Goal: Task Accomplishment & Management: Manage account settings

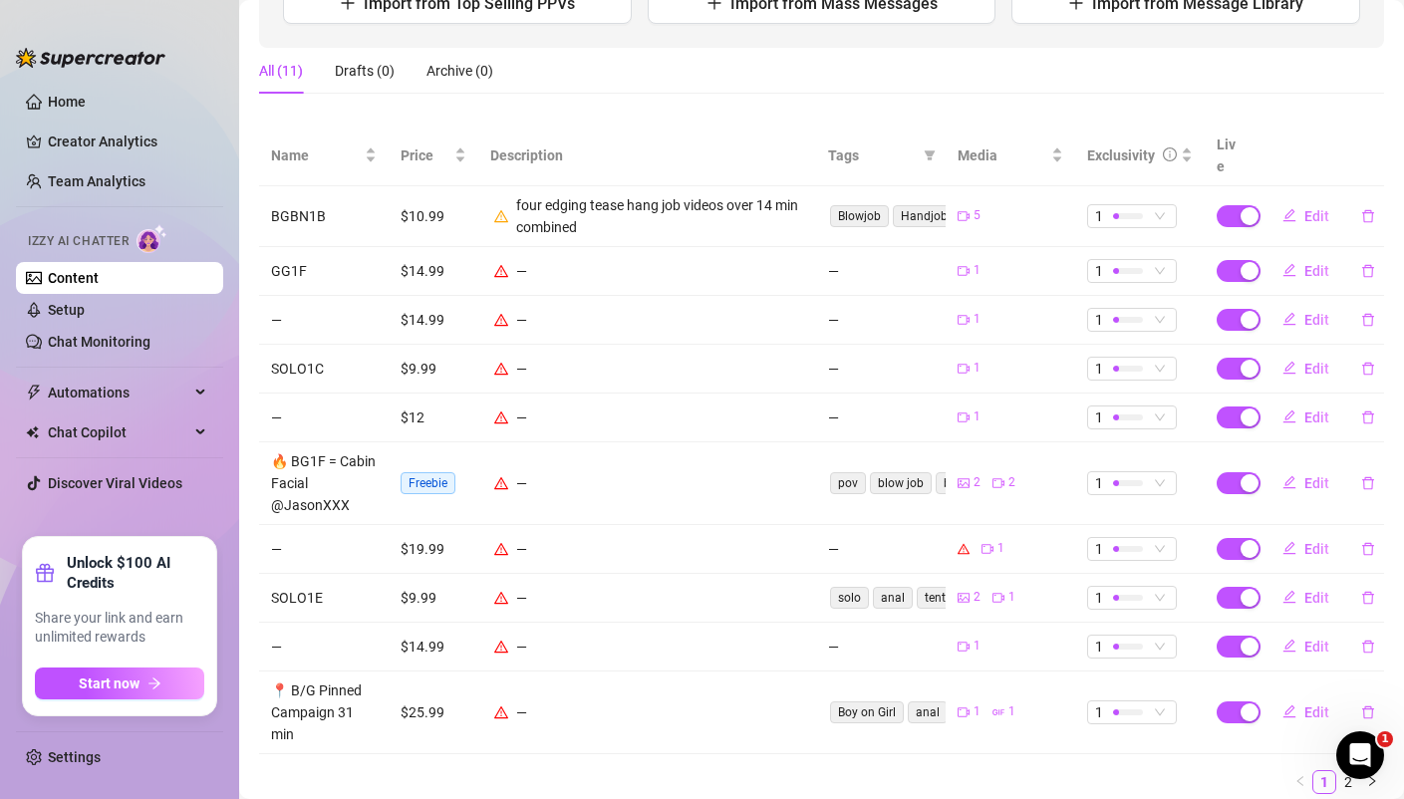
scroll to position [304, 0]
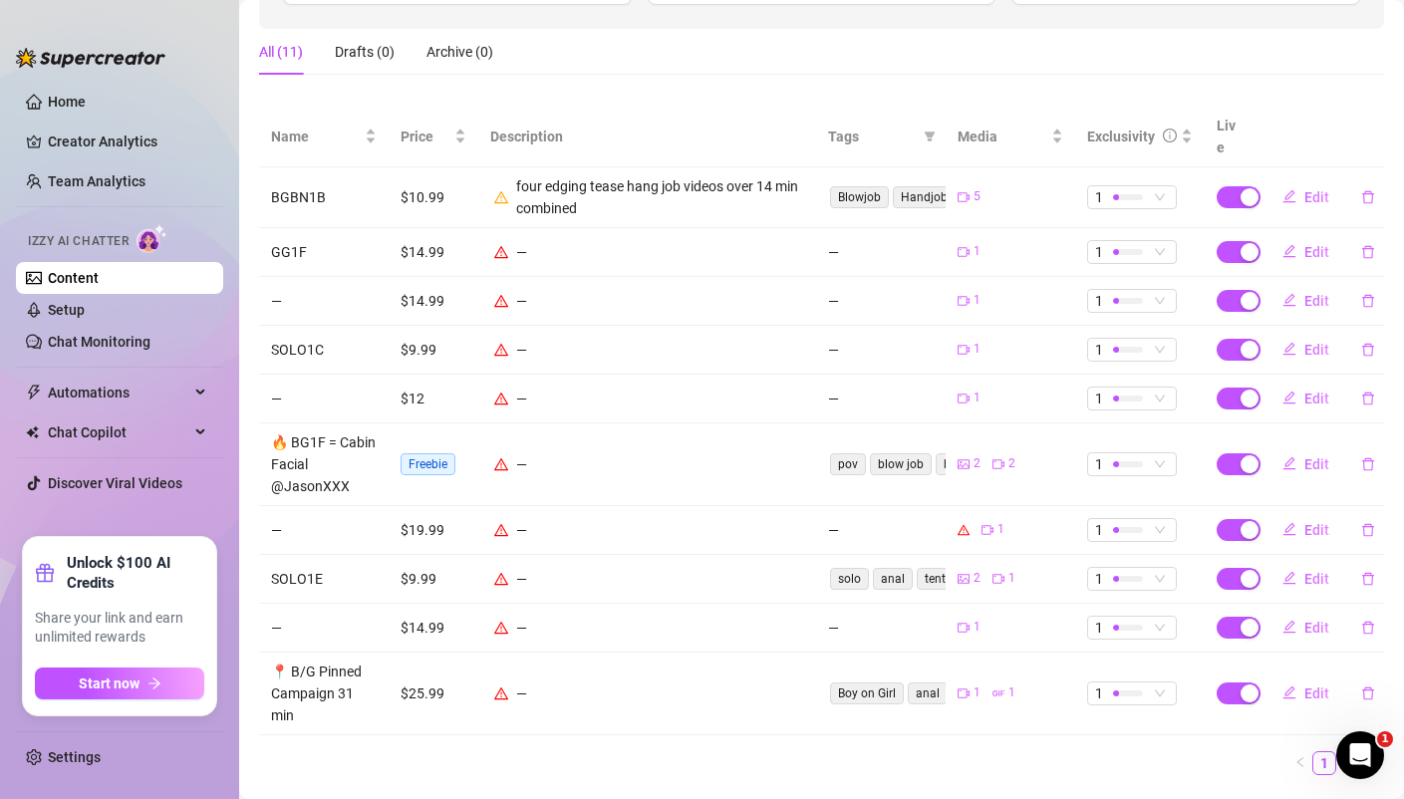
click at [434, 453] on span "Freebie" at bounding box center [427, 464] width 55 height 22
click at [1321, 456] on span "Edit" at bounding box center [1316, 464] width 25 height 16
type textarea "Type your message here..."
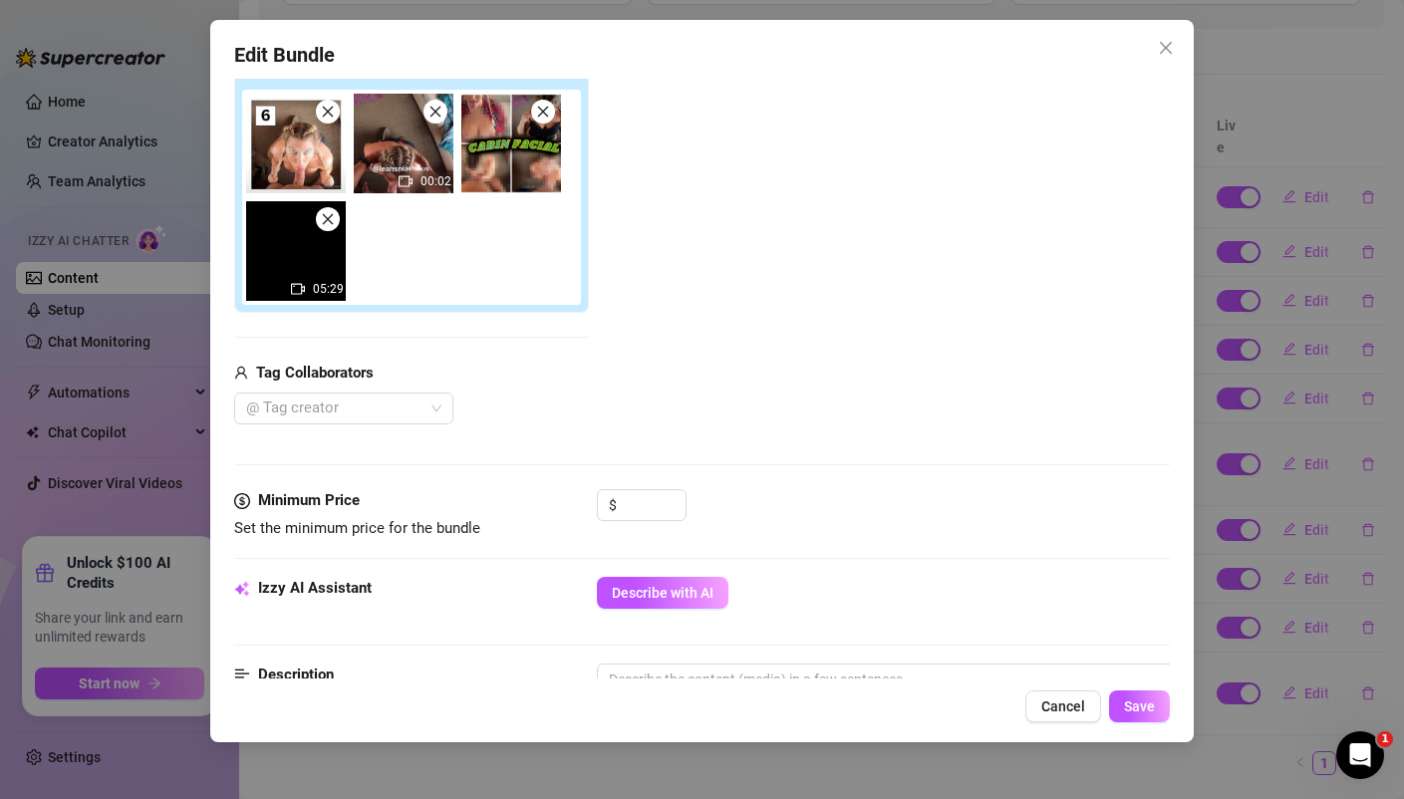
scroll to position [352, 0]
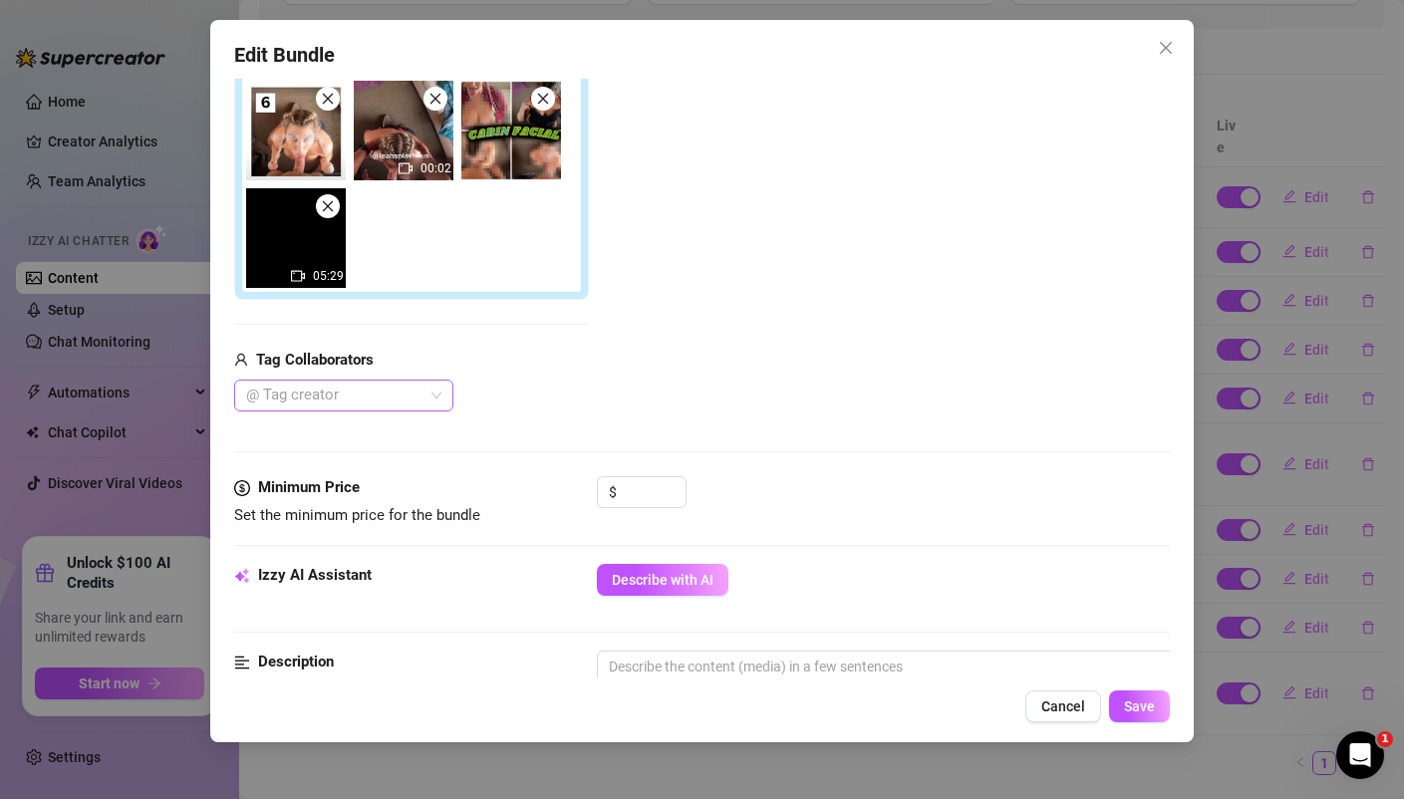
click at [324, 396] on div at bounding box center [333, 396] width 190 height 28
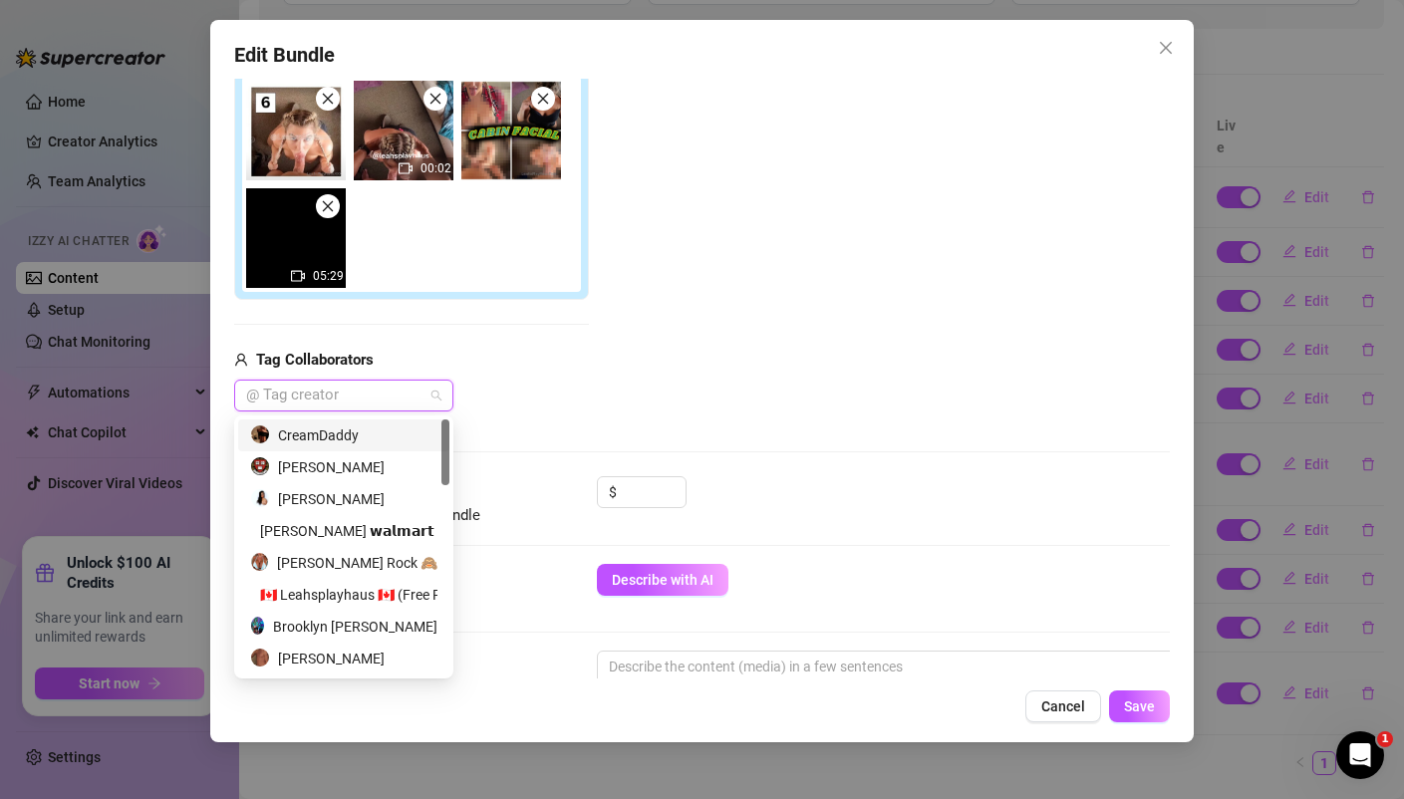
click at [313, 433] on div "CreamDaddy" at bounding box center [343, 435] width 187 height 22
click at [601, 374] on div "Add Media from Vault Attached Media 00:02 05:29 Tag Collaborators CreamDaddy" at bounding box center [701, 200] width 934 height 421
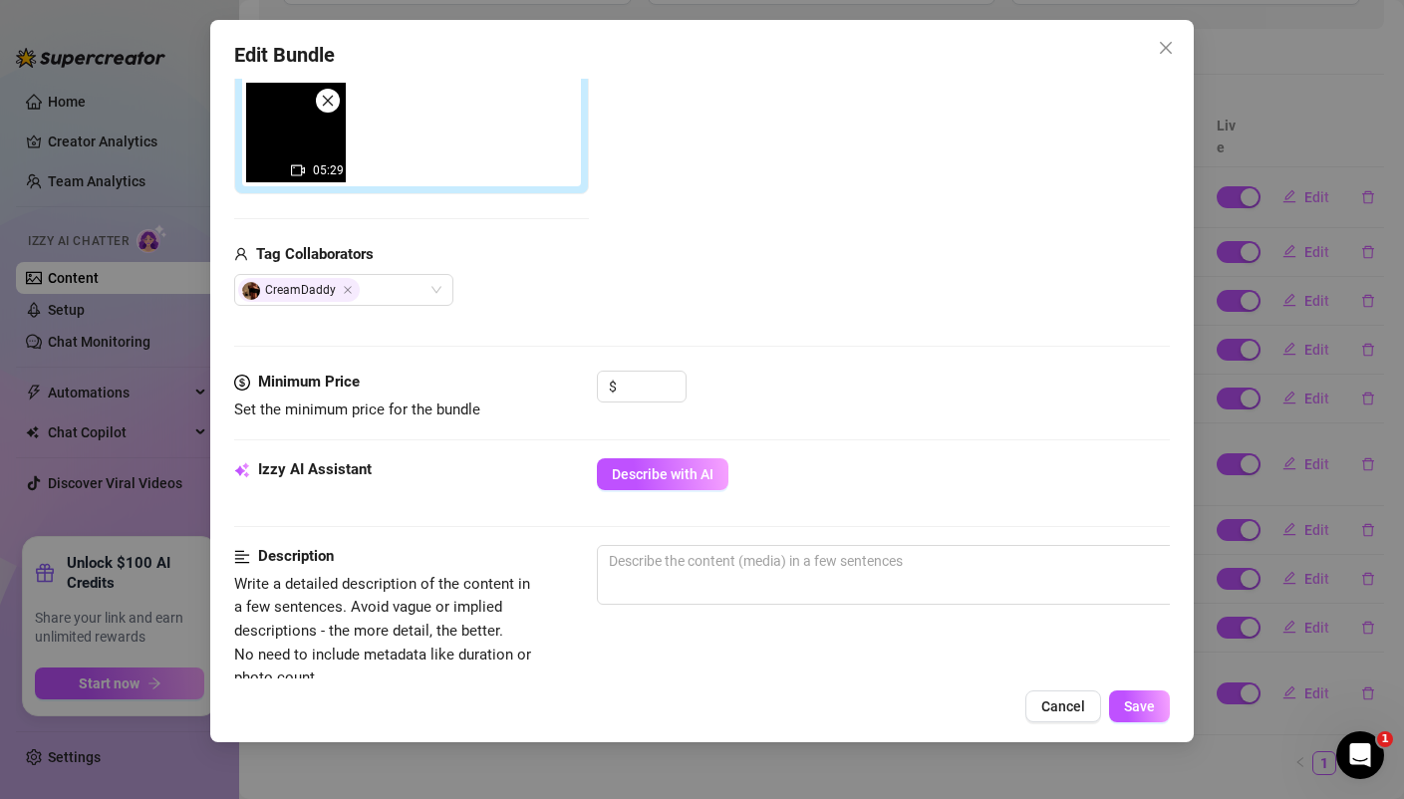
scroll to position [465, 0]
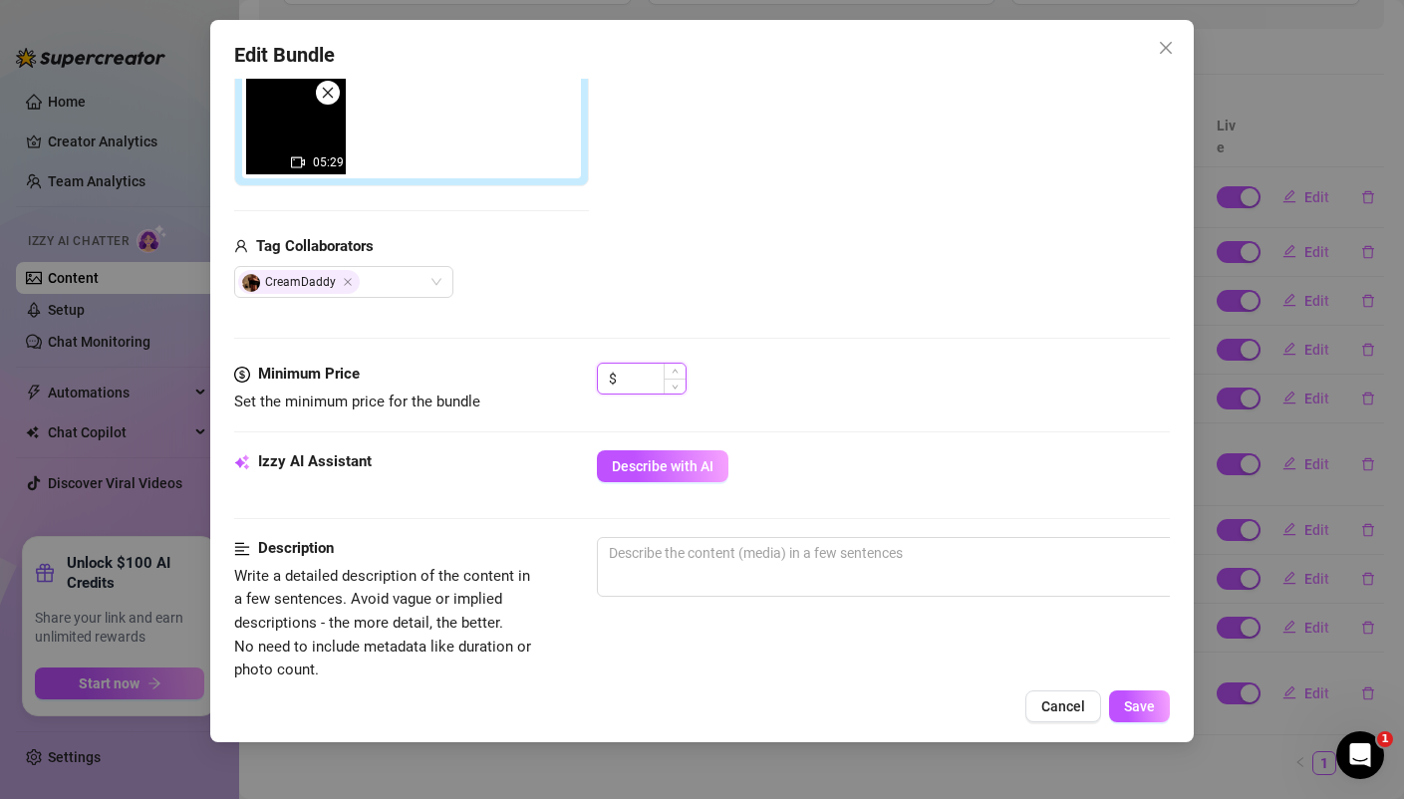
click at [645, 388] on input at bounding box center [653, 379] width 65 height 30
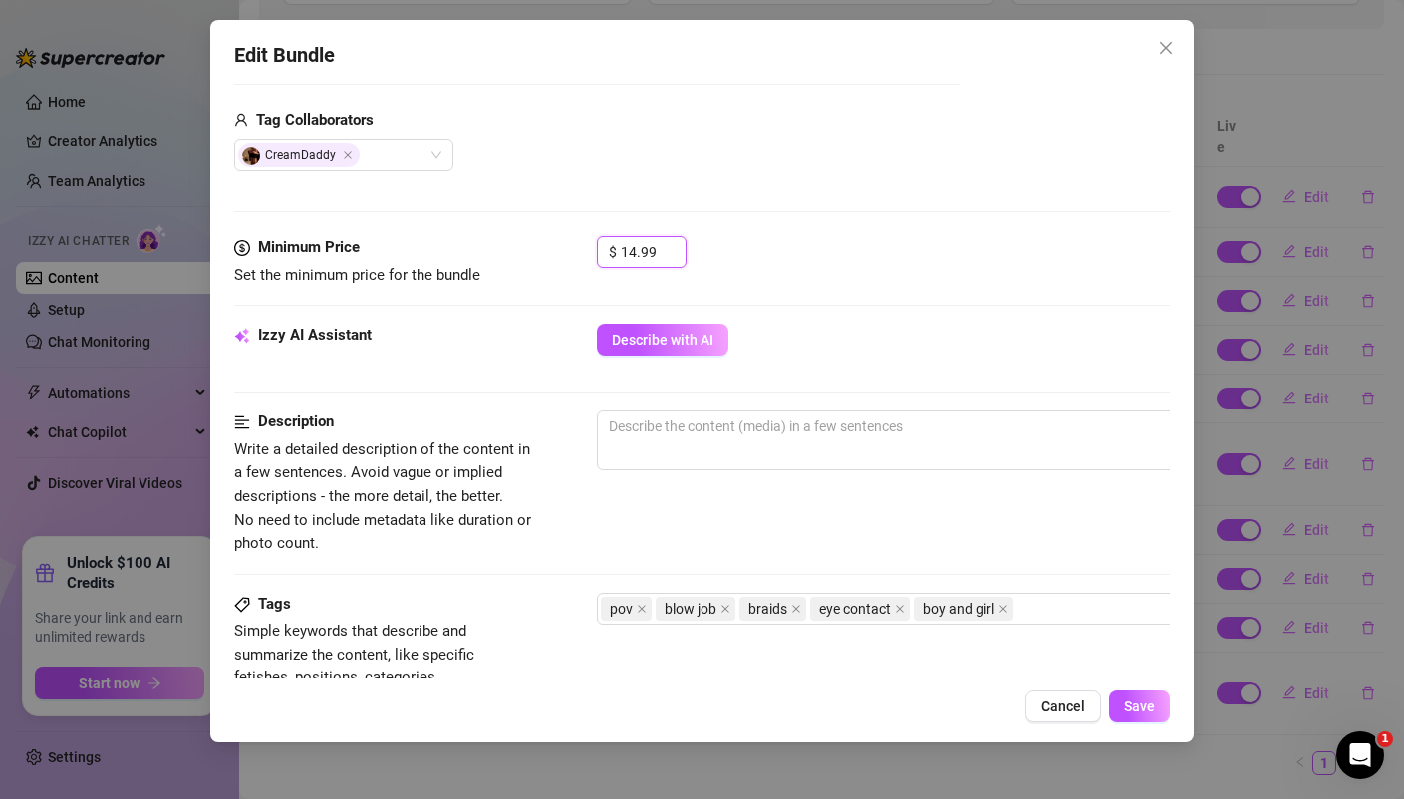
scroll to position [598, 0]
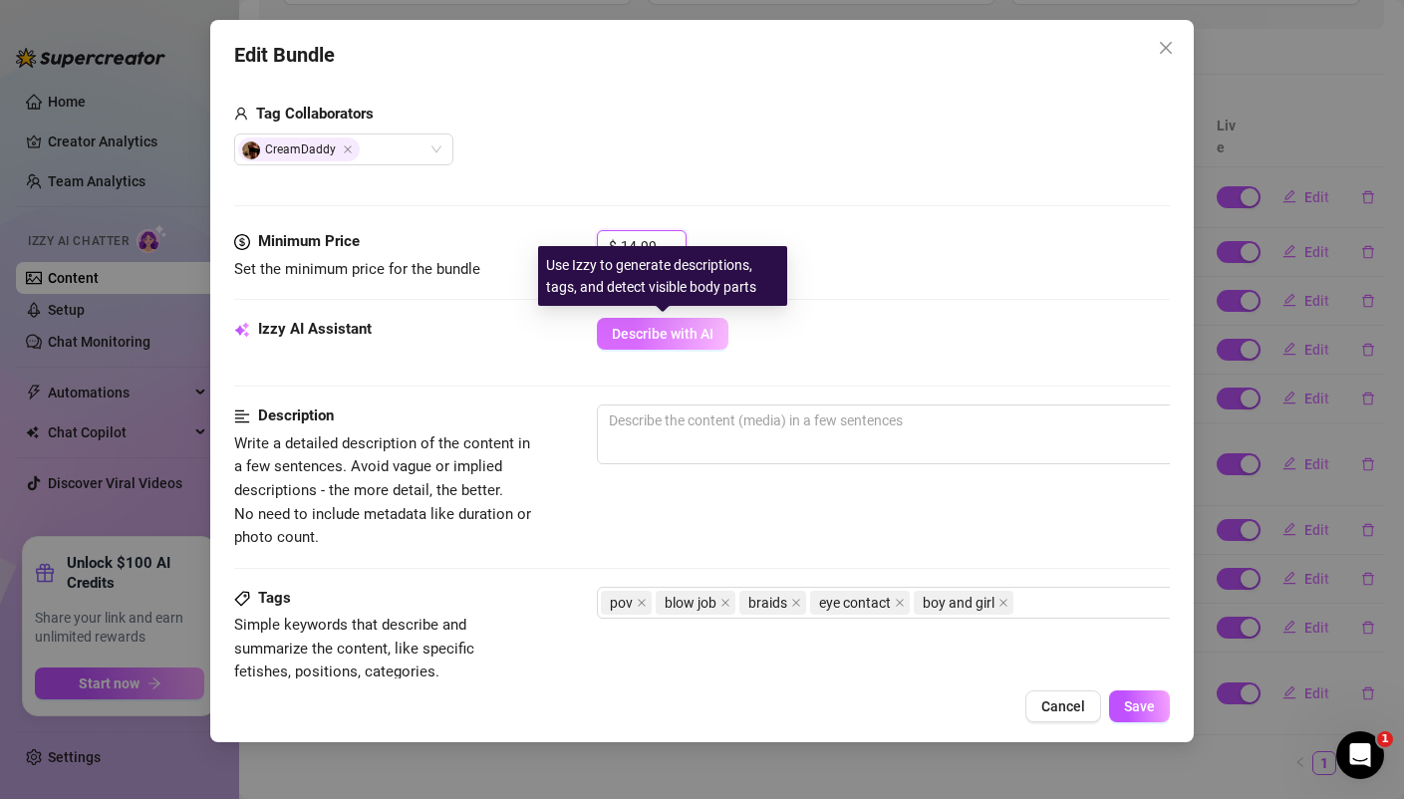
type input "14.99"
click at [665, 337] on span "Describe with AI" at bounding box center [663, 334] width 102 height 16
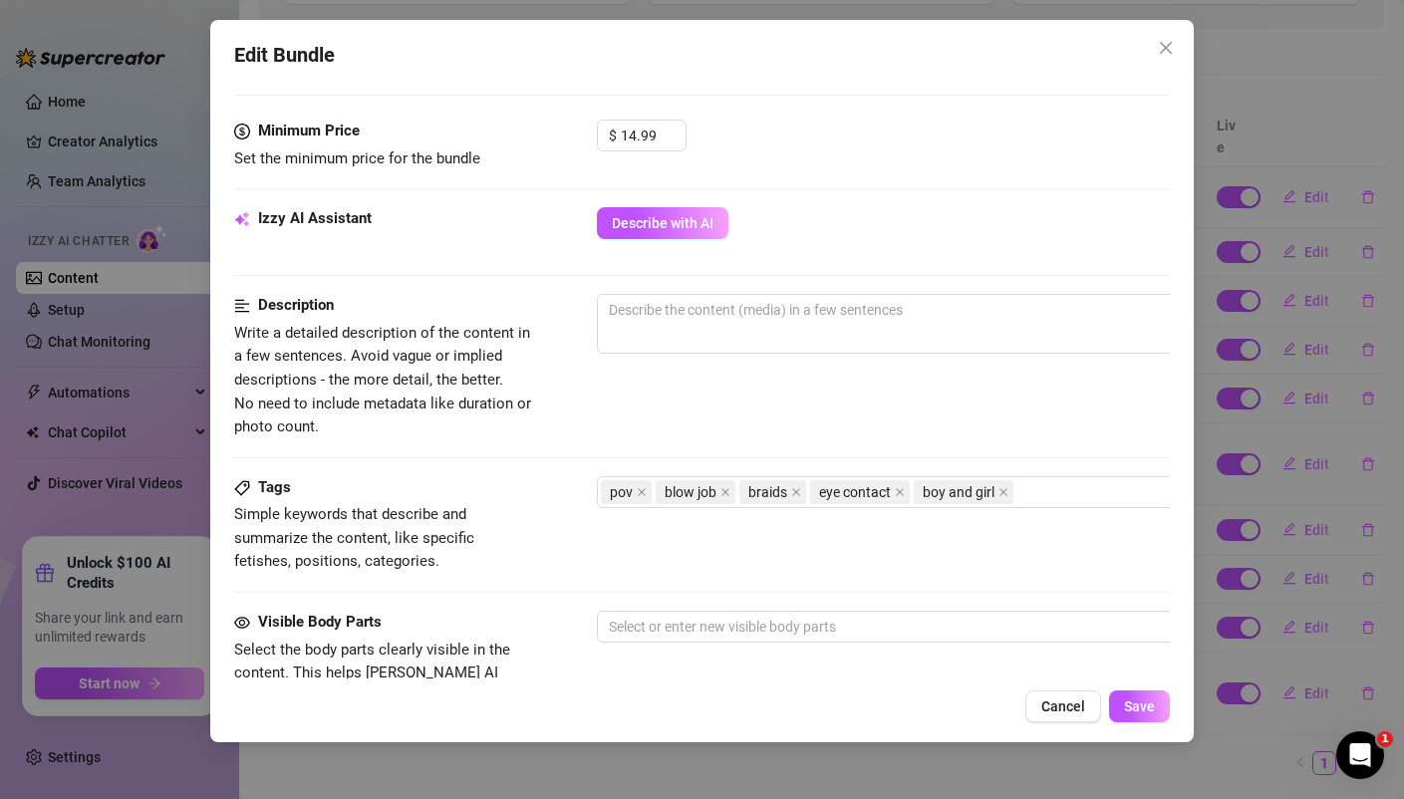
scroll to position [686, 0]
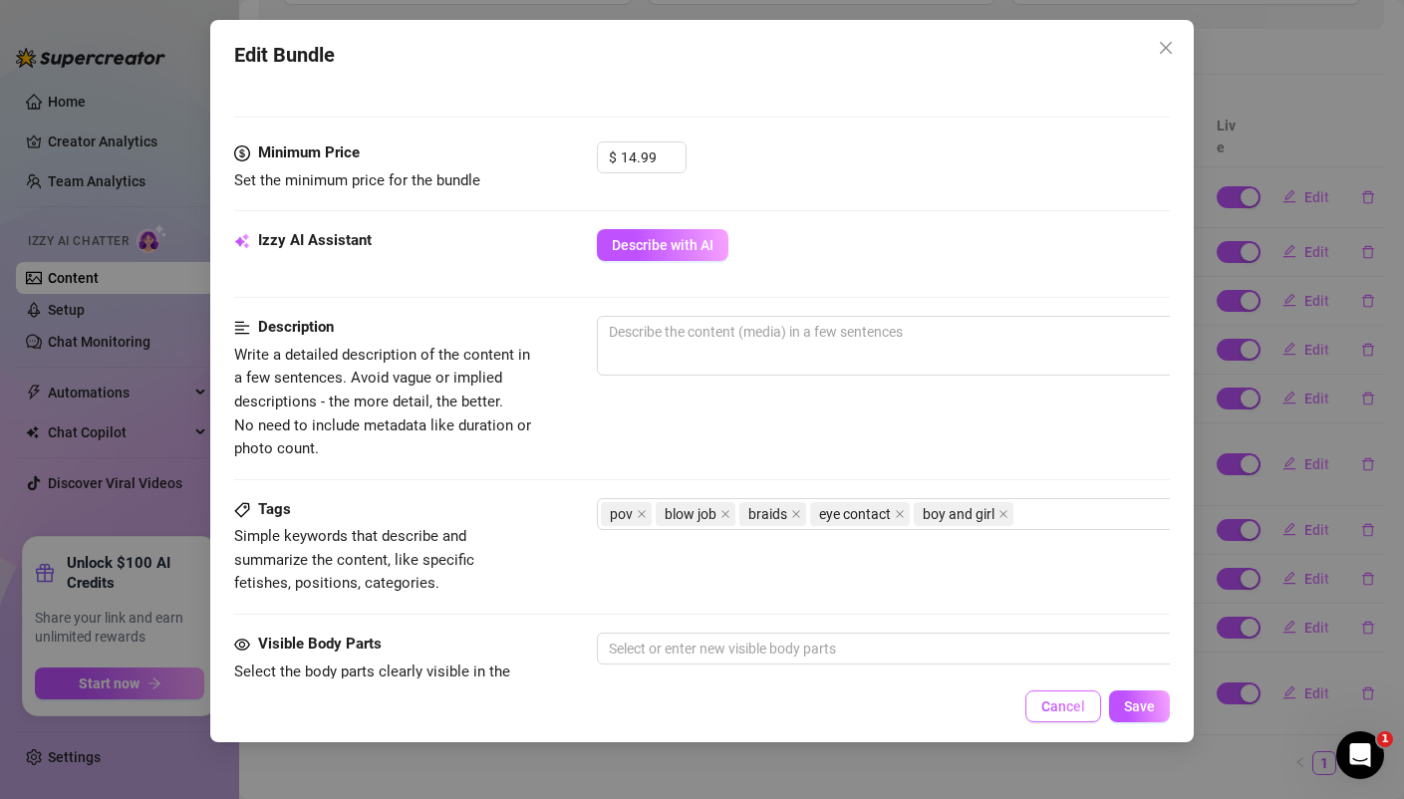
click at [1083, 716] on button "Cancel" at bounding box center [1063, 706] width 76 height 32
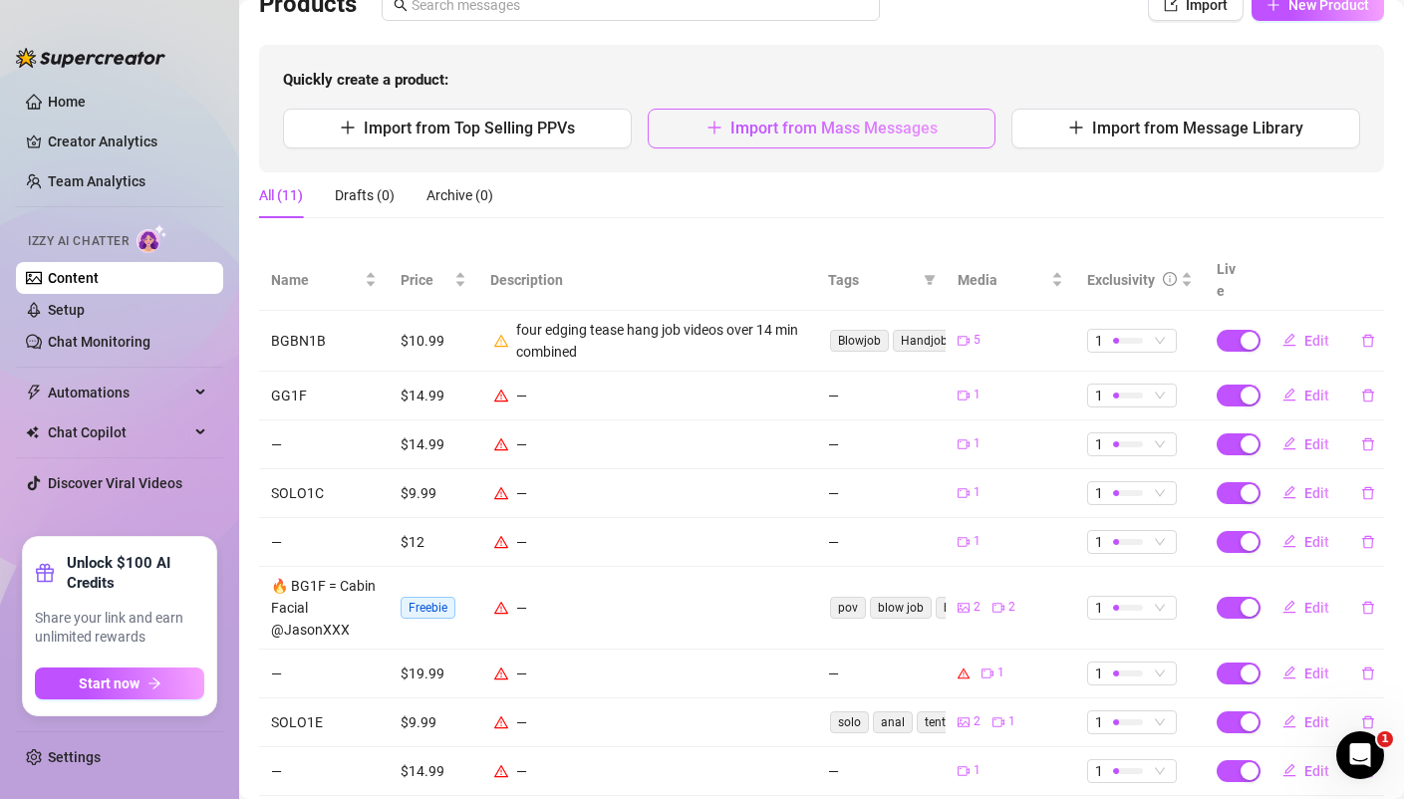
scroll to position [185, 0]
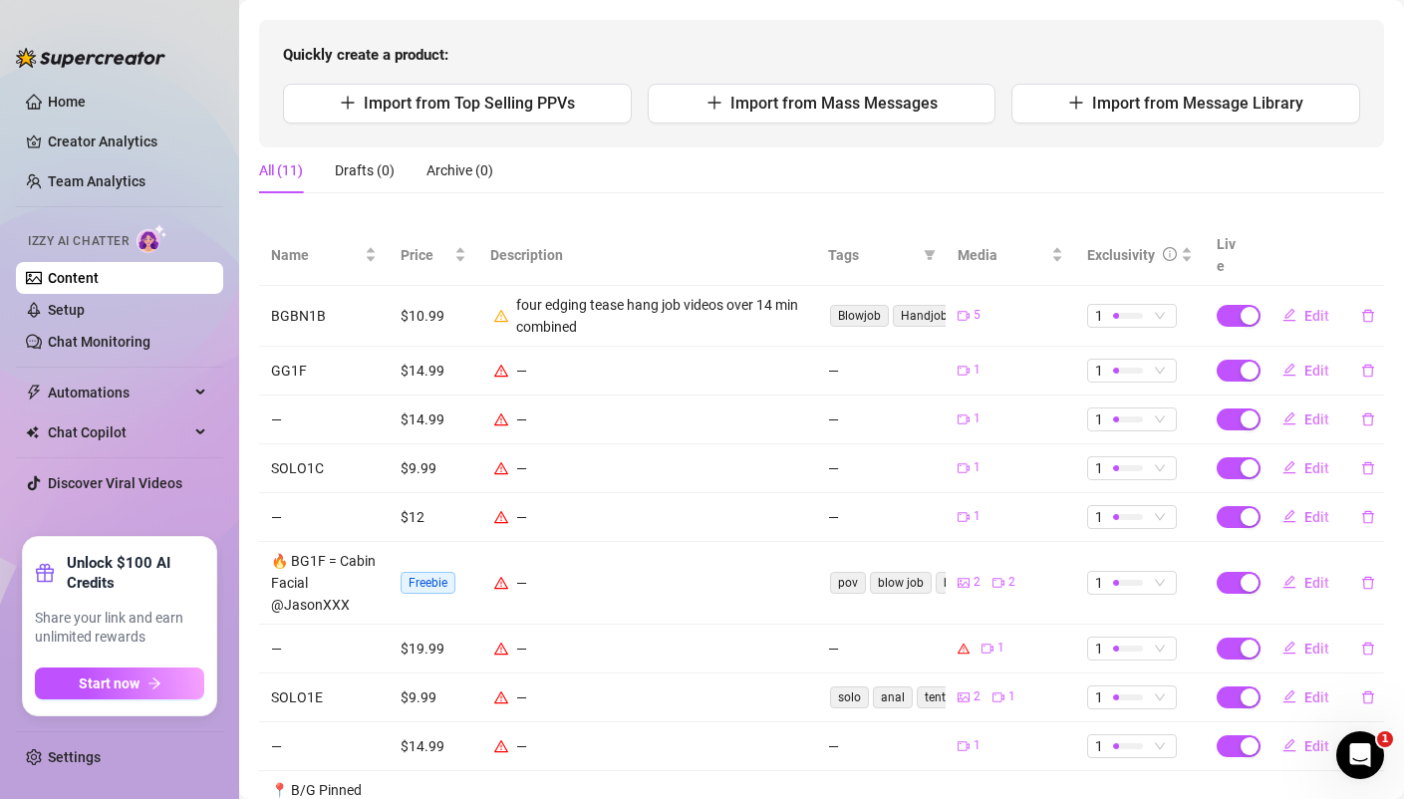
click at [636, 294] on div "four edging tease hang job videos over 14 min combined" at bounding box center [660, 316] width 288 height 44
click at [756, 302] on div "four edging tease hang job videos over 14 min combined" at bounding box center [660, 316] width 288 height 44
click at [1310, 308] on span "Edit" at bounding box center [1316, 316] width 25 height 16
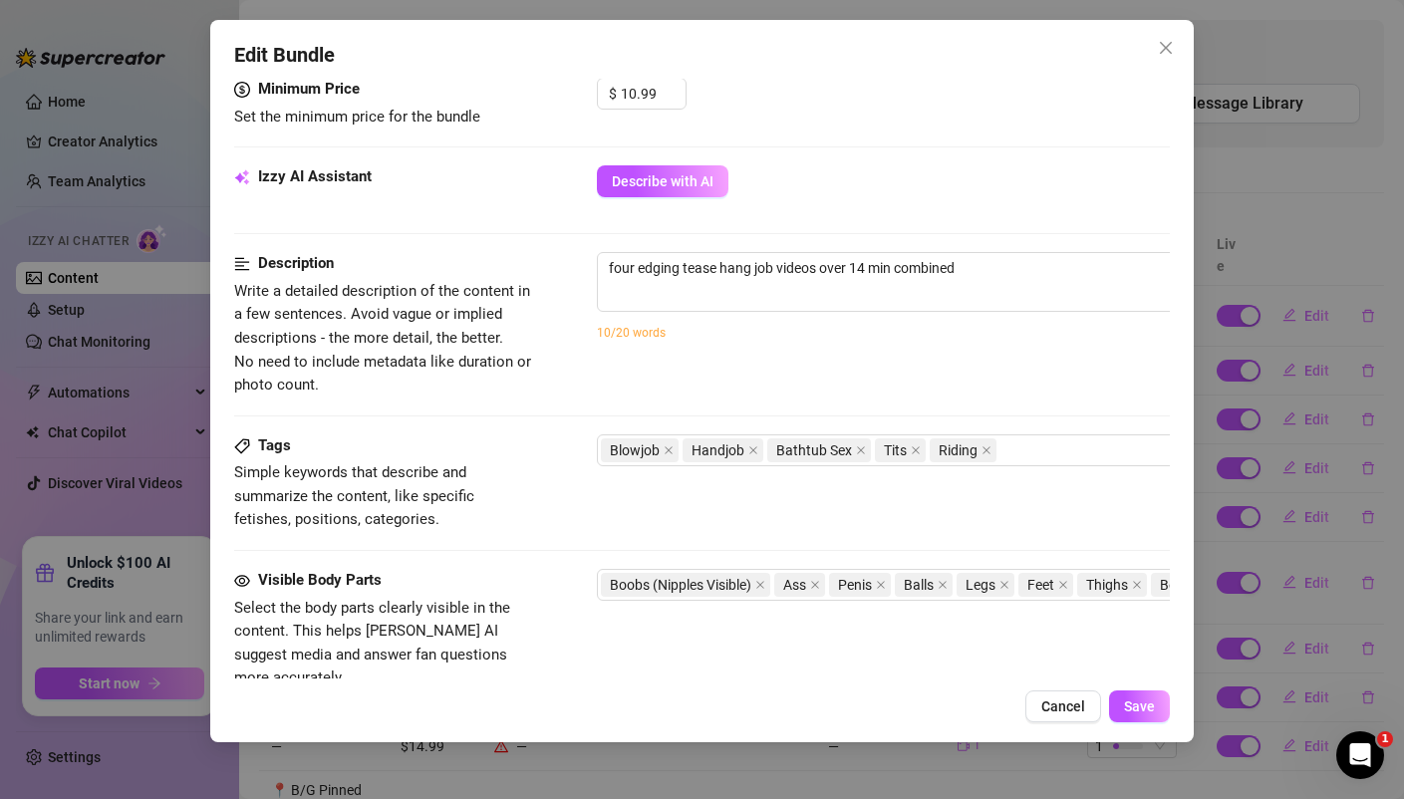
scroll to position [773, 0]
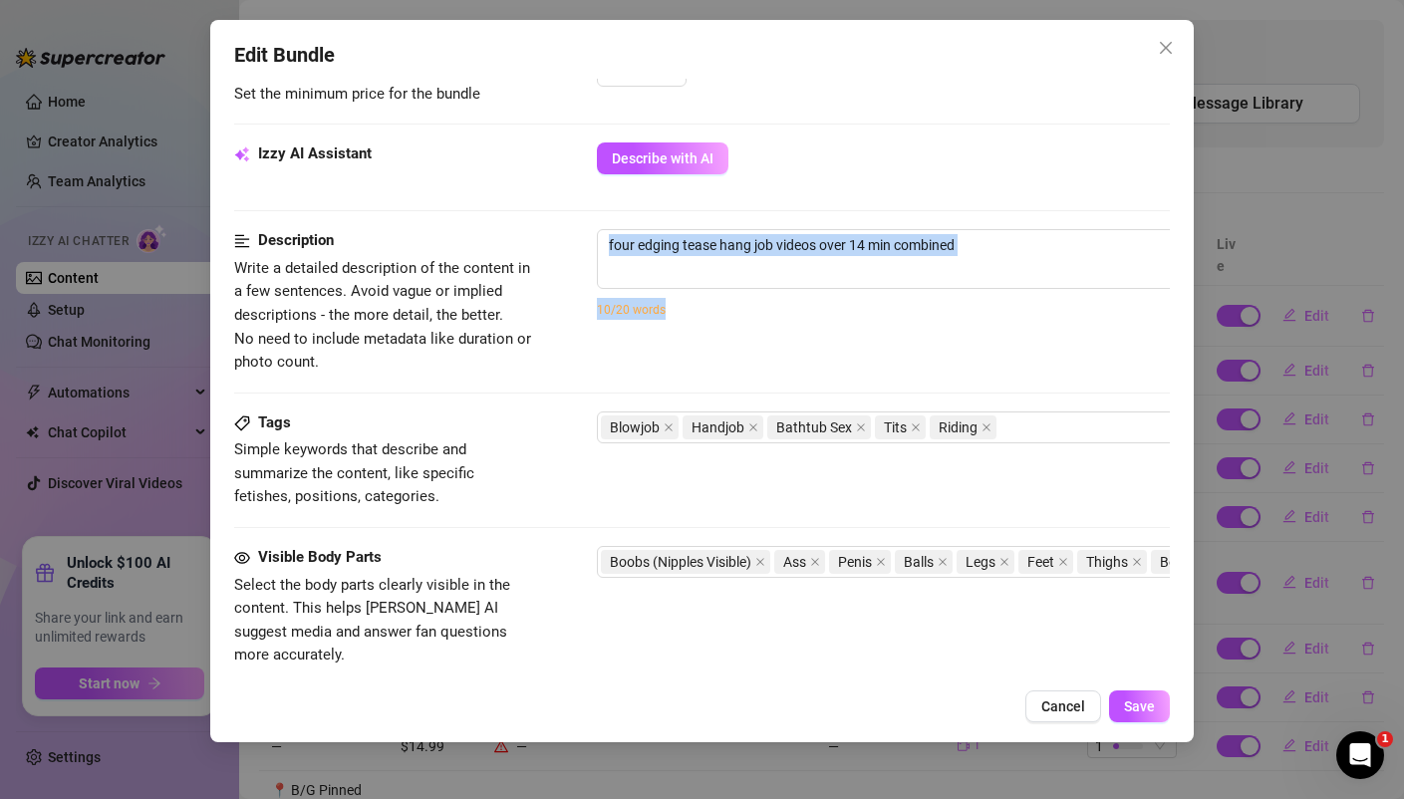
drag, startPoint x: 760, startPoint y: 325, endPoint x: 594, endPoint y: 284, distance: 171.3
click at [594, 284] on div "Description Write a detailed description of the content in a few sentences. Avo…" at bounding box center [701, 301] width 934 height 144
click at [874, 235] on textarea "four edging tease hang job videos over 14 min combined" at bounding box center [945, 245] width 695 height 30
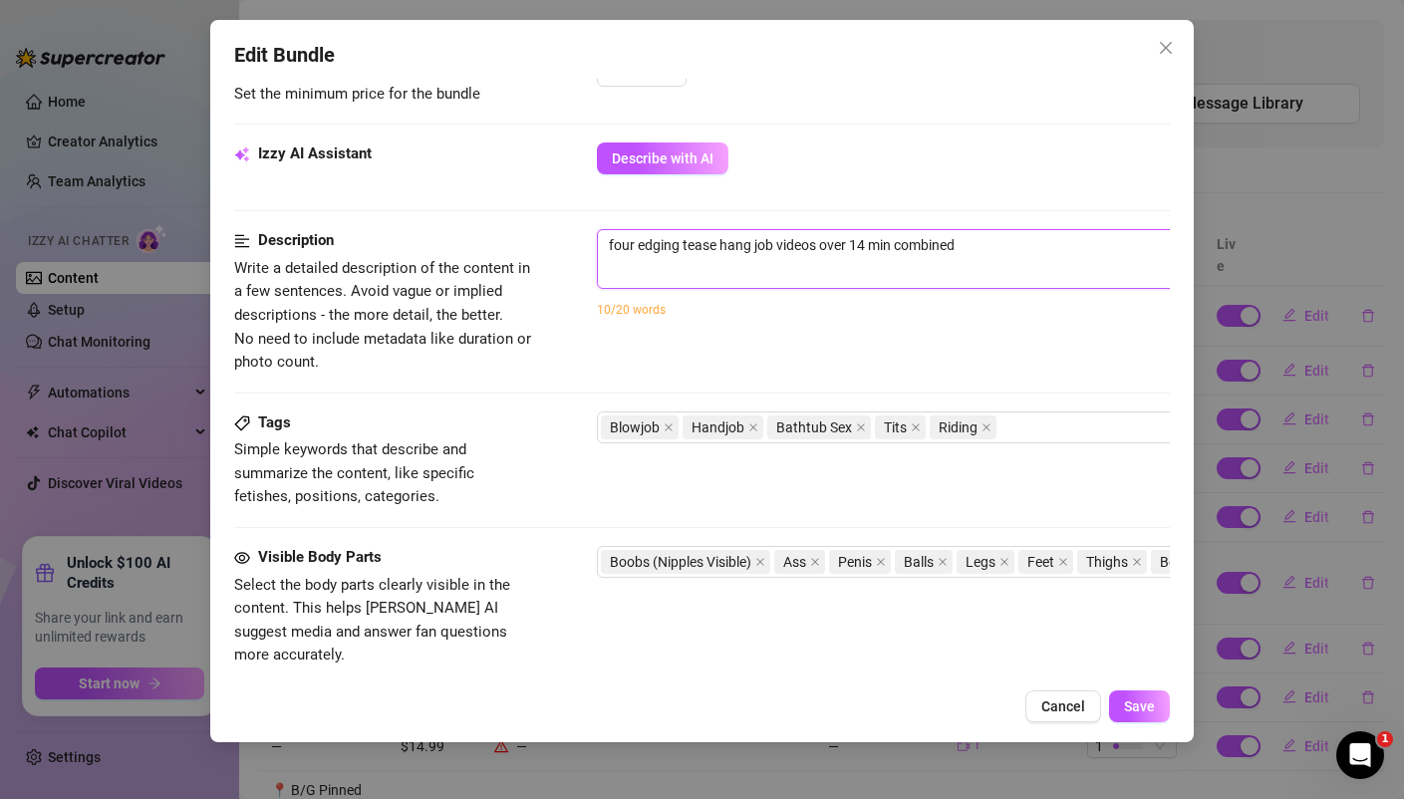
drag, startPoint x: 1021, startPoint y: 254, endPoint x: 630, endPoint y: 184, distance: 397.7
click at [630, 184] on form "Account LeahsPlayHaus (@leahsplayhausxxx) Name Name is for your internal organi…" at bounding box center [701, 238] width 934 height 1816
type textarea "Describe the content (media) in a few sentences"
type textarea "f"
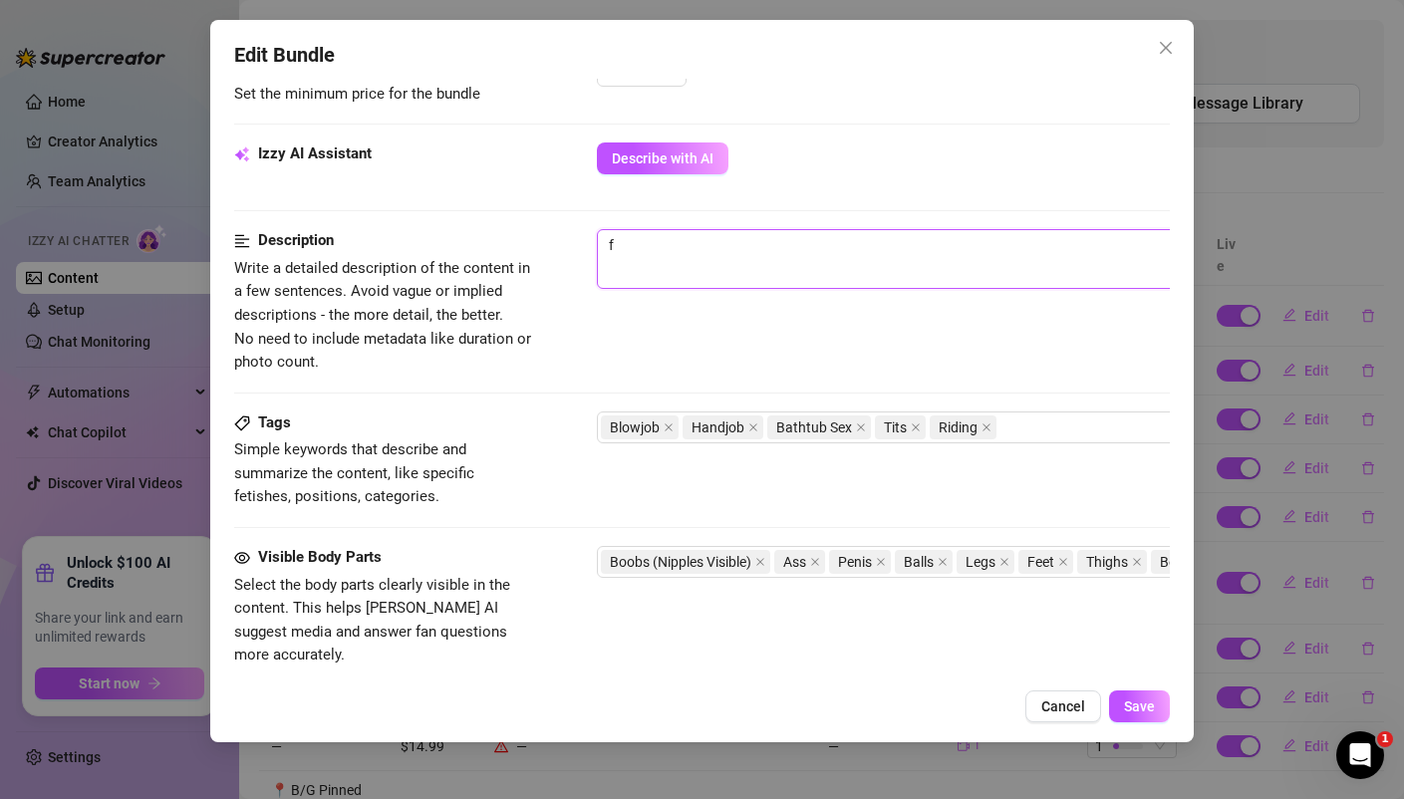
type textarea "fo"
type textarea "fou"
type textarea "four"
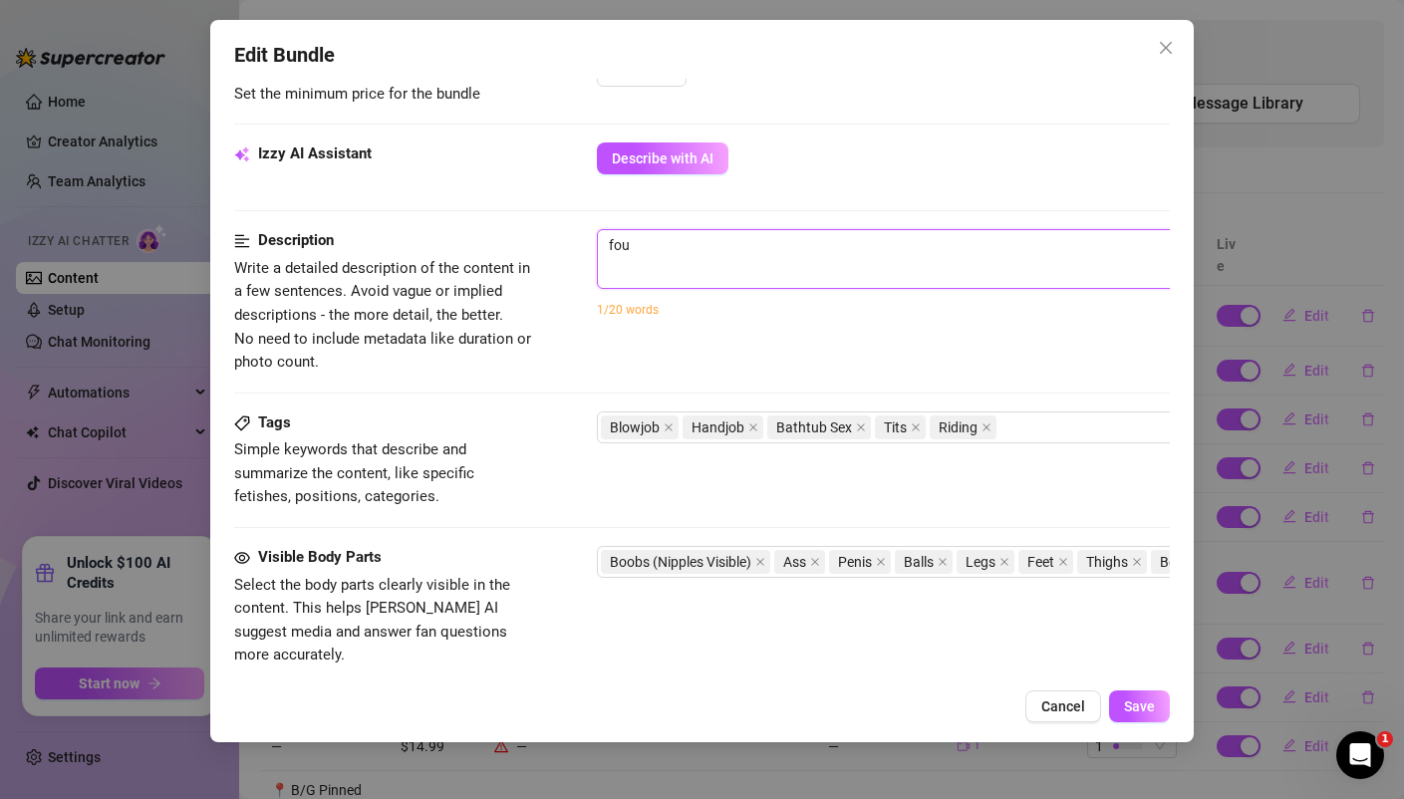
type textarea "four"
type textarea "four h"
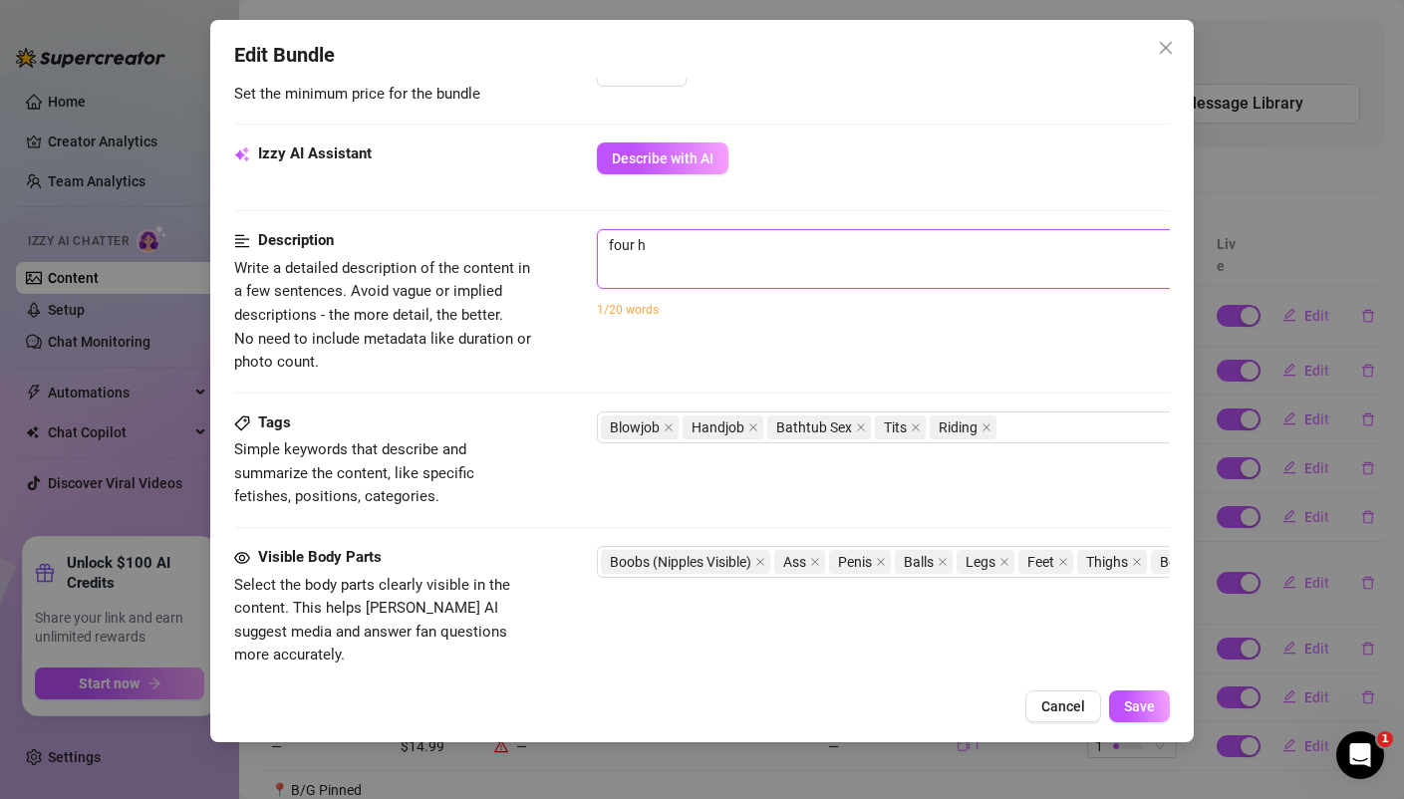
type textarea "four ha"
type textarea "four han"
type textarea "four hand"
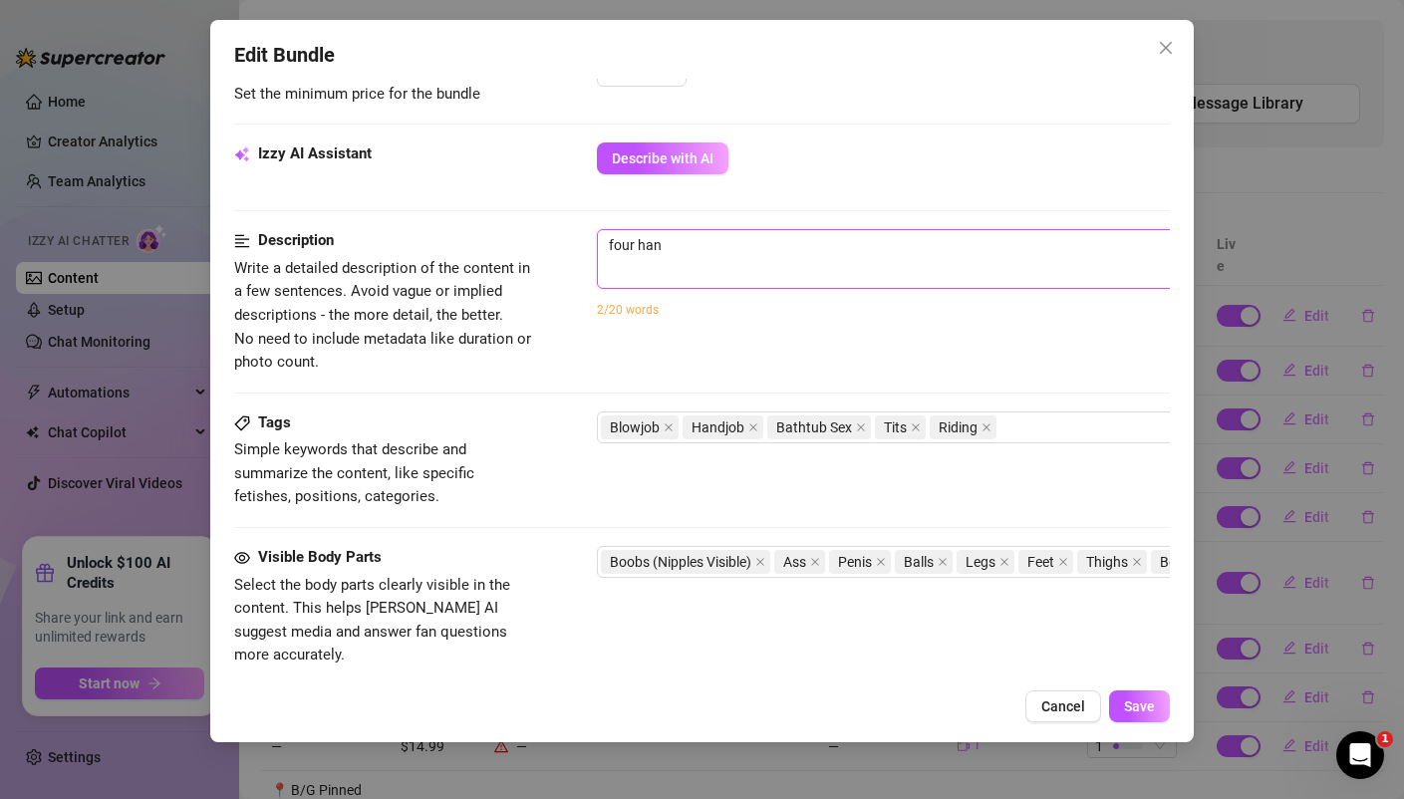
type textarea "four hand"
type textarea "four hand j"
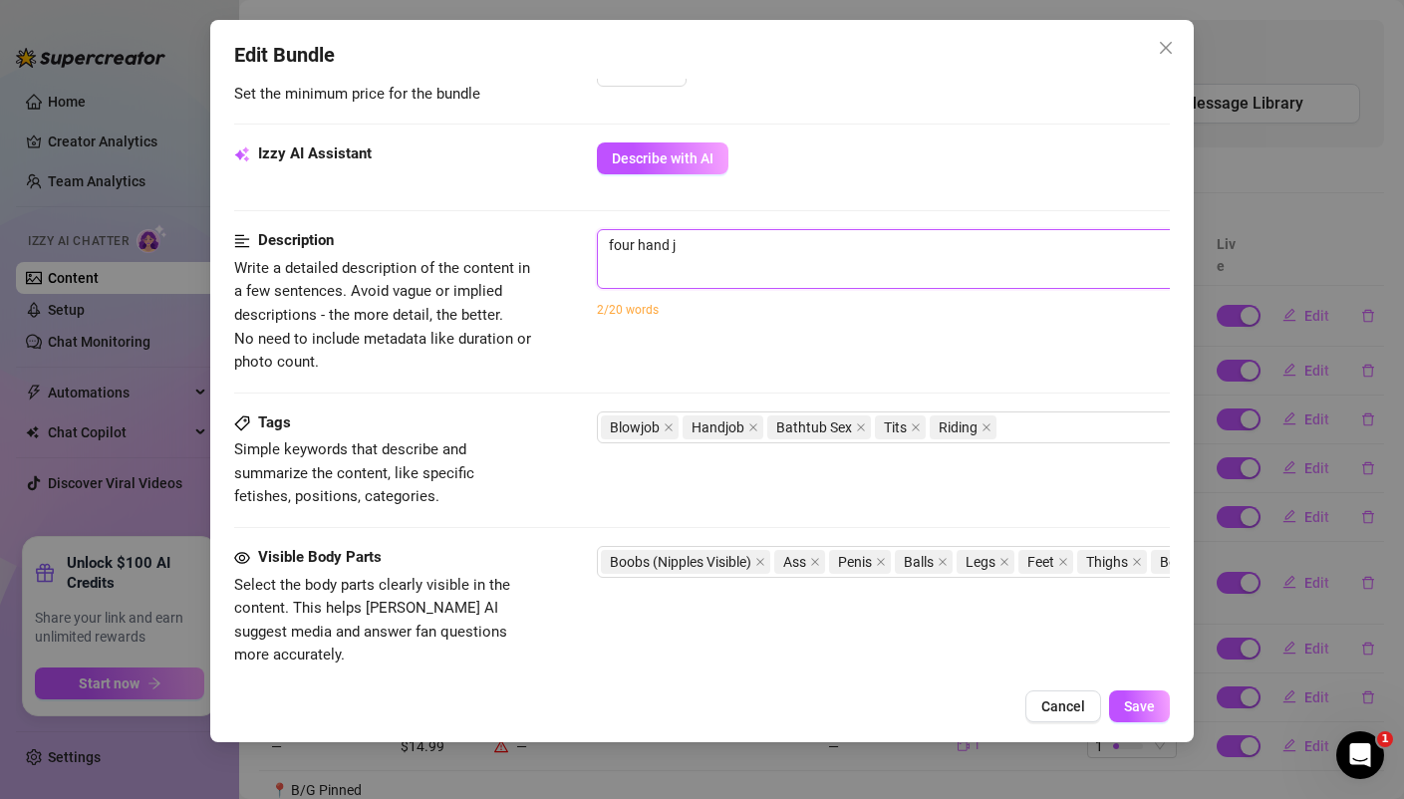
type textarea "four hand jo"
type textarea "four hand job"
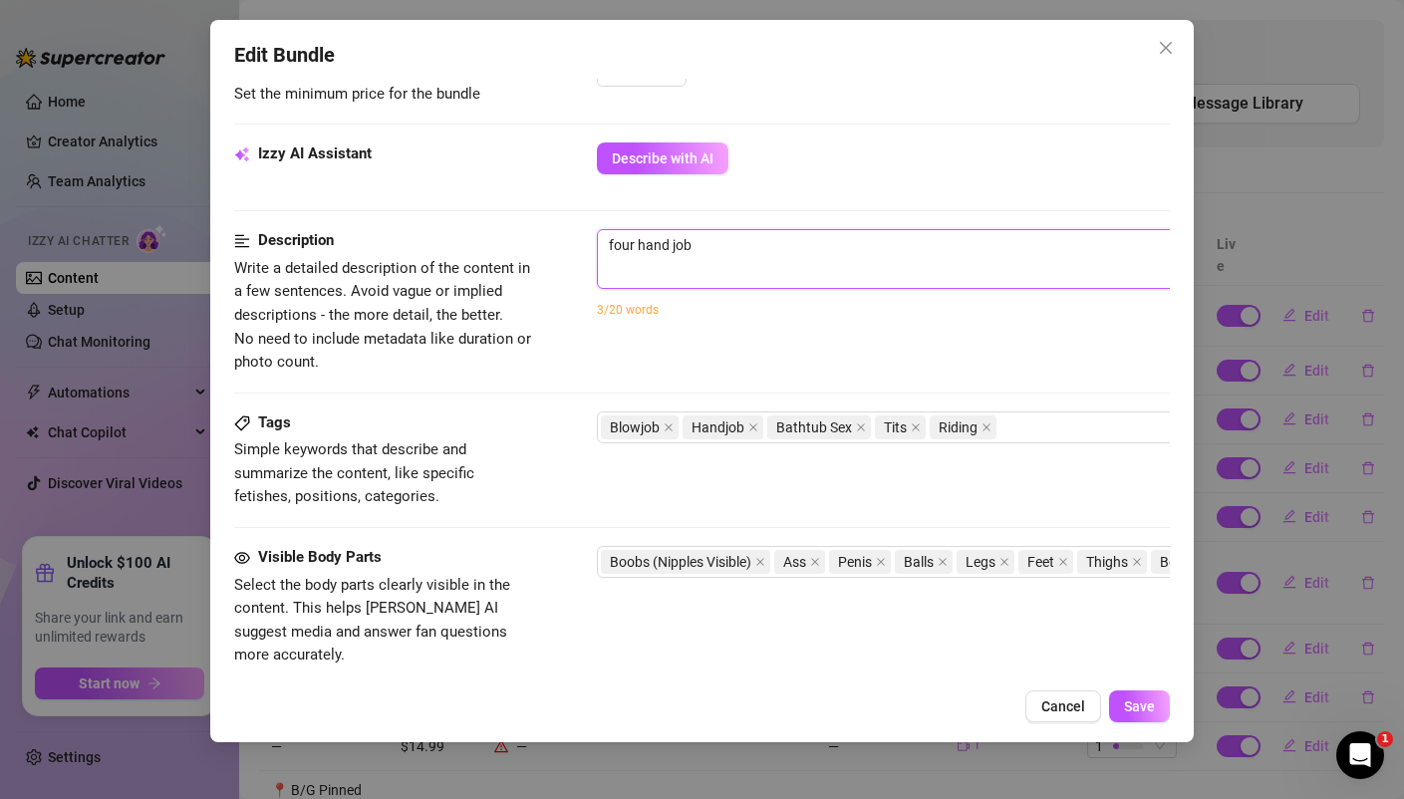
type textarea "four hand job"
type textarea "four hand job e"
type textarea "four hand job ed"
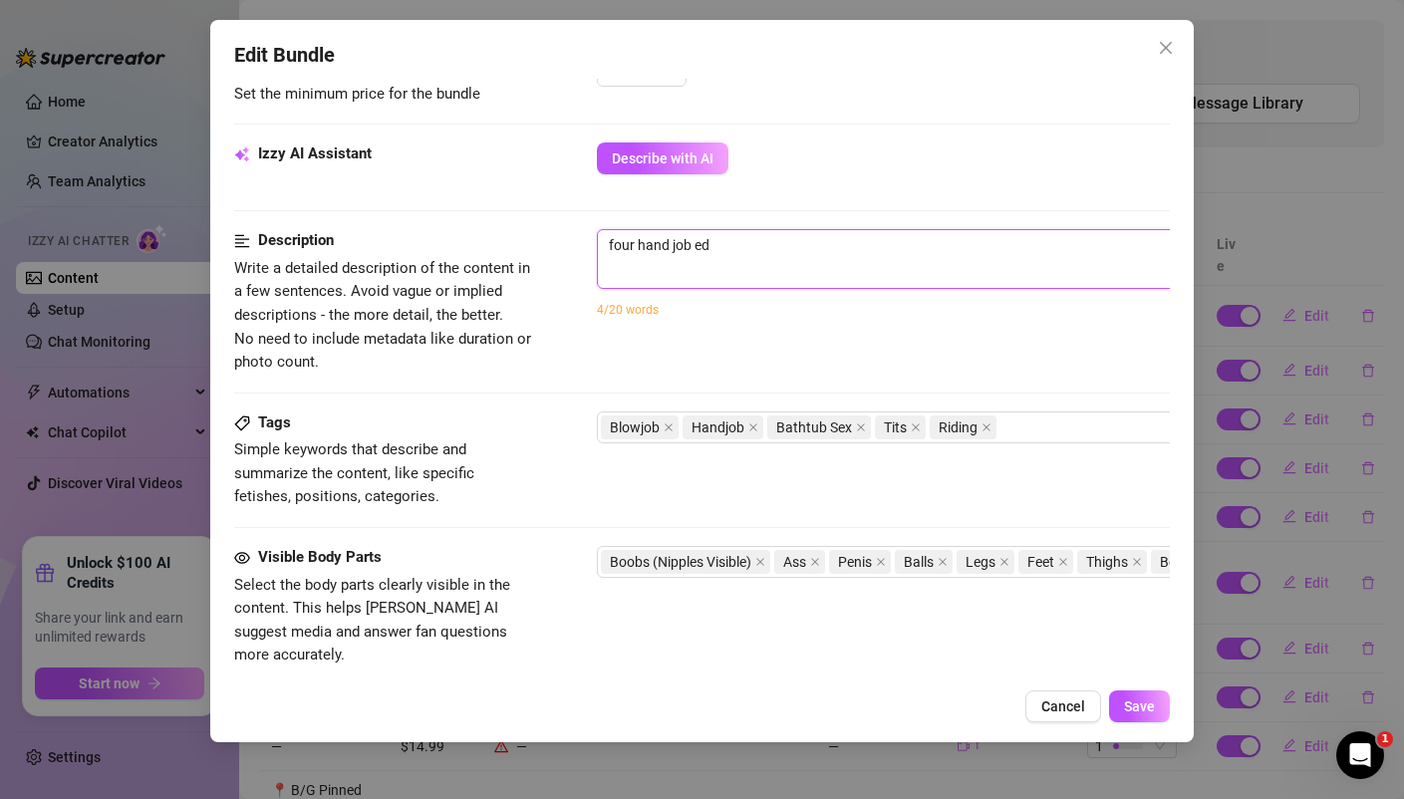
type textarea "four hand job edg"
type textarea "four hand job edgi"
type textarea "four hand job edgin"
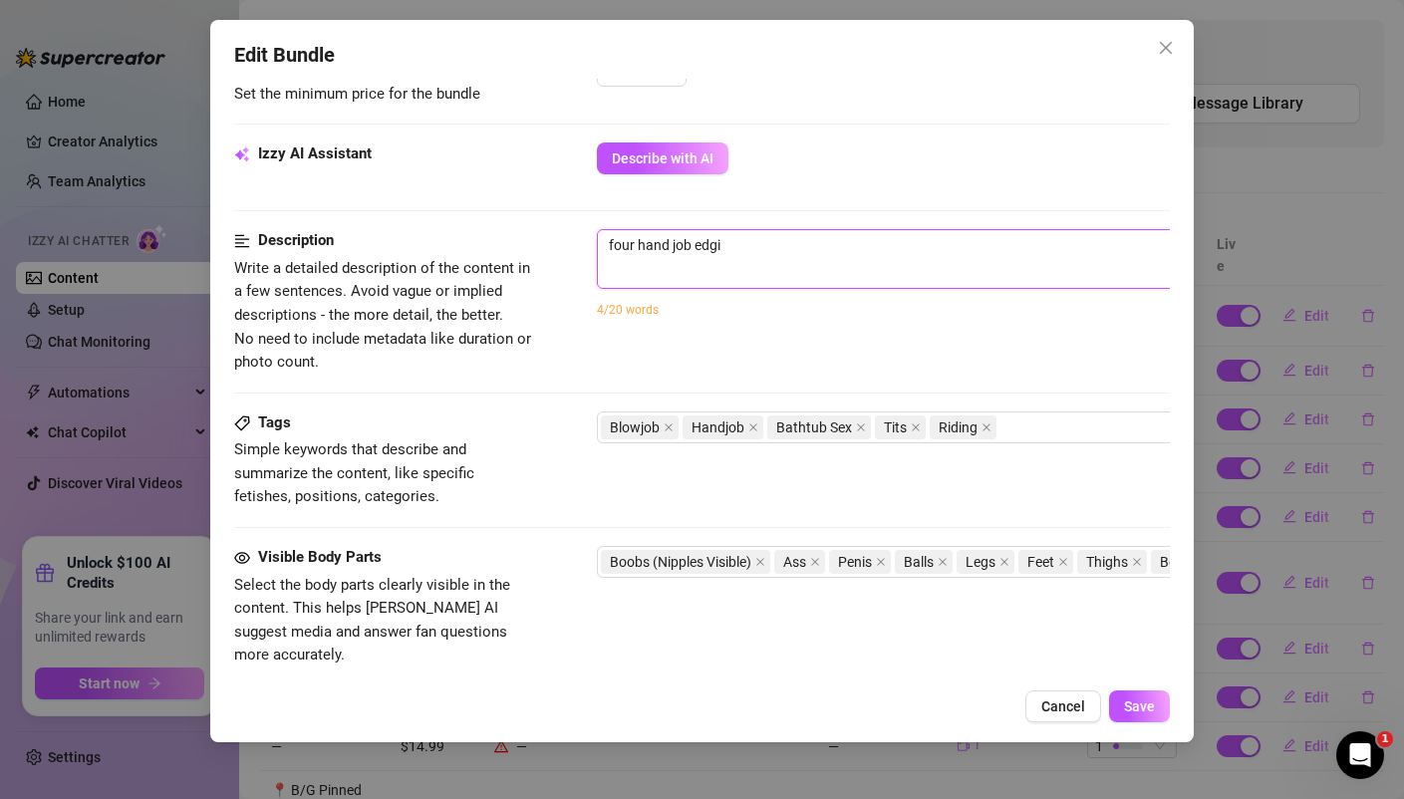
type textarea "four hand job edgin"
type textarea "four hand job edging"
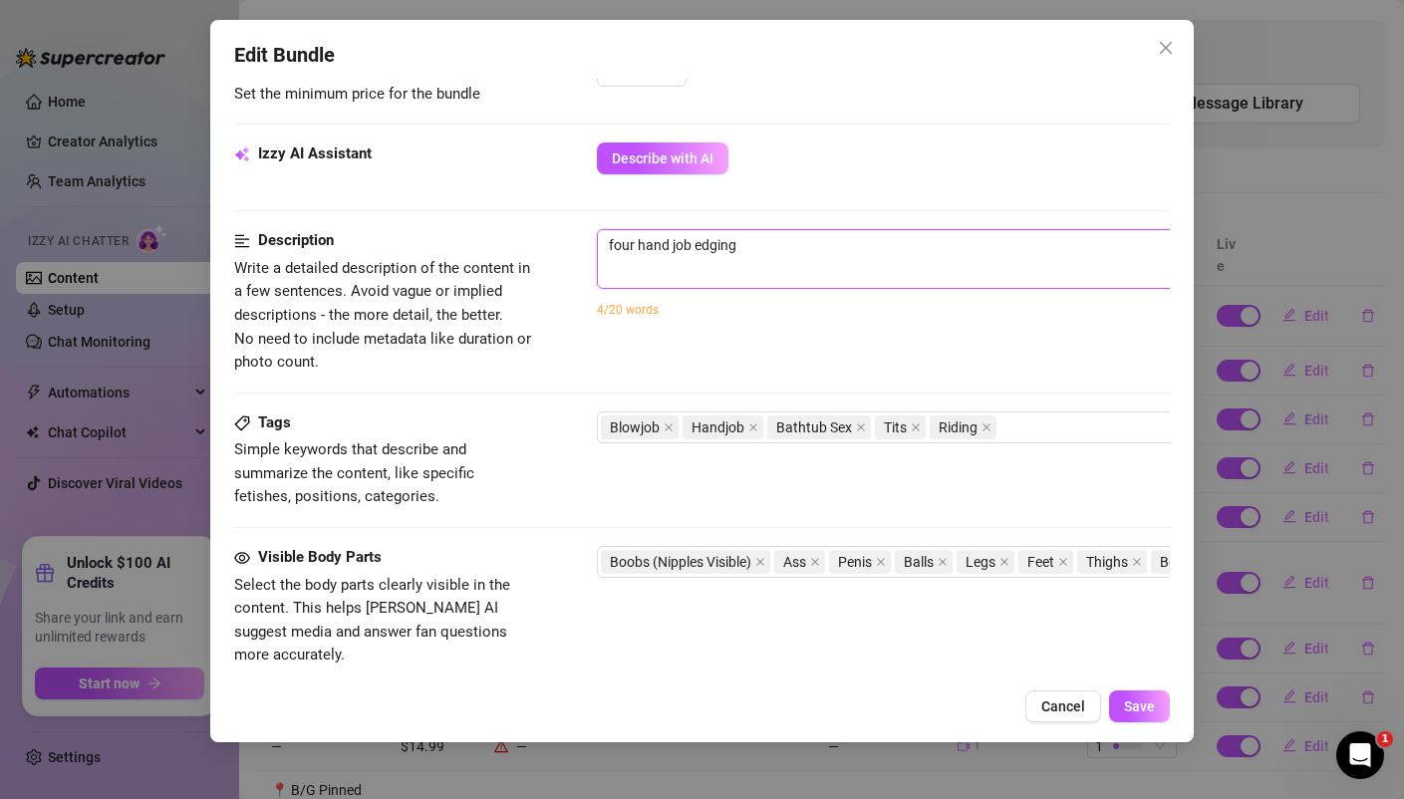
type textarea "four hand job edging v"
type textarea "four hand job edging vi"
type textarea "four hand job edging v"
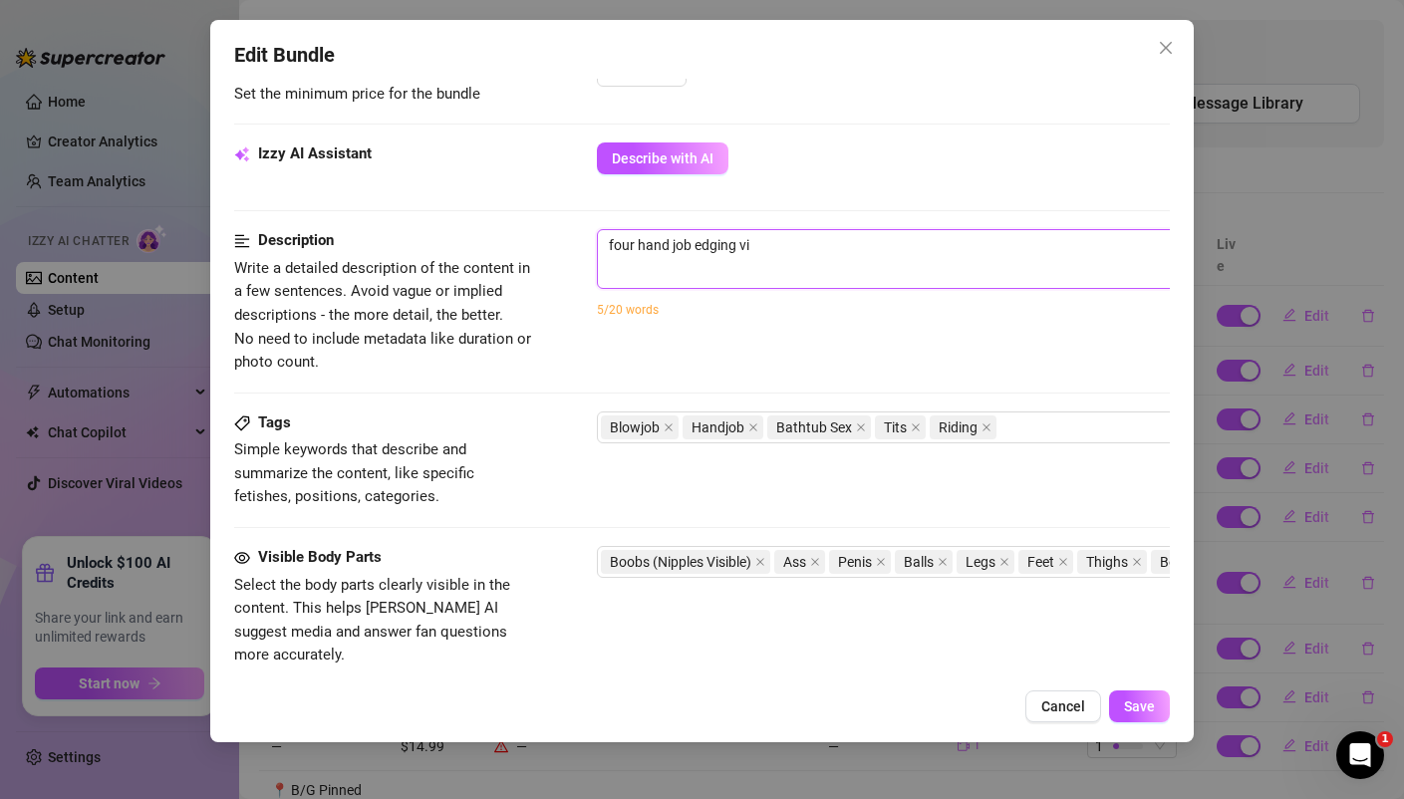
type textarea "four hand job edging v"
type textarea "four hand job edging"
type textarea "four hand job edging i"
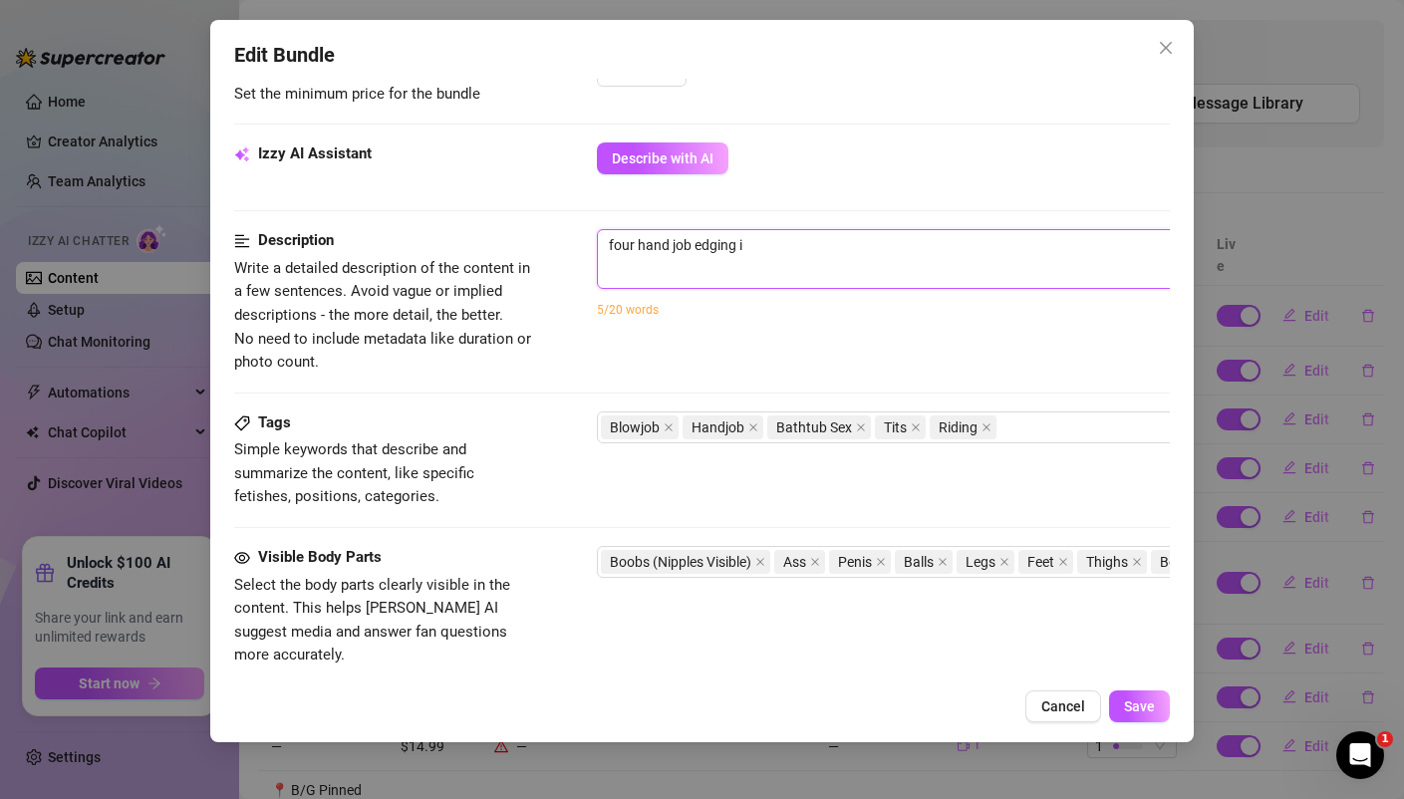
type textarea "four hand job edging"
type textarea "four hand job edging v"
type textarea "four hand job edging vi"
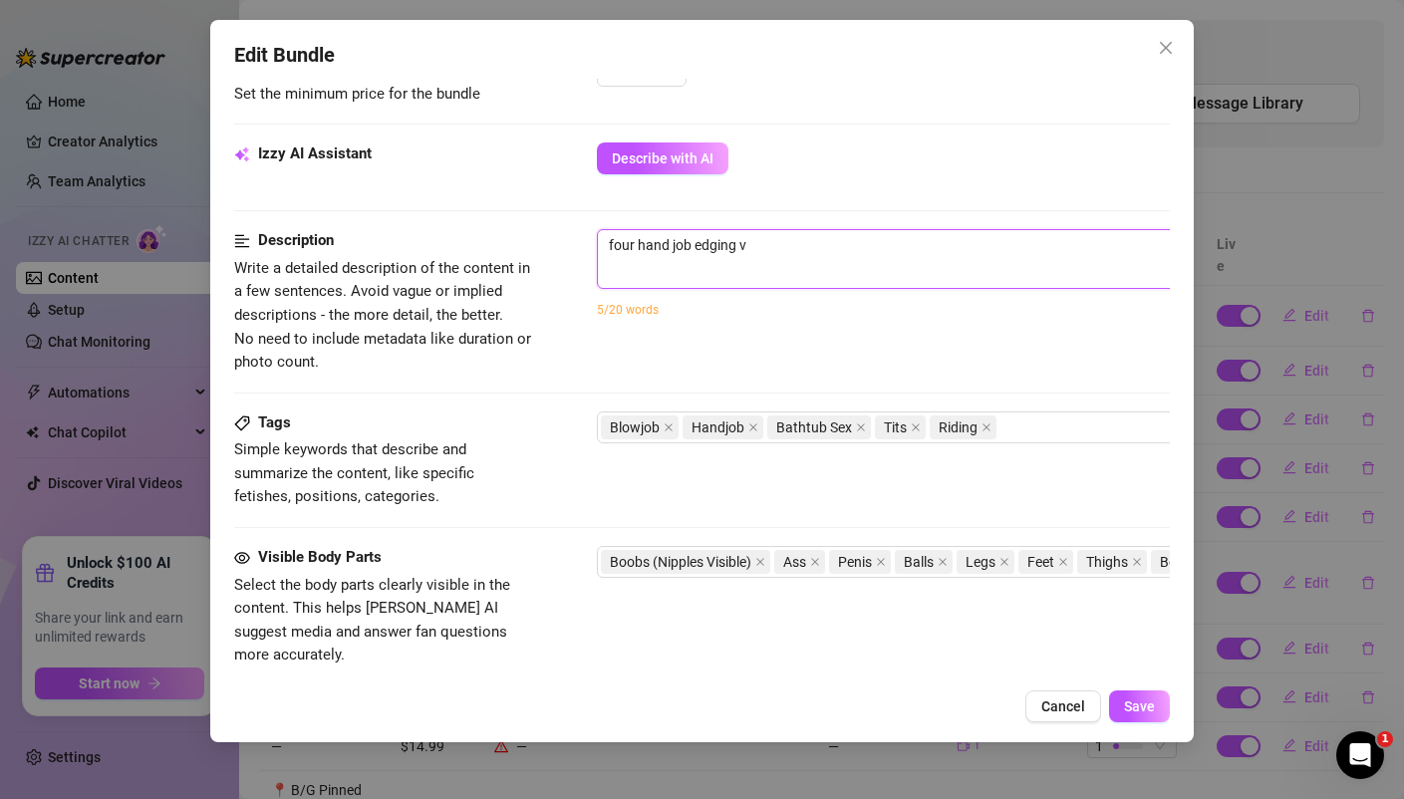
type textarea "four hand job edging vi"
type textarea "four hand job edging vid"
type textarea "four hand job edging vido"
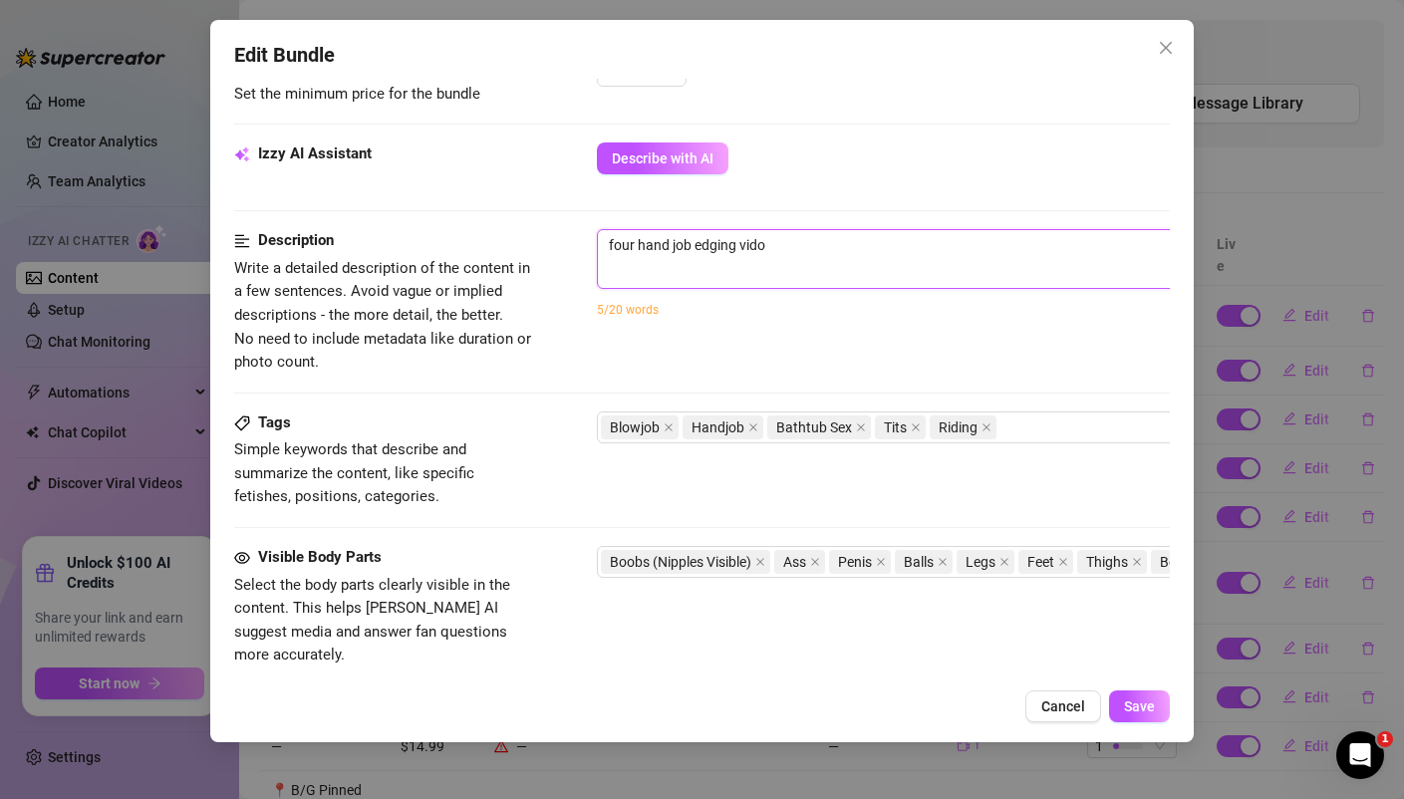
type textarea "four hand job edging vidoe"
type textarea "four hand job edging vidoes"
type textarea "four hand job edging vidoes,"
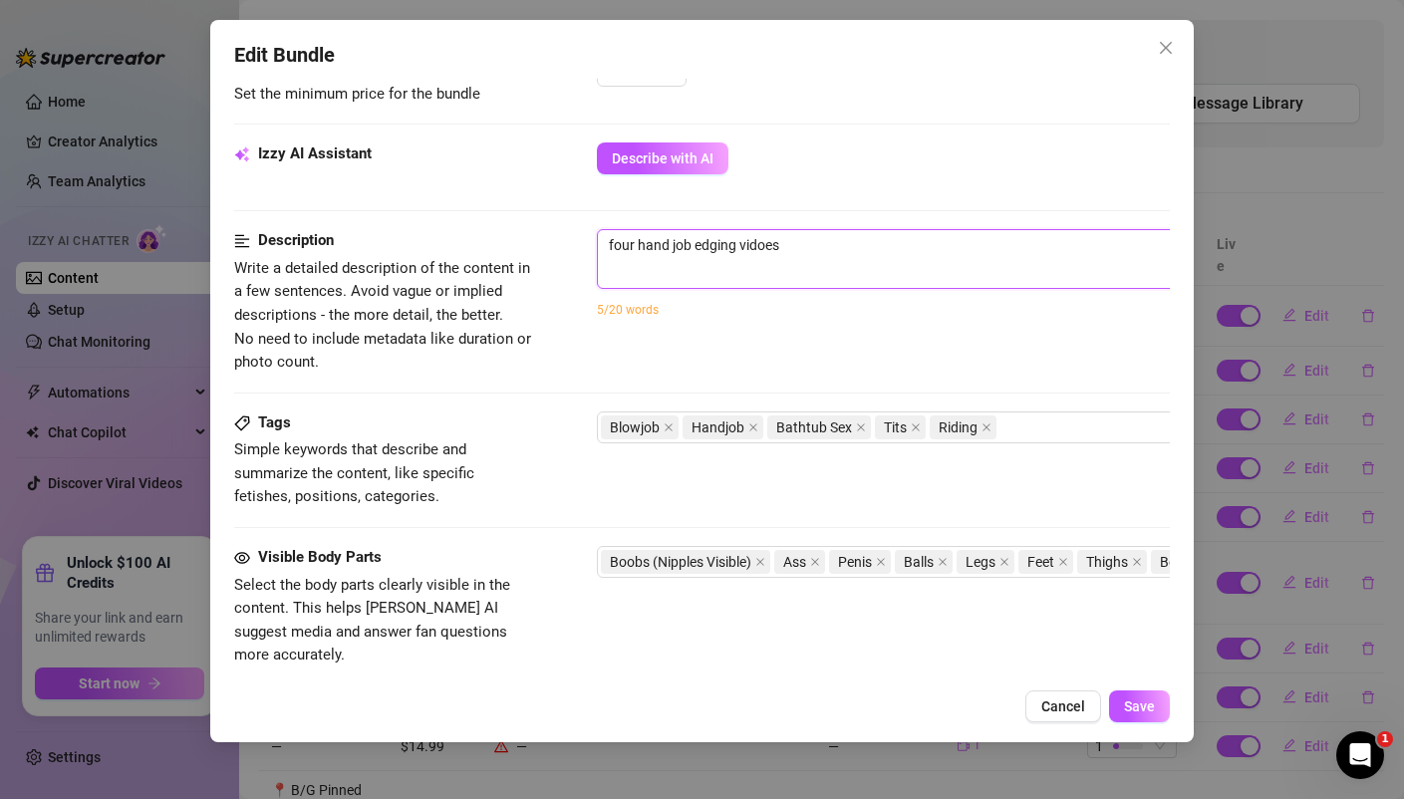
type textarea "four hand job edging vidoes,"
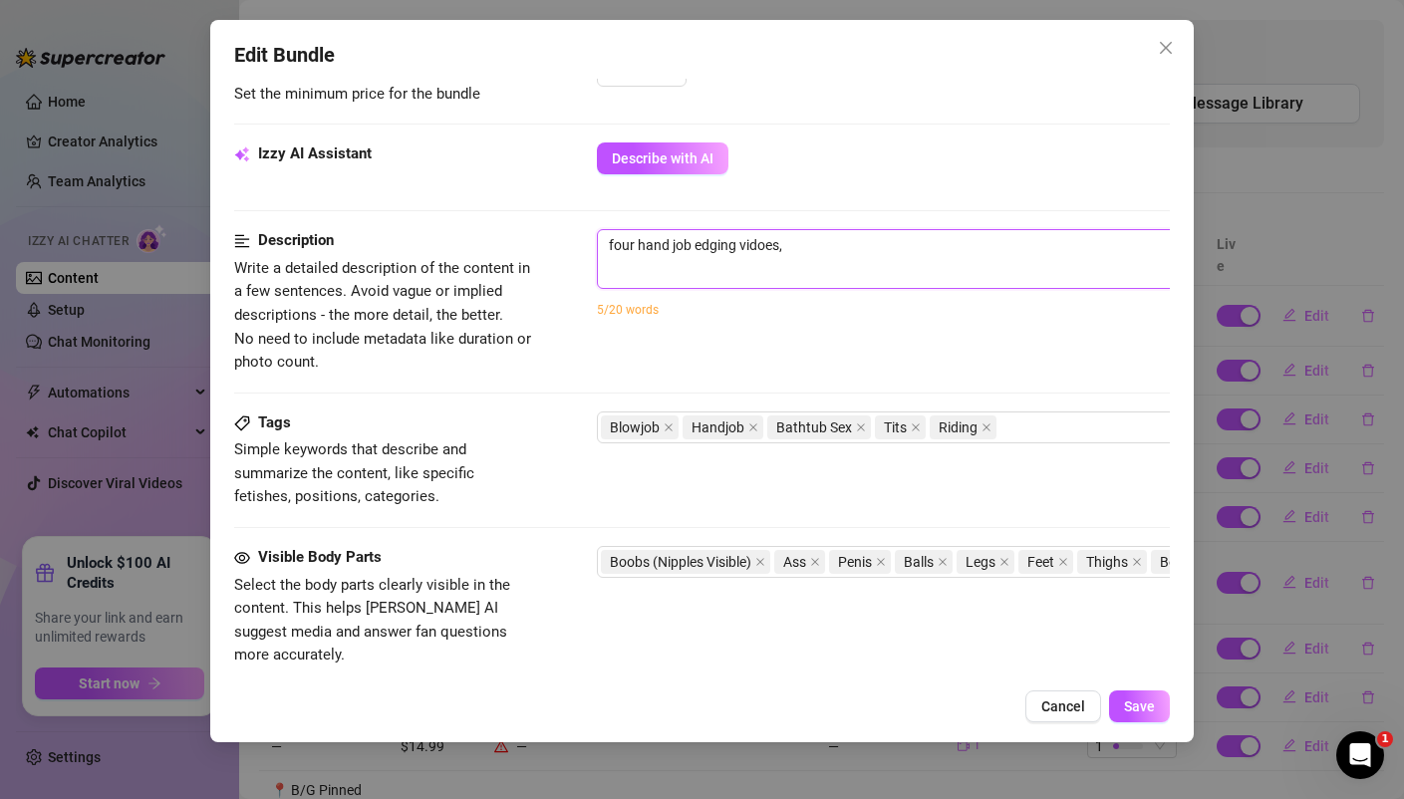
type textarea "four hand job edging vidoes"
type textarea "four hand job edging vidoe"
type textarea "four hand job edging vido"
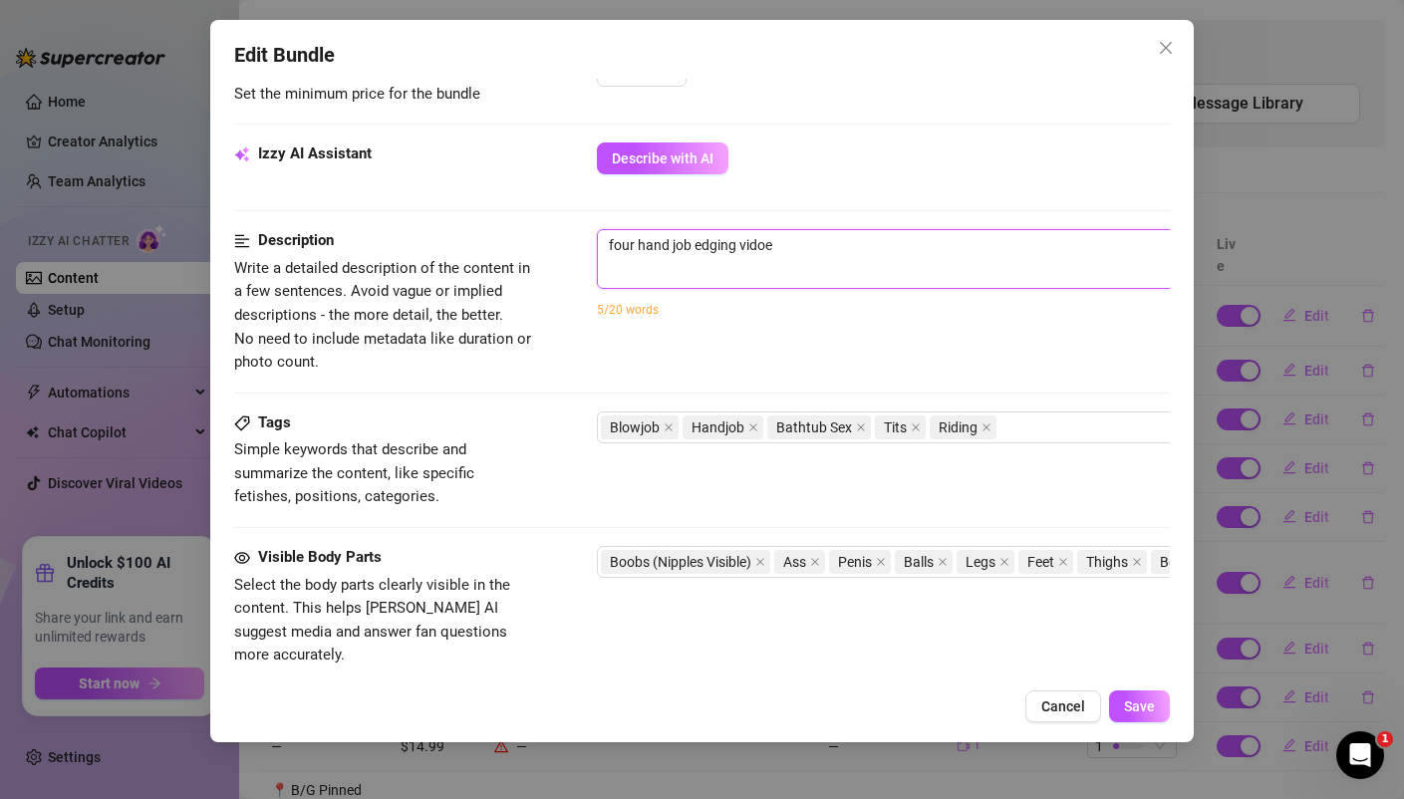
type textarea "four hand job edging vido"
type textarea "four hand job edging vid"
type textarea "four hand job edging vi"
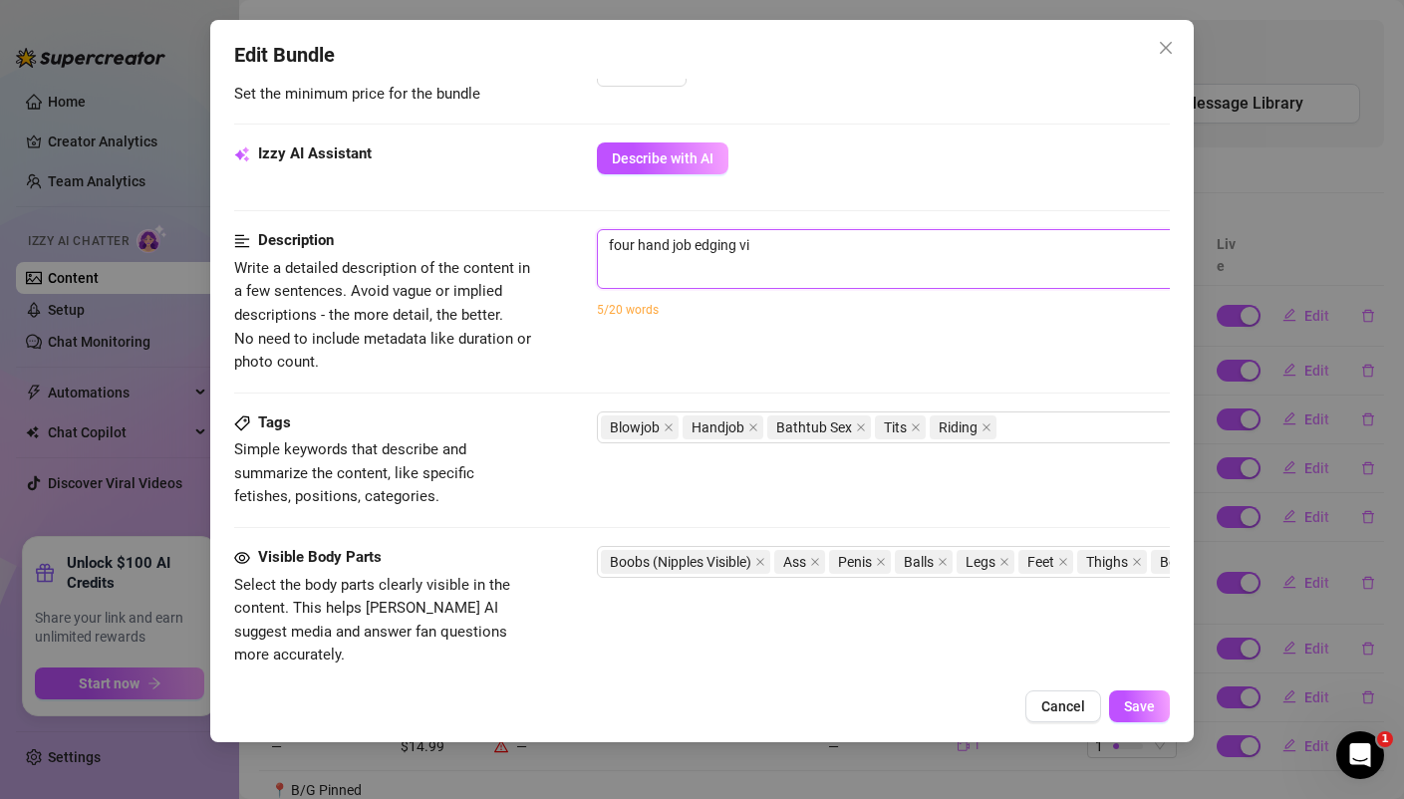
type textarea "four hand job edging v"
type textarea "four hand job edging"
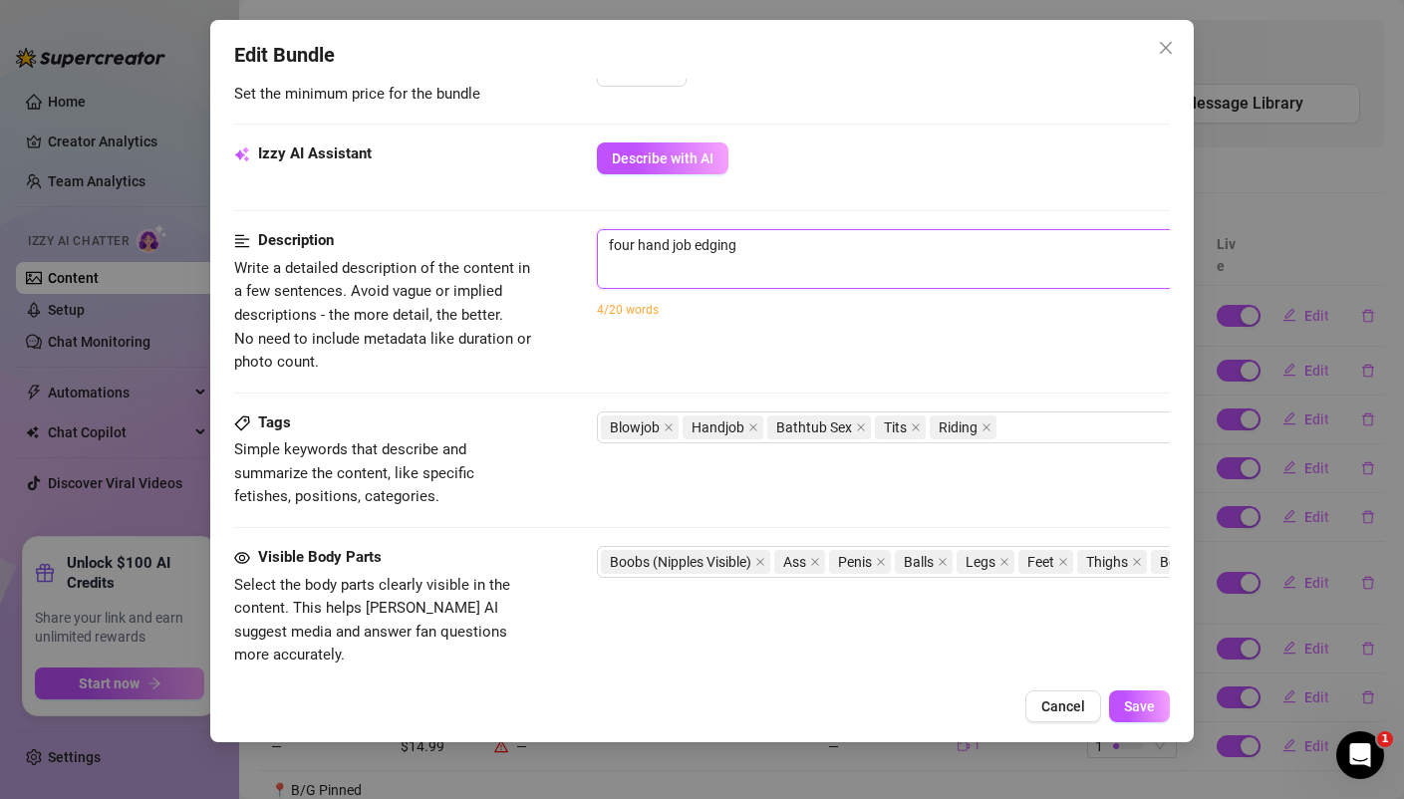
type textarea "four hand job edging"
type textarea "four hand job edging p"
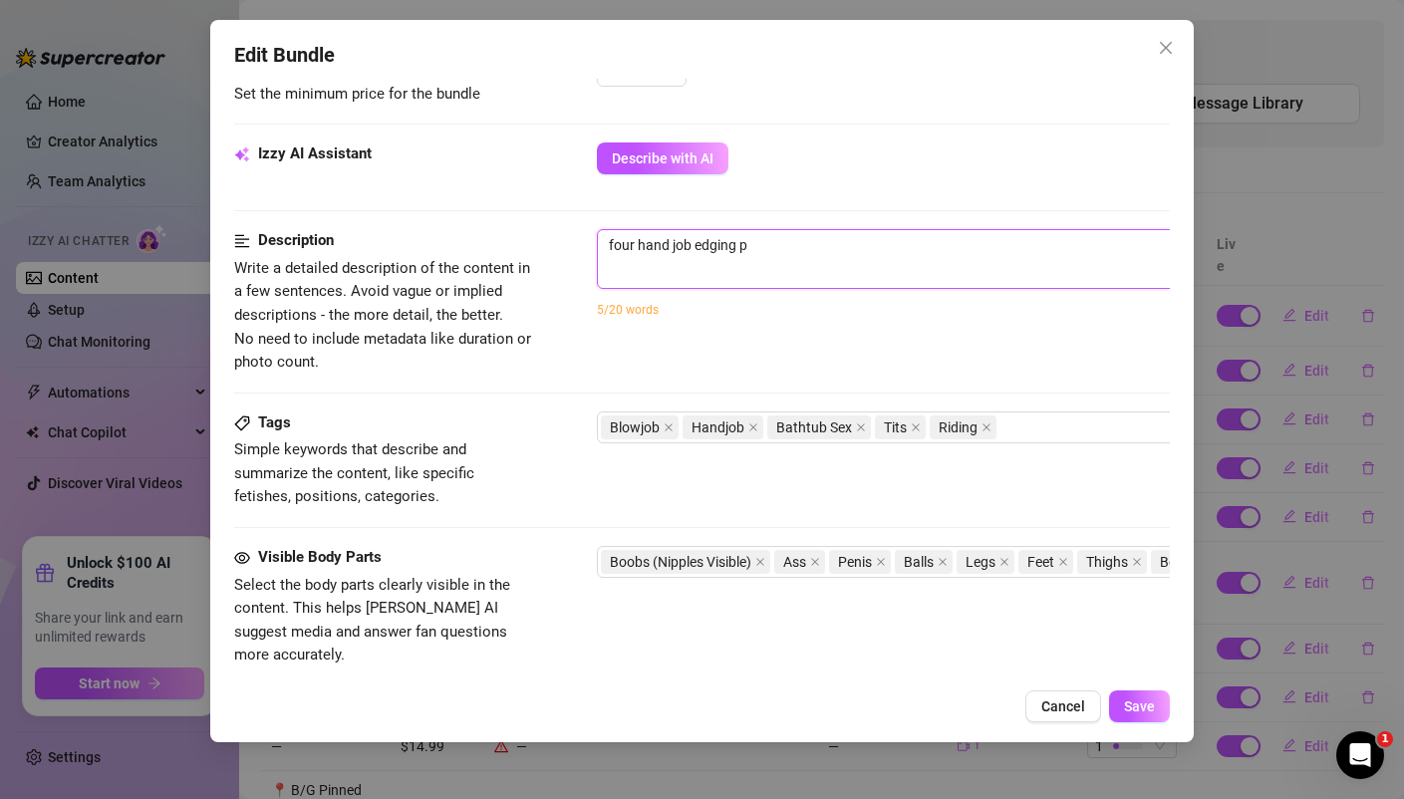
type textarea "four hand job edging po"
type textarea "four hand job edging por"
type textarea "four hand job edging porn"
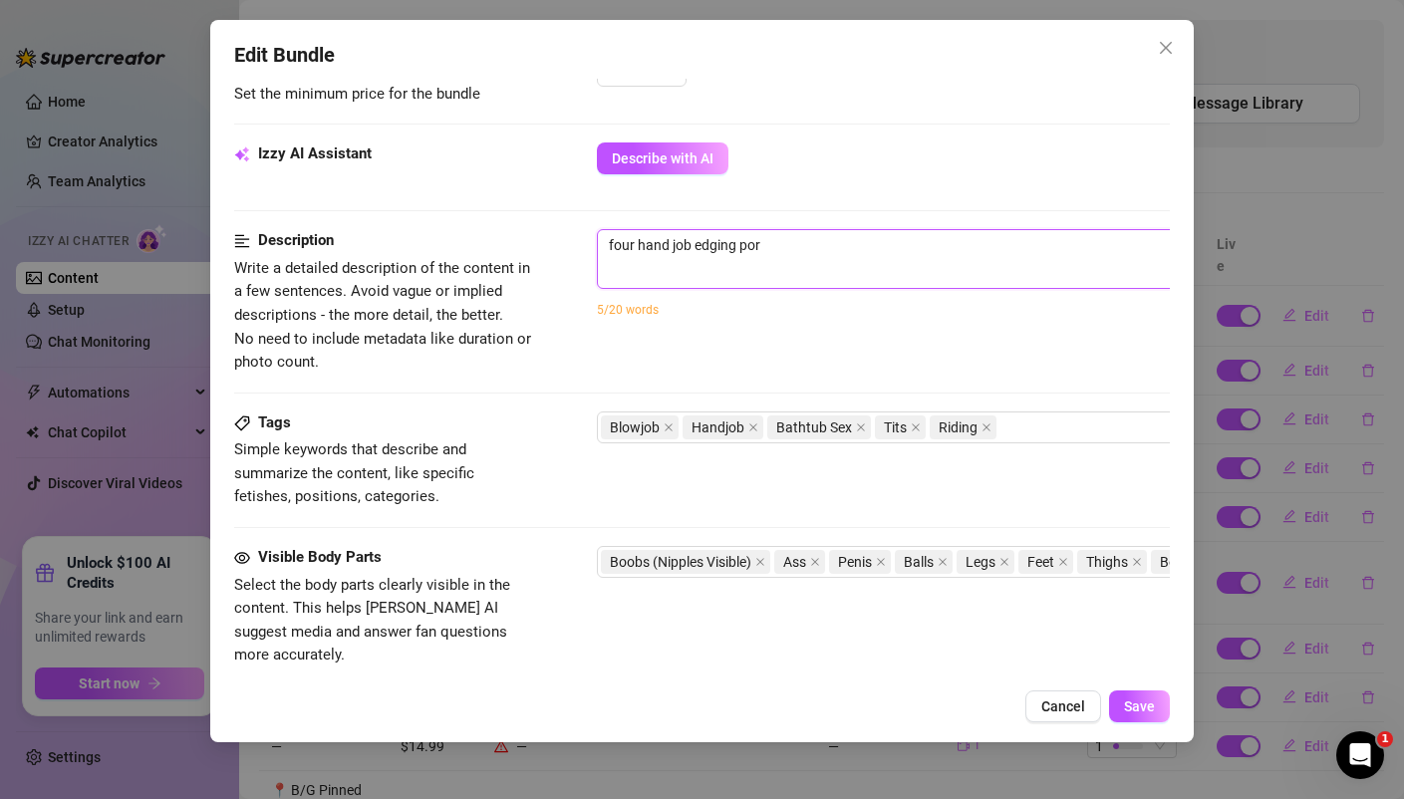
type textarea "four hand job edging porn"
type textarea "four hand job edging porno"
type textarea "four hand job edging pornos"
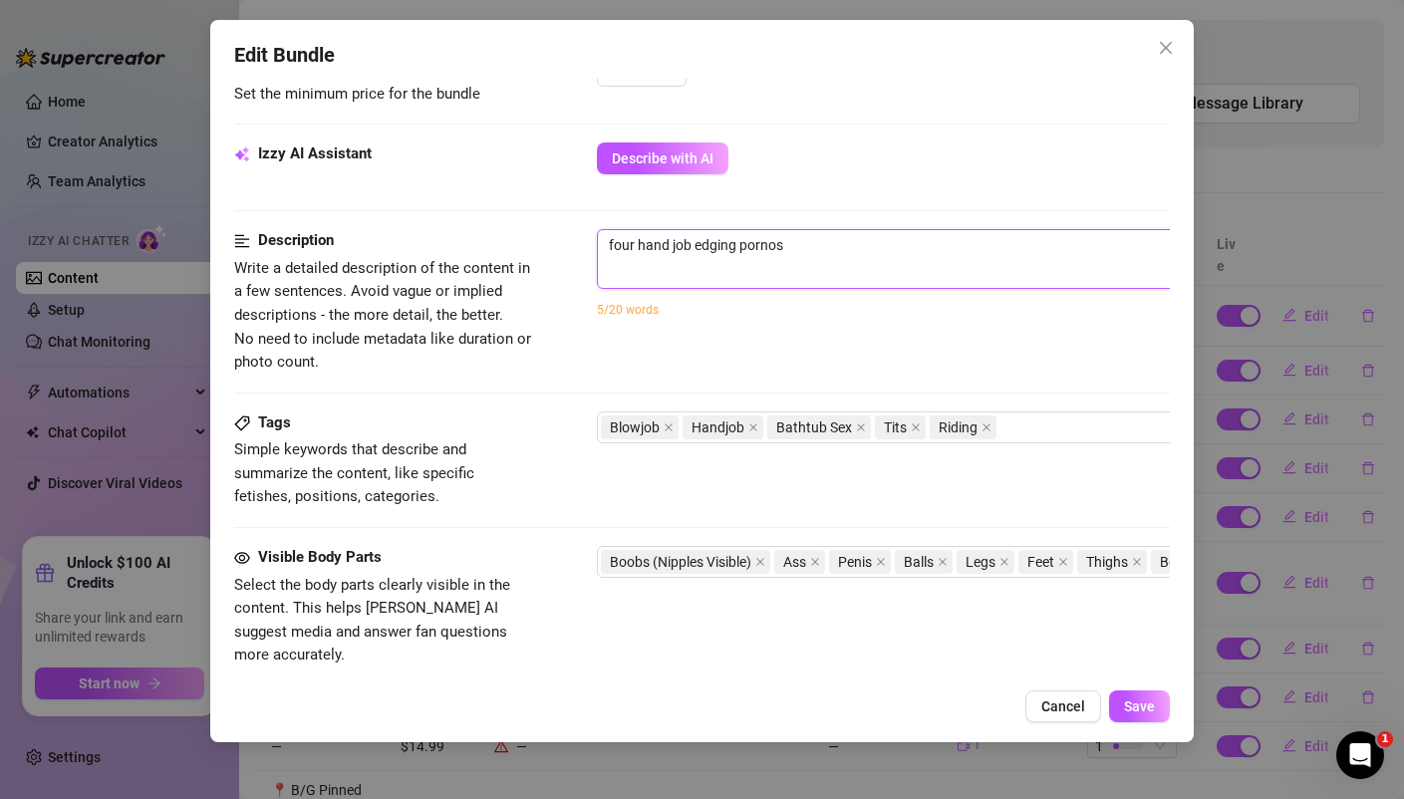
type textarea "four hand job edging pornos"
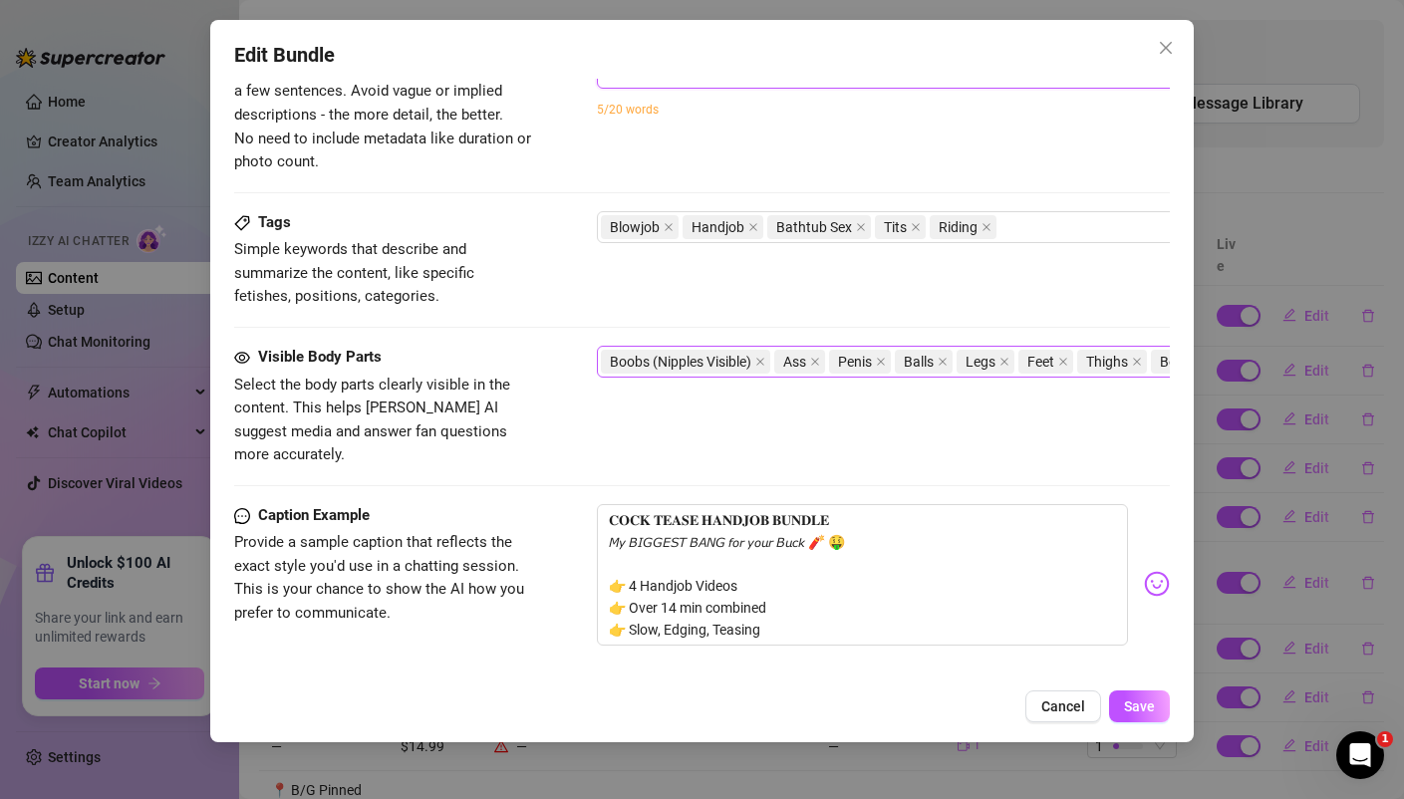
scroll to position [977, 0]
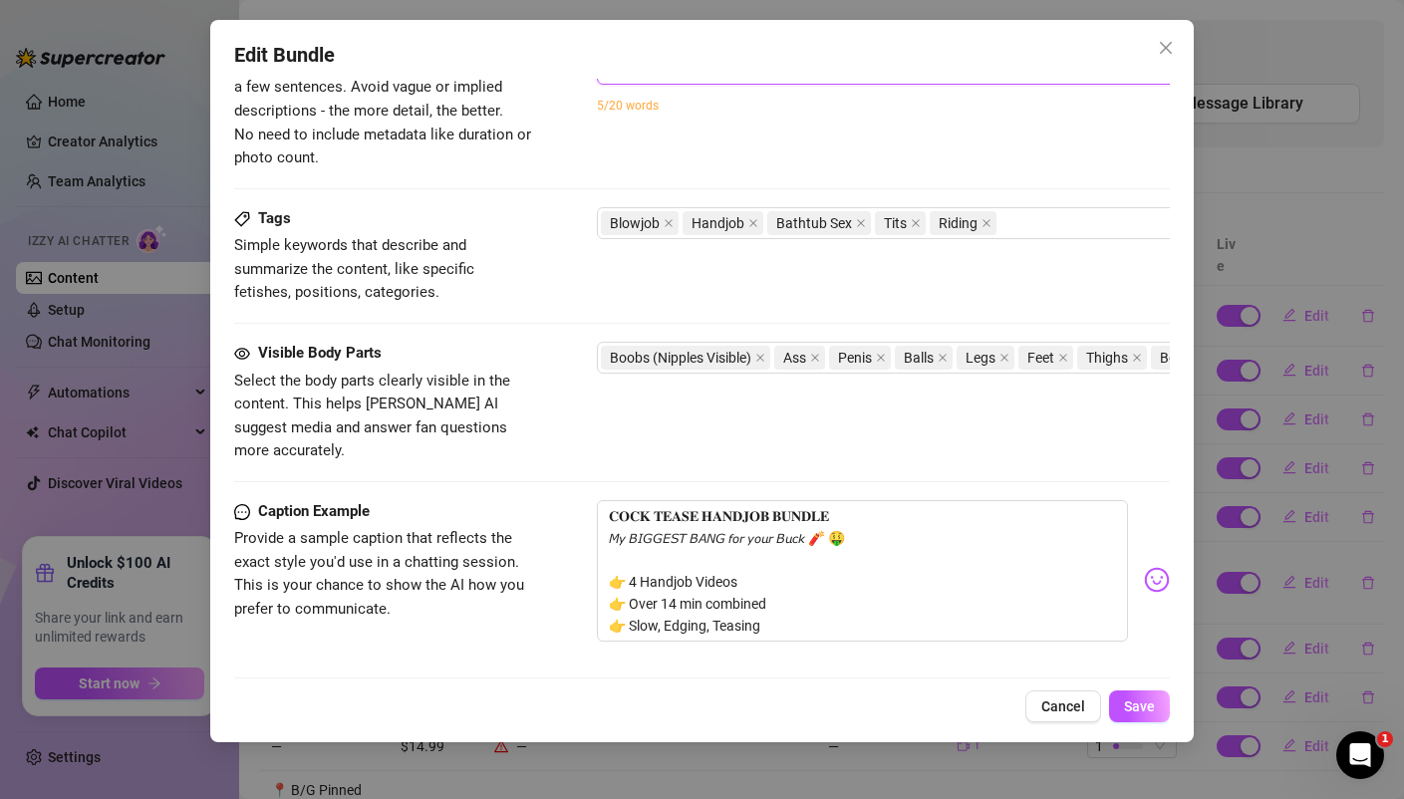
type textarea "four hand job edging pornos"
drag, startPoint x: 720, startPoint y: 146, endPoint x: 597, endPoint y: 76, distance: 142.3
click at [600, 79] on div "Description Write a detailed description of the content in a few sentences. Avo…" at bounding box center [701, 97] width 934 height 144
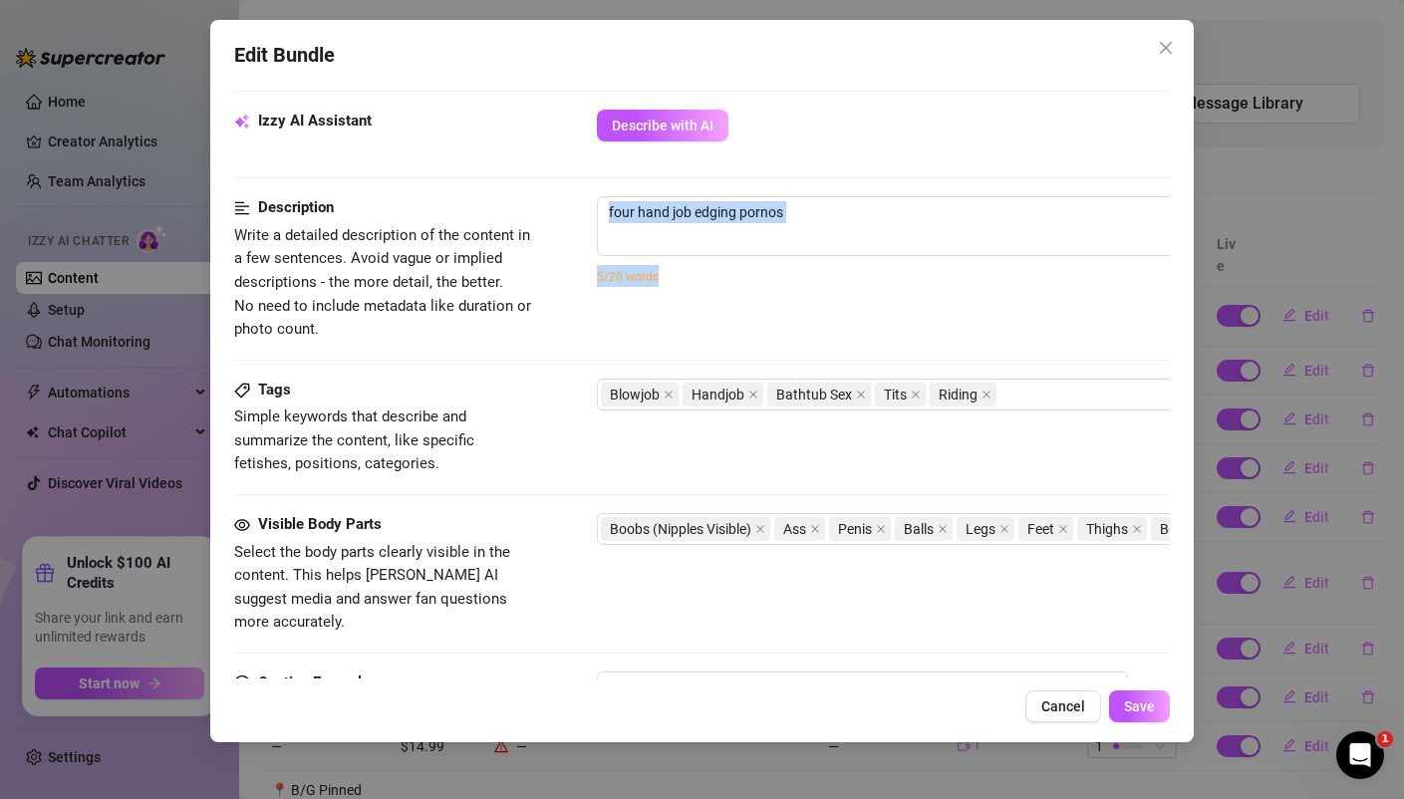
scroll to position [789, 2]
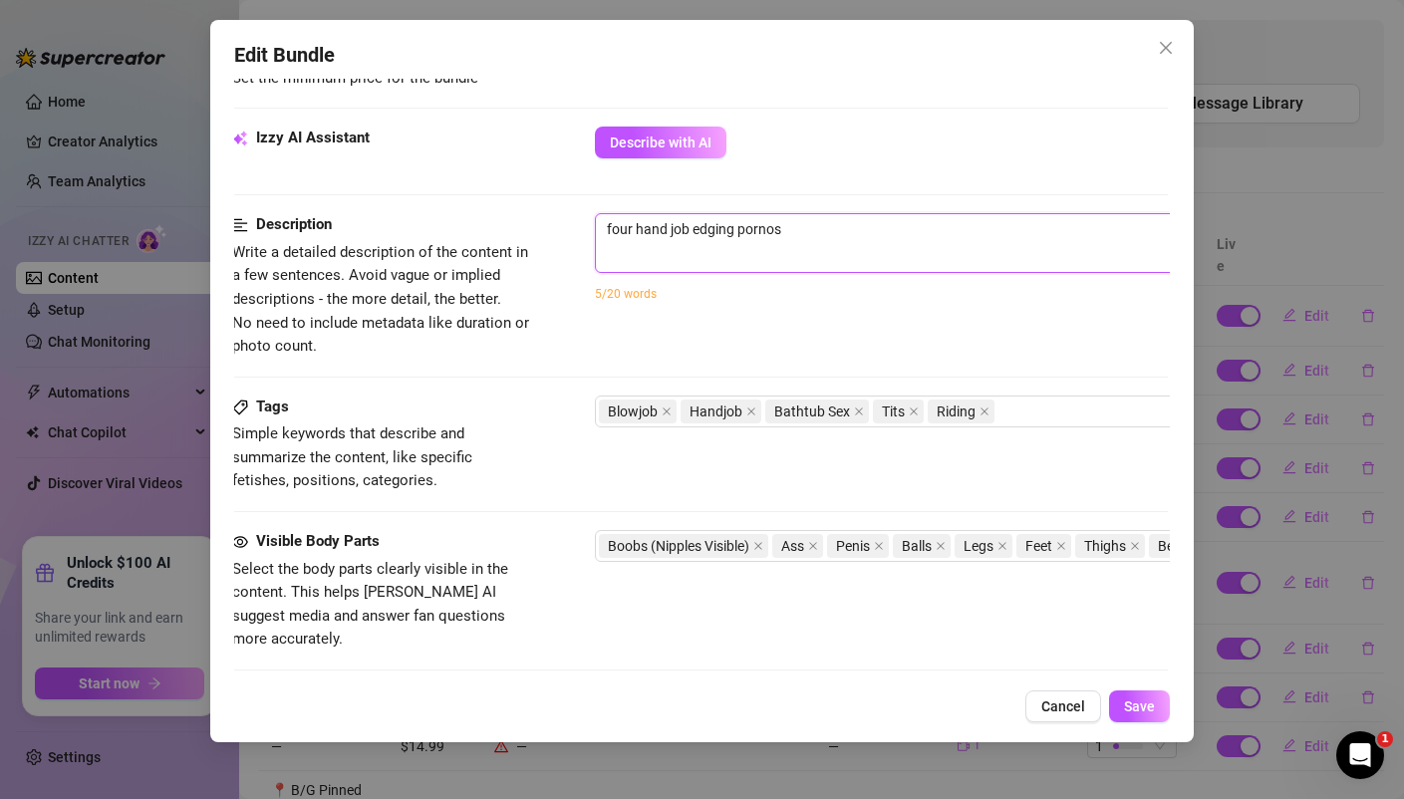
drag, startPoint x: 799, startPoint y: 243, endPoint x: 528, endPoint y: 124, distance: 296.2
click at [541, 130] on form "Account LeahsPlayHaus (@leahsplayhausxxx) Name Name is for your internal organi…" at bounding box center [699, 222] width 934 height 1816
type textarea "Describe the content (media) in a few sentences"
paste textarea "𝐂𝐚𝐛𝐢𝐧 𝐢𝐧 𝐭𝐡𝐞 𝐰𝐨𝐨𝐝𝐬 (𝟓𝐦) . Get lost in the woods with me, where the only trail i…"
type textarea "𝐂𝐚𝐛𝐢𝐧 𝐢𝐧 𝐭𝐡𝐞 𝐰𝐨𝐨𝐝𝐬 (𝟓𝐦) . Get lost in the woods with me, where the only trail i…"
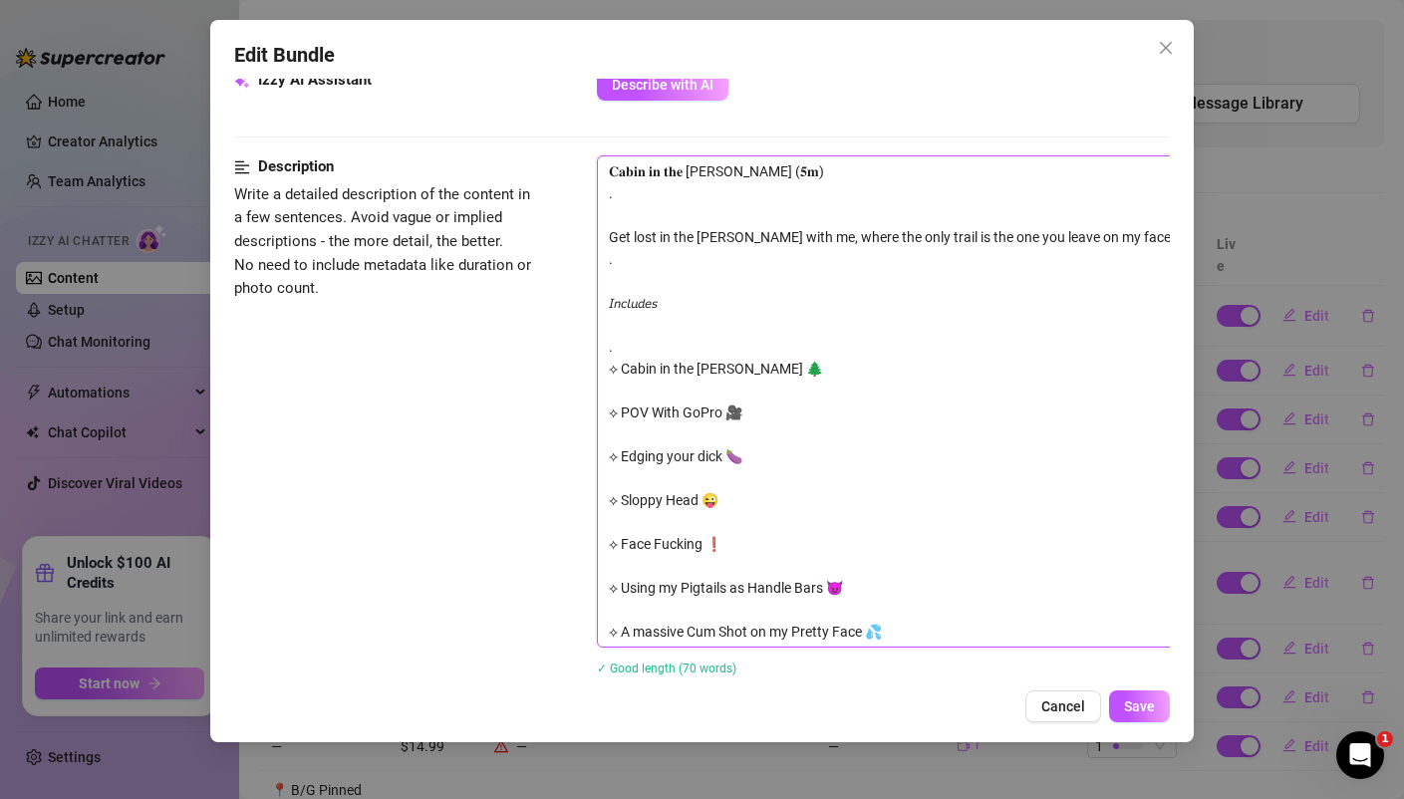
scroll to position [870, 0]
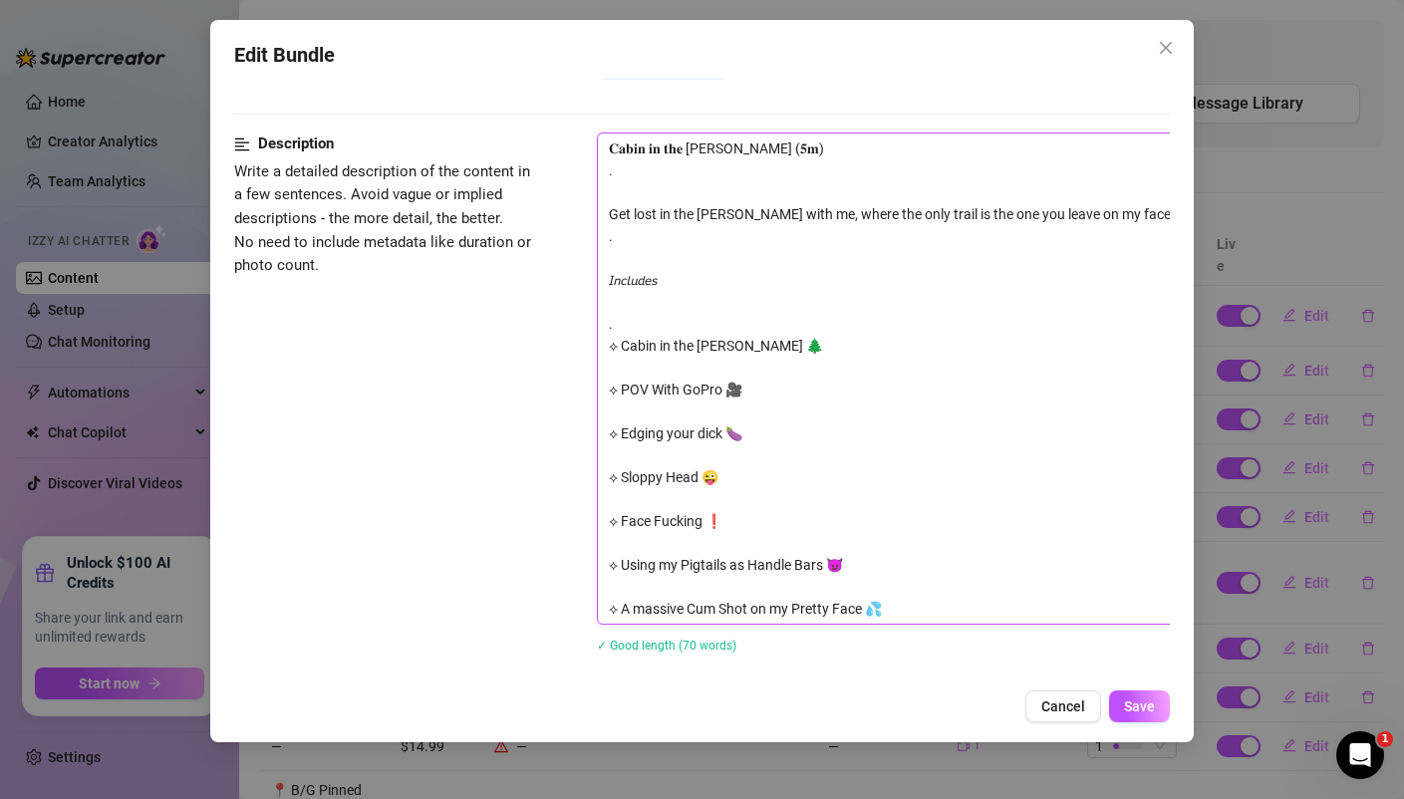
type textarea "𝐂𝐚𝐛𝐢𝐧 𝐢𝐧 𝐭𝐡𝐞 𝐰𝐨𝐨𝐝𝐬 (𝟓𝐦) . Get lost in the woods with me, where the only trail i…"
click at [1174, 35] on button "Close" at bounding box center [1166, 48] width 32 height 32
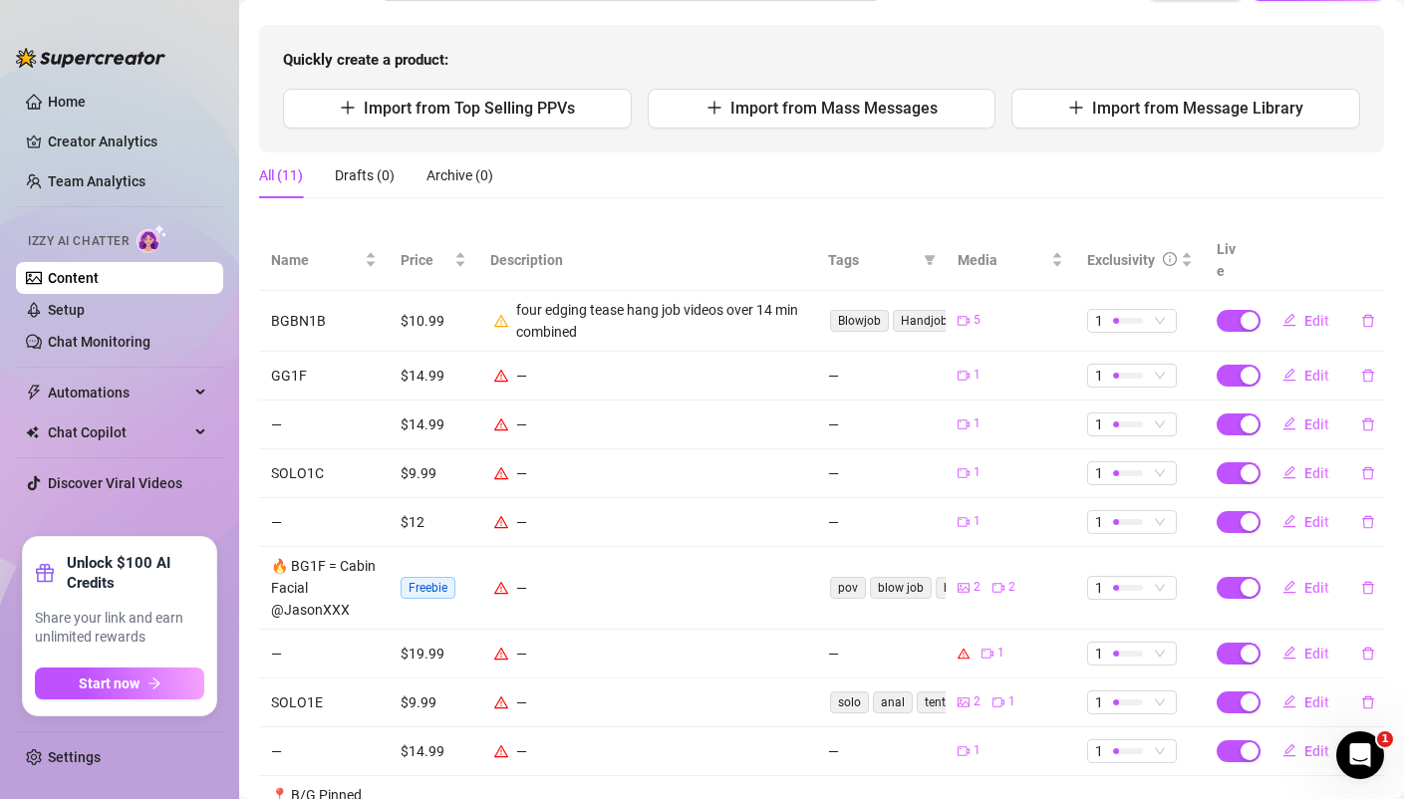
scroll to position [185, 0]
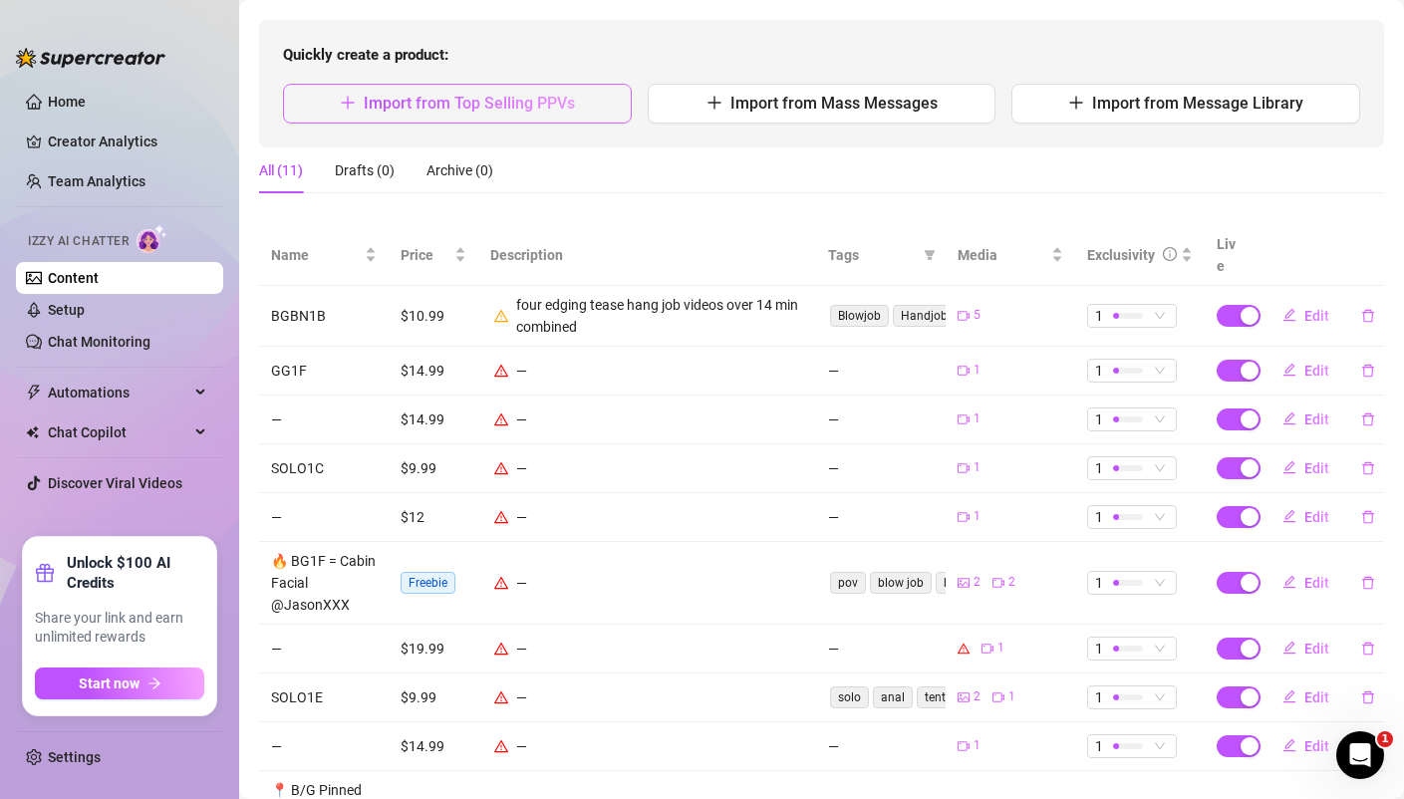
click at [473, 106] on span "Import from Top Selling PPVs" at bounding box center [469, 103] width 211 height 19
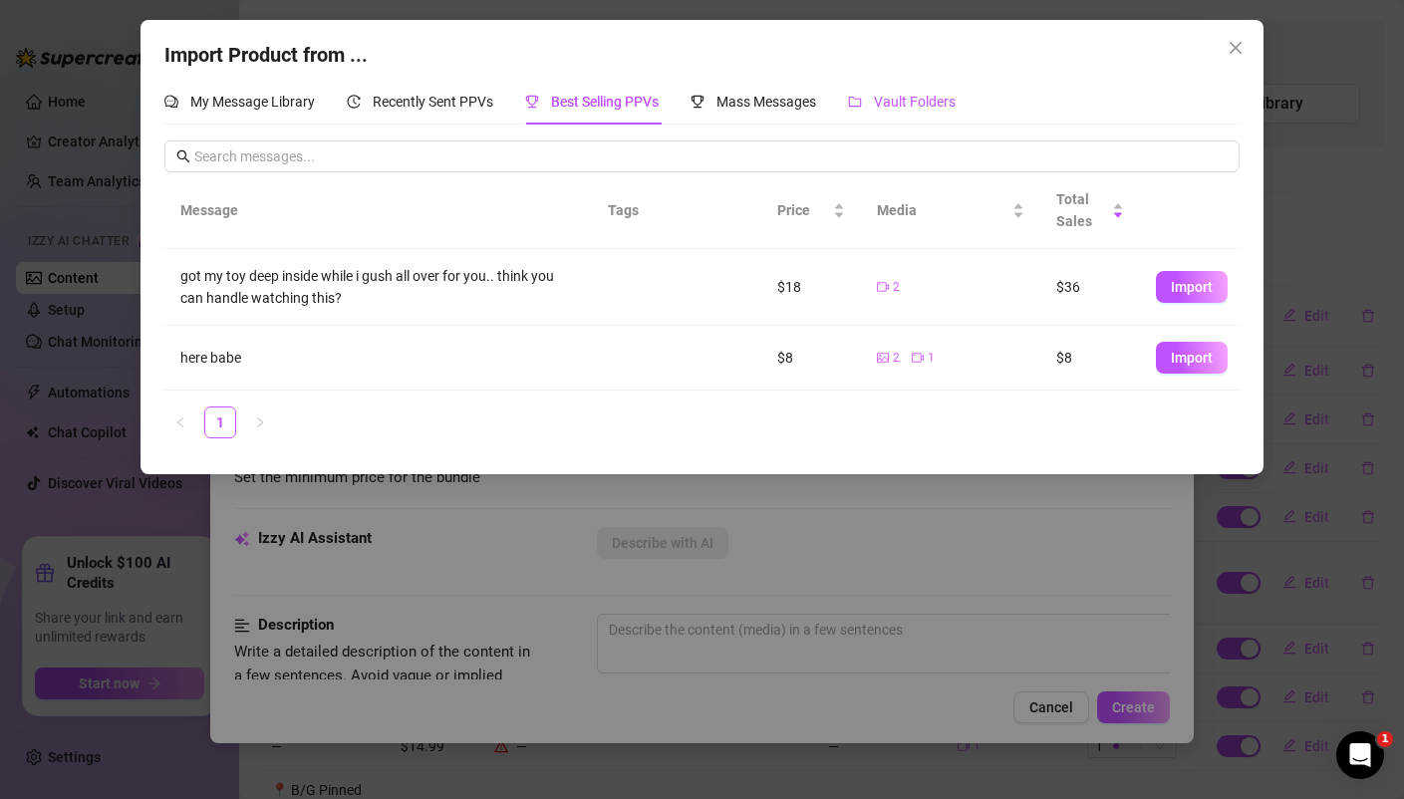
click at [908, 100] on span "Vault Folders" at bounding box center [915, 102] width 82 height 16
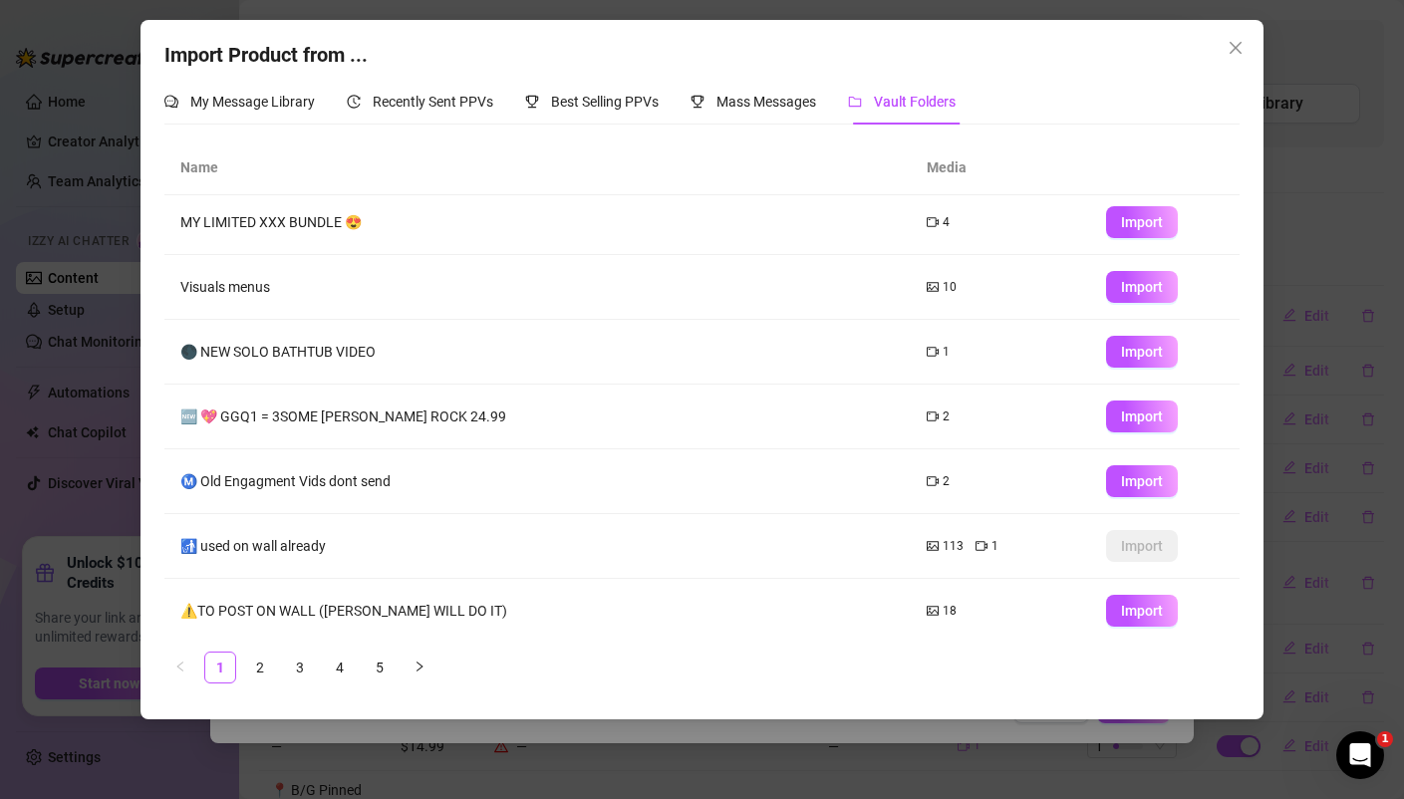
scroll to position [208, 0]
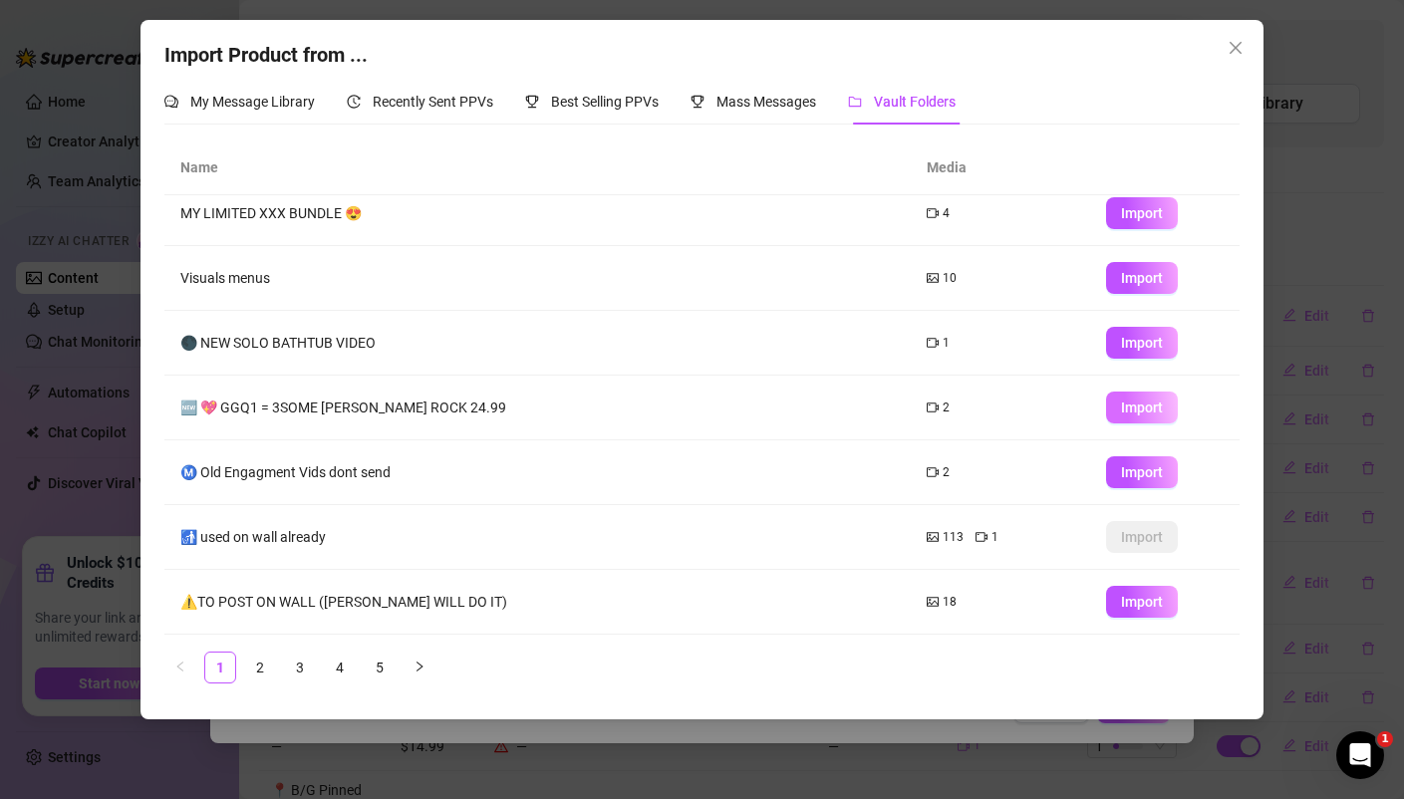
click at [1141, 404] on span "Import" at bounding box center [1142, 407] width 42 height 16
type textarea "Type your message here..."
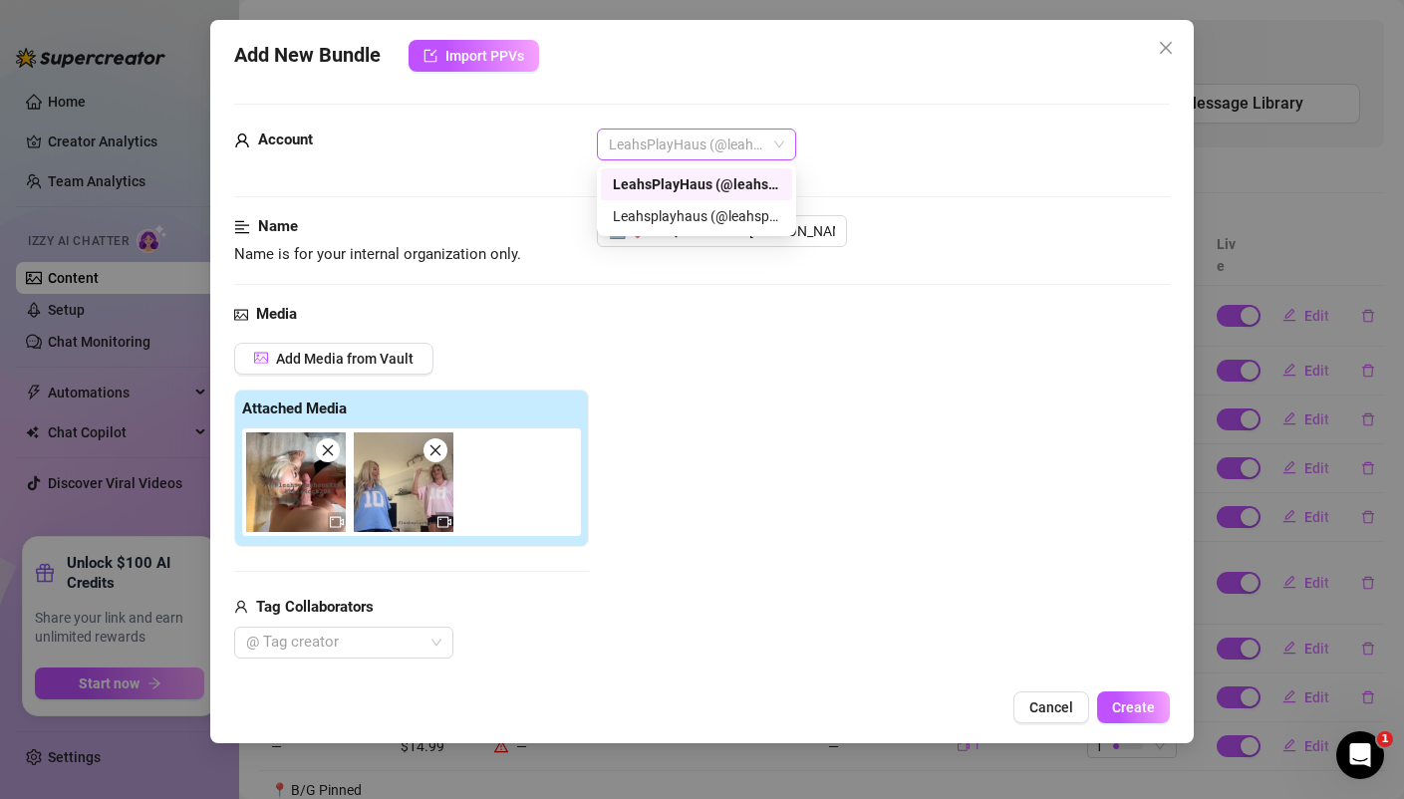
click at [696, 135] on span "LeahsPlayHaus (@leahsplayhausxxx)" at bounding box center [696, 145] width 175 height 30
click at [508, 170] on div "Account LeahsPlayHaus (@leahsplayhausxxx)" at bounding box center [701, 154] width 934 height 50
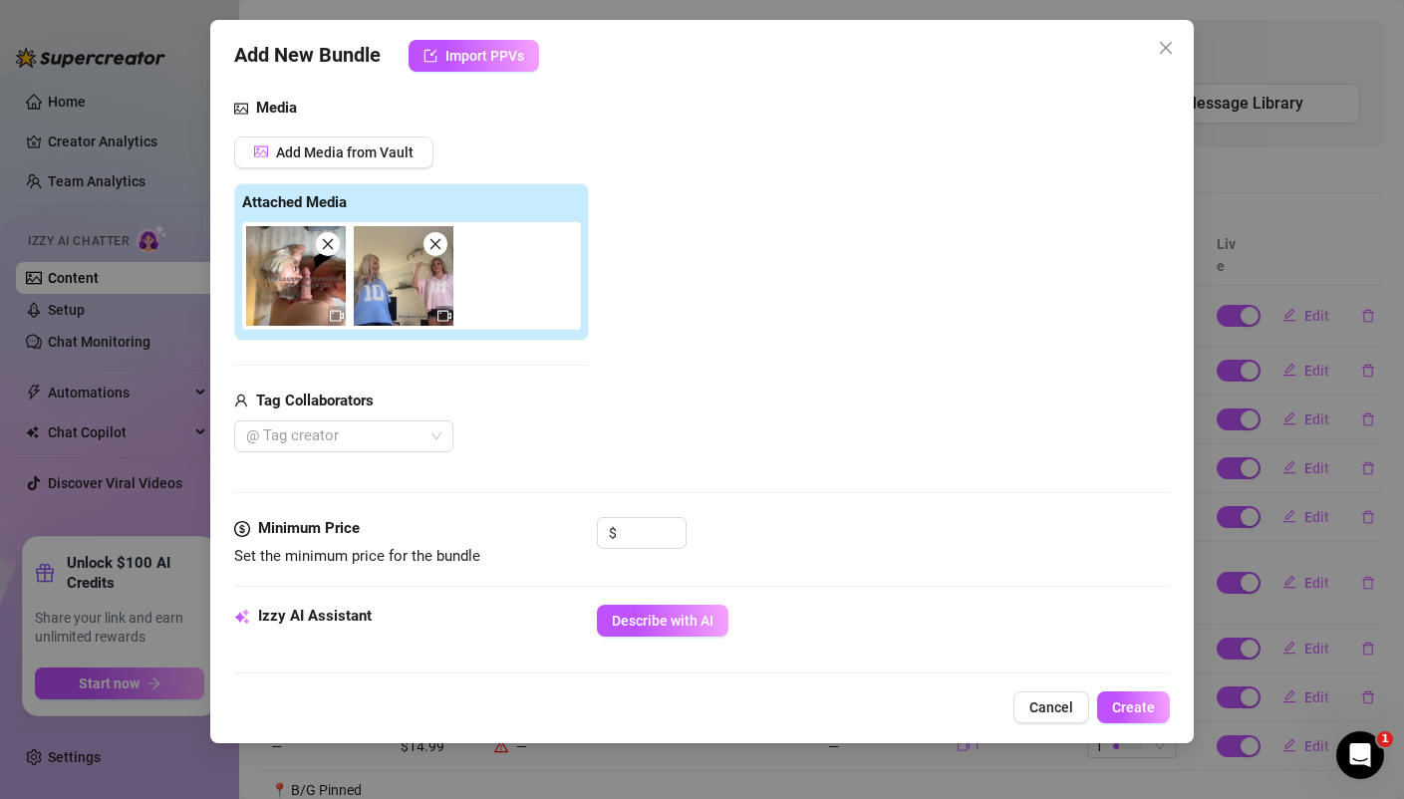
scroll to position [218, 0]
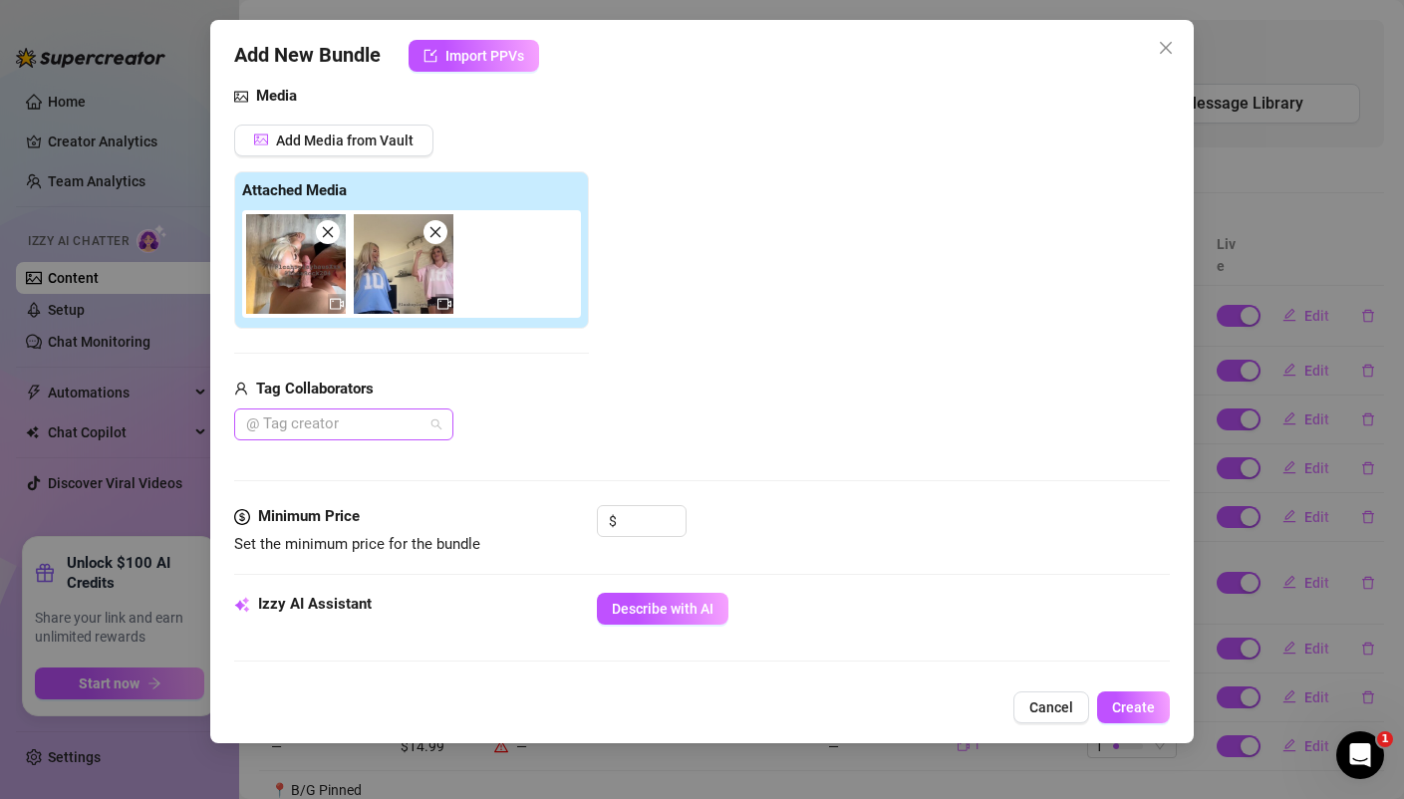
click at [309, 430] on div at bounding box center [333, 424] width 190 height 28
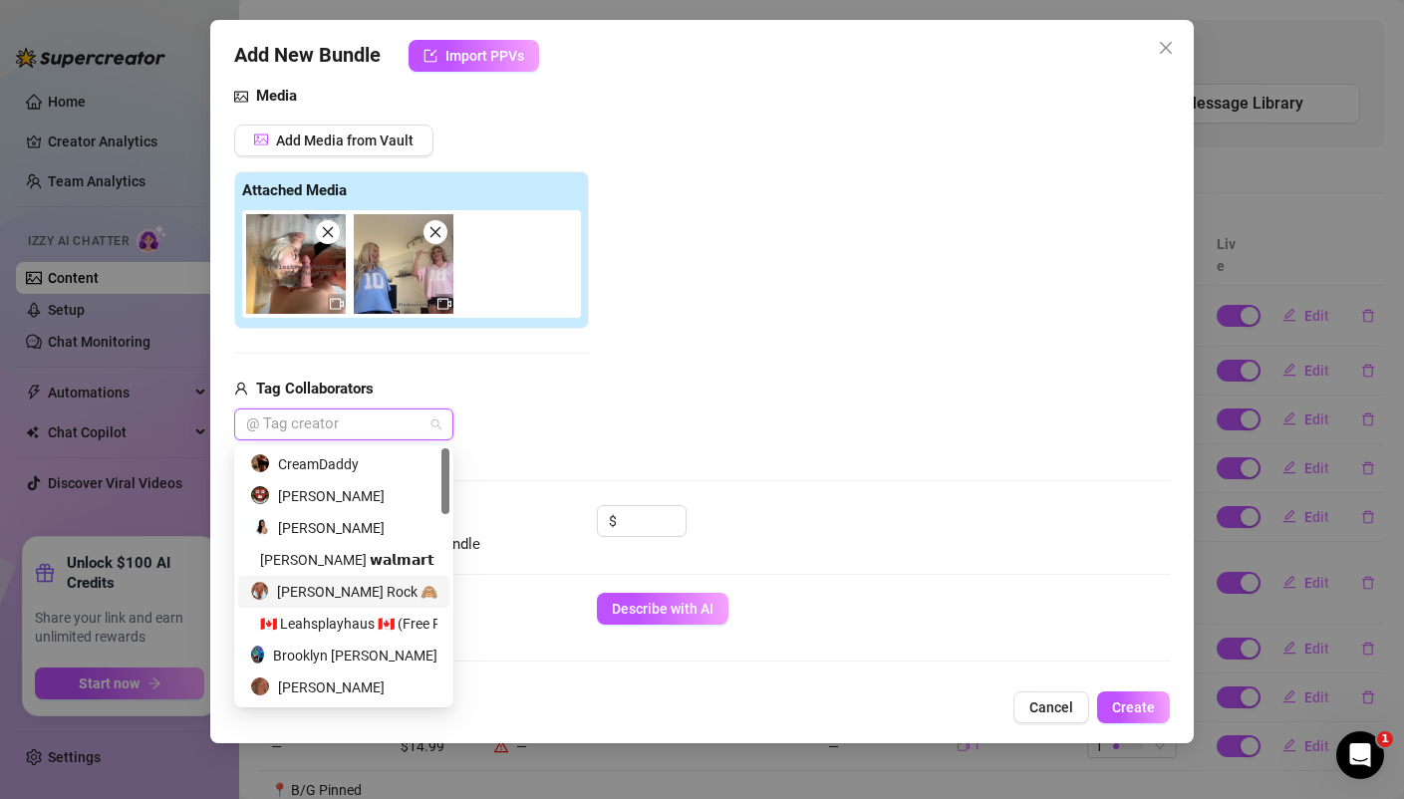
click at [319, 581] on div "Dana Rock 🙈" at bounding box center [343, 592] width 187 height 22
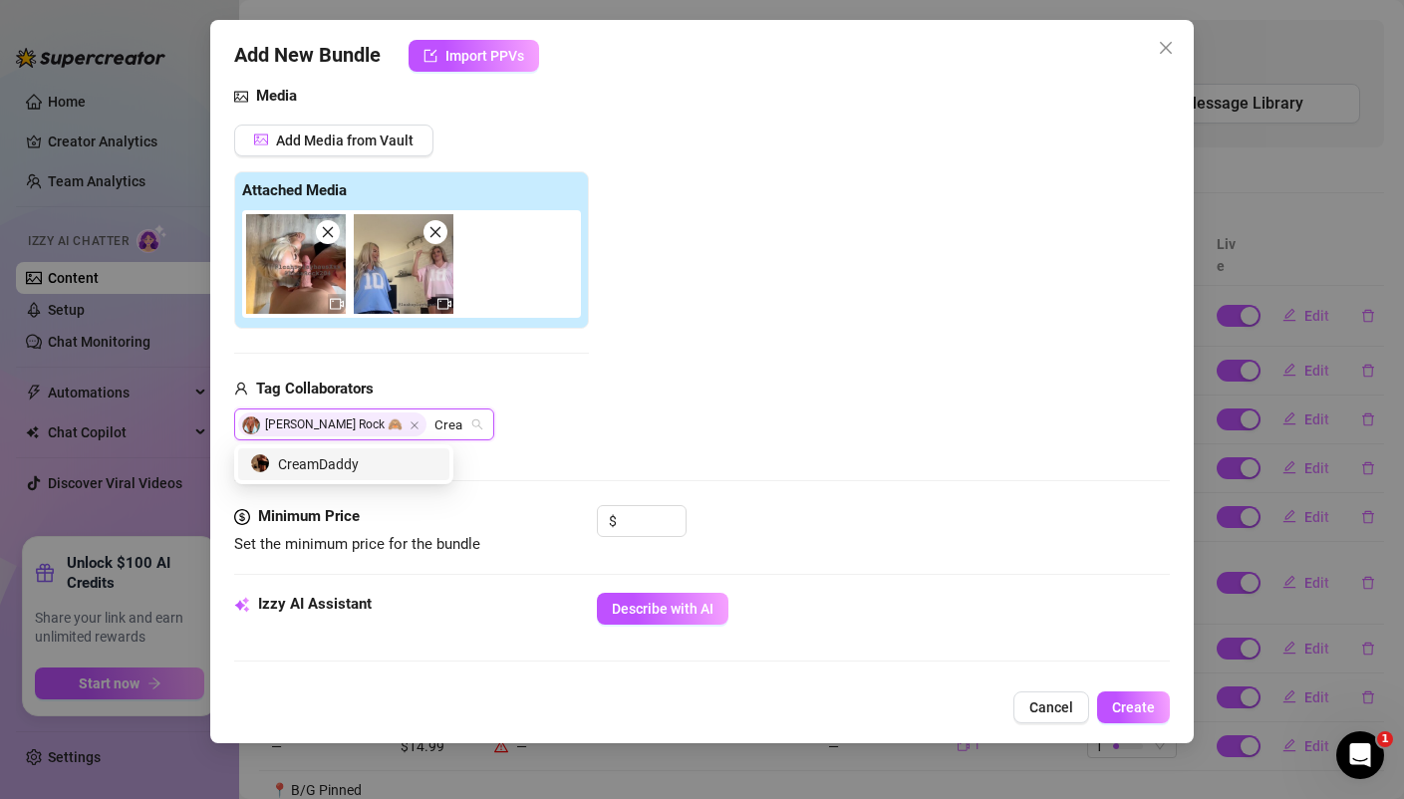
type input "Cream"
click at [314, 461] on div "CreamDaddy" at bounding box center [343, 464] width 187 height 22
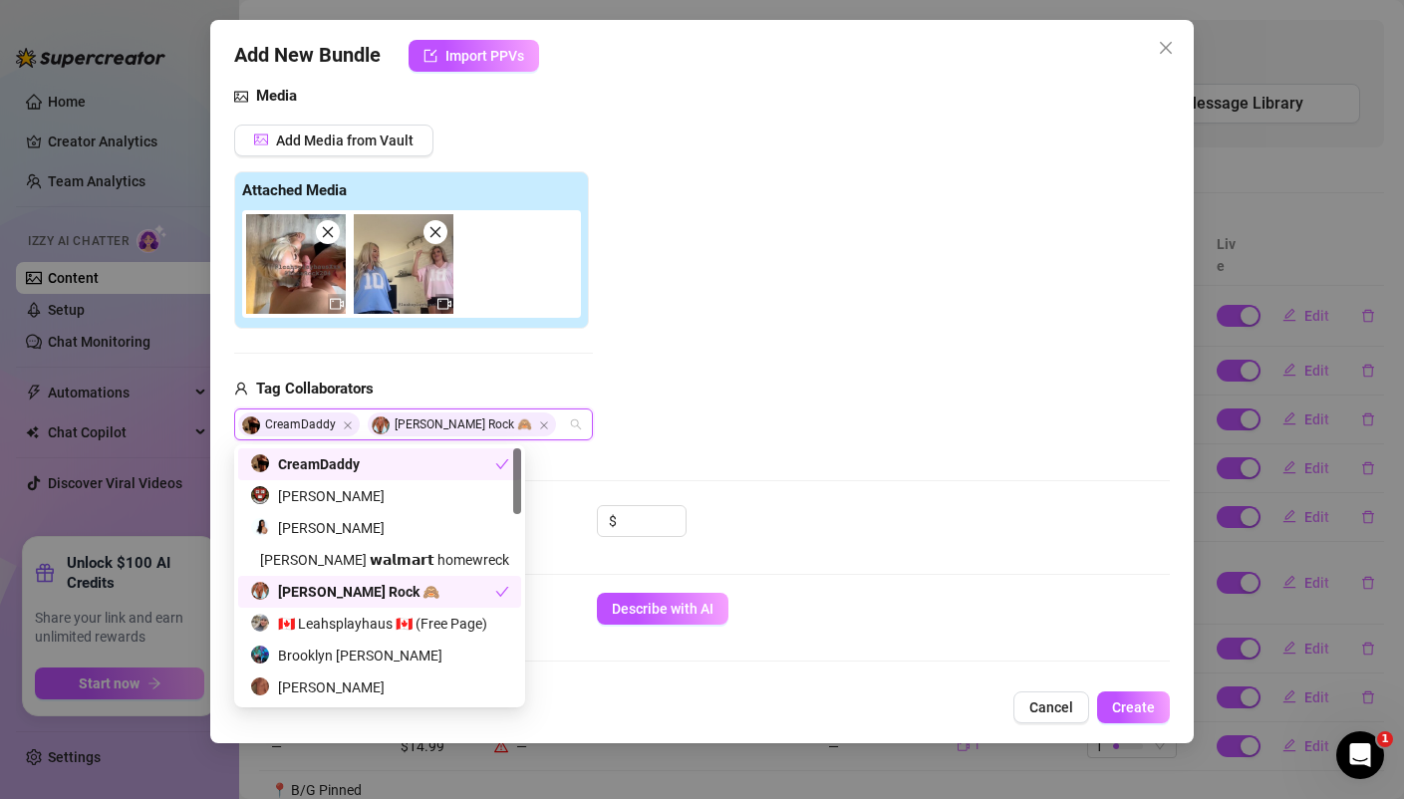
click at [681, 354] on div "Add Media from Vault Attached Media Tag Collaborators CreamDaddy Dana Rock 🙈" at bounding box center [701, 283] width 934 height 317
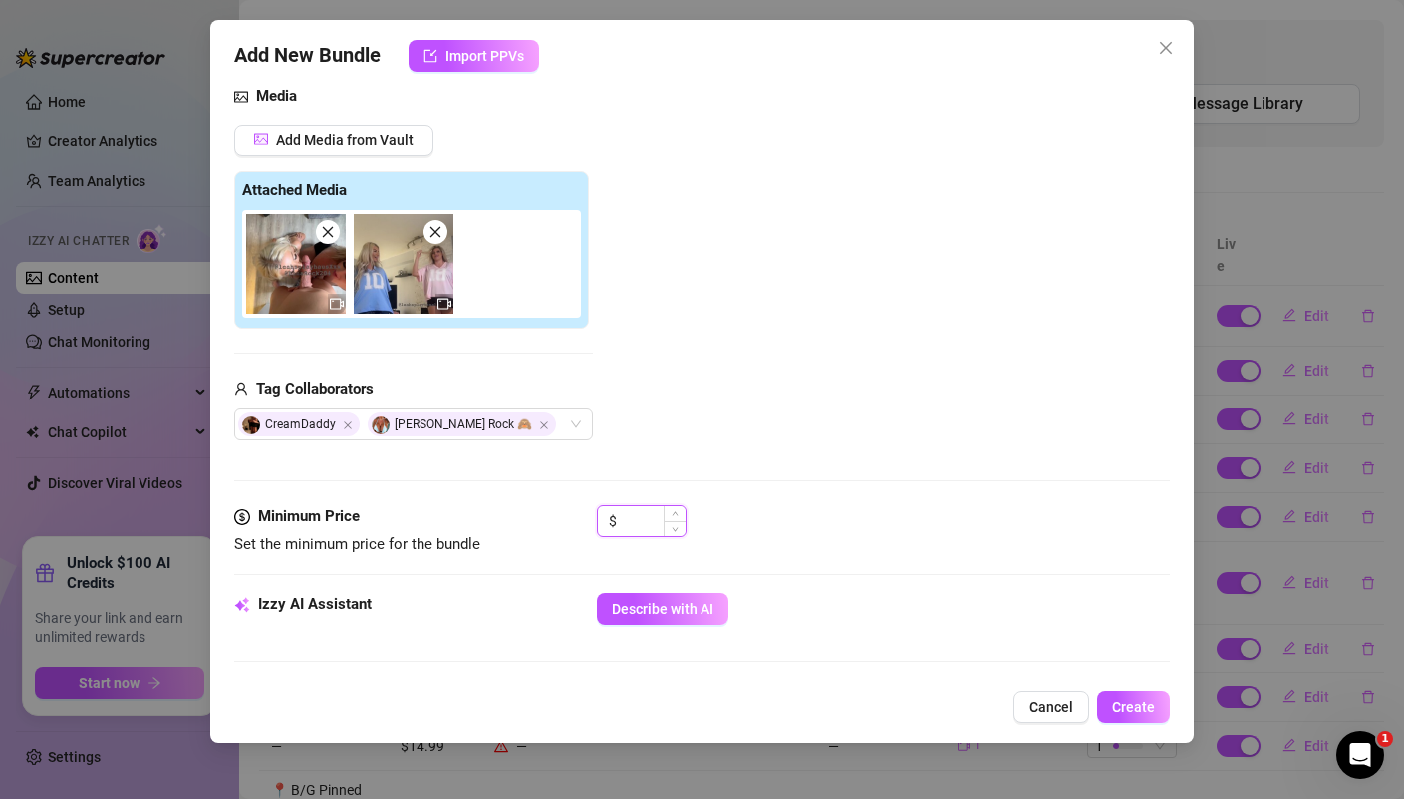
click at [647, 510] on input at bounding box center [653, 521] width 65 height 30
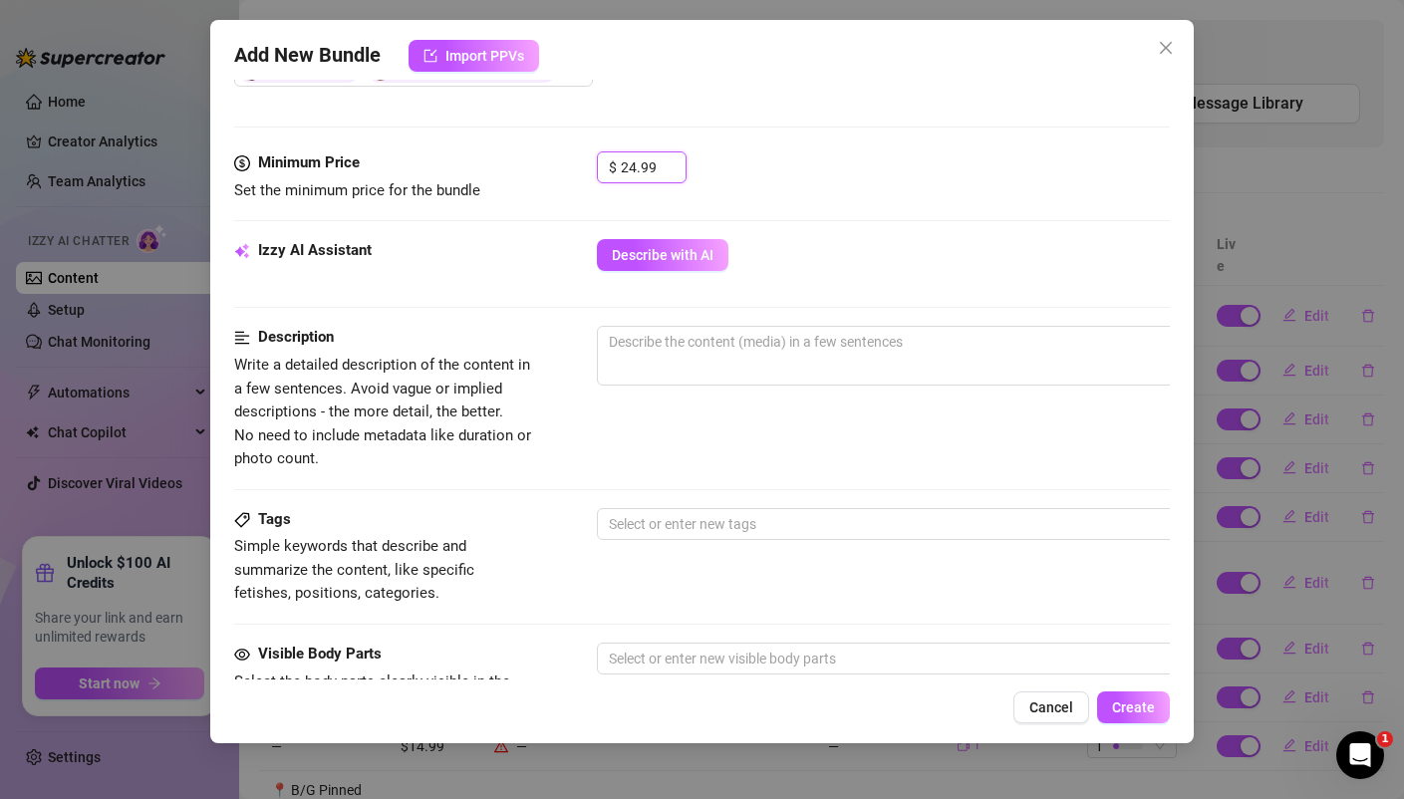
scroll to position [579, 0]
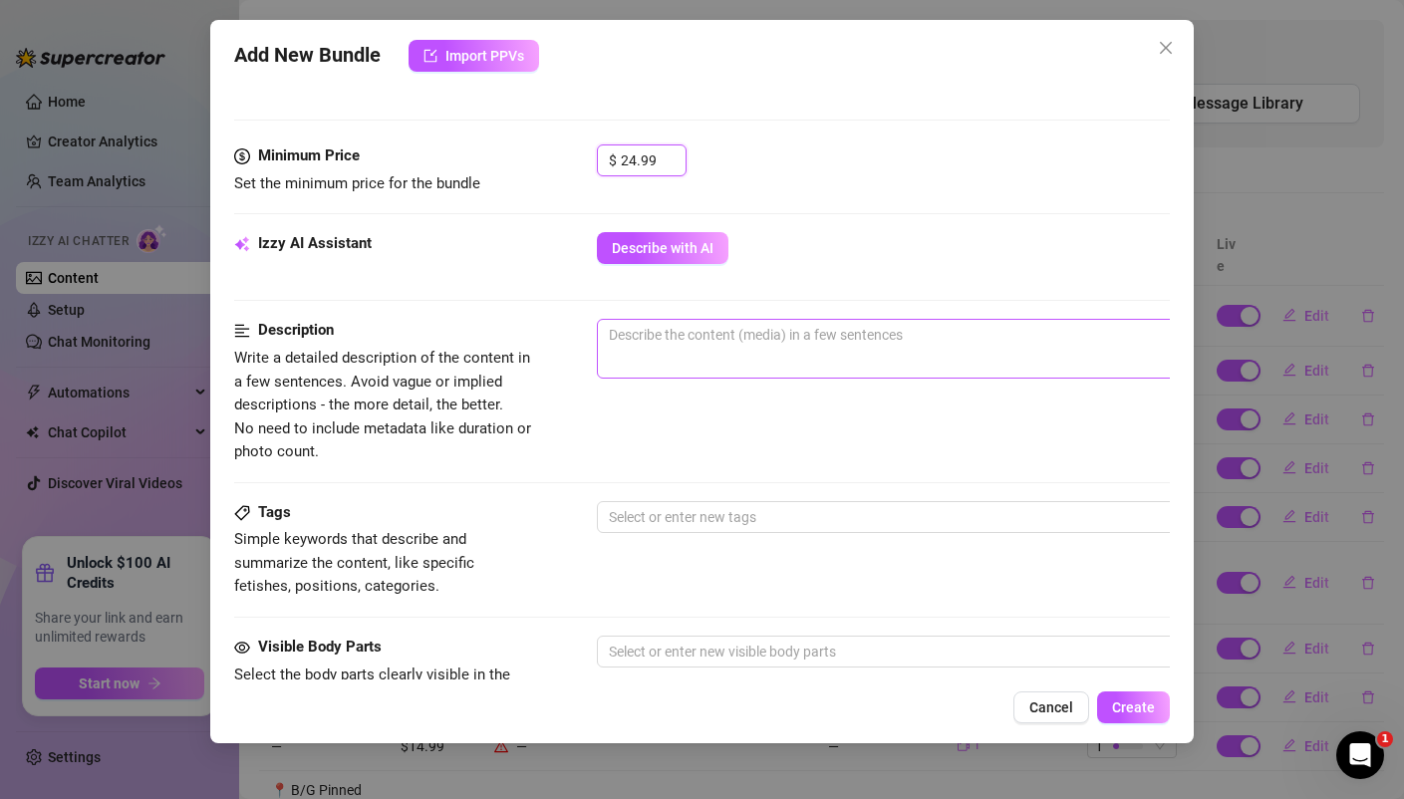
type input "24.99"
click at [704, 341] on textarea at bounding box center [945, 335] width 695 height 30
click at [703, 339] on textarea at bounding box center [945, 335] width 695 height 30
paste textarea "🚨BRAND NEW VIDEO🚨 Double Blowjob Snowball 💦🍧 BGG — 20 minutes of pure filth. Ti…"
type textarea "🚨BRAND NEW VIDEO🚨 Double Blowjob Snowball 💦🍧 BGG — 20 minutes of pure filth. Ti…"
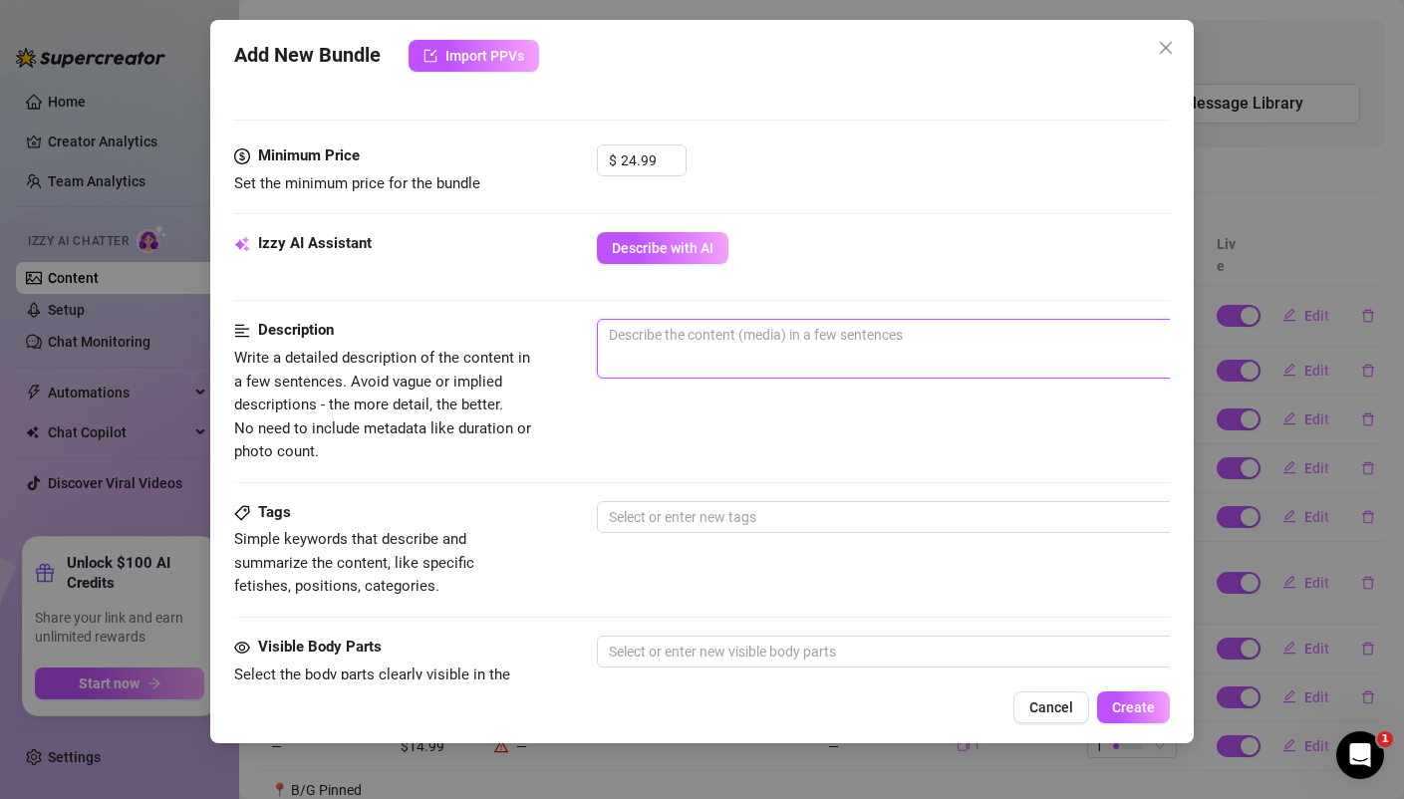
type textarea "🚨BRAND NEW VIDEO🚨 Double Blowjob Snowball 💦🍧 BGG — 20 minutes of pure filth. Ti…"
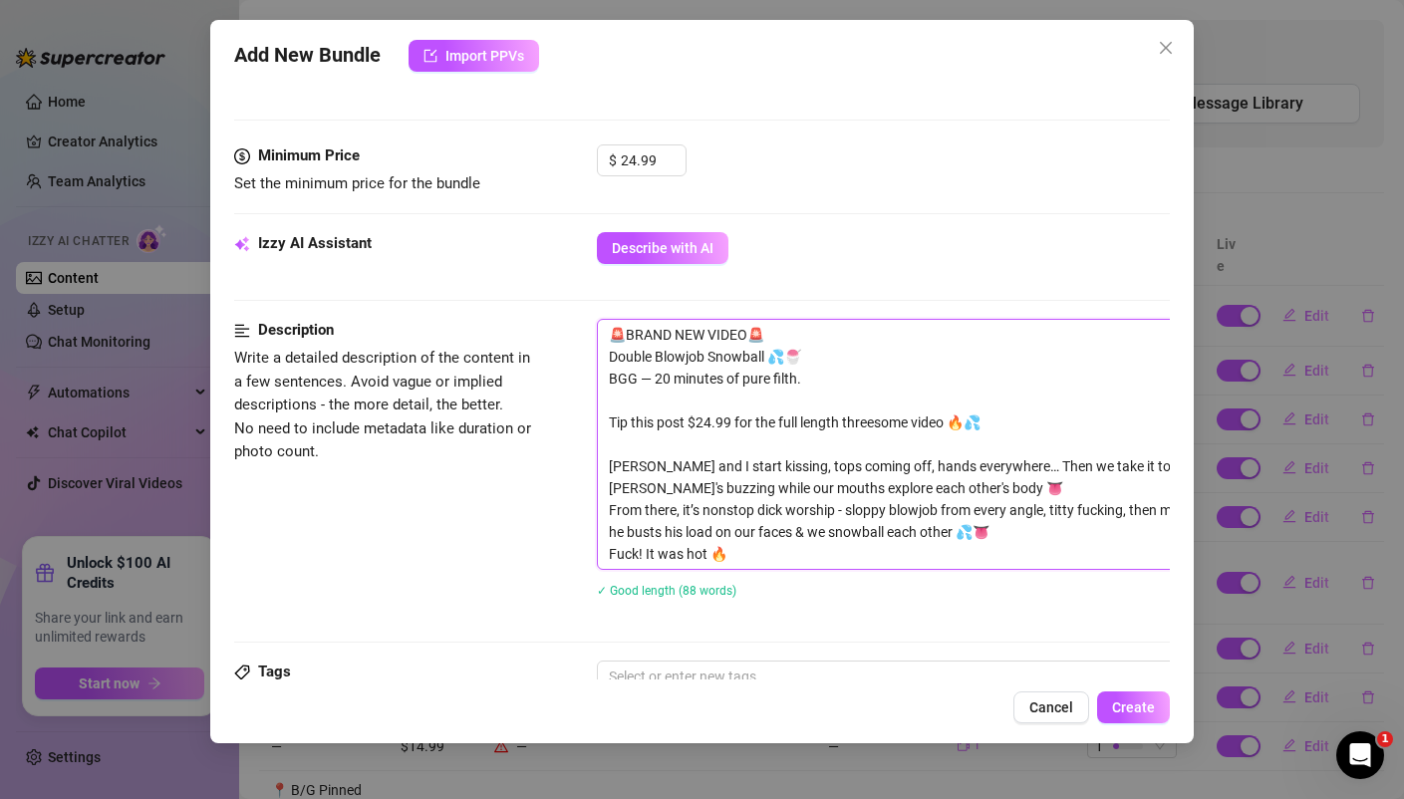
scroll to position [0, 0]
drag, startPoint x: 1008, startPoint y: 423, endPoint x: 576, endPoint y: 403, distance: 432.8
click at [576, 403] on div "Description Write a detailed description of the content in a few sentences. Avo…" at bounding box center [701, 471] width 934 height 305
type textarea "🚨BRAND NEW VIDEO🚨 Double Blowjob Snowball 💦🍧 BGG — 20 minutes of pure filth. Da…"
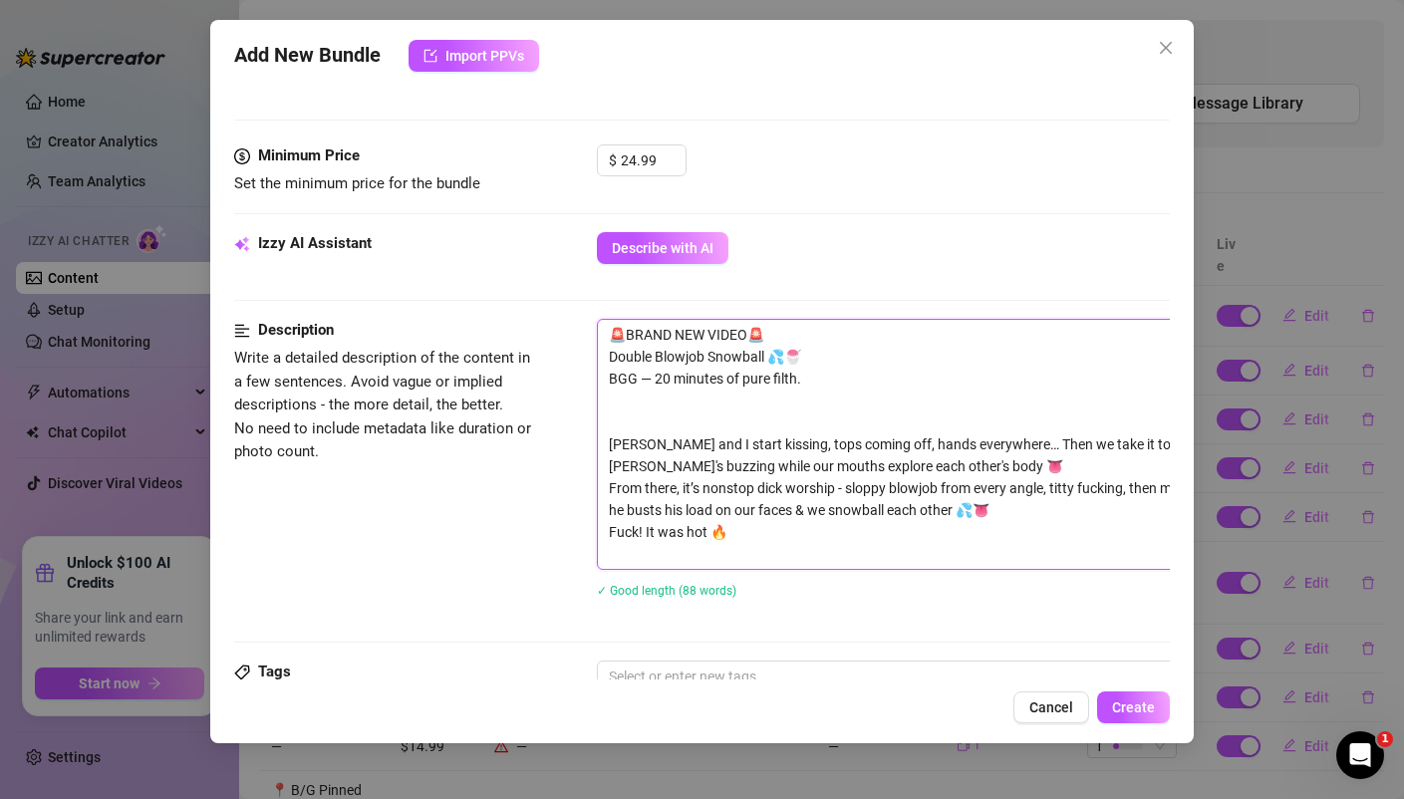
type textarea "🚨BRAND NEW VIDEO🚨 Double Blowjob Snowball 💦🍧 BGG — 20 minutes of pure filth. [P…"
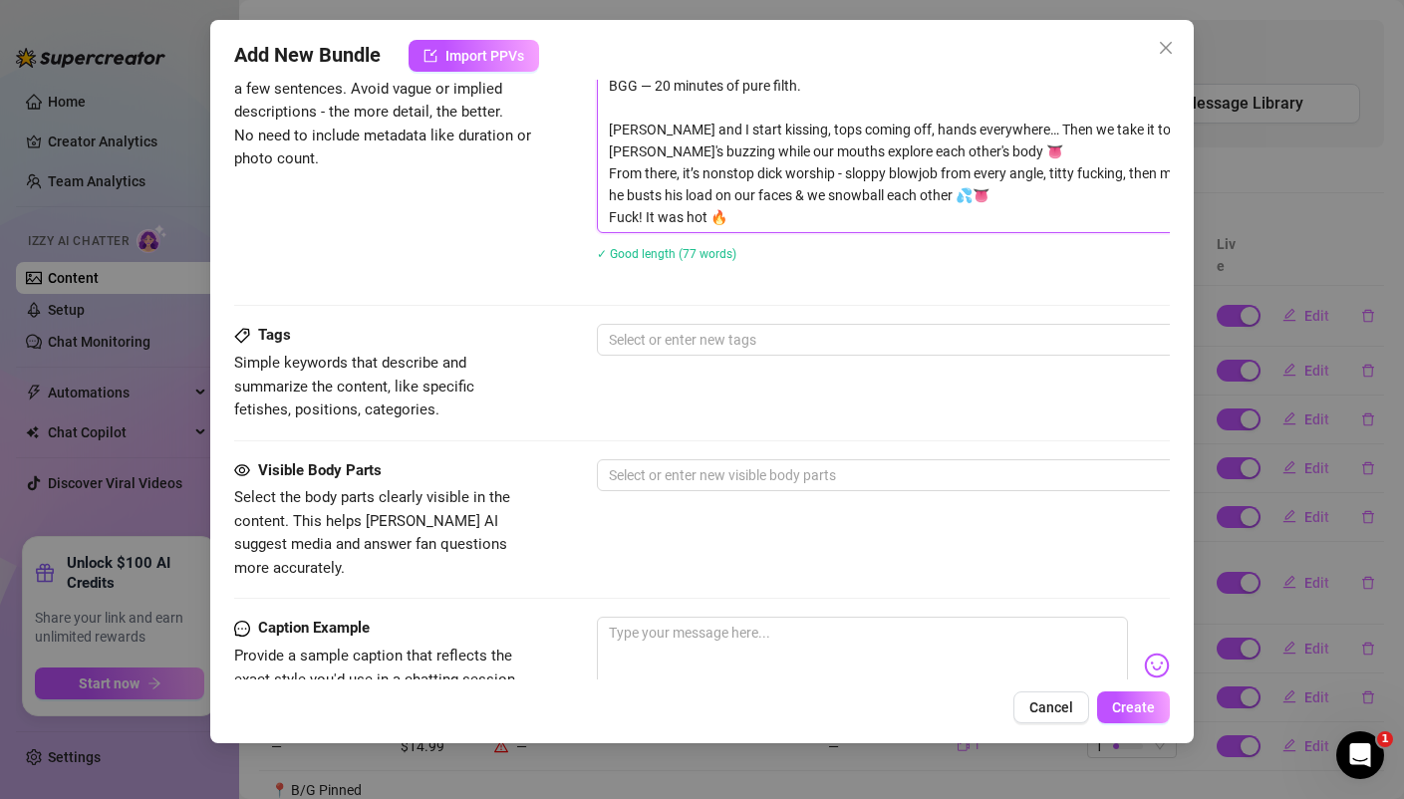
scroll to position [874, 0]
click at [718, 325] on div at bounding box center [935, 338] width 668 height 28
type textarea "🚨BRAND NEW VIDEO🚨 Double Blowjob Snowball 💦🍧 BGG — 20 minutes of pure filth. [P…"
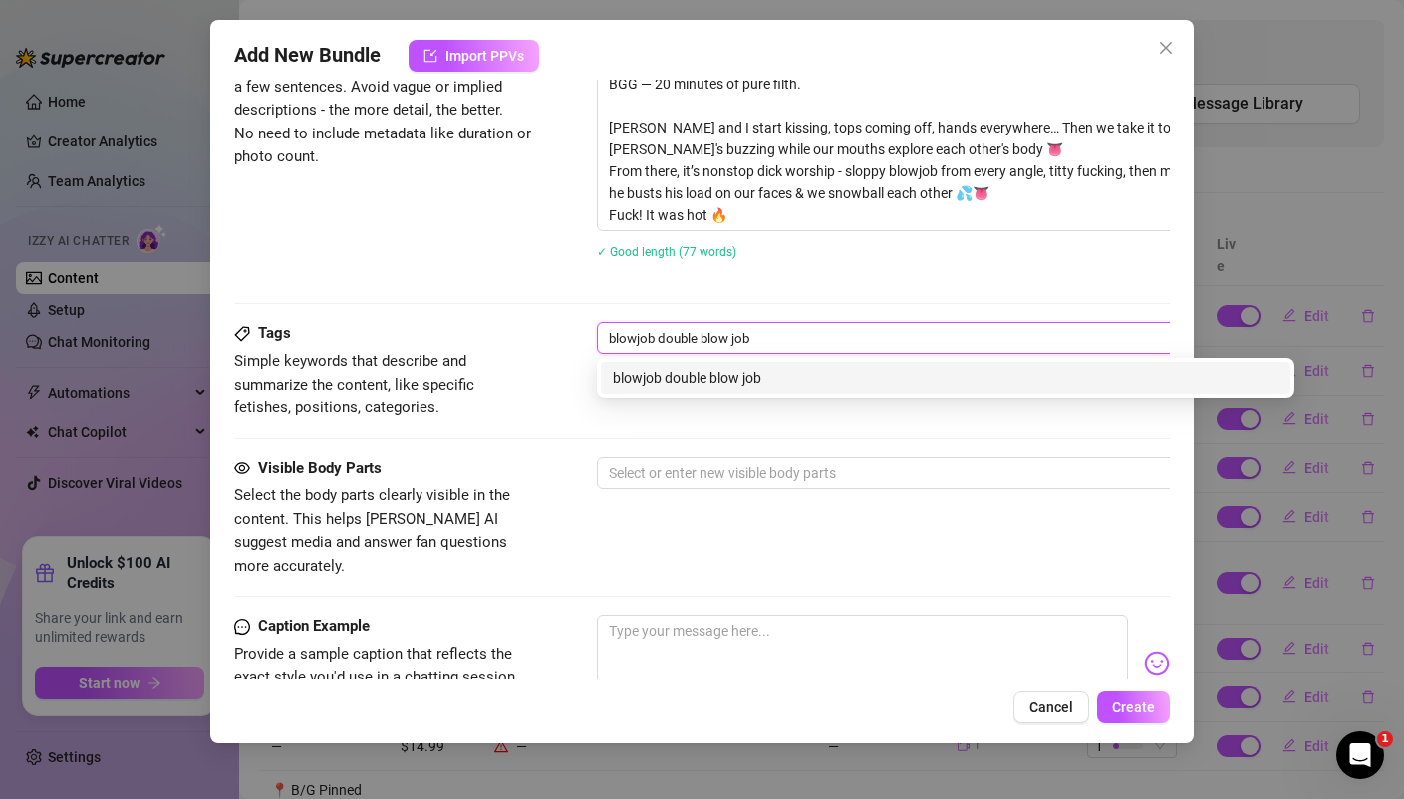
type input "blowjob double blow job"
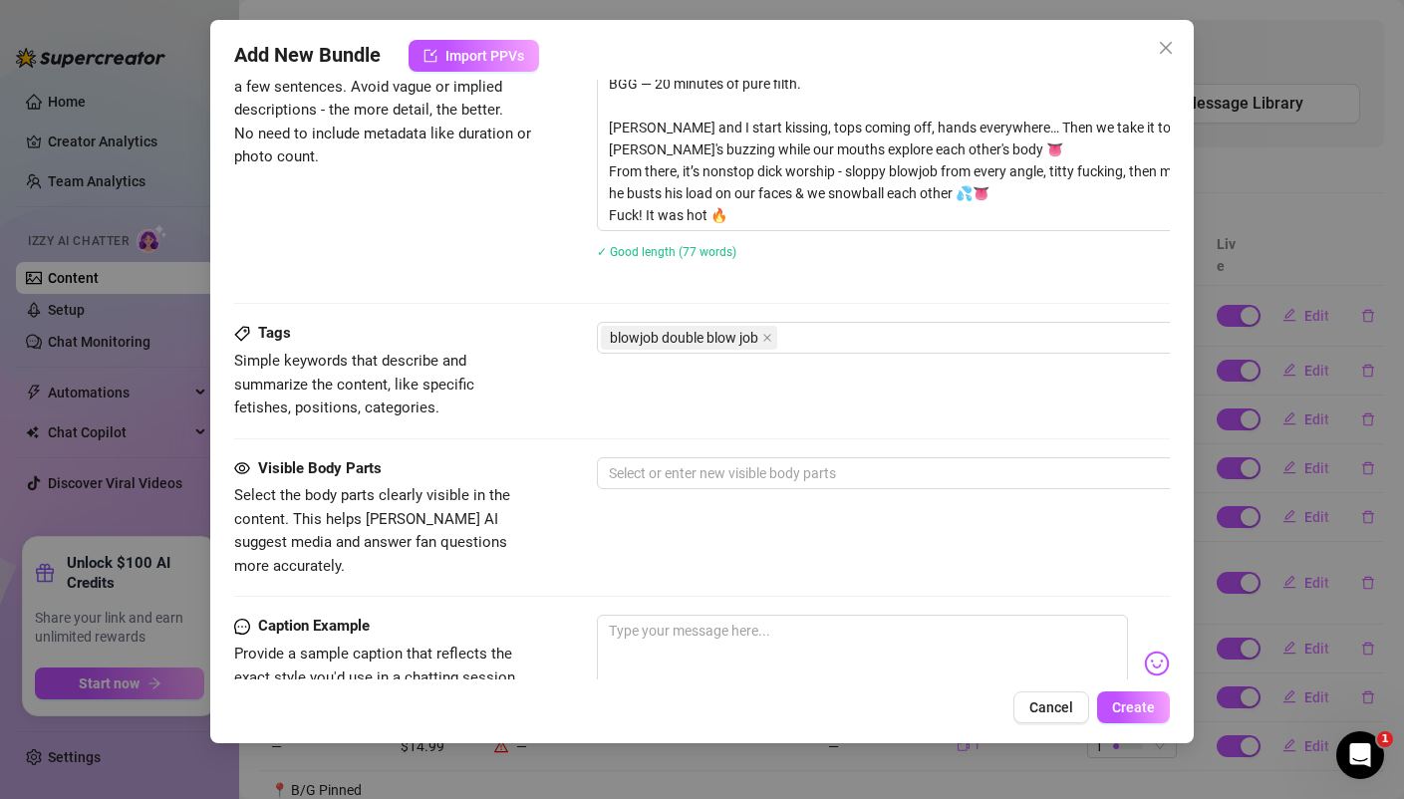
click at [533, 266] on div "Description Write a detailed description of the content in a few sentences. Avo…" at bounding box center [701, 154] width 934 height 261
click at [771, 337] on icon "close" at bounding box center [767, 338] width 10 height 10
click at [771, 337] on div at bounding box center [935, 338] width 668 height 28
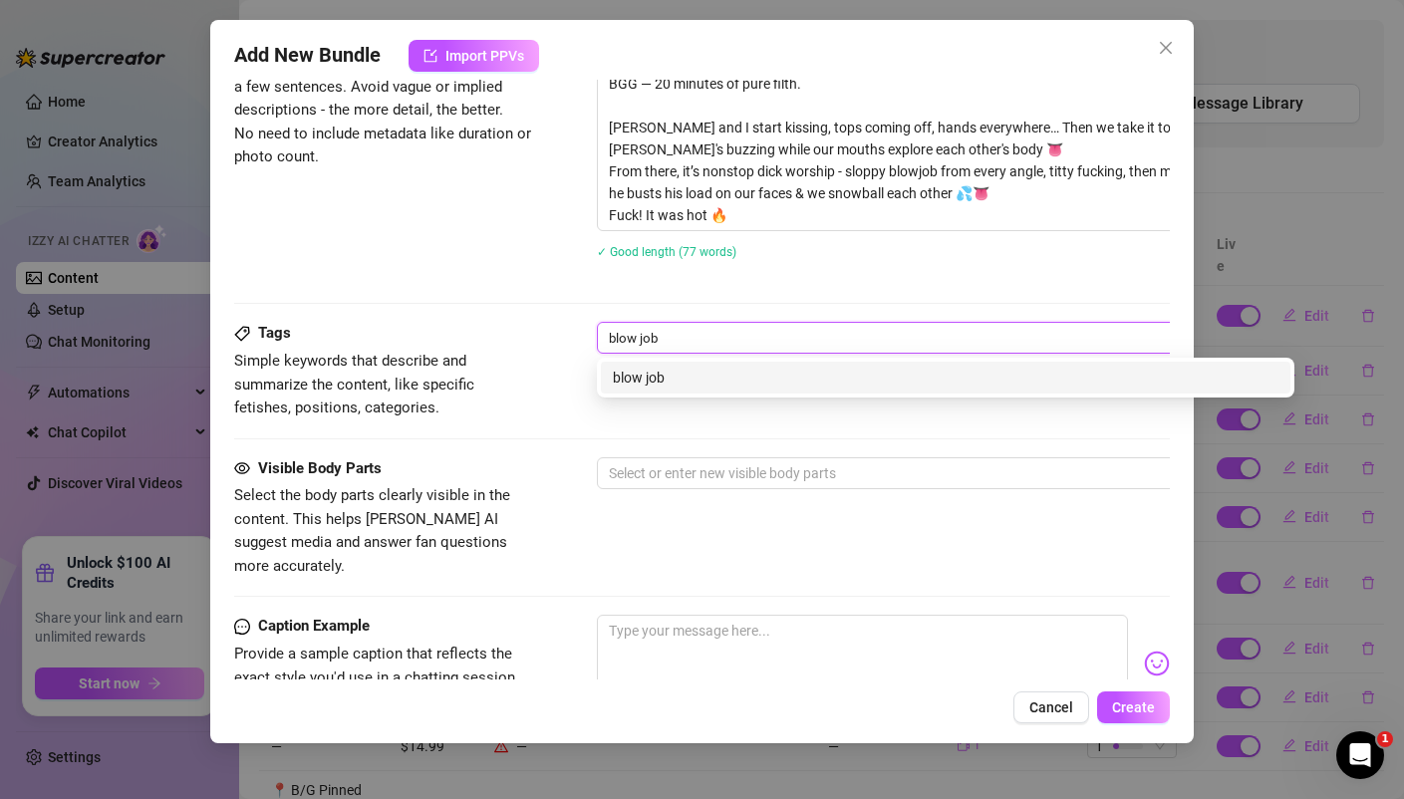
type input "blow job"
click at [525, 290] on div "Description Write a detailed description of the content in a few sentences. Avo…" at bounding box center [701, 173] width 934 height 298
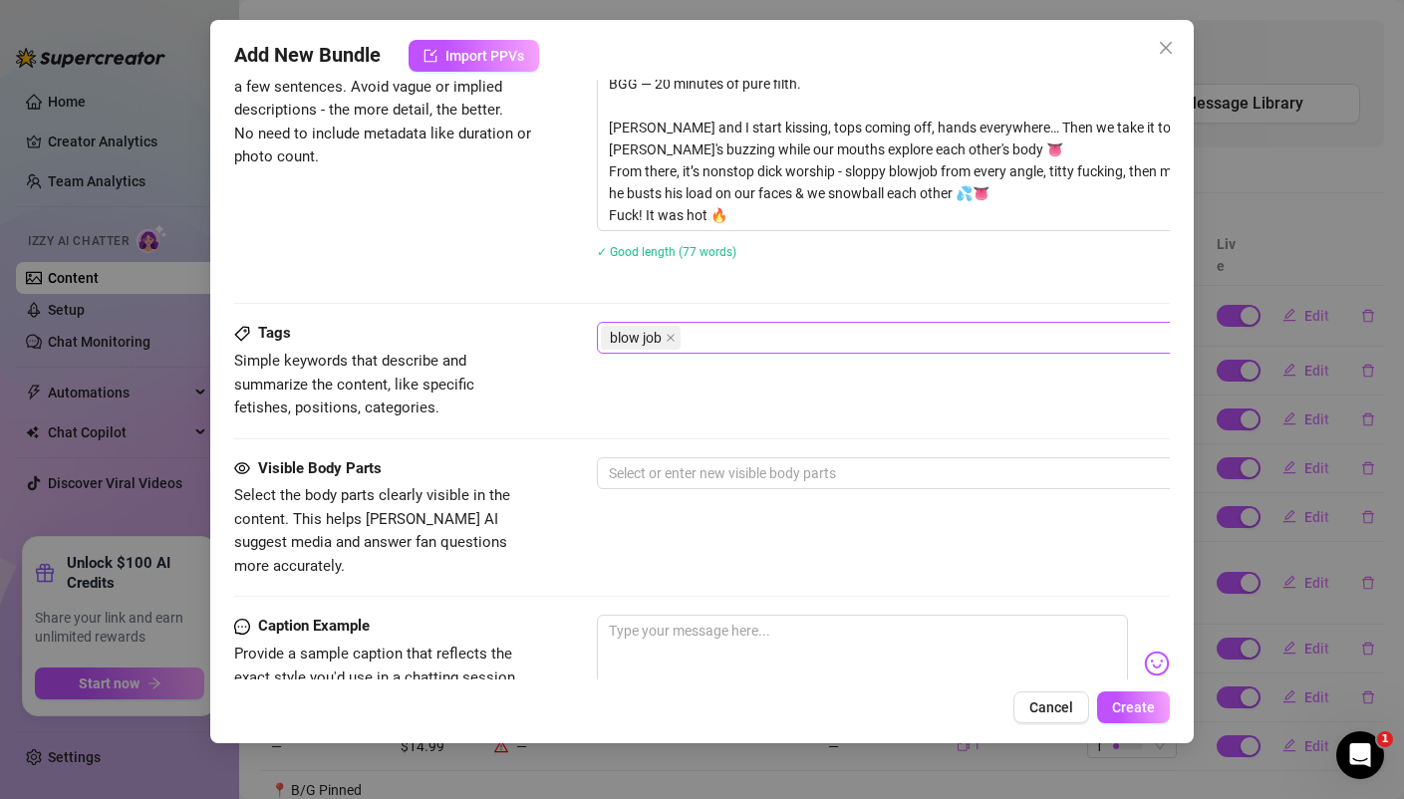
click at [707, 341] on div "blow job" at bounding box center [935, 338] width 668 height 28
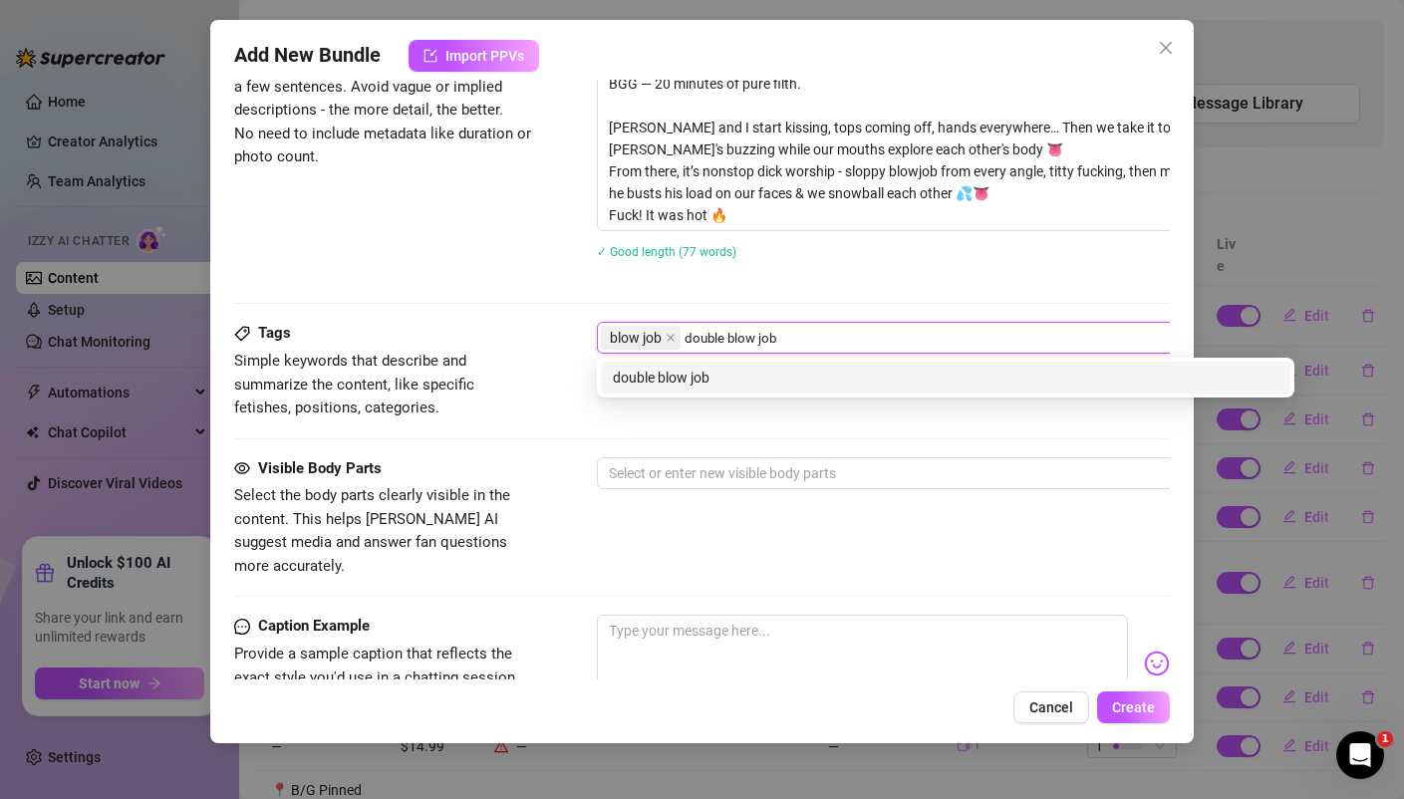
type input "double blow job"
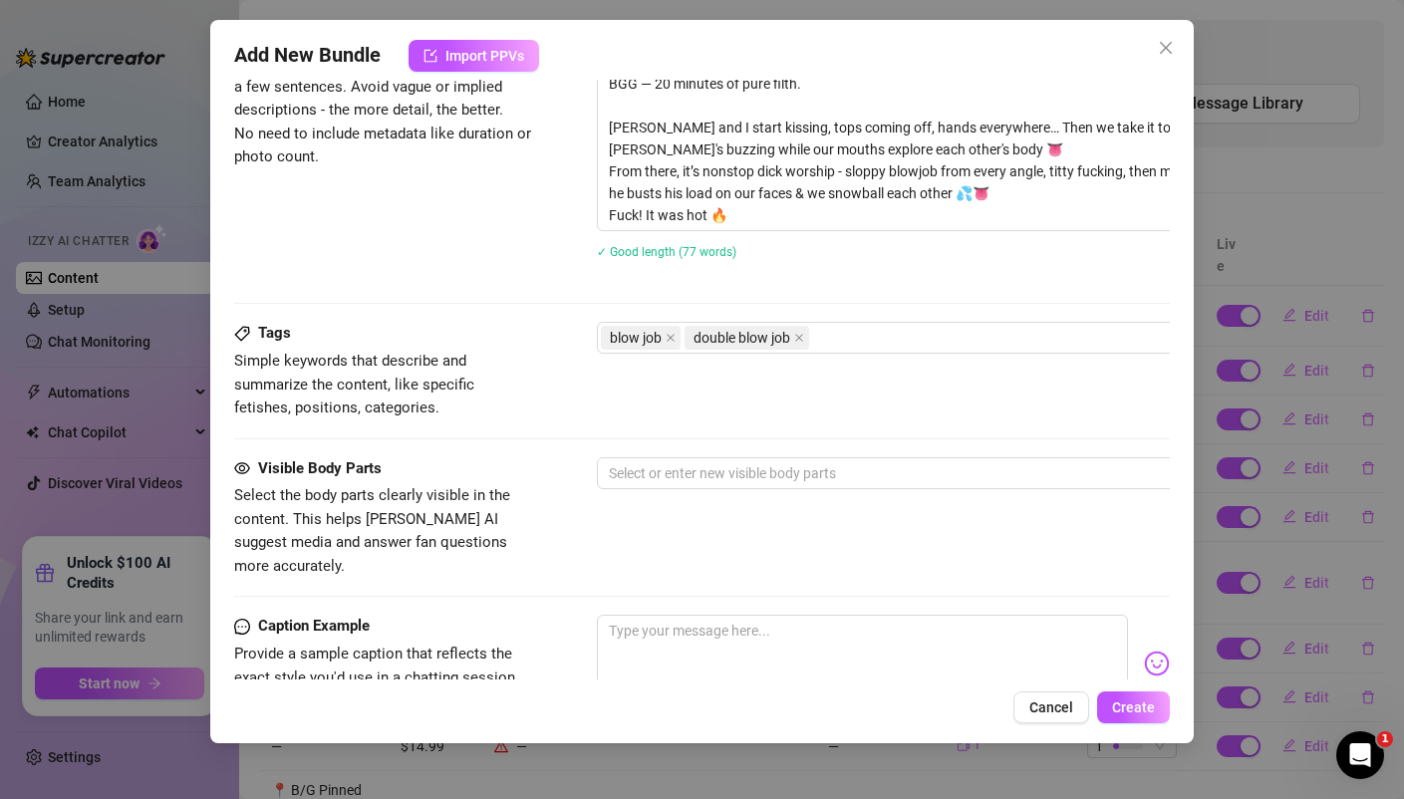
click at [451, 283] on div "Description Write a detailed description of the content in a few sentences. Avo…" at bounding box center [701, 154] width 934 height 261
click at [848, 345] on div "blow job double blow job" at bounding box center [935, 338] width 668 height 28
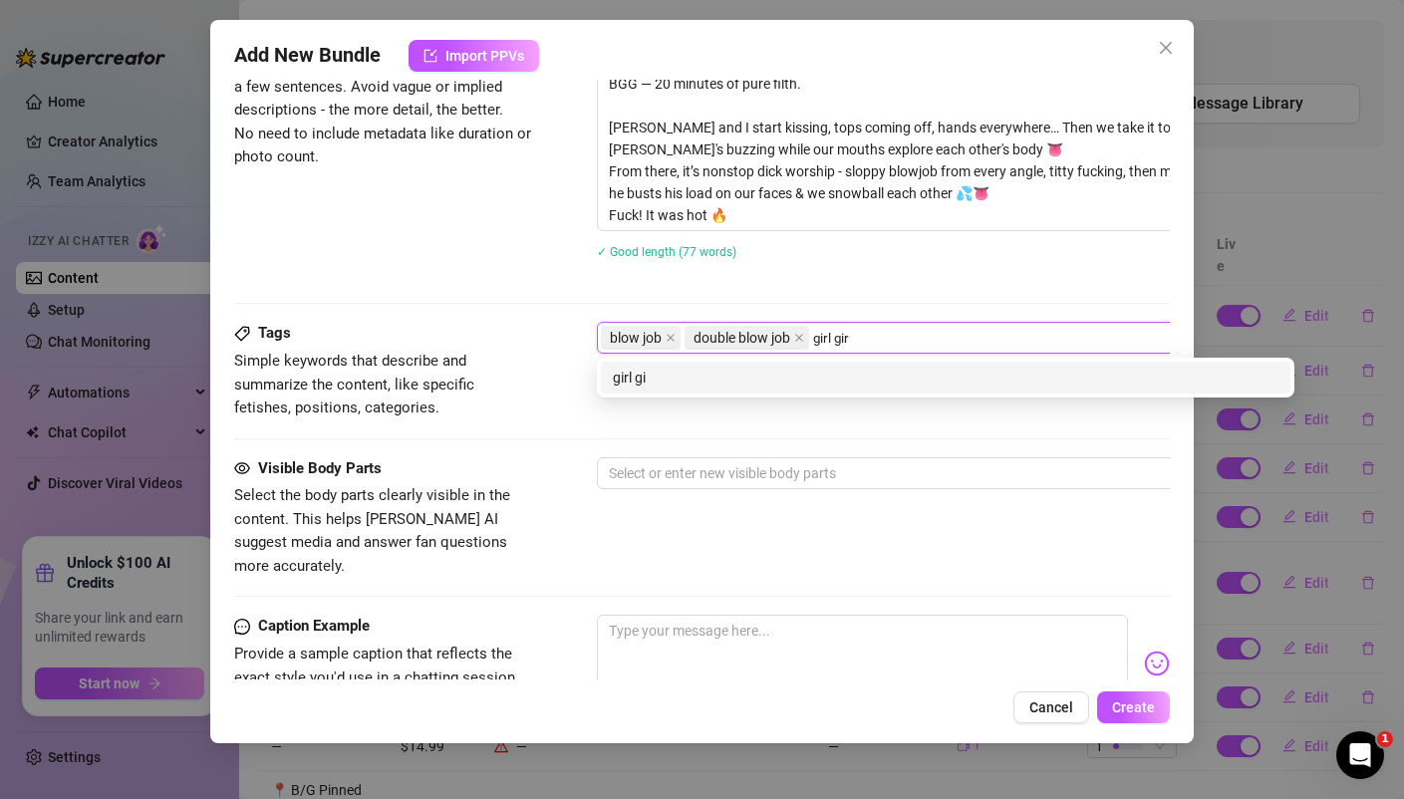
type input "girl girl"
click at [650, 383] on div "girl girl" at bounding box center [945, 378] width 665 height 22
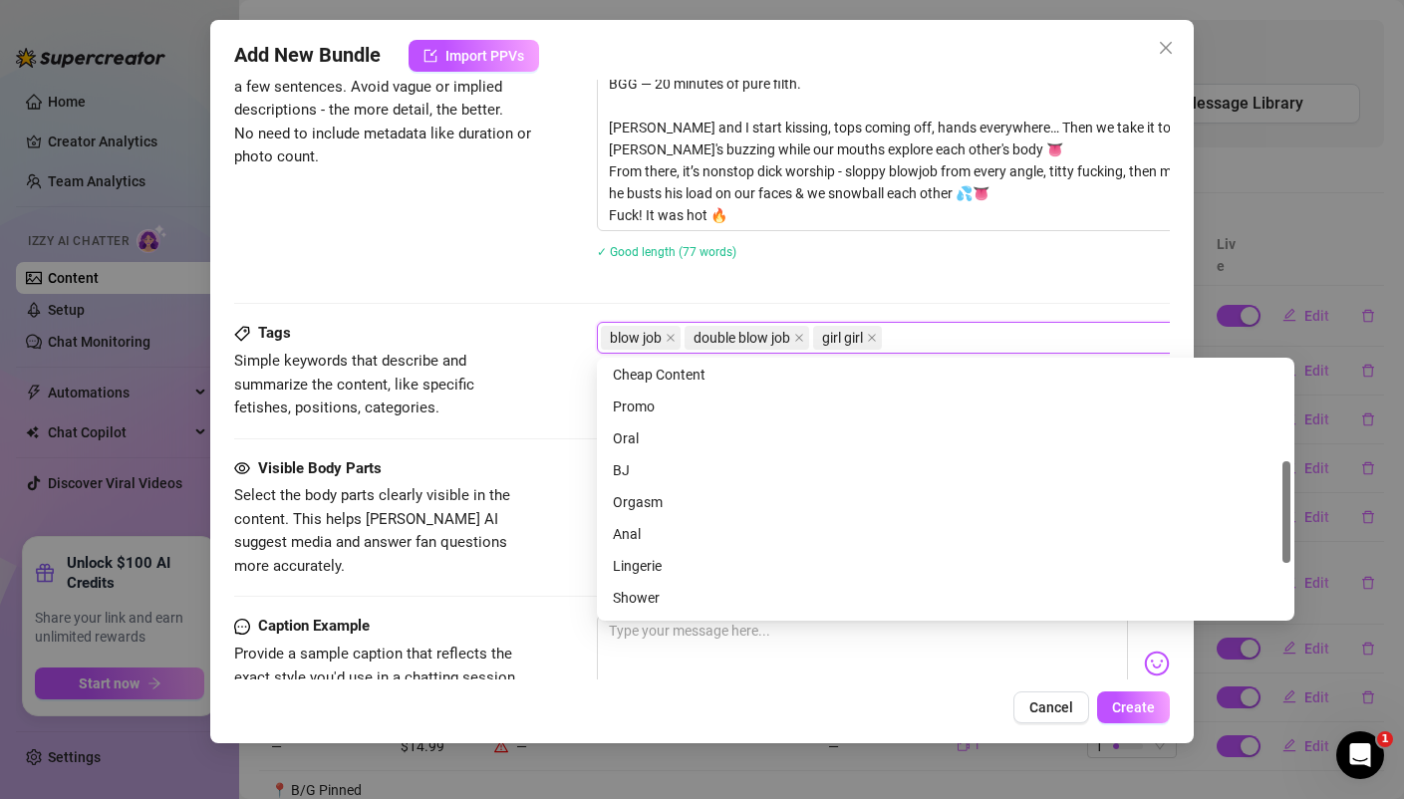
scroll to position [269, 0]
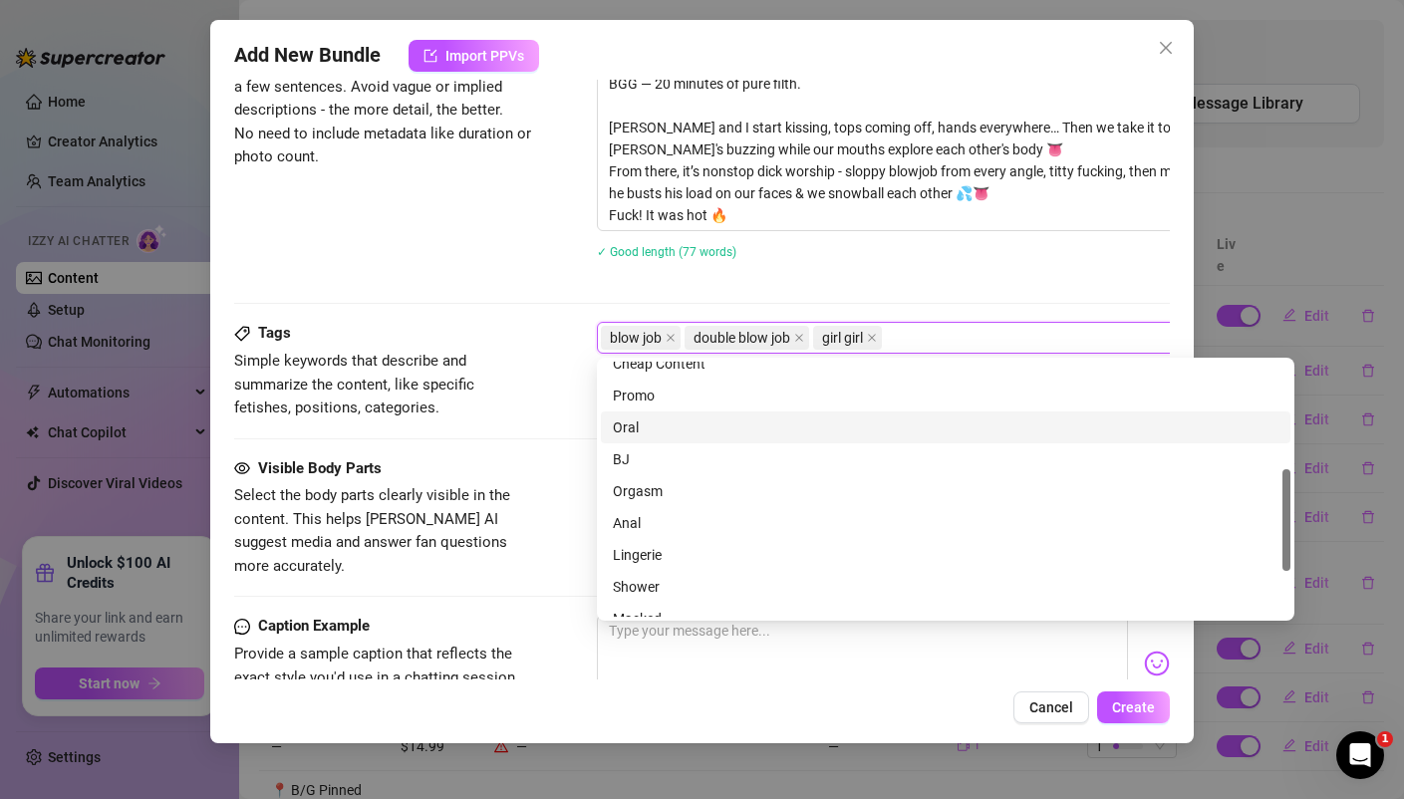
click at [633, 427] on div "Oral" at bounding box center [945, 427] width 665 height 22
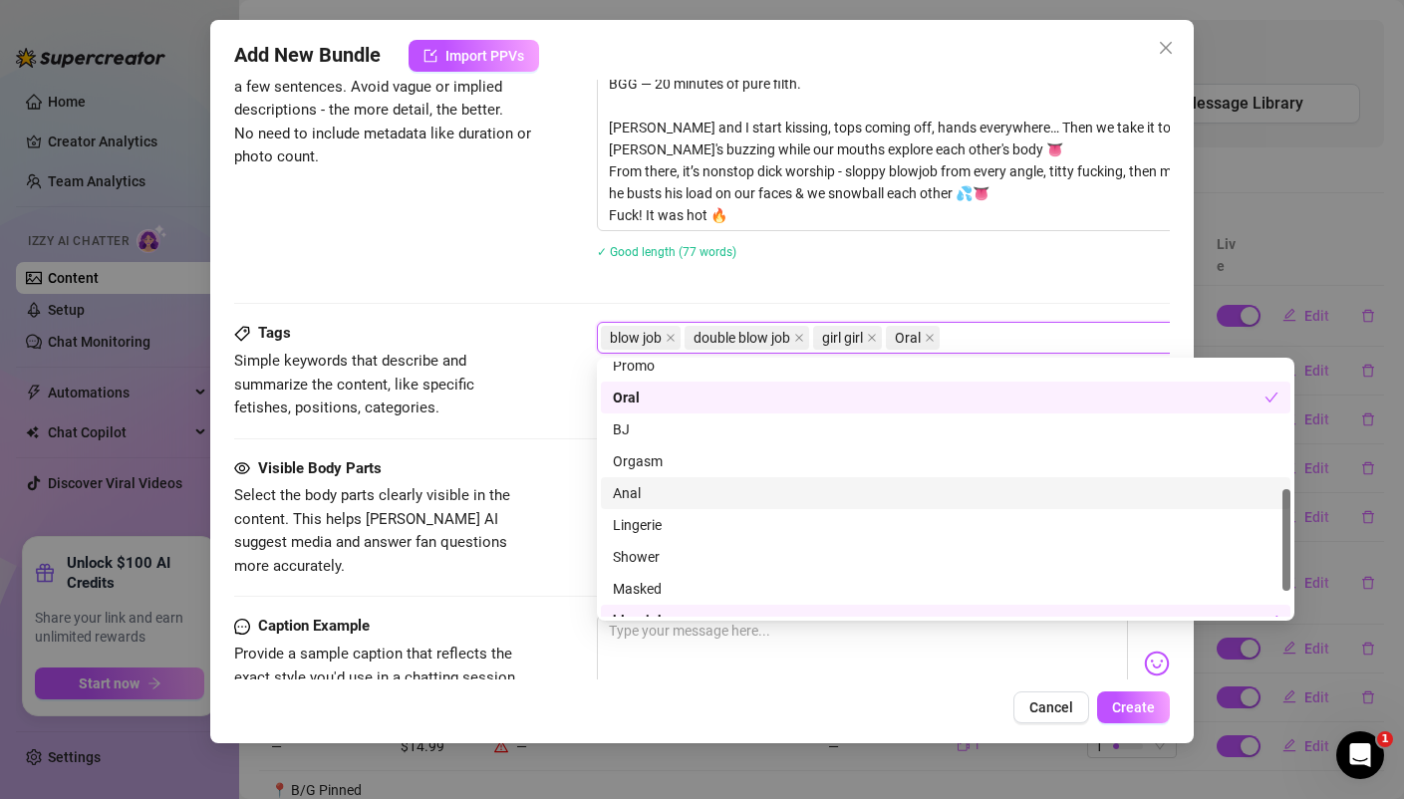
scroll to position [294, 0]
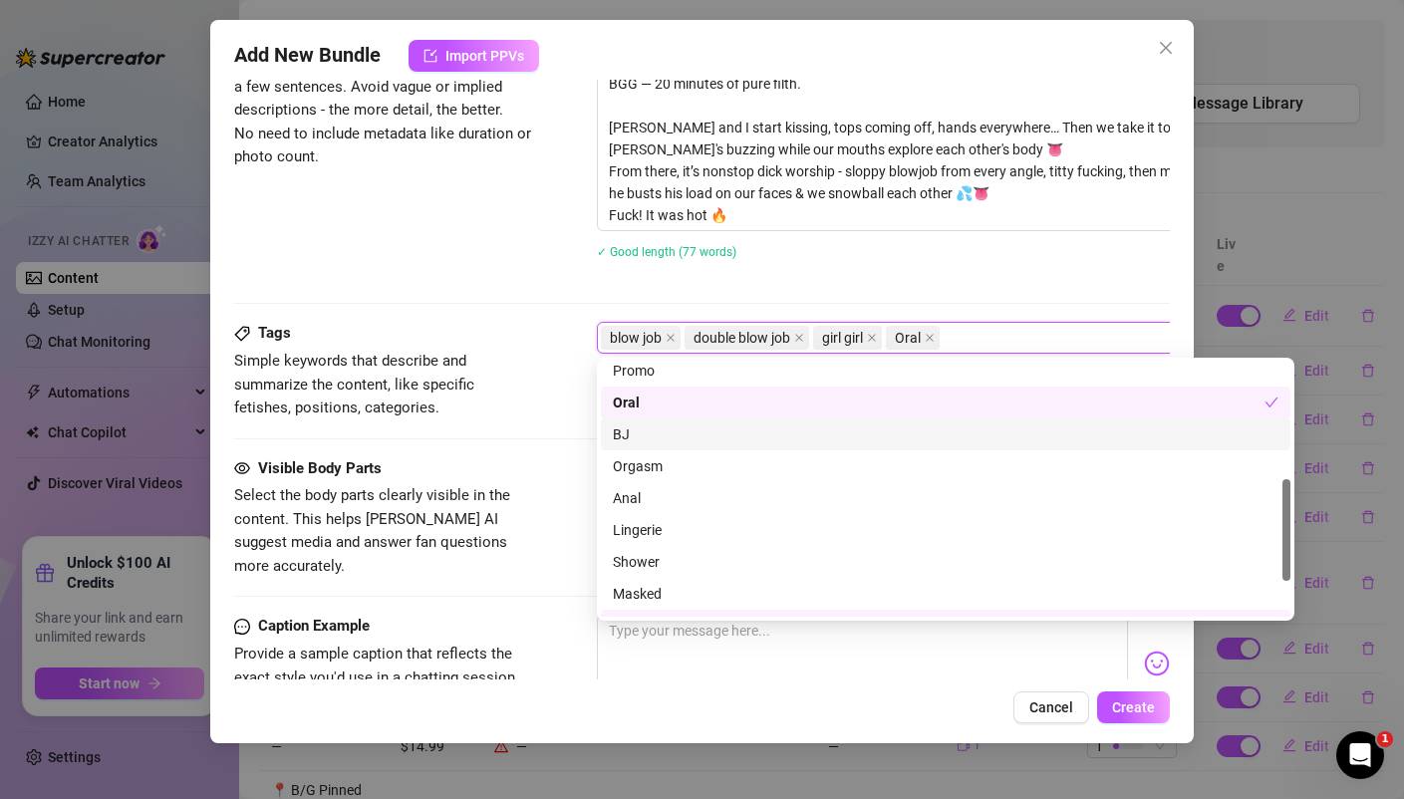
click at [637, 437] on div "BJ" at bounding box center [945, 434] width 665 height 22
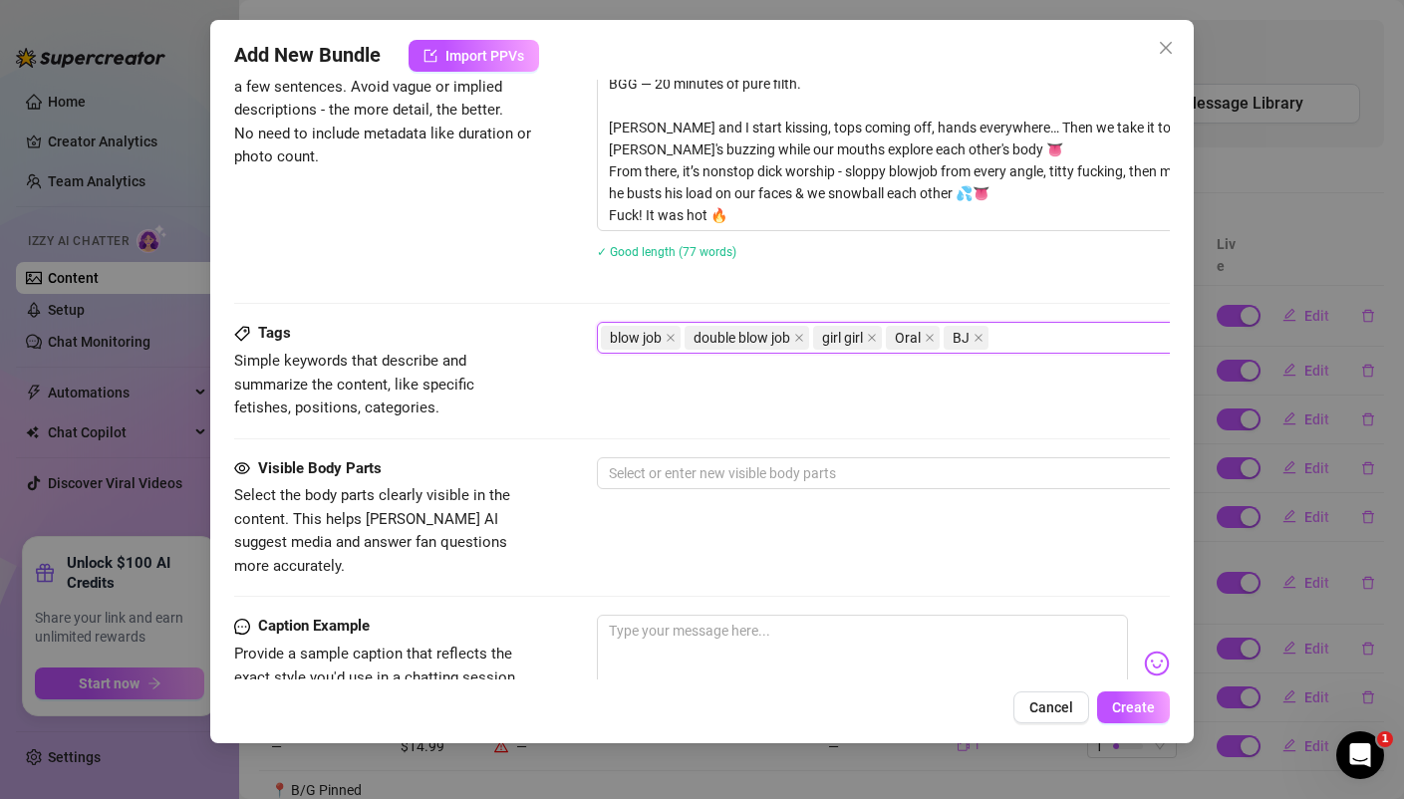
click at [1042, 340] on div "blow job double blow job girl girl Oral BJ" at bounding box center [935, 338] width 668 height 28
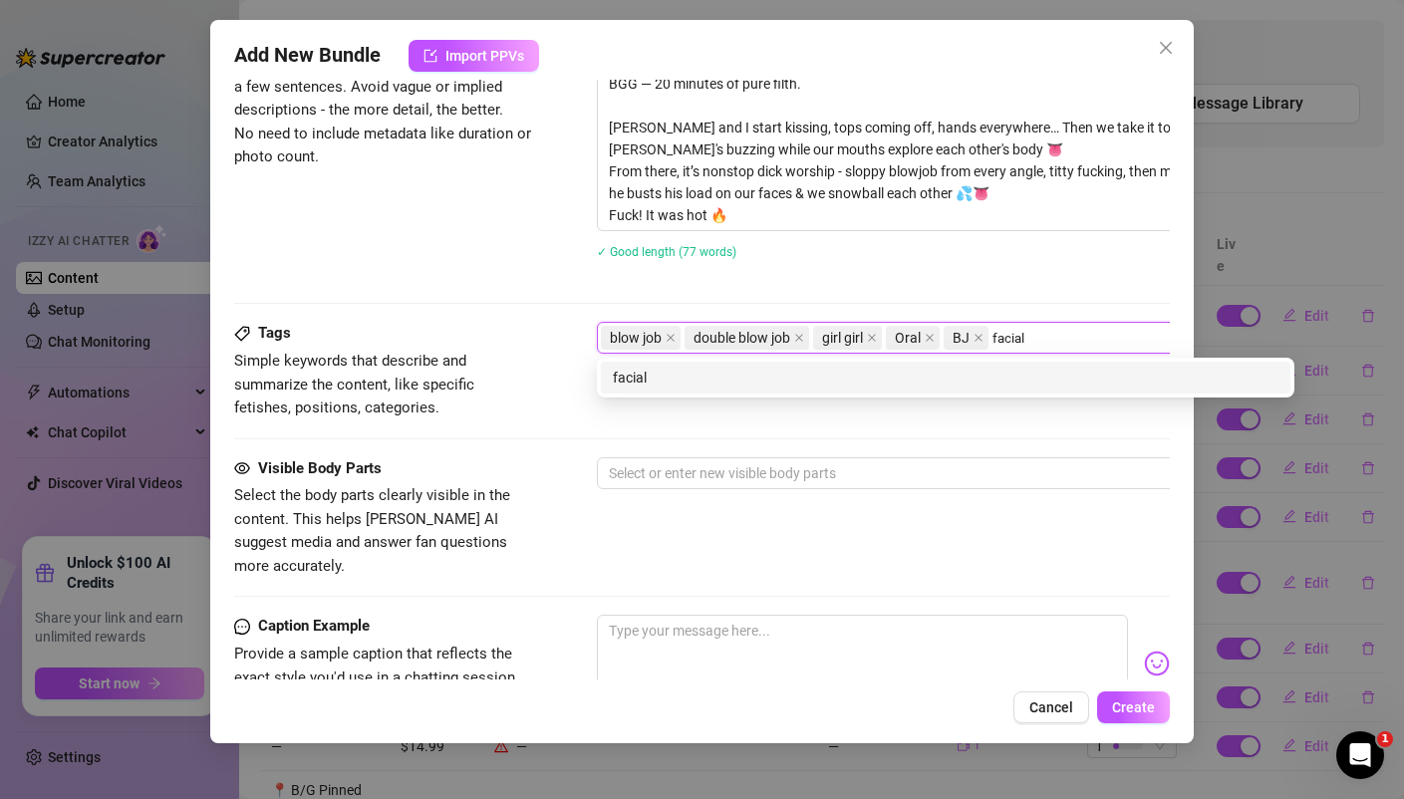
type input "facial"
click at [638, 381] on div "facial" at bounding box center [945, 378] width 665 height 22
type input "cum in mouth"
click at [655, 374] on div "cum in mouth" at bounding box center [945, 378] width 665 height 22
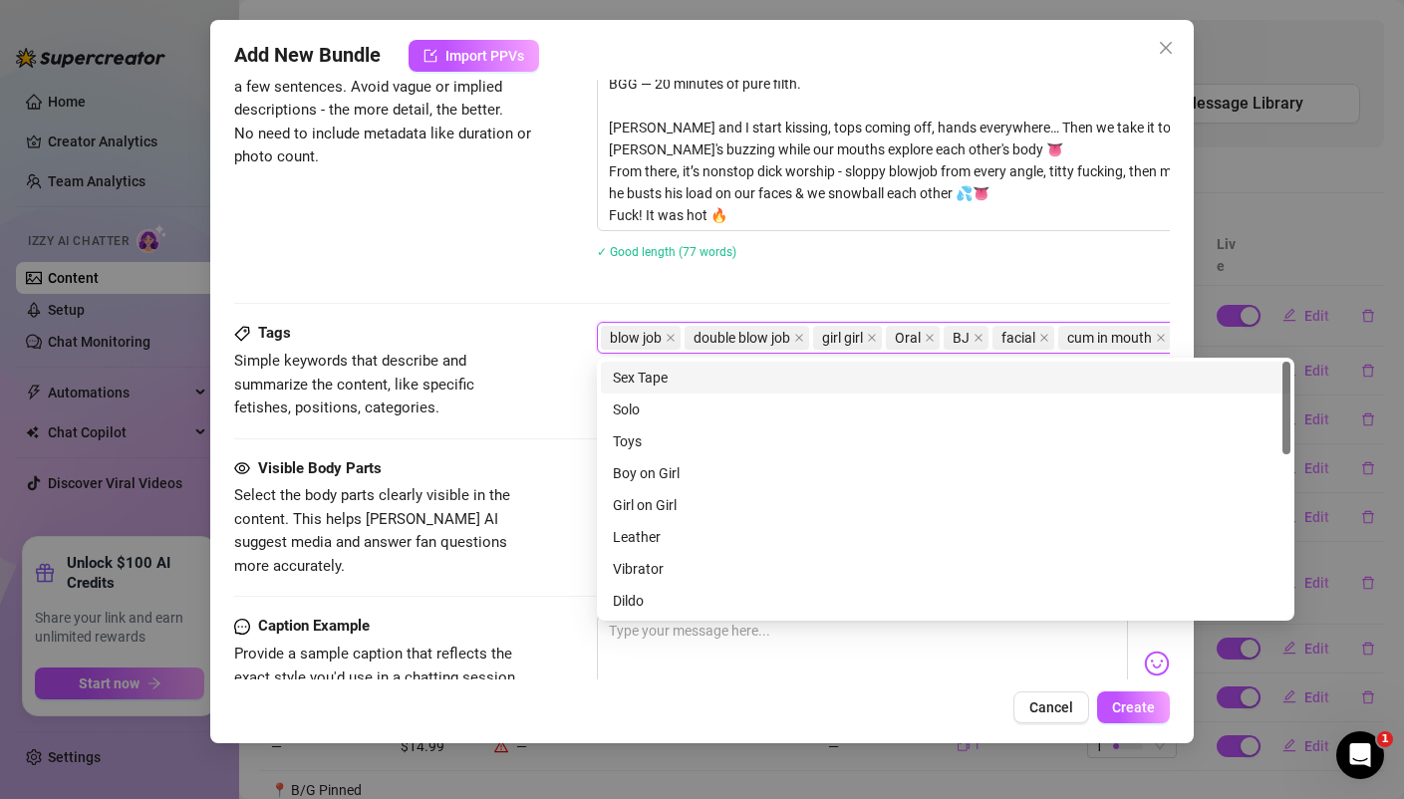
click at [505, 252] on div "Description Write a detailed description of the content in a few sentences. Avo…" at bounding box center [701, 154] width 934 height 261
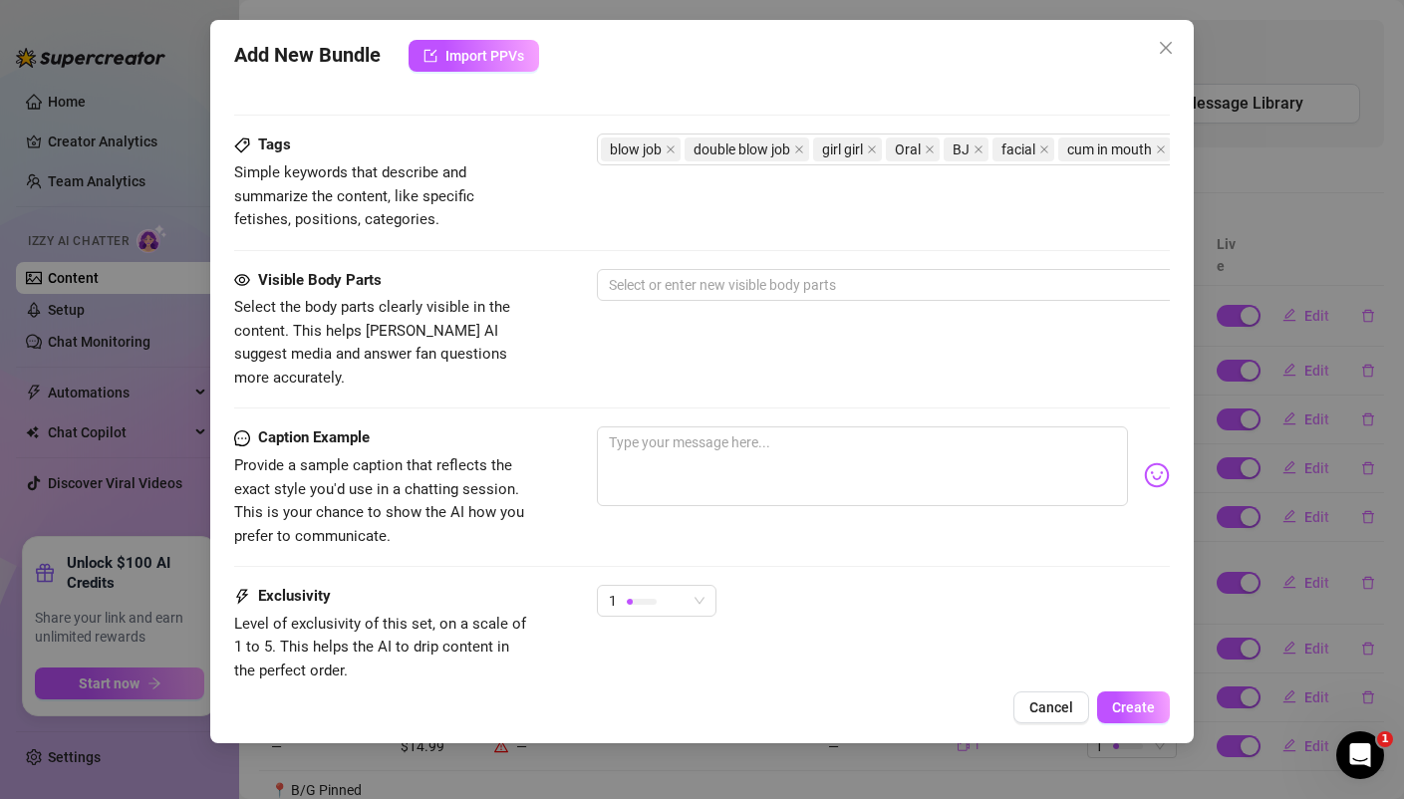
scroll to position [1066, 0]
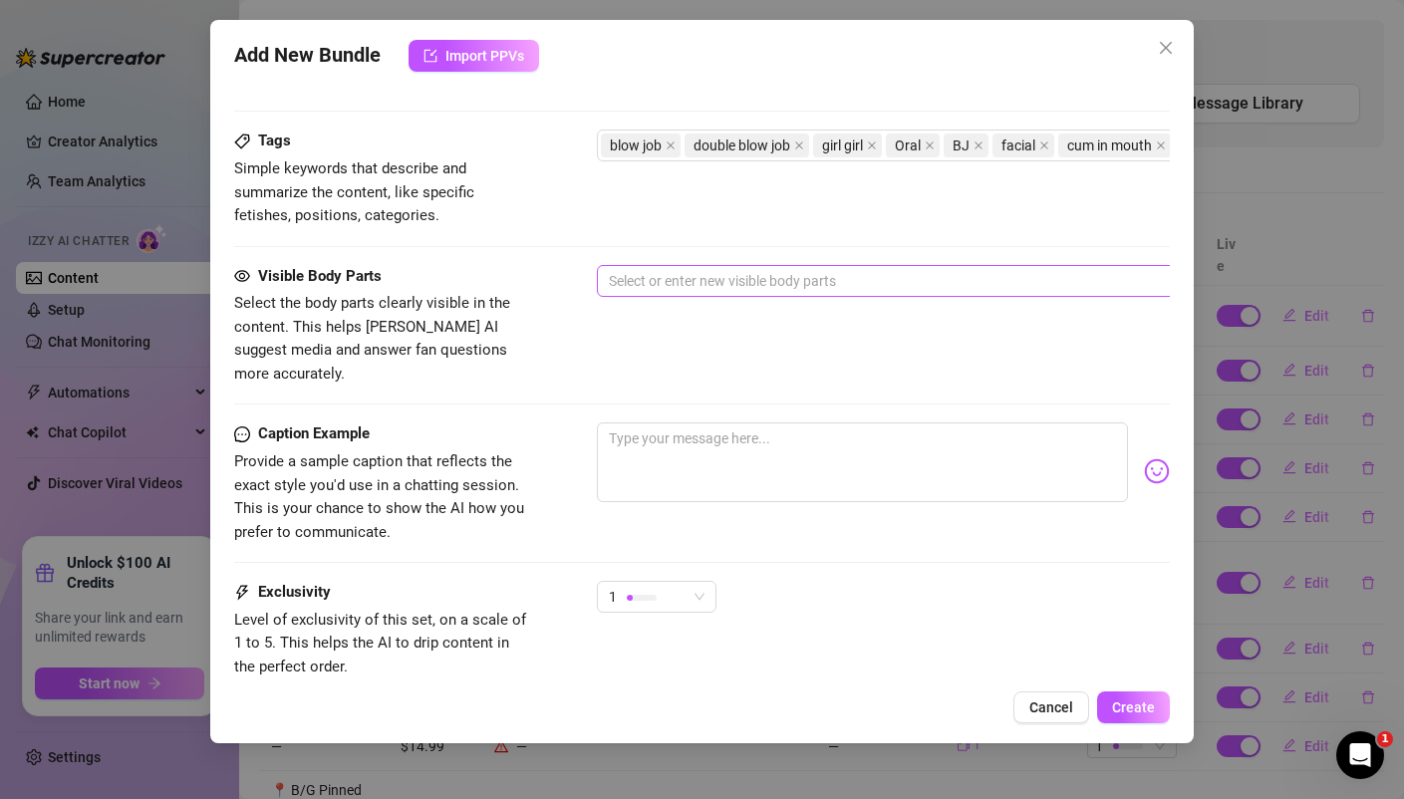
click at [665, 277] on div at bounding box center [935, 281] width 668 height 28
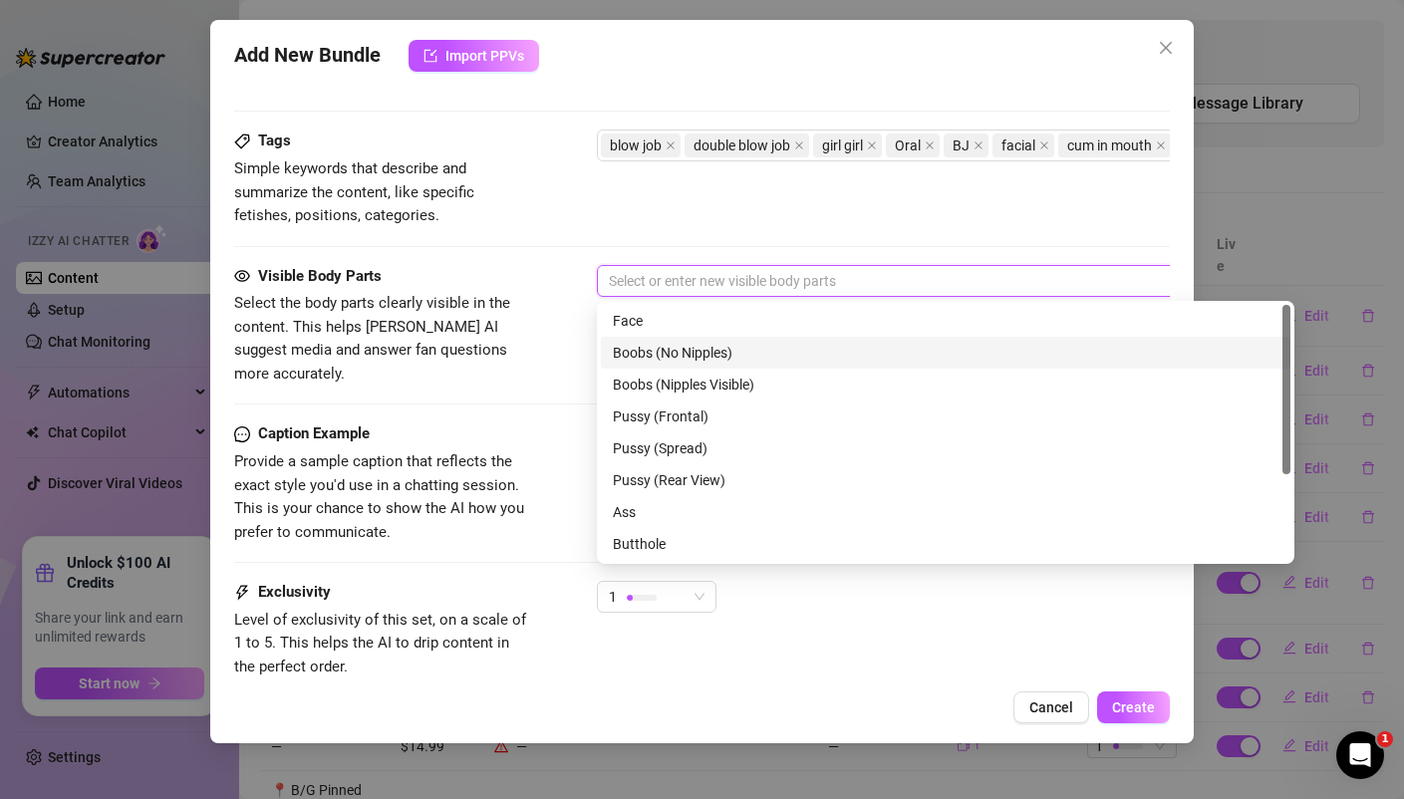
click at [673, 356] on div "Boobs (No Nipples)" at bounding box center [945, 353] width 665 height 22
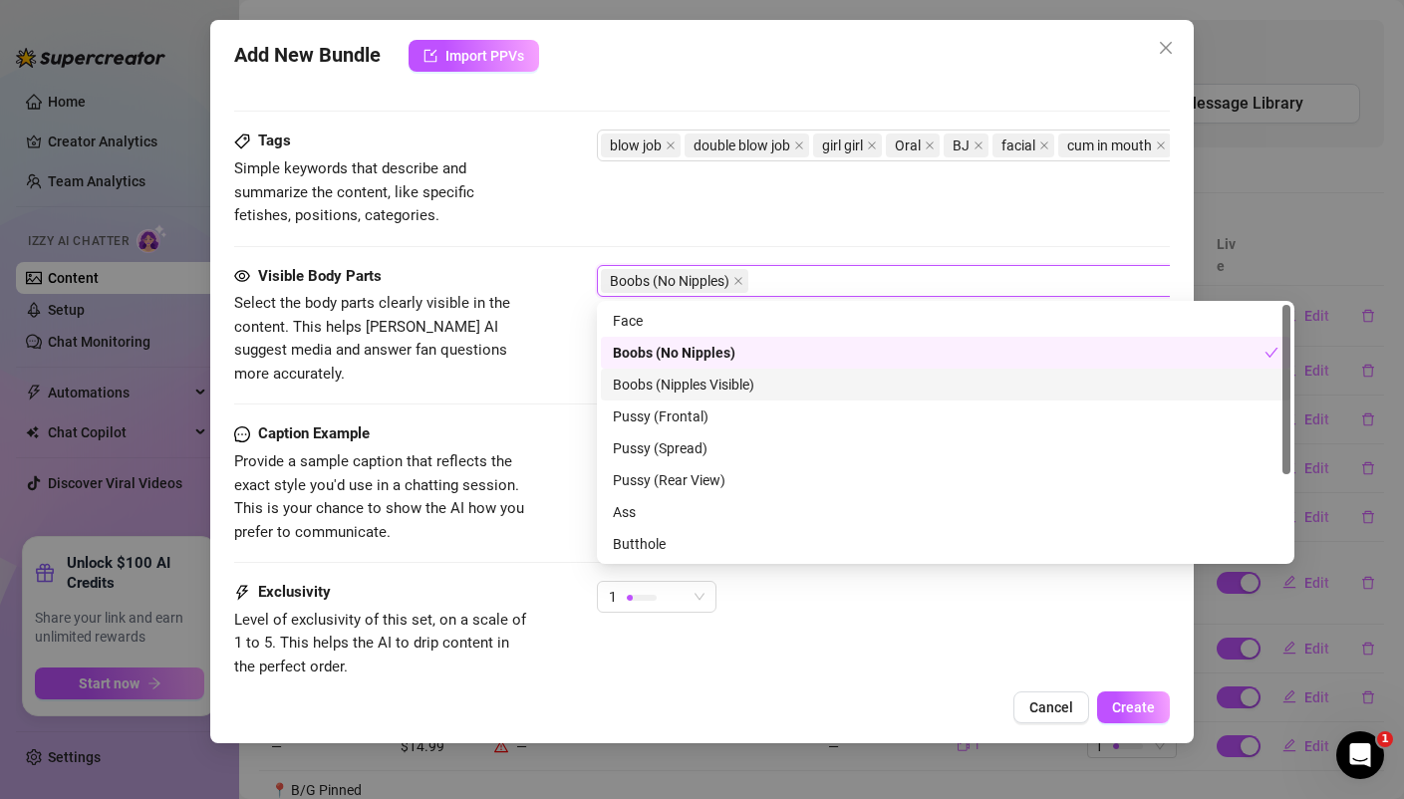
click at [667, 399] on div "Boobs (Nipples Visible)" at bounding box center [945, 385] width 689 height 32
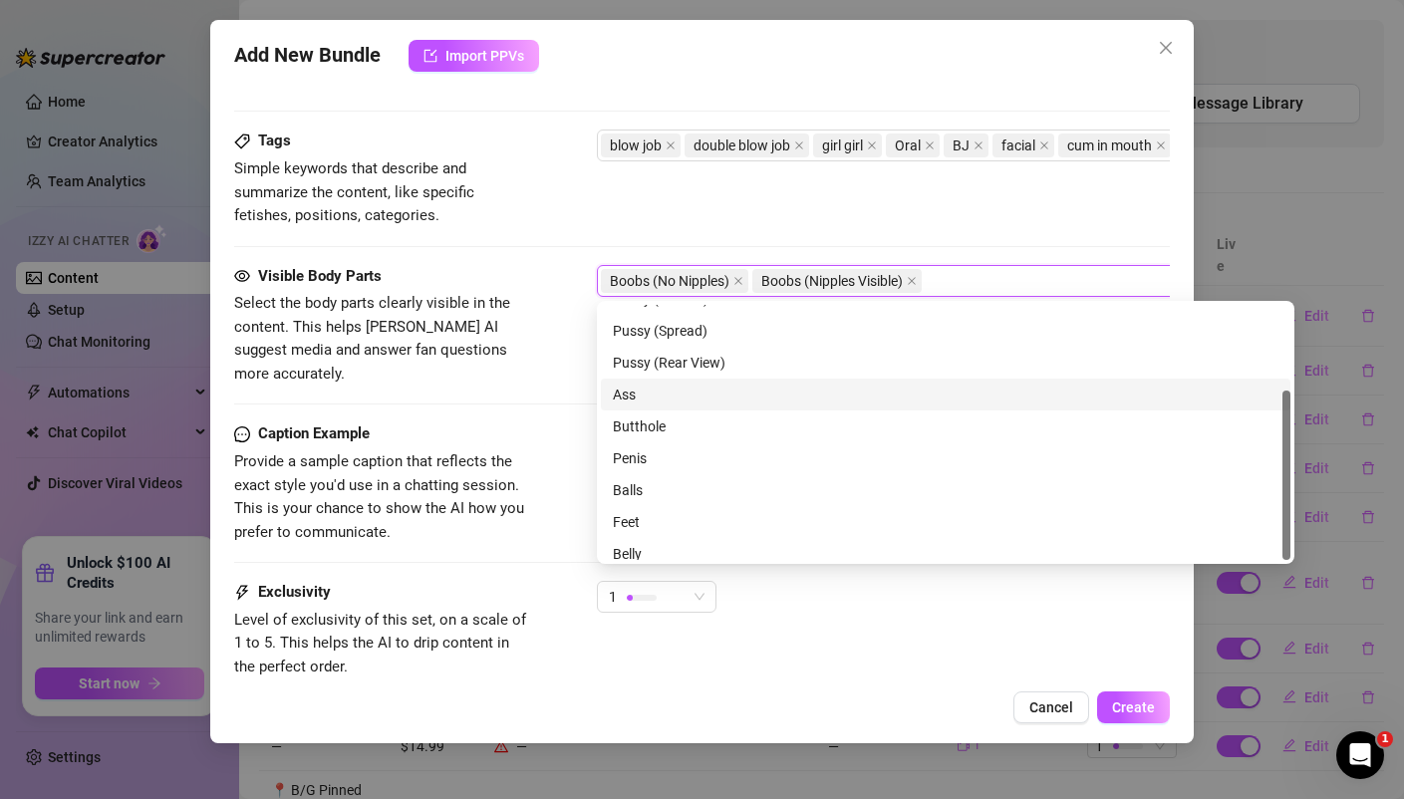
scroll to position [128, 0]
click at [646, 381] on div "Ass" at bounding box center [945, 385] width 665 height 22
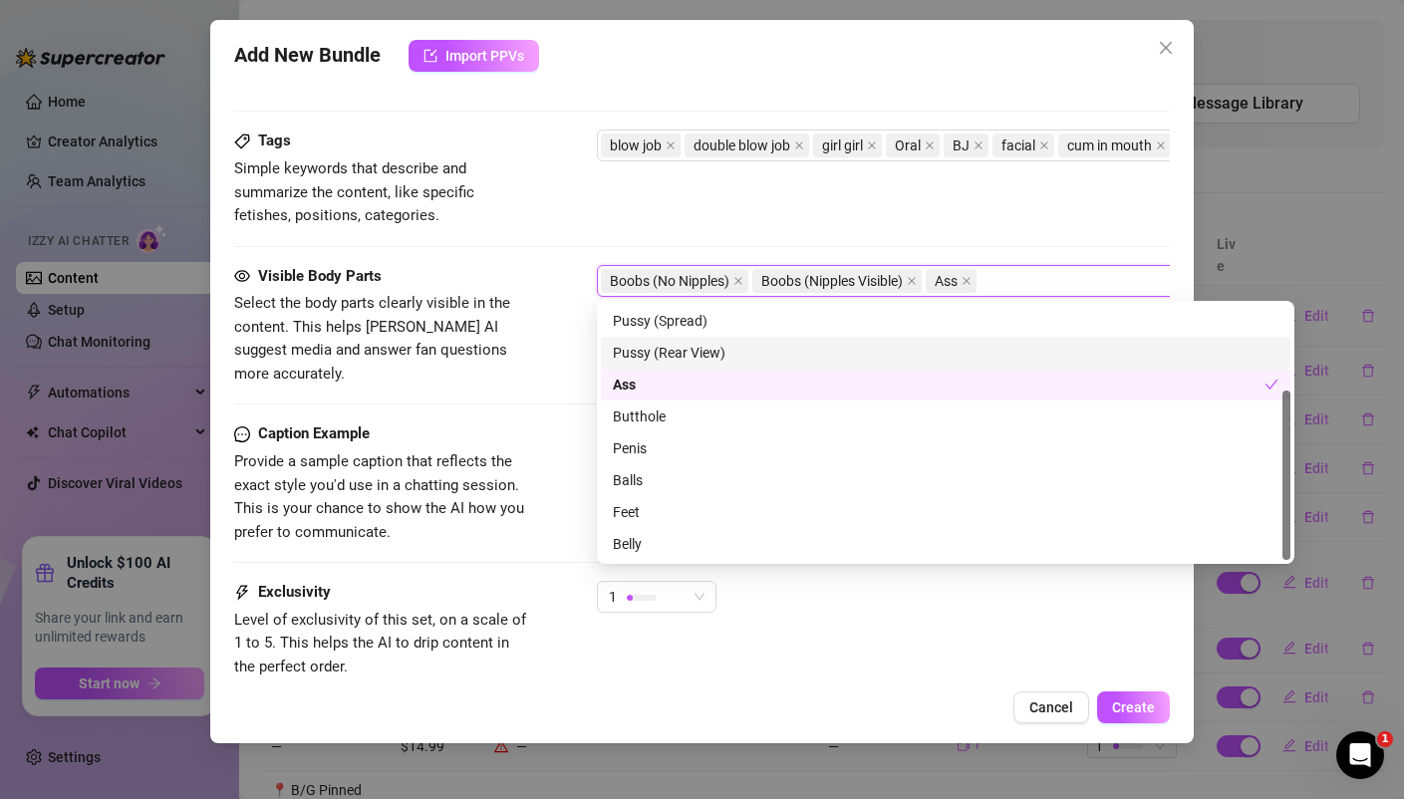
click at [652, 347] on div "Pussy (Rear View)" at bounding box center [945, 353] width 665 height 22
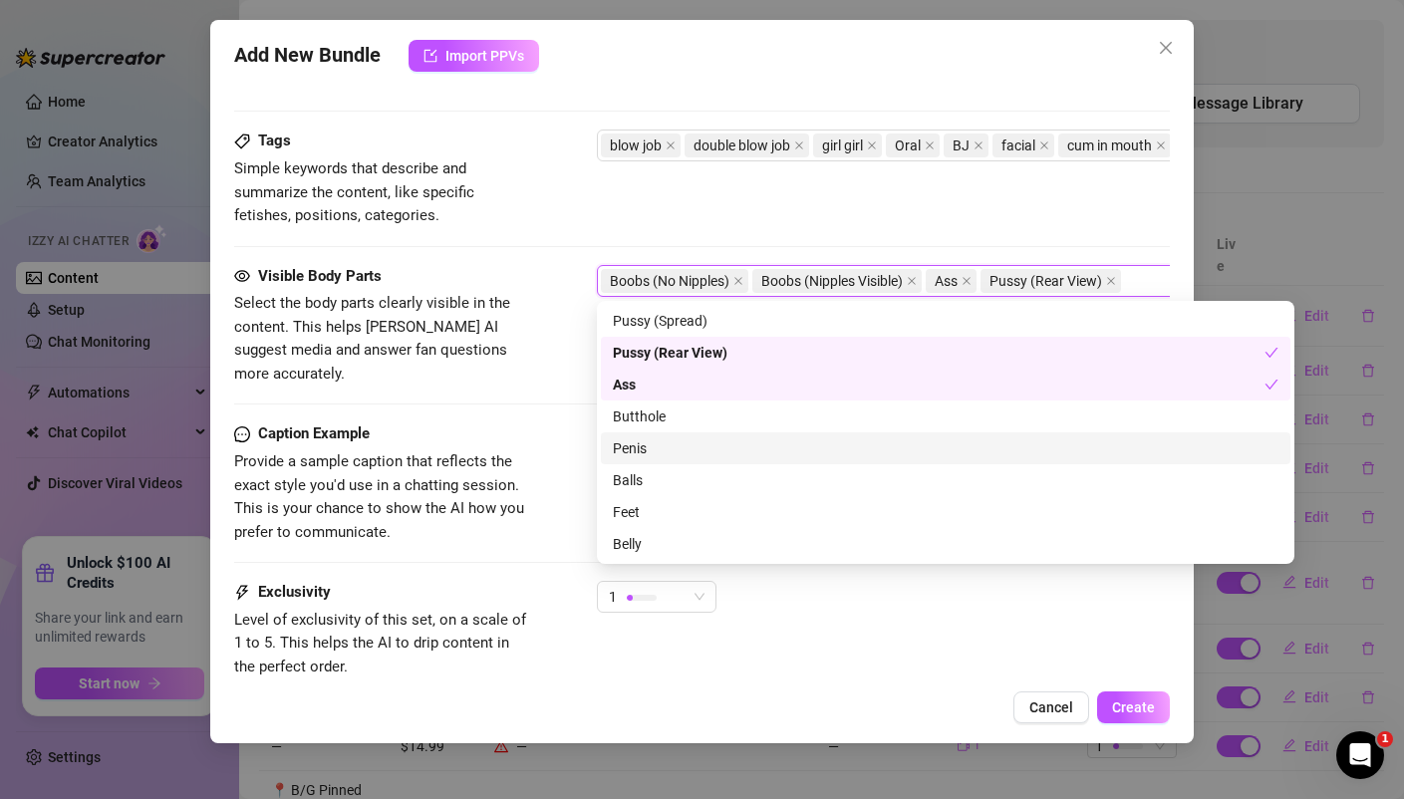
click at [649, 446] on div "Penis" at bounding box center [945, 448] width 665 height 22
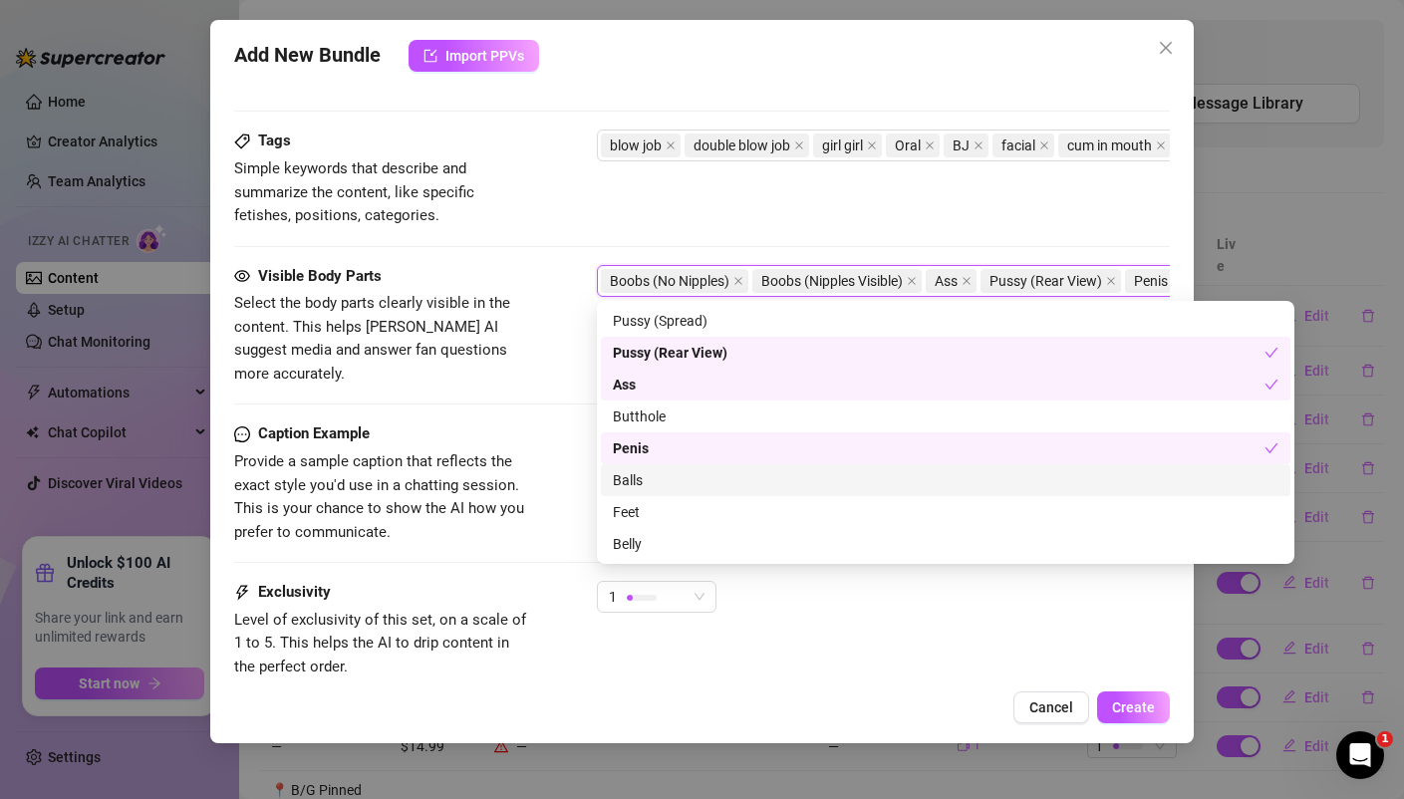
click at [633, 482] on div "Balls" at bounding box center [945, 480] width 665 height 22
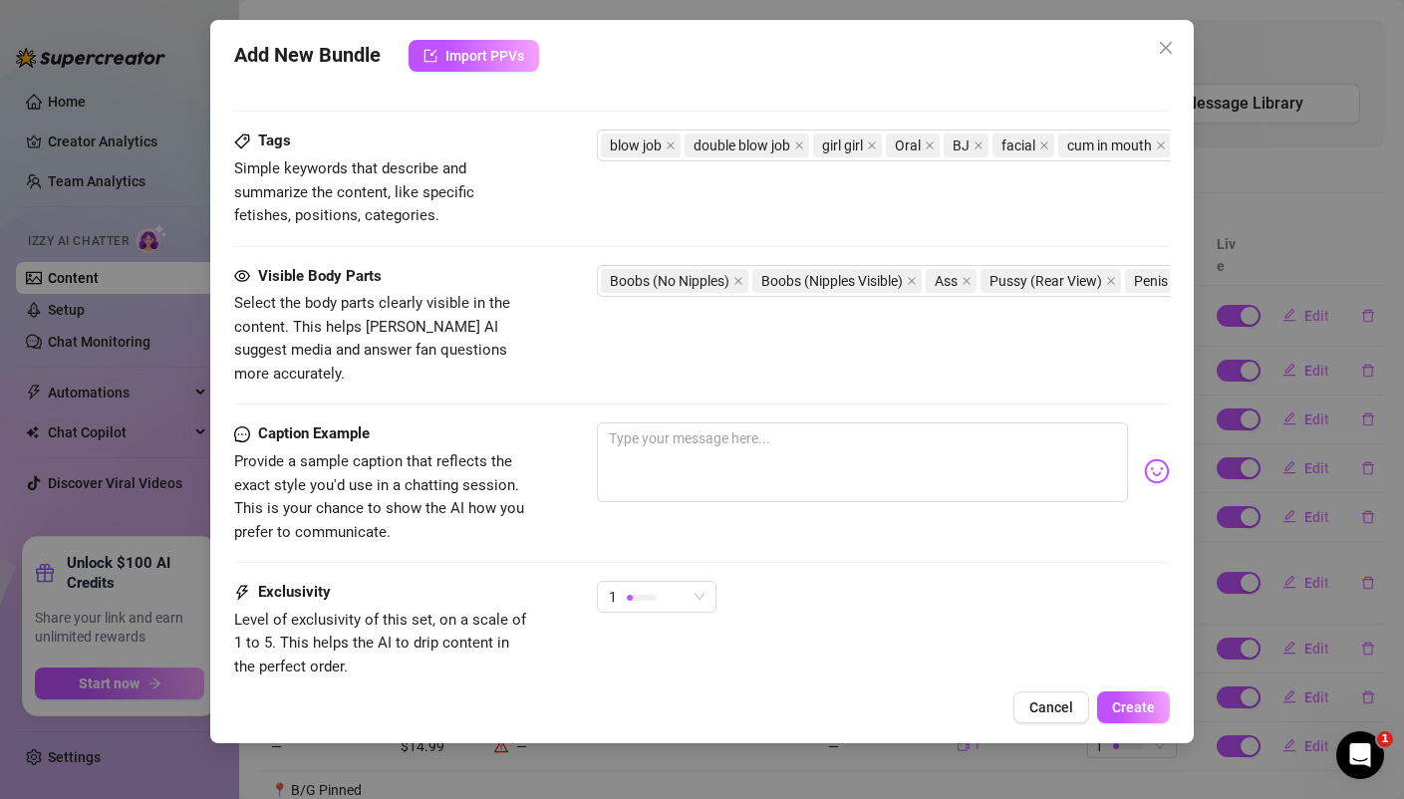
click at [515, 220] on span "Simple keywords that describe and summarize the content, like specific fetishes…" at bounding box center [383, 192] width 299 height 71
click at [739, 279] on icon "close" at bounding box center [738, 281] width 10 height 10
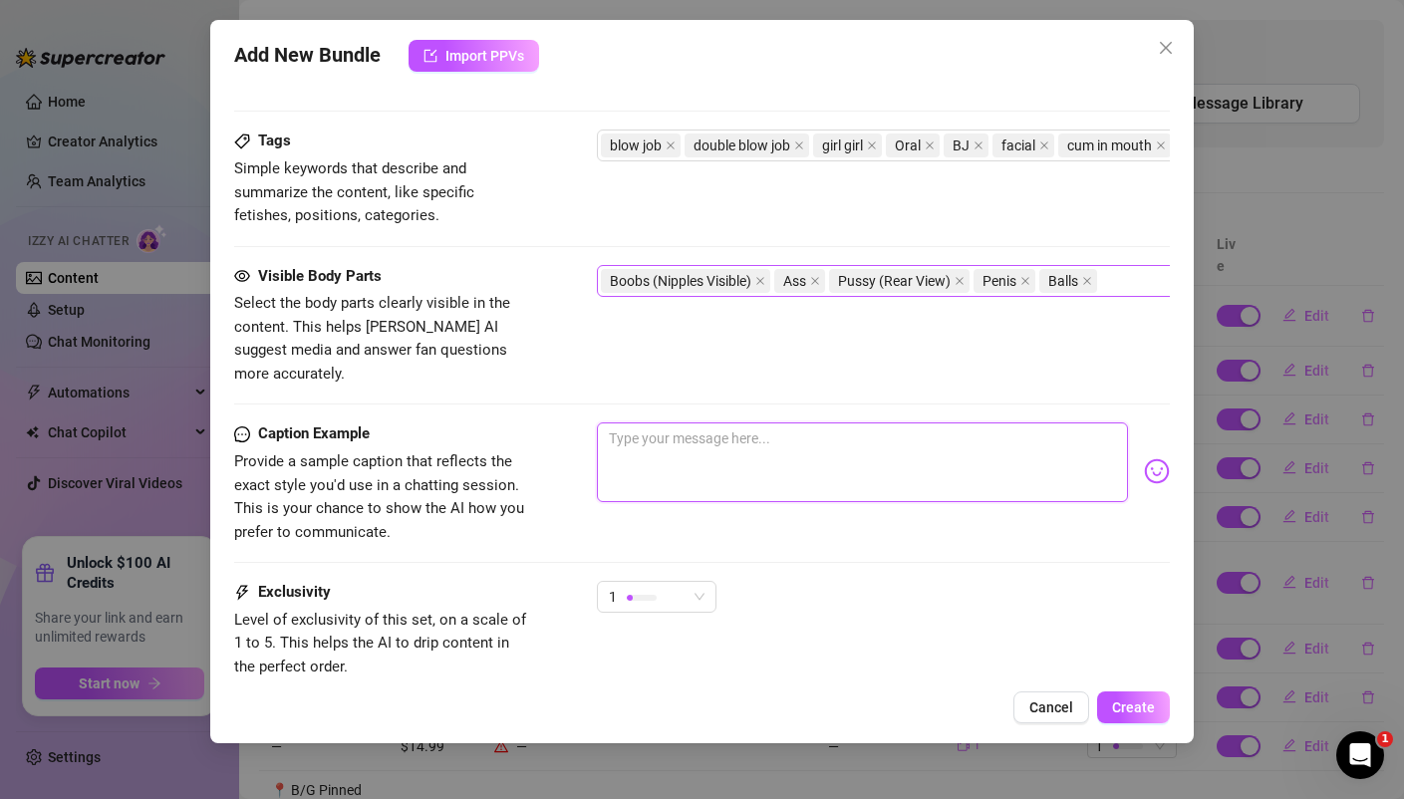
click at [656, 437] on textarea at bounding box center [862, 462] width 530 height 80
paste textarea "🚨BRAND NEW VIDEO🚨 Double Blowjob Snowball 💦🍧 BGG — 20 minutes of pure filth. Ti…"
type textarea "🚨BRAND NEW VIDEO🚨 Double Blowjob Snowball 💦🍧 BGG — 20 minutes of pure filth. Ti…"
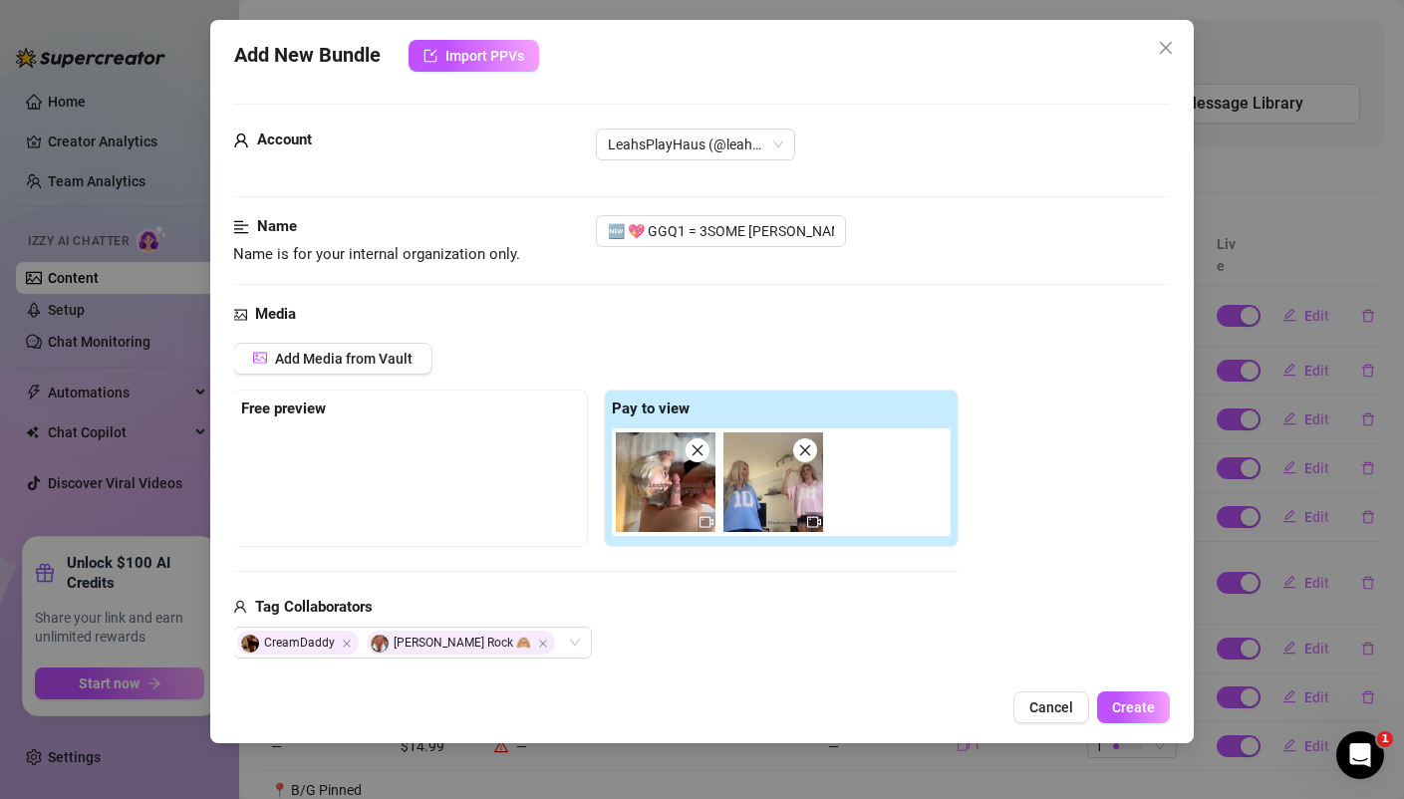
scroll to position [0, 2]
click at [684, 142] on span "LeahsPlayHaus (@leahsplayhausxxx)" at bounding box center [694, 145] width 175 height 30
type textarea "🚨BRAND NEW VIDEO🚨 Double Blowjob Snowball 💦🍧 BGG — 20 minutes of pure filth. Ti…"
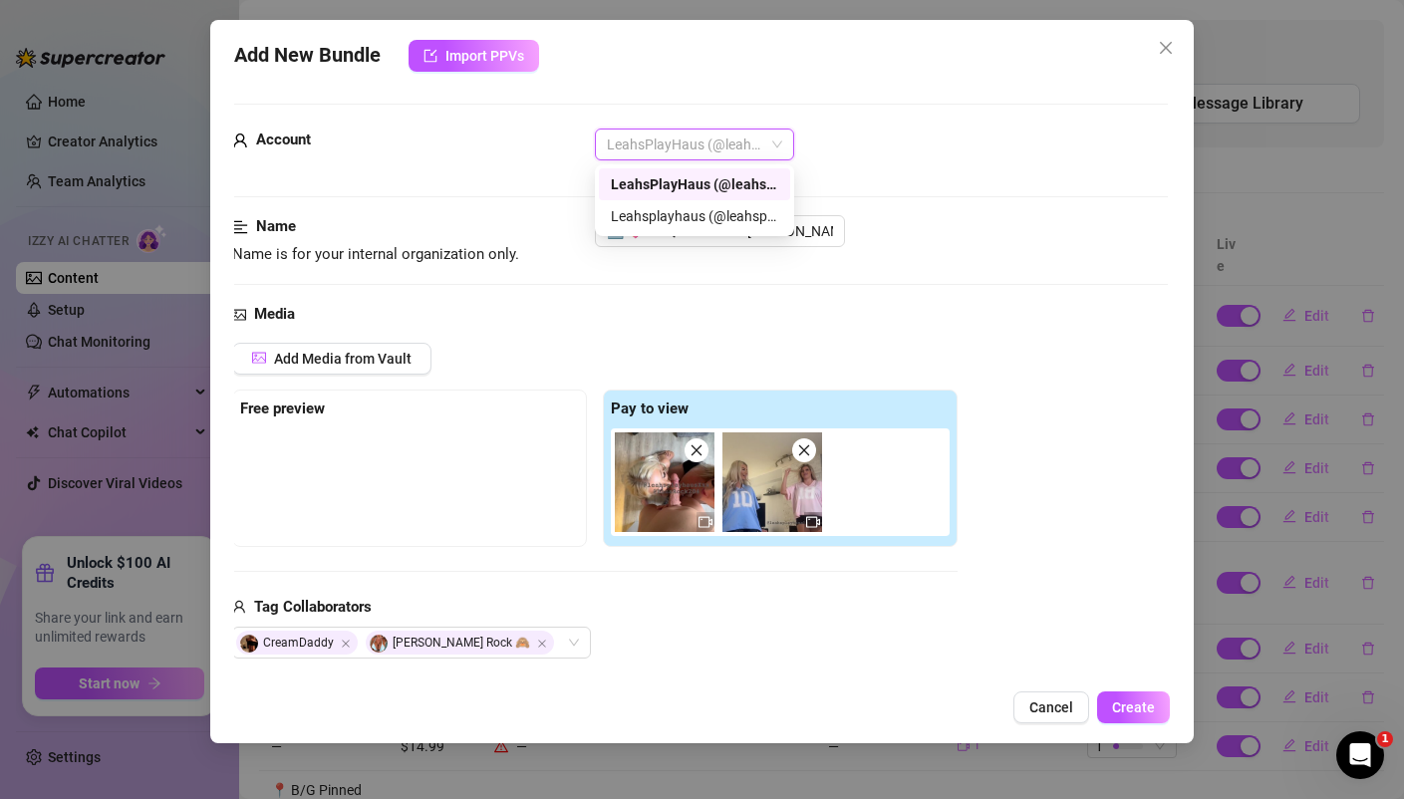
click at [691, 182] on div "LeahsPlayHaus (@leahsplayhausxxx)" at bounding box center [694, 184] width 167 height 22
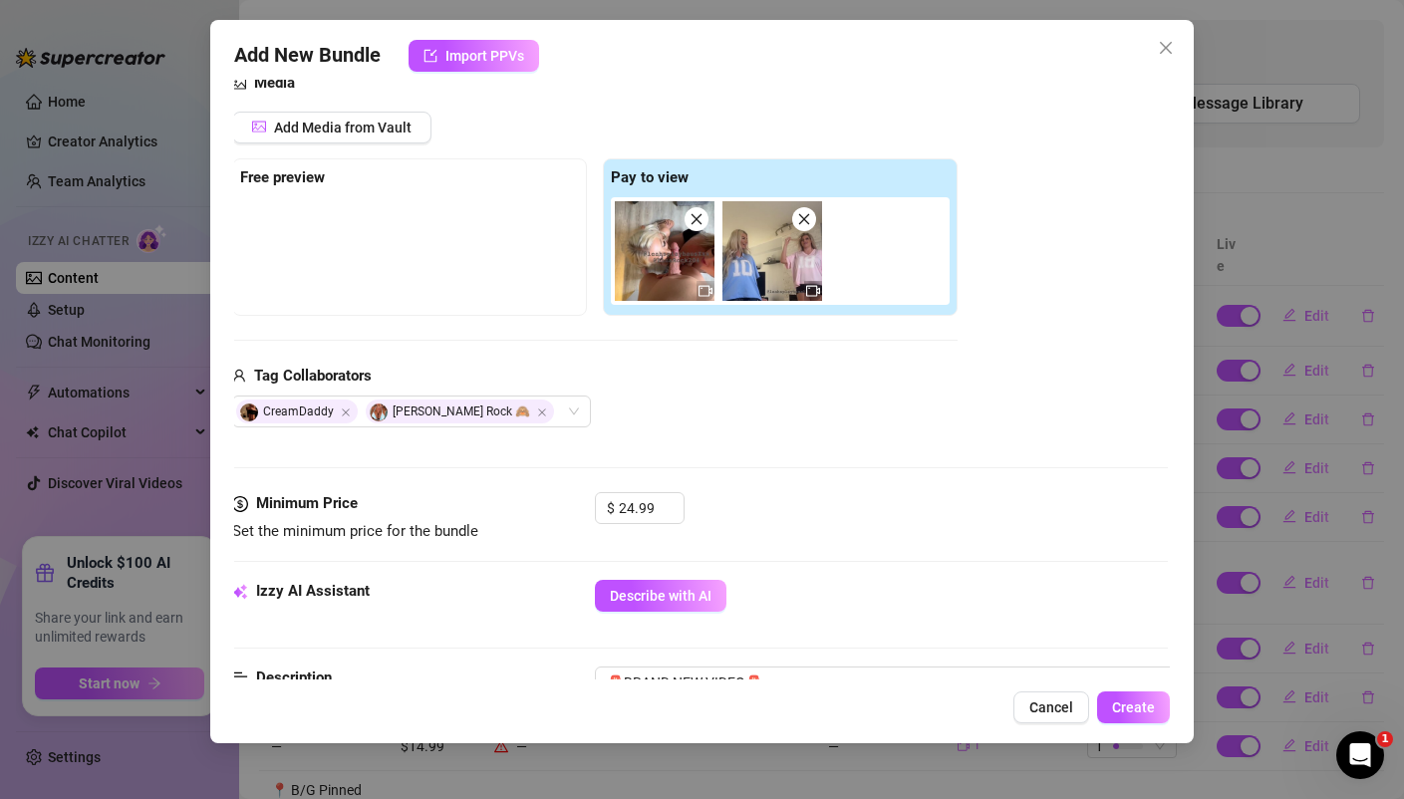
scroll to position [239, 2]
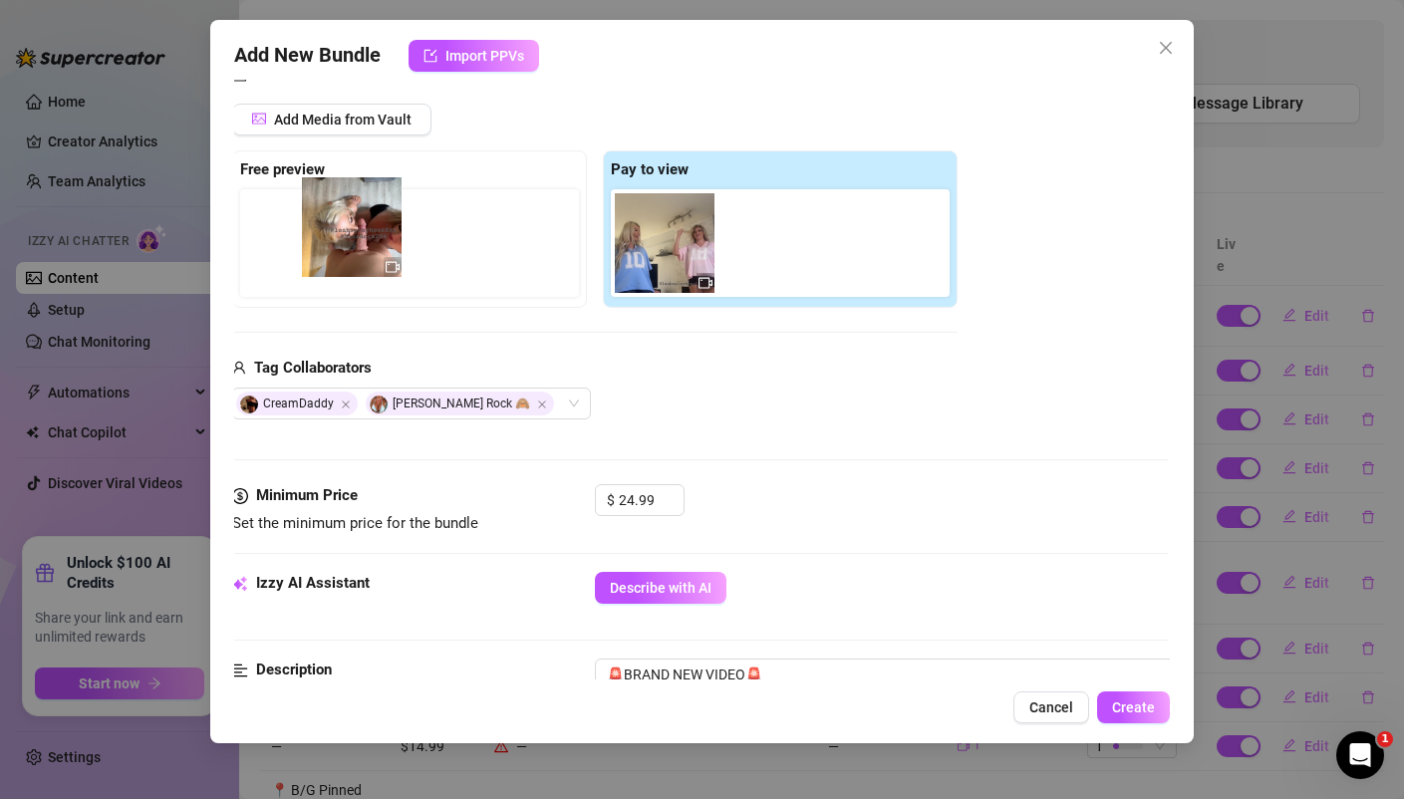
drag, startPoint x: 676, startPoint y: 254, endPoint x: 351, endPoint y: 238, distance: 326.1
click at [351, 238] on div "Free preview Pay to view" at bounding box center [594, 228] width 725 height 157
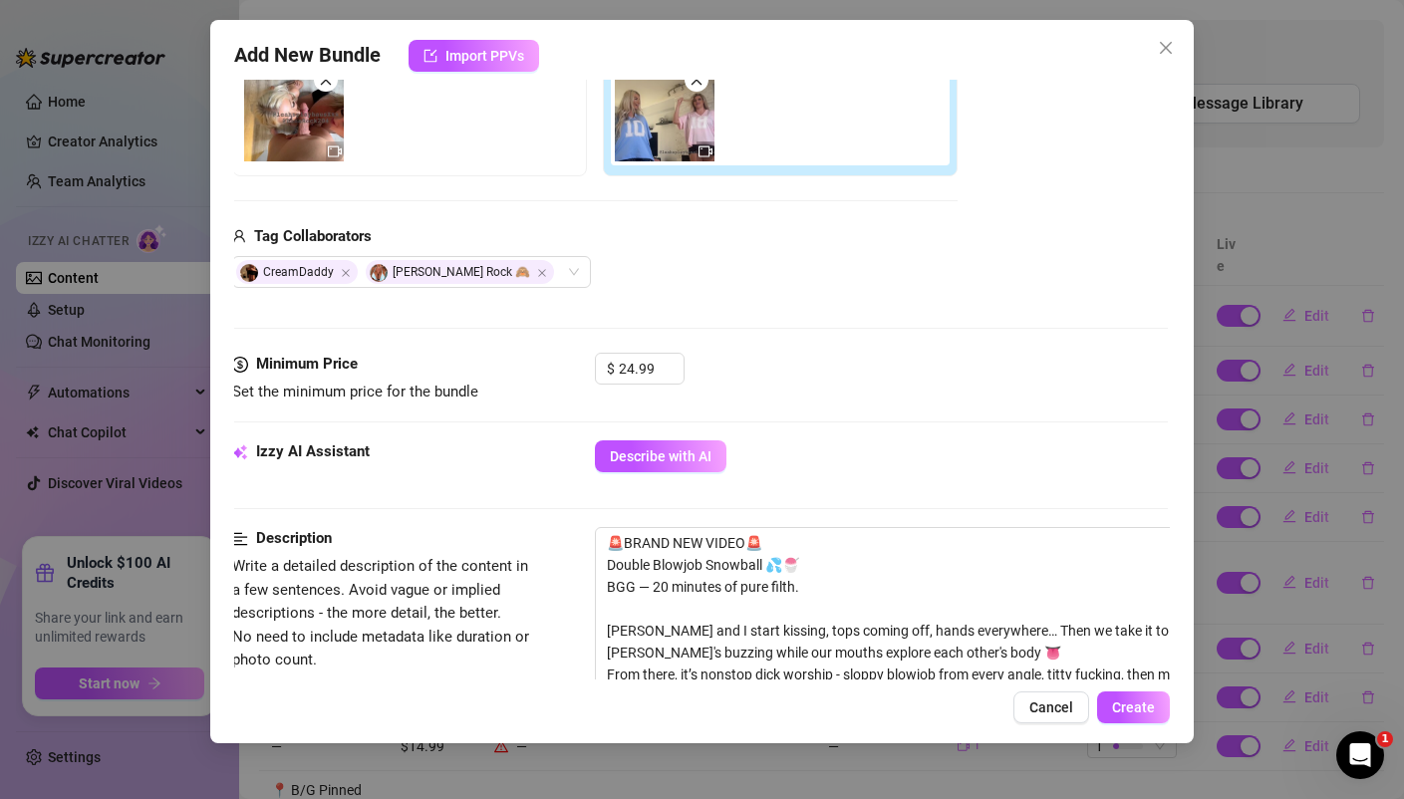
scroll to position [376, 2]
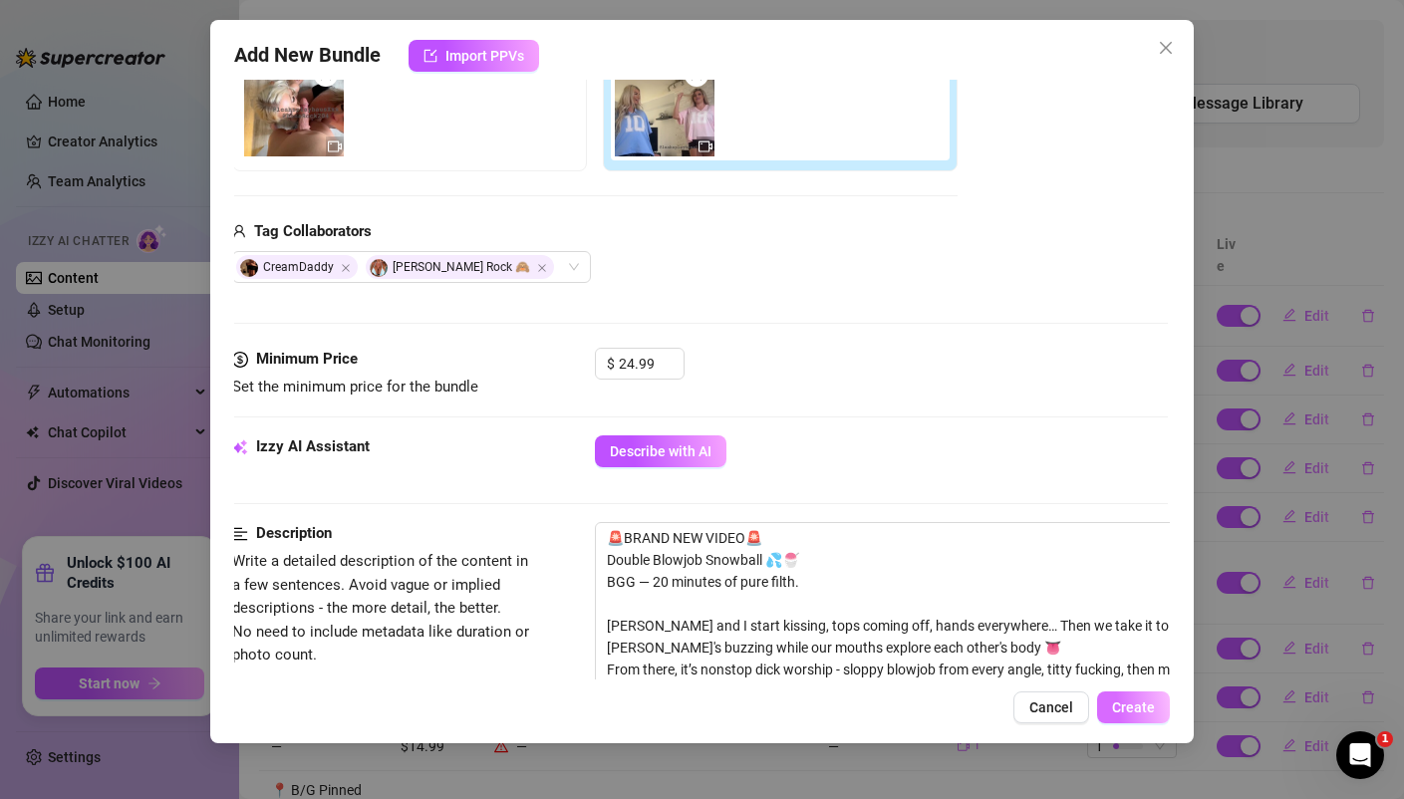
click at [1142, 704] on span "Create" at bounding box center [1133, 707] width 43 height 16
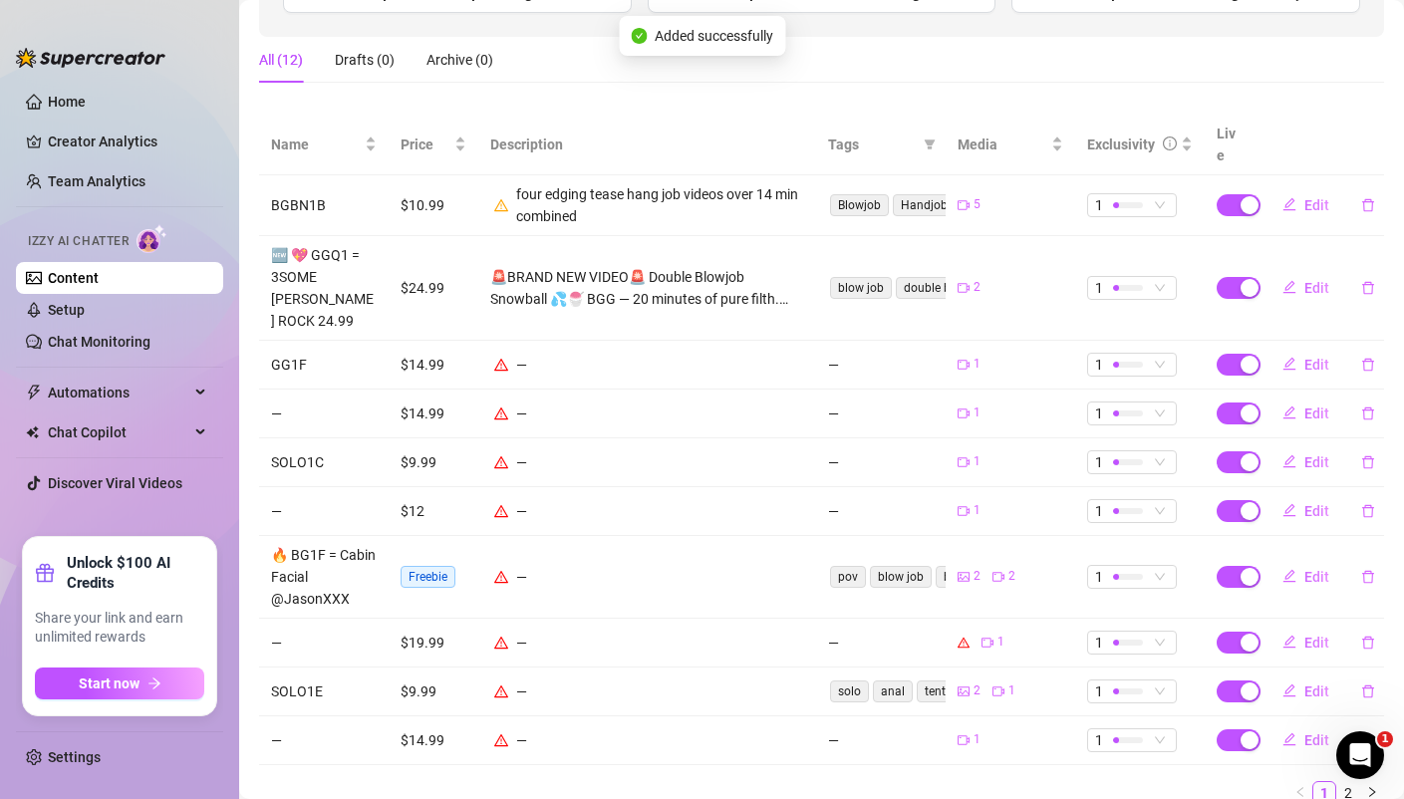
scroll to position [333, 0]
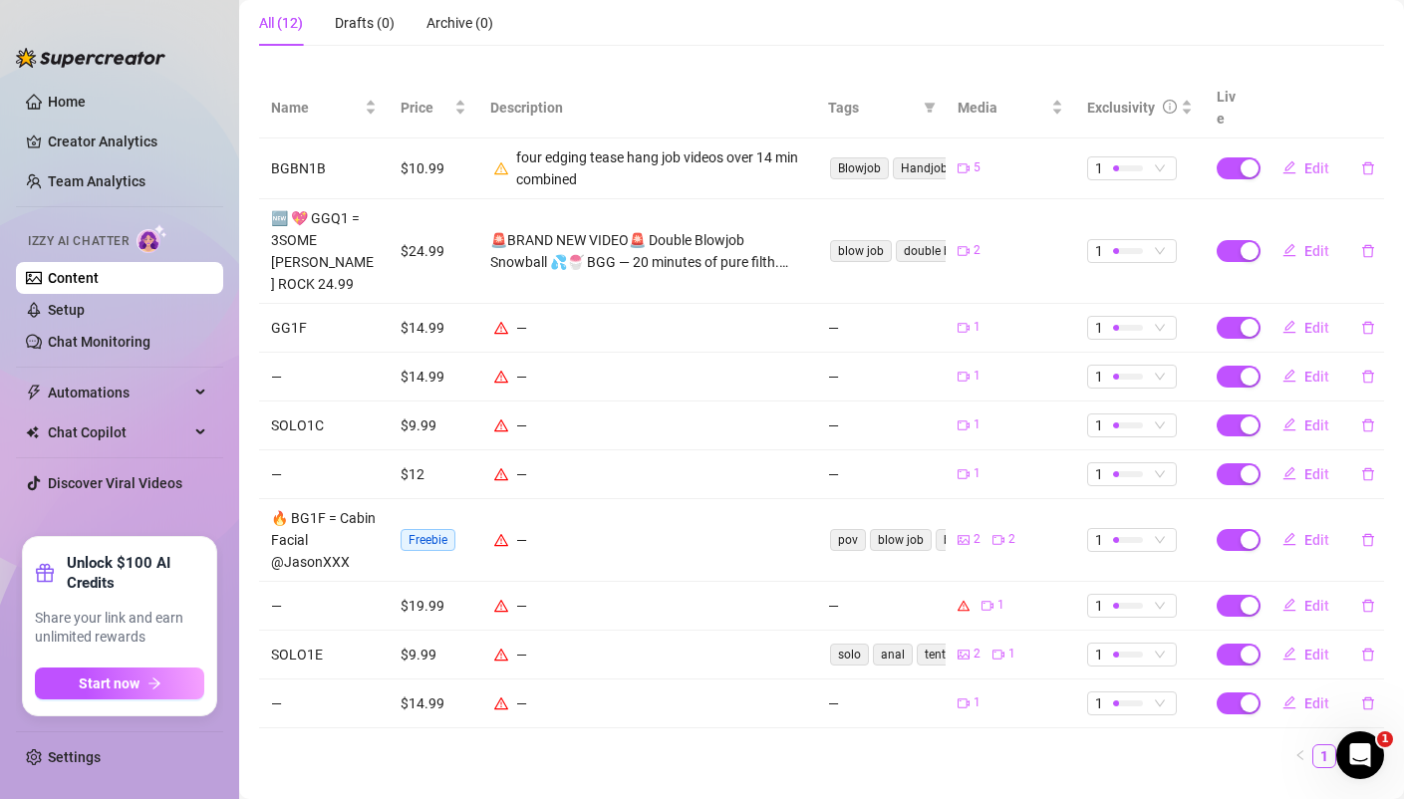
click at [428, 529] on span "Freebie" at bounding box center [427, 540] width 55 height 22
click at [1304, 532] on span "Edit" at bounding box center [1316, 540] width 25 height 16
type textarea "Type your message here..."
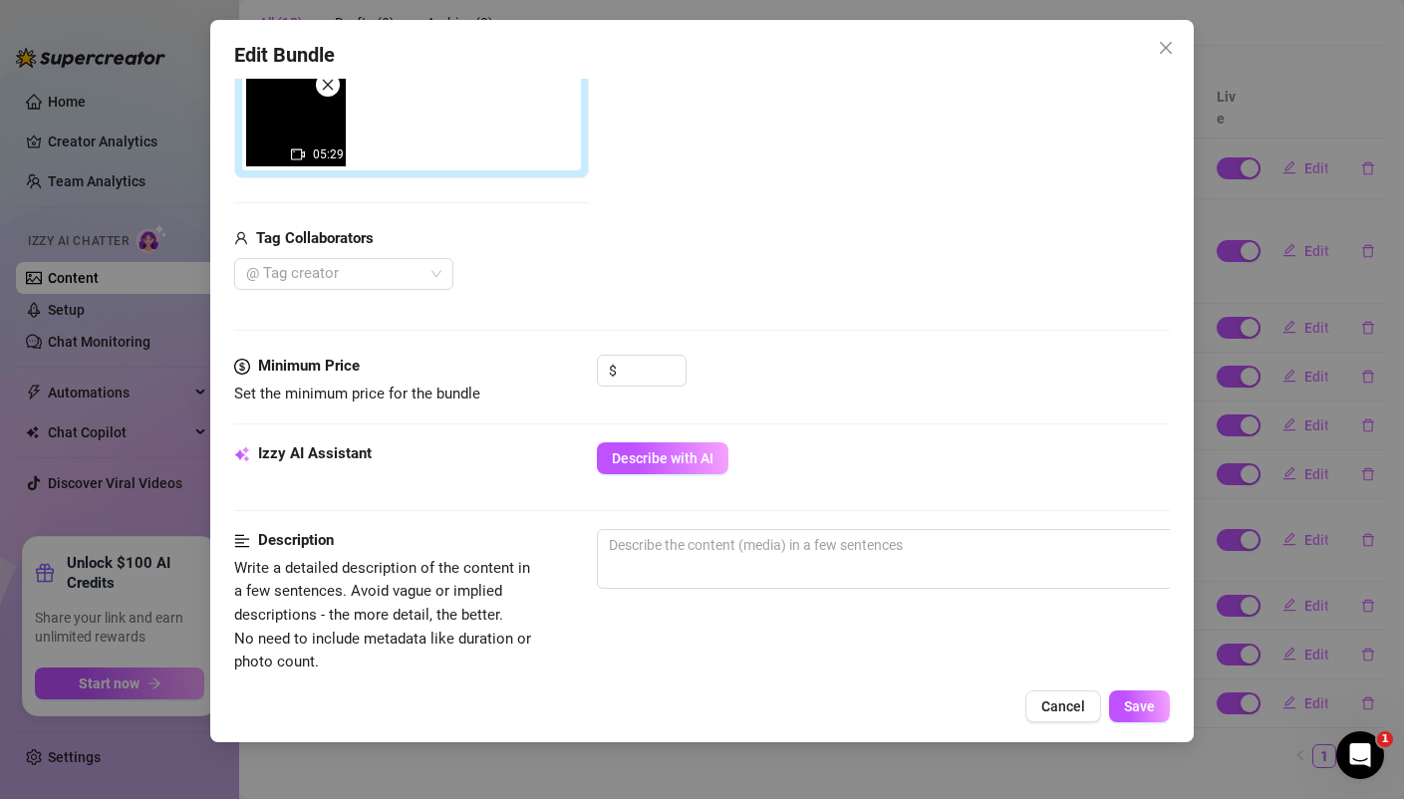
scroll to position [492, 0]
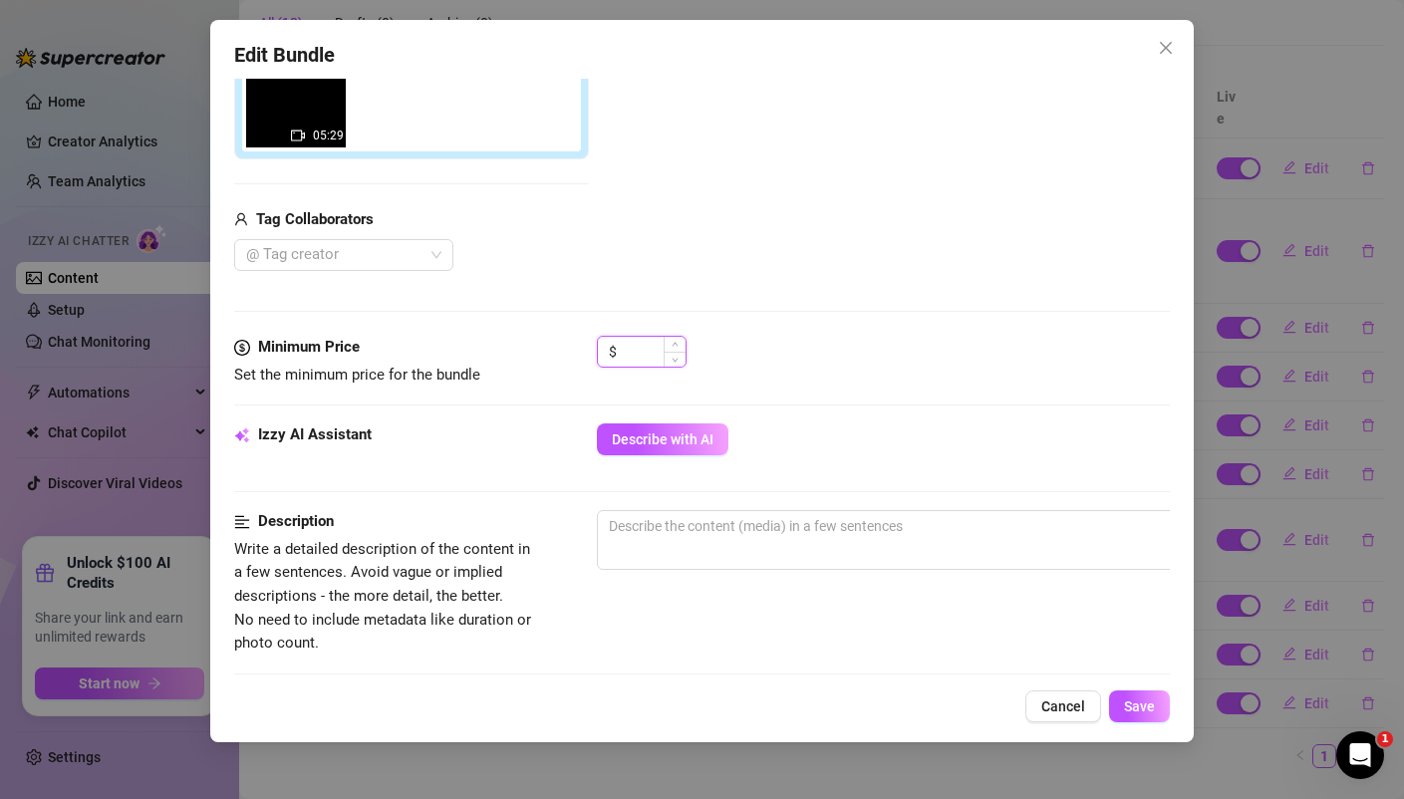
click at [639, 355] on input at bounding box center [653, 352] width 65 height 30
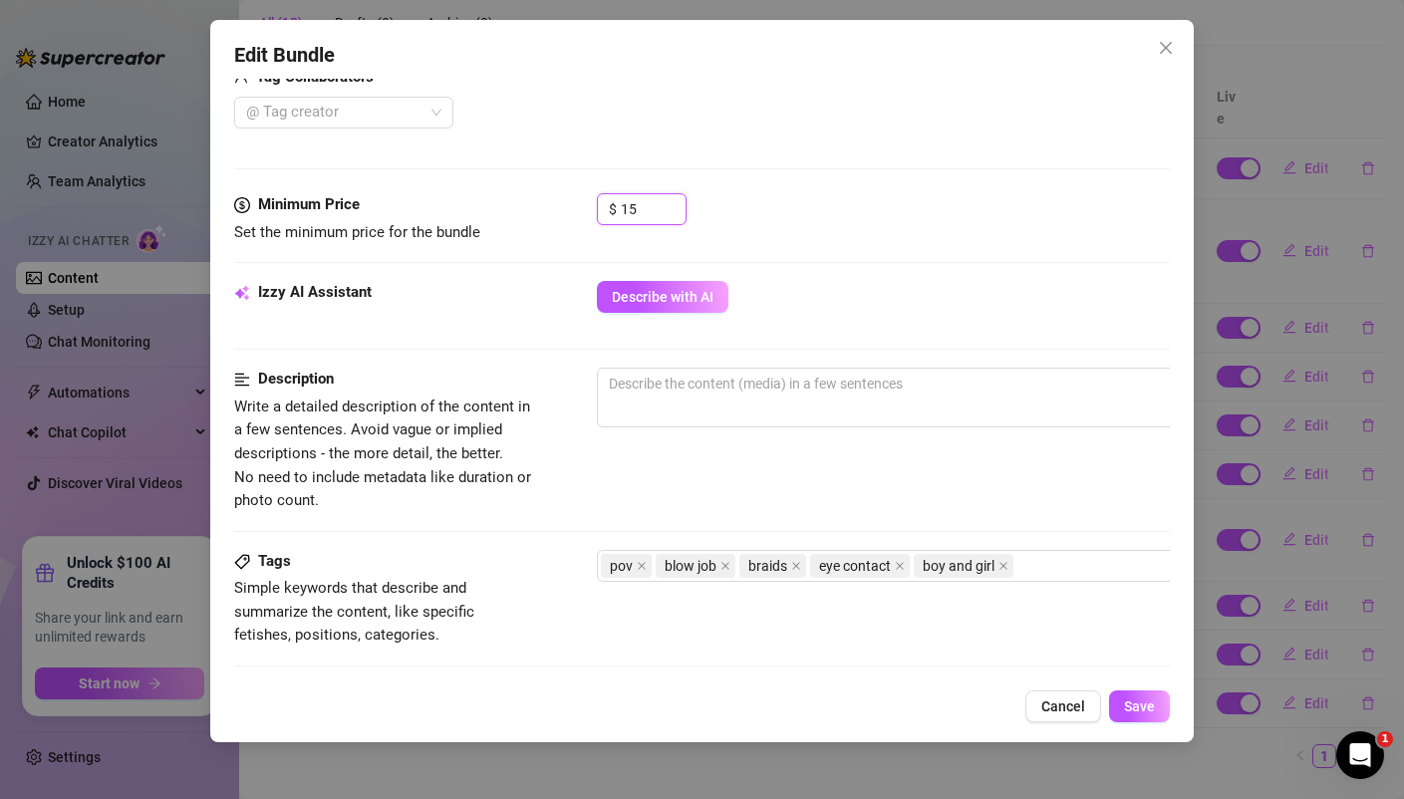
scroll to position [672, 0]
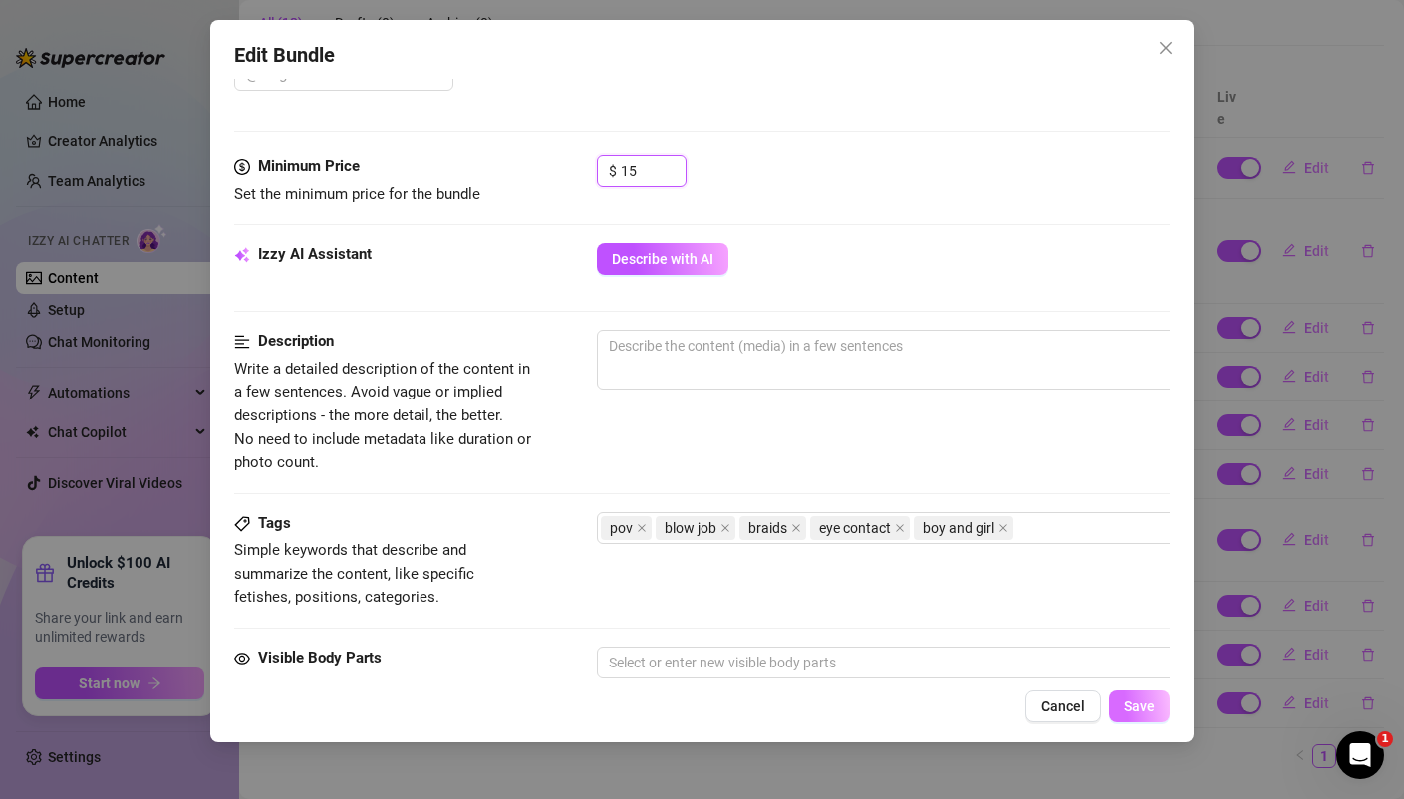
type input "15"
click at [1134, 714] on span "Save" at bounding box center [1139, 706] width 31 height 16
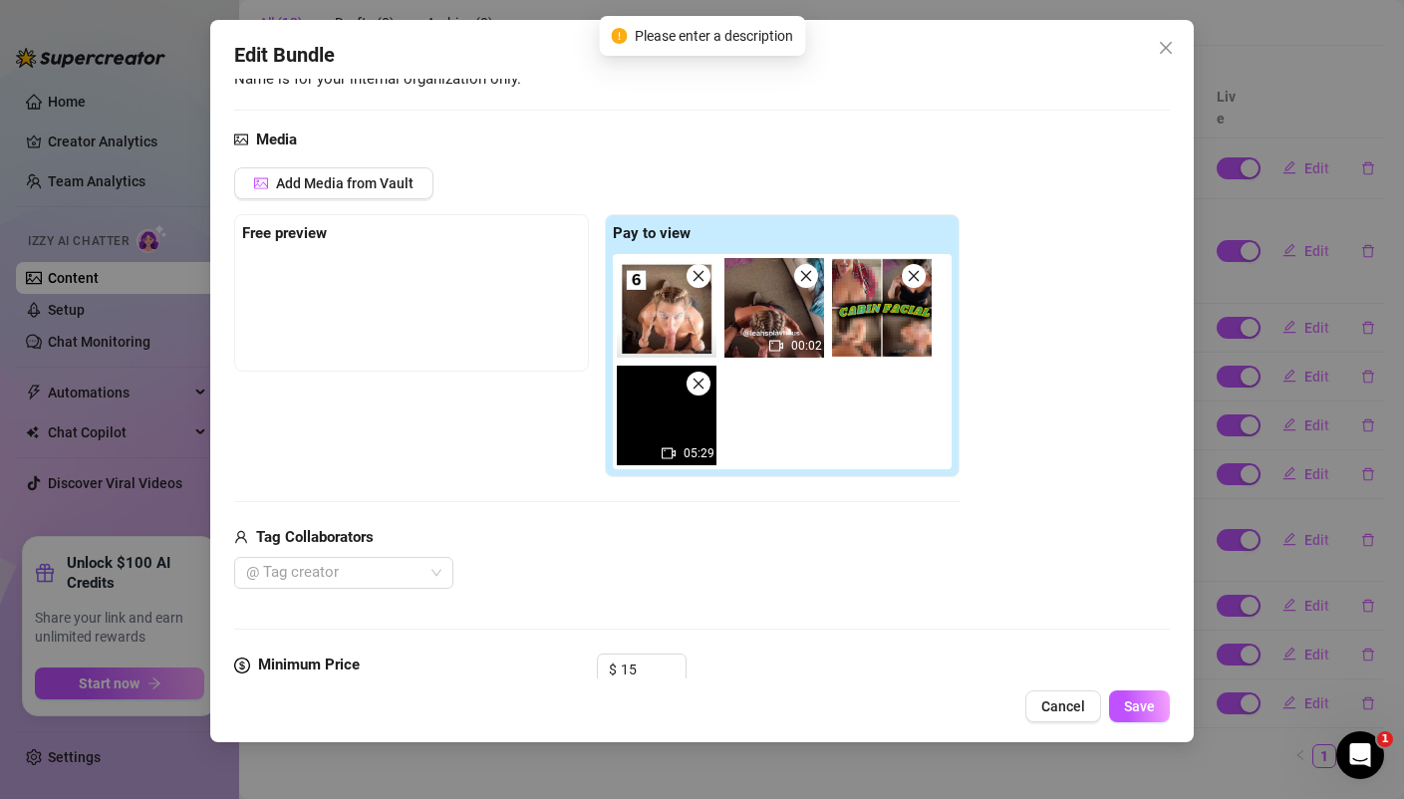
scroll to position [140, 0]
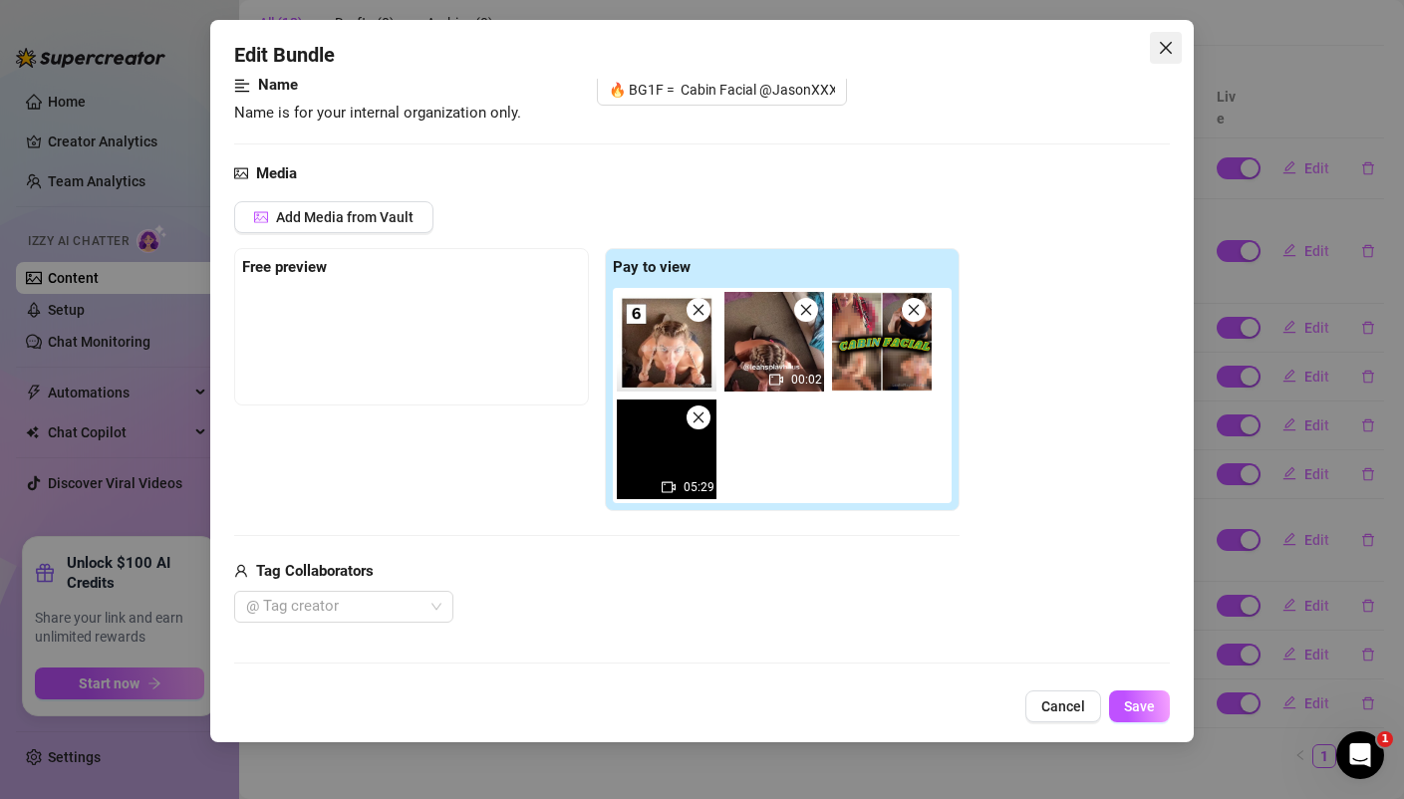
click at [1172, 47] on icon "close" at bounding box center [1166, 48] width 16 height 16
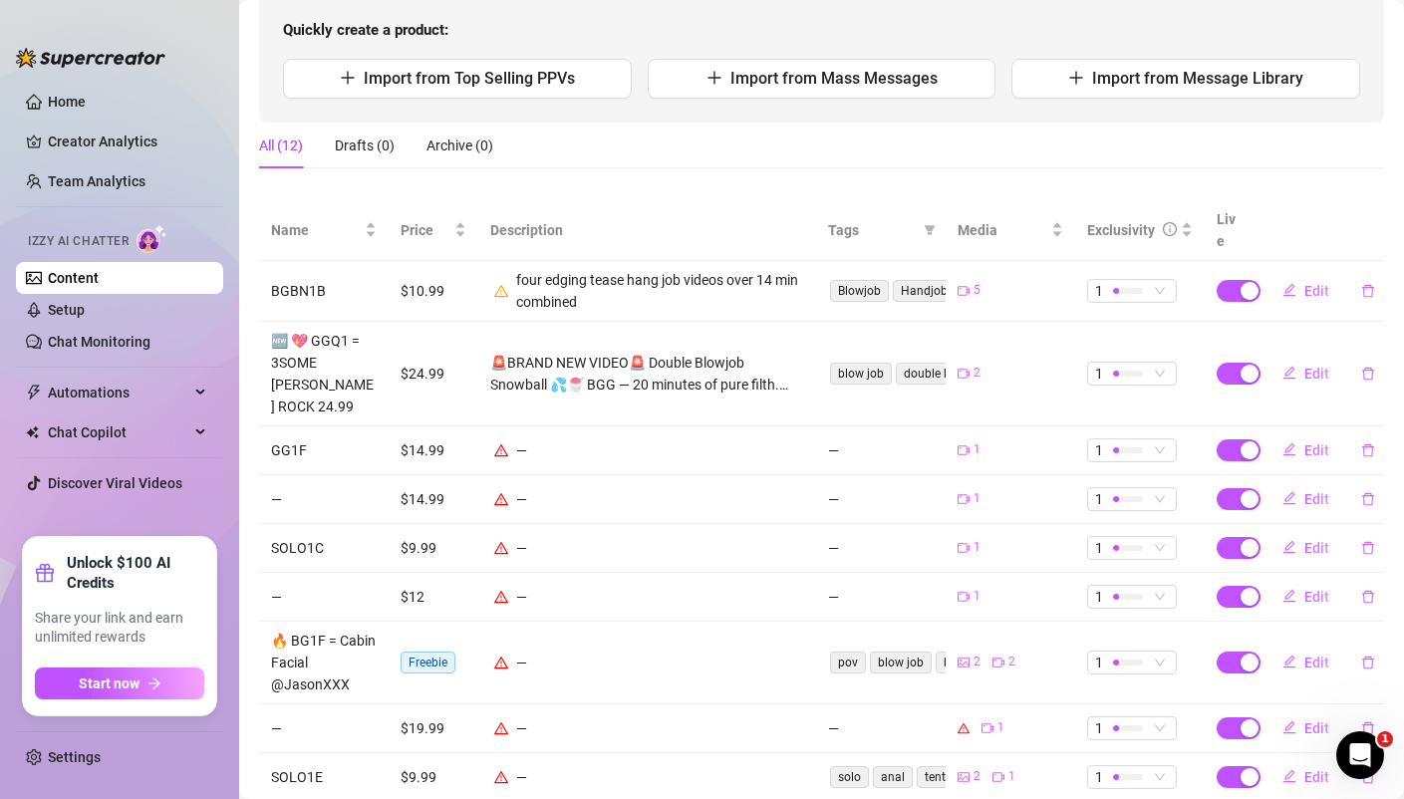
scroll to position [212, 0]
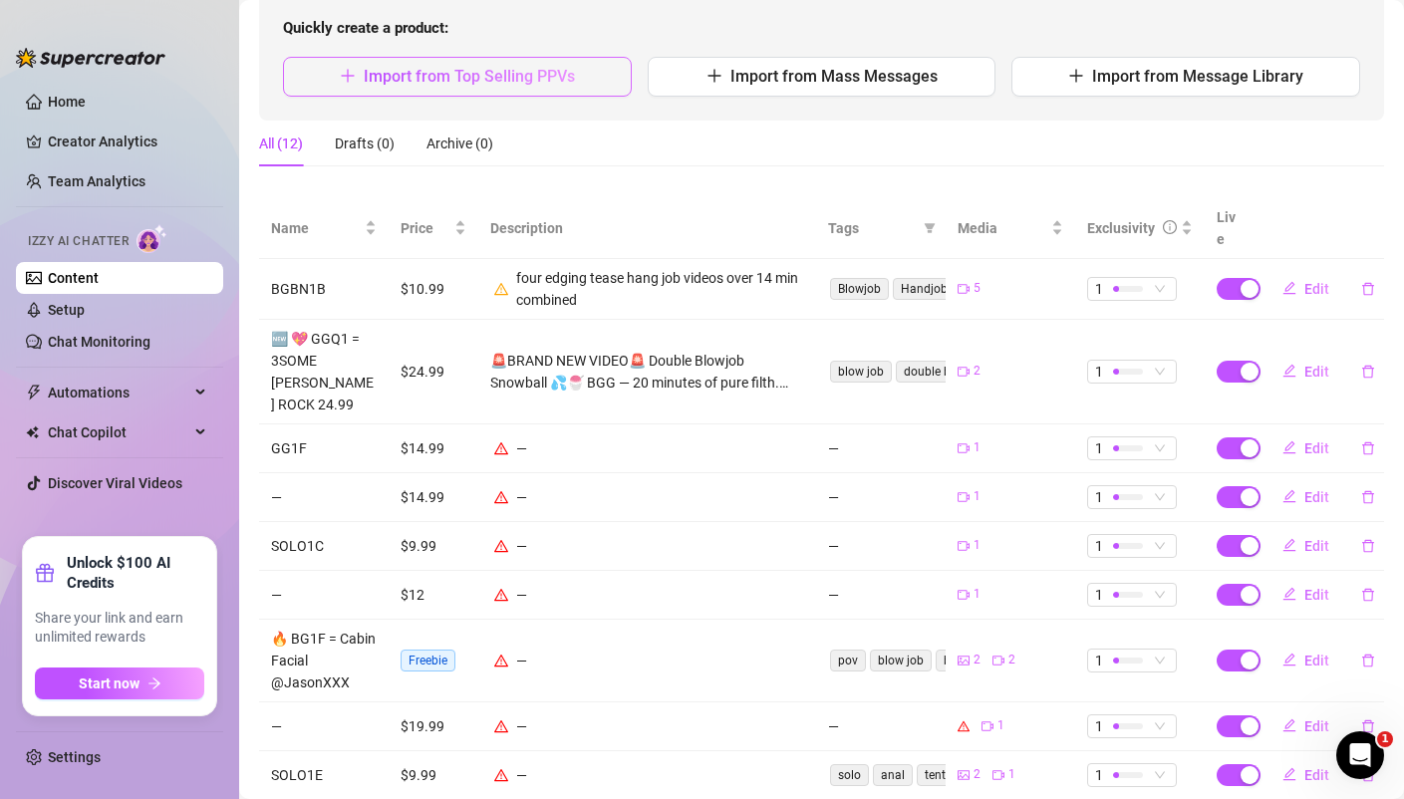
click at [509, 79] on span "Import from Top Selling PPVs" at bounding box center [469, 76] width 211 height 19
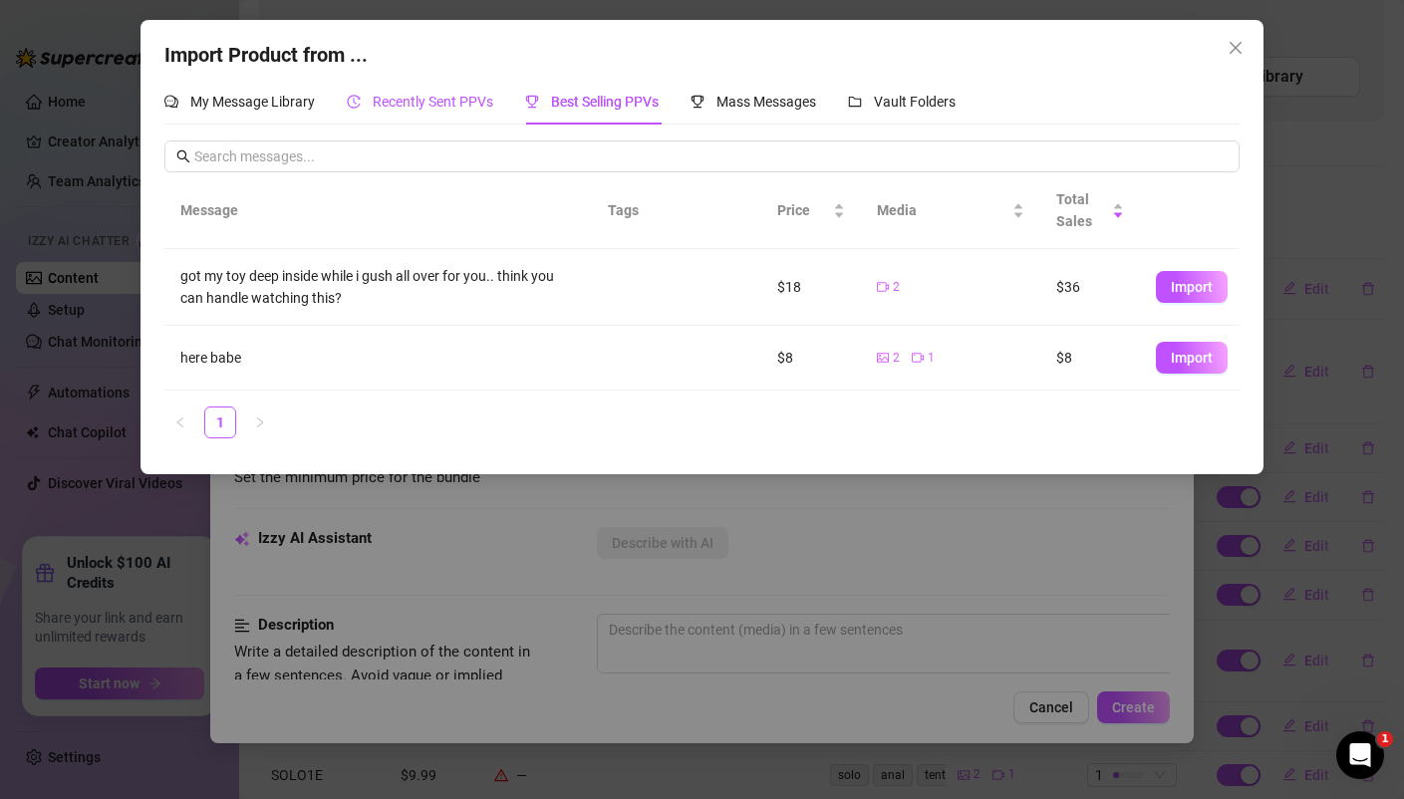
click at [459, 105] on span "Recently Sent PPVs" at bounding box center [433, 102] width 121 height 16
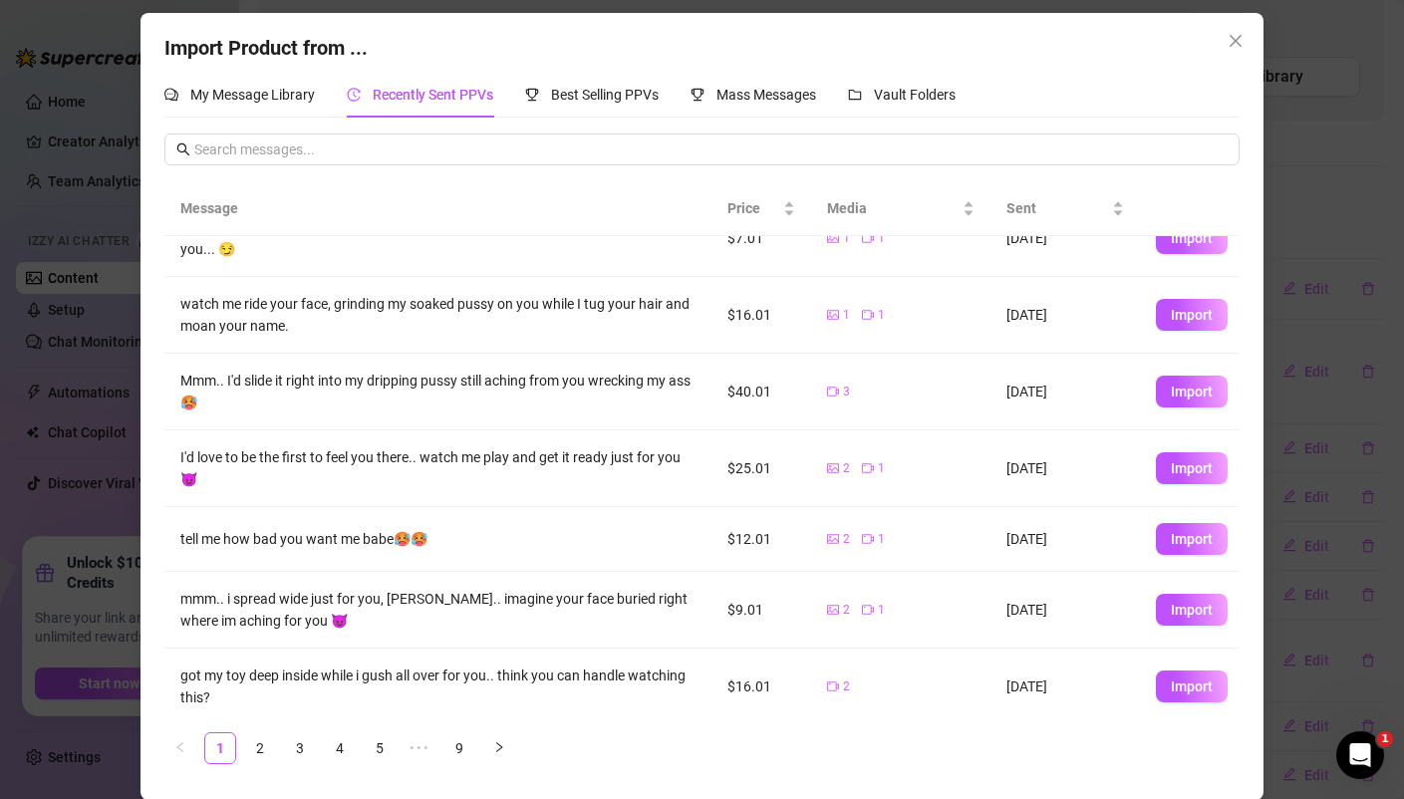
scroll to position [274, 0]
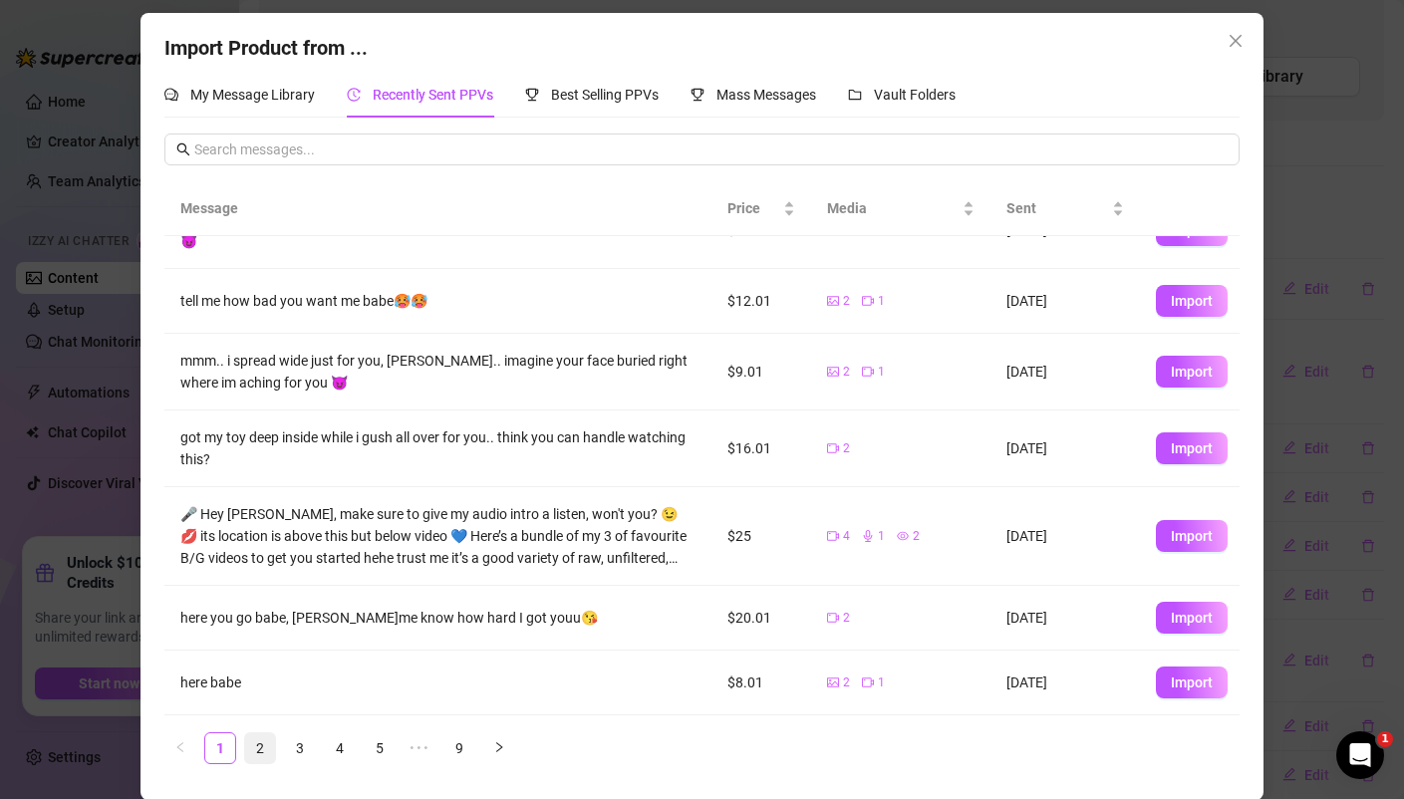
click at [259, 749] on link "2" at bounding box center [260, 748] width 30 height 30
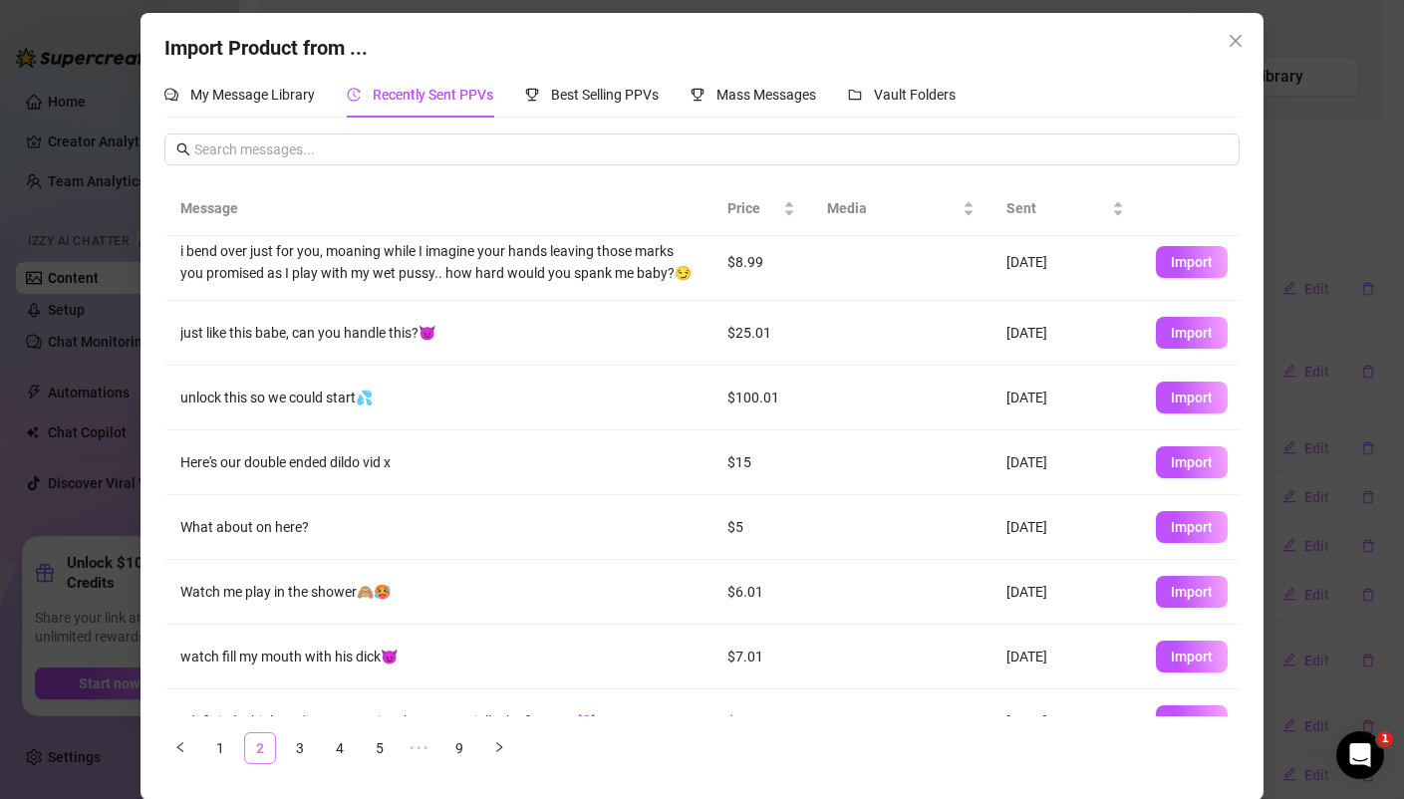
scroll to position [0, 0]
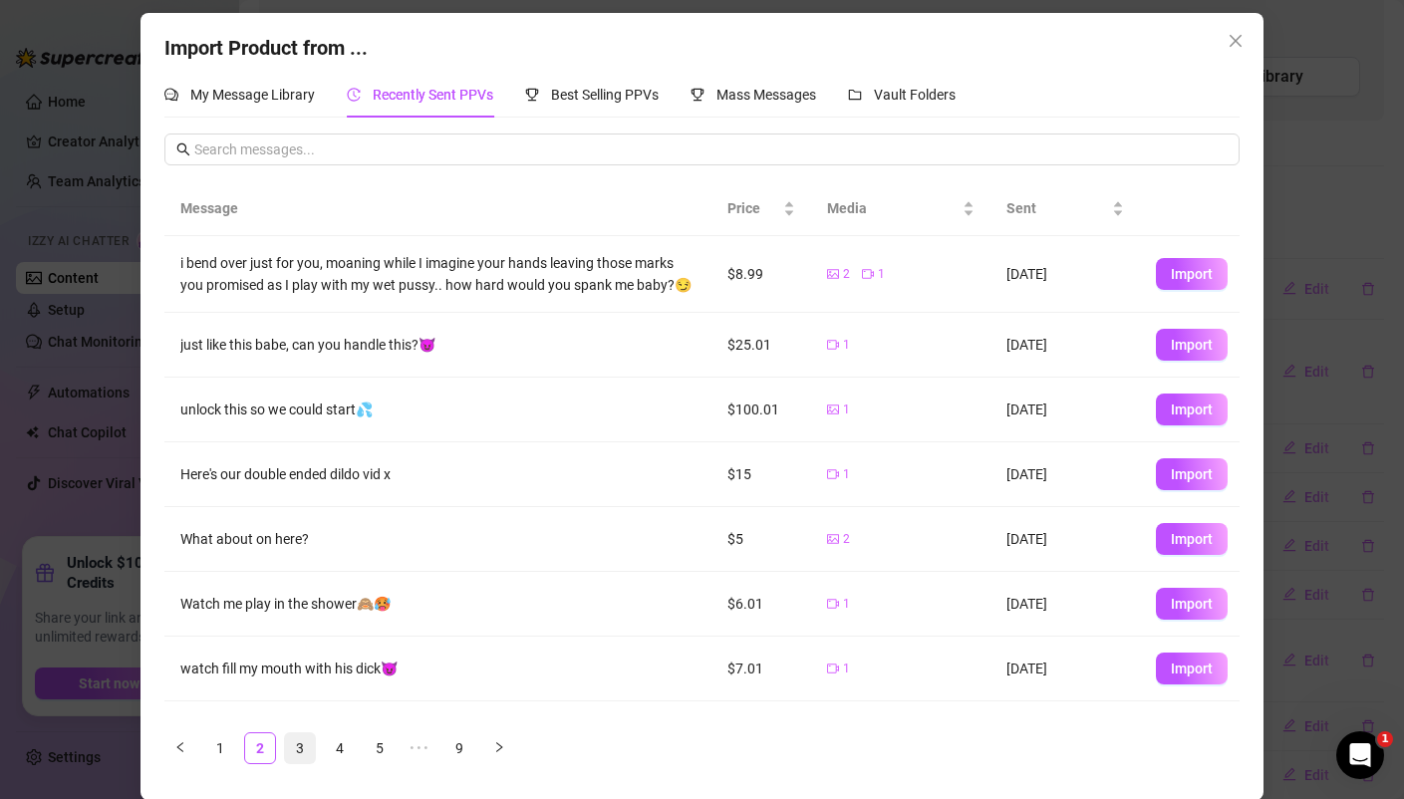
click at [296, 753] on link "3" at bounding box center [300, 748] width 30 height 30
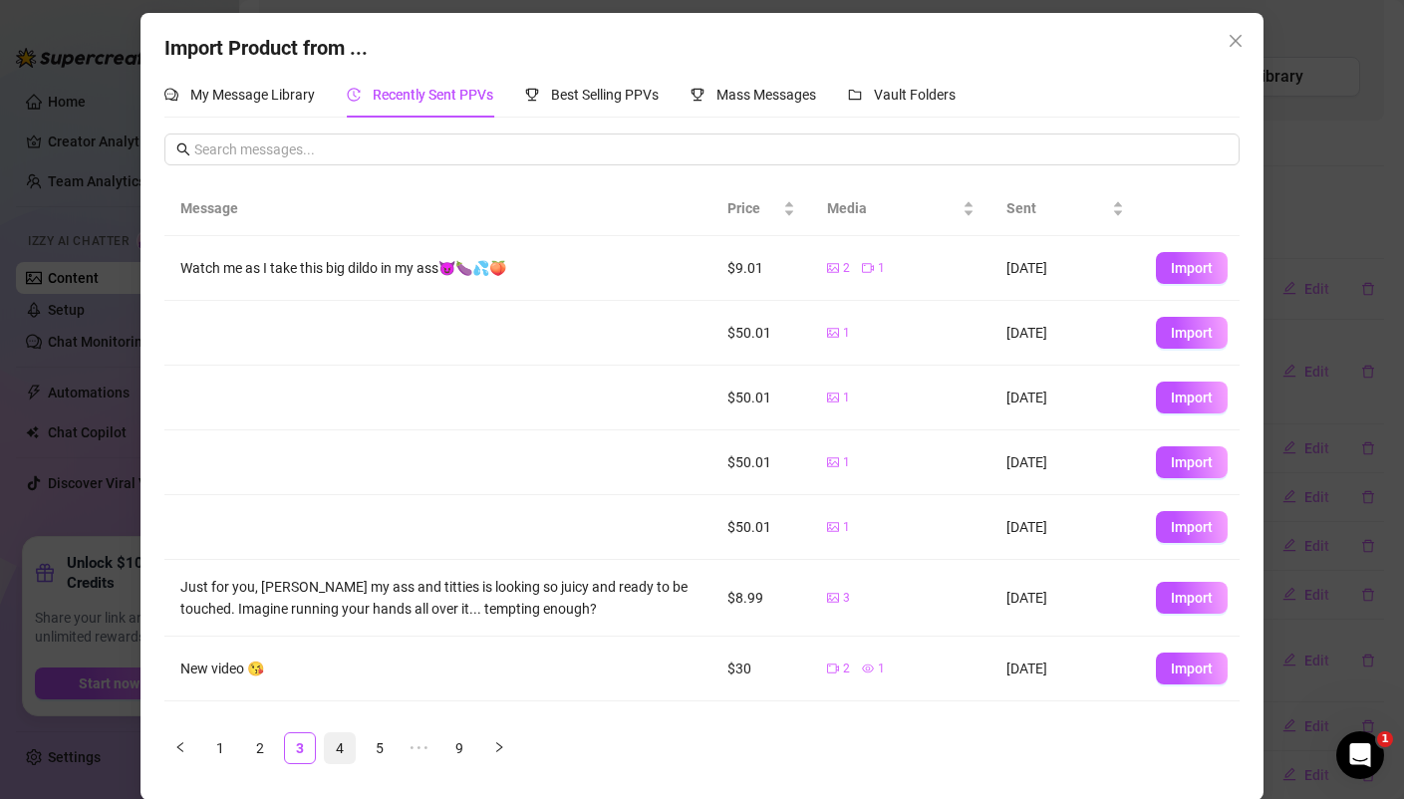
click at [337, 748] on link "4" at bounding box center [340, 748] width 30 height 30
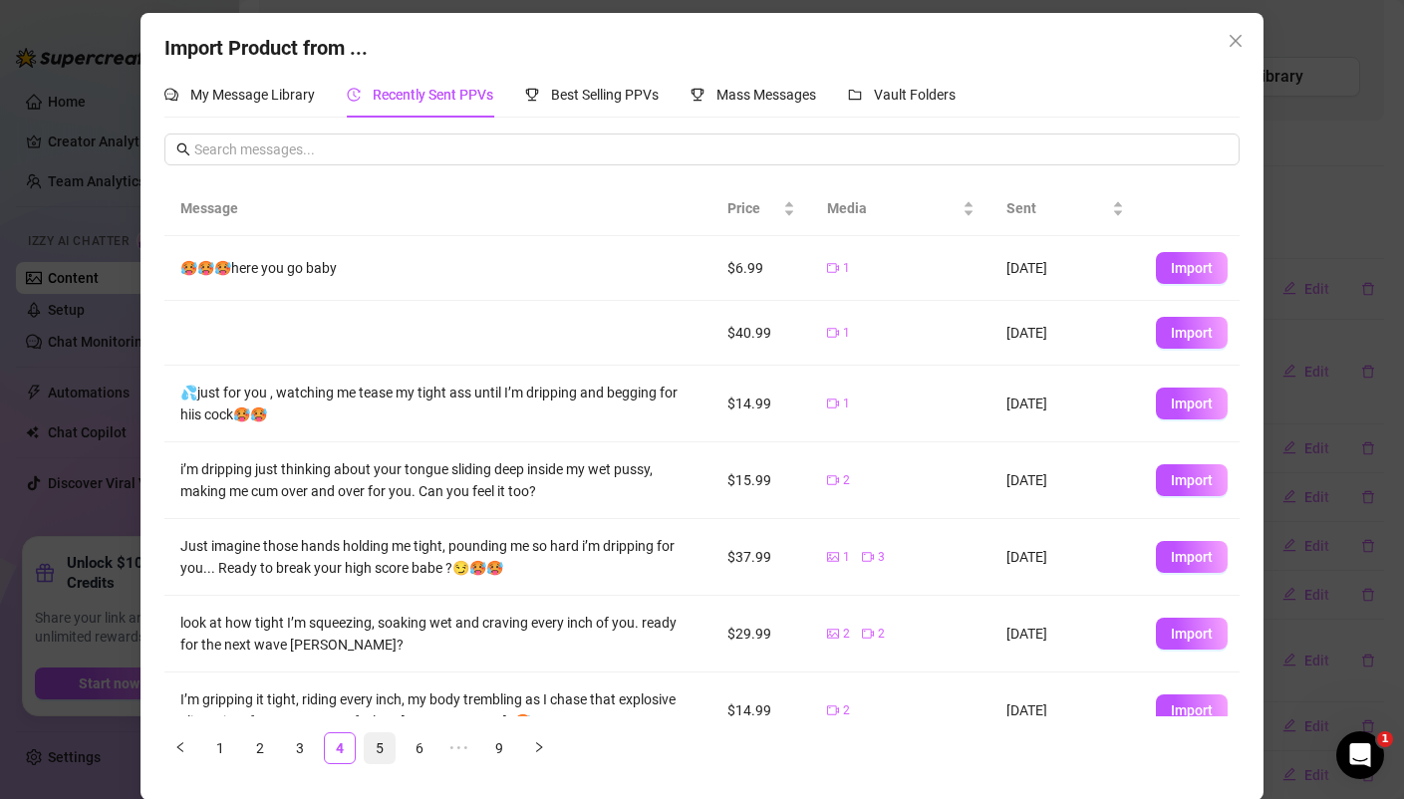
click at [384, 743] on link "5" at bounding box center [380, 748] width 30 height 30
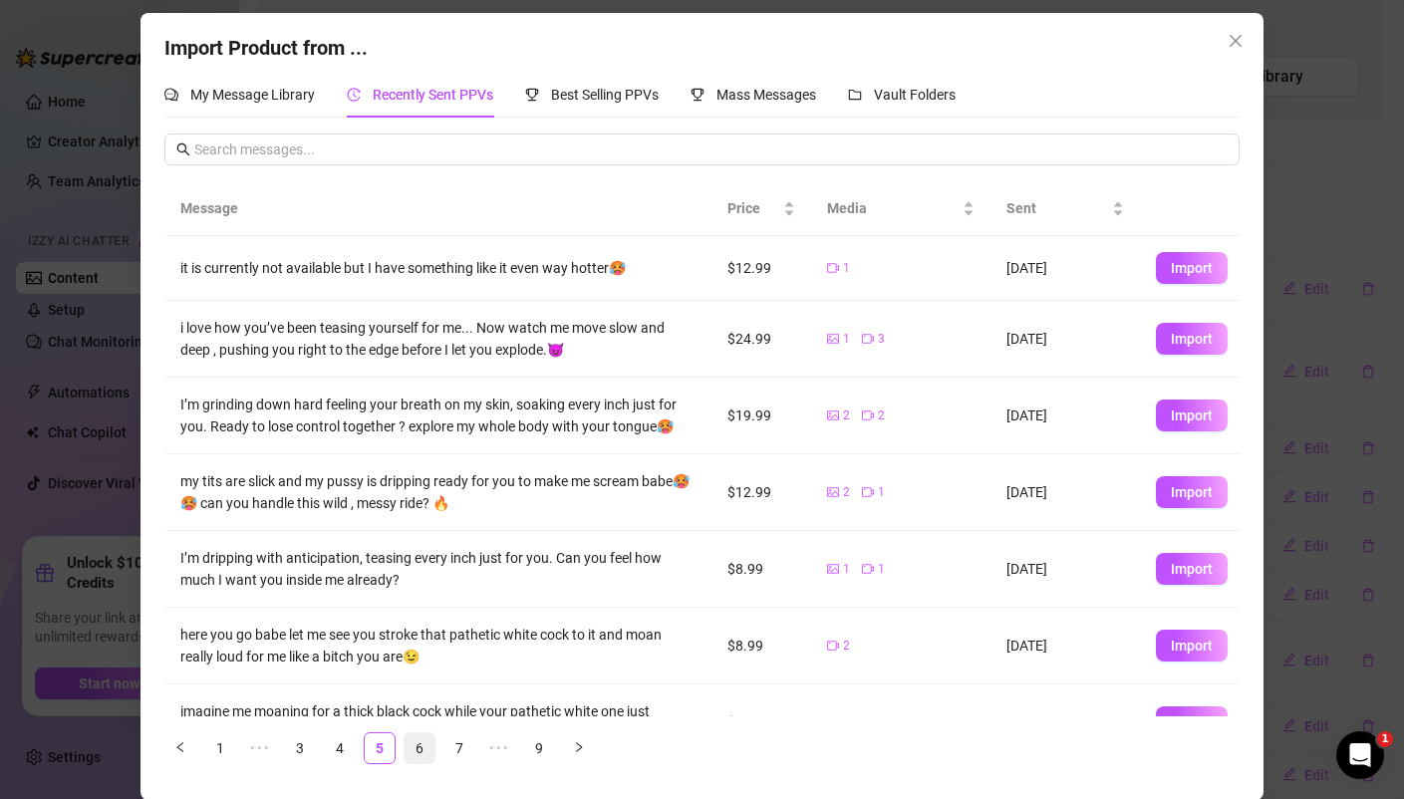
click at [424, 747] on link "6" at bounding box center [419, 748] width 30 height 30
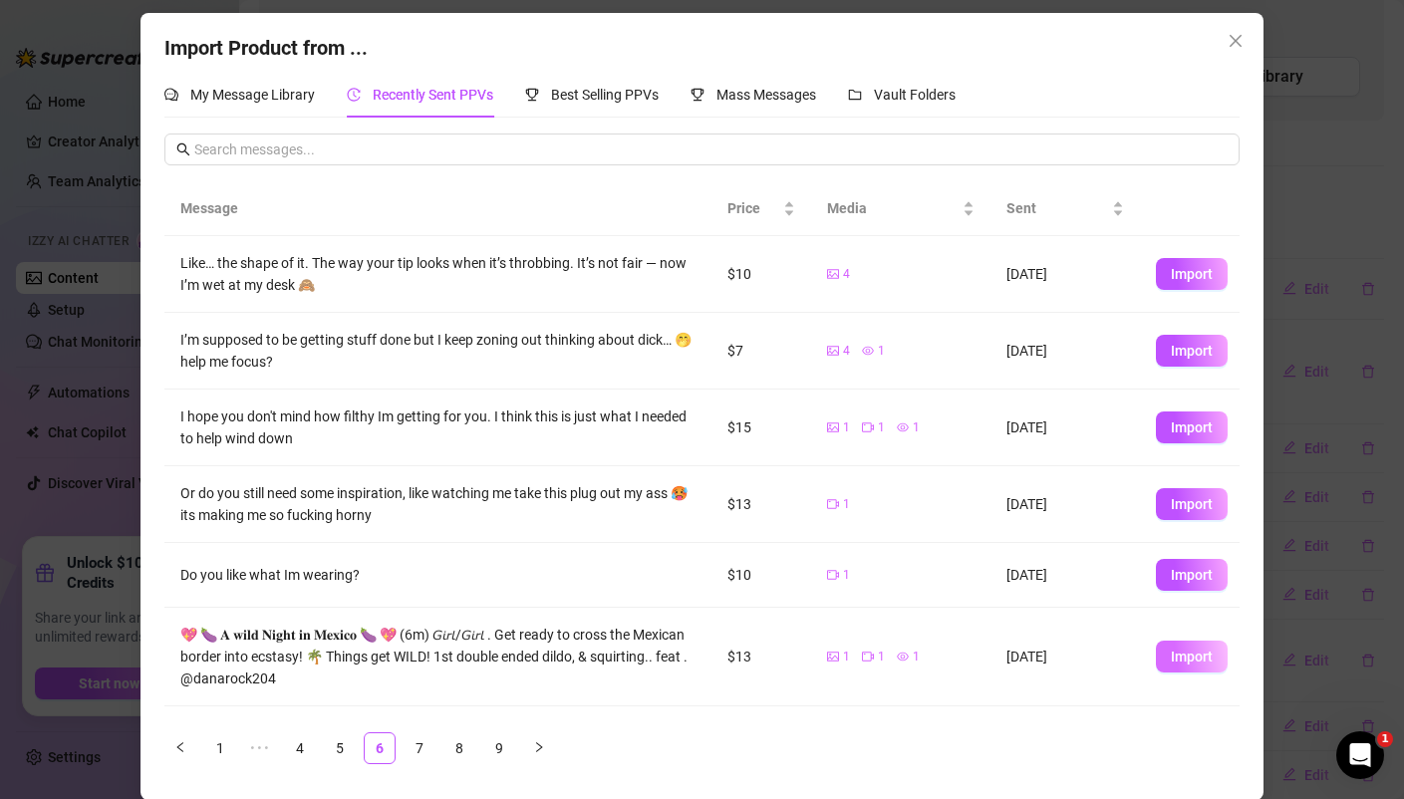
click at [1197, 649] on span "Import" at bounding box center [1191, 657] width 42 height 16
type textarea "💖 🍆 𝐀 𝐰𝐢𝐥𝐝 𝐍𝐢𝐠𝐡𝐭 𝐢𝐧 𝐌𝐞𝐱𝐢𝐜𝐨 🍆 💖 (6m) 𝘎𝘪𝘳𝘭/𝘎𝘪𝘳𝘭 . Get ready to cross the Mexican …"
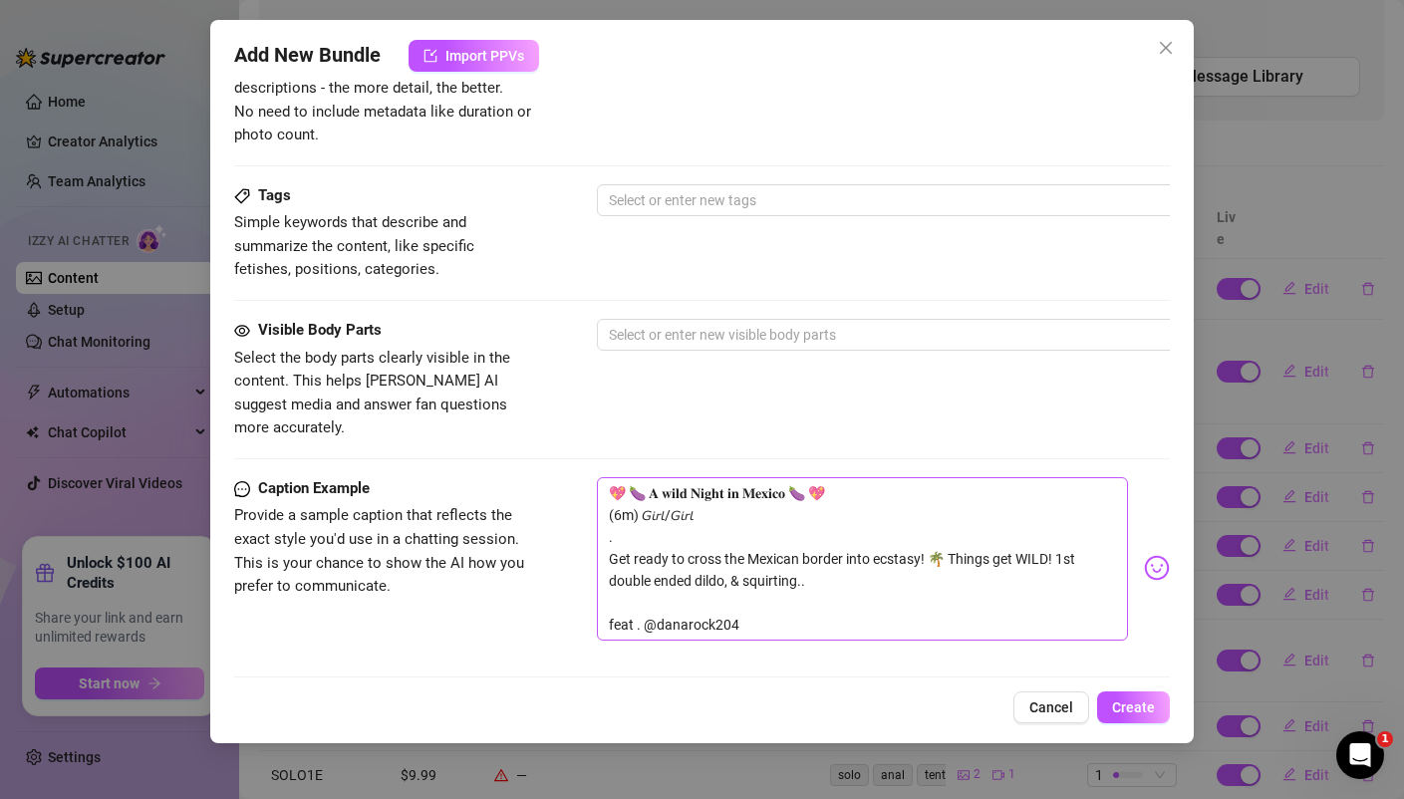
scroll to position [879, 0]
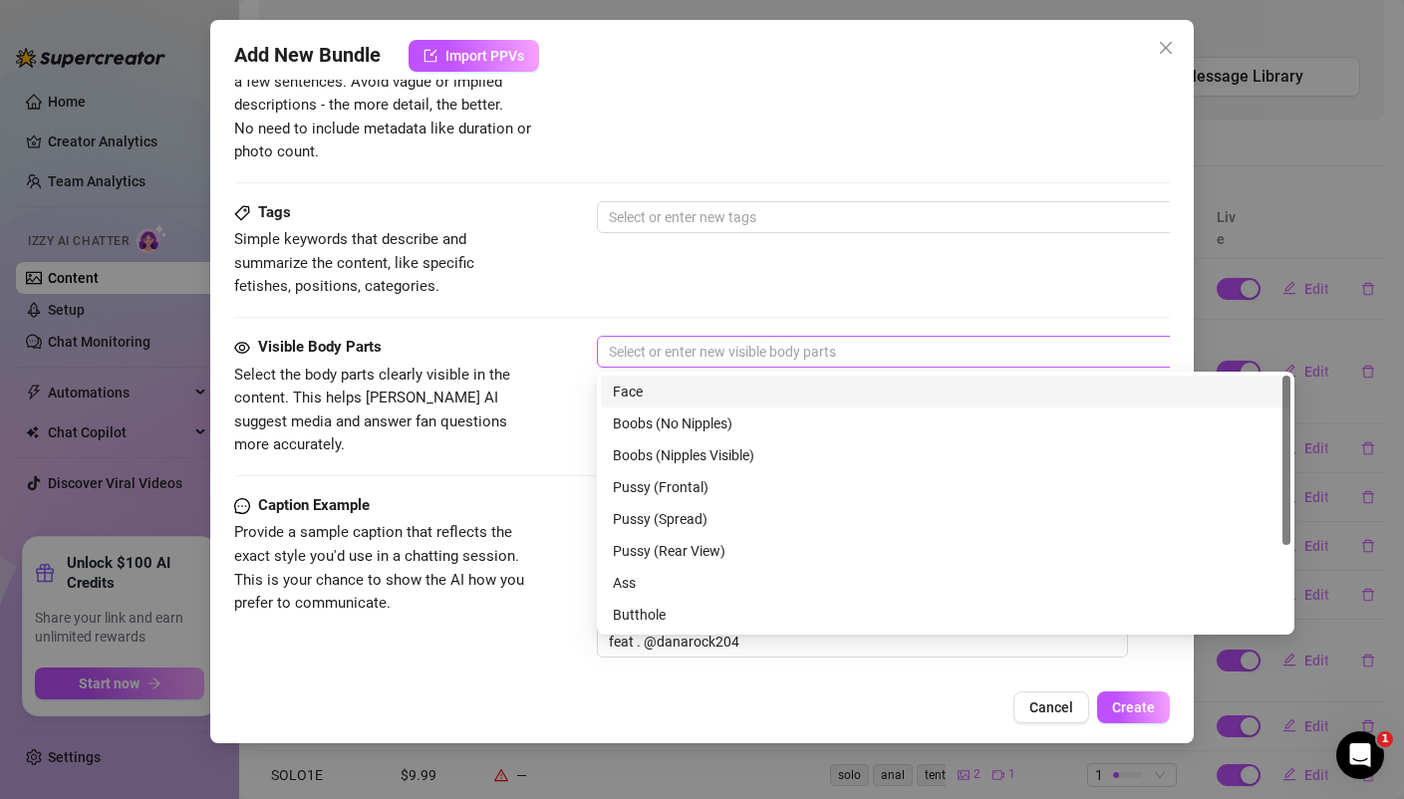
click at [662, 346] on div at bounding box center [935, 352] width 668 height 28
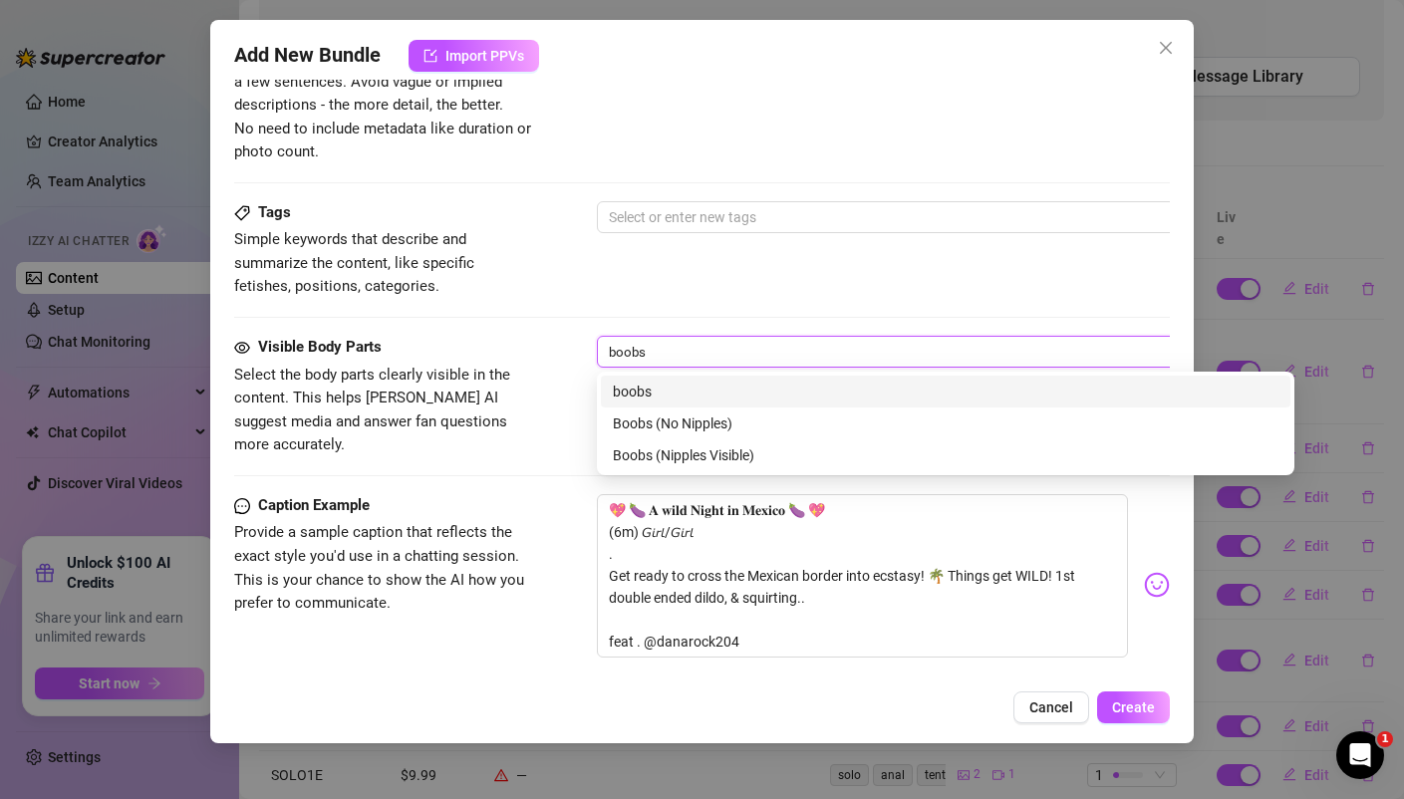
type input "boobs"
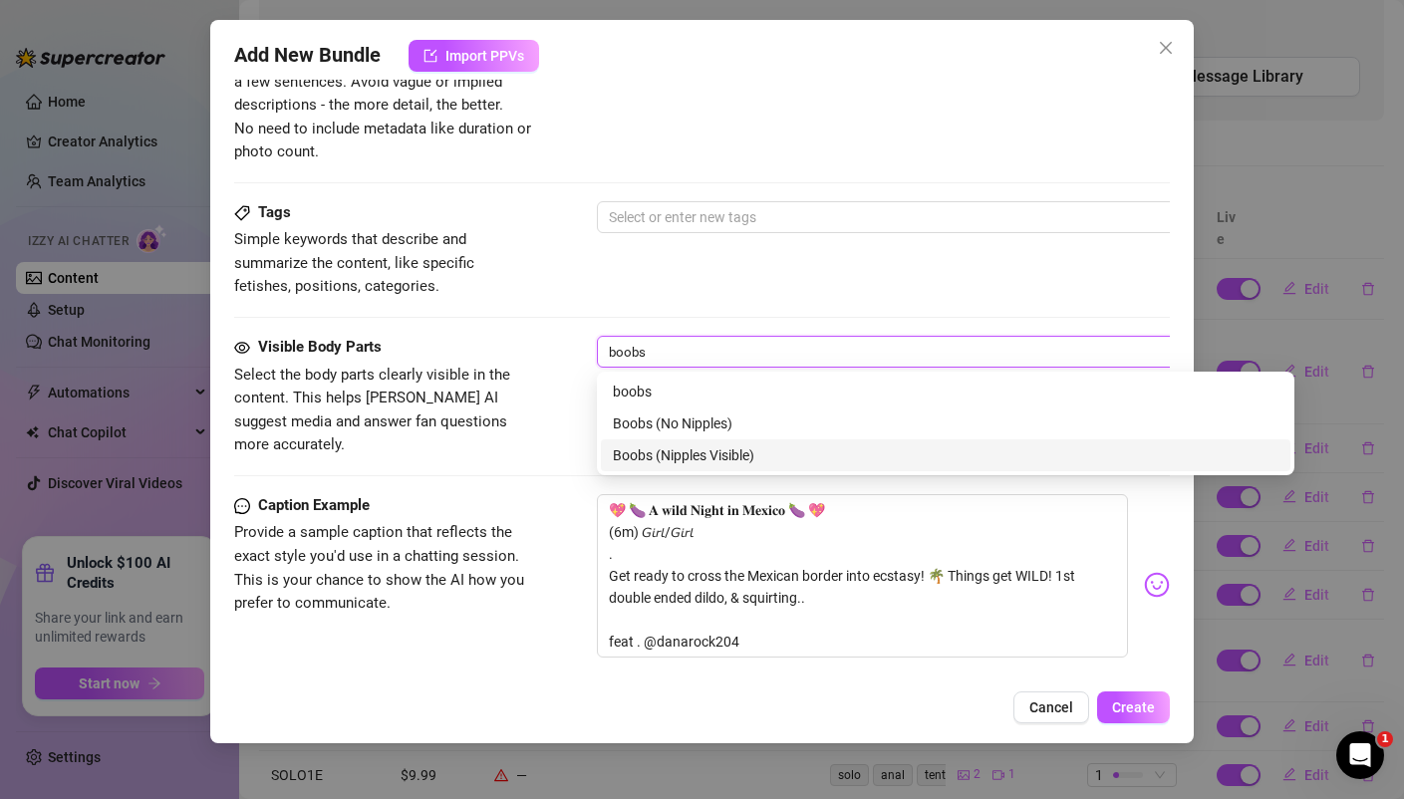
click at [682, 456] on div "Boobs (Nipples Visible)" at bounding box center [945, 455] width 665 height 22
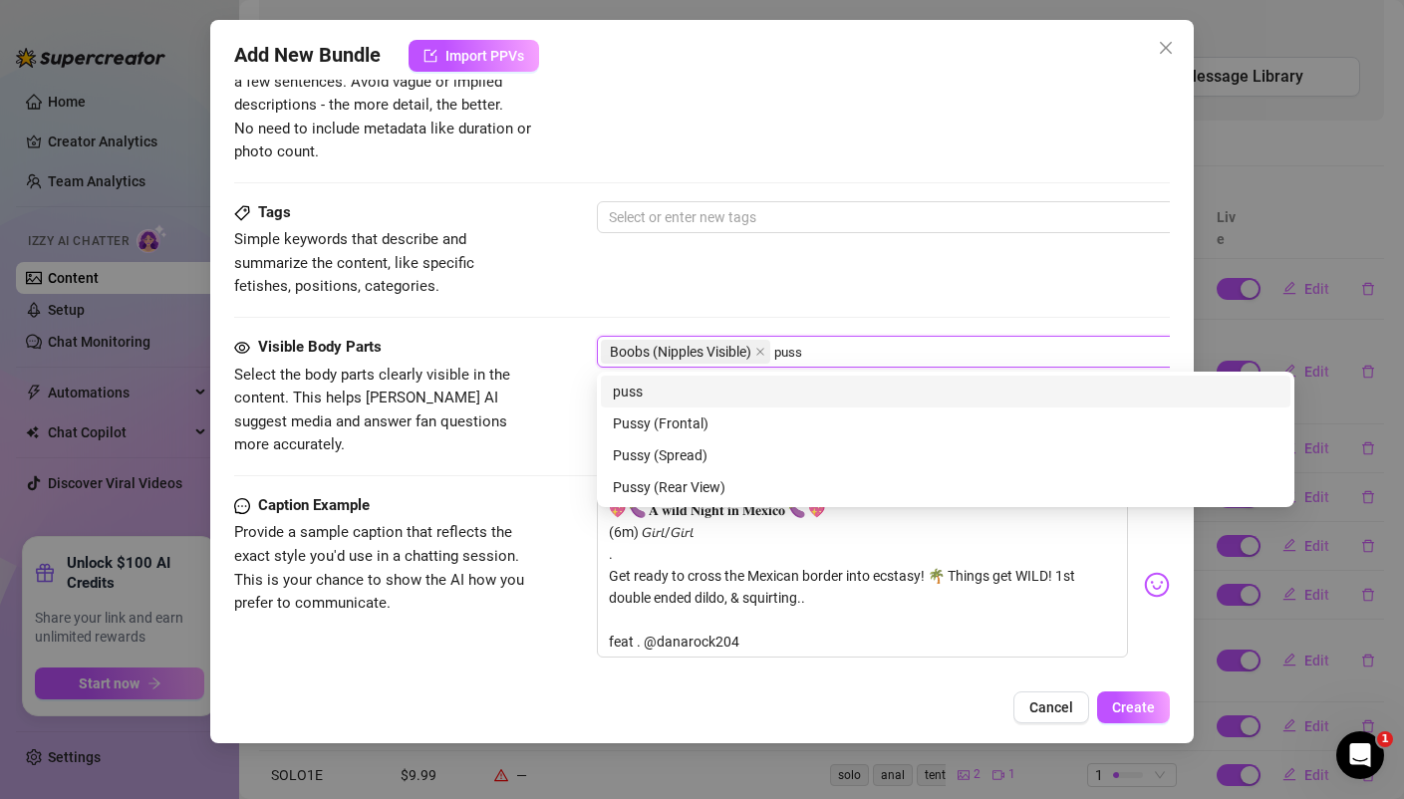
type input "pussy"
click at [630, 385] on div "pussy" at bounding box center [945, 392] width 665 height 22
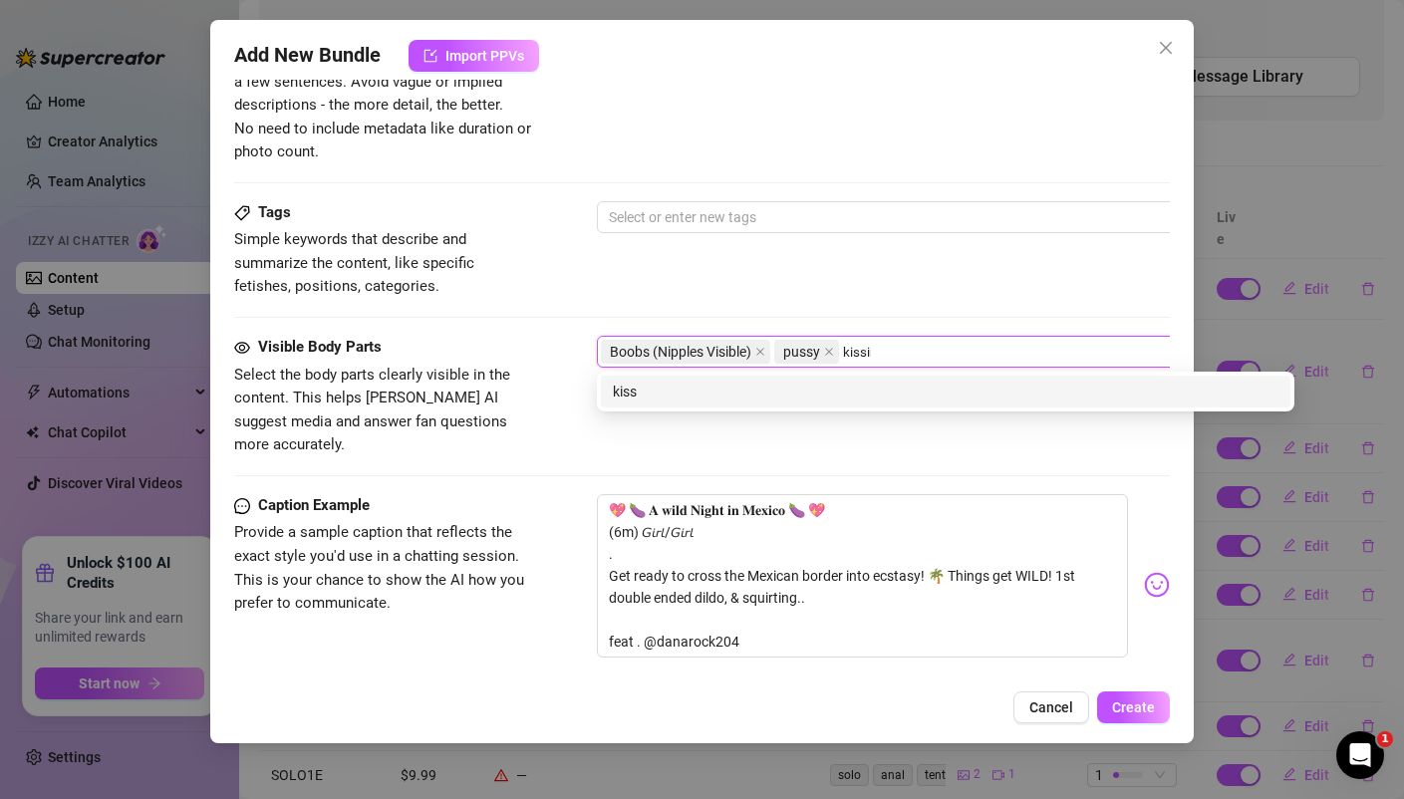
type input "kissing"
click at [644, 391] on div "kissing" at bounding box center [945, 392] width 665 height 22
type input "making out"
type input "squirt"
click at [747, 390] on div "squirt" at bounding box center [945, 392] width 665 height 22
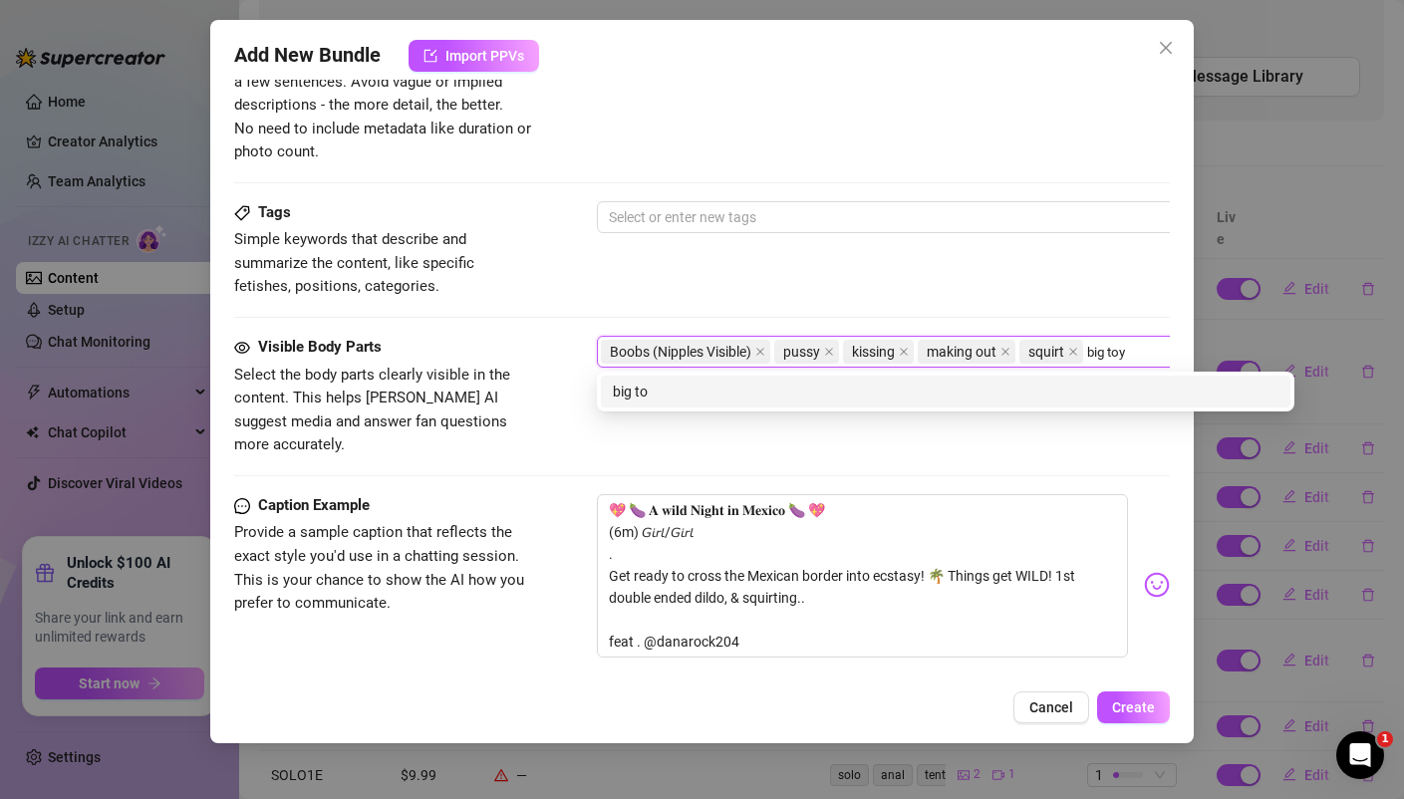
type input "big toys"
click at [650, 394] on div "big toys" at bounding box center [945, 392] width 665 height 22
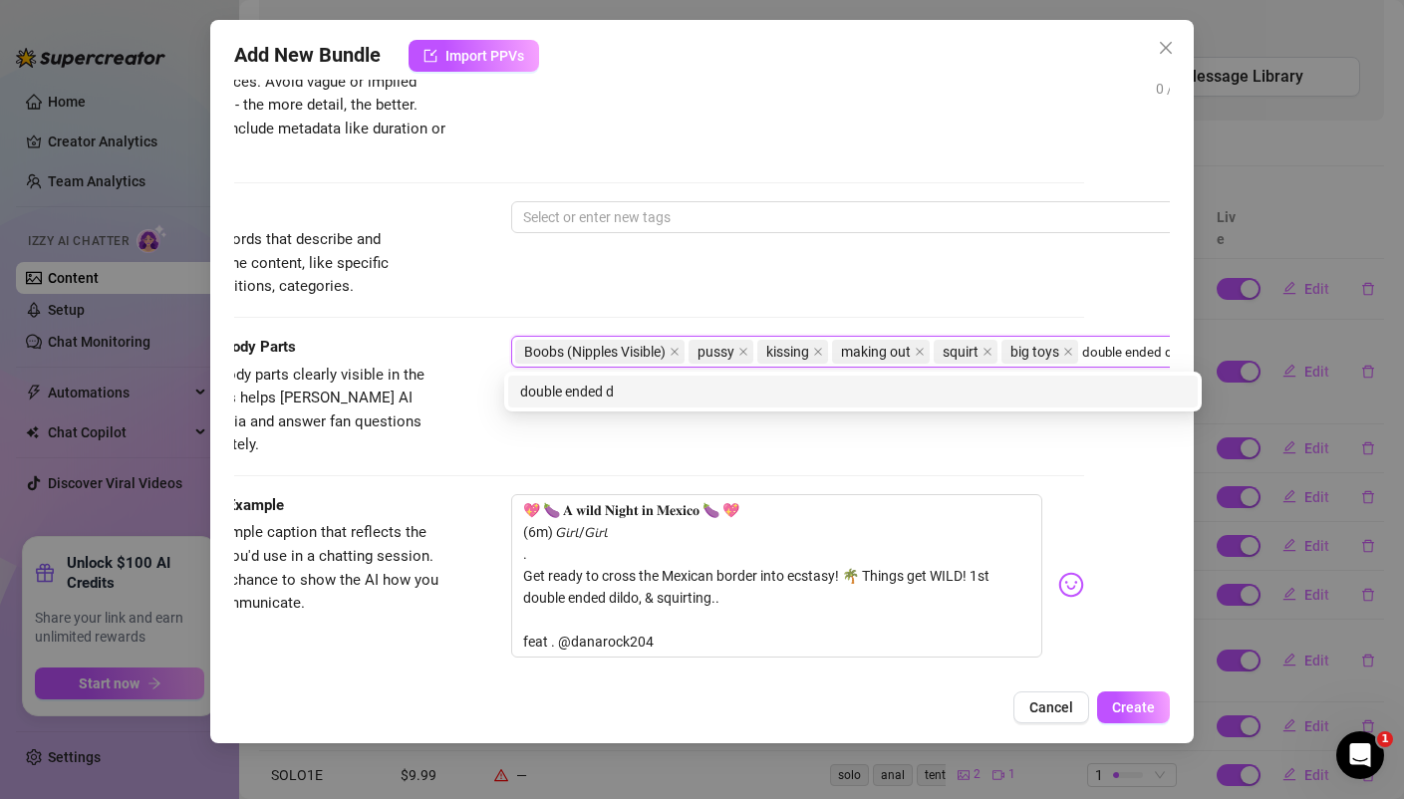
scroll to position [879, 93]
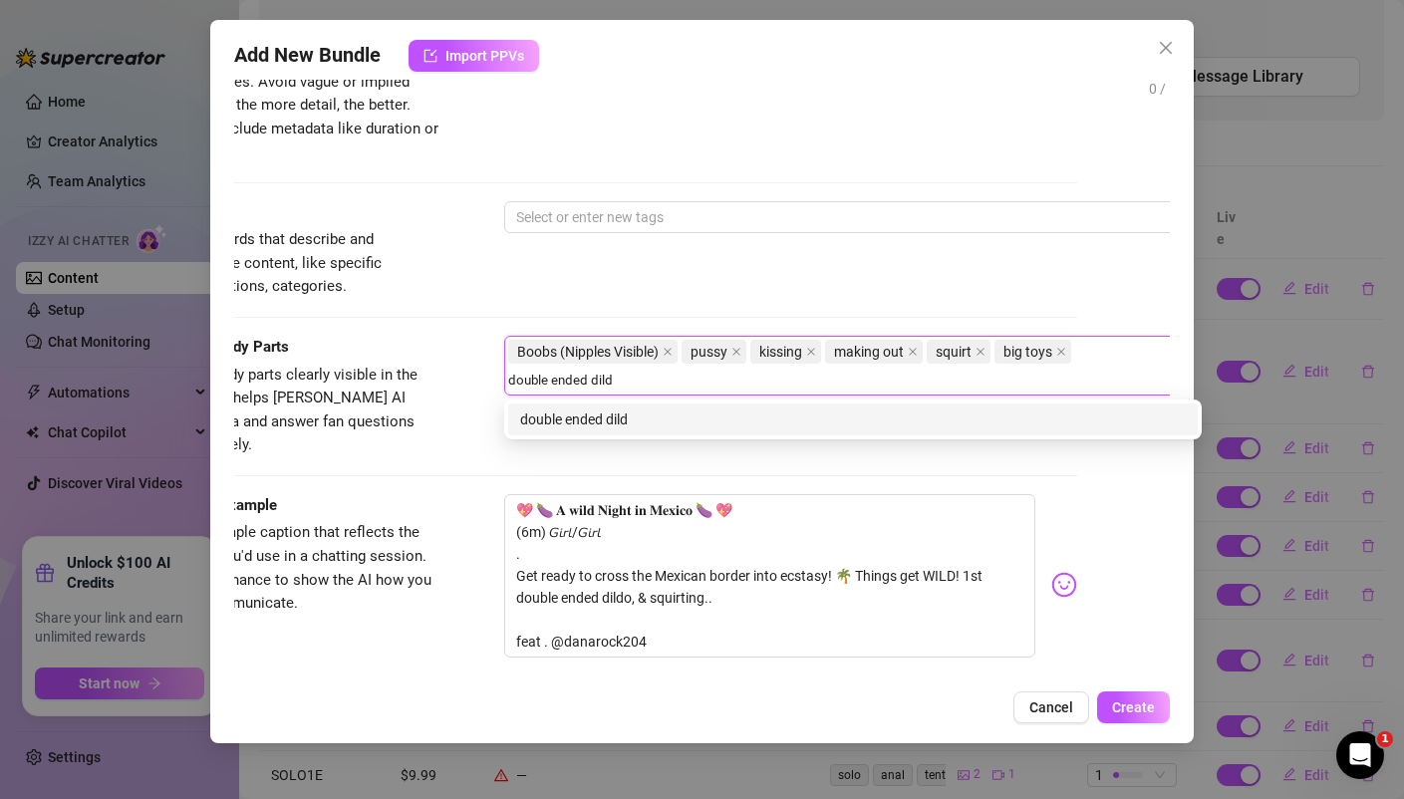
type input "double ended dildo"
click at [603, 409] on div "double ended dildo" at bounding box center [852, 419] width 665 height 22
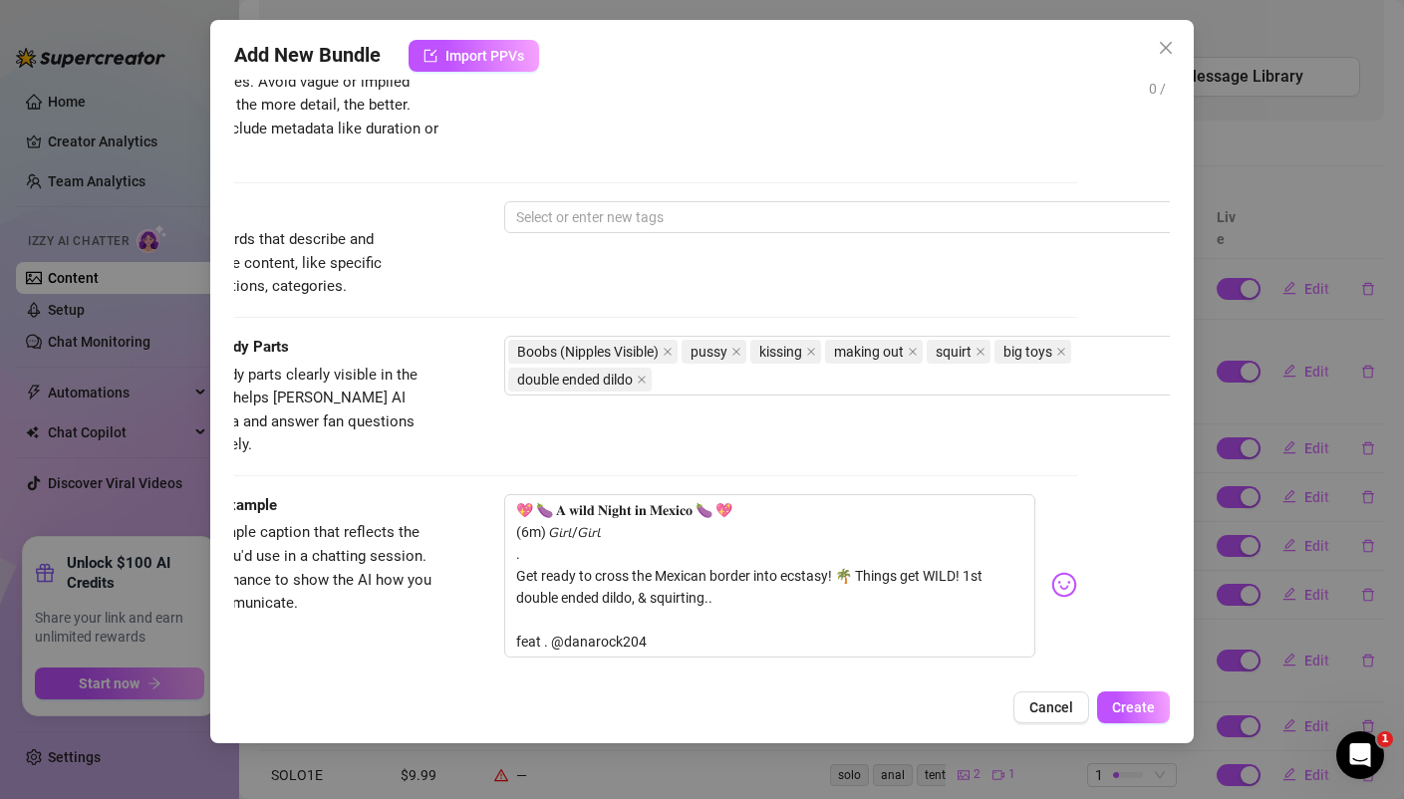
click at [452, 280] on div "Tags Simple keywords that describe and summarize the content, like specific fet…" at bounding box center [608, 250] width 934 height 98
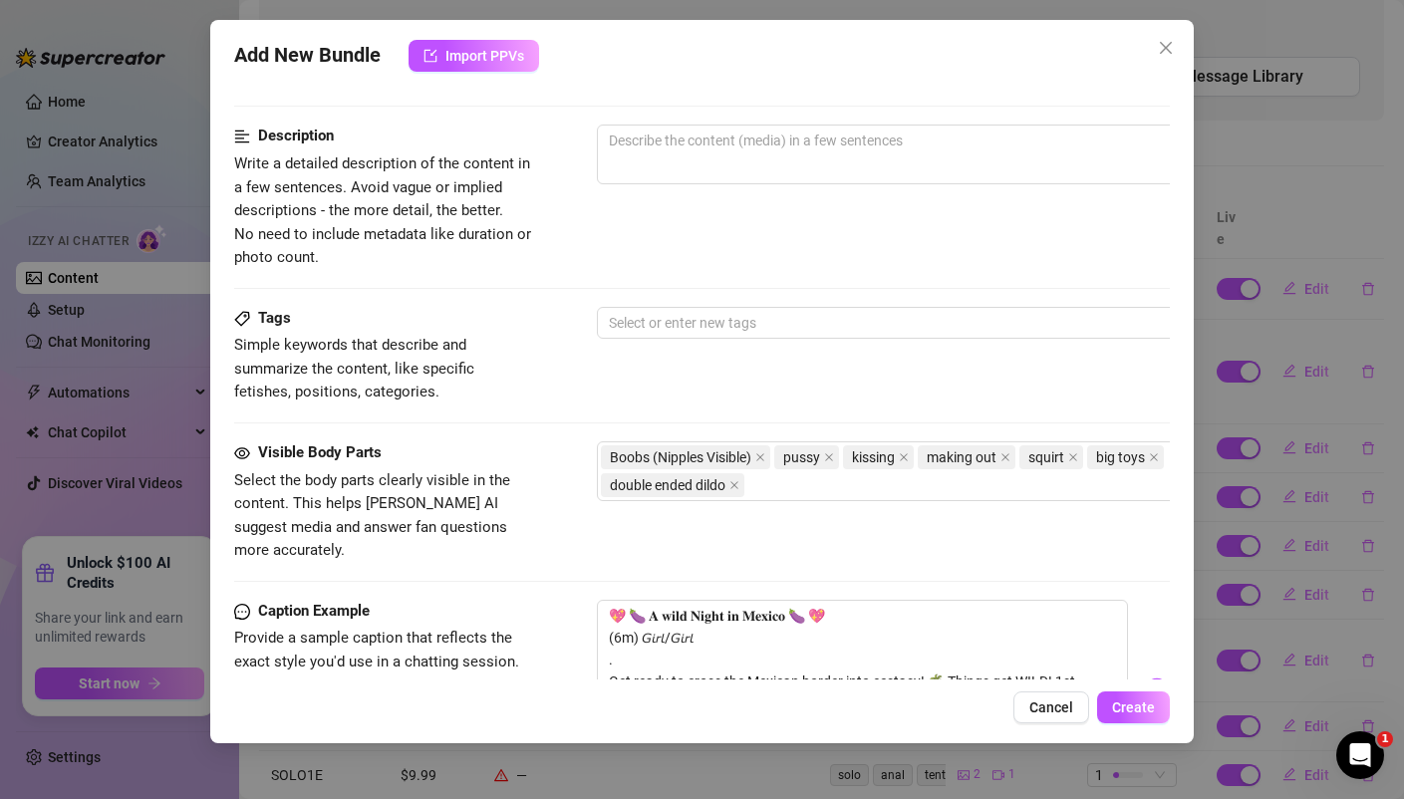
scroll to position [766, 0]
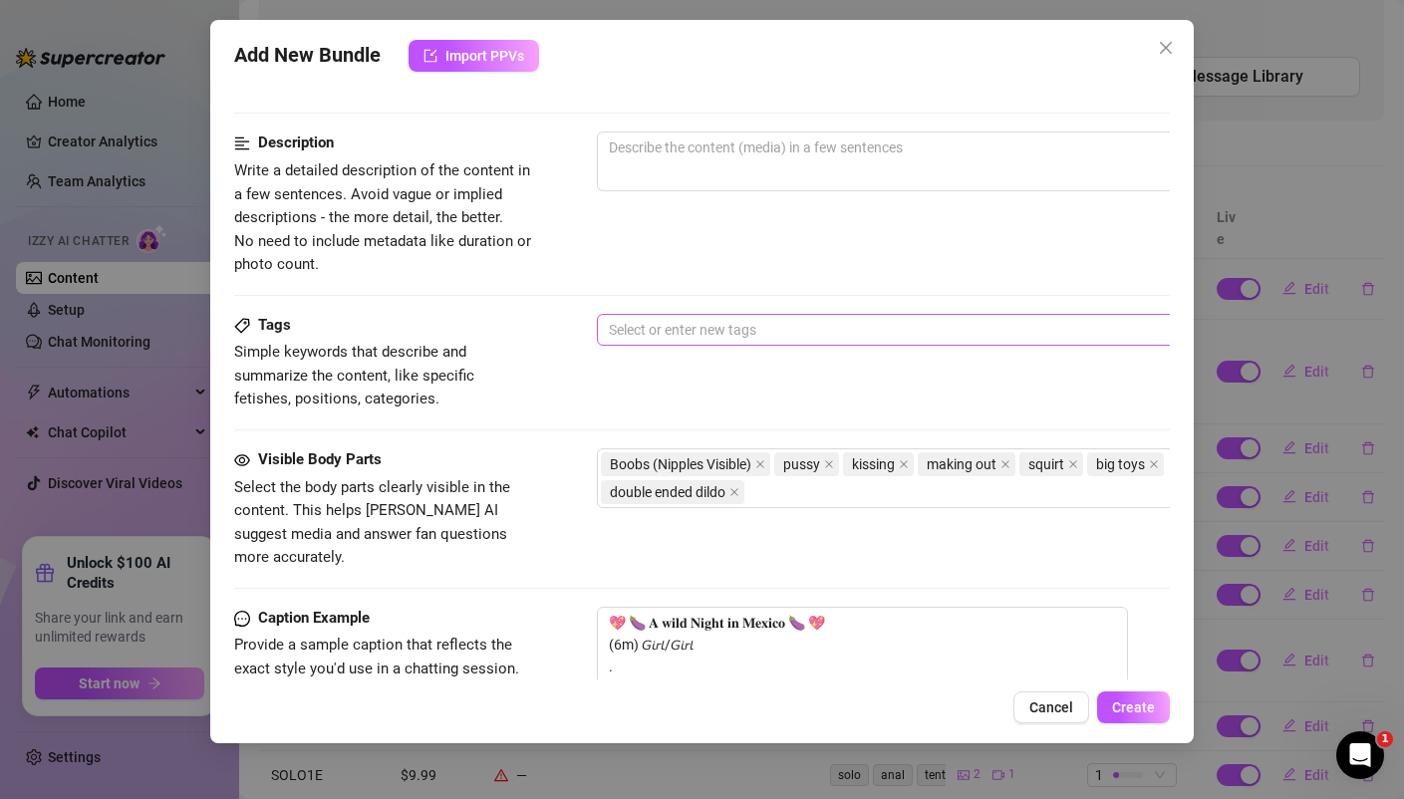
click at [678, 323] on div at bounding box center [935, 330] width 668 height 28
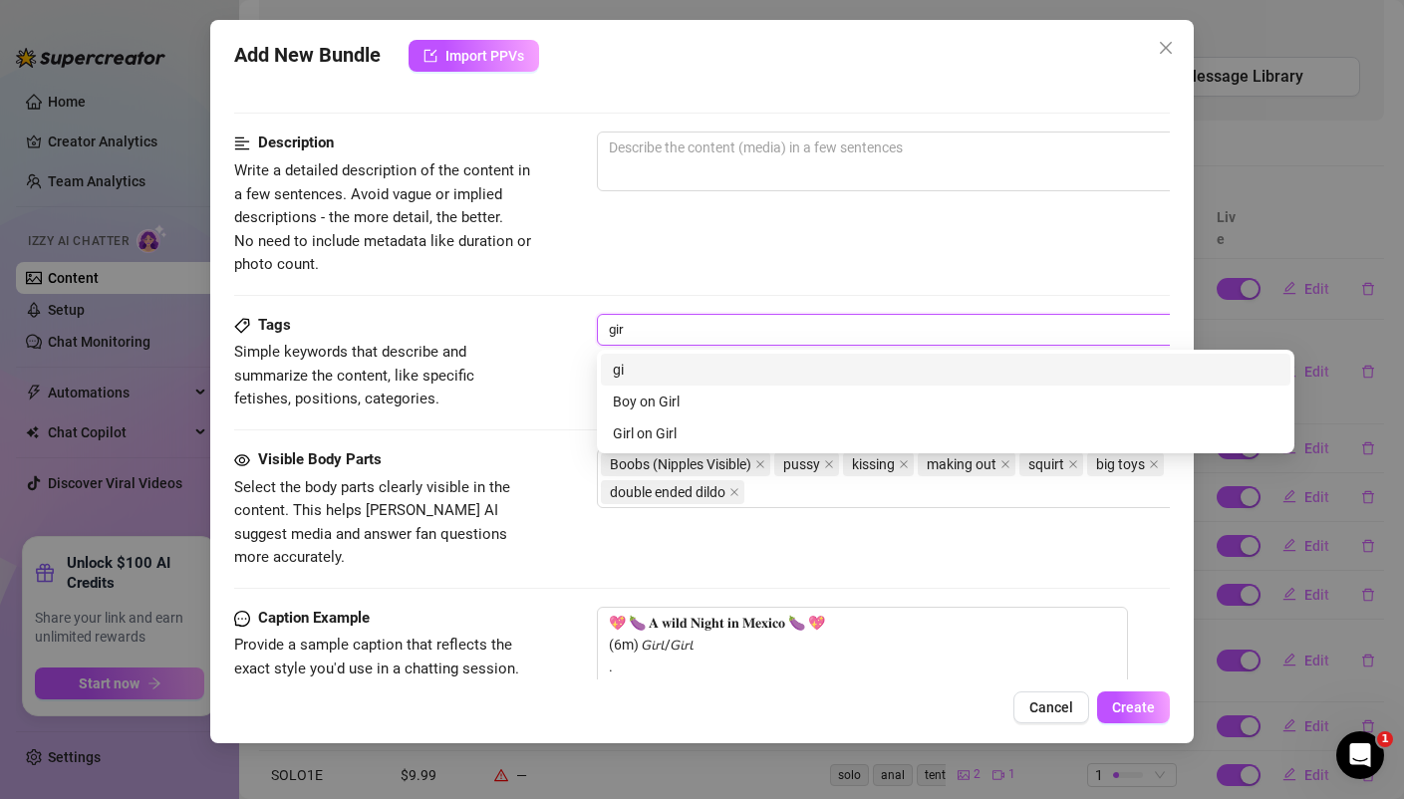
type input "girl"
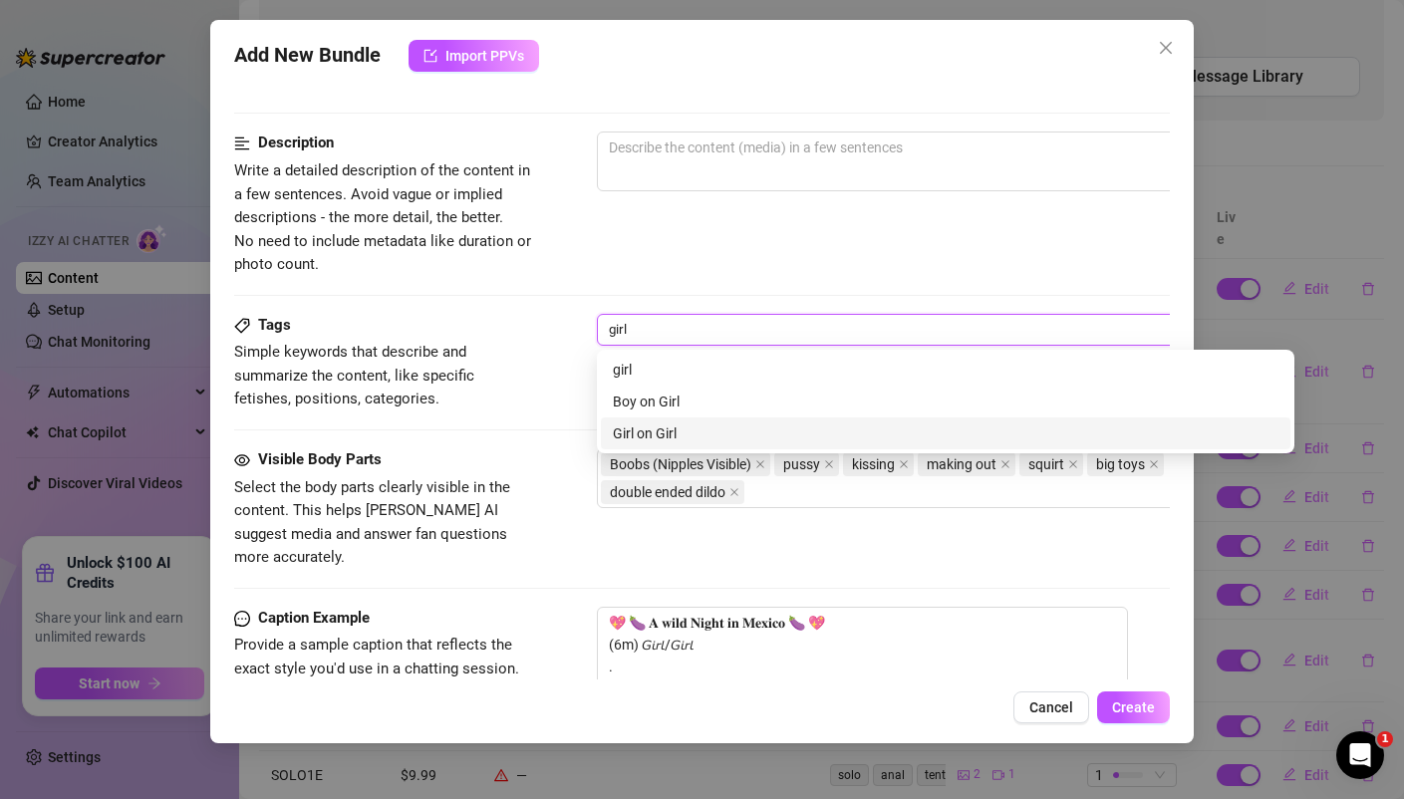
click at [643, 440] on div "Girl on Girl" at bounding box center [945, 433] width 665 height 22
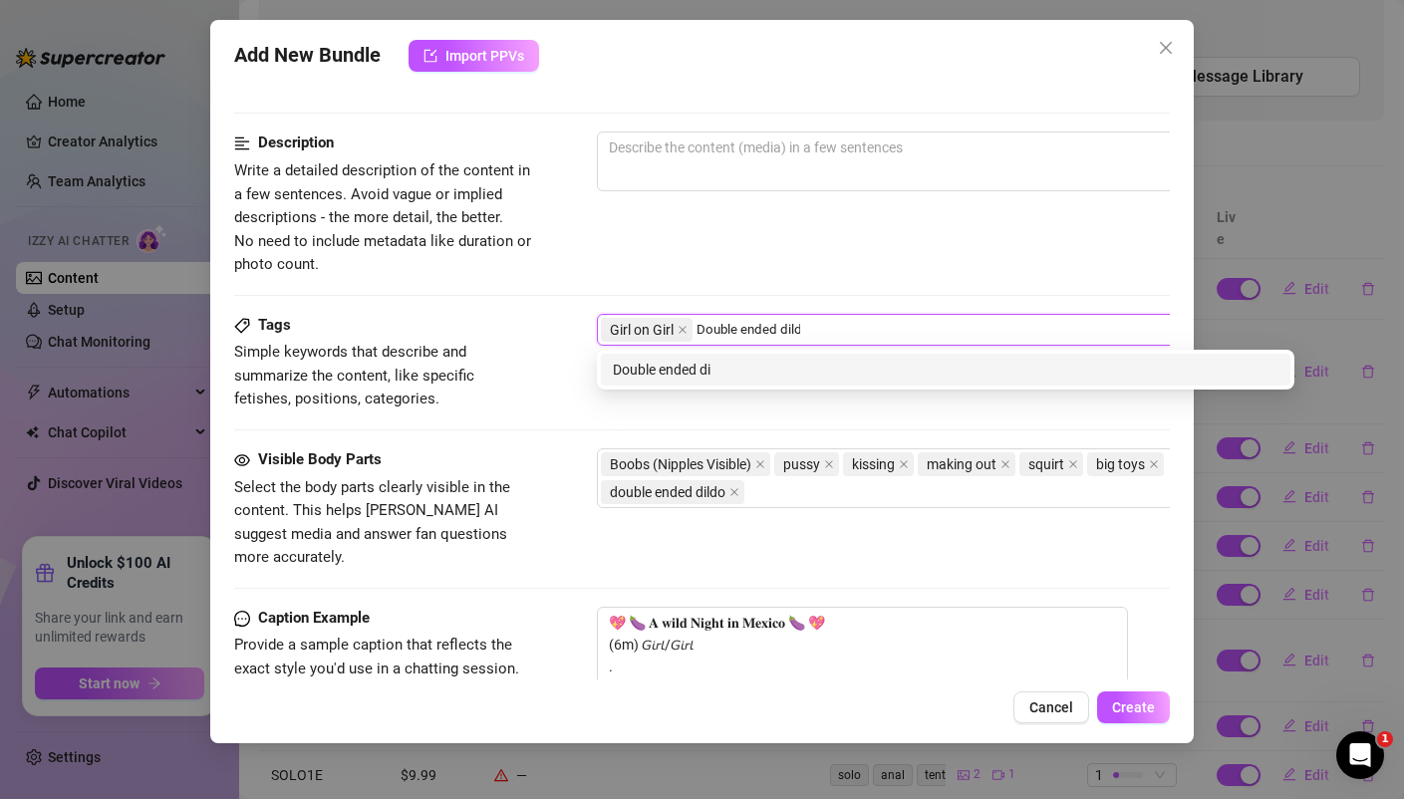
type input "Double ended dildo"
click at [683, 366] on div "Double ended dildo" at bounding box center [945, 370] width 665 height 22
type input "Fully interactive"
click at [662, 367] on div "Fully interactive" at bounding box center [945, 370] width 665 height 22
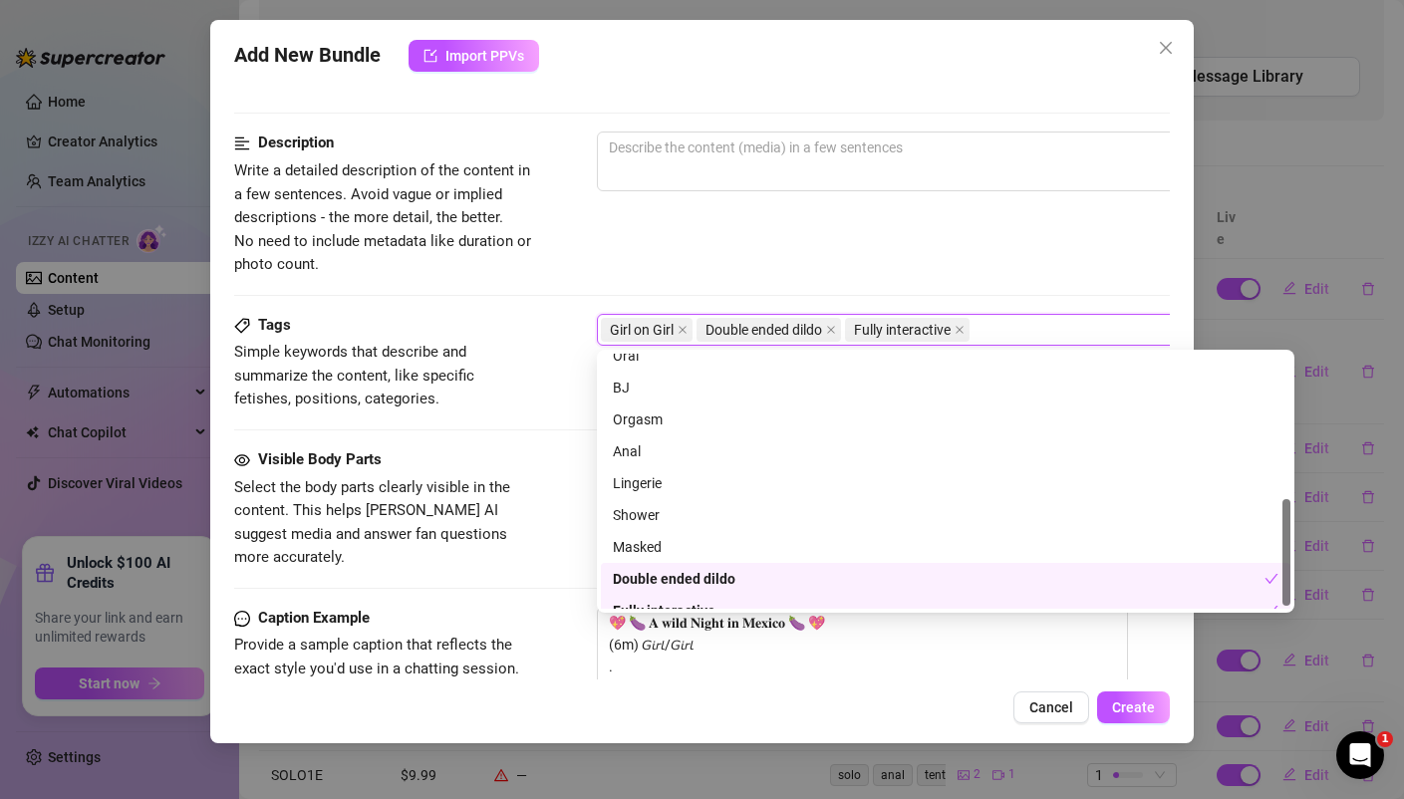
scroll to position [351, 0]
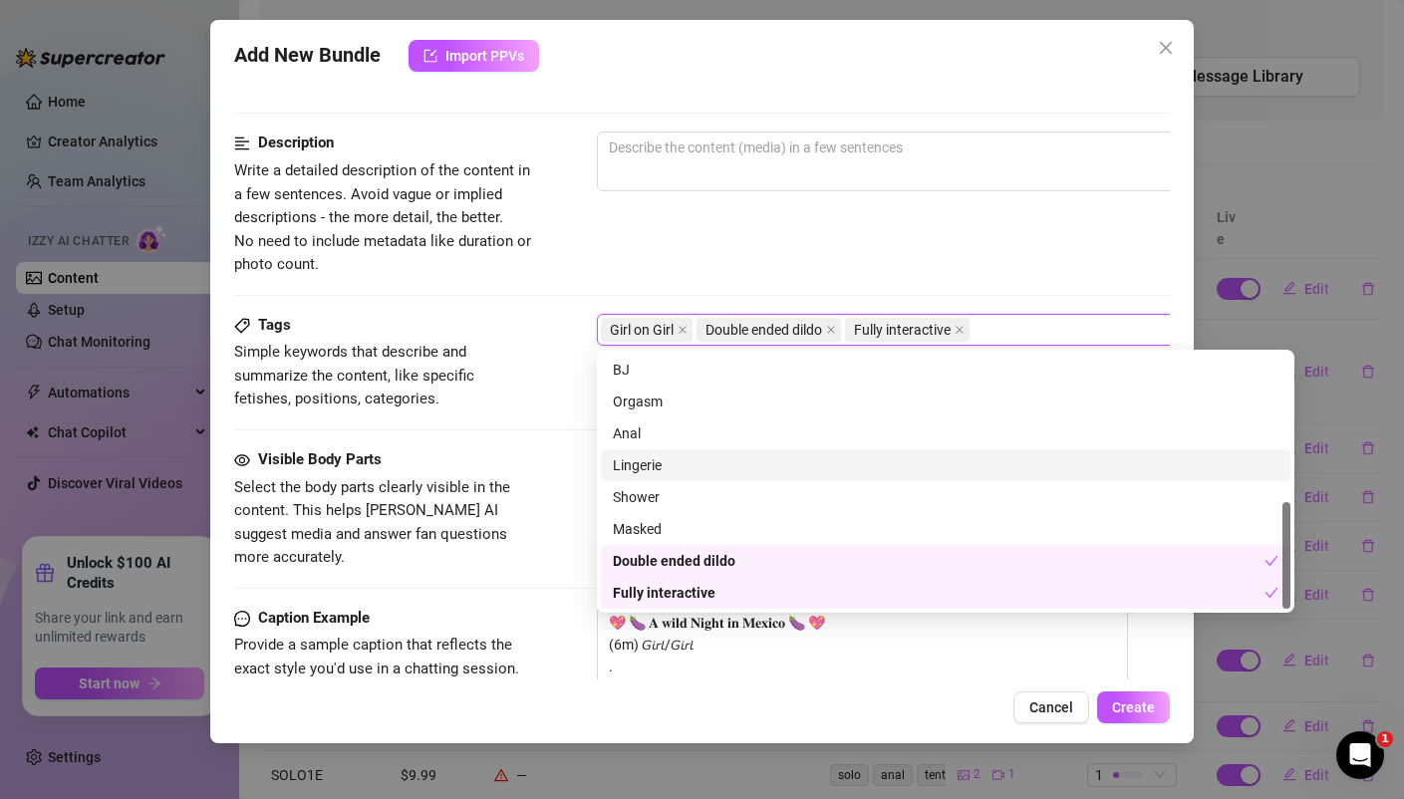
click at [648, 463] on div "Lingerie" at bounding box center [945, 465] width 665 height 22
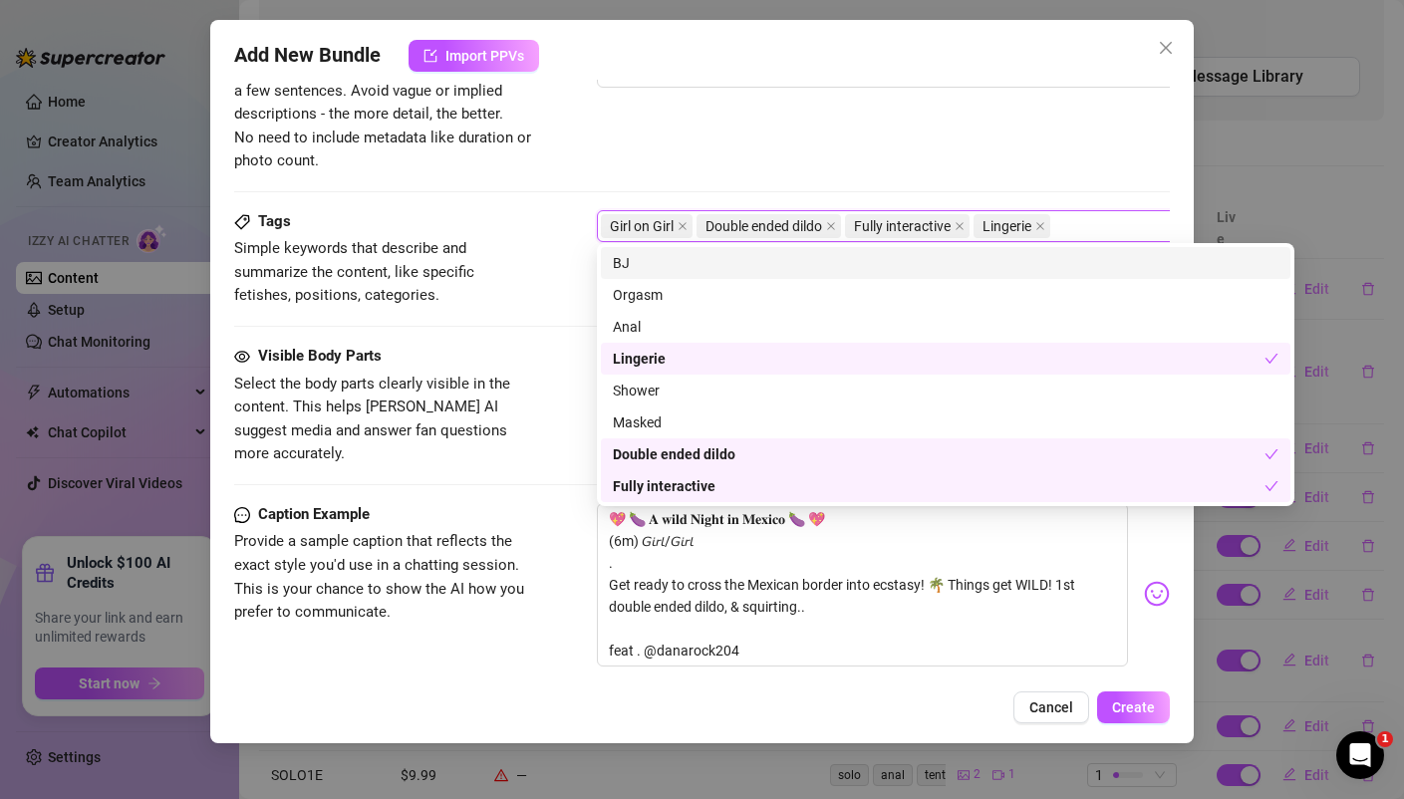
scroll to position [873, 0]
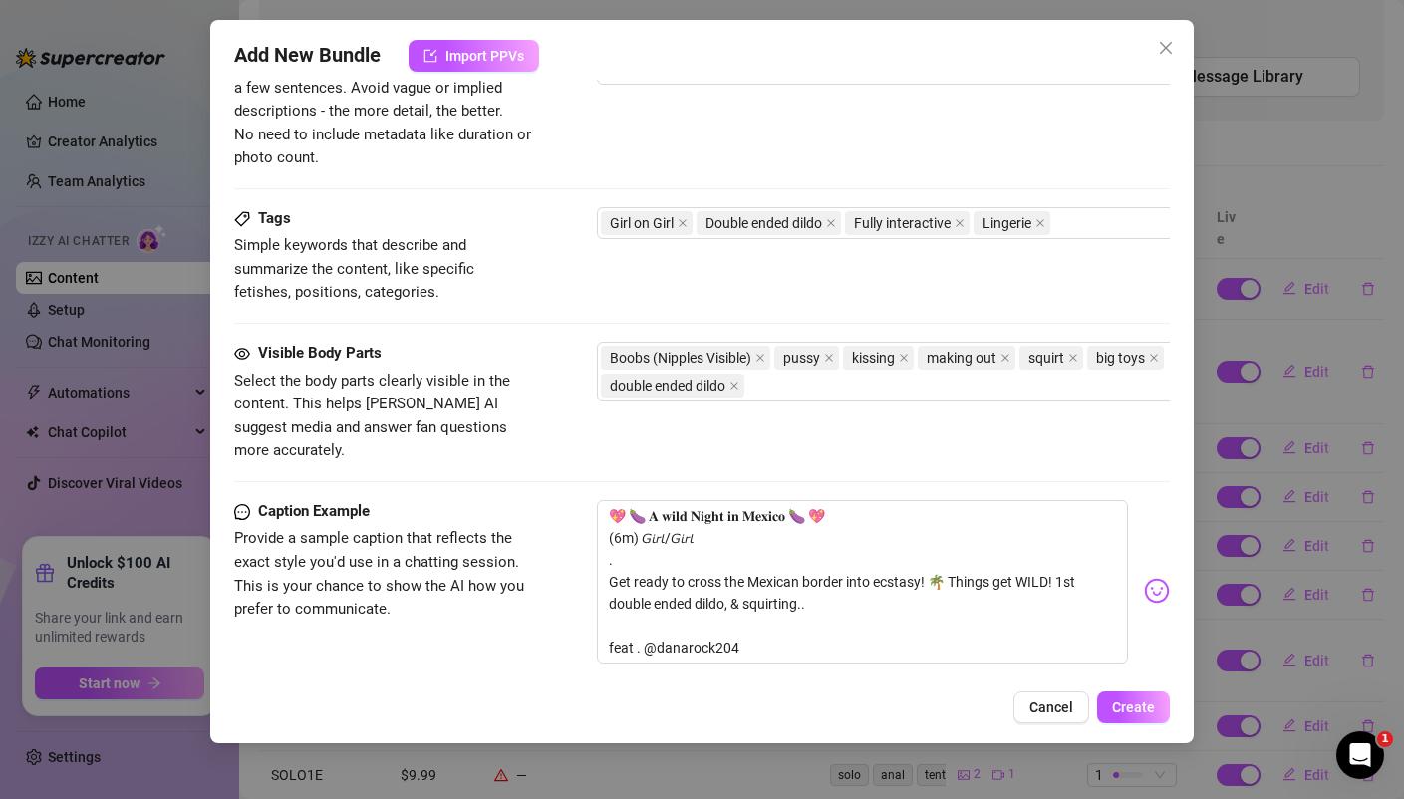
click at [599, 132] on div "0 / 1000" at bounding box center [945, 82] width 697 height 114
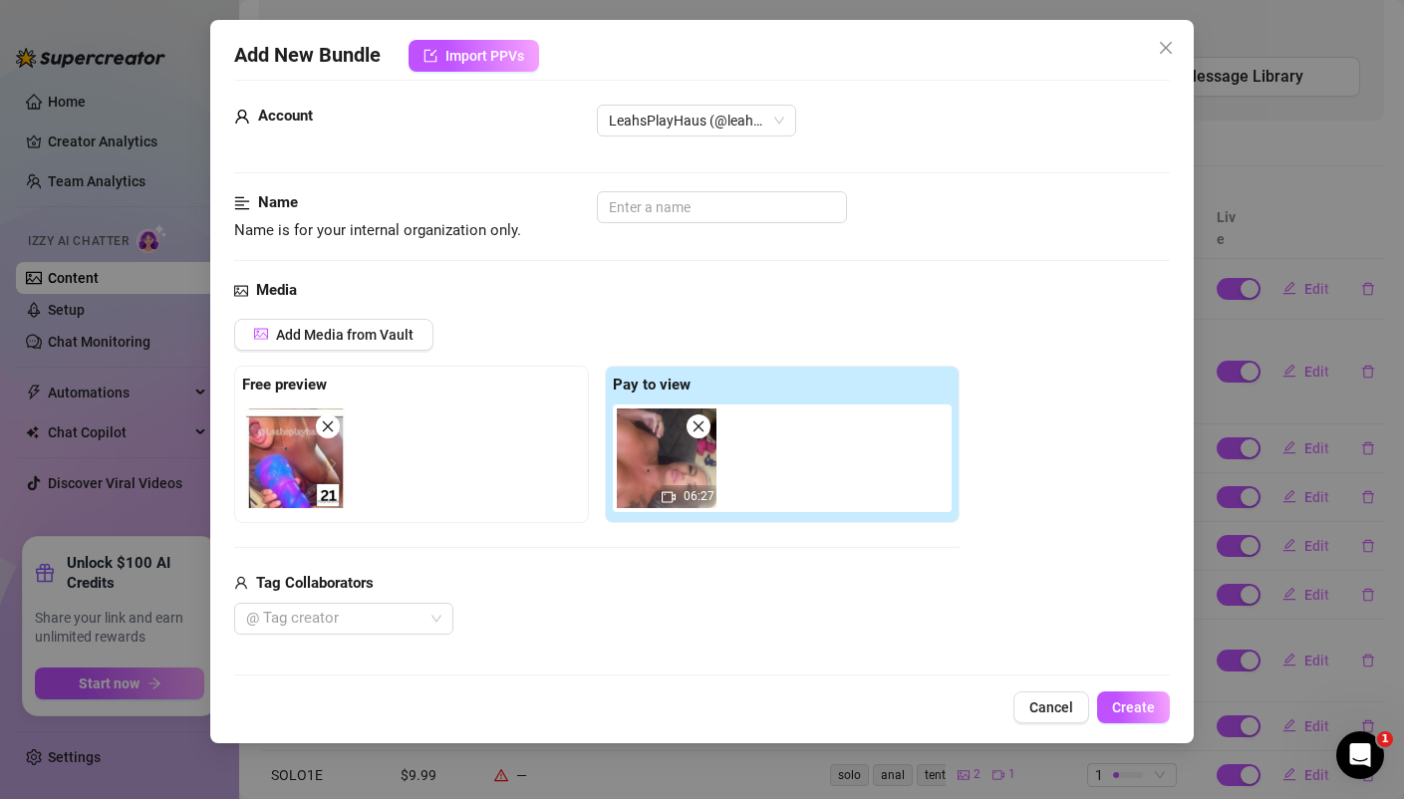
scroll to position [0, 0]
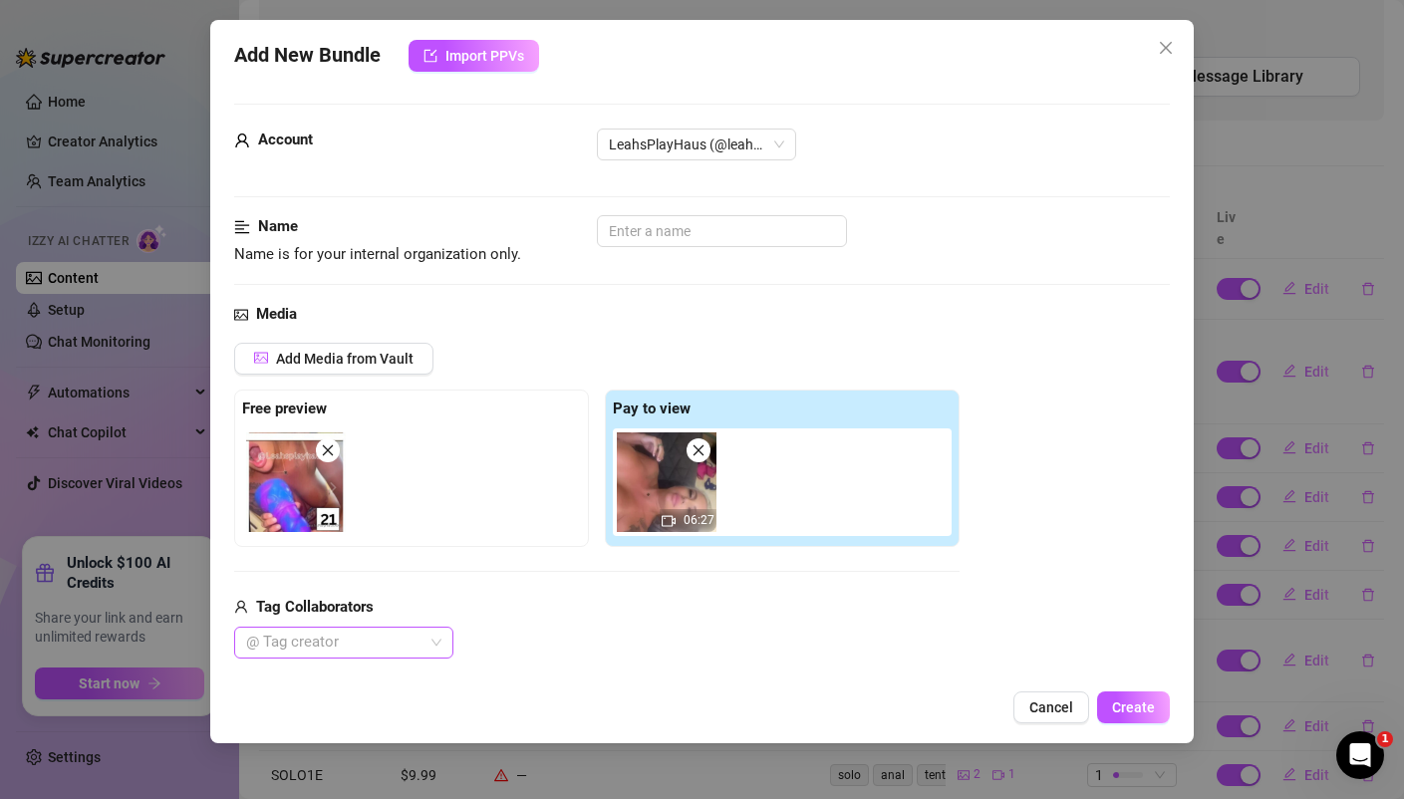
click at [314, 634] on div at bounding box center [333, 643] width 190 height 28
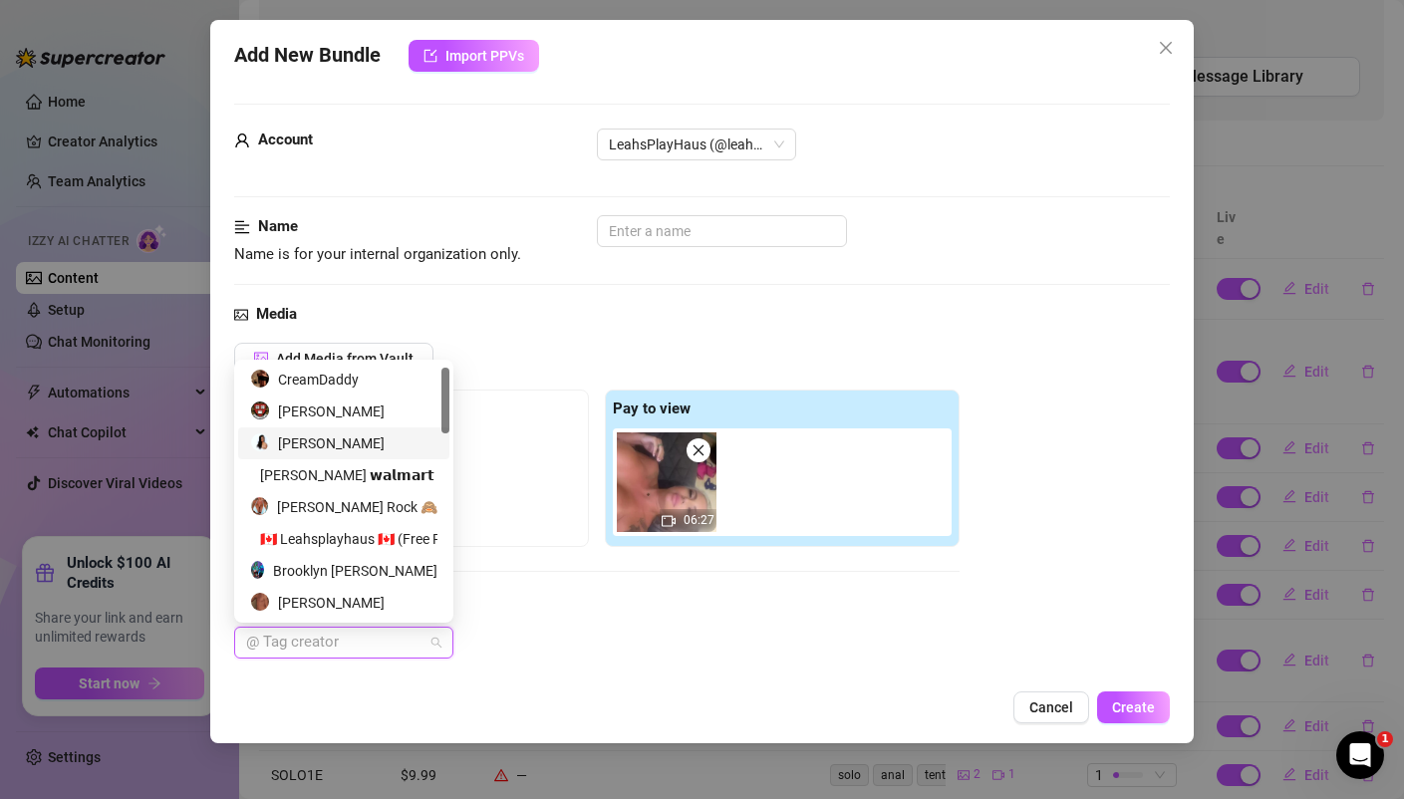
scroll to position [14, 0]
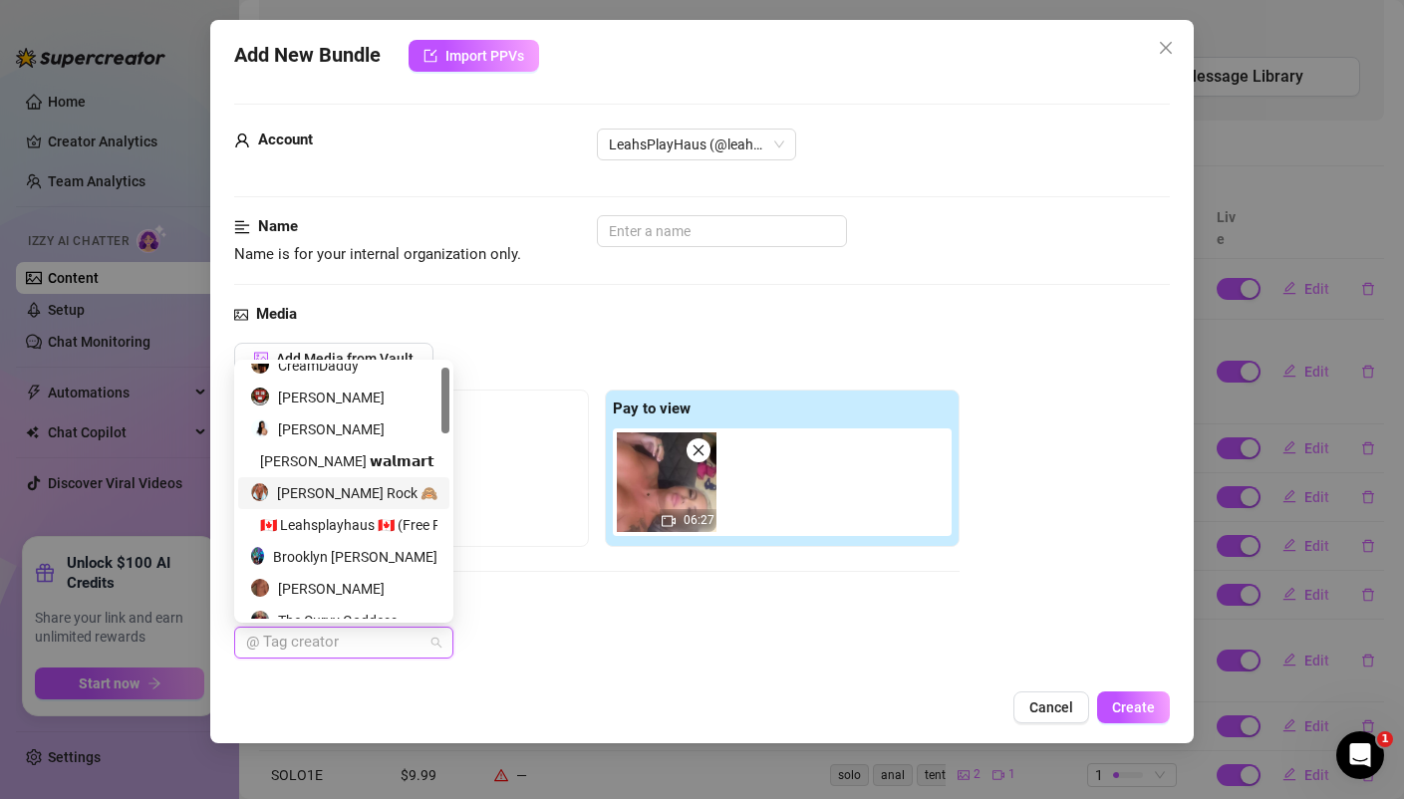
click at [345, 489] on div "Dana Rock 🙈" at bounding box center [343, 493] width 187 height 22
click at [591, 348] on div "Add Media from Vault" at bounding box center [596, 366] width 725 height 47
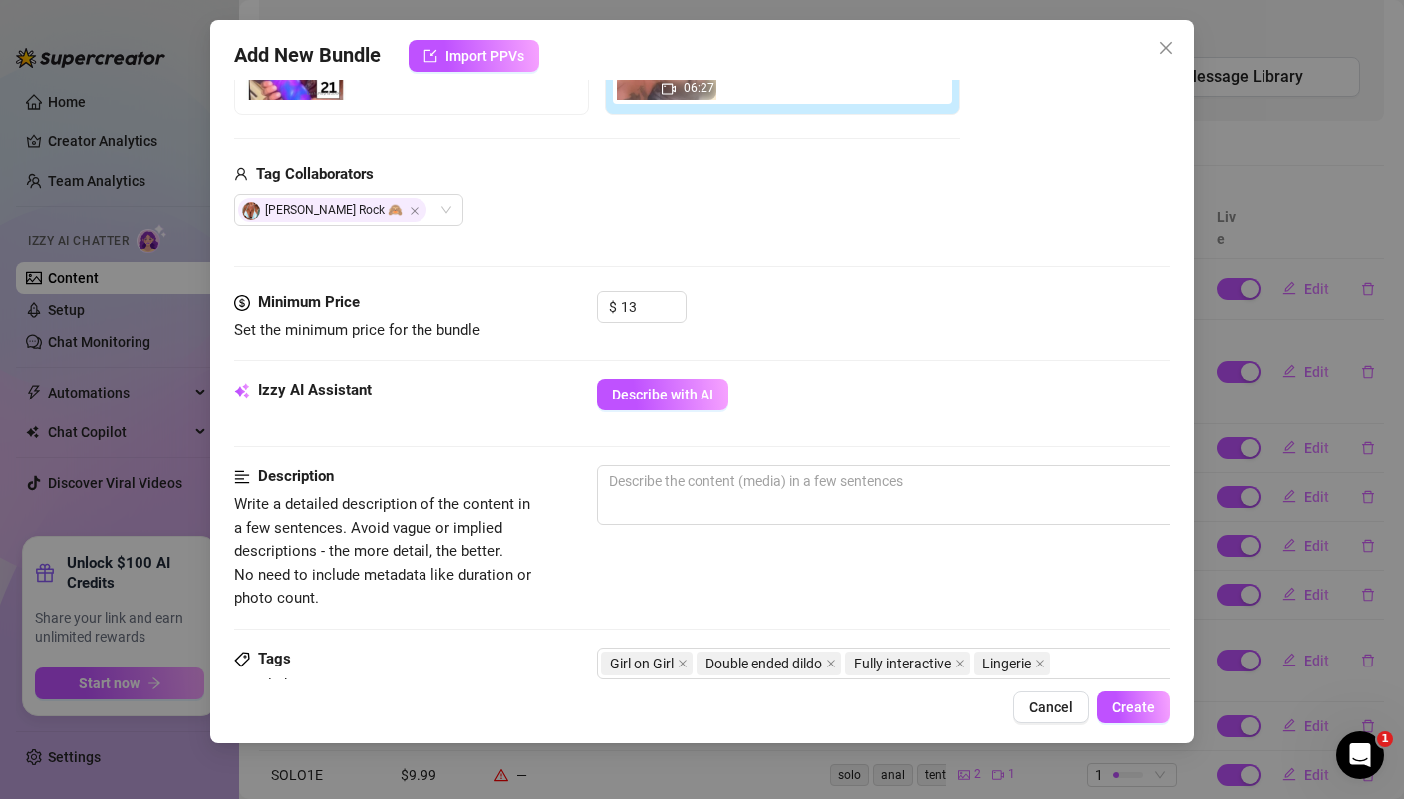
scroll to position [443, 0]
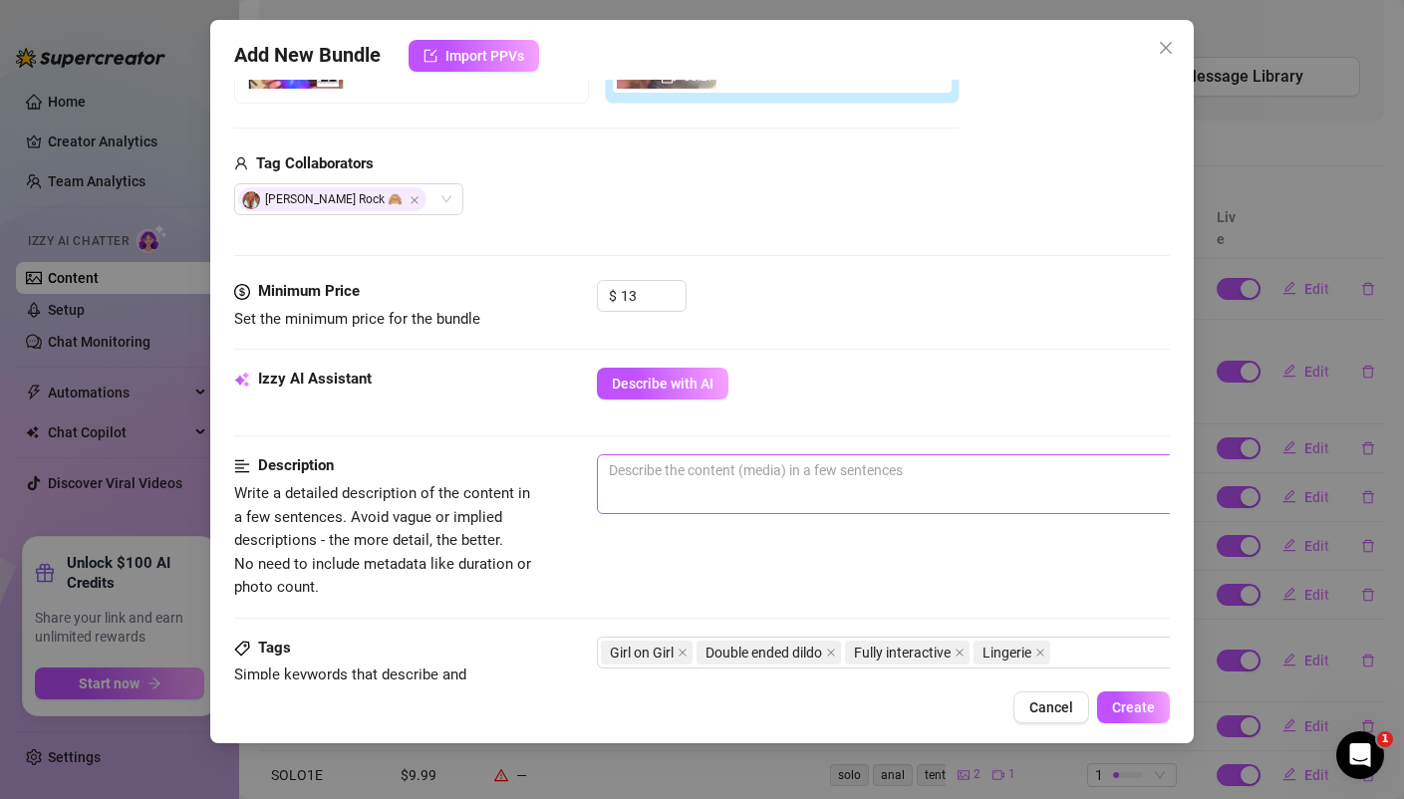
click at [701, 486] on span "0 / 1000" at bounding box center [945, 484] width 697 height 60
click at [666, 478] on textarea at bounding box center [945, 470] width 695 height 30
type textarea "D"
type textarea "Da"
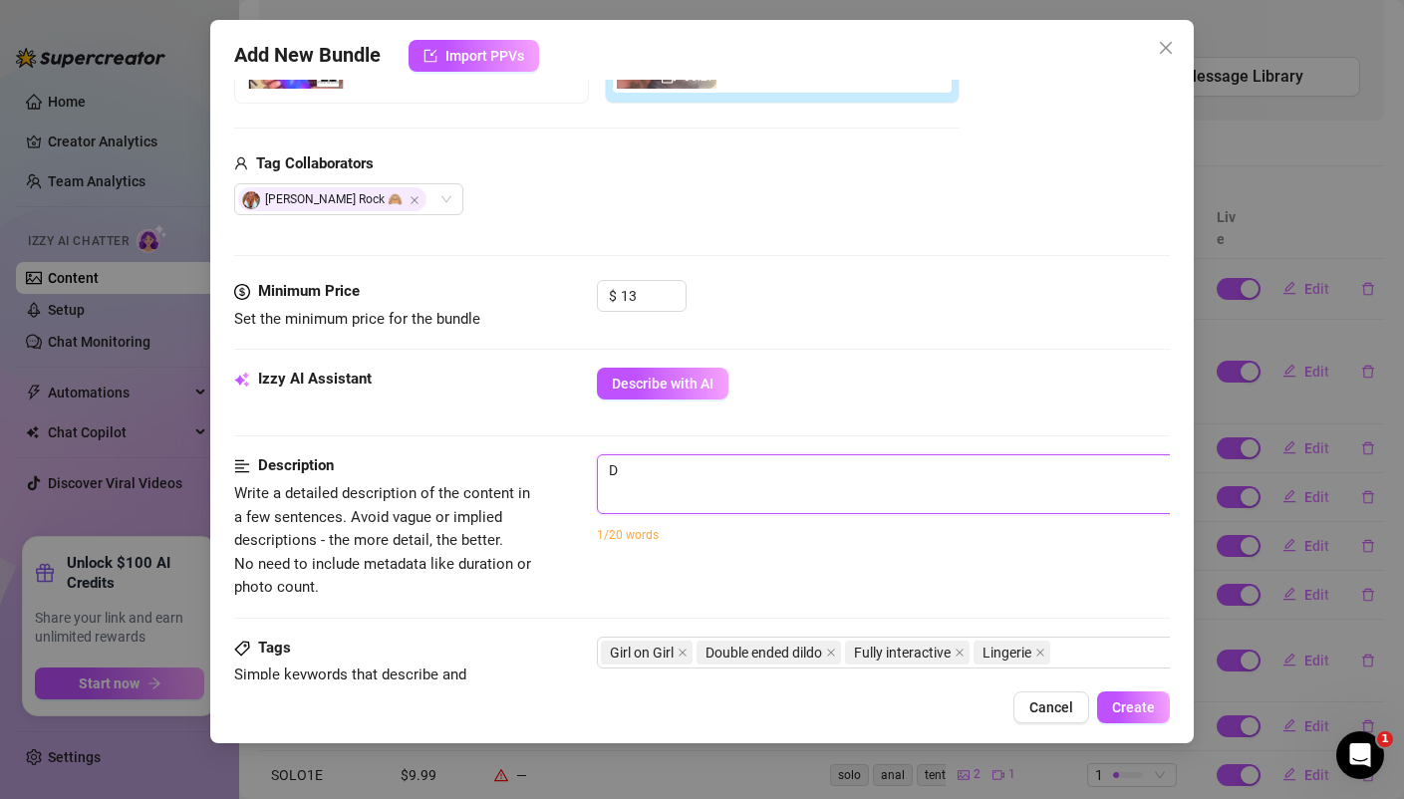
type textarea "Da"
type textarea "Dan"
type textarea "Dana"
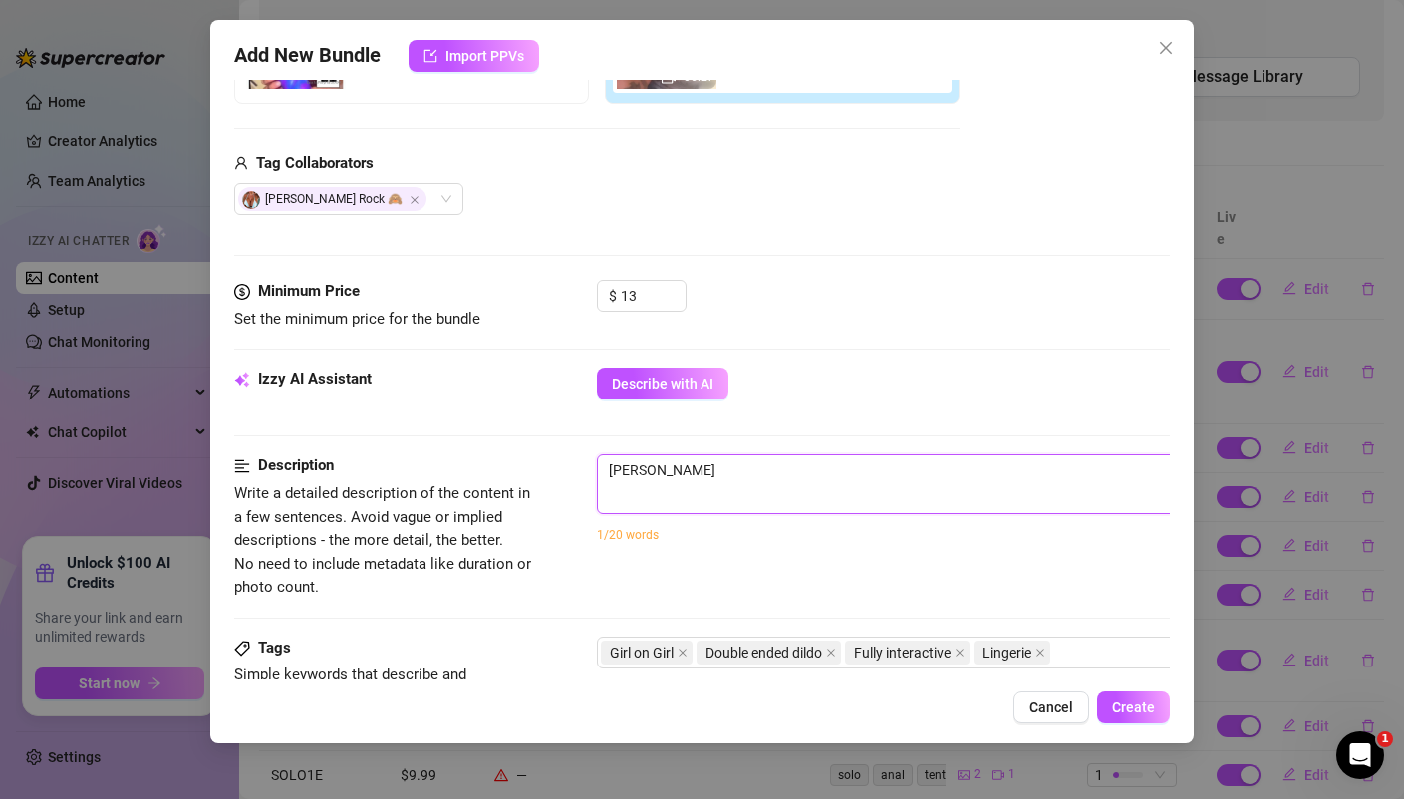
type textarea "Danan"
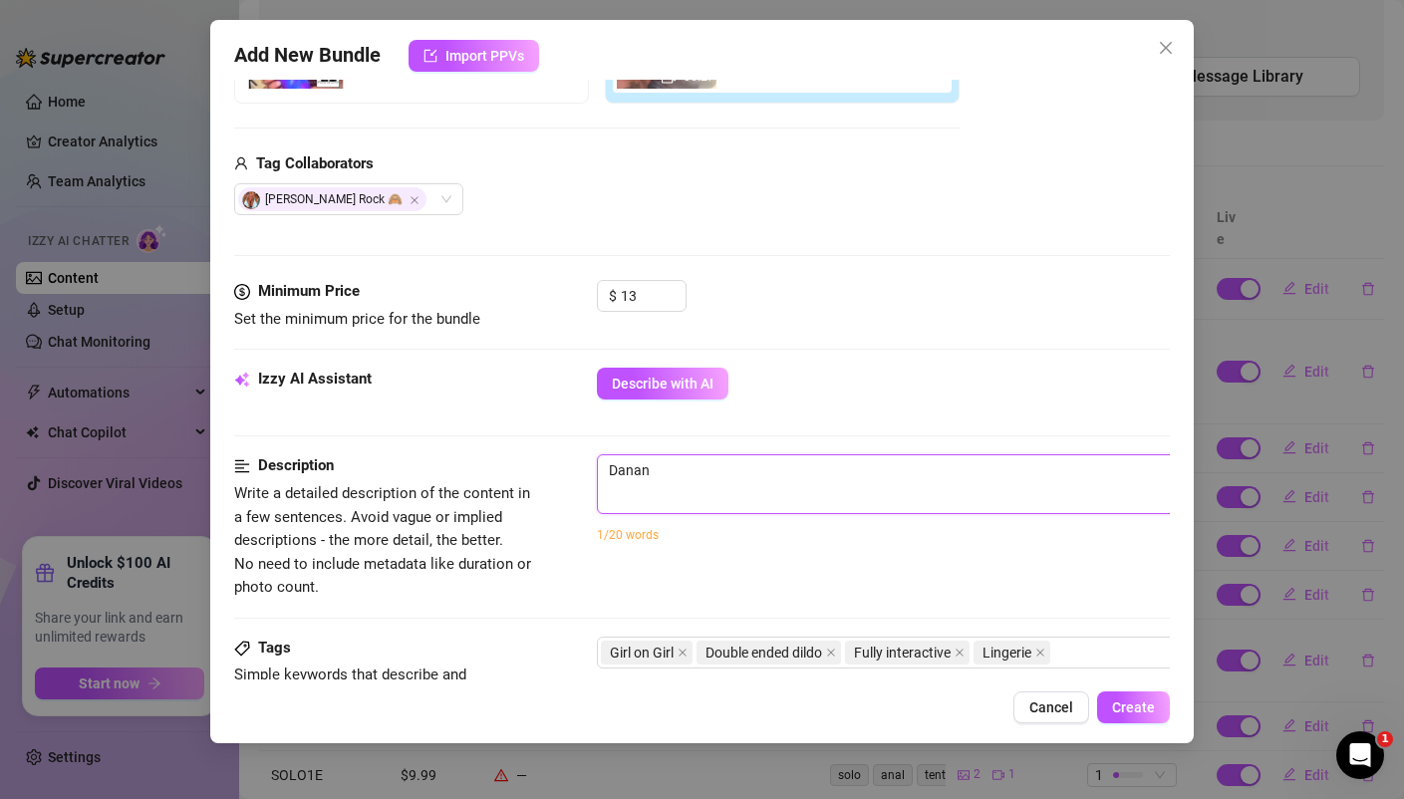
type textarea "Danan"
type textarea "Dana"
type textarea "Dan"
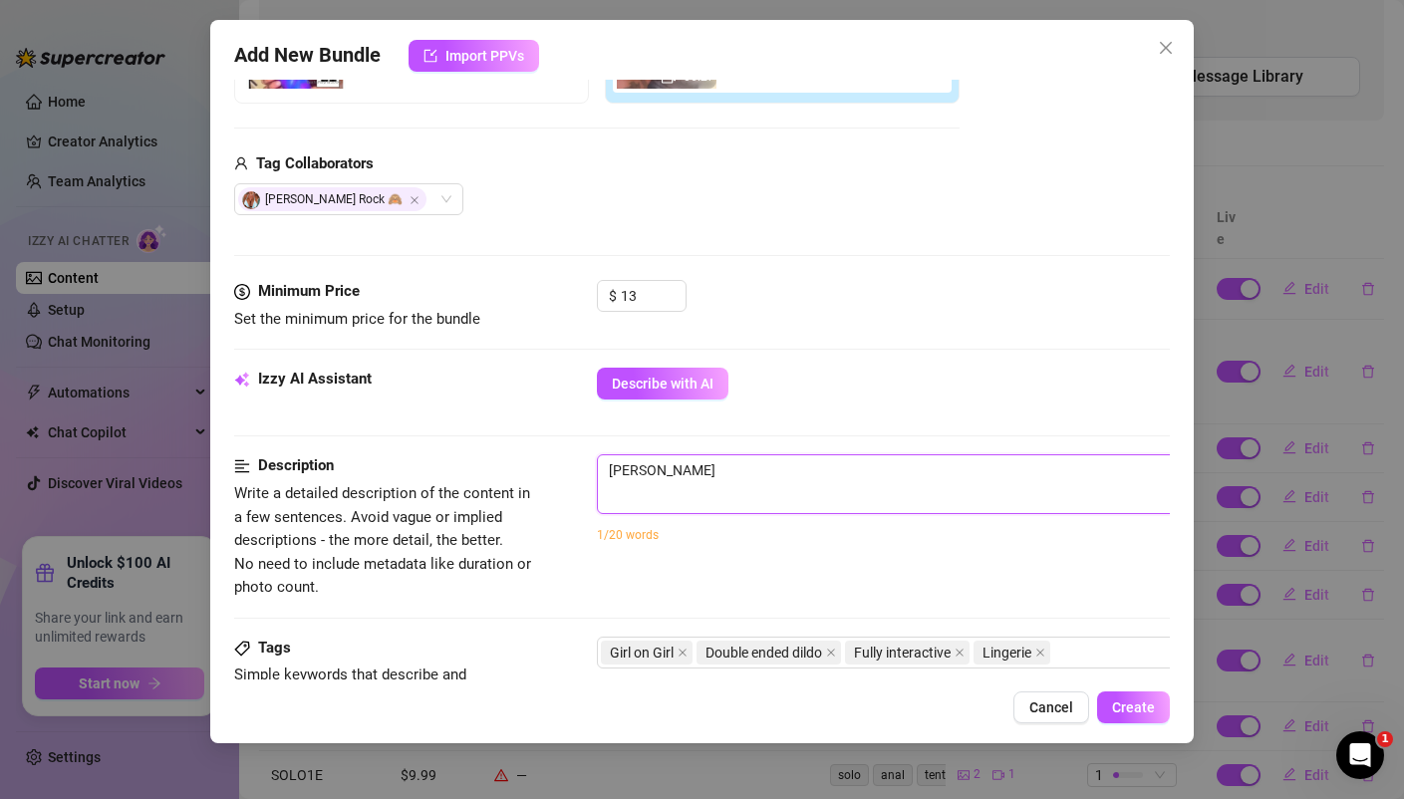
type textarea "Dan"
type textarea "Dana"
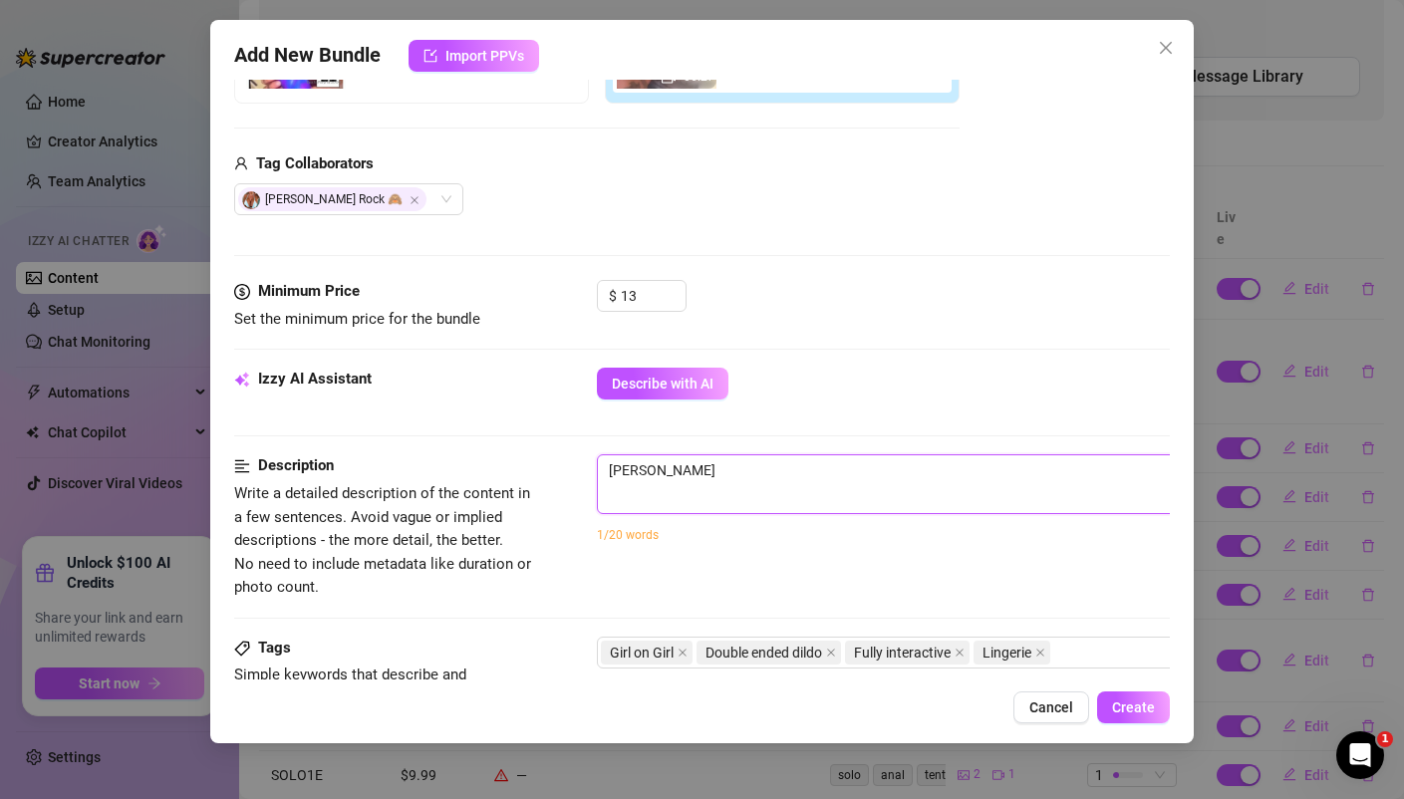
type textarea "Dana"
type textarea "Dana a"
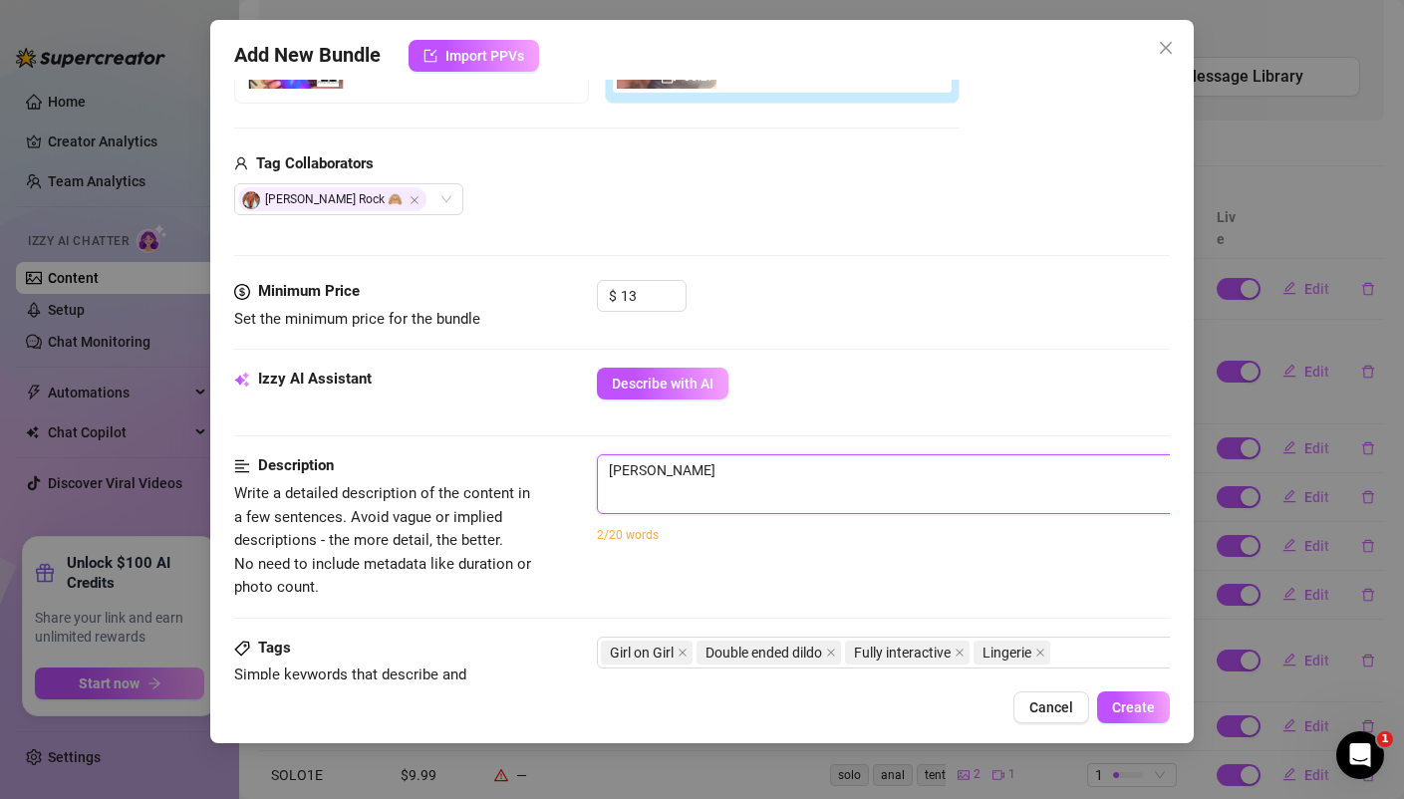
type textarea "Dana an"
type textarea "Dana and"
type textarea "Dana and I"
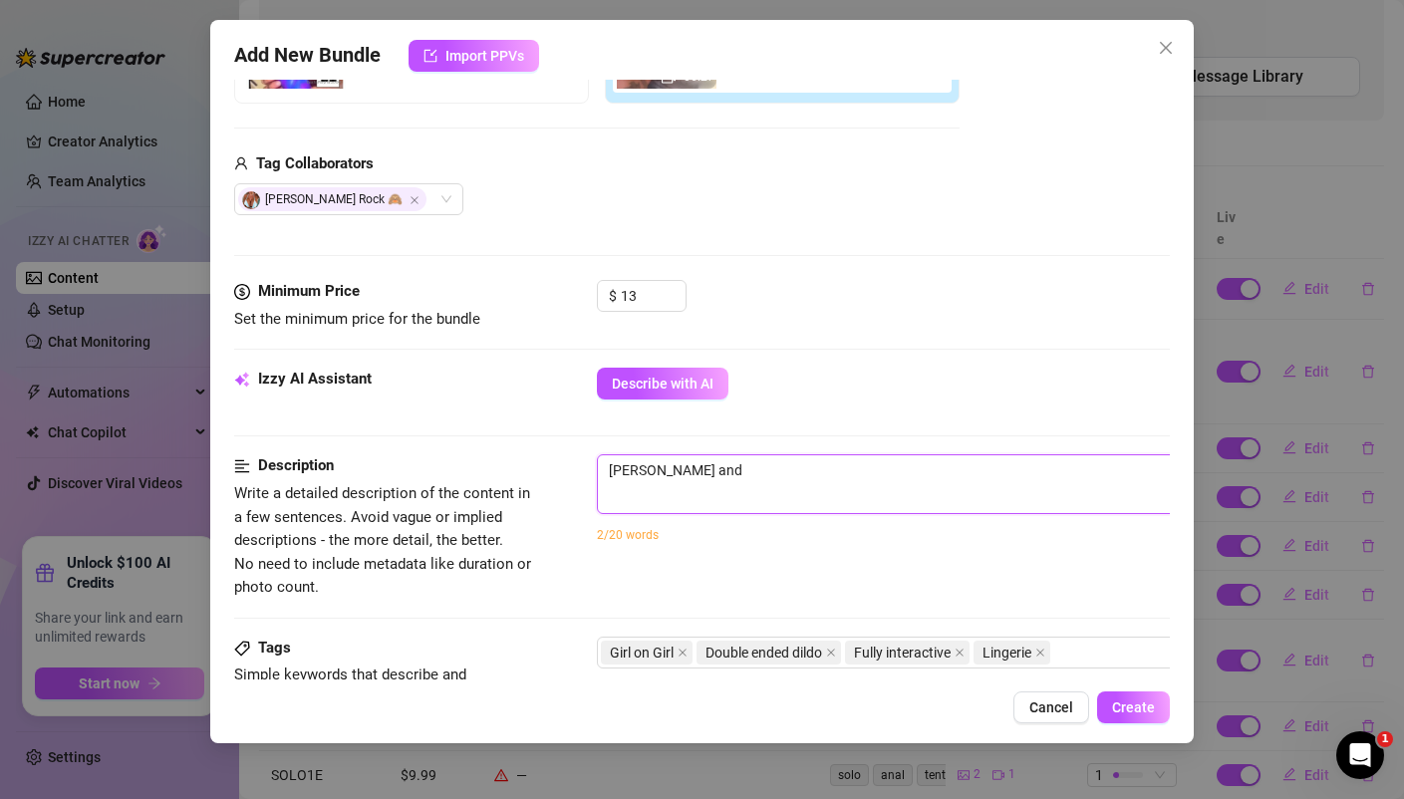
type textarea "Dana and I"
type textarea "Dana and I e"
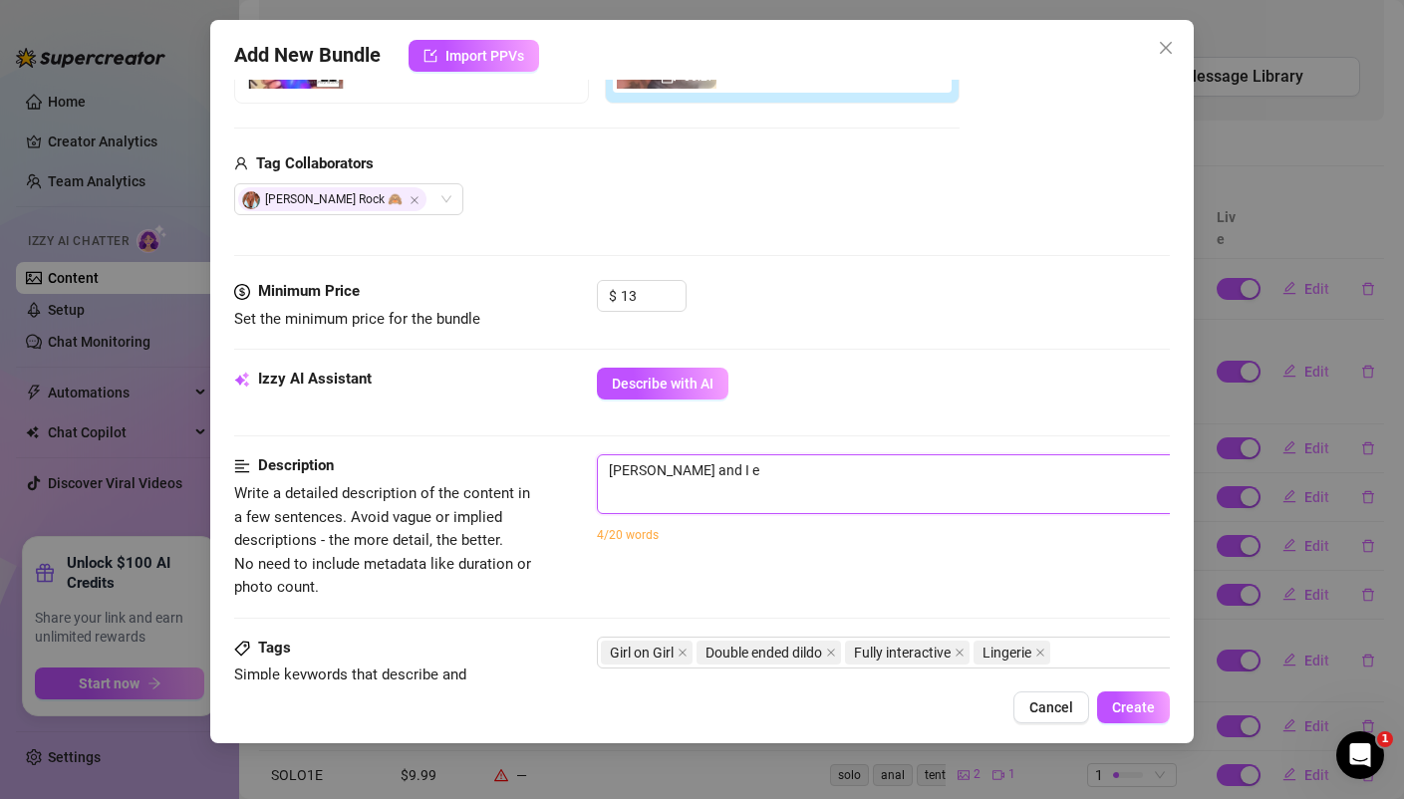
type textarea "Dana and I en"
type textarea "Dana and I end"
type textarea "Dana and I ende"
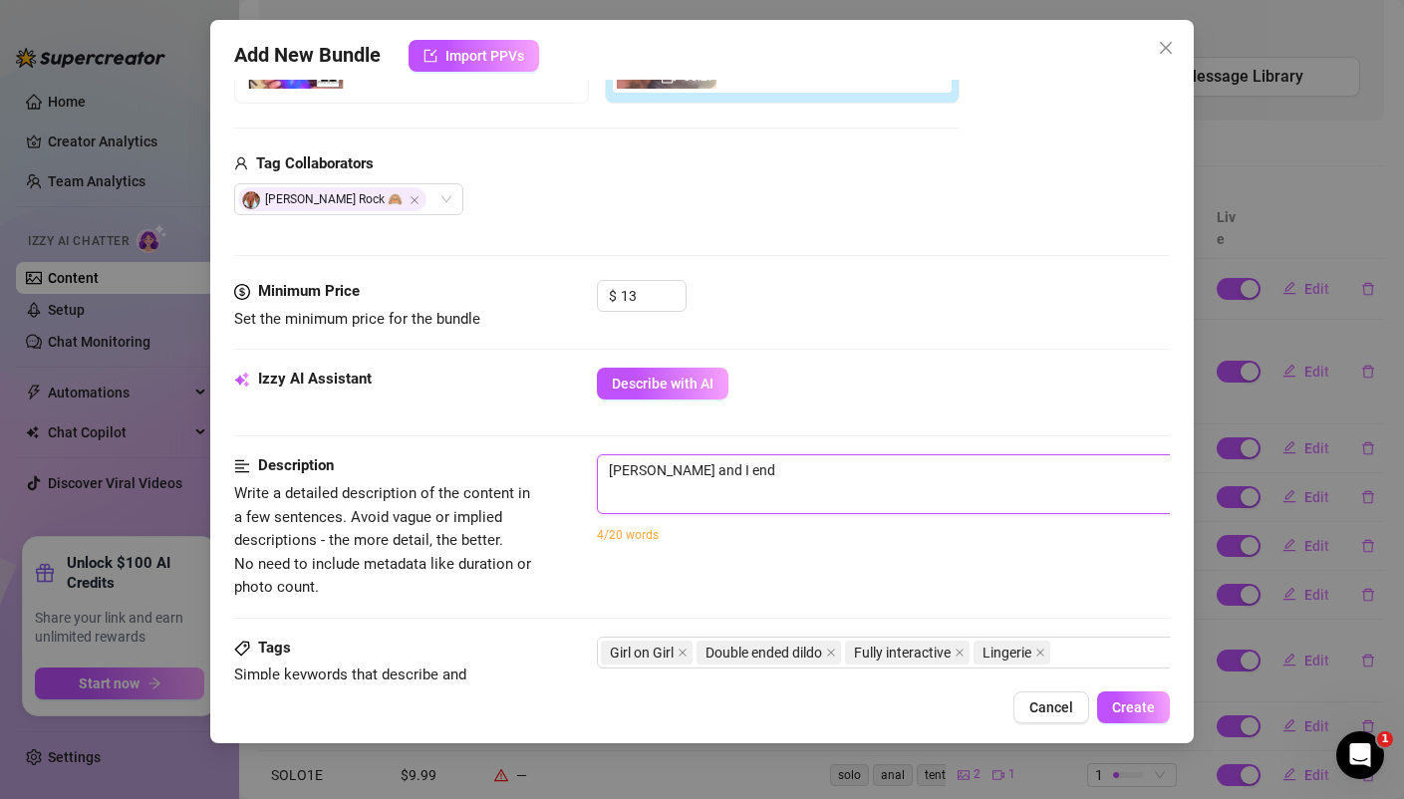
type textarea "Dana and I ende"
type textarea "Dana and I ended"
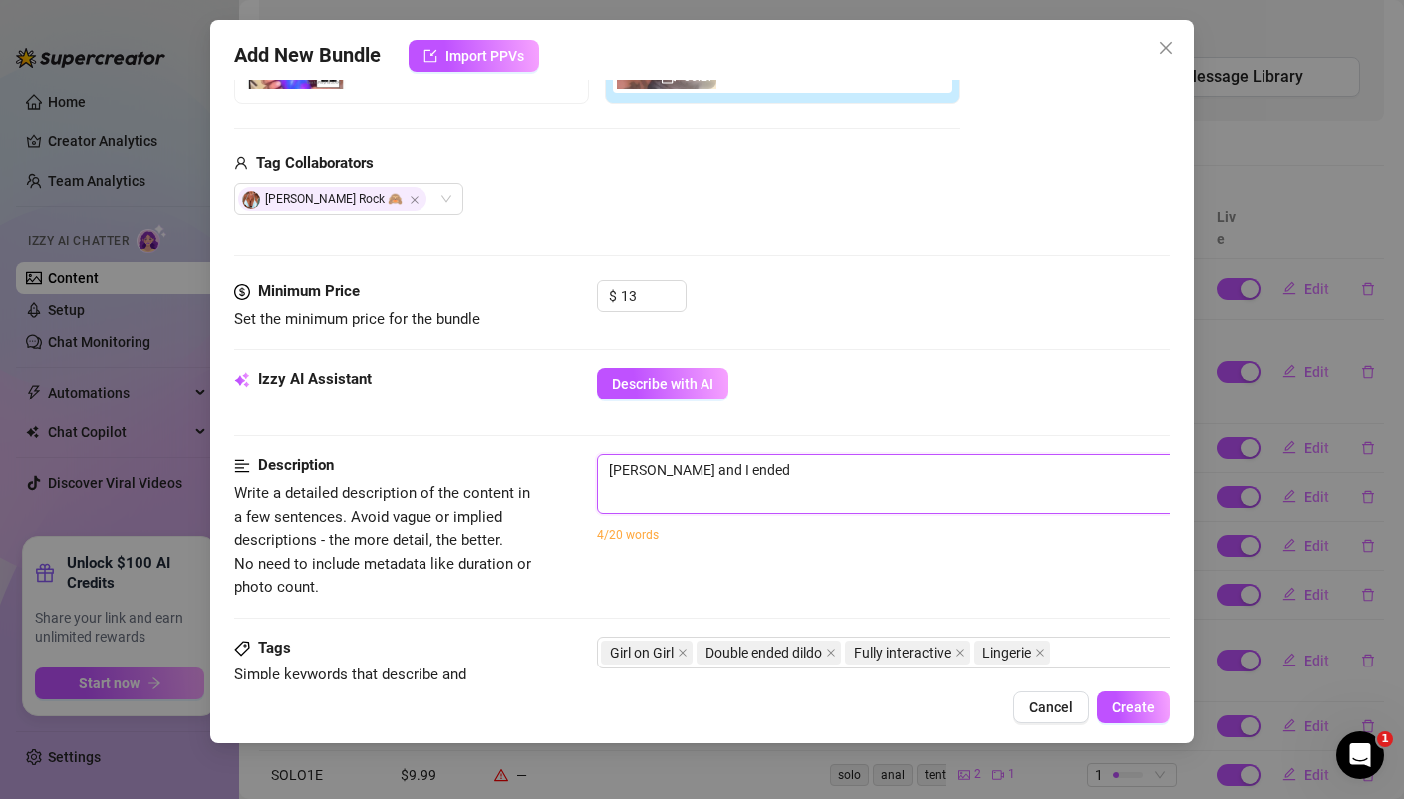
type textarea "Dana and I ended u"
type textarea "Dana and I ended up"
type textarea "Dana and I ended up s"
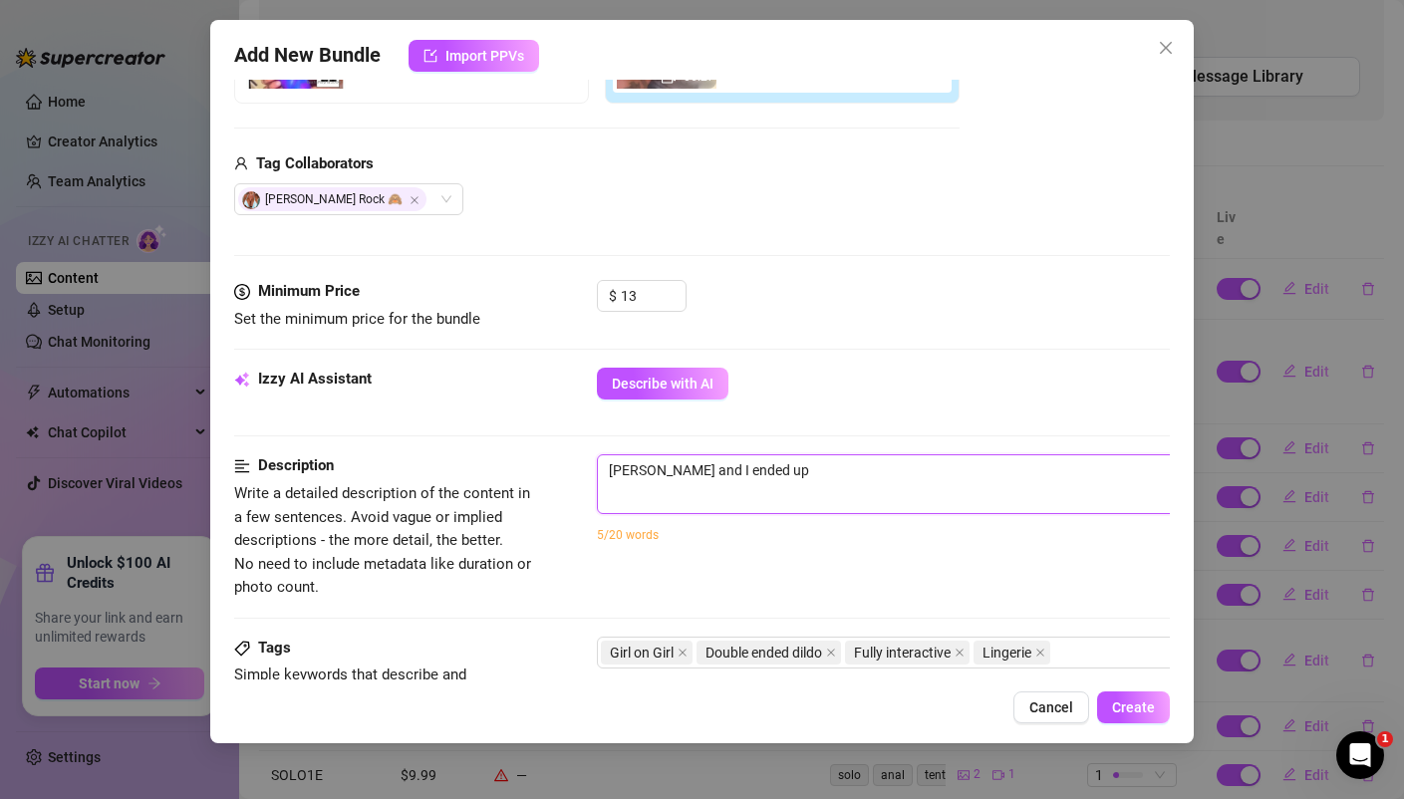
type textarea "Dana and I ended up s"
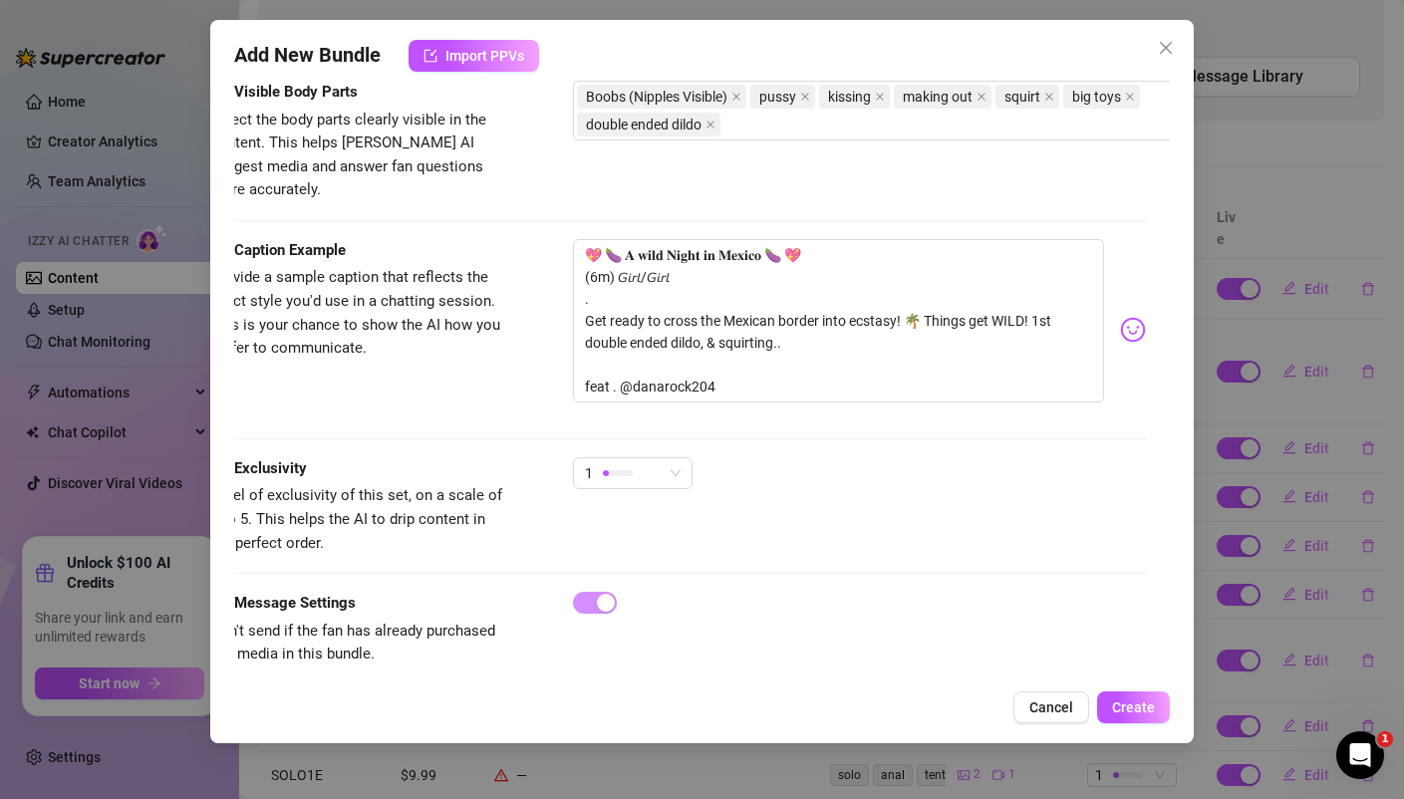
scroll to position [1134, 0]
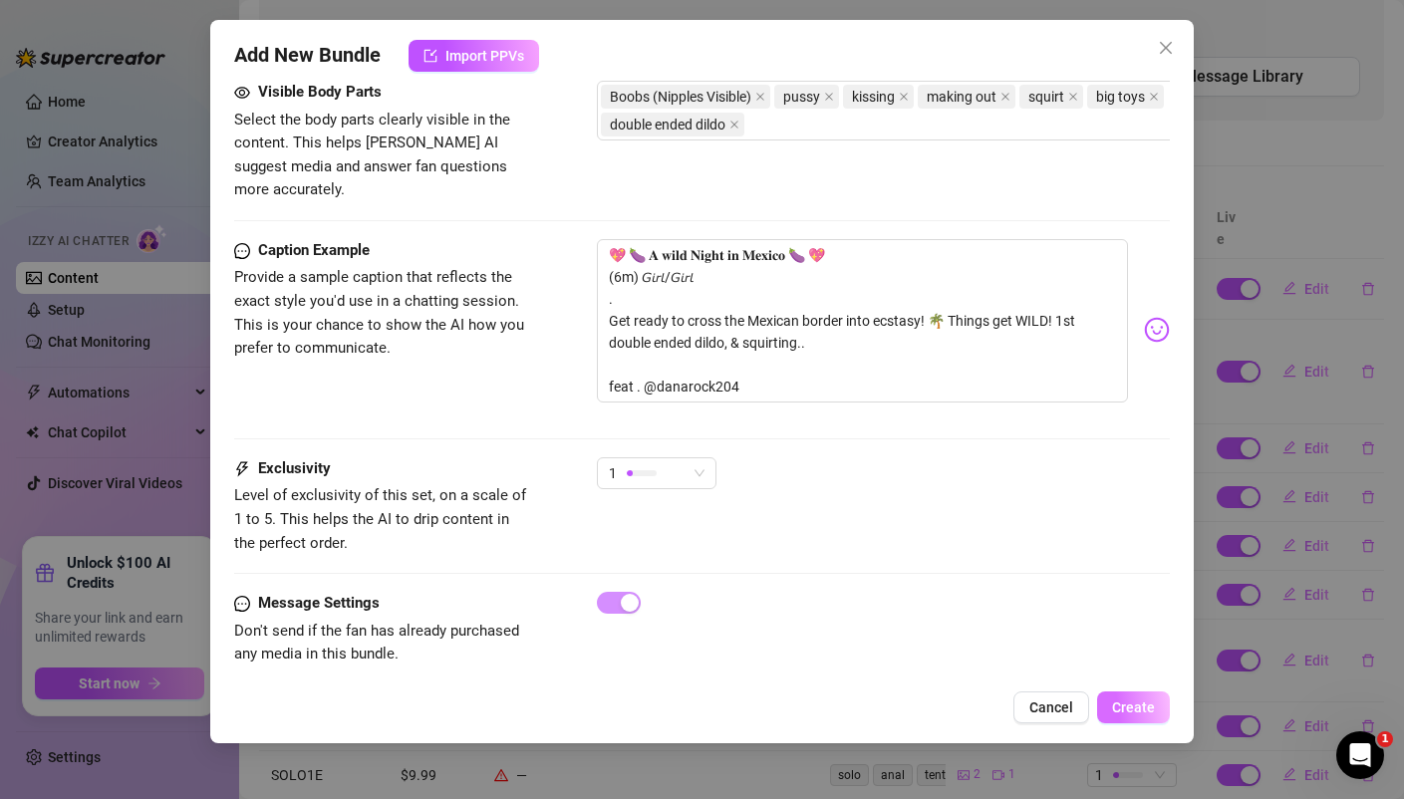
click at [1151, 706] on span "Create" at bounding box center [1133, 707] width 43 height 16
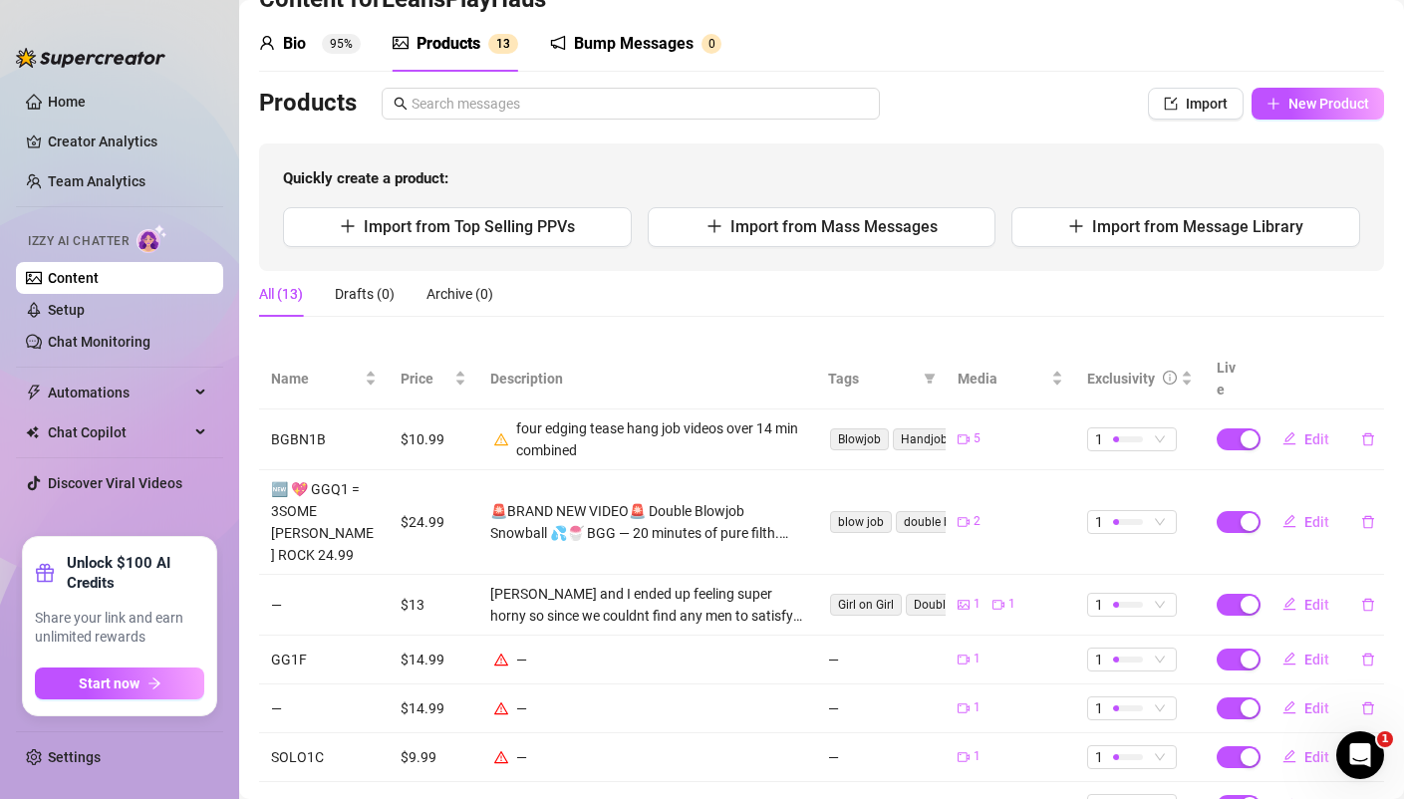
scroll to position [0, 0]
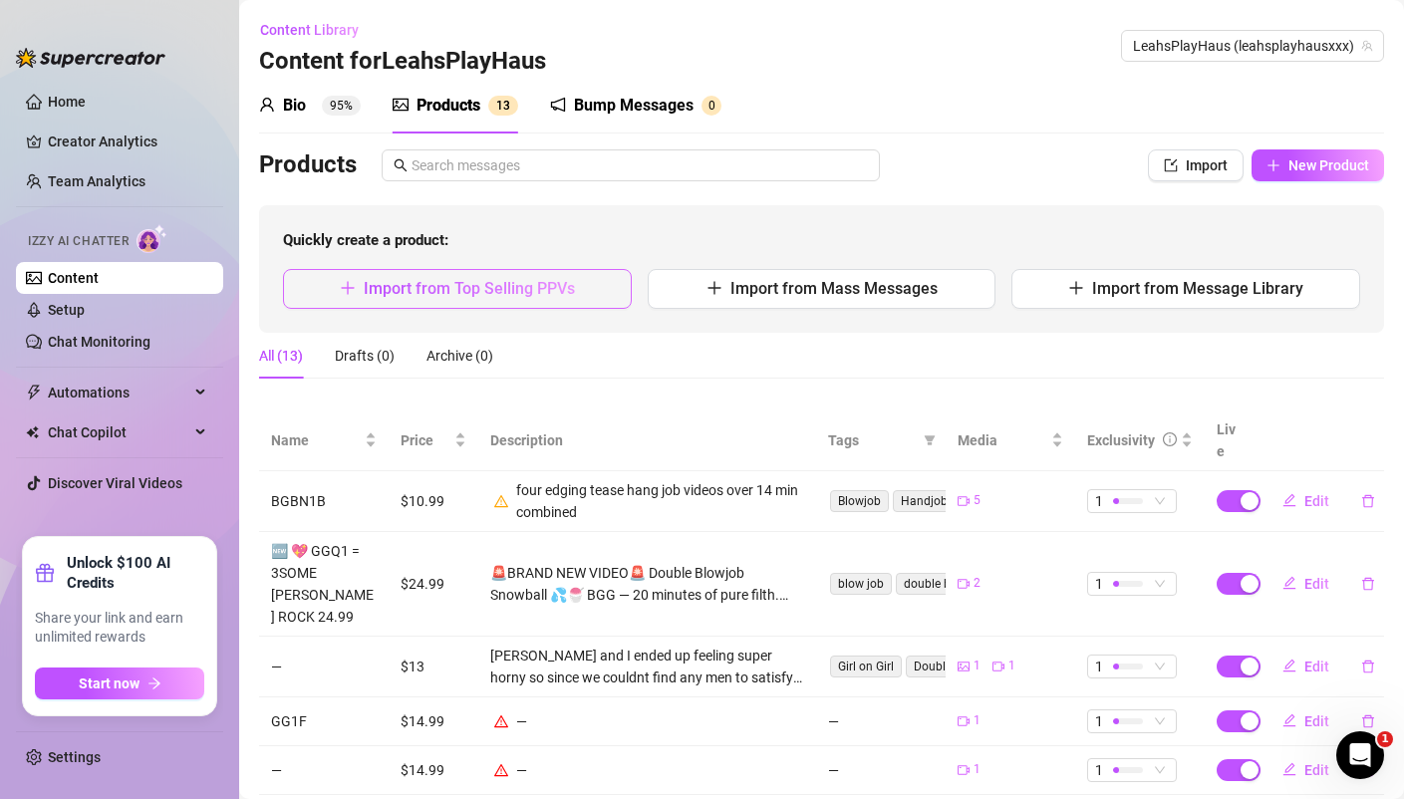
click at [507, 289] on span "Import from Top Selling PPVs" at bounding box center [469, 288] width 211 height 19
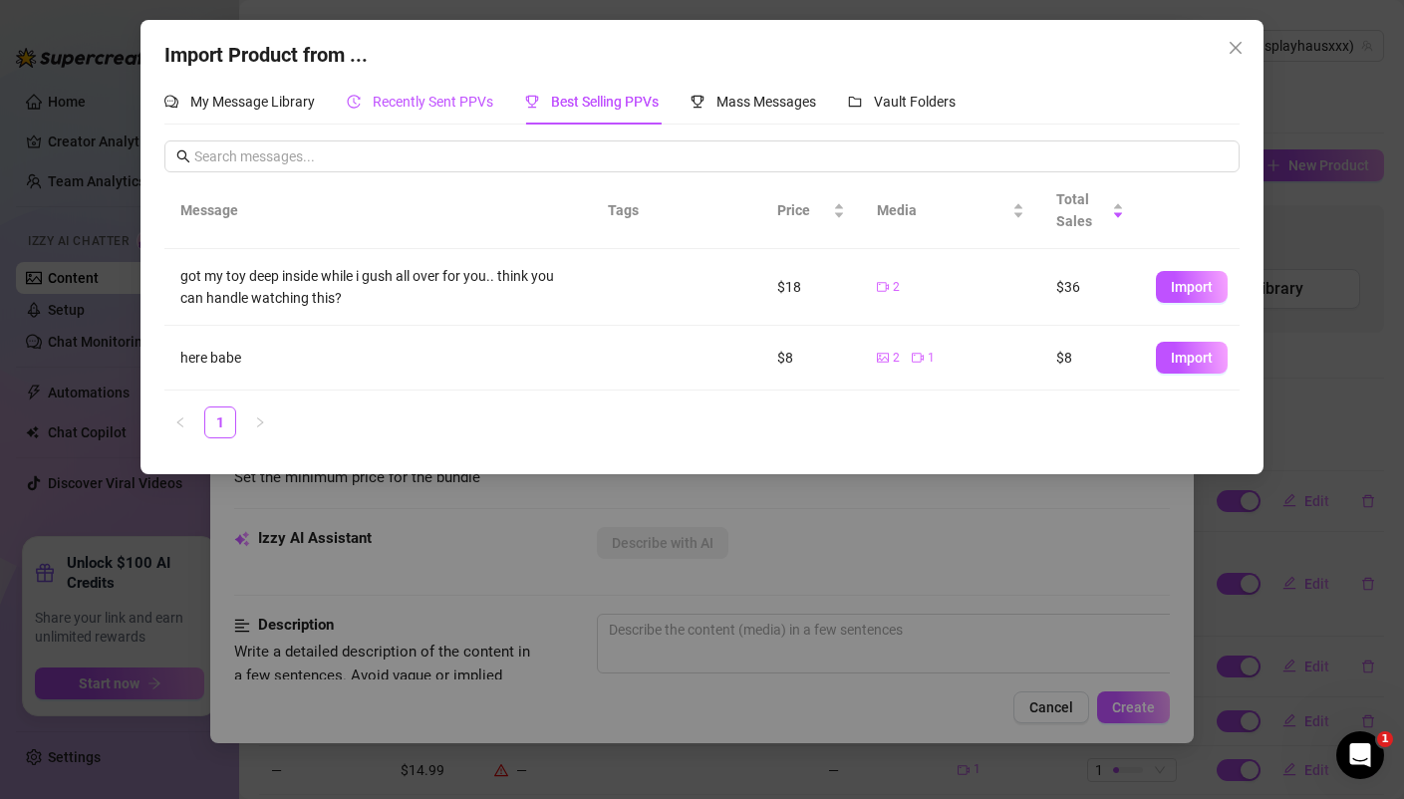
click at [419, 104] on span "Recently Sent PPVs" at bounding box center [433, 102] width 121 height 16
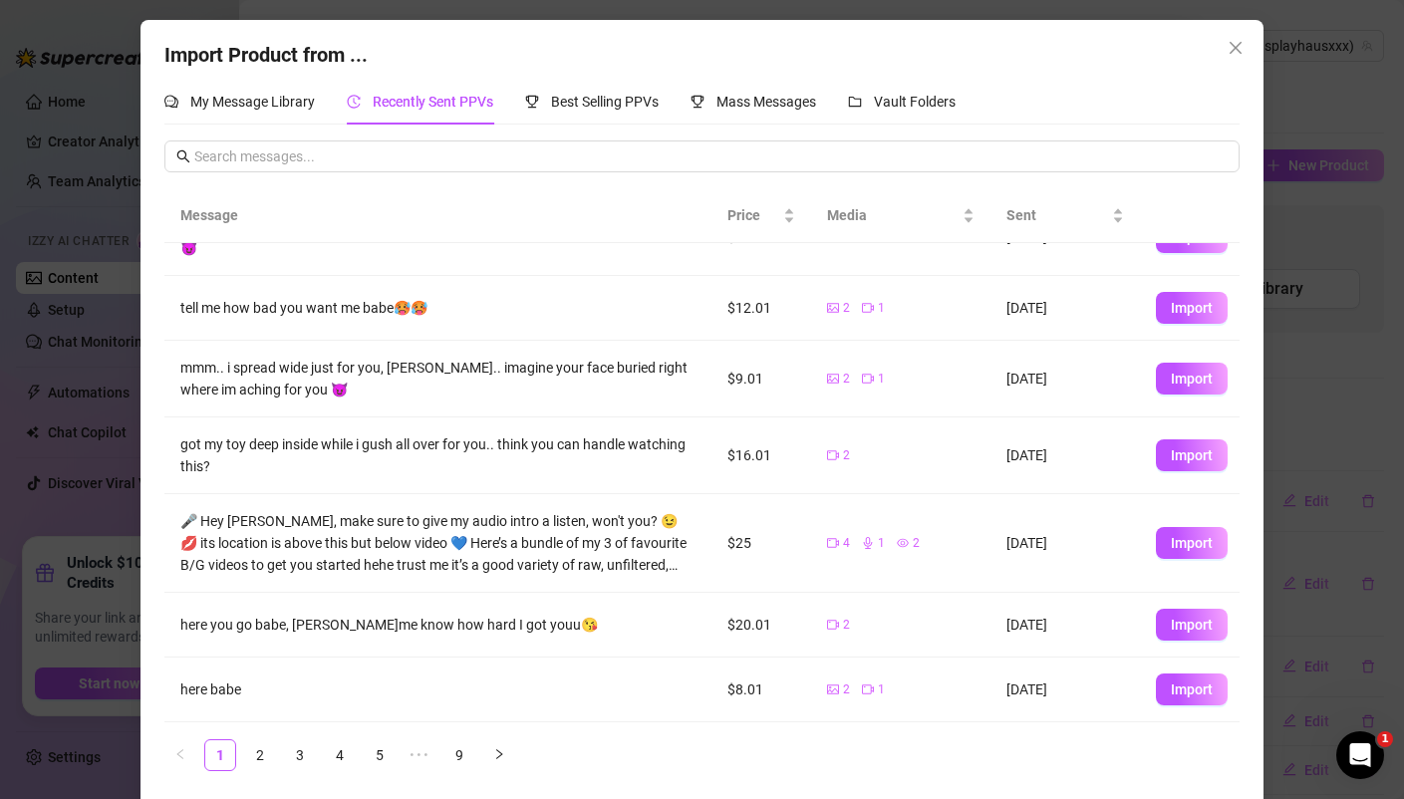
scroll to position [7, 0]
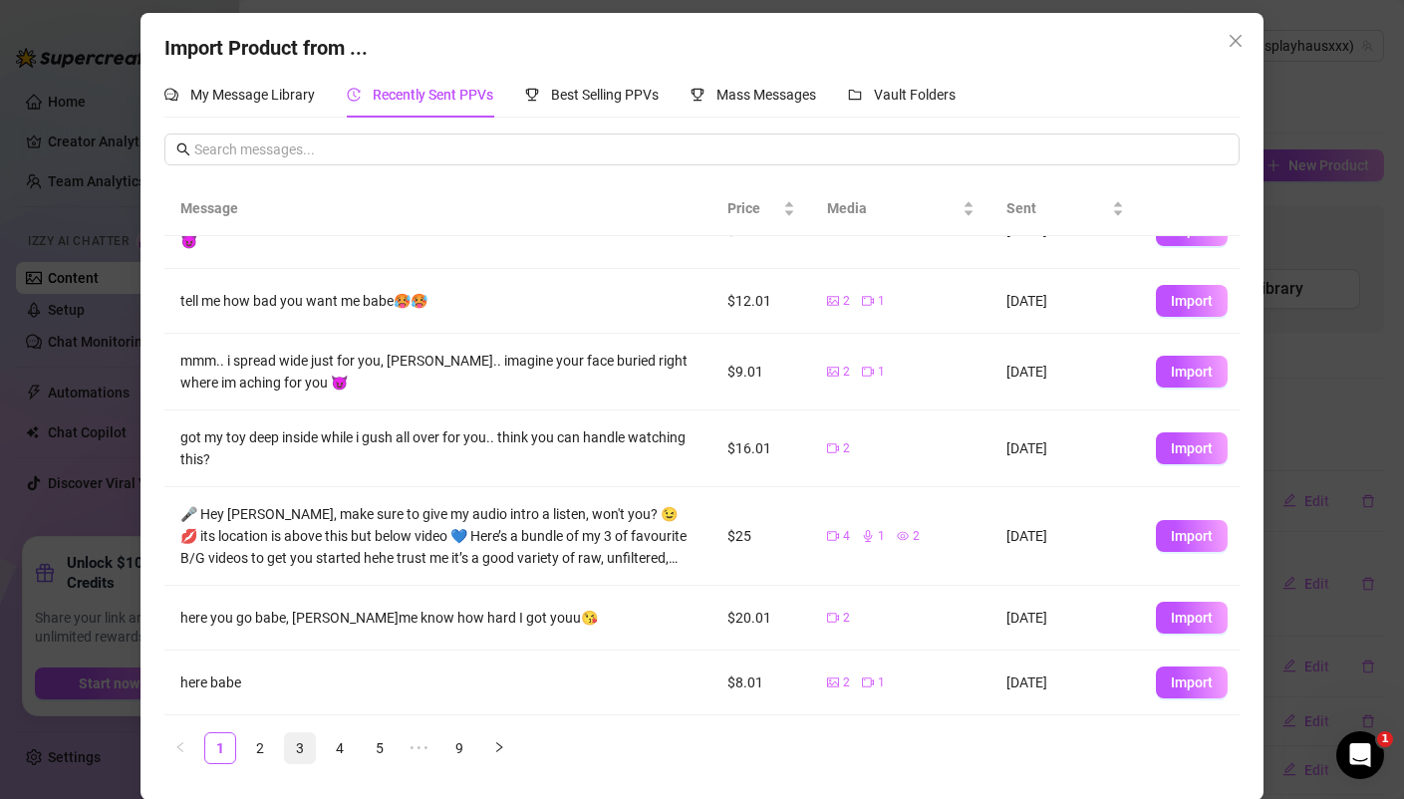
click at [297, 747] on link "3" at bounding box center [300, 748] width 30 height 30
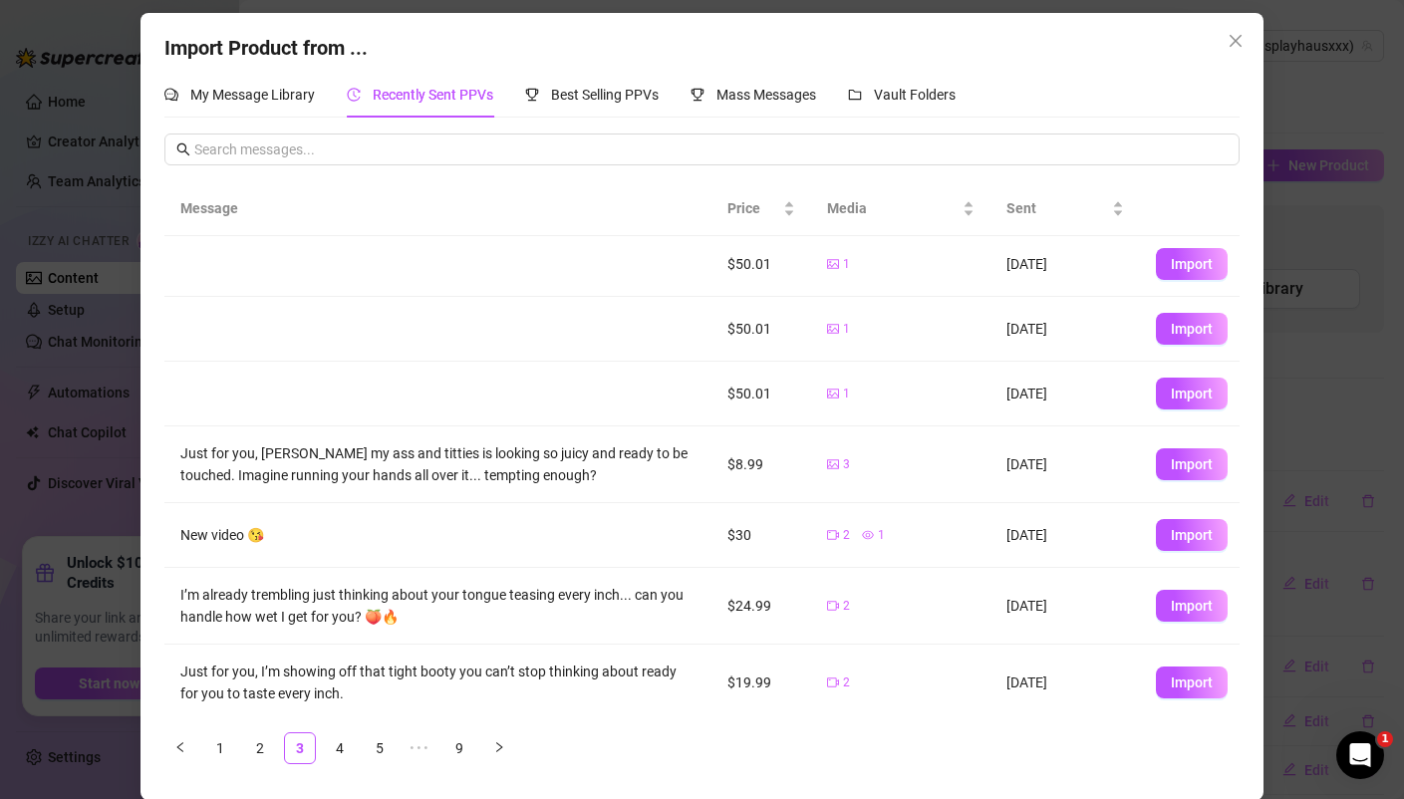
scroll to position [0, 0]
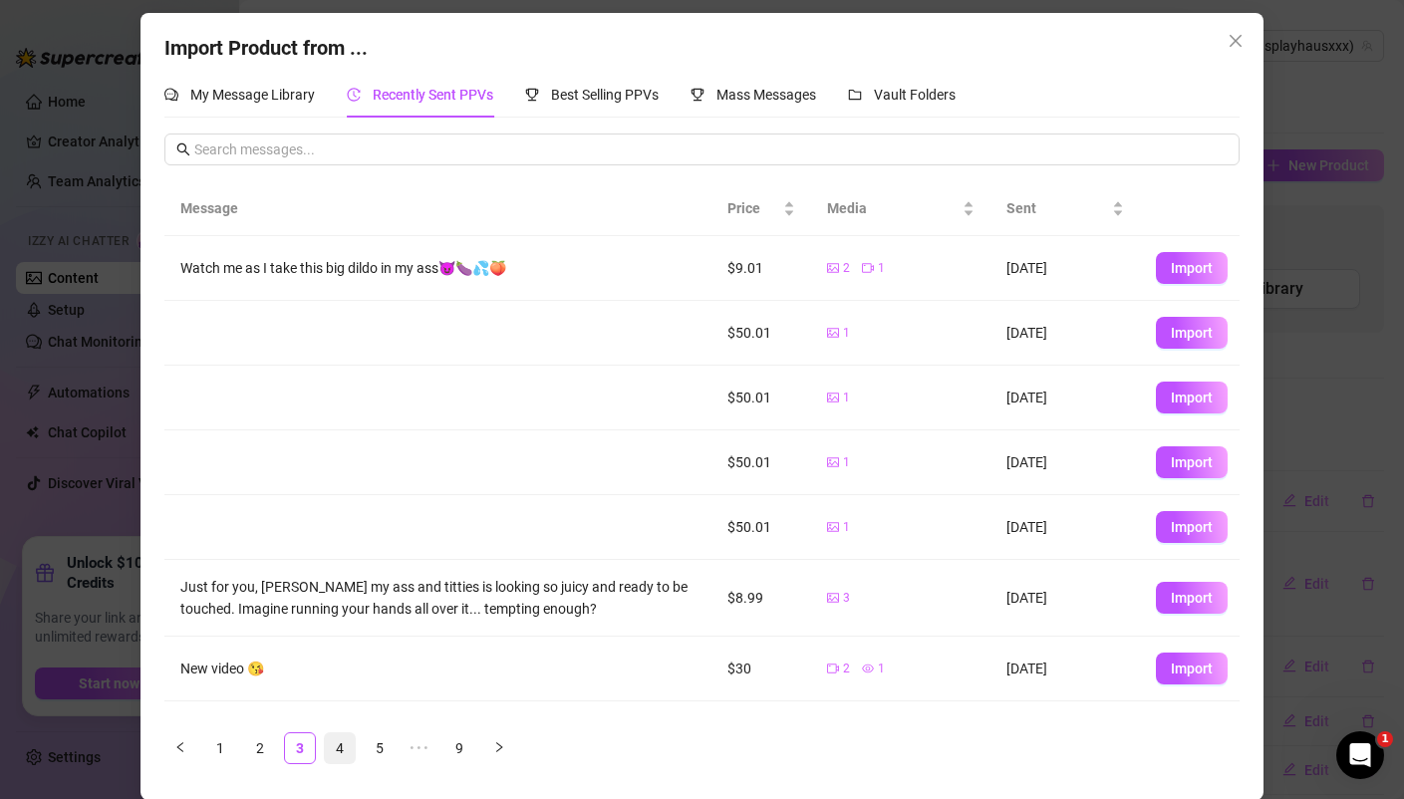
click at [336, 744] on link "4" at bounding box center [340, 748] width 30 height 30
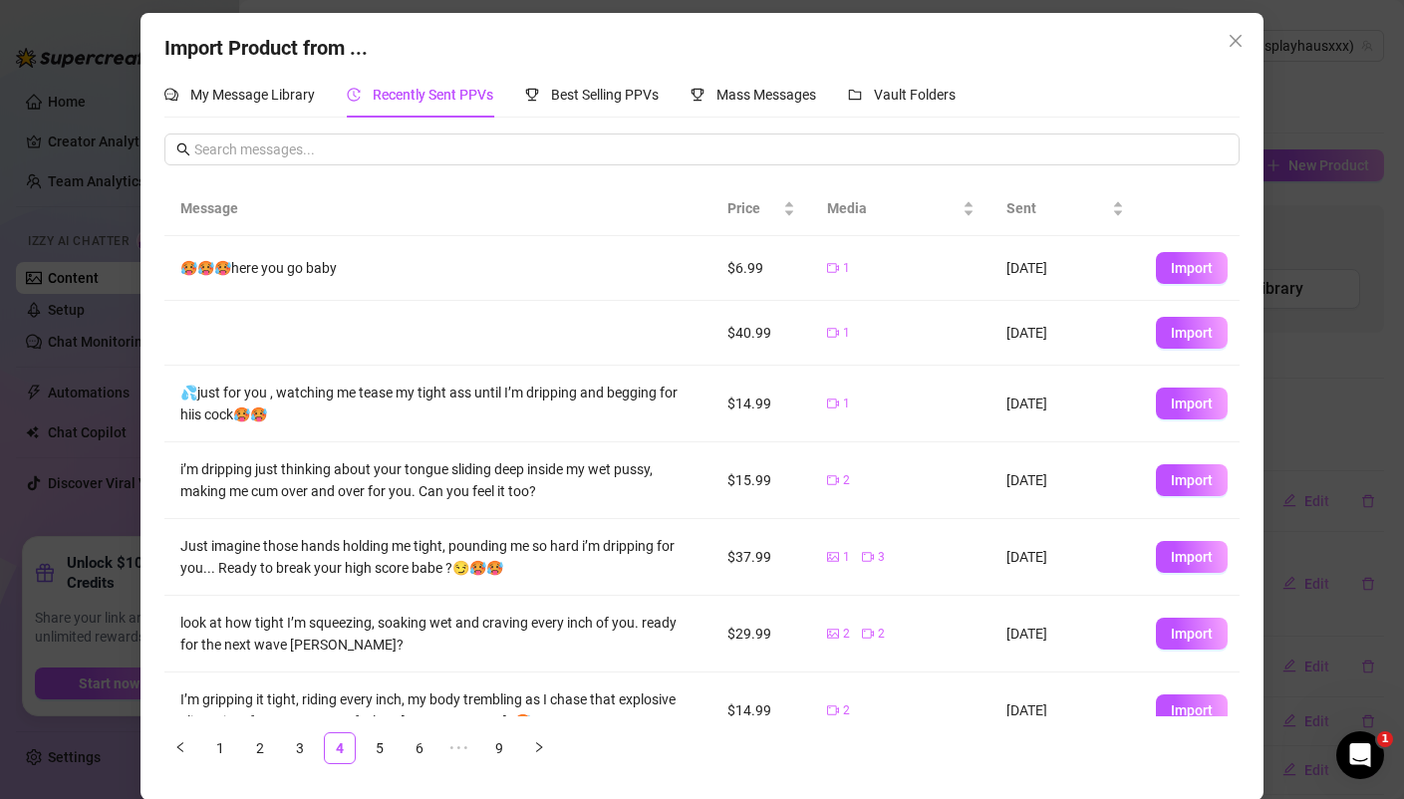
scroll to position [274, 0]
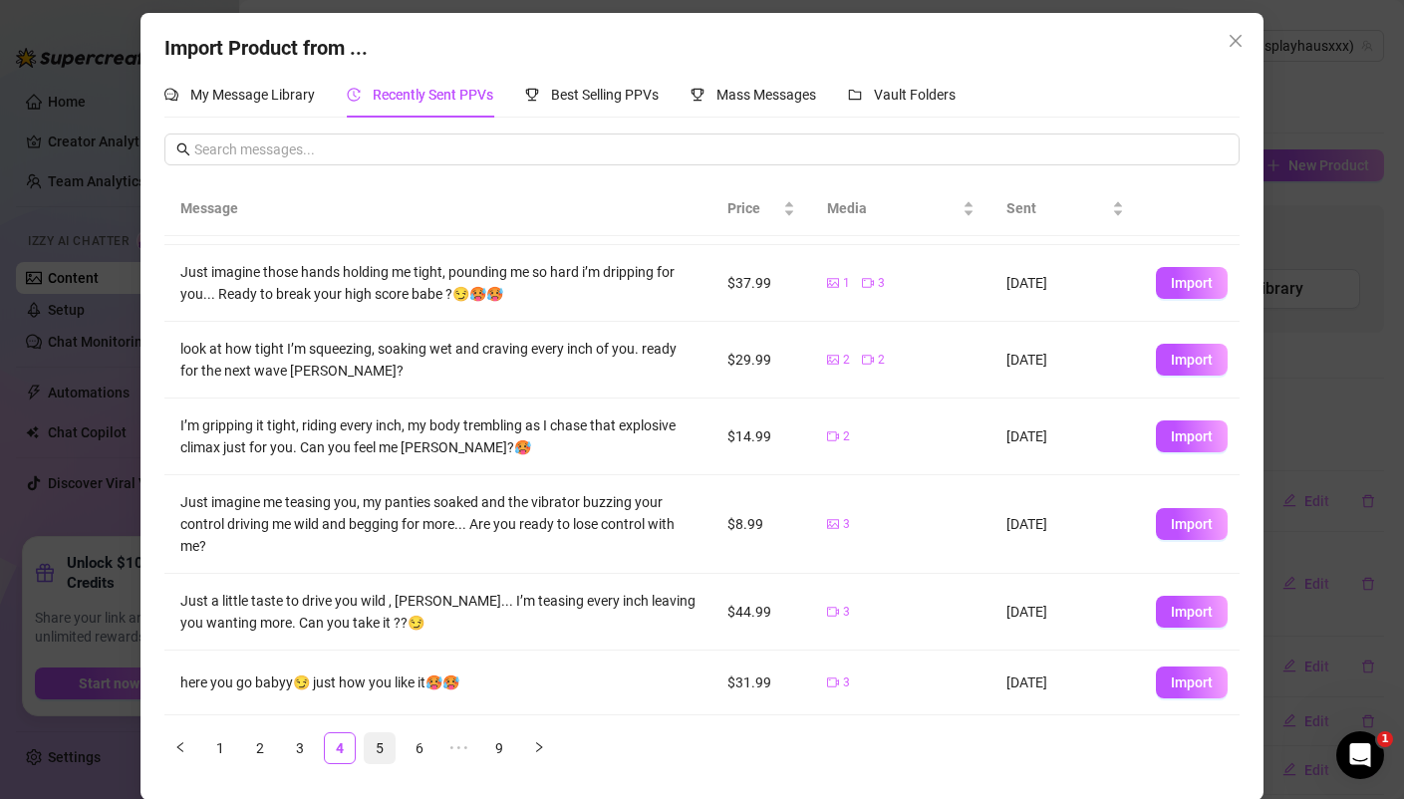
click at [382, 746] on link "5" at bounding box center [380, 748] width 30 height 30
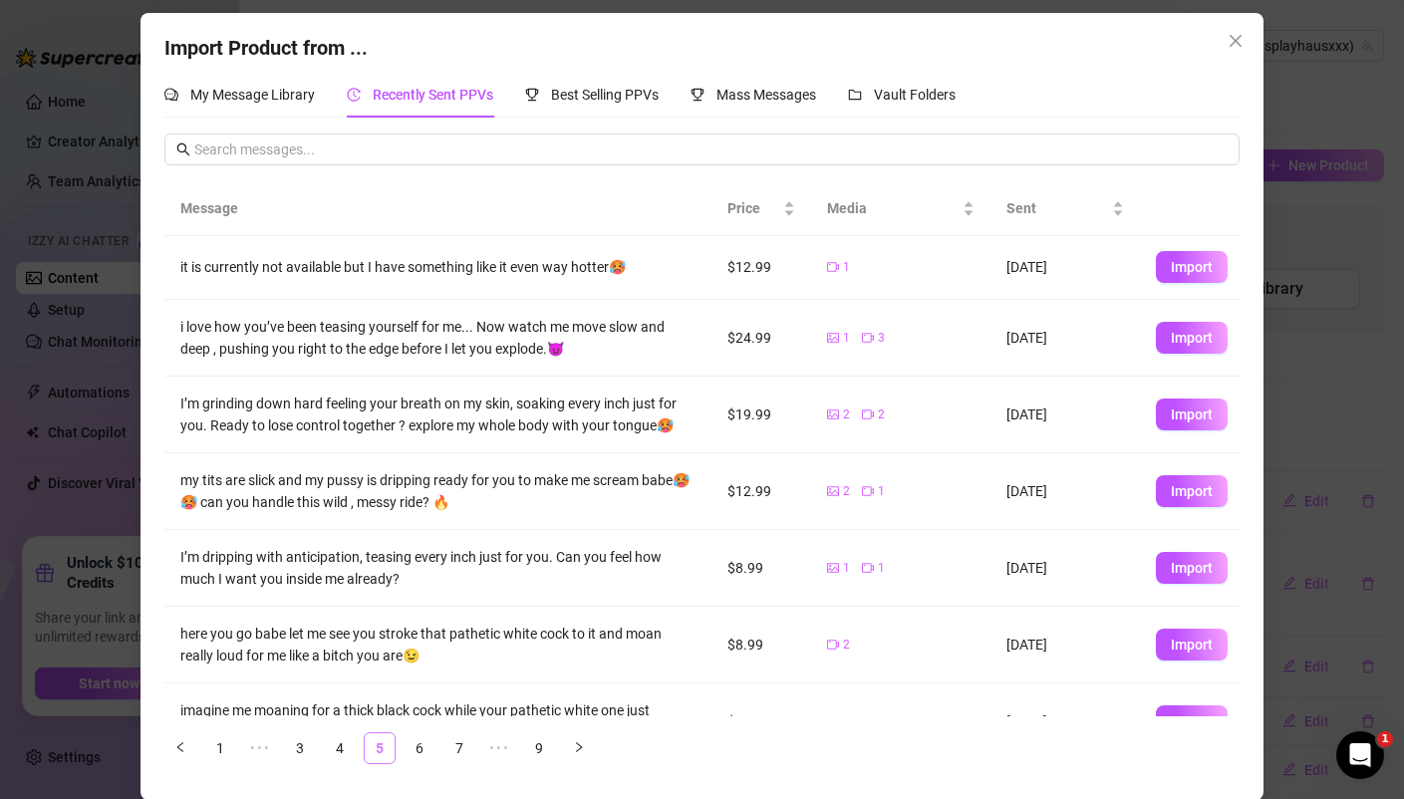
scroll to position [0, 0]
click at [420, 746] on link "6" at bounding box center [419, 748] width 30 height 30
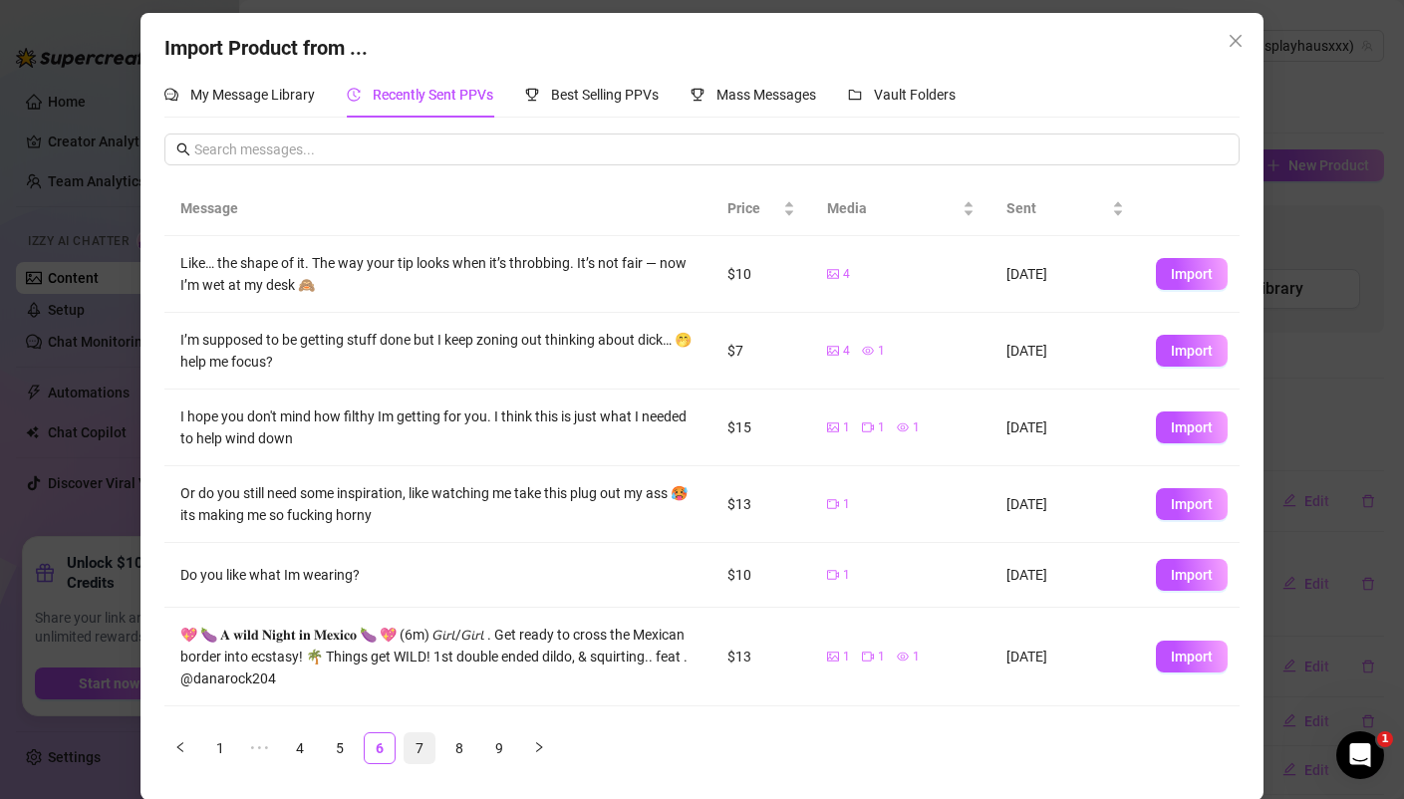
click at [416, 746] on link "7" at bounding box center [419, 748] width 30 height 30
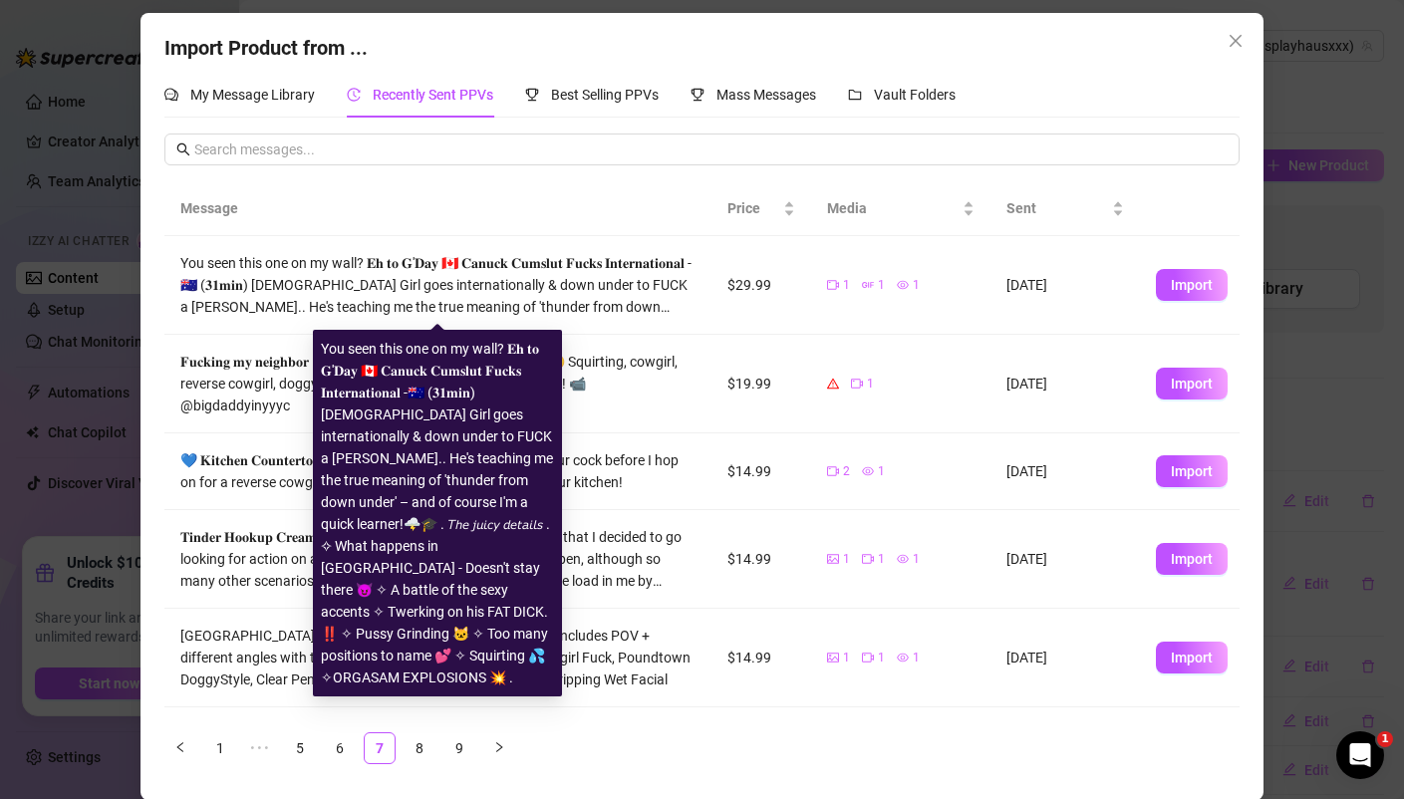
click at [659, 302] on div "You seen this one on my wall? 𝐄𝐡 𝐭𝐨 𝐆'𝐃𝐚𝐲 🇨🇦 𝐂𝐚𝐧𝐮𝐜𝐤 𝐂𝐮𝐦𝐬𝐥𝐮𝐭 𝐅𝐮𝐜𝐤𝐬 𝐈𝐧𝐭𝐞𝐫𝐧𝐚𝐭𝐢𝐨𝐧𝐚𝐥…" at bounding box center [437, 285] width 515 height 66
click at [667, 298] on div "You seen this one on my wall? 𝐄𝐡 𝐭𝐨 𝐆'𝐃𝐚𝐲 🇨🇦 𝐂𝐚𝐧𝐮𝐜𝐤 𝐂𝐮𝐦𝐬𝐥𝐮𝐭 𝐅𝐮𝐜𝐤𝐬 𝐈𝐧𝐭𝐞𝐫𝐧𝐚𝐭𝐢𝐨𝐧𝐚𝐥…" at bounding box center [437, 285] width 515 height 66
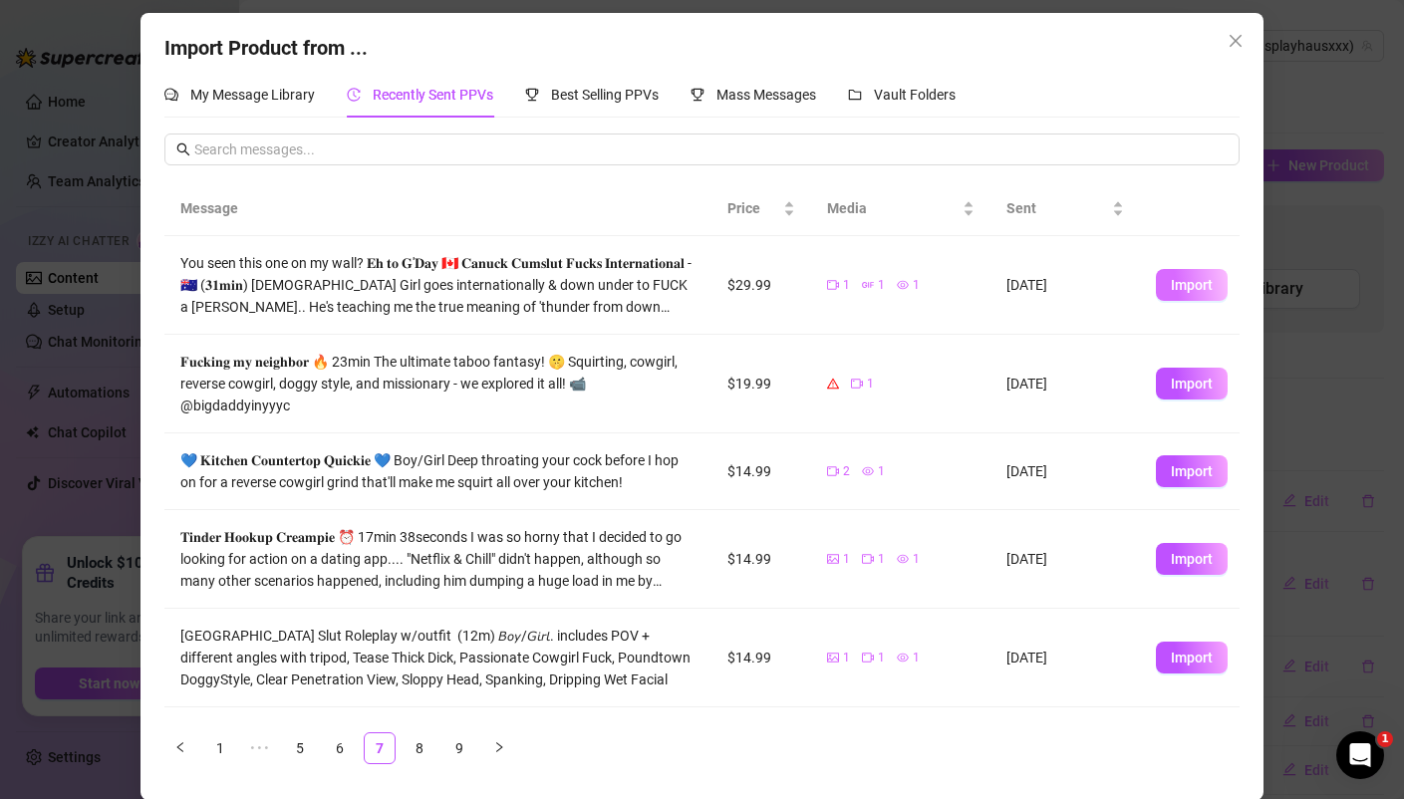
click at [1191, 278] on span "Import" at bounding box center [1191, 285] width 42 height 16
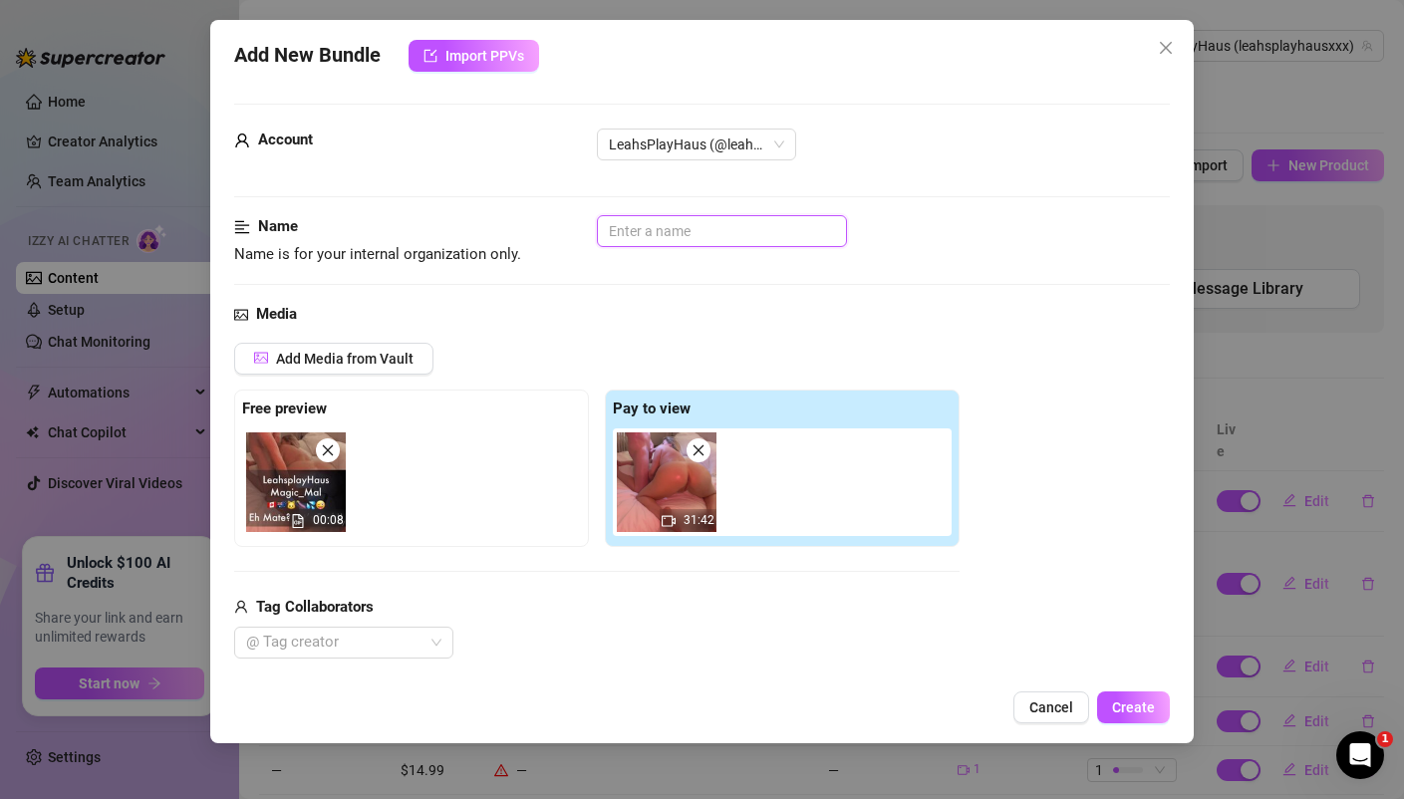
click at [679, 237] on input "text" at bounding box center [722, 231] width 250 height 32
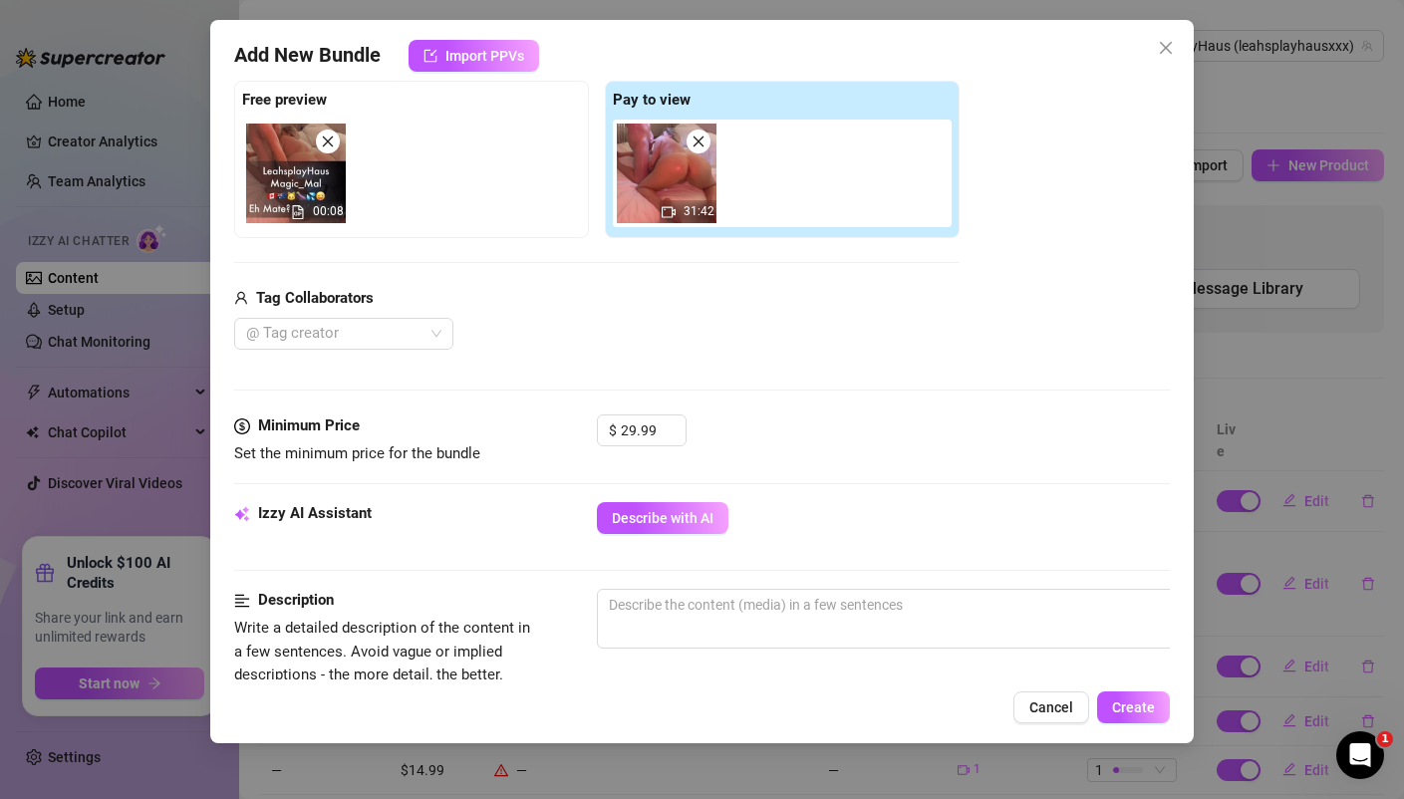
scroll to position [371, 0]
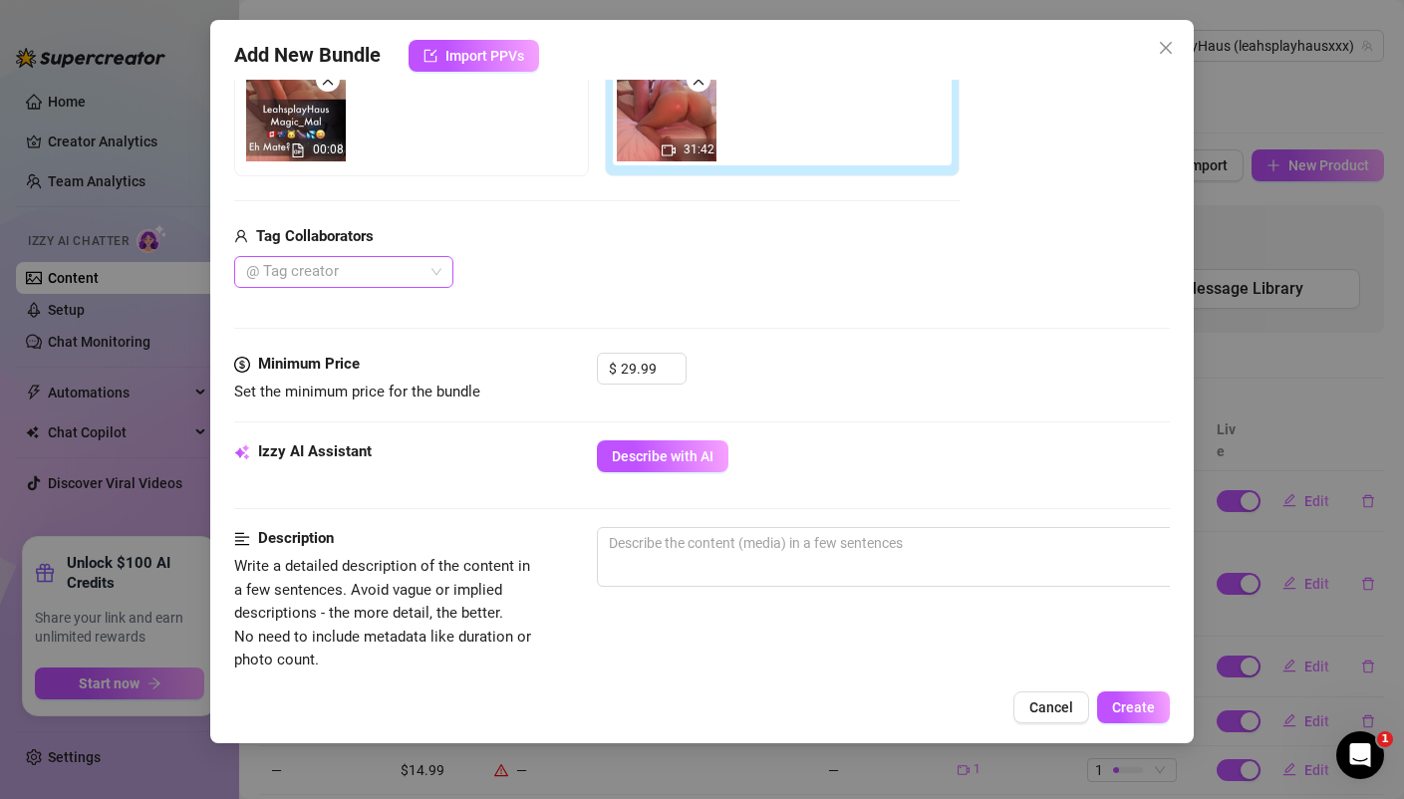
click at [356, 273] on div at bounding box center [333, 272] width 190 height 28
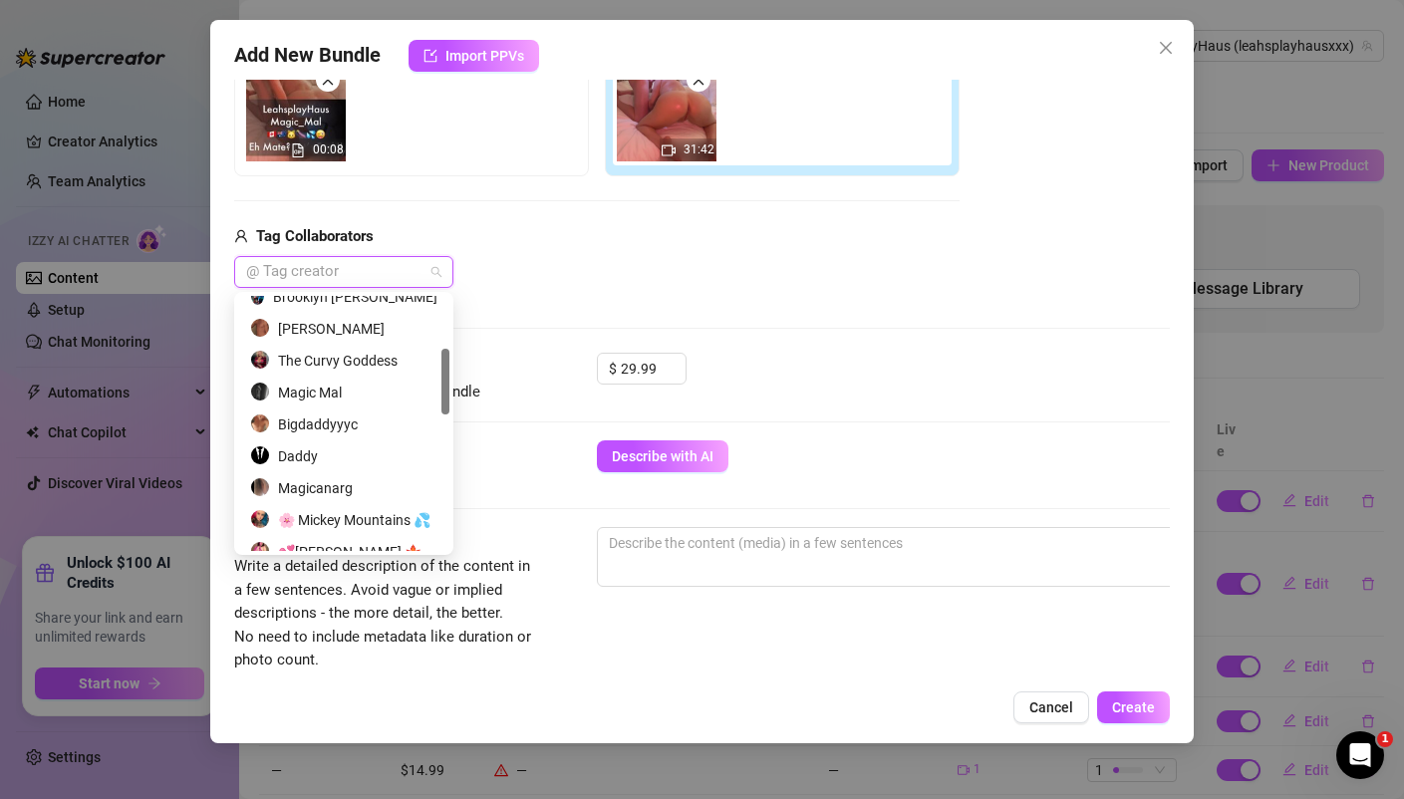
scroll to position [218, 0]
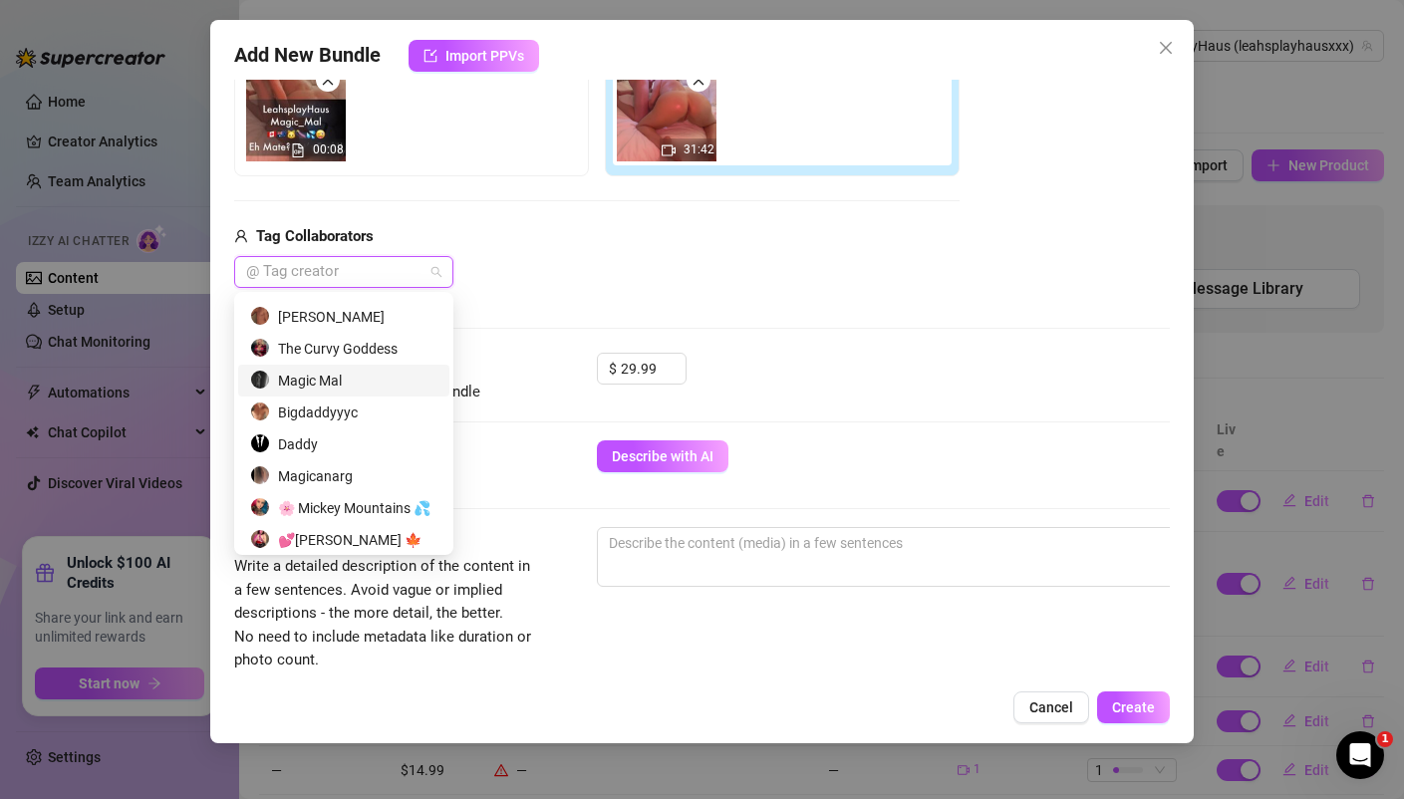
click at [347, 384] on div "Magic Mal" at bounding box center [343, 381] width 187 height 22
click at [588, 227] on div "Tag Collaborators" at bounding box center [596, 237] width 725 height 24
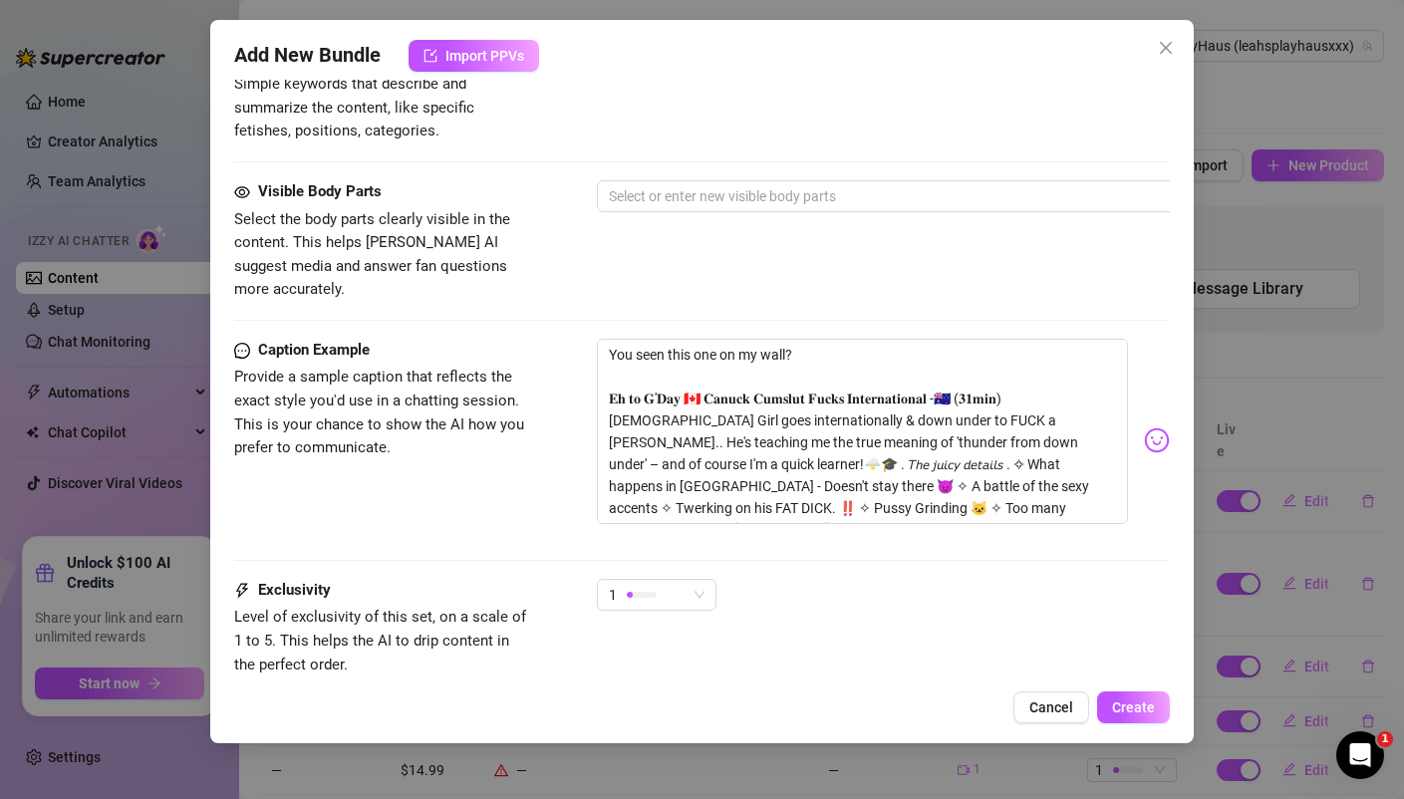
scroll to position [1056, 0]
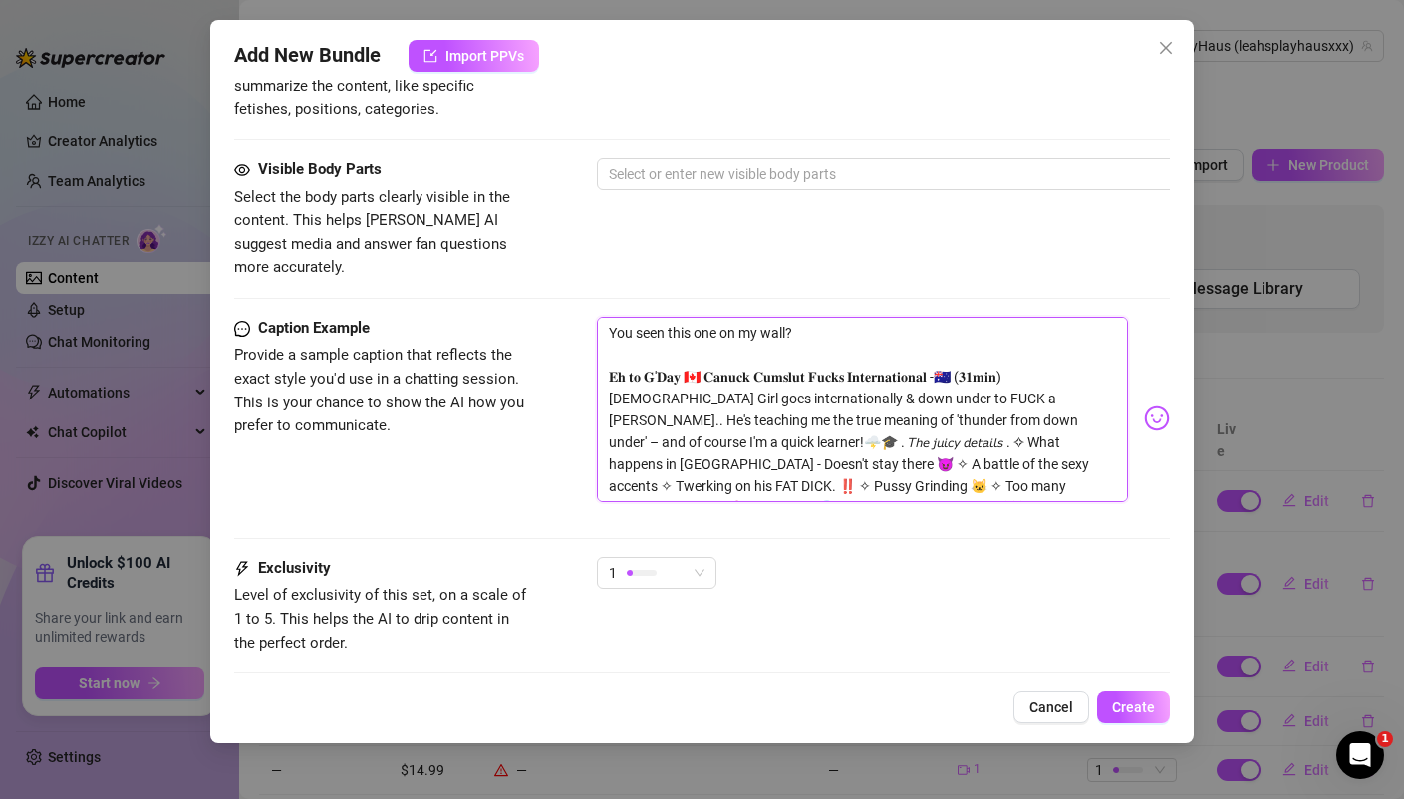
drag, startPoint x: 1082, startPoint y: 457, endPoint x: 599, endPoint y: 357, distance: 493.5
click at [599, 357] on textarea "You seen this one on my wall? 𝐄𝐡 𝐭𝐨 𝐆'𝐃𝐚𝐲 🇨🇦 𝐂𝐚𝐧𝐮𝐜𝐤 𝐂𝐮𝐦𝐬𝐥𝐮𝐭 𝐅𝐮𝐜𝐤𝐬 𝐈𝐧𝐭𝐞𝐫𝐧𝐚𝐭𝐢𝐨𝐧𝐚𝐥…" at bounding box center [862, 409] width 530 height 185
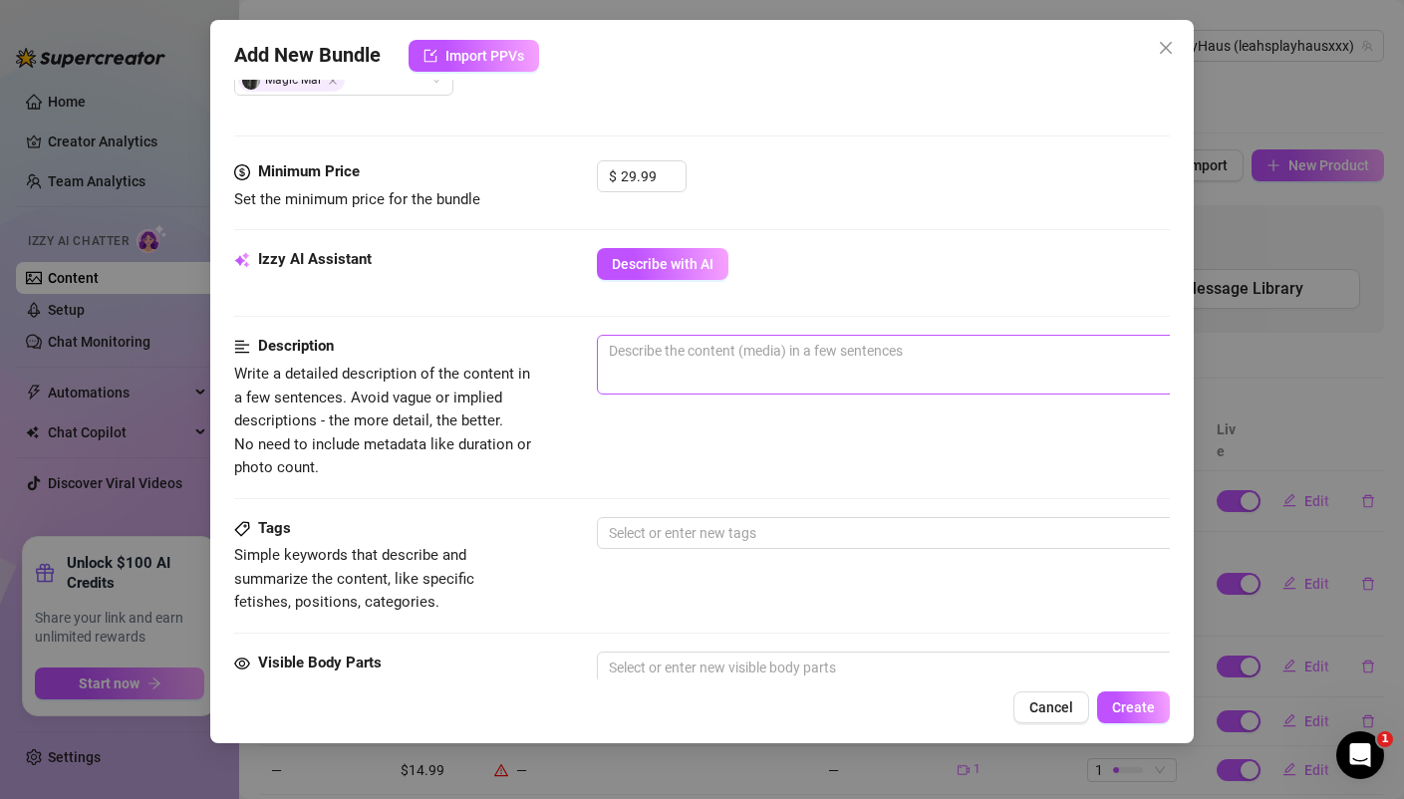
scroll to position [569, 0]
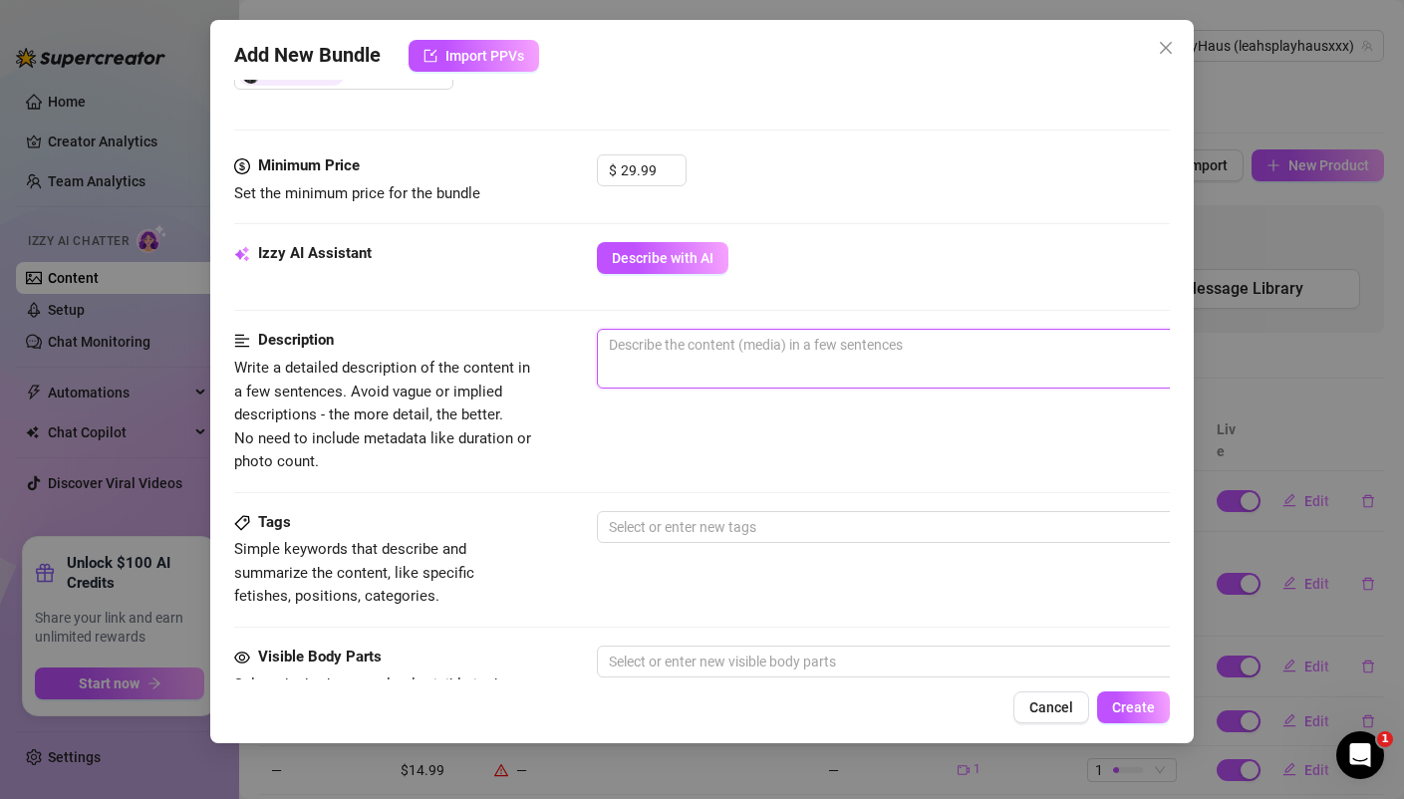
click at [643, 344] on textarea at bounding box center [945, 345] width 695 height 30
paste textarea "𝐄𝐡 𝐭𝐨 𝐆'𝐃𝐚𝐲 🇨🇦 𝐂𝐚𝐧𝐮𝐜𝐤 𝐂𝐮𝐦𝐬𝐥𝐮𝐭 𝐅𝐮𝐜𝐤𝐬 𝐈𝐧𝐭𝐞𝐫𝐧𝐚𝐭𝐢𝐨𝐧𝐚𝐥 -🇦🇺 (𝟑𝟏𝐦𝐢𝐧) [DEMOGRAPHIC_DATA…"
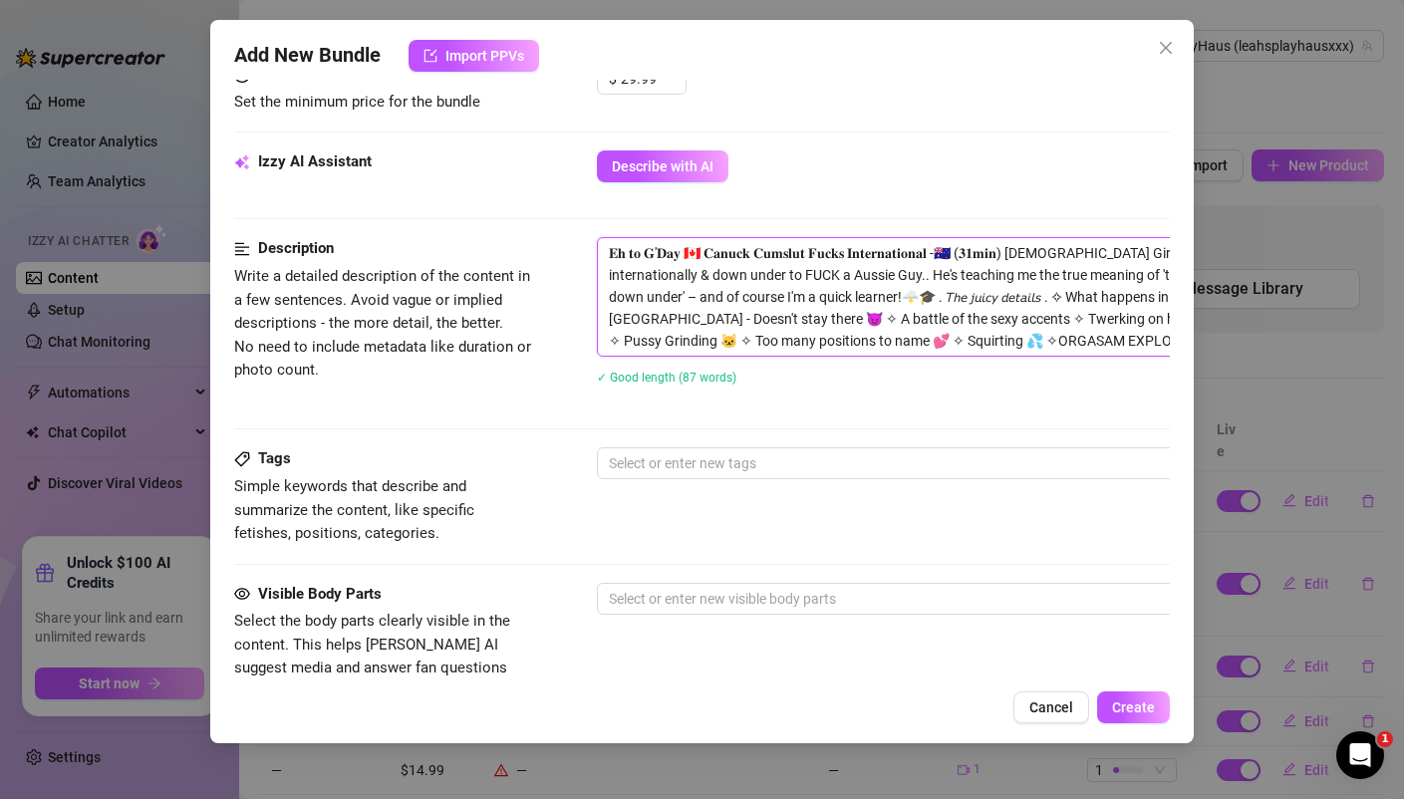
scroll to position [674, 0]
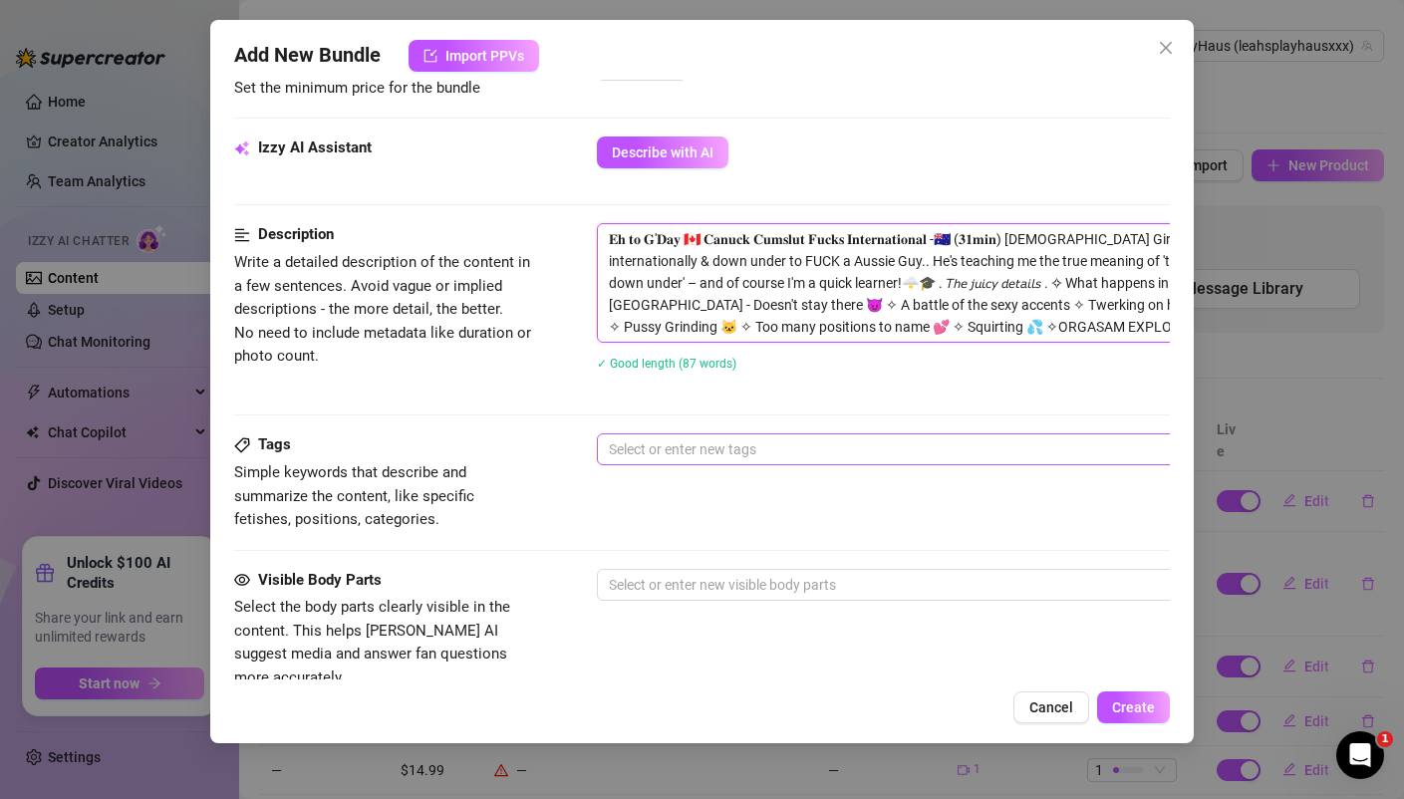
click at [675, 449] on div at bounding box center [935, 449] width 668 height 28
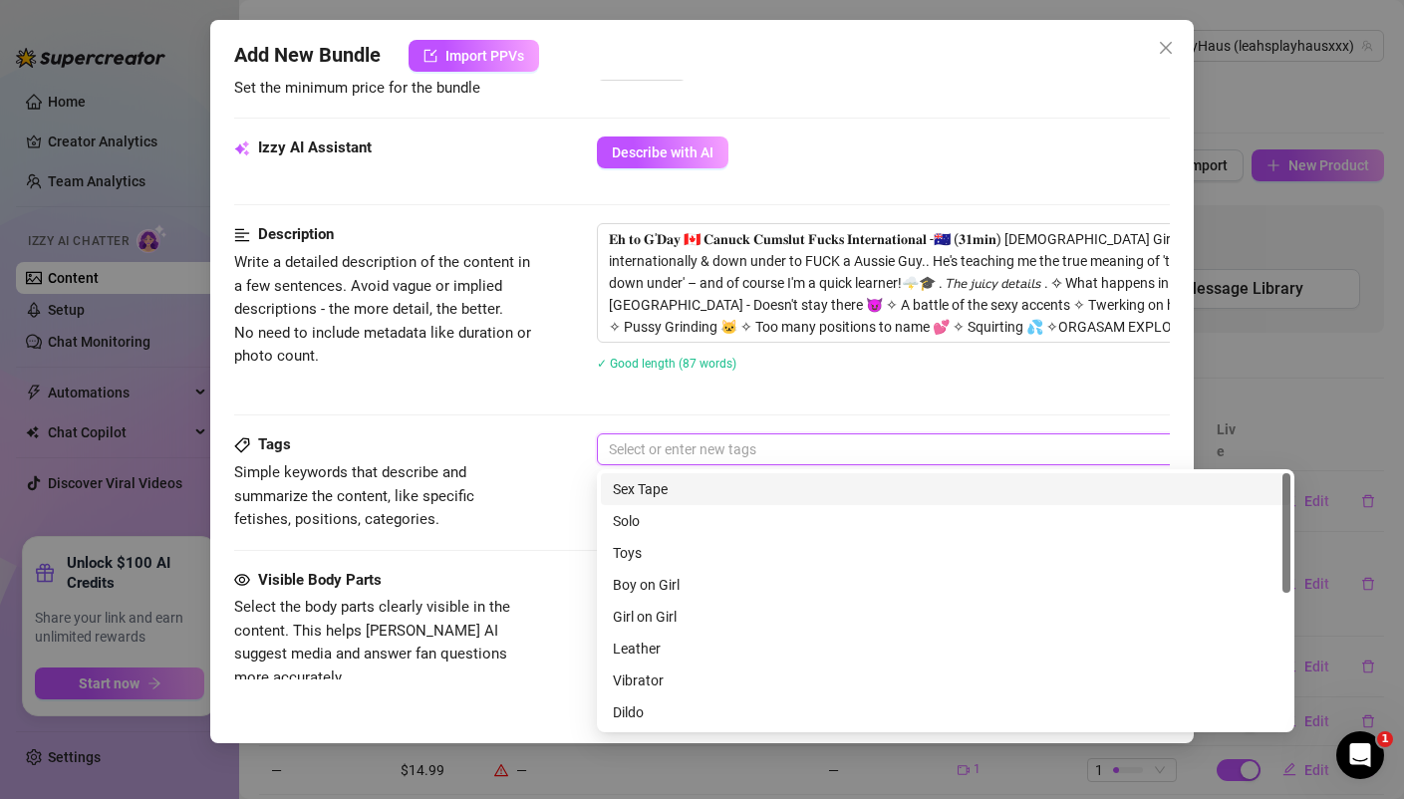
click at [655, 485] on div "Sex Tape" at bounding box center [945, 489] width 665 height 22
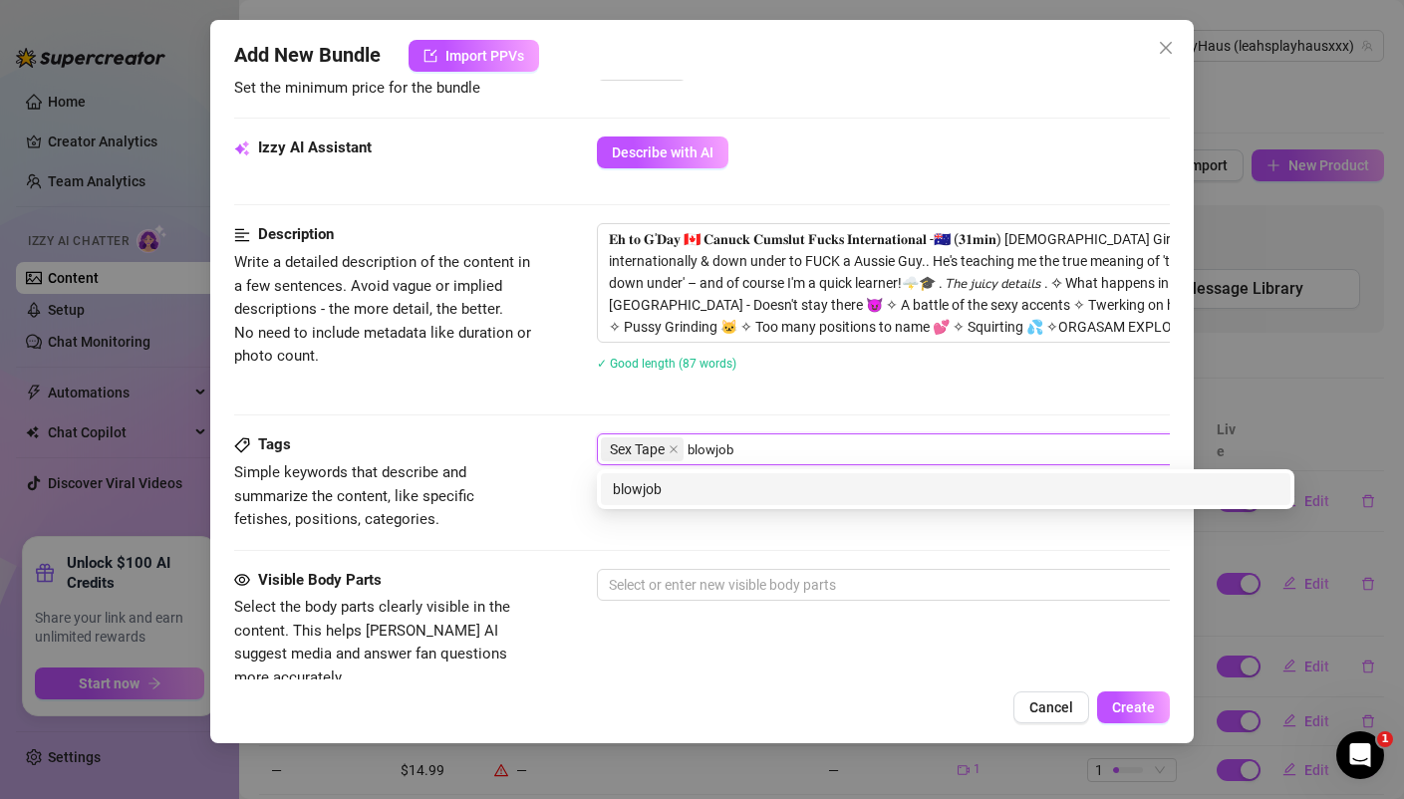
click at [643, 483] on div "blowjob" at bounding box center [945, 489] width 665 height 22
click at [628, 490] on div "kissing" at bounding box center [945, 489] width 665 height 22
click at [636, 489] on div "doggystyle" at bounding box center [945, 489] width 665 height 22
click at [628, 483] on div "missionary" at bounding box center [945, 489] width 665 height 22
click at [628, 485] on div "[GEOGRAPHIC_DATA]" at bounding box center [945, 489] width 665 height 22
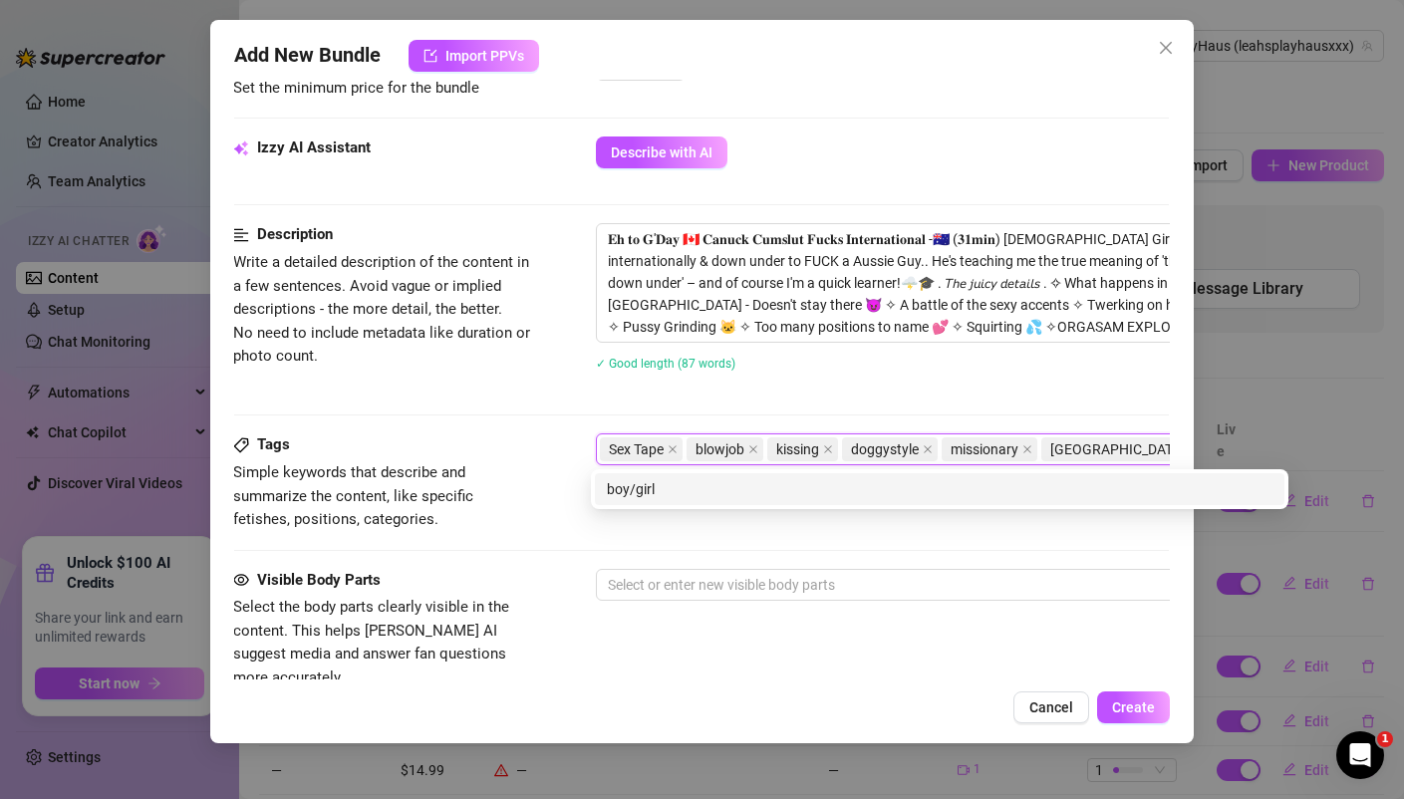
scroll to position [674, 6]
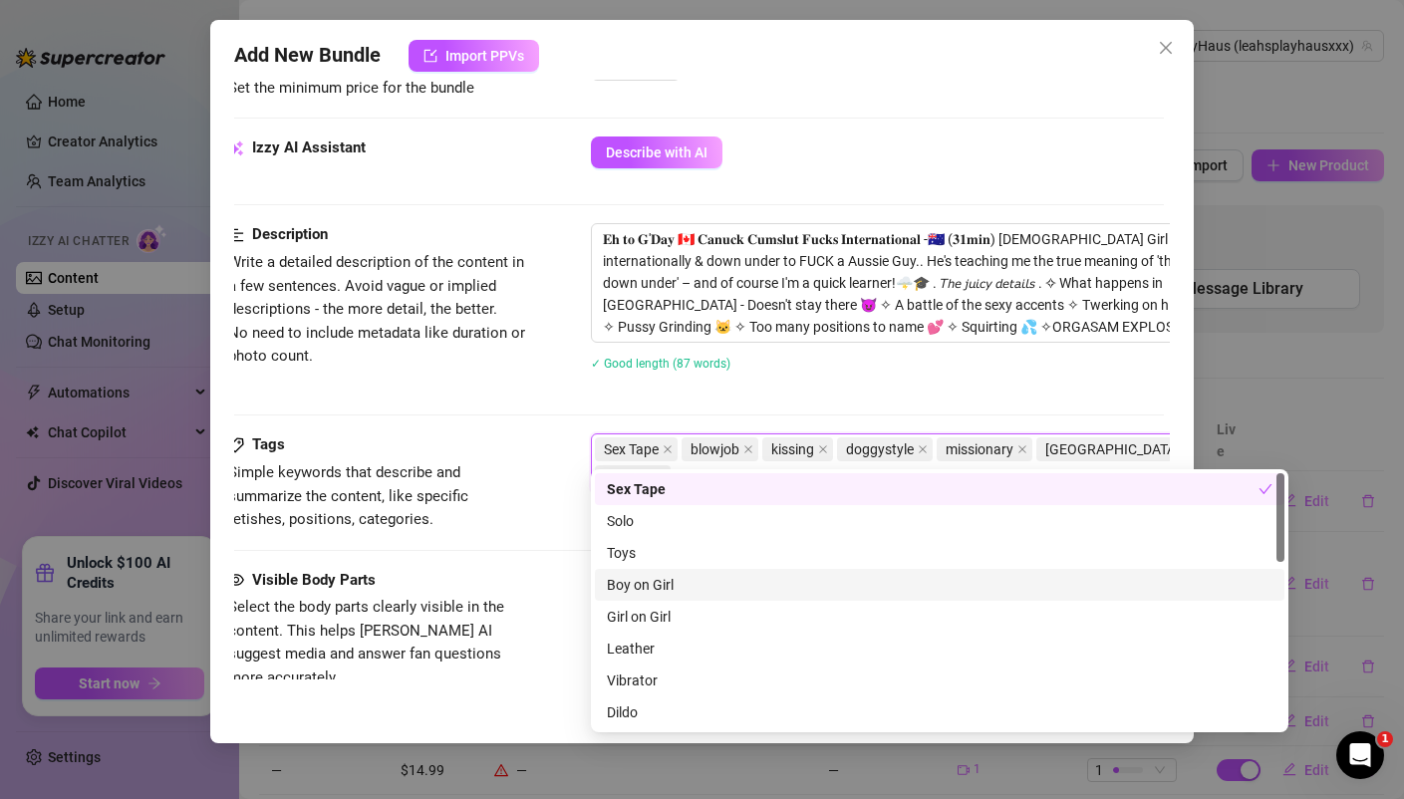
click at [646, 586] on div "Boy on Girl" at bounding box center [939, 585] width 665 height 22
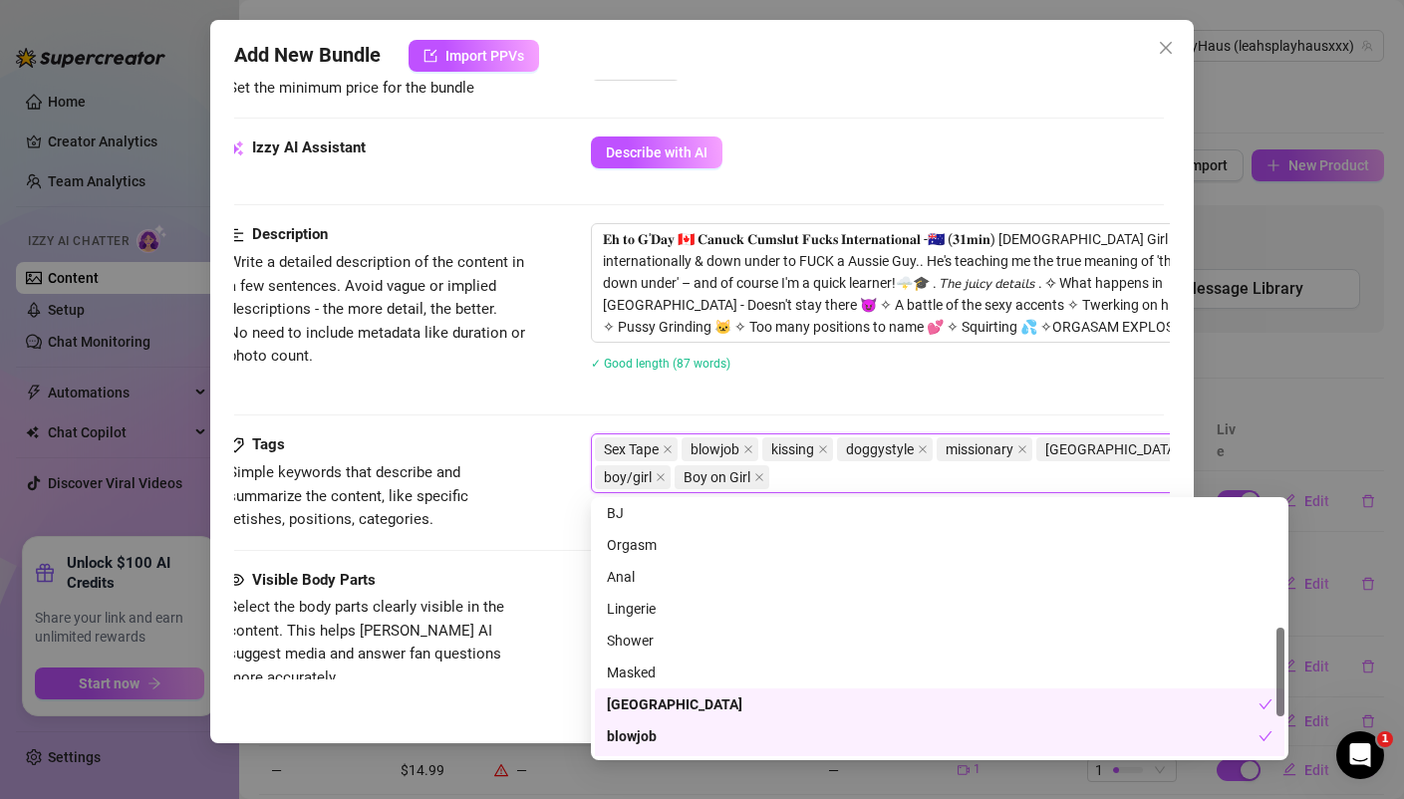
scroll to position [364, 0]
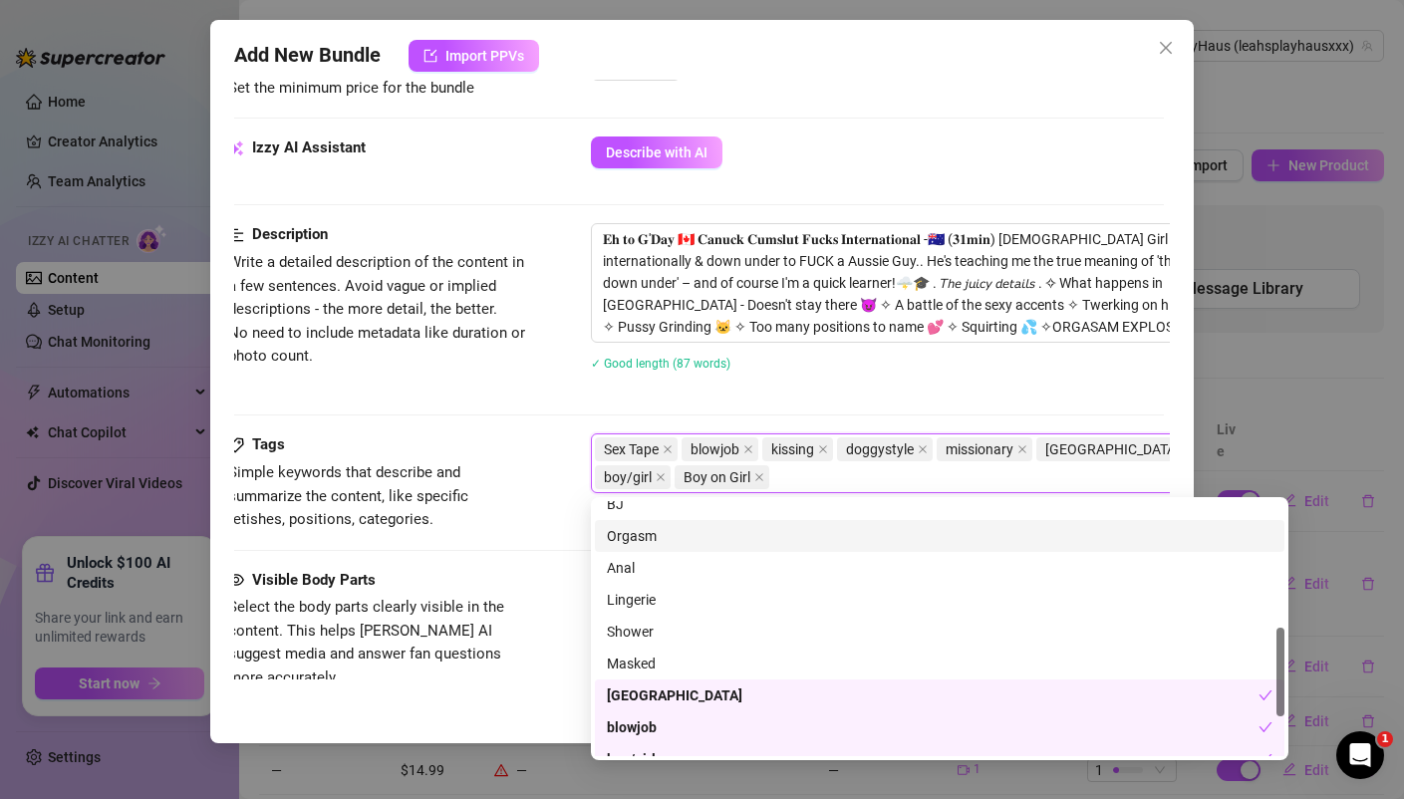
click at [649, 531] on div "Orgasm" at bounding box center [939, 536] width 665 height 22
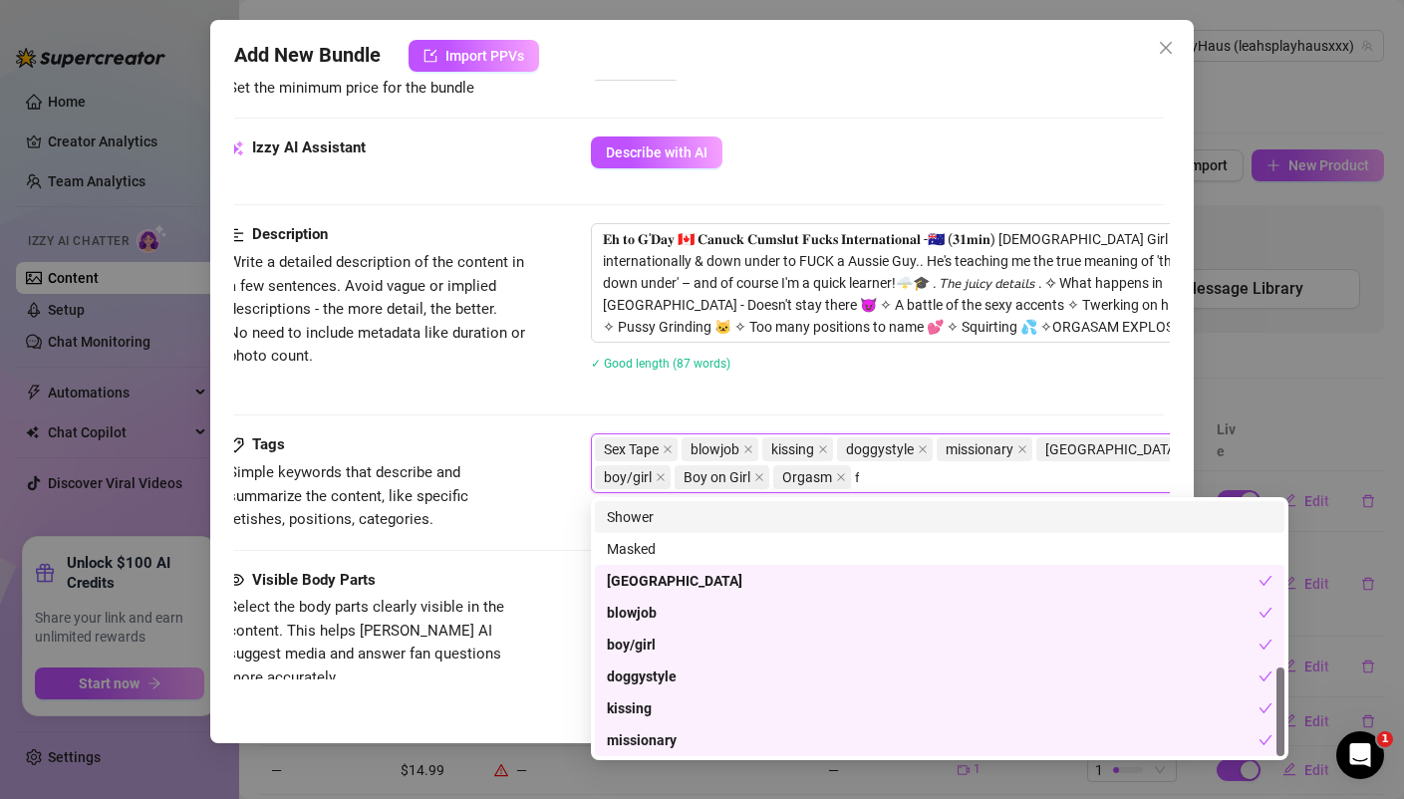
scroll to position [0, 0]
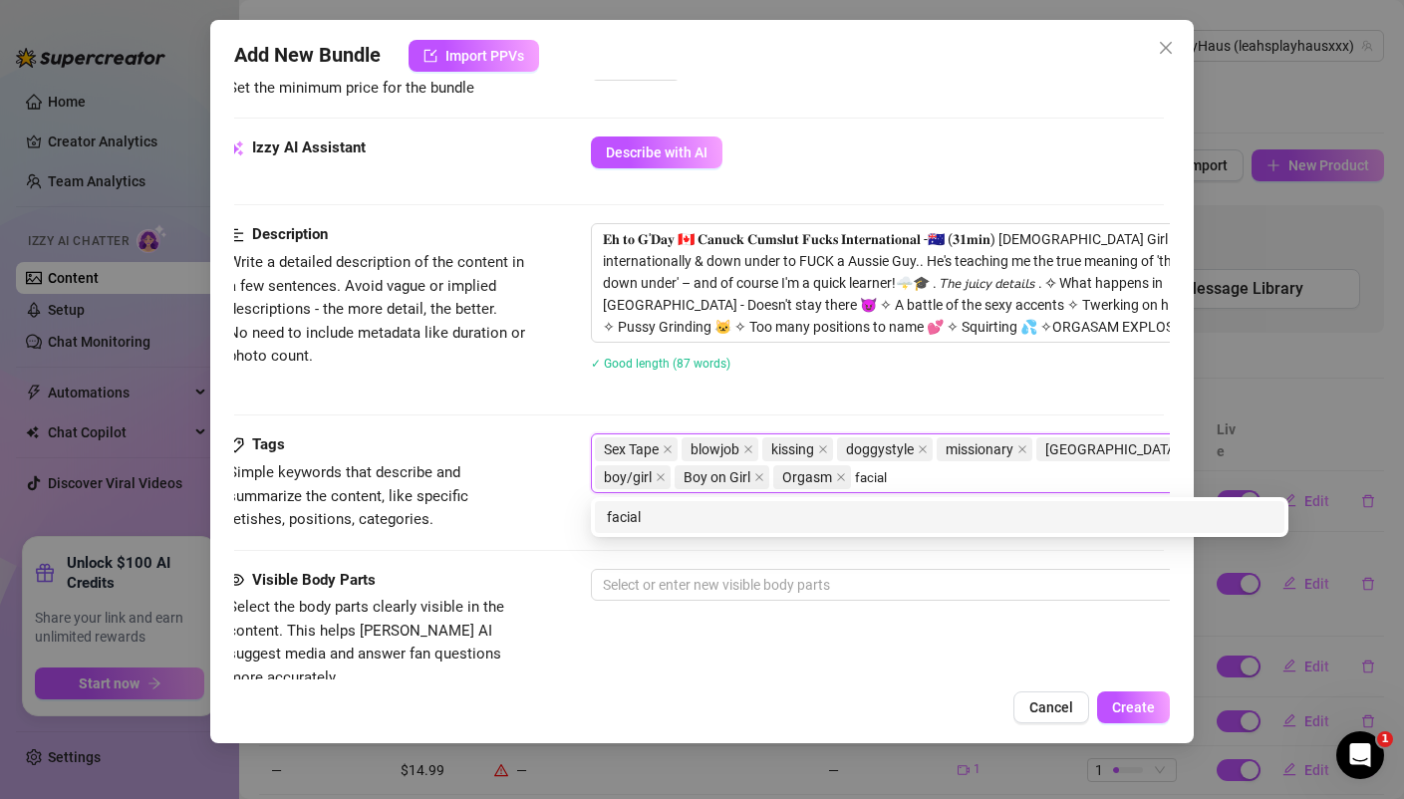
click at [650, 521] on div "facial" at bounding box center [939, 517] width 665 height 22
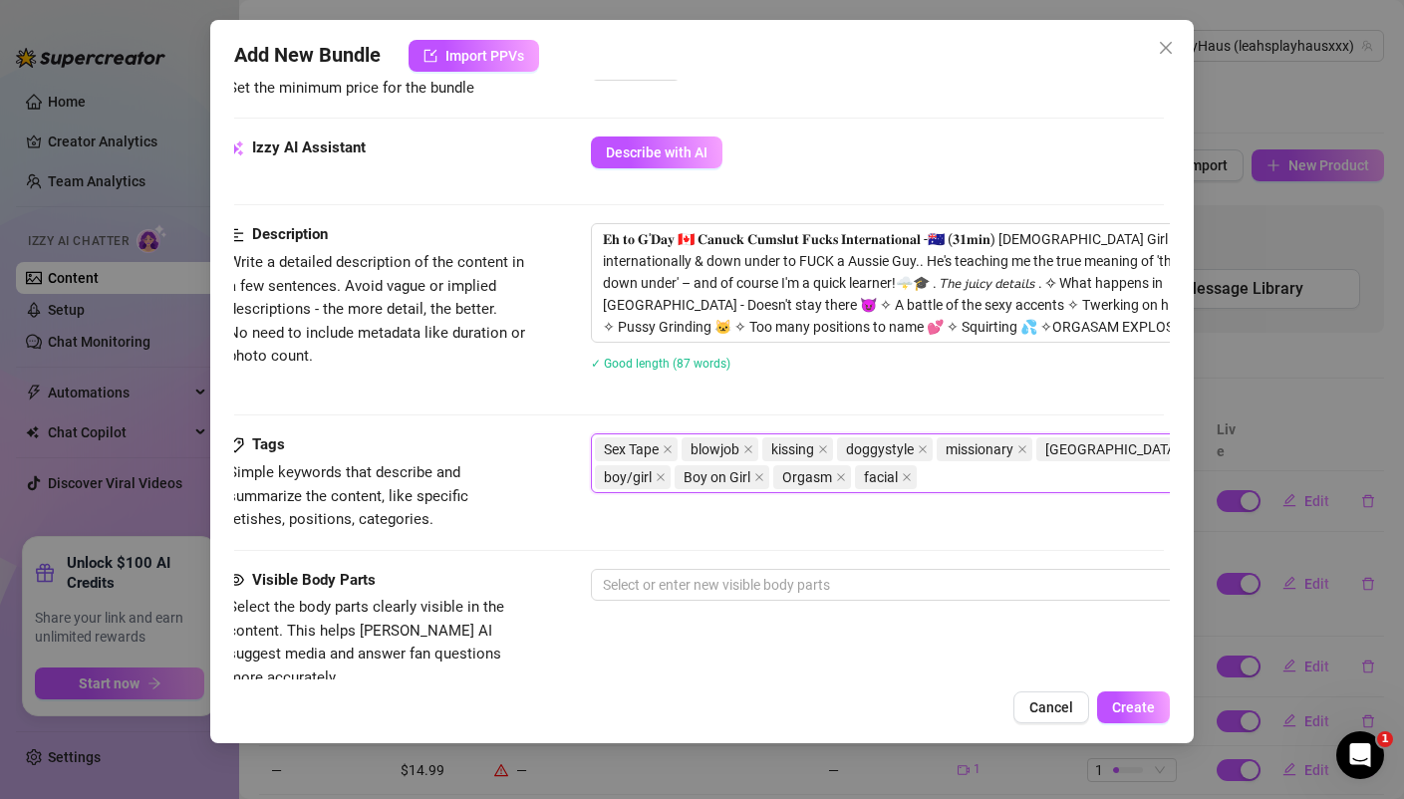
click at [870, 470] on div "Sex Tape blowjob kissing doggystyle missionary australia boy/girl Boy on Girl O…" at bounding box center [929, 463] width 668 height 56
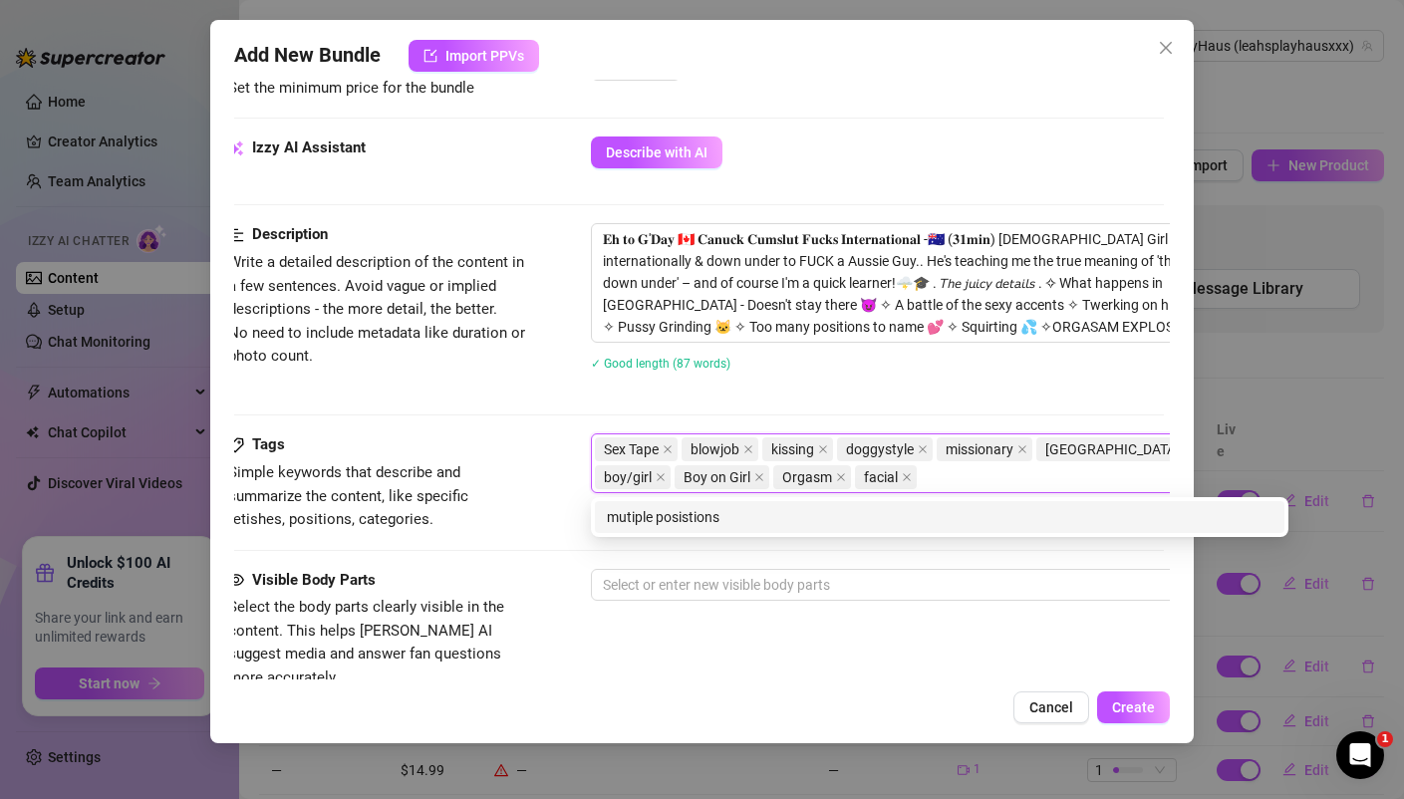
click at [514, 389] on div "Description Write a detailed description of the content in a few sentences. Avo…" at bounding box center [695, 309] width 934 height 173
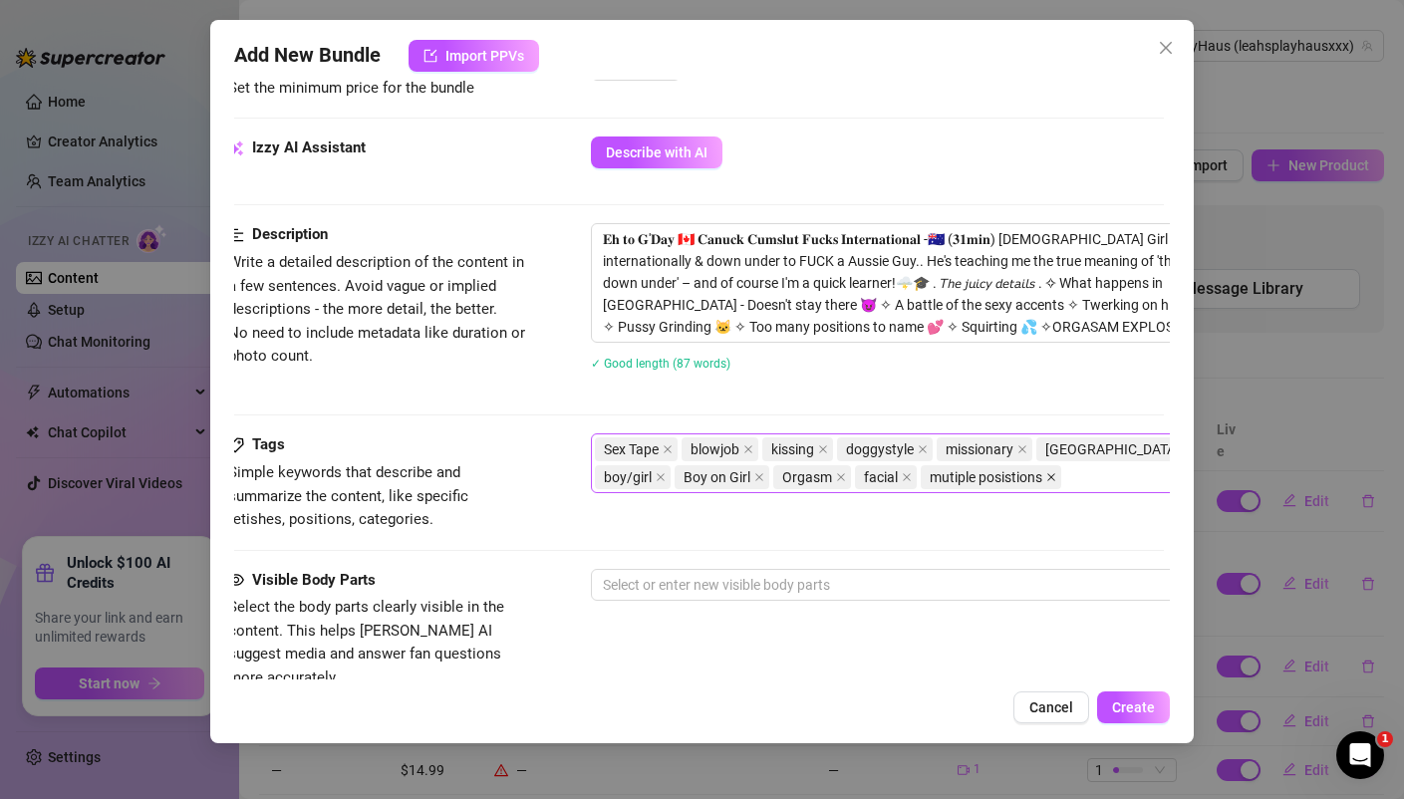
click at [1046, 472] on icon "close" at bounding box center [1051, 477] width 10 height 10
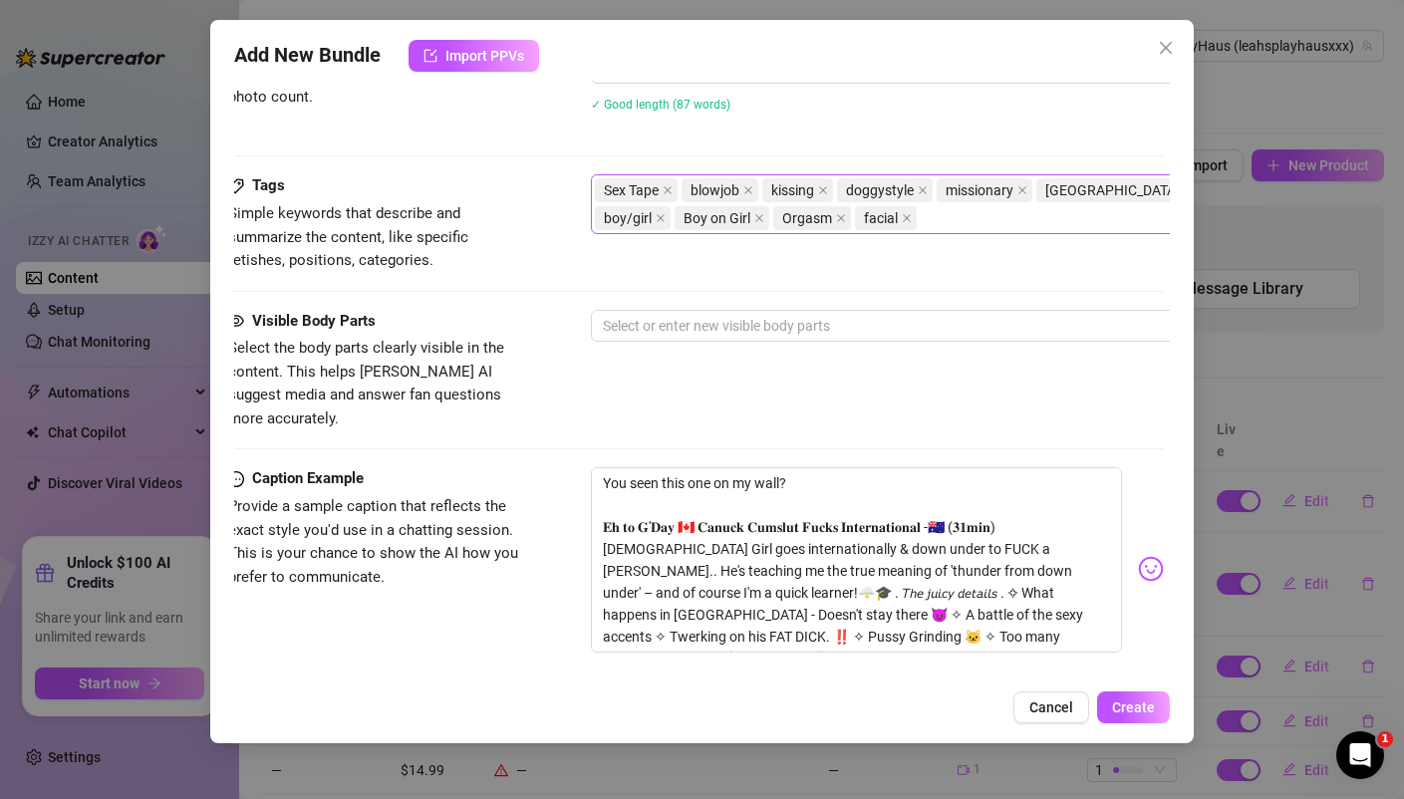
scroll to position [950, 4]
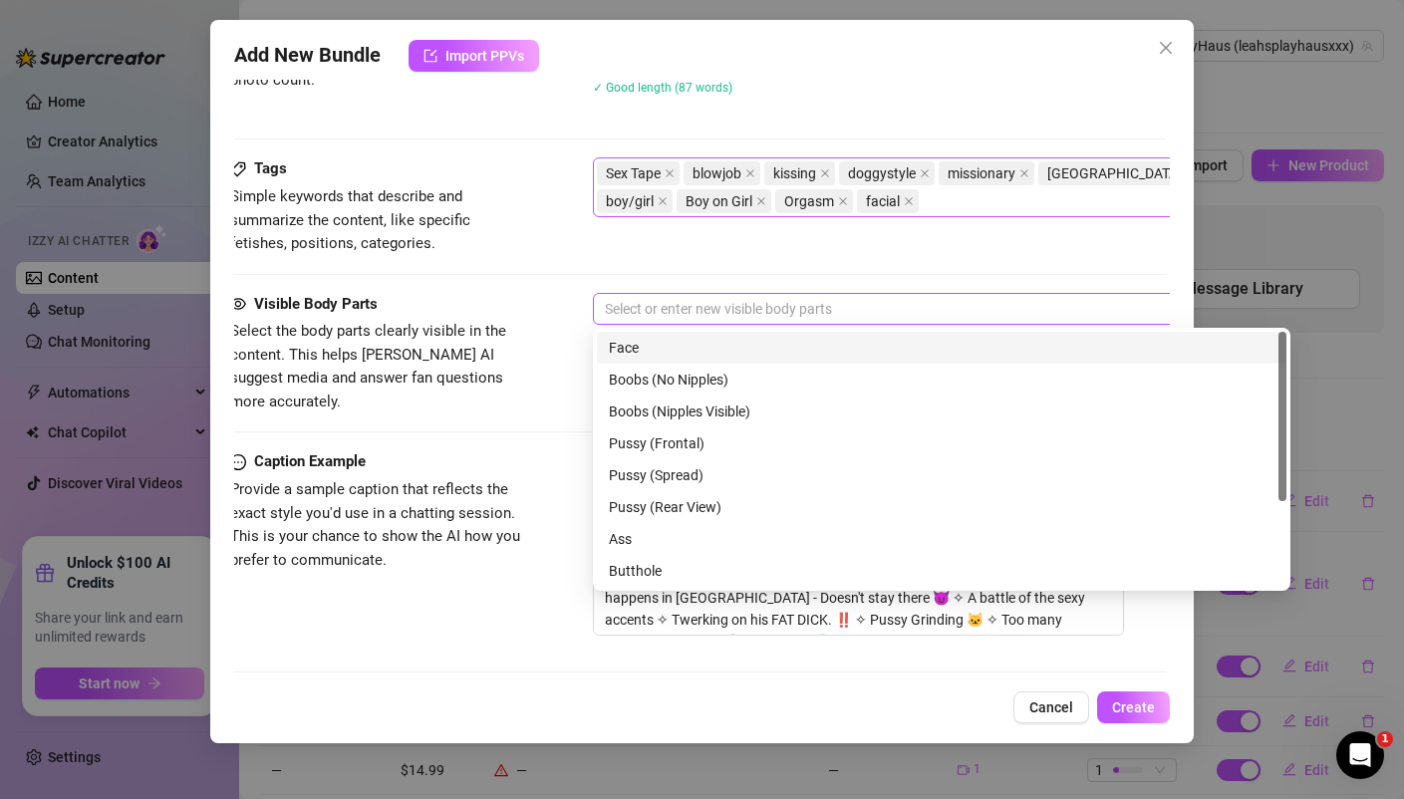
click at [647, 305] on div at bounding box center [931, 309] width 668 height 28
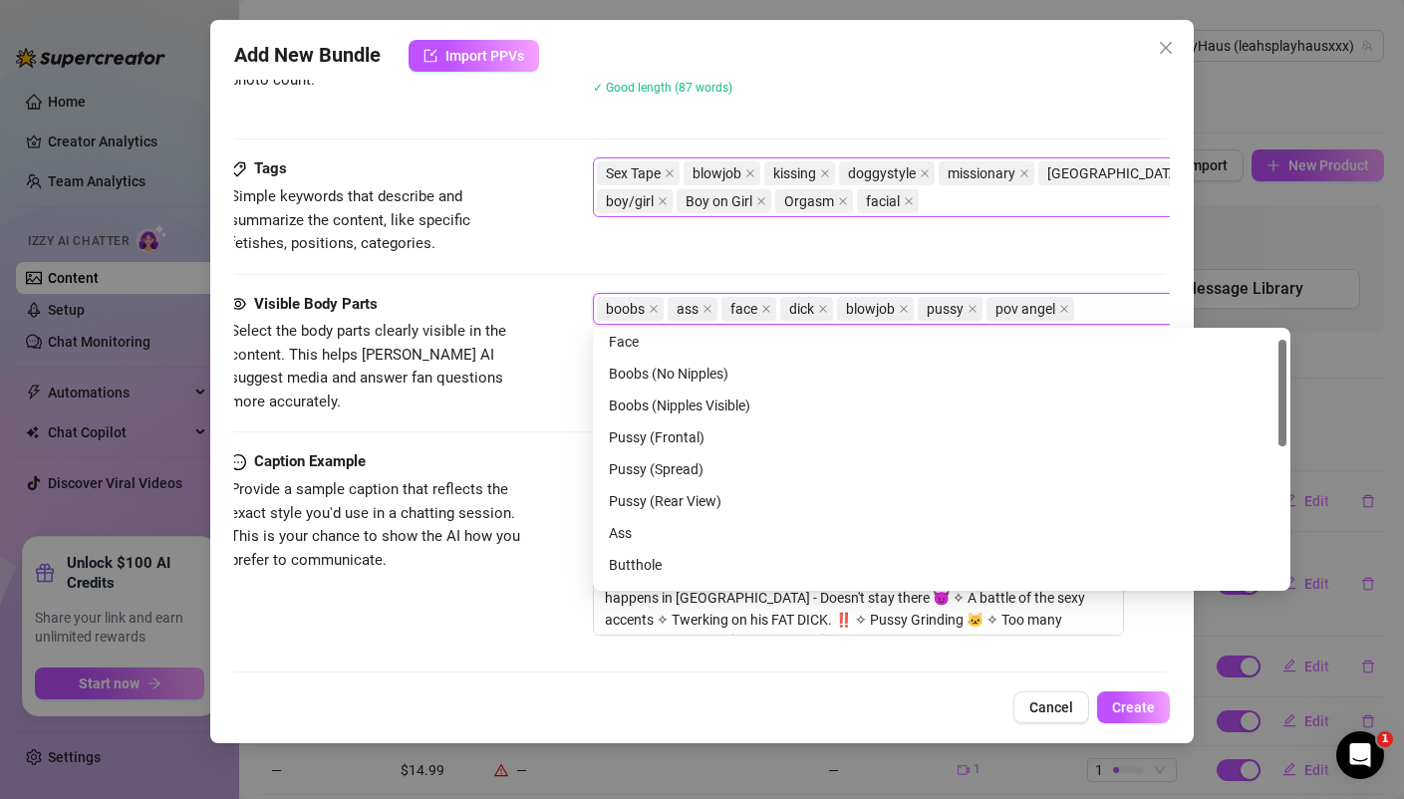
scroll to position [0, 0]
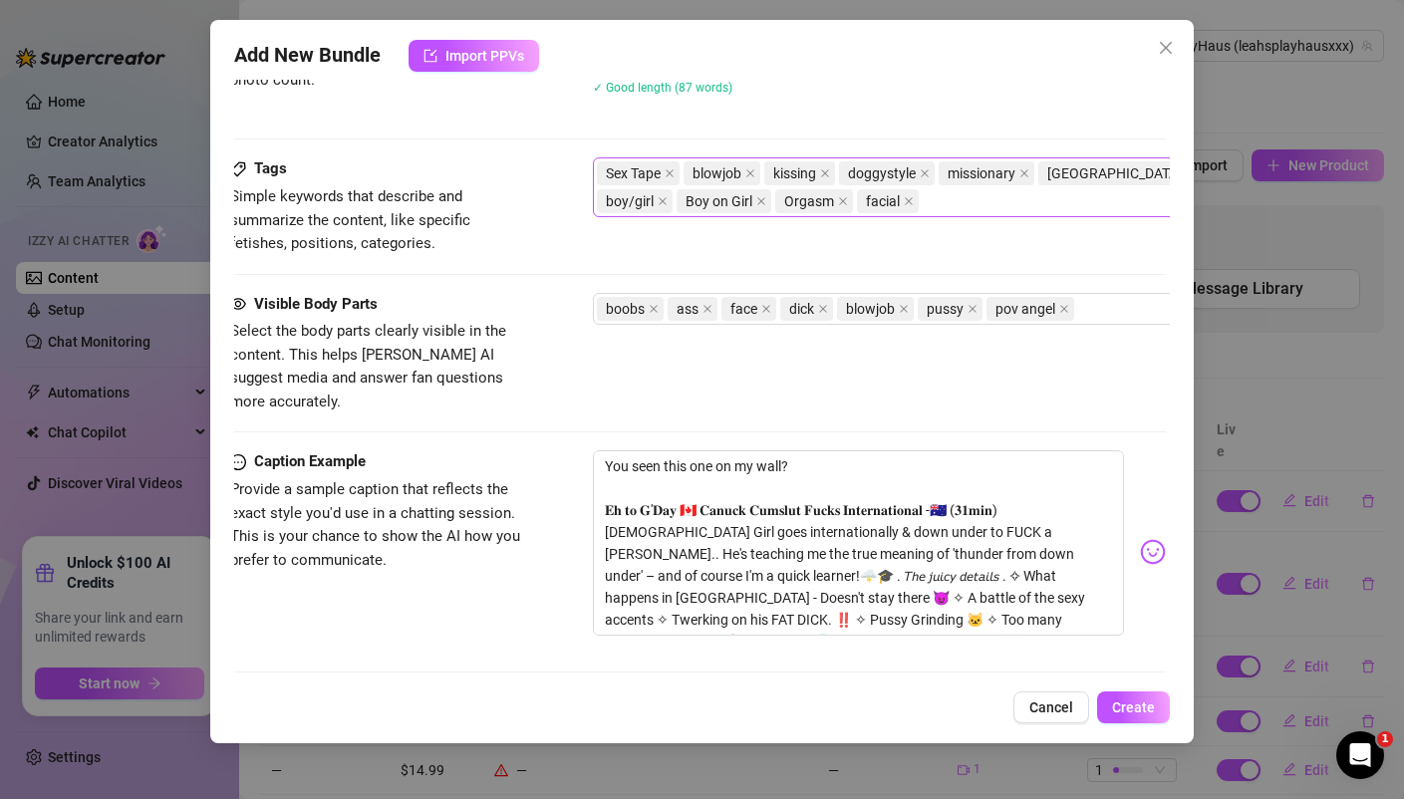
click at [530, 252] on div "Tags Simple keywords that describe and summarize the content, like specific fet…" at bounding box center [697, 206] width 934 height 98
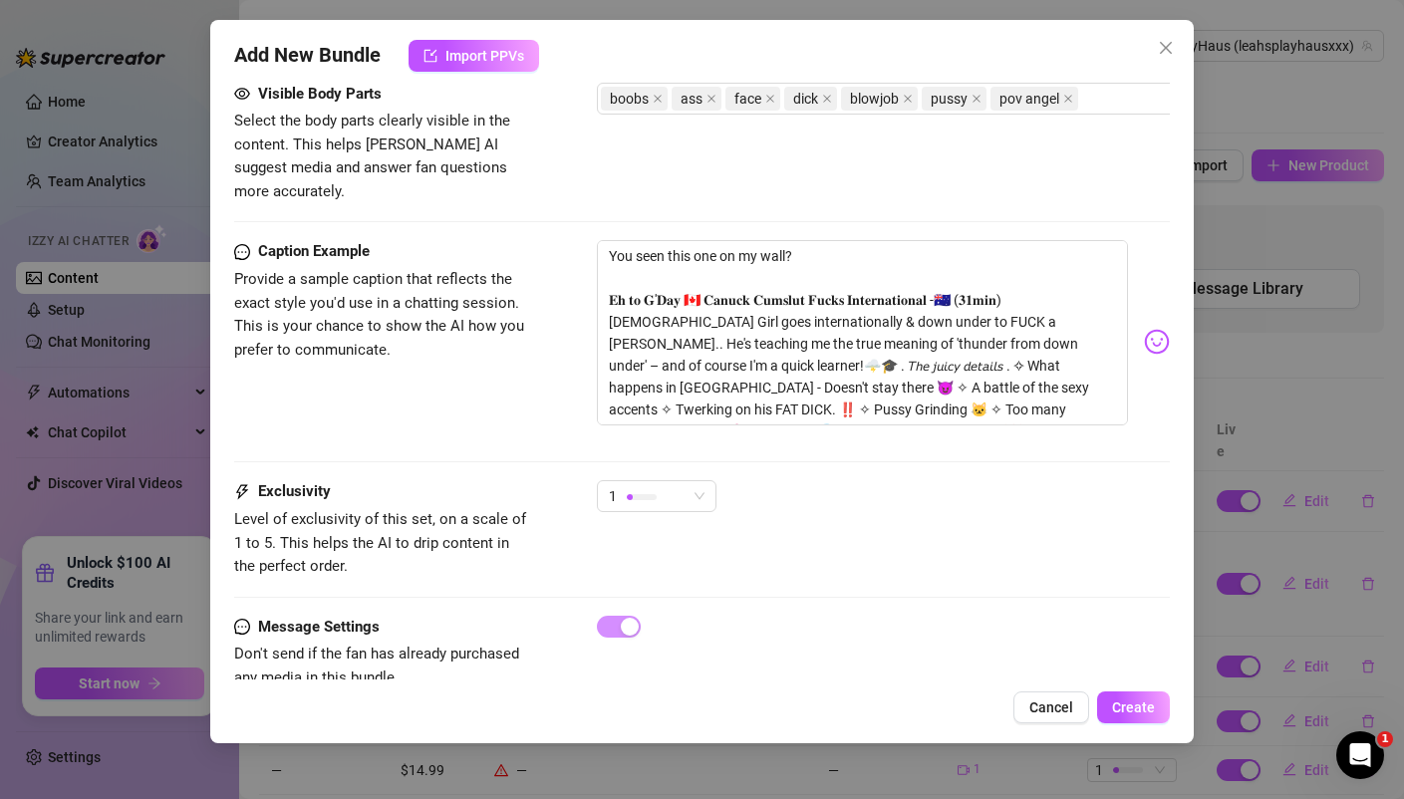
scroll to position [1184, 0]
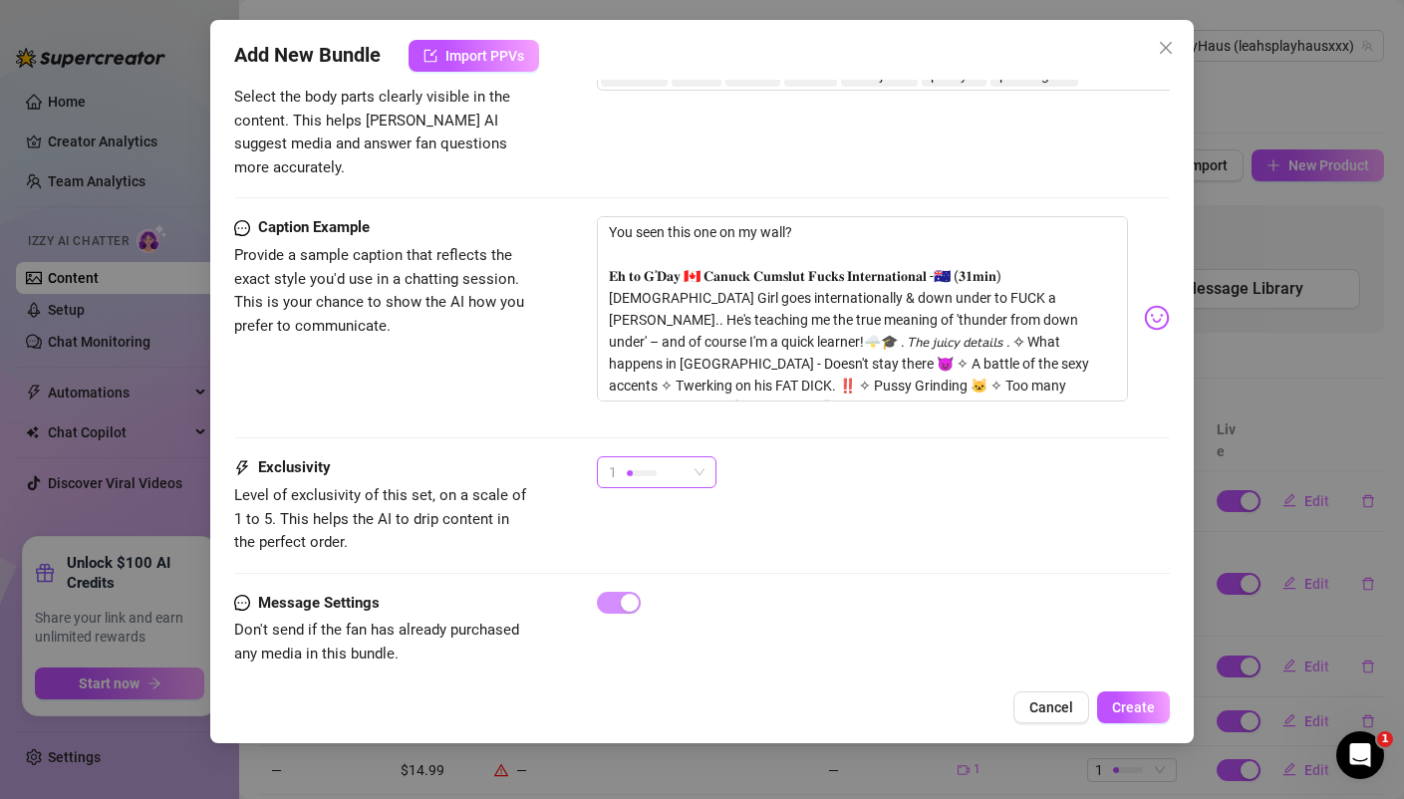
click at [666, 457] on div "1" at bounding box center [648, 472] width 78 height 30
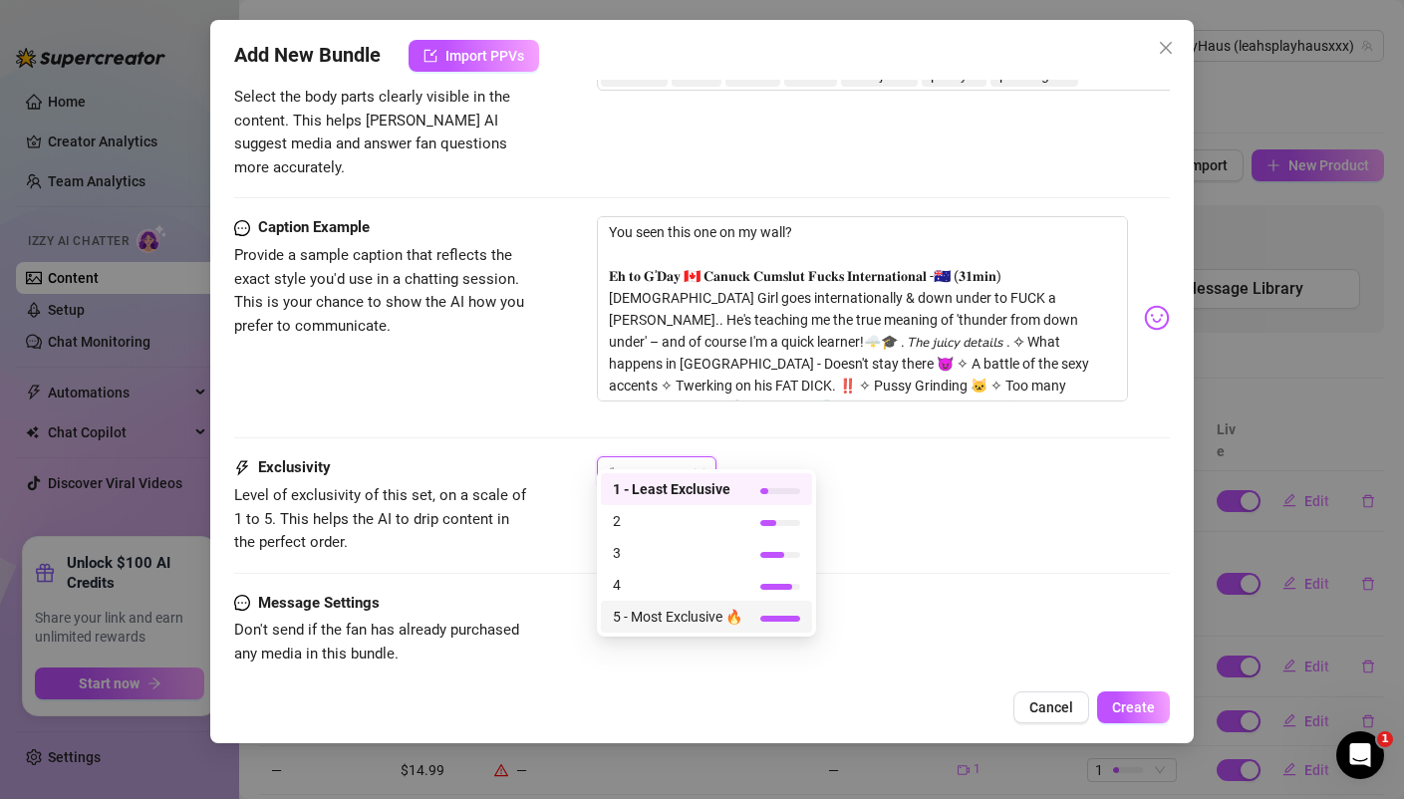
click at [656, 609] on span "5 - Most Exclusive 🔥" at bounding box center [678, 617] width 130 height 22
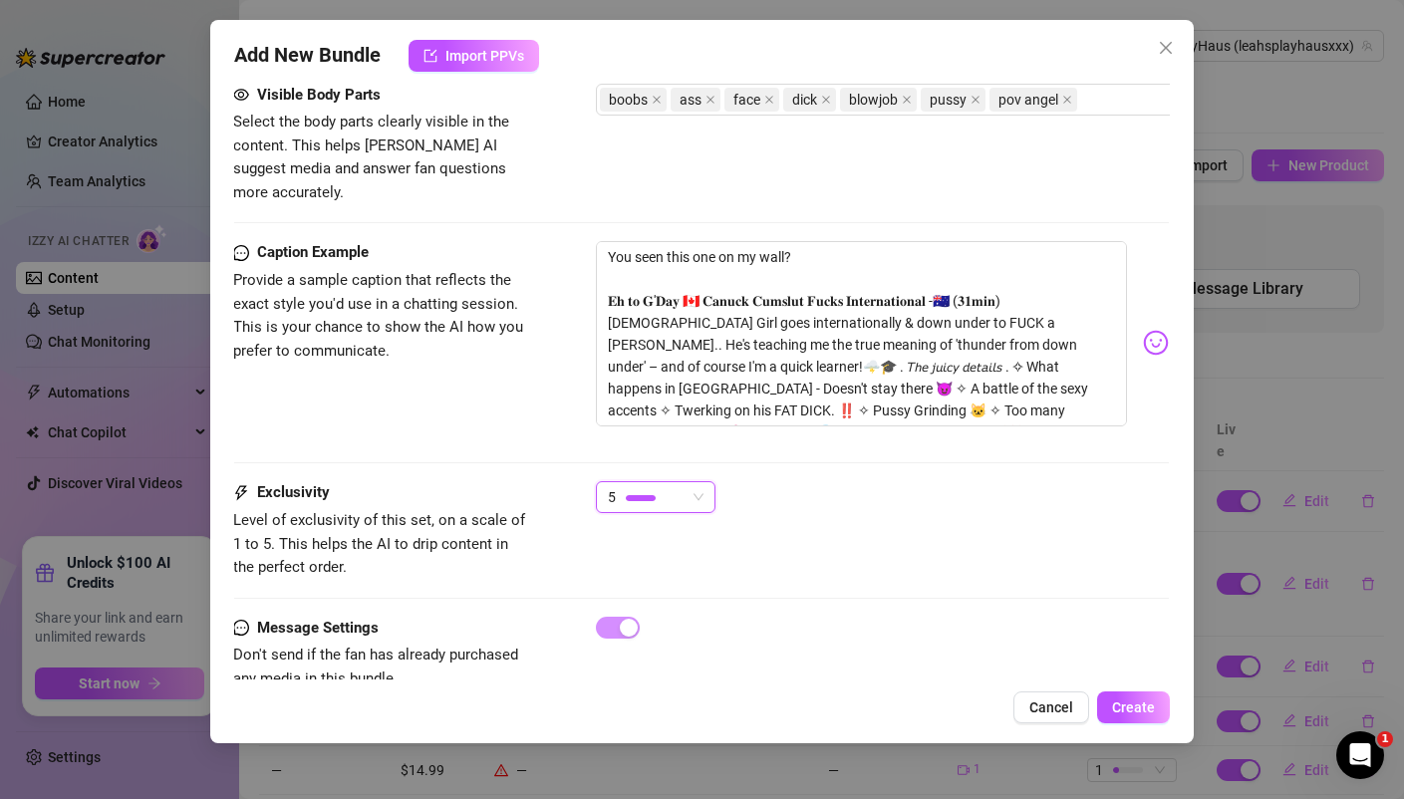
scroll to position [1184, 1]
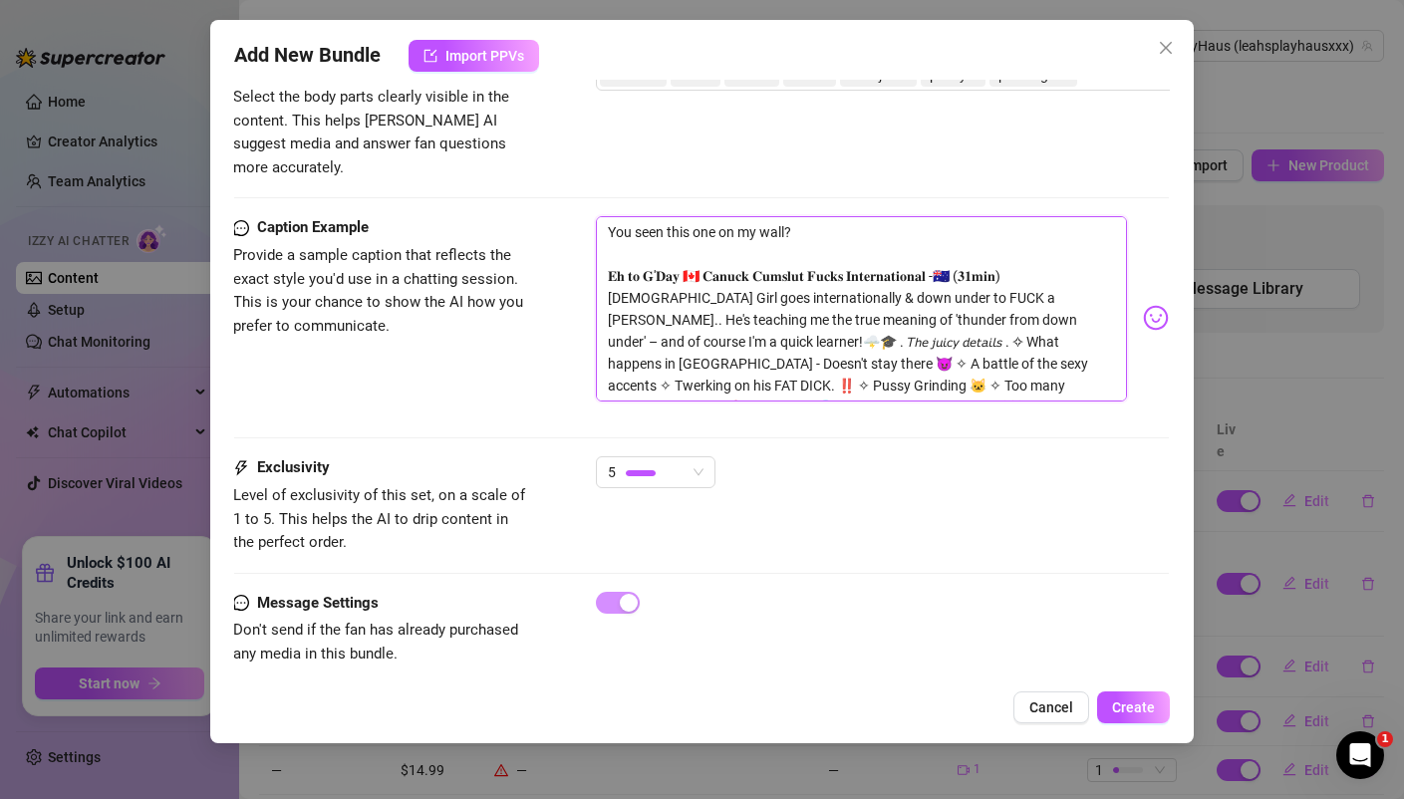
drag, startPoint x: 801, startPoint y: 229, endPoint x: 558, endPoint y: 160, distance: 252.6
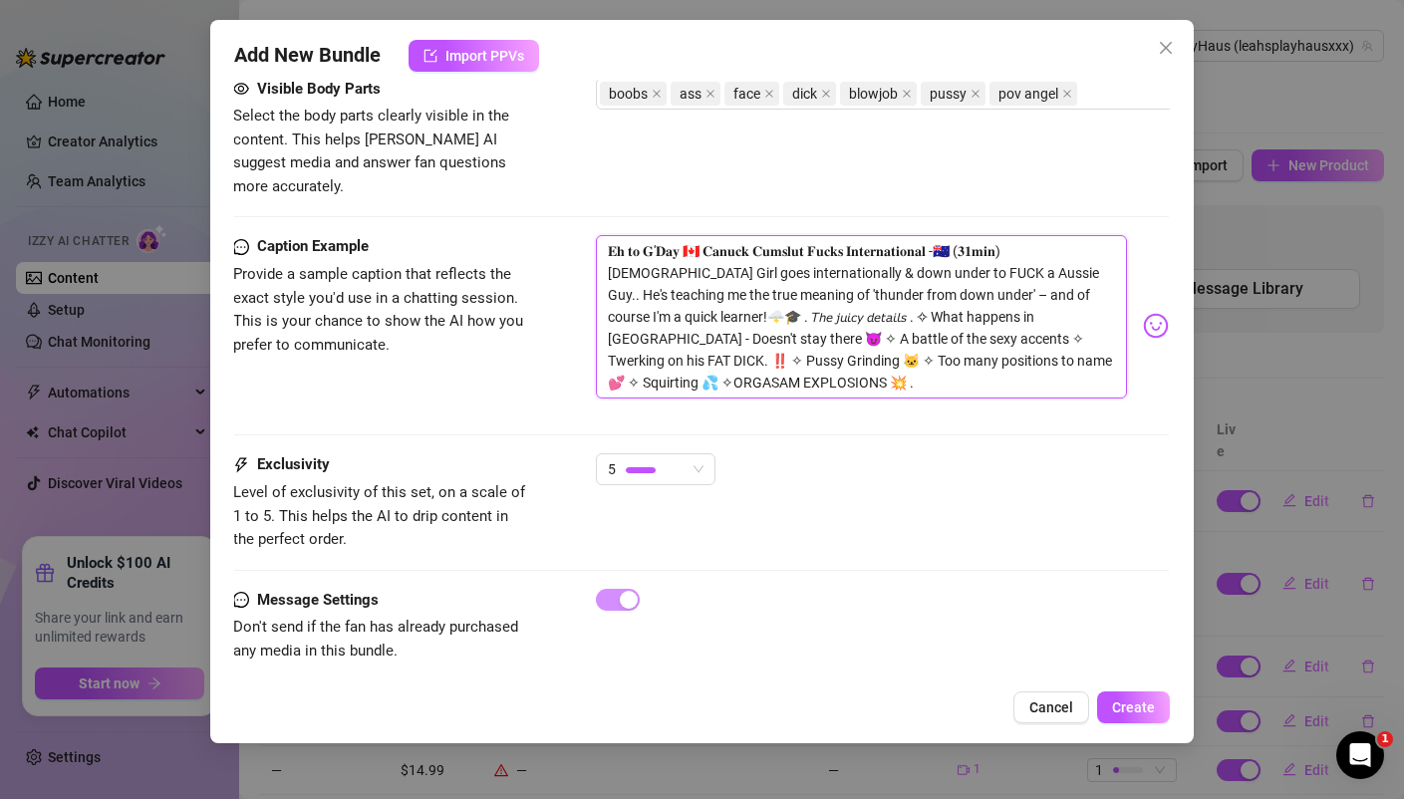
scroll to position [1163, 1]
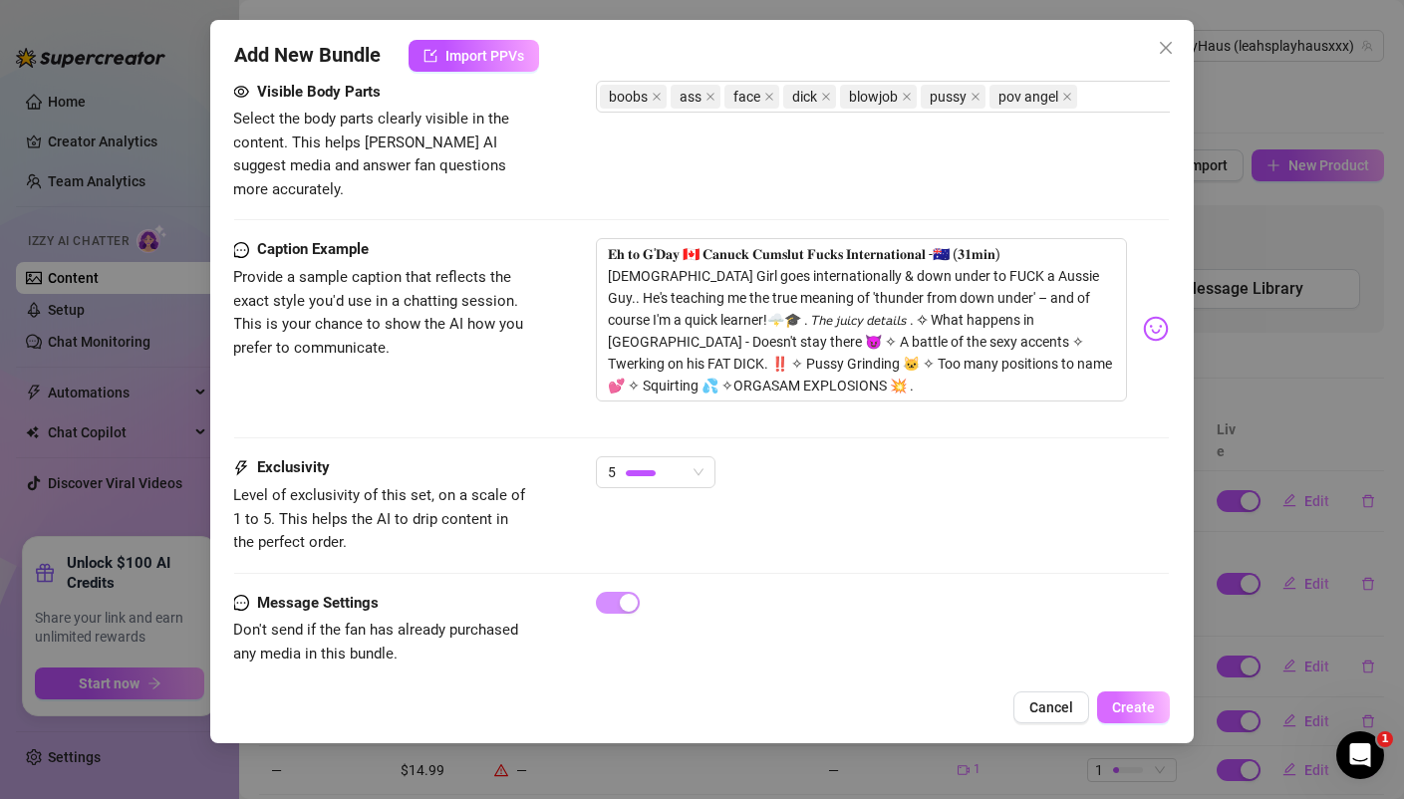
click at [1142, 709] on span "Create" at bounding box center [1133, 707] width 43 height 16
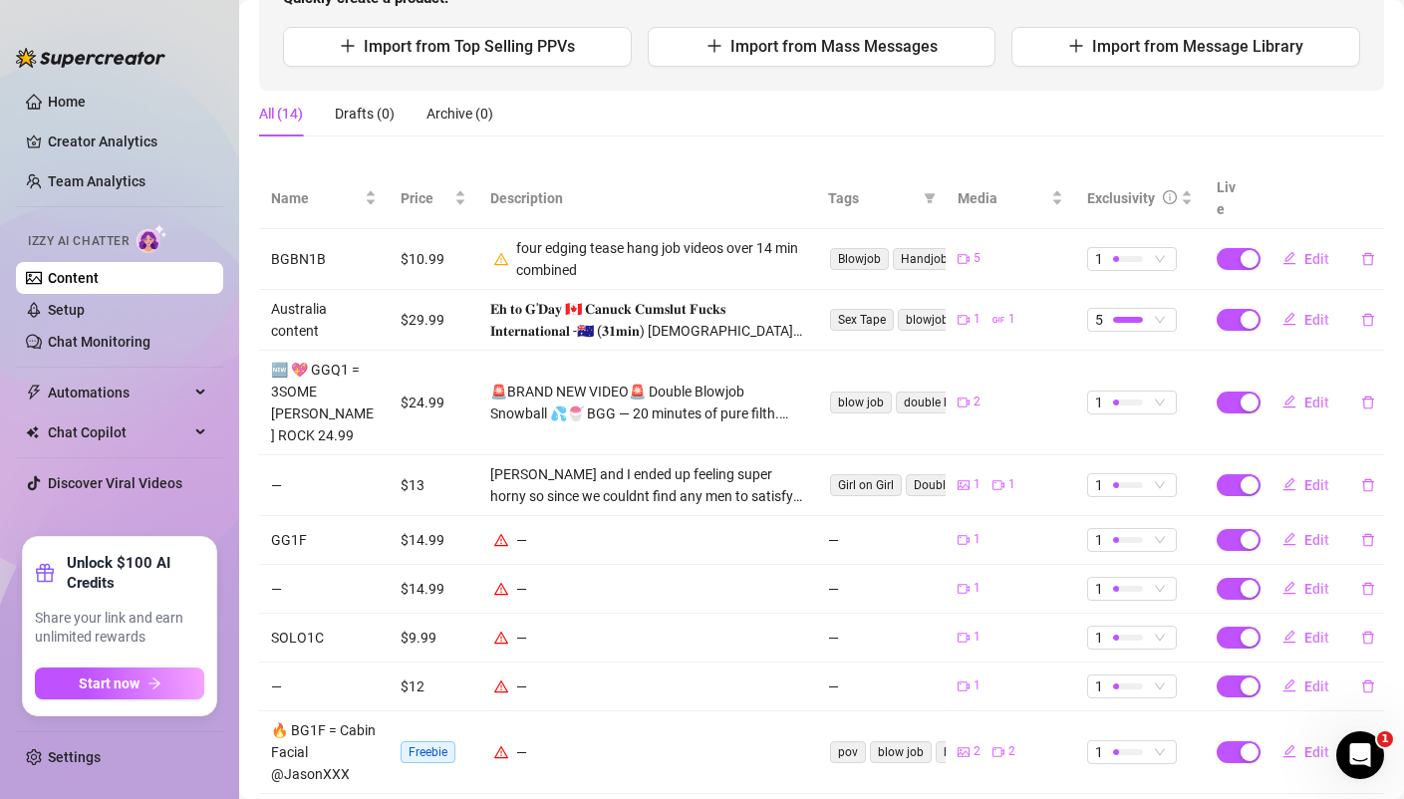
scroll to position [254, 0]
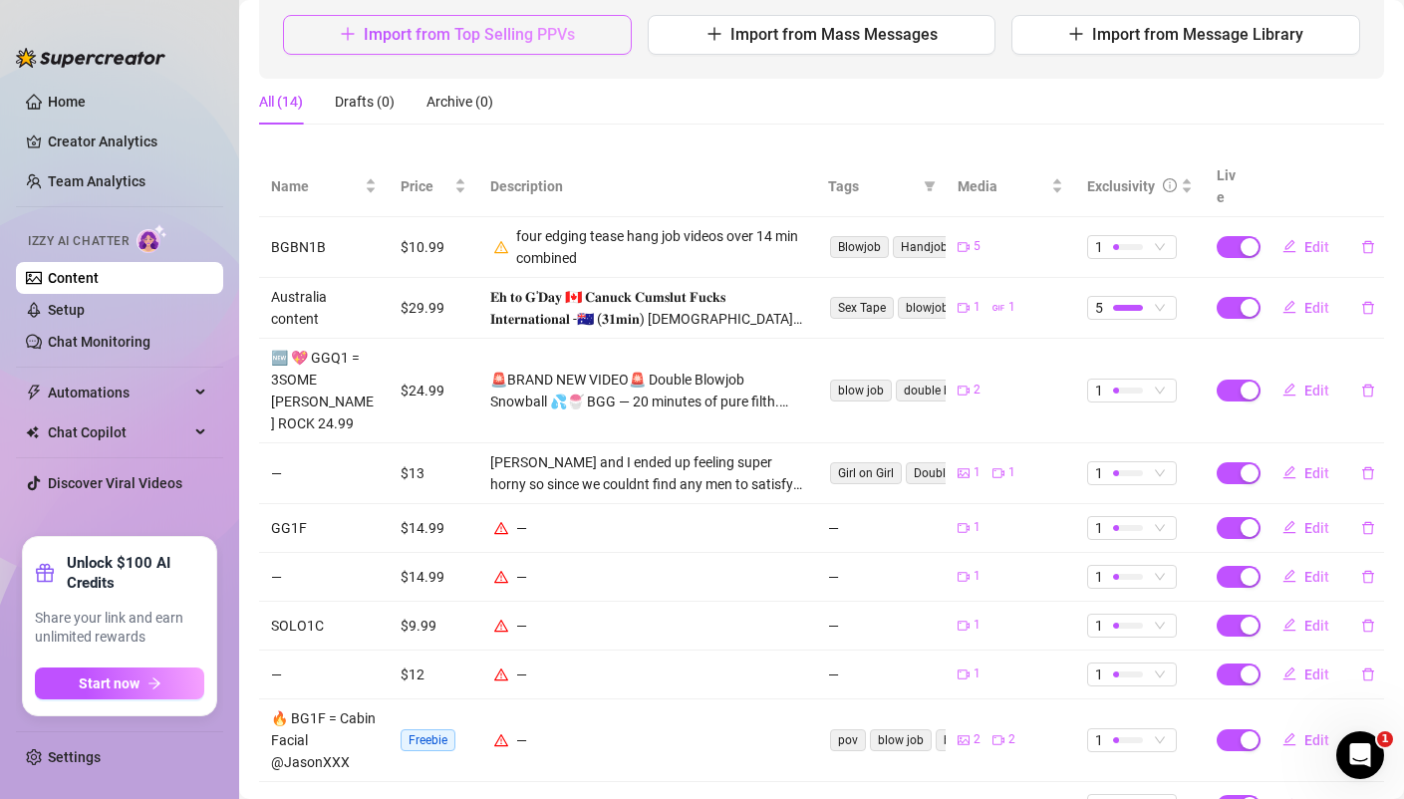
click at [460, 32] on span "Import from Top Selling PPVs" at bounding box center [469, 34] width 211 height 19
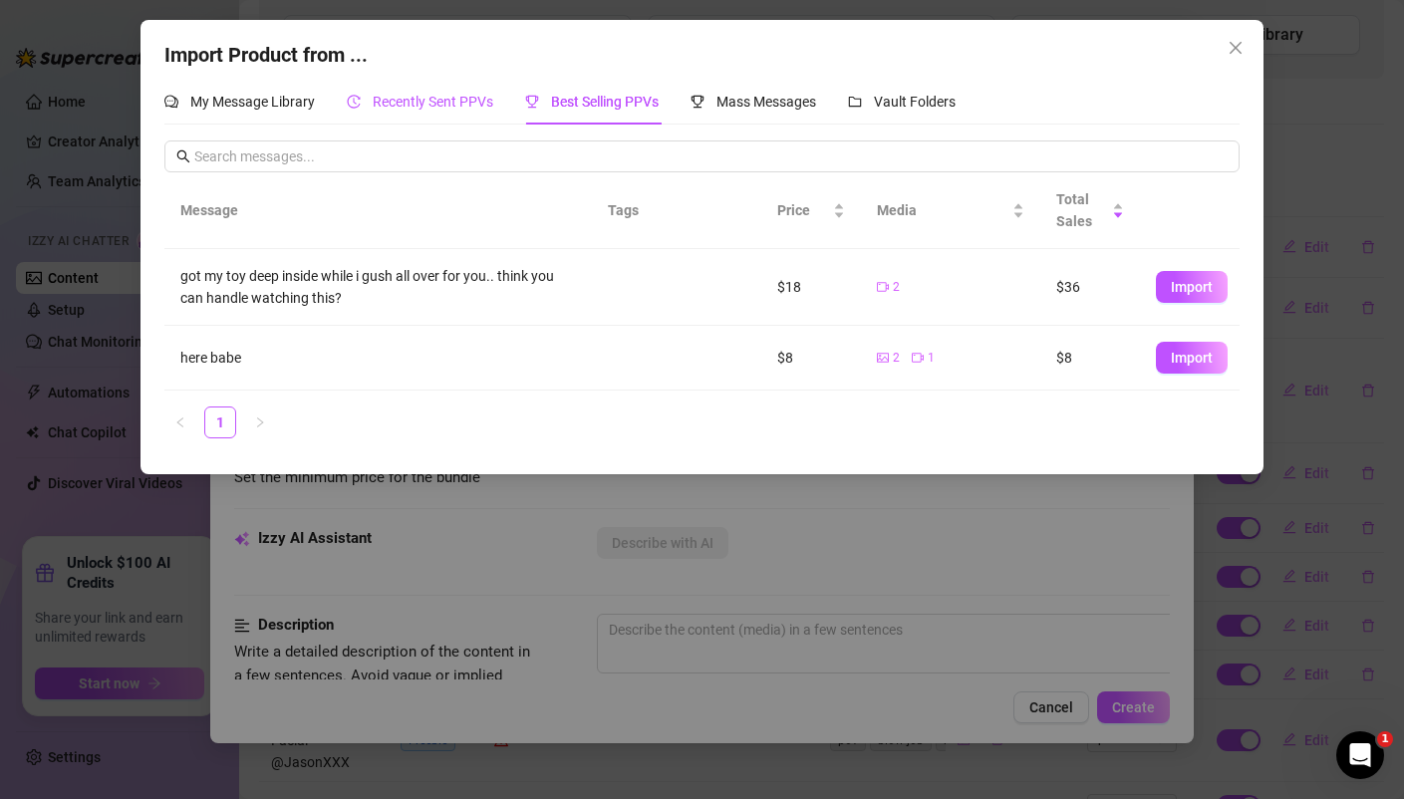
click at [454, 96] on span "Recently Sent PPVs" at bounding box center [433, 102] width 121 height 16
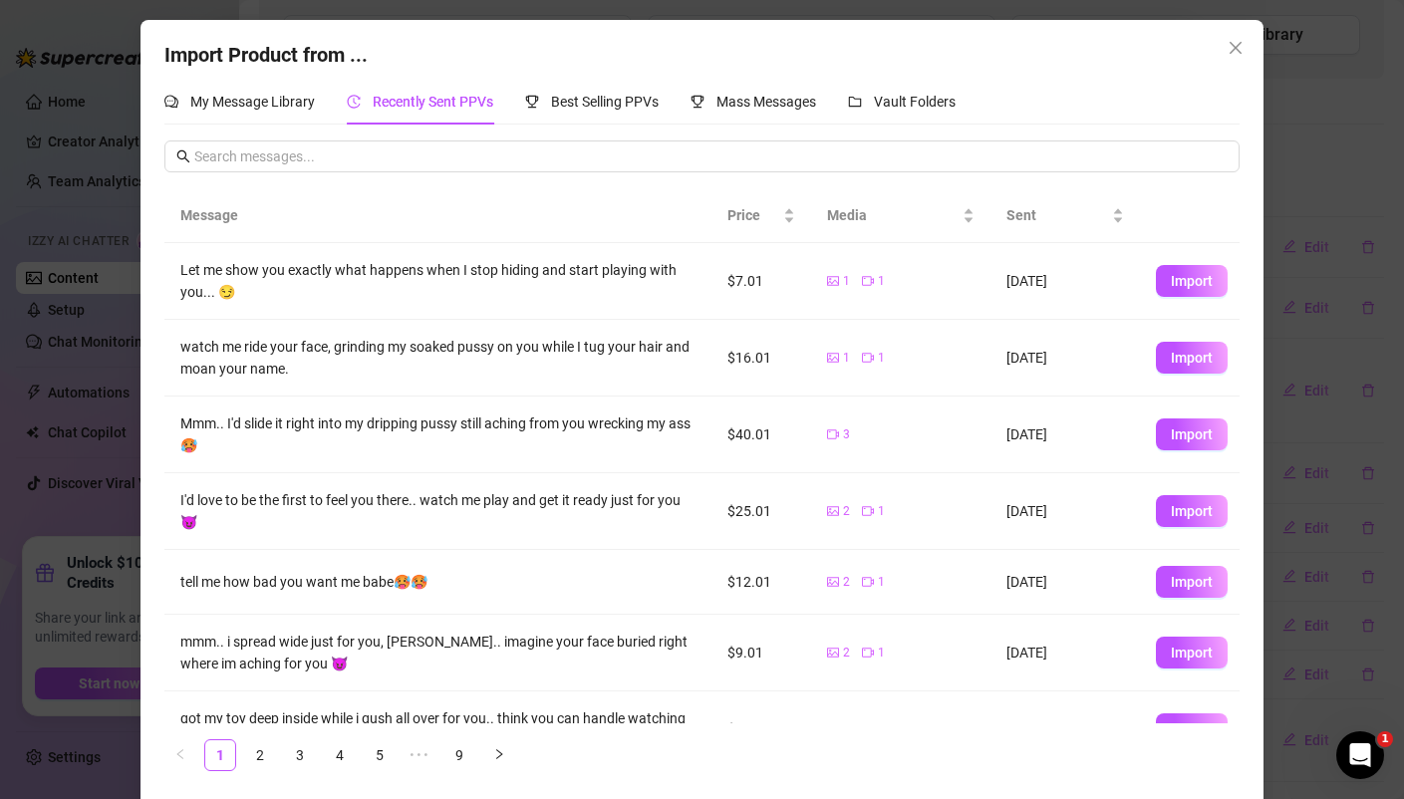
scroll to position [274, 0]
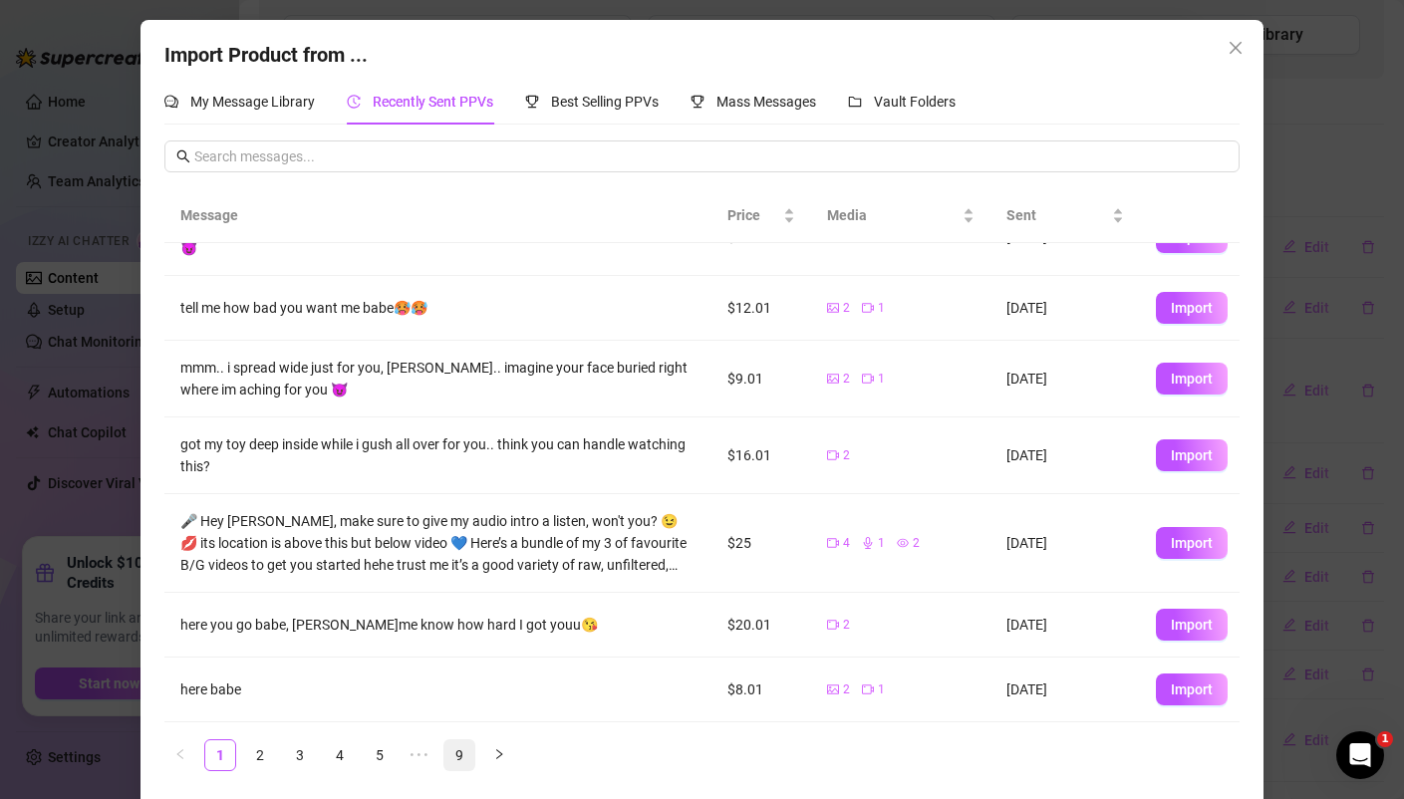
click at [454, 753] on link "9" at bounding box center [459, 755] width 30 height 30
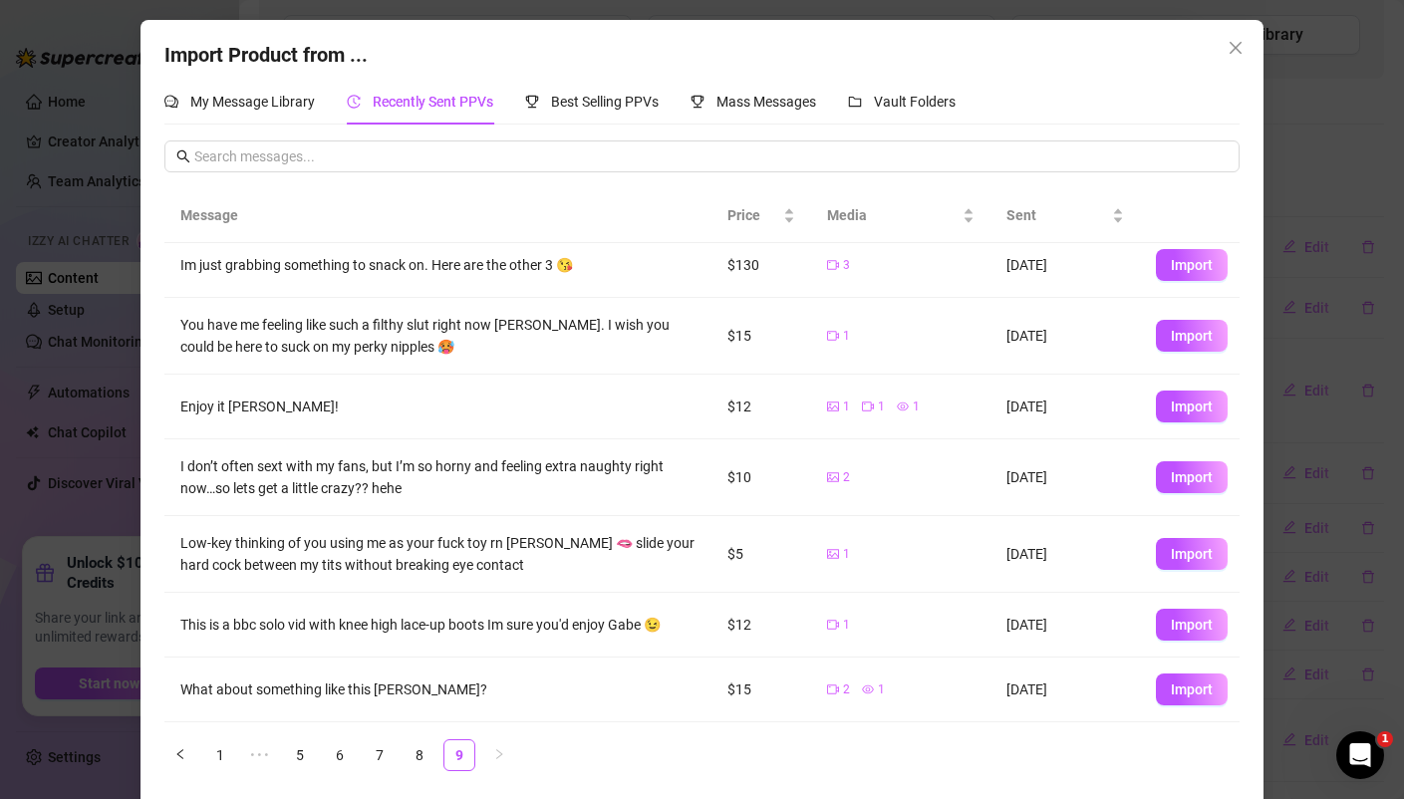
scroll to position [7, 0]
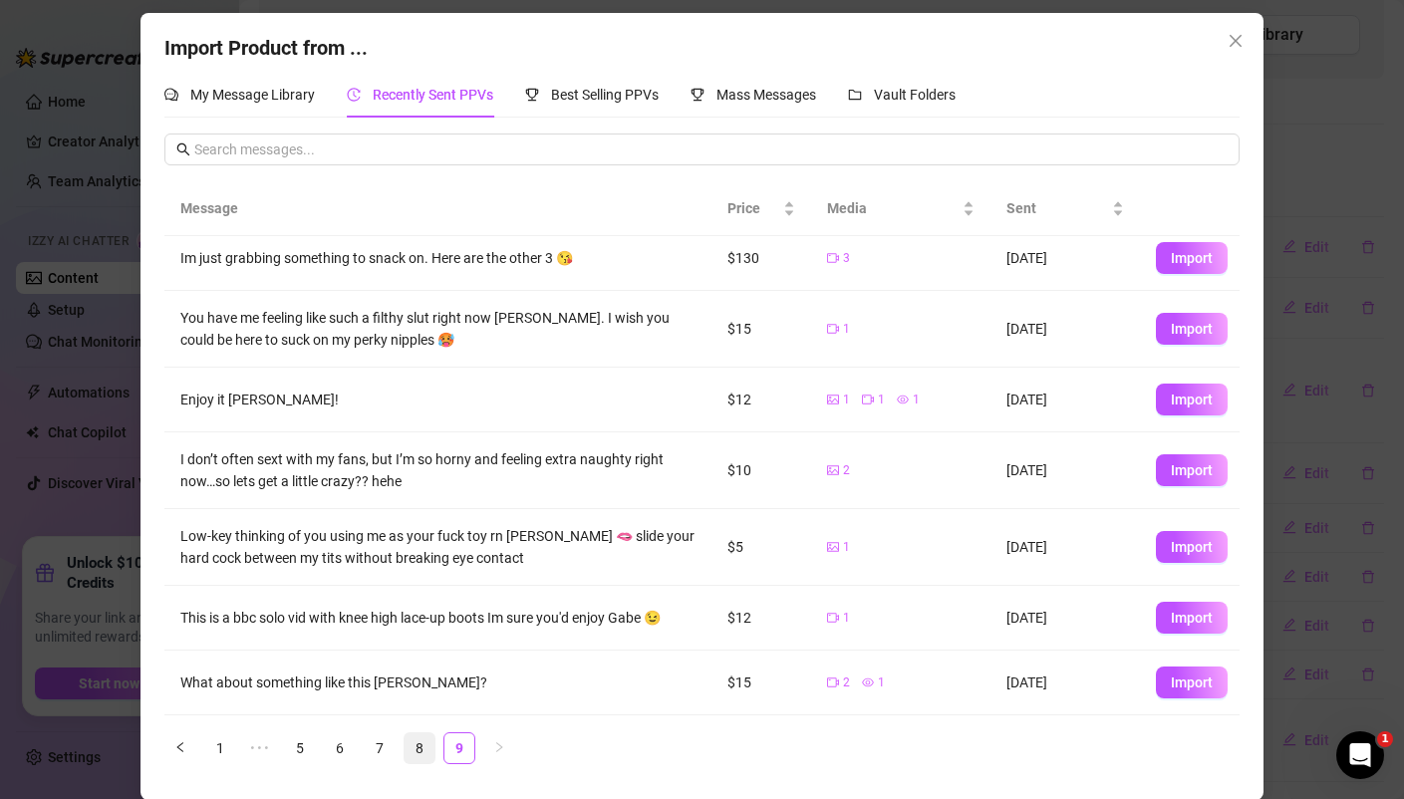
click at [421, 752] on link "8" at bounding box center [419, 748] width 30 height 30
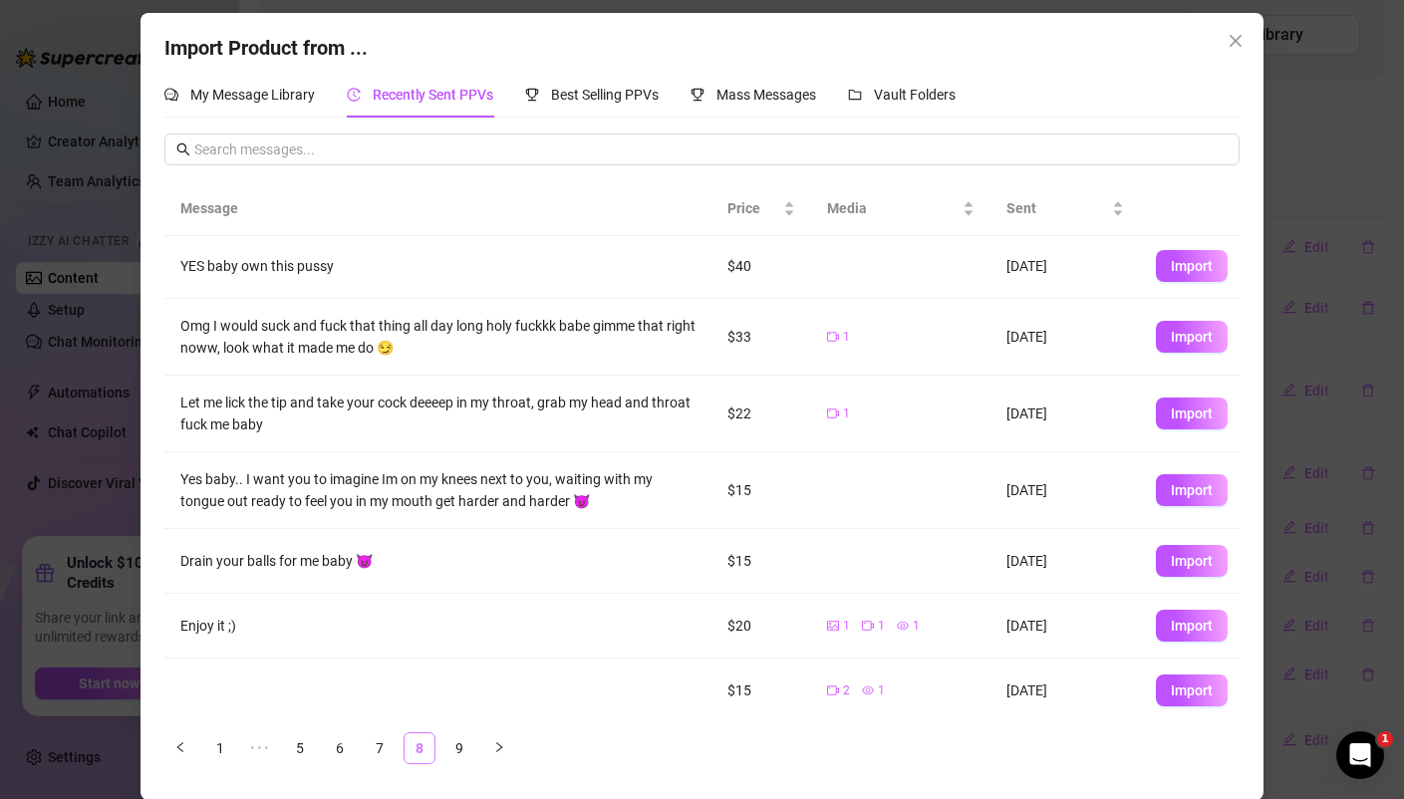
scroll to position [0, 0]
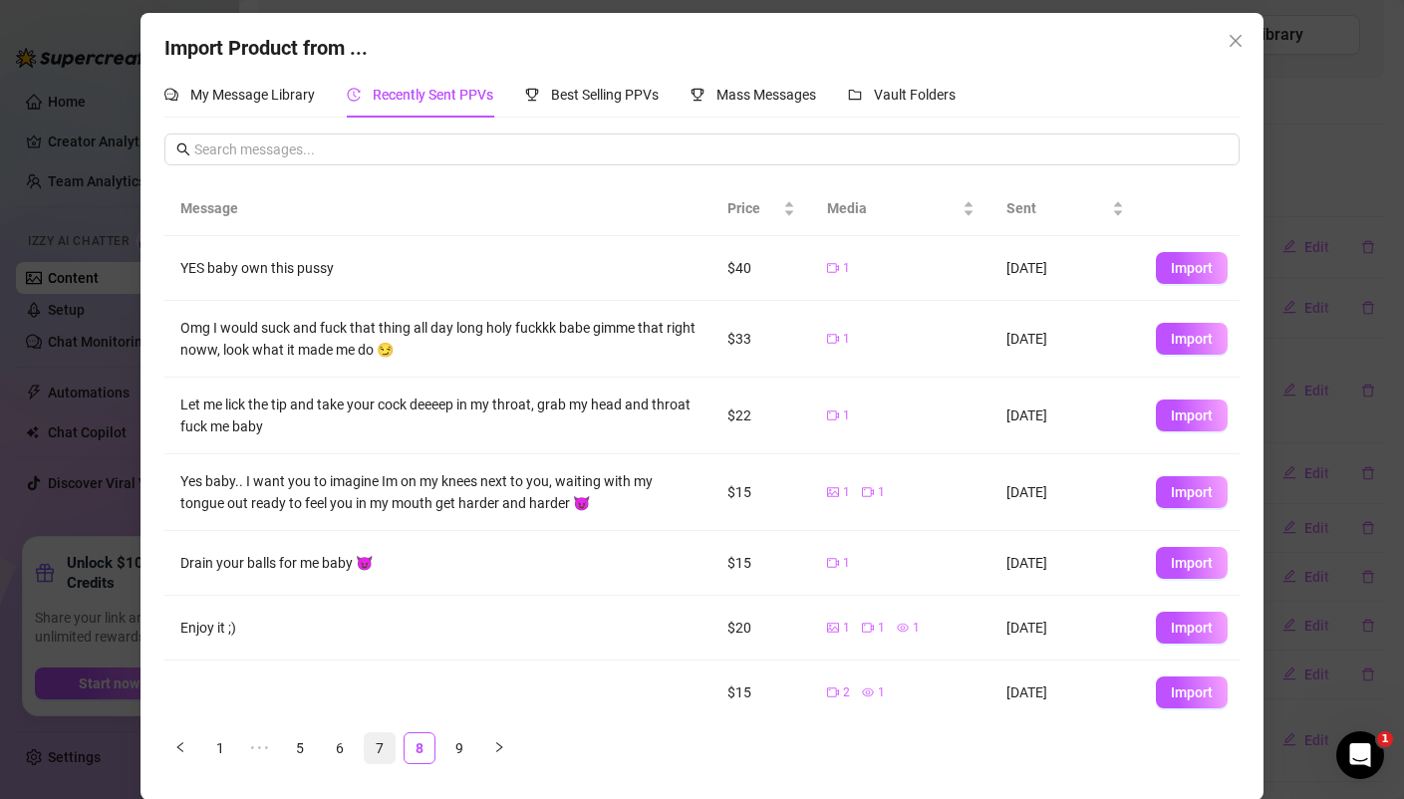
click at [386, 750] on link "7" at bounding box center [380, 748] width 30 height 30
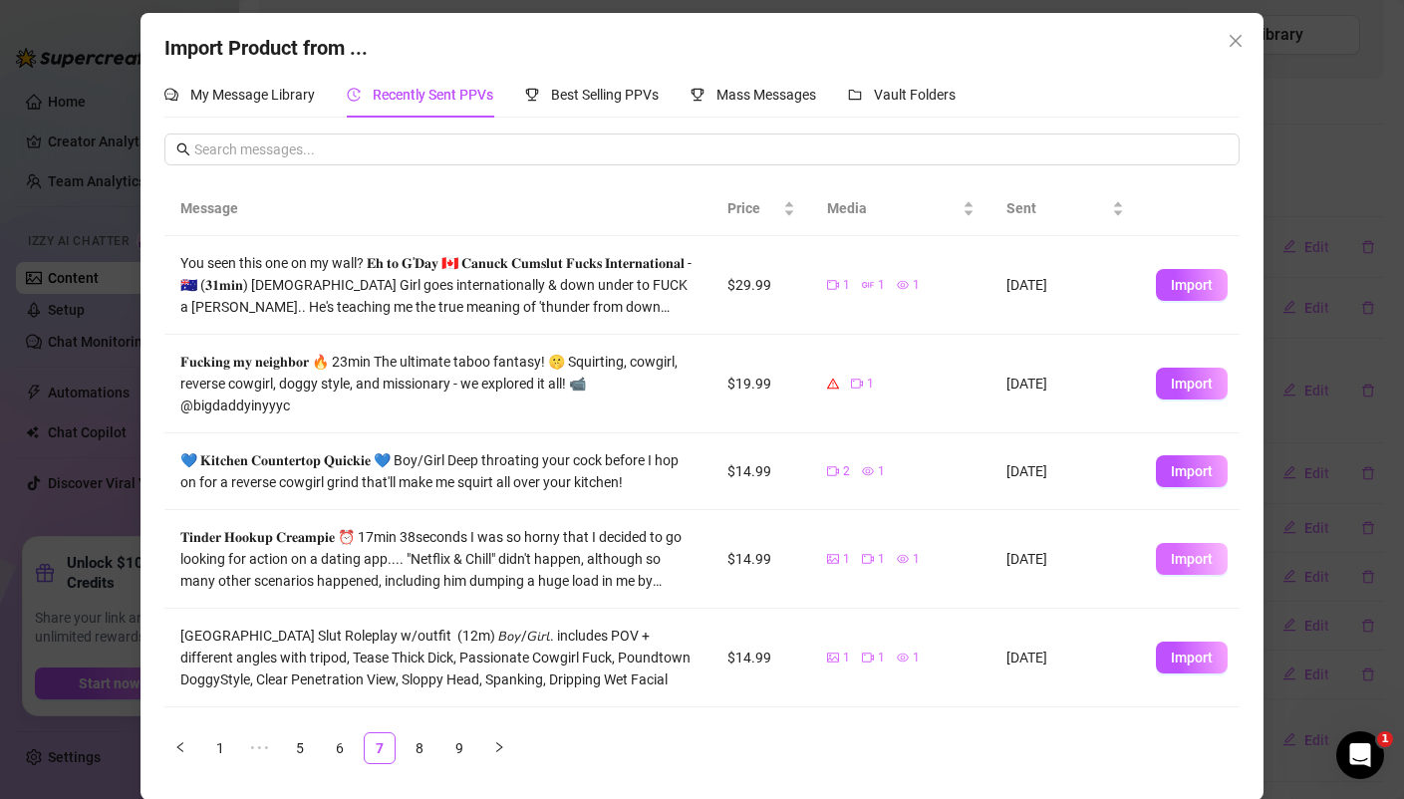
click at [1199, 552] on span "Import" at bounding box center [1191, 559] width 42 height 16
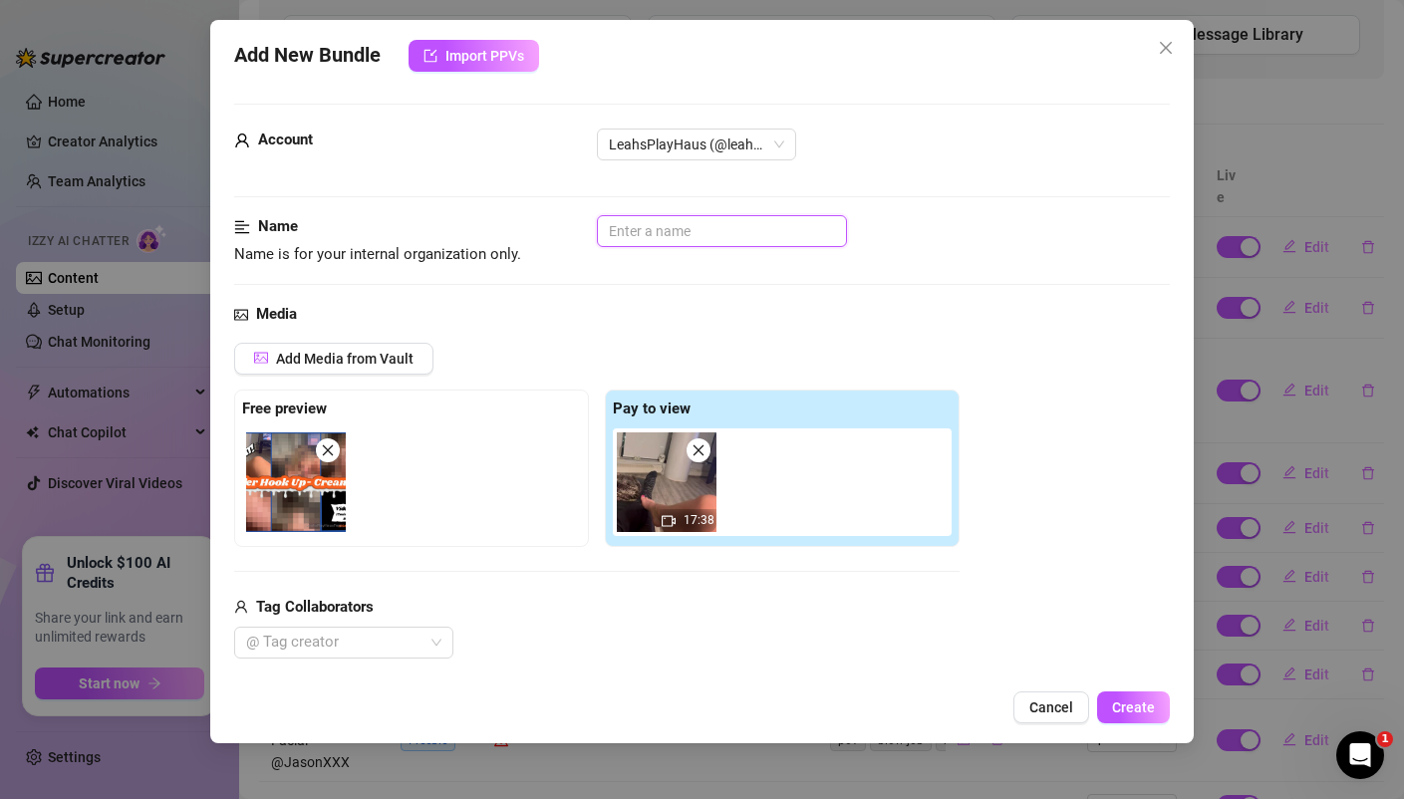
click at [681, 233] on input "text" at bounding box center [722, 231] width 250 height 32
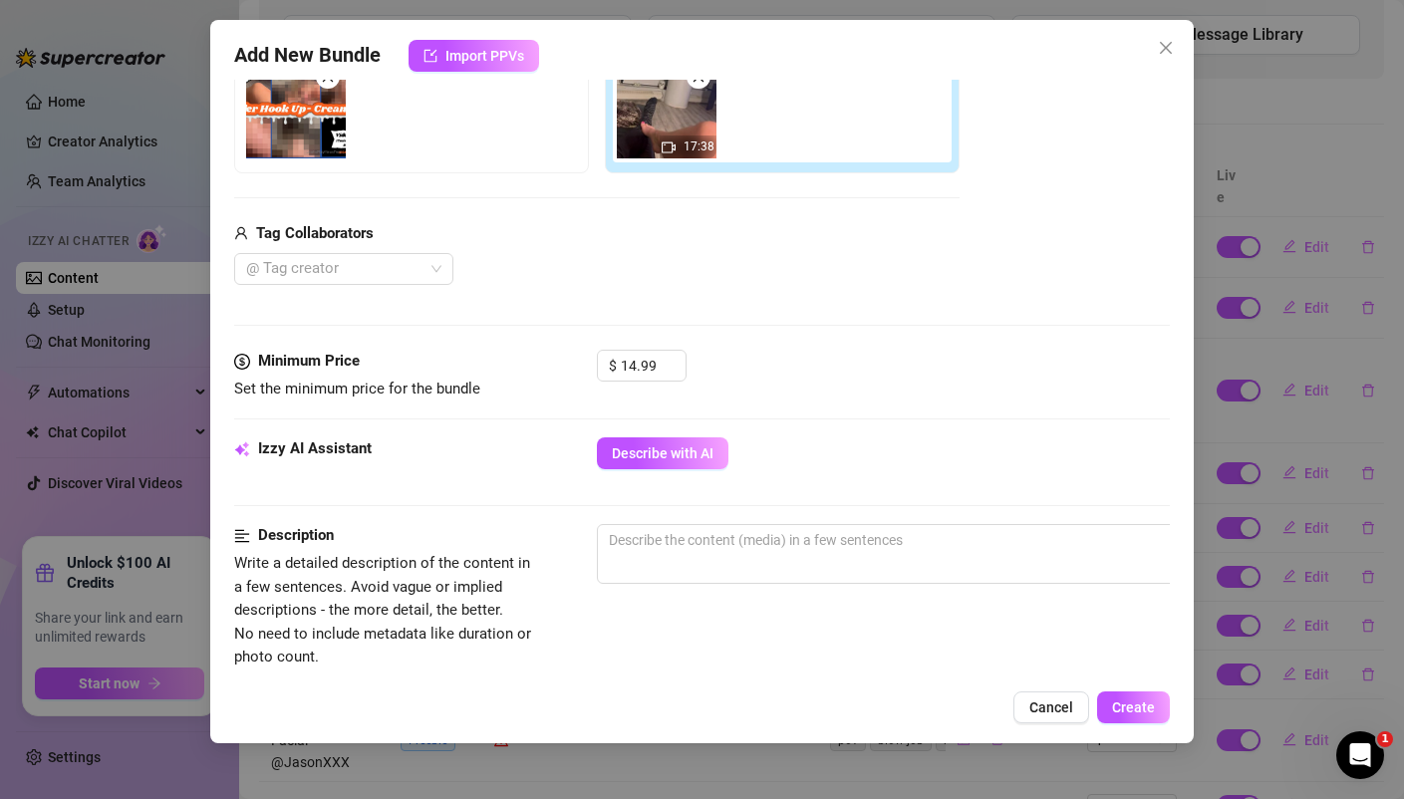
scroll to position [333, 2]
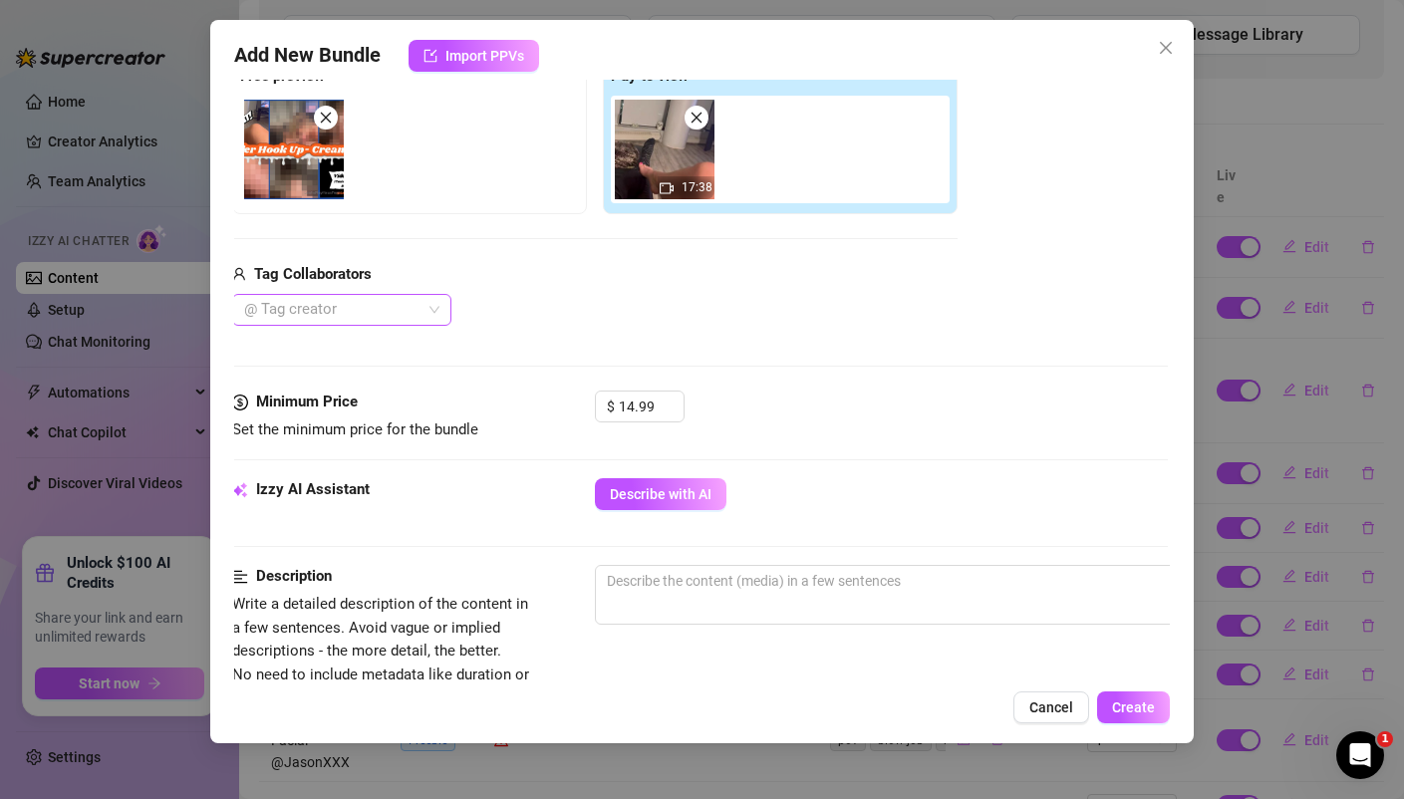
click at [319, 311] on div at bounding box center [331, 310] width 190 height 28
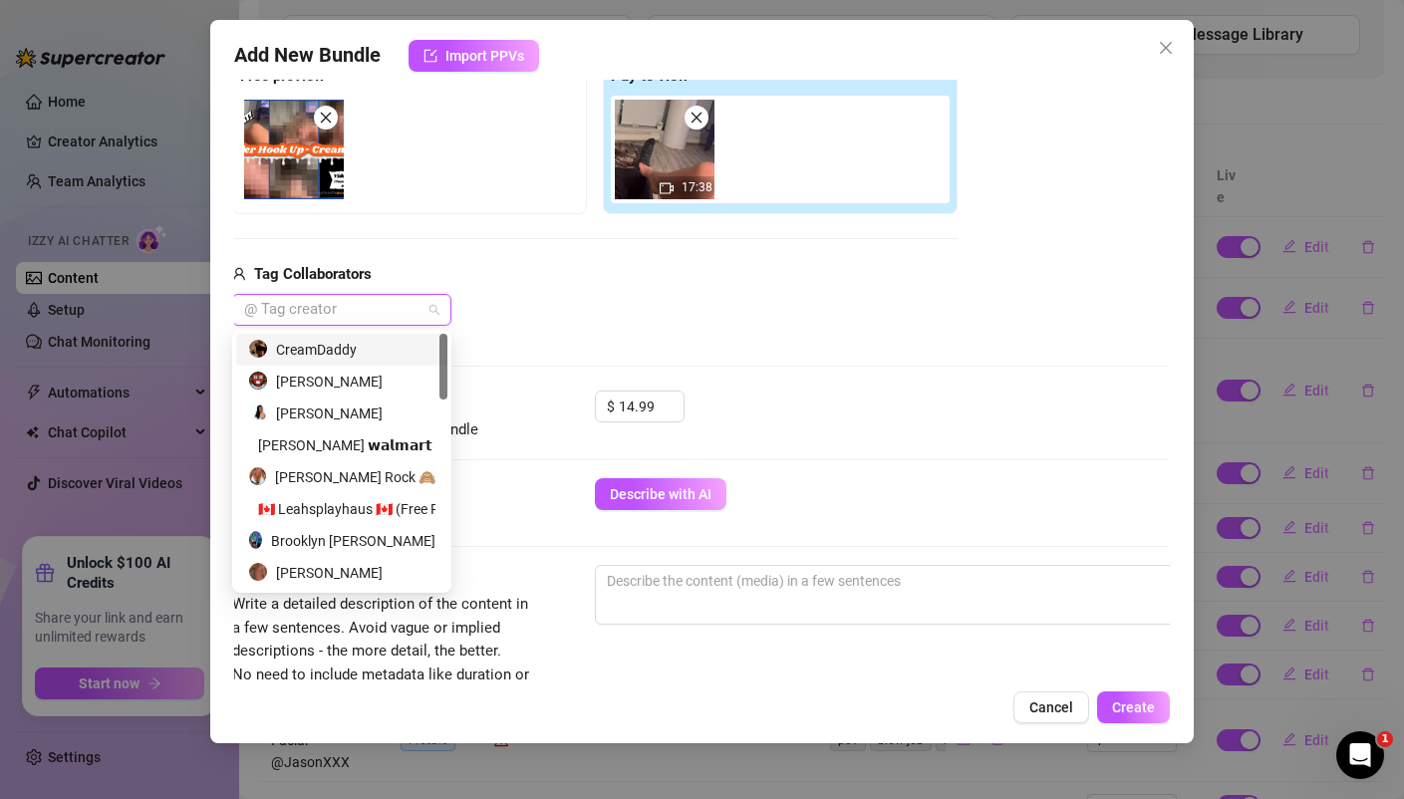
click at [321, 346] on div "CreamDaddy" at bounding box center [341, 350] width 187 height 22
click at [524, 263] on div "Tag Collaborators" at bounding box center [594, 275] width 725 height 24
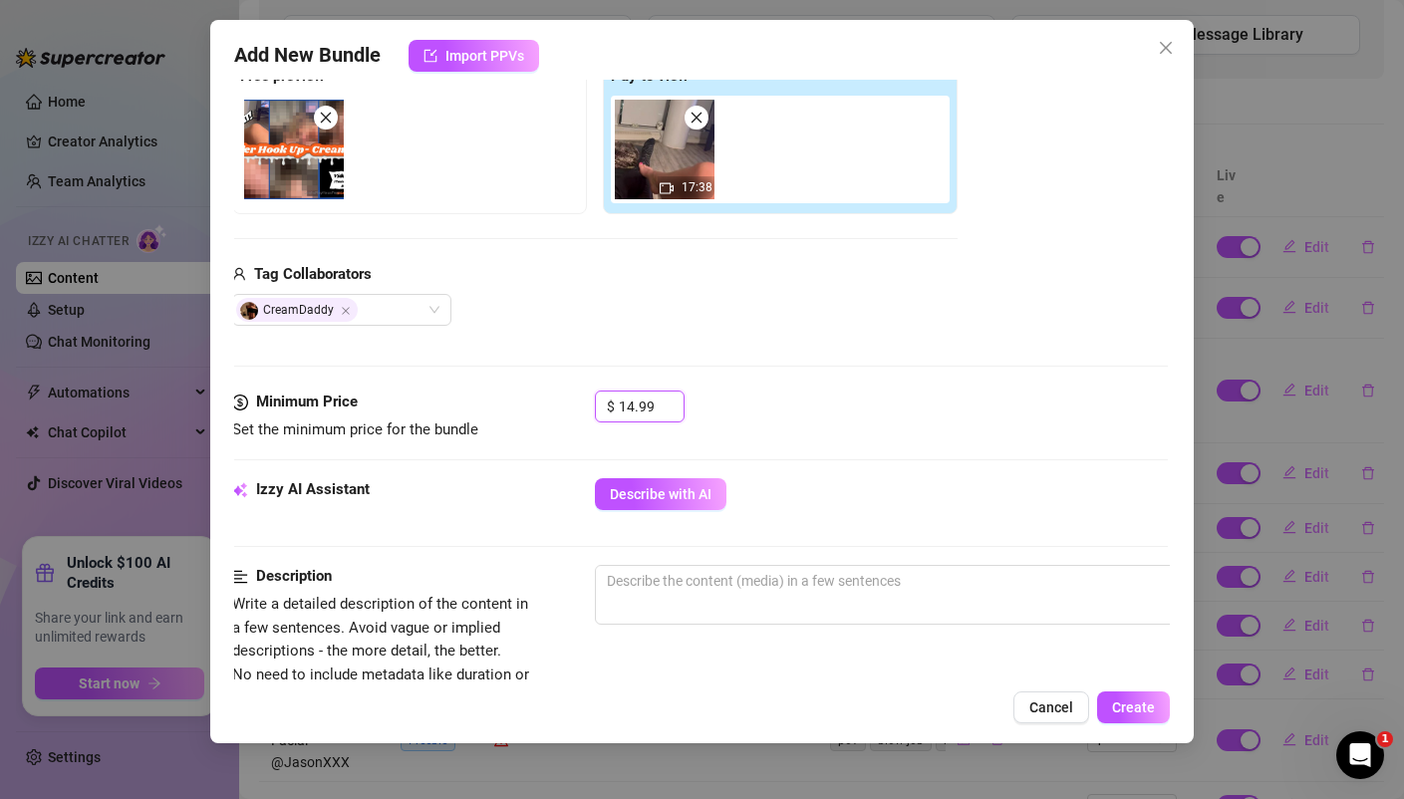
drag, startPoint x: 658, startPoint y: 402, endPoint x: 502, endPoint y: 386, distance: 157.3
click at [521, 386] on form "Account LeahsPlayHaus (@leahsplayhausxxx) Name Name is for your internal organi…" at bounding box center [699, 681] width 934 height 1821
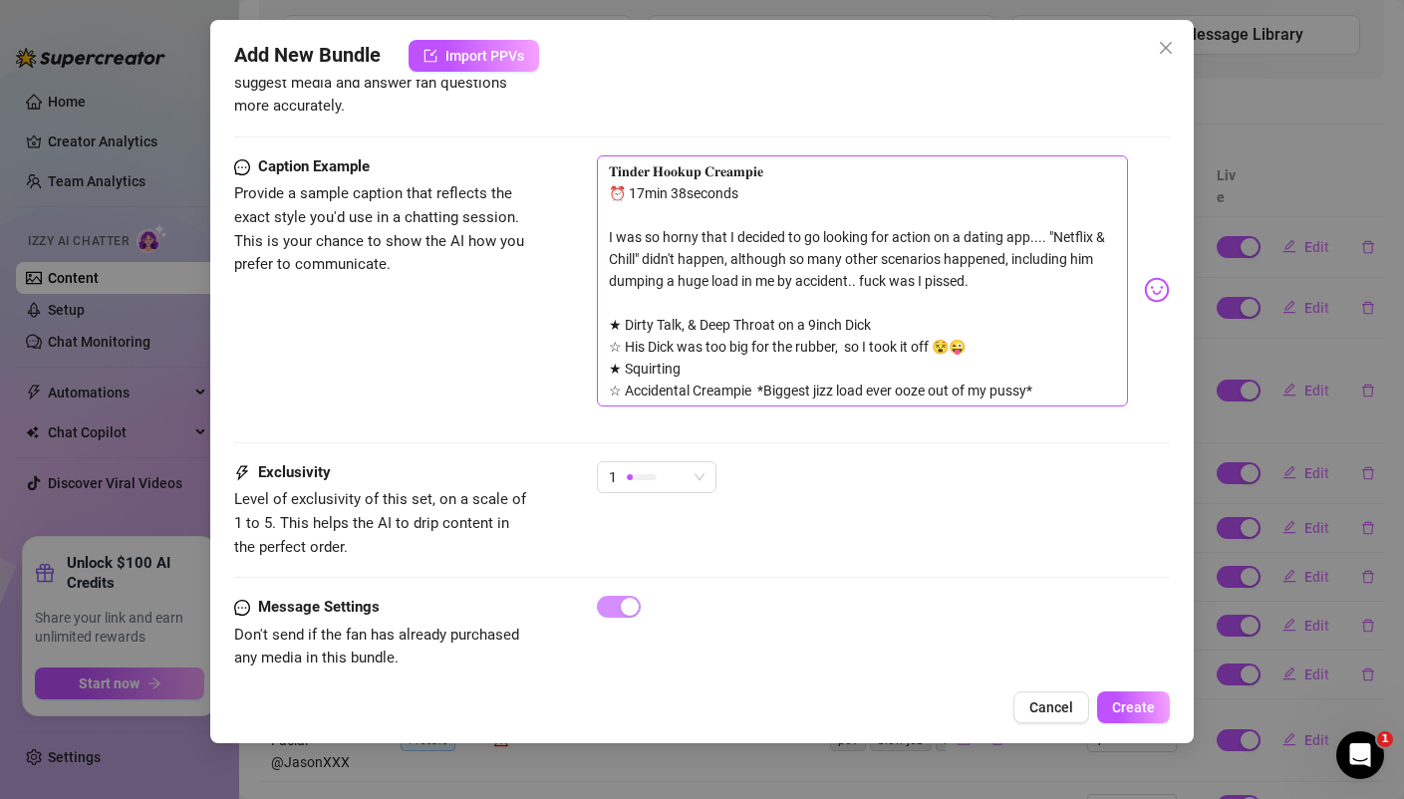
scroll to position [1221, 0]
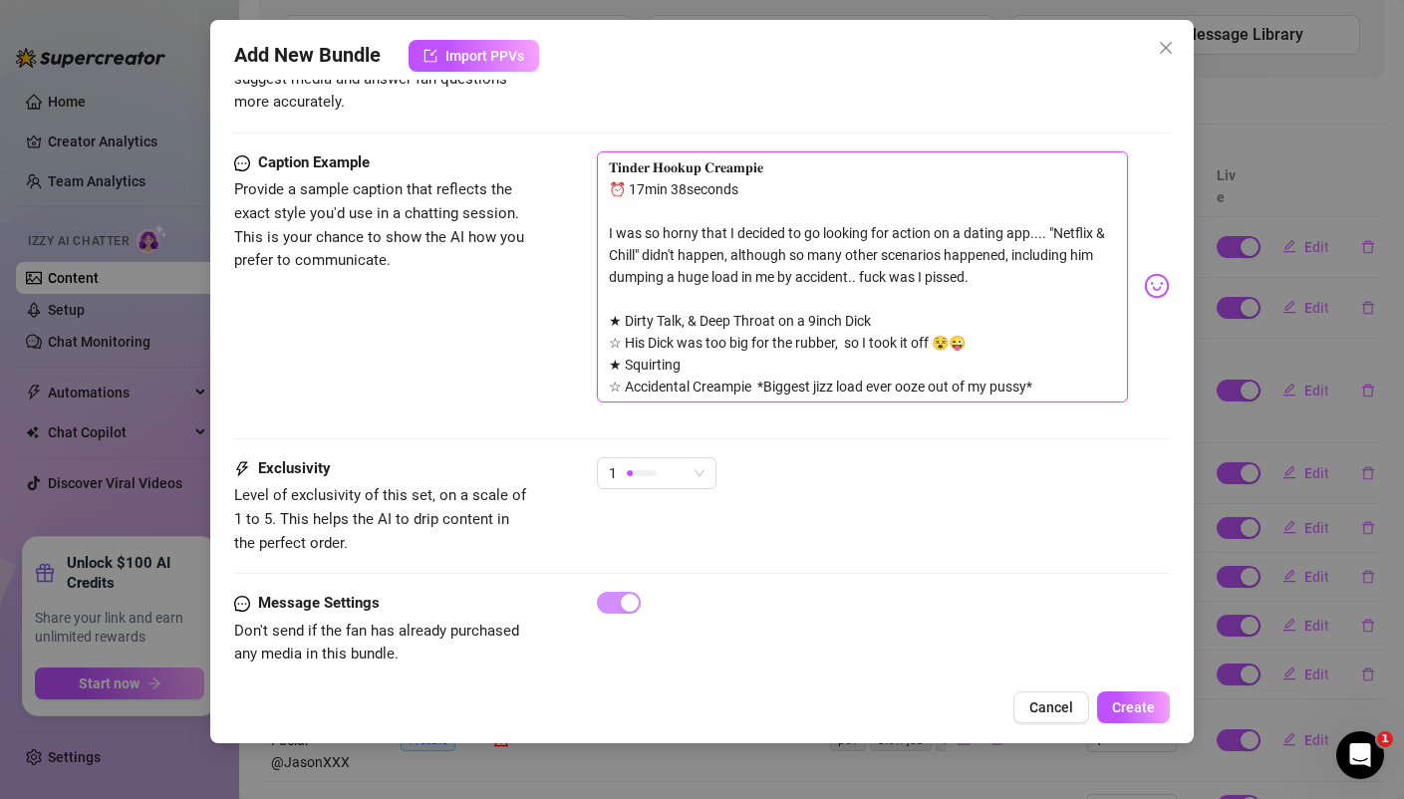
drag, startPoint x: 1087, startPoint y: 355, endPoint x: 555, endPoint y: 139, distance: 573.8
click at [555, 151] on div "Caption Example Provide a sample caption that reflects the exact style you'd us…" at bounding box center [701, 285] width 934 height 269
click at [646, 463] on div at bounding box center [642, 472] width 30 height 19
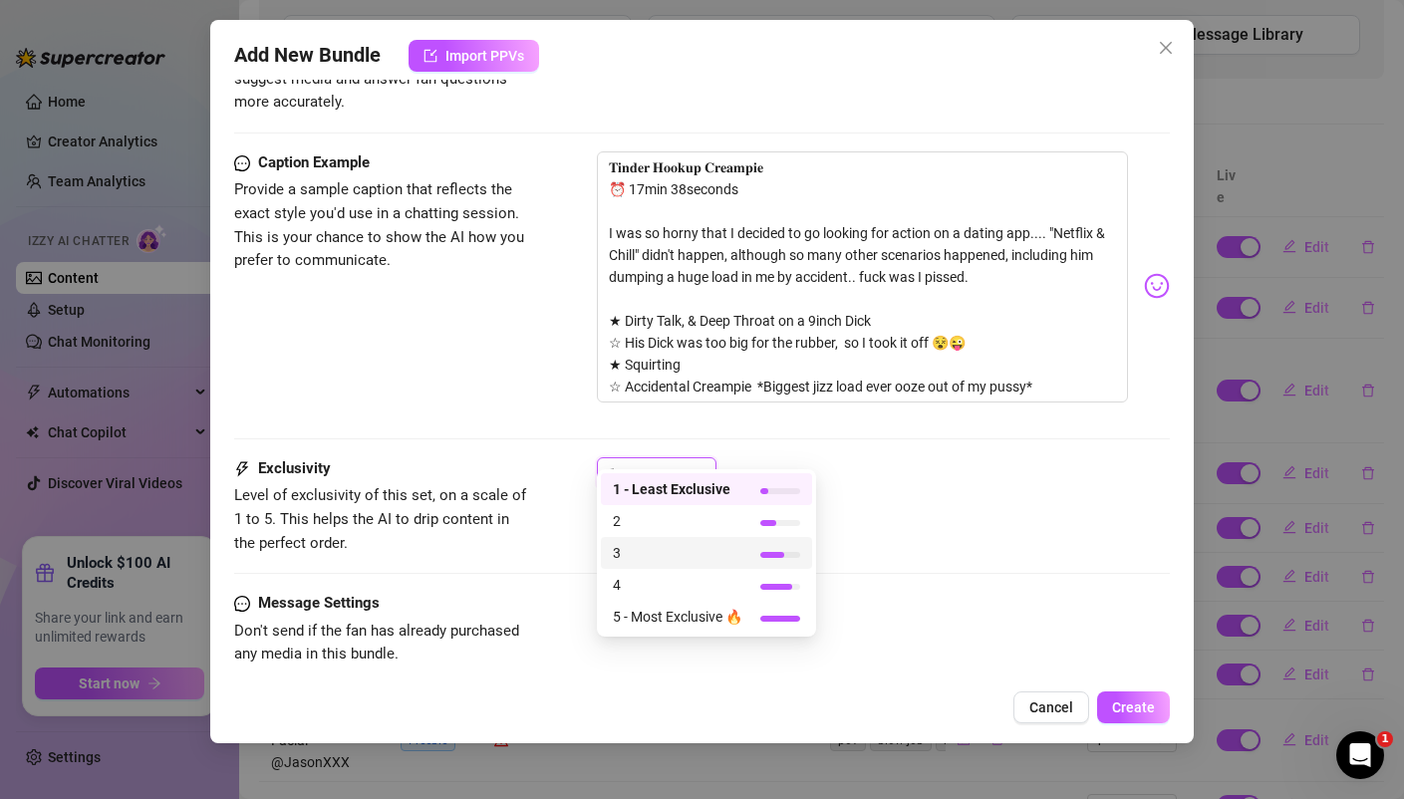
click at [624, 544] on span "3" at bounding box center [678, 553] width 130 height 22
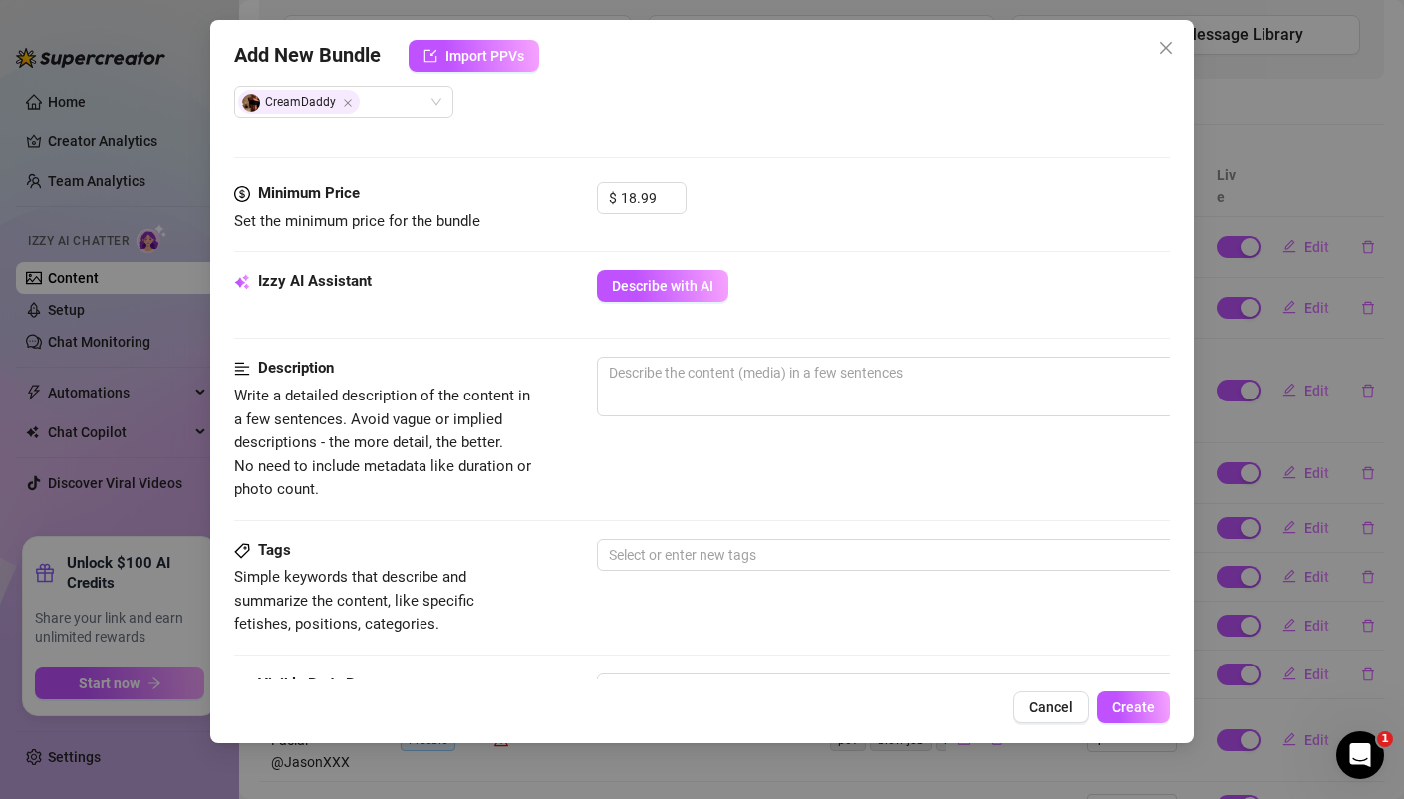
scroll to position [528, 0]
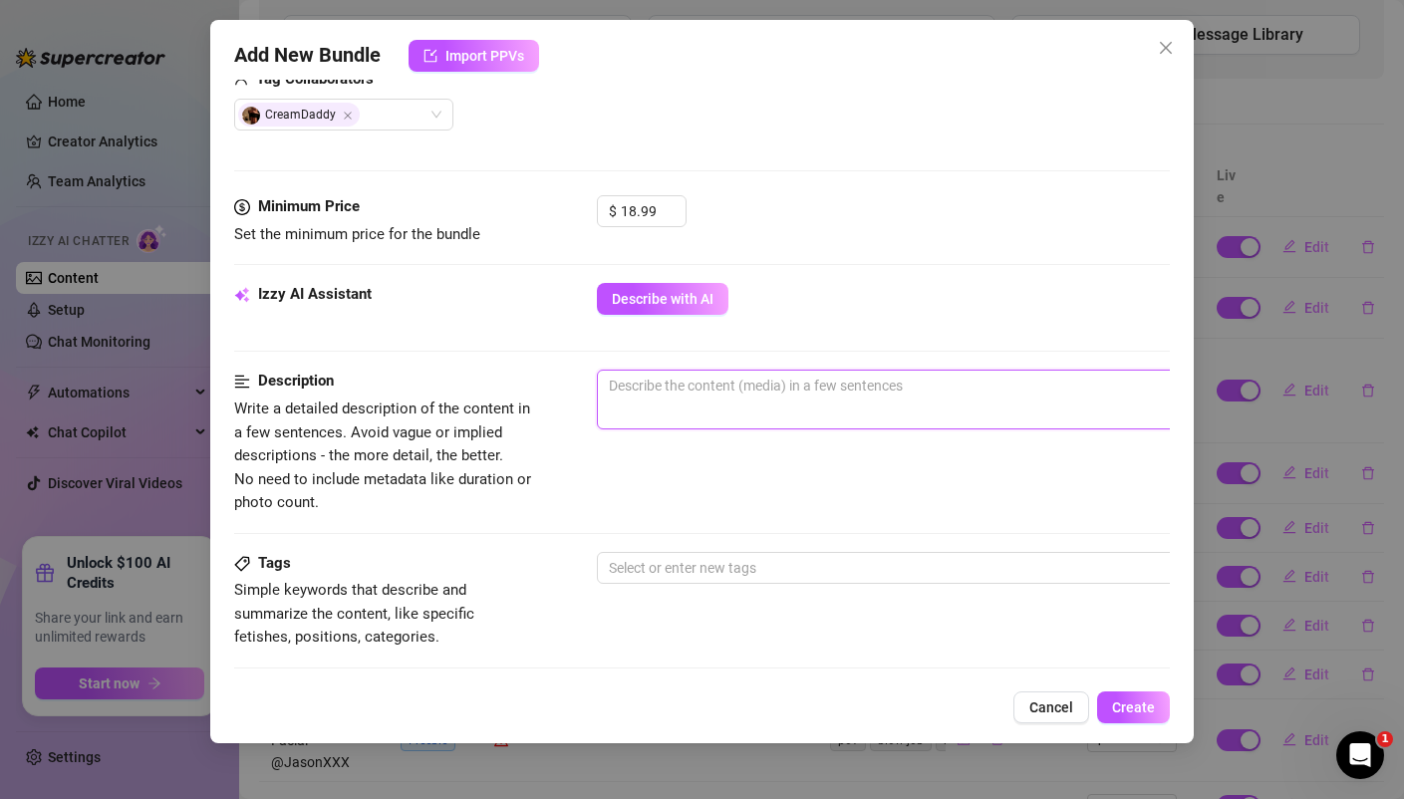
click at [669, 383] on textarea at bounding box center [945, 386] width 695 height 30
paste textarea "𝐓𝐢𝐧𝐝𝐞𝐫 𝐇𝐨𝐨𝐤𝐮𝐩 𝐂𝐫𝐞𝐚𝐦𝐩𝐢𝐞 ⏰ 17min 38seconds I was so horny that I decided to go lo…"
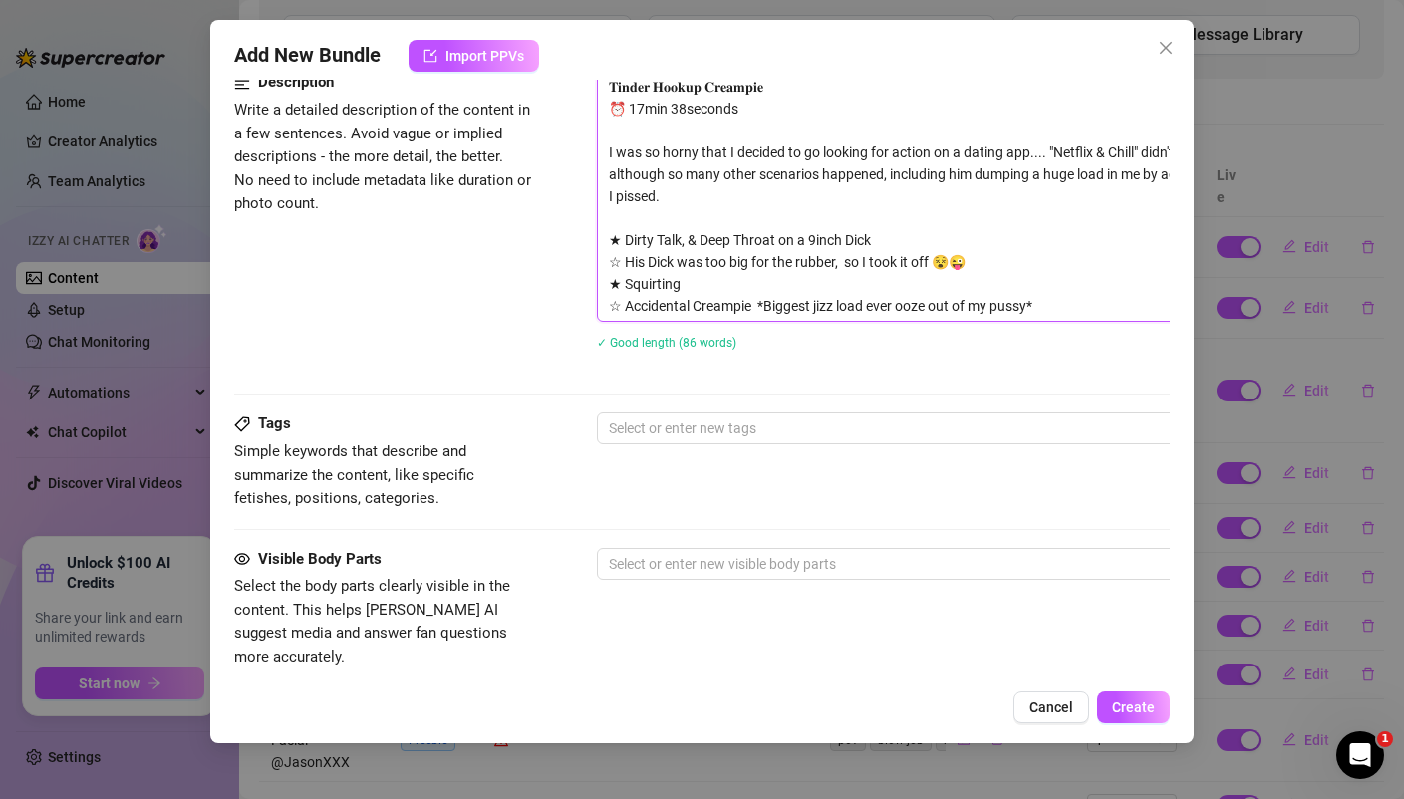
scroll to position [833, 0]
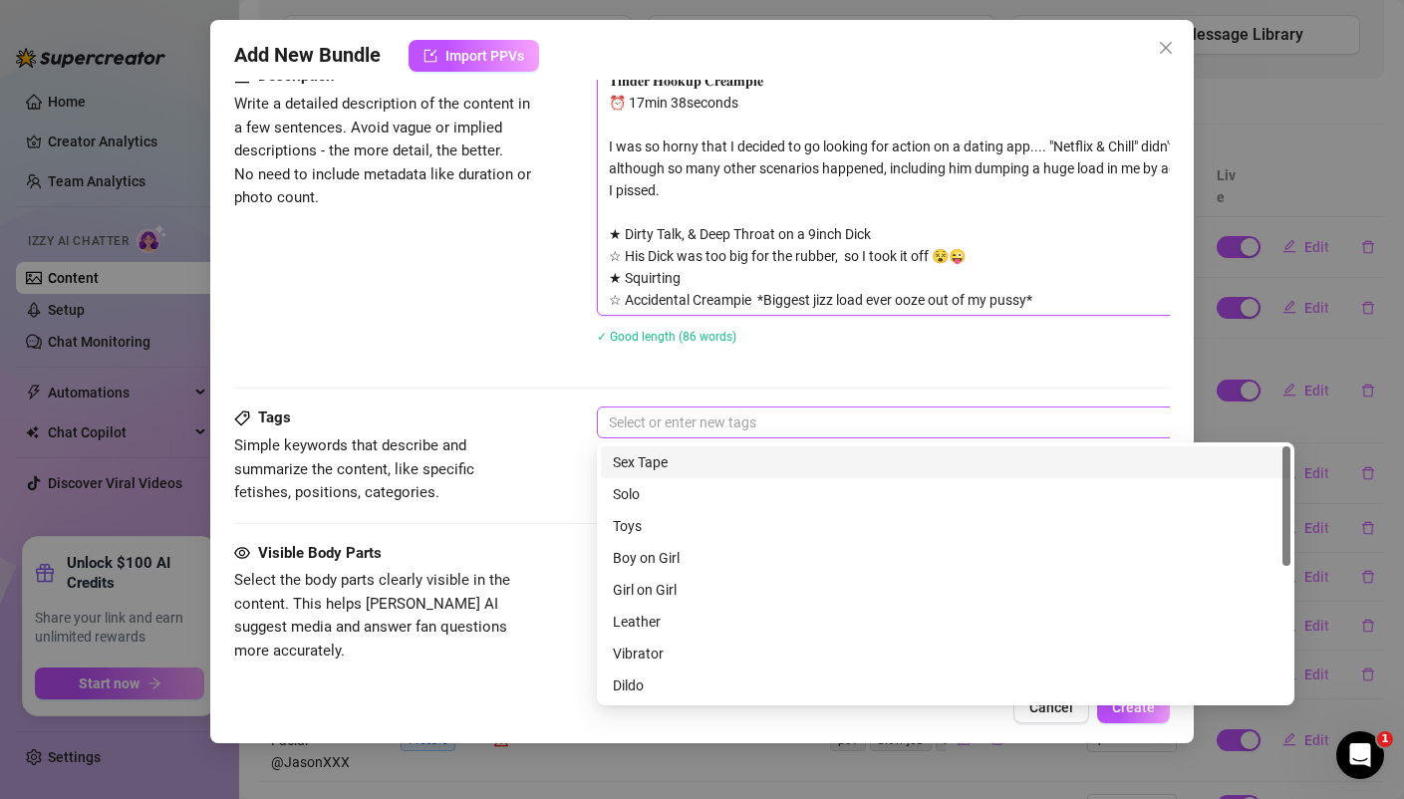
click at [679, 435] on div "Select or enter new tags" at bounding box center [945, 422] width 697 height 32
click at [672, 458] on div "Sex Tape" at bounding box center [945, 462] width 665 height 22
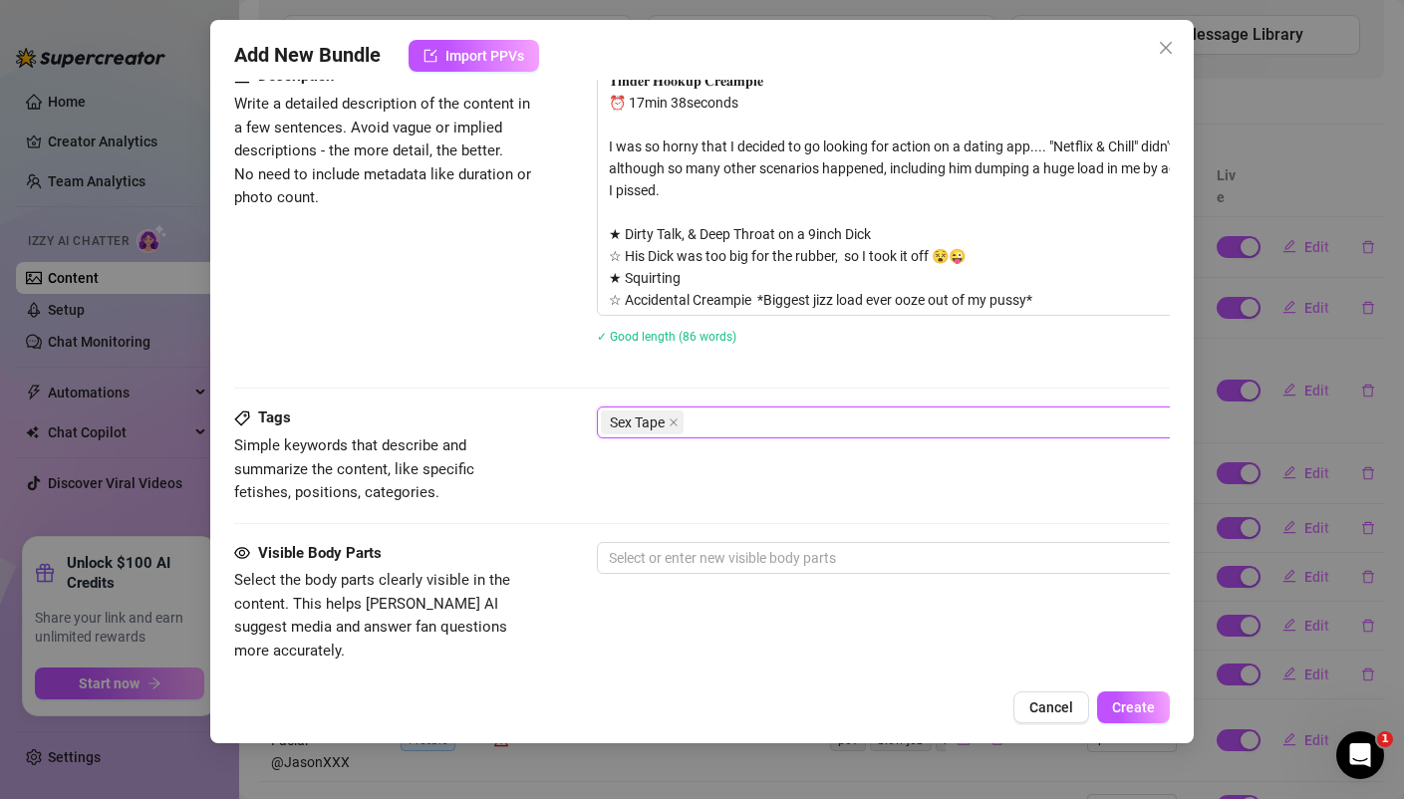
click at [721, 421] on div "Sex Tape" at bounding box center [935, 422] width 668 height 28
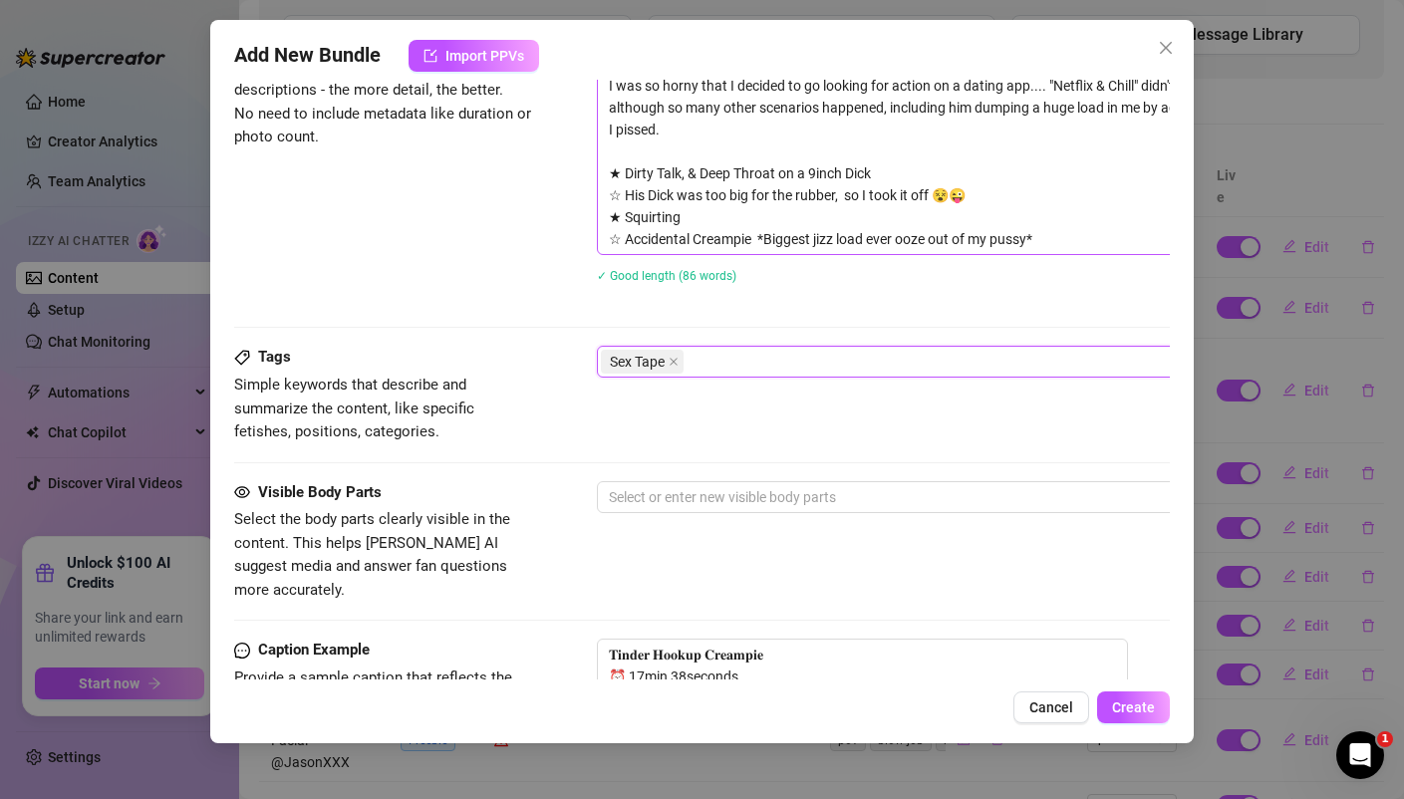
scroll to position [897, 0]
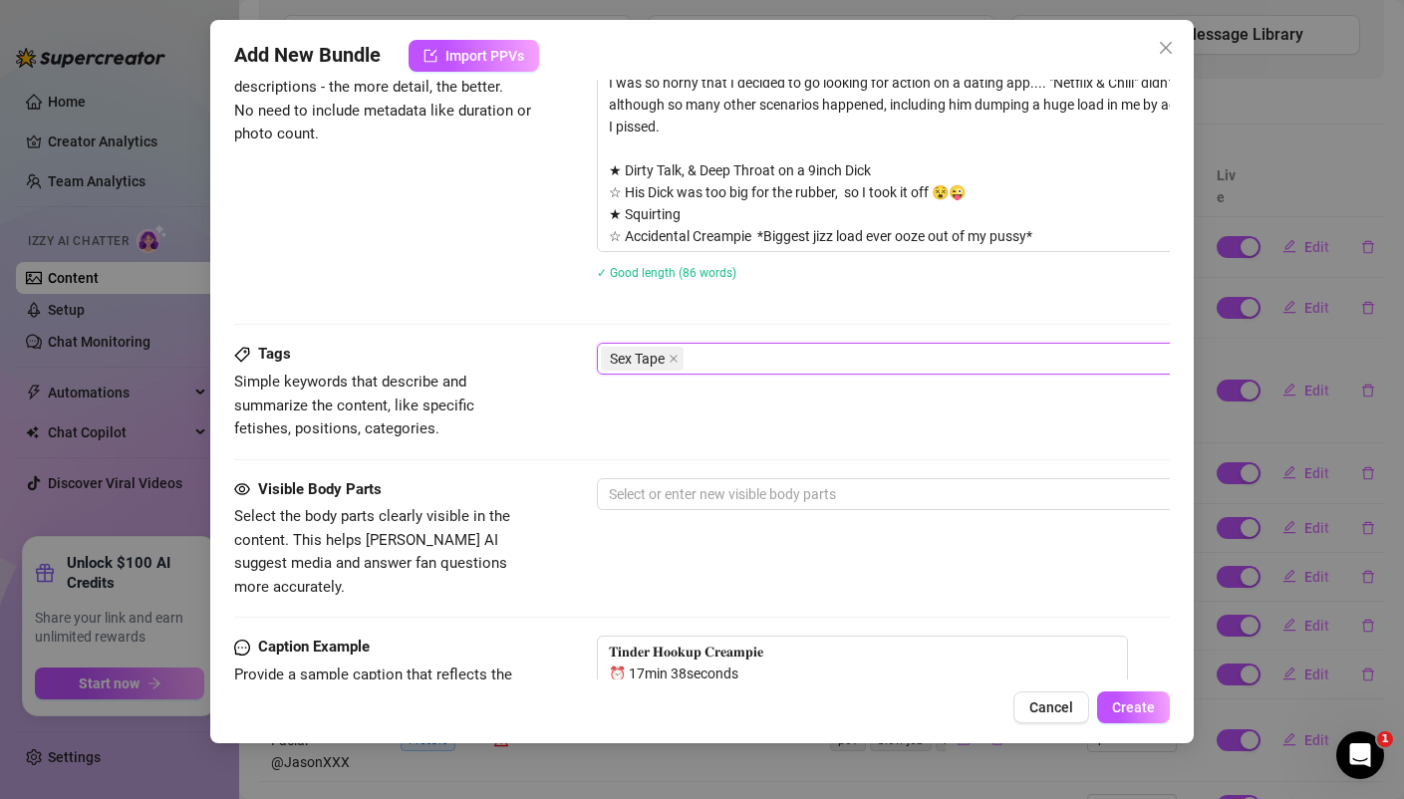
click at [719, 362] on div "Sex Tape" at bounding box center [935, 359] width 668 height 28
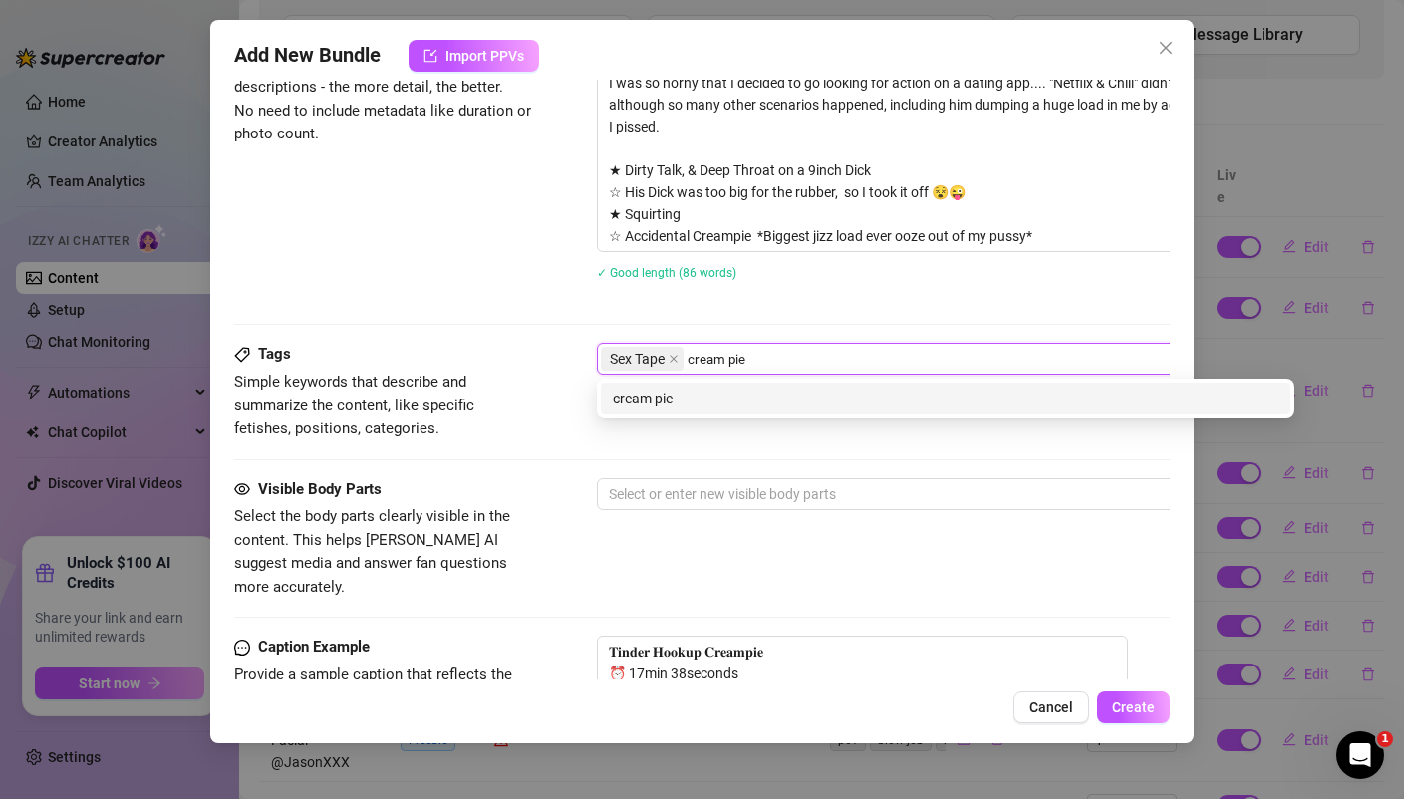
click at [642, 395] on div "cream pie" at bounding box center [945, 399] width 665 height 22
click at [633, 396] on div "big dick" at bounding box center [945, 399] width 665 height 22
click at [649, 405] on div "pussy" at bounding box center [945, 399] width 665 height 22
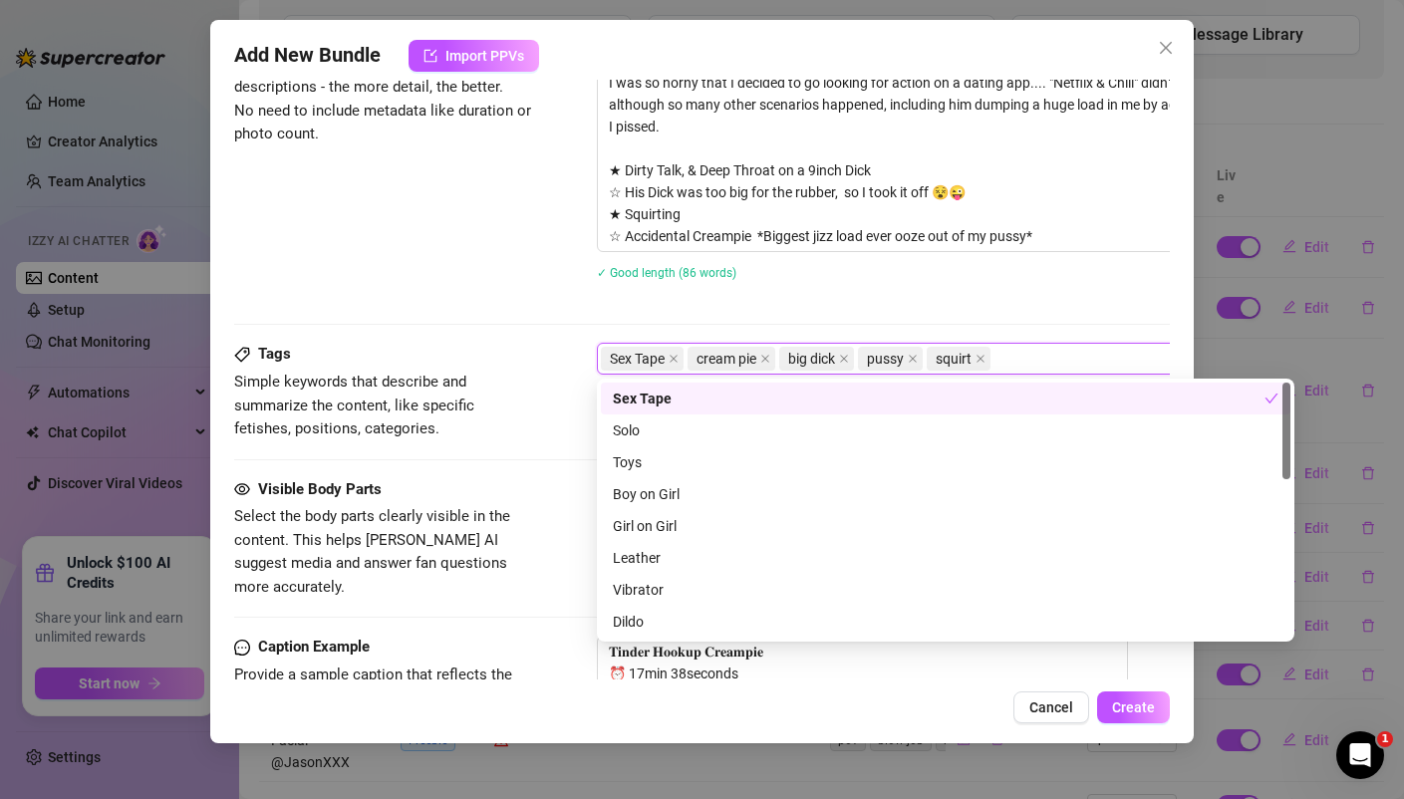
click at [609, 382] on div "Sex Tape Solo Sex Tape Solo Toys Boy on Girl Girl on Girl Leather Vibrator Dild…" at bounding box center [945, 510] width 697 height 263
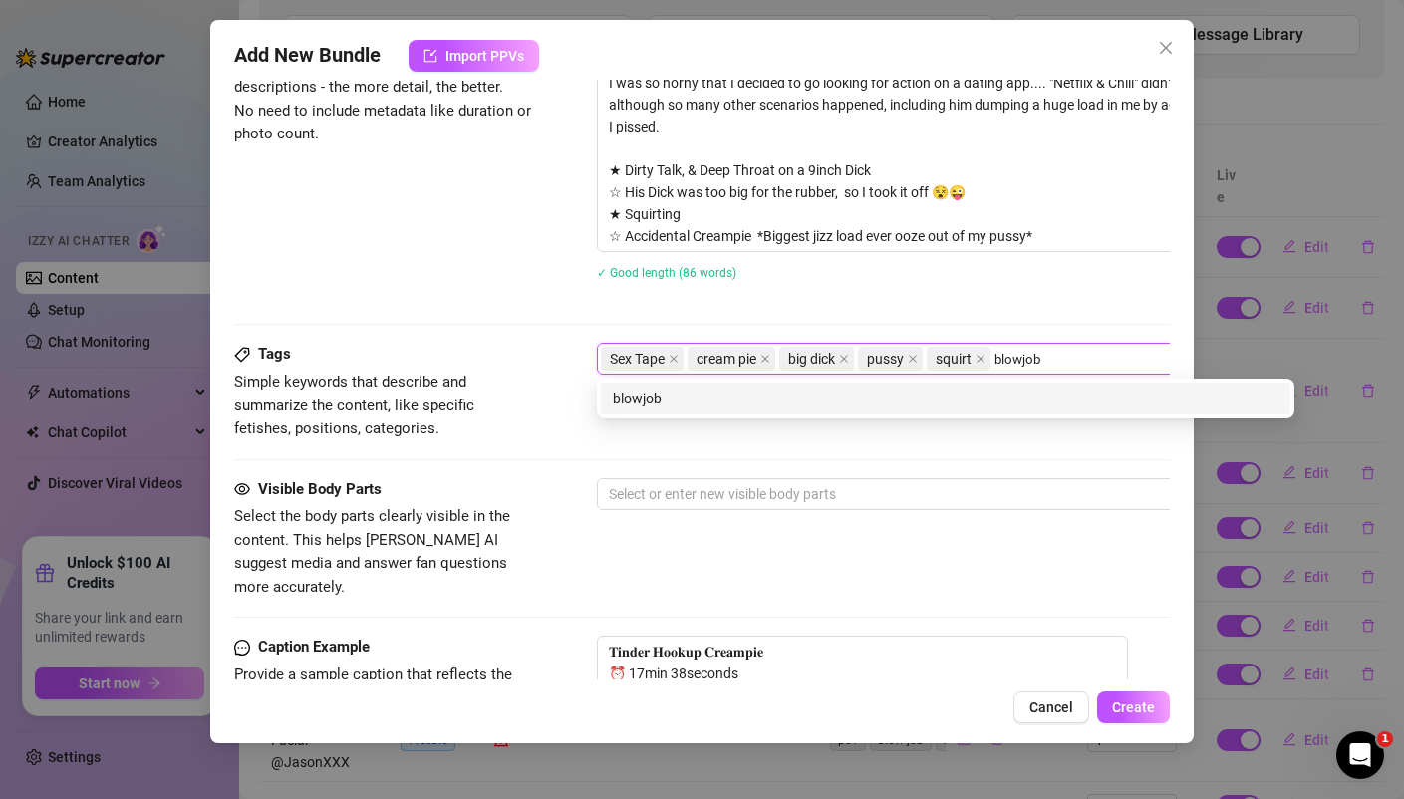
click at [669, 395] on div "blowjob" at bounding box center [945, 399] width 665 height 22
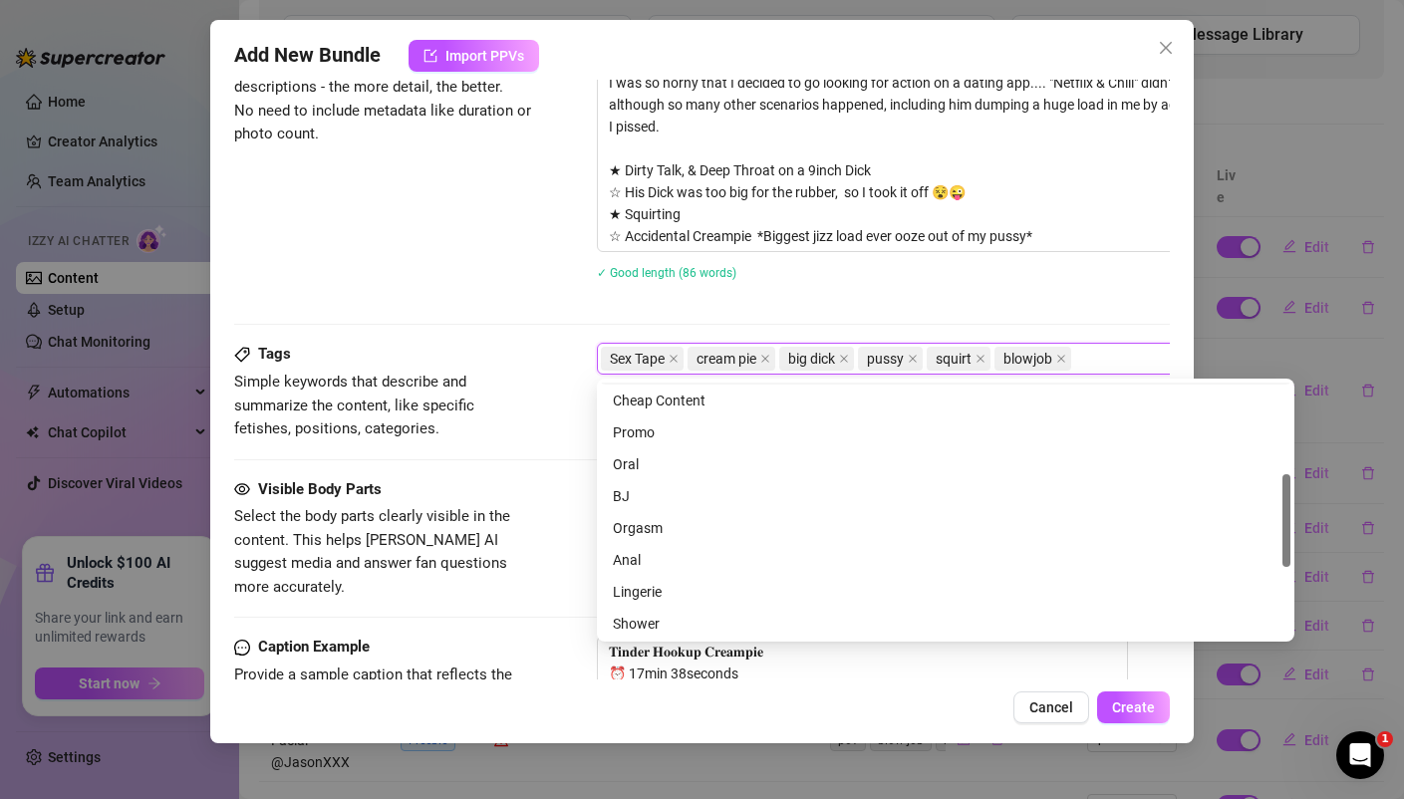
scroll to position [254, 0]
click at [656, 530] on div "Orgasm" at bounding box center [945, 527] width 665 height 22
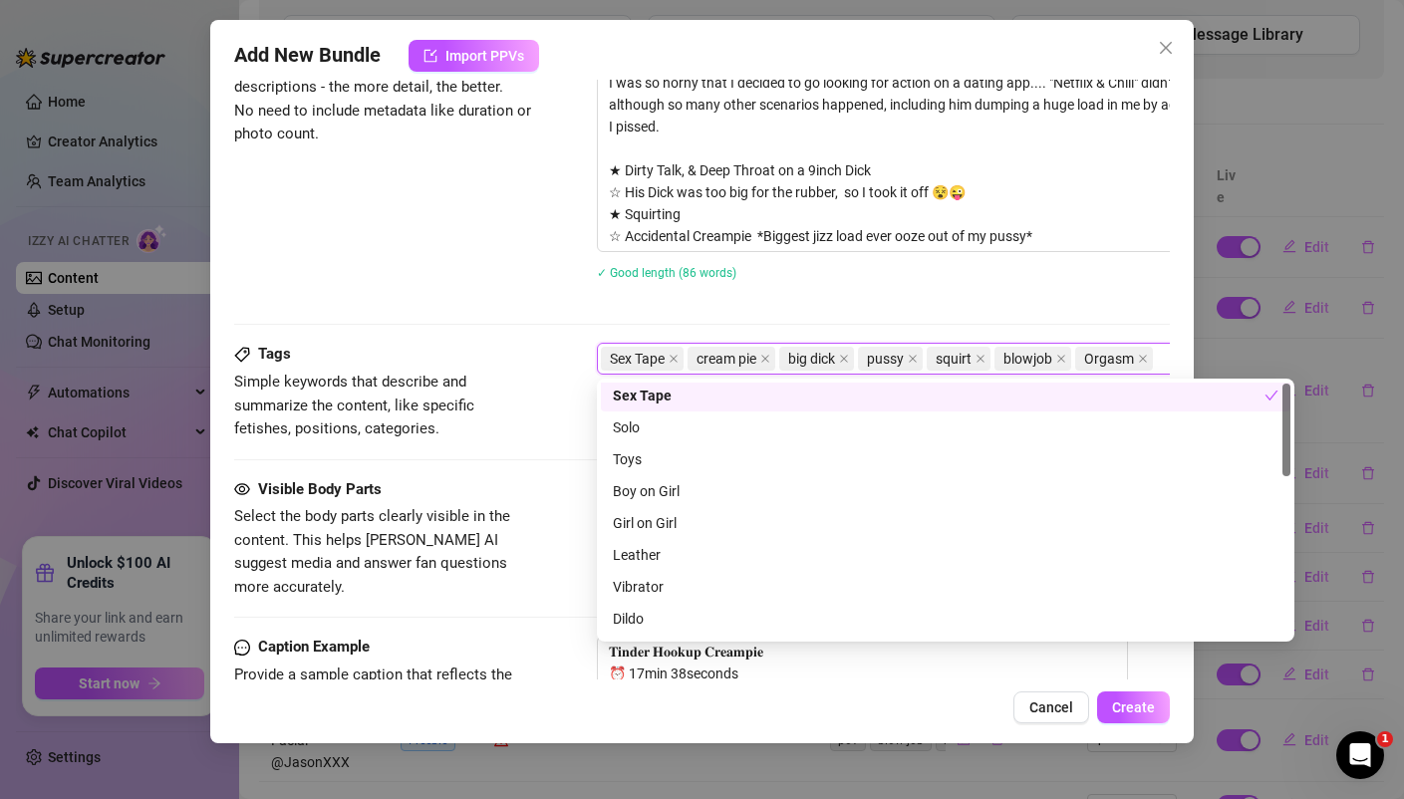
scroll to position [0, 0]
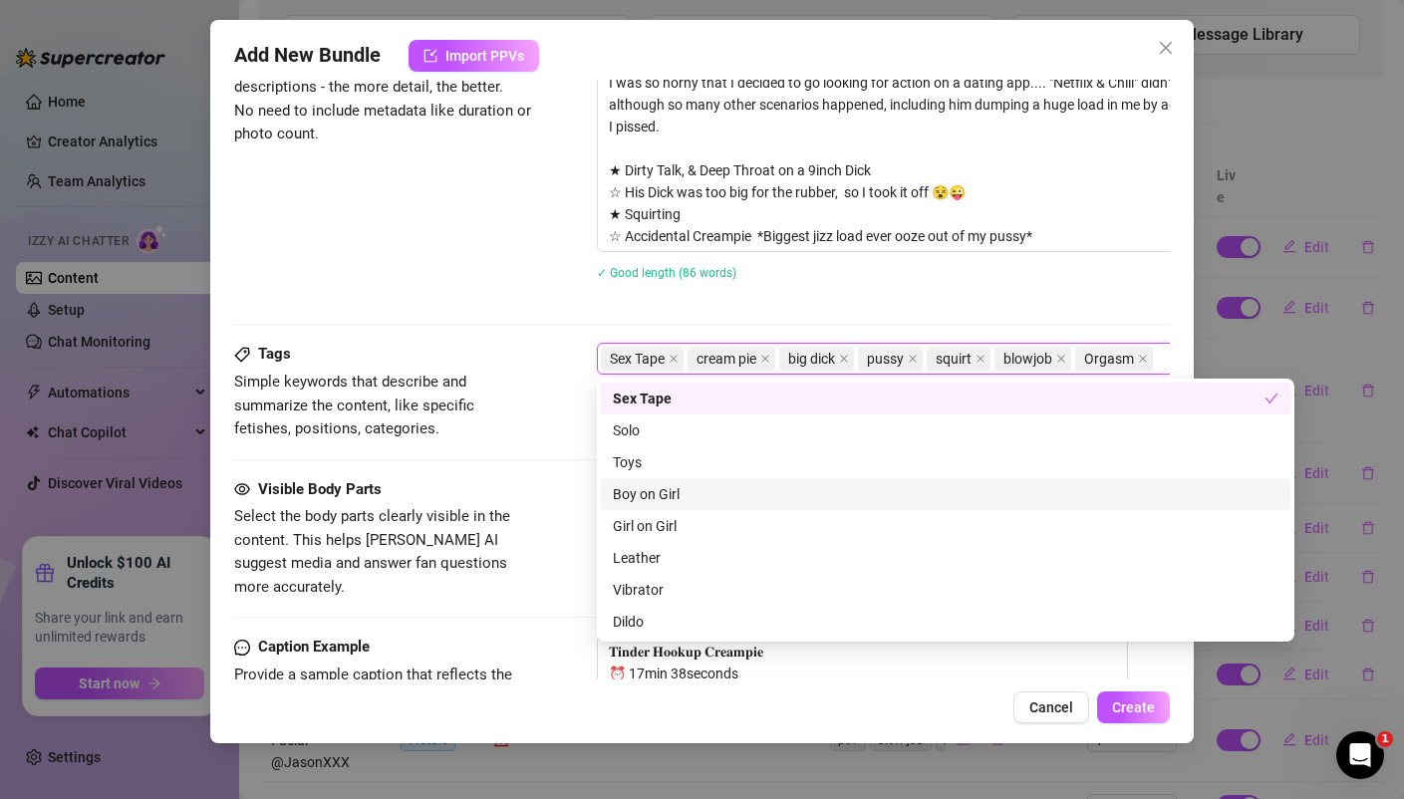
click at [677, 496] on div "Boy on Girl" at bounding box center [945, 494] width 665 height 22
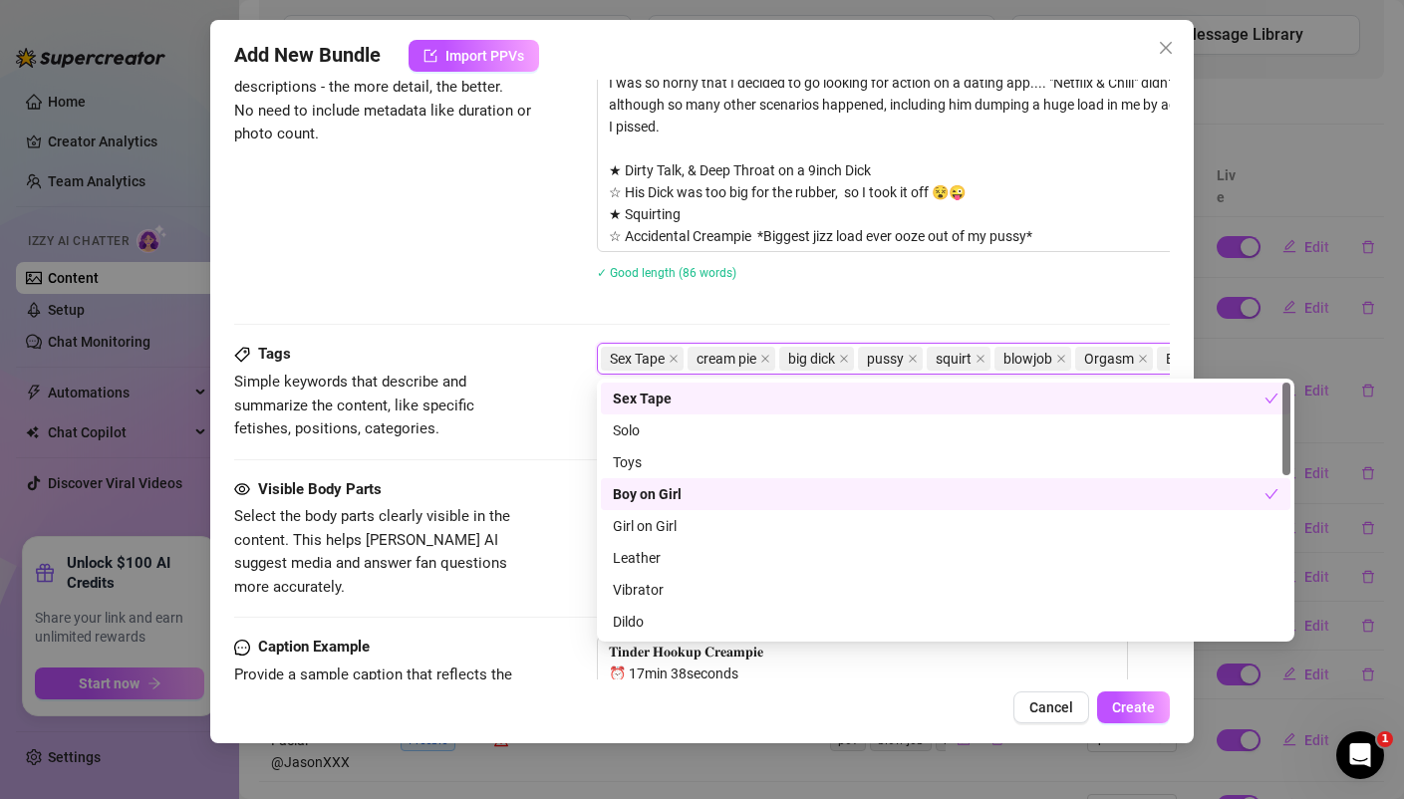
click at [648, 486] on div "Boy on Girl" at bounding box center [938, 494] width 651 height 22
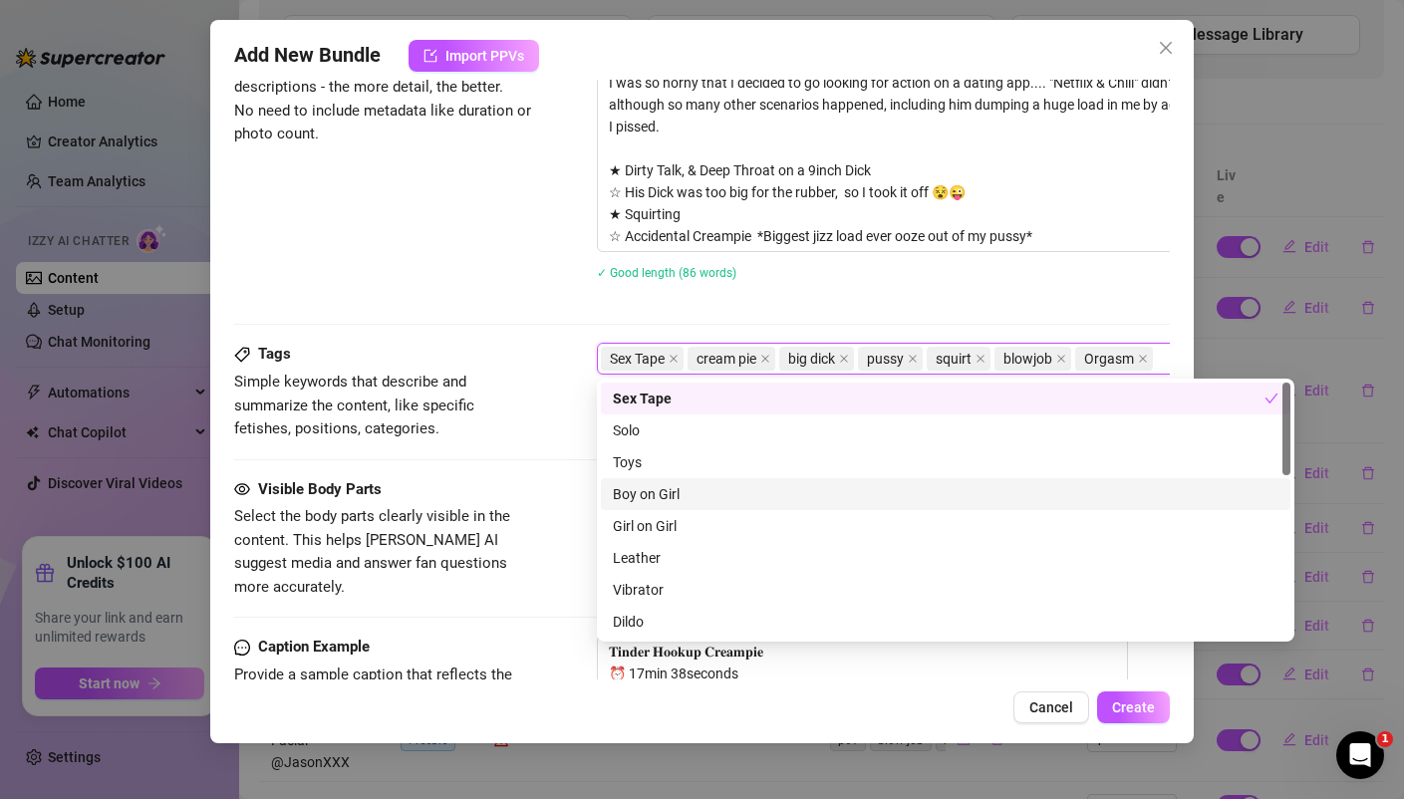
click at [648, 500] on div "Boy on Girl" at bounding box center [945, 494] width 665 height 22
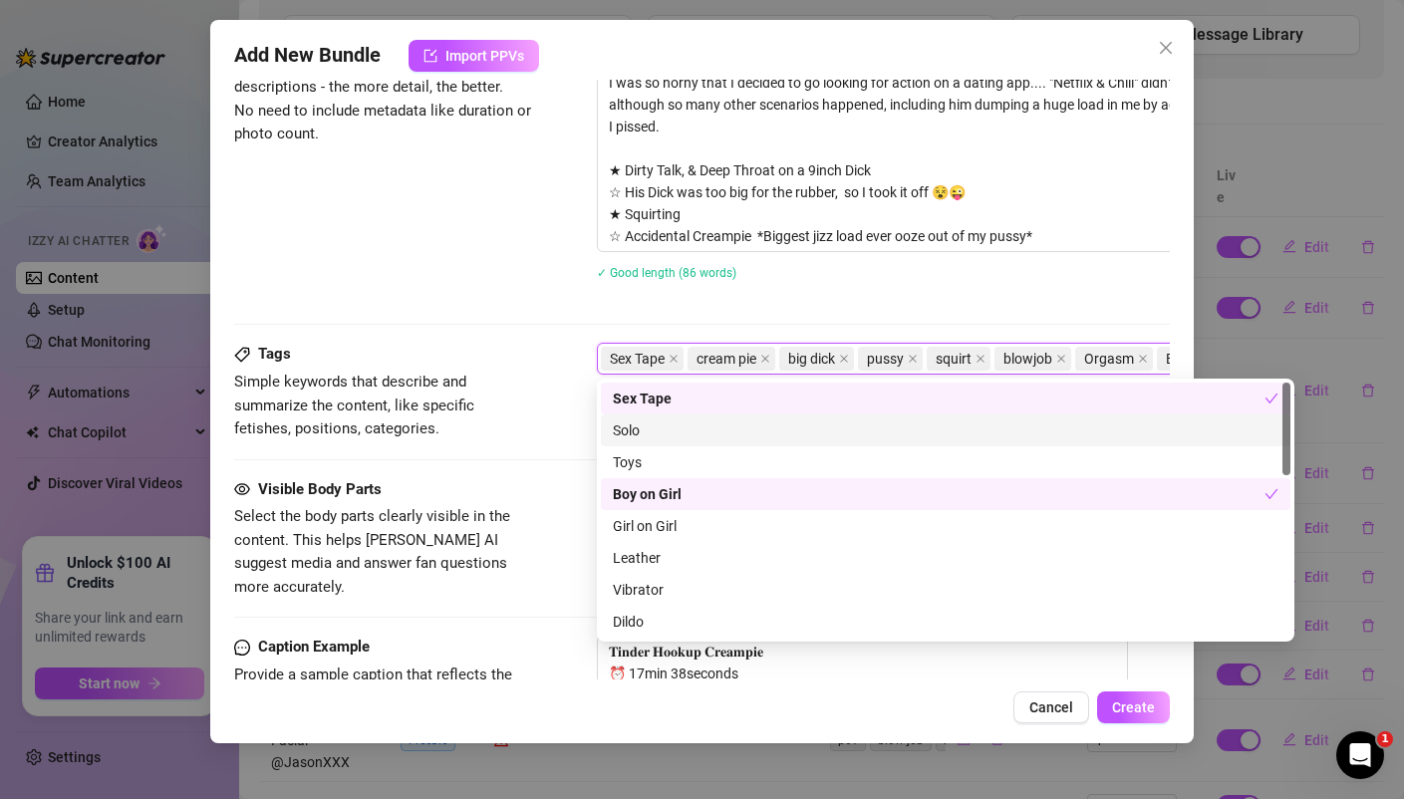
click at [481, 272] on div "Description Write a detailed description of the content in a few sentences. Avo…" at bounding box center [701, 153] width 934 height 305
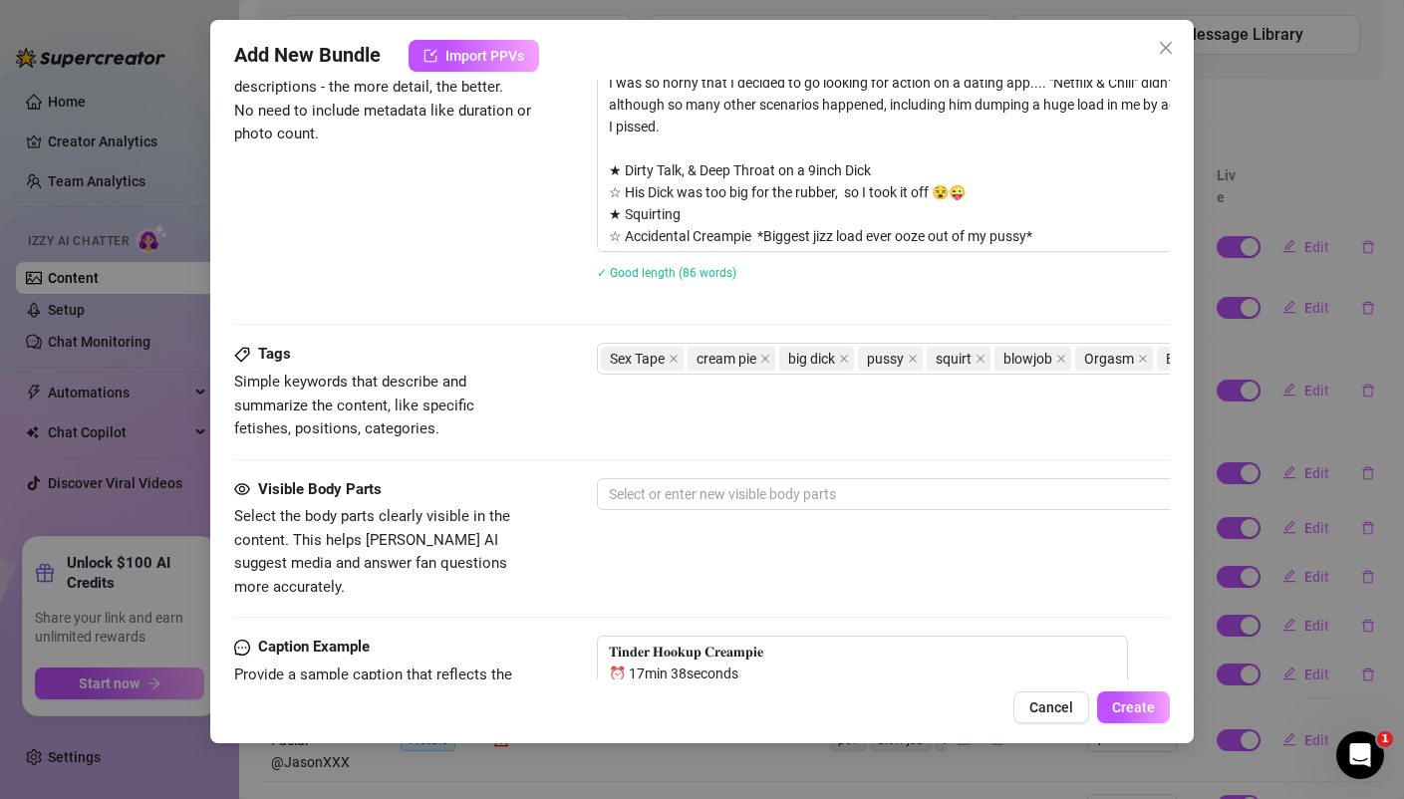
click at [780, 412] on div "Tags Simple keywords that describe and summarize the content, like specific fet…" at bounding box center [701, 392] width 934 height 98
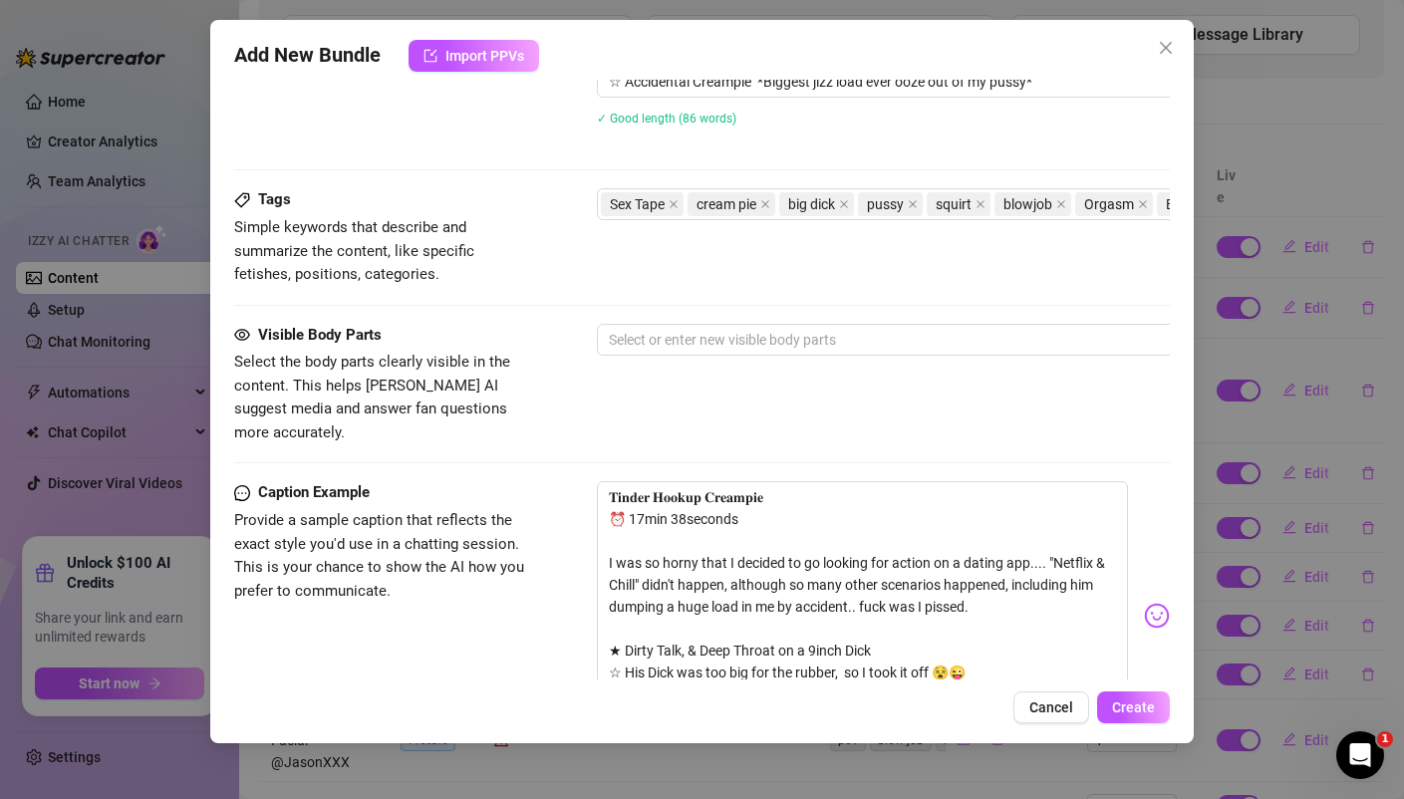
scroll to position [1054, 0]
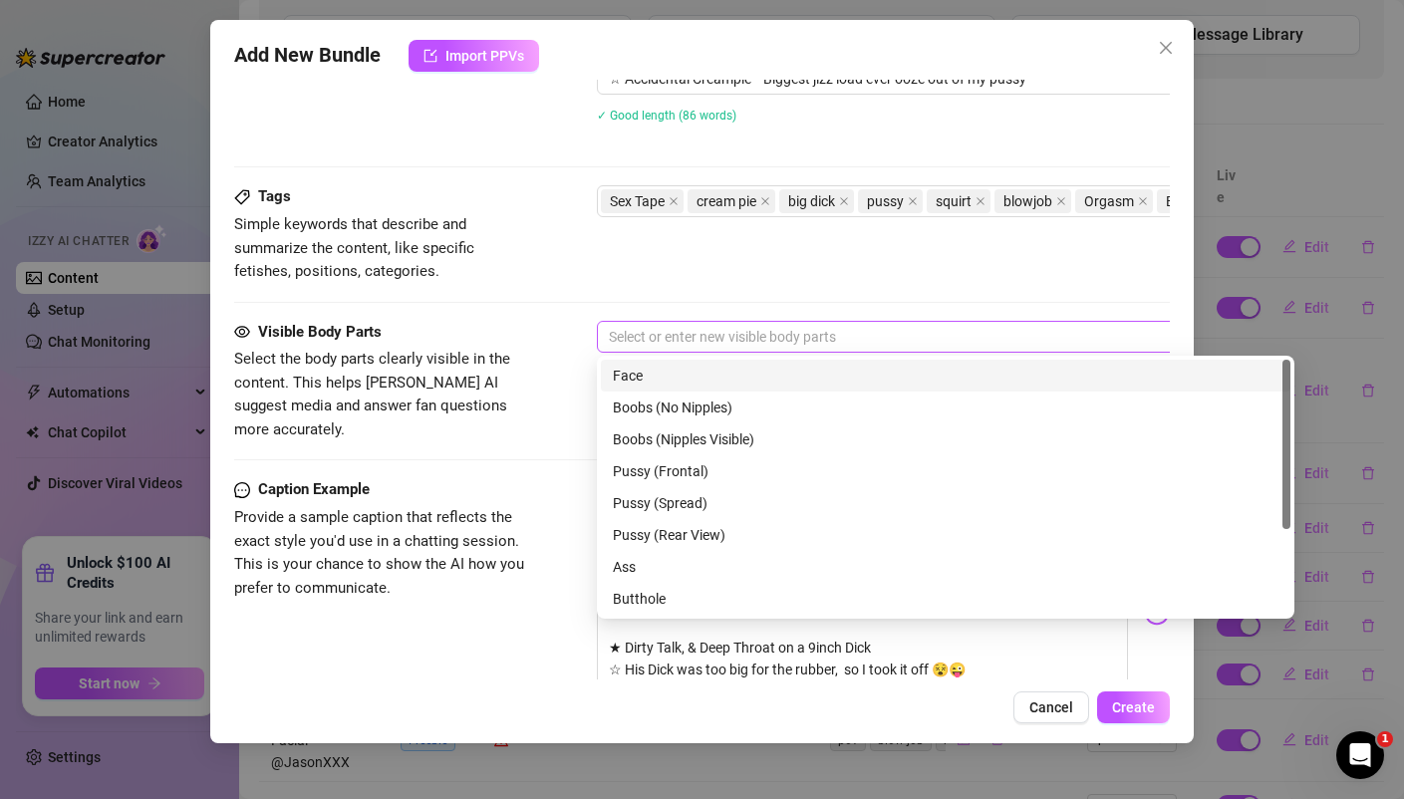
click at [669, 340] on div at bounding box center [935, 337] width 668 height 28
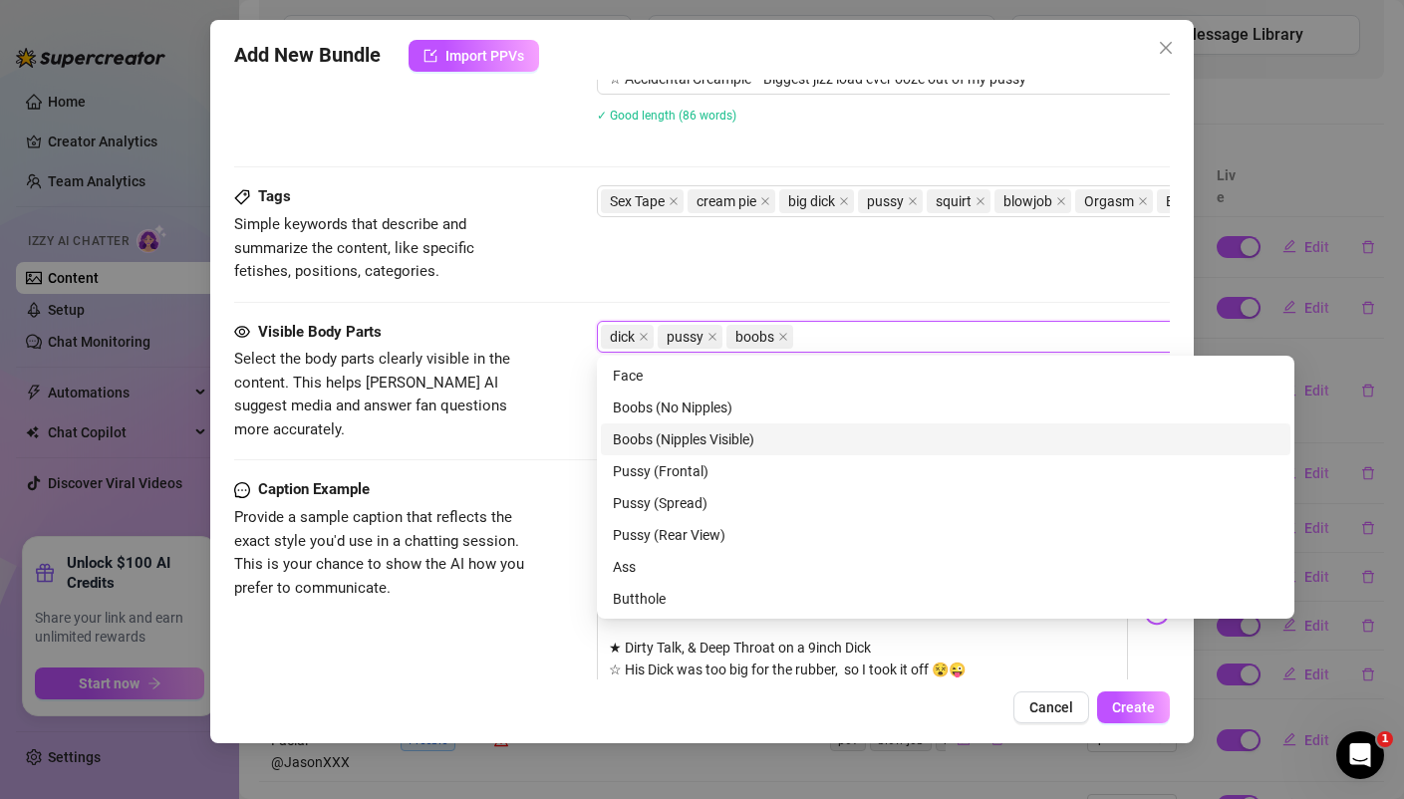
click at [709, 437] on div "Boobs (Nipples Visible)" at bounding box center [945, 439] width 665 height 22
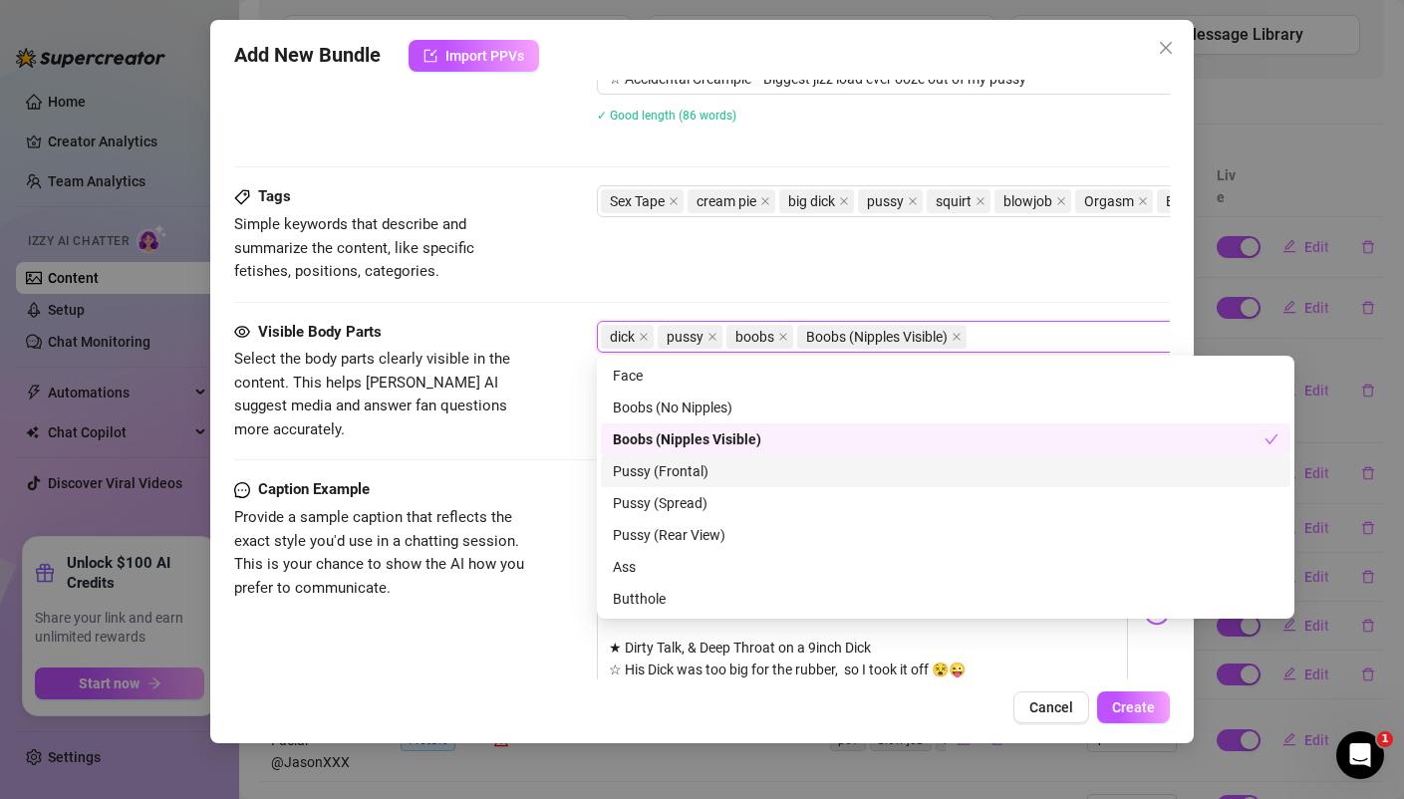
click at [693, 480] on div "Pussy (Frontal)" at bounding box center [945, 471] width 665 height 22
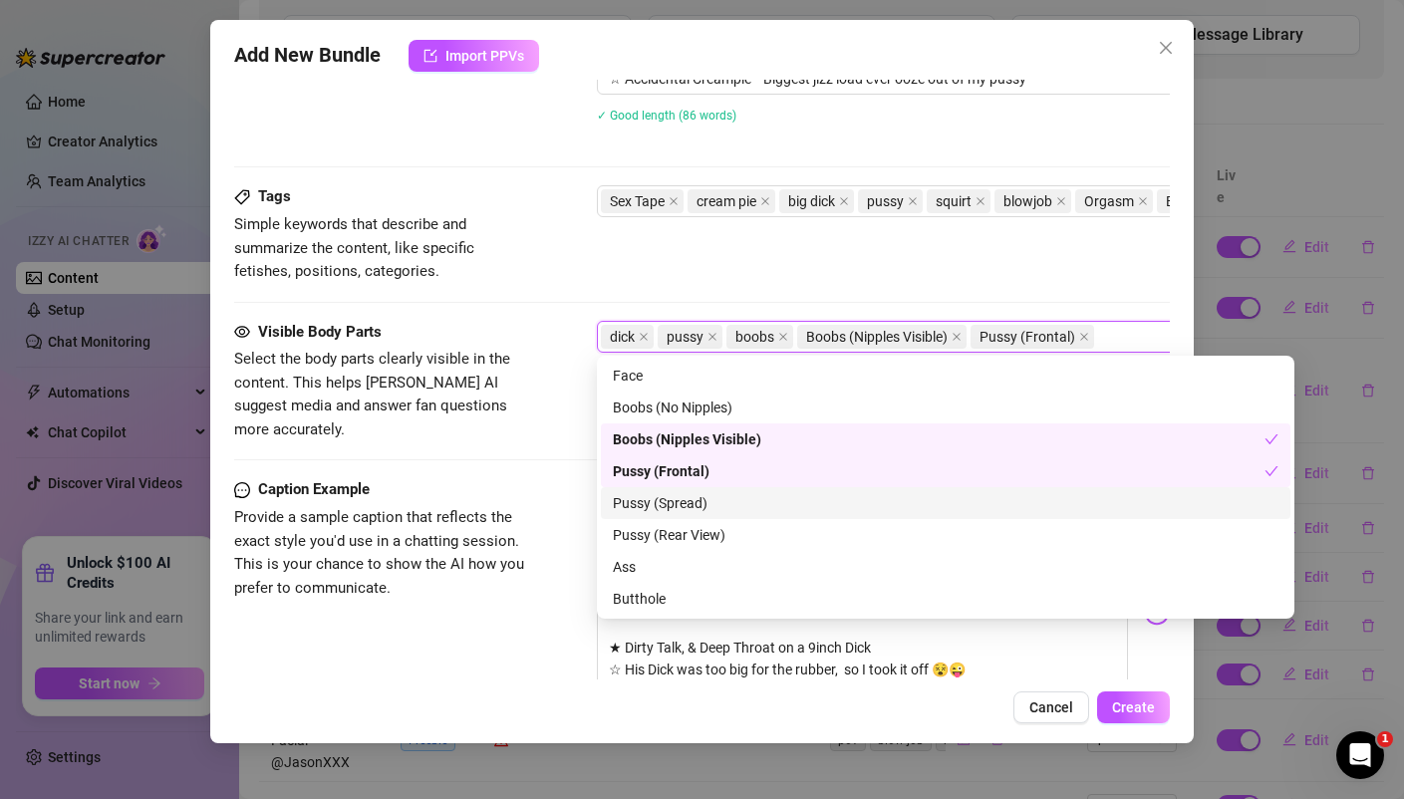
click at [694, 507] on div "Pussy (Spread)" at bounding box center [945, 503] width 665 height 22
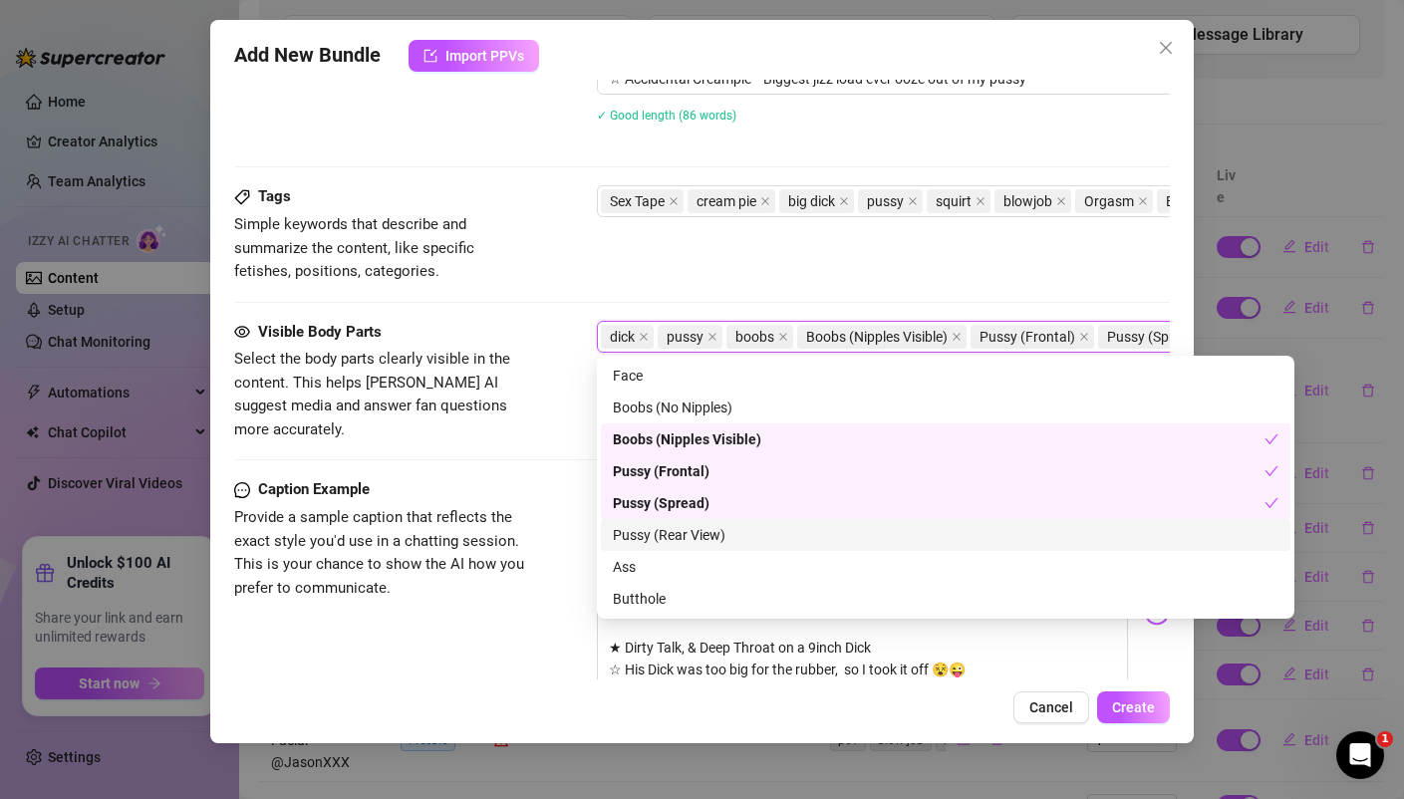
click at [680, 539] on div "Pussy (Rear View)" at bounding box center [945, 535] width 665 height 22
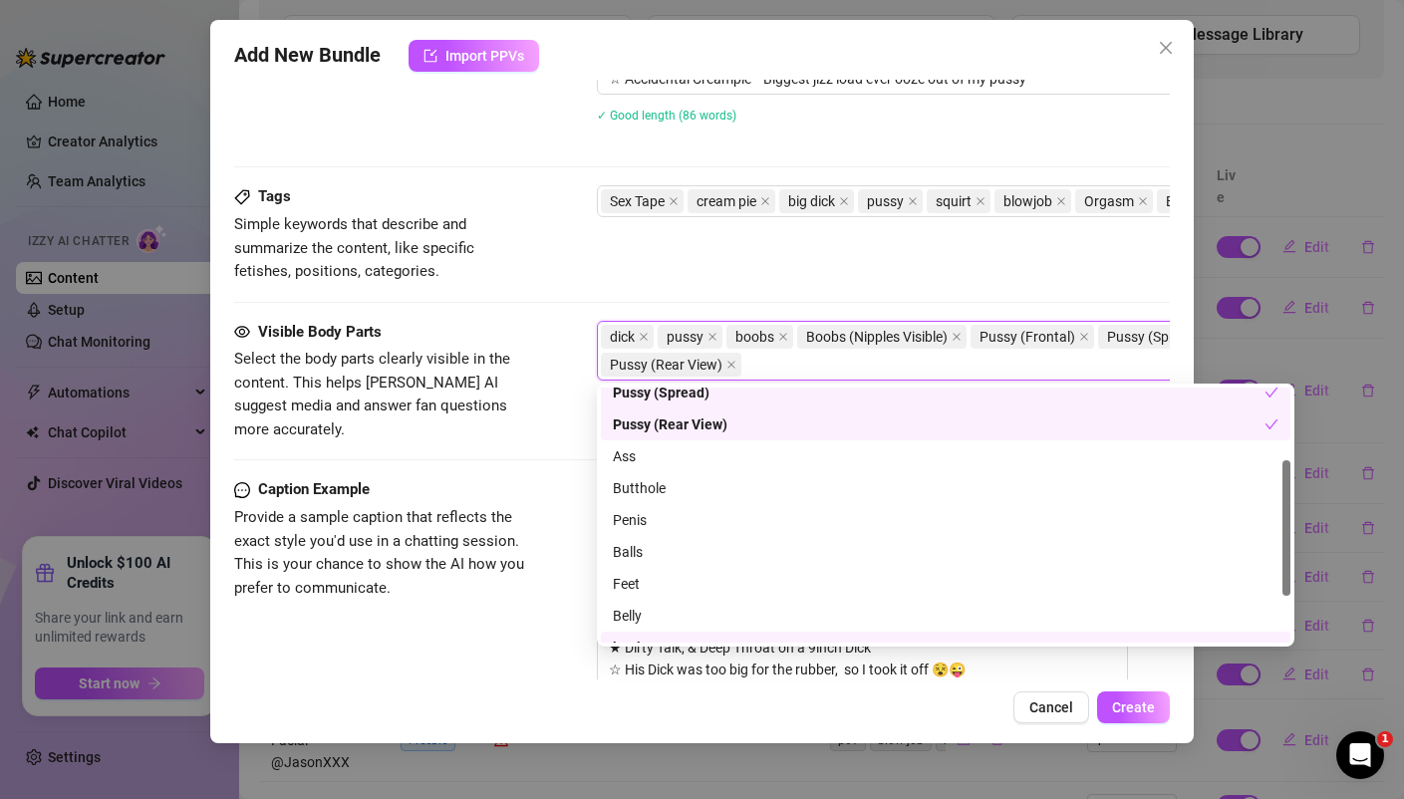
scroll to position [145, 0]
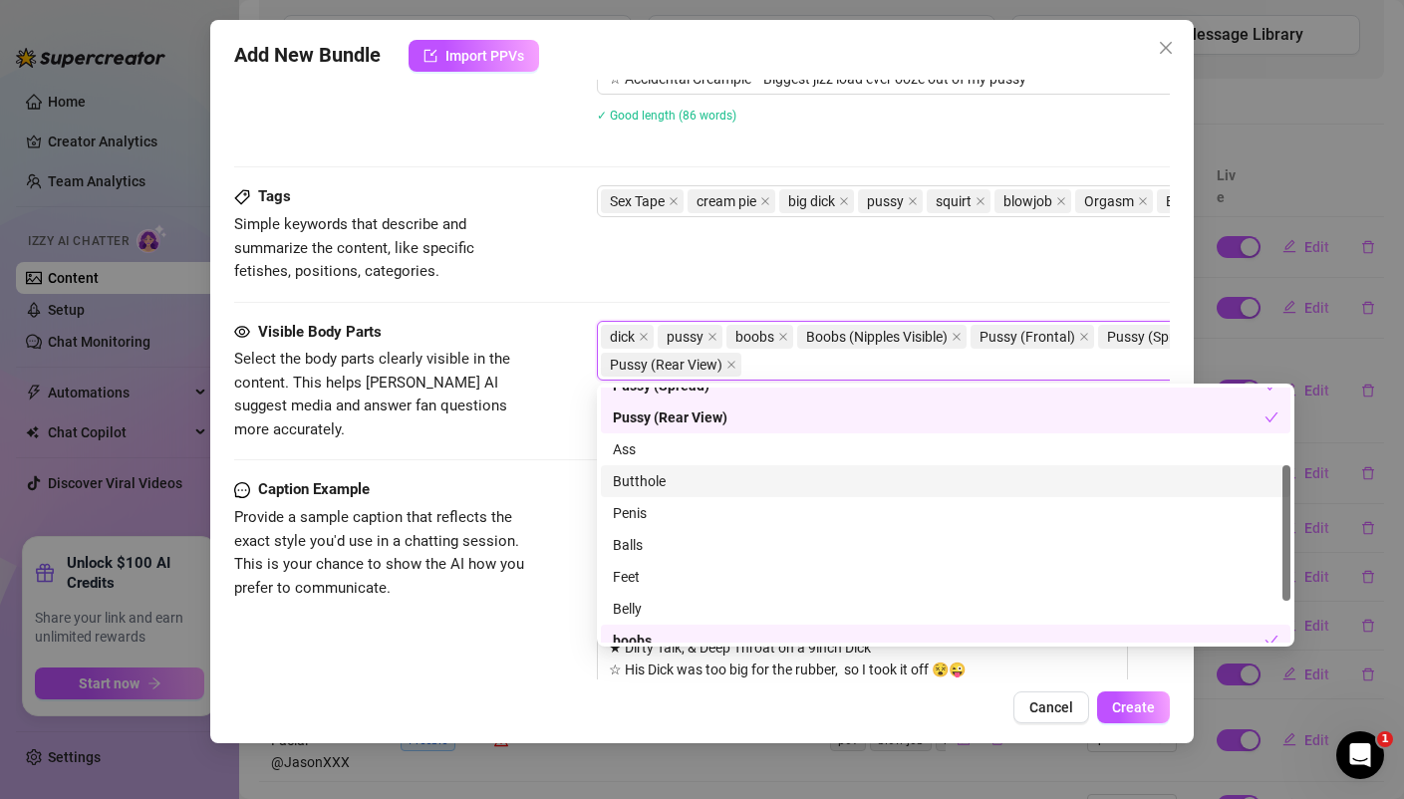
click at [639, 486] on div "Butthole" at bounding box center [945, 481] width 665 height 22
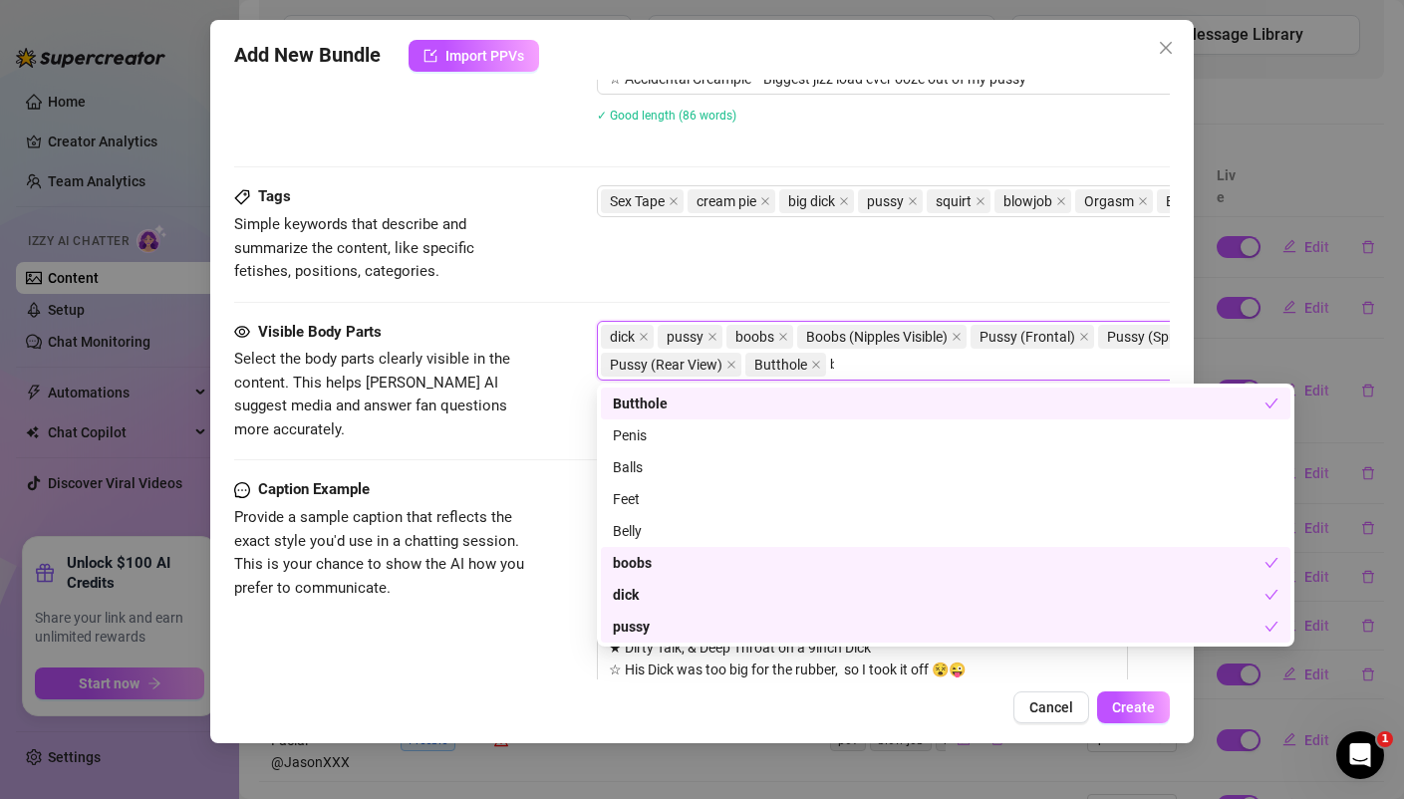
scroll to position [0, 0]
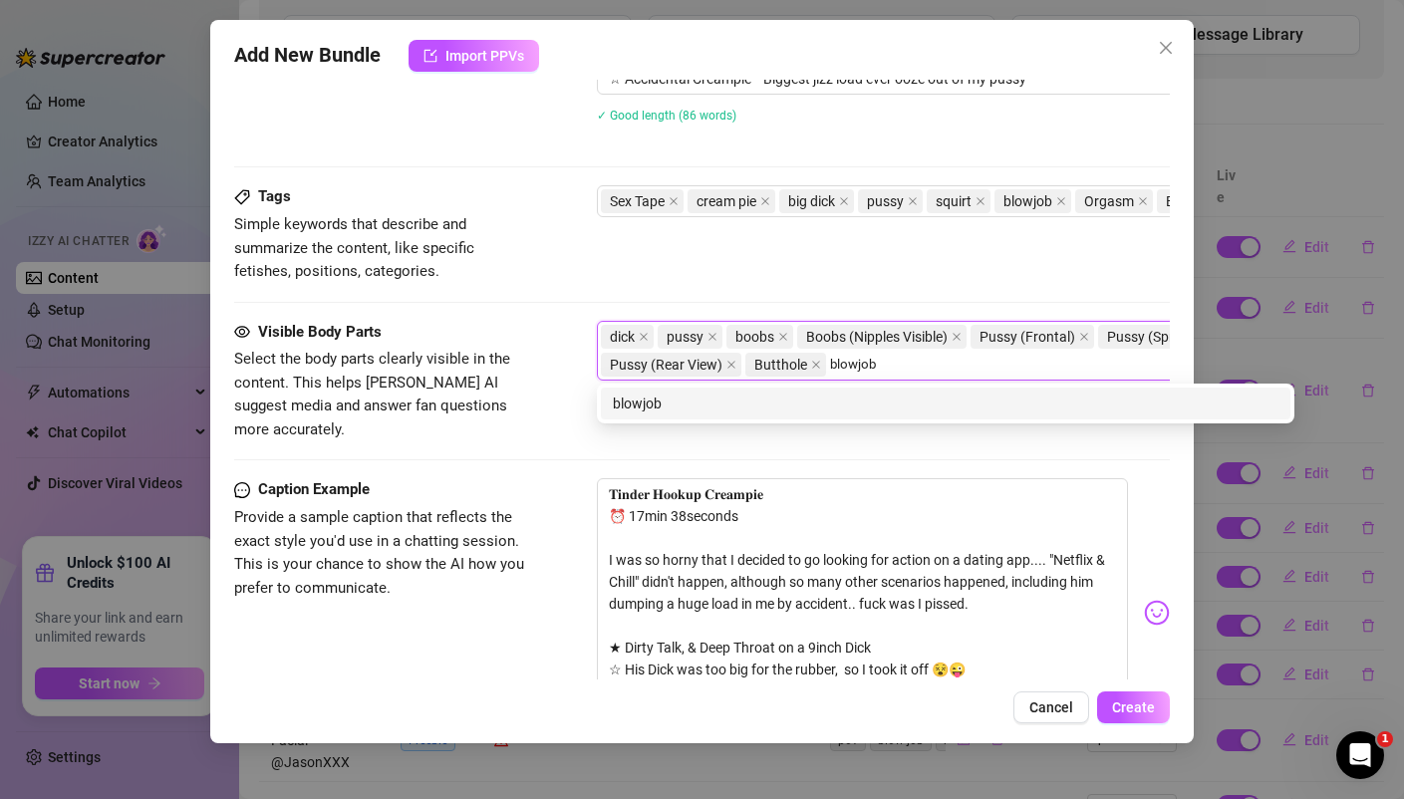
click at [648, 406] on div "blowjob" at bounding box center [945, 403] width 665 height 22
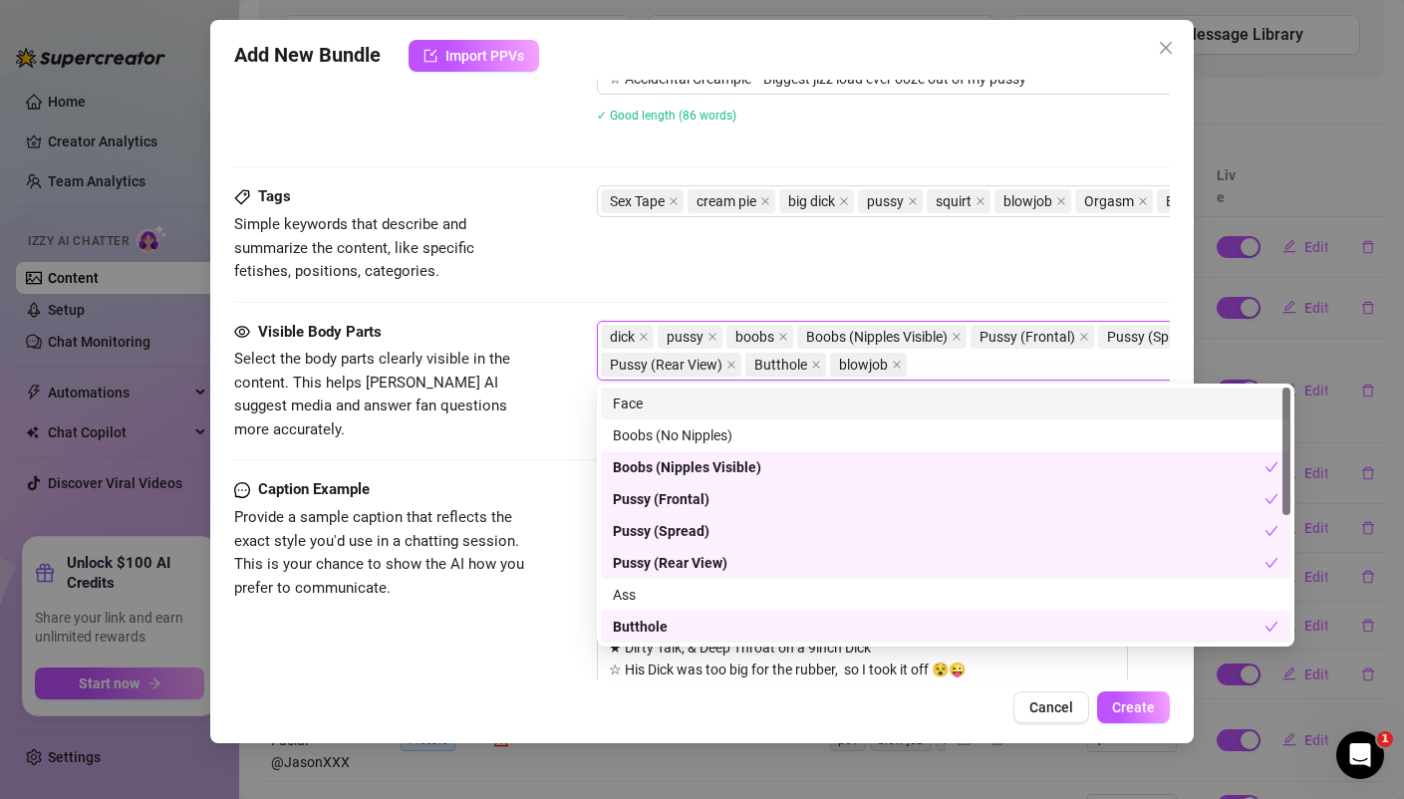
click at [551, 296] on div "Tags Simple keywords that describe and summarize the content, like specific fet…" at bounding box center [701, 252] width 934 height 134
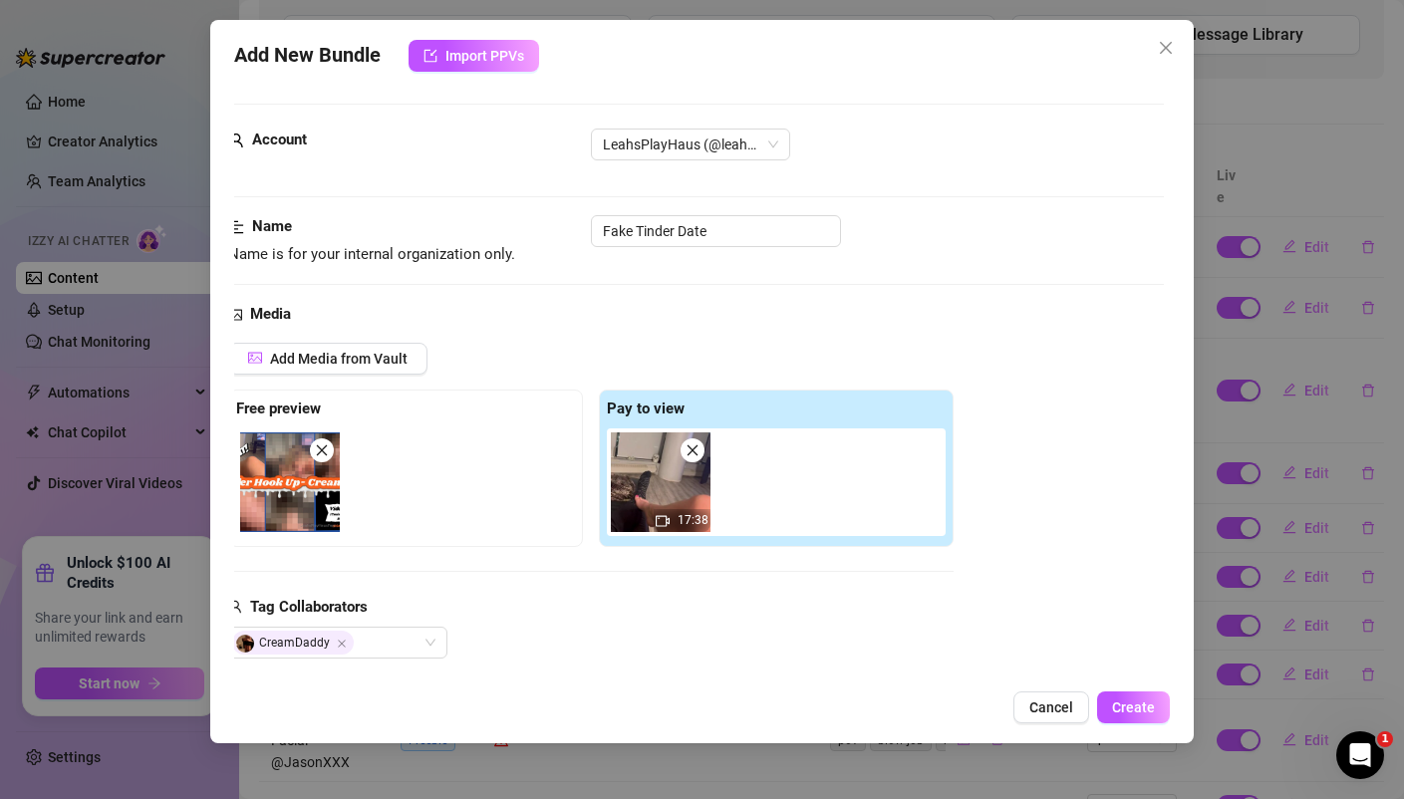
scroll to position [0, 8]
click at [1135, 705] on span "Create" at bounding box center [1133, 707] width 43 height 16
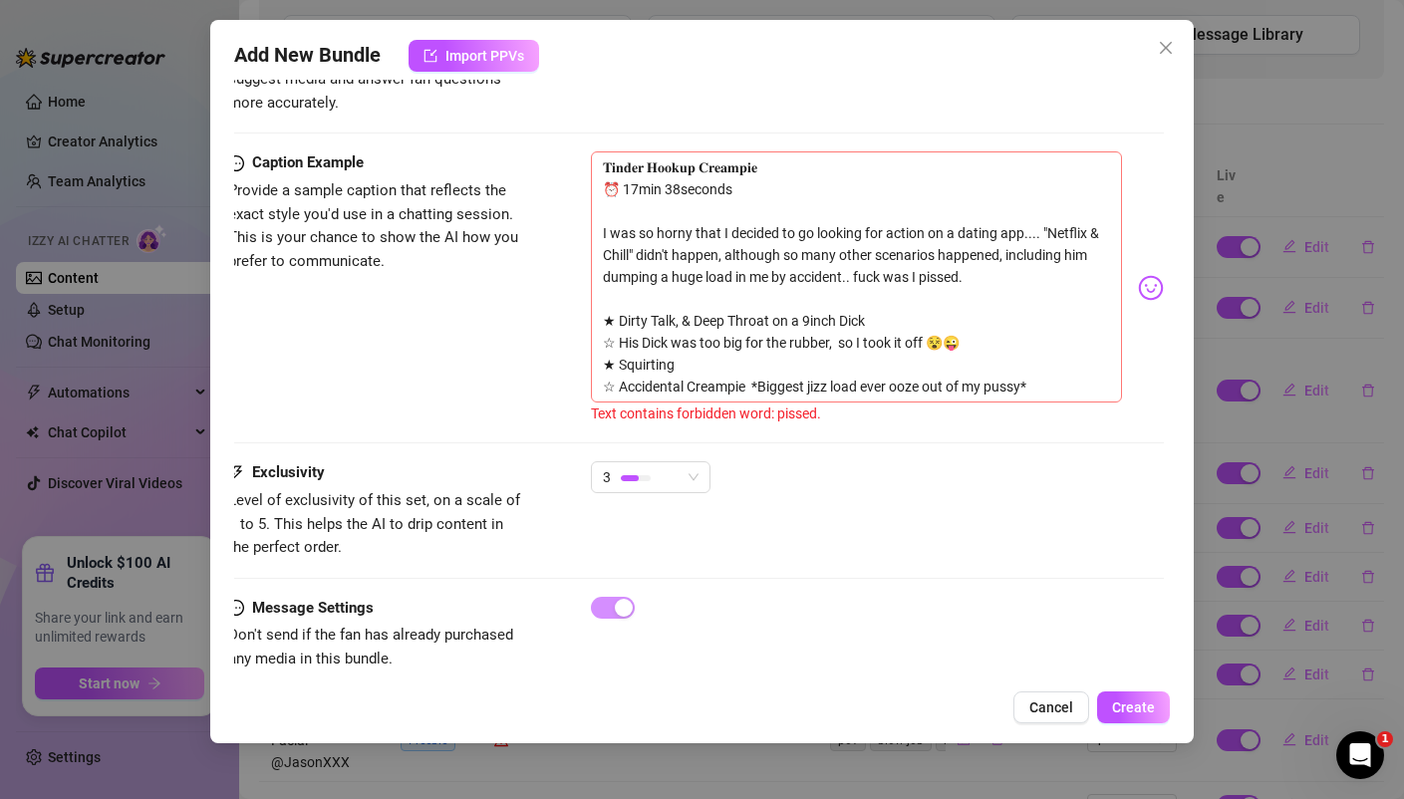
scroll to position [1382, 4]
click at [969, 254] on textarea "𝐓𝐢𝐧𝐝𝐞𝐫 𝐇𝐨𝐨𝐤𝐮𝐩 𝐂𝐫𝐞𝐚𝐦𝐩𝐢𝐞 ⏰ 17min 38seconds I was so horny that I decided to go lo…" at bounding box center [858, 275] width 530 height 251
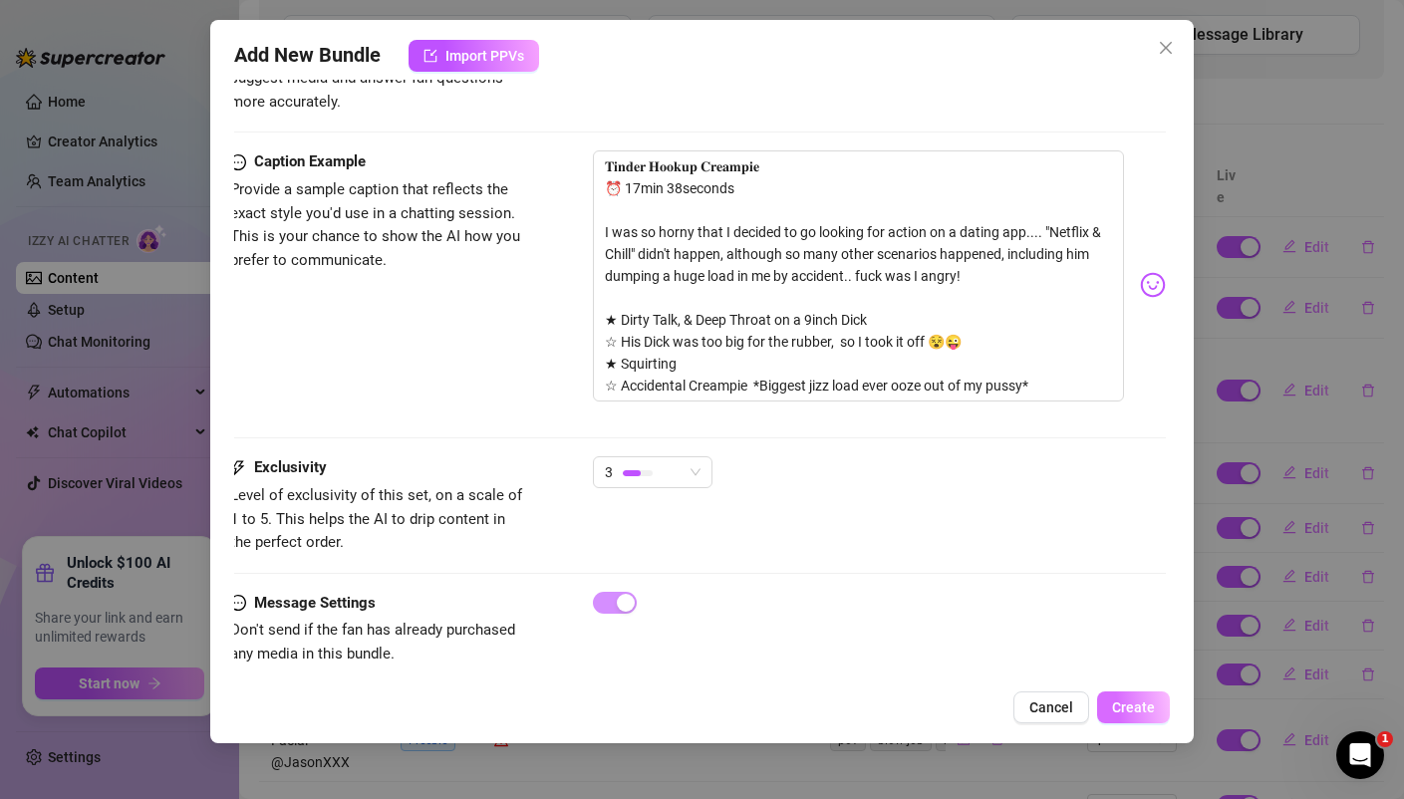
click at [1132, 714] on span "Create" at bounding box center [1133, 707] width 43 height 16
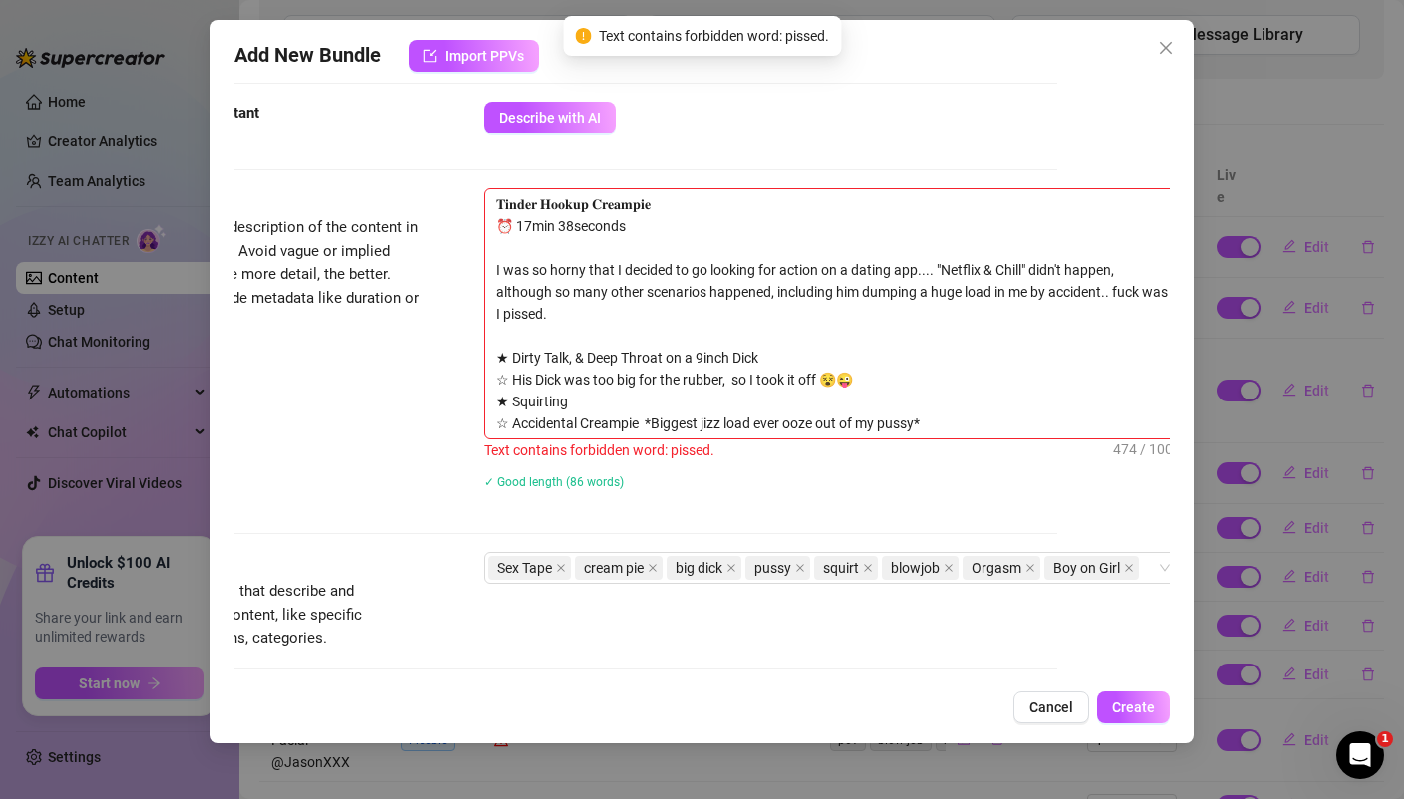
scroll to position [644, 124]
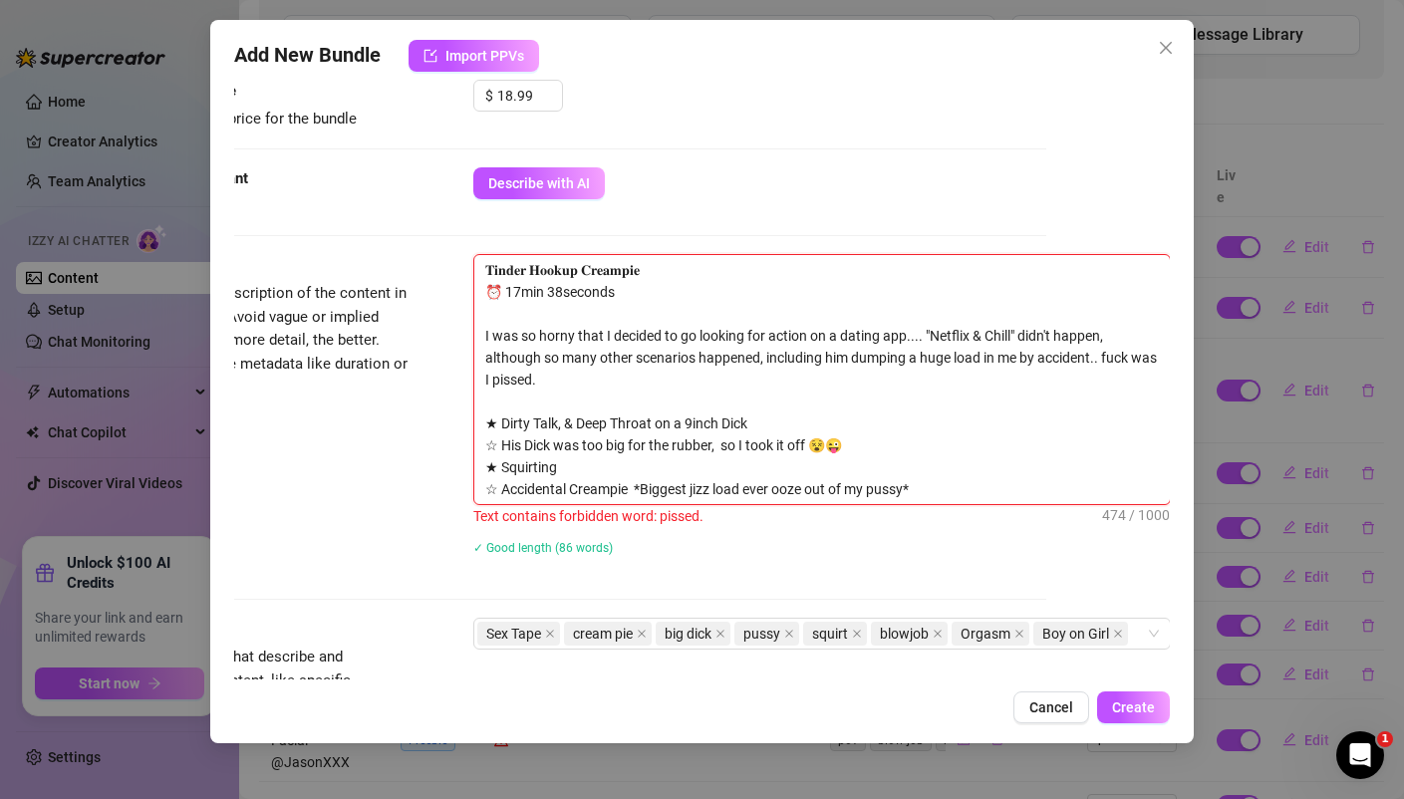
drag, startPoint x: 571, startPoint y: 376, endPoint x: 503, endPoint y: 376, distance: 67.7
click at [506, 376] on textarea "𝐓𝐢𝐧𝐝𝐞𝐫 𝐇𝐨𝐨𝐤𝐮𝐩 𝐂𝐫𝐞𝐚𝐦𝐩𝐢𝐞 ⏰ 17min 38seconds I was so horny that I decided to go lo…" at bounding box center [821, 379] width 695 height 249
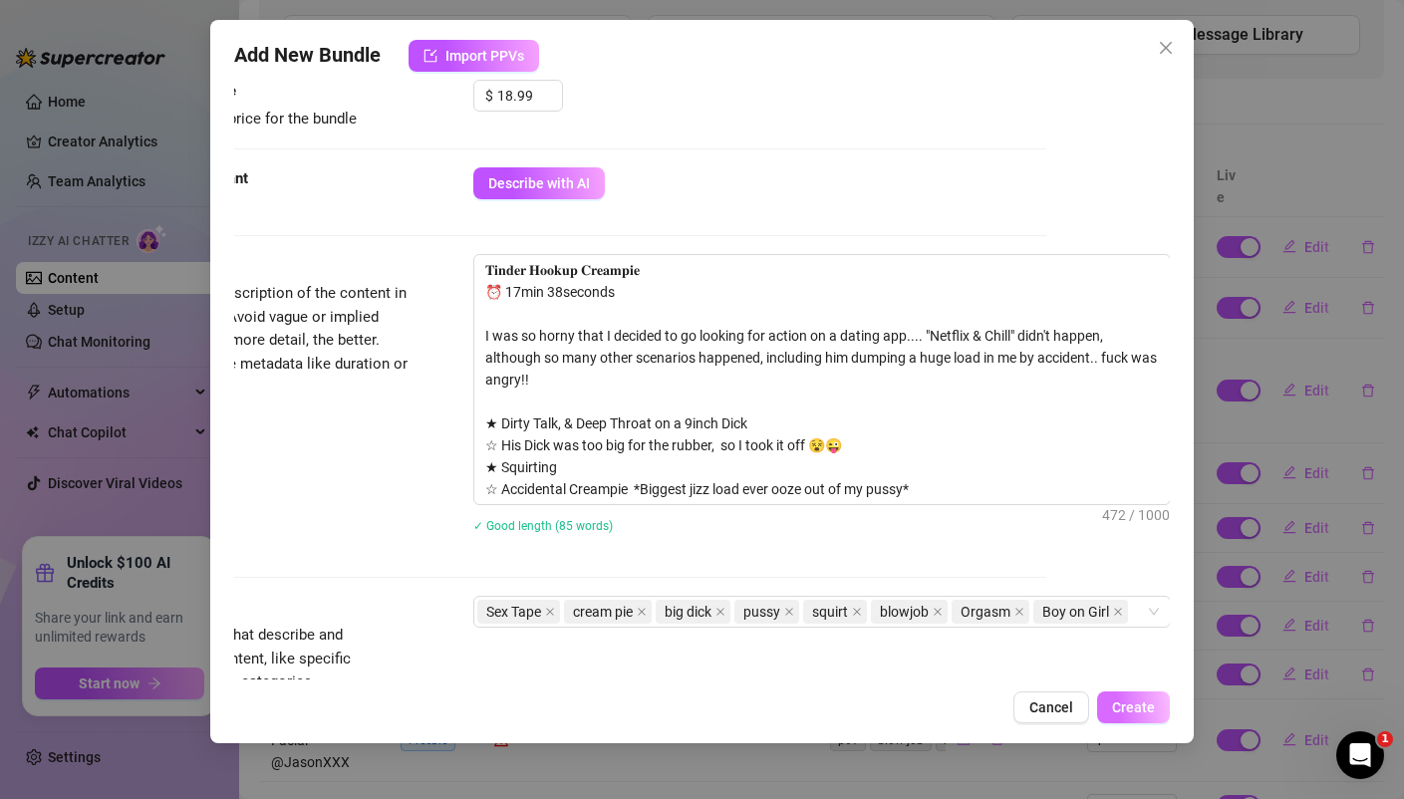
click at [1126, 703] on span "Create" at bounding box center [1133, 707] width 43 height 16
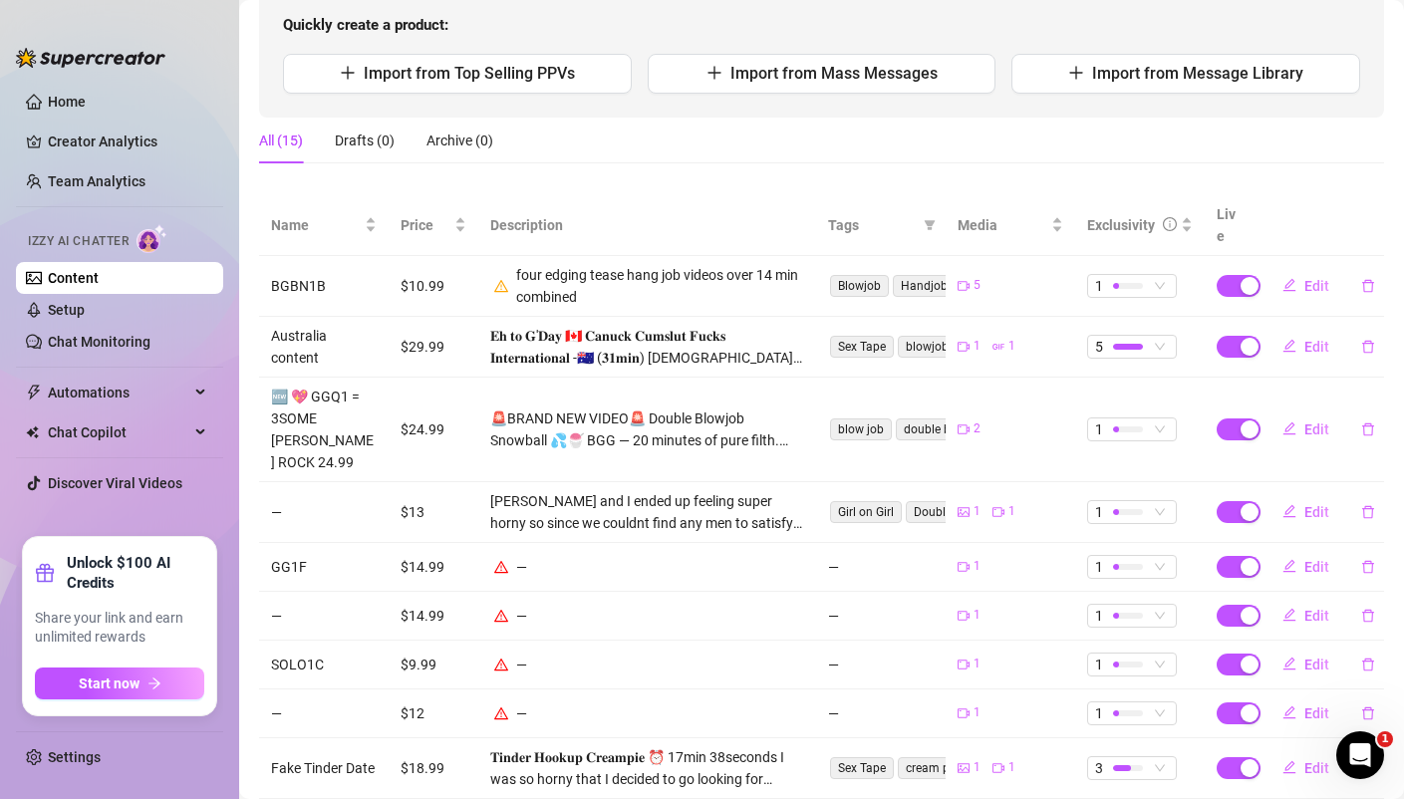
scroll to position [205, 0]
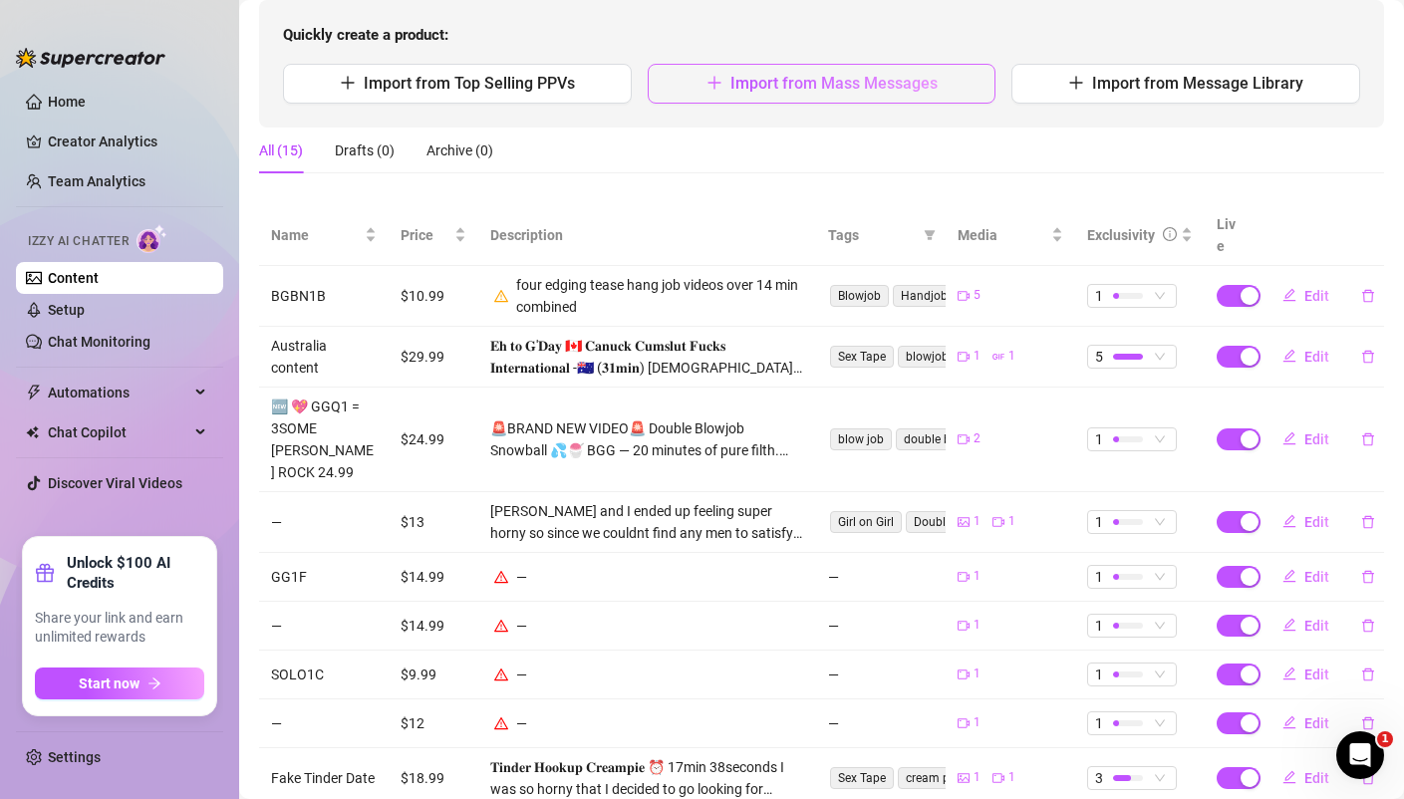
click at [795, 86] on span "Import from Mass Messages" at bounding box center [833, 83] width 207 height 19
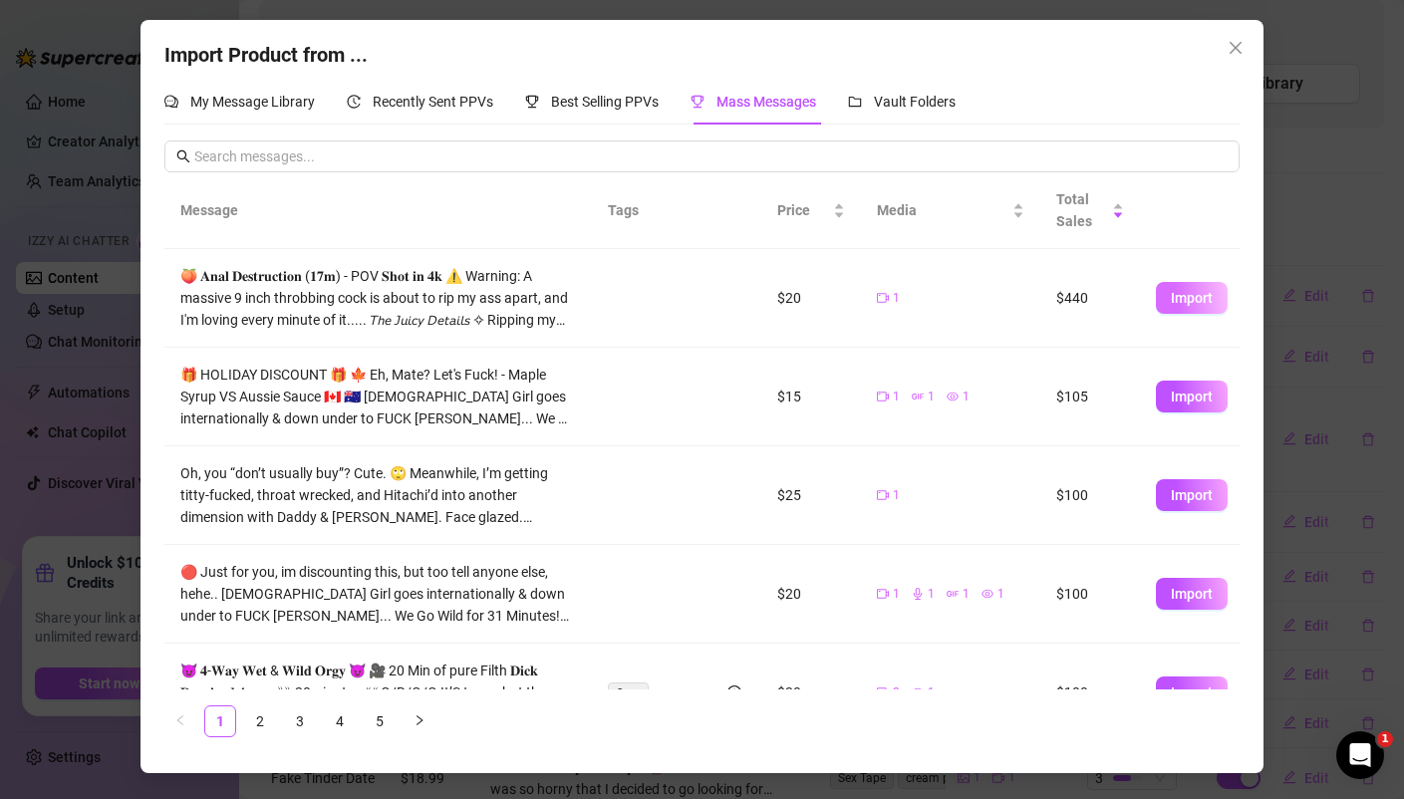
click at [1191, 305] on span "Import" at bounding box center [1191, 298] width 42 height 16
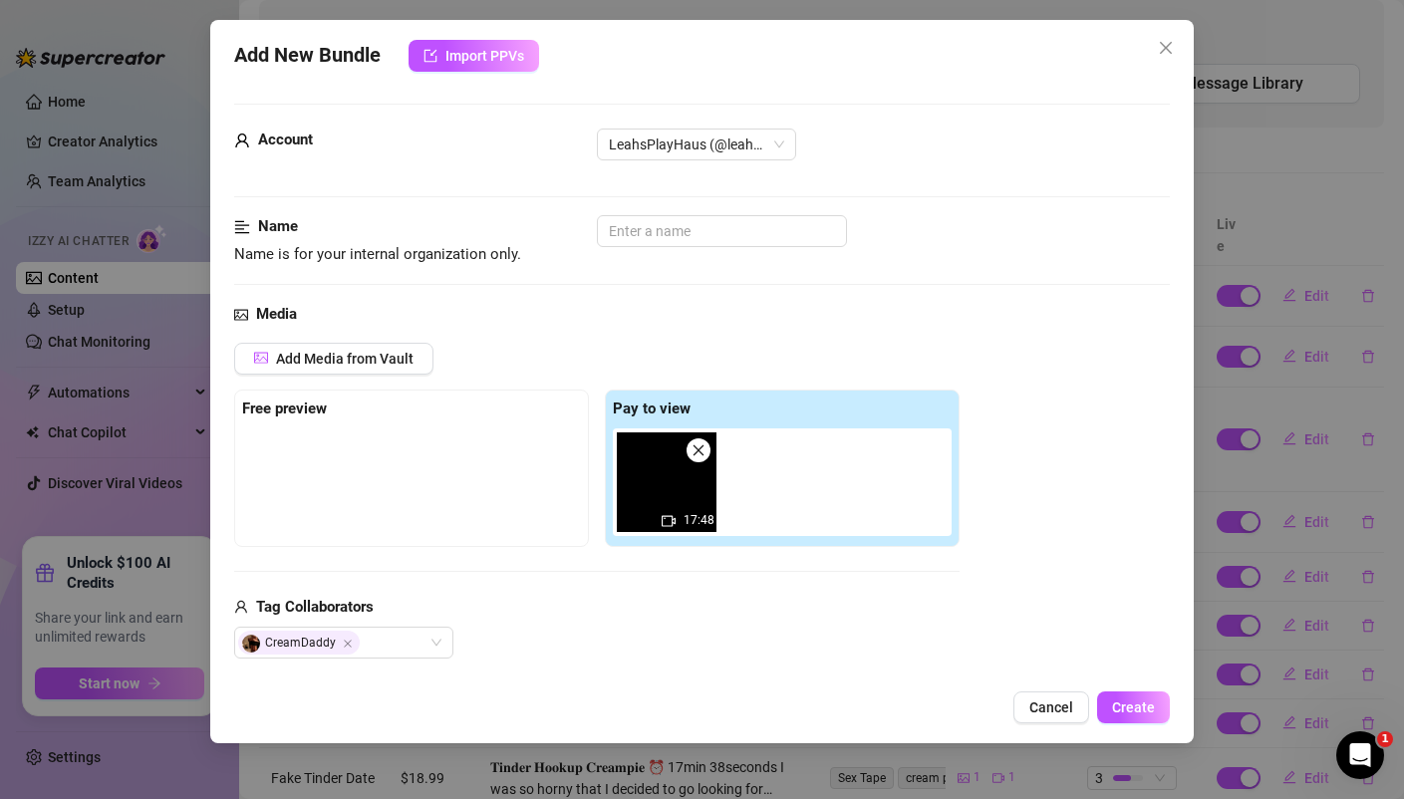
scroll to position [1, 0]
click at [373, 358] on span "Add Media from Vault" at bounding box center [344, 358] width 137 height 16
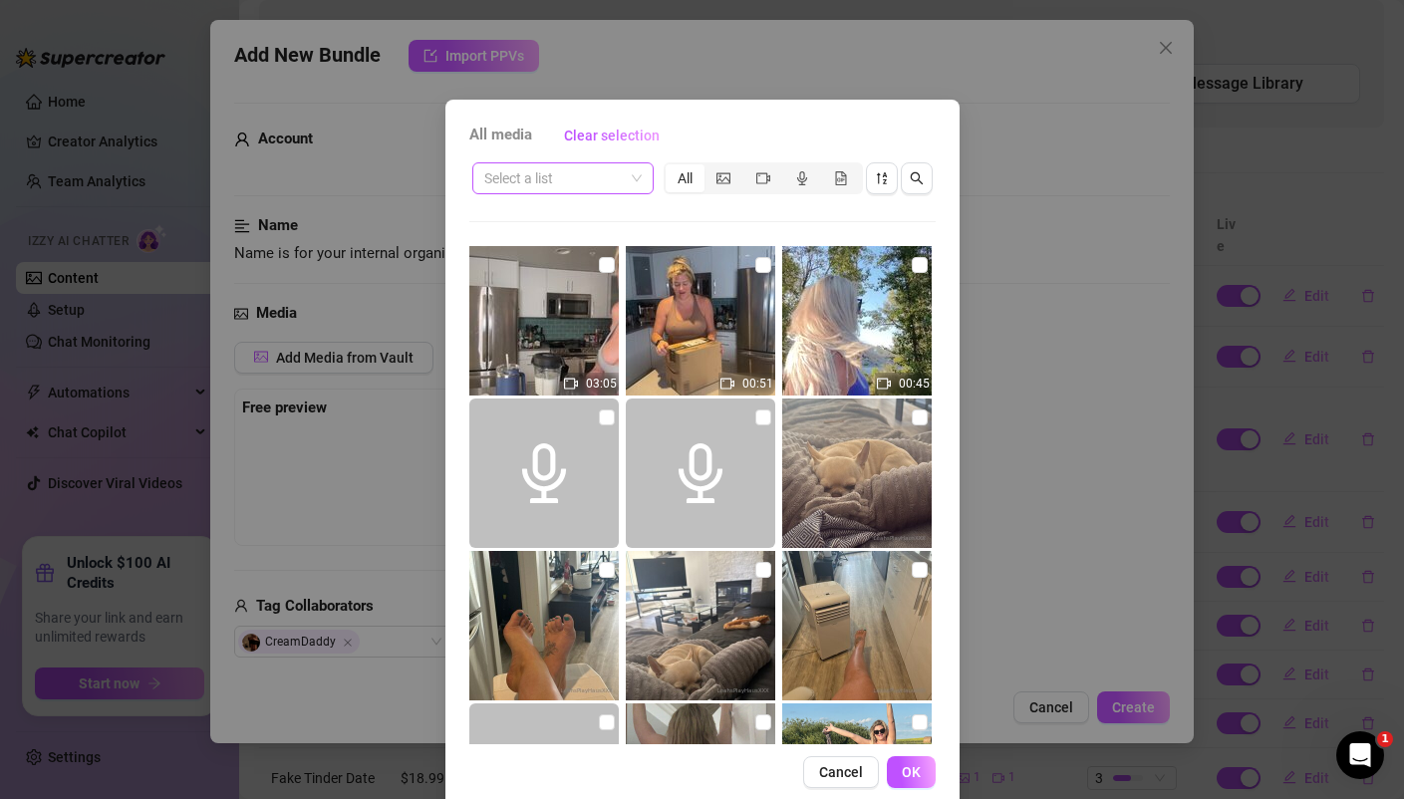
click at [616, 176] on input "search" at bounding box center [553, 178] width 139 height 30
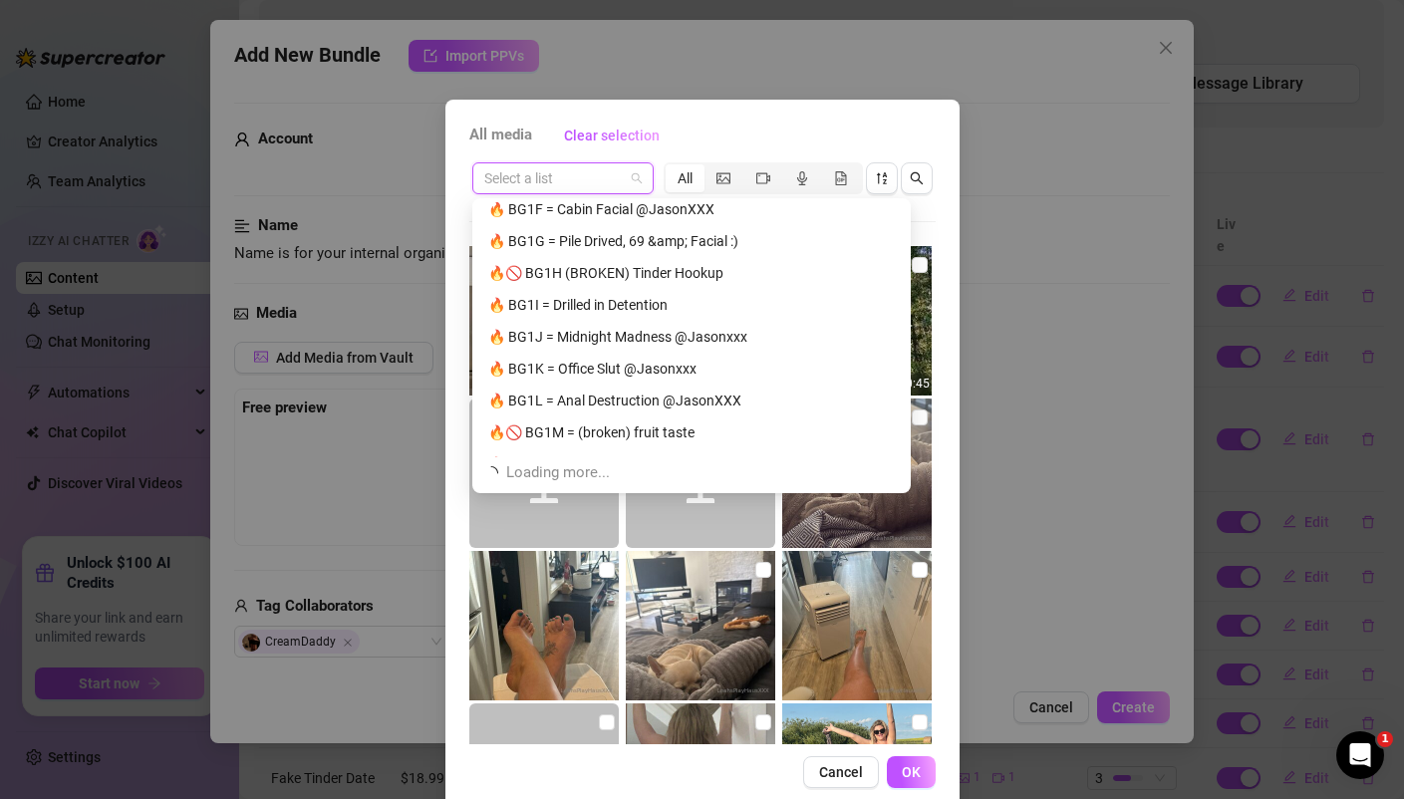
scroll to position [1339, 0]
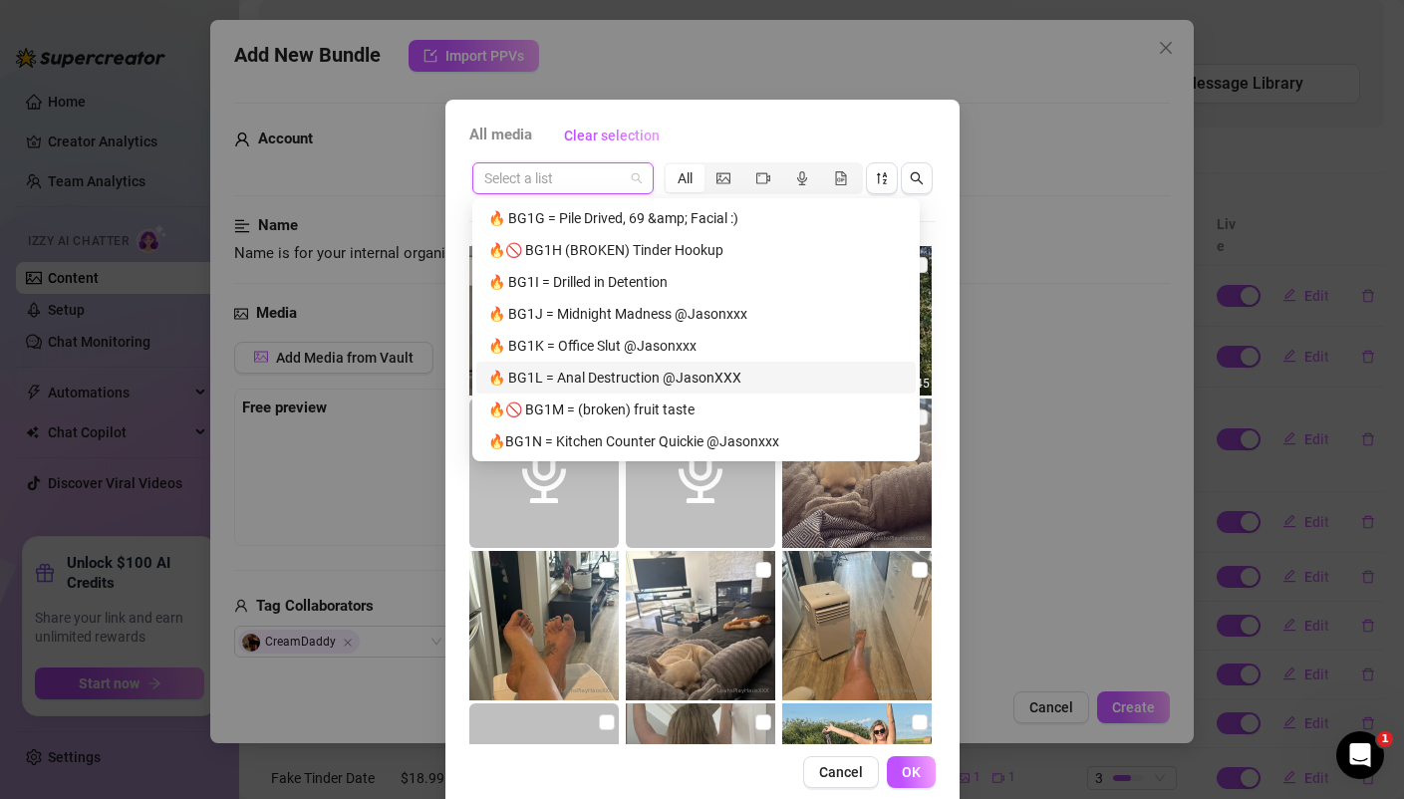
click at [570, 379] on div "🔥 BG1L = Anal Destruction @JasonXXX" at bounding box center [695, 378] width 415 height 22
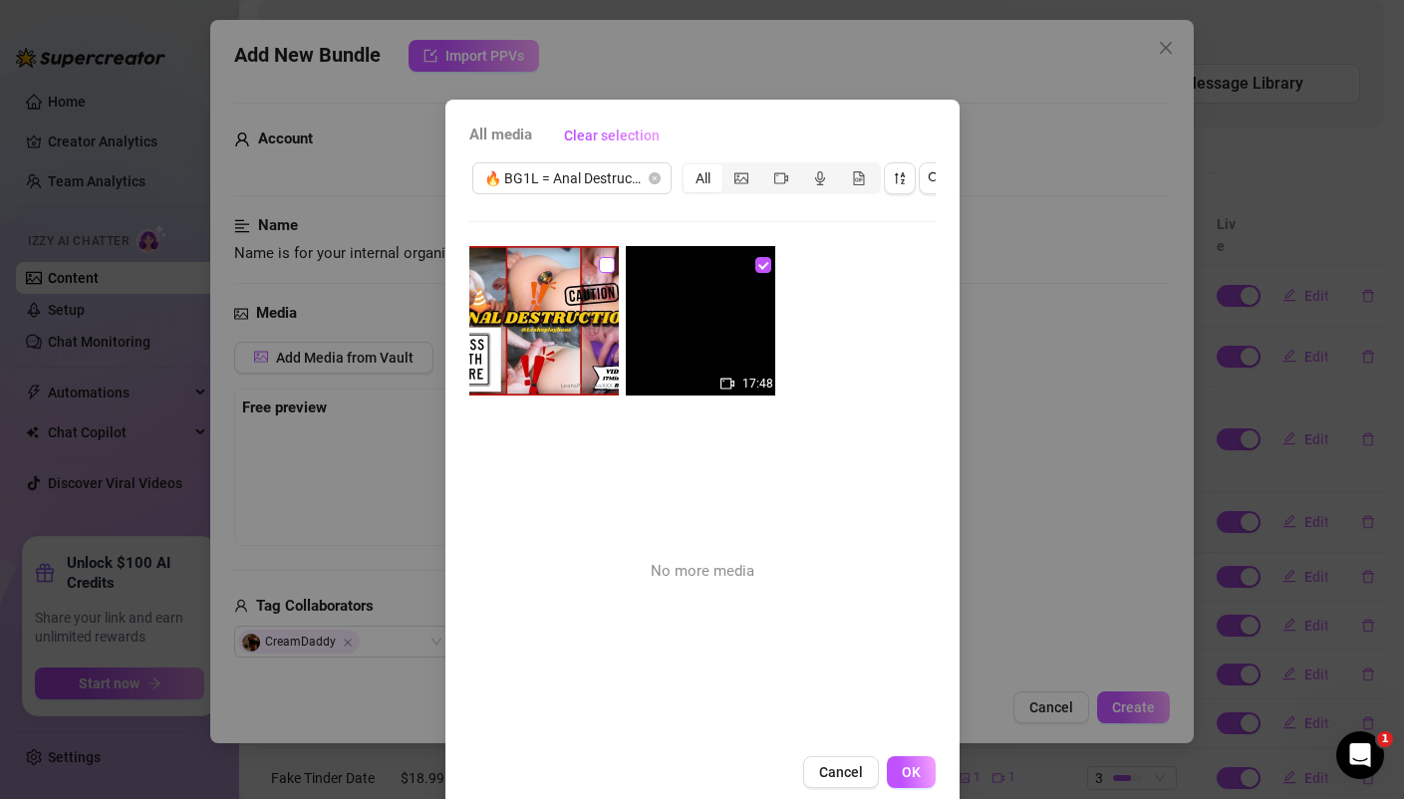
click at [608, 264] on input "checkbox" at bounding box center [607, 265] width 16 height 16
click at [898, 773] on button "OK" at bounding box center [911, 772] width 49 height 32
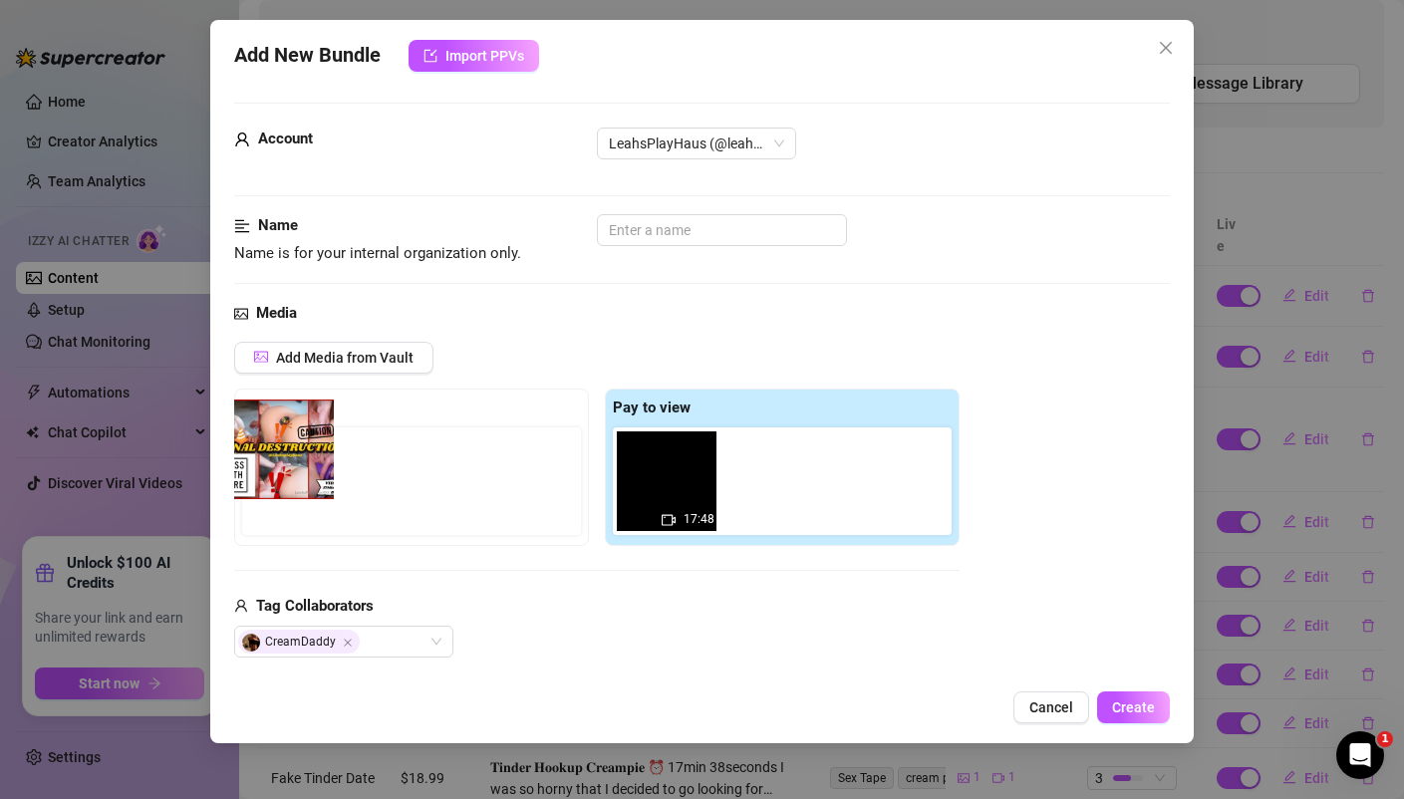
drag, startPoint x: 772, startPoint y: 497, endPoint x: 276, endPoint y: 466, distance: 497.1
click at [276, 466] on div "Free preview Pay to view 17:48" at bounding box center [596, 467] width 725 height 157
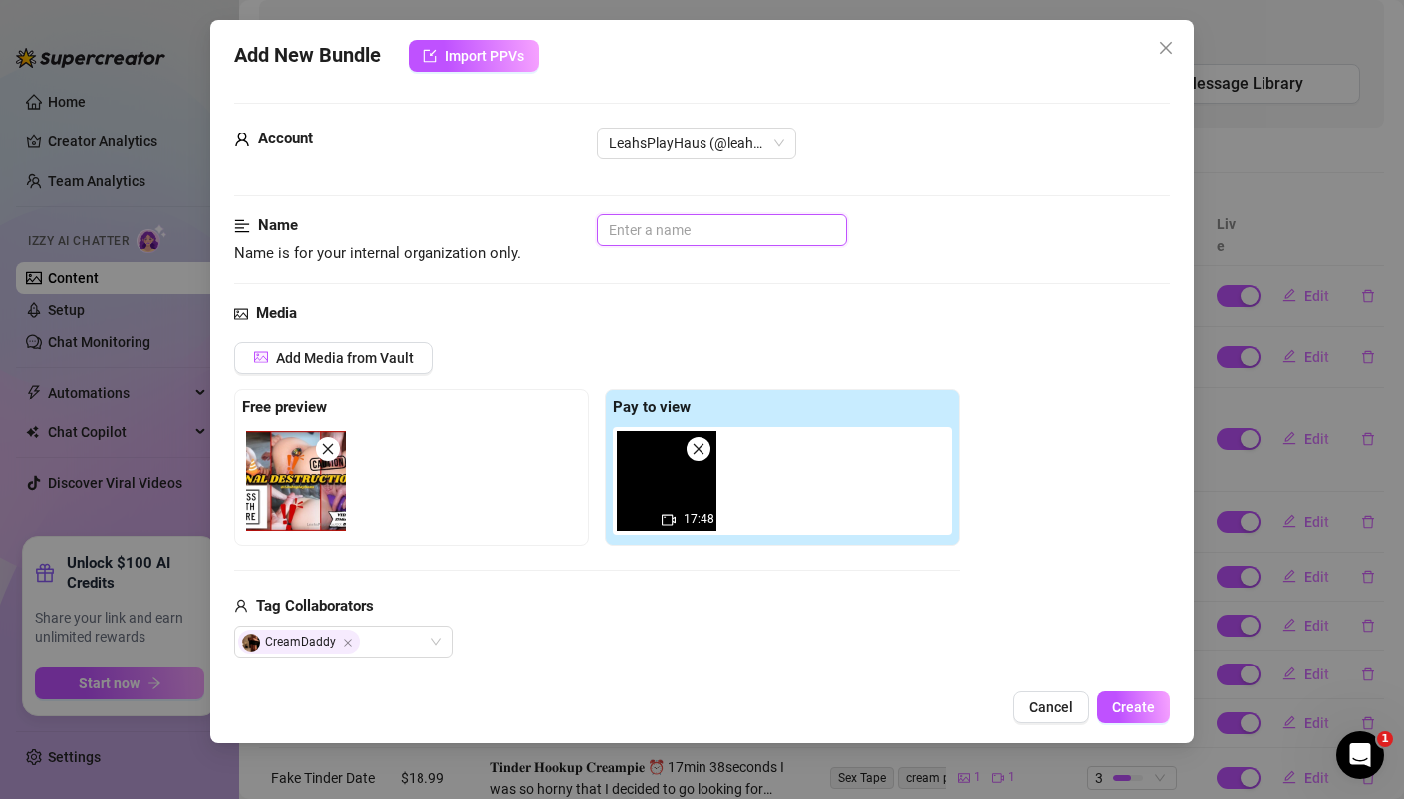
click at [683, 233] on input "text" at bounding box center [722, 230] width 250 height 32
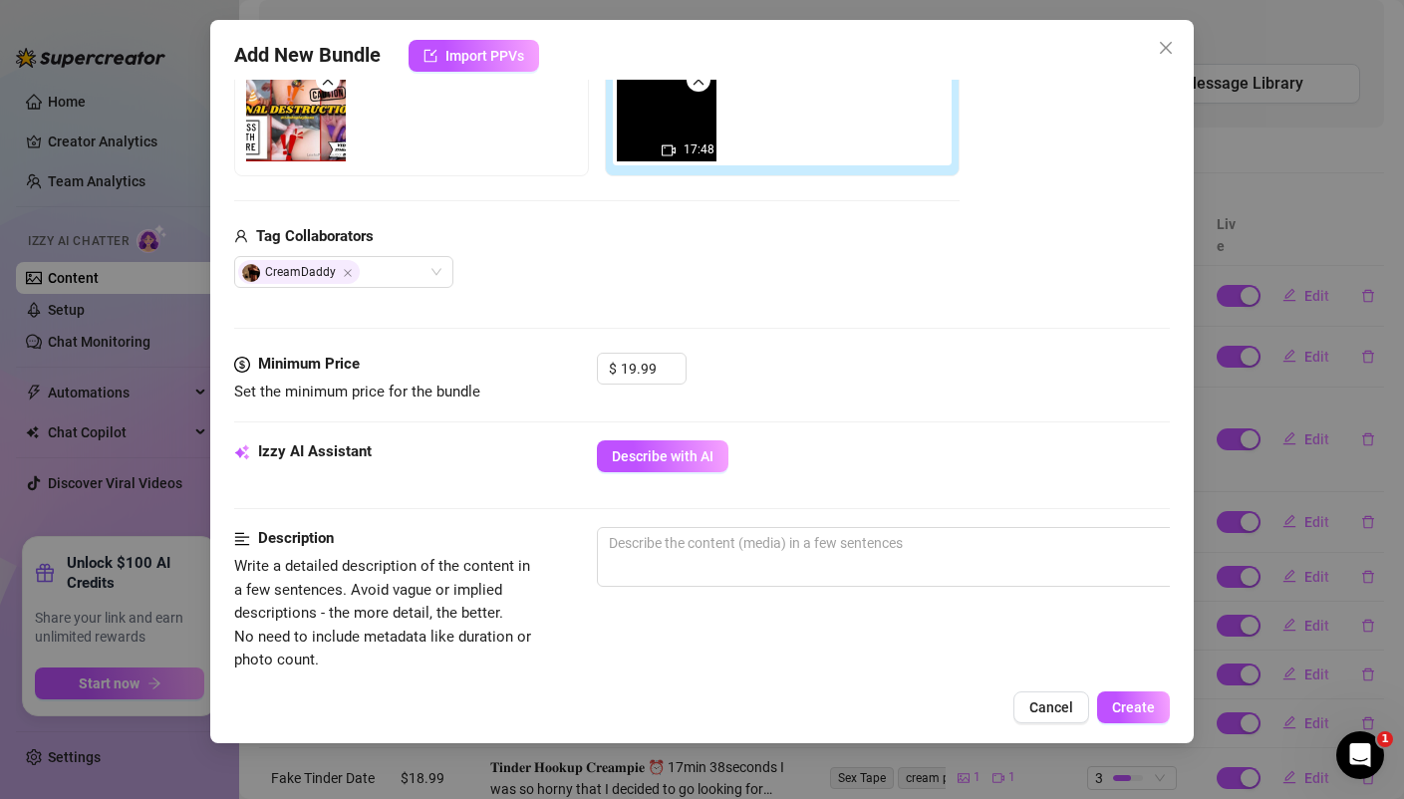
scroll to position [373, 0]
click at [665, 364] on span "Increase Value" at bounding box center [674, 361] width 22 height 18
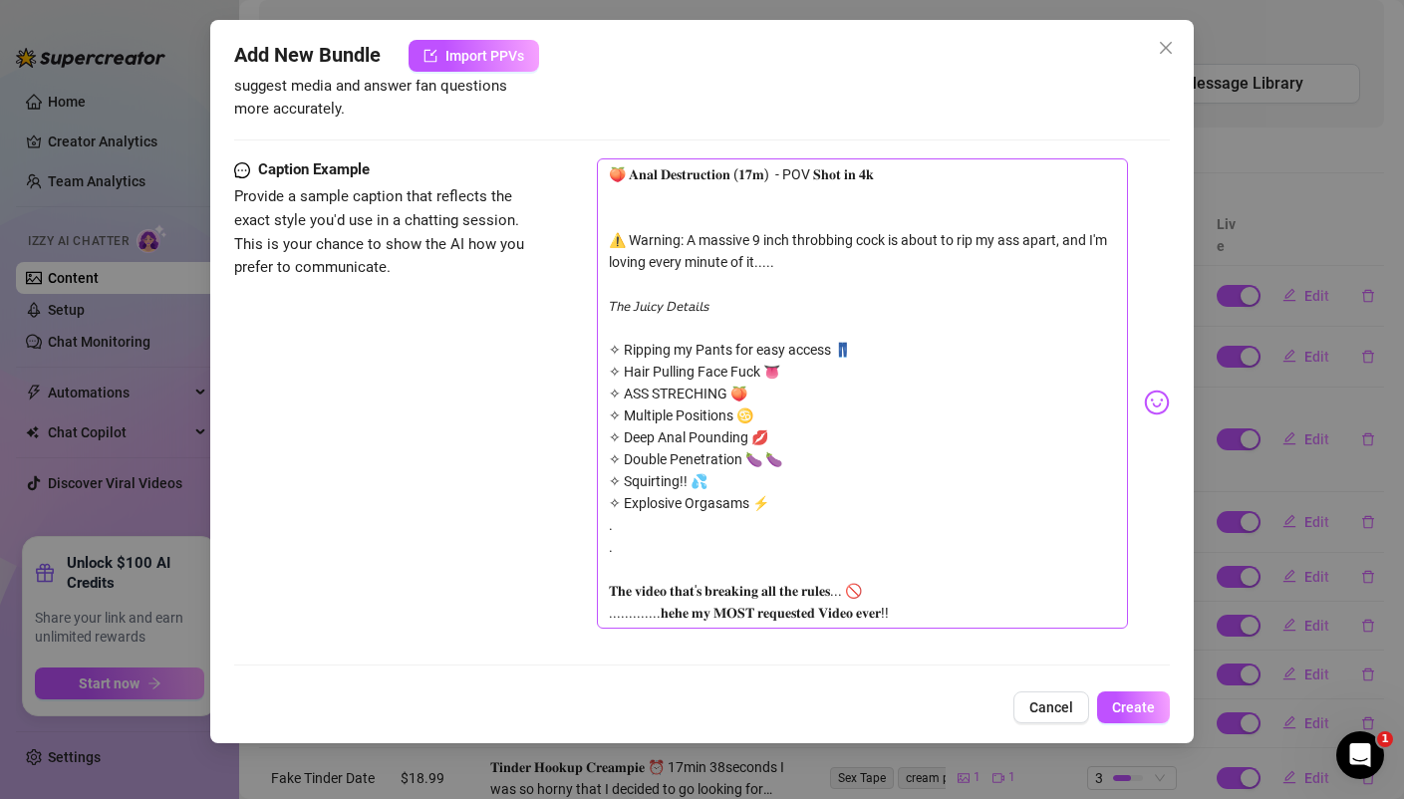
scroll to position [1219, 0]
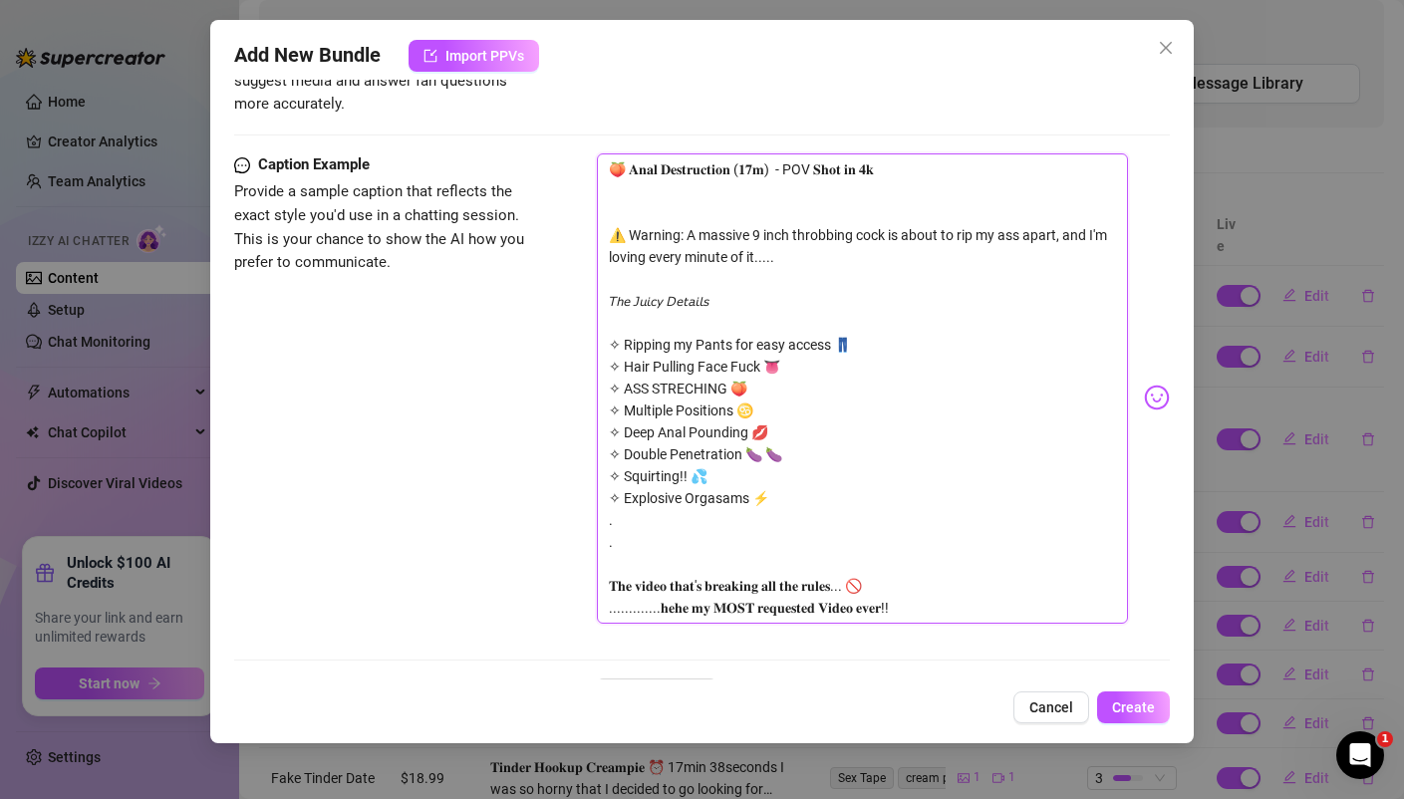
drag, startPoint x: 775, startPoint y: 485, endPoint x: 587, endPoint y: 281, distance: 277.8
click at [587, 281] on div "Caption Example Provide a sample caption that reflects the exact style you'd us…" at bounding box center [701, 397] width 934 height 488
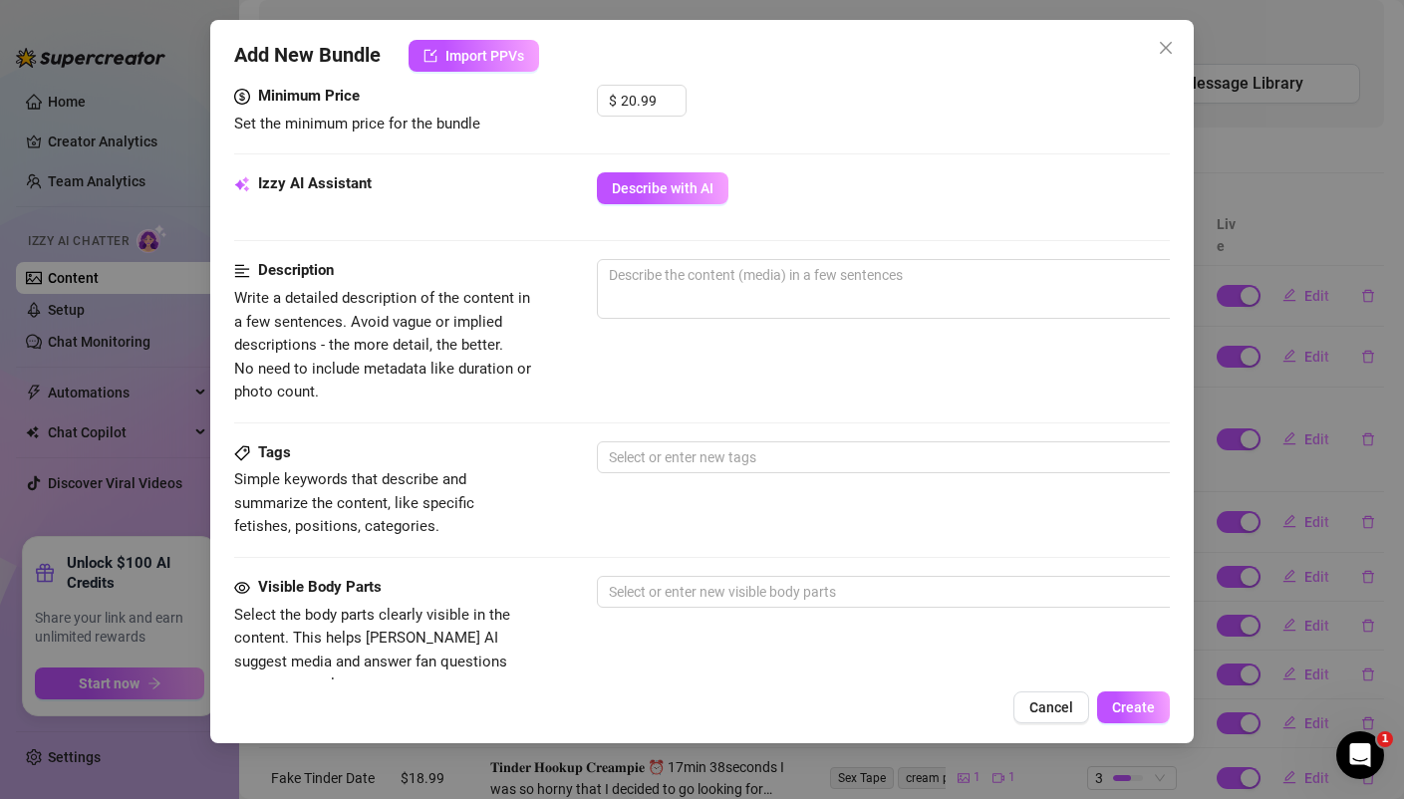
scroll to position [612, 1]
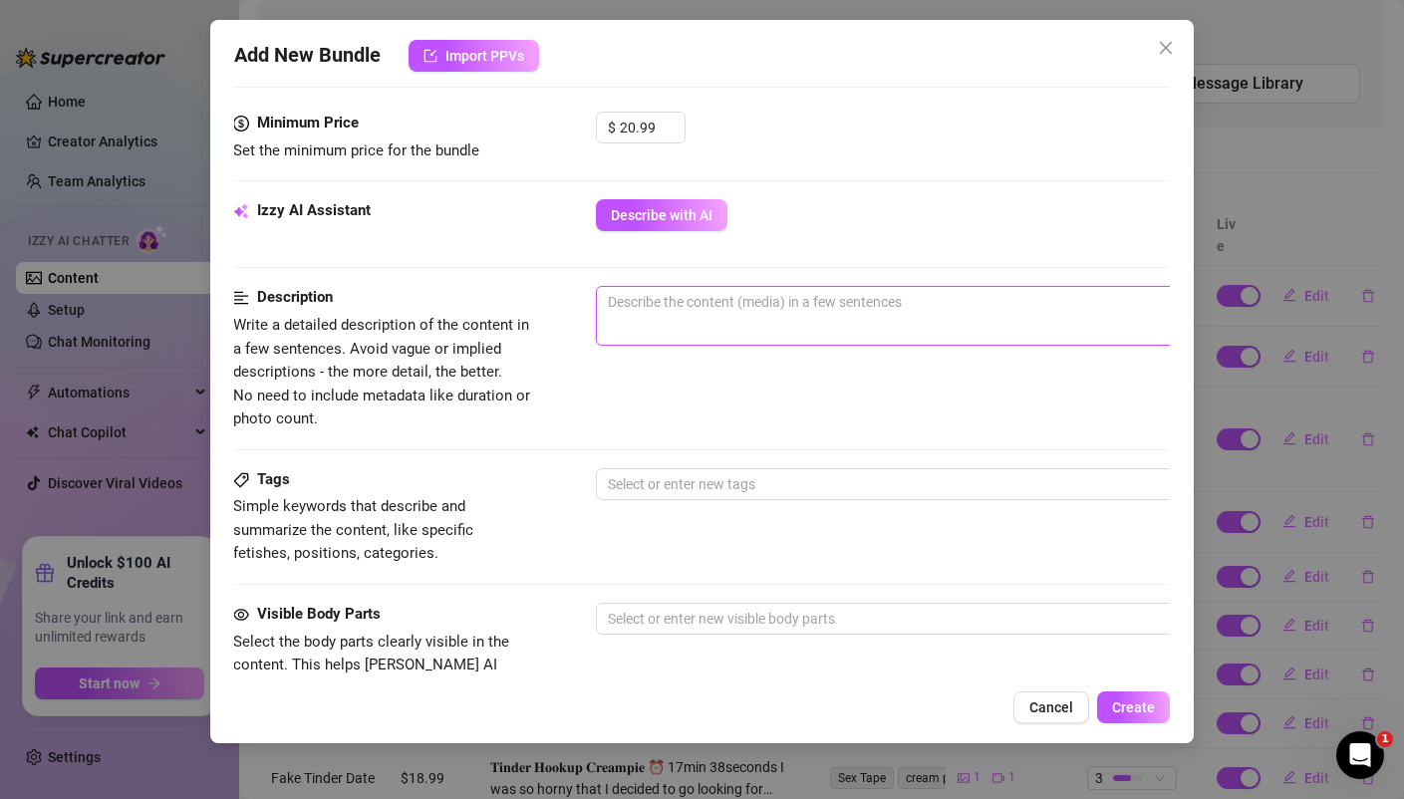
click at [669, 308] on textarea at bounding box center [944, 302] width 695 height 30
paste textarea "𝘛𝘩𝘦 𝘑𝘶𝘪𝘤𝘺 𝘋𝘦𝘵𝘢𝘪𝘭𝘴 ✧ Ripping my Pants for easy access 👖 ✧ Hair Pulling Face Fuck…"
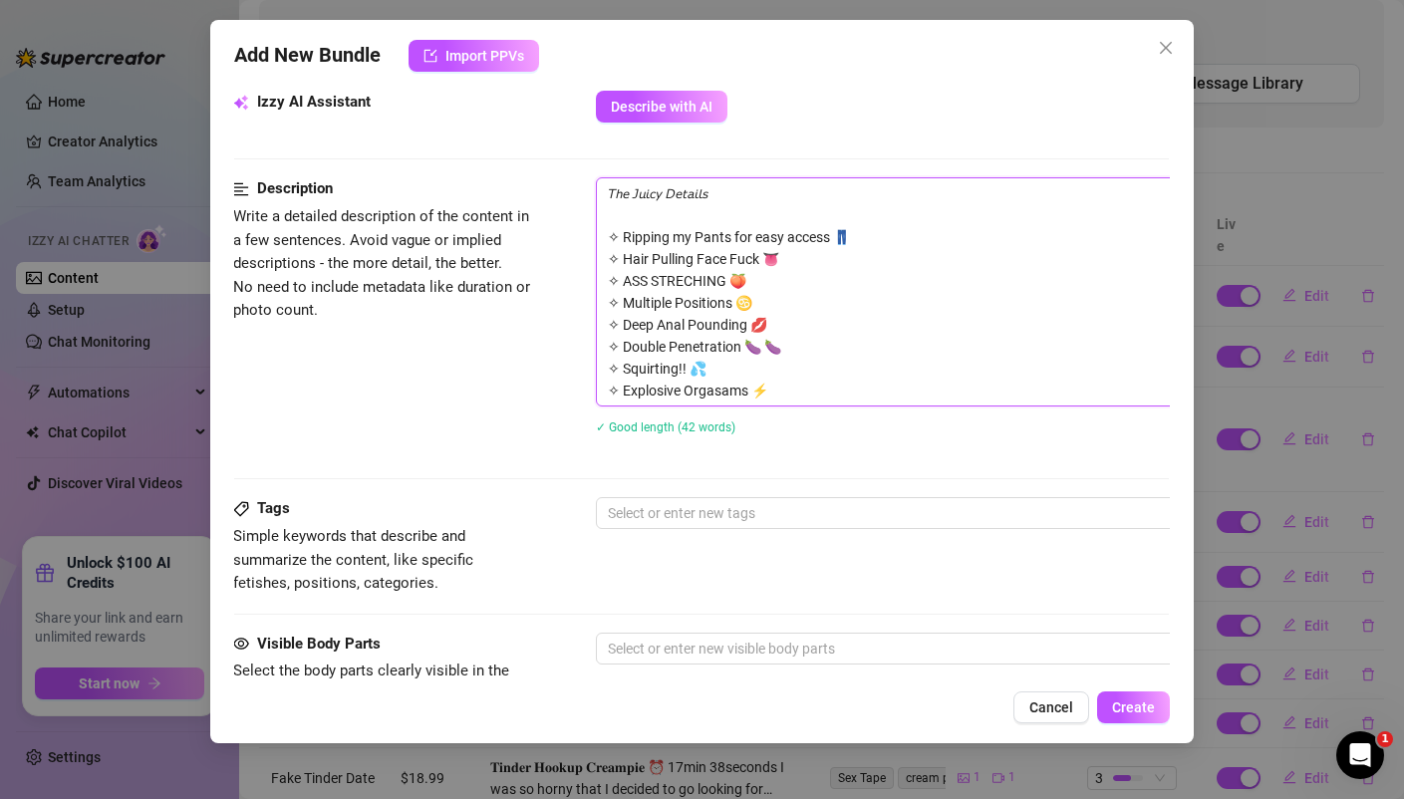
scroll to position [741, 1]
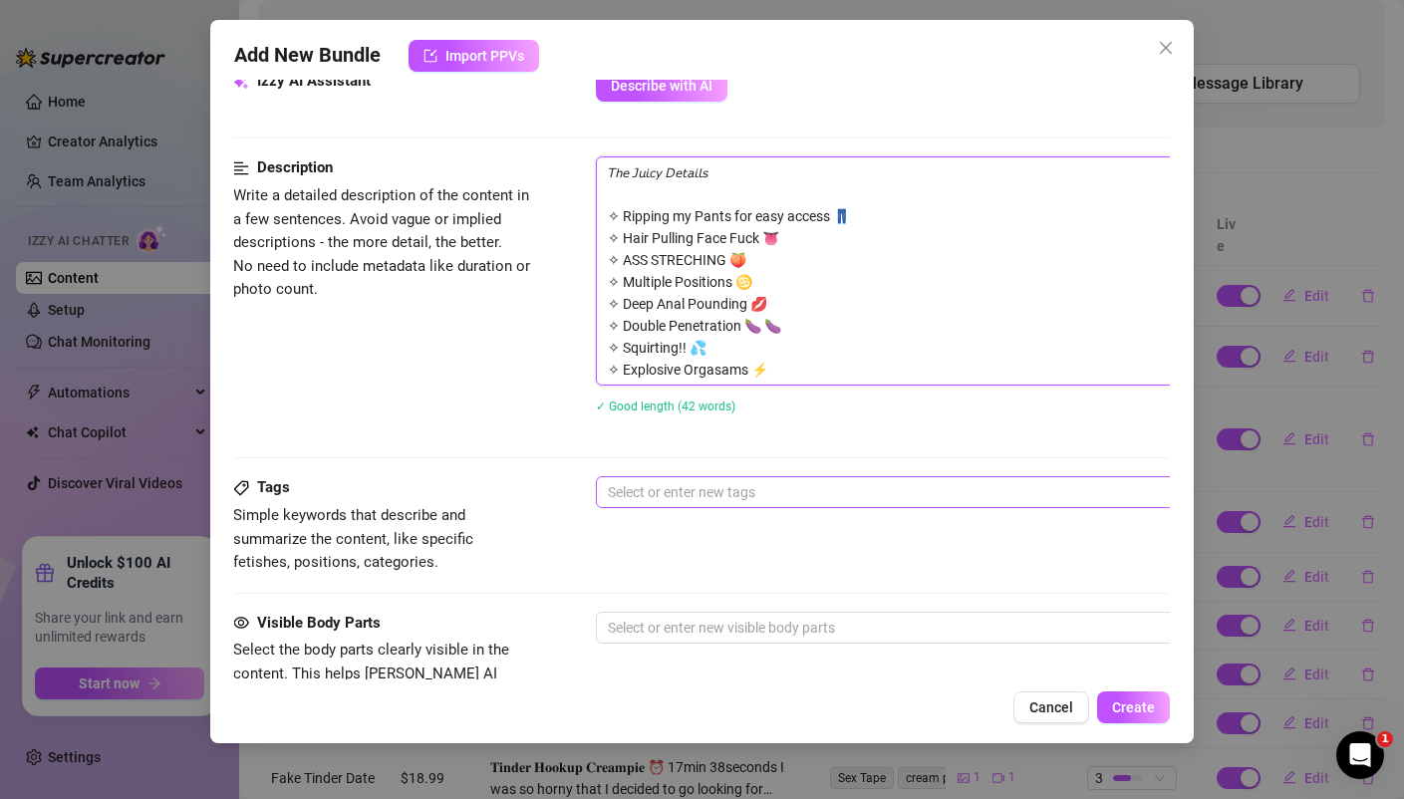
click at [682, 492] on div at bounding box center [934, 492] width 668 height 28
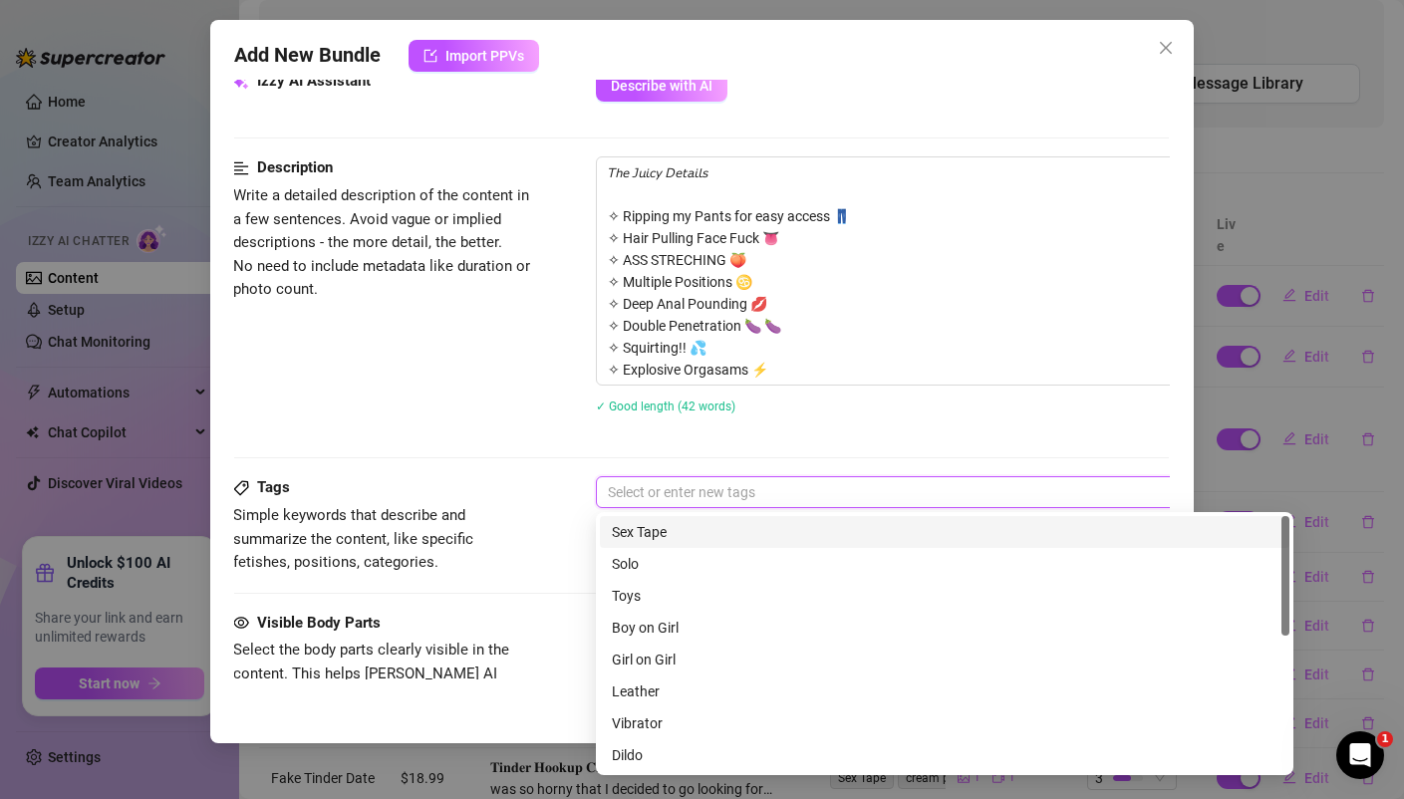
click at [649, 532] on div "Sex Tape" at bounding box center [944, 532] width 665 height 22
click at [701, 493] on div "Sex Tape" at bounding box center [934, 492] width 668 height 28
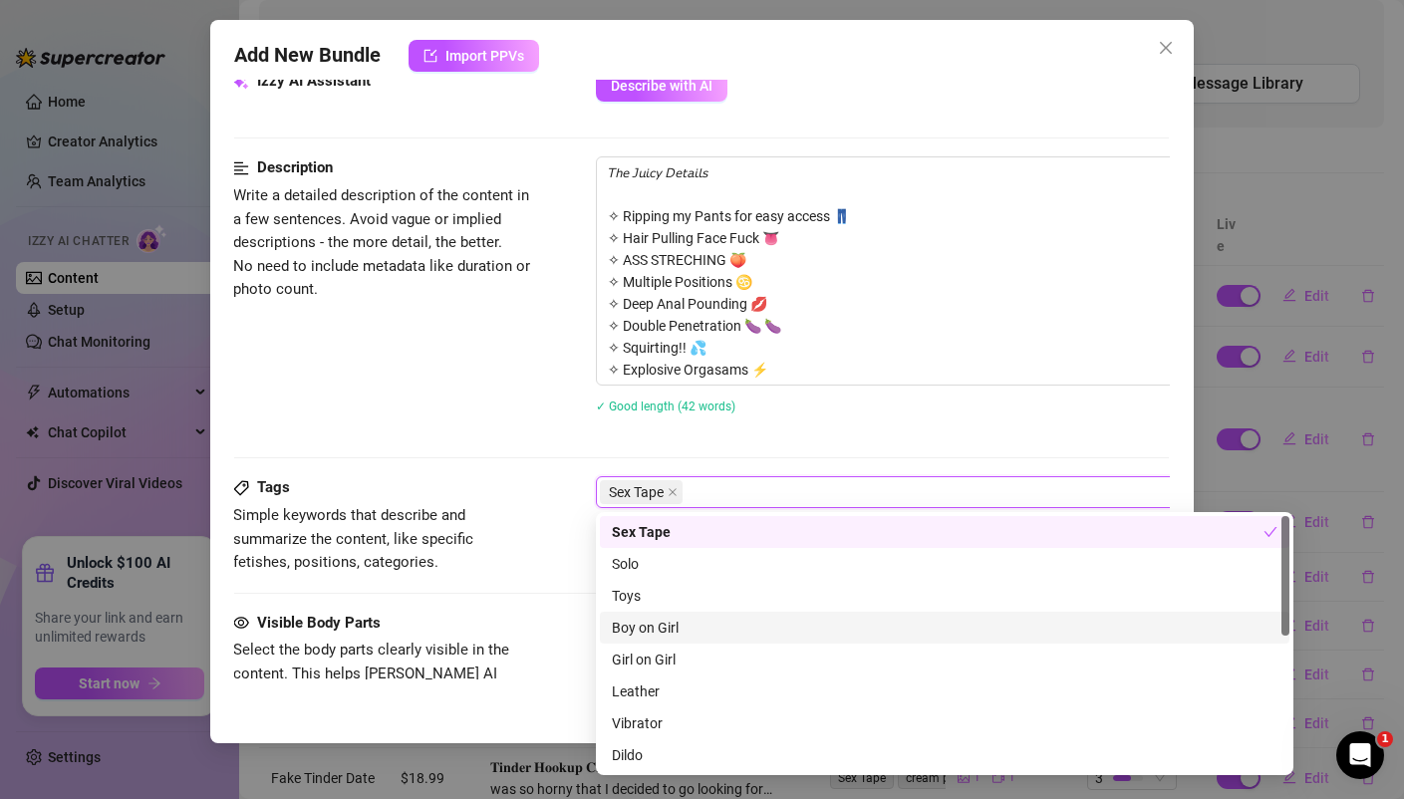
click at [651, 622] on div "Boy on Girl" at bounding box center [944, 628] width 665 height 22
click at [805, 495] on div "Sex Tape Boy on Girl" at bounding box center [934, 492] width 668 height 28
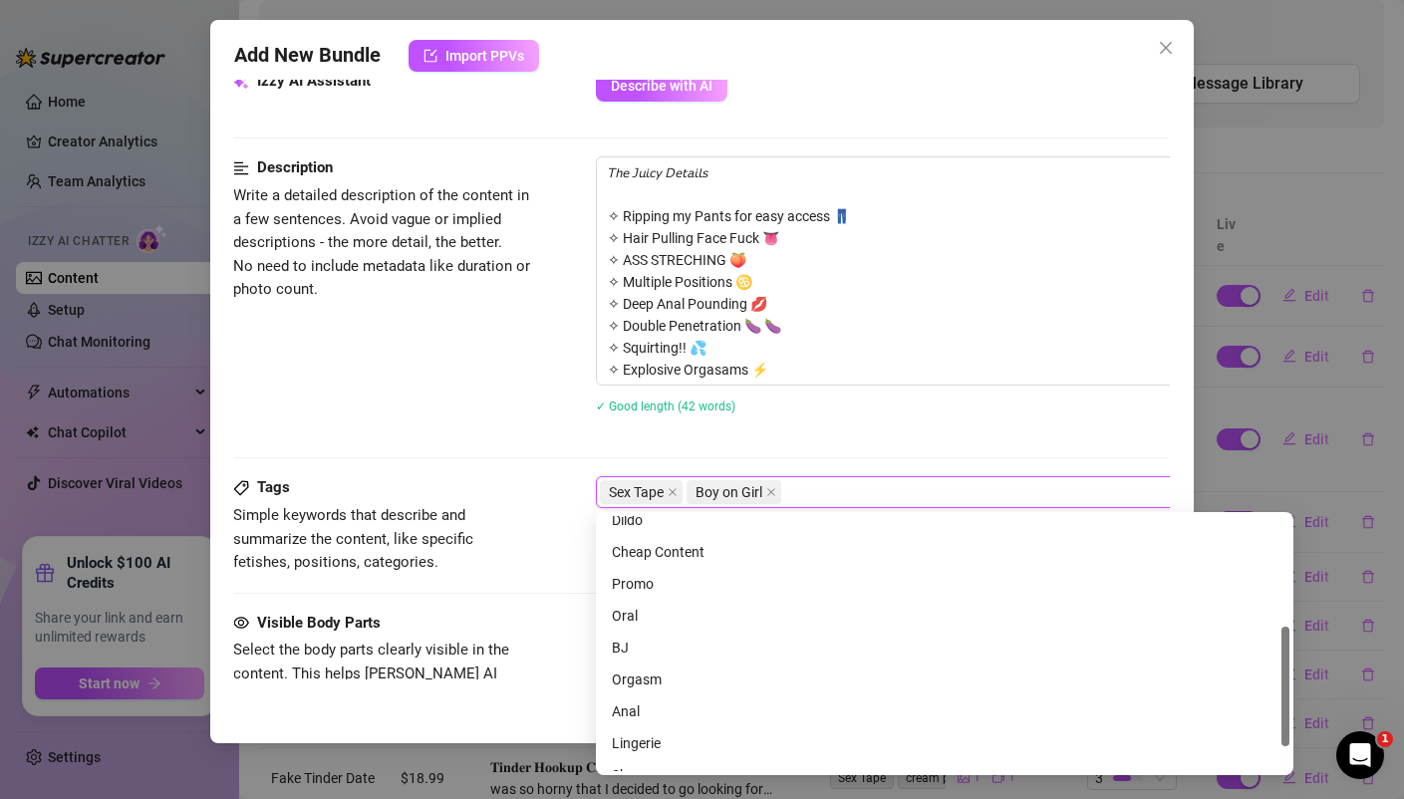
scroll to position [239, 0]
click at [650, 642] on div "BJ" at bounding box center [944, 644] width 665 height 22
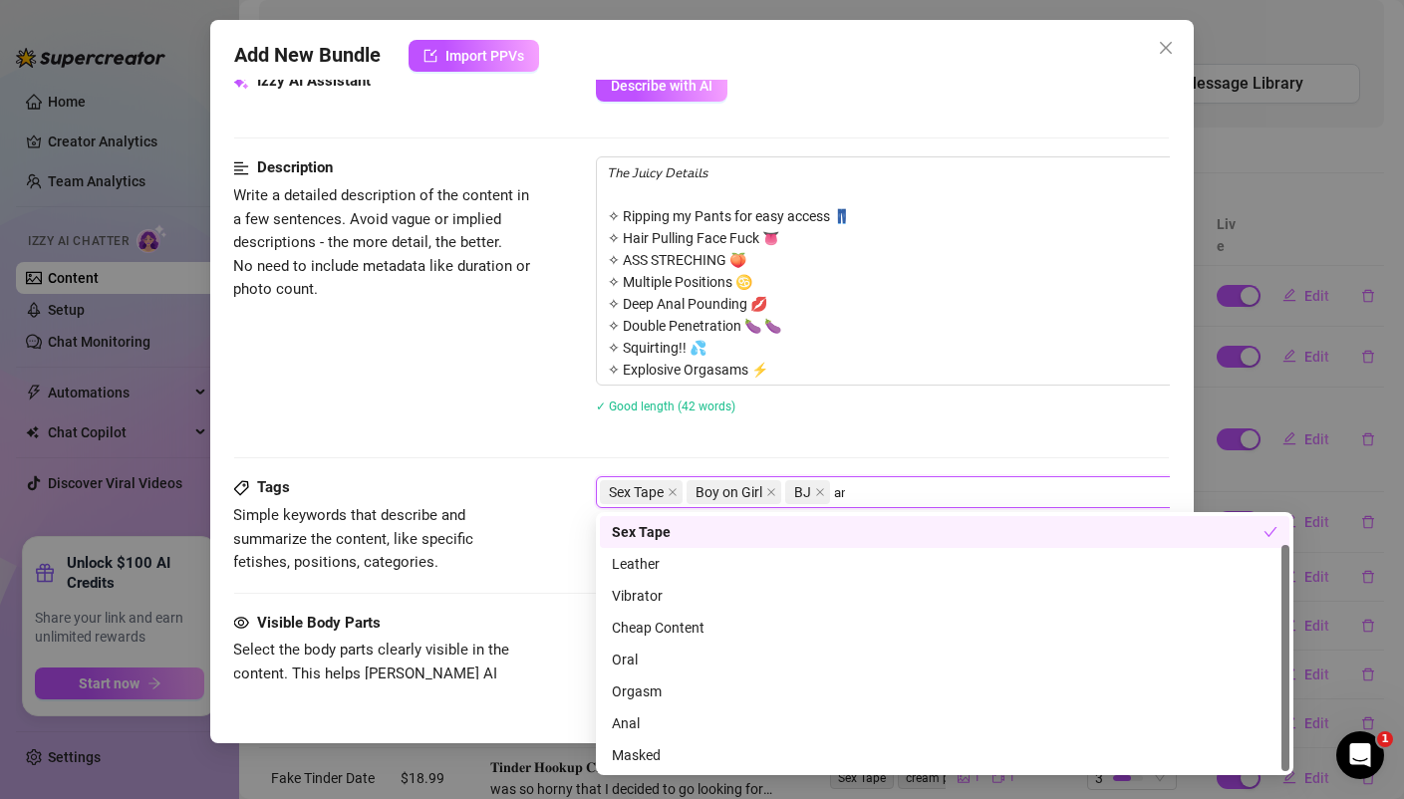
scroll to position [0, 0]
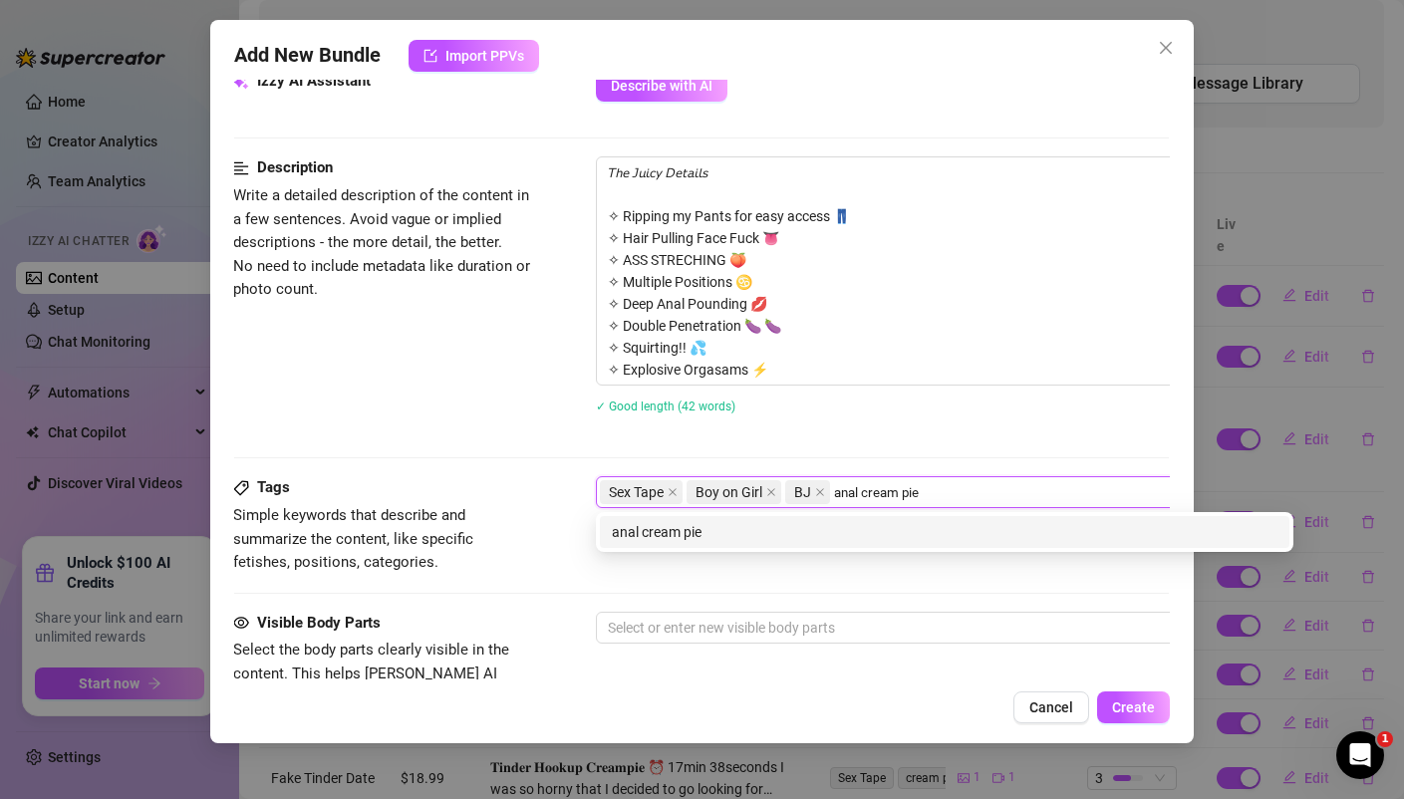
click at [691, 538] on div "anal cream pie" at bounding box center [944, 532] width 665 height 22
click at [658, 521] on div "pussy cream pie" at bounding box center [944, 532] width 665 height 22
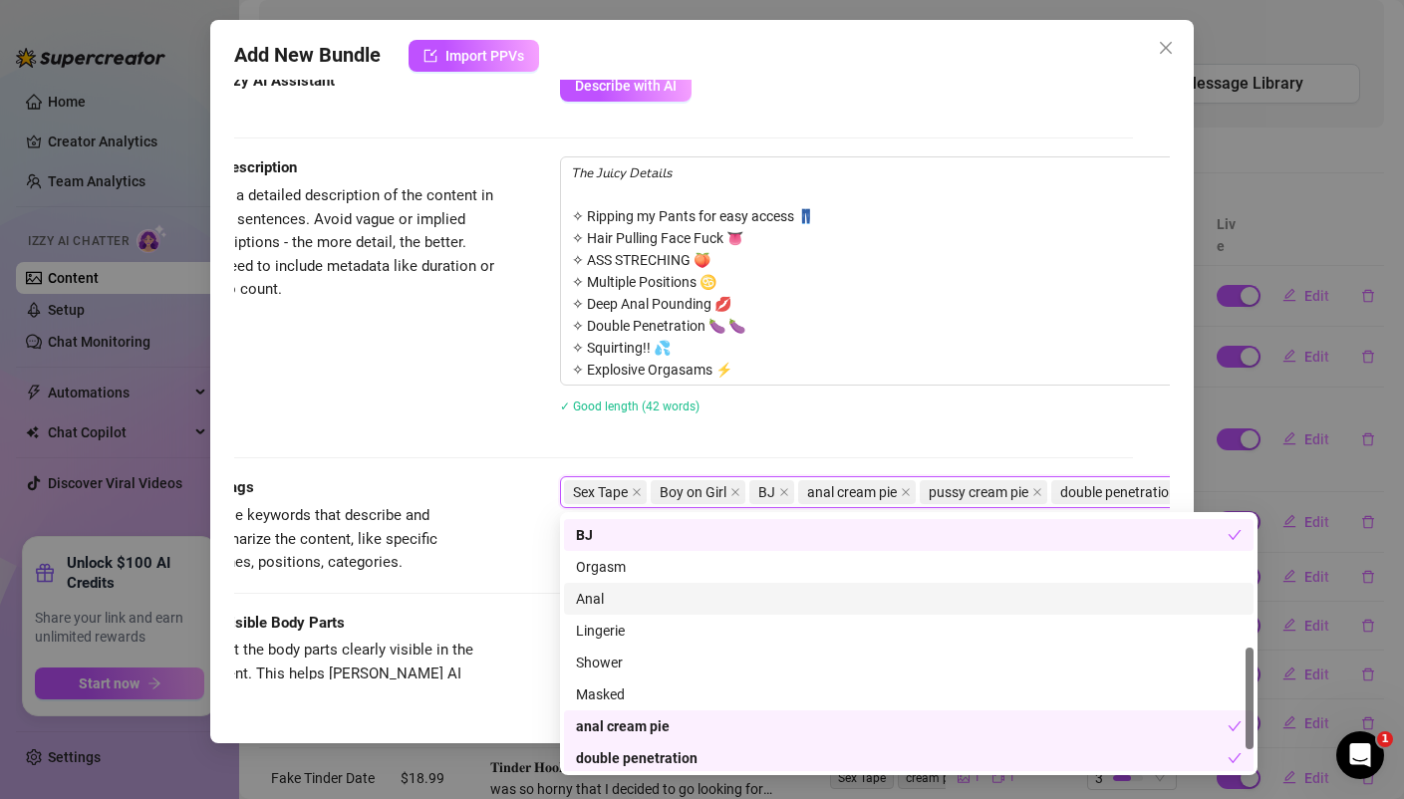
scroll to position [352, 0]
click at [615, 592] on div "Anal" at bounding box center [908, 595] width 665 height 22
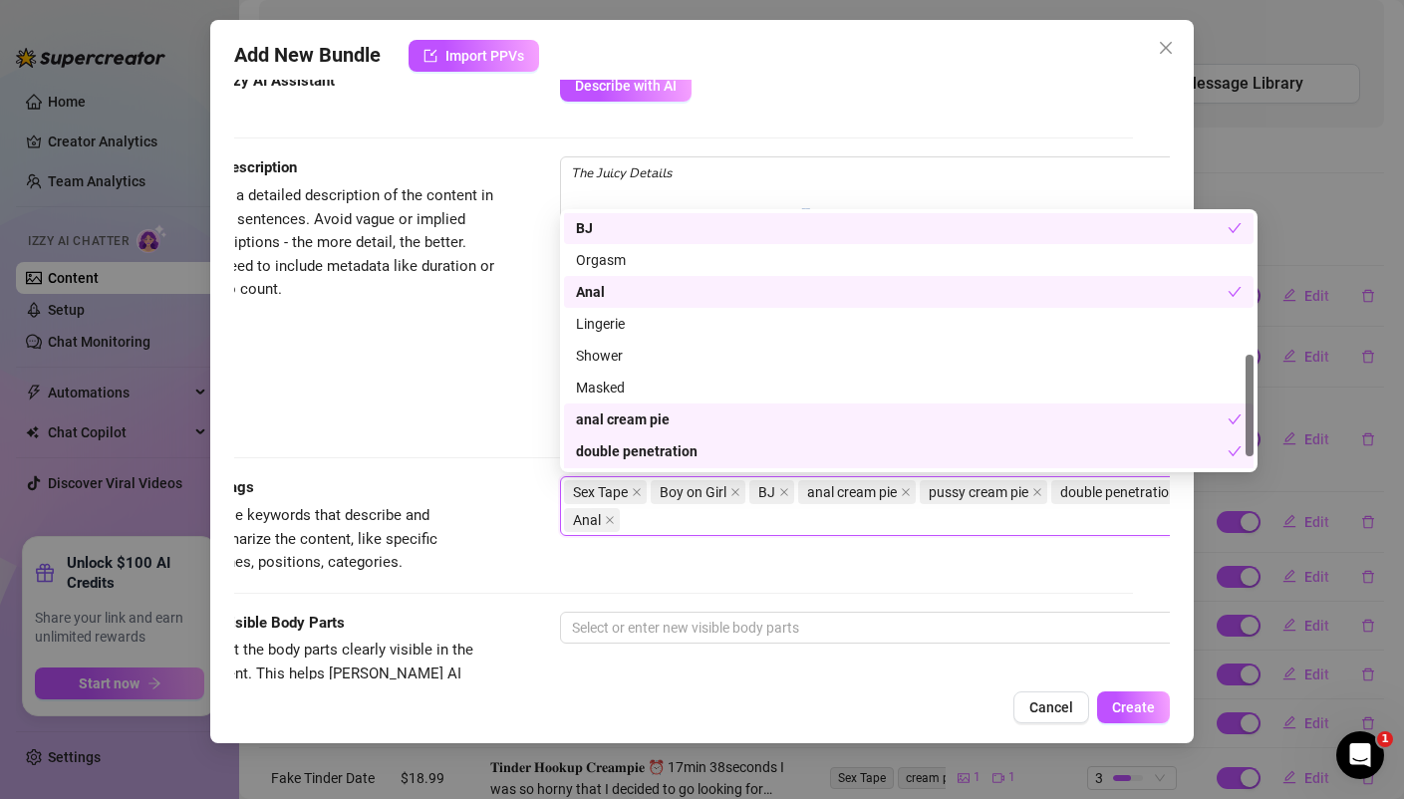
click at [386, 397] on div "Description Write a detailed description of the content in a few sentences. Avo…" at bounding box center [664, 297] width 934 height 283
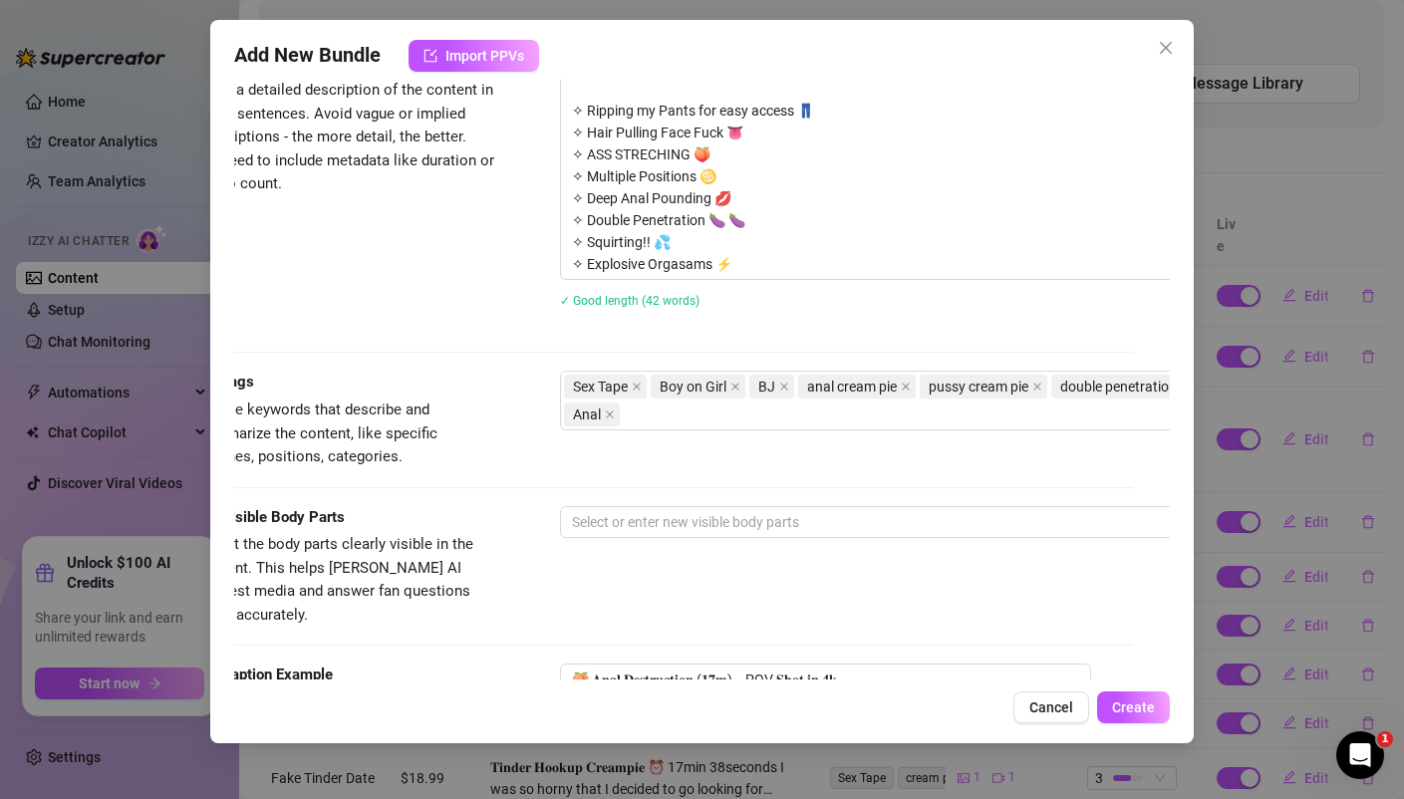
scroll to position [864, 37]
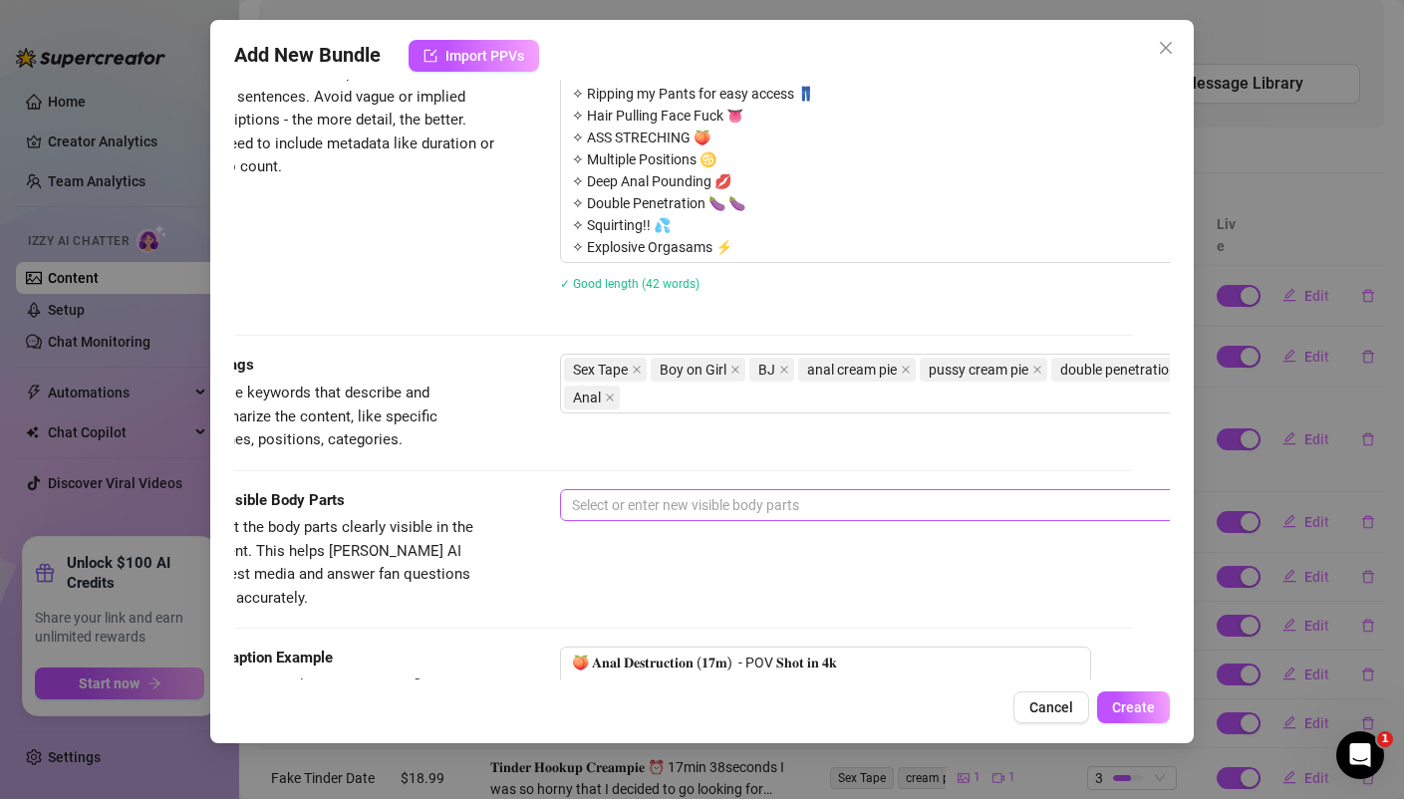
click at [632, 489] on div "Select or enter new visible body parts" at bounding box center [908, 505] width 697 height 32
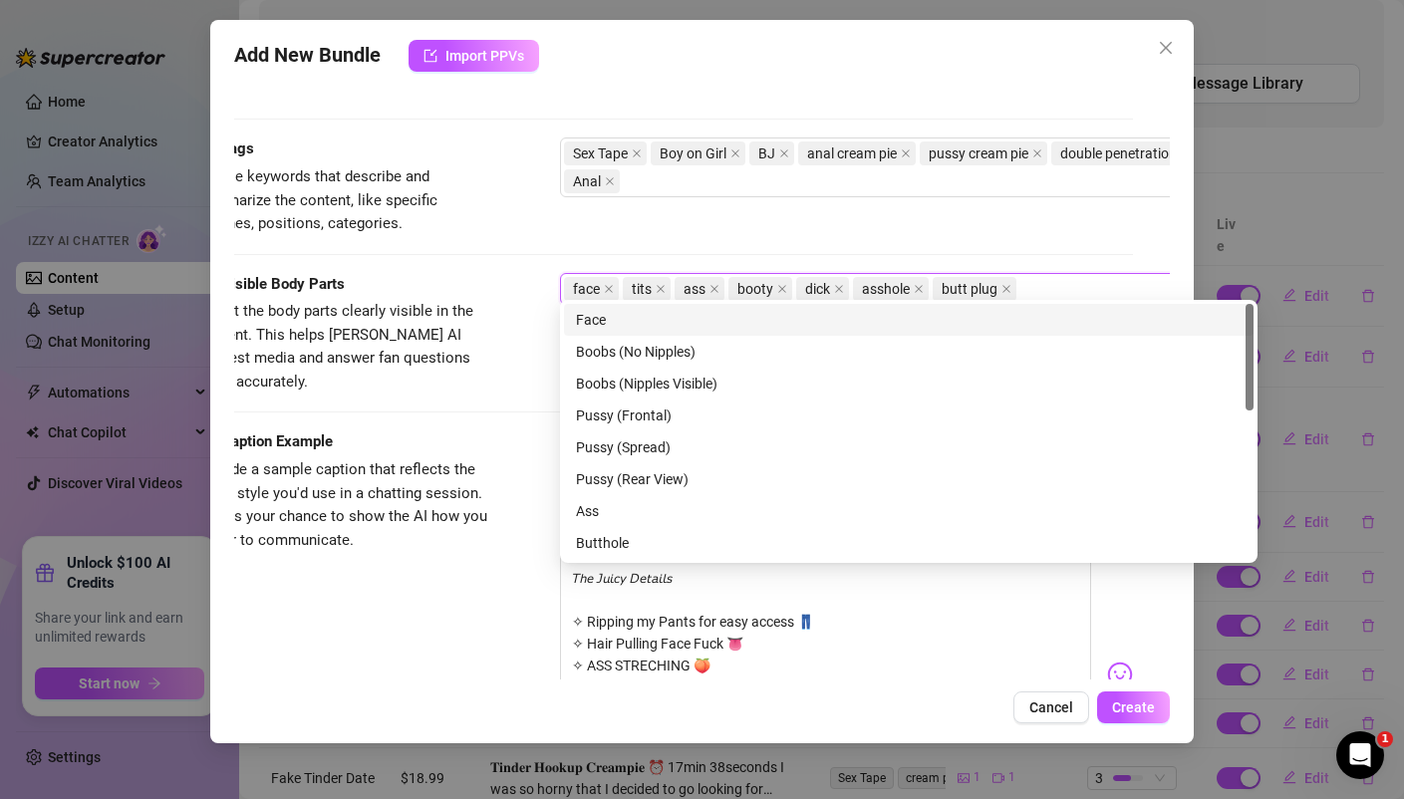
scroll to position [1110, 37]
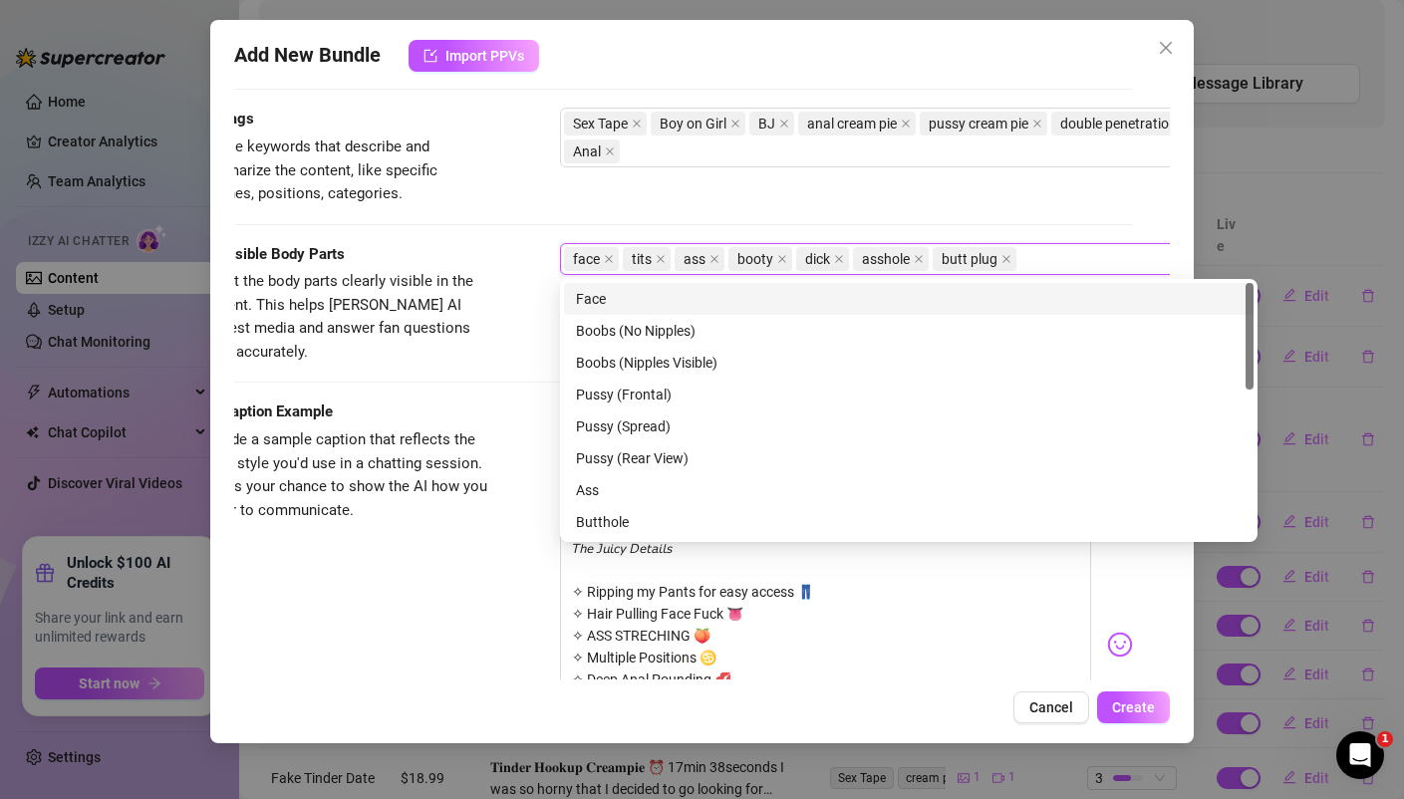
click at [474, 428] on span "Provide a sample caption that reflects the exact style you'd use in a chatting …" at bounding box center [346, 475] width 299 height 94
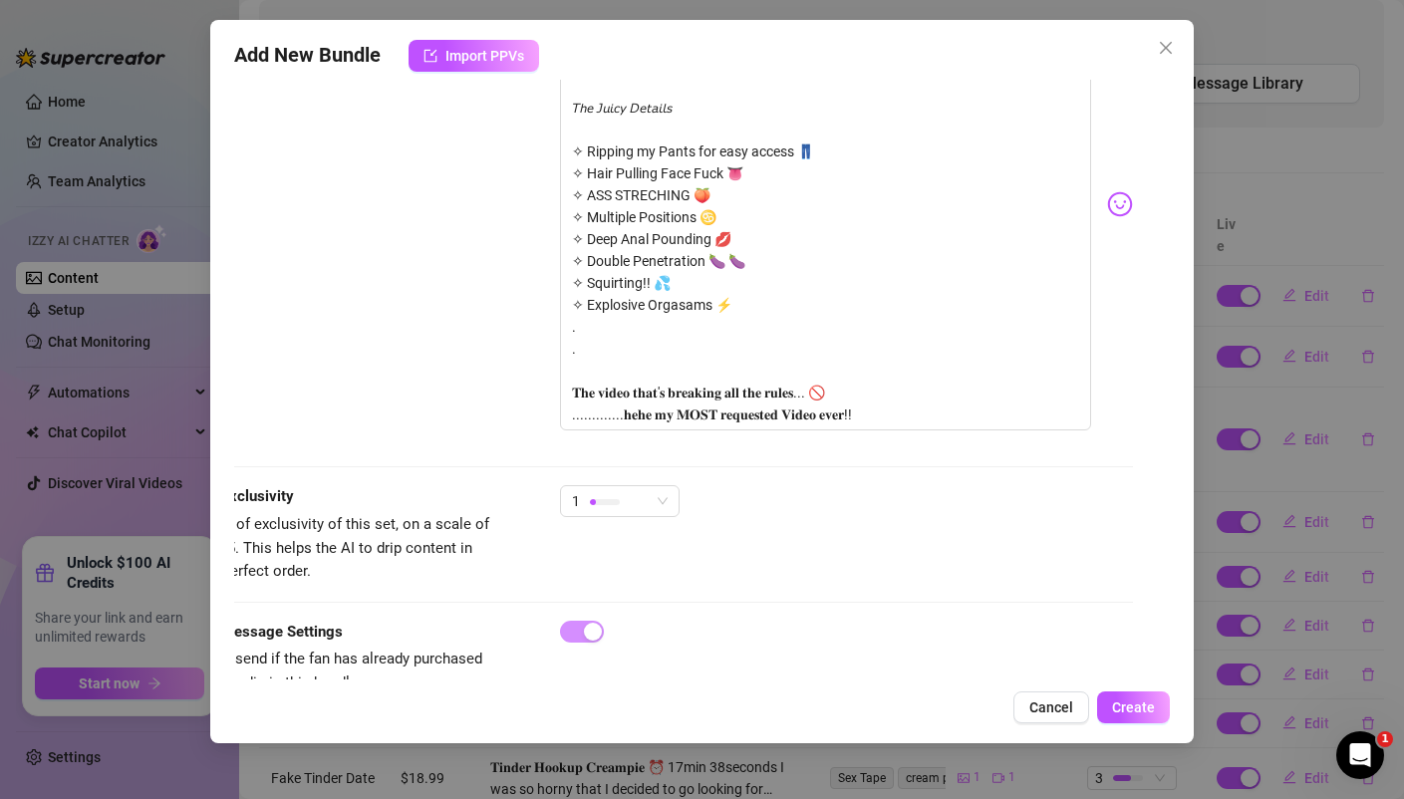
scroll to position [1549, 37]
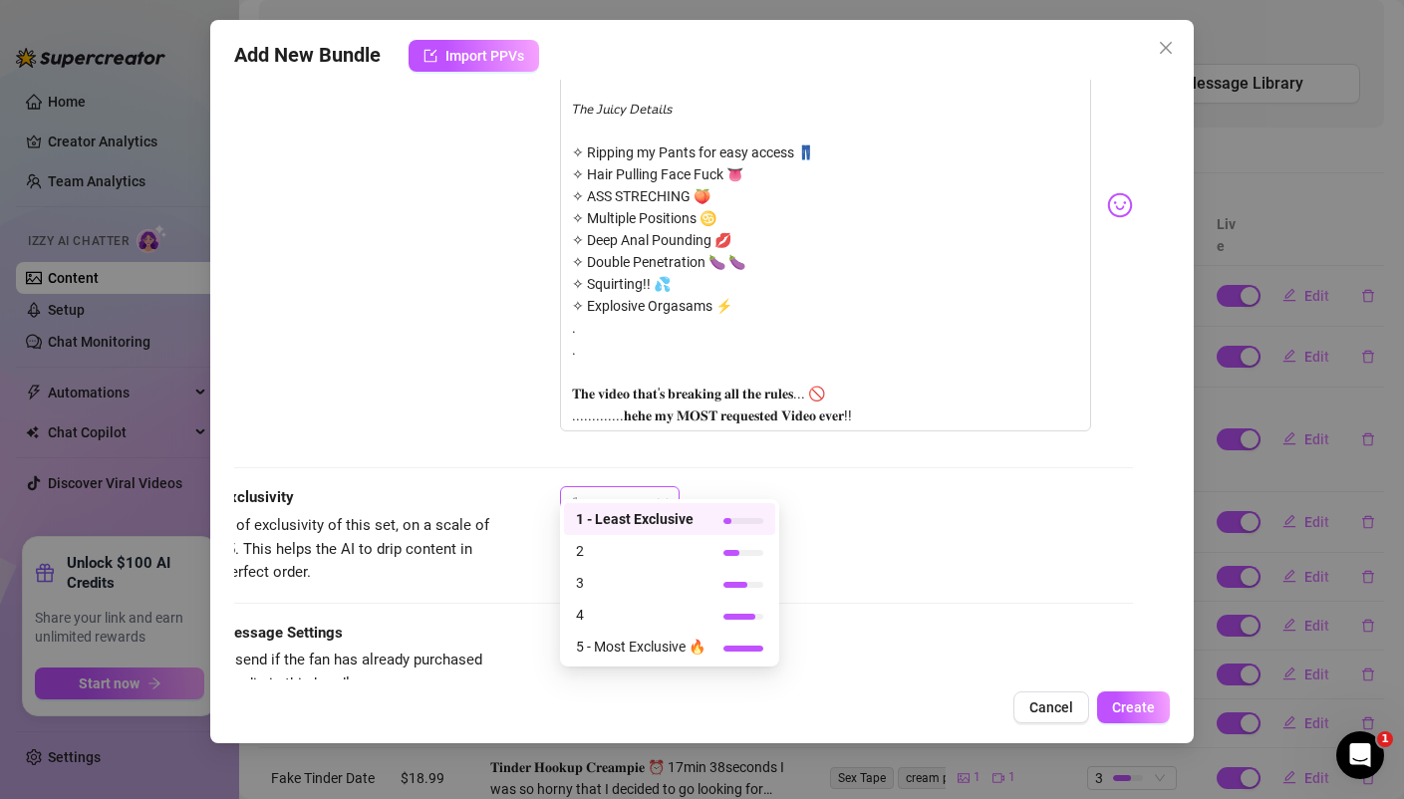
click at [606, 493] on div at bounding box center [605, 502] width 30 height 19
click at [598, 574] on span "3" at bounding box center [641, 583] width 130 height 22
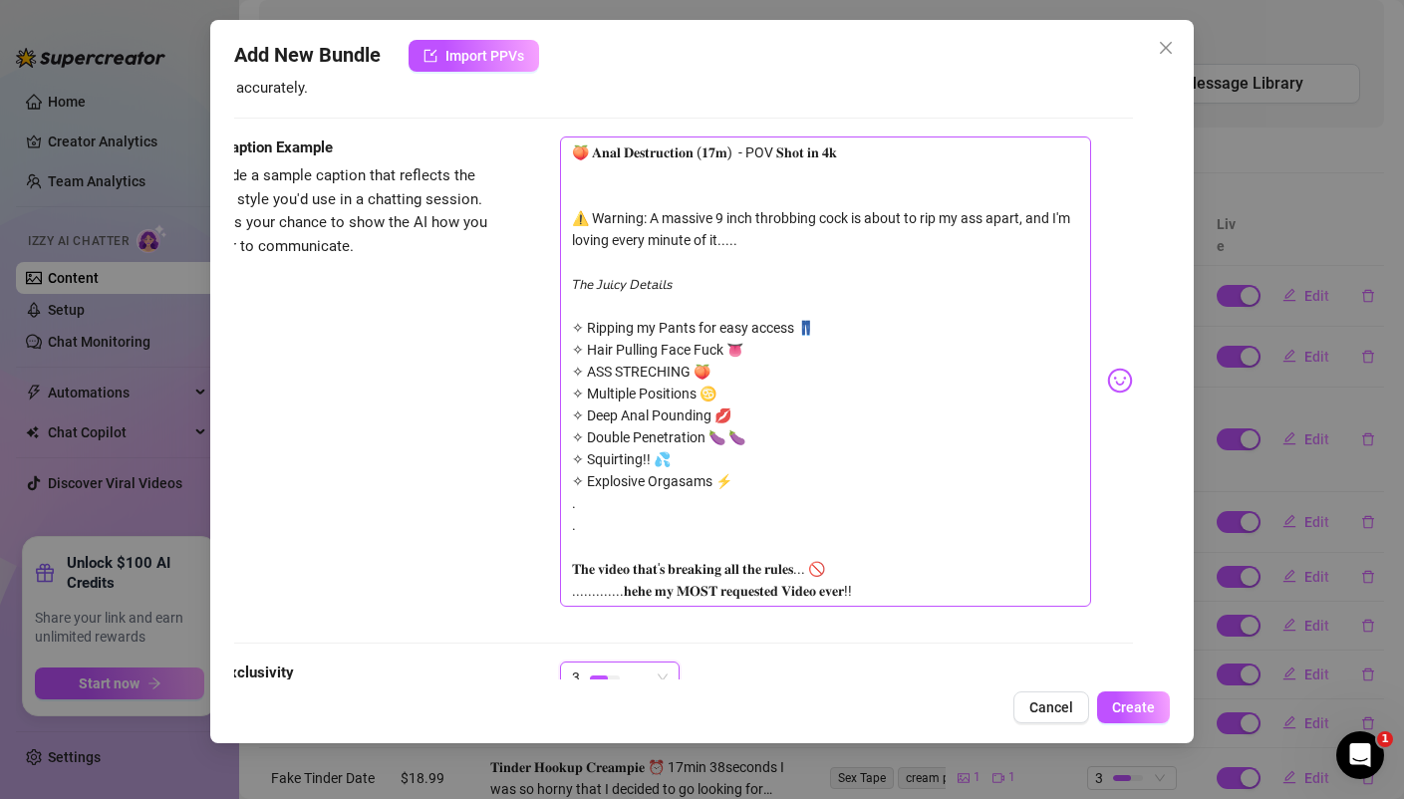
scroll to position [1390, 37]
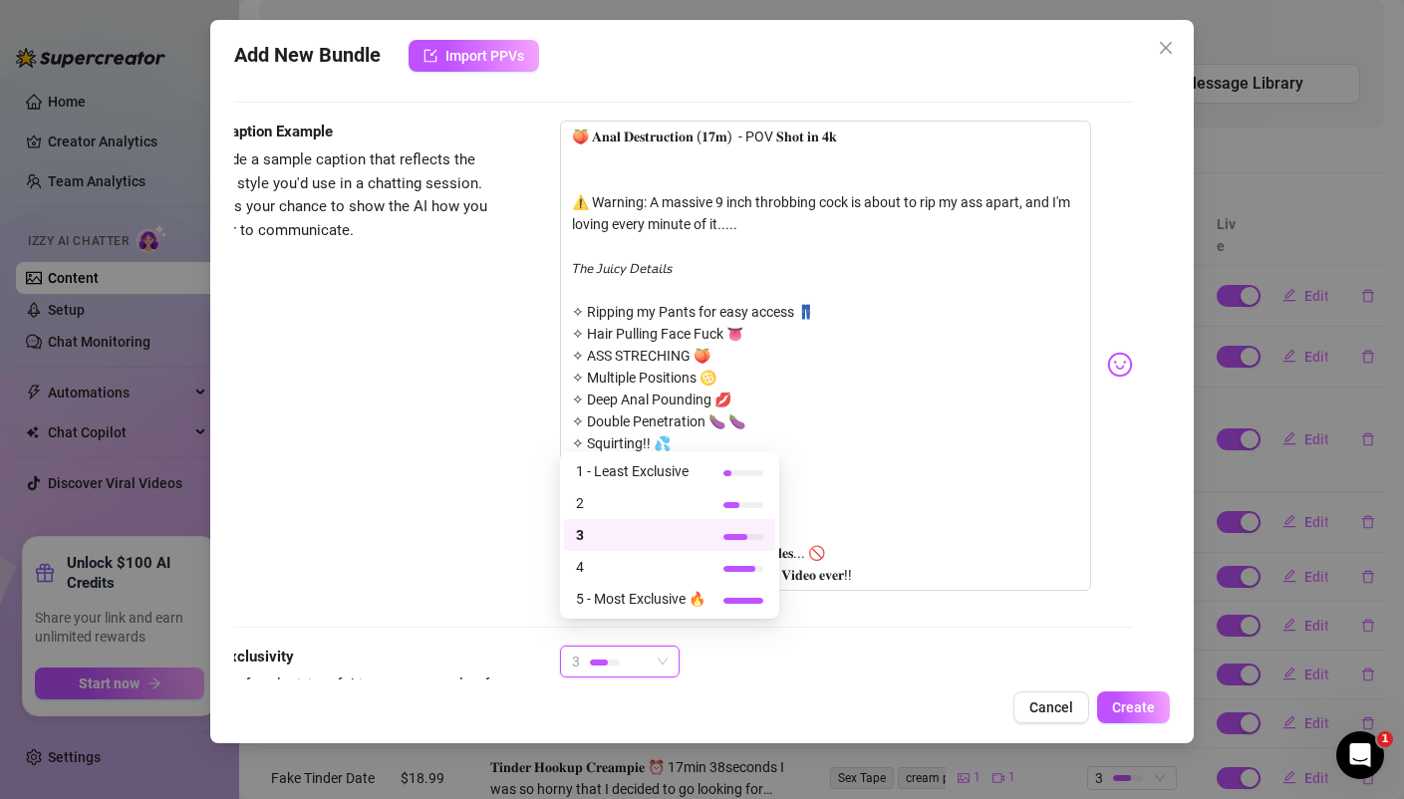
click at [612, 659] on div at bounding box center [605, 662] width 30 height 6
click at [619, 594] on span "5 - Most Exclusive 🔥" at bounding box center [641, 599] width 130 height 22
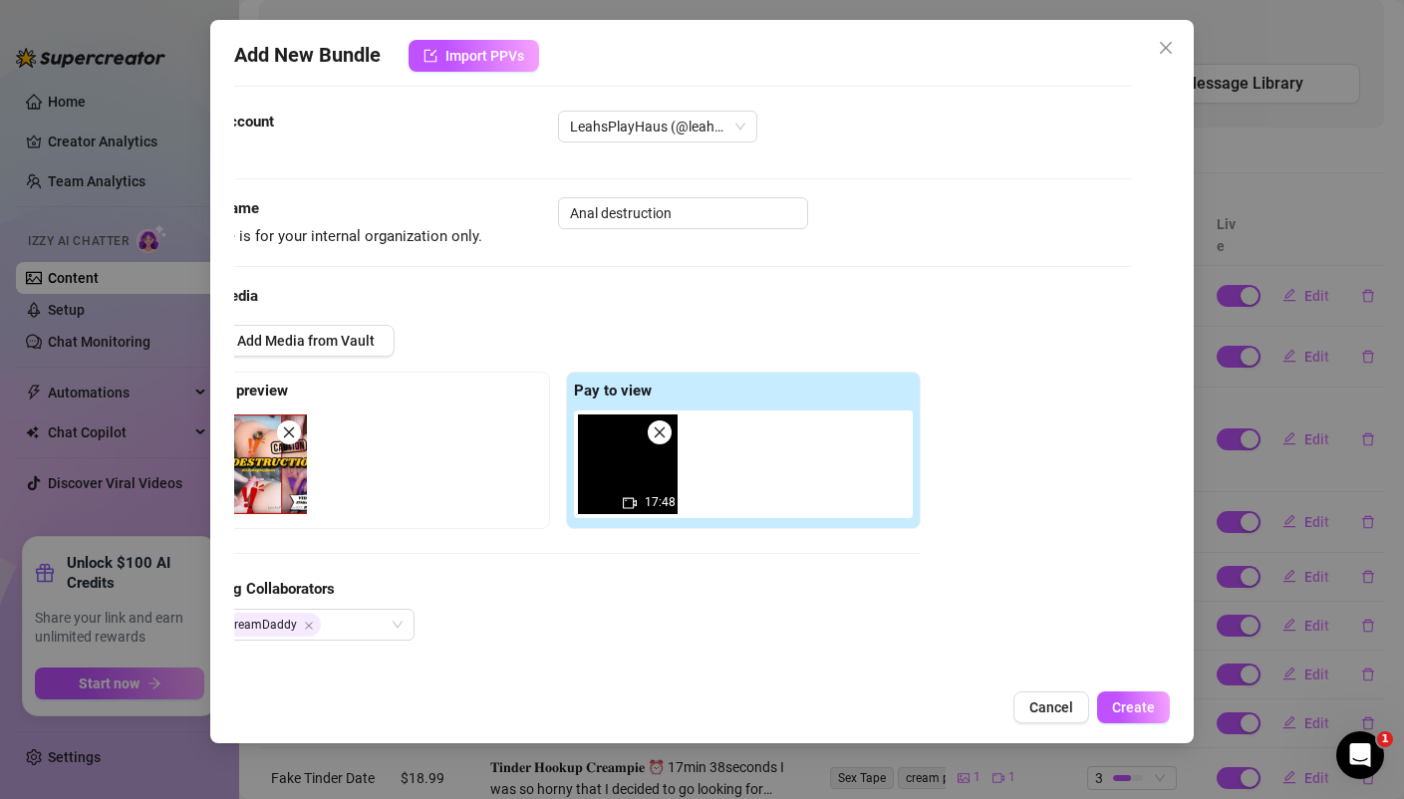
scroll to position [0, 39]
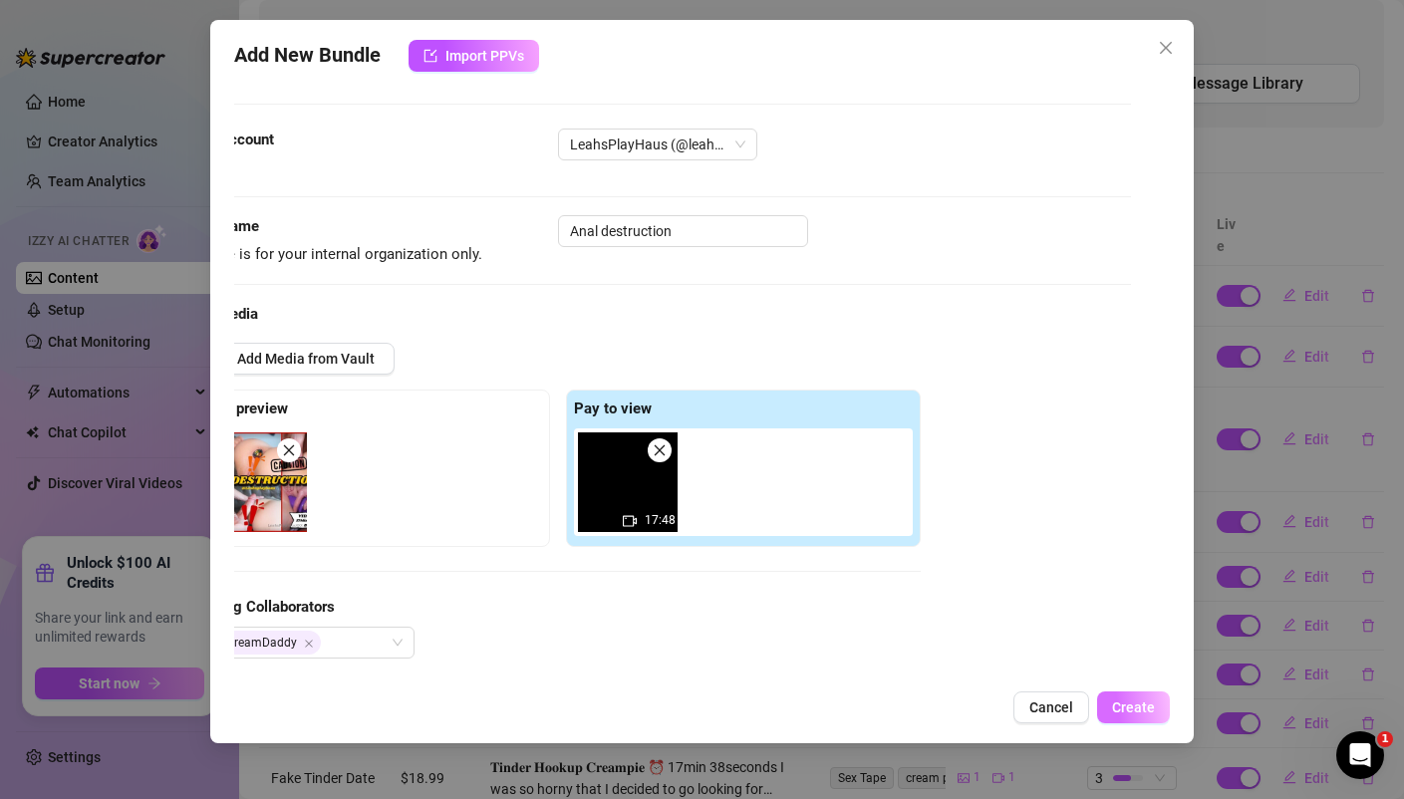
click at [1126, 705] on span "Create" at bounding box center [1133, 707] width 43 height 16
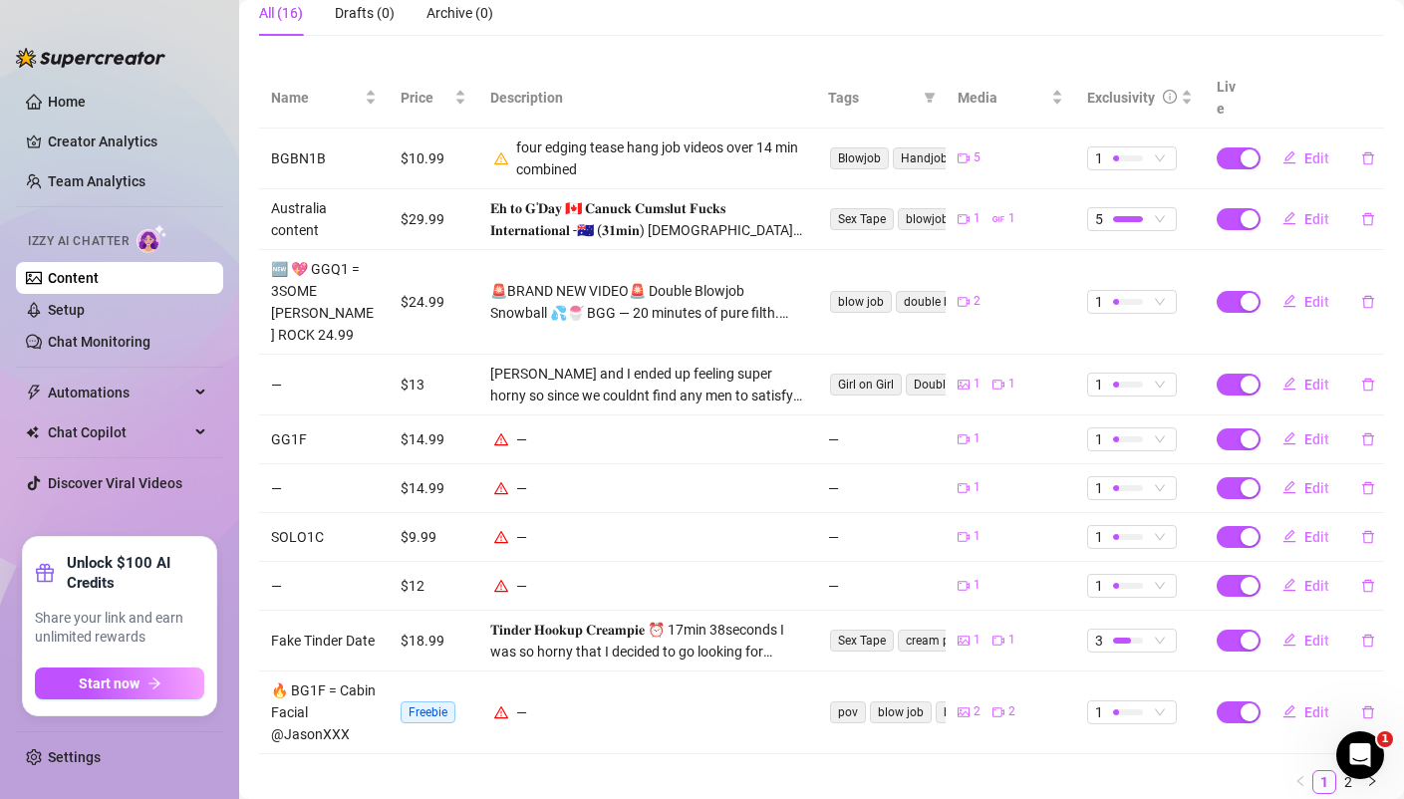
scroll to position [369, 0]
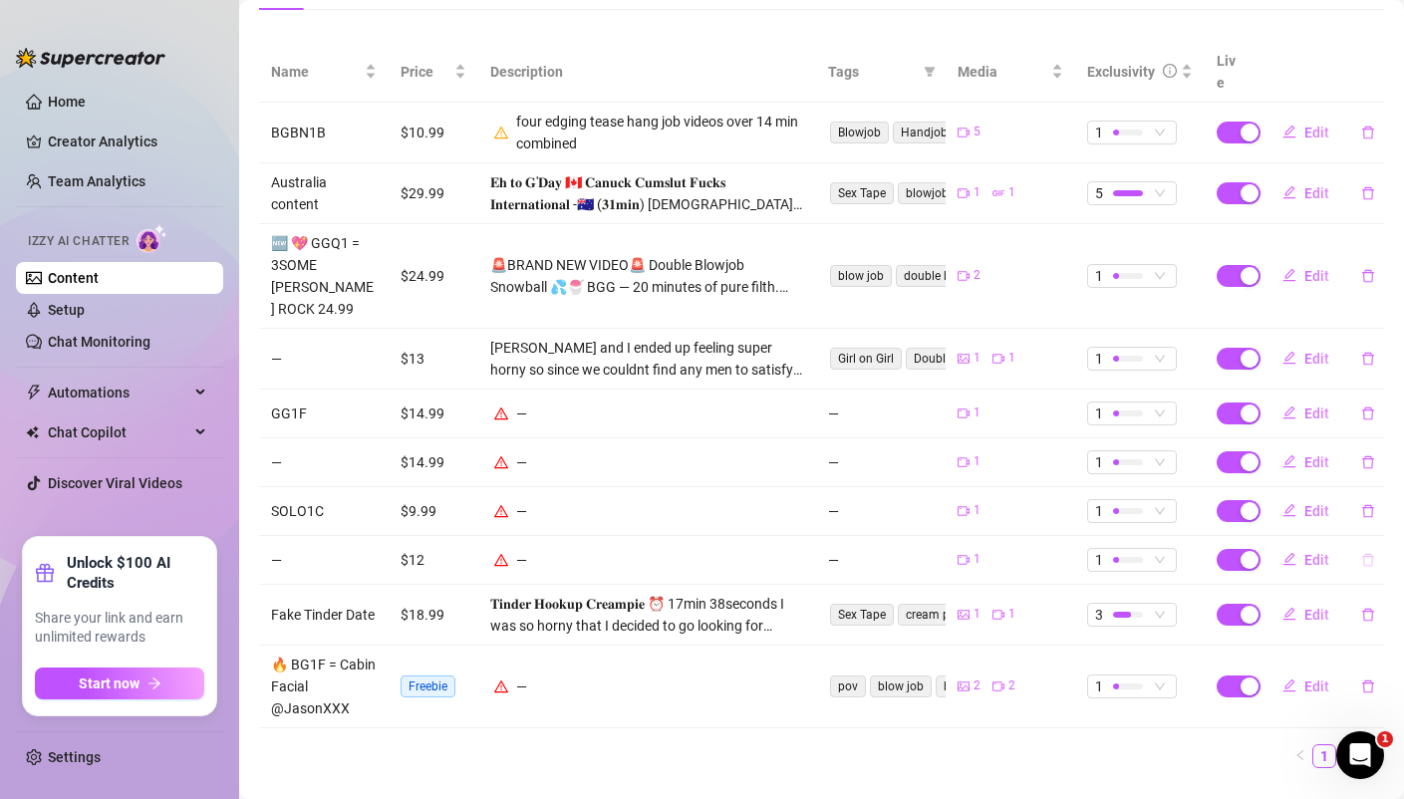
click at [1373, 553] on icon "delete" at bounding box center [1368, 560] width 14 height 14
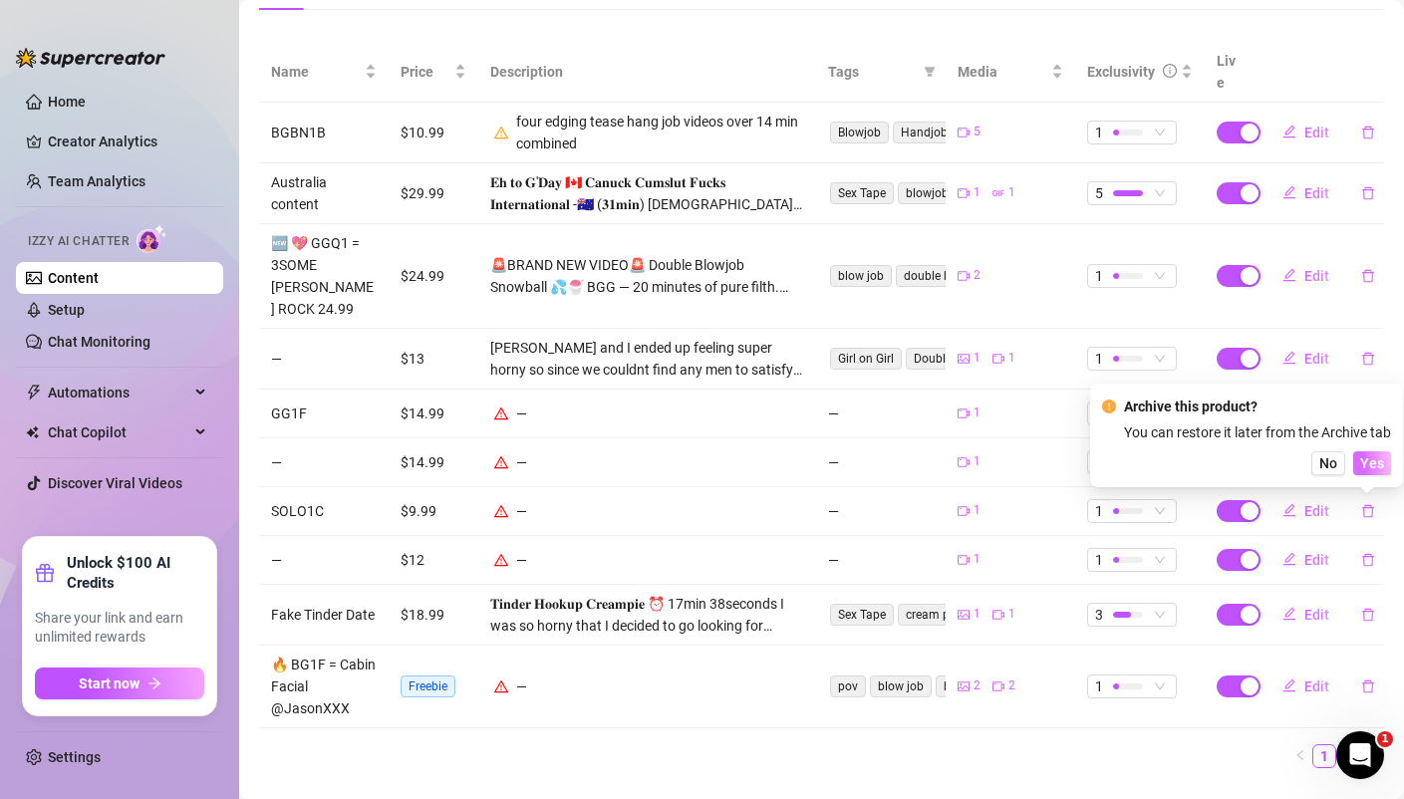
click at [1371, 466] on span "Yes" at bounding box center [1372, 463] width 24 height 16
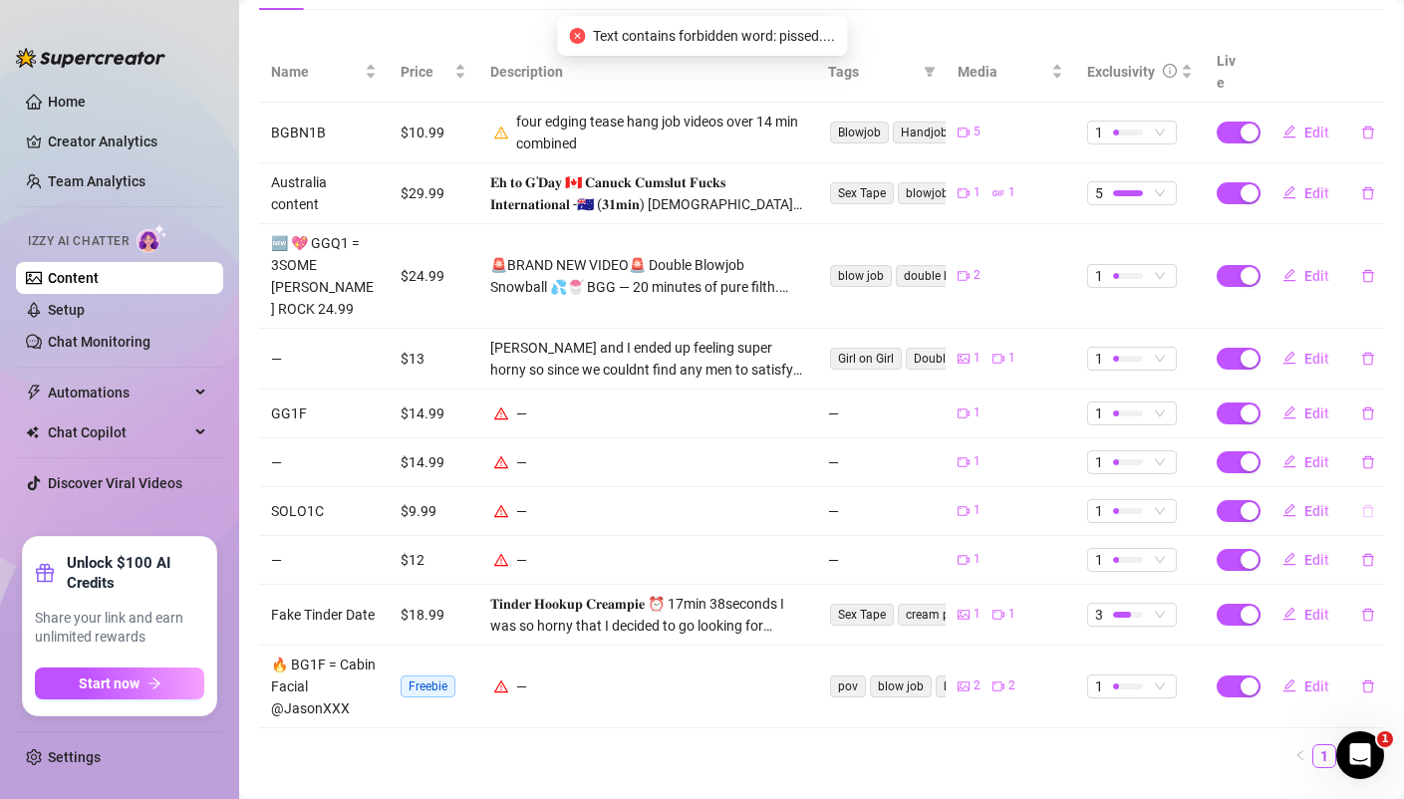
click at [1372, 504] on icon "delete" at bounding box center [1368, 511] width 14 height 14
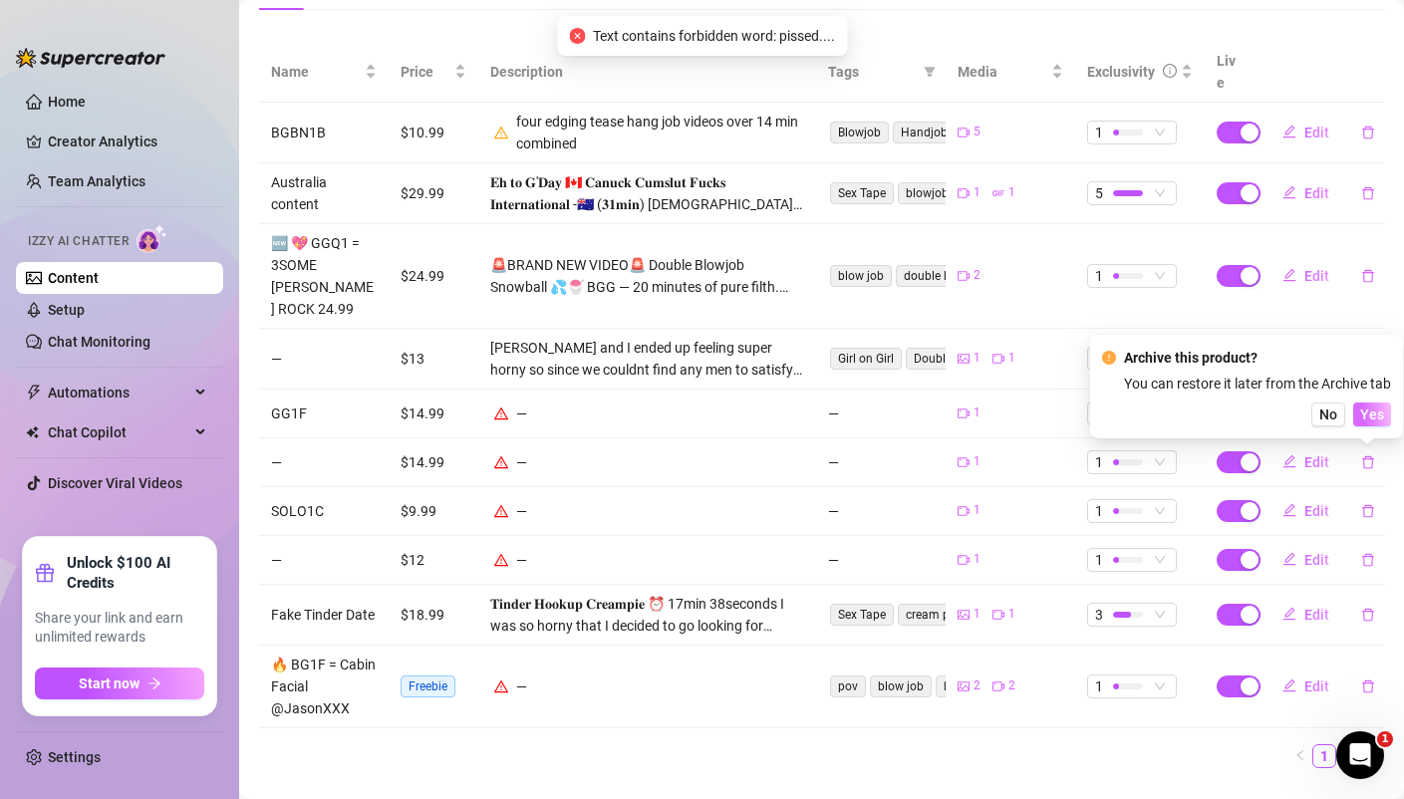
click at [1372, 417] on span "Yes" at bounding box center [1372, 414] width 24 height 16
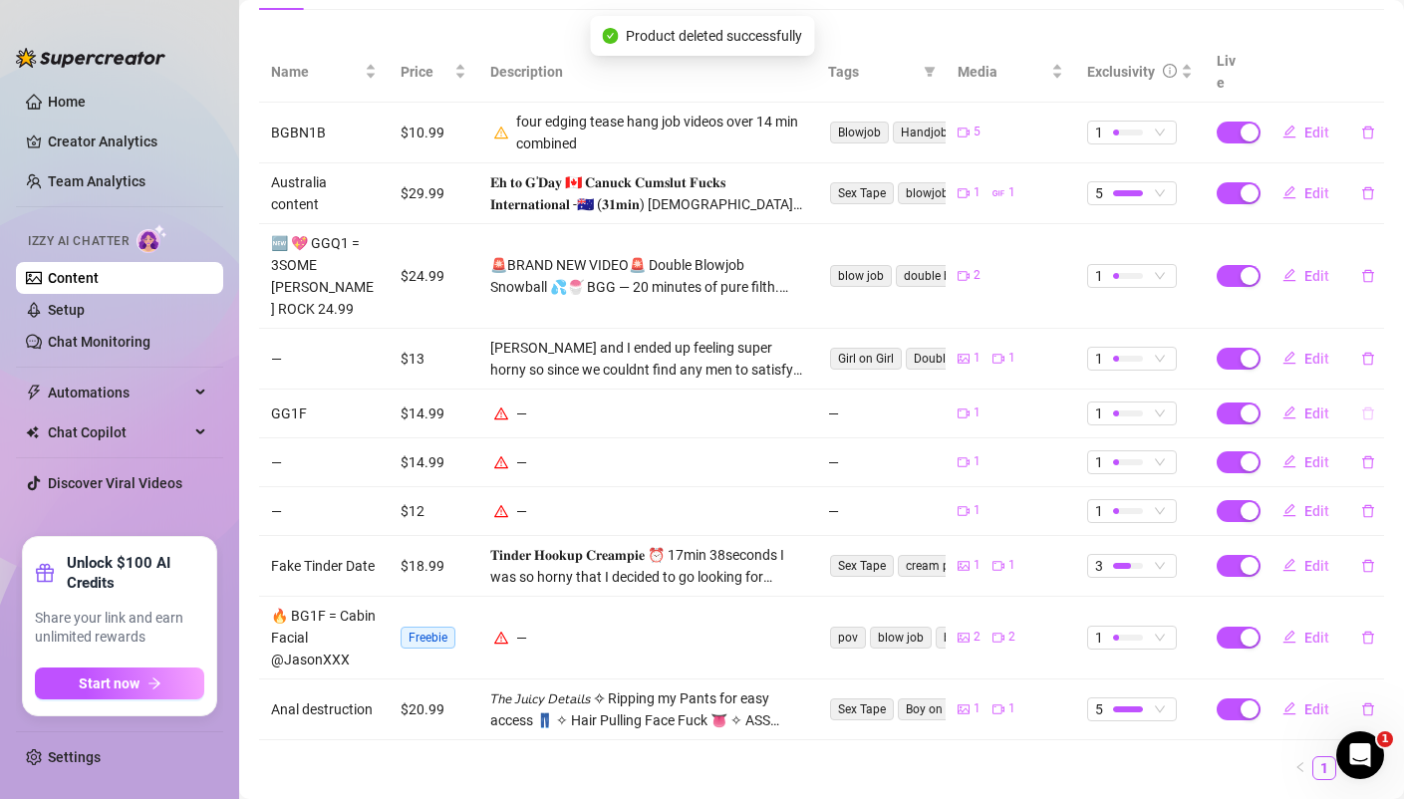
click at [1368, 406] on icon "delete" at bounding box center [1368, 413] width 14 height 14
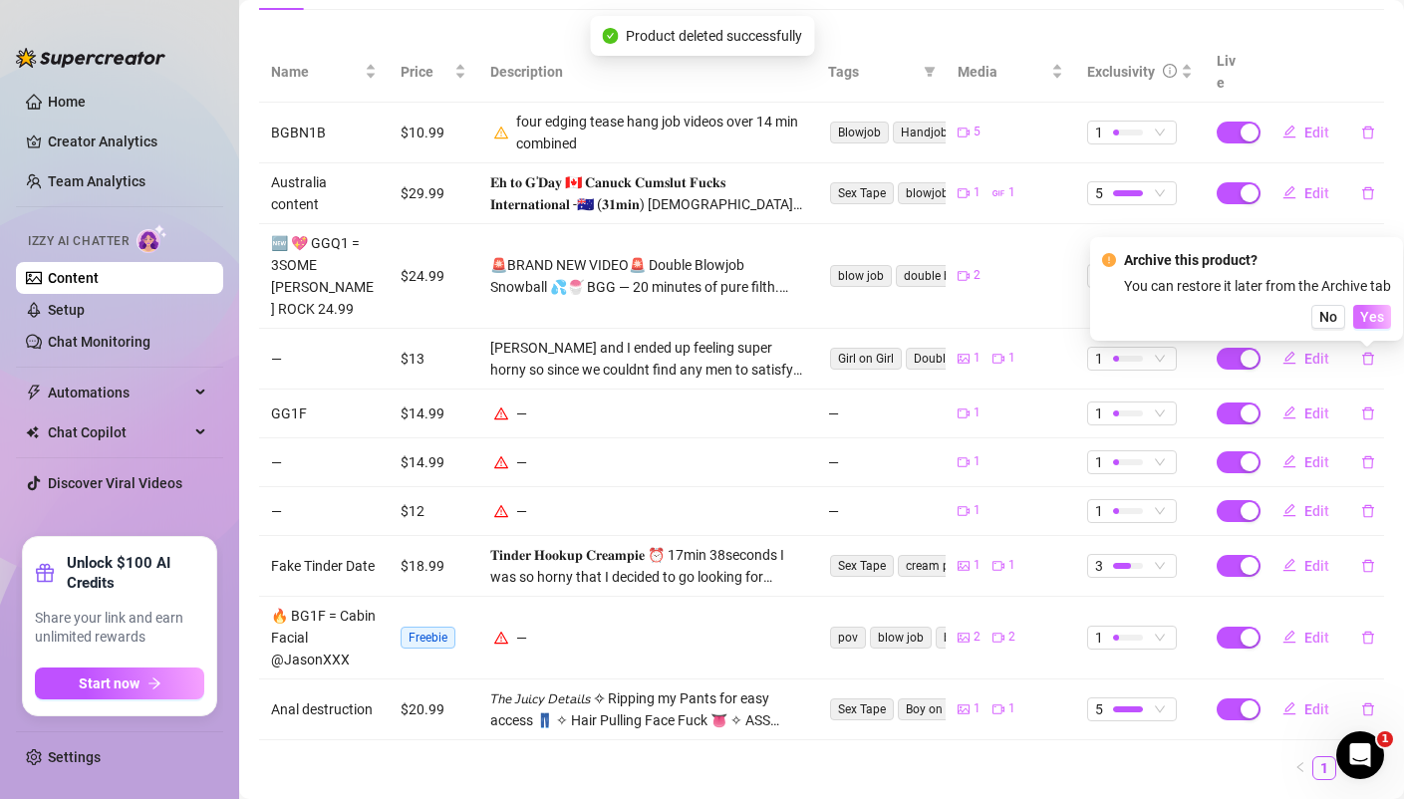
click at [1367, 318] on span "Yes" at bounding box center [1372, 317] width 24 height 16
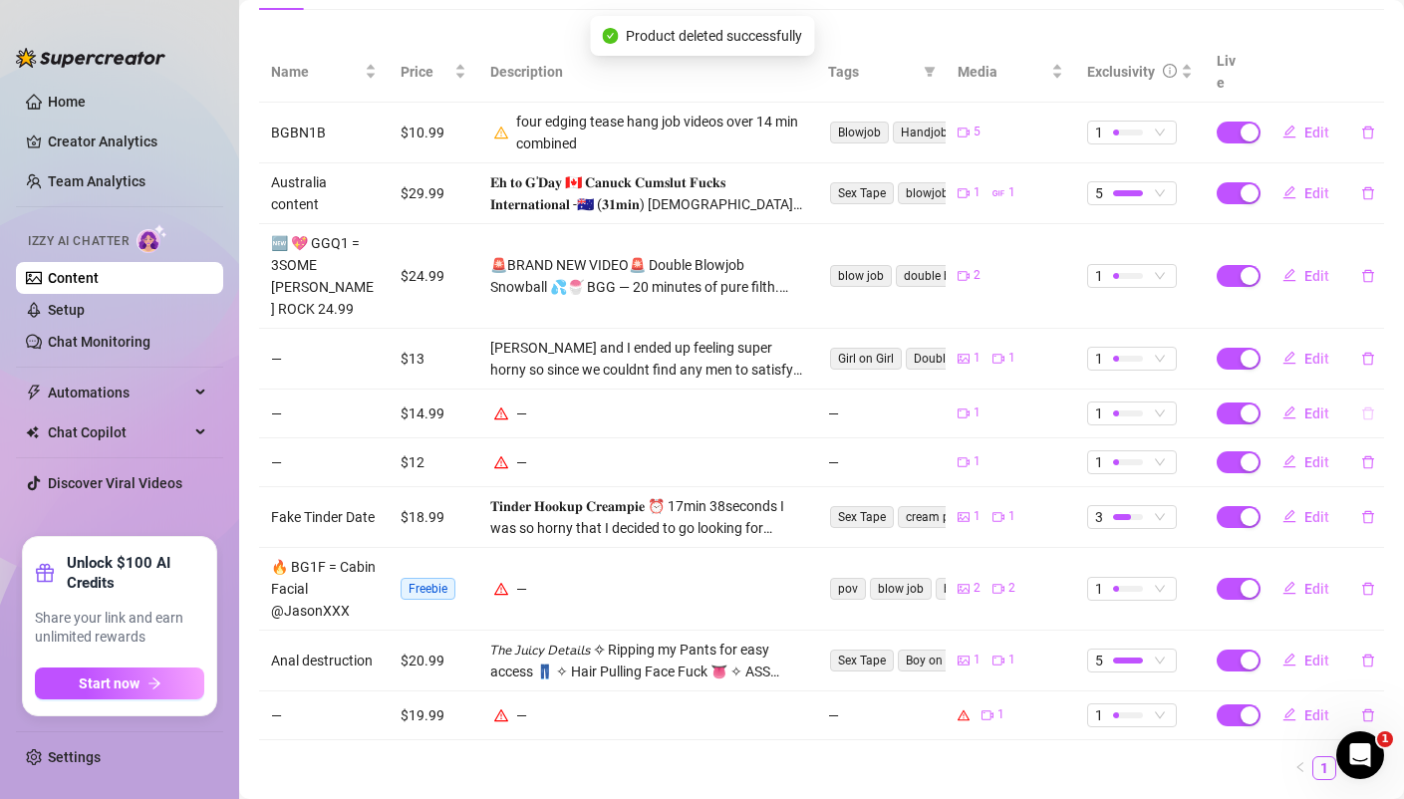
click at [1375, 397] on button "button" at bounding box center [1368, 413] width 46 height 32
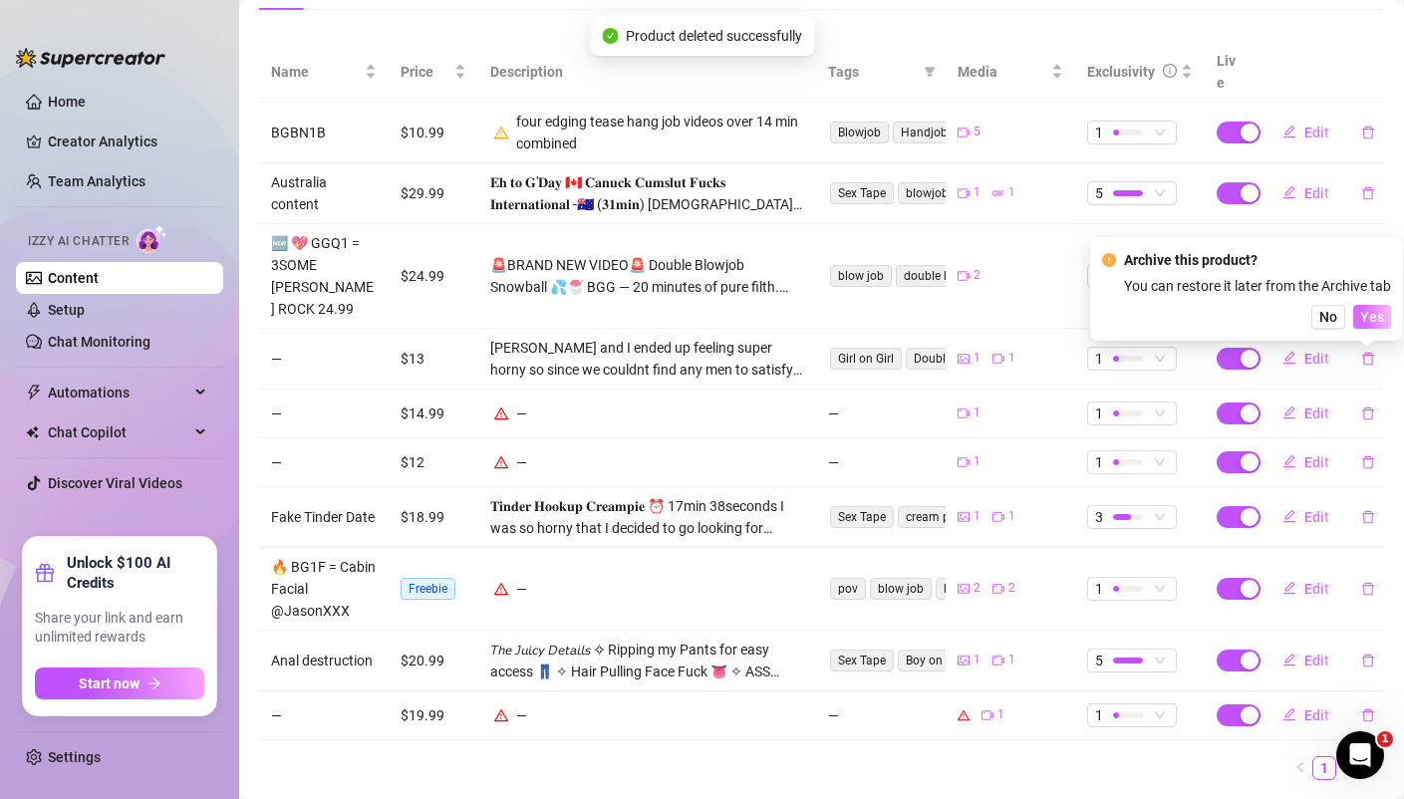
click at [1368, 317] on span "Yes" at bounding box center [1372, 317] width 24 height 16
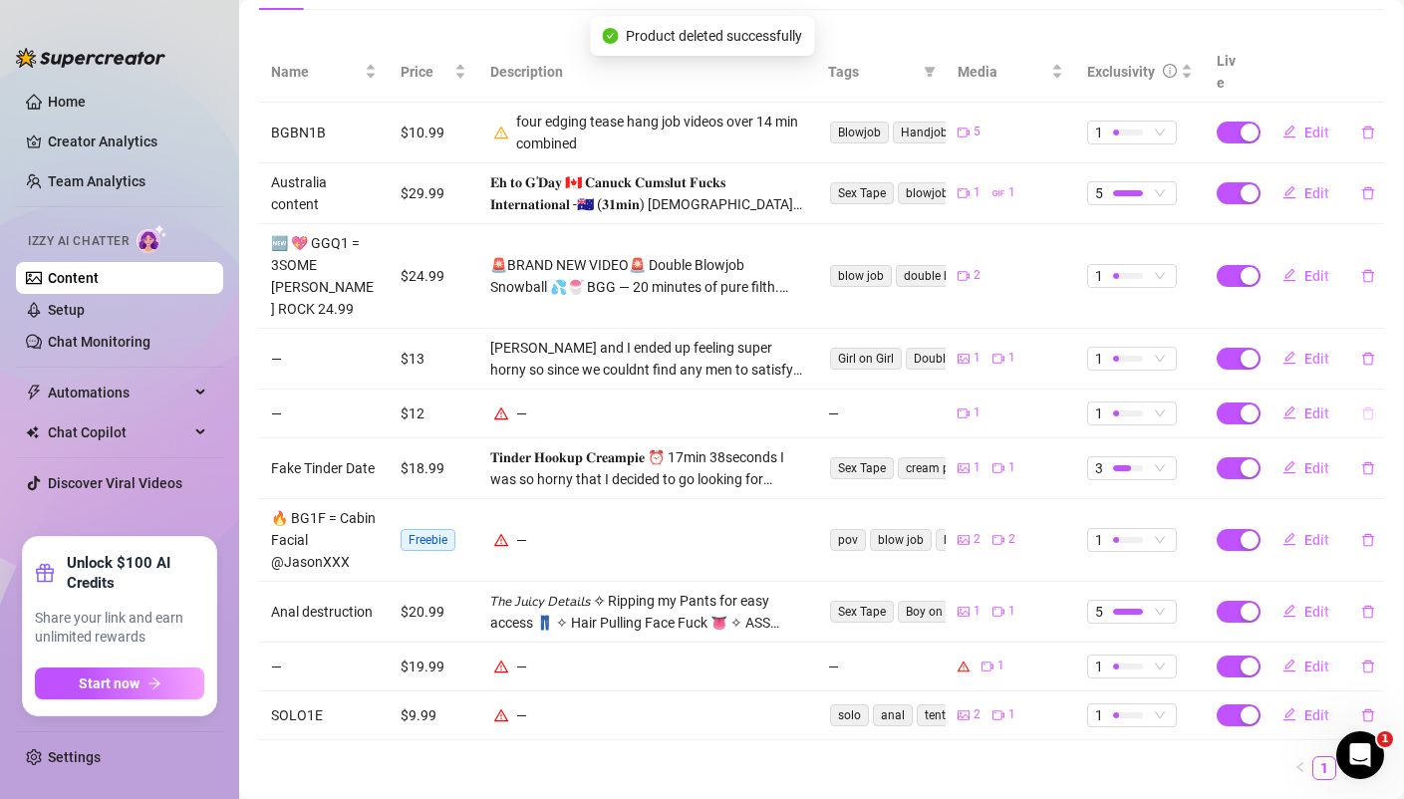
click at [1369, 406] on icon "delete" at bounding box center [1368, 412] width 12 height 13
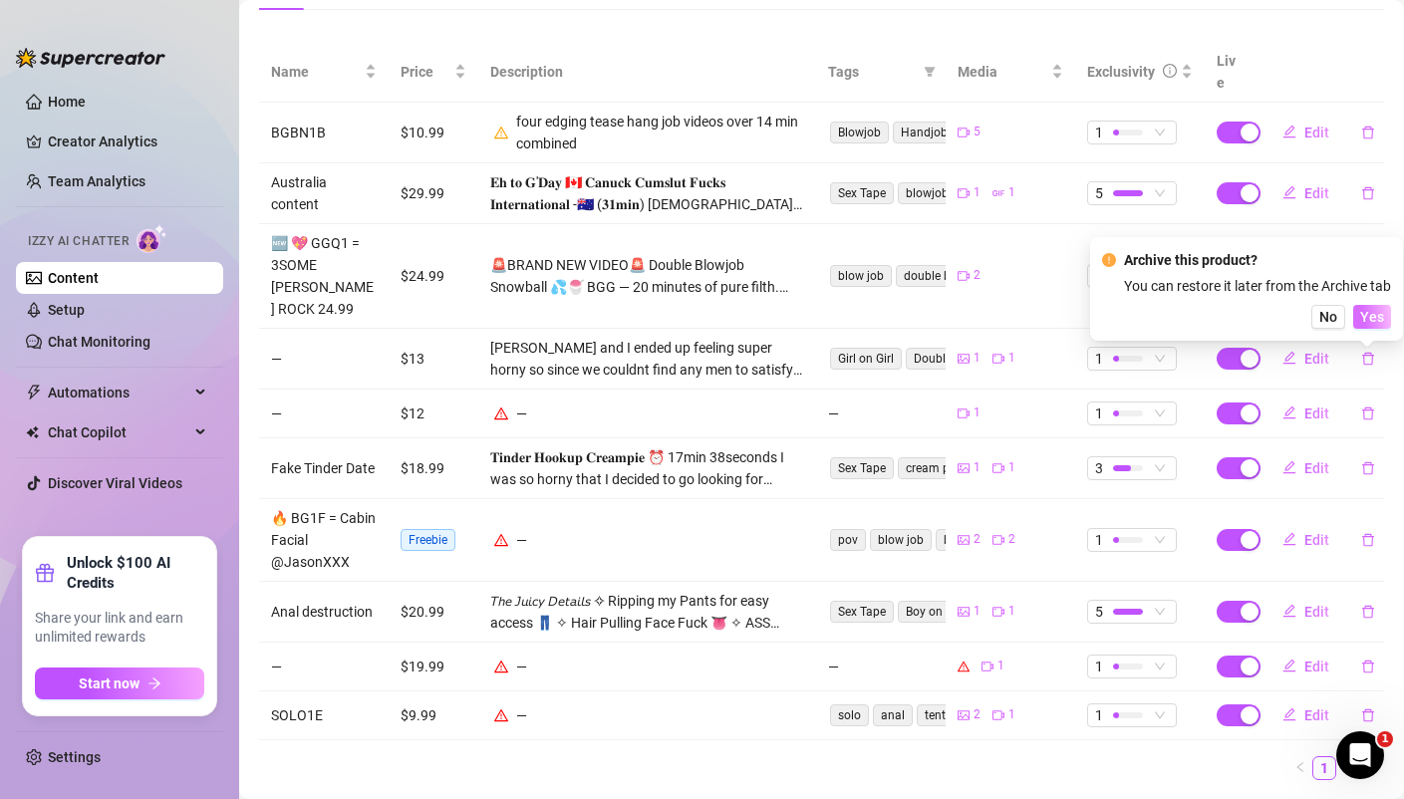
click at [1373, 315] on span "Yes" at bounding box center [1372, 317] width 24 height 16
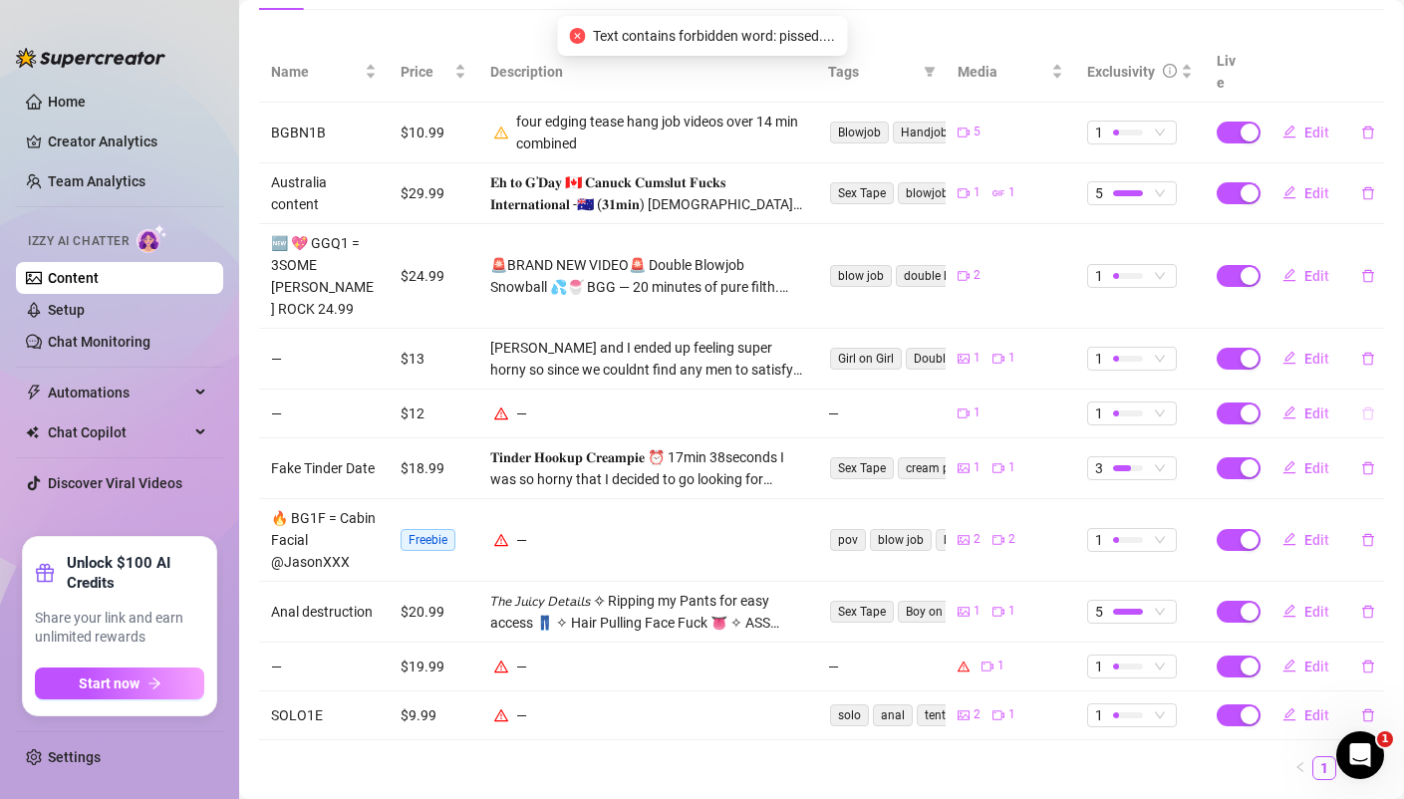
click at [1368, 406] on icon "delete" at bounding box center [1368, 413] width 14 height 14
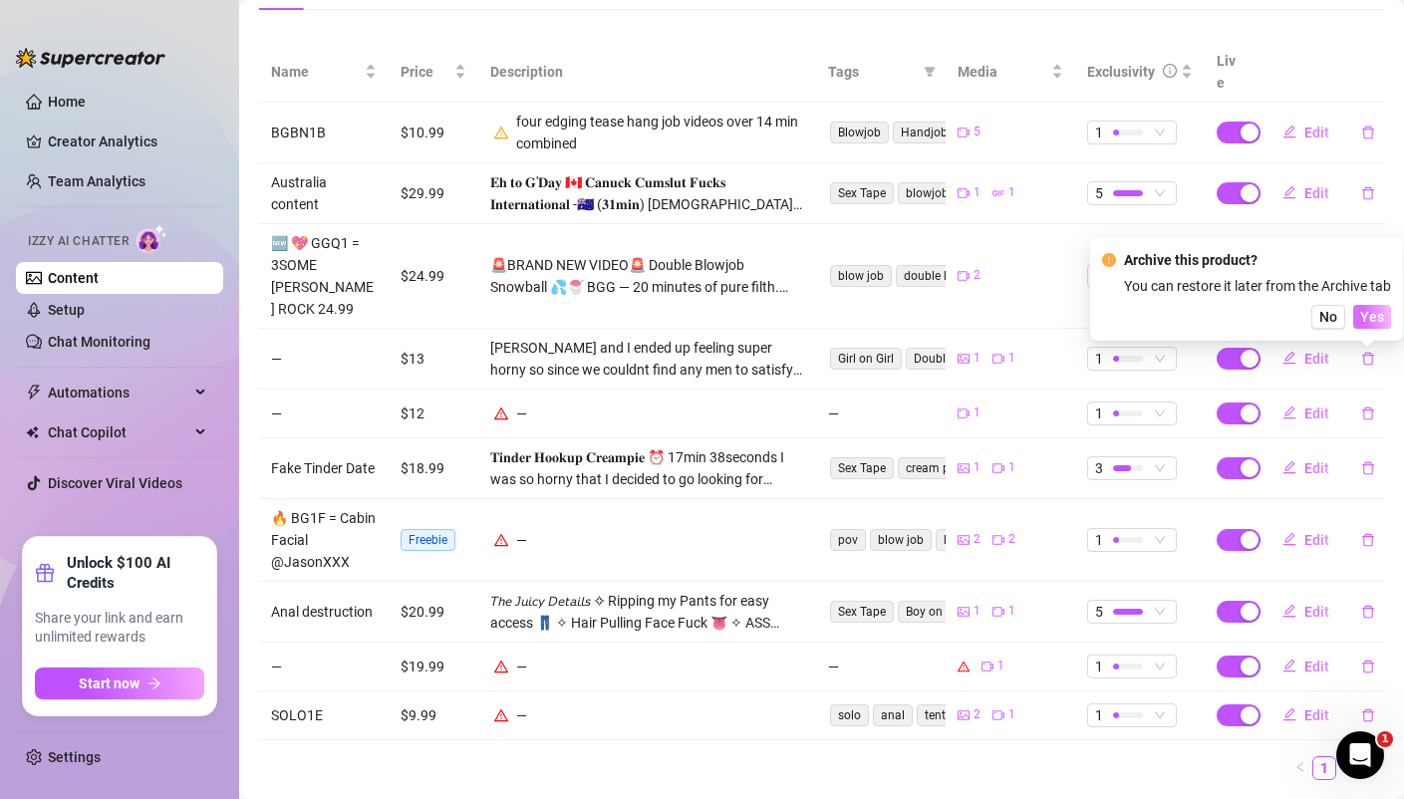
click at [1378, 315] on span "Yes" at bounding box center [1372, 317] width 24 height 16
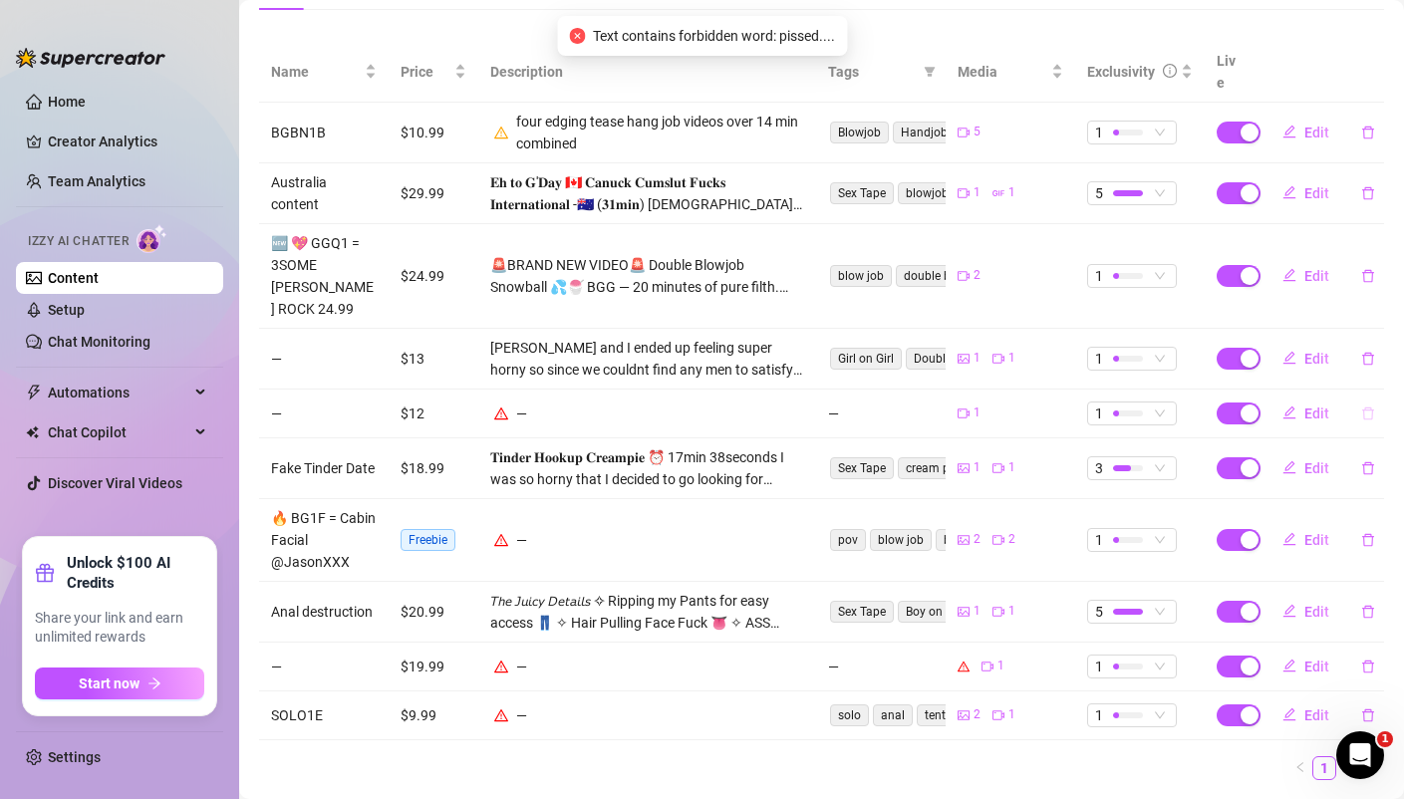
click at [1367, 406] on icon "delete" at bounding box center [1368, 413] width 14 height 14
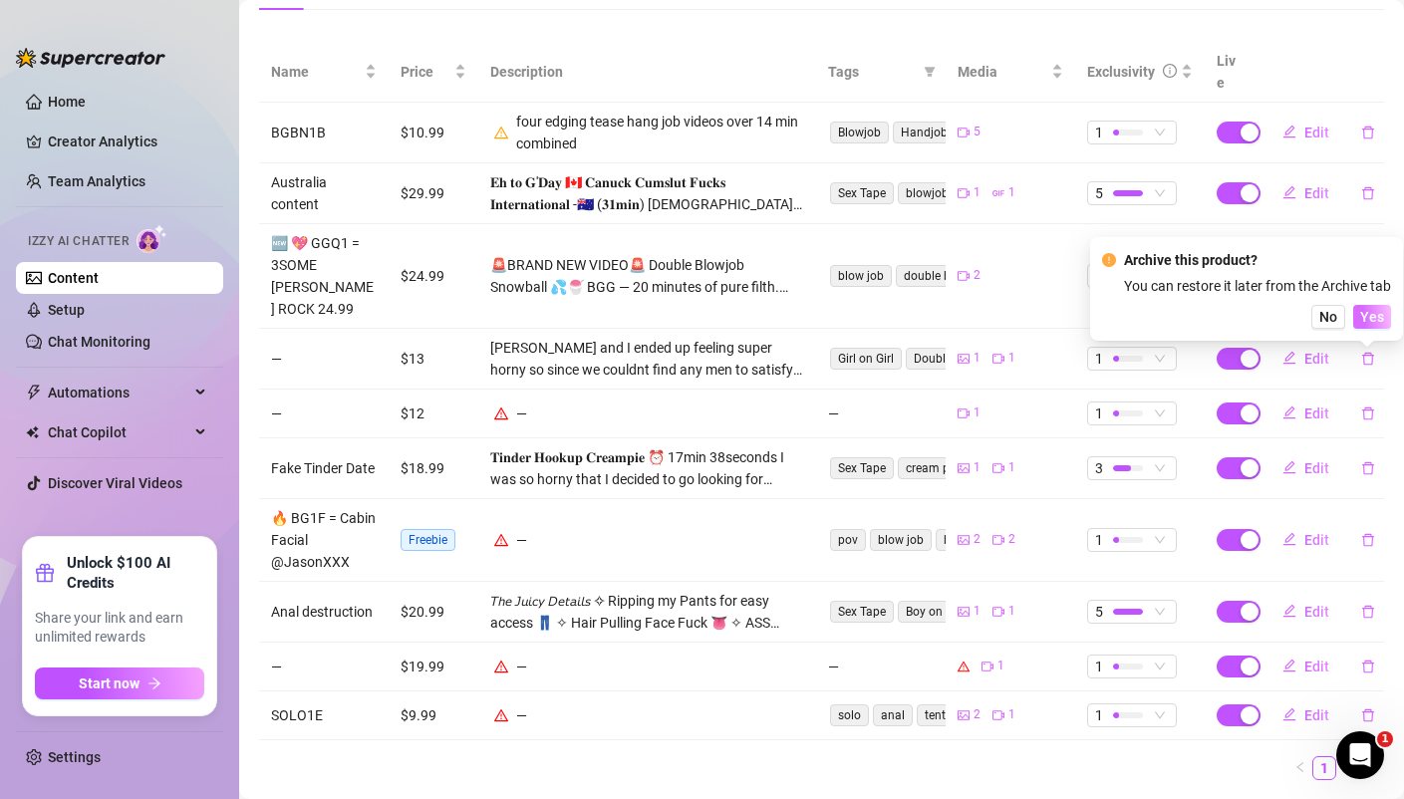
click at [1373, 310] on span "Yes" at bounding box center [1372, 317] width 24 height 16
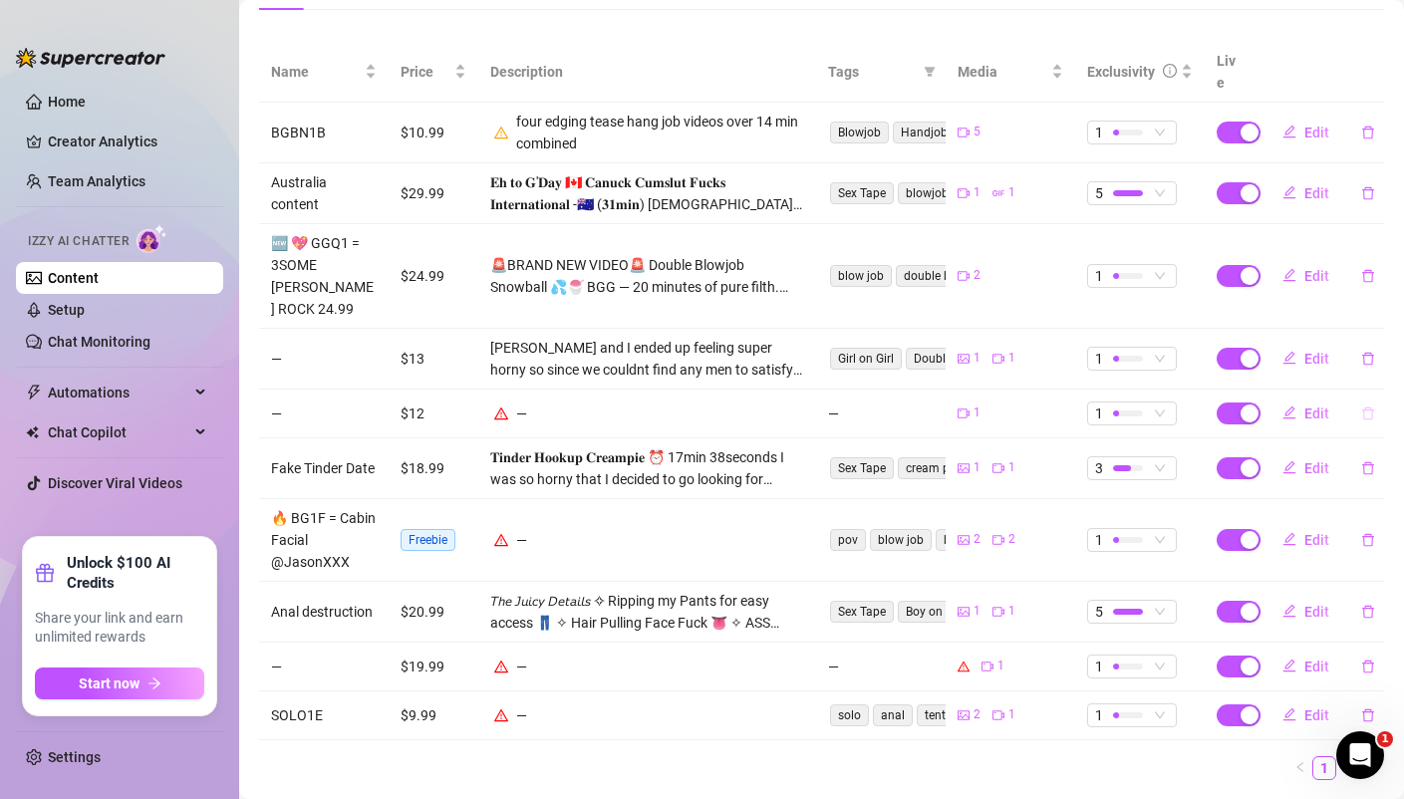
click at [1370, 406] on icon "delete" at bounding box center [1368, 412] width 12 height 13
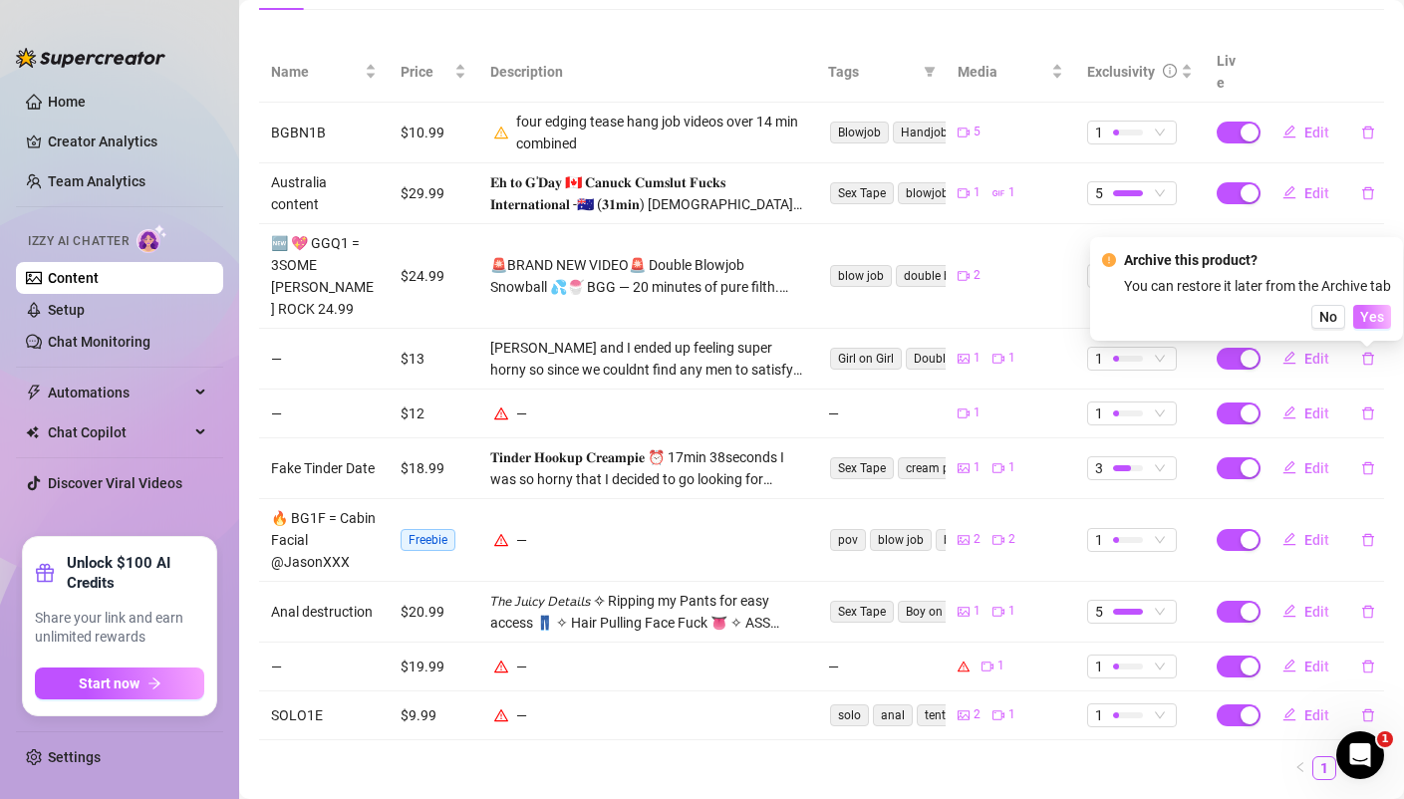
click at [1379, 315] on span "Yes" at bounding box center [1372, 317] width 24 height 16
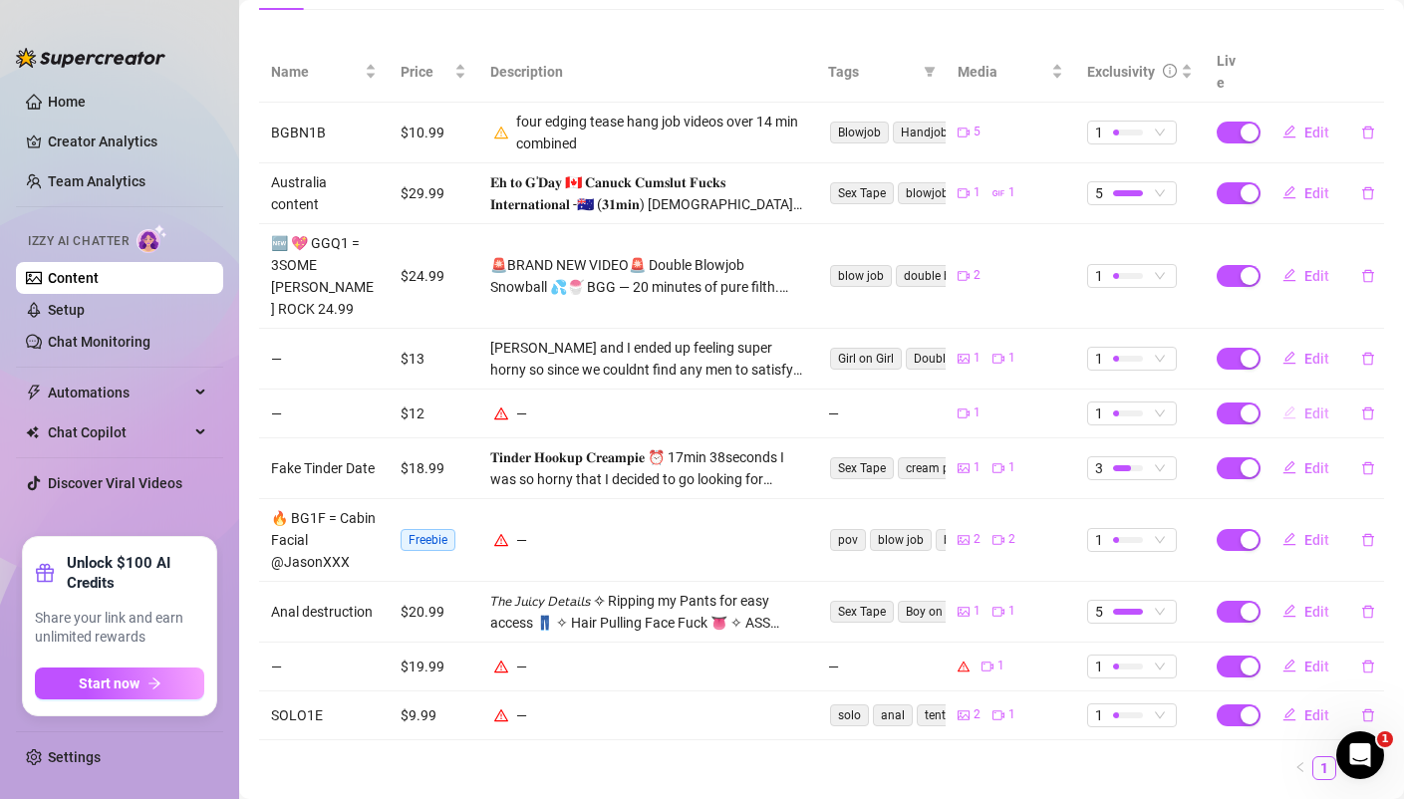
click at [1316, 405] on span "Edit" at bounding box center [1316, 413] width 25 height 16
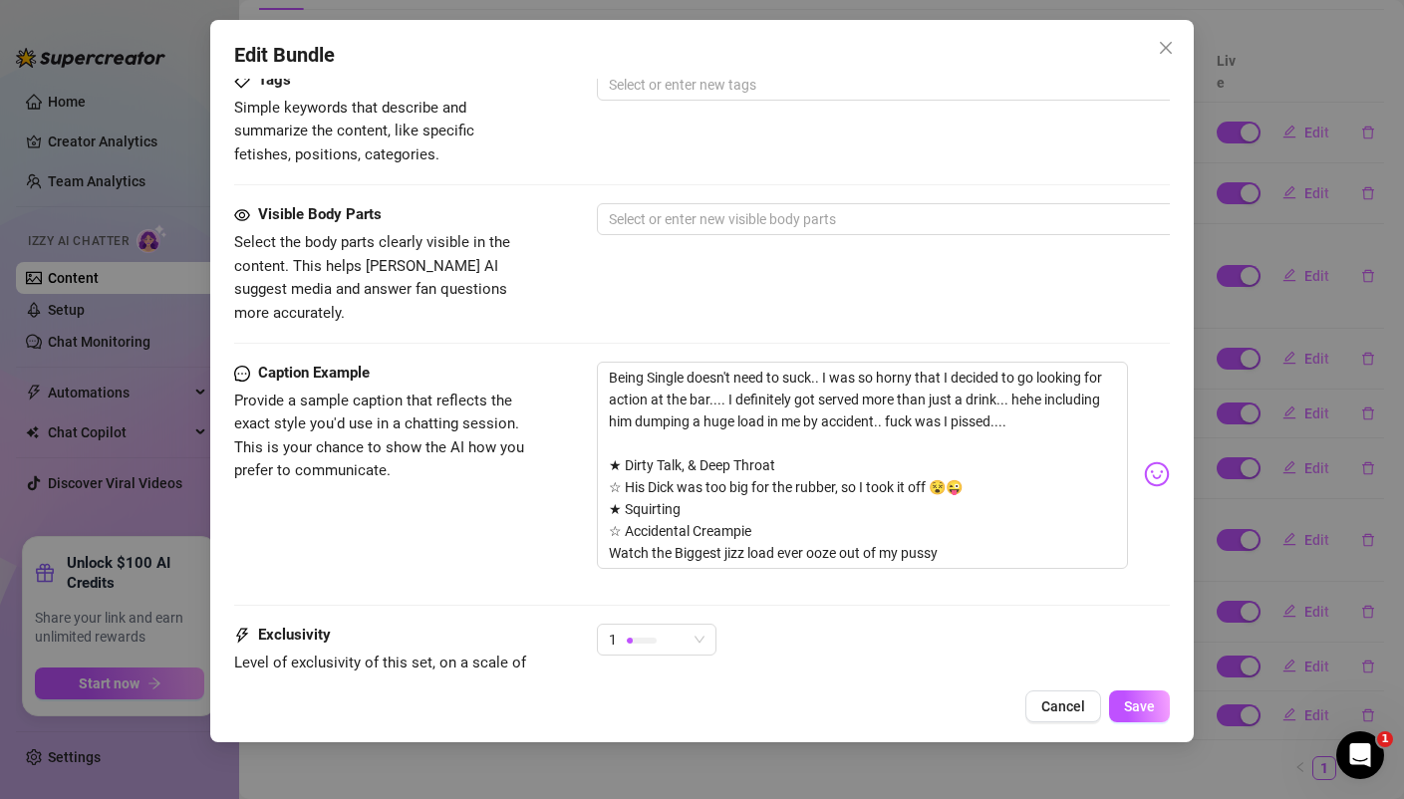
scroll to position [1021, 0]
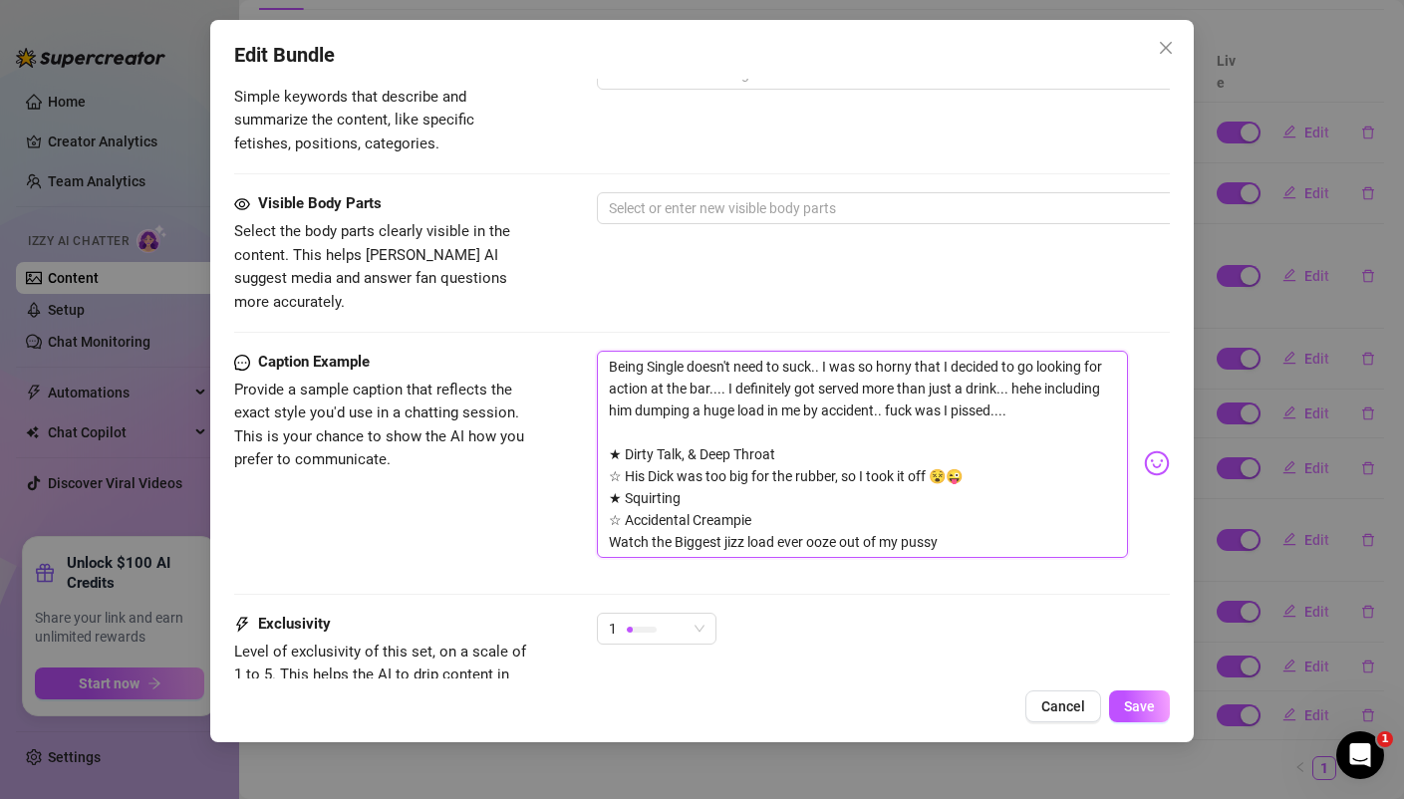
click at [1014, 381] on textarea "Being Single doesn't need to suck.. I was so horny that I decided to go looking…" at bounding box center [862, 454] width 530 height 207
click at [1138, 692] on button "Save" at bounding box center [1139, 706] width 61 height 32
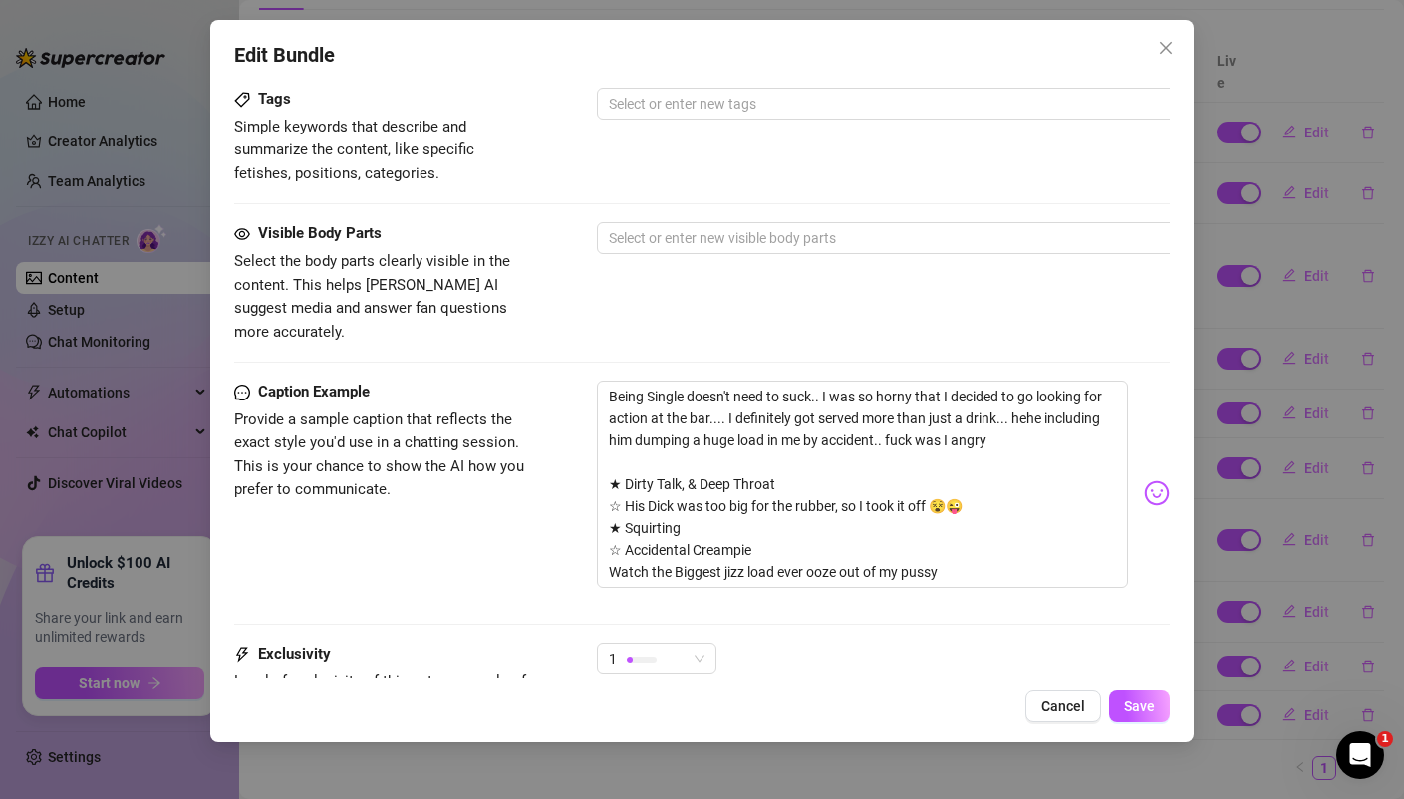
scroll to position [1012, 0]
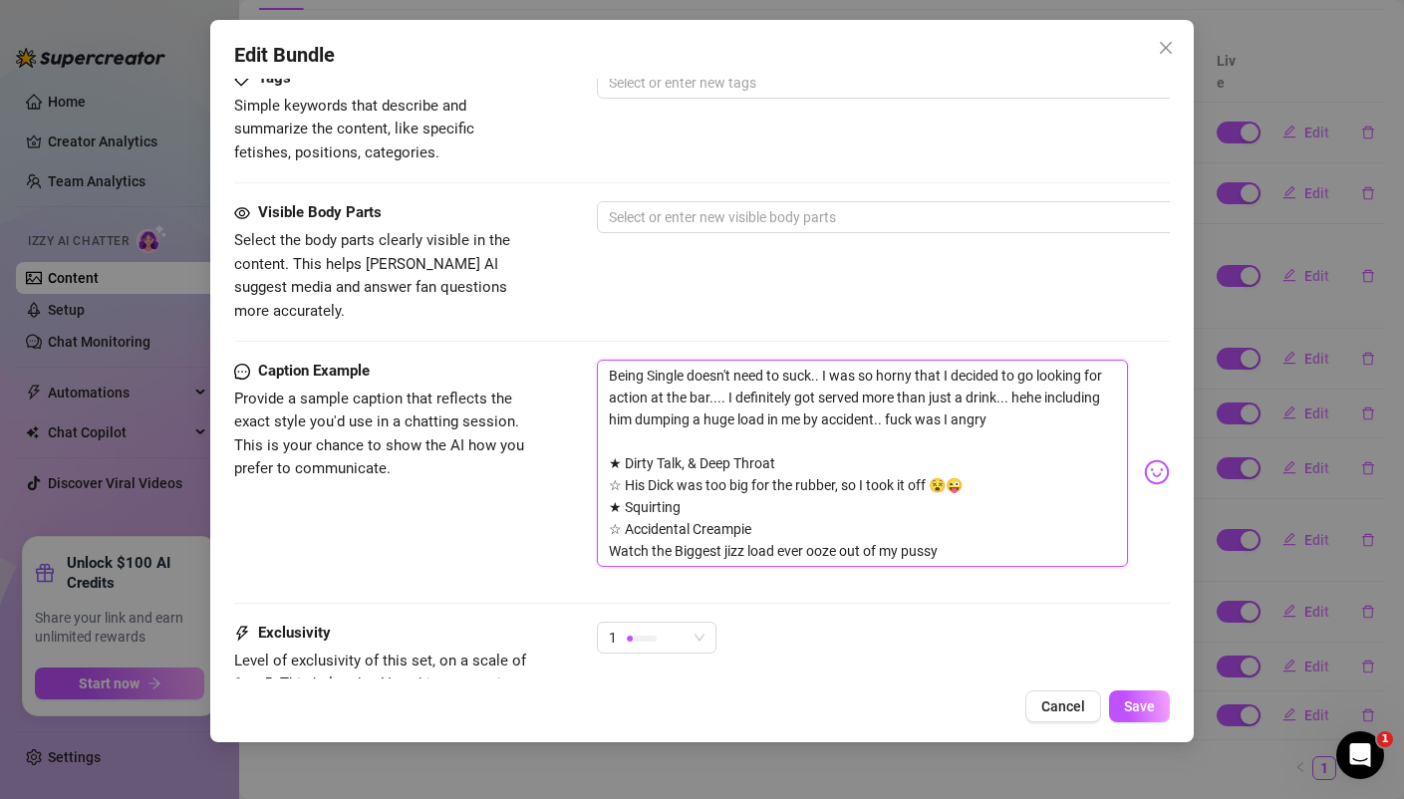
drag, startPoint x: 979, startPoint y: 535, endPoint x: 951, endPoint y: 507, distance: 39.4
click at [952, 508] on textarea "Being Single doesn't need to suck.. I was so horny that I decided to go looking…" at bounding box center [862, 463] width 530 height 207
drag, startPoint x: 975, startPoint y: 534, endPoint x: 549, endPoint y: 285, distance: 493.8
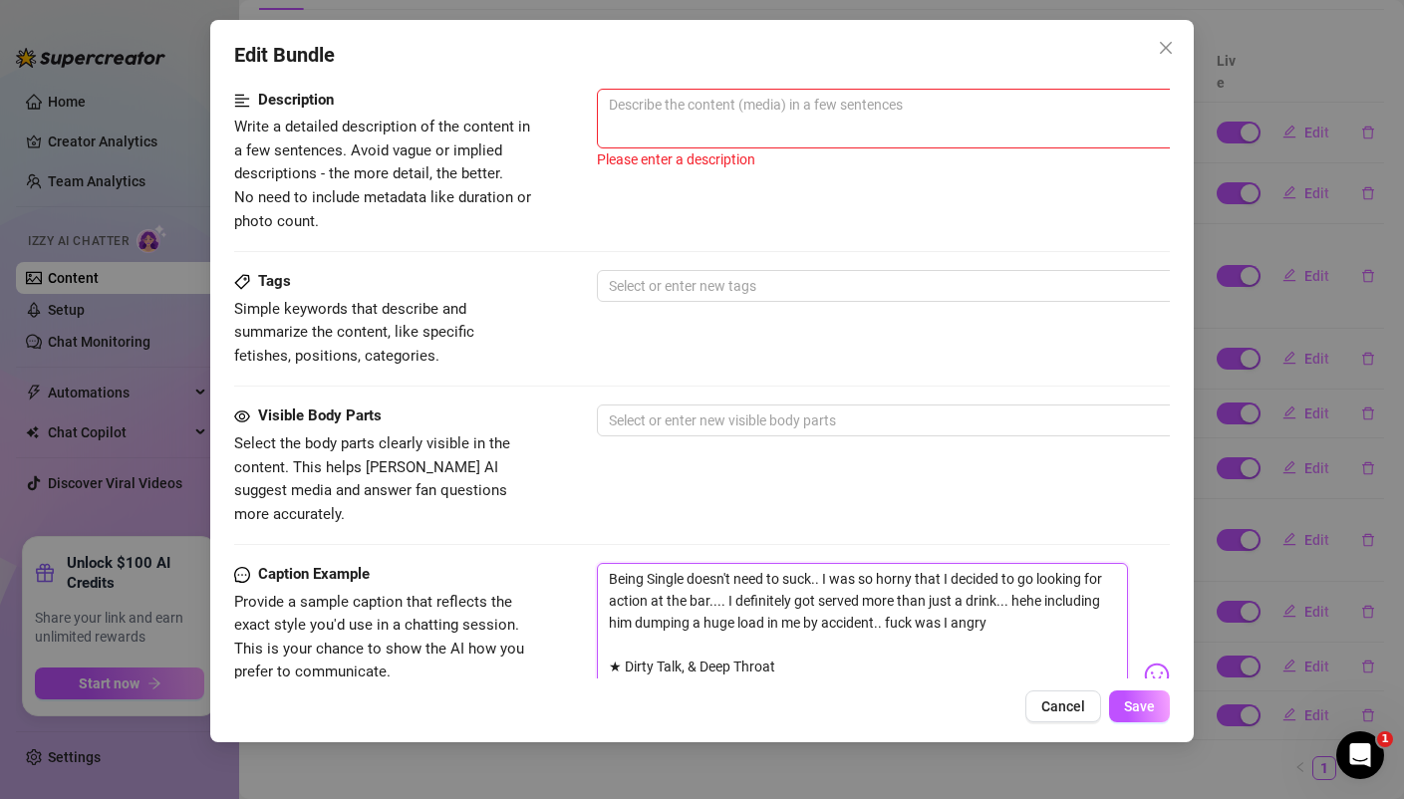
scroll to position [785, 0]
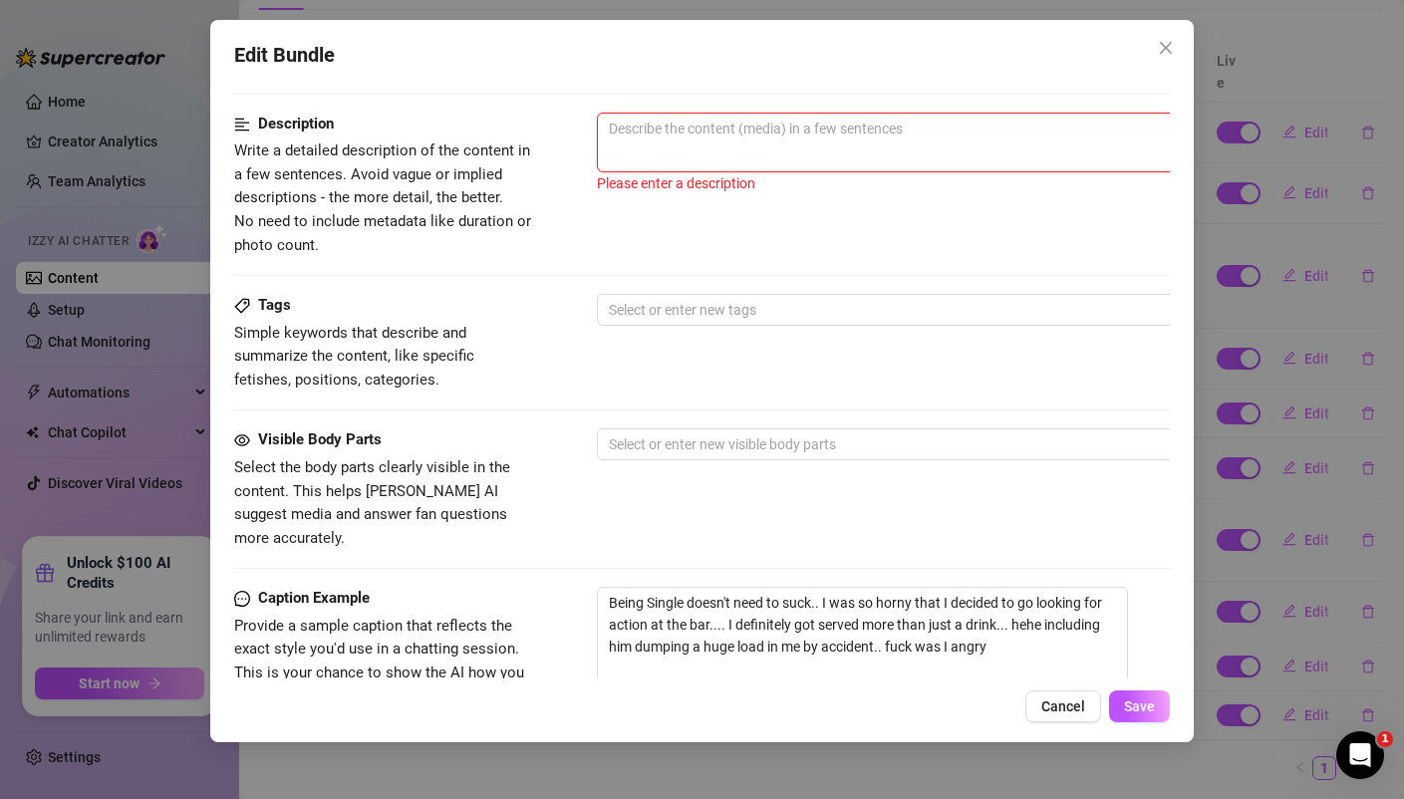
click at [680, 138] on textarea at bounding box center [945, 129] width 695 height 30
paste textarea "Being Single doesn't need to suck.. I was so horny that I decided to go looking…"
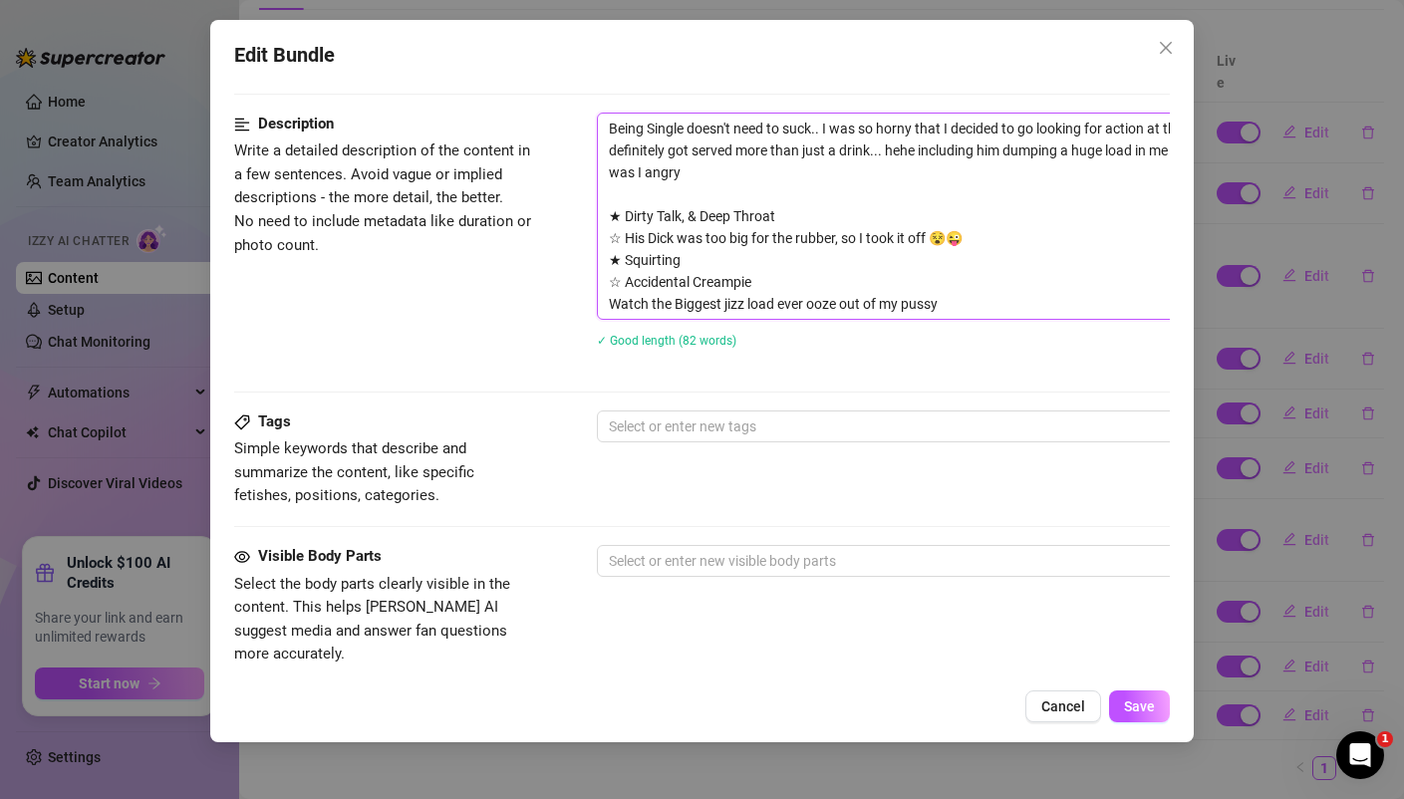
scroll to position [0, 0]
click at [651, 422] on div at bounding box center [935, 426] width 668 height 28
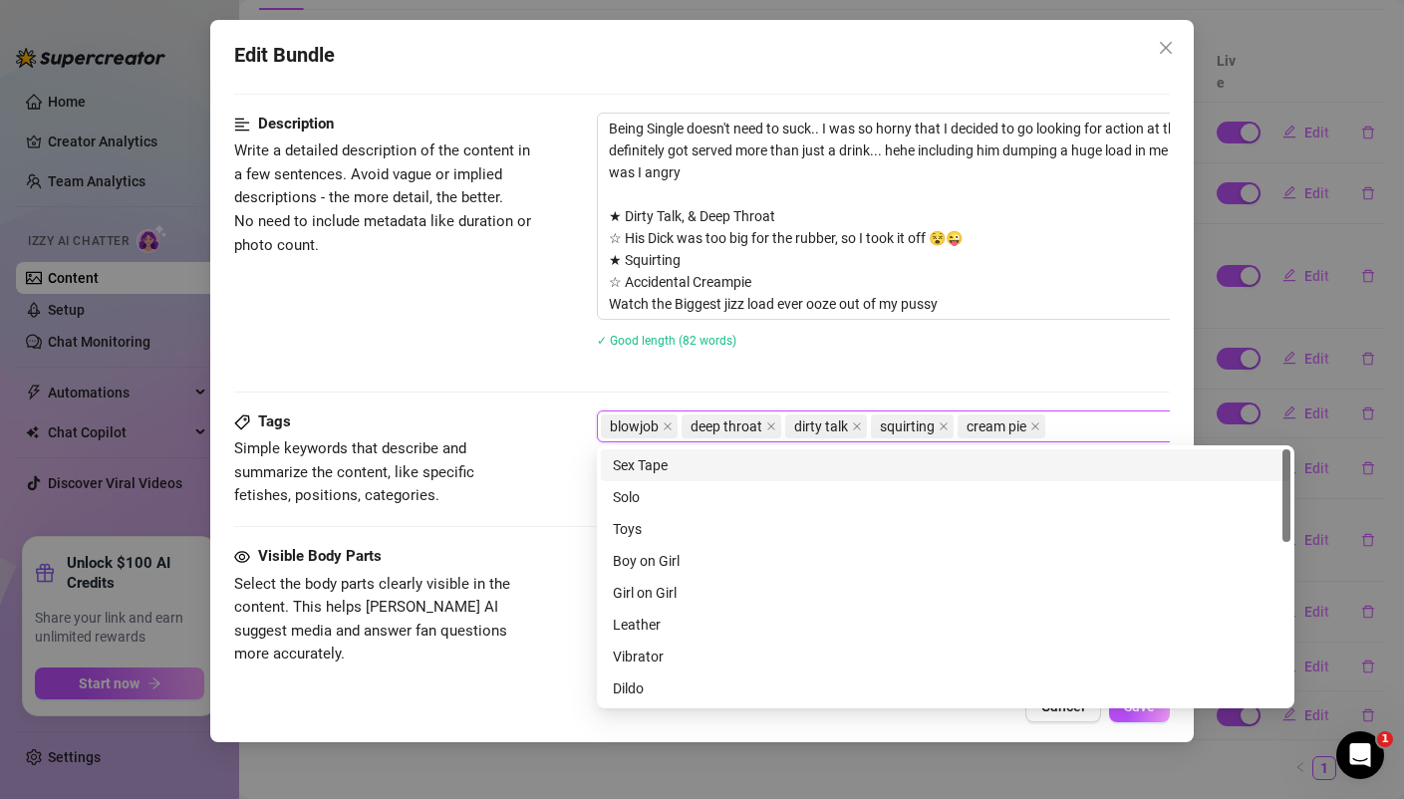
click at [485, 281] on div "Description Write a detailed description of the content in a few sentences. Avo…" at bounding box center [701, 243] width 934 height 261
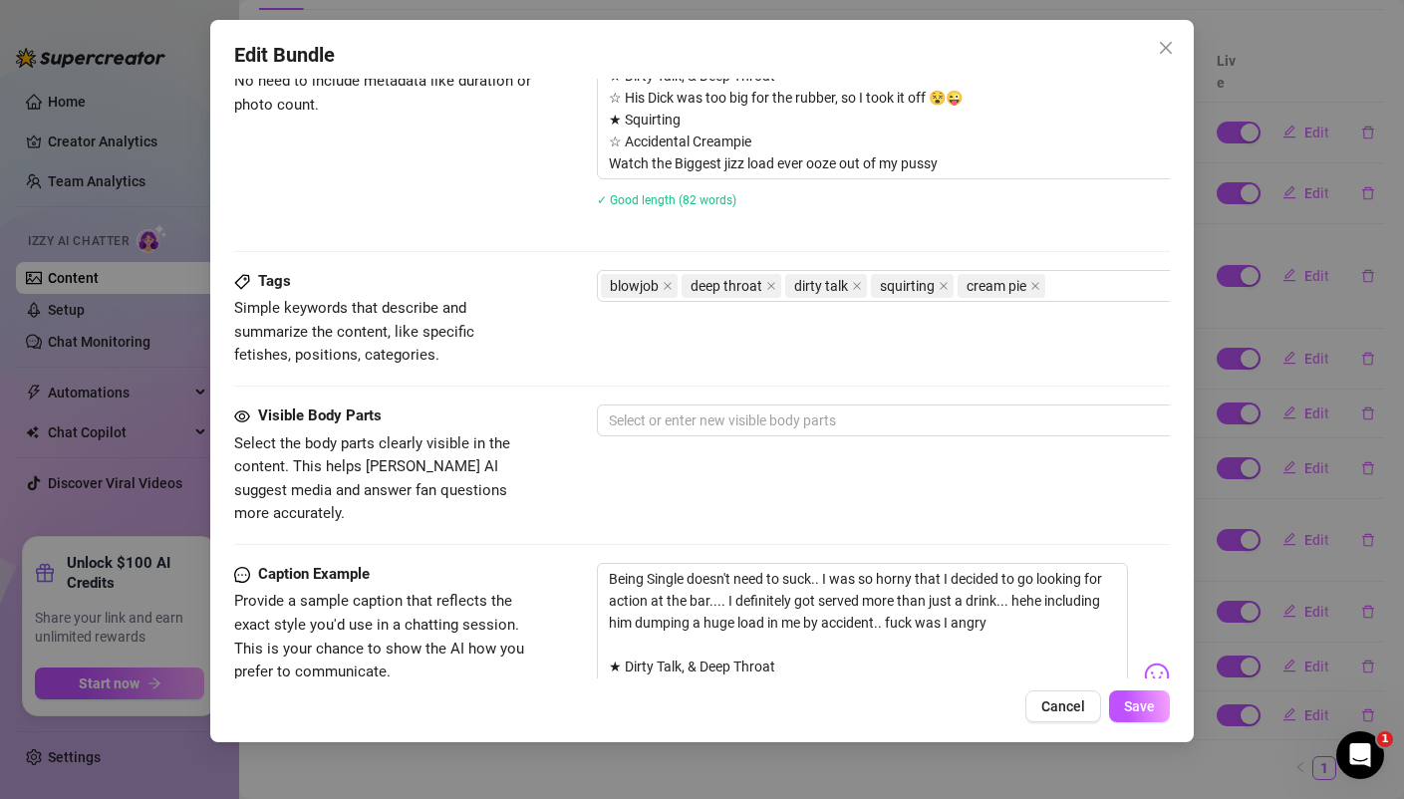
scroll to position [929, 0]
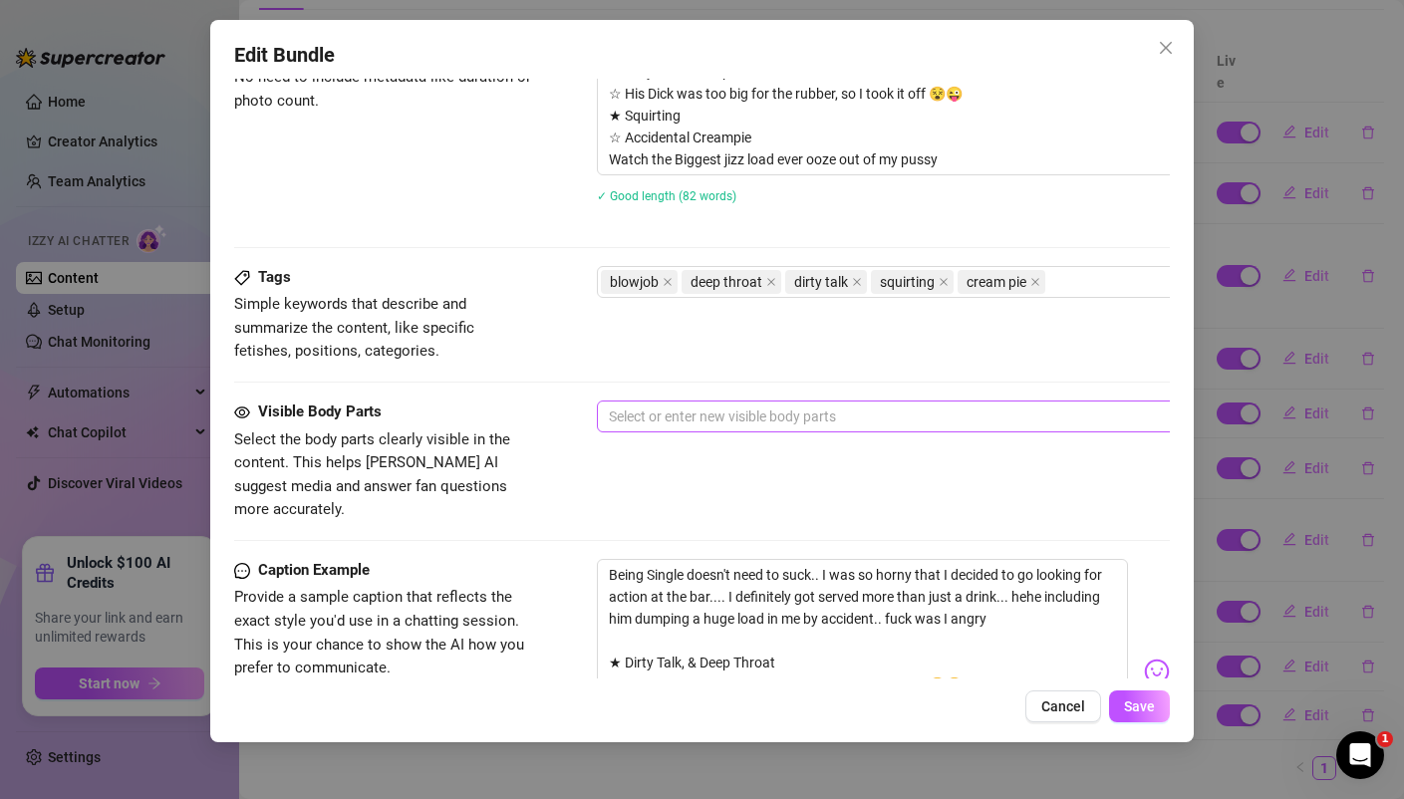
click at [706, 414] on div at bounding box center [935, 416] width 668 height 28
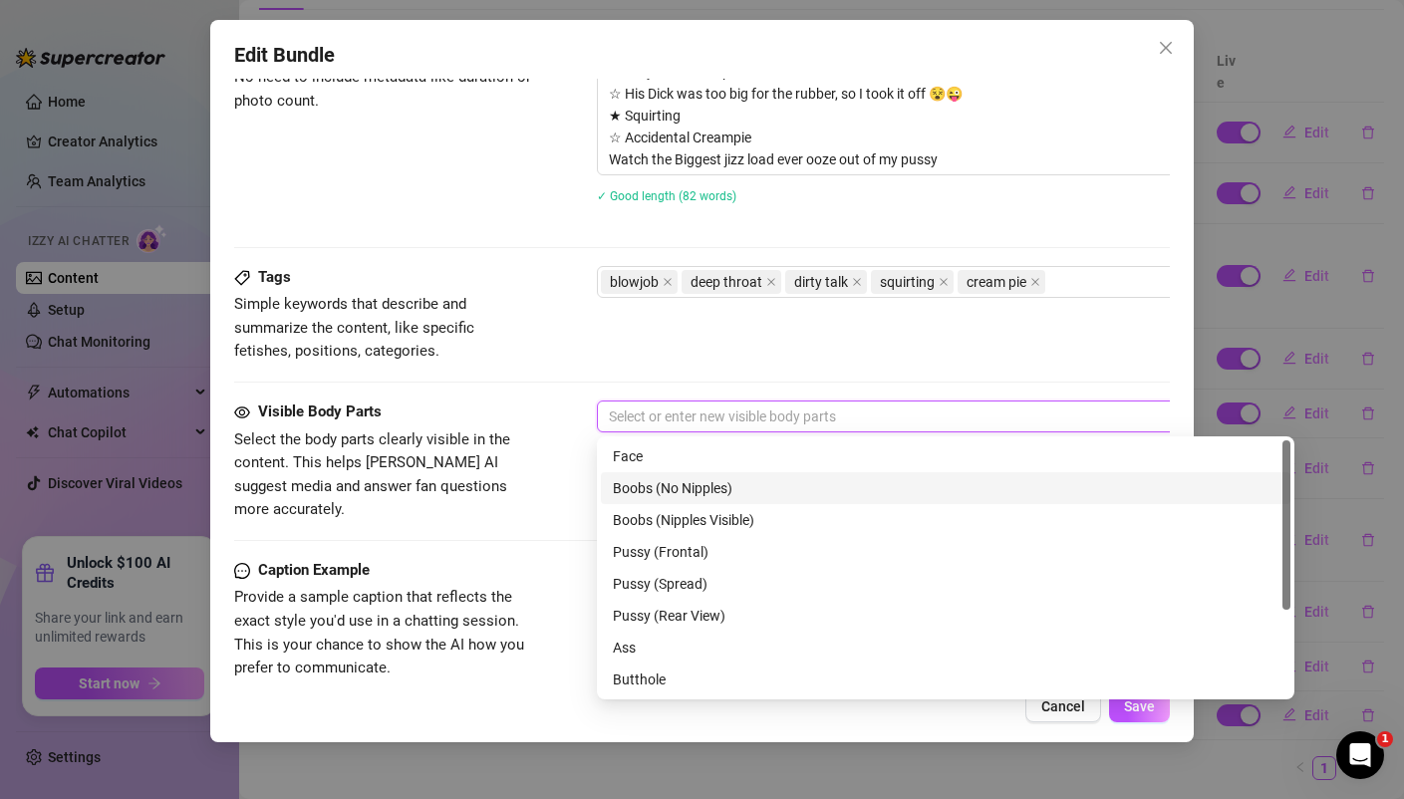
click at [666, 490] on div "Boobs (No Nipples)" at bounding box center [945, 488] width 665 height 22
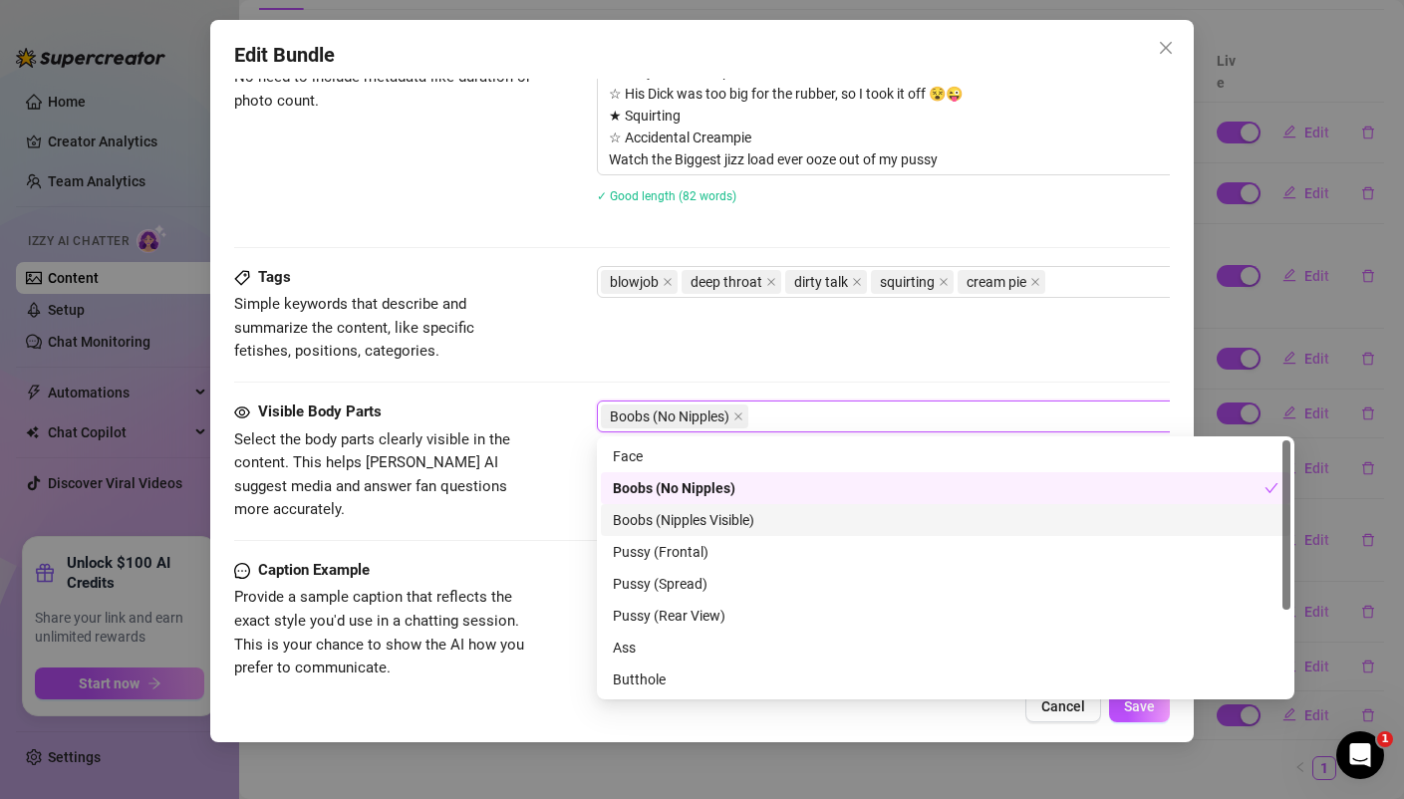
click at [675, 515] on div "Boobs (Nipples Visible)" at bounding box center [945, 520] width 665 height 22
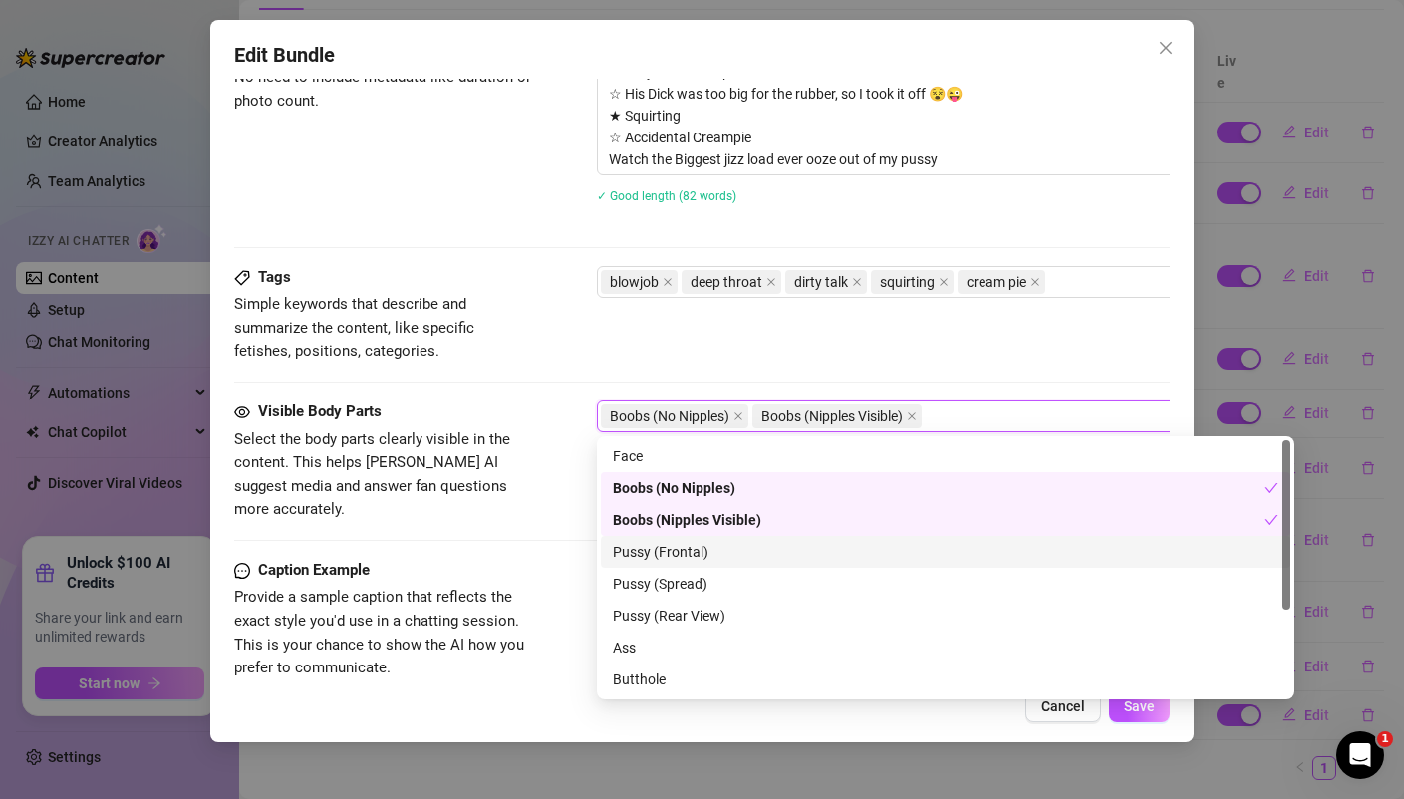
click at [673, 543] on div "Pussy (Frontal)" at bounding box center [945, 552] width 665 height 22
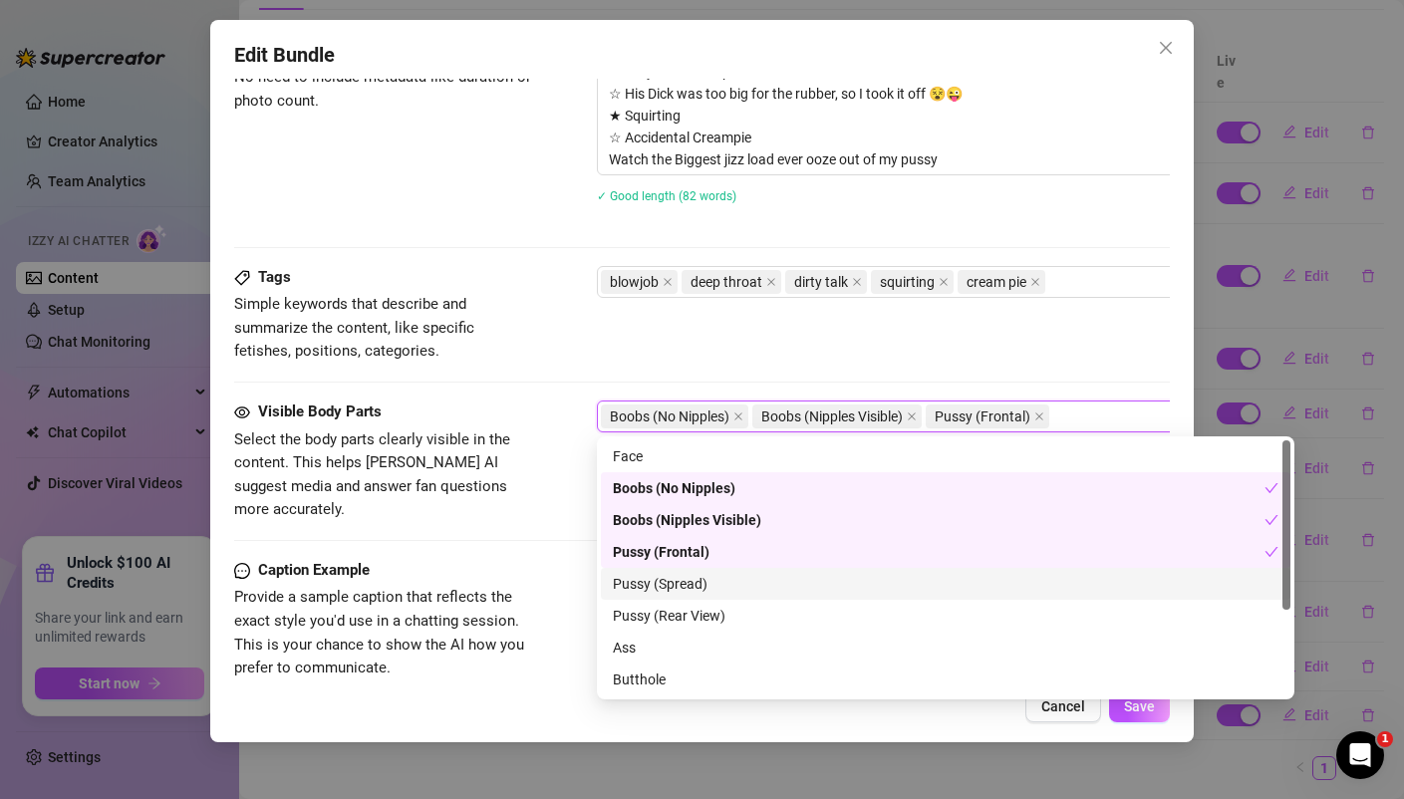
click at [657, 581] on div "Pussy (Spread)" at bounding box center [945, 584] width 665 height 22
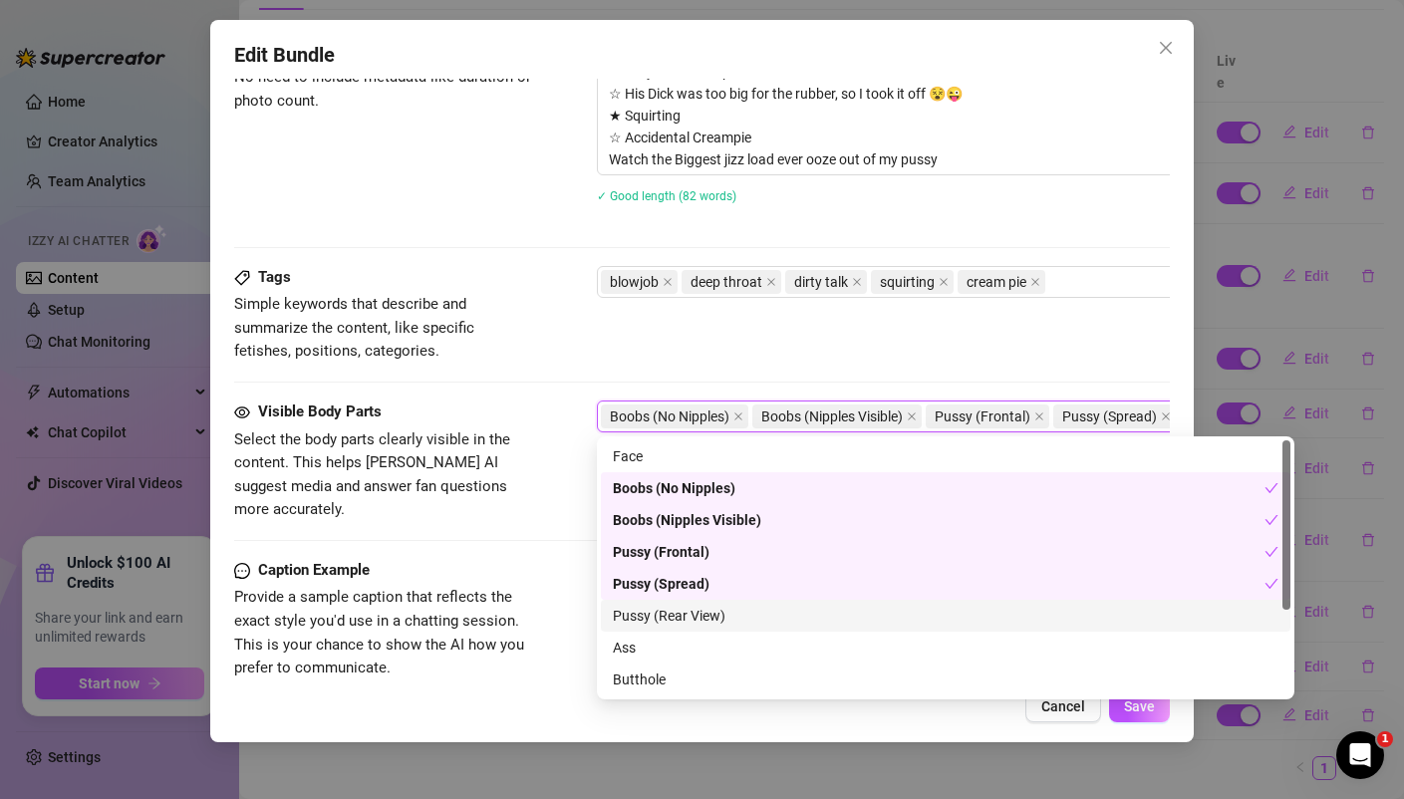
click at [653, 607] on div "Pussy (Rear View)" at bounding box center [945, 616] width 665 height 22
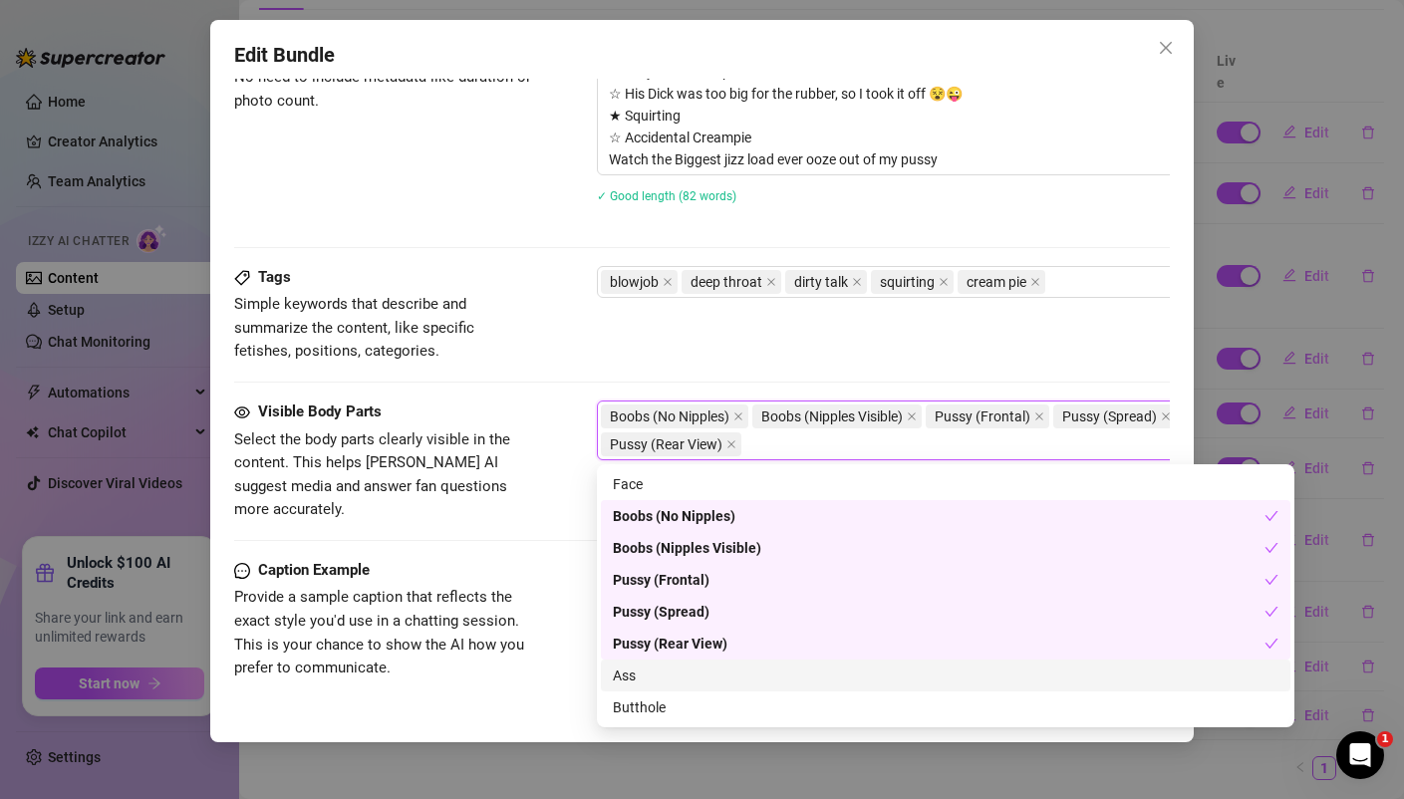
click at [630, 672] on div "Ass" at bounding box center [945, 675] width 665 height 22
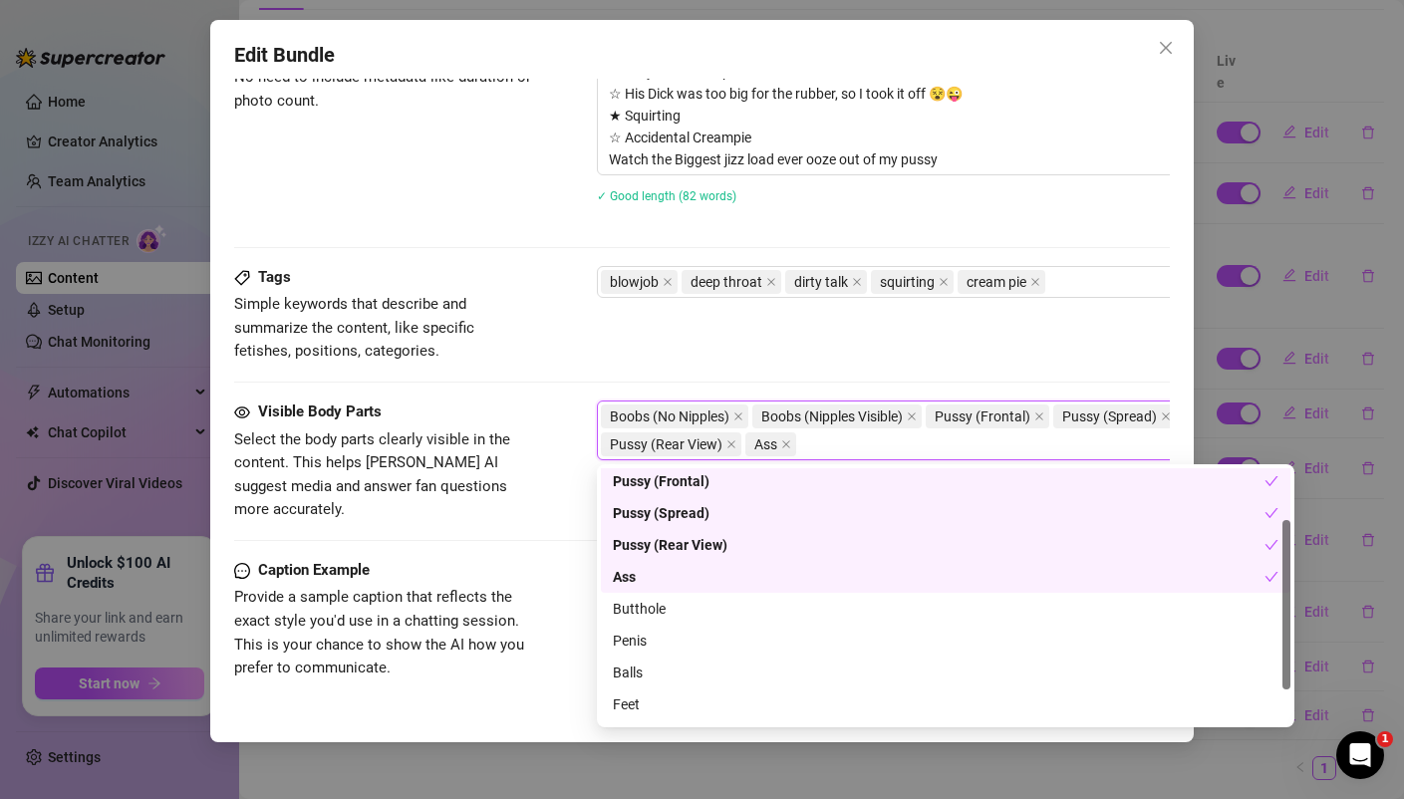
scroll to position [107, 0]
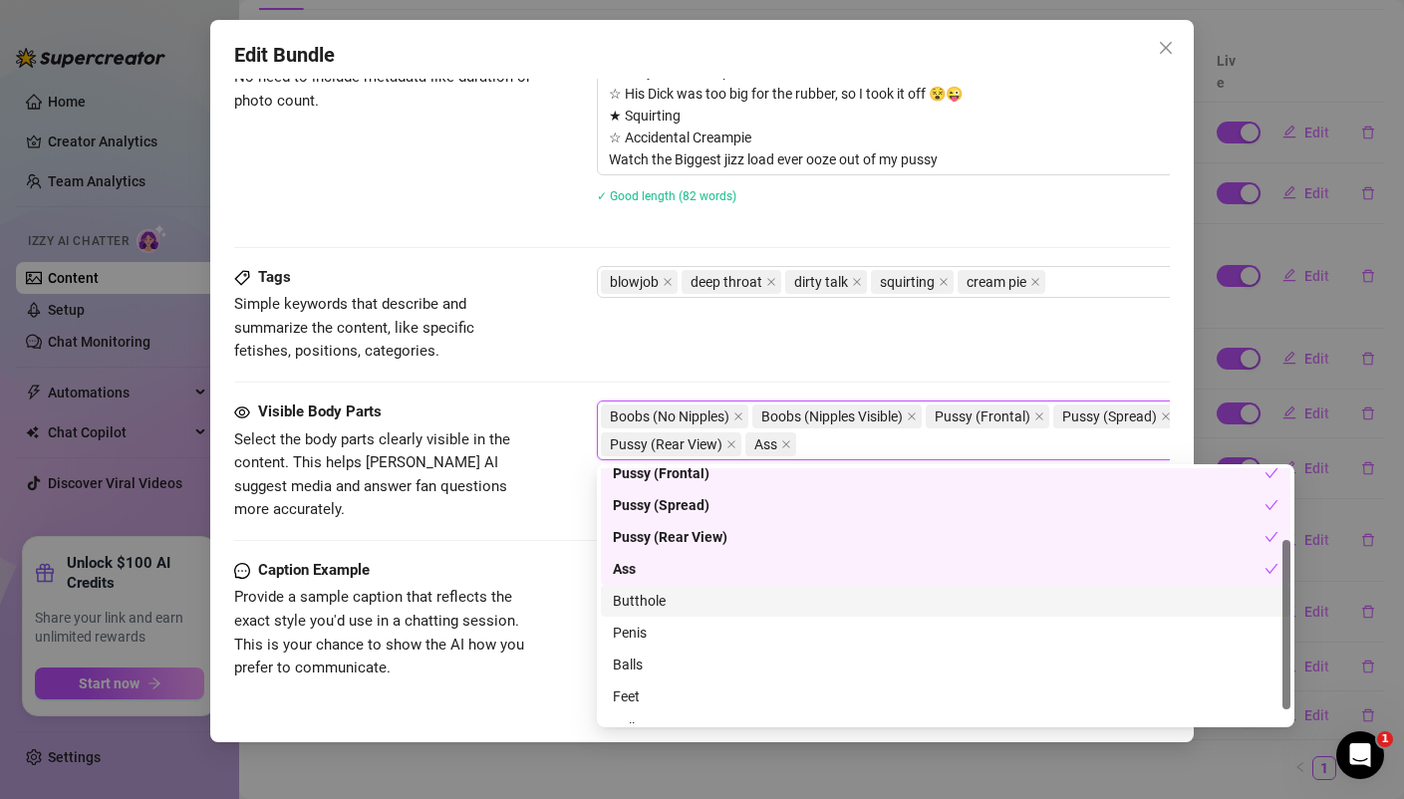
click at [643, 607] on div "Butthole" at bounding box center [945, 601] width 665 height 22
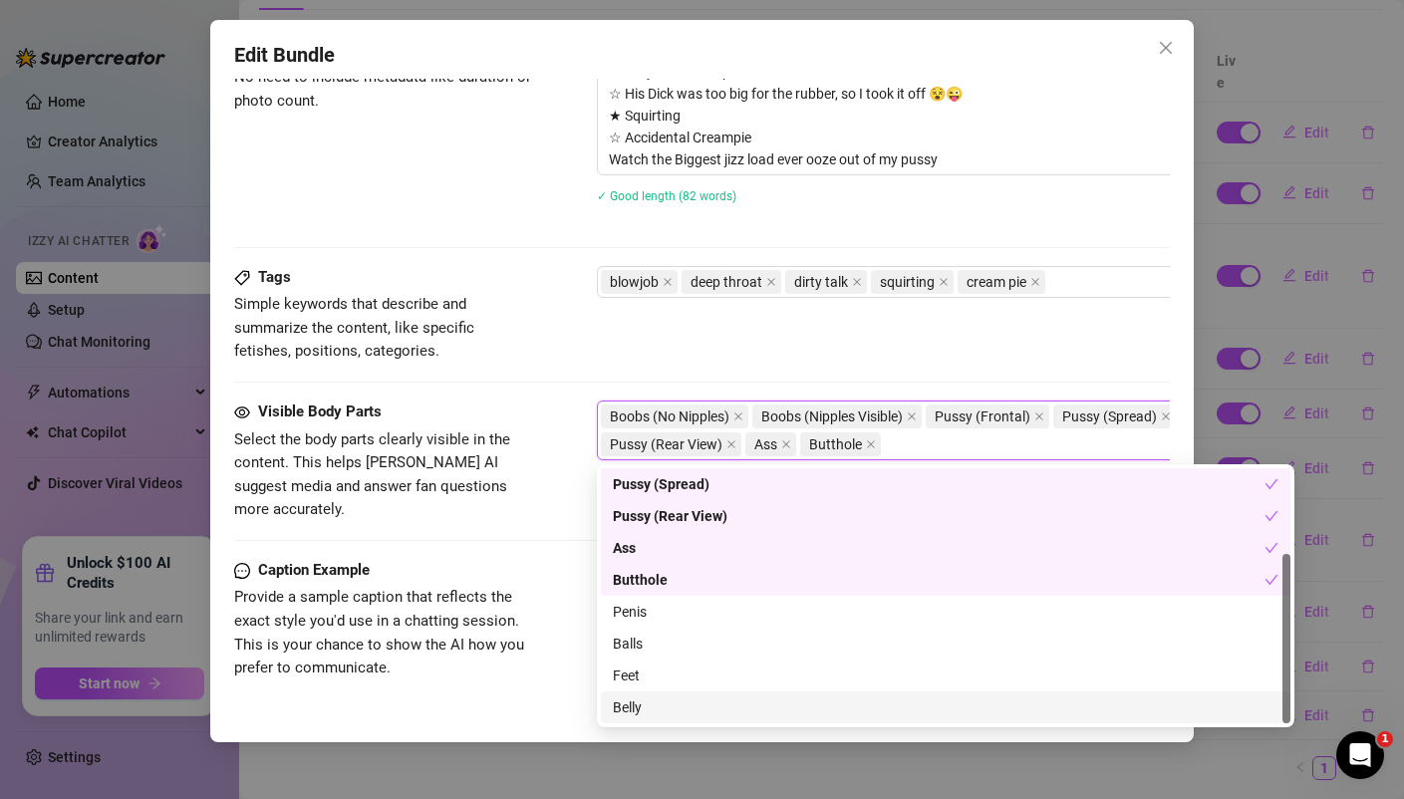
scroll to position [0, 0]
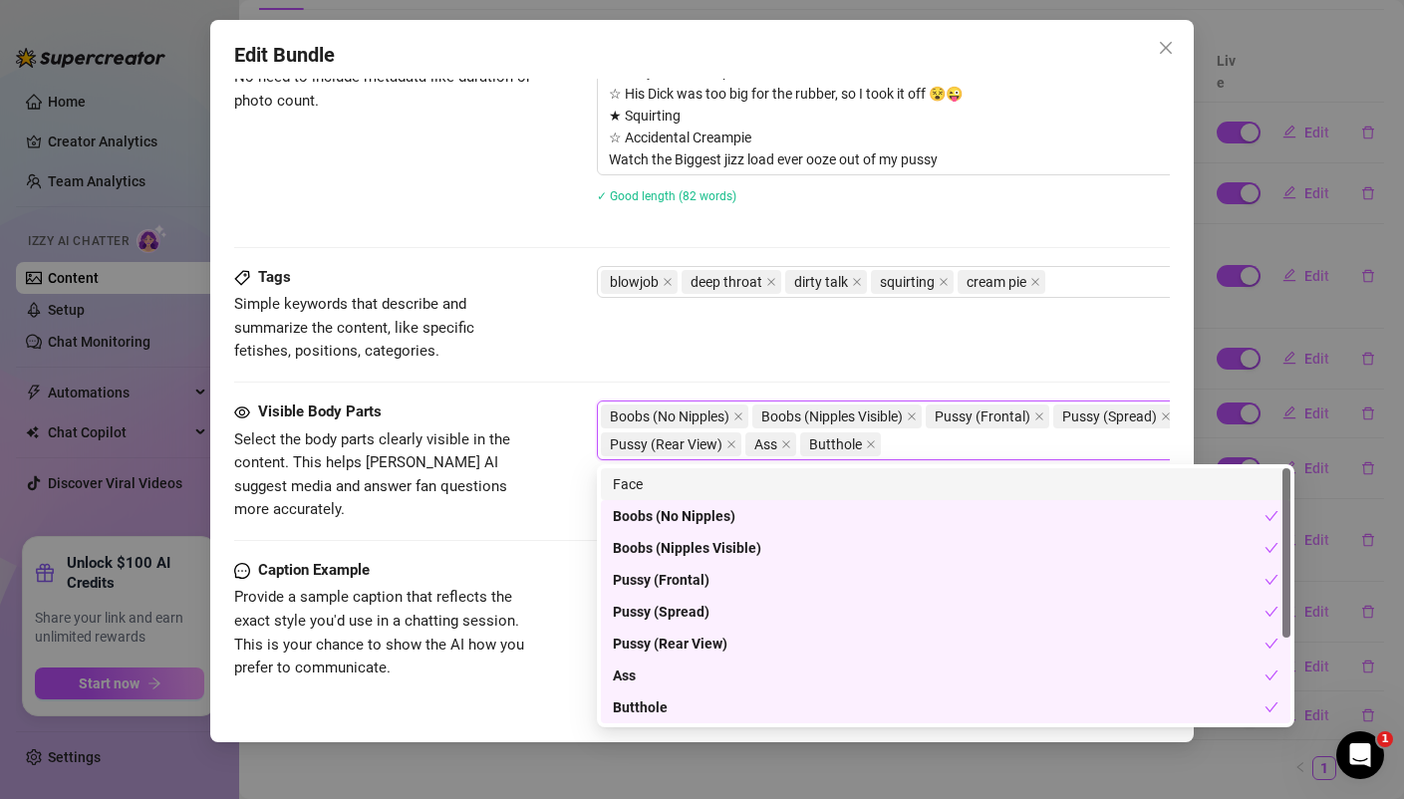
click at [634, 476] on div "Face" at bounding box center [945, 484] width 665 height 22
click at [1131, 346] on div "Tags Simple keywords that describe and summarize the content, like specific fet…" at bounding box center [701, 315] width 934 height 98
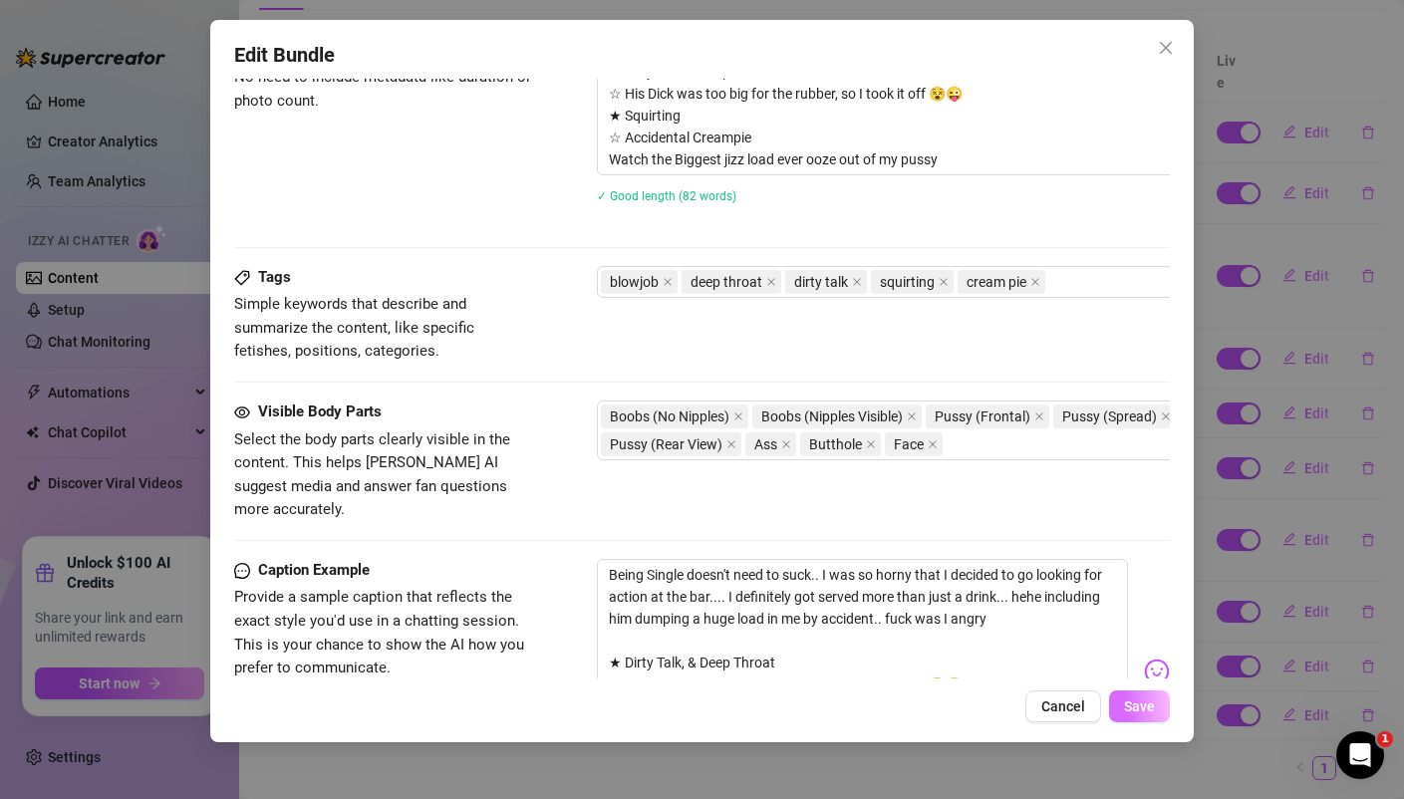
click at [1150, 691] on button "Save" at bounding box center [1139, 706] width 61 height 32
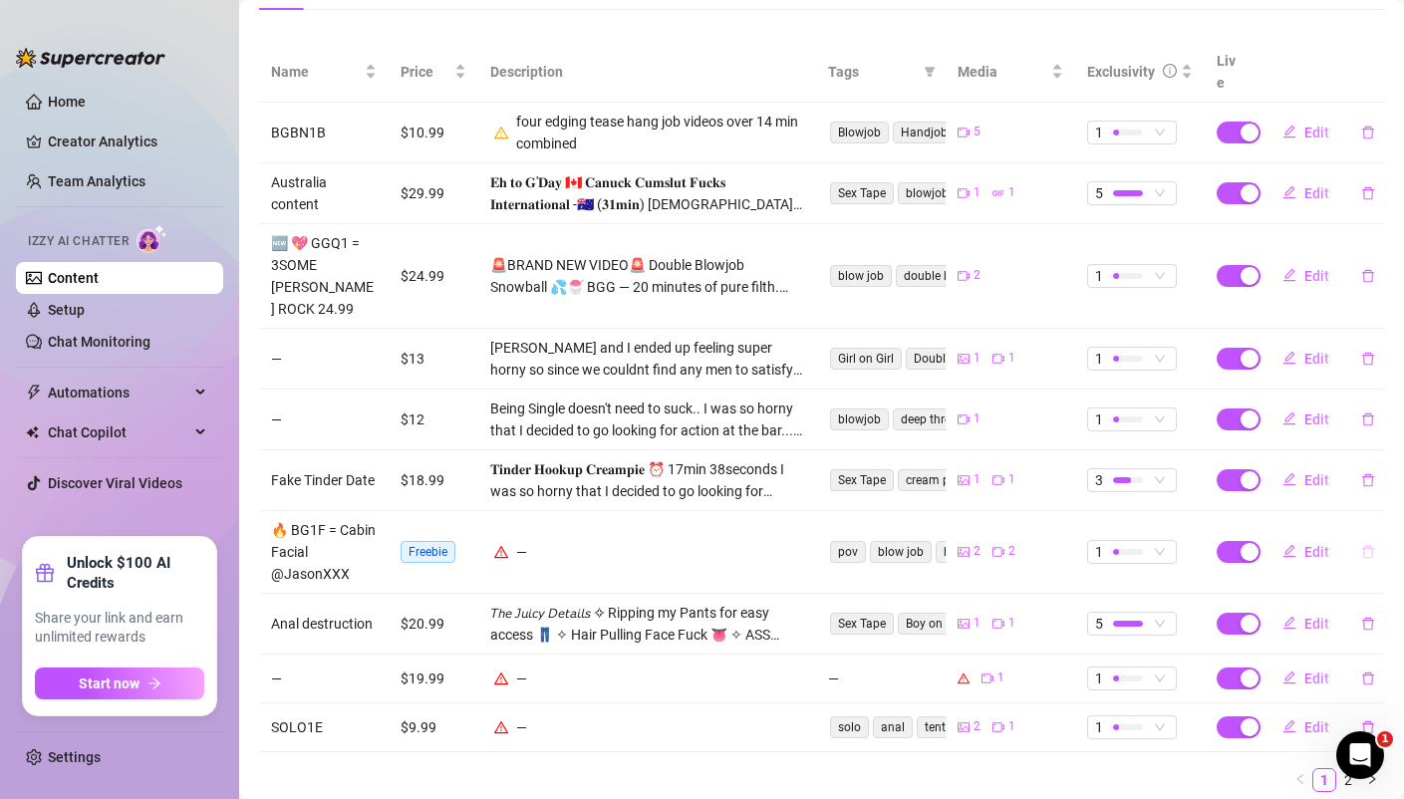
click at [1371, 545] on icon "delete" at bounding box center [1368, 552] width 14 height 14
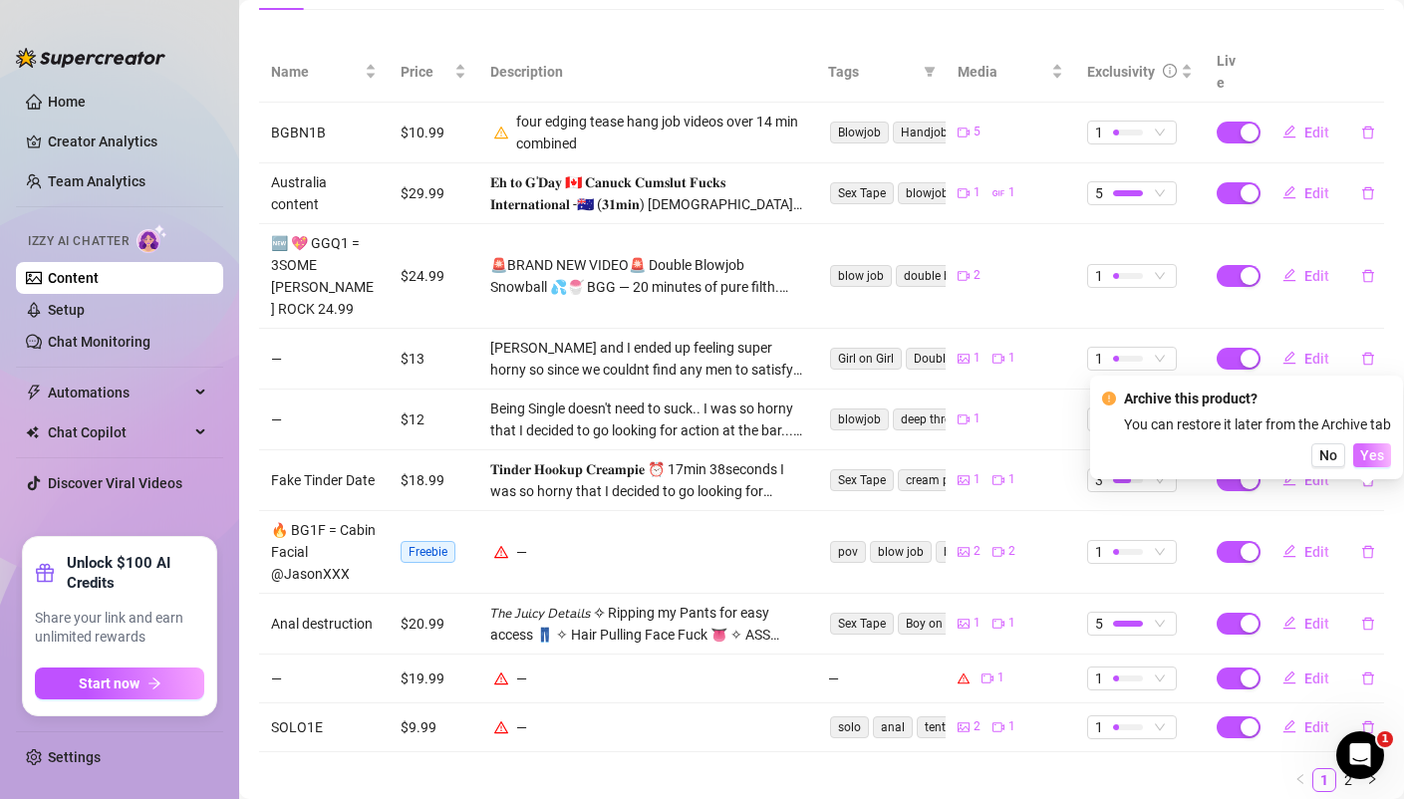
click at [1367, 451] on span "Yes" at bounding box center [1372, 455] width 24 height 16
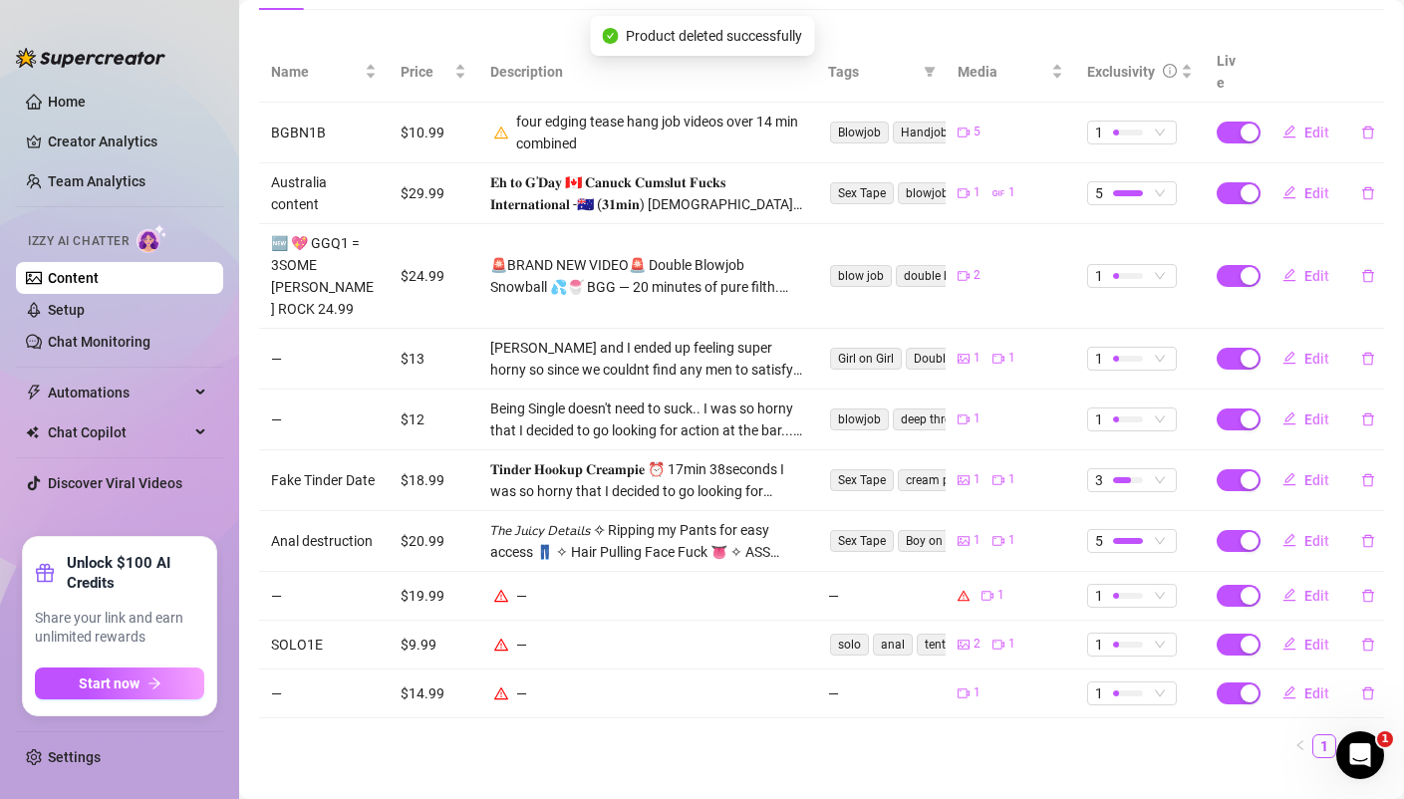
scroll to position [359, 0]
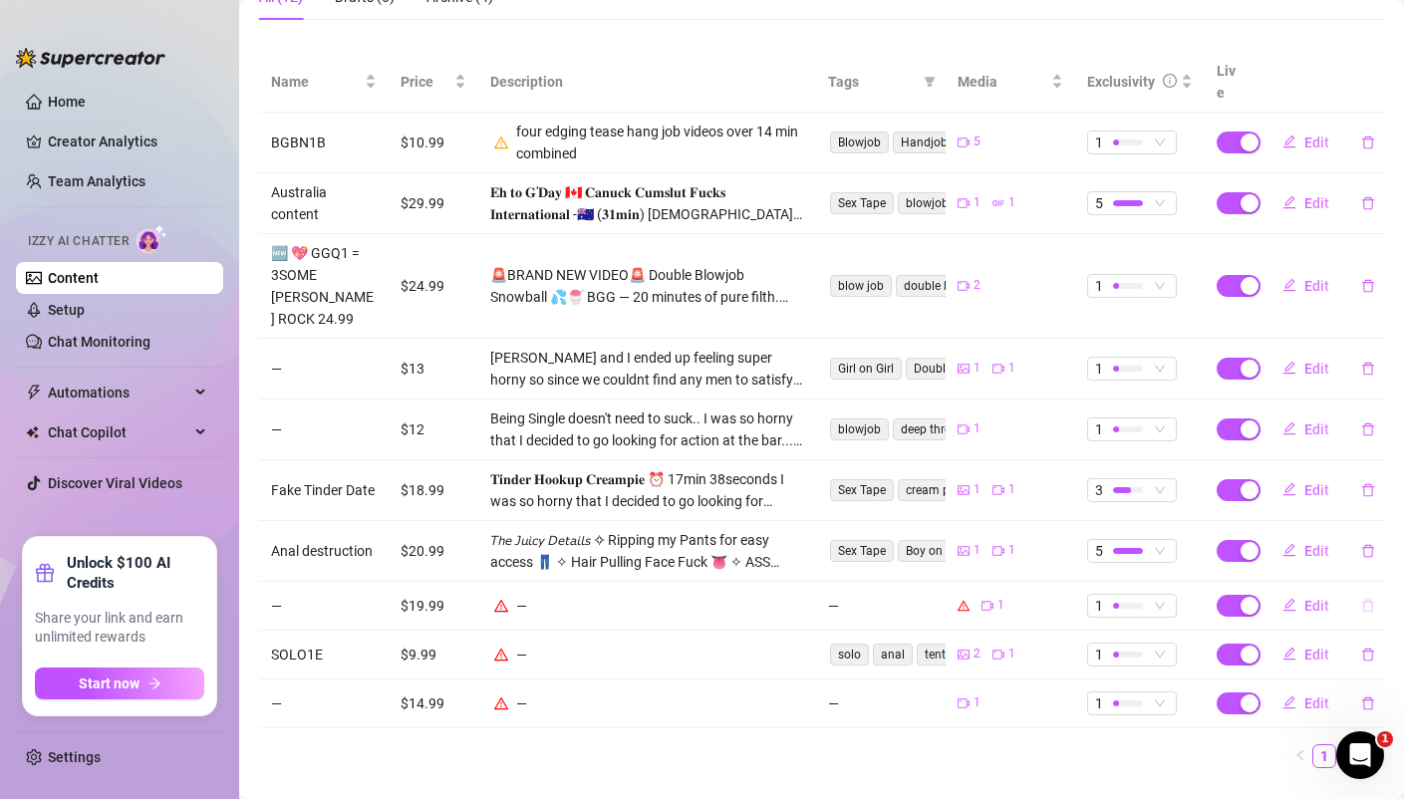
click at [1373, 599] on icon "delete" at bounding box center [1368, 606] width 14 height 14
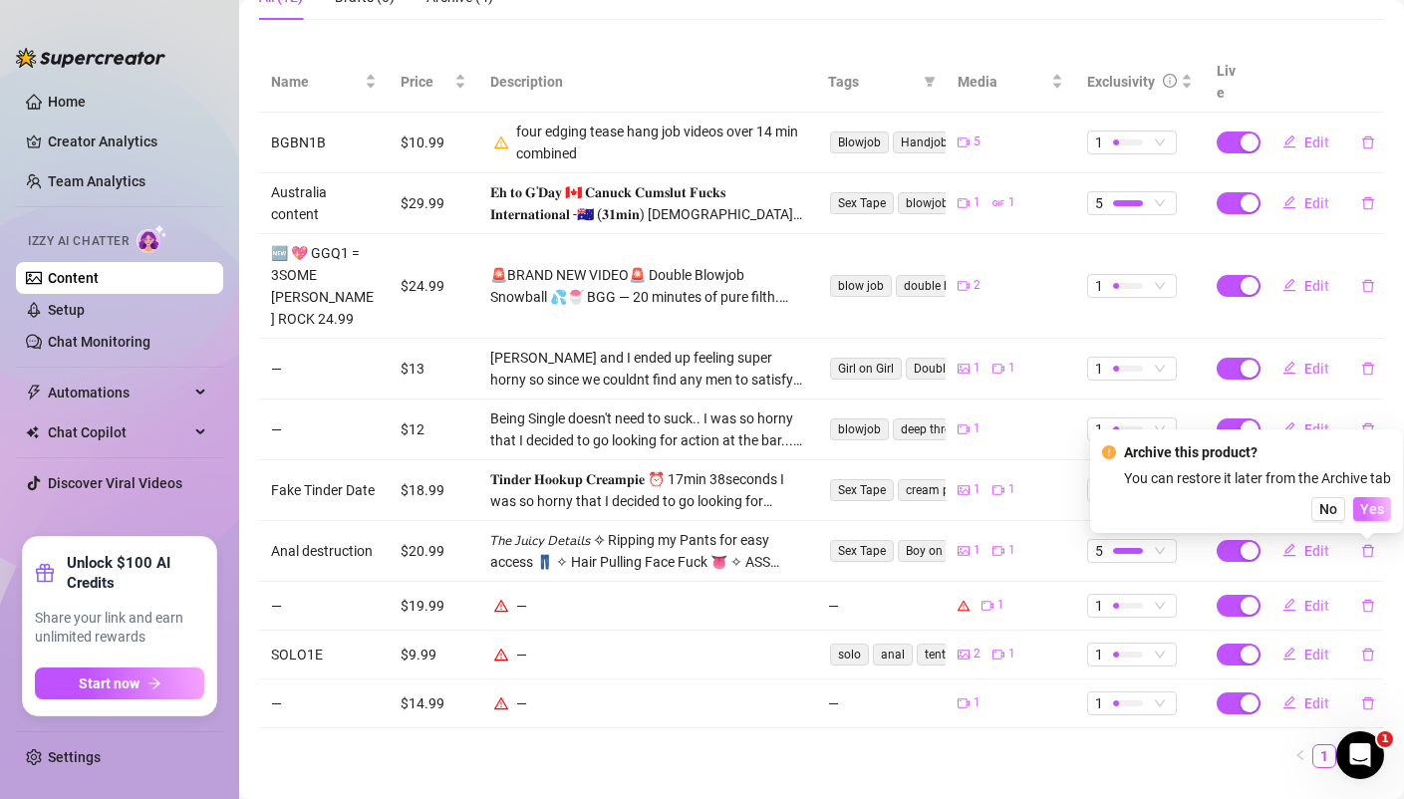
click at [1371, 517] on button "Yes" at bounding box center [1372, 509] width 38 height 24
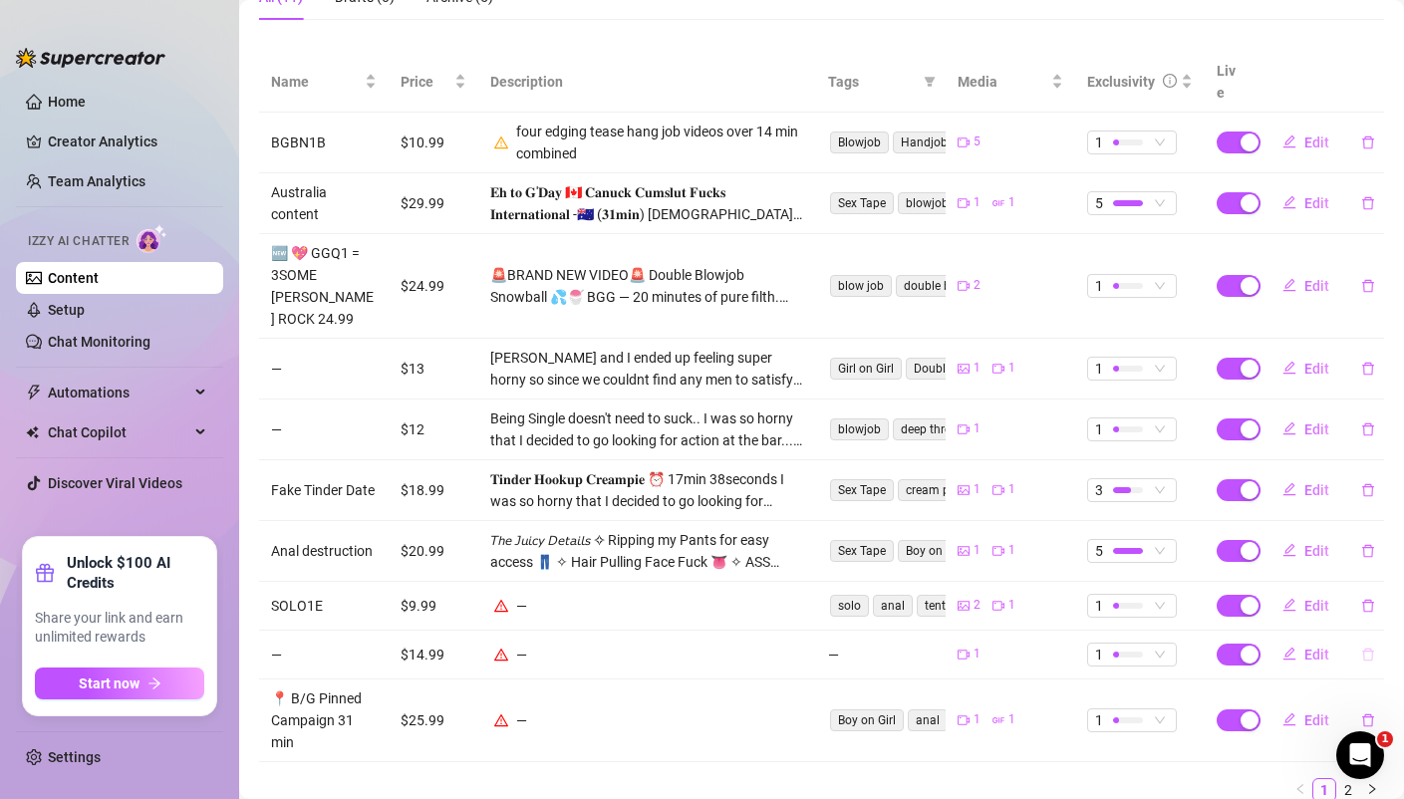
click at [1368, 648] on icon "delete" at bounding box center [1368, 655] width 14 height 14
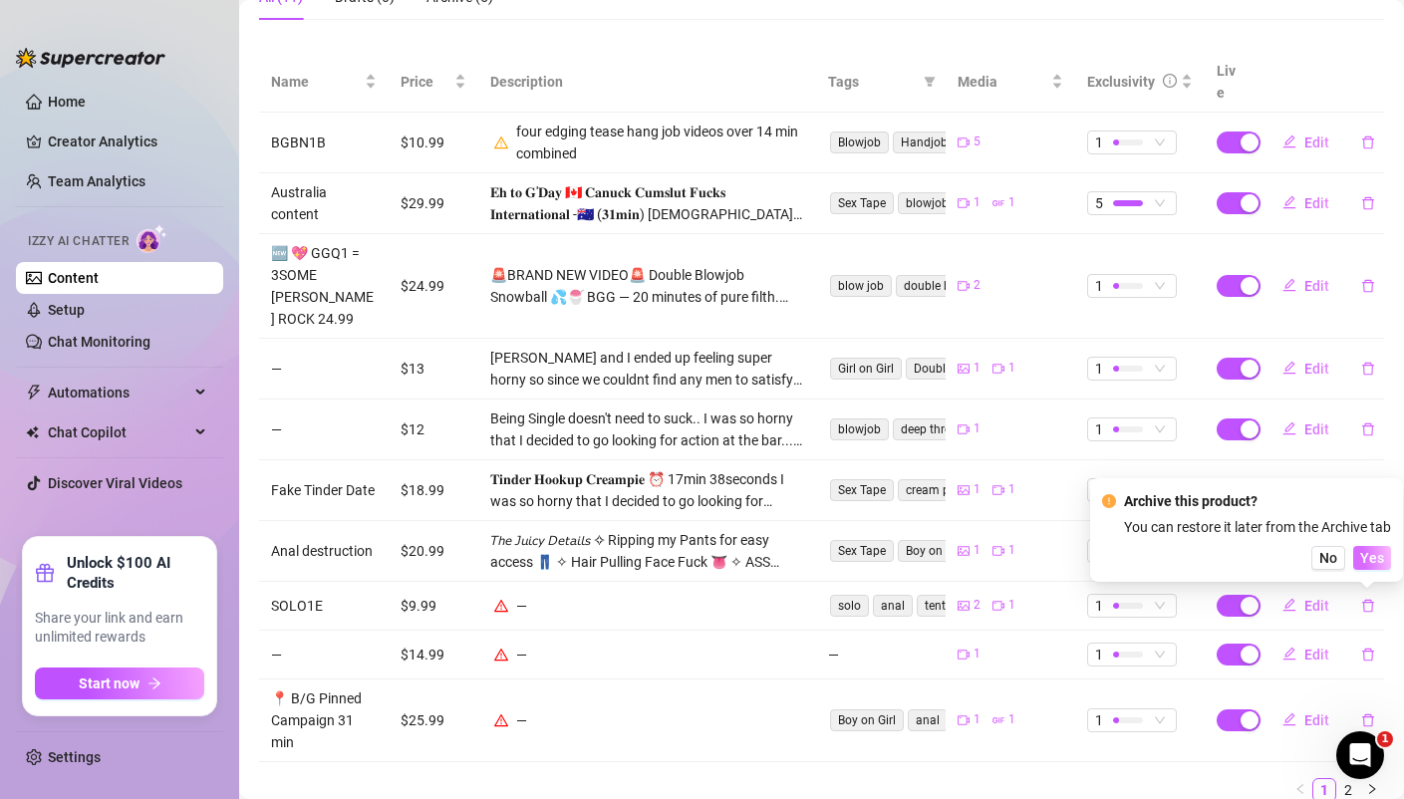
click at [1379, 558] on span "Yes" at bounding box center [1372, 558] width 24 height 16
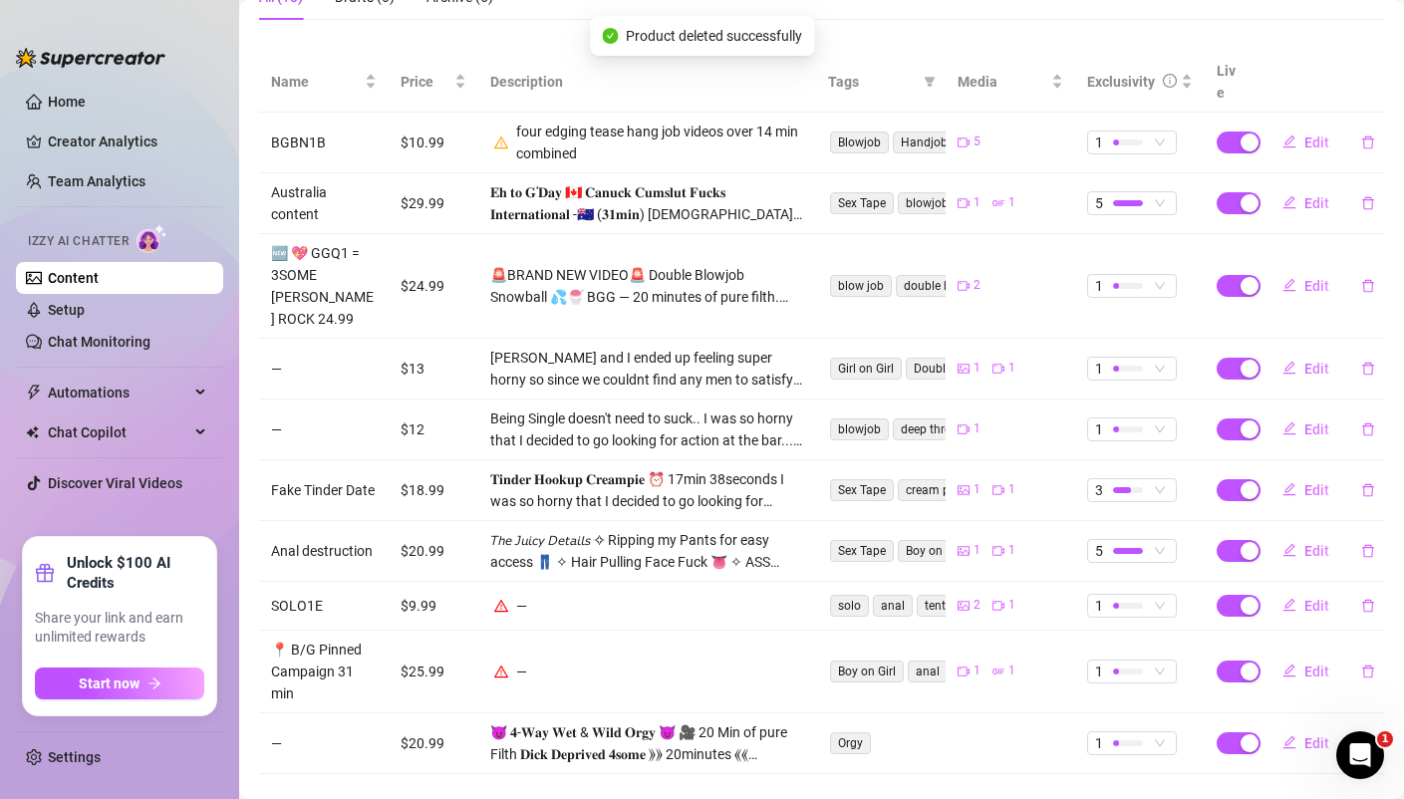
scroll to position [349, 0]
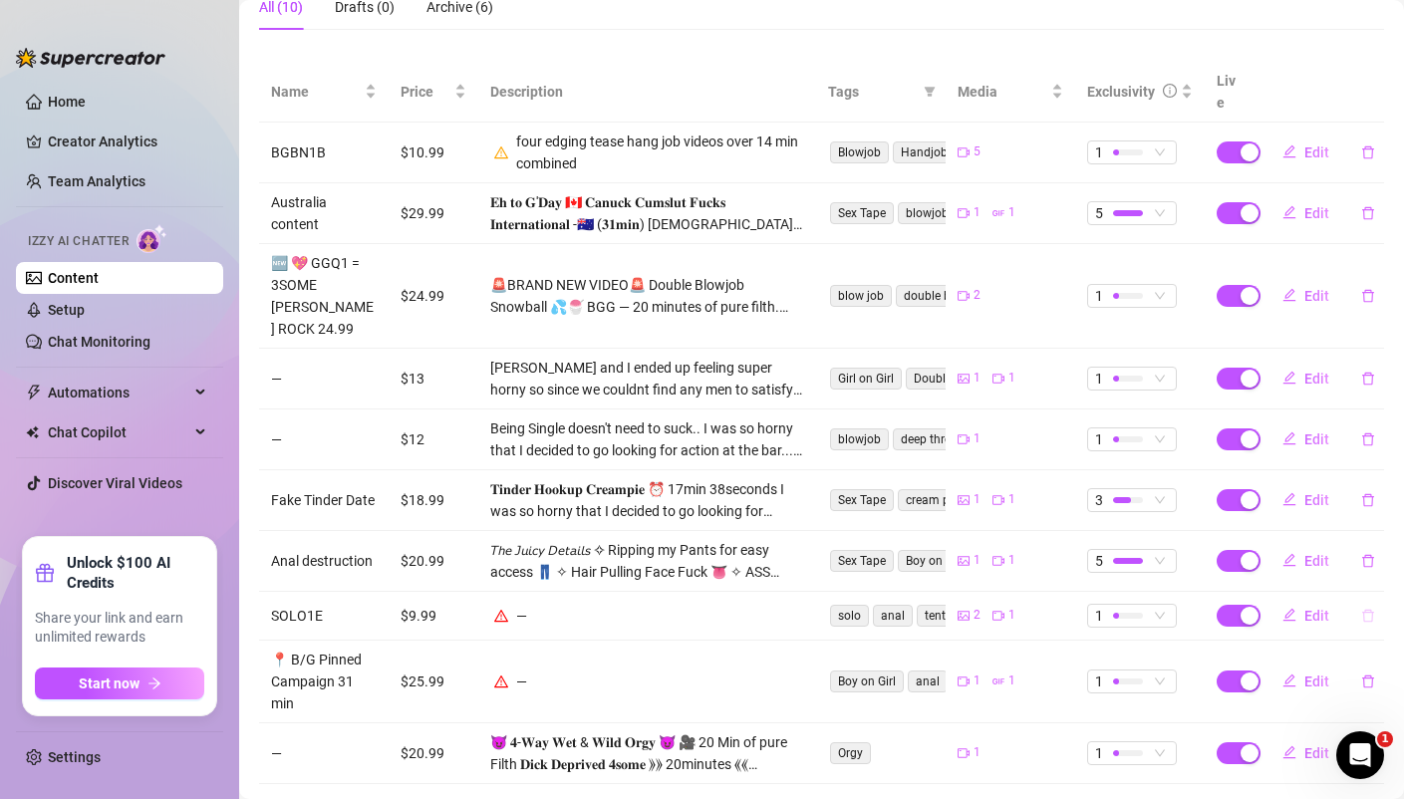
click at [1376, 600] on button "button" at bounding box center [1368, 616] width 46 height 32
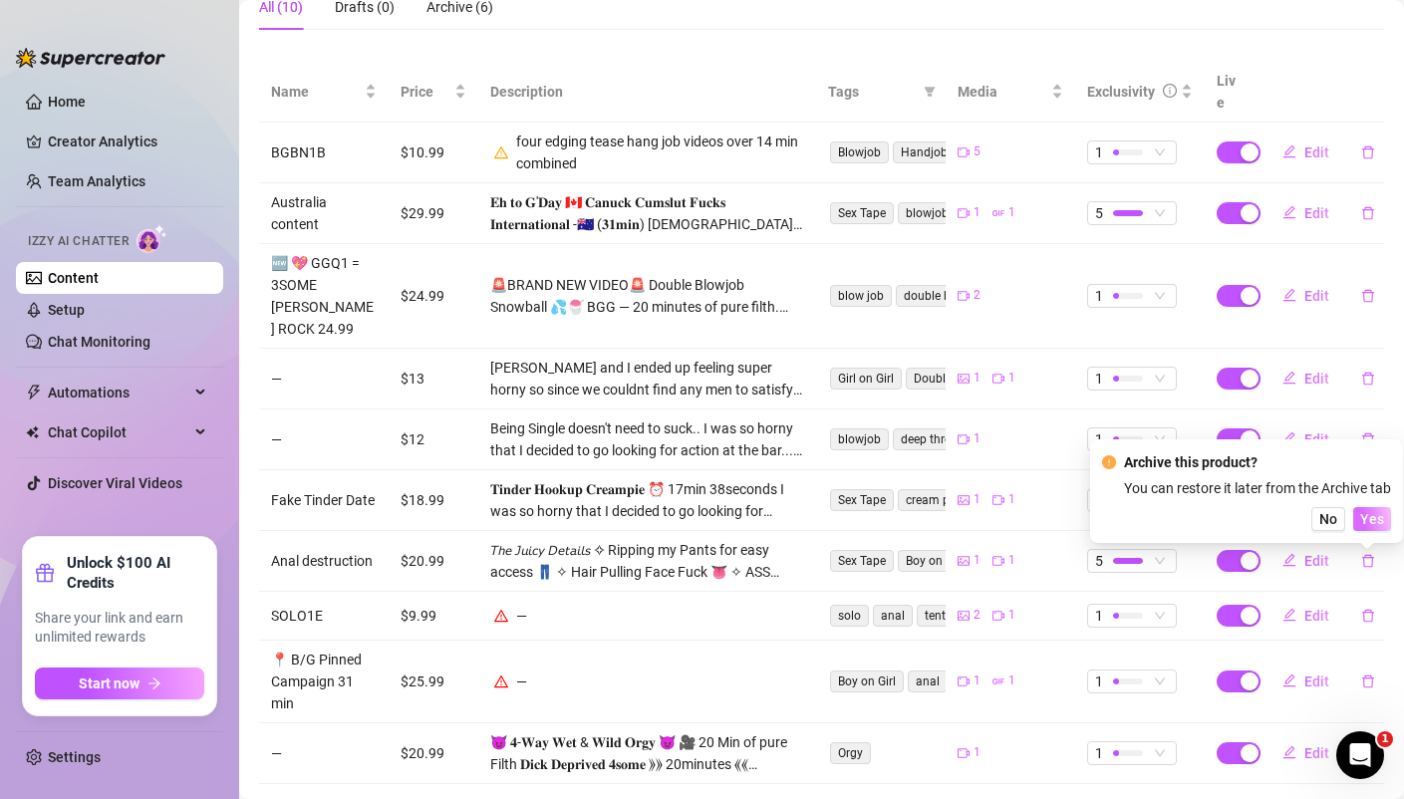
click at [1372, 524] on span "Yes" at bounding box center [1372, 519] width 24 height 16
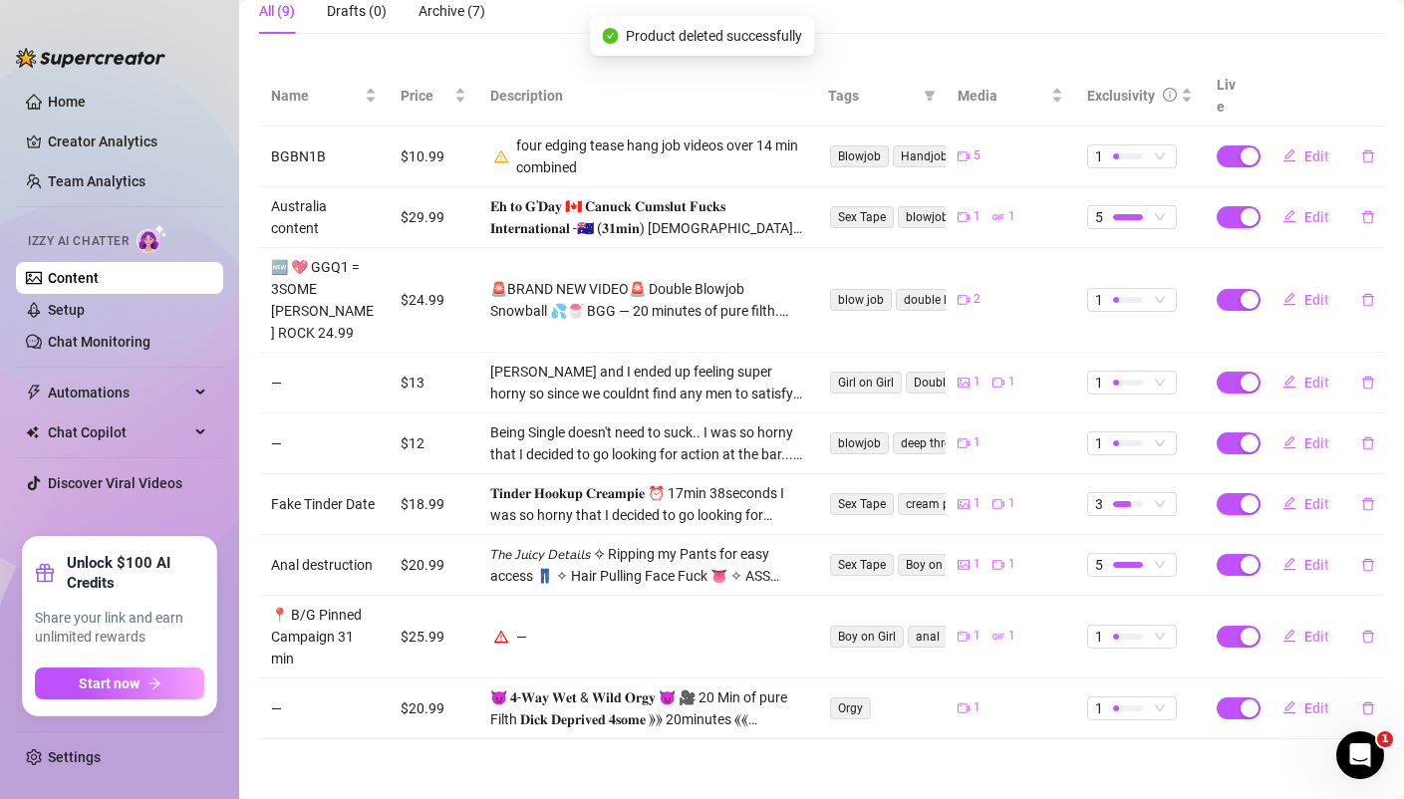
scroll to position [300, 0]
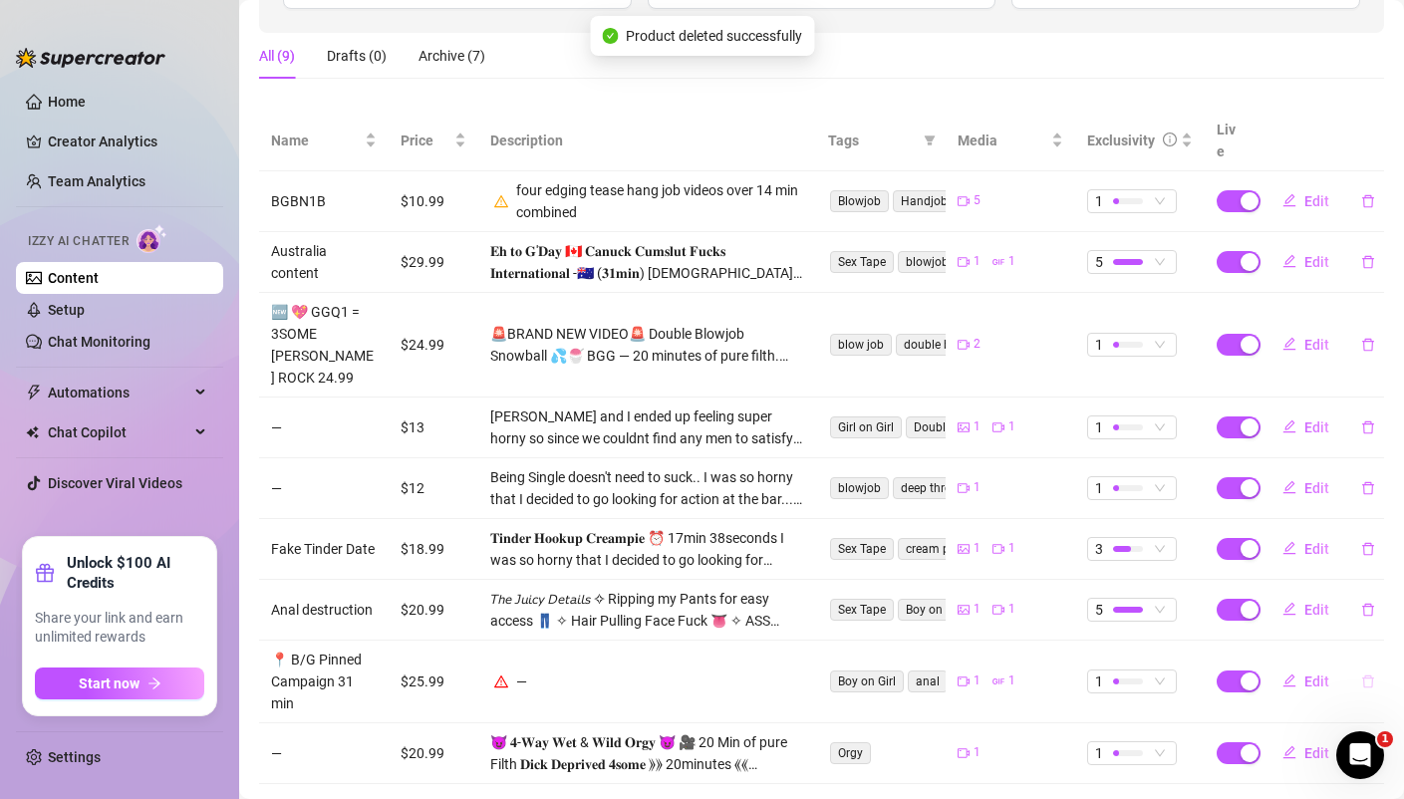
click at [1374, 665] on button "button" at bounding box center [1368, 681] width 46 height 32
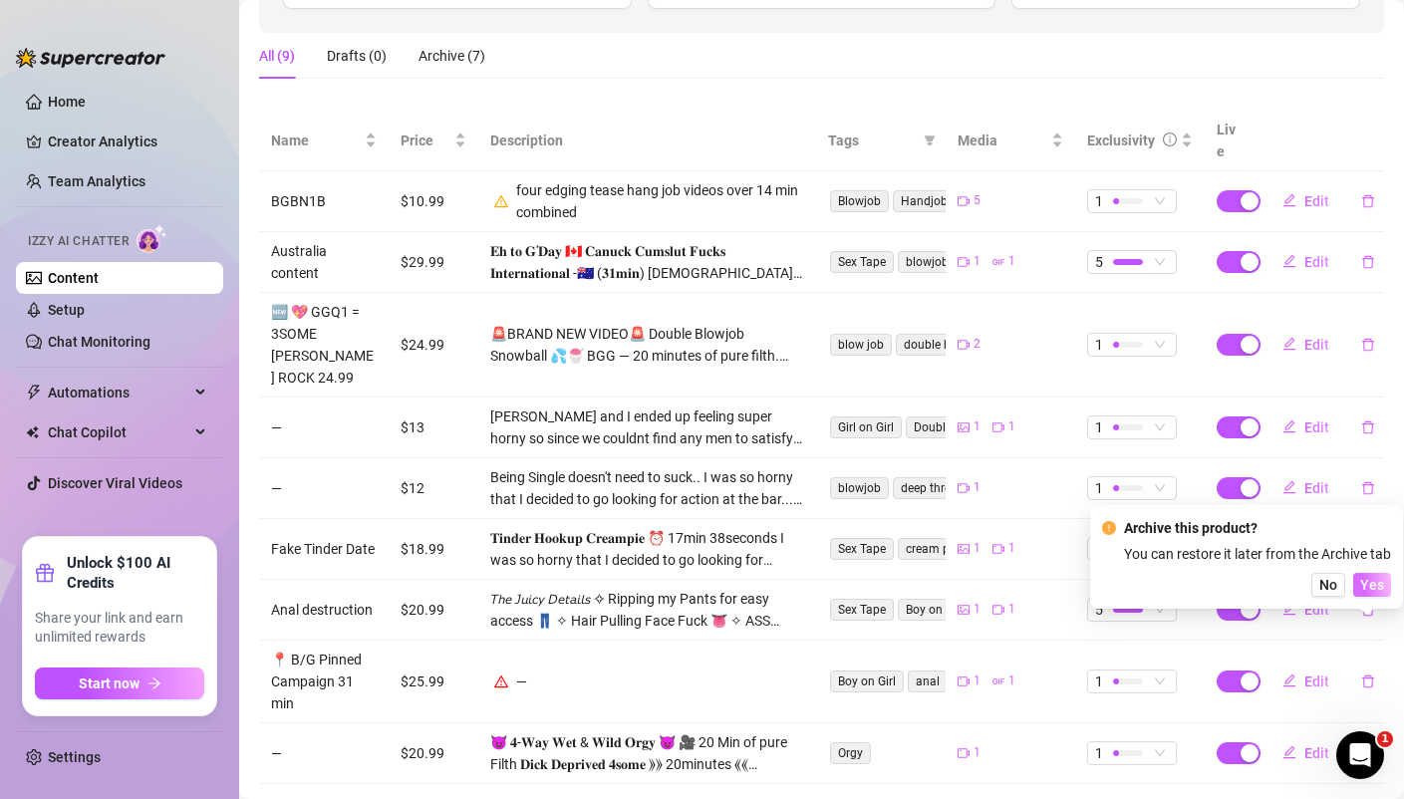
click at [1376, 590] on span "Yes" at bounding box center [1372, 585] width 24 height 16
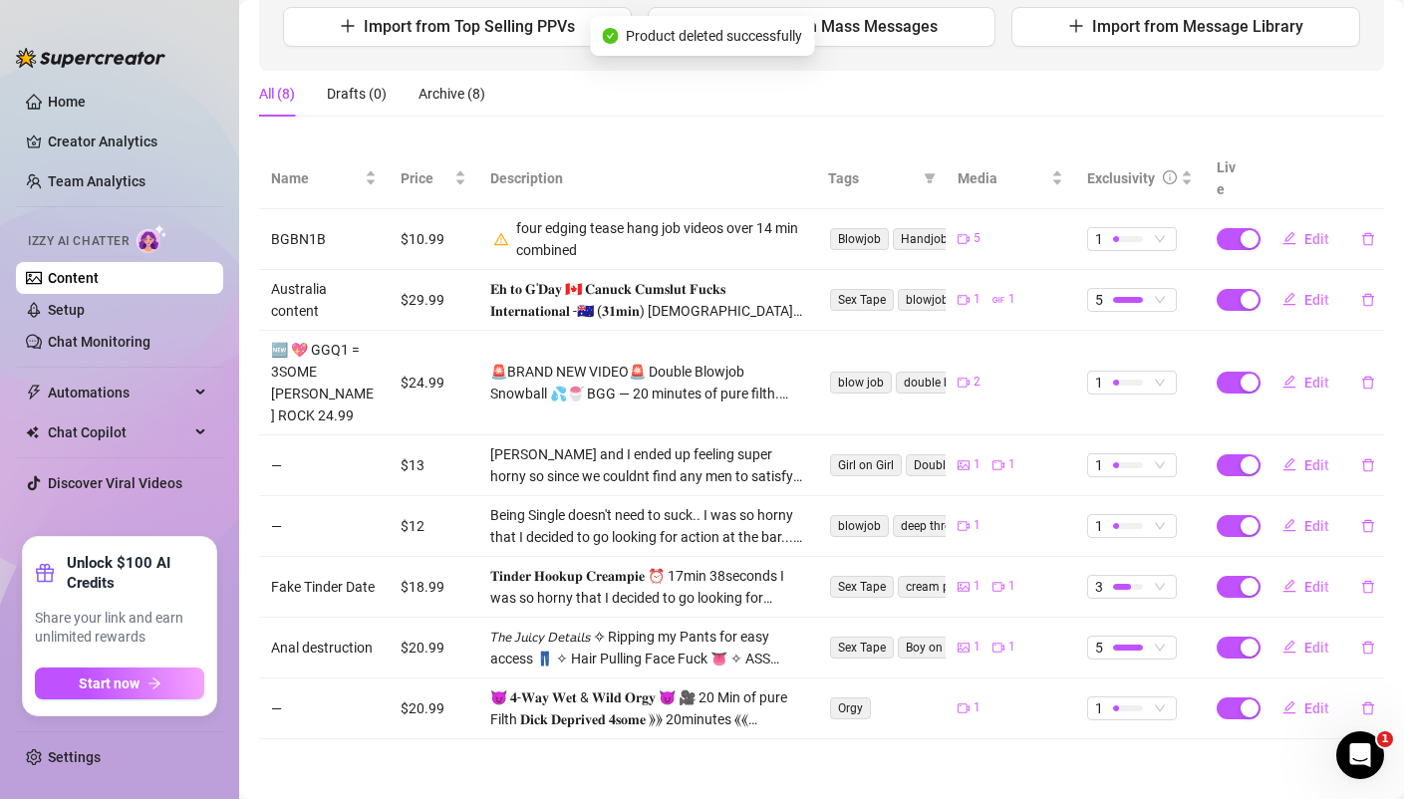
scroll to position [217, 0]
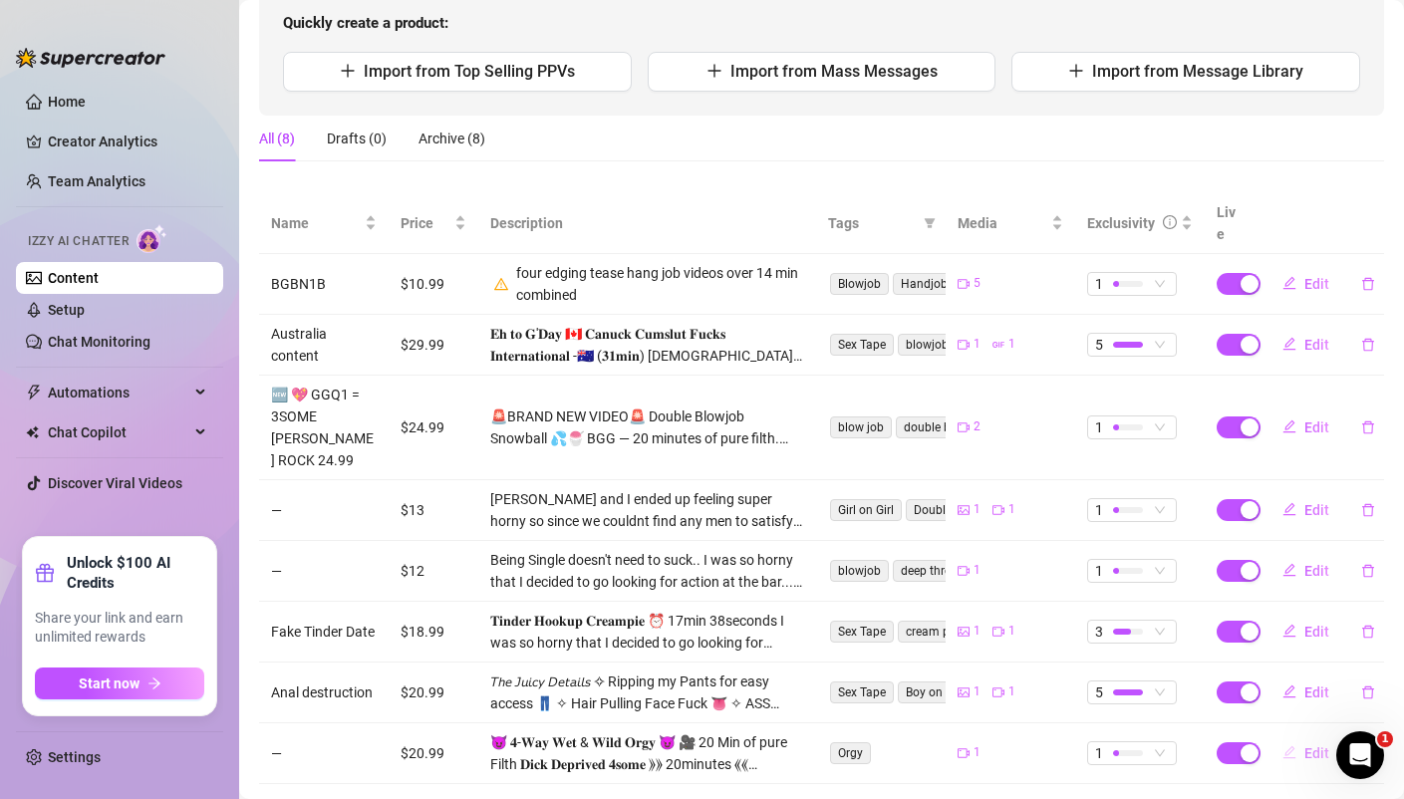
click at [1318, 745] on span "Edit" at bounding box center [1316, 753] width 25 height 16
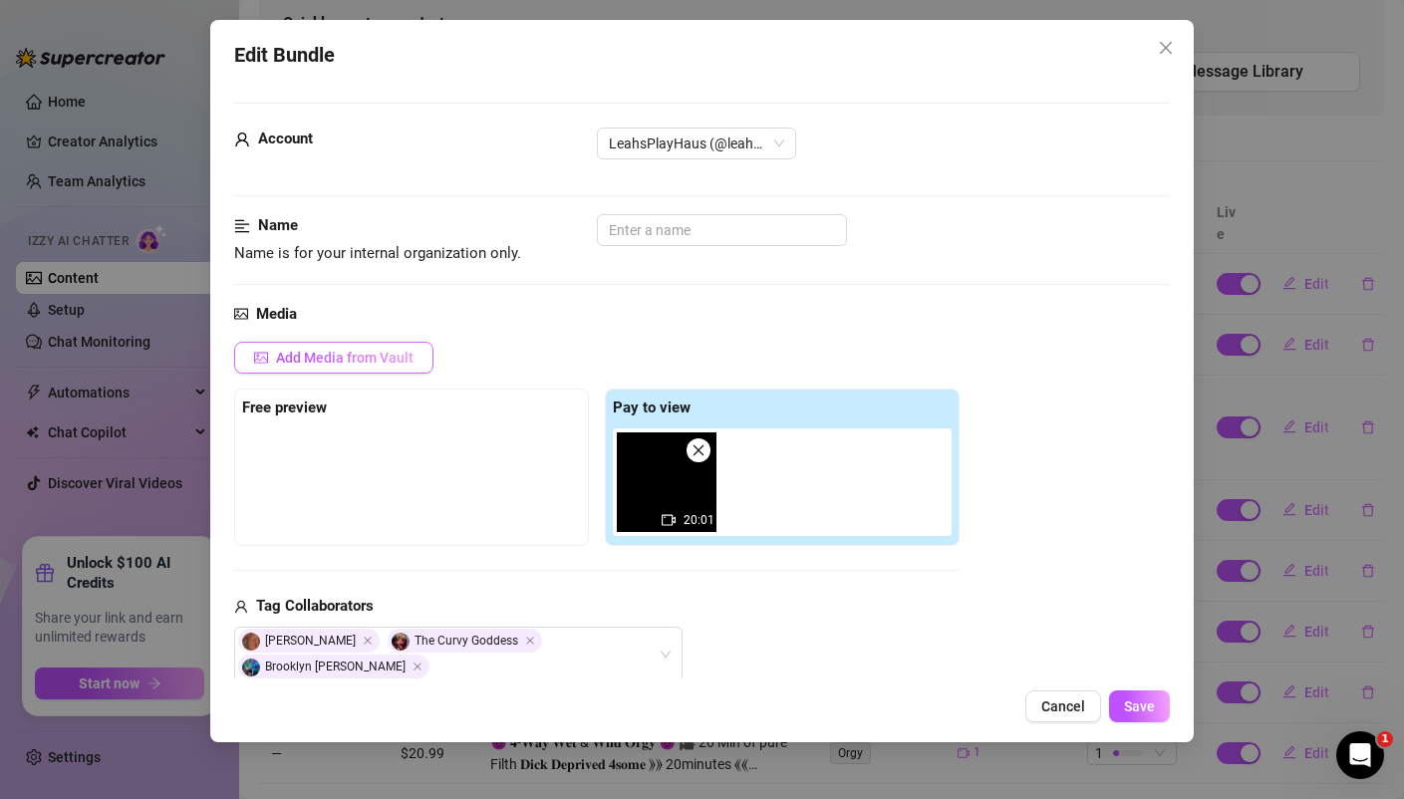
click at [353, 352] on span "Add Media from Vault" at bounding box center [344, 358] width 137 height 16
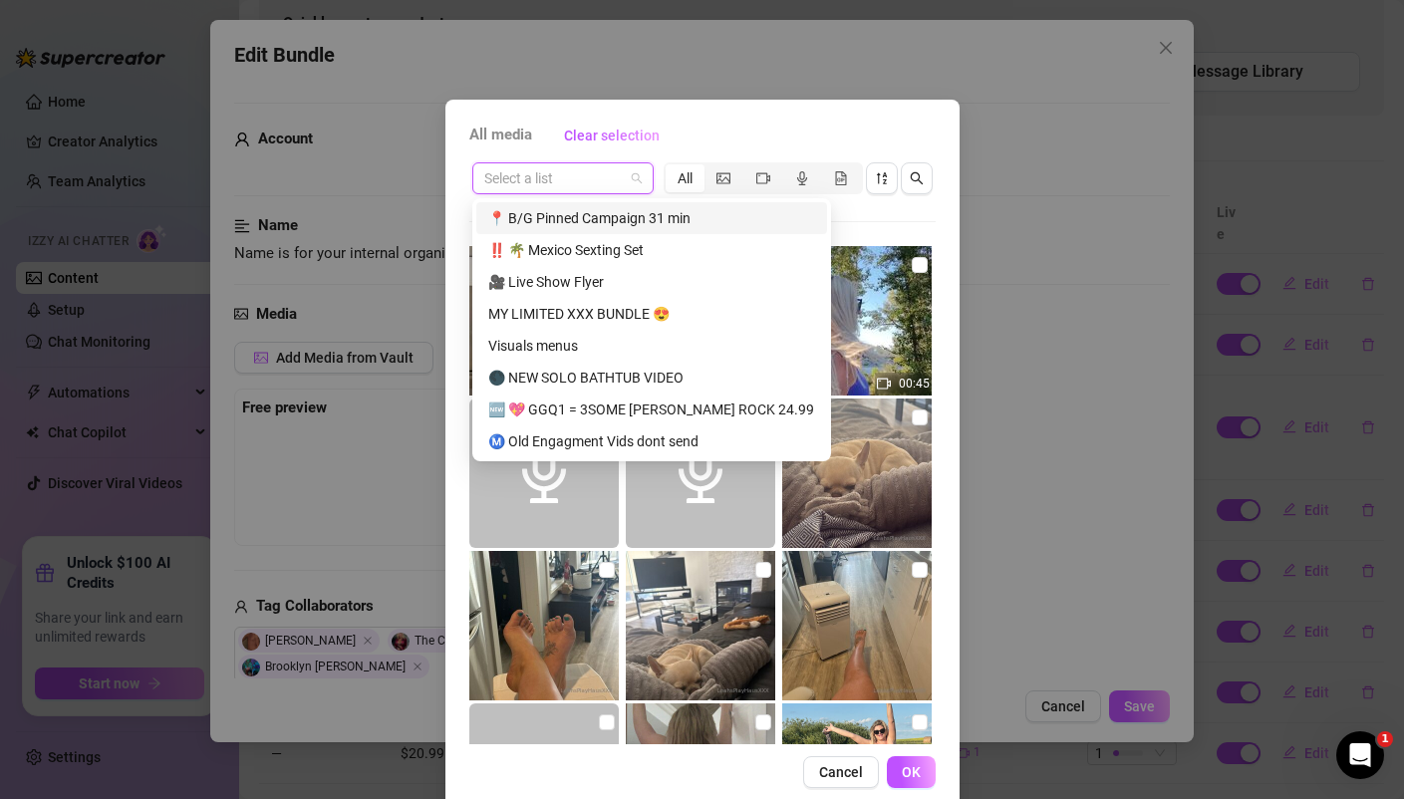
click at [608, 179] on input "search" at bounding box center [553, 178] width 139 height 30
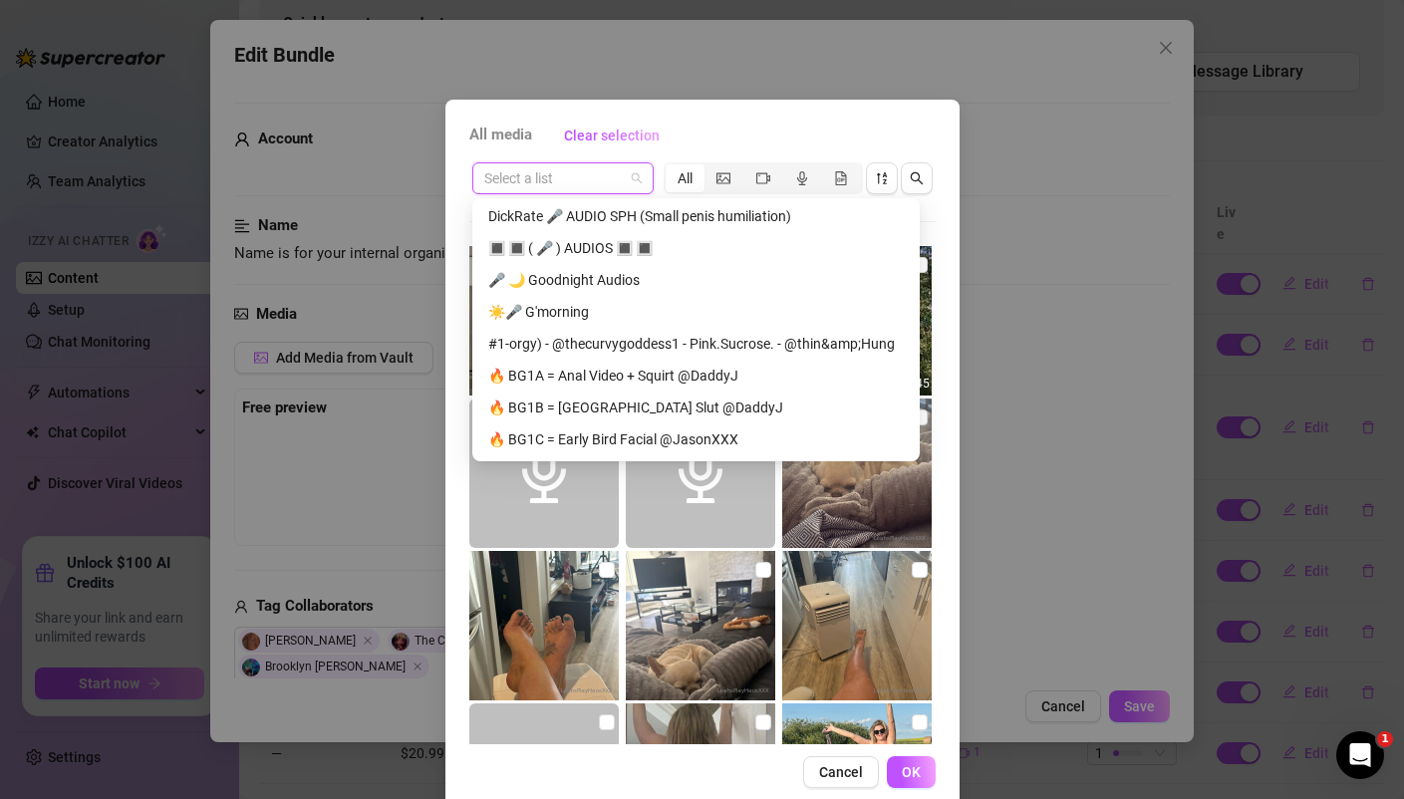
scroll to position [958, 0]
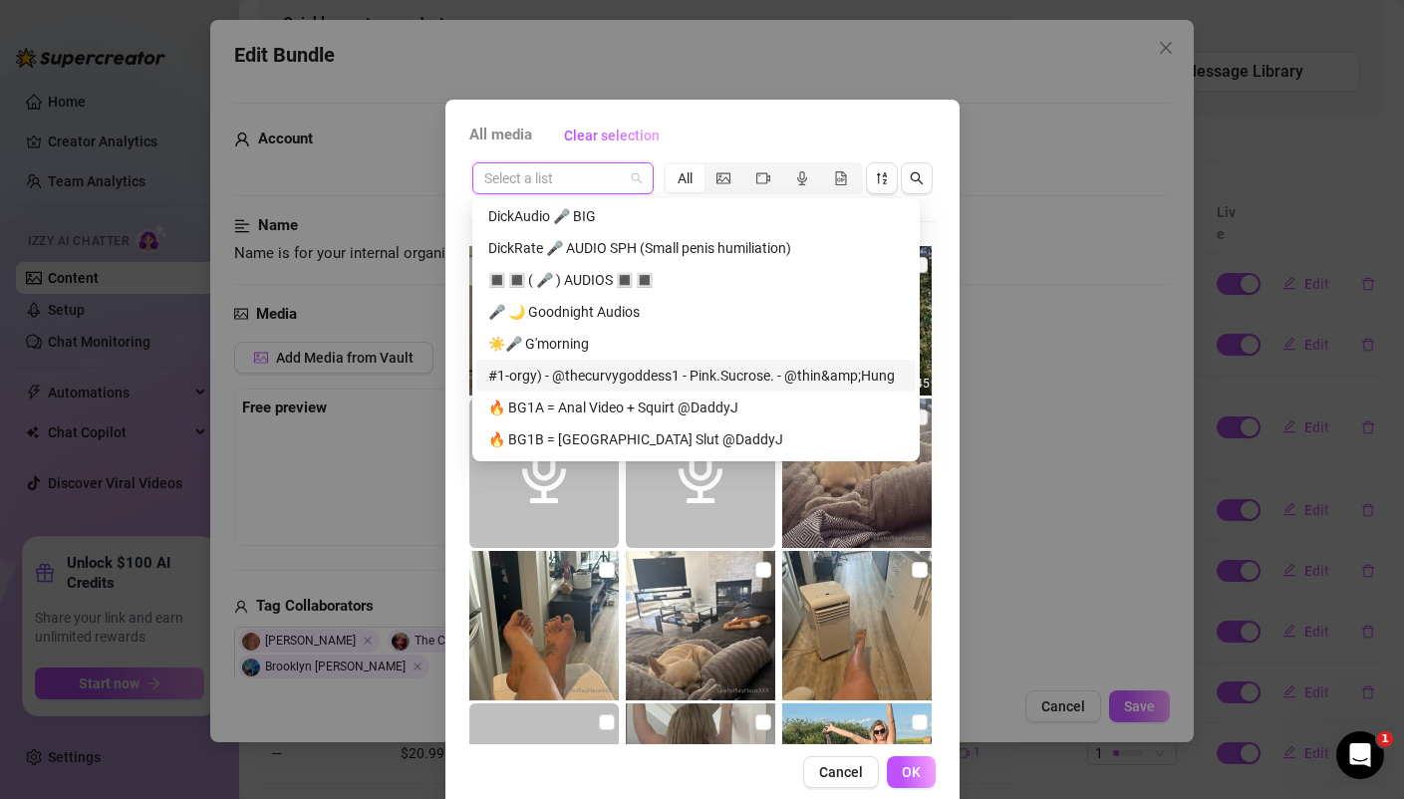
click at [622, 379] on div "#1-orgy) - @thecurvygoddess1 - Pink.Sucrose. - @thin&amp;Hung" at bounding box center [695, 376] width 415 height 22
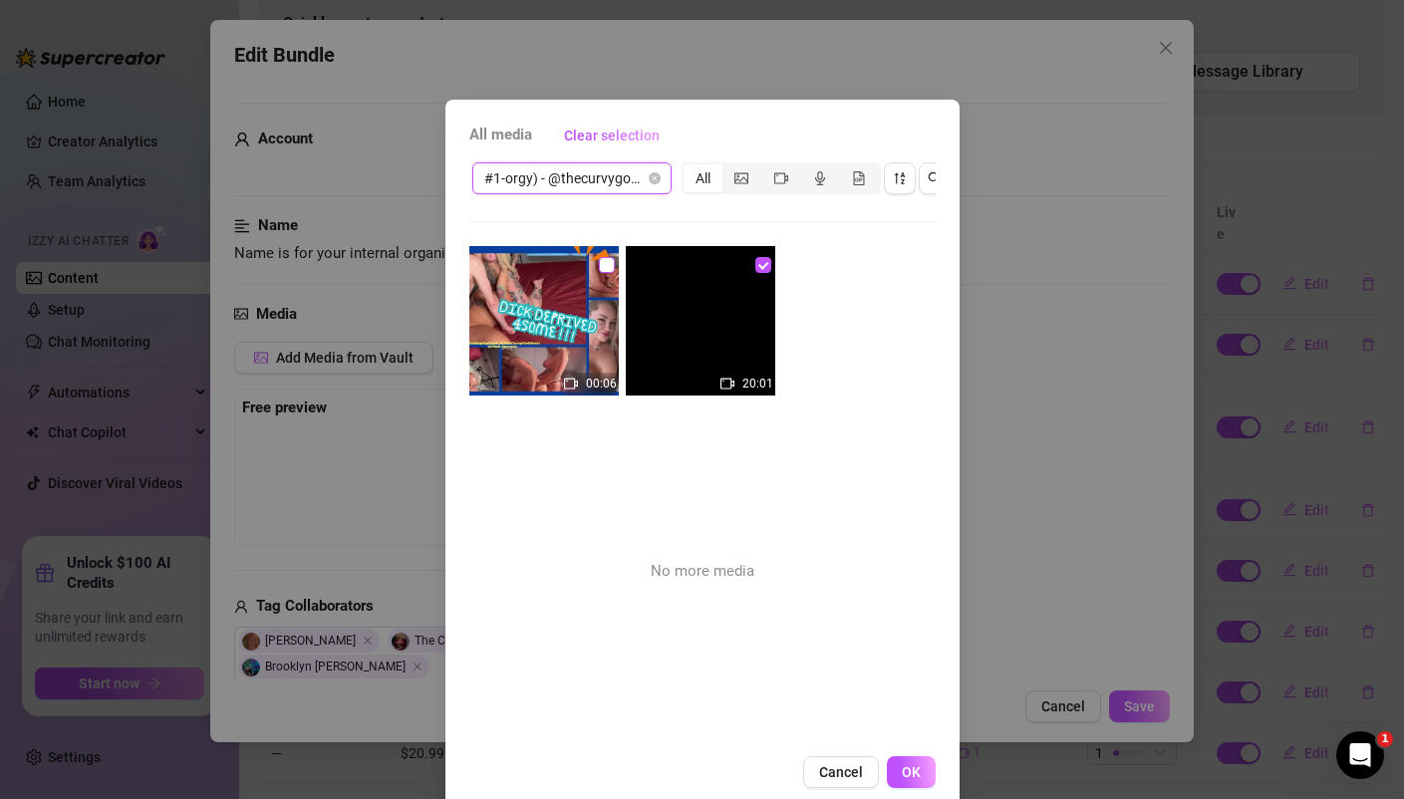
click at [603, 267] on input "checkbox" at bounding box center [607, 265] width 16 height 16
click at [905, 769] on span "OK" at bounding box center [911, 772] width 19 height 16
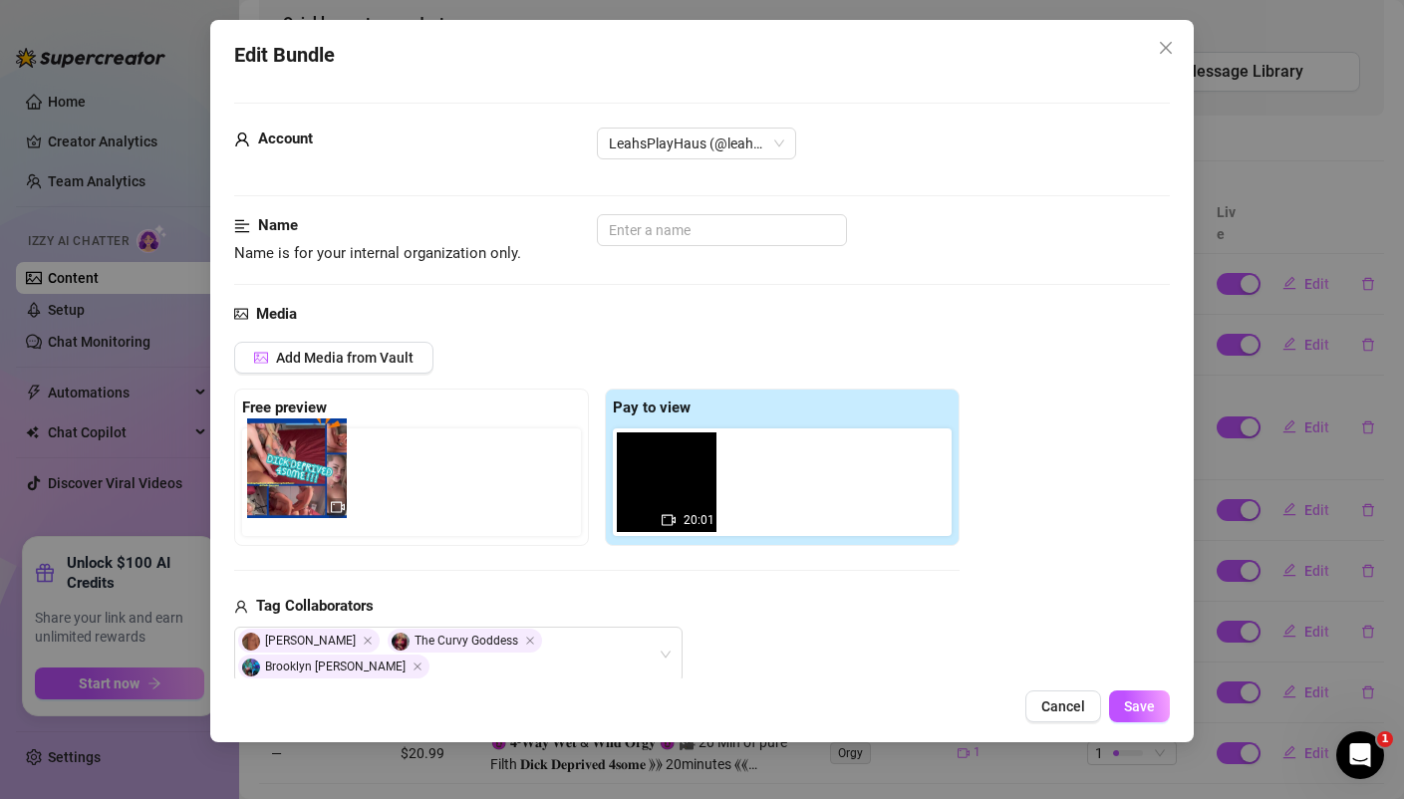
drag, startPoint x: 781, startPoint y: 507, endPoint x: 291, endPoint y: 503, distance: 490.1
click at [291, 503] on div "Free preview Pay to view 20:01" at bounding box center [596, 467] width 725 height 157
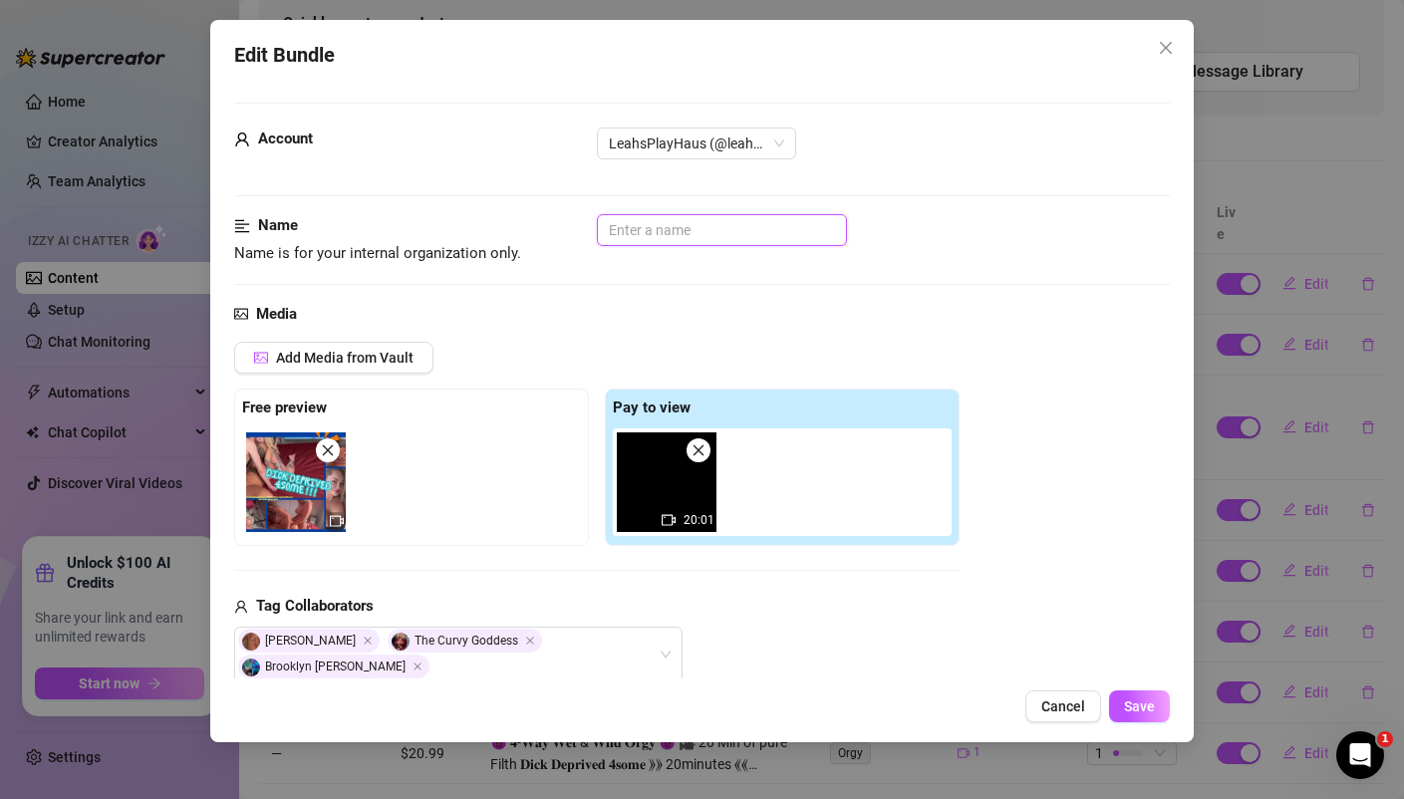
click at [671, 231] on input "text" at bounding box center [722, 230] width 250 height 32
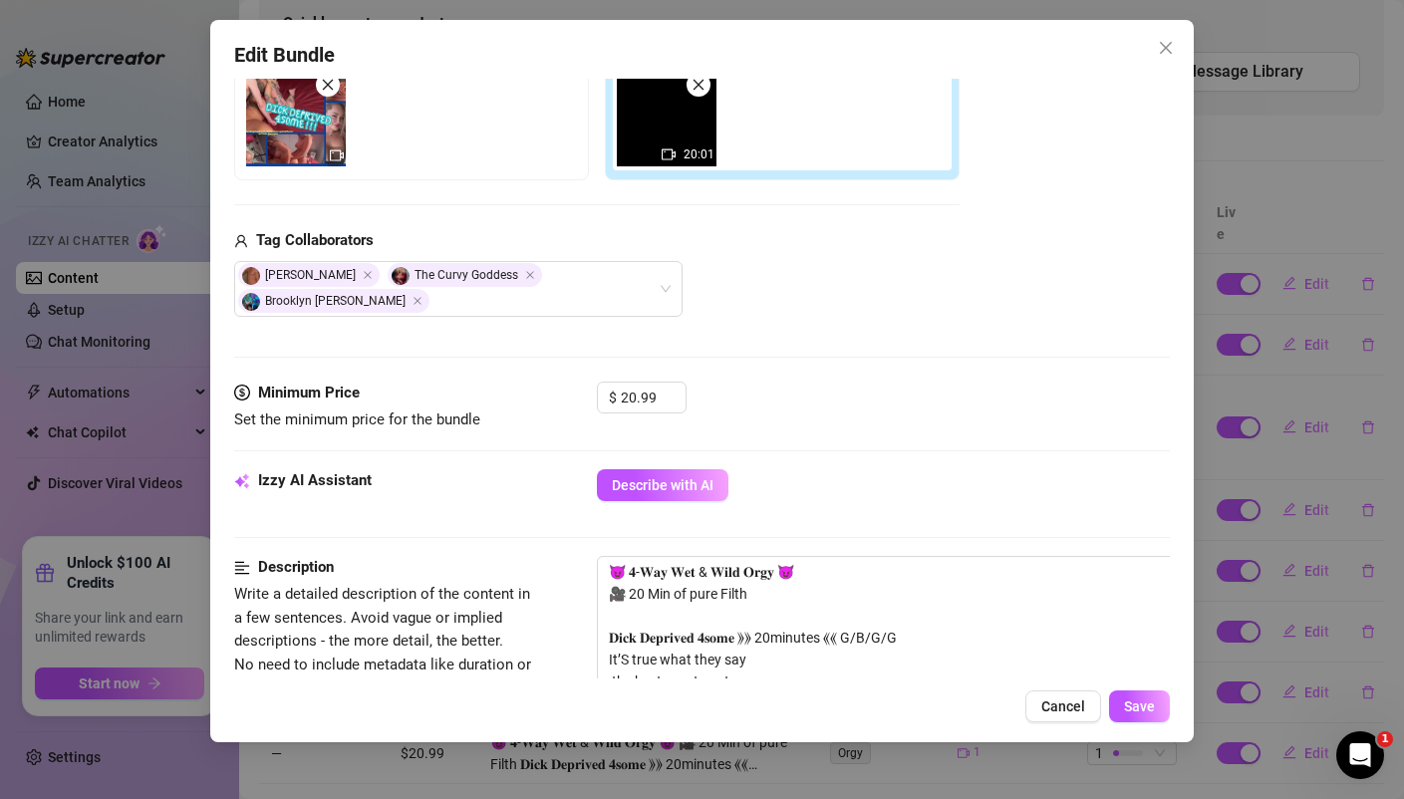
scroll to position [403, 0]
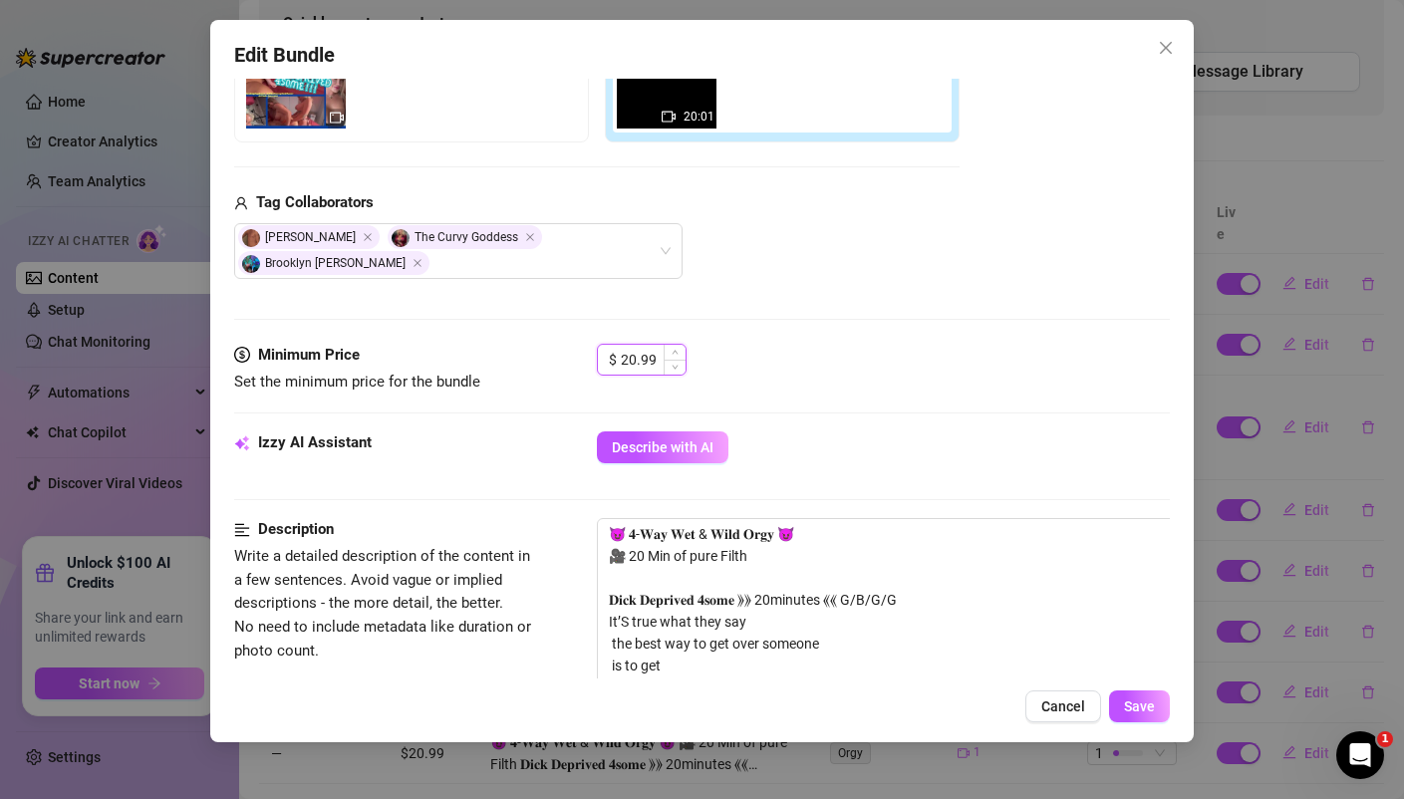
click at [661, 362] on input "20.99" at bounding box center [653, 360] width 65 height 30
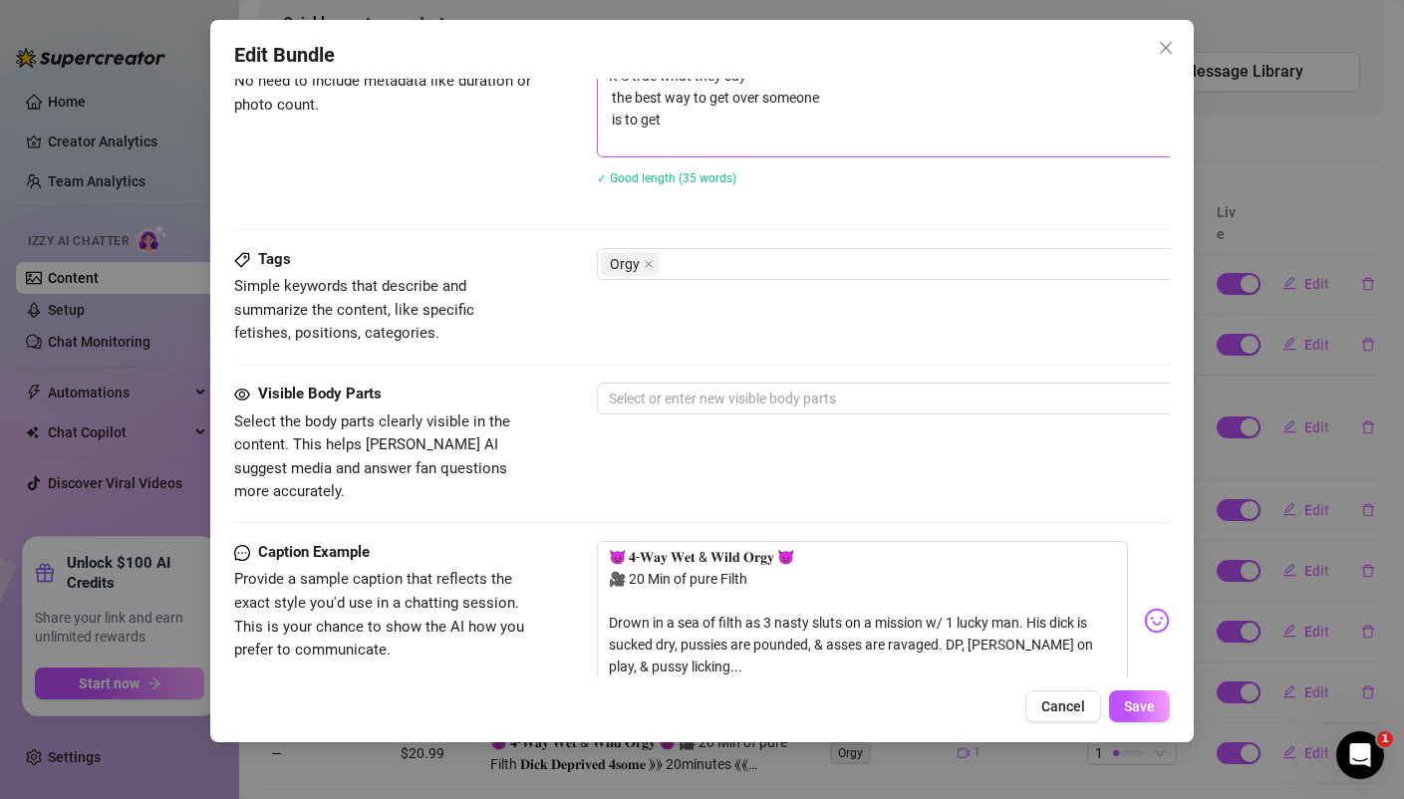
scroll to position [951, 0]
click at [761, 260] on div "Orgy" at bounding box center [935, 262] width 668 height 28
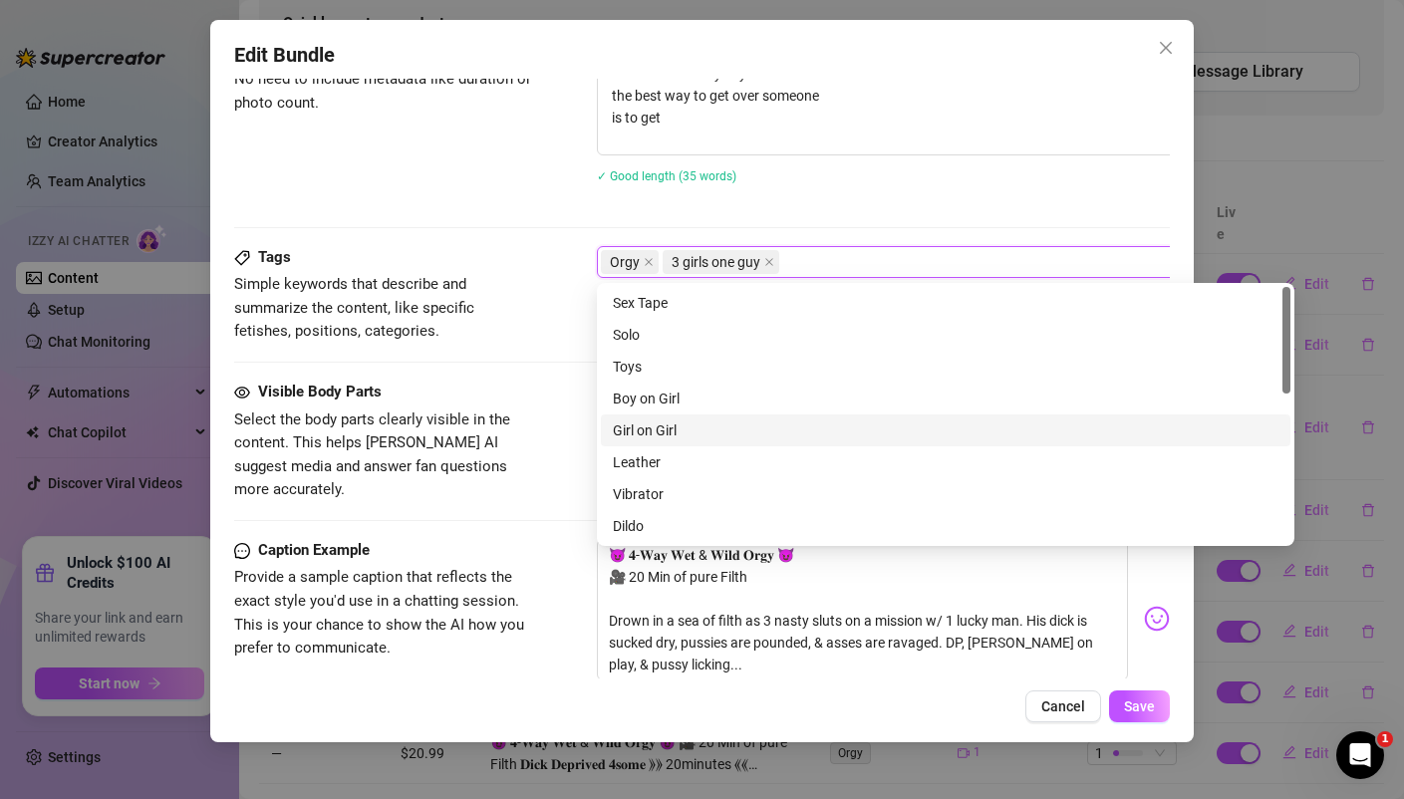
click at [671, 427] on div "Girl on Girl" at bounding box center [945, 430] width 665 height 22
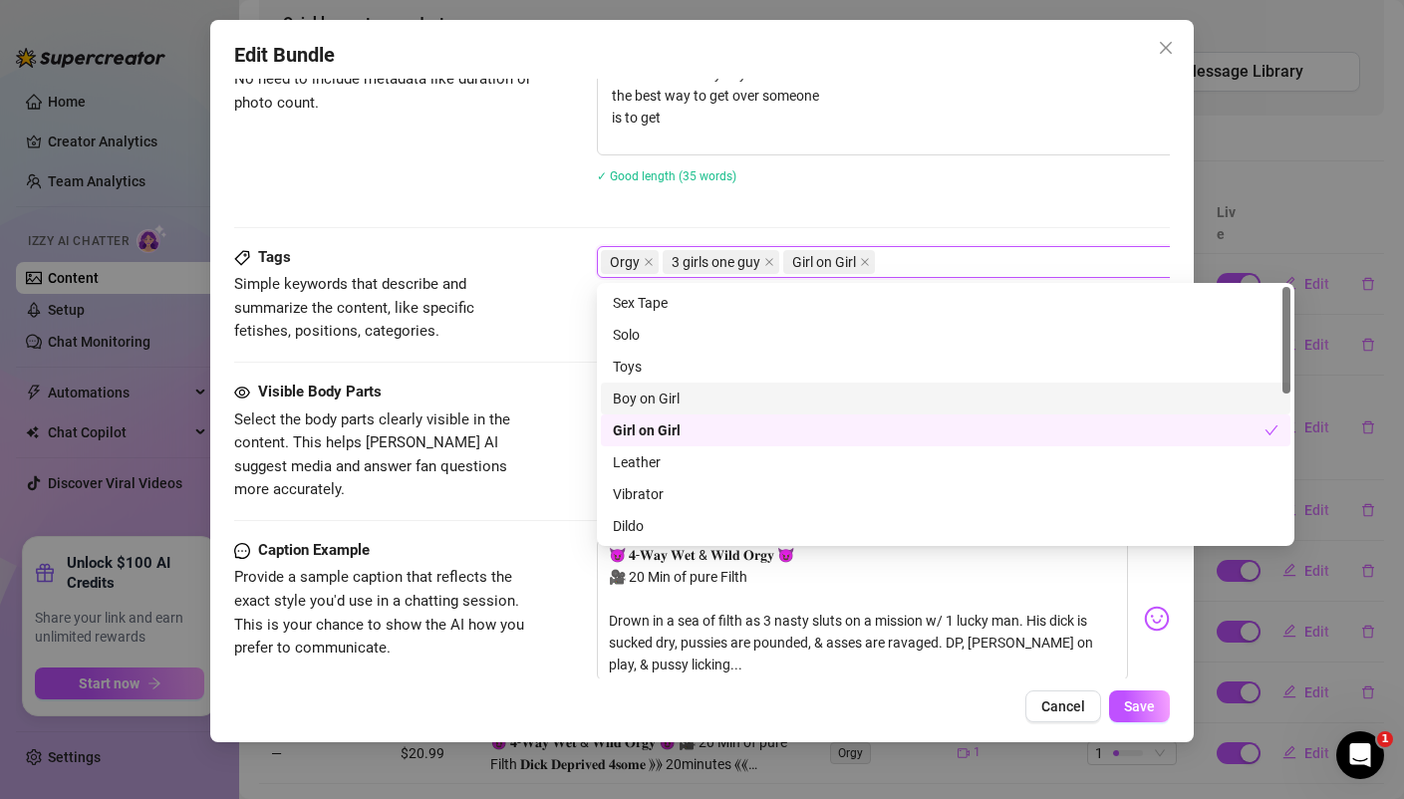
click at [702, 389] on div "Boy on Girl" at bounding box center [945, 399] width 665 height 22
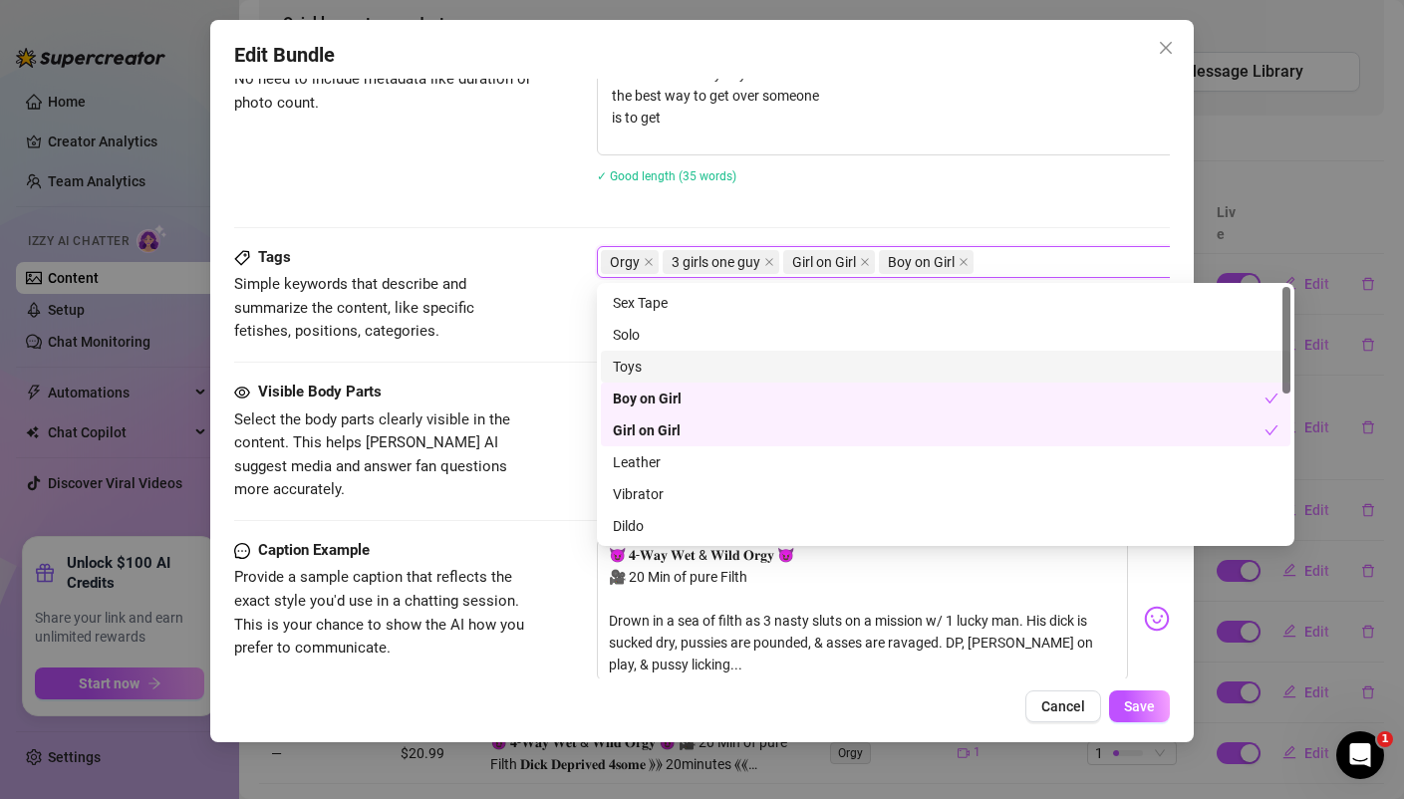
click at [659, 357] on div "Toys" at bounding box center [945, 367] width 665 height 22
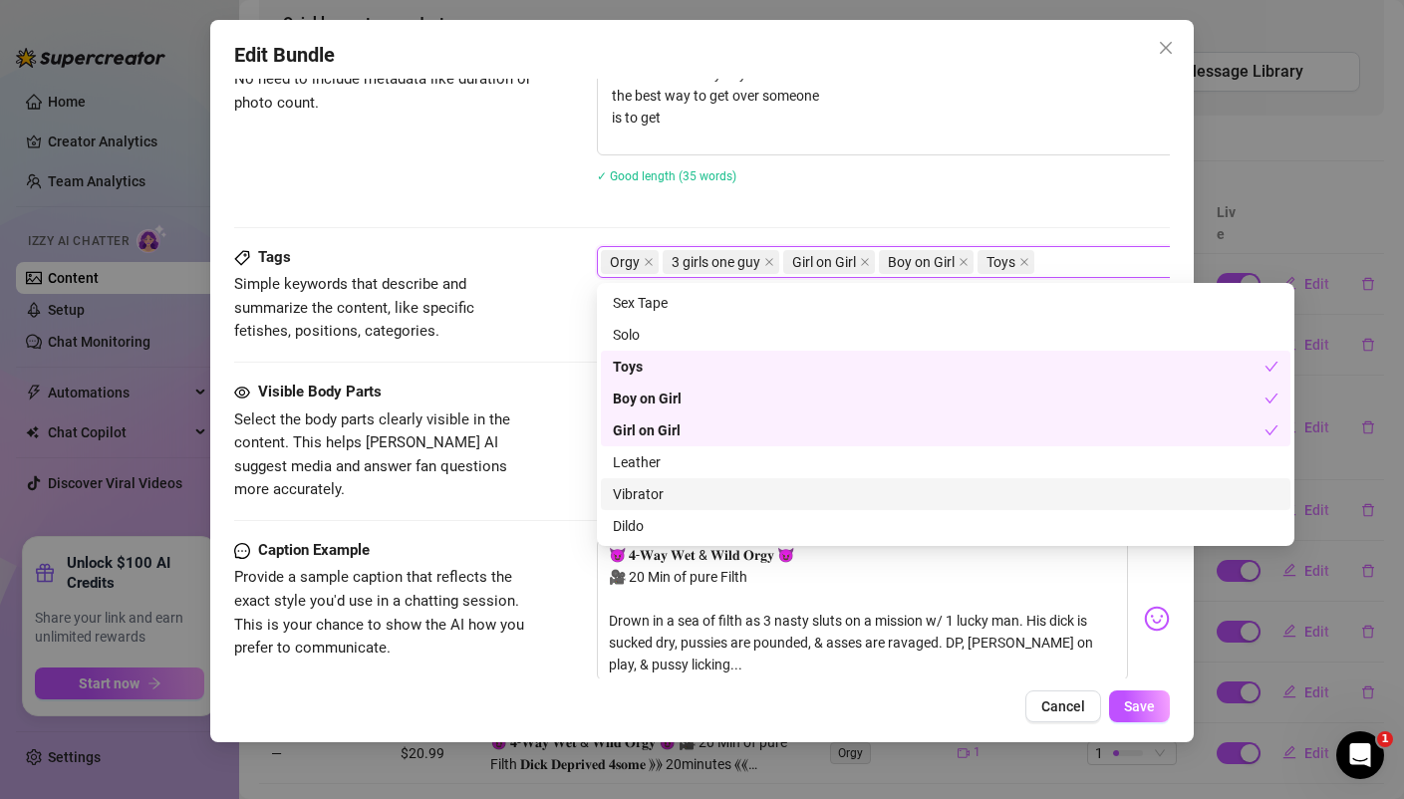
click at [655, 497] on div "Vibrator" at bounding box center [945, 494] width 665 height 22
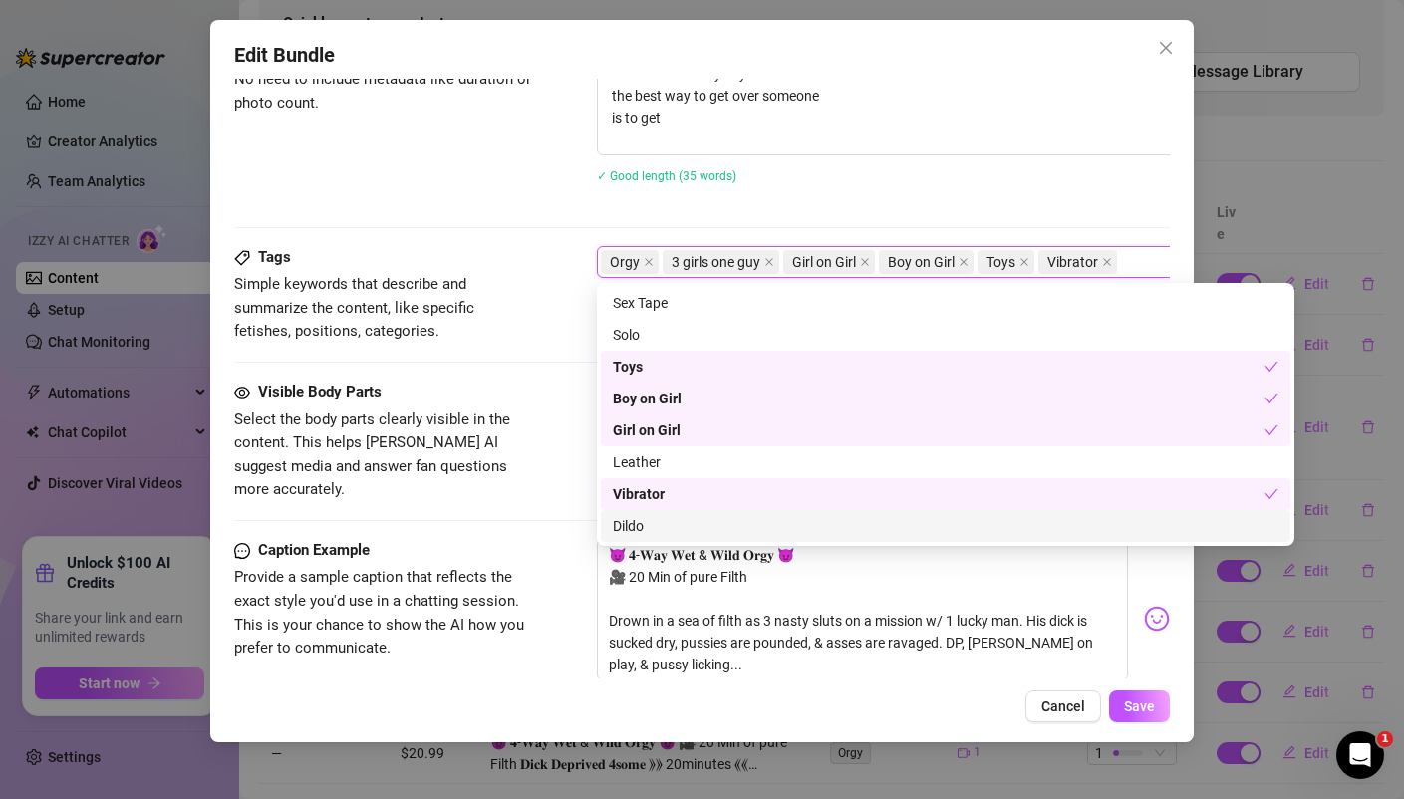
click at [644, 525] on div "Dildo" at bounding box center [945, 526] width 665 height 22
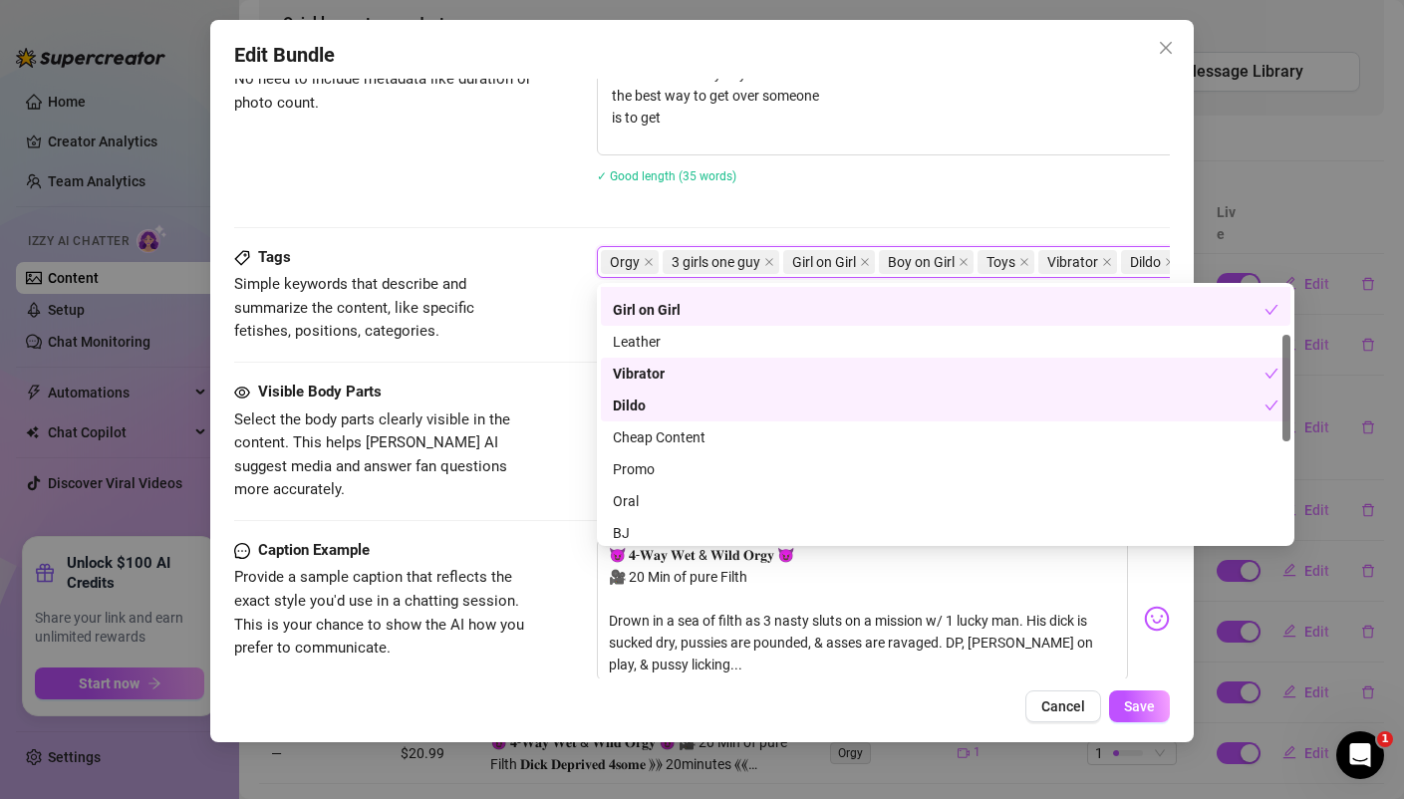
scroll to position [149, 0]
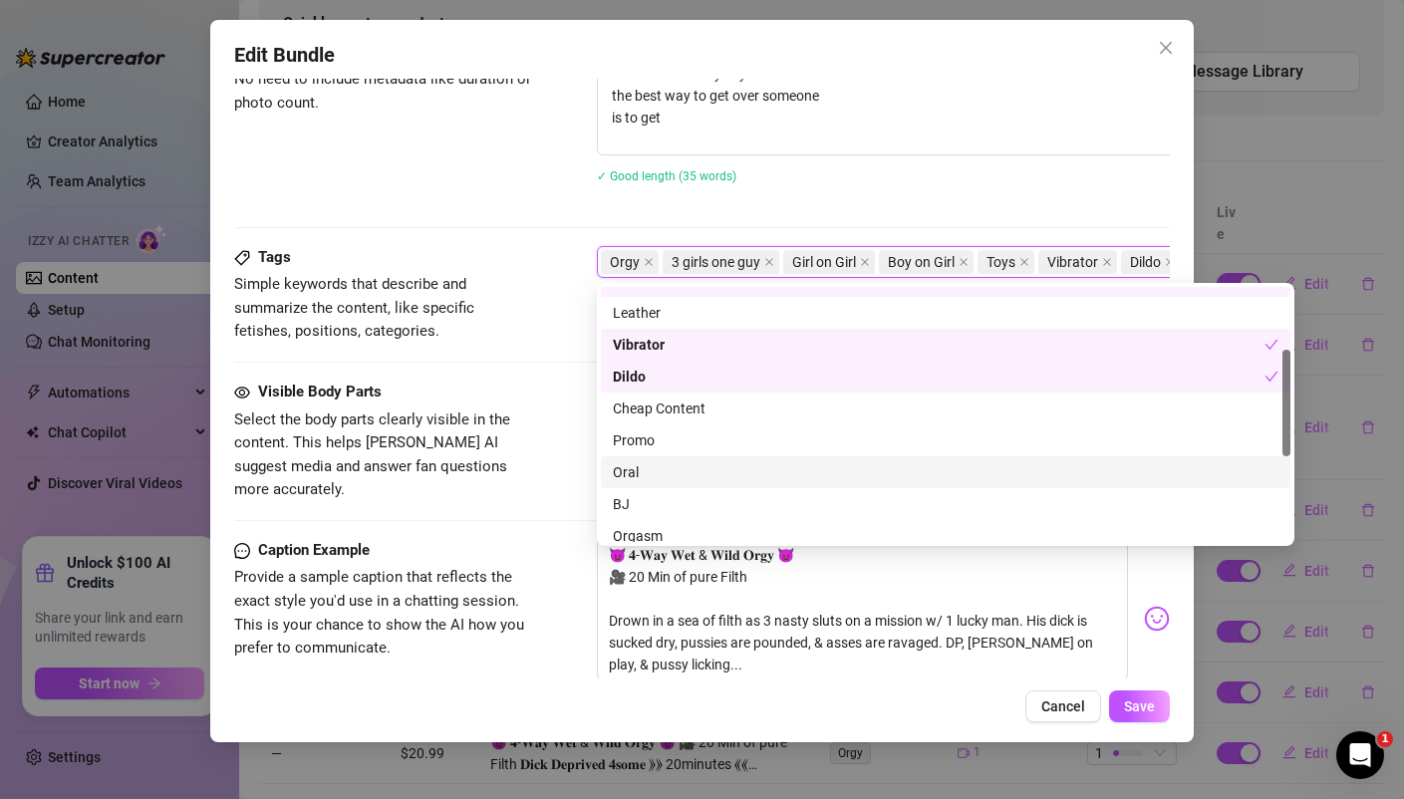
click at [642, 467] on div "Oral" at bounding box center [945, 472] width 665 height 22
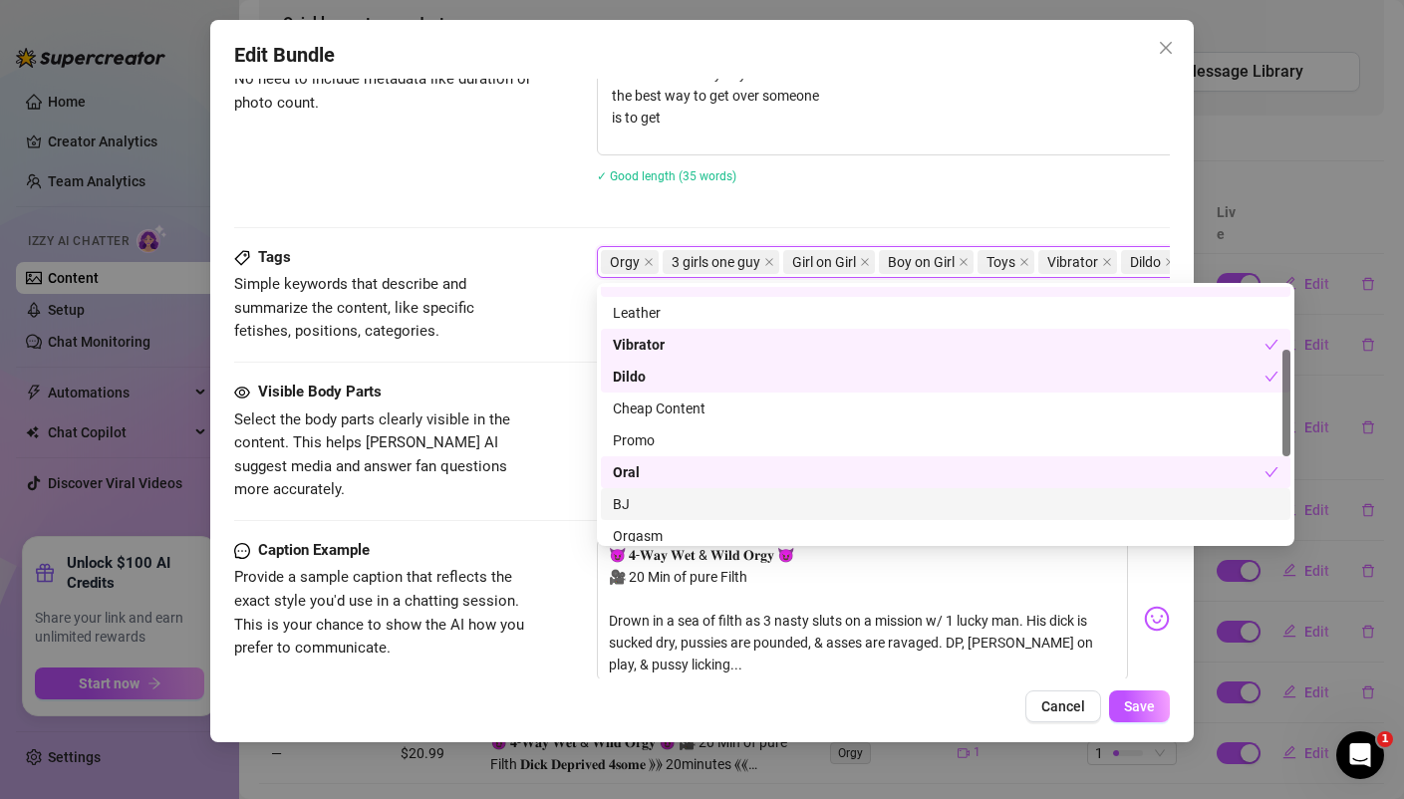
click at [637, 506] on div "BJ" at bounding box center [945, 504] width 665 height 22
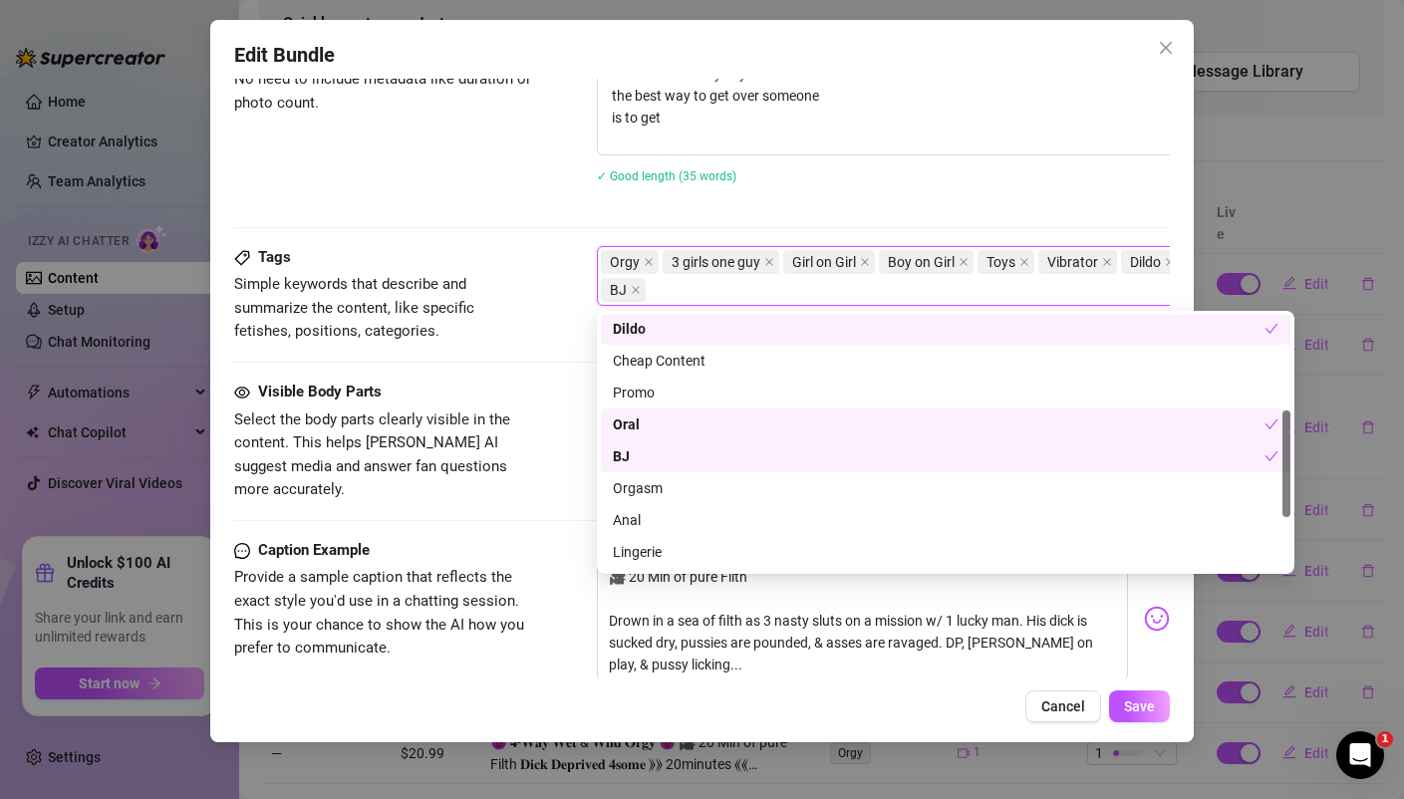
scroll to position [235, 0]
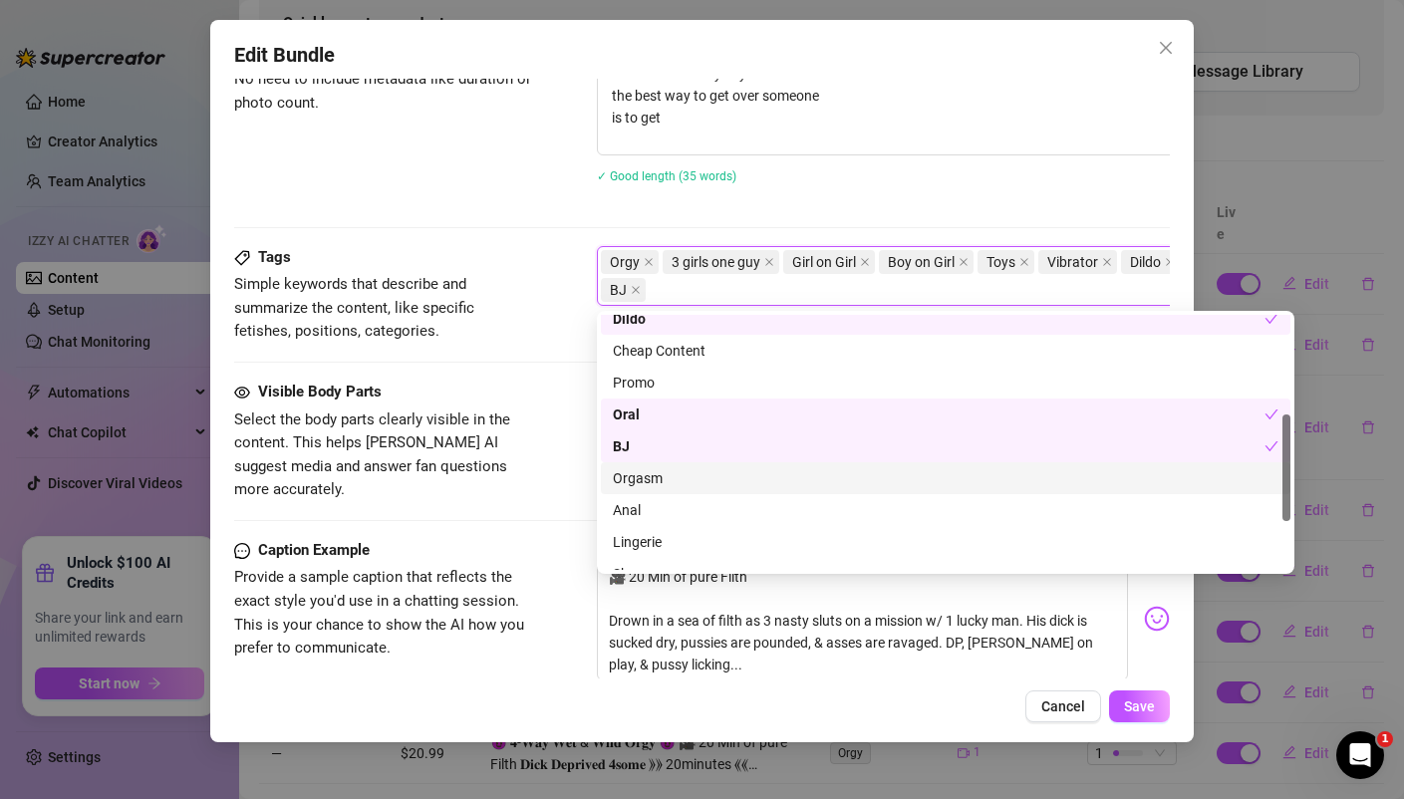
click at [649, 476] on div "Orgasm" at bounding box center [945, 478] width 665 height 22
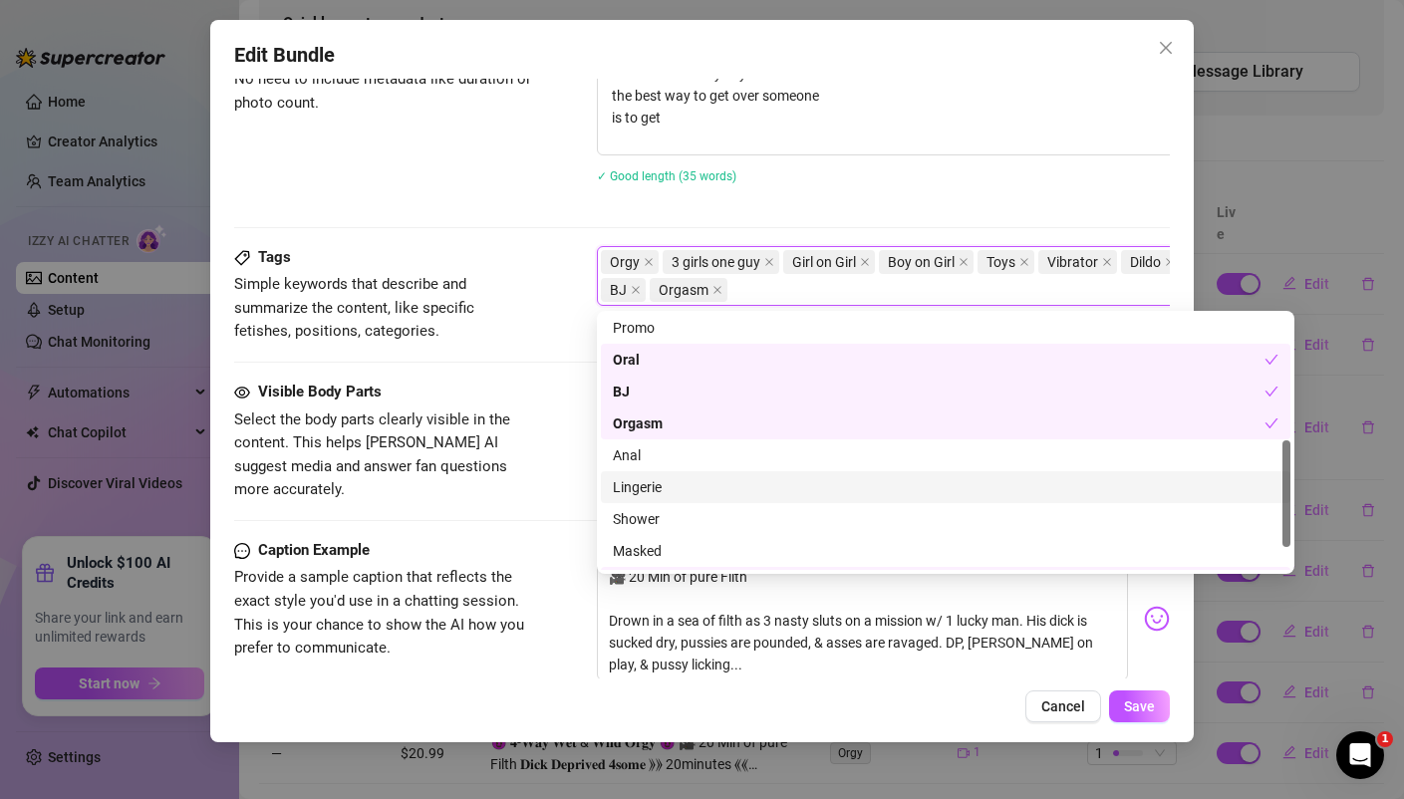
scroll to position [301, 0]
click at [659, 483] on div "Lingerie" at bounding box center [945, 476] width 665 height 22
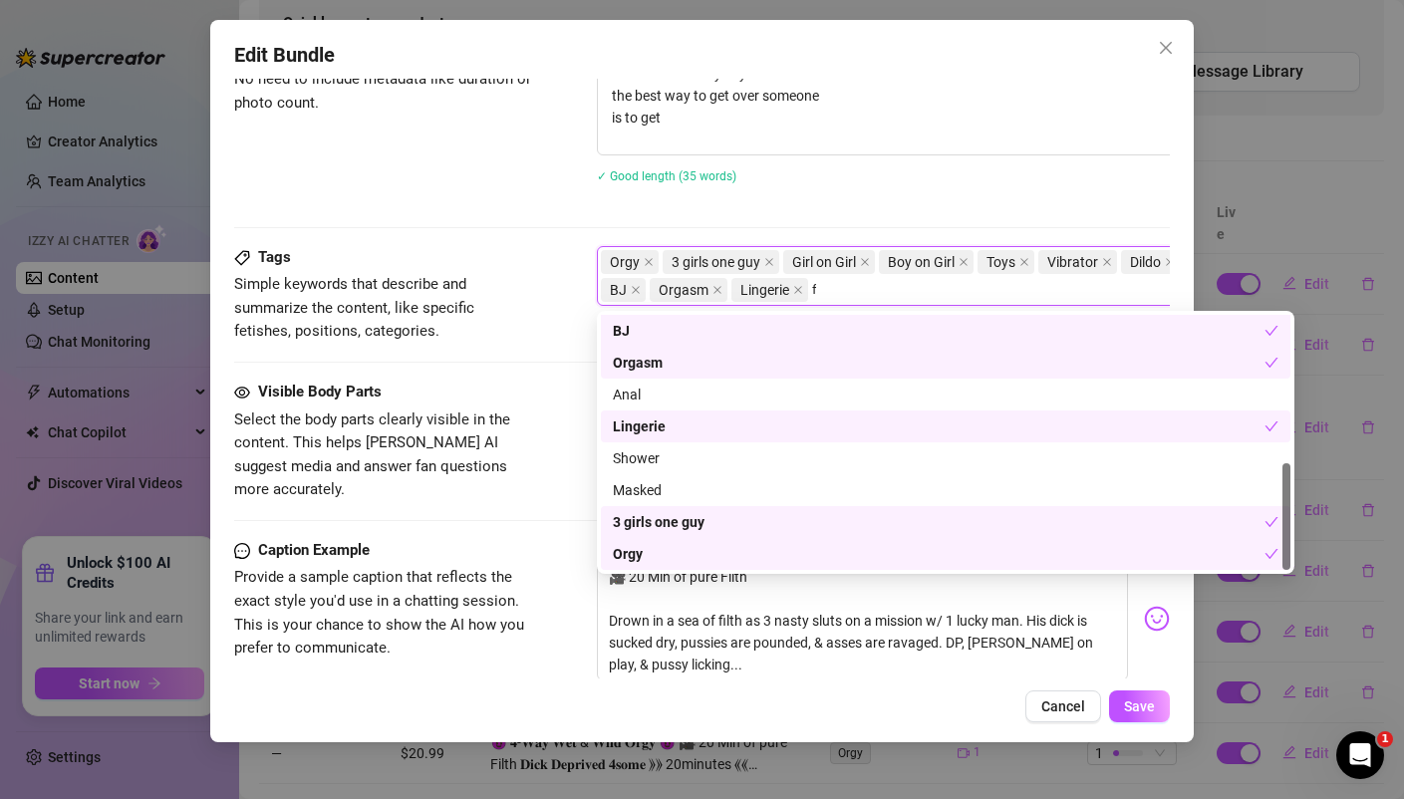
scroll to position [0, 0]
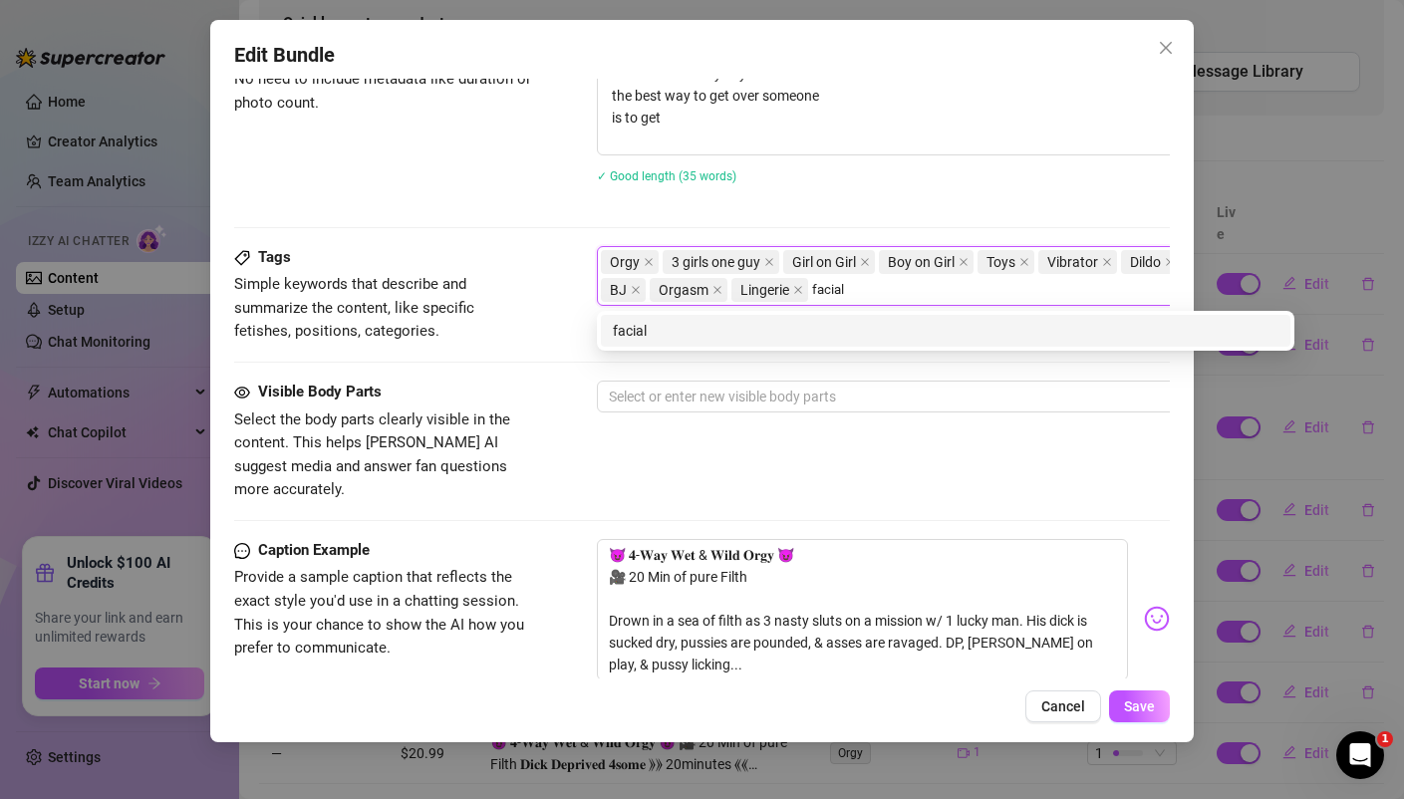
click at [654, 320] on div "facial" at bounding box center [945, 331] width 665 height 22
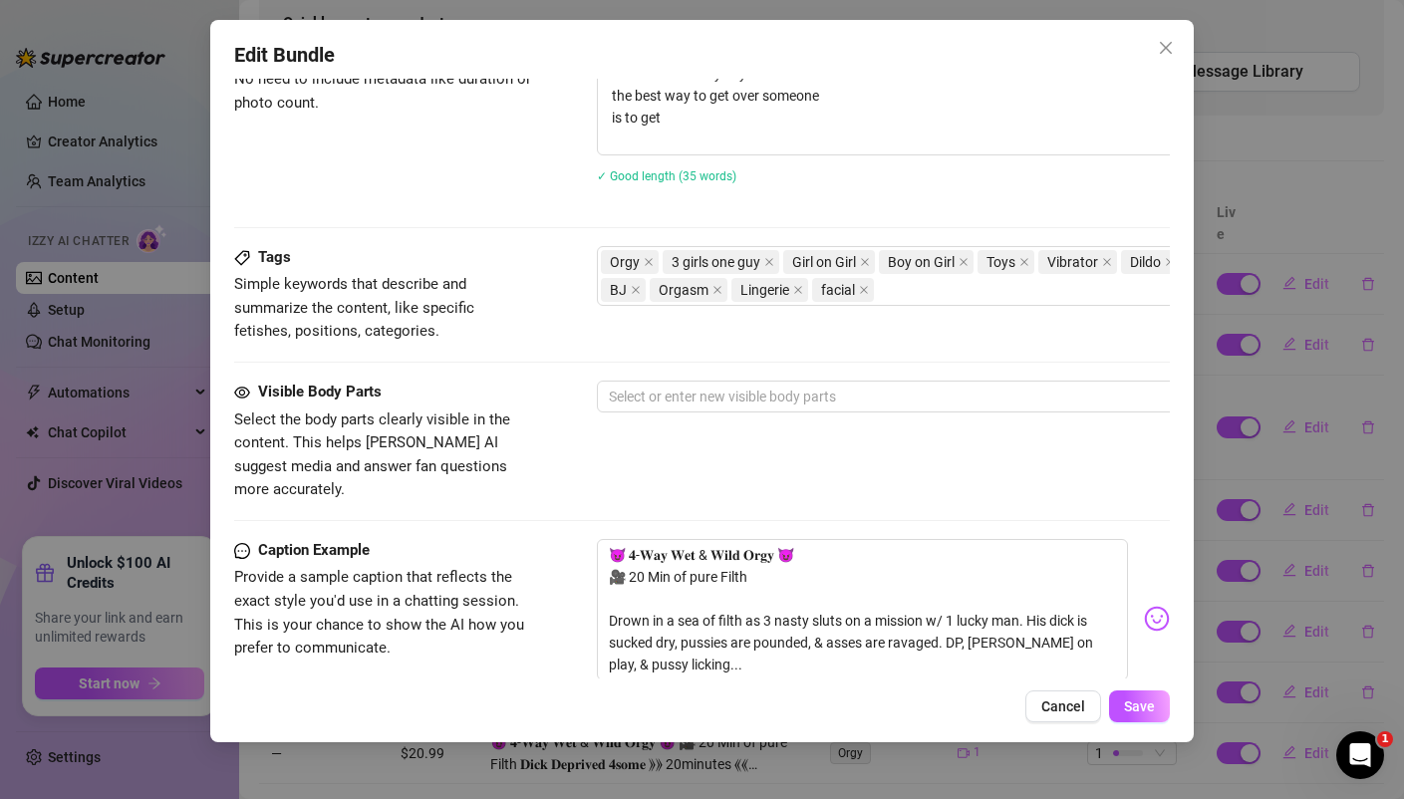
click at [511, 232] on div "Description Write a detailed description of the content in a few sentences. Avo…" at bounding box center [701, 108] width 934 height 276
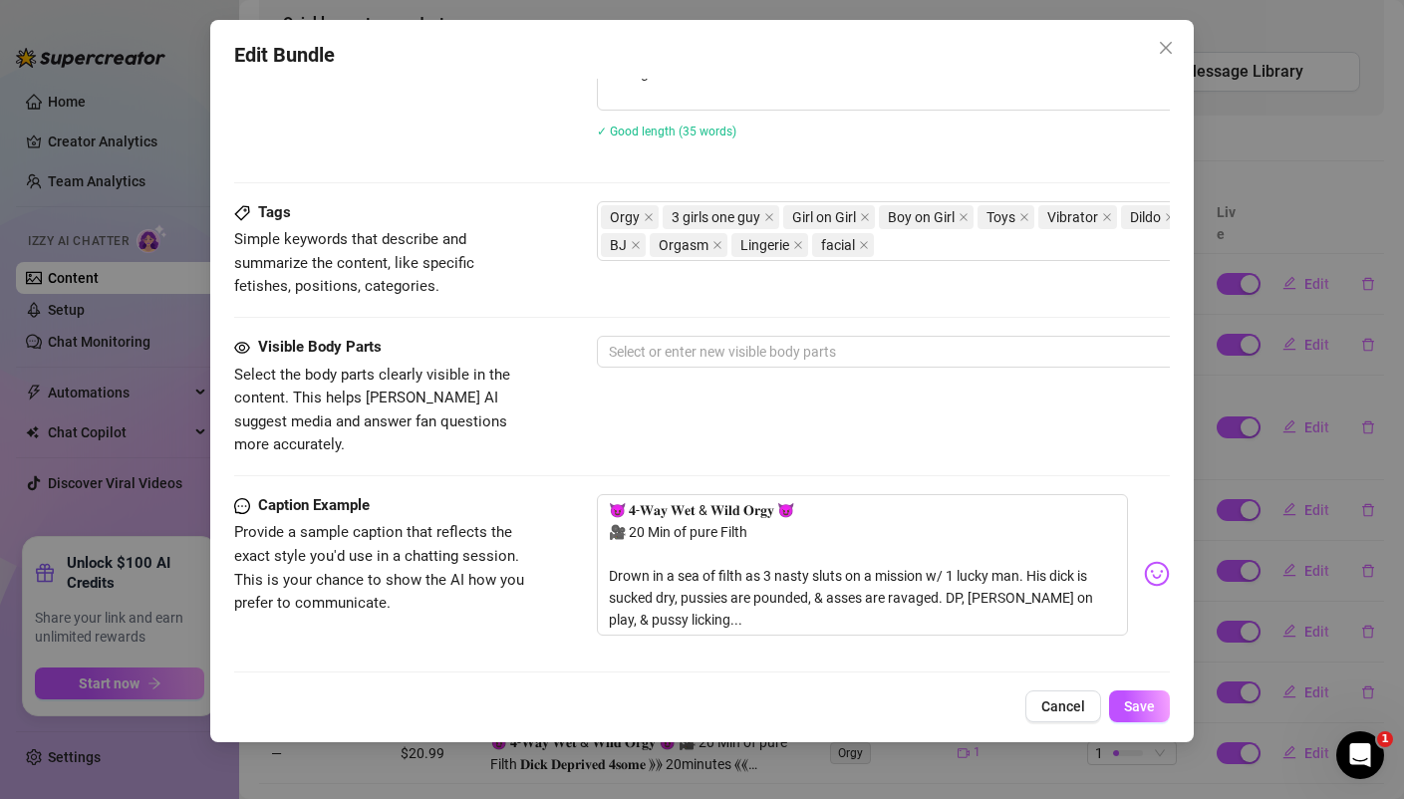
scroll to position [1014, 0]
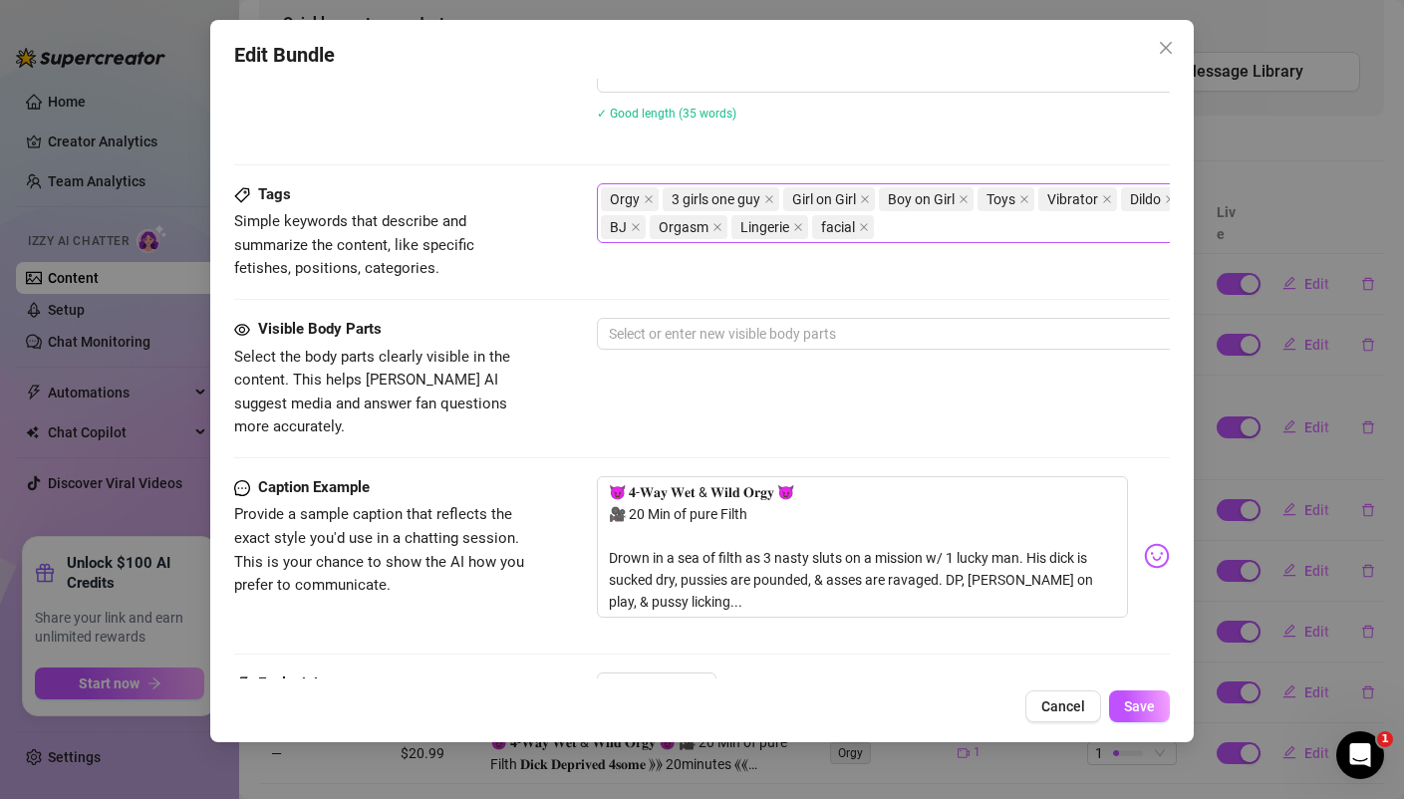
click at [895, 229] on div "Orgy 3 girls one guy Girl on Girl Boy on Girl Toys Vibrator Dildo Oral BJ Orgas…" at bounding box center [935, 213] width 668 height 56
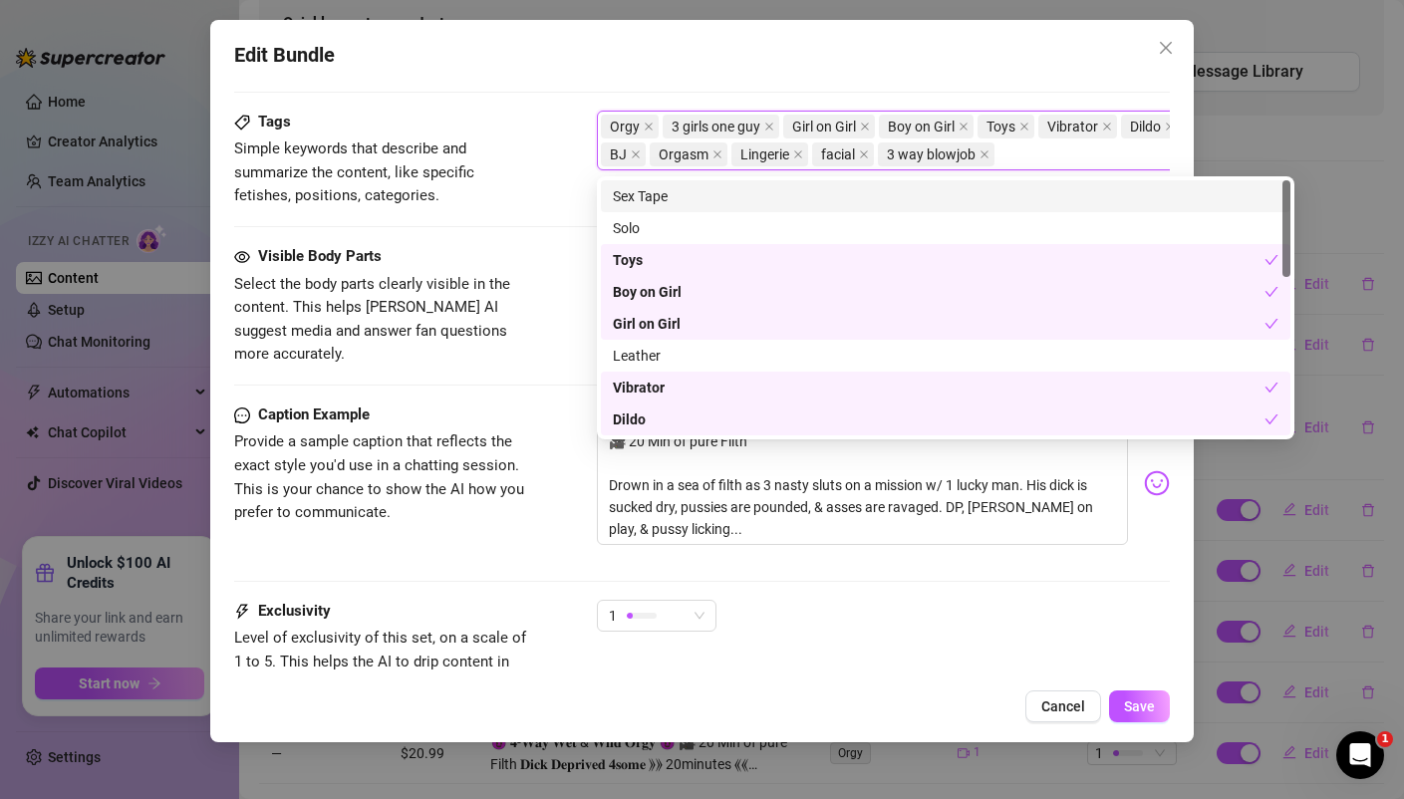
scroll to position [1090, 0]
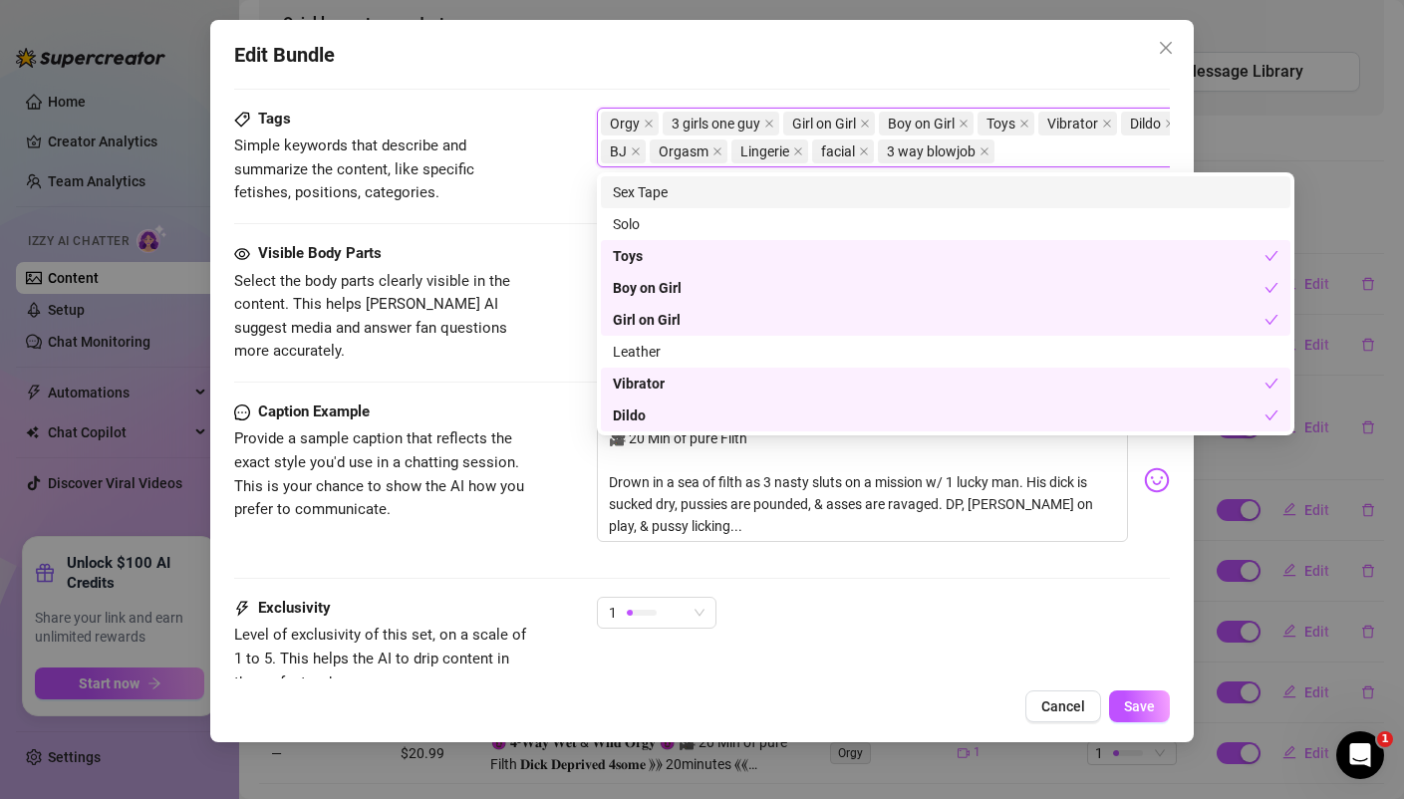
click at [496, 240] on div "Tags Simple keywords that describe and summarize the content, like specific fet…" at bounding box center [701, 175] width 934 height 134
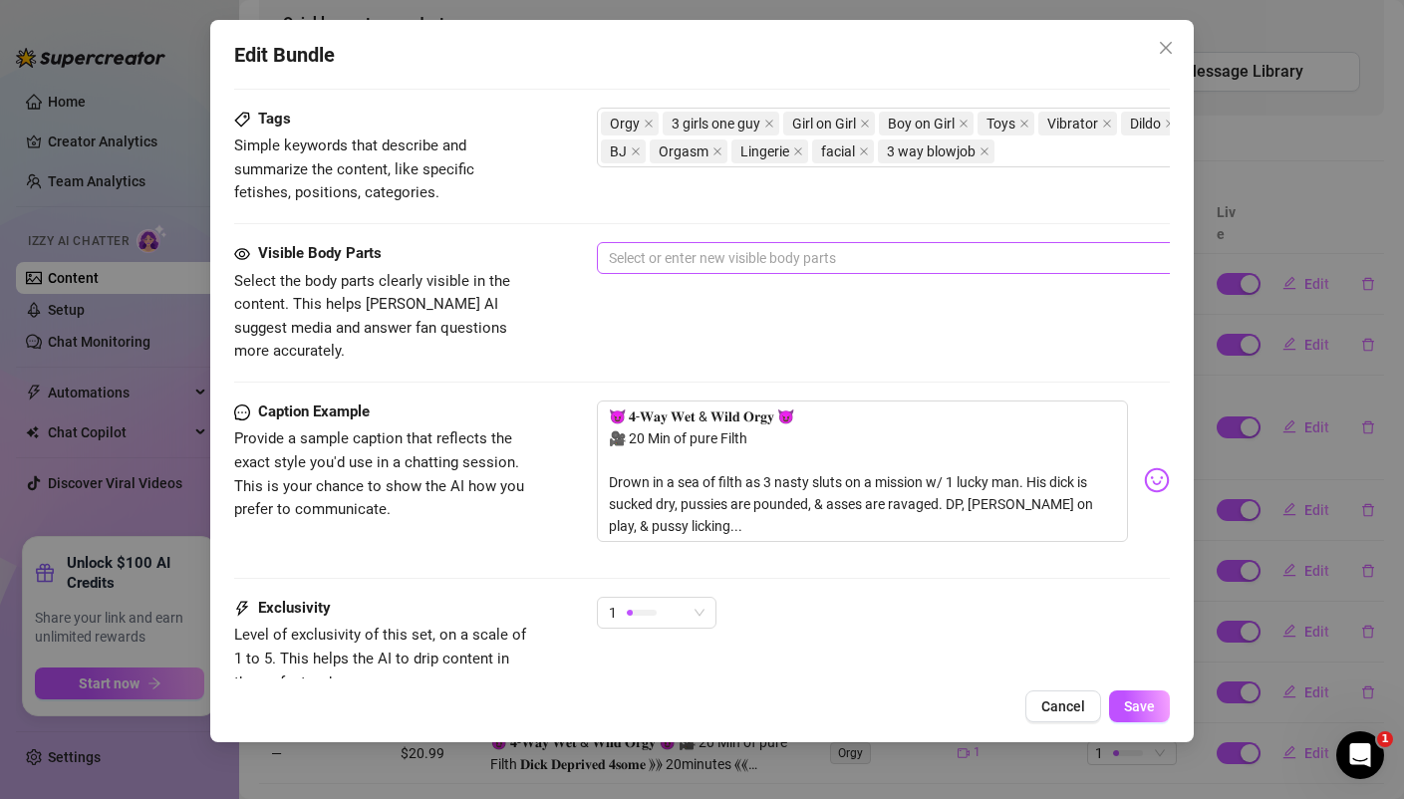
click at [673, 251] on div at bounding box center [935, 258] width 668 height 28
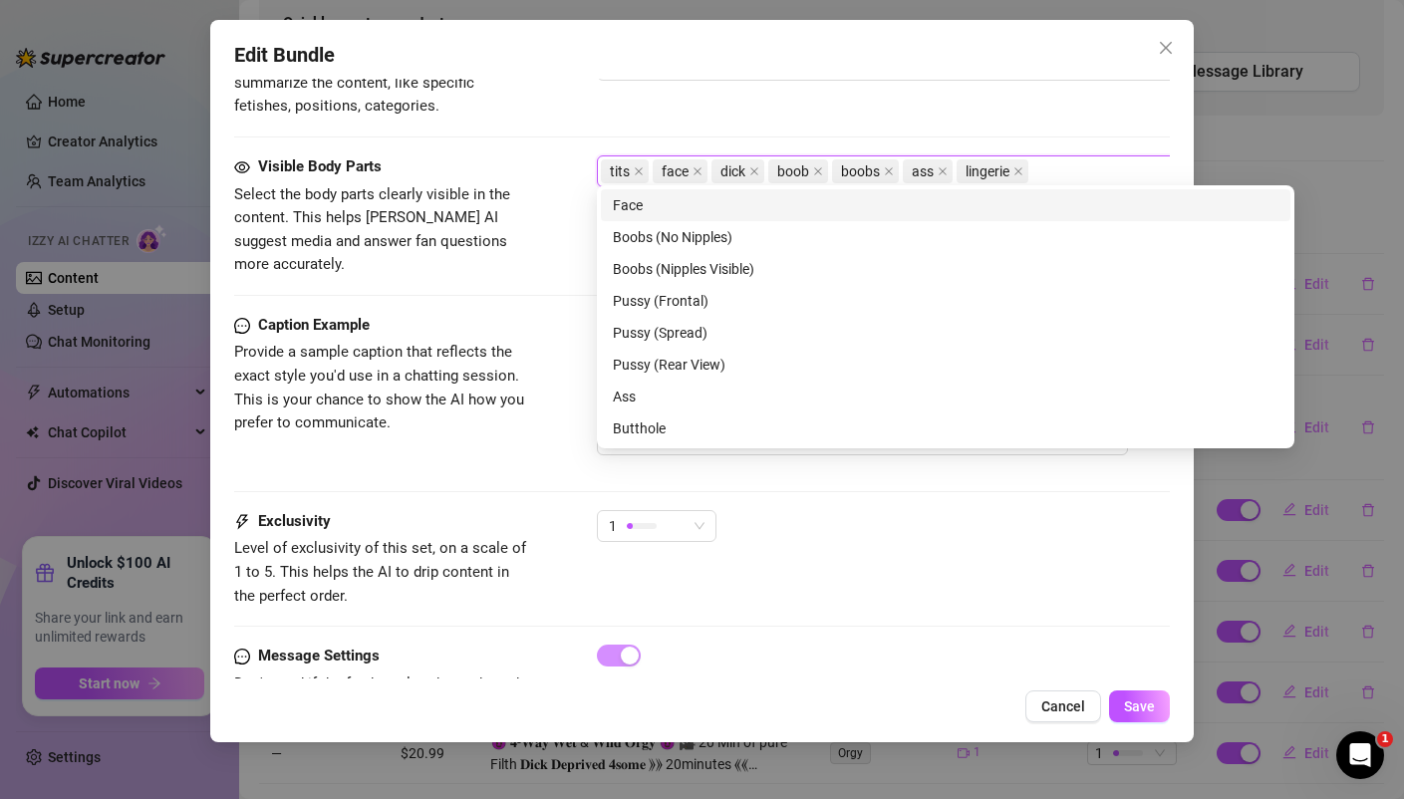
scroll to position [1183, 0]
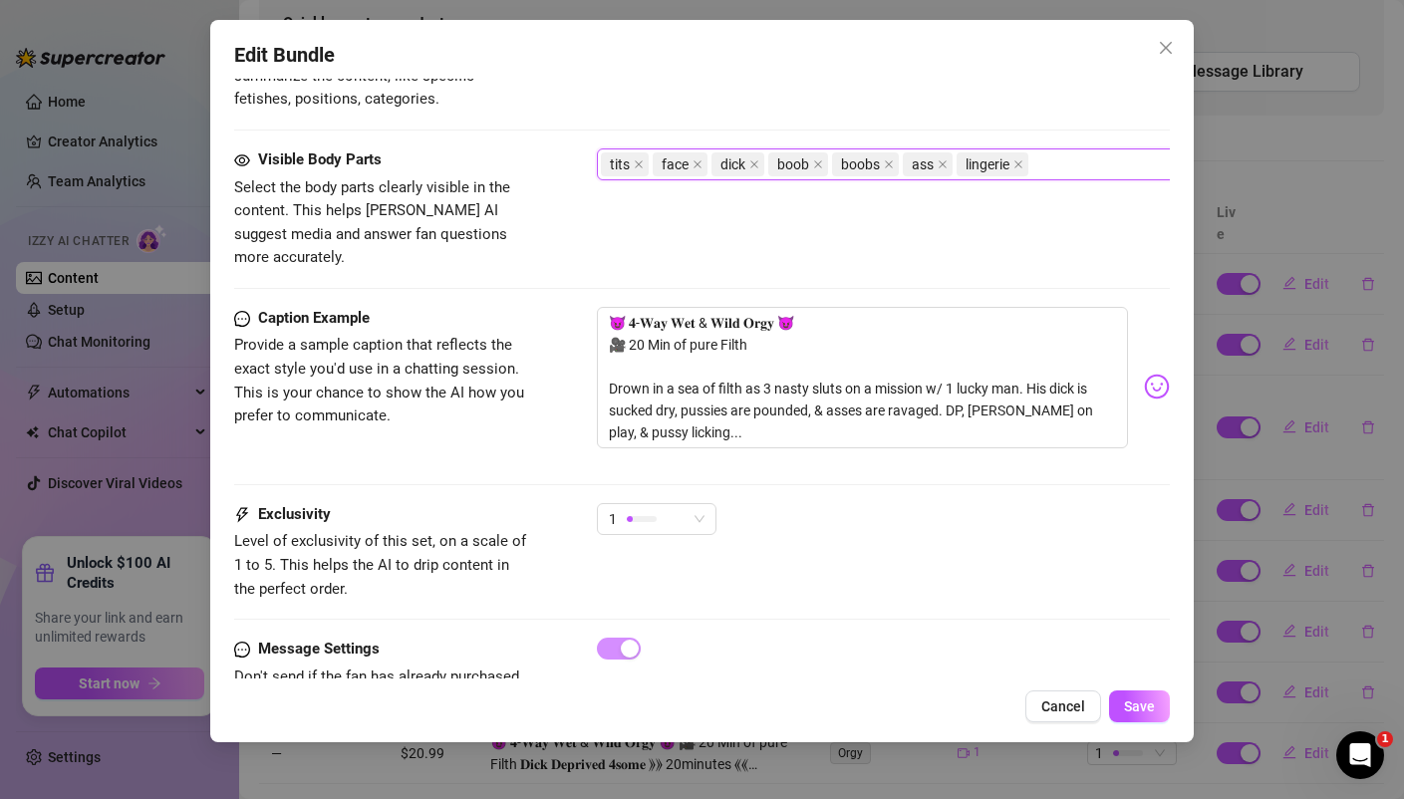
click at [446, 308] on div "Caption Example Provide a sample caption that reflects the exact style you'd us…" at bounding box center [383, 368] width 299 height 122
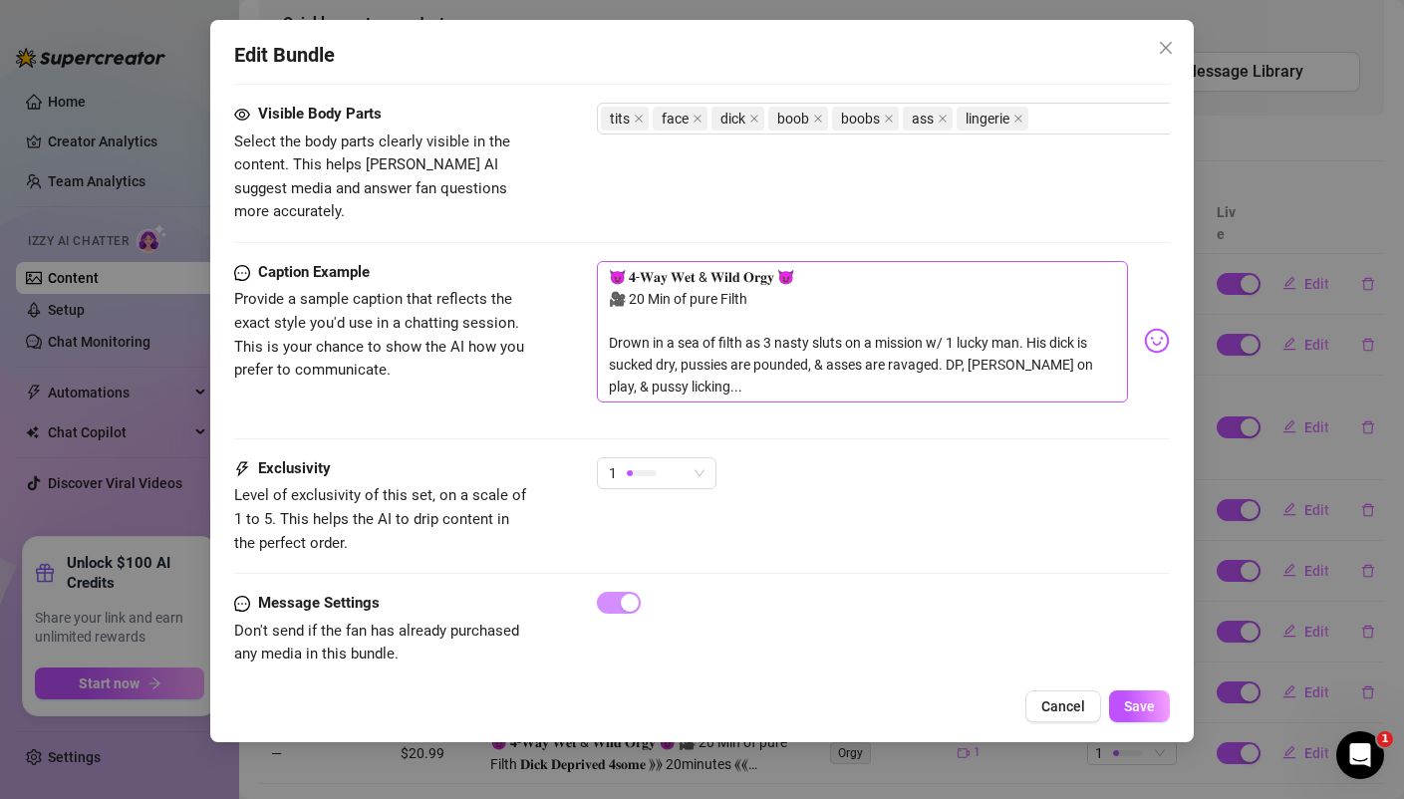
scroll to position [1231, 0]
click at [647, 468] on div at bounding box center [642, 471] width 30 height 6
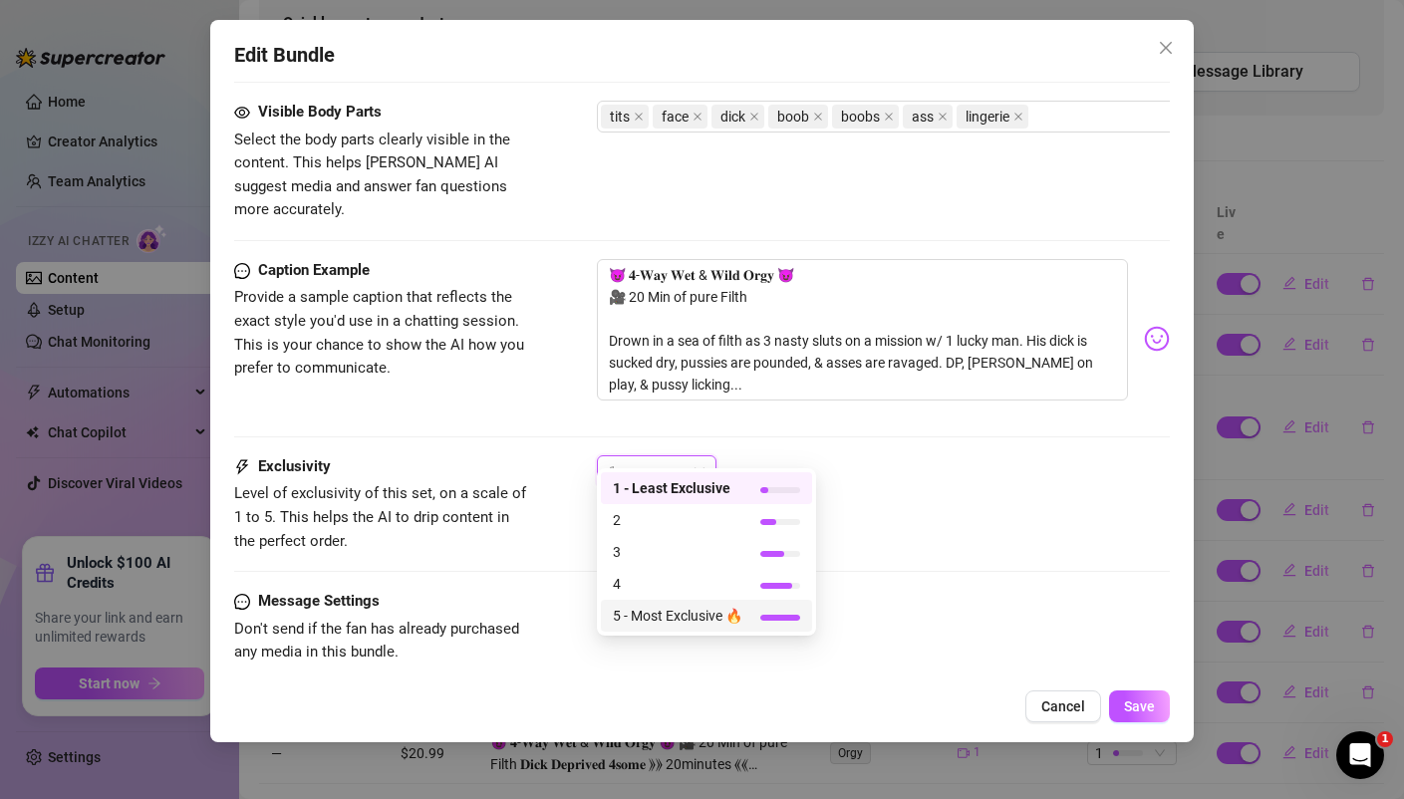
click at [655, 619] on span "5 - Most Exclusive 🔥" at bounding box center [678, 616] width 130 height 22
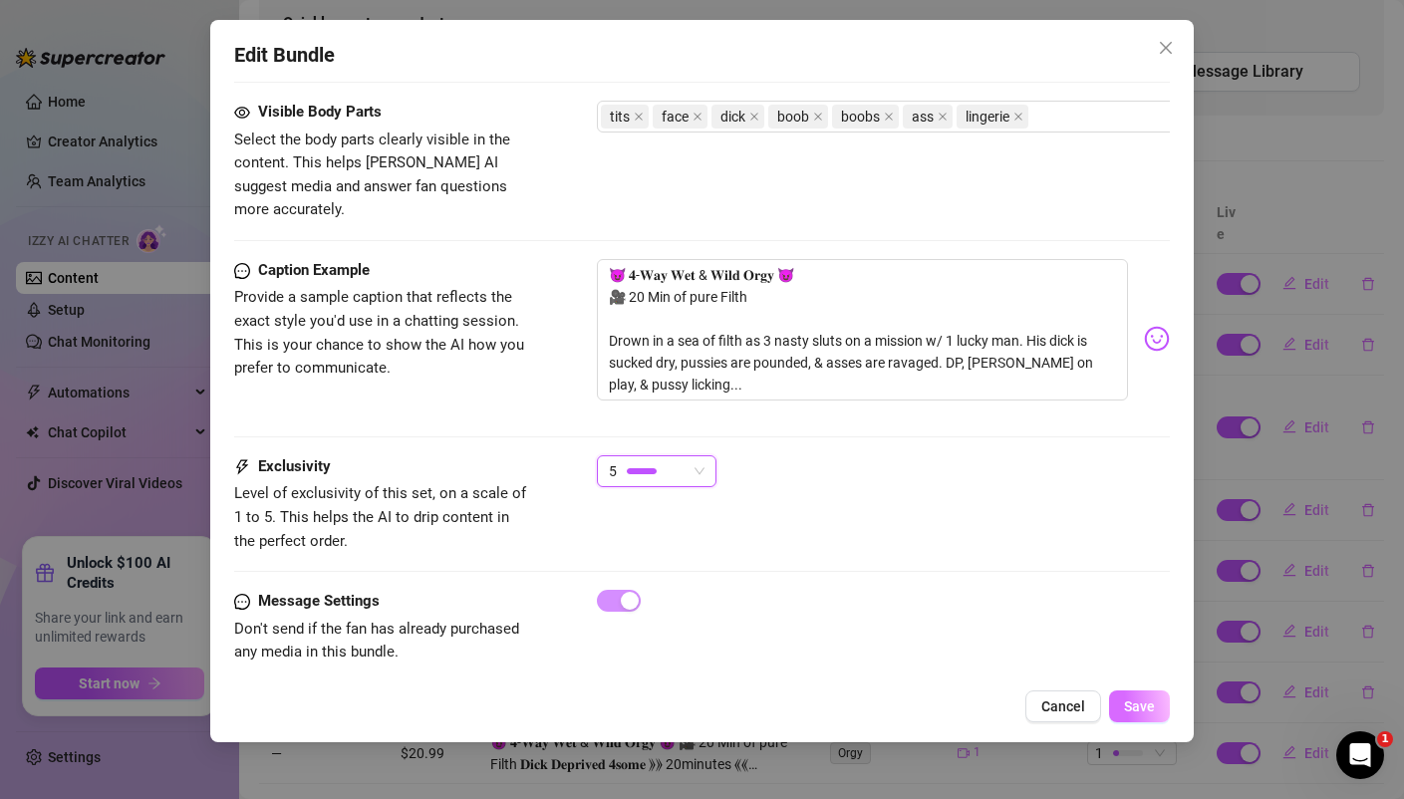
click at [1127, 704] on span "Save" at bounding box center [1139, 706] width 31 height 16
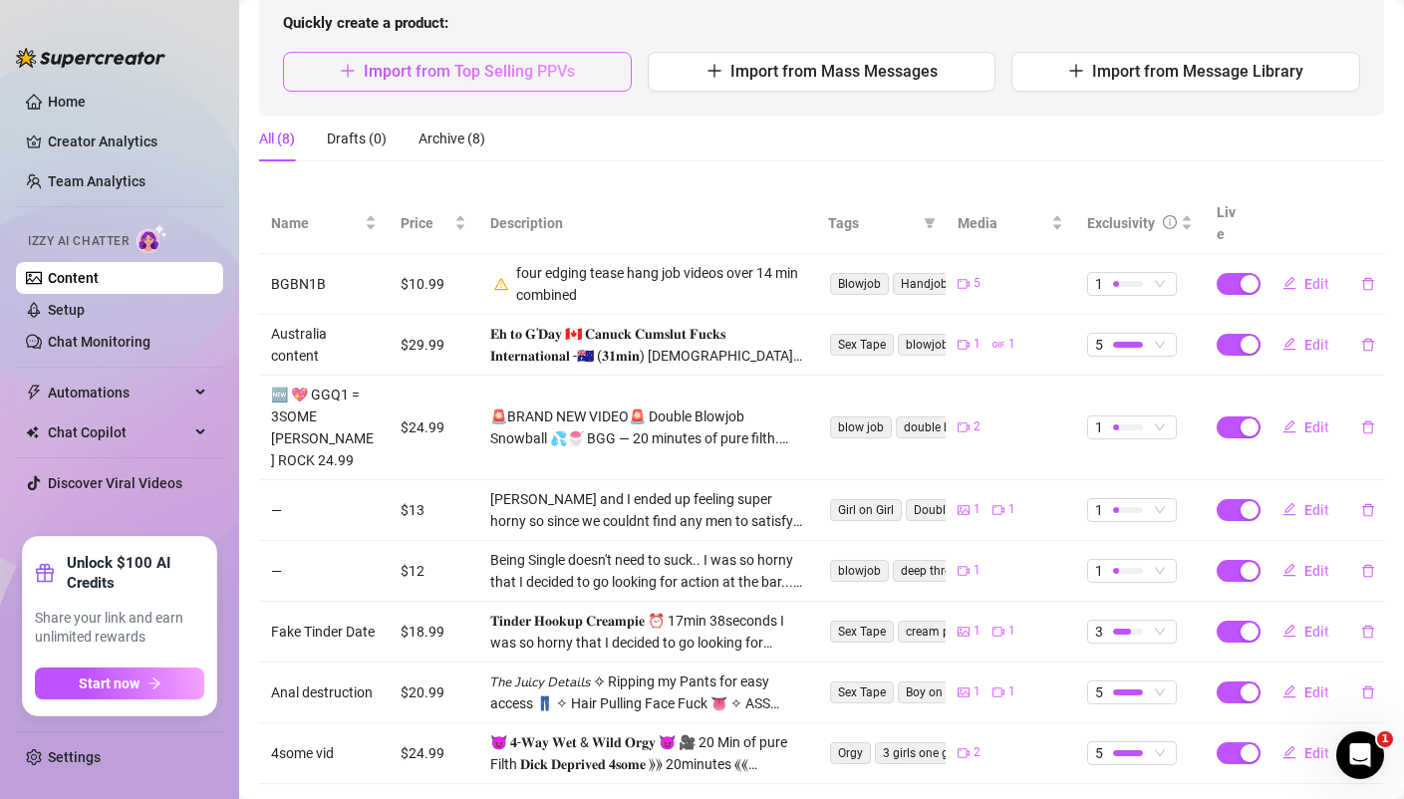
click at [566, 79] on span "Import from Top Selling PPVs" at bounding box center [469, 71] width 211 height 19
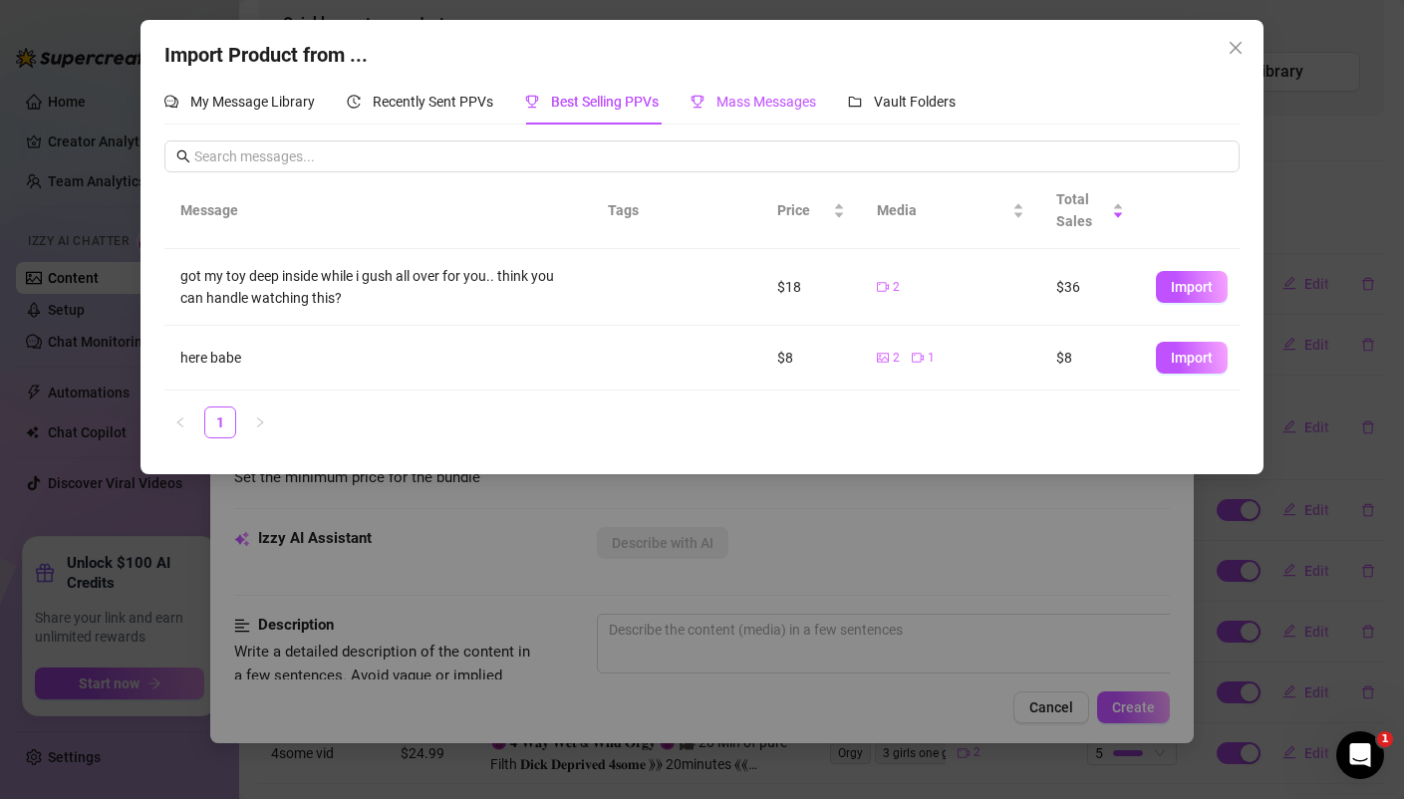
click at [803, 108] on span "Mass Messages" at bounding box center [766, 102] width 100 height 16
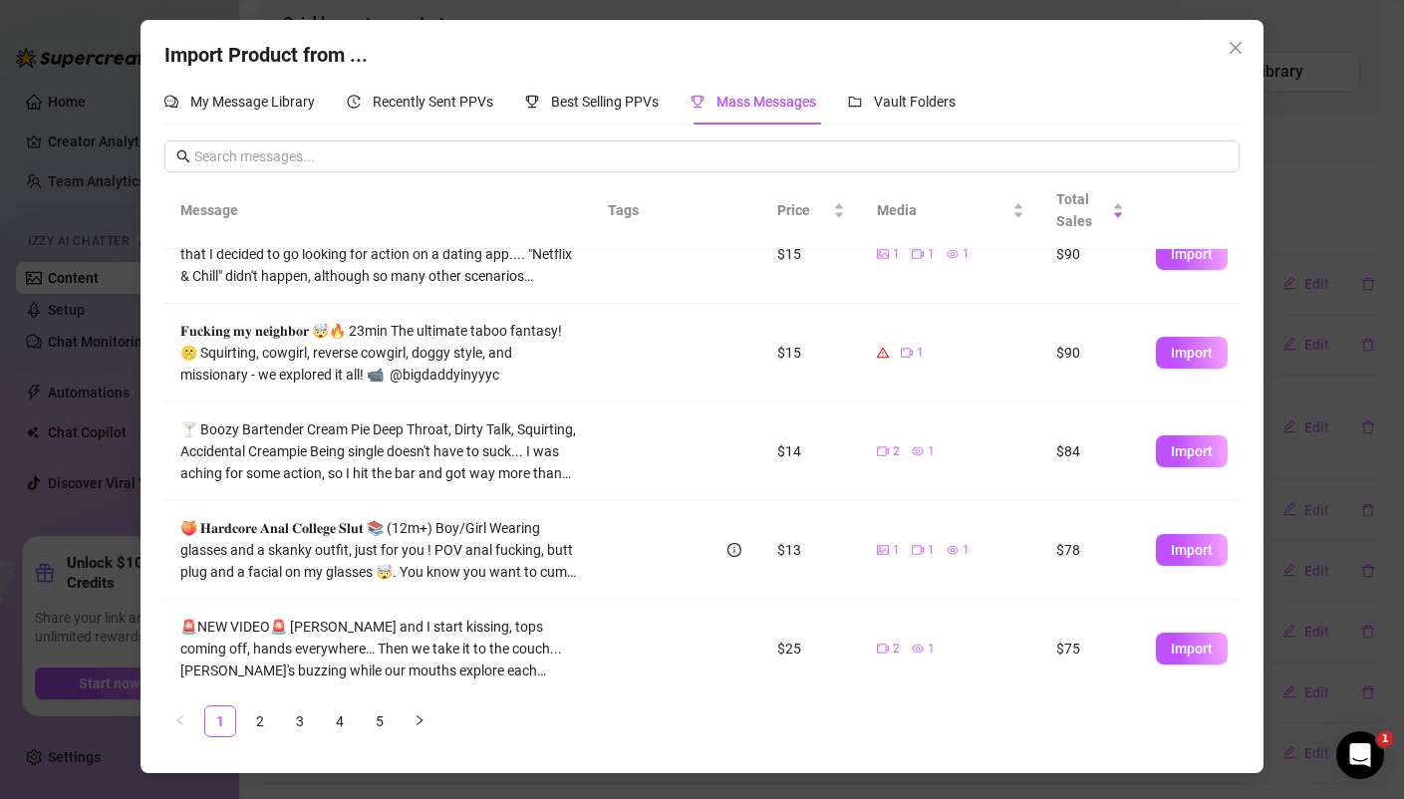
scroll to position [547, 0]
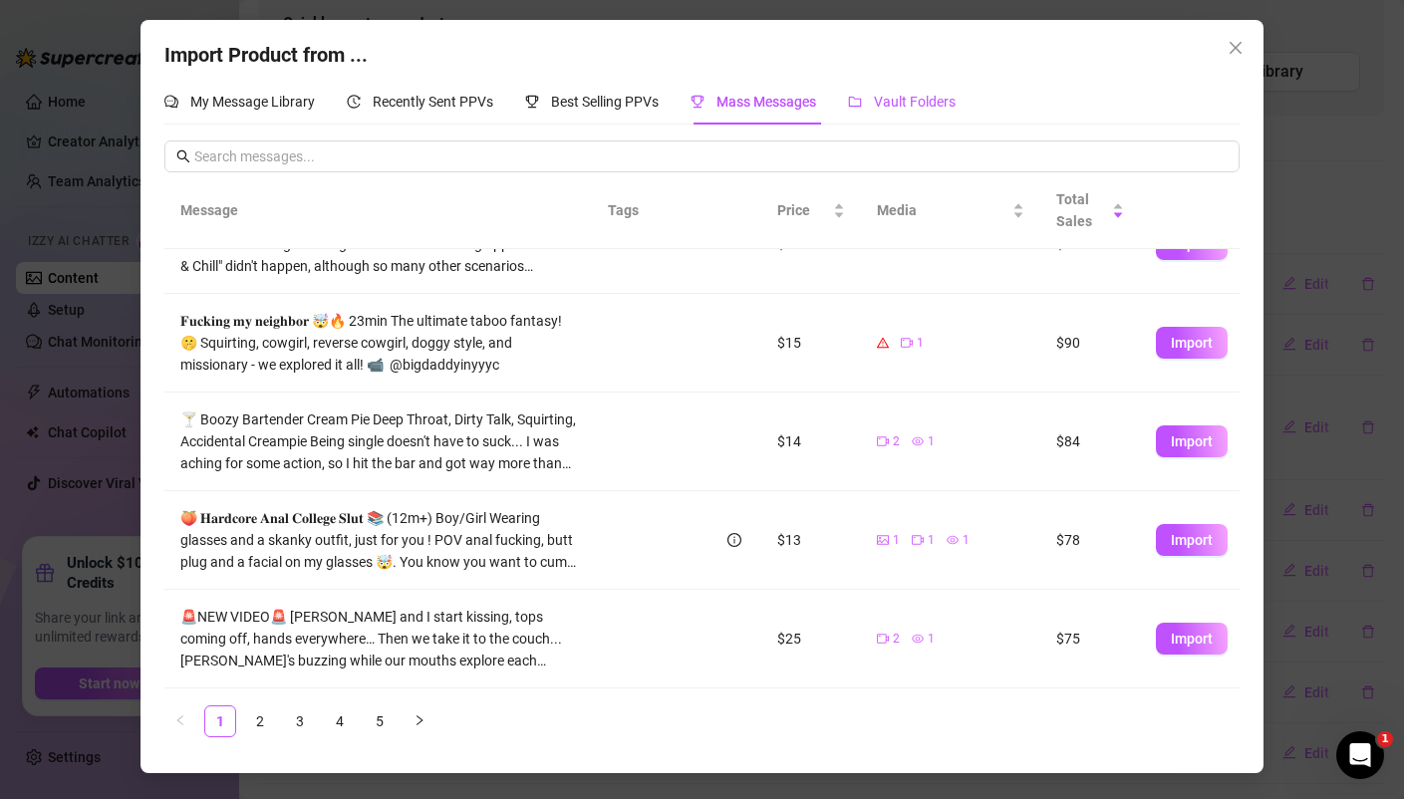
click at [878, 108] on span "Vault Folders" at bounding box center [915, 102] width 82 height 16
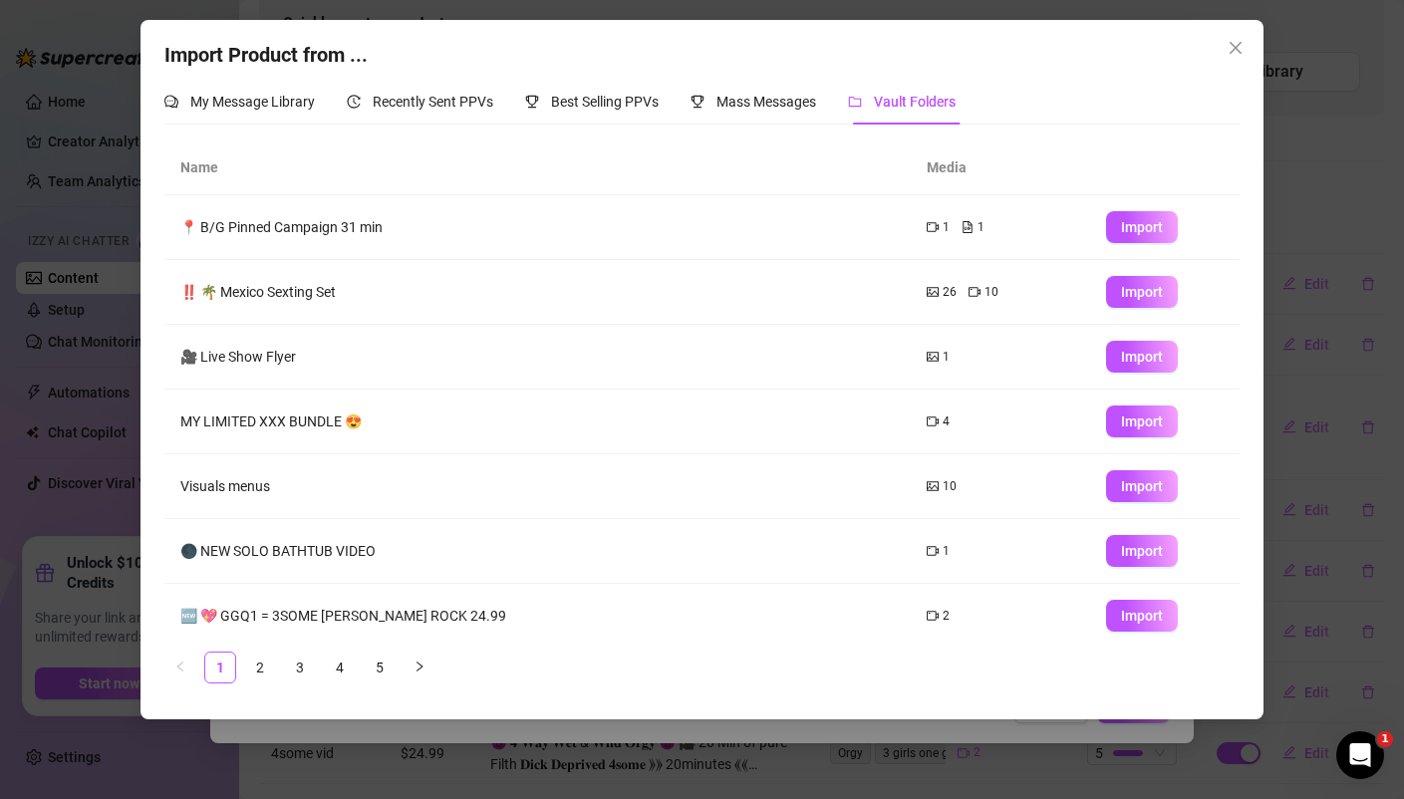
scroll to position [208, 0]
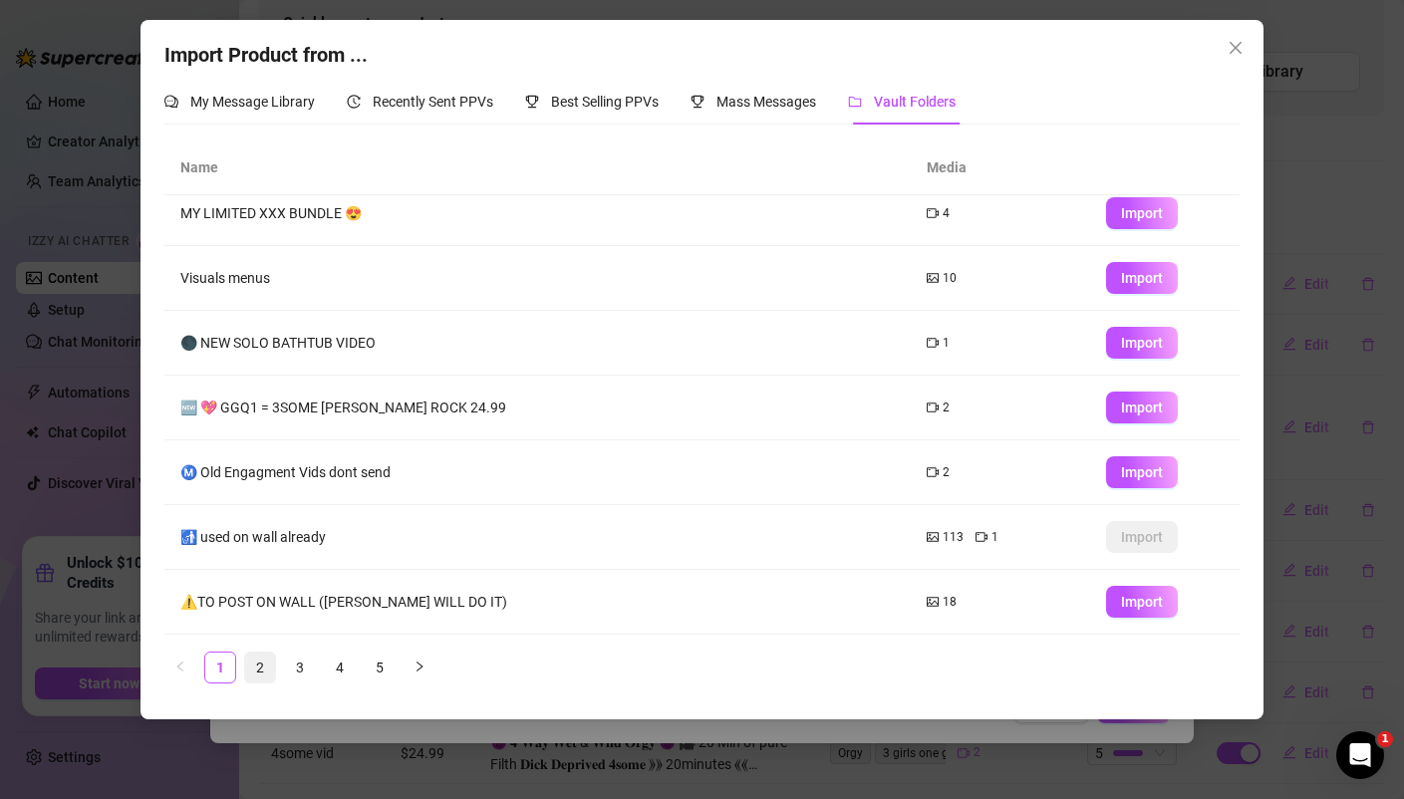
click at [263, 670] on link "2" at bounding box center [260, 667] width 30 height 30
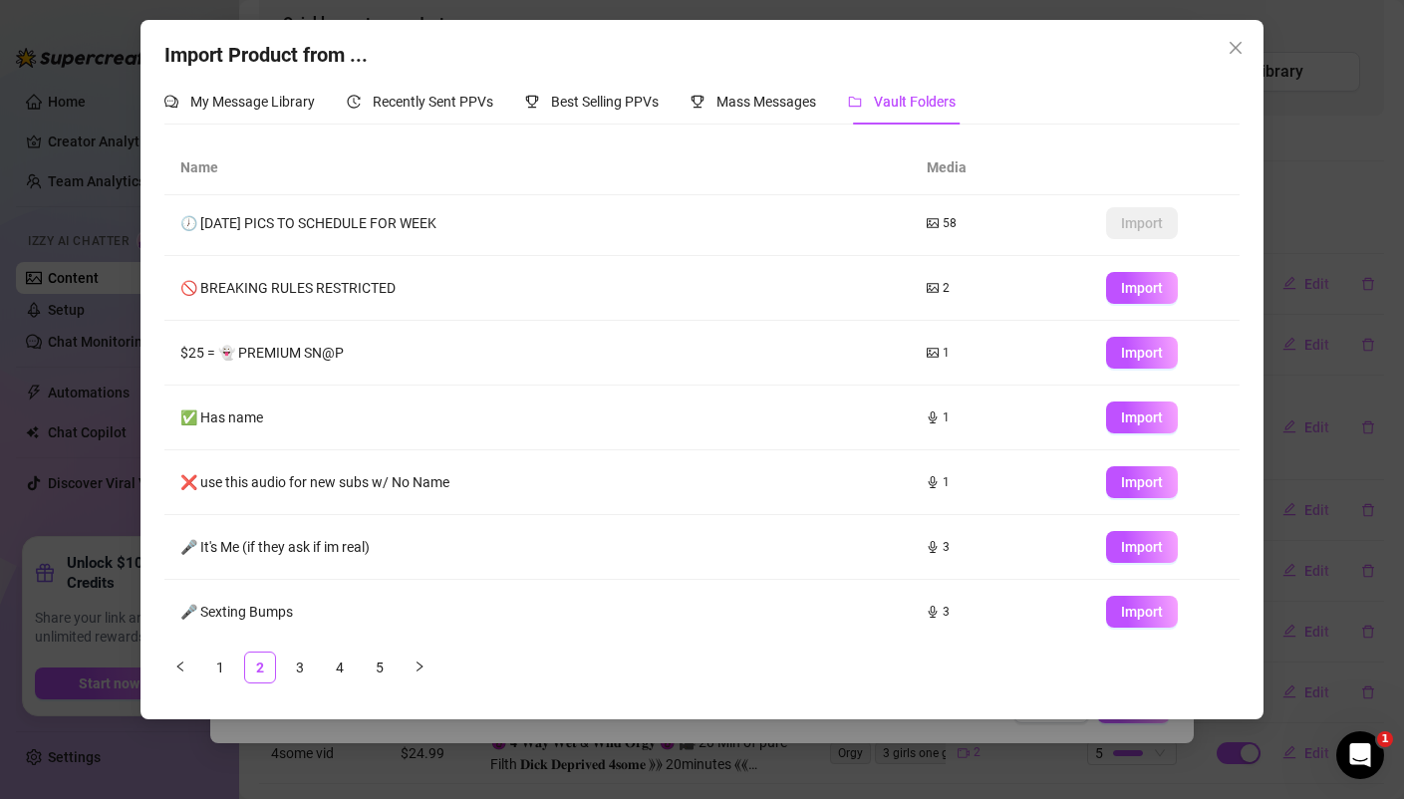
scroll to position [0, 0]
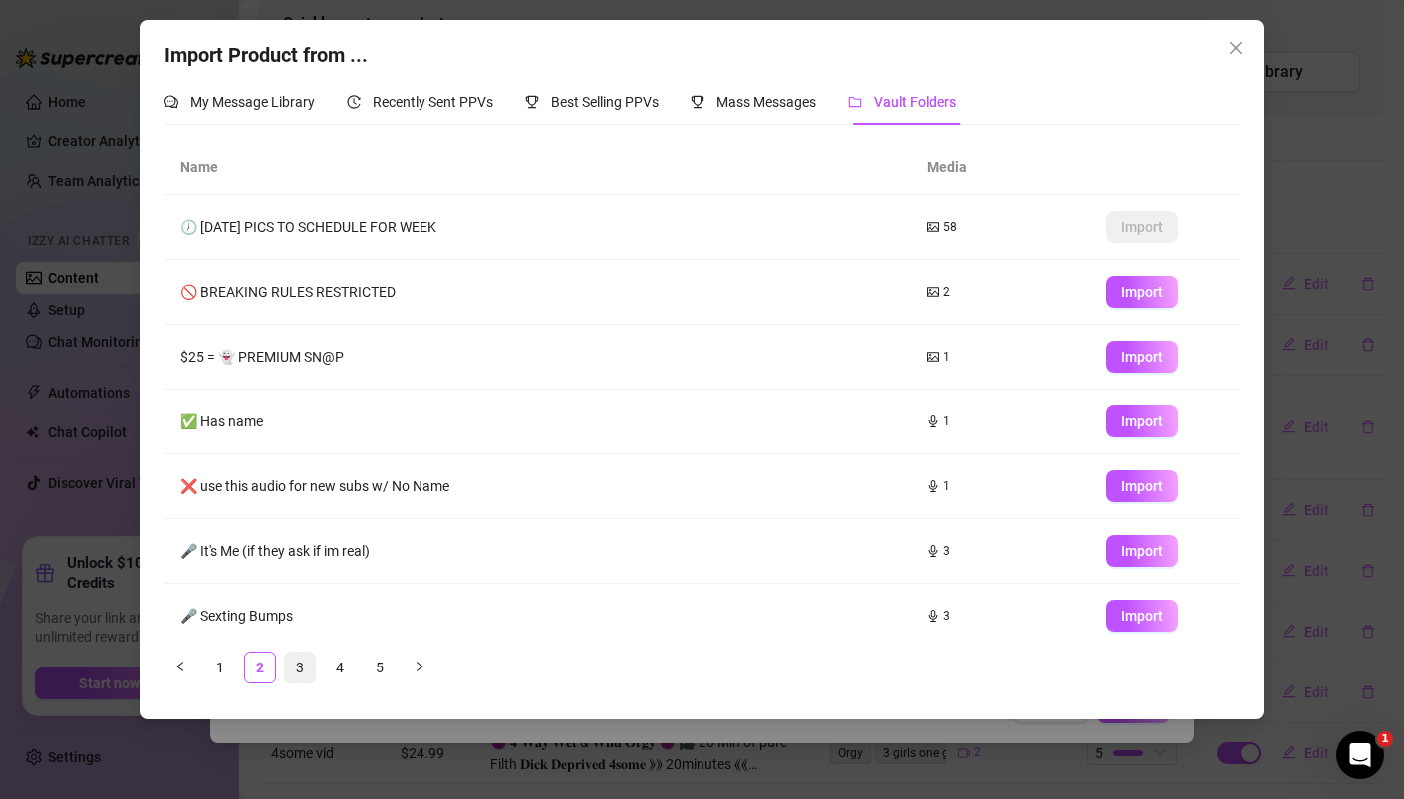
click at [303, 667] on link "3" at bounding box center [300, 667] width 30 height 30
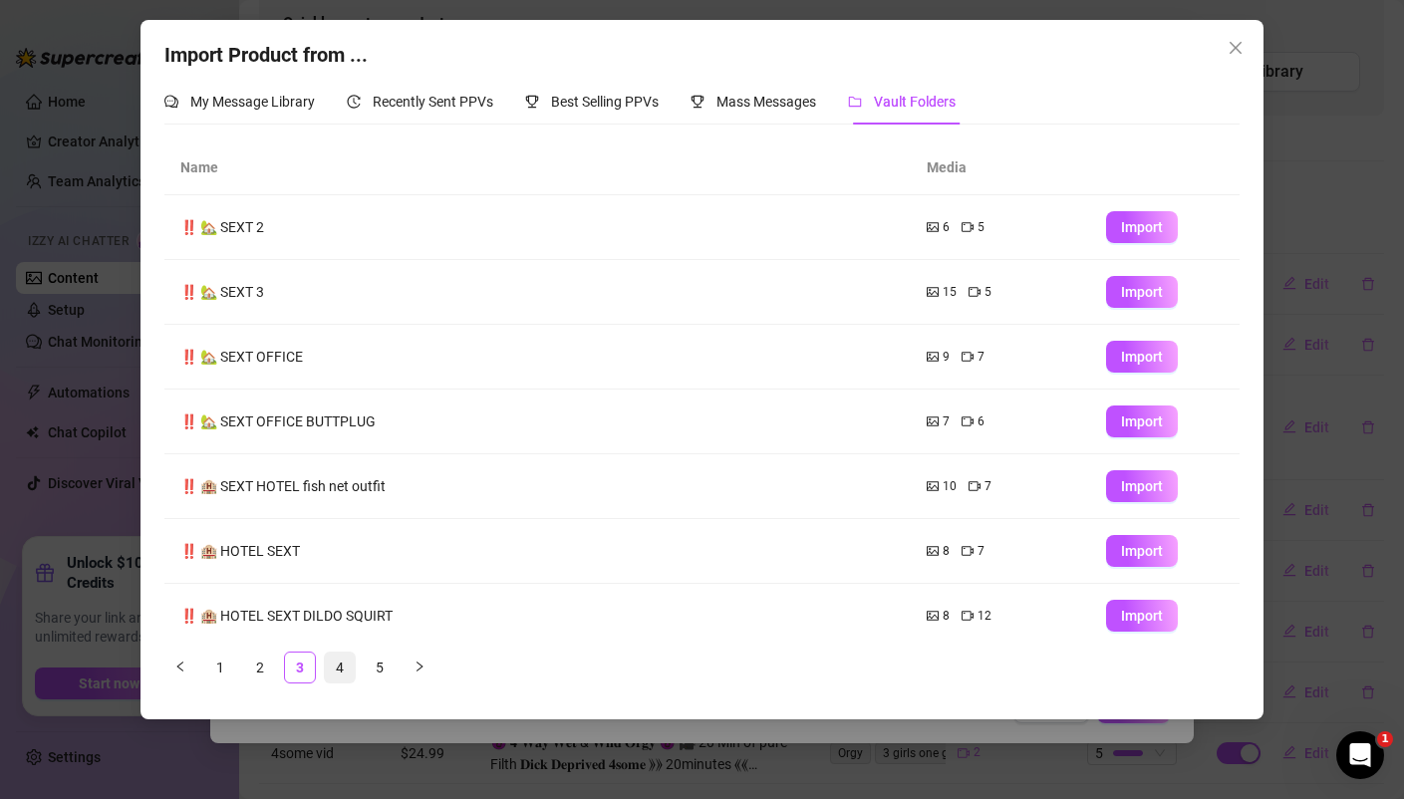
click at [342, 664] on link "4" at bounding box center [340, 667] width 30 height 30
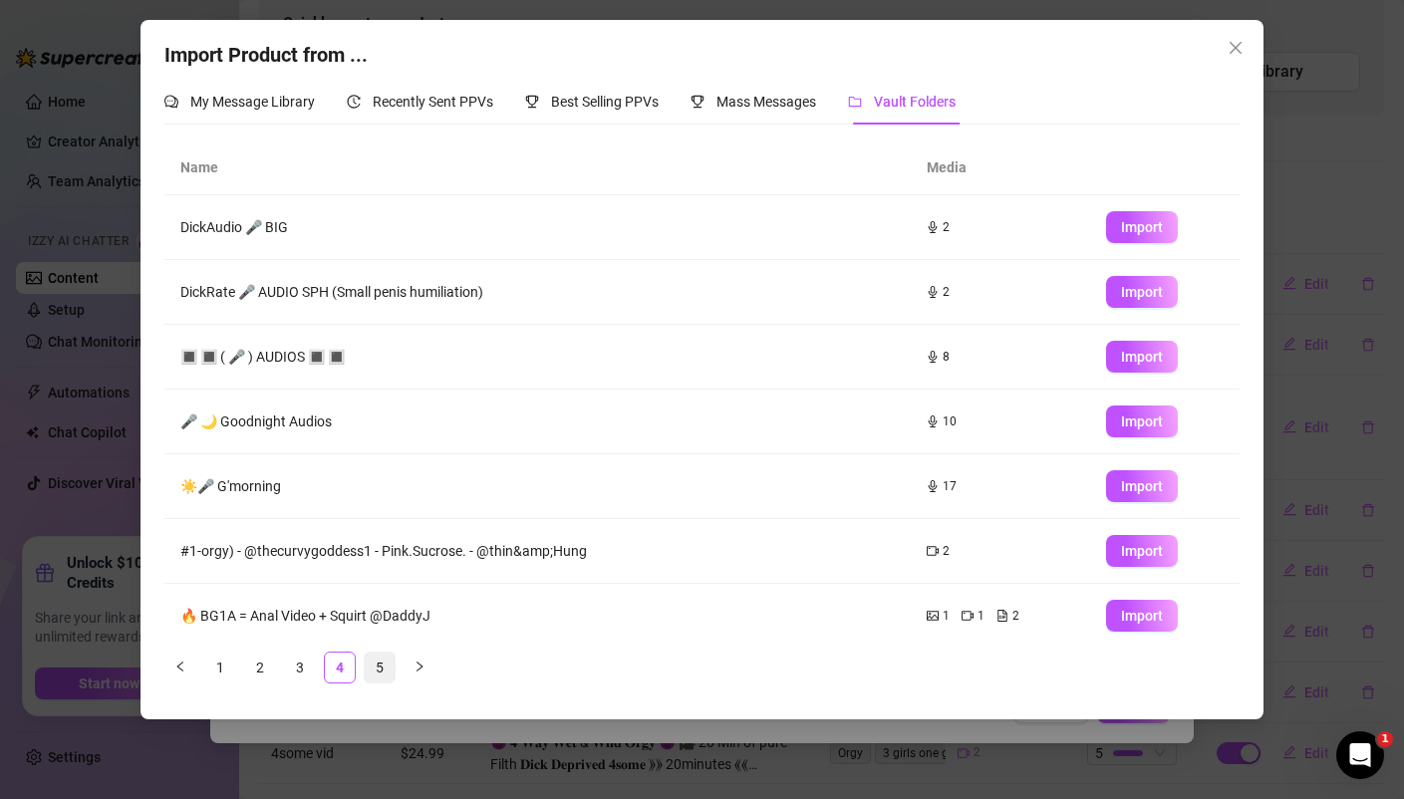
click at [371, 662] on link "5" at bounding box center [380, 667] width 30 height 30
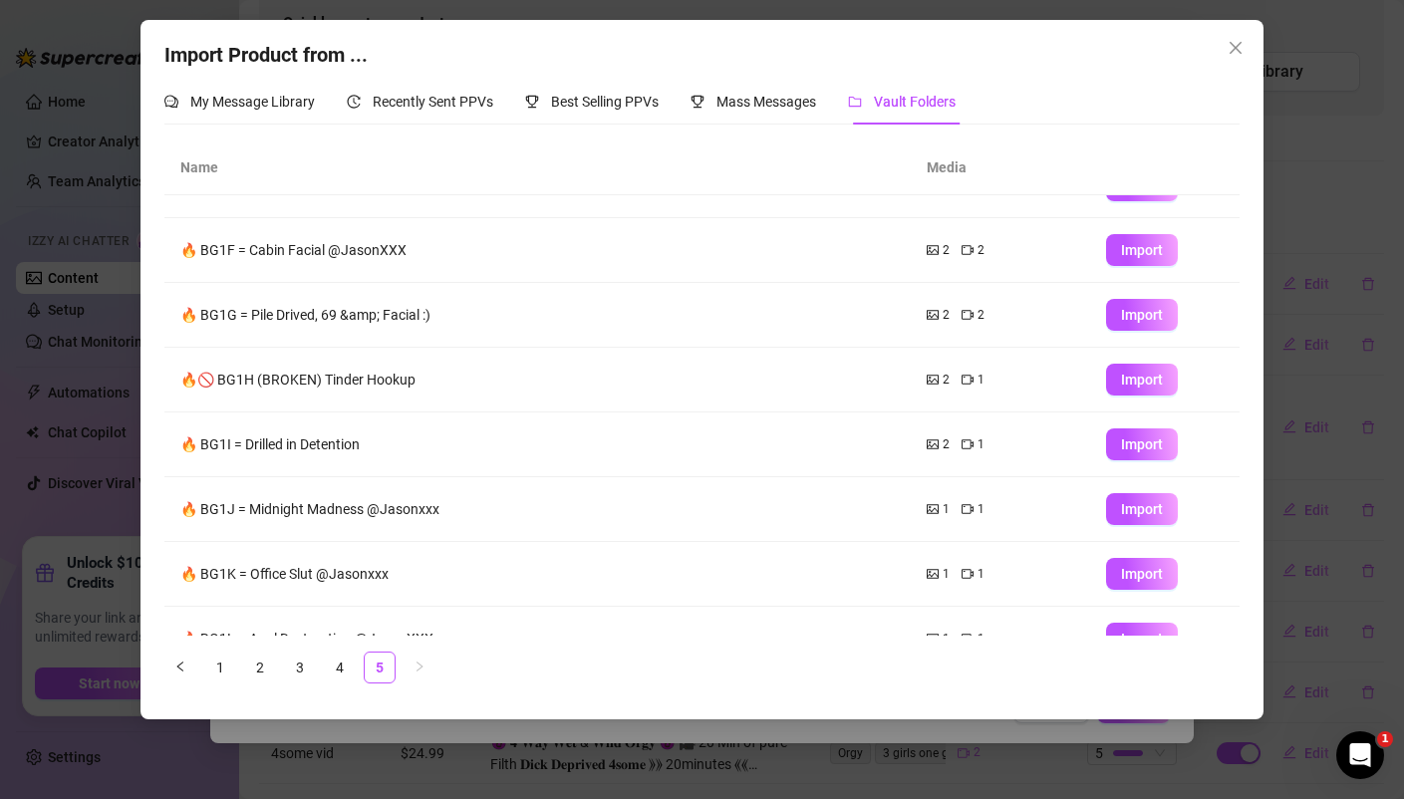
scroll to position [47, 0]
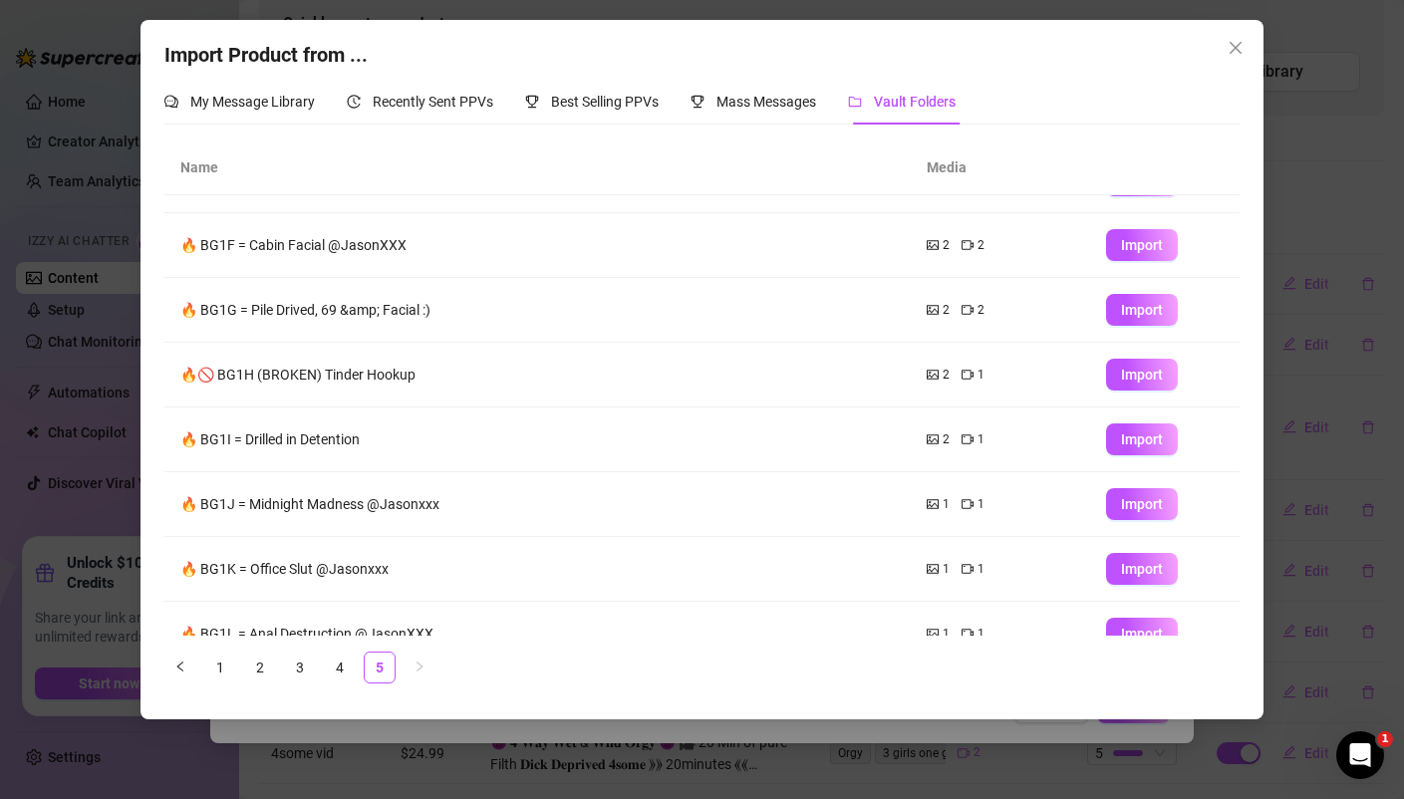
click at [406, 255] on td "🔥 BG1F = Cabin Facial @JasonXXX" at bounding box center [537, 245] width 746 height 65
click at [378, 242] on td "🔥 BG1F = Cabin Facial @JasonXXX" at bounding box center [537, 245] width 746 height 65
click at [1140, 248] on span "Import" at bounding box center [1142, 245] width 42 height 16
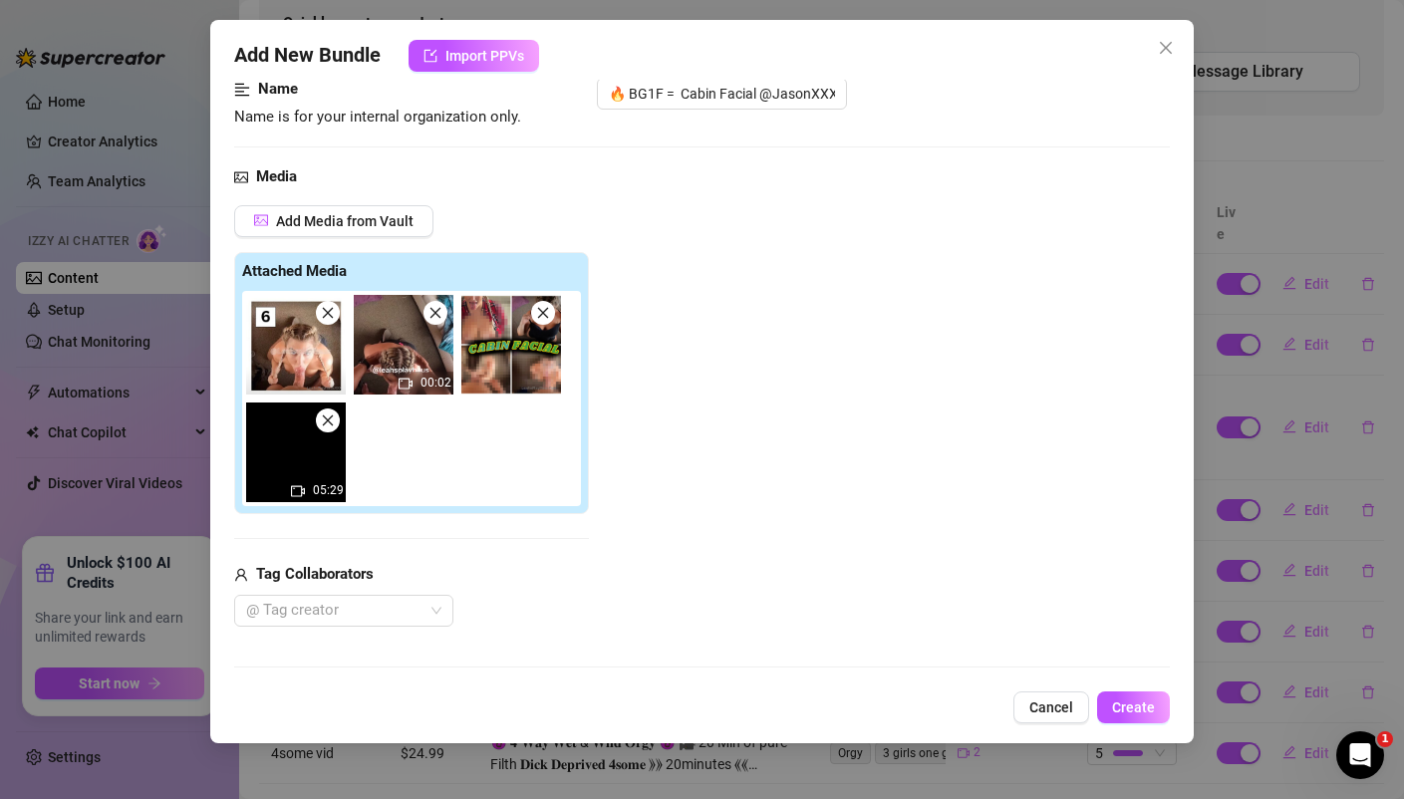
scroll to position [139, 0]
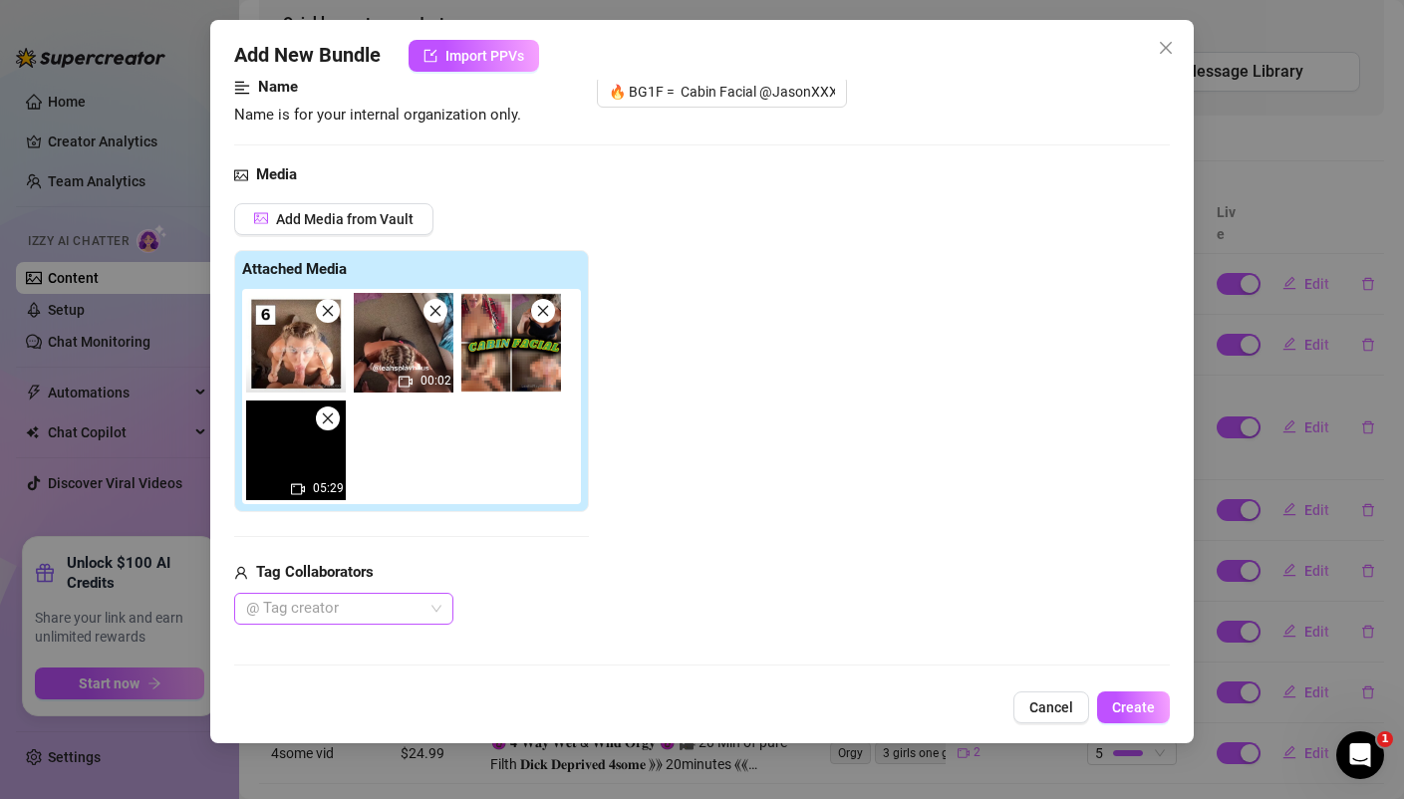
click at [348, 603] on div at bounding box center [333, 609] width 190 height 28
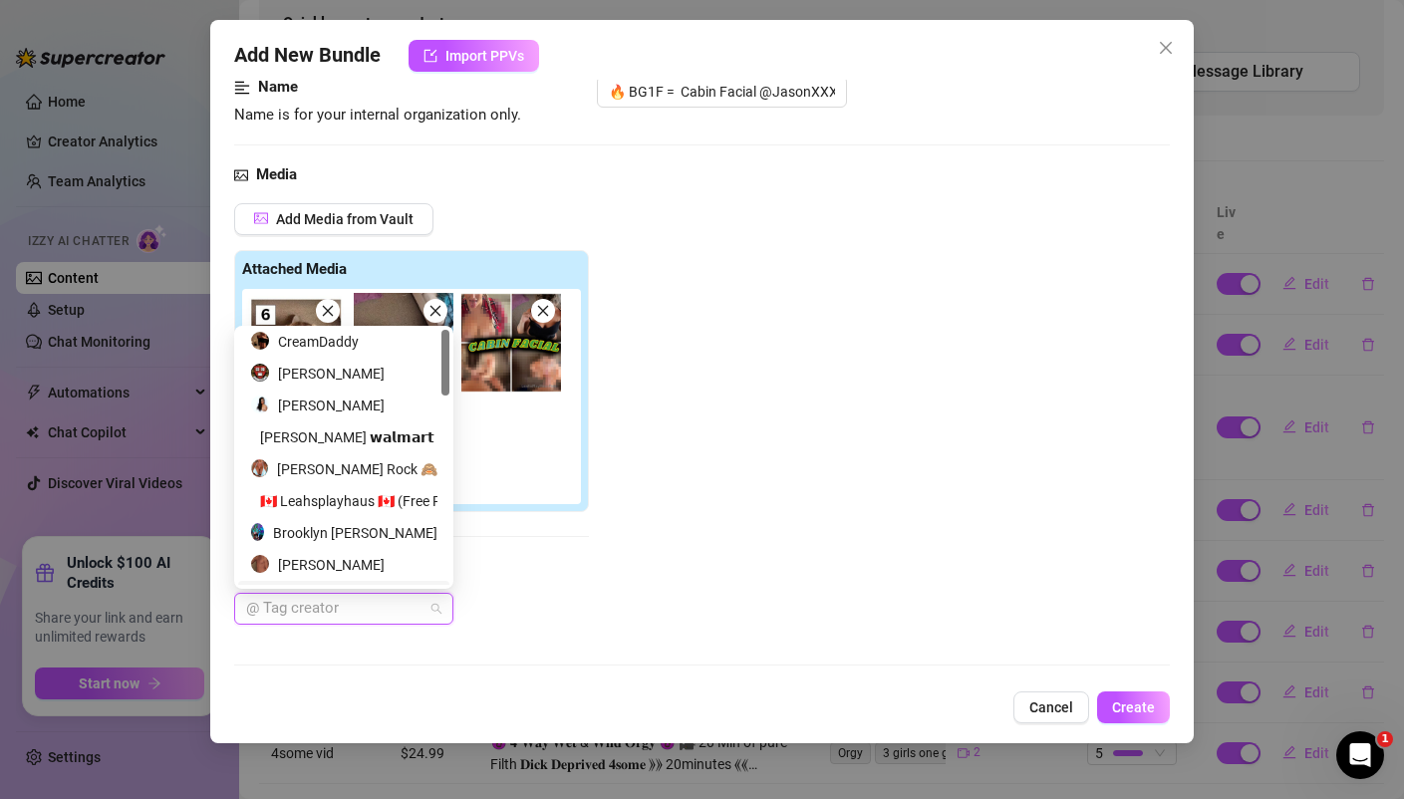
scroll to position [0, 0]
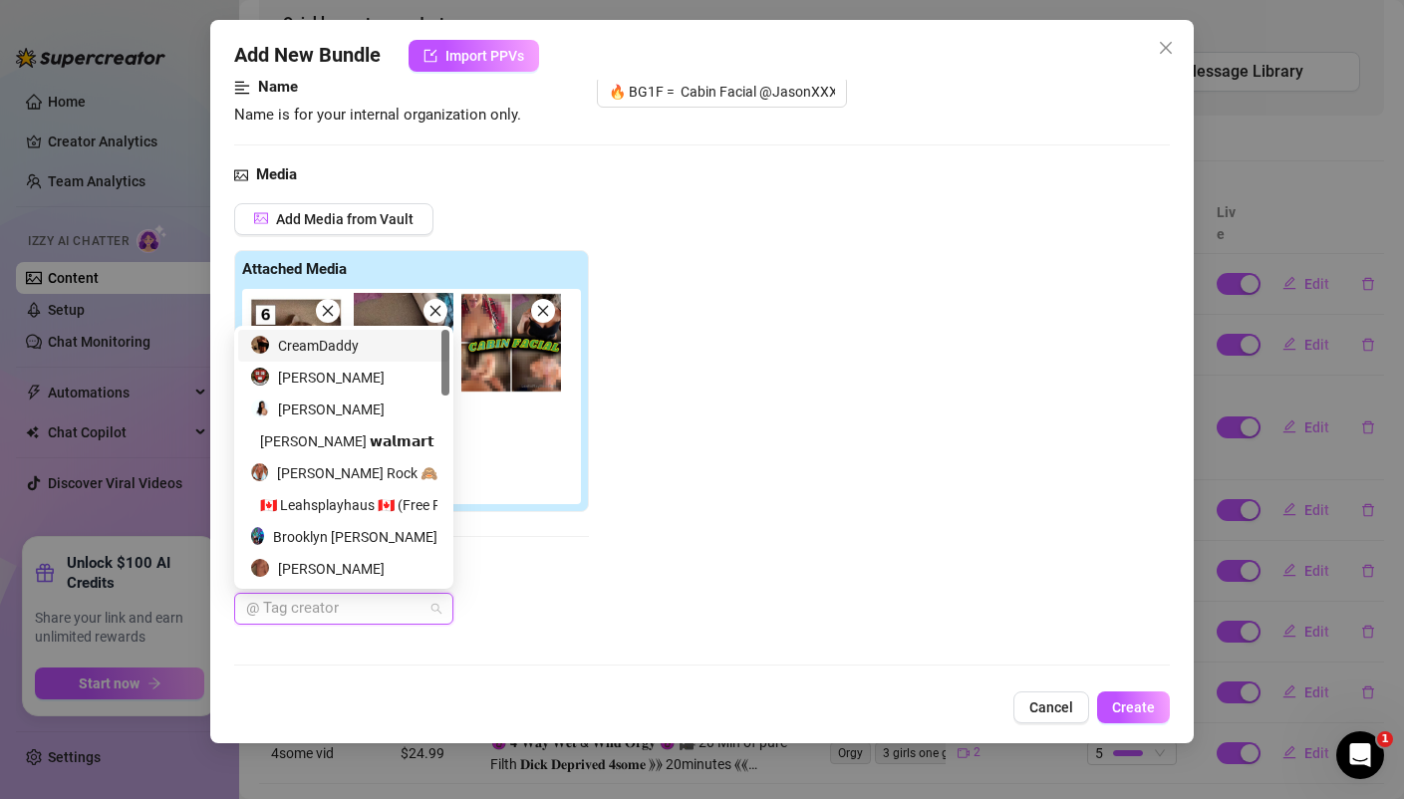
click at [350, 347] on div "CreamDaddy" at bounding box center [343, 346] width 187 height 22
click at [701, 214] on div "Add Media from Vault Attached Media 00:02 05:29 Tag Collaborators CreamDaddy" at bounding box center [701, 413] width 934 height 421
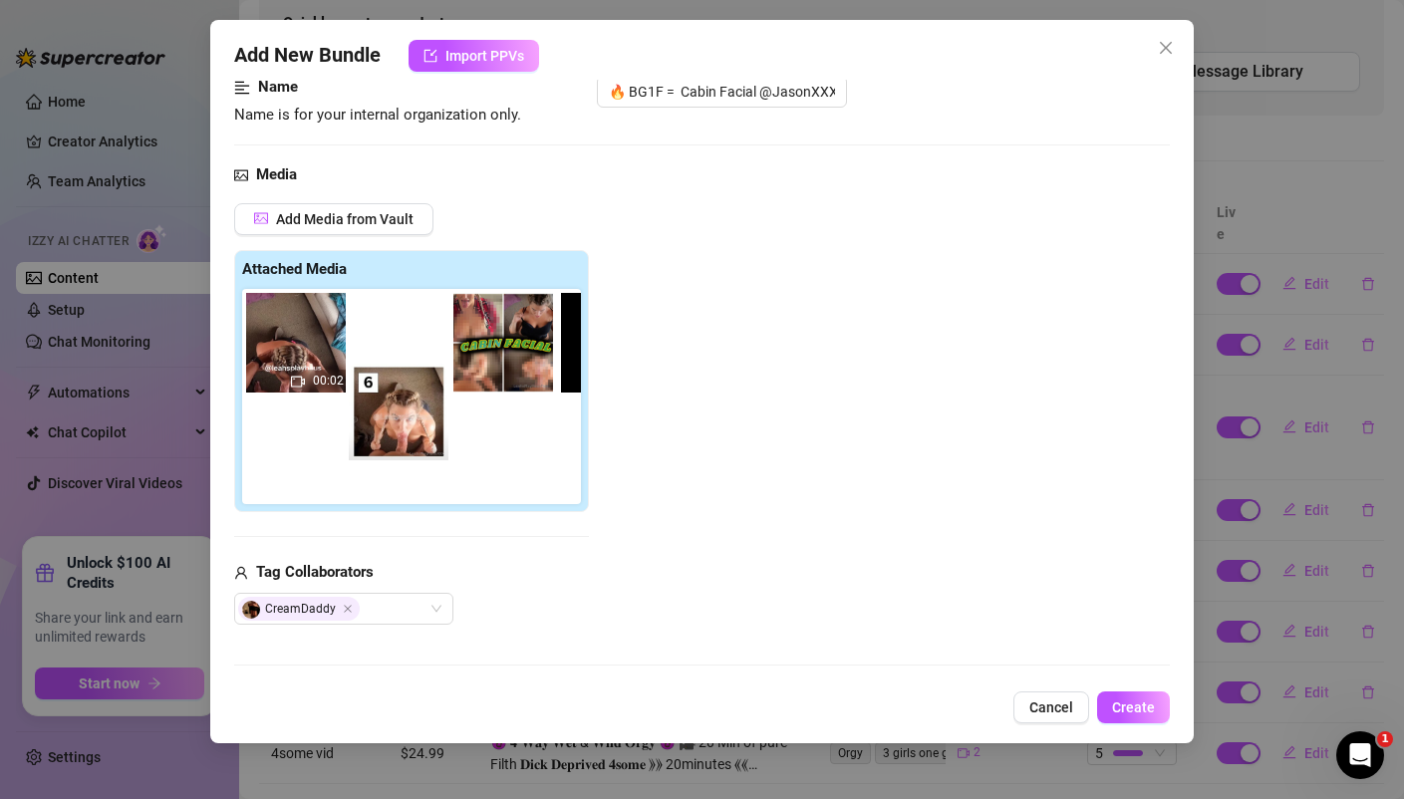
drag, startPoint x: 320, startPoint y: 349, endPoint x: 428, endPoint y: 421, distance: 130.7
click at [428, 421] on div "00:02 05:29" at bounding box center [415, 396] width 347 height 215
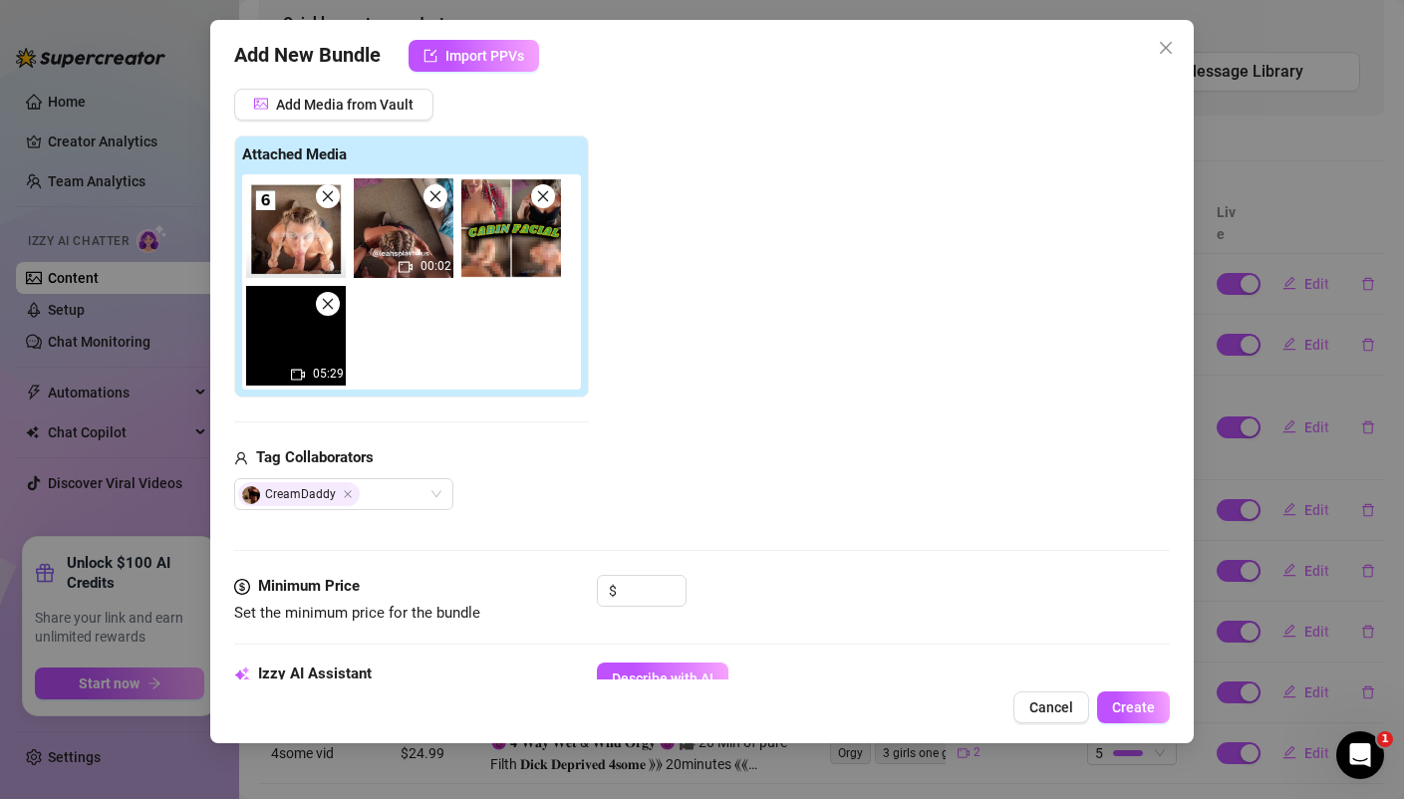
scroll to position [248, 0]
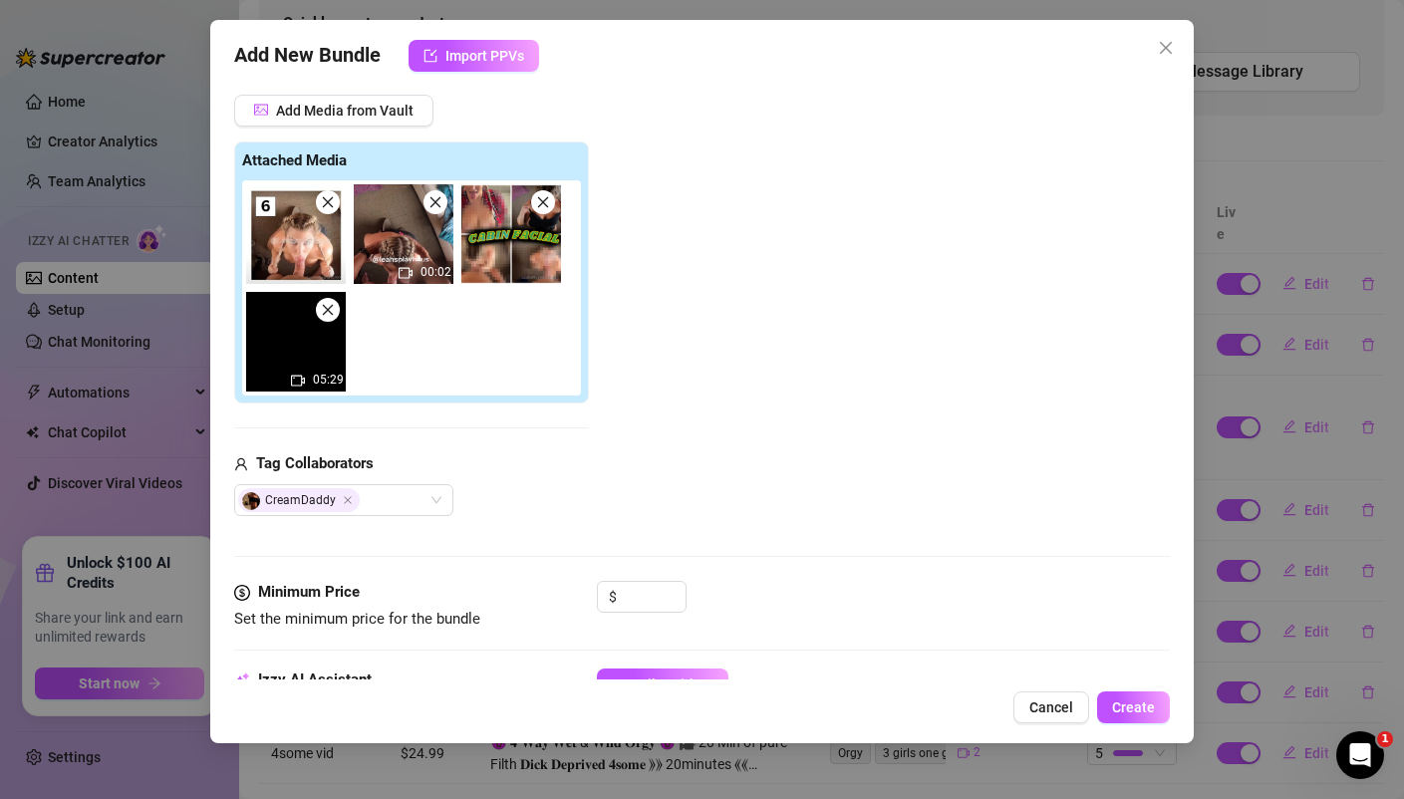
click at [443, 210] on span at bounding box center [435, 202] width 24 height 24
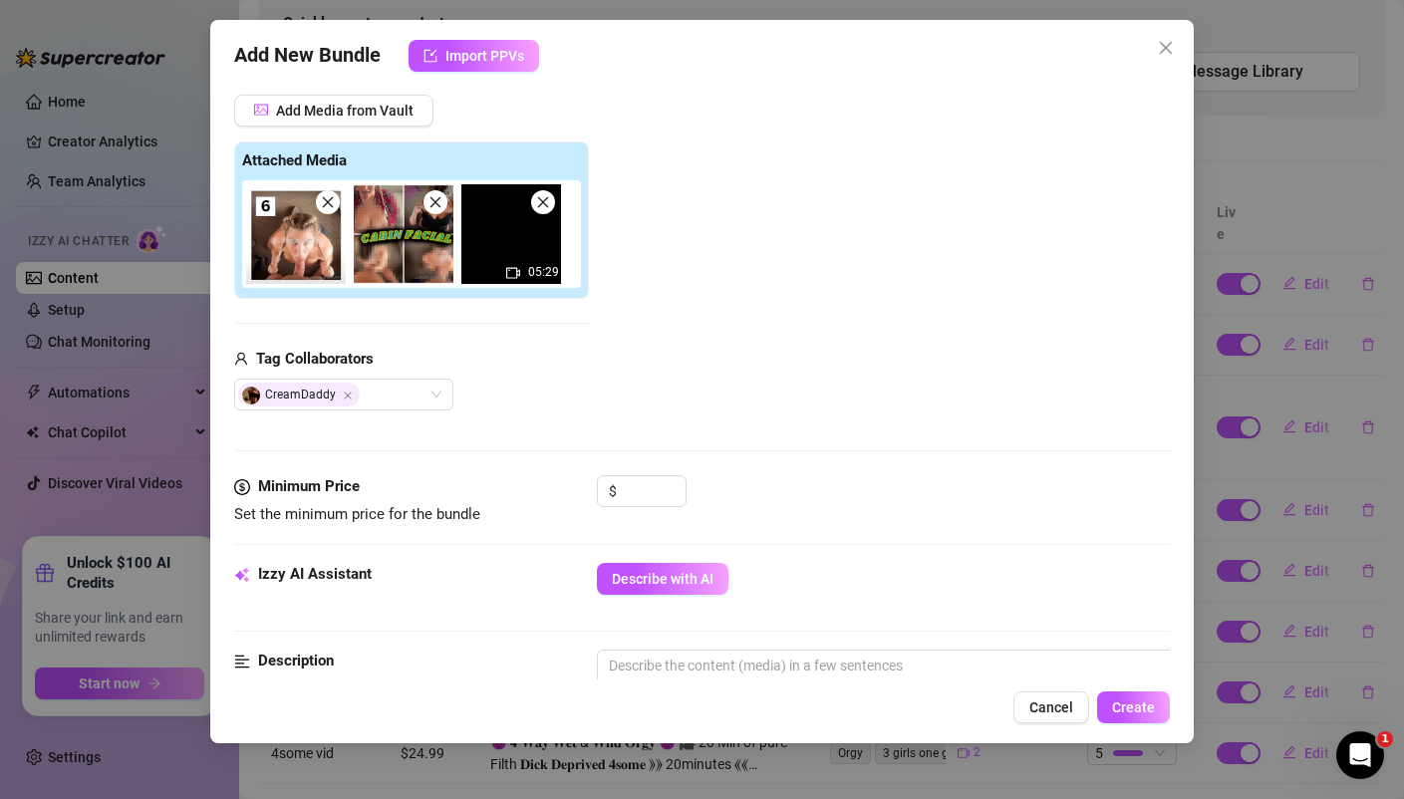
click at [331, 210] on span at bounding box center [328, 202] width 24 height 24
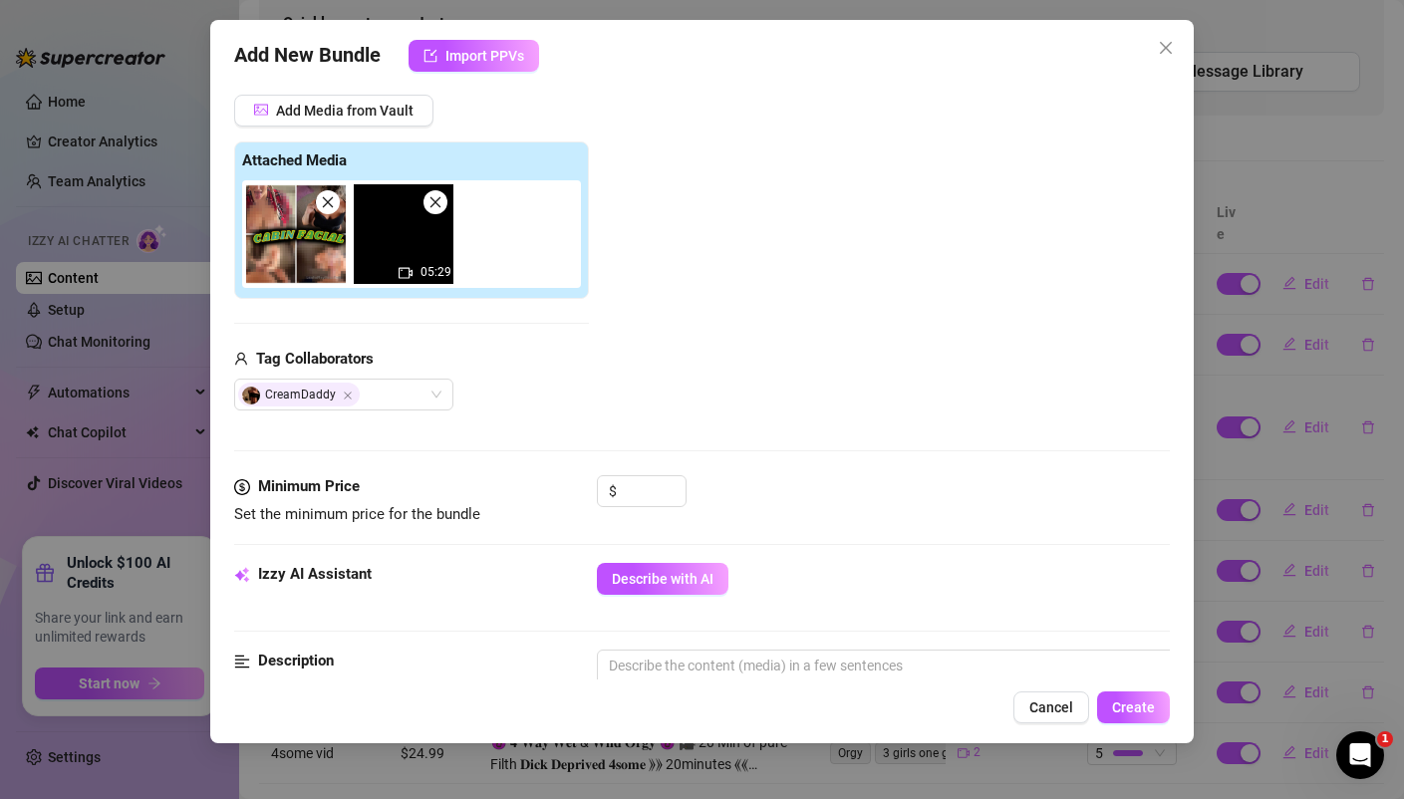
click at [719, 238] on div "Add Media from Vault Attached Media 05:29 Tag Collaborators CreamDaddy" at bounding box center [701, 253] width 934 height 317
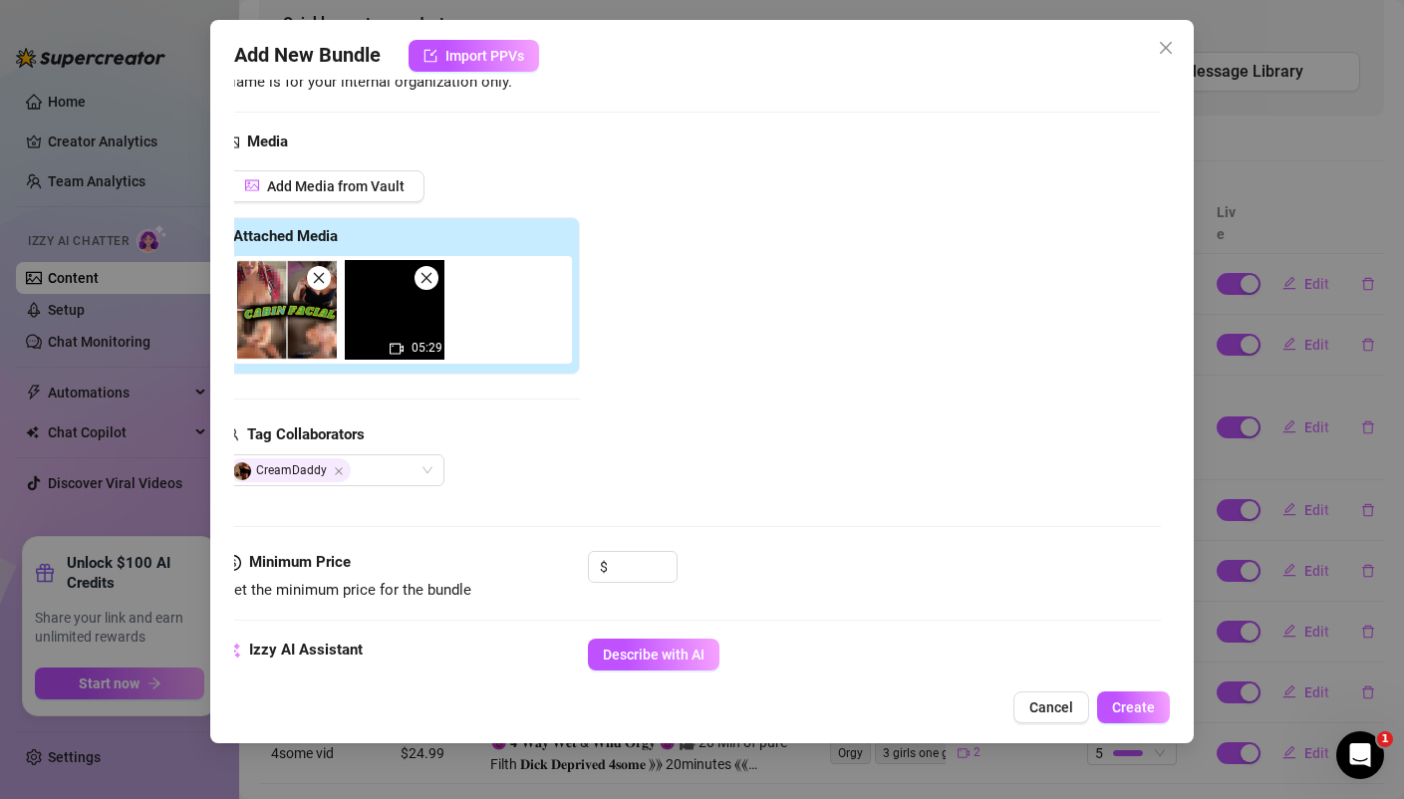
scroll to position [255, 9]
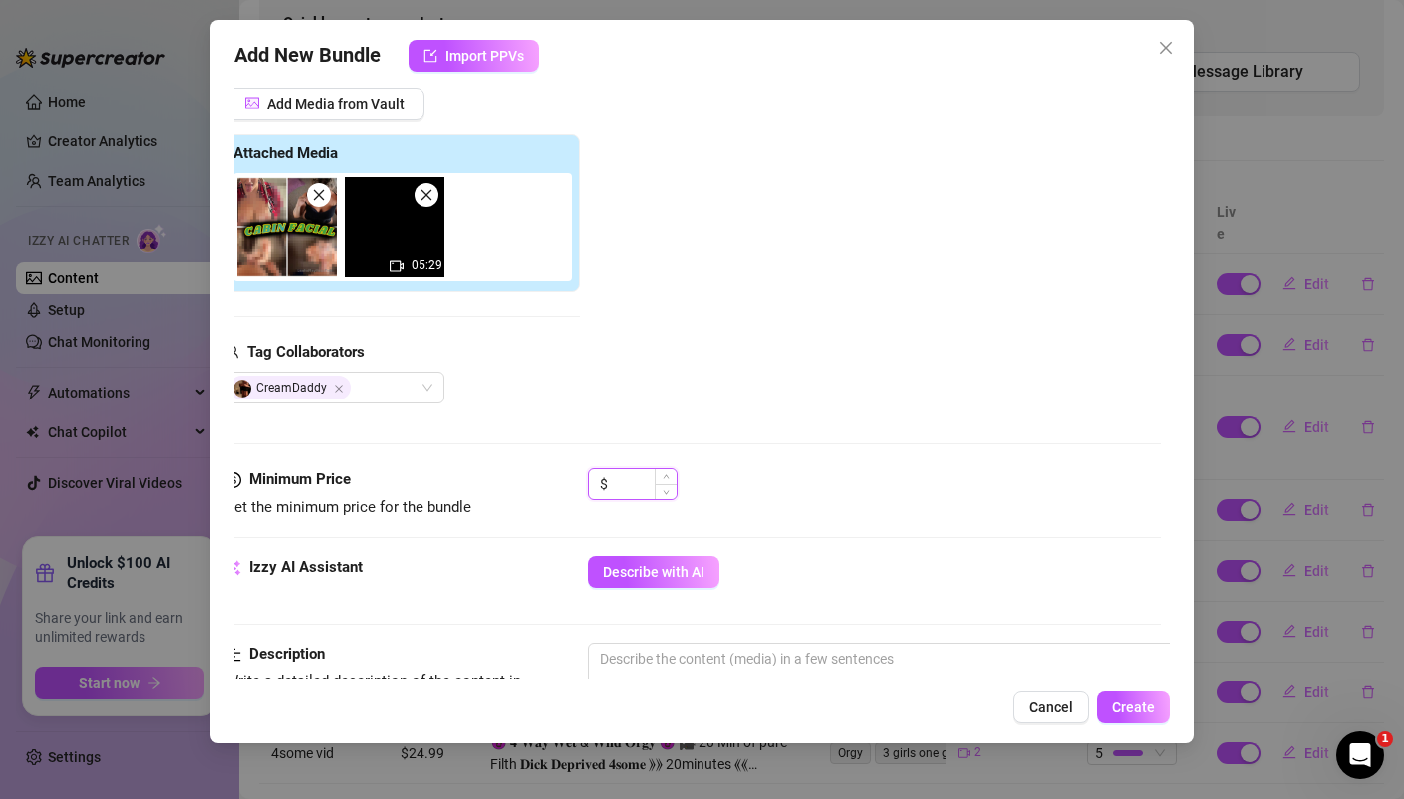
click at [633, 486] on input at bounding box center [644, 484] width 65 height 30
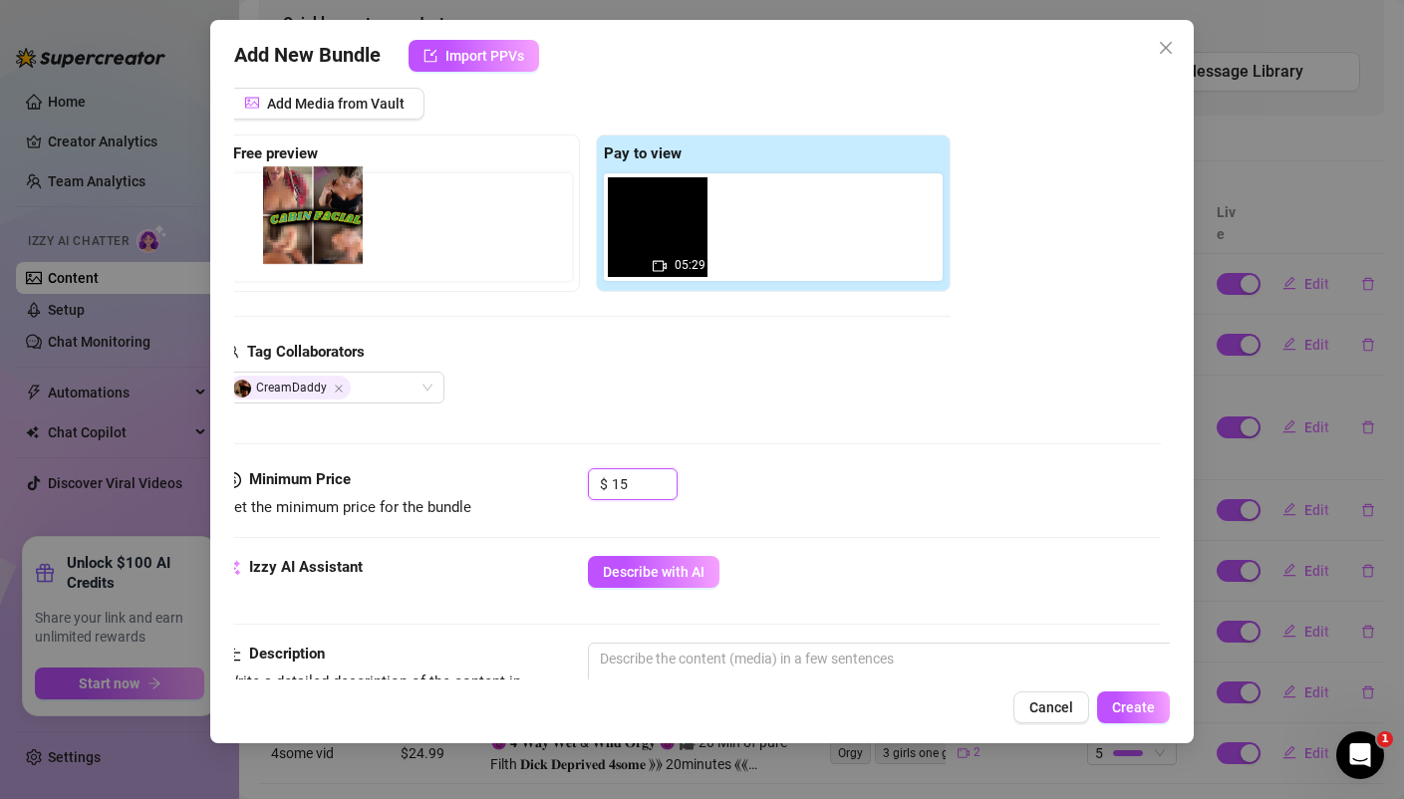
drag, startPoint x: 695, startPoint y: 242, endPoint x: 335, endPoint y: 224, distance: 361.1
click at [335, 224] on div "Free preview Pay to view 05:29" at bounding box center [587, 212] width 725 height 157
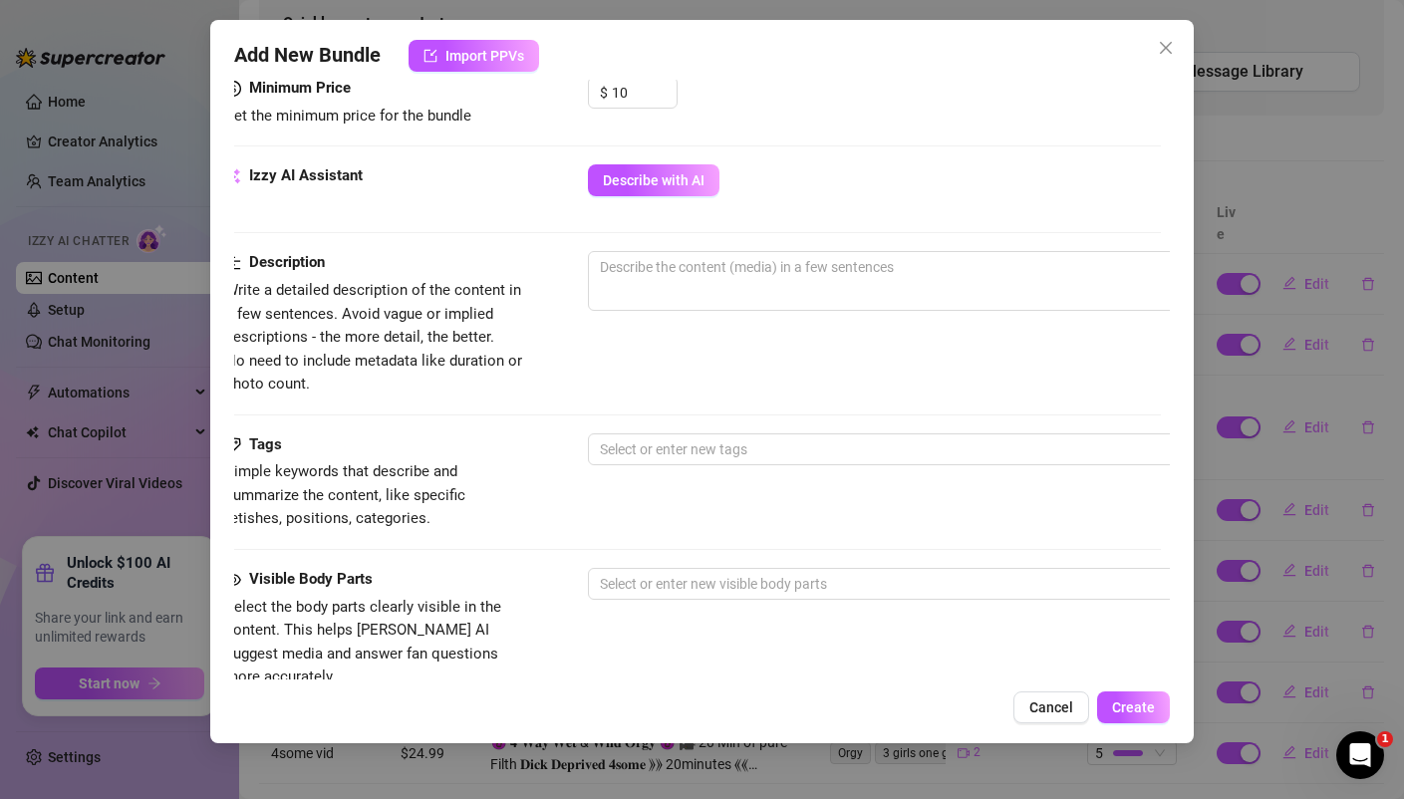
scroll to position [645, 9]
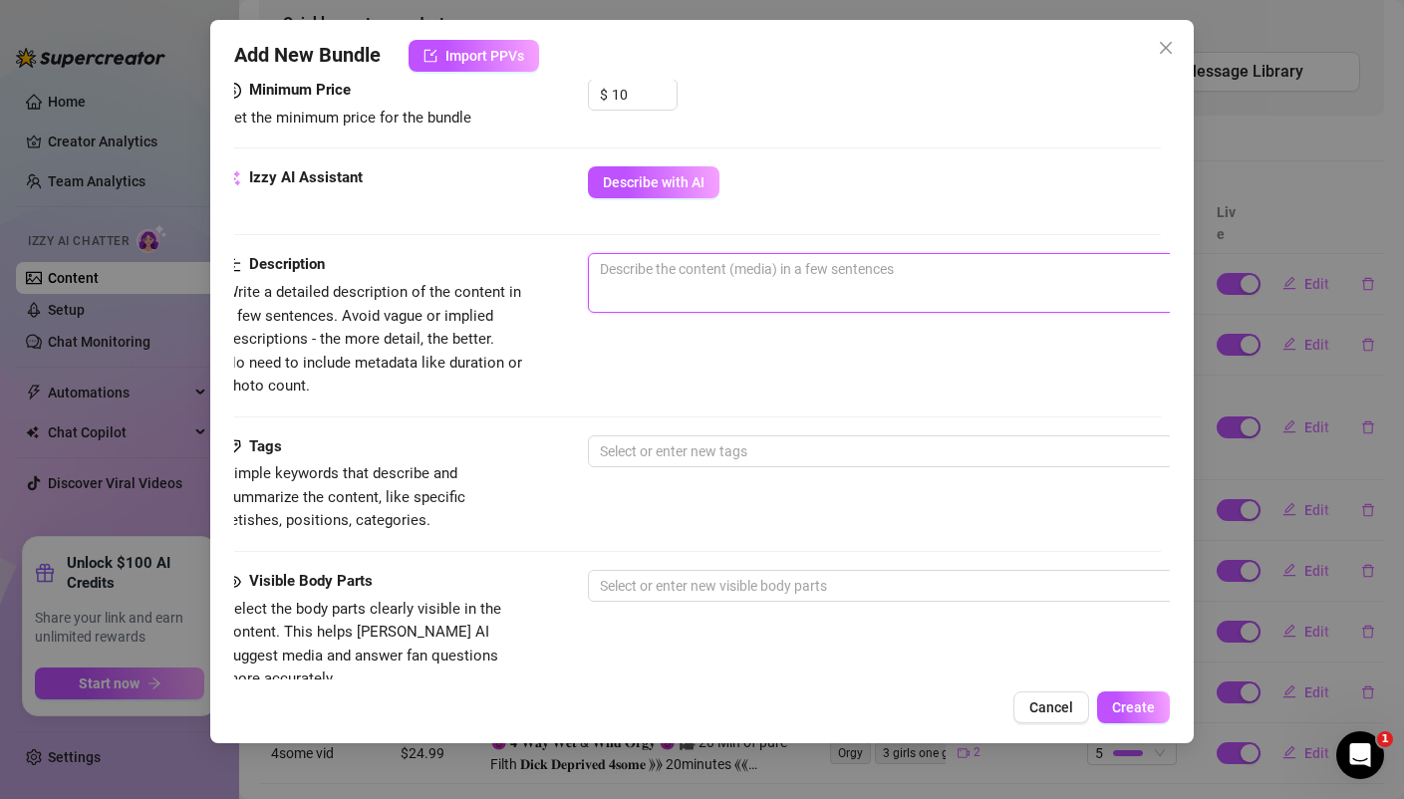
click at [646, 268] on textarea at bounding box center [936, 269] width 695 height 30
paste textarea "*Cabin in the Woods Facial* Video #5 5min 29 Seconds - While Vacationing in the…"
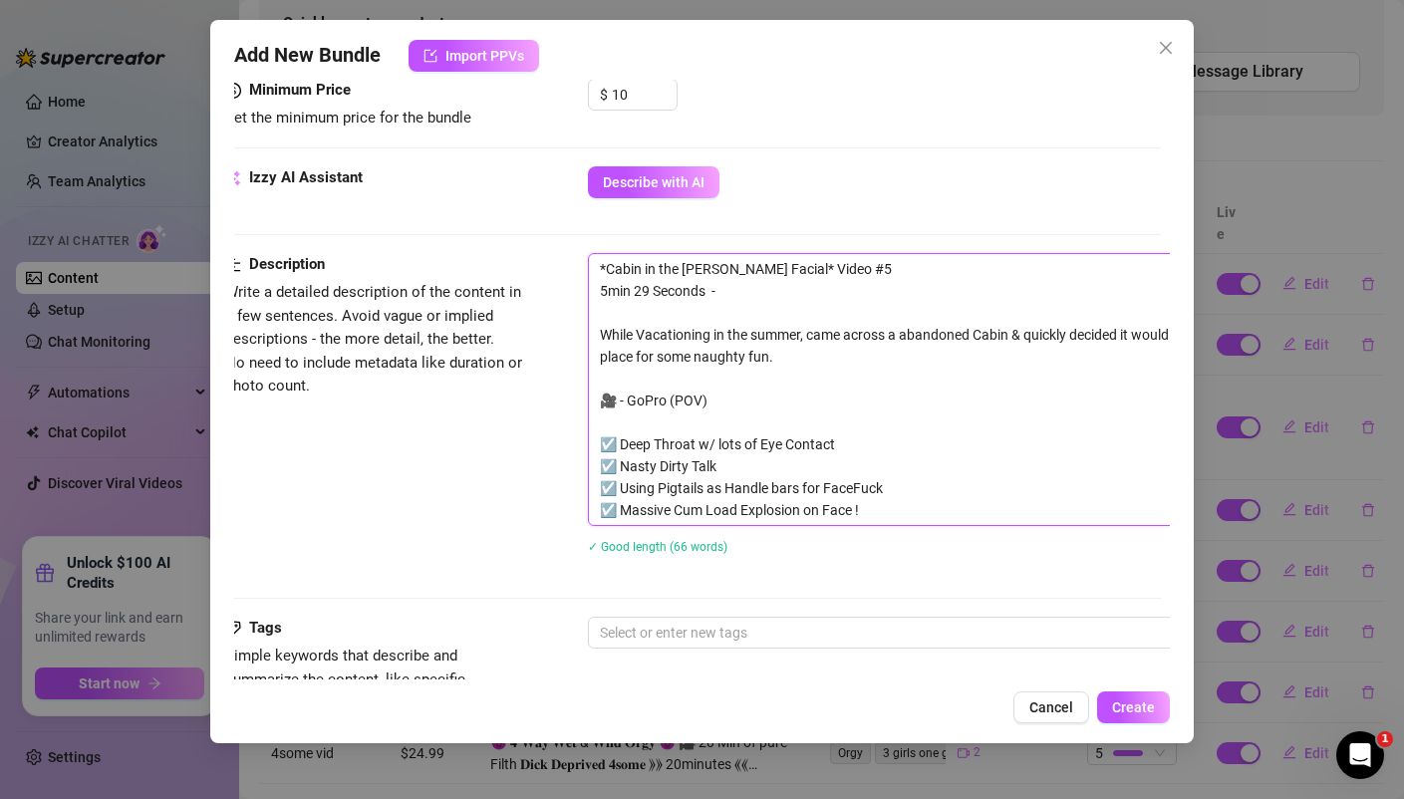
scroll to position [0, 0]
click at [850, 270] on textarea "*Cabin in the Woods Facial* Video #5 5min 29 Seconds - While Vacationing in the…" at bounding box center [936, 389] width 695 height 271
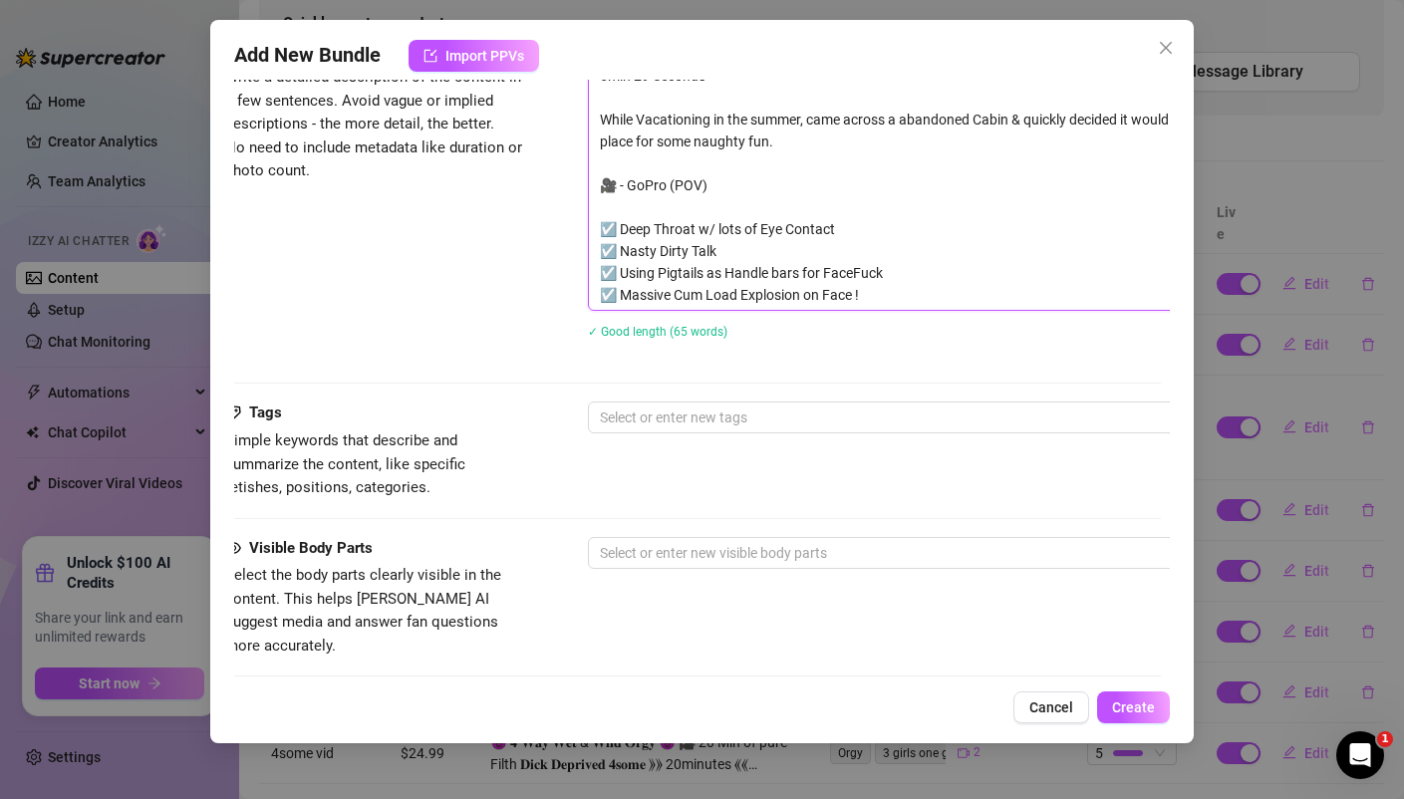
scroll to position [879, 9]
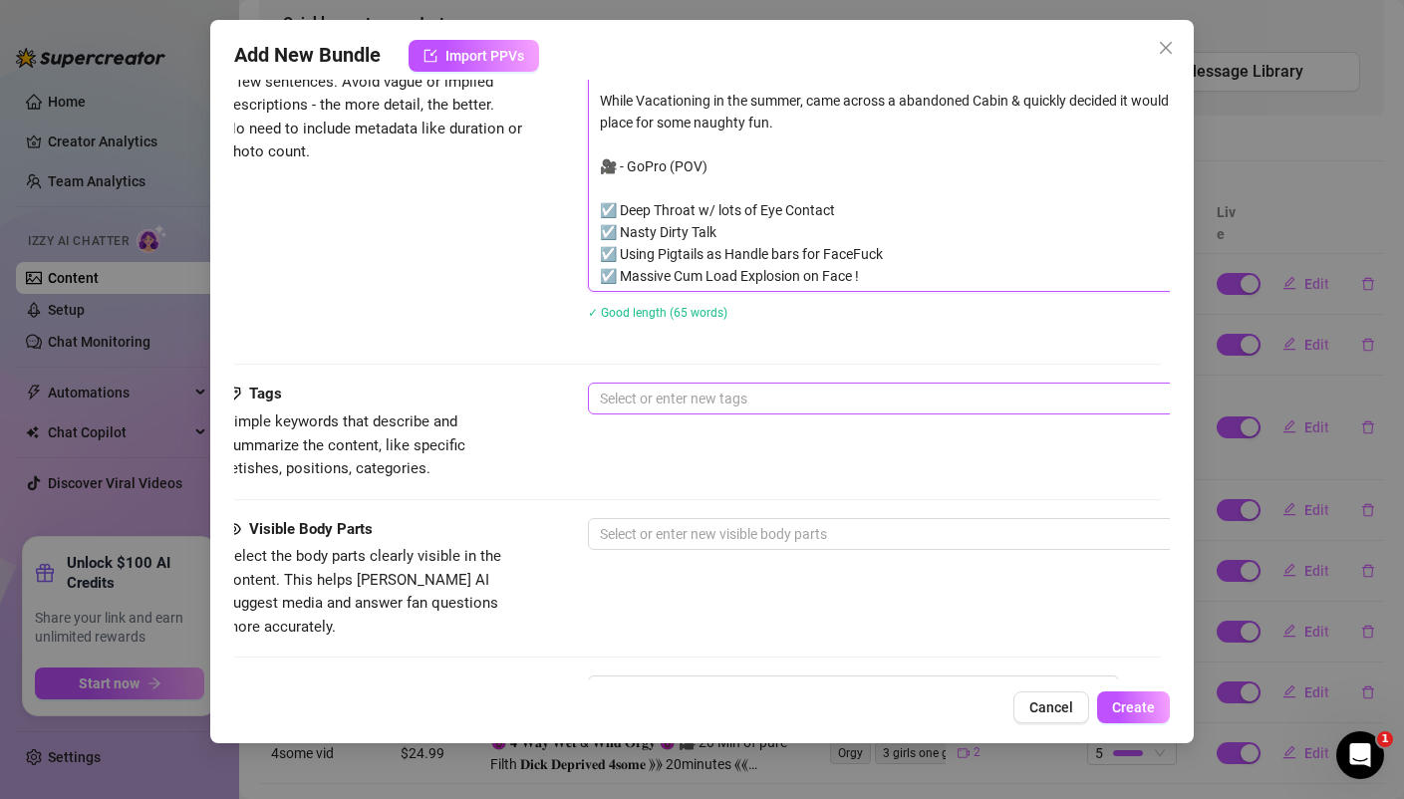
click at [677, 393] on div at bounding box center [926, 399] width 668 height 28
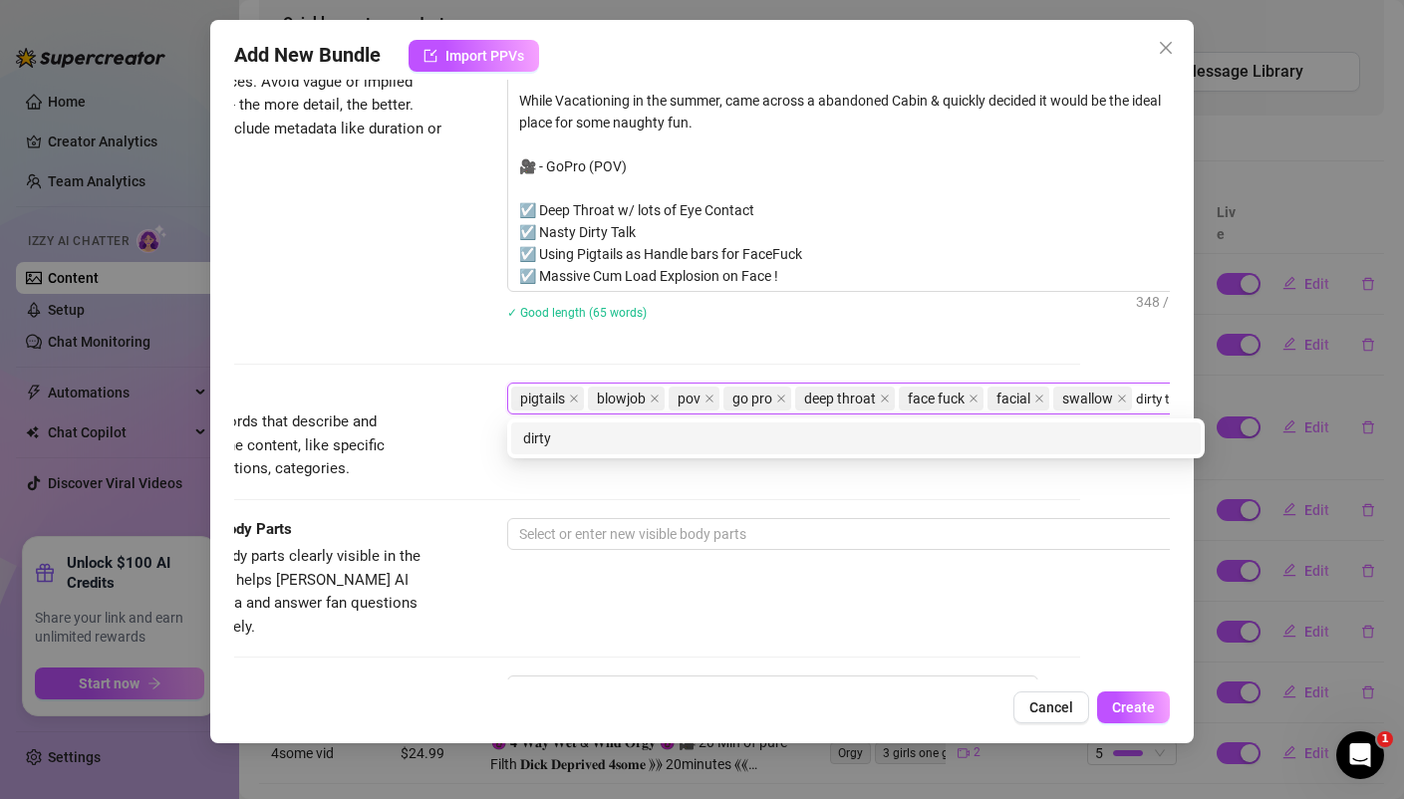
scroll to position [879, 94]
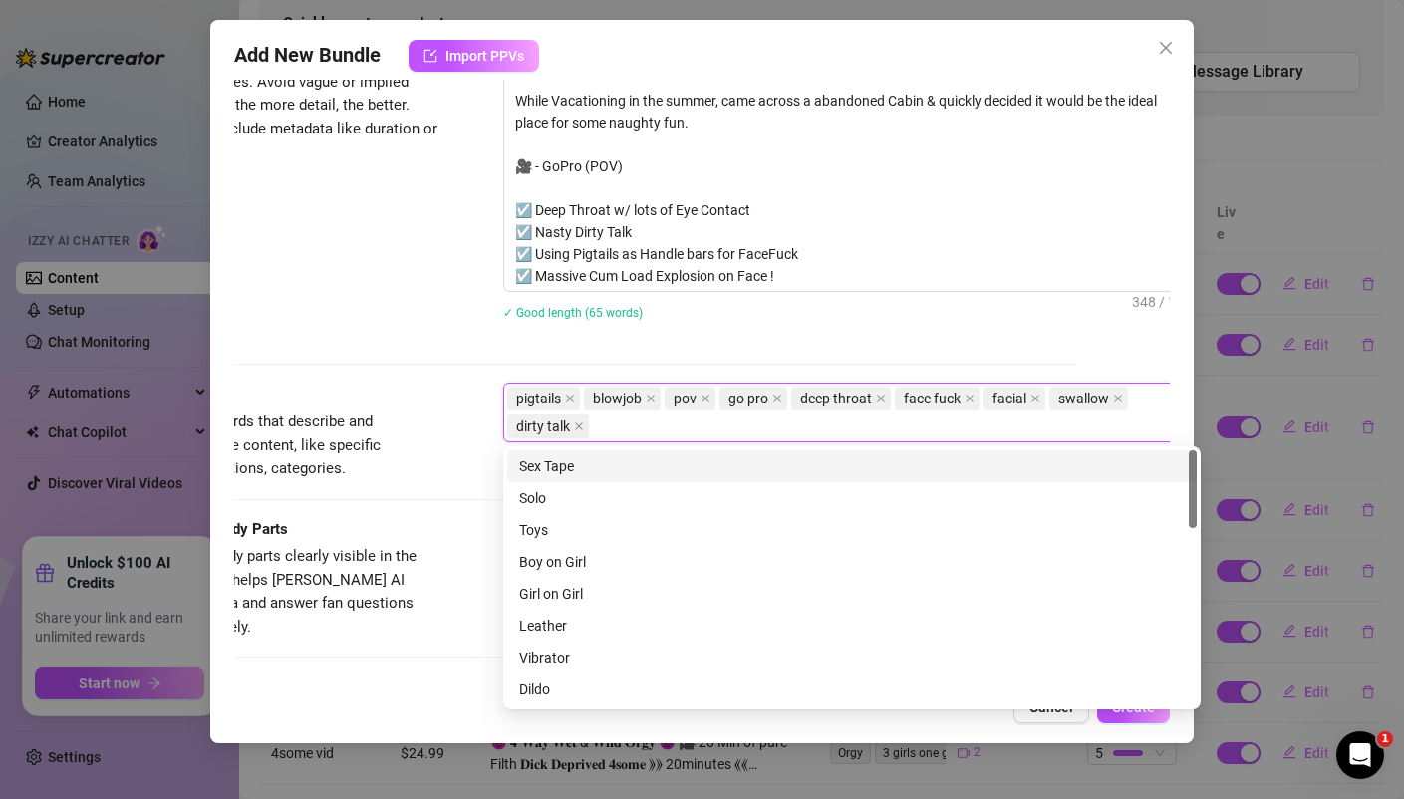
click at [352, 289] on div "Description Write a detailed description of the content in a few sentences. Avo…" at bounding box center [607, 182] width 934 height 327
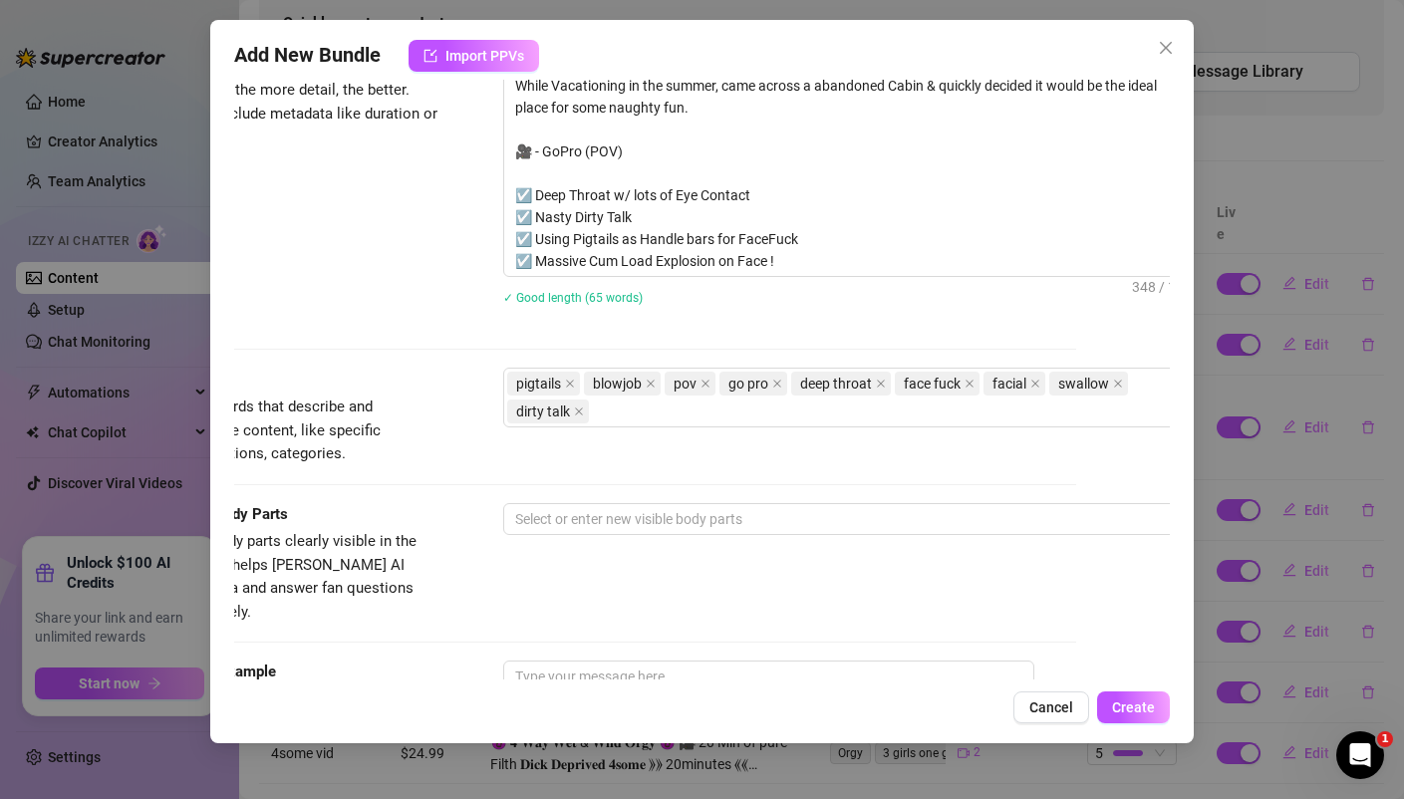
scroll to position [895, 94]
click at [637, 412] on div "pigtails blowjob pov go pro deep throat face fuck facial swallow dirty talk" at bounding box center [841, 397] width 668 height 56
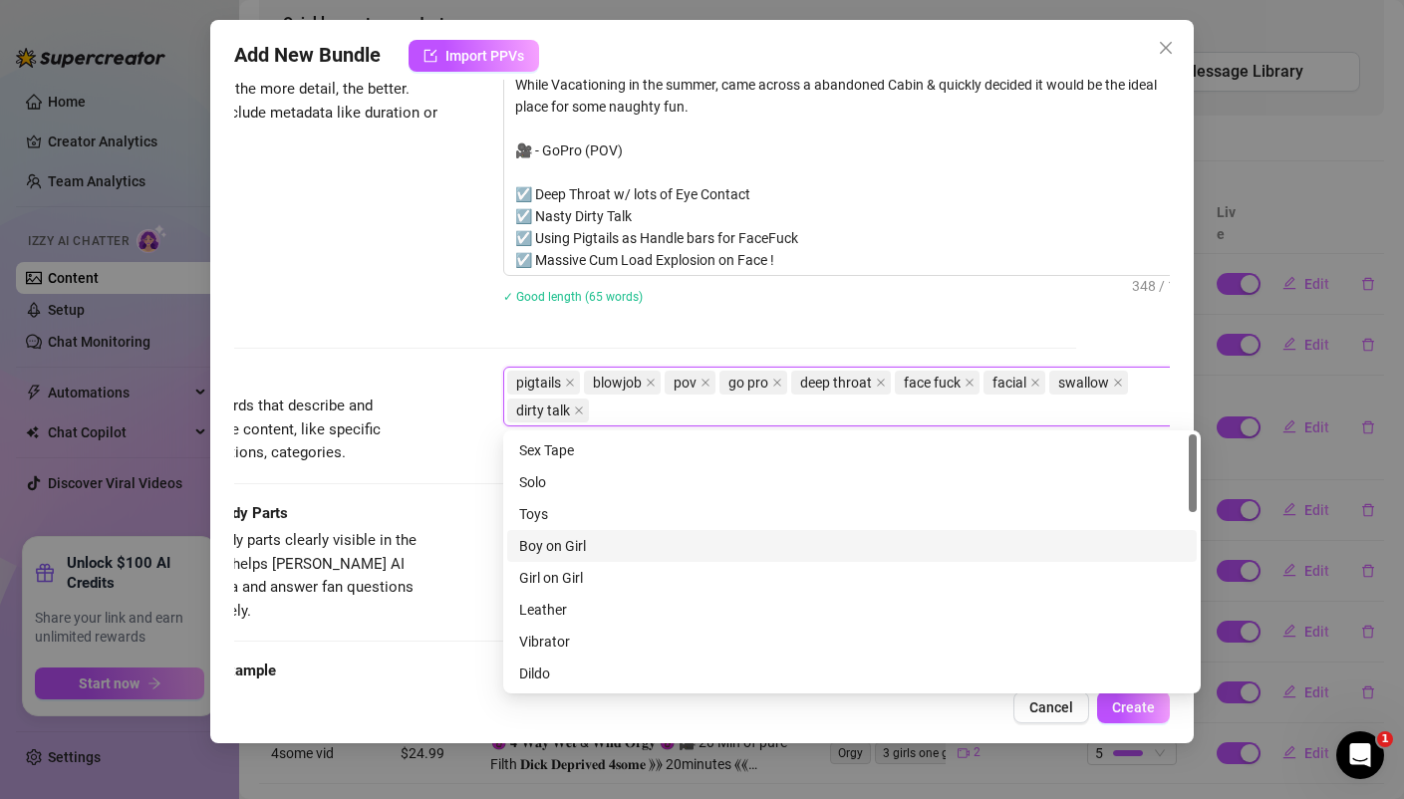
click at [564, 555] on div "Boy on Girl" at bounding box center [851, 546] width 665 height 22
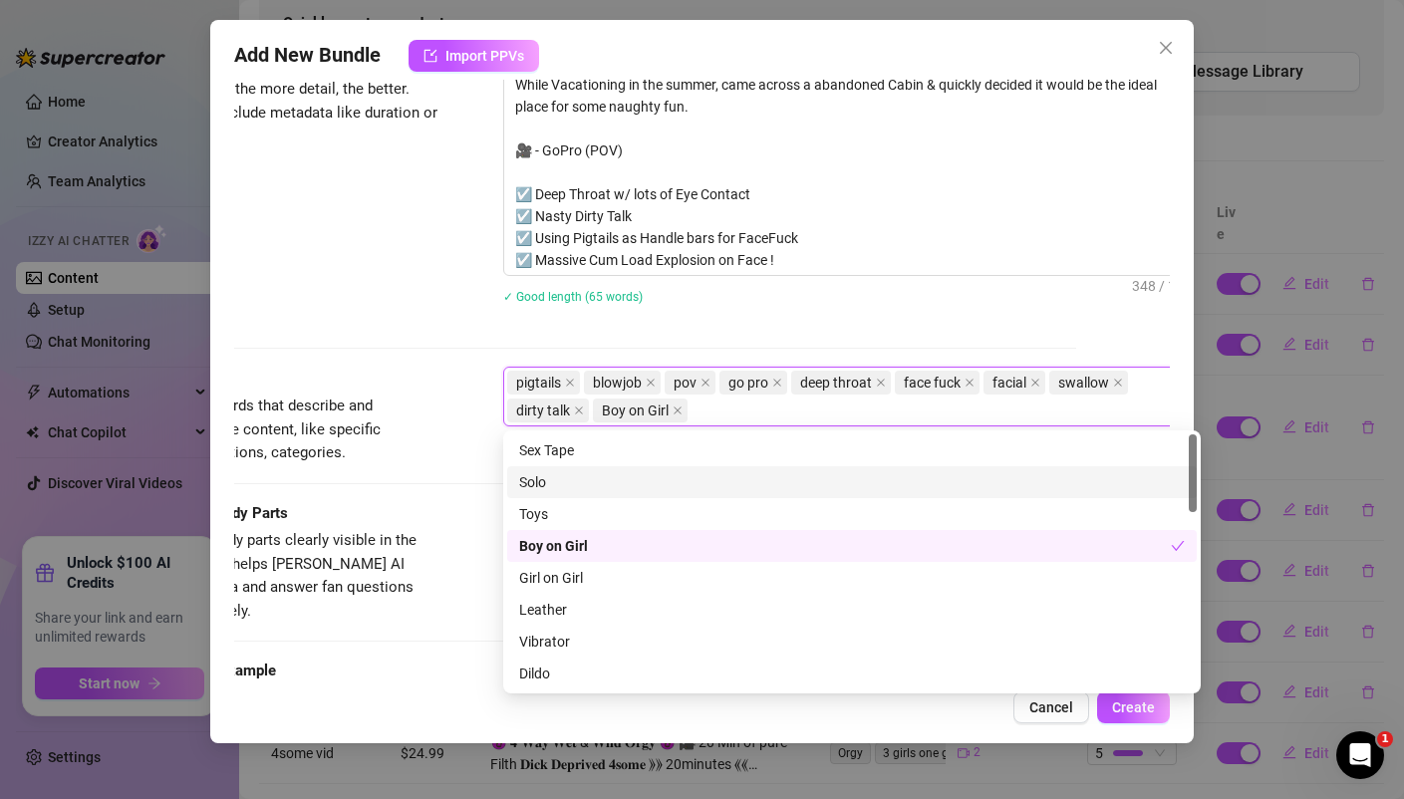
click at [394, 296] on div "Description Write a detailed description of the content in a few sentences. Avo…" at bounding box center [607, 166] width 934 height 327
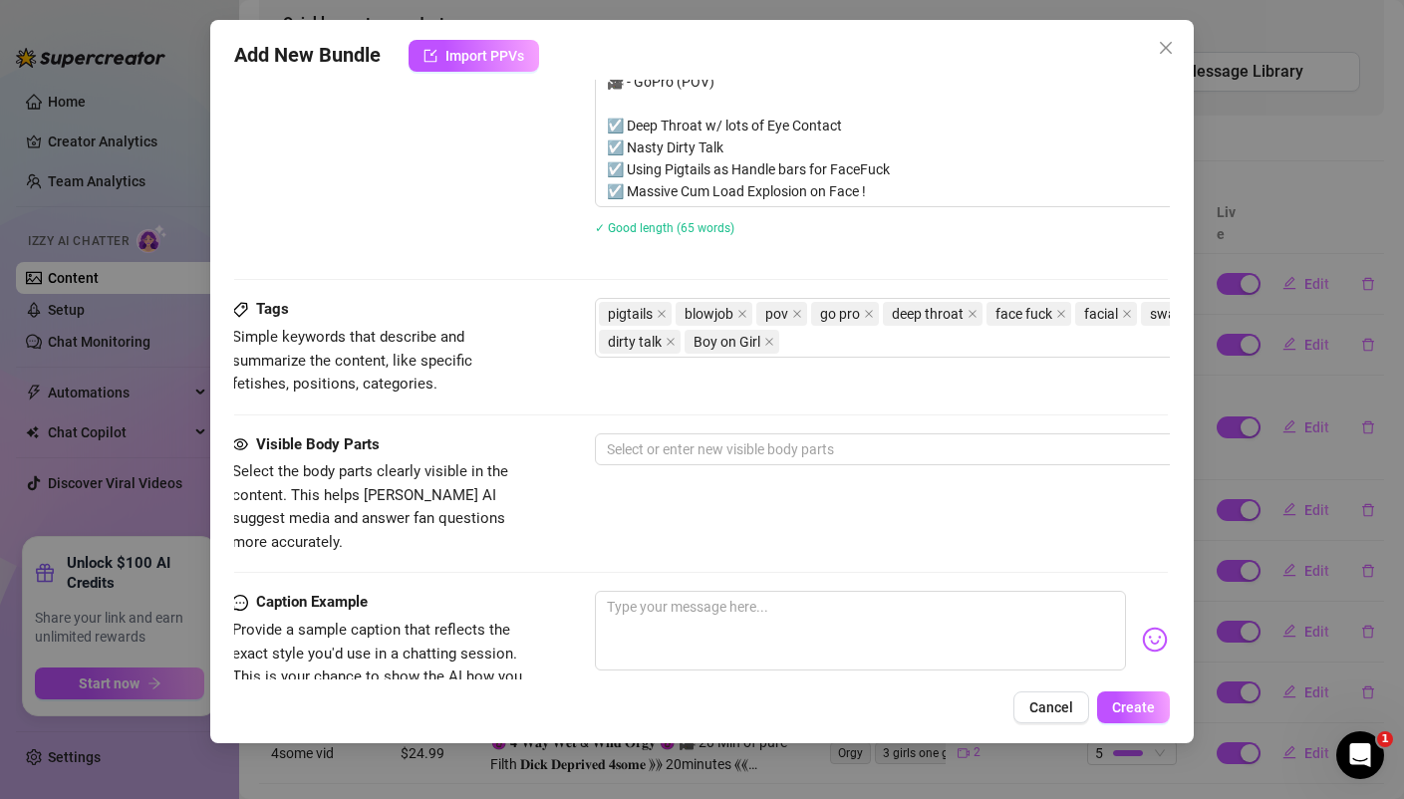
scroll to position [964, 0]
click at [657, 439] on div at bounding box center [935, 448] width 668 height 28
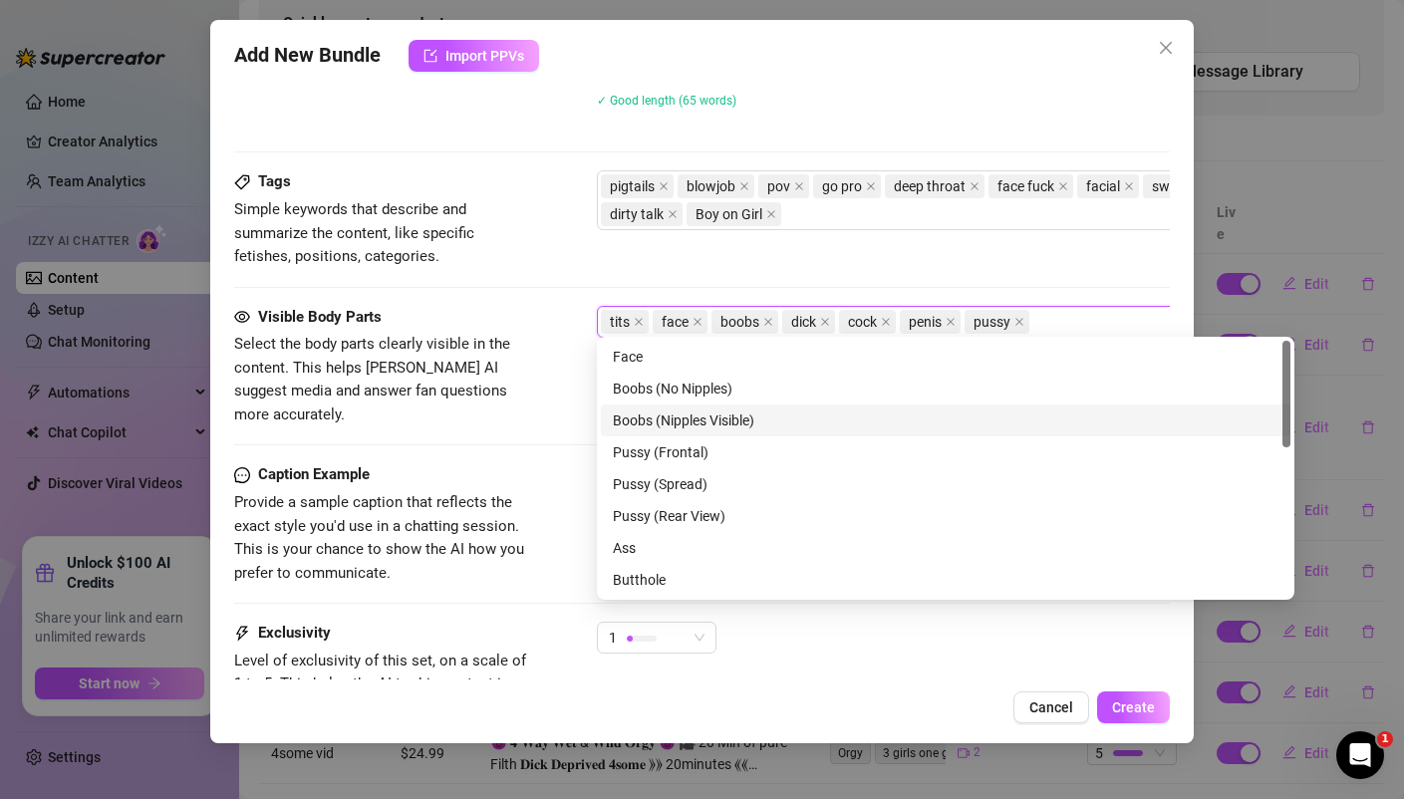
scroll to position [1115, 0]
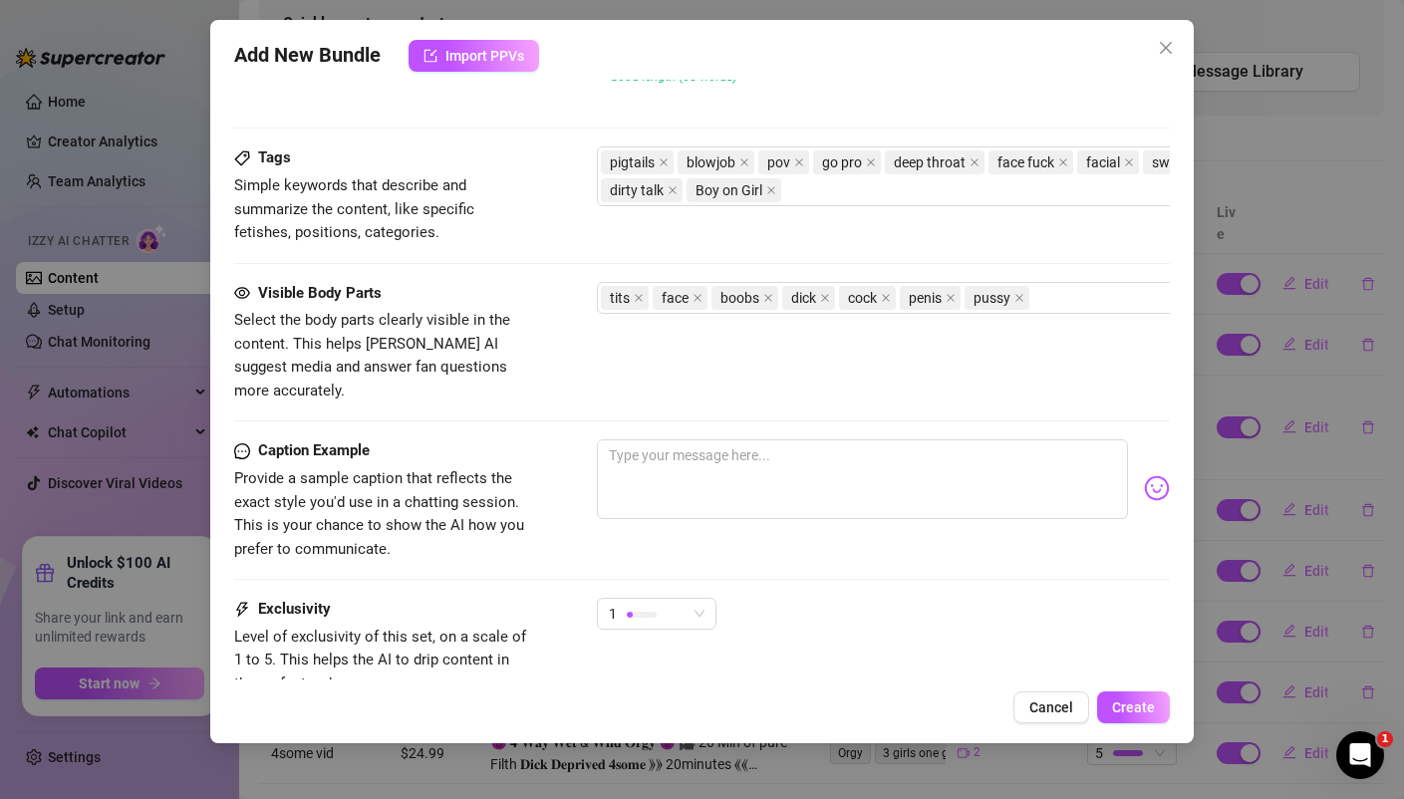
click at [399, 467] on span "Provide a sample caption that reflects the exact style you'd use in a chatting …" at bounding box center [383, 514] width 299 height 94
click at [661, 439] on textarea at bounding box center [862, 479] width 530 height 80
paste textarea "*Cabin in the Woods Facial* Video #5 5min 29 Seconds - While Vacationing in the…"
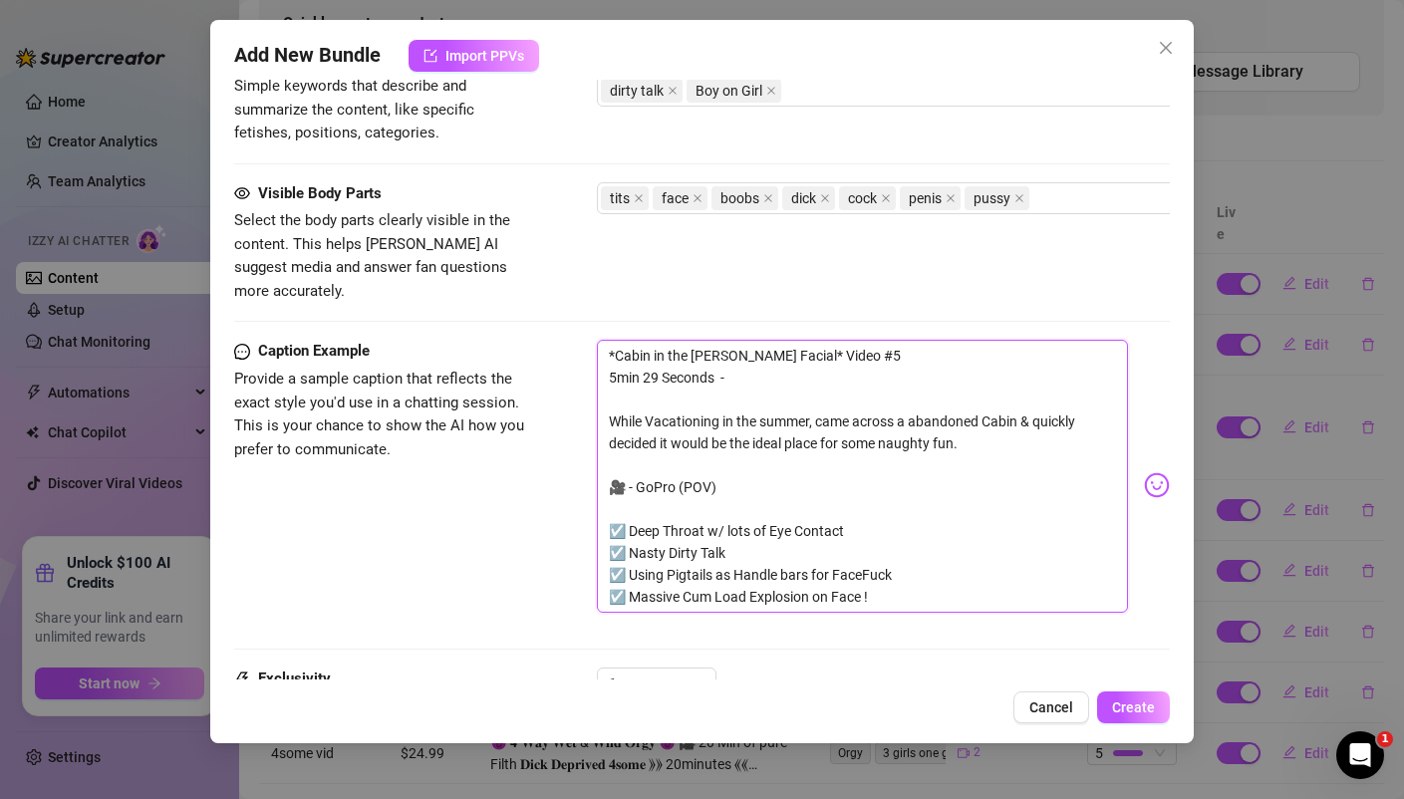
scroll to position [1222, 0]
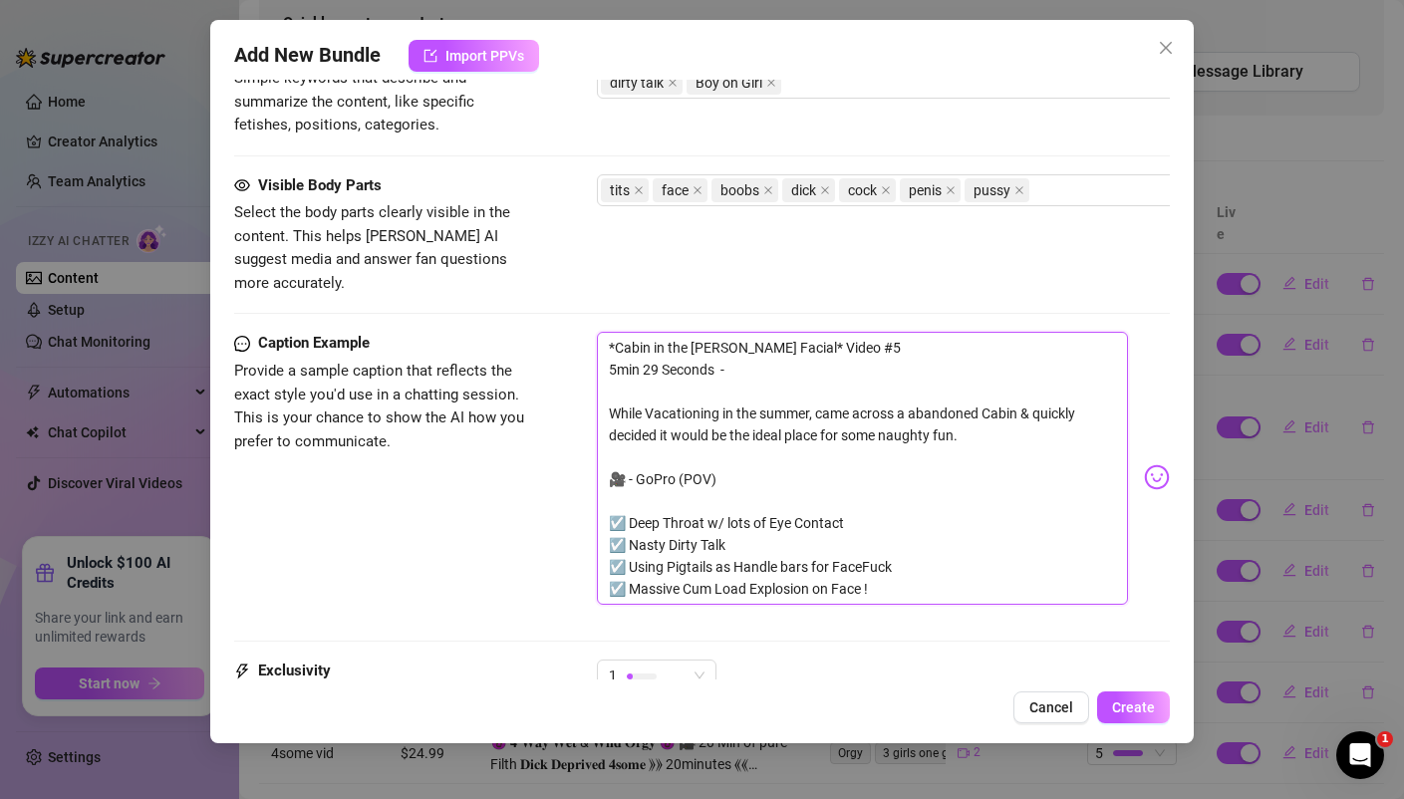
click at [880, 332] on textarea "*Cabin in the Woods Facial* Video #5 5min 29 Seconds - While Vacationing in the…" at bounding box center [862, 468] width 530 height 273
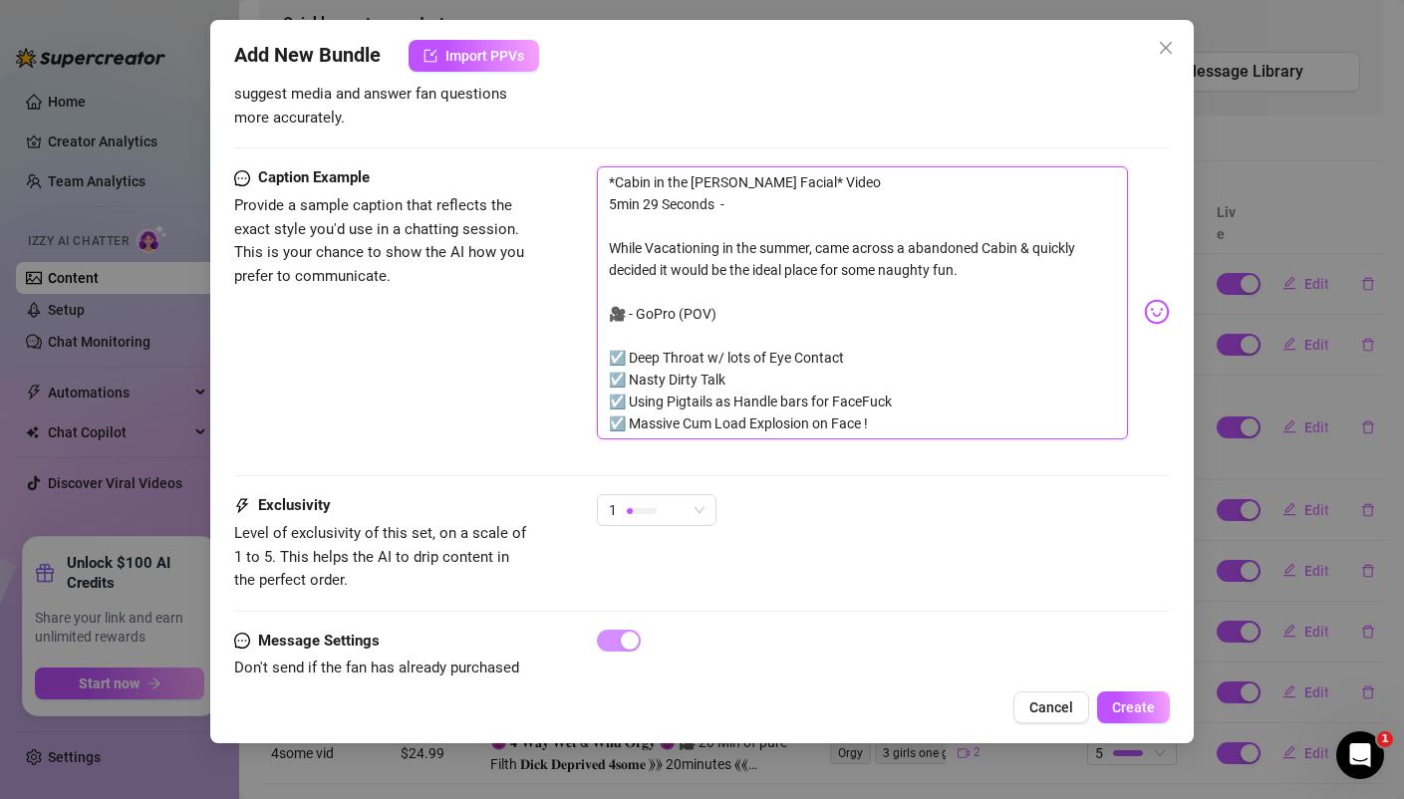
scroll to position [1396, 0]
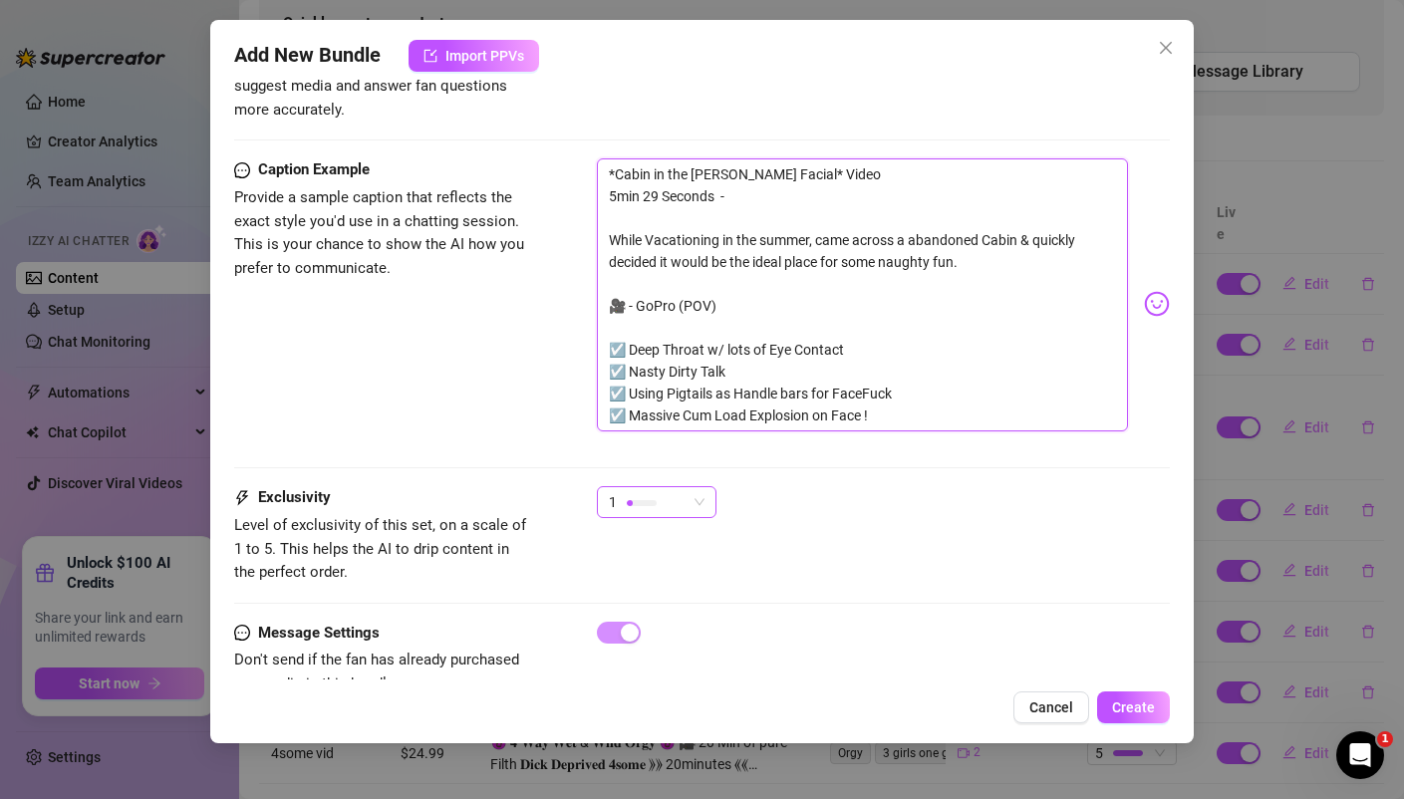
click at [648, 500] on div at bounding box center [642, 503] width 30 height 6
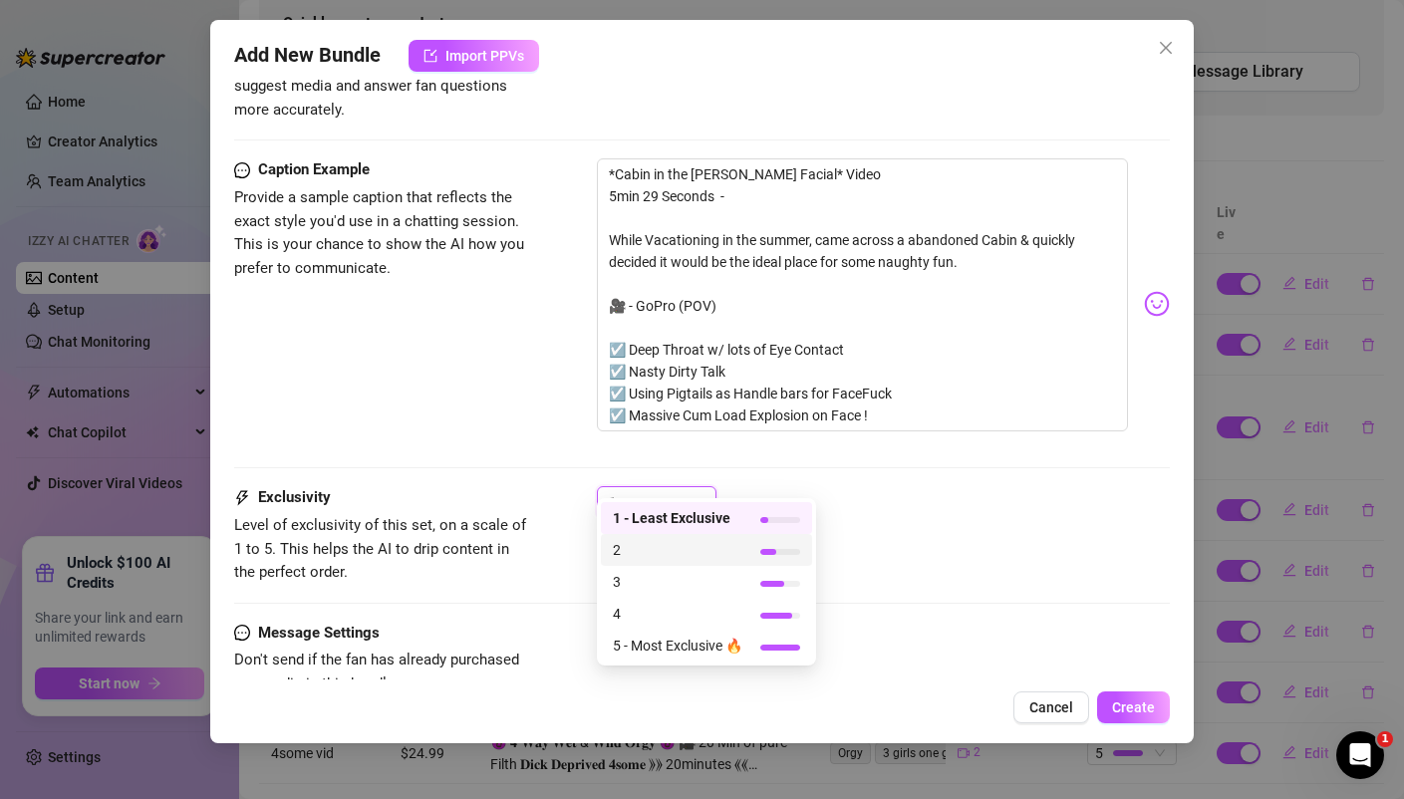
click at [621, 561] on div "2" at bounding box center [706, 550] width 211 height 32
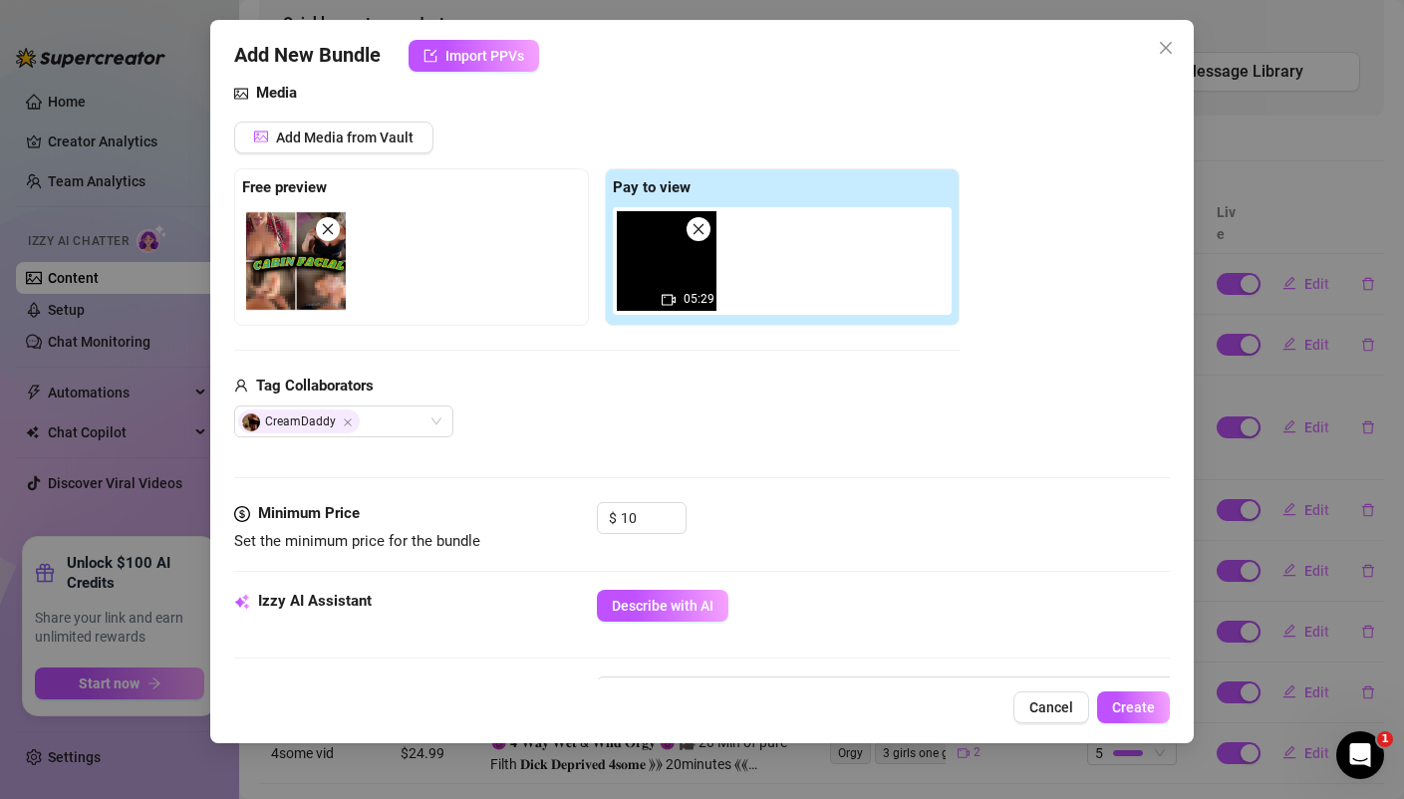
scroll to position [0, 0]
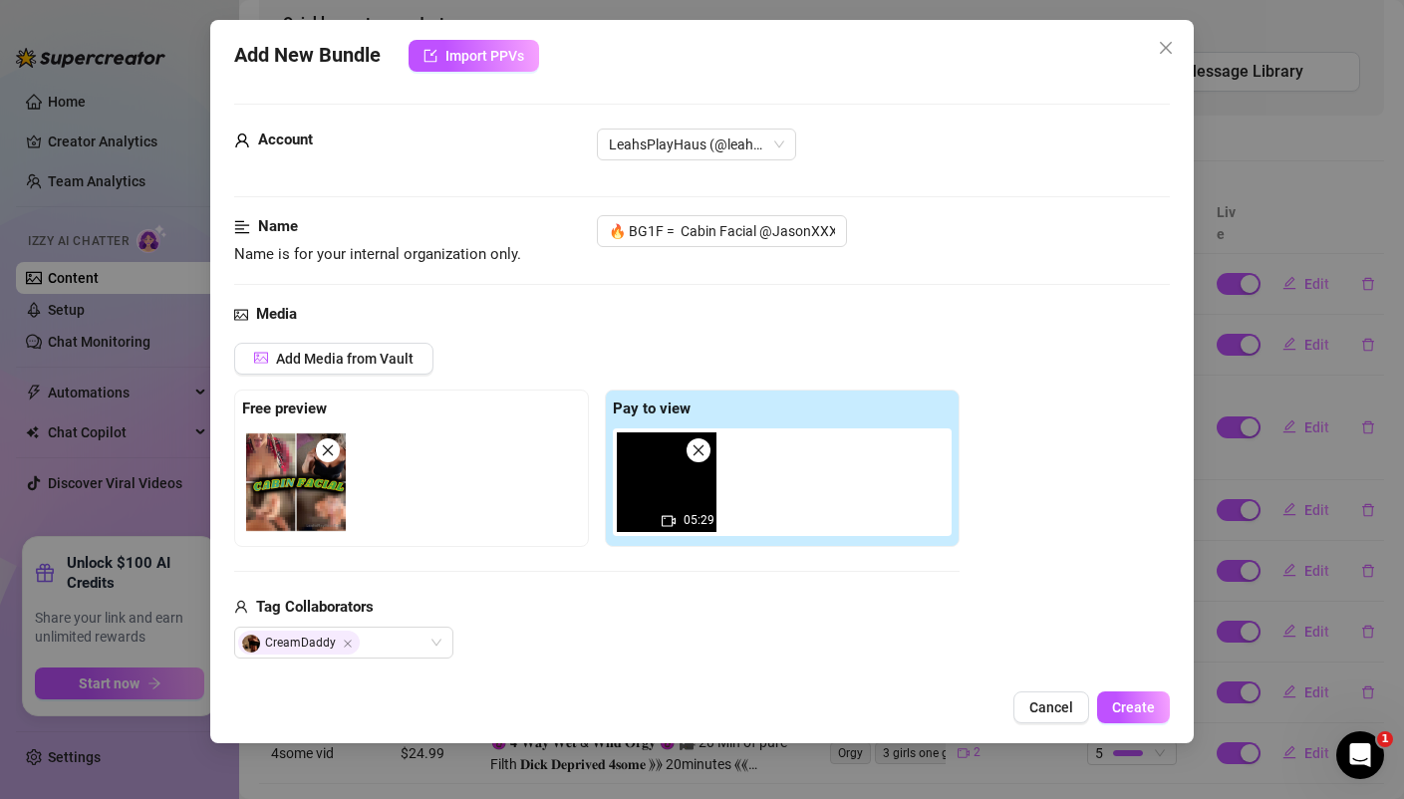
click at [337, 244] on span "Name is for your internal organization only." at bounding box center [383, 255] width 299 height 24
click at [373, 254] on span "Name is for your internal organization only." at bounding box center [377, 254] width 287 height 18
click at [397, 226] on div "Name" at bounding box center [383, 227] width 299 height 24
click at [280, 258] on span "Name is for your internal organization only." at bounding box center [377, 254] width 287 height 18
drag, startPoint x: 280, startPoint y: 258, endPoint x: 189, endPoint y: 248, distance: 91.2
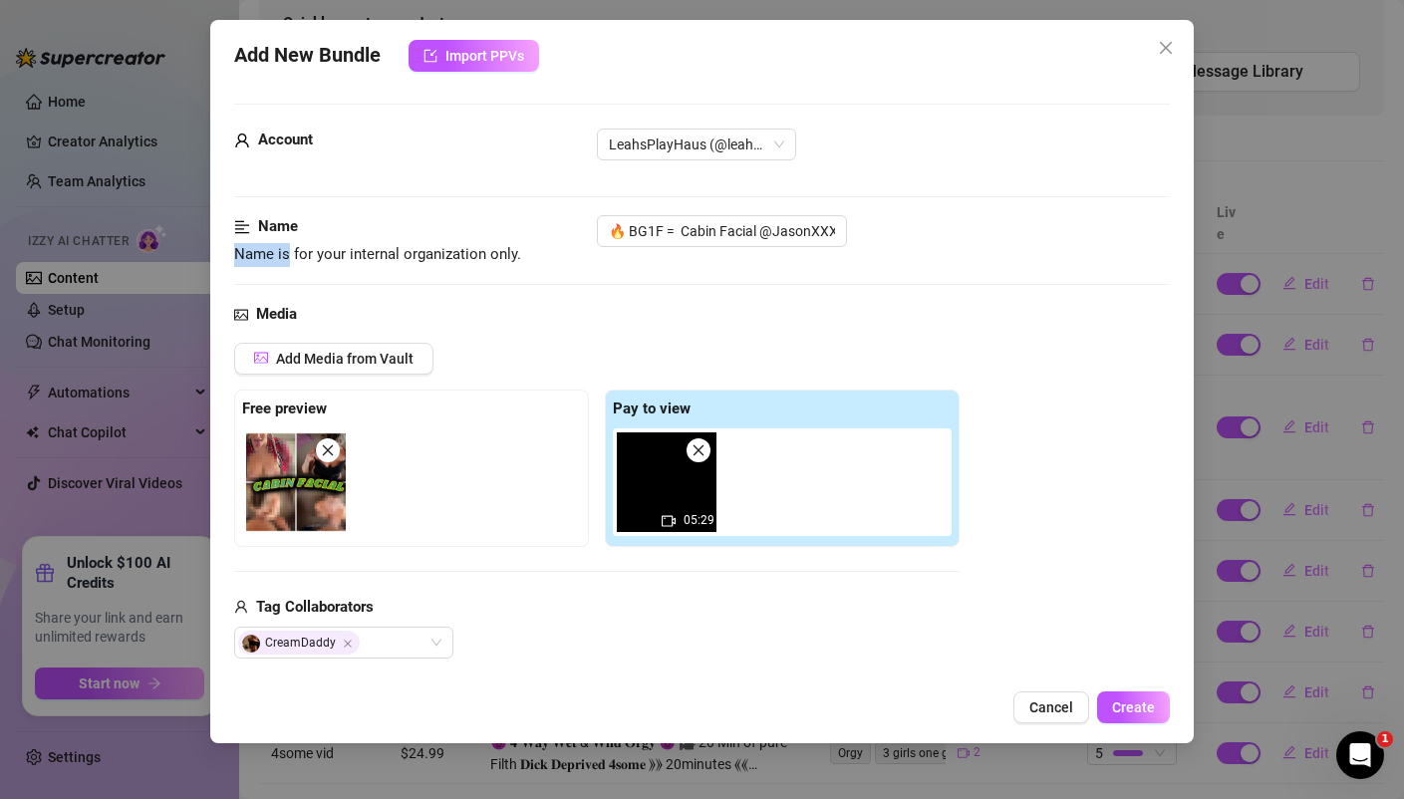
click at [189, 249] on div "Add New Bundle Import PPVs Account LeahsPlayHaus (@leahsplayhausxxx) Name Name …" at bounding box center [702, 399] width 1404 height 799
click at [365, 226] on div "Name" at bounding box center [383, 227] width 299 height 24
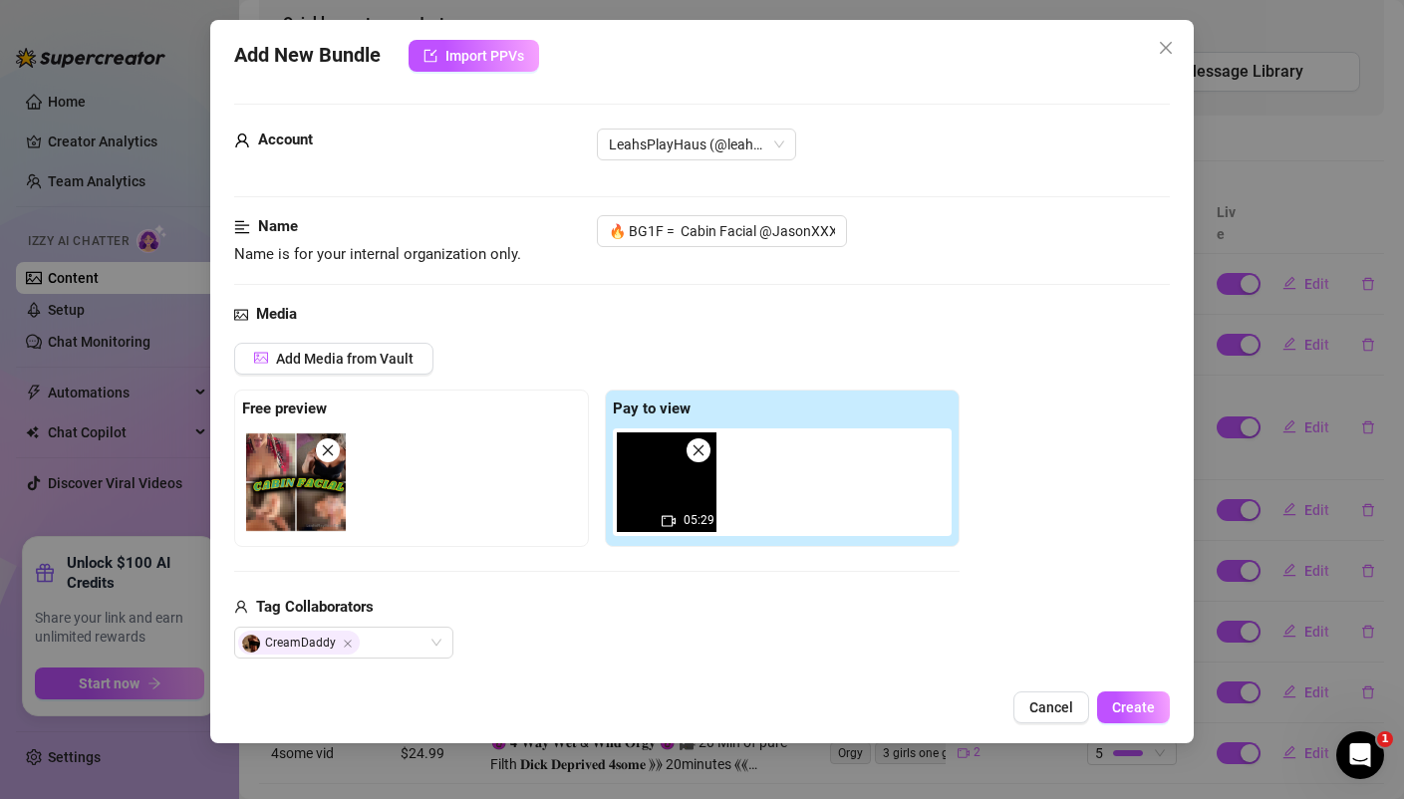
click at [307, 228] on div "Name" at bounding box center [383, 227] width 299 height 24
click at [273, 218] on strong "Name" at bounding box center [278, 226] width 40 height 18
click at [336, 239] on div "Name Name is for your internal organization only." at bounding box center [383, 240] width 299 height 51
click at [431, 262] on span "Name is for your internal organization only." at bounding box center [377, 254] width 287 height 18
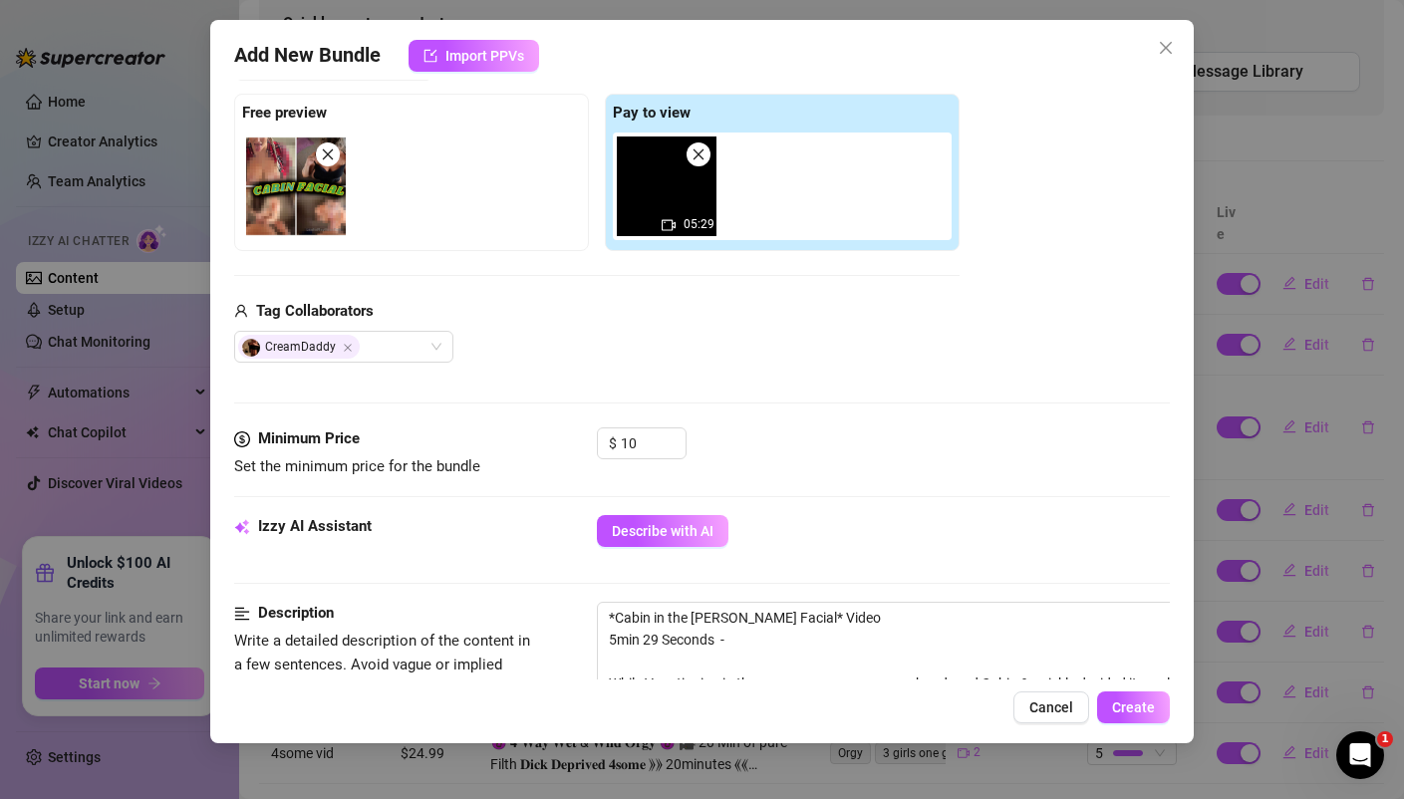
scroll to position [359, 0]
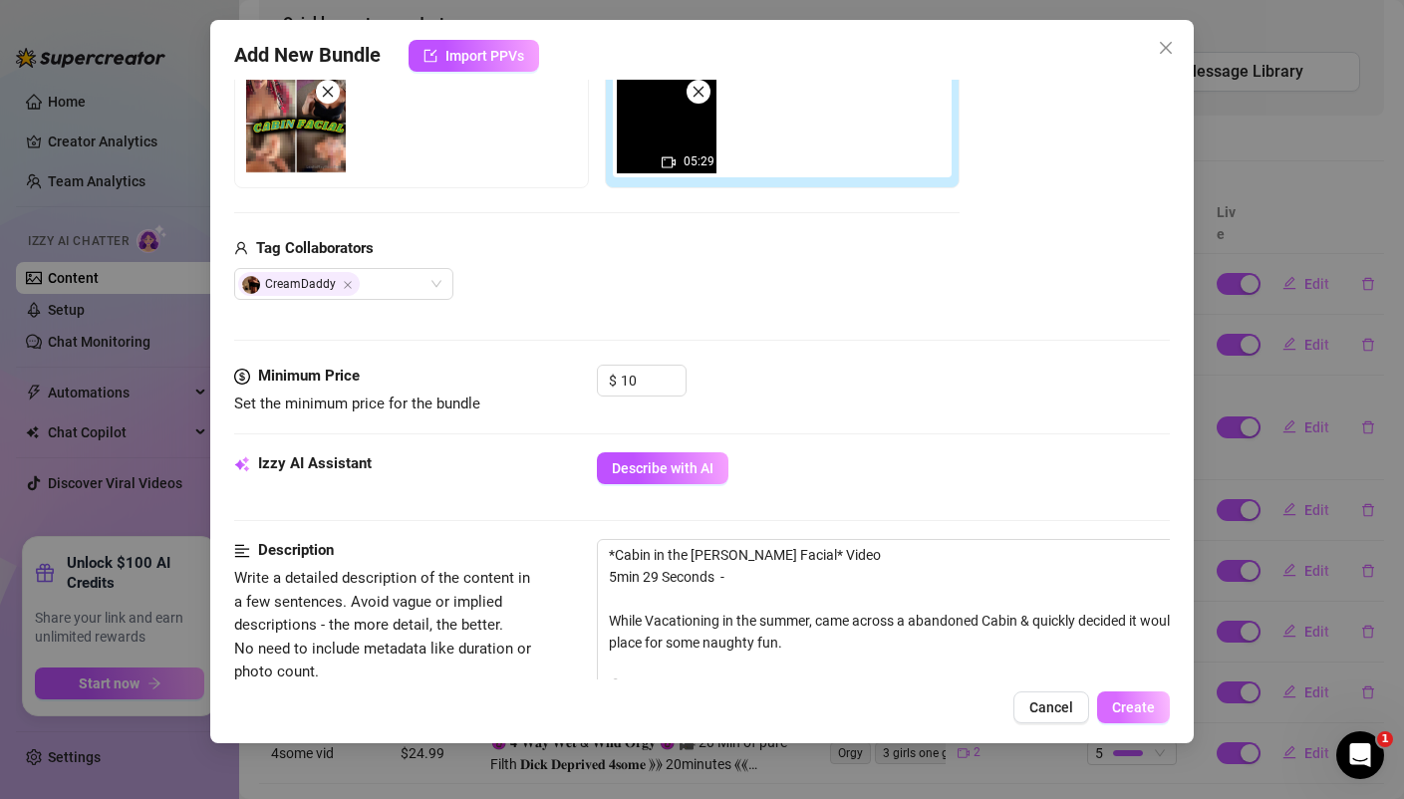
click at [1128, 701] on span "Create" at bounding box center [1133, 707] width 43 height 16
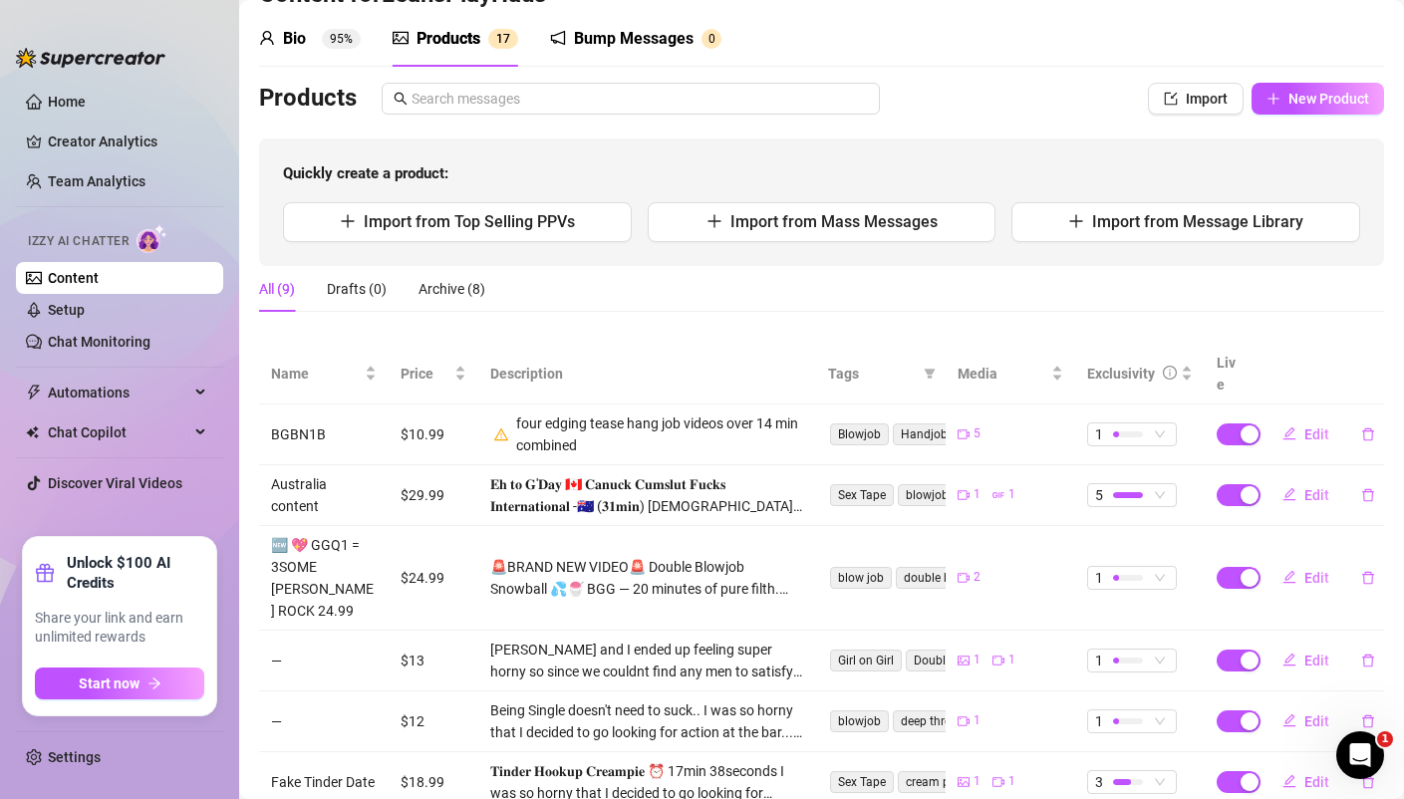
scroll to position [0, 0]
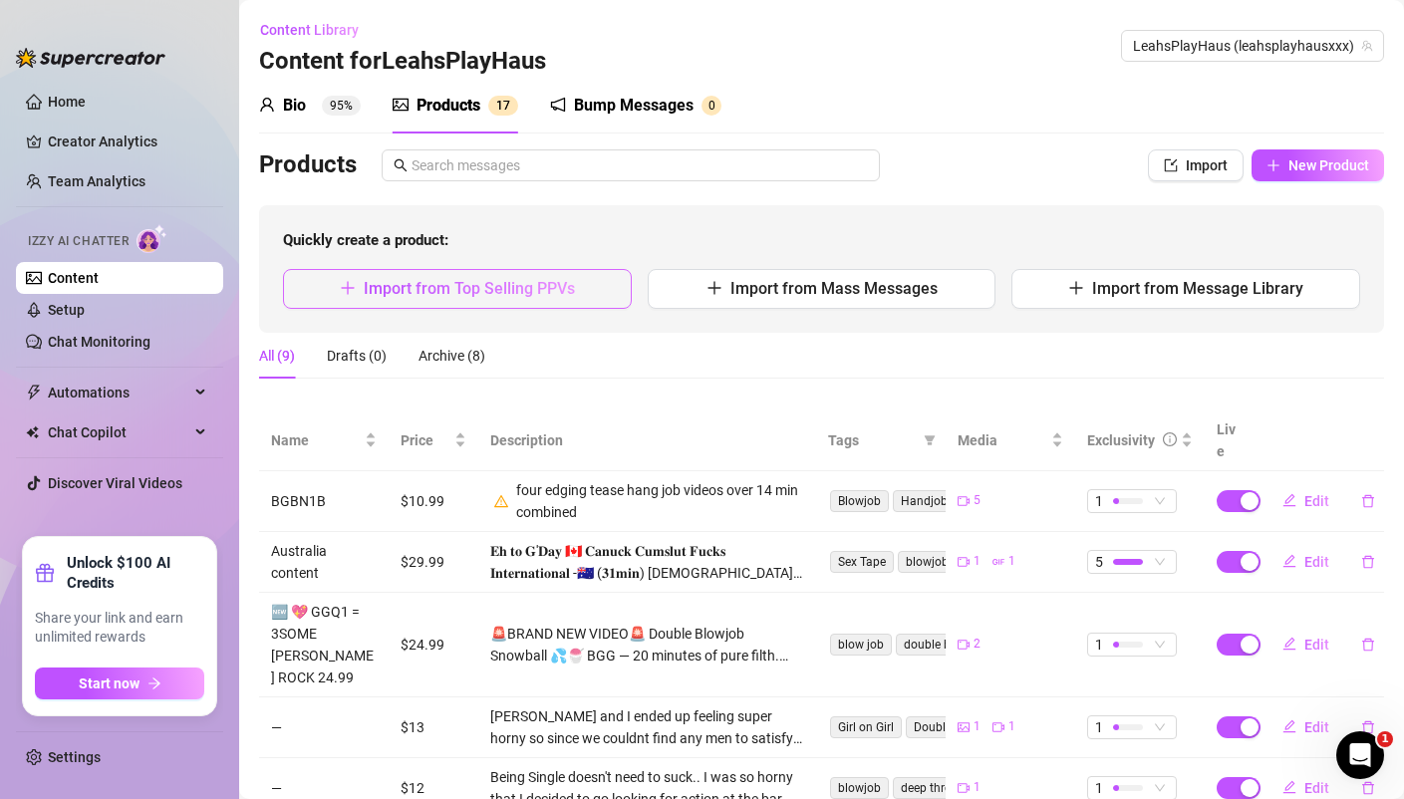
click at [505, 284] on span "Import from Top Selling PPVs" at bounding box center [469, 288] width 211 height 19
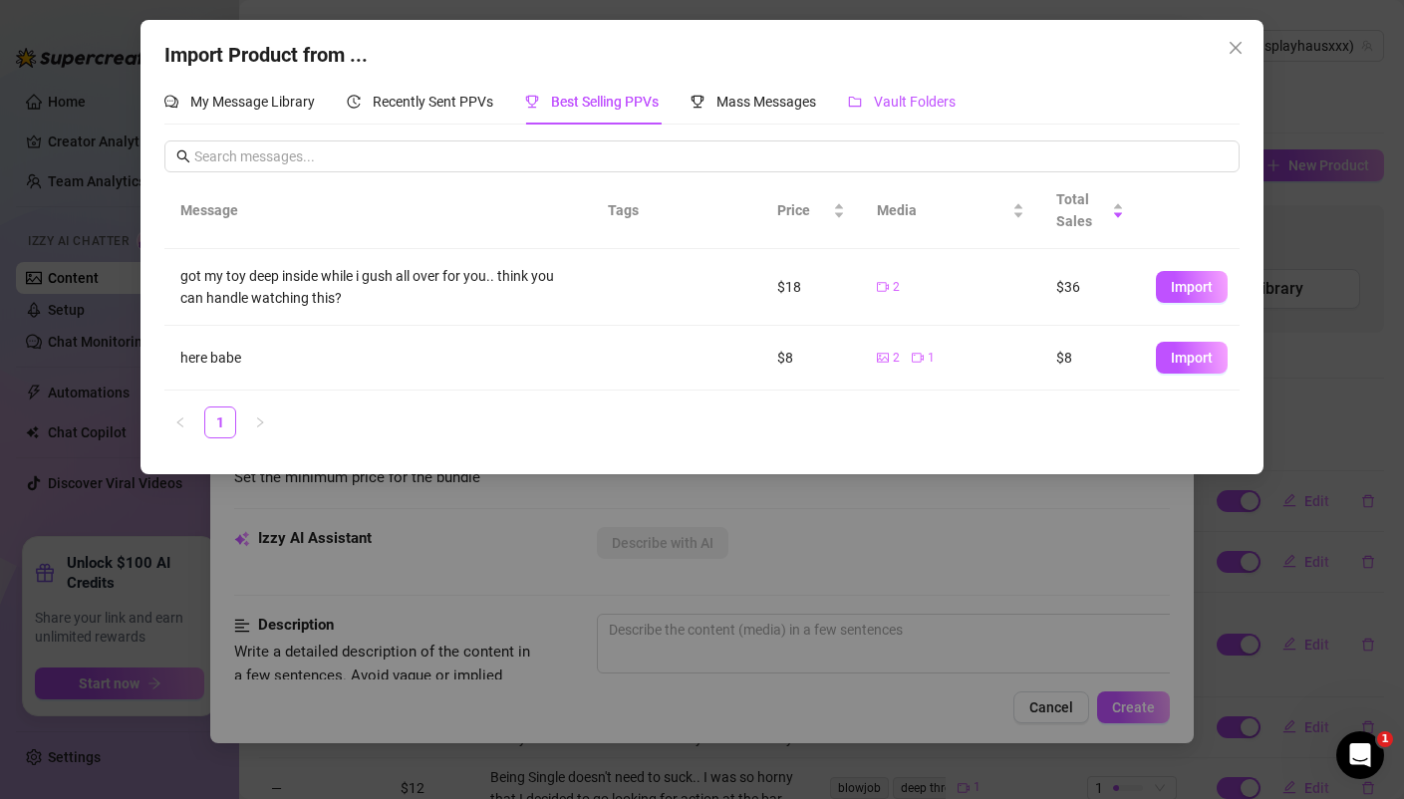
click at [897, 106] on span "Vault Folders" at bounding box center [915, 102] width 82 height 16
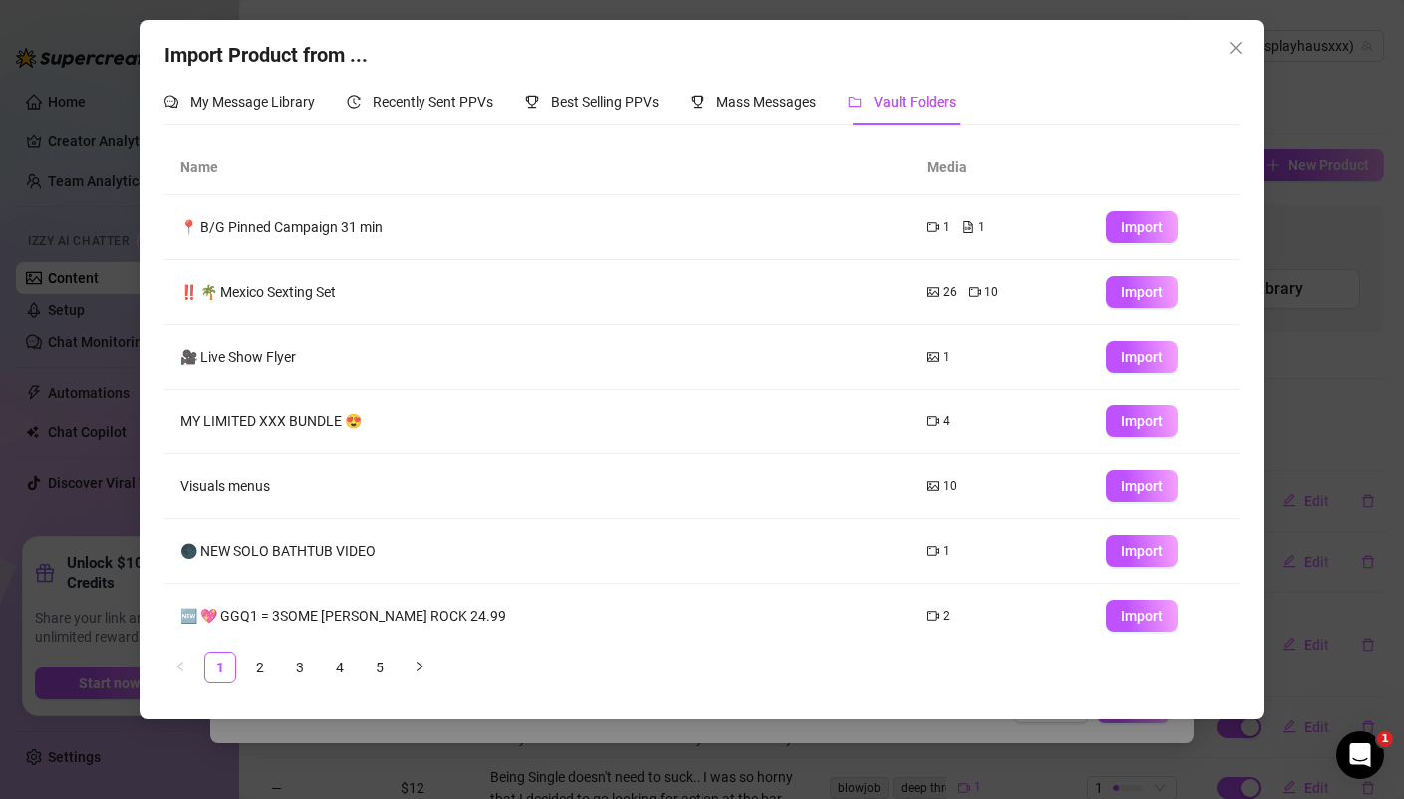
scroll to position [208, 0]
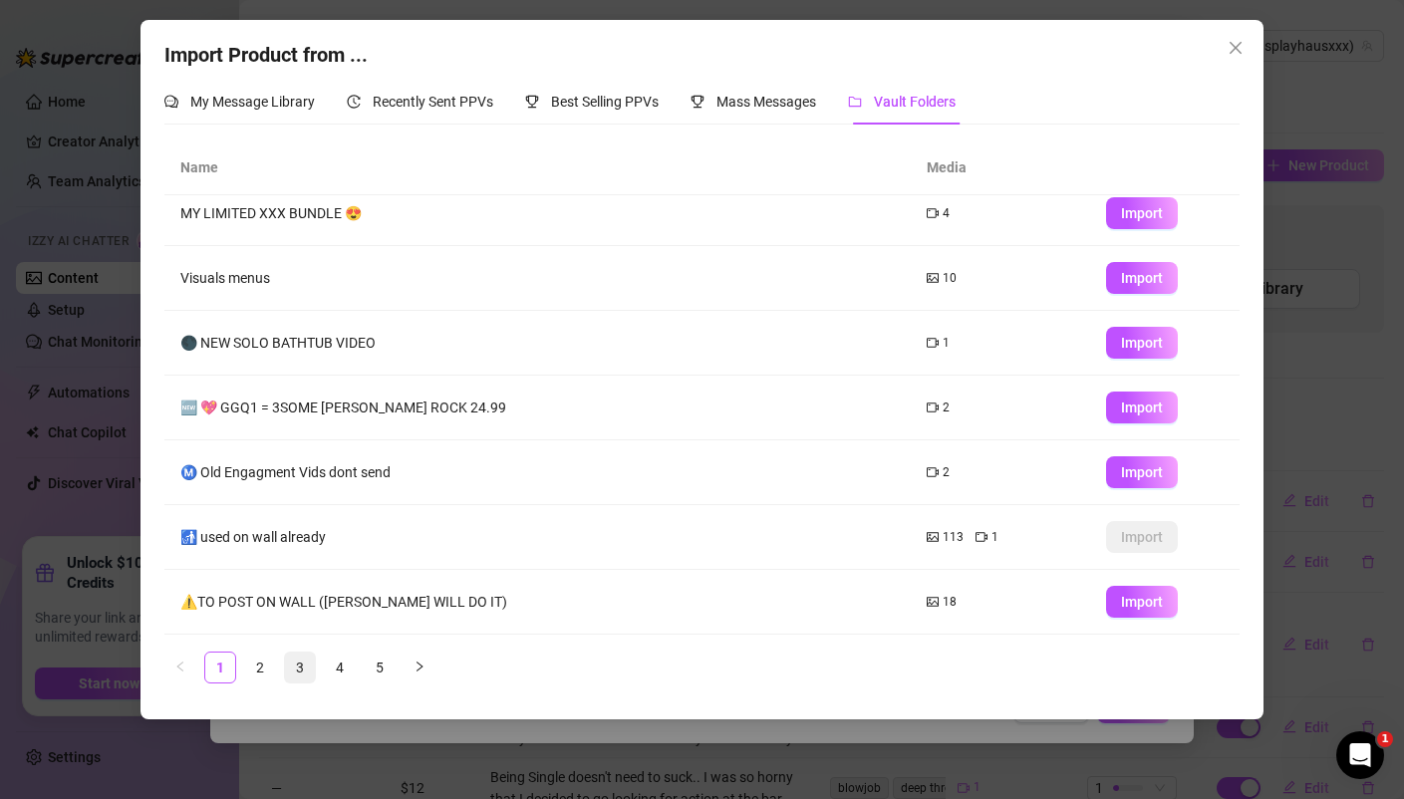
click at [300, 665] on link "3" at bounding box center [300, 667] width 30 height 30
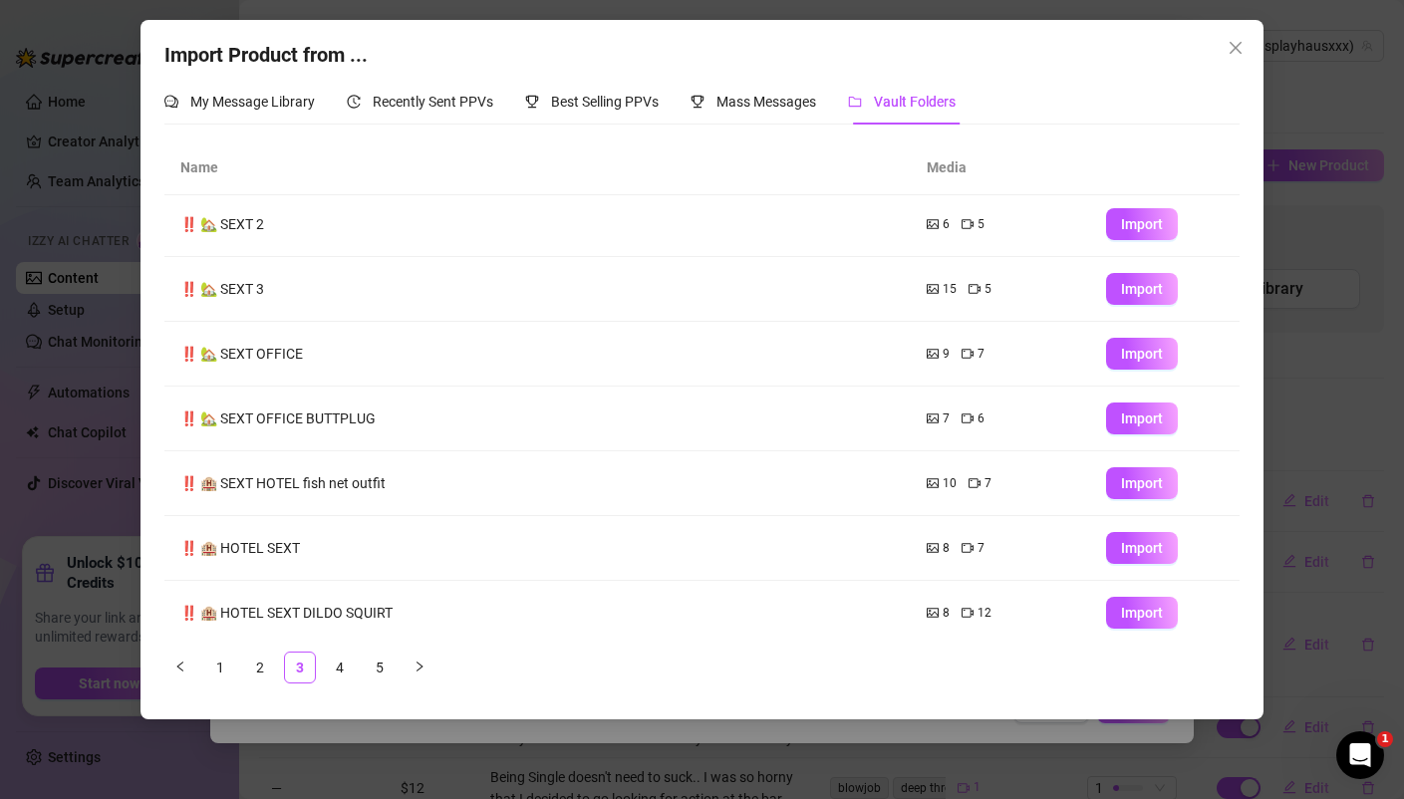
scroll to position [0, 0]
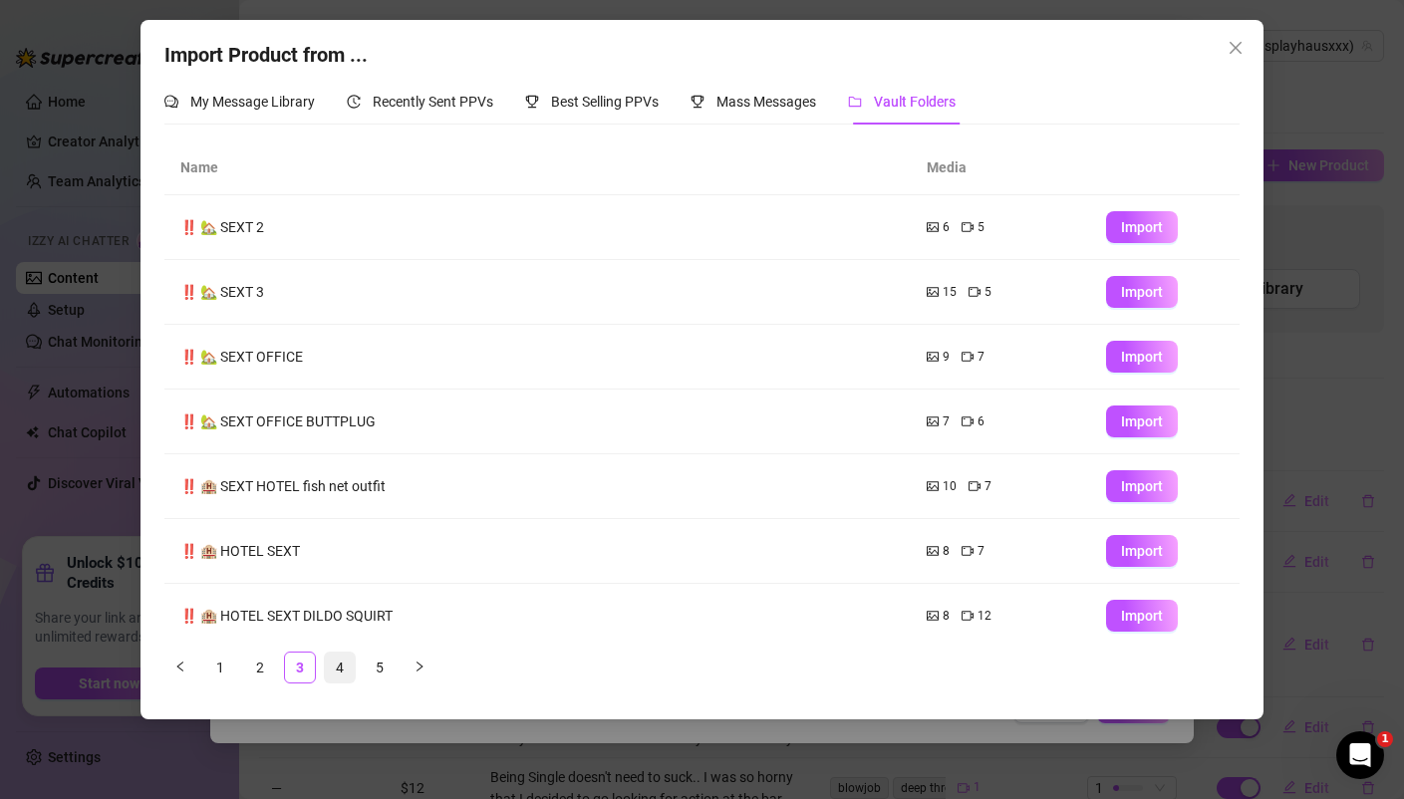
click at [341, 665] on link "4" at bounding box center [340, 667] width 30 height 30
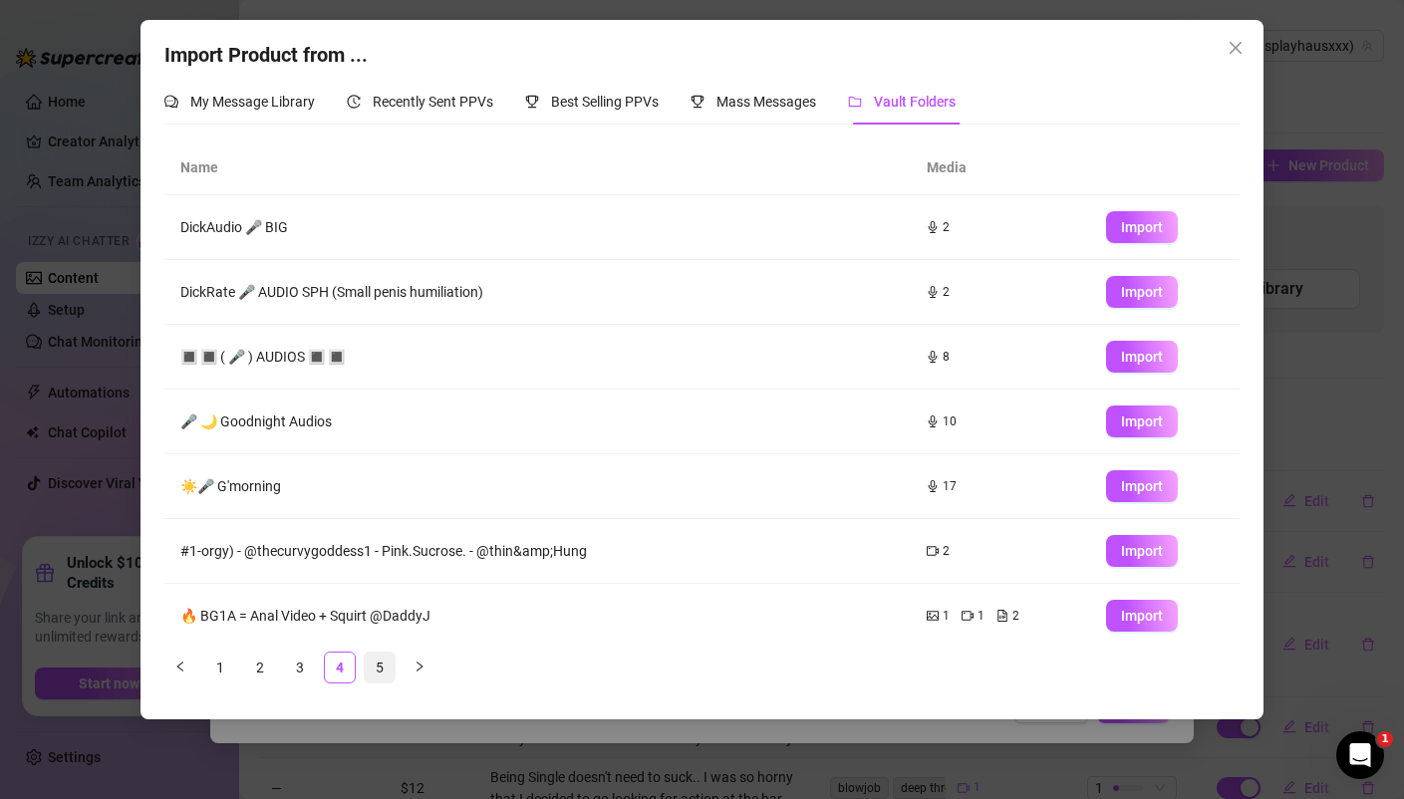
click at [370, 664] on link "5" at bounding box center [380, 667] width 30 height 30
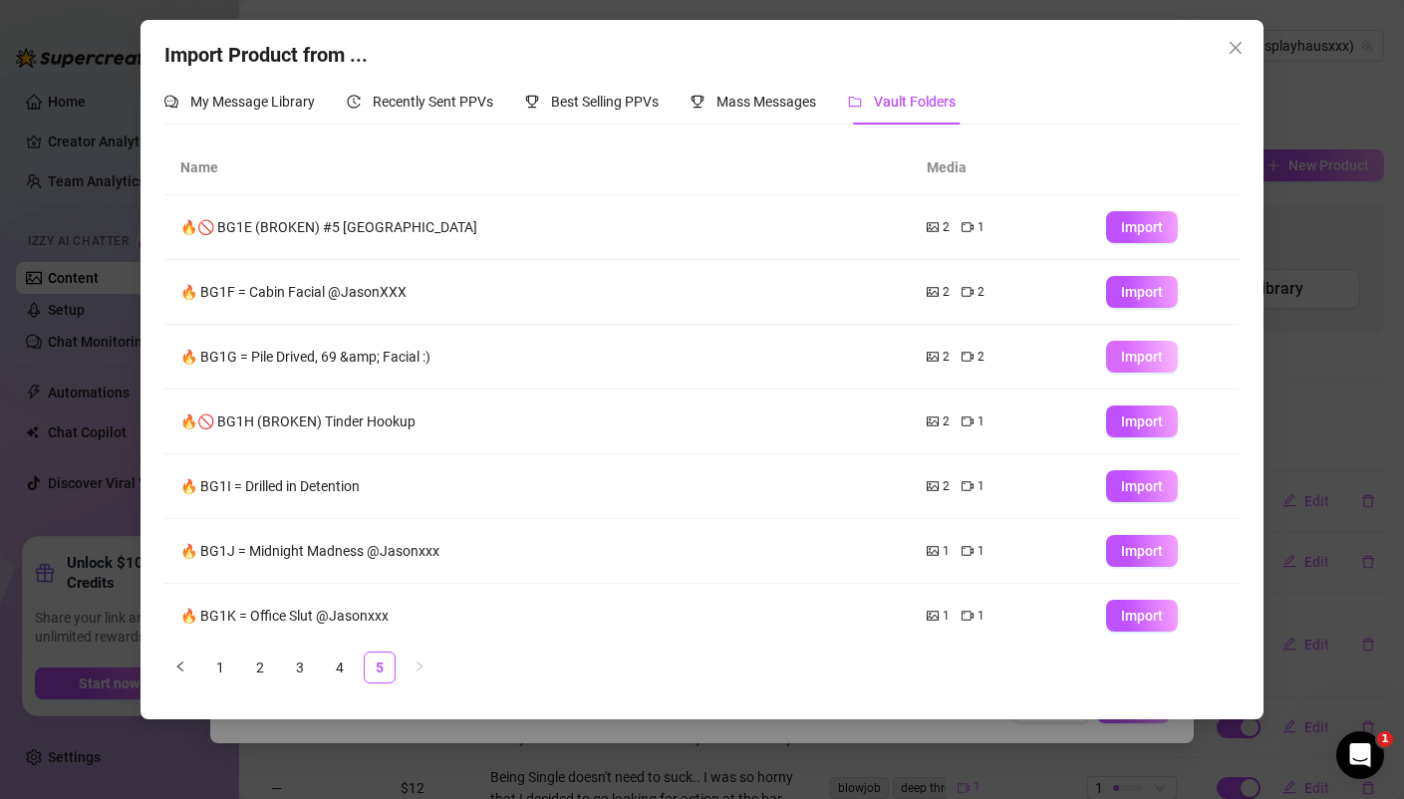
click at [1137, 356] on span "Import" at bounding box center [1142, 357] width 42 height 16
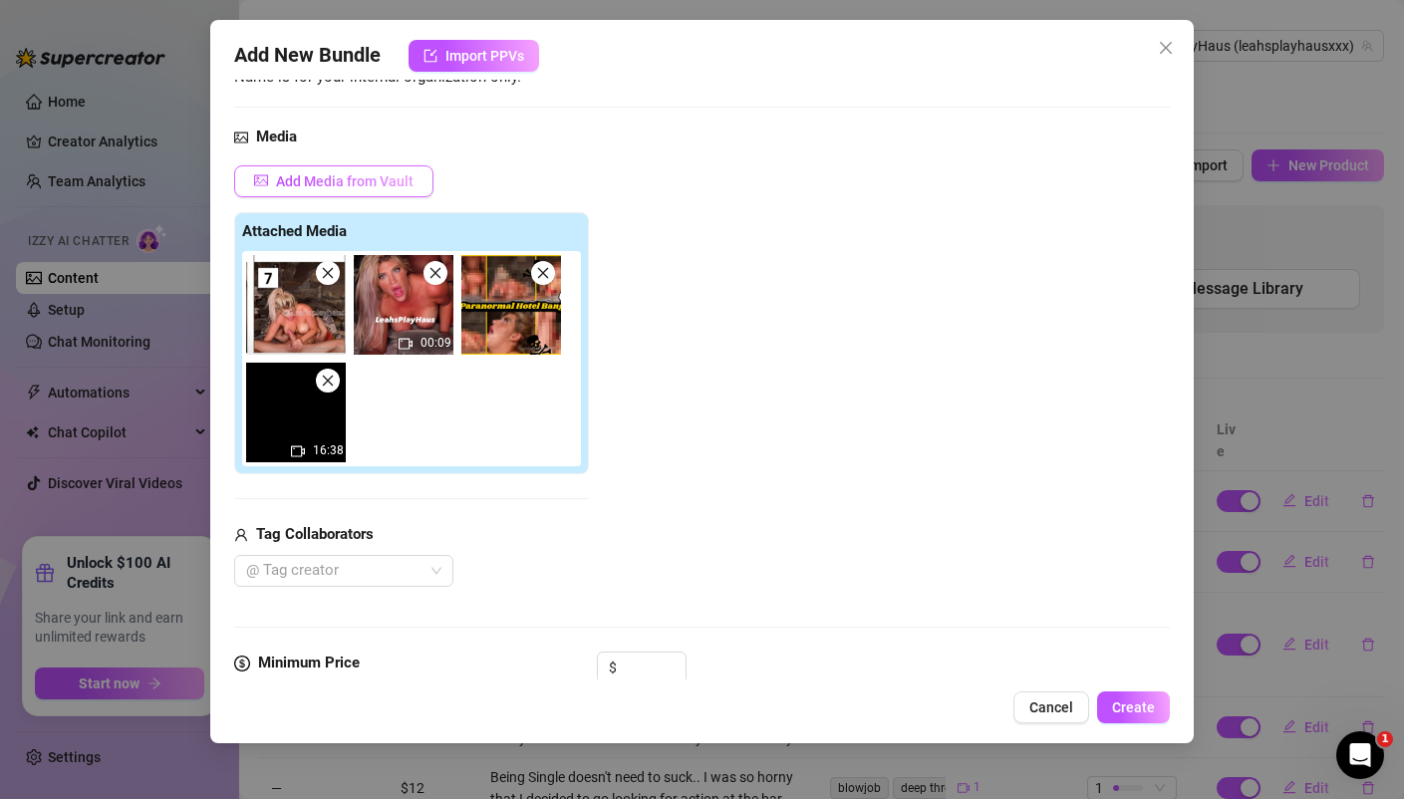
scroll to position [184, 0]
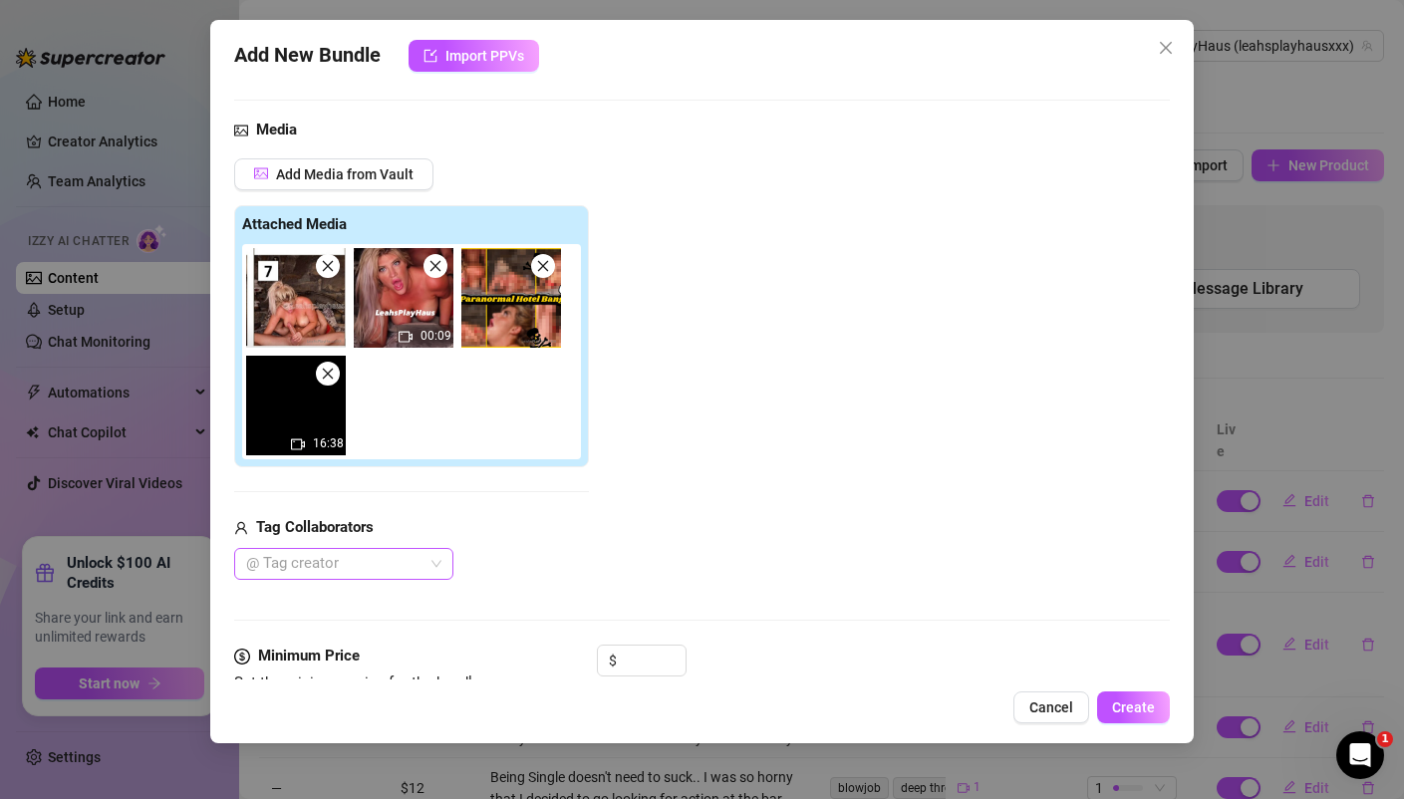
click at [347, 564] on div at bounding box center [333, 564] width 190 height 28
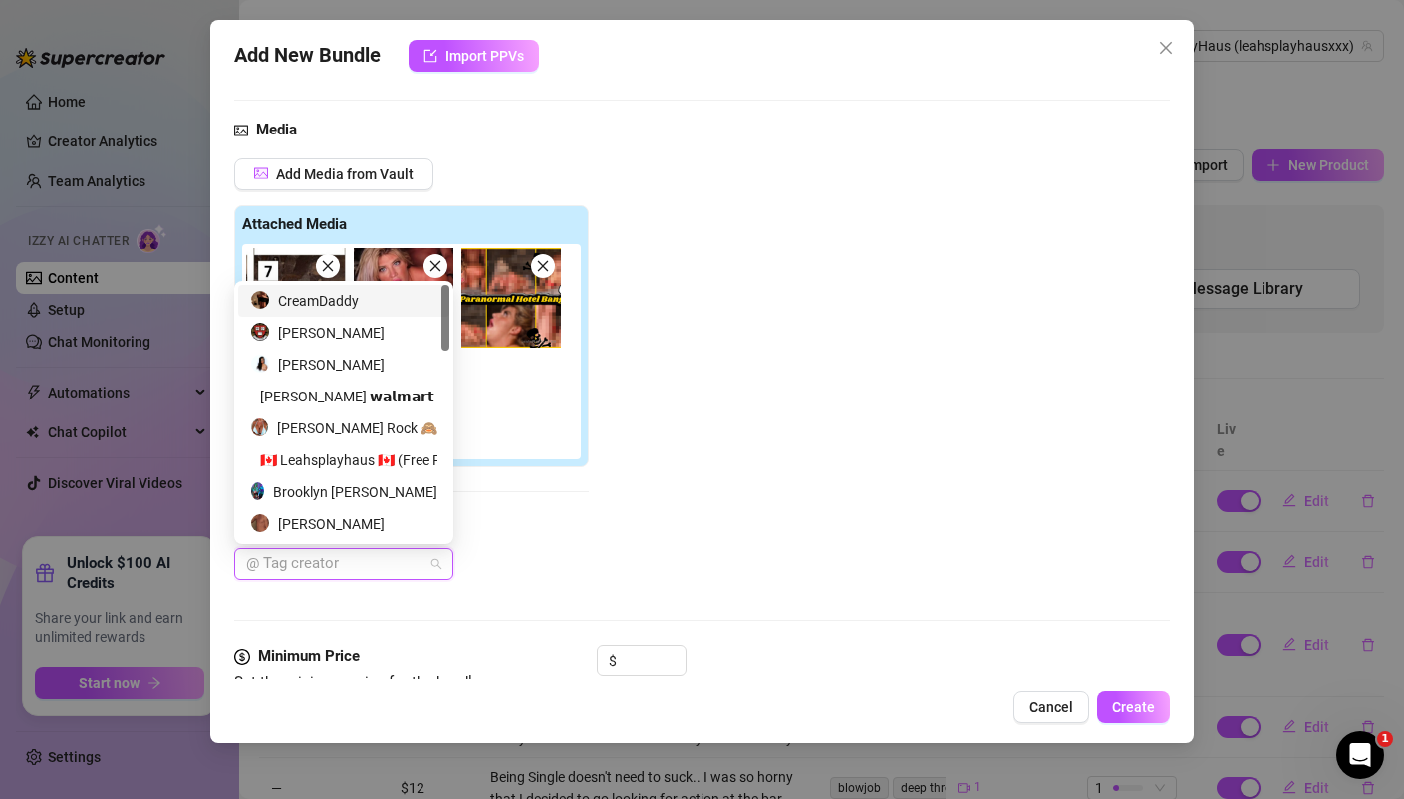
click at [328, 308] on div "CreamDaddy" at bounding box center [343, 301] width 187 height 22
click at [639, 563] on div "Add Media from Vault Attached Media 00:09 16:38 Tag Collaborators CreamDaddy" at bounding box center [701, 368] width 934 height 421
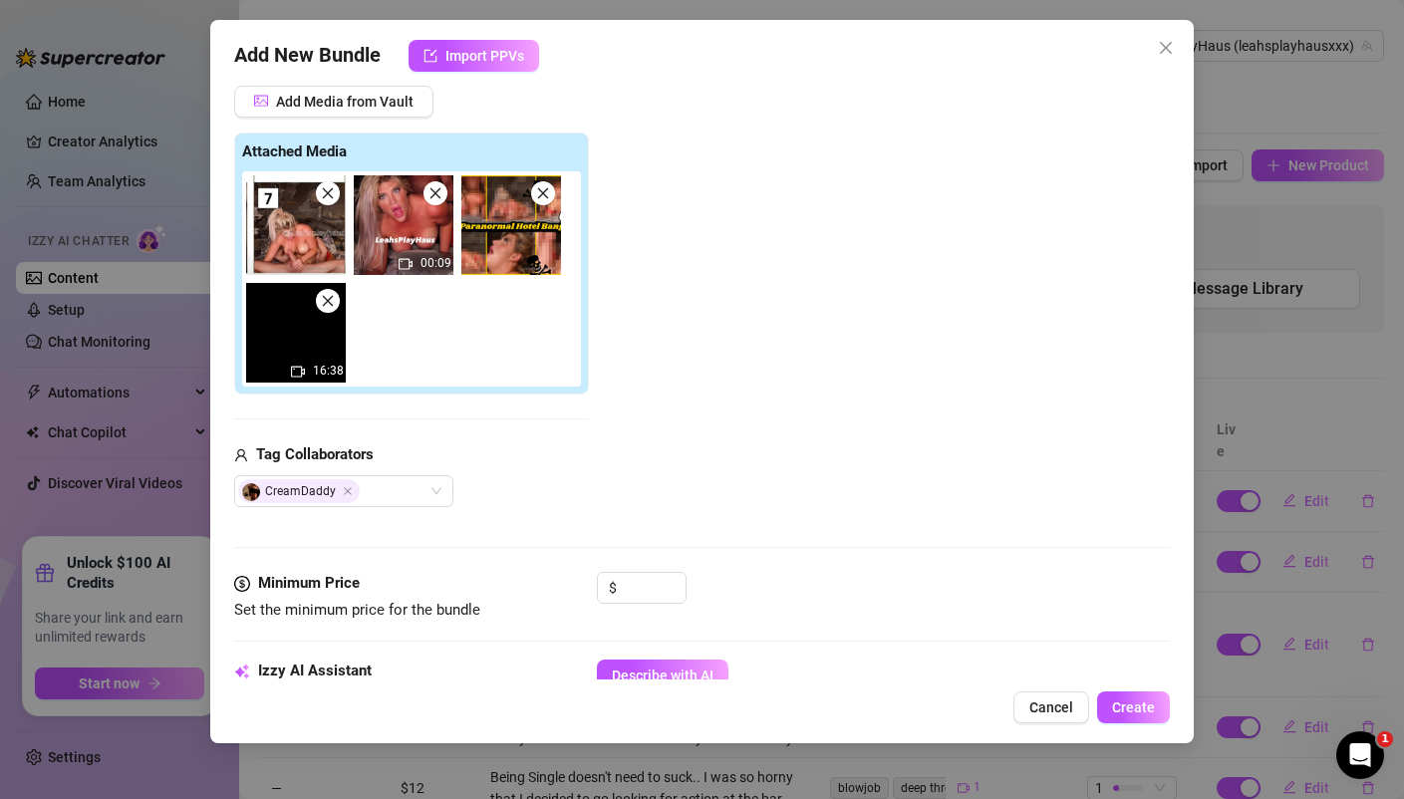
scroll to position [266, 0]
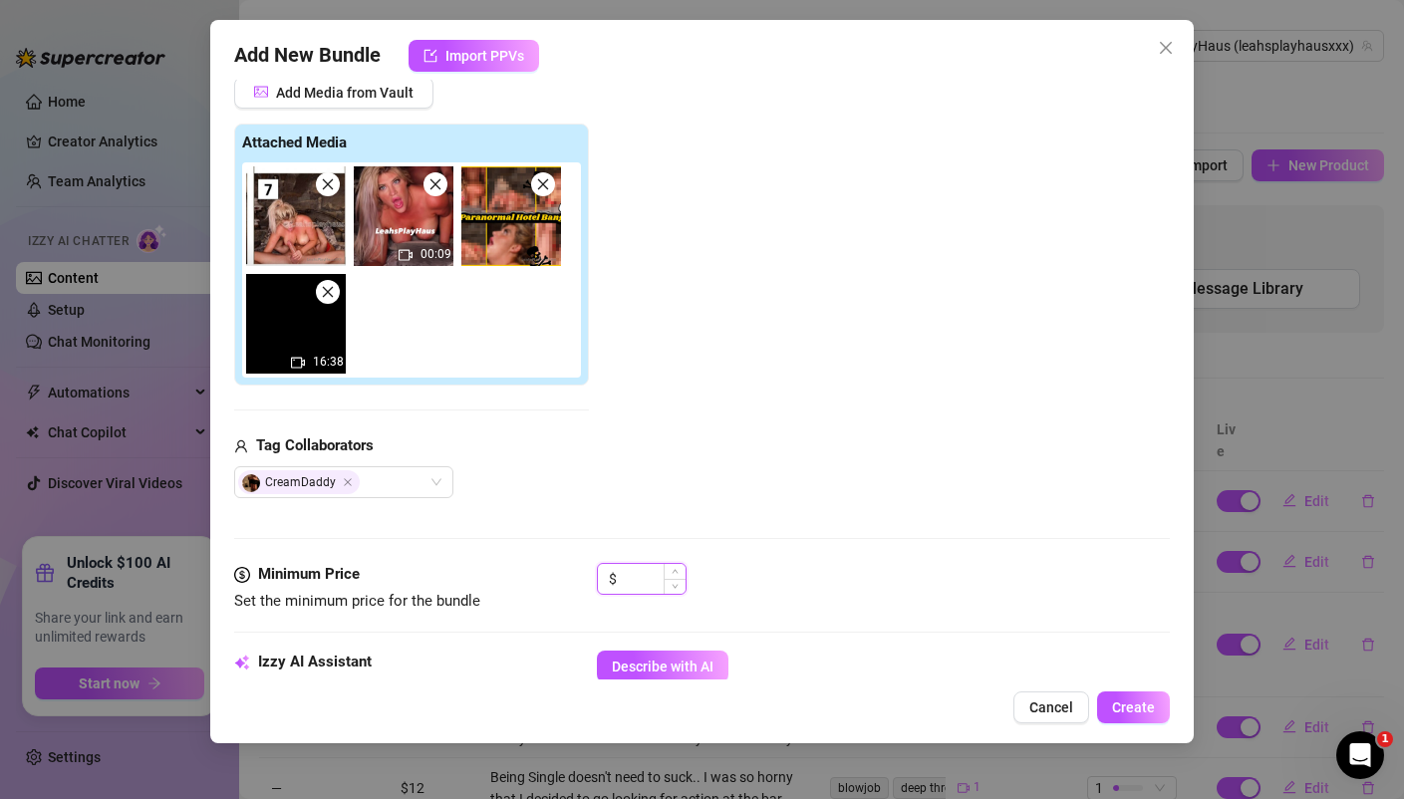
click at [638, 571] on input at bounding box center [653, 579] width 65 height 30
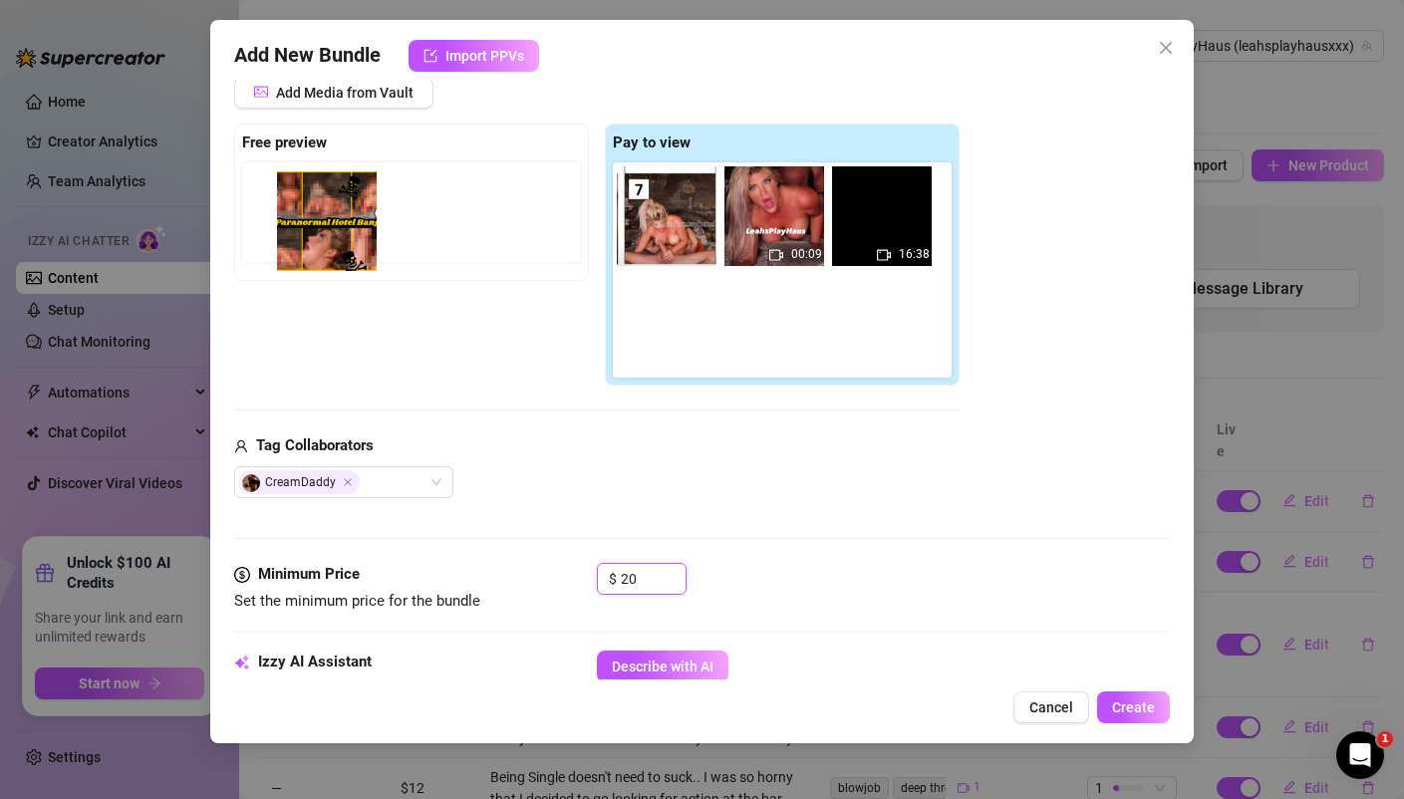
drag, startPoint x: 872, startPoint y: 236, endPoint x: 310, endPoint y: 239, distance: 561.8
click at [310, 239] on div "Free preview Pay to view 00:09 16:38" at bounding box center [596, 255] width 725 height 263
drag, startPoint x: 900, startPoint y: 220, endPoint x: 324, endPoint y: 226, distance: 575.8
click at [324, 226] on div "Free preview Pay to view 00:09 16:38" at bounding box center [596, 255] width 725 height 263
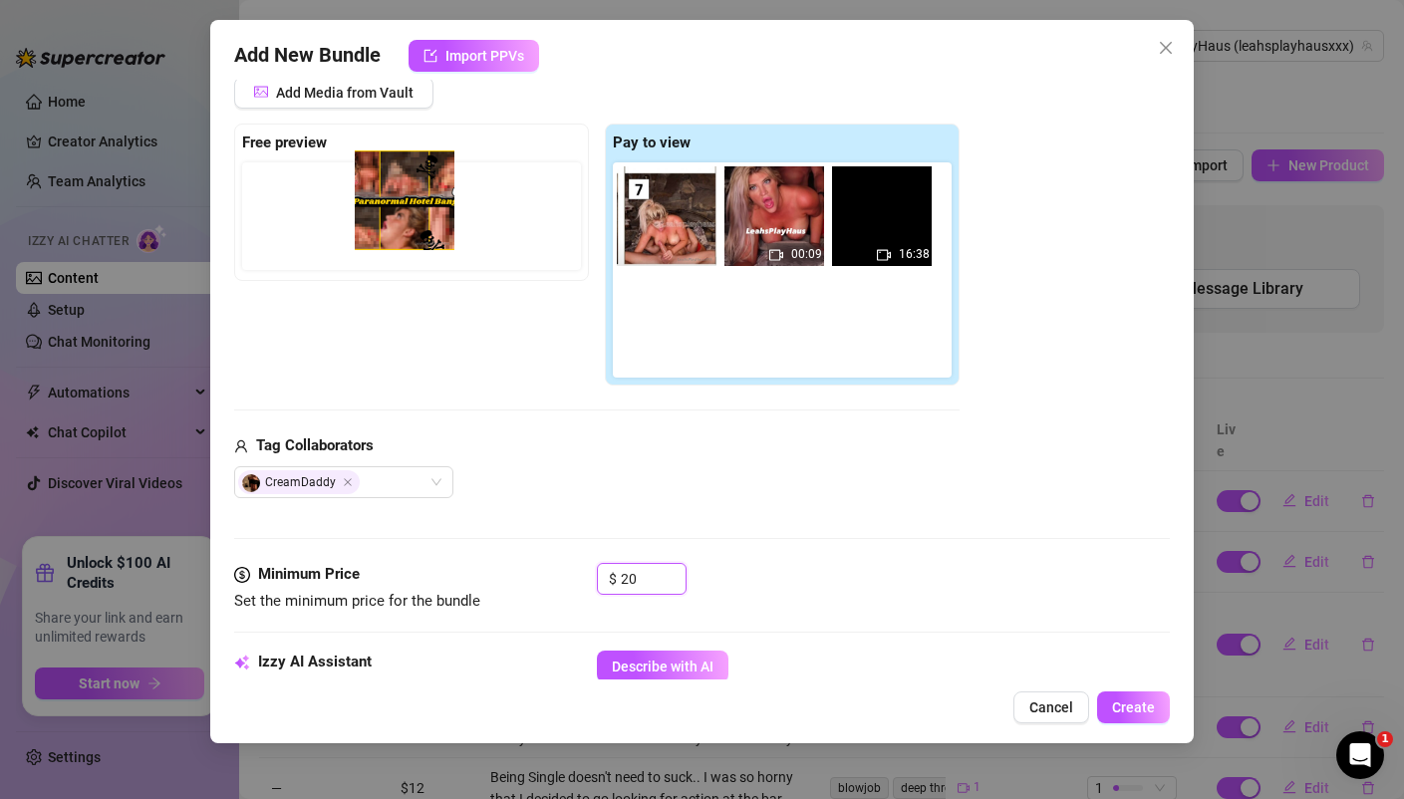
drag, startPoint x: 879, startPoint y: 220, endPoint x: 394, endPoint y: 206, distance: 484.3
click at [394, 206] on div "Free preview Pay to view 00:09 16:38" at bounding box center [596, 255] width 725 height 263
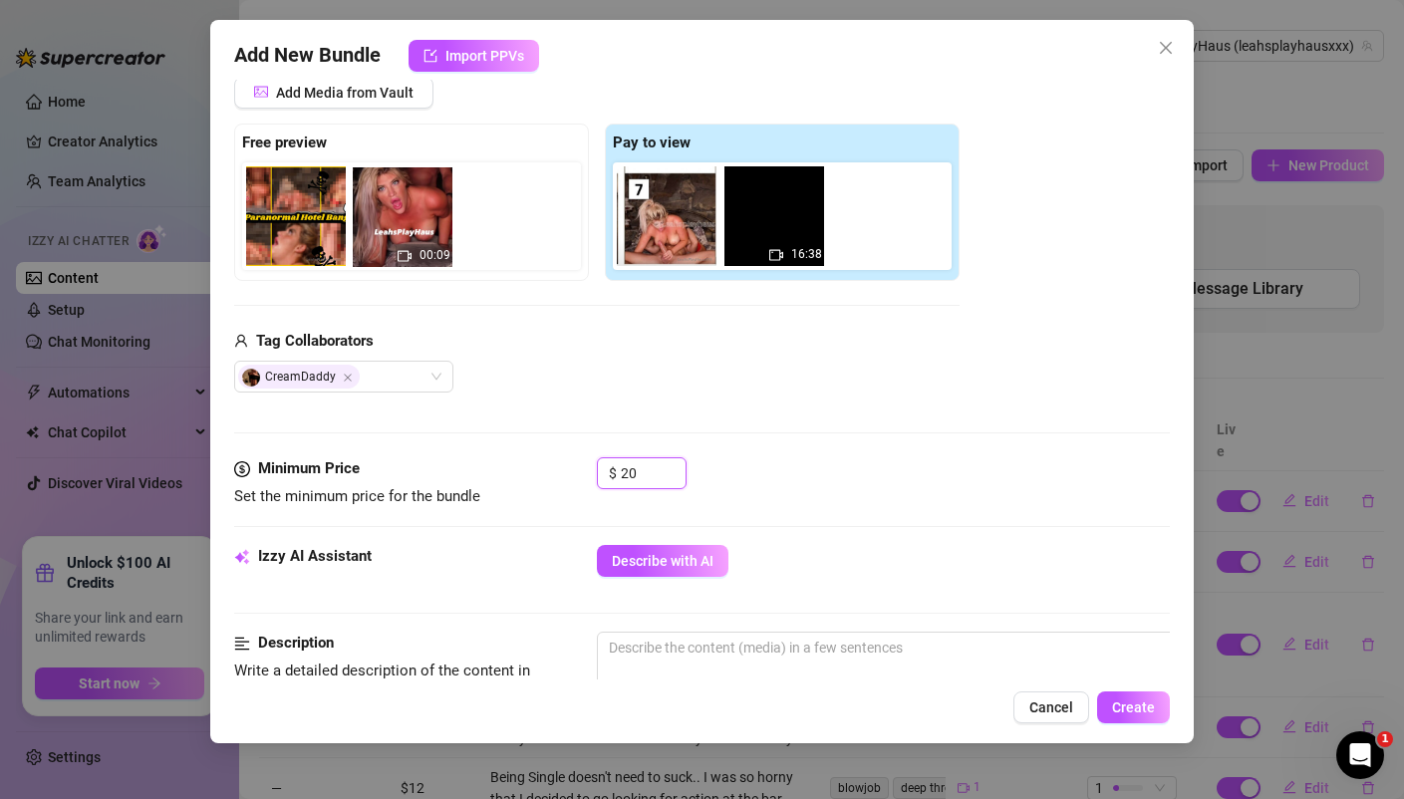
drag, startPoint x: 765, startPoint y: 237, endPoint x: 389, endPoint y: 238, distance: 376.6
click at [389, 238] on div "Free preview Pay to view 00:09 16:38" at bounding box center [596, 202] width 725 height 157
click at [703, 190] on icon "close" at bounding box center [698, 184] width 14 height 14
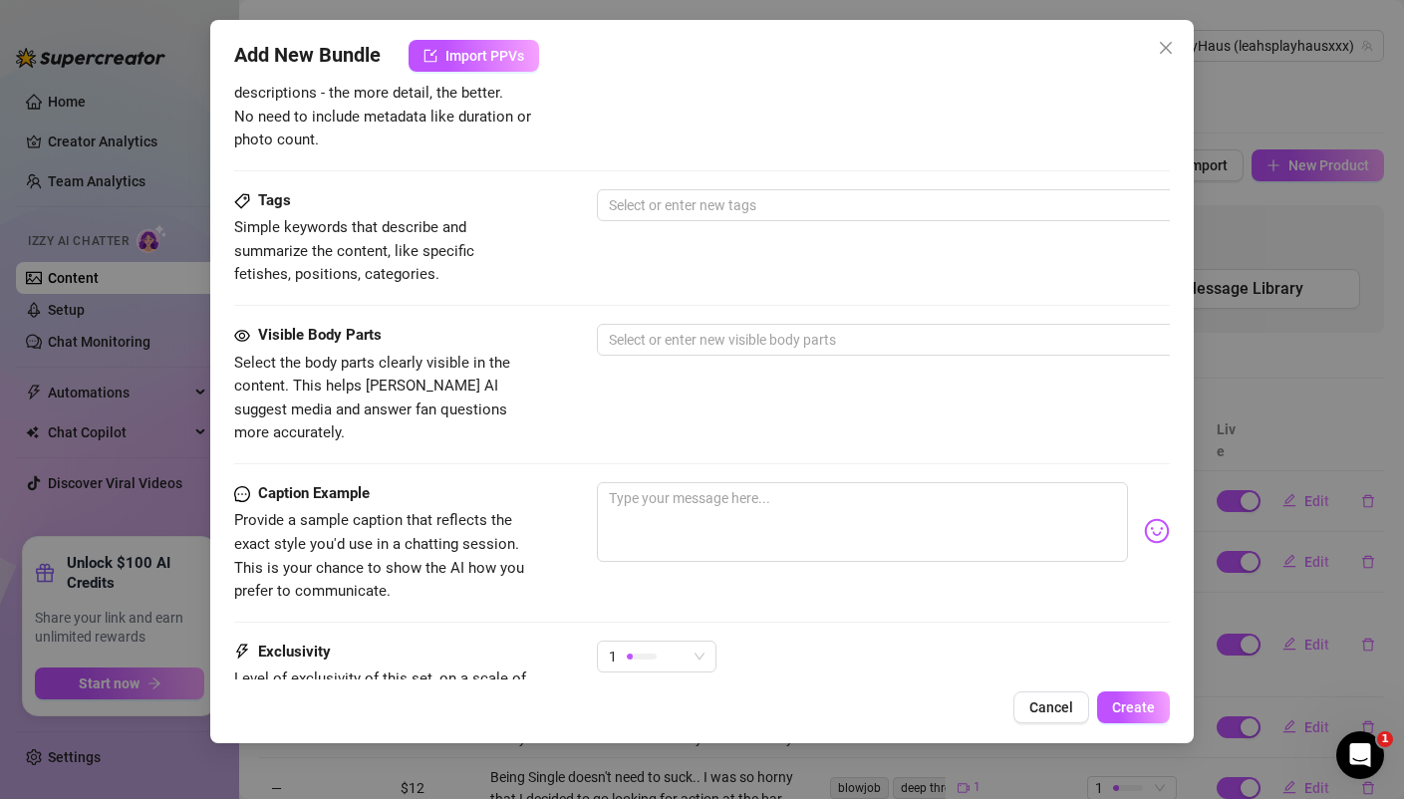
scroll to position [875, 0]
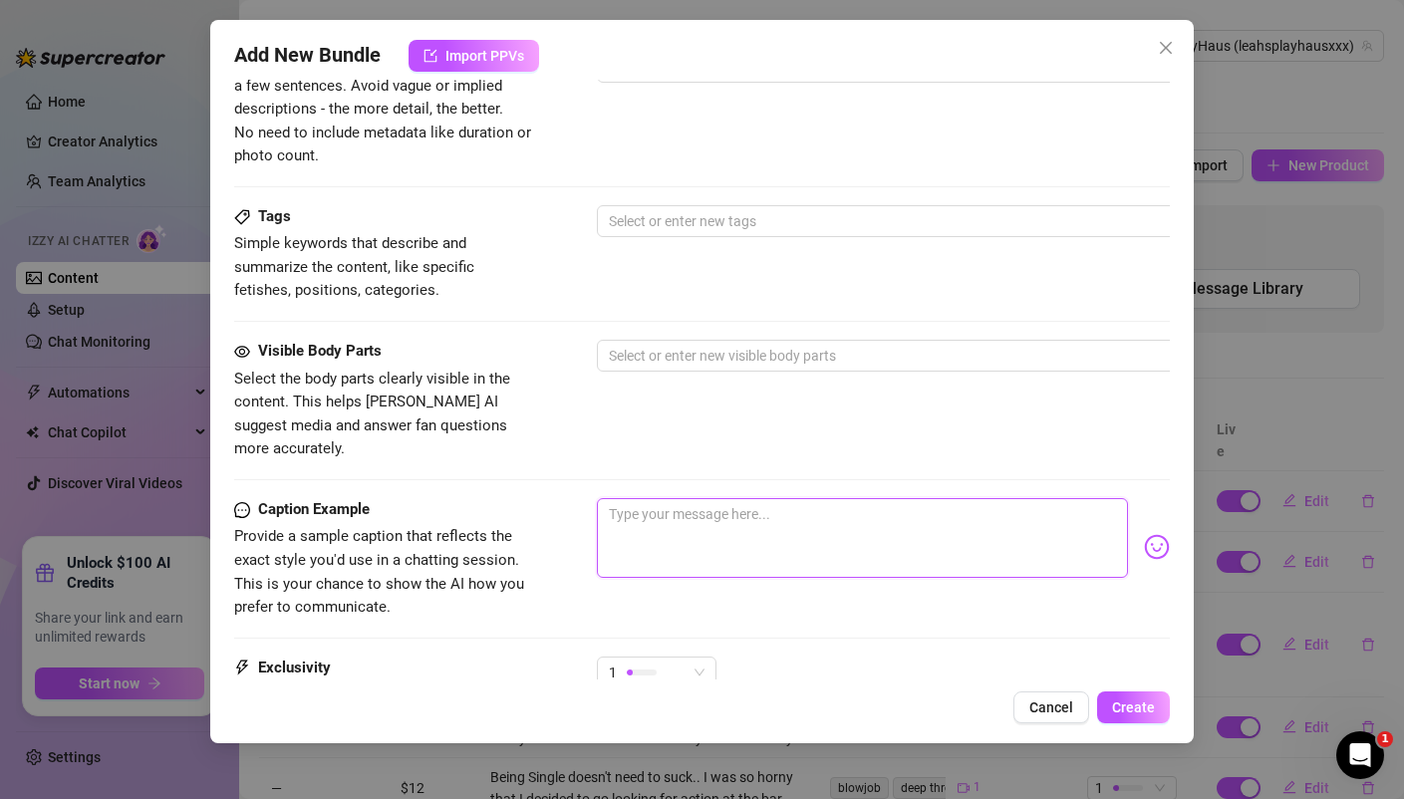
click at [670, 498] on textarea at bounding box center [862, 538] width 530 height 80
paste textarea "*Paranormal Hotel Bang* 👻 Video #4 12minutes Visited a haunted hotel unknowingl…"
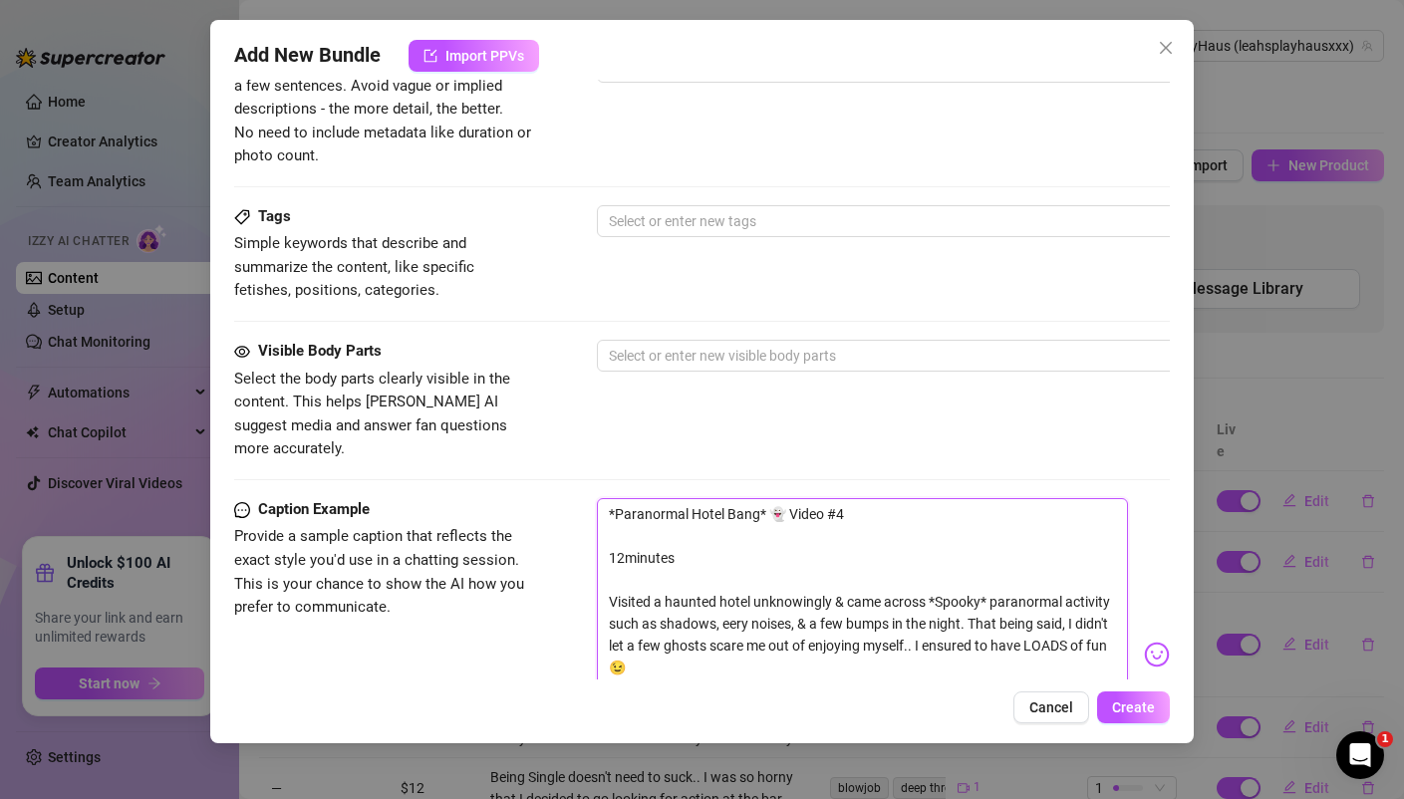
scroll to position [0, 0]
click at [853, 498] on textarea "*Paranormal Hotel Bang* 👻 Video #4 12minutes Visited a haunted hotel unknowingl…" at bounding box center [862, 645] width 530 height 295
click at [660, 351] on div at bounding box center [935, 356] width 668 height 28
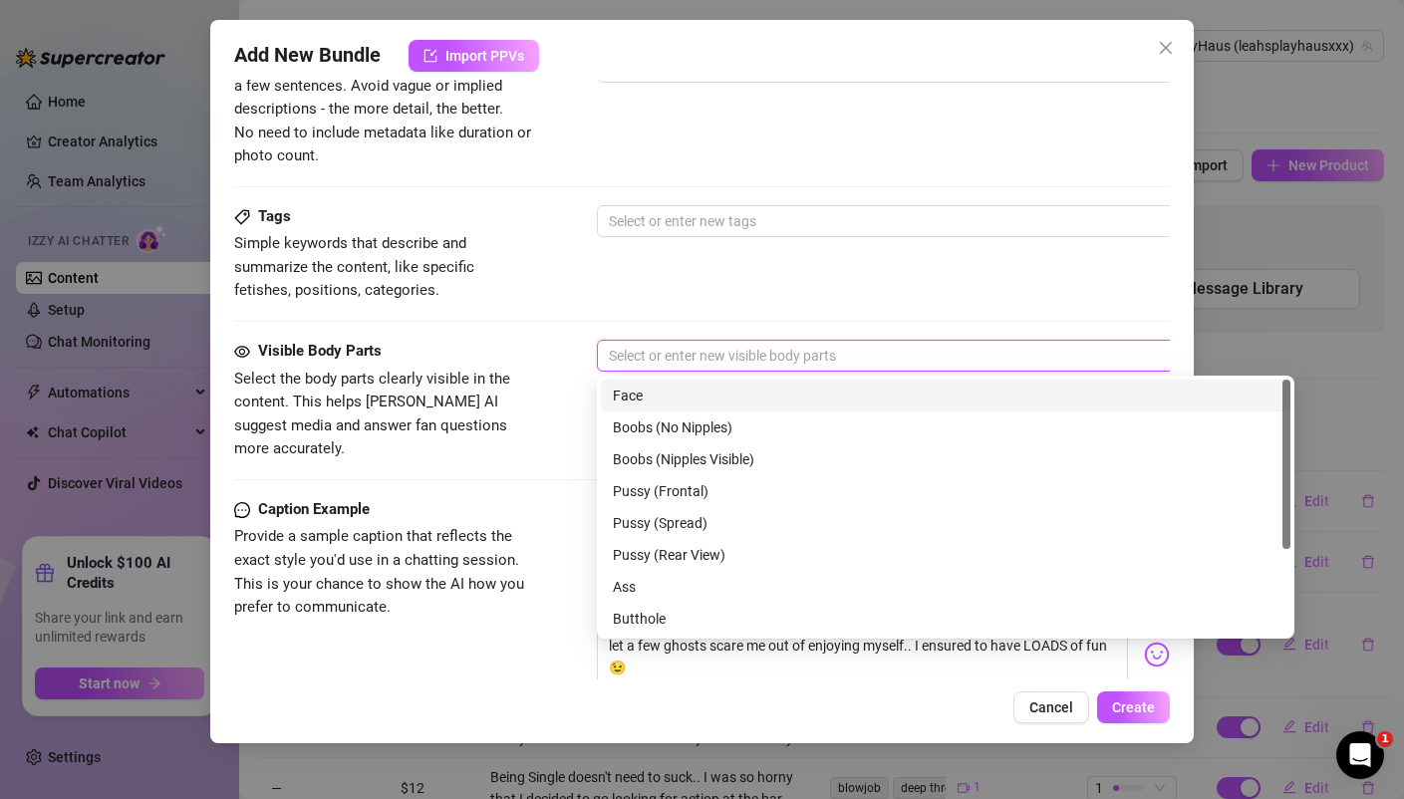
click at [643, 400] on div "Face" at bounding box center [945, 396] width 665 height 22
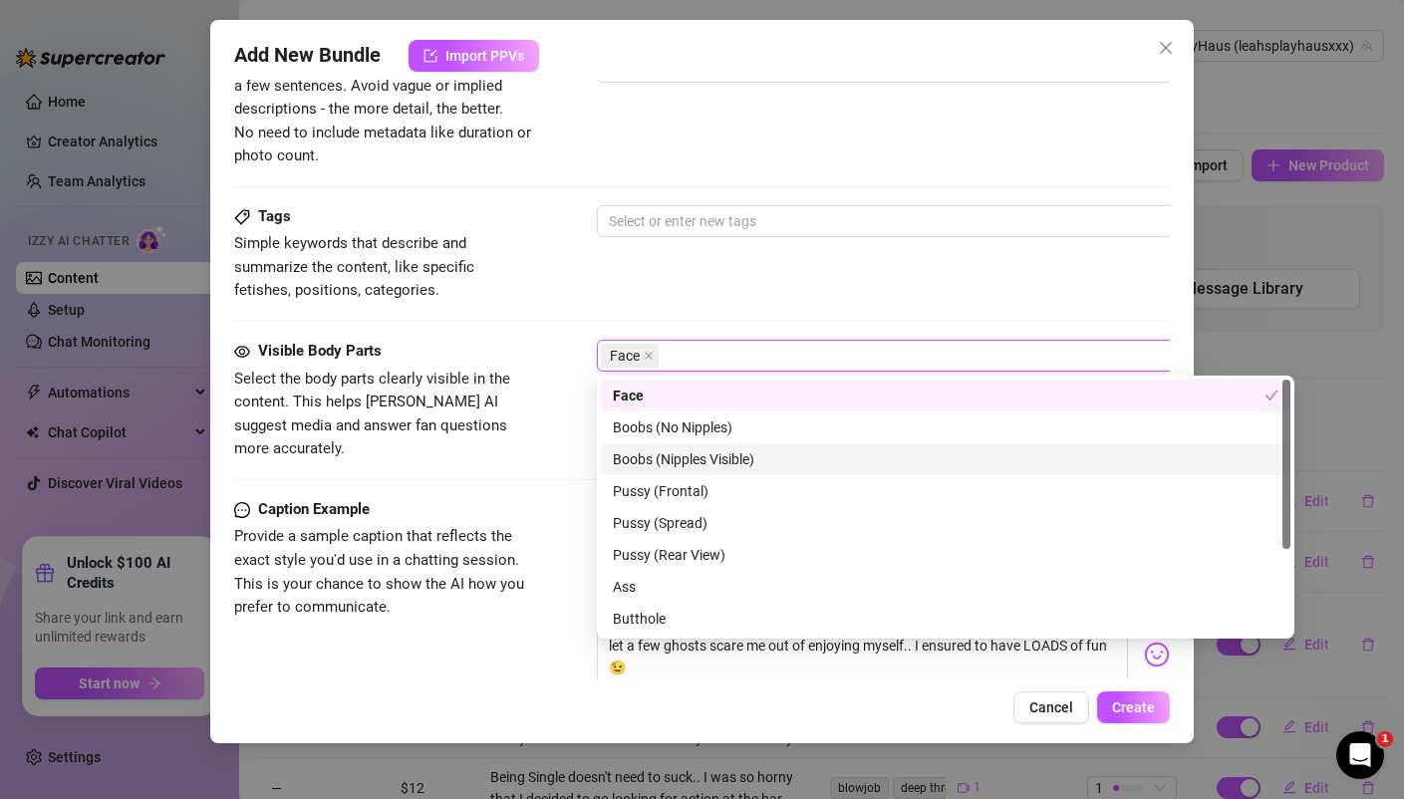
click at [645, 460] on div "Boobs (Nipples Visible)" at bounding box center [945, 459] width 665 height 22
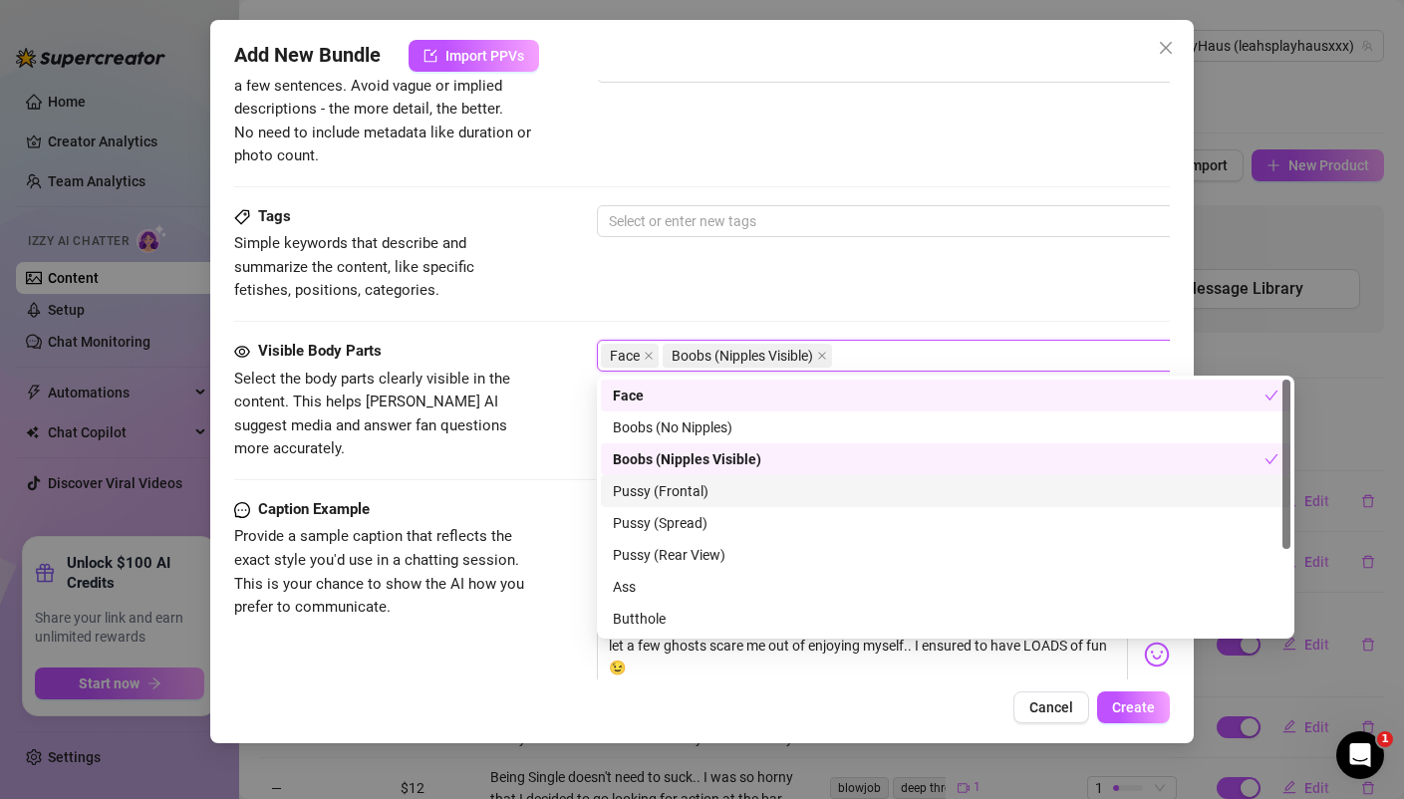
click at [650, 486] on div "Pussy (Frontal)" at bounding box center [945, 491] width 665 height 22
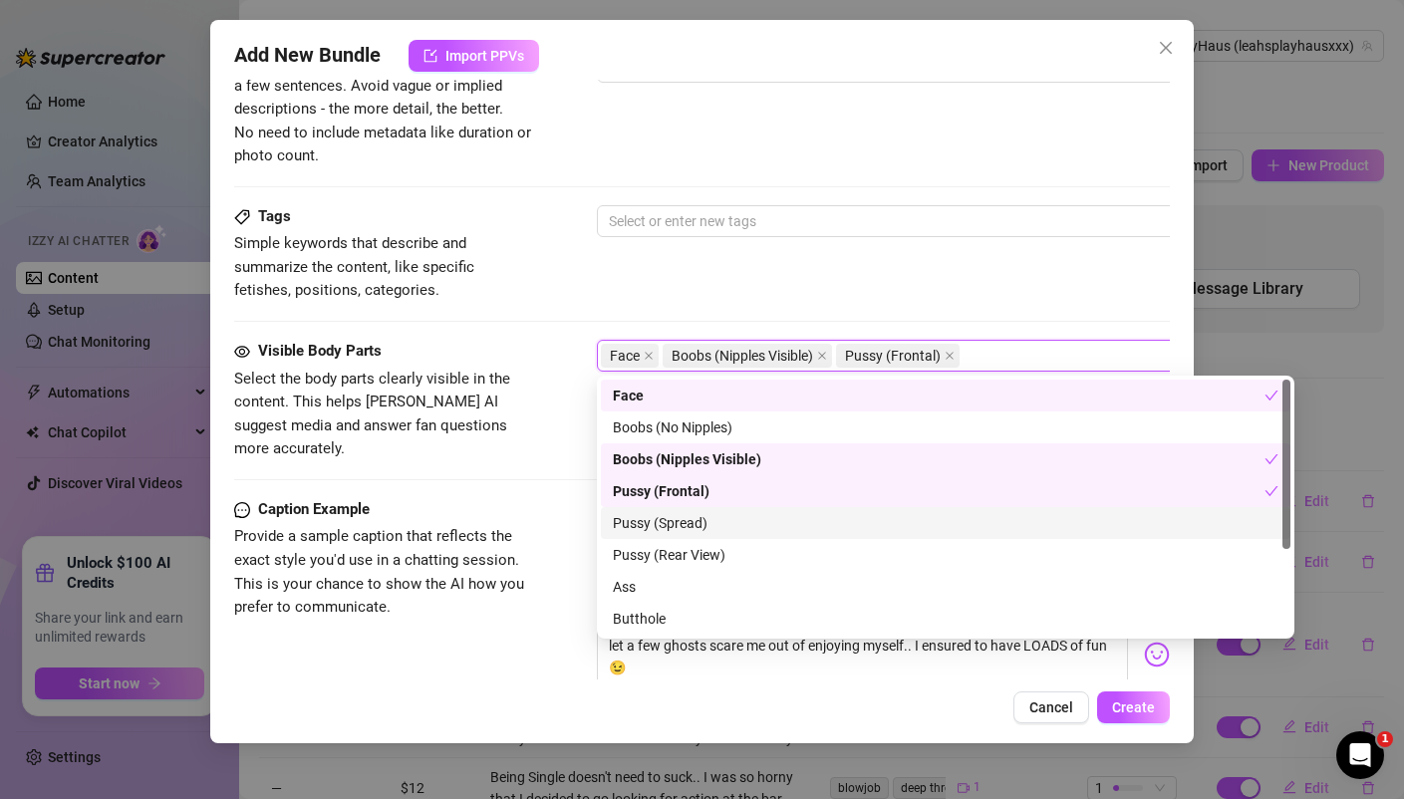
click at [652, 523] on div "Pussy (Spread)" at bounding box center [945, 523] width 665 height 22
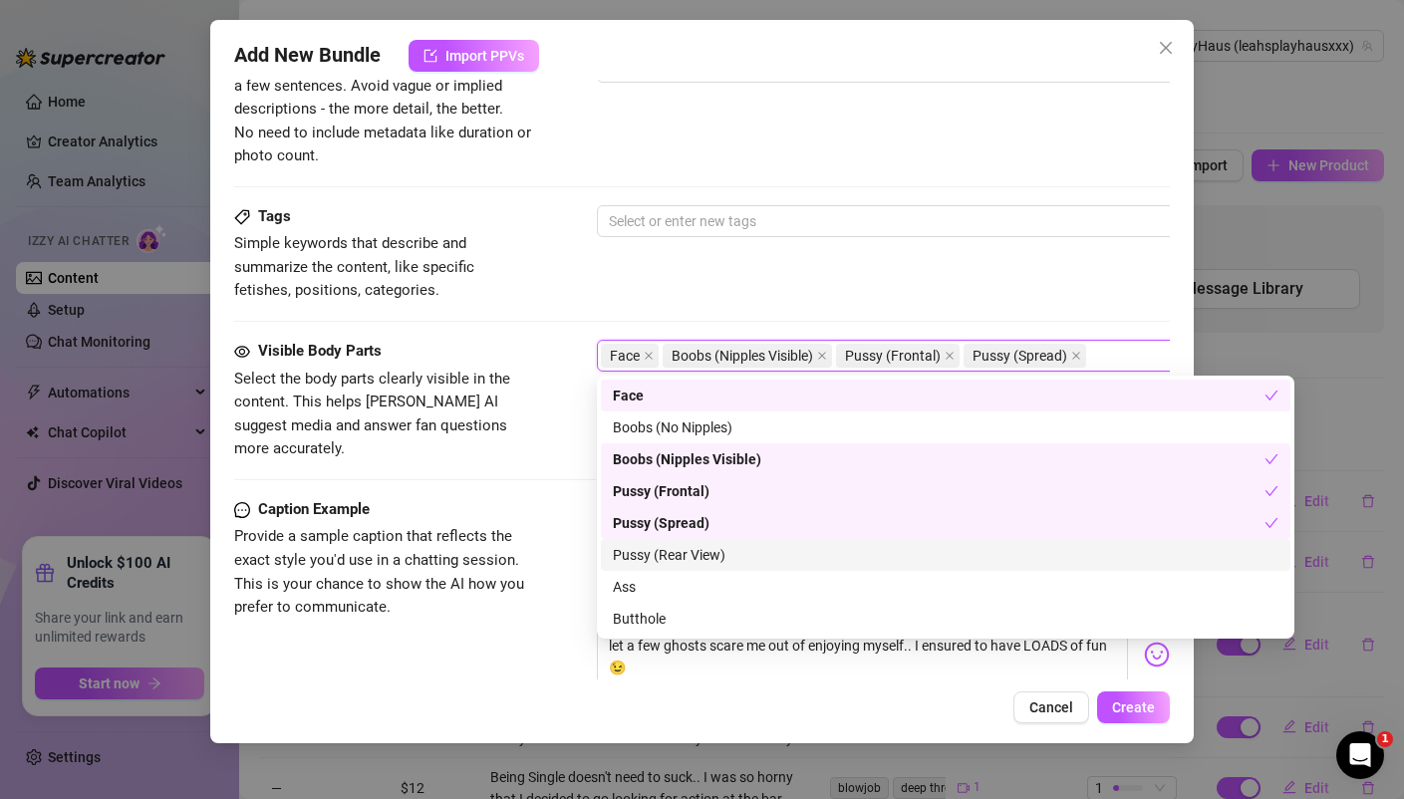
click at [657, 552] on div "Pussy (Rear View)" at bounding box center [945, 555] width 665 height 22
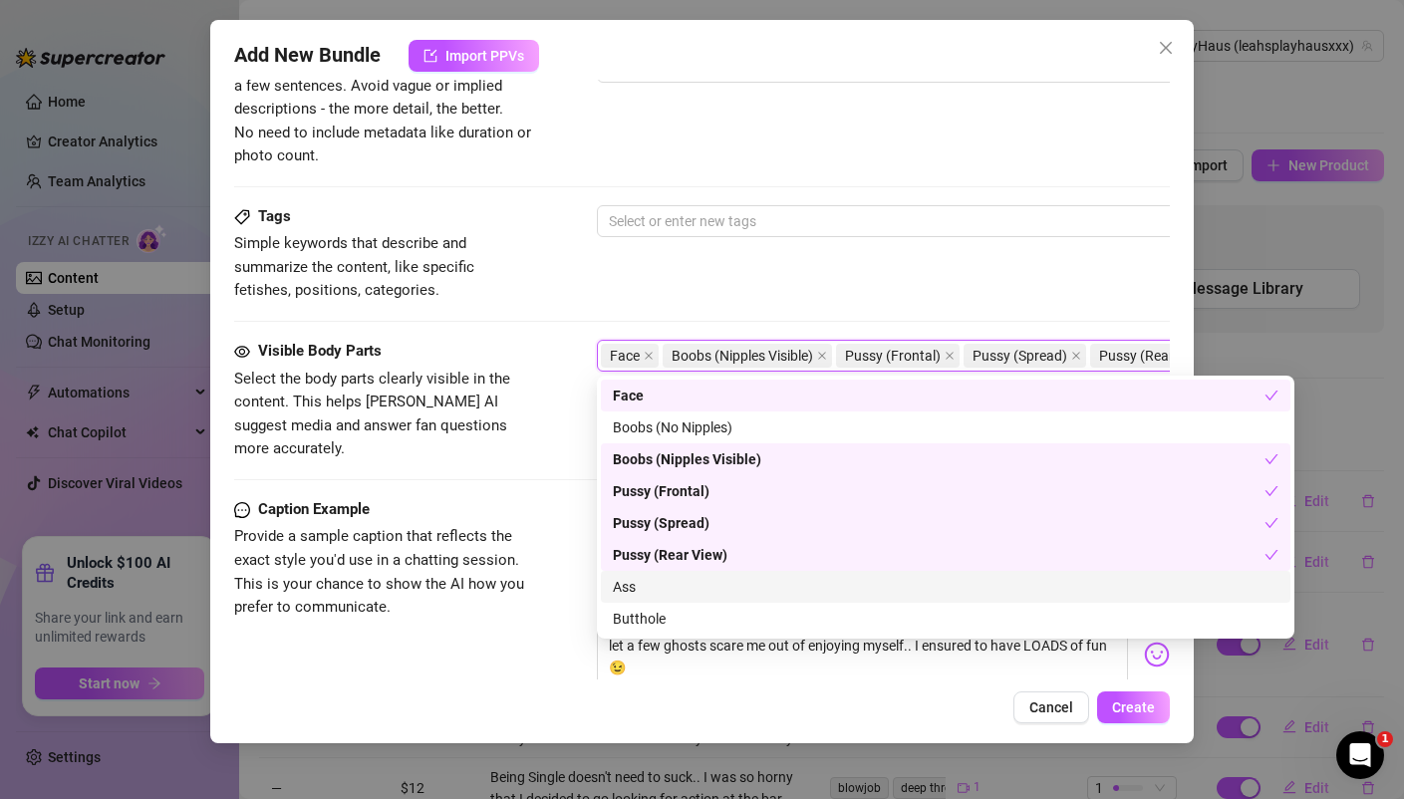
click at [648, 587] on div "Ass" at bounding box center [945, 587] width 665 height 22
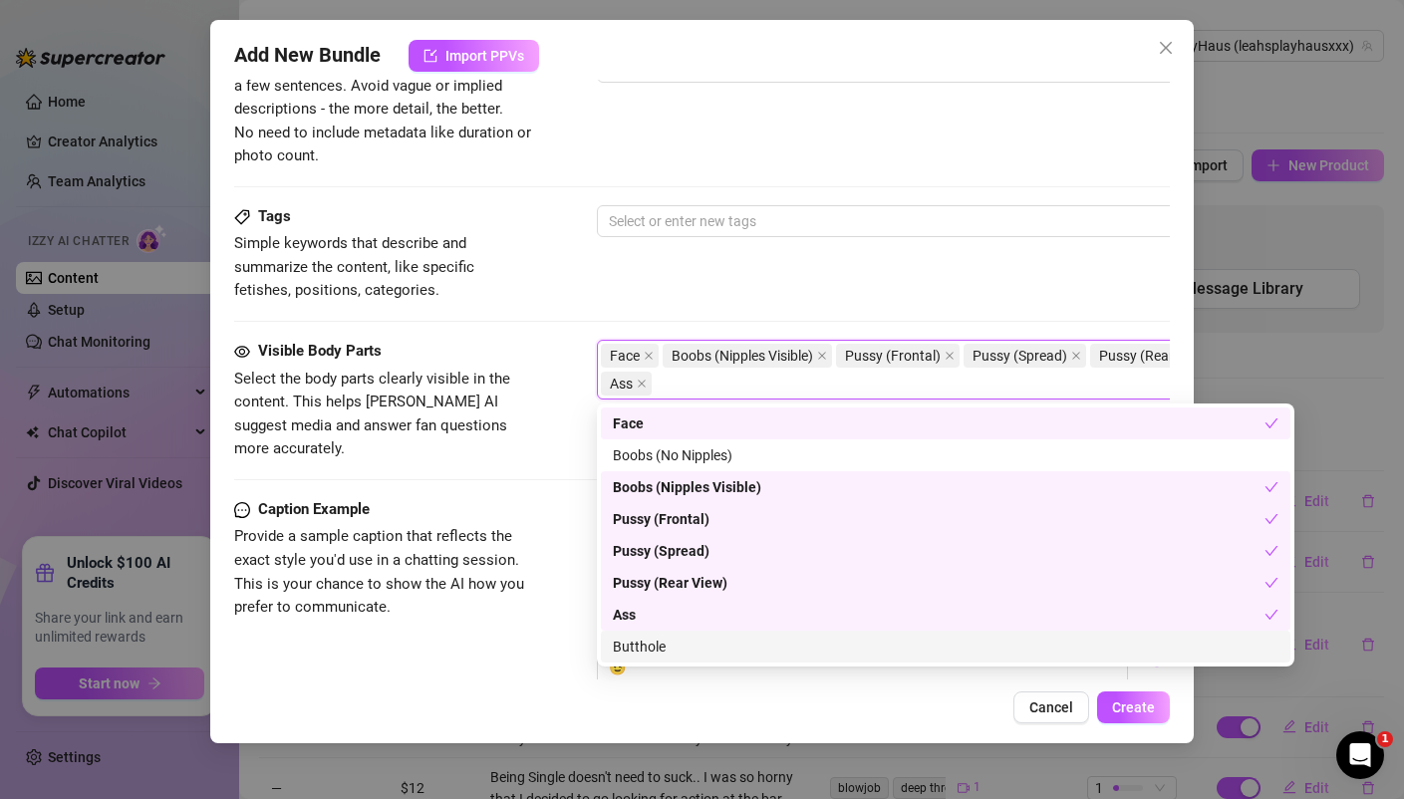
click at [651, 649] on div "Butthole" at bounding box center [945, 647] width 665 height 22
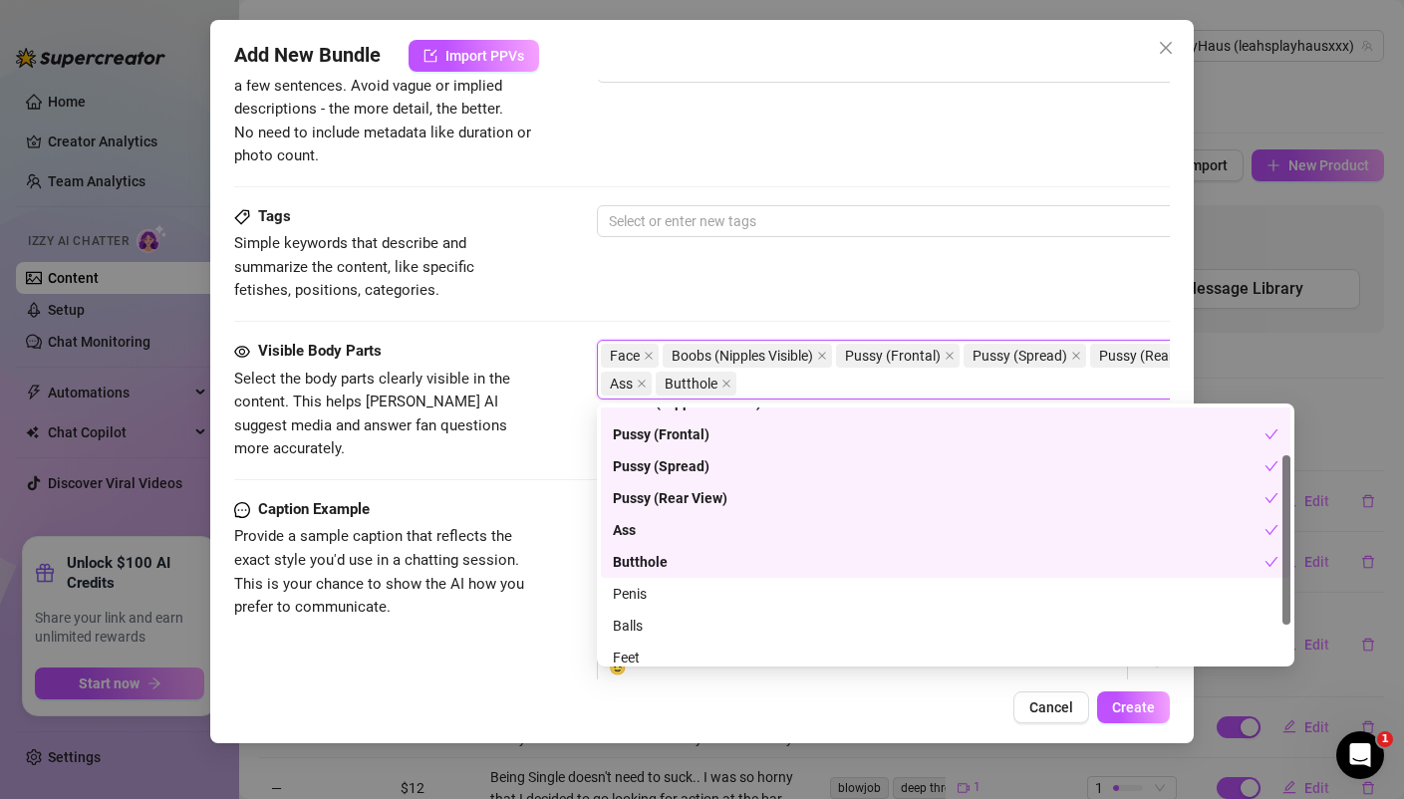
scroll to position [128, 0]
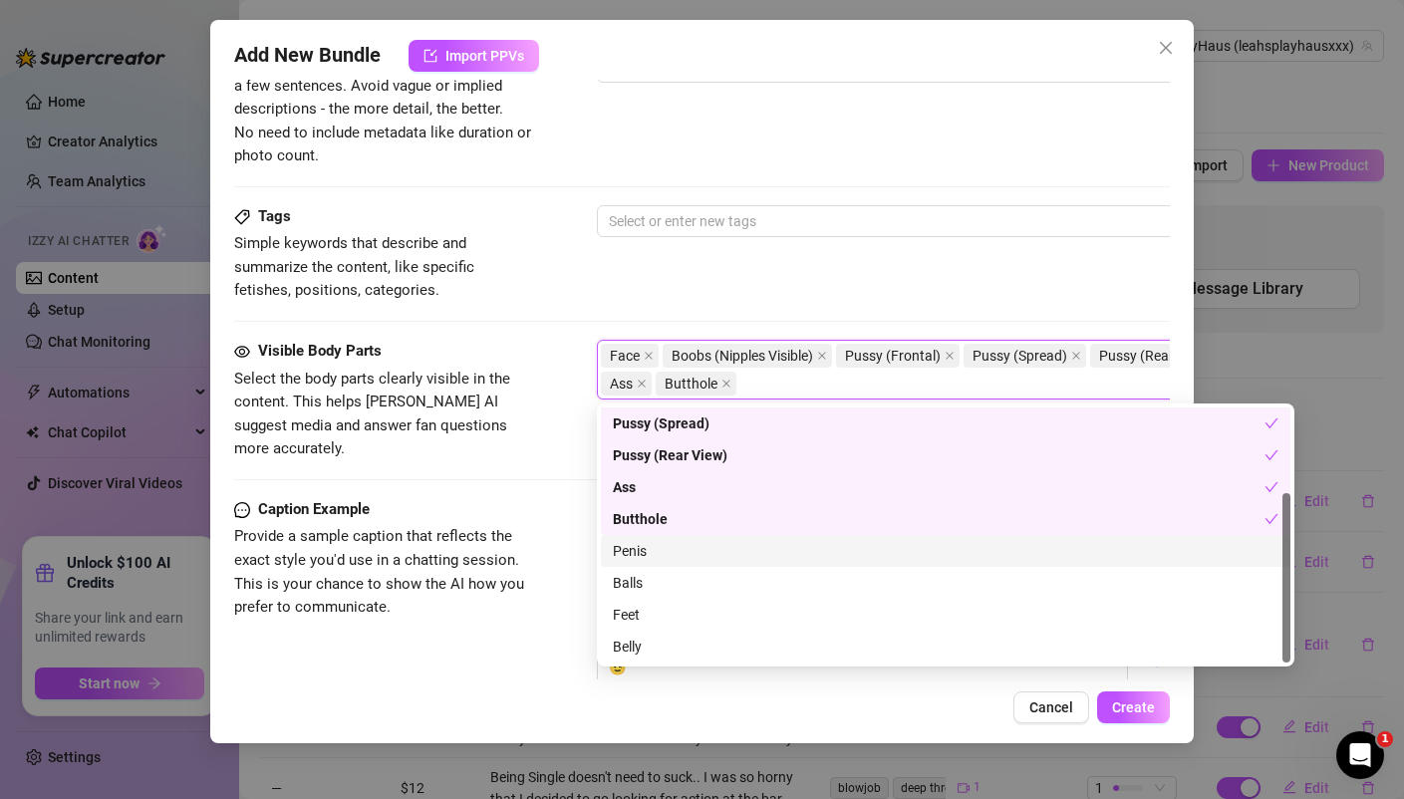
click at [640, 555] on div "Penis" at bounding box center [945, 551] width 665 height 22
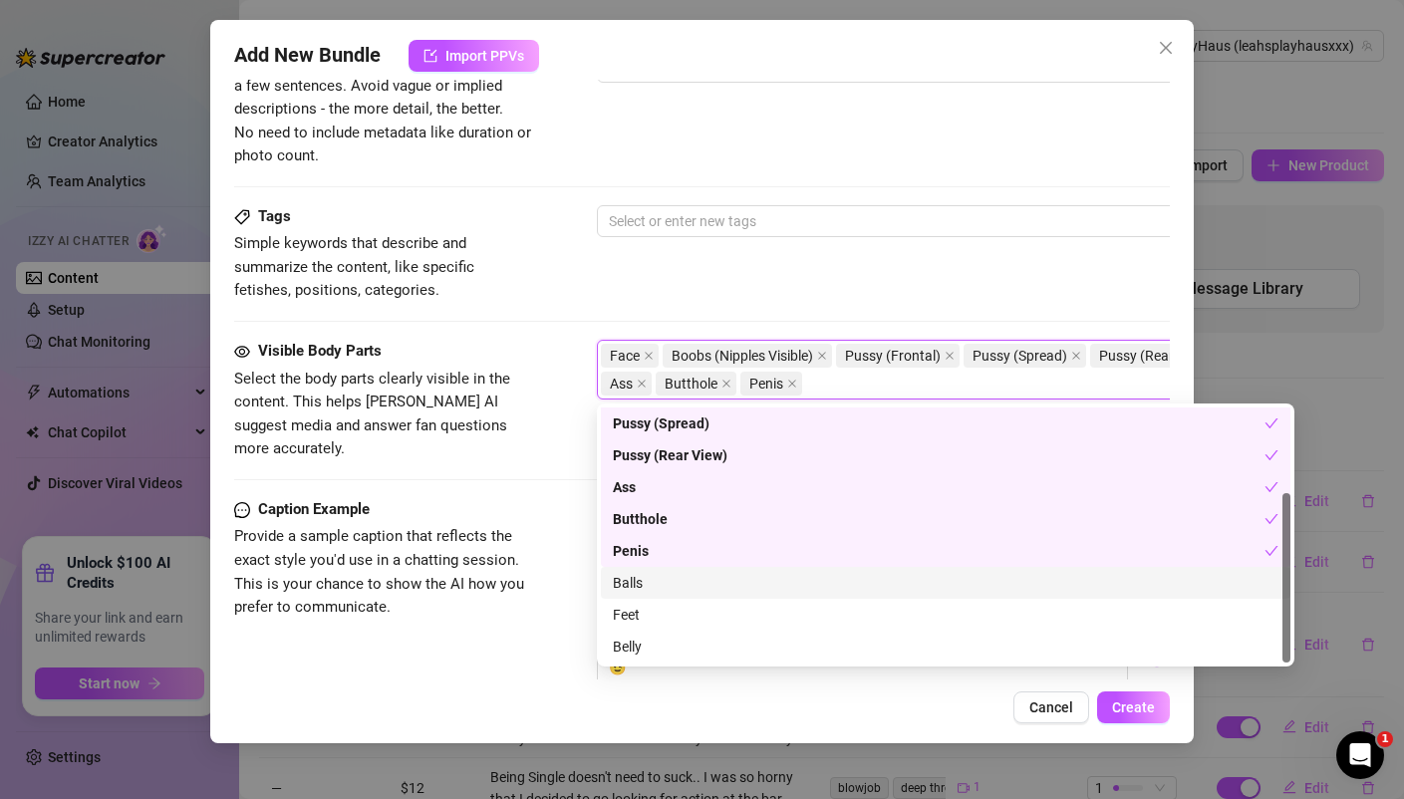
click at [644, 574] on div "Balls" at bounding box center [945, 583] width 665 height 22
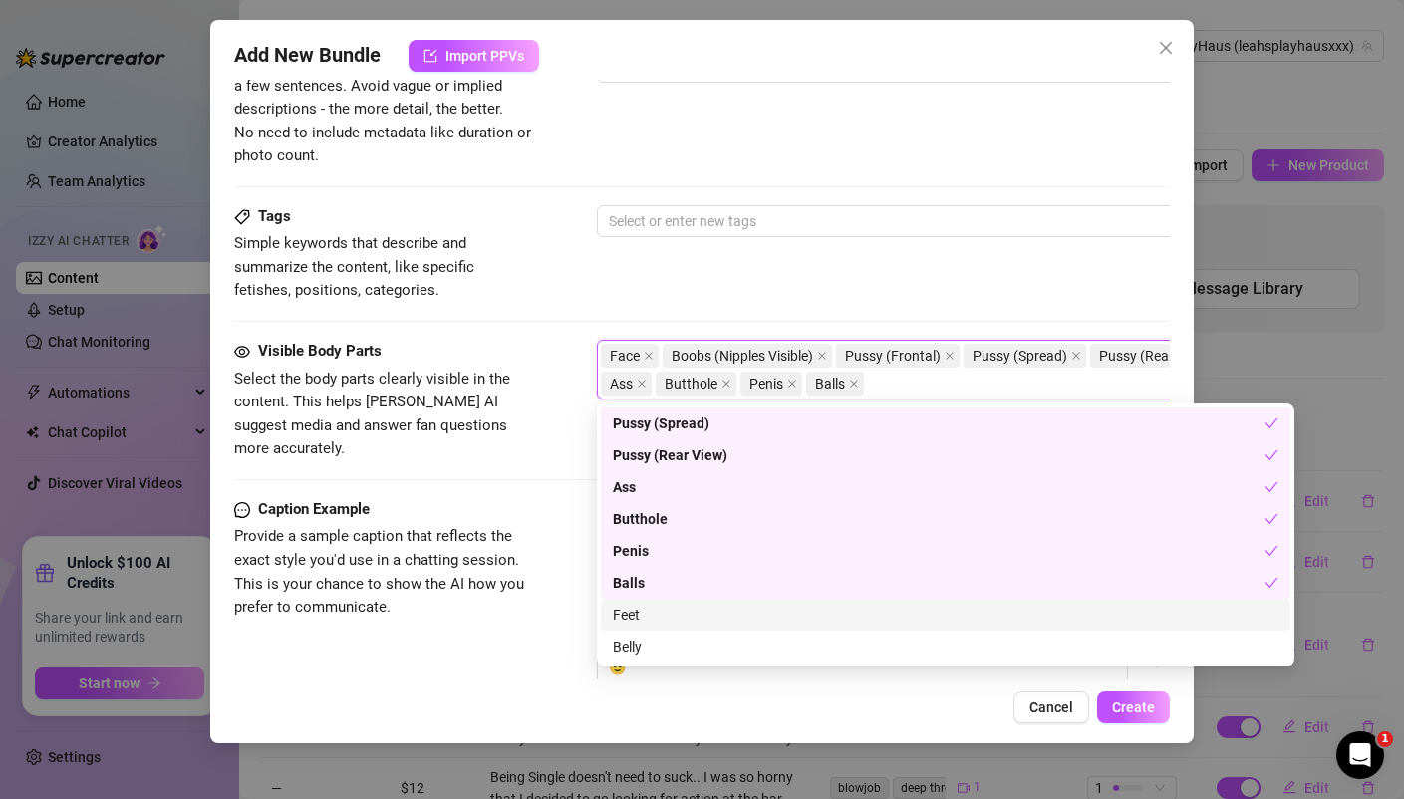
click at [633, 611] on div "Feet" at bounding box center [945, 615] width 665 height 22
click at [520, 319] on div "Tags Simple keywords that describe and summarize the content, like specific fet…" at bounding box center [701, 272] width 934 height 134
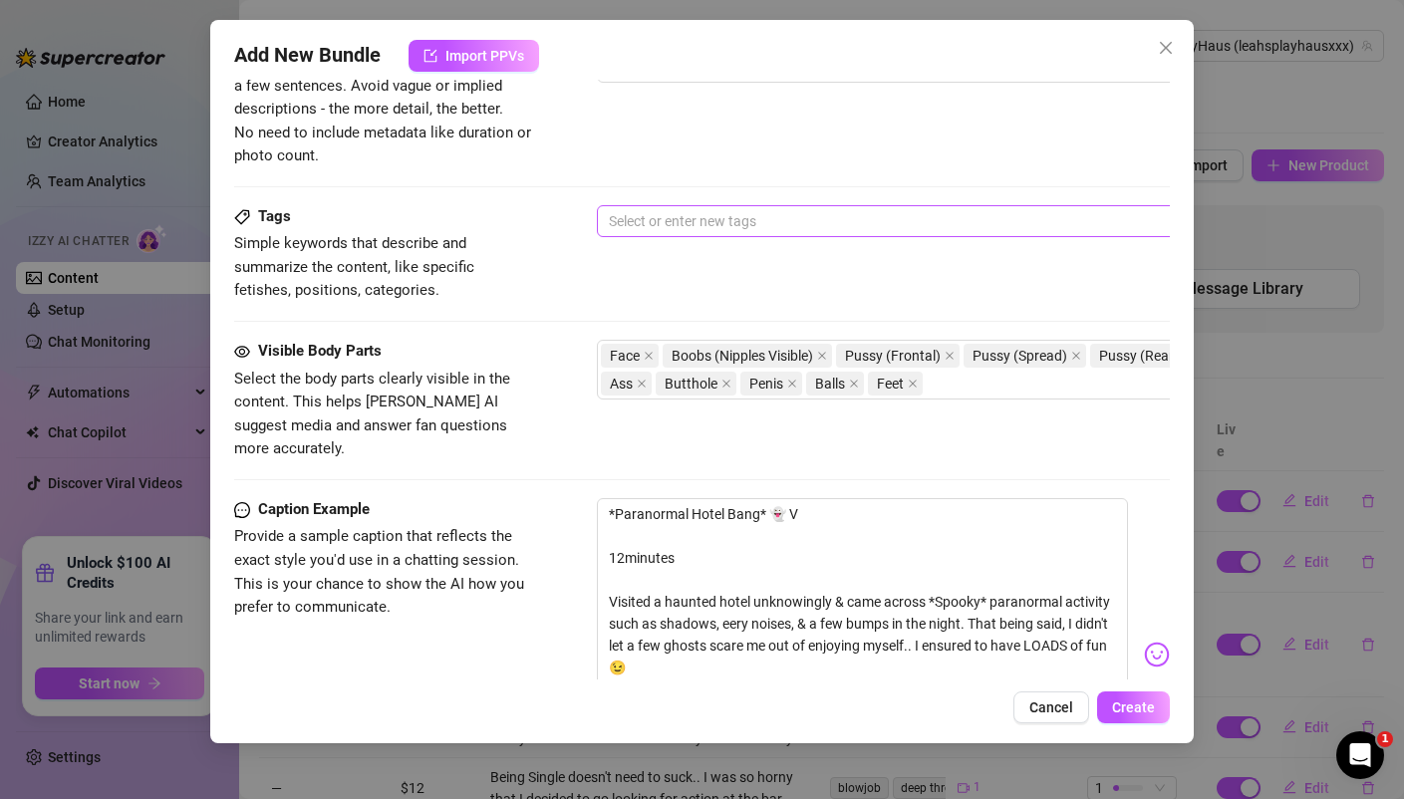
click at [713, 215] on div at bounding box center [935, 221] width 668 height 28
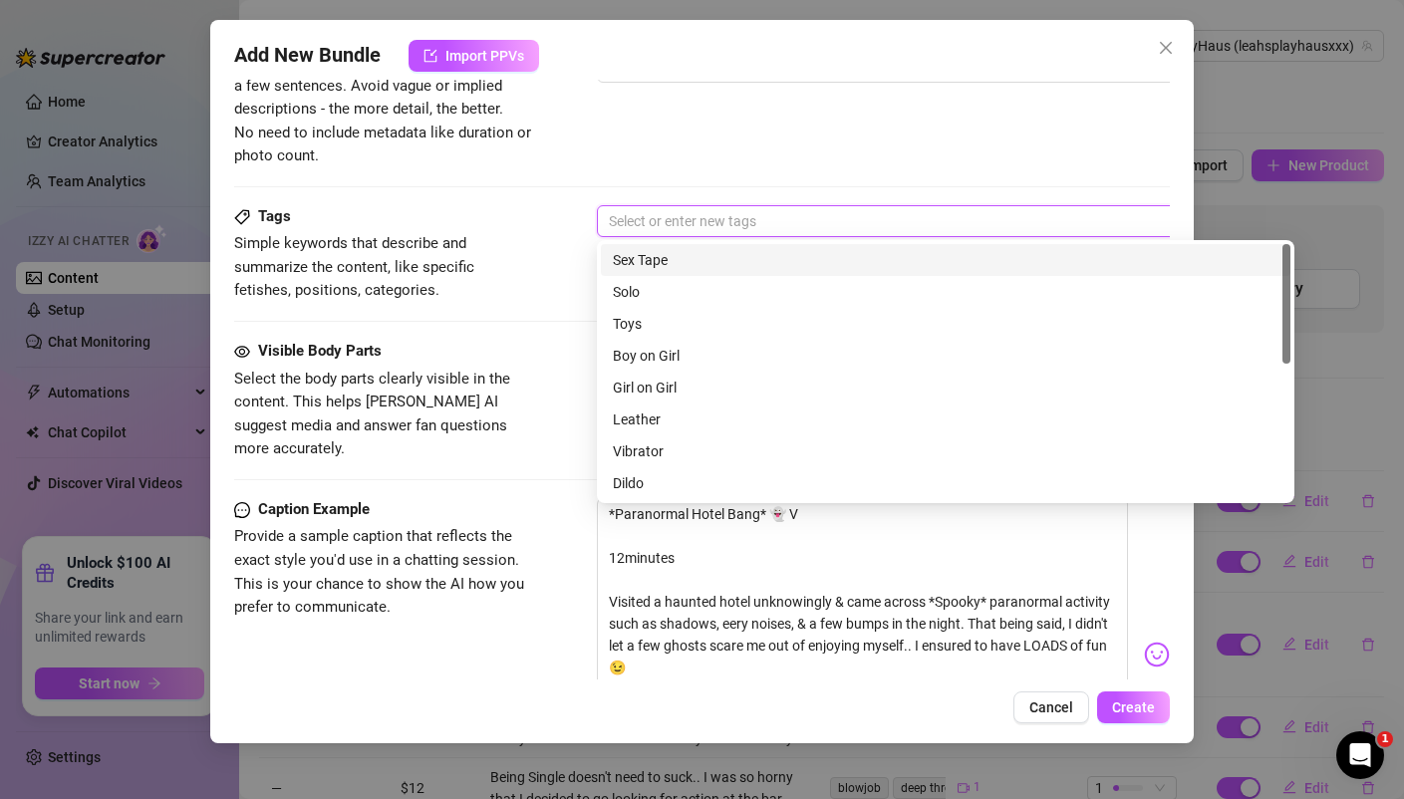
click at [668, 254] on div "Sex Tape" at bounding box center [945, 260] width 665 height 22
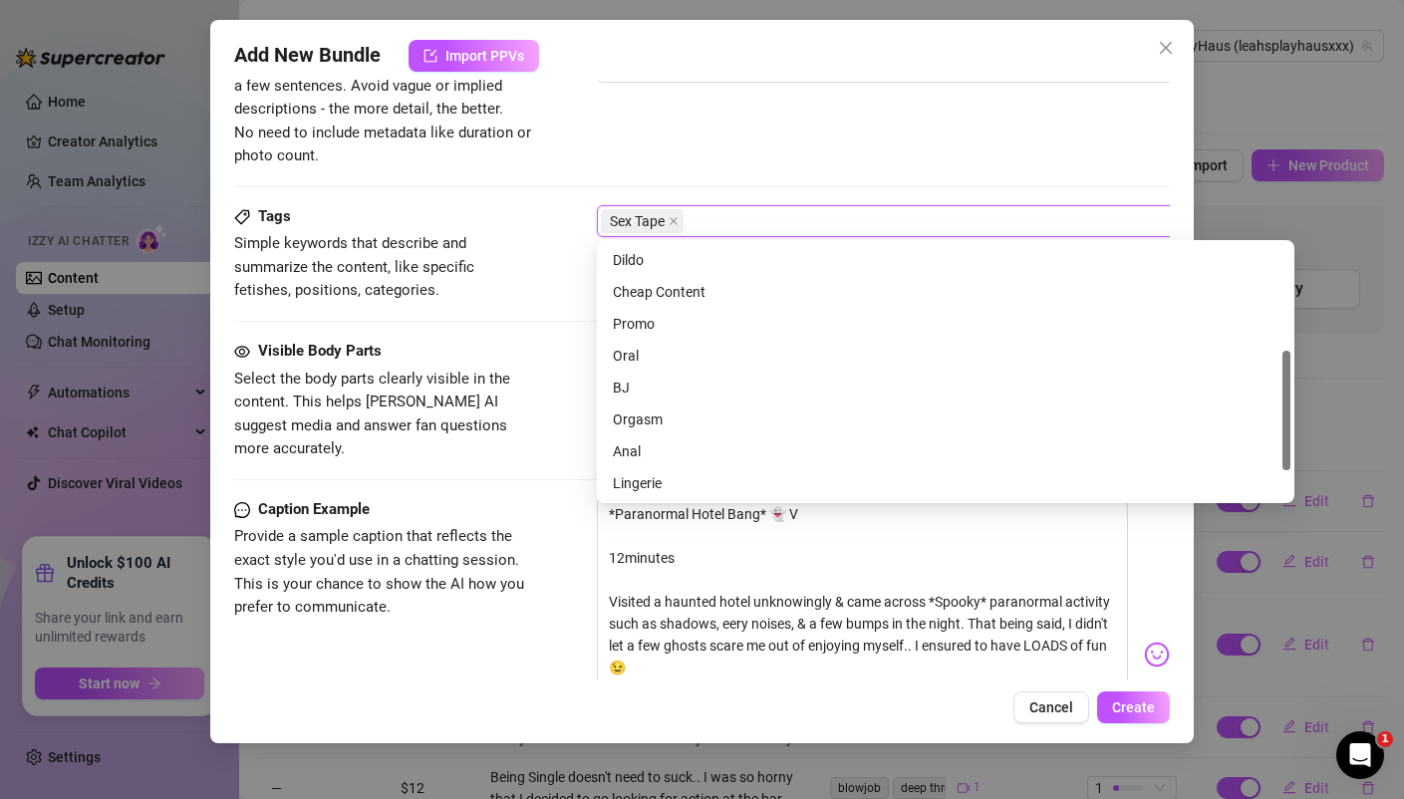
scroll to position [226, 0]
click at [641, 347] on div "Oral" at bounding box center [945, 353] width 665 height 22
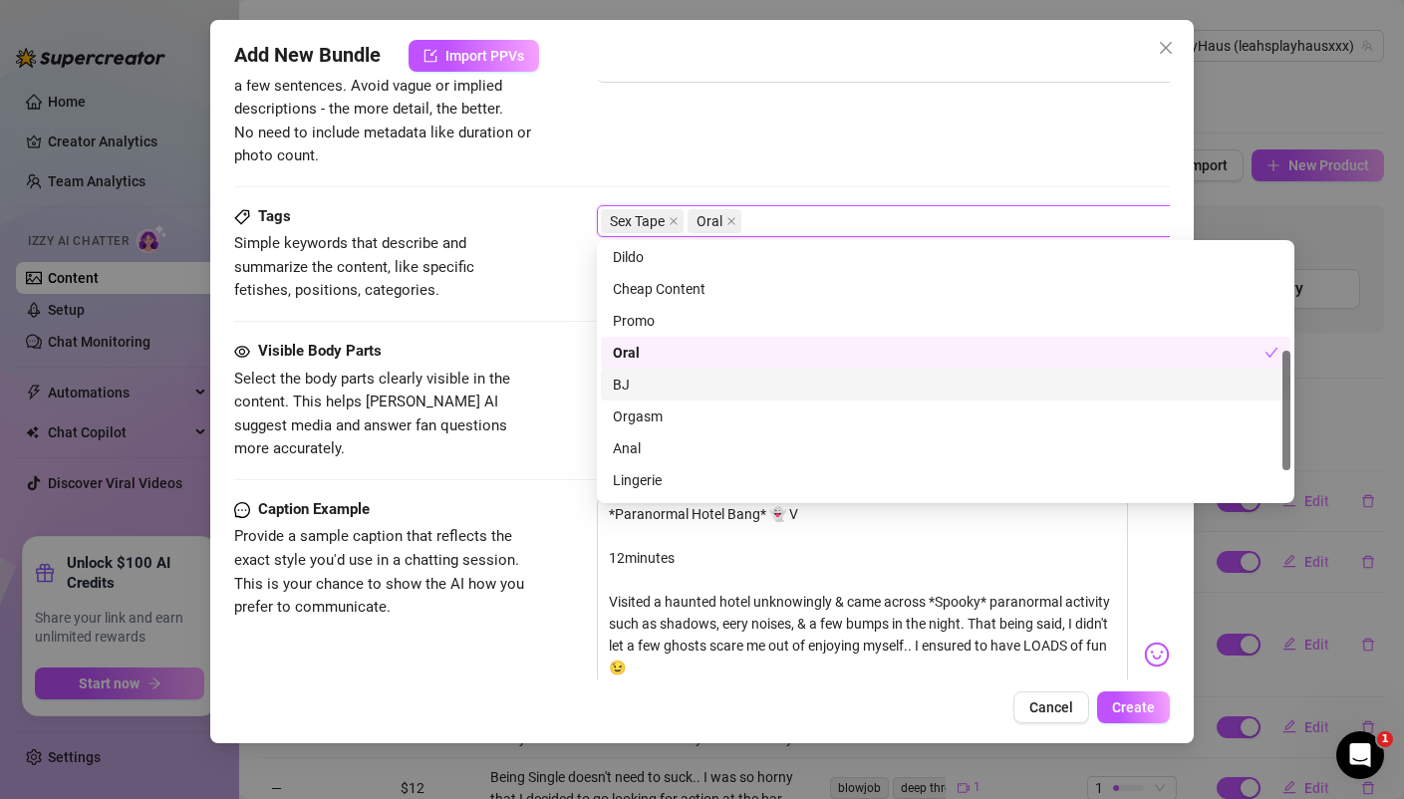
click at [636, 387] on div "BJ" at bounding box center [945, 385] width 665 height 22
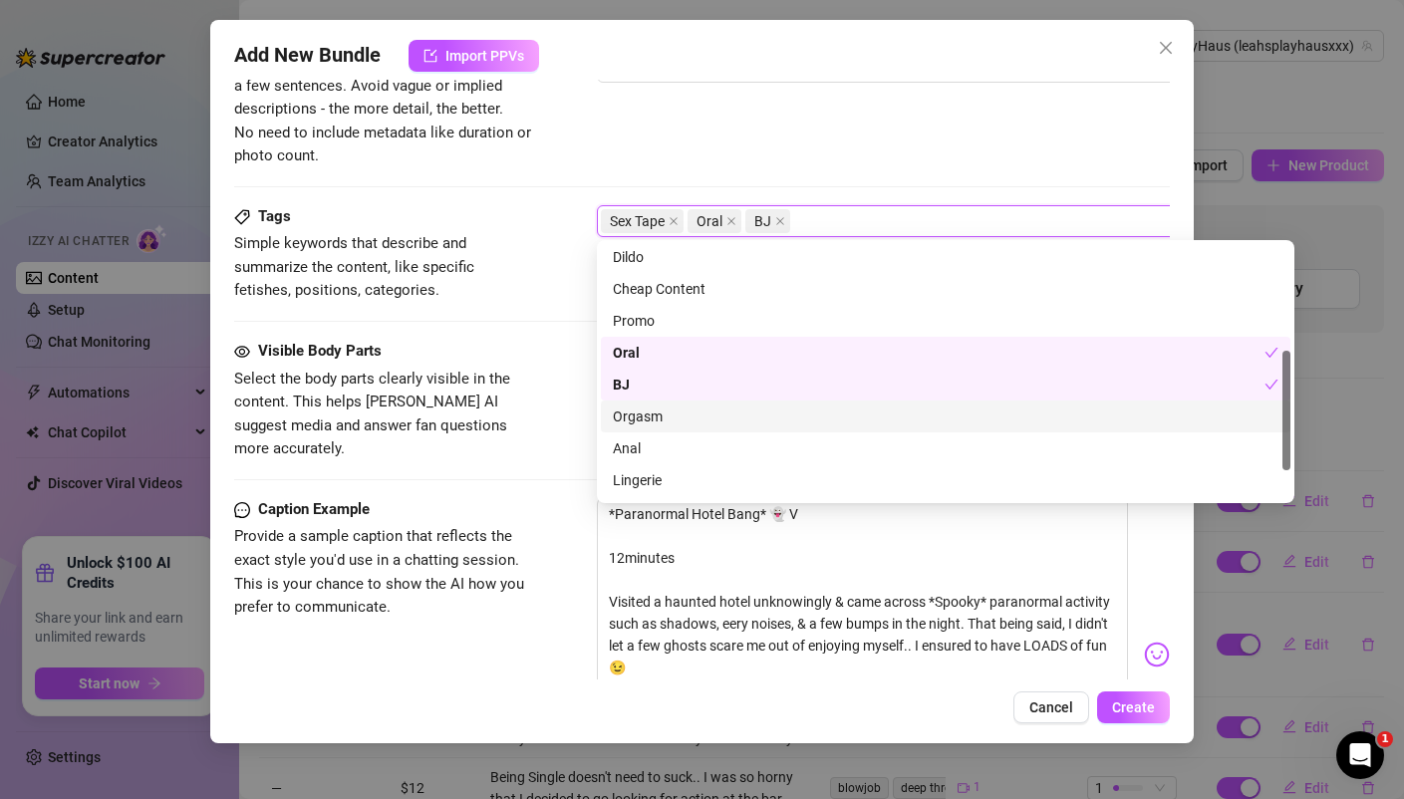
click at [654, 414] on div "Orgasm" at bounding box center [945, 416] width 665 height 22
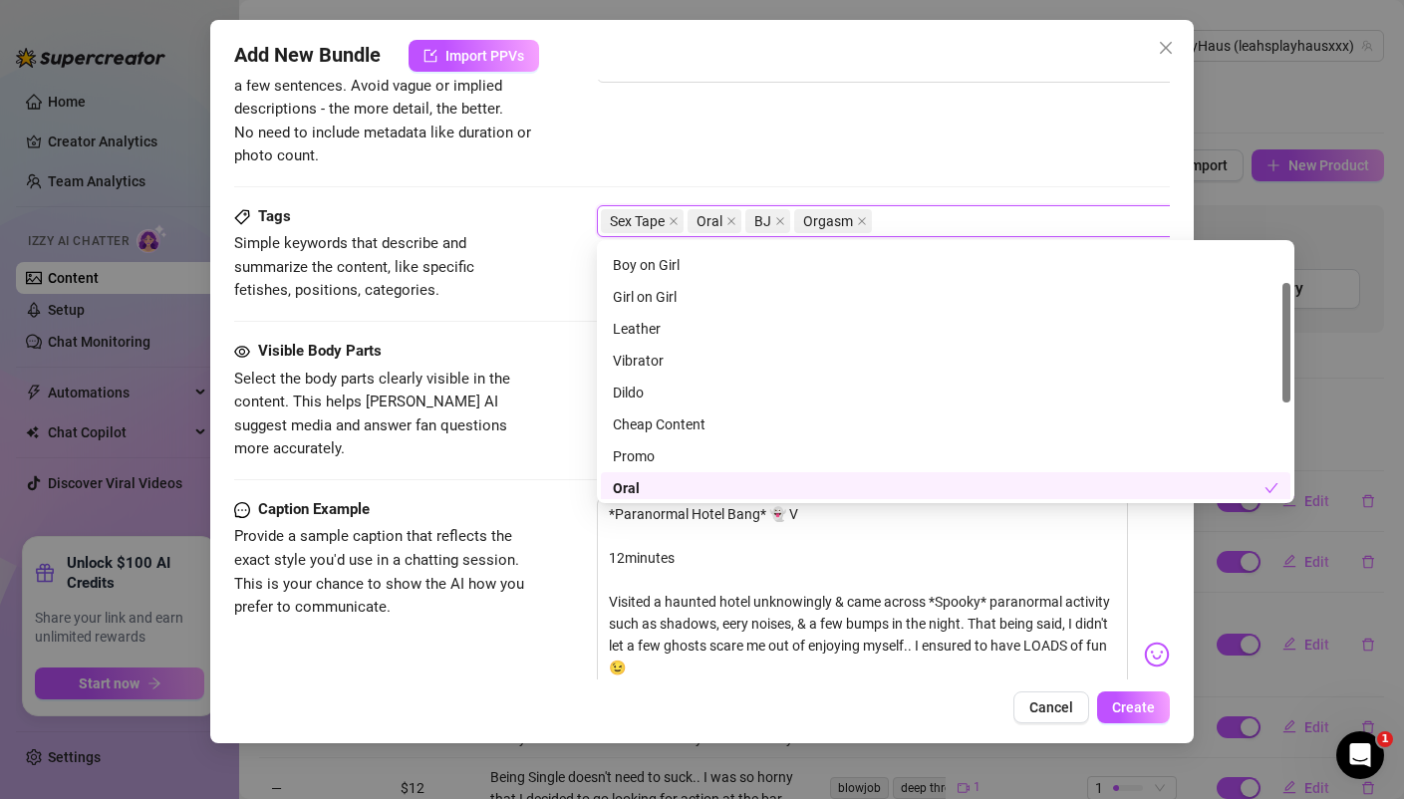
scroll to position [0, 0]
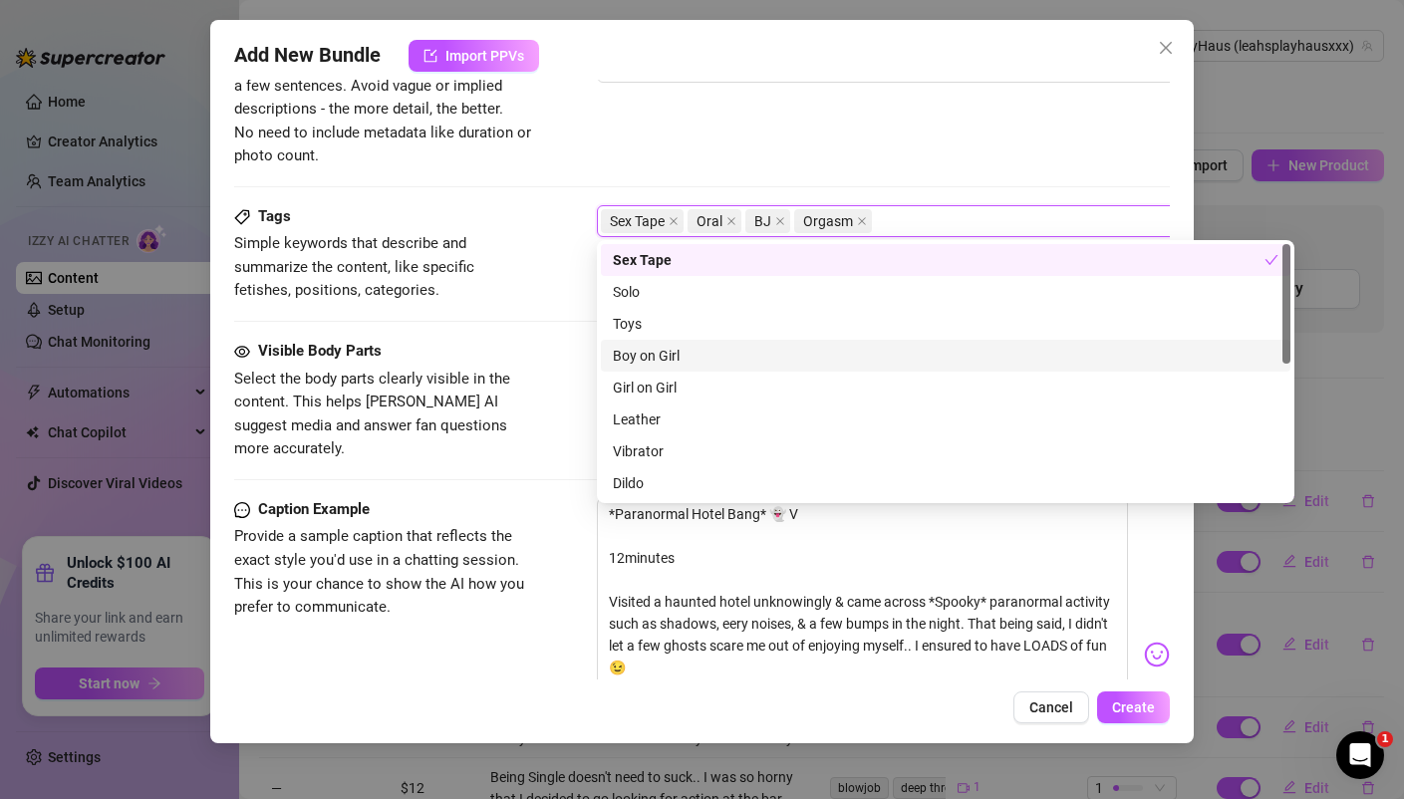
click at [689, 351] on div "Boy on Girl" at bounding box center [945, 356] width 665 height 22
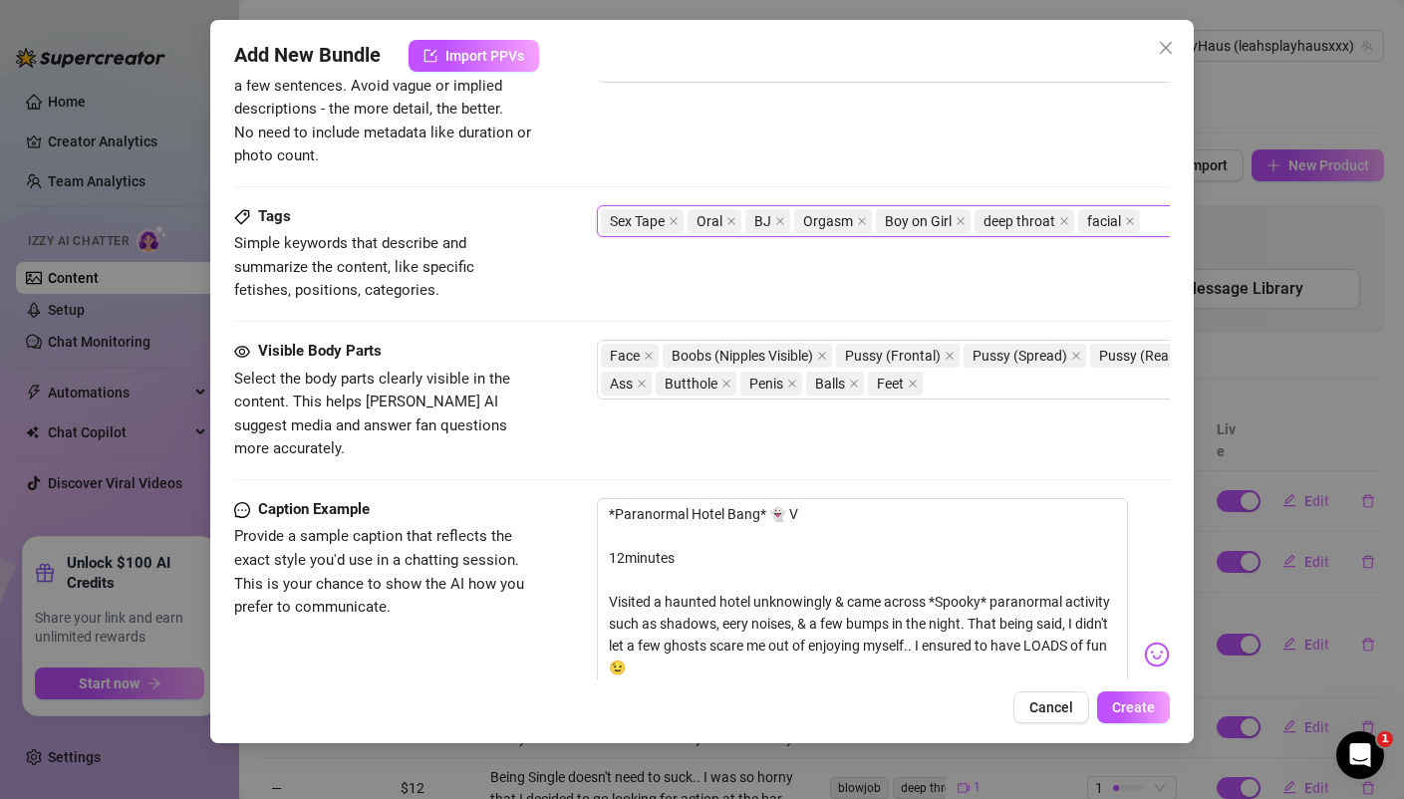
click at [594, 107] on div "Description Write a detailed description of the content in a few sentences. Avo…" at bounding box center [701, 95] width 934 height 144
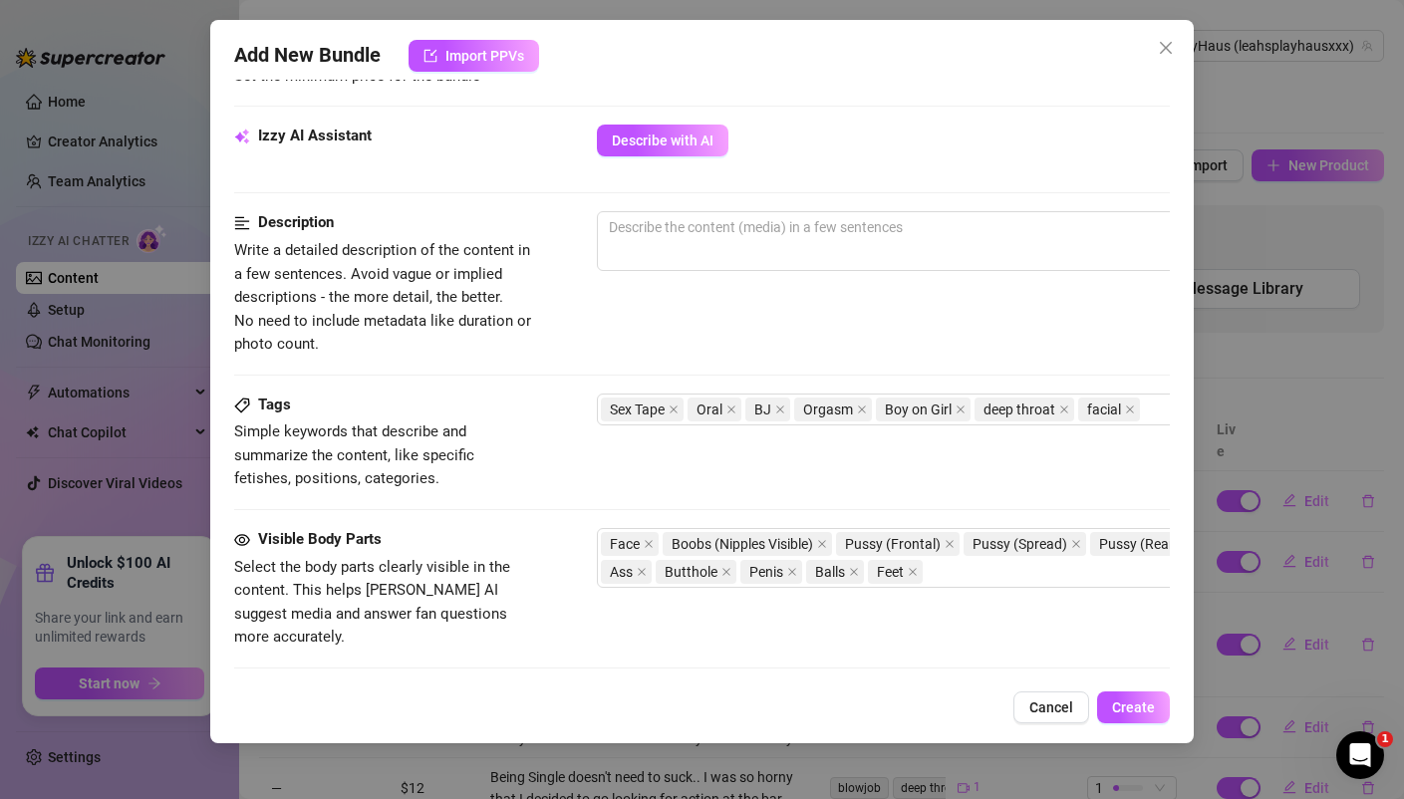
scroll to position [629, 0]
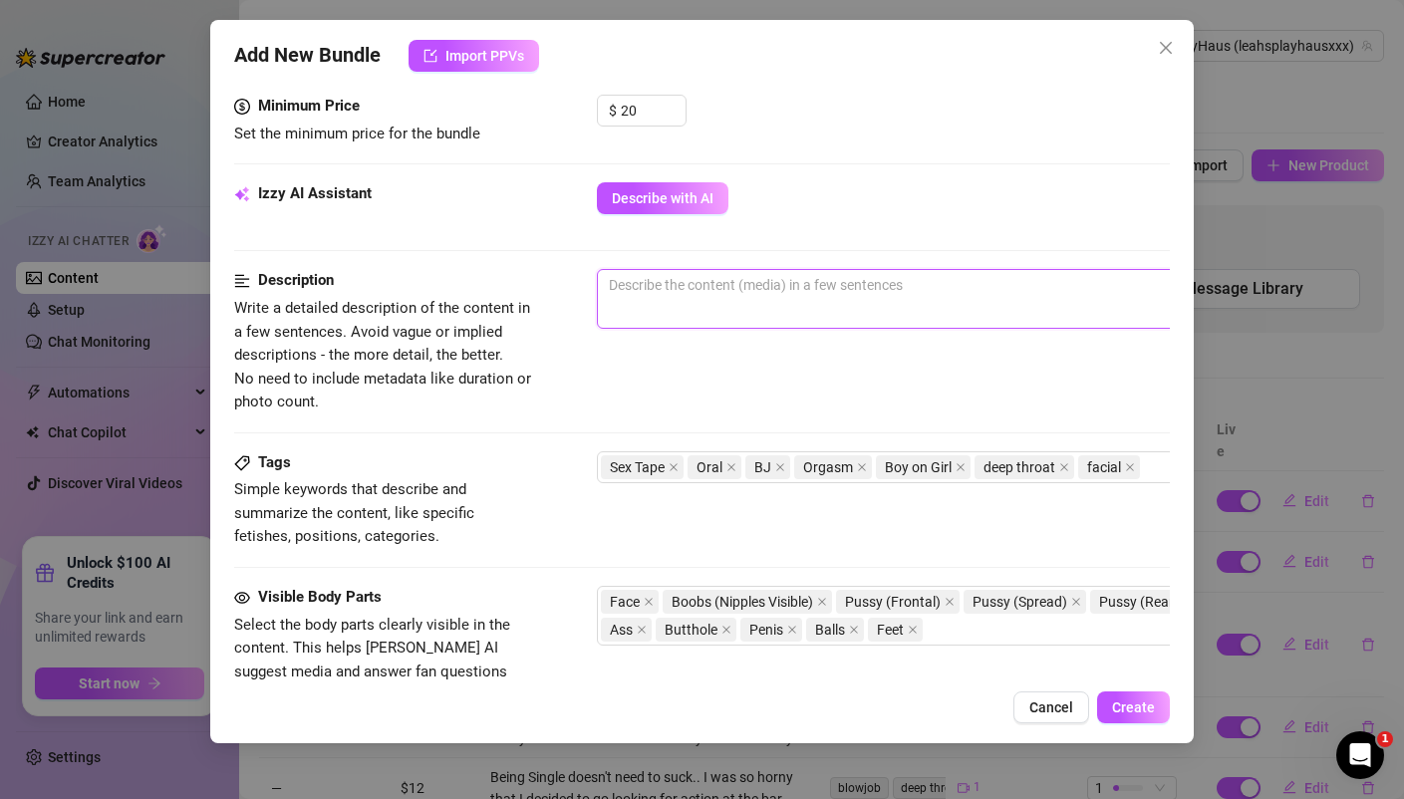
click at [654, 276] on textarea at bounding box center [945, 285] width 695 height 30
paste textarea "*Paranormal Hotel Bang* 👻 Video #4 12minutes Visited a haunted hotel unknowingl…"
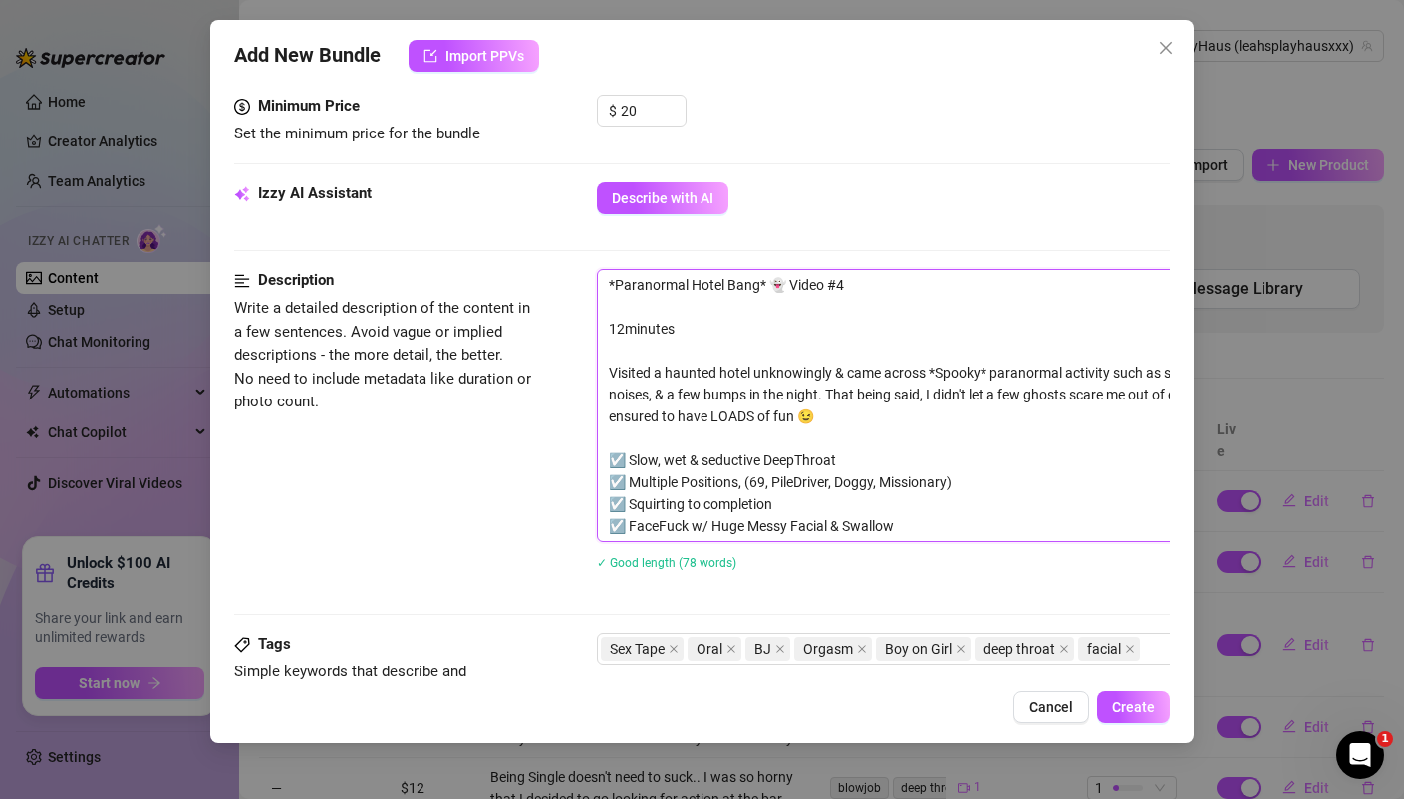
scroll to position [0, 0]
drag, startPoint x: 854, startPoint y: 280, endPoint x: 818, endPoint y: 281, distance: 35.9
click at [819, 280] on textarea "*Paranormal Hotel Bang* 👻 Video #4 12minutes Visited a haunted hotel unknowingl…" at bounding box center [945, 405] width 695 height 271
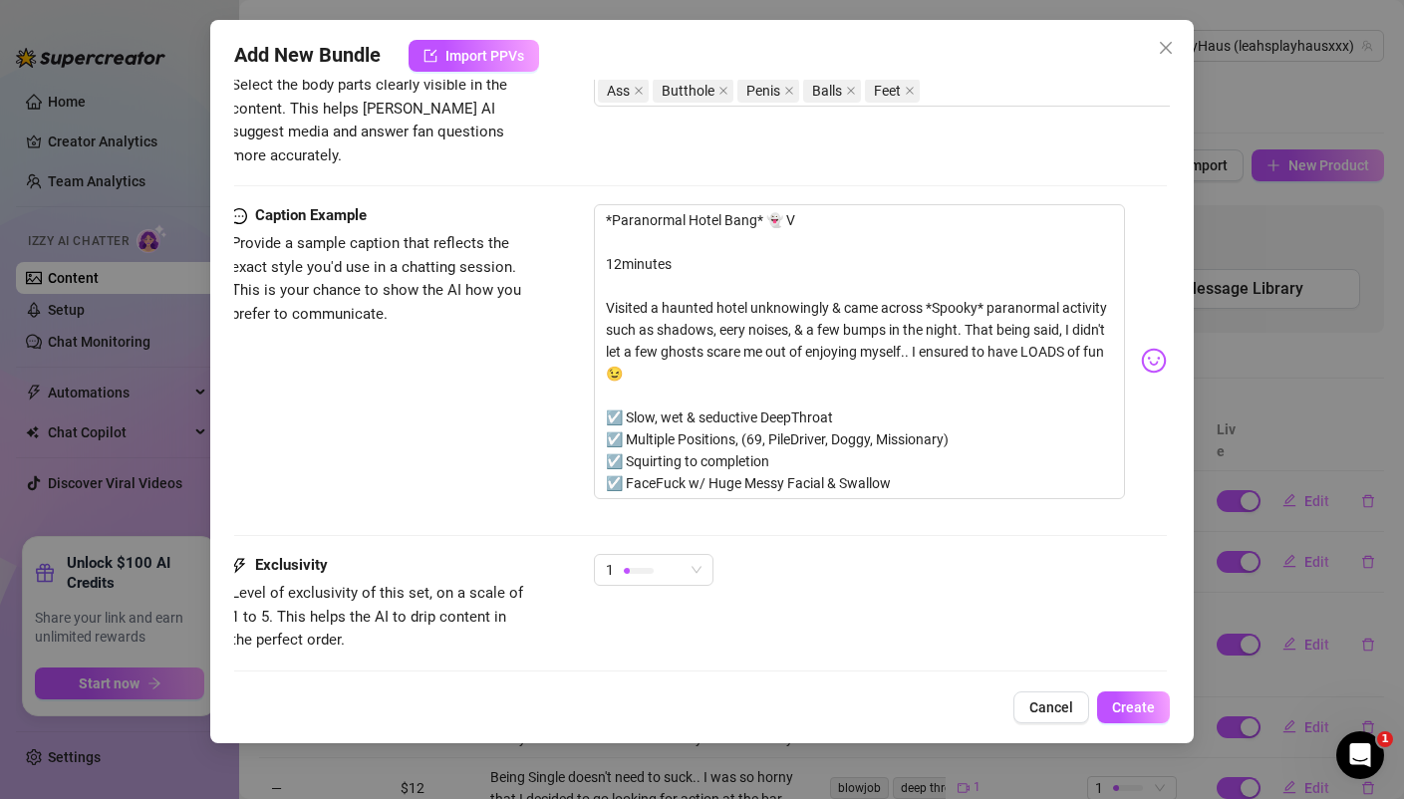
scroll to position [1447, 3]
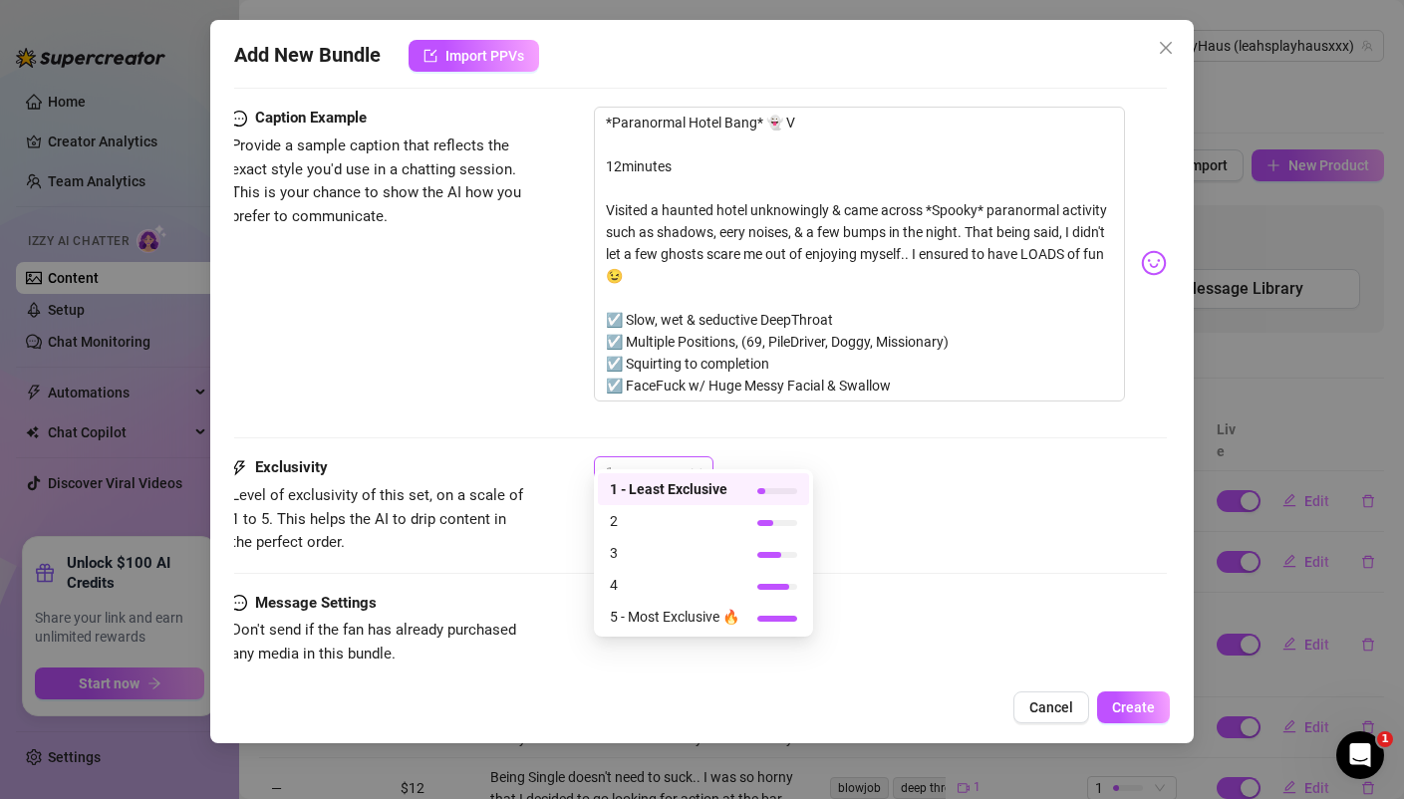
click at [641, 463] on div at bounding box center [639, 472] width 30 height 19
click at [633, 524] on span "2" at bounding box center [675, 521] width 130 height 22
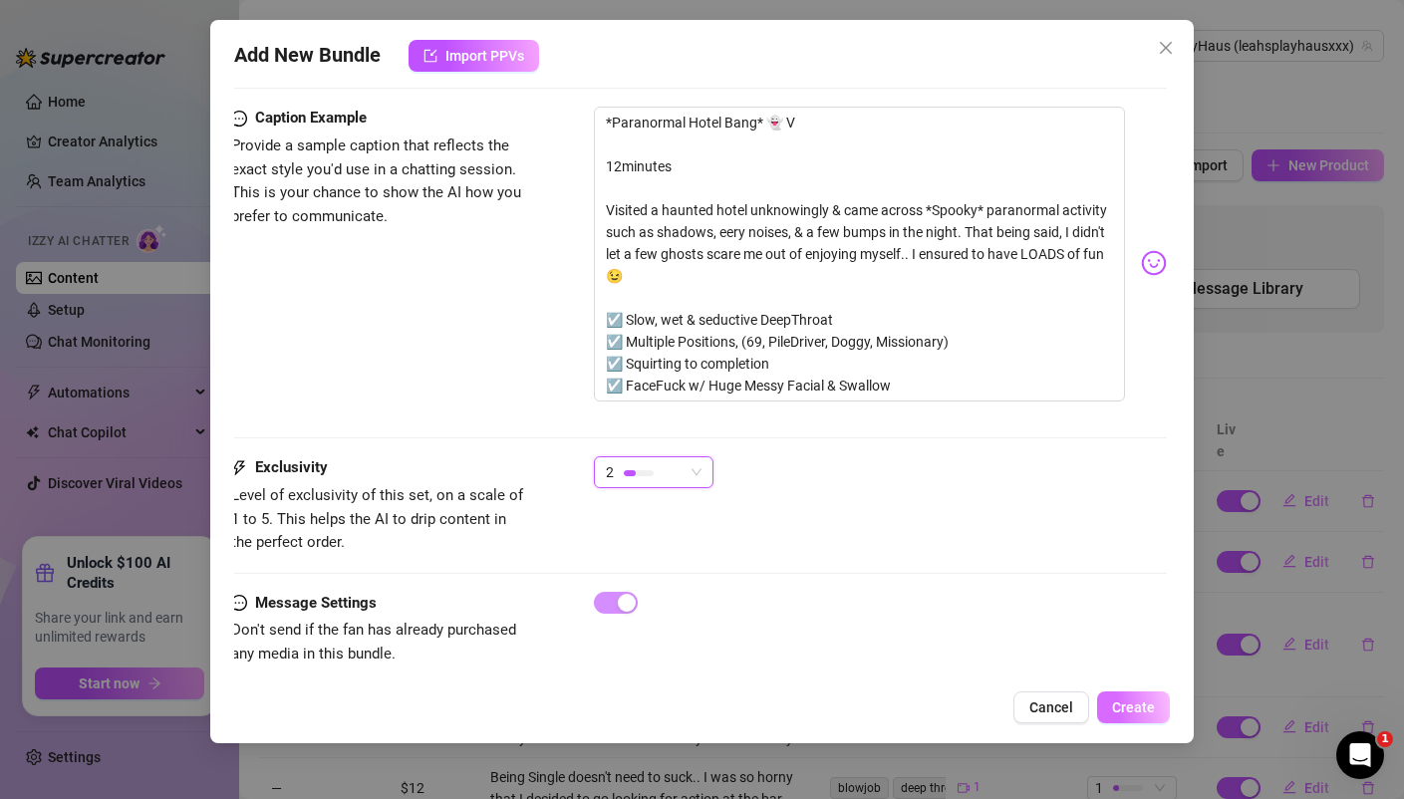
click at [1129, 701] on span "Create" at bounding box center [1133, 707] width 43 height 16
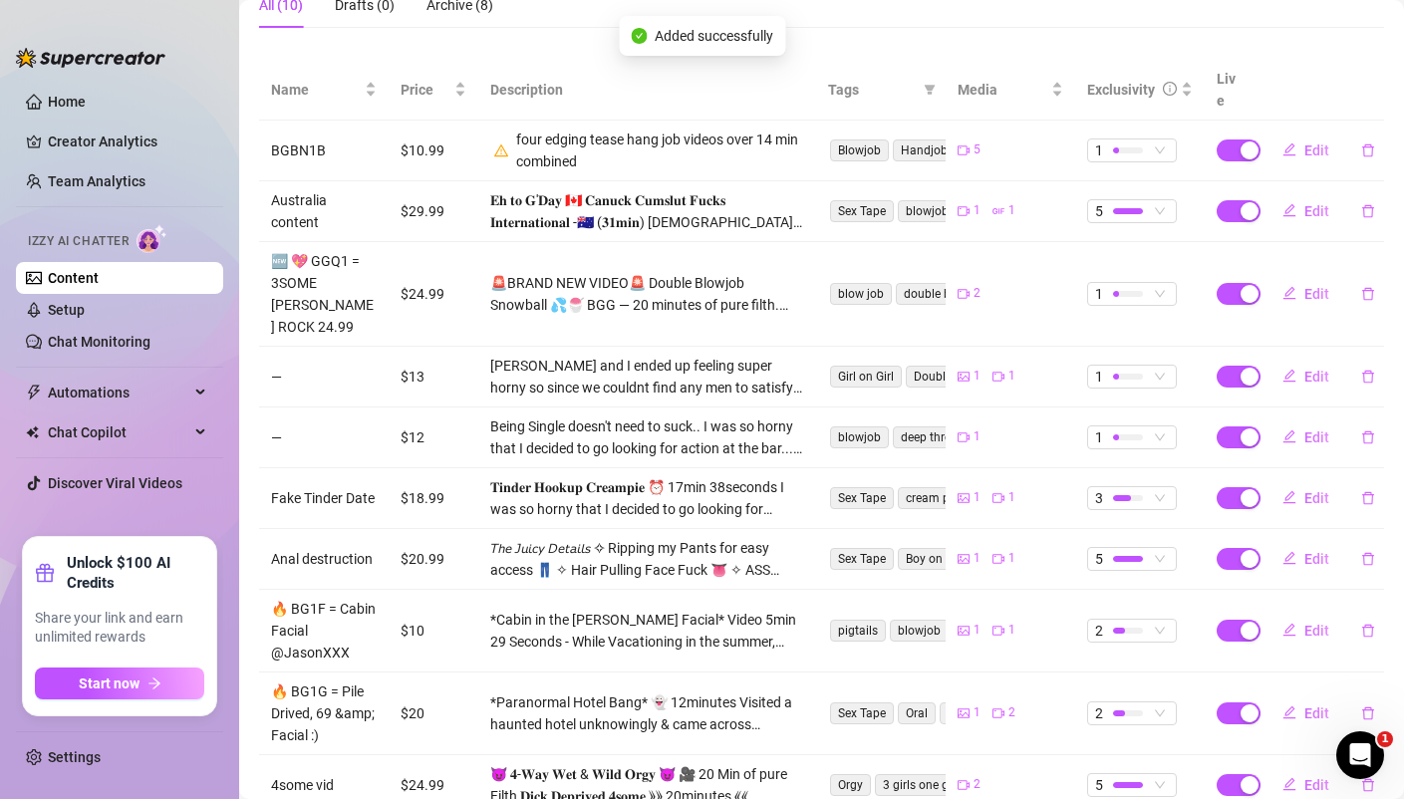
scroll to position [383, 0]
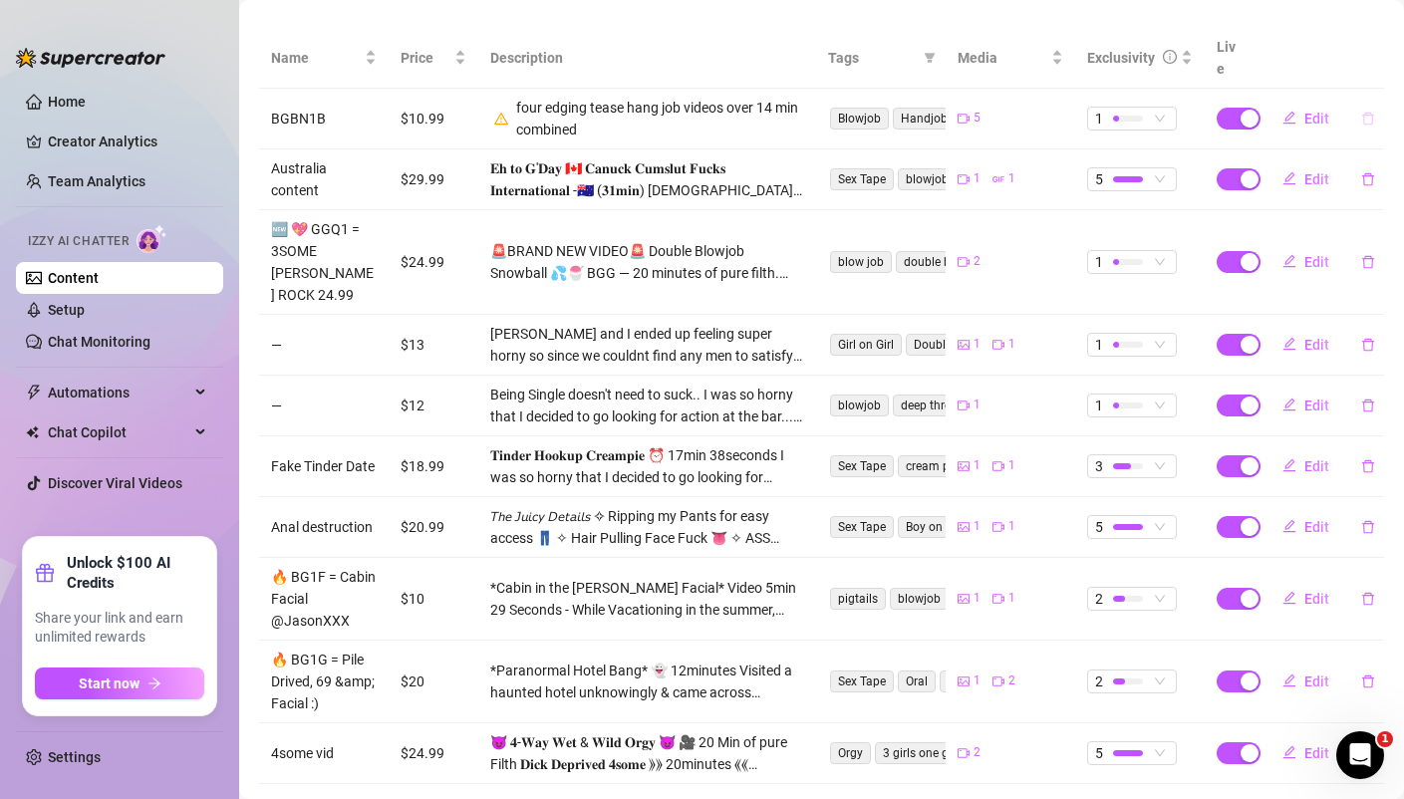
click at [1366, 112] on icon "delete" at bounding box center [1368, 119] width 14 height 14
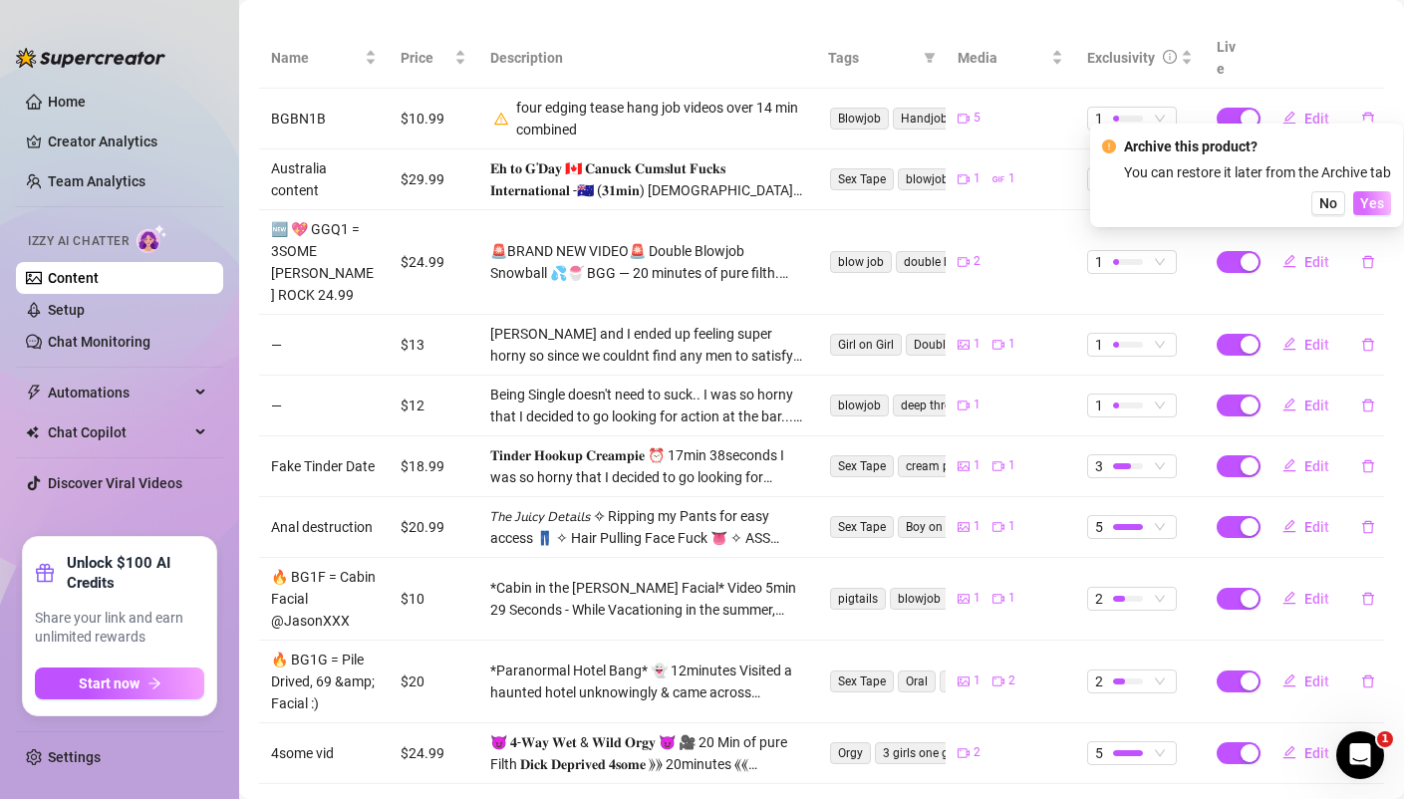
click at [1380, 201] on span "Yes" at bounding box center [1372, 203] width 24 height 16
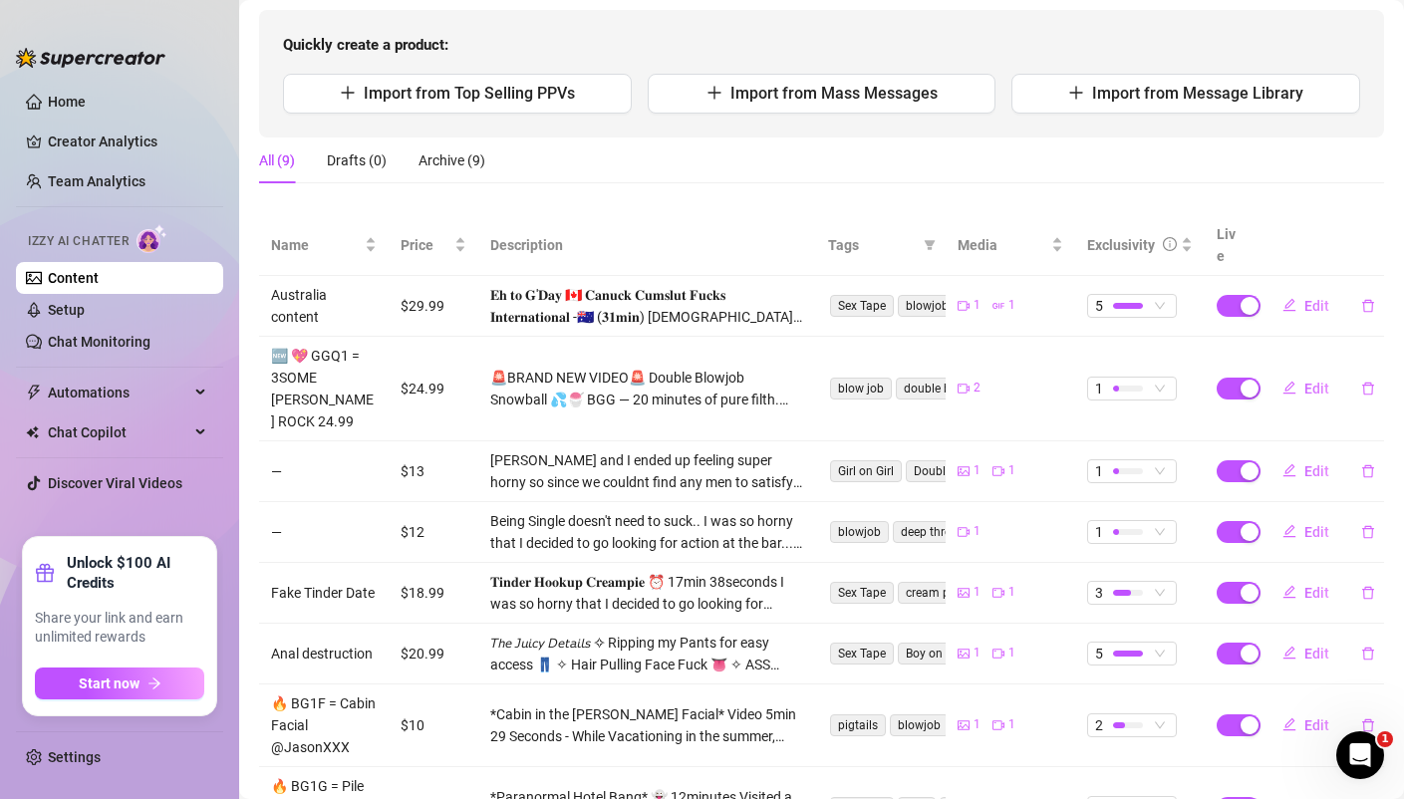
scroll to position [193, 0]
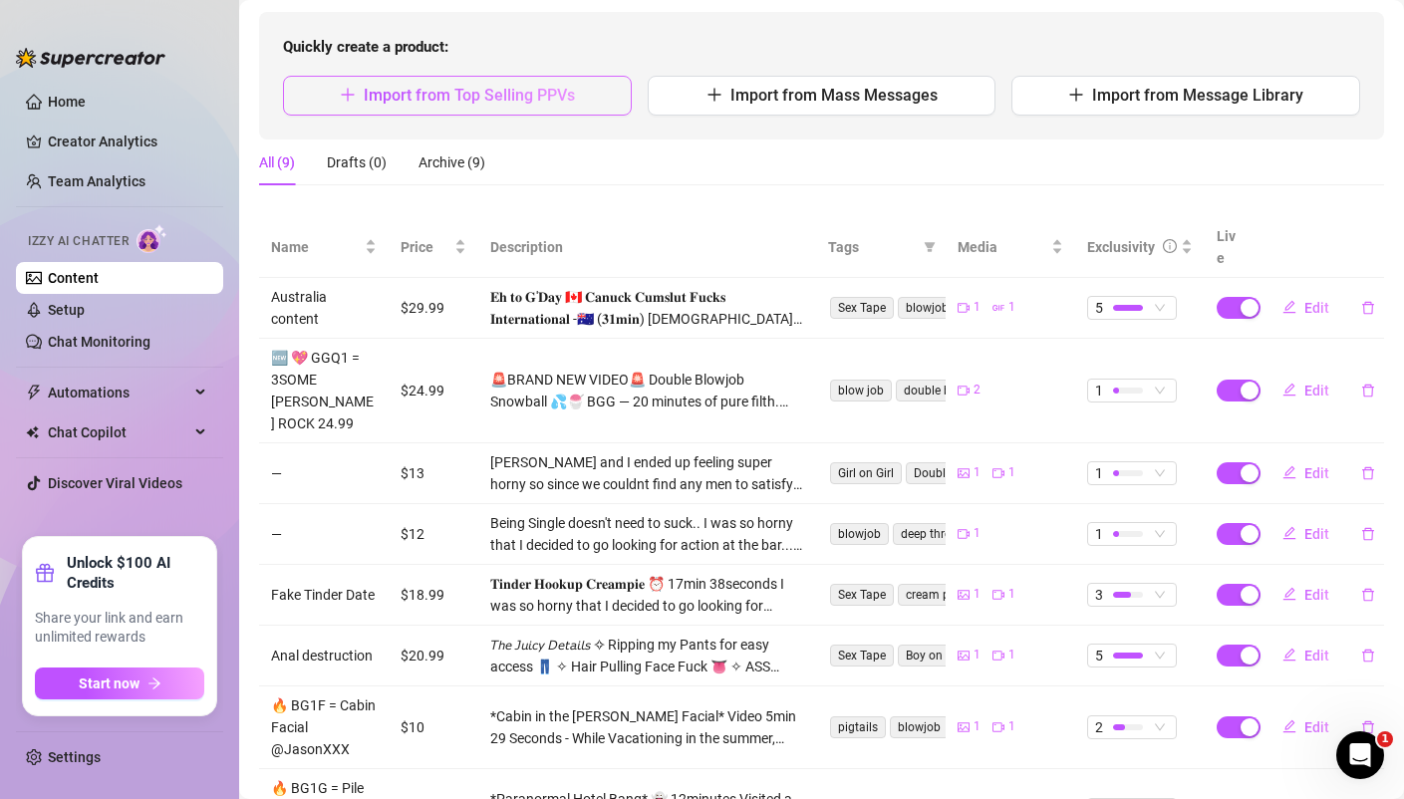
click at [583, 89] on button "Import from Top Selling PPVs" at bounding box center [457, 96] width 349 height 40
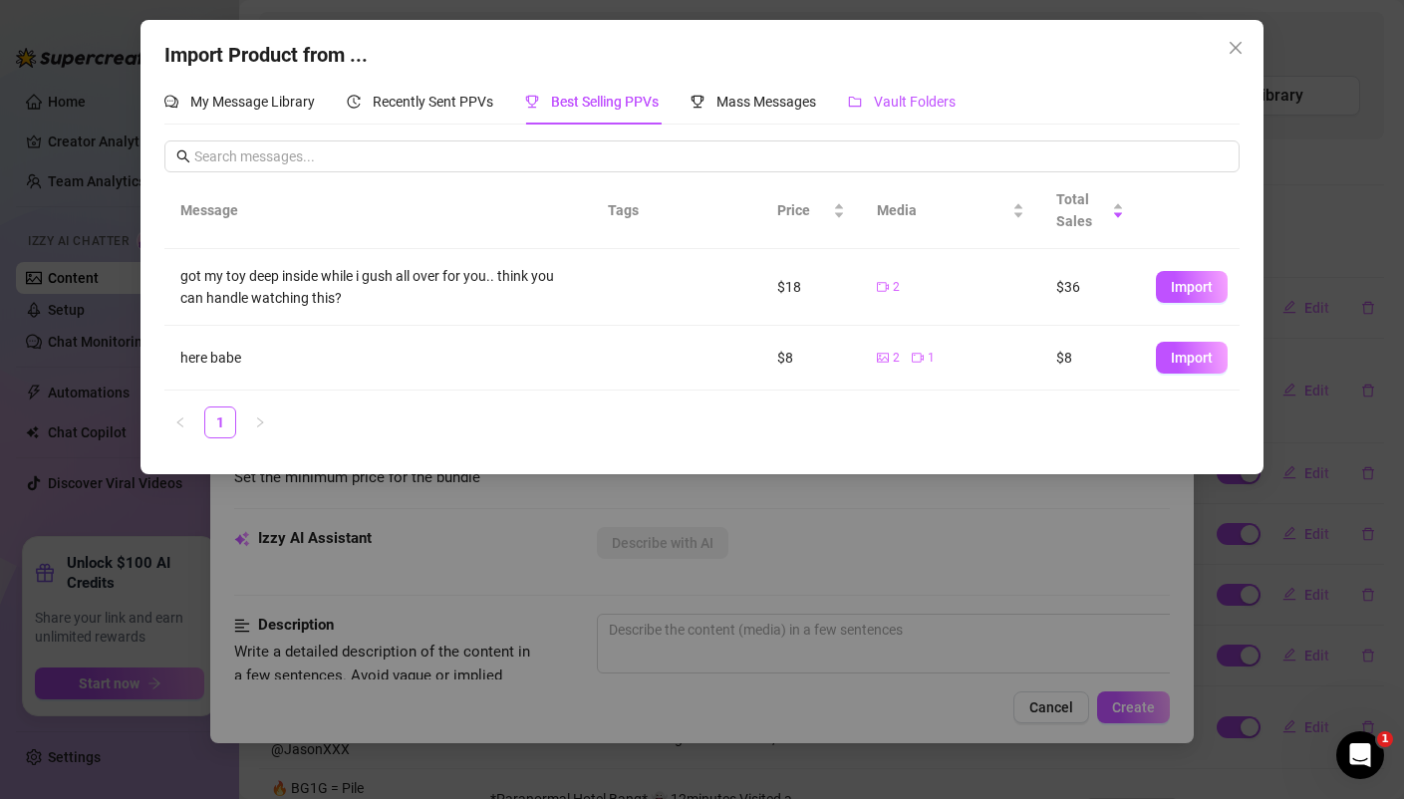
click at [908, 98] on span "Vault Folders" at bounding box center [915, 102] width 82 height 16
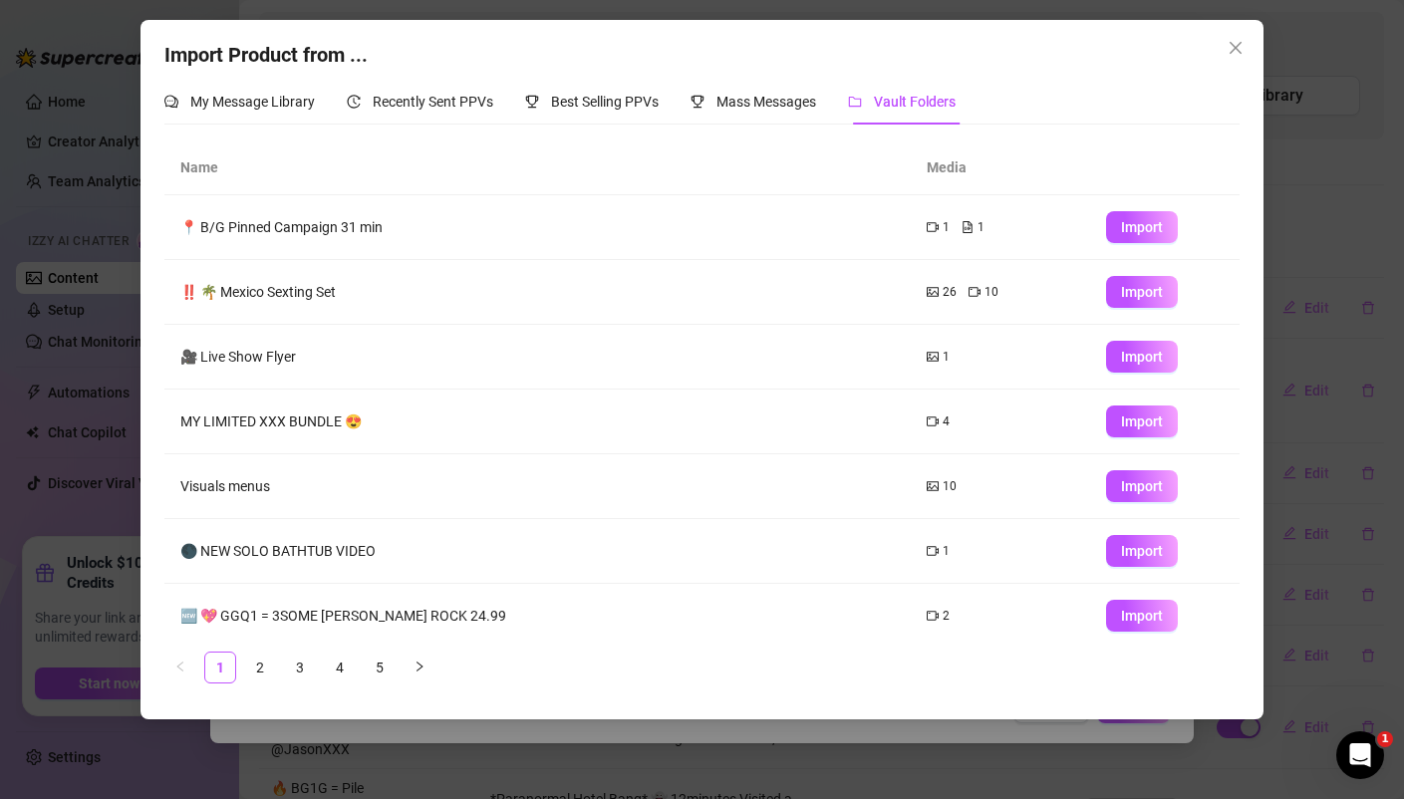
scroll to position [208, 0]
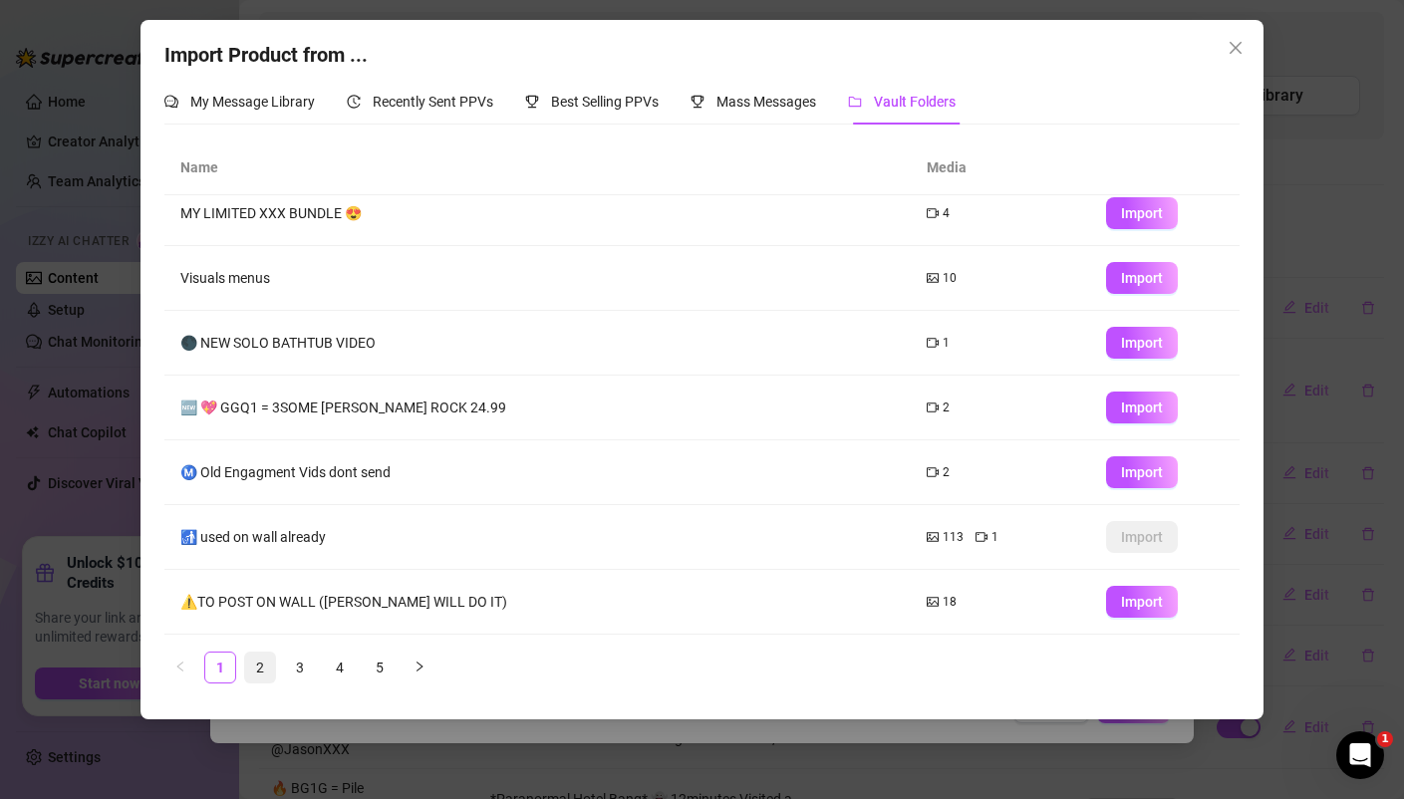
click at [262, 670] on link "2" at bounding box center [260, 667] width 30 height 30
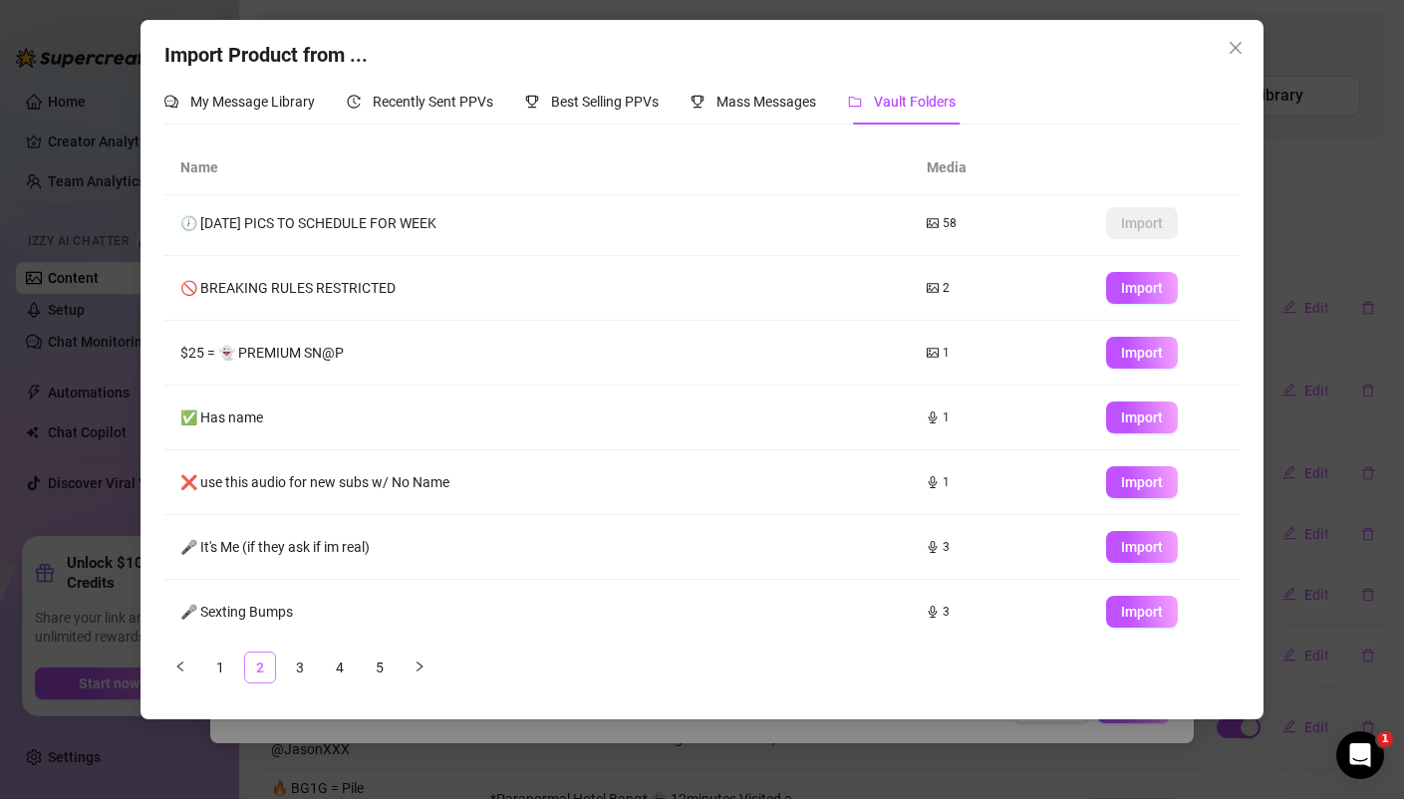
scroll to position [0, 0]
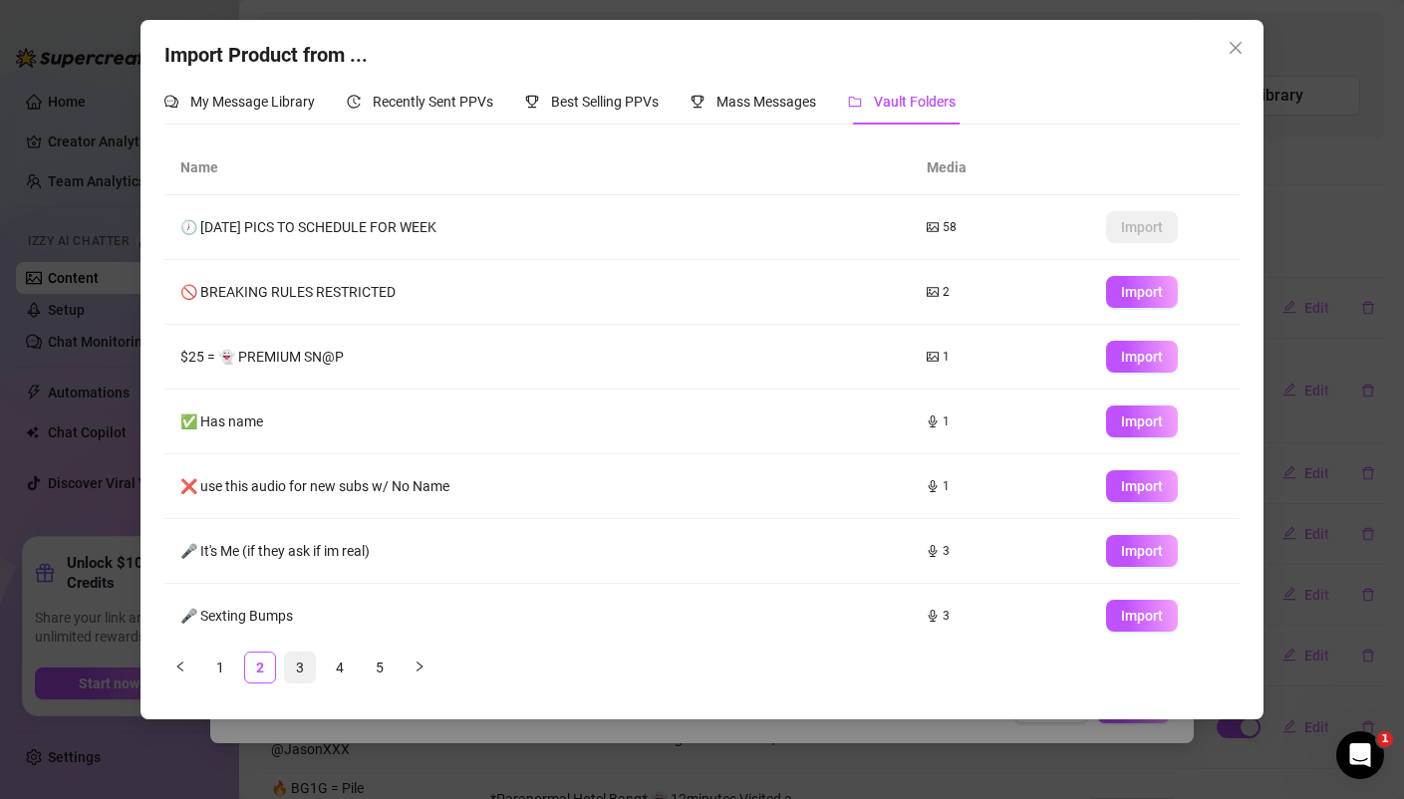
click at [296, 666] on link "3" at bounding box center [300, 667] width 30 height 30
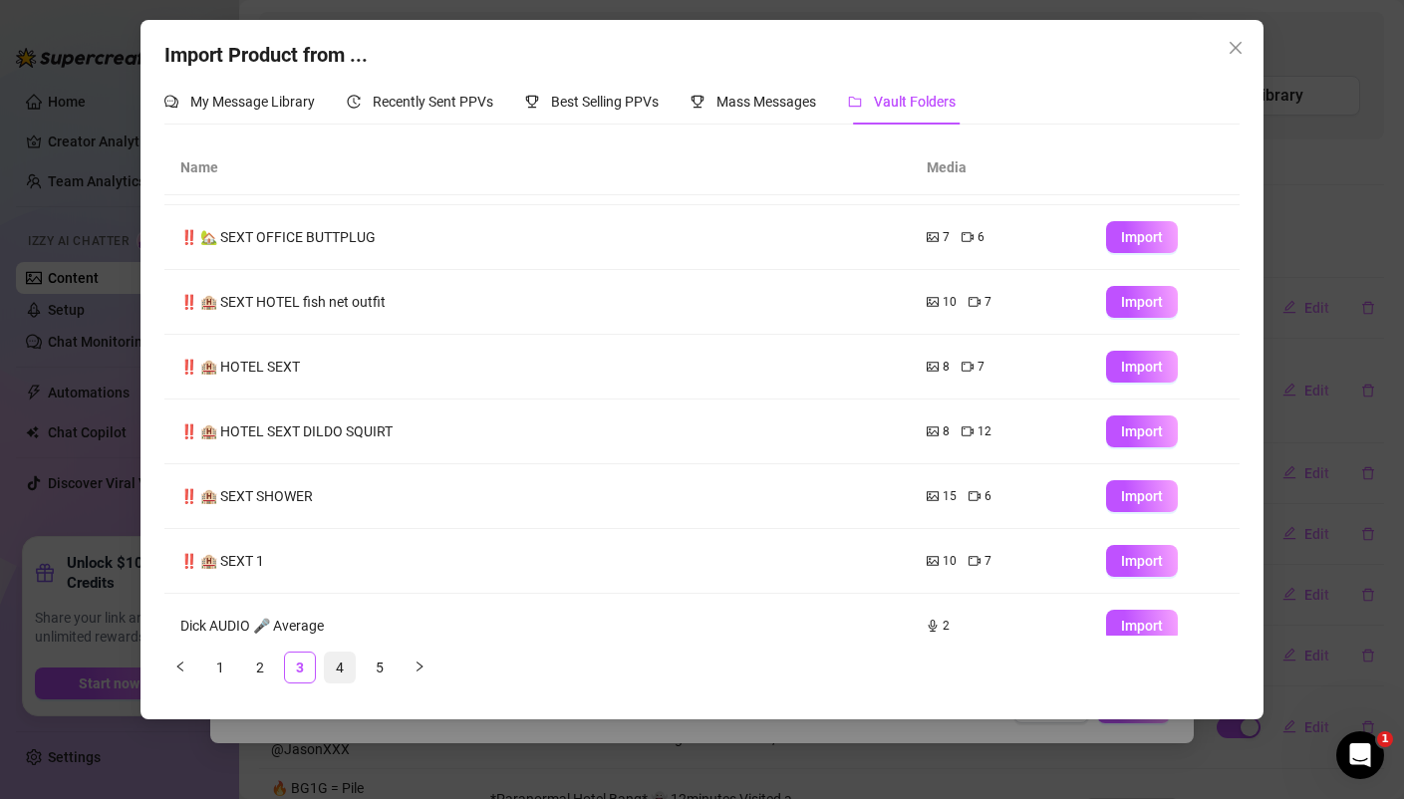
click at [337, 666] on link "4" at bounding box center [340, 667] width 30 height 30
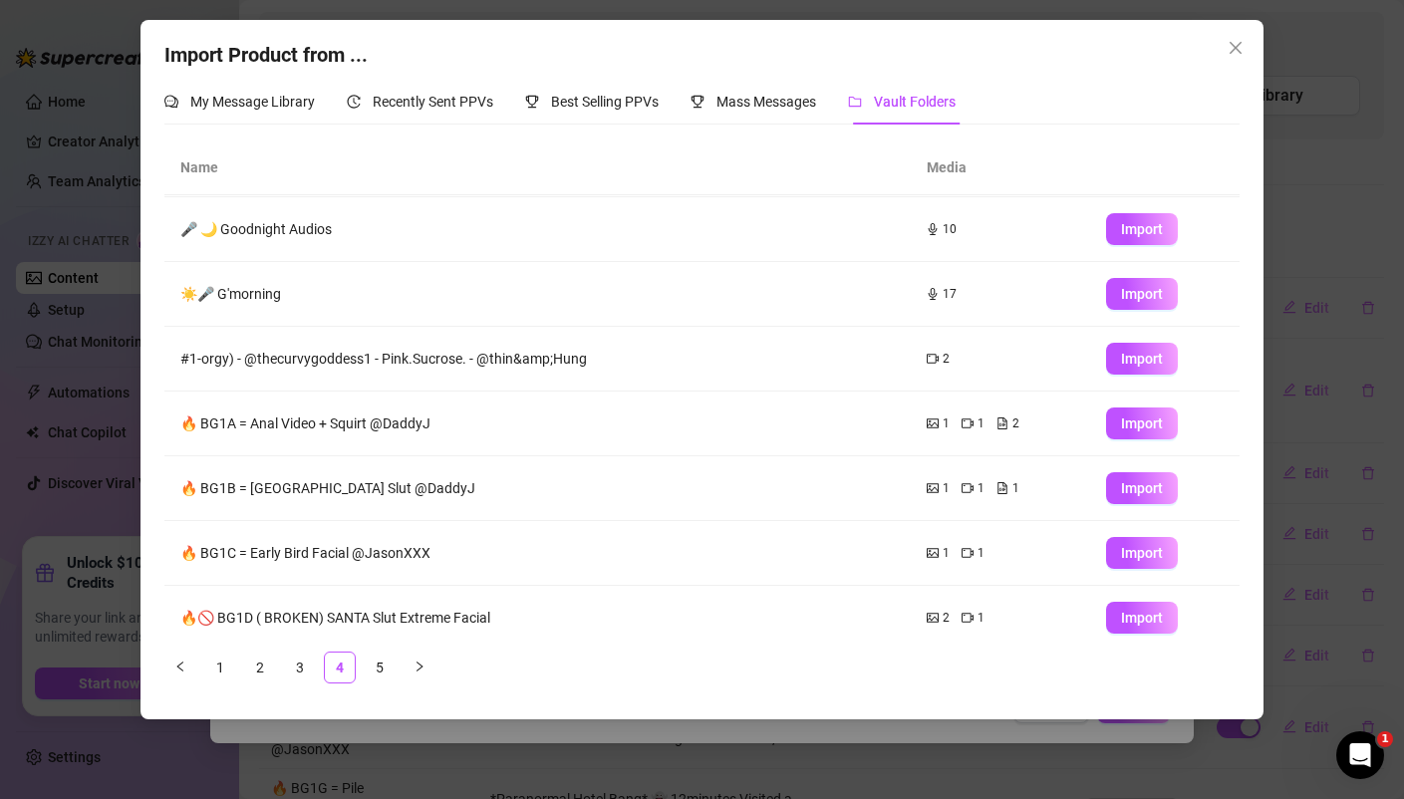
scroll to position [208, 0]
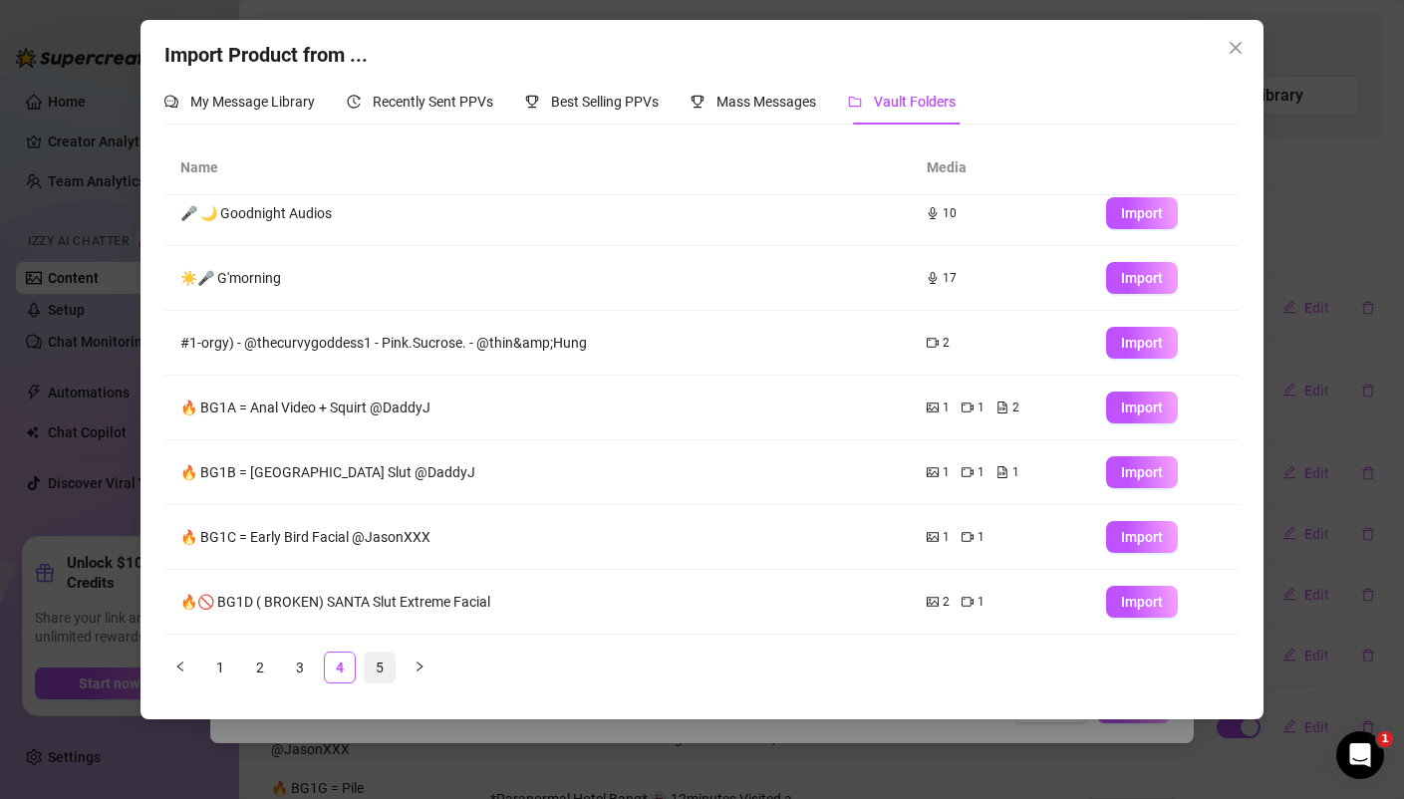
click at [379, 664] on link "5" at bounding box center [380, 667] width 30 height 30
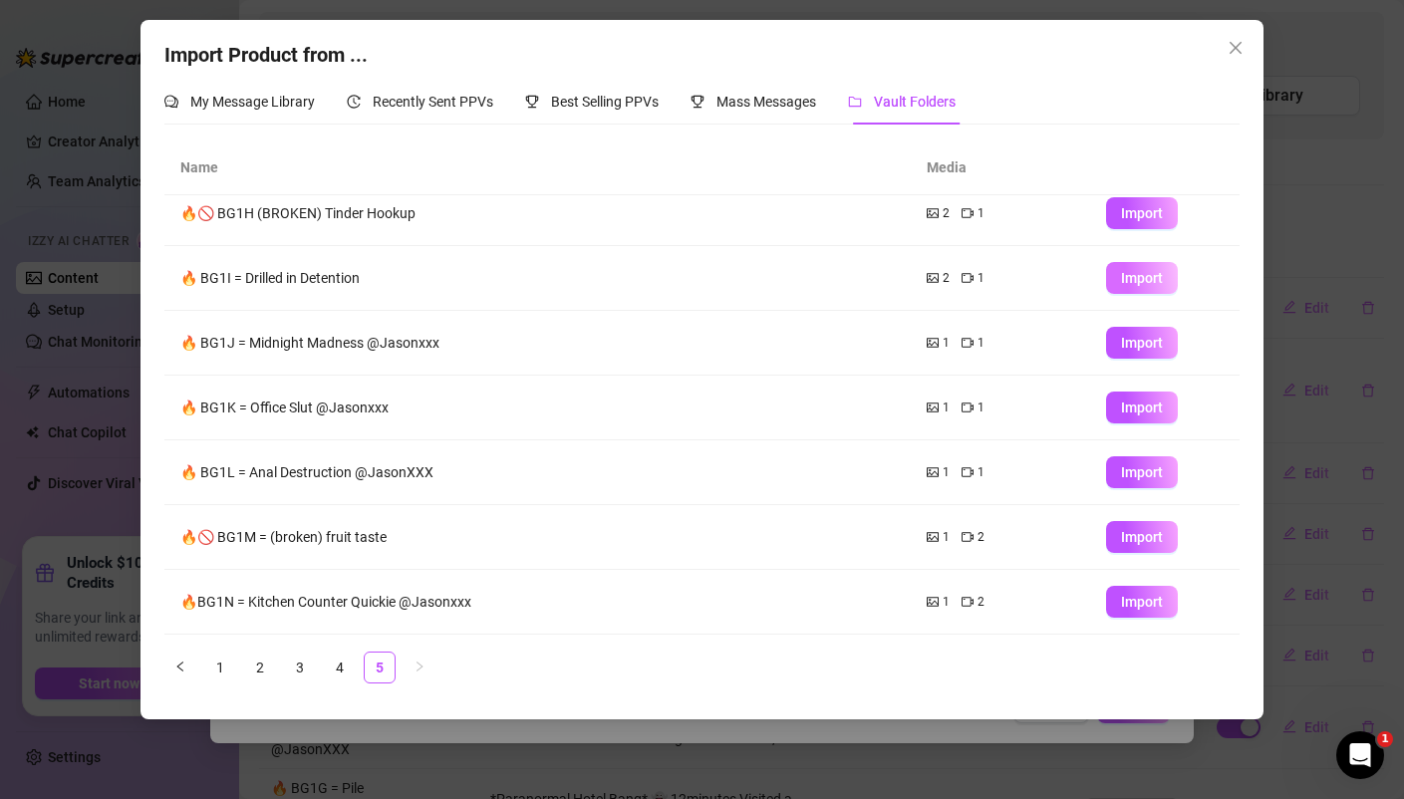
click at [1136, 284] on span "Import" at bounding box center [1142, 278] width 42 height 16
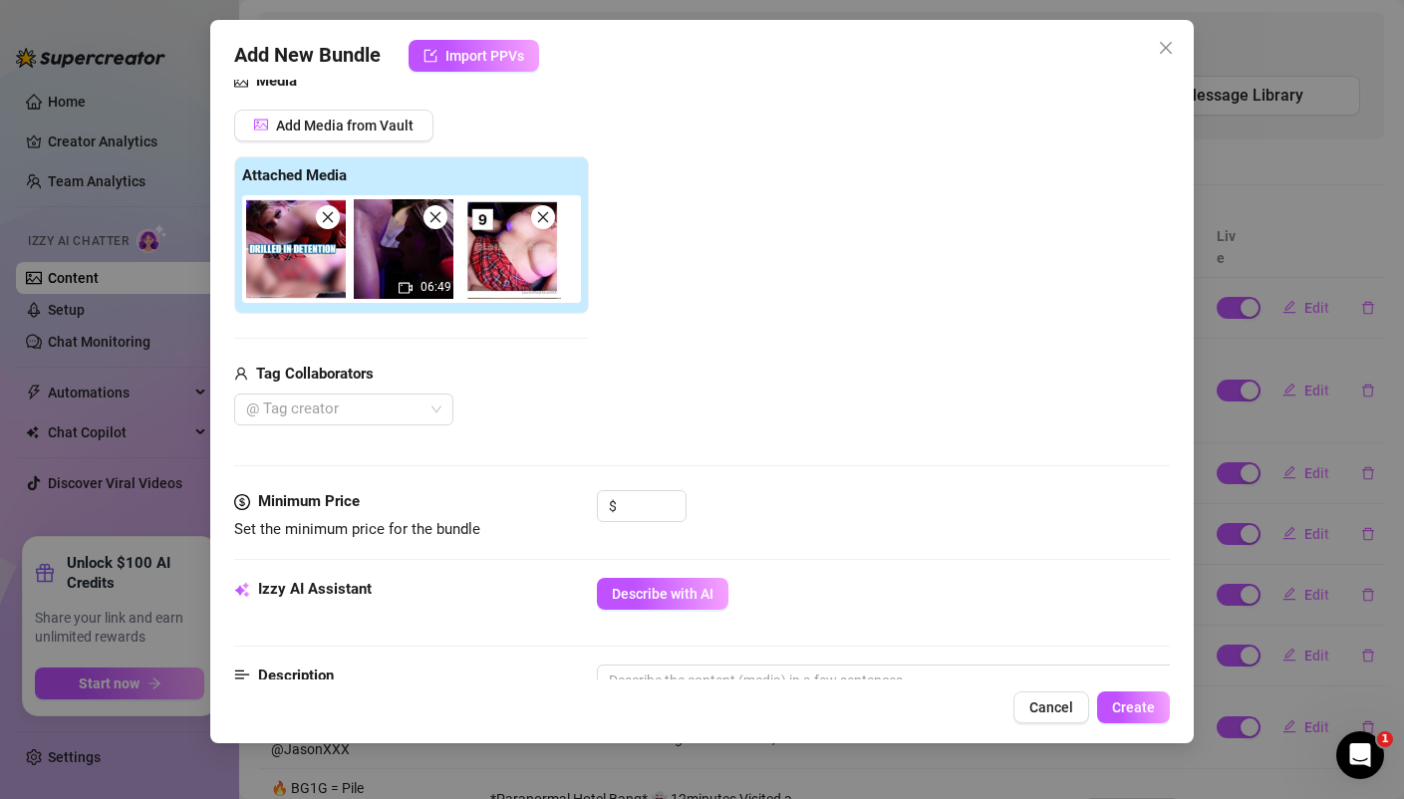
scroll to position [236, 0]
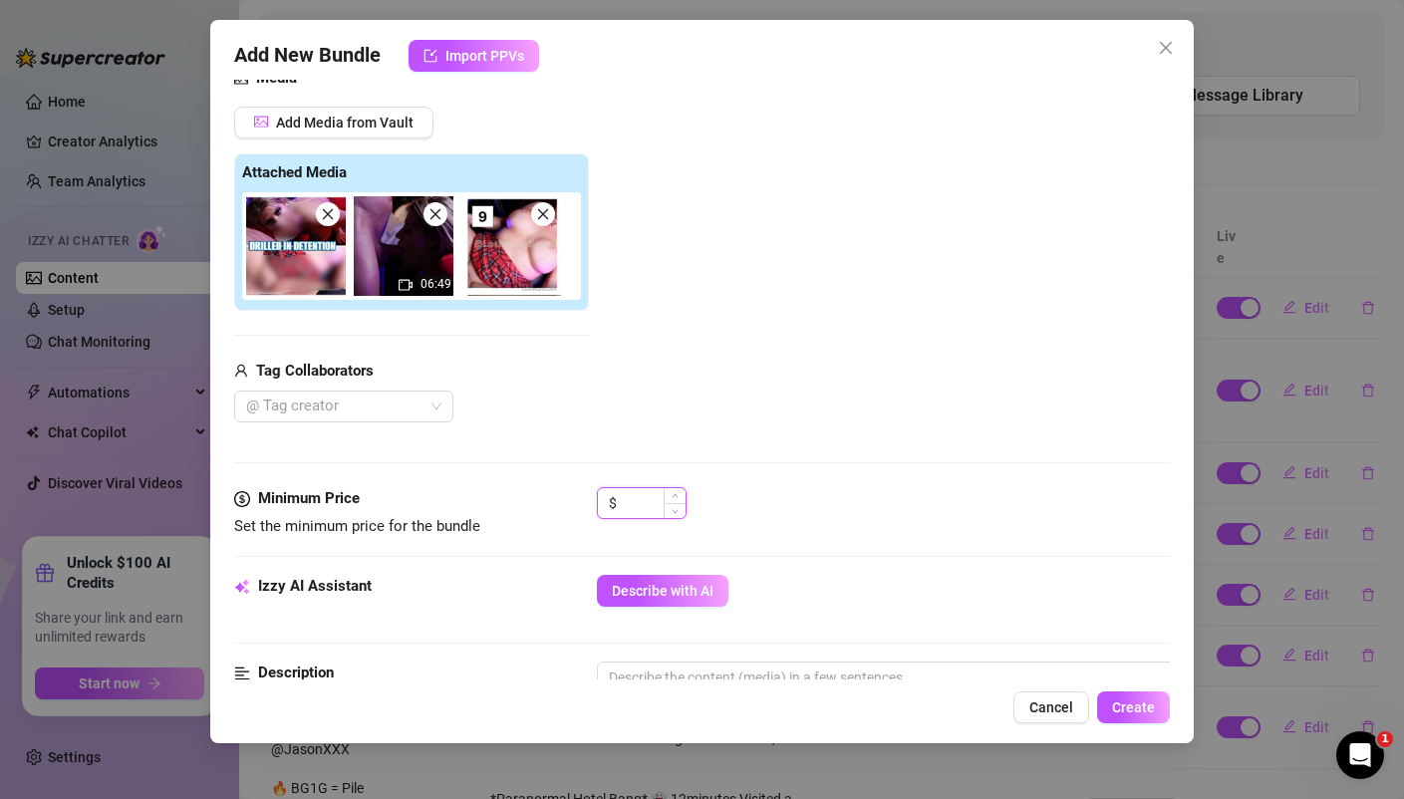
click at [638, 508] on input at bounding box center [653, 503] width 65 height 30
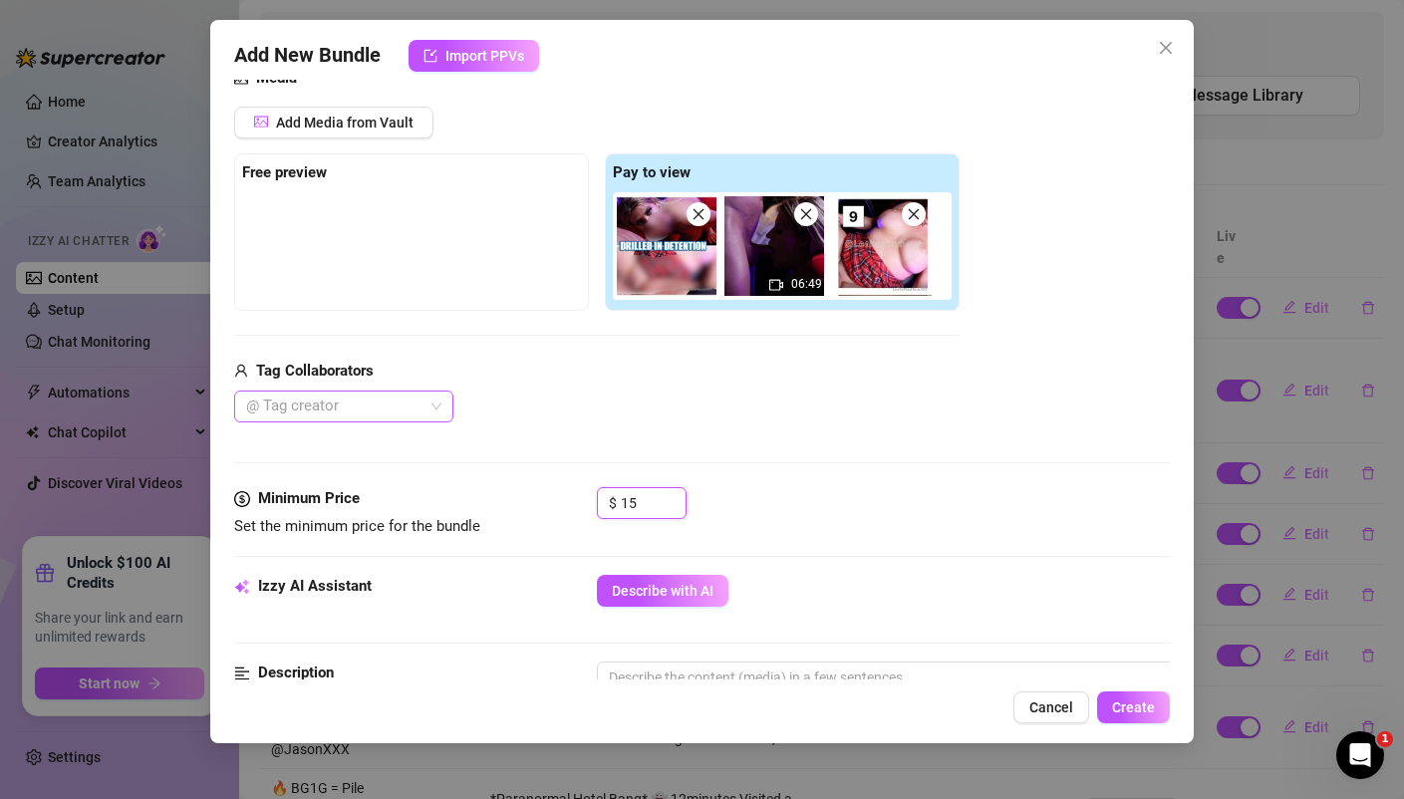
click at [353, 407] on div at bounding box center [333, 406] width 190 height 28
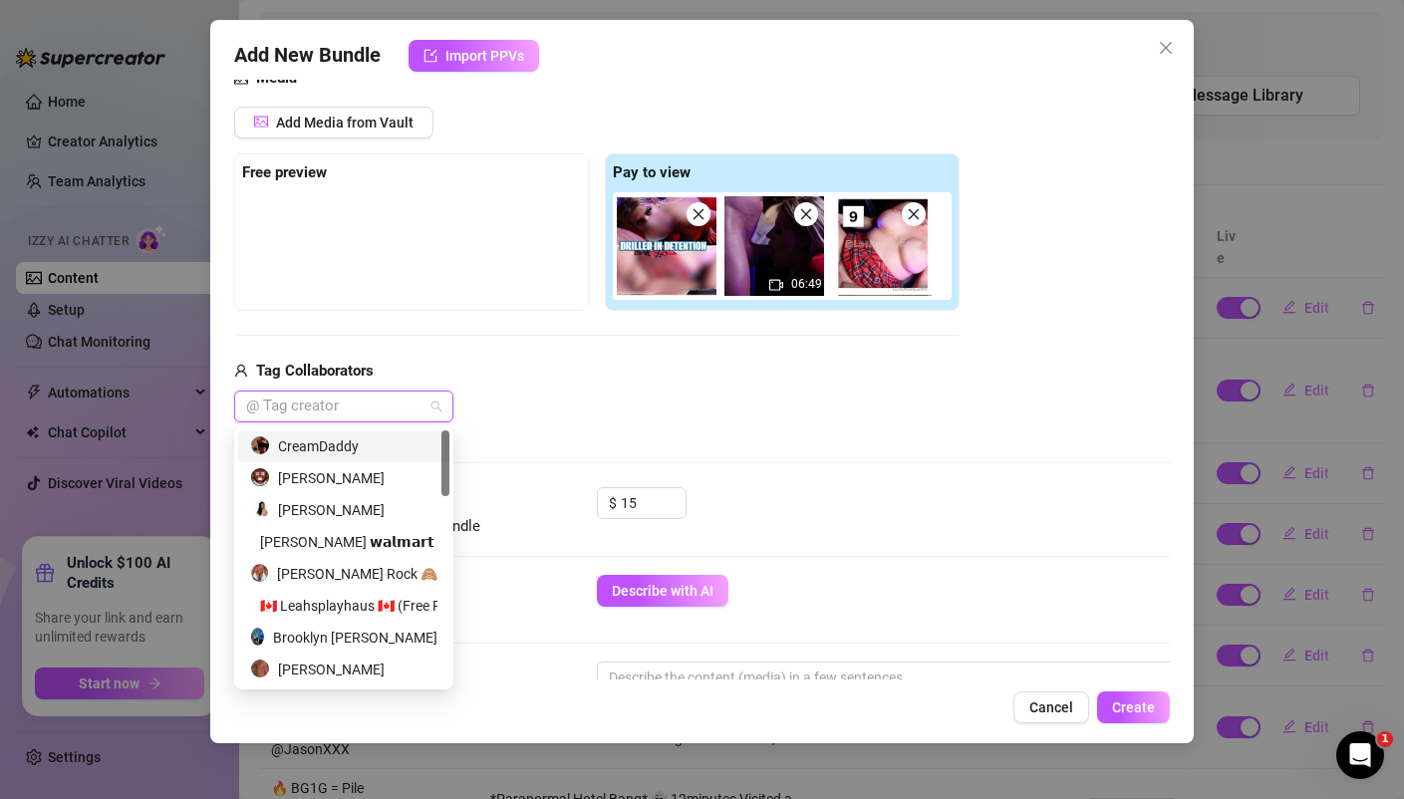
click at [333, 443] on div "CreamDaddy" at bounding box center [343, 446] width 187 height 22
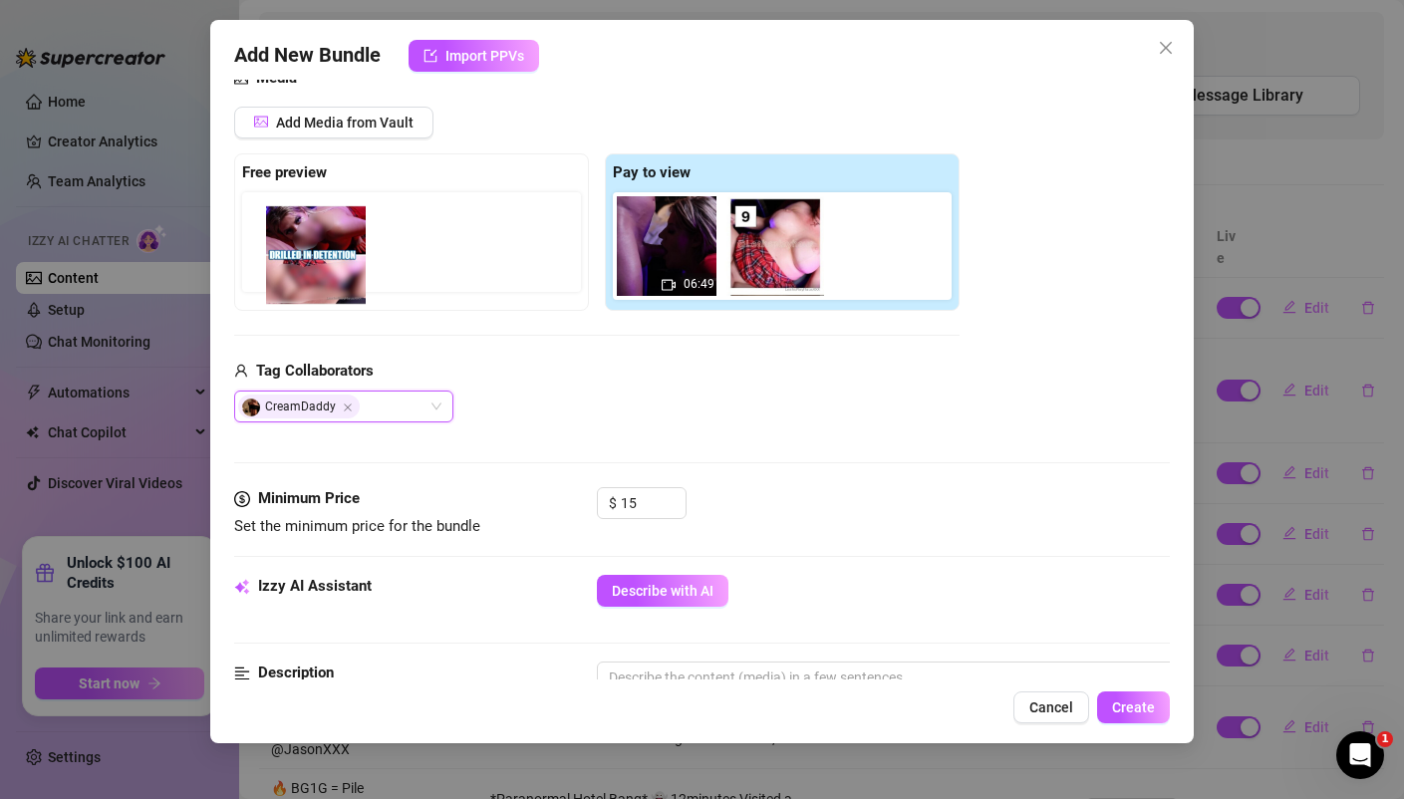
drag, startPoint x: 659, startPoint y: 243, endPoint x: 298, endPoint y: 250, distance: 361.7
click at [298, 250] on div "Free preview Pay to view 06:49" at bounding box center [596, 231] width 725 height 157
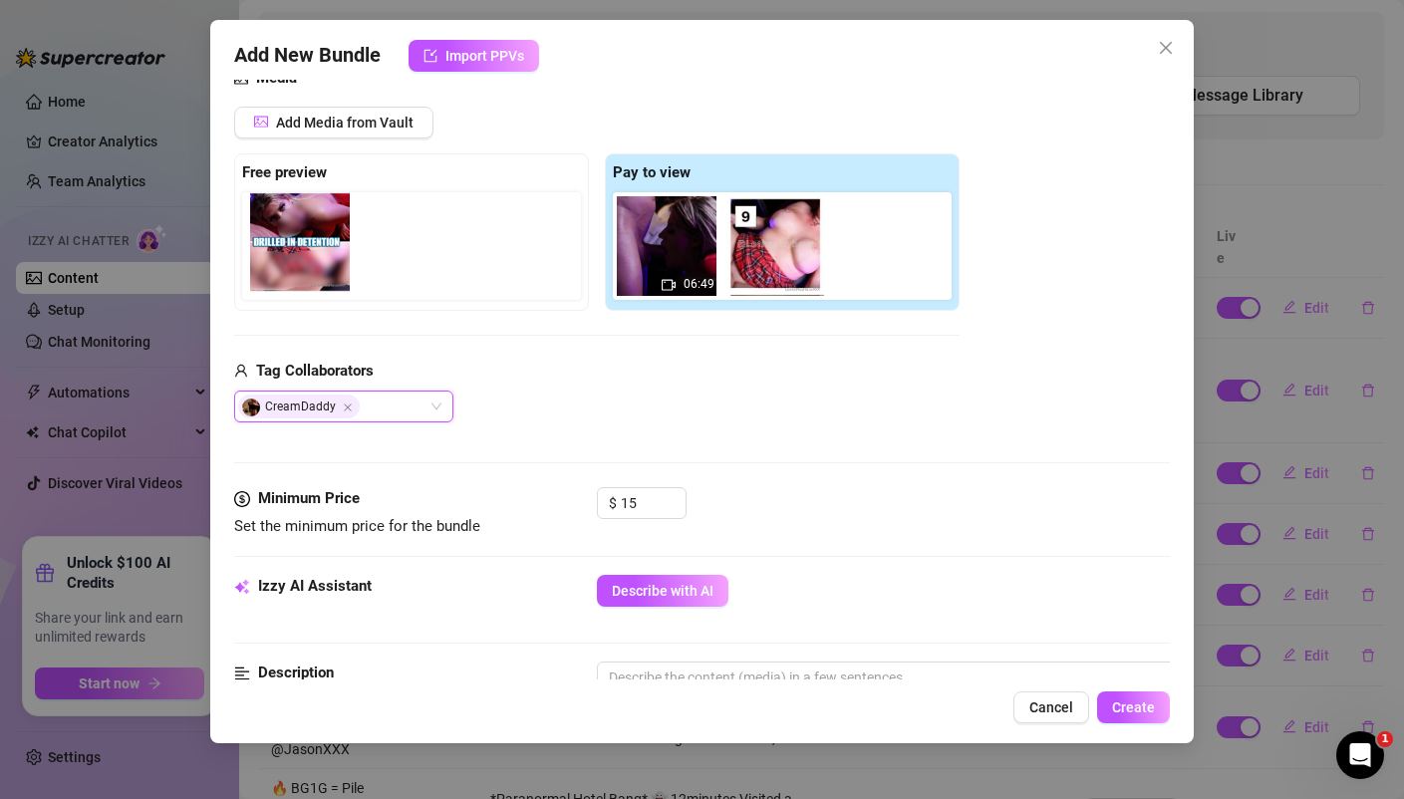
drag, startPoint x: 668, startPoint y: 245, endPoint x: 297, endPoint y: 241, distance: 371.6
click at [297, 241] on div "Free preview Pay to view 06:49" at bounding box center [596, 231] width 725 height 157
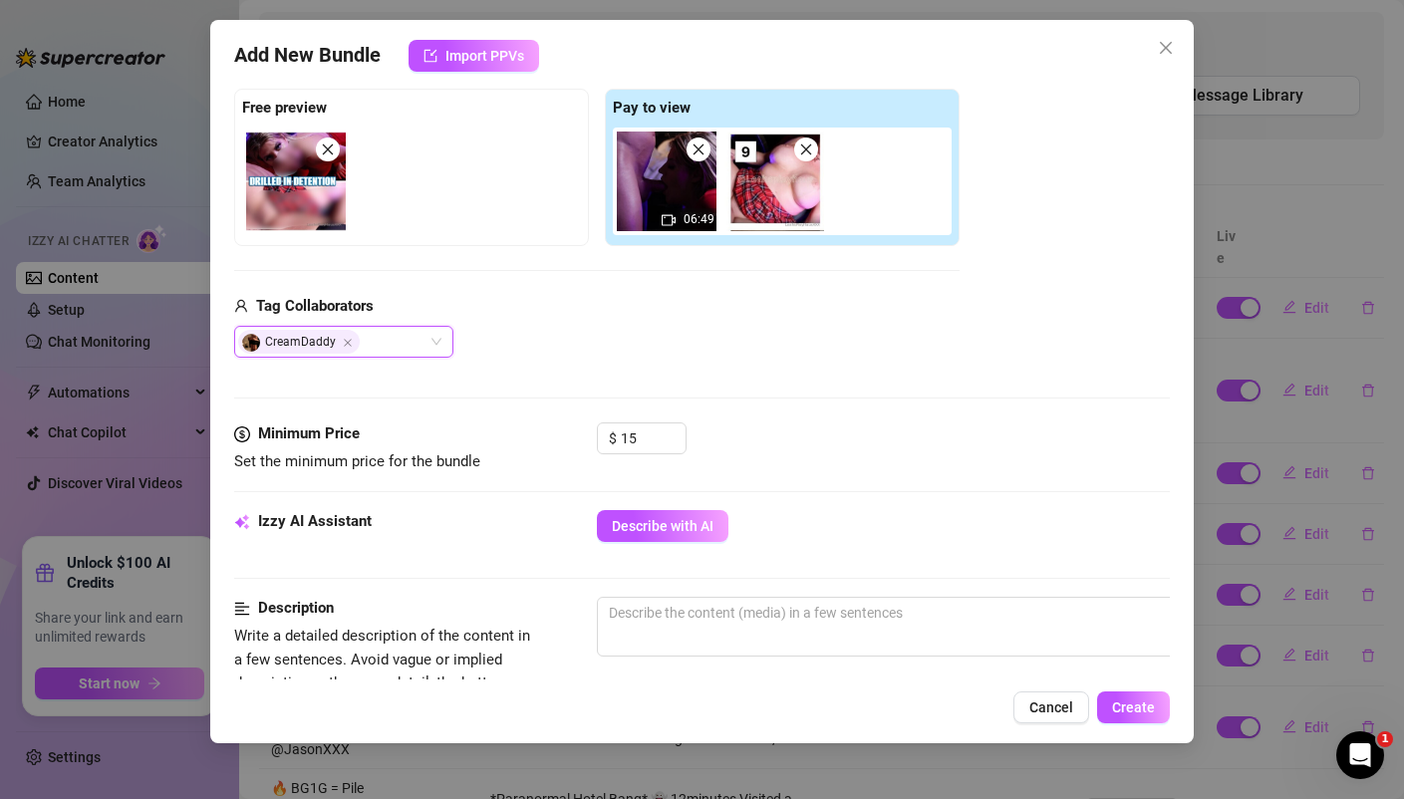
scroll to position [304, 0]
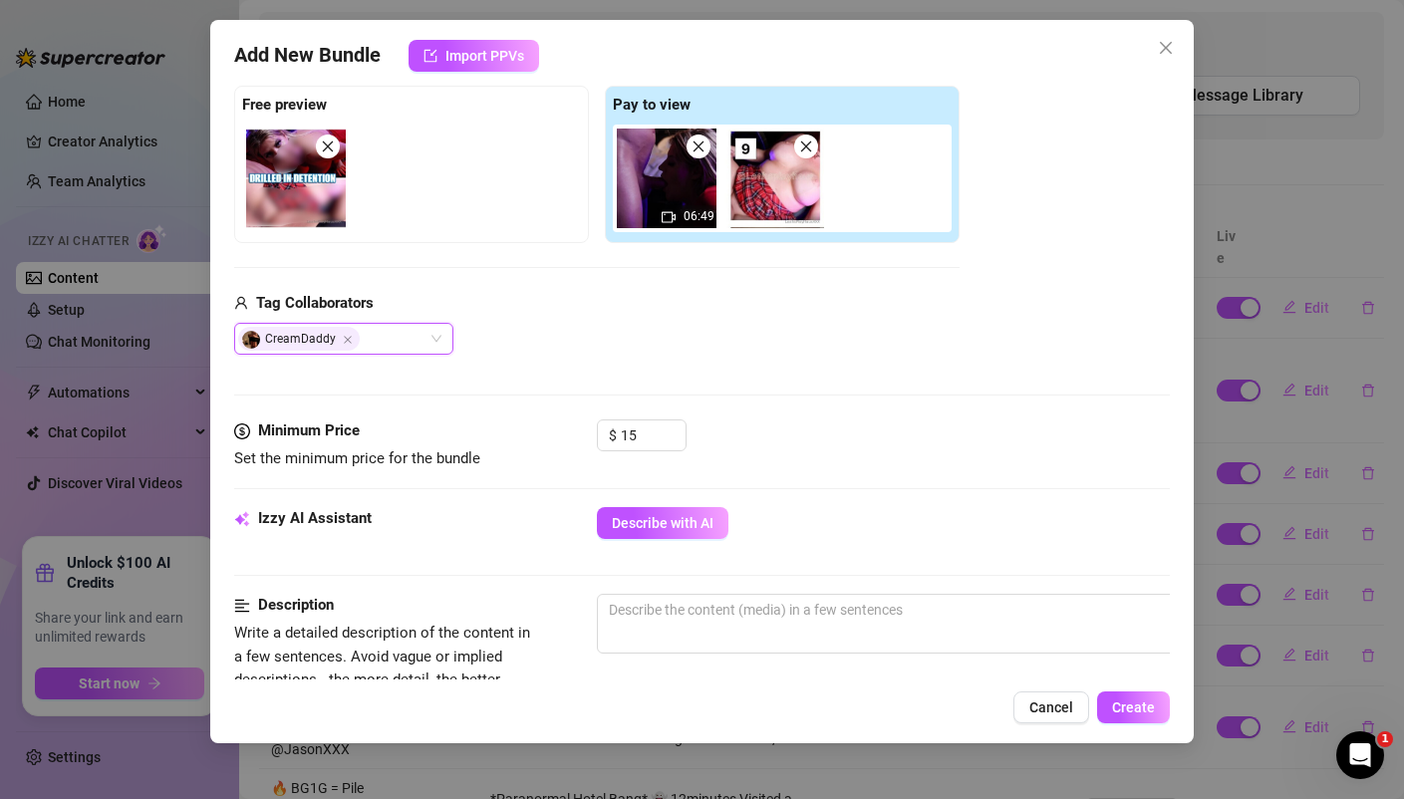
click at [804, 145] on icon "close" at bounding box center [806, 146] width 11 height 11
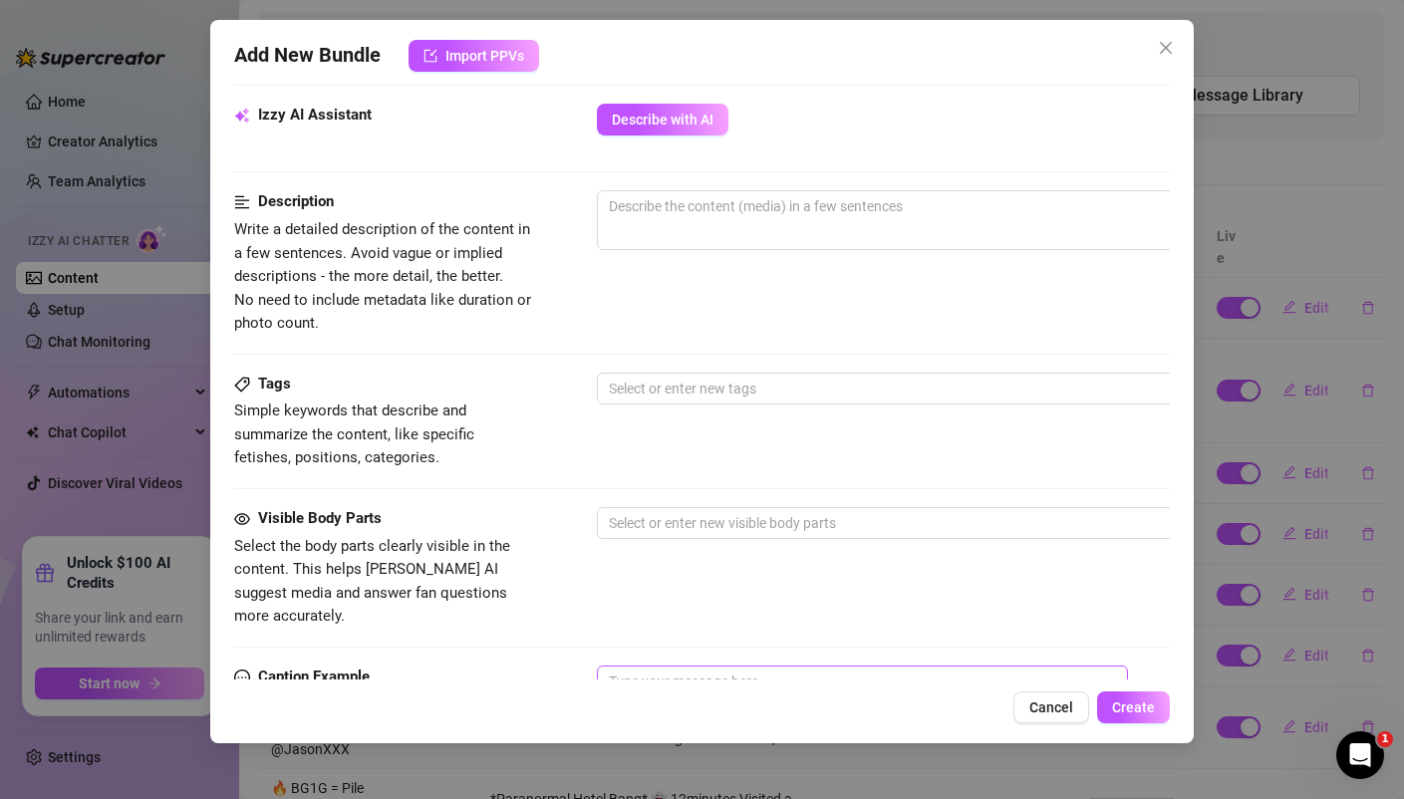
scroll to position [711, 0]
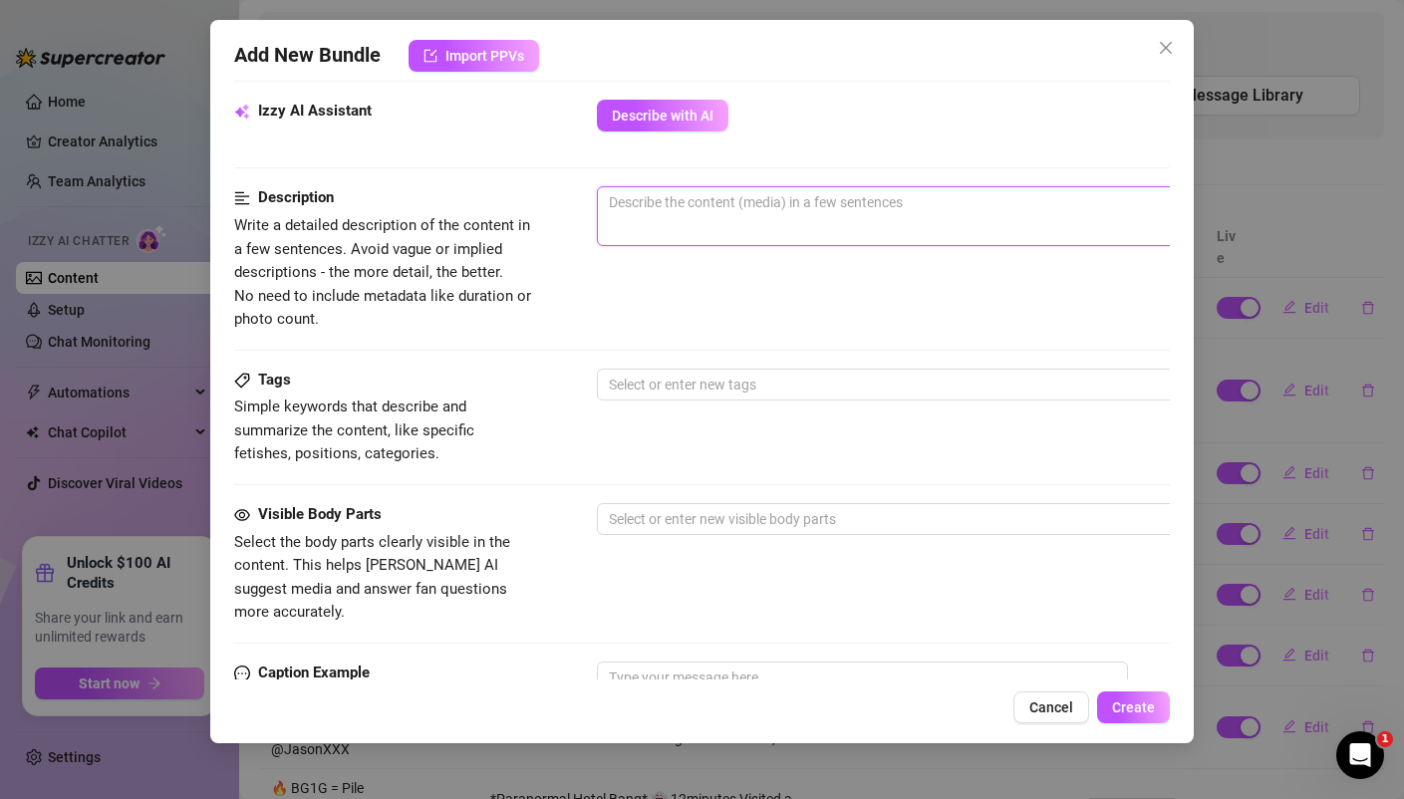
click at [716, 213] on textarea at bounding box center [945, 202] width 695 height 30
paste textarea "*Drilled in Detention* Video #6 ⏰ 7minutes Skipping school isn't that bad, espe…"
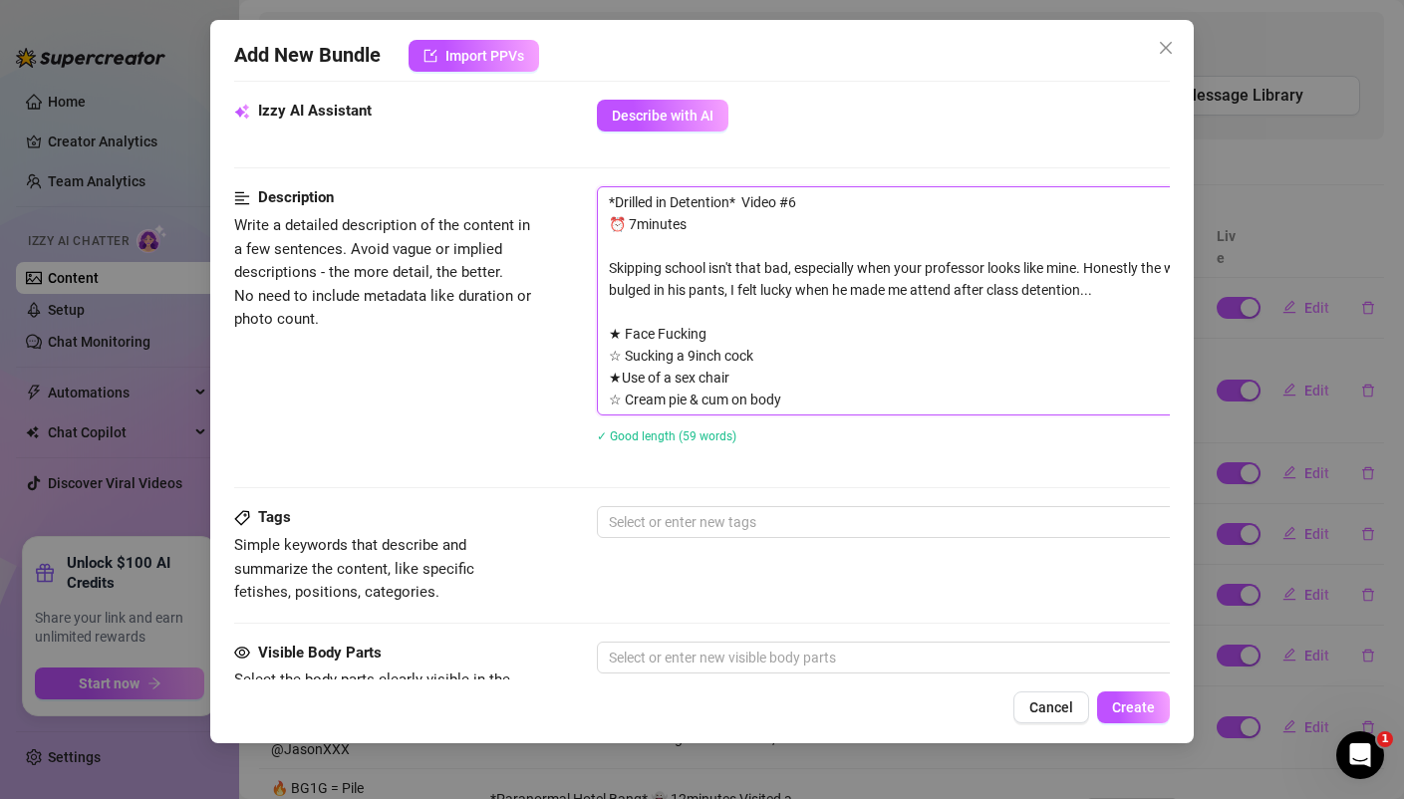
scroll to position [0, 0]
click at [820, 202] on textarea "*Drilled in Detention* Video #6 ⏰ 7minutes Skipping school isn't that bad, espe…" at bounding box center [945, 300] width 695 height 227
click at [675, 519] on div at bounding box center [935, 522] width 668 height 28
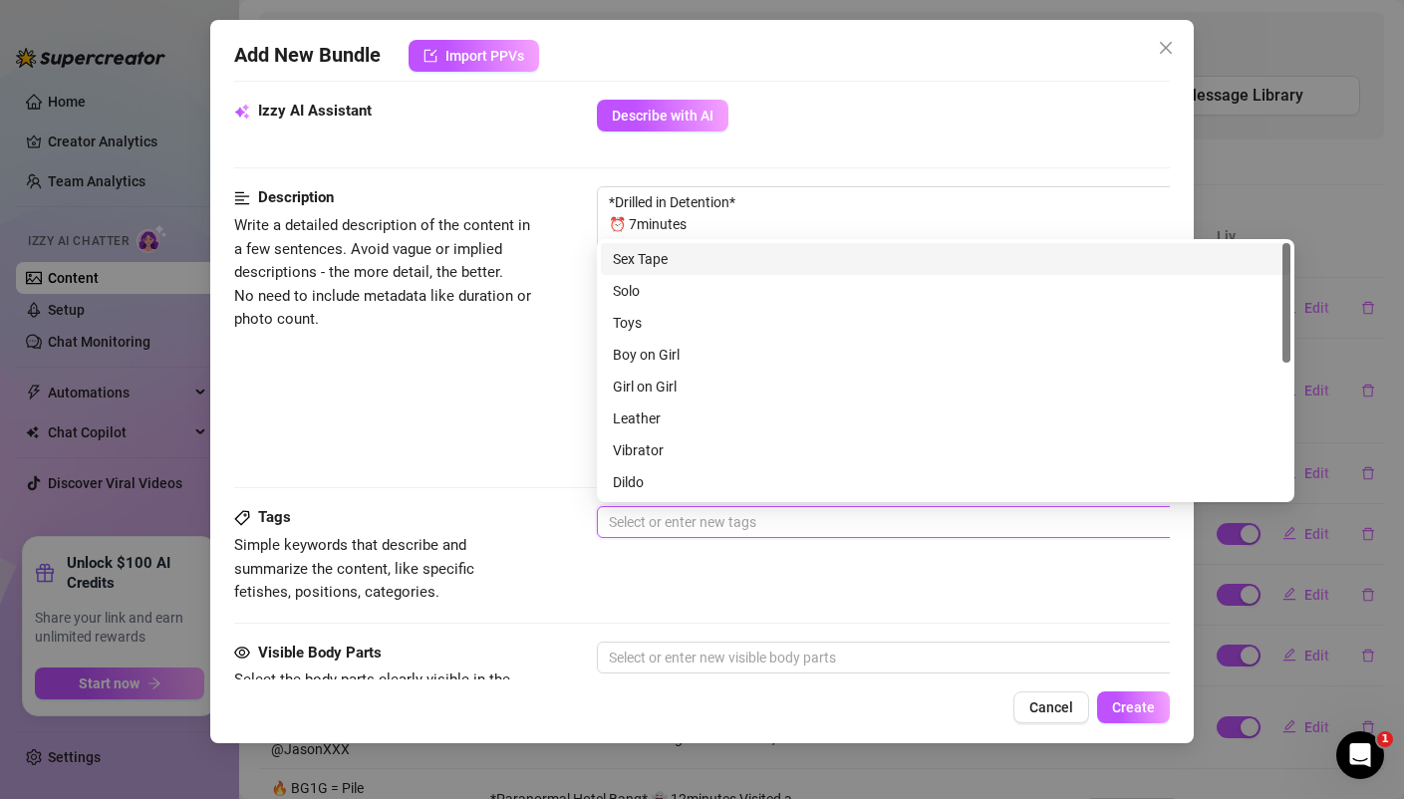
click at [669, 258] on div "Sex Tape" at bounding box center [945, 259] width 665 height 22
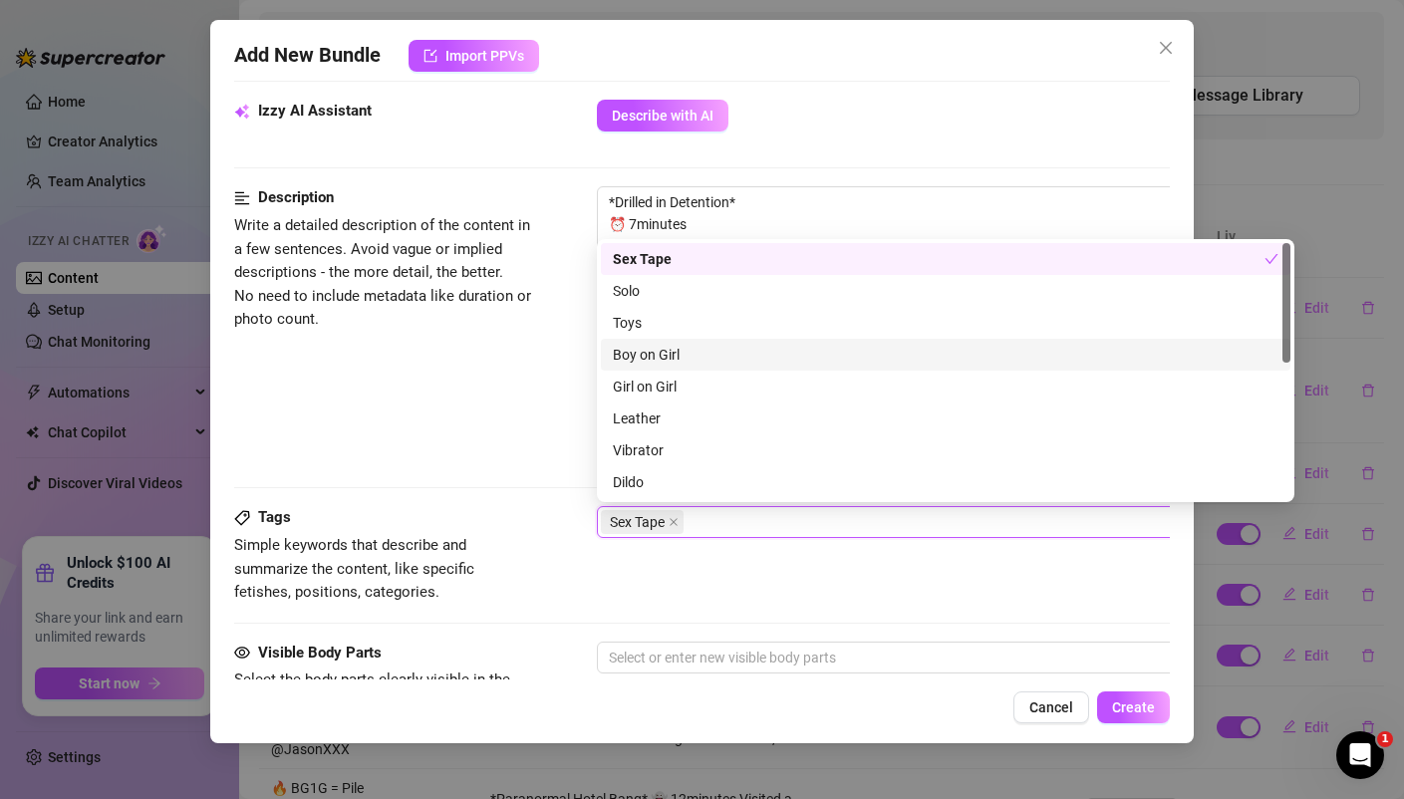
click at [654, 358] on div "Boy on Girl" at bounding box center [945, 355] width 665 height 22
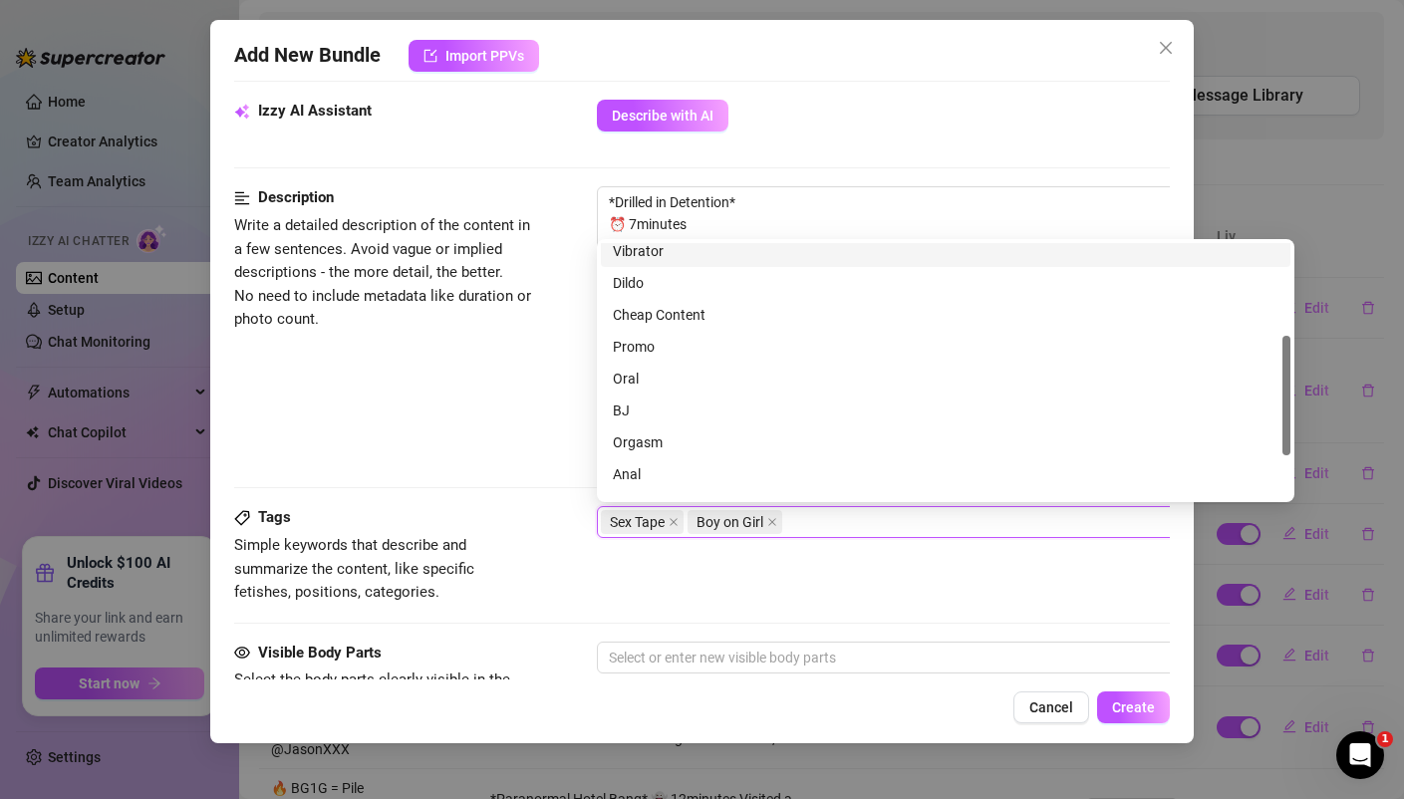
scroll to position [224, 0]
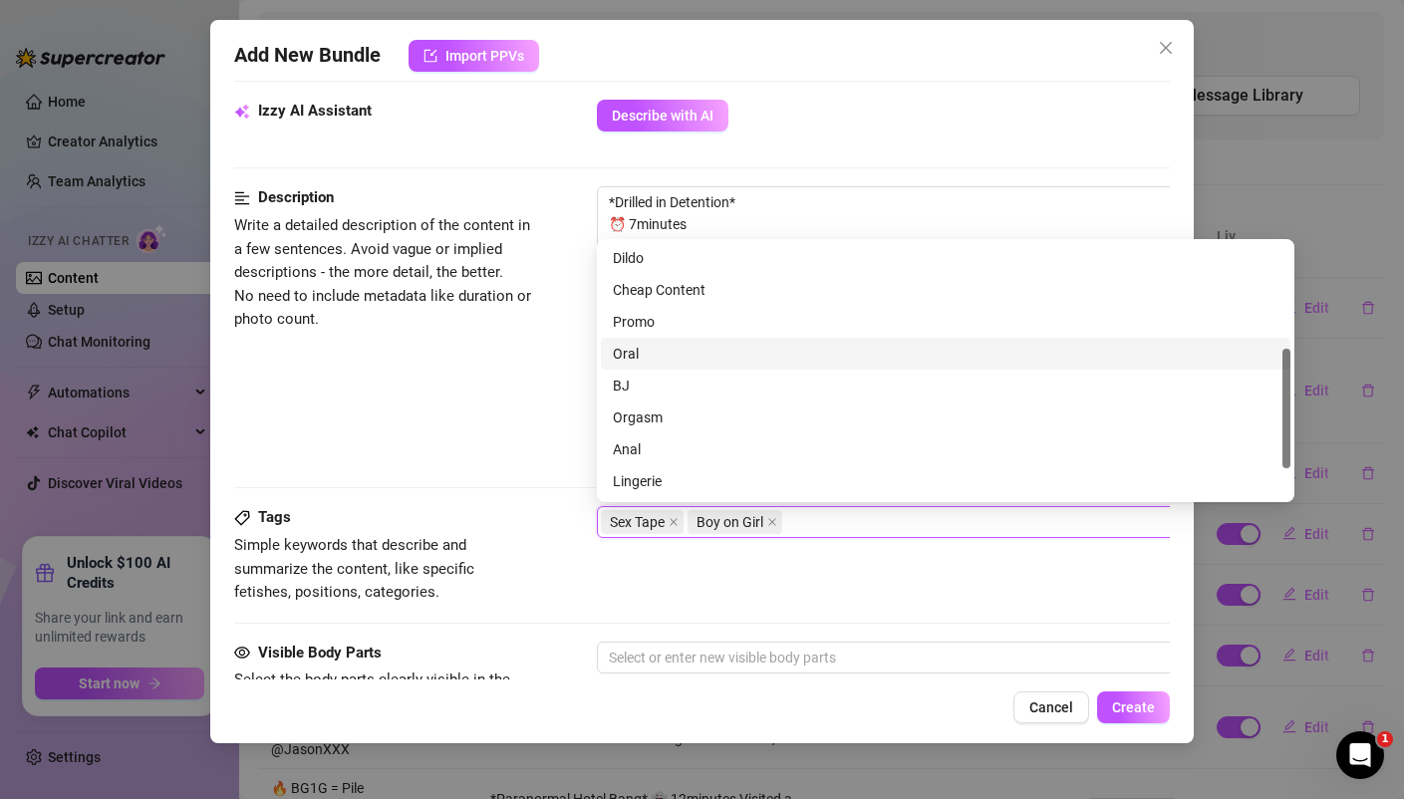
click at [631, 348] on div "Oral" at bounding box center [945, 354] width 665 height 22
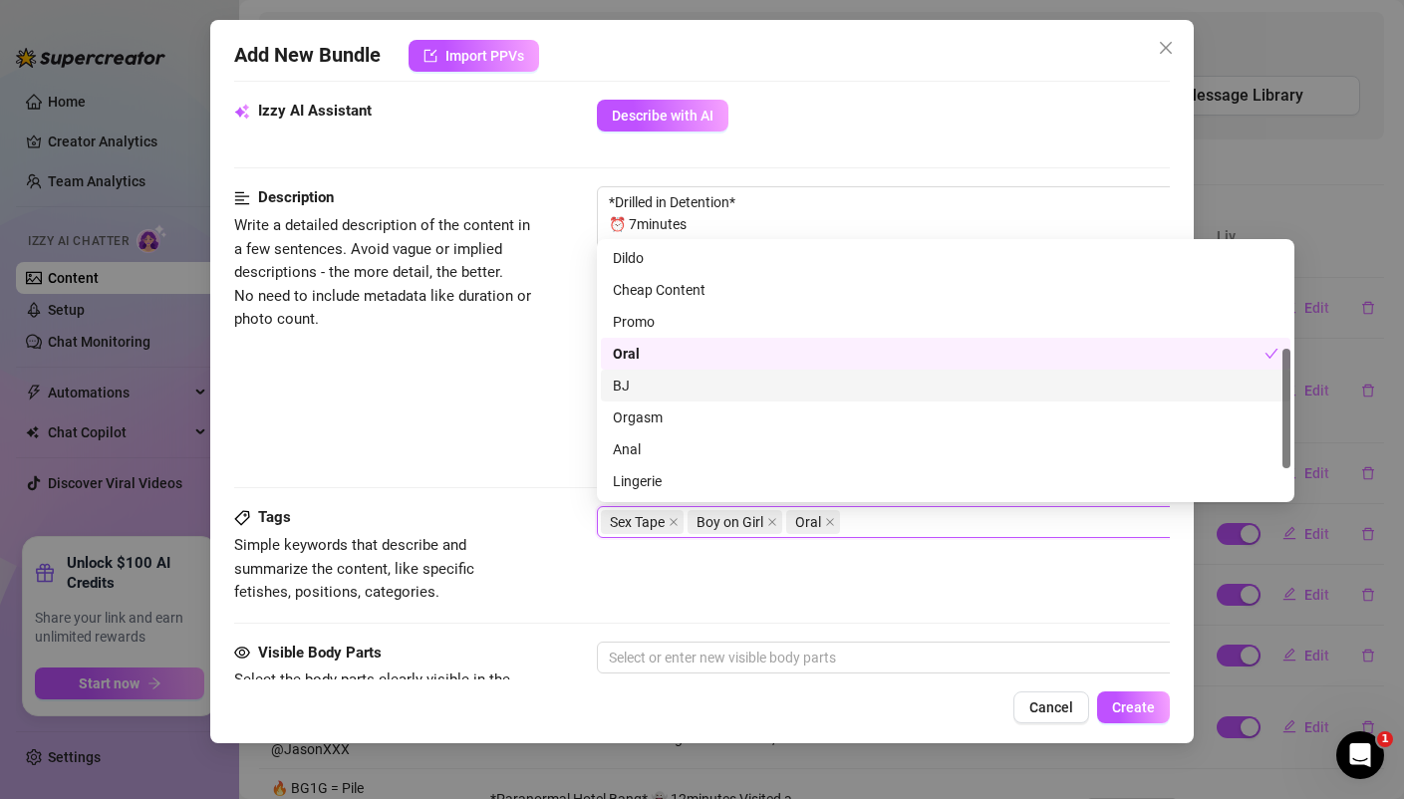
click at [629, 382] on div "BJ" at bounding box center [945, 386] width 665 height 22
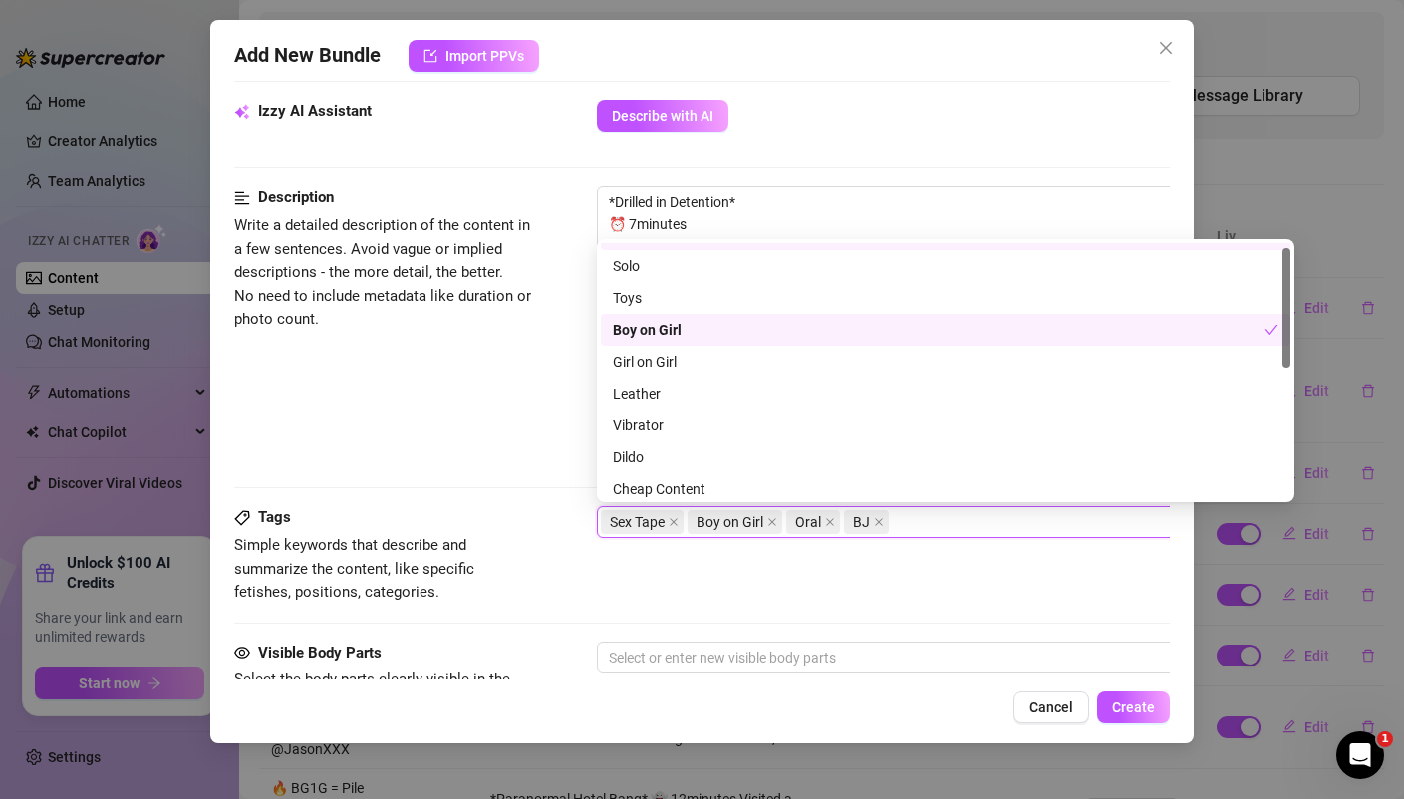
scroll to position [0, 0]
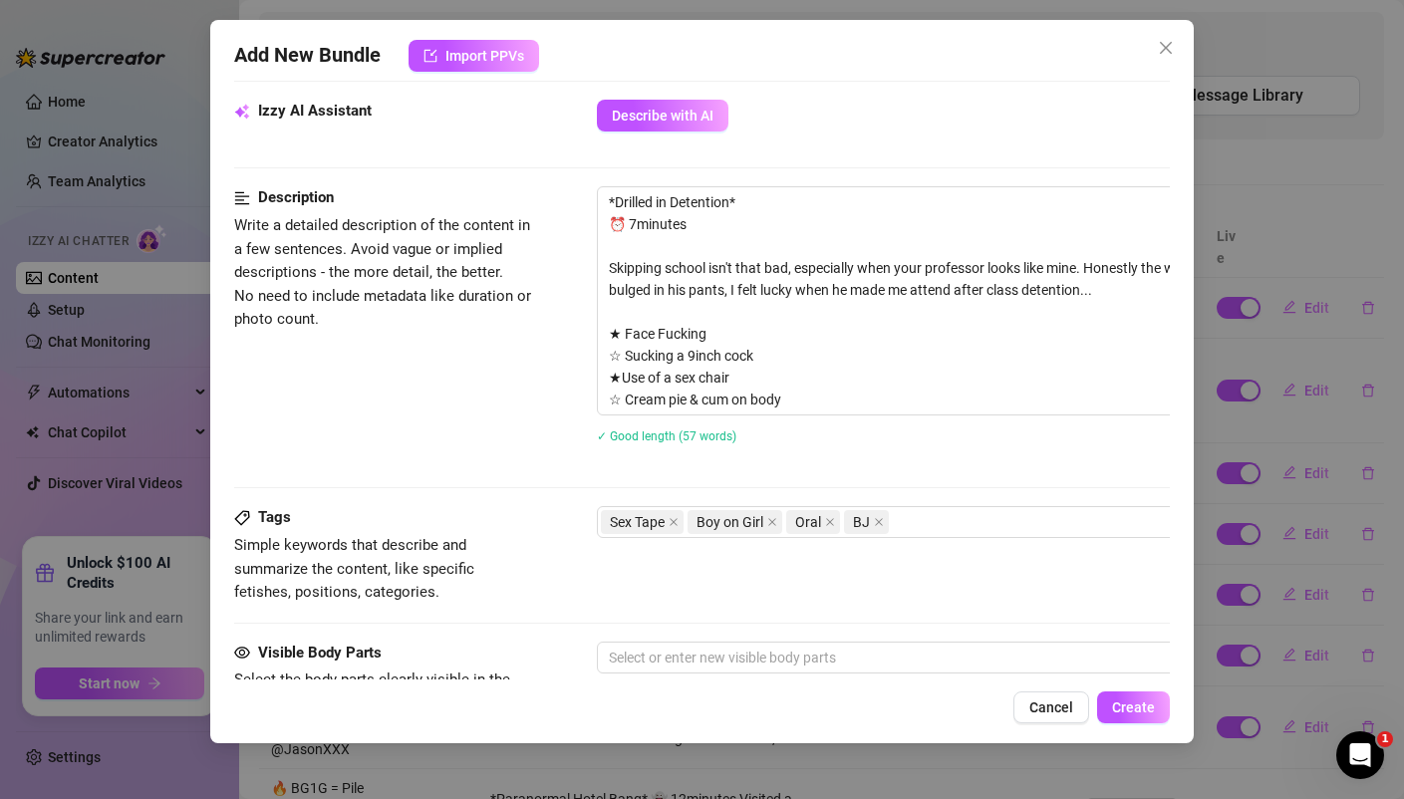
click at [467, 422] on div "Description Write a detailed description of the content in a few sentences. Avo…" at bounding box center [701, 327] width 934 height 283
click at [943, 520] on div "Sex Tape Boy on Girl Oral BJ" at bounding box center [935, 522] width 668 height 28
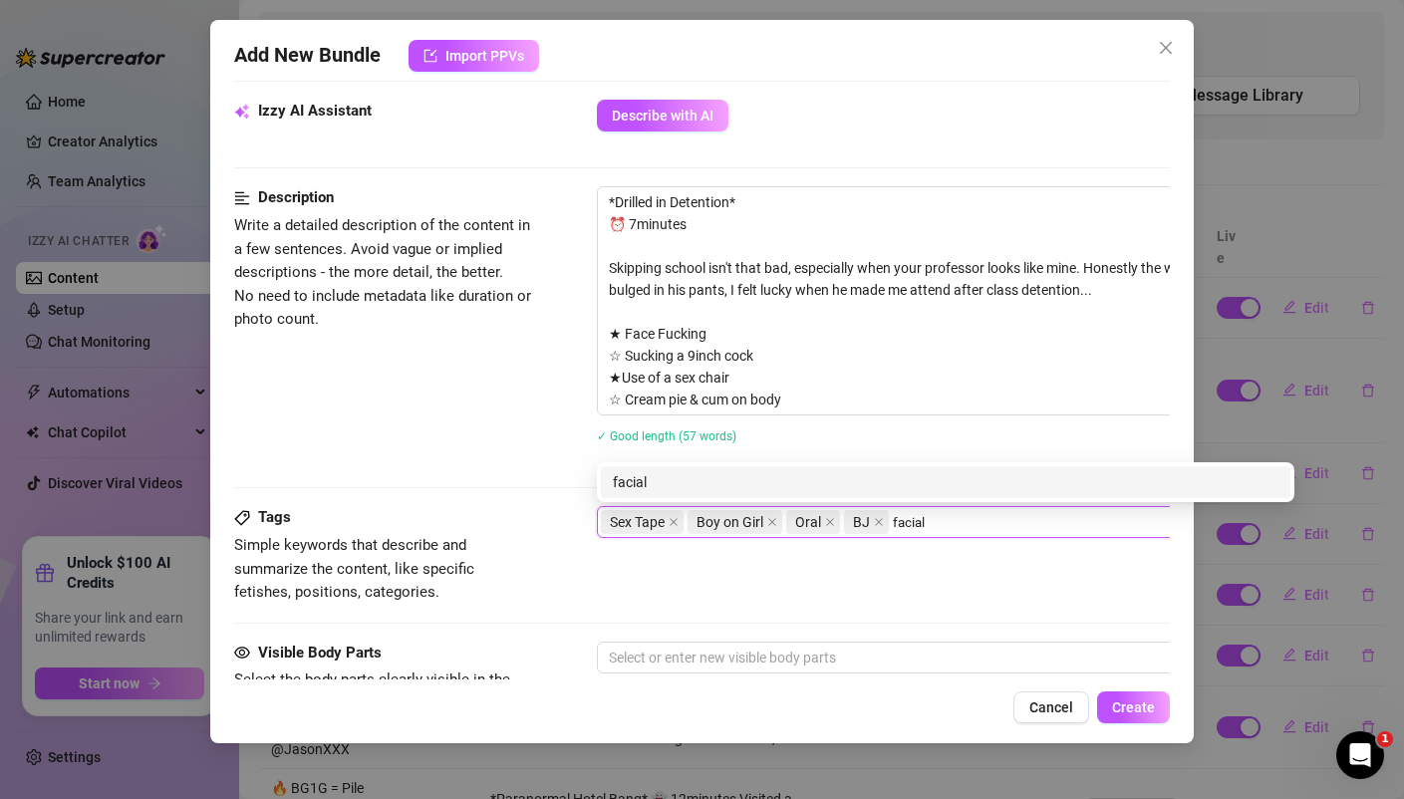
click at [640, 479] on div "facial" at bounding box center [945, 482] width 665 height 22
click at [646, 488] on div "roleplay" at bounding box center [945, 482] width 665 height 22
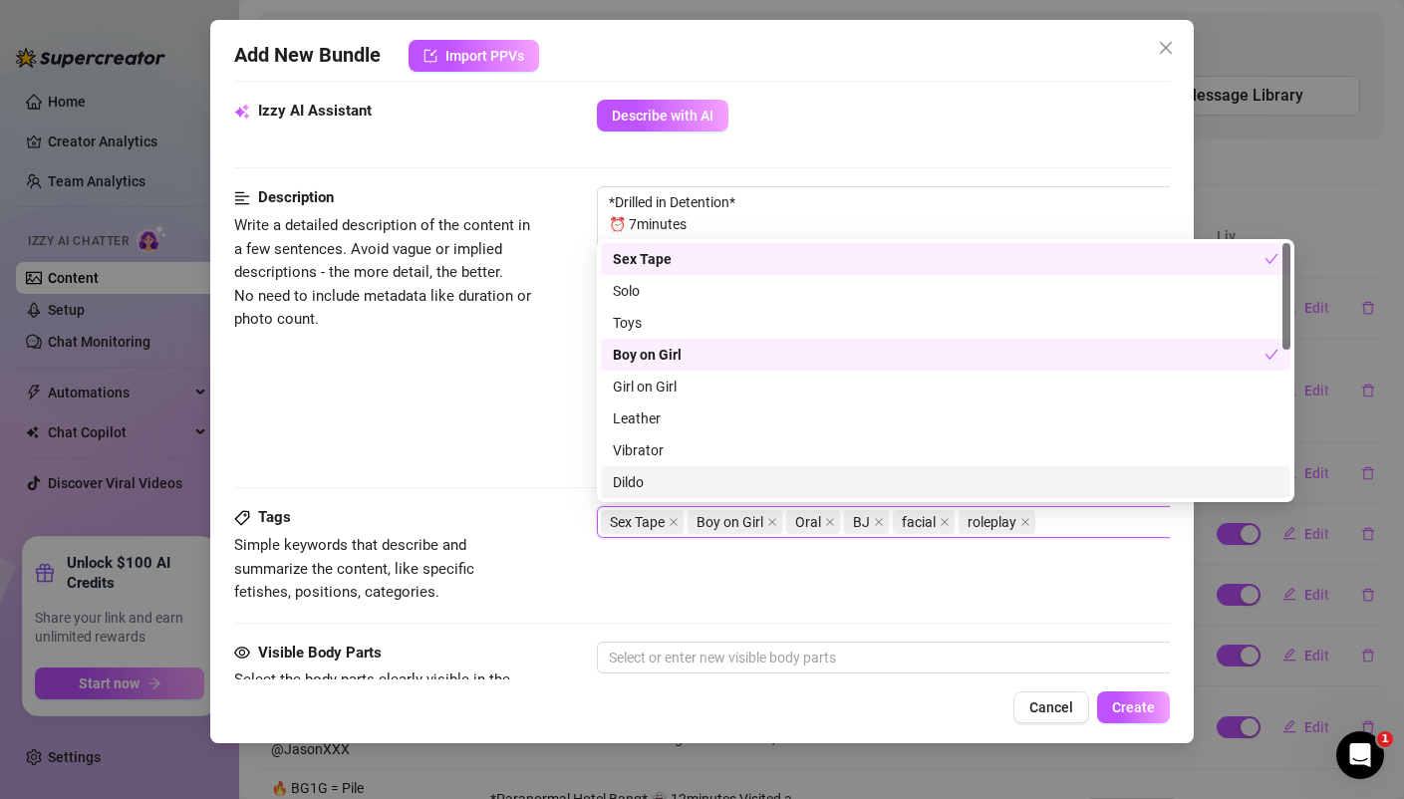
click at [573, 610] on div "Tags Simple keywords that describe and summarize the content, like specific fet…" at bounding box center [701, 573] width 934 height 134
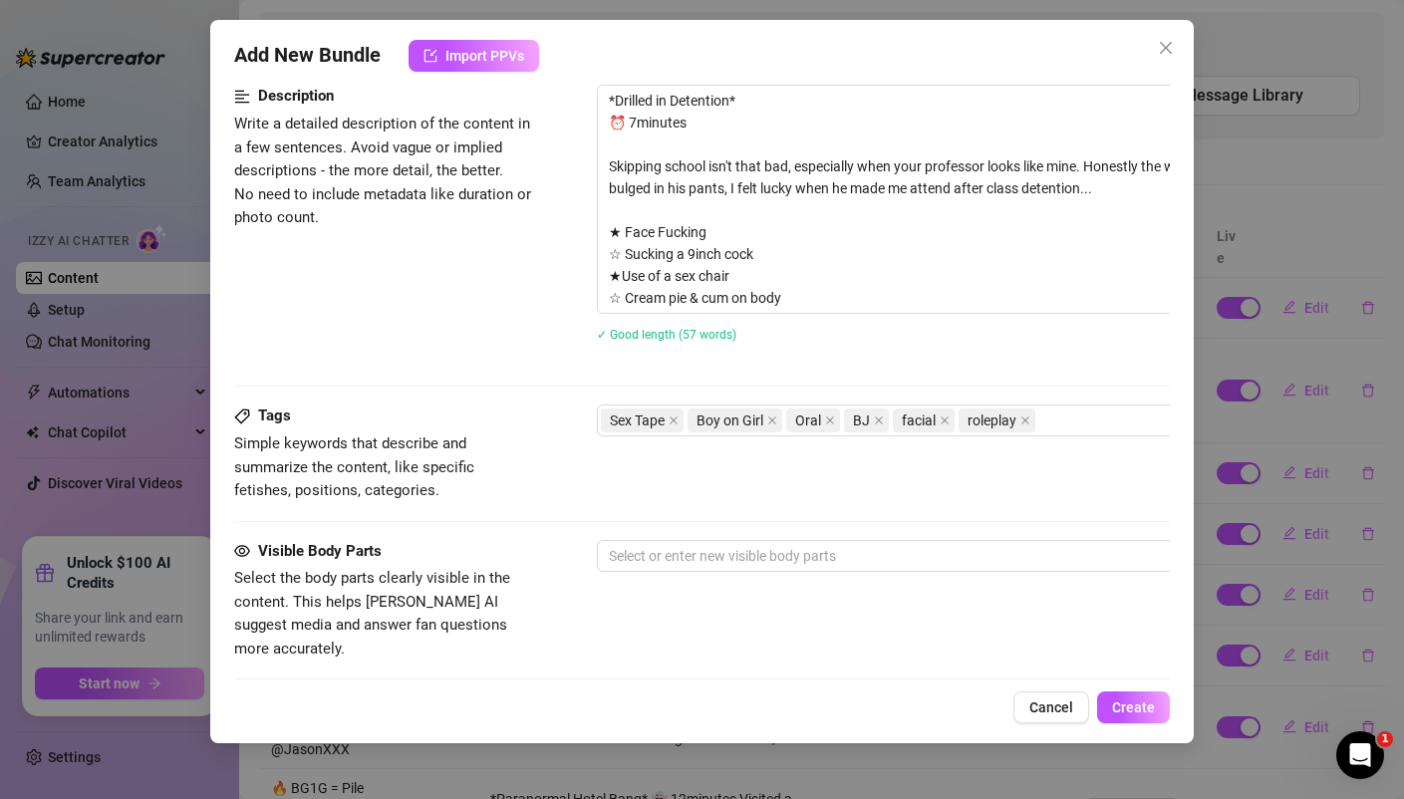
scroll to position [853, 0]
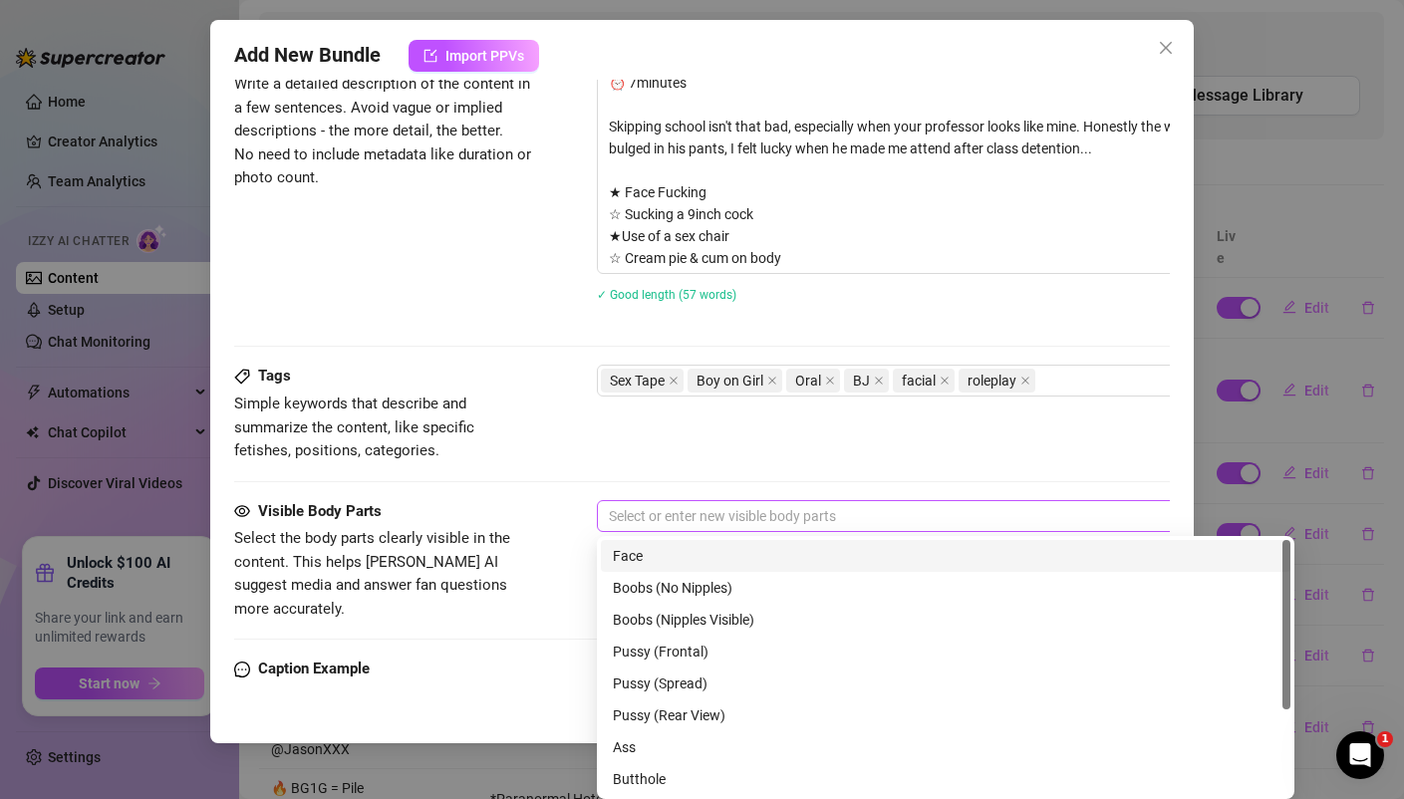
click at [680, 506] on div at bounding box center [935, 516] width 668 height 28
click at [649, 548] on div "Face" at bounding box center [945, 556] width 665 height 22
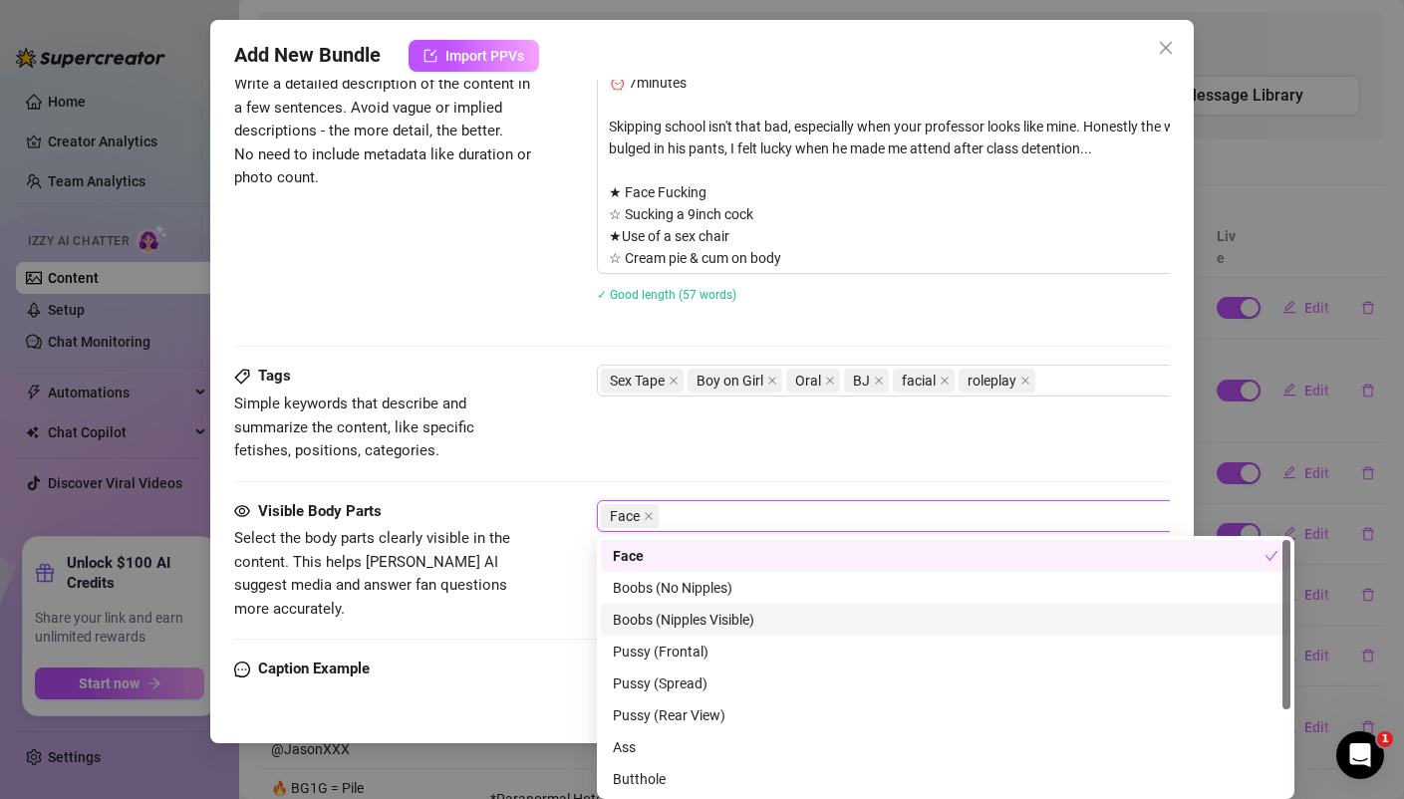
click at [663, 621] on div "Boobs (Nipples Visible)" at bounding box center [945, 620] width 665 height 22
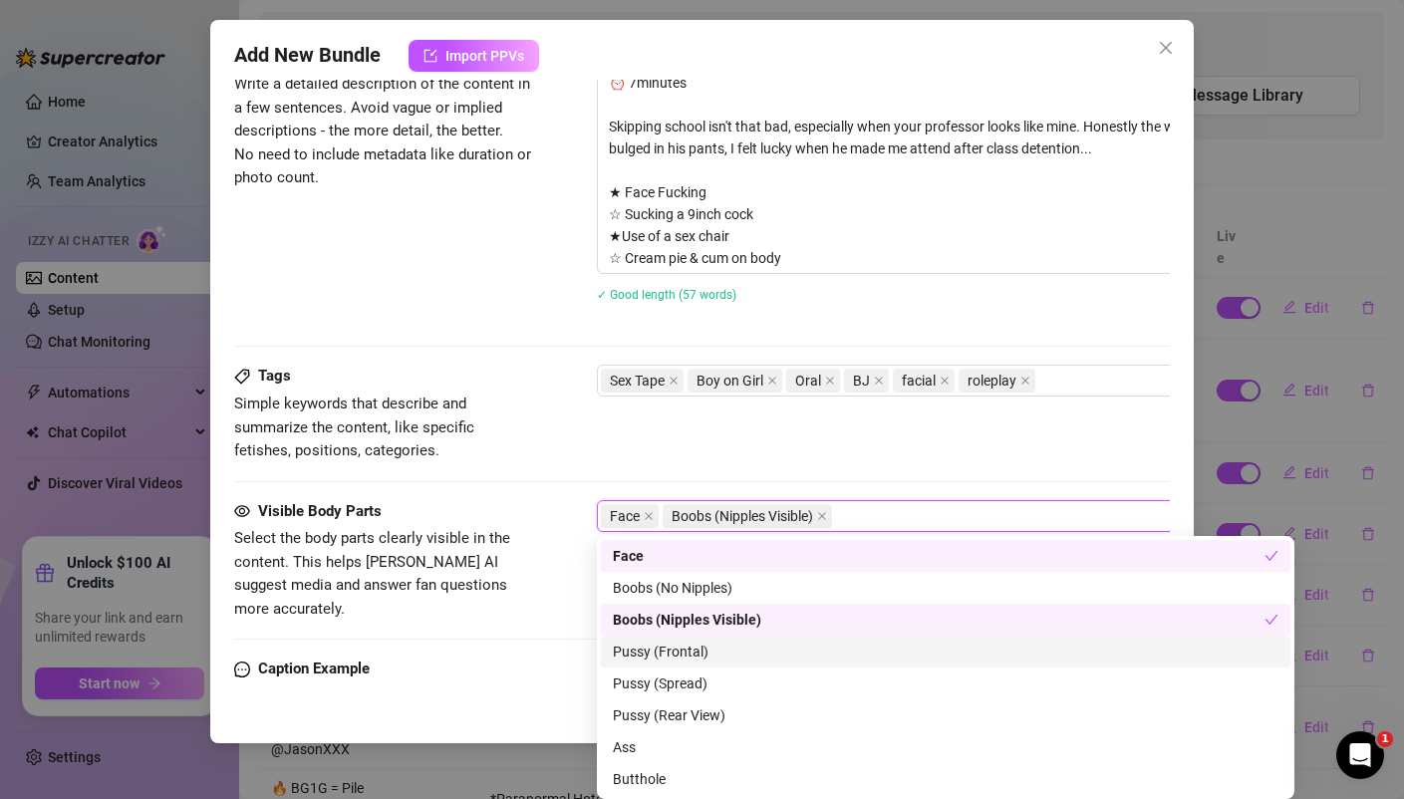
click at [660, 655] on div "Pussy (Frontal)" at bounding box center [945, 652] width 665 height 22
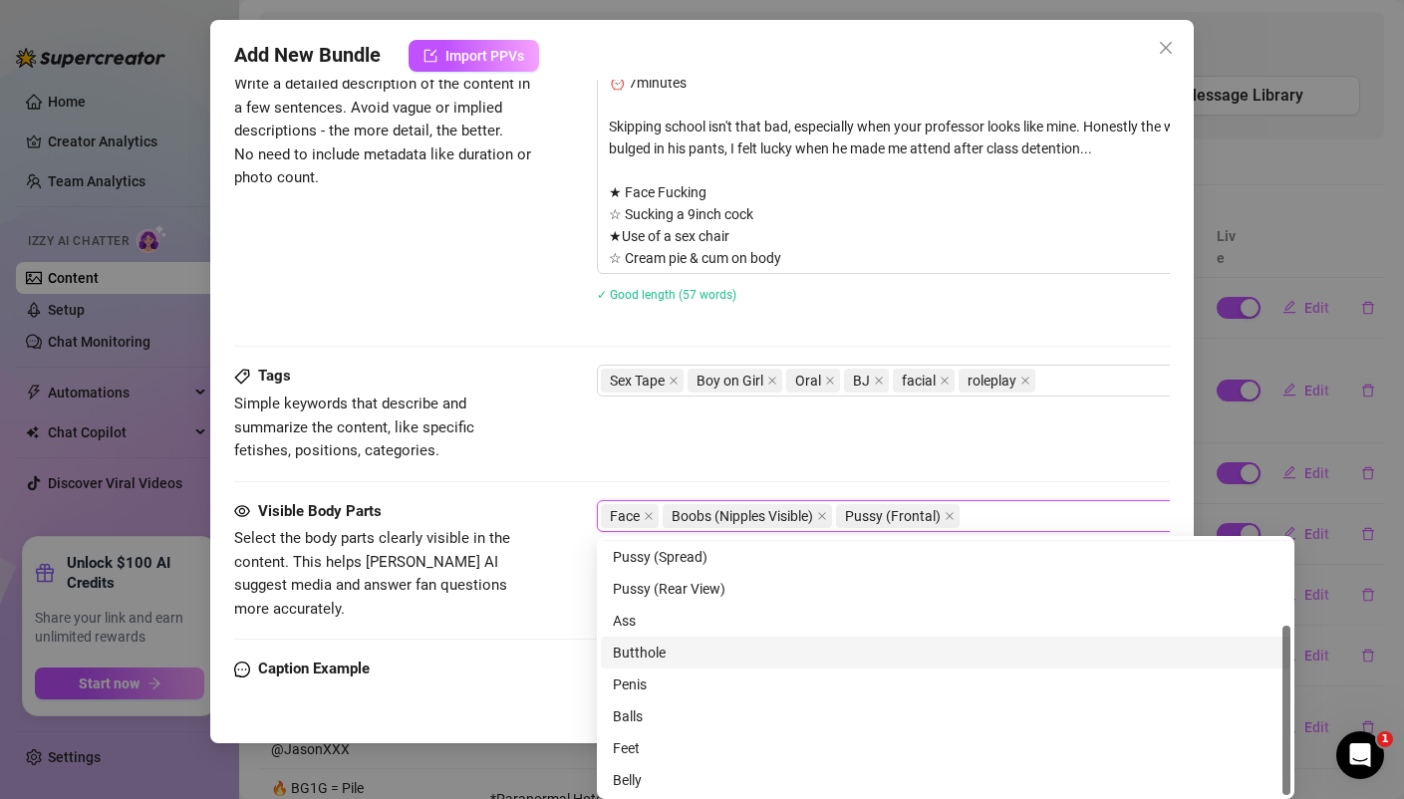
scroll to position [128, 0]
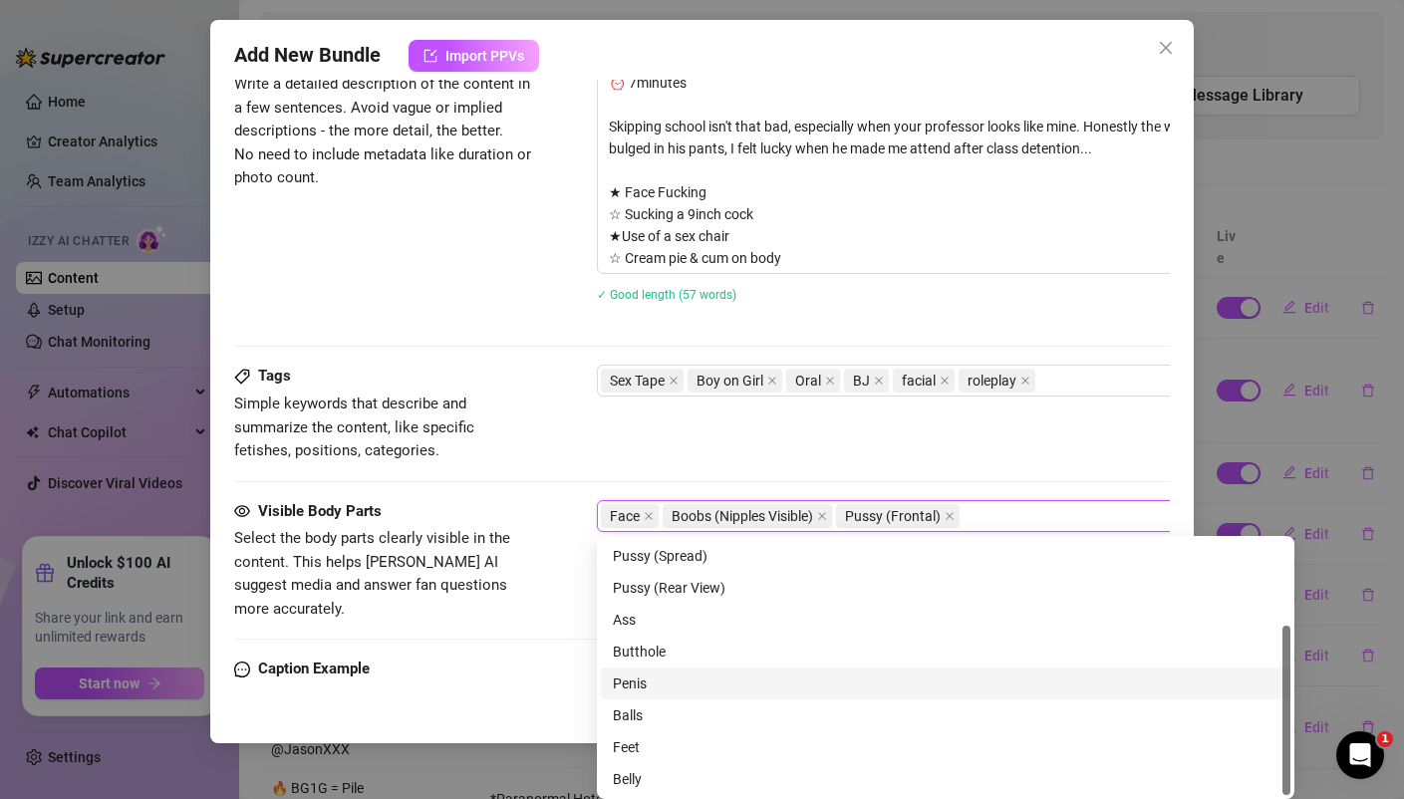
click at [640, 687] on div "Penis" at bounding box center [945, 683] width 665 height 22
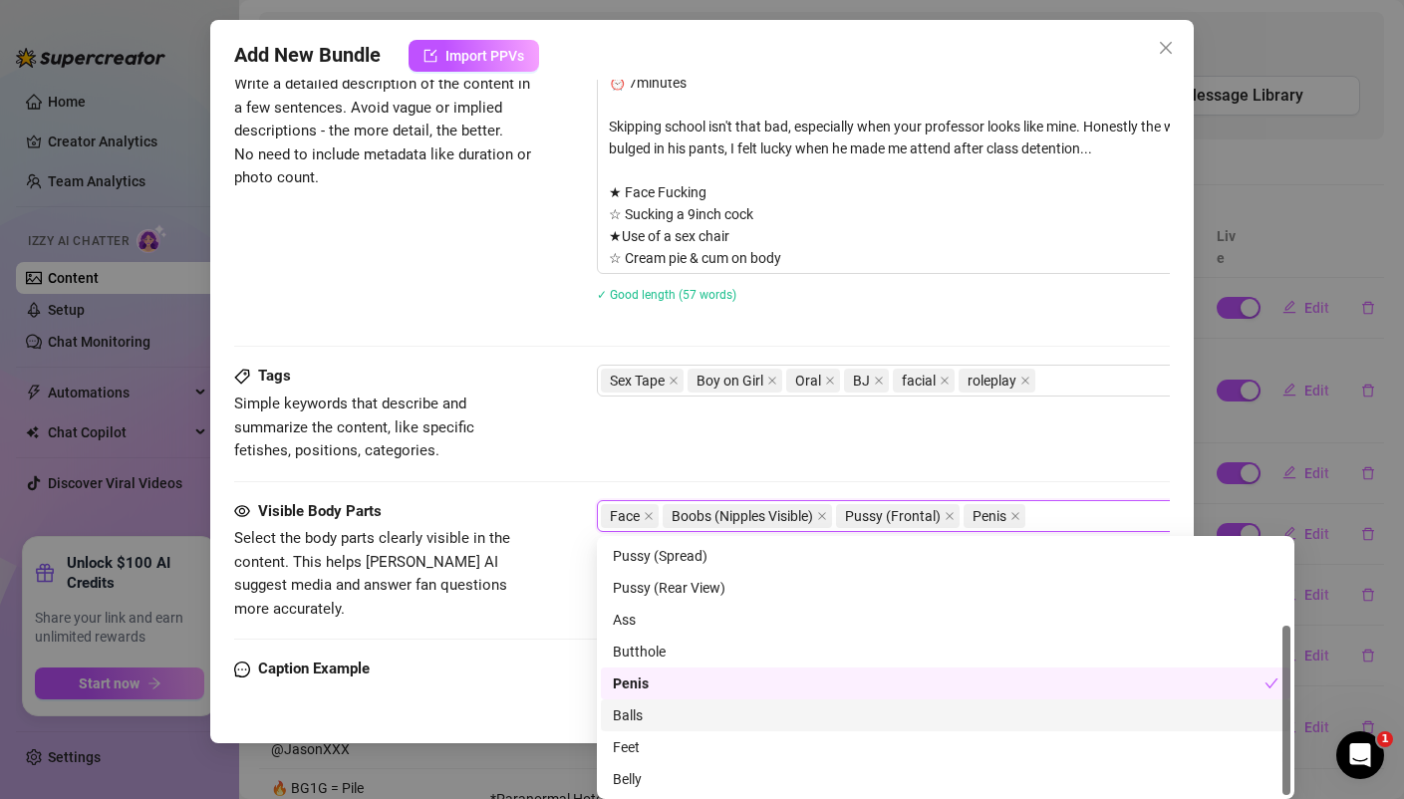
click at [635, 708] on div "Balls" at bounding box center [945, 715] width 665 height 22
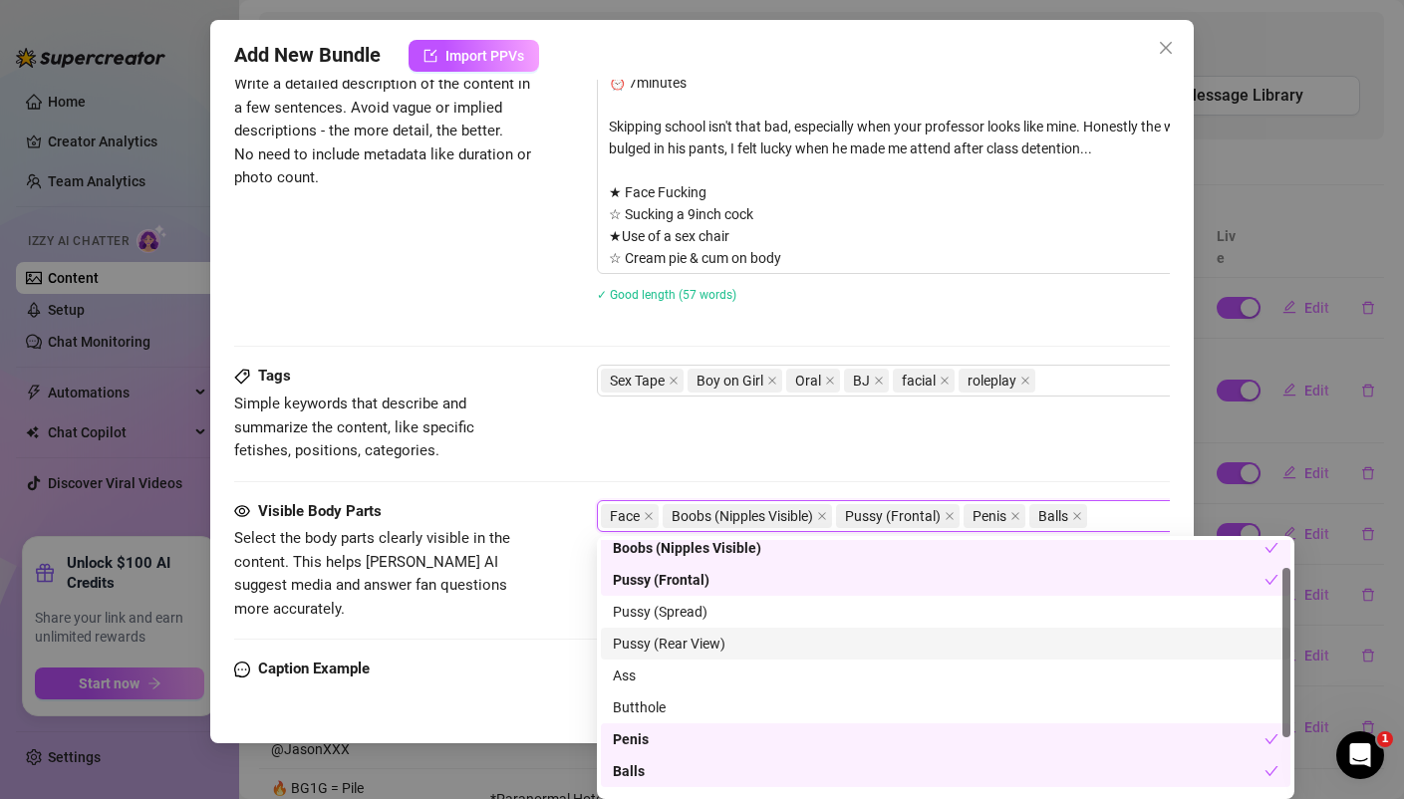
scroll to position [0, 0]
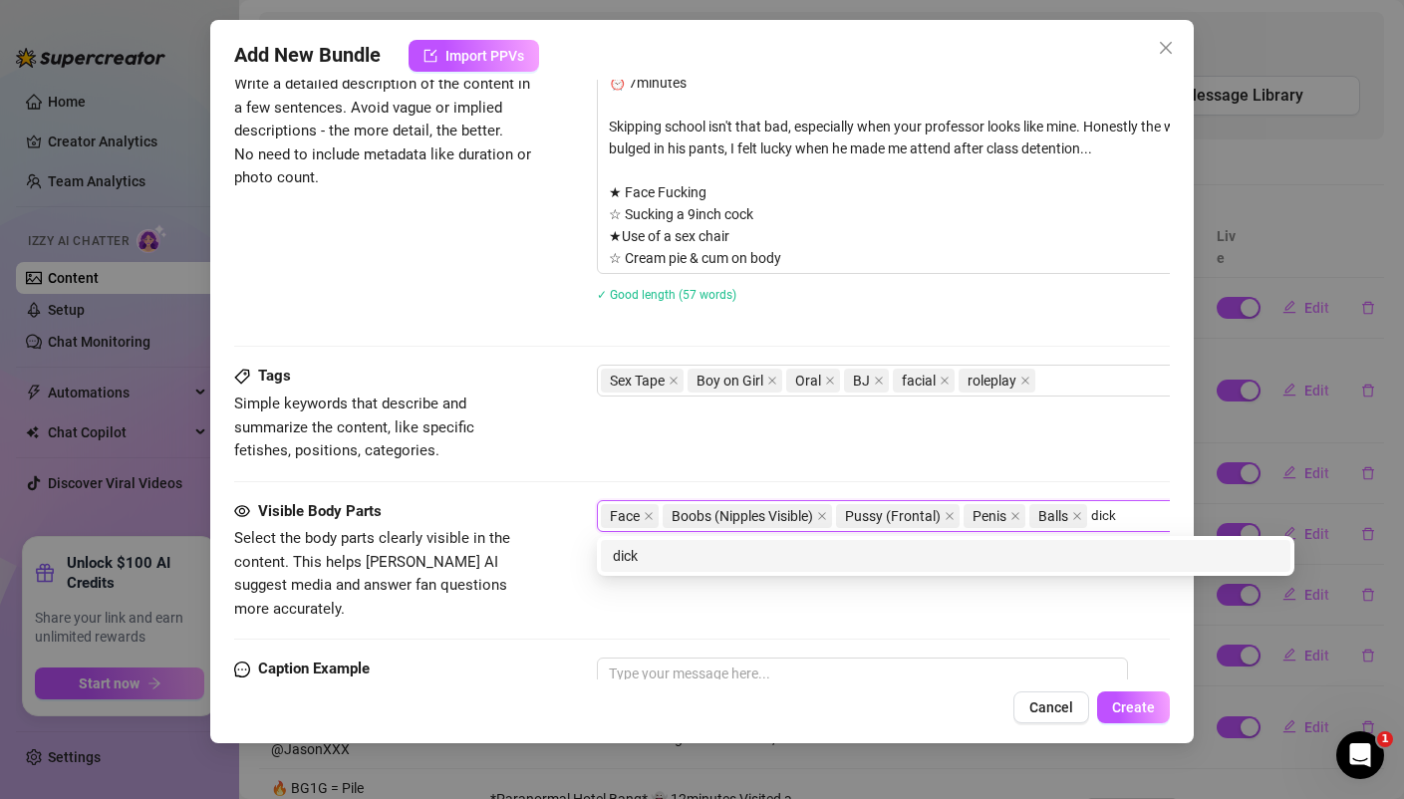
click at [656, 562] on div "dick" at bounding box center [945, 556] width 665 height 22
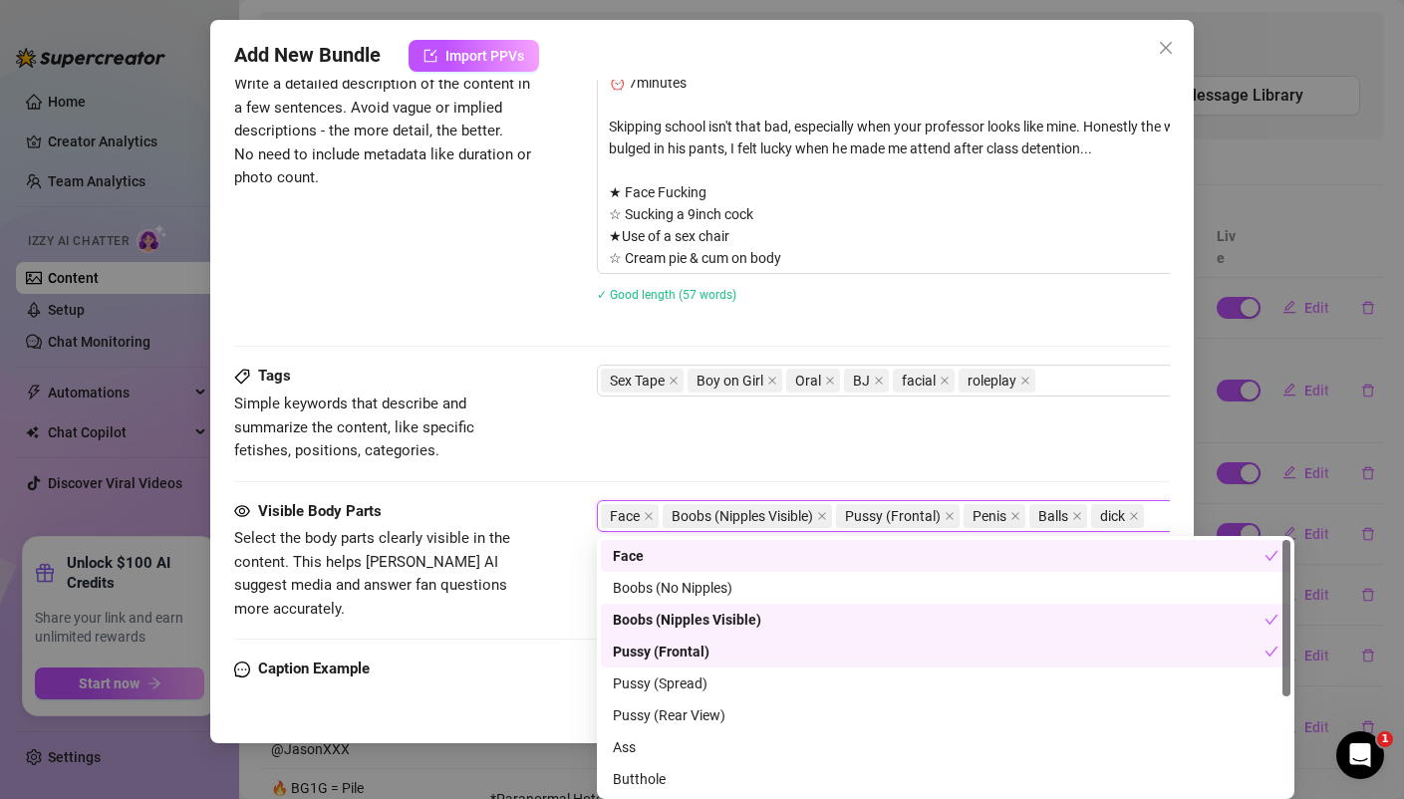
click at [677, 425] on div "Tags Simple keywords that describe and summarize the content, like specific fet…" at bounding box center [701, 414] width 934 height 98
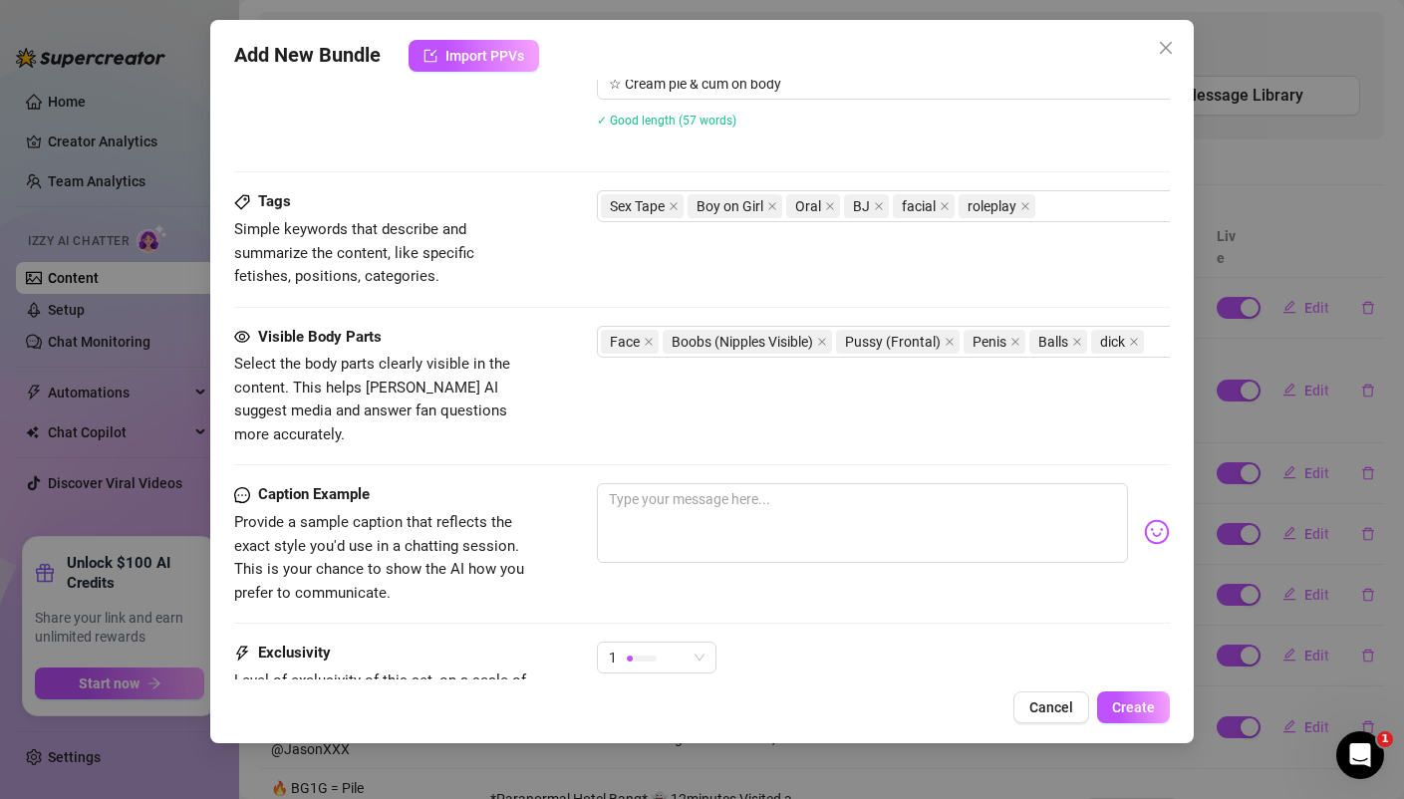
scroll to position [1035, 0]
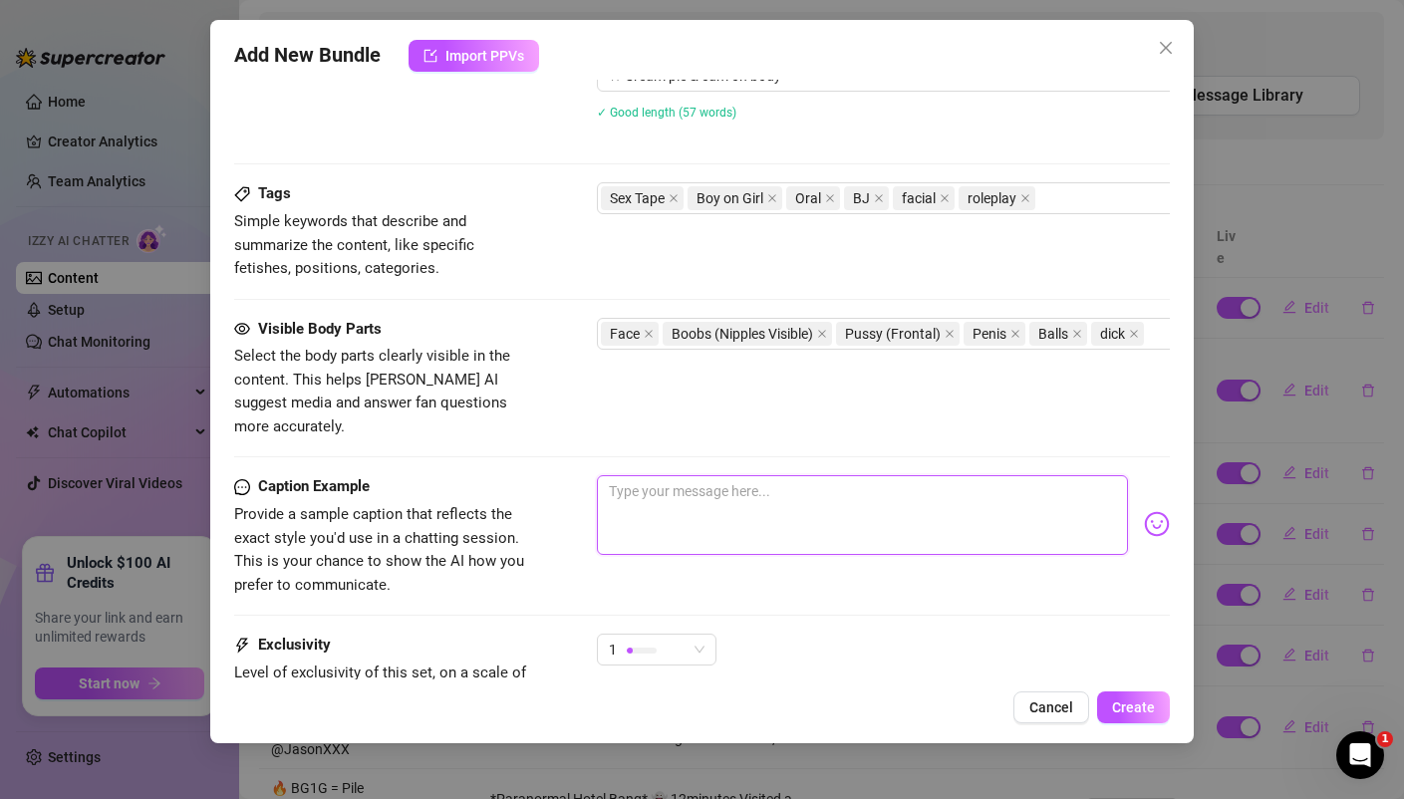
click at [656, 485] on textarea at bounding box center [862, 515] width 530 height 80
paste textarea "*Drilled in Detention* Video #6 ⏰ 7minutes Skipping school isn't that bad, espe…"
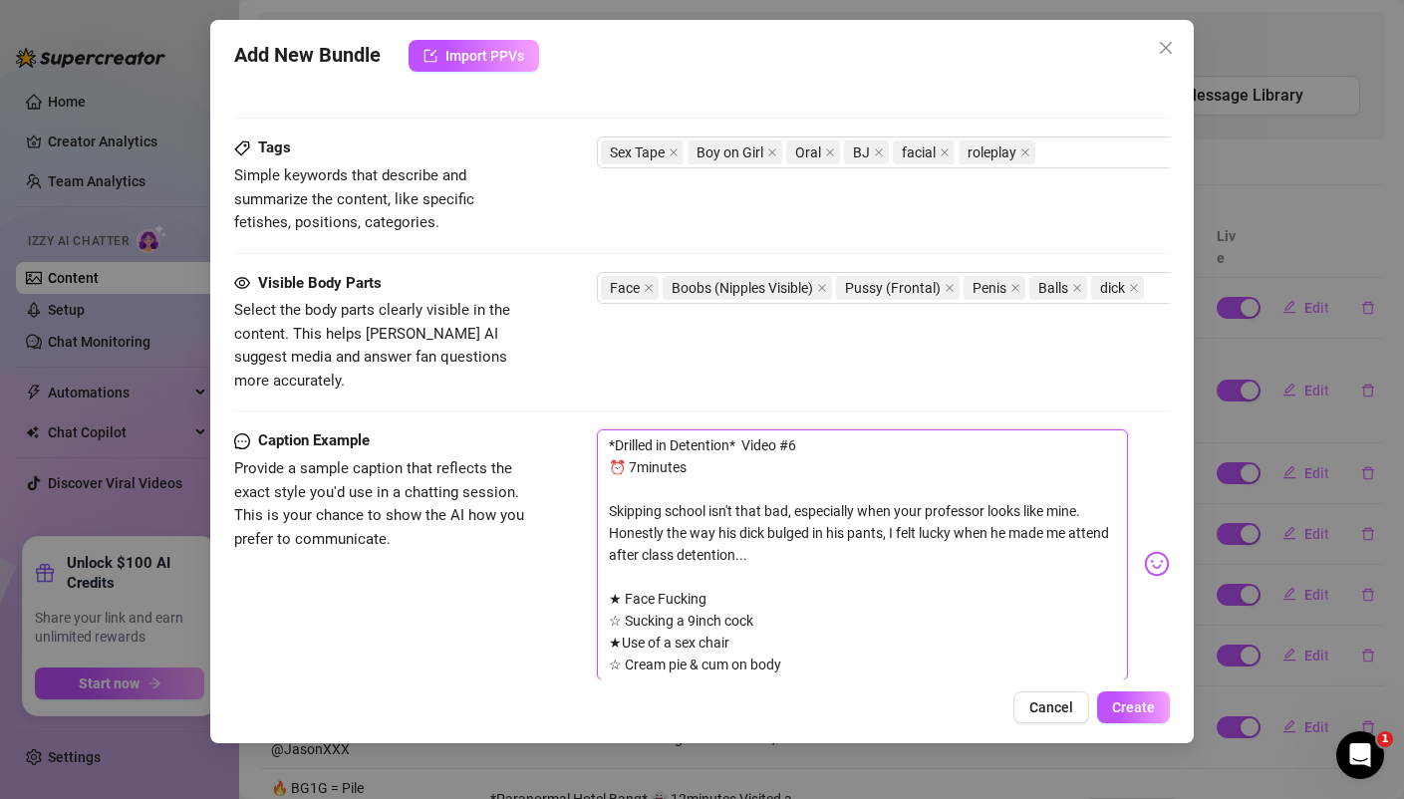
scroll to position [1085, 0]
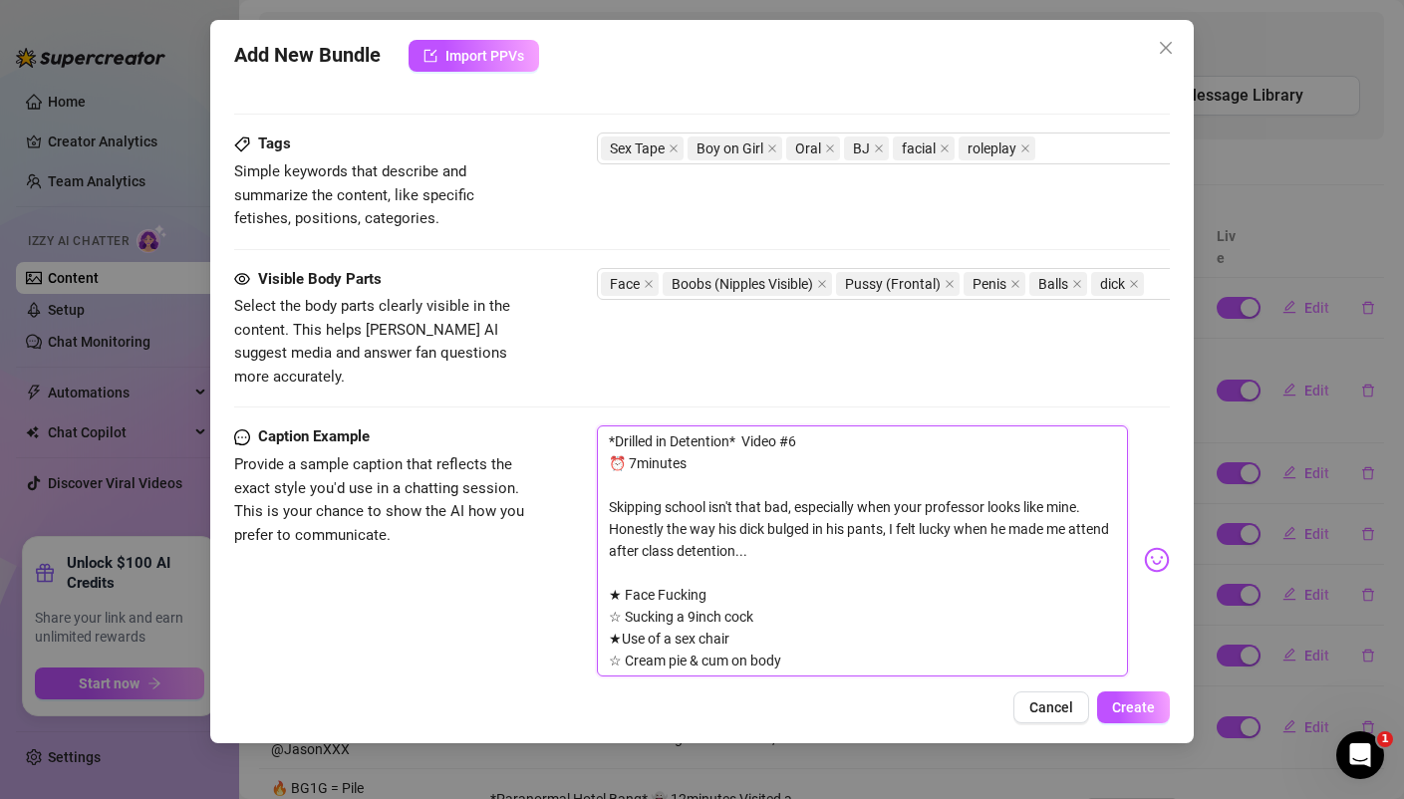
click at [833, 425] on textarea "*Drilled in Detention* Video #6 ⏰ 7minutes Skipping school isn't that bad, espe…" at bounding box center [862, 550] width 530 height 251
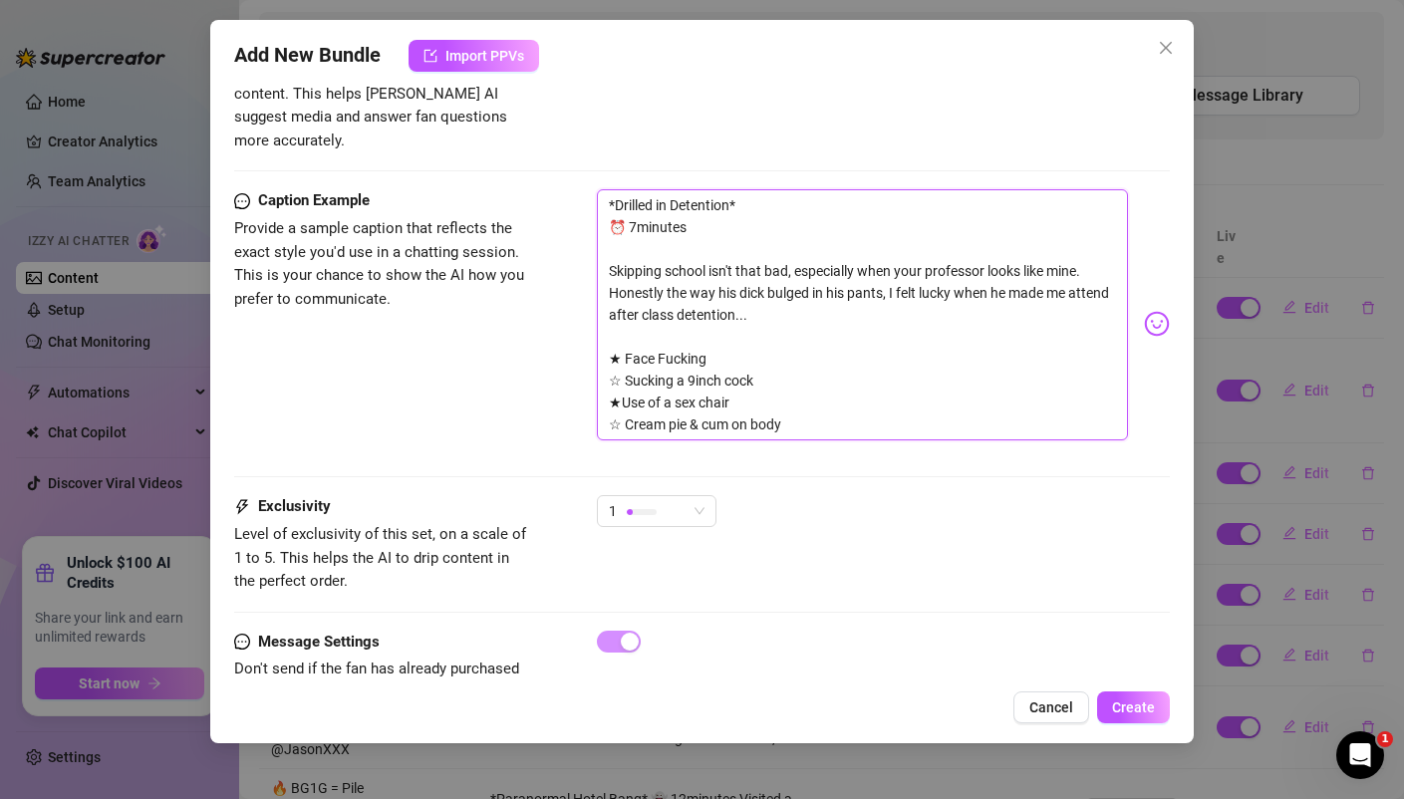
scroll to position [1322, 0]
click at [639, 501] on div at bounding box center [642, 510] width 30 height 19
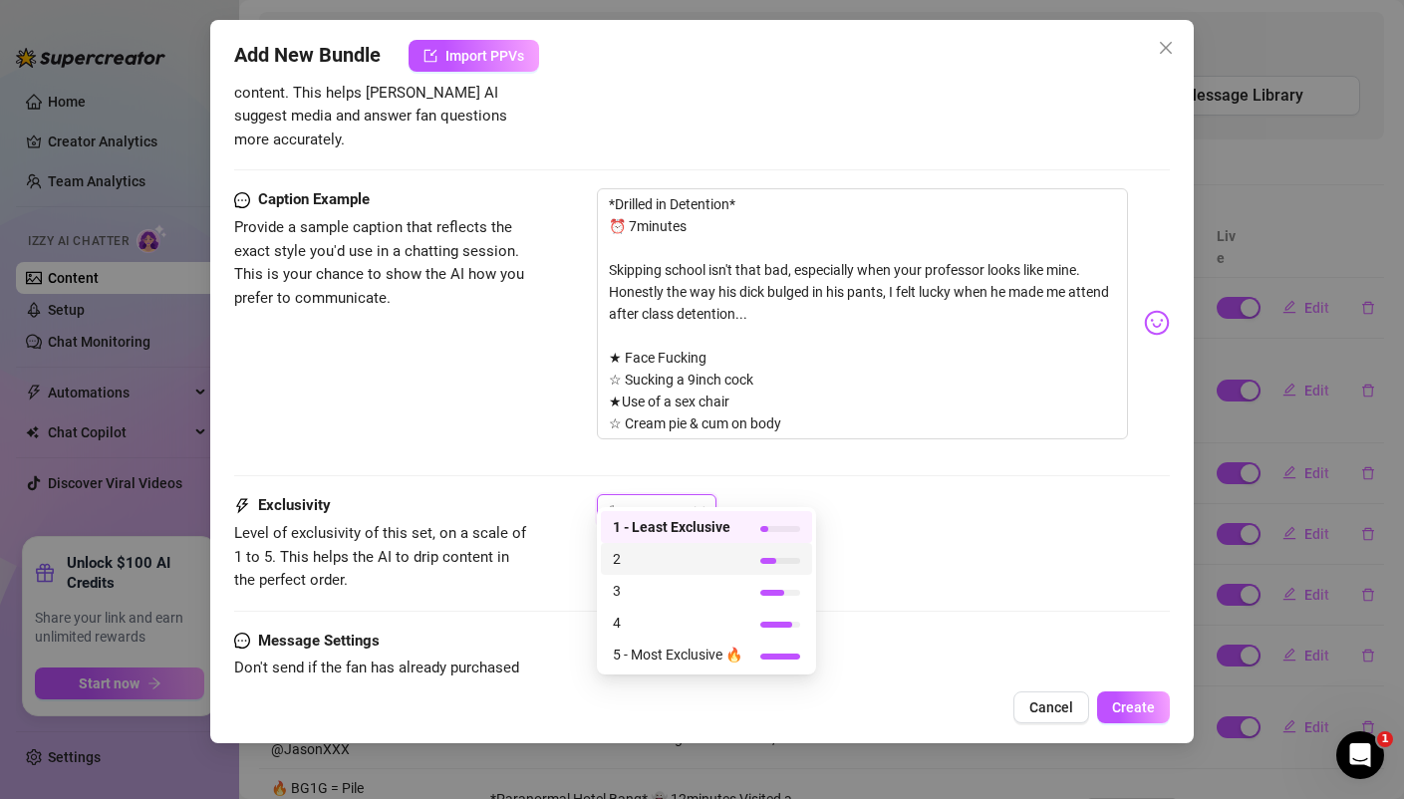
click at [641, 567] on span "2" at bounding box center [678, 559] width 130 height 22
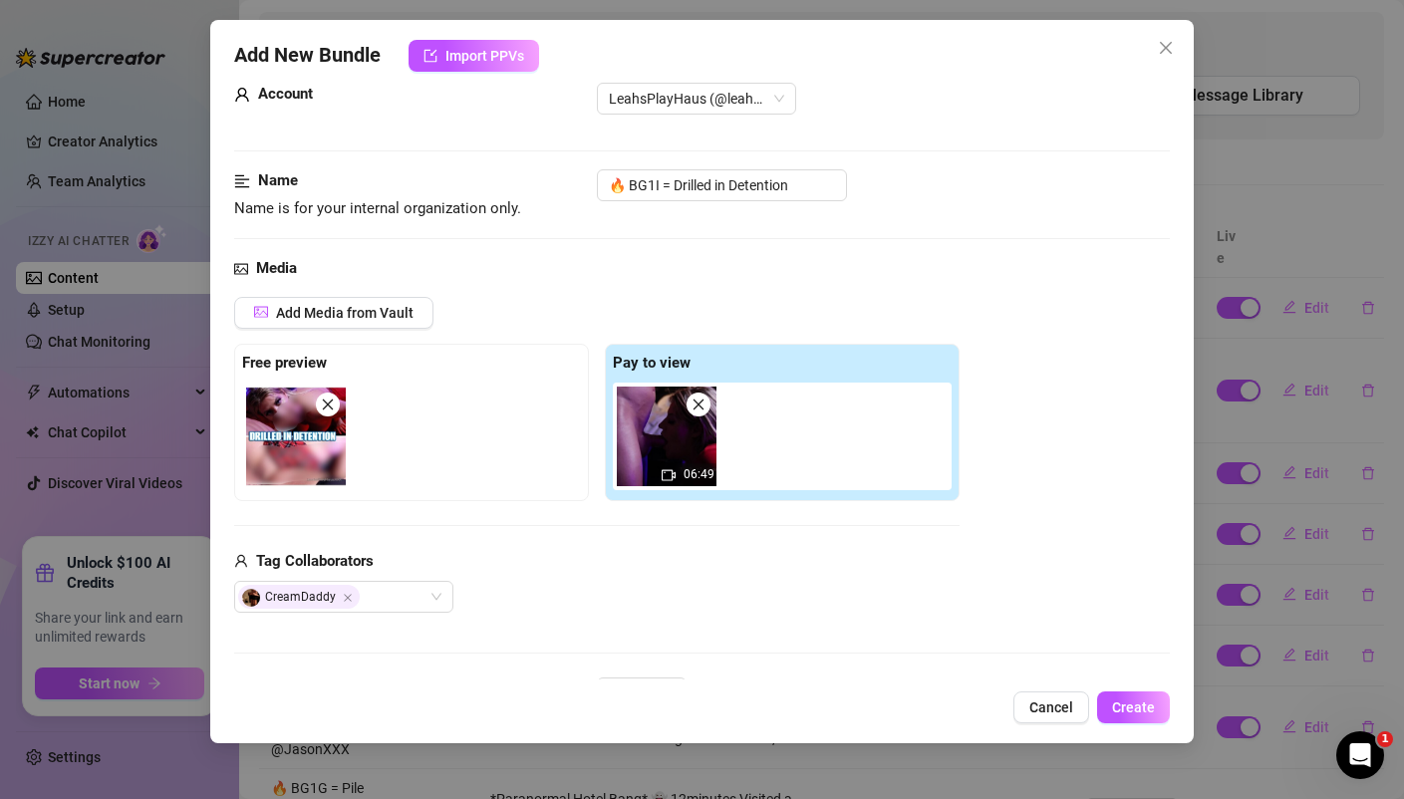
scroll to position [0, 0]
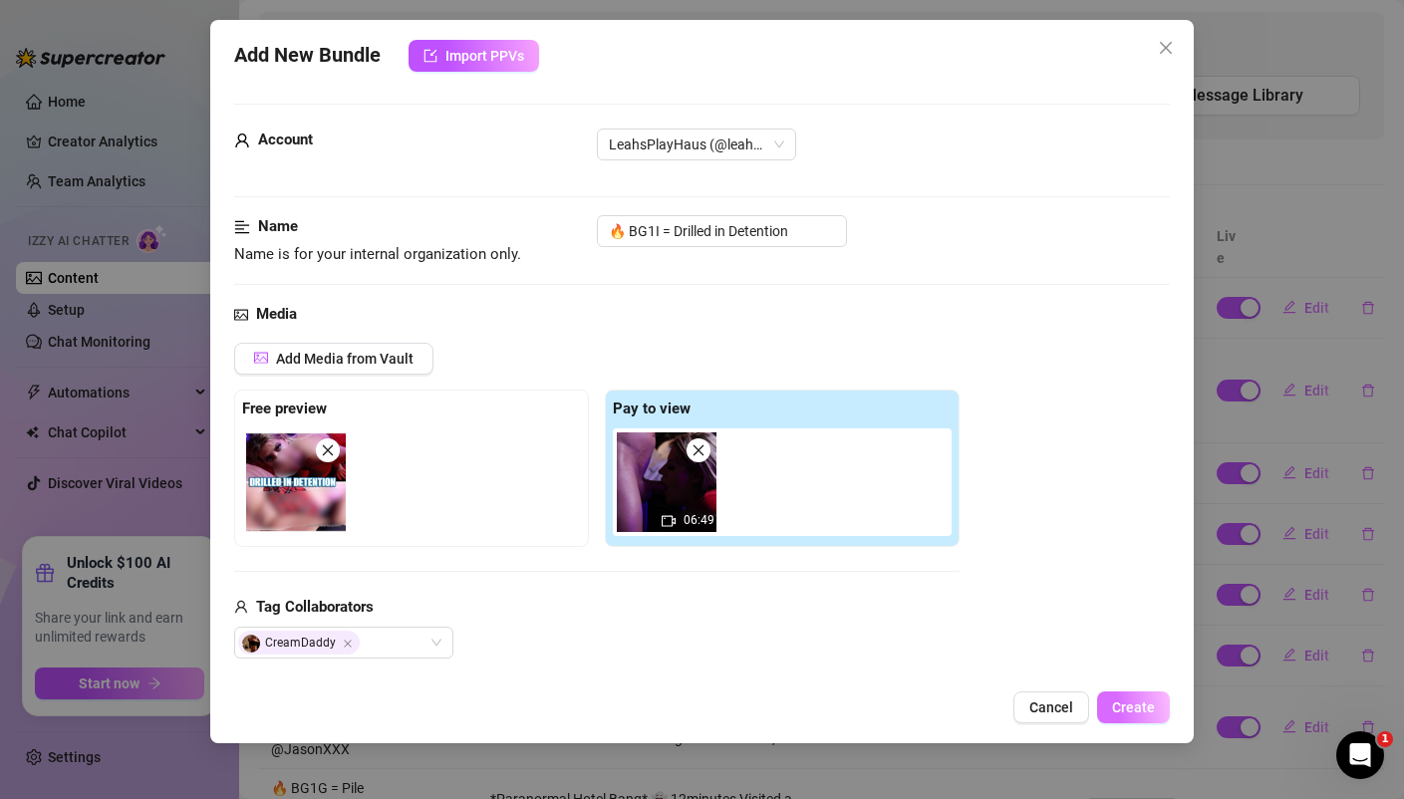
click at [1123, 705] on span "Create" at bounding box center [1133, 707] width 43 height 16
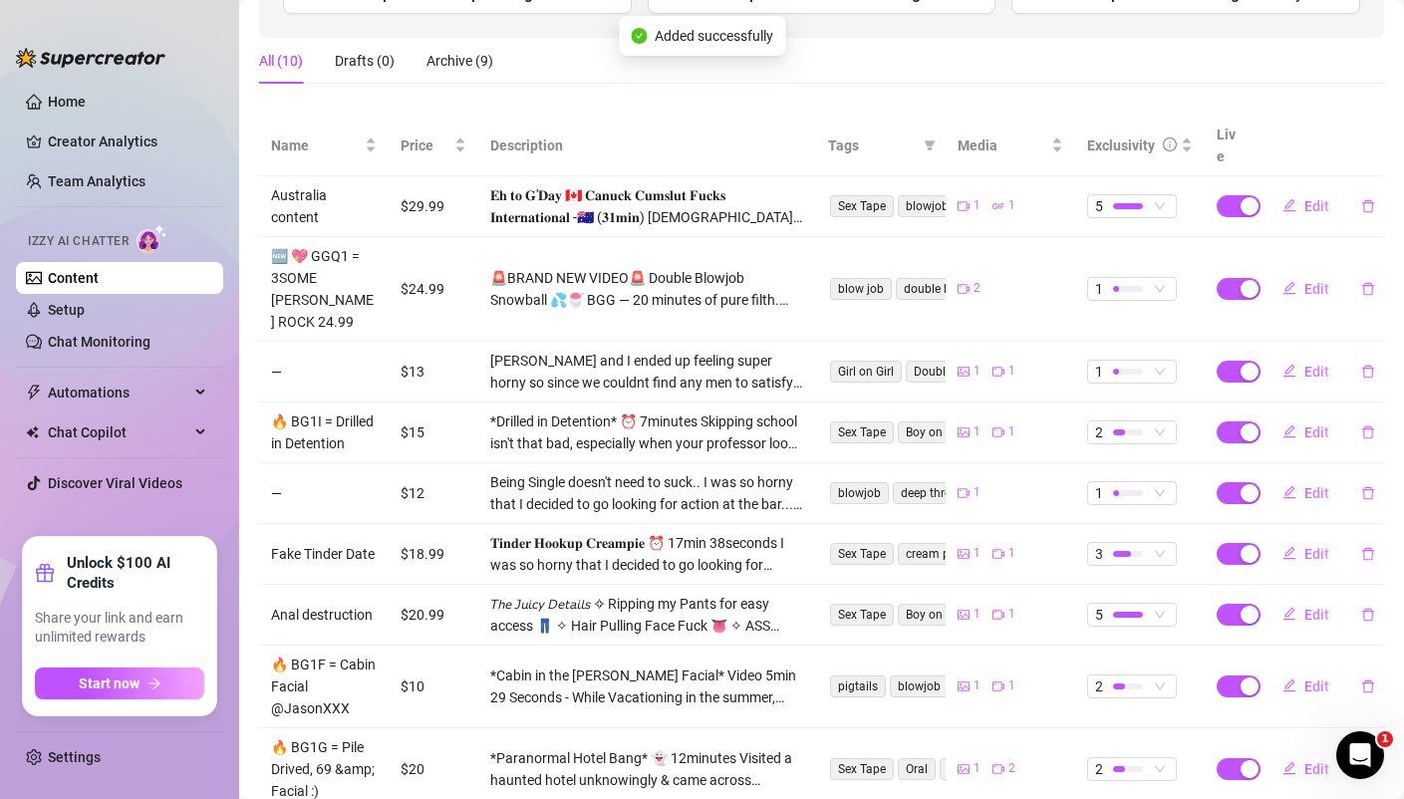
scroll to position [383, 0]
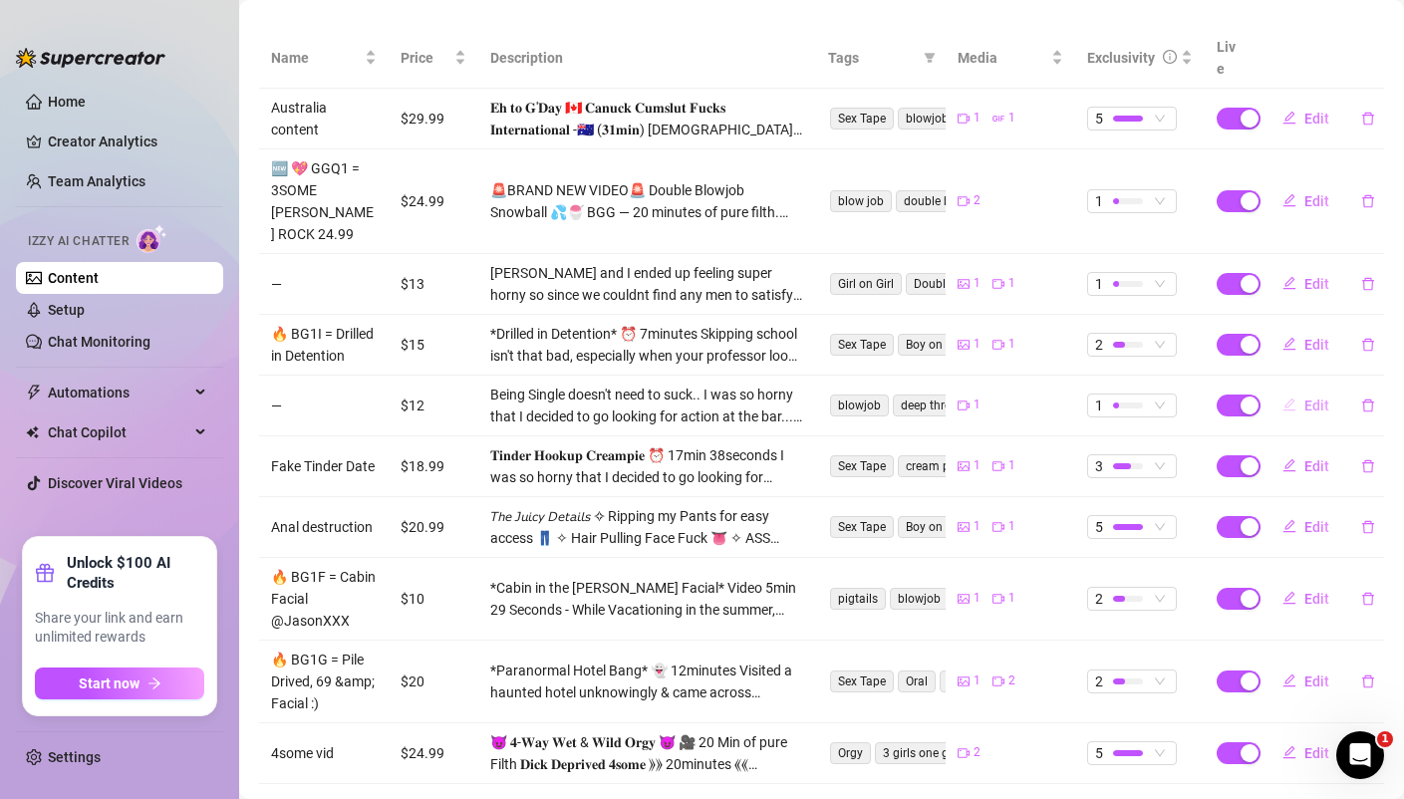
click at [1328, 390] on button "Edit" at bounding box center [1305, 406] width 79 height 32
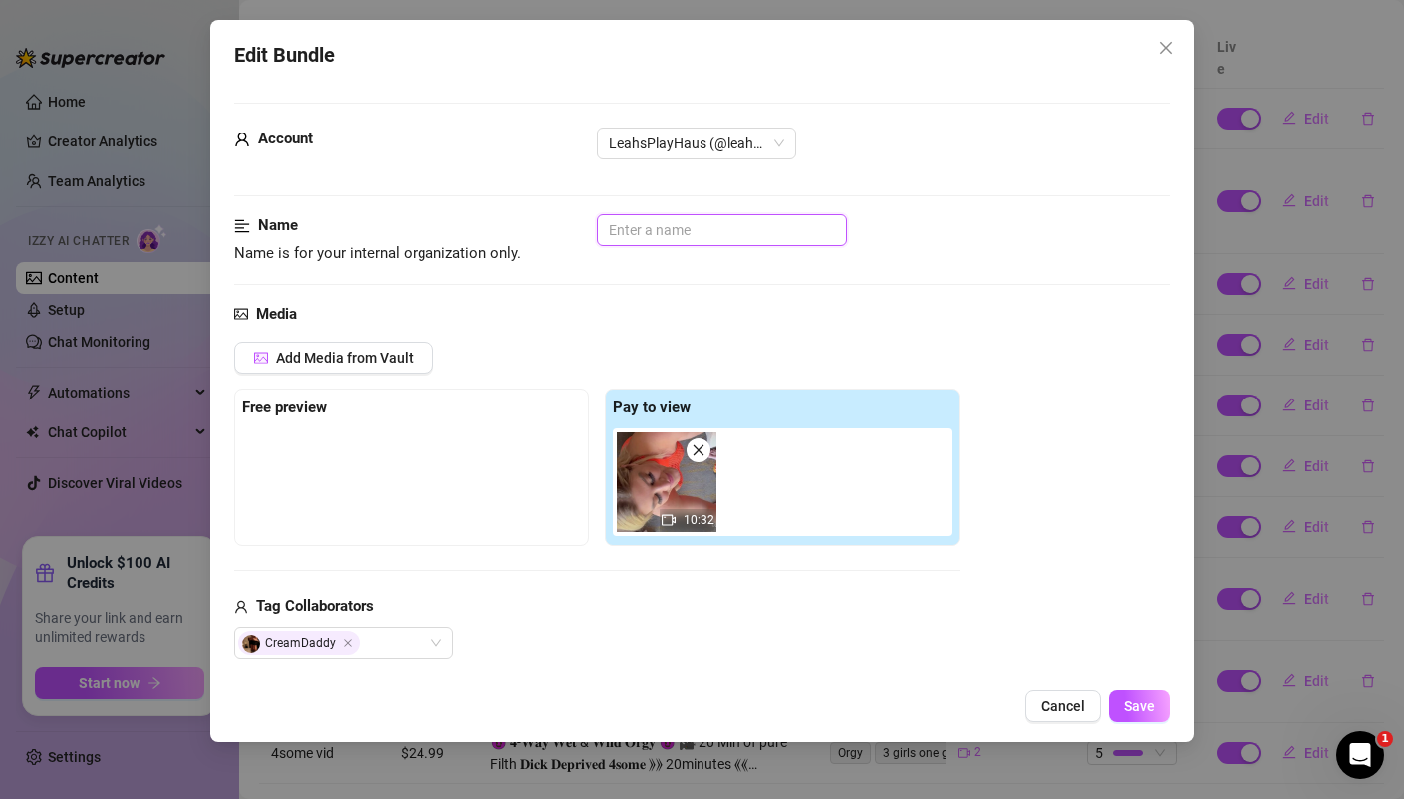
click at [693, 224] on input "text" at bounding box center [722, 230] width 250 height 32
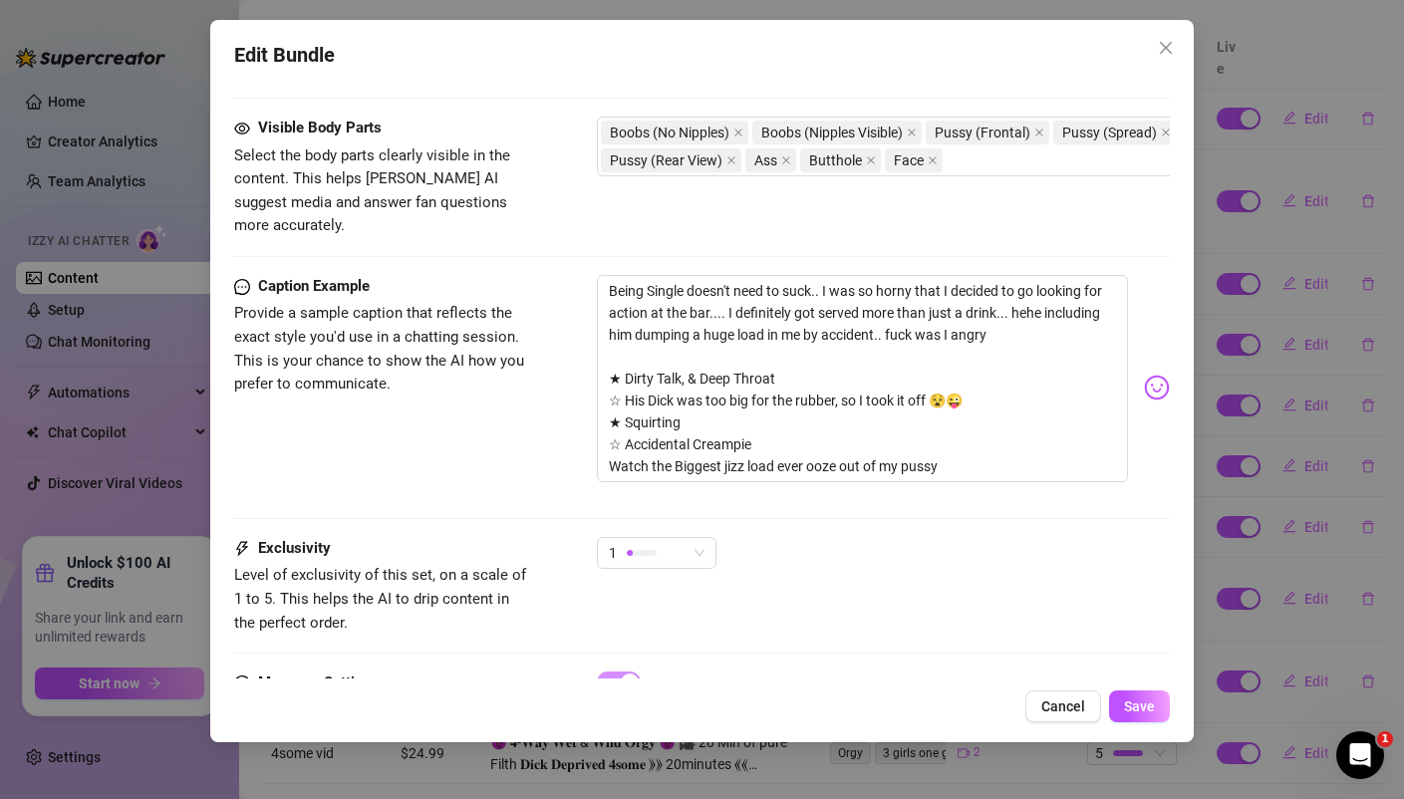
scroll to position [1228, 0]
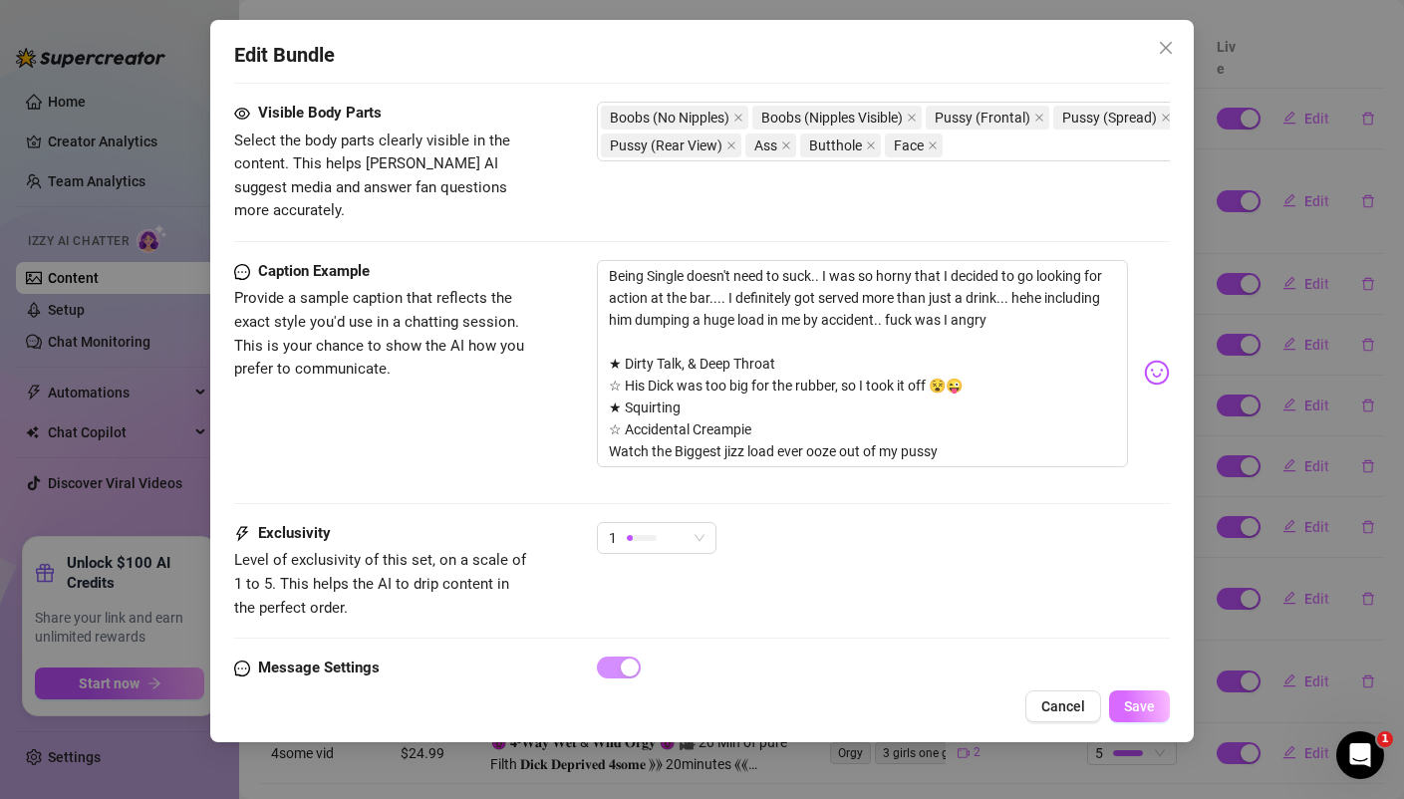
click at [1123, 700] on button "Save" at bounding box center [1139, 706] width 61 height 32
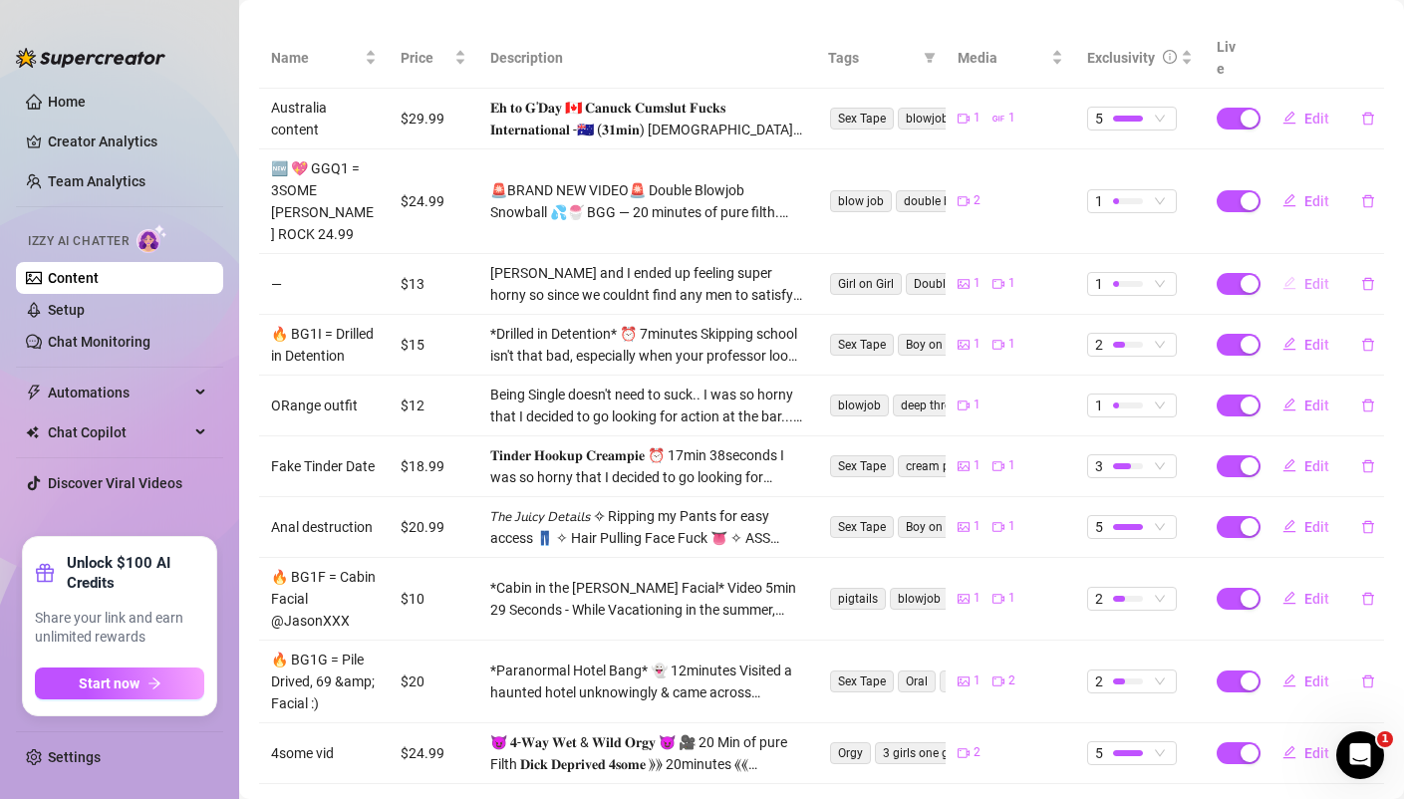
click at [1326, 276] on span "Edit" at bounding box center [1316, 284] width 25 height 16
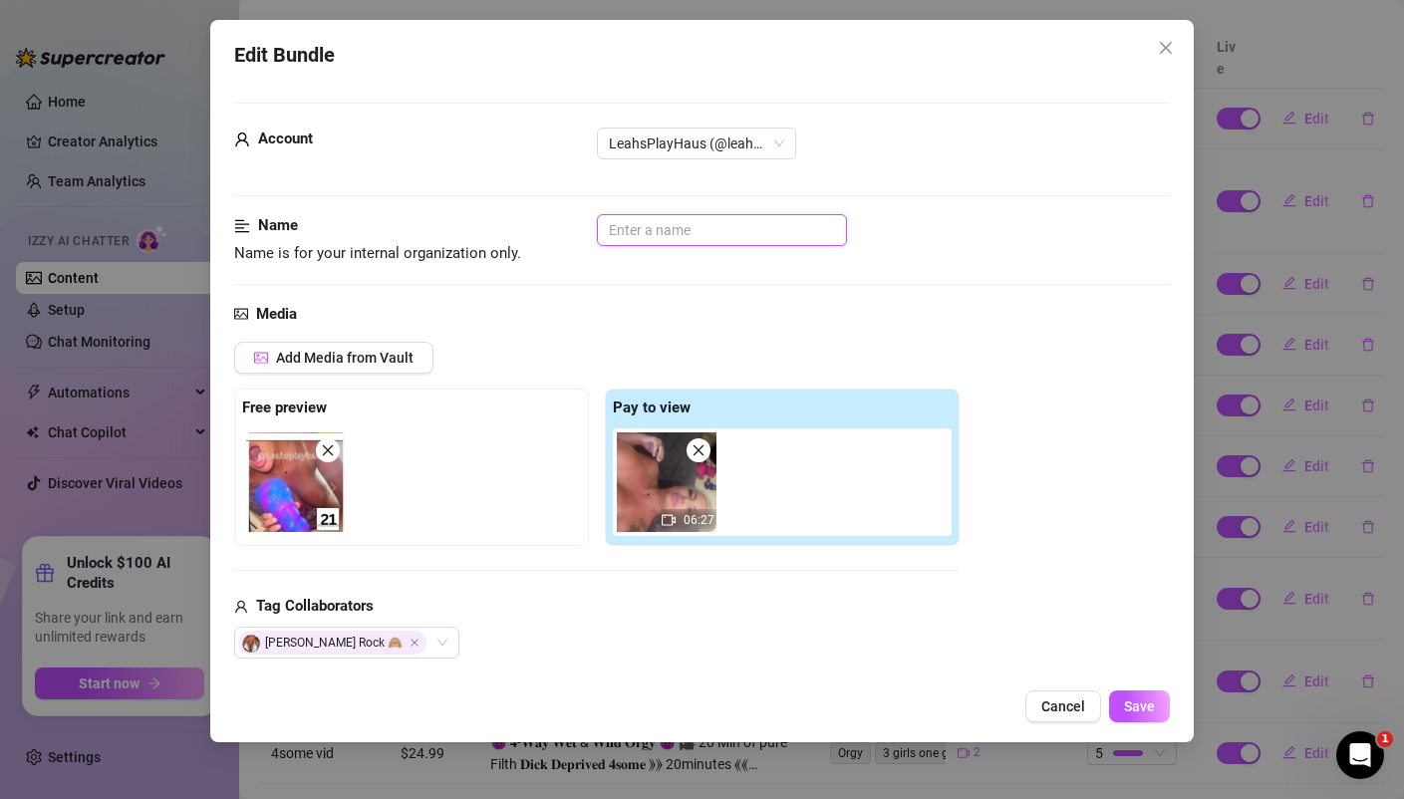
click at [677, 230] on input "text" at bounding box center [722, 230] width 250 height 32
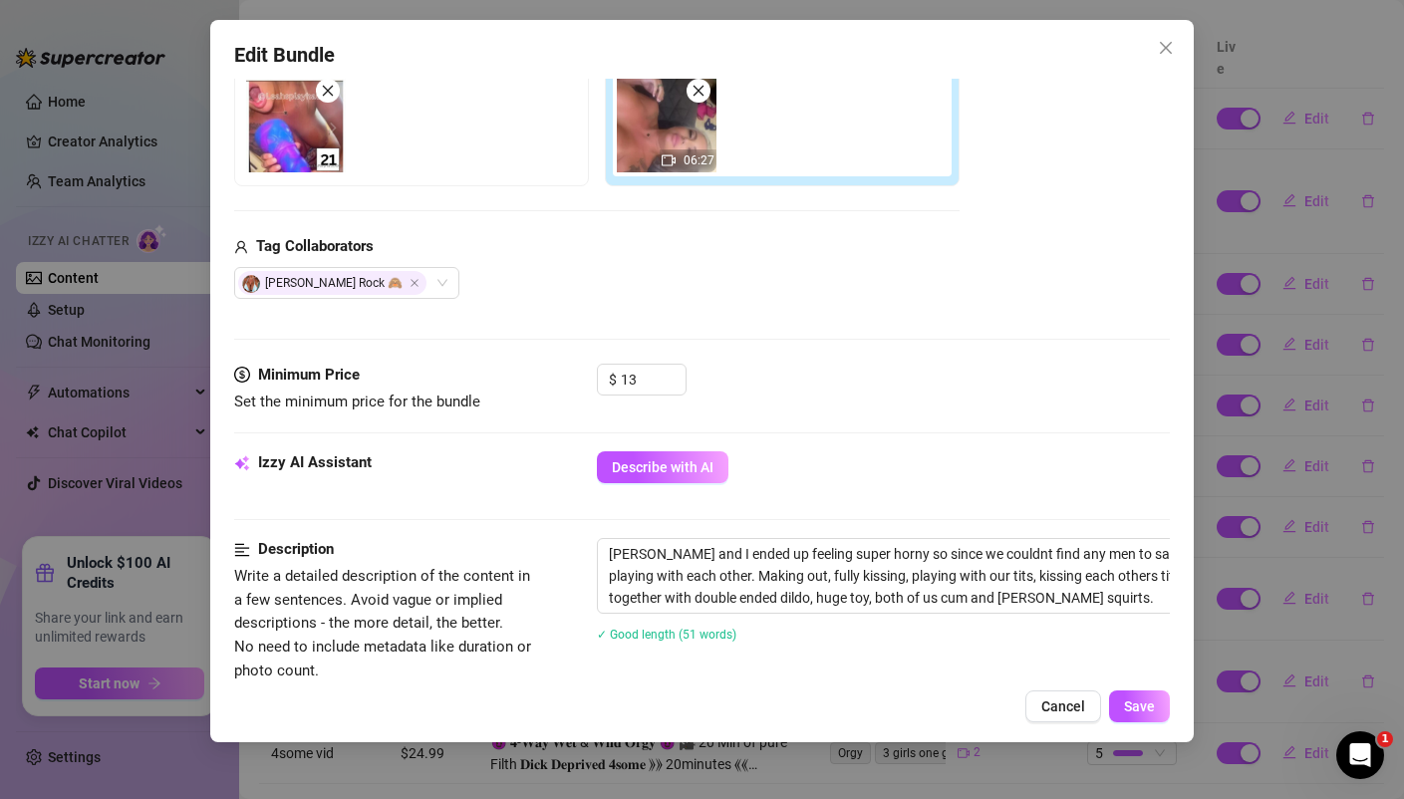
scroll to position [432, 0]
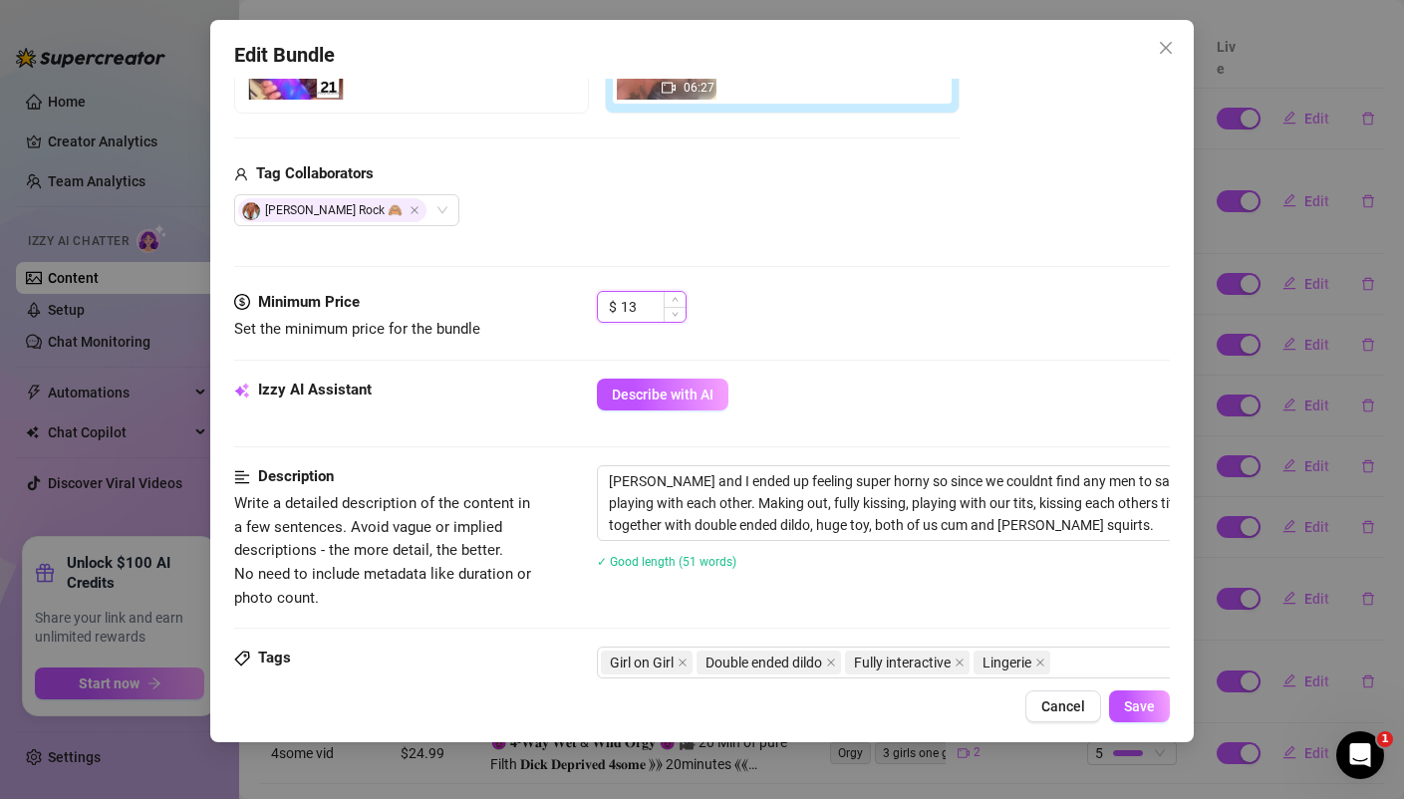
click at [655, 314] on input "13" at bounding box center [653, 307] width 65 height 30
click at [1130, 697] on button "Save" at bounding box center [1139, 706] width 61 height 32
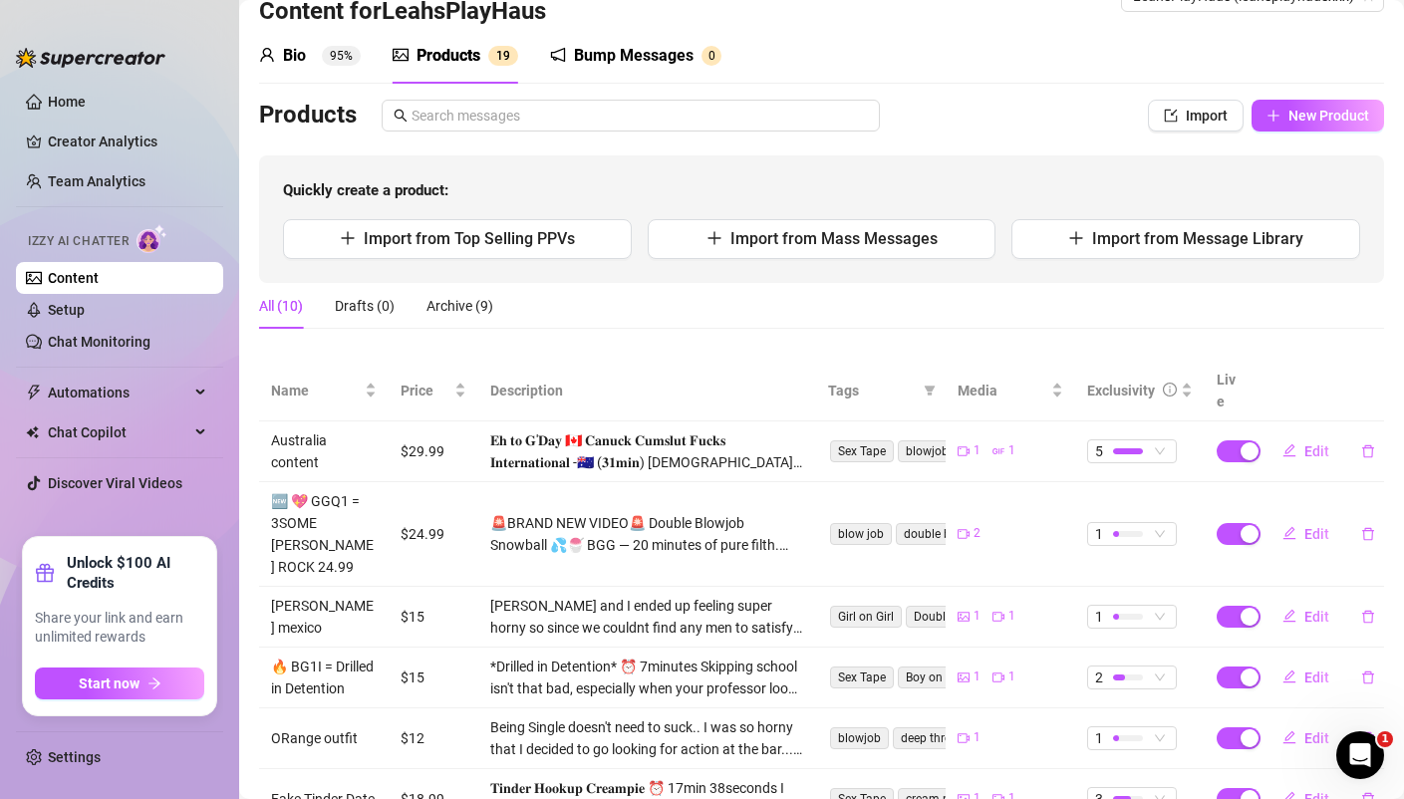
scroll to position [0, 0]
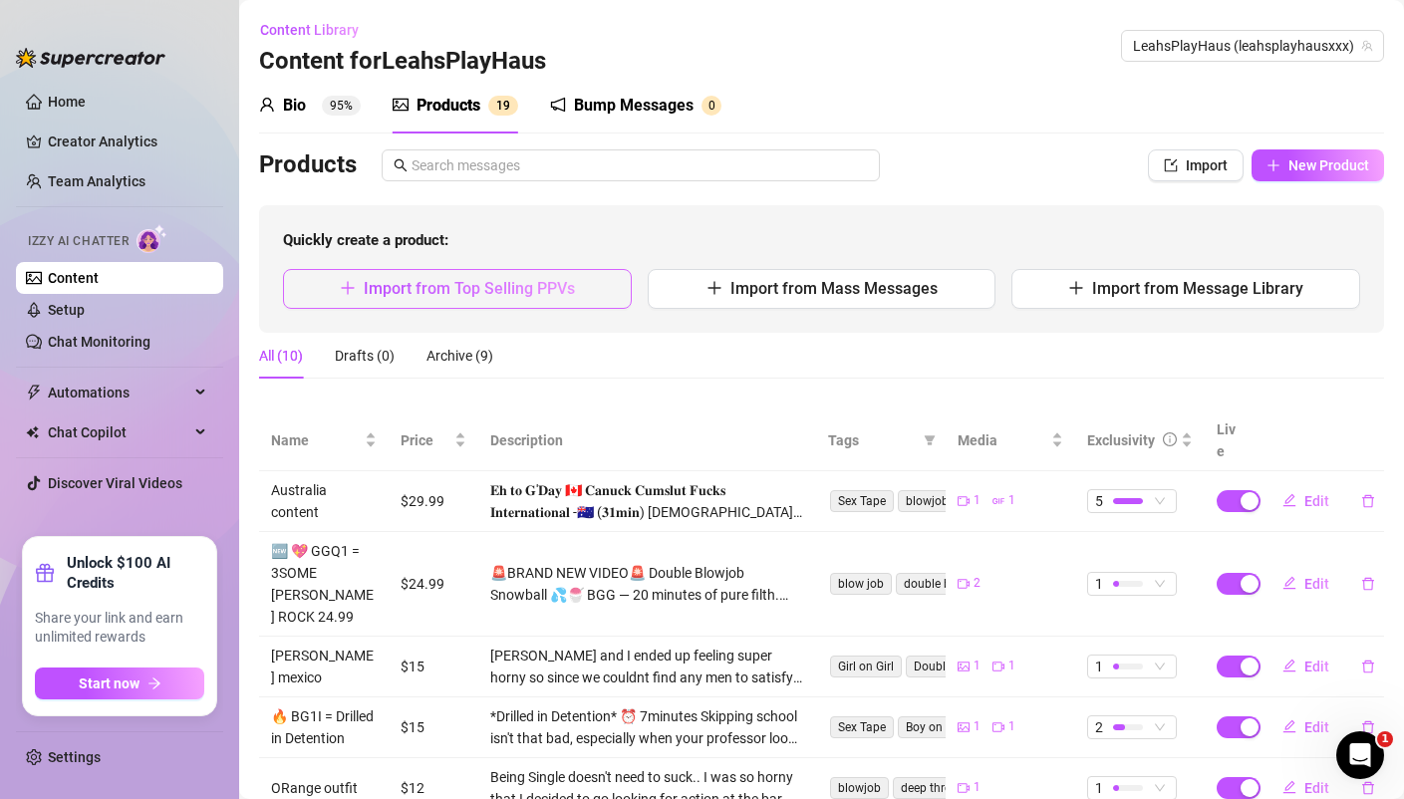
click at [526, 285] on span "Import from Top Selling PPVs" at bounding box center [469, 288] width 211 height 19
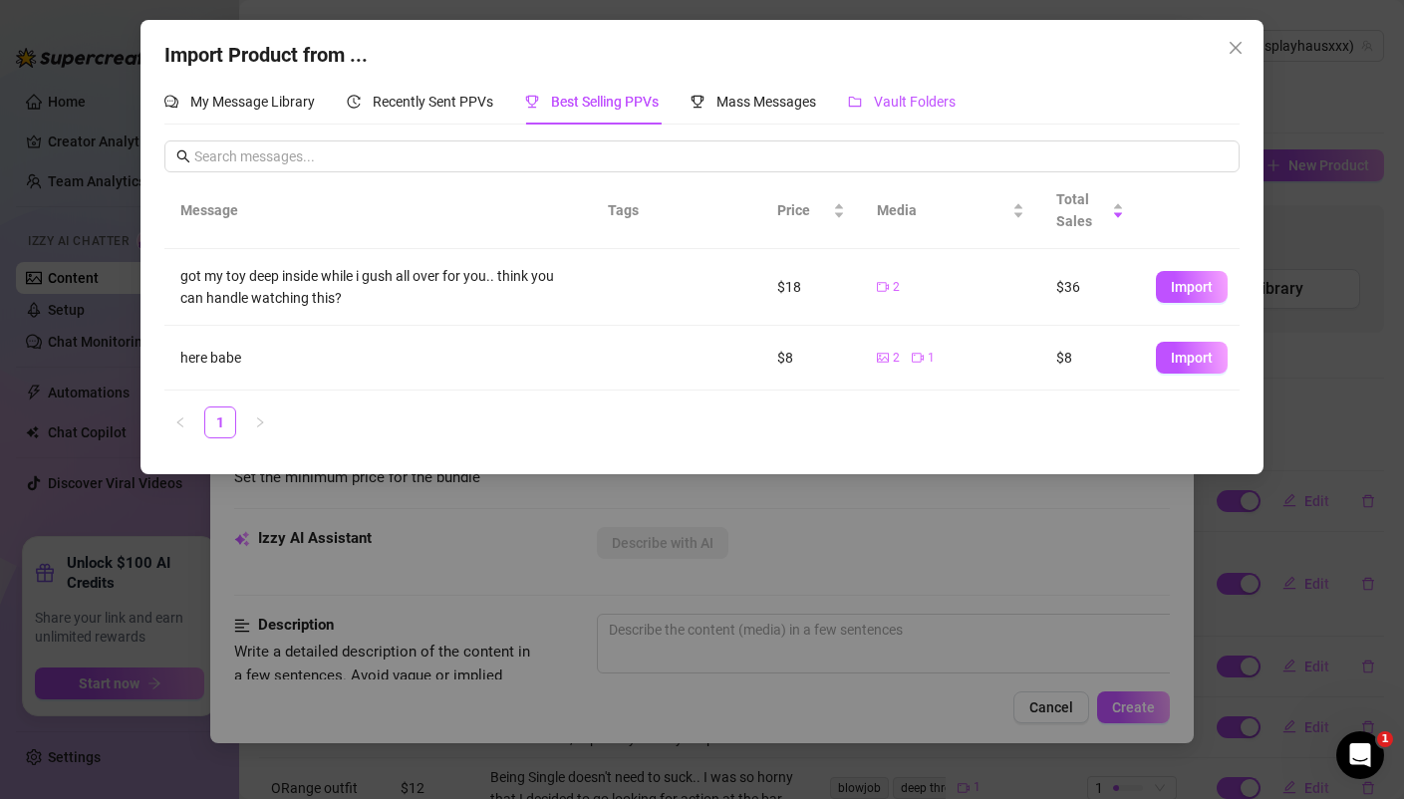
click at [906, 99] on span "Vault Folders" at bounding box center [915, 102] width 82 height 16
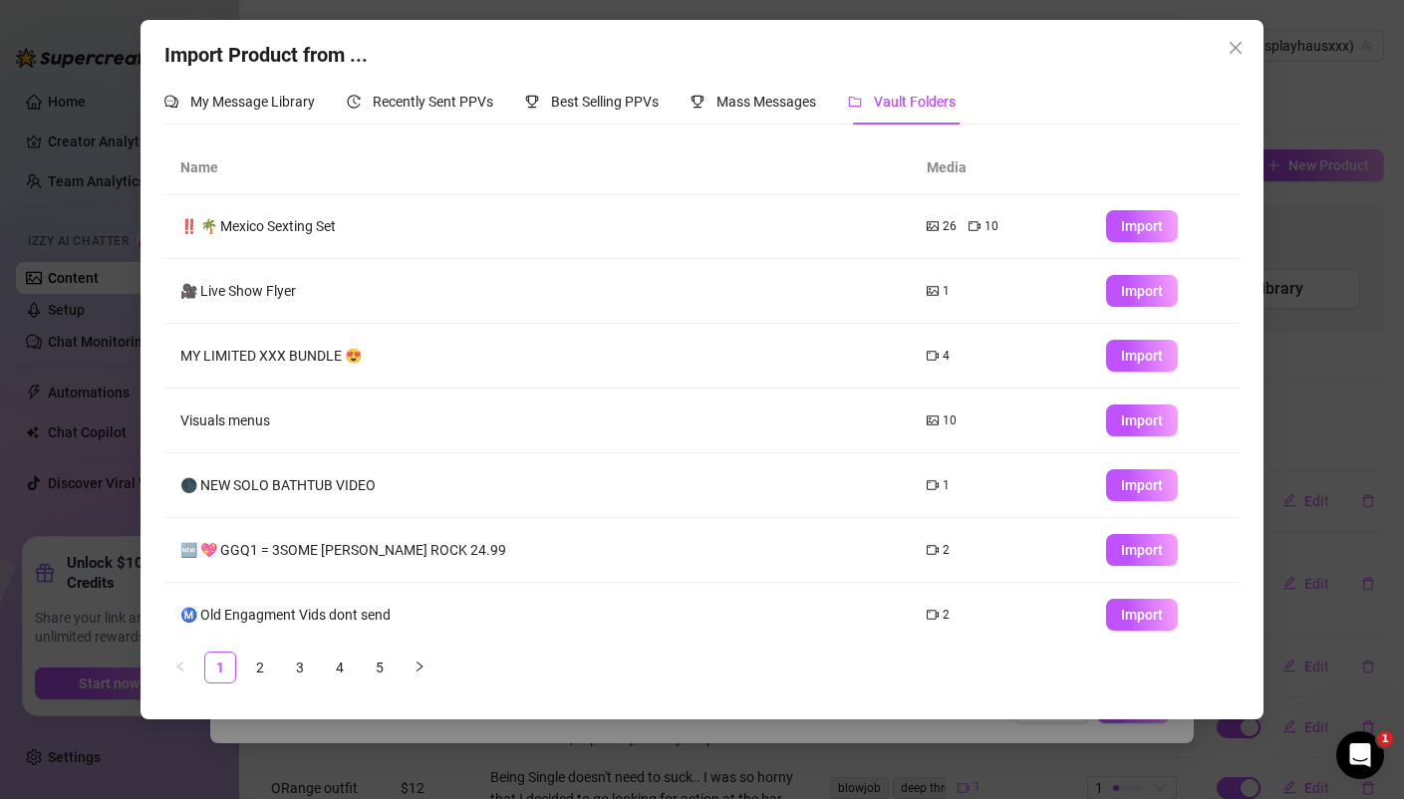
scroll to position [68, 0]
click at [382, 669] on link "5" at bounding box center [380, 667] width 30 height 30
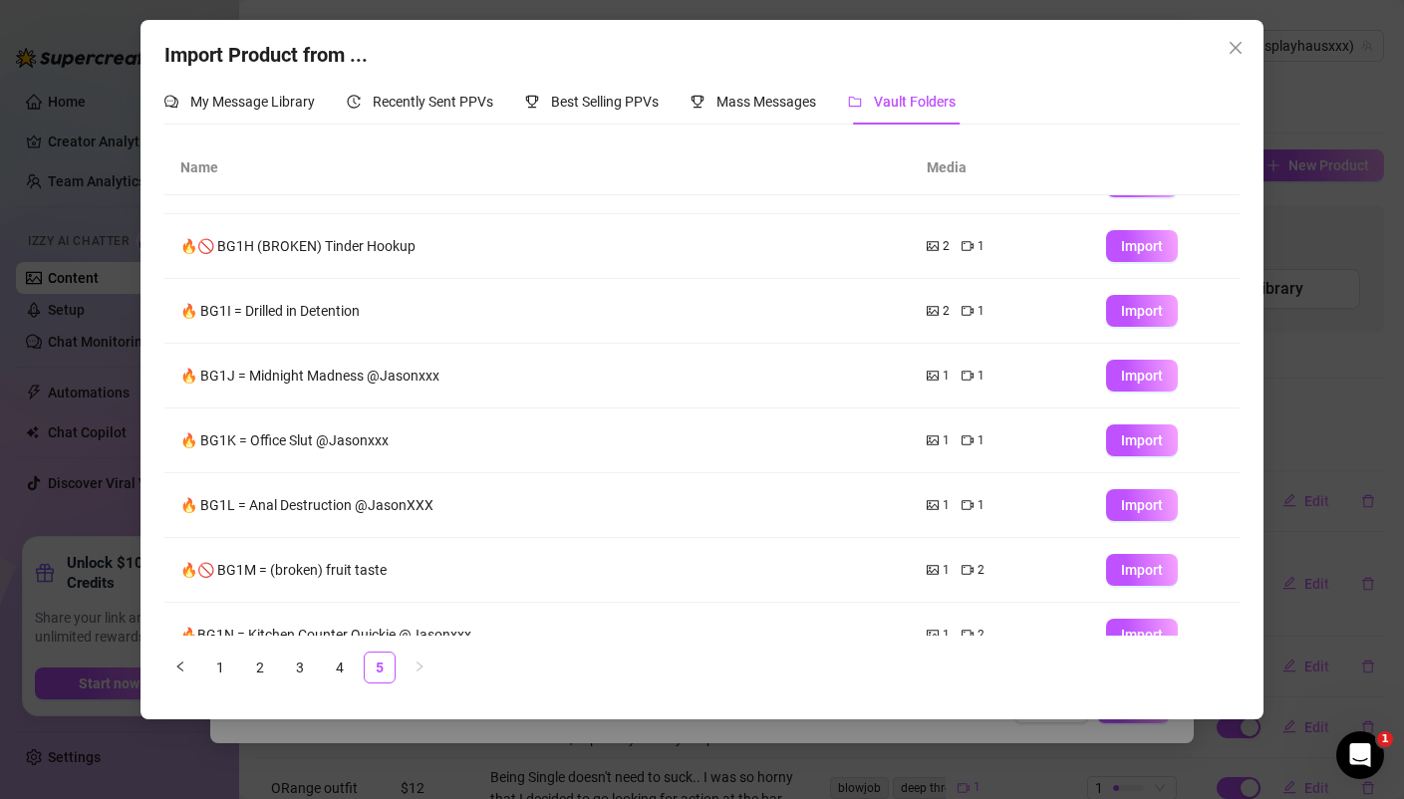
scroll to position [208, 0]
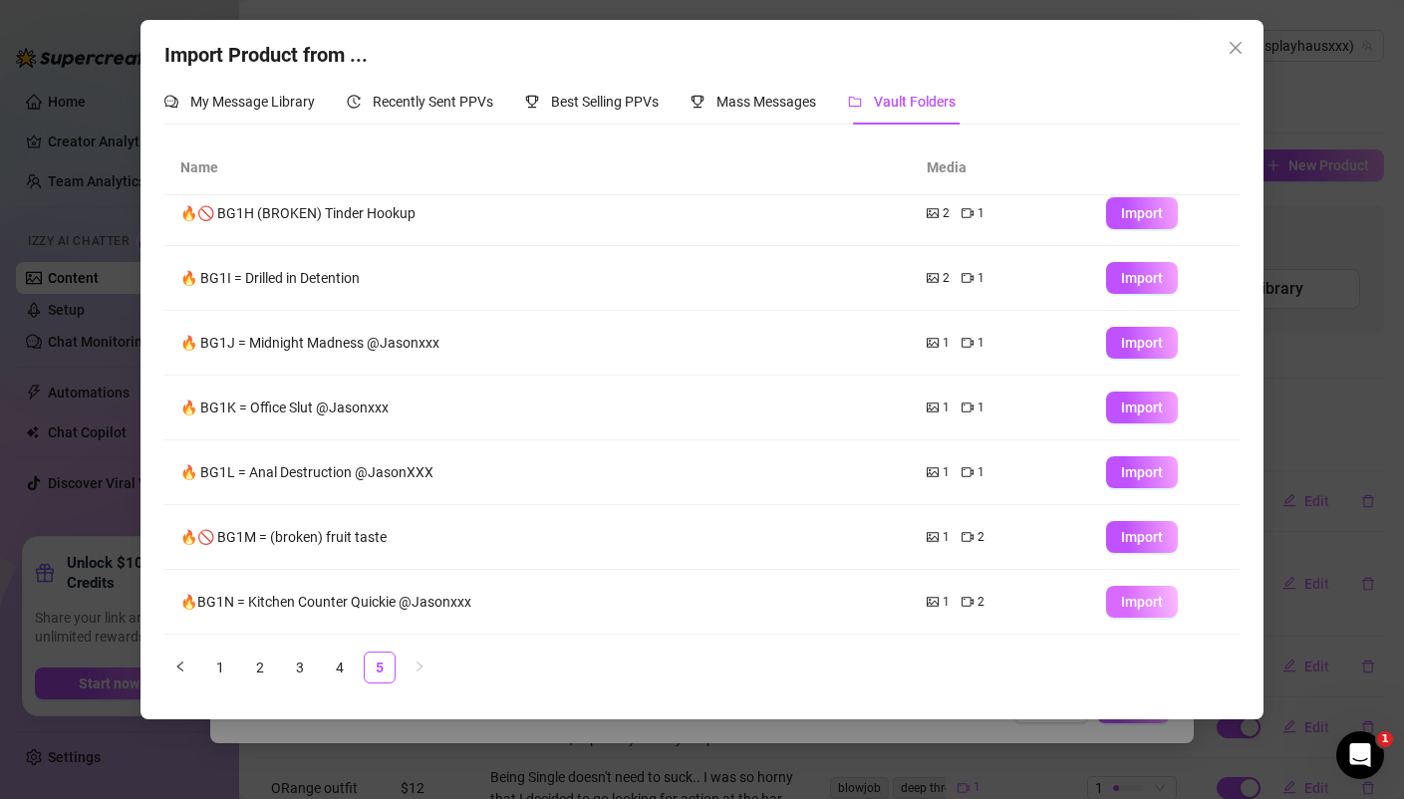
click at [1145, 599] on span "Import" at bounding box center [1142, 602] width 42 height 16
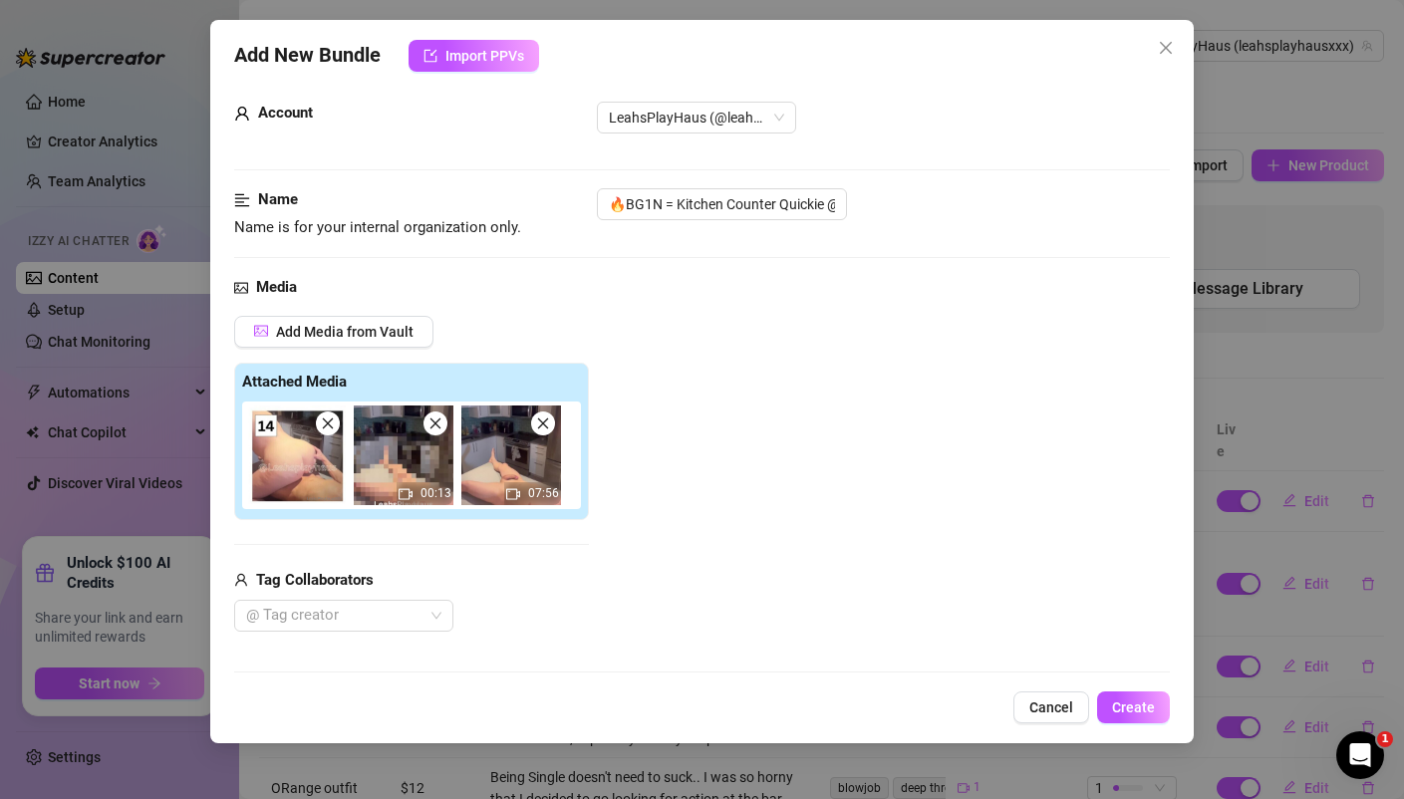
scroll to position [41, 0]
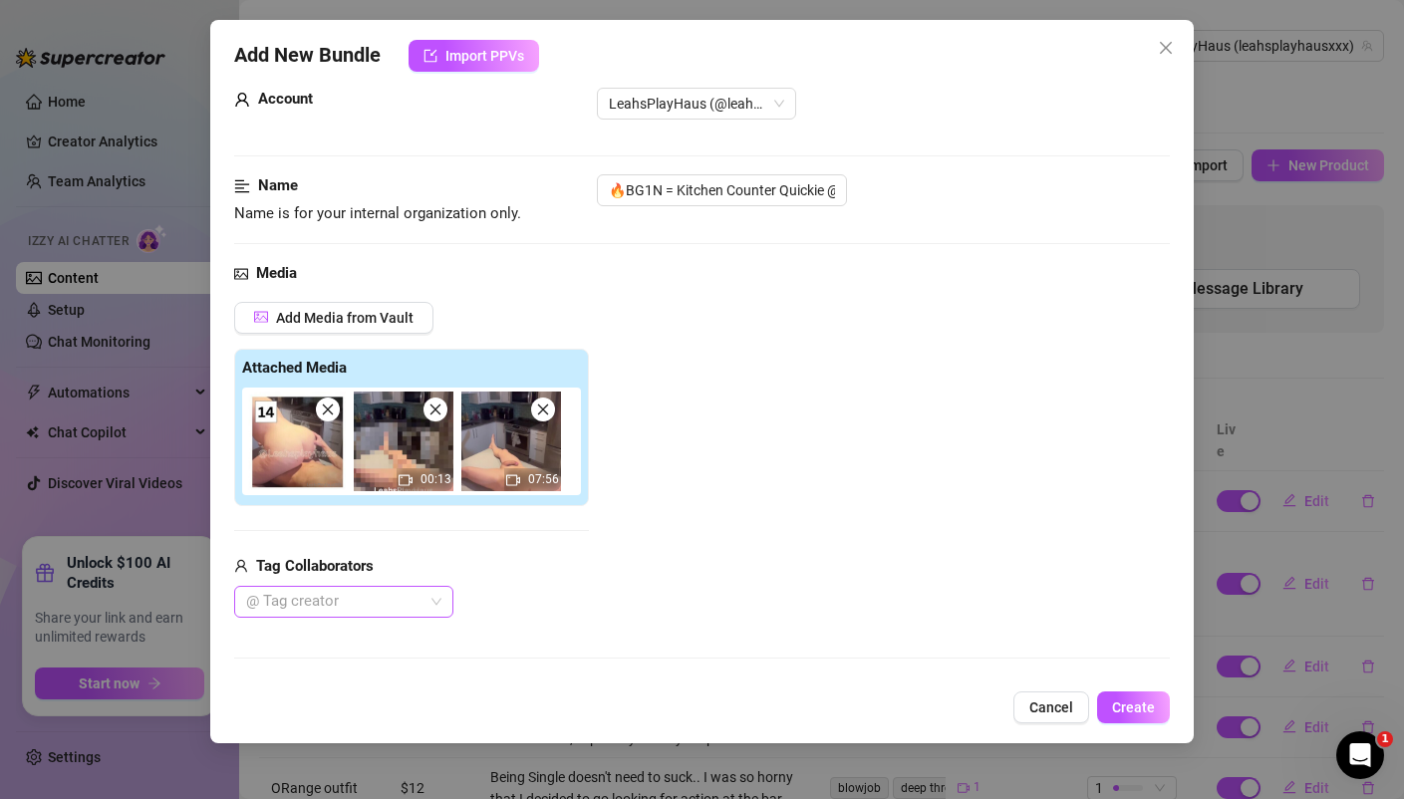
click at [316, 603] on div at bounding box center [333, 602] width 190 height 28
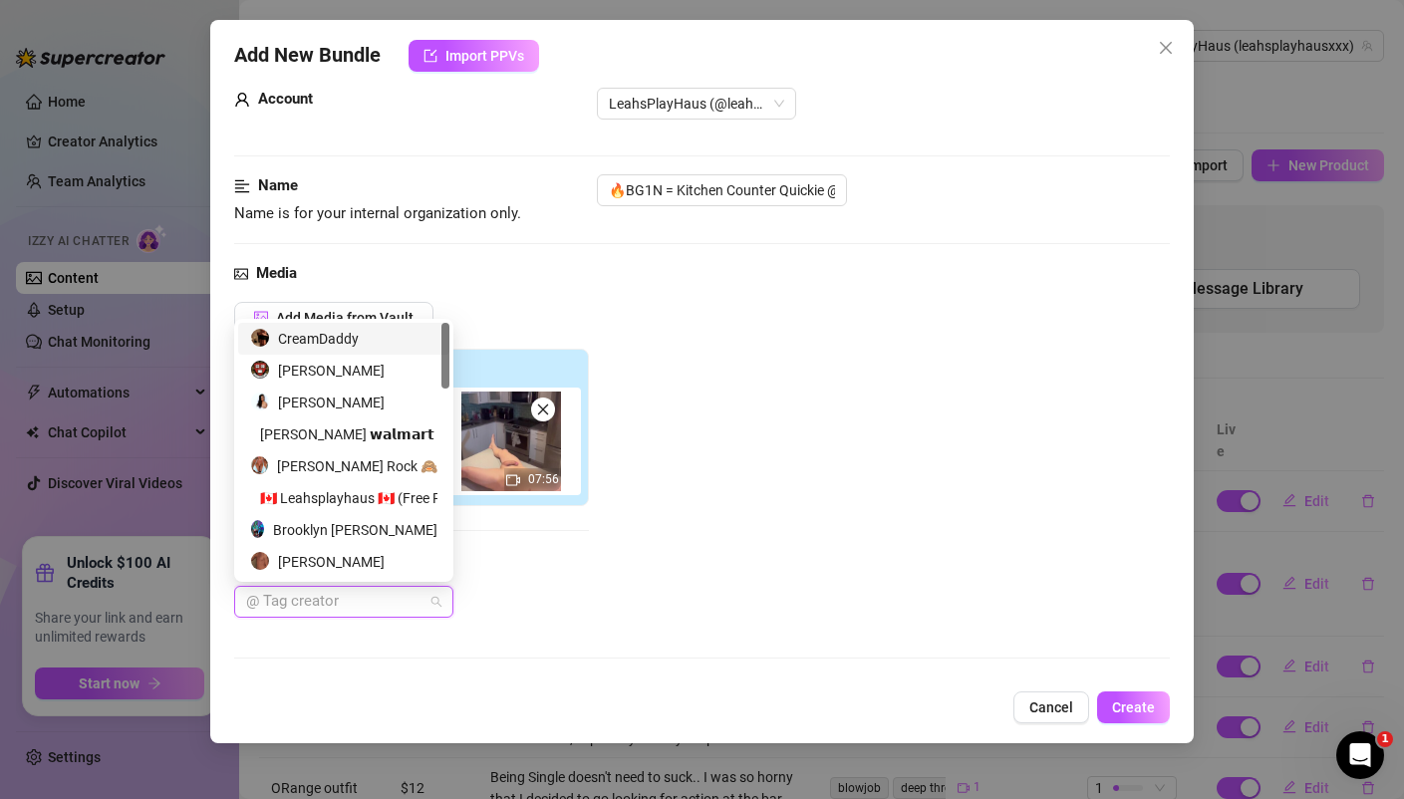
click at [345, 326] on div "CreamDaddy" at bounding box center [343, 339] width 211 height 32
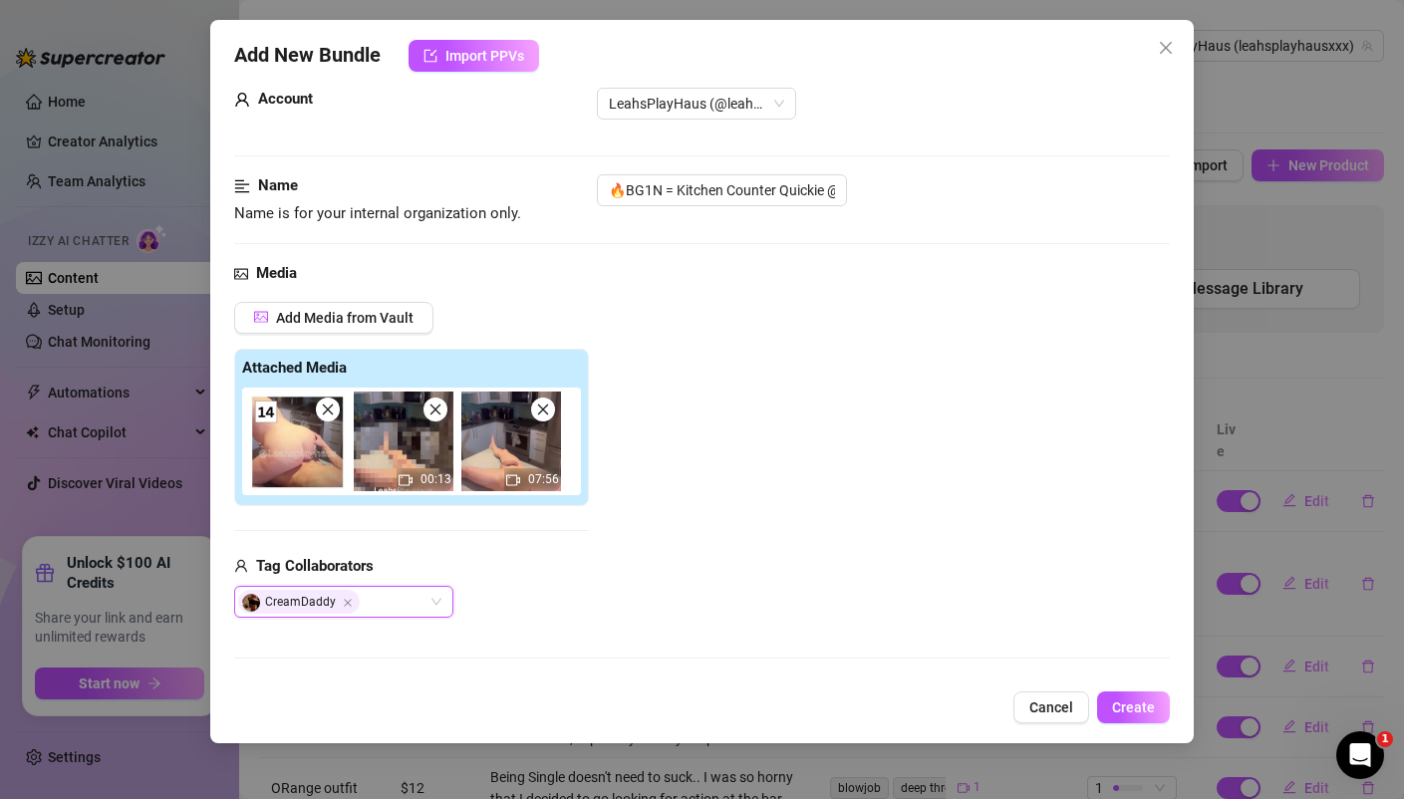
click at [721, 404] on div "Add Media from Vault Attached Media 00:13 07:56 Tag Collaborators CreamDaddy Cr…" at bounding box center [701, 460] width 934 height 317
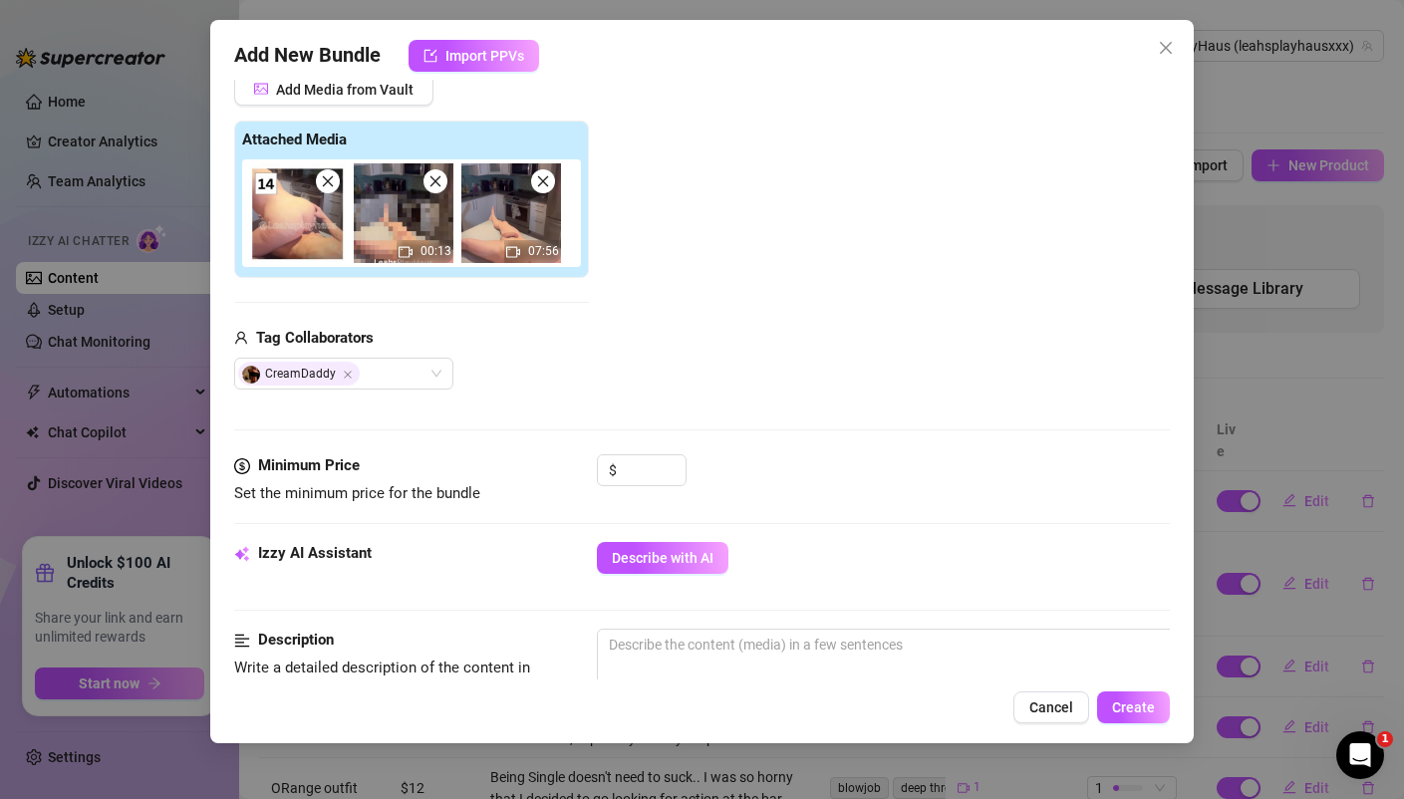
scroll to position [274, 0]
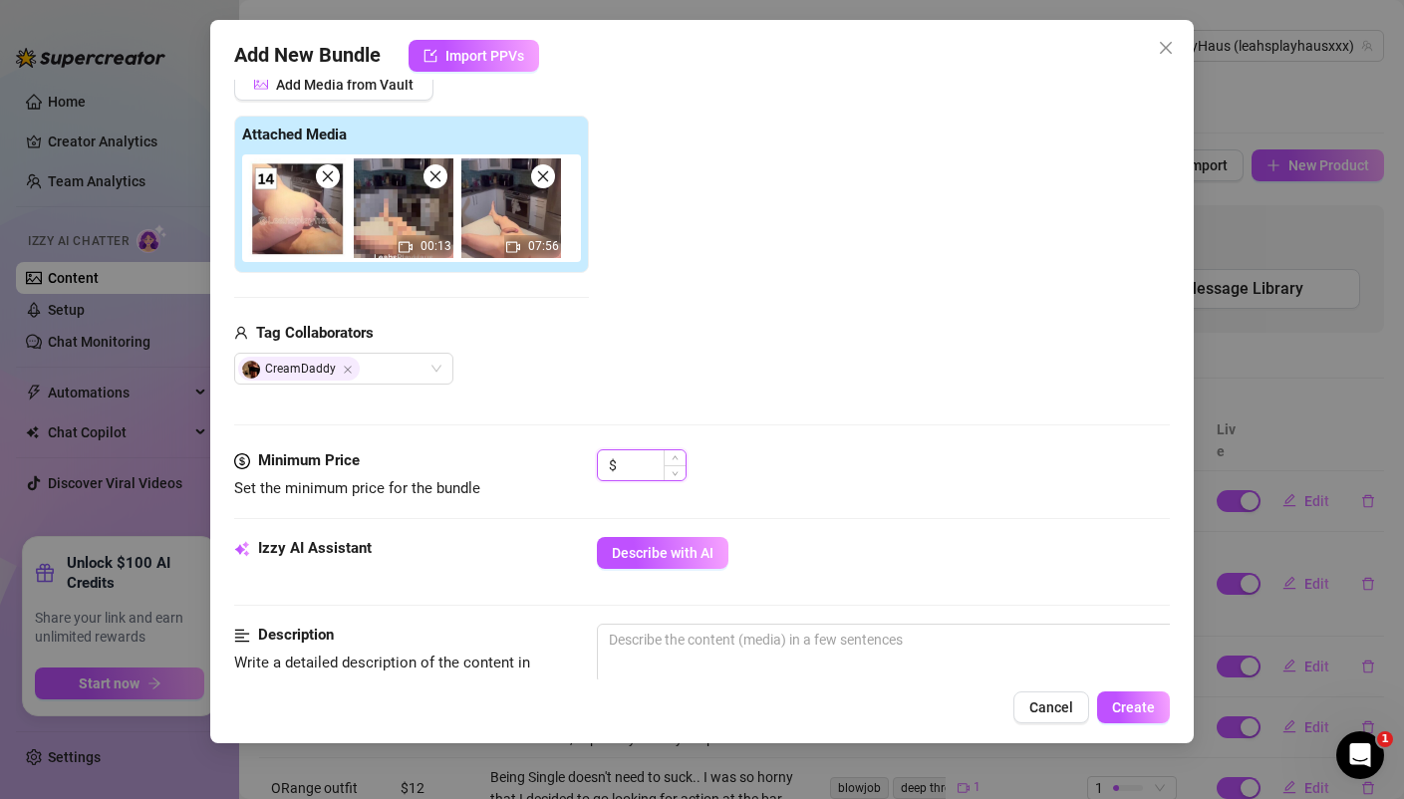
click at [637, 467] on input at bounding box center [653, 465] width 65 height 30
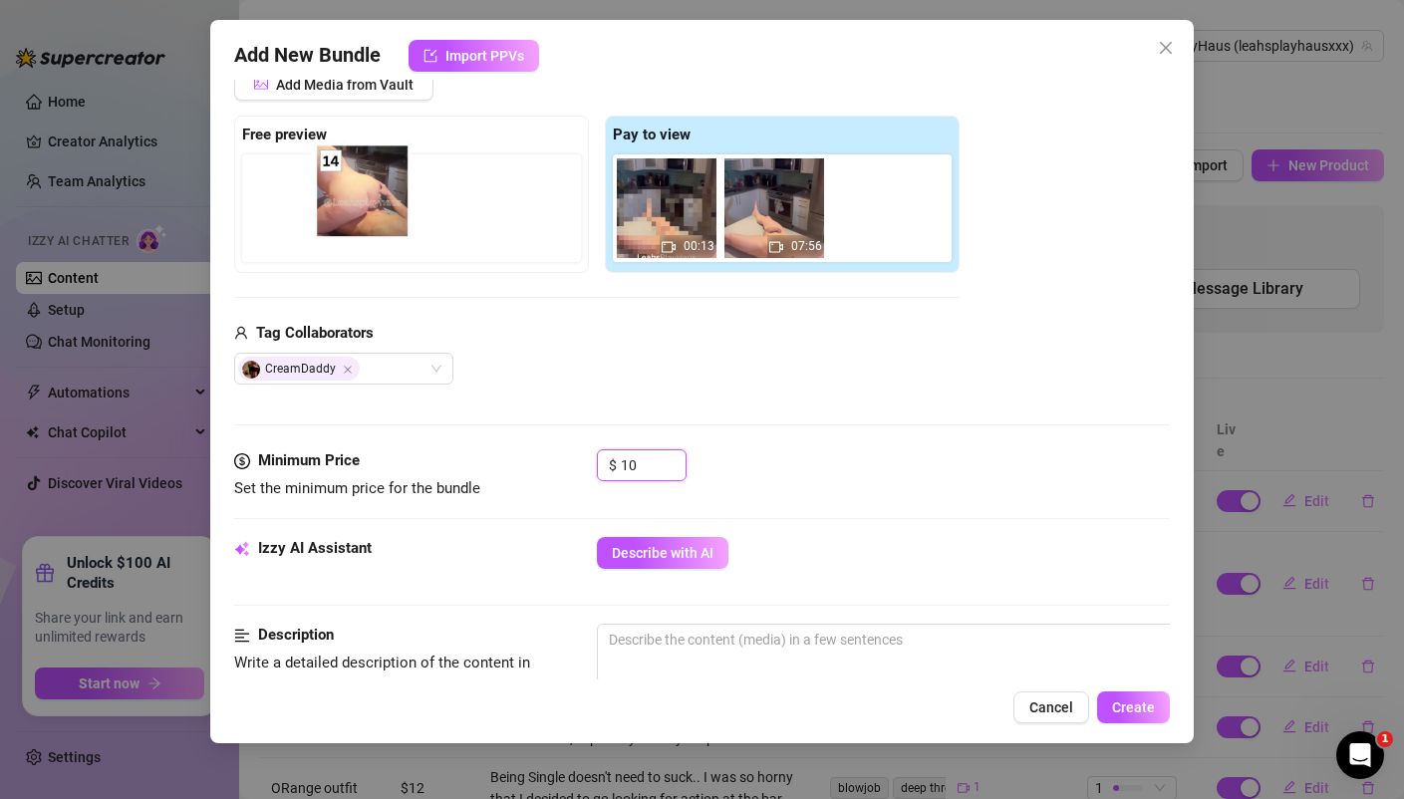
drag, startPoint x: 677, startPoint y: 228, endPoint x: 366, endPoint y: 210, distance: 312.3
click at [366, 210] on div "Free preview Pay to view 00:13 07:56" at bounding box center [596, 194] width 725 height 157
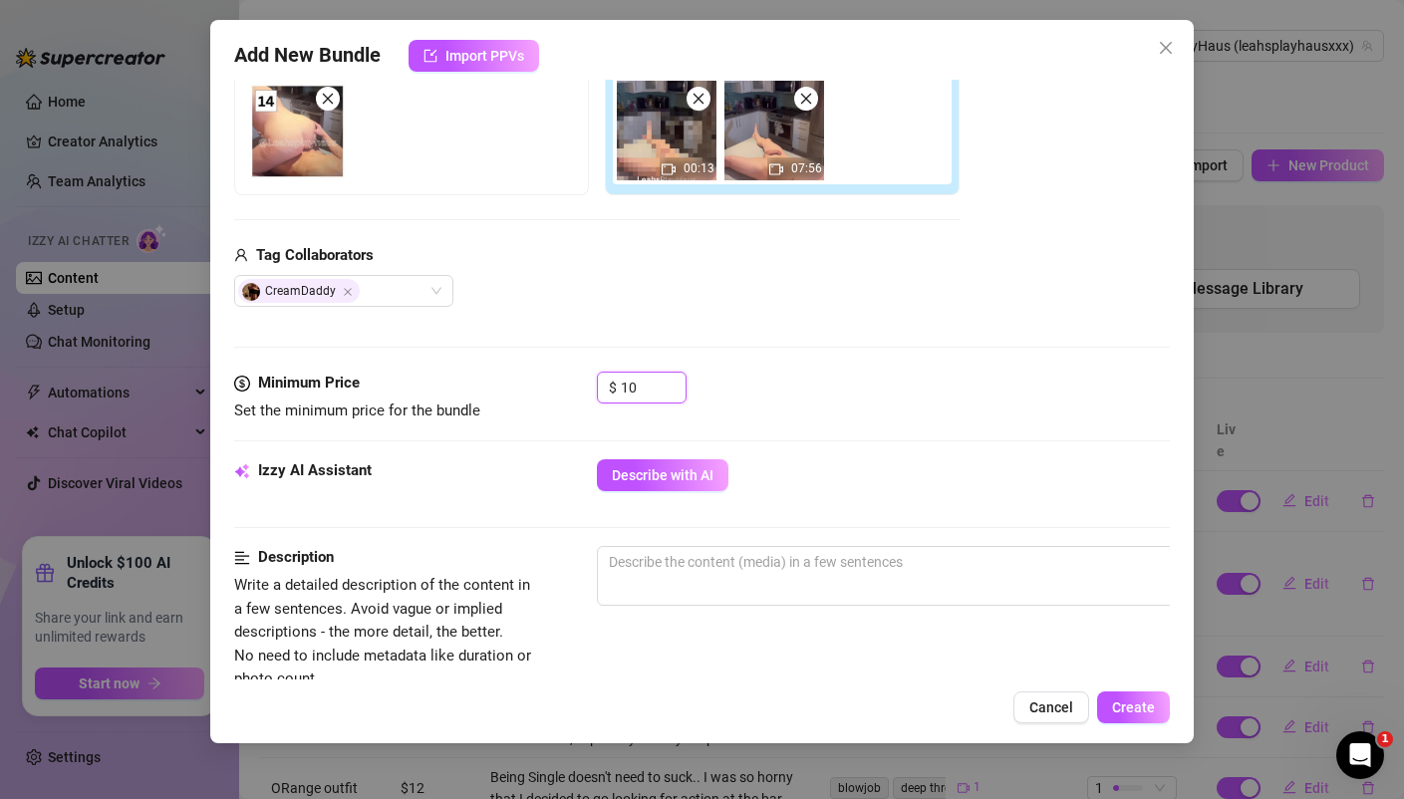
scroll to position [325, 0]
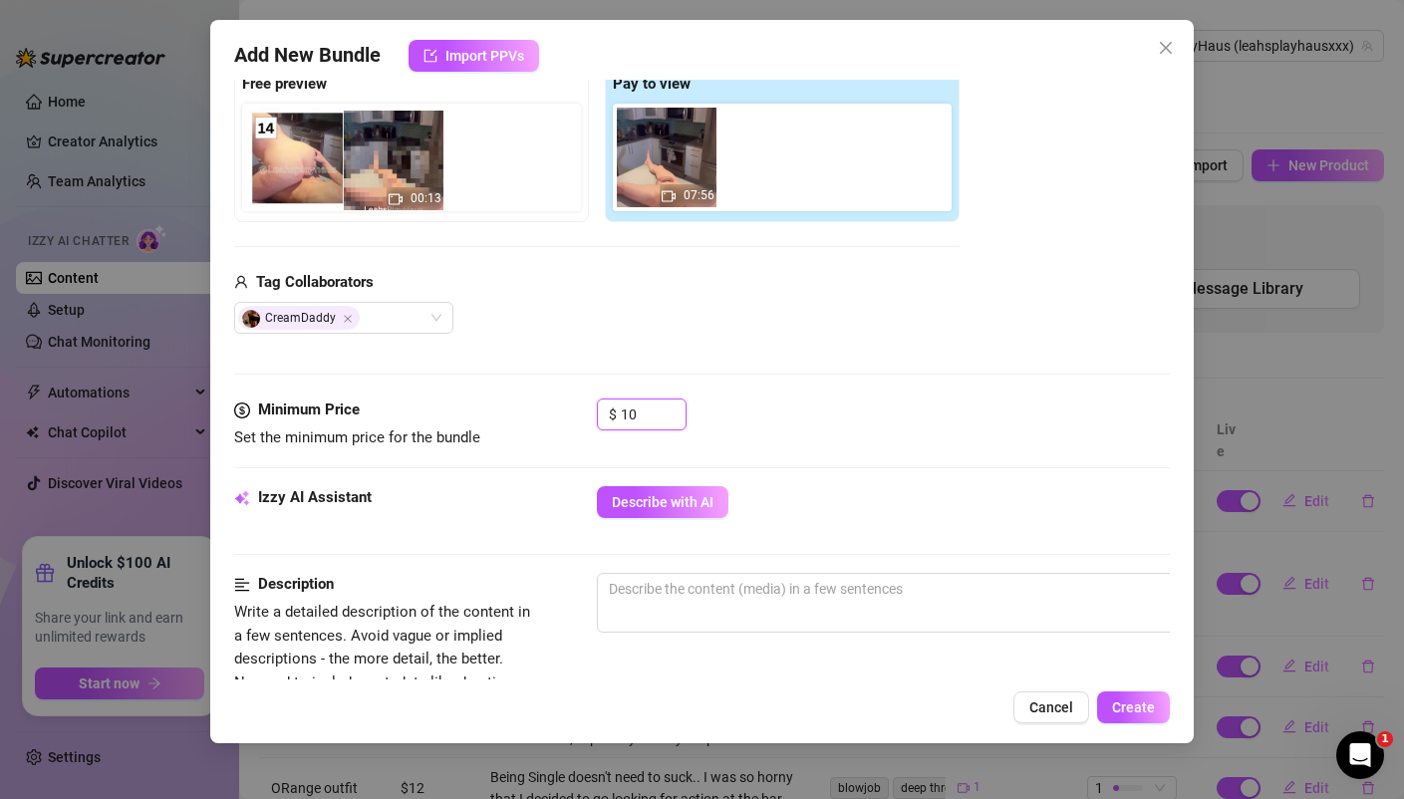
drag, startPoint x: 658, startPoint y: 168, endPoint x: 375, endPoint y: 173, distance: 284.0
click at [375, 173] on div "Free preview Pay to view 00:13 07:56" at bounding box center [596, 143] width 725 height 157
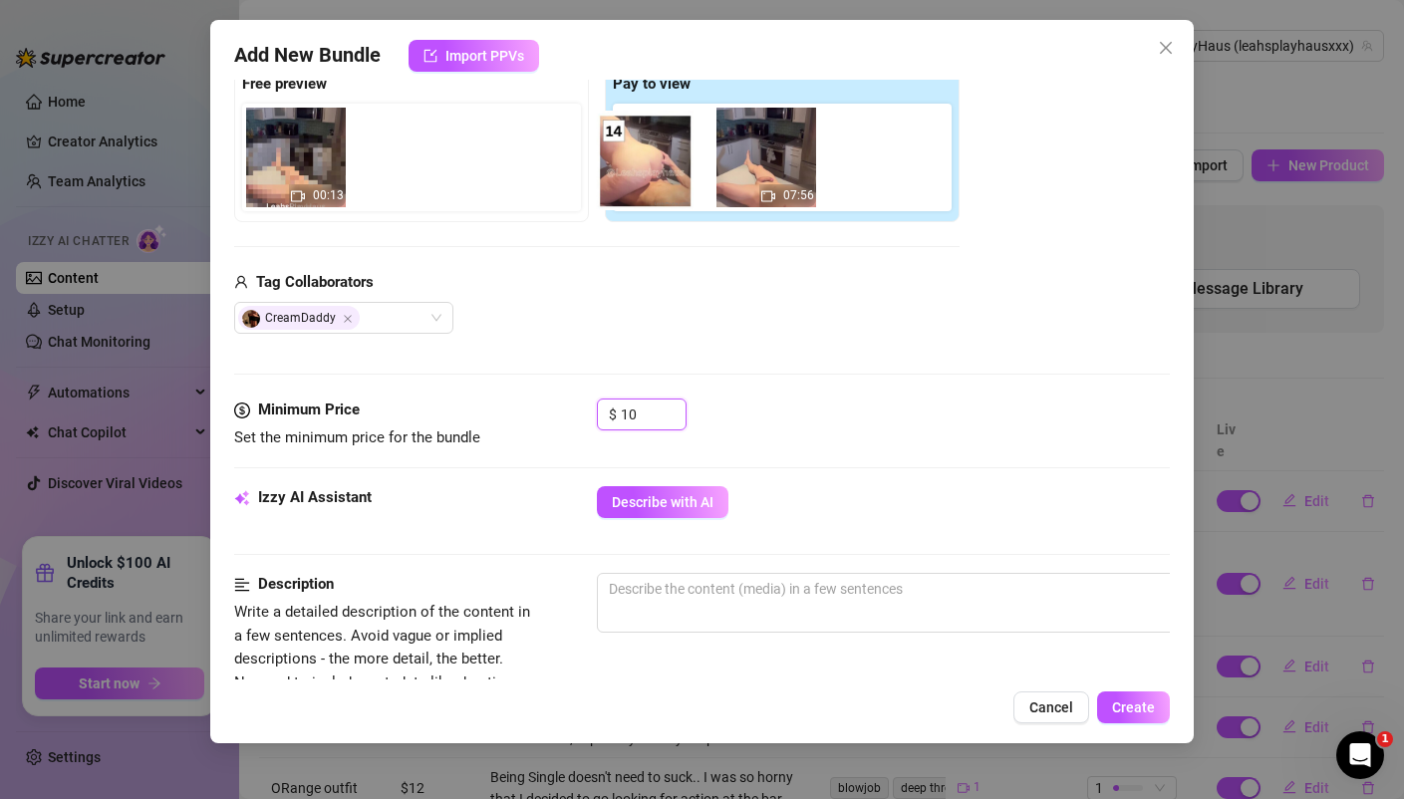
drag, startPoint x: 317, startPoint y: 166, endPoint x: 673, endPoint y: 163, distance: 356.6
click at [673, 163] on div "Free preview 00:13 Pay to view 07:56" at bounding box center [596, 143] width 725 height 157
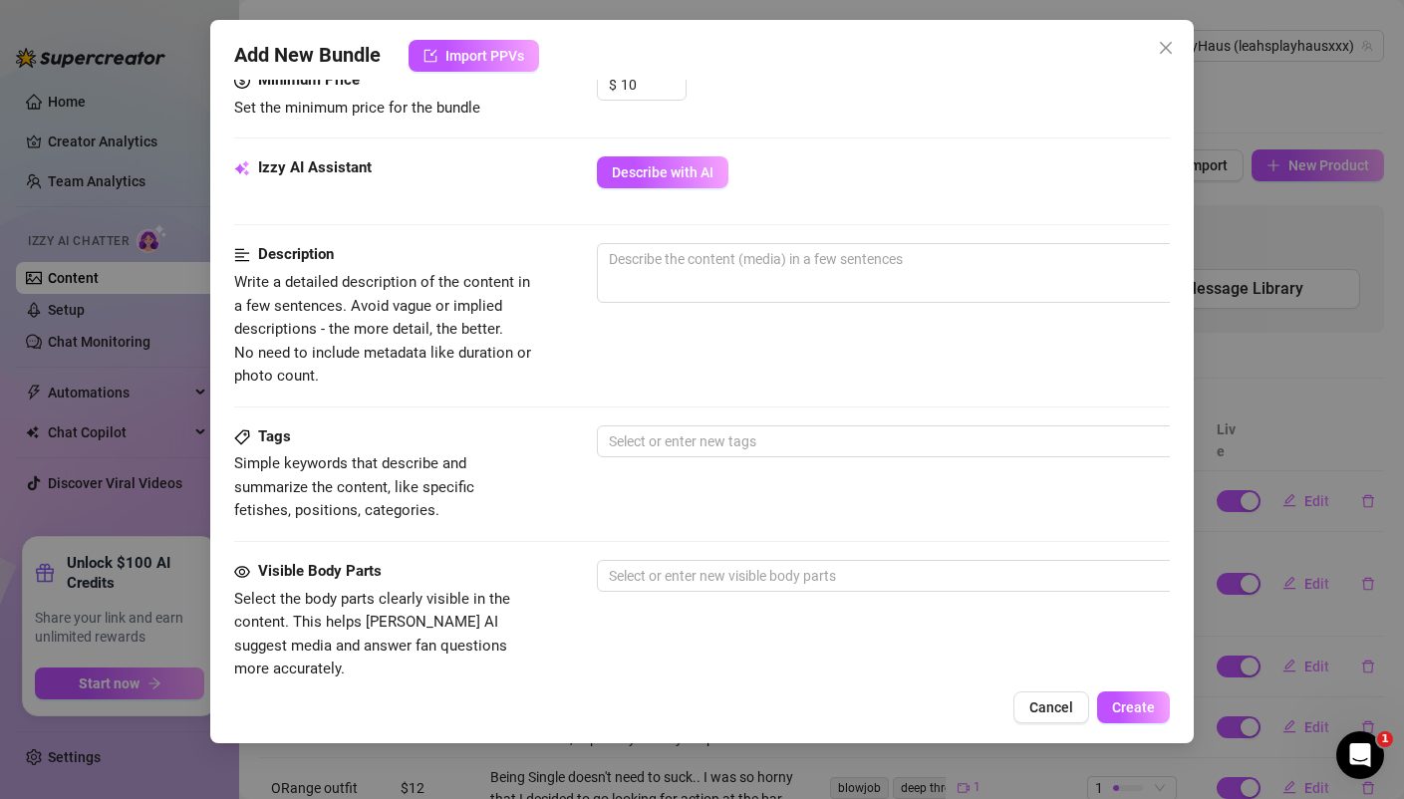
scroll to position [644, 0]
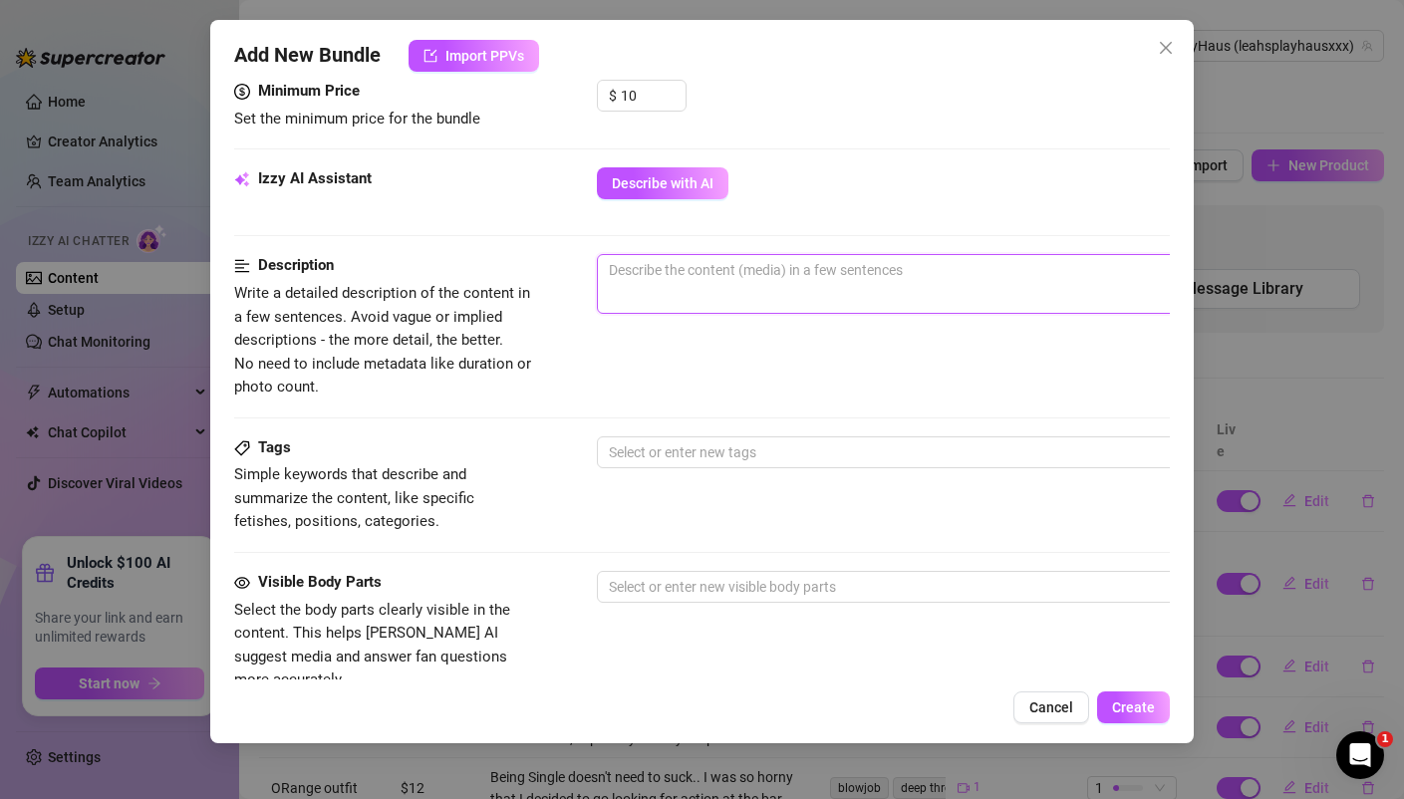
click at [707, 274] on textarea at bounding box center [945, 270] width 695 height 30
paste textarea "Kitchen Counter Kitchen Countertop Quickie (Almost 8m) Deep throating your cock…"
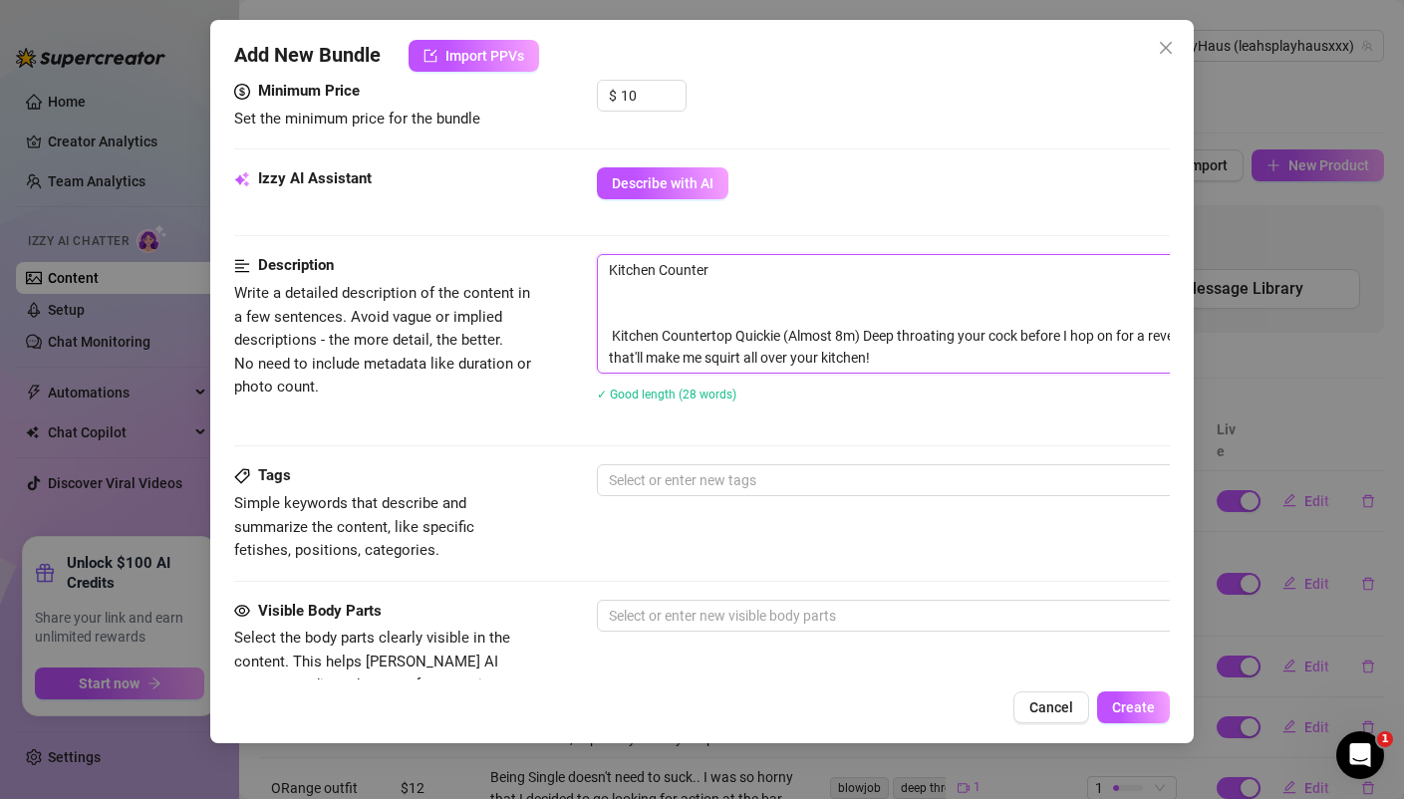
scroll to position [0, 0]
click at [711, 305] on textarea "Kitchen Counter Kitchen Countertop Quickie (Almost 8m) Deep throating your cock…" at bounding box center [945, 314] width 695 height 118
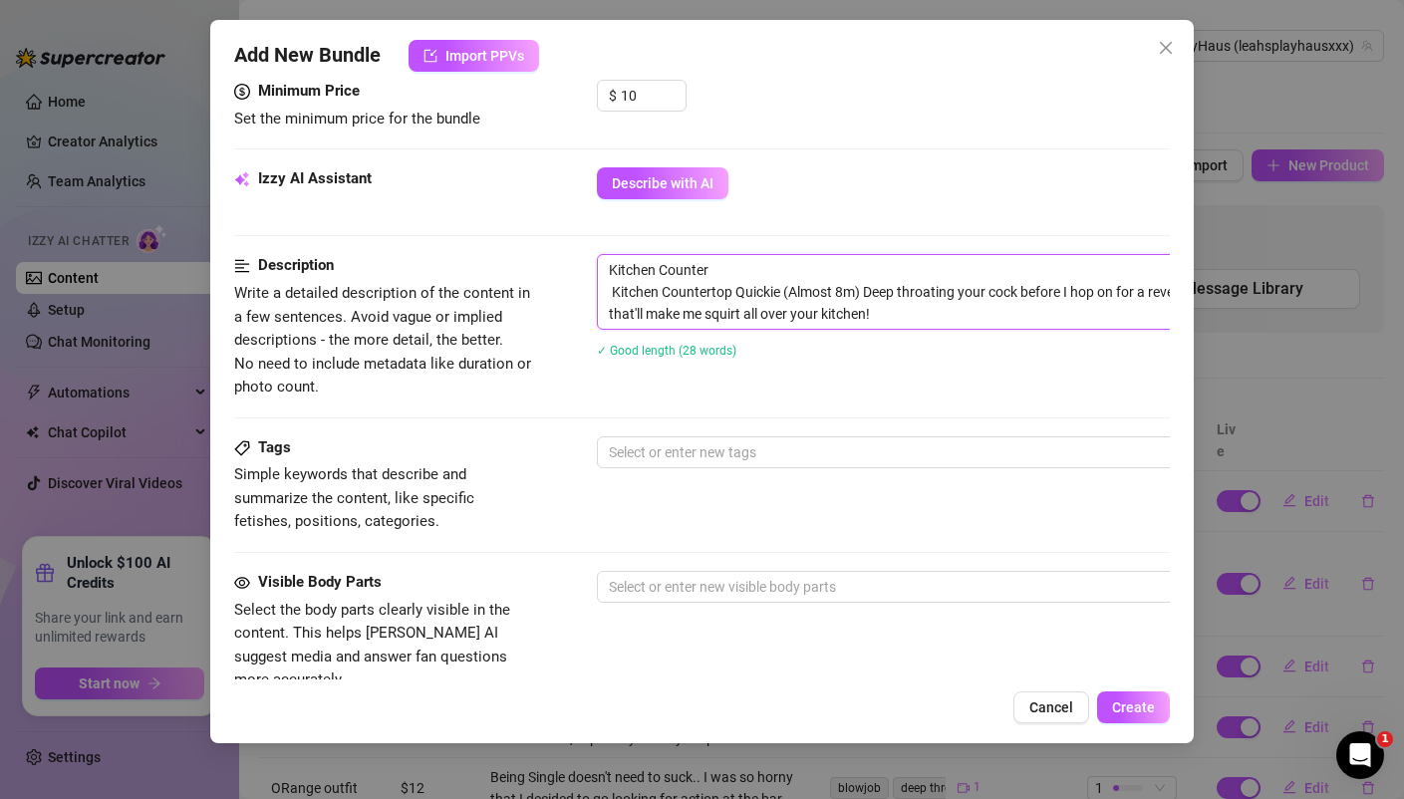
drag, startPoint x: 686, startPoint y: 257, endPoint x: 567, endPoint y: 245, distance: 120.1
click at [577, 245] on form "Account LeahsPlayHaus (@leahsplayhausxxx) Name Name is for your internal organi…" at bounding box center [701, 297] width 934 height 1674
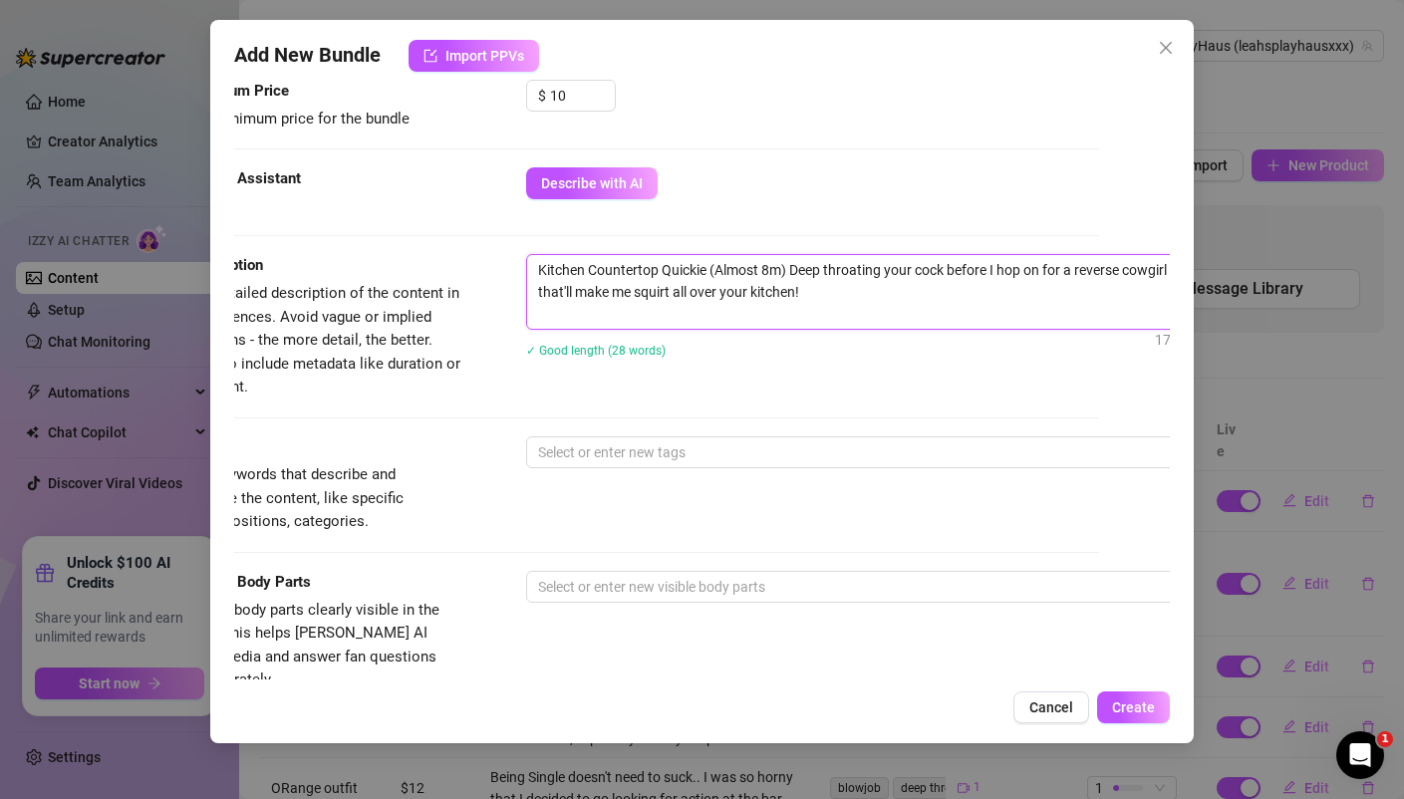
scroll to position [644, 72]
click at [791, 298] on textarea "Kitchen Countertop Quickie (Almost 8m) Deep throating your cock before I hop on…" at bounding box center [873, 292] width 695 height 74
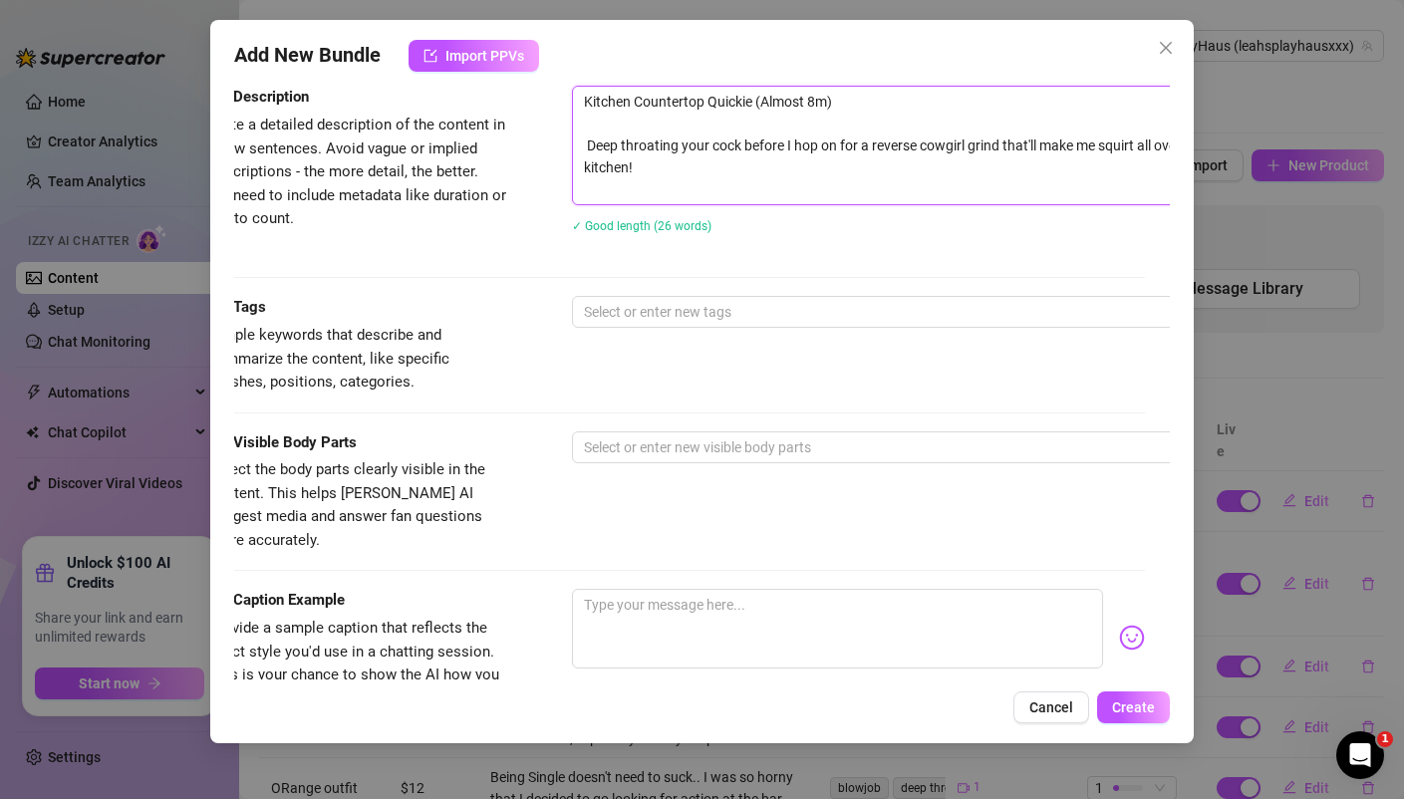
scroll to position [812, 20]
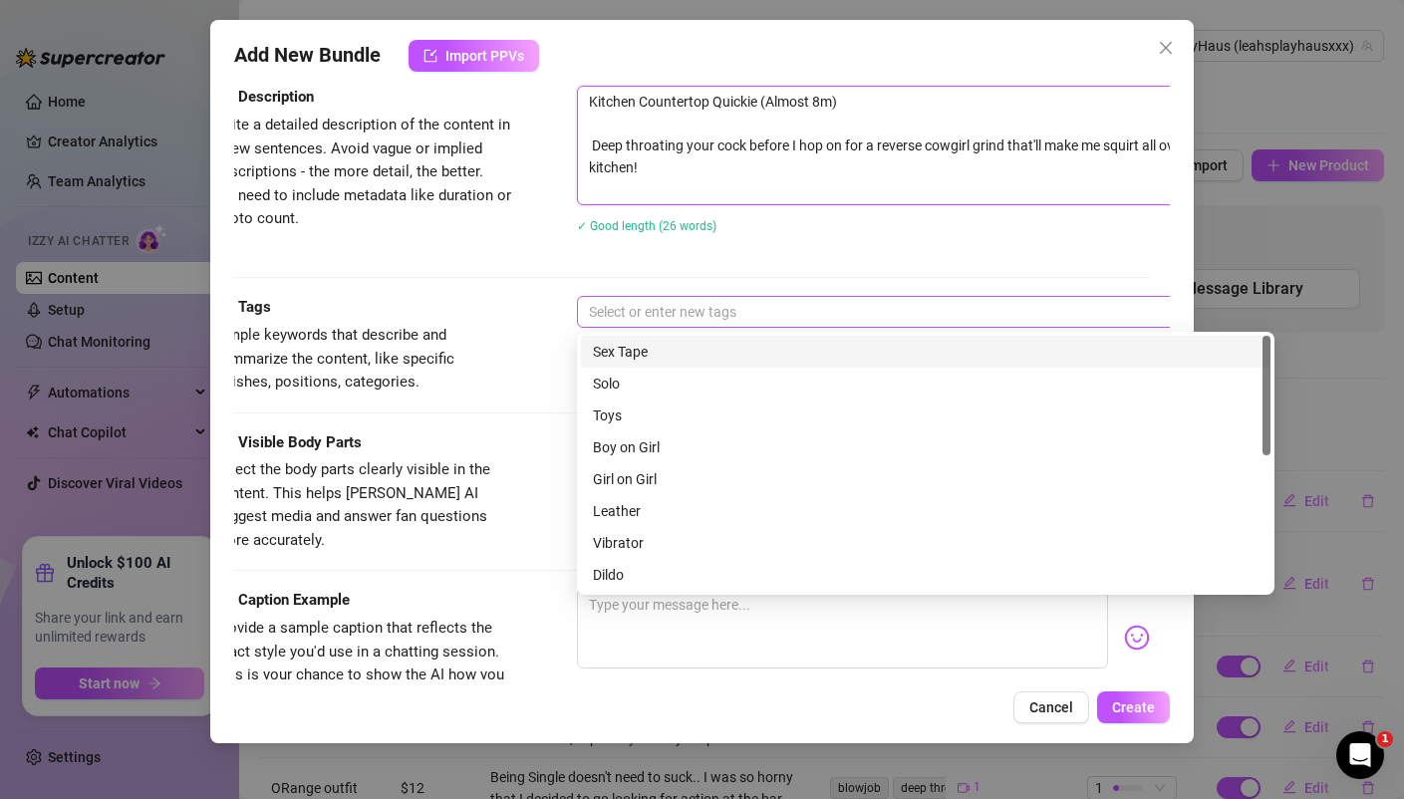
click at [651, 311] on div at bounding box center [915, 312] width 668 height 28
click at [612, 339] on div "Sex Tape" at bounding box center [925, 352] width 689 height 32
click at [691, 318] on div "Sex Tape" at bounding box center [915, 312] width 668 height 28
click at [691, 306] on div "Sex Tape" at bounding box center [915, 312] width 668 height 28
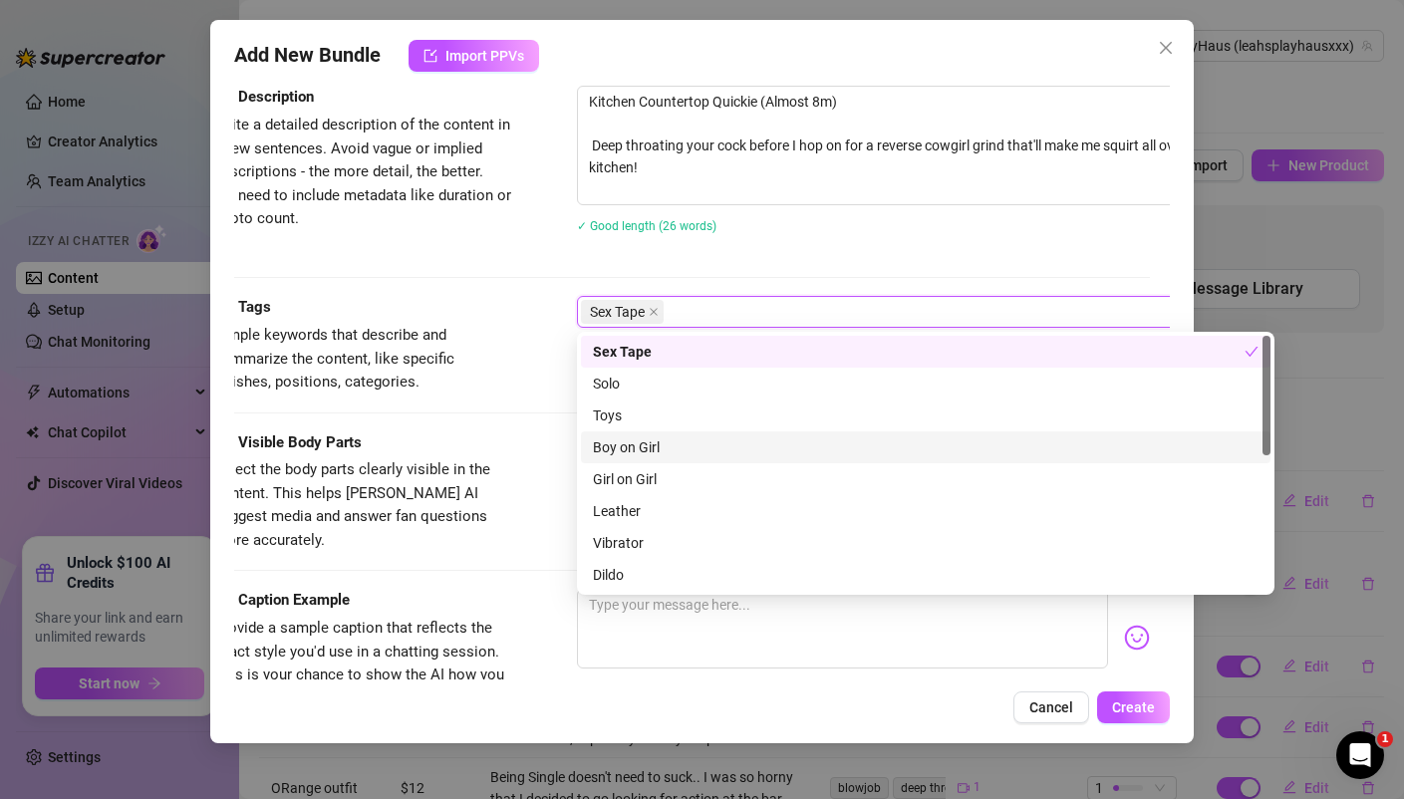
click at [647, 449] on div "Boy on Girl" at bounding box center [925, 447] width 665 height 22
click at [805, 316] on div "Sex Tape Boy on Girl" at bounding box center [915, 312] width 668 height 28
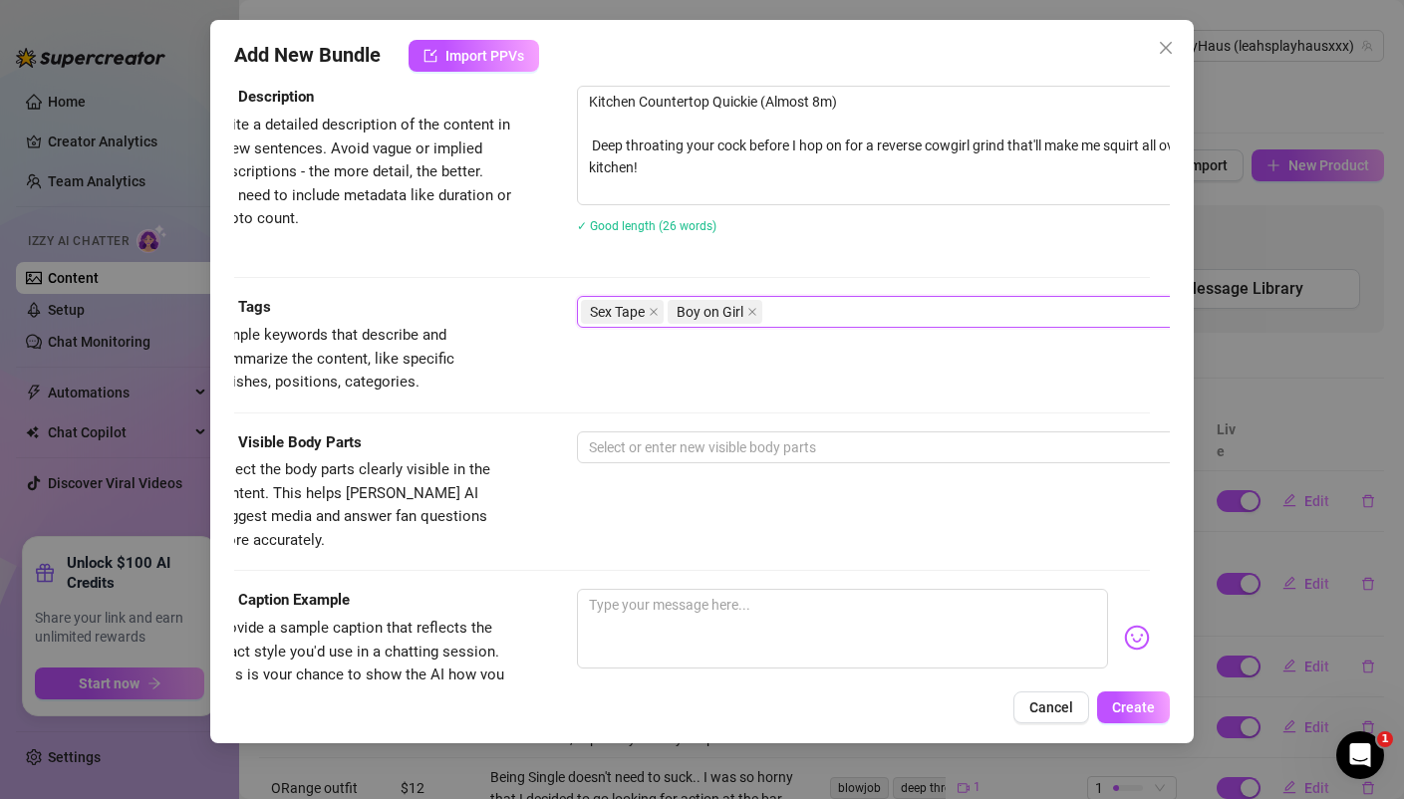
click at [805, 316] on div "Sex Tape Boy on Girl" at bounding box center [915, 312] width 668 height 28
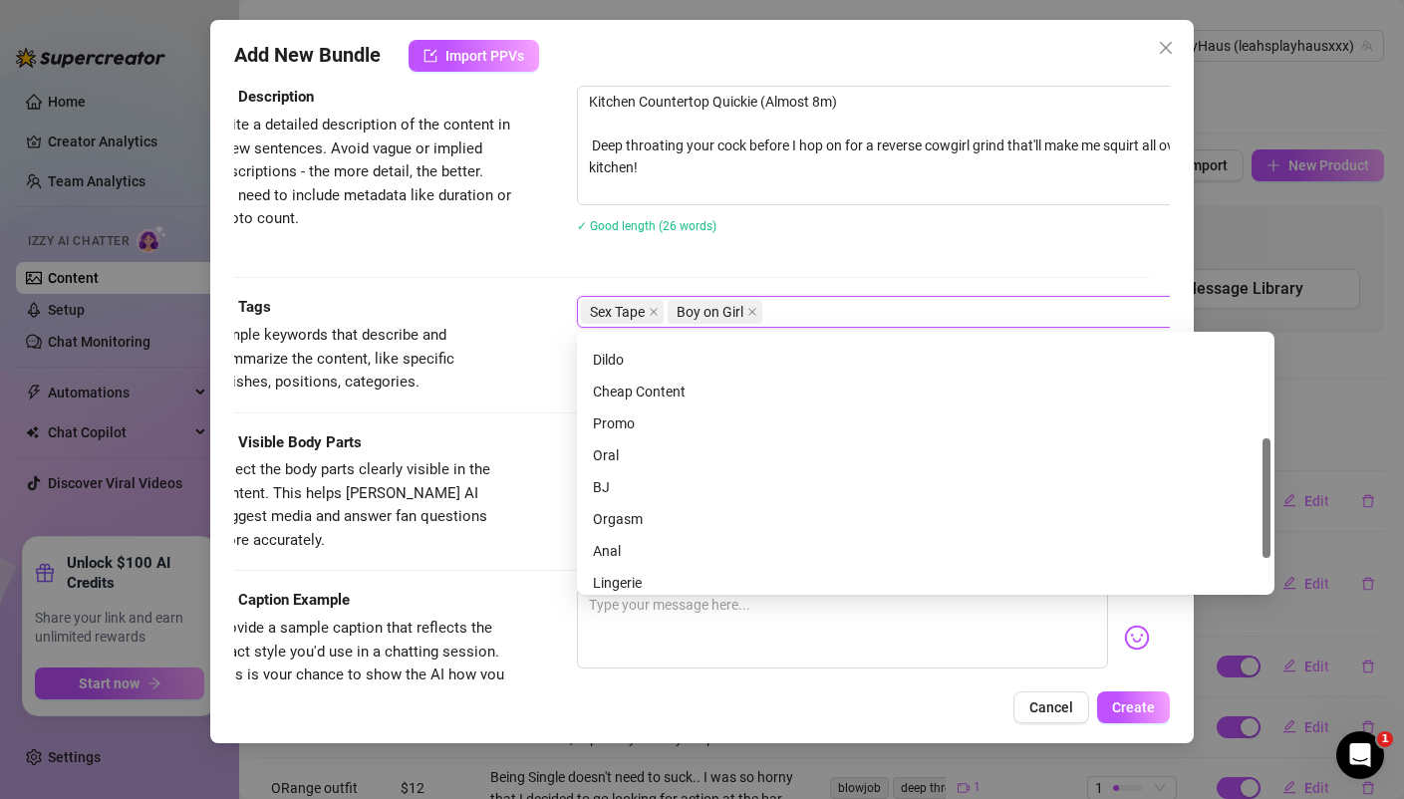
scroll to position [221, 0]
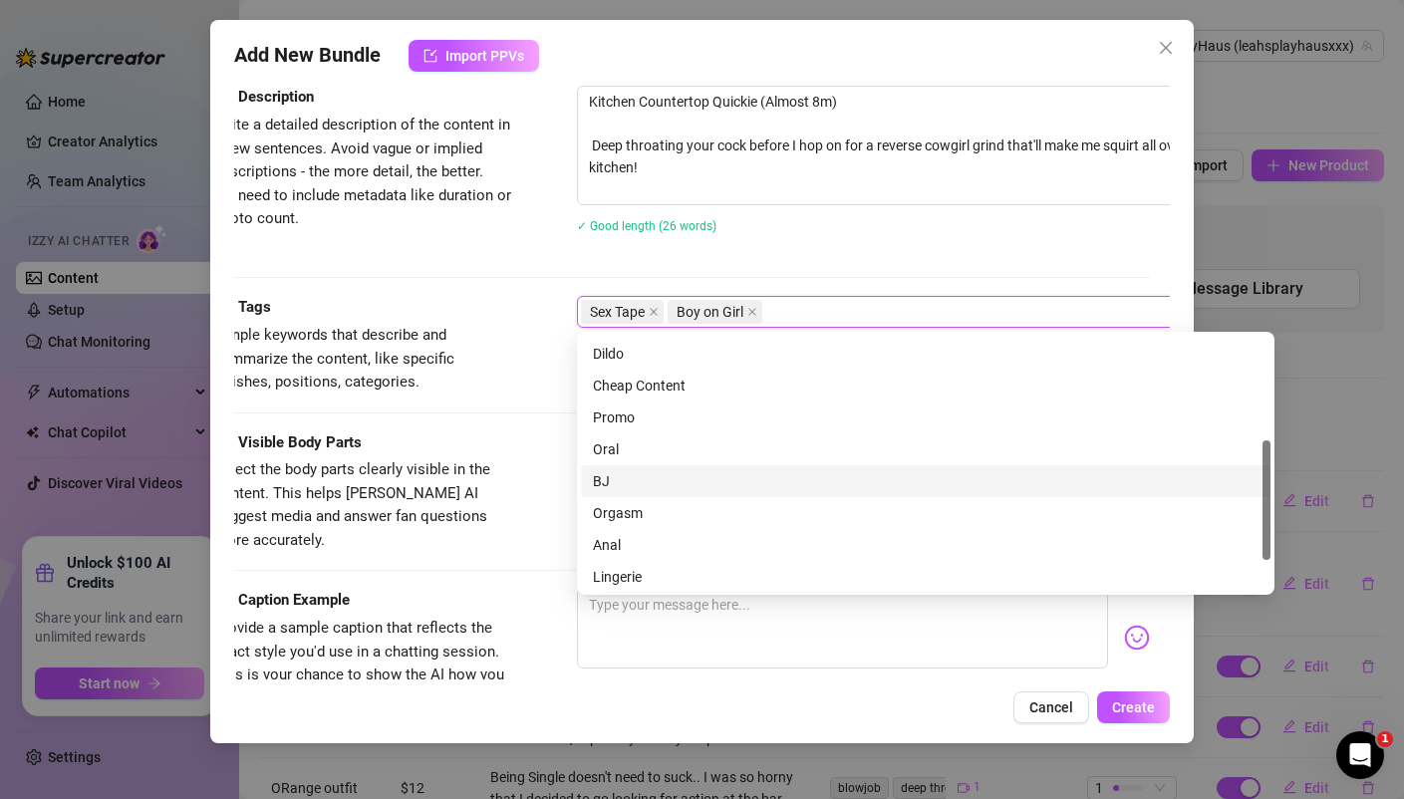
click at [615, 475] on div "BJ" at bounding box center [925, 481] width 665 height 22
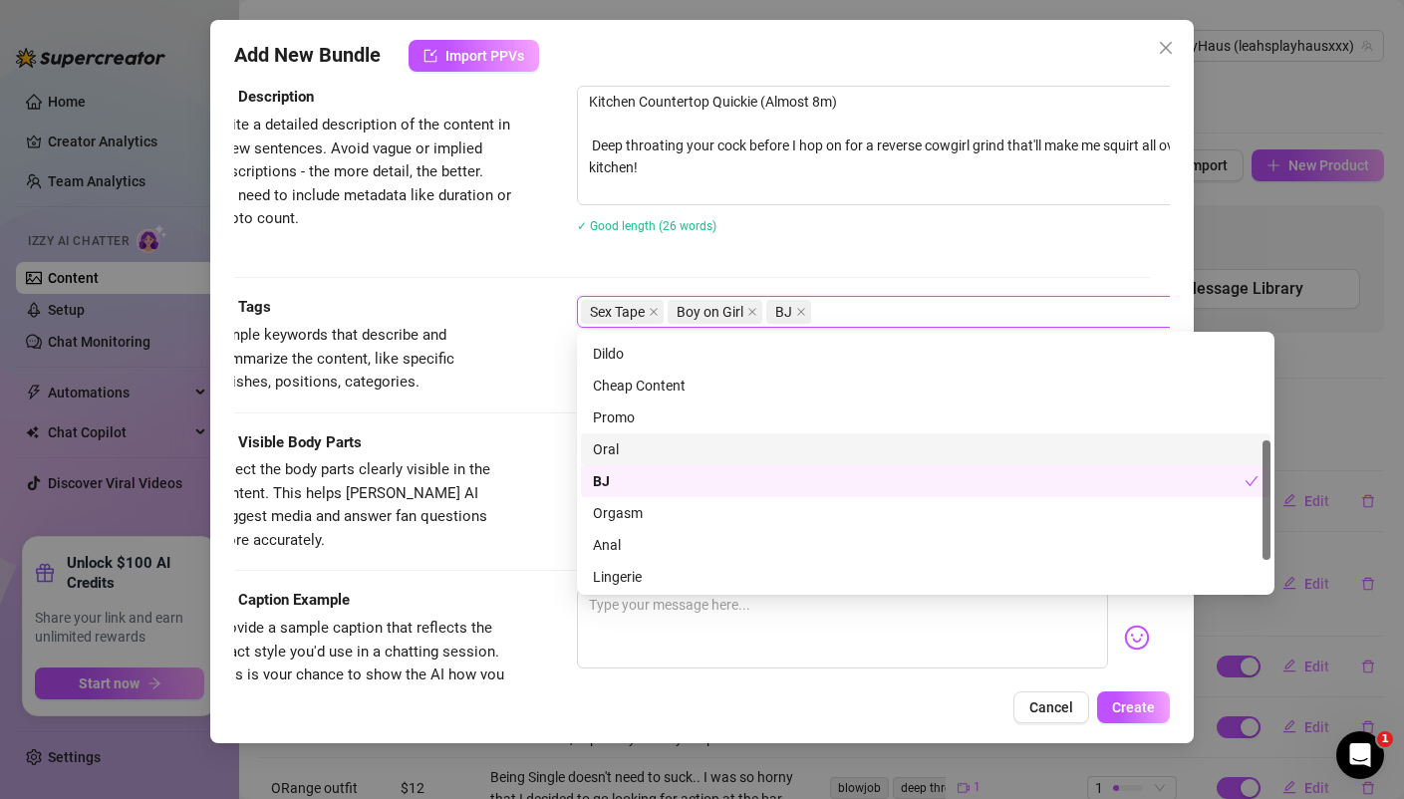
click at [642, 441] on div "Oral" at bounding box center [925, 449] width 665 height 22
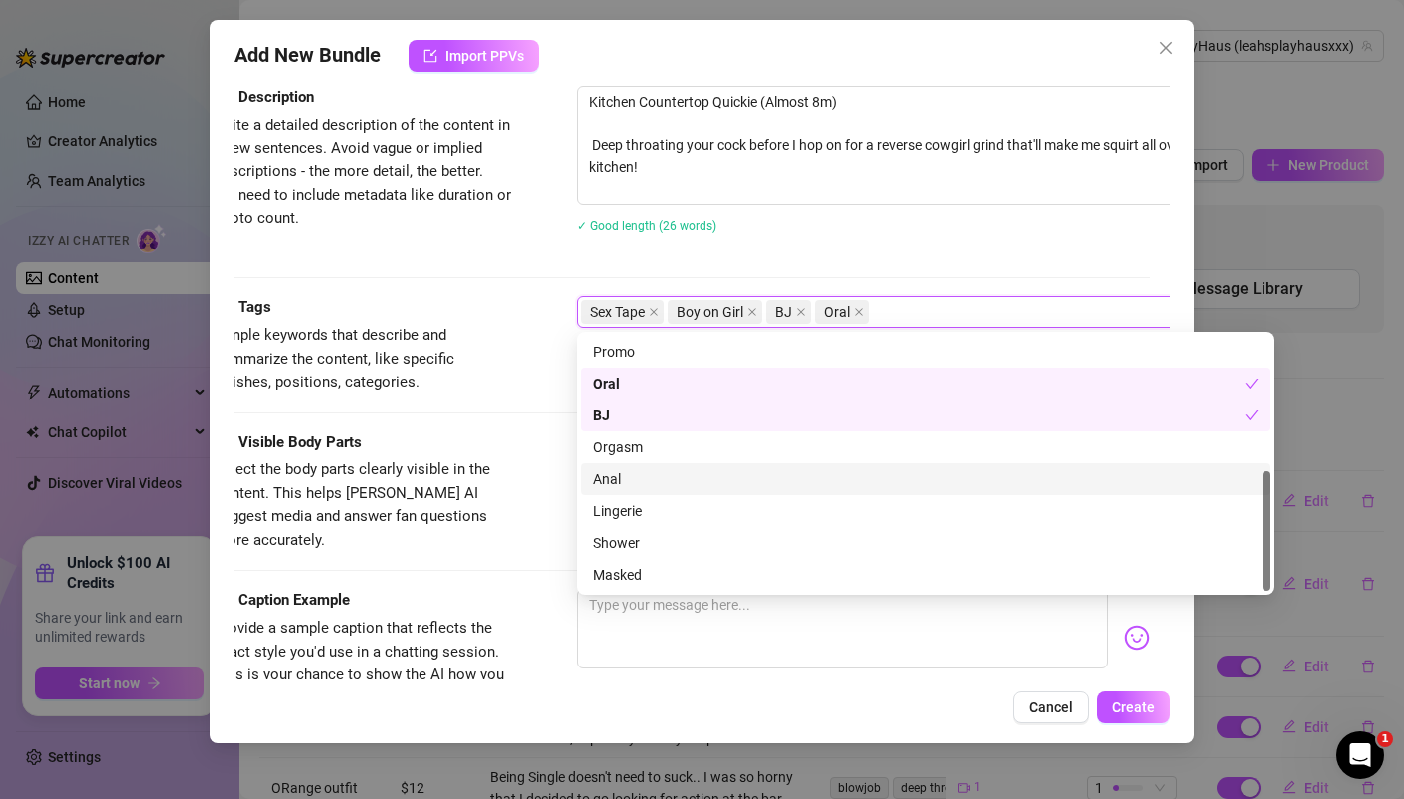
scroll to position [252, 0]
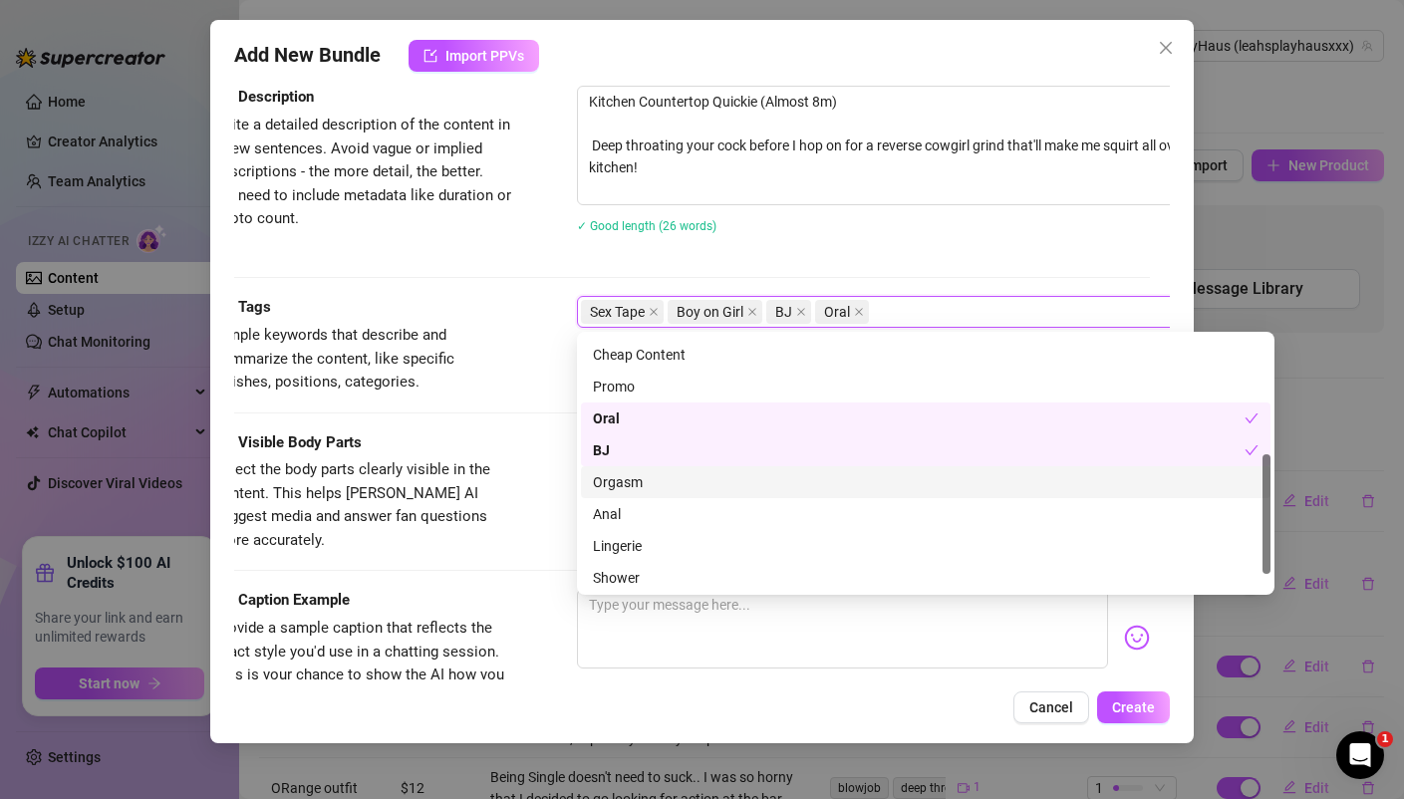
click at [630, 470] on div "Orgasm" at bounding box center [925, 482] width 689 height 32
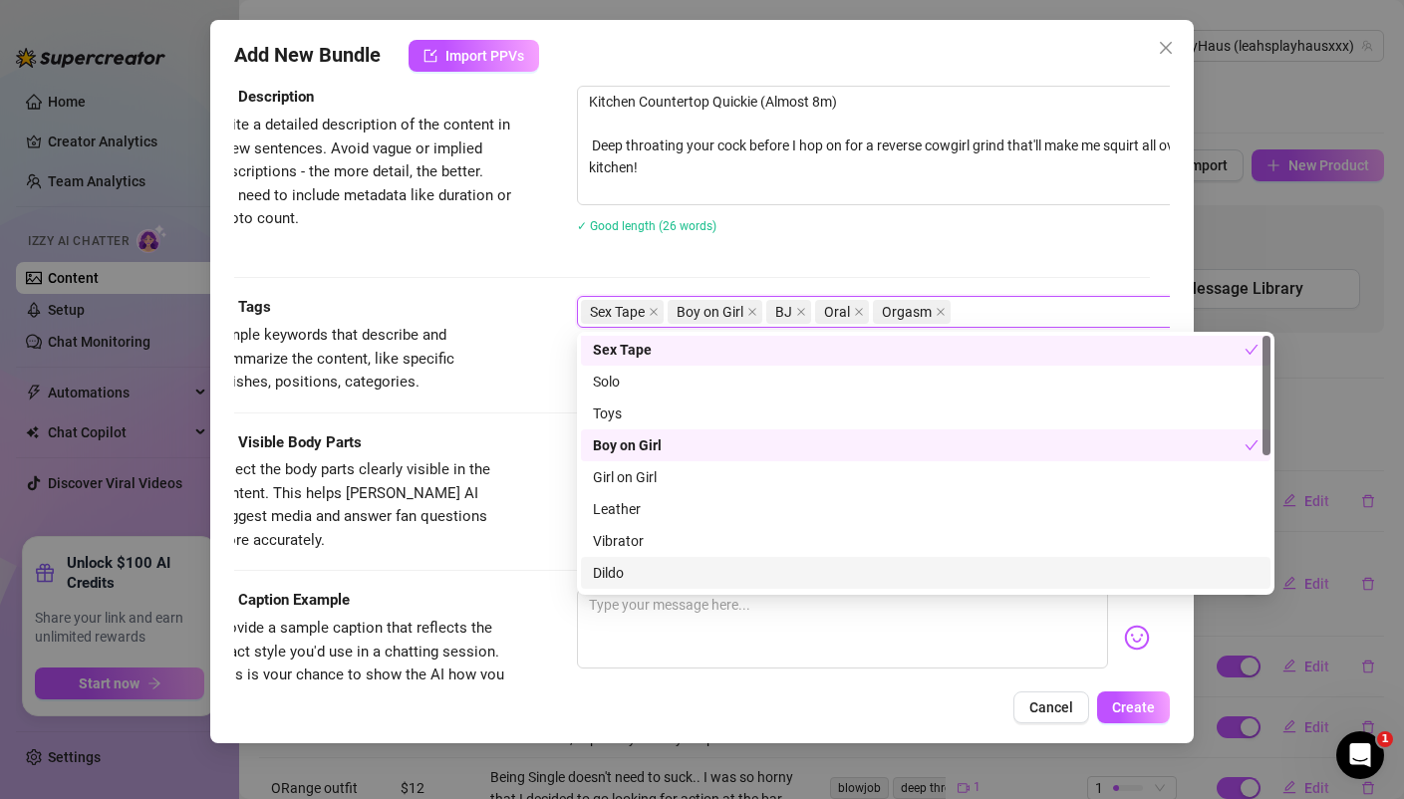
scroll to position [0, 0]
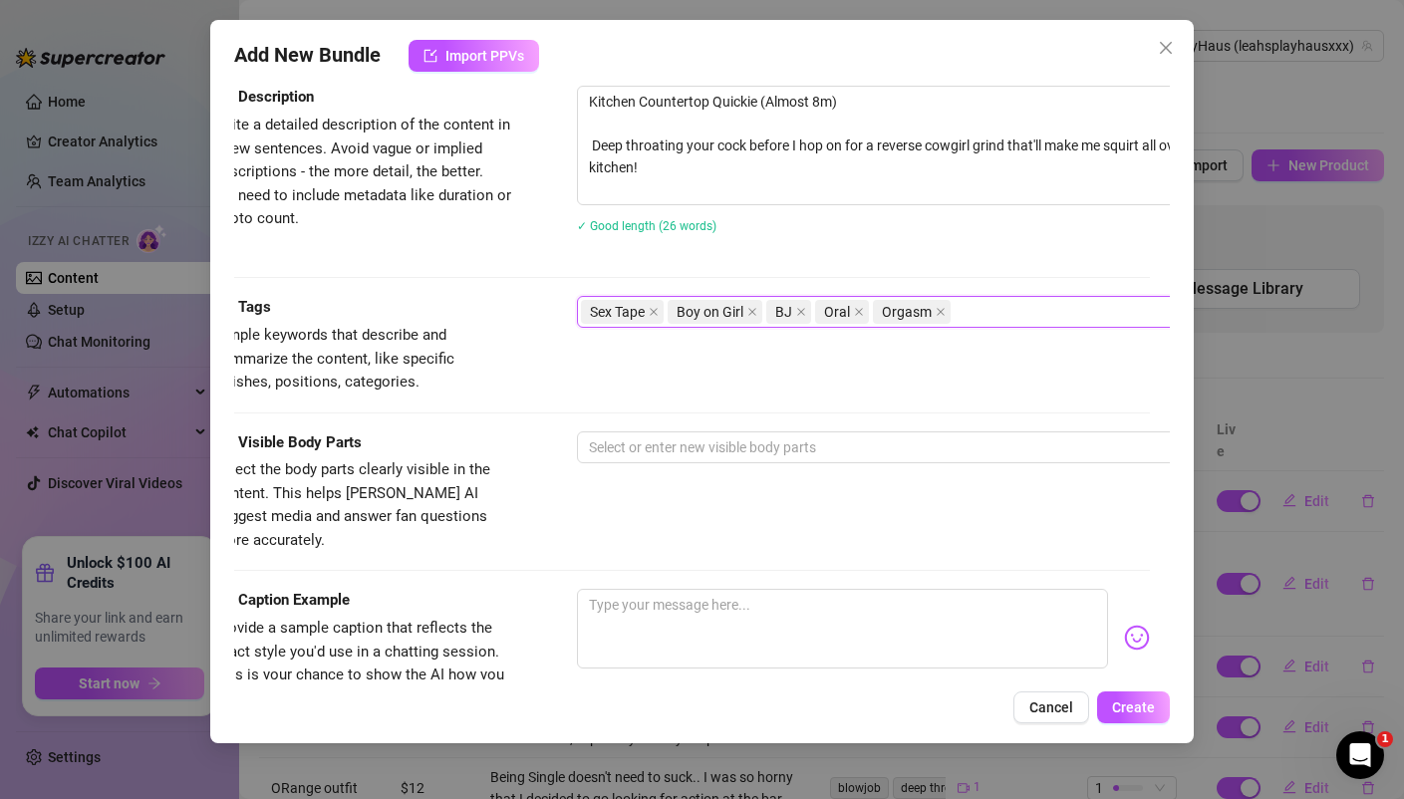
click at [978, 262] on div "Description Write a detailed description of the content in a few sentences. Avo…" at bounding box center [681, 191] width 934 height 210
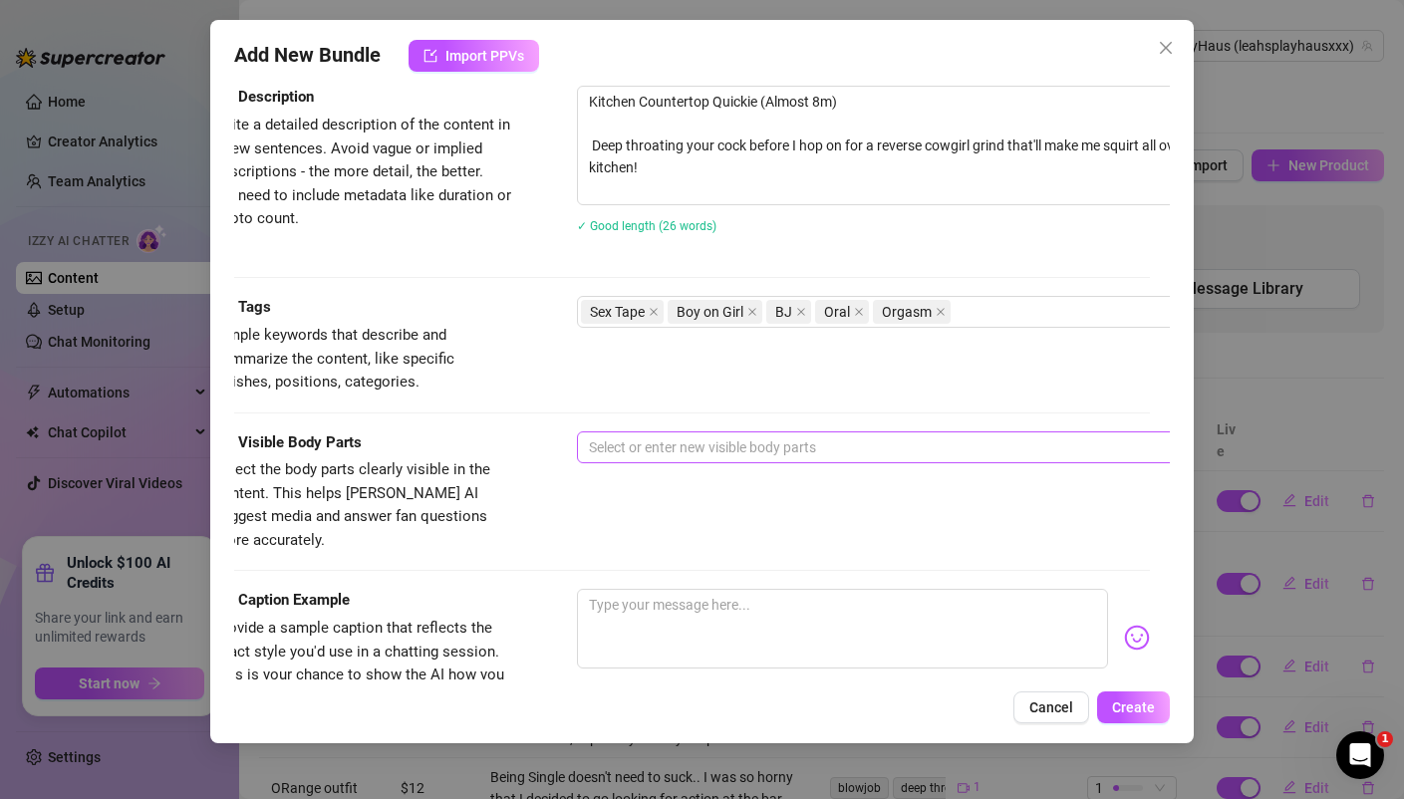
click at [640, 440] on div at bounding box center [915, 447] width 668 height 28
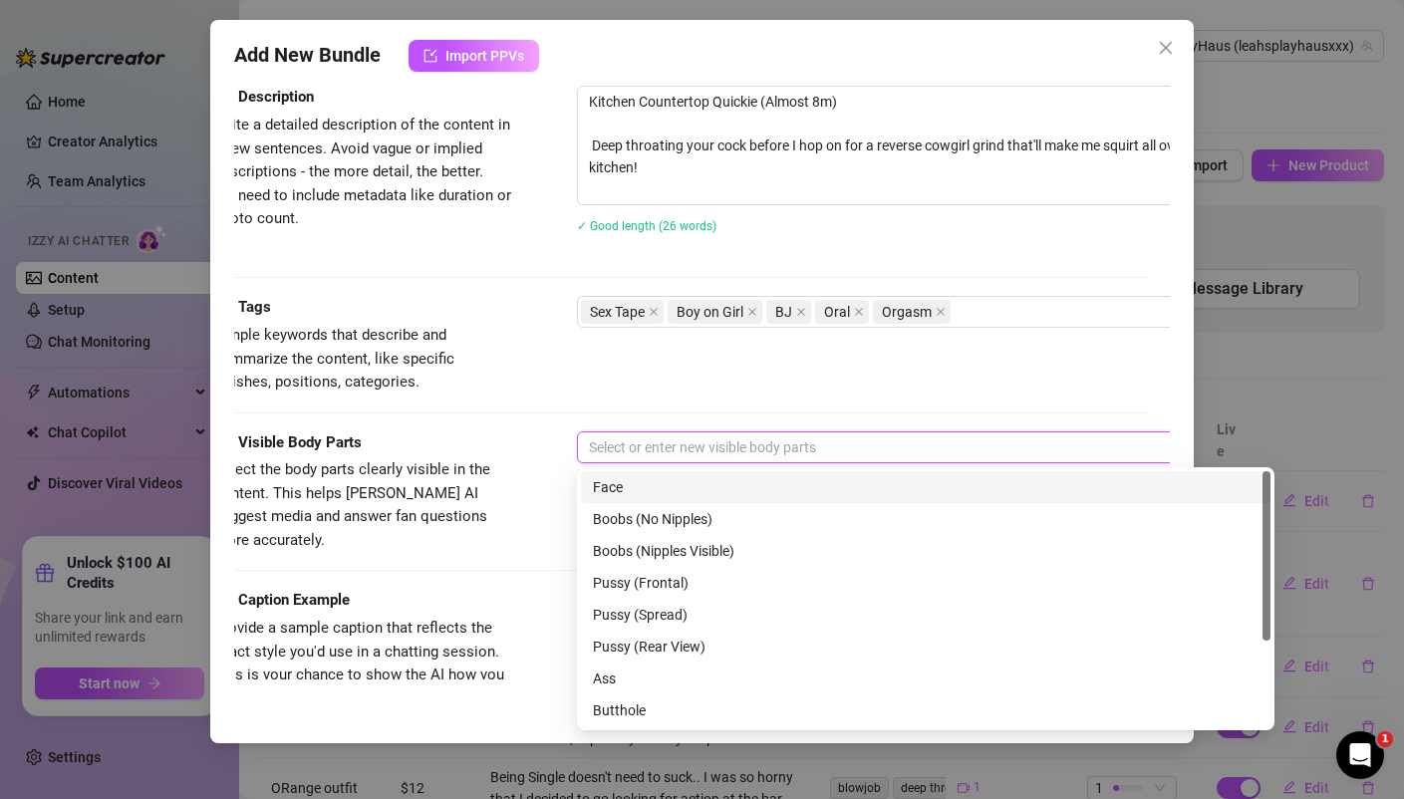
click at [626, 481] on div "Face" at bounding box center [925, 487] width 665 height 22
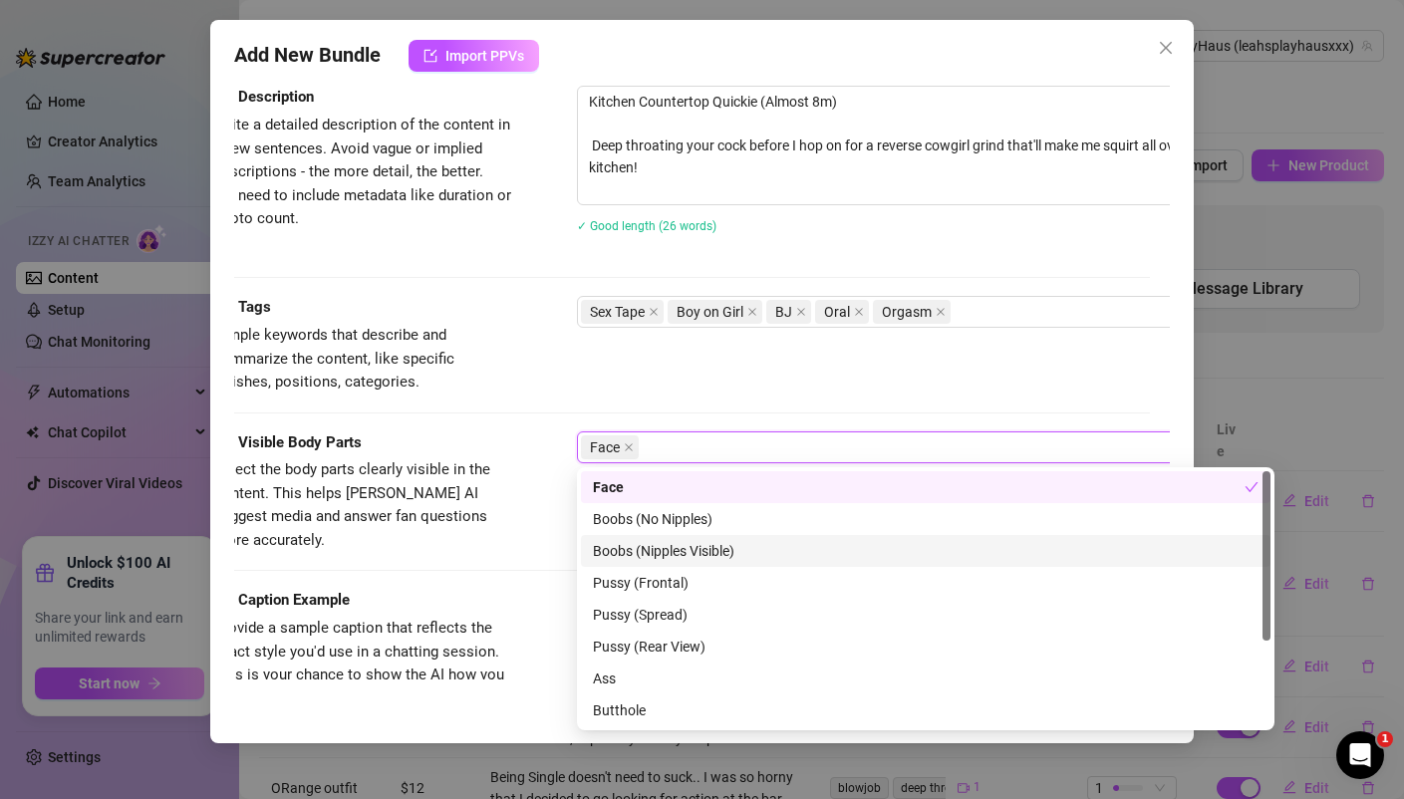
click at [647, 548] on div "Boobs (Nipples Visible)" at bounding box center [925, 551] width 665 height 22
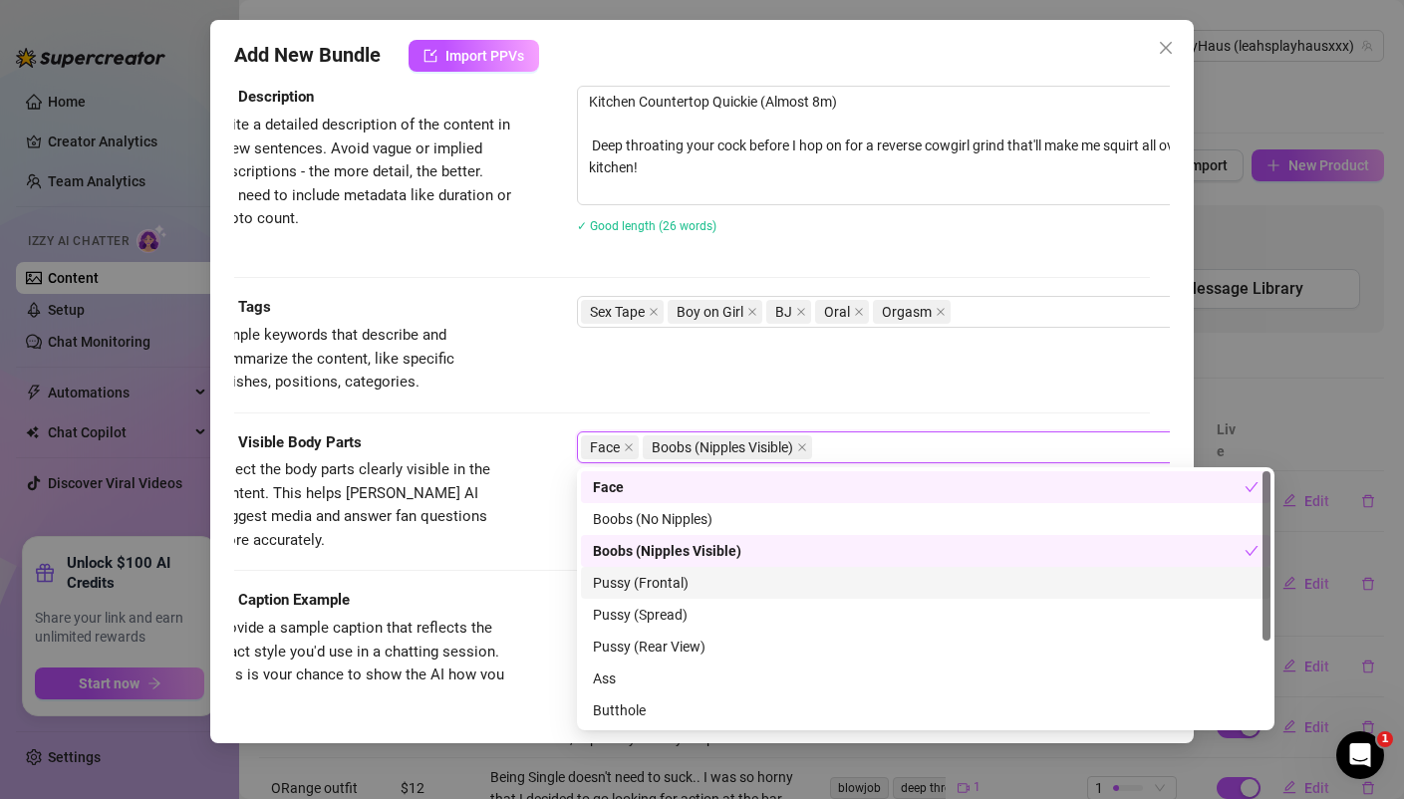
click at [644, 588] on div "Pussy (Frontal)" at bounding box center [925, 583] width 665 height 22
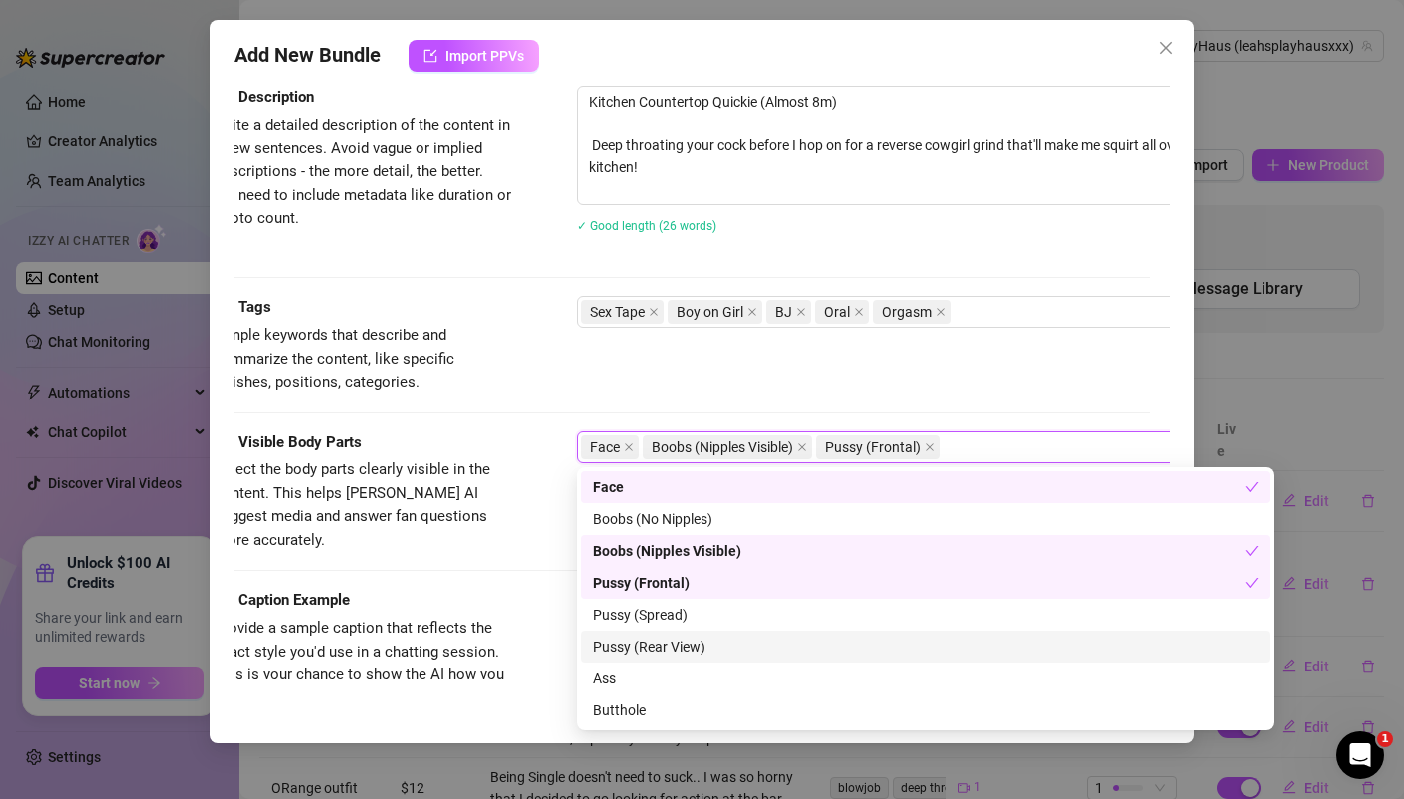
click at [632, 647] on div "Pussy (Rear View)" at bounding box center [925, 647] width 665 height 22
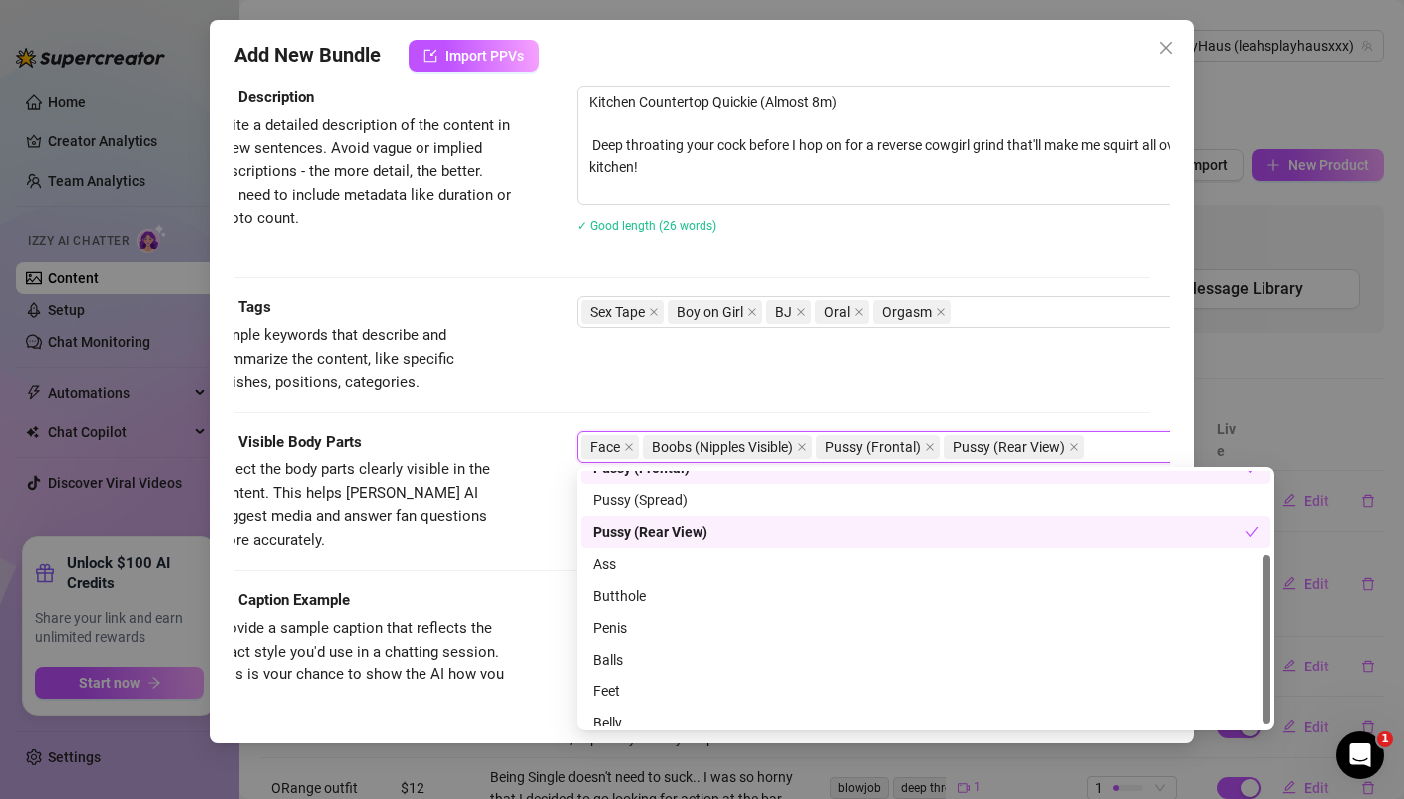
scroll to position [125, 0]
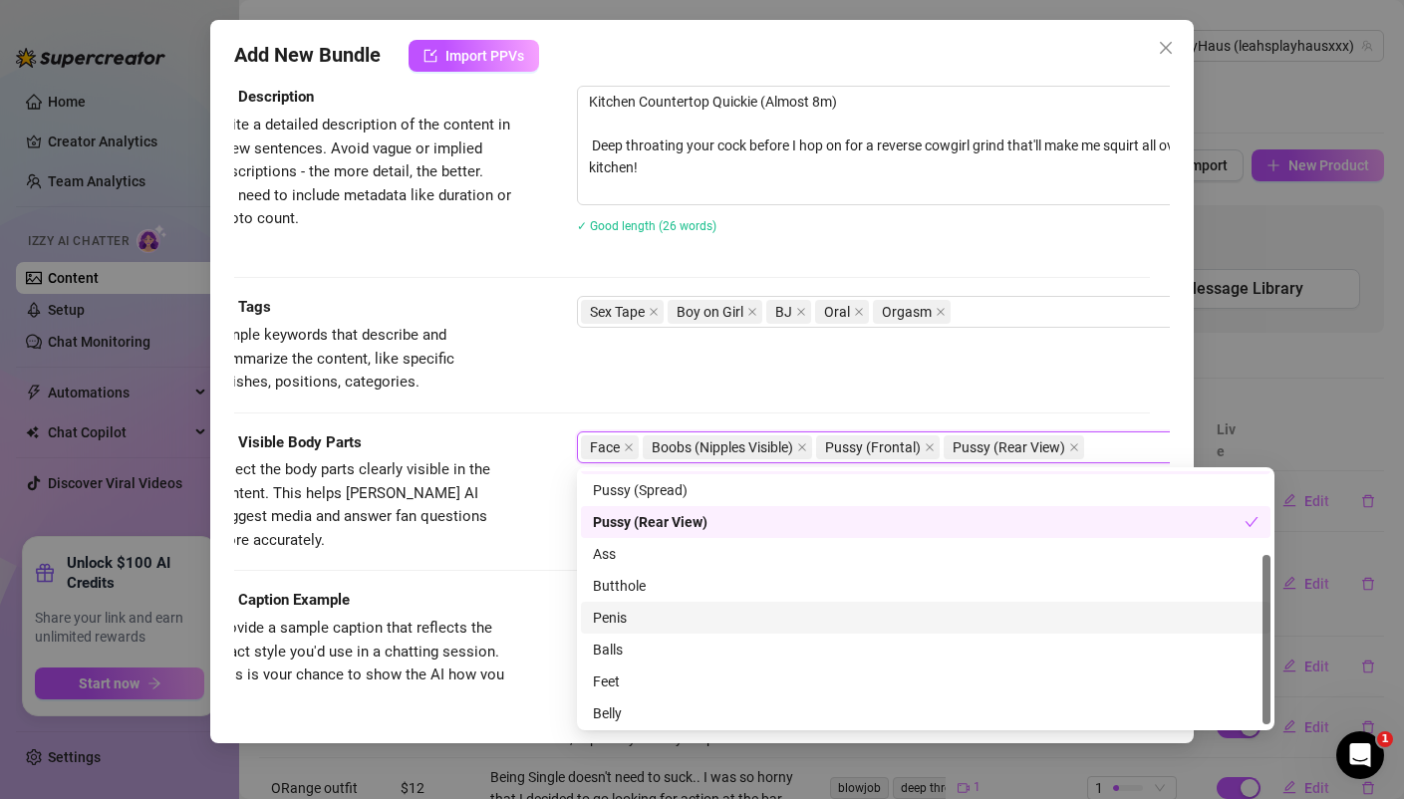
click at [627, 615] on div "Penis" at bounding box center [925, 618] width 665 height 22
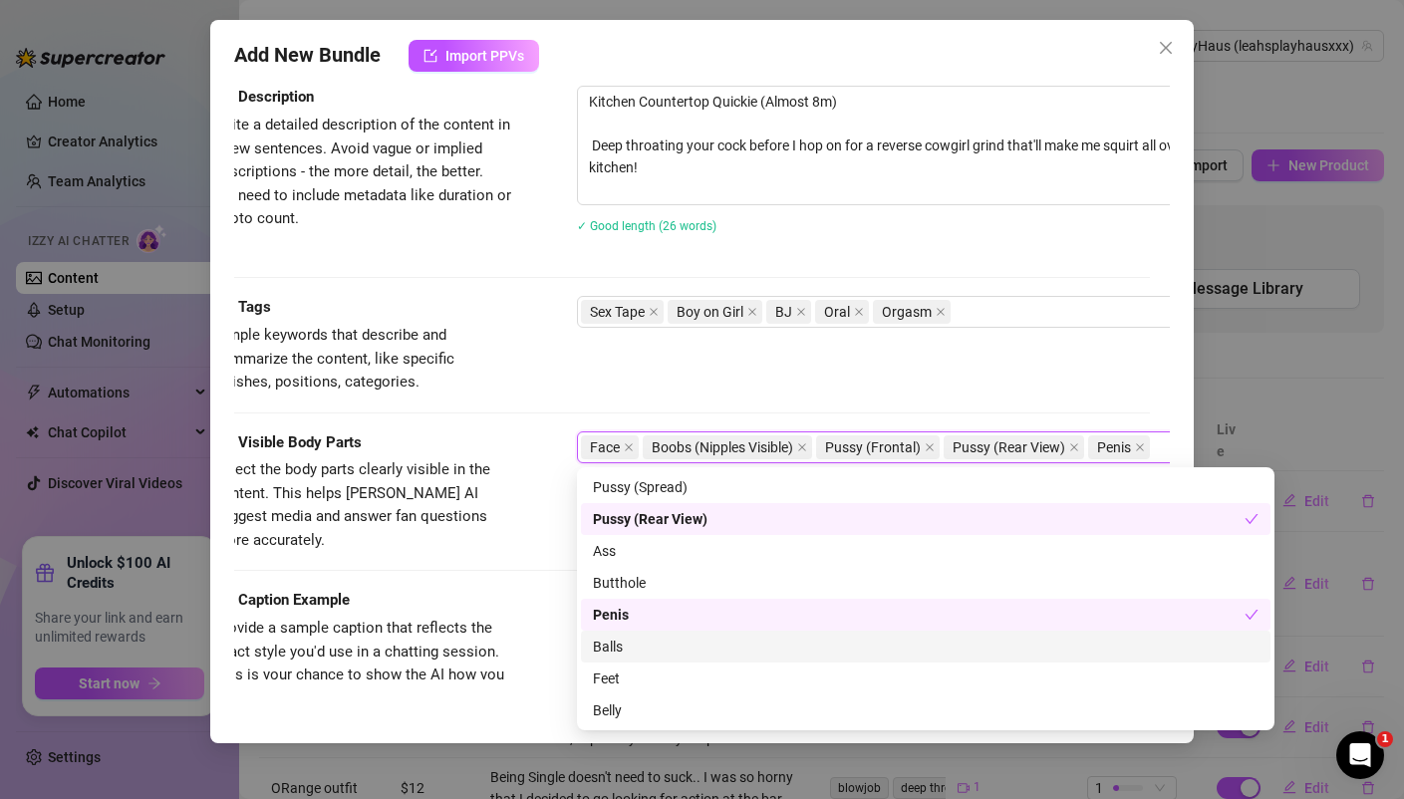
click at [606, 644] on div "Balls" at bounding box center [925, 647] width 665 height 22
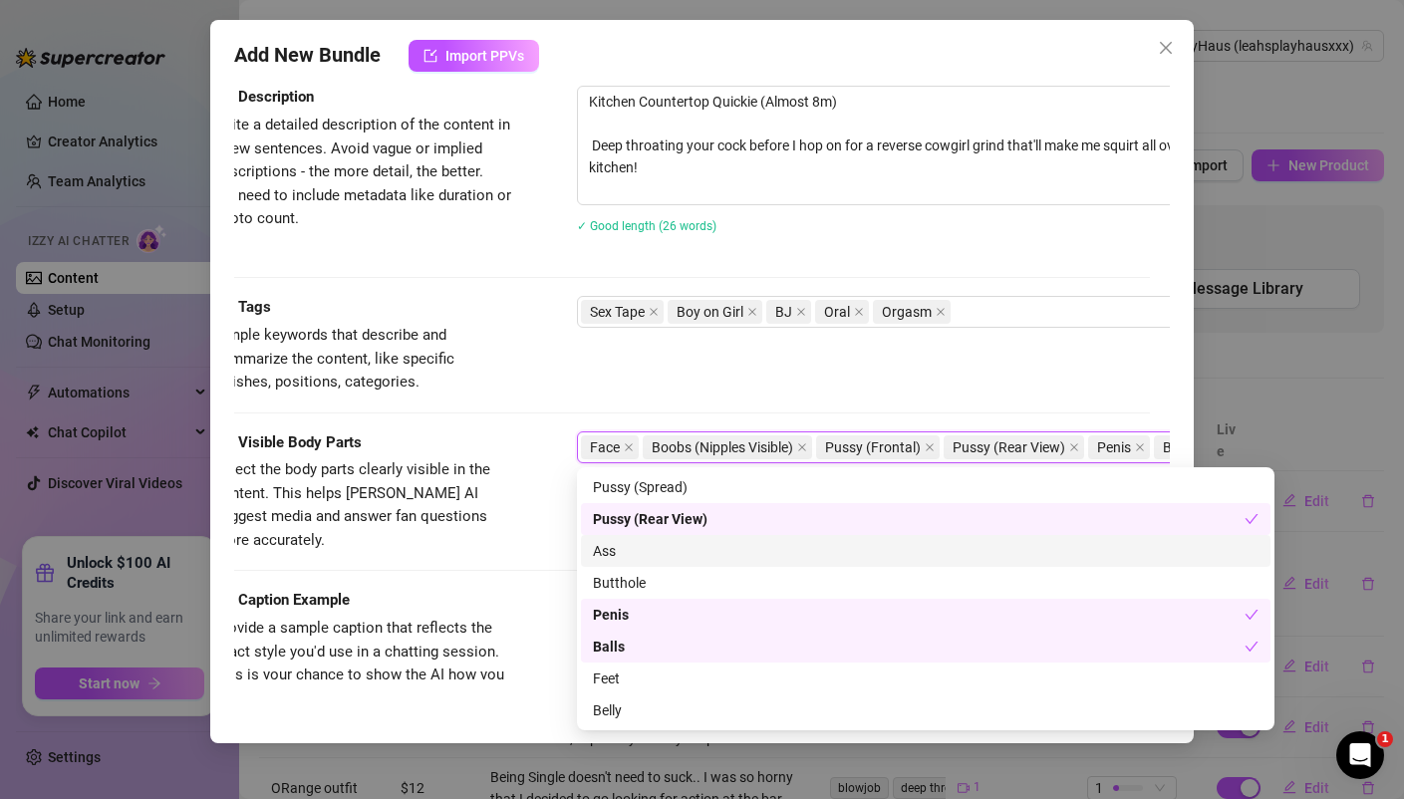
click at [627, 392] on div "Tags Simple keywords that describe and summarize the content, like specific fet…" at bounding box center [681, 345] width 934 height 98
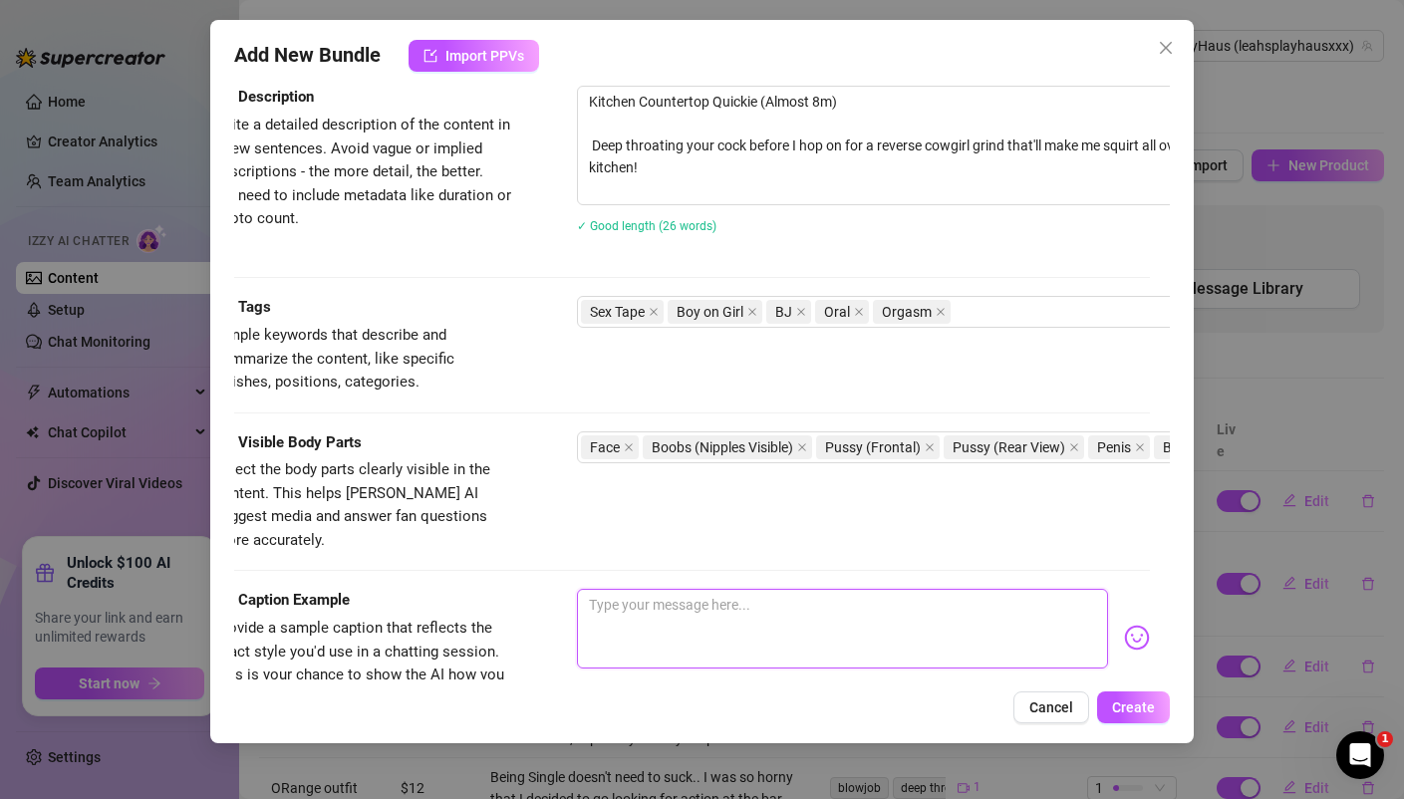
click at [670, 594] on textarea at bounding box center [842, 629] width 530 height 80
paste textarea "Kitchen Counter Kitchen Countertop Quickie (Almost 8m) Deep throating your cock…"
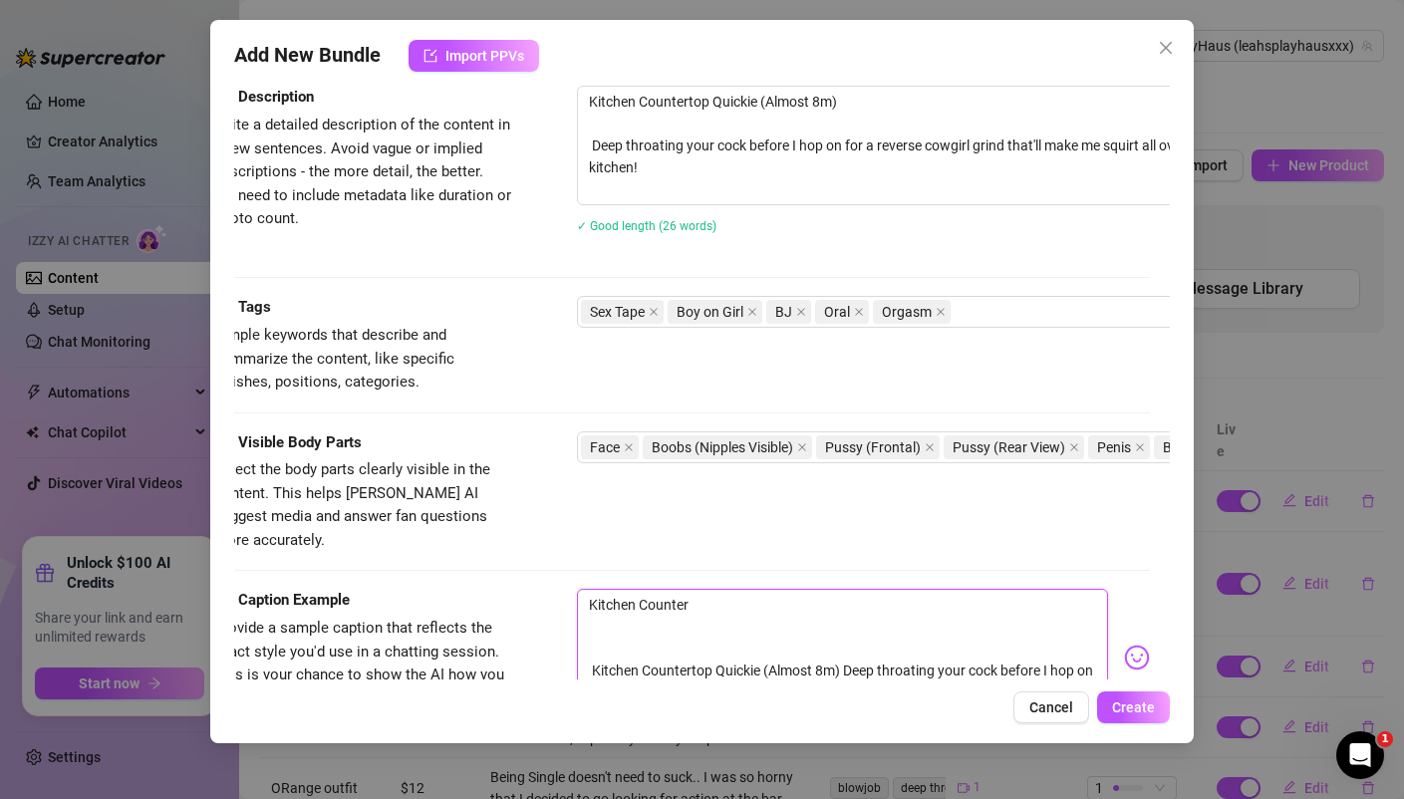
scroll to position [0, 0]
drag, startPoint x: 639, startPoint y: 622, endPoint x: 543, endPoint y: 506, distance: 150.0
click at [547, 508] on form "Account LeahsPlayHaus (@leahsplayhausxxx) Name Name is for your internal organi…" at bounding box center [681, 150] width 934 height 1717
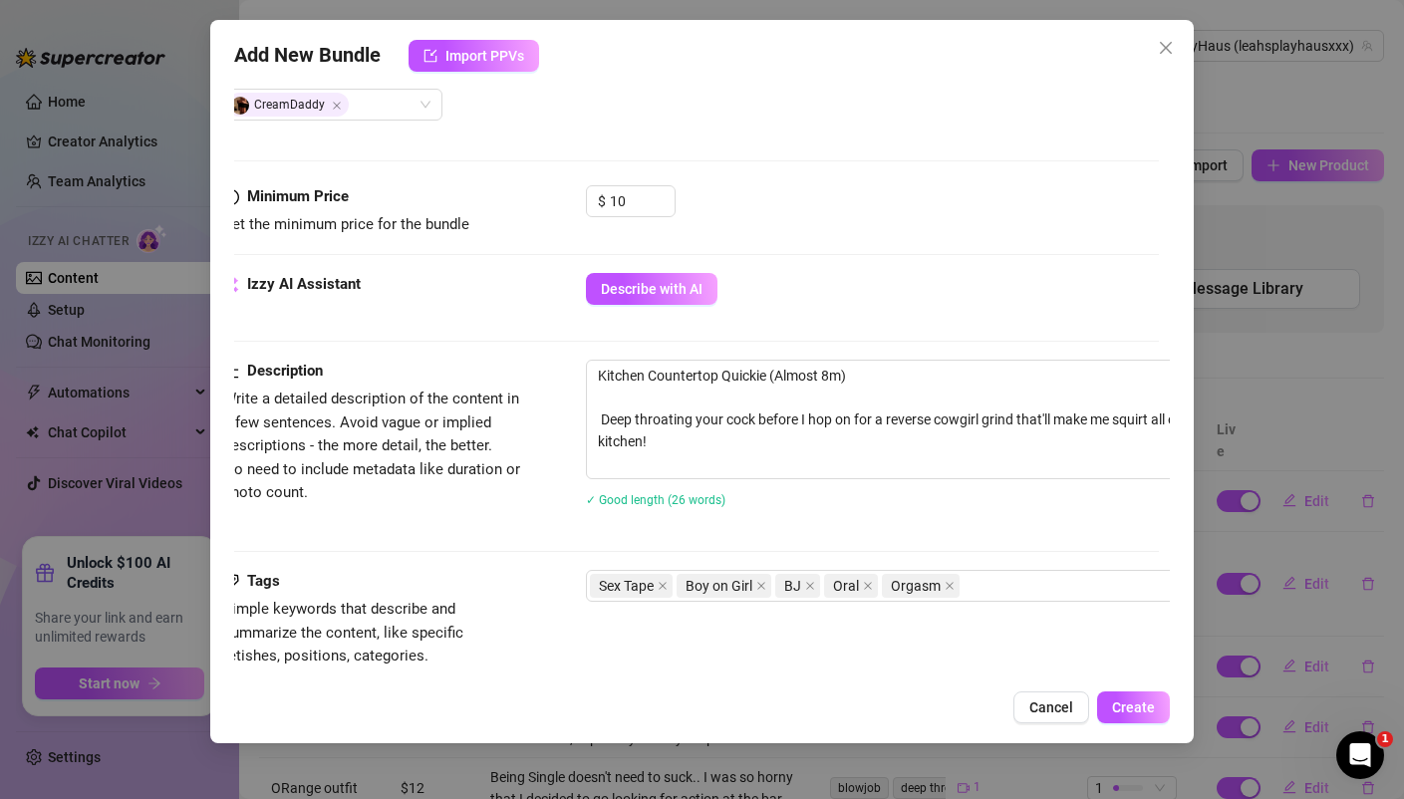
scroll to position [1103, 11]
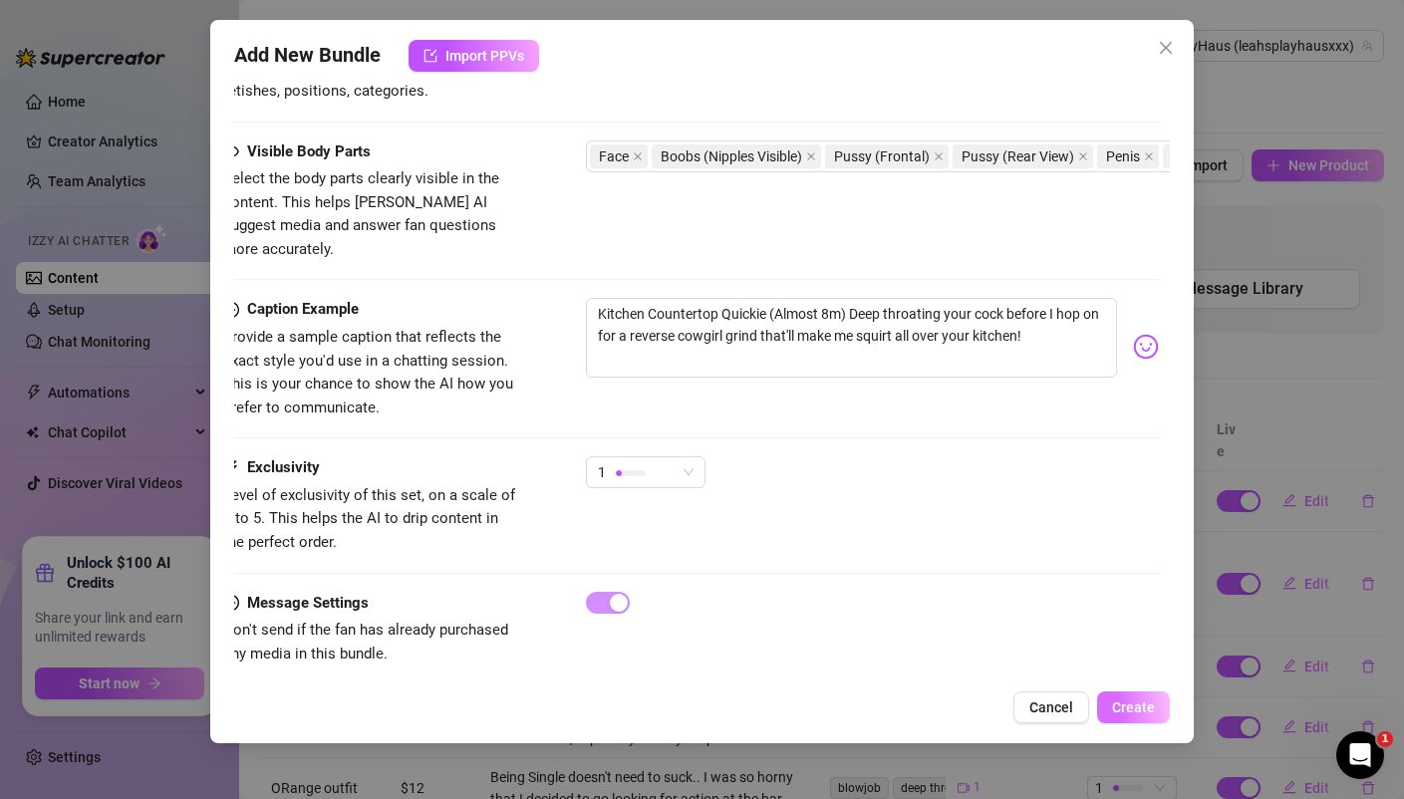
click at [1138, 707] on span "Create" at bounding box center [1133, 707] width 43 height 16
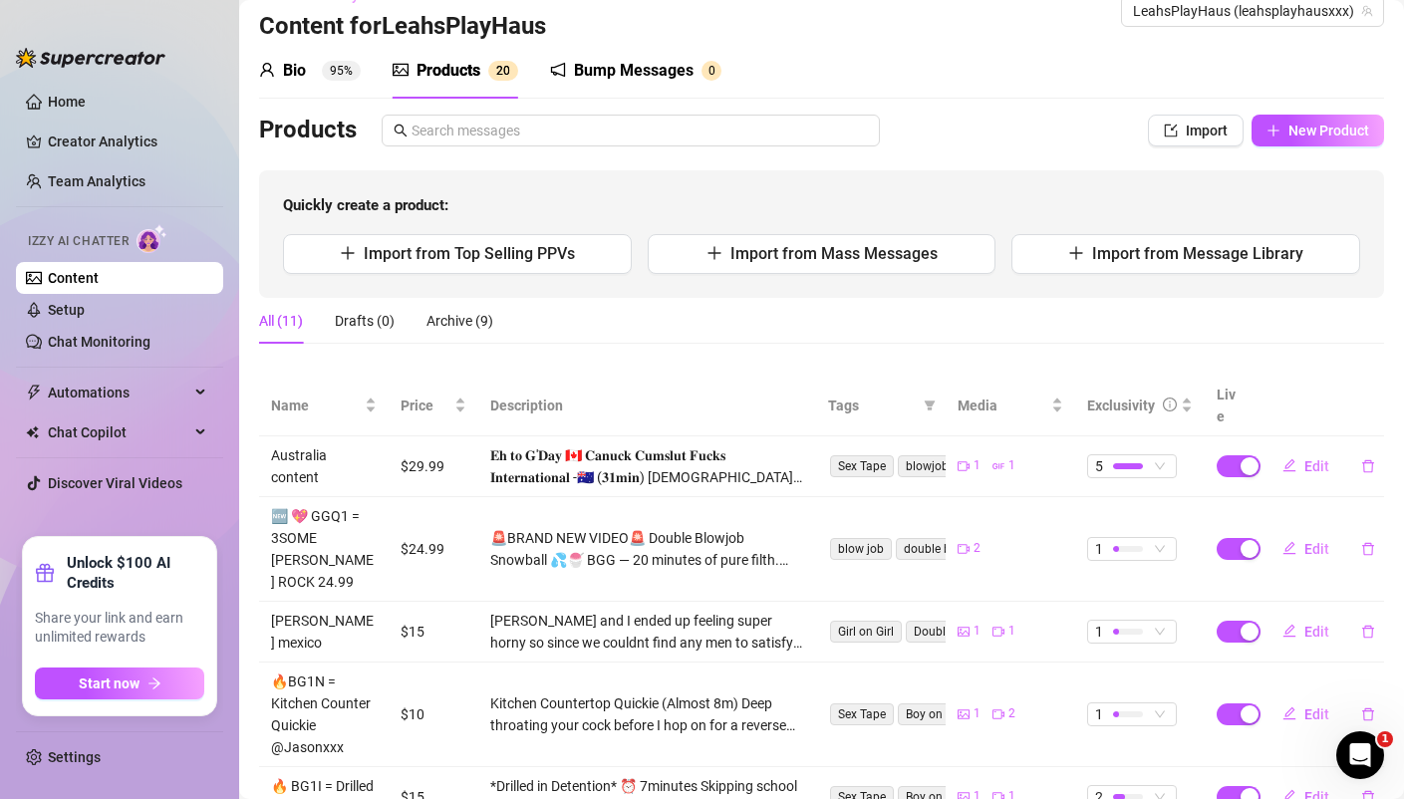
scroll to position [0, 0]
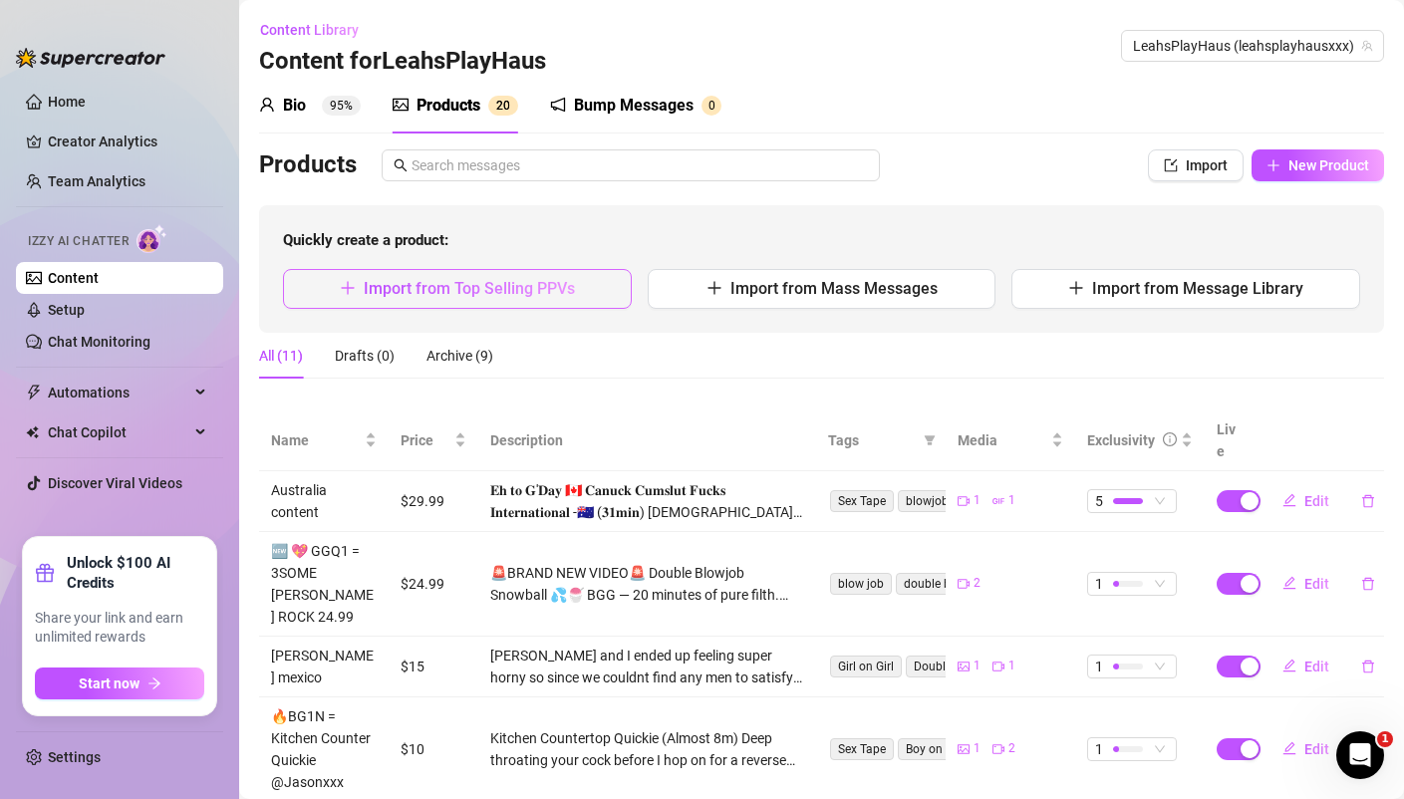
click at [429, 299] on button "Import from Top Selling PPVs" at bounding box center [457, 289] width 349 height 40
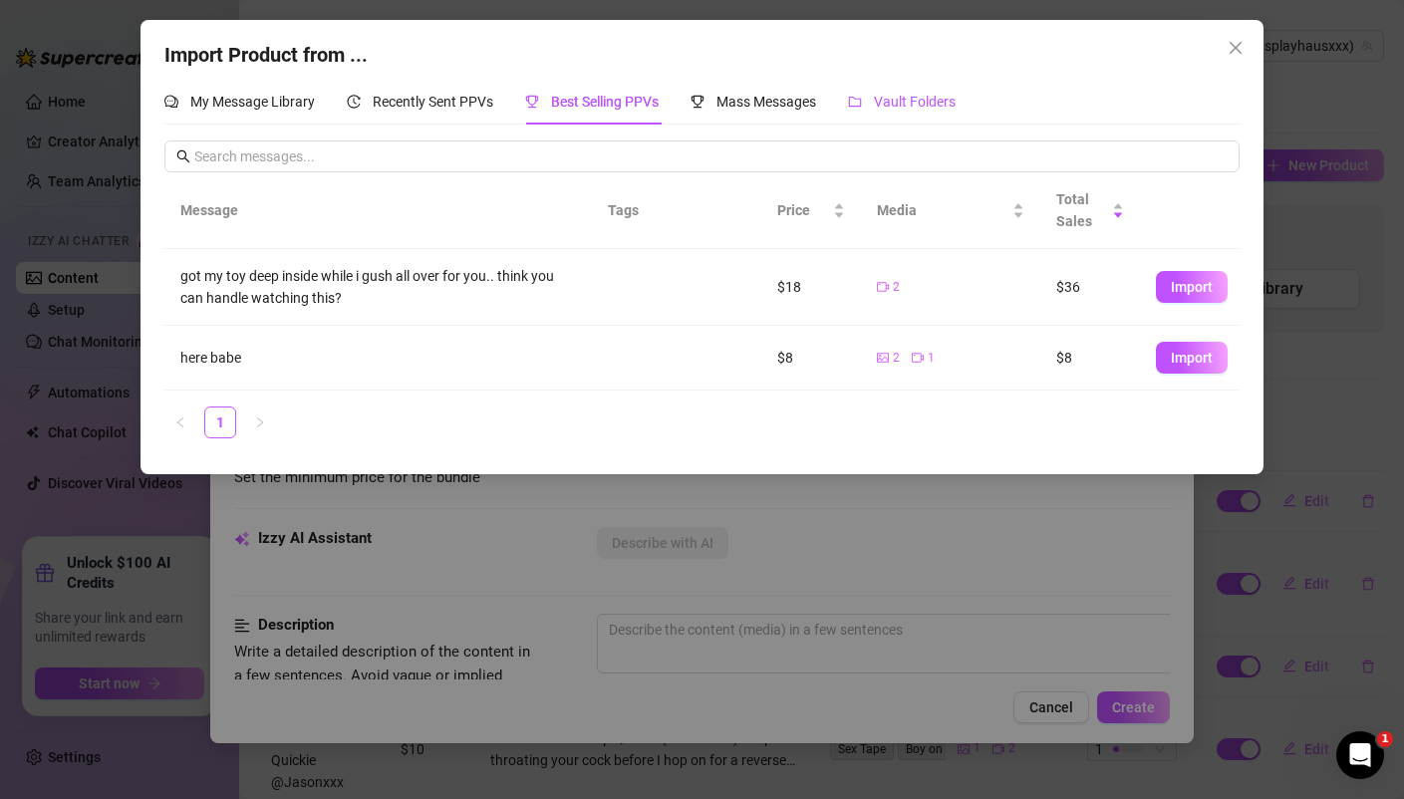
click at [903, 112] on div "Vault Folders" at bounding box center [902, 102] width 108 height 22
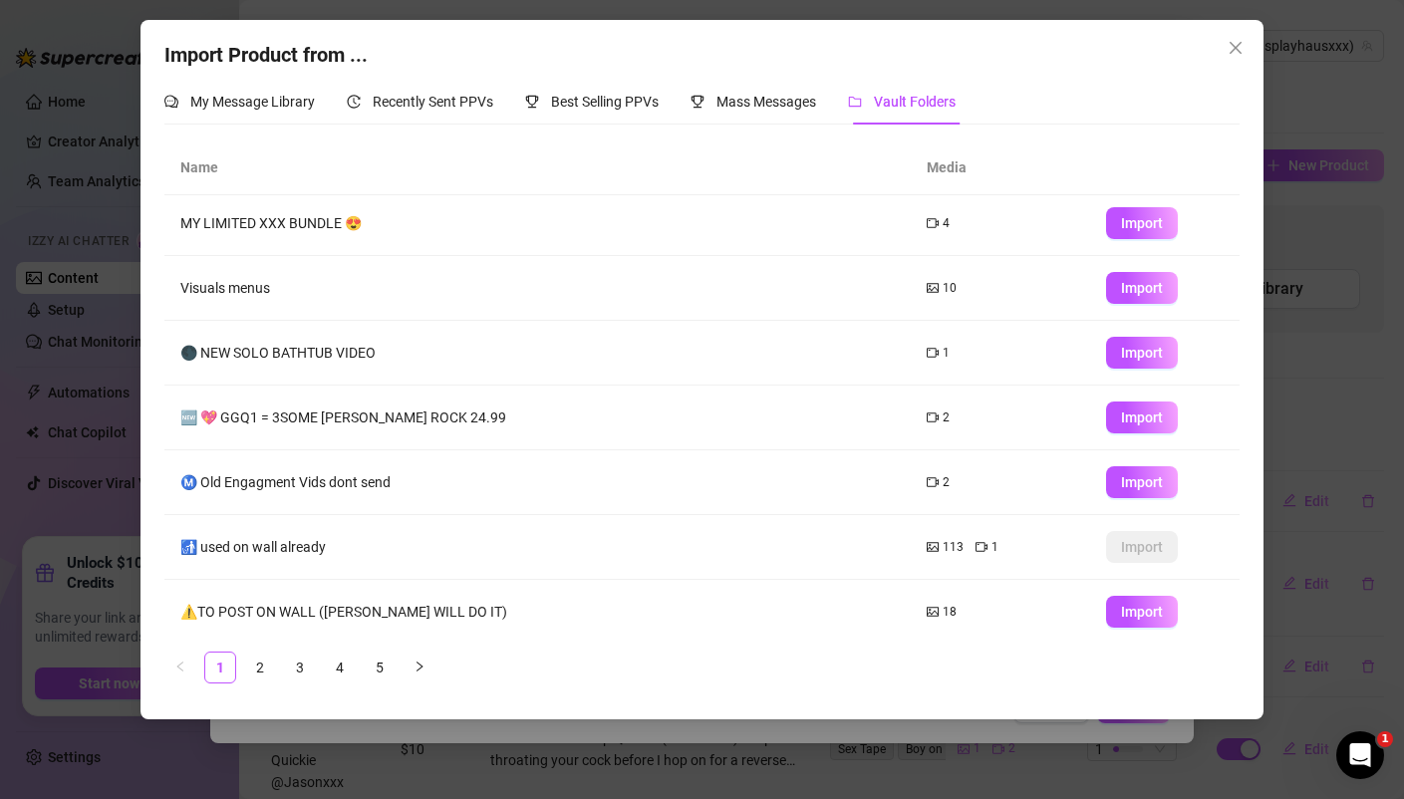
scroll to position [208, 0]
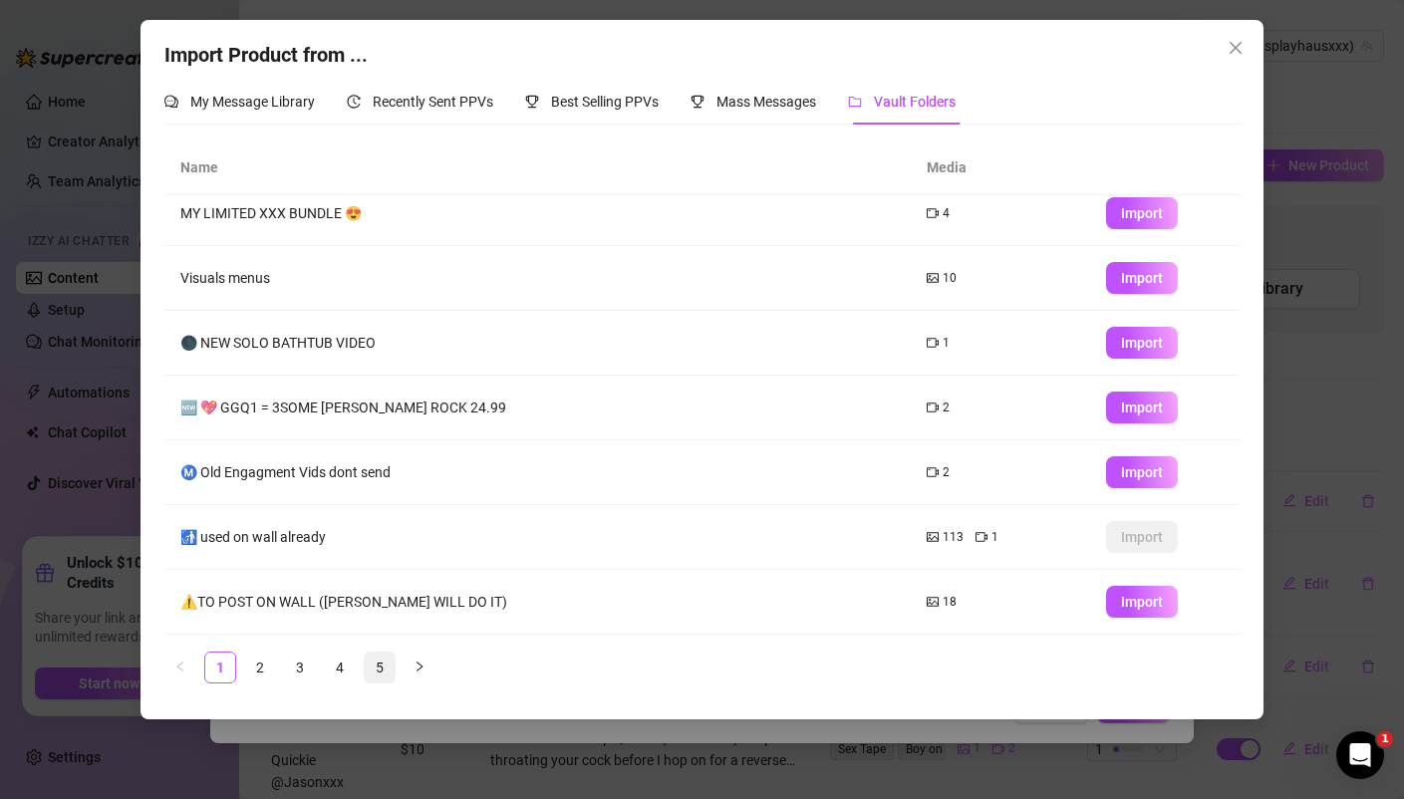
click at [379, 671] on link "5" at bounding box center [380, 667] width 30 height 30
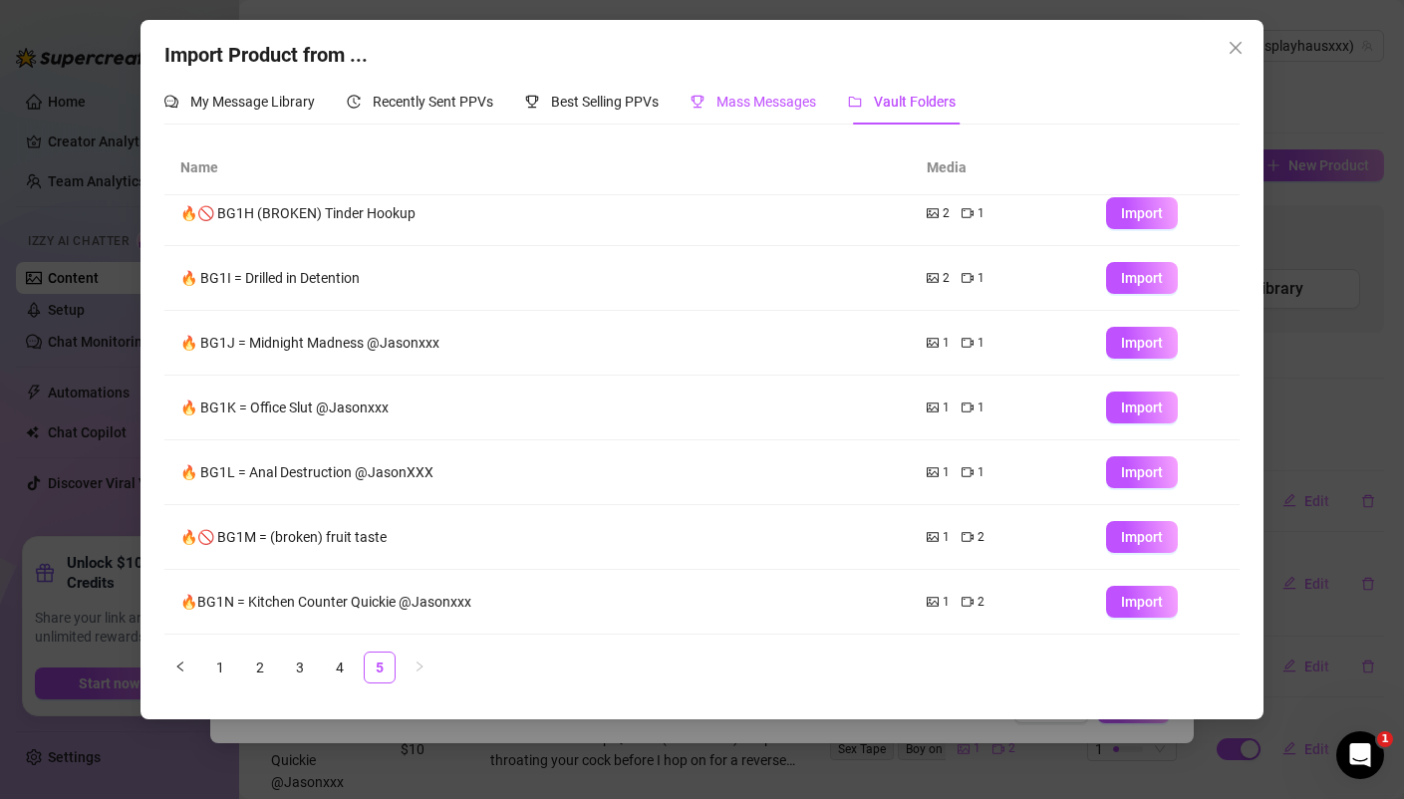
click at [742, 100] on span "Mass Messages" at bounding box center [766, 102] width 100 height 16
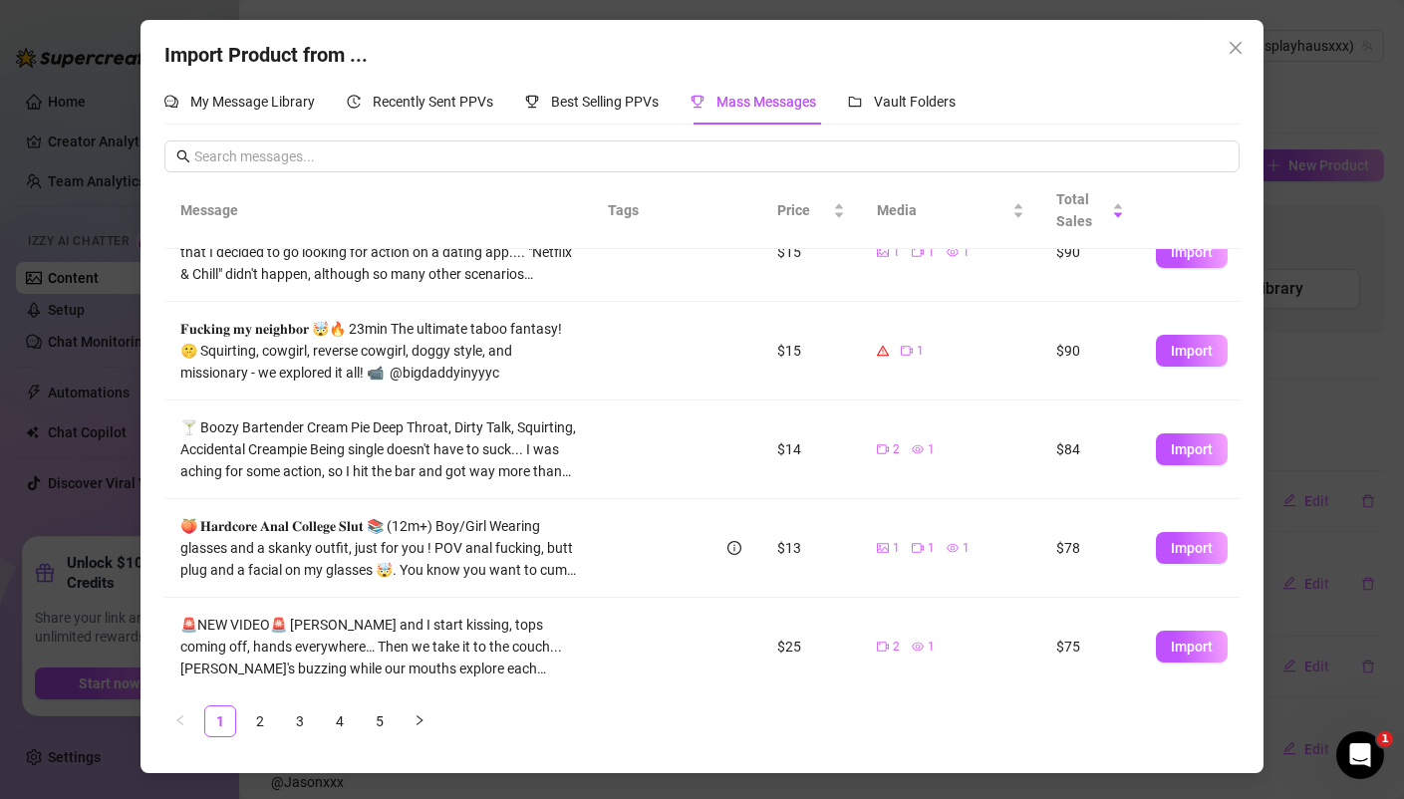
scroll to position [547, 0]
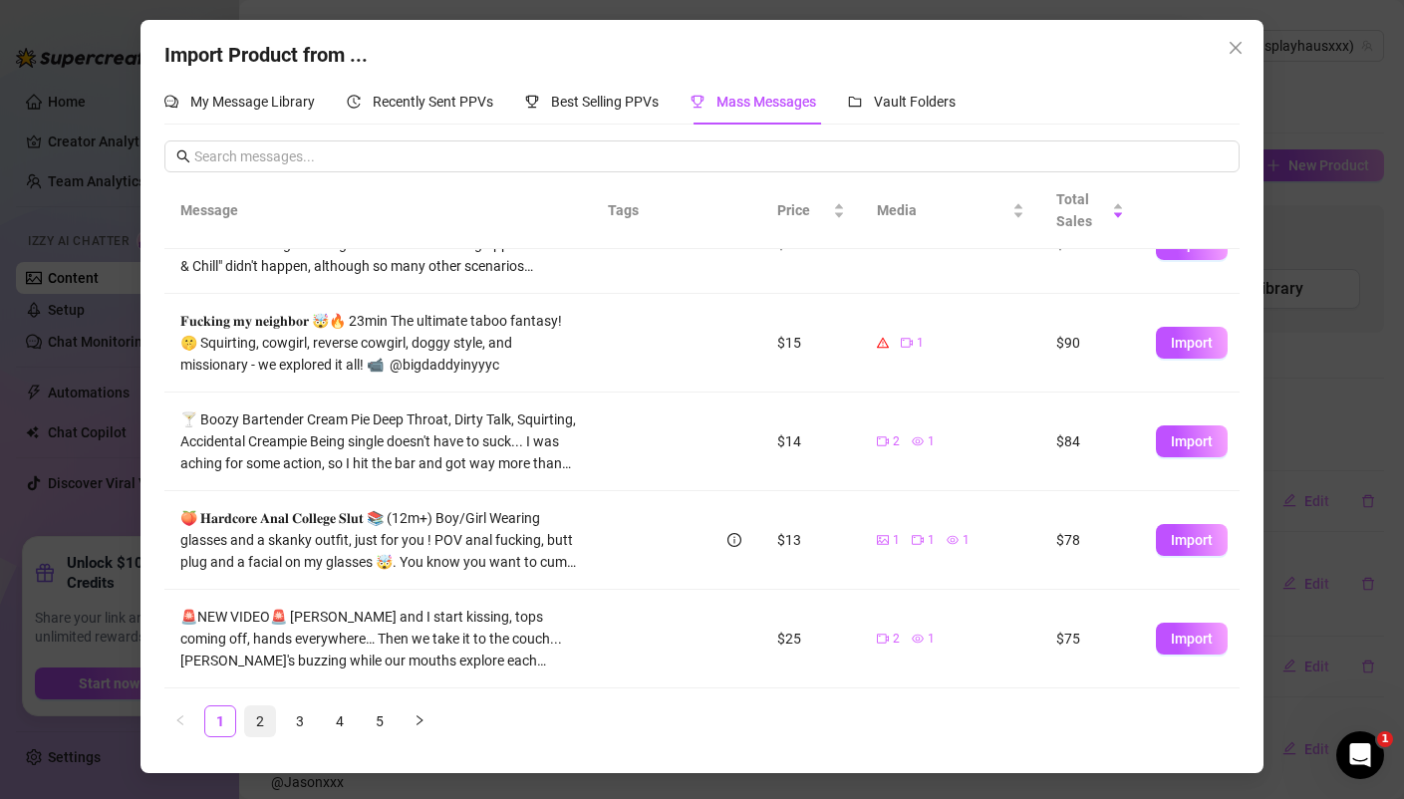
click at [256, 716] on link "2" at bounding box center [260, 721] width 30 height 30
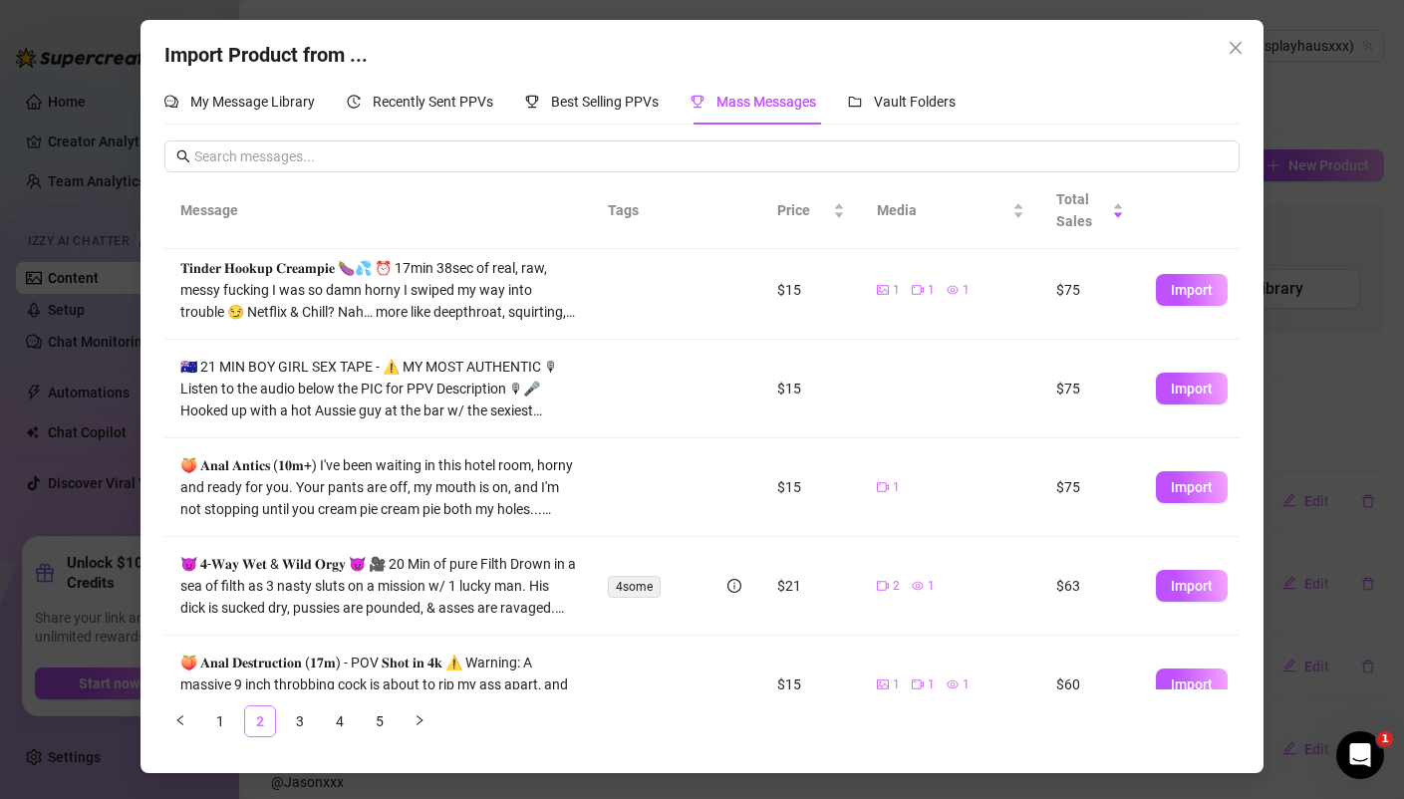
scroll to position [0, 0]
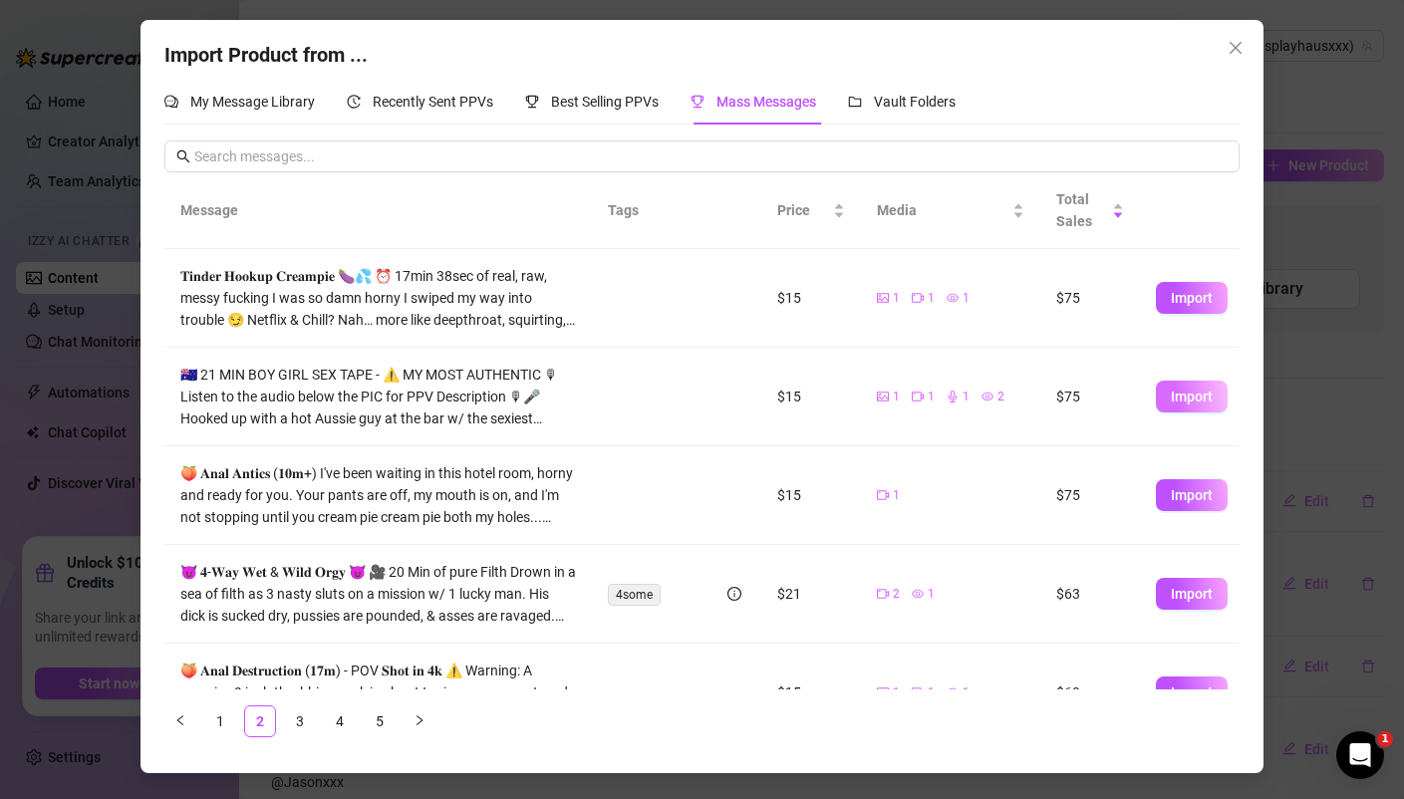
click at [1184, 403] on span "Import" at bounding box center [1191, 397] width 42 height 16
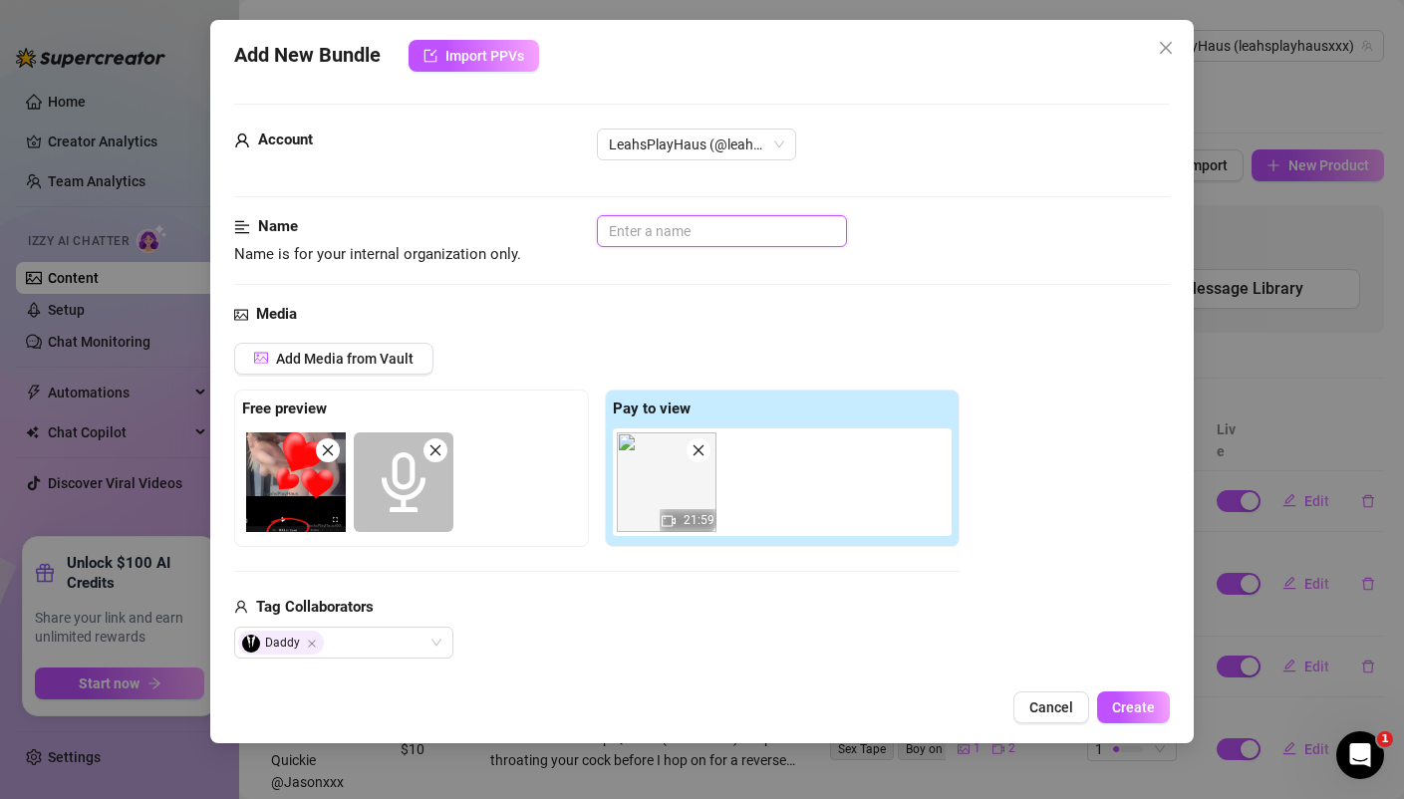
click at [658, 236] on input "text" at bounding box center [722, 231] width 250 height 32
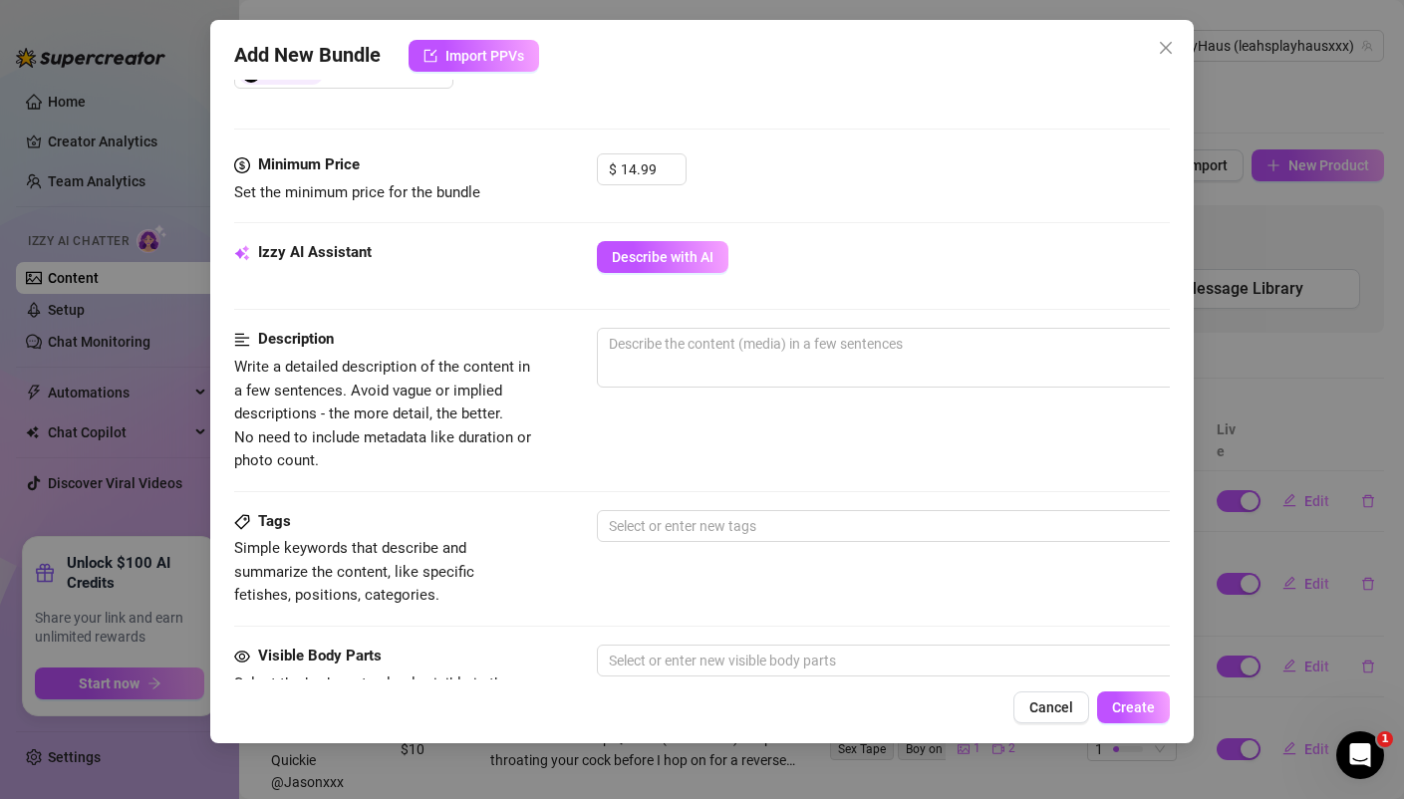
scroll to position [587, 0]
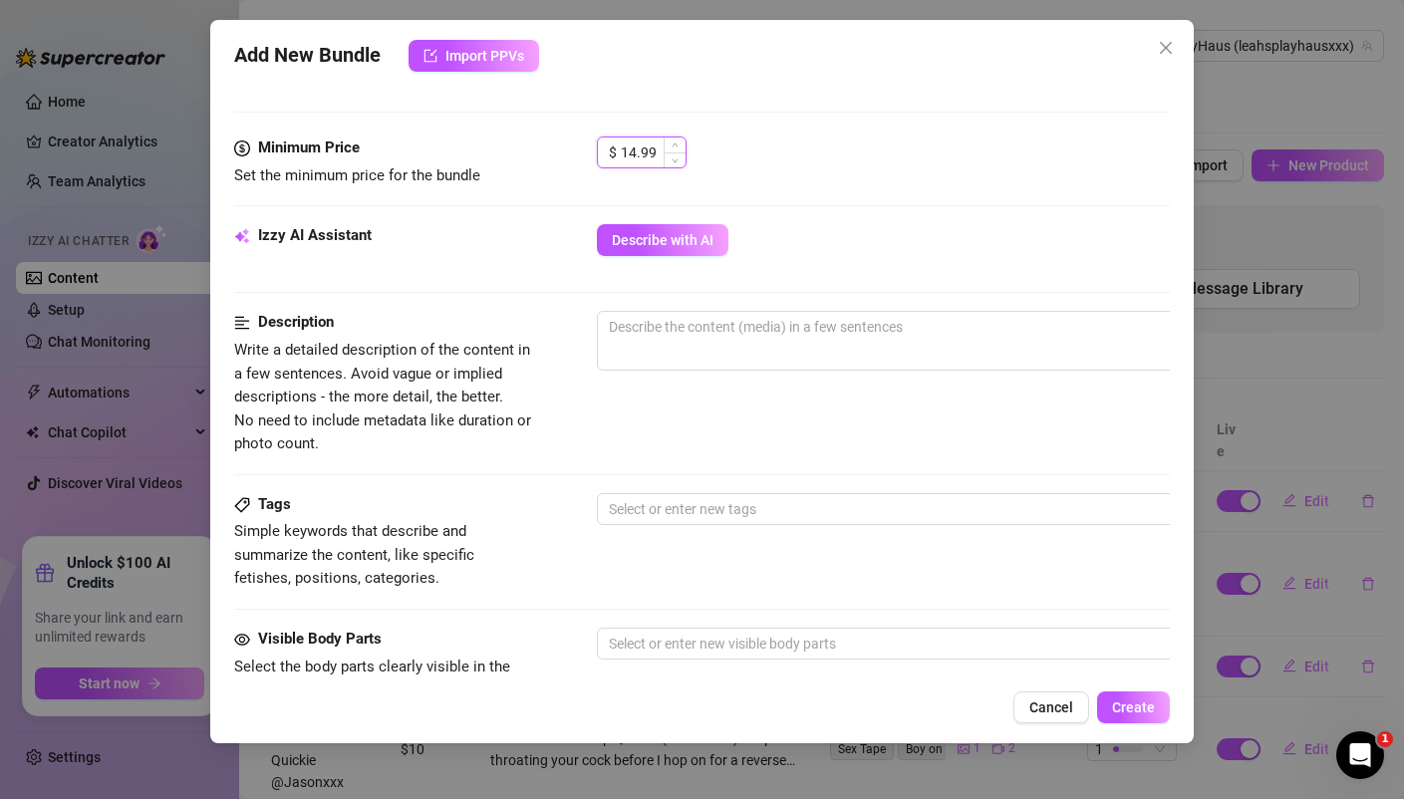
click at [656, 145] on input "14.99" at bounding box center [653, 152] width 65 height 30
drag, startPoint x: 656, startPoint y: 145, endPoint x: 574, endPoint y: 139, distance: 82.9
click at [578, 141] on div "Minimum Price Set the minimum price for the bundle $ 14.99" at bounding box center [701, 161] width 934 height 51
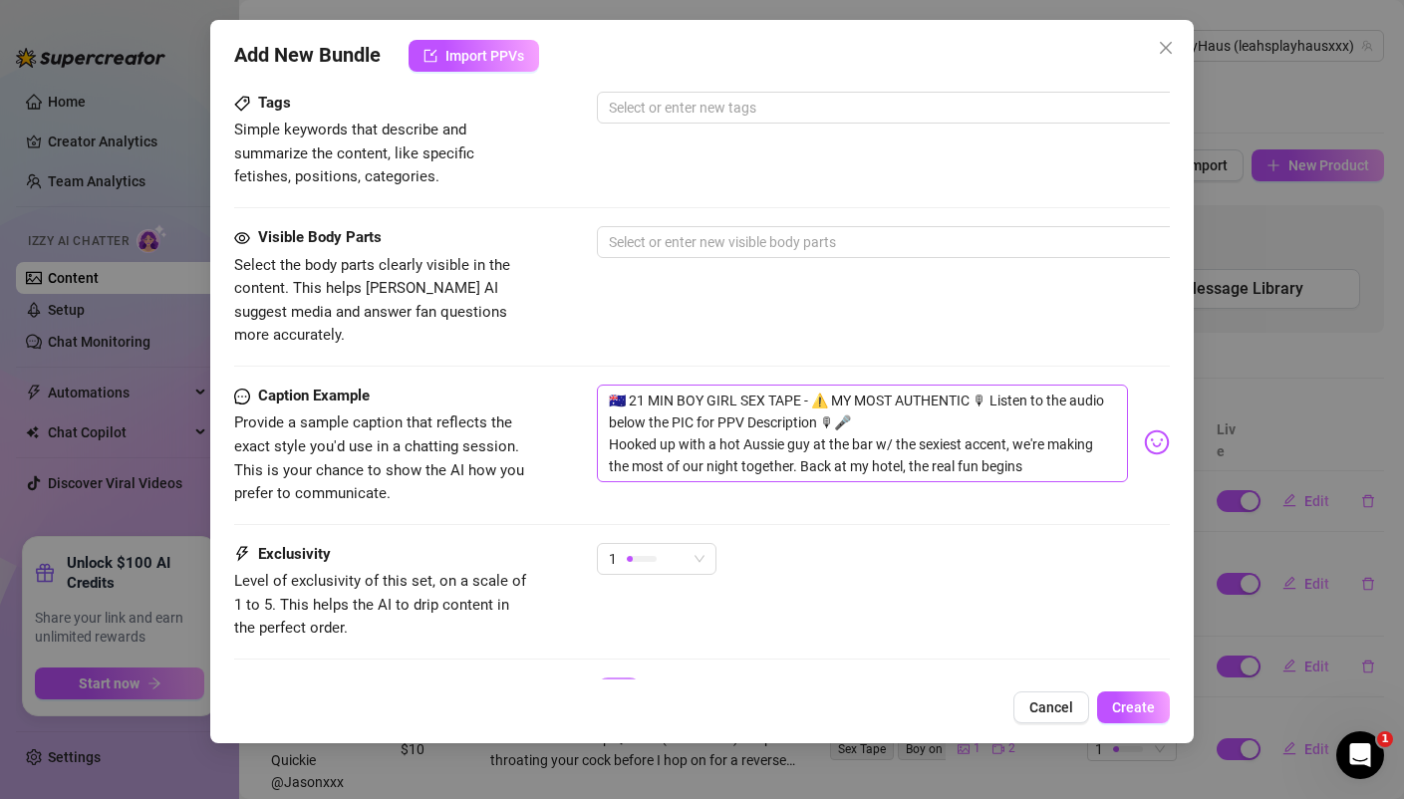
scroll to position [991, 0]
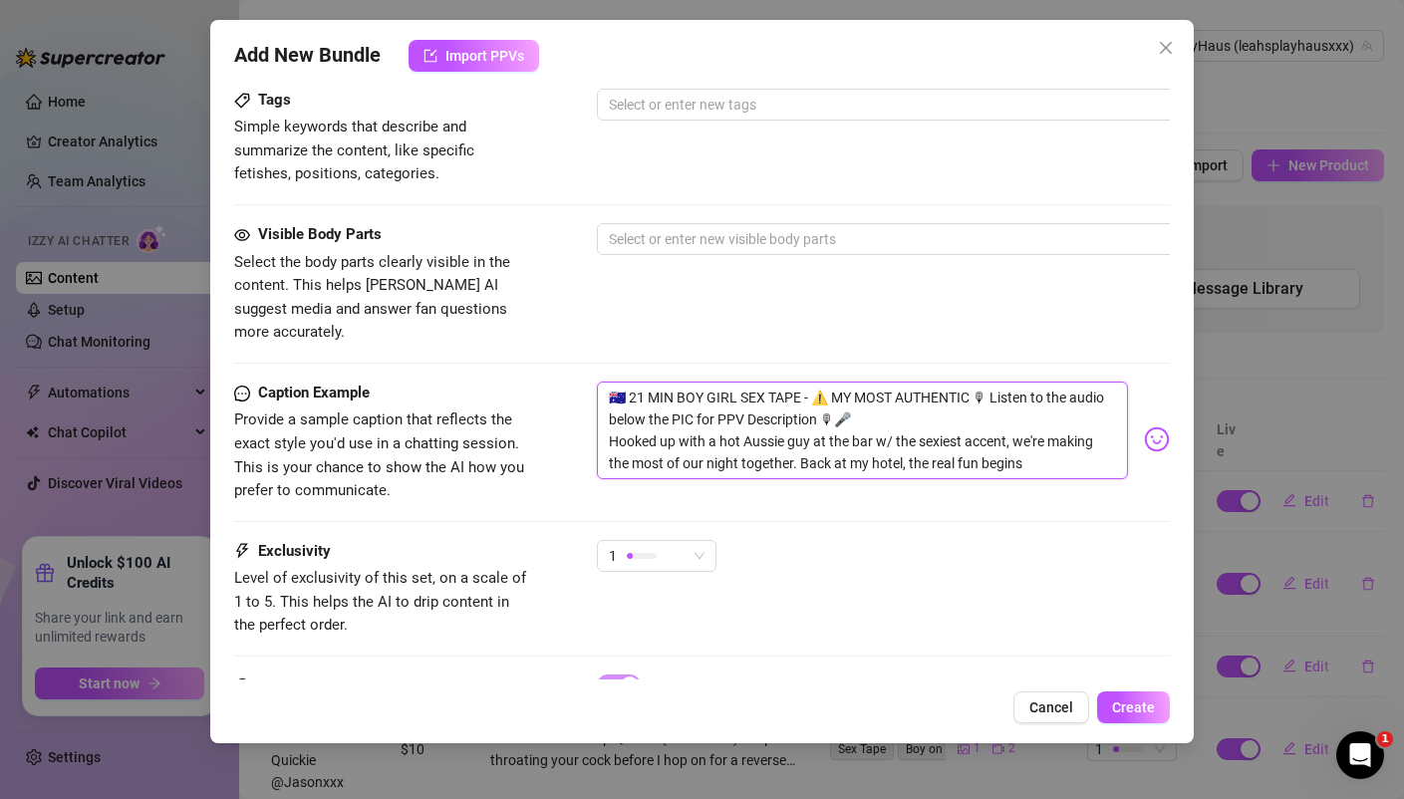
drag, startPoint x: 1032, startPoint y: 437, endPoint x: 524, endPoint y: 364, distance: 513.4
click at [524, 382] on div "Caption Example Provide a sample caption that reflects the exact style you'd us…" at bounding box center [701, 443] width 934 height 122
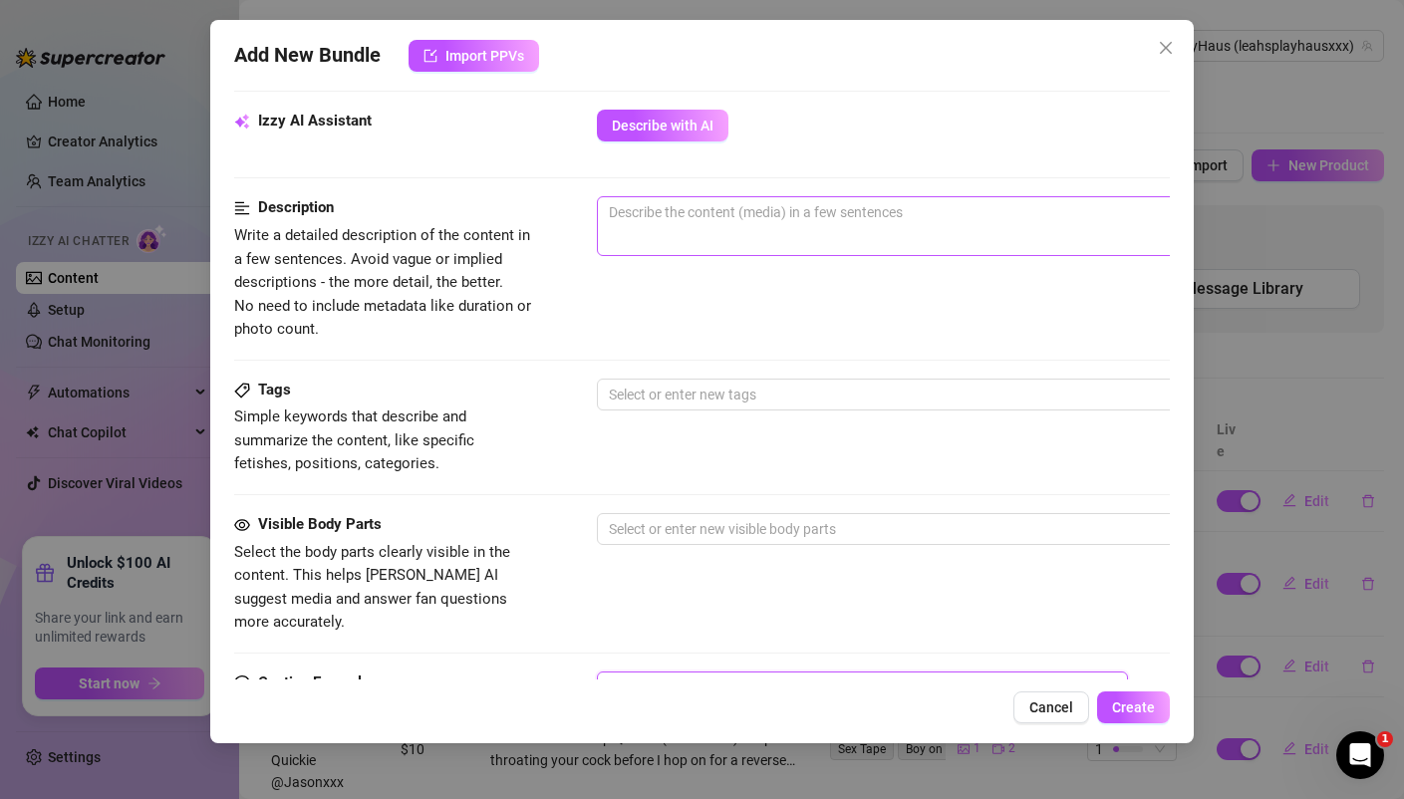
scroll to position [687, 0]
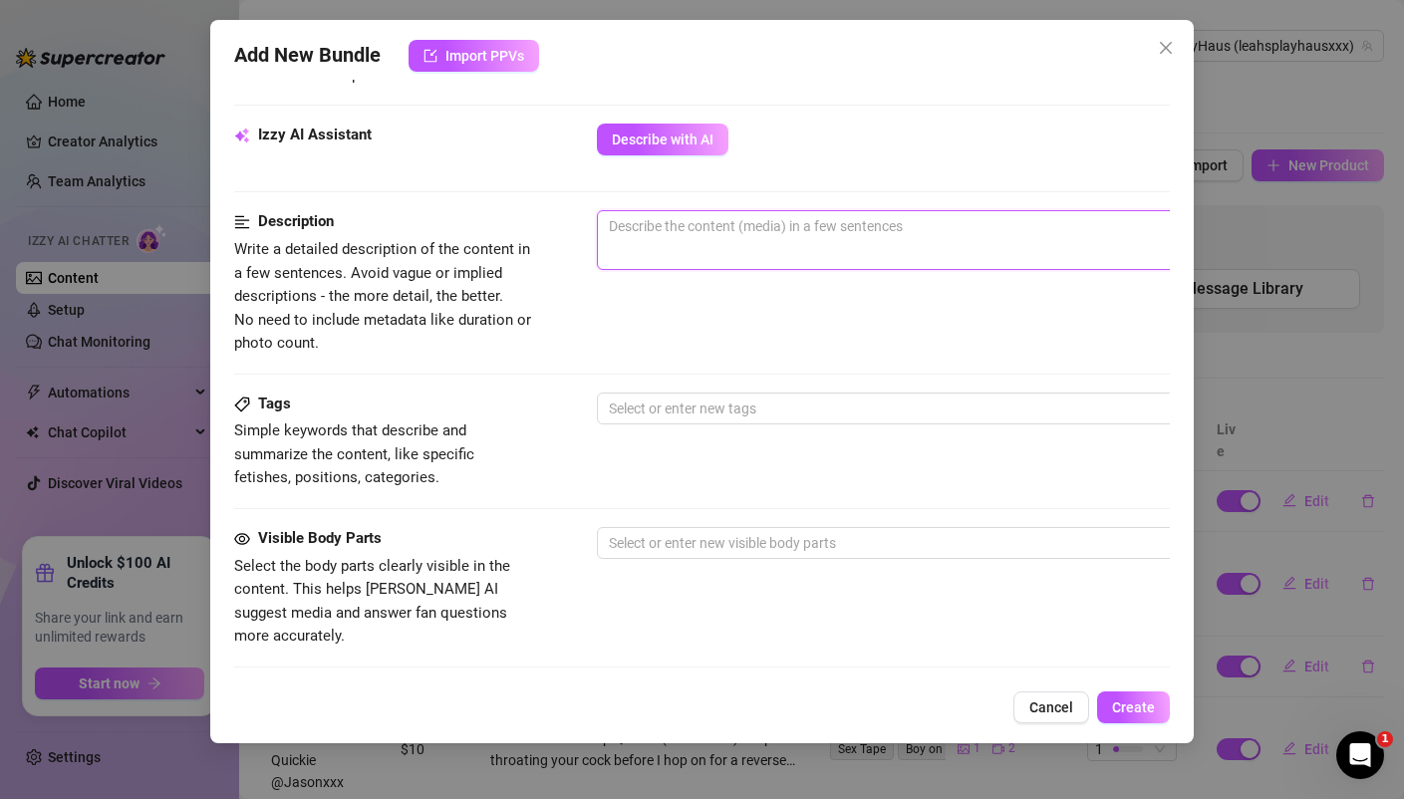
click at [697, 228] on textarea at bounding box center [945, 226] width 695 height 30
paste textarea "🇦🇺 21 MIN BOY GIRL SEX TAPE - ⚠️ MY MOST AUTHENTIC 🎙 Listen to the audio below …"
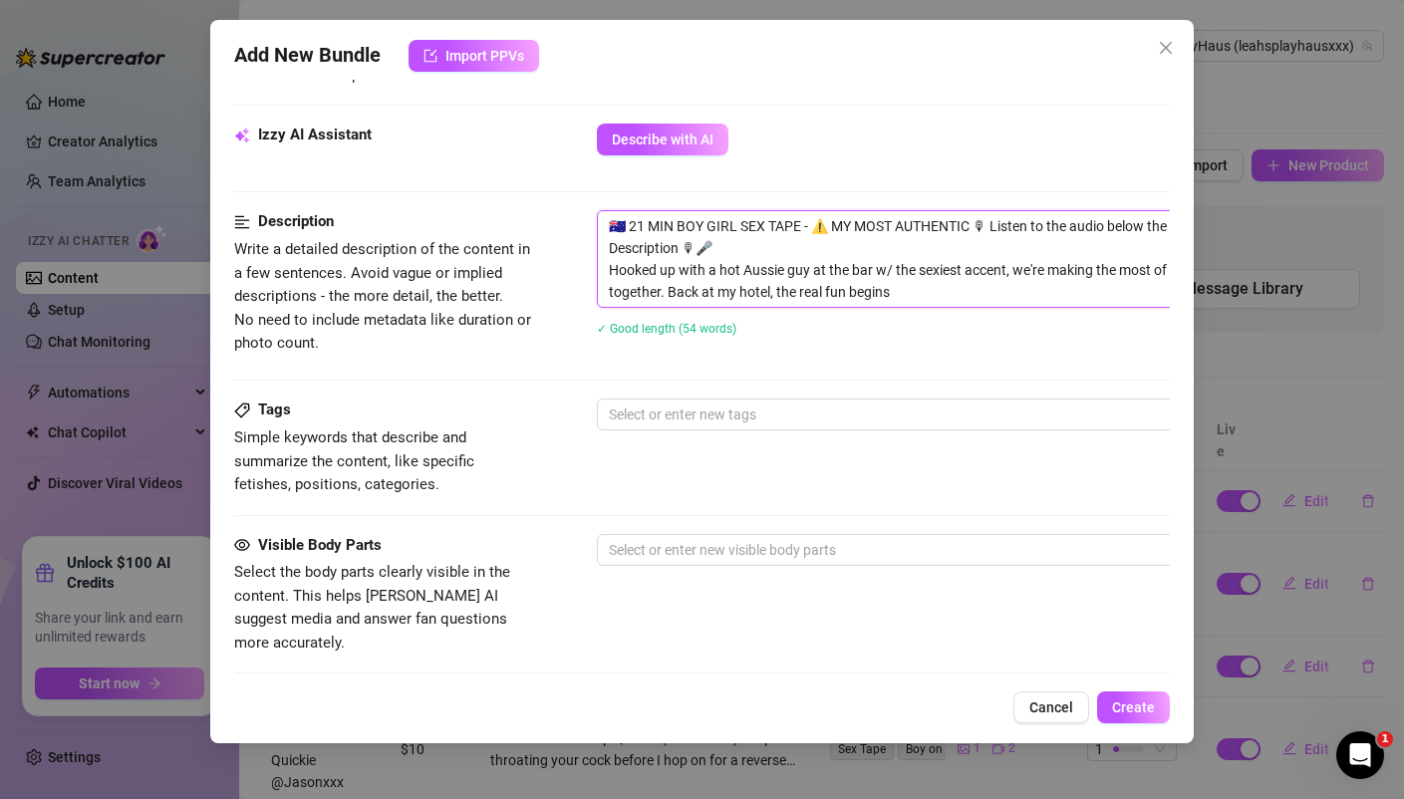
scroll to position [0, 0]
click at [670, 418] on div at bounding box center [935, 414] width 668 height 28
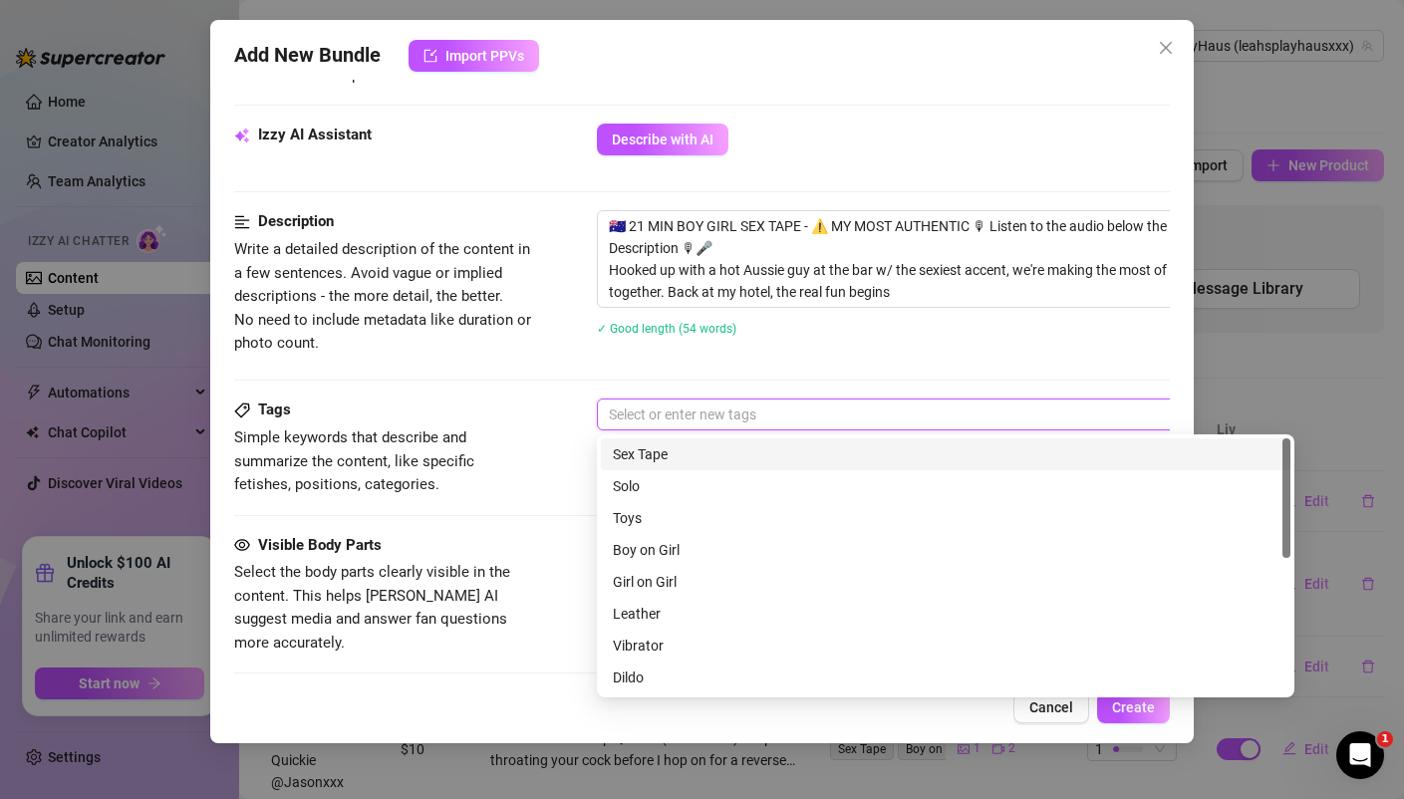
click at [655, 448] on div "Sex Tape" at bounding box center [945, 454] width 665 height 22
click at [704, 422] on div "Sex Tape" at bounding box center [935, 414] width 668 height 28
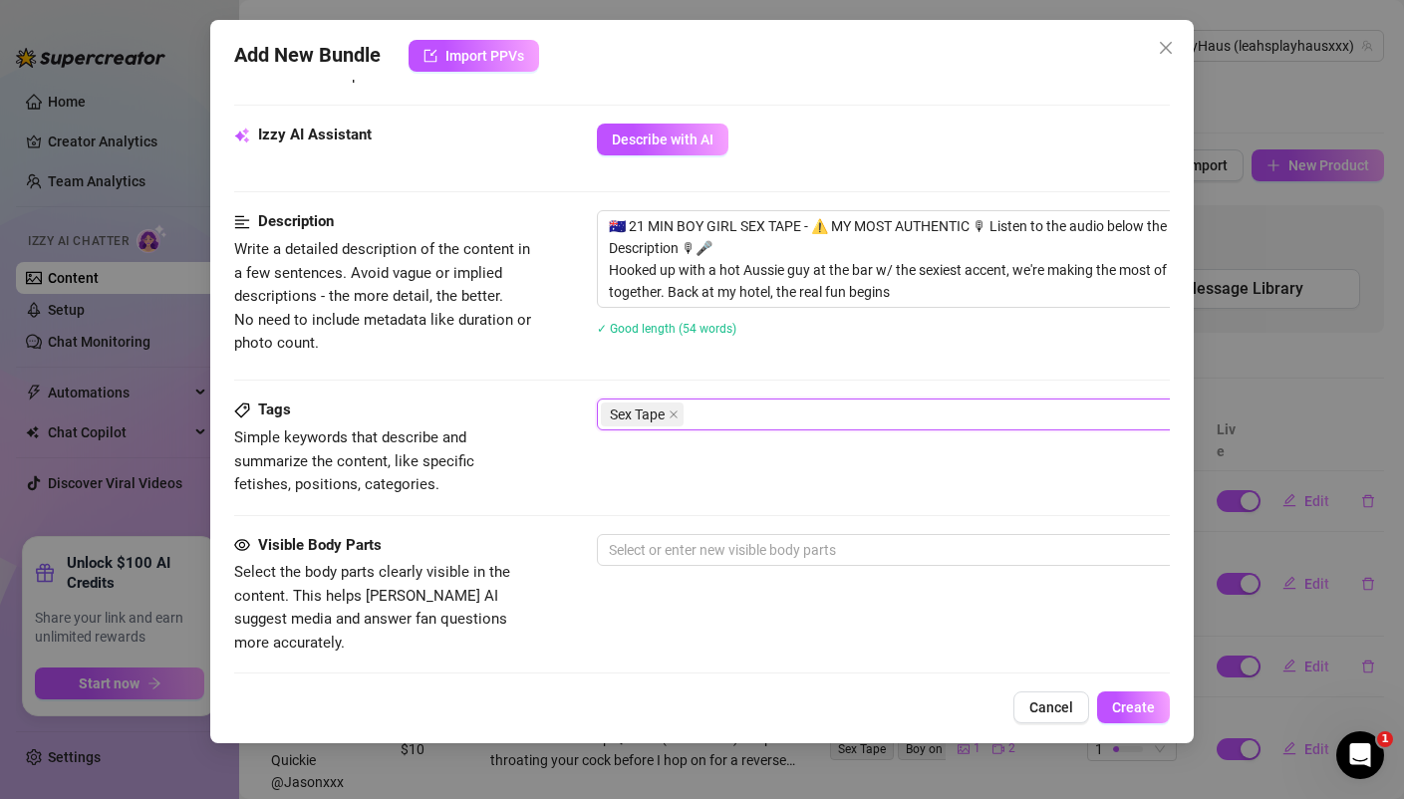
click at [709, 413] on div "Sex Tape" at bounding box center [935, 414] width 668 height 28
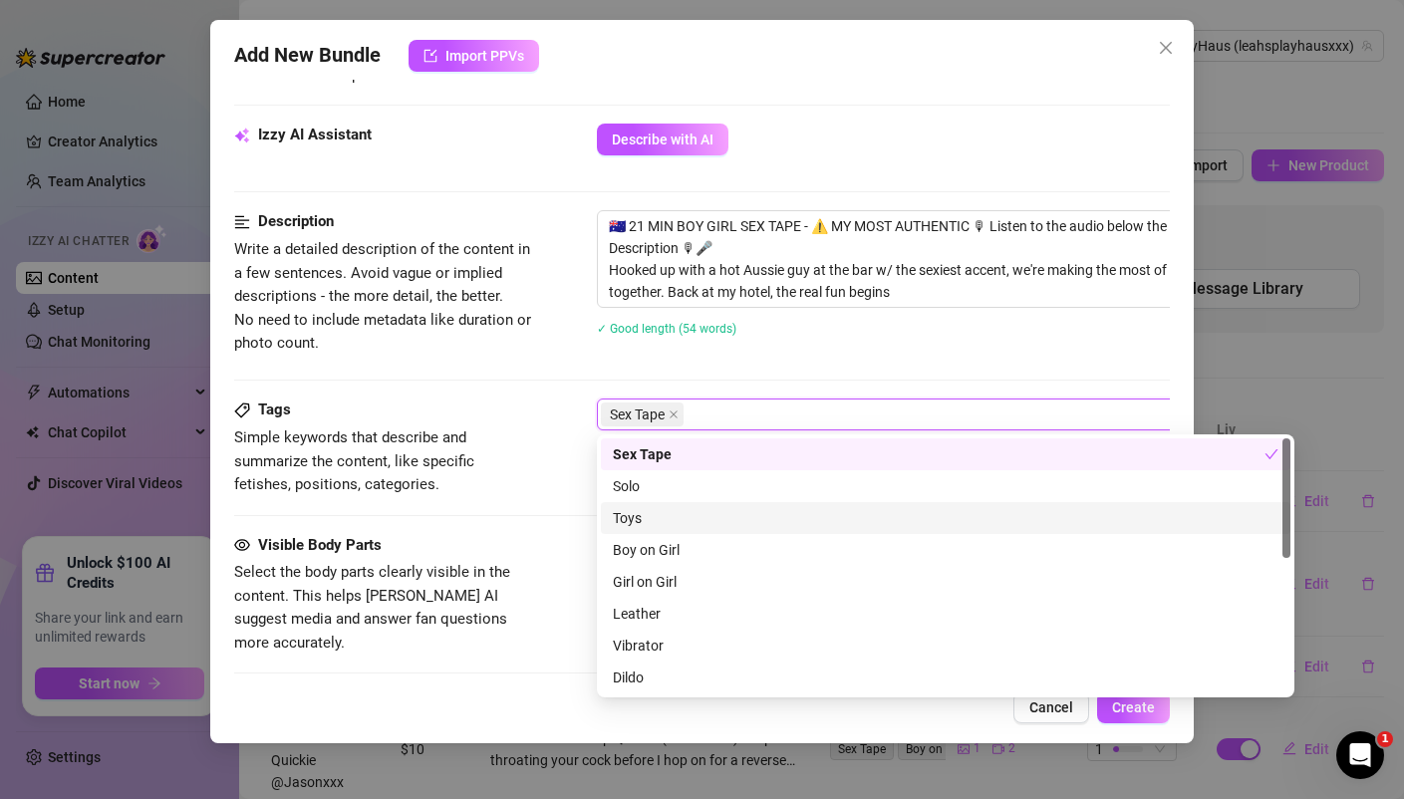
click at [653, 516] on div "Toys" at bounding box center [945, 518] width 665 height 22
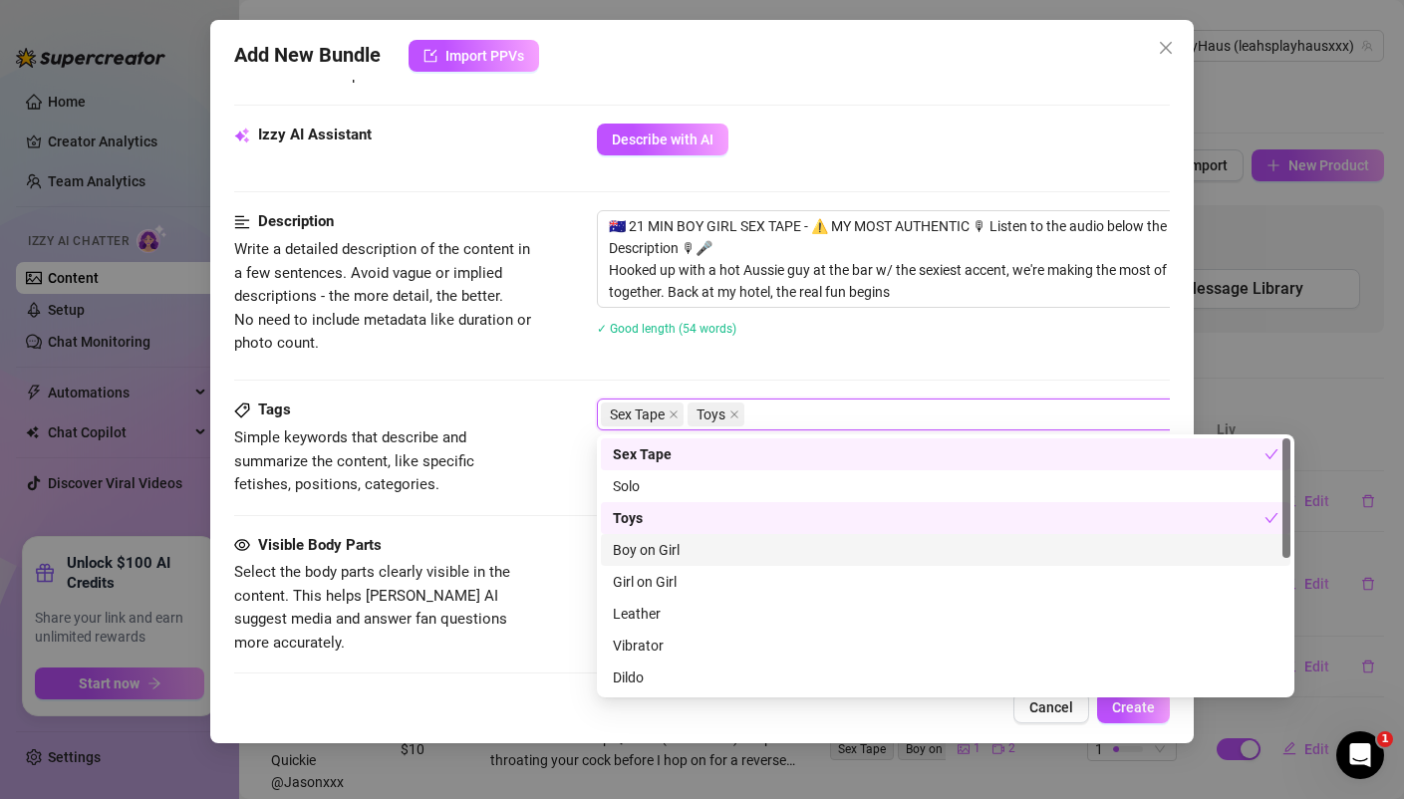
click at [659, 552] on div "Boy on Girl" at bounding box center [945, 550] width 665 height 22
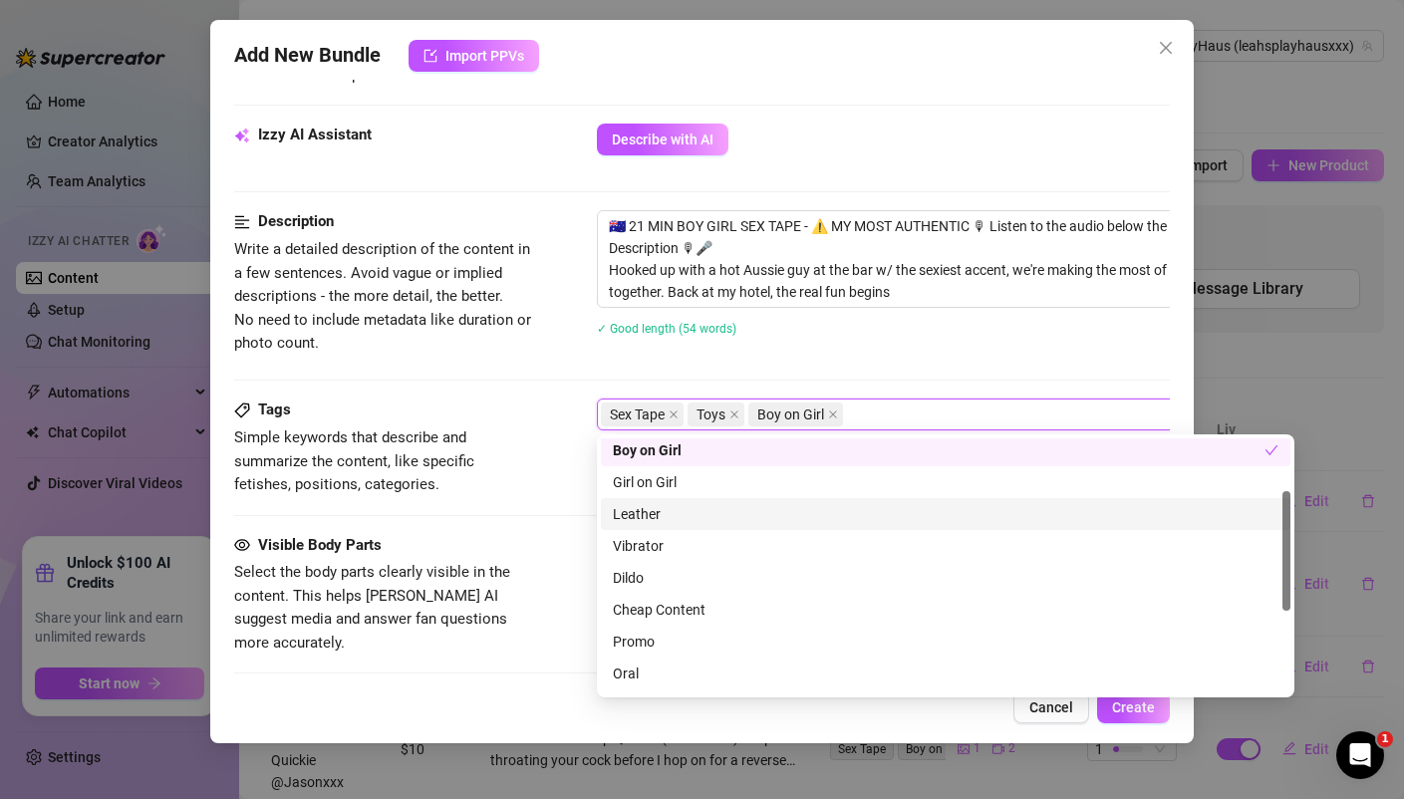
scroll to position [114, 0]
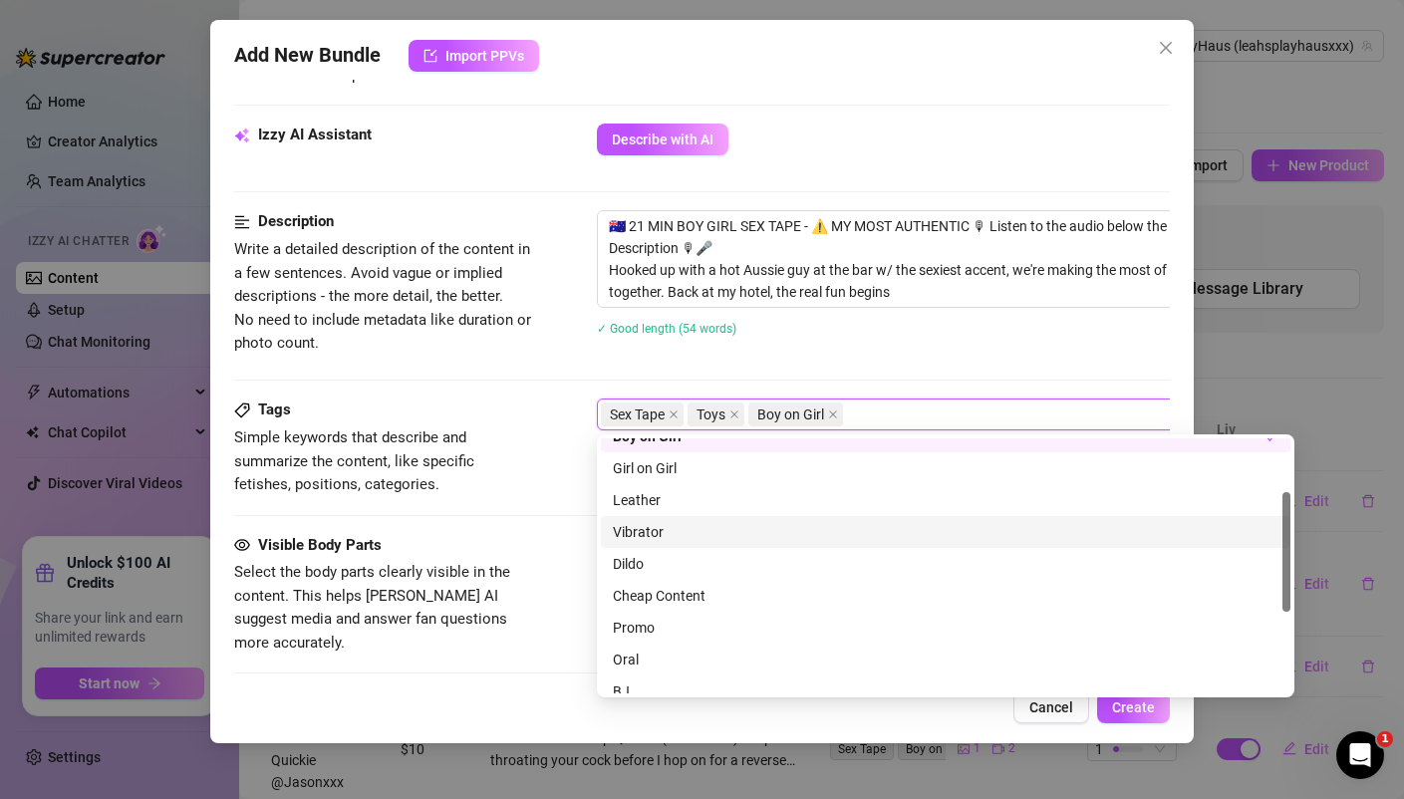
click at [648, 531] on div "Vibrator" at bounding box center [945, 532] width 665 height 22
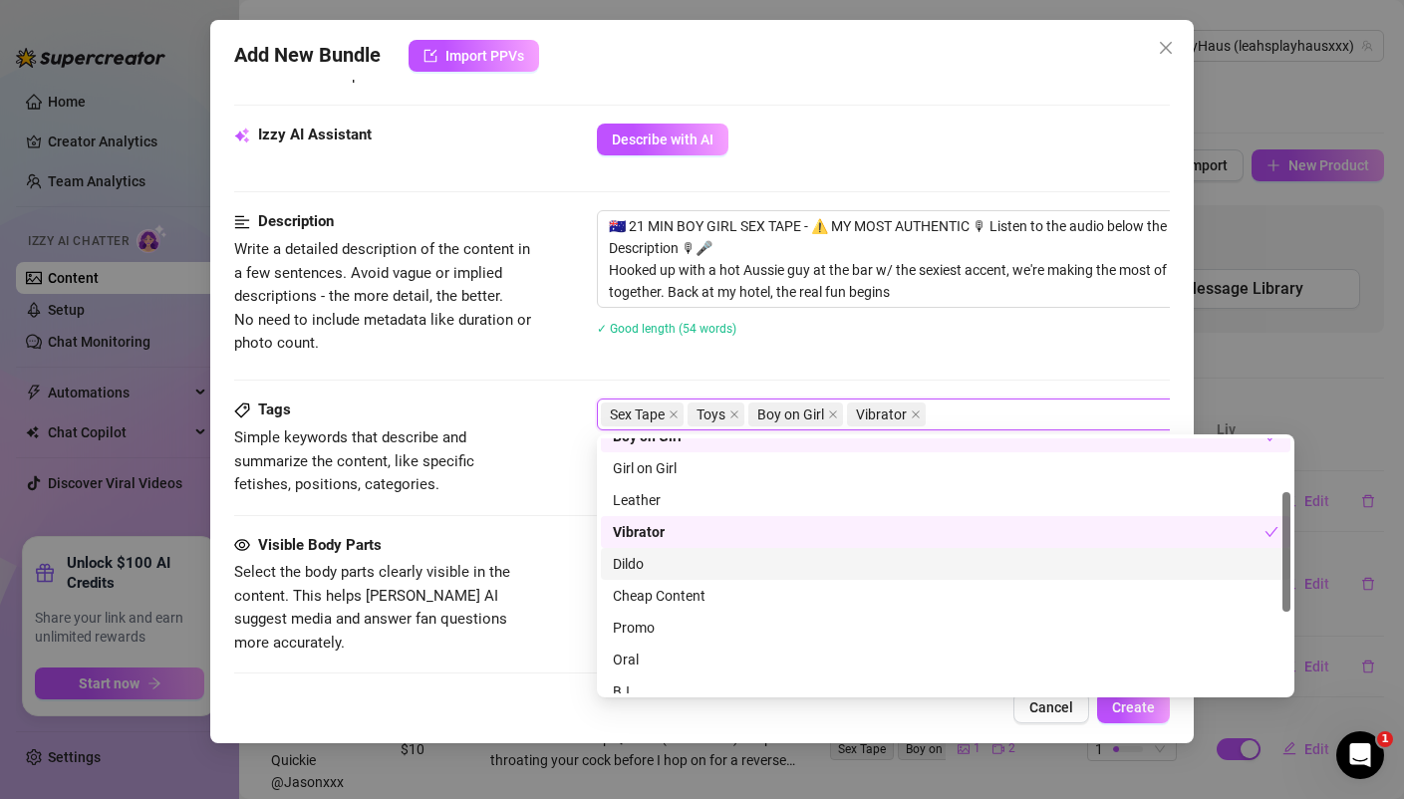
click at [642, 559] on div "Dildo" at bounding box center [945, 564] width 665 height 22
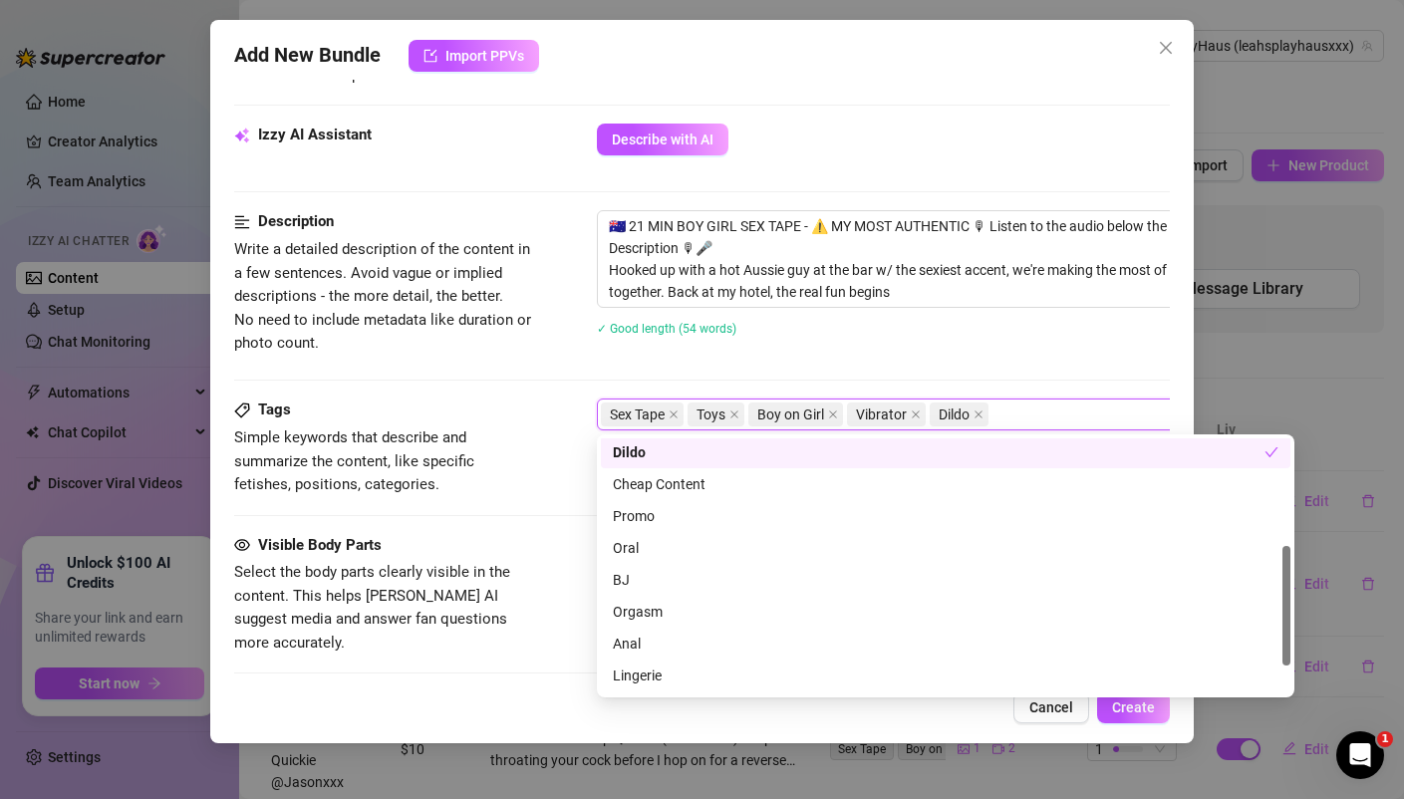
scroll to position [234, 0]
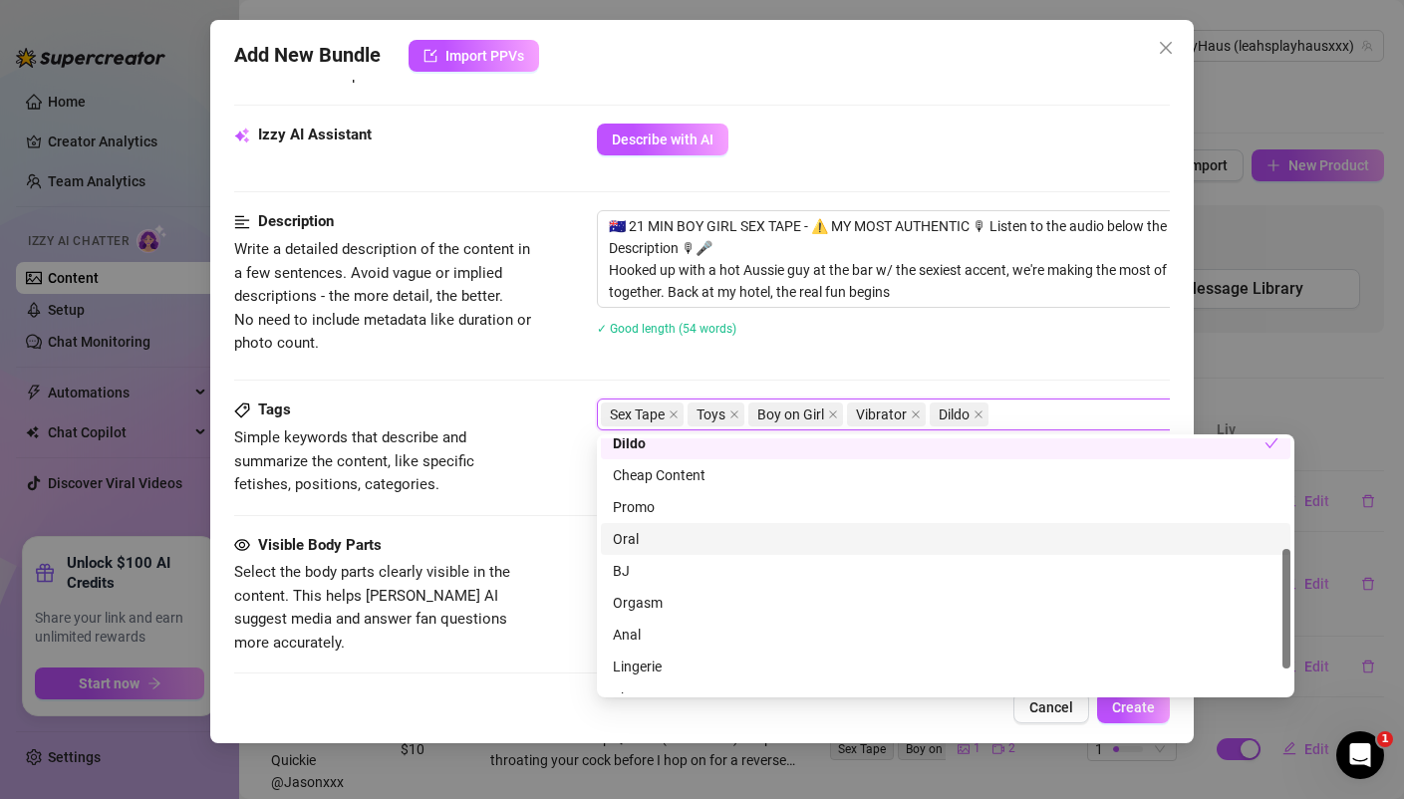
click at [624, 547] on div "Oral" at bounding box center [945, 539] width 665 height 22
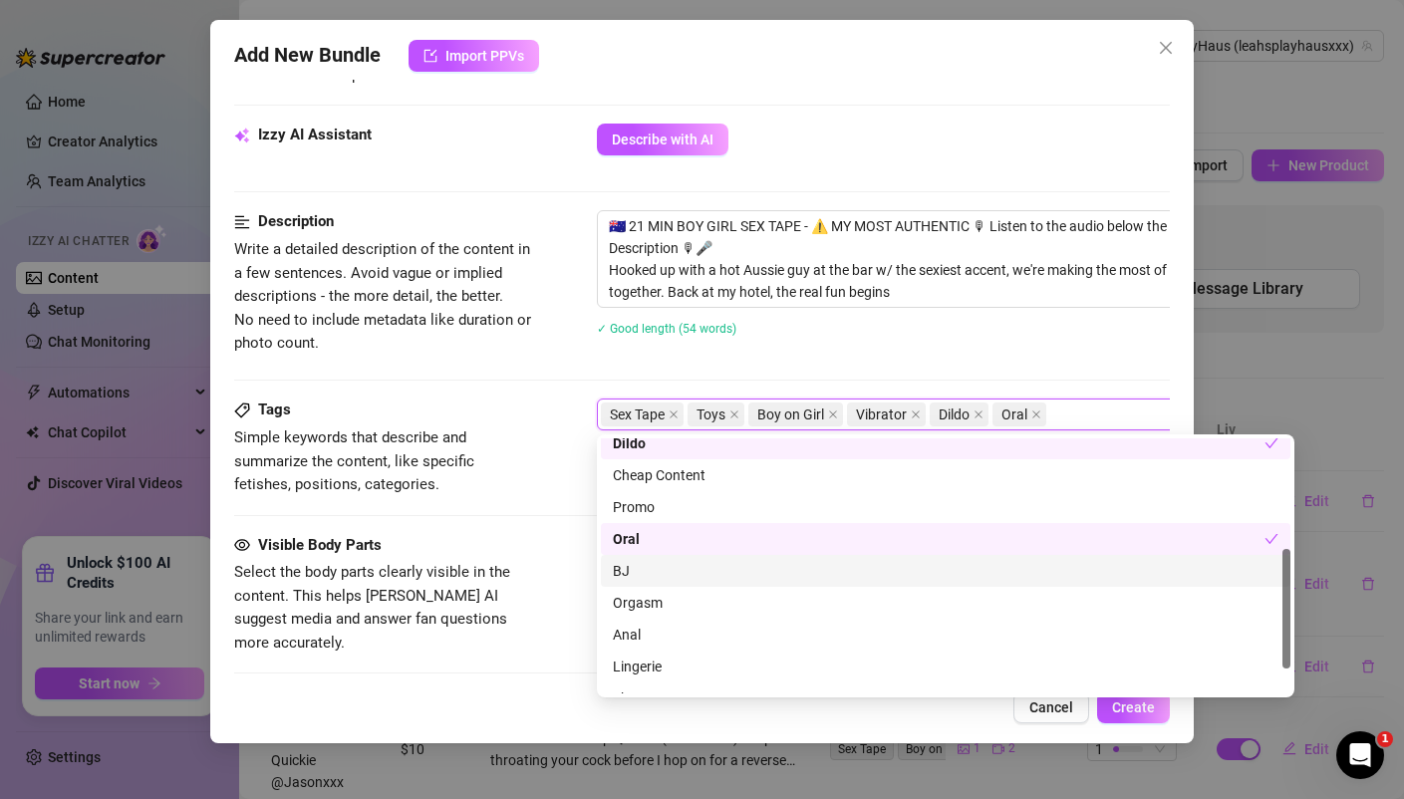
click at [625, 566] on div "BJ" at bounding box center [945, 571] width 665 height 22
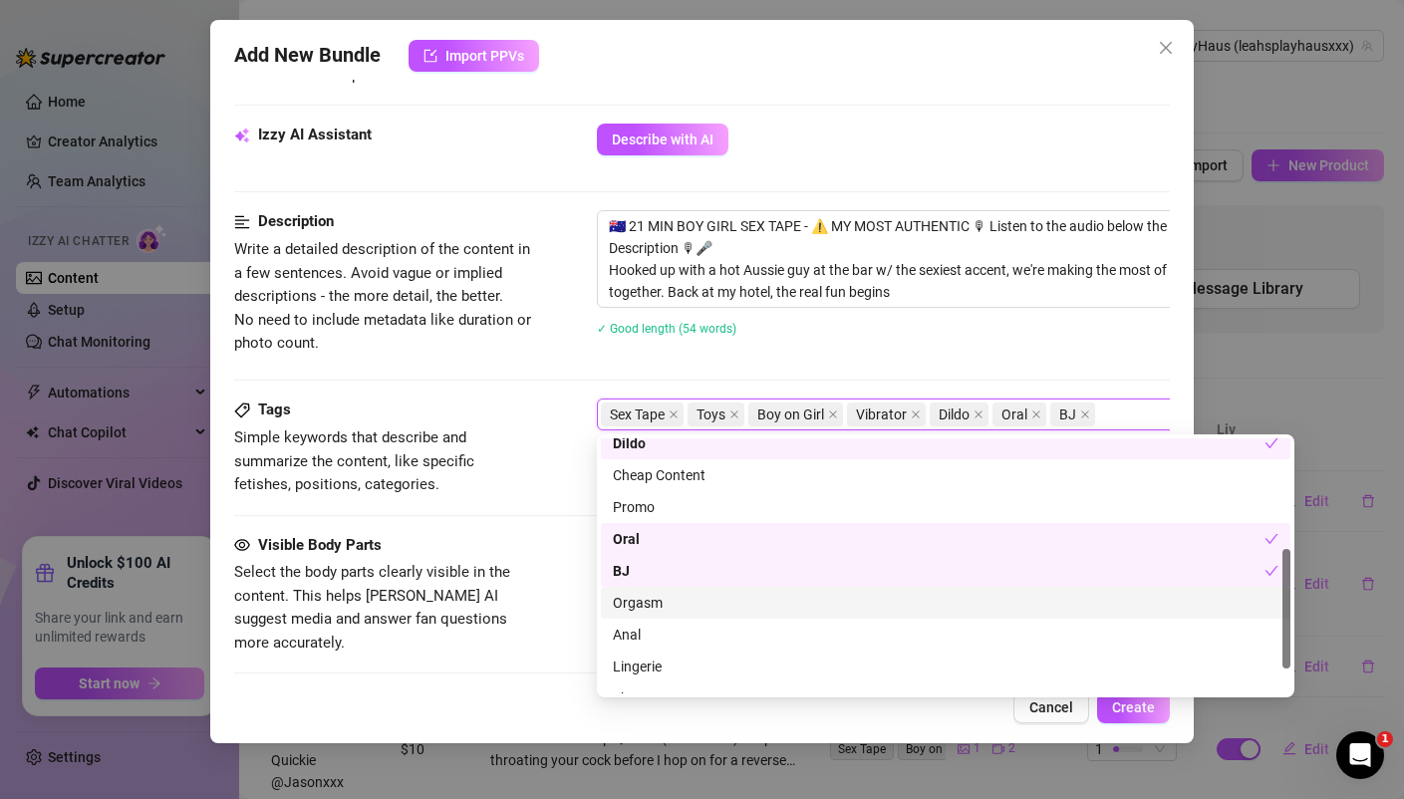
click at [639, 597] on div "Orgasm" at bounding box center [945, 603] width 665 height 22
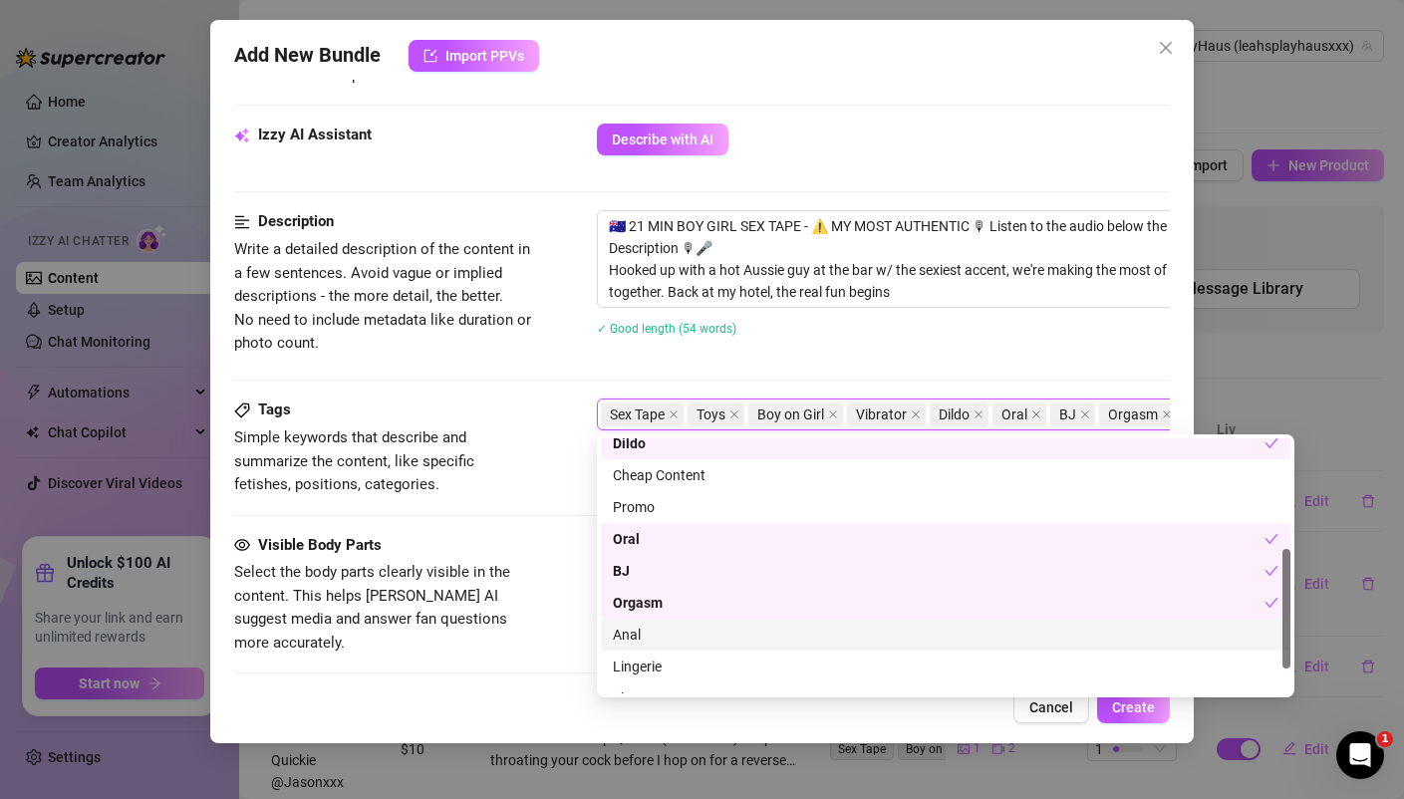
click at [636, 632] on div "Anal" at bounding box center [945, 635] width 665 height 22
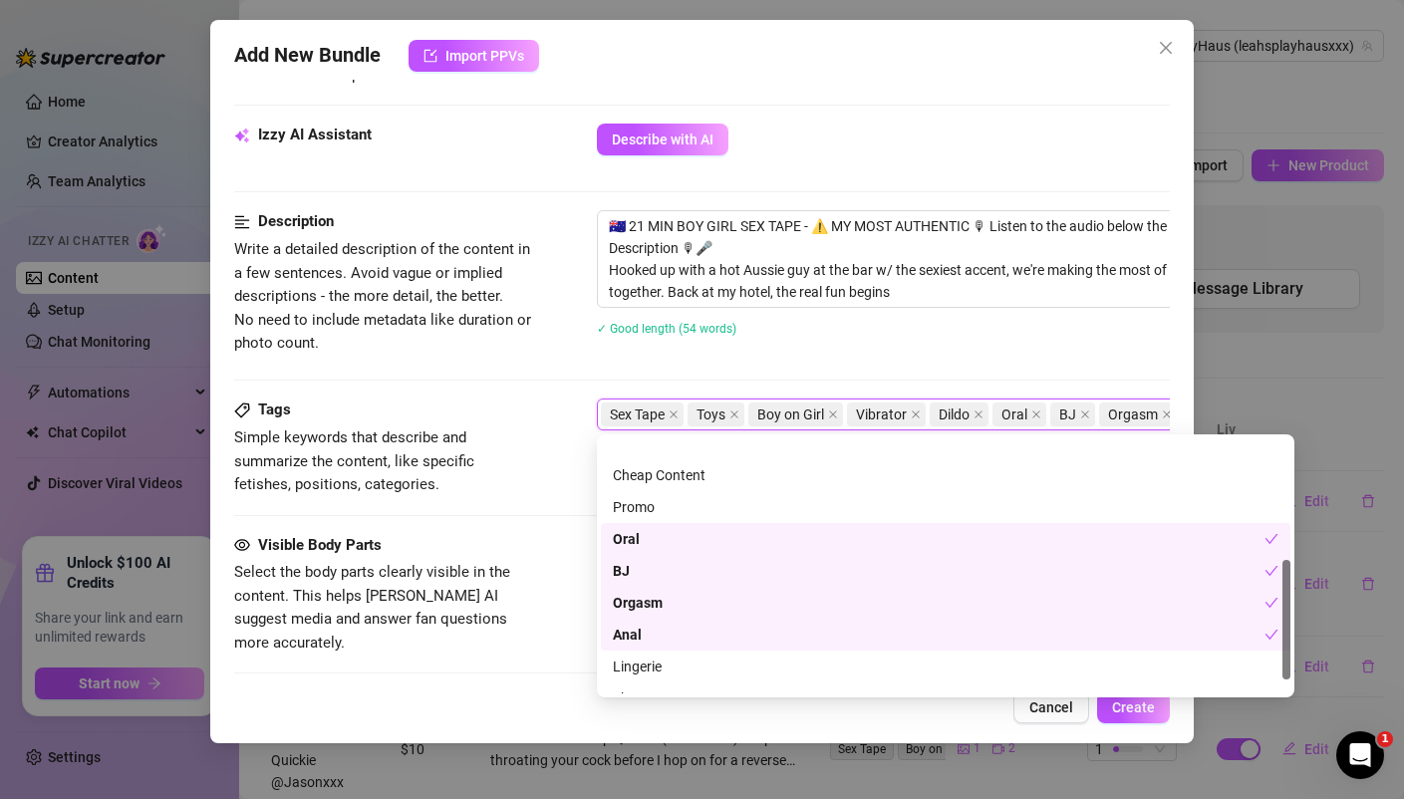
scroll to position [287, 0]
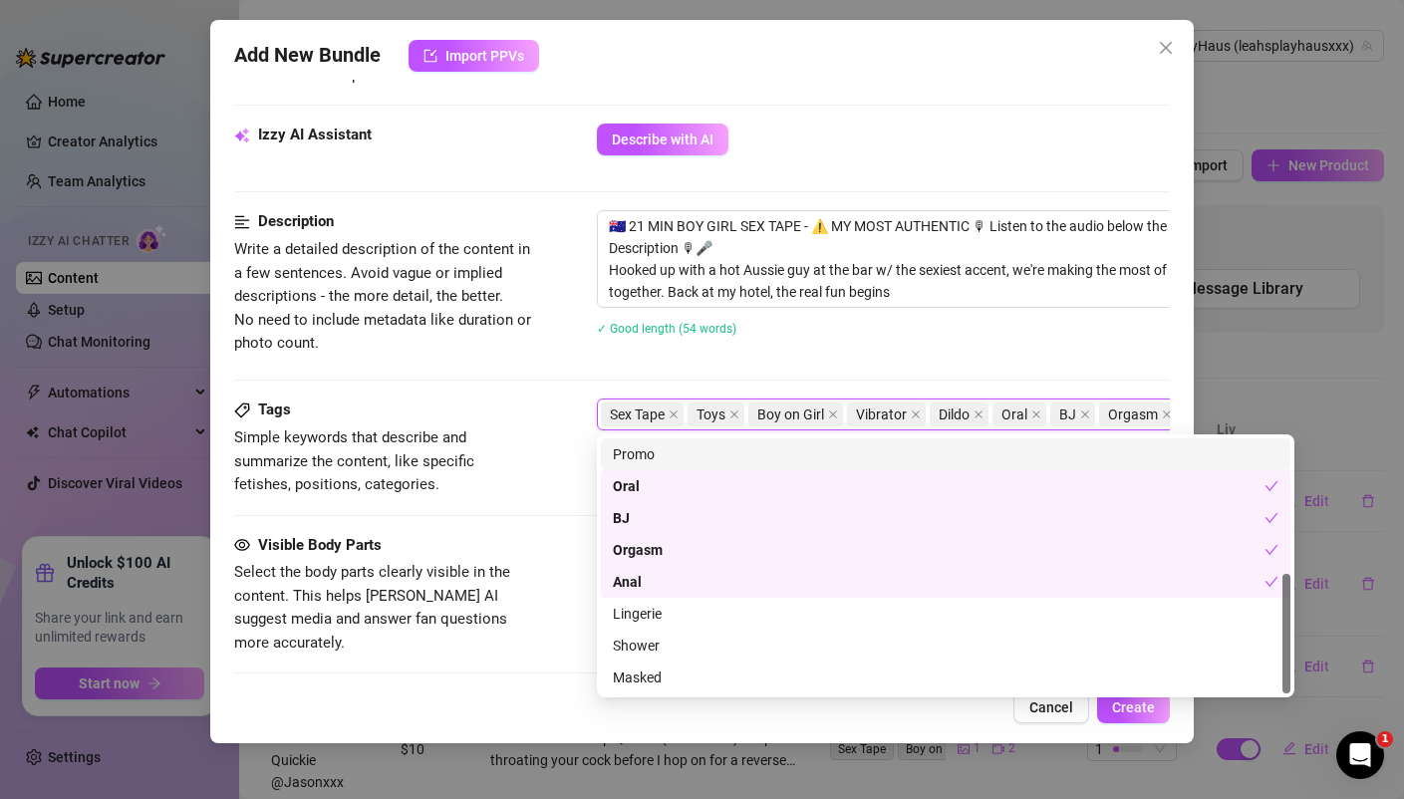
click at [1045, 354] on div "🇦🇺 21 MIN BOY GIRL SEX TAPE - ⚠️ MY MOST AUTHENTIC 🎙 Listen to the audio below …" at bounding box center [945, 285] width 697 height 151
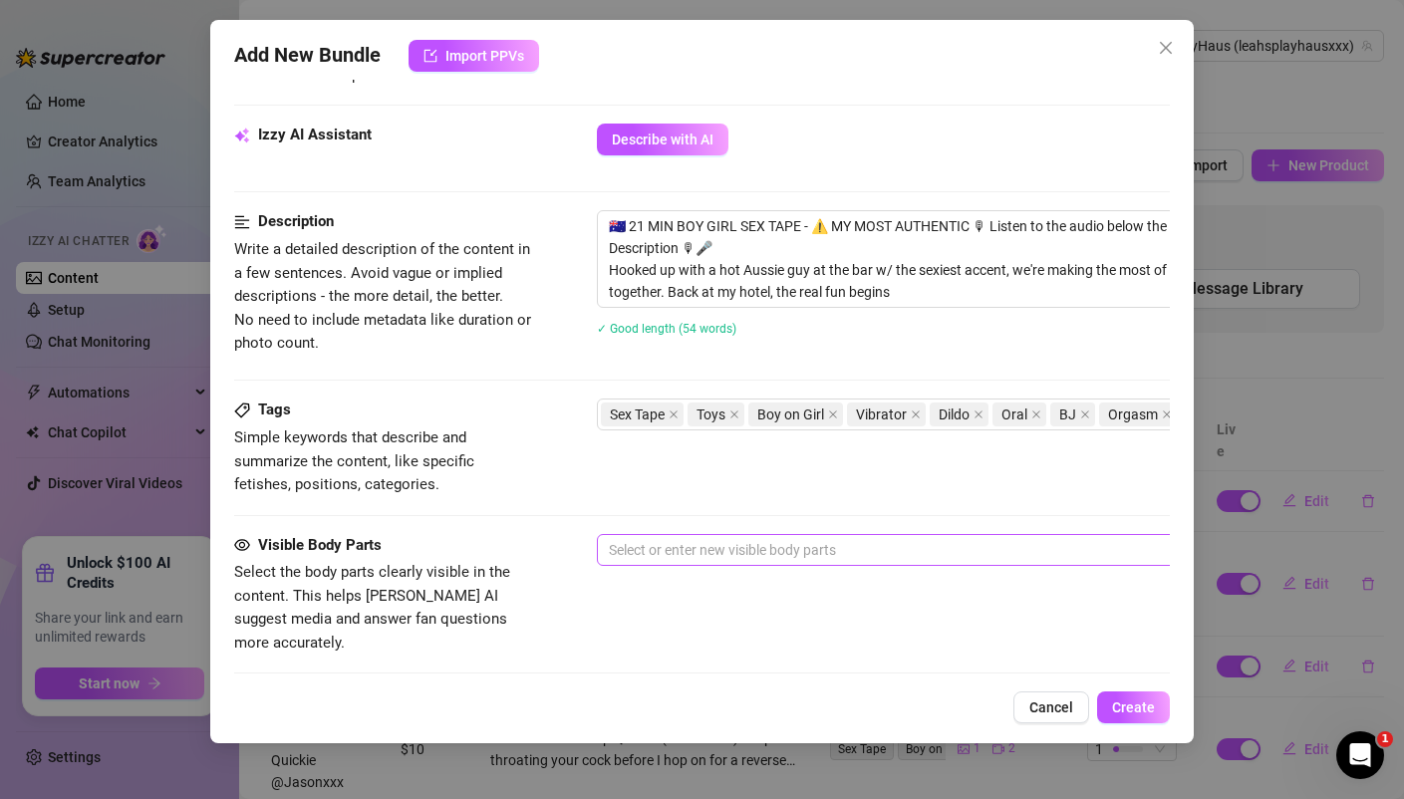
click at [679, 553] on div at bounding box center [935, 550] width 668 height 28
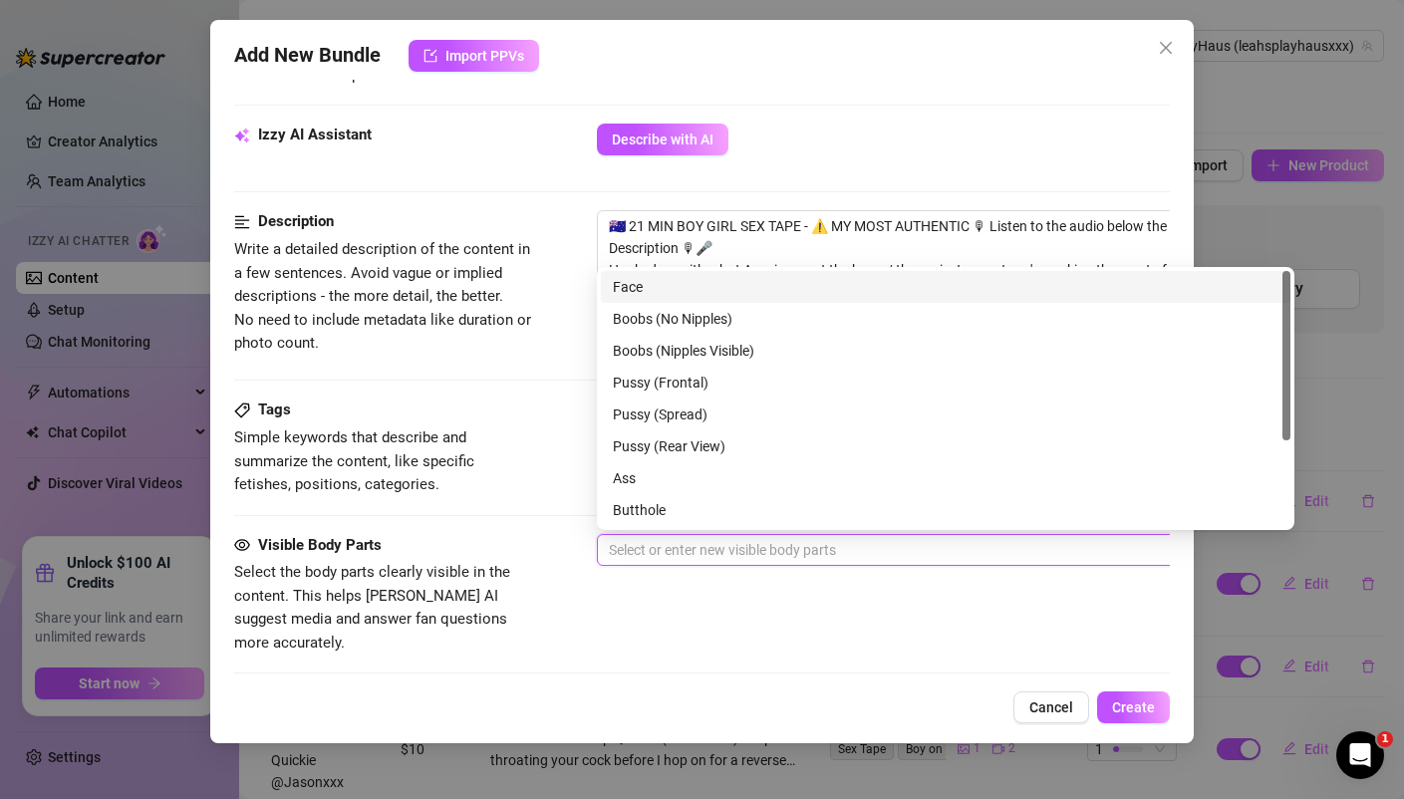
click at [654, 284] on div "Face" at bounding box center [945, 287] width 665 height 22
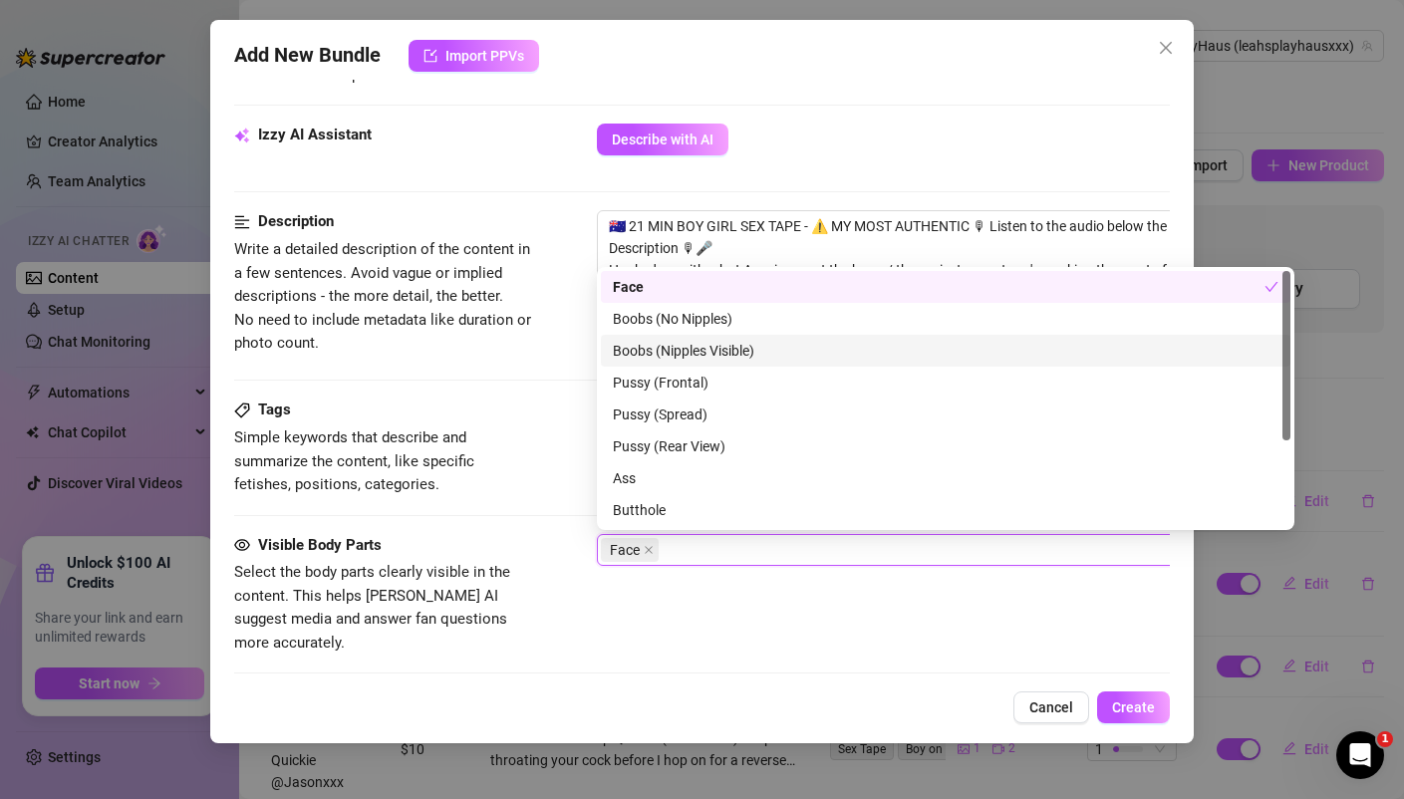
click at [660, 357] on div "Boobs (Nipples Visible)" at bounding box center [945, 351] width 665 height 22
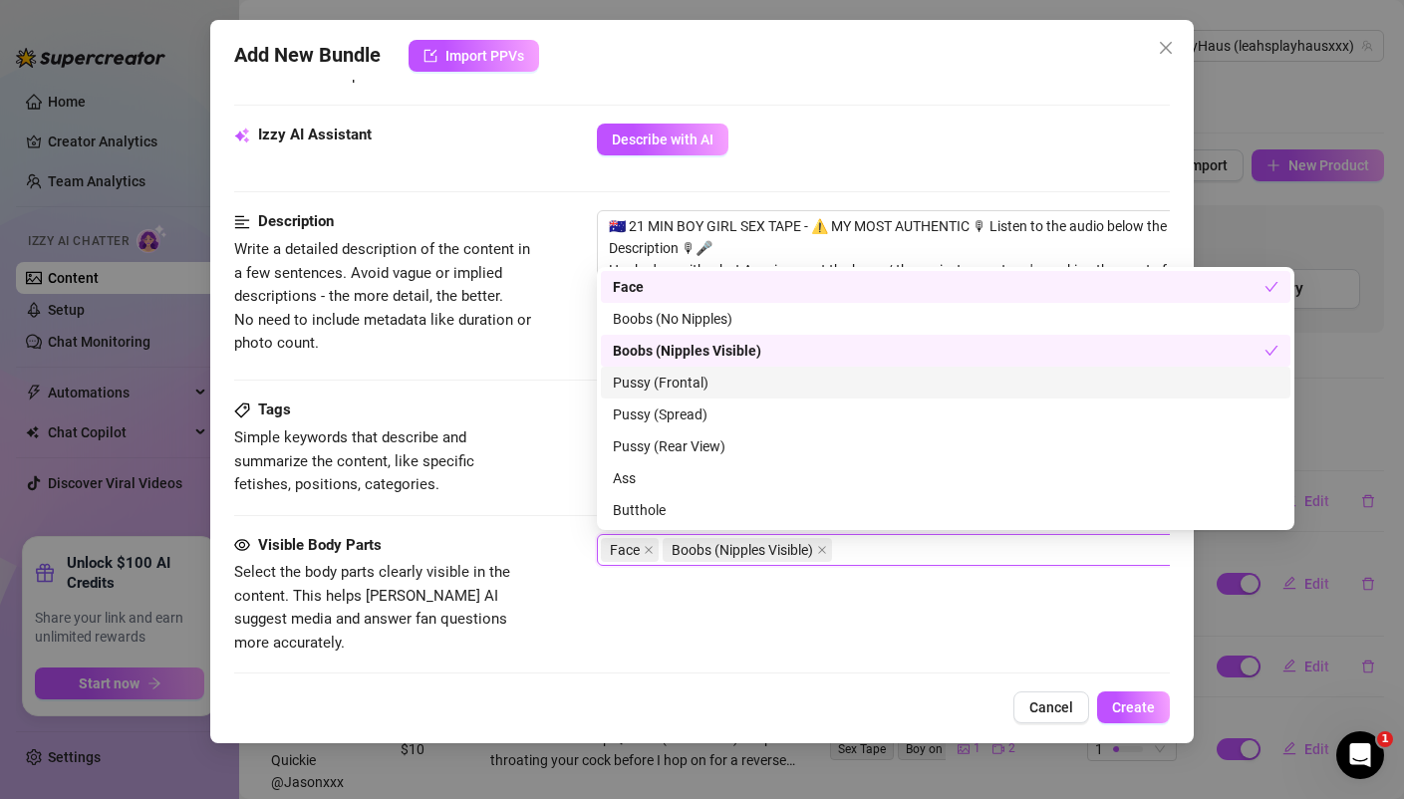
click at [658, 388] on div "Pussy (Frontal)" at bounding box center [945, 383] width 665 height 22
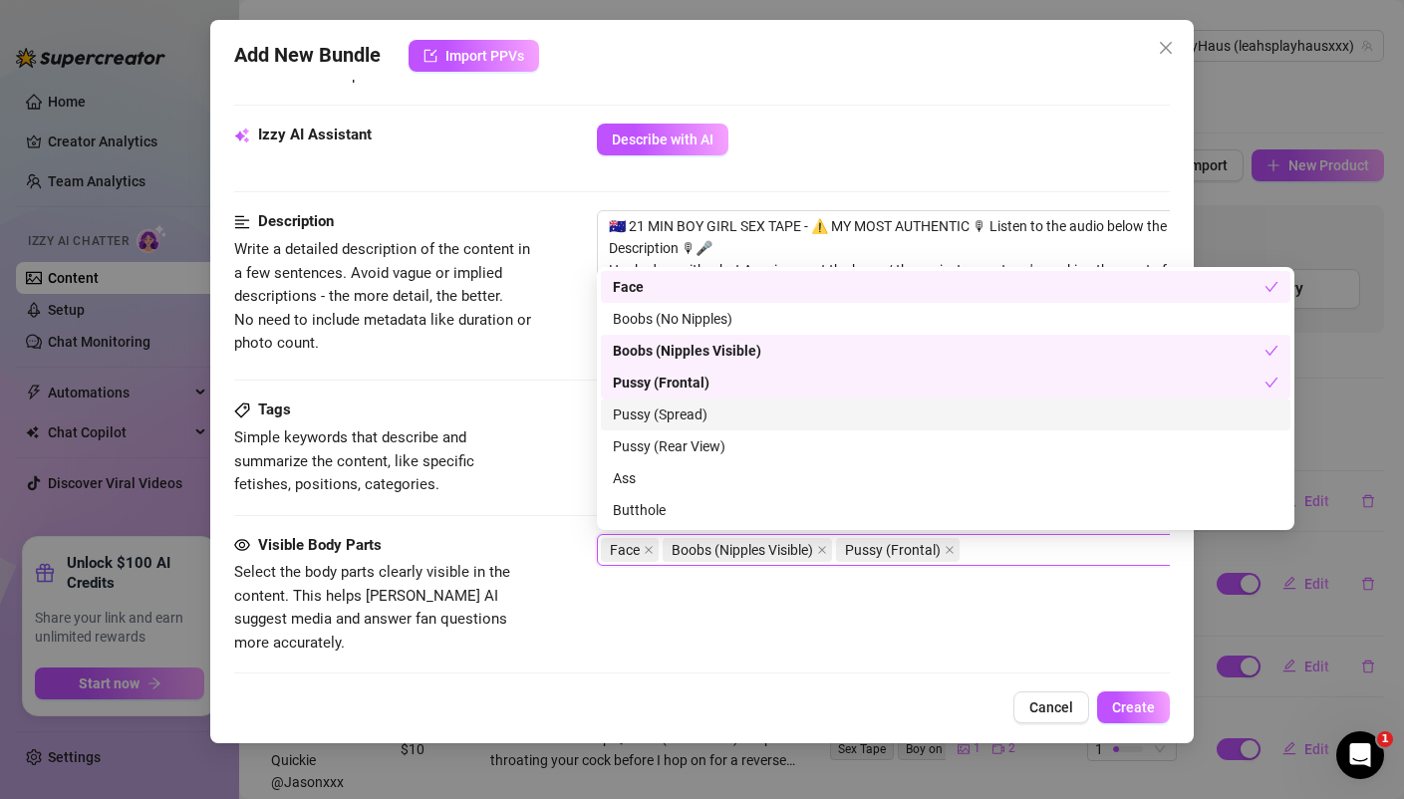
click at [651, 408] on div "Pussy (Spread)" at bounding box center [945, 414] width 665 height 22
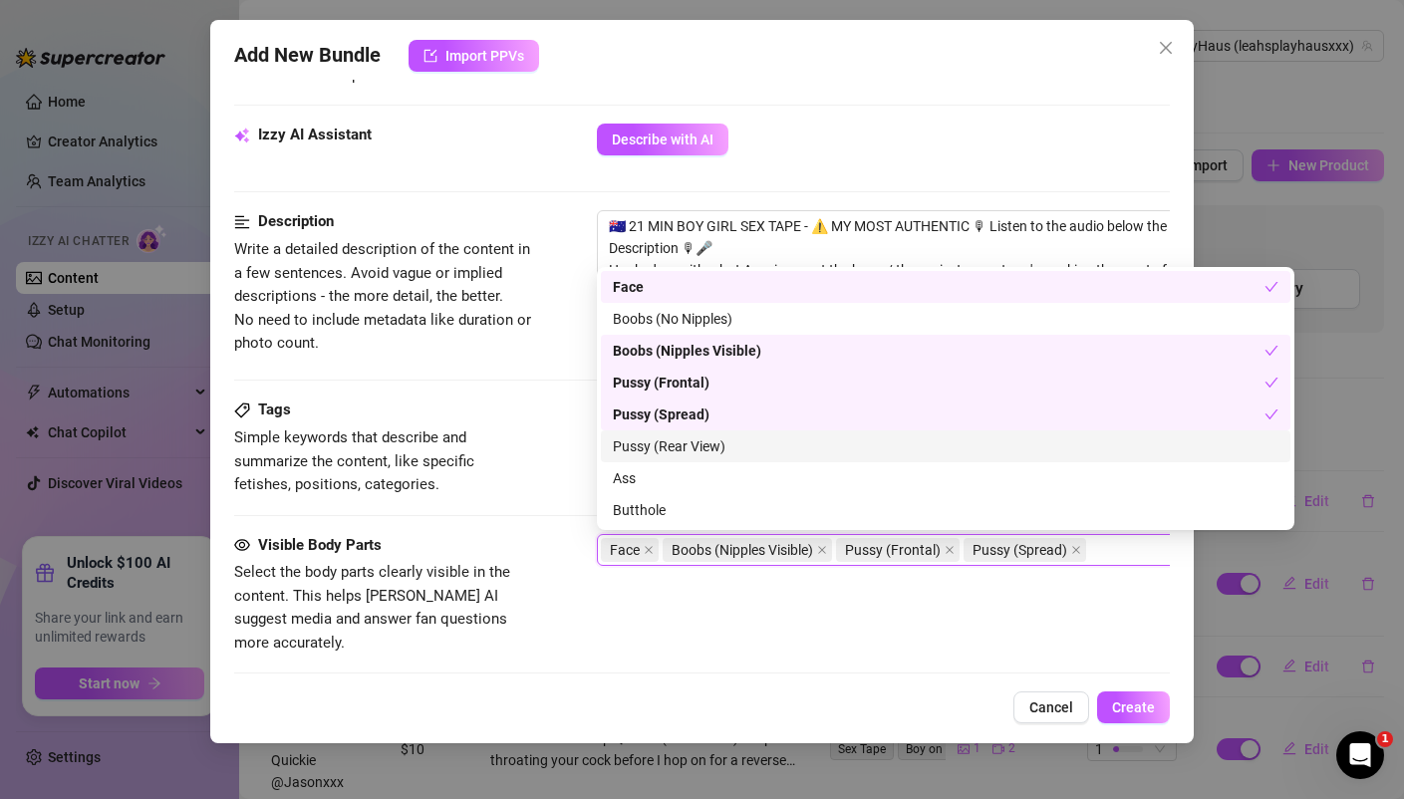
click at [650, 437] on div "Pussy (Rear View)" at bounding box center [945, 446] width 665 height 22
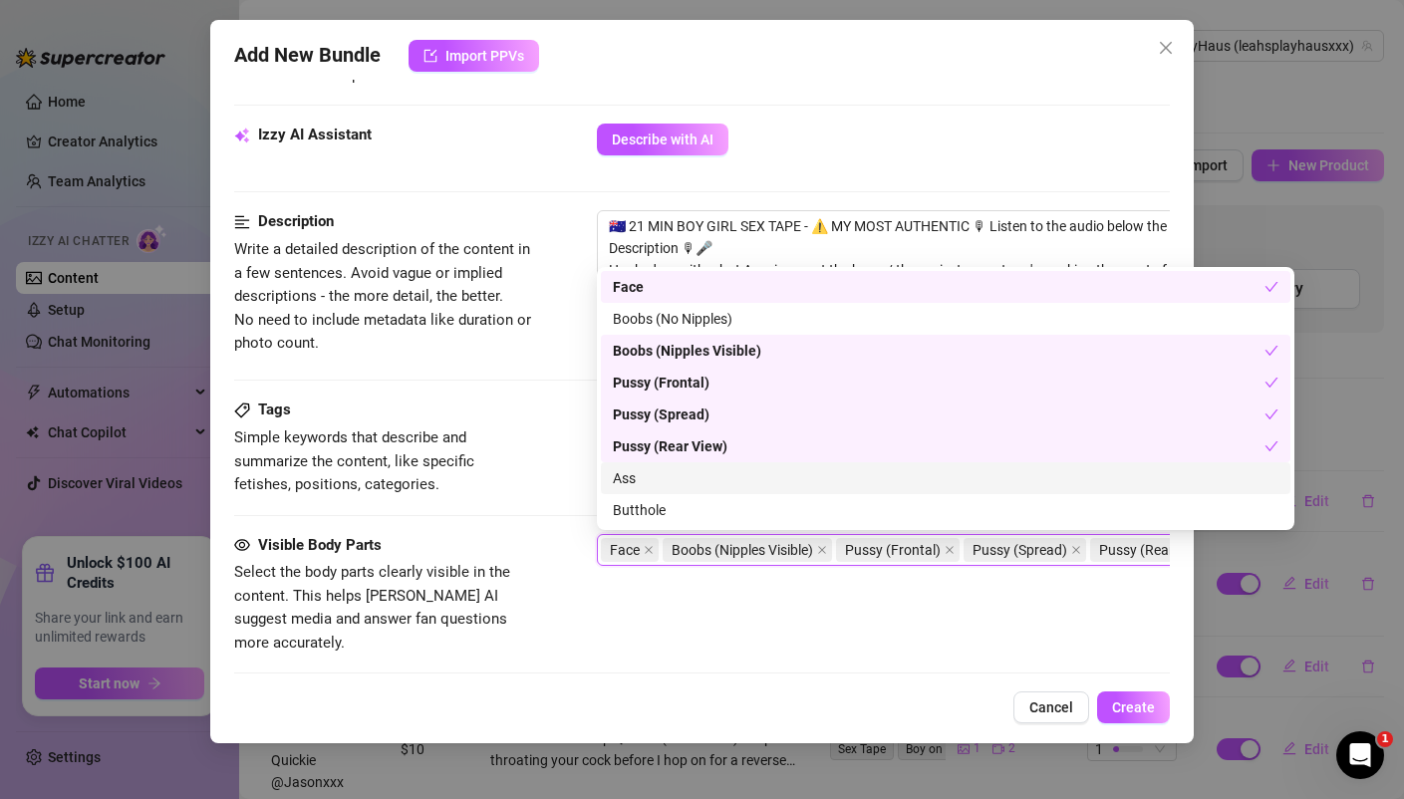
click at [645, 477] on div "Ass" at bounding box center [945, 478] width 665 height 22
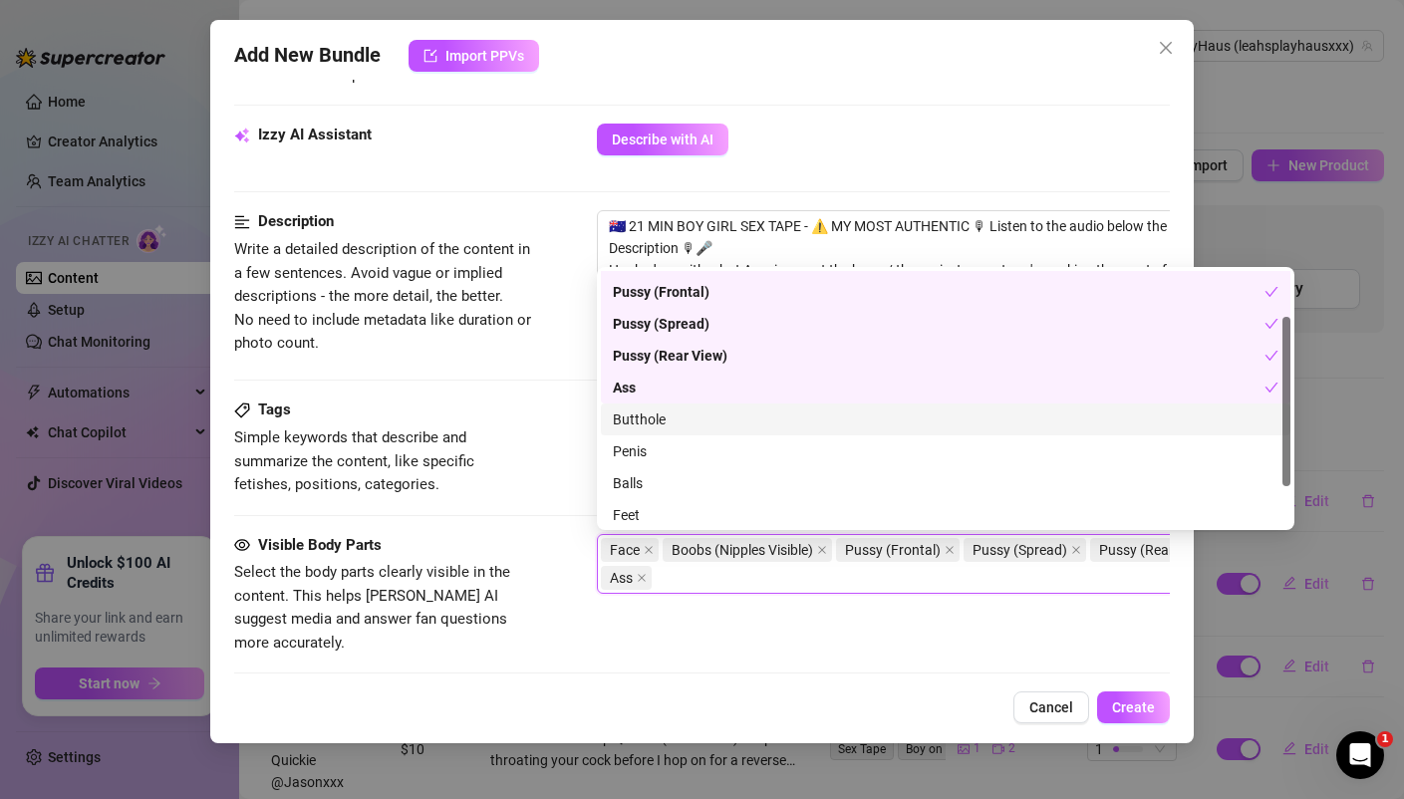
scroll to position [95, 0]
click at [645, 411] on div "Butthole" at bounding box center [945, 415] width 665 height 22
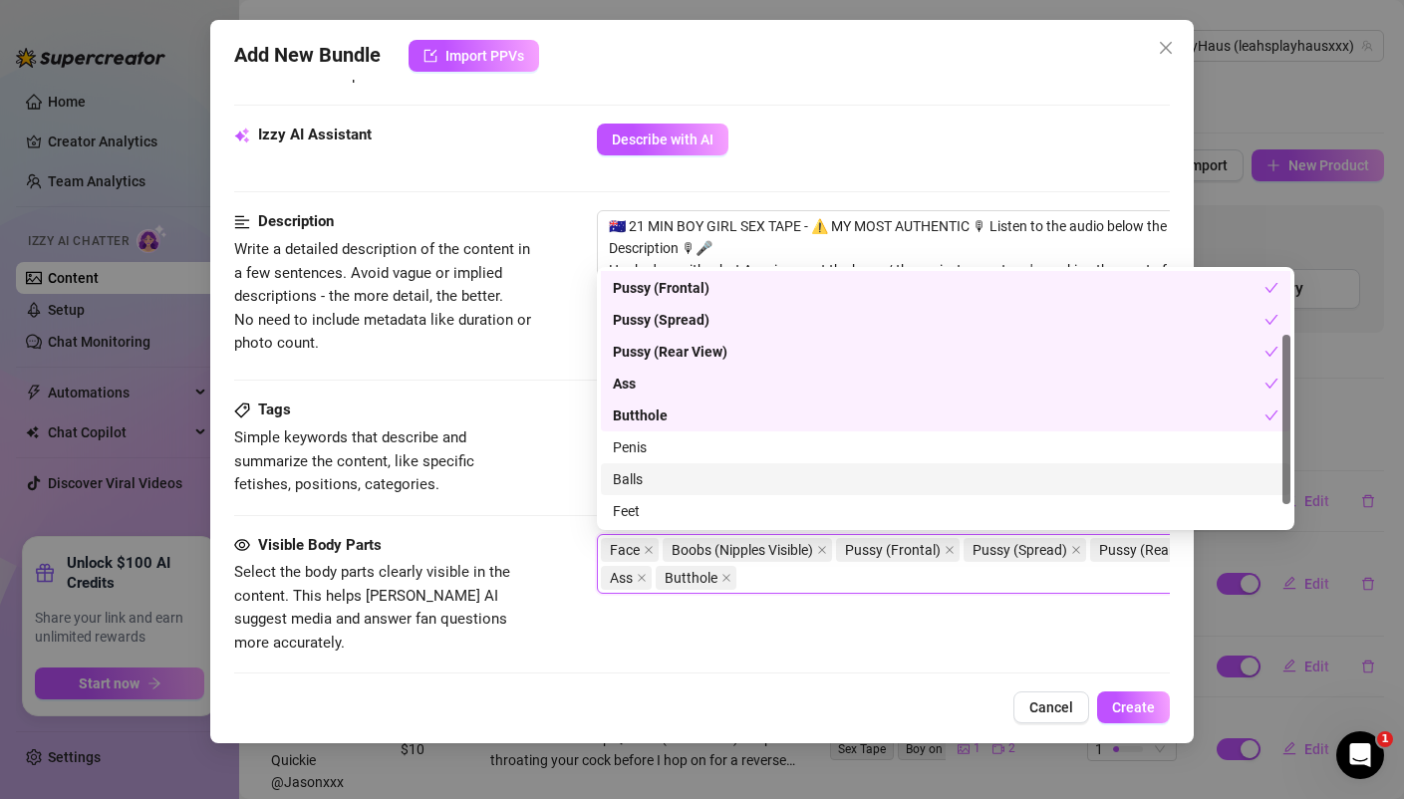
scroll to position [128, 0]
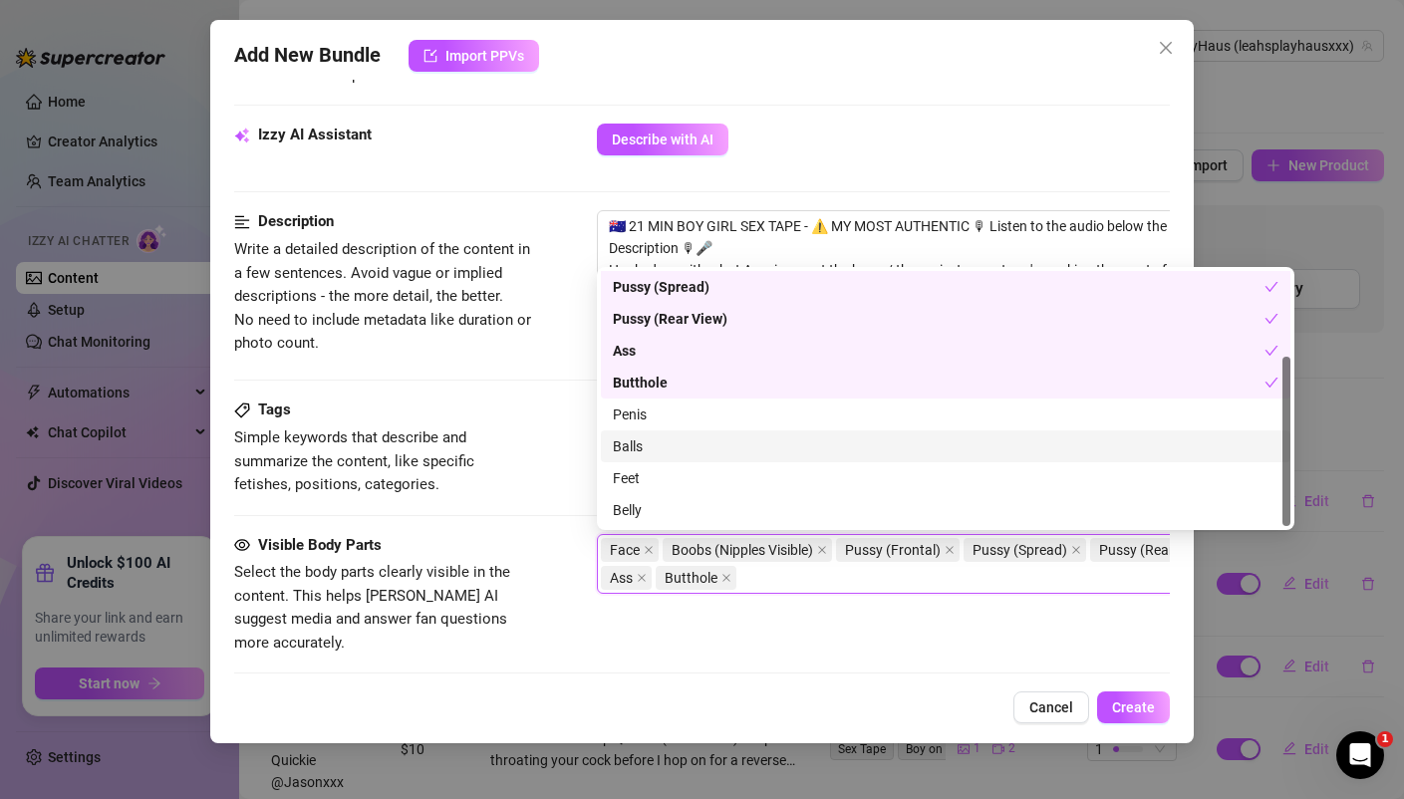
click at [639, 449] on div "Balls" at bounding box center [945, 446] width 665 height 22
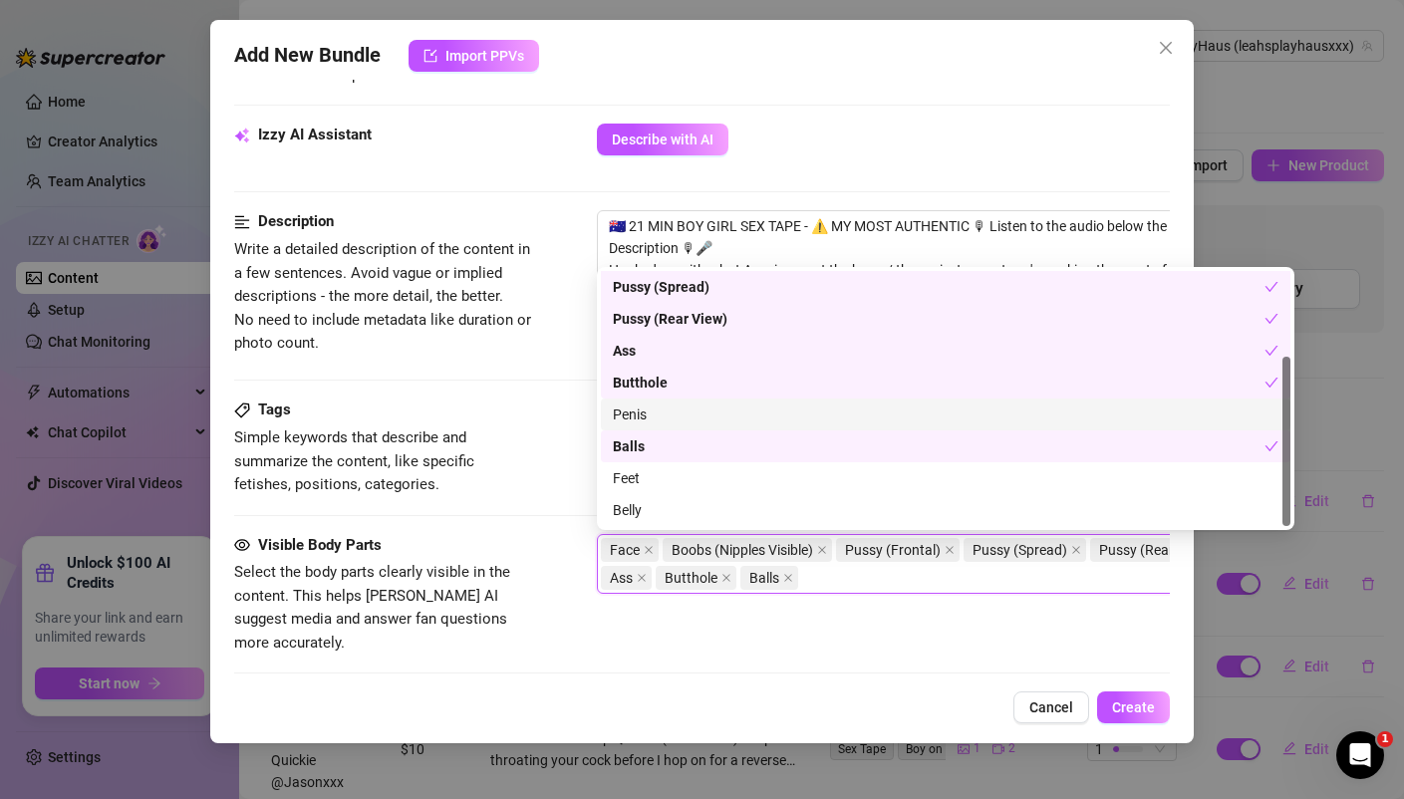
click at [640, 414] on div "Penis" at bounding box center [945, 414] width 665 height 22
click at [540, 385] on div "Description Write a detailed description of the content in a few sentences. Avo…" at bounding box center [701, 304] width 934 height 188
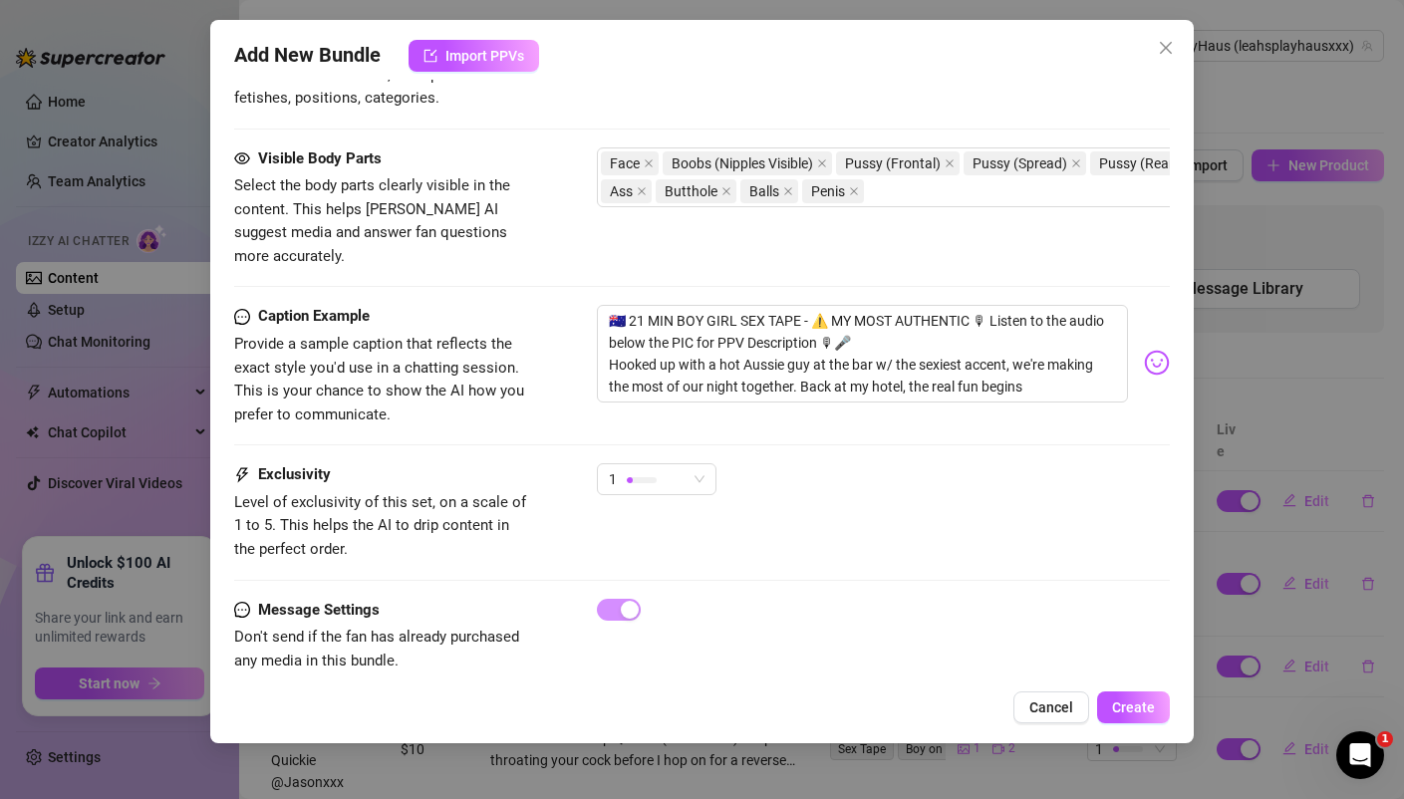
scroll to position [1081, 0]
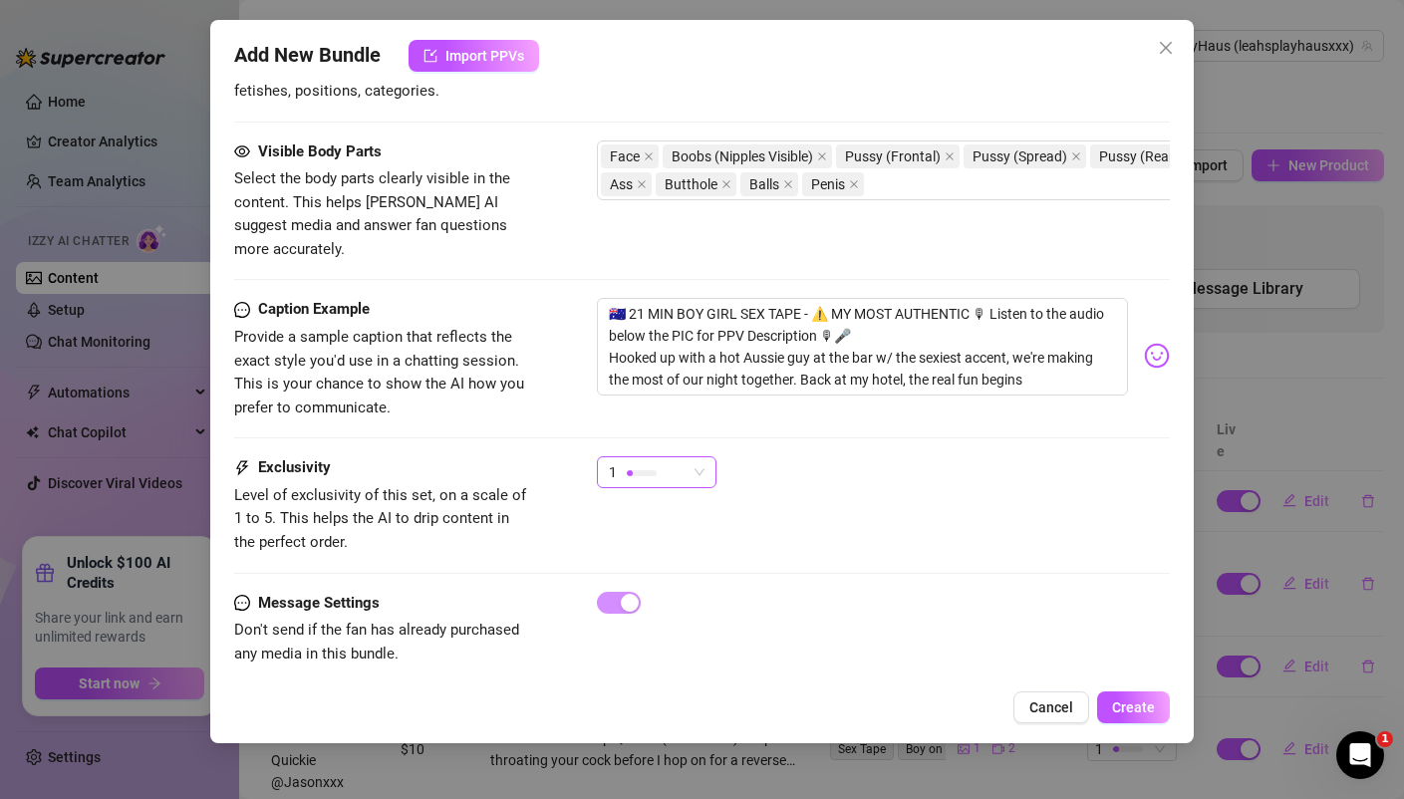
click at [647, 457] on div "1" at bounding box center [648, 472] width 78 height 30
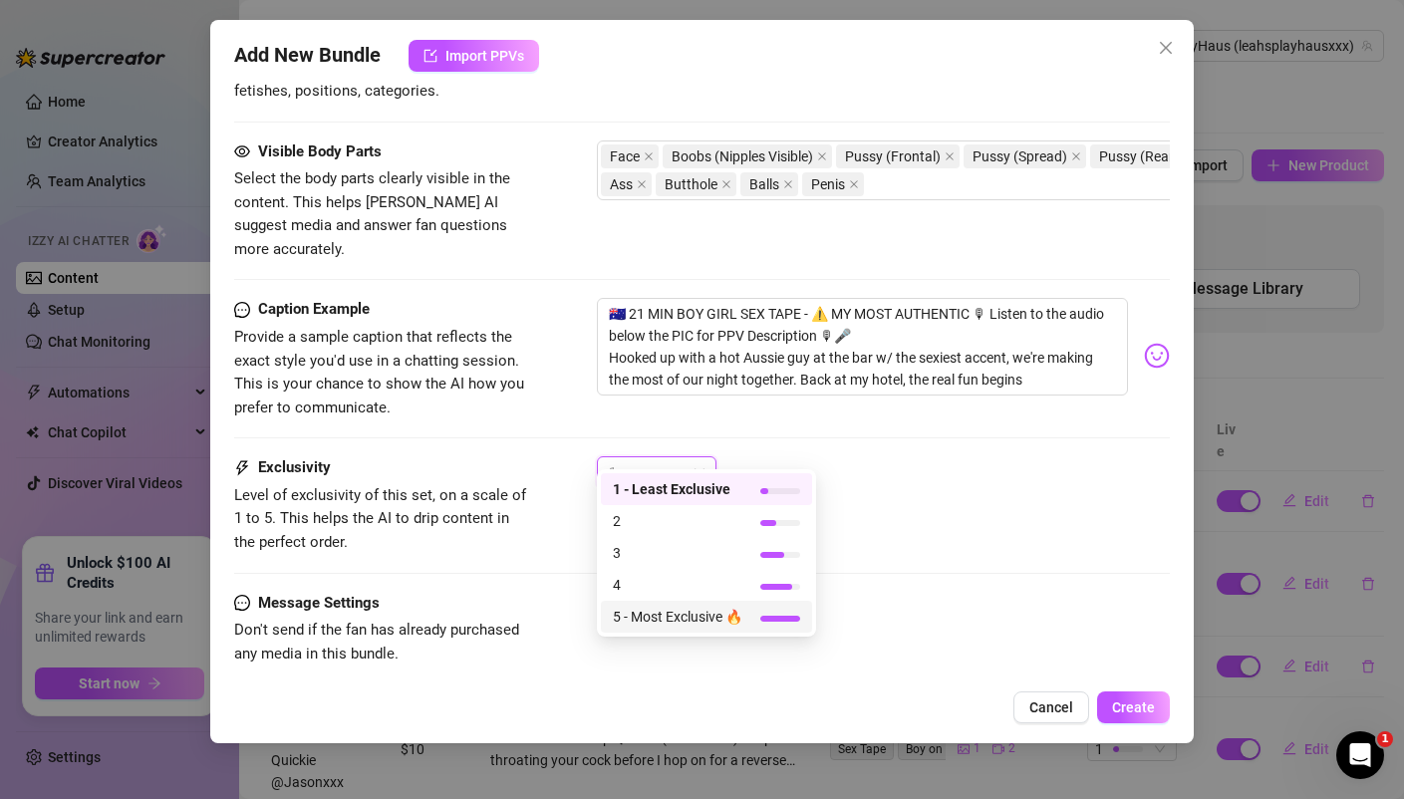
click at [648, 615] on span "5 - Most Exclusive 🔥" at bounding box center [678, 617] width 130 height 22
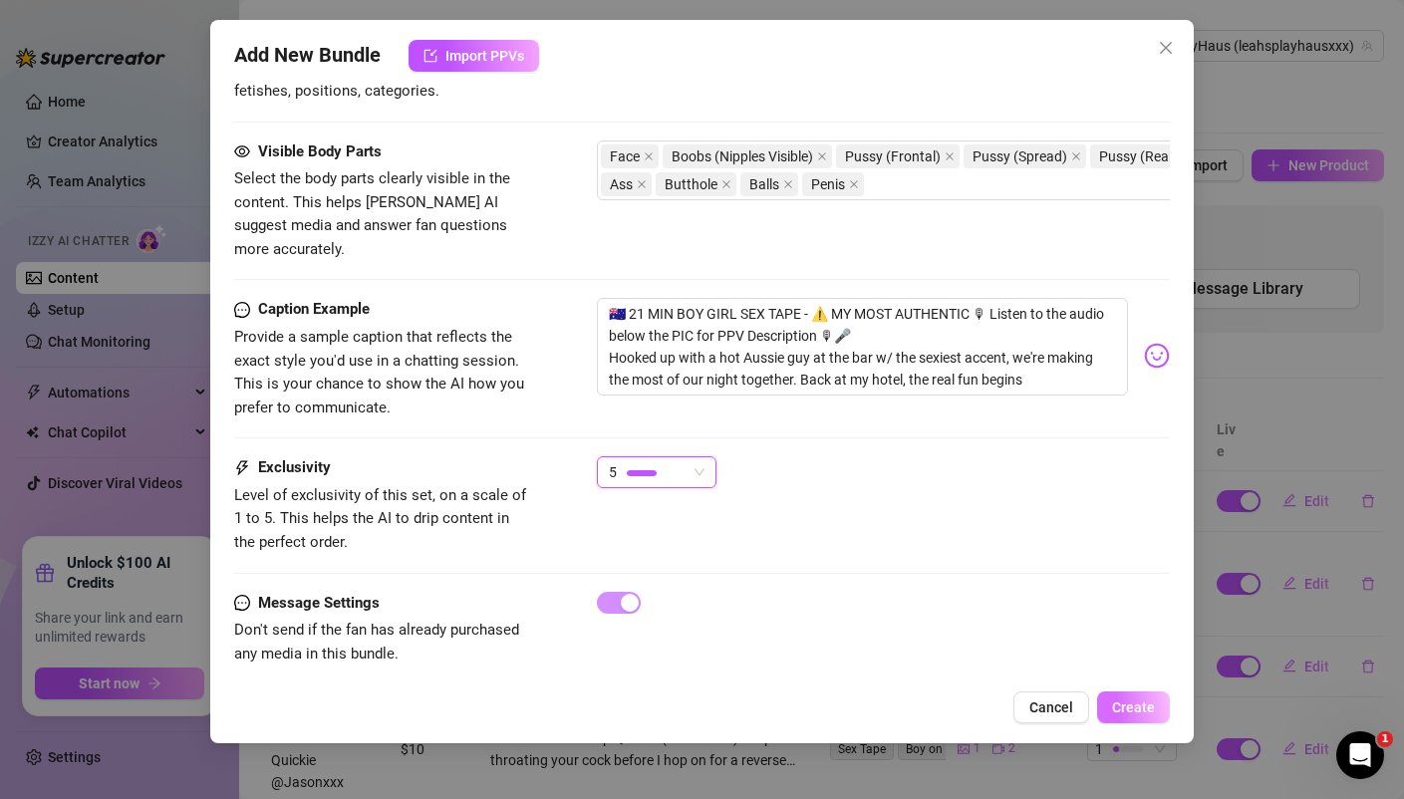
click at [1137, 711] on span "Create" at bounding box center [1133, 707] width 43 height 16
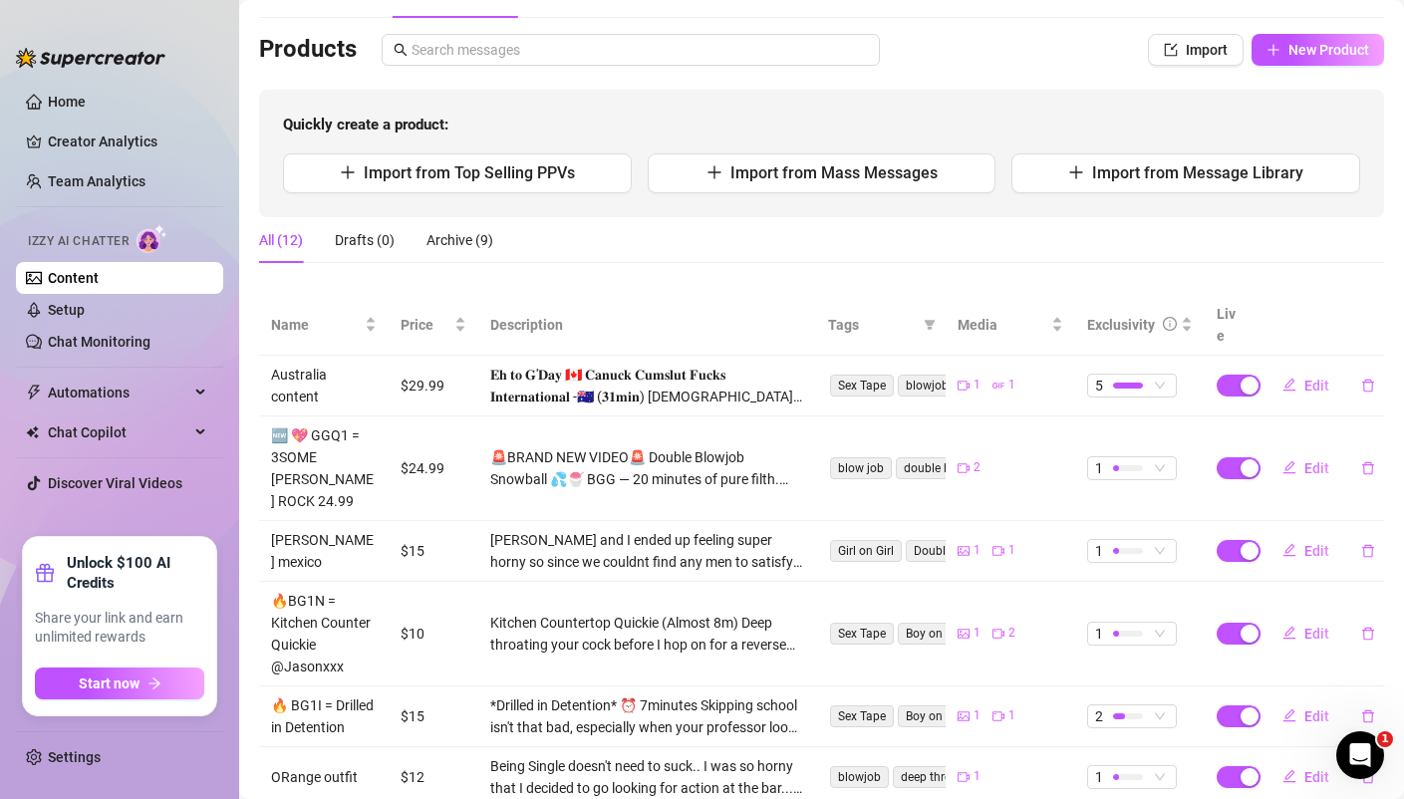
scroll to position [0, 0]
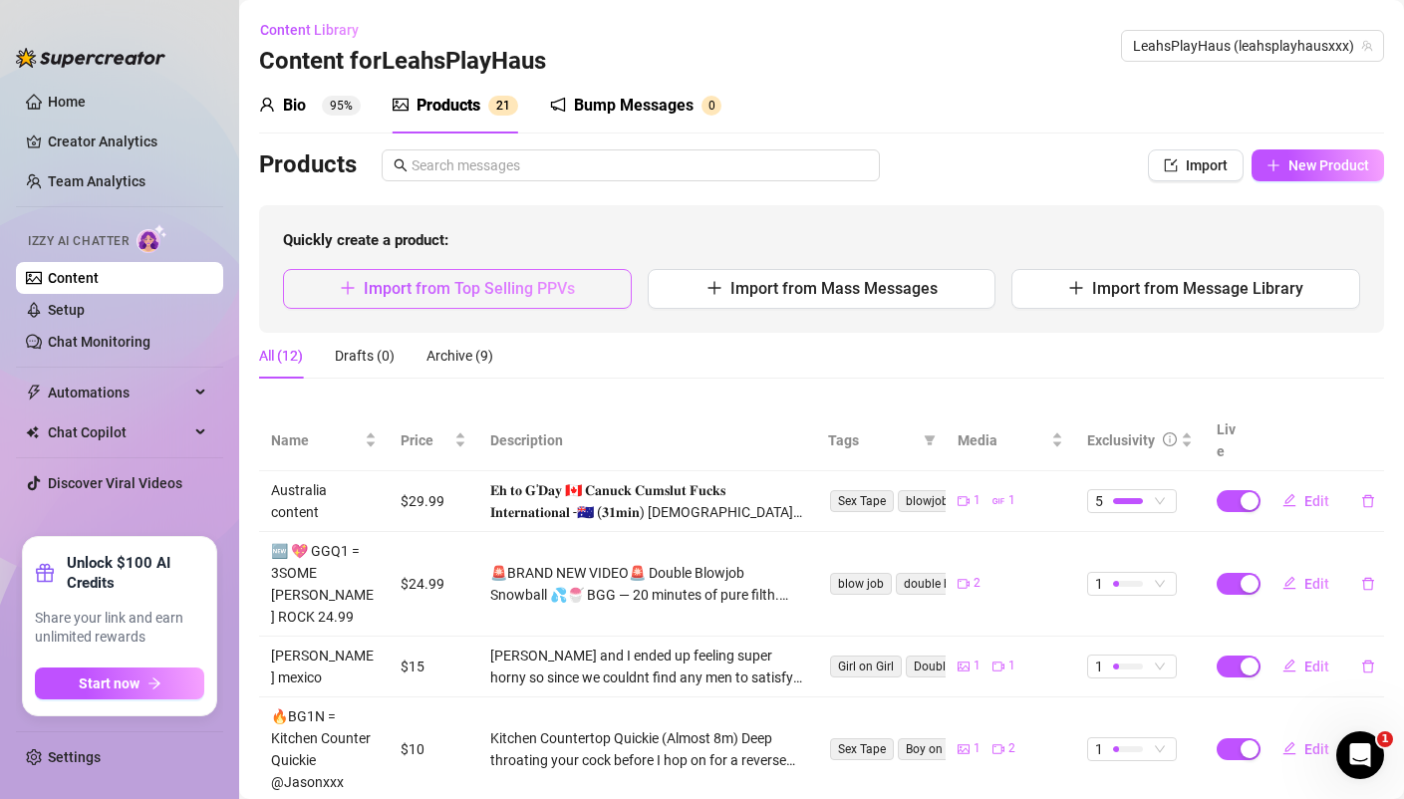
click at [473, 294] on span "Import from Top Selling PPVs" at bounding box center [469, 288] width 211 height 19
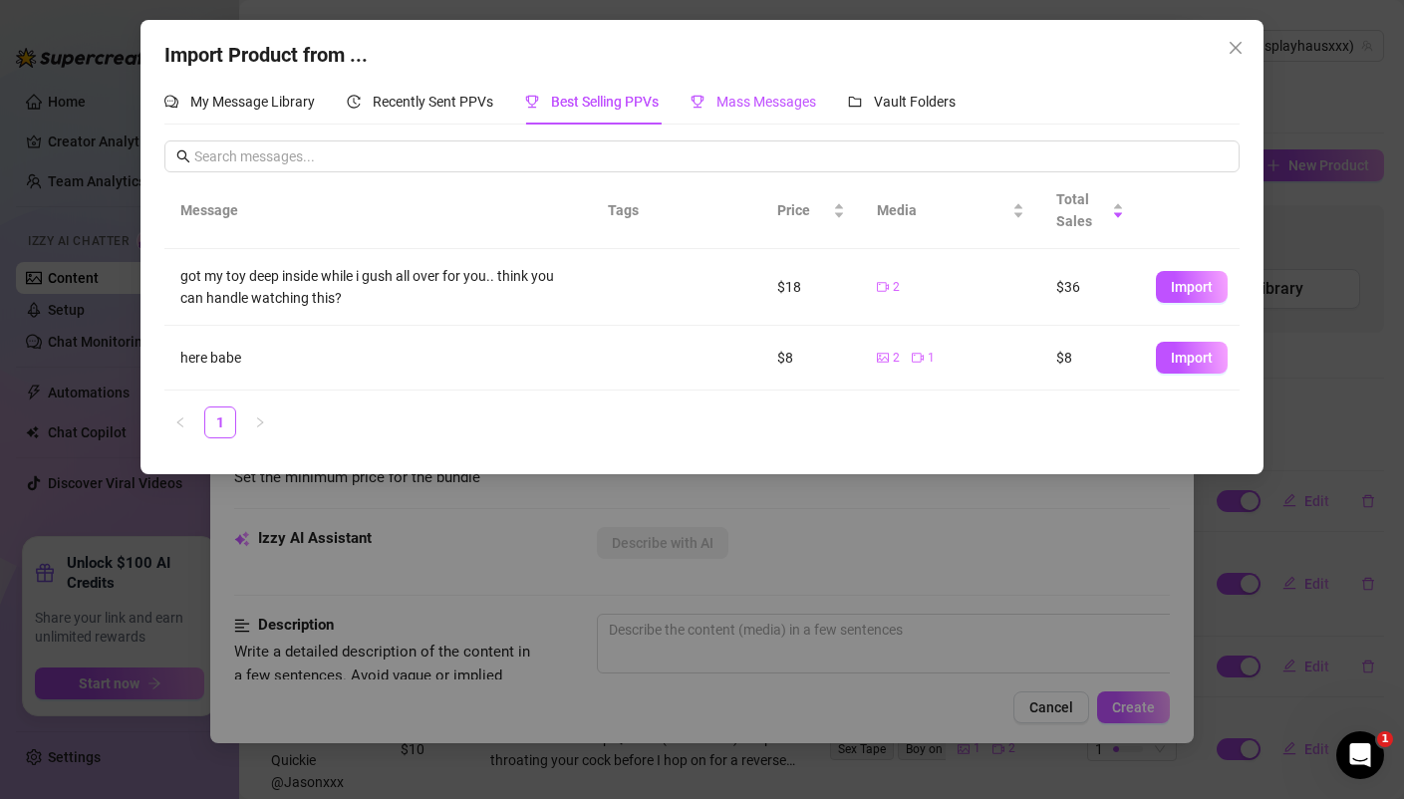
click at [774, 99] on span "Mass Messages" at bounding box center [766, 102] width 100 height 16
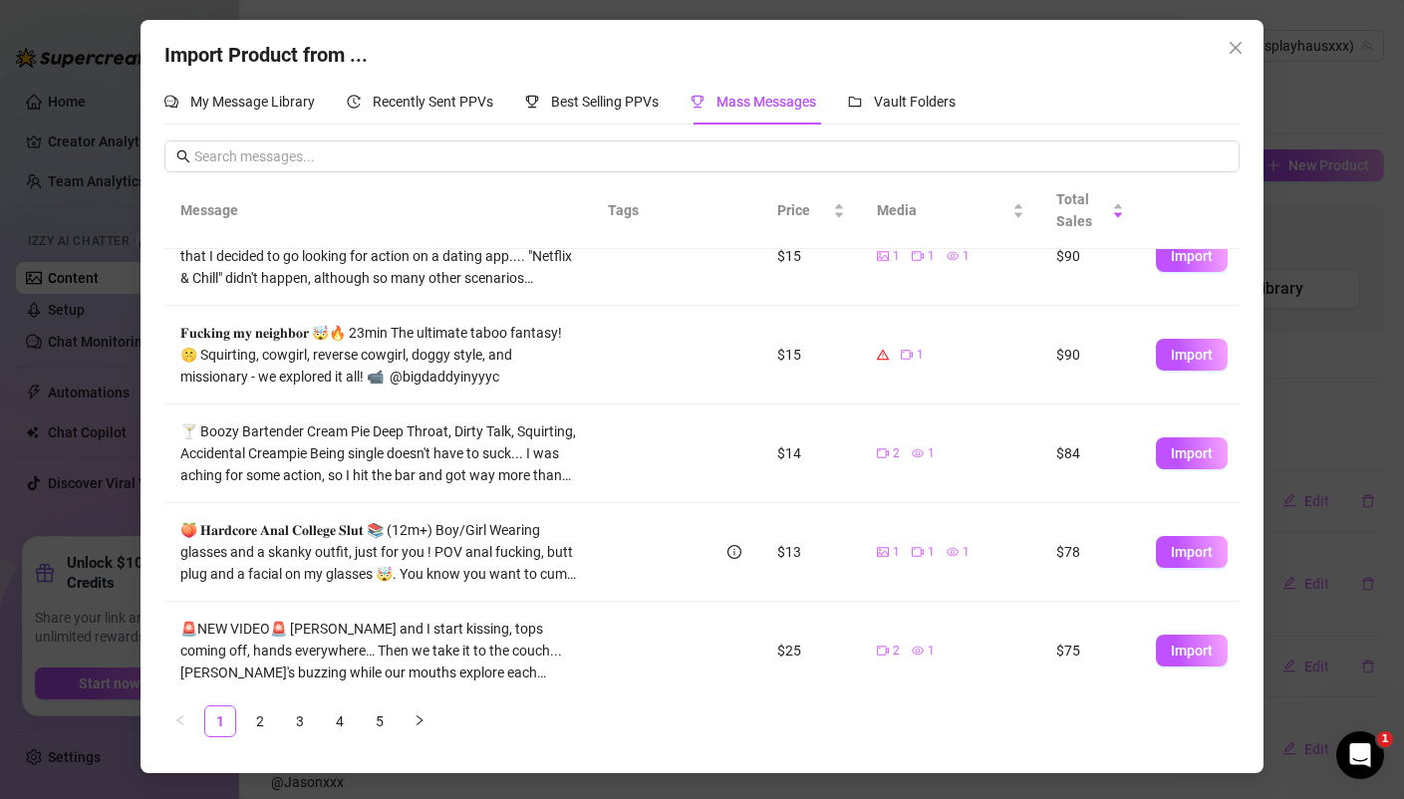
scroll to position [547, 0]
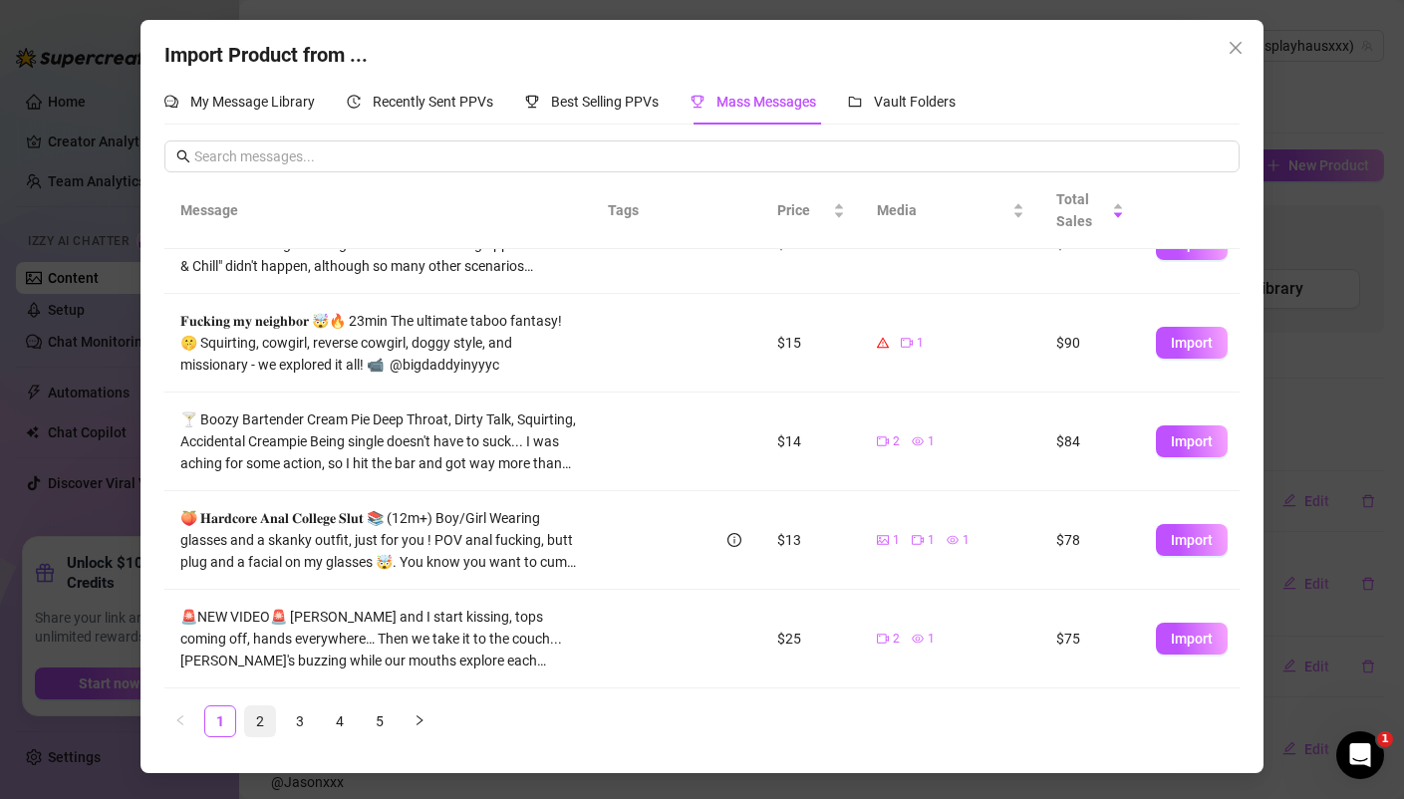
click at [263, 715] on link "2" at bounding box center [260, 721] width 30 height 30
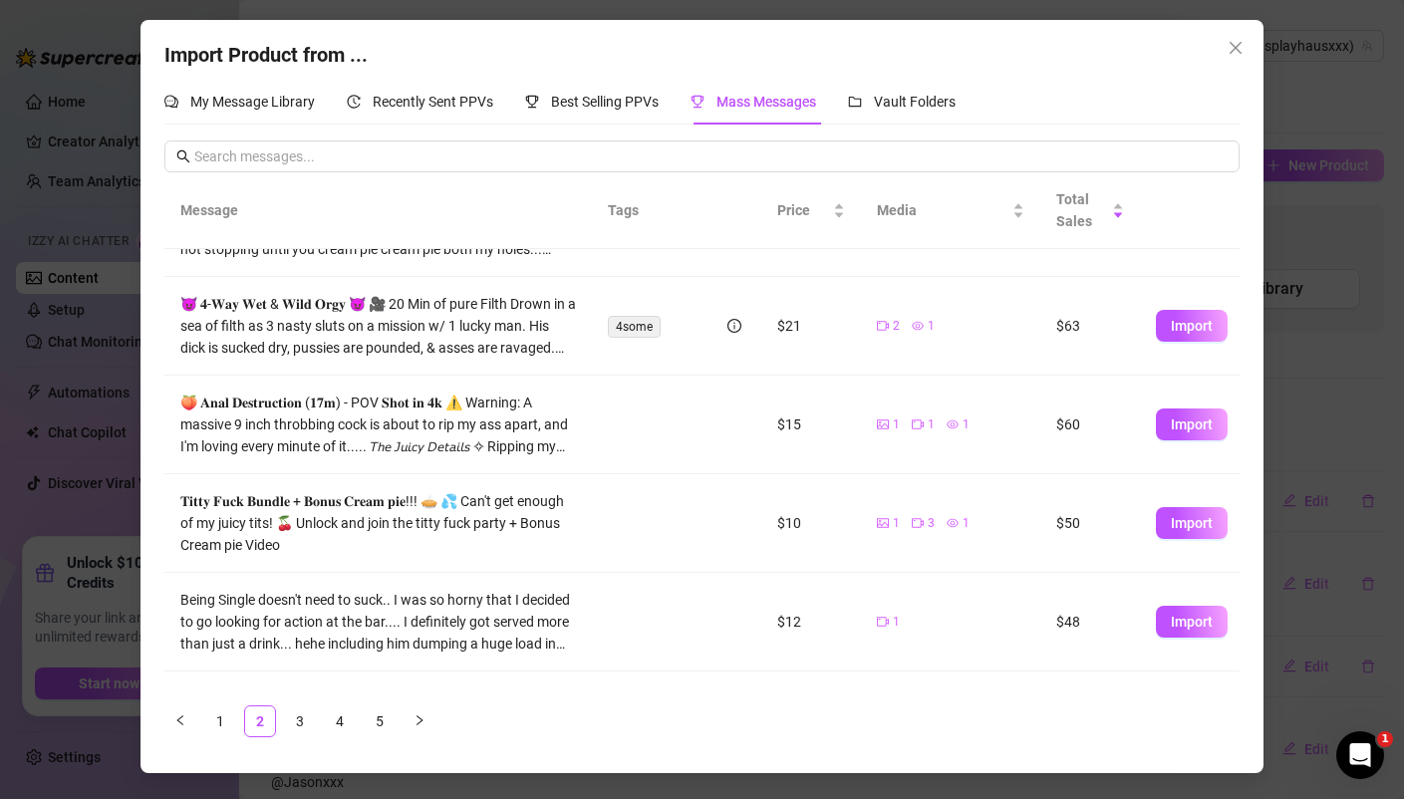
scroll to position [271, 0]
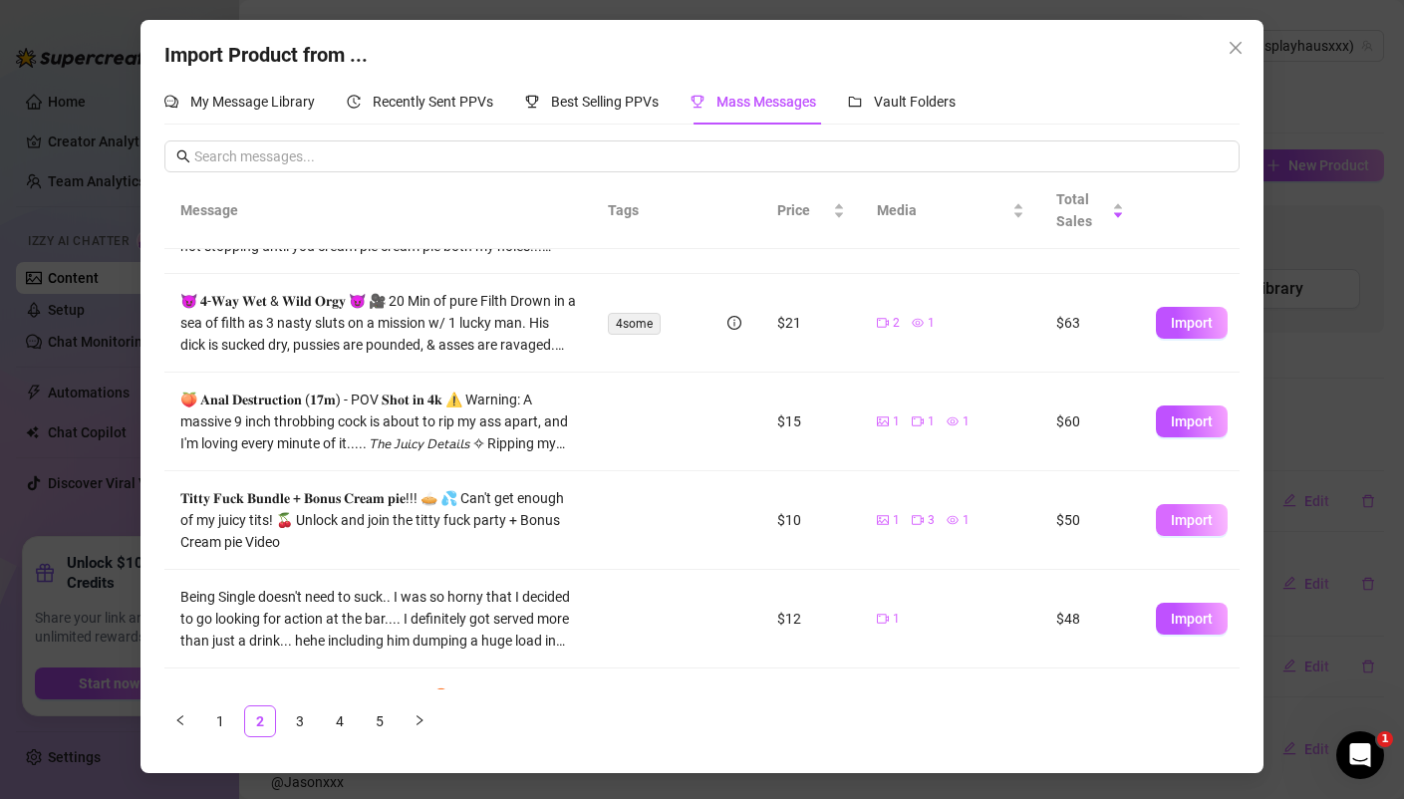
click at [1200, 513] on span "Import" at bounding box center [1191, 520] width 42 height 16
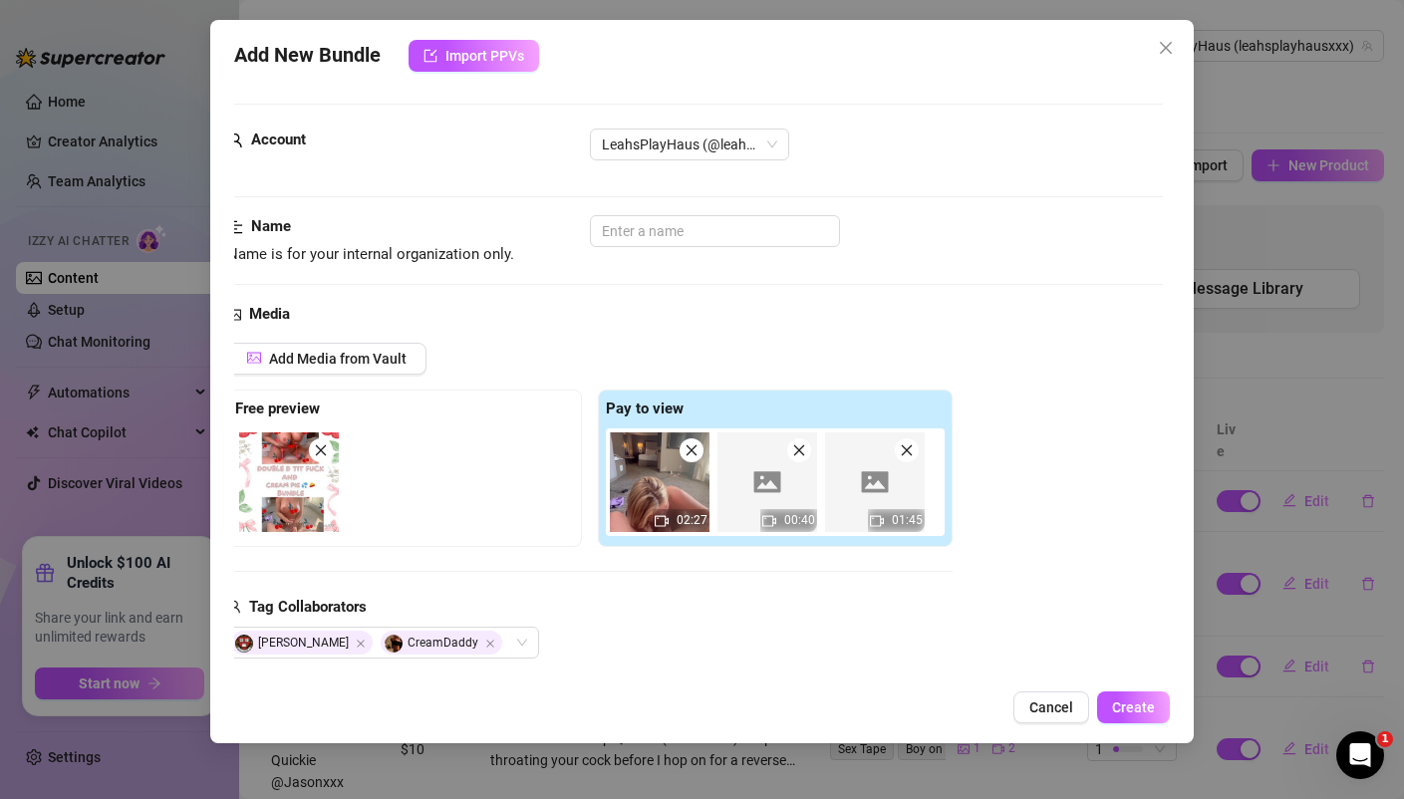
scroll to position [0, 14]
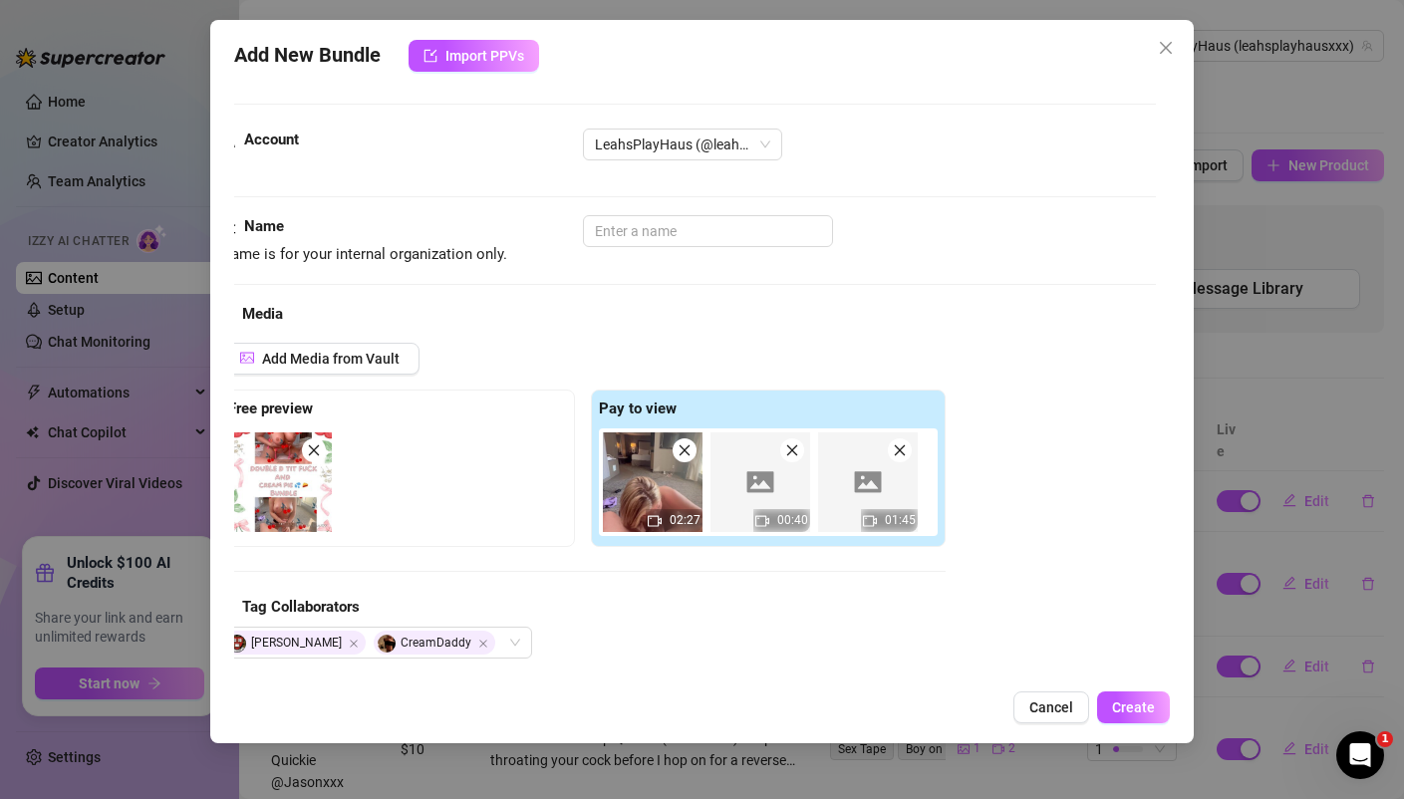
click at [766, 495] on img at bounding box center [760, 482] width 100 height 100
click at [804, 362] on div "Add Media from Vault" at bounding box center [582, 366] width 725 height 47
click at [648, 236] on input "text" at bounding box center [708, 231] width 250 height 32
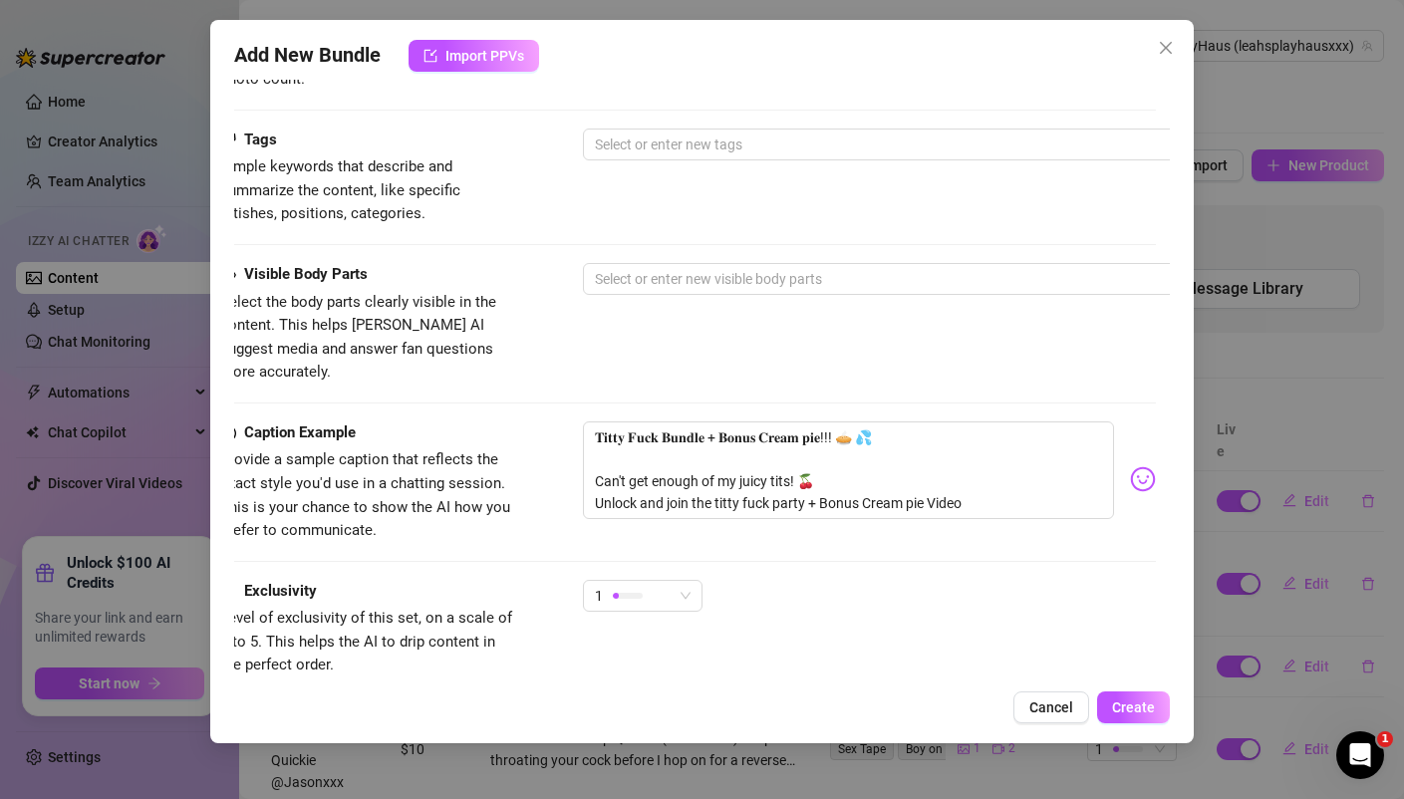
scroll to position [953, 14]
drag, startPoint x: 967, startPoint y: 481, endPoint x: 504, endPoint y: 375, distance: 475.3
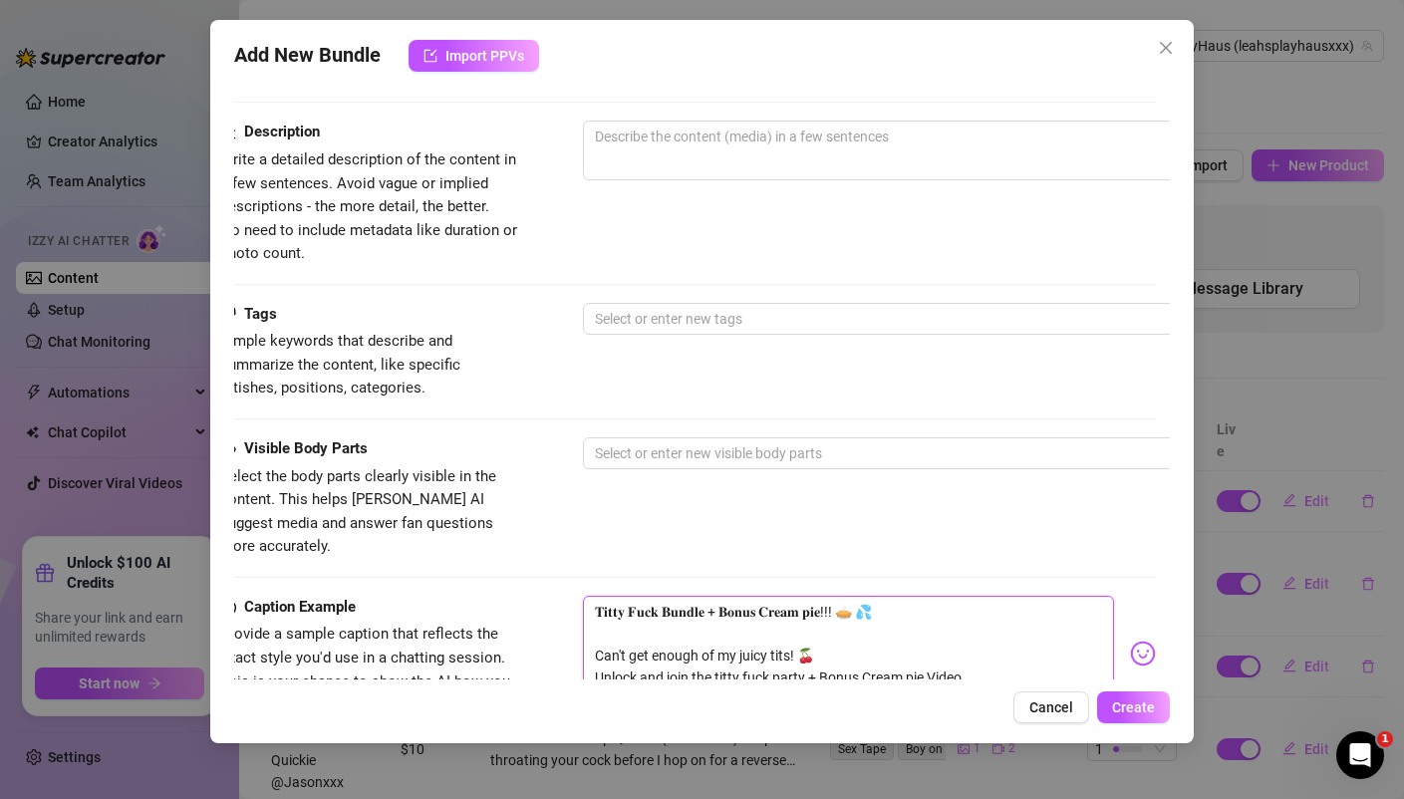
scroll to position [771, 14]
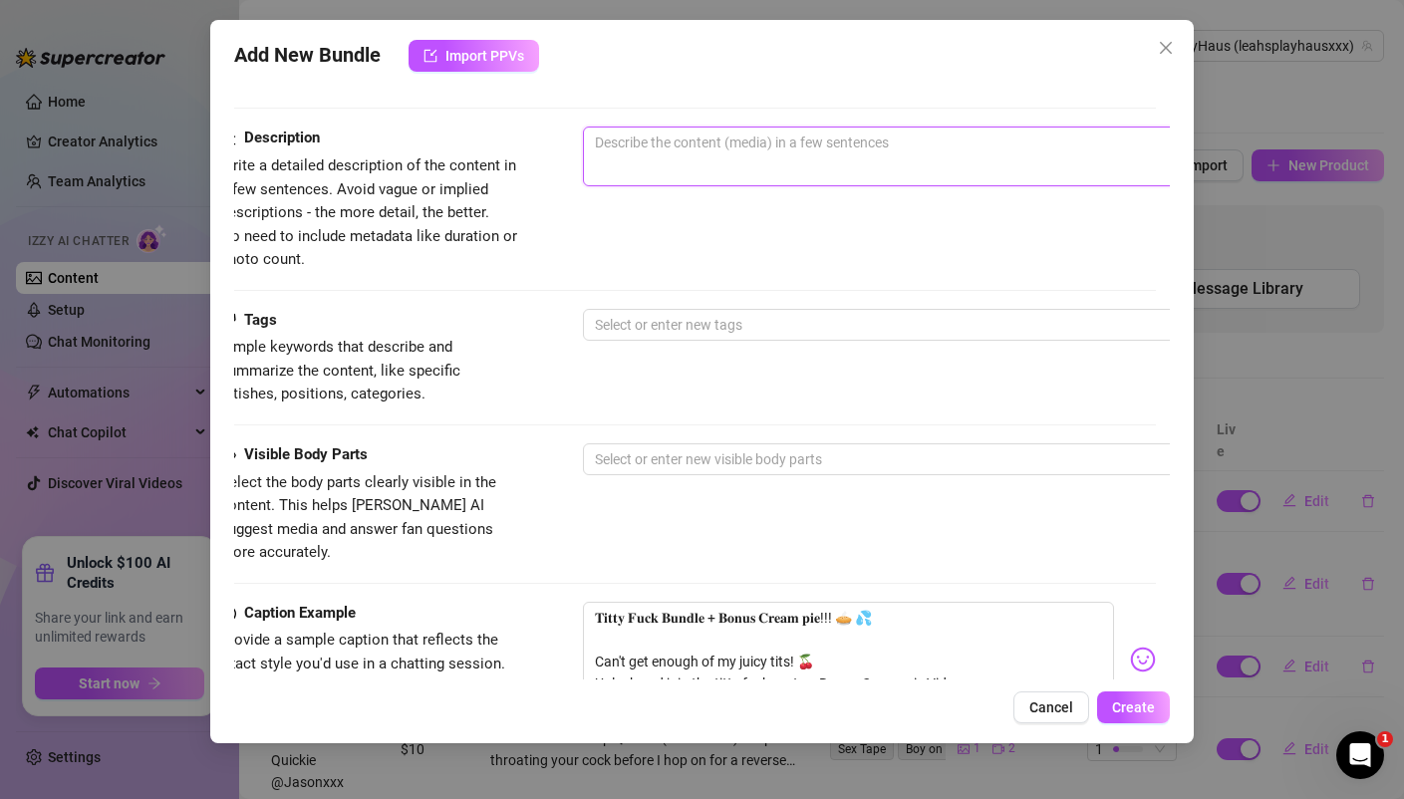
click at [694, 143] on textarea at bounding box center [931, 143] width 695 height 30
paste textarea "𝐓𝐢𝐭𝐭𝐲 𝐅𝐮𝐜𝐤 𝐁𝐮𝐧𝐝𝐥𝐞 + 𝐁𝐨𝐧𝐮𝐬 𝐂𝐫𝐞𝐚𝐦 𝐩𝐢𝐞!!! 🥧 💦 Can't get enough of my juicy tits! 🍒…"
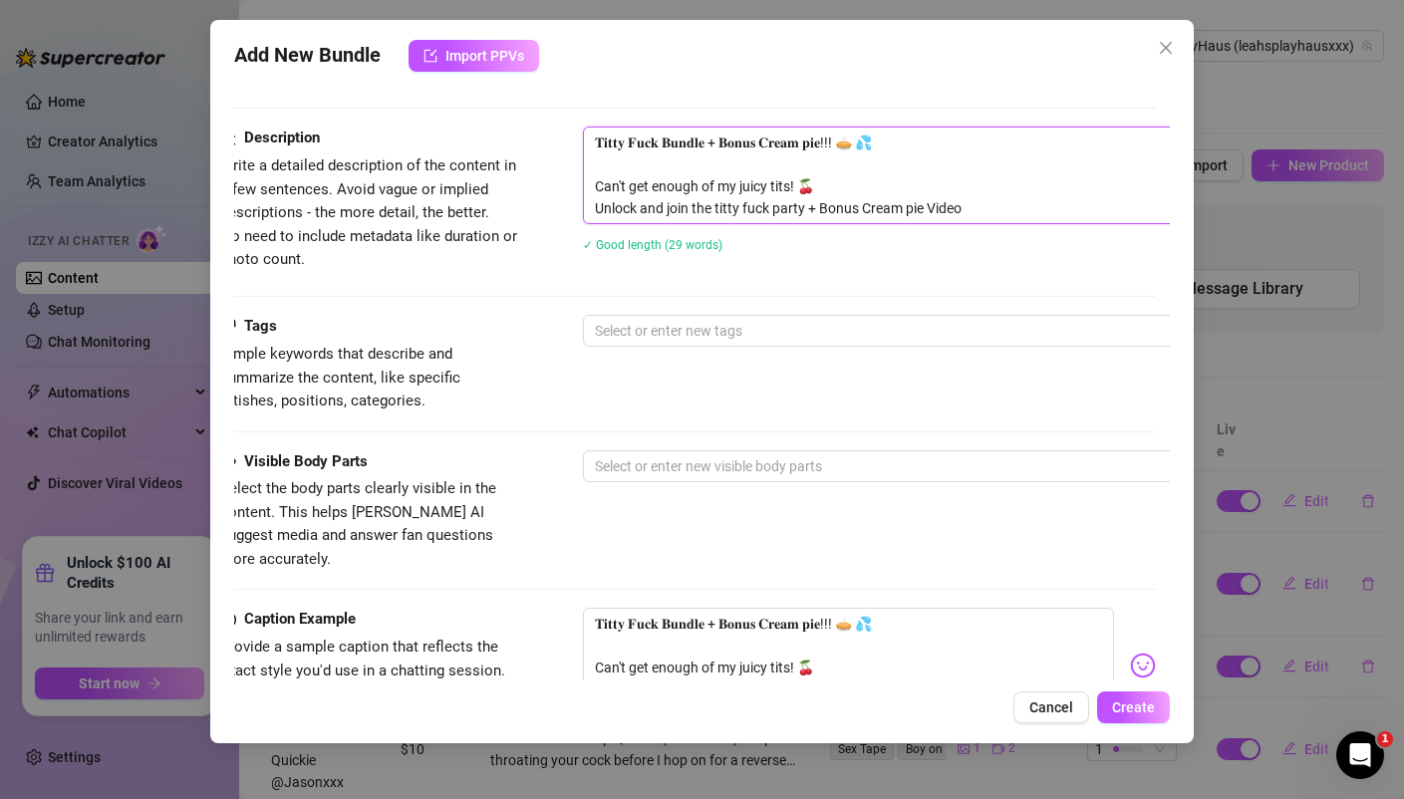
scroll to position [0, 0]
click at [832, 186] on textarea "𝐓𝐢𝐭𝐭𝐲 𝐅𝐮𝐜𝐤 𝐁𝐮𝐧𝐝𝐥𝐞 + 𝐁𝐨𝐧𝐮𝐬 𝐂𝐫𝐞𝐚𝐦 𝐩𝐢𝐞!!! 🥧 💦 Can't get enough of my juicy tits! 🍒…" at bounding box center [931, 176] width 695 height 96
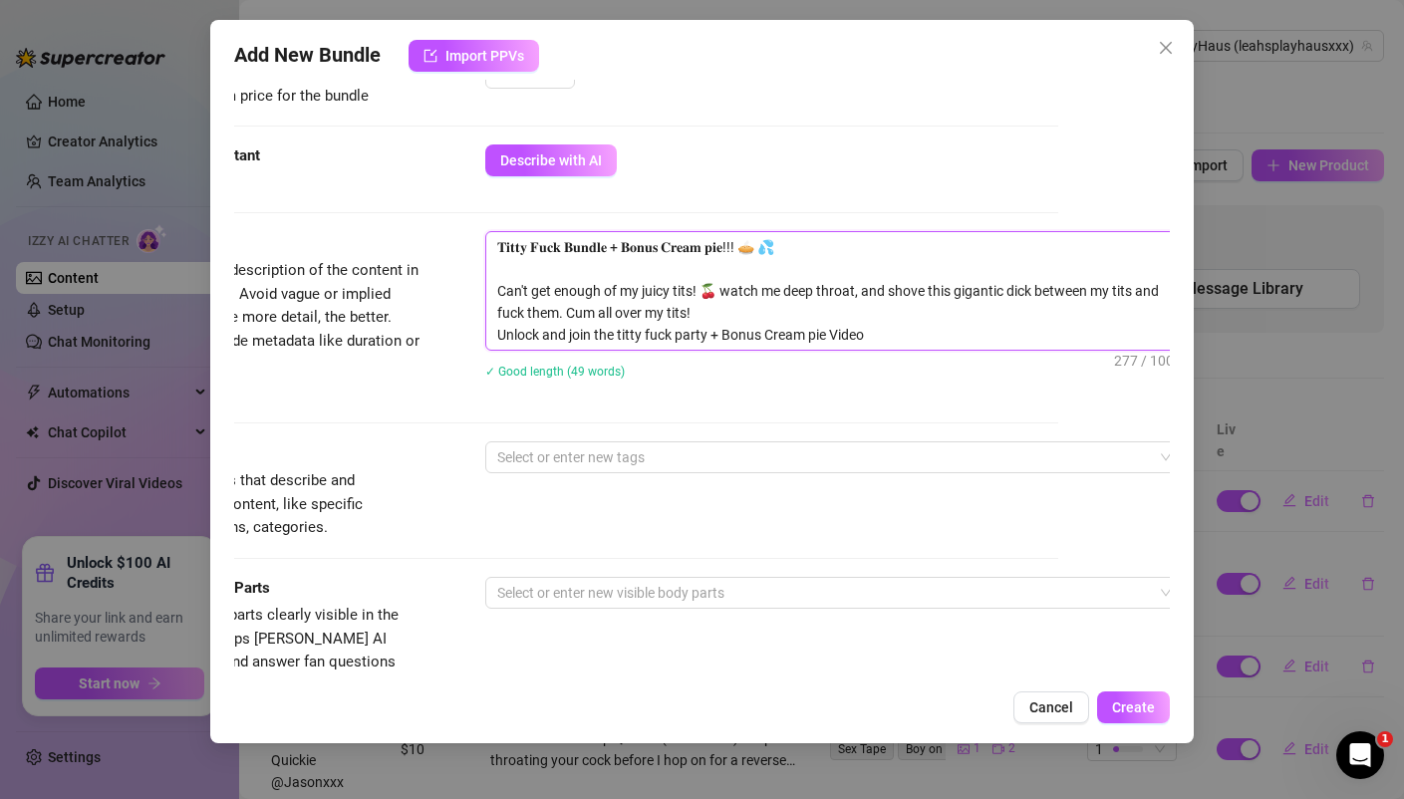
scroll to position [687, 112]
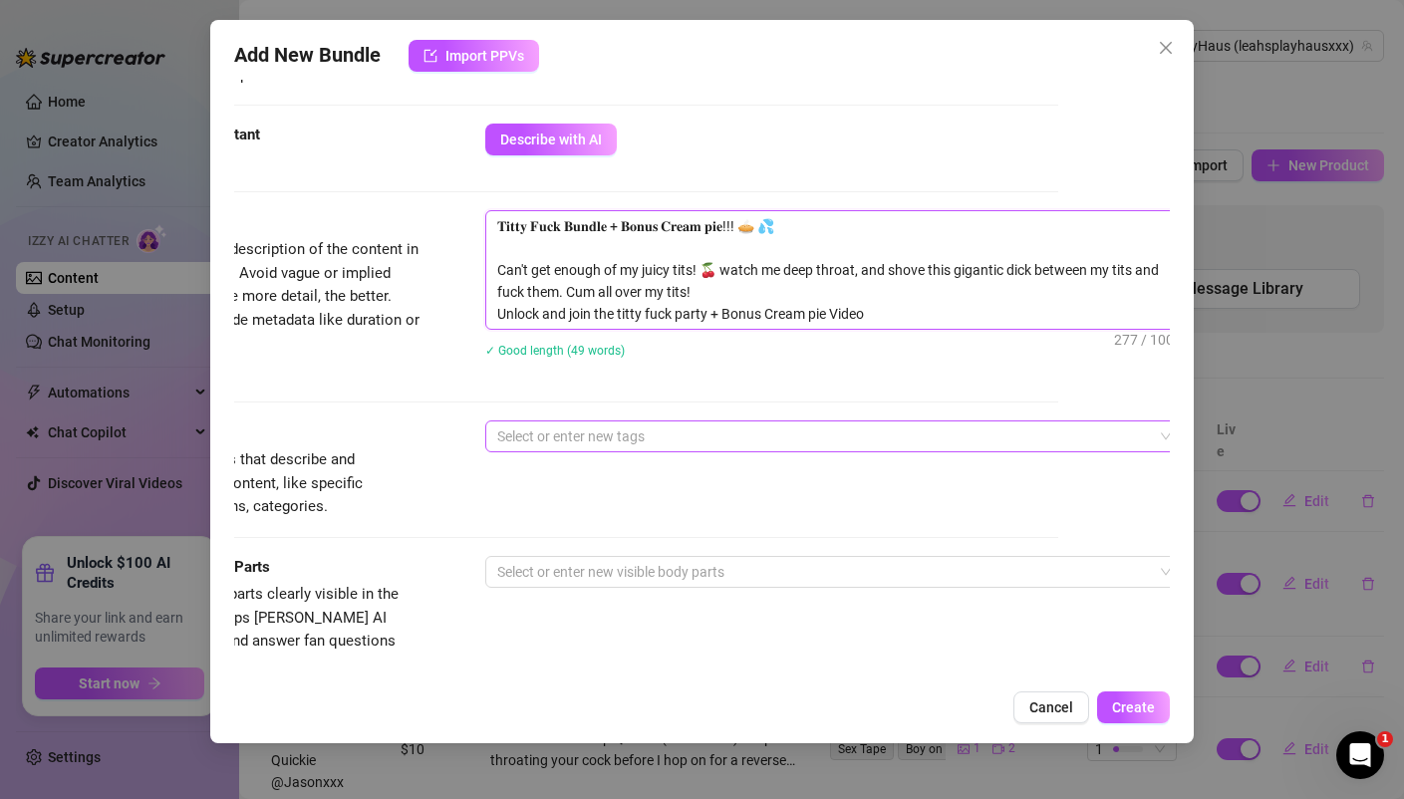
click at [605, 431] on div at bounding box center [823, 436] width 668 height 28
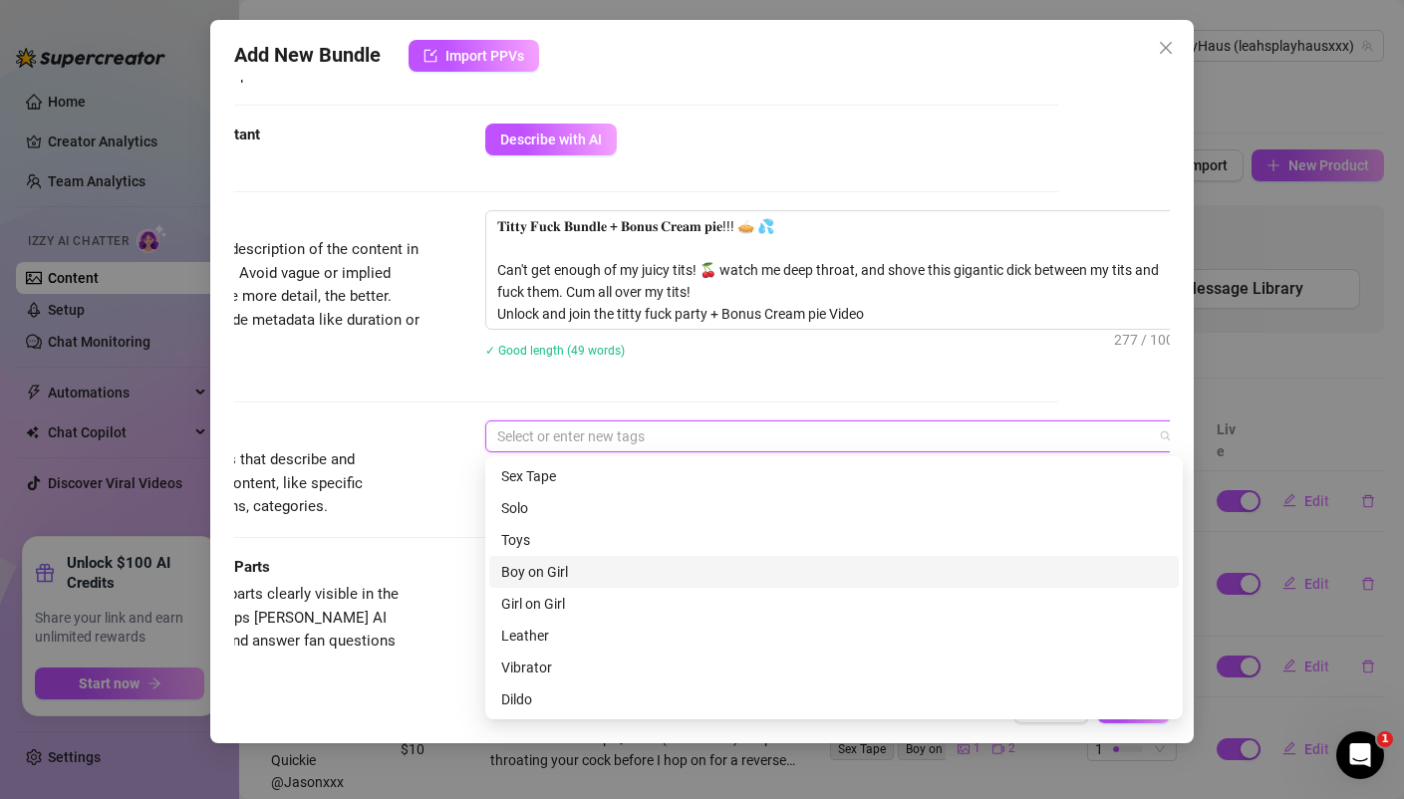
click at [549, 574] on div "Boy on Girl" at bounding box center [833, 572] width 665 height 22
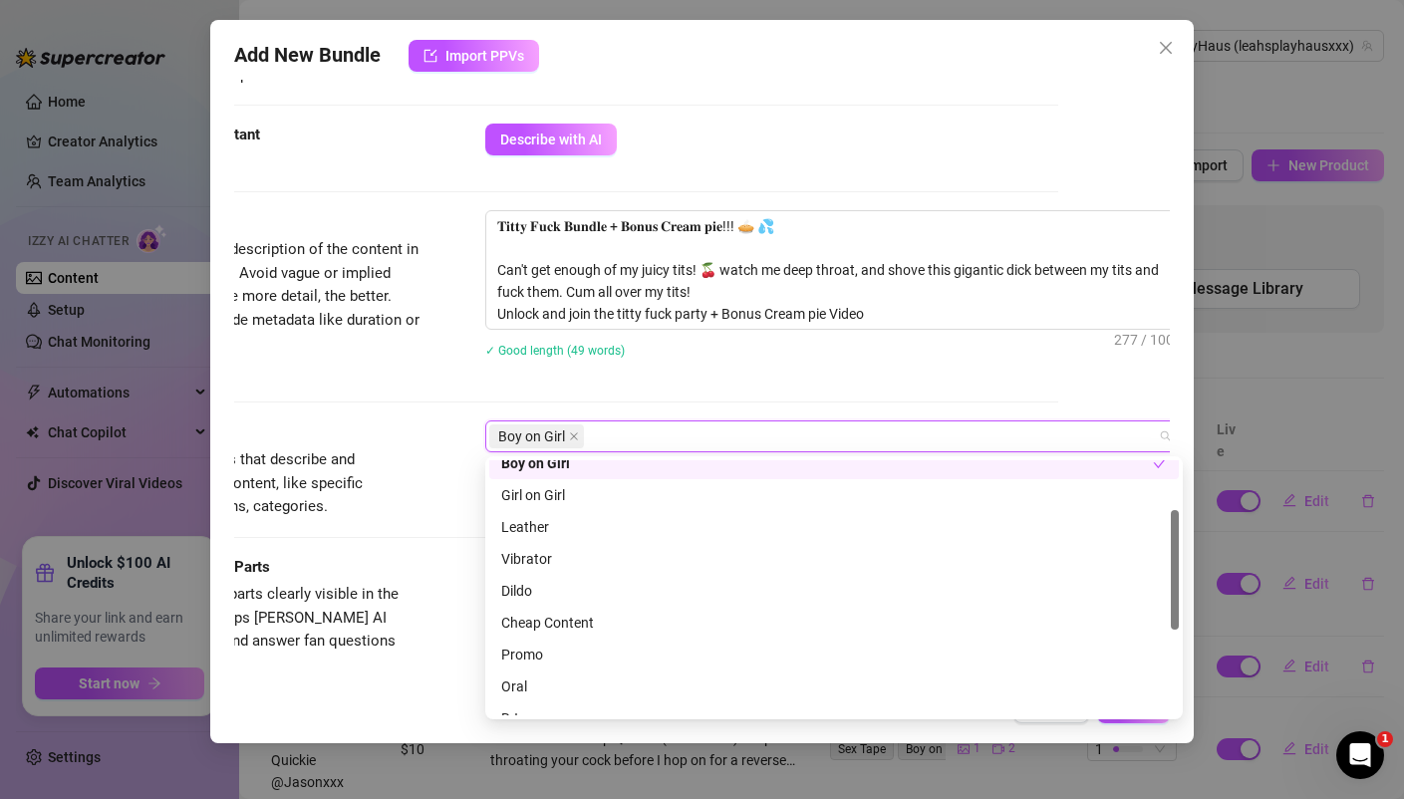
scroll to position [117, 0]
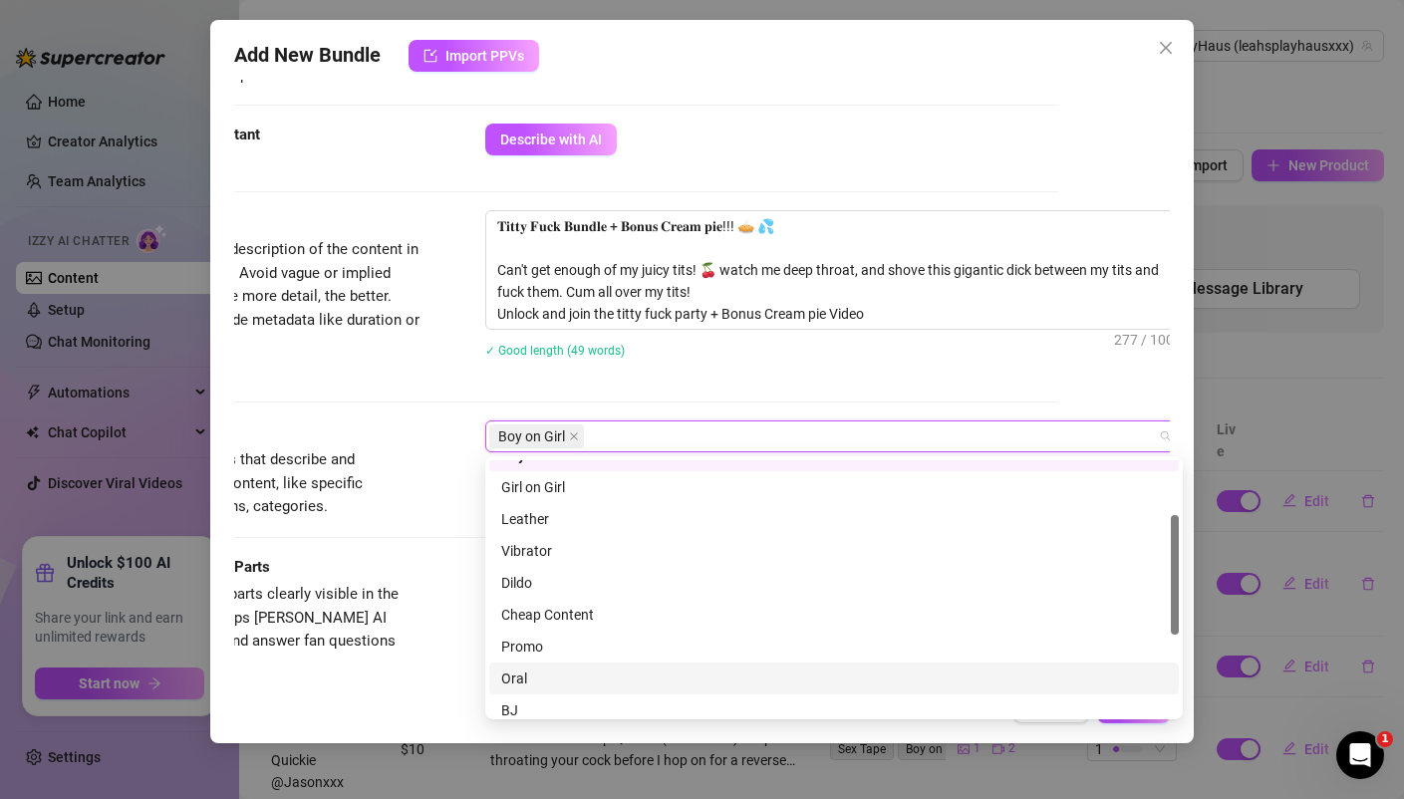
click at [540, 676] on div "Oral" at bounding box center [833, 678] width 665 height 22
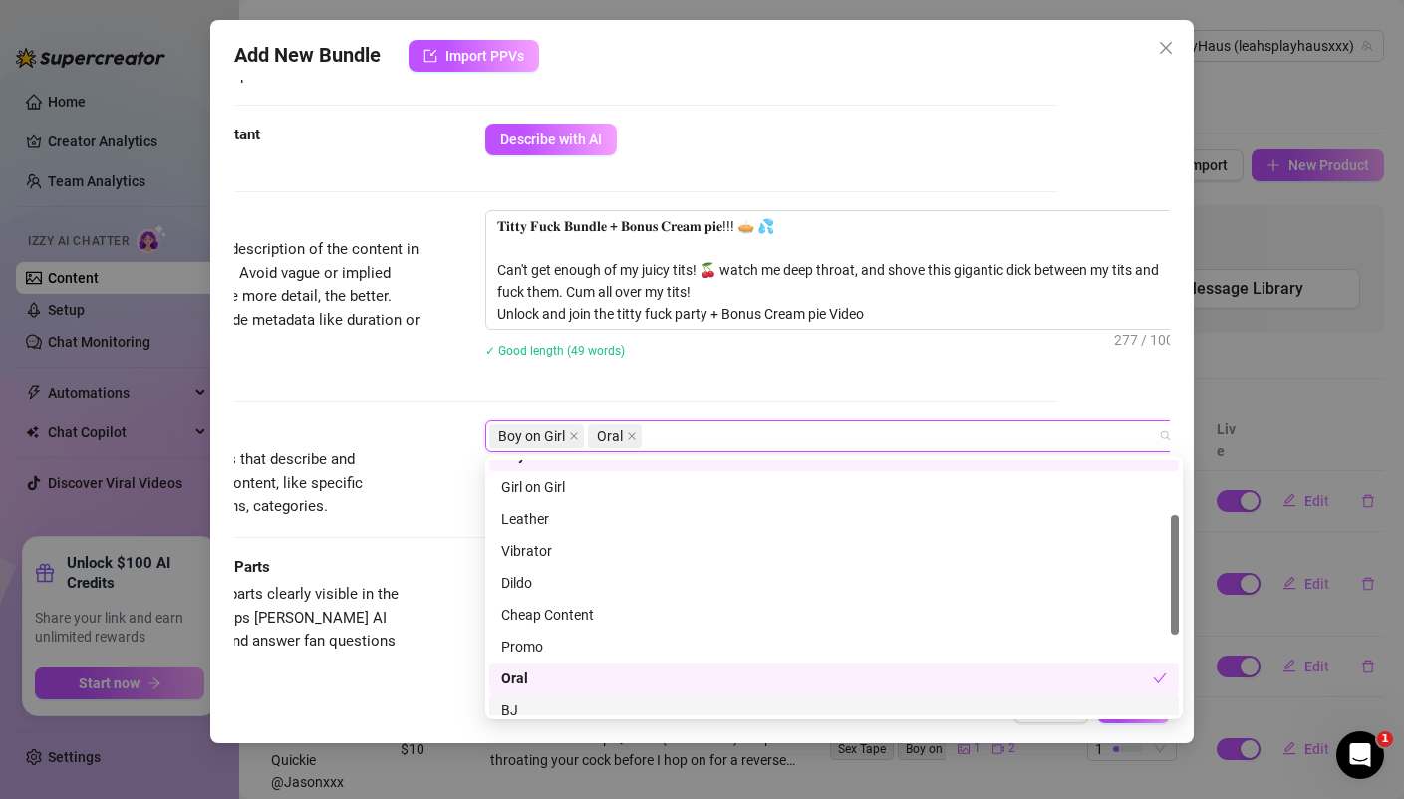
click at [525, 704] on div "BJ" at bounding box center [833, 710] width 665 height 22
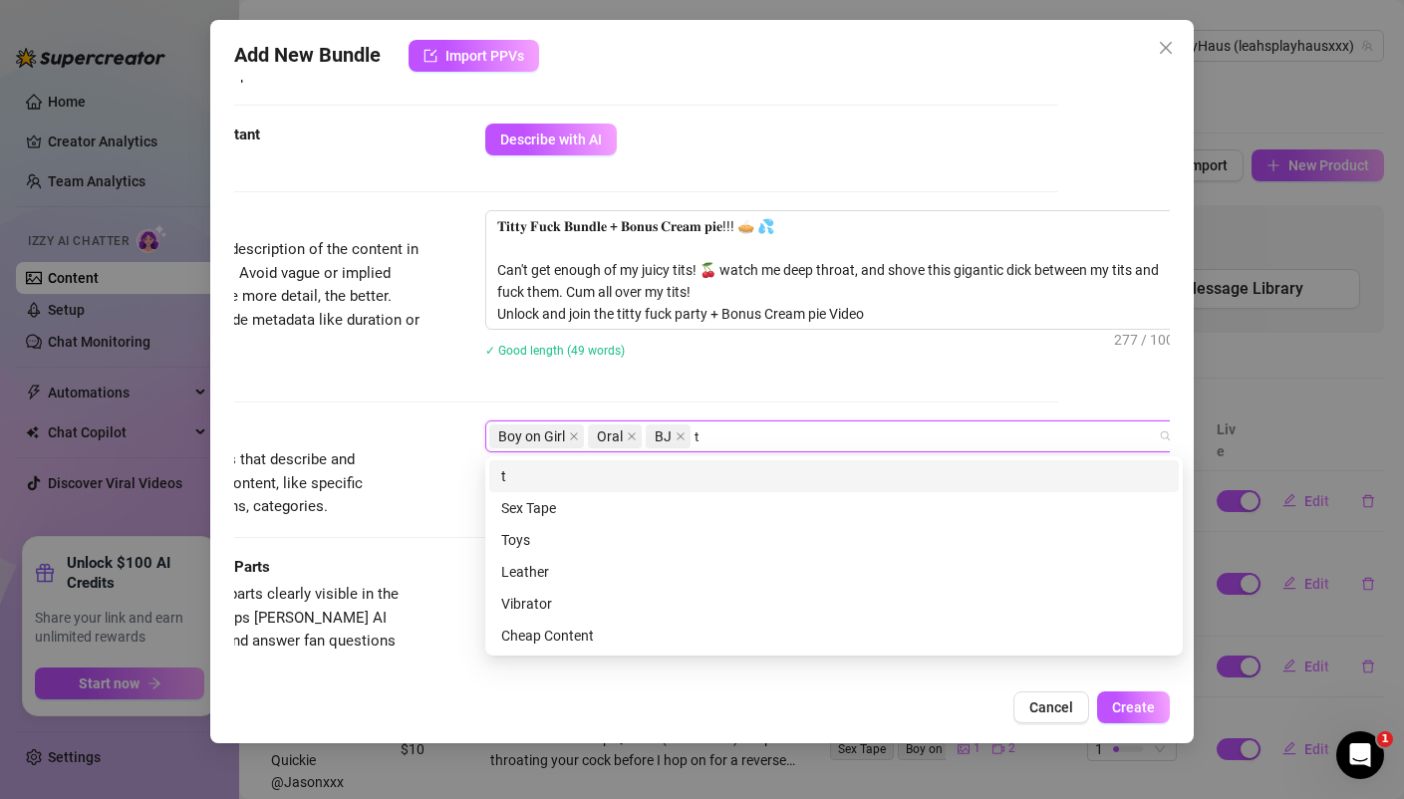
scroll to position [0, 0]
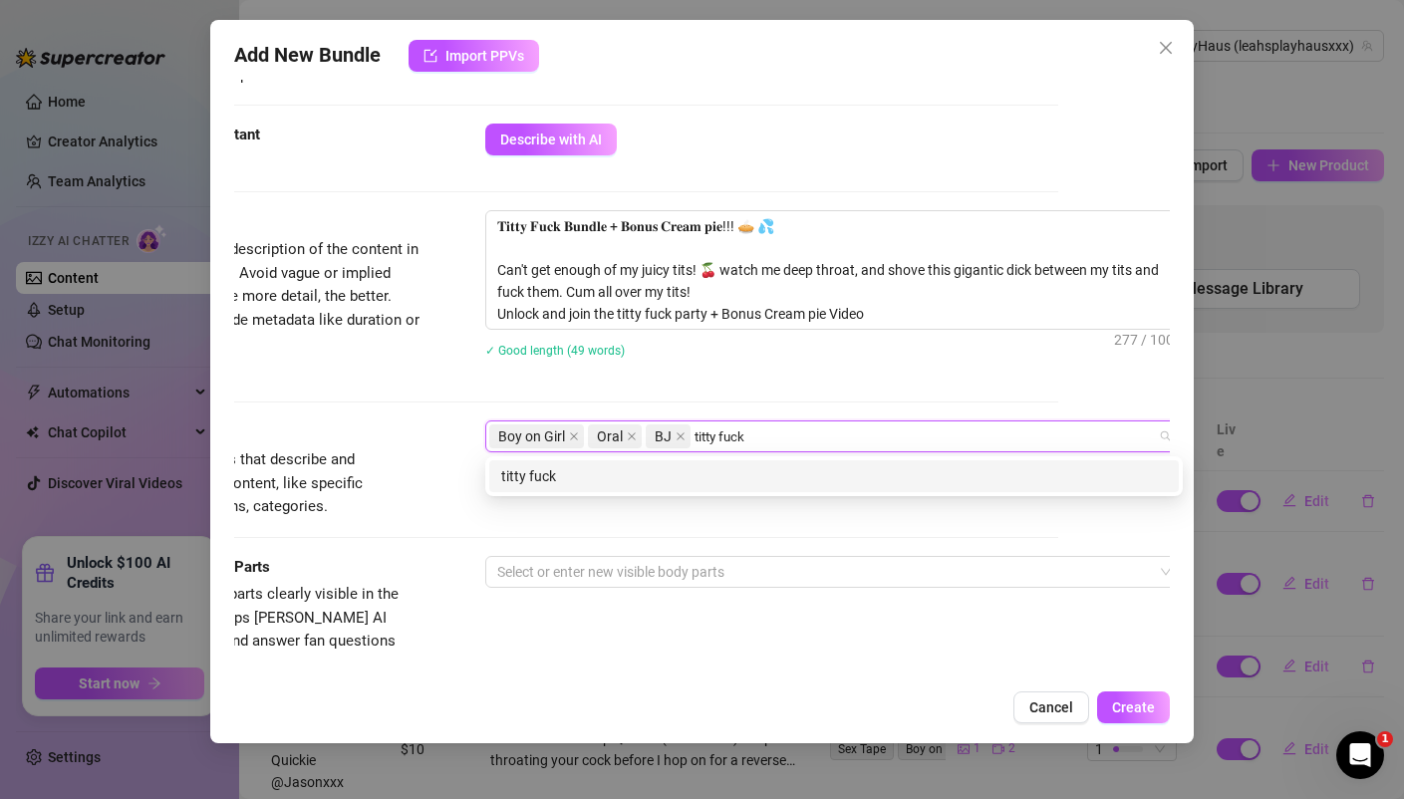
click at [610, 478] on div "titty fuck" at bounding box center [833, 476] width 665 height 22
click at [545, 473] on div "russian" at bounding box center [833, 476] width 665 height 22
click at [649, 484] on div "cum on face" at bounding box center [833, 476] width 665 height 22
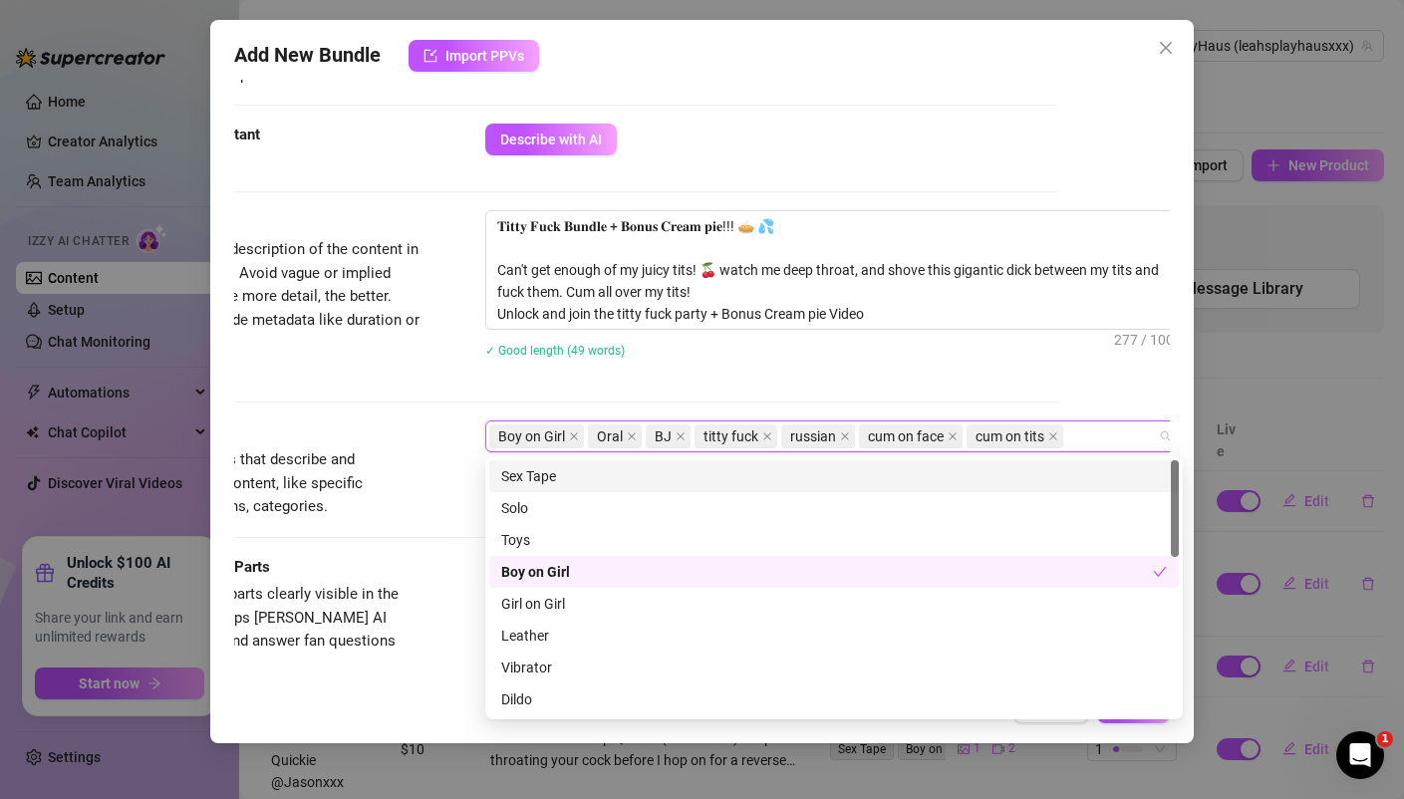
click at [1103, 434] on div "Boy on Girl Oral BJ titty fuck russian cum on face cum on tits" at bounding box center [823, 436] width 668 height 28
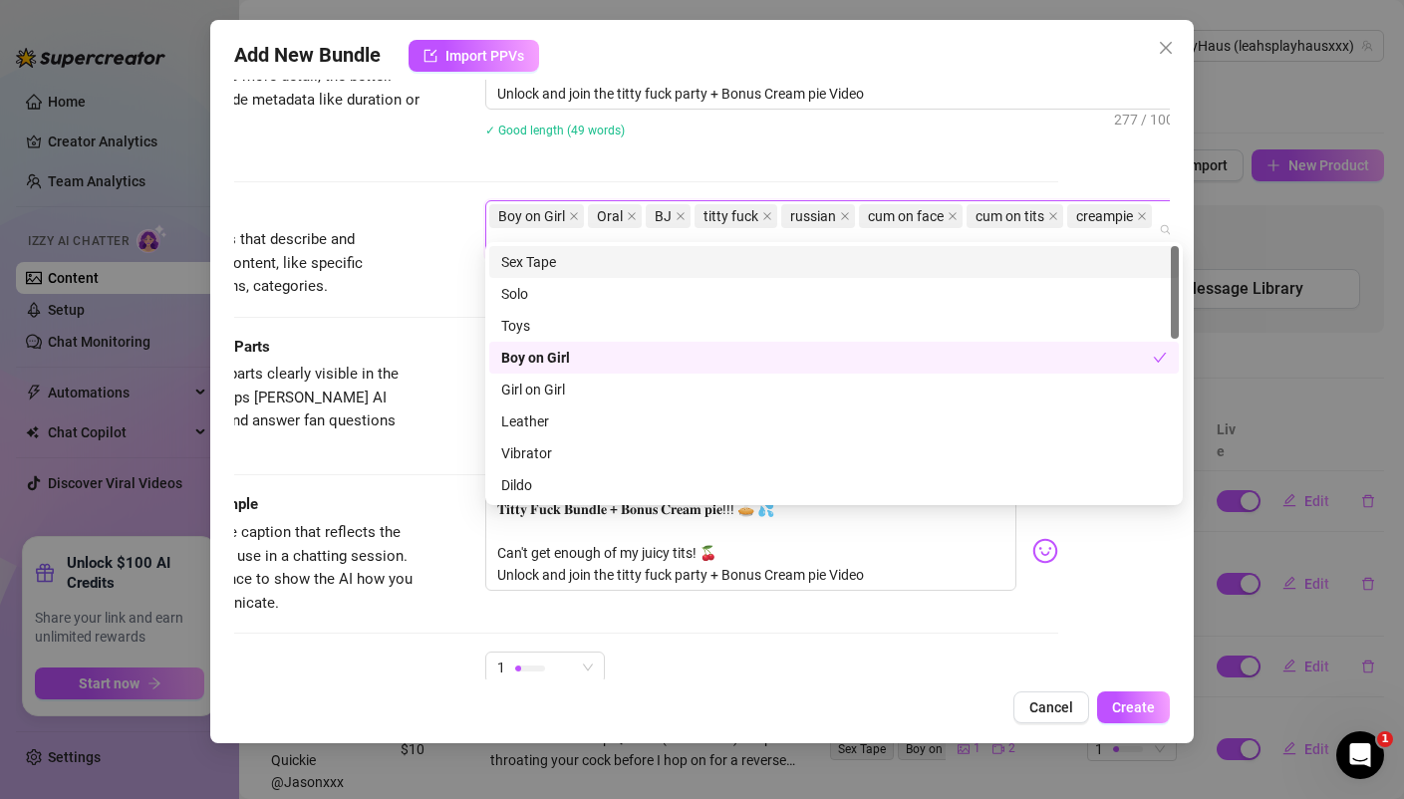
scroll to position [944, 112]
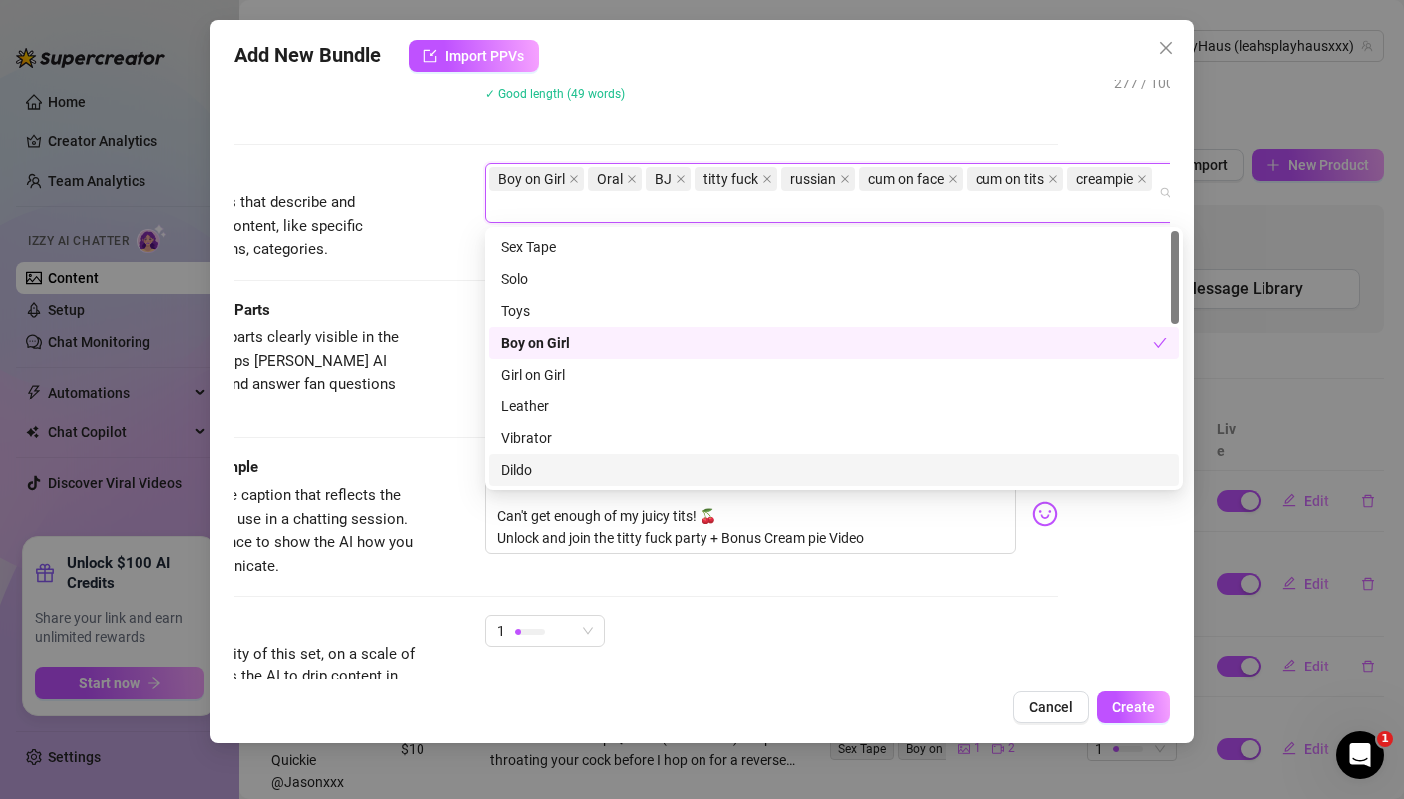
click at [457, 543] on div "Caption Example Provide a sample caption that reflects the exact style you'd us…" at bounding box center [590, 517] width 934 height 122
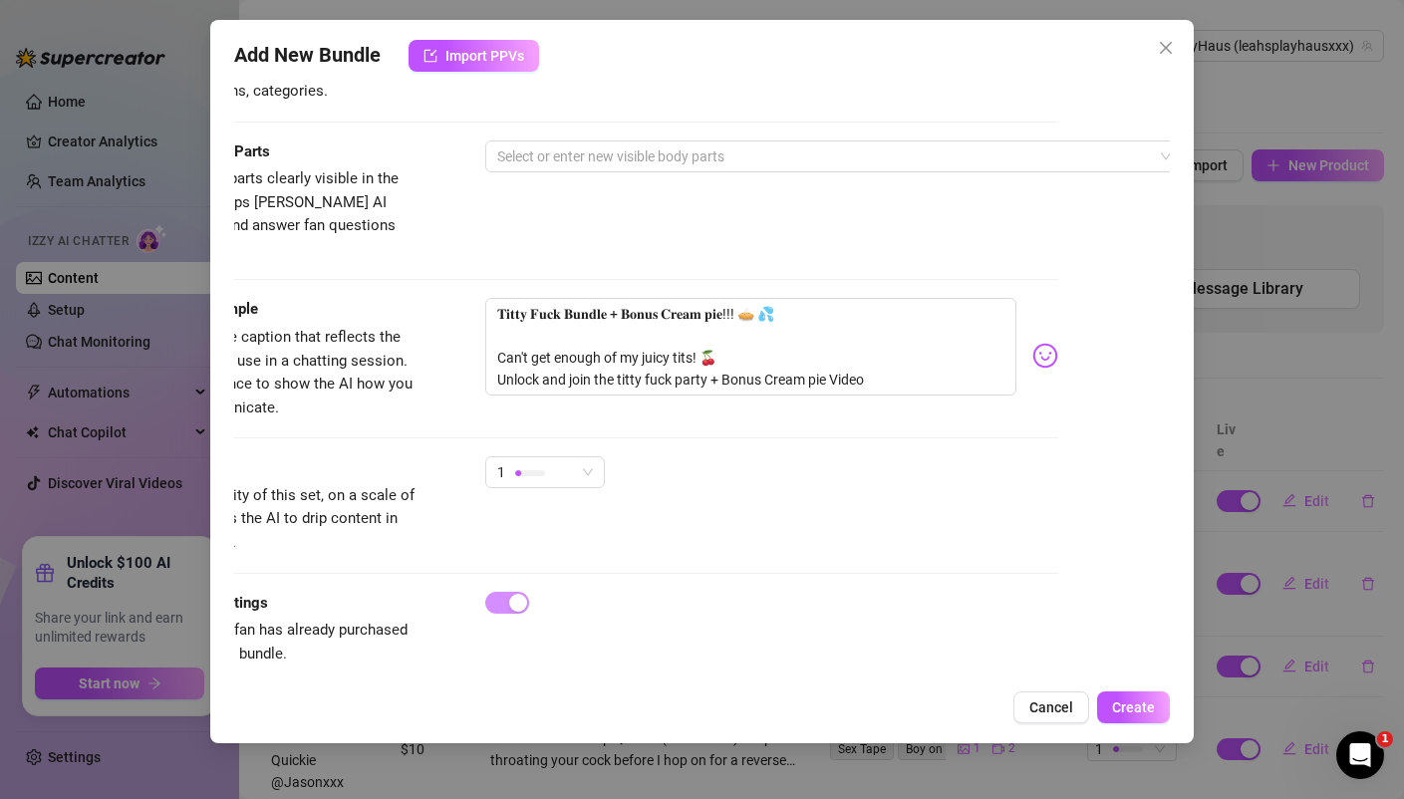
scroll to position [1103, 108]
click at [528, 463] on div at bounding box center [534, 472] width 30 height 19
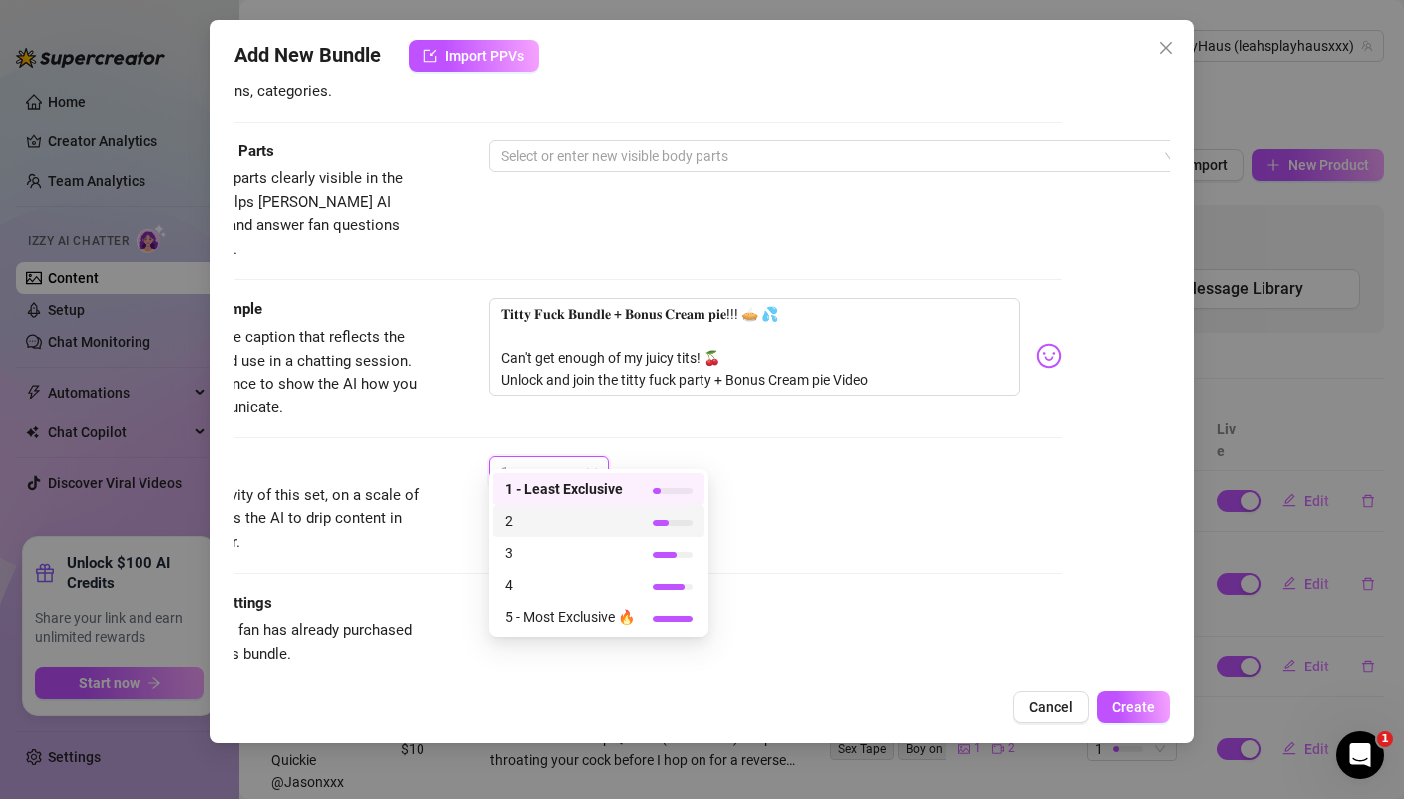
click at [521, 522] on span "2" at bounding box center [570, 521] width 130 height 22
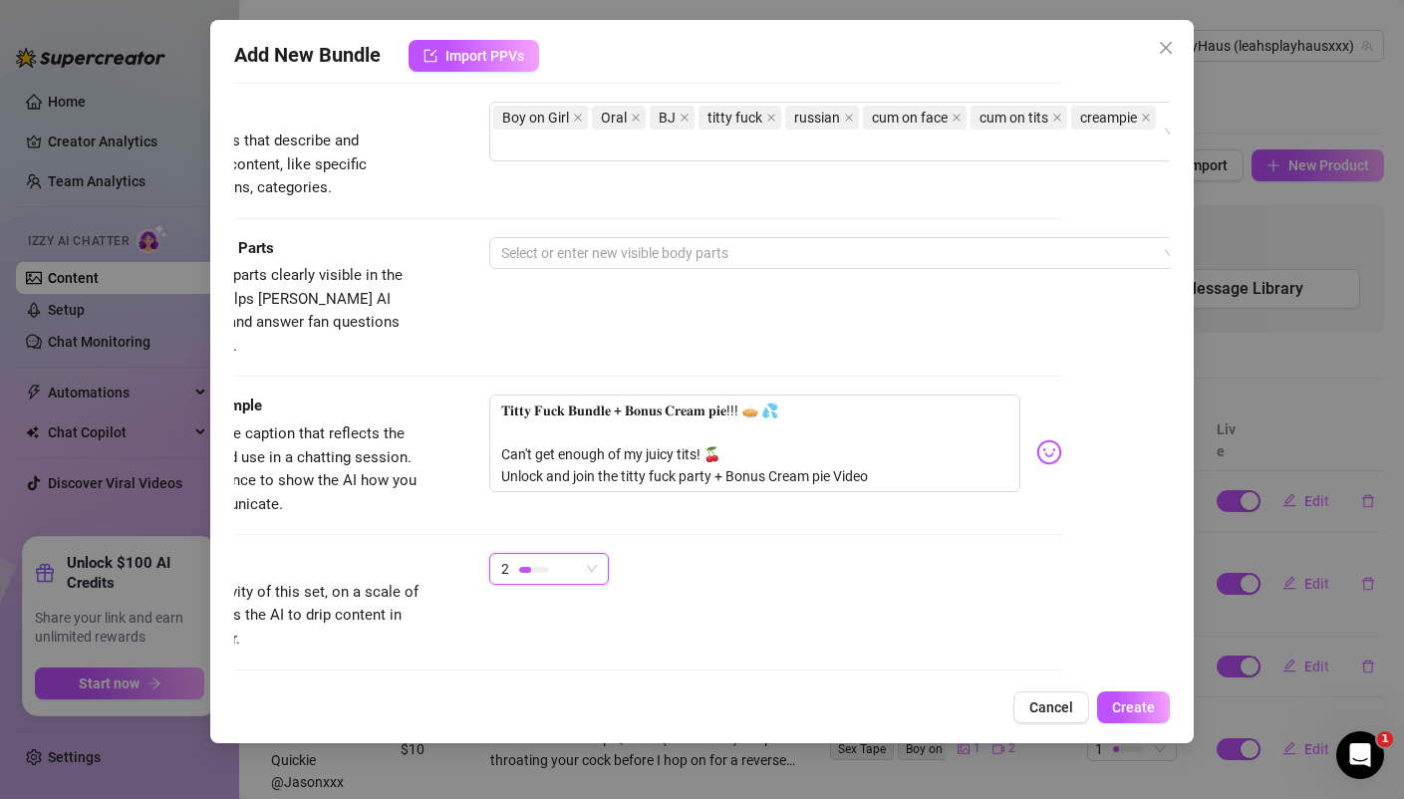
scroll to position [938, 108]
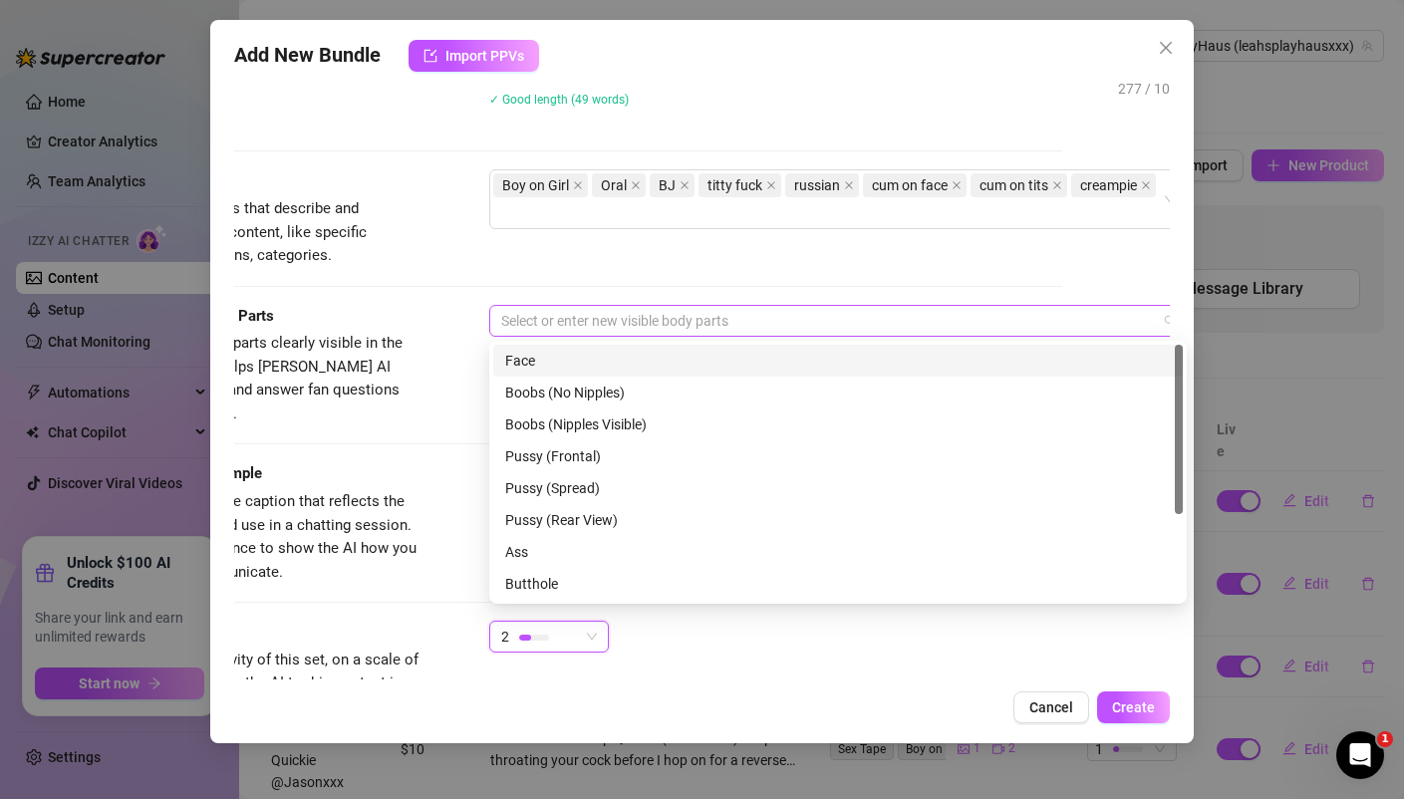
click at [539, 314] on div at bounding box center [827, 321] width 668 height 28
click at [528, 360] on div "Face" at bounding box center [837, 361] width 665 height 22
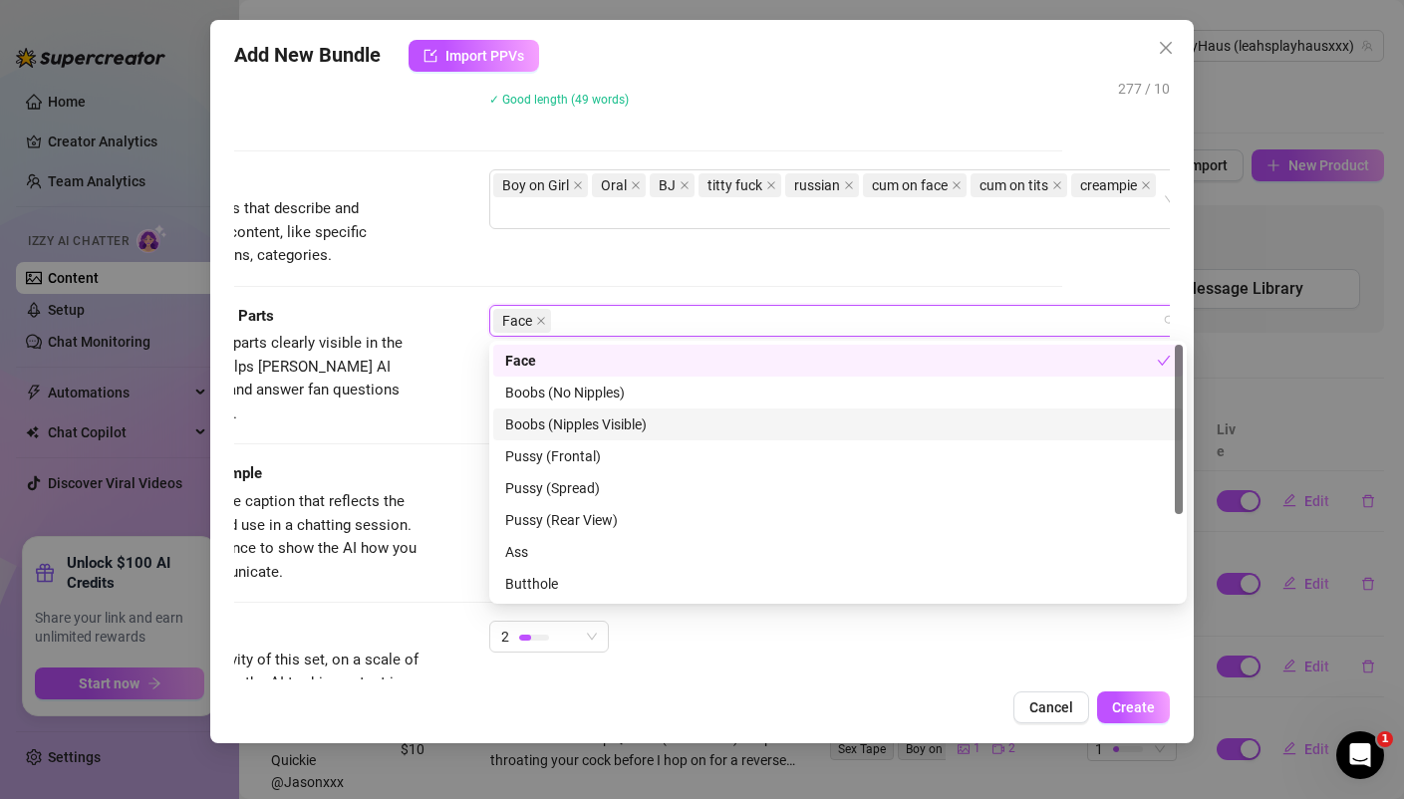
click at [545, 420] on div "Boobs (Nipples Visible)" at bounding box center [837, 424] width 665 height 22
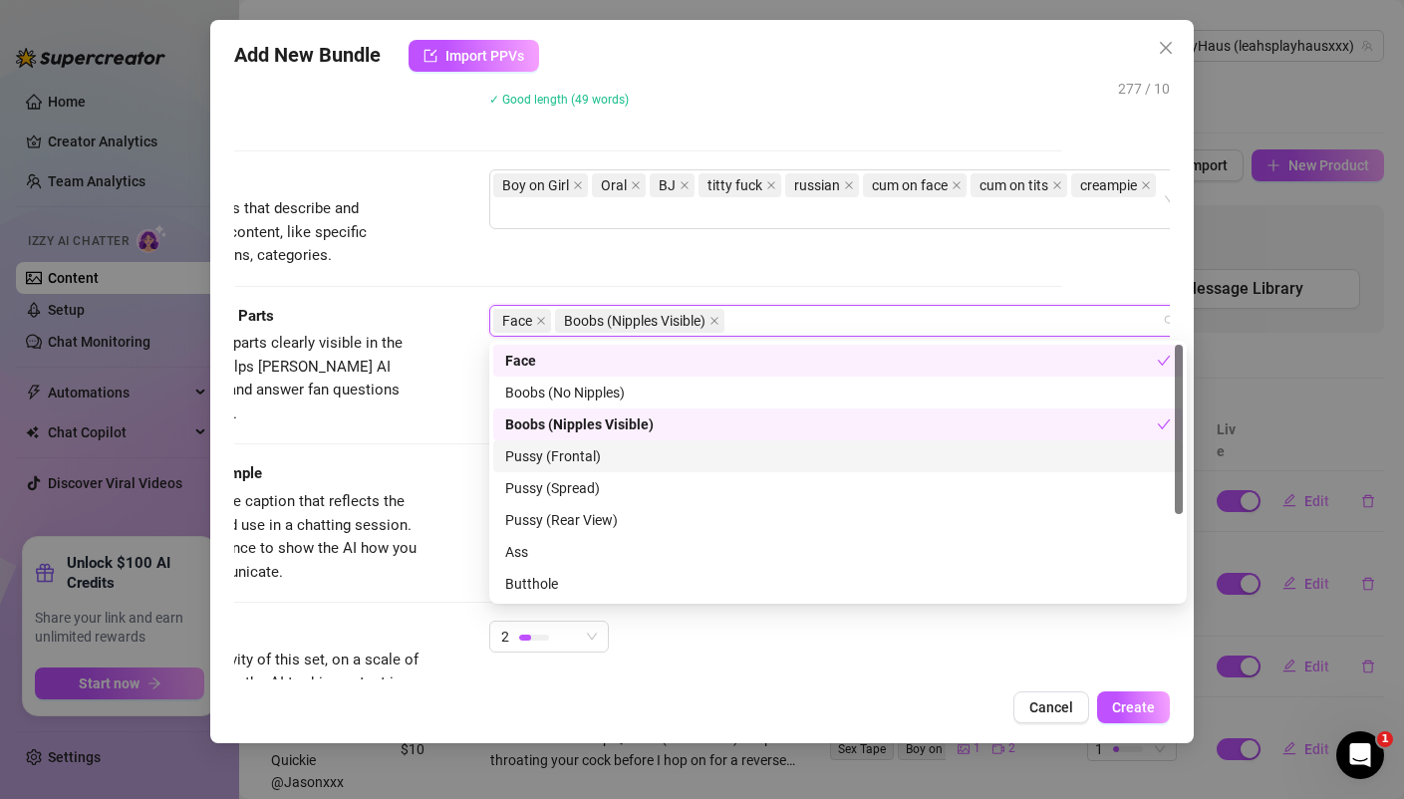
click at [550, 458] on div "Pussy (Frontal)" at bounding box center [837, 456] width 665 height 22
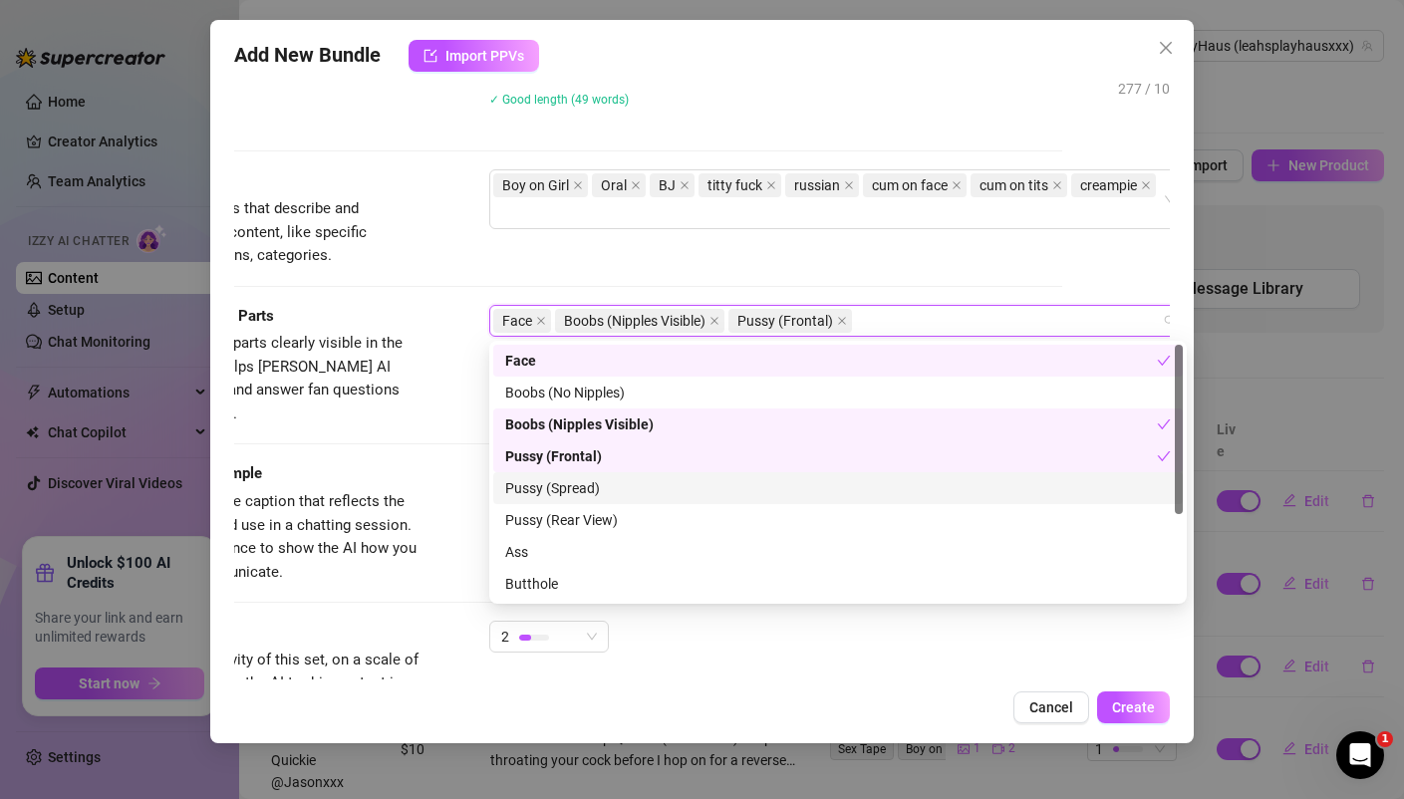
click at [547, 487] on div "Pussy (Spread)" at bounding box center [837, 488] width 665 height 22
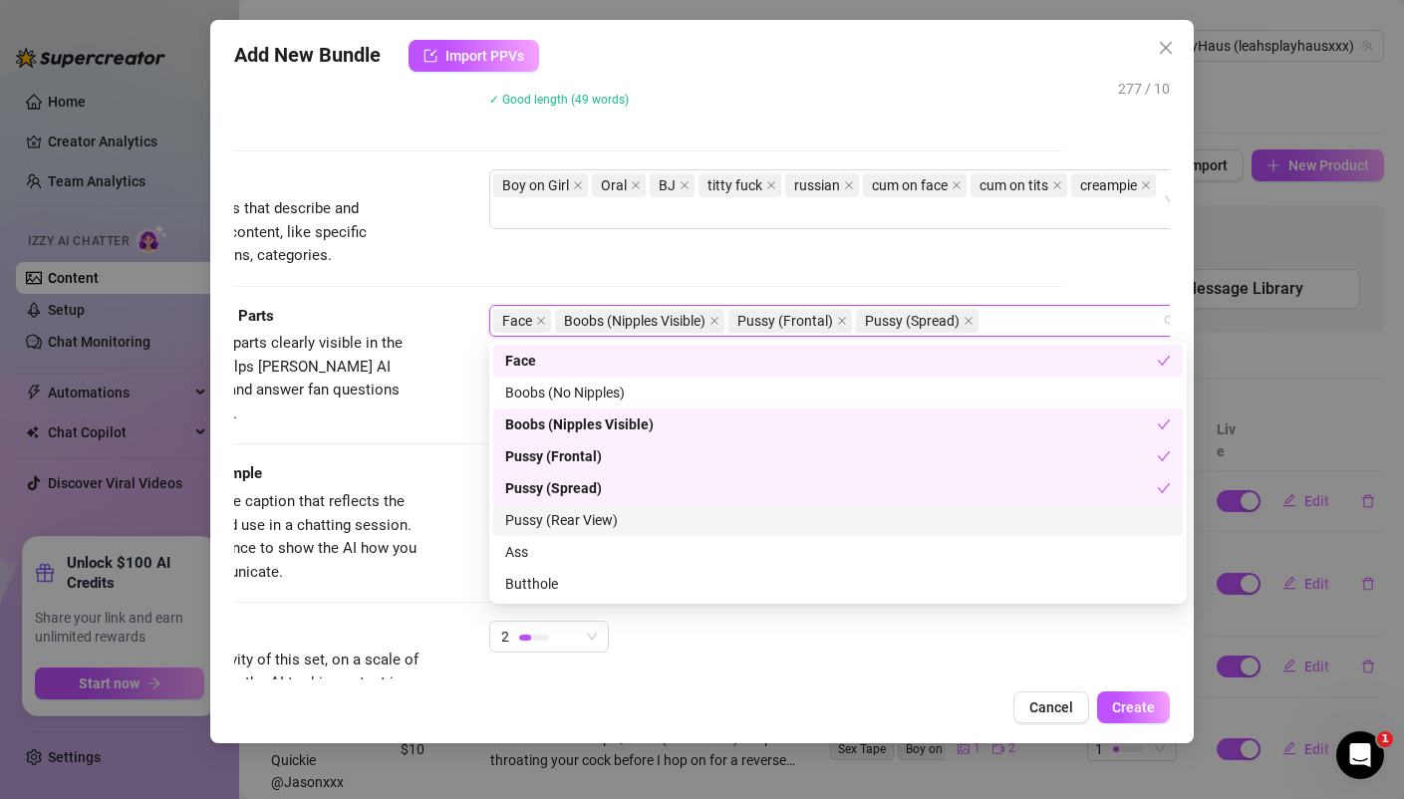
click at [545, 514] on div "Pussy (Rear View)" at bounding box center [837, 520] width 665 height 22
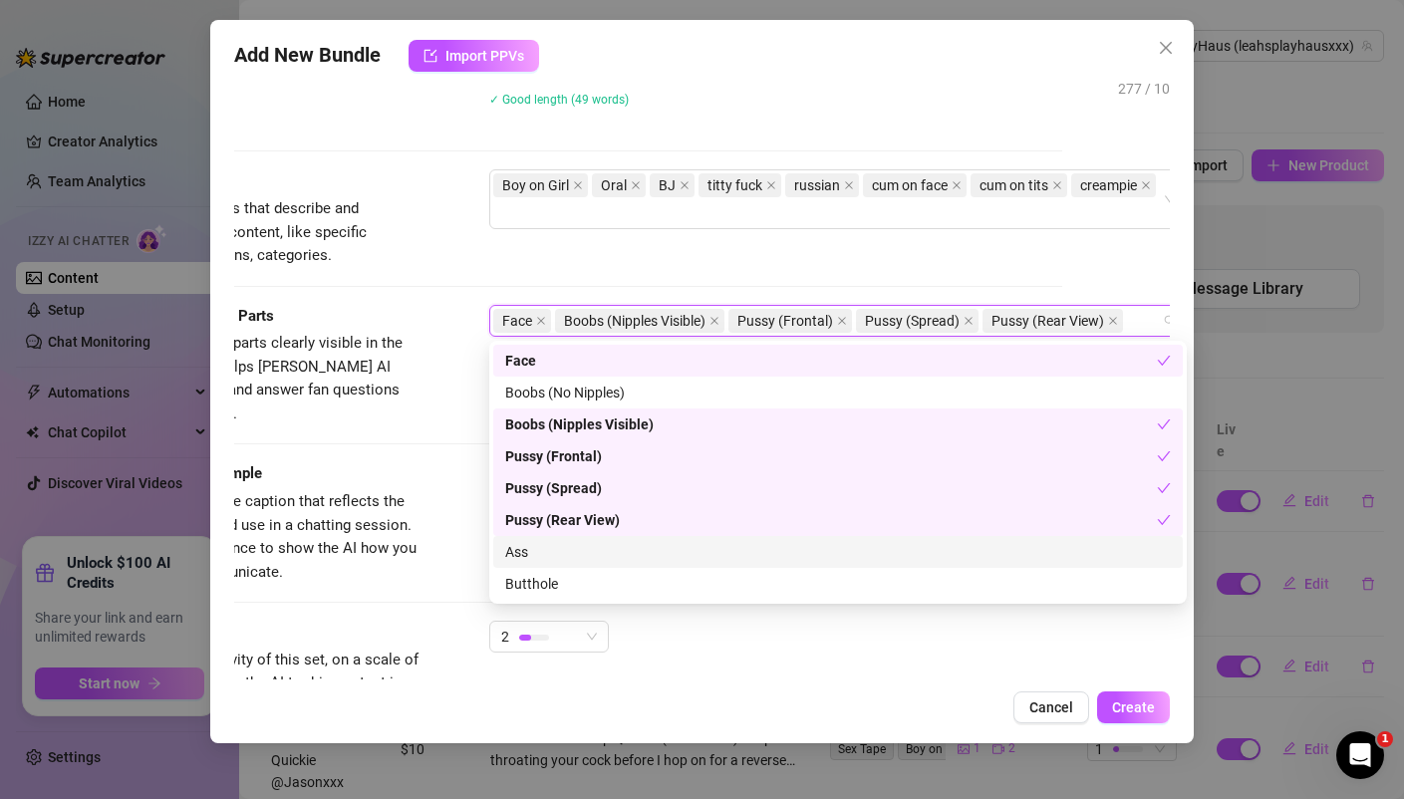
click at [537, 547] on div "Ass" at bounding box center [837, 552] width 665 height 22
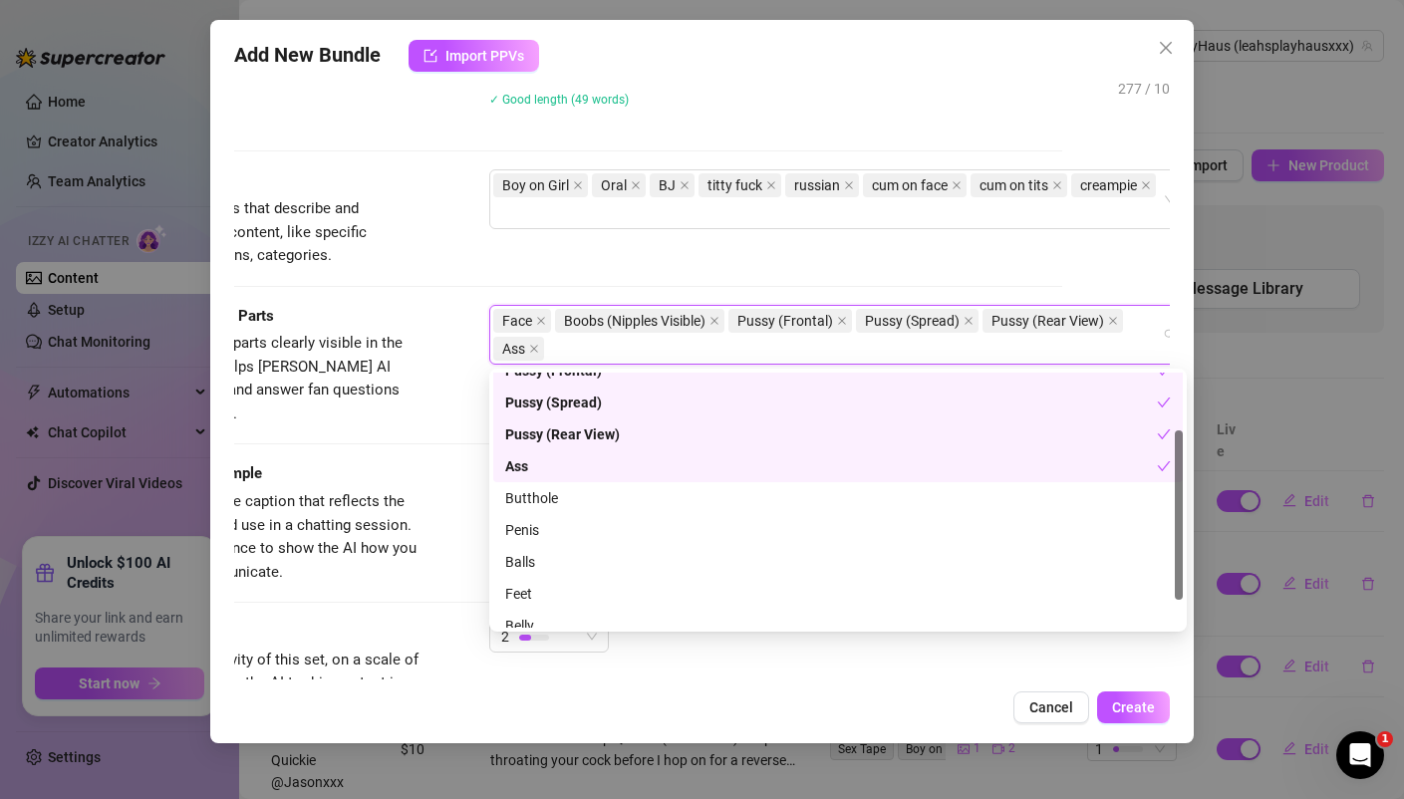
scroll to position [128, 0]
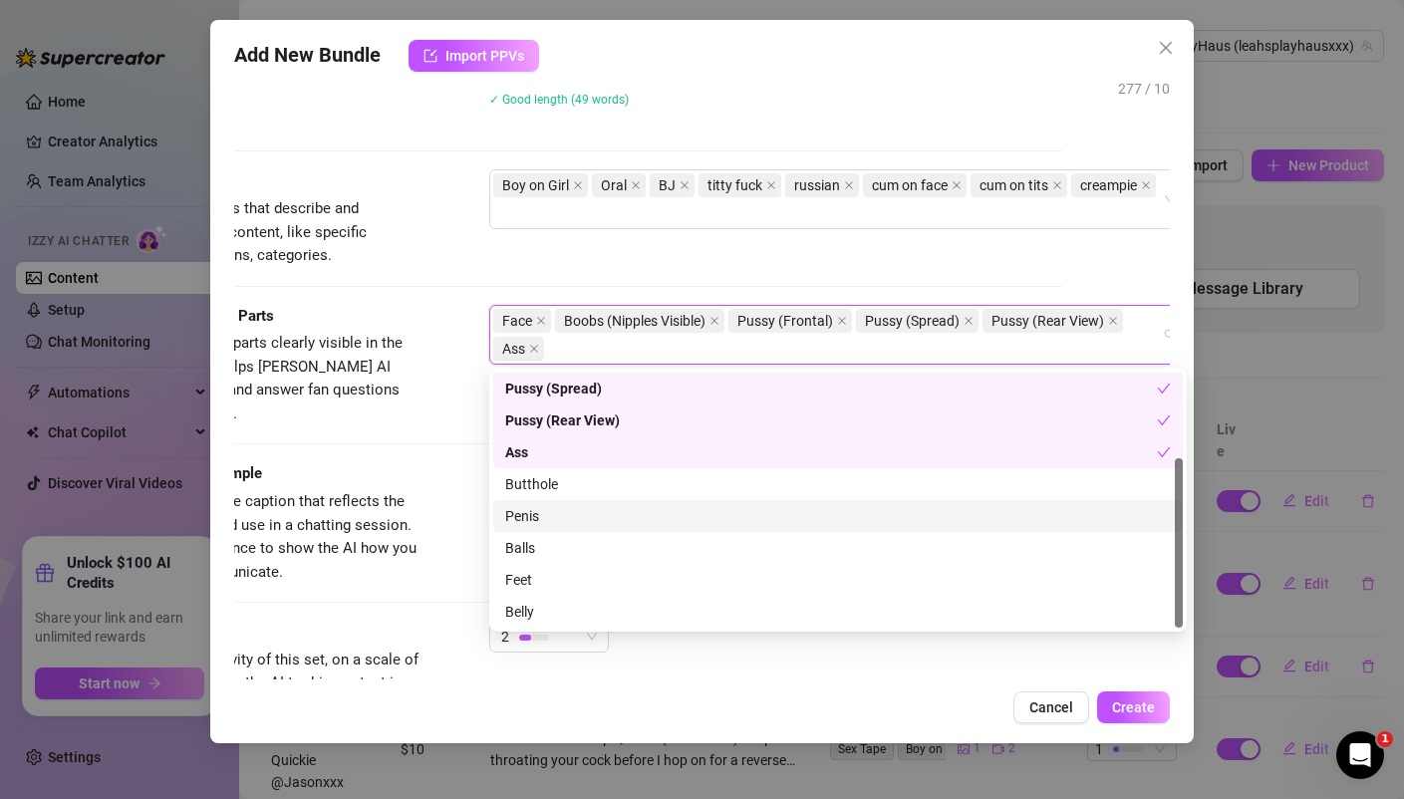
click at [534, 516] on div "Penis" at bounding box center [837, 516] width 665 height 22
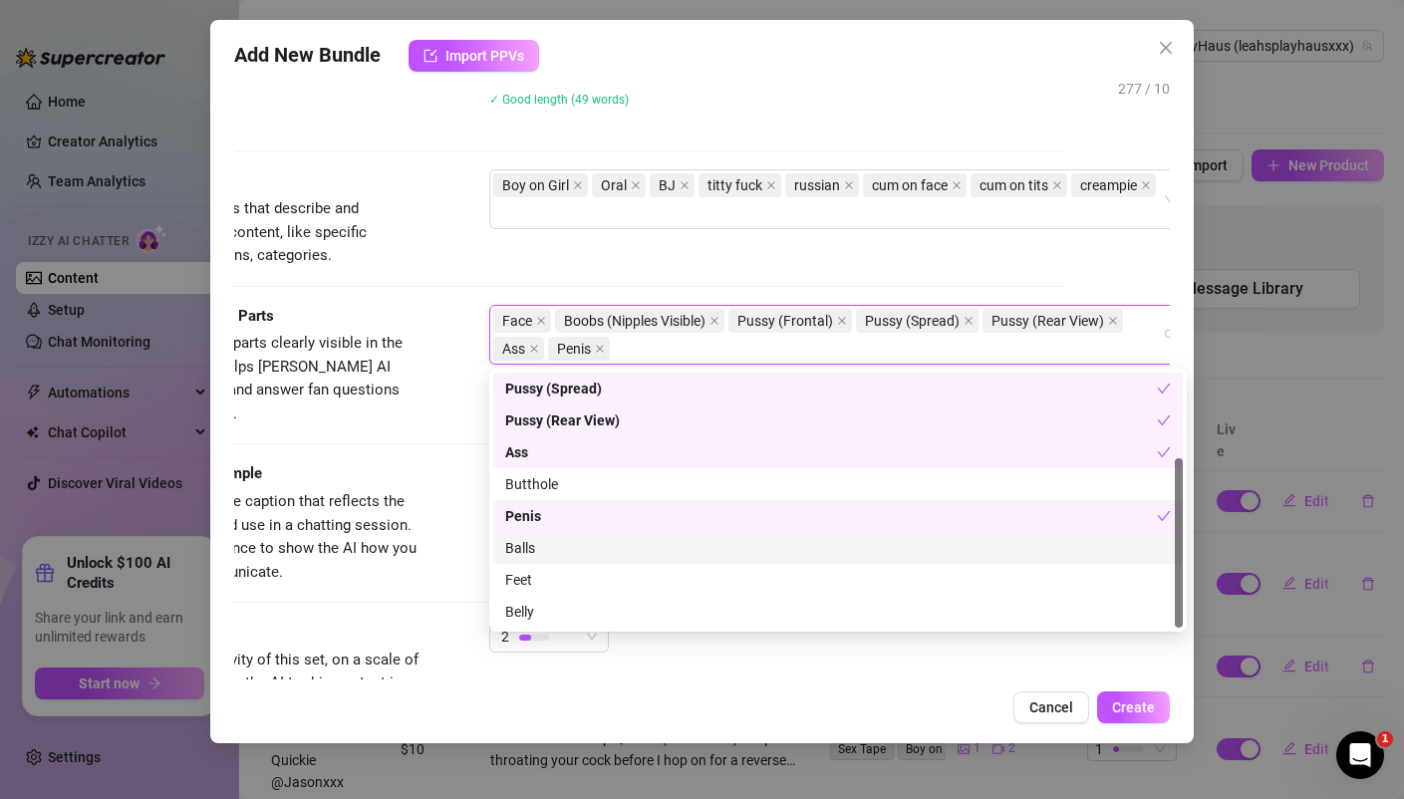
click at [531, 540] on div "Balls" at bounding box center [837, 548] width 665 height 22
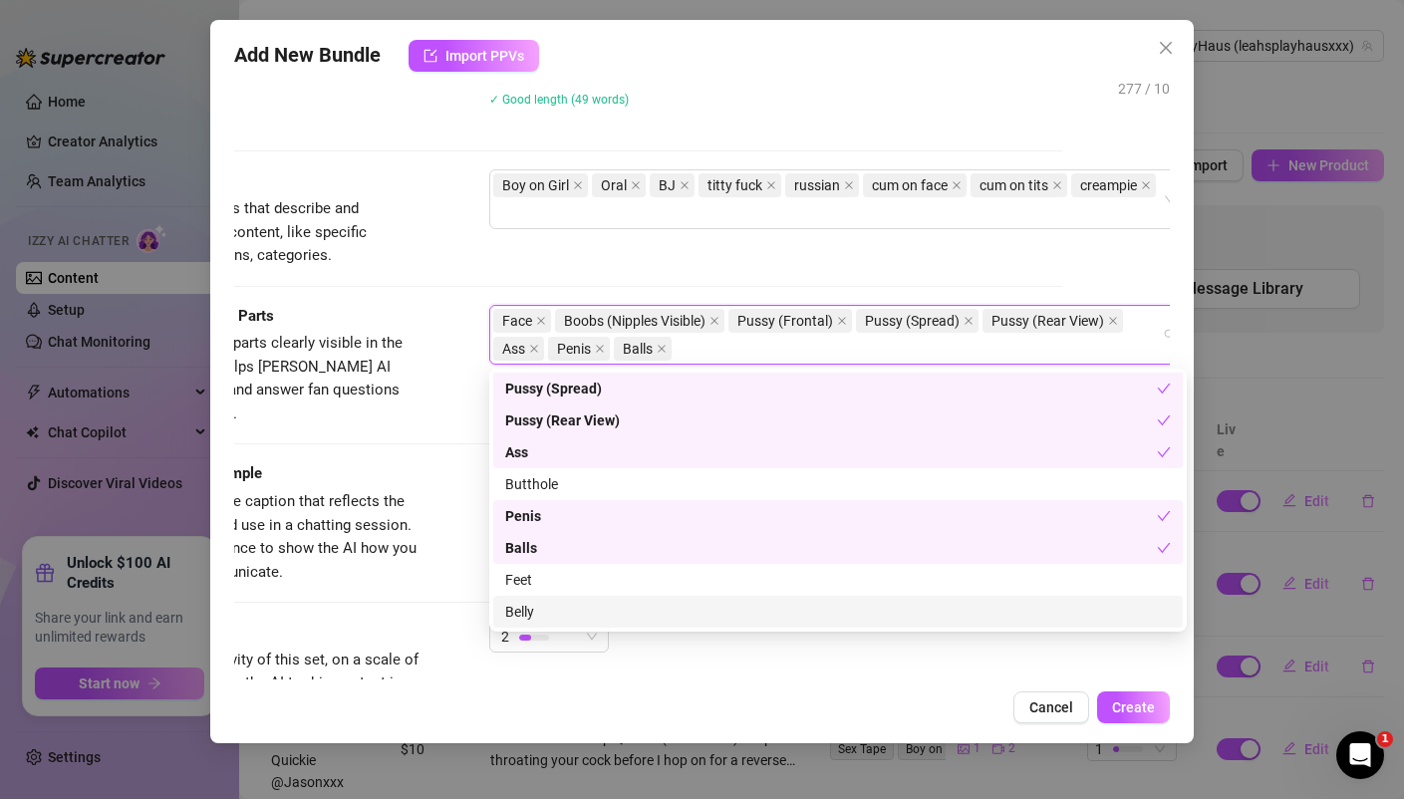
click at [898, 673] on div "Exclusivity Level of exclusivity of this set, on a scale of 1 to 5. This helps …" at bounding box center [594, 670] width 934 height 98
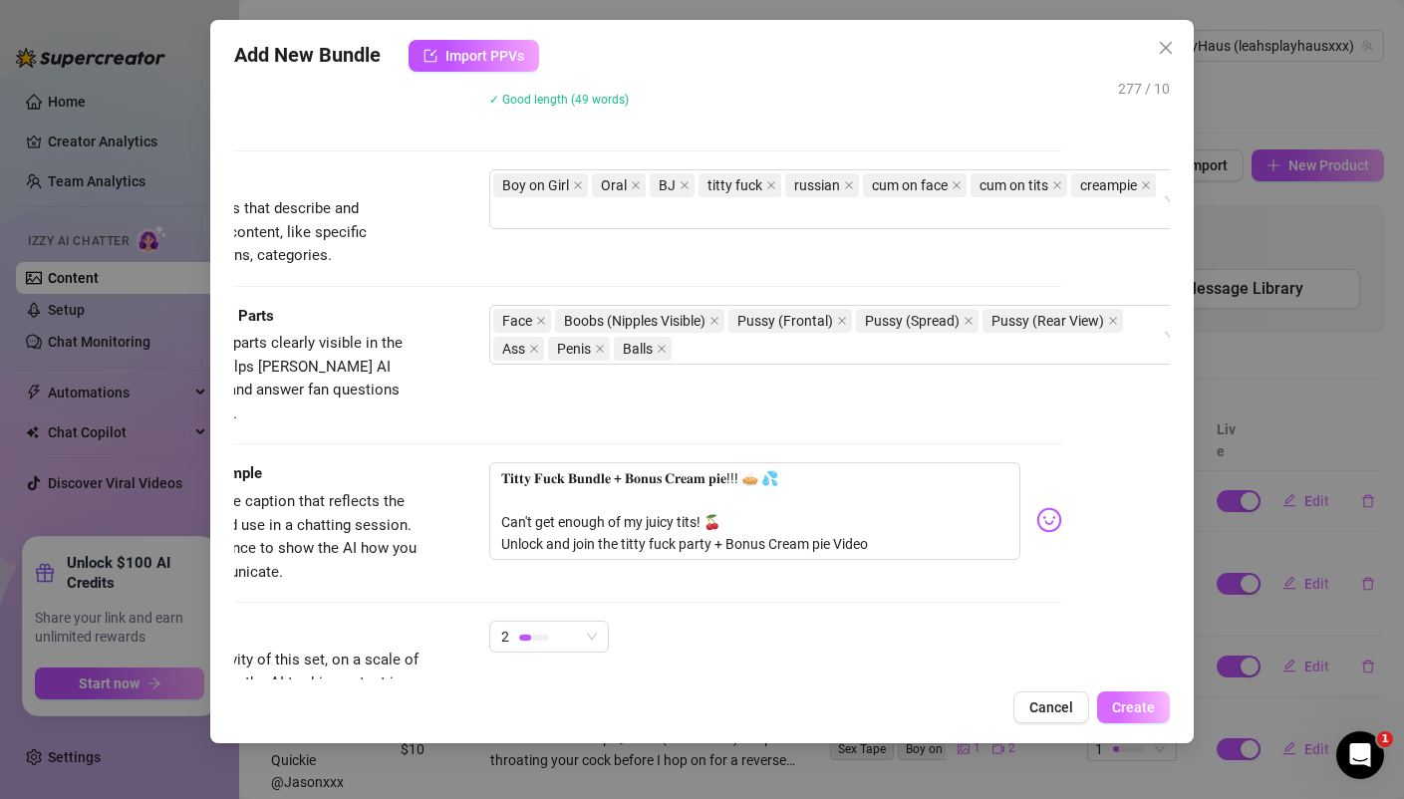
click at [1141, 704] on span "Create" at bounding box center [1133, 707] width 43 height 16
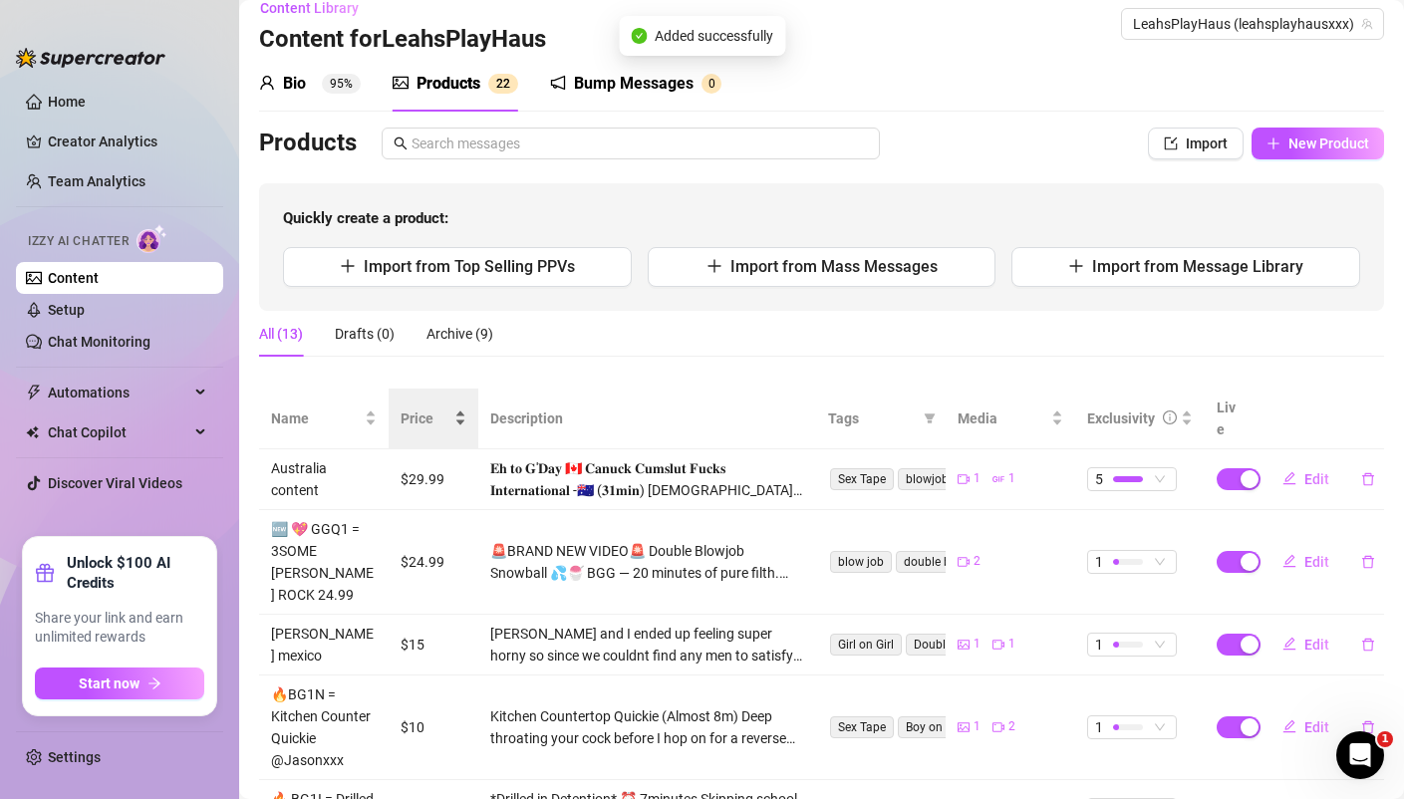
scroll to position [0, 0]
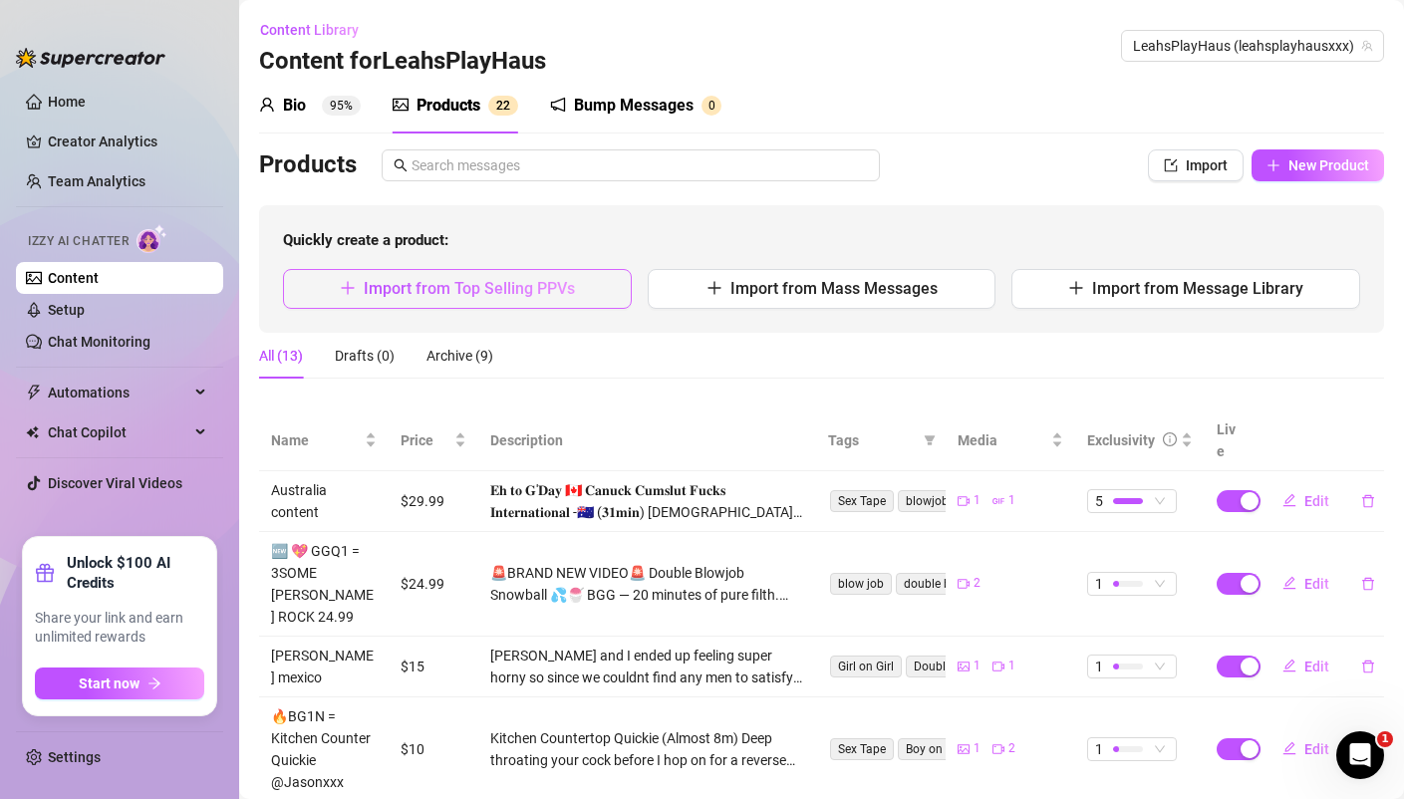
click at [520, 284] on span "Import from Top Selling PPVs" at bounding box center [469, 288] width 211 height 19
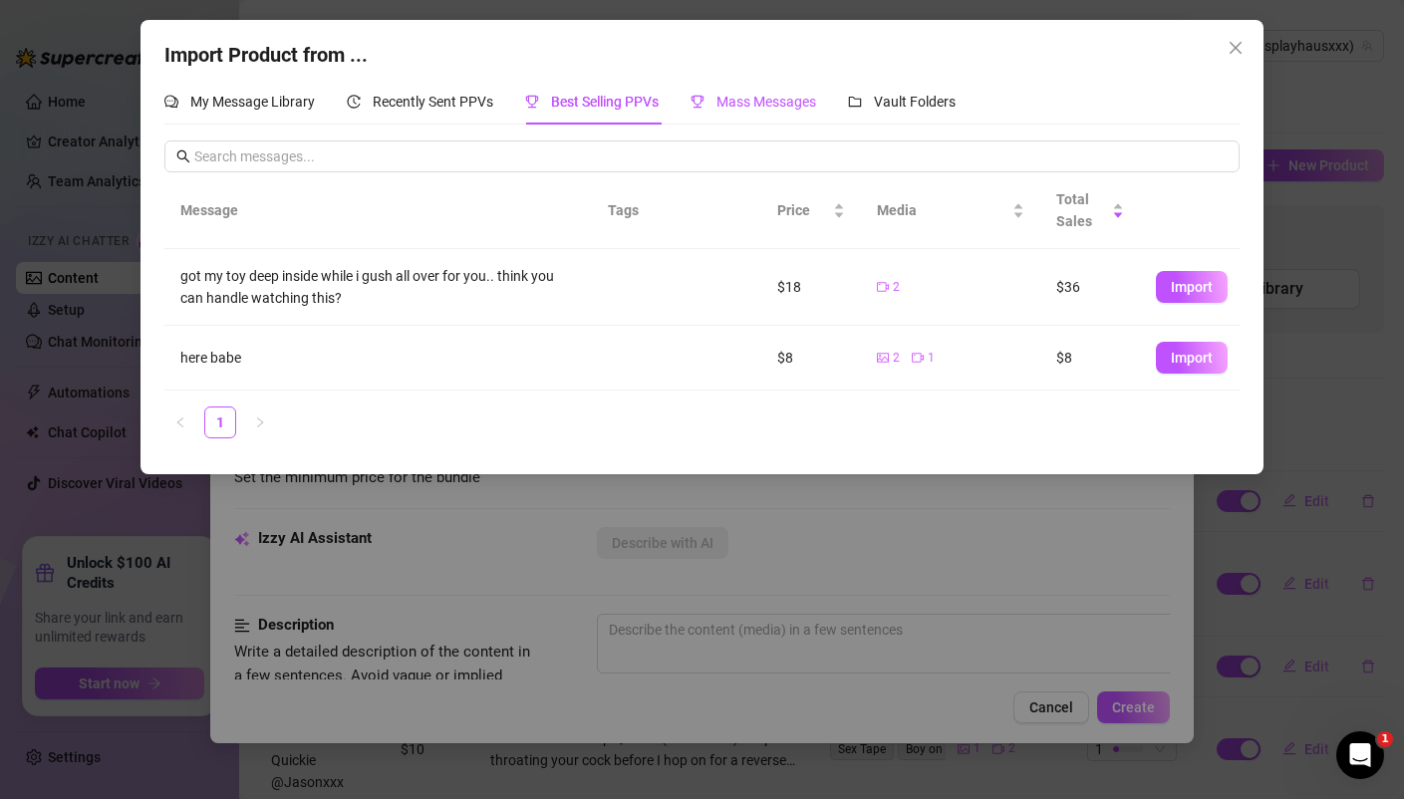
click at [769, 97] on span "Mass Messages" at bounding box center [766, 102] width 100 height 16
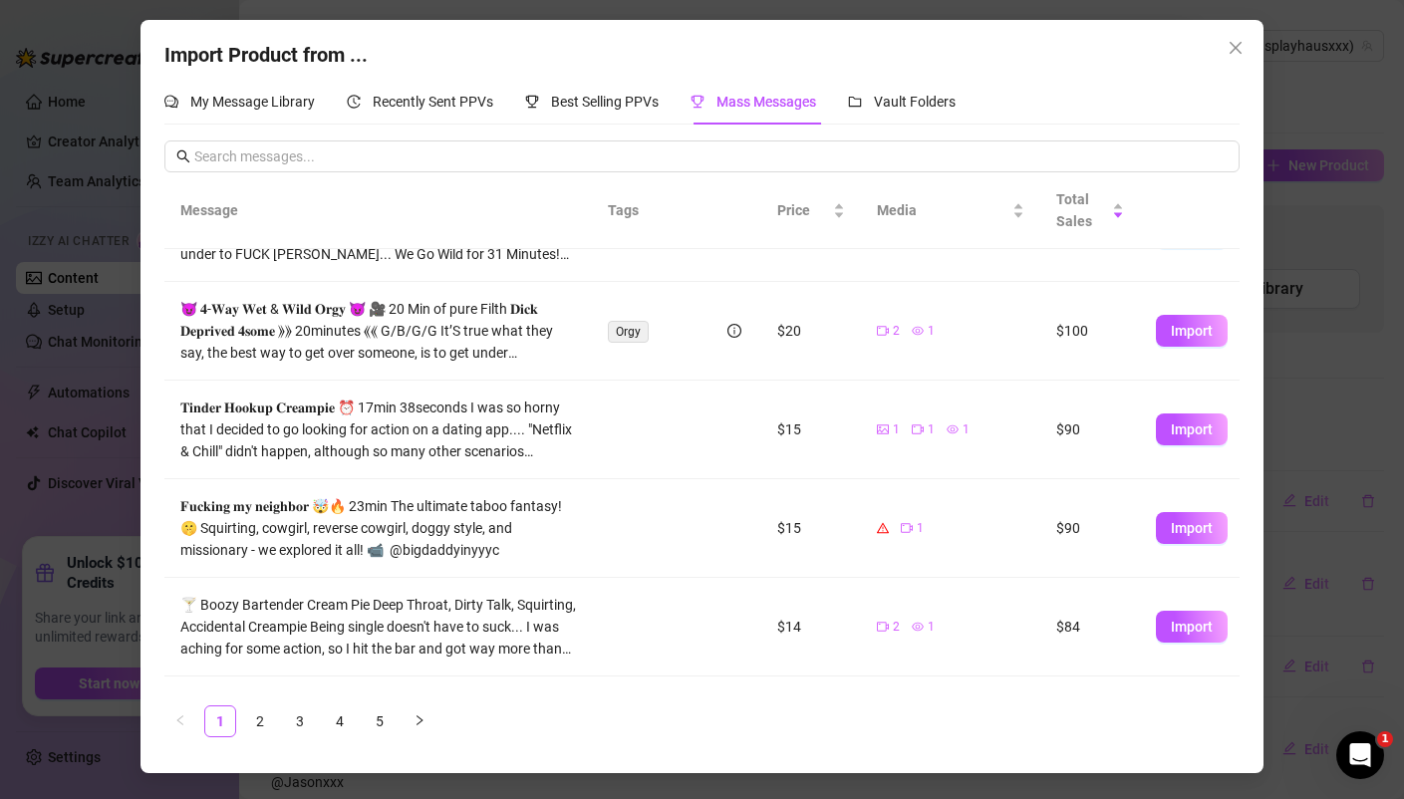
scroll to position [417, 0]
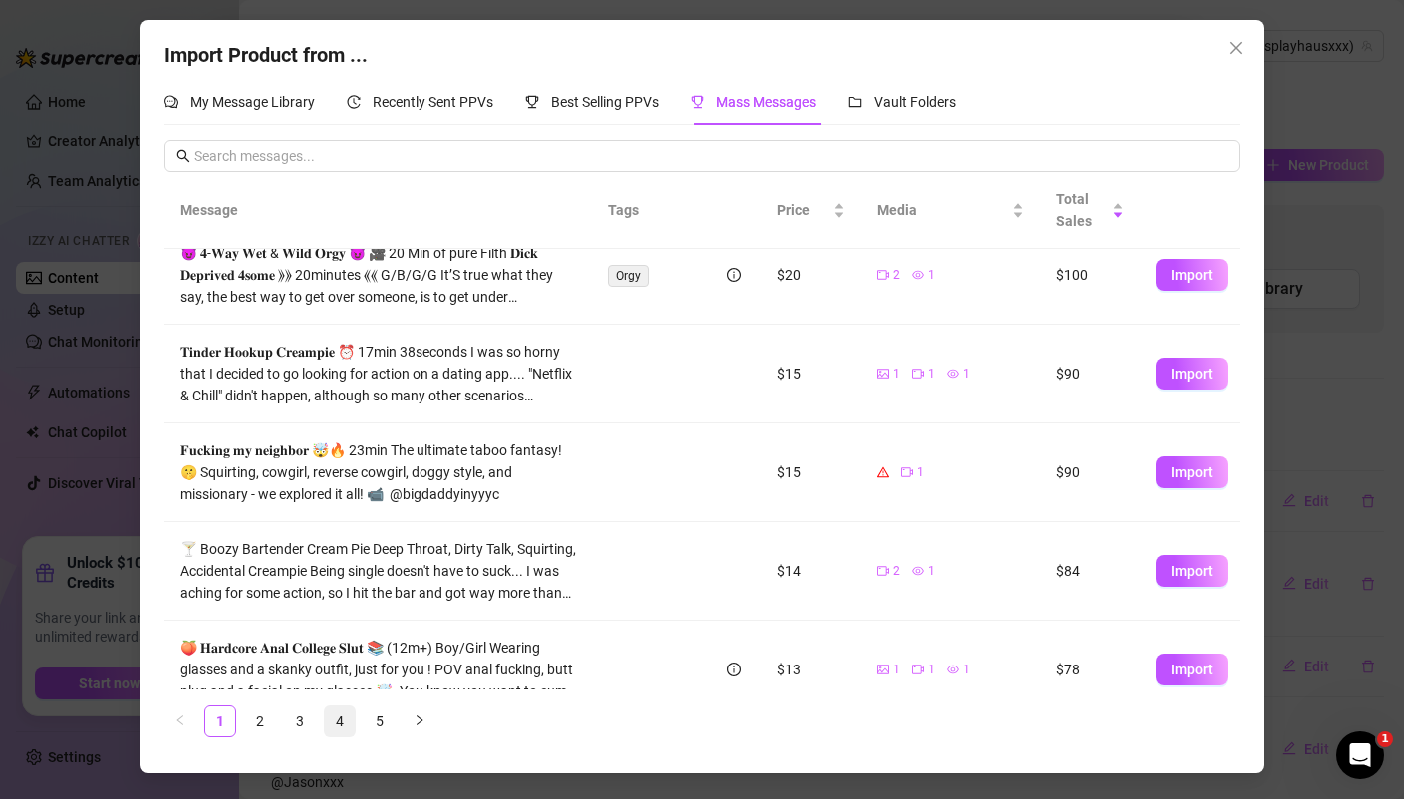
click at [344, 724] on link "4" at bounding box center [340, 721] width 30 height 30
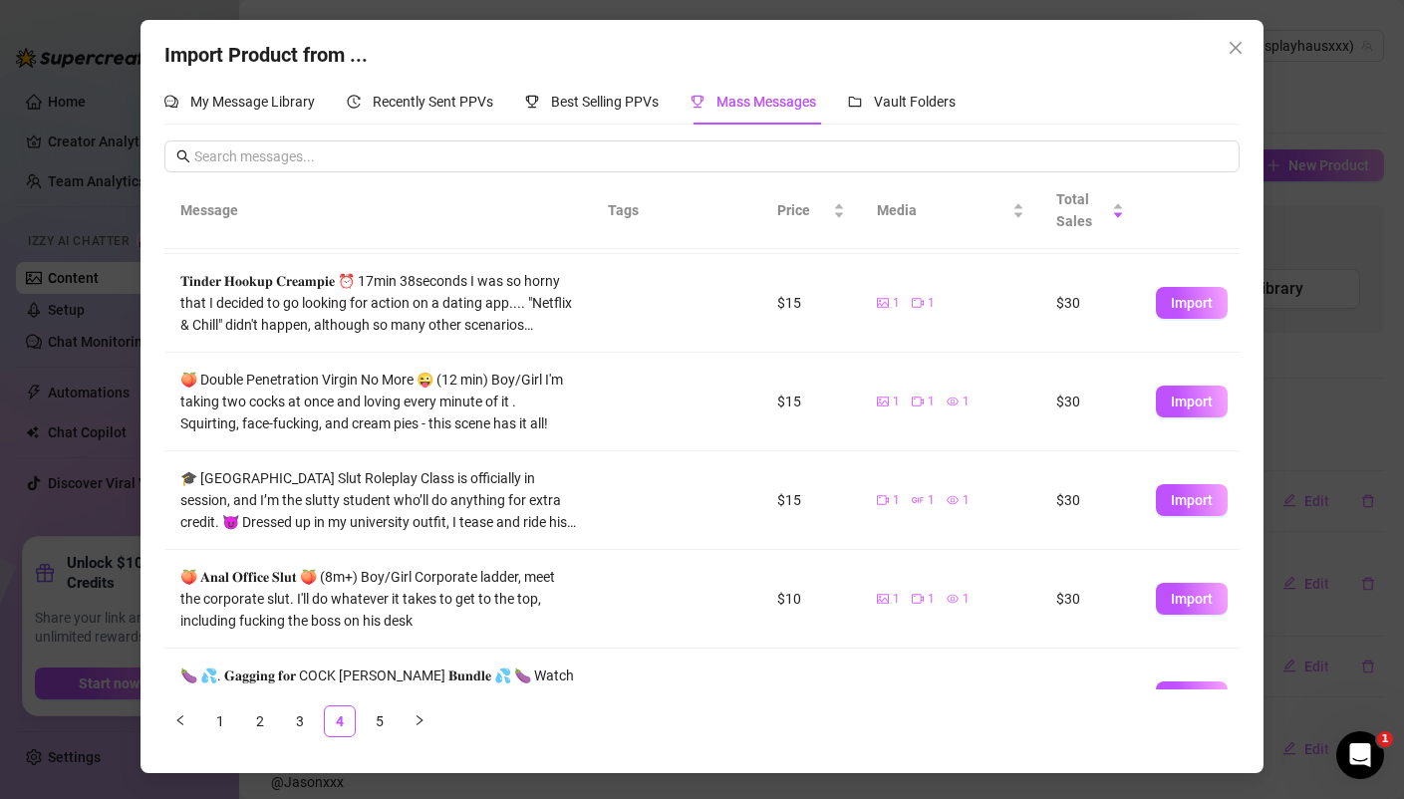
scroll to position [393, 0]
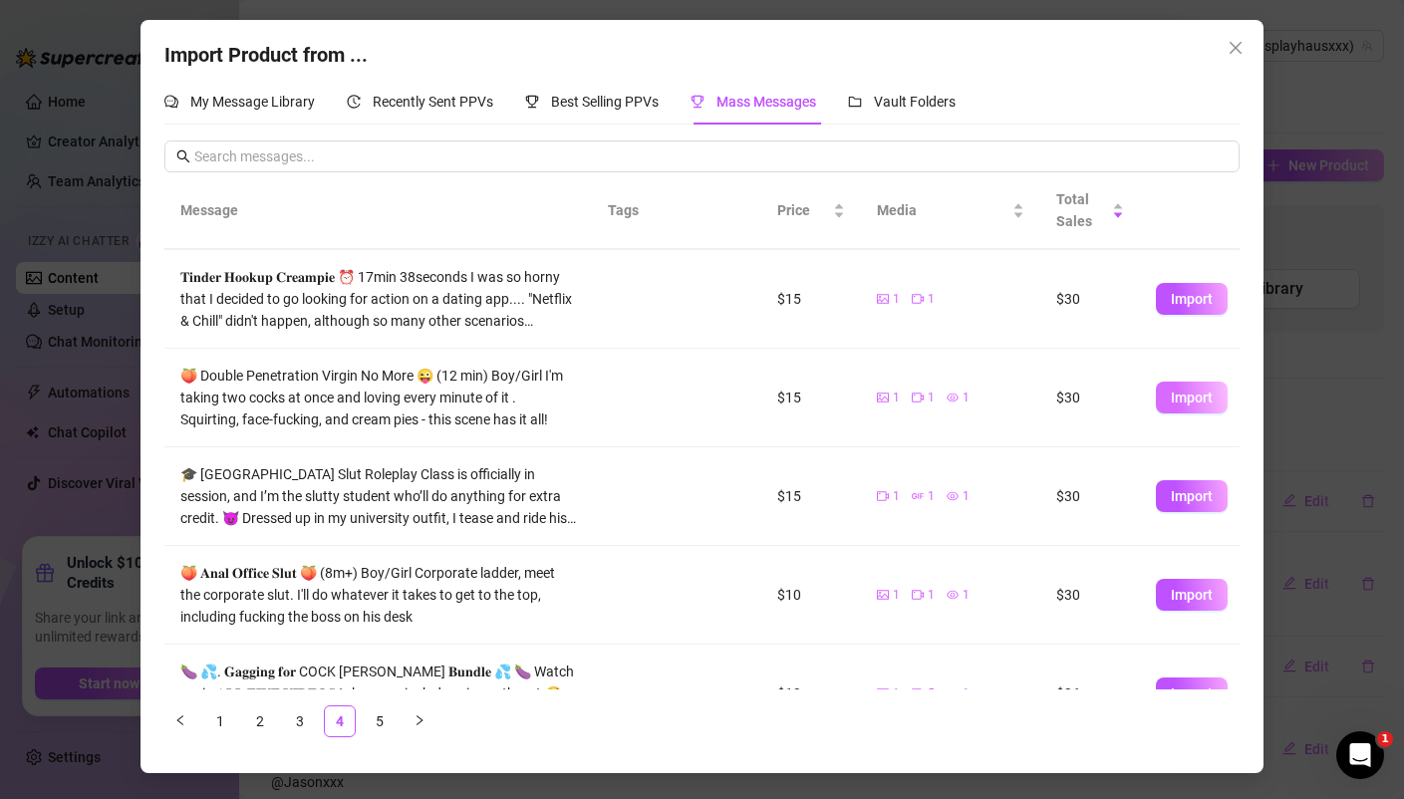
click at [1211, 396] on span "Import" at bounding box center [1191, 398] width 42 height 16
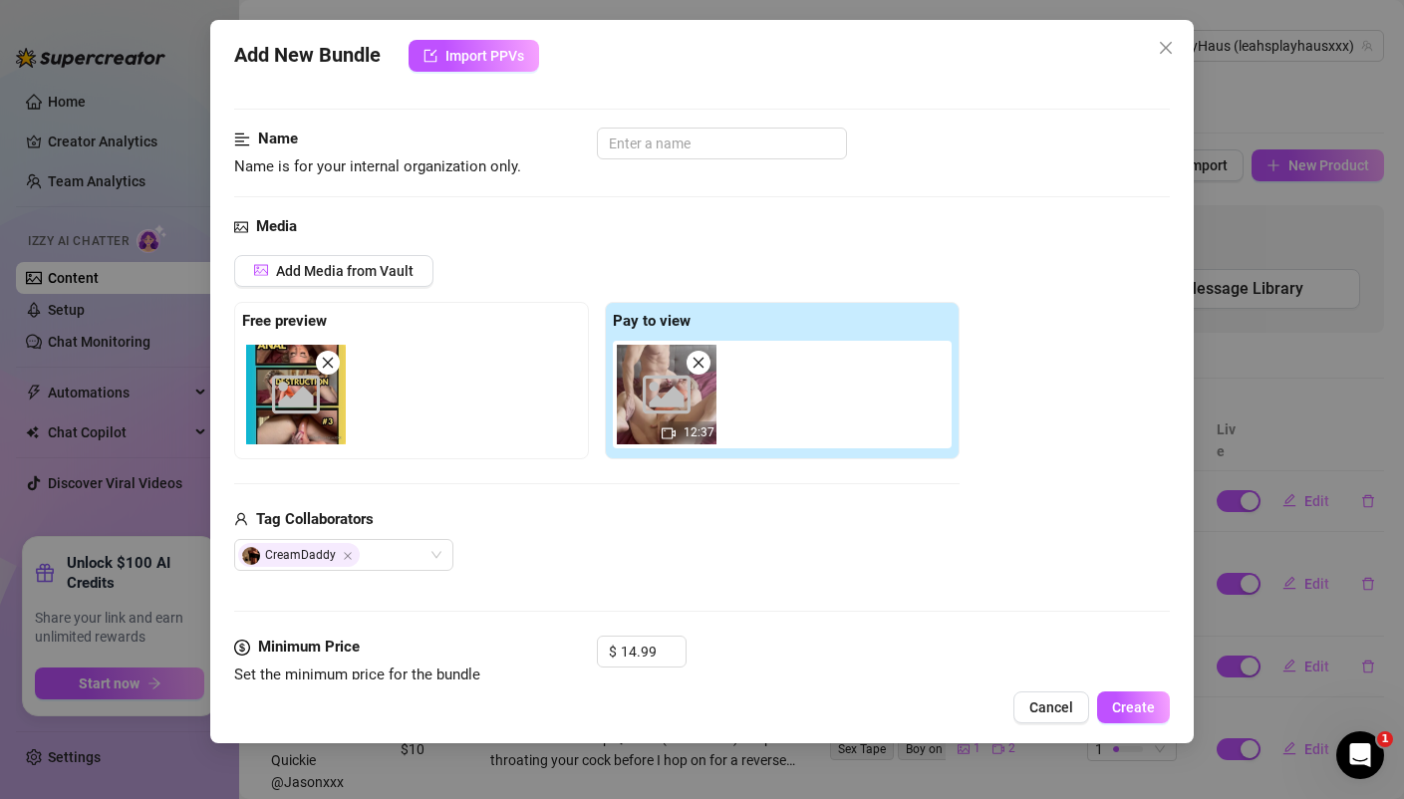
scroll to position [126, 0]
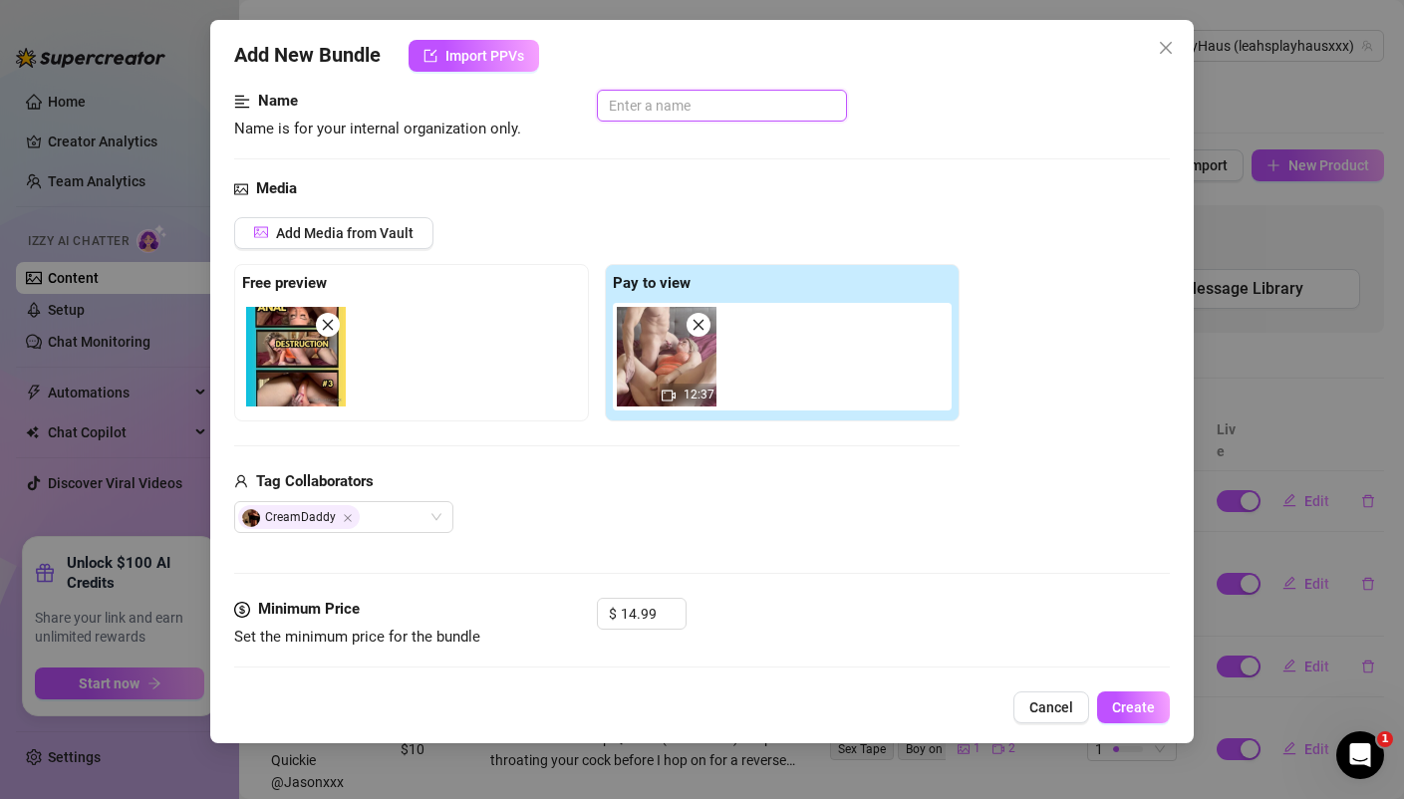
click at [663, 107] on input "text" at bounding box center [722, 106] width 250 height 32
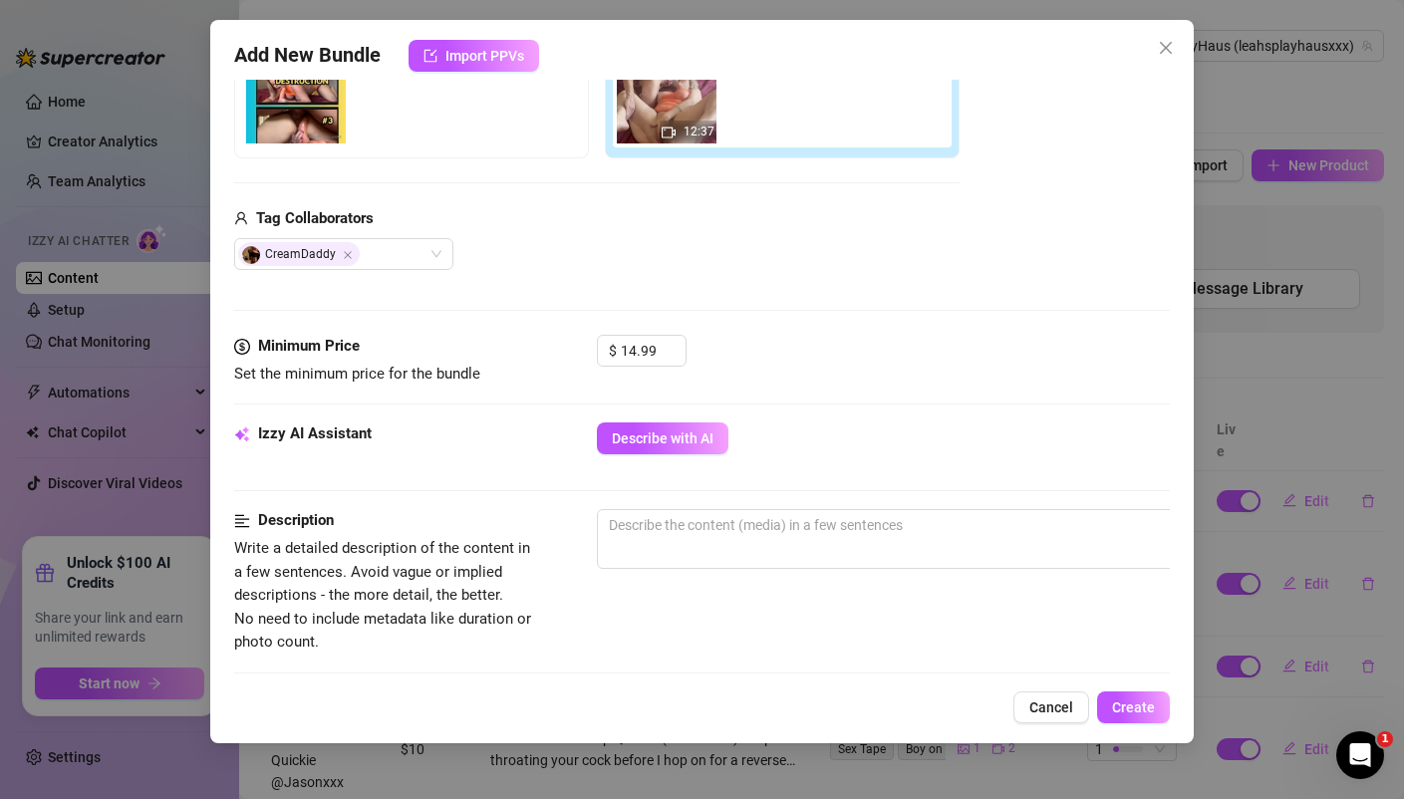
scroll to position [402, 0]
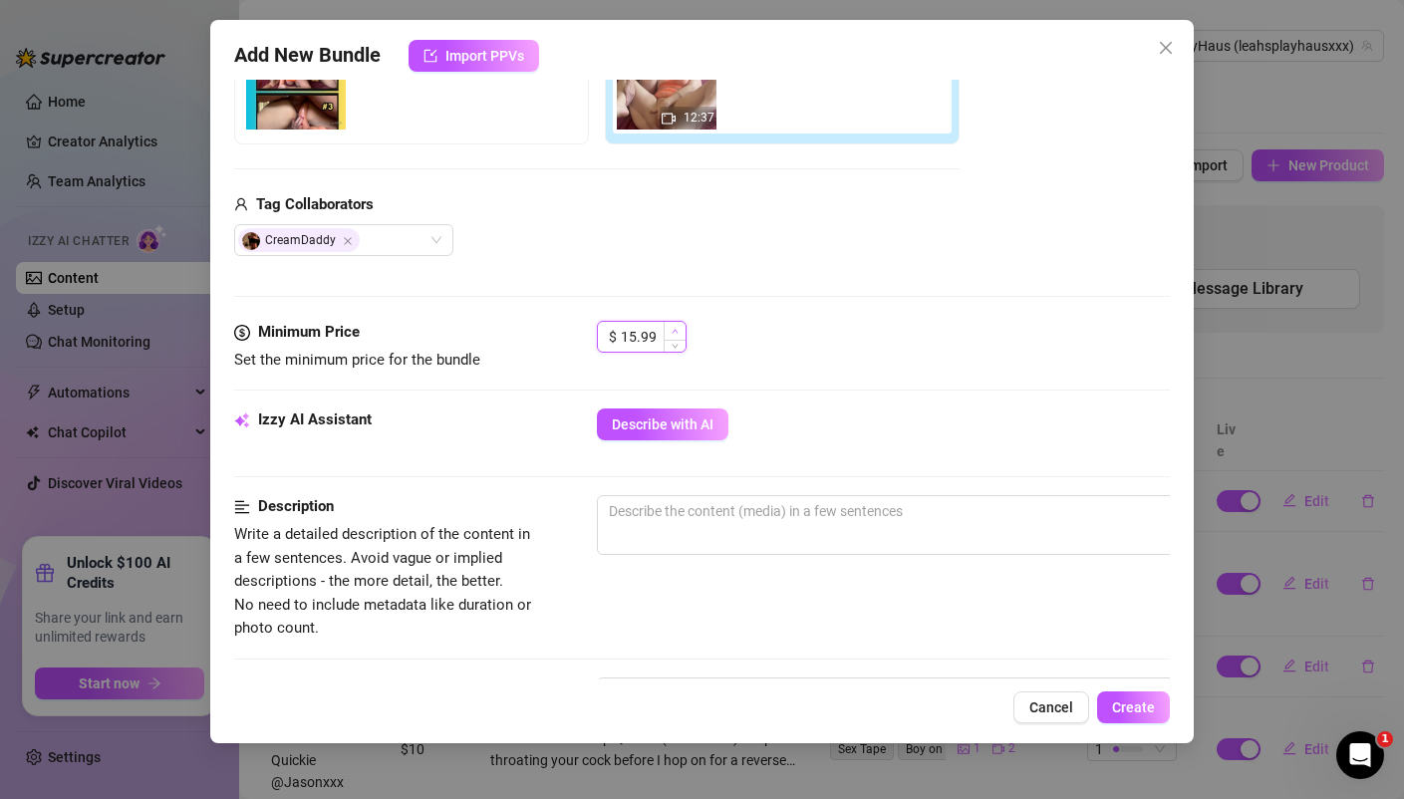
click at [671, 337] on span "Increase Value" at bounding box center [674, 331] width 22 height 18
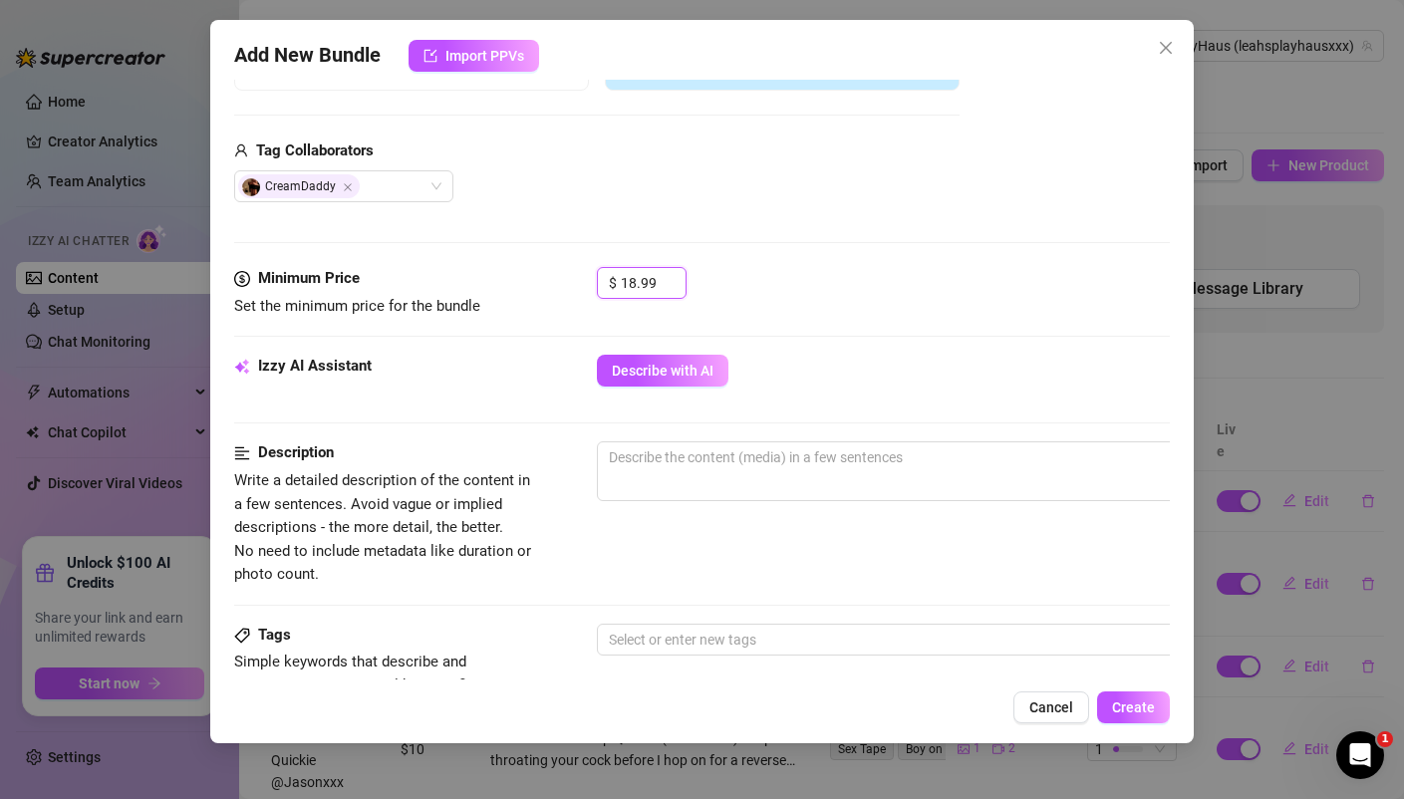
scroll to position [474, 0]
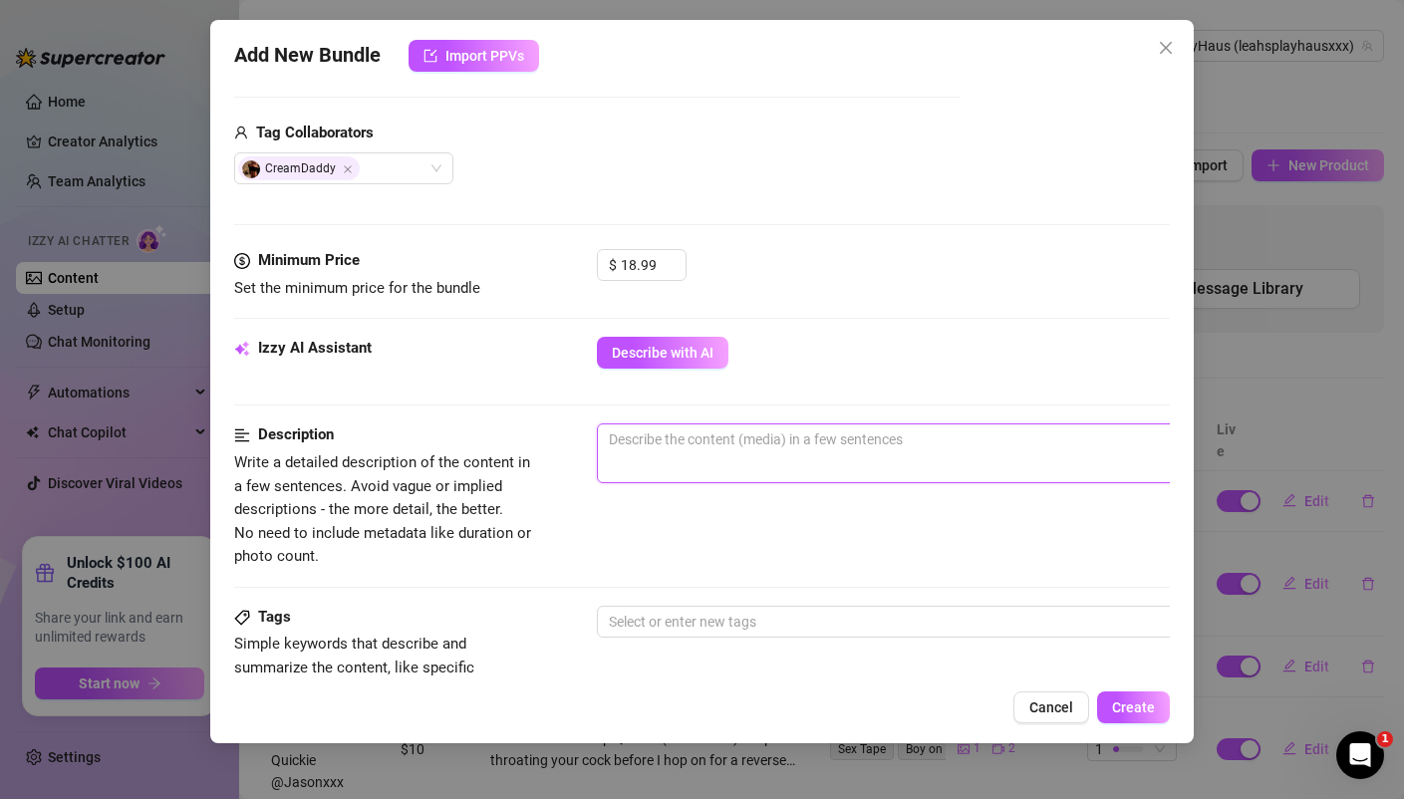
click at [640, 428] on textarea at bounding box center [945, 439] width 695 height 30
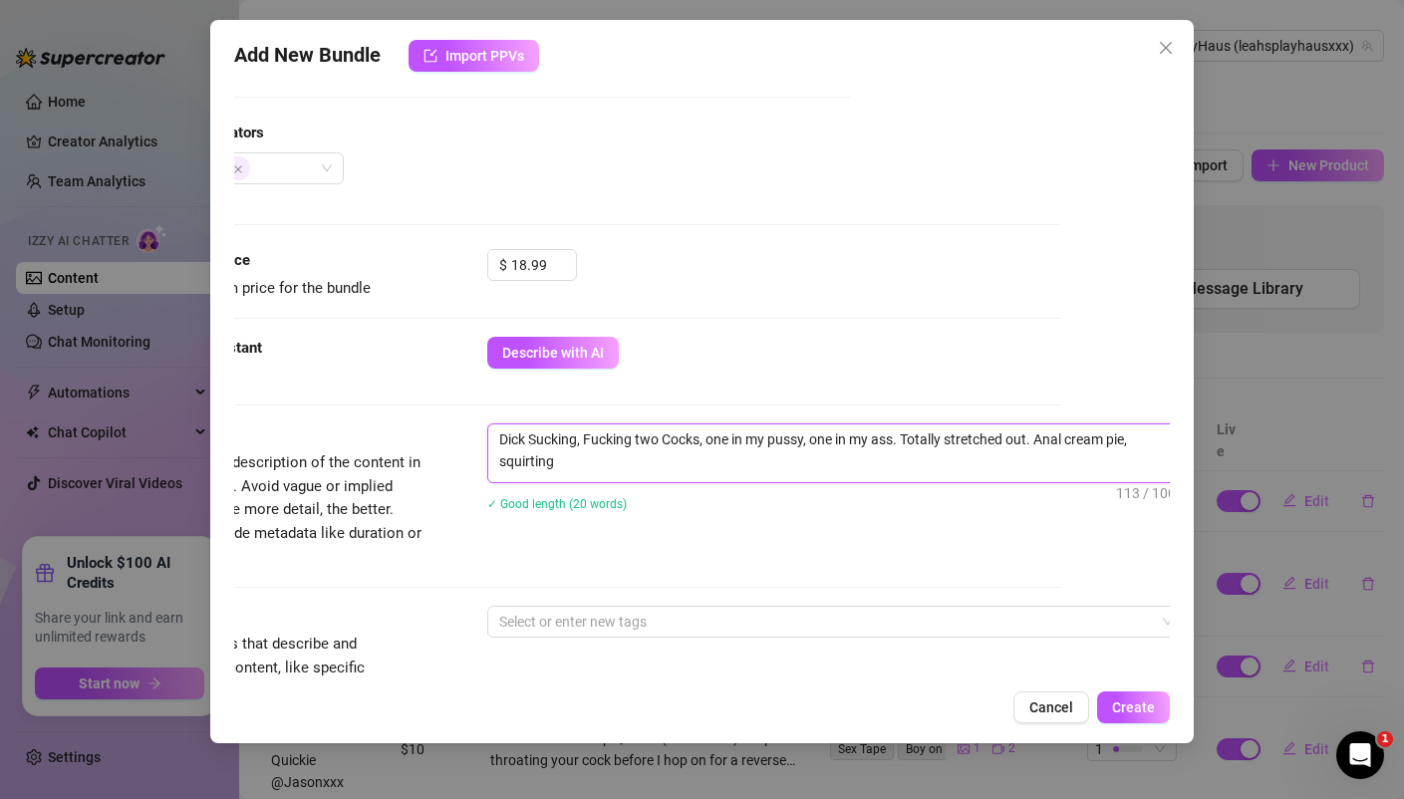
scroll to position [0, 0]
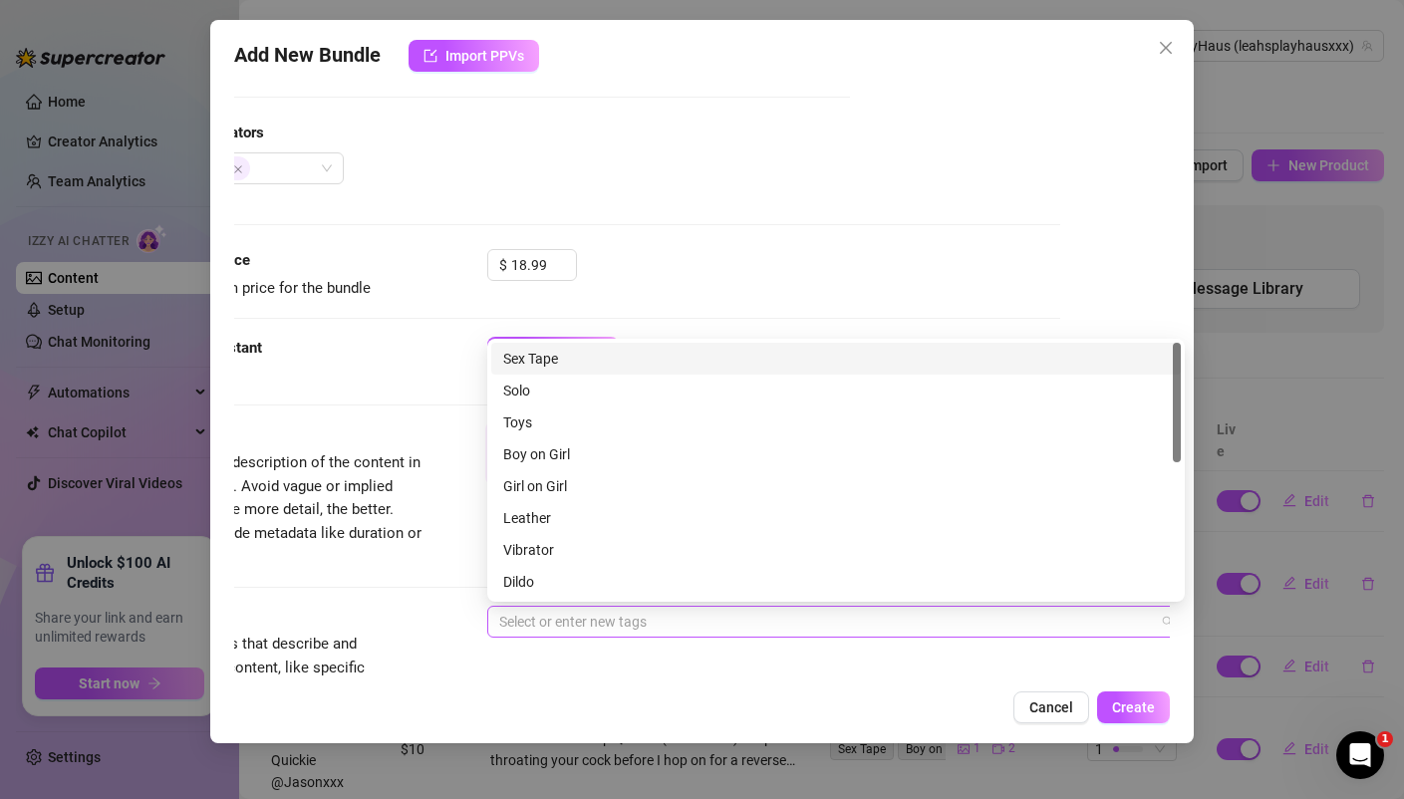
click at [605, 618] on div at bounding box center [825, 622] width 668 height 28
click at [544, 361] on div "Sex Tape" at bounding box center [835, 359] width 665 height 22
click at [544, 361] on div "Sex Tape" at bounding box center [828, 359] width 651 height 22
click at [559, 359] on div "Sex Tape" at bounding box center [835, 359] width 665 height 22
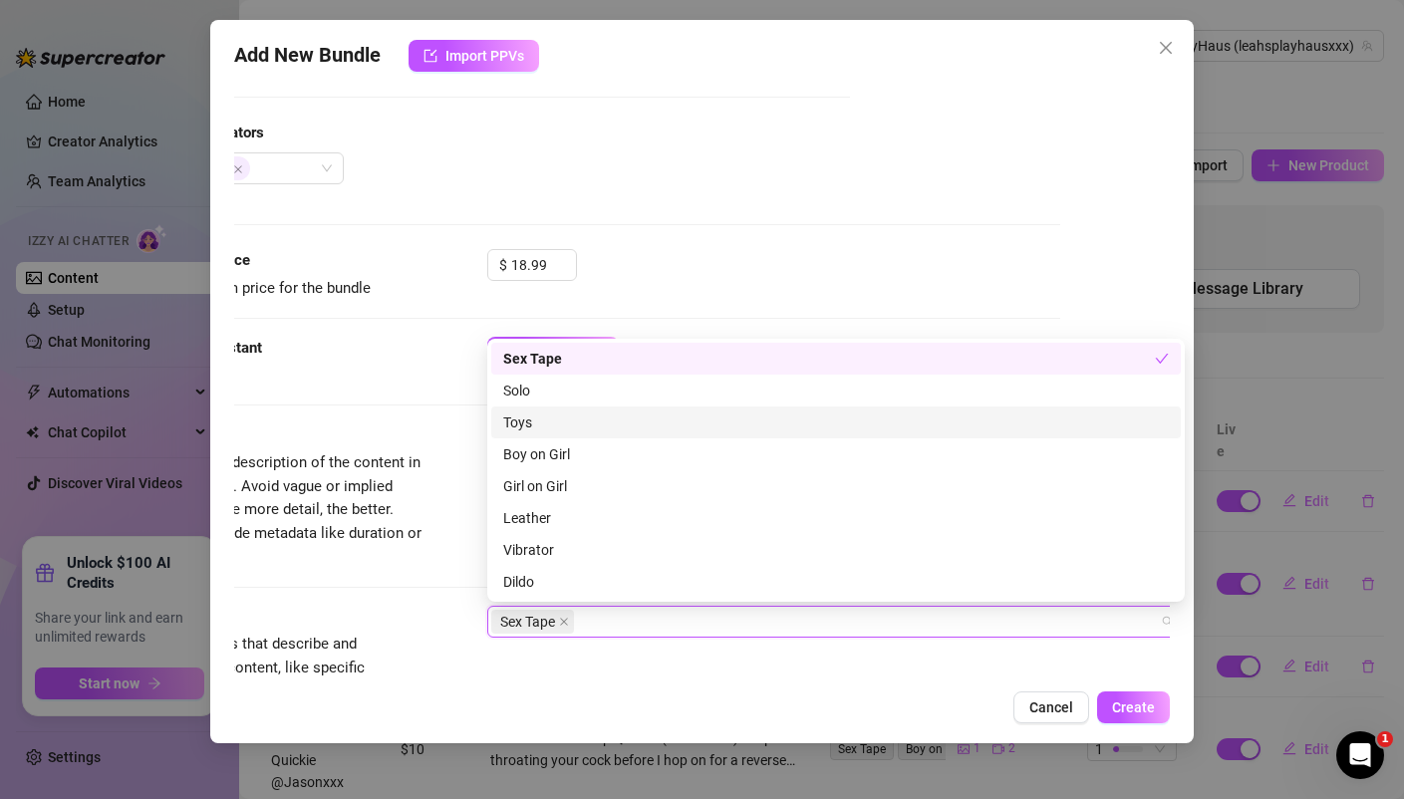
click at [552, 418] on div "Toys" at bounding box center [835, 422] width 665 height 22
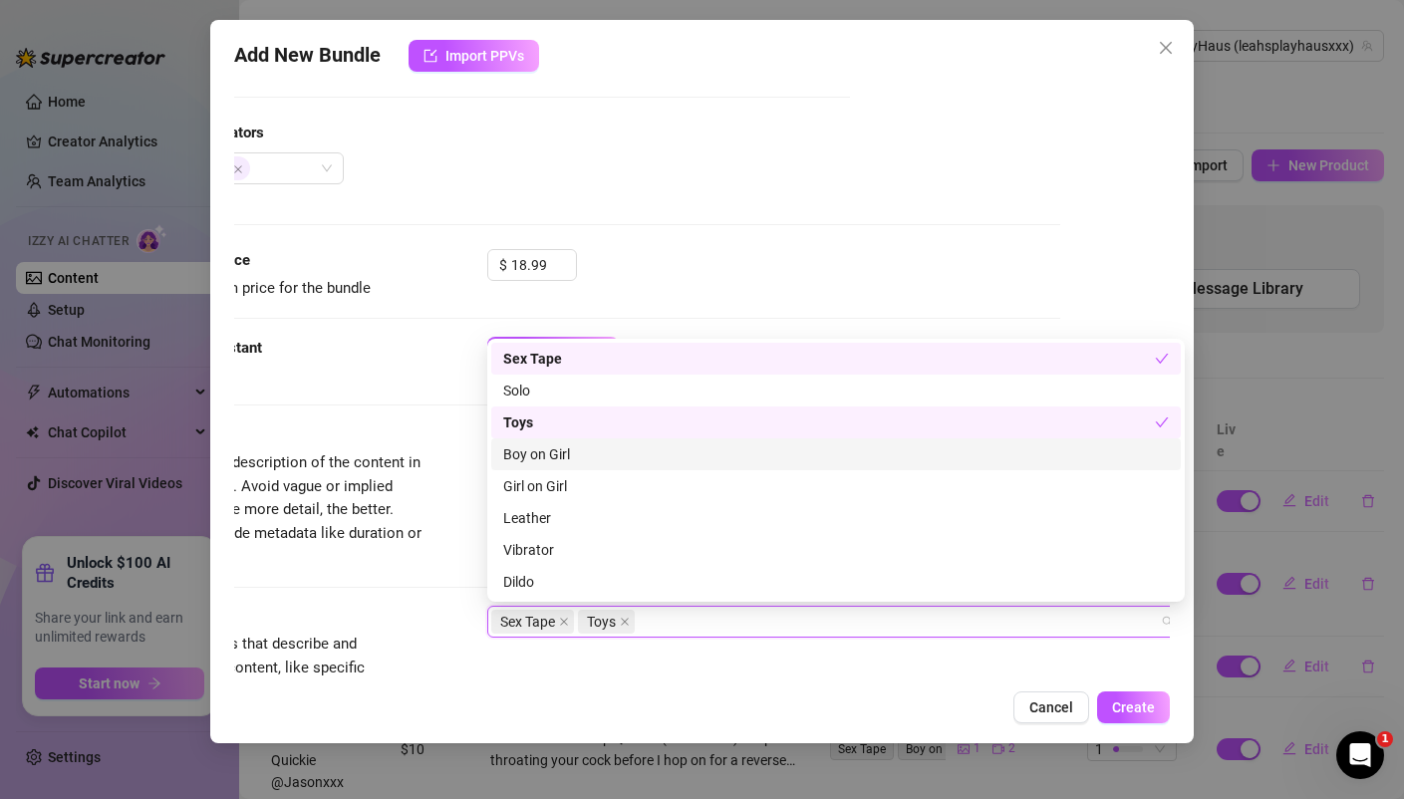
click at [556, 462] on div "Boy on Girl" at bounding box center [835, 454] width 665 height 22
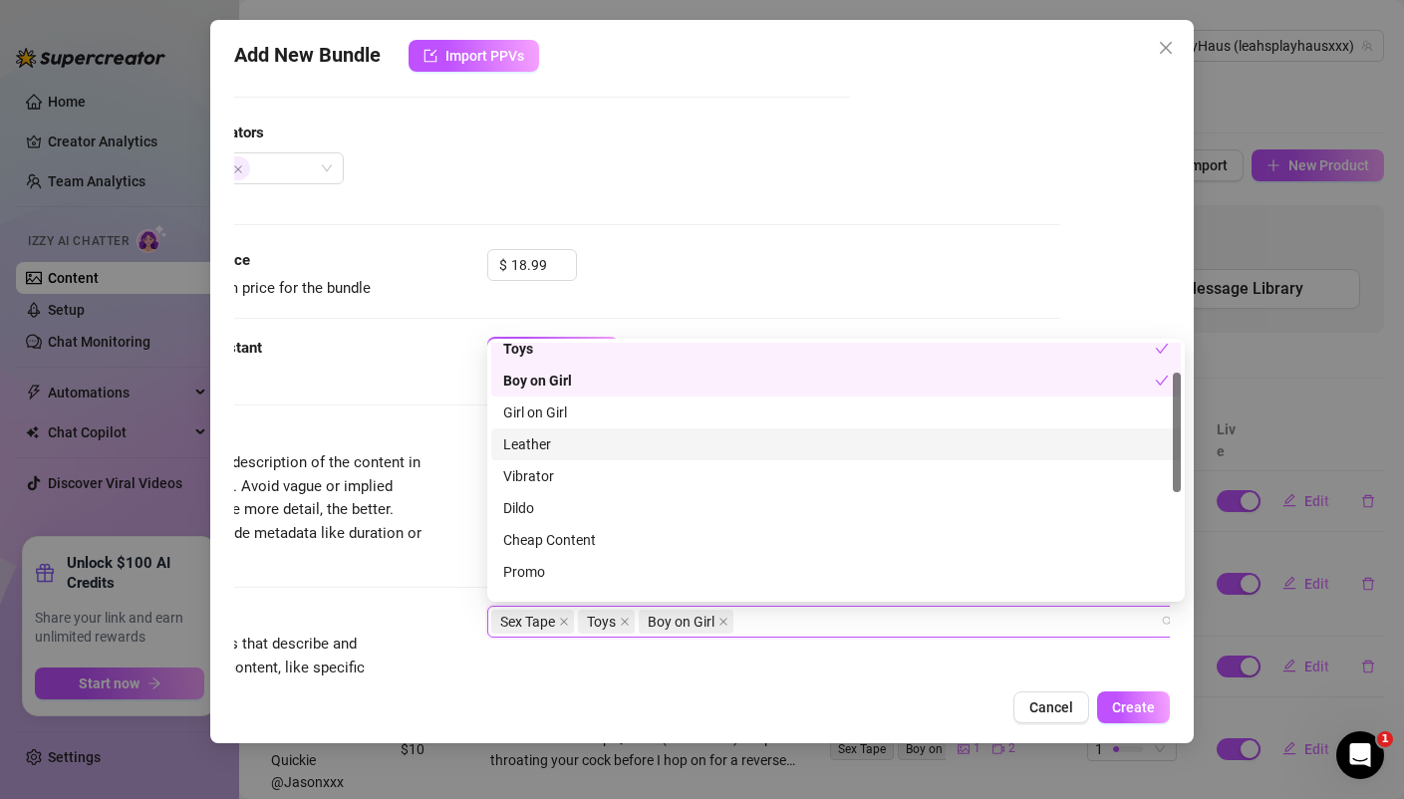
scroll to position [89, 0]
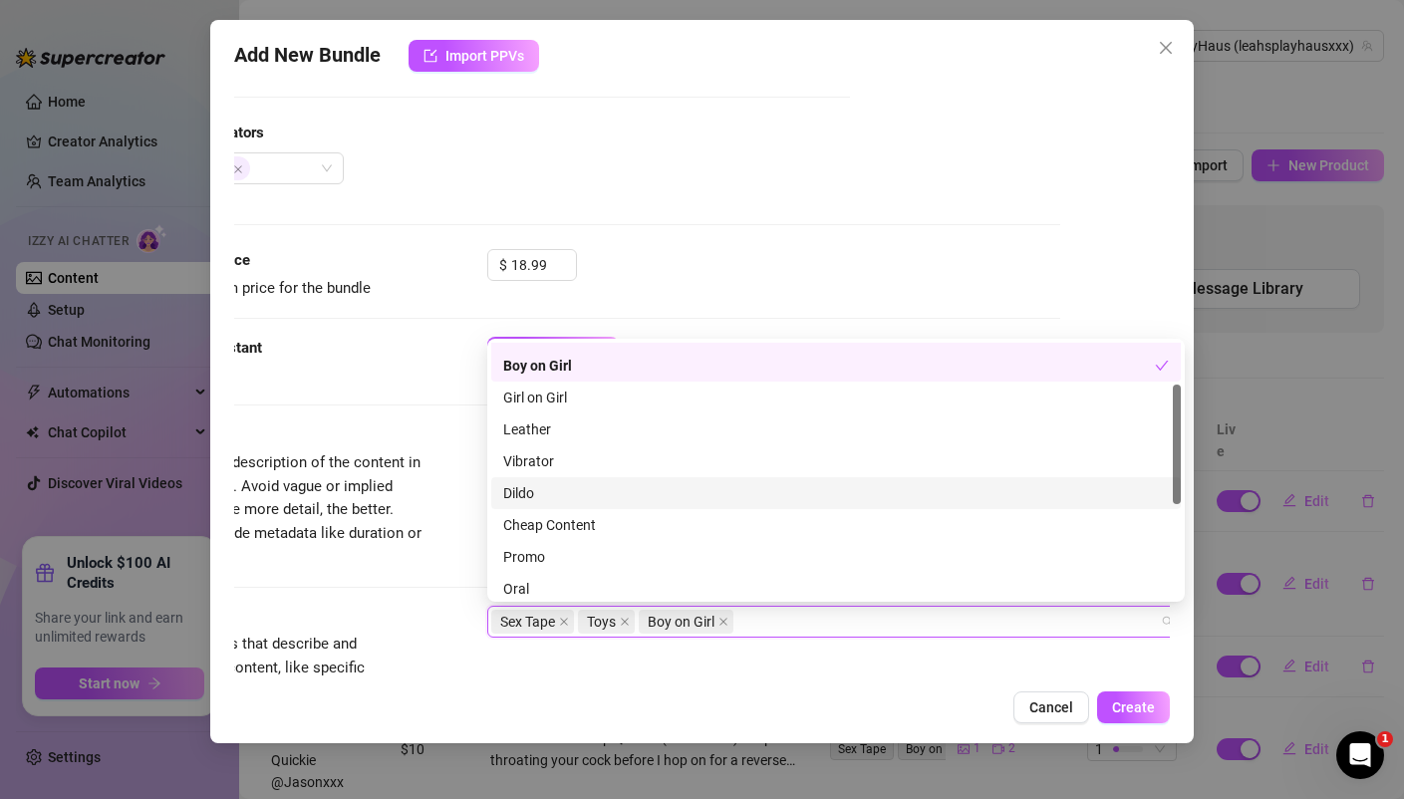
click at [525, 497] on div "Dildo" at bounding box center [835, 493] width 665 height 22
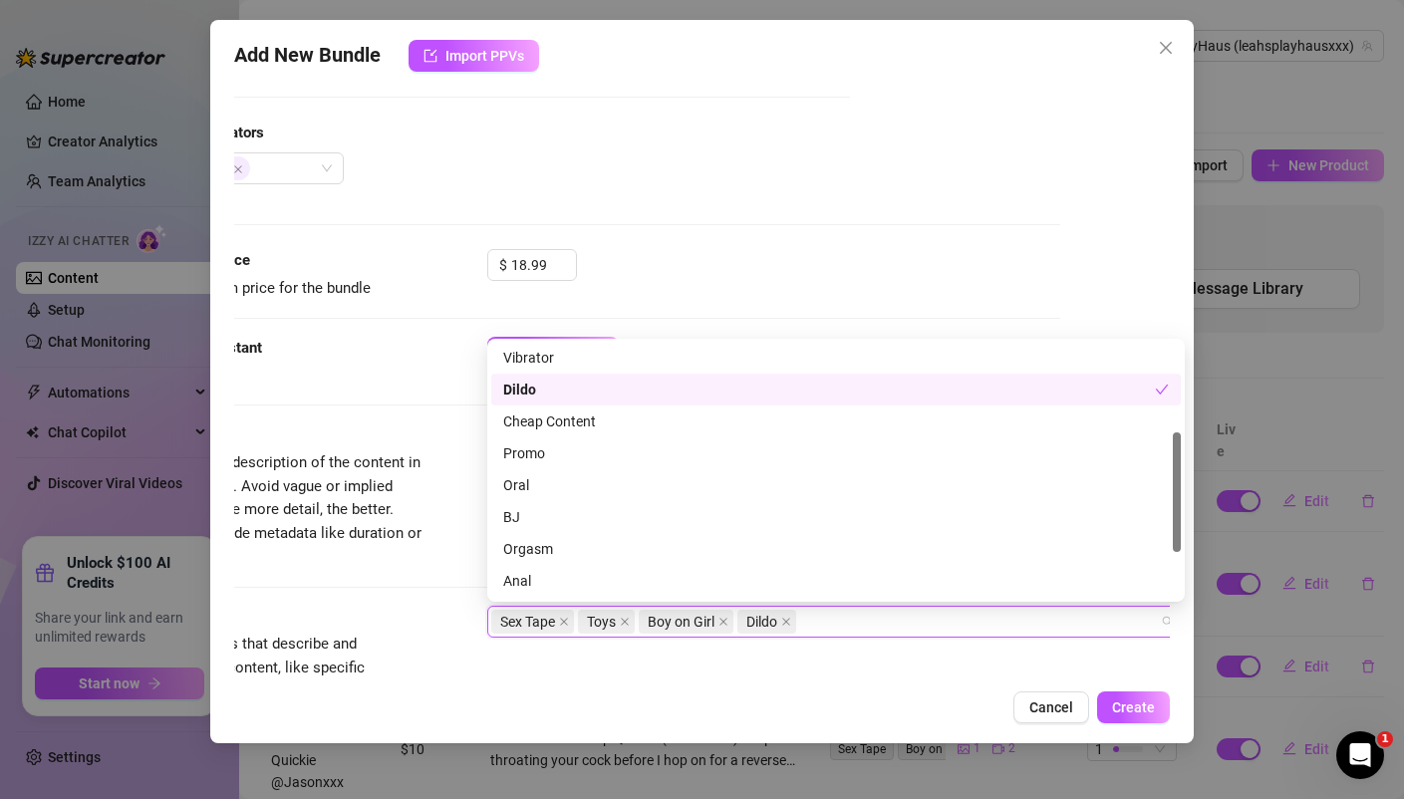
scroll to position [205, 0]
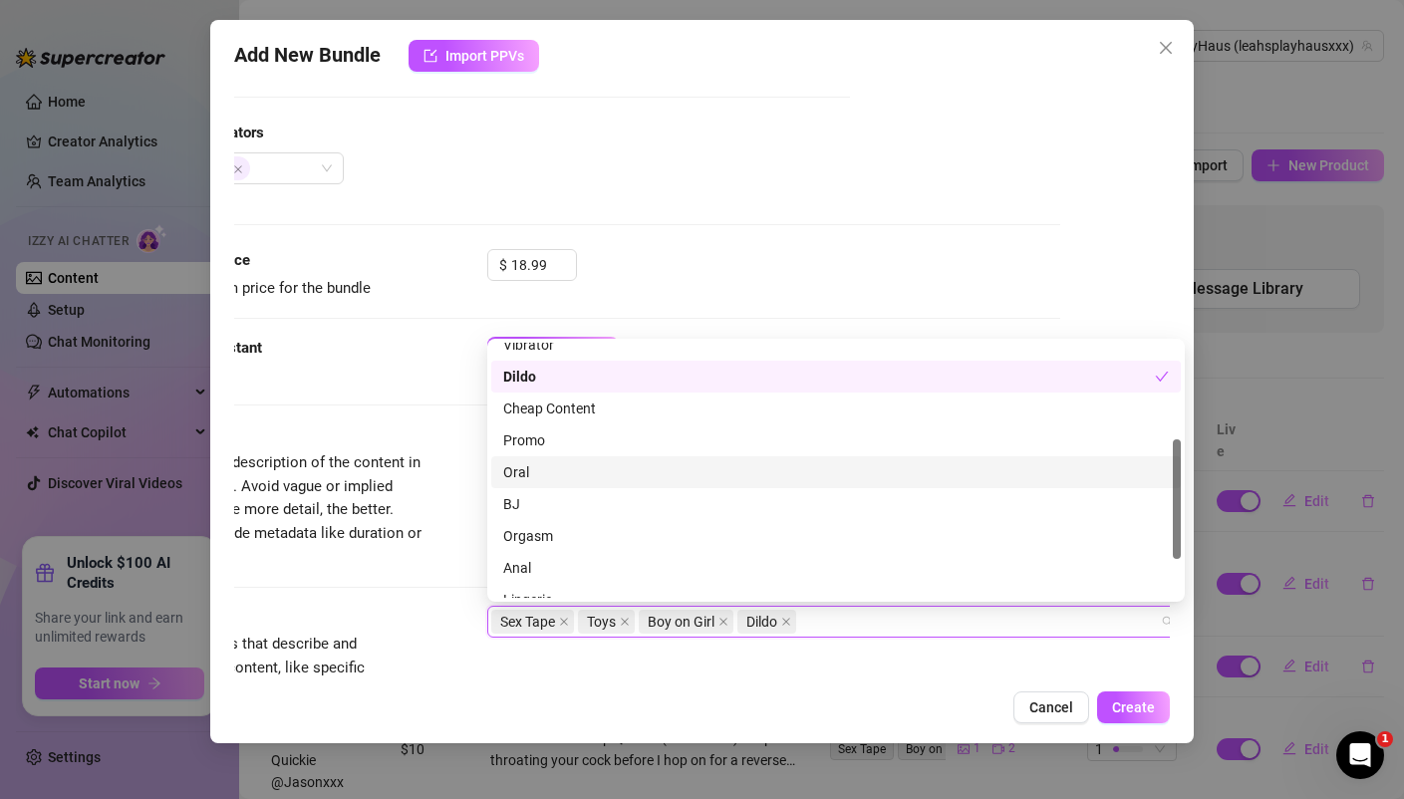
click at [514, 471] on div "Oral" at bounding box center [835, 472] width 665 height 22
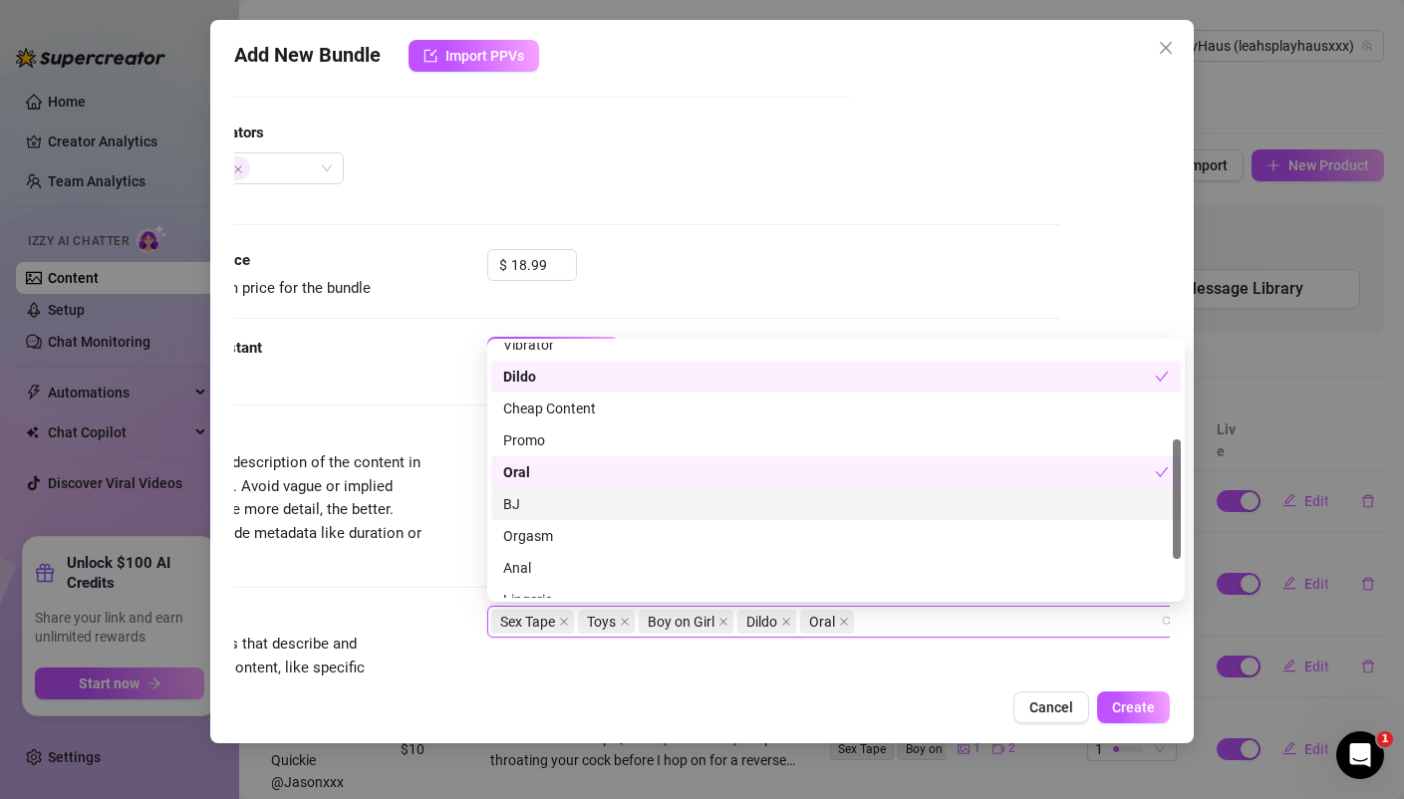
click at [519, 504] on div "BJ" at bounding box center [835, 504] width 665 height 22
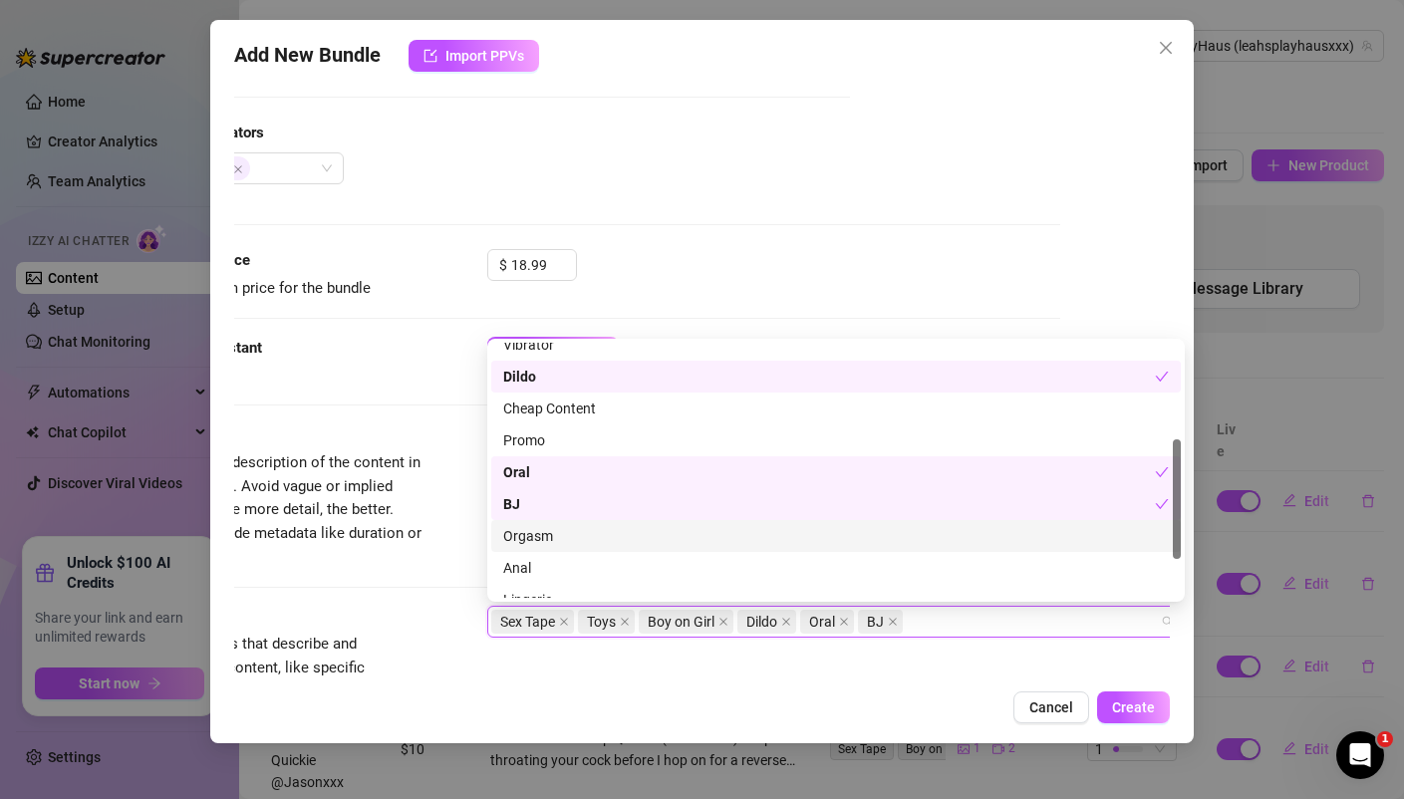
click at [543, 530] on div "Orgasm" at bounding box center [835, 536] width 665 height 22
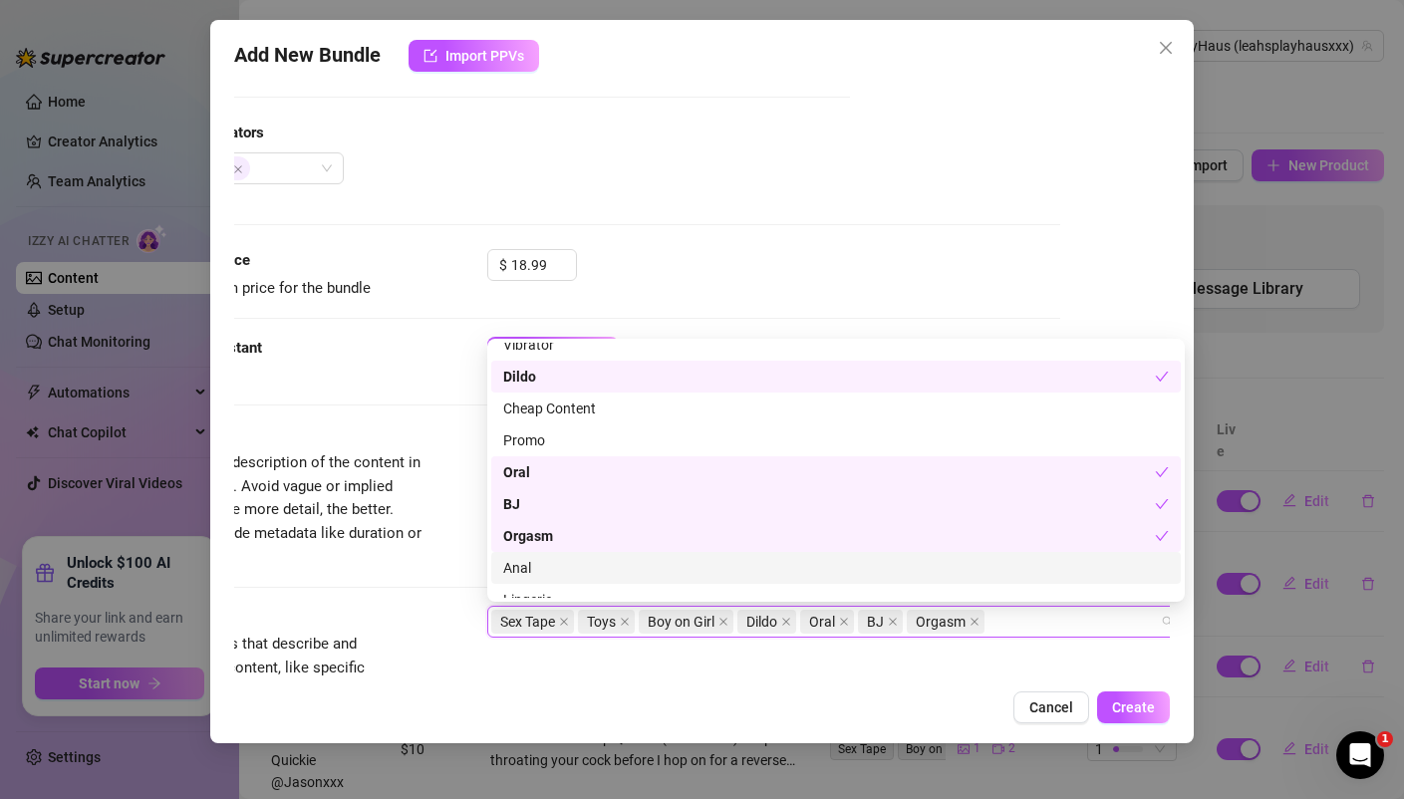
click at [526, 567] on div "Anal" at bounding box center [835, 568] width 665 height 22
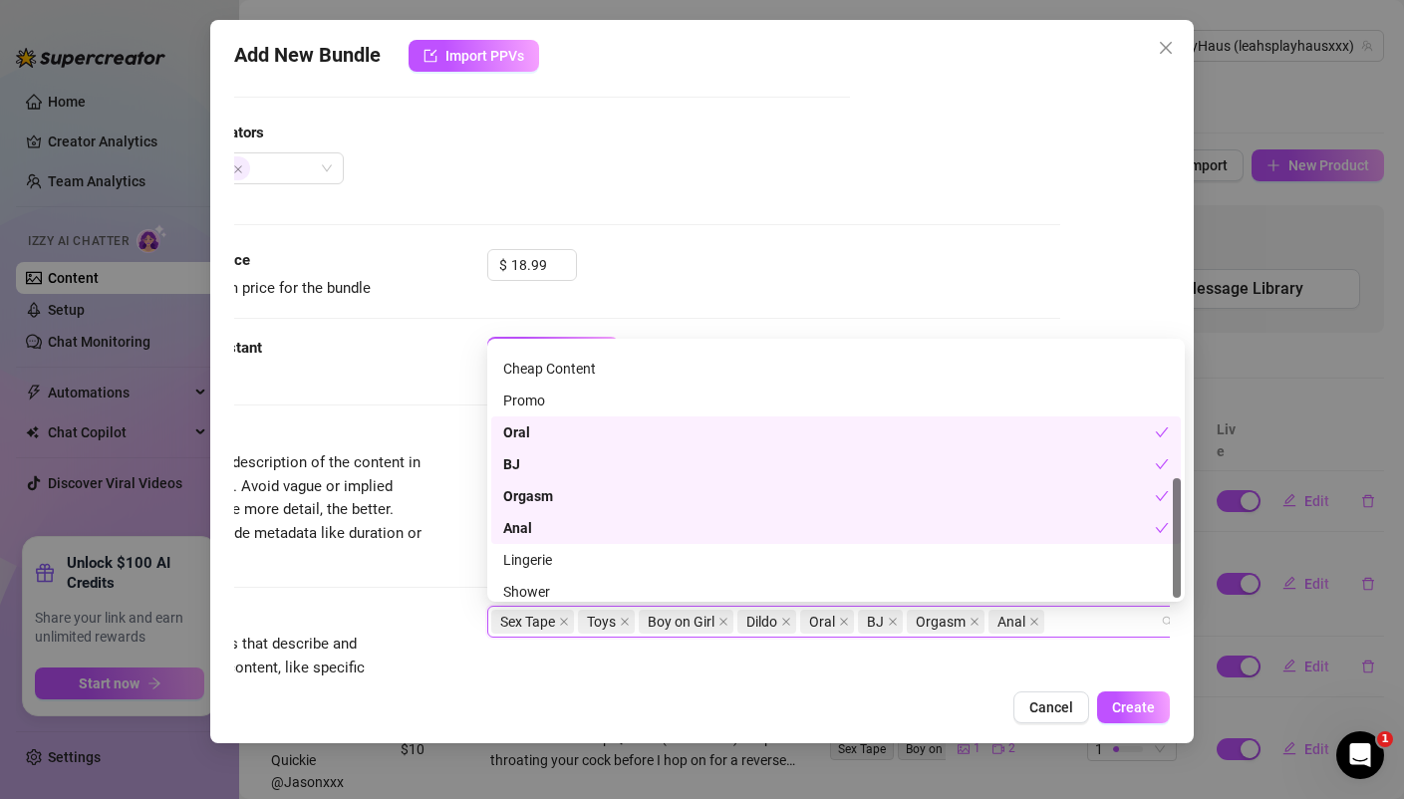
scroll to position [287, 0]
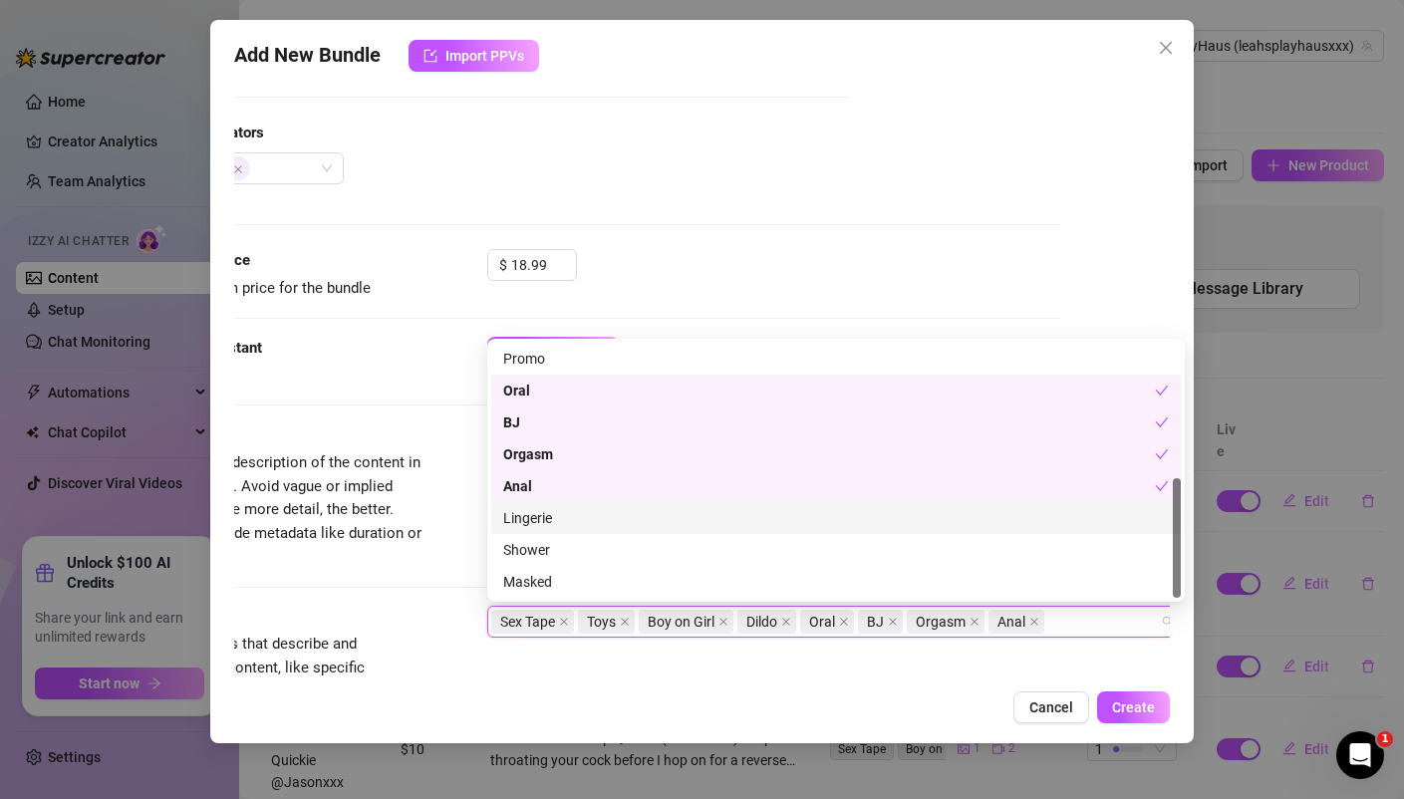
click at [540, 522] on div "Lingerie" at bounding box center [835, 518] width 665 height 22
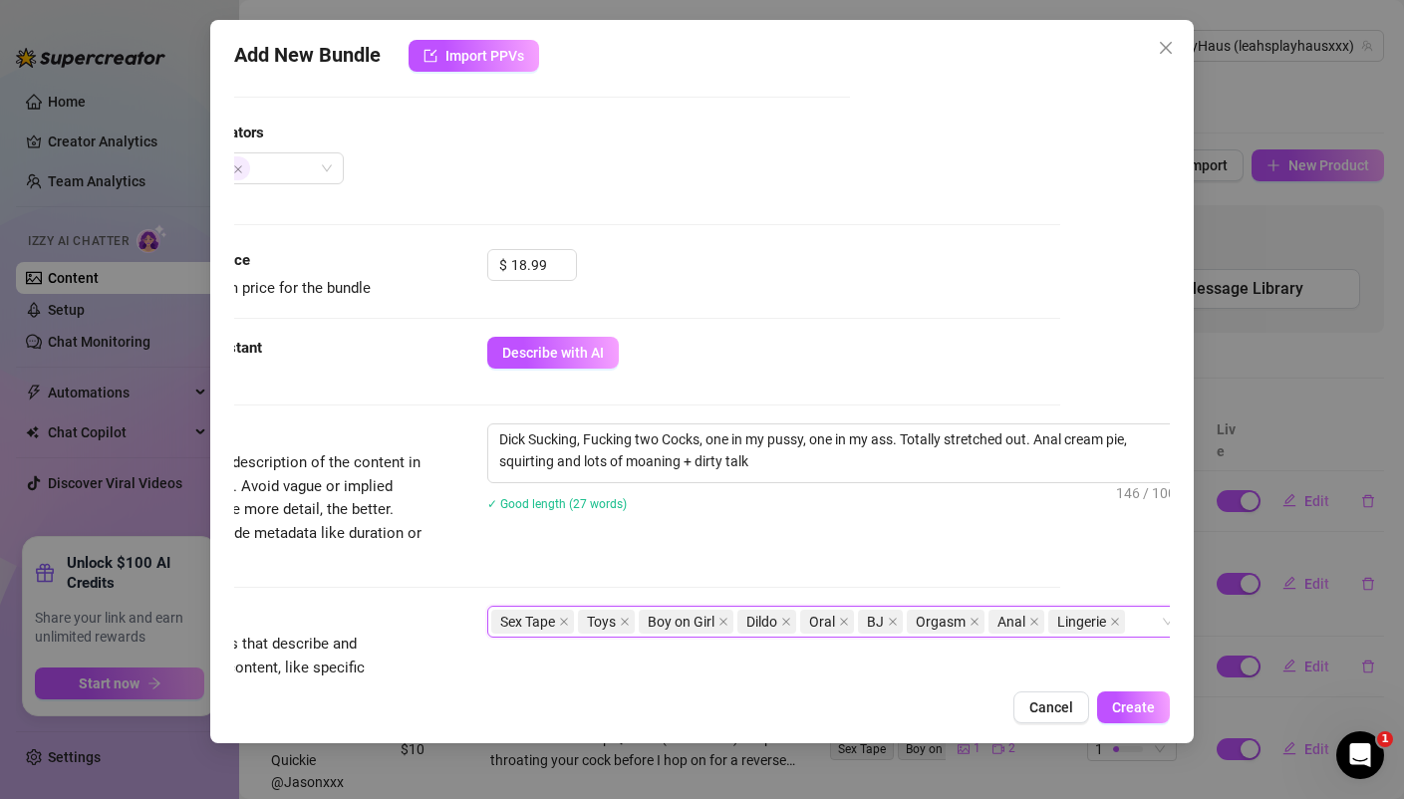
click at [956, 689] on div "Add New Bundle Import PPVs Account LeahsPlayHaus (@leahsplayhausxxx) Name Name …" at bounding box center [701, 381] width 982 height 723
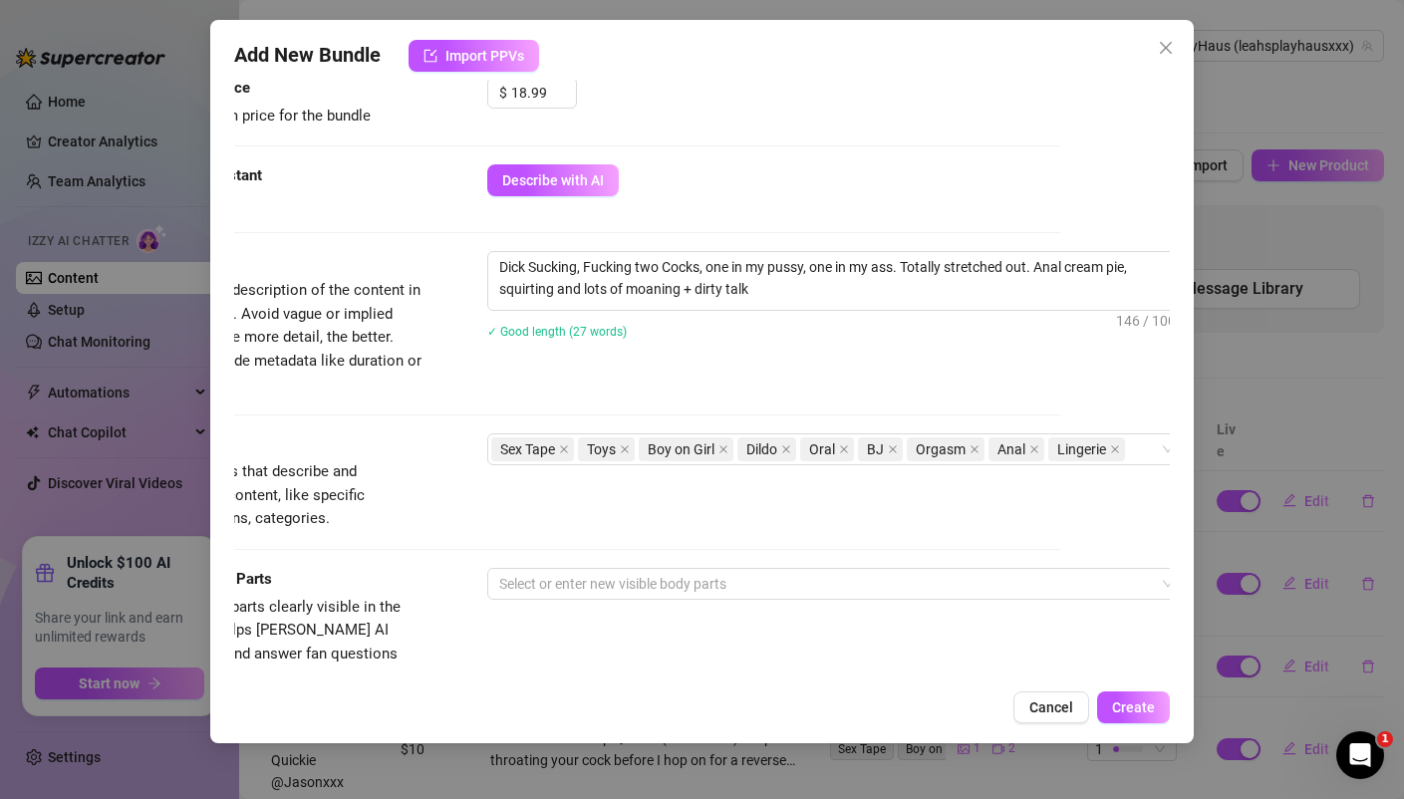
scroll to position [659, 110]
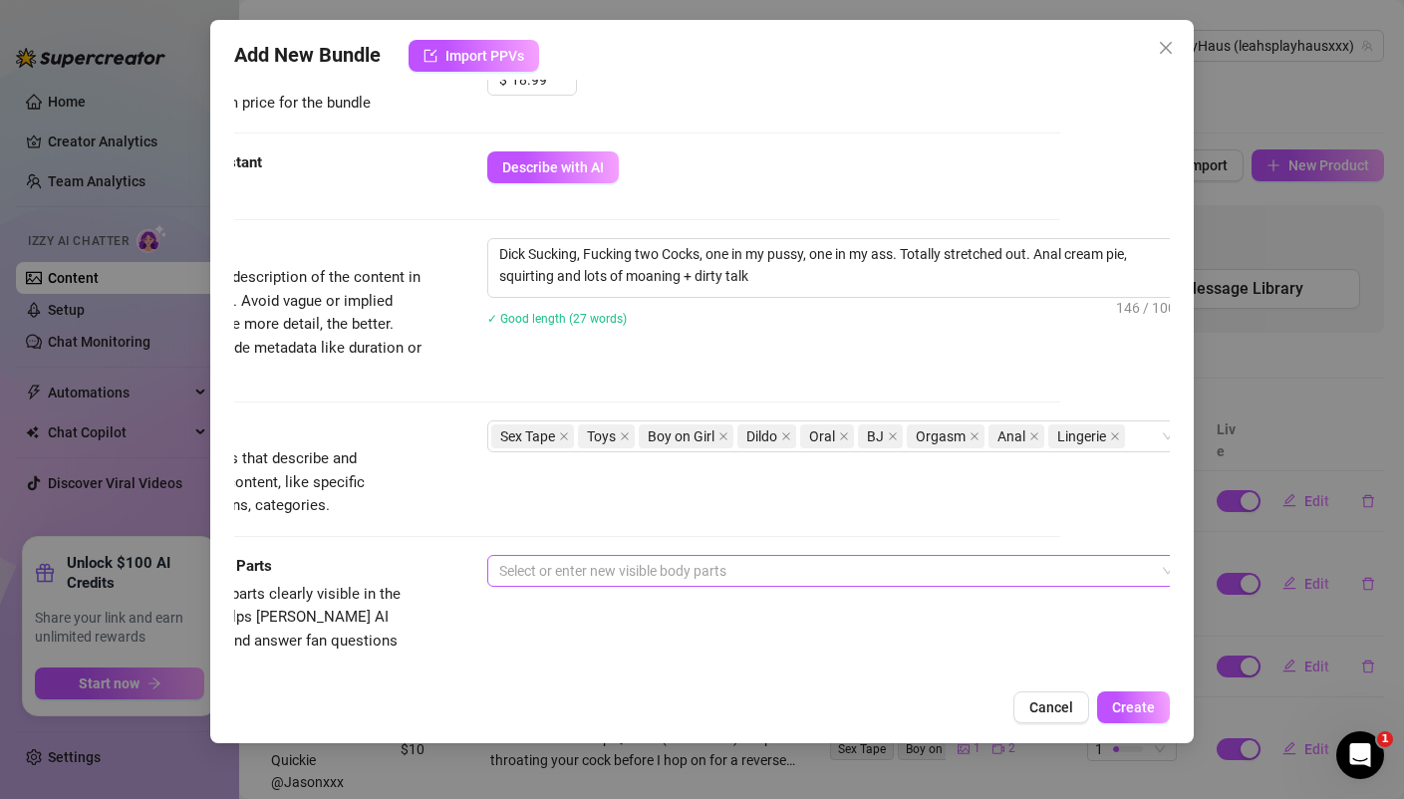
click at [558, 569] on div at bounding box center [825, 571] width 668 height 28
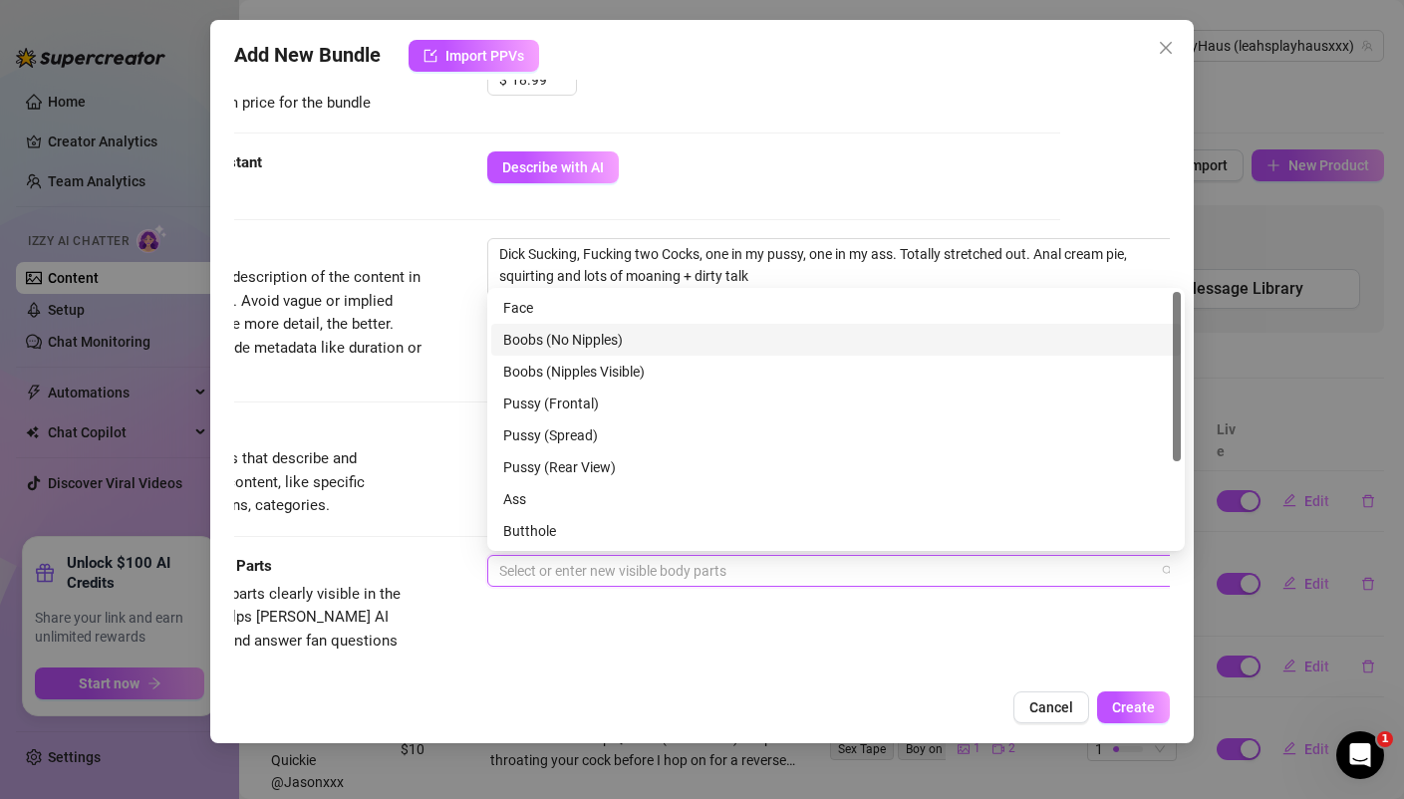
click at [556, 336] on div "Boobs (No Nipples)" at bounding box center [835, 340] width 665 height 22
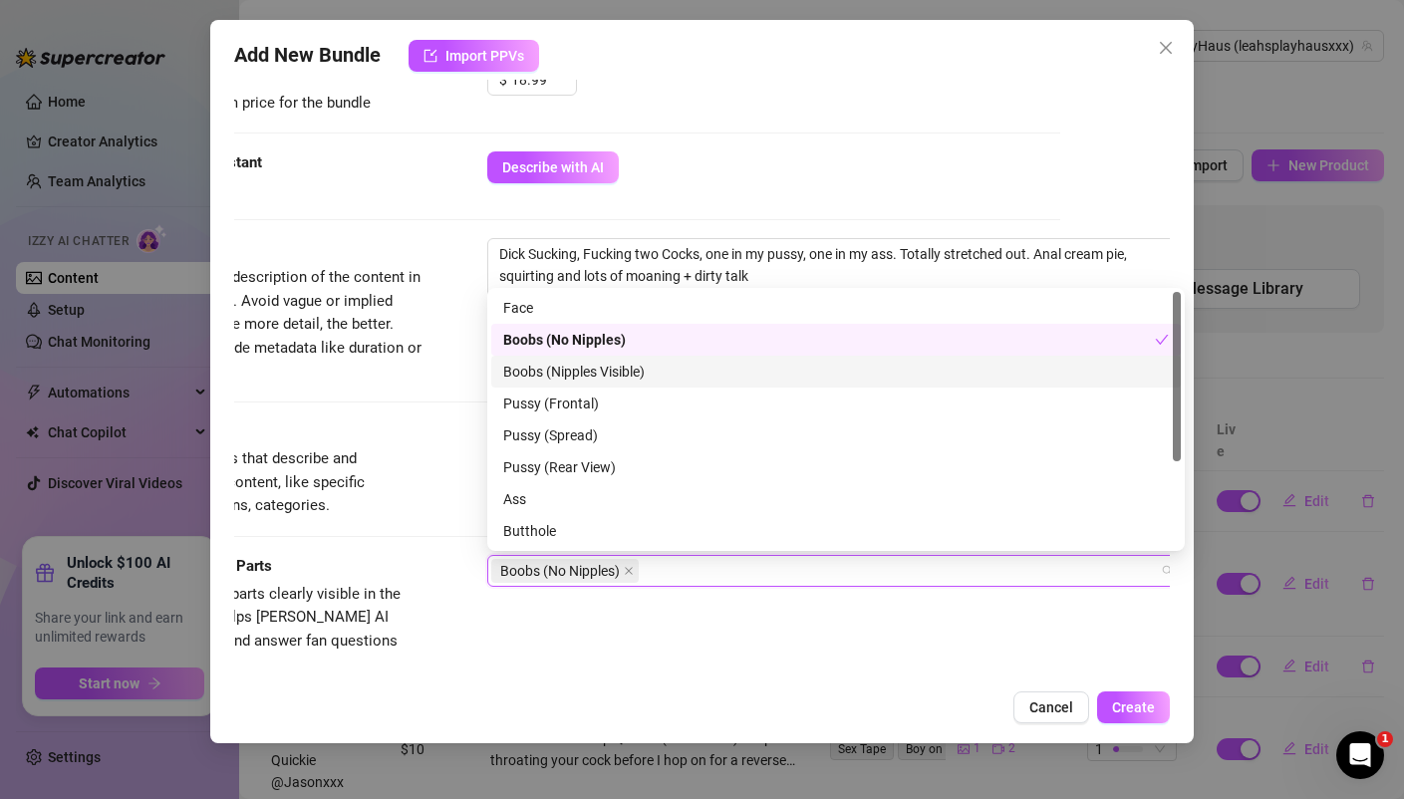
click at [559, 366] on div "Boobs (Nipples Visible)" at bounding box center [835, 372] width 665 height 22
click at [553, 329] on div "Boobs (No Nipples)" at bounding box center [828, 340] width 651 height 22
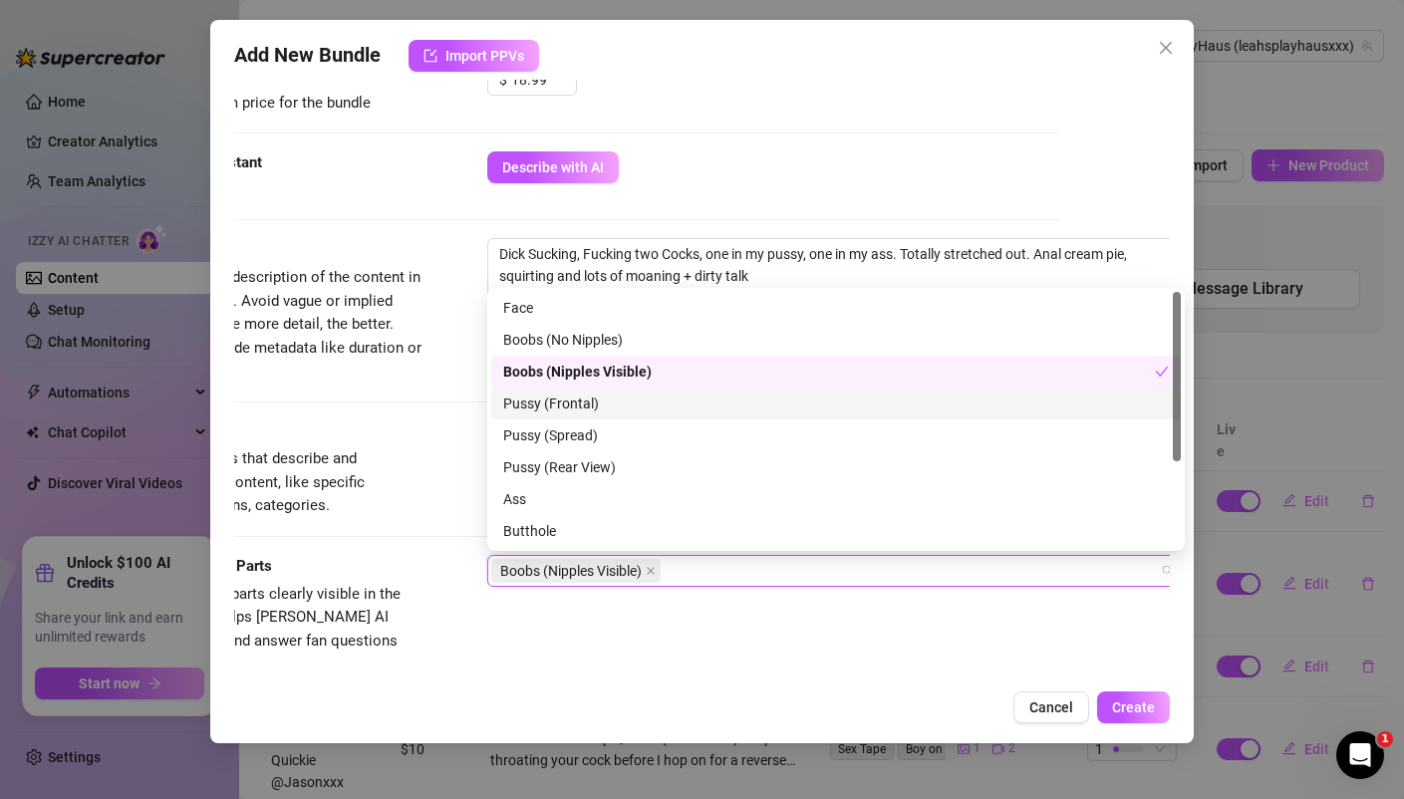
click at [561, 407] on div "Pussy (Frontal)" at bounding box center [835, 403] width 665 height 22
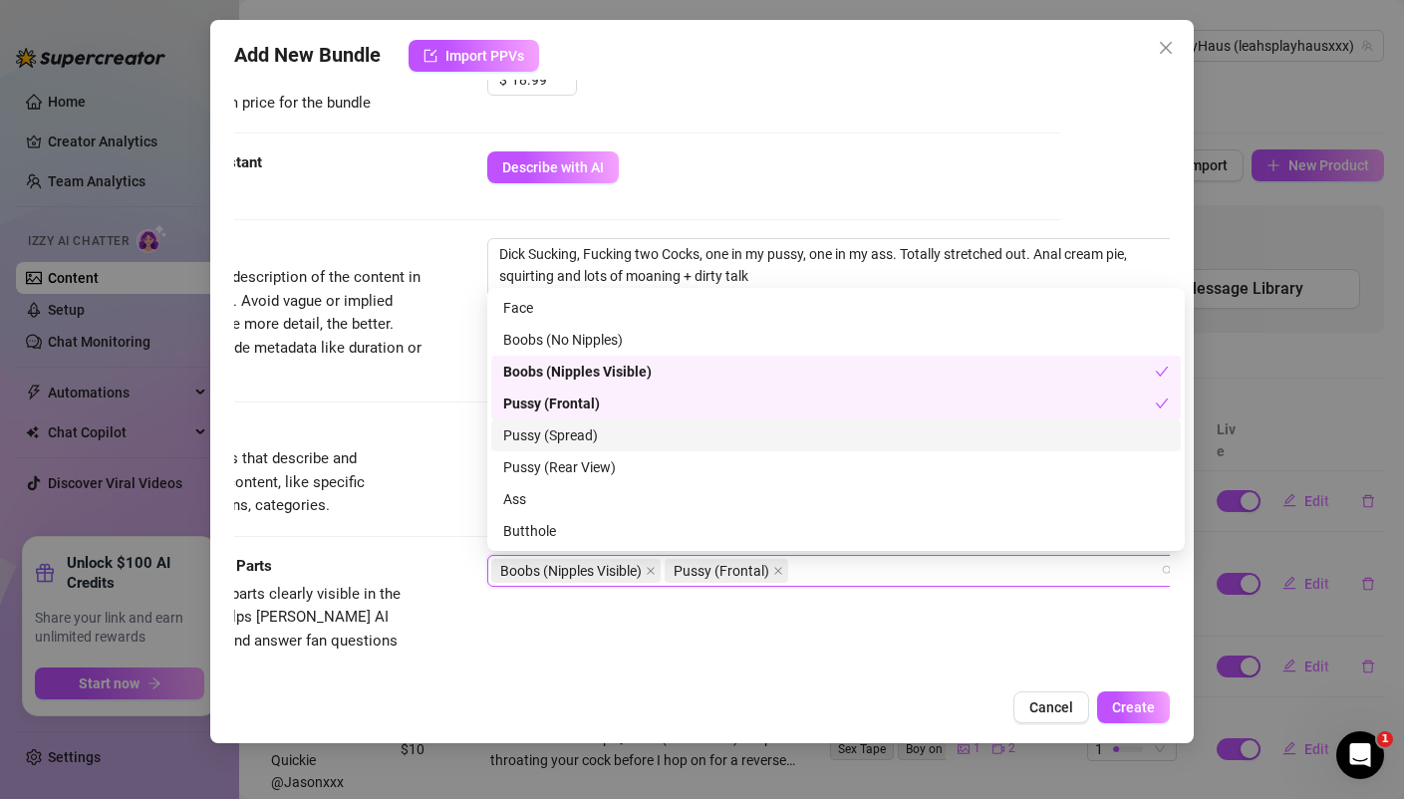
click at [567, 433] on div "Pussy (Spread)" at bounding box center [835, 435] width 665 height 22
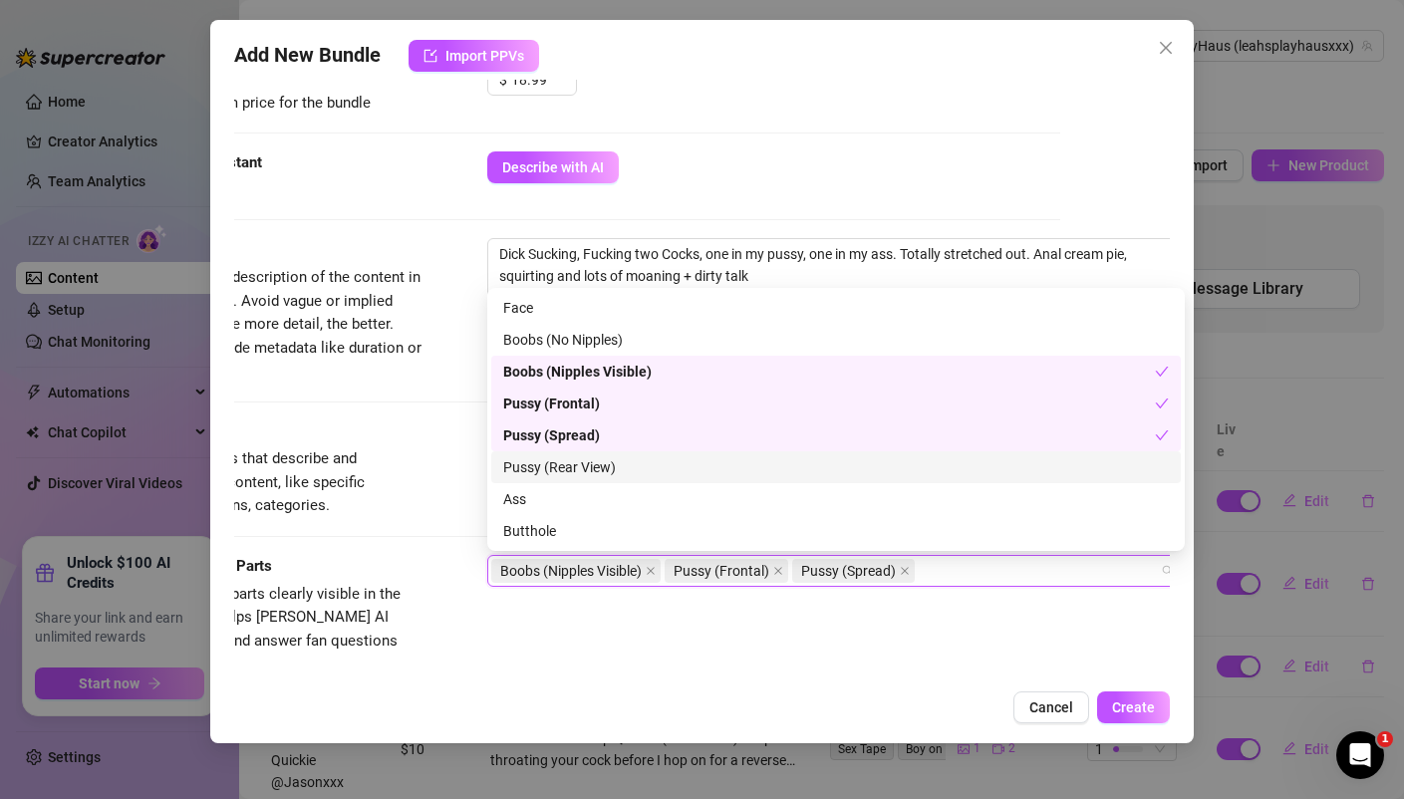
click at [565, 462] on div "Pussy (Rear View)" at bounding box center [835, 467] width 665 height 22
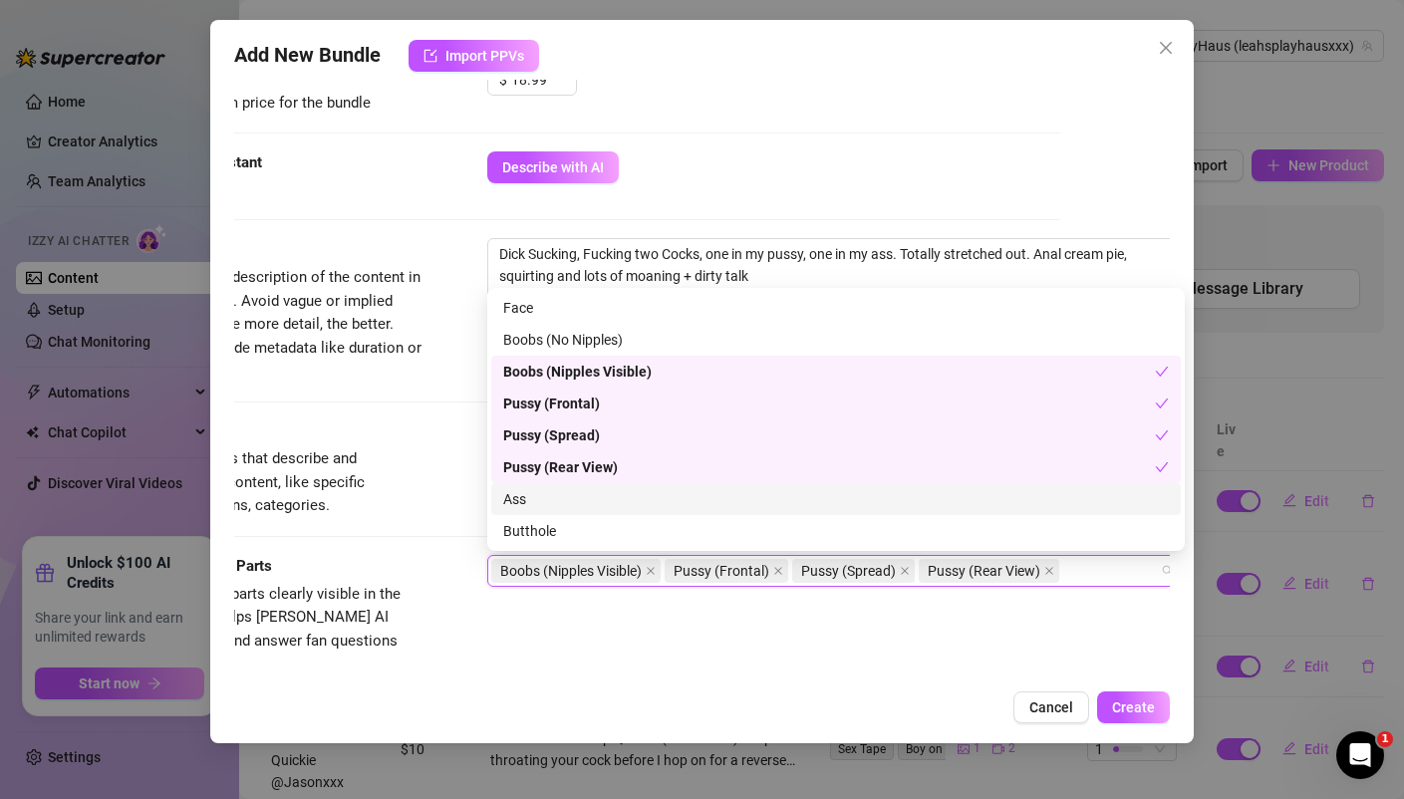
click at [529, 497] on div "Ass" at bounding box center [835, 499] width 665 height 22
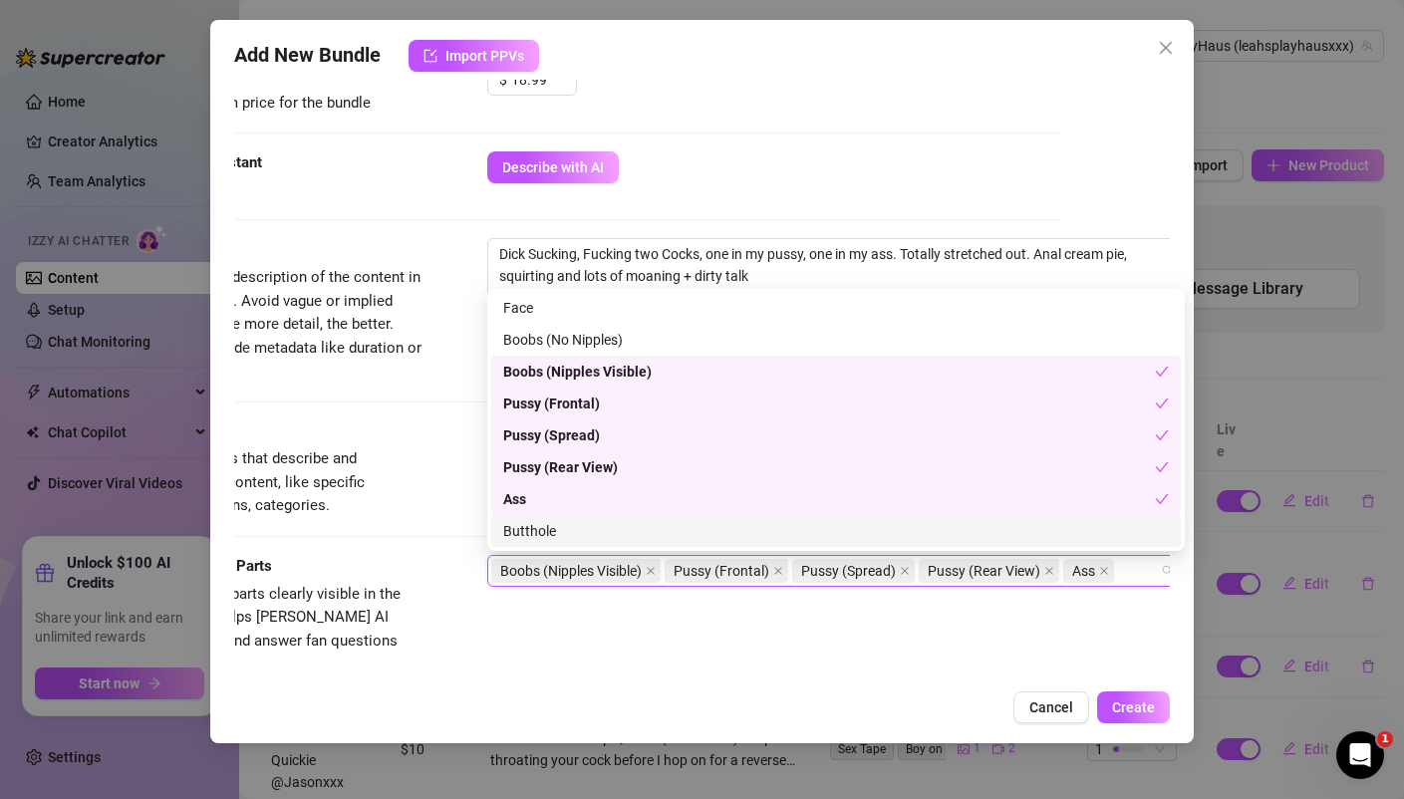
click at [543, 518] on div "Butthole" at bounding box center [835, 531] width 689 height 32
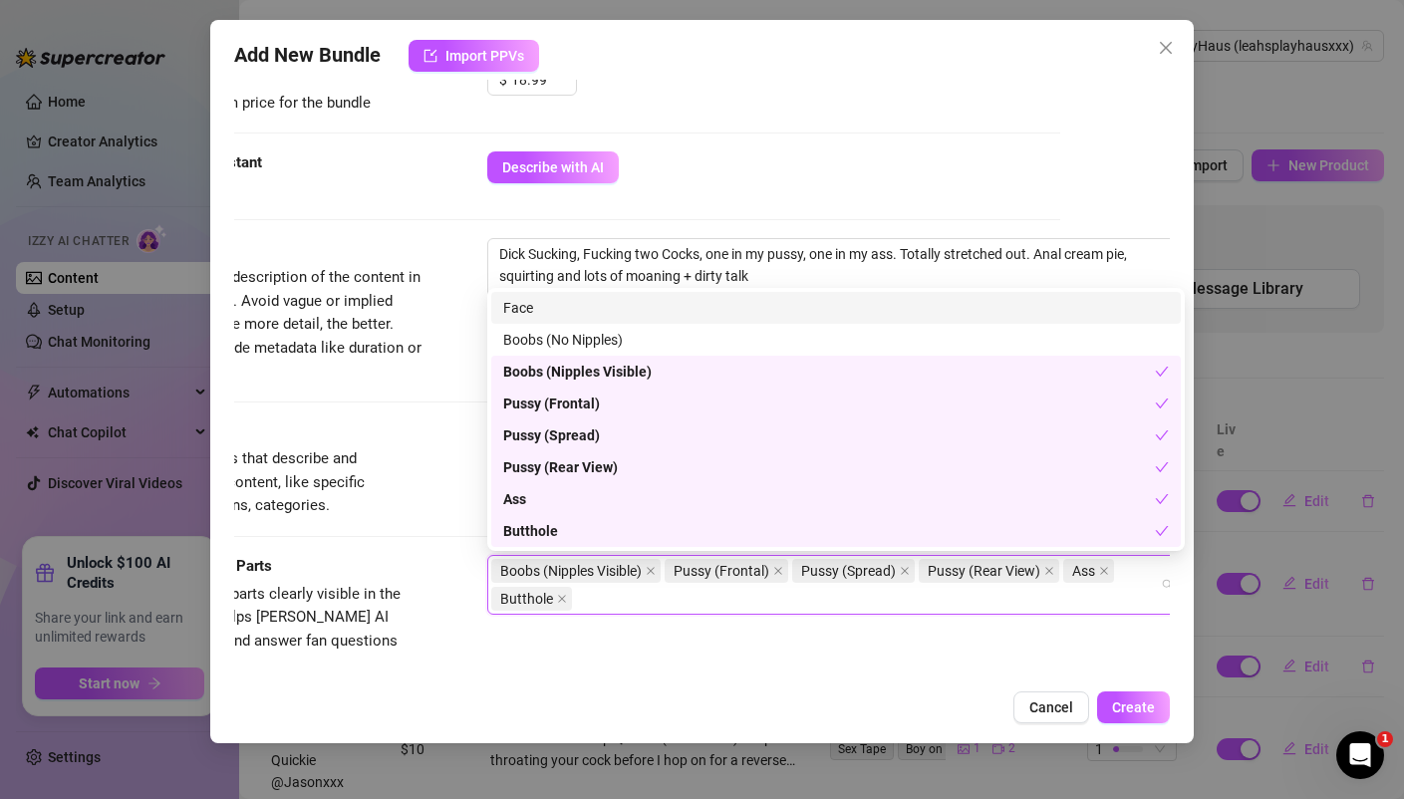
click at [524, 314] on div "Face" at bounding box center [835, 308] width 665 height 22
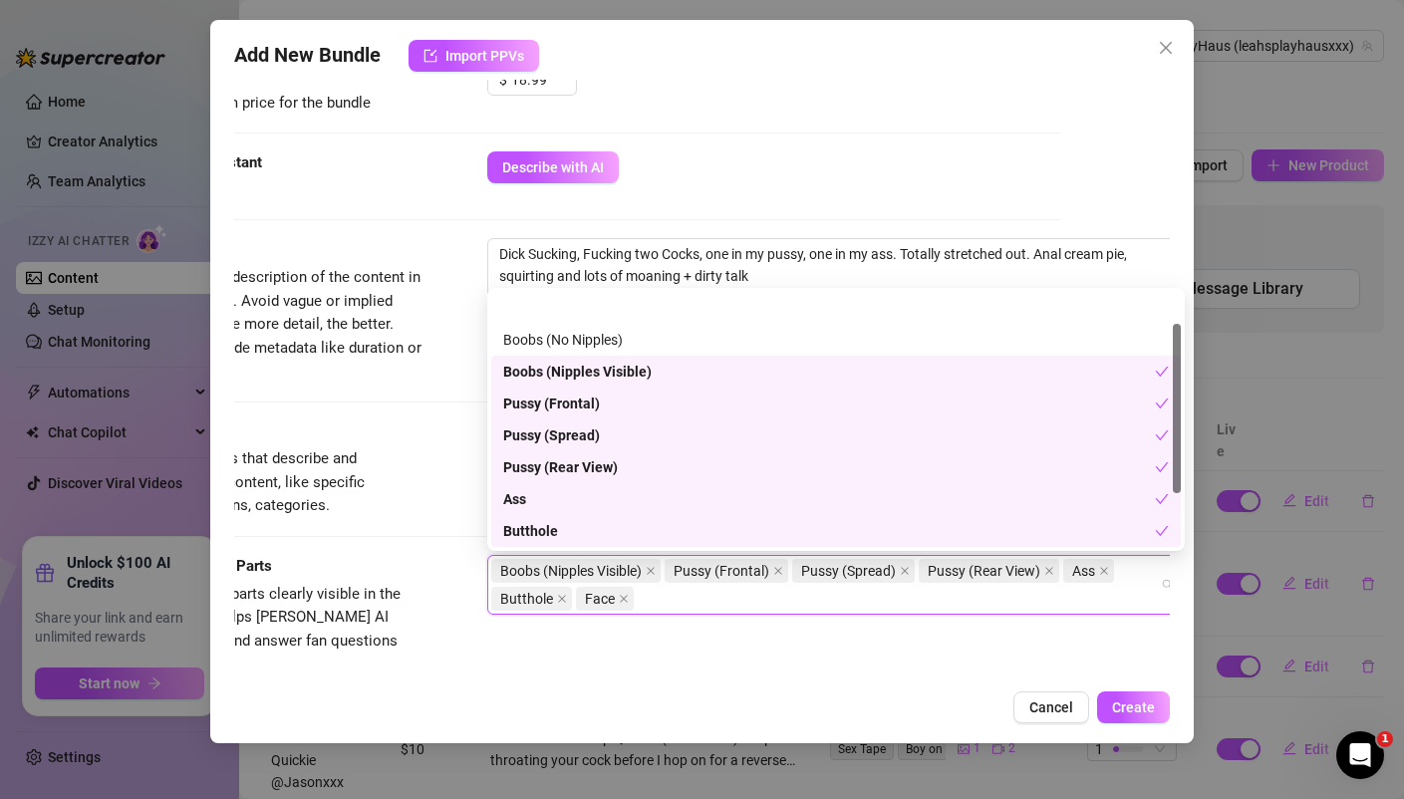
scroll to position [128, 0]
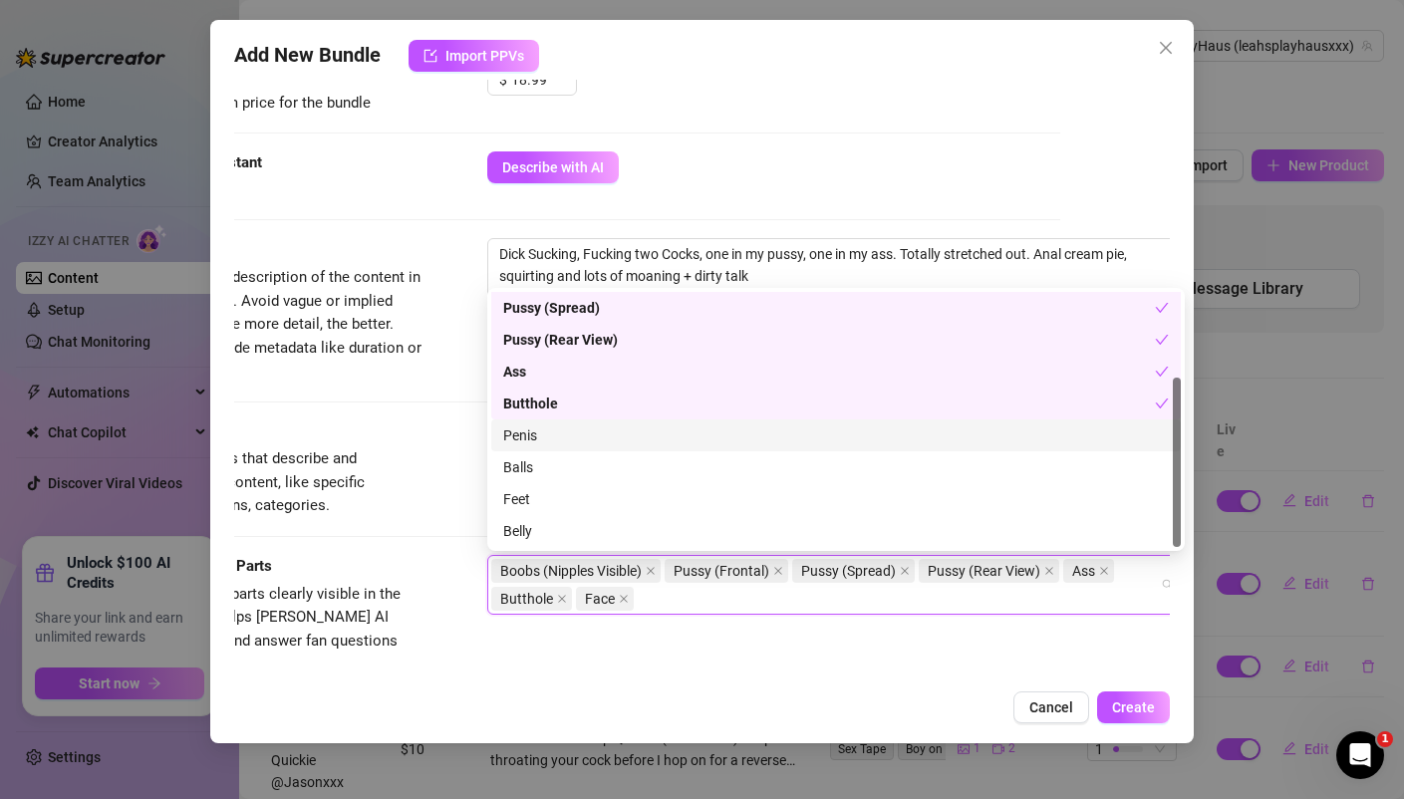
click at [528, 438] on div "Penis" at bounding box center [835, 435] width 665 height 22
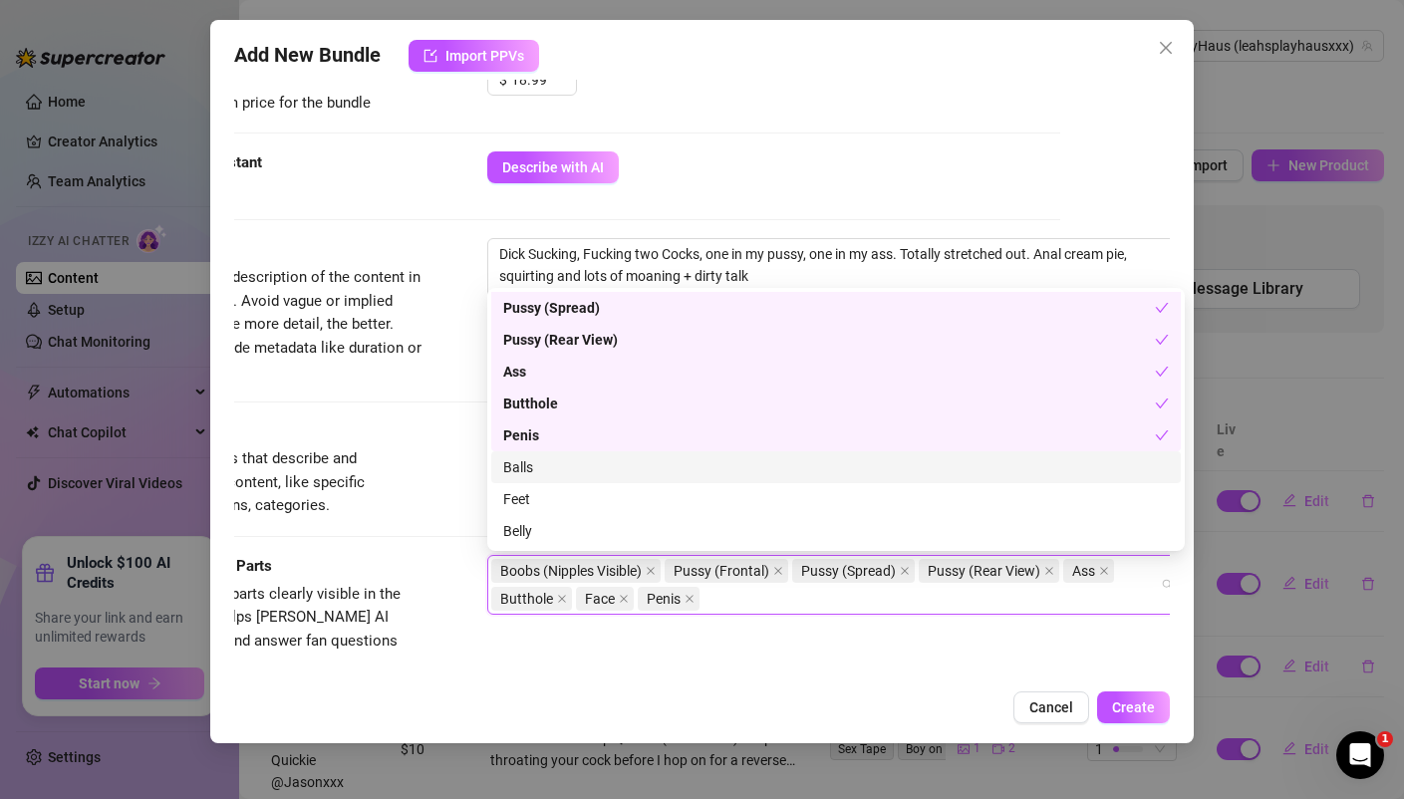
click at [539, 471] on div "Balls" at bounding box center [835, 467] width 665 height 22
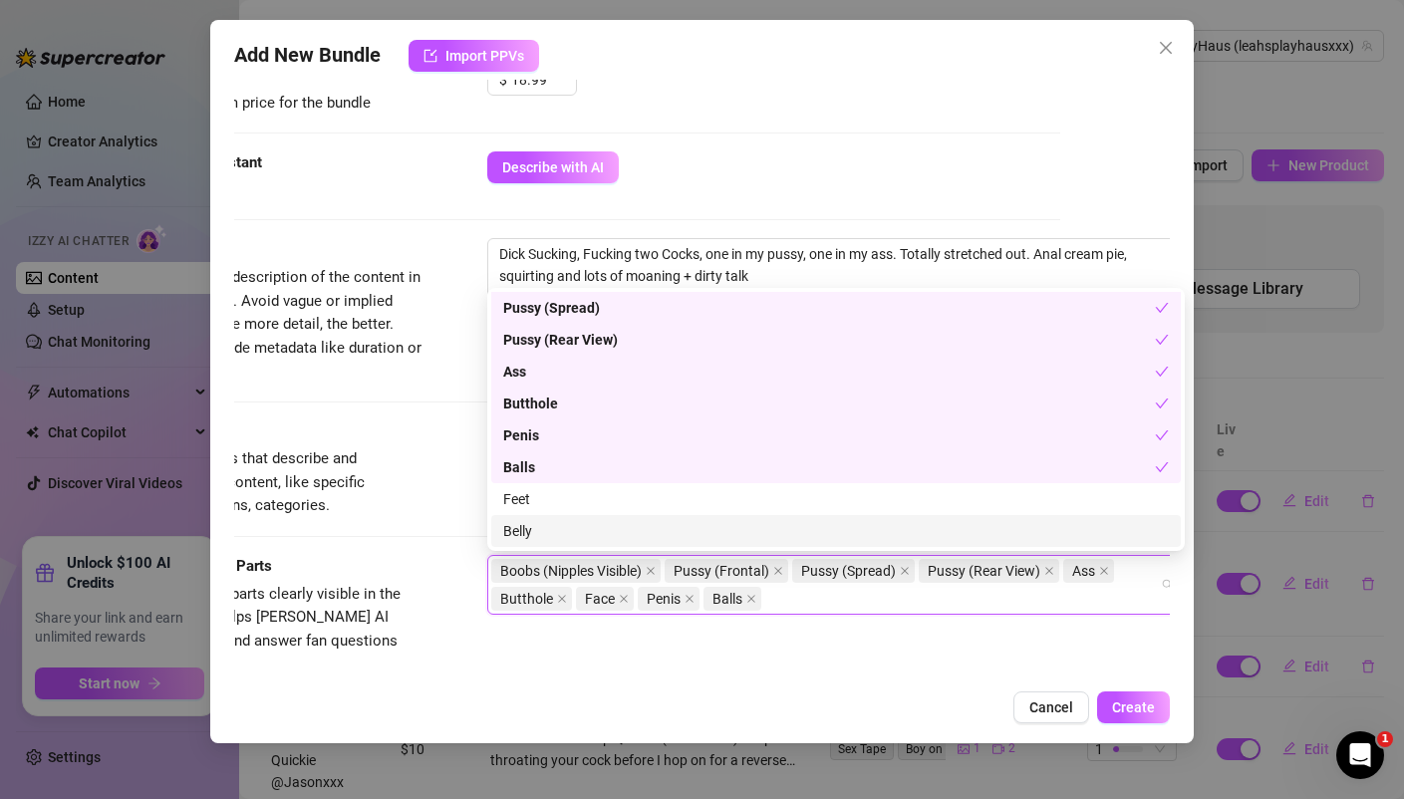
click at [835, 683] on div "Add New Bundle Import PPVs Account LeahsPlayHaus (@leahsplayhausxxx) Name Name …" at bounding box center [701, 381] width 982 height 723
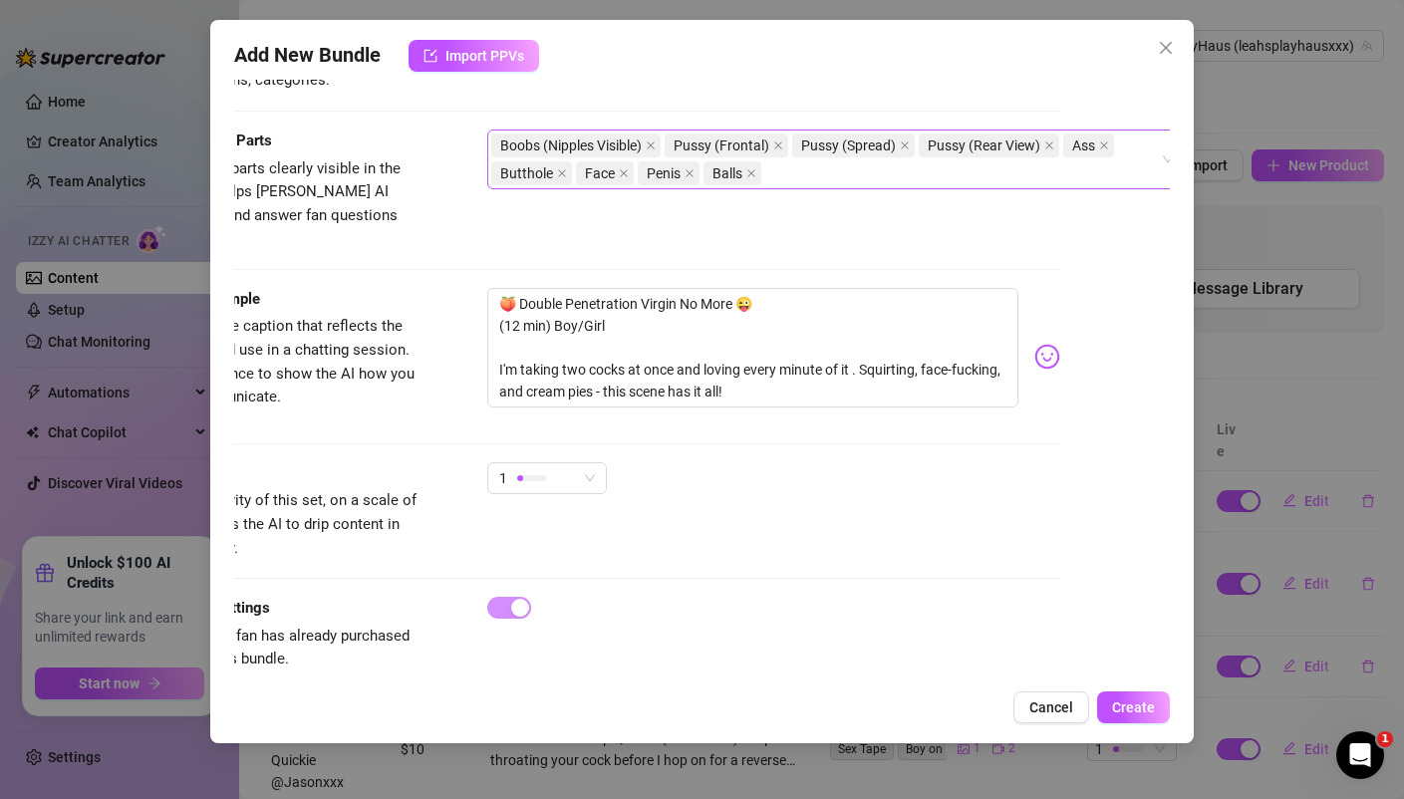
scroll to position [1090, 110]
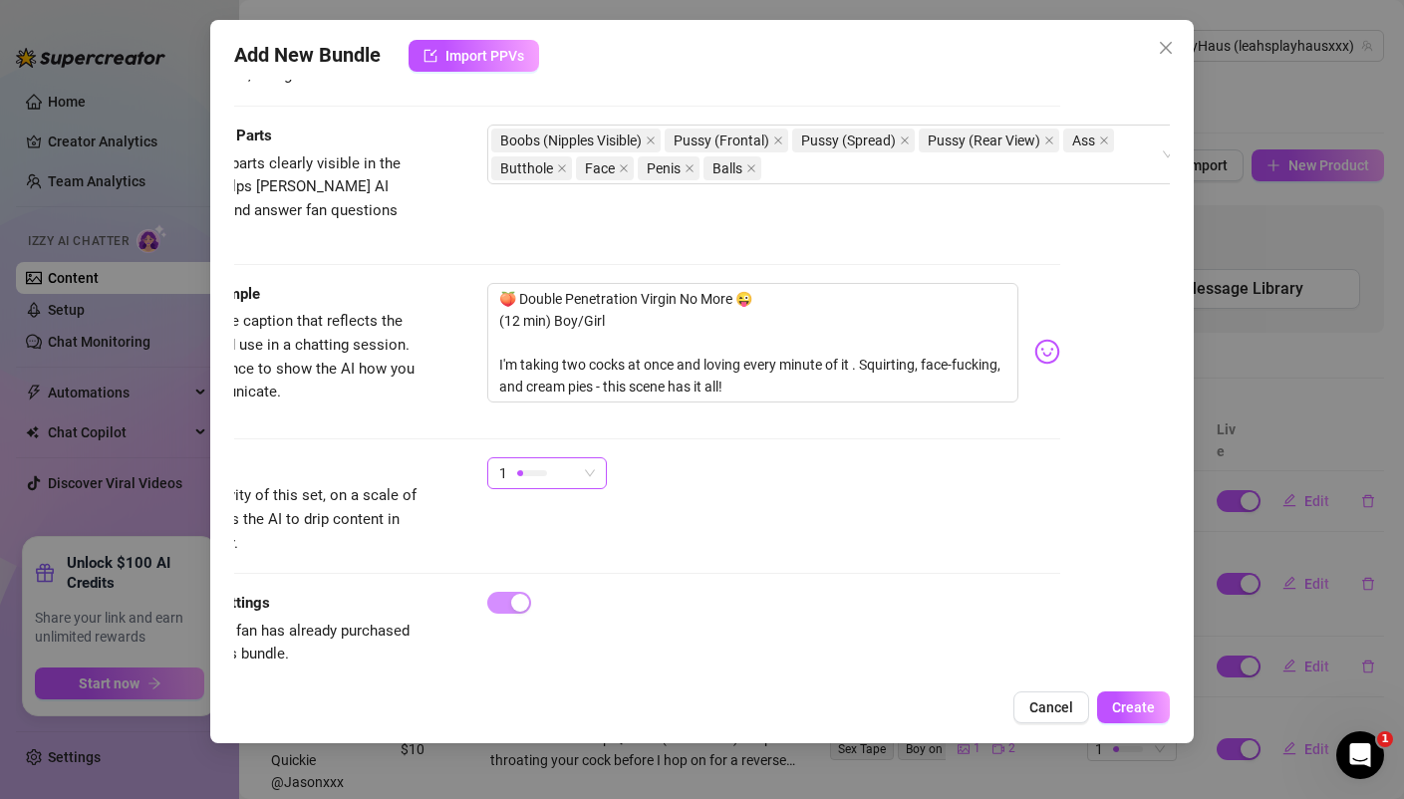
click at [545, 463] on div at bounding box center [532, 472] width 30 height 19
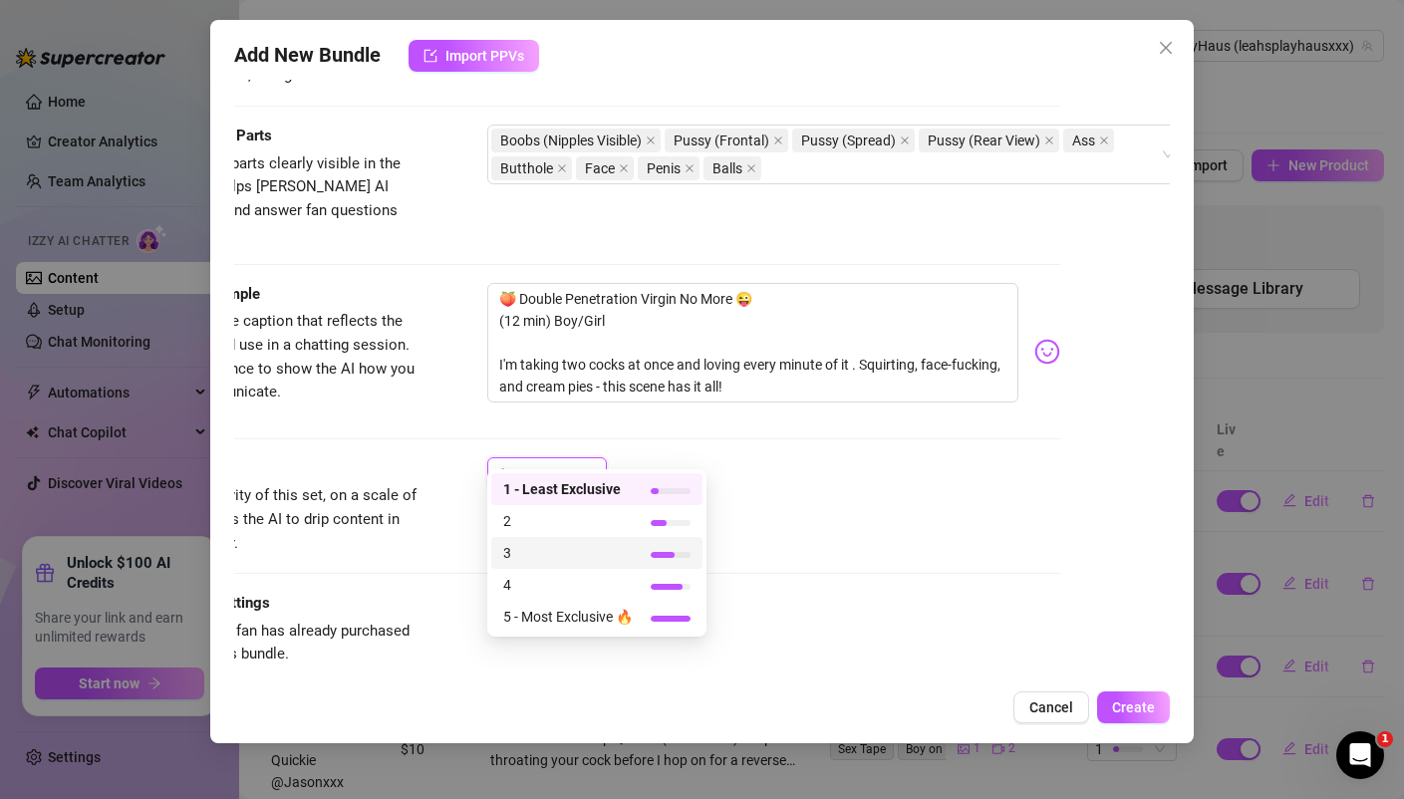
click at [563, 546] on span "3" at bounding box center [568, 553] width 130 height 22
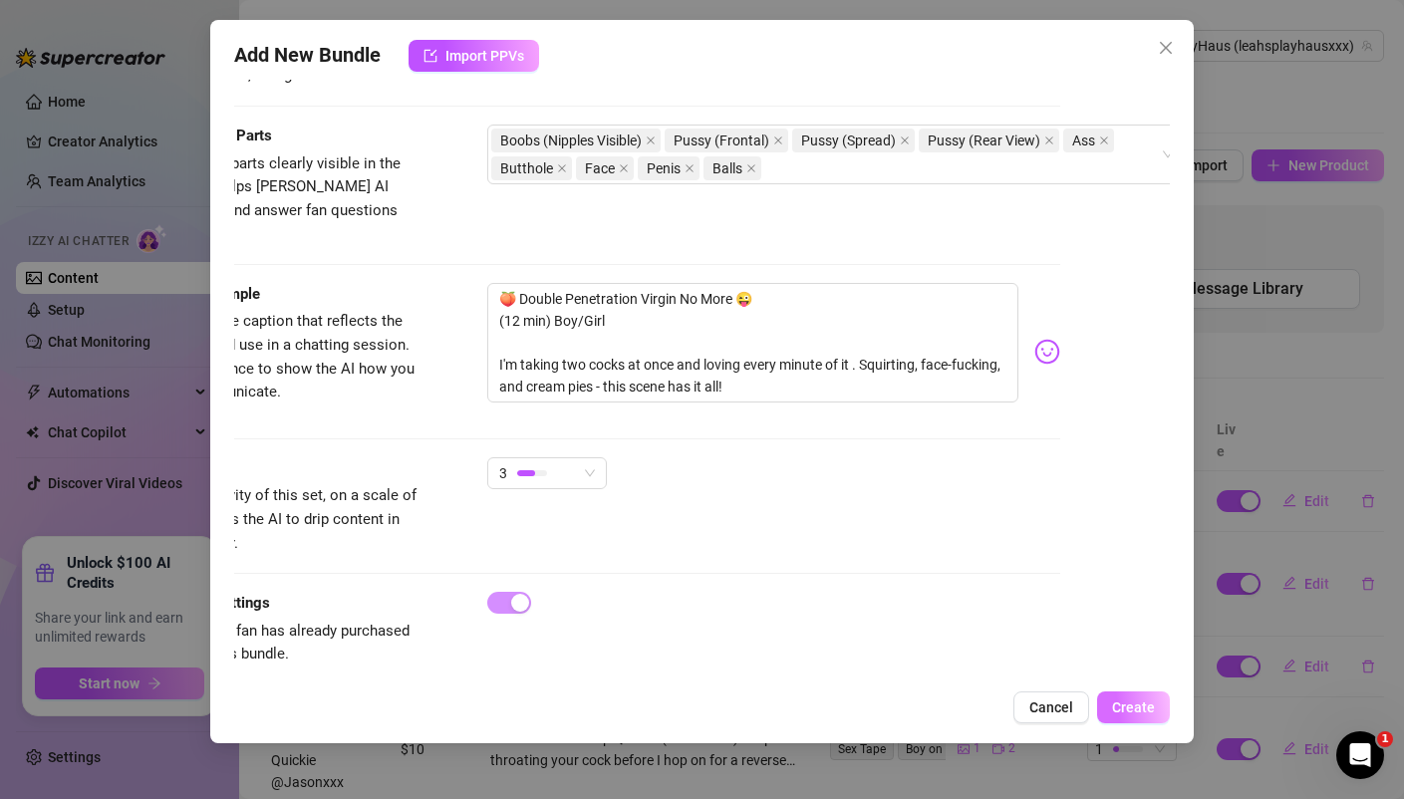
click at [1132, 699] on span "Create" at bounding box center [1133, 707] width 43 height 16
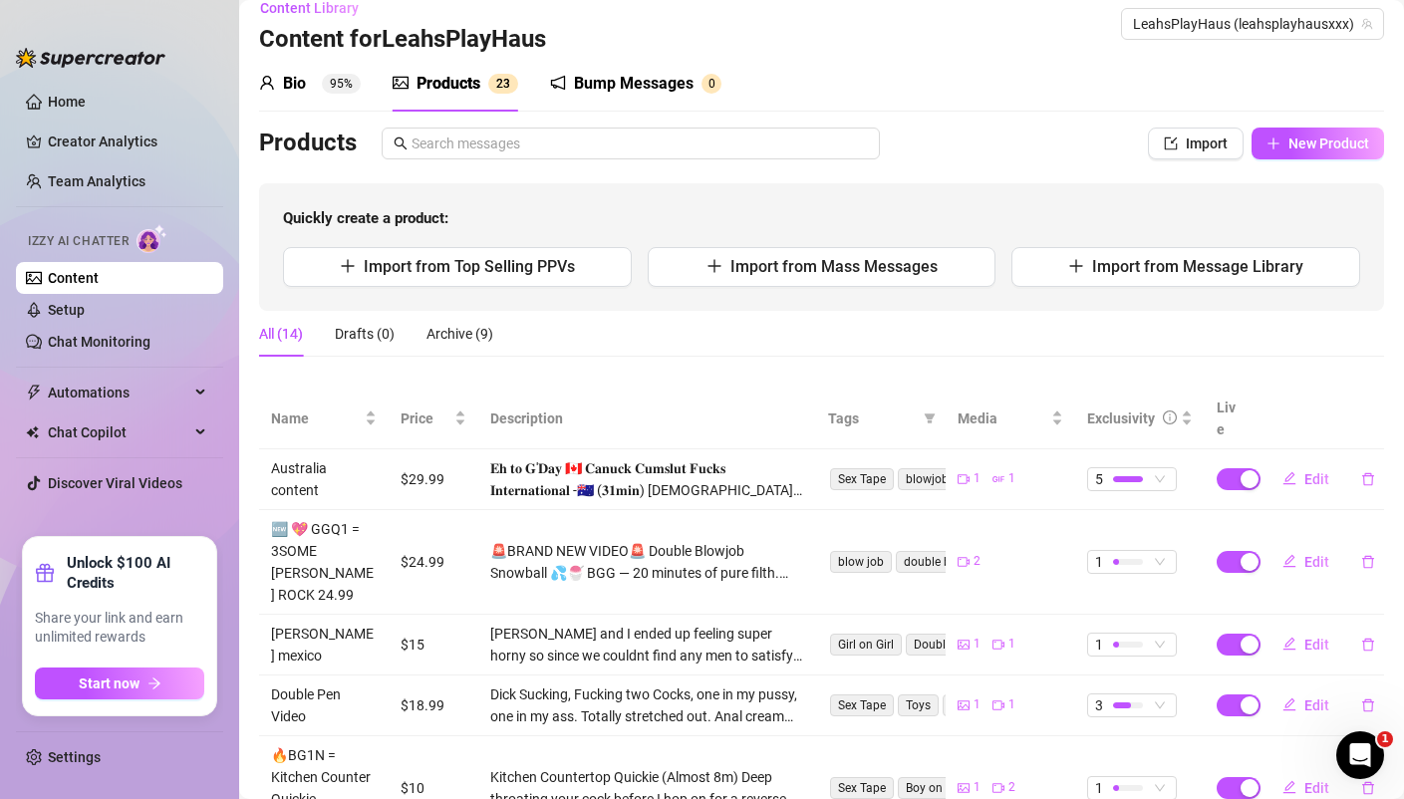
scroll to position [0, 0]
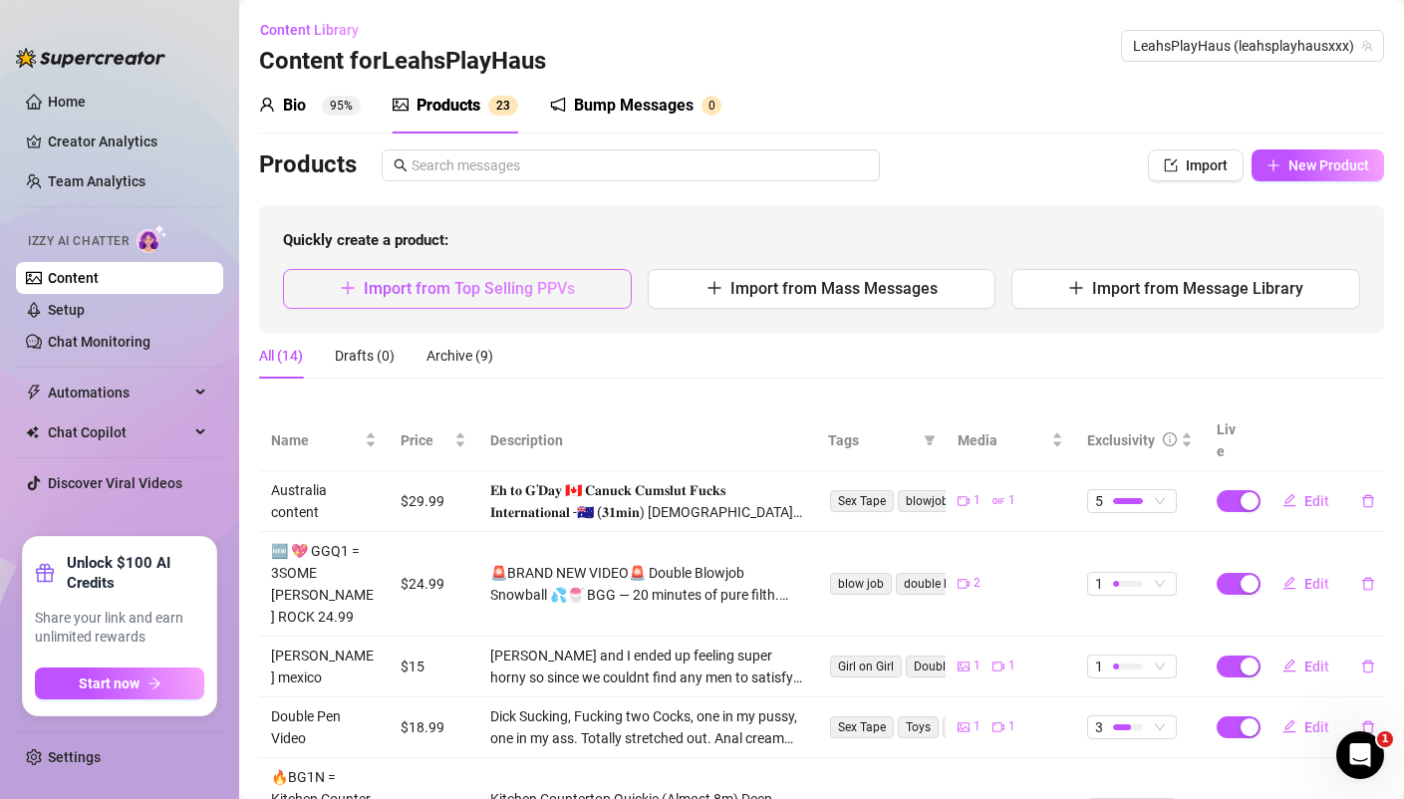
click at [477, 291] on span "Import from Top Selling PPVs" at bounding box center [469, 288] width 211 height 19
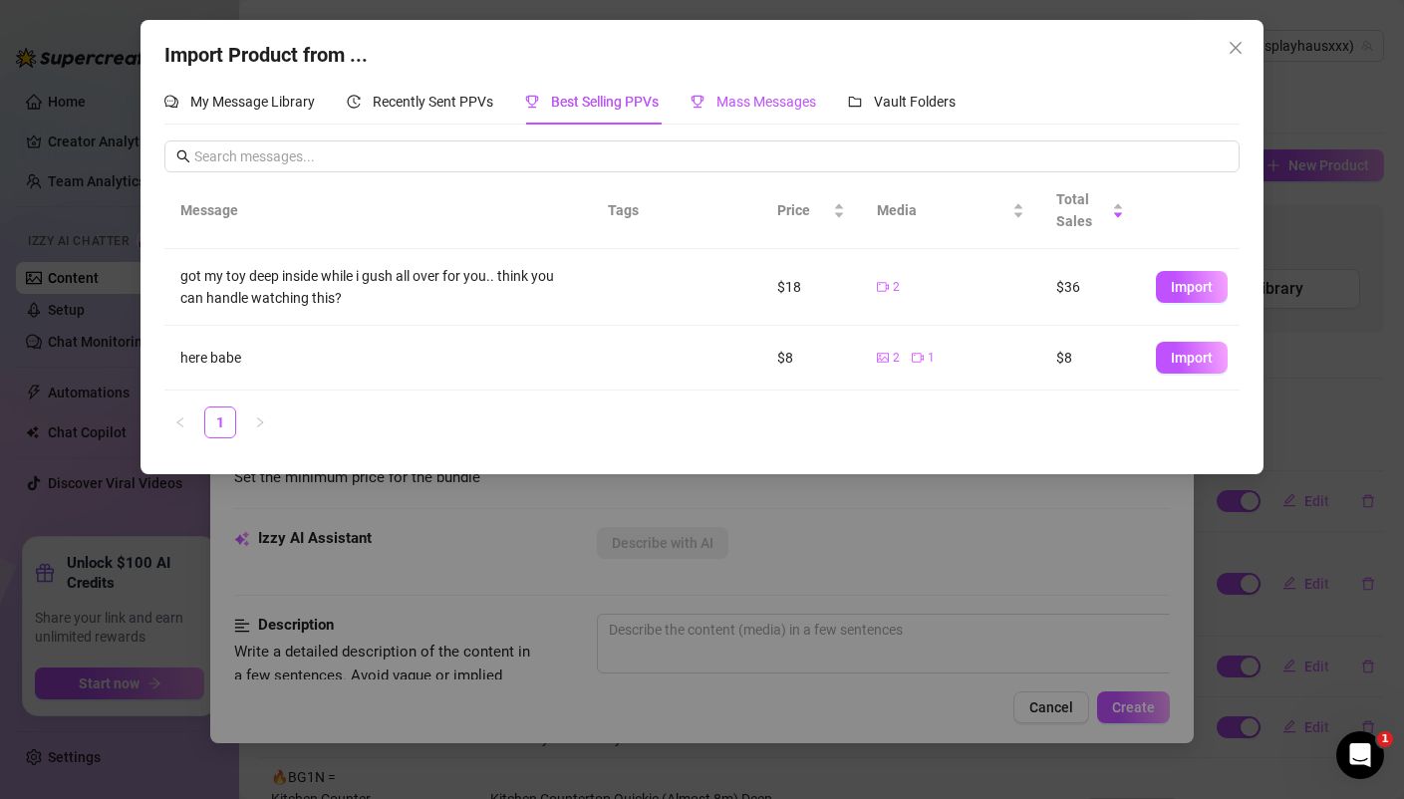
click at [765, 101] on span "Mass Messages" at bounding box center [766, 102] width 100 height 16
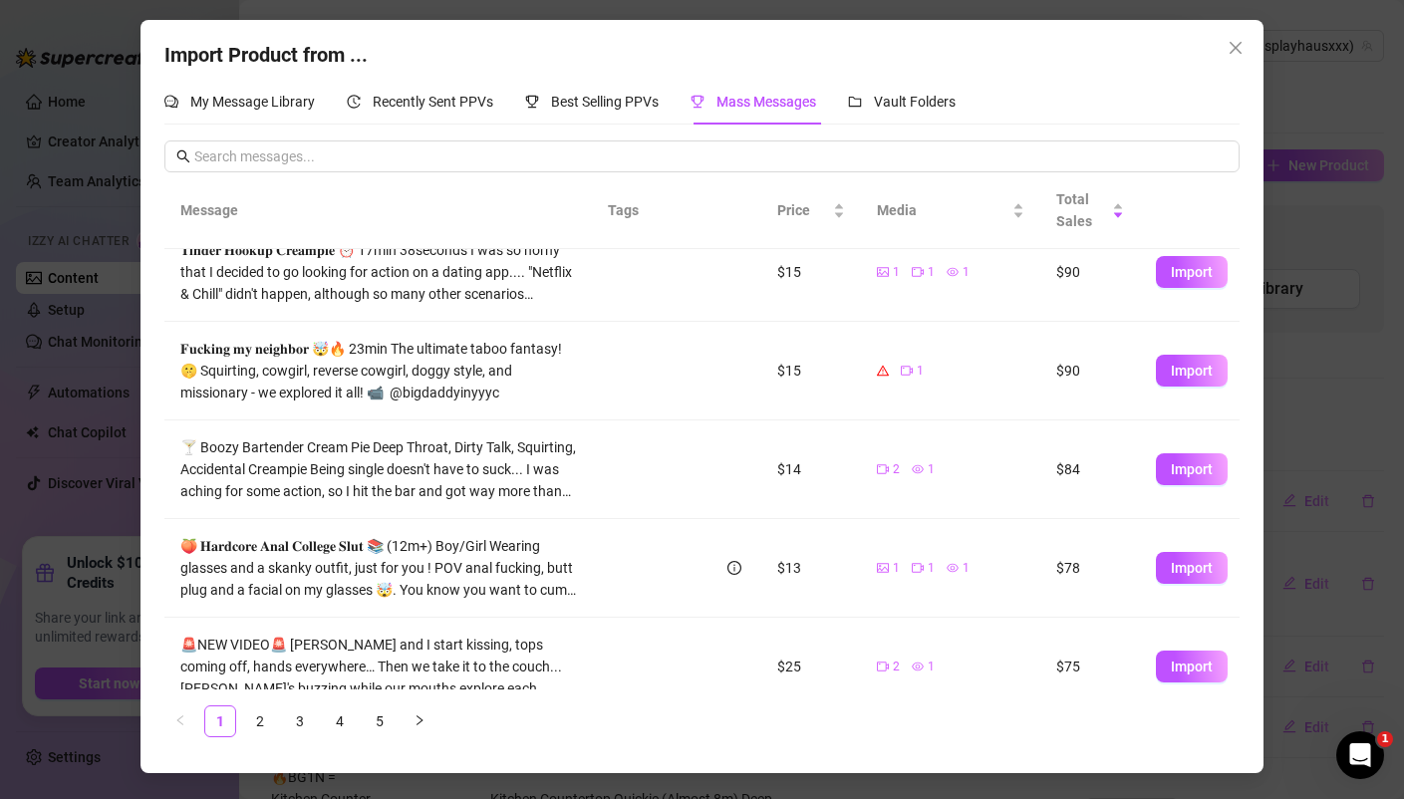
scroll to position [547, 0]
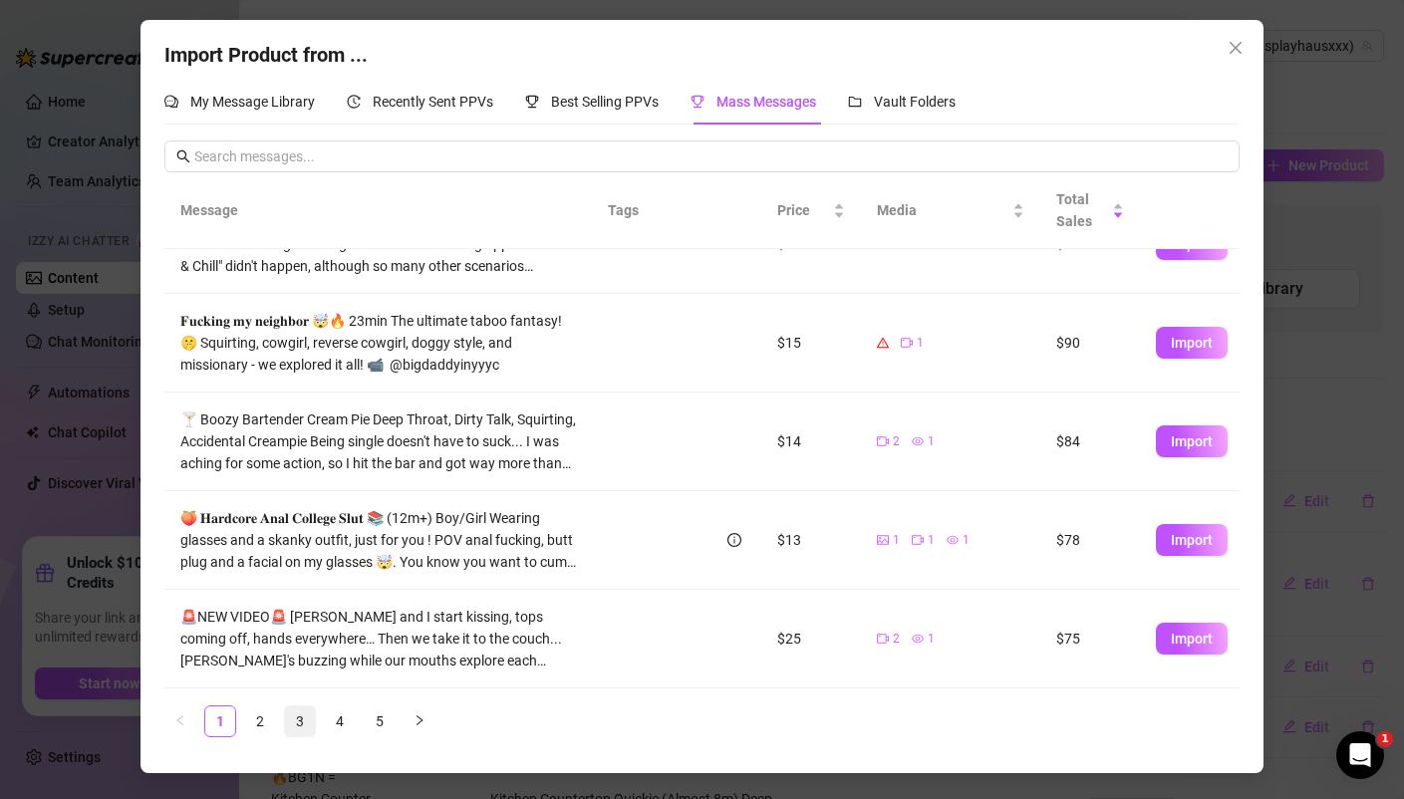
click at [305, 721] on link "3" at bounding box center [300, 721] width 30 height 30
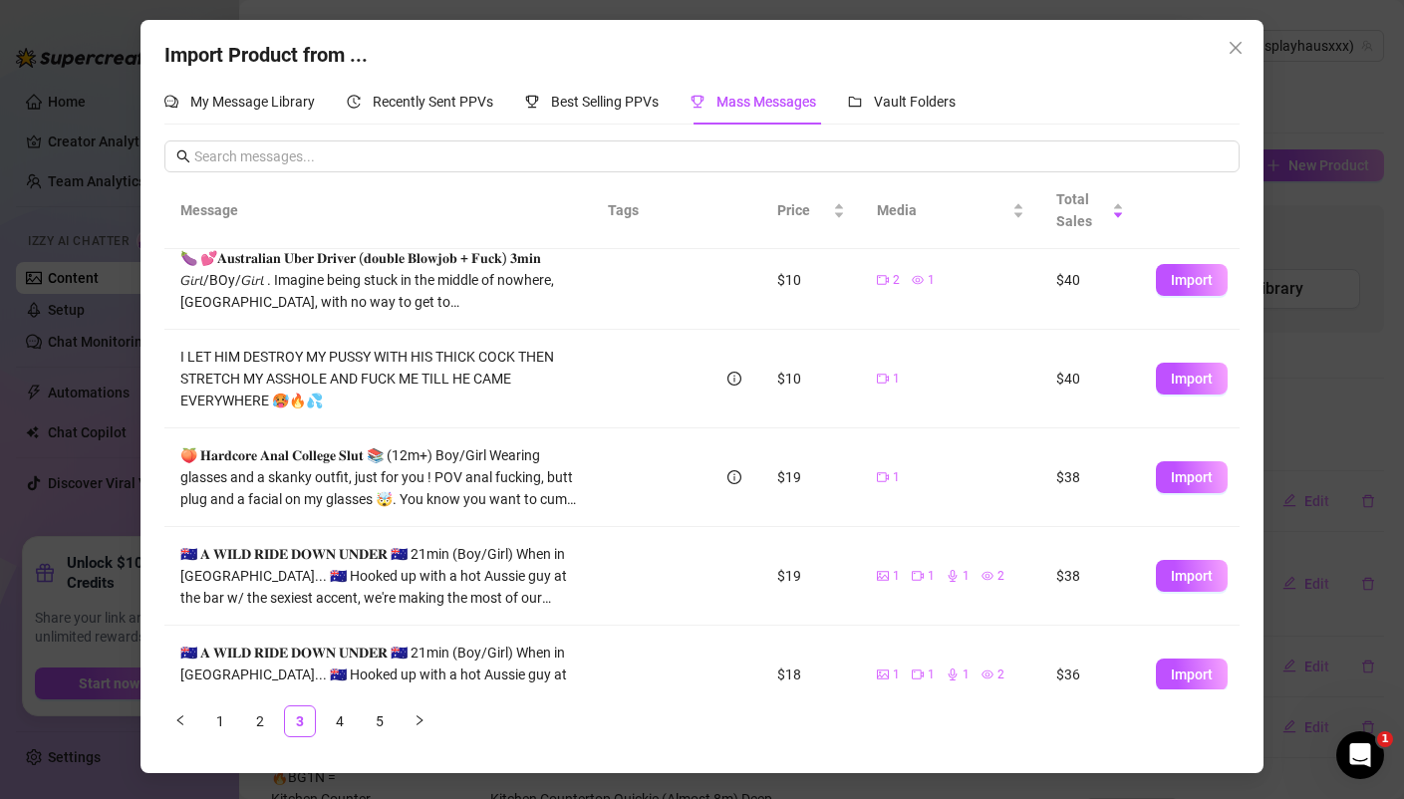
scroll to position [525, 0]
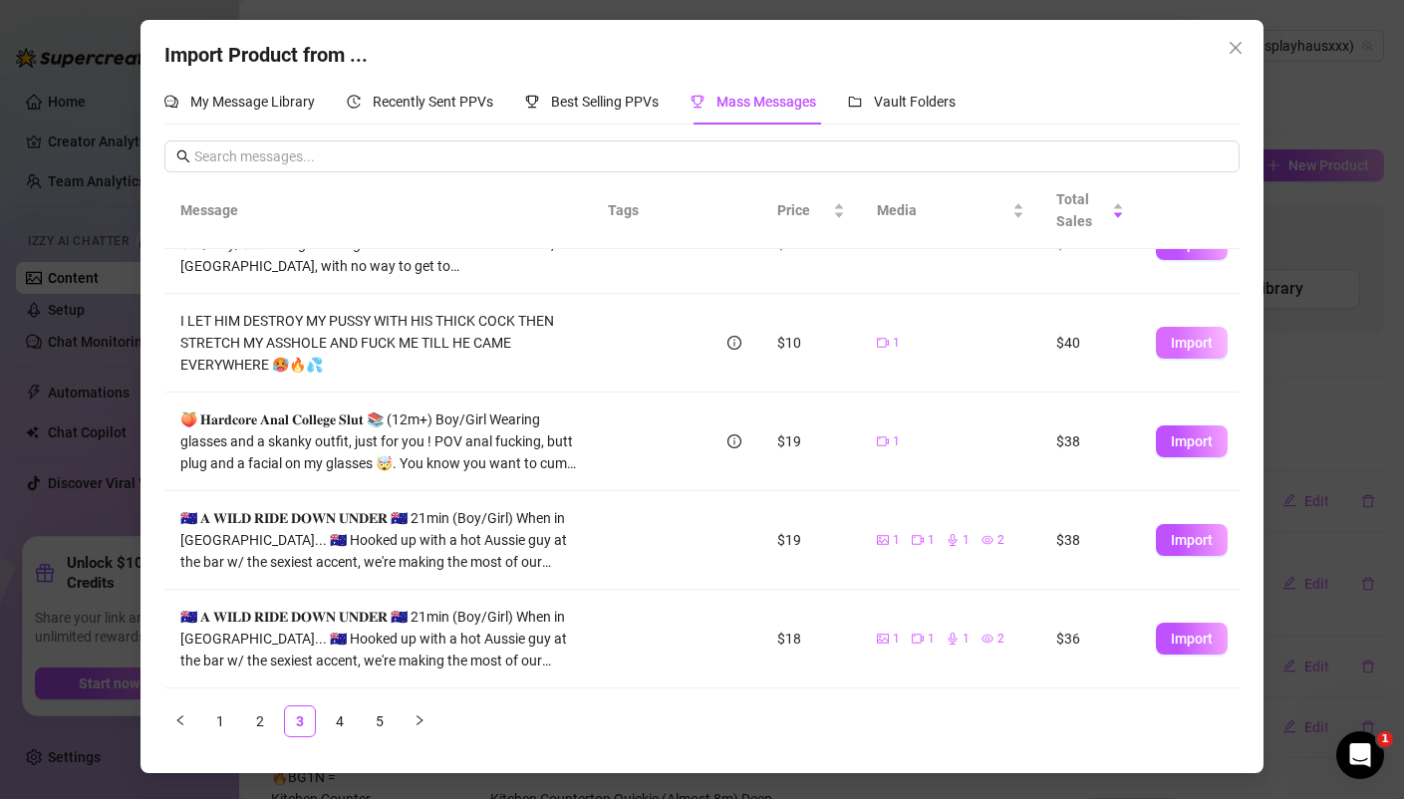
click at [1203, 341] on span "Import" at bounding box center [1191, 343] width 42 height 16
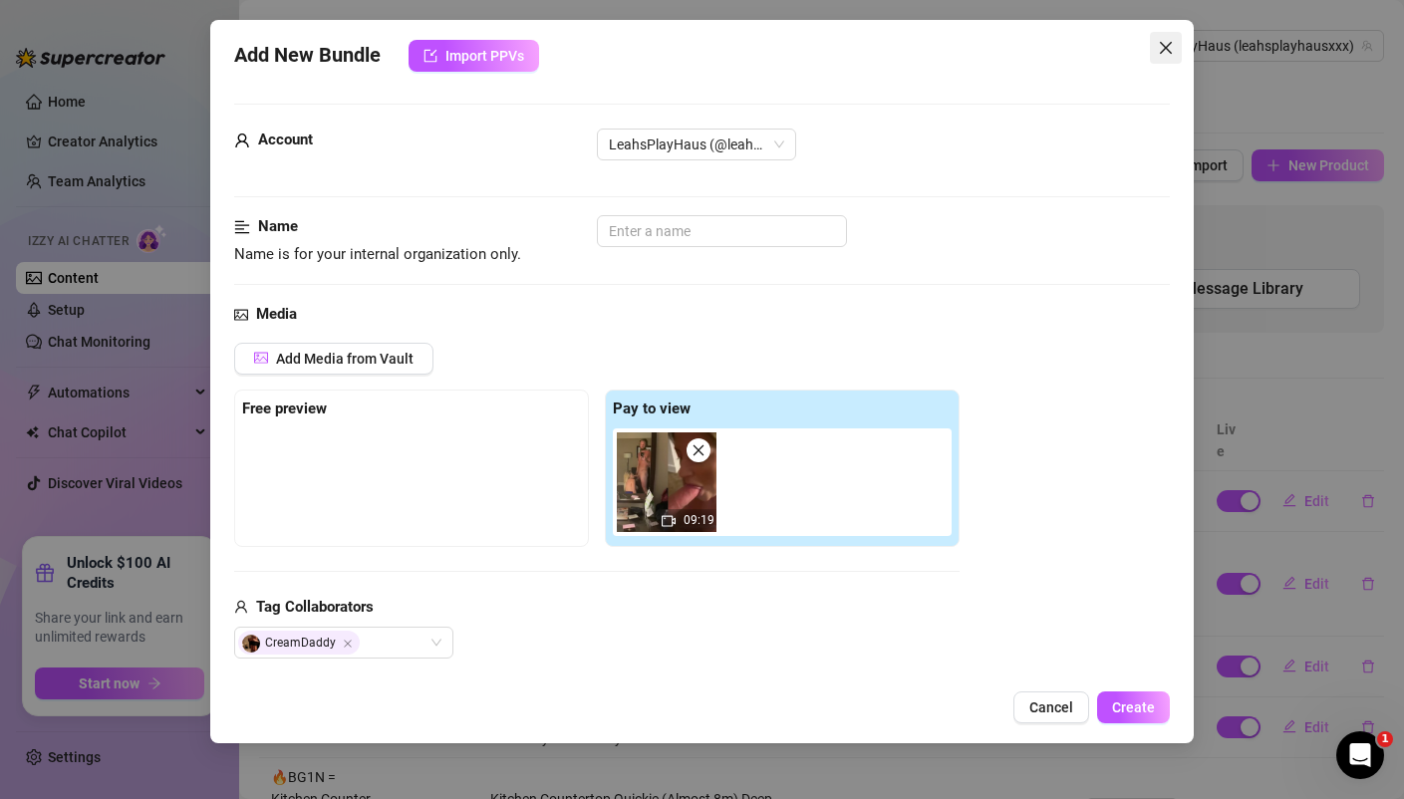
click at [1170, 46] on icon "close" at bounding box center [1166, 48] width 16 height 16
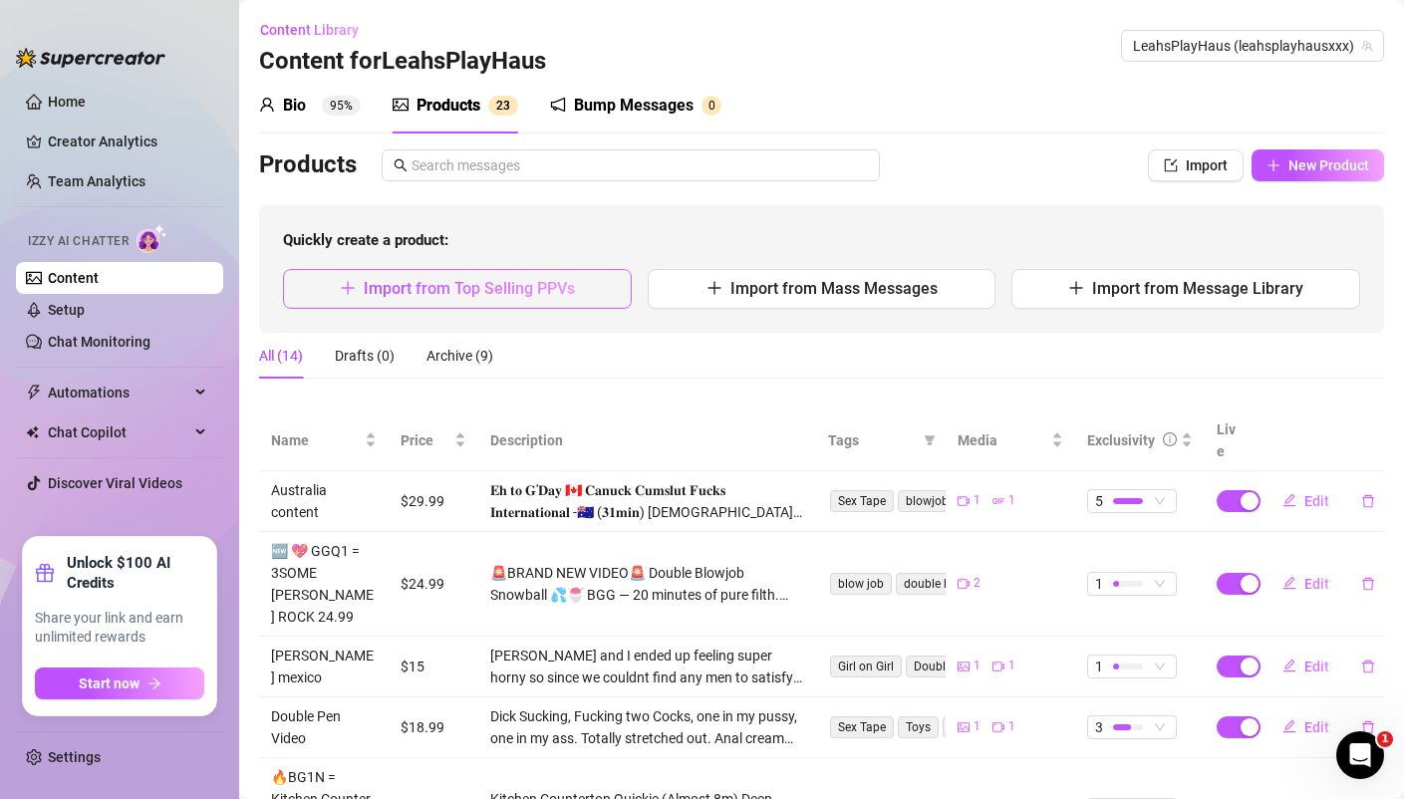
click at [551, 287] on span "Import from Top Selling PPVs" at bounding box center [469, 288] width 211 height 19
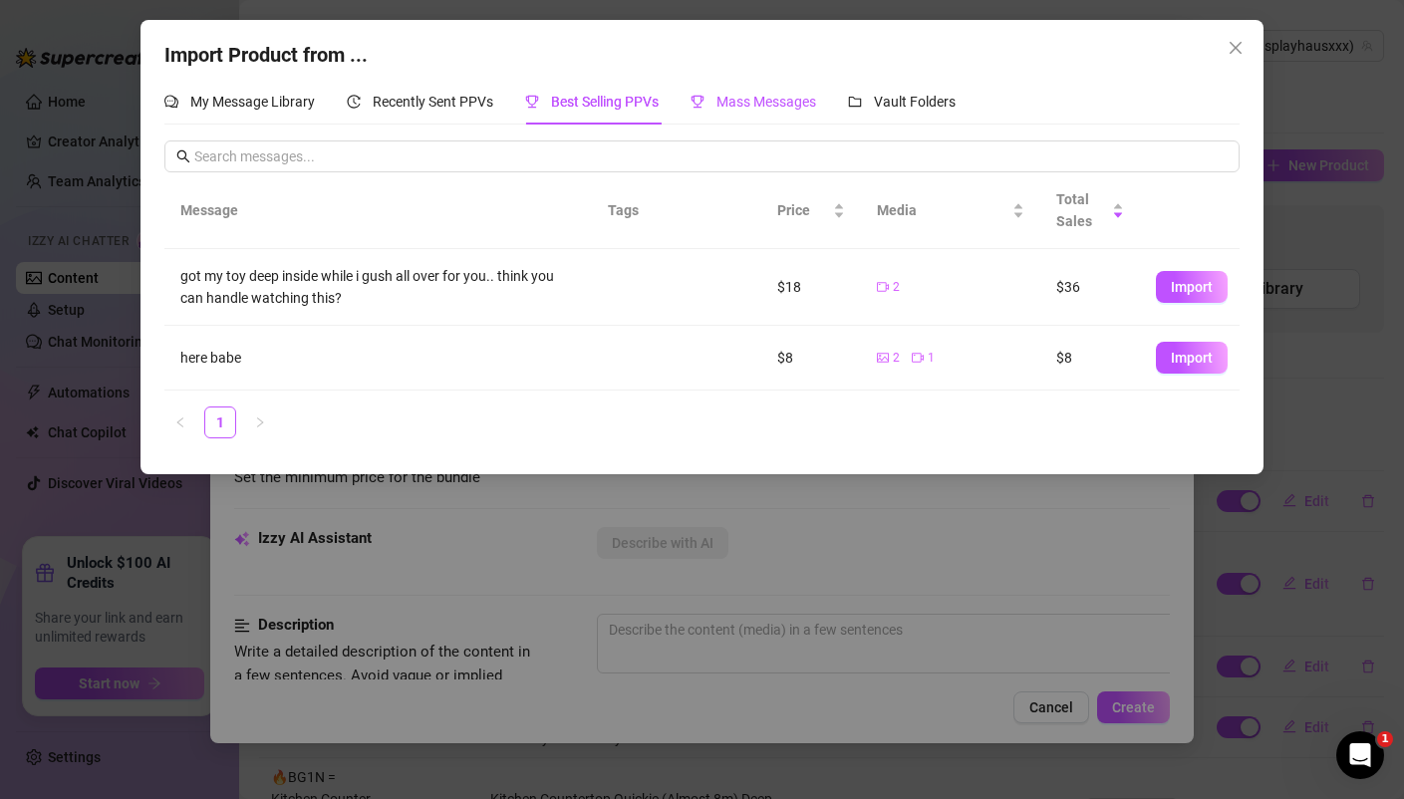
click at [780, 97] on span "Mass Messages" at bounding box center [766, 102] width 100 height 16
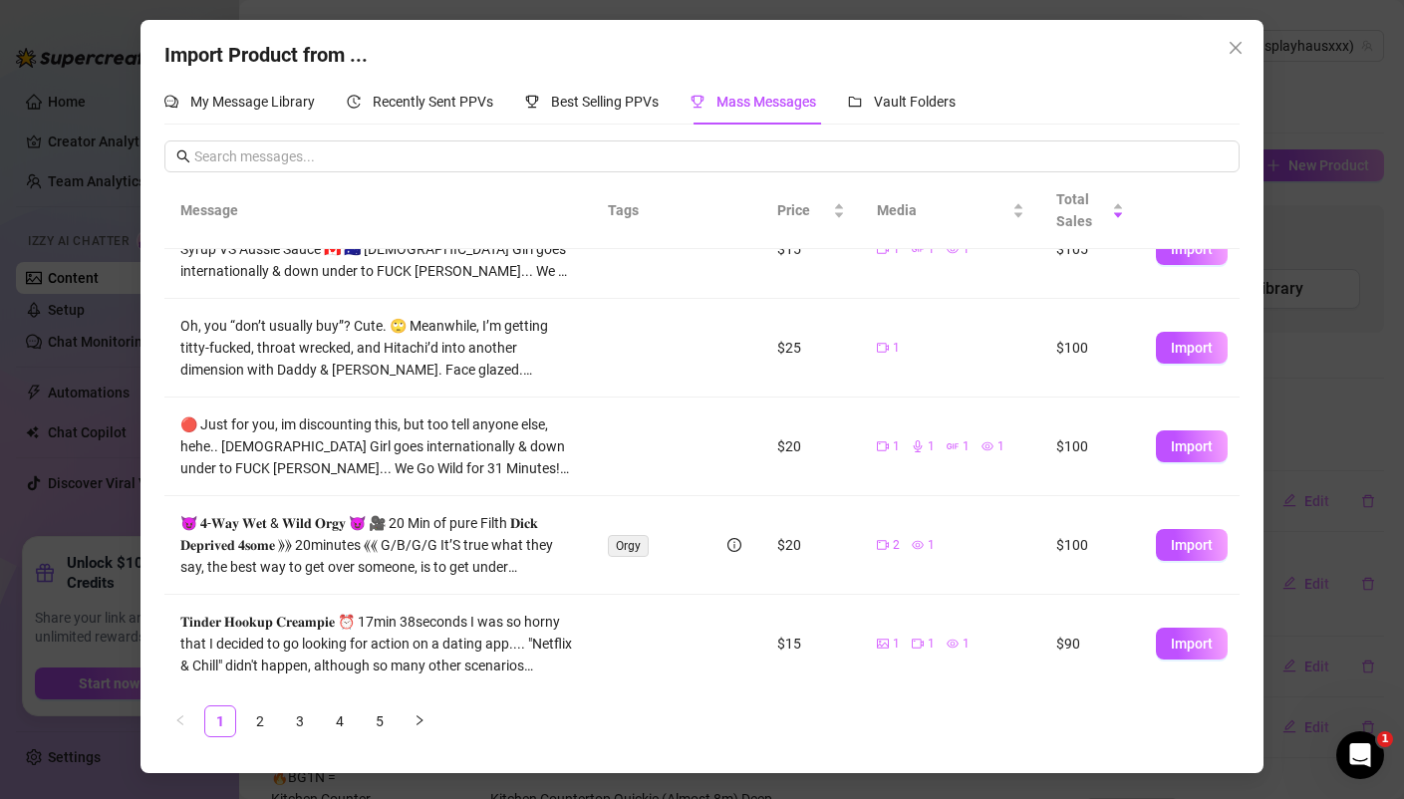
scroll to position [263, 0]
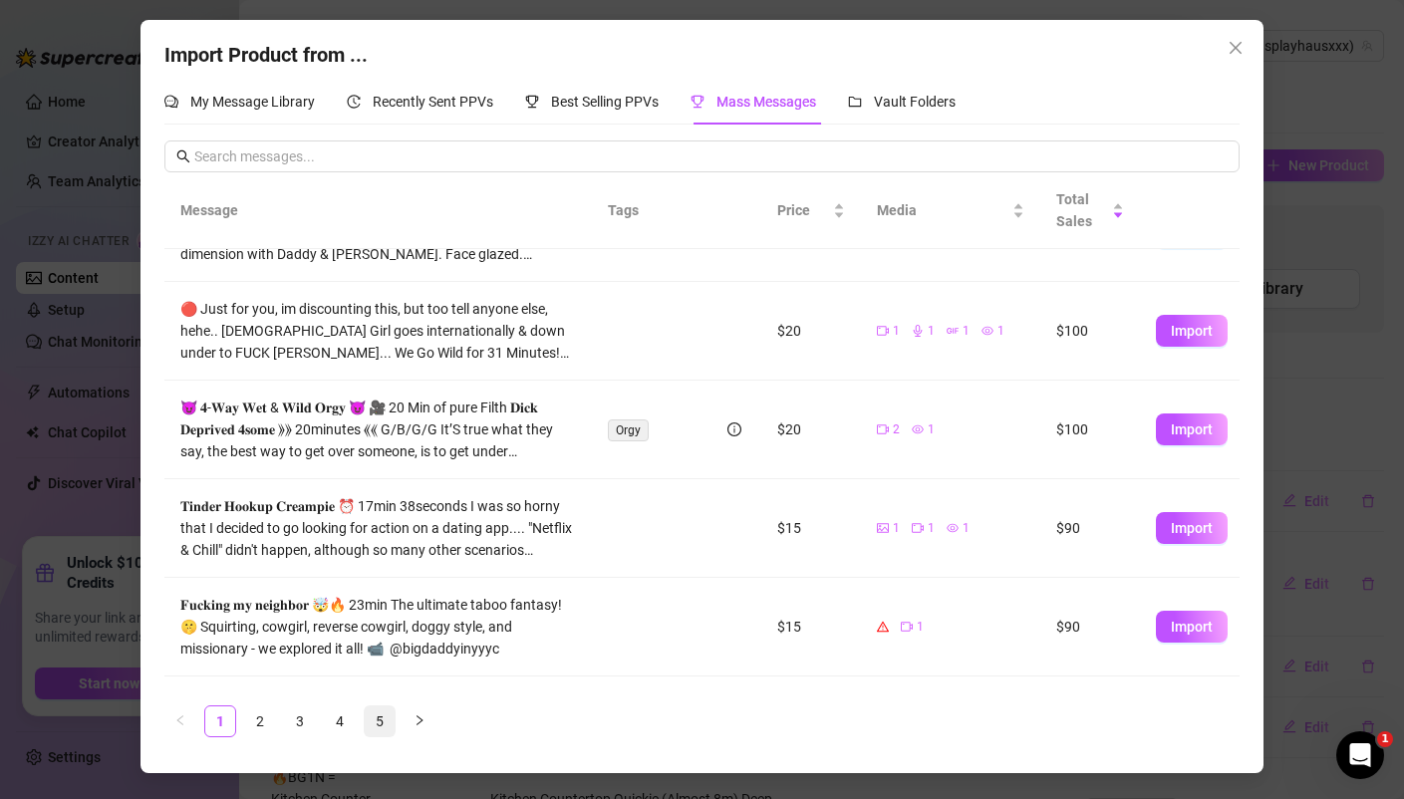
click at [385, 715] on link "5" at bounding box center [380, 721] width 30 height 30
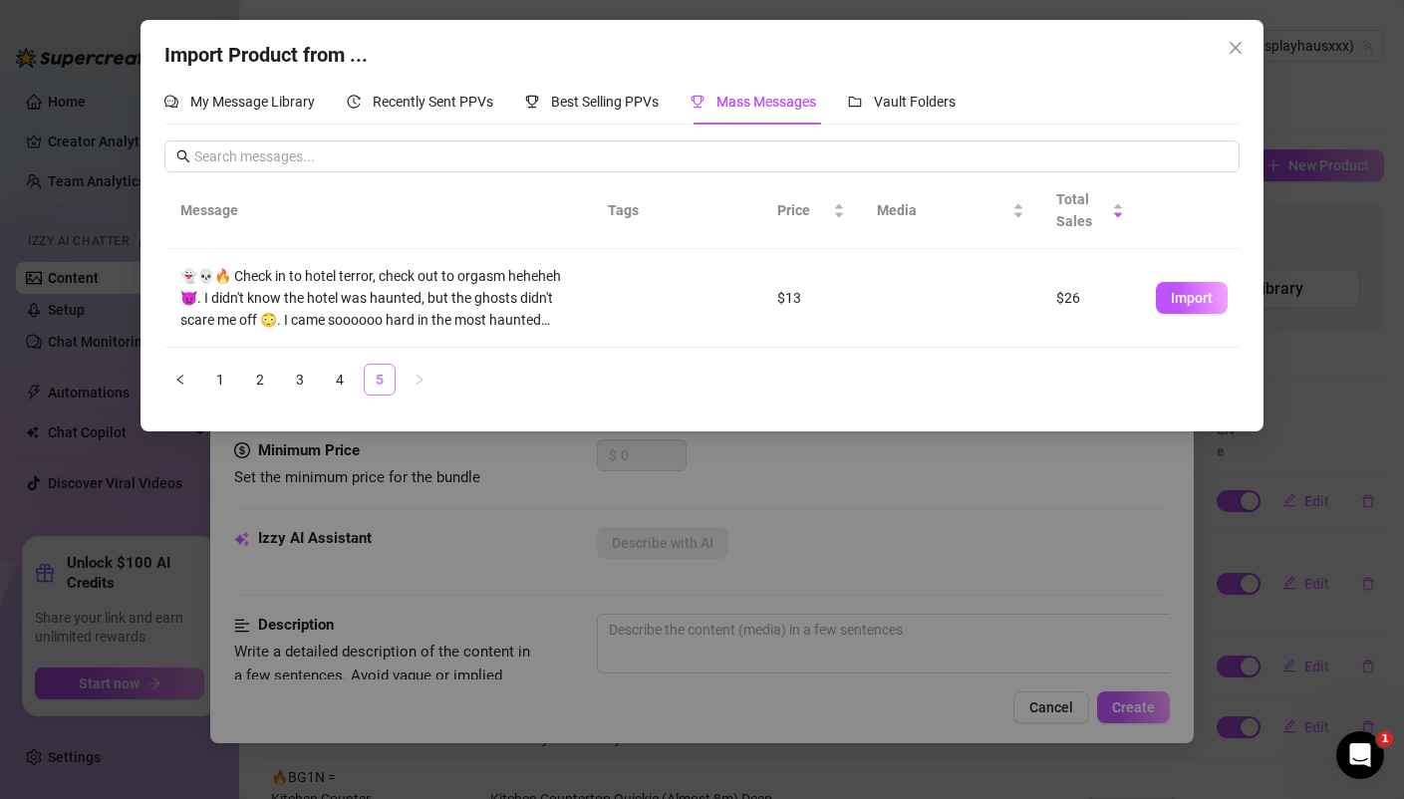
scroll to position [0, 0]
click at [350, 385] on link "4" at bounding box center [340, 380] width 30 height 30
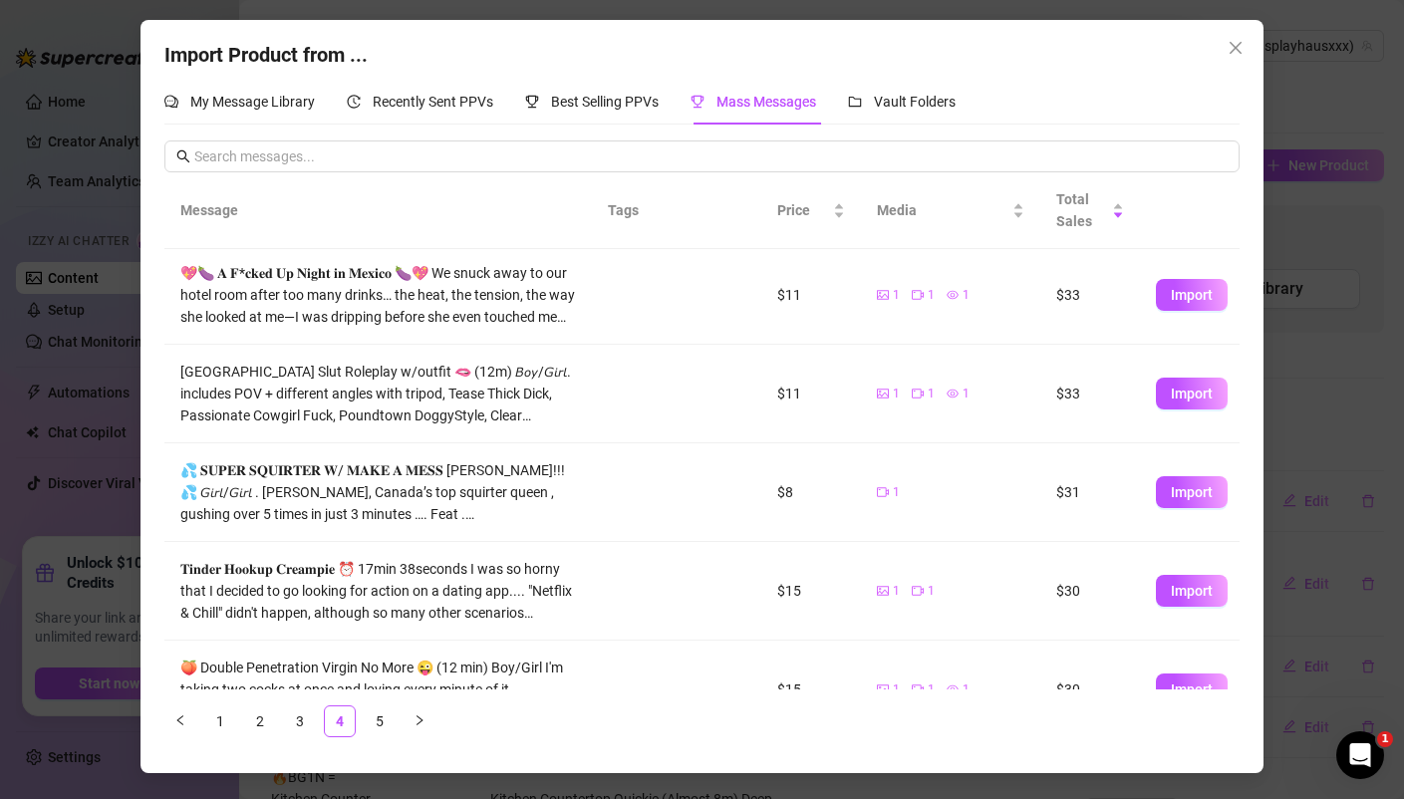
scroll to position [106, 0]
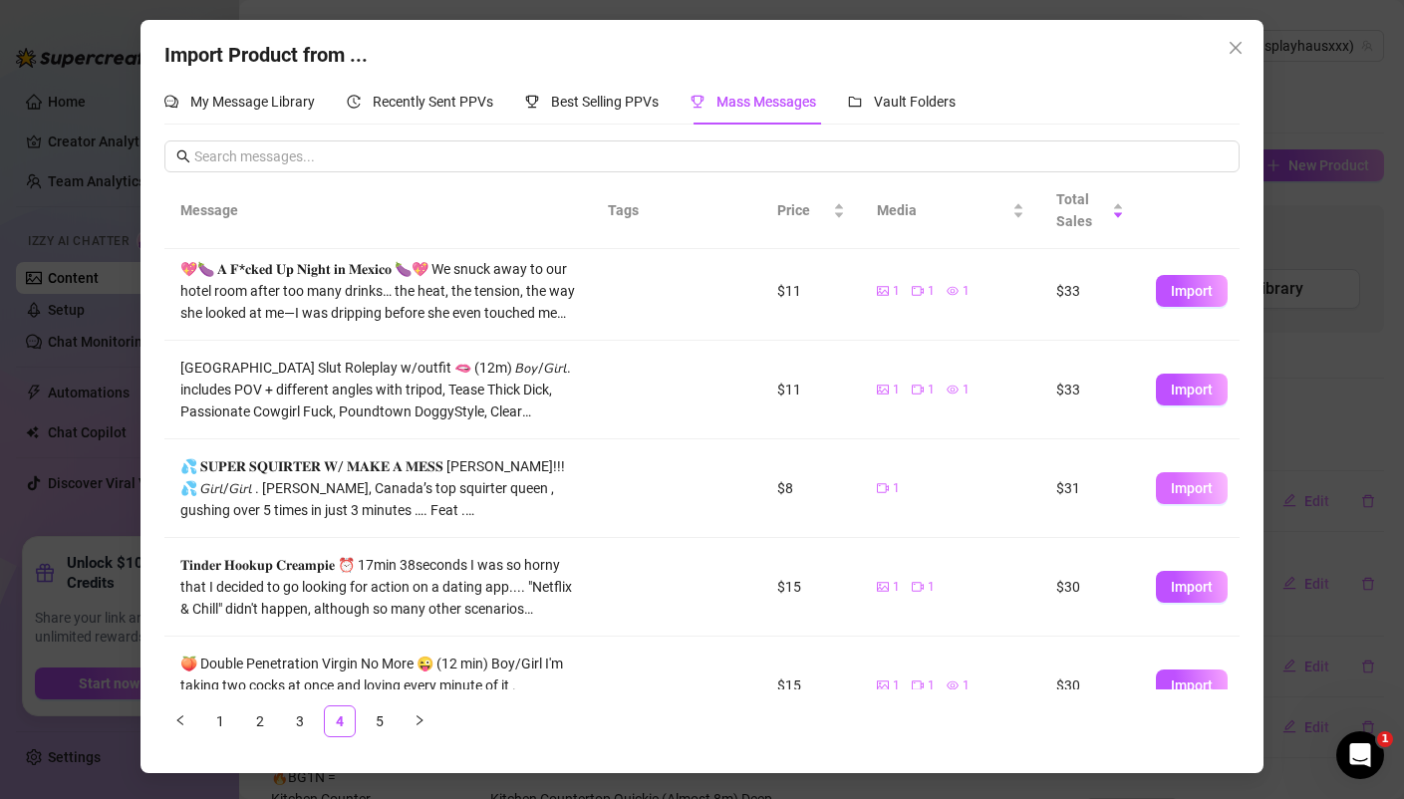
click at [1183, 491] on span "Import" at bounding box center [1191, 488] width 42 height 16
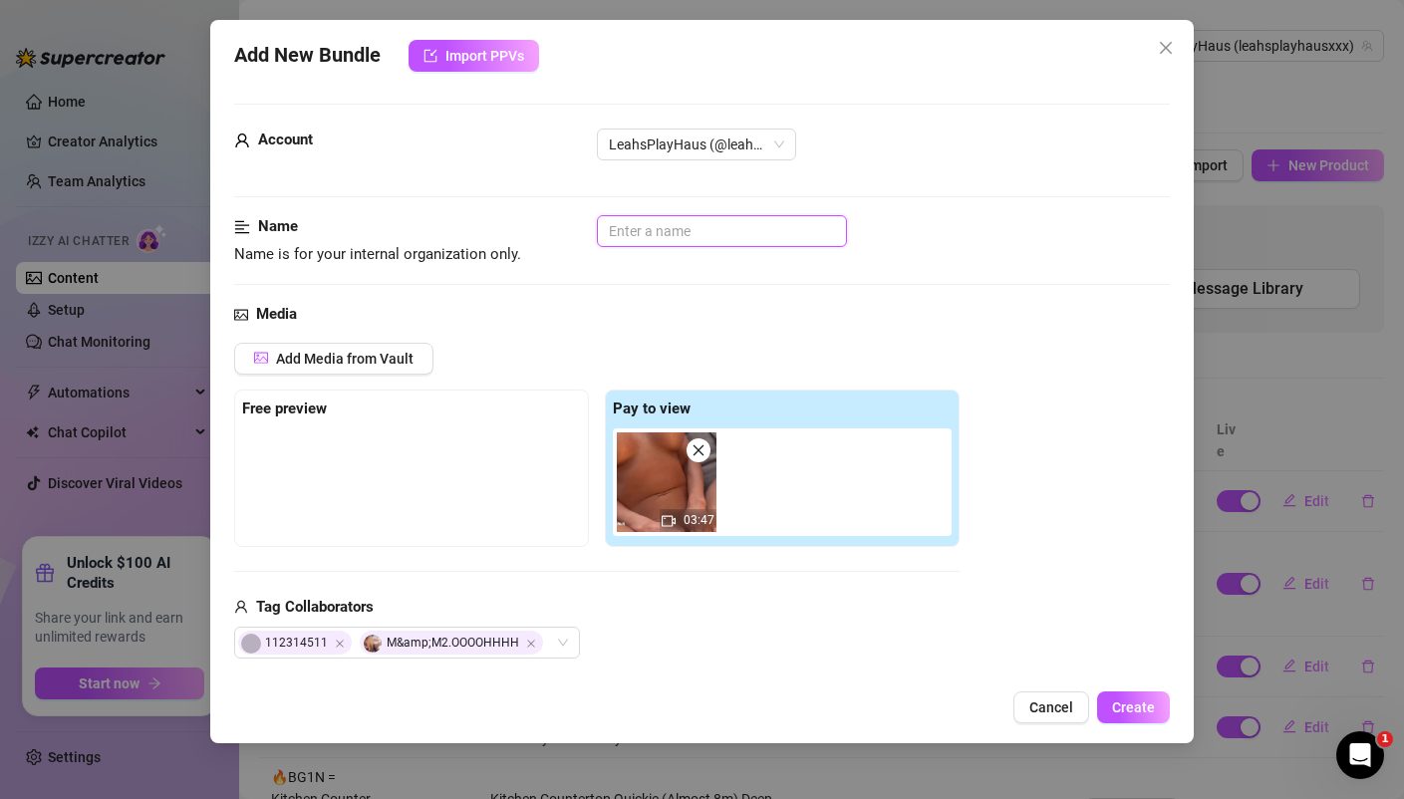
click at [672, 243] on input "text" at bounding box center [722, 231] width 250 height 32
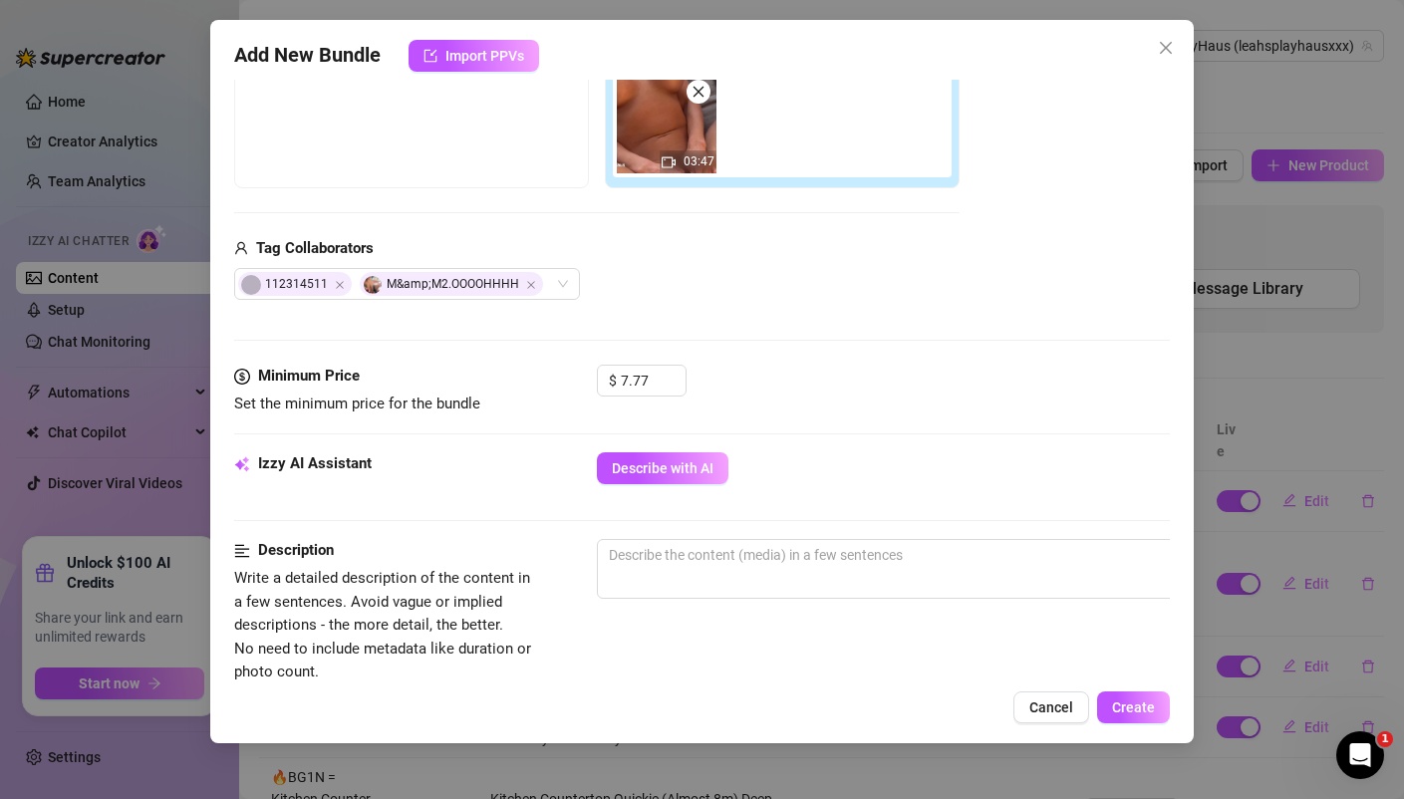
scroll to position [413, 0]
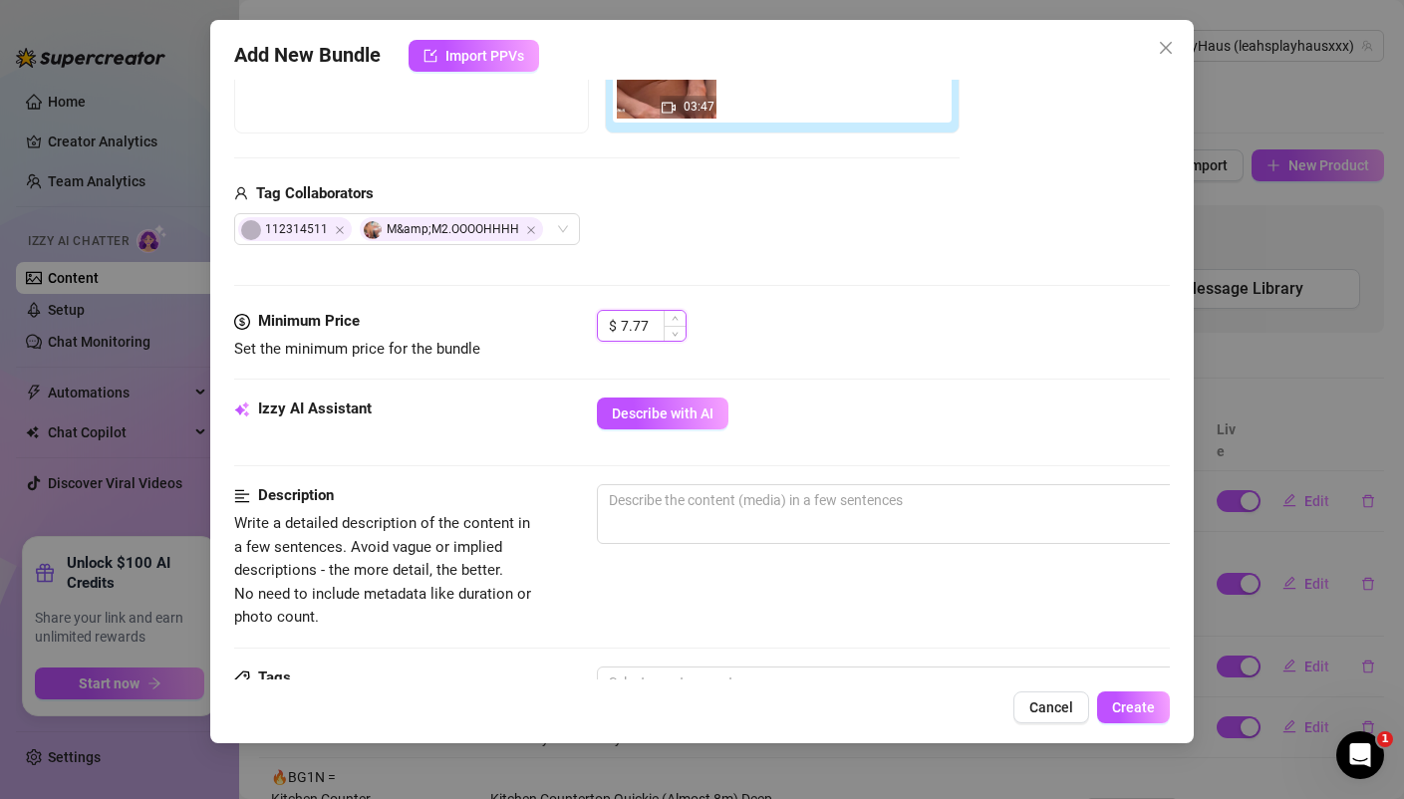
click at [653, 326] on input "7.77" at bounding box center [653, 326] width 65 height 30
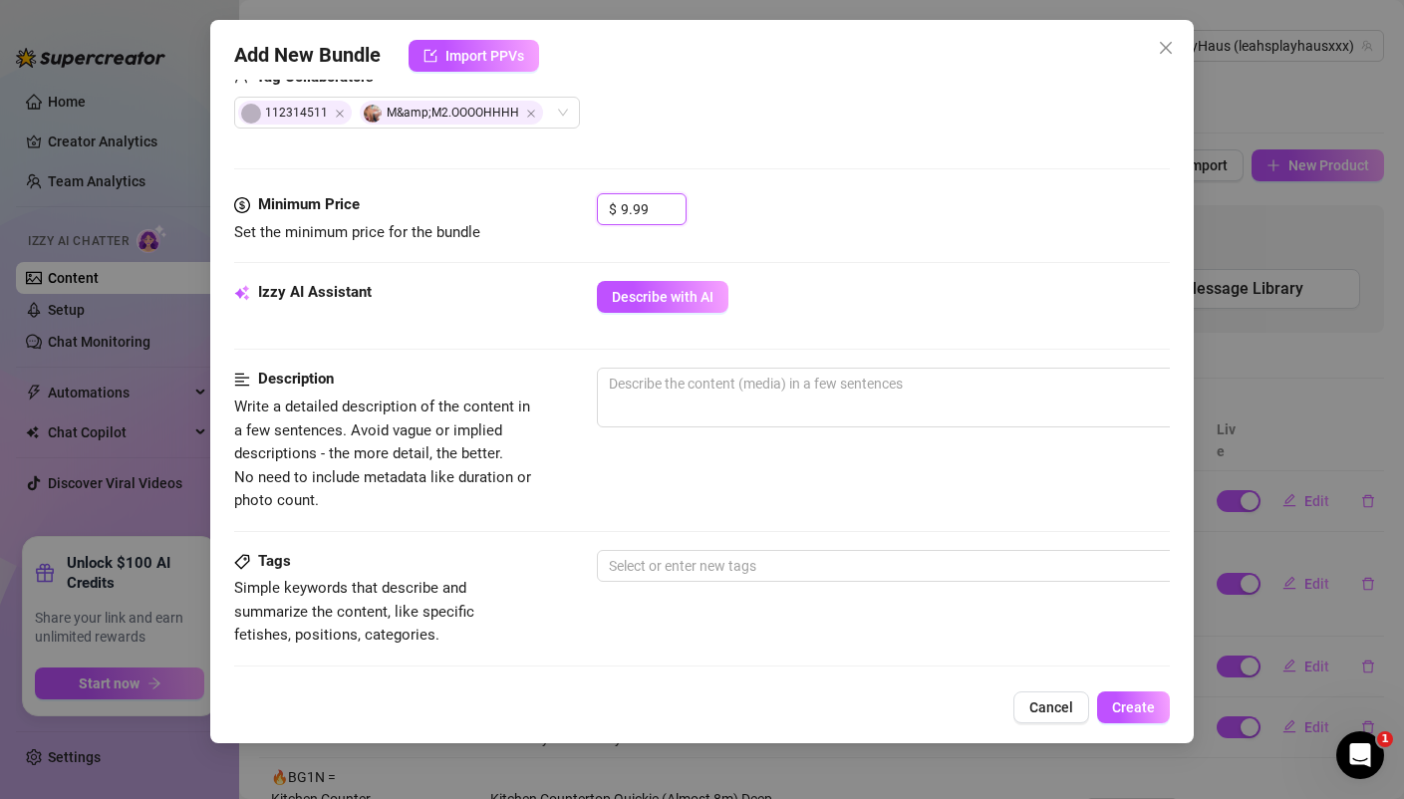
scroll to position [543, 0]
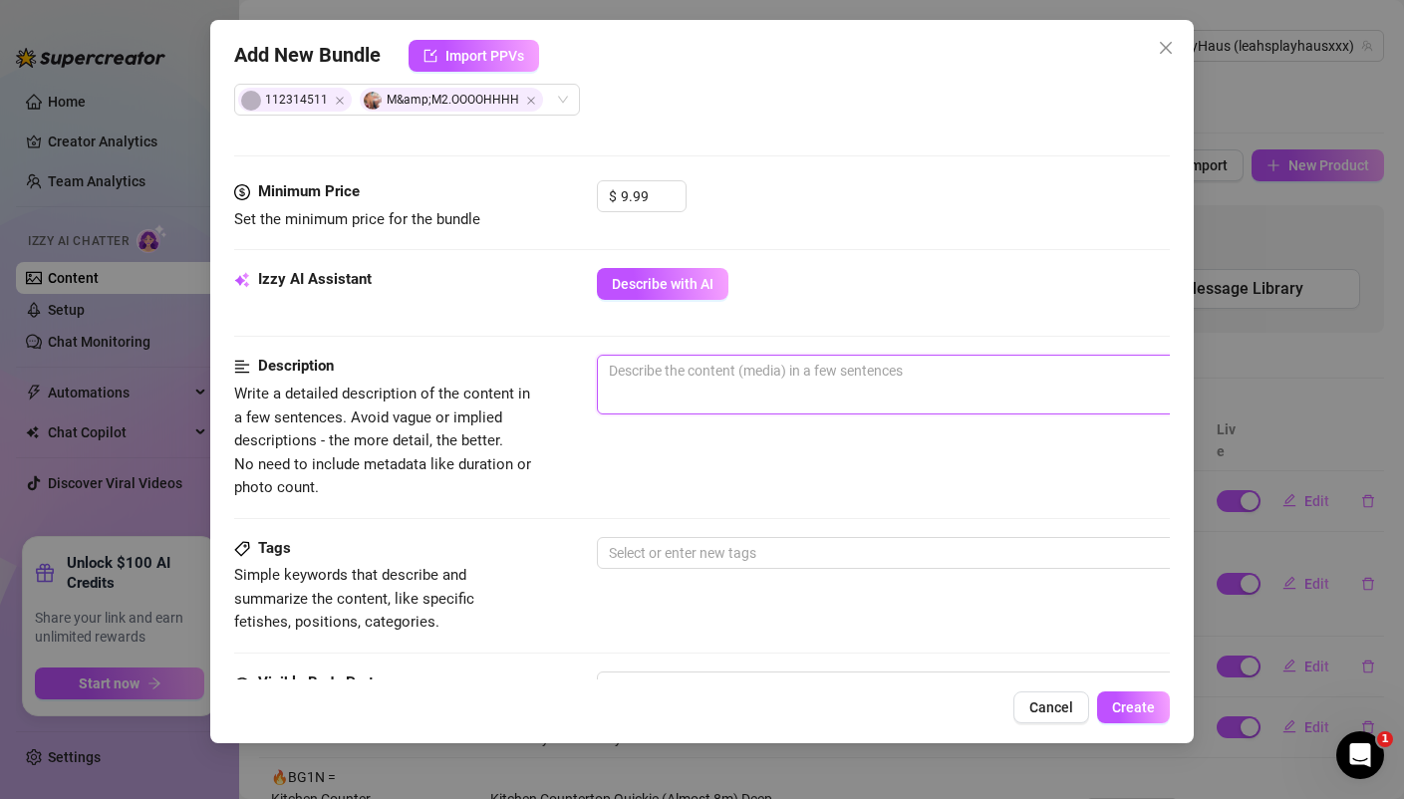
click at [630, 372] on textarea at bounding box center [945, 371] width 695 height 30
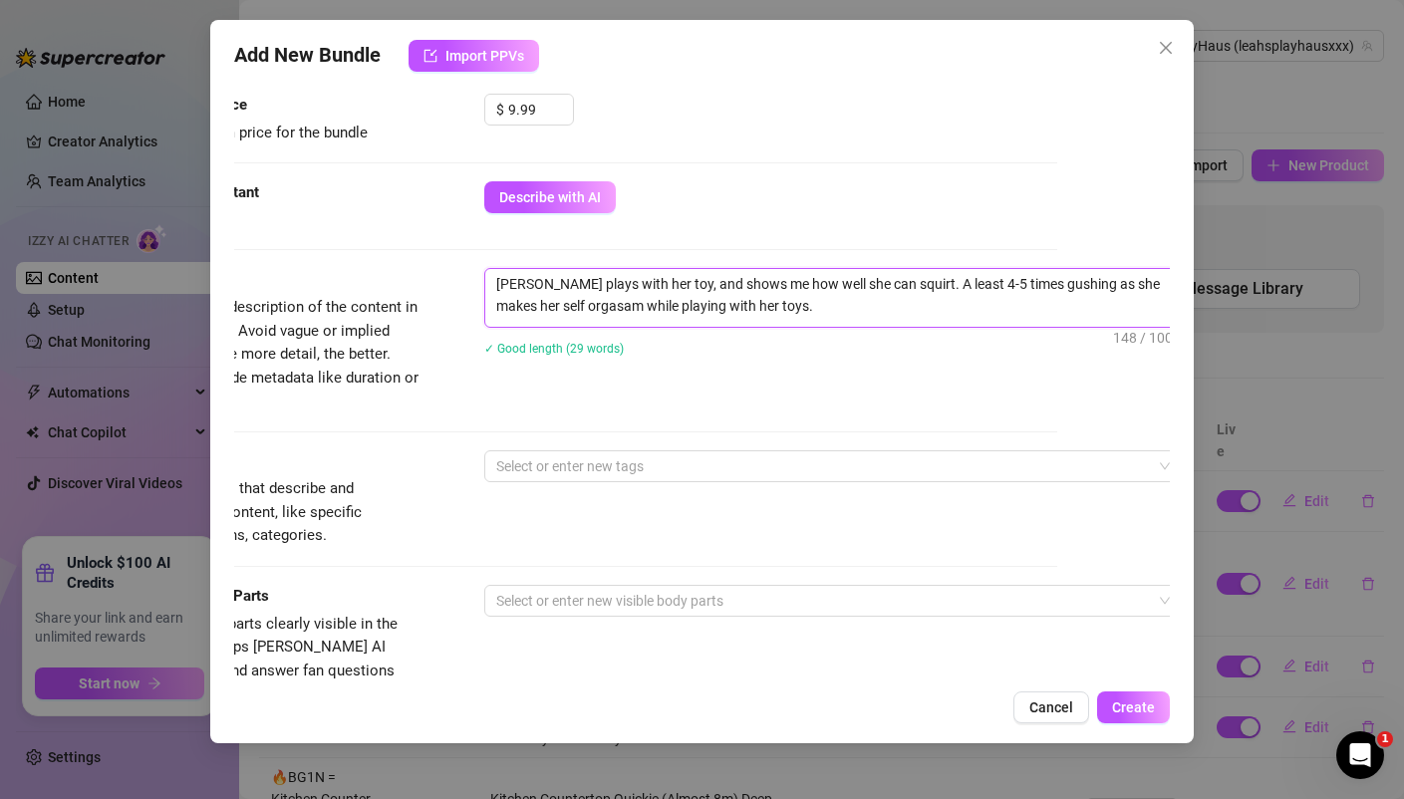
scroll to position [635, 113]
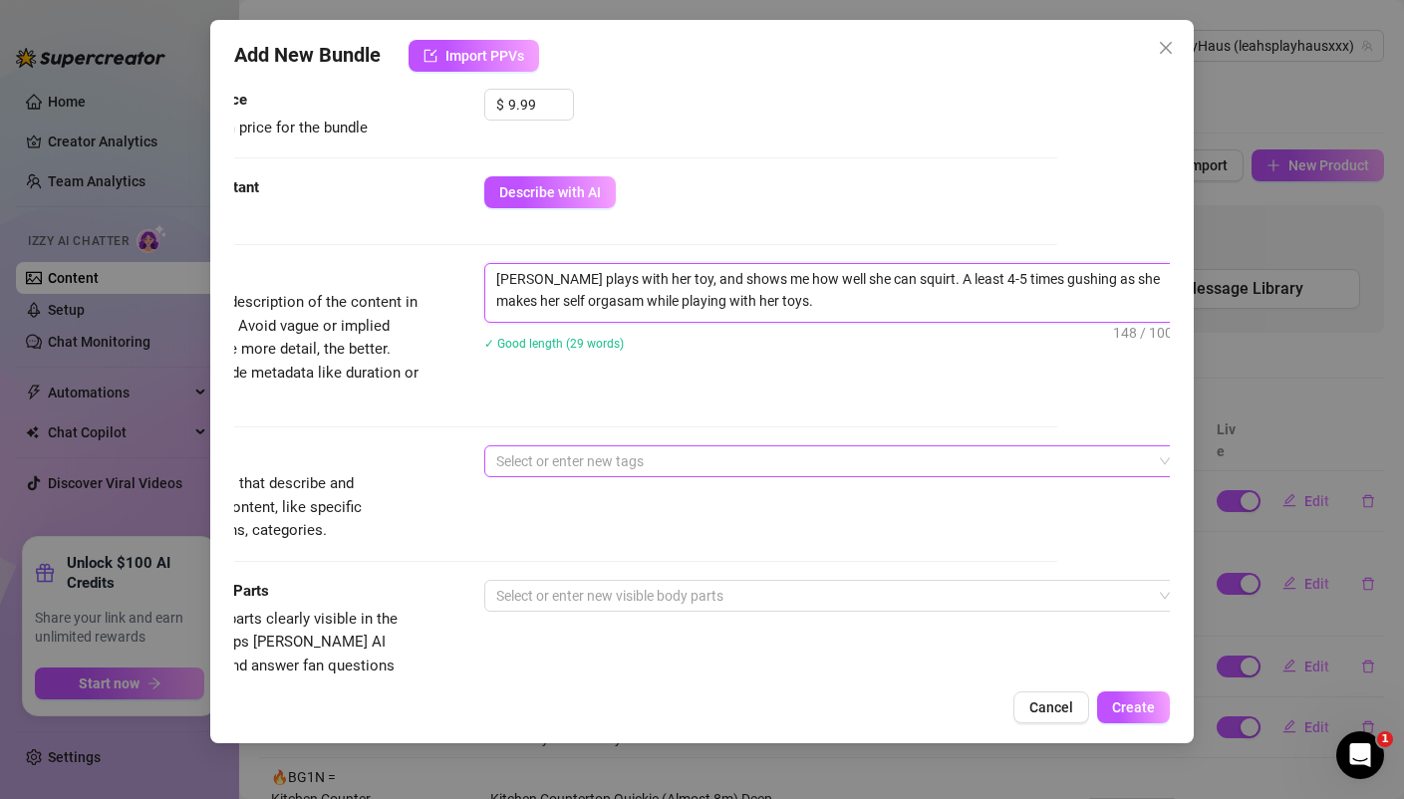
click at [550, 449] on div at bounding box center [822, 461] width 668 height 28
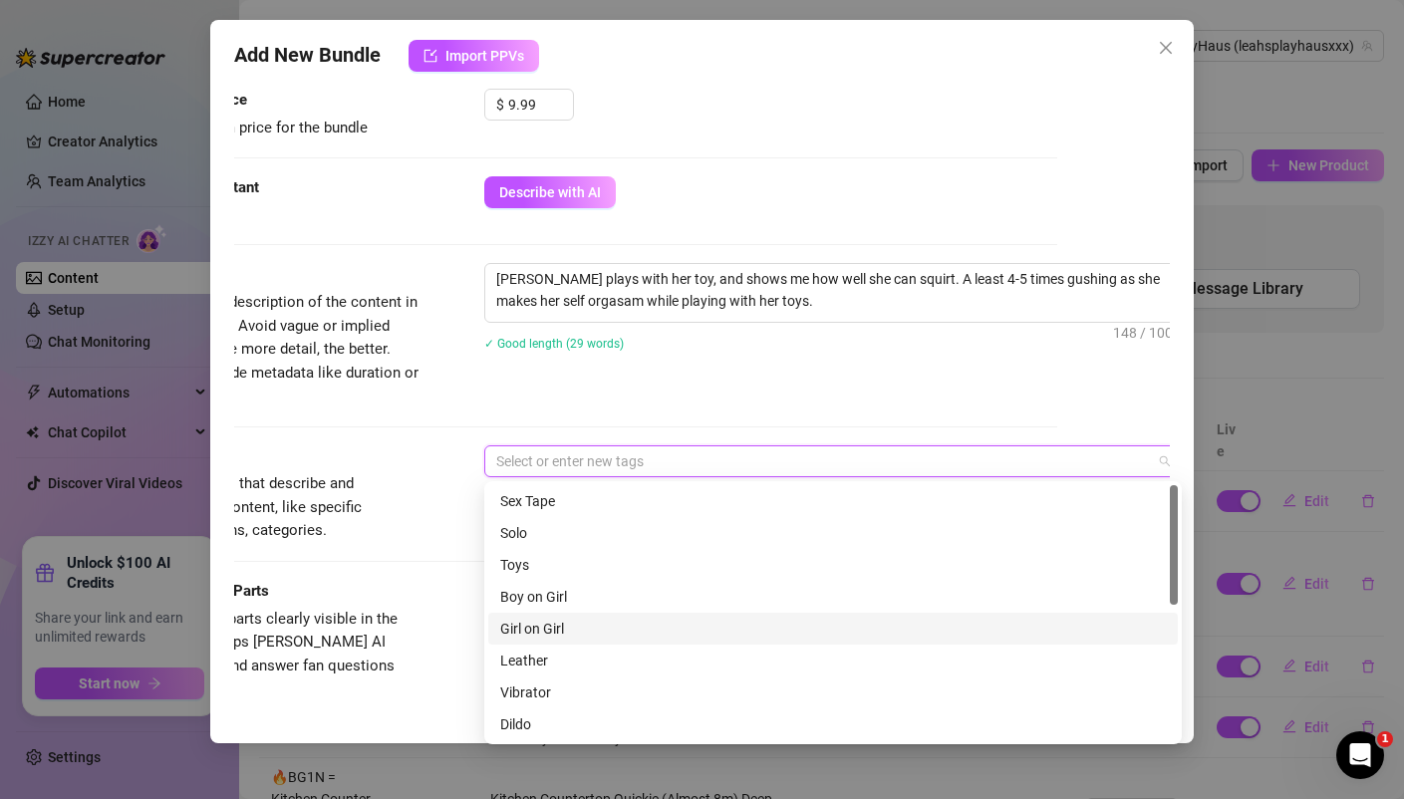
click at [552, 626] on div "Girl on Girl" at bounding box center [832, 629] width 665 height 22
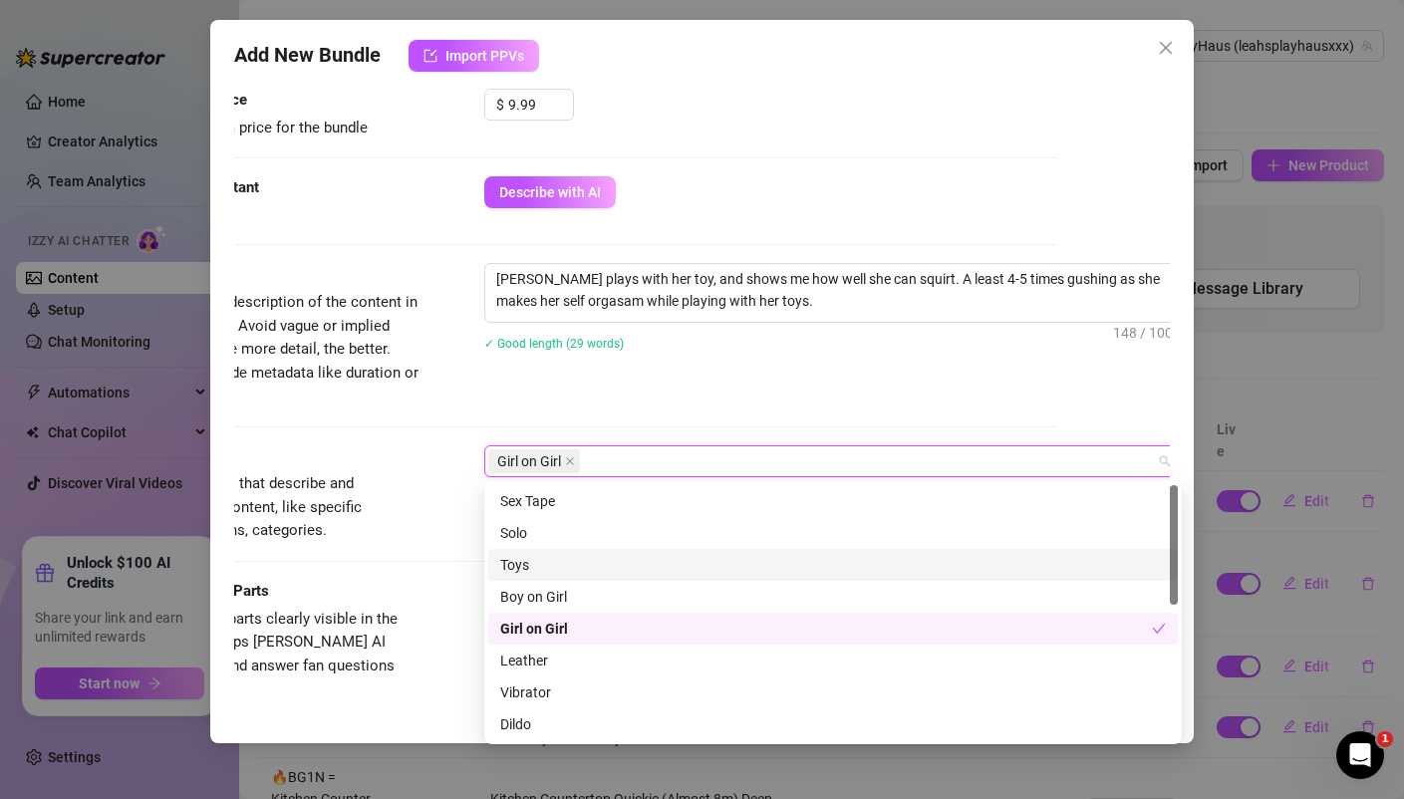
click at [533, 561] on div "Toys" at bounding box center [832, 565] width 665 height 22
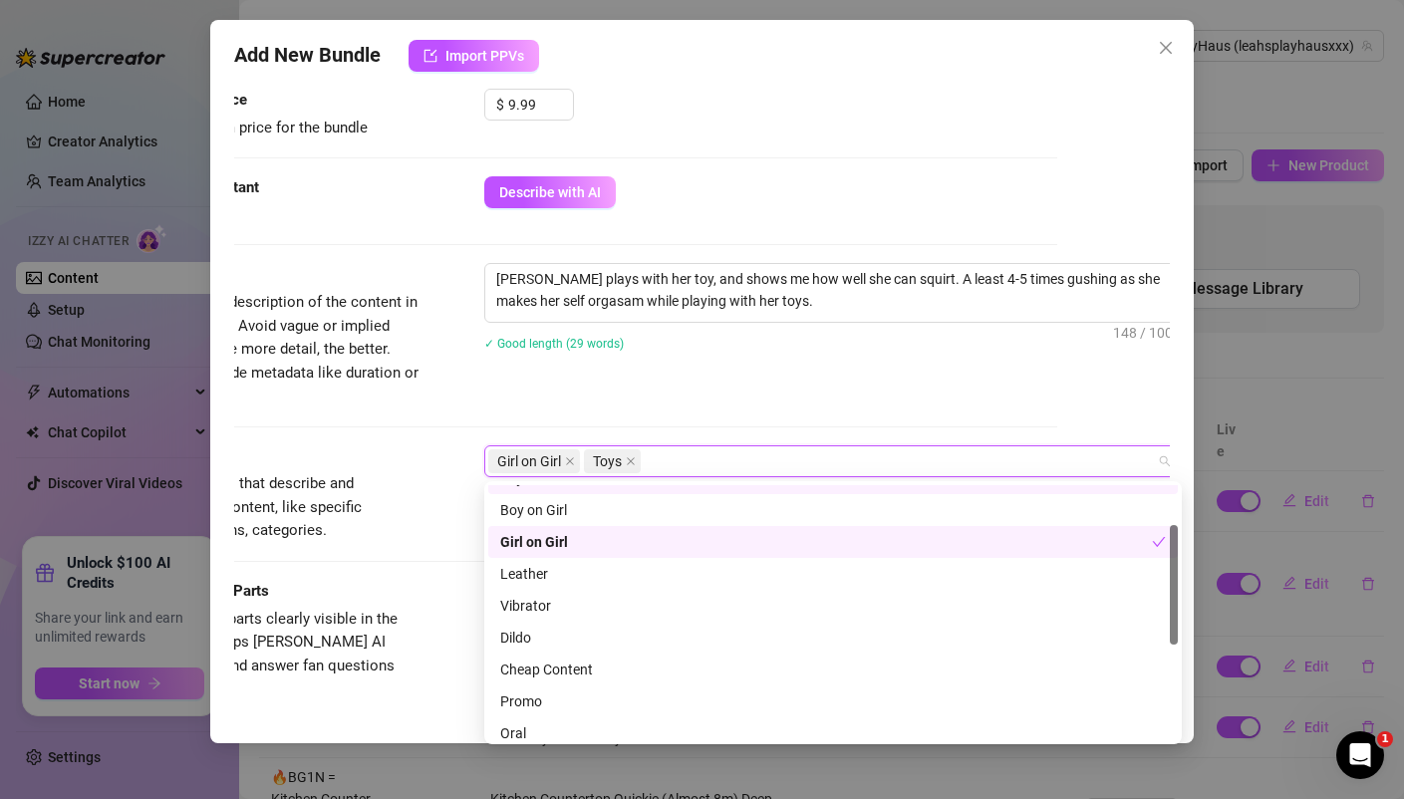
scroll to position [92, 0]
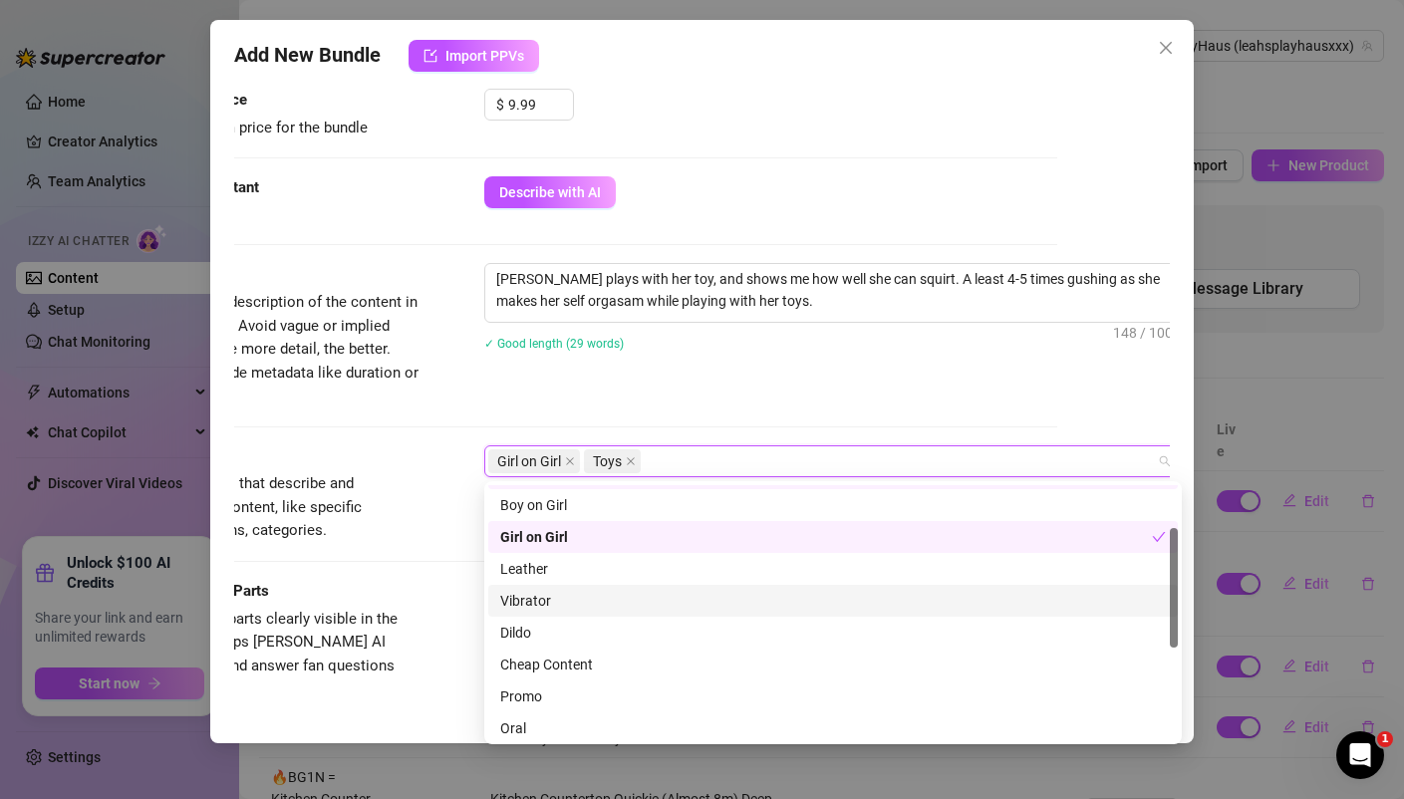
click at [537, 604] on div "Vibrator" at bounding box center [832, 601] width 665 height 22
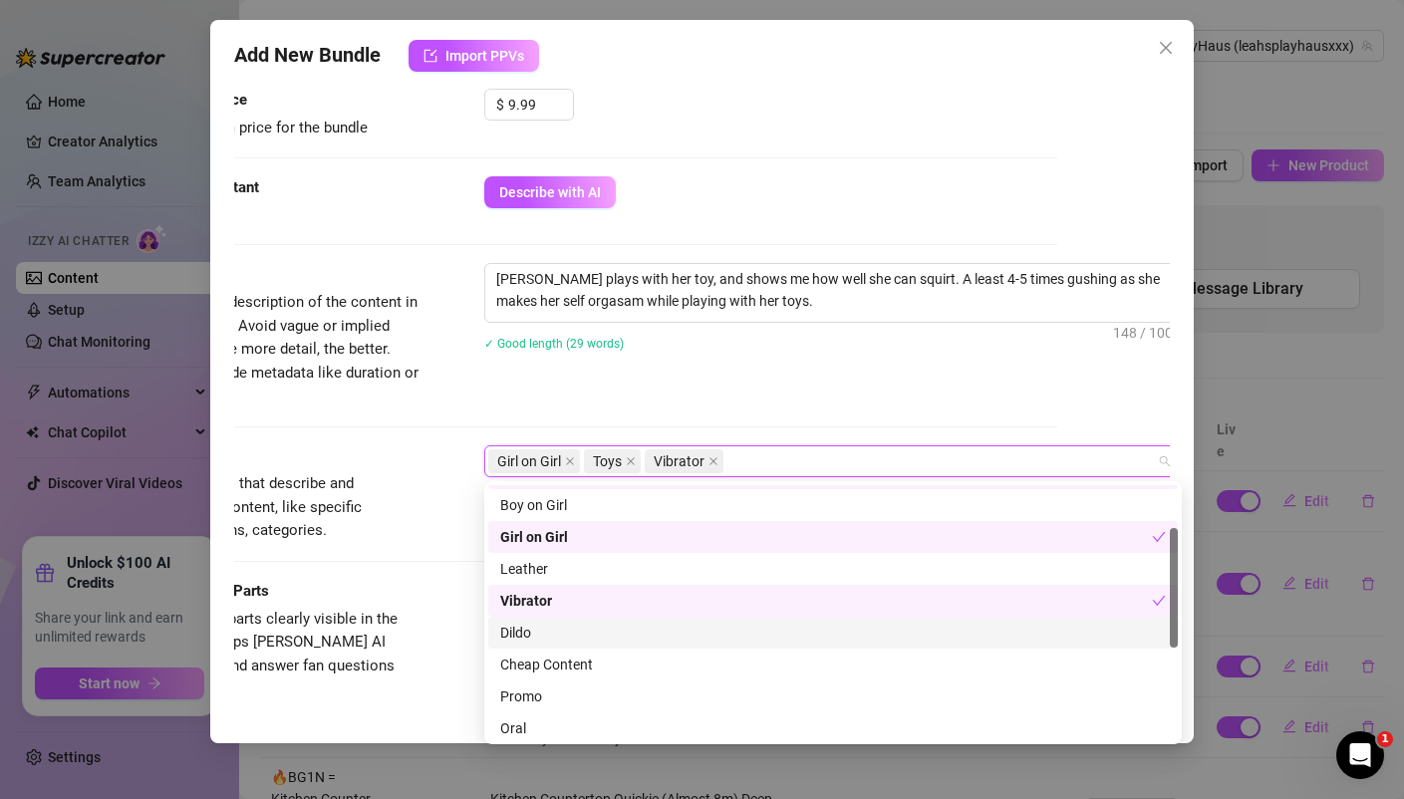
click at [537, 627] on div "Dildo" at bounding box center [832, 633] width 665 height 22
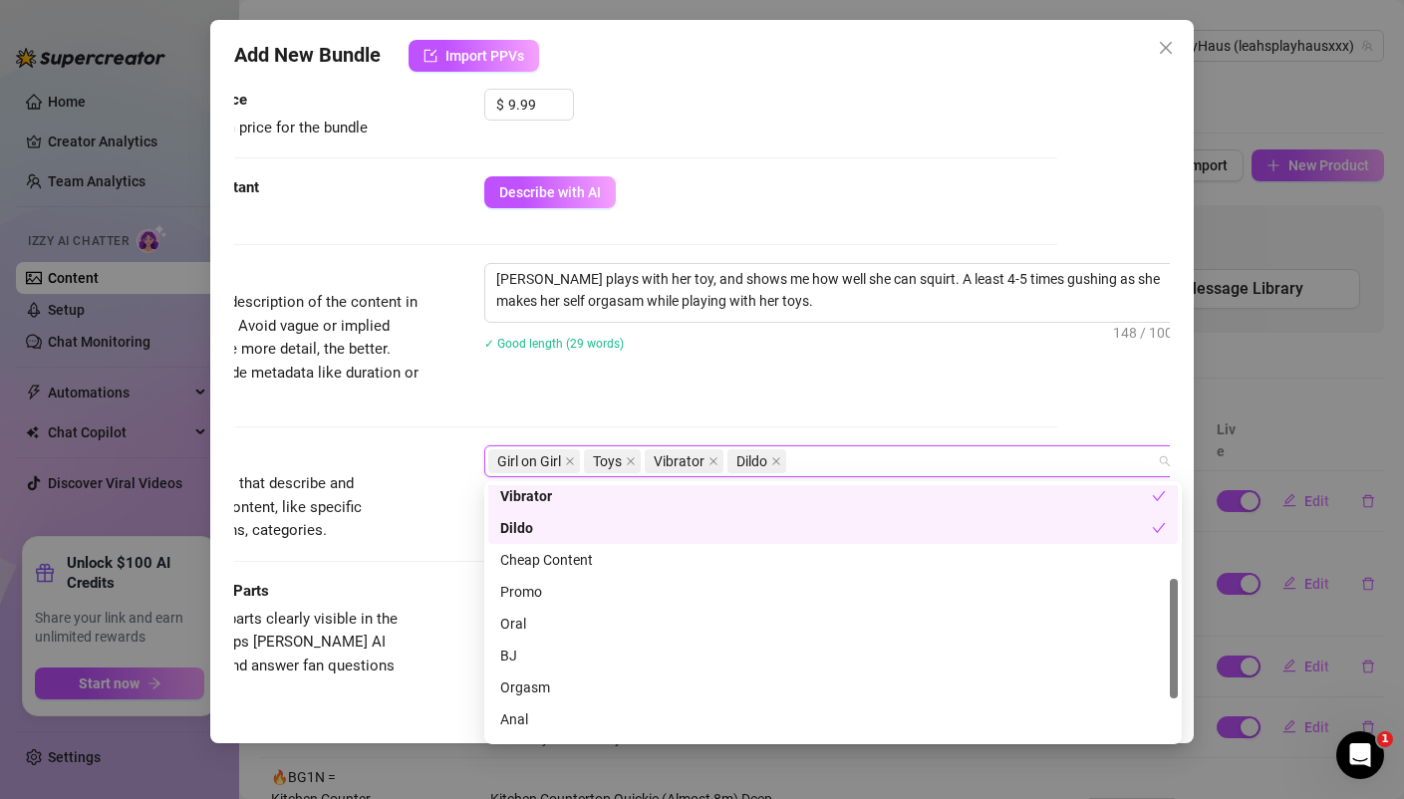
scroll to position [198, 0]
click at [544, 556] on div "Cheap Content" at bounding box center [832, 558] width 665 height 22
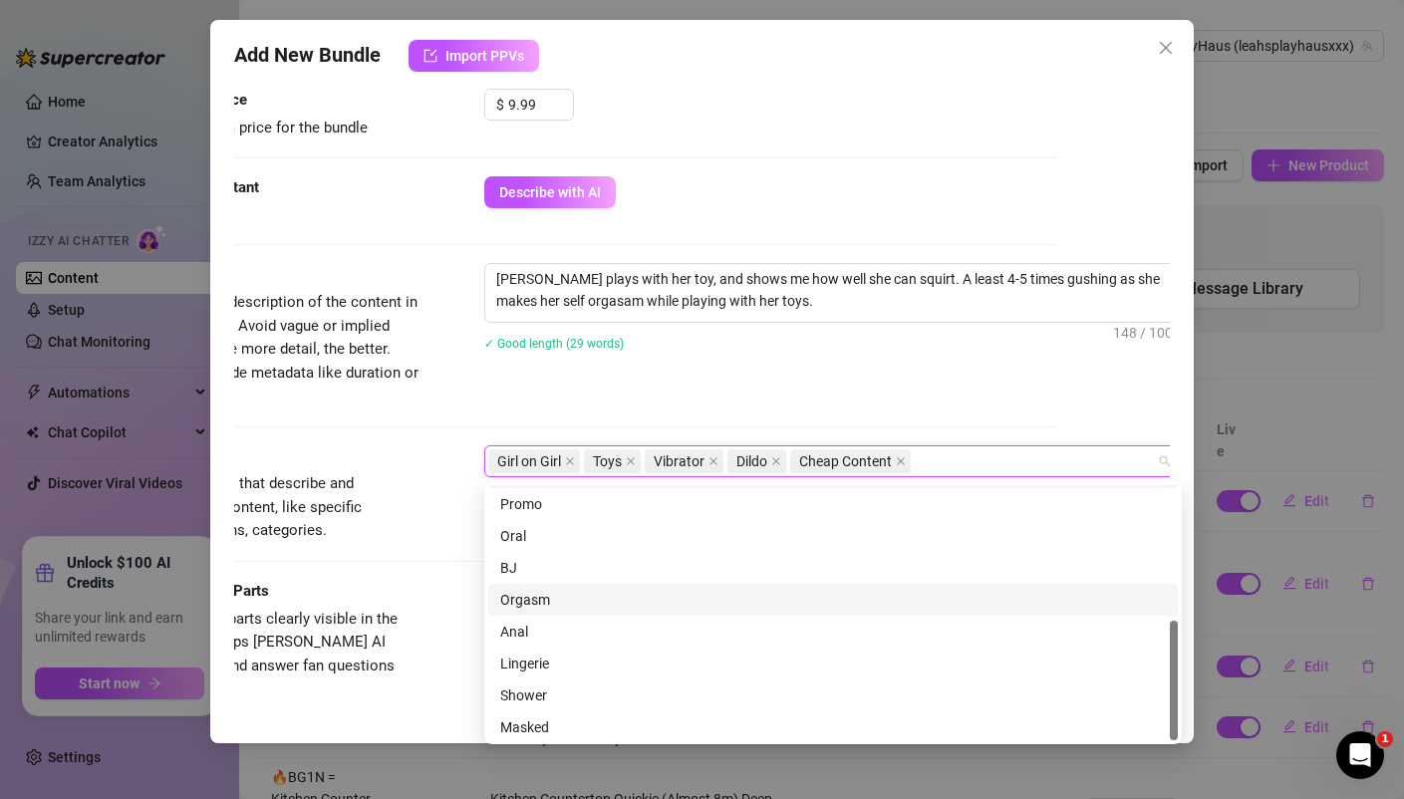
scroll to position [287, 0]
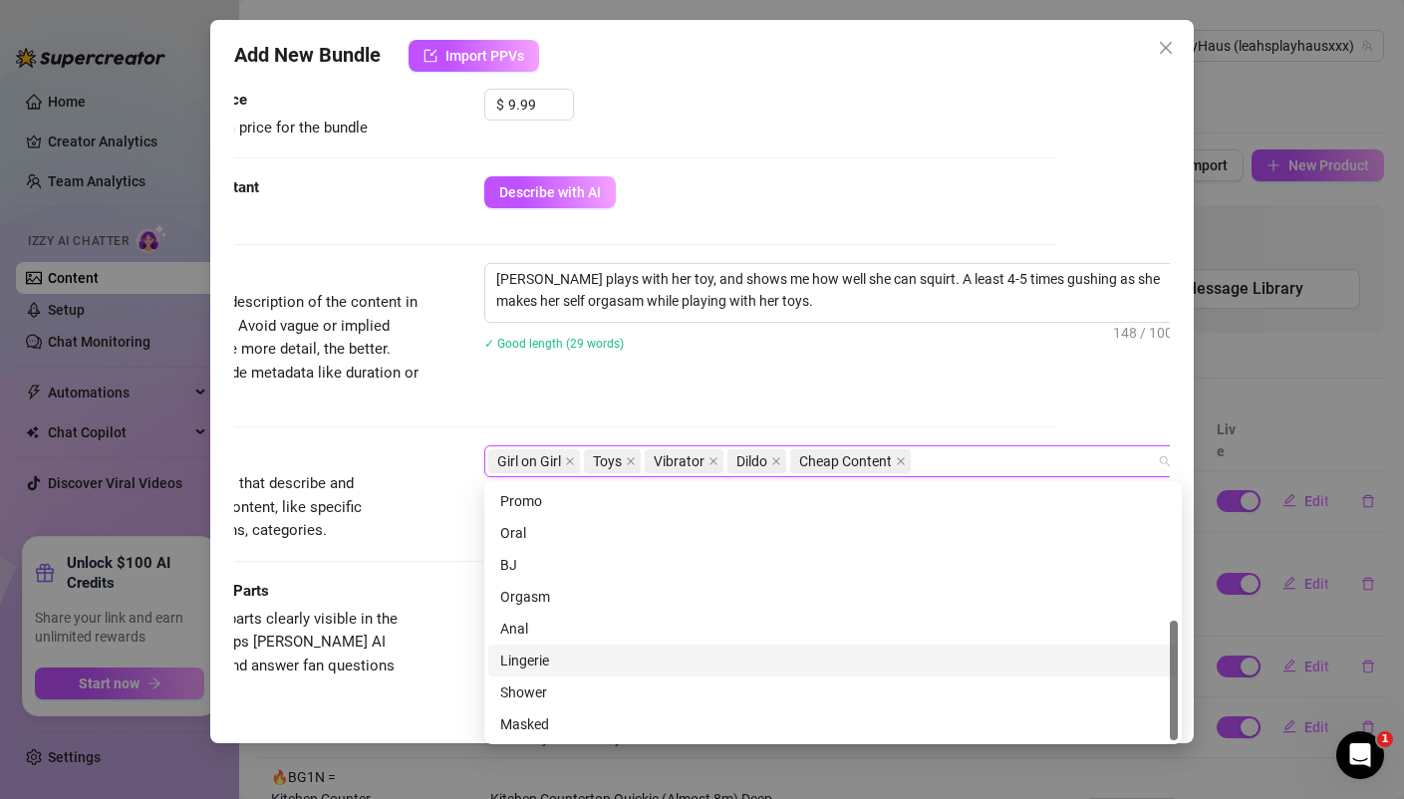
click at [535, 657] on div "Lingerie" at bounding box center [832, 660] width 665 height 22
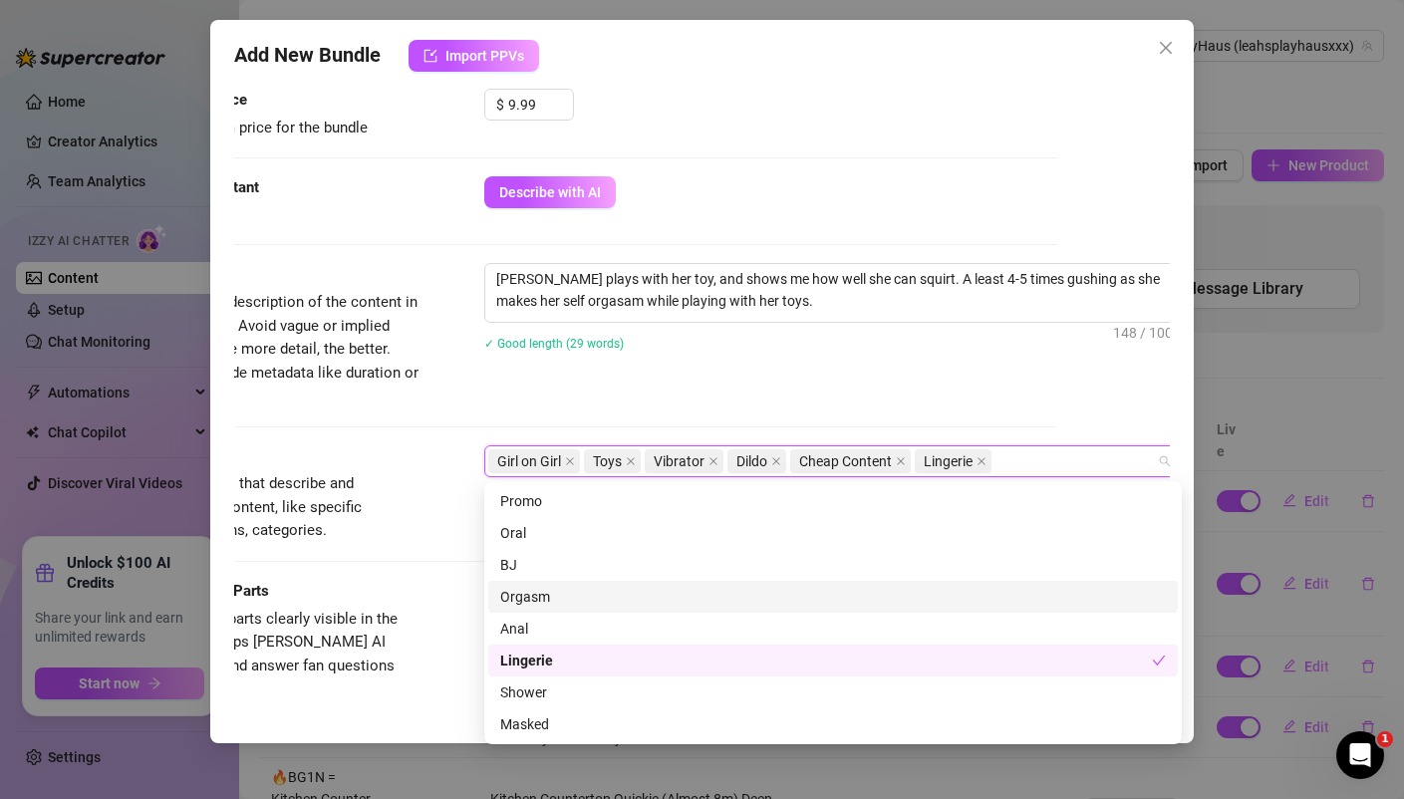
click at [539, 596] on div "Orgasm" at bounding box center [832, 597] width 665 height 22
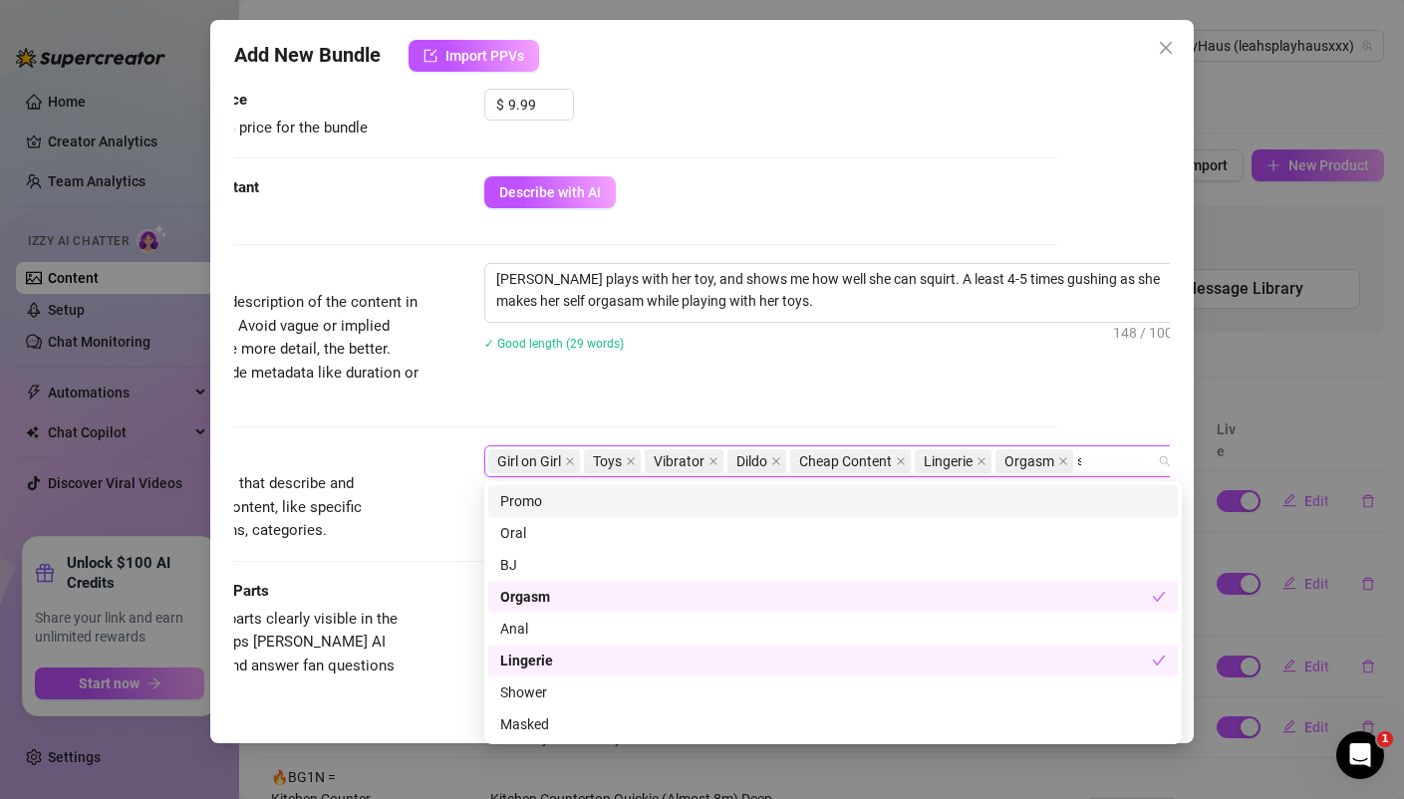
scroll to position [0, 0]
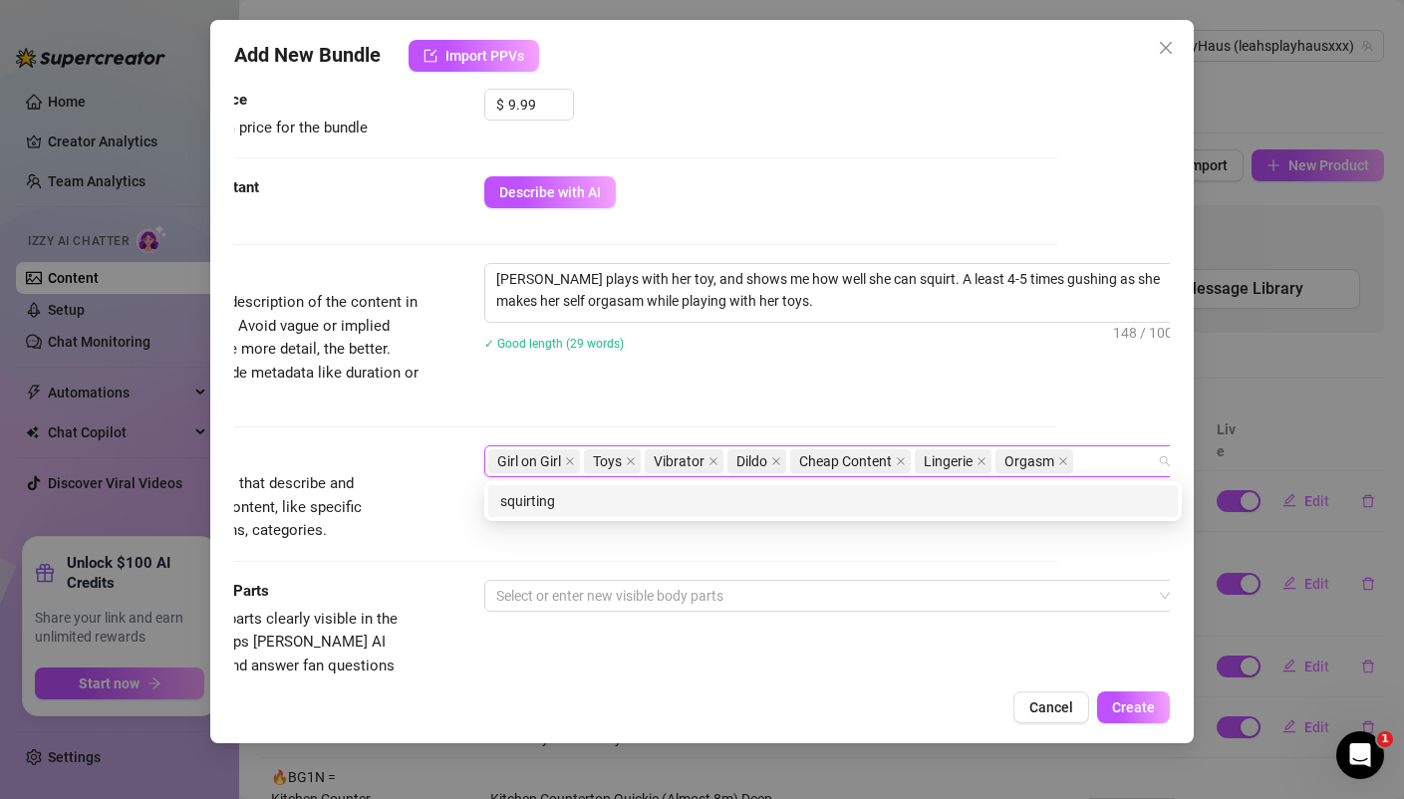
click at [623, 379] on div "Description Write a detailed description of the content in a few sentences. Avo…" at bounding box center [589, 335] width 934 height 144
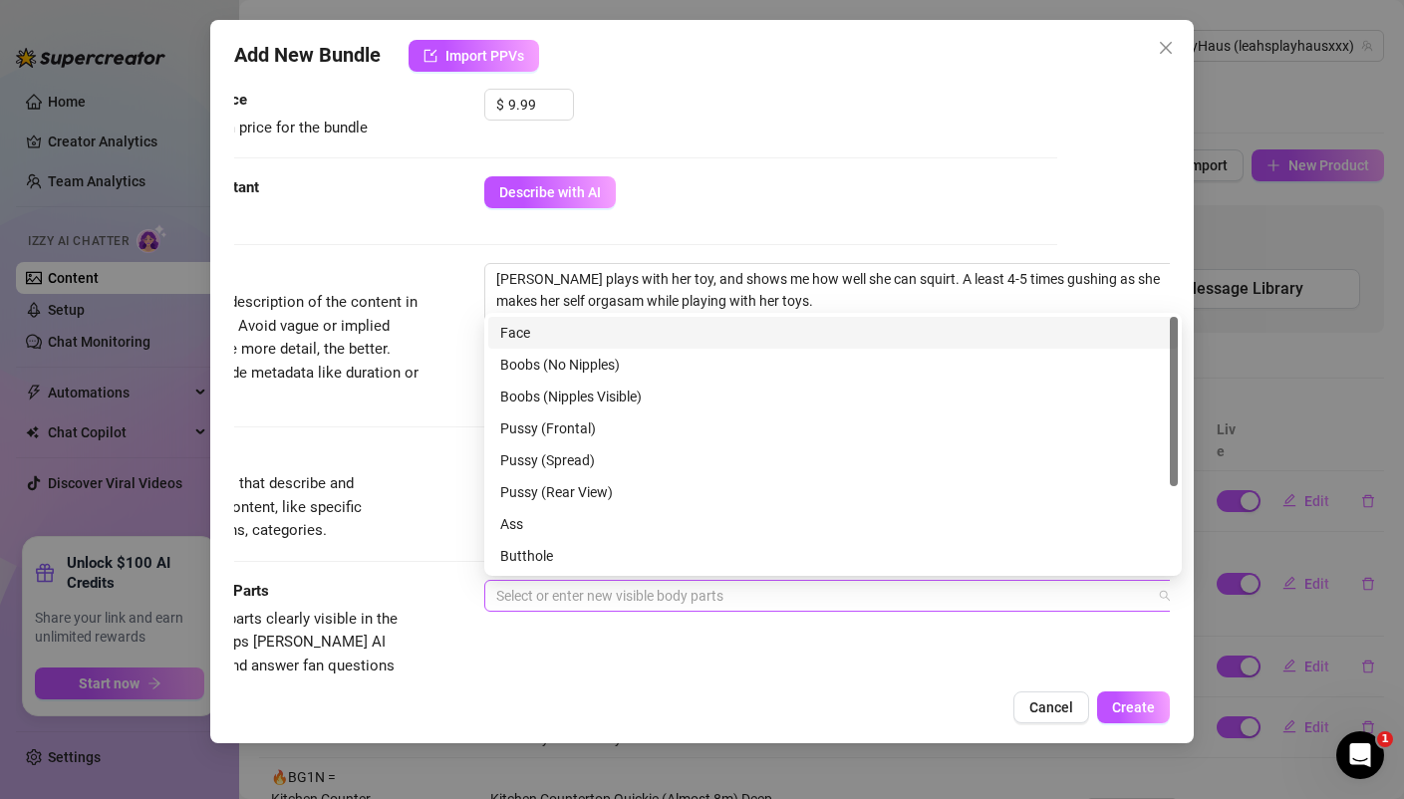
click at [596, 598] on div at bounding box center [822, 596] width 668 height 28
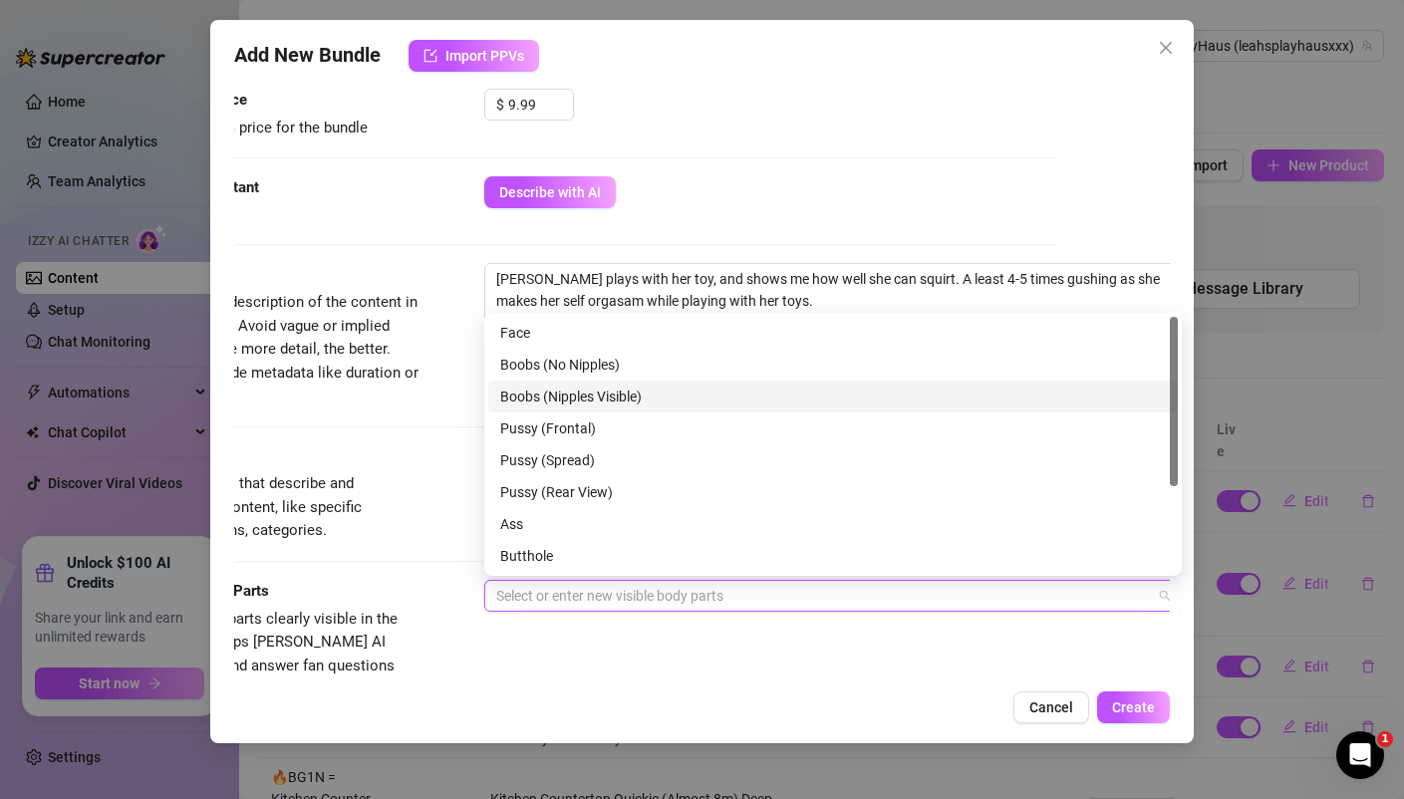
click at [589, 404] on div "Boobs (Nipples Visible)" at bounding box center [832, 397] width 665 height 22
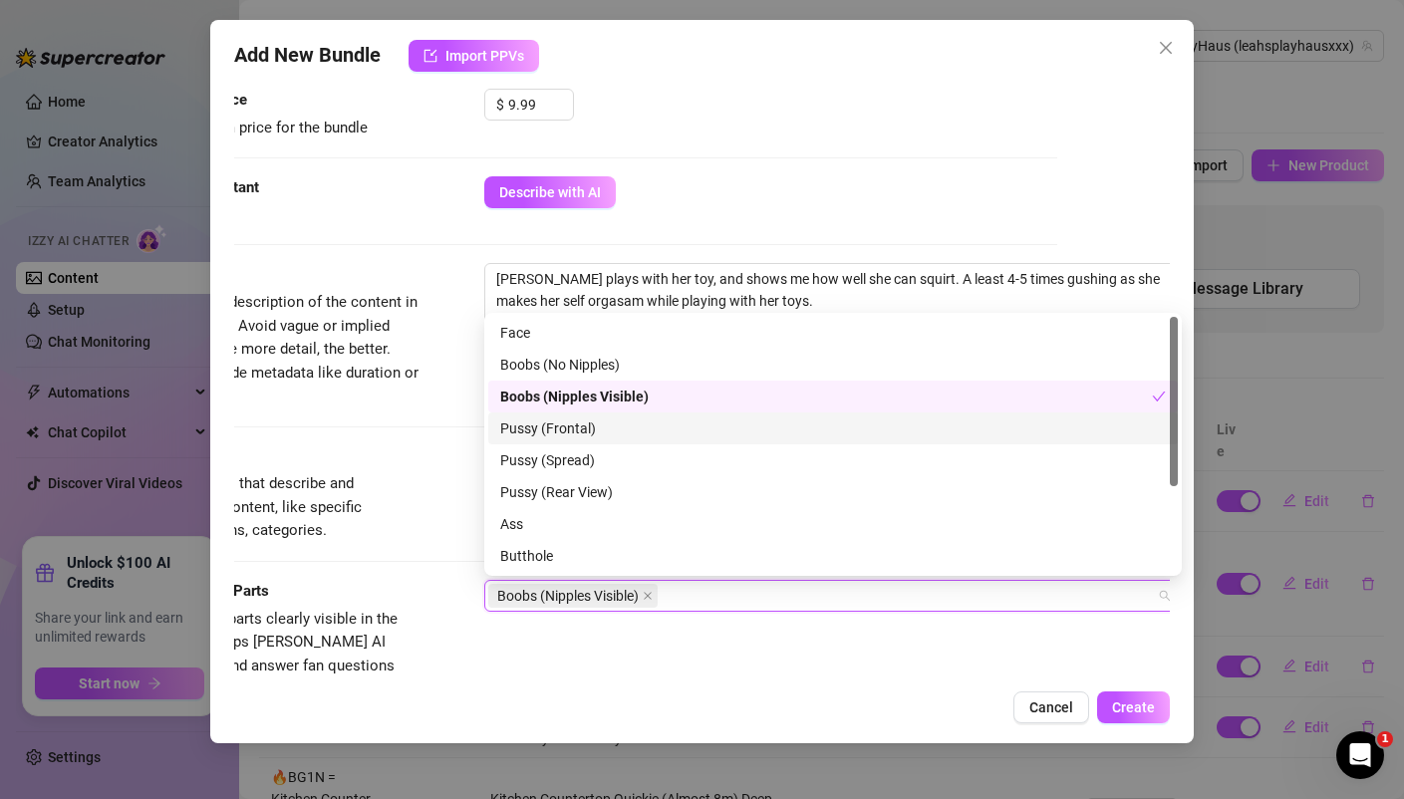
click at [578, 429] on div "Pussy (Frontal)" at bounding box center [832, 428] width 665 height 22
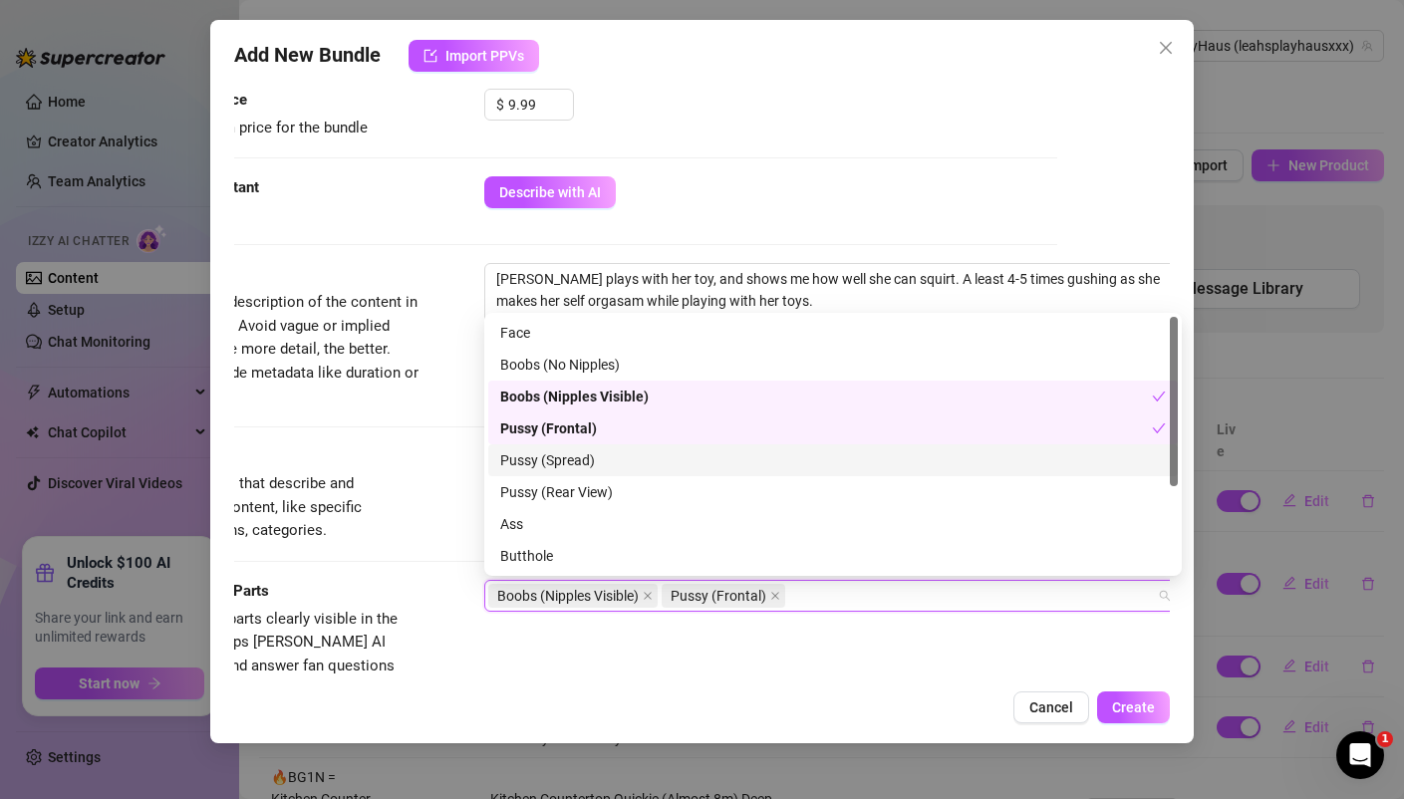
click at [576, 462] on div "Pussy (Spread)" at bounding box center [832, 460] width 665 height 22
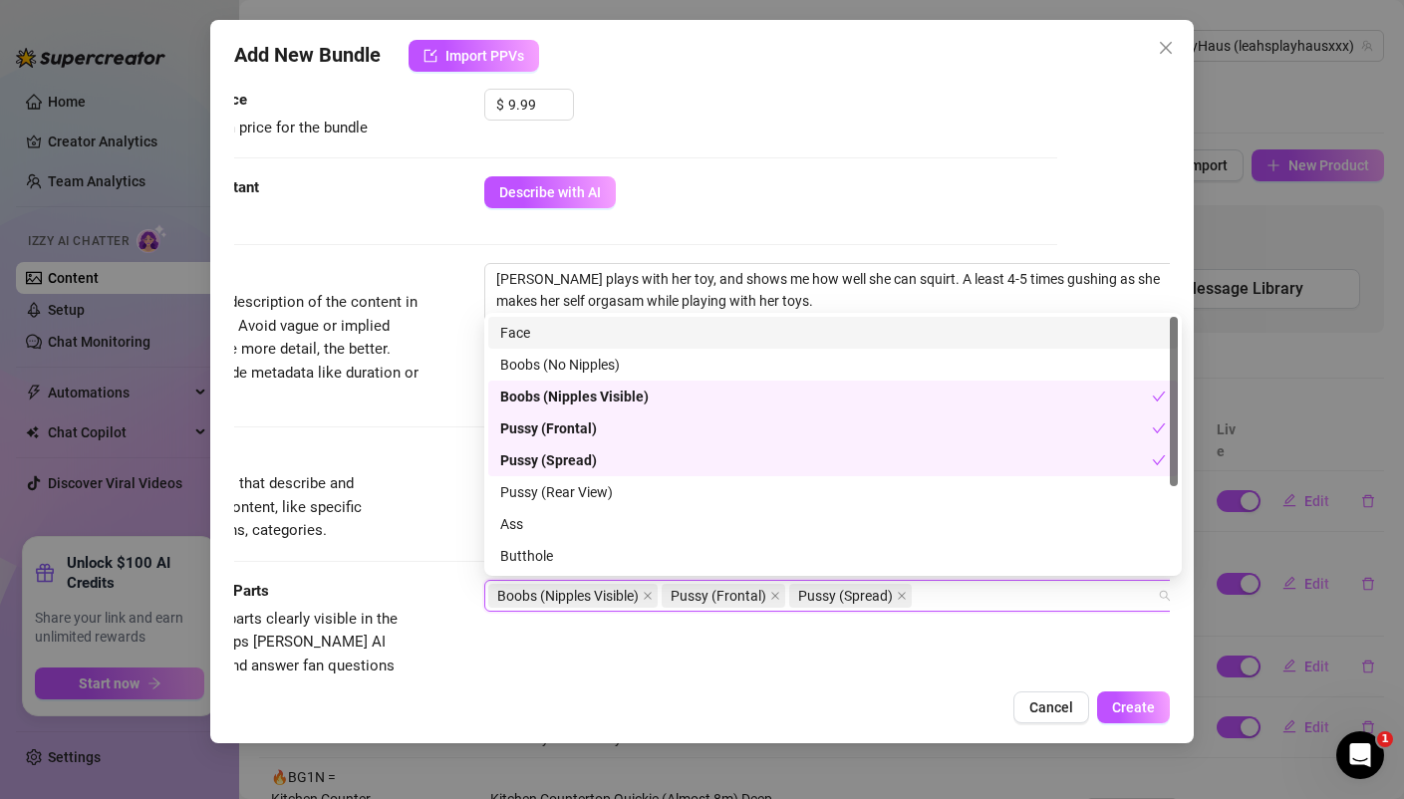
click at [535, 331] on div "Face" at bounding box center [832, 333] width 665 height 22
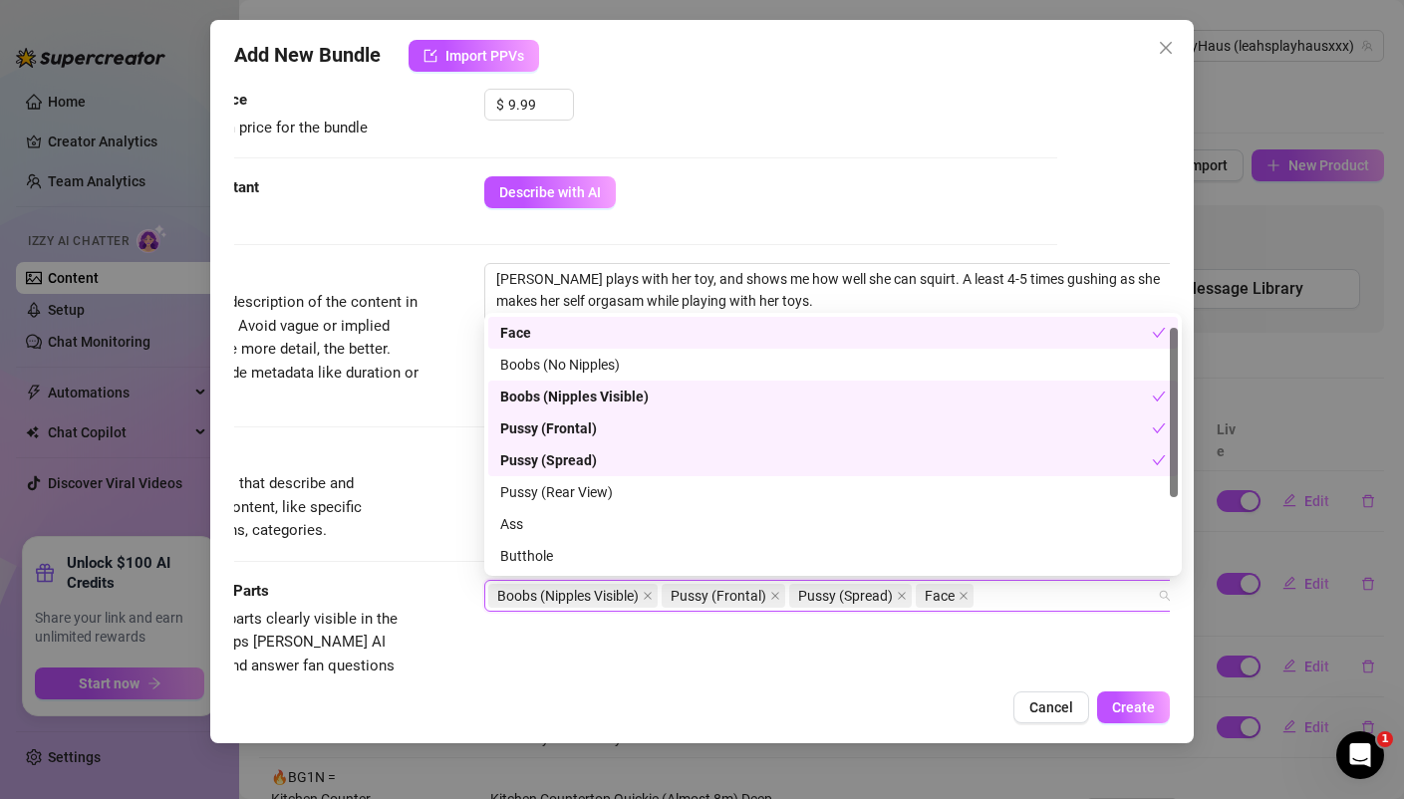
scroll to position [128, 0]
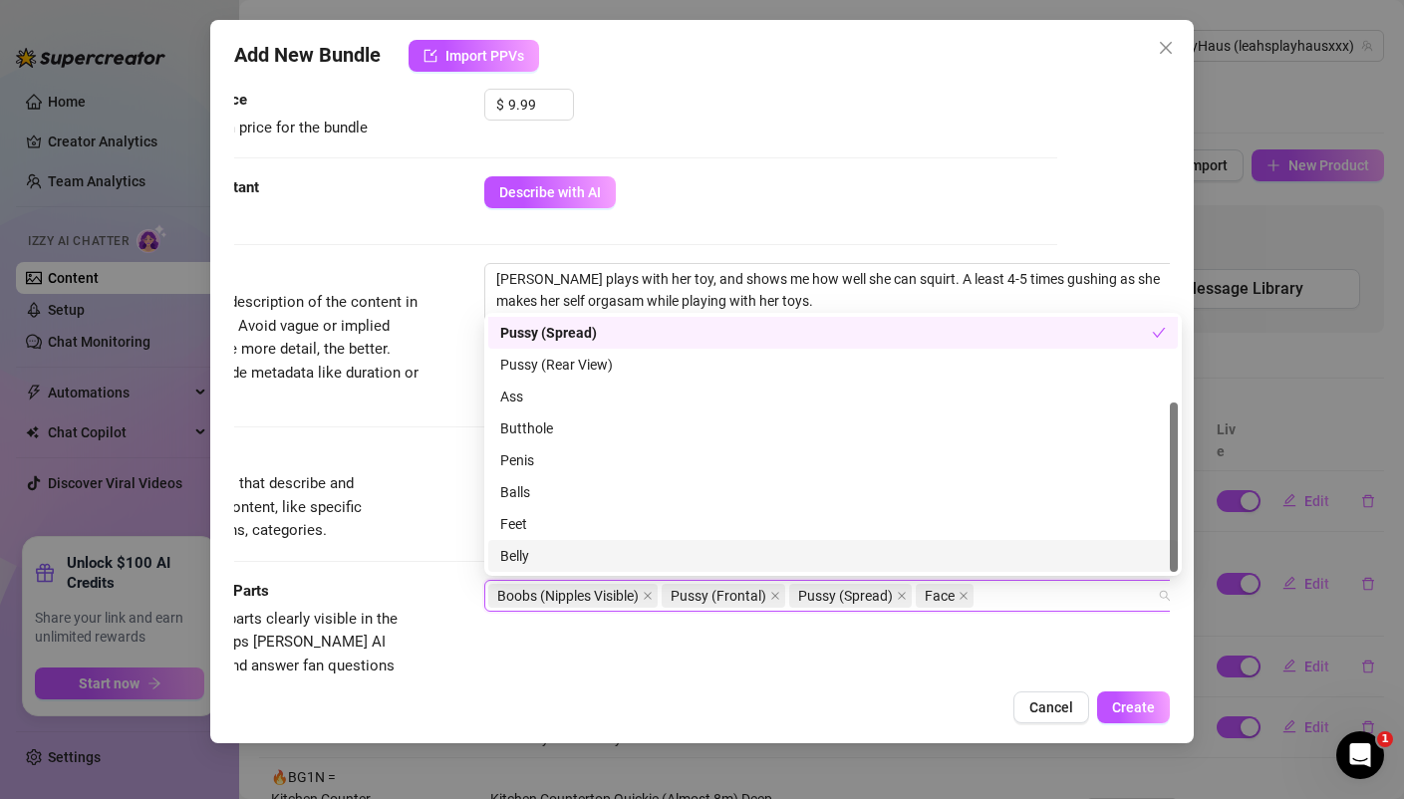
click at [567, 665] on div "Visible Body Parts Select the body parts clearly visible in the content. This h…" at bounding box center [589, 641] width 934 height 122
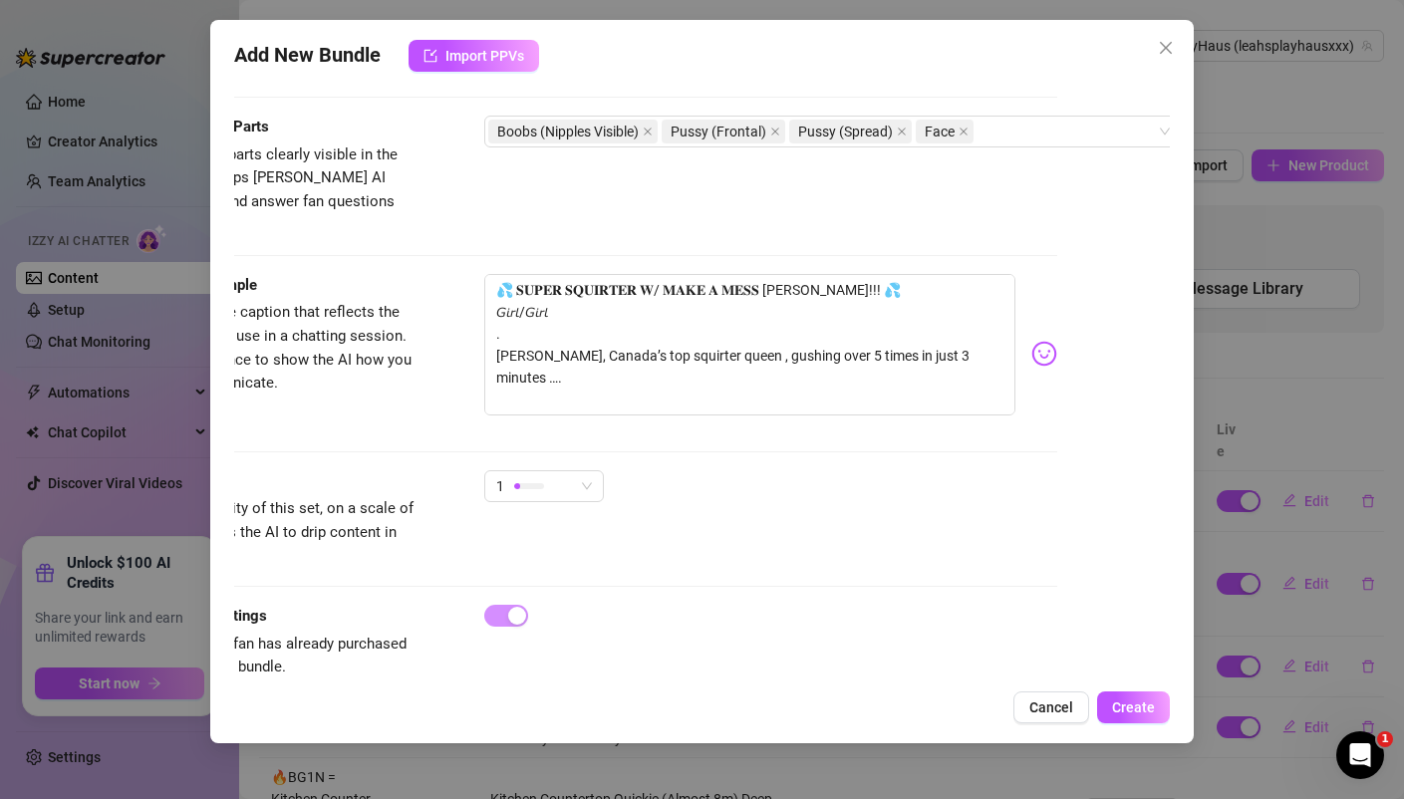
scroll to position [1102, 109]
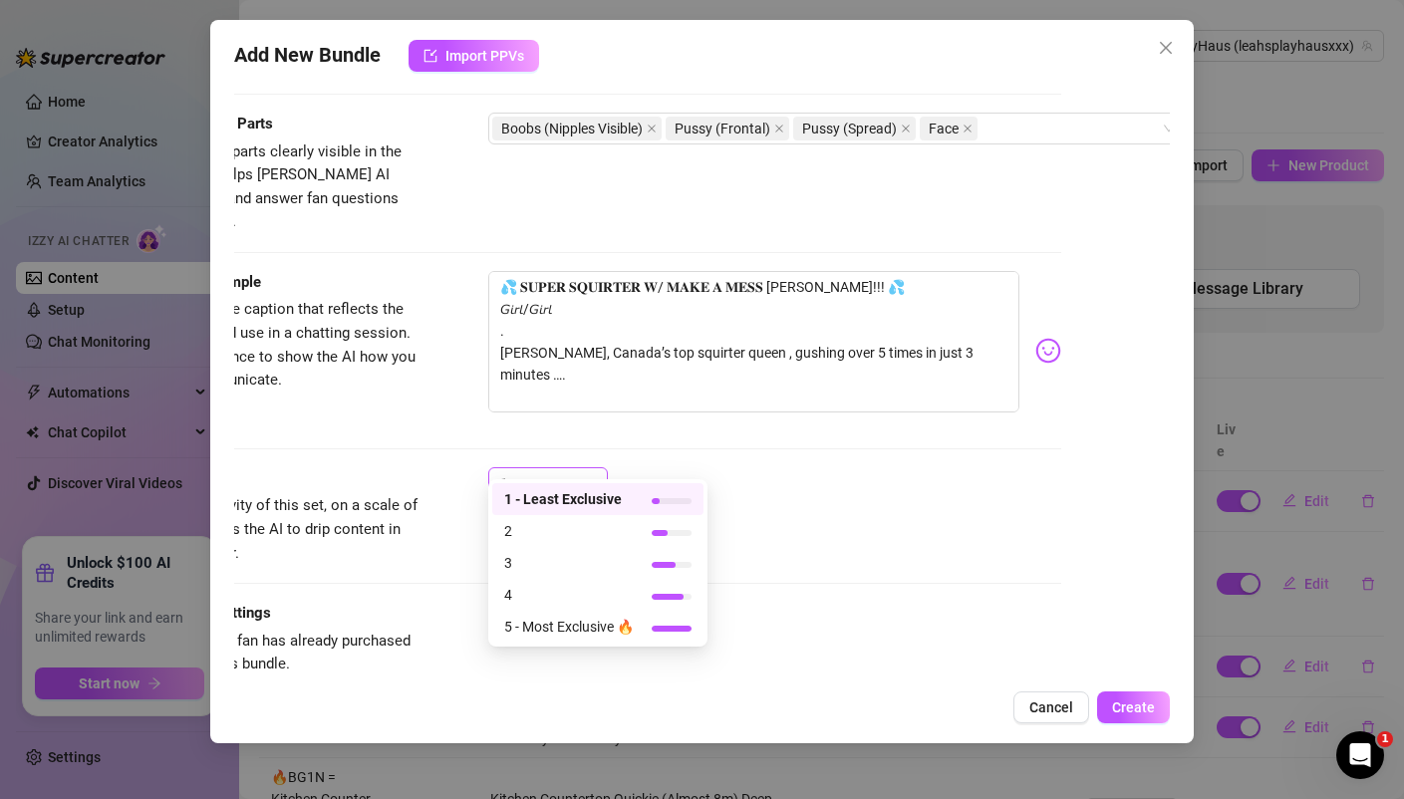
click at [535, 473] on div at bounding box center [533, 482] width 30 height 19
click at [548, 529] on span "2" at bounding box center [569, 531] width 130 height 22
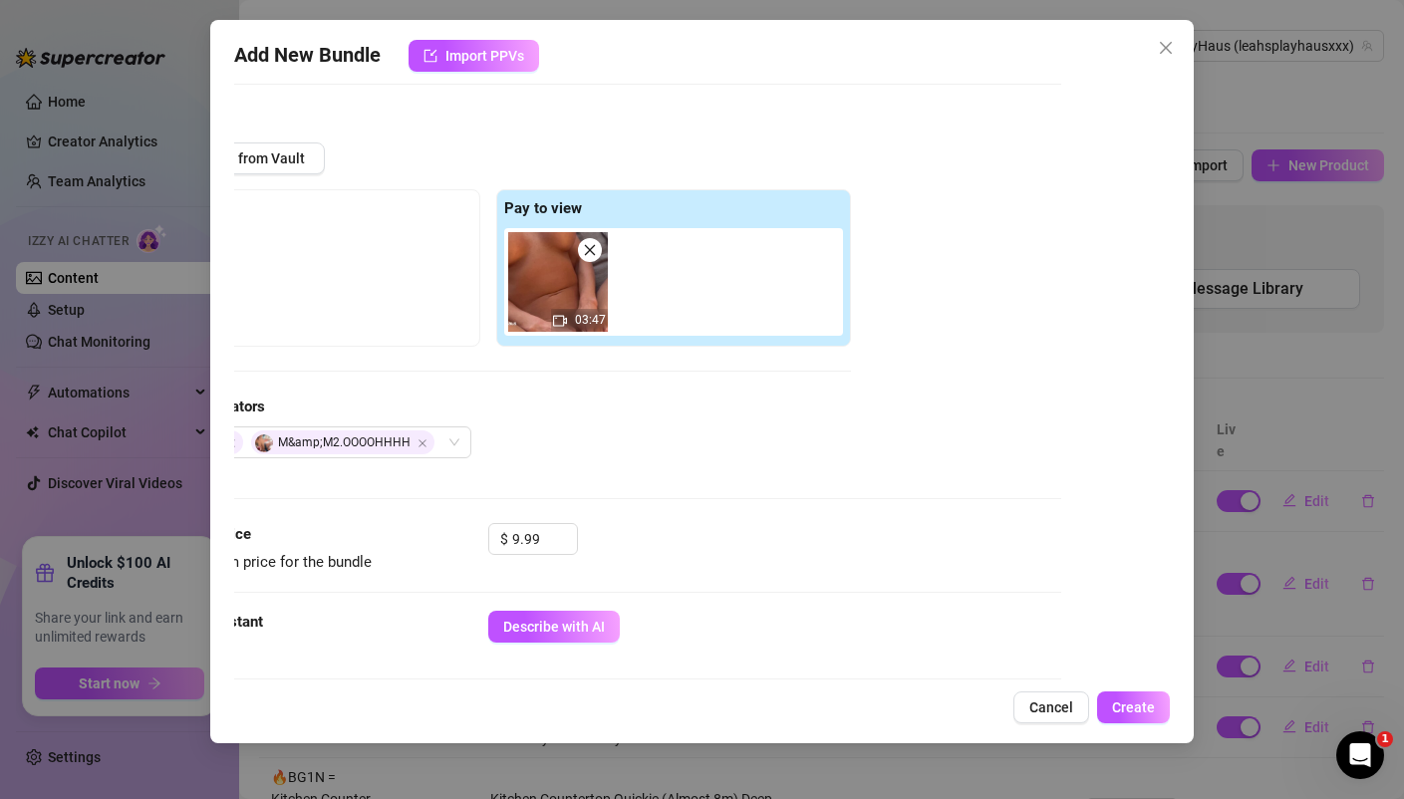
scroll to position [177, 109]
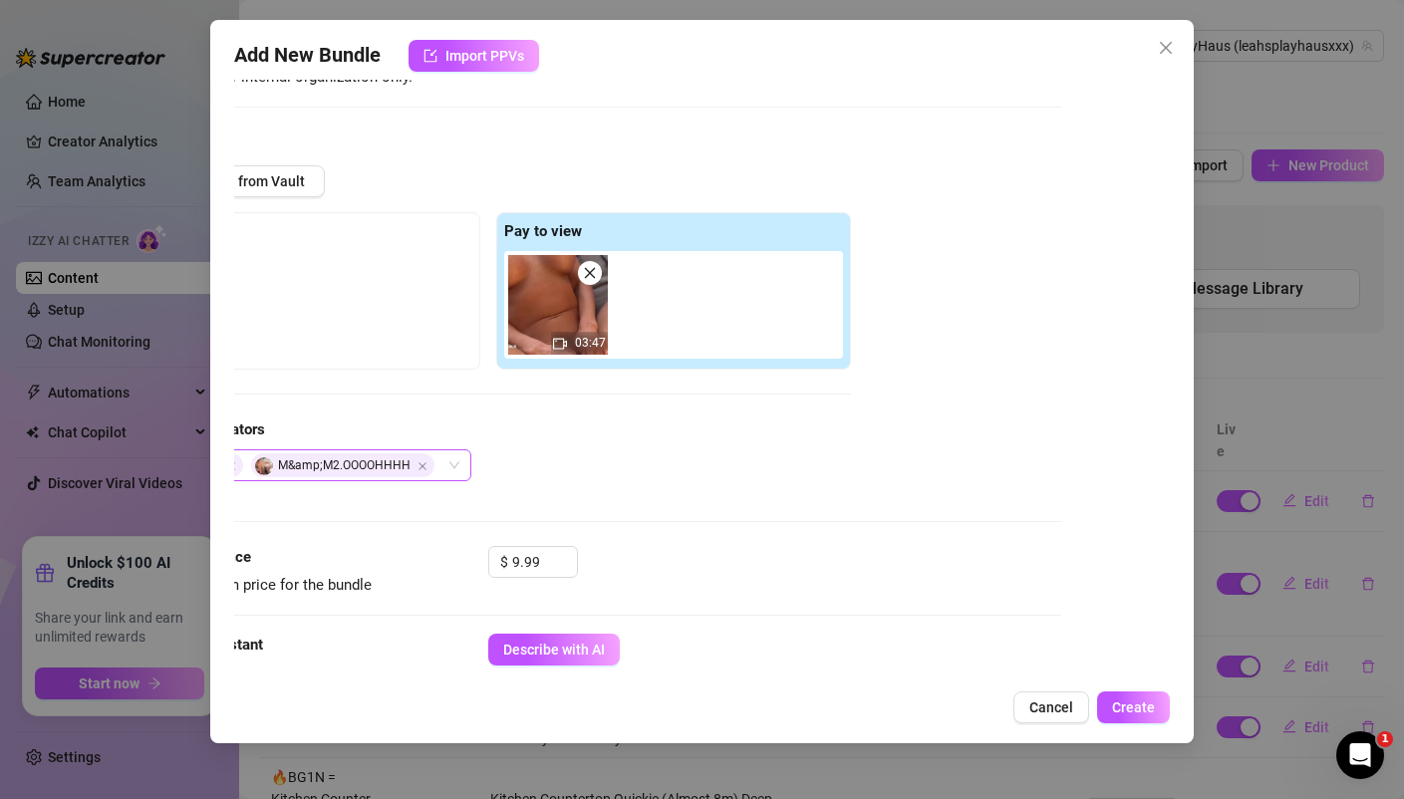
click at [446, 465] on div "112314511 M&amp;M2.OOOOHHHH" at bounding box center [299, 465] width 346 height 32
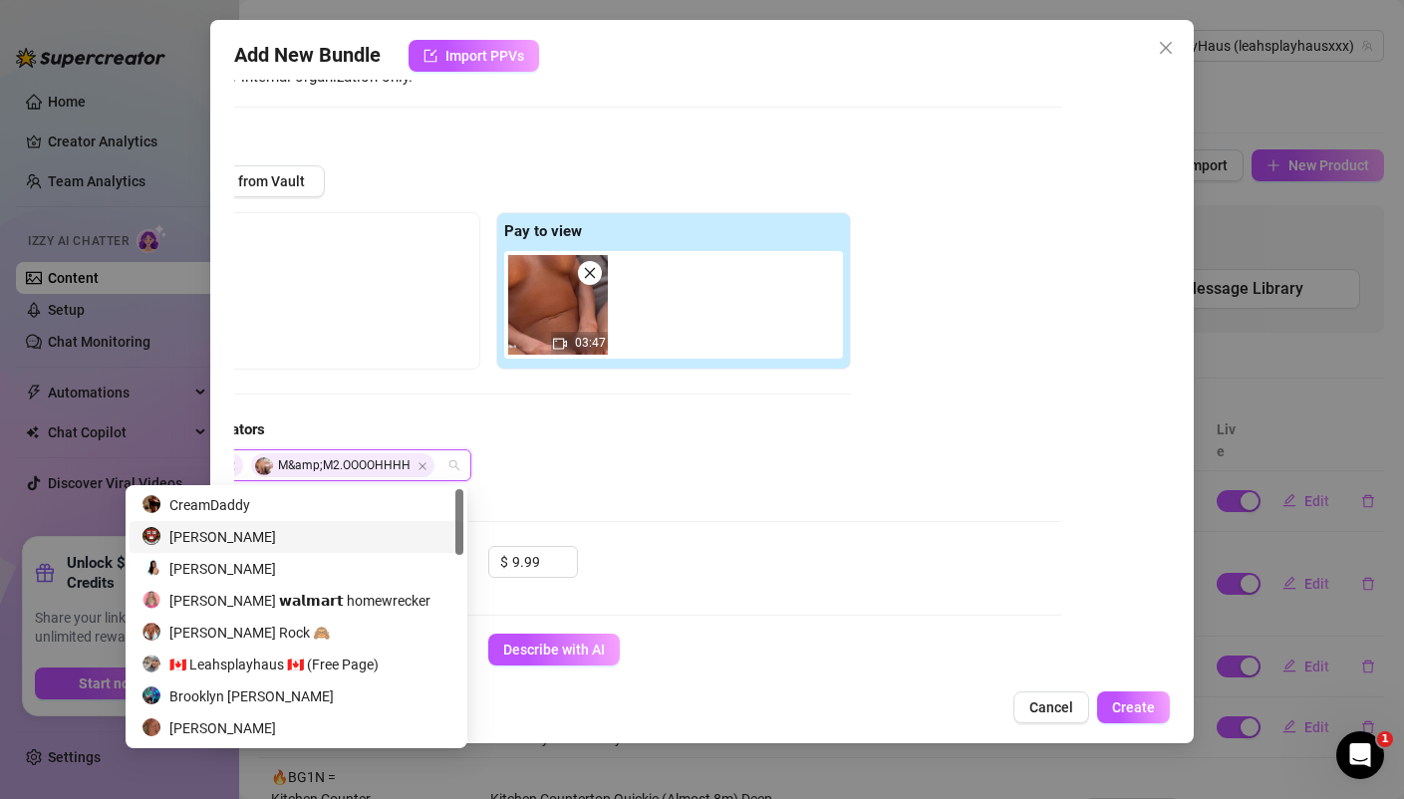
click at [314, 528] on div "Edmond York" at bounding box center [296, 537] width 310 height 22
click at [720, 536] on div "Media Add Media from Vault Free preview Pay to view 03:47 Tag Collaborators Edm…" at bounding box center [593, 336] width 934 height 420
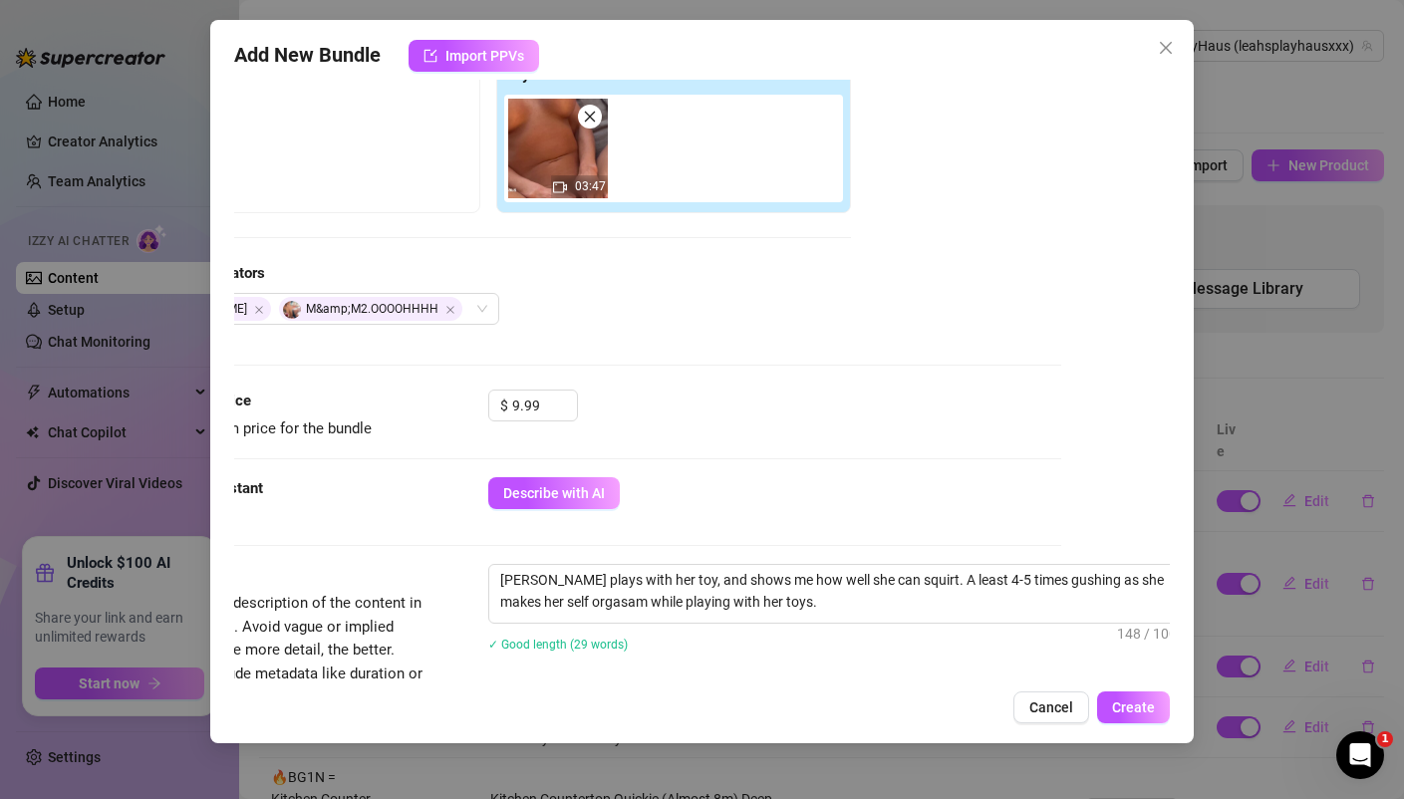
scroll to position [334, 106]
click at [460, 305] on div "Edmond York M&amp;M2.OOOOHHHH" at bounding box center [316, 309] width 374 height 32
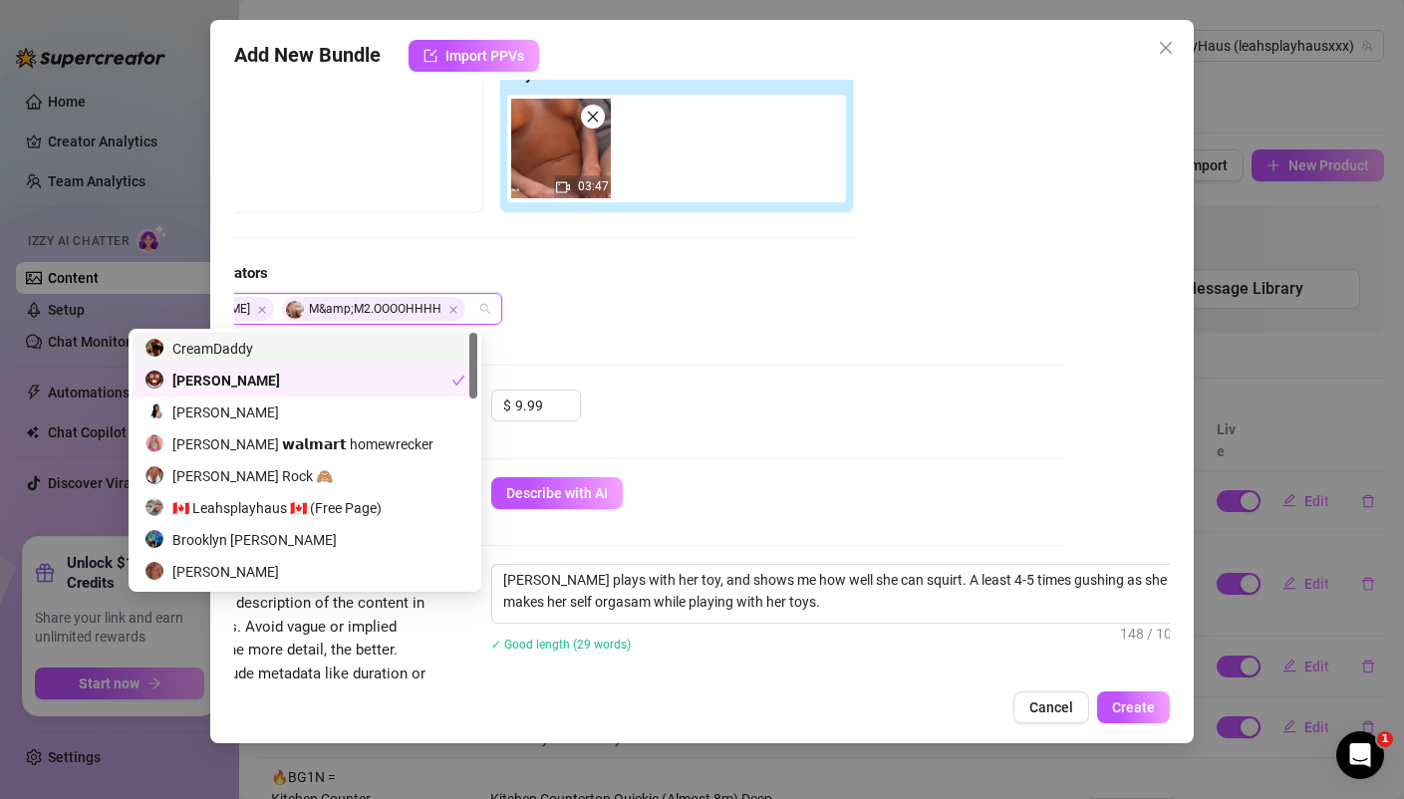
click at [567, 273] on div "Tag Collaborators" at bounding box center [491, 274] width 725 height 24
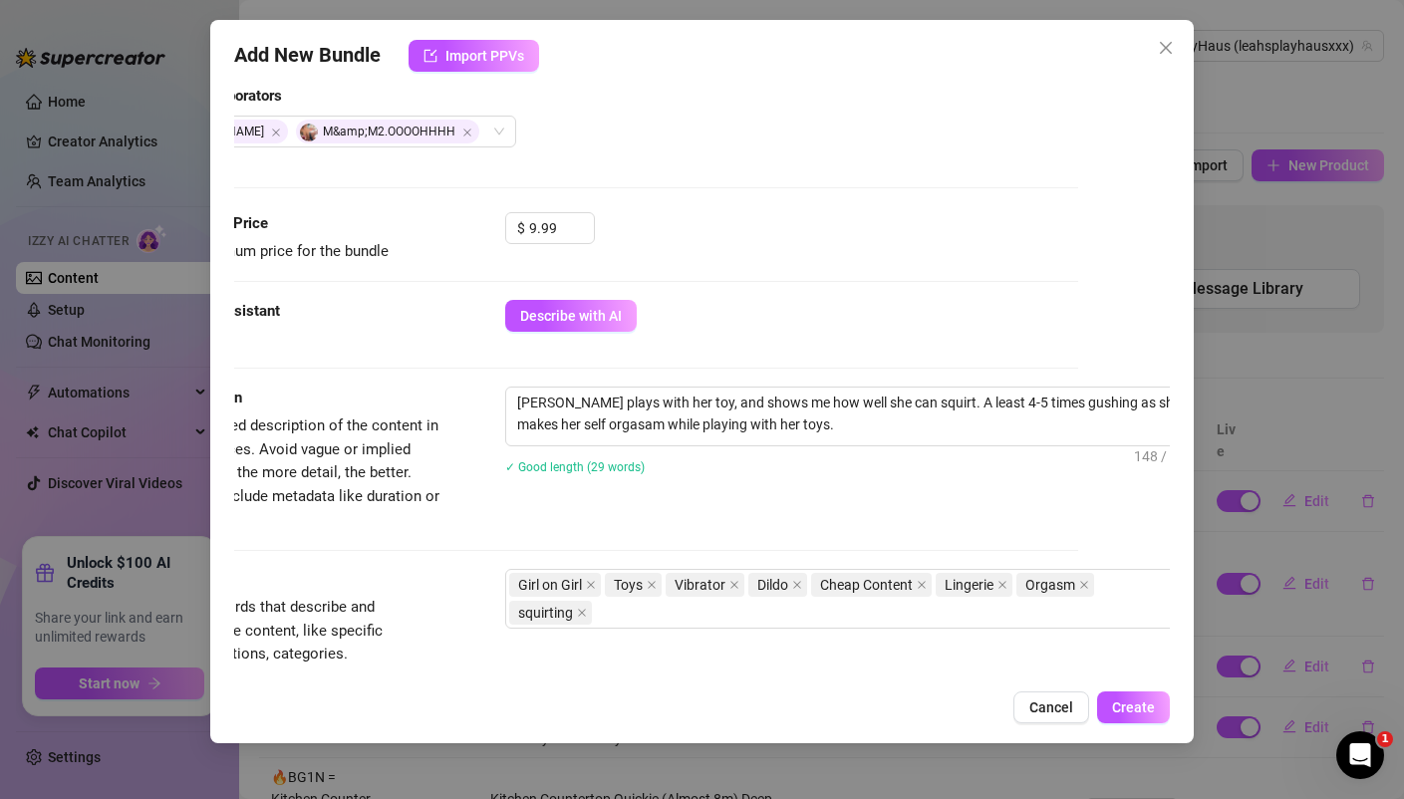
scroll to position [0, 92]
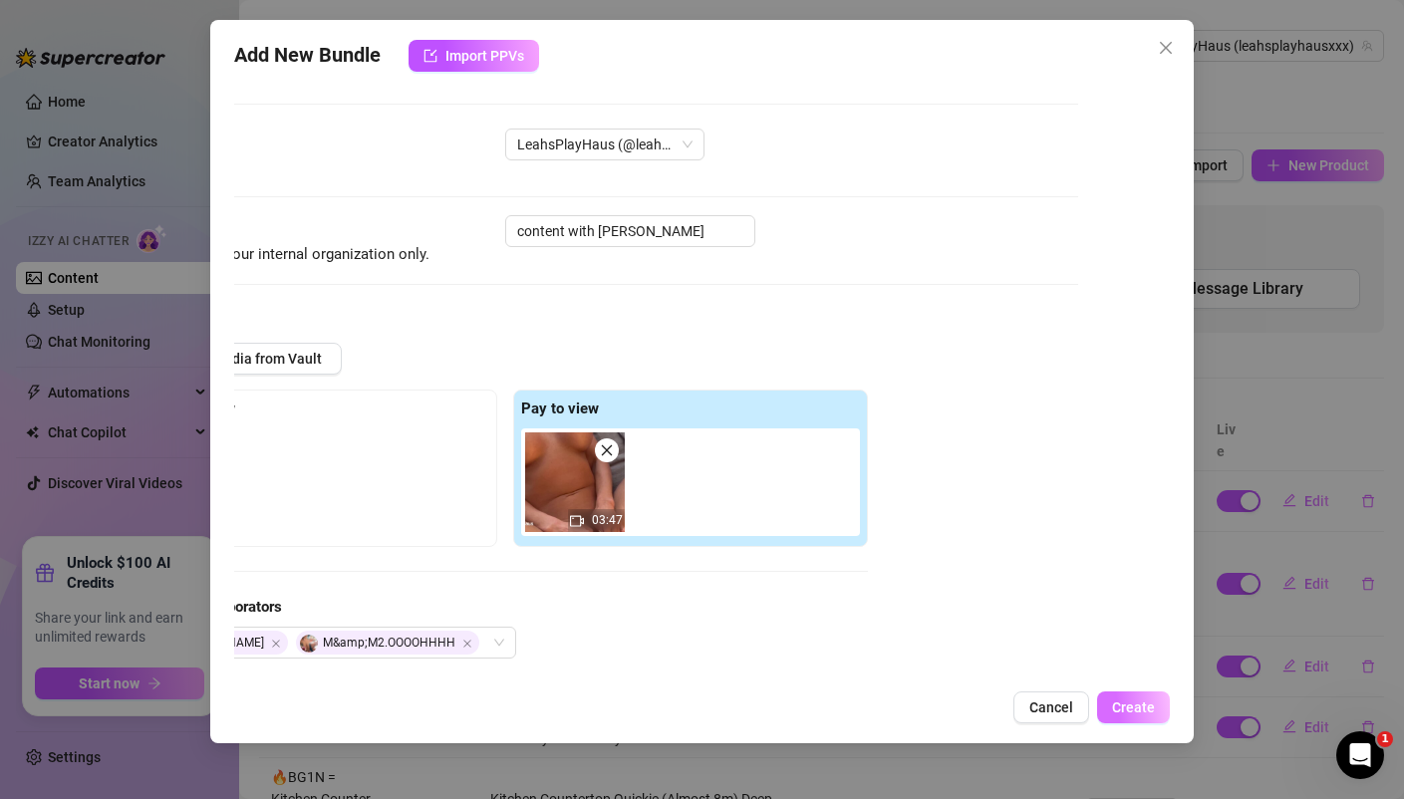
click at [1143, 709] on span "Create" at bounding box center [1133, 707] width 43 height 16
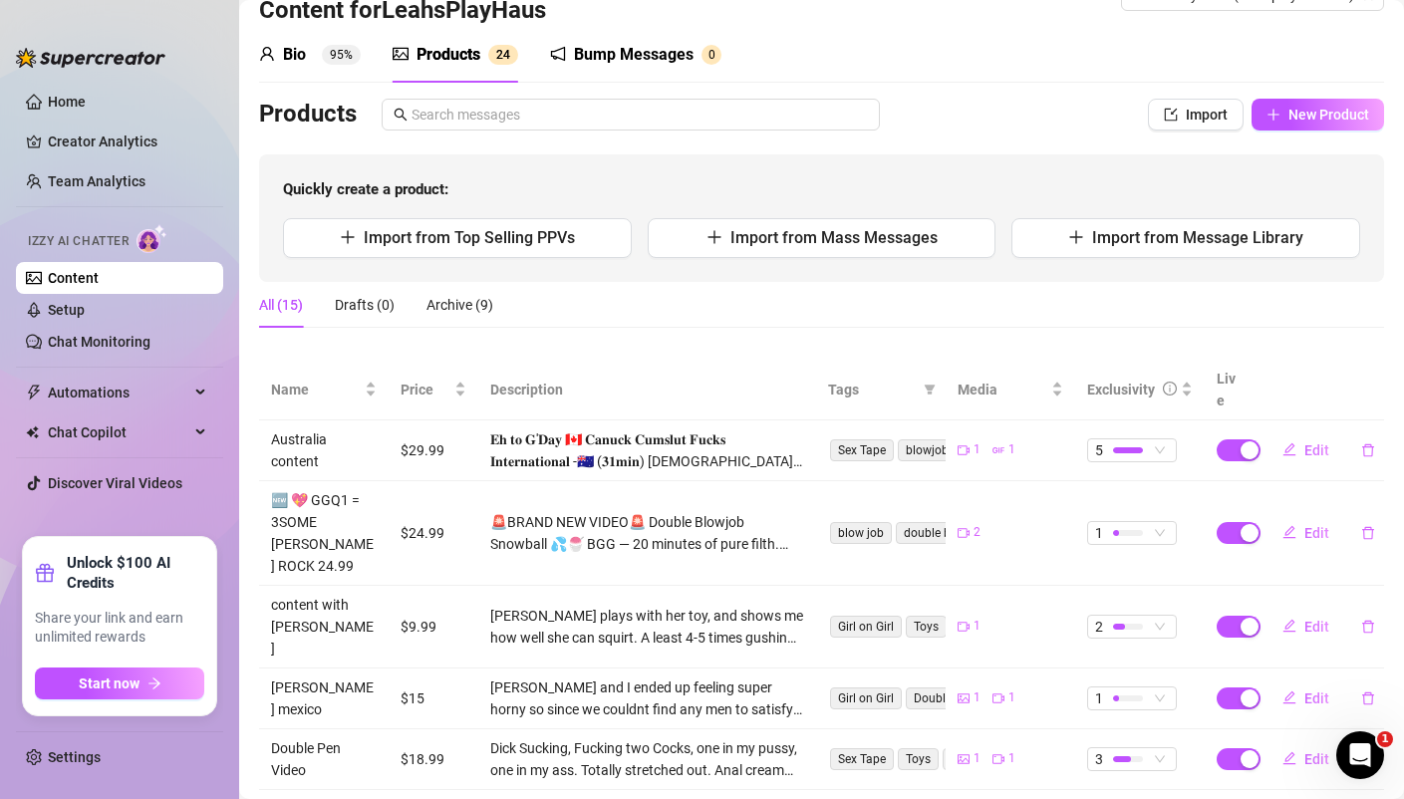
scroll to position [0, 0]
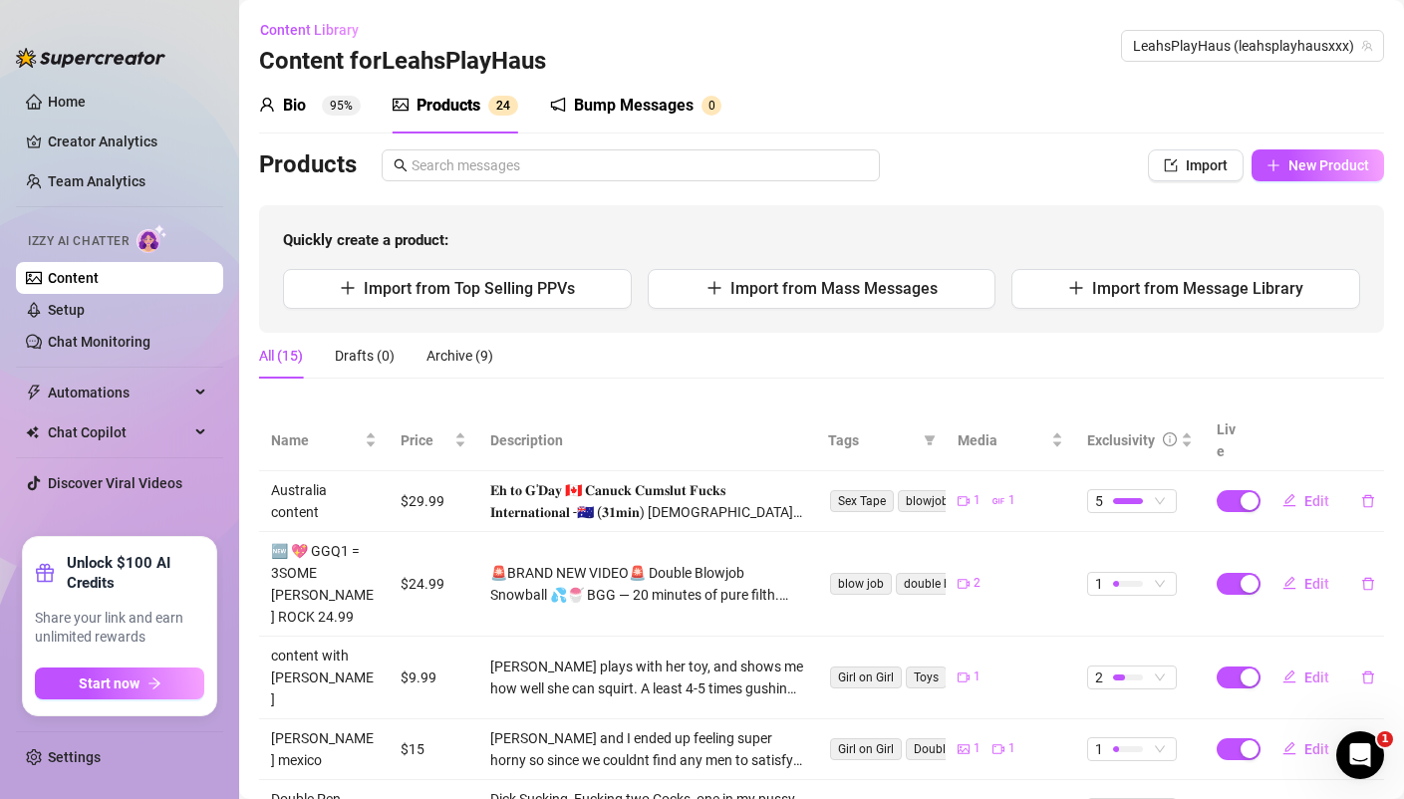
click at [643, 103] on div "Bump Messages" at bounding box center [634, 106] width 120 height 24
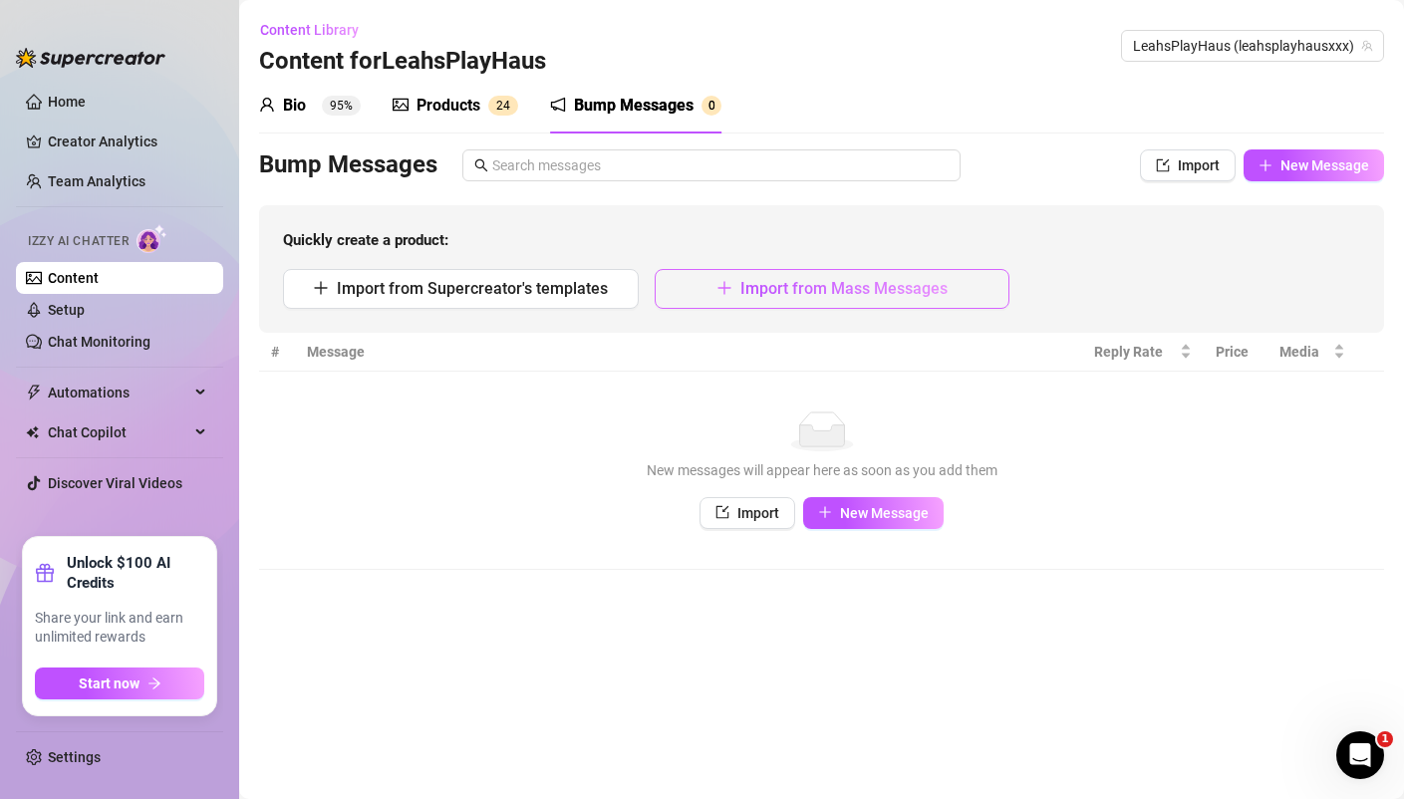
click at [818, 291] on span "Import from Mass Messages" at bounding box center [843, 288] width 207 height 19
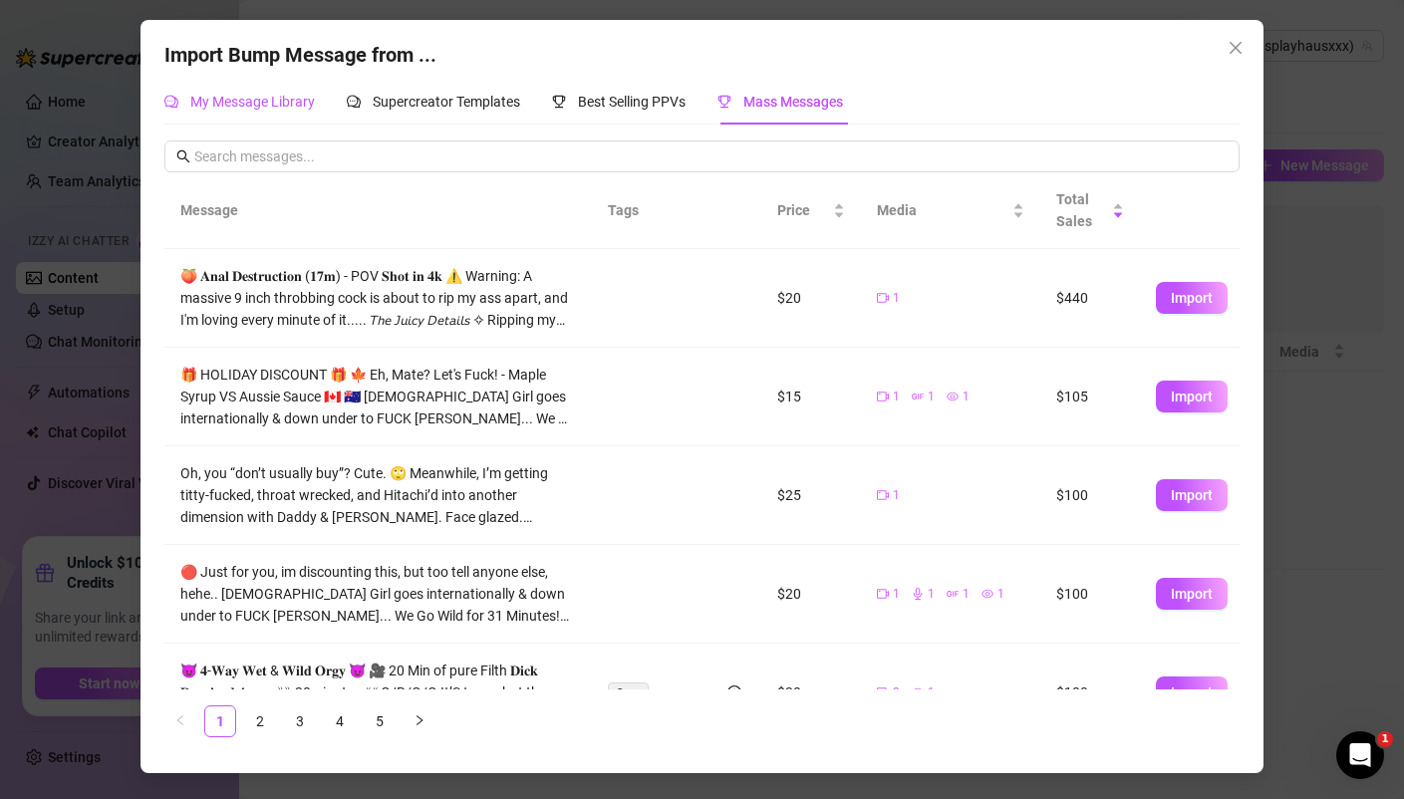
click at [262, 108] on span "My Message Library" at bounding box center [252, 102] width 125 height 16
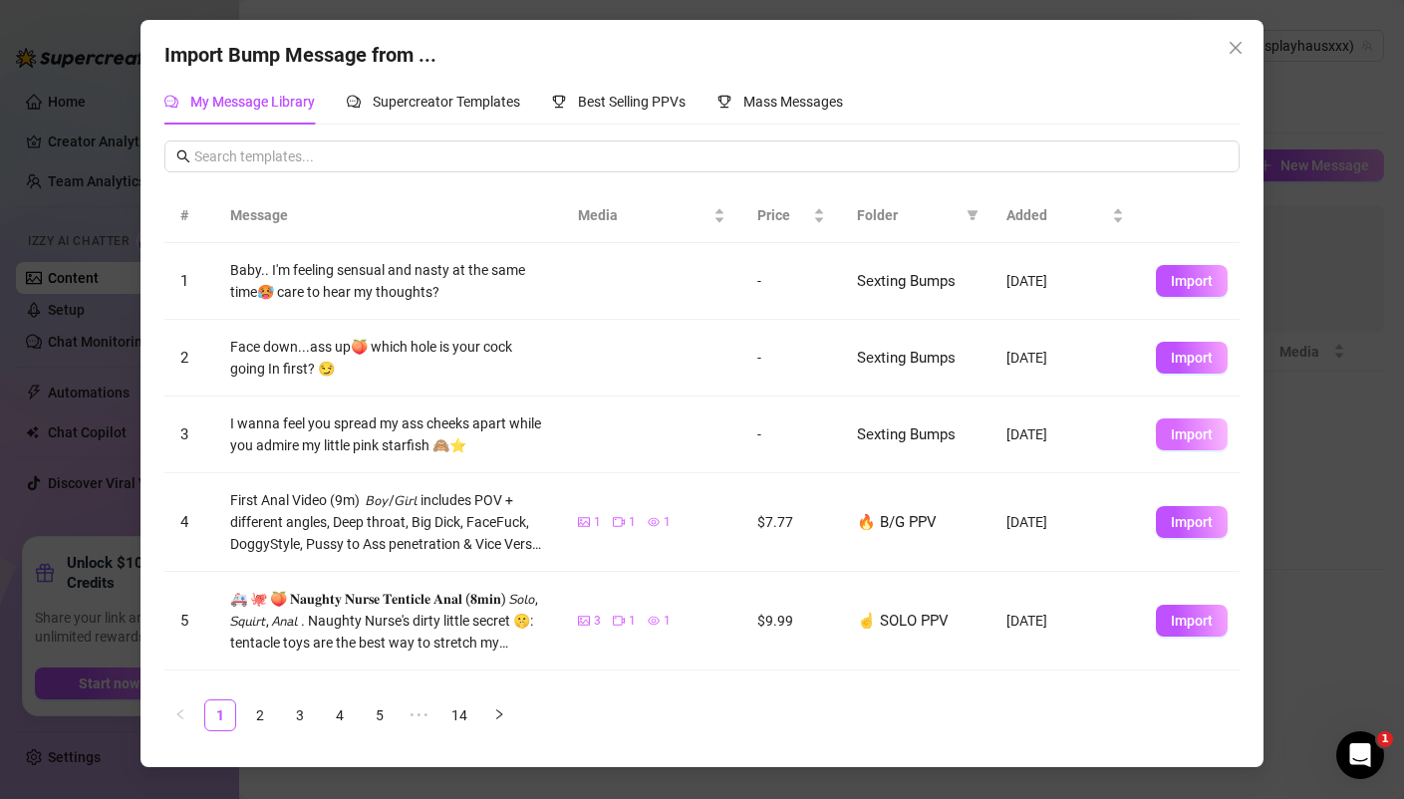
click at [1196, 431] on span "Import" at bounding box center [1191, 434] width 42 height 16
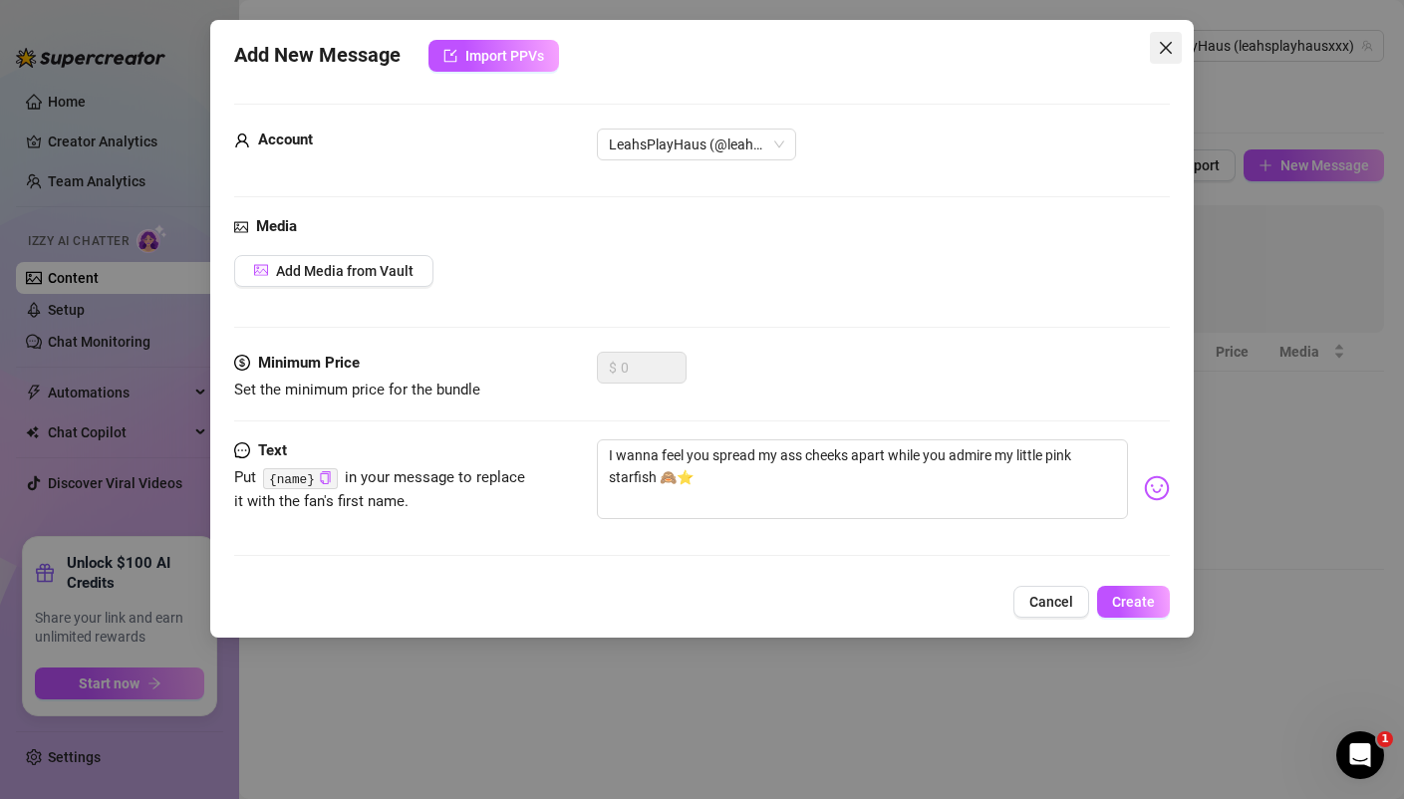
click at [1174, 40] on span "Close" at bounding box center [1166, 48] width 32 height 16
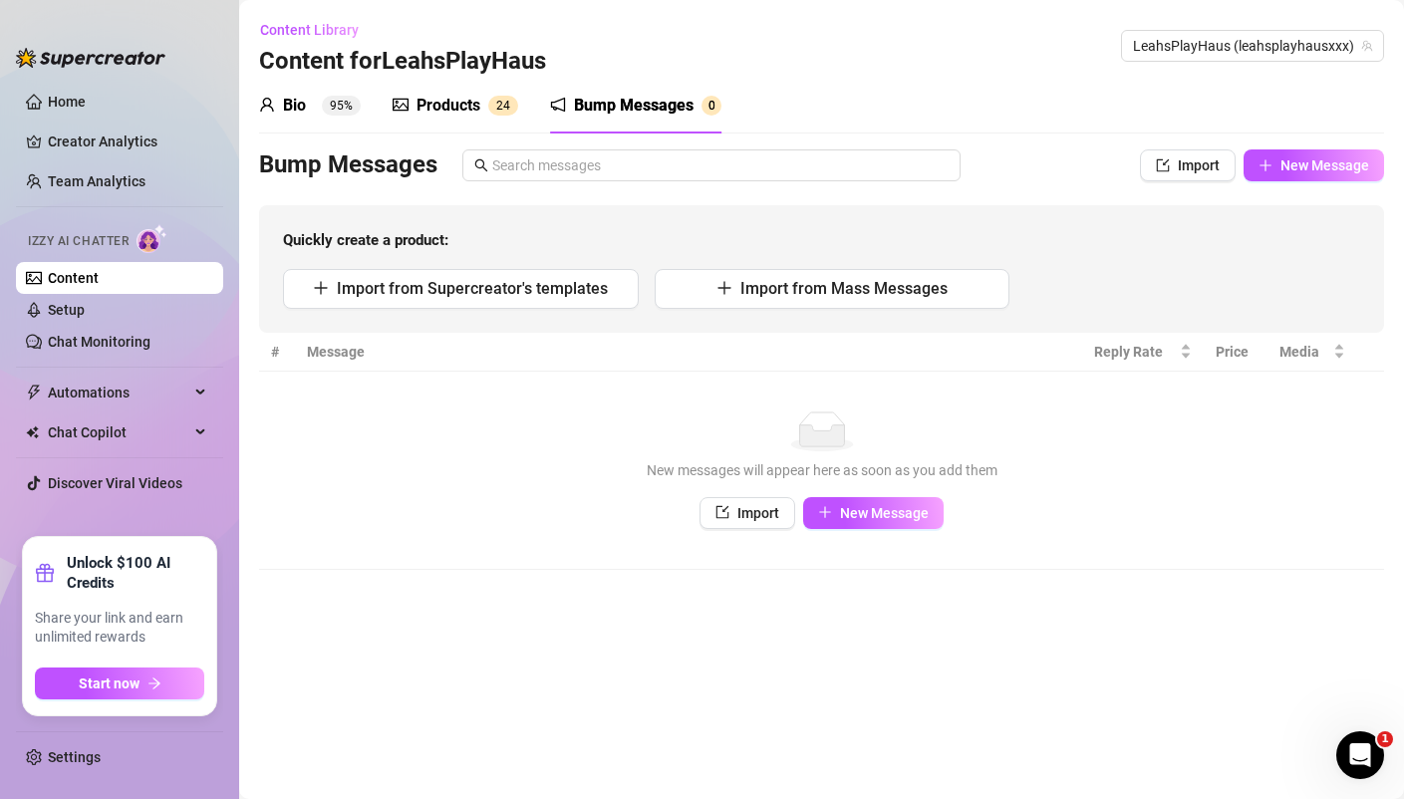
click at [298, 103] on div "Bio" at bounding box center [294, 106] width 23 height 24
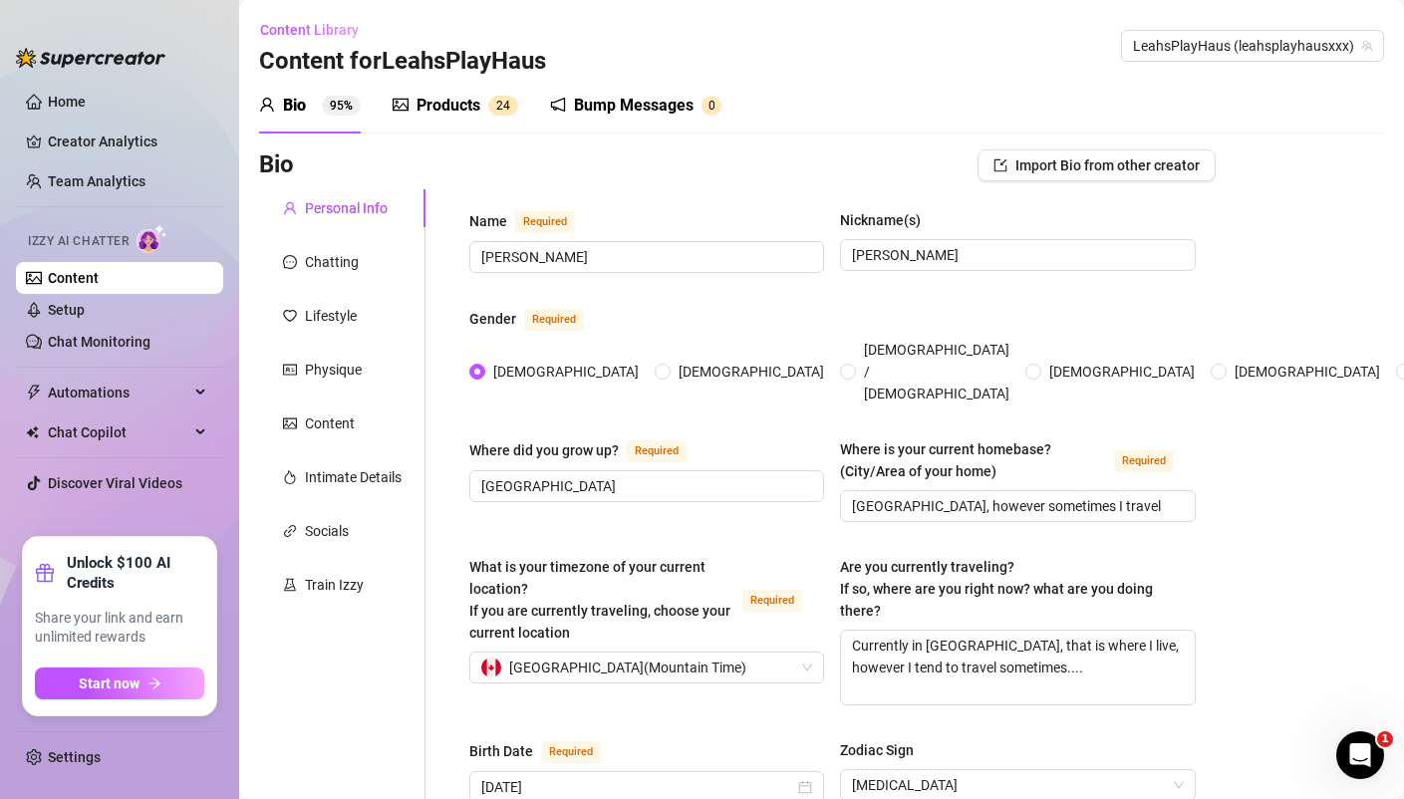
click at [460, 108] on div "Products" at bounding box center [448, 106] width 64 height 24
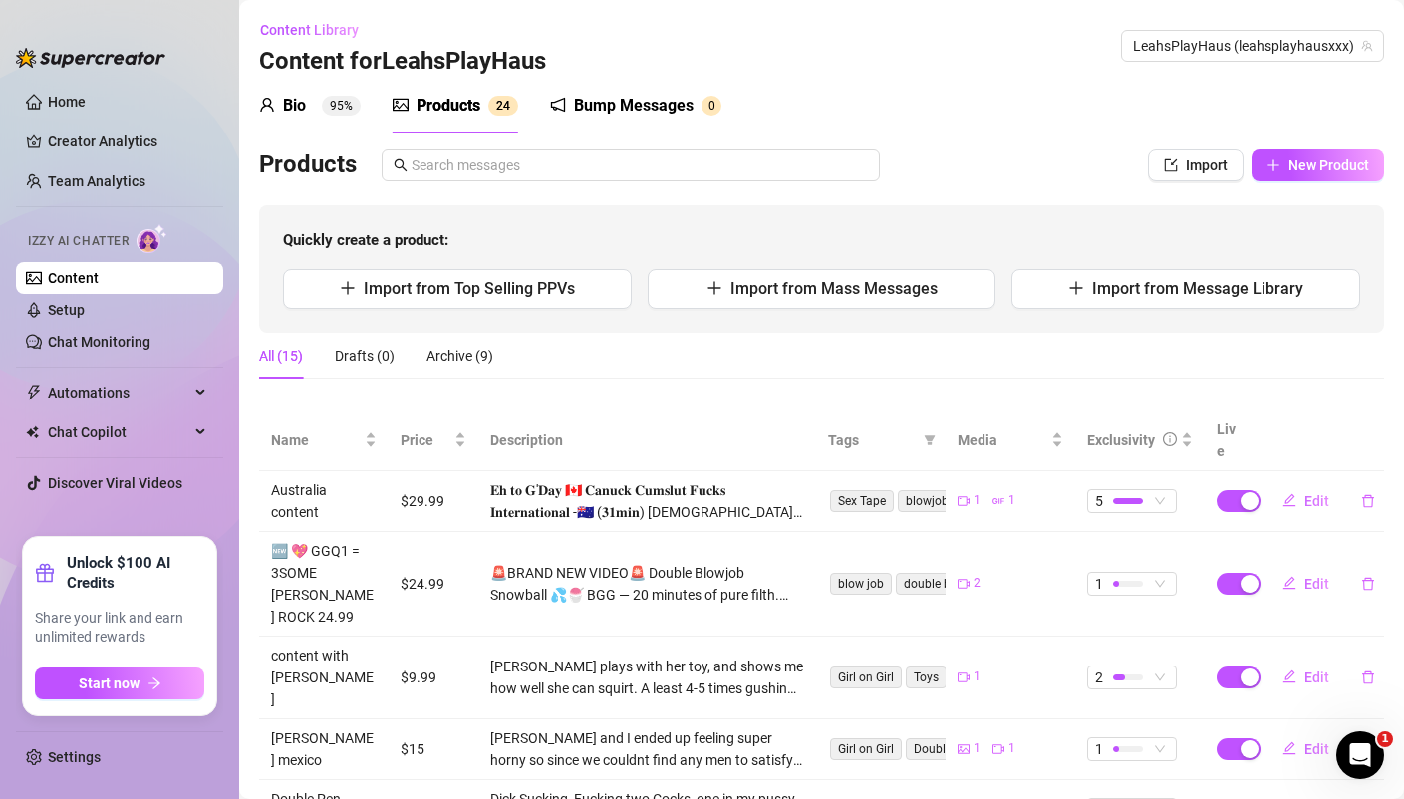
click at [647, 102] on div "Bump Messages" at bounding box center [634, 106] width 120 height 24
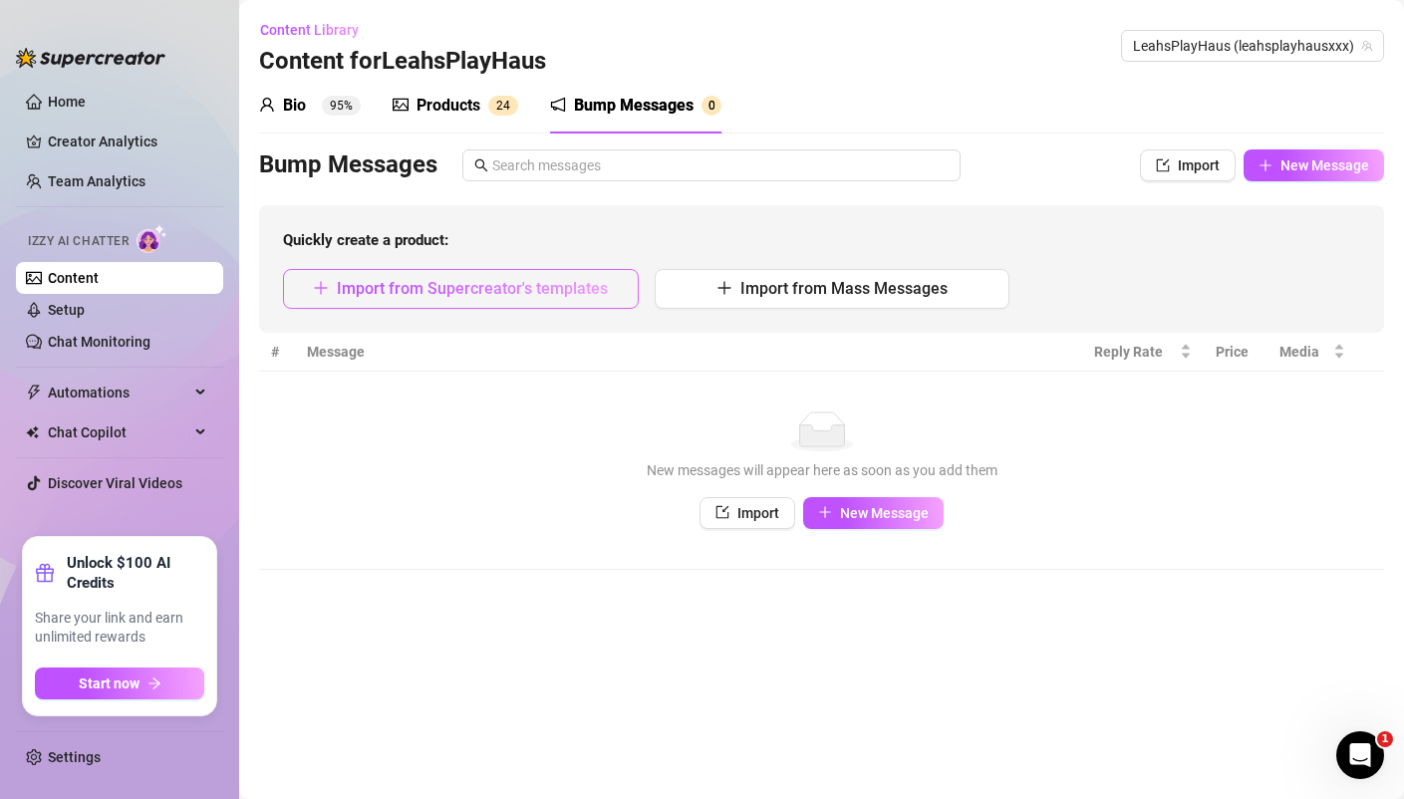
click at [494, 286] on span "Import from Supercreator's templates" at bounding box center [472, 288] width 271 height 19
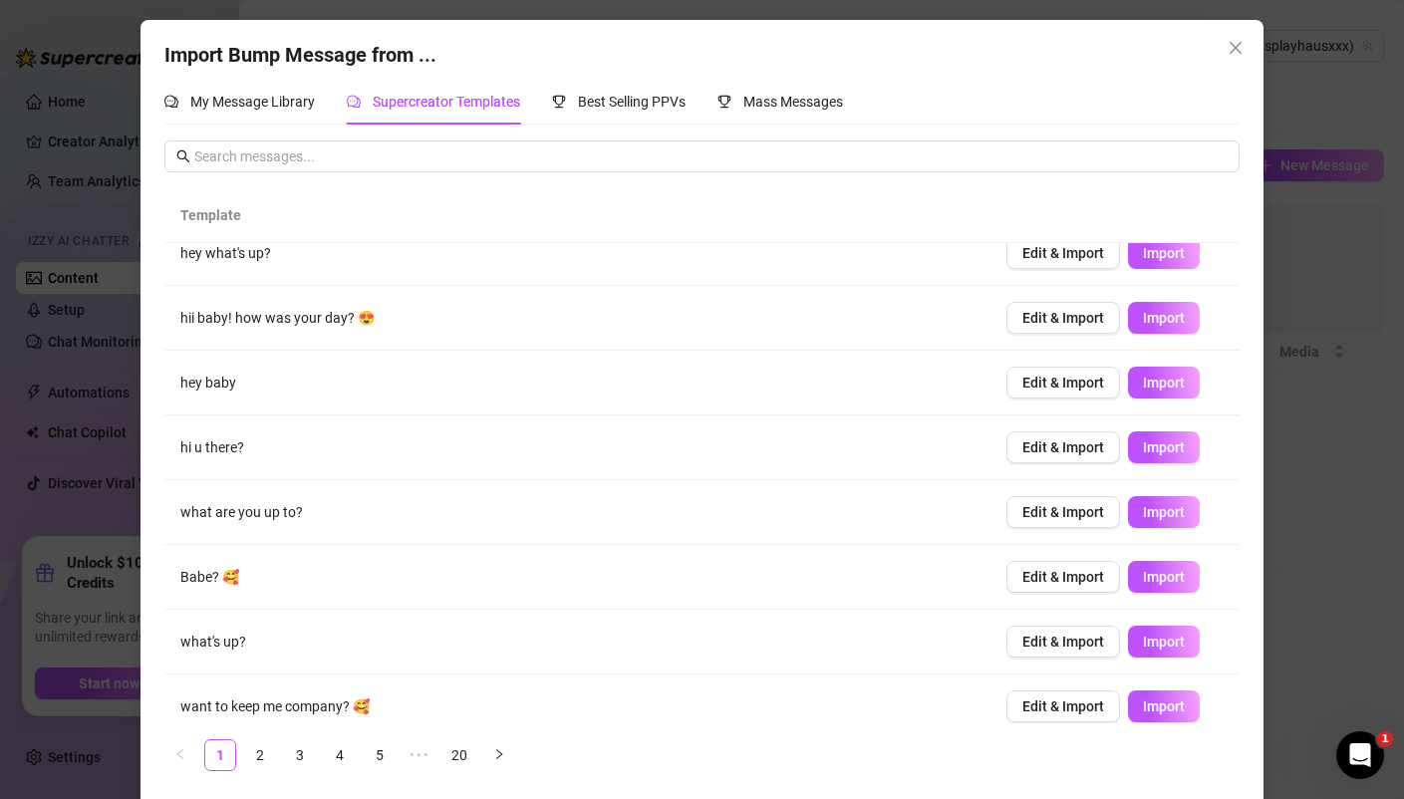
scroll to position [168, 0]
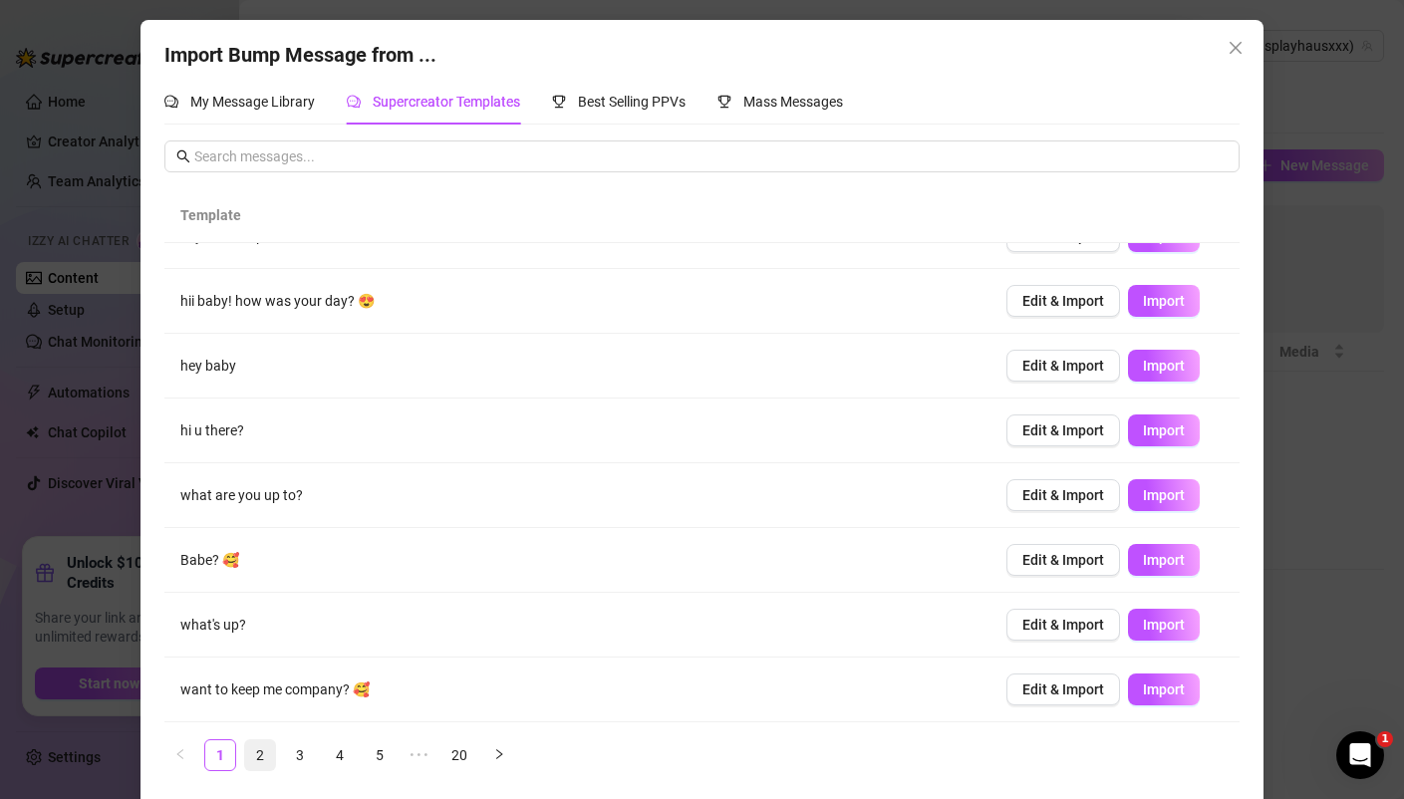
click at [264, 755] on link "2" at bounding box center [260, 755] width 30 height 30
click at [299, 757] on link "3" at bounding box center [300, 755] width 30 height 30
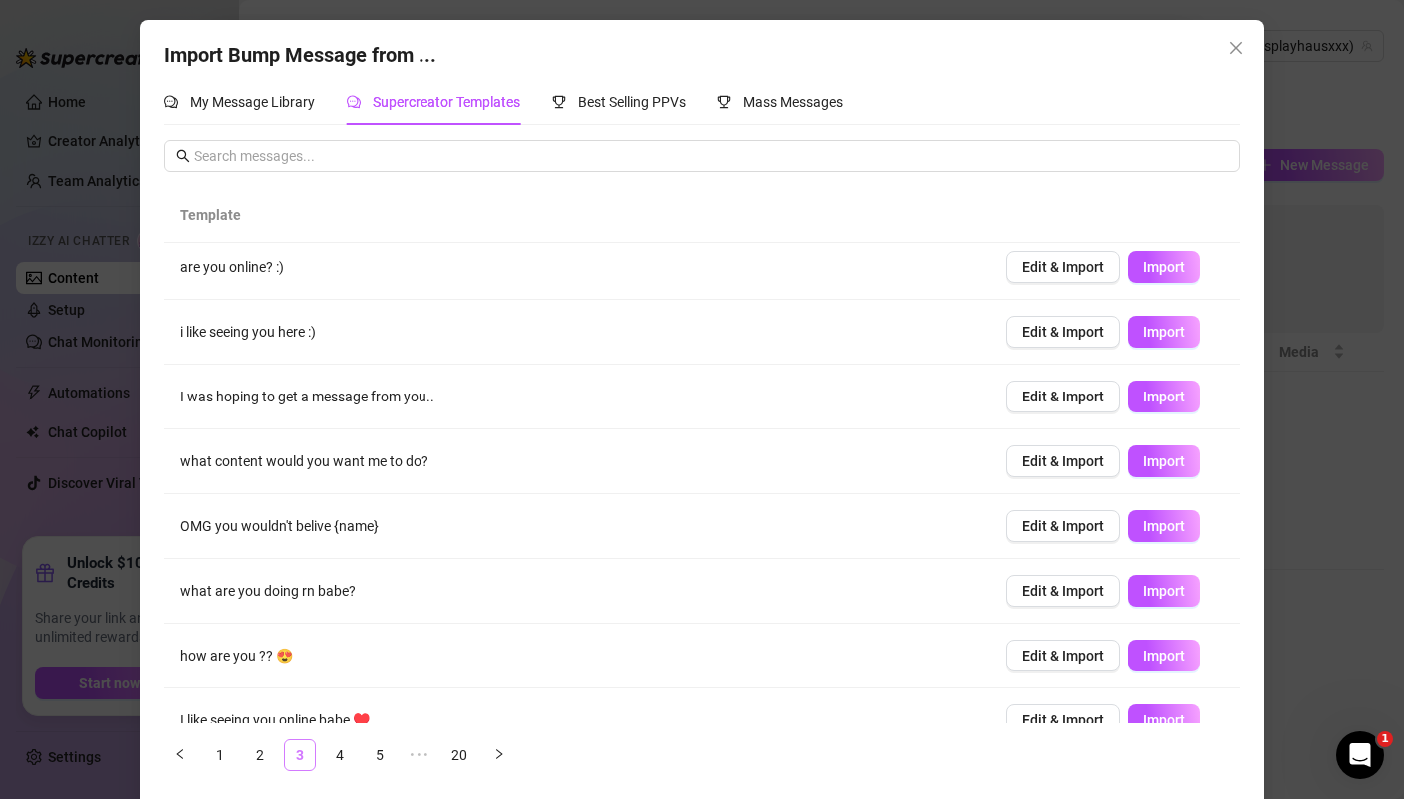
scroll to position [0, 0]
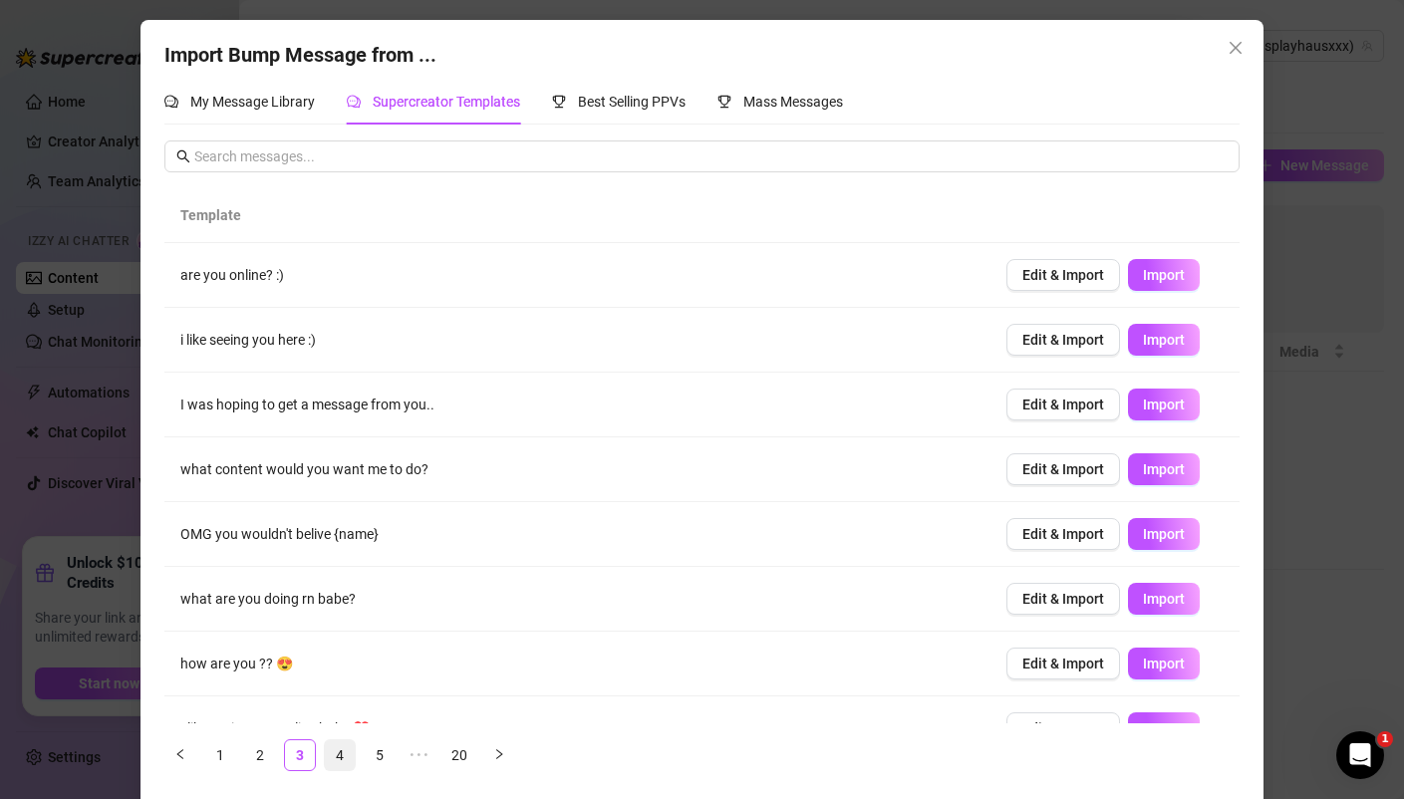
click at [350, 758] on link "4" at bounding box center [340, 755] width 30 height 30
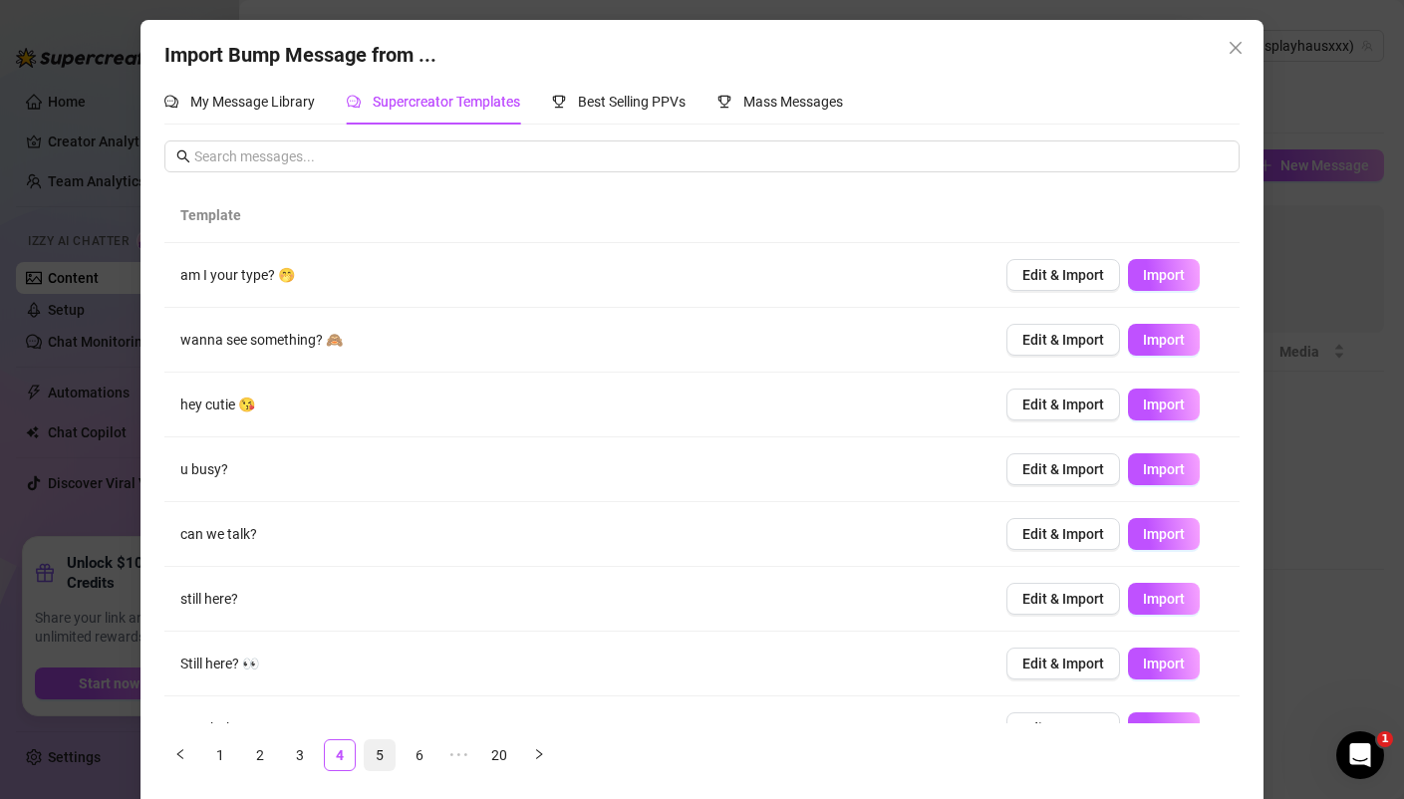
click at [389, 752] on link "5" at bounding box center [380, 755] width 30 height 30
click at [414, 749] on link "6" at bounding box center [419, 755] width 30 height 30
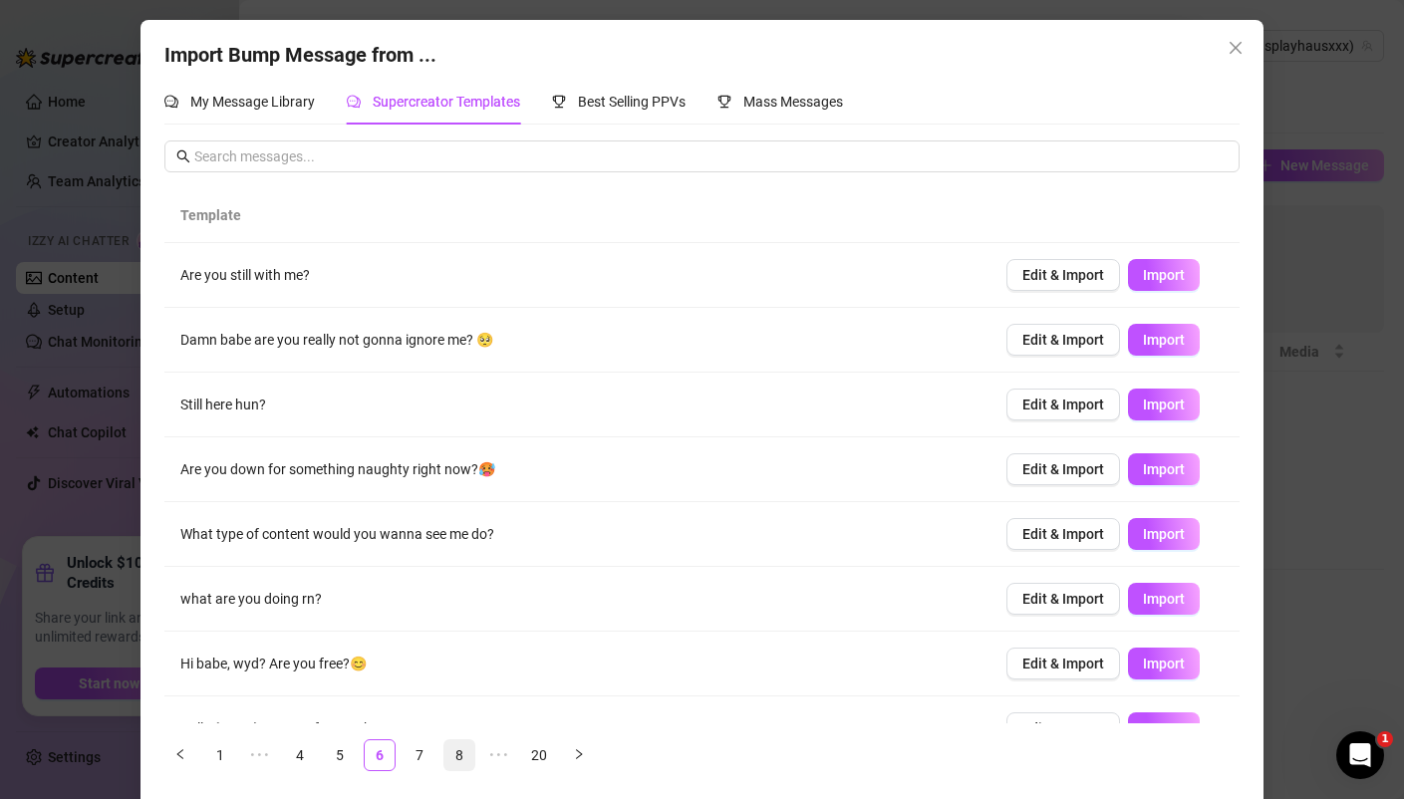
click at [461, 754] on link "8" at bounding box center [459, 755] width 30 height 30
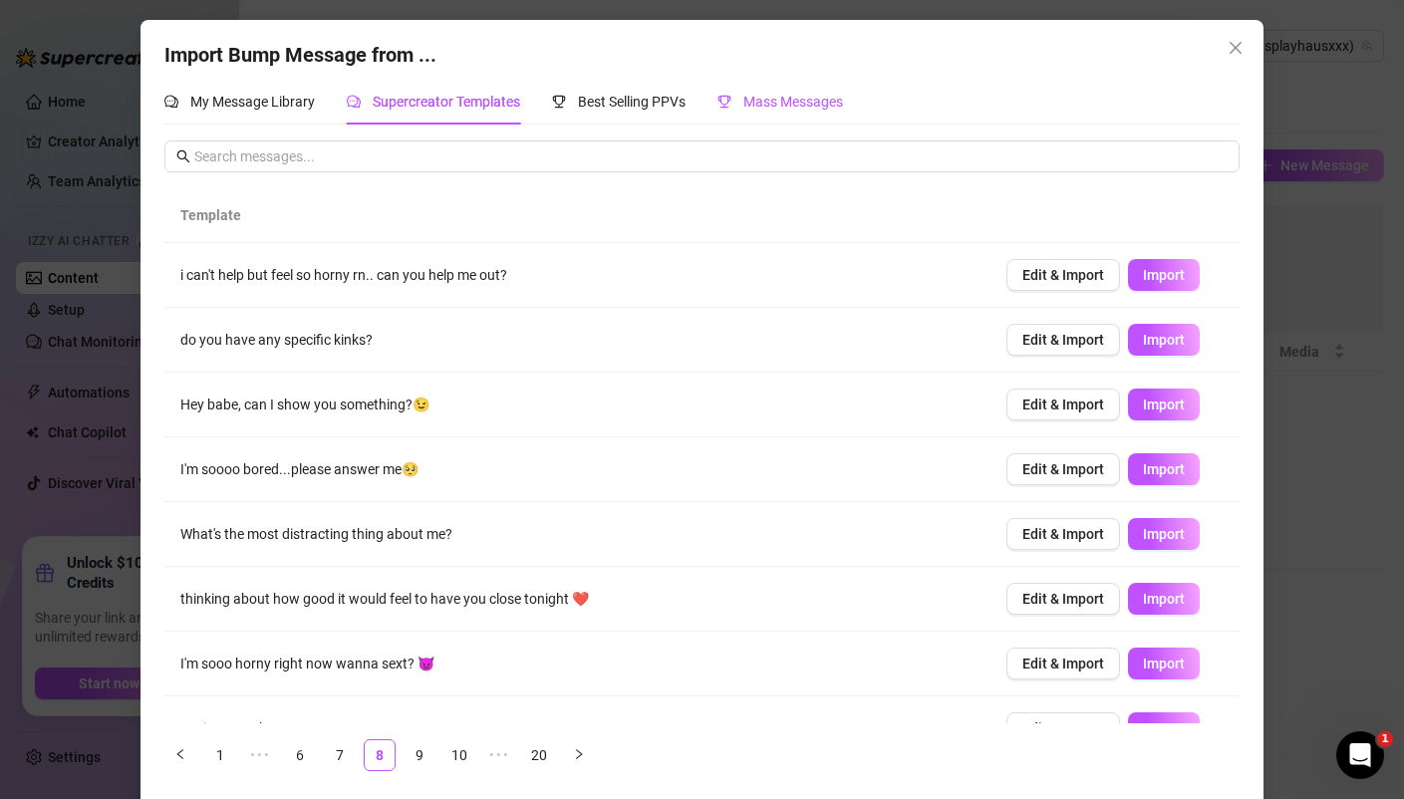
click at [752, 104] on span "Mass Messages" at bounding box center [793, 102] width 100 height 16
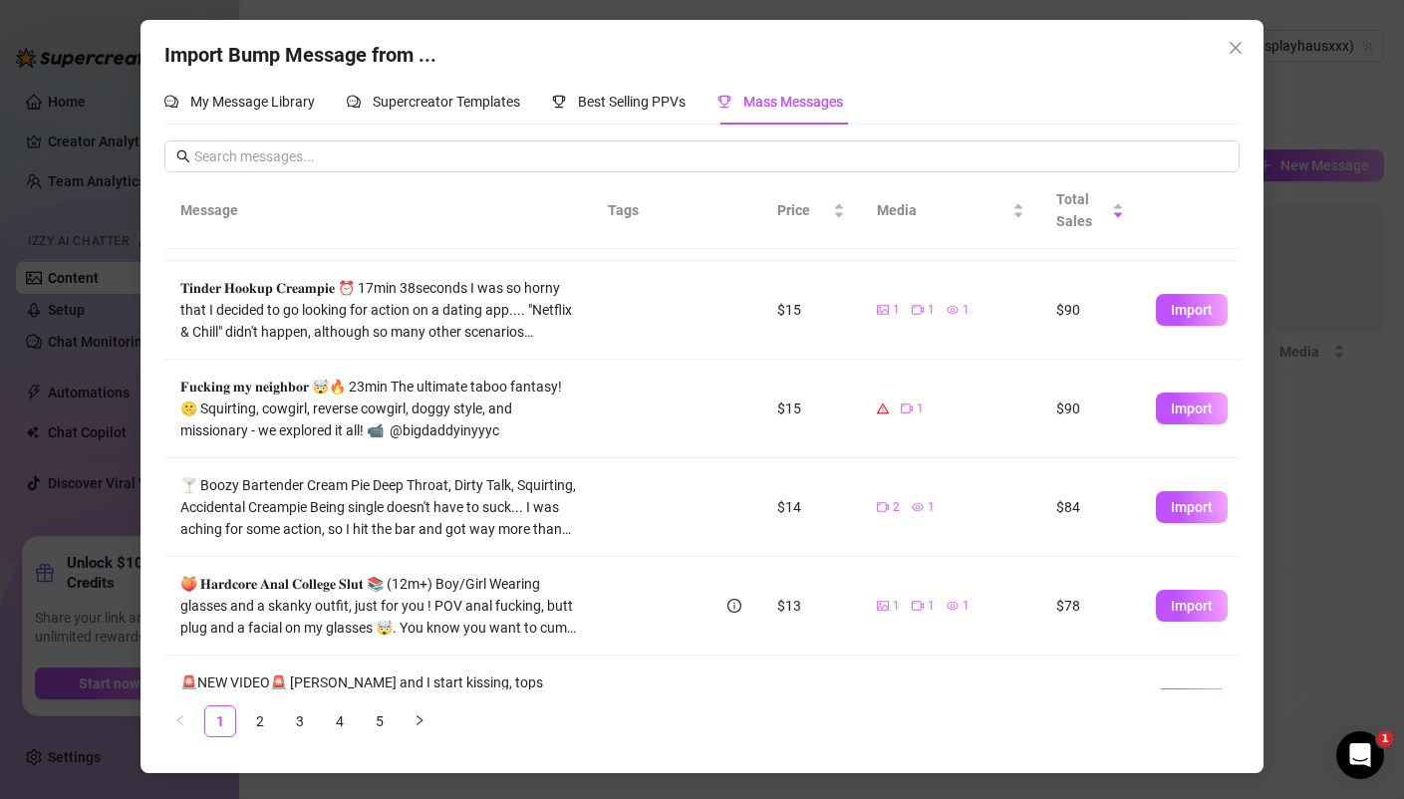
scroll to position [547, 0]
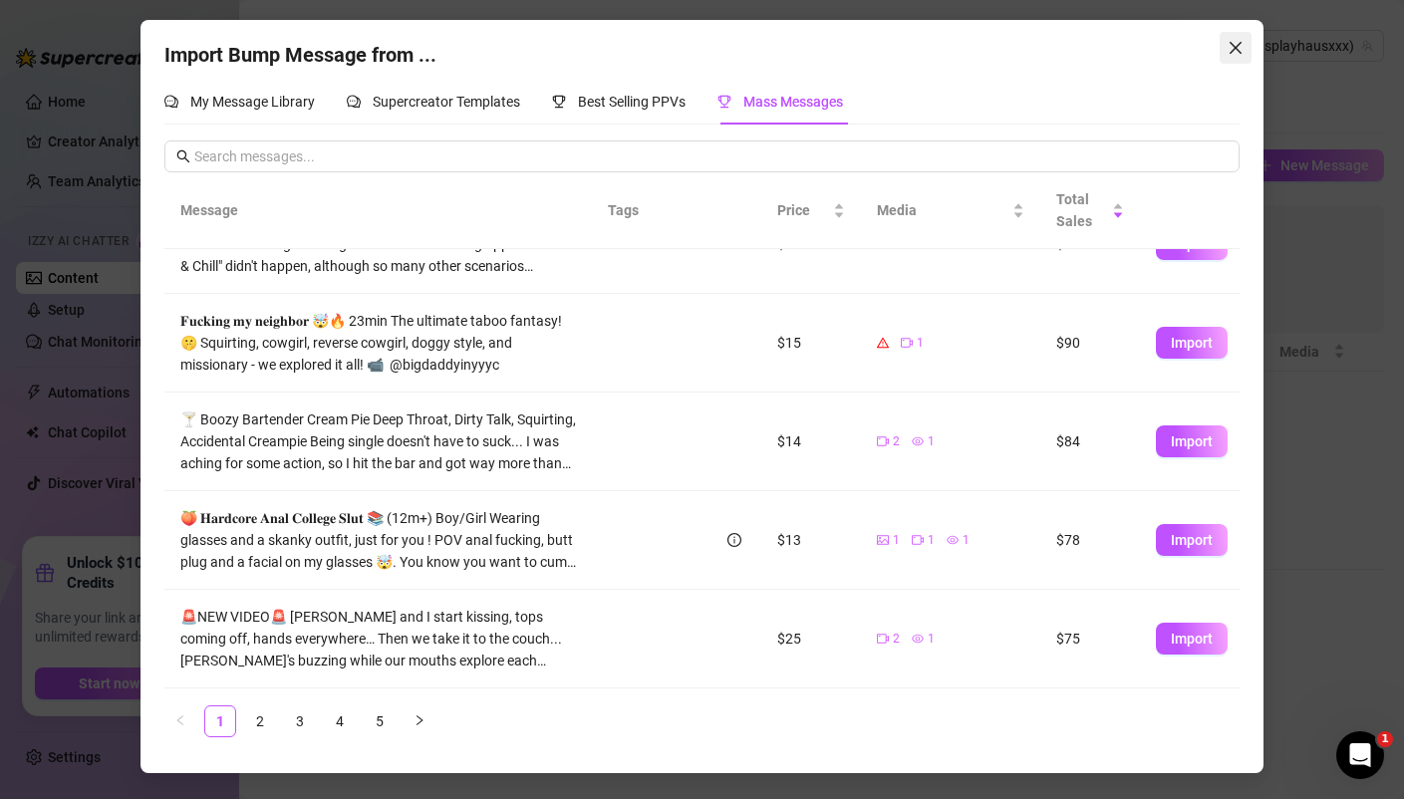
click at [1240, 44] on icon "close" at bounding box center [1235, 48] width 16 height 16
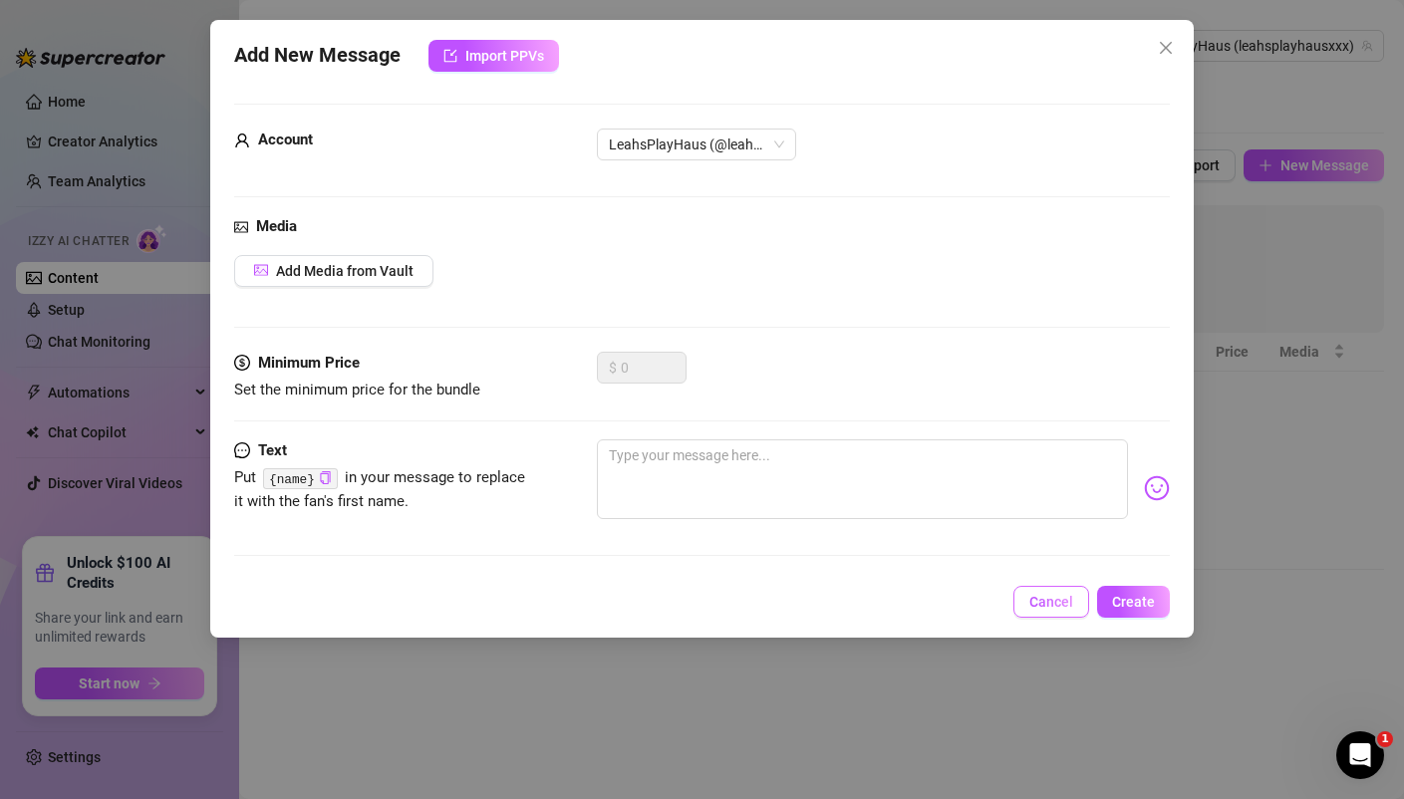
click at [1065, 596] on span "Cancel" at bounding box center [1051, 602] width 44 height 16
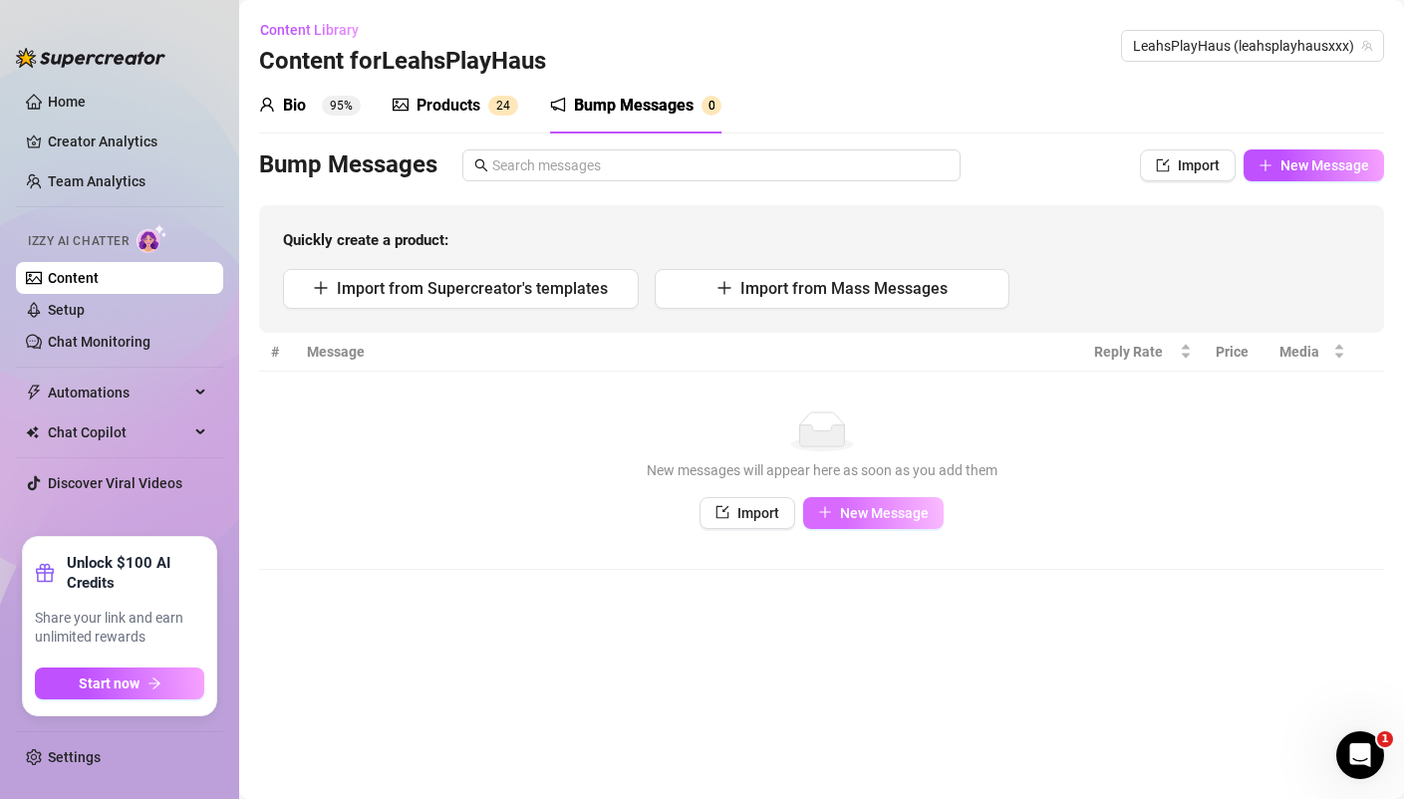
click at [874, 497] on button "New Message" at bounding box center [873, 513] width 140 height 32
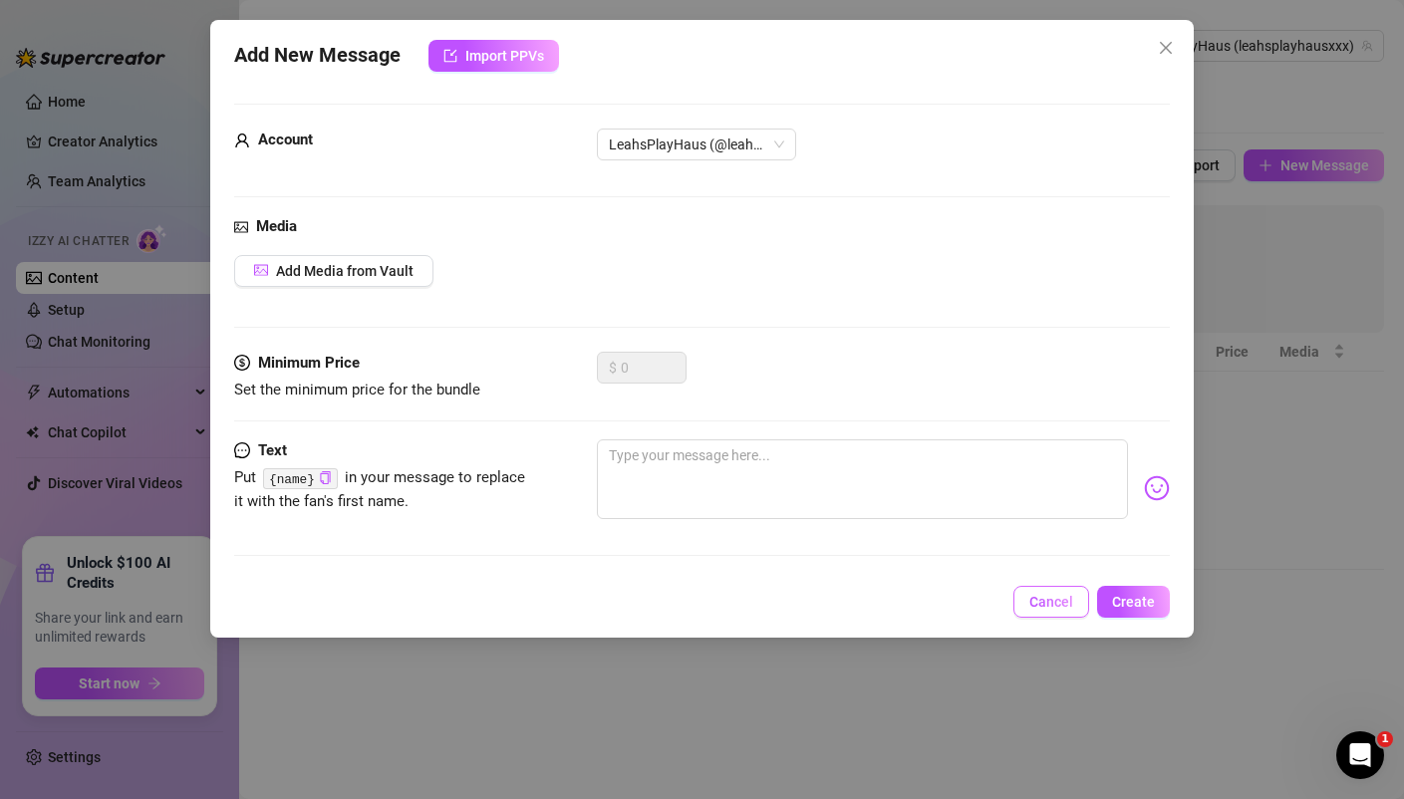
click at [1057, 608] on span "Cancel" at bounding box center [1051, 602] width 44 height 16
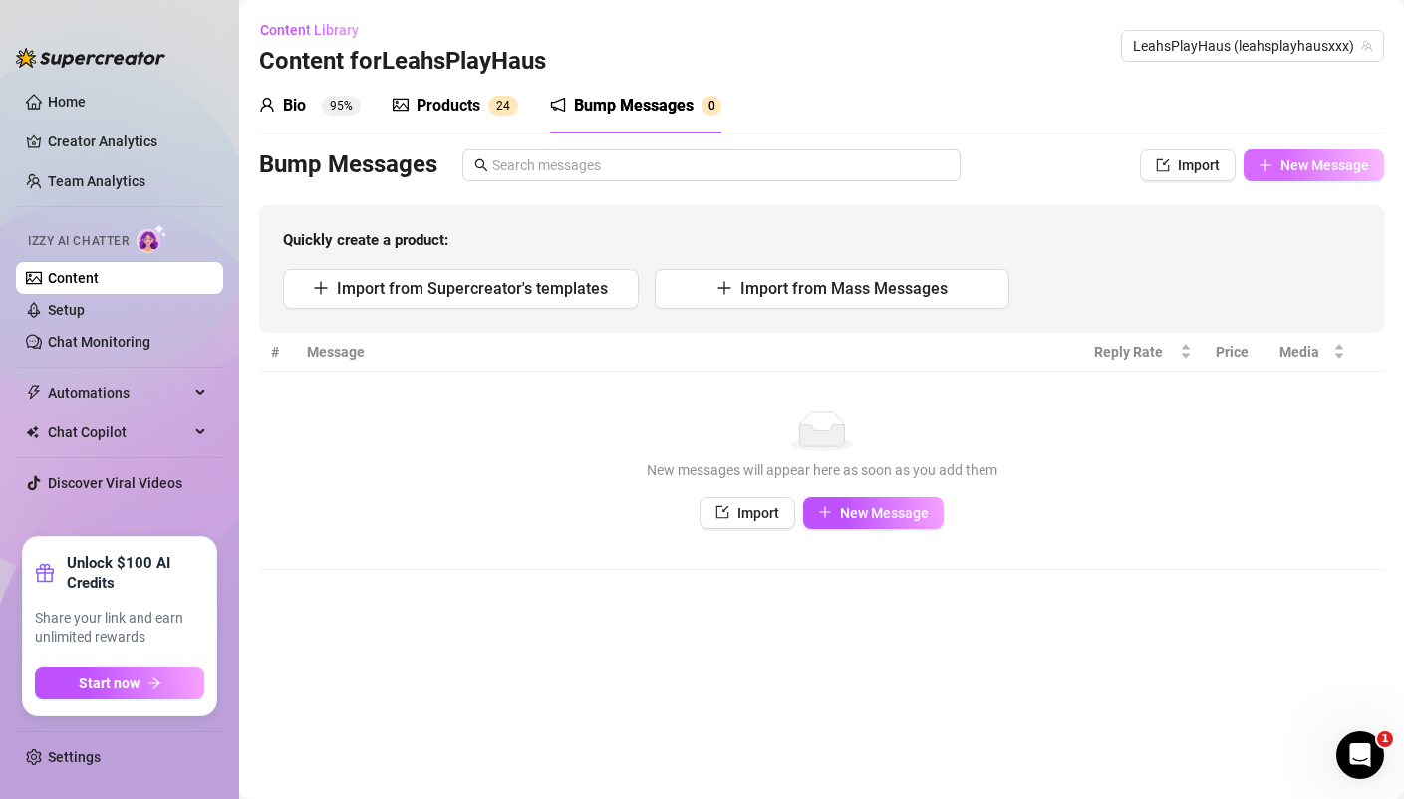
click at [1338, 157] on span "New Message" at bounding box center [1324, 165] width 89 height 16
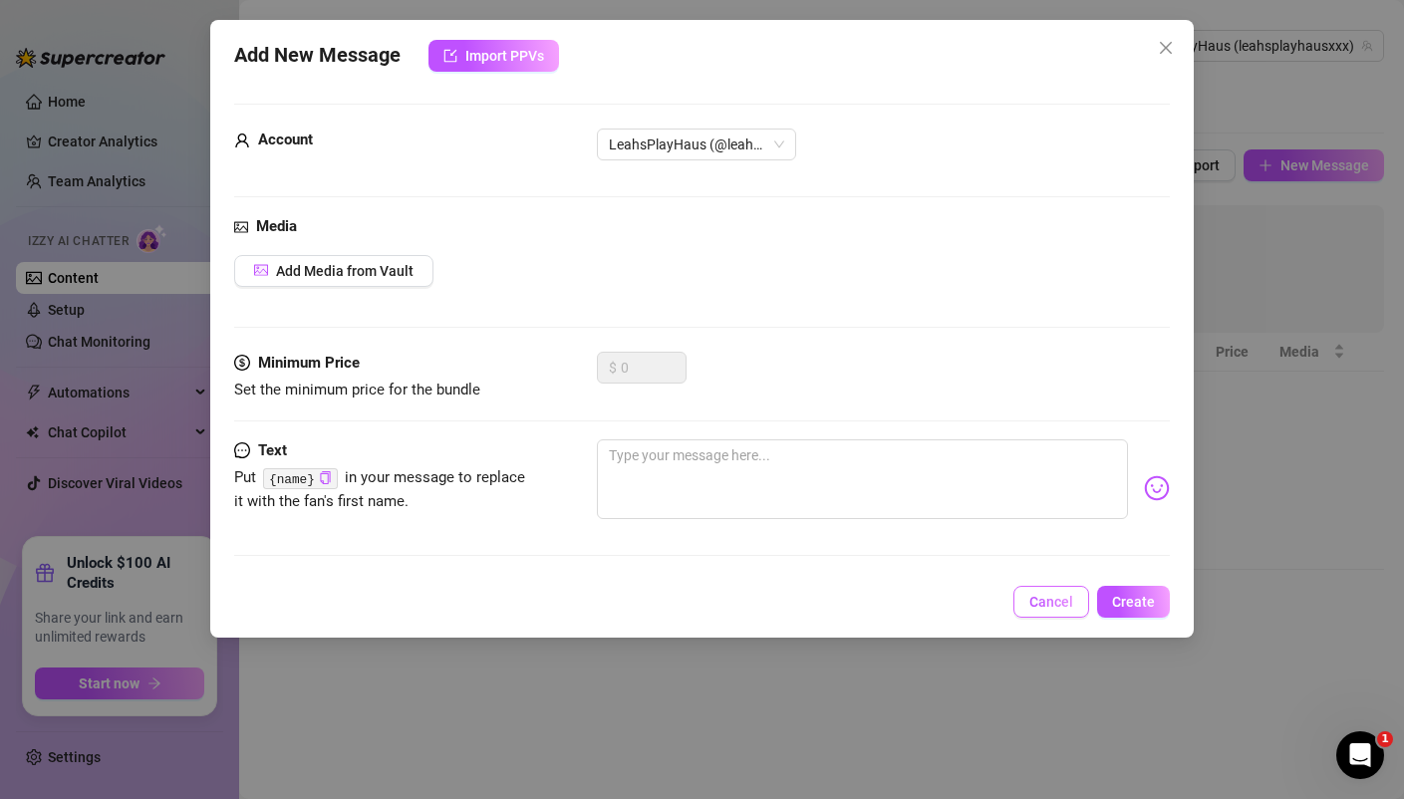
click at [1065, 602] on span "Cancel" at bounding box center [1051, 602] width 44 height 16
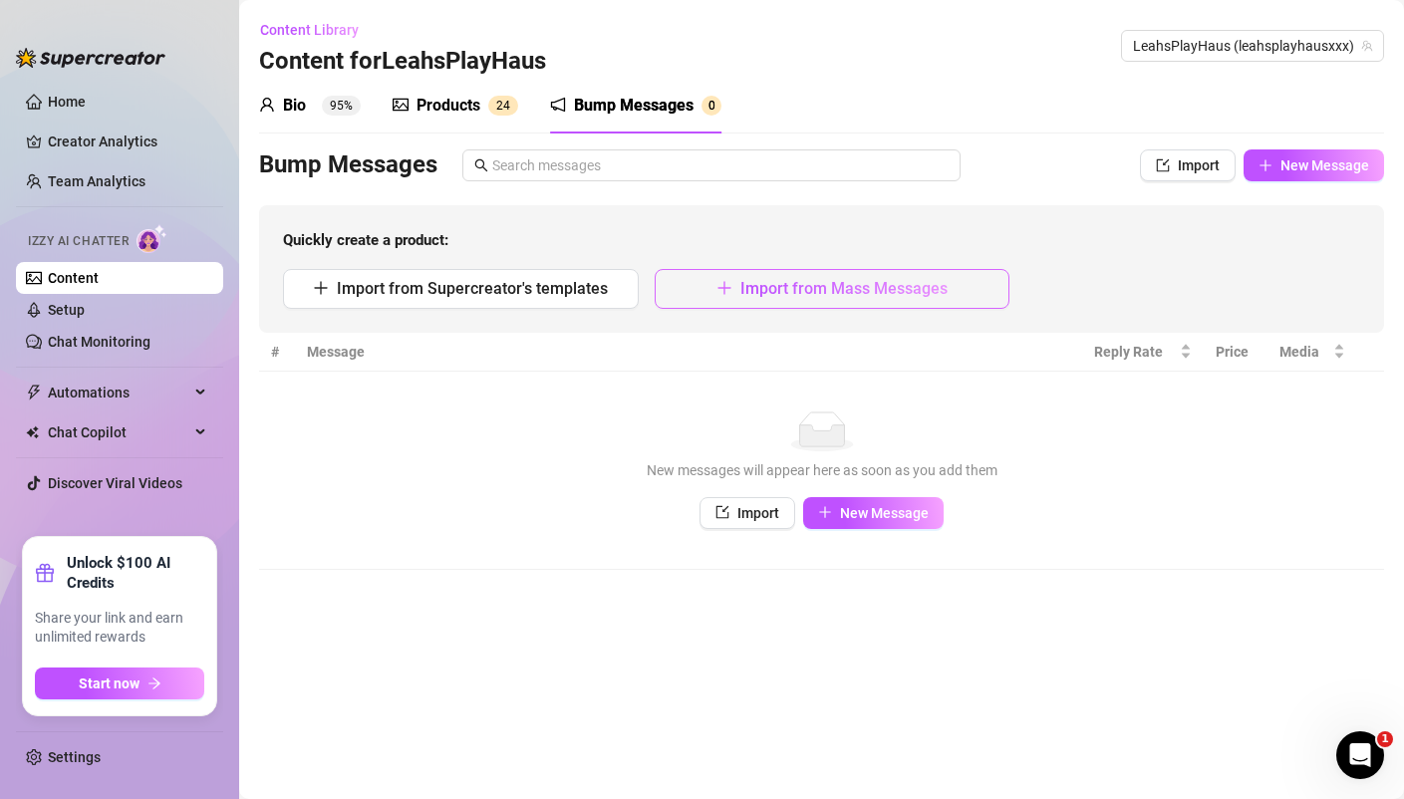
click at [815, 293] on span "Import from Mass Messages" at bounding box center [843, 288] width 207 height 19
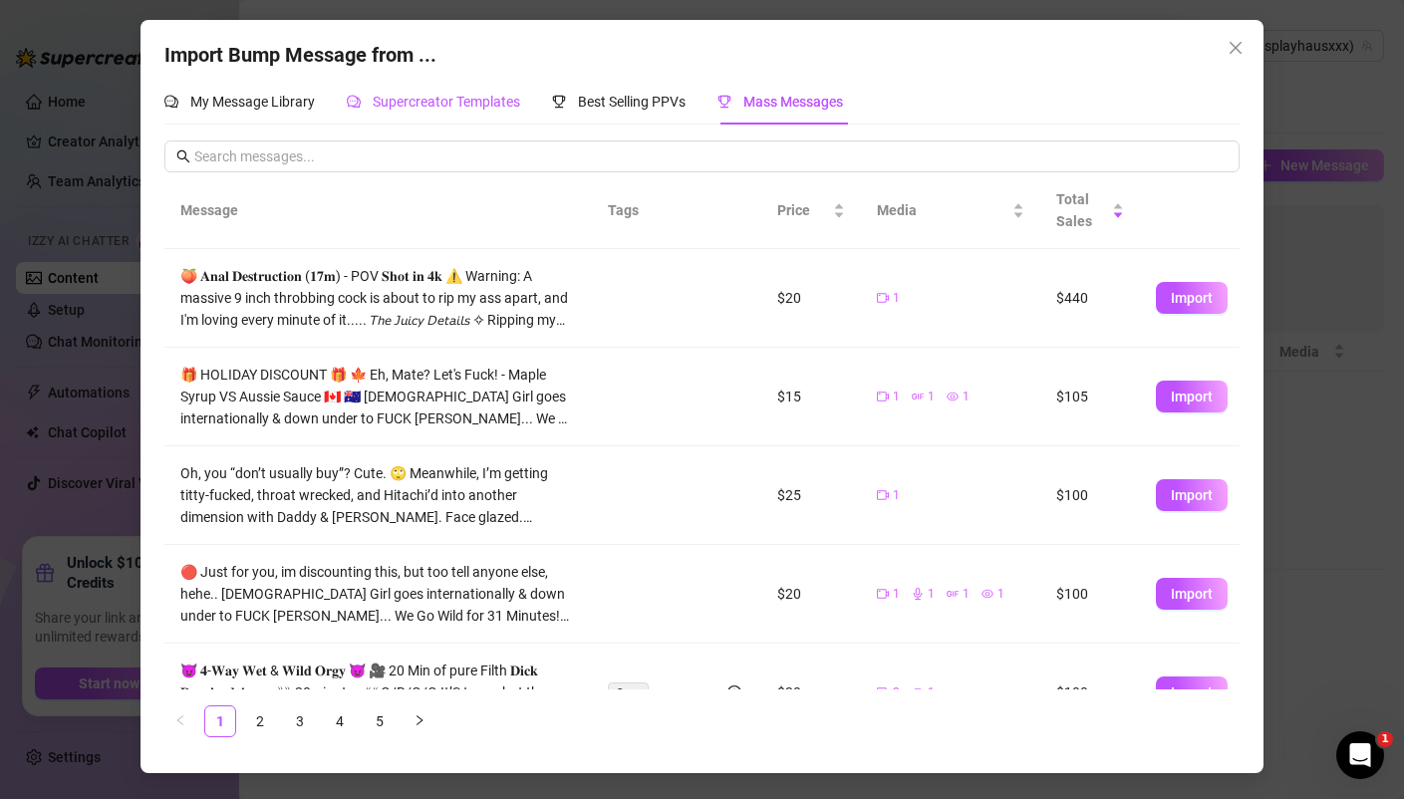
click at [406, 99] on span "Supercreator Templates" at bounding box center [446, 102] width 147 height 16
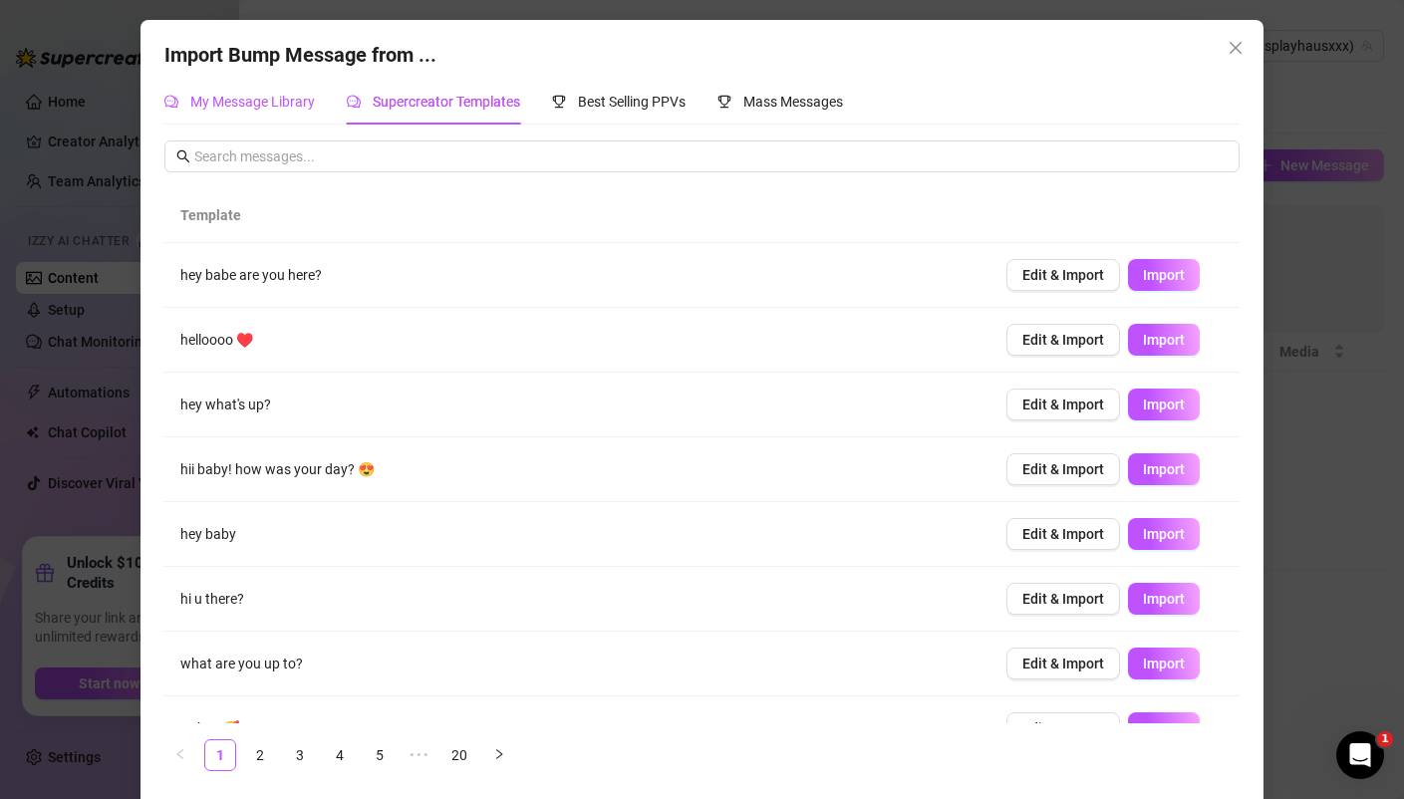
click at [294, 104] on span "My Message Library" at bounding box center [252, 102] width 125 height 16
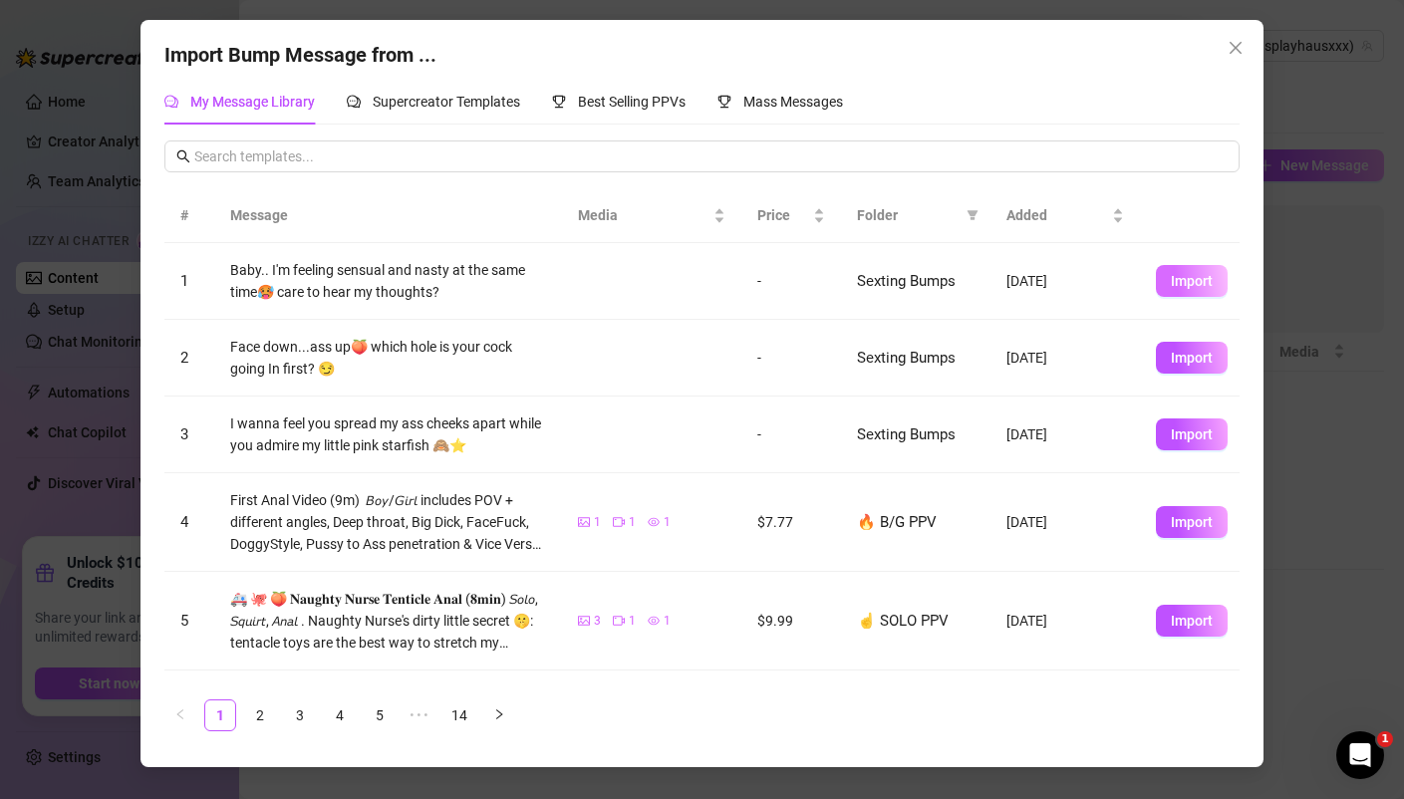
click at [1191, 291] on button "Import" at bounding box center [1192, 281] width 72 height 32
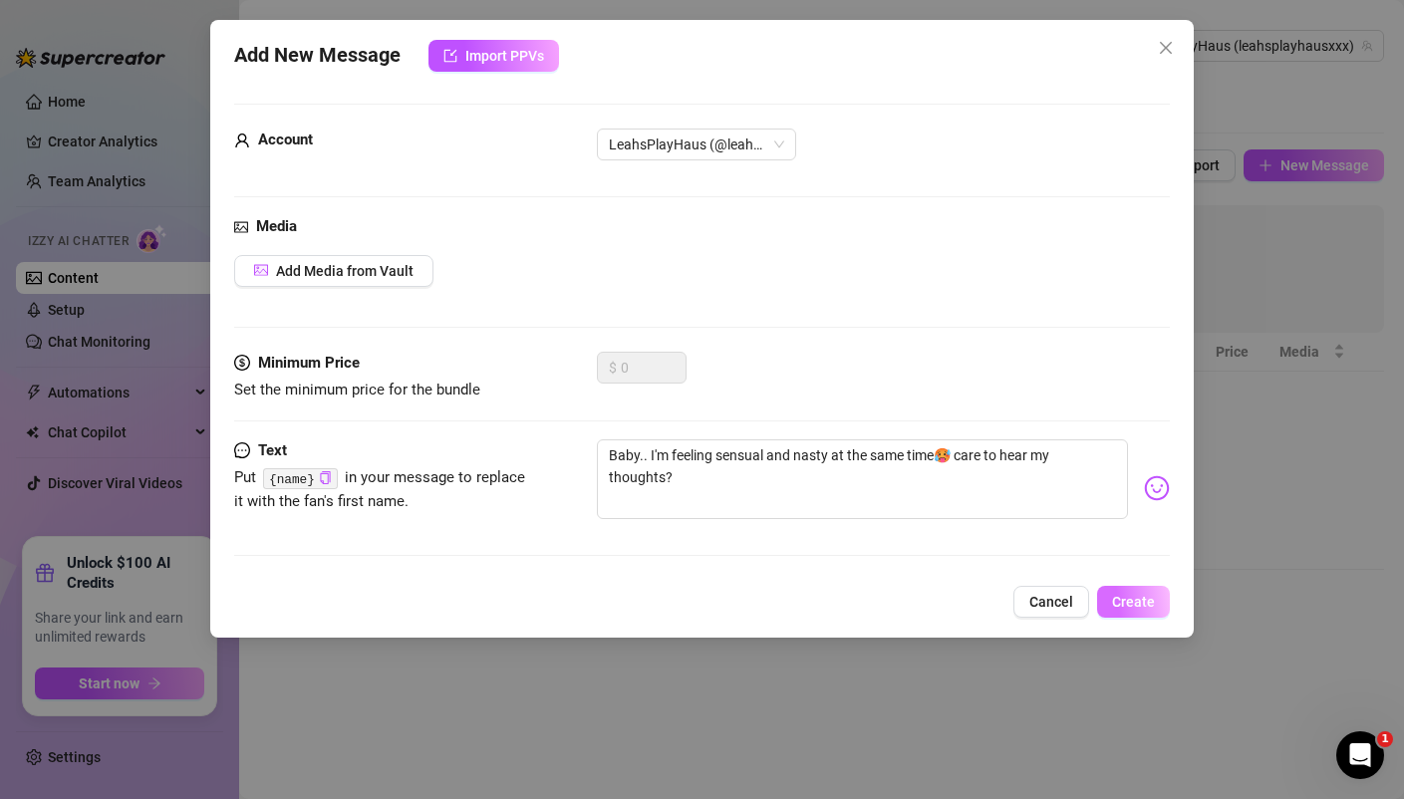
click at [1139, 594] on span "Create" at bounding box center [1133, 602] width 43 height 16
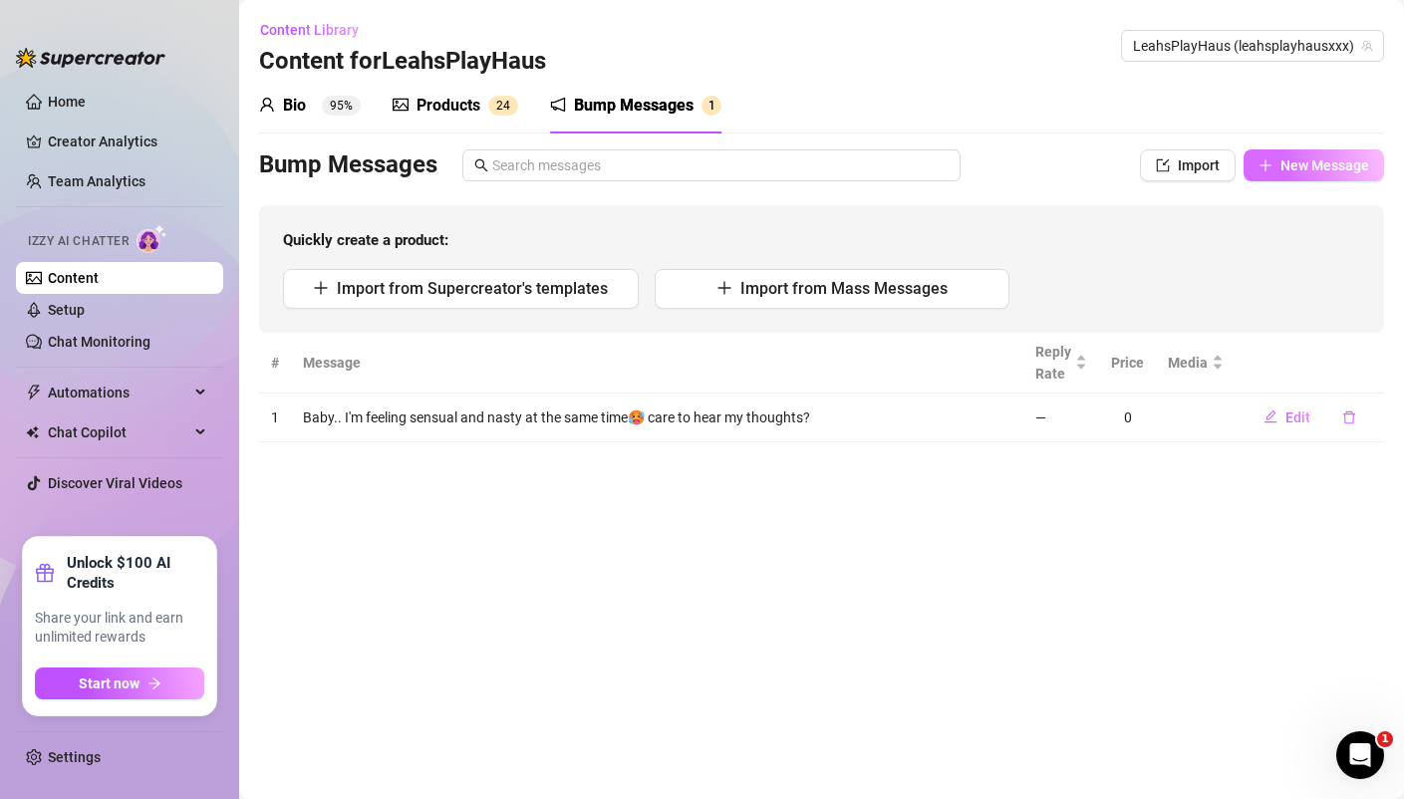
click at [1315, 164] on span "New Message" at bounding box center [1324, 165] width 89 height 16
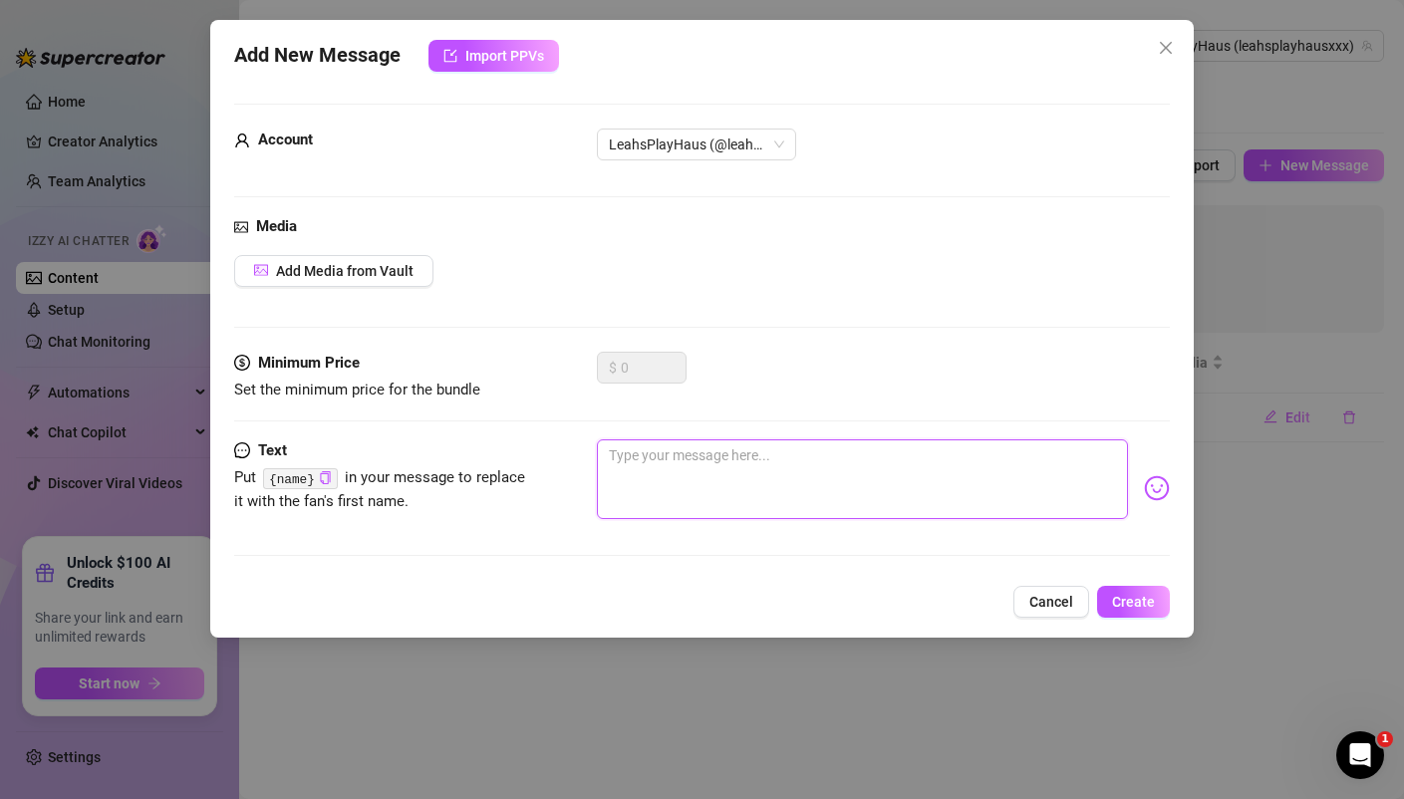
click at [722, 457] on textarea at bounding box center [862, 479] width 530 height 80
paste textarea "I'm feeling like a fucking slut Right now😈 care to take advantage of my hornine…"
click at [1140, 602] on span "Create" at bounding box center [1133, 602] width 43 height 16
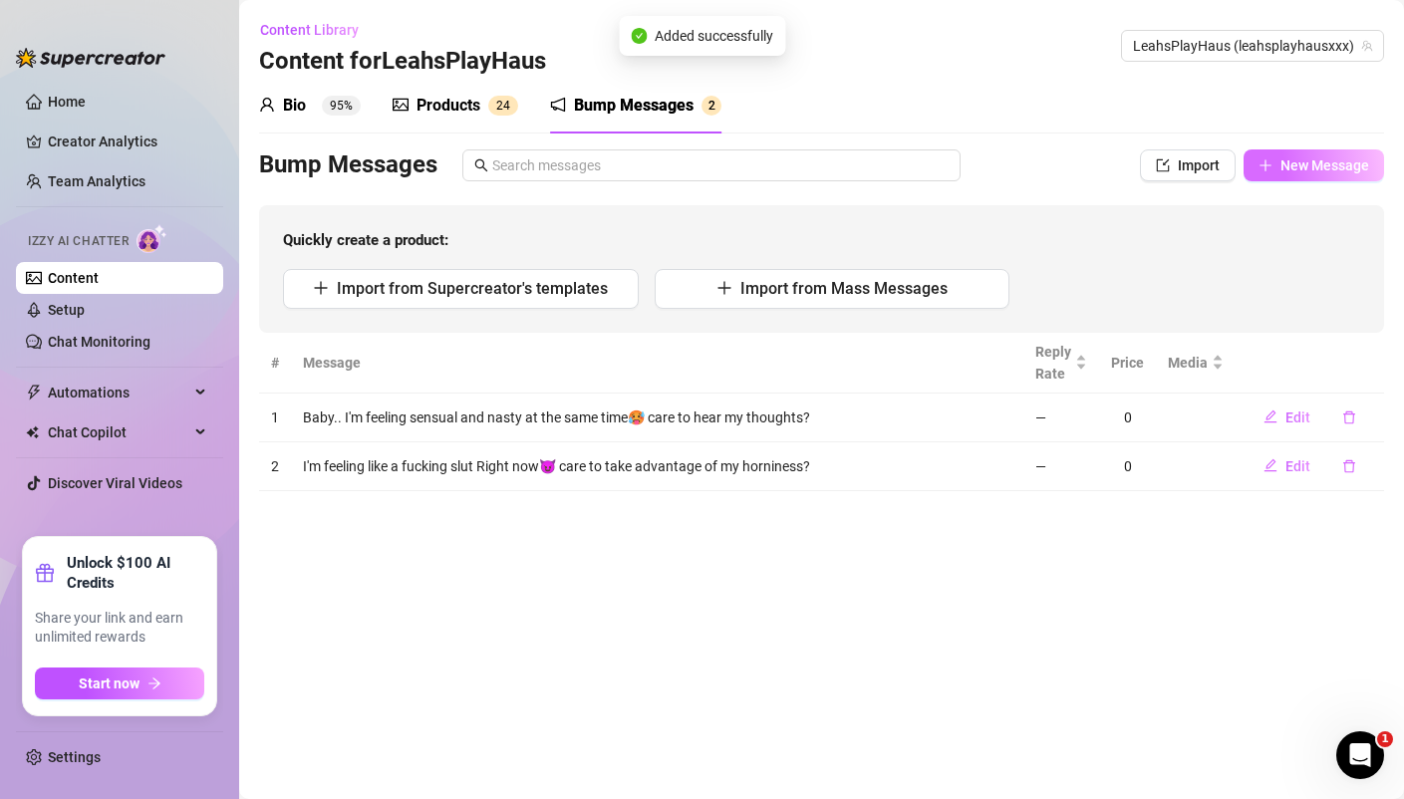
click at [1314, 163] on span "New Message" at bounding box center [1324, 165] width 89 height 16
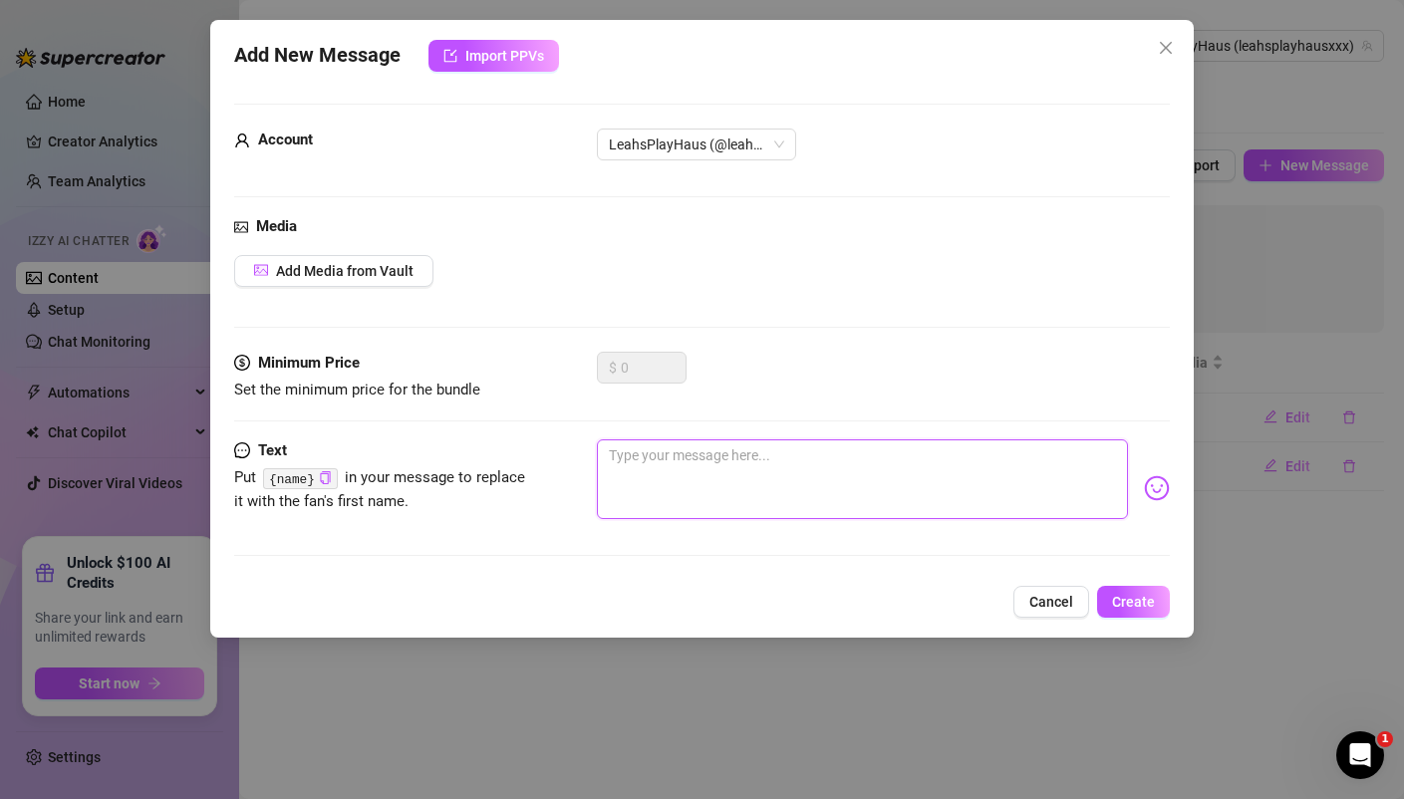
click at [689, 467] on textarea at bounding box center [862, 479] width 530 height 80
click at [709, 457] on textarea at bounding box center [862, 479] width 530 height 80
paste textarea "What’s the sexiest thing someone could say to you right now?"
click at [1151, 598] on span "Create" at bounding box center [1133, 602] width 43 height 16
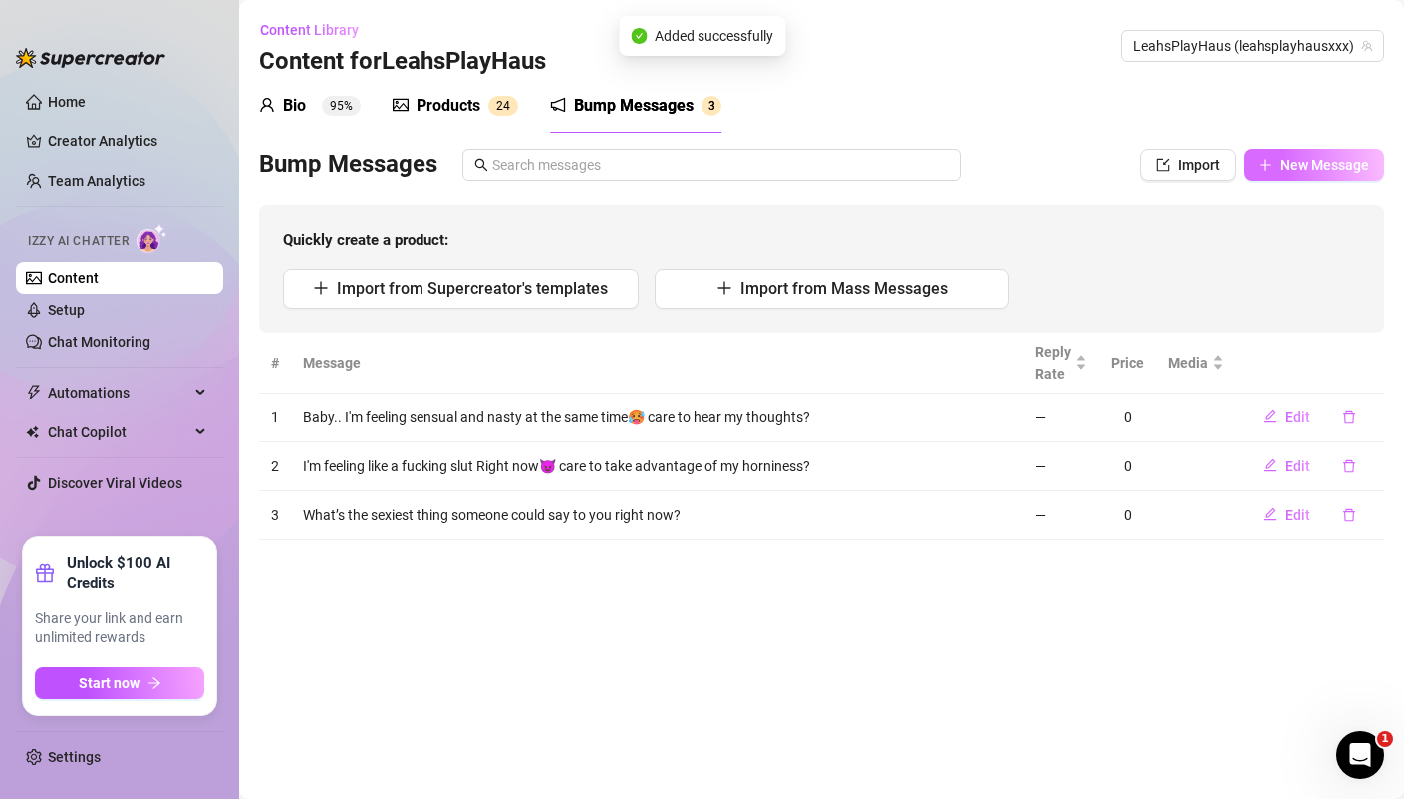
click at [1349, 157] on span "New Message" at bounding box center [1324, 165] width 89 height 16
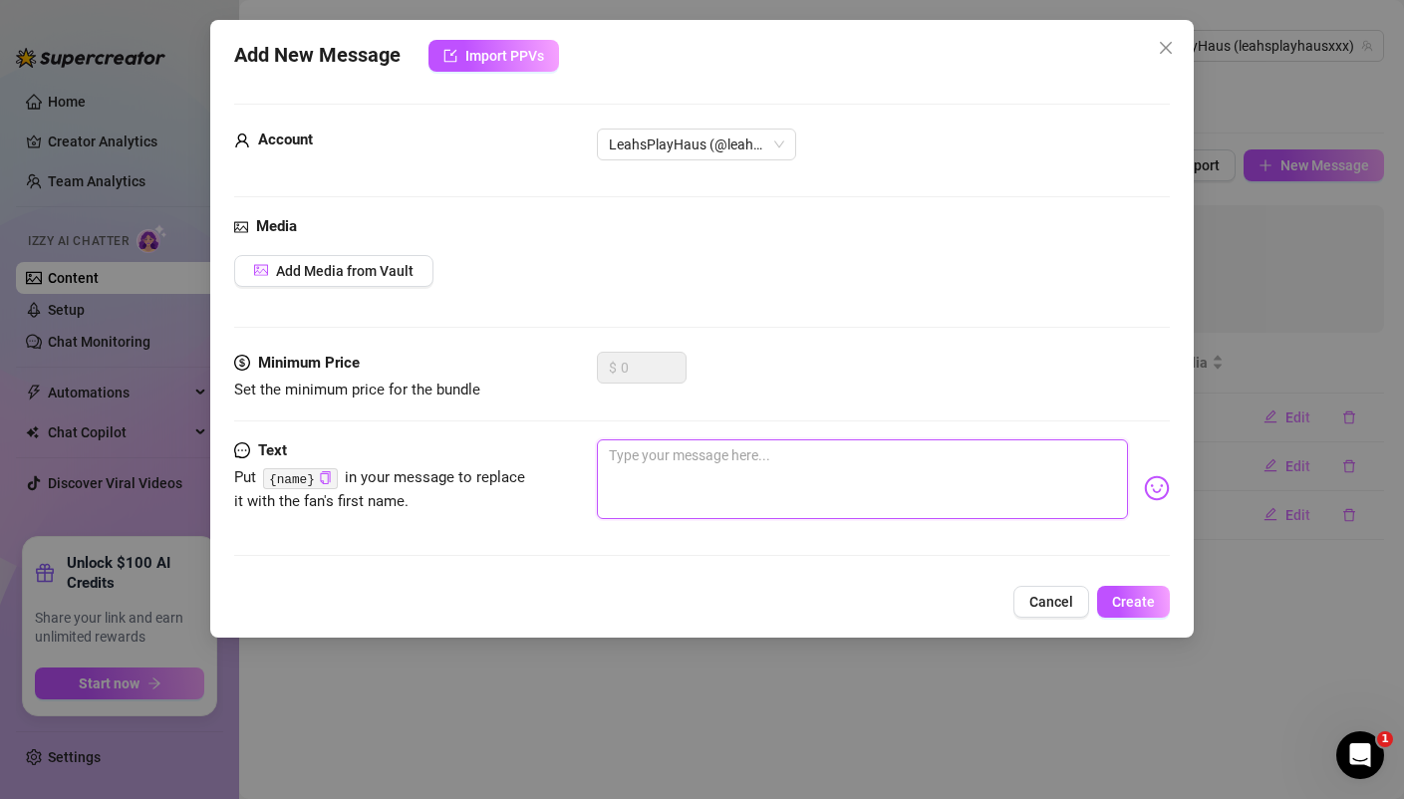
click at [748, 461] on textarea at bounding box center [862, 479] width 530 height 80
paste textarea "You come home from work to see me sitting on the counter, legs spread open and …"
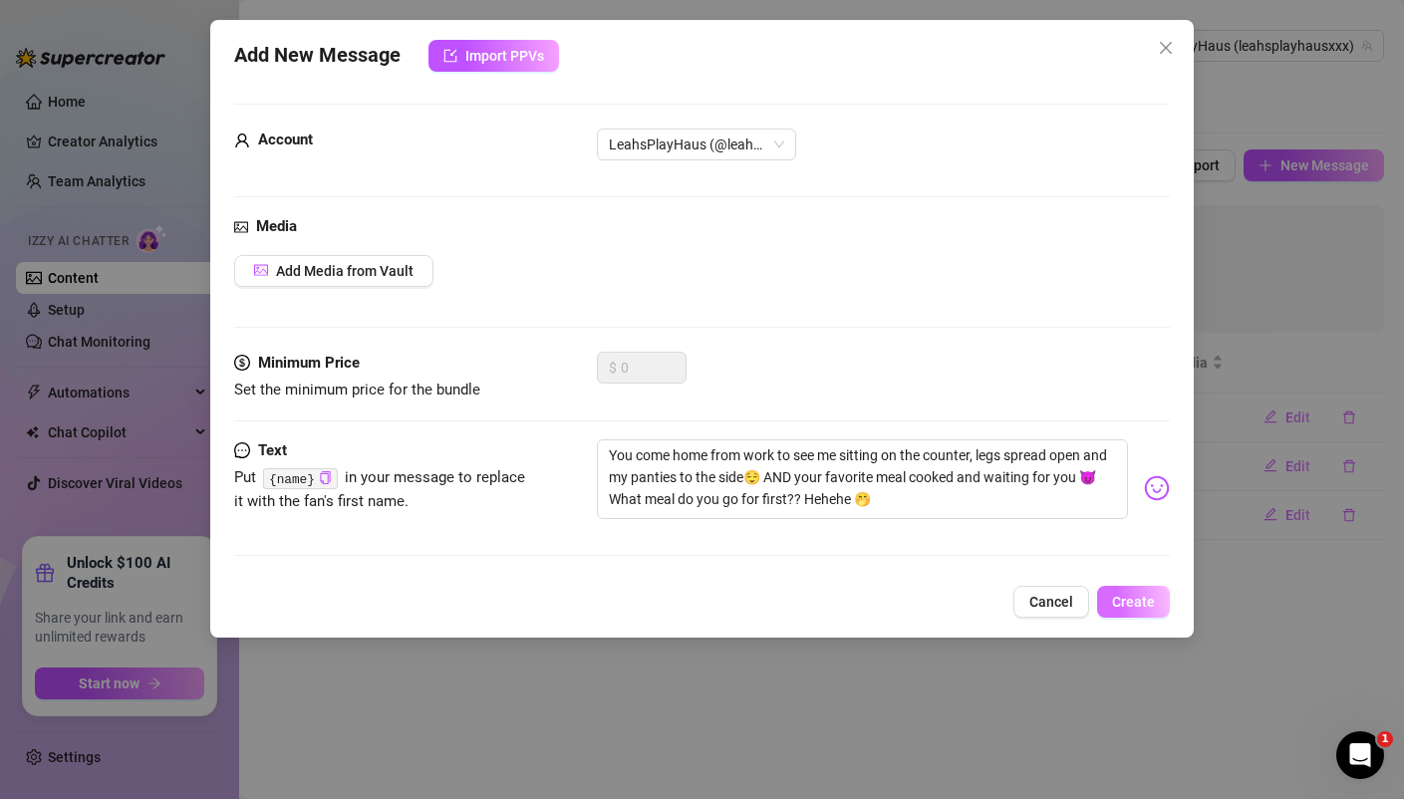
click at [1127, 596] on span "Create" at bounding box center [1133, 602] width 43 height 16
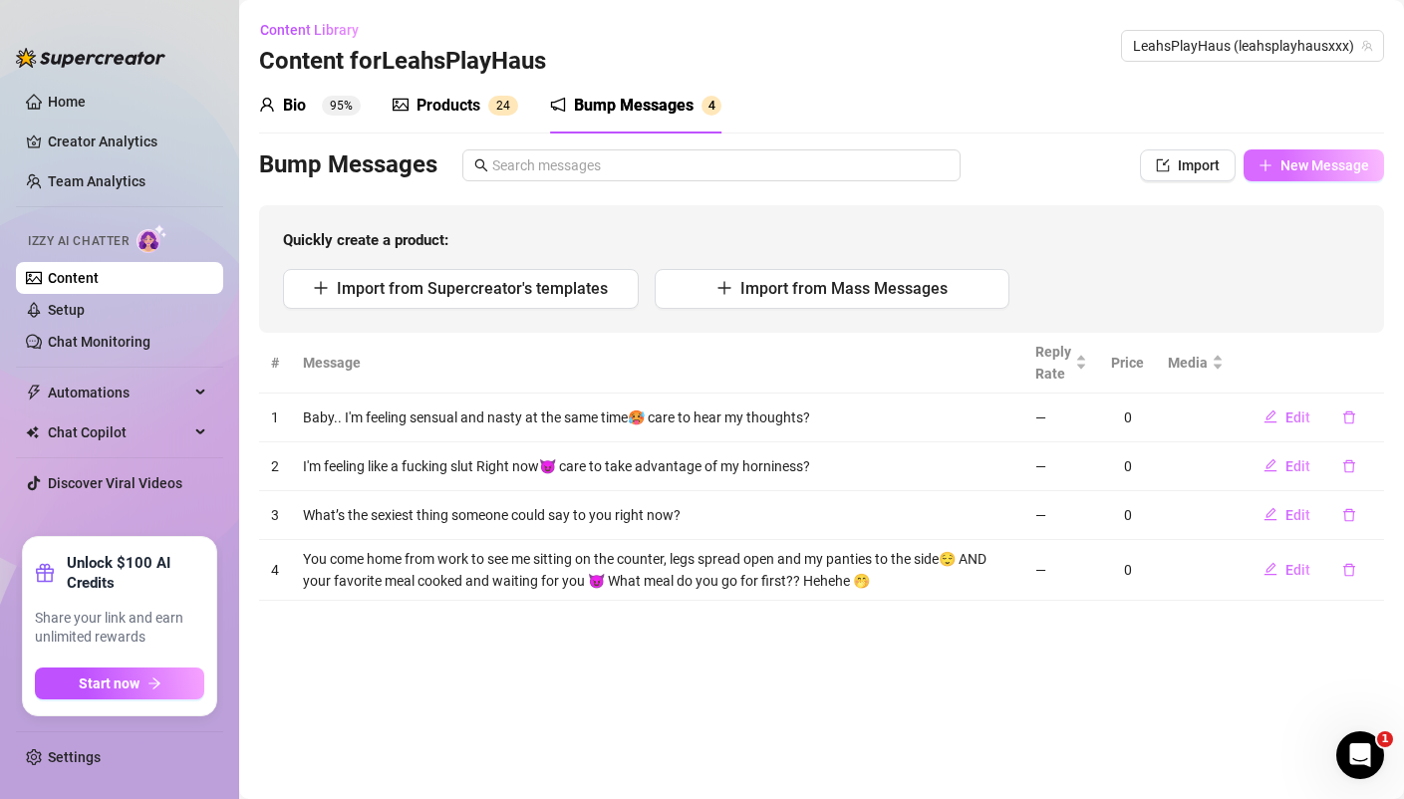
click at [1310, 155] on button "New Message" at bounding box center [1313, 165] width 140 height 32
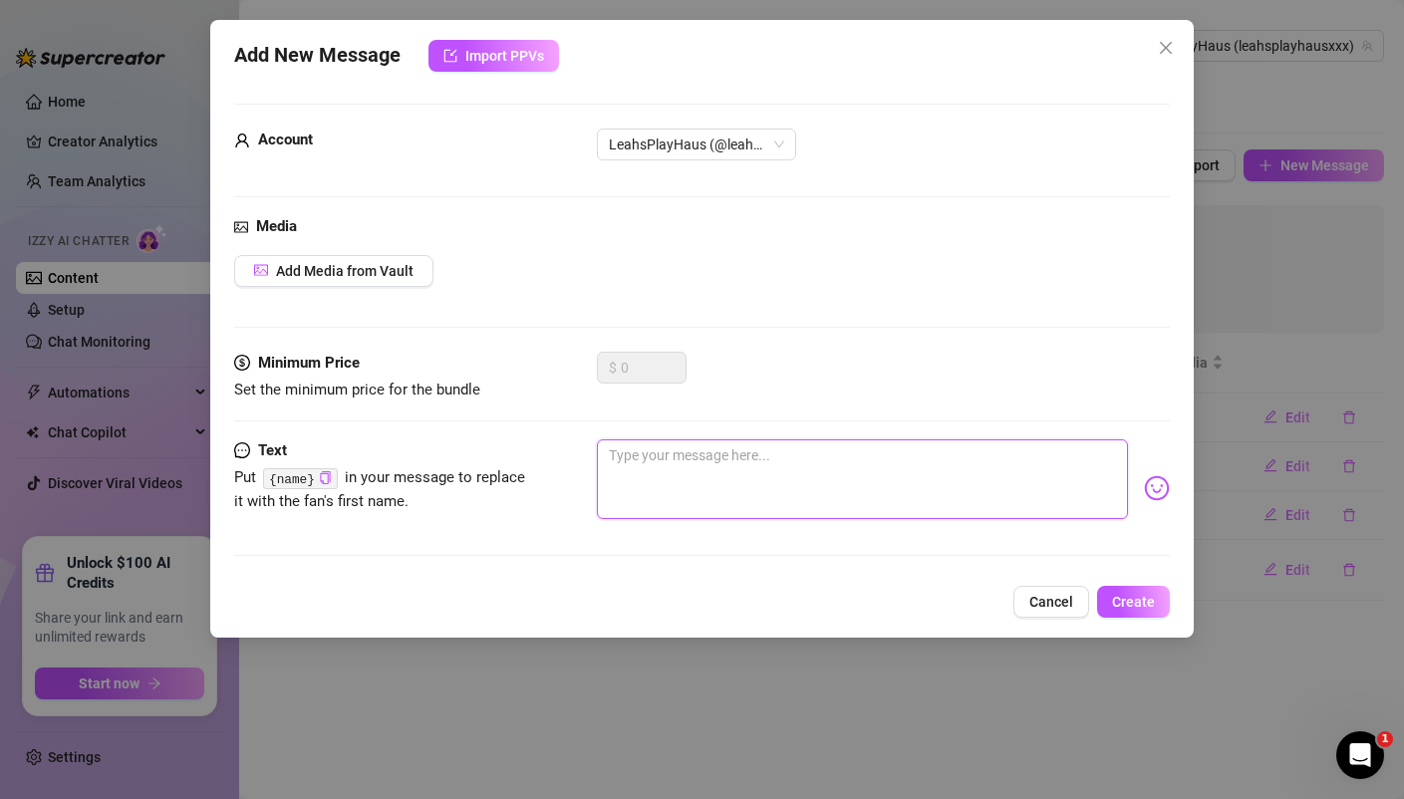
click at [624, 458] on textarea at bounding box center [862, 479] width 530 height 80
click at [757, 450] on textarea at bounding box center [862, 479] width 530 height 80
paste textarea "I wanna feel you spread my ass cheeks apart while you admire my little pink sta…"
click at [1132, 591] on button "Create" at bounding box center [1133, 602] width 73 height 32
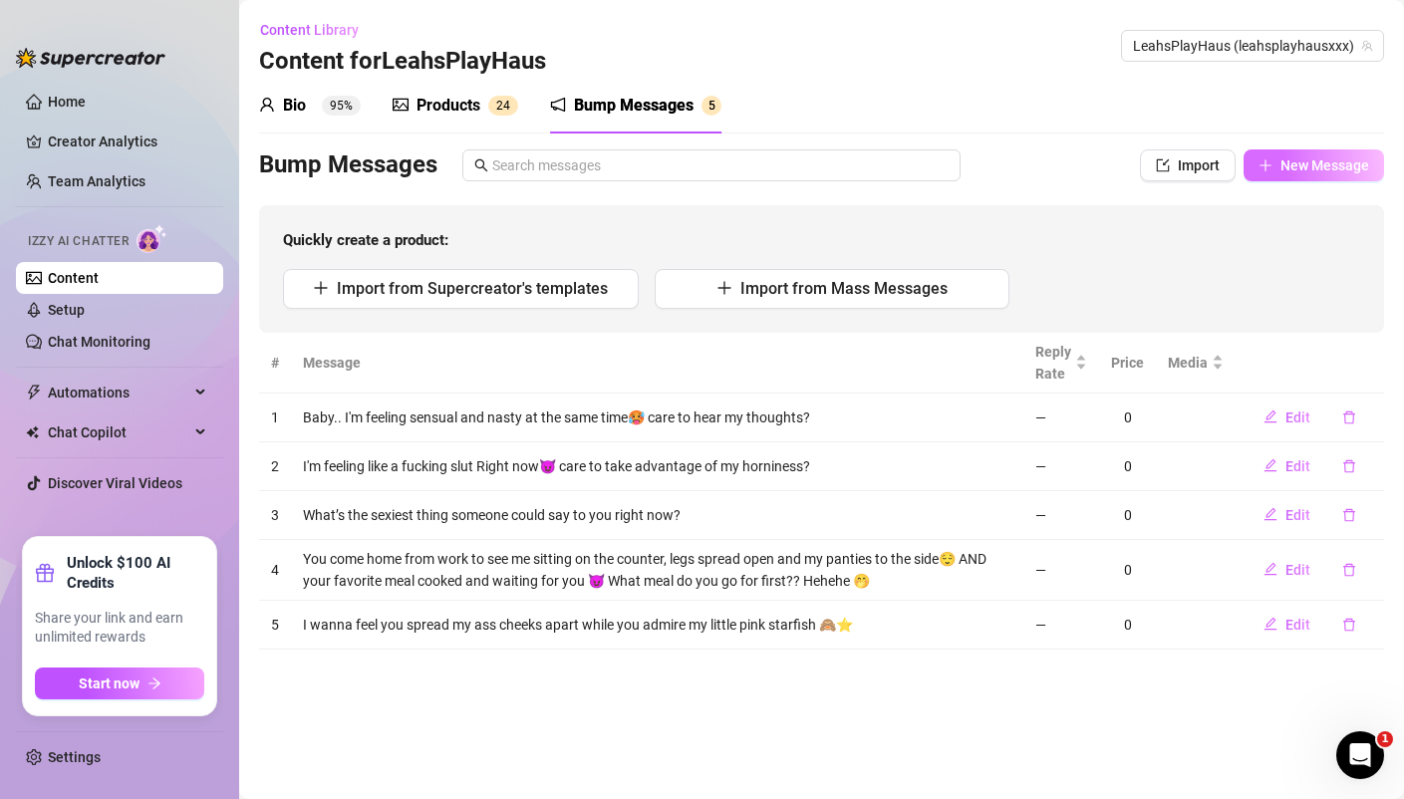
click at [1298, 157] on span "New Message" at bounding box center [1324, 165] width 89 height 16
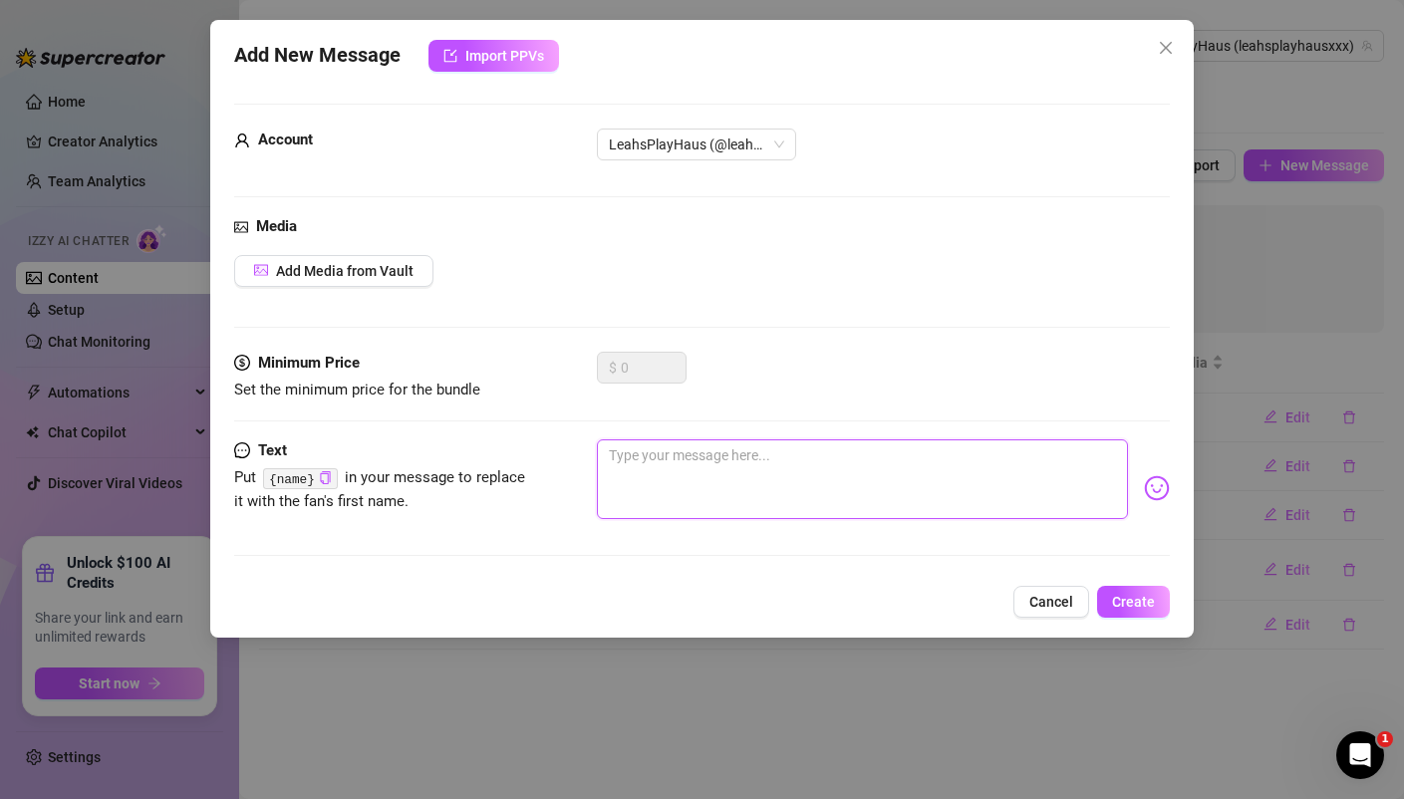
click at [786, 499] on textarea at bounding box center [862, 479] width 530 height 80
click at [744, 462] on textarea at bounding box center [862, 479] width 530 height 80
paste textarea "Face down...ass up🍑 which hole is your cock going In first? 😏"
click at [1145, 596] on span "Create" at bounding box center [1133, 602] width 43 height 16
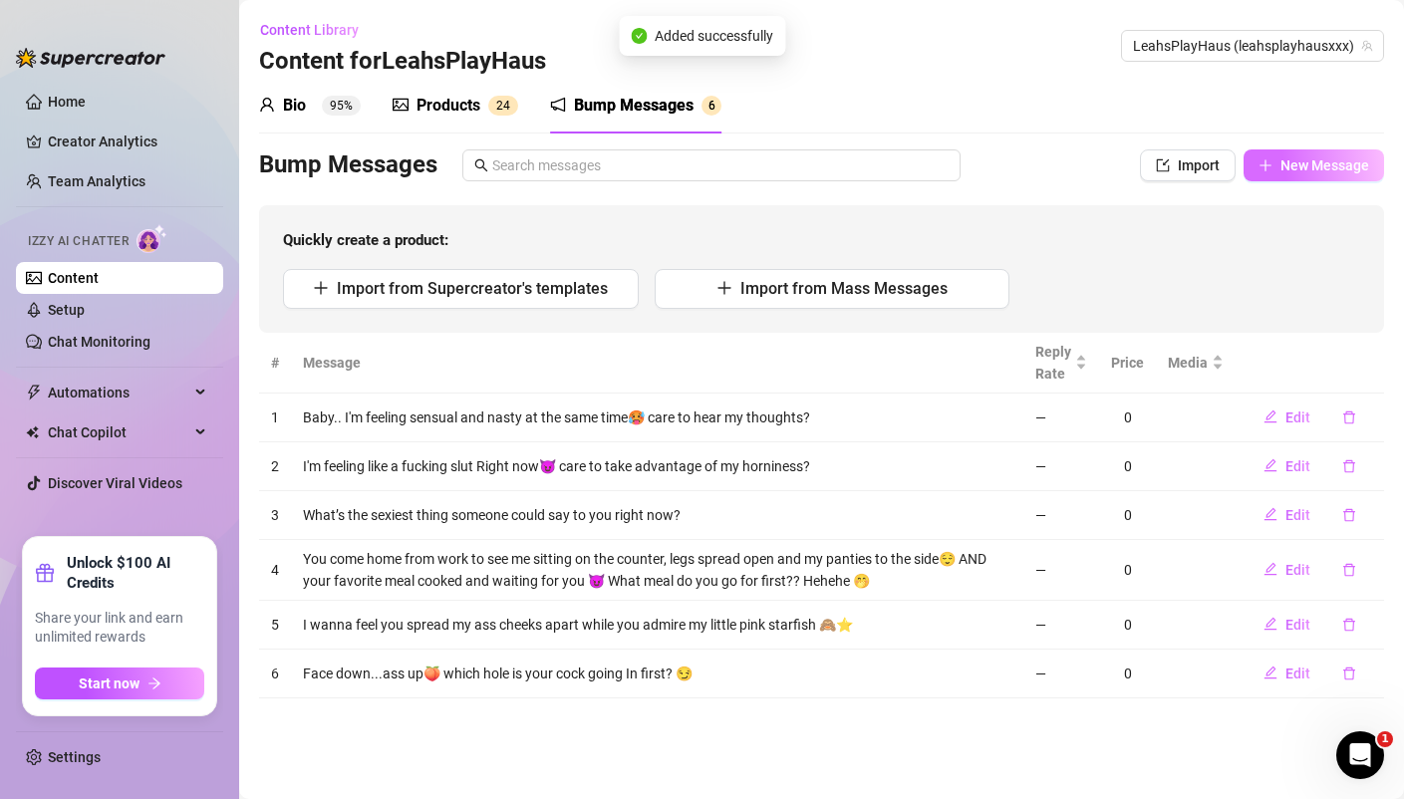
click at [1348, 159] on span "New Message" at bounding box center [1324, 165] width 89 height 16
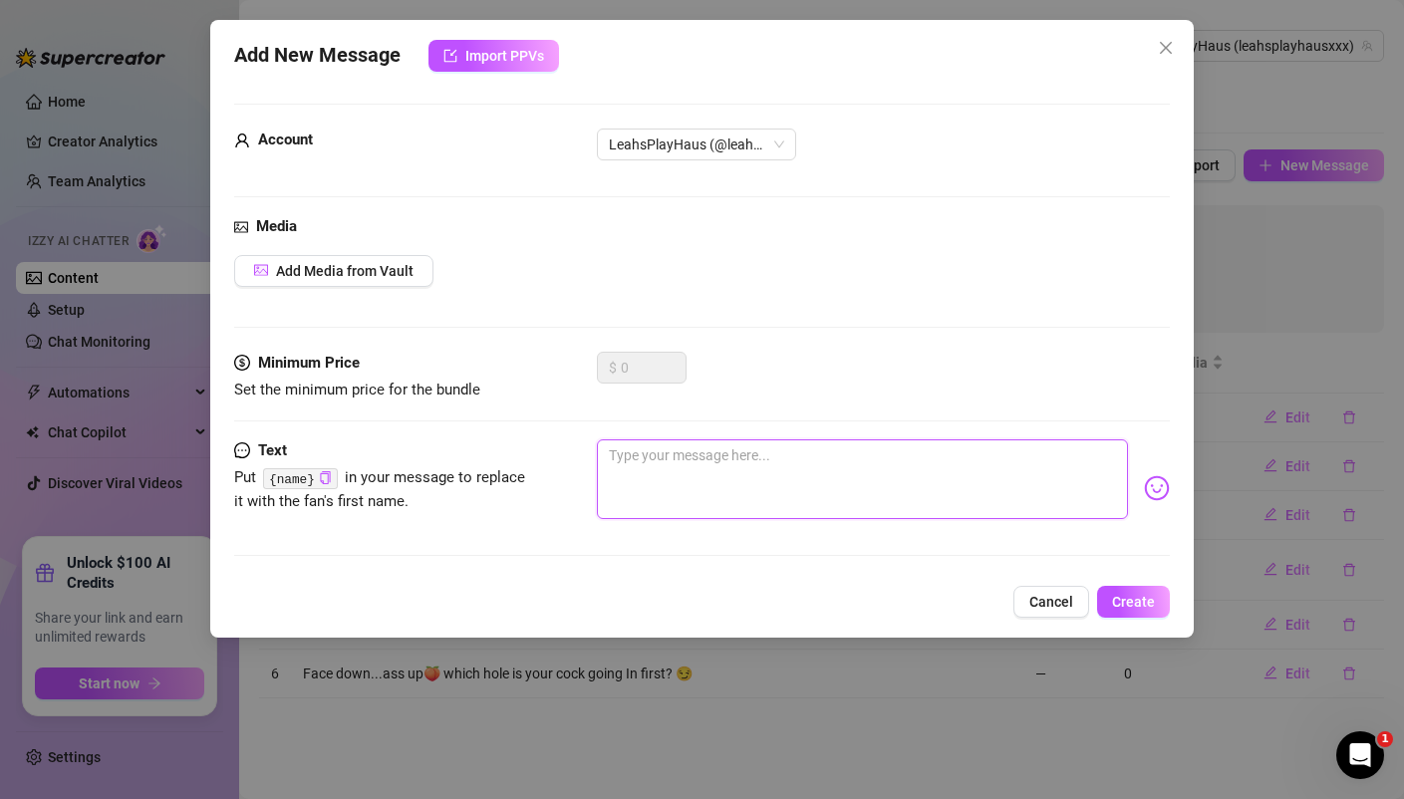
click at [690, 462] on textarea at bounding box center [862, 479] width 530 height 80
paste textarea "Wish I was gagging on your cock like the good girl that I am😈"
click at [1130, 594] on span "Create" at bounding box center [1133, 602] width 43 height 16
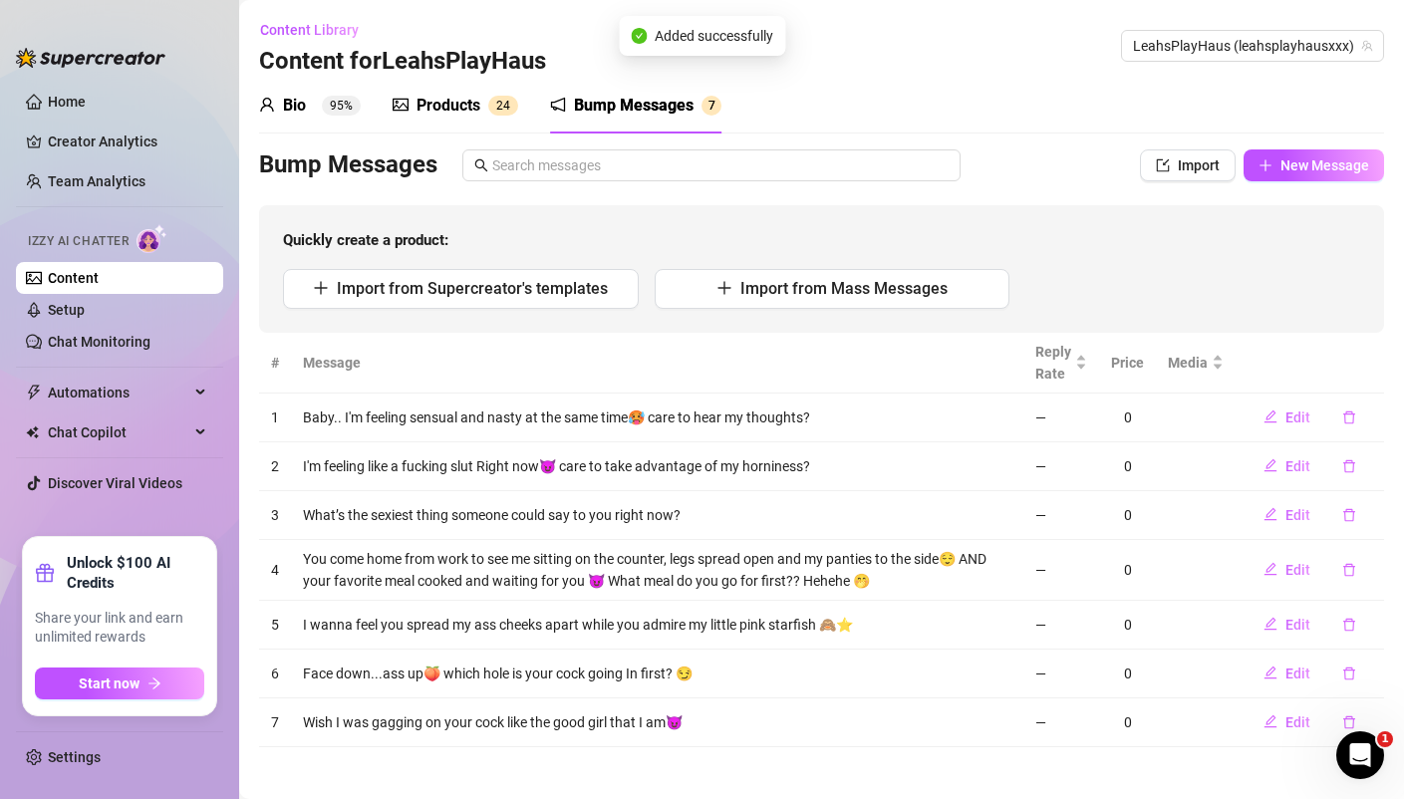
scroll to position [7, 0]
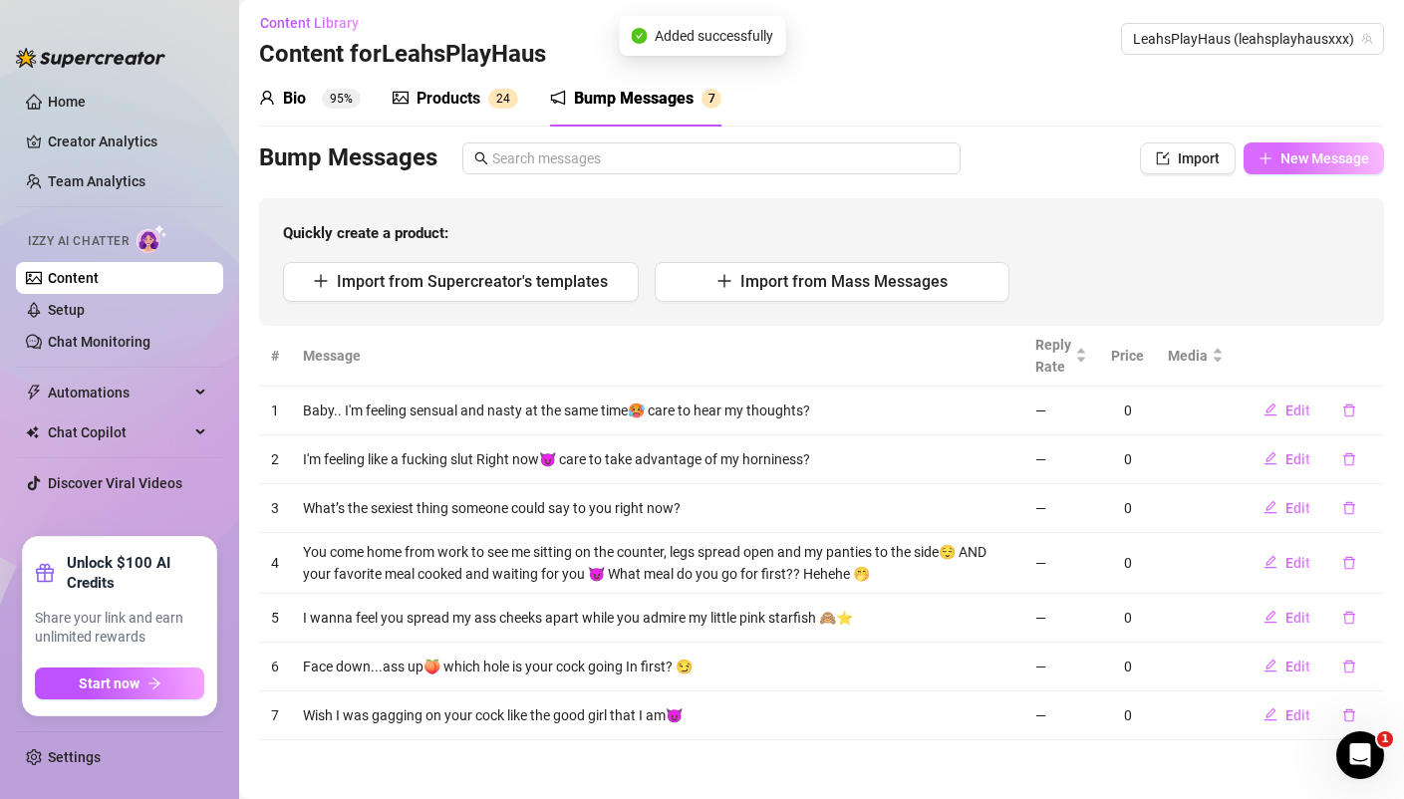
click at [1316, 154] on span "New Message" at bounding box center [1324, 158] width 89 height 16
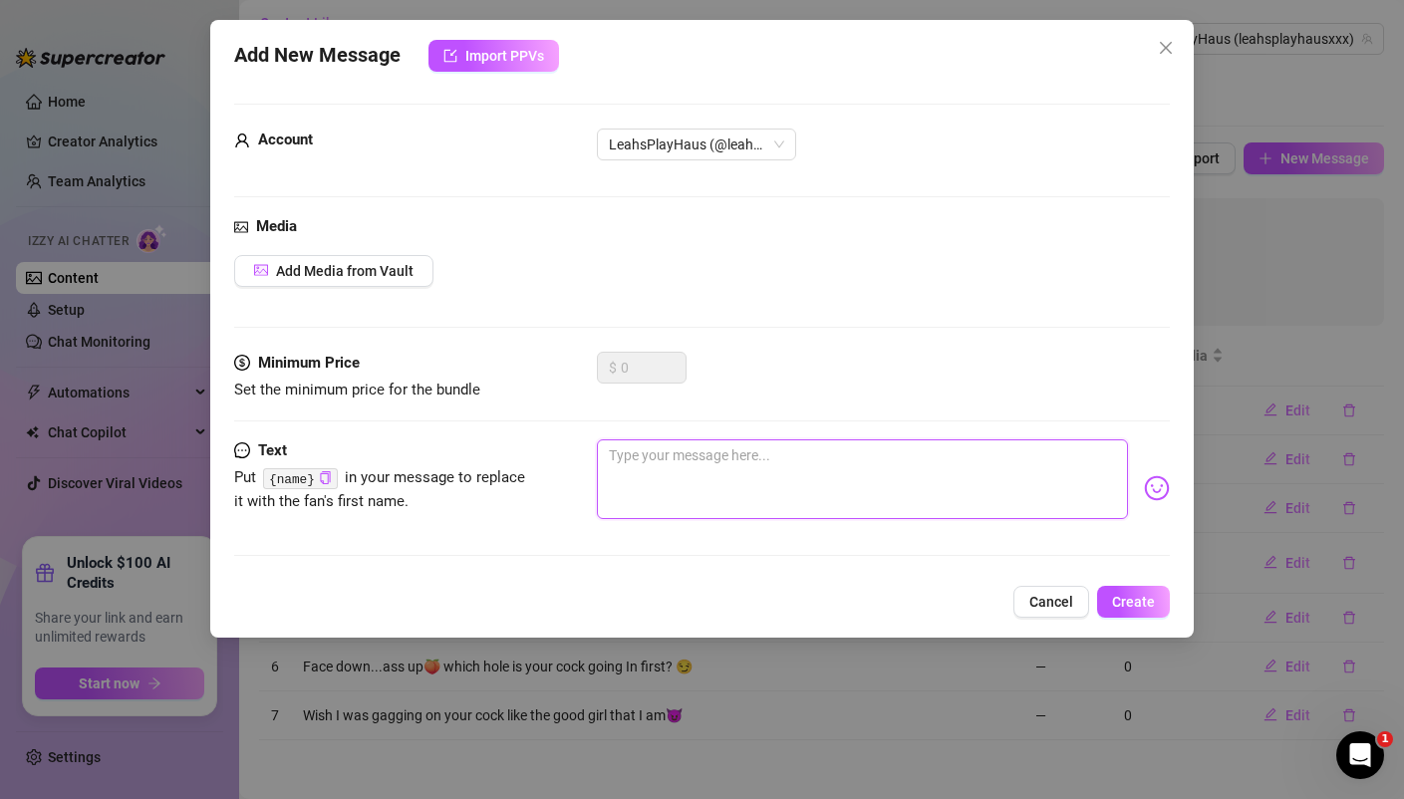
click at [722, 459] on textarea at bounding box center [862, 479] width 530 height 80
click at [709, 464] on textarea at bounding box center [862, 479] width 530 height 80
paste textarea "Would you finger my ass while fucking me?🤤🍑"
click at [1144, 594] on span "Create" at bounding box center [1133, 602] width 43 height 16
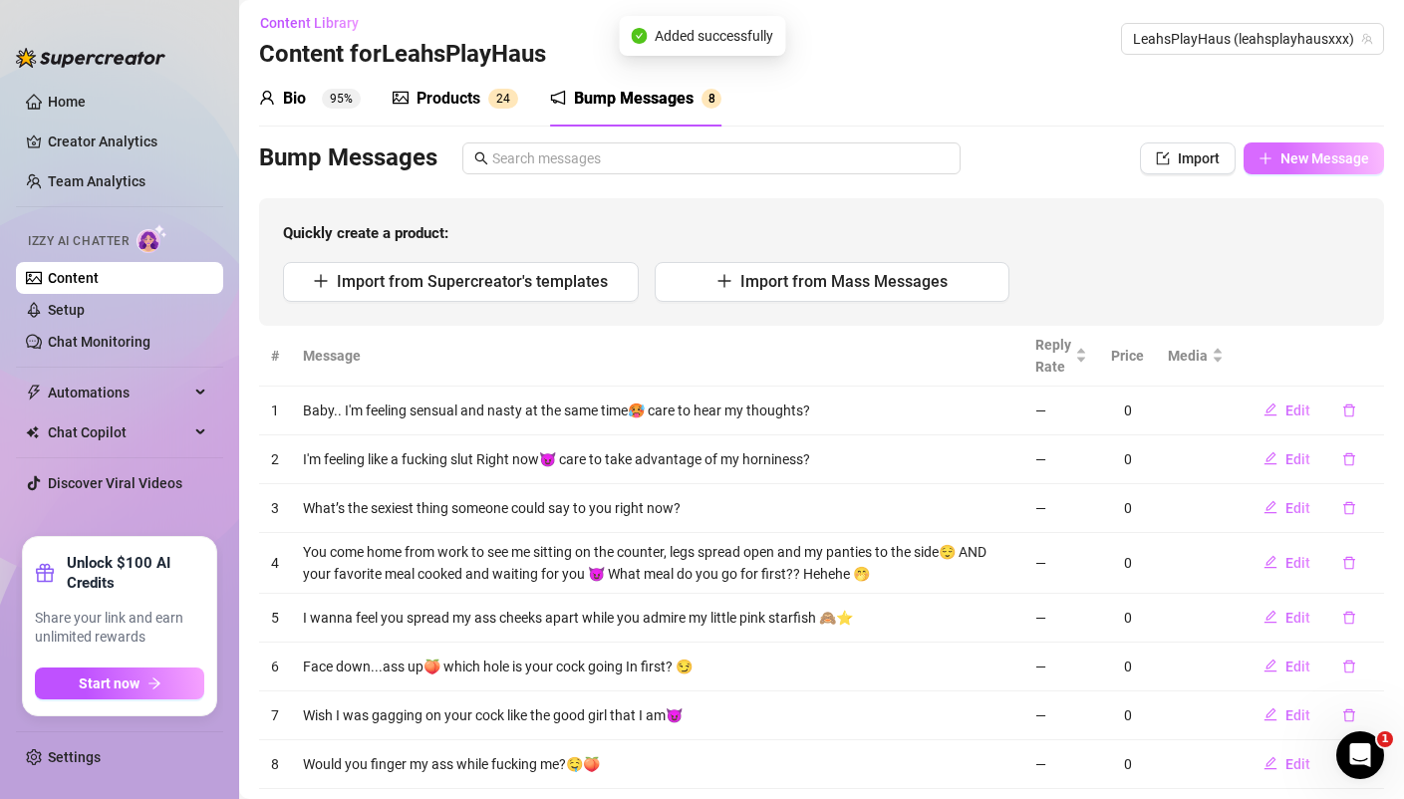
click at [1295, 153] on span "New Message" at bounding box center [1324, 158] width 89 height 16
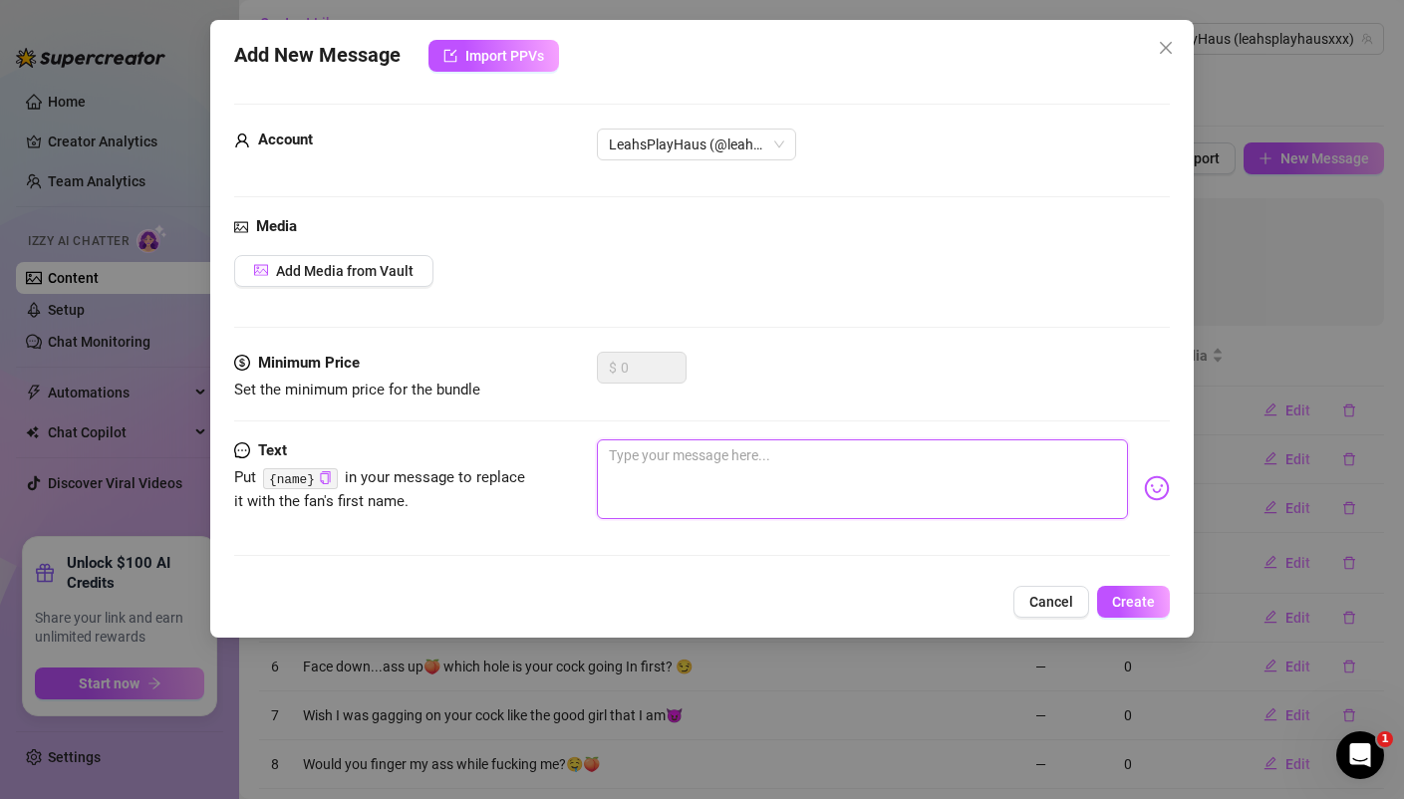
click at [705, 465] on textarea at bounding box center [862, 479] width 530 height 80
click at [663, 473] on textarea at bounding box center [862, 479] width 530 height 80
paste textarea "Tell me the funniest thing that's happened to you during sex! 😂😈"
click at [1149, 605] on span "Create" at bounding box center [1133, 602] width 43 height 16
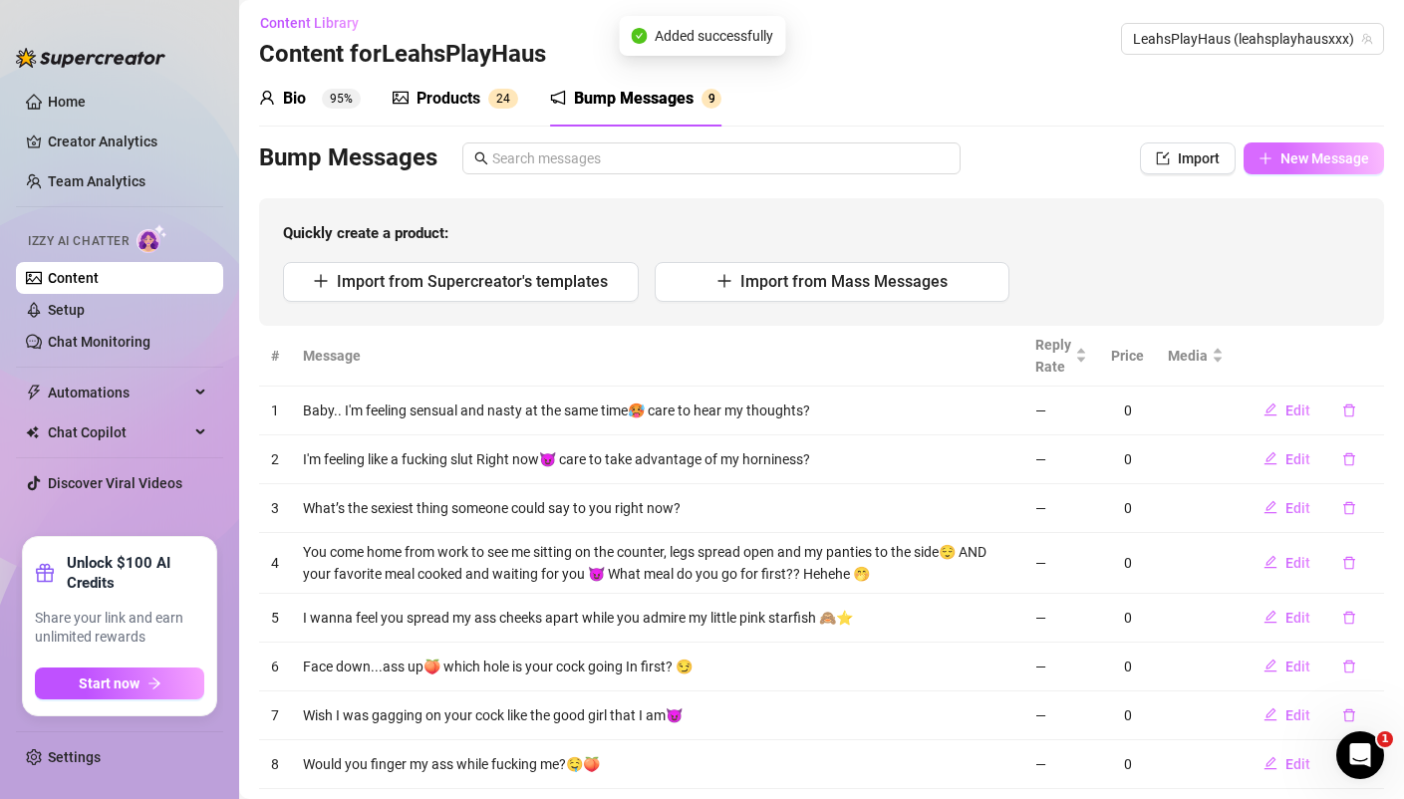
click at [1314, 152] on span "New Message" at bounding box center [1324, 158] width 89 height 16
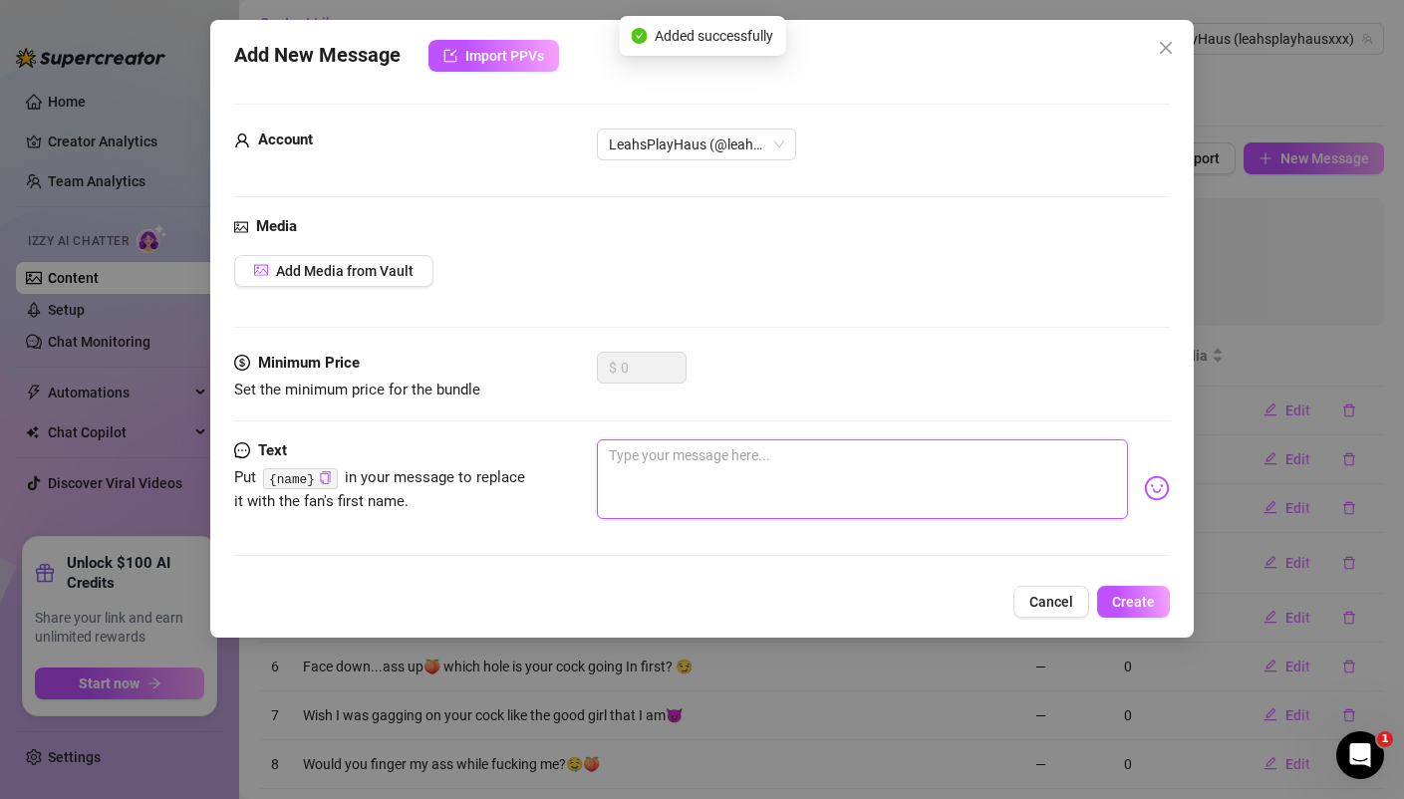
click at [789, 467] on textarea at bounding box center [862, 479] width 530 height 80
click at [676, 462] on textarea at bounding box center [862, 479] width 530 height 80
paste textarea "Fake titties or natural titties?🤩"
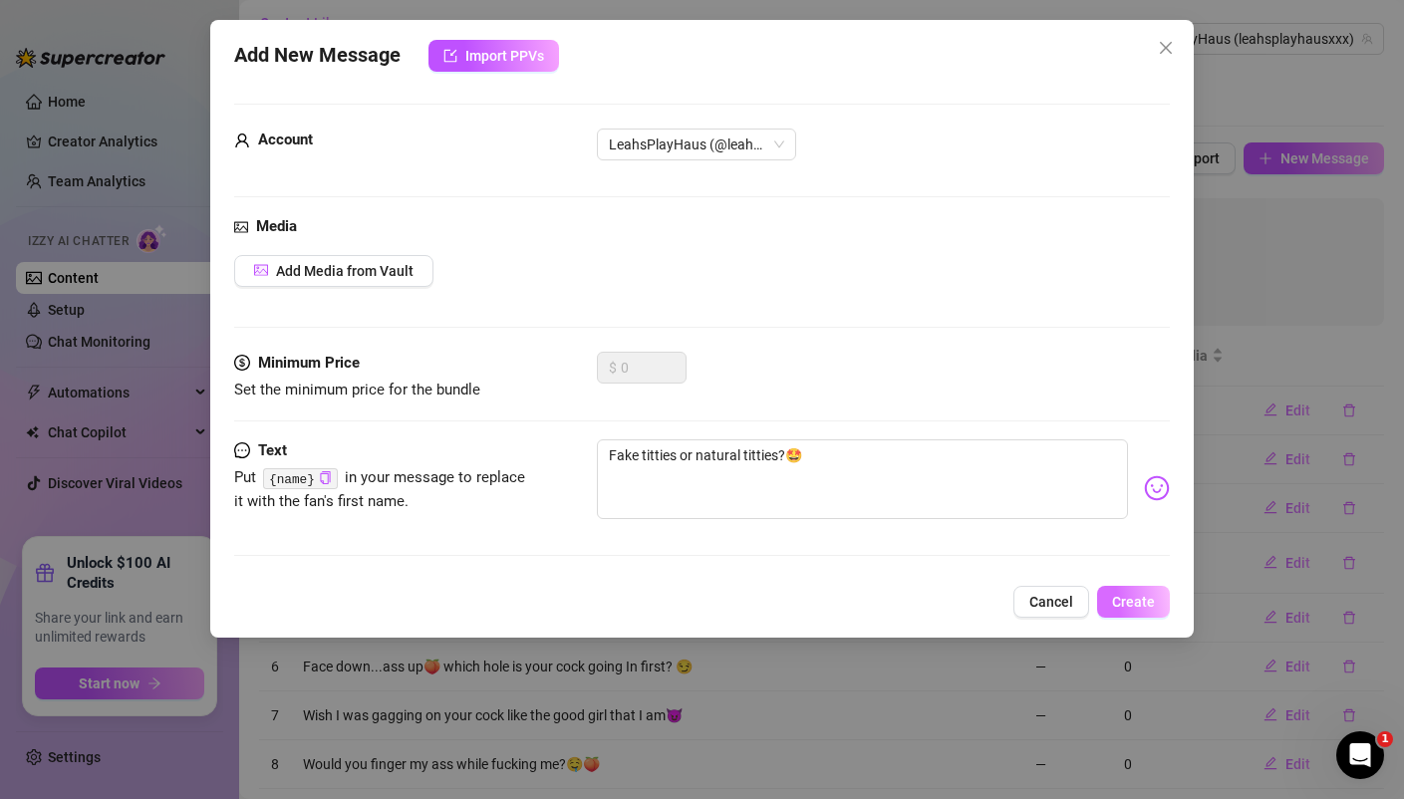
click at [1145, 608] on span "Create" at bounding box center [1133, 602] width 43 height 16
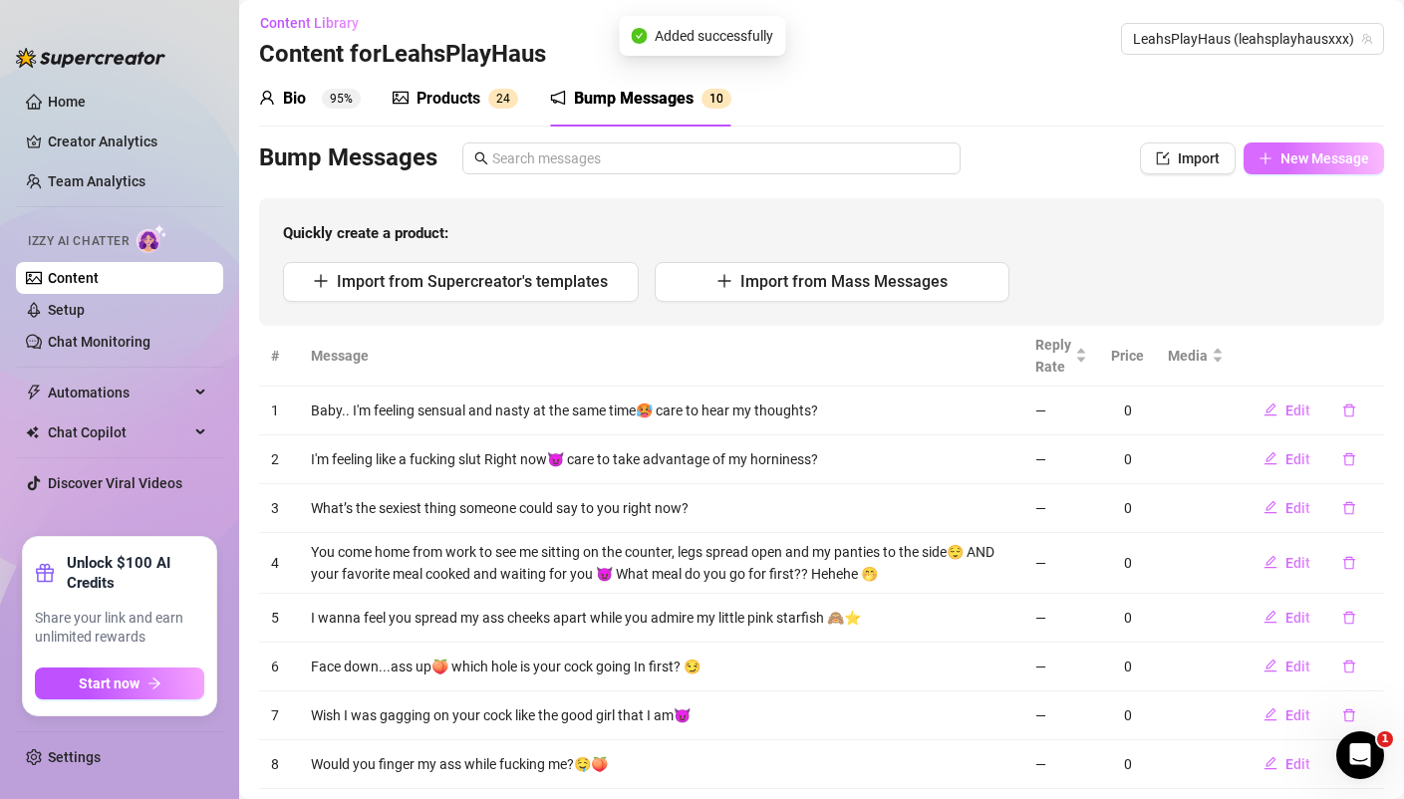
click at [1345, 153] on span "New Message" at bounding box center [1324, 158] width 89 height 16
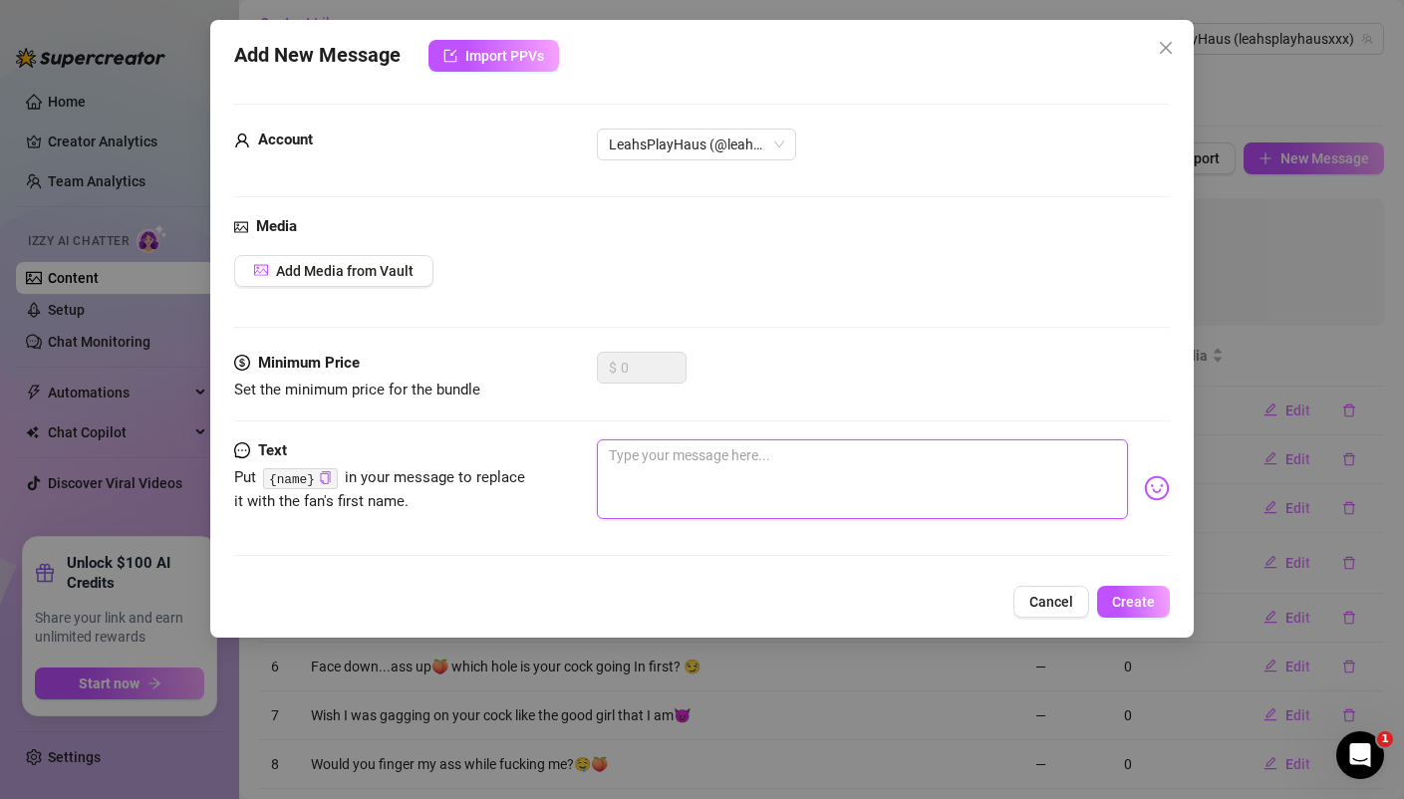
click at [660, 474] on textarea at bounding box center [862, 479] width 530 height 80
click at [729, 463] on textarea at bounding box center [862, 479] width 530 height 80
paste textarea "The only workout I wanna do [DATE] is squatting on your cock 😫💦"
click at [1141, 602] on span "Create" at bounding box center [1133, 602] width 43 height 16
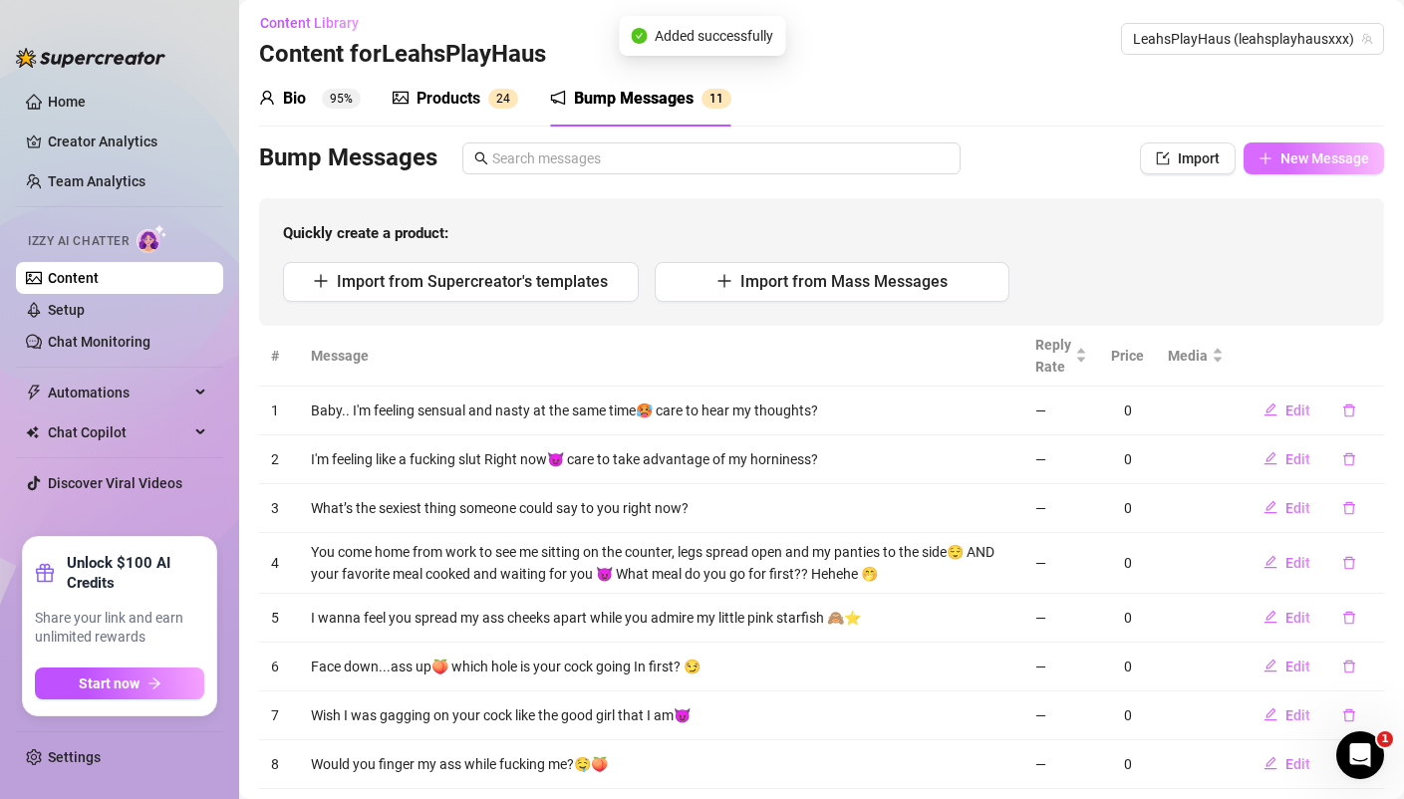
click at [1348, 159] on span "New Message" at bounding box center [1324, 158] width 89 height 16
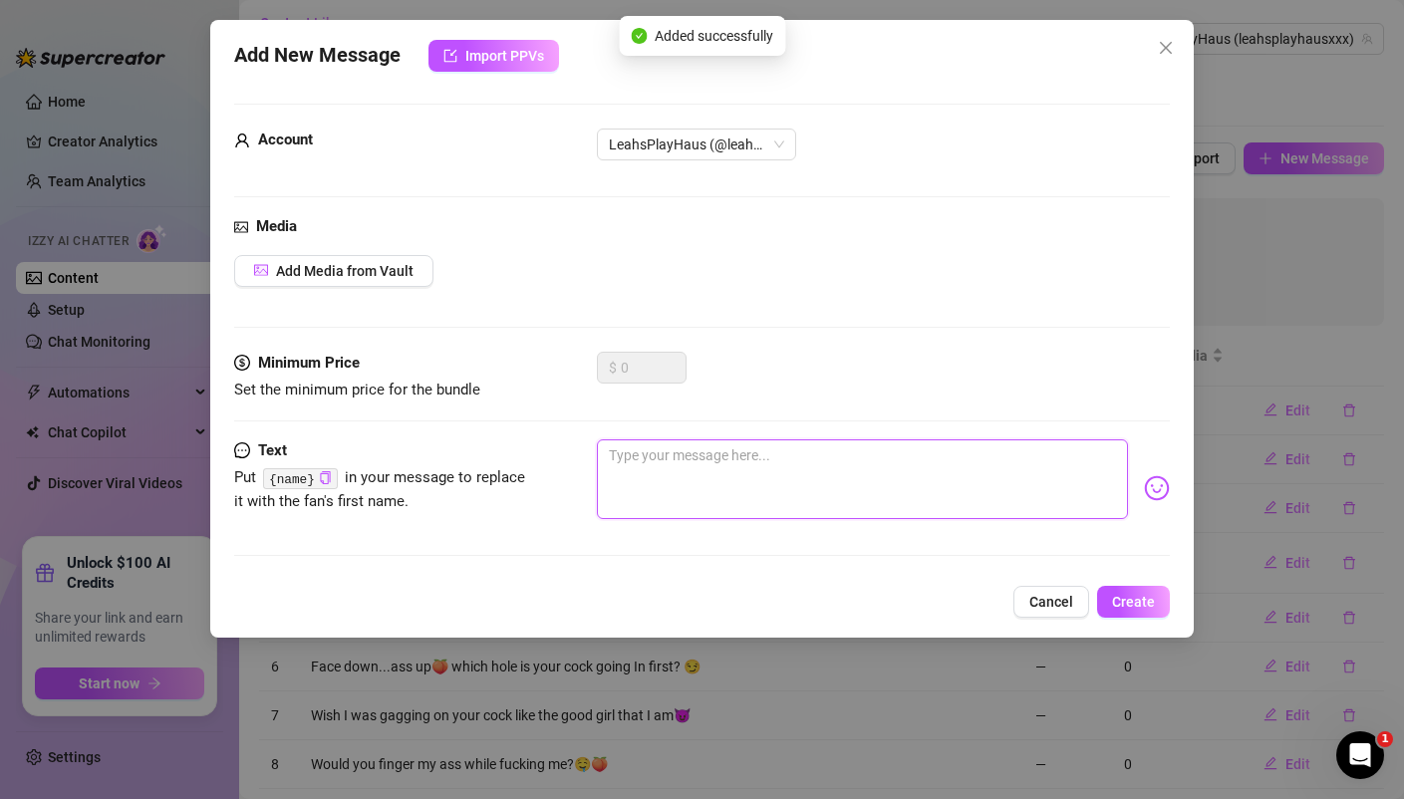
click at [761, 450] on textarea at bounding box center [862, 479] width 530 height 80
click at [683, 452] on textarea at bounding box center [862, 479] width 530 height 80
paste textarea "I love to be thrown around and man handled😈 would you dominate me and put me in…"
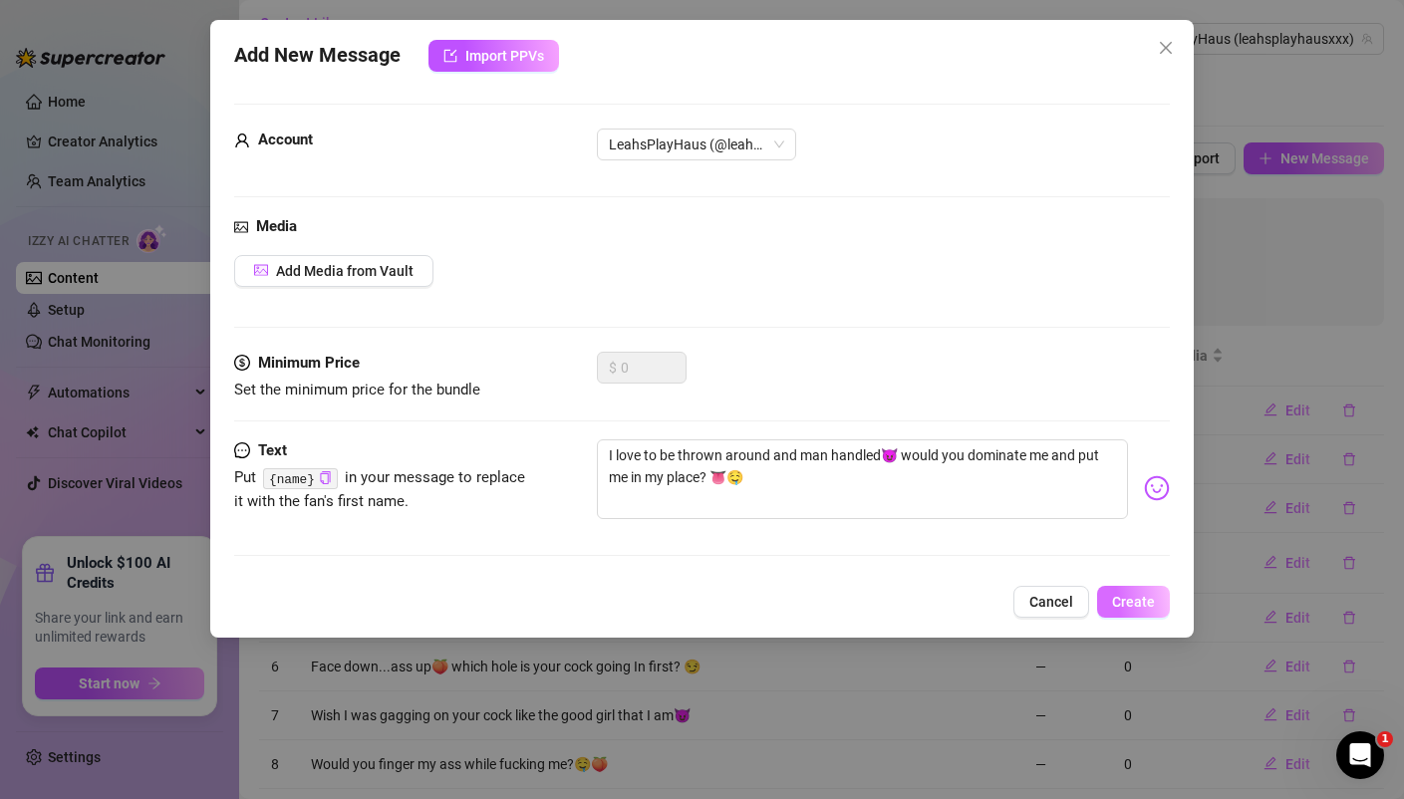
click at [1149, 592] on button "Create" at bounding box center [1133, 602] width 73 height 32
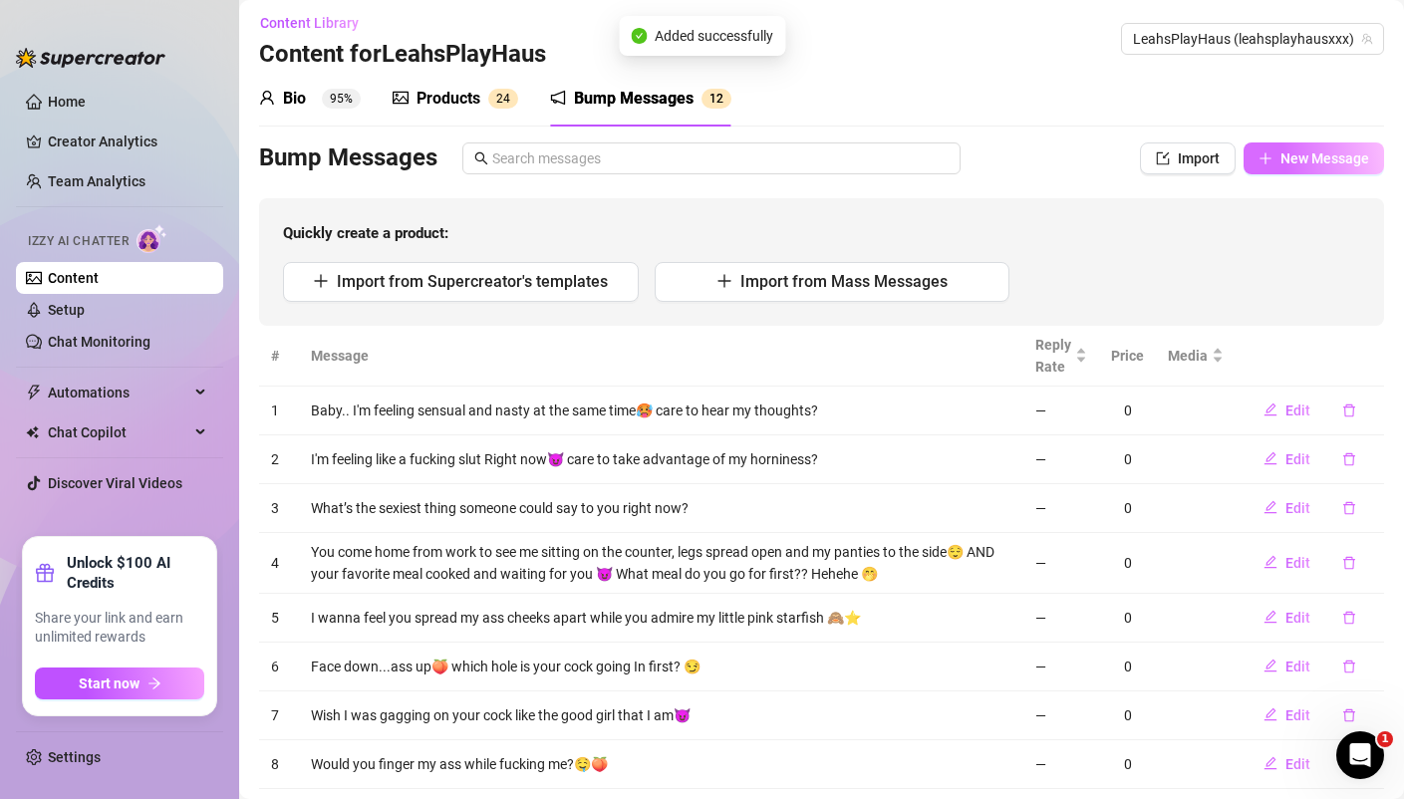
click at [1300, 160] on span "New Message" at bounding box center [1324, 158] width 89 height 16
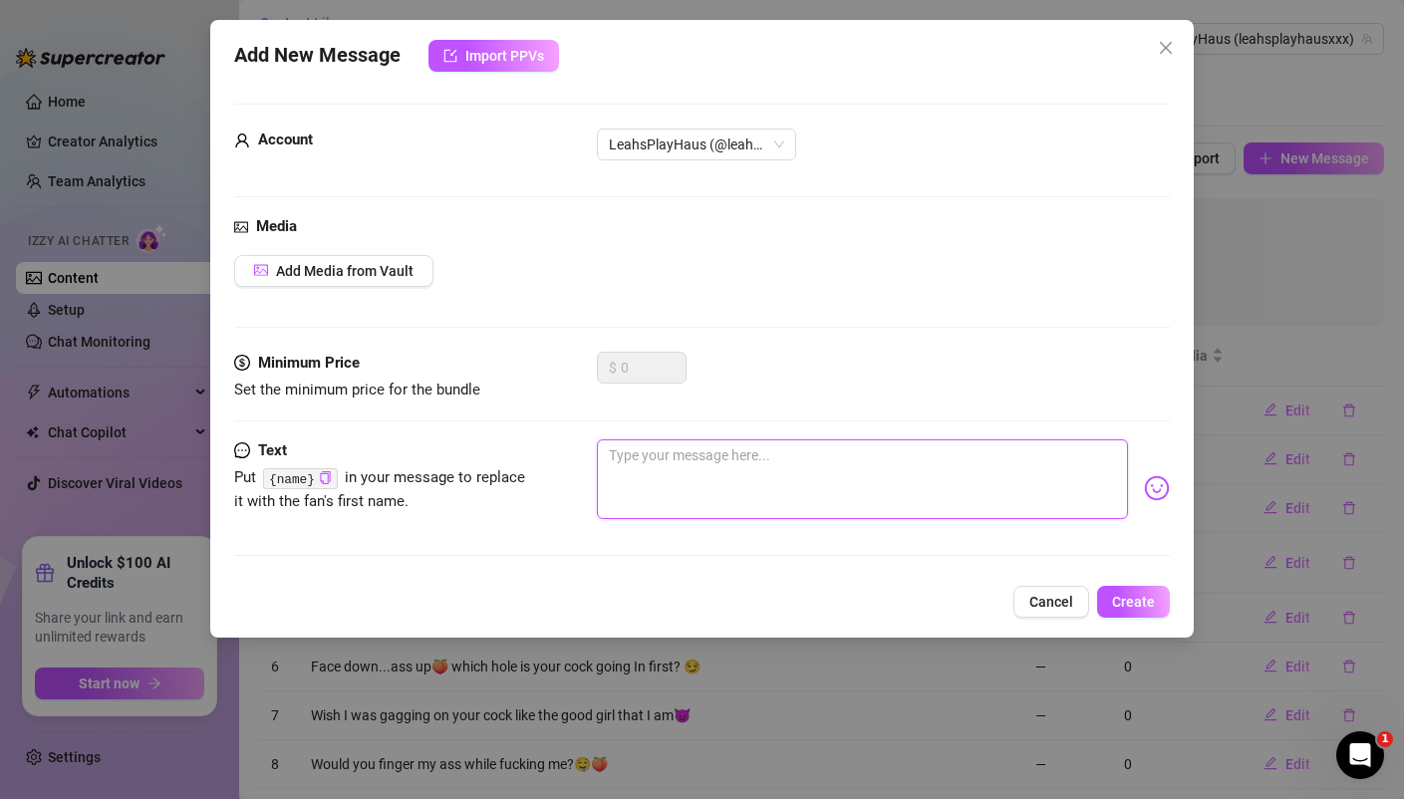
click at [715, 471] on textarea at bounding box center [862, 479] width 530 height 80
click at [723, 454] on textarea at bounding box center [862, 479] width 530 height 80
paste textarea "𝙏𝙧𝙚𝙖𝙩 𝙔𝙤𝙪𝙧𝙨𝙚𝙡𝙛 𝙏𝙤 𝙖 𝙇𝙞𝙩𝙩𝙡𝙚 𝙁𝙪𝙣.😈❗️WITH ME😏"
click at [1151, 598] on span "Create" at bounding box center [1133, 602] width 43 height 16
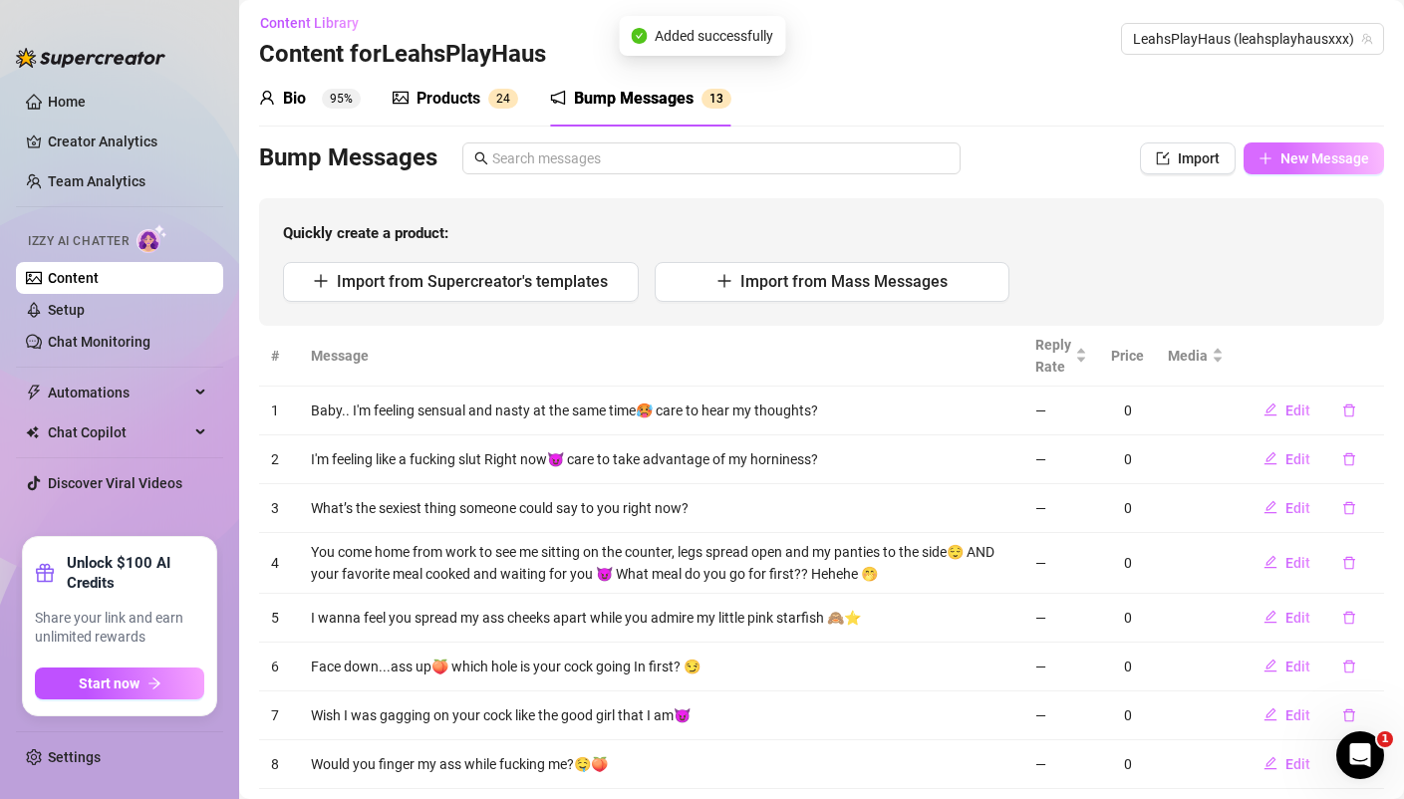
click at [1340, 150] on span "New Message" at bounding box center [1324, 158] width 89 height 16
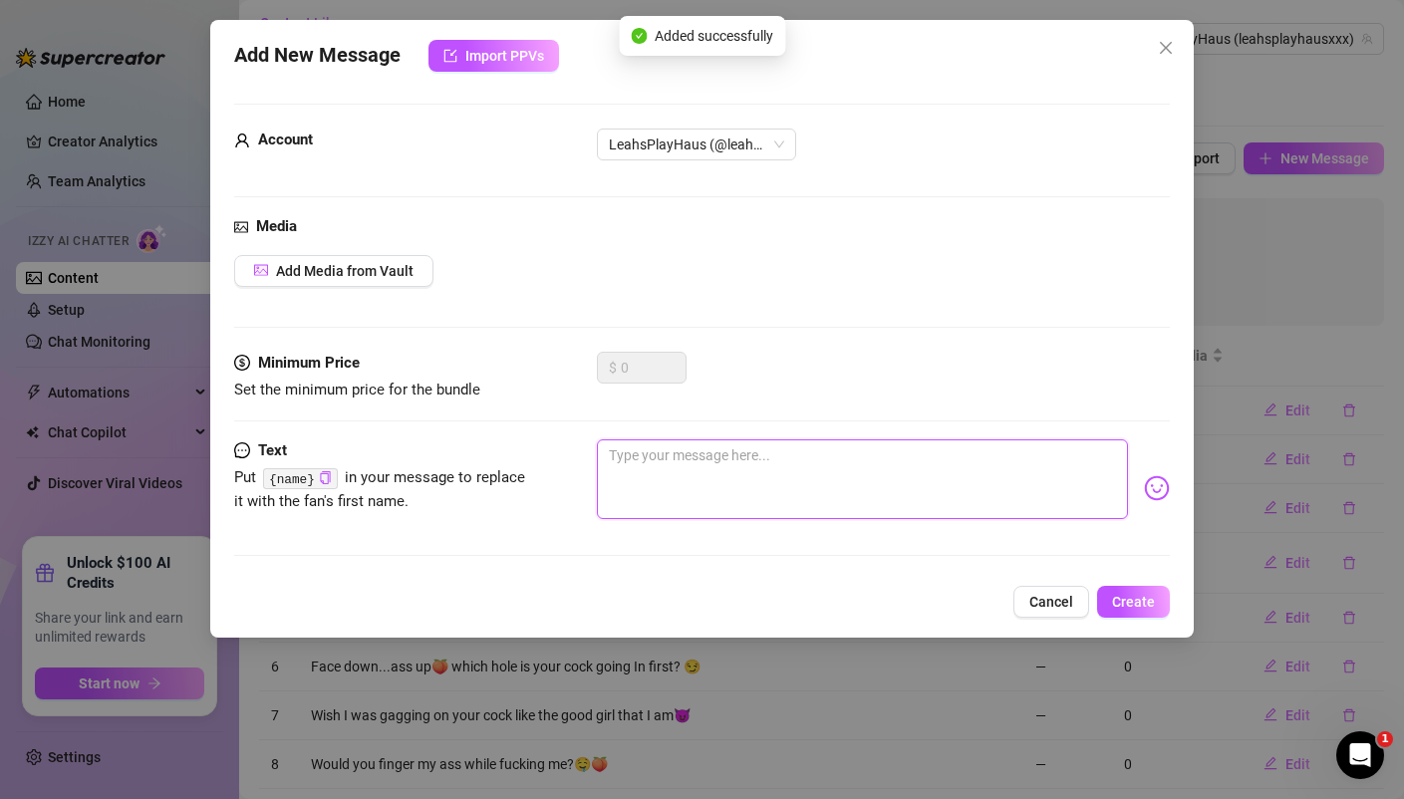
click at [661, 471] on textarea at bounding box center [862, 479] width 530 height 80
click at [650, 477] on textarea at bounding box center [862, 479] width 530 height 80
paste textarea "I need your head between my legs right now 🥵"
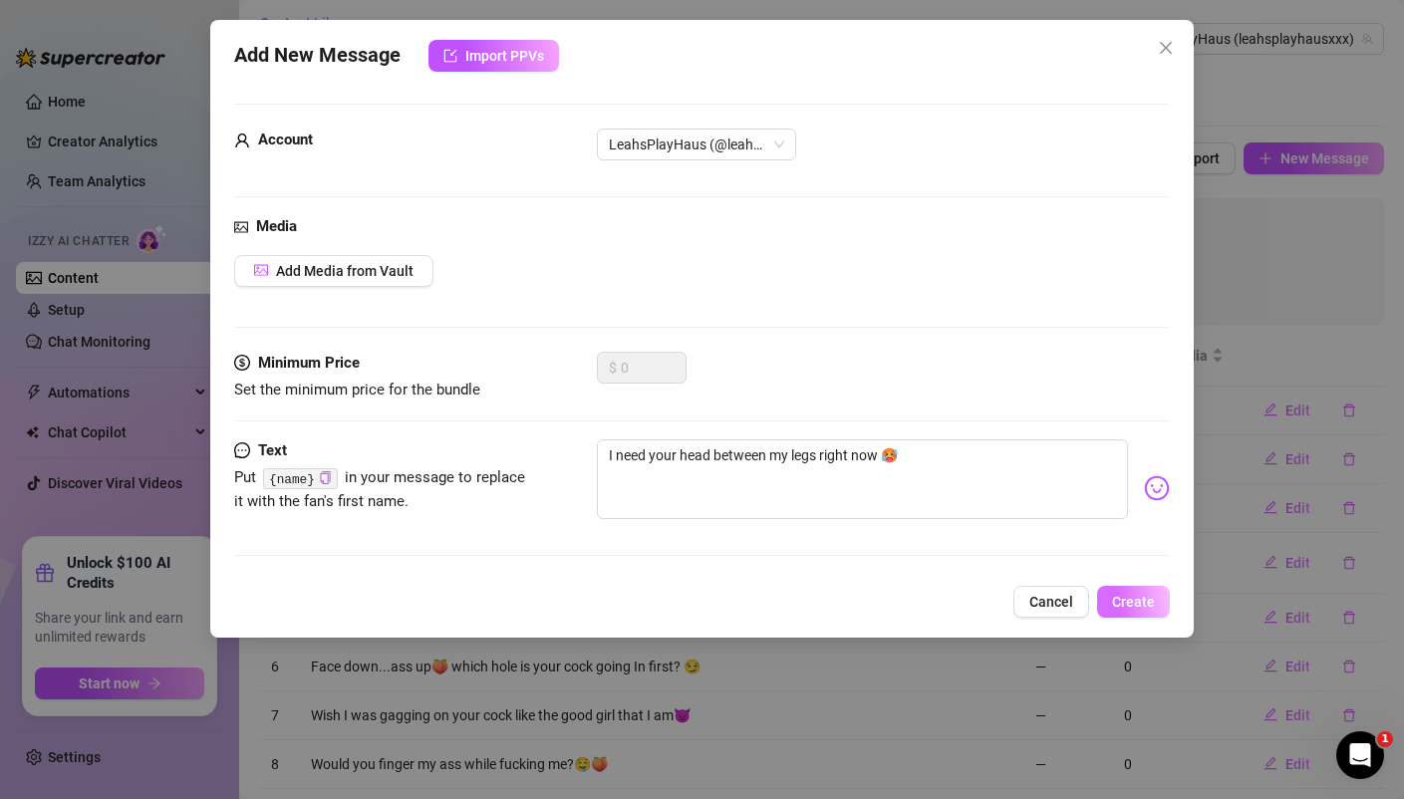
click at [1129, 600] on span "Create" at bounding box center [1133, 602] width 43 height 16
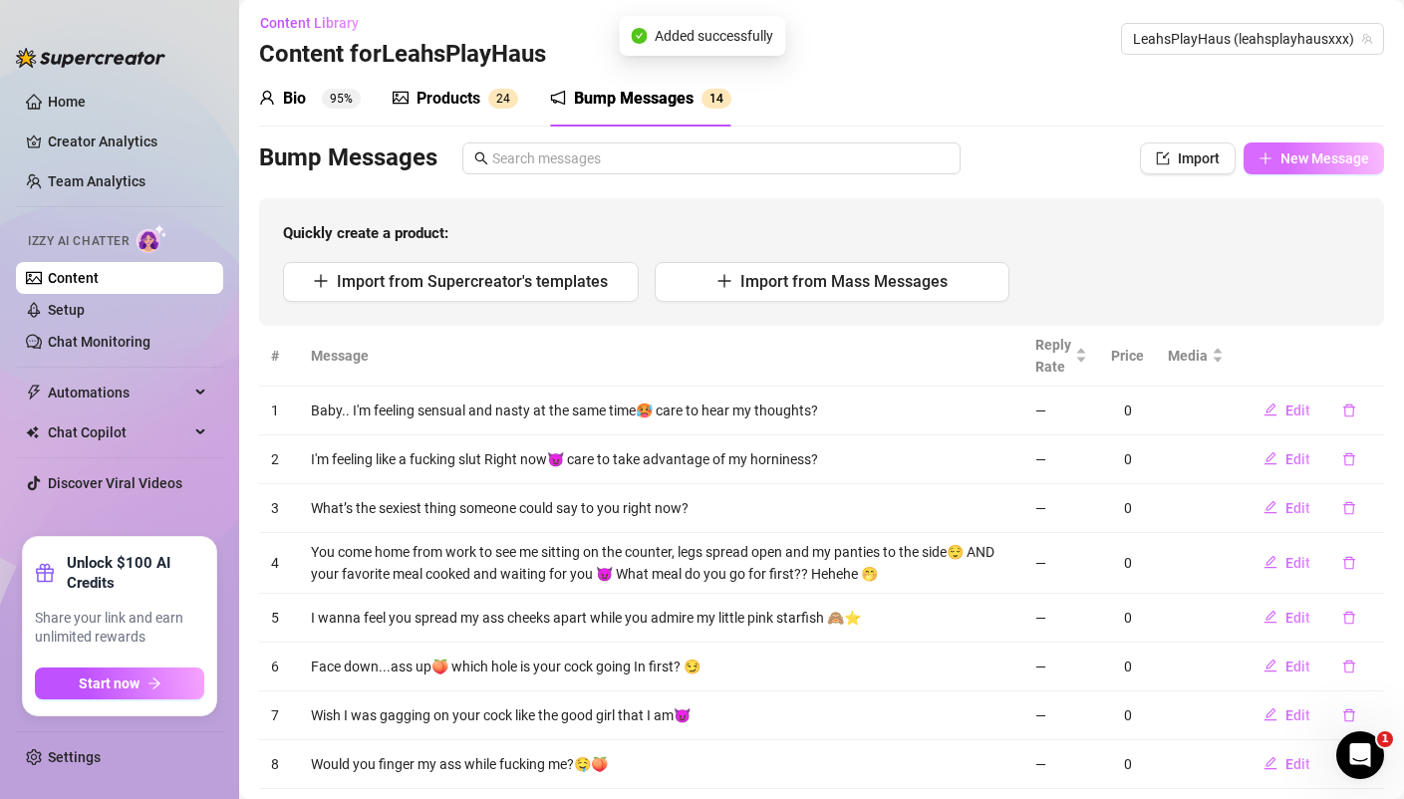
click at [1348, 154] on span "New Message" at bounding box center [1324, 158] width 89 height 16
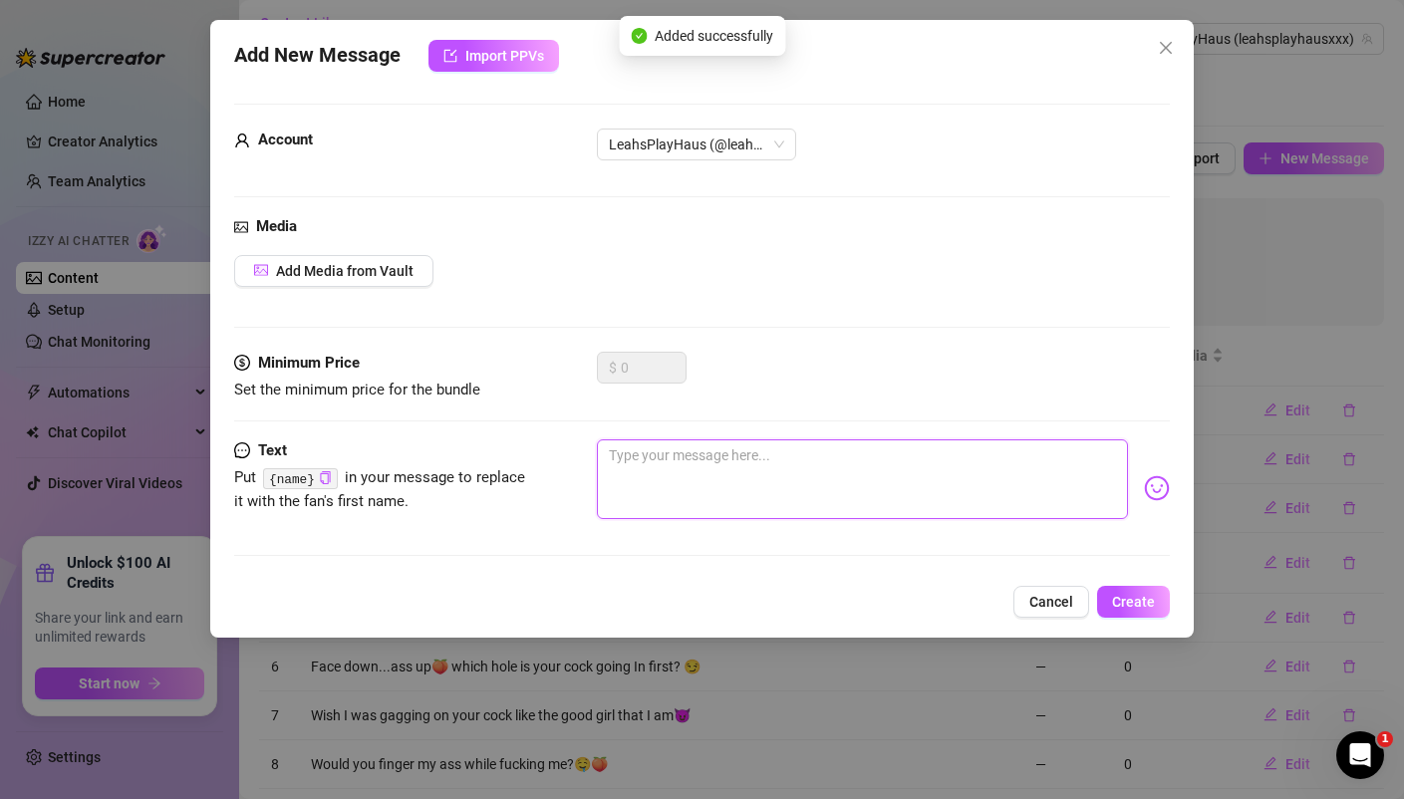
click at [756, 462] on textarea at bounding box center [862, 479] width 530 height 80
click at [656, 457] on textarea at bounding box center [862, 479] width 530 height 80
paste textarea "Do you prefer foreplay or getting straight to the point?...or should I say hole…"
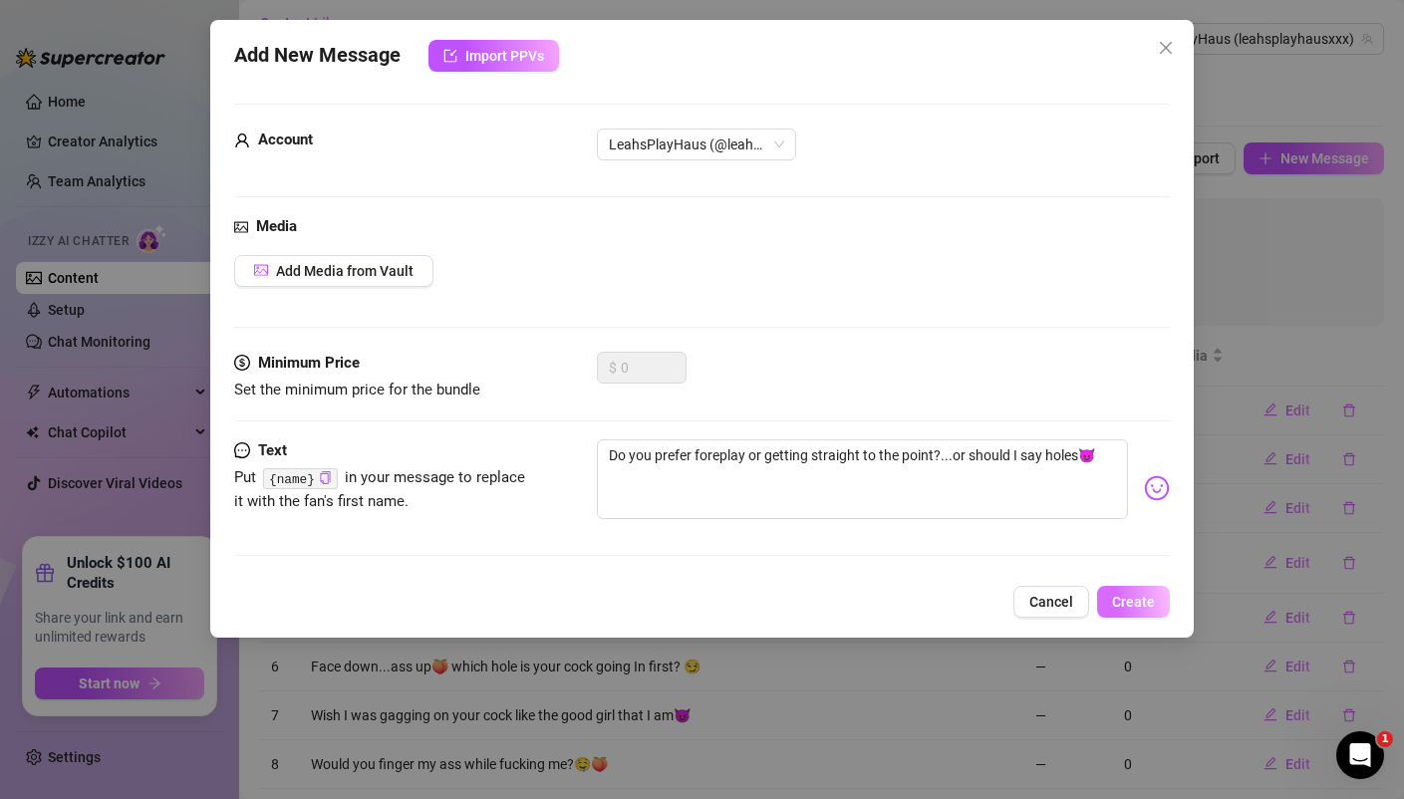
click at [1157, 605] on button "Create" at bounding box center [1133, 602] width 73 height 32
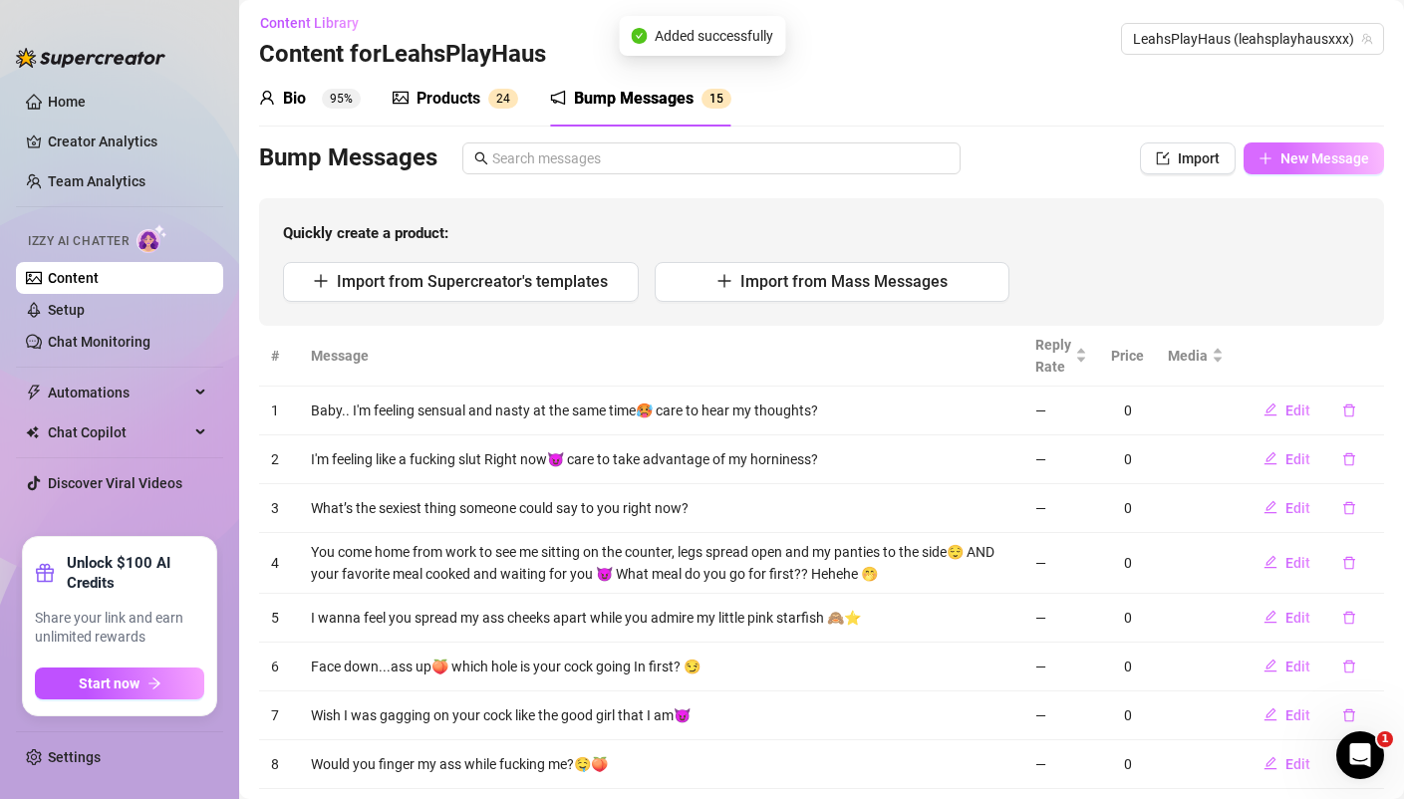
click at [1319, 160] on span "New Message" at bounding box center [1324, 158] width 89 height 16
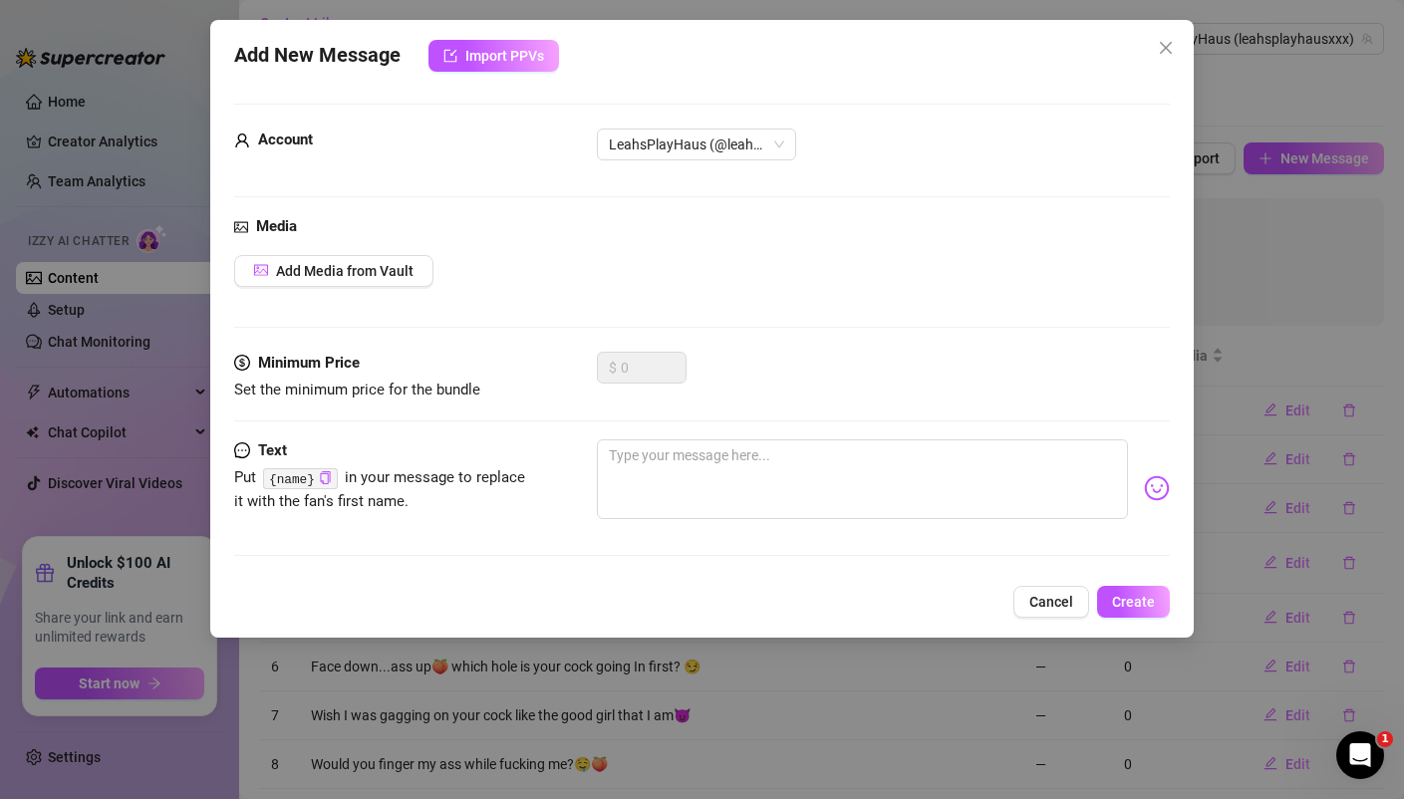
click at [1335, 294] on div "Add New Message Import PPVs Account LeahsPlayHaus (@leahsplayhausxxx) Media Add…" at bounding box center [702, 399] width 1404 height 799
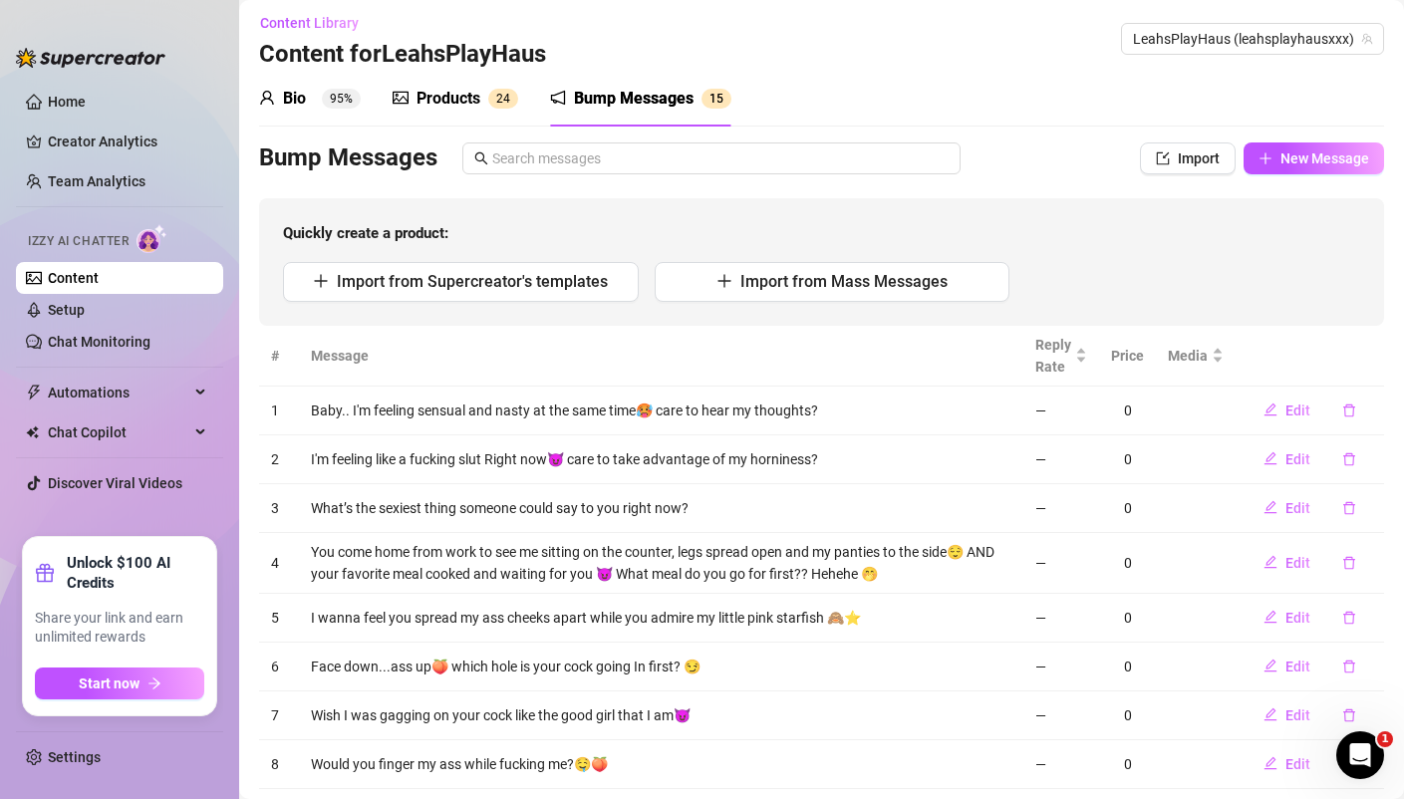
click at [1067, 405] on td "—" at bounding box center [1061, 411] width 76 height 49
click at [1049, 342] on span "Reply Rate" at bounding box center [1053, 356] width 36 height 44
click at [1295, 157] on span "New Message" at bounding box center [1324, 158] width 89 height 16
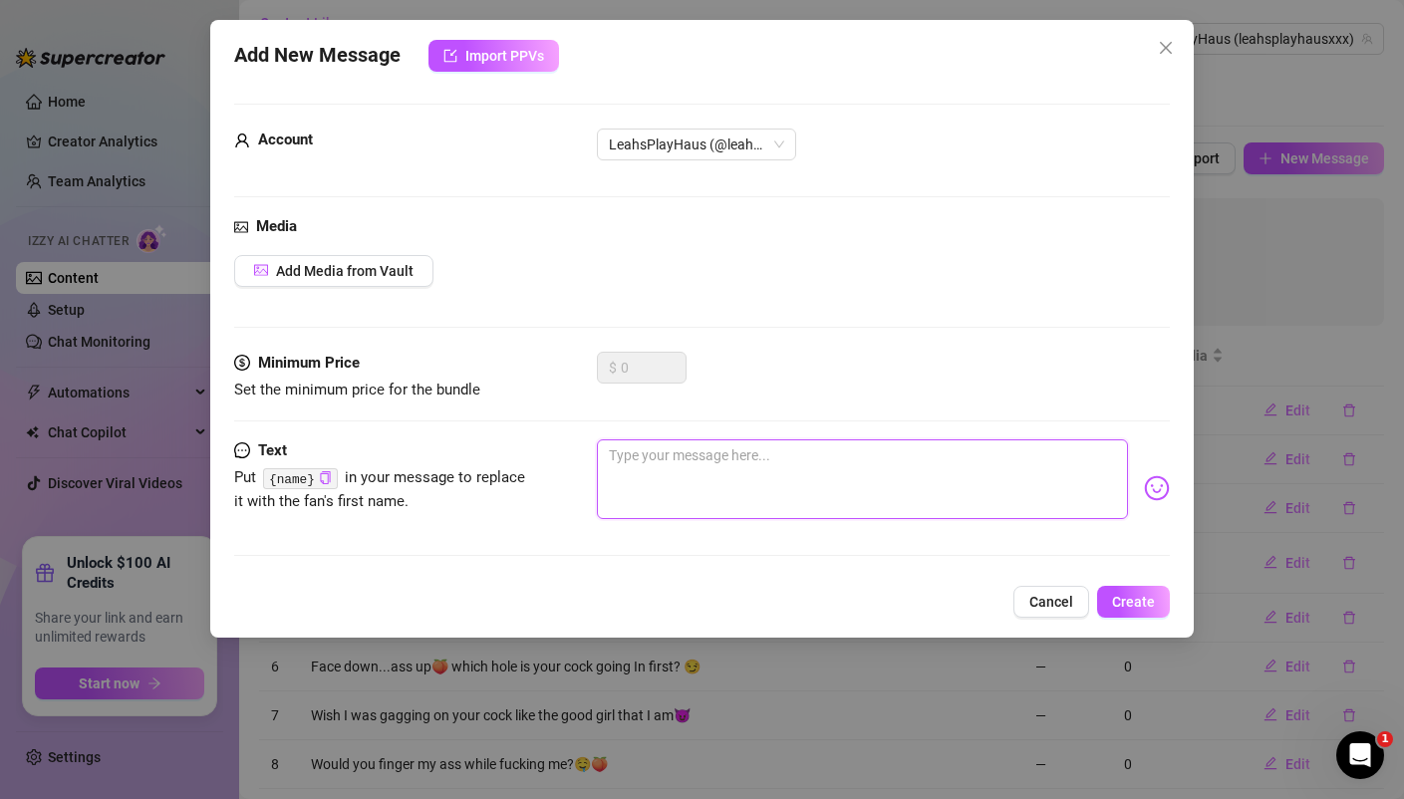
click at [727, 478] on textarea at bounding box center [862, 479] width 530 height 80
click at [706, 460] on textarea at bounding box center [862, 479] width 530 height 80
paste textarea "How many days do you think you could go without fucking me if we lived together…"
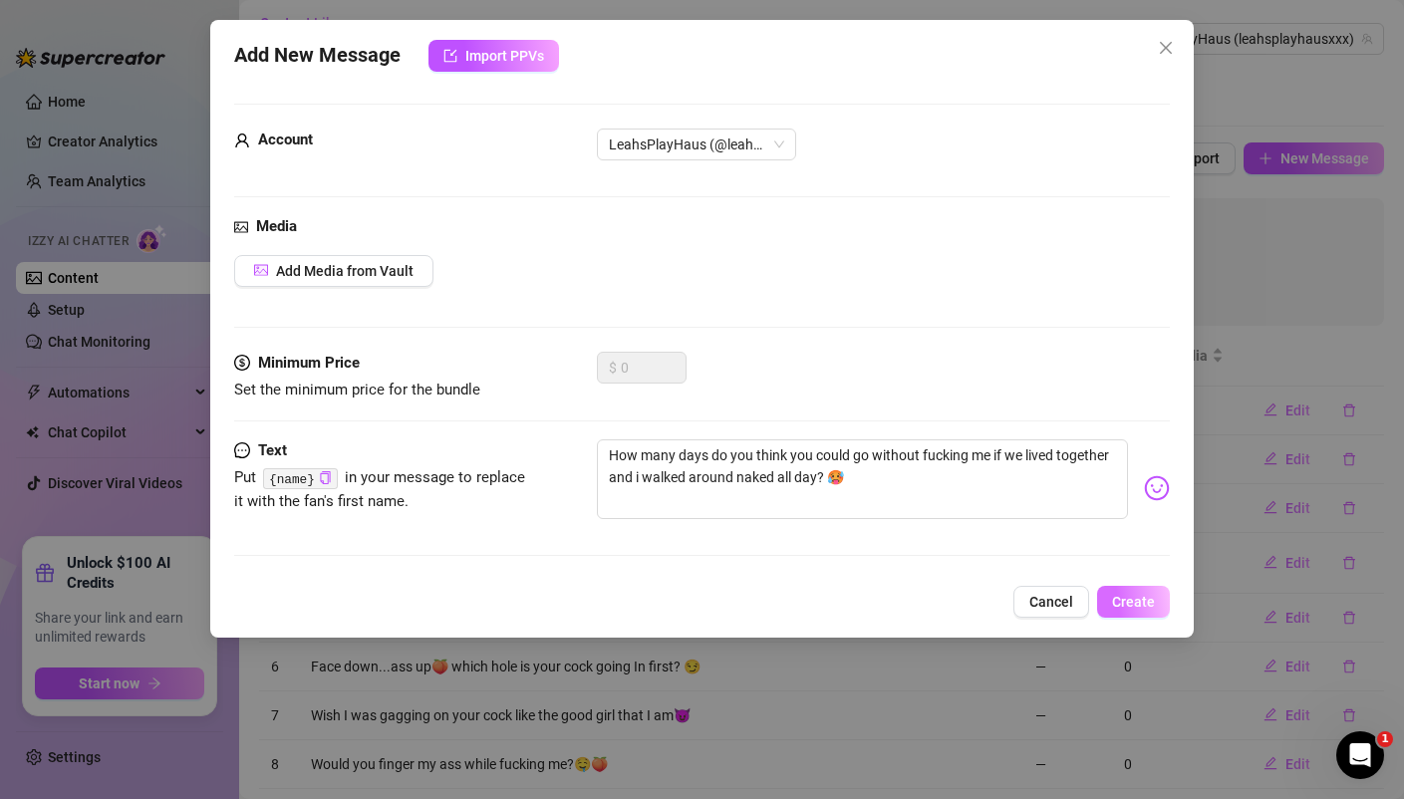
click at [1137, 598] on span "Create" at bounding box center [1133, 602] width 43 height 16
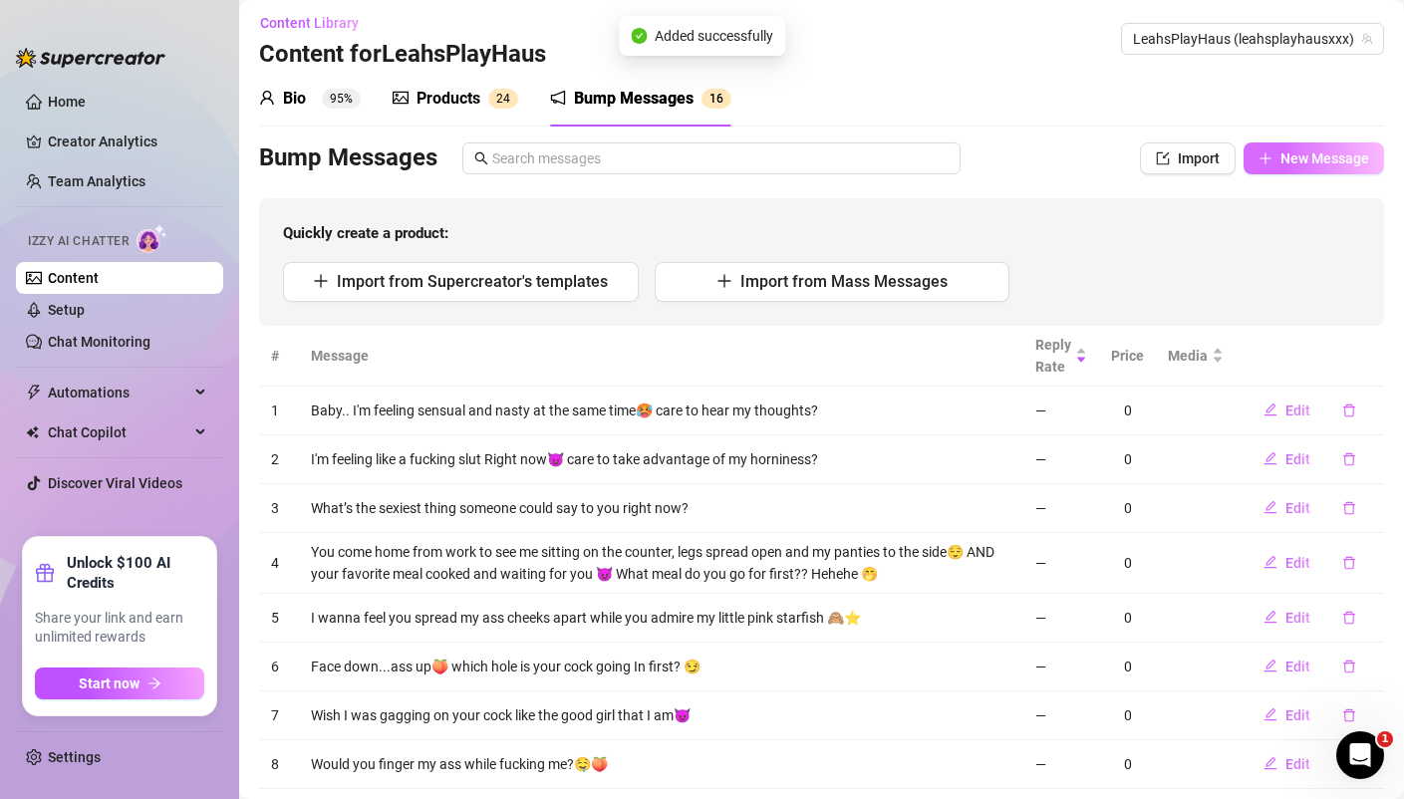
click at [1337, 157] on span "New Message" at bounding box center [1324, 158] width 89 height 16
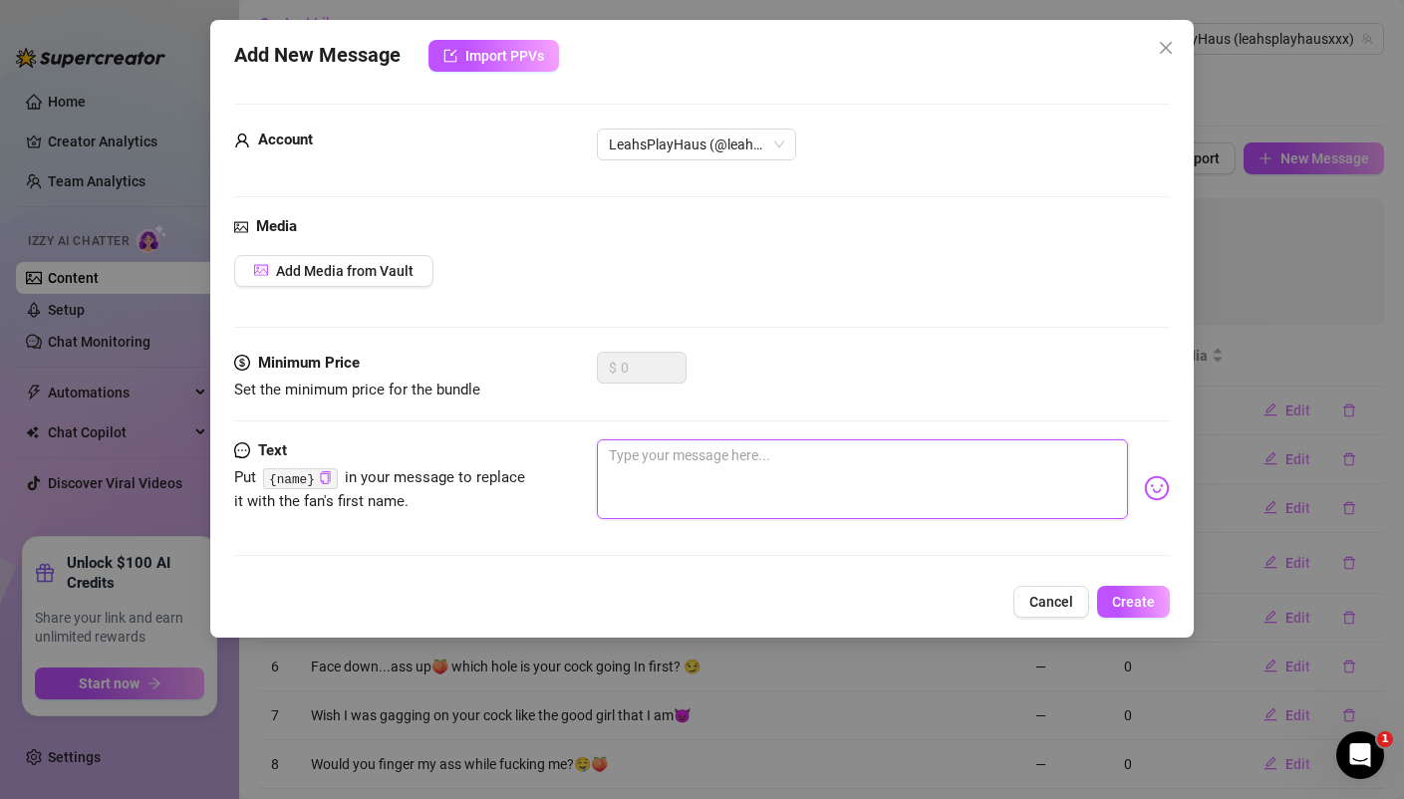
click at [682, 454] on textarea at bounding box center [862, 479] width 530 height 80
paste textarea "Me bent over the bed + your dick inside me=🤤"
click at [1138, 606] on span "Create" at bounding box center [1133, 602] width 43 height 16
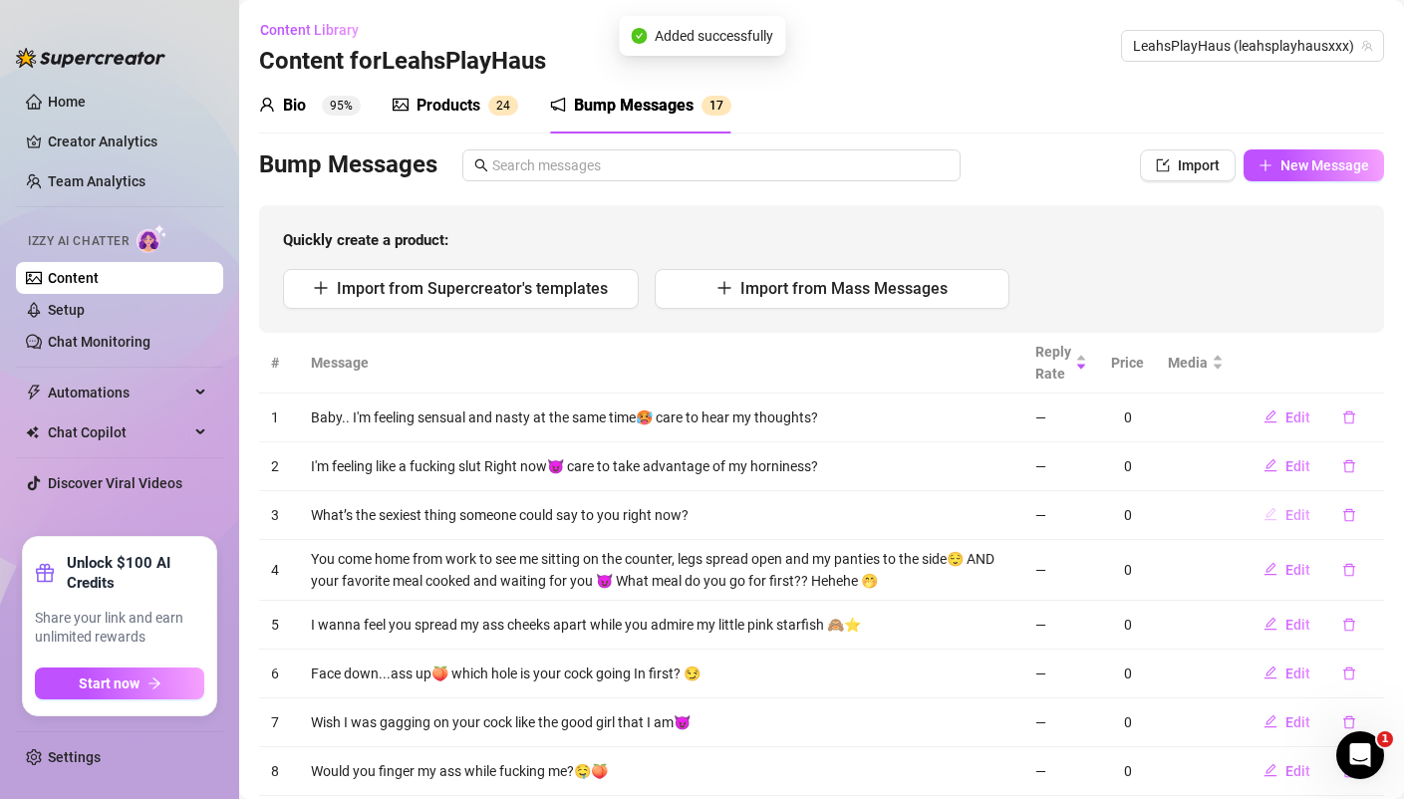
scroll to position [2, 0]
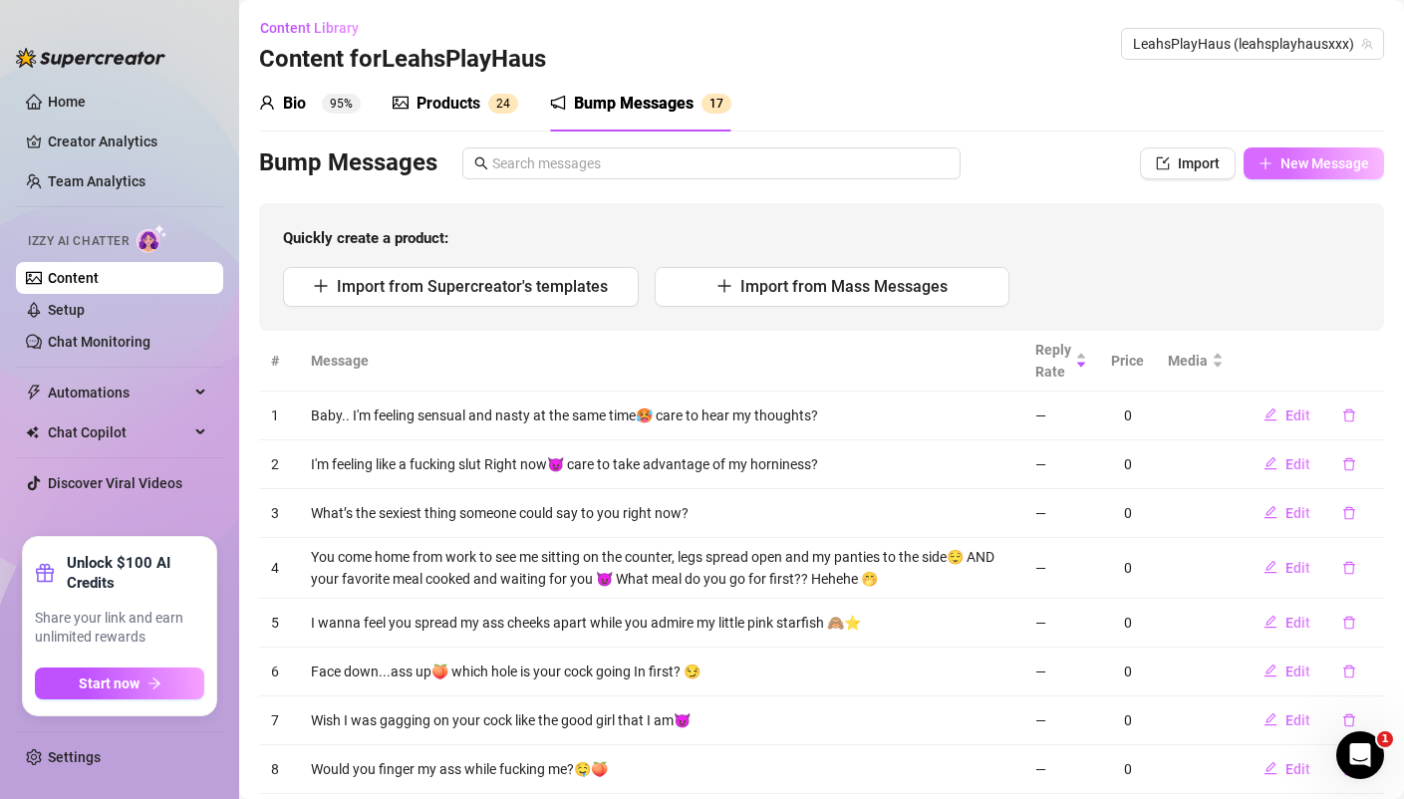
click at [1307, 149] on button "New Message" at bounding box center [1313, 163] width 140 height 32
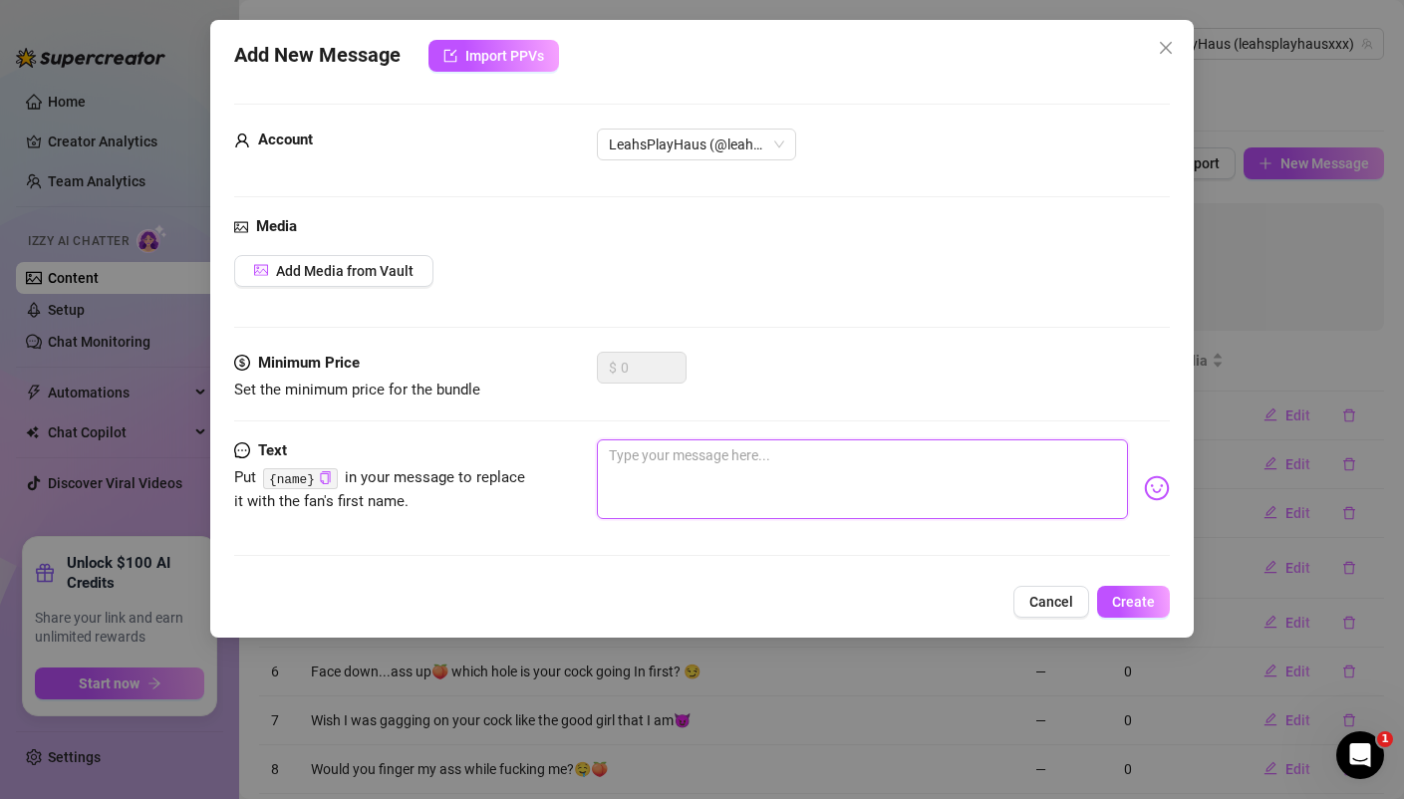
click at [687, 468] on textarea at bounding box center [862, 479] width 530 height 80
click at [826, 464] on textarea at bounding box center [862, 479] width 530 height 80
paste textarea "Baby...I can barely fit a few fingers in my pussy🙈 do you think your cock would…"
click at [1155, 599] on button "Create" at bounding box center [1133, 602] width 73 height 32
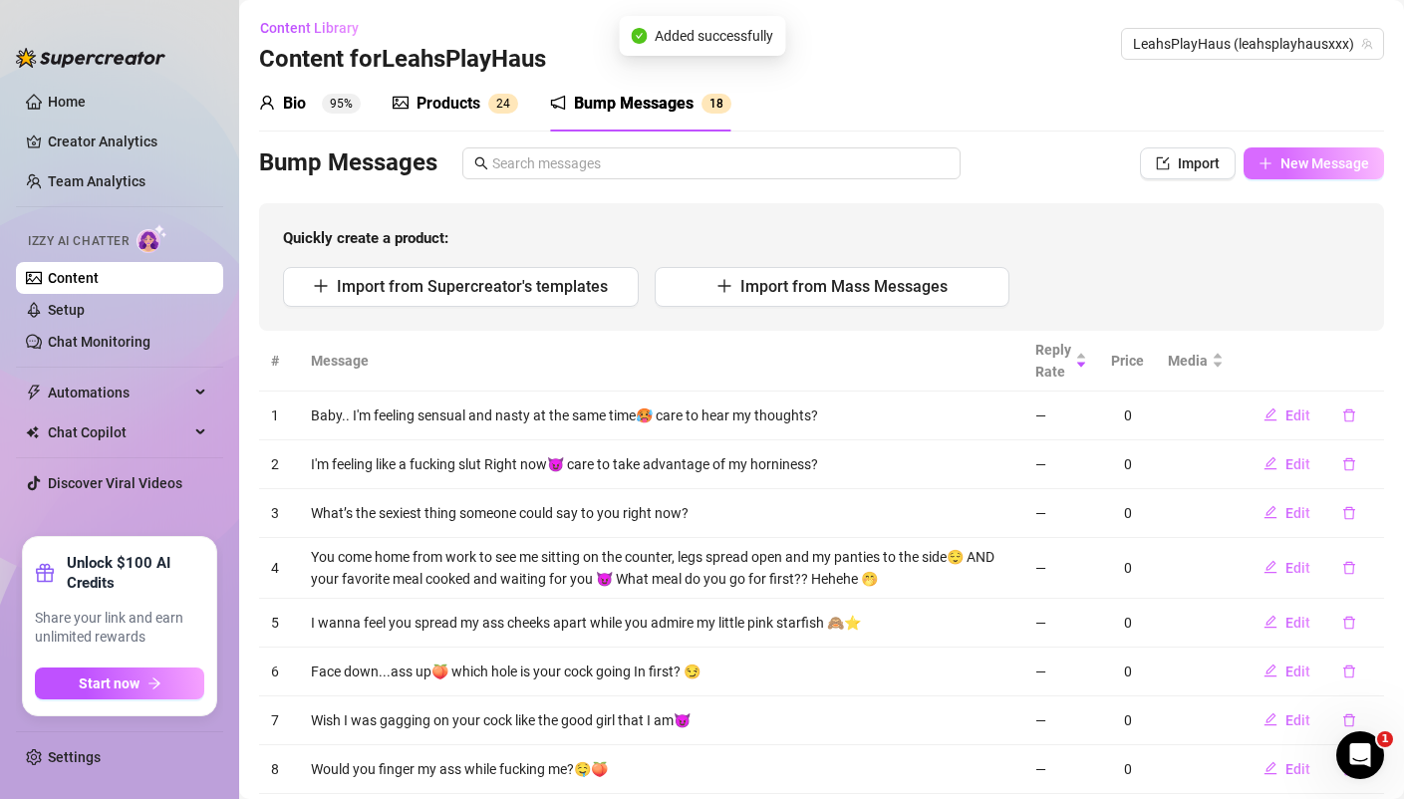
click at [1321, 160] on span "New Message" at bounding box center [1324, 163] width 89 height 16
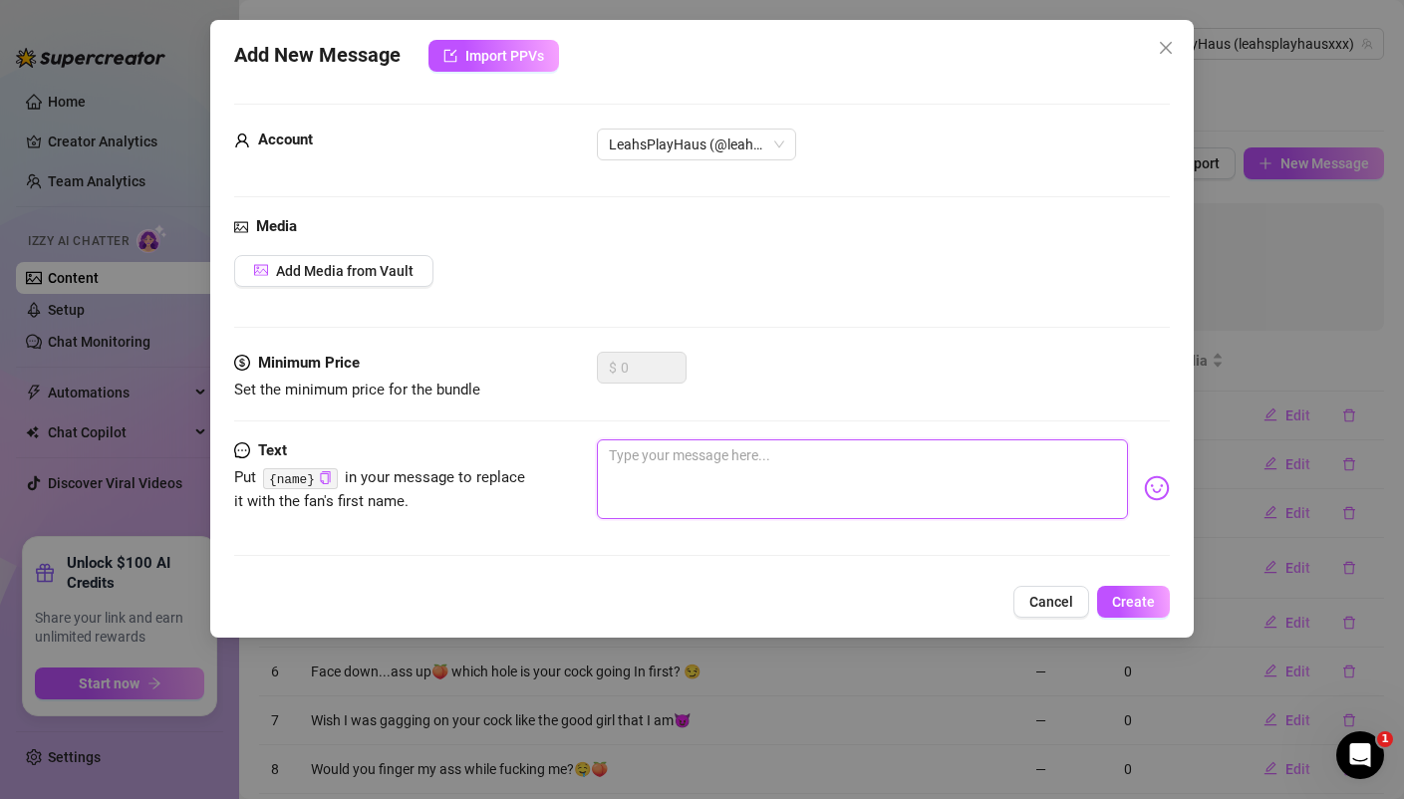
click at [696, 461] on textarea at bounding box center [862, 479] width 530 height 80
click at [754, 468] on textarea at bounding box center [862, 479] width 530 height 80
paste textarea "Idk what crawled up my ass [DATE] but I'm extremely horny and I'm wishing it wa…"
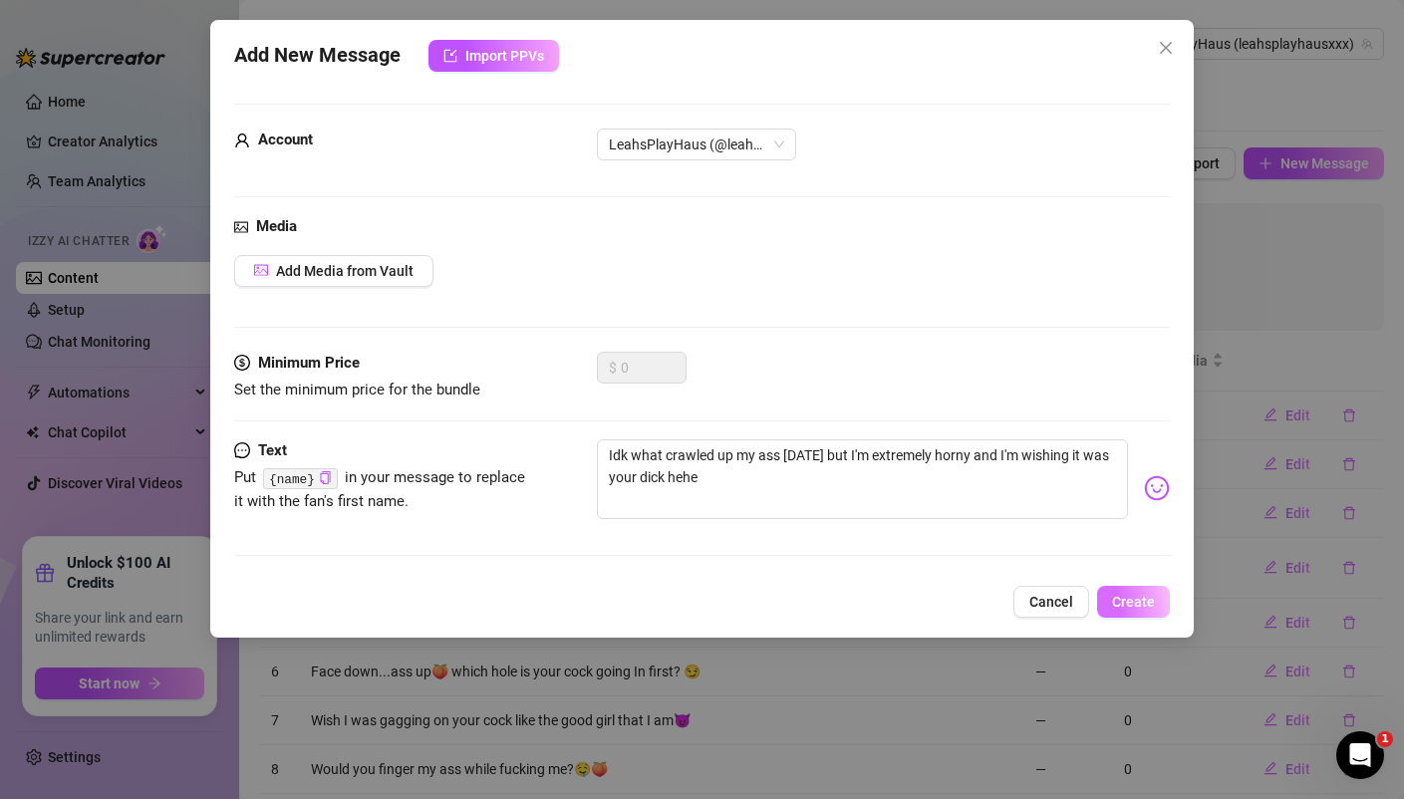
click at [1120, 586] on button "Create" at bounding box center [1133, 602] width 73 height 32
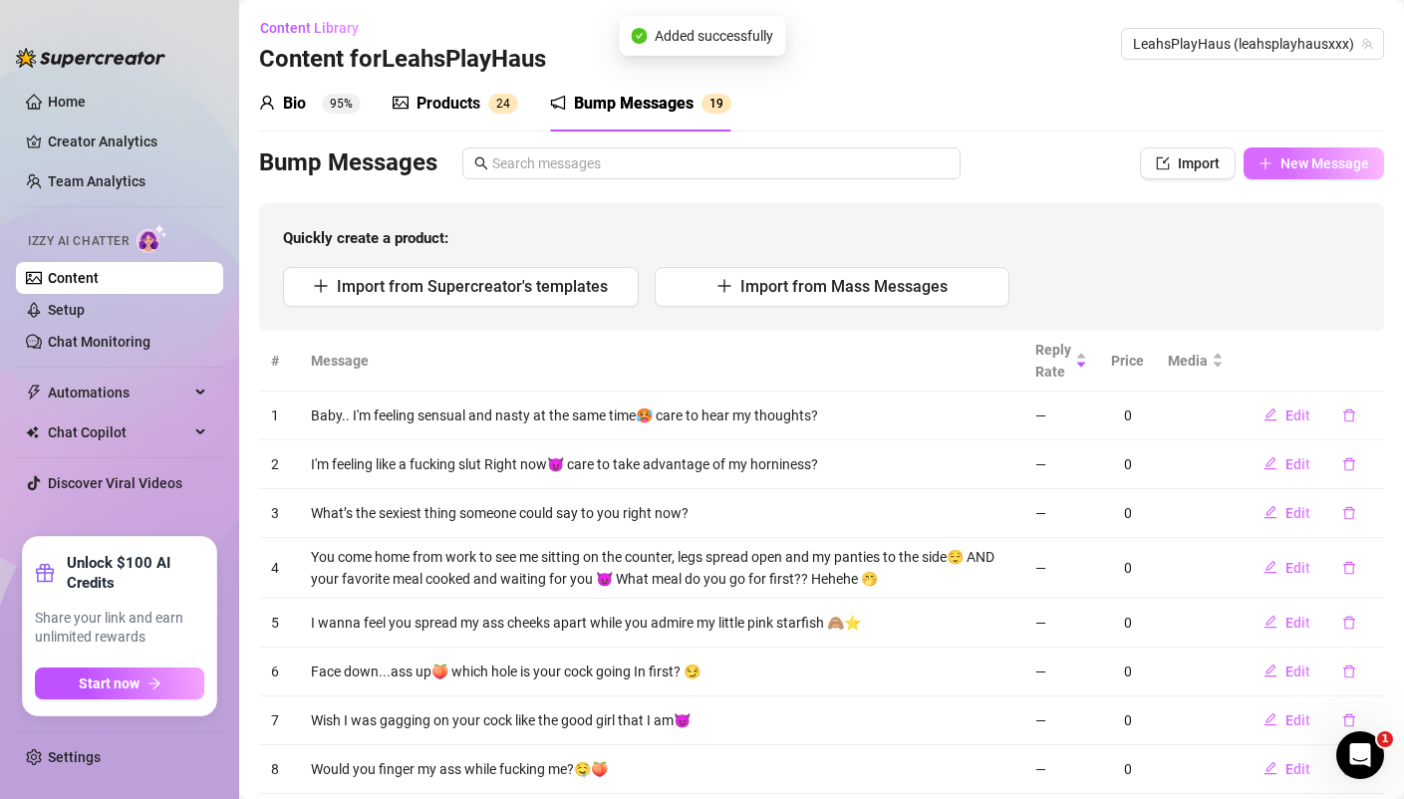
click at [1330, 149] on button "New Message" at bounding box center [1313, 163] width 140 height 32
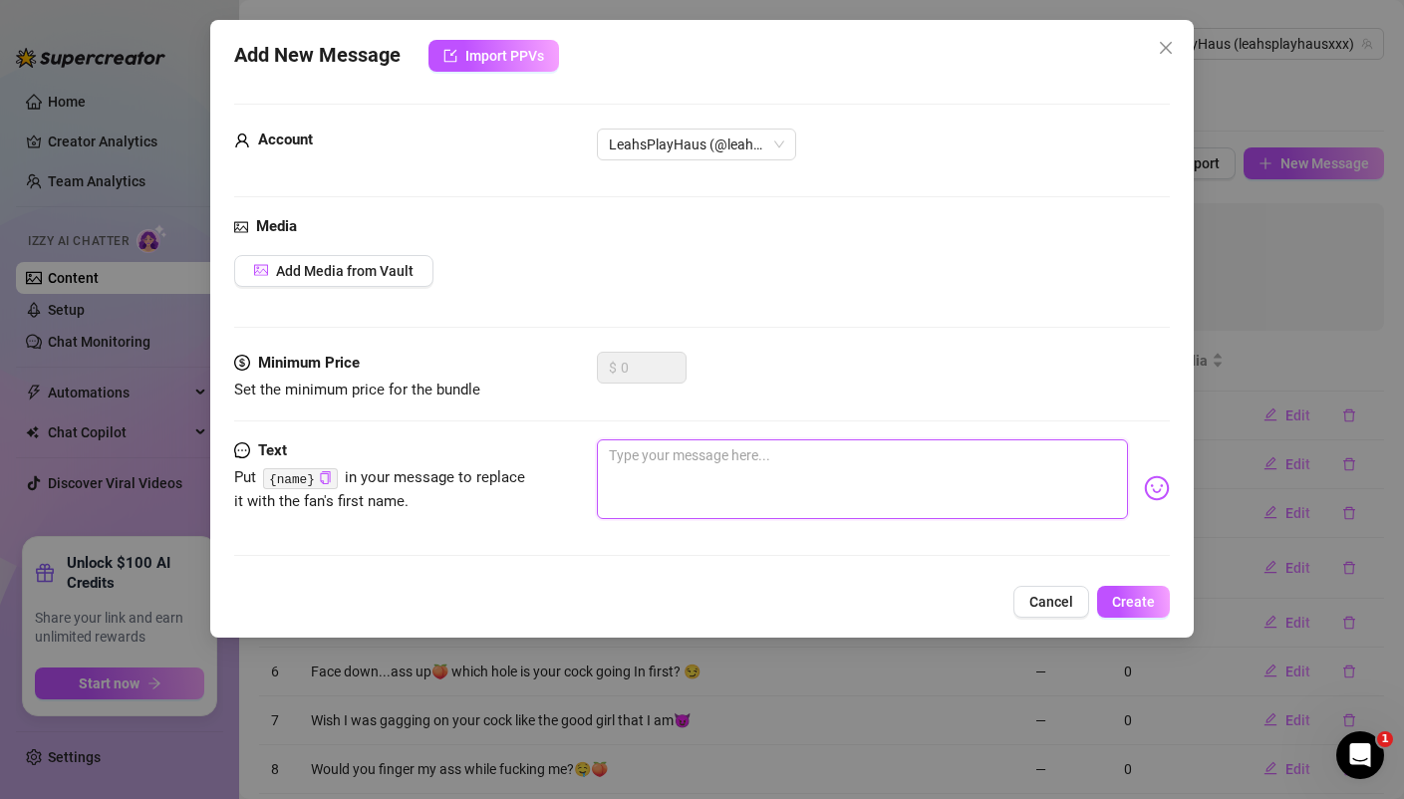
click at [755, 452] on textarea at bounding box center [862, 479] width 530 height 80
paste textarea "Will you do the honor of helping me cum right now? 😉 😈"
click at [1135, 604] on span "Create" at bounding box center [1133, 602] width 43 height 16
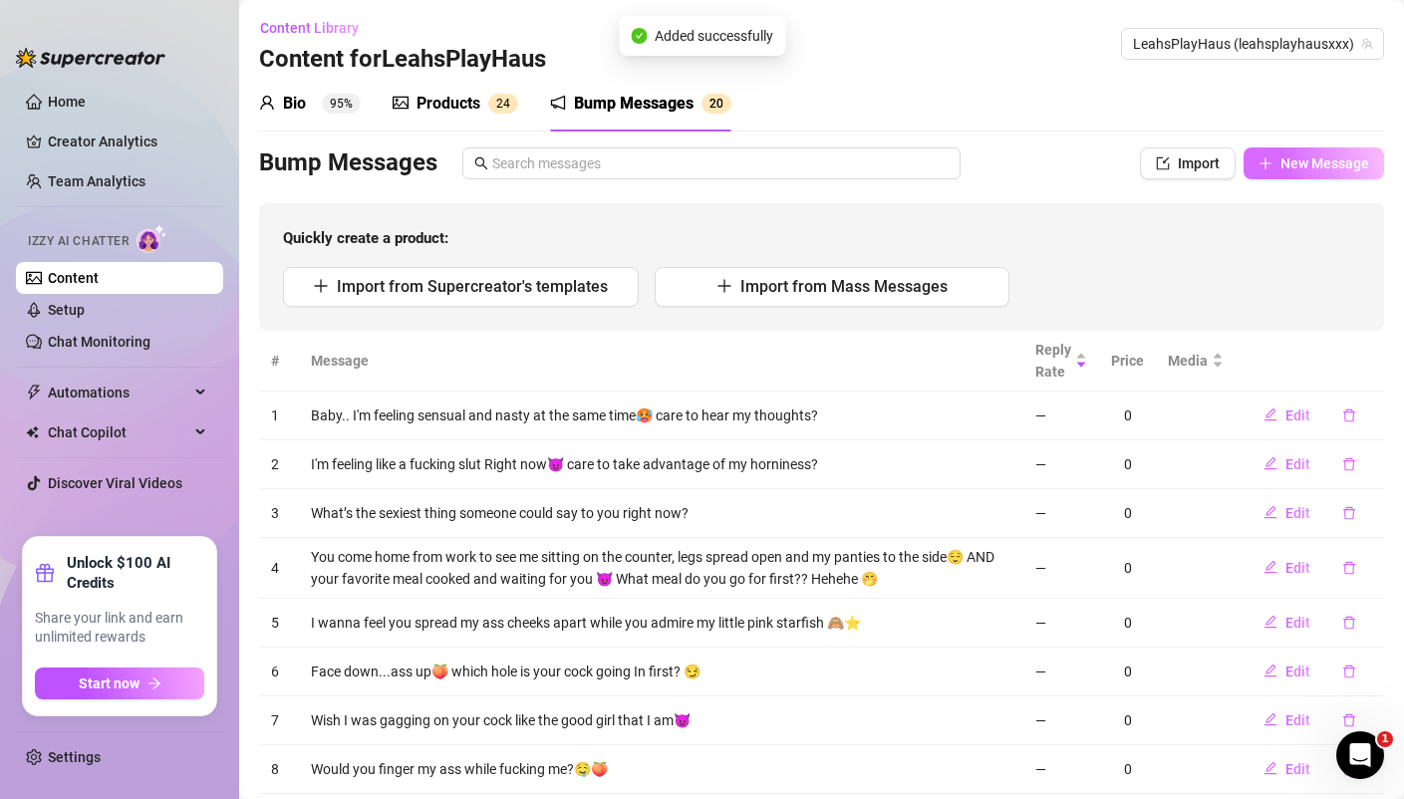
click at [1321, 162] on span "New Message" at bounding box center [1324, 163] width 89 height 16
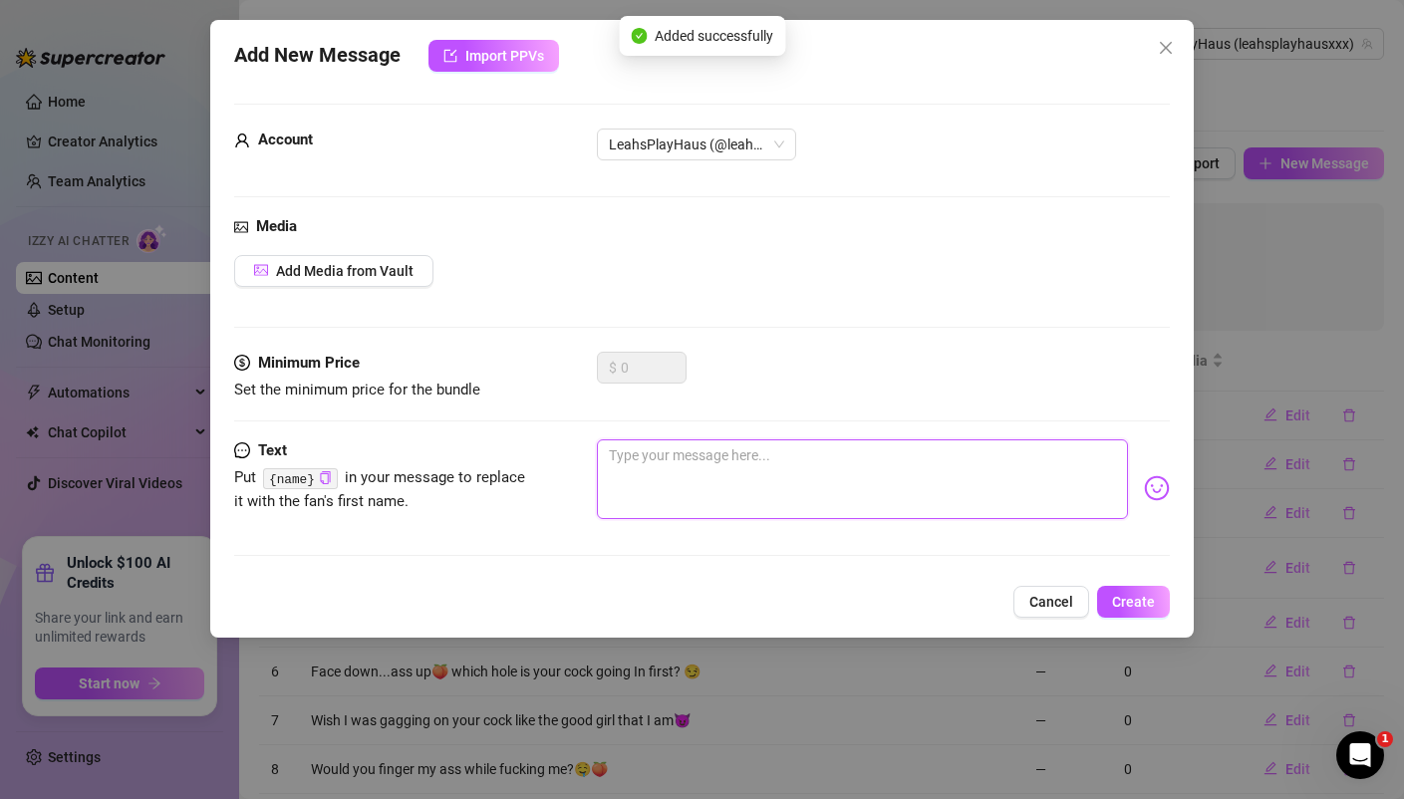
click at [648, 481] on textarea at bounding box center [862, 479] width 530 height 80
click at [780, 459] on textarea at bounding box center [862, 479] width 530 height 80
paste textarea "Mm I just wanna be teased and railed like the good little cum slut I am🙊 you up…"
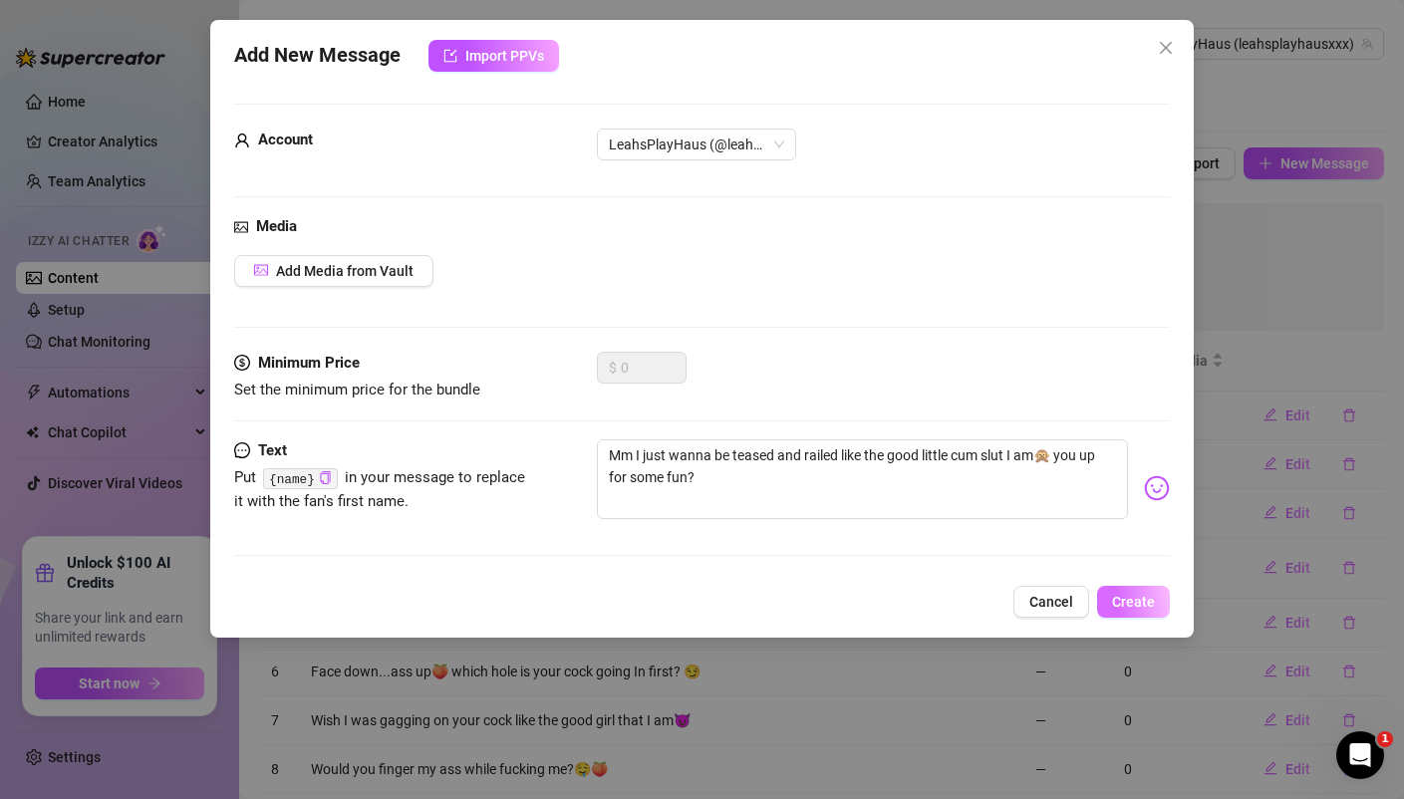
click at [1130, 603] on span "Create" at bounding box center [1133, 602] width 43 height 16
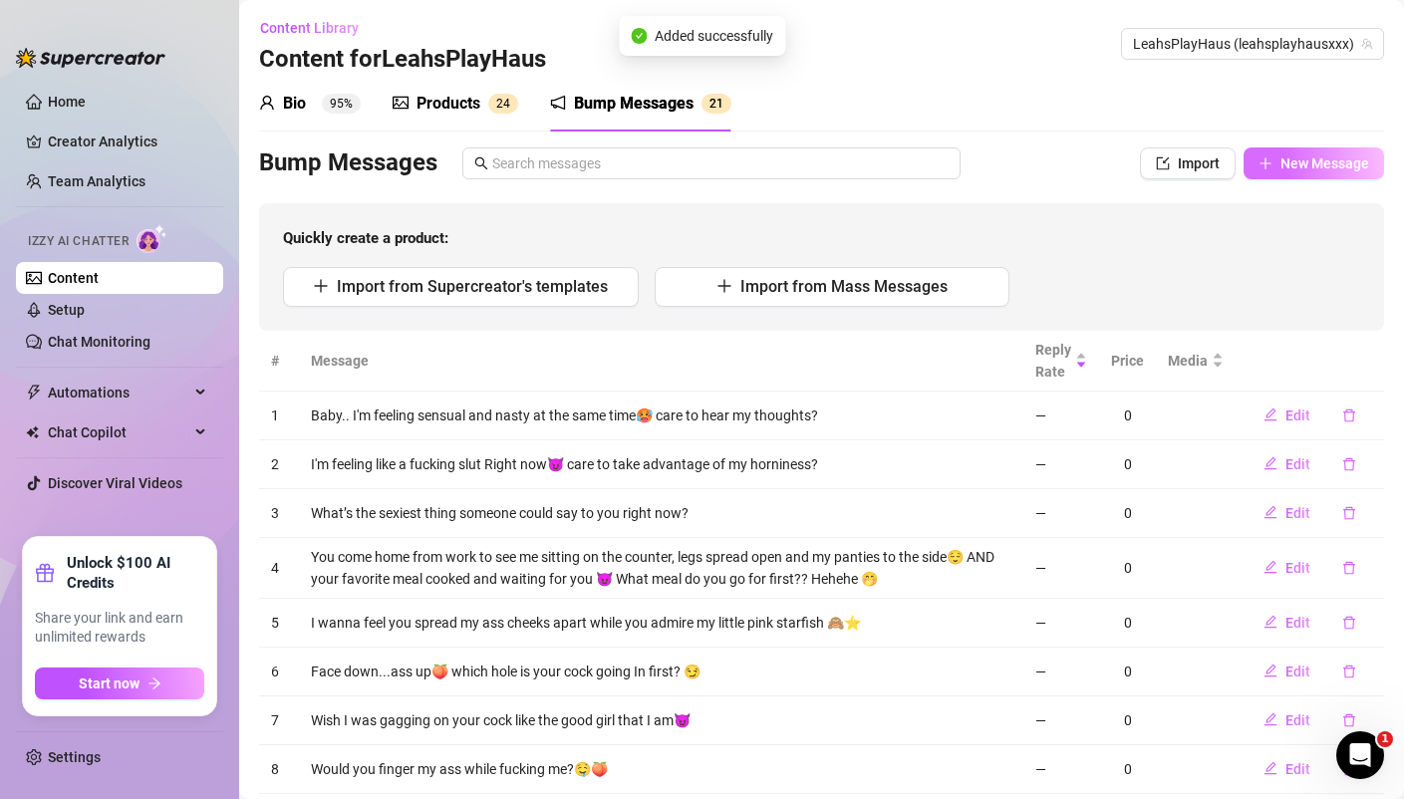
click at [1294, 160] on span "New Message" at bounding box center [1324, 163] width 89 height 16
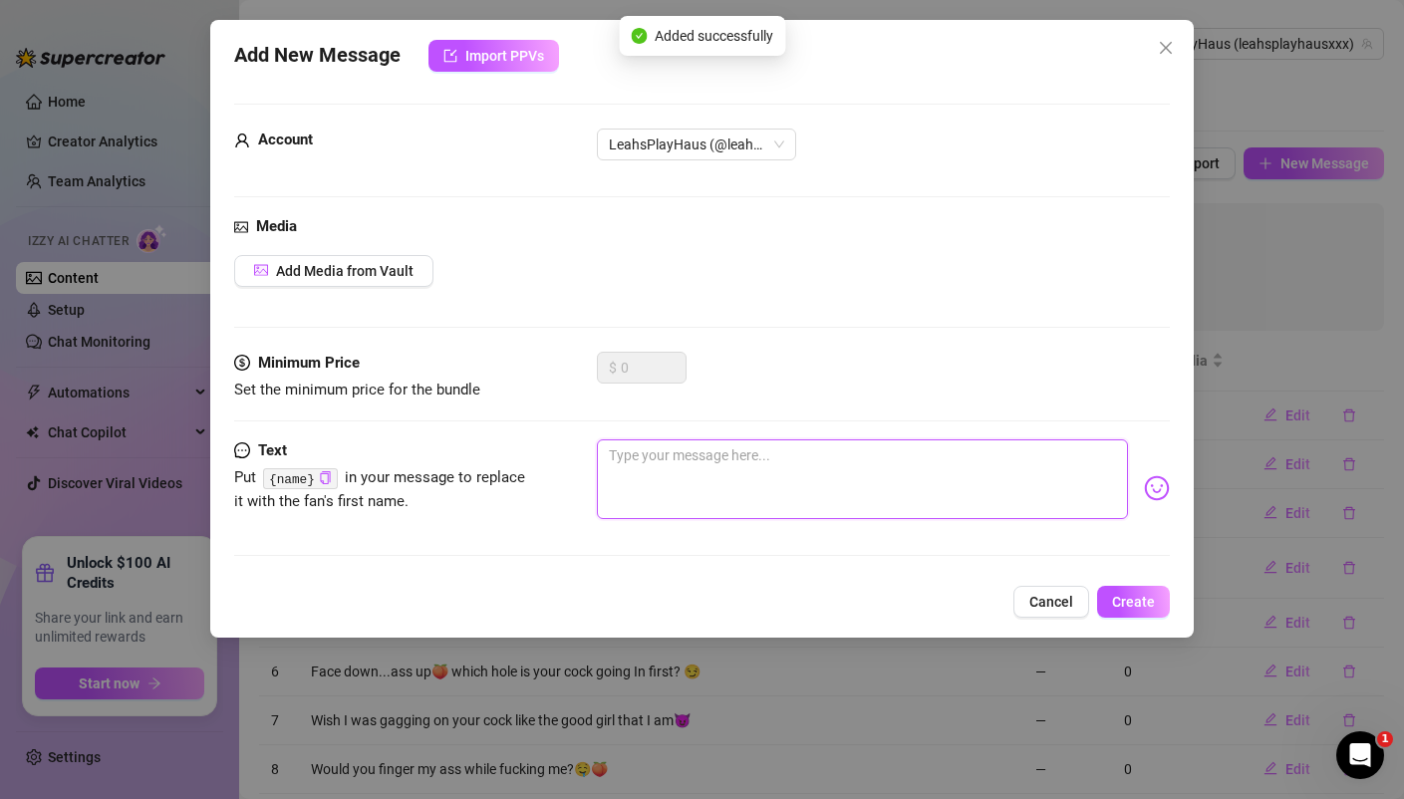
click at [660, 481] on textarea at bounding box center [862, 479] width 530 height 80
click at [752, 469] on textarea at bounding box center [862, 479] width 530 height 80
paste textarea "Good morning handsome!😍 Breakfast is served😈🥞 Which hole is your cock going in …"
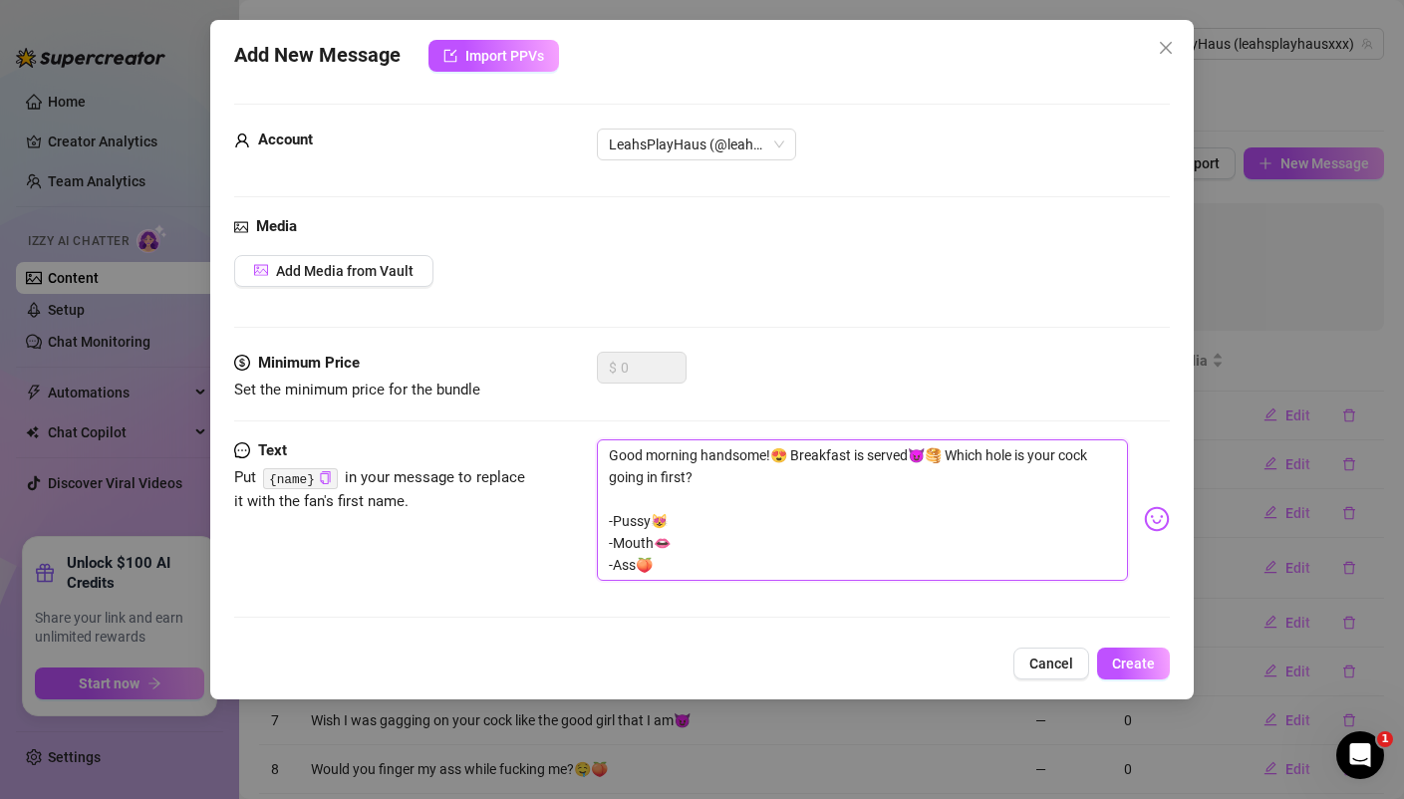
scroll to position [0, 0]
click at [1119, 658] on span "Create" at bounding box center [1133, 663] width 43 height 16
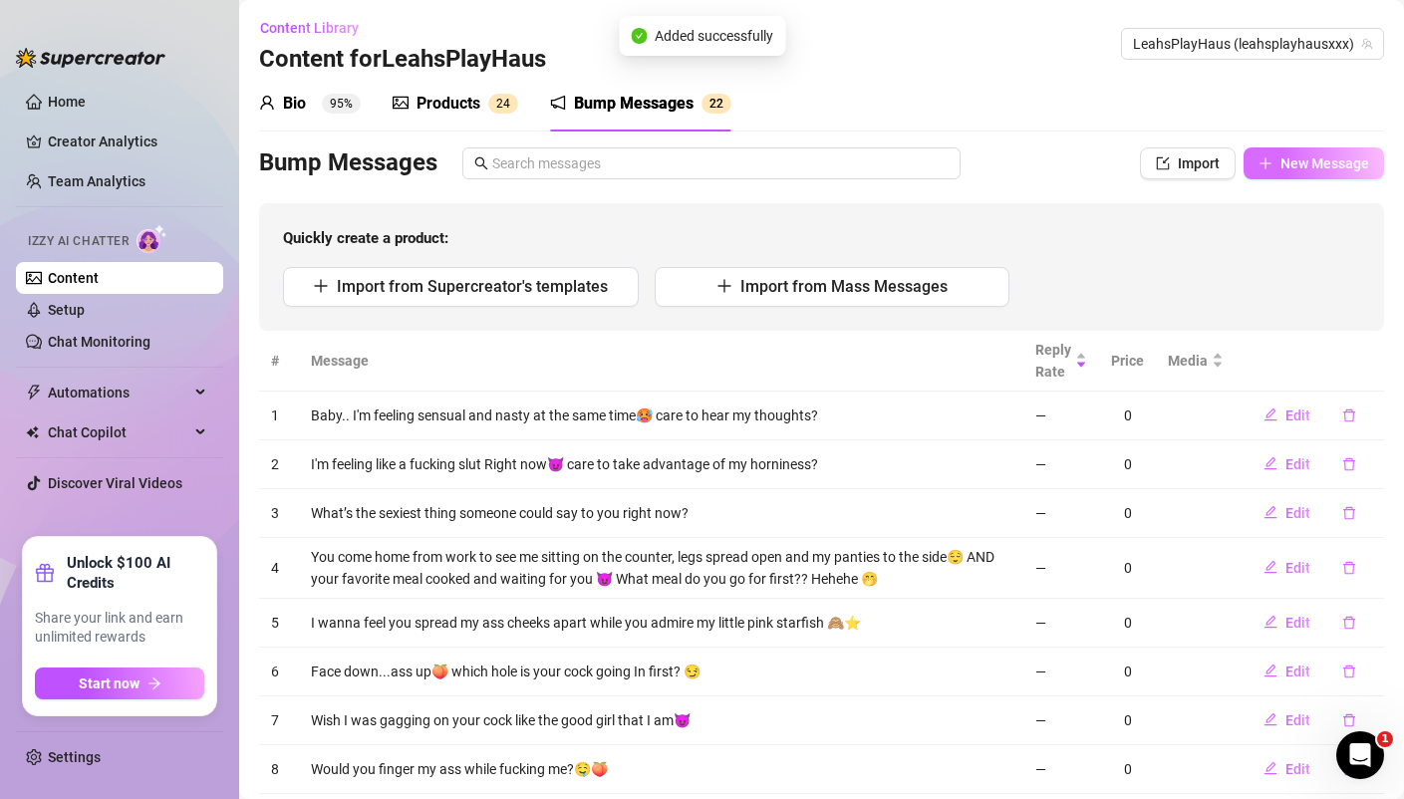
click at [1310, 155] on span "New Message" at bounding box center [1324, 163] width 89 height 16
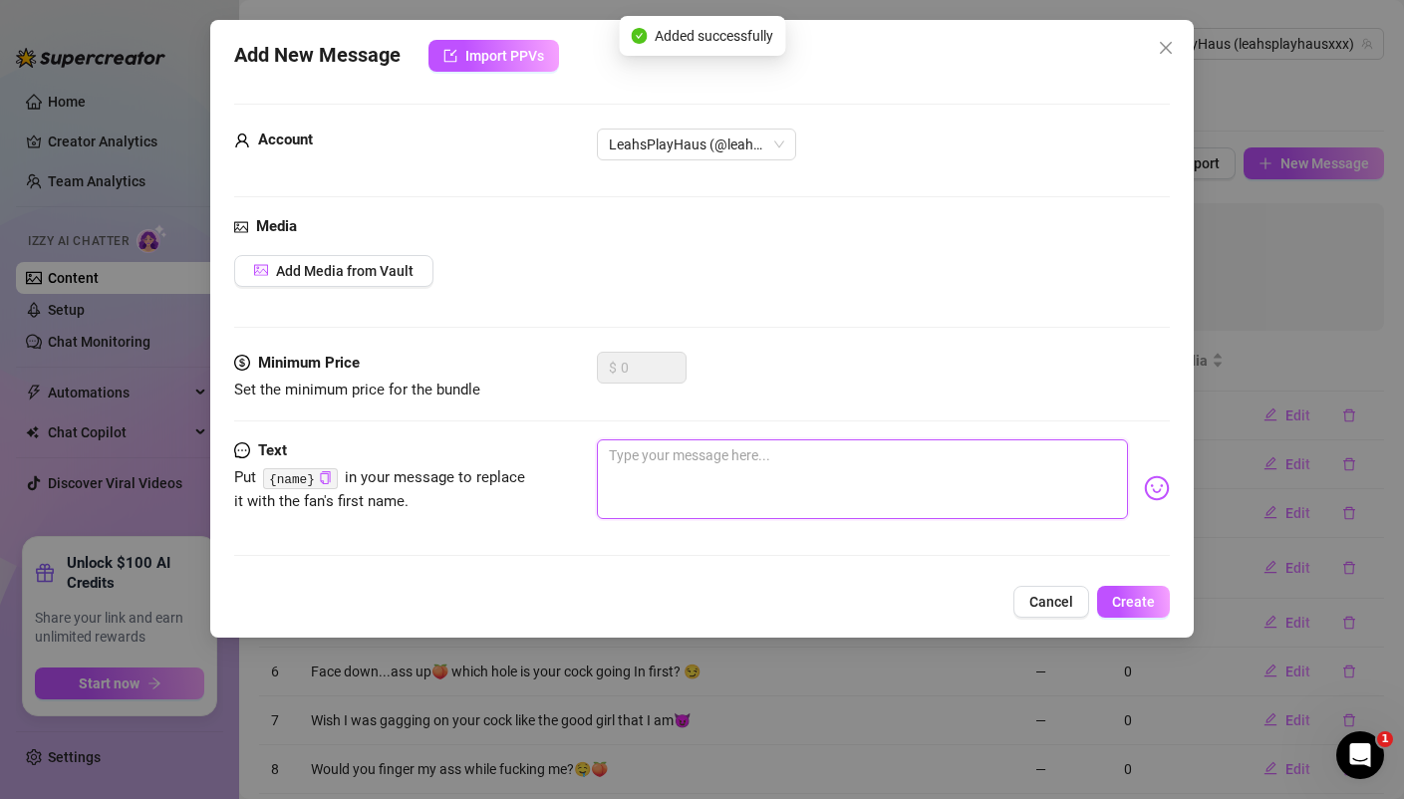
click at [832, 473] on textarea at bounding box center [862, 479] width 530 height 80
click at [687, 454] on textarea at bounding box center [862, 479] width 530 height 80
paste textarea "let's have some fun🙊 I think you should sneak away from work and snap me a pic …"
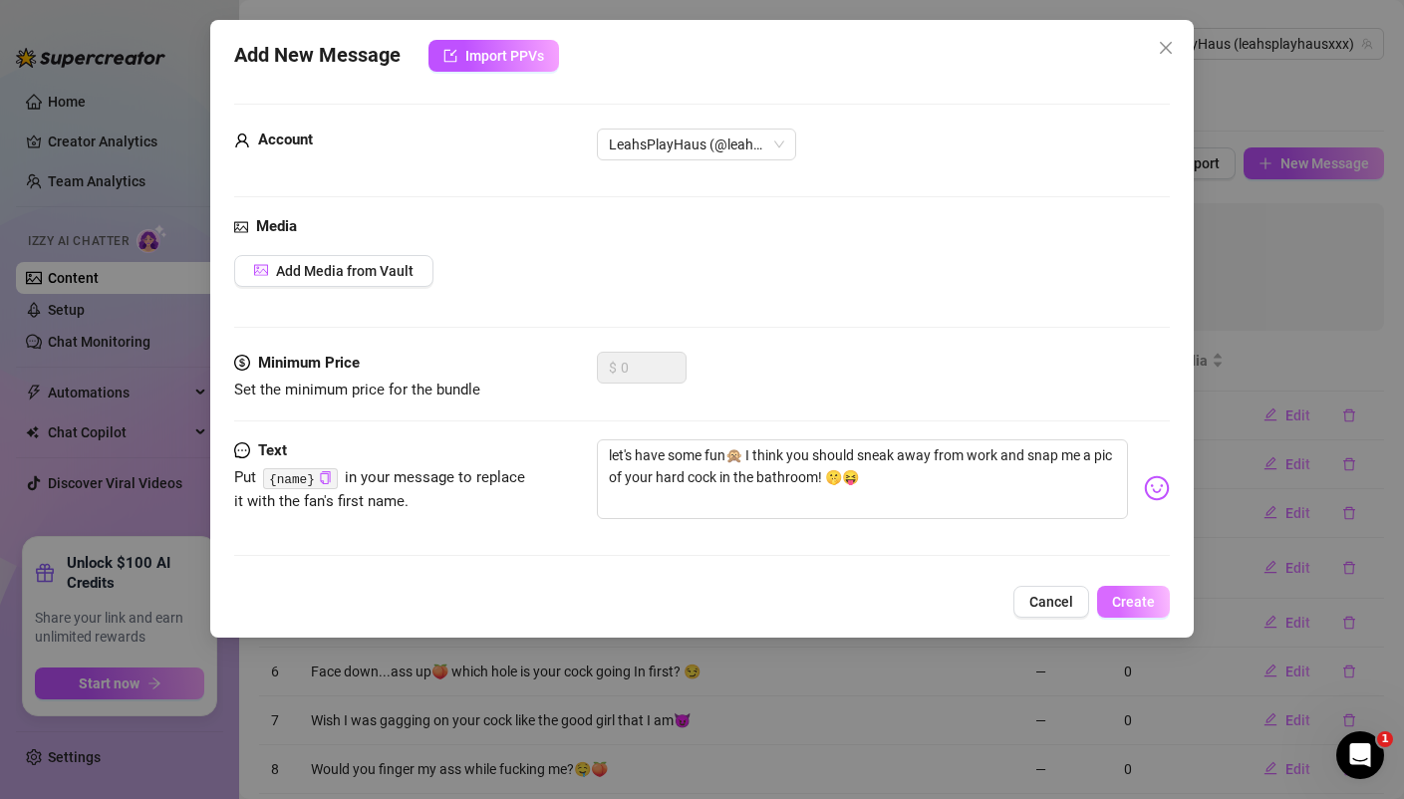
click at [1145, 596] on span "Create" at bounding box center [1133, 602] width 43 height 16
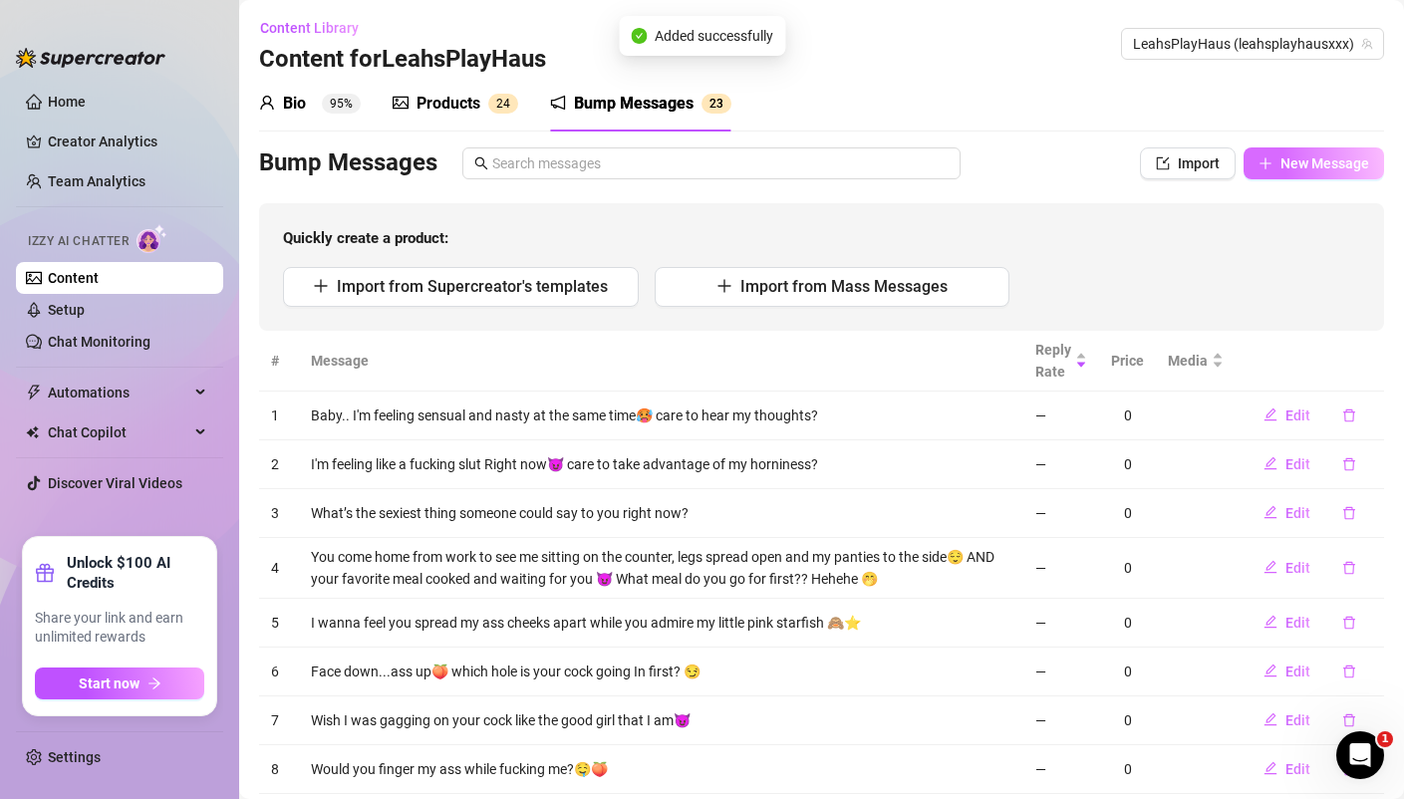
click at [1324, 151] on button "New Message" at bounding box center [1313, 163] width 140 height 32
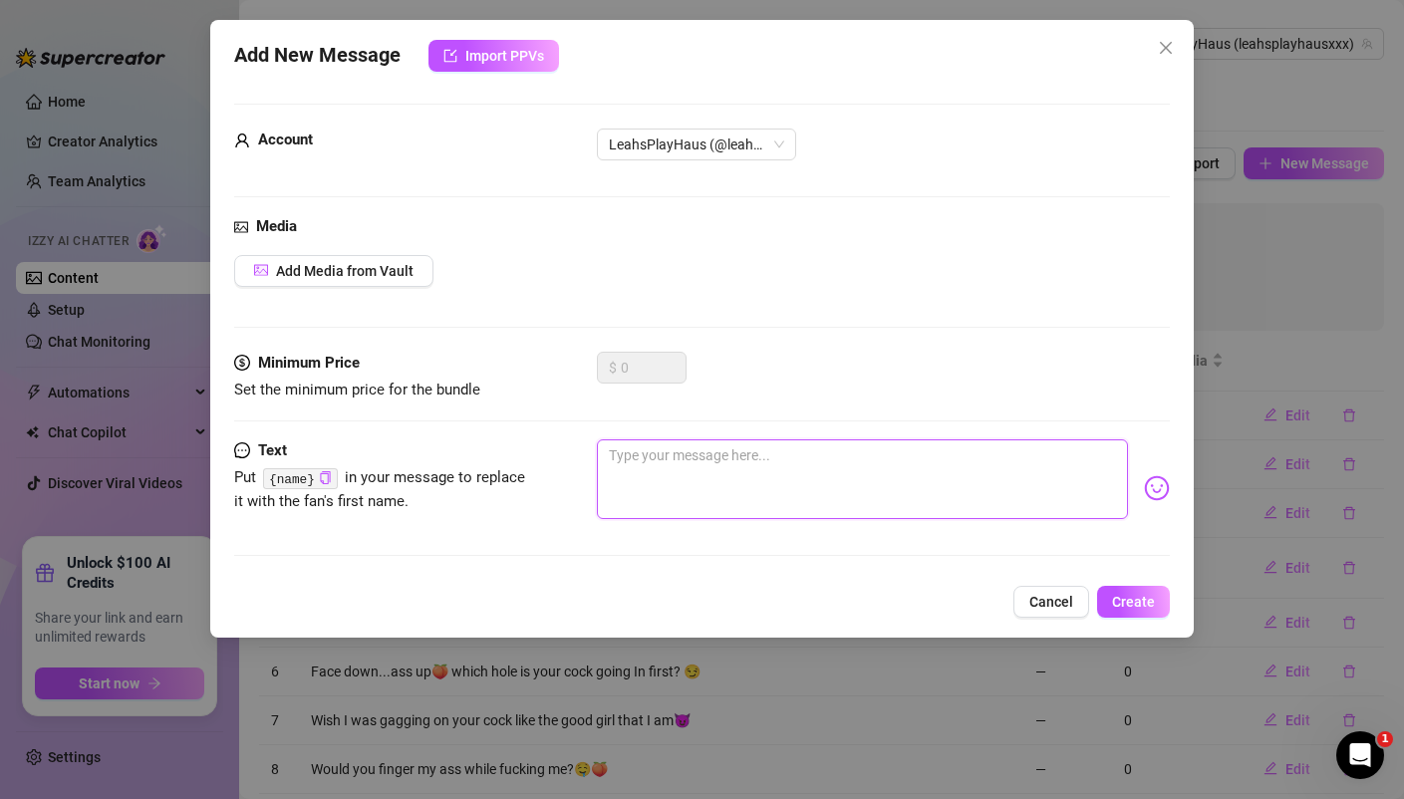
click at [806, 486] on textarea at bounding box center [862, 479] width 530 height 80
click at [777, 461] on textarea at bounding box center [862, 479] width 530 height 80
paste textarea "Dirty minds are always creative 🧠 wanna stimulate my mind & my pussy right now?"
click at [1138, 599] on span "Create" at bounding box center [1133, 602] width 43 height 16
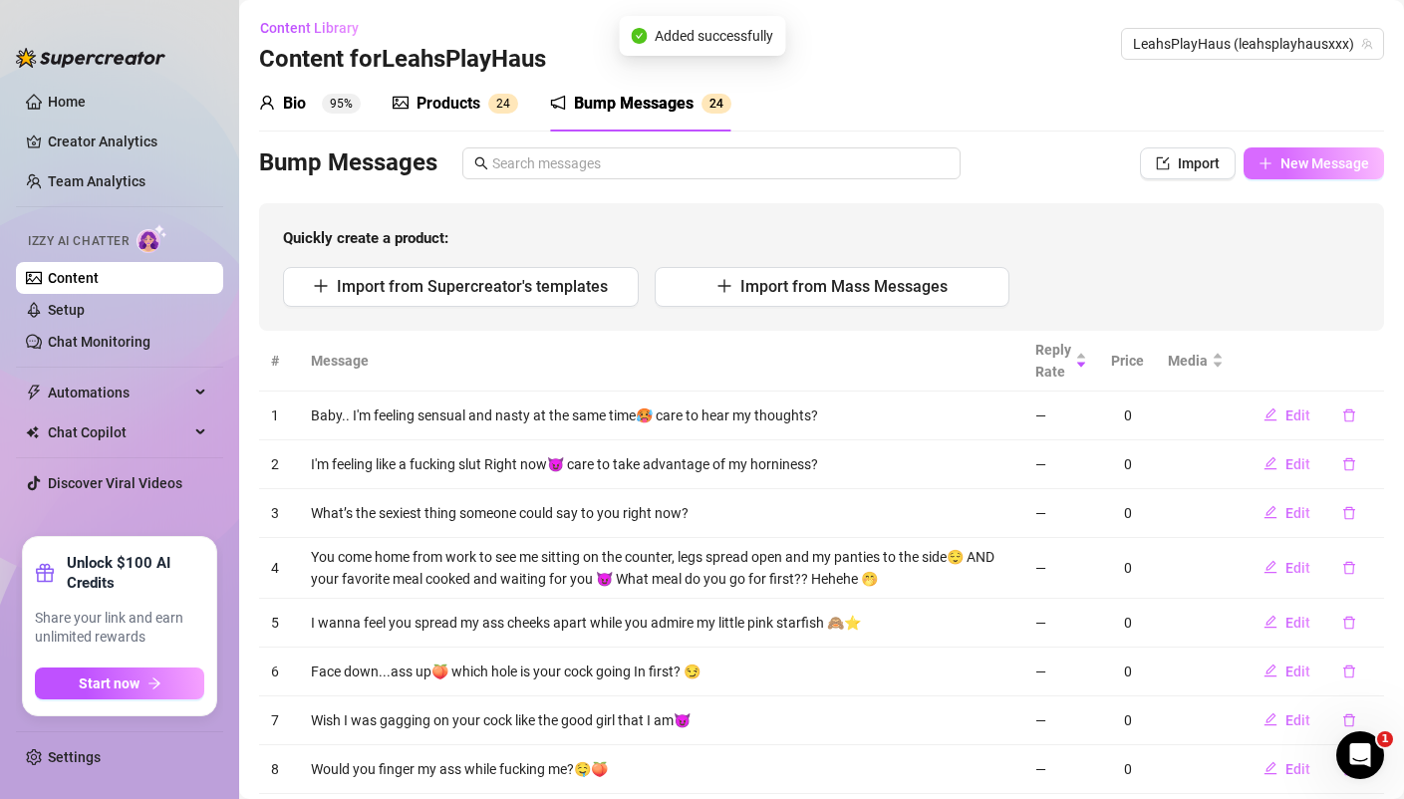
click at [1338, 166] on span "New Message" at bounding box center [1324, 163] width 89 height 16
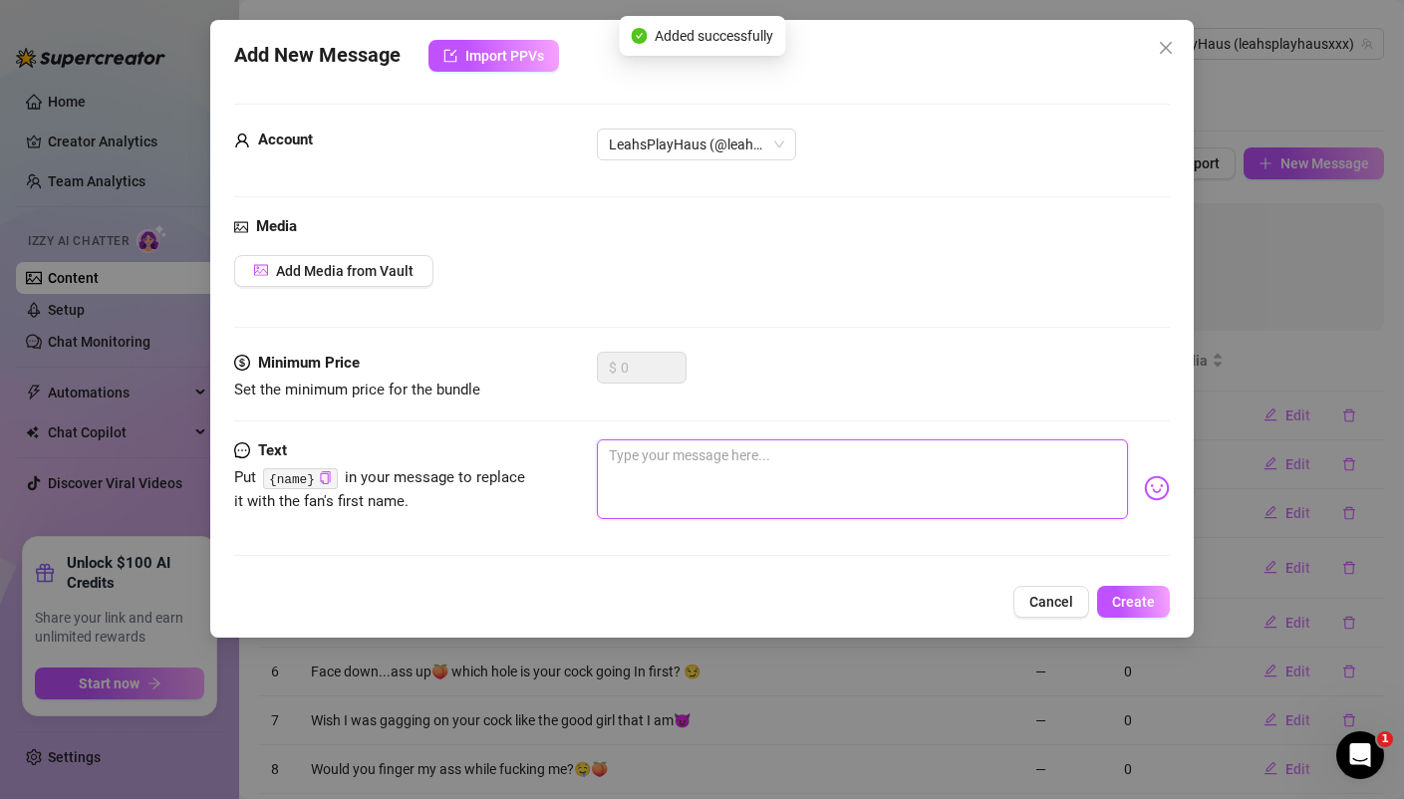
click at [633, 450] on textarea at bounding box center [862, 479] width 530 height 80
click at [684, 476] on textarea at bounding box center [862, 479] width 530 height 80
paste textarea "Do you lick it before you stick it? Asking for a friend😉...(my pussy)"
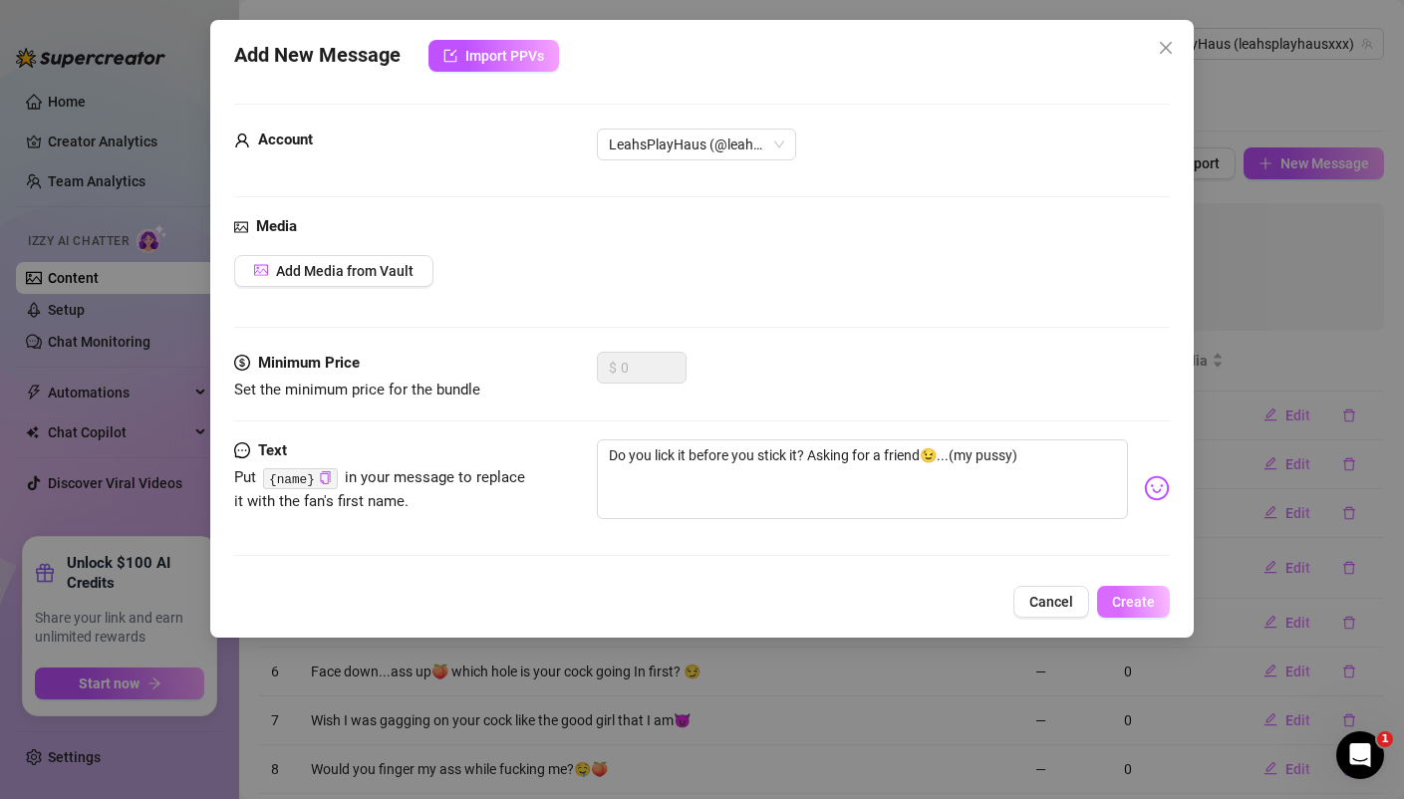
click at [1141, 598] on span "Create" at bounding box center [1133, 602] width 43 height 16
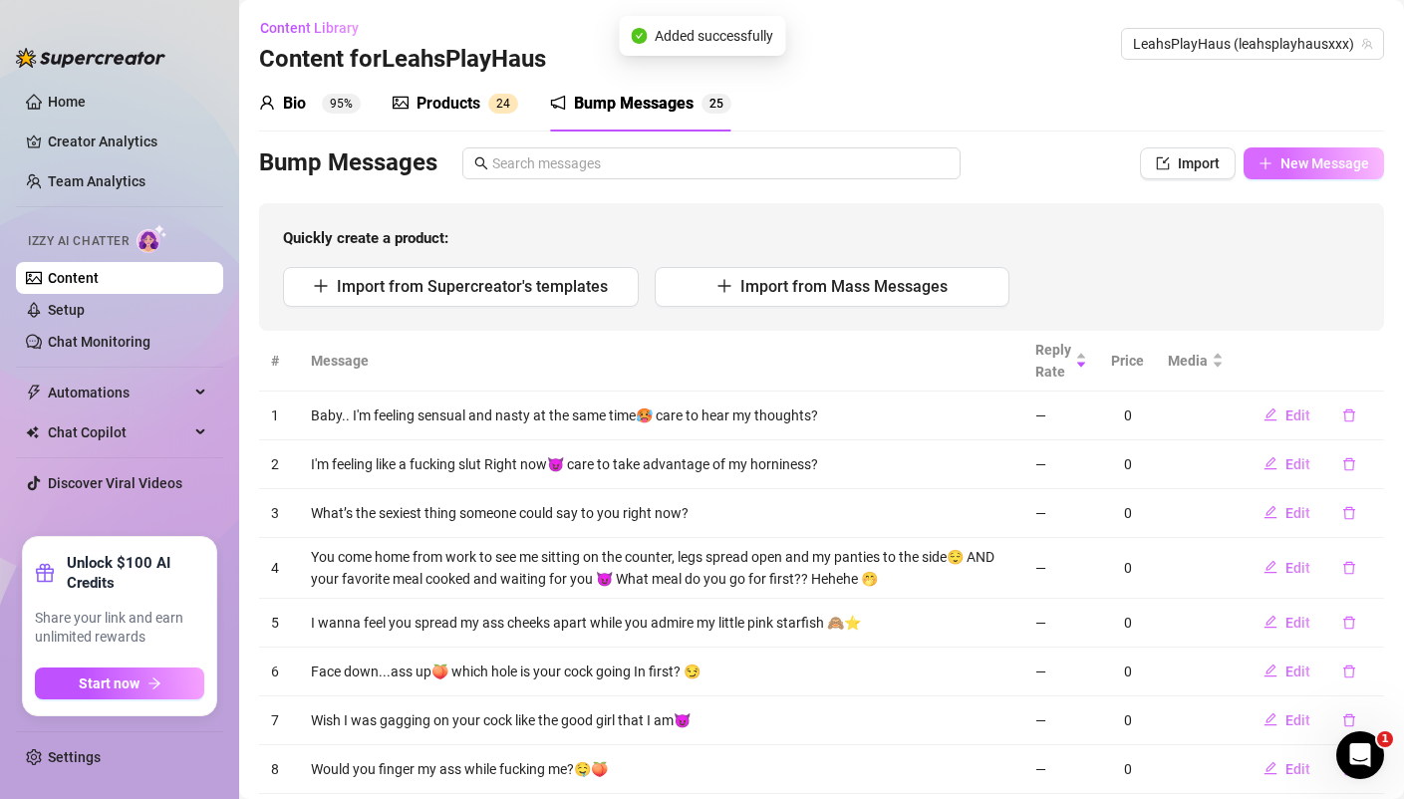
click at [1296, 159] on span "New Message" at bounding box center [1324, 163] width 89 height 16
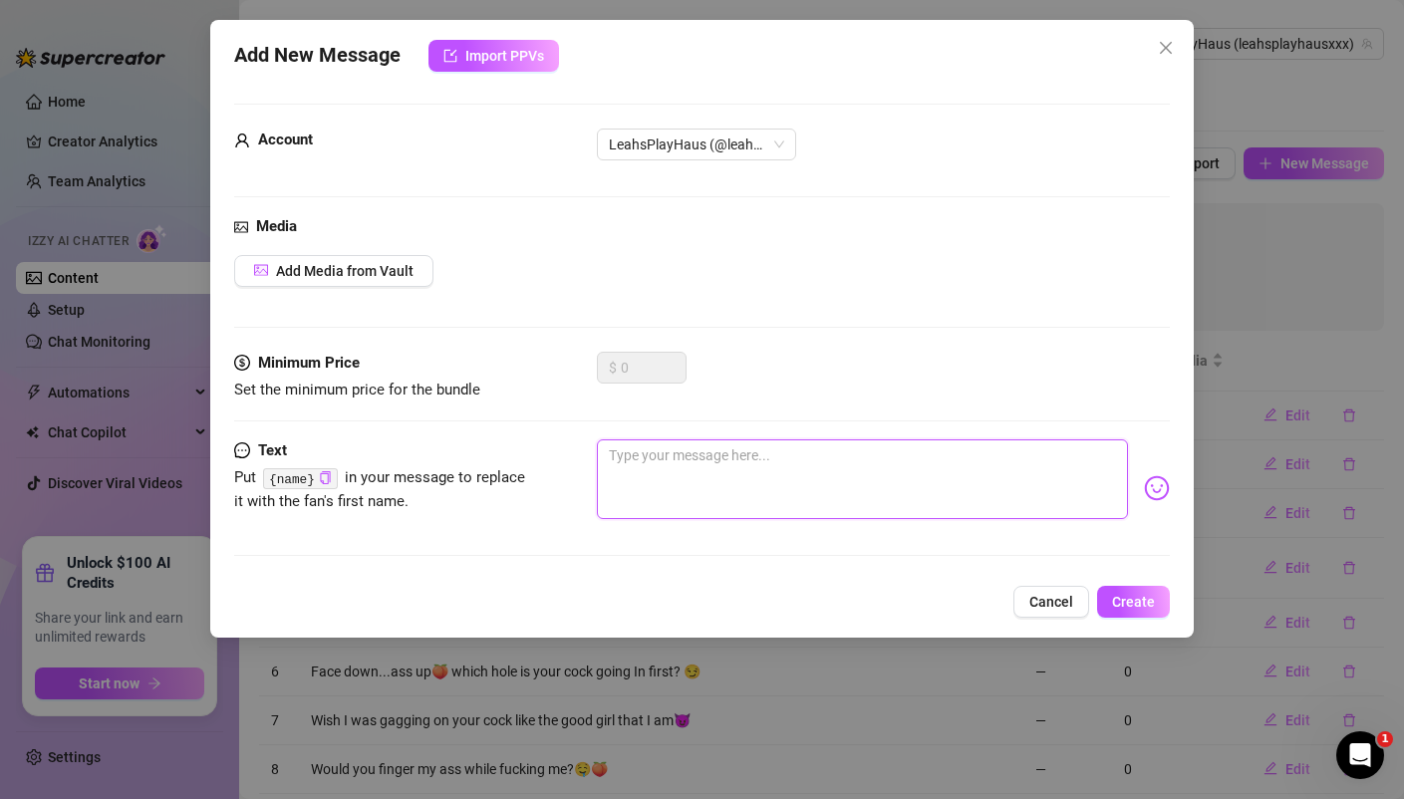
click at [825, 472] on textarea at bounding box center [862, 479] width 530 height 80
click at [774, 462] on textarea at bounding box center [862, 479] width 530 height 80
paste textarea "Serious question! 😝Just trying to figure out if my milkshakes really bring all …"
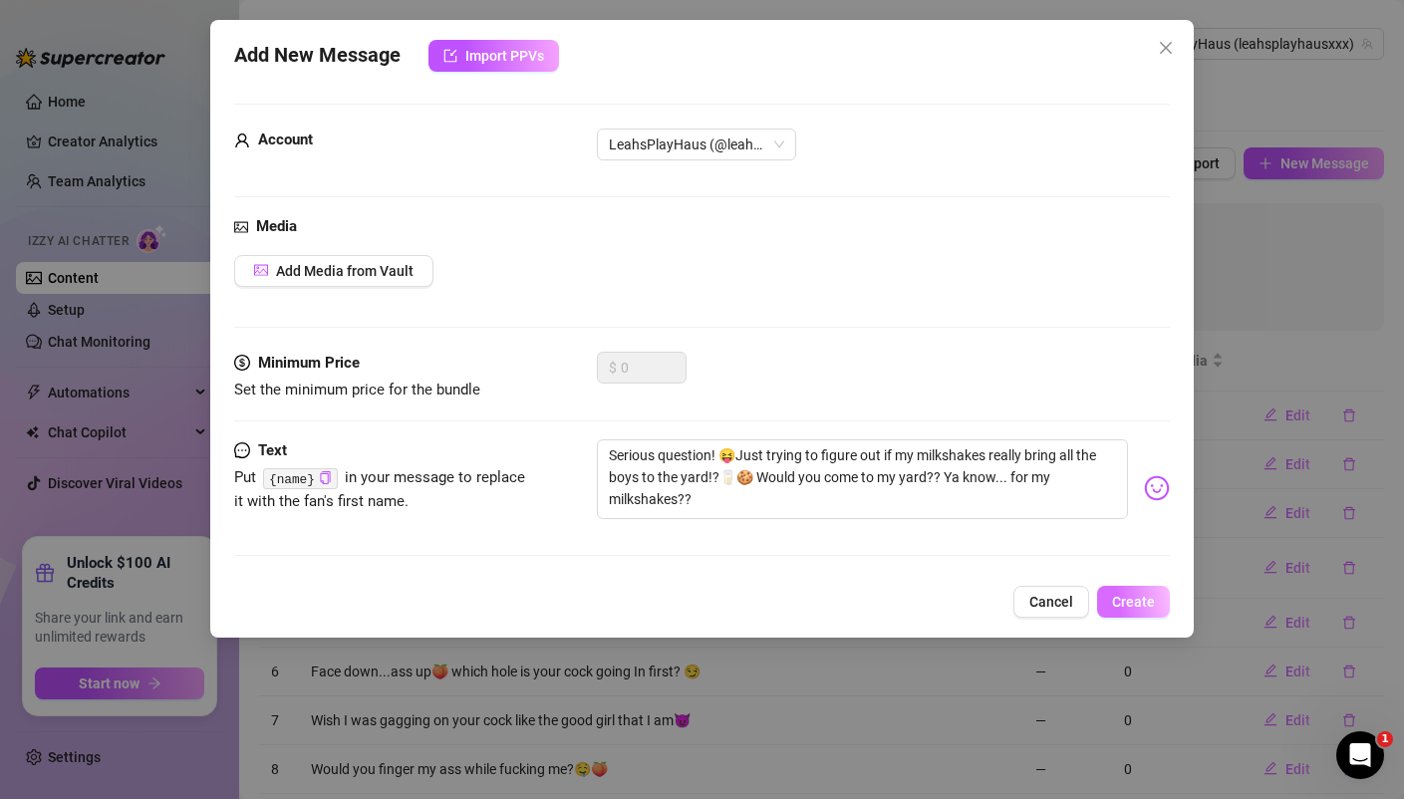
click at [1140, 609] on span "Create" at bounding box center [1133, 602] width 43 height 16
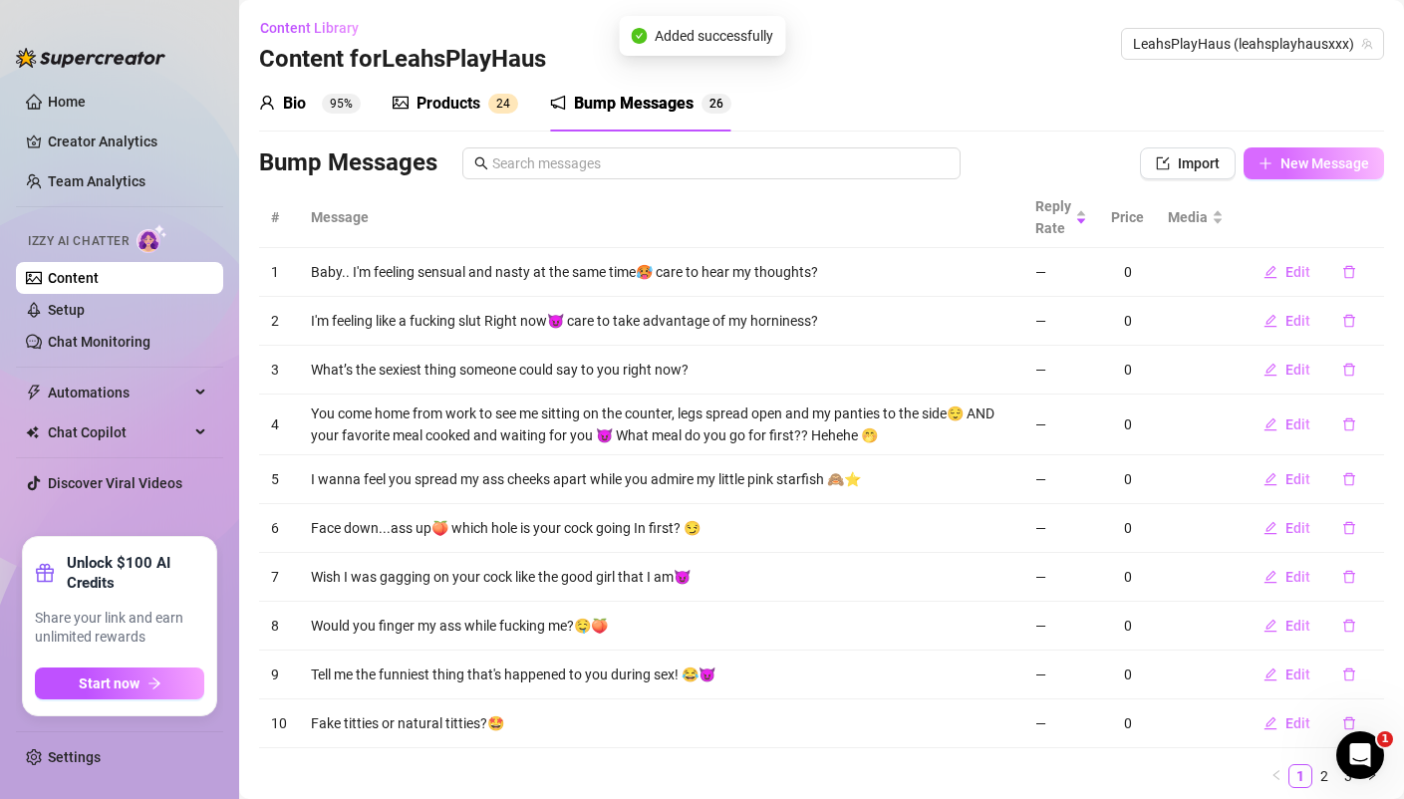
click at [1308, 162] on span "New Message" at bounding box center [1324, 163] width 89 height 16
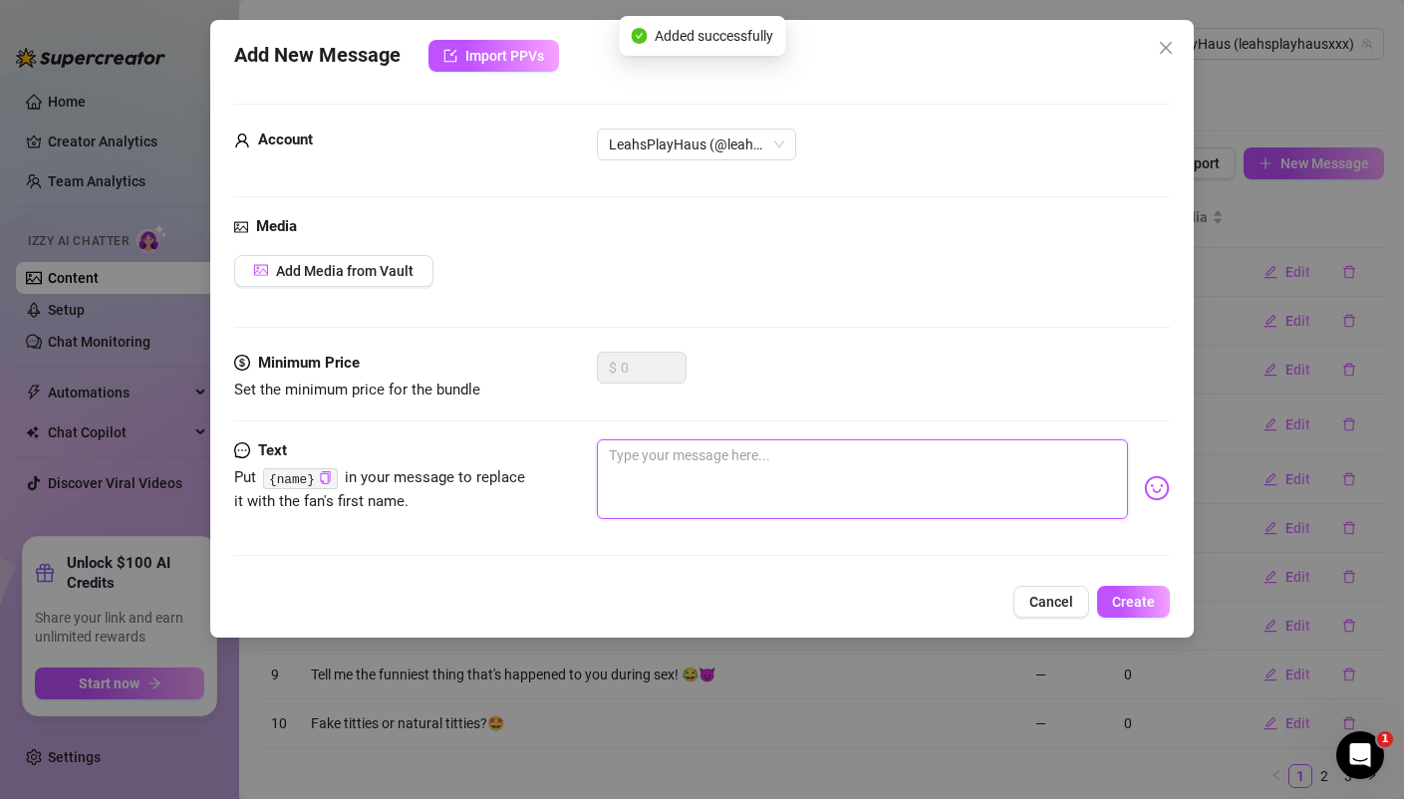
click at [700, 481] on textarea at bounding box center [862, 479] width 530 height 80
click at [796, 470] on textarea at bounding box center [862, 479] width 530 height 80
paste textarea "Drop the most random comment you can think of to turn me on😂 GO❗️"
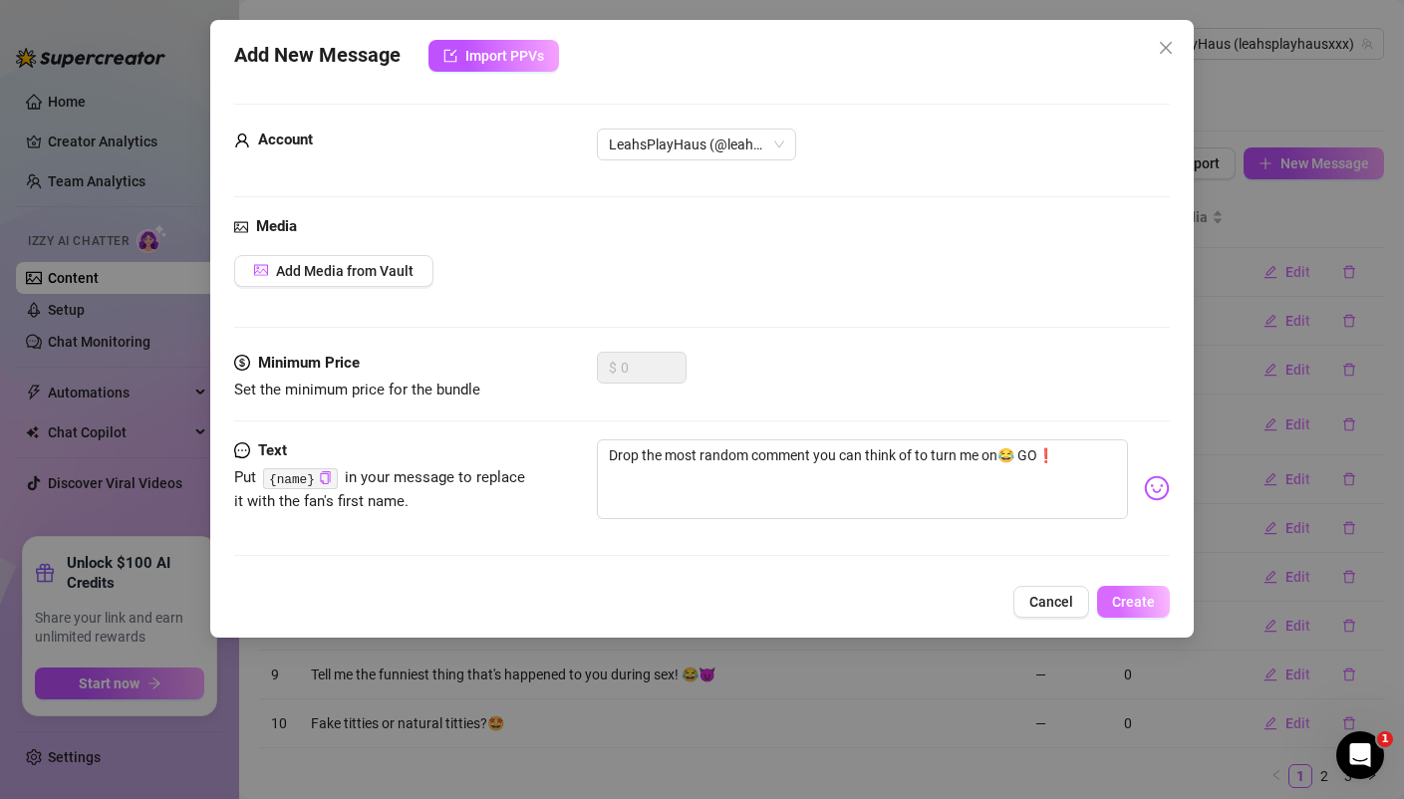
click at [1158, 606] on button "Create" at bounding box center [1133, 602] width 73 height 32
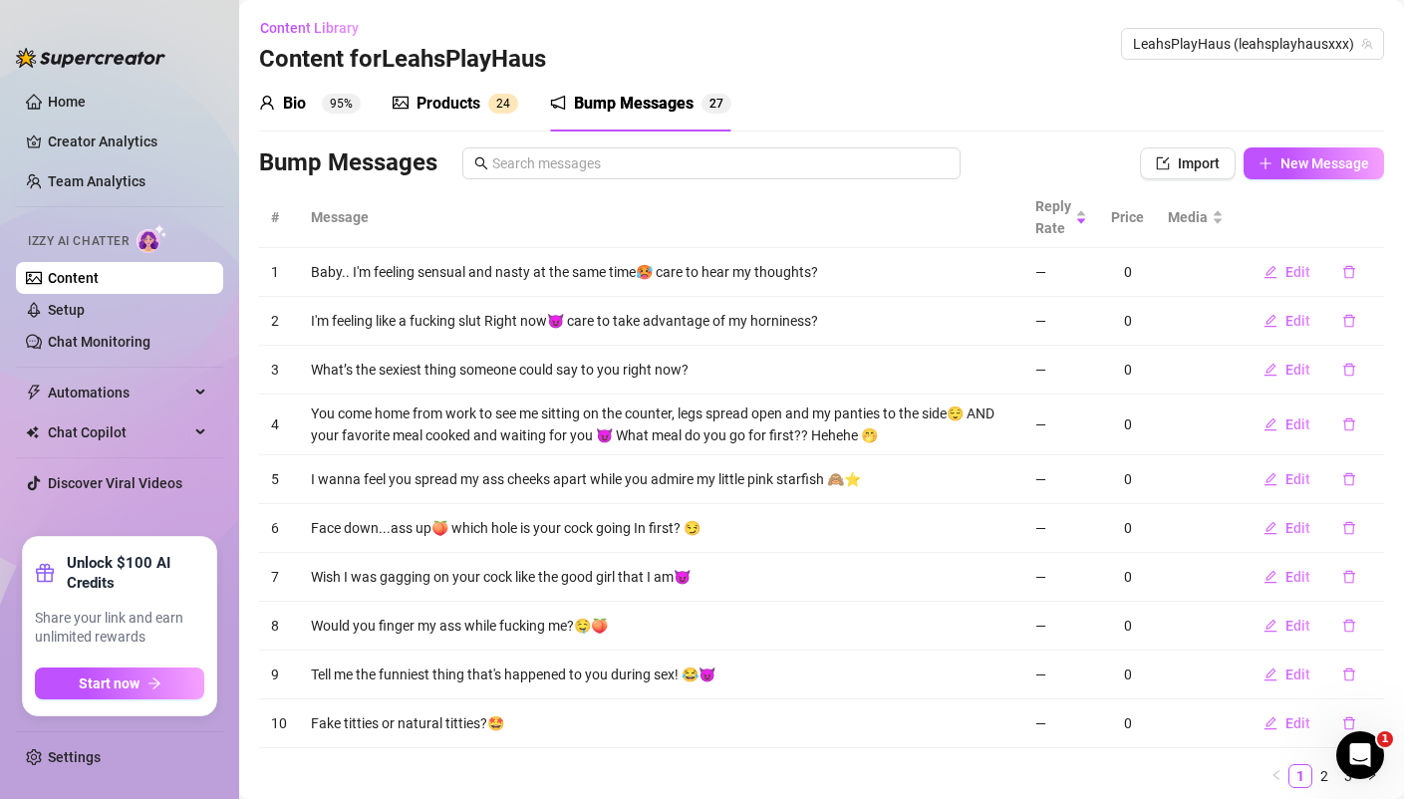
click at [277, 97] on div "Bio 95%" at bounding box center [310, 104] width 102 height 24
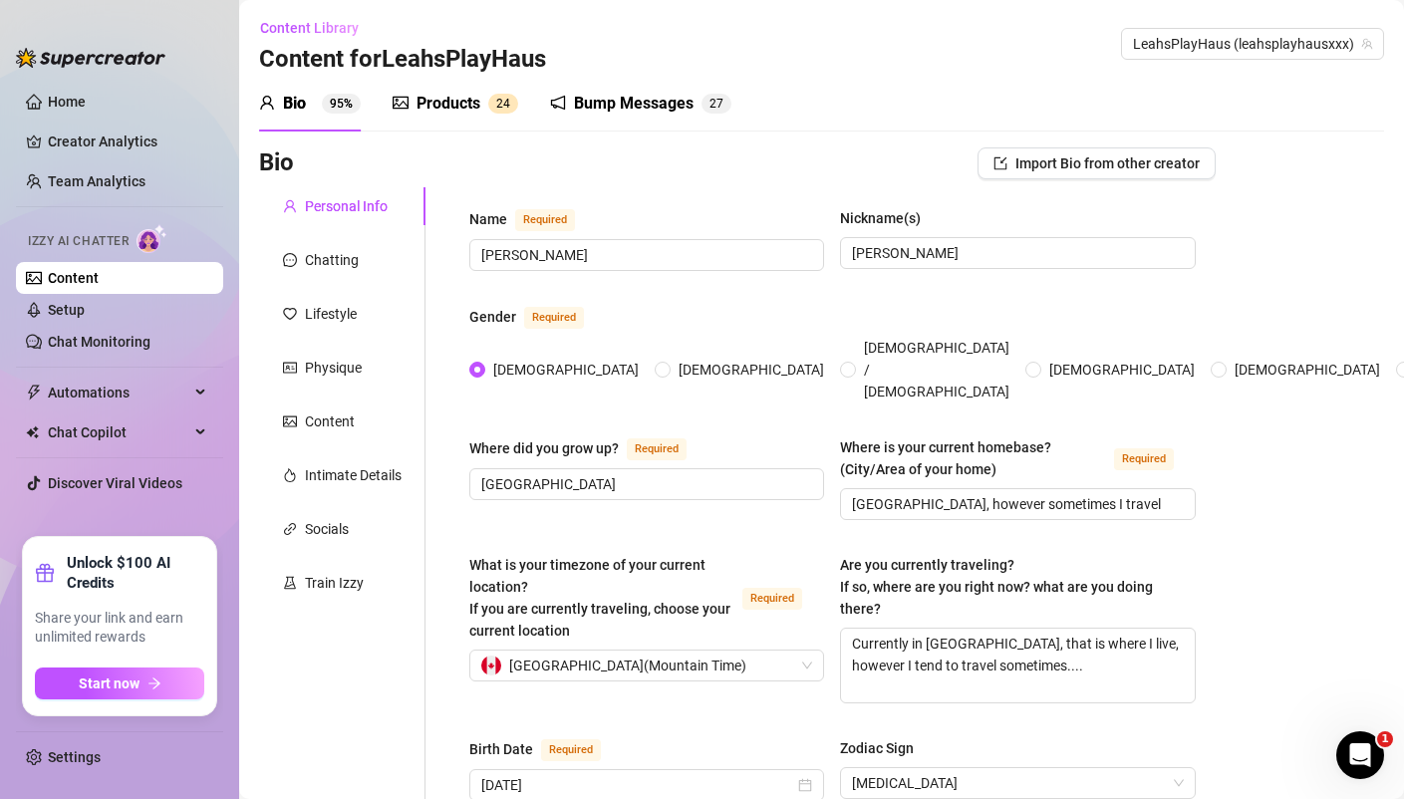
click at [339, 108] on sup "95%" at bounding box center [341, 104] width 39 height 20
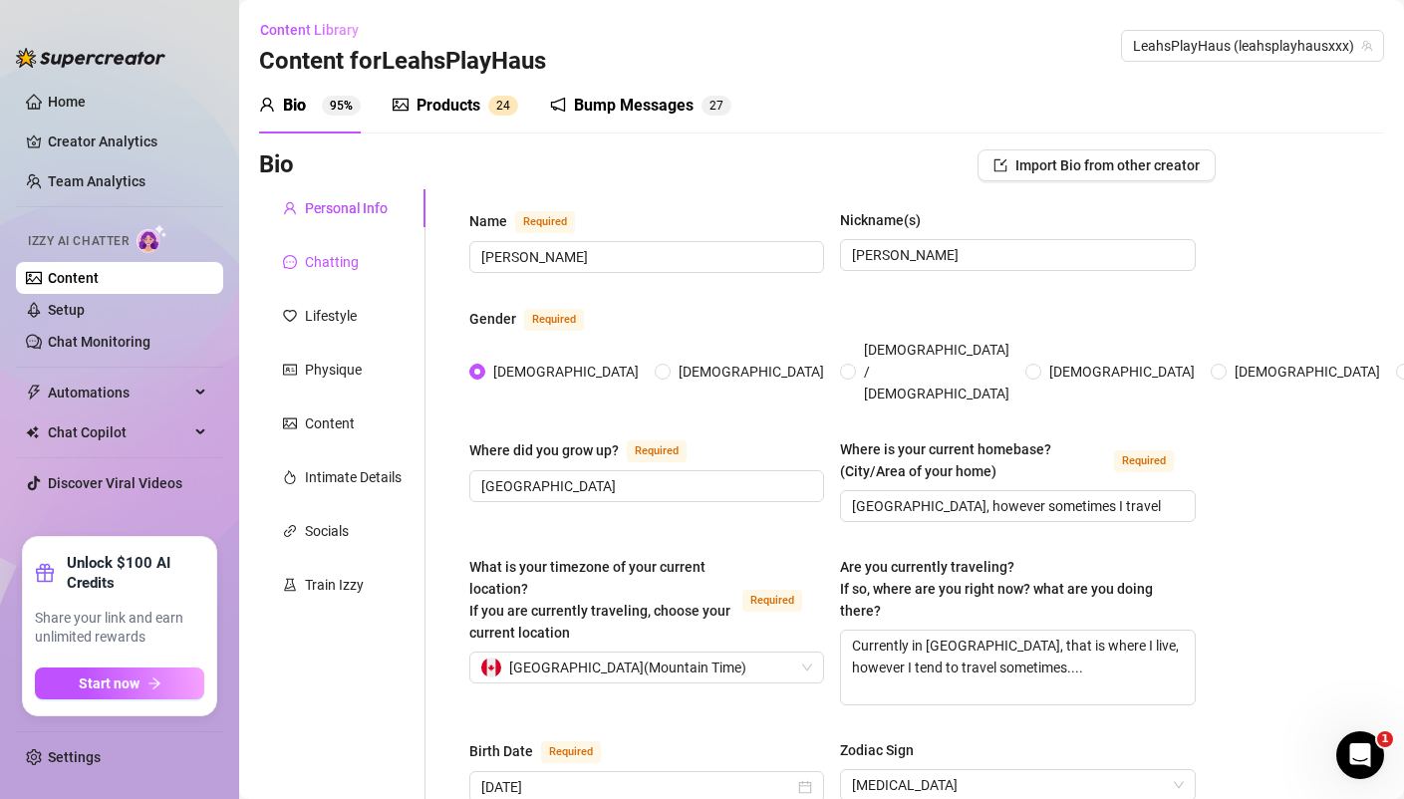
click at [342, 259] on div "Chatting" at bounding box center [332, 262] width 54 height 22
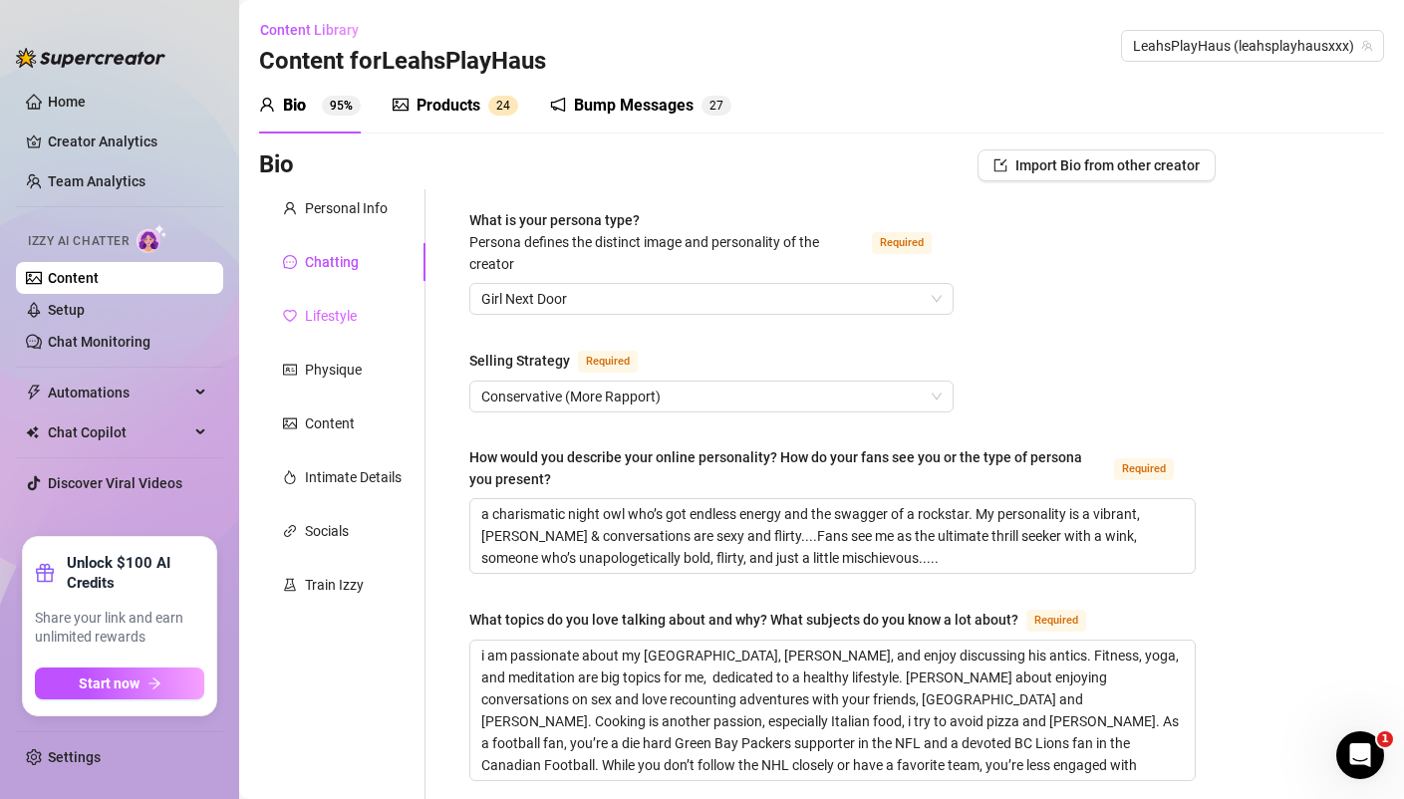
click at [322, 302] on div "Lifestyle" at bounding box center [342, 316] width 166 height 38
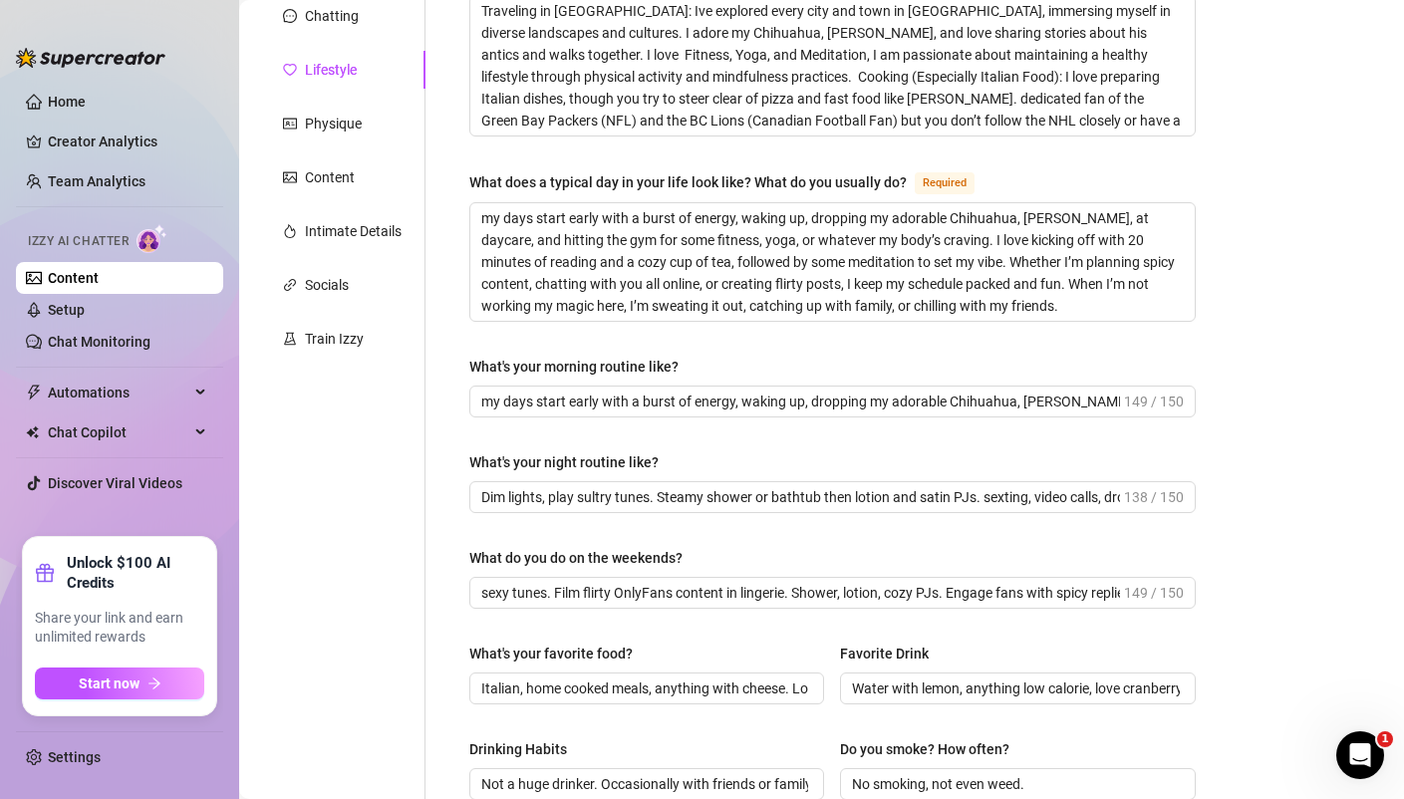
scroll to position [224, 0]
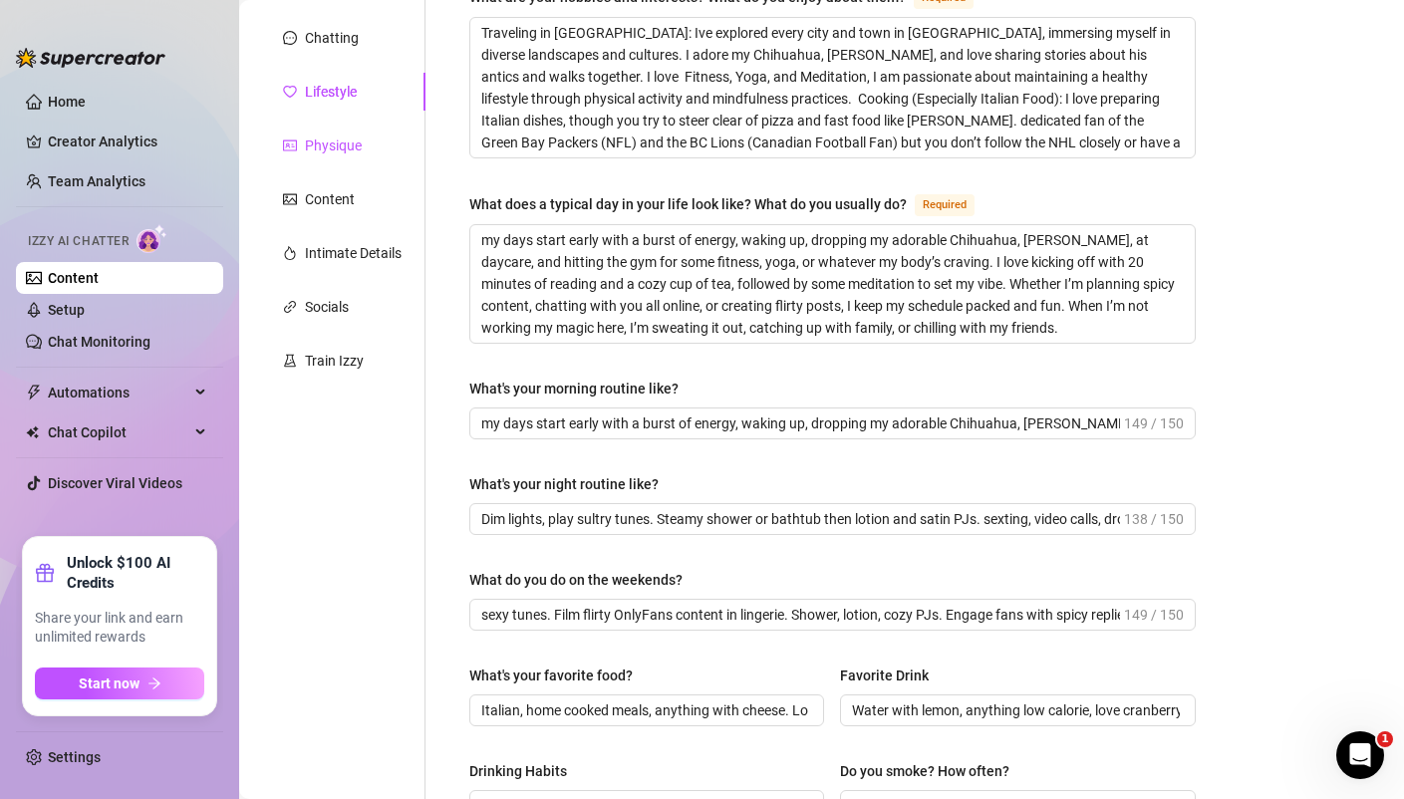
click at [360, 141] on div "Physique" at bounding box center [333, 145] width 57 height 22
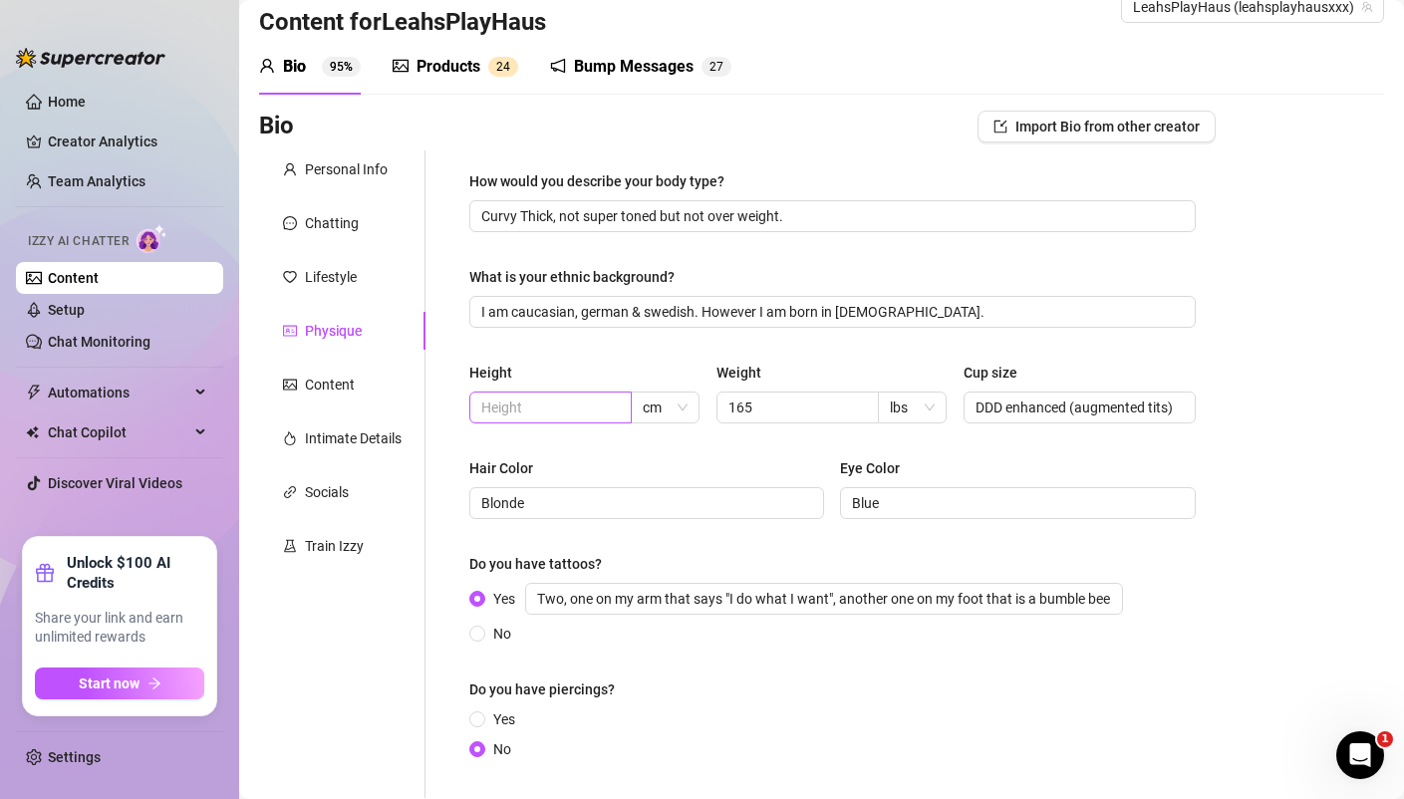
scroll to position [0, 0]
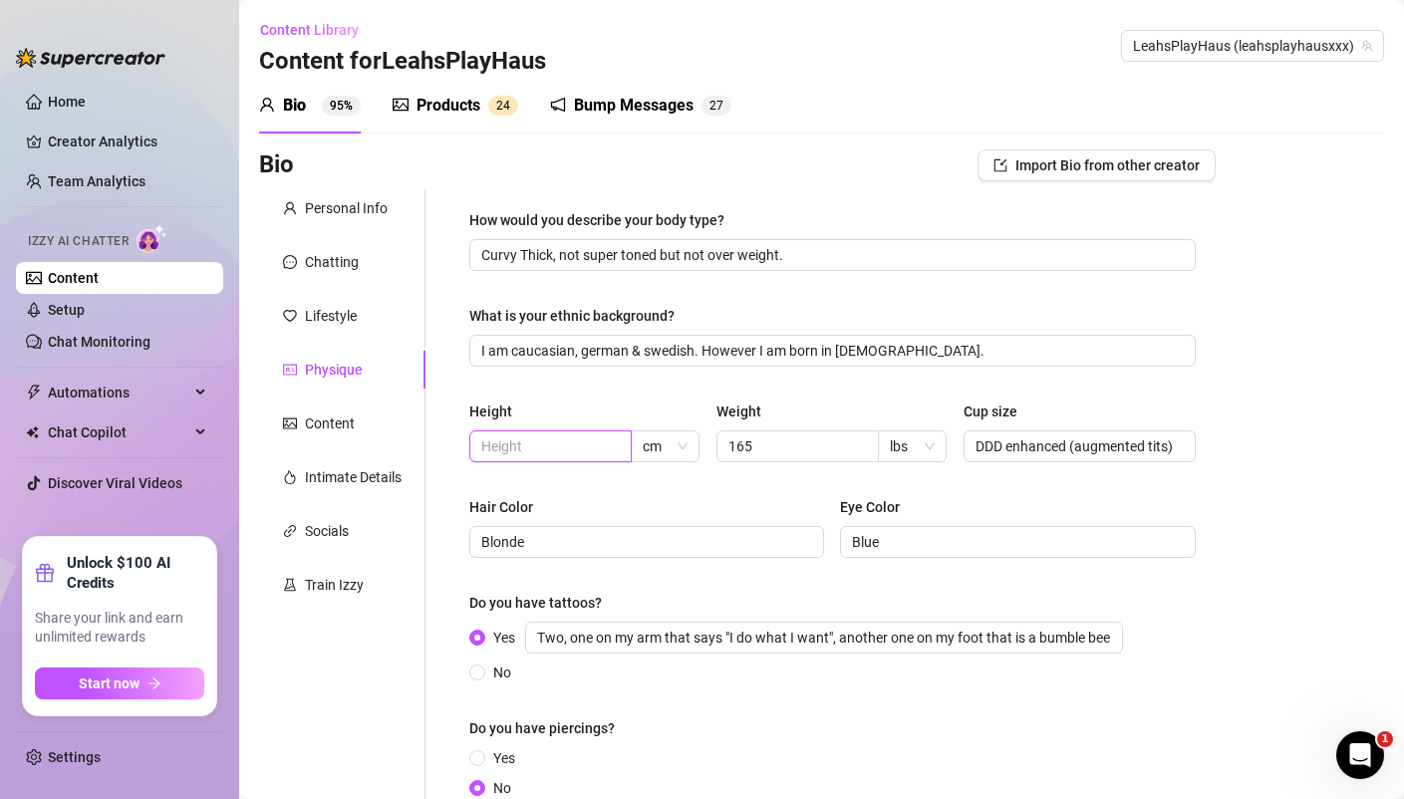
click at [531, 446] on input "text" at bounding box center [548, 446] width 134 height 22
click at [517, 454] on input "text" at bounding box center [548, 446] width 134 height 22
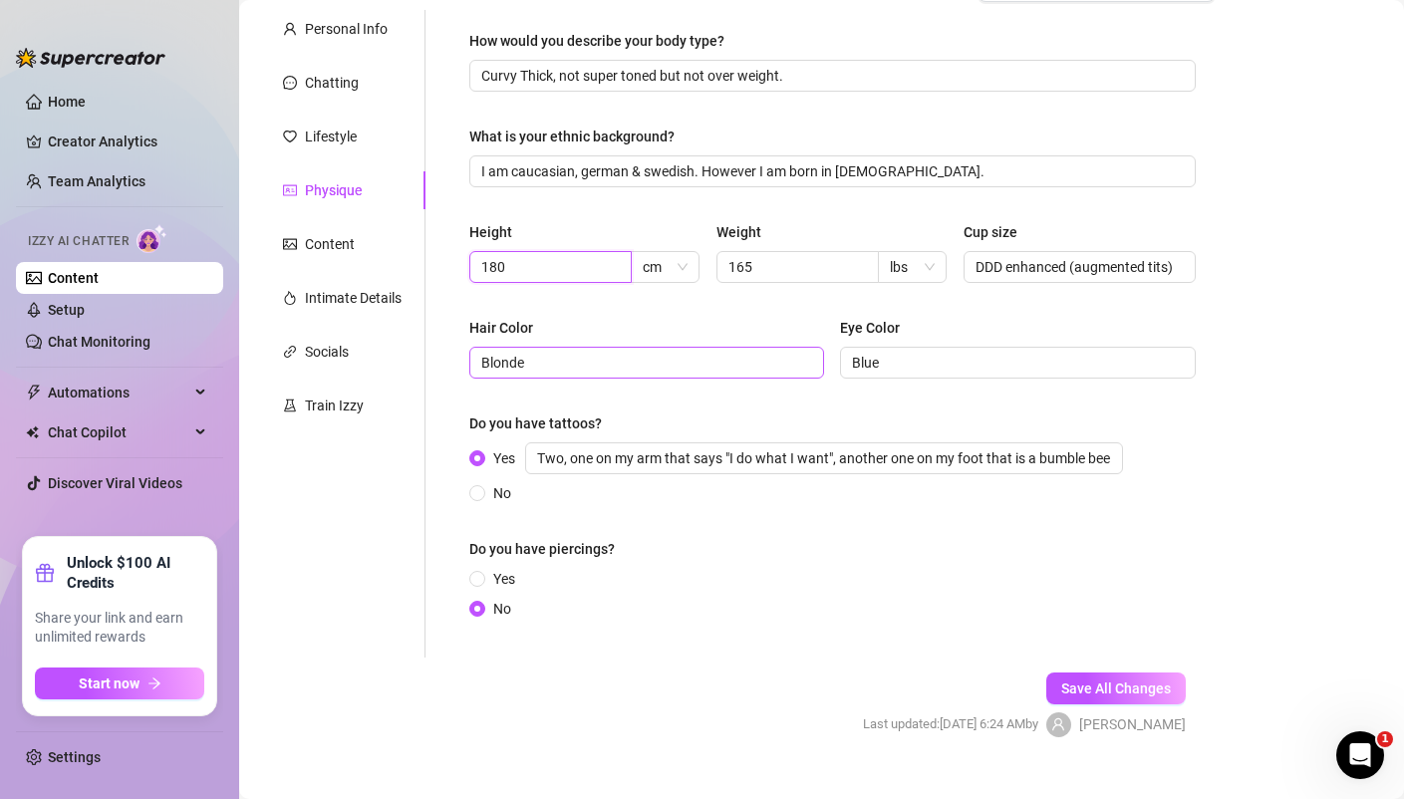
scroll to position [181, 0]
click at [338, 244] on div "Content" at bounding box center [330, 242] width 50 height 22
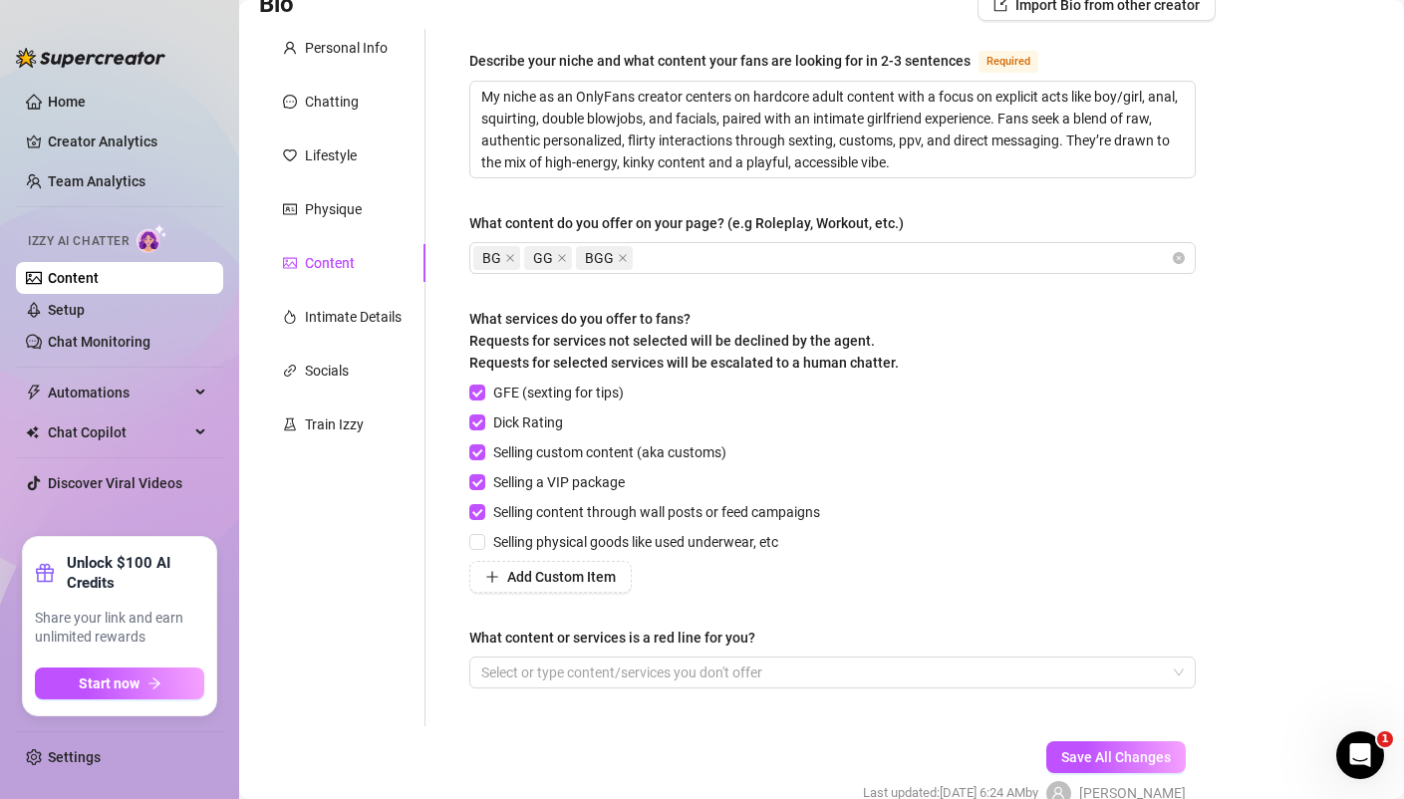
scroll to position [149, 0]
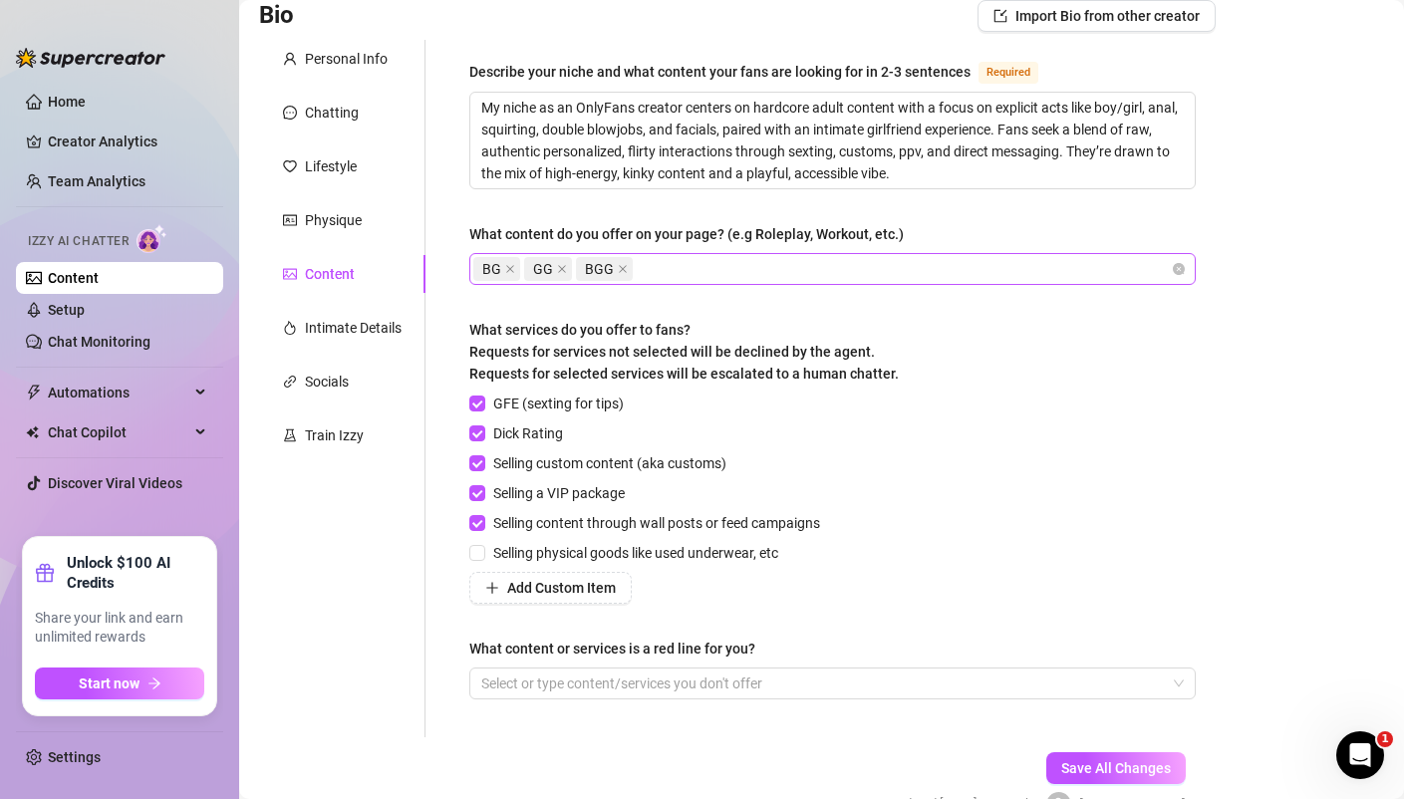
click at [663, 263] on div "BG GG BGG" at bounding box center [821, 269] width 697 height 28
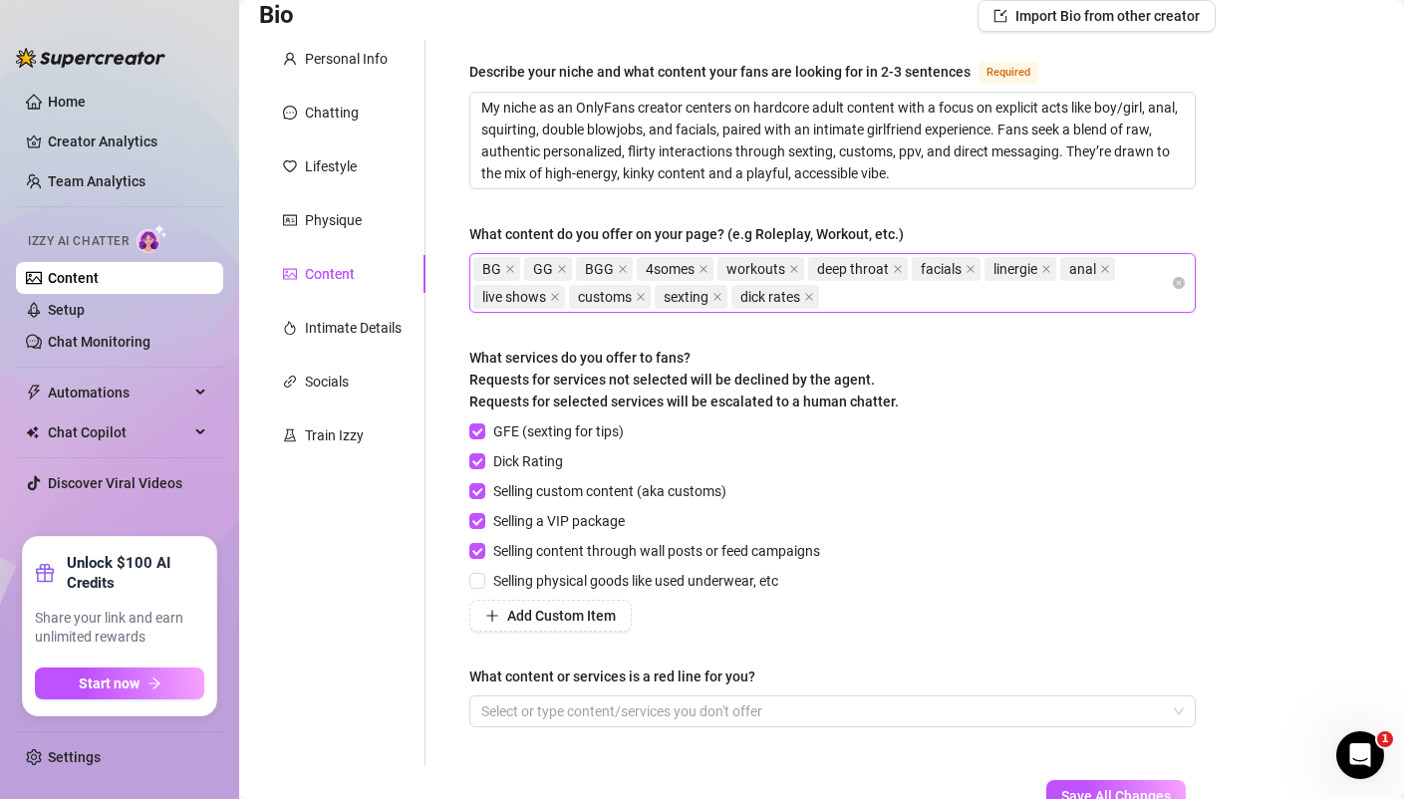
click at [1221, 171] on div "Bio Import Bio from other creator Personal Info Chatting Lifestyle Physique Con…" at bounding box center [821, 440] width 1125 height 880
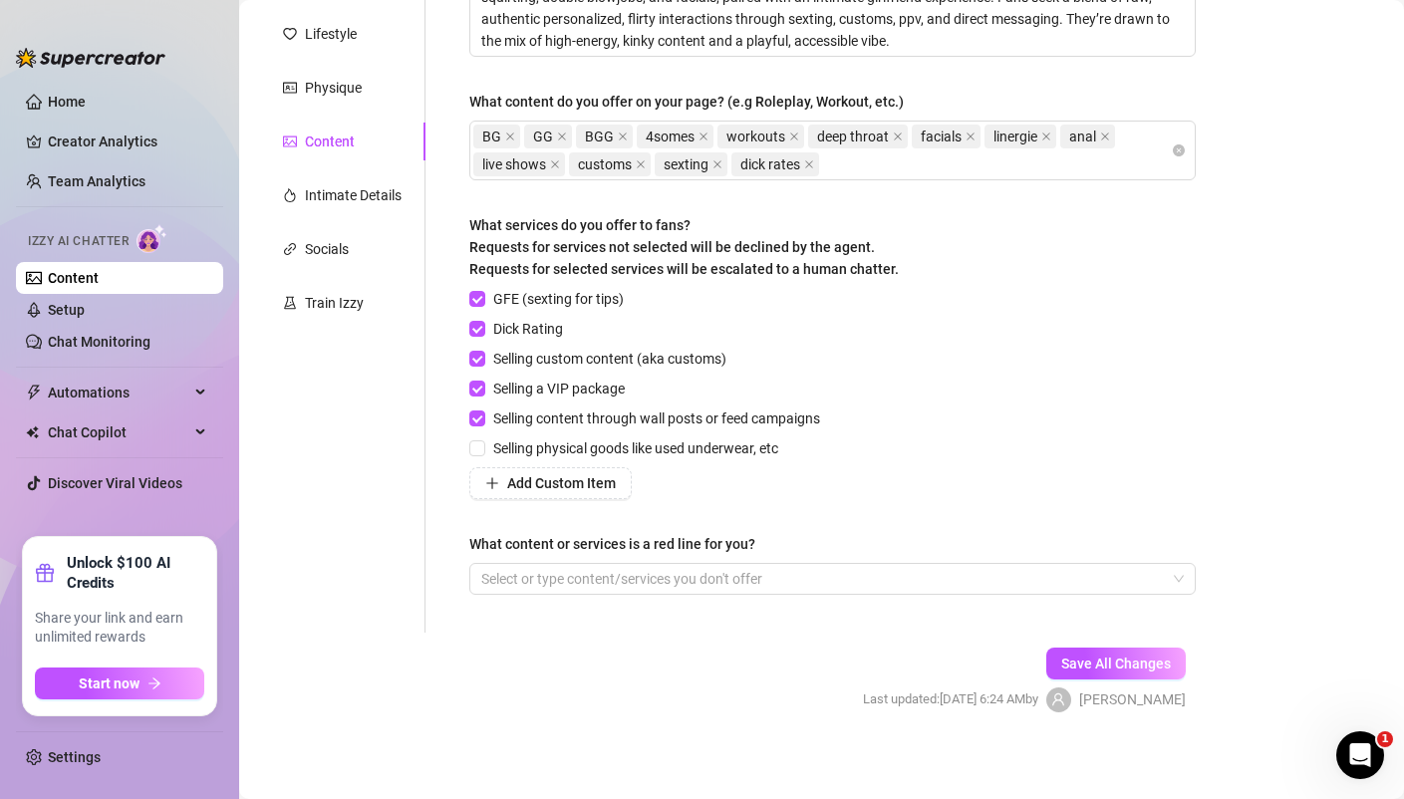
scroll to position [289, 0]
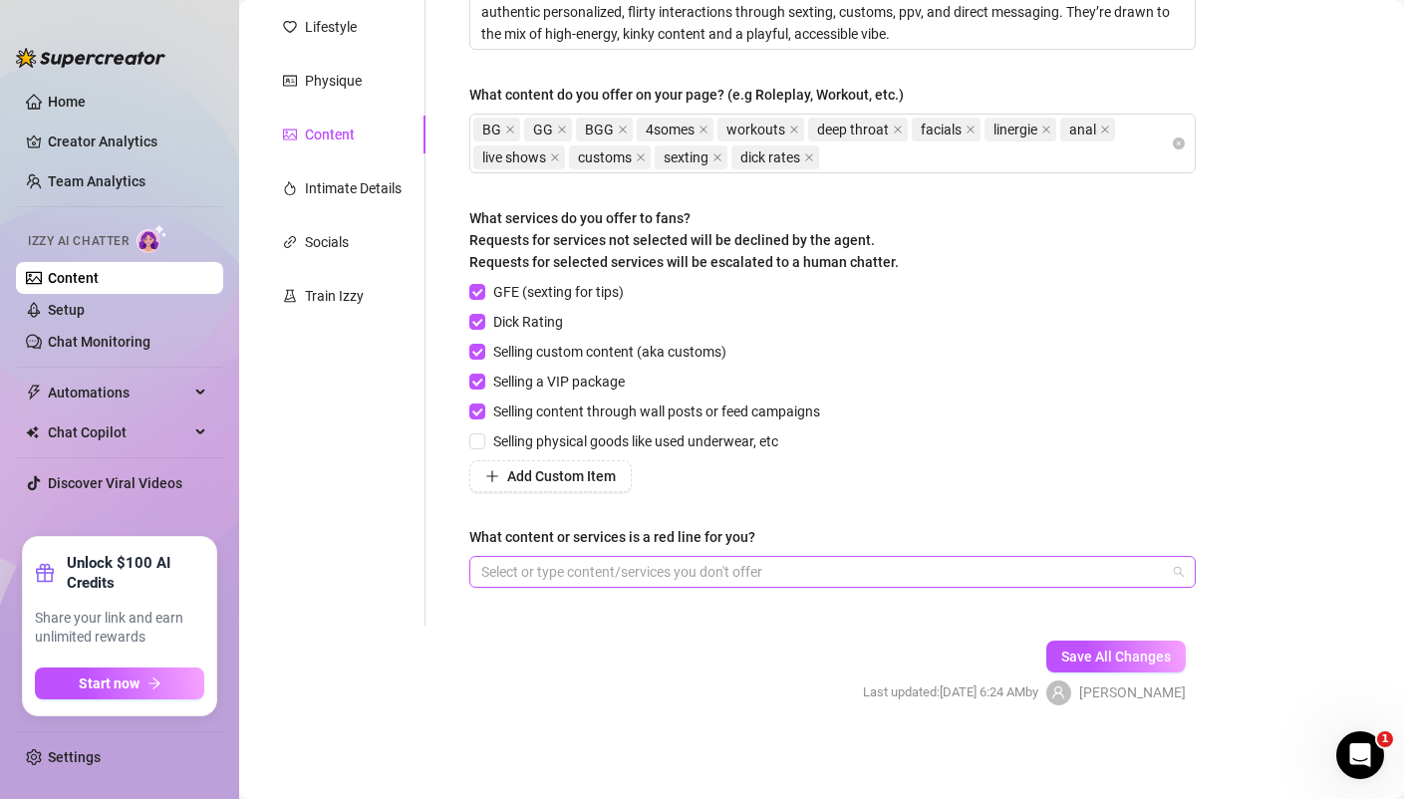
click at [562, 573] on div at bounding box center [821, 572] width 697 height 28
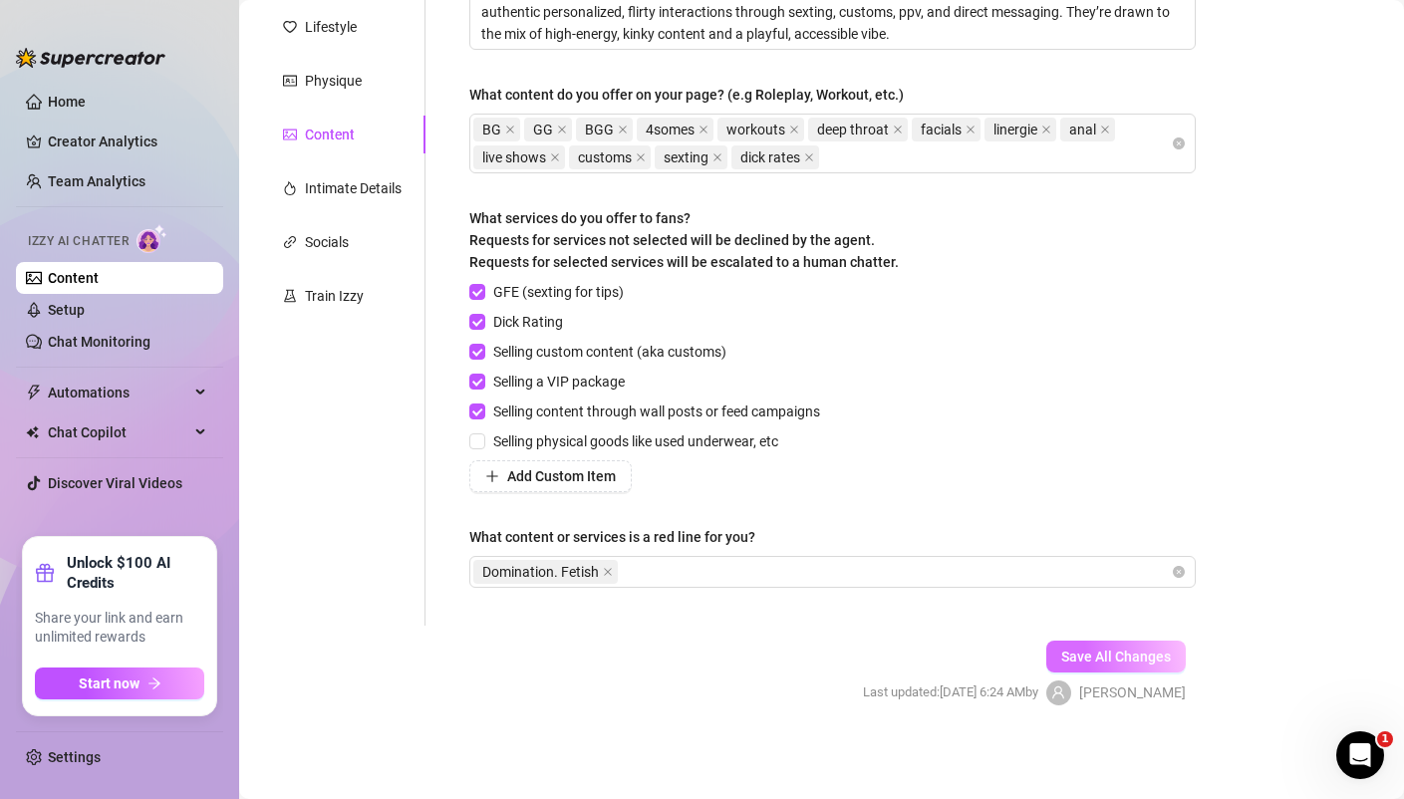
click at [1084, 646] on button "Save All Changes" at bounding box center [1115, 657] width 139 height 32
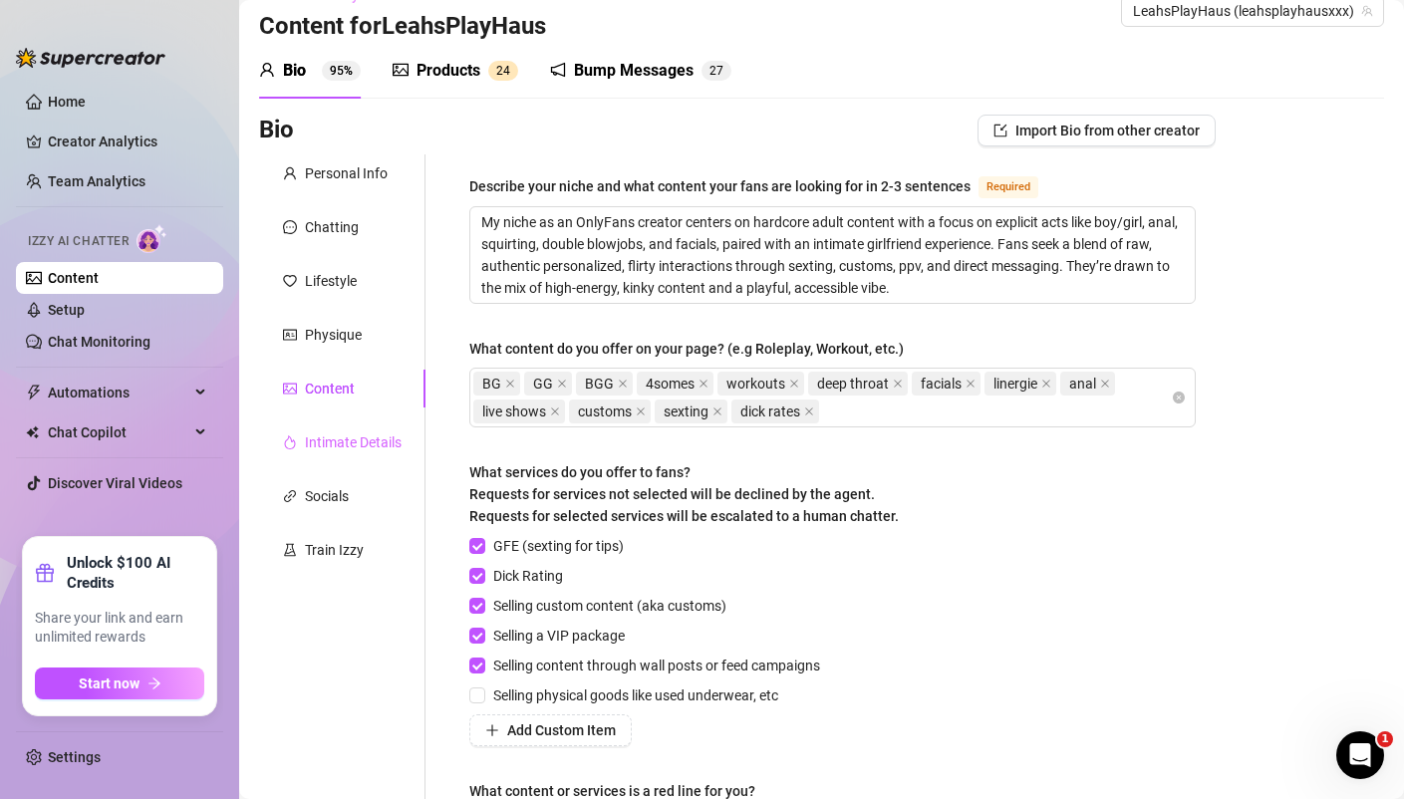
scroll to position [40, 0]
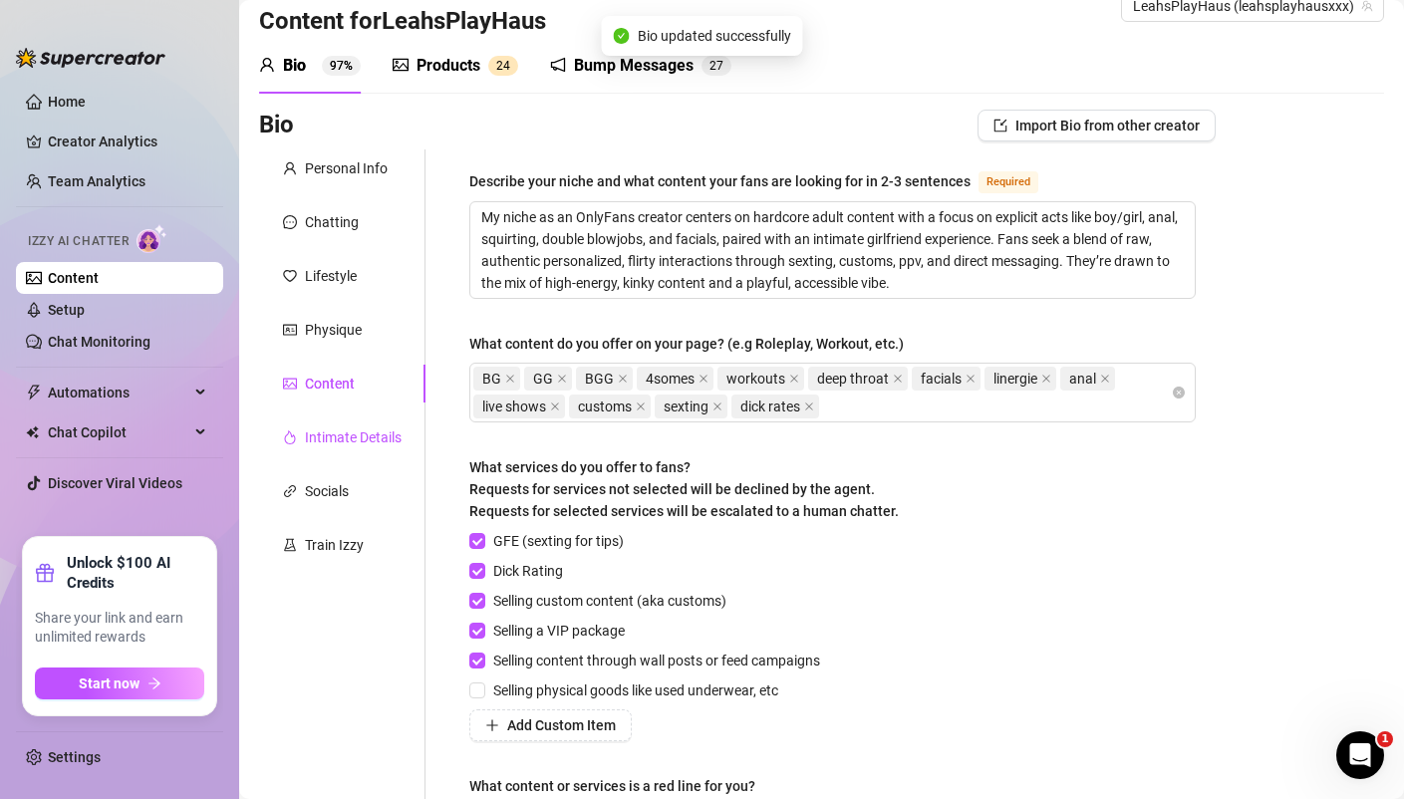
click at [335, 438] on div "Intimate Details" at bounding box center [353, 437] width 97 height 22
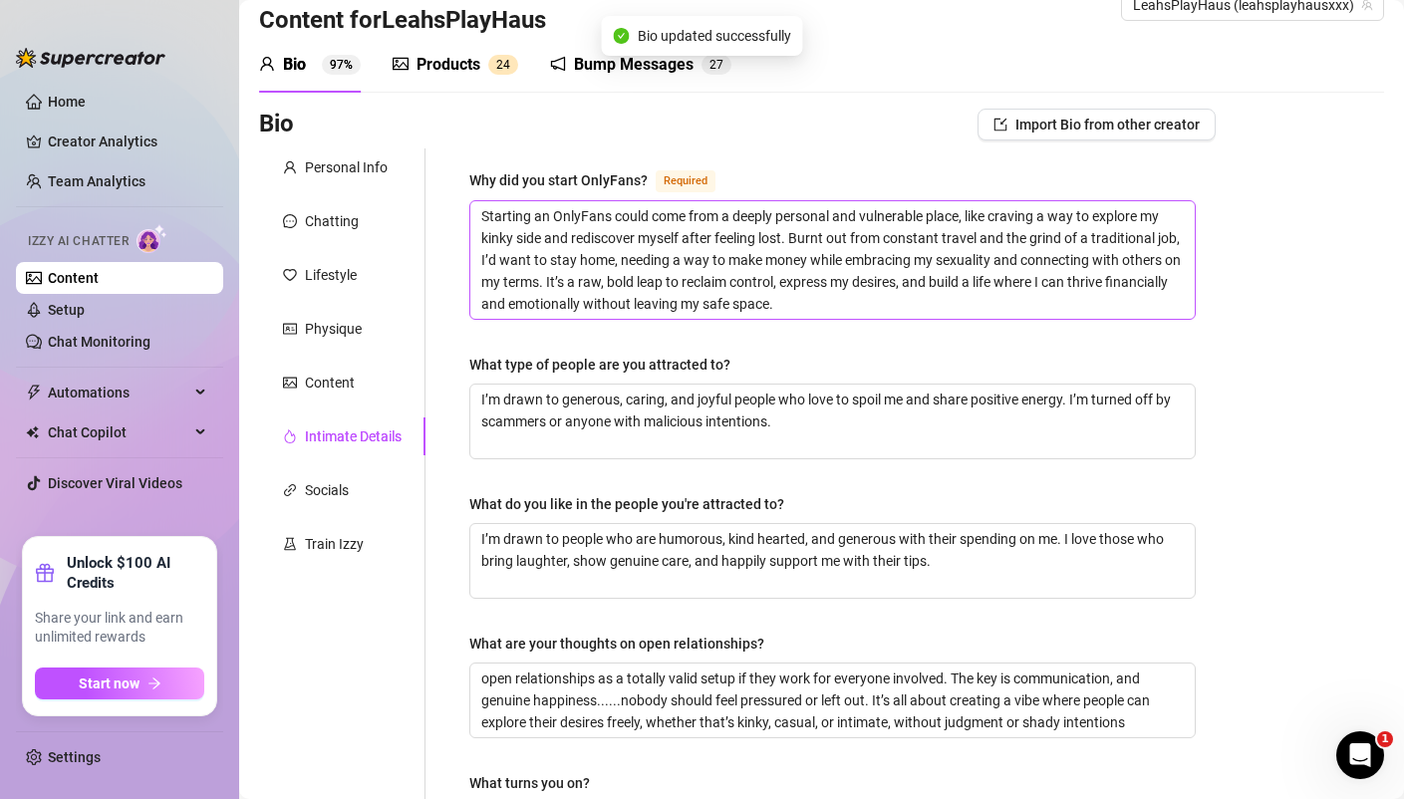
scroll to position [8, 0]
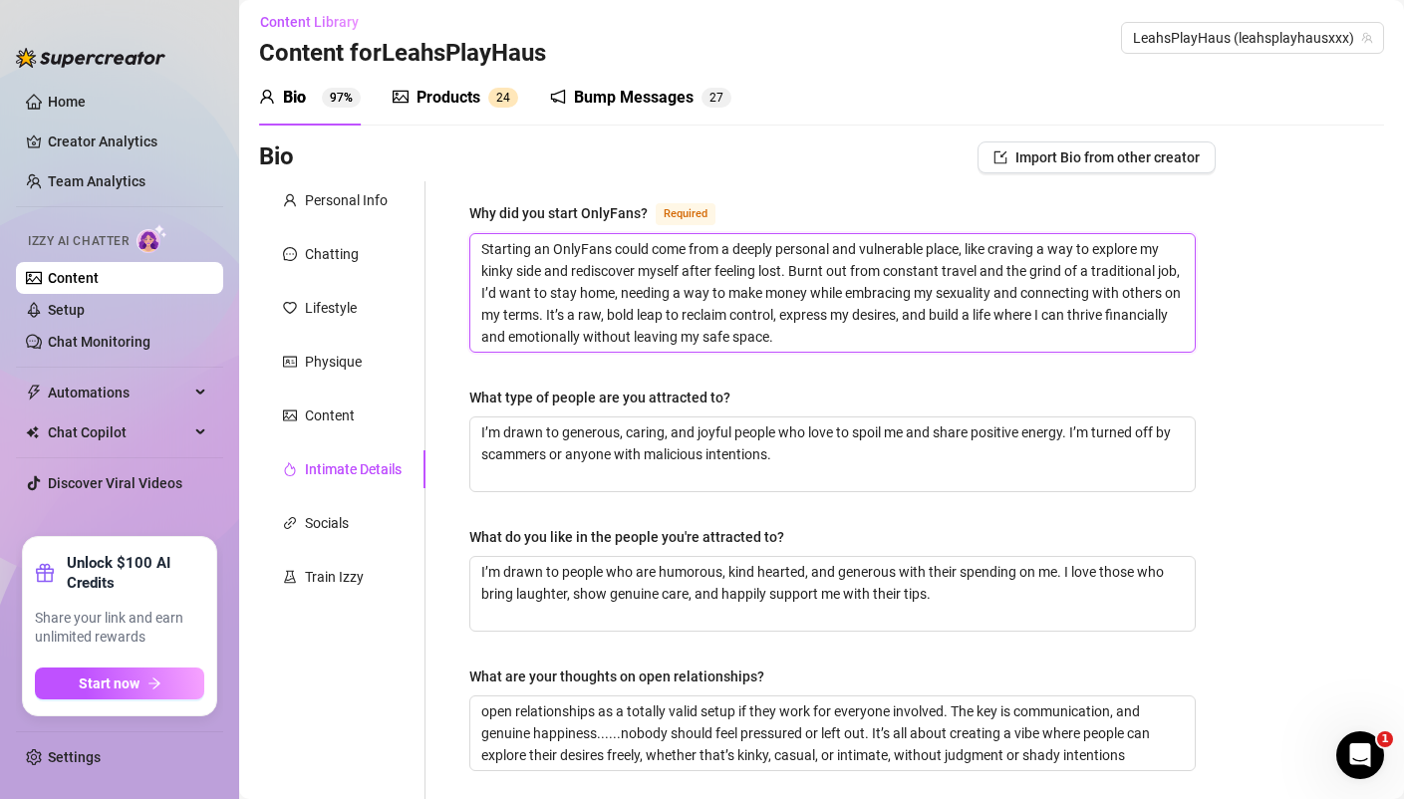
click at [772, 297] on textarea "Starting an OnlyFans could come from a deeply personal and vulnerable place, li…" at bounding box center [832, 293] width 724 height 118
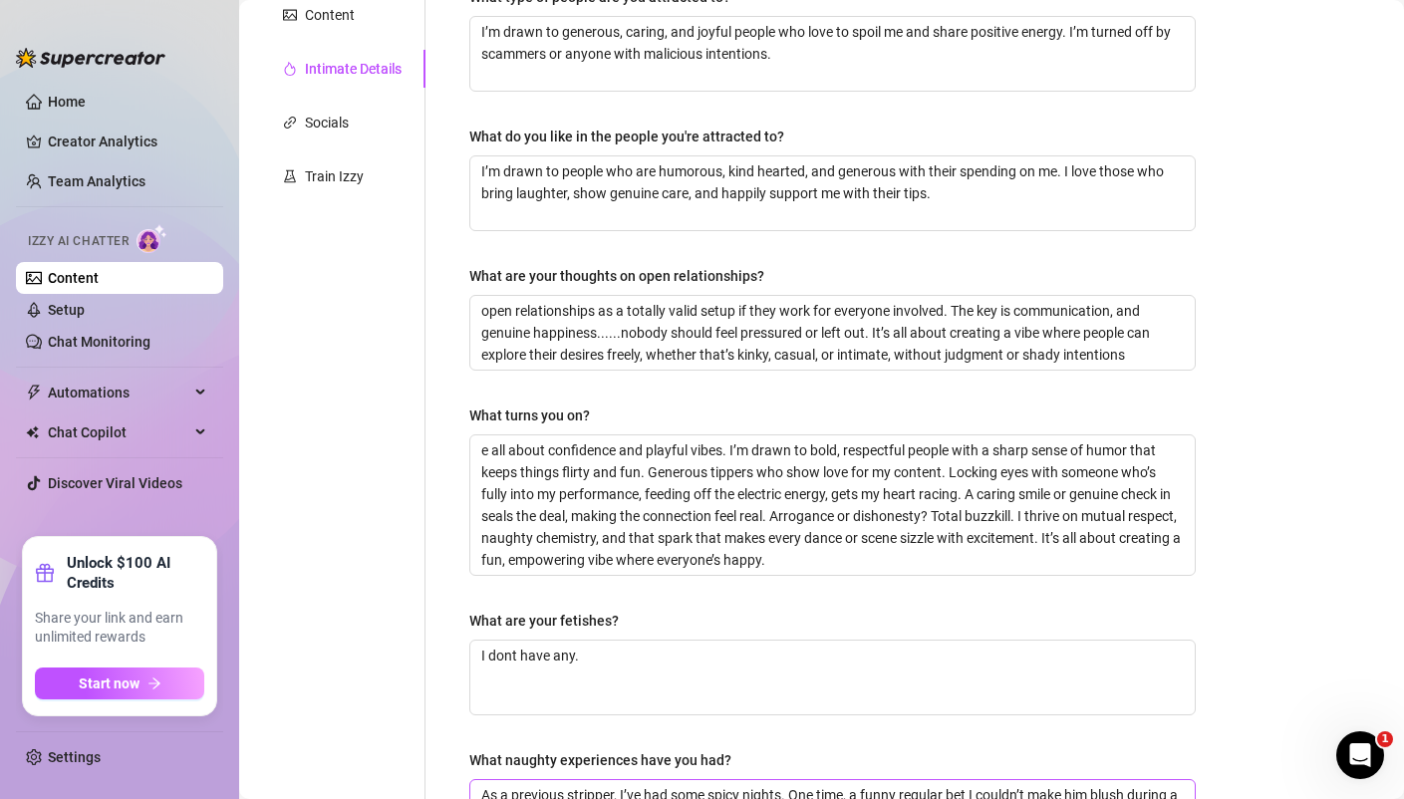
scroll to position [0, 0]
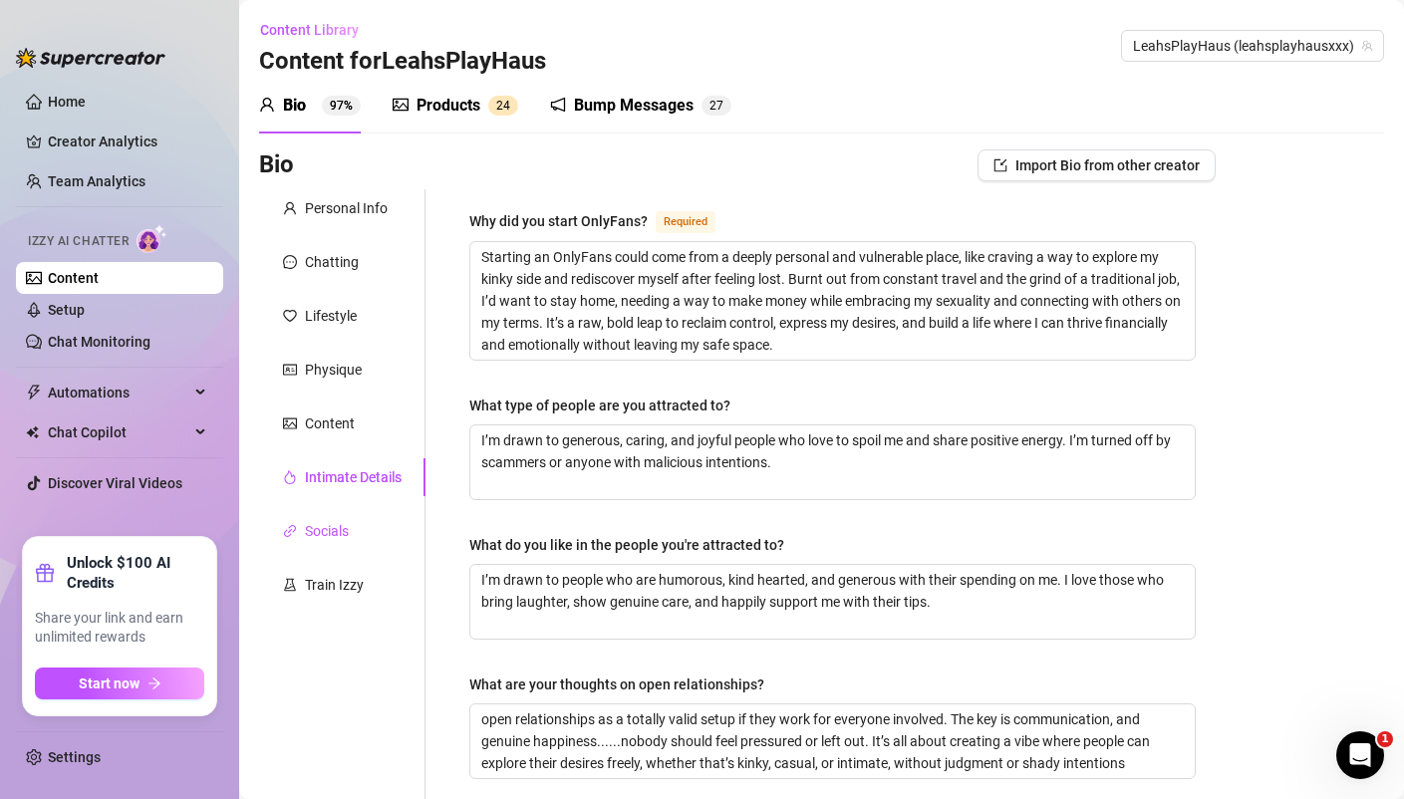
click at [319, 531] on div "Socials" at bounding box center [327, 531] width 44 height 22
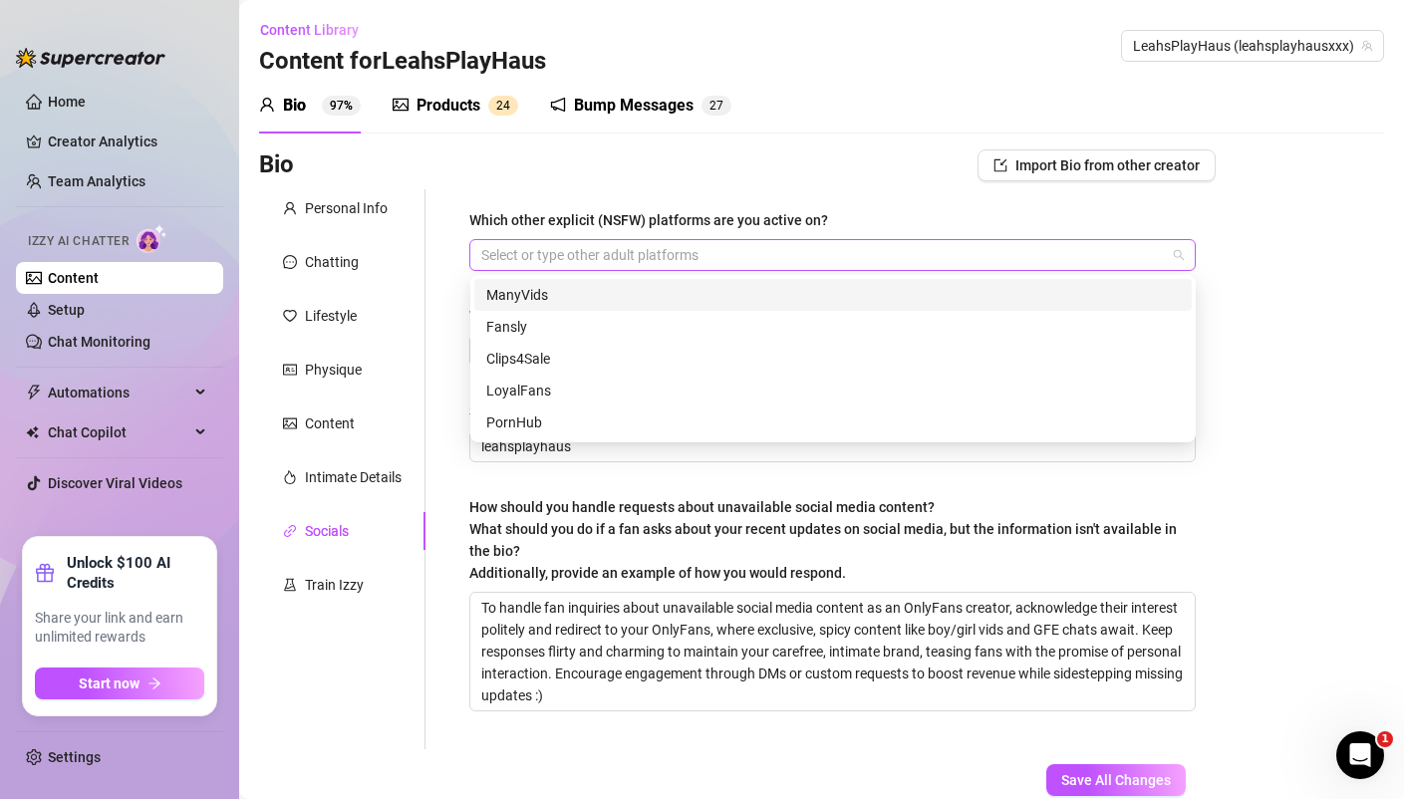
click at [579, 257] on div at bounding box center [821, 255] width 697 height 28
click at [546, 298] on div "ManyVids" at bounding box center [832, 295] width 693 height 22
click at [889, 156] on div "Bio Import Bio from other creator" at bounding box center [737, 165] width 956 height 32
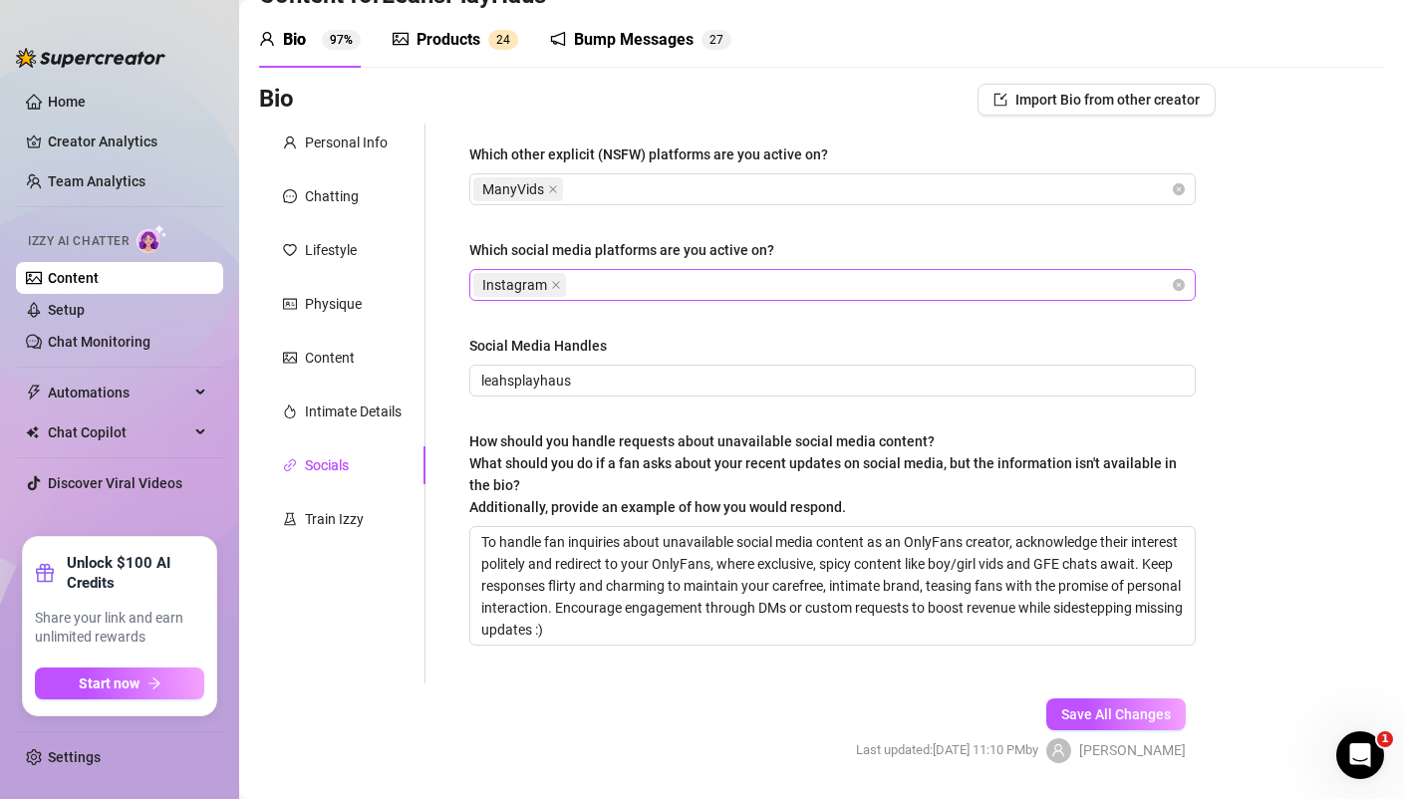
scroll to position [90, 0]
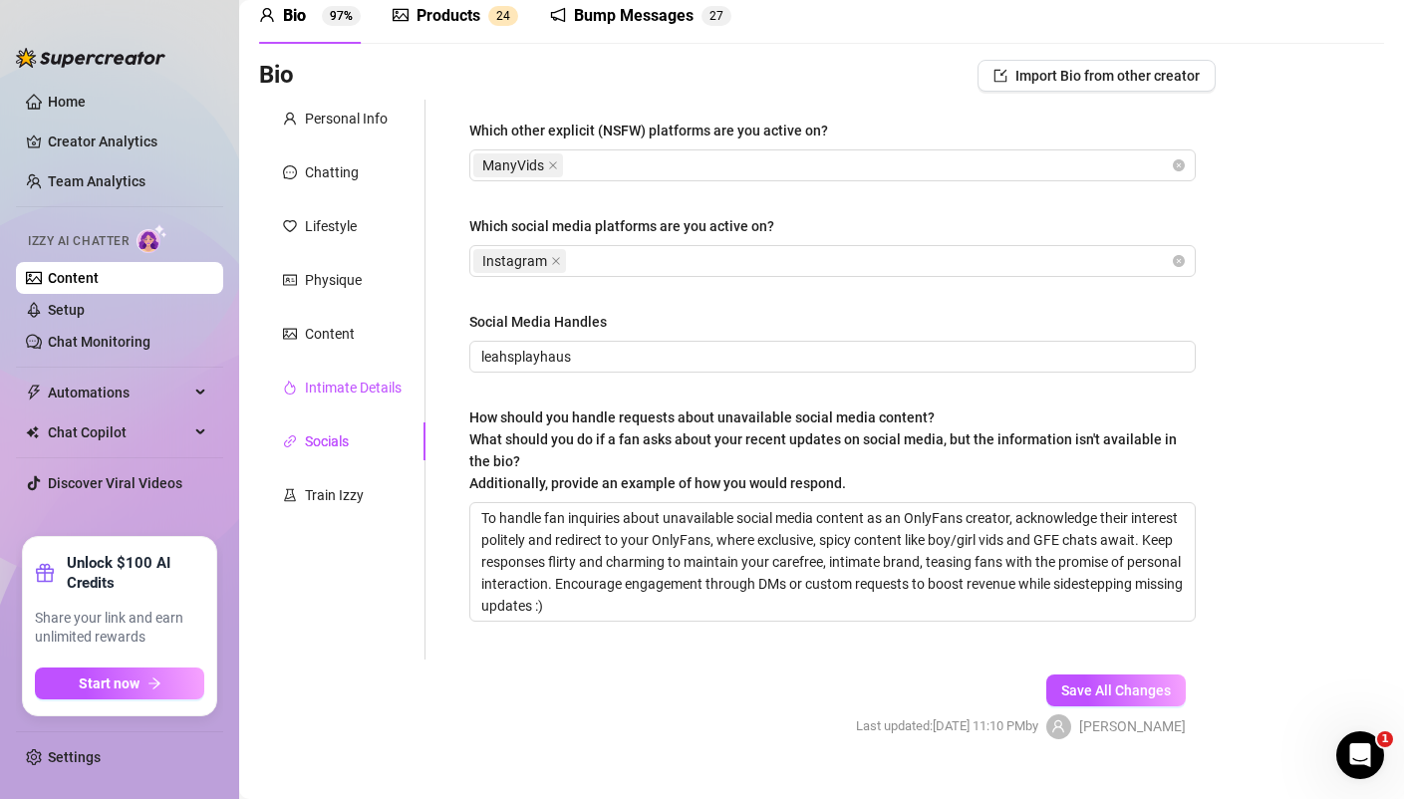
click at [353, 383] on div "Intimate Details" at bounding box center [353, 388] width 97 height 22
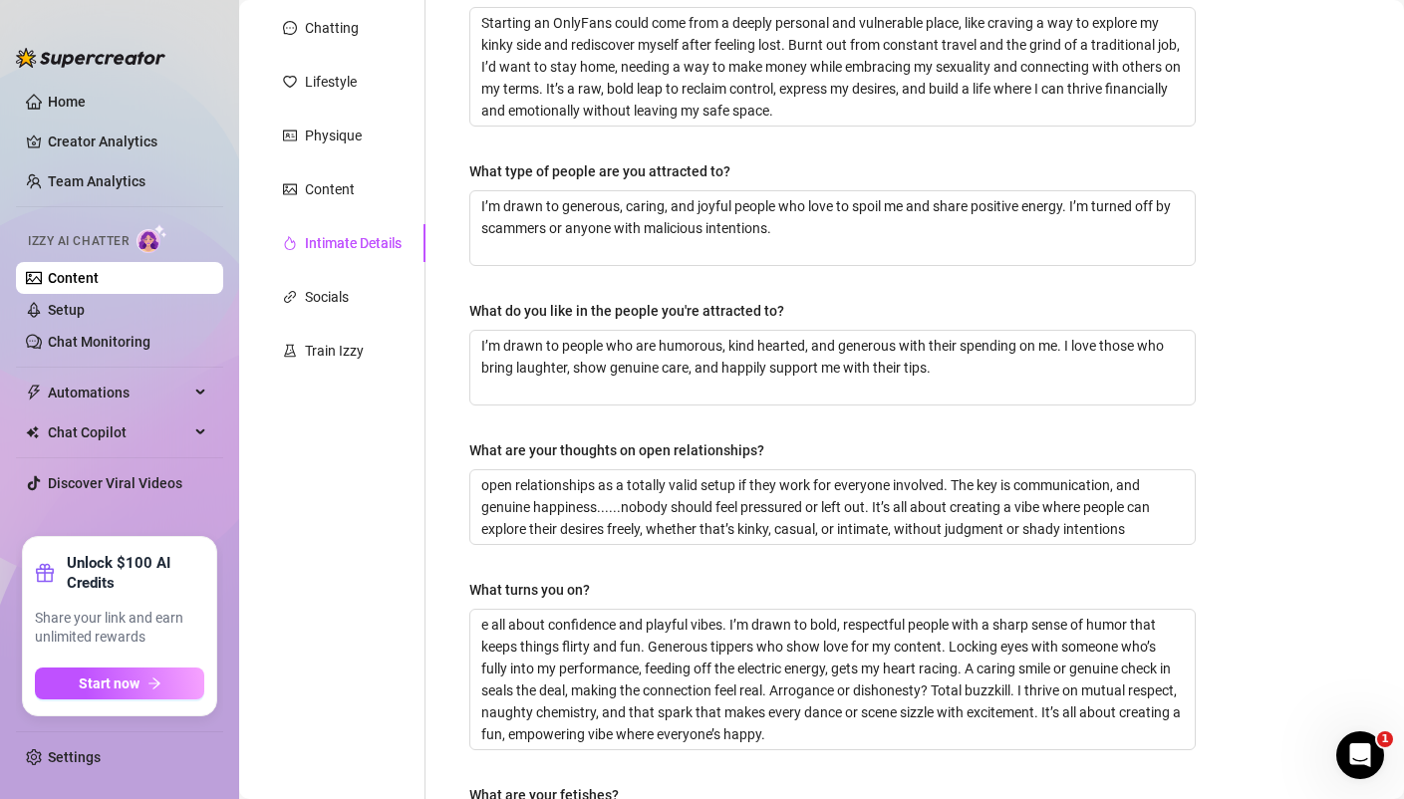
scroll to position [231, 0]
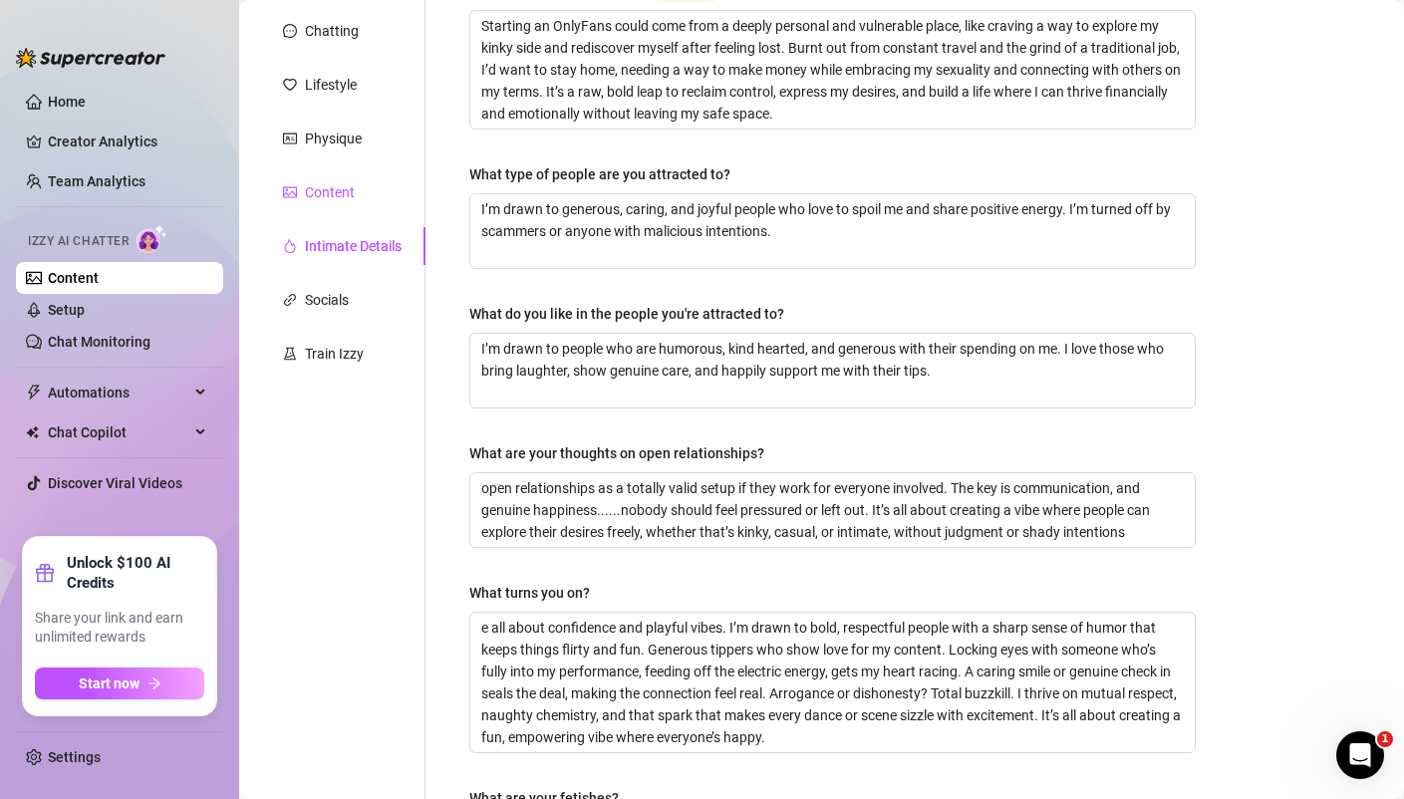
click at [322, 188] on div "Content" at bounding box center [330, 192] width 50 height 22
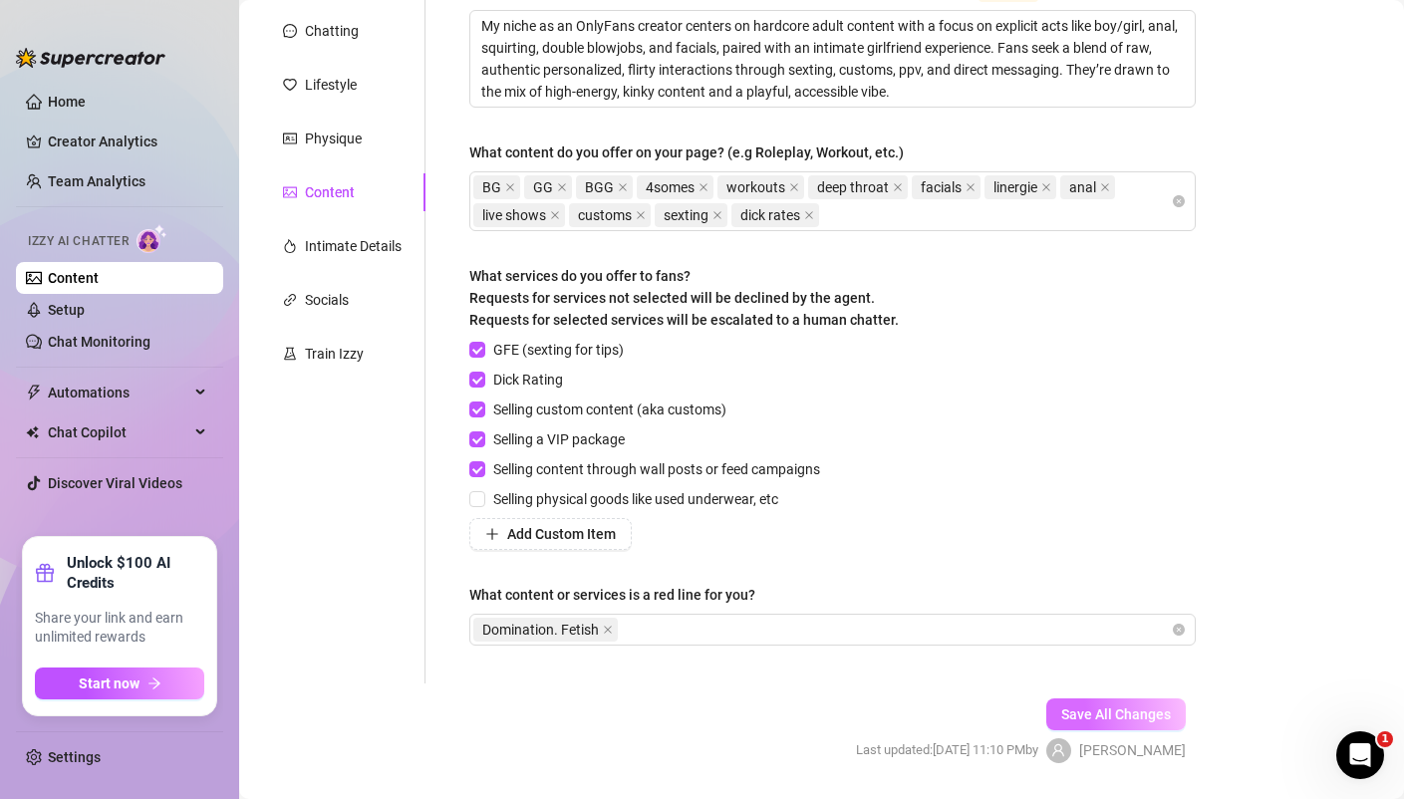
click at [1086, 710] on span "Save All Changes" at bounding box center [1116, 714] width 110 height 16
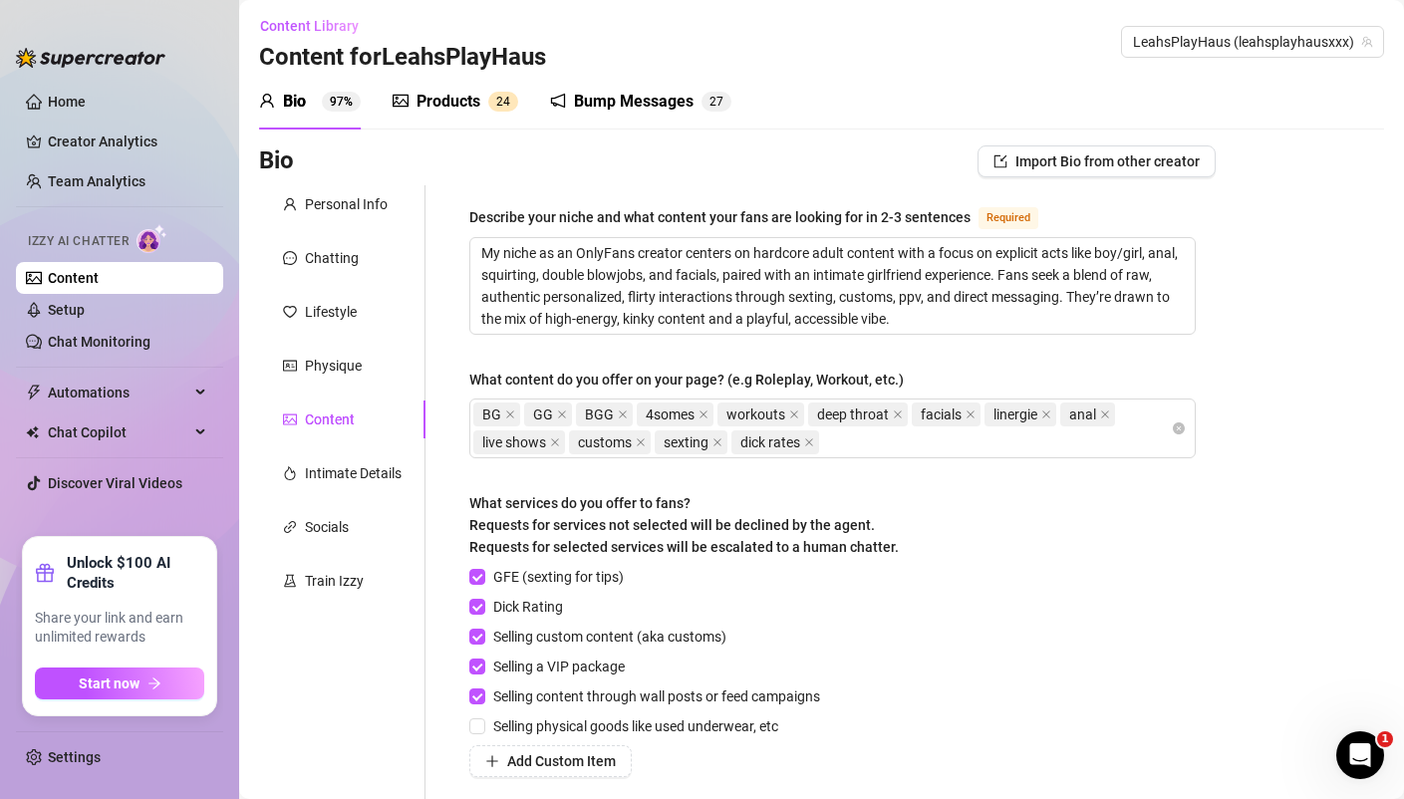
scroll to position [0, 0]
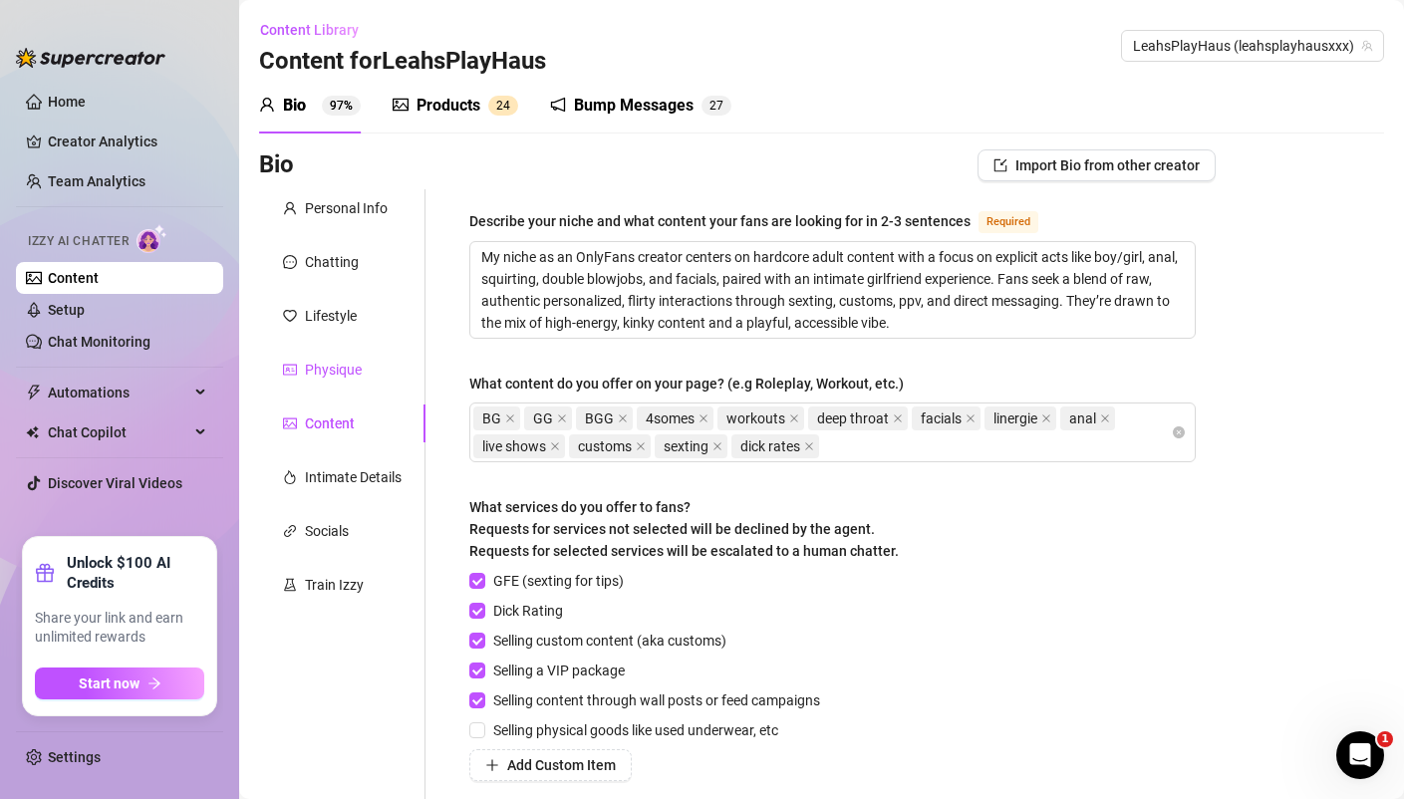
click at [346, 364] on div "Physique" at bounding box center [333, 370] width 57 height 22
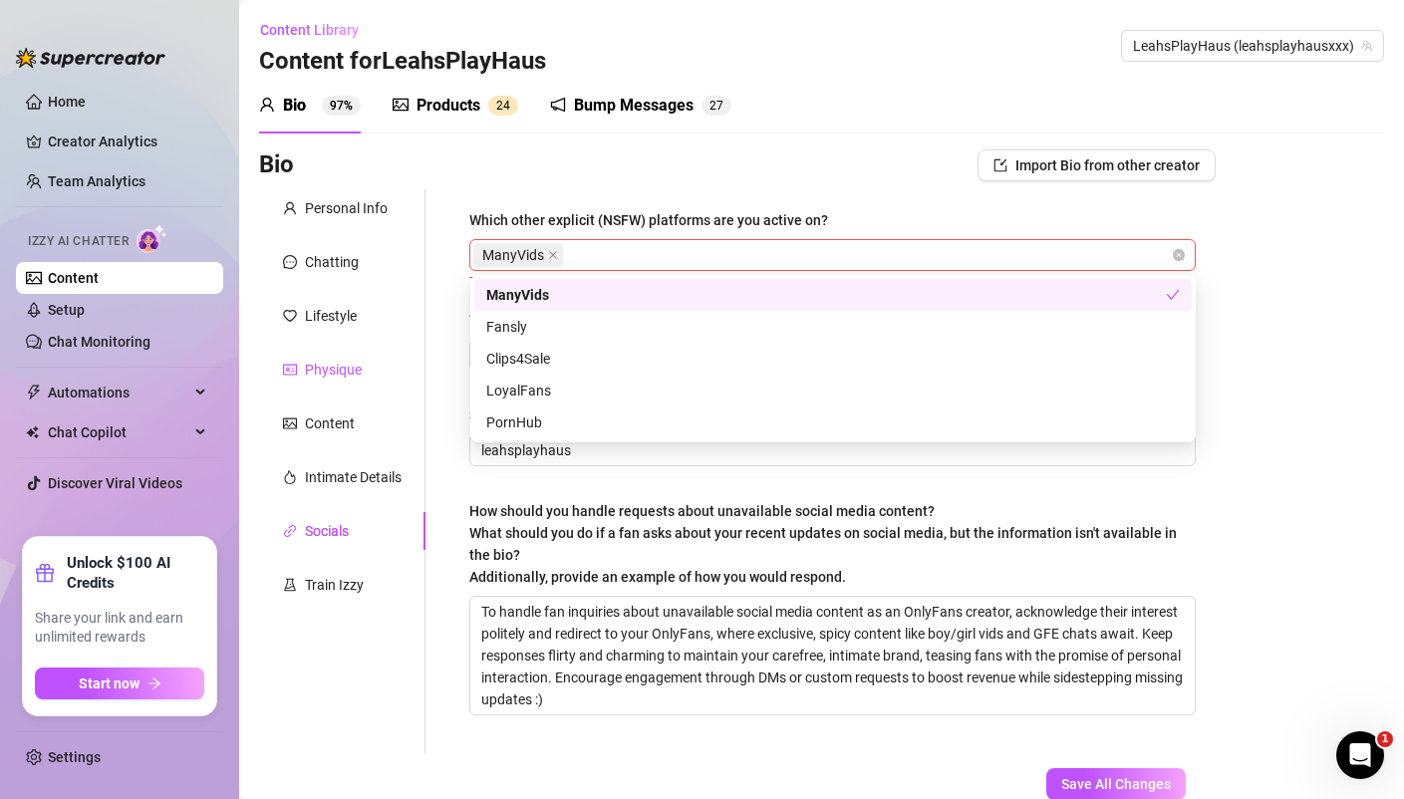
click at [558, 248] on span "ManyVids" at bounding box center [518, 255] width 90 height 24
click at [508, 325] on div "Fansly" at bounding box center [832, 327] width 693 height 22
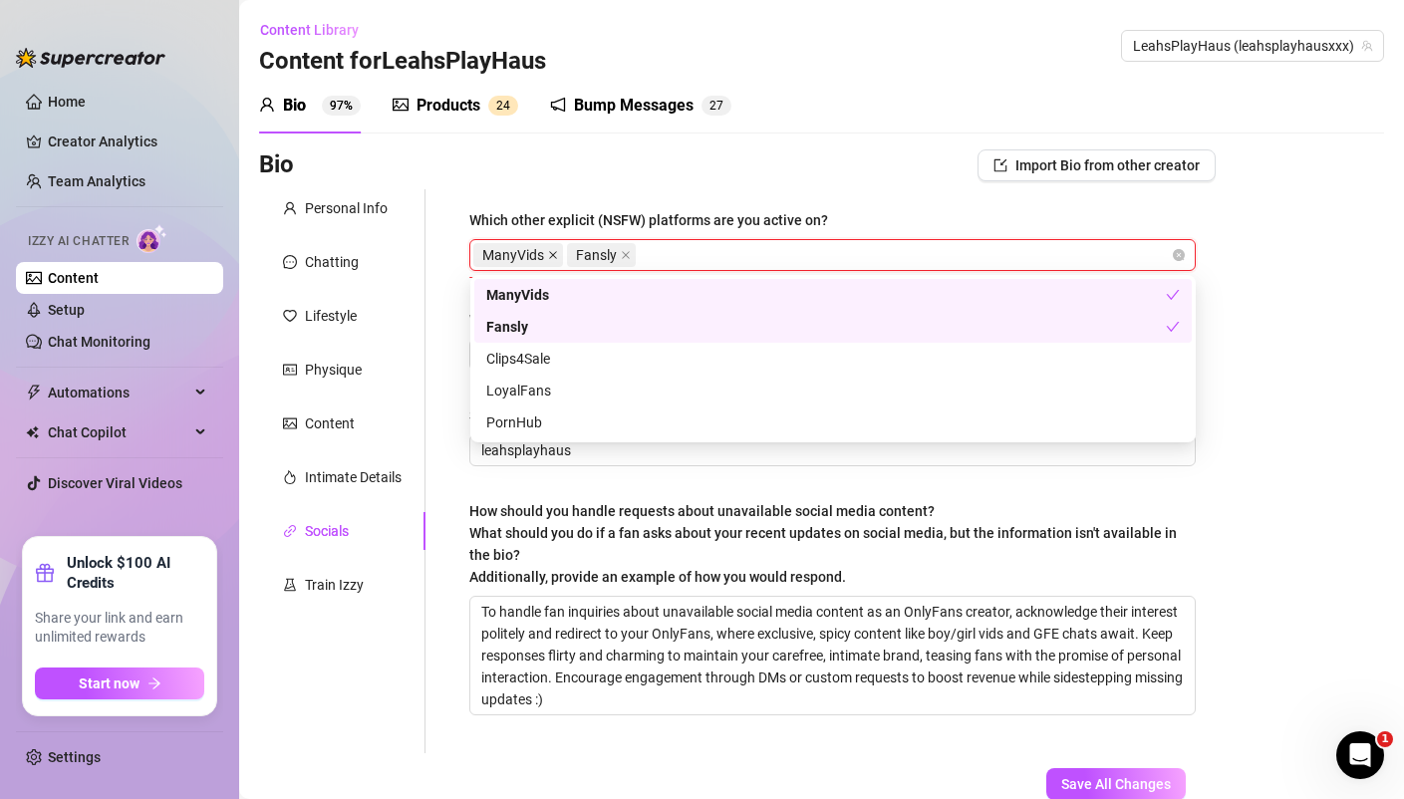
click at [550, 255] on icon "close" at bounding box center [553, 255] width 10 height 10
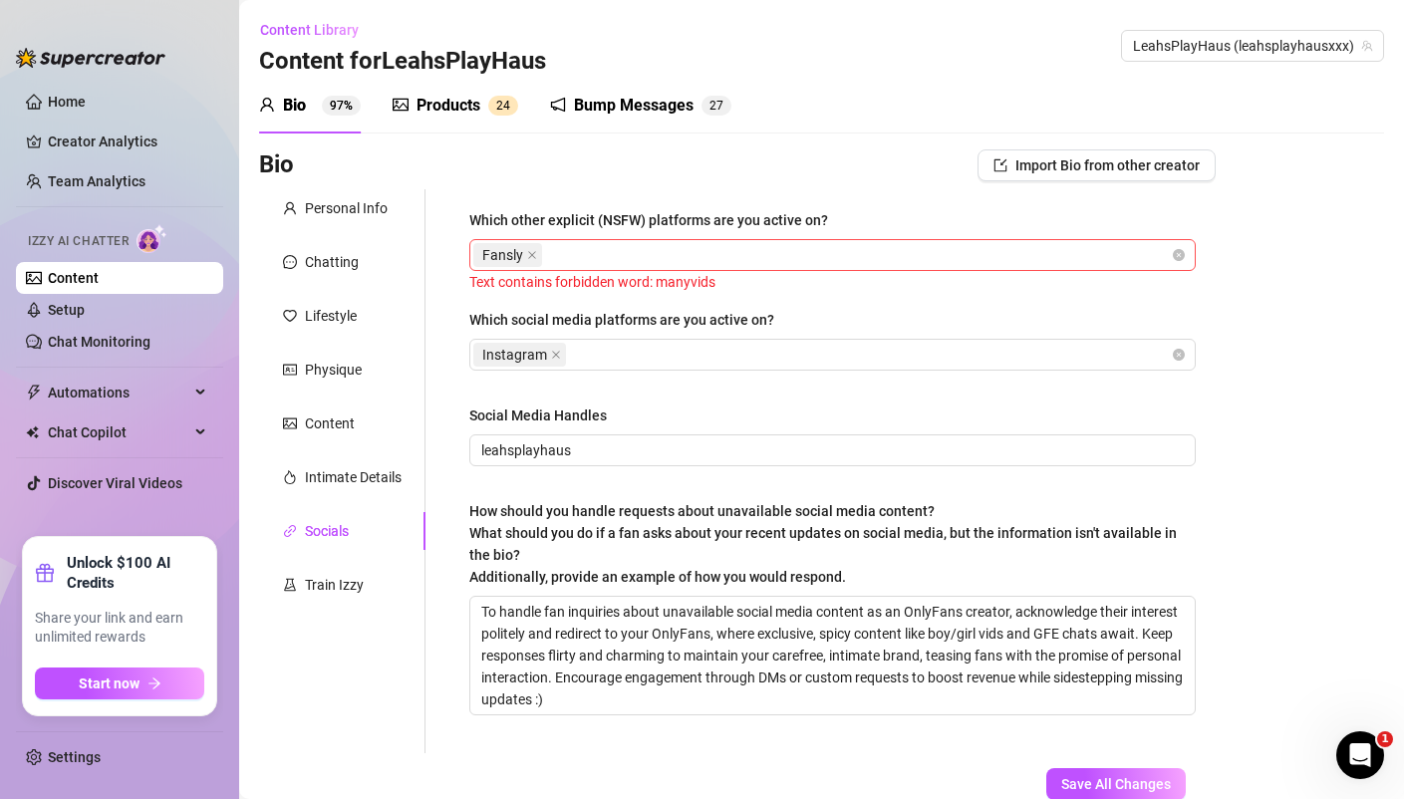
click at [728, 146] on div "Bio 97% Products 2 4 Bump Messages 2 7 Bio Import Bio from other creator Person…" at bounding box center [821, 473] width 1125 height 790
click at [535, 256] on icon "close" at bounding box center [532, 255] width 10 height 10
click at [763, 155] on div "Bio Import Bio from other creator" at bounding box center [737, 165] width 956 height 32
click at [1108, 780] on span "Save All Changes" at bounding box center [1116, 784] width 110 height 16
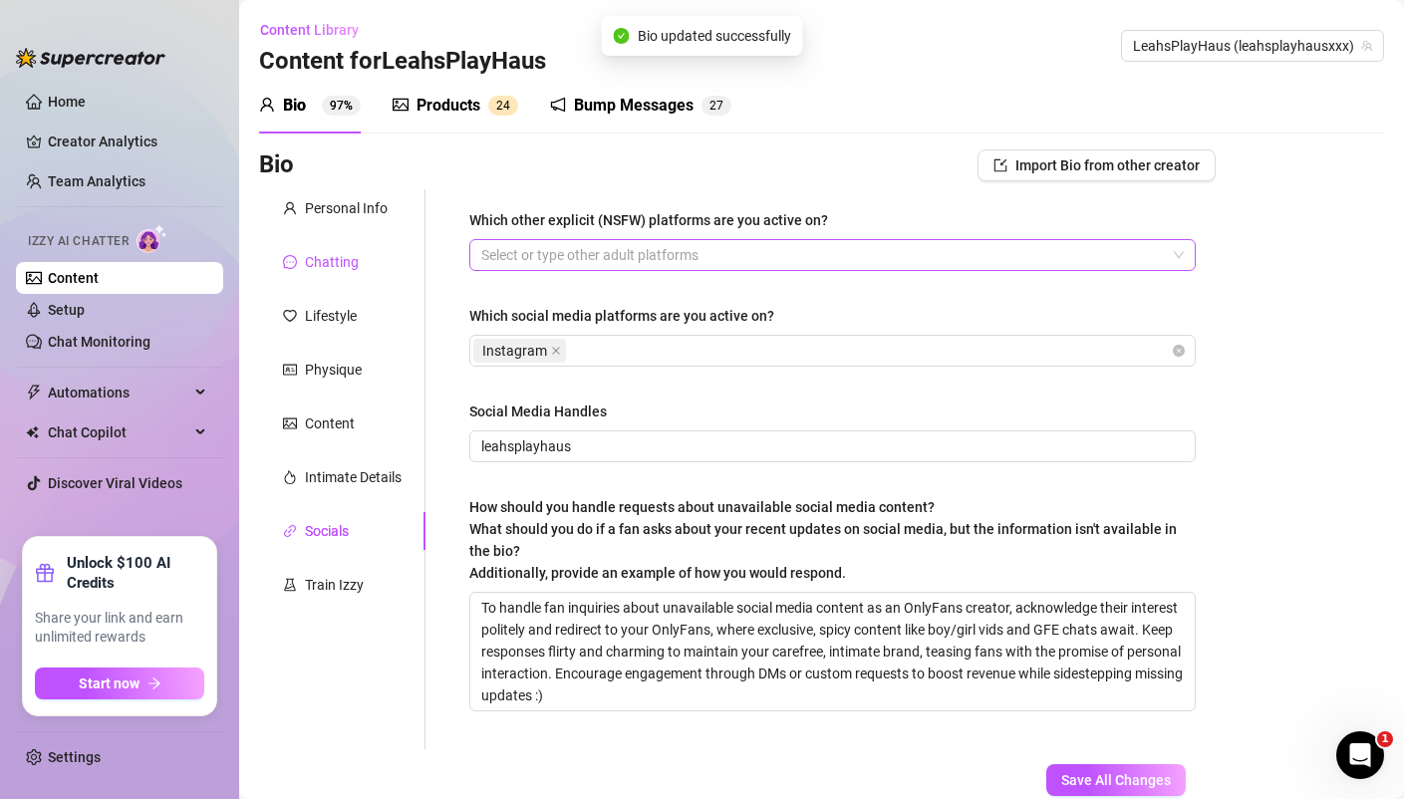
click at [321, 261] on div "Chatting" at bounding box center [332, 262] width 54 height 22
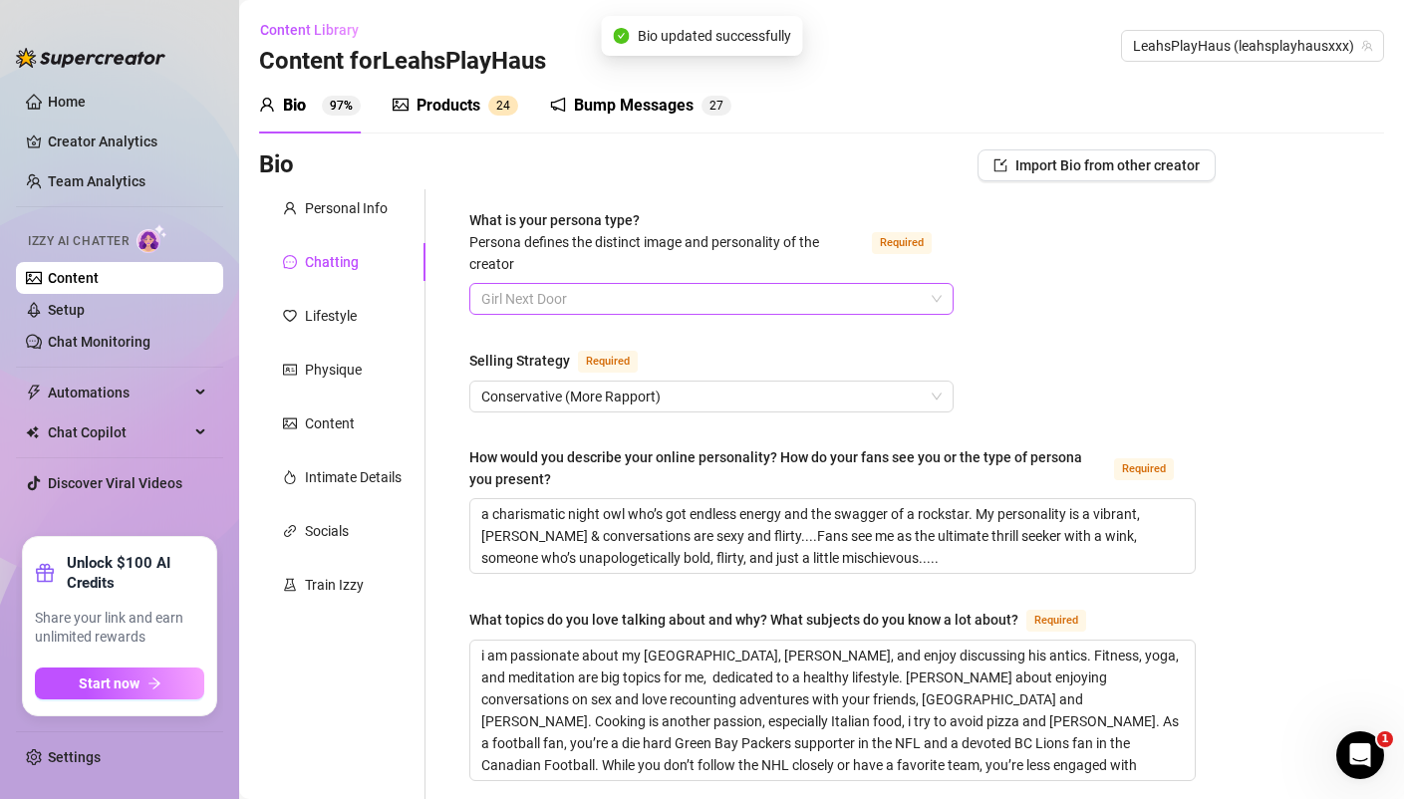
click at [593, 303] on span "Girl Next Door" at bounding box center [711, 299] width 460 height 30
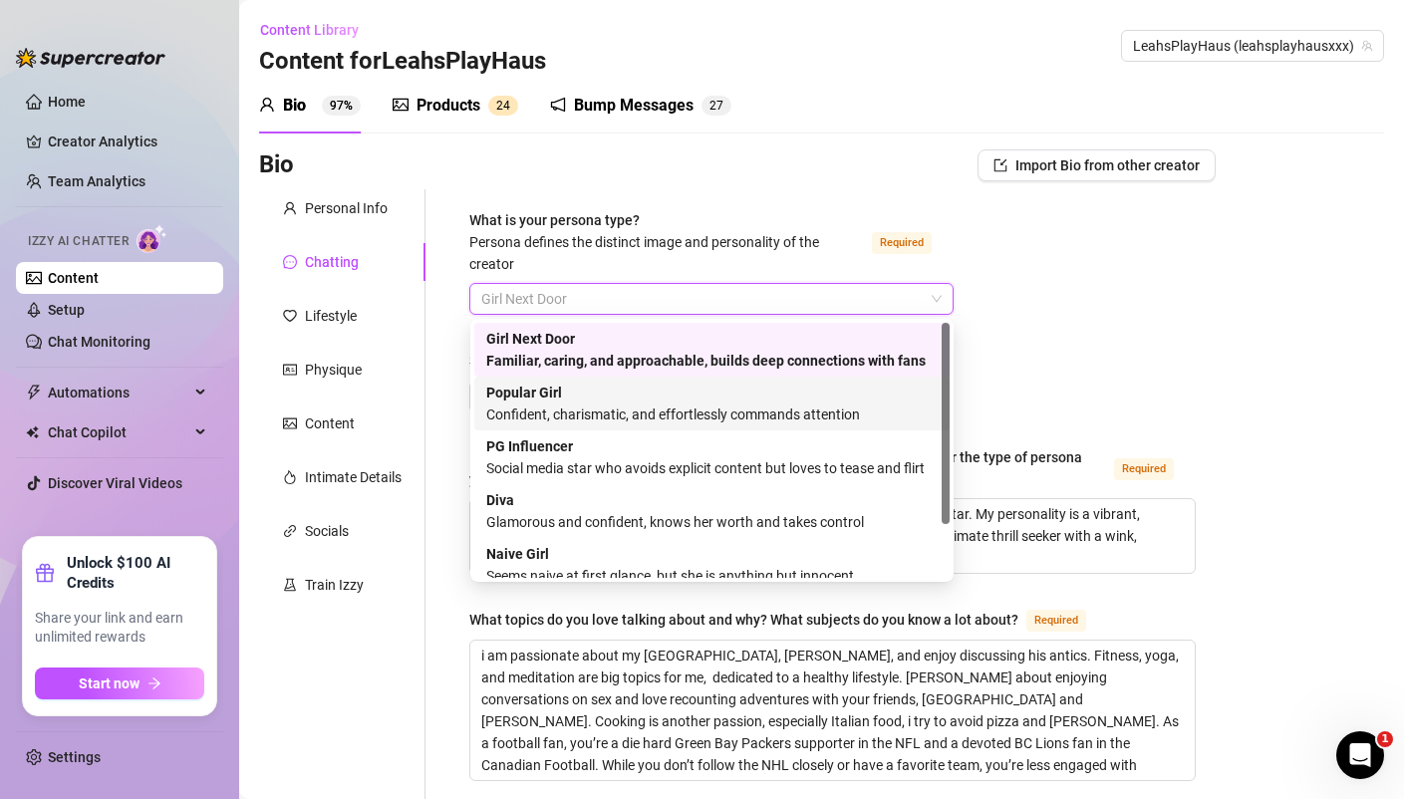
click at [642, 407] on div "Confident, charismatic, and effortlessly commands attention" at bounding box center [711, 414] width 451 height 22
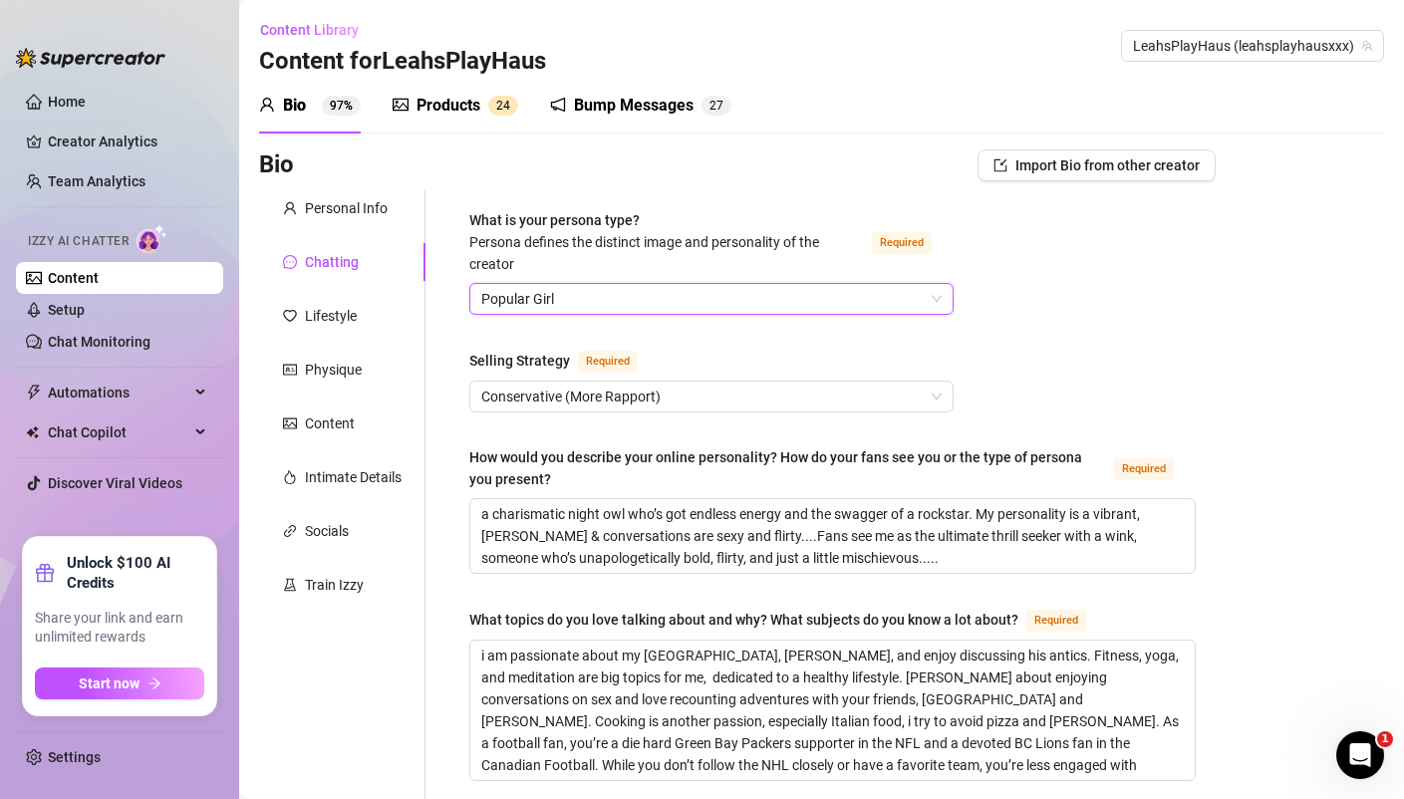
click at [598, 304] on span "Popular Girl" at bounding box center [711, 299] width 460 height 30
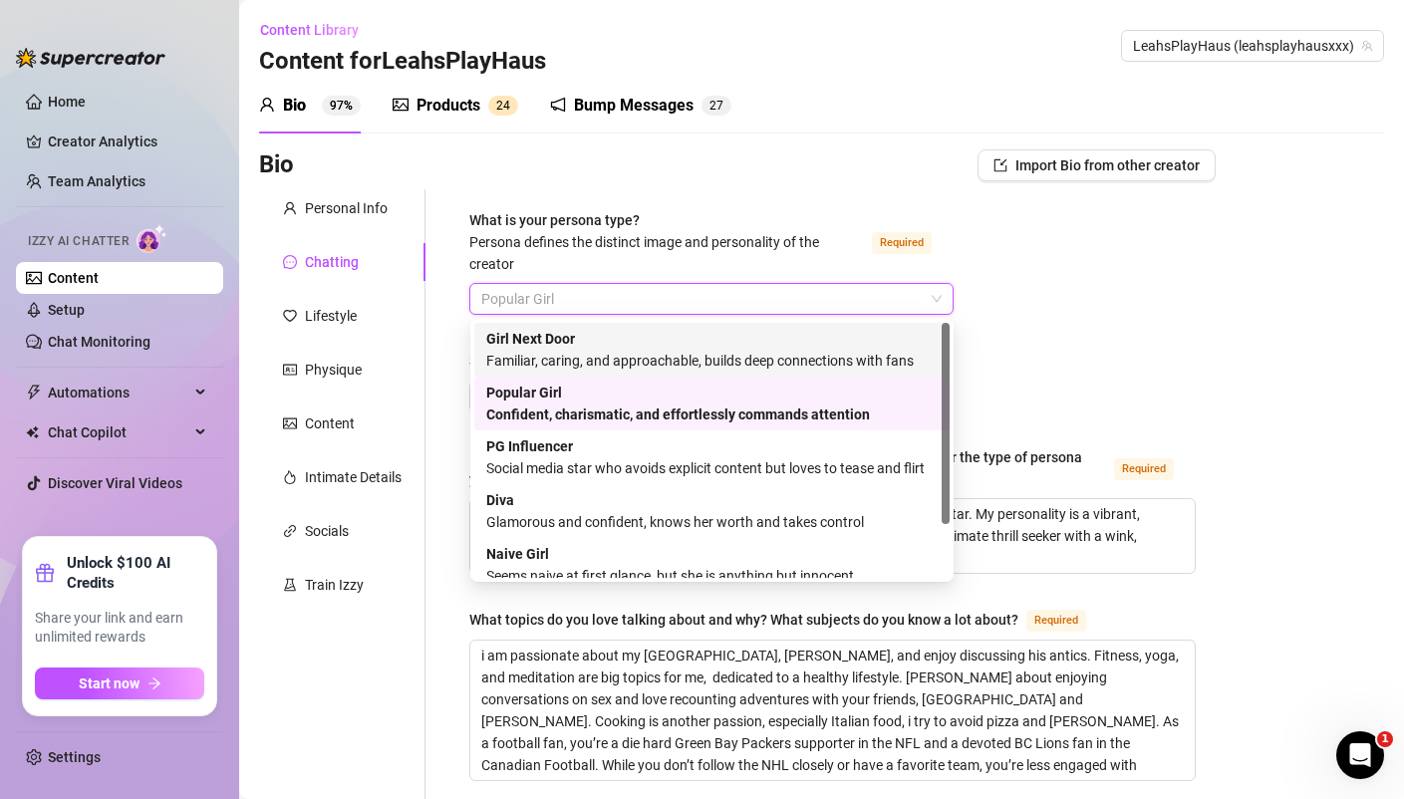
click at [573, 351] on div "Familiar, caring, and approachable, builds deep connections with fans" at bounding box center [711, 361] width 451 height 22
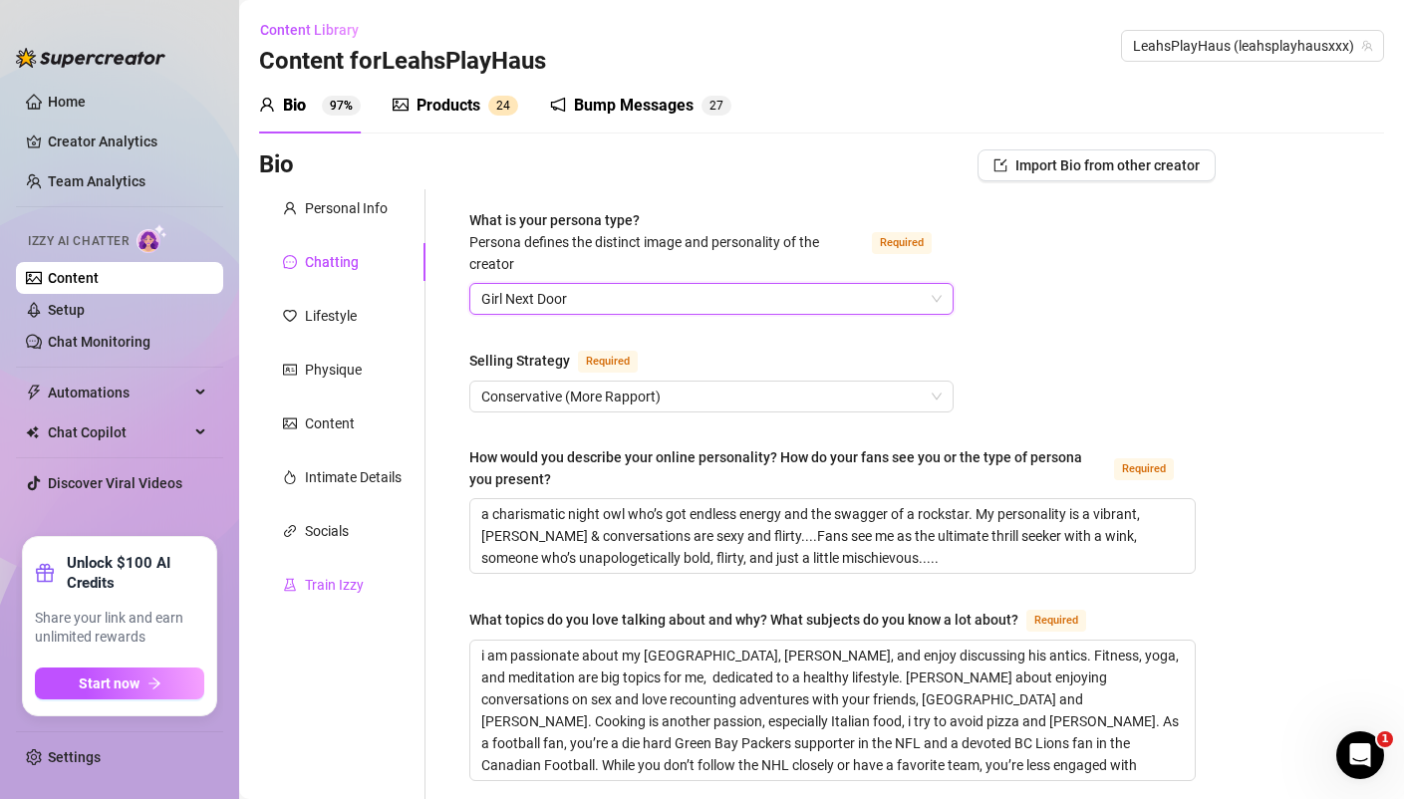
click at [334, 592] on div "Train Izzy" at bounding box center [334, 585] width 59 height 22
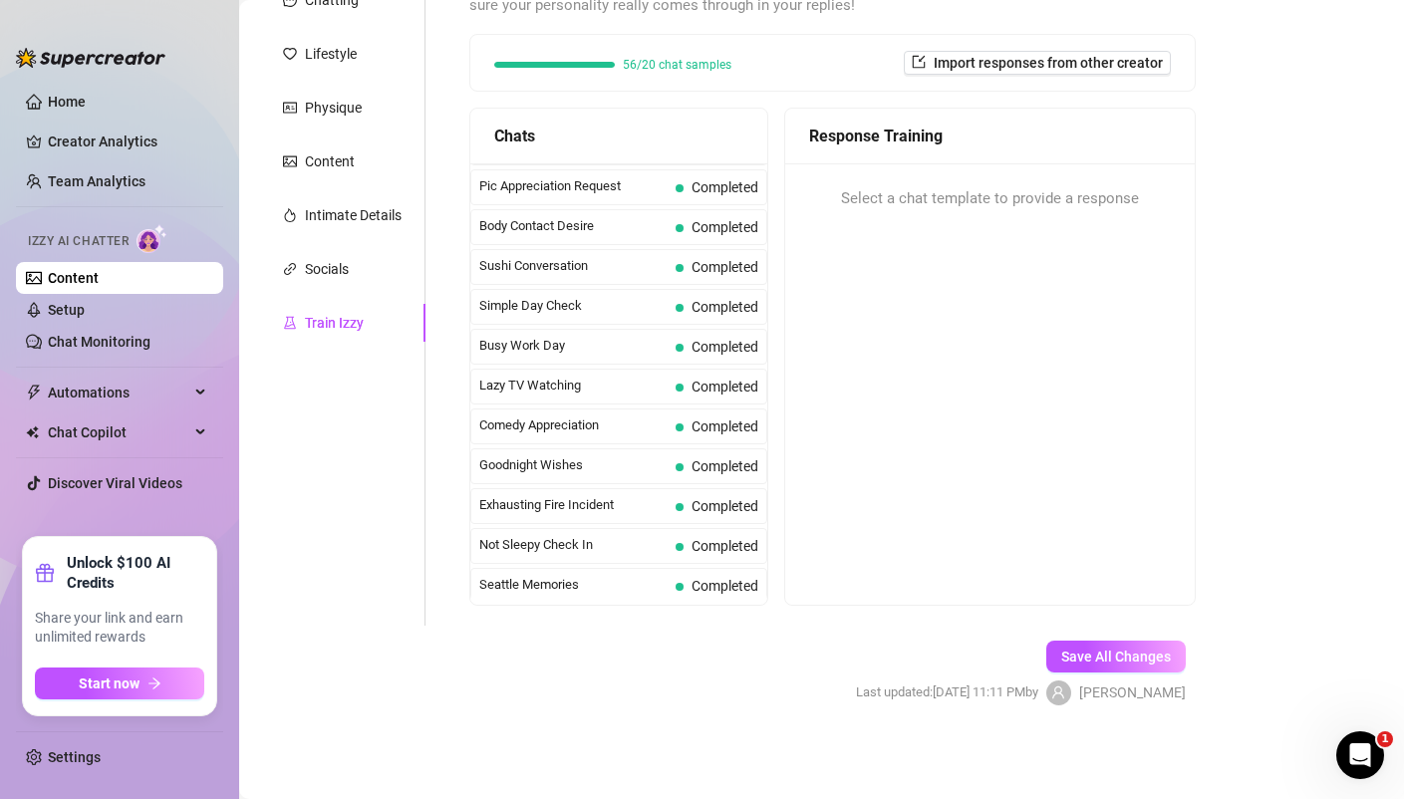
scroll to position [1788, 0]
click at [1085, 644] on button "Save All Changes" at bounding box center [1115, 657] width 139 height 32
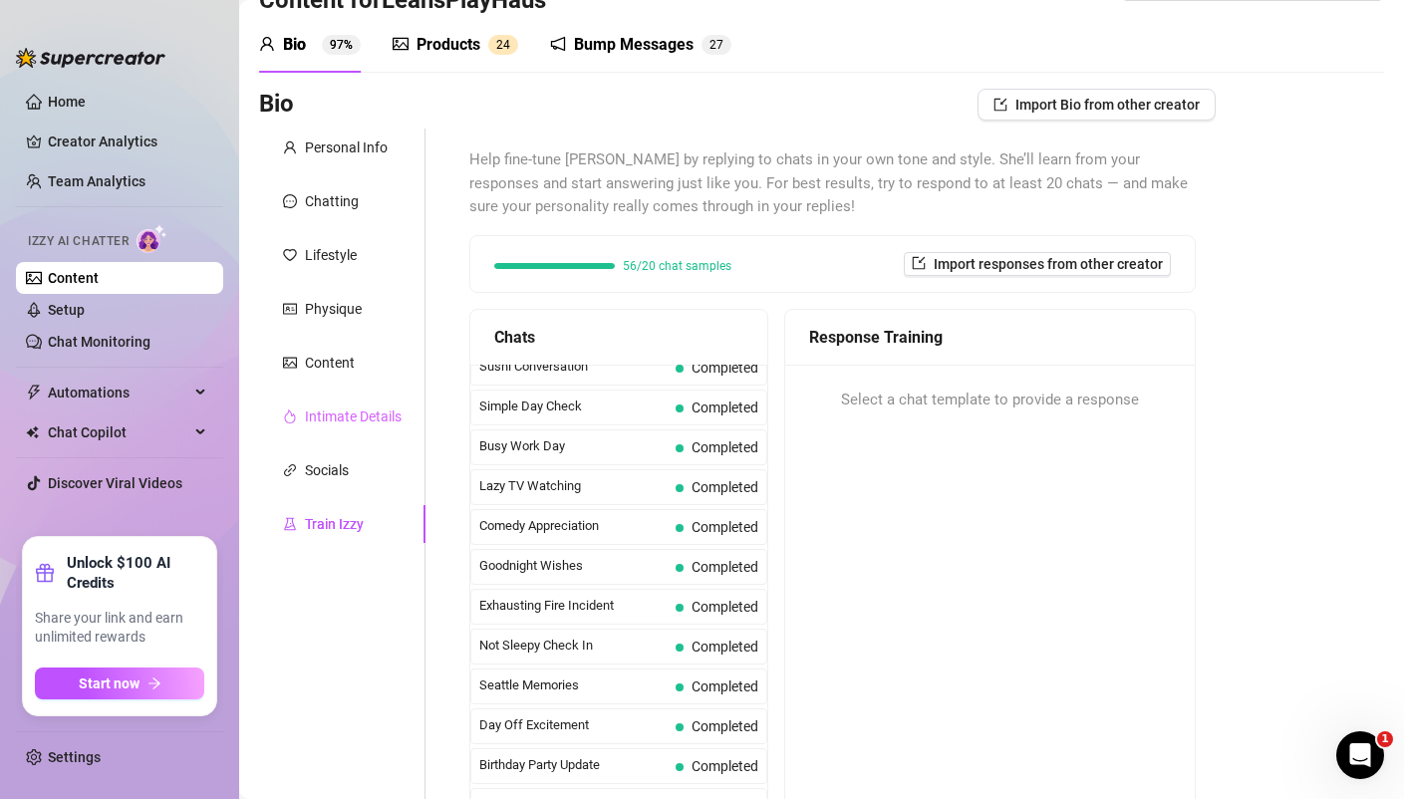
scroll to position [0, 0]
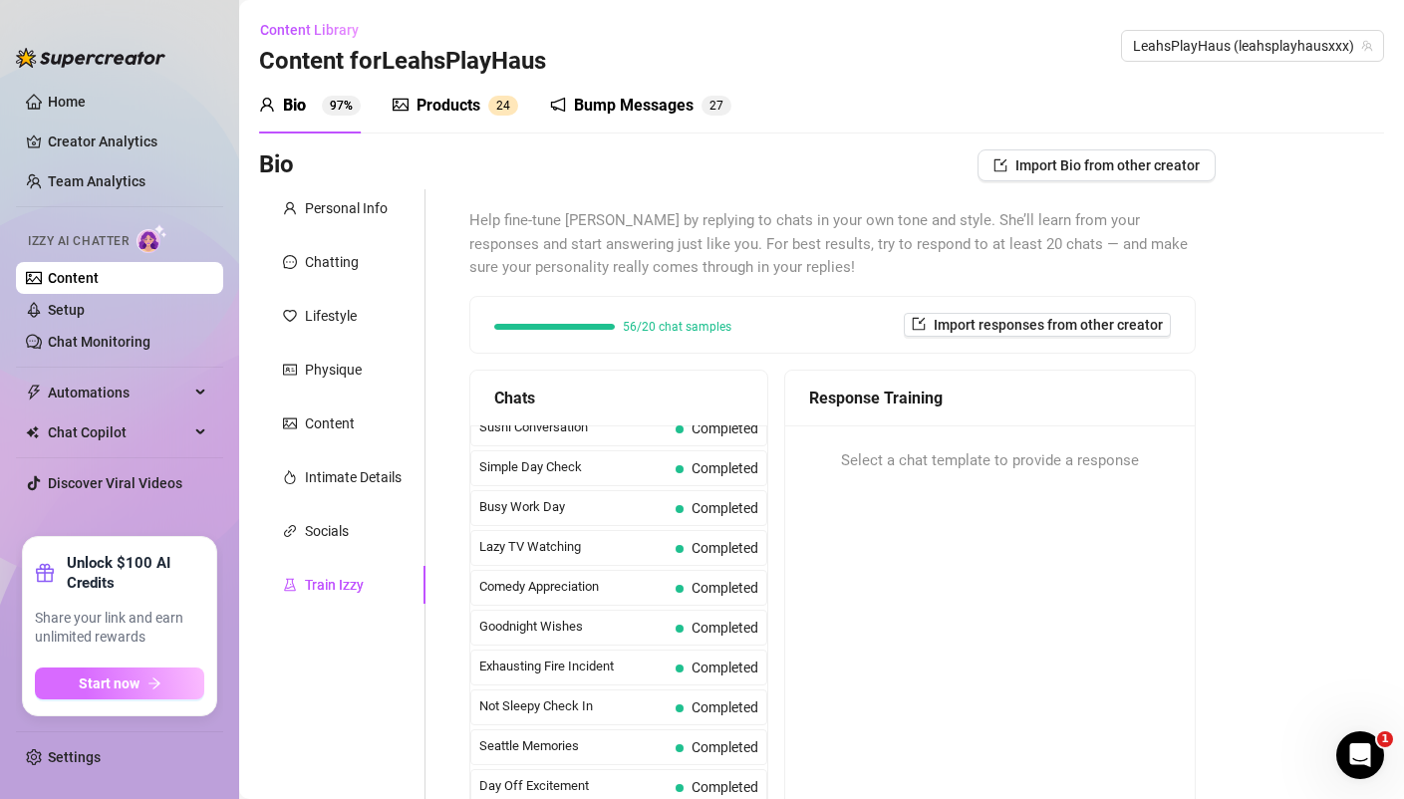
click at [115, 674] on button "Start now" at bounding box center [119, 683] width 169 height 32
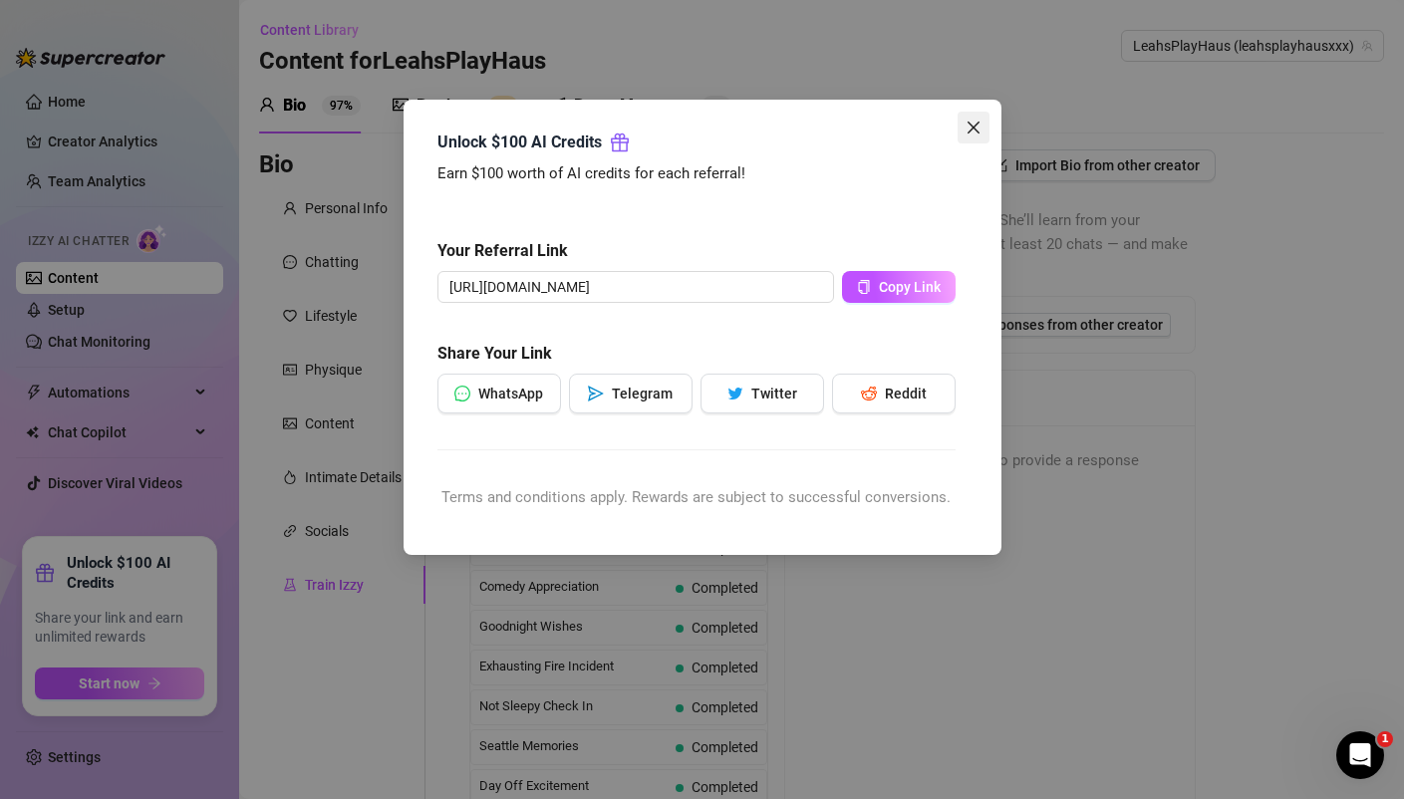
click at [980, 119] on button "Close" at bounding box center [973, 128] width 32 height 32
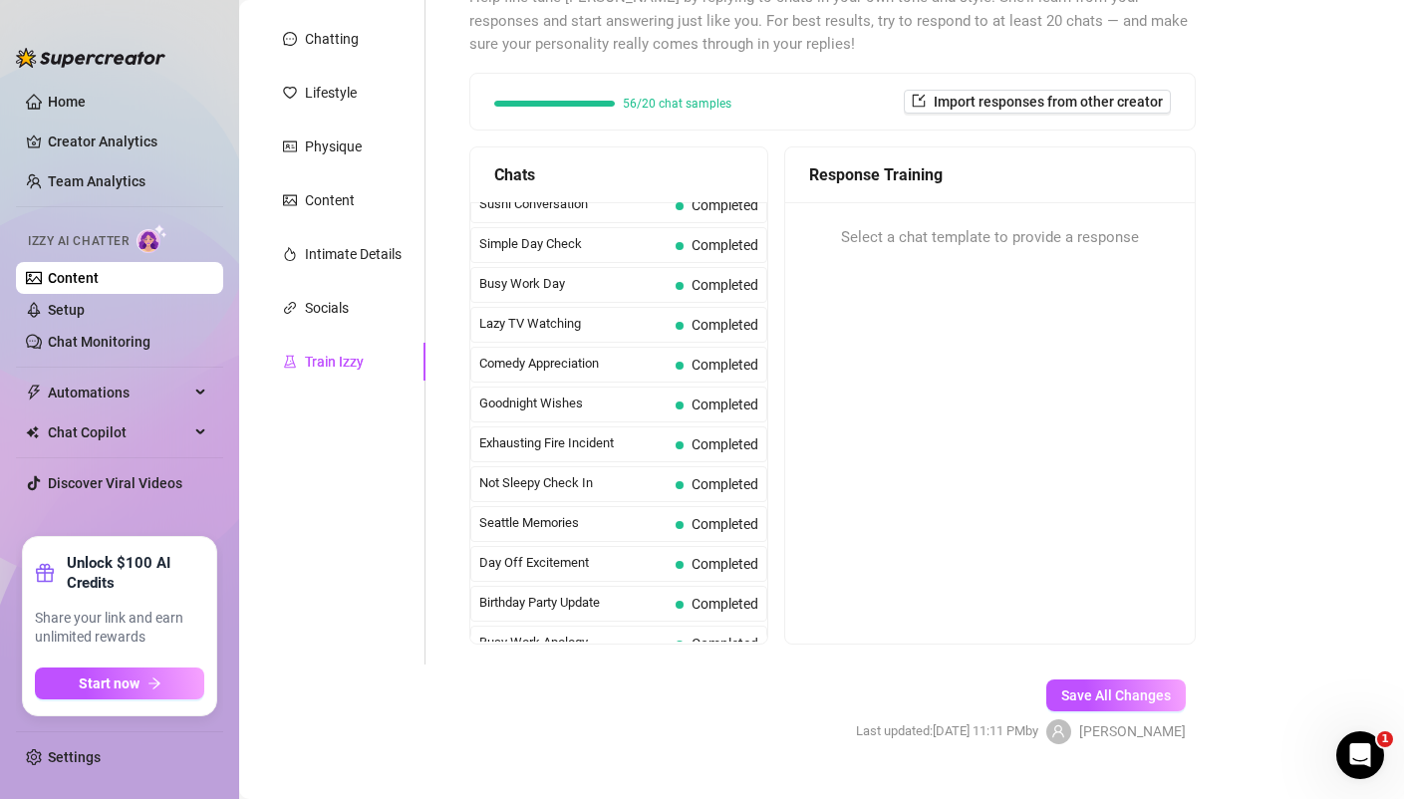
scroll to position [262, 0]
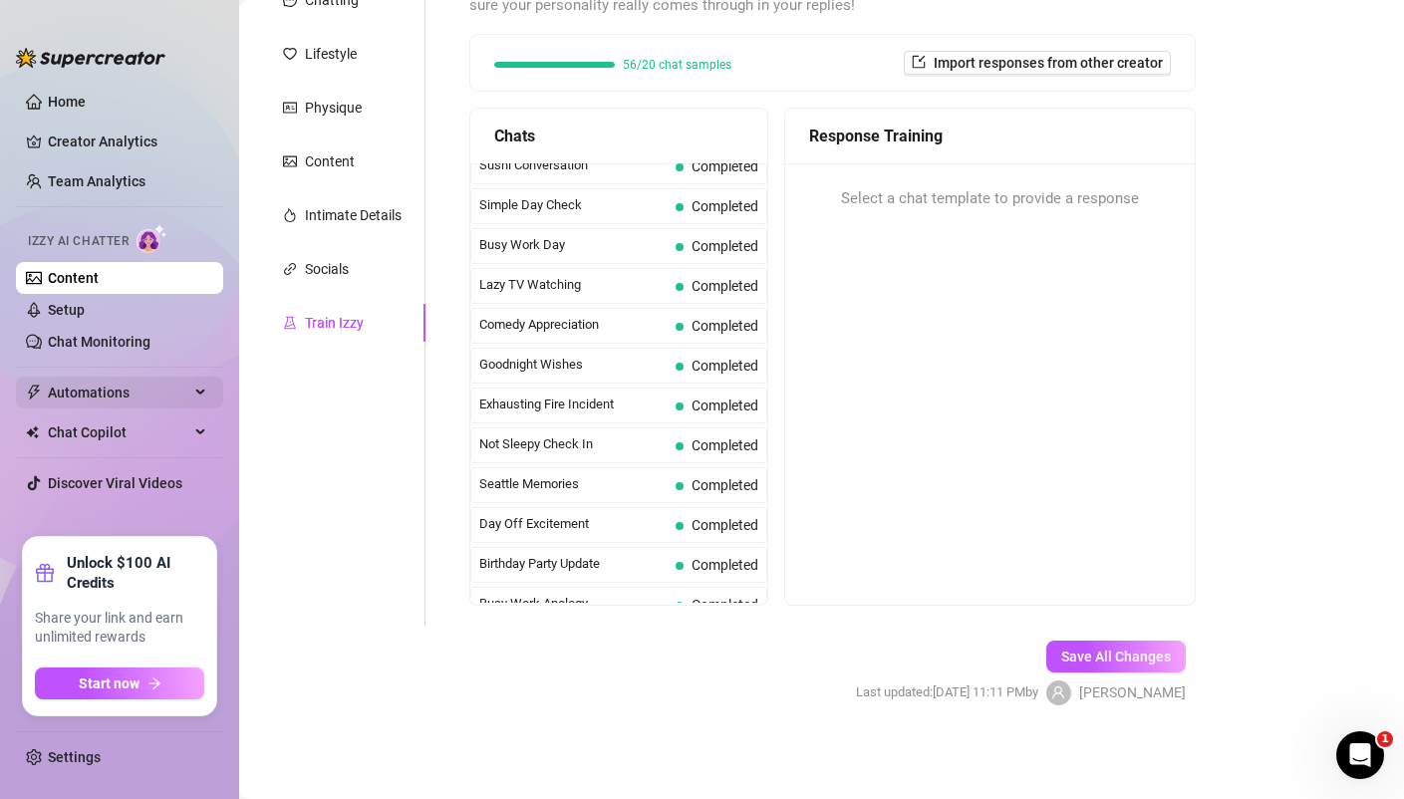
click at [73, 400] on span "Automations" at bounding box center [118, 393] width 141 height 32
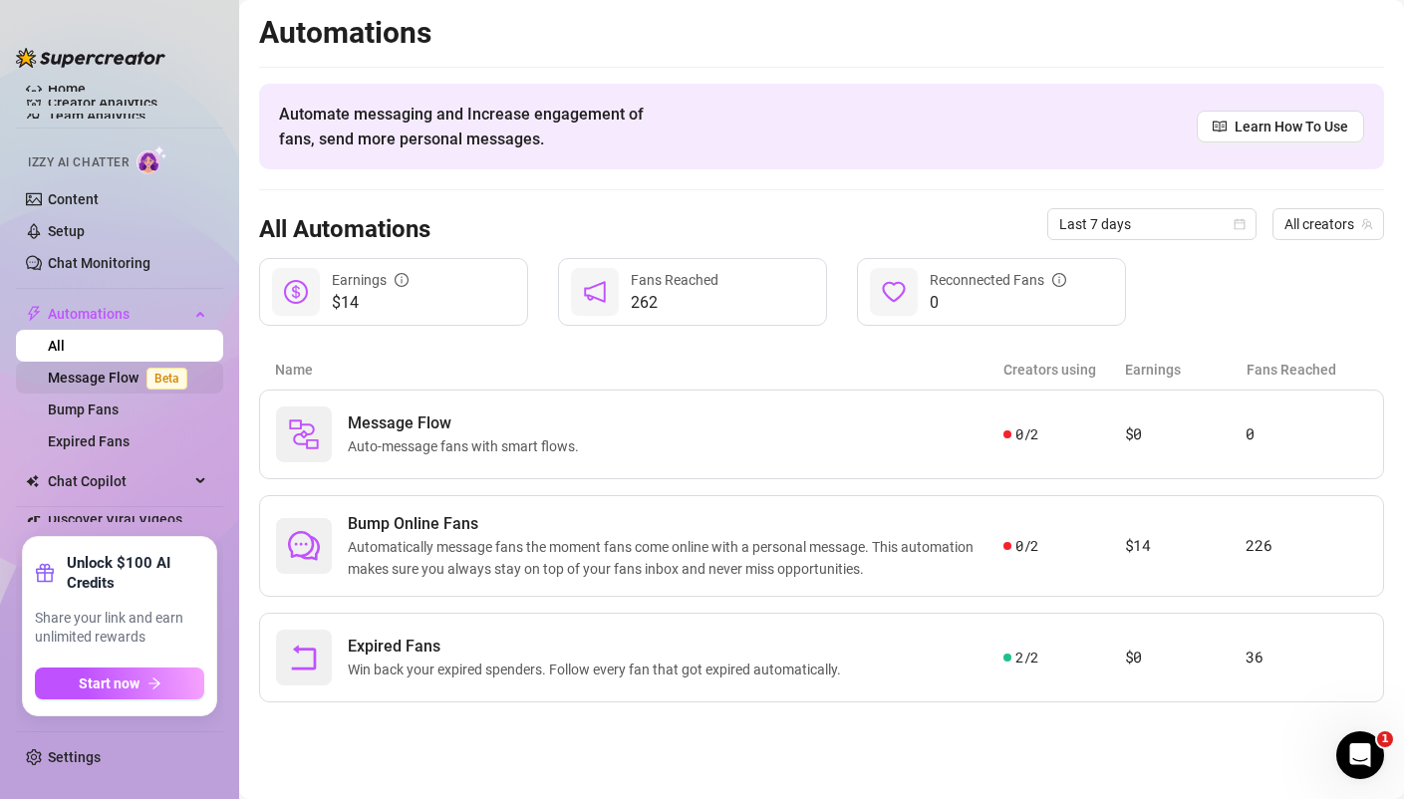
click at [120, 372] on link "Message Flow Beta" at bounding box center [121, 378] width 147 height 16
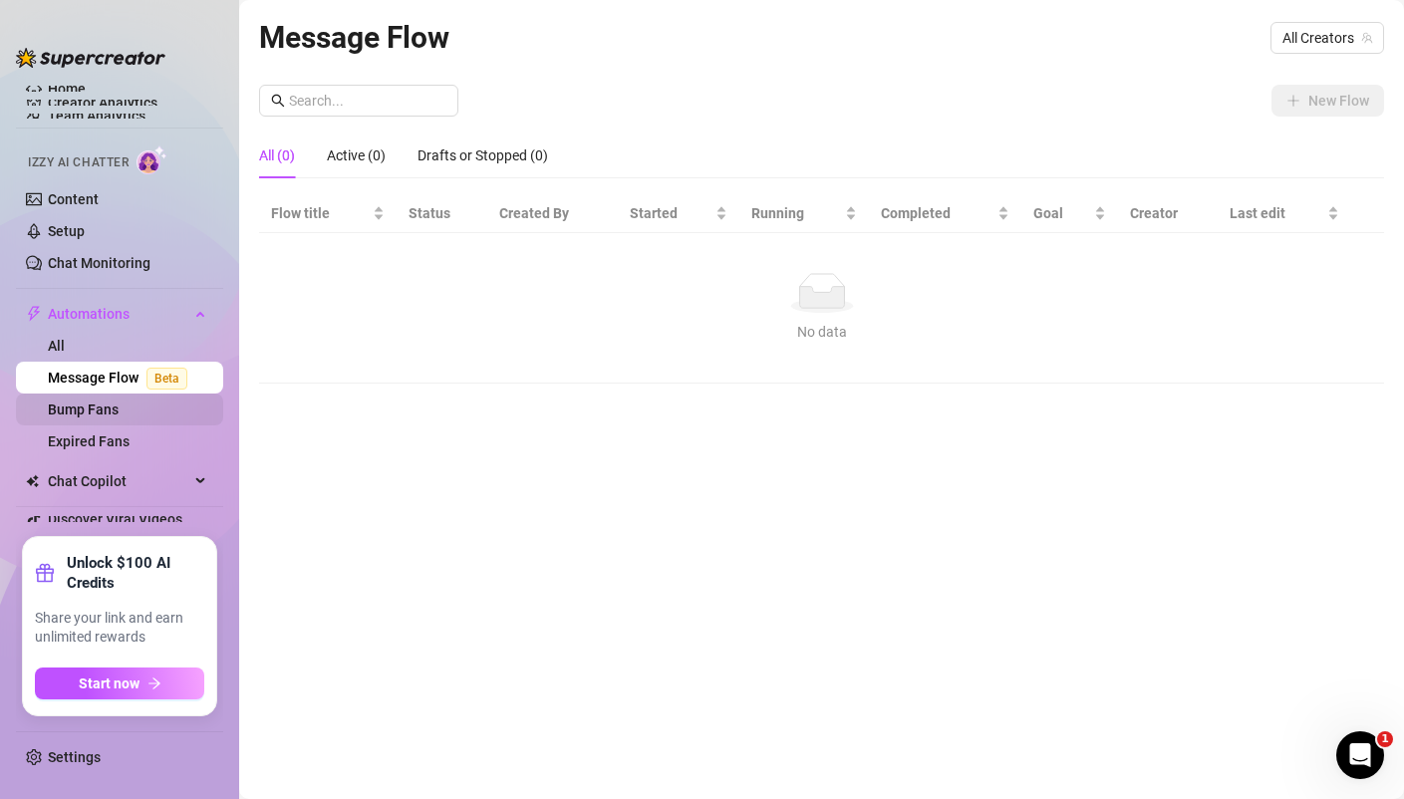
click at [100, 409] on link "Bump Fans" at bounding box center [83, 409] width 71 height 16
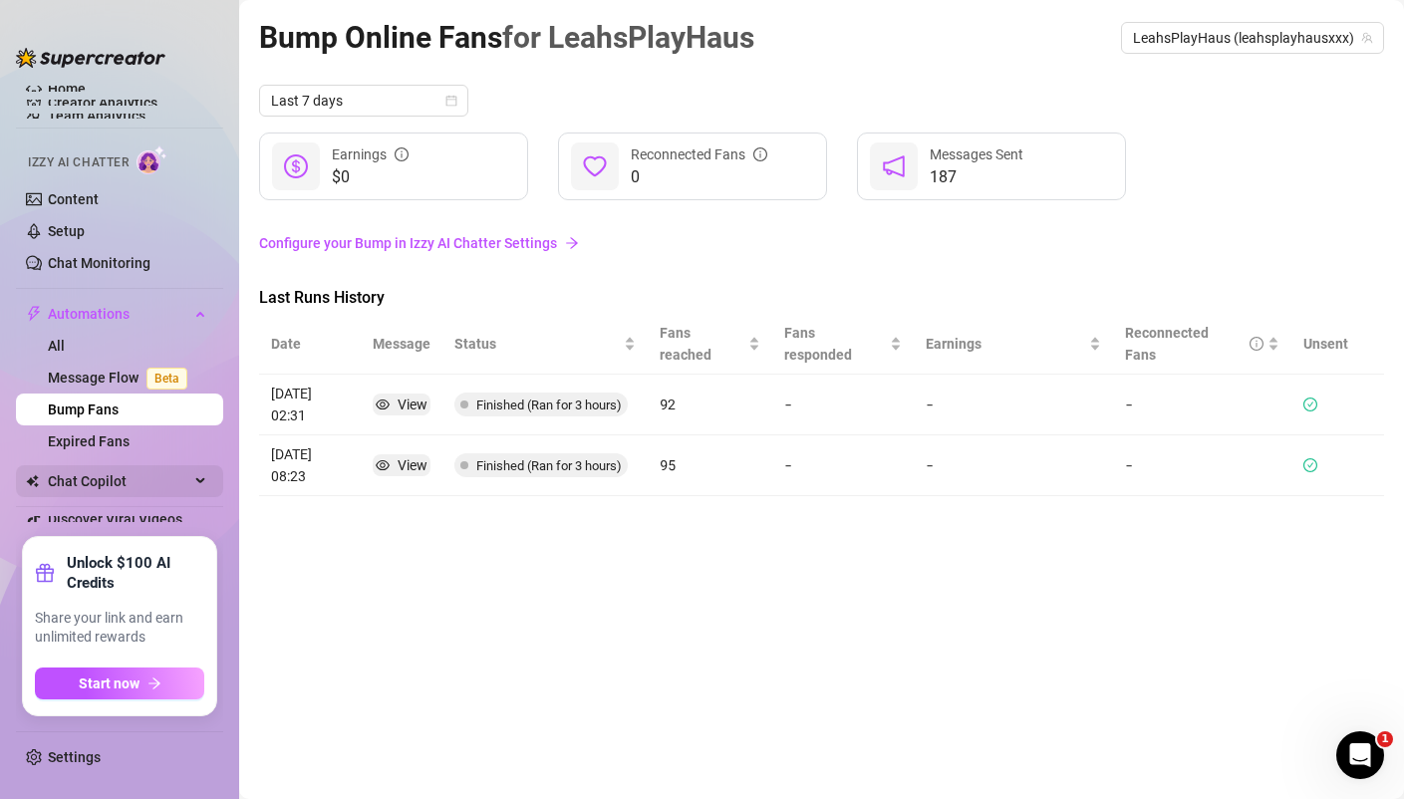
click at [120, 487] on span "Chat Copilot" at bounding box center [118, 481] width 141 height 32
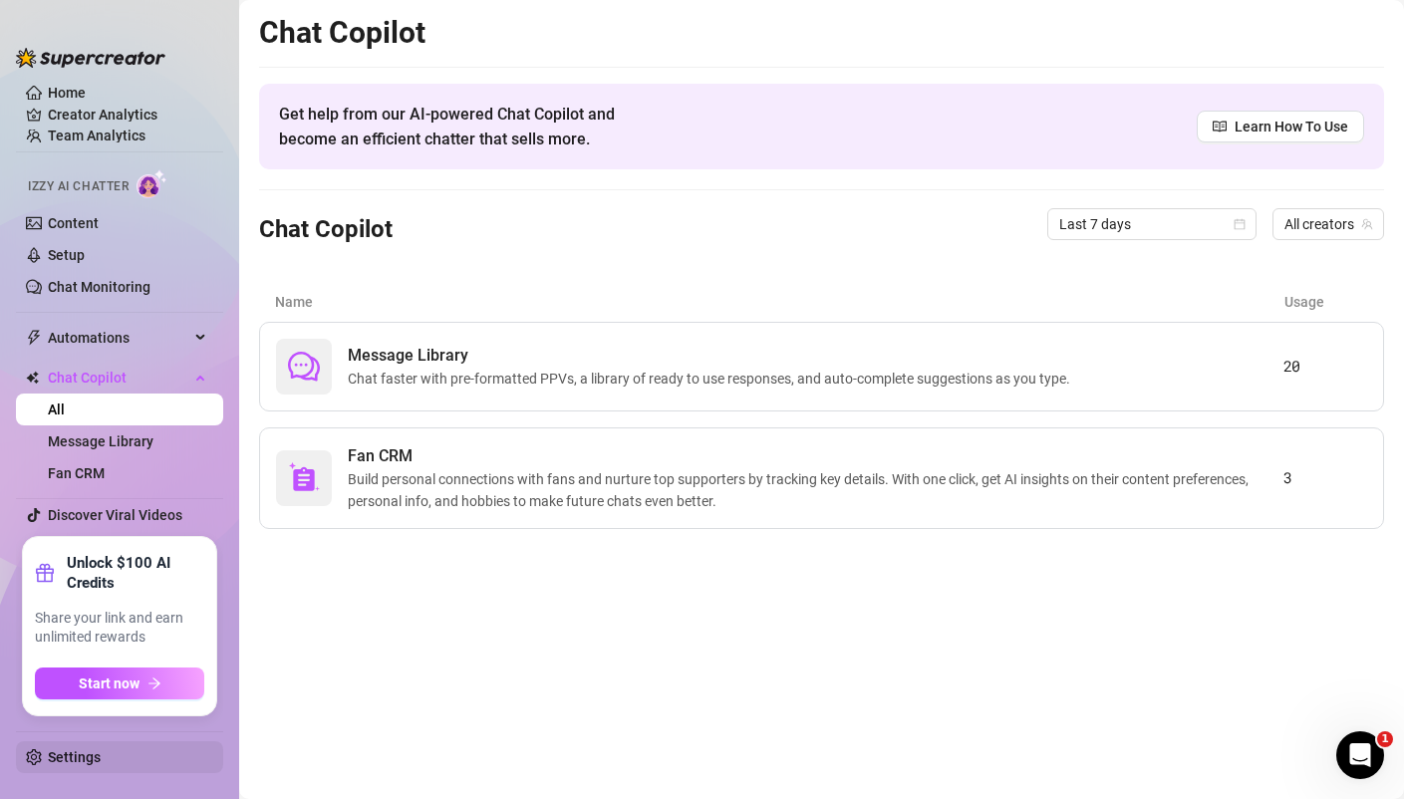
click at [74, 757] on link "Settings" at bounding box center [74, 757] width 53 height 16
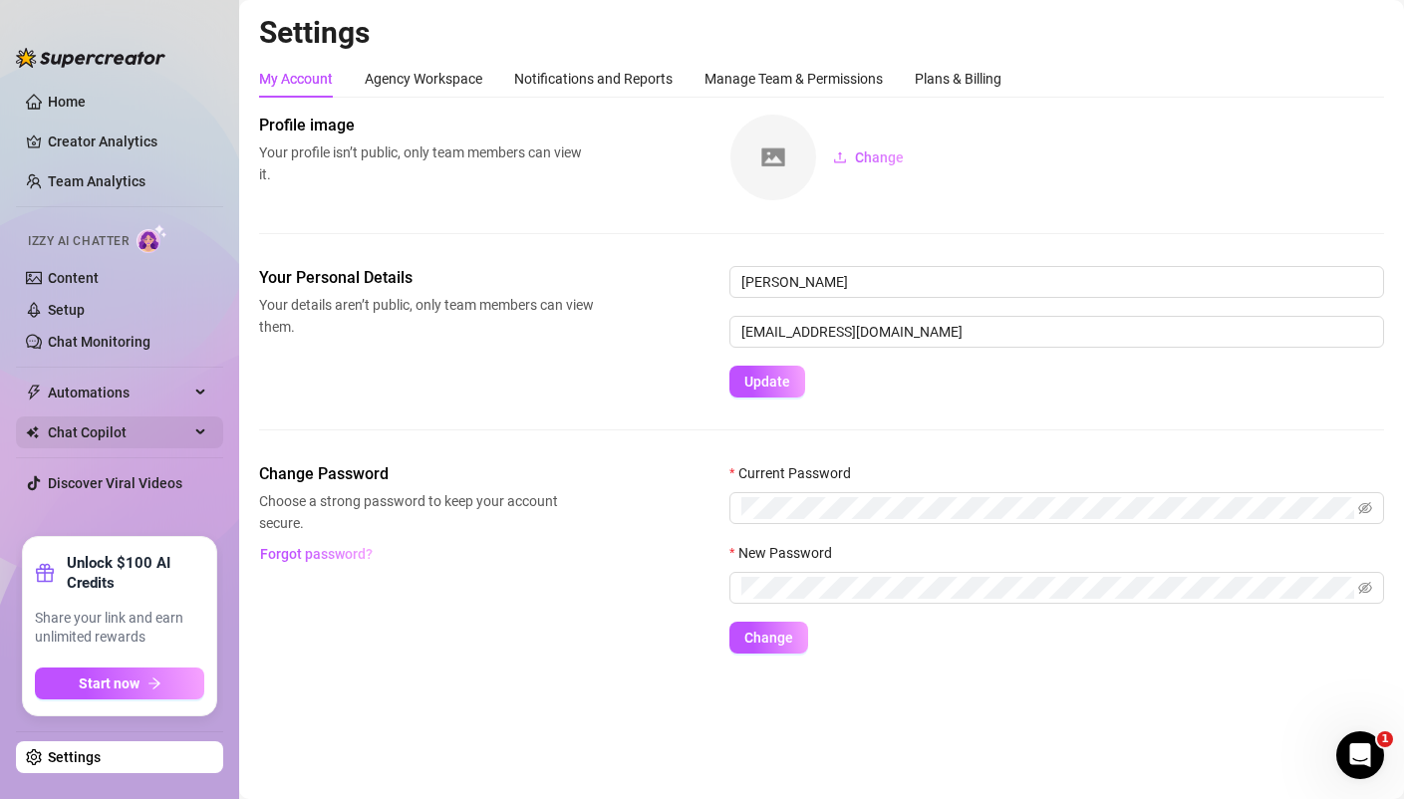
click at [105, 432] on span "Chat Copilot" at bounding box center [118, 432] width 141 height 32
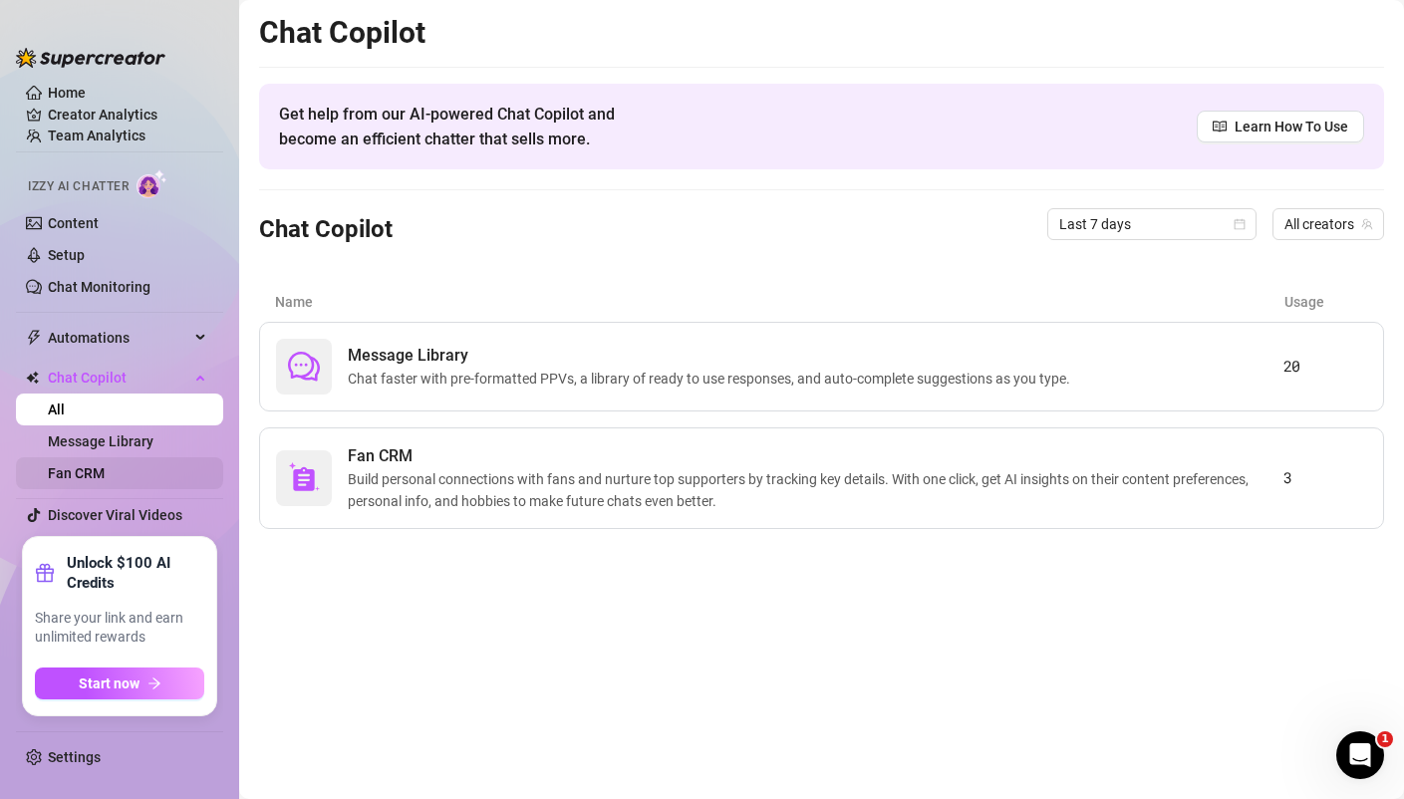
click at [105, 465] on link "Fan CRM" at bounding box center [76, 473] width 57 height 16
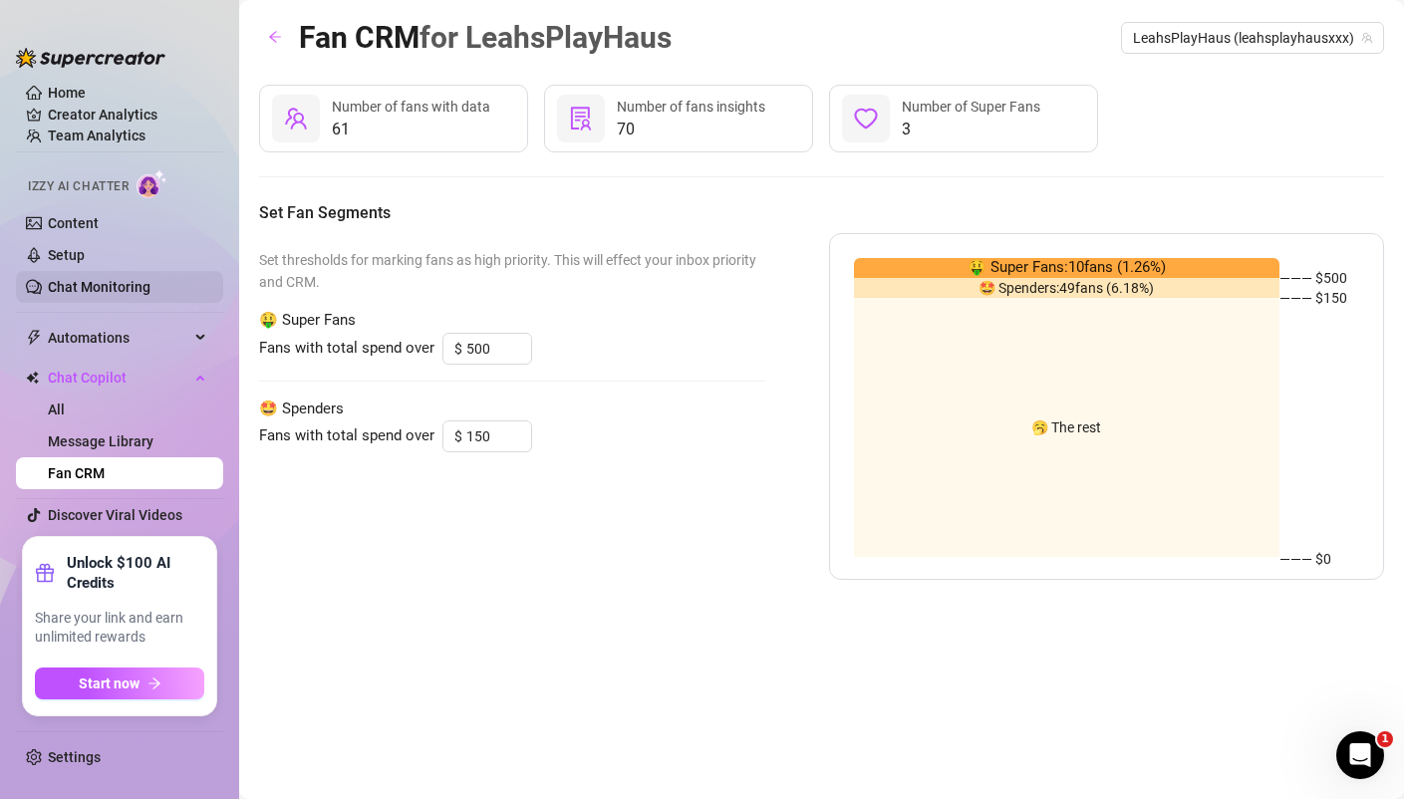
click at [130, 283] on link "Chat Monitoring" at bounding box center [99, 287] width 103 height 16
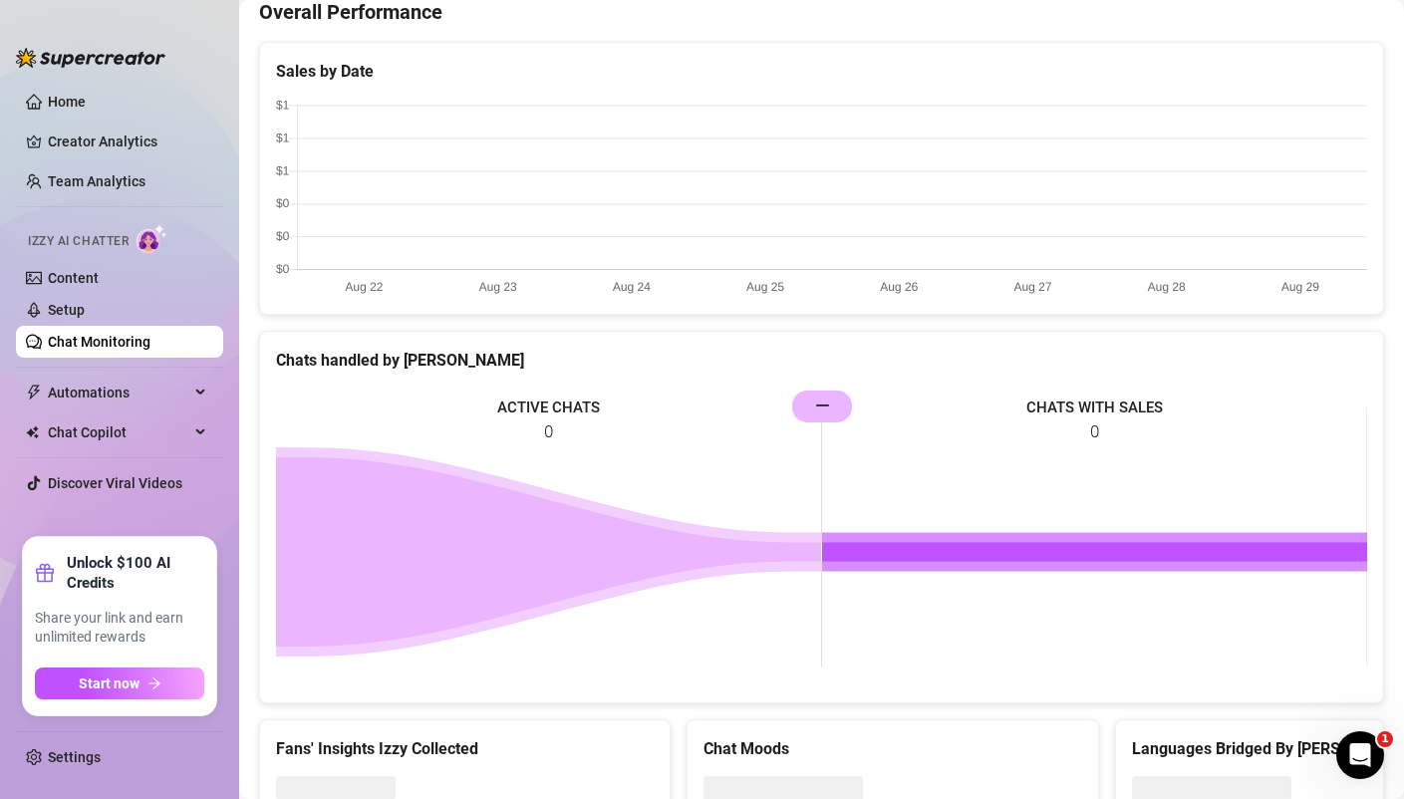
scroll to position [512, 0]
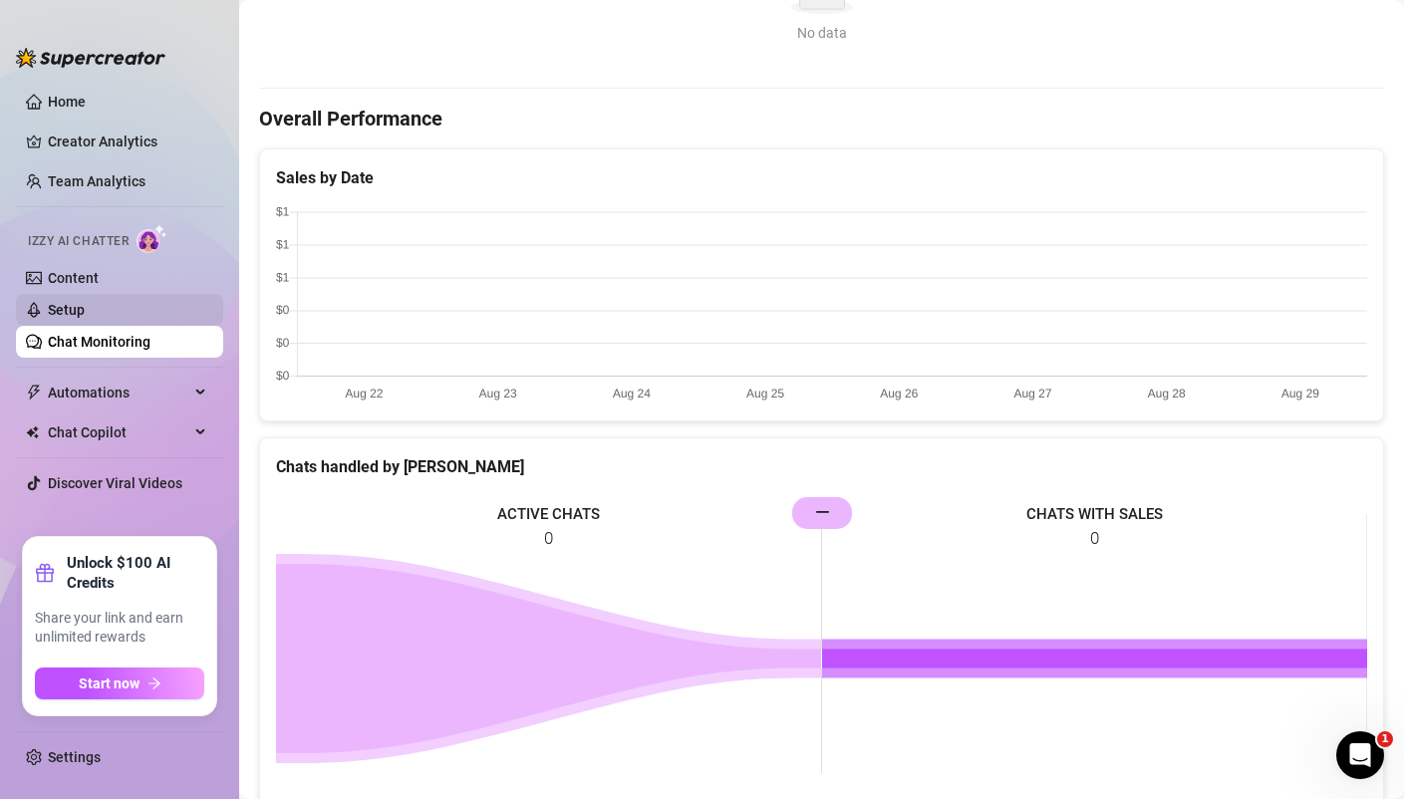
click at [69, 317] on link "Setup" at bounding box center [66, 310] width 37 height 16
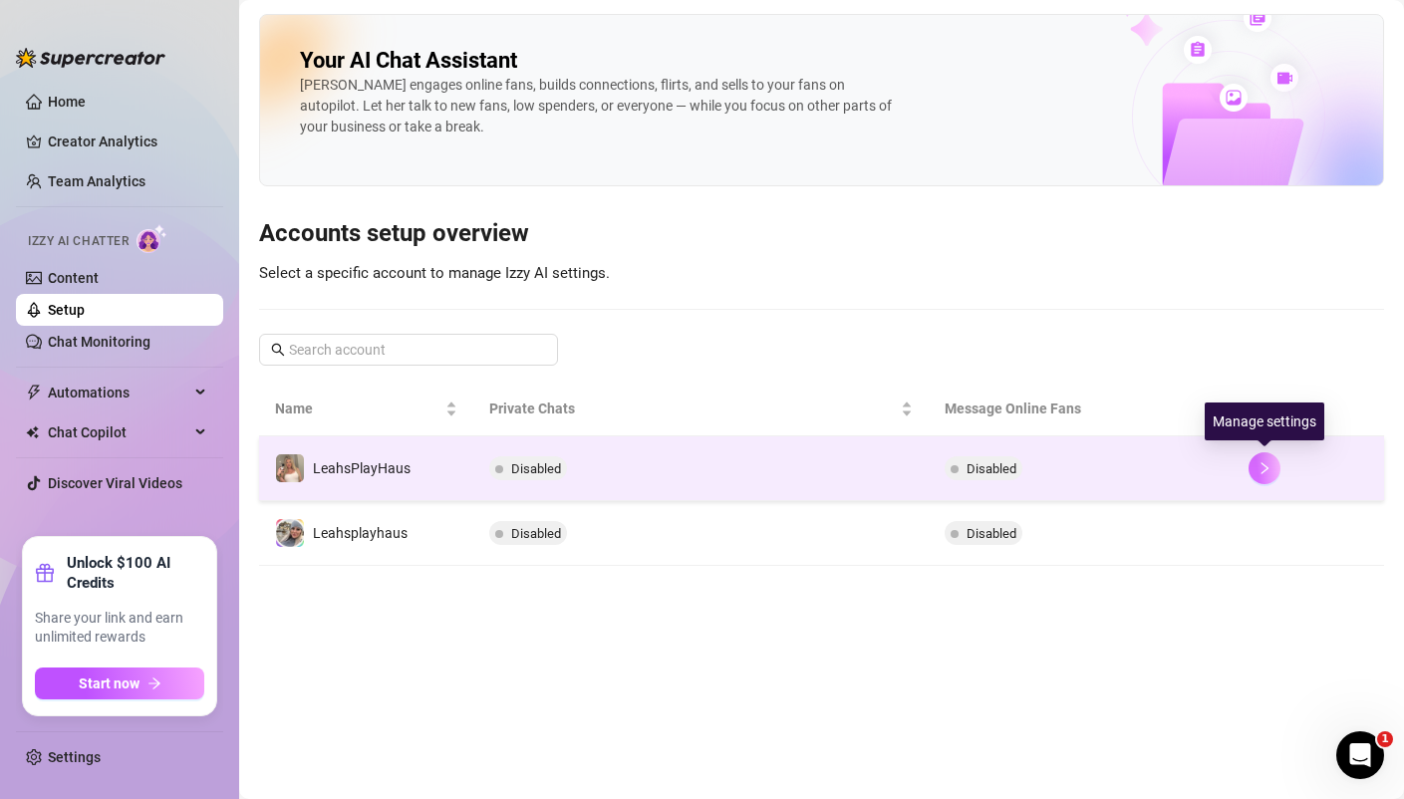
click at [1263, 473] on icon "right" at bounding box center [1264, 468] width 14 height 14
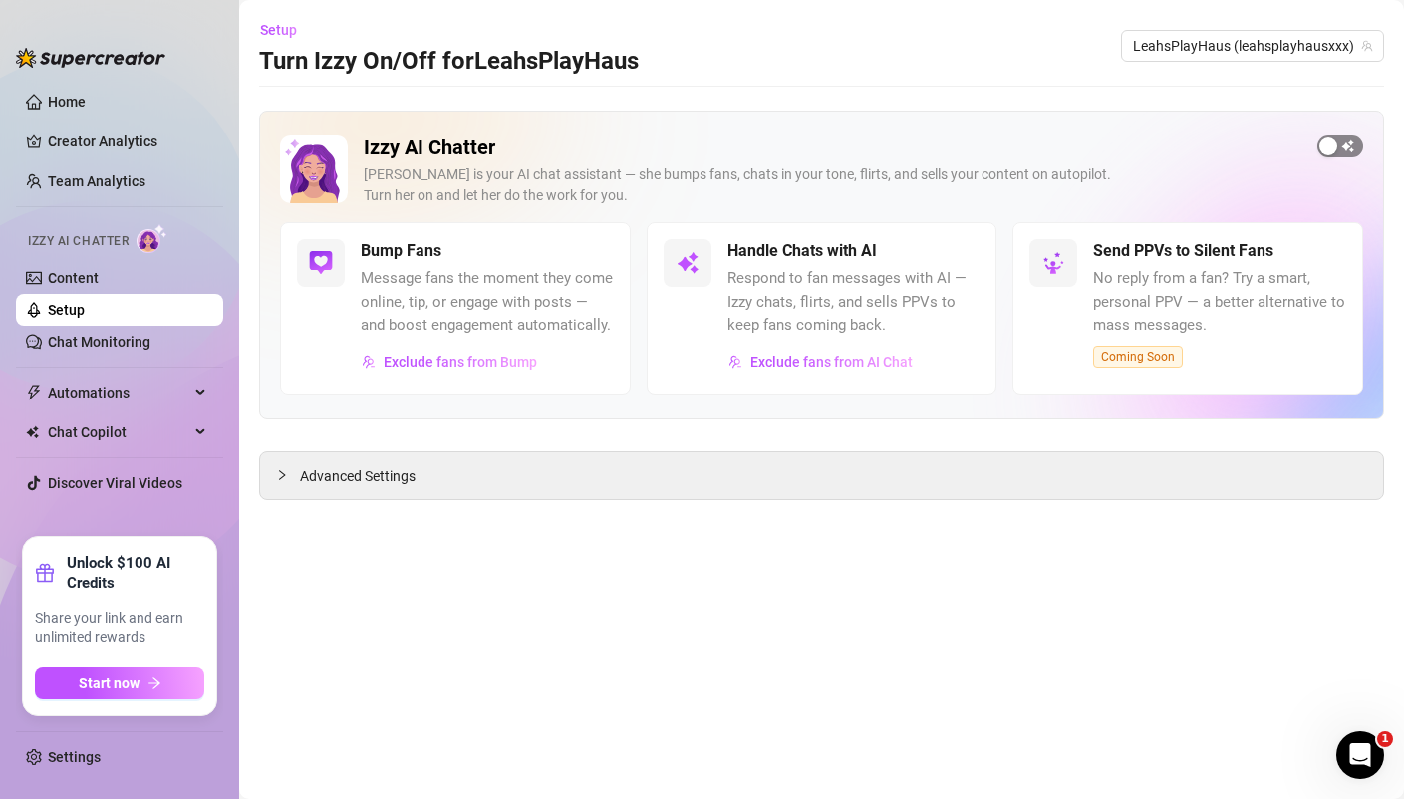
click at [1333, 137] on div "button" at bounding box center [1328, 146] width 18 height 18
click at [953, 249] on div "button" at bounding box center [946, 251] width 18 height 18
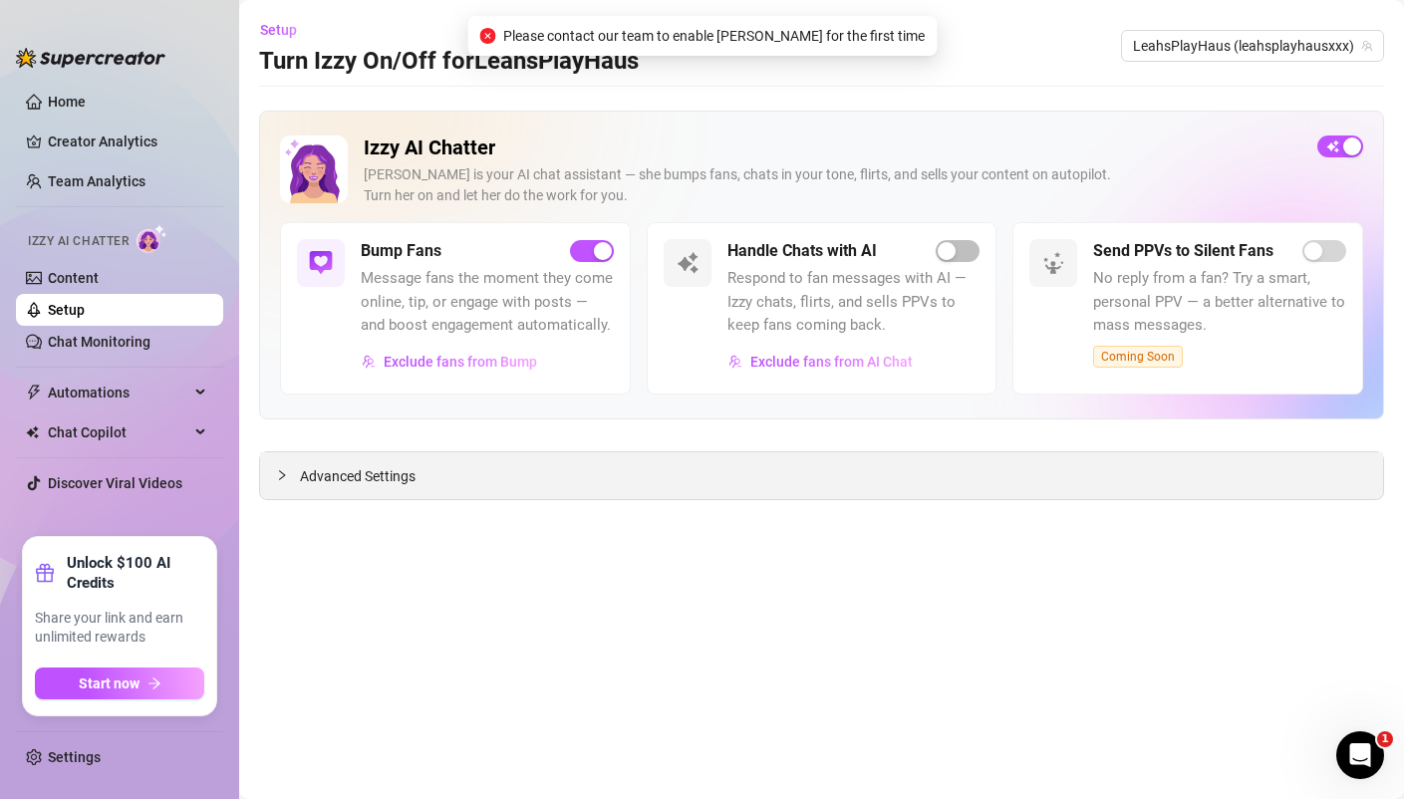
click at [368, 466] on span "Advanced Settings" at bounding box center [358, 476] width 116 height 22
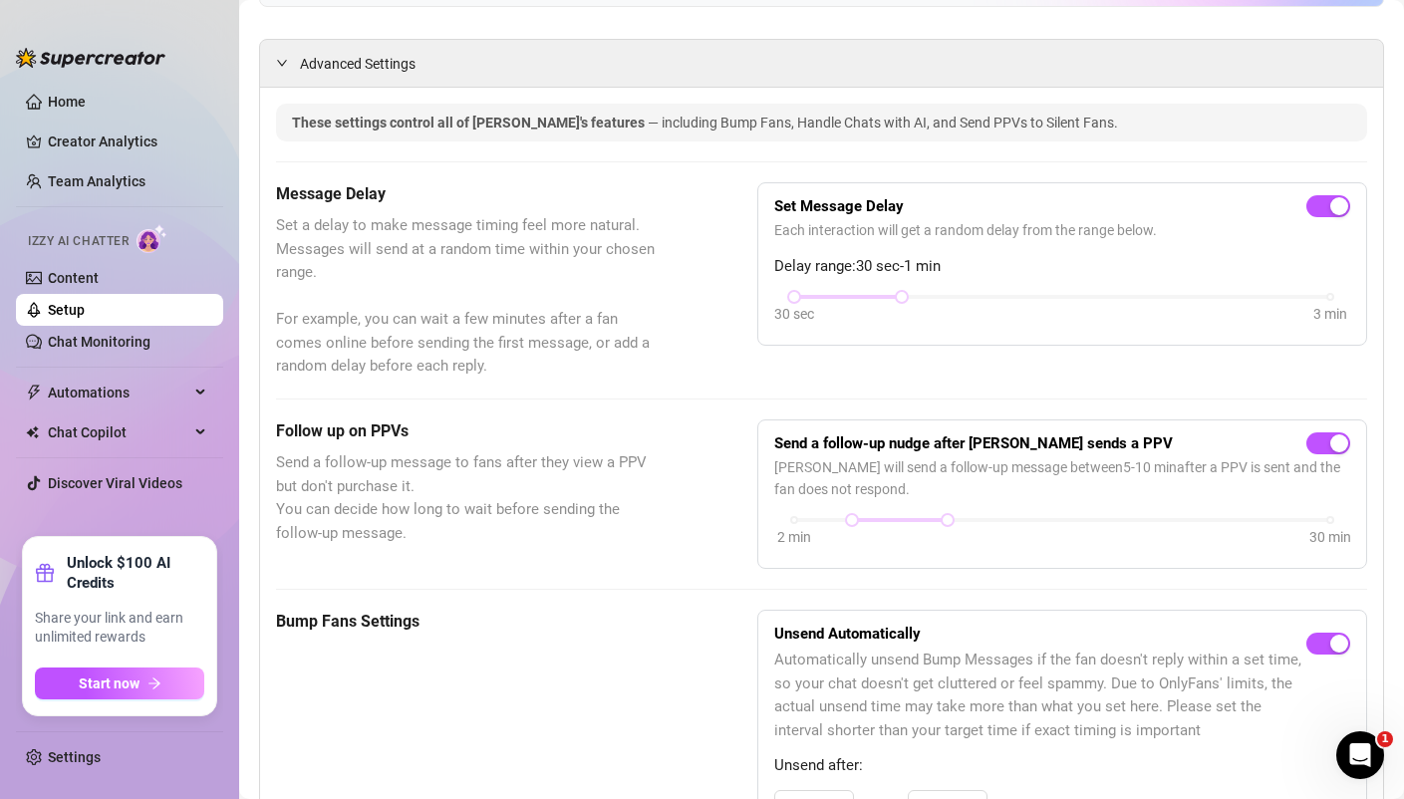
scroll to position [419, 0]
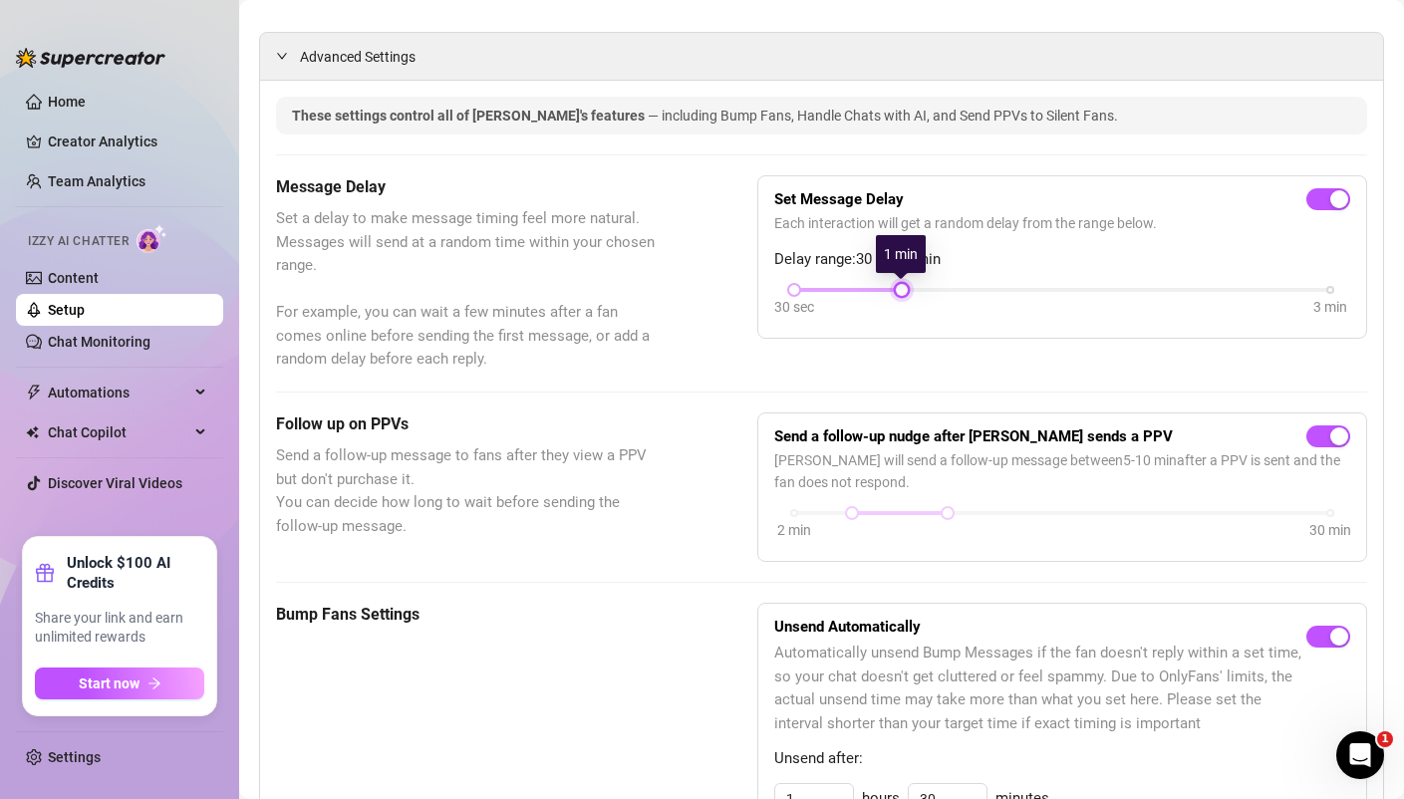
click at [911, 289] on div "30 sec 3 min" at bounding box center [1062, 288] width 536 height 8
click at [951, 515] on div at bounding box center [947, 513] width 10 height 10
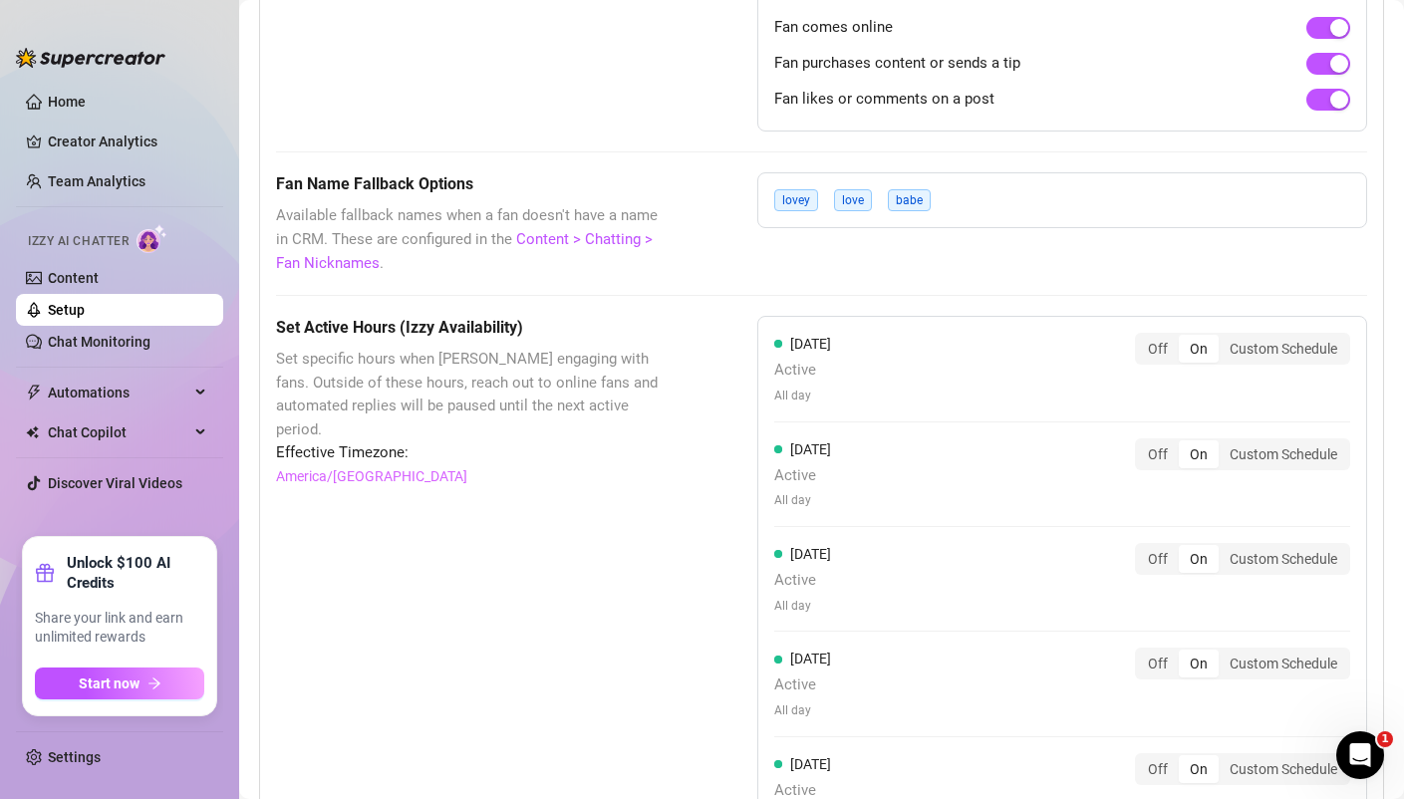
scroll to position [1530, 0]
click at [1274, 346] on div "Custom Schedule" at bounding box center [1283, 347] width 130 height 28
click at [1223, 336] on input "Custom Schedule" at bounding box center [1223, 336] width 0 height 0
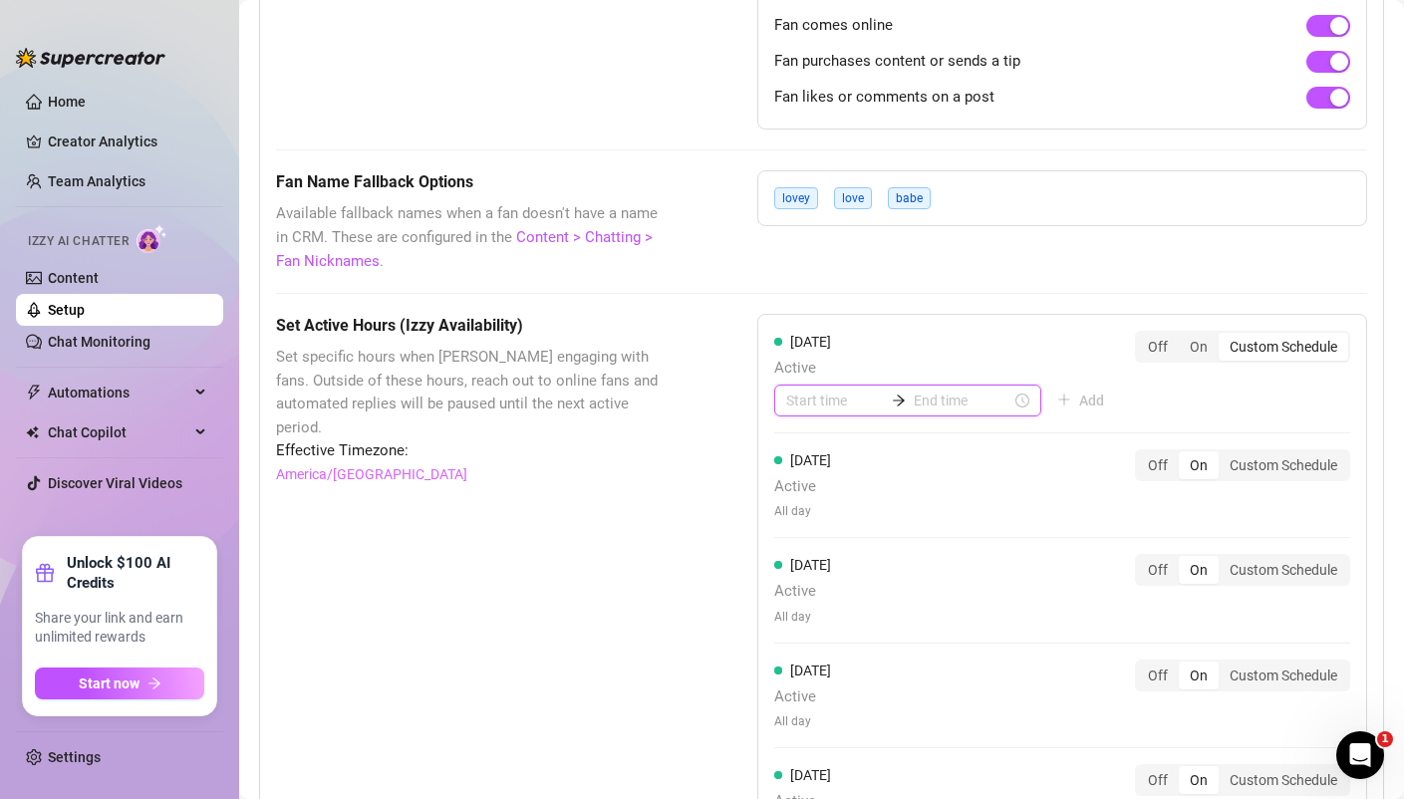
click at [825, 405] on input at bounding box center [835, 401] width 98 height 22
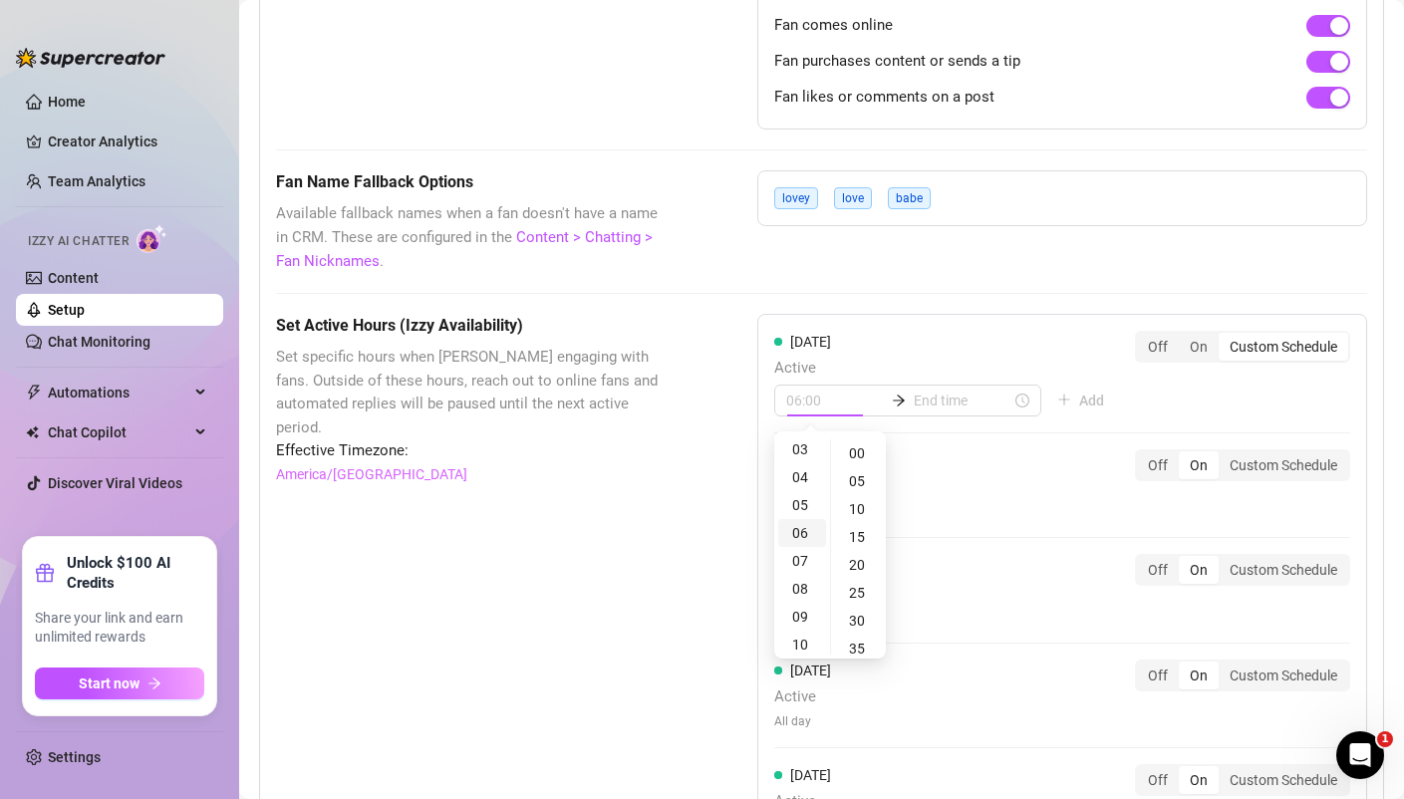
click at [811, 535] on div "06" at bounding box center [802, 533] width 48 height 28
click at [804, 543] on div "13" at bounding box center [802, 547] width 48 height 28
click at [796, 607] on div "06" at bounding box center [802, 621] width 48 height 28
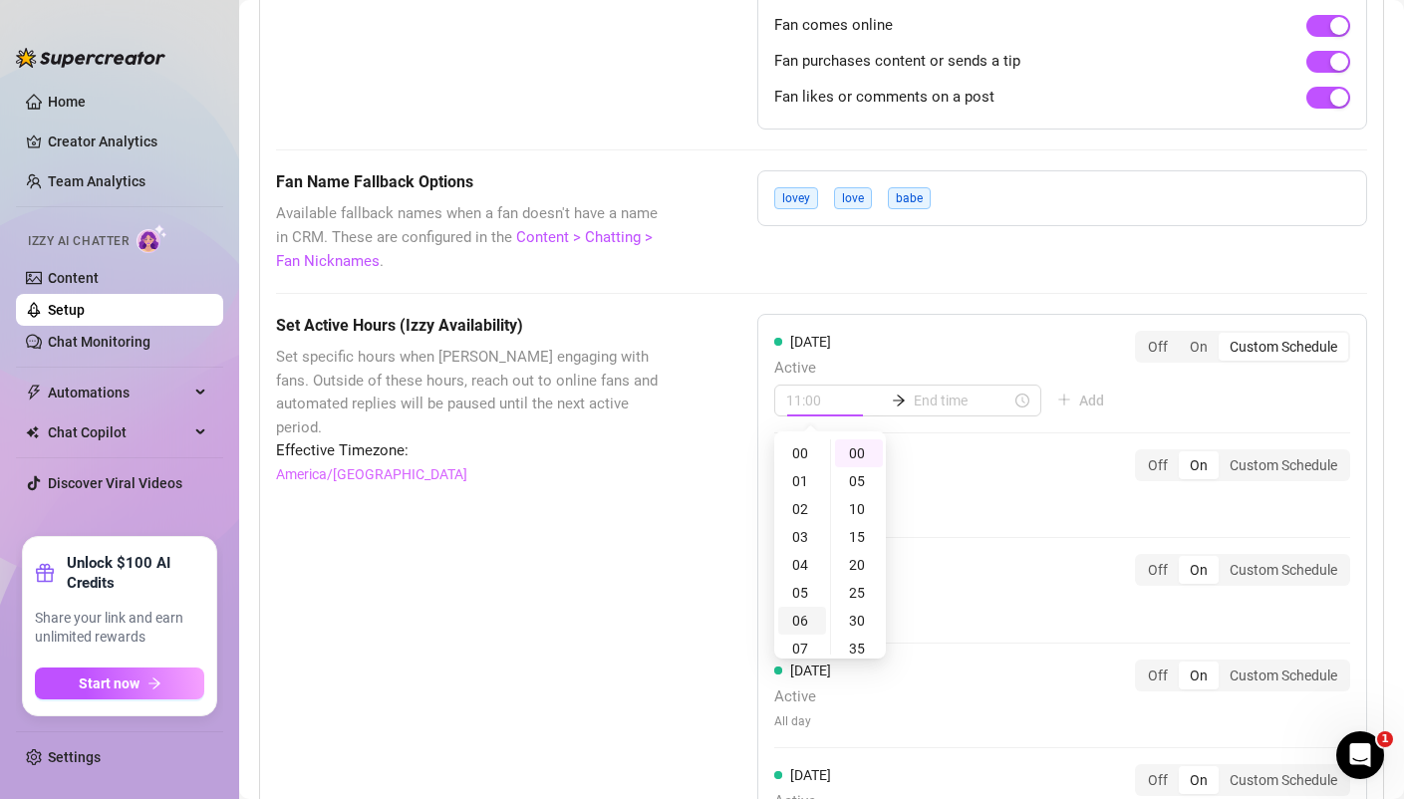
scroll to position [167, 0]
click at [810, 454] on div "06" at bounding box center [802, 453] width 48 height 28
click at [855, 449] on div "00" at bounding box center [859, 453] width 48 height 28
click at [923, 395] on input at bounding box center [962, 401] width 98 height 22
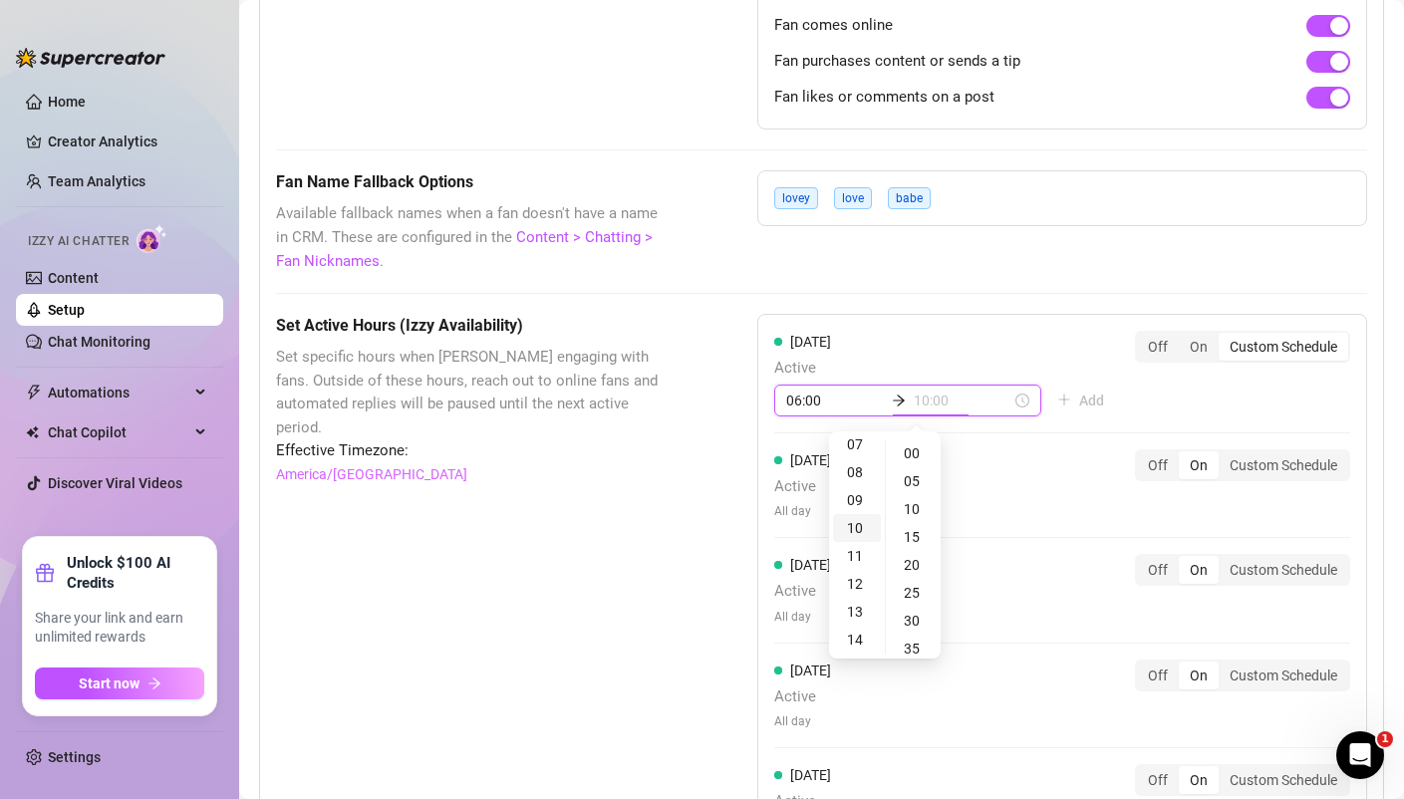
scroll to position [211, 0]
click at [862, 602] on div "13" at bounding box center [857, 605] width 48 height 28
click at [918, 620] on div "30" at bounding box center [914, 621] width 48 height 28
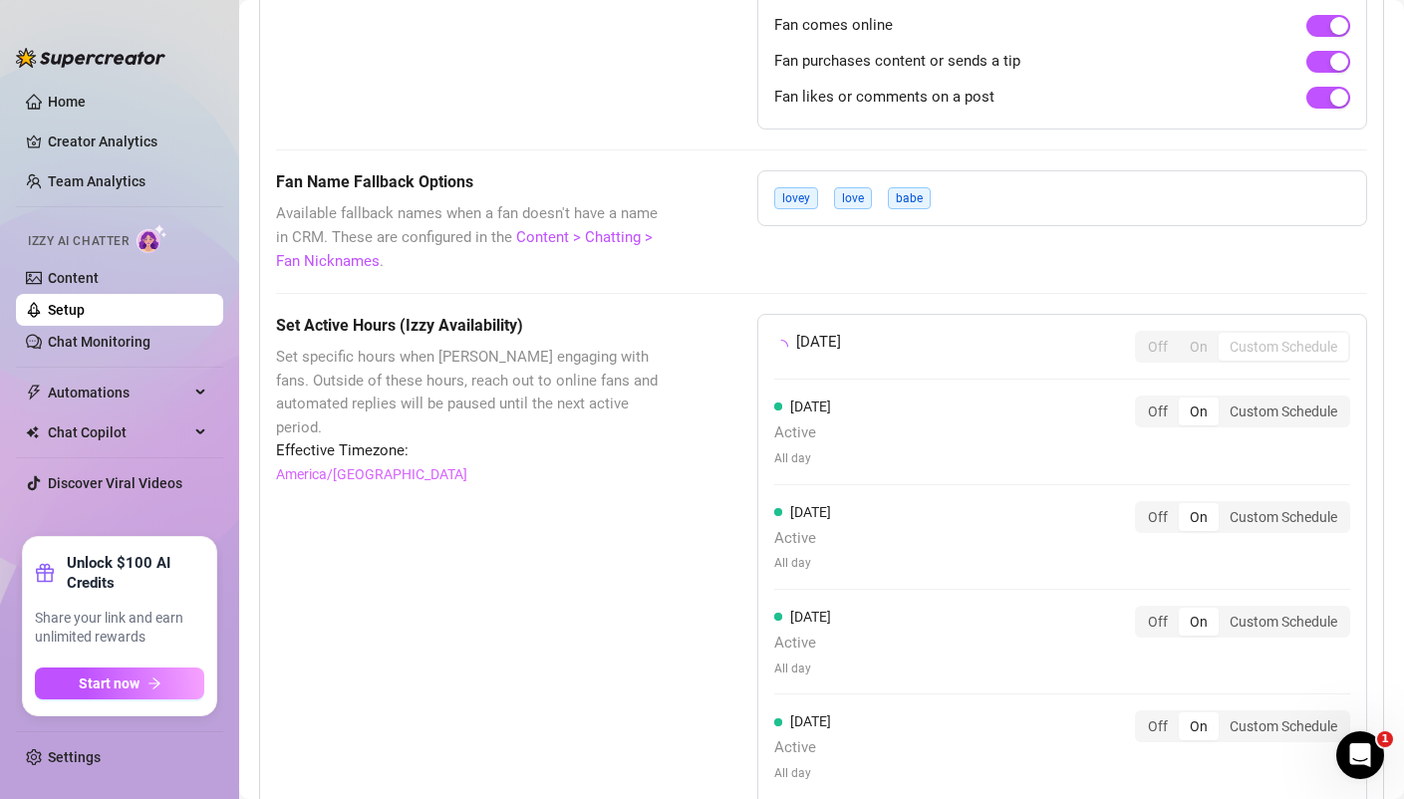
click at [1124, 393] on div "Monday Off On Custom Schedule Tuesday Active All day Off On Custom Schedule Wed…" at bounding box center [1062, 670] width 610 height 712
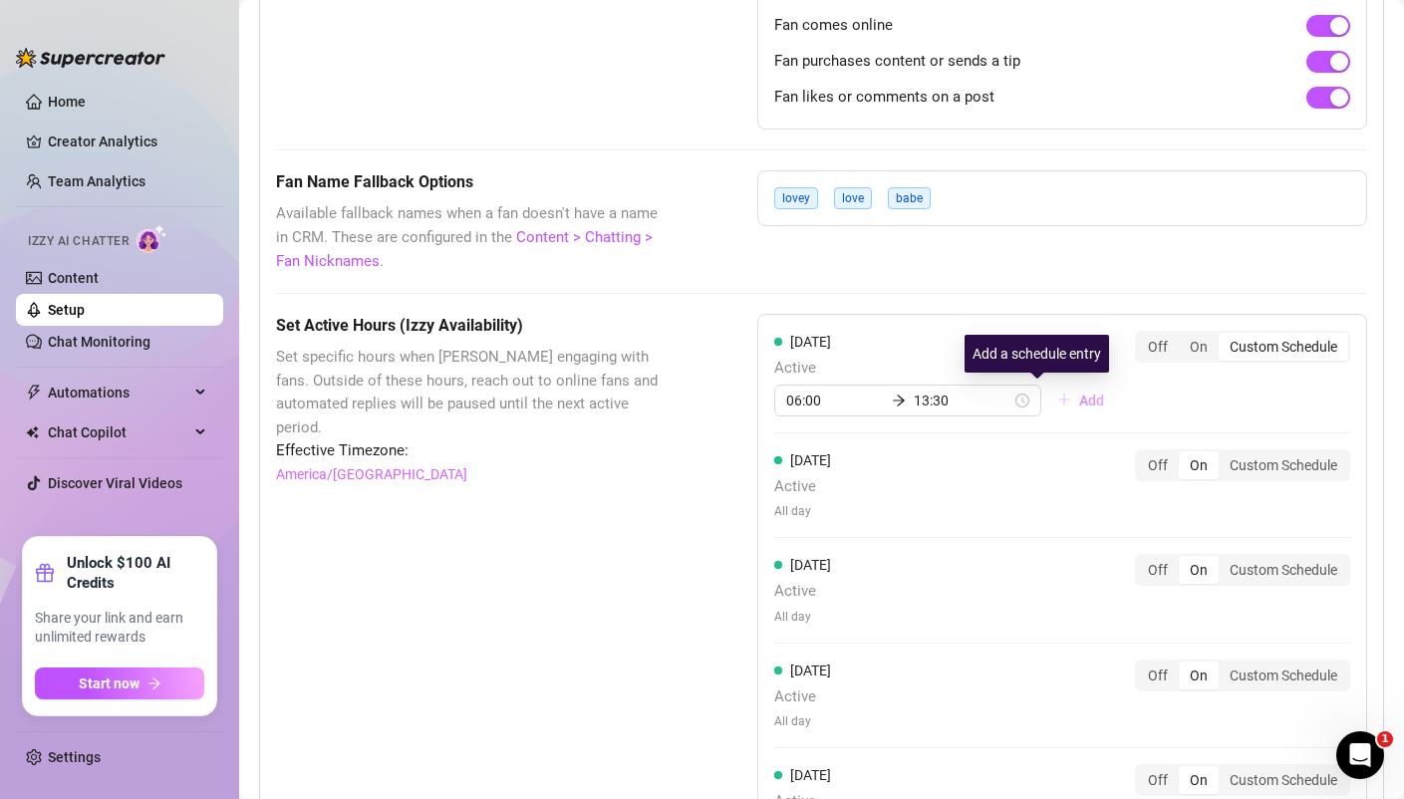
click at [1079, 399] on span "Add" at bounding box center [1091, 400] width 25 height 16
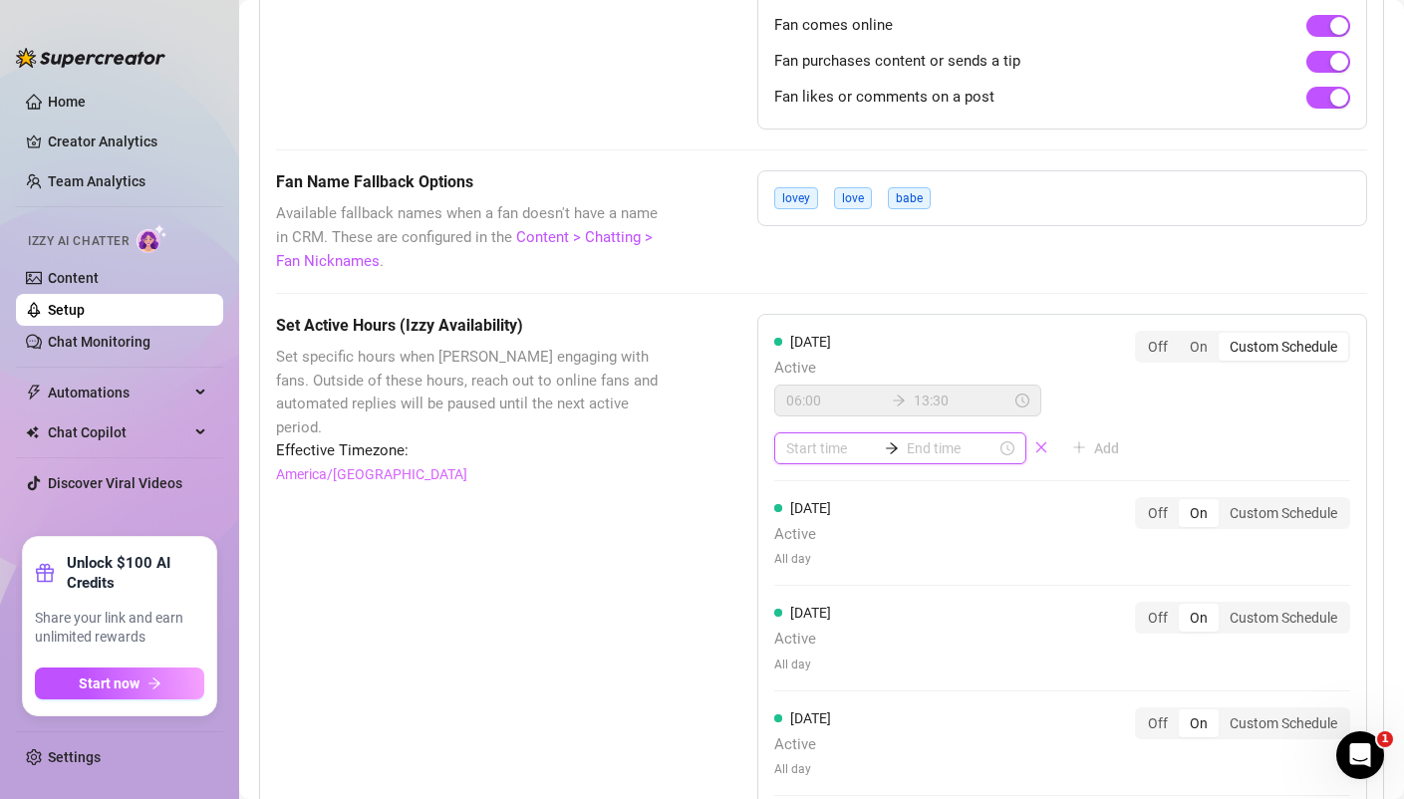
click at [803, 457] on input at bounding box center [831, 448] width 90 height 22
click at [807, 630] on div "16" at bounding box center [802, 626] width 48 height 28
click at [863, 667] on div "30" at bounding box center [859, 668] width 48 height 28
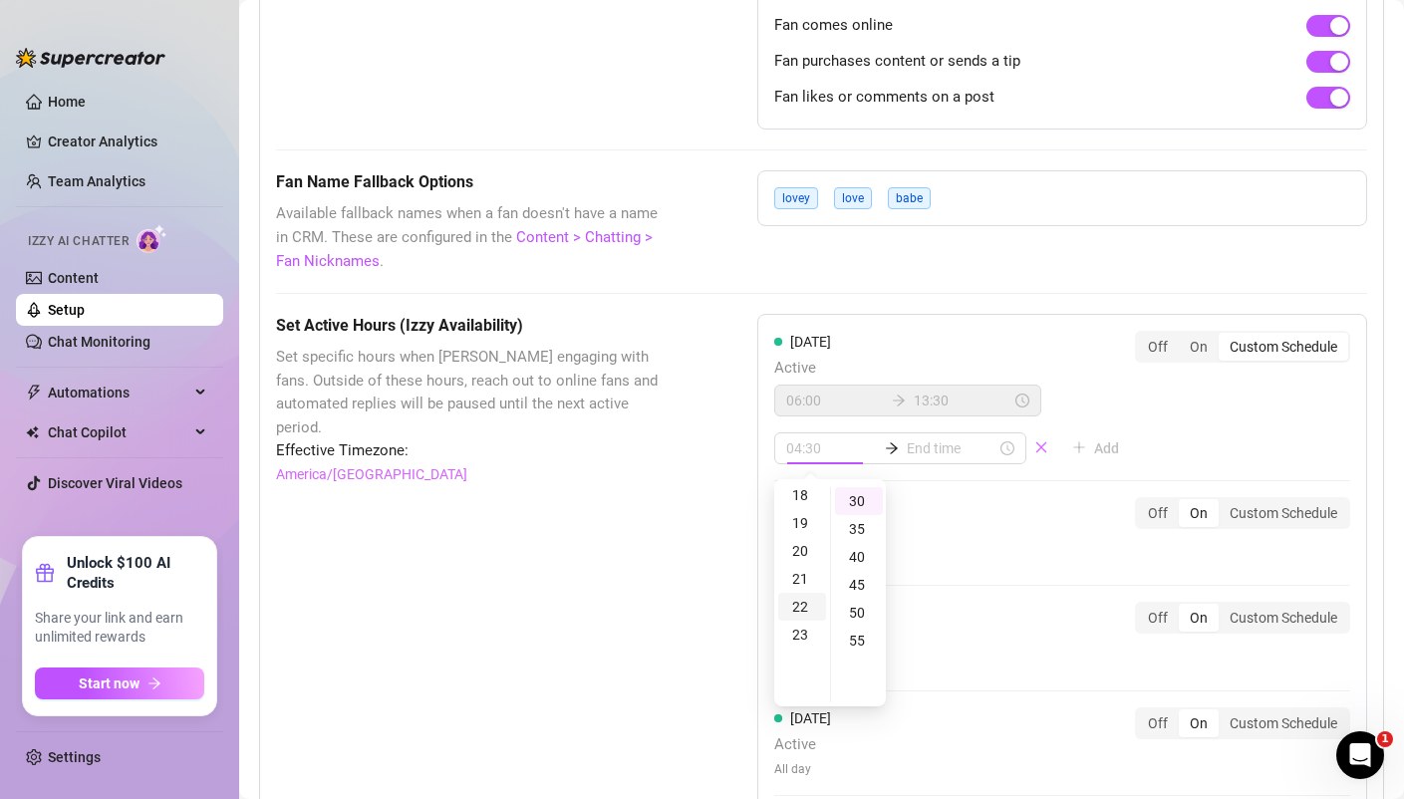
scroll to position [553, 0]
click at [806, 586] on div "23" at bounding box center [802, 590] width 48 height 28
click at [822, 451] on input "23:30" at bounding box center [831, 448] width 90 height 22
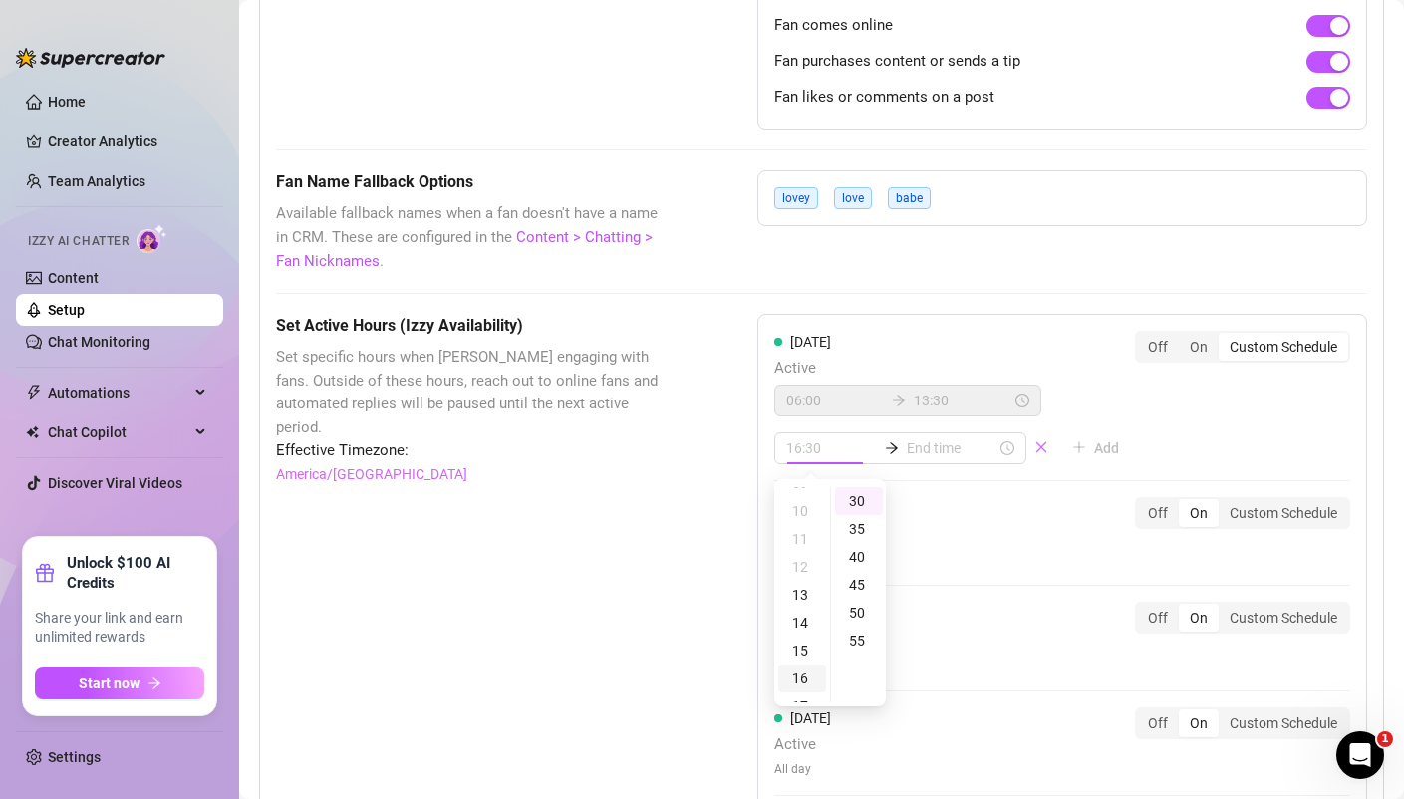
click at [809, 677] on div "16" at bounding box center [802, 678] width 48 height 28
click at [861, 588] on div "45" at bounding box center [859, 585] width 48 height 28
click at [922, 444] on input at bounding box center [952, 448] width 90 height 22
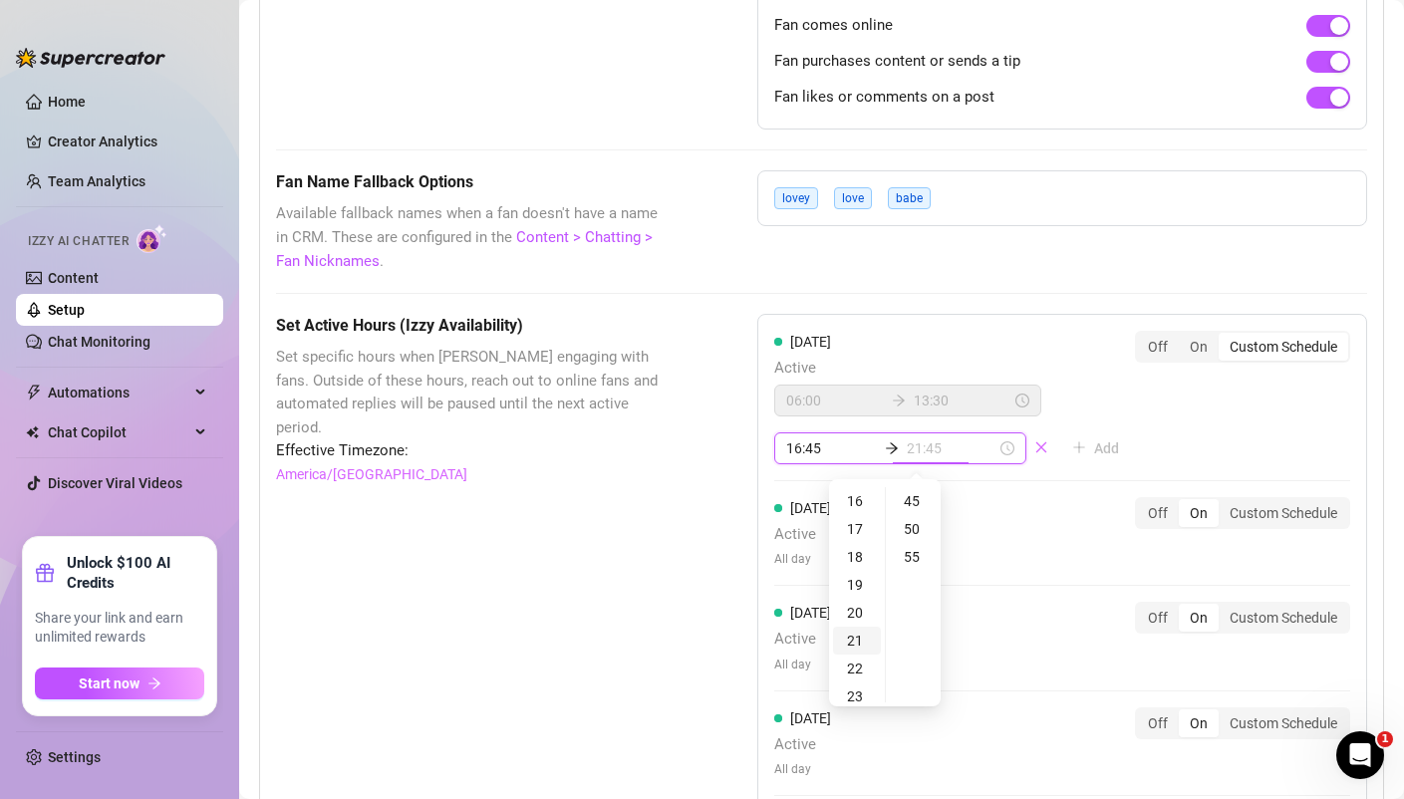
scroll to position [642, 0]
click at [860, 503] on div "23" at bounding box center [857, 501] width 48 height 28
click at [924, 553] on div "55" at bounding box center [914, 557] width 48 height 28
click at [1083, 481] on div "Monday Active 06:00 13:30 16:45 23:55 Add Off On Custom Schedule Tuesday Active…" at bounding box center [1062, 721] width 610 height 814
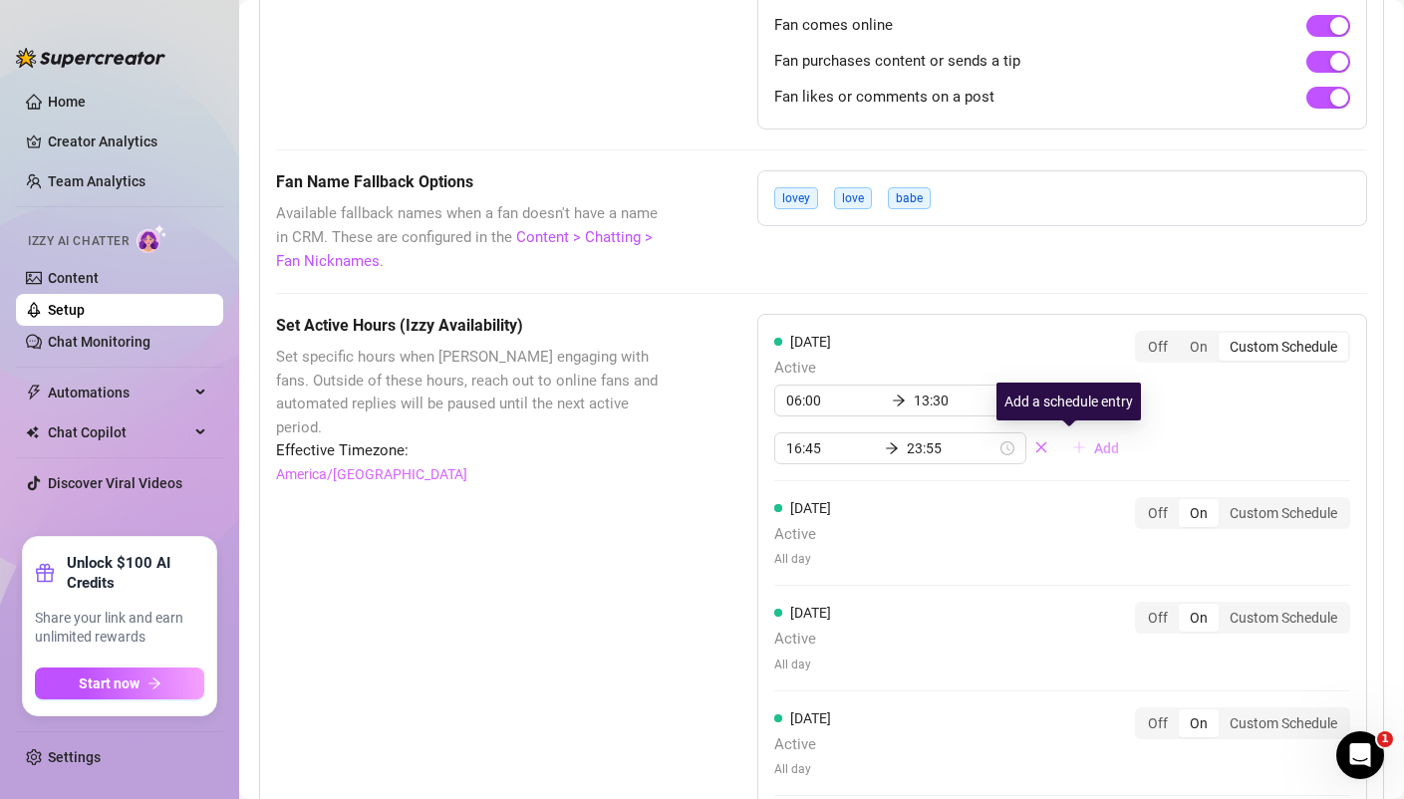
click at [1094, 448] on span "Add" at bounding box center [1106, 448] width 25 height 16
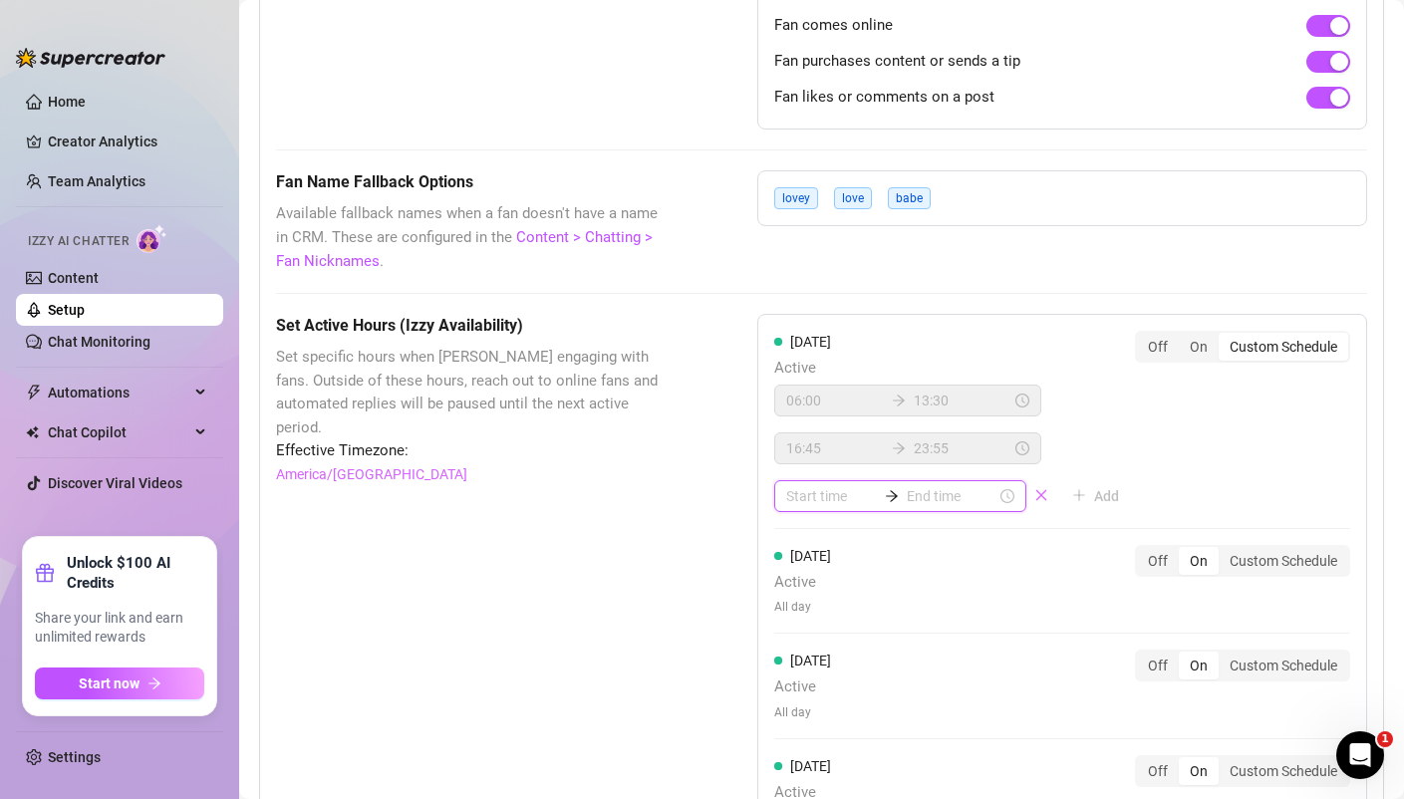
click at [822, 494] on input at bounding box center [831, 496] width 90 height 22
click at [810, 540] on div "23" at bounding box center [802, 549] width 48 height 28
click at [853, 546] on div "55" at bounding box center [859, 549] width 48 height 28
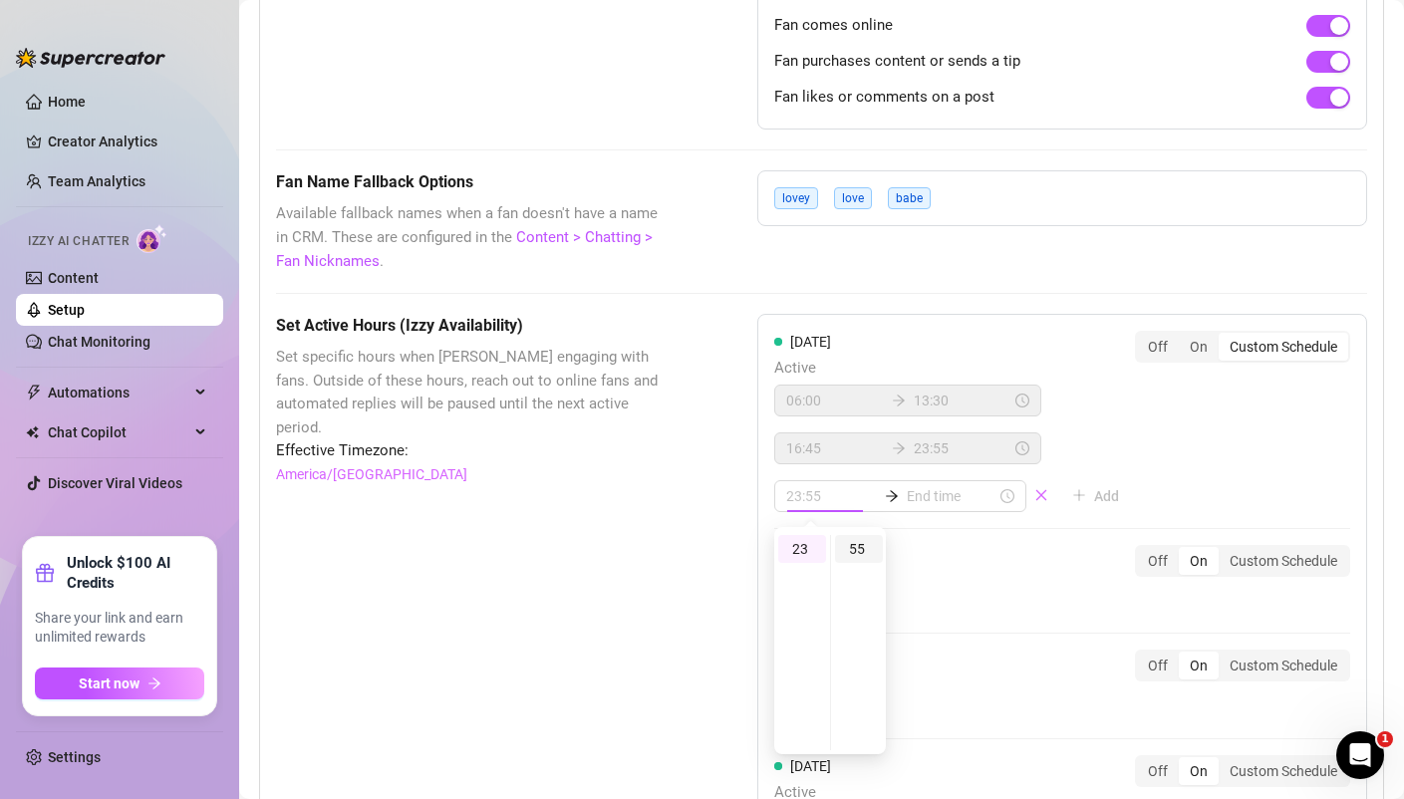
click at [861, 549] on div "55" at bounding box center [859, 549] width 48 height 28
click at [928, 494] on input at bounding box center [952, 496] width 90 height 22
drag, startPoint x: 832, startPoint y: 496, endPoint x: 733, endPoint y: 454, distance: 107.1
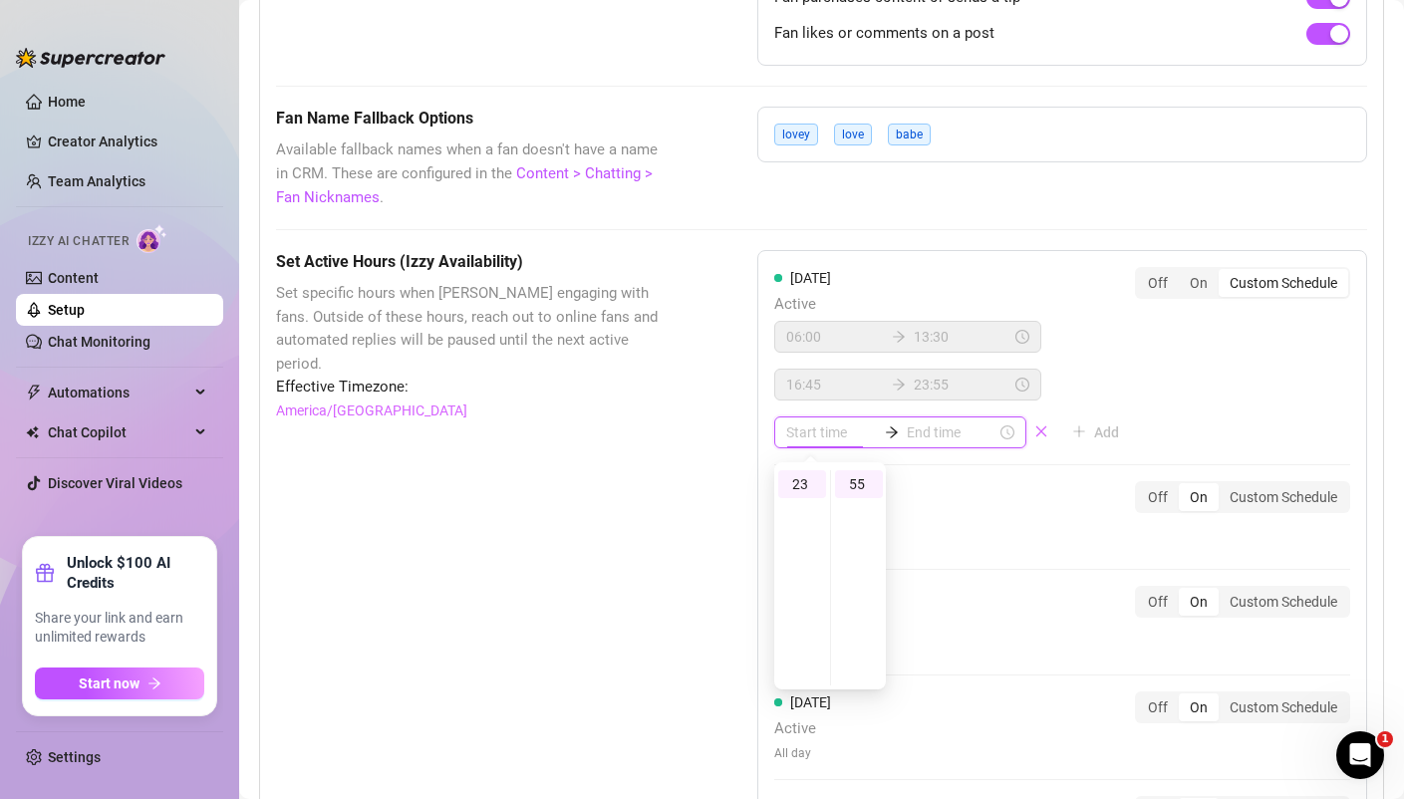
scroll to position [1595, 0]
click at [1147, 390] on div "Monday Active 06:00 13:30 16:45 23:55 Add Off On Custom Schedule" at bounding box center [1062, 356] width 576 height 181
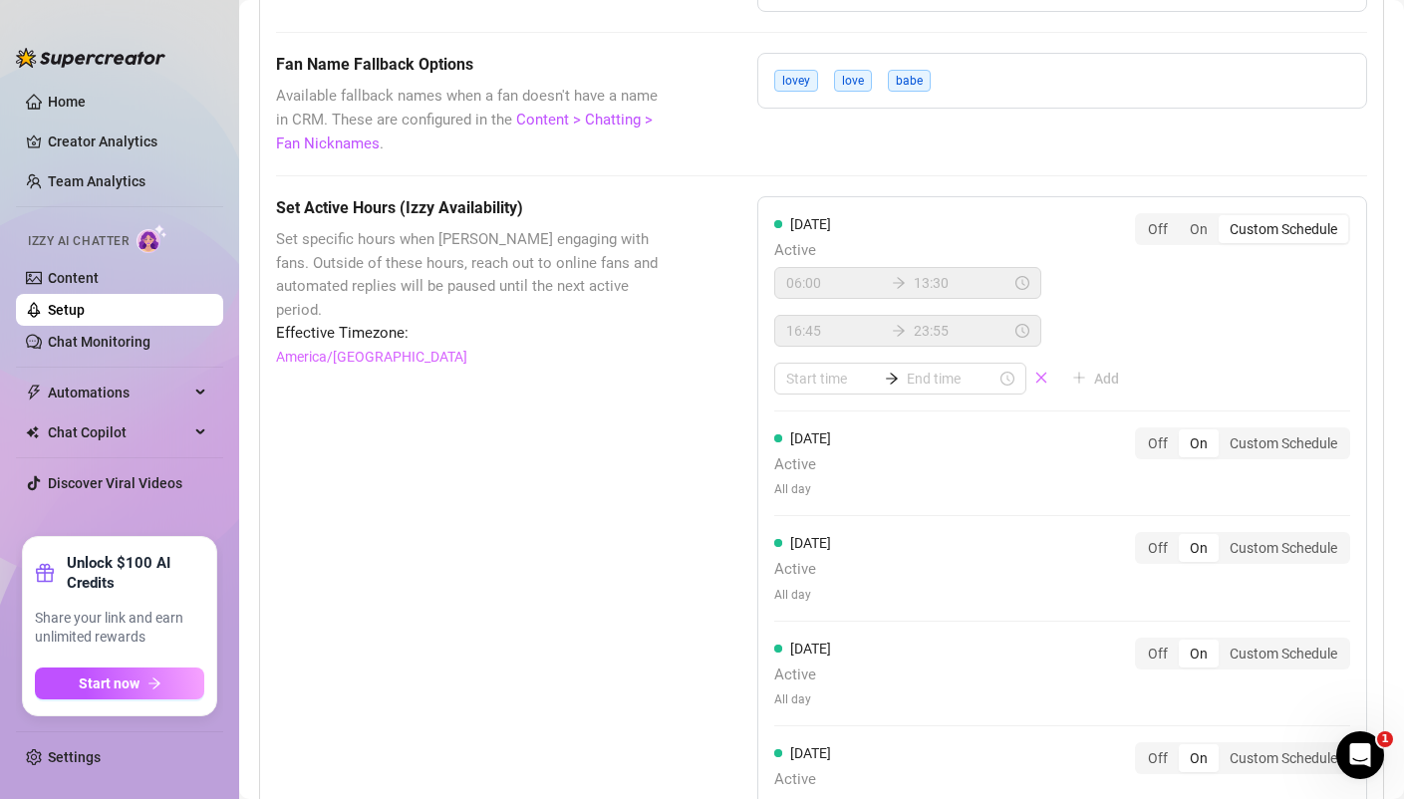
scroll to position [1650, 0]
click at [1034, 382] on icon "close" at bounding box center [1041, 376] width 14 height 14
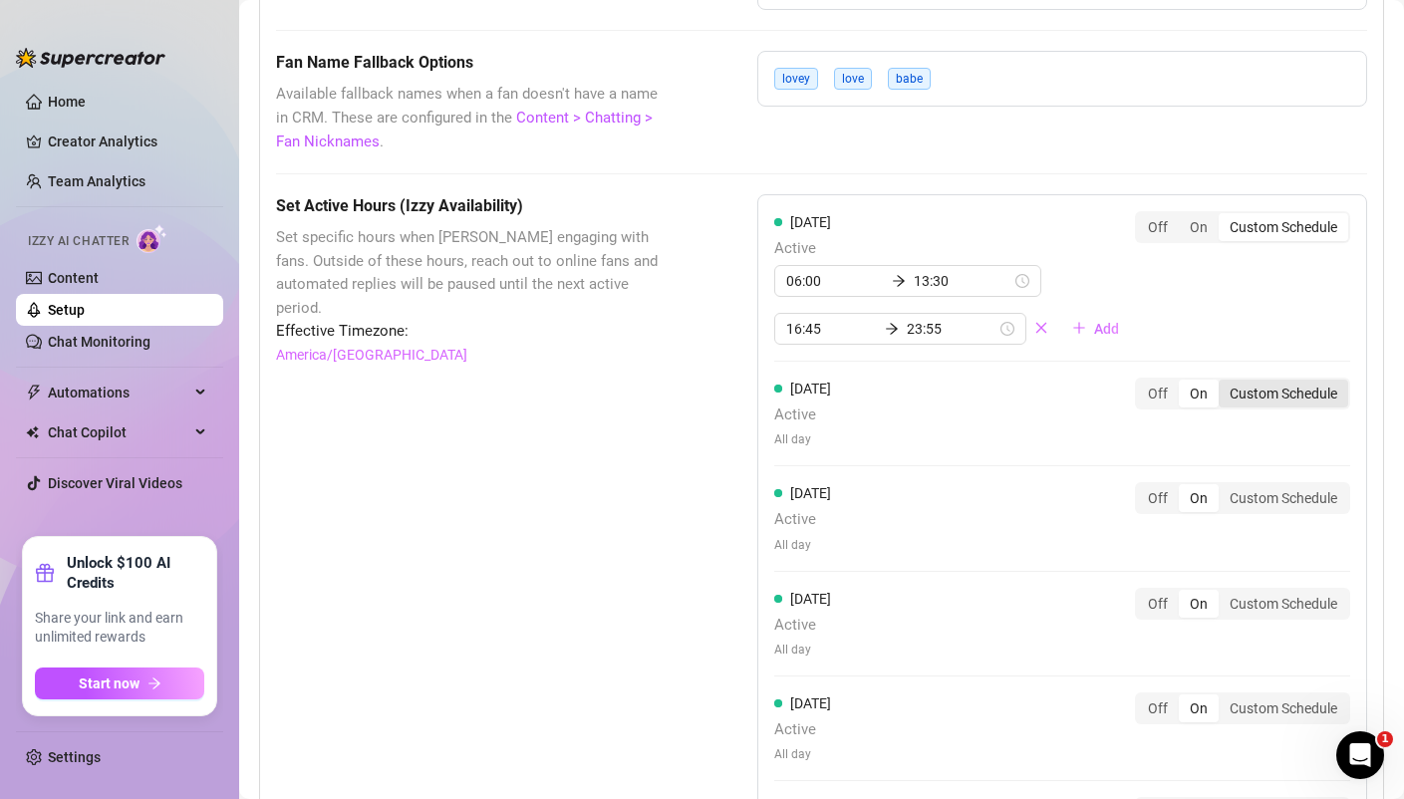
click at [1281, 390] on div "Custom Schedule" at bounding box center [1283, 394] width 130 height 28
click at [1223, 383] on input "Custom Schedule" at bounding box center [1223, 383] width 0 height 0
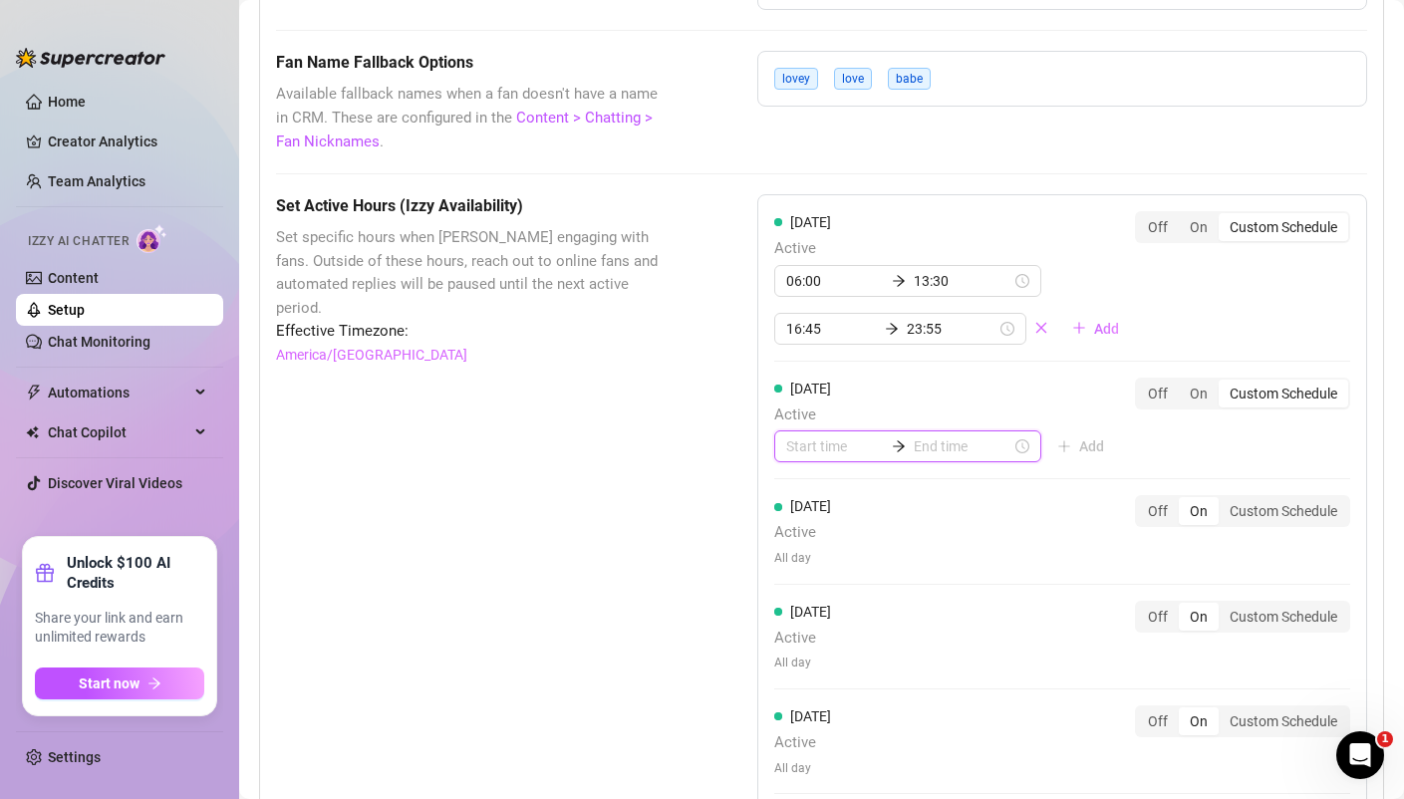
click at [816, 453] on input at bounding box center [835, 446] width 98 height 22
click at [813, 665] on div "06" at bounding box center [802, 667] width 48 height 28
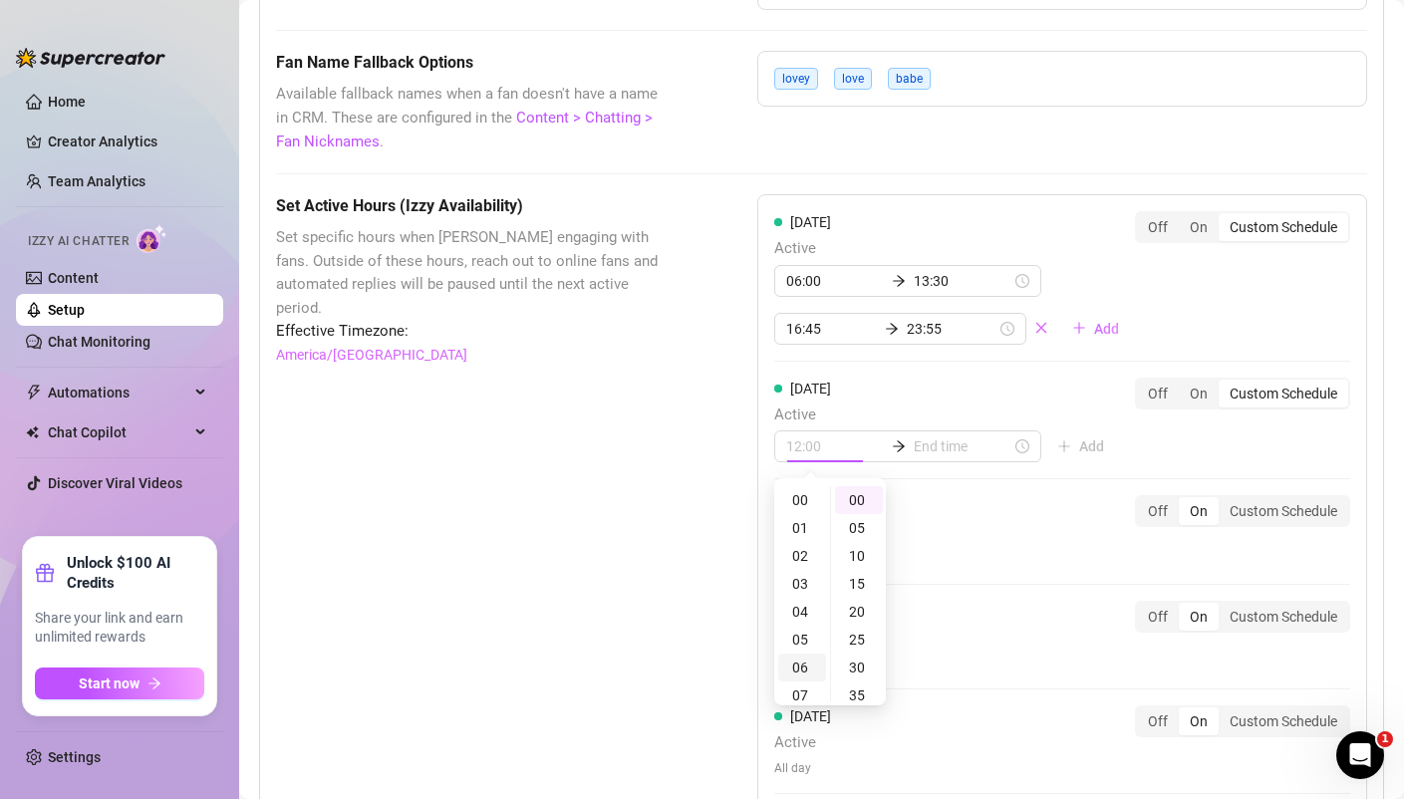
scroll to position [167, 0]
click at [861, 493] on div "00" at bounding box center [859, 500] width 48 height 28
click at [932, 443] on input at bounding box center [962, 446] width 98 height 22
click at [864, 637] on div "13" at bounding box center [857, 641] width 48 height 28
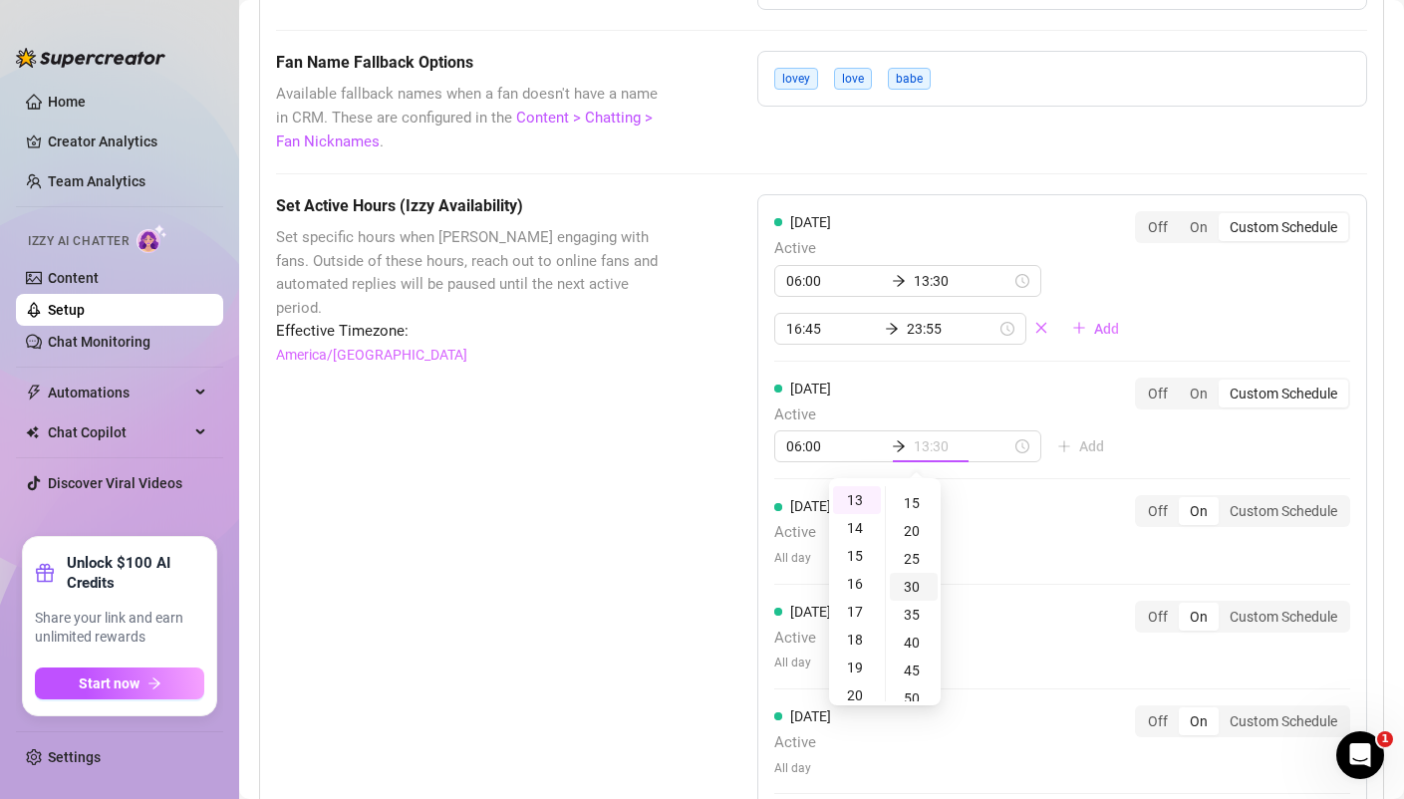
click at [916, 587] on div "30" at bounding box center [914, 587] width 48 height 28
click at [992, 507] on div "Wednesday Active All day Off On Custom Schedule" at bounding box center [1062, 531] width 576 height 72
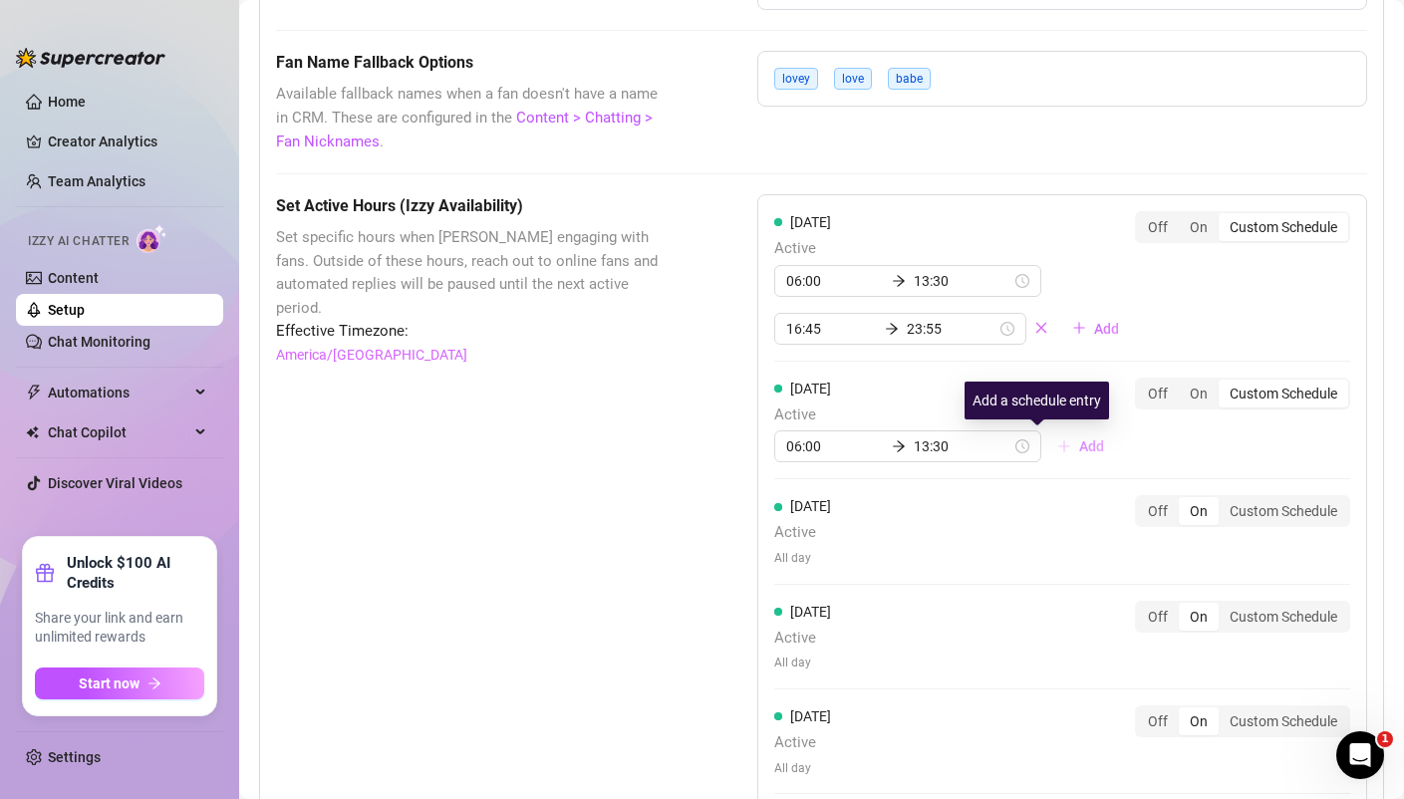
click at [1079, 444] on span "Add" at bounding box center [1091, 446] width 25 height 16
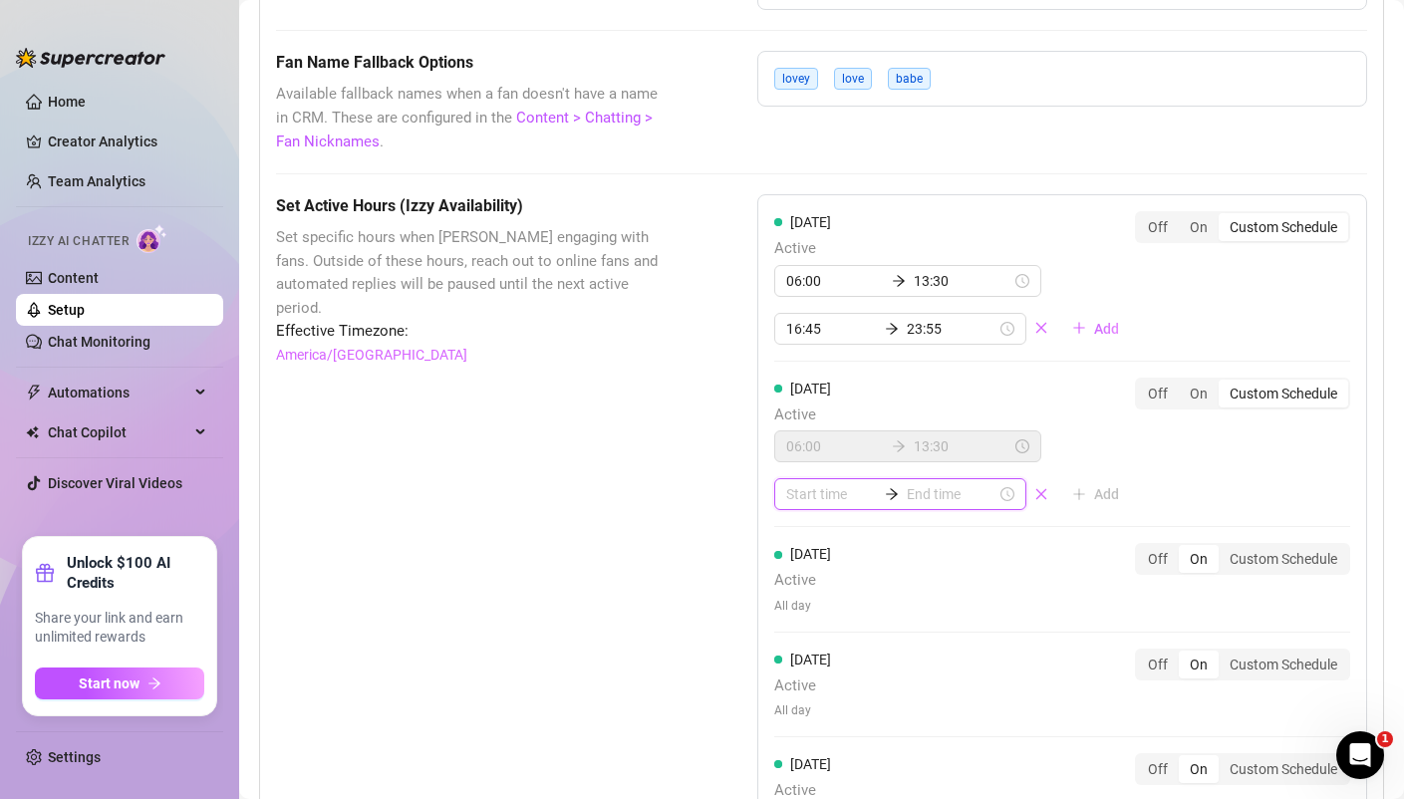
click at [821, 497] on input at bounding box center [831, 494] width 90 height 22
click at [808, 653] on div "16" at bounding box center [802, 652] width 48 height 28
click at [864, 598] on div "10" at bounding box center [859, 604] width 48 height 28
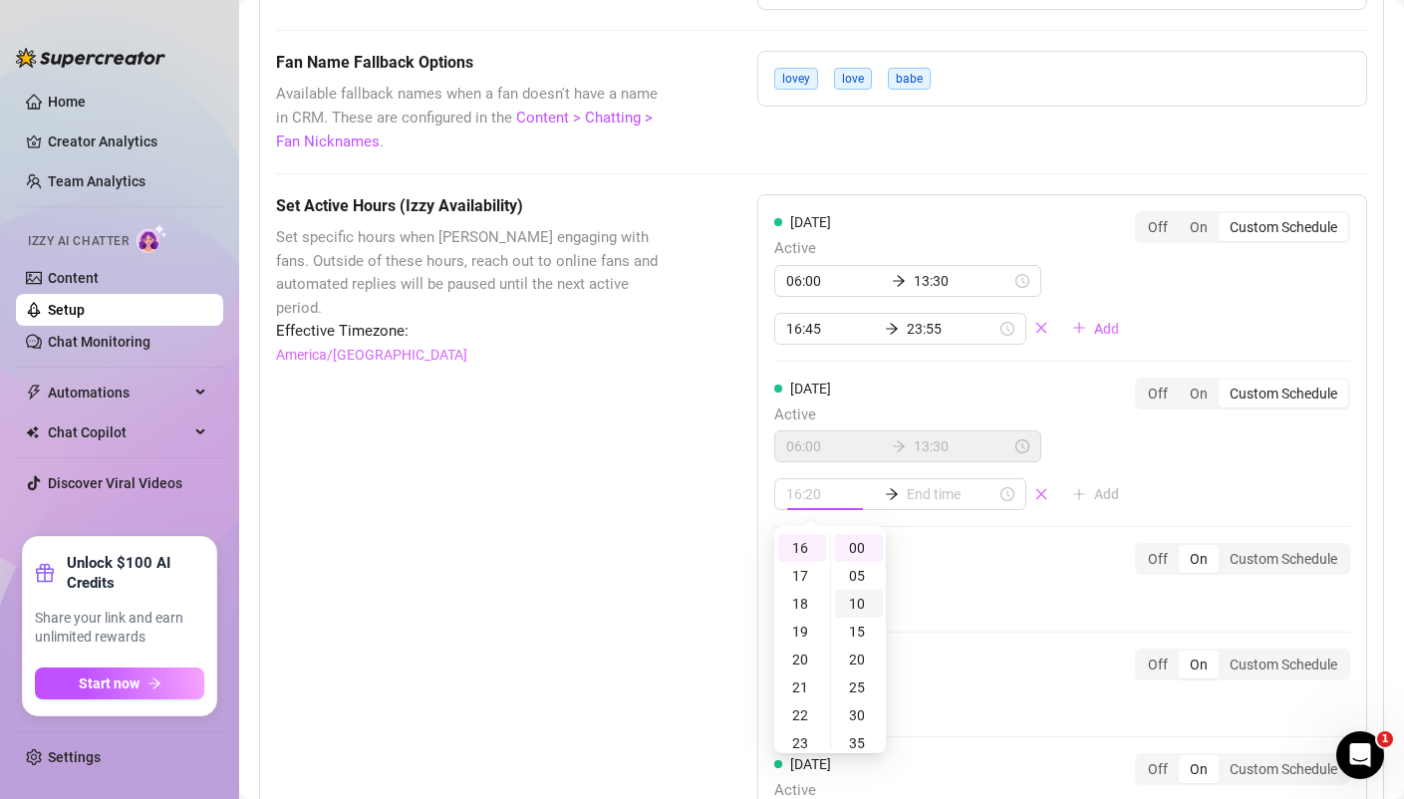
scroll to position [56, 0]
click at [910, 497] on input at bounding box center [952, 494] width 90 height 22
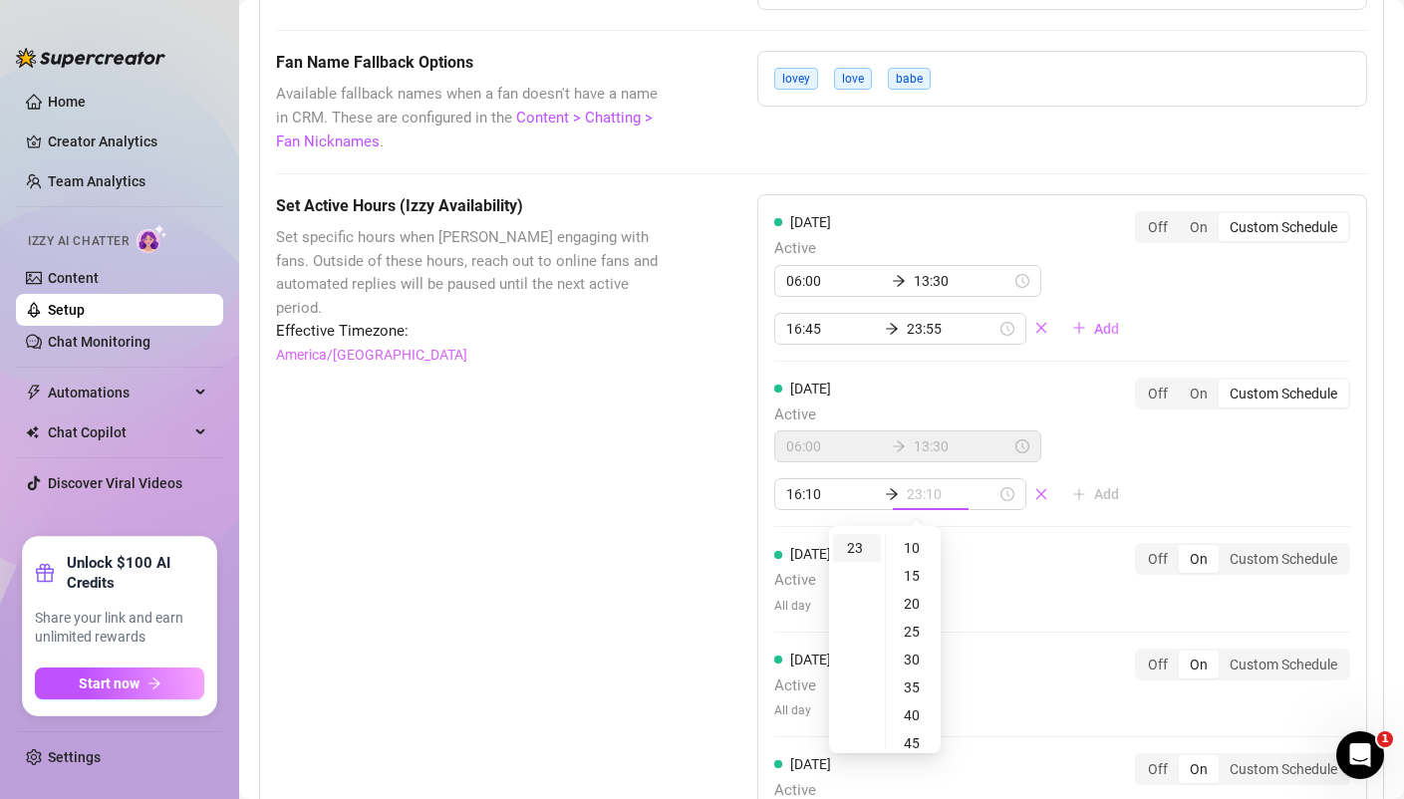
click at [864, 549] on div "23" at bounding box center [857, 548] width 48 height 28
click at [912, 542] on div "55" at bounding box center [914, 548] width 48 height 28
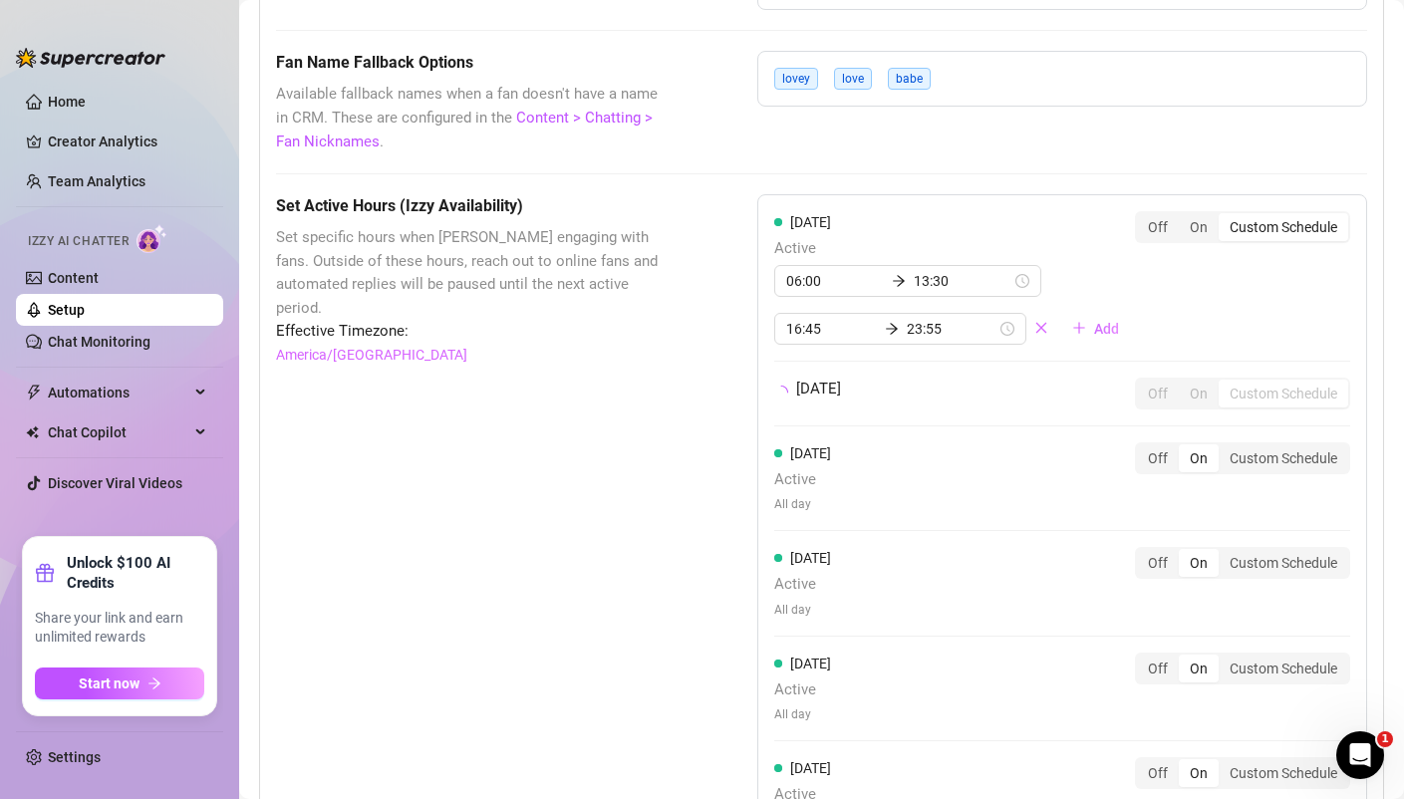
click at [1152, 498] on div "Monday Active 06:00 13:30 16:45 23:55 Add Off On Custom Schedule Tuesday Off On…" at bounding box center [1062, 581] width 610 height 774
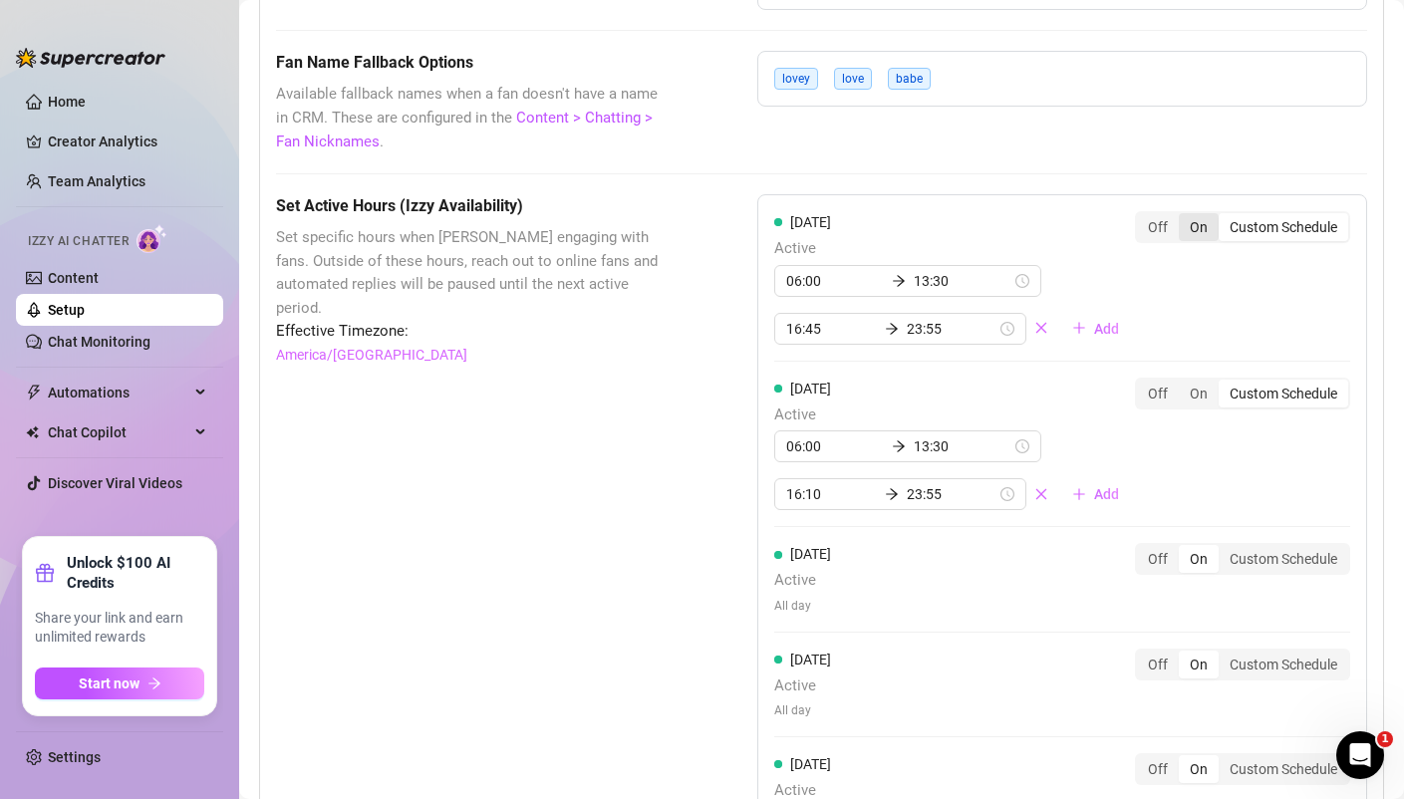
click at [1205, 235] on div "On" at bounding box center [1198, 227] width 40 height 28
click at [1183, 216] on input "On" at bounding box center [1183, 216] width 0 height 0
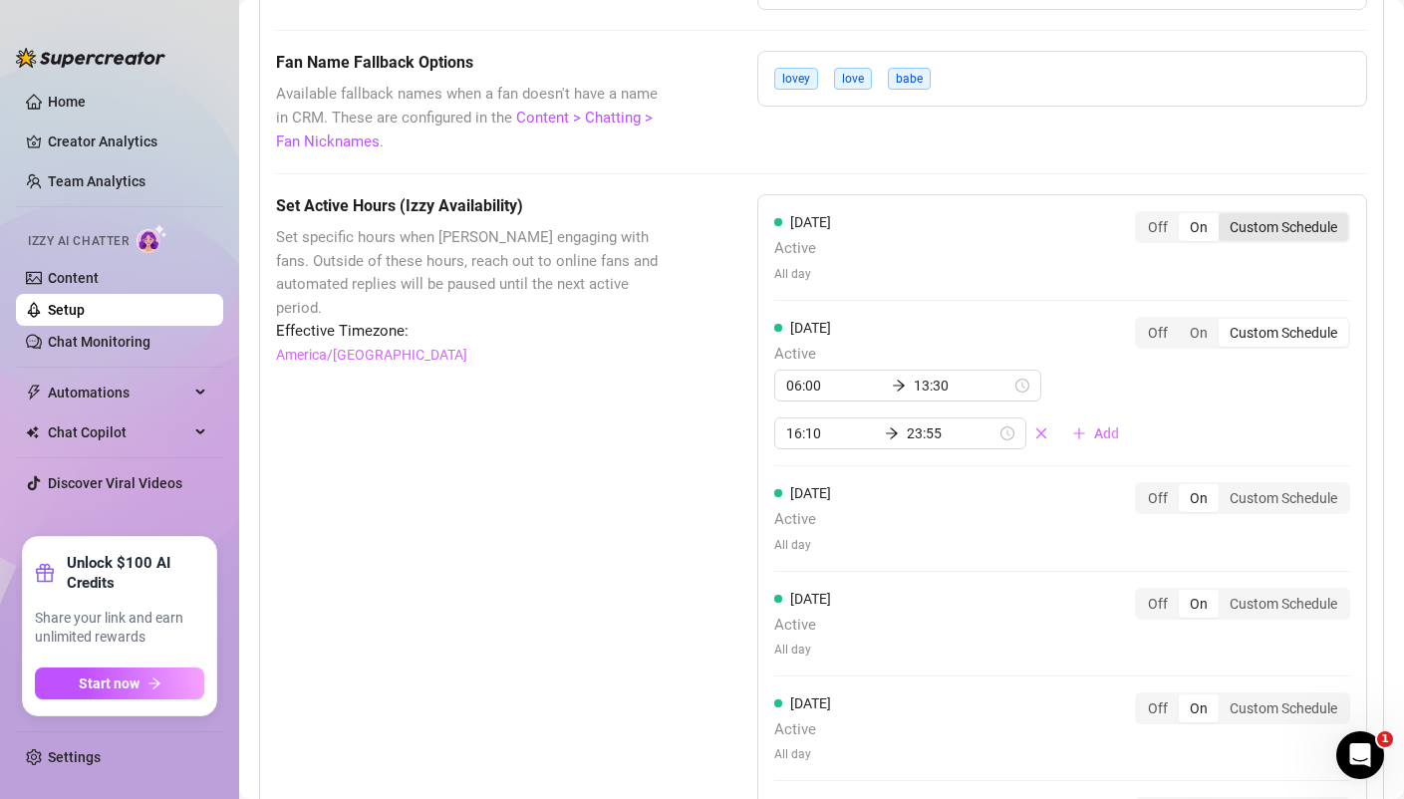
click at [1270, 234] on div "Custom Schedule" at bounding box center [1283, 227] width 130 height 28
click at [1223, 216] on input "Custom Schedule" at bounding box center [1223, 216] width 0 height 0
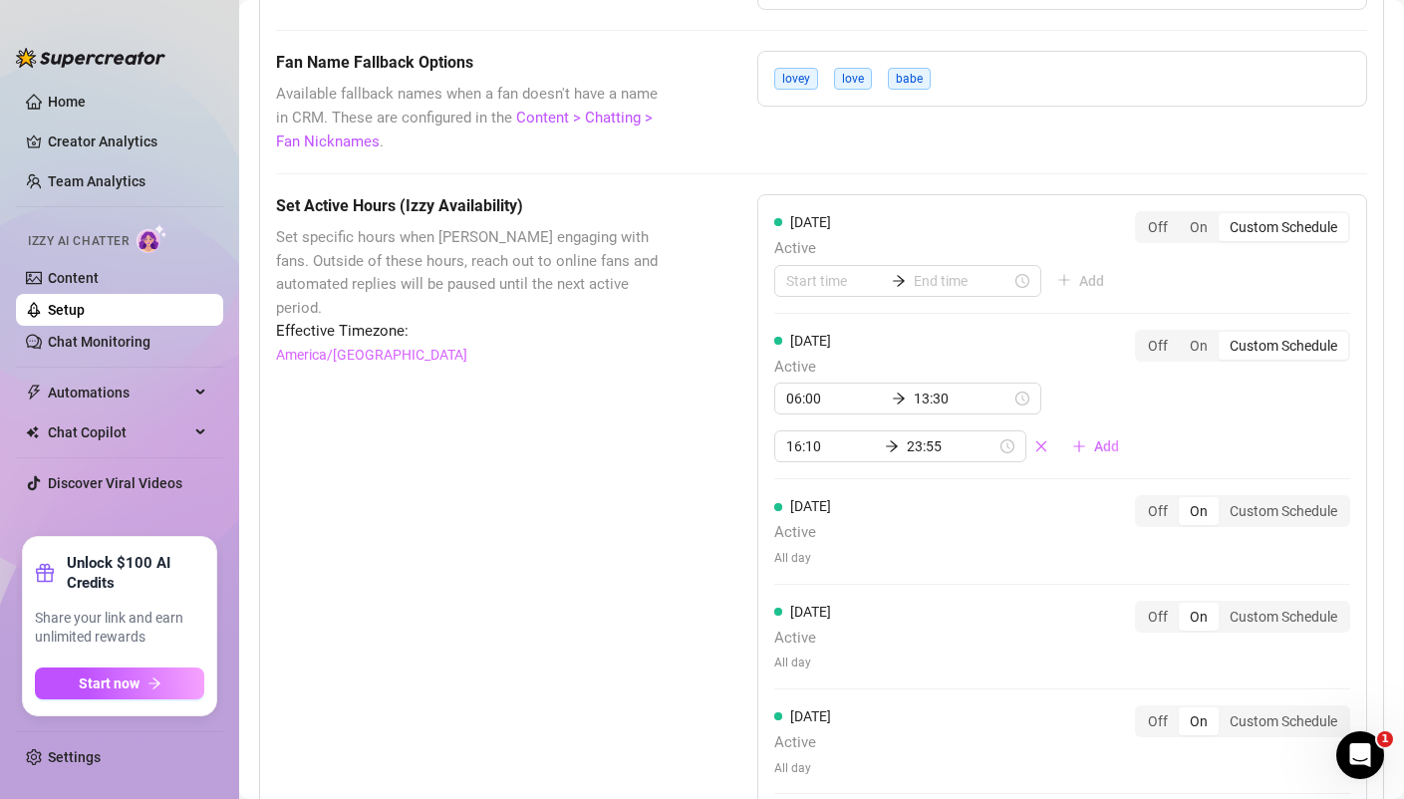
click at [1270, 234] on div "Custom Schedule" at bounding box center [1283, 227] width 130 height 28
click at [1223, 216] on input "Custom Schedule" at bounding box center [1223, 216] width 0 height 0
click at [817, 285] on input at bounding box center [835, 281] width 98 height 22
click at [813, 497] on div "06" at bounding box center [802, 501] width 48 height 28
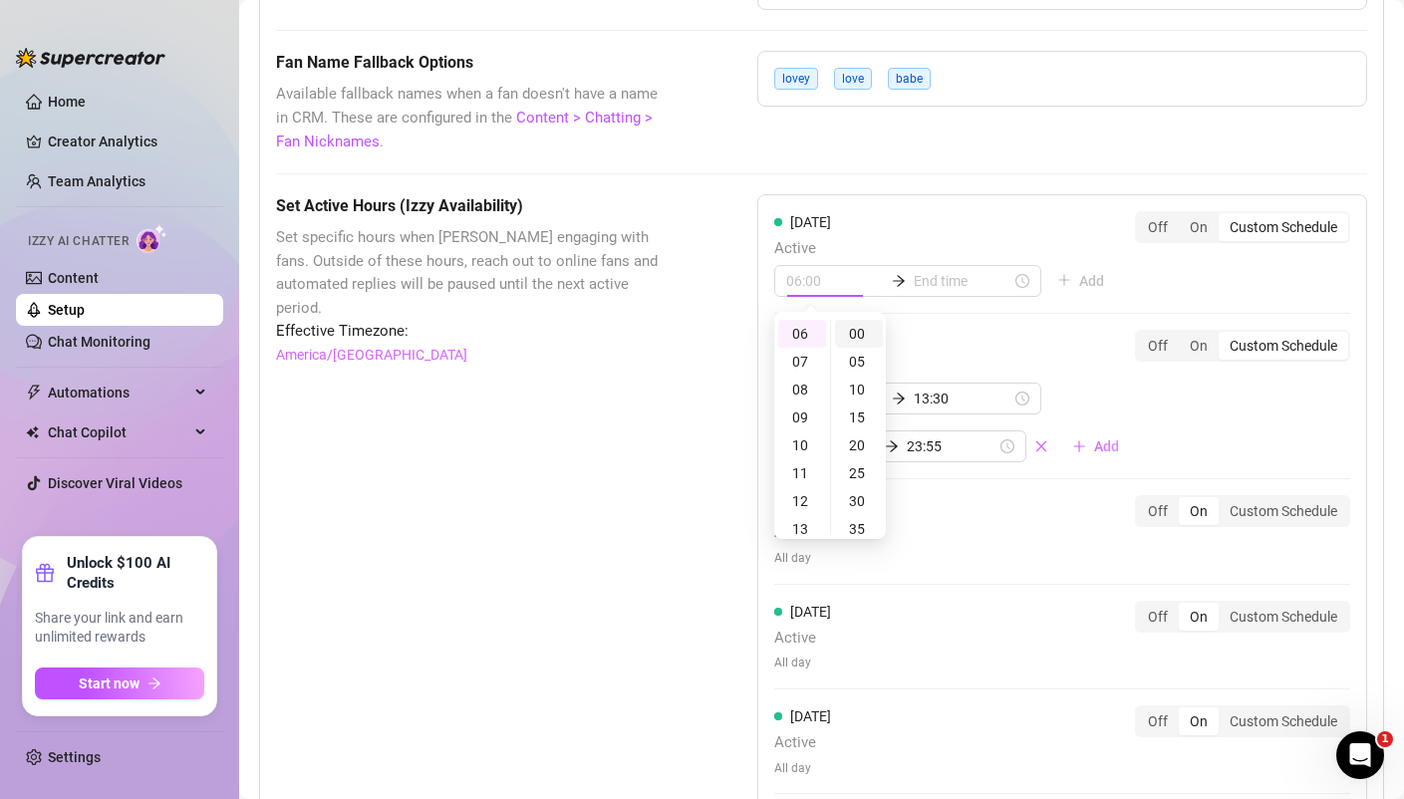
click at [862, 339] on div "00" at bounding box center [859, 334] width 48 height 28
click at [922, 281] on input at bounding box center [962, 281] width 98 height 22
click at [863, 476] on div "13" at bounding box center [857, 472] width 48 height 28
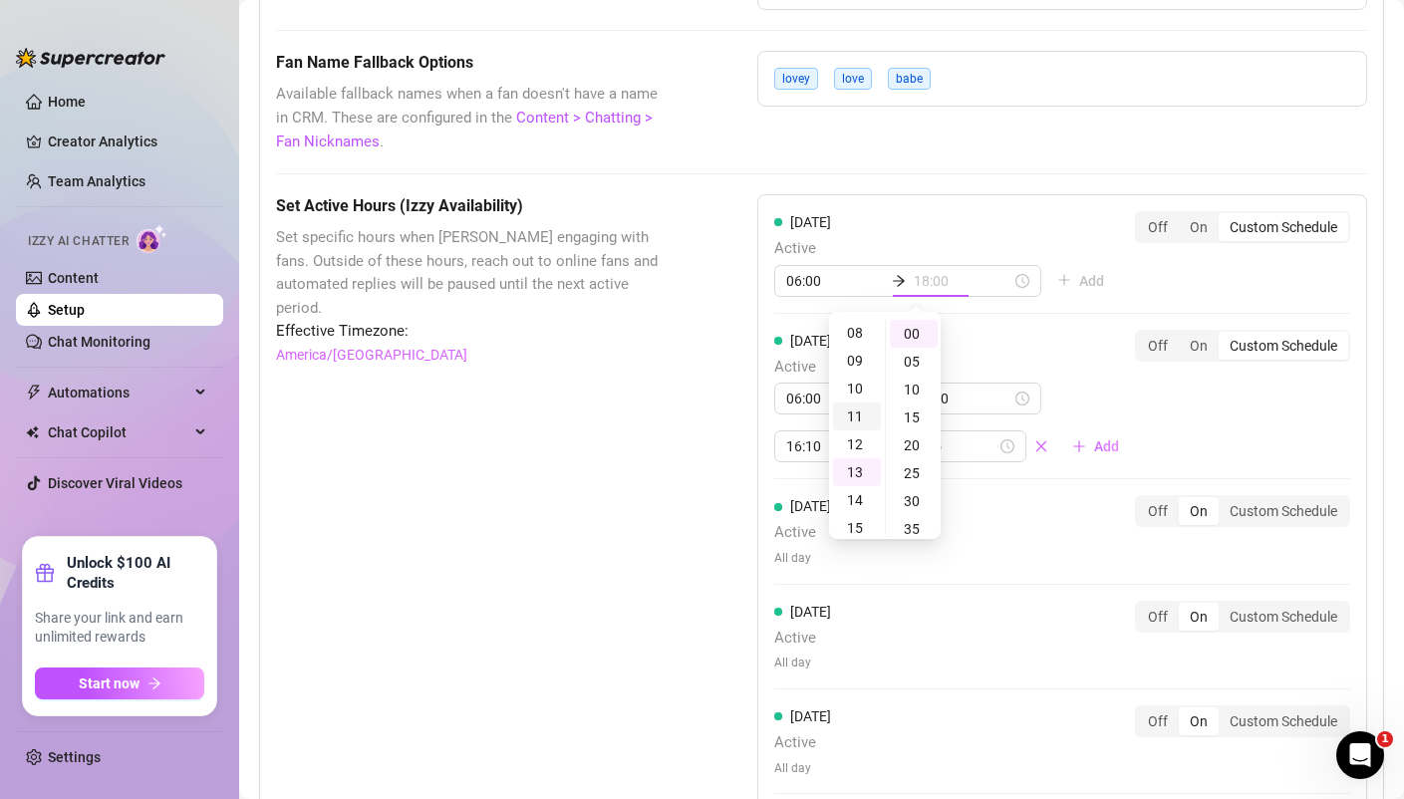
scroll to position [363, 0]
click at [917, 395] on div "30" at bounding box center [914, 394] width 48 height 28
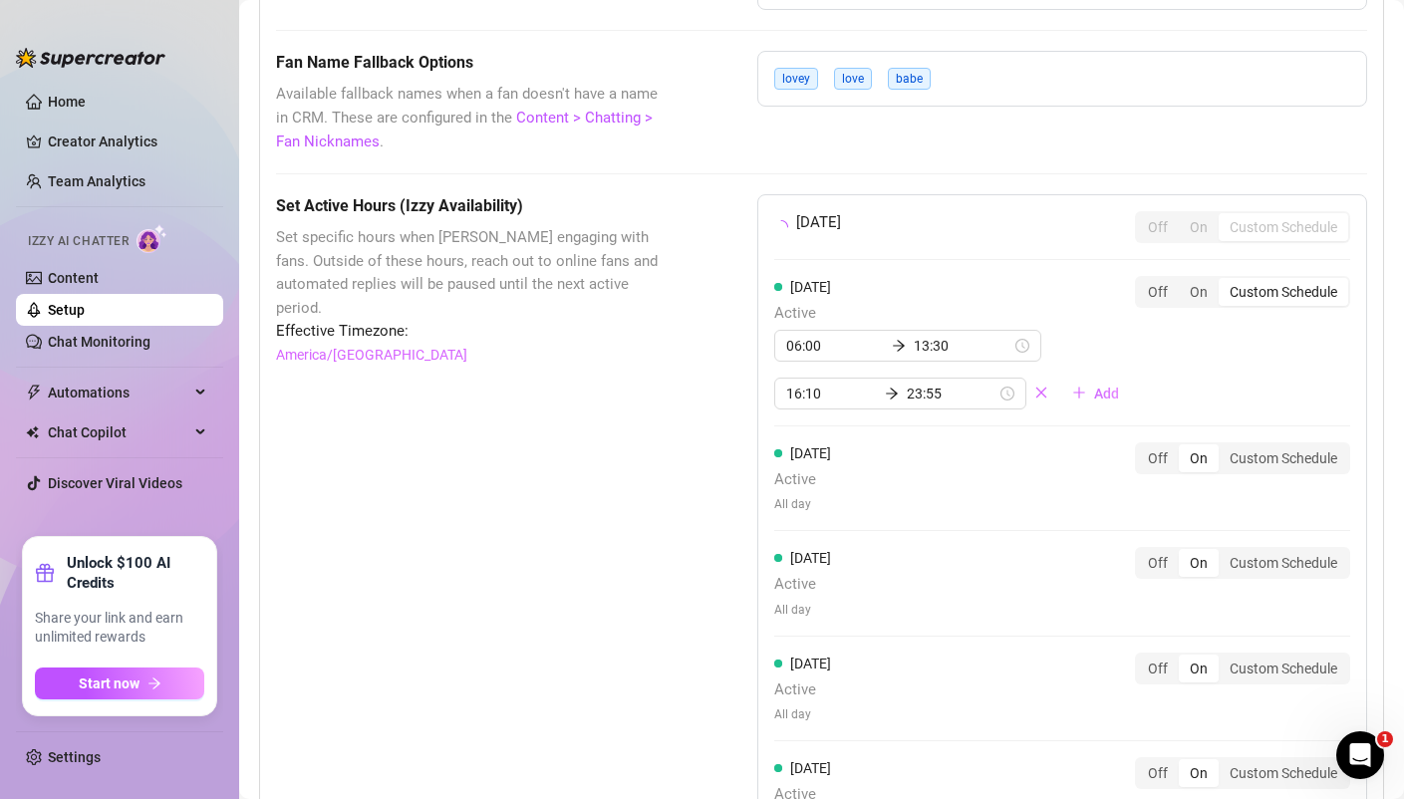
click at [1079, 313] on div "Monday Off On Custom Schedule Tuesday Active 06:00 13:30 16:10 23:55 Add Off On…" at bounding box center [1062, 581] width 610 height 774
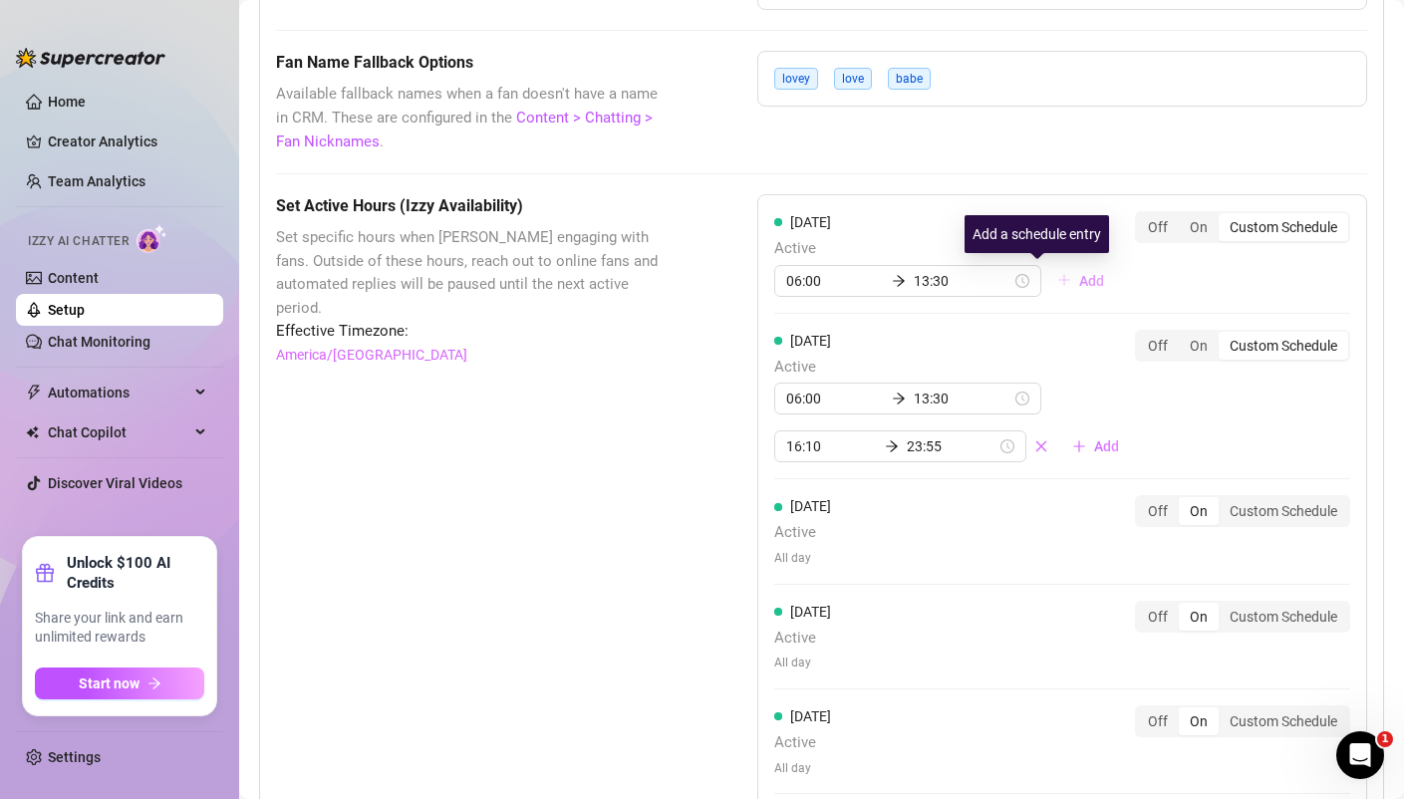
click at [1079, 289] on span "Add" at bounding box center [1091, 281] width 25 height 16
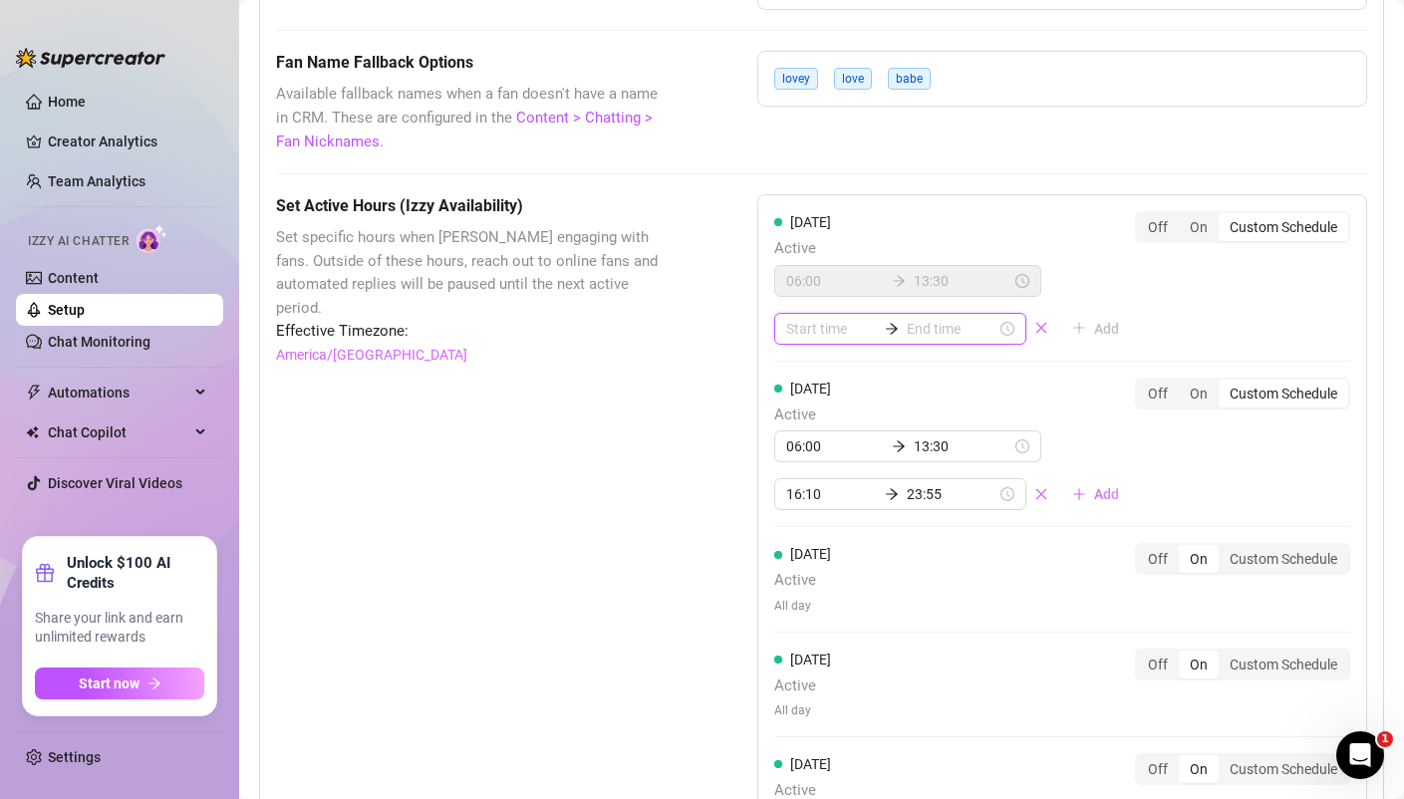
click at [829, 321] on input at bounding box center [831, 329] width 90 height 22
click at [795, 481] on div "16" at bounding box center [802, 485] width 48 height 28
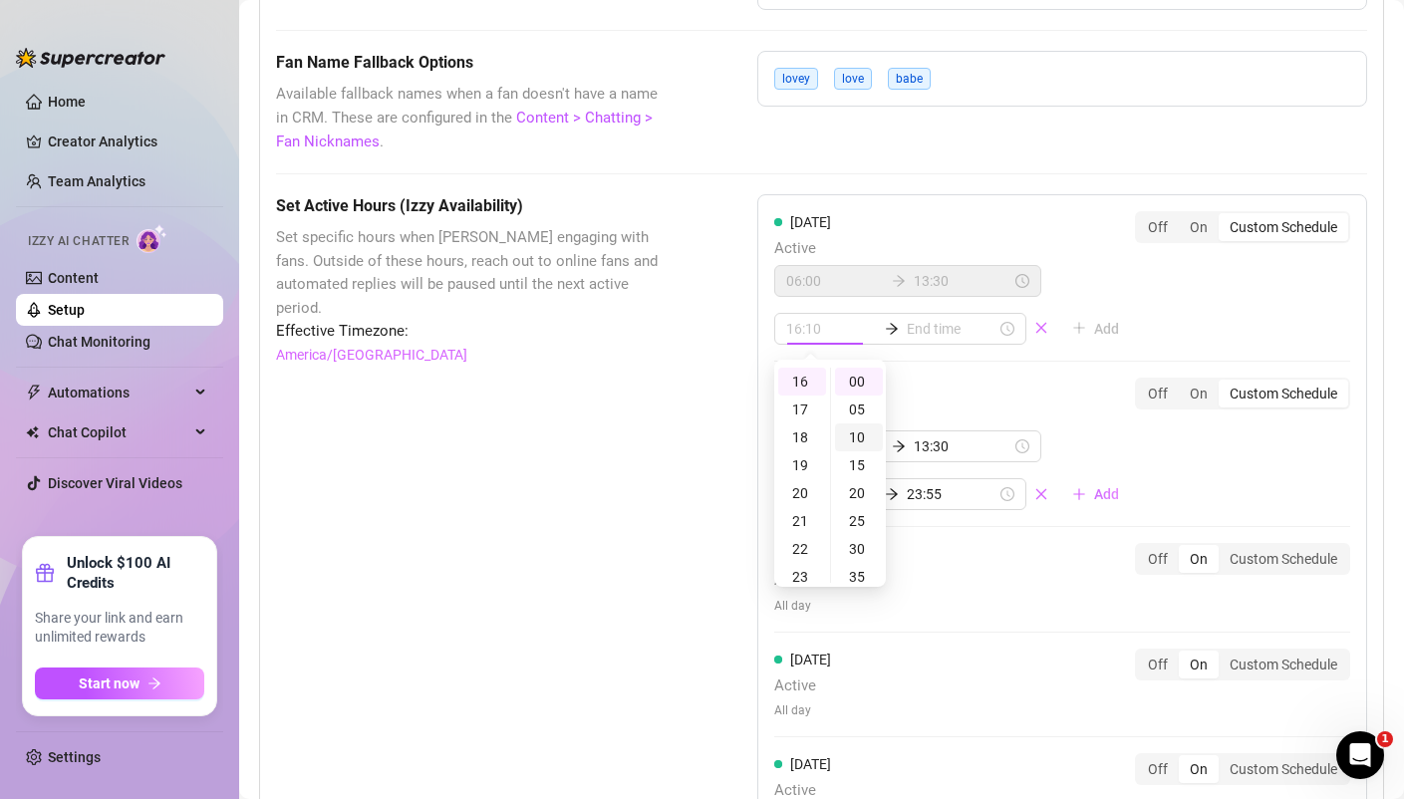
click at [862, 436] on div "10" at bounding box center [859, 437] width 48 height 28
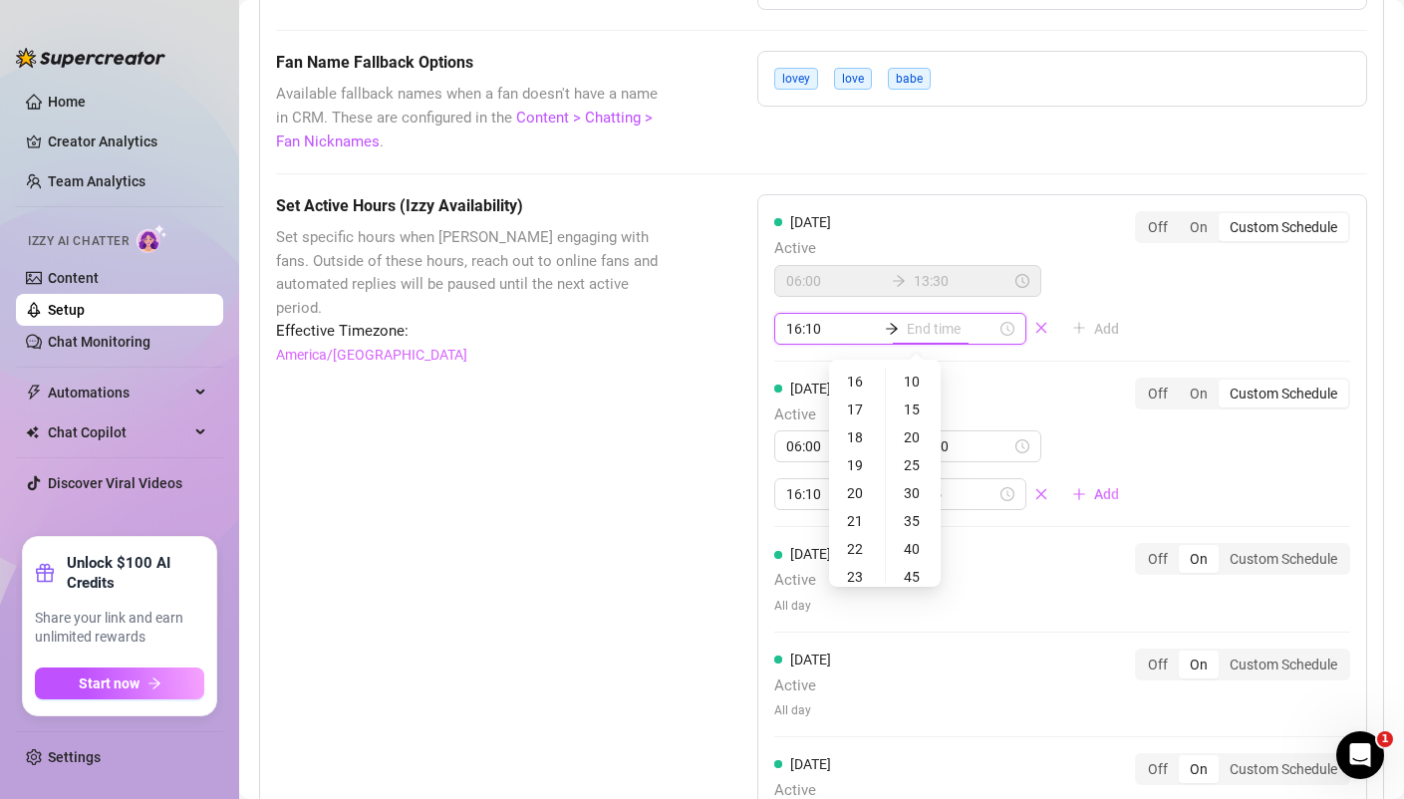
click at [929, 329] on input at bounding box center [952, 329] width 90 height 22
click at [867, 380] on div "23" at bounding box center [857, 382] width 48 height 28
click at [921, 375] on div "55" at bounding box center [914, 382] width 48 height 28
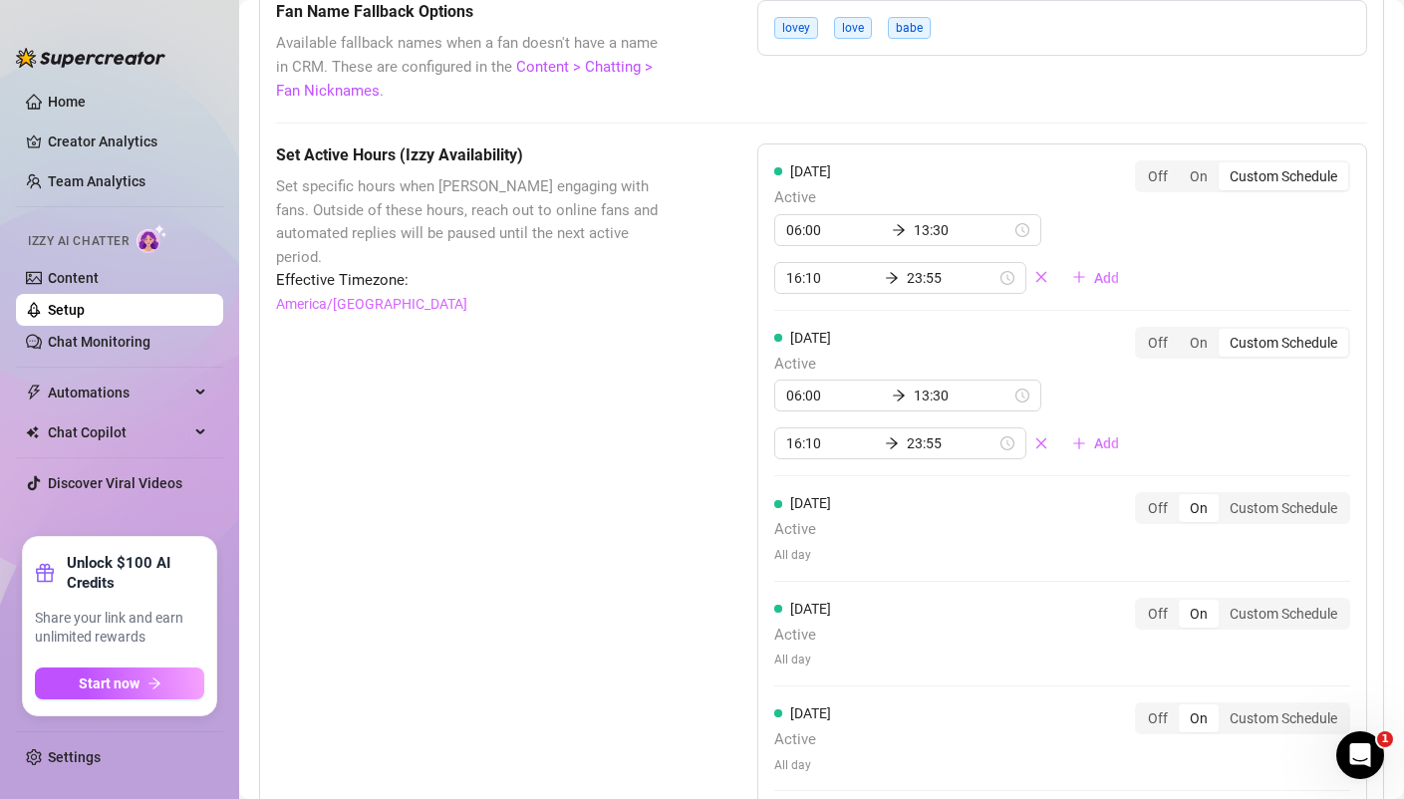
scroll to position [1719, 0]
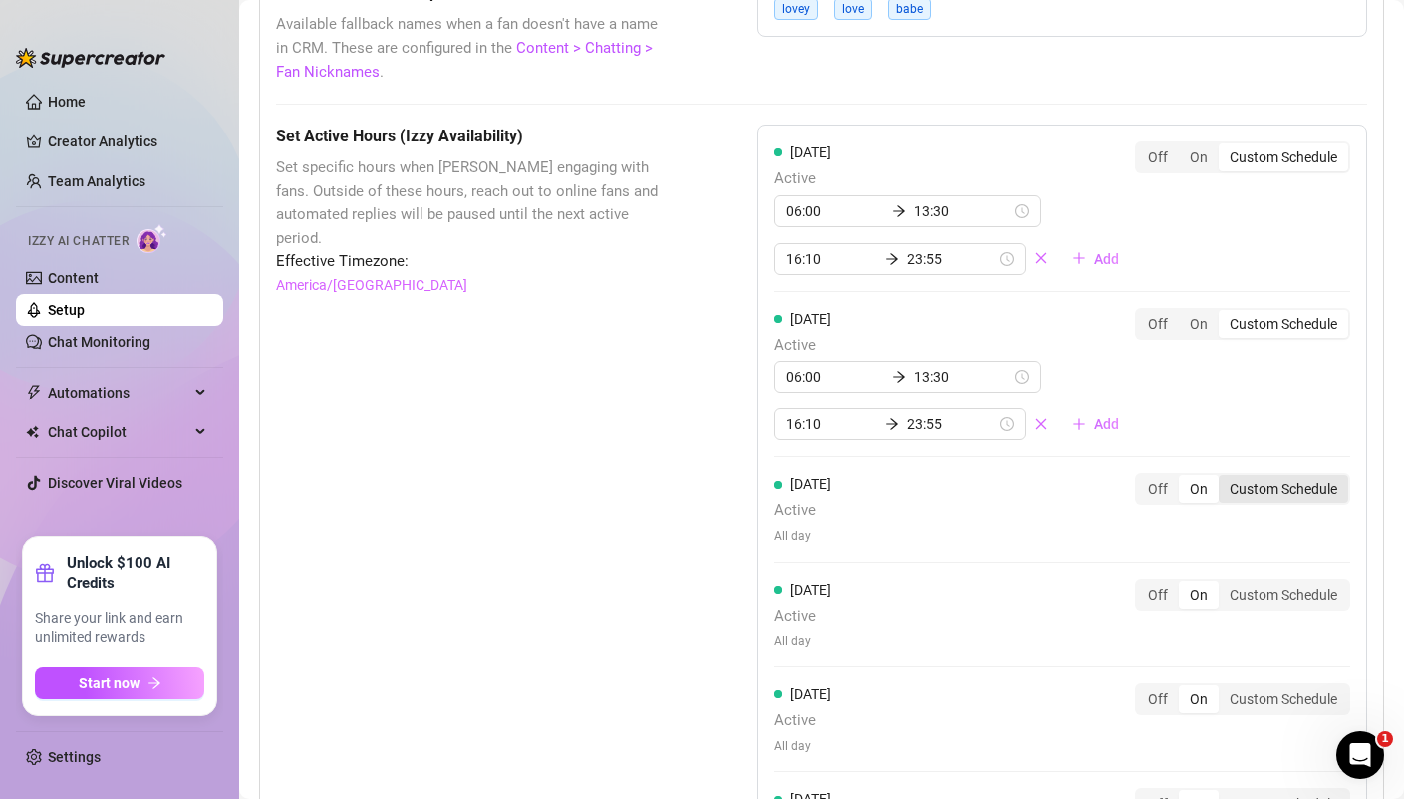
click at [1280, 485] on div "Custom Schedule" at bounding box center [1283, 489] width 130 height 28
click at [1223, 478] on input "Custom Schedule" at bounding box center [1223, 478] width 0 height 0
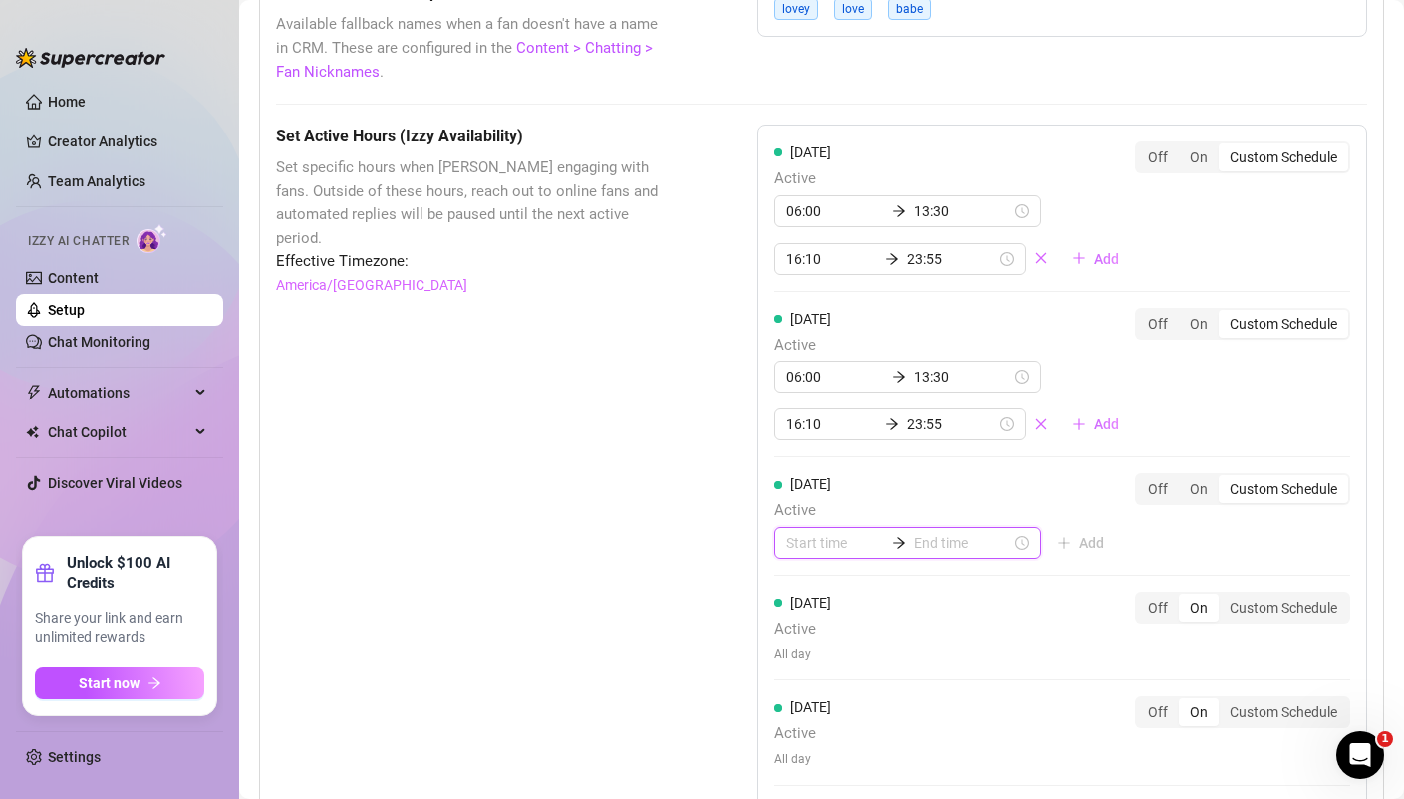
click at [832, 550] on input at bounding box center [835, 543] width 98 height 22
click at [802, 402] on div "07" at bounding box center [802, 403] width 48 height 28
click at [806, 447] on div "12" at bounding box center [802, 447] width 48 height 28
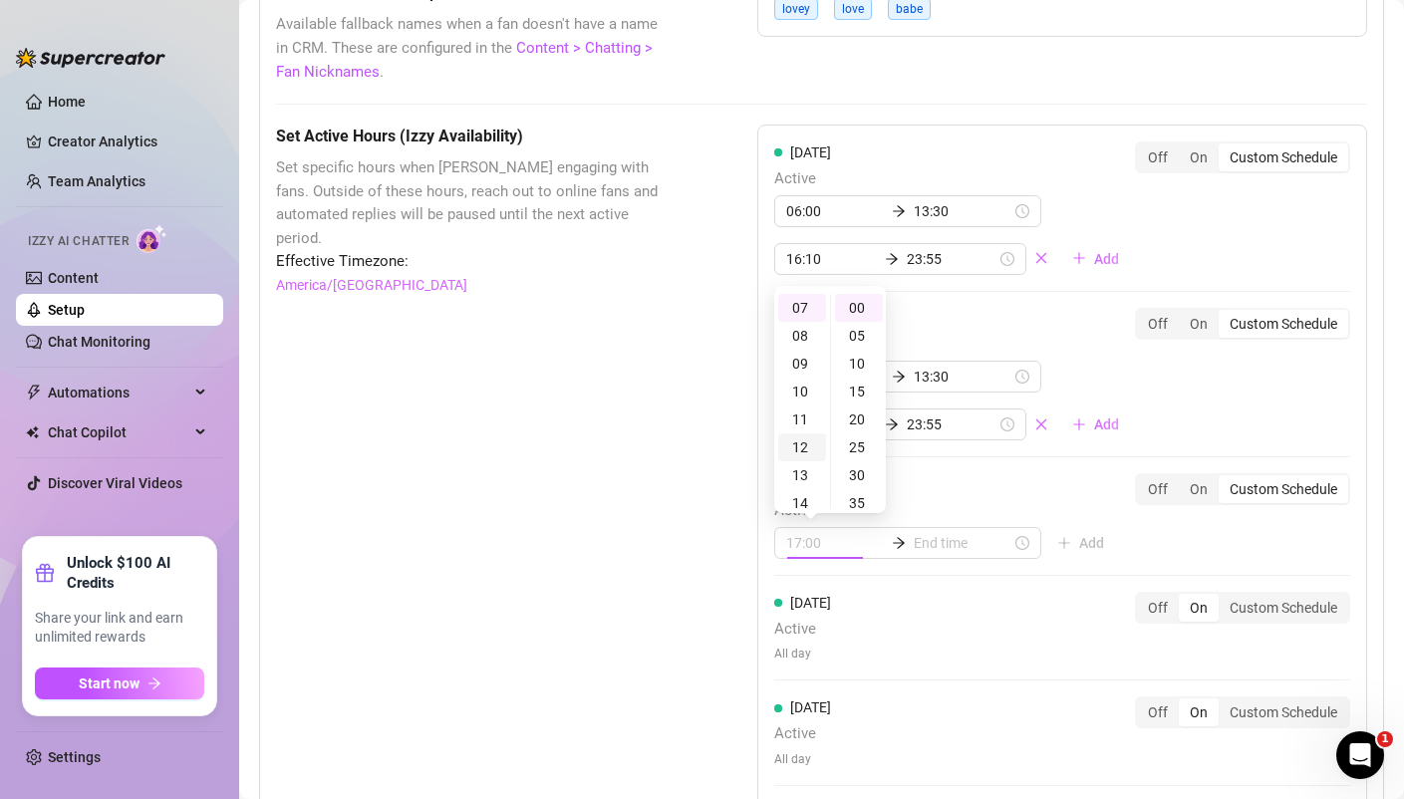
scroll to position [335, 0]
click at [862, 440] on div "25" at bounding box center [859, 447] width 48 height 28
click at [914, 313] on div "Tuesday Active 06:00 13:30 16:10 23:55 Add" at bounding box center [954, 374] width 361 height 133
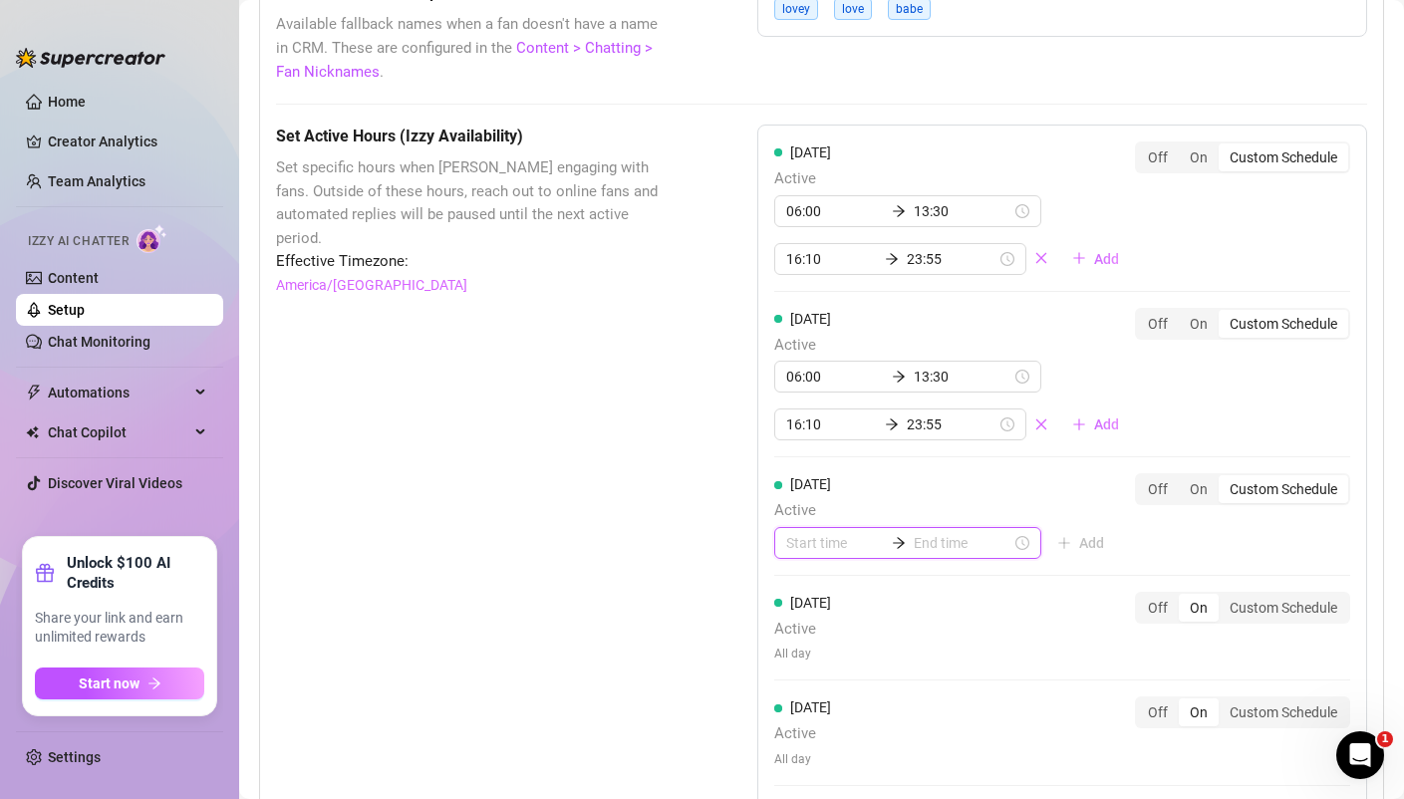
click at [811, 545] on input at bounding box center [835, 543] width 98 height 22
click at [806, 359] on div "06" at bounding box center [802, 369] width 48 height 28
click at [858, 329] on div "30" at bounding box center [859, 336] width 48 height 28
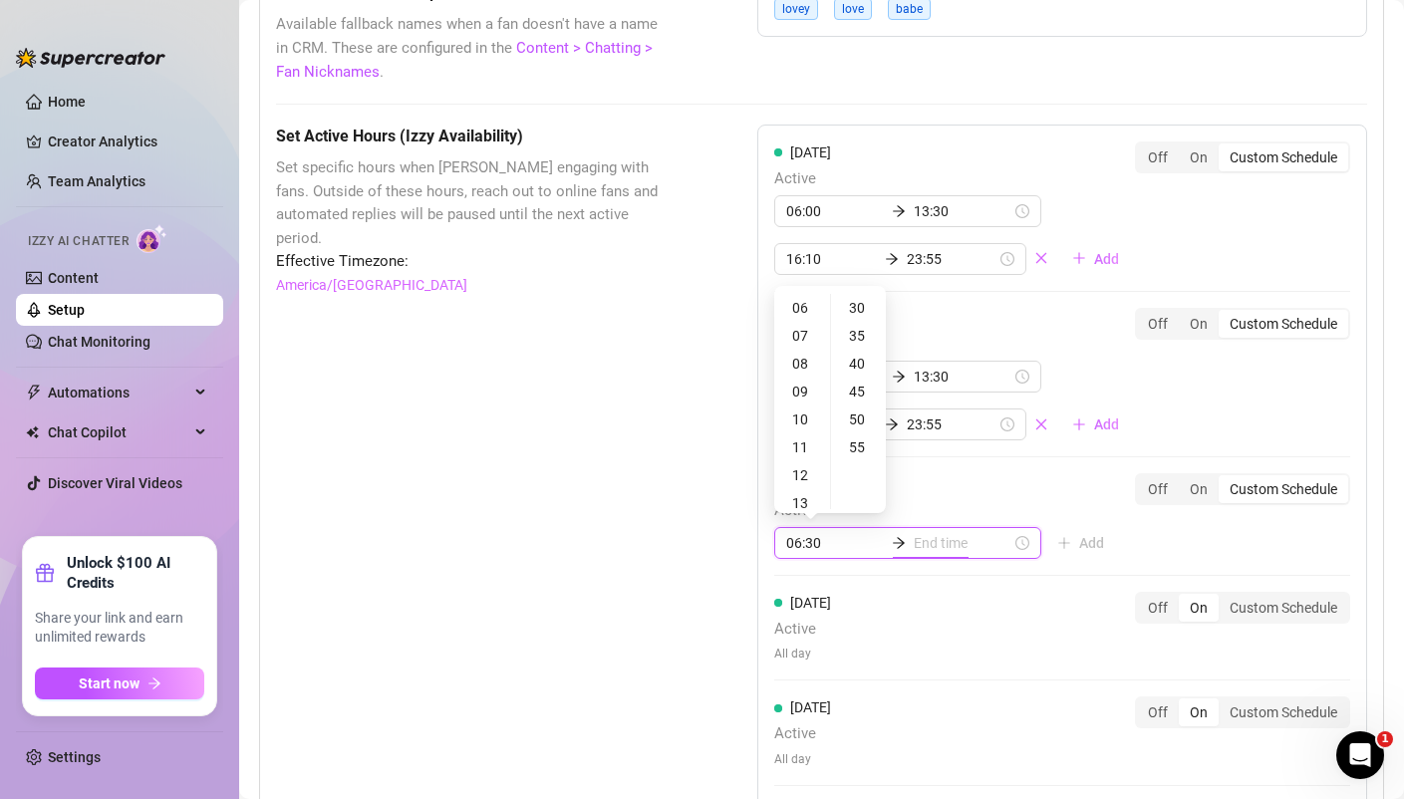
click at [976, 286] on div "Monday Active 06:00 13:30 16:10 23:55 Add Off On Custom Schedule" at bounding box center [1062, 216] width 576 height 150
click at [799, 468] on div "12" at bounding box center [802, 475] width 48 height 28
click at [854, 337] on div "35" at bounding box center [859, 336] width 48 height 28
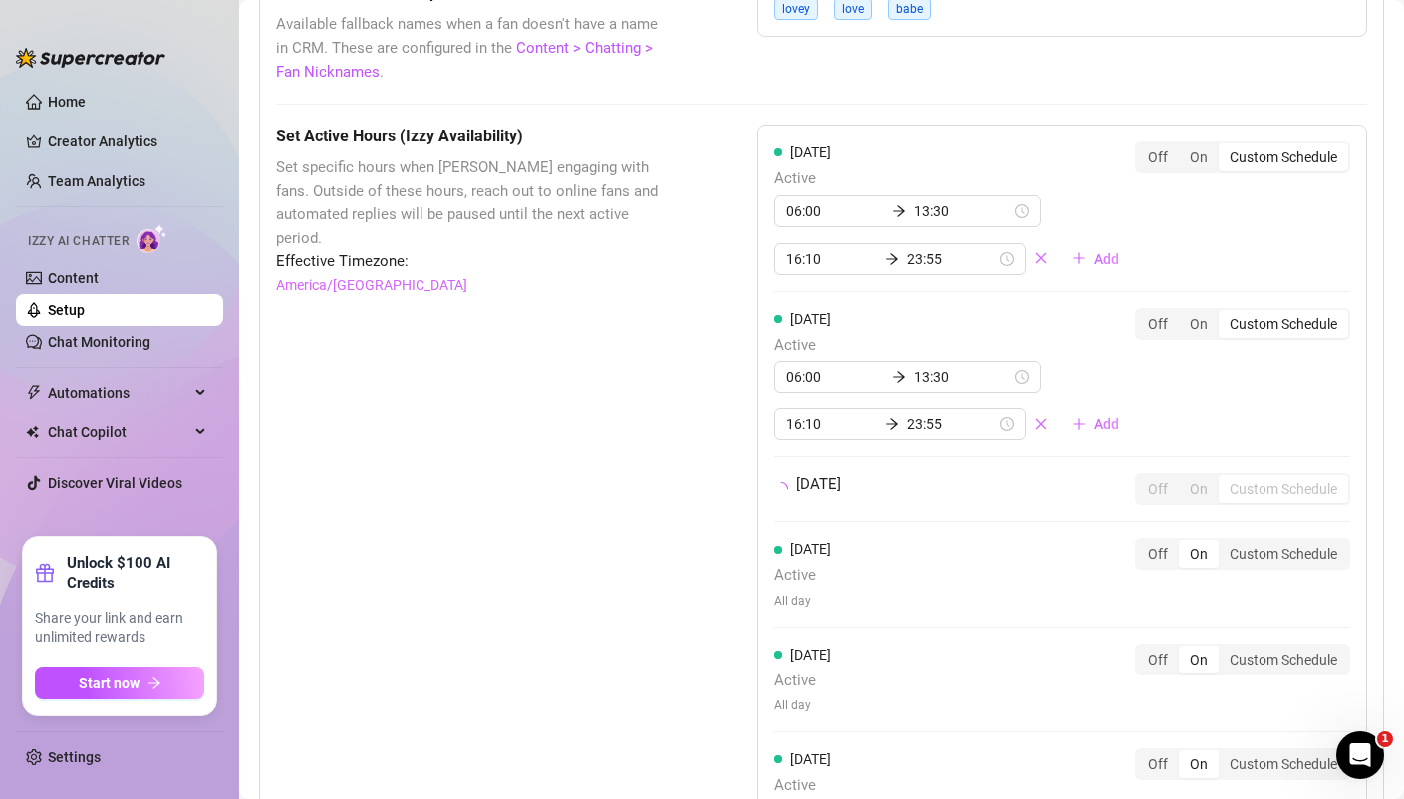
click at [1010, 486] on div "Wednesday Off On Custom Schedule" at bounding box center [1062, 489] width 576 height 32
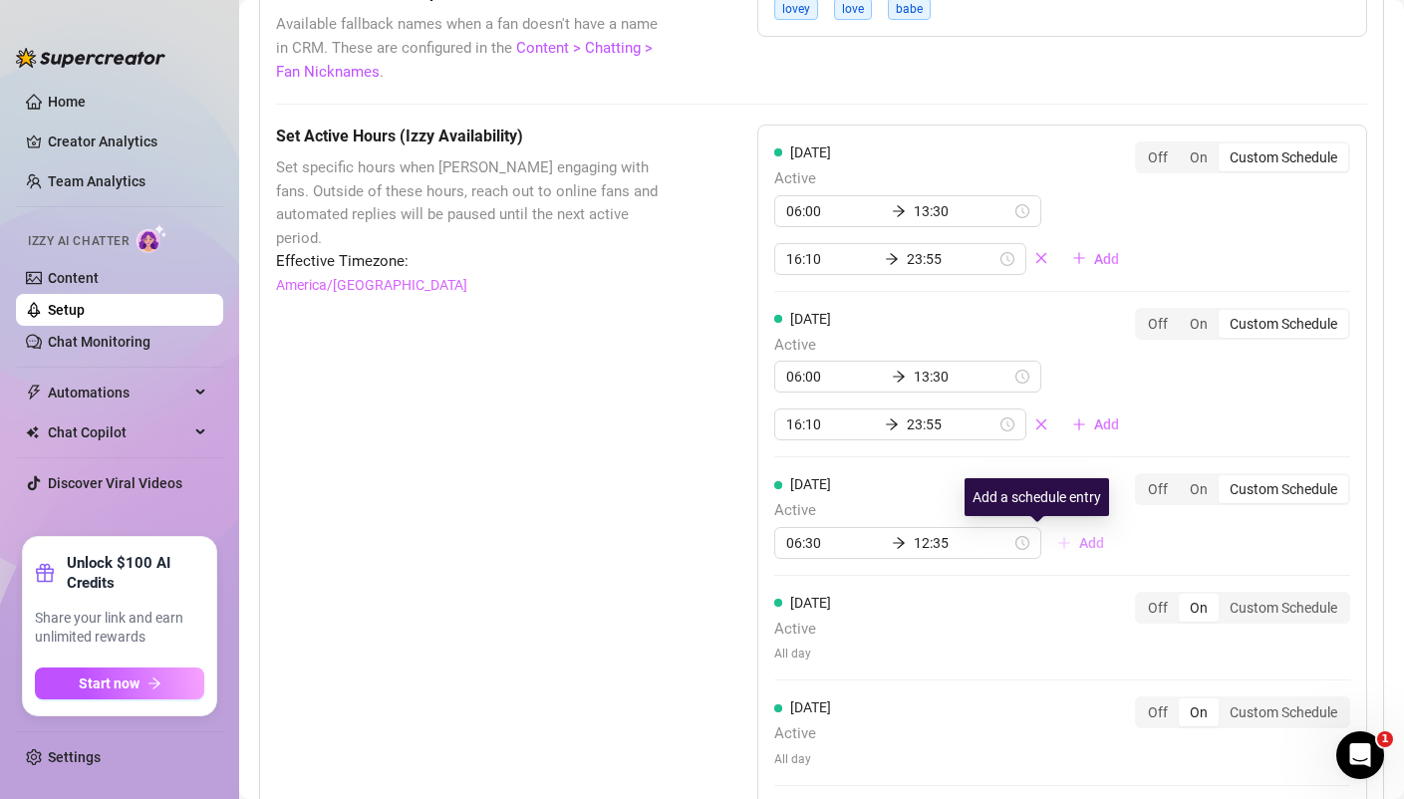
click at [1041, 545] on button "Add" at bounding box center [1080, 543] width 79 height 32
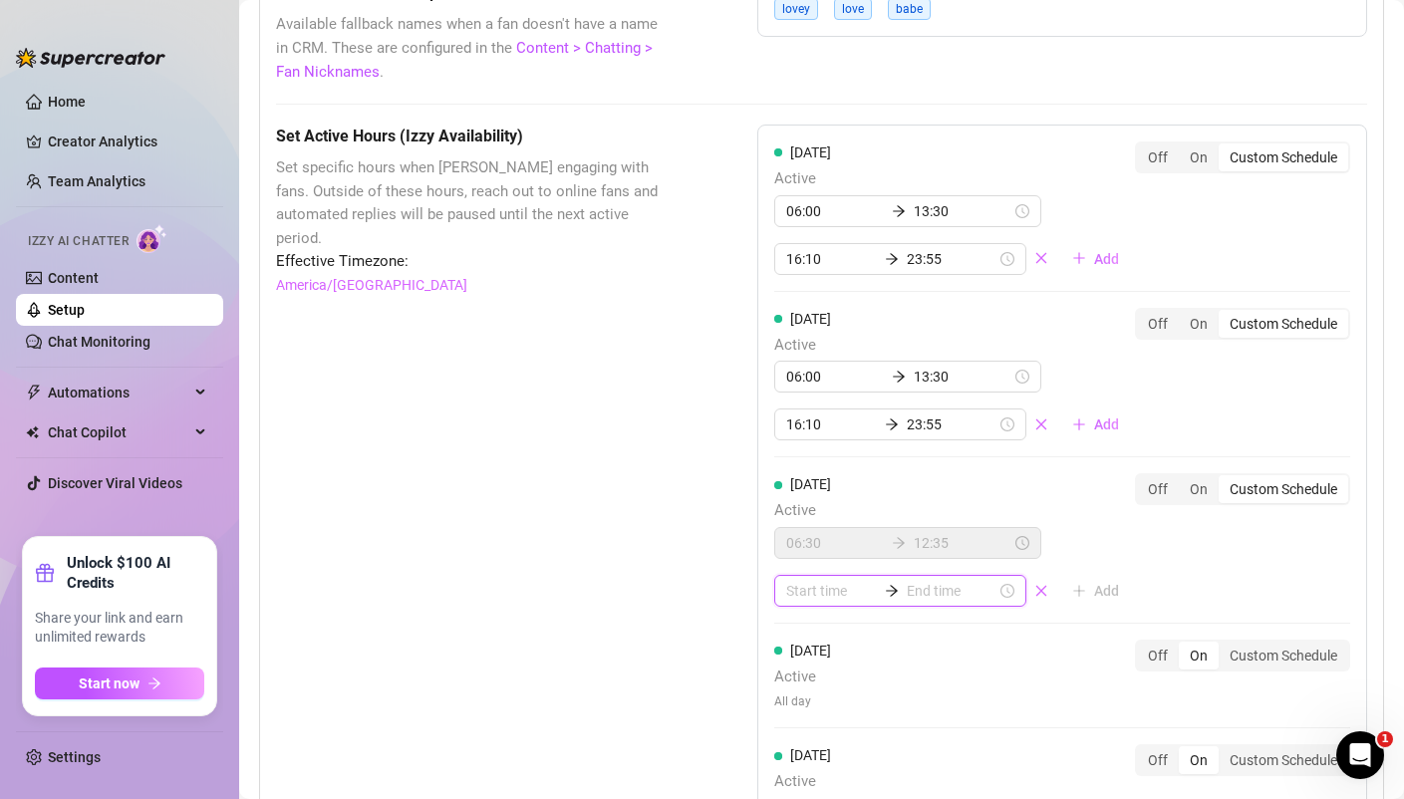
click at [830, 592] on input at bounding box center [831, 591] width 90 height 22
click at [807, 504] on div "16" at bounding box center [802, 499] width 48 height 28
click at [856, 468] on div "20" at bounding box center [859, 467] width 48 height 28
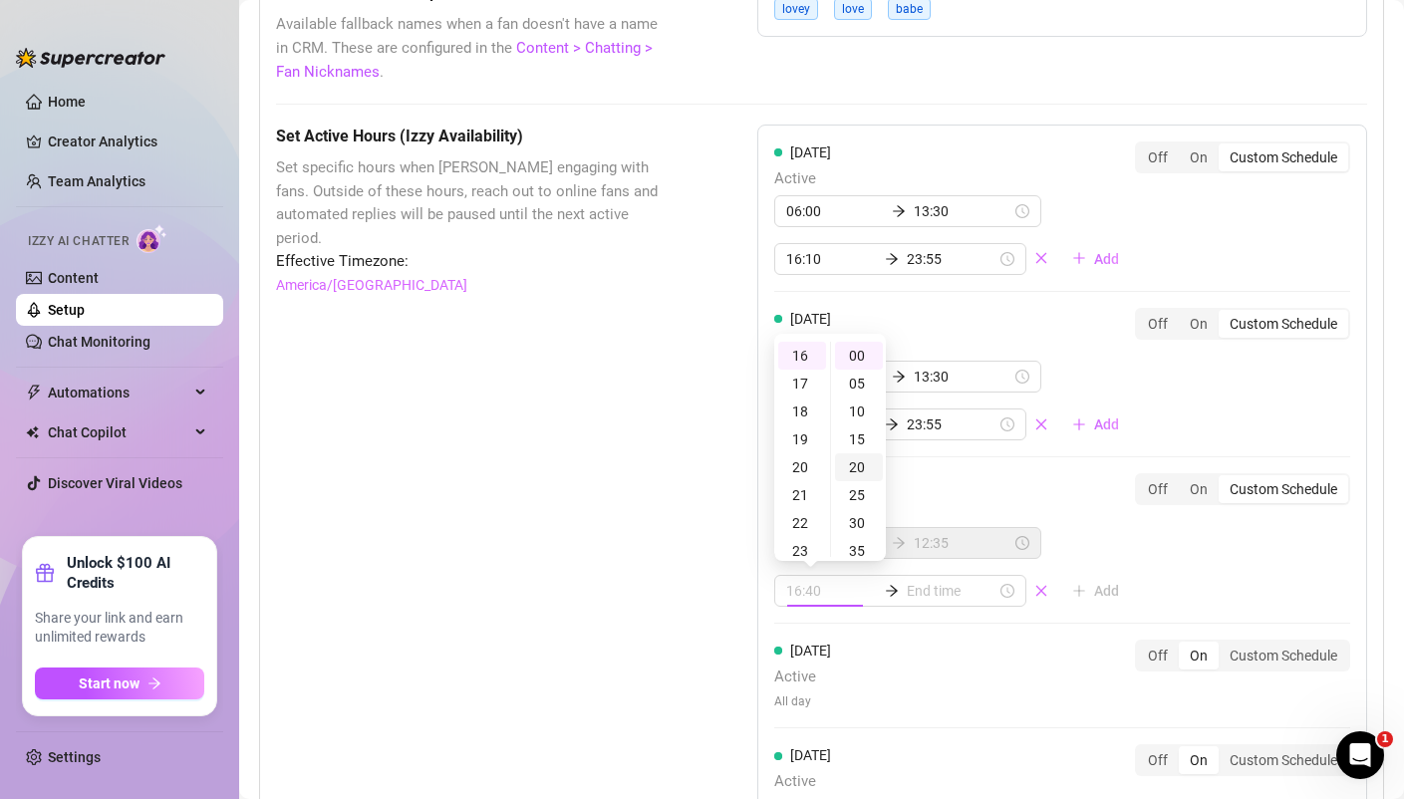
scroll to position [112, 0]
click at [982, 474] on div "Wednesday Active 06:30 12:35 16:20 Add" at bounding box center [954, 539] width 361 height 133
click at [909, 592] on input at bounding box center [952, 591] width 90 height 22
click at [804, 440] on div "03" at bounding box center [802, 439] width 48 height 28
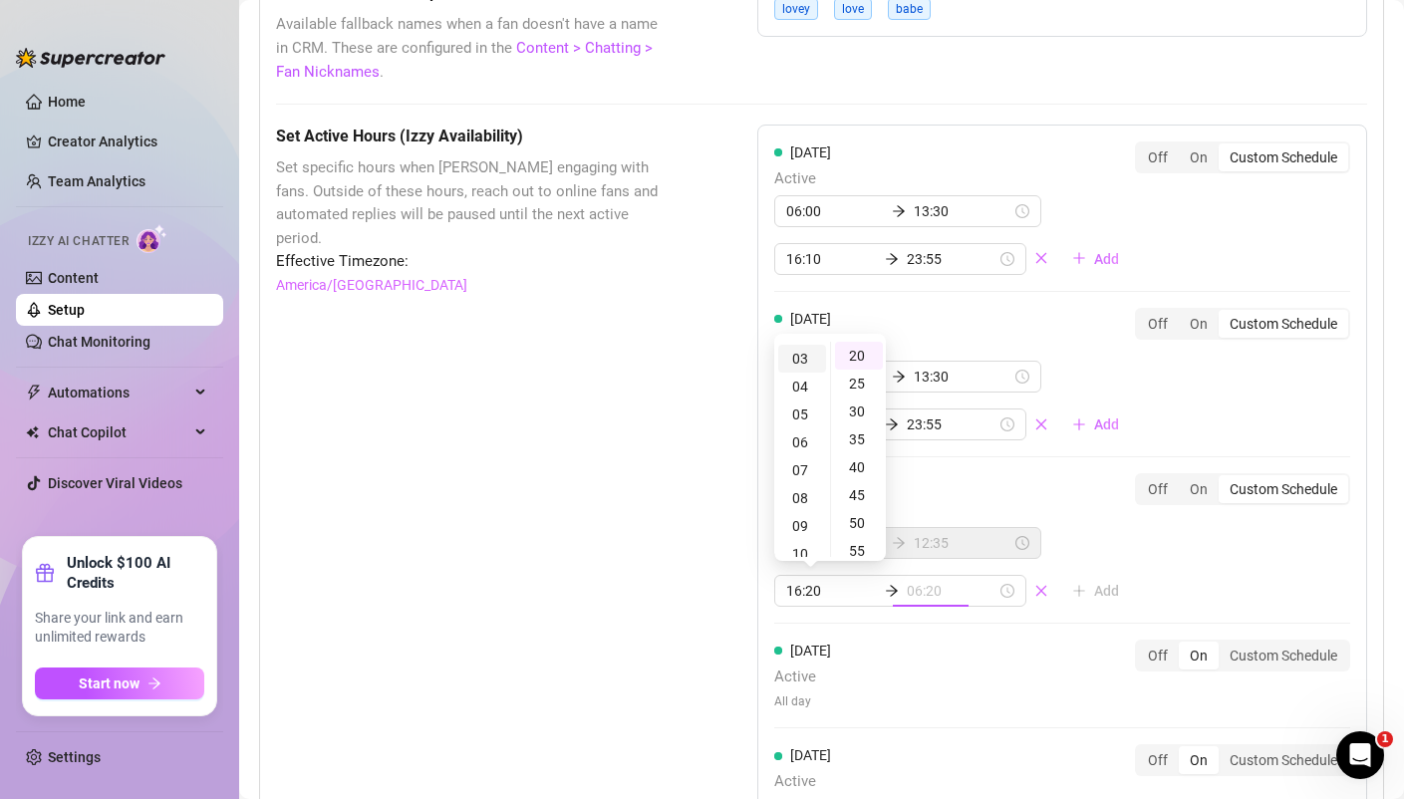
scroll to position [84, 0]
click at [861, 409] on div "30" at bounding box center [859, 411] width 48 height 28
click at [1101, 399] on div "06:00 13:30 16:10 23:55 Add" at bounding box center [954, 401] width 361 height 80
click at [823, 604] on div at bounding box center [900, 591] width 252 height 32
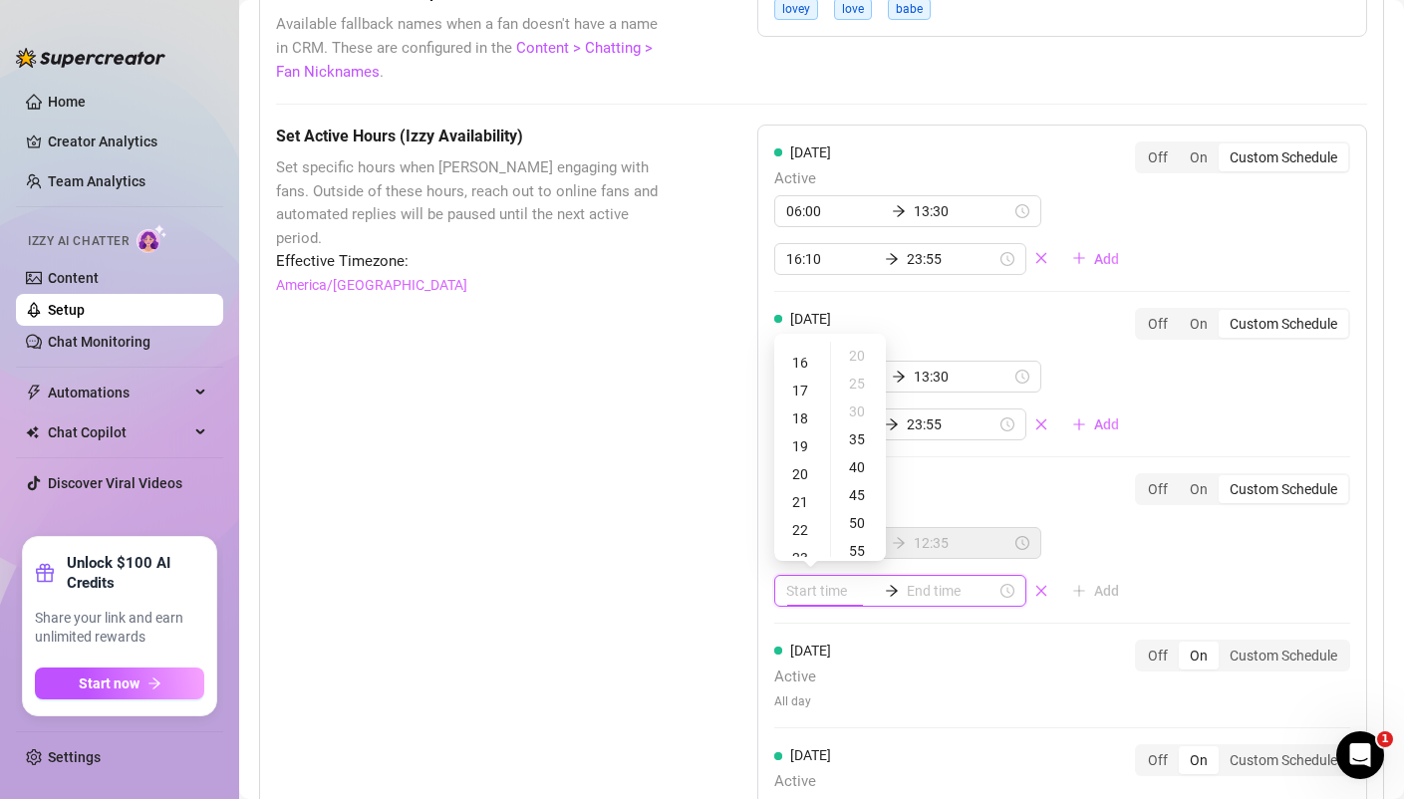
scroll to position [112, 0]
click at [823, 604] on div at bounding box center [900, 591] width 252 height 32
click at [810, 440] on div "16" at bounding box center [802, 449] width 48 height 28
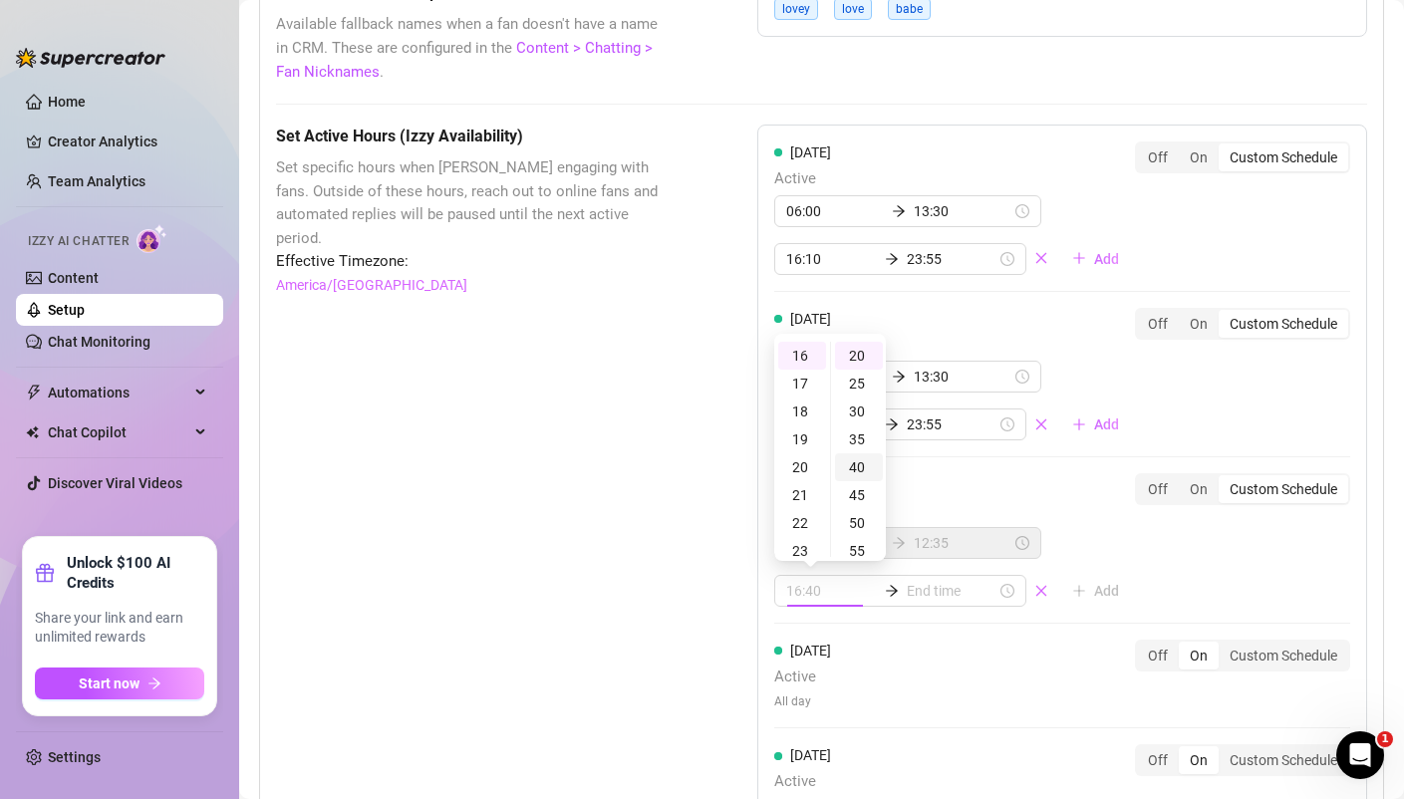
click at [865, 468] on div "40" at bounding box center [859, 467] width 48 height 28
click at [1000, 468] on div "Monday Active 06:00 13:30 16:10 23:55 Add Off On Custom Schedule Tuesday Active…" at bounding box center [1062, 592] width 610 height 935
click at [921, 590] on input at bounding box center [952, 591] width 90 height 22
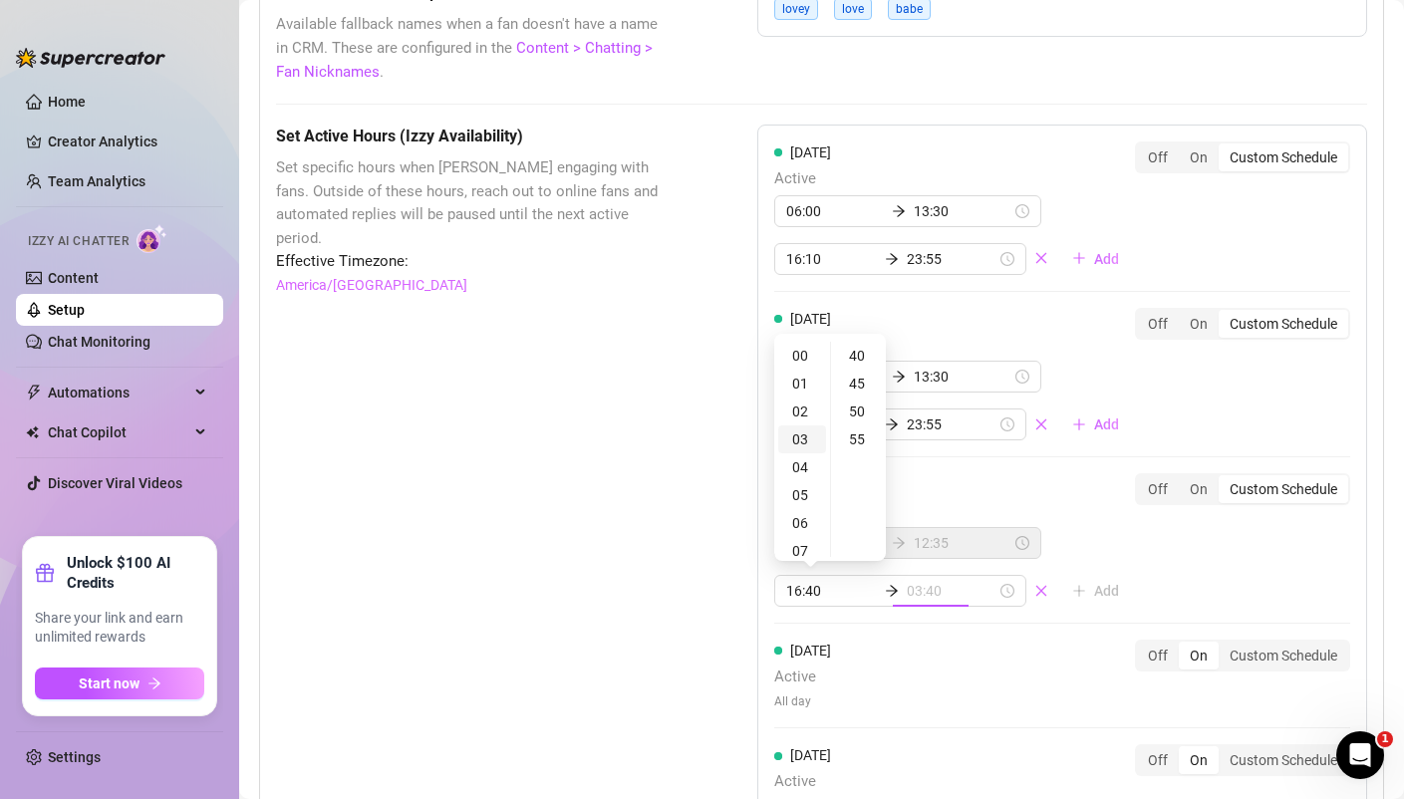
click at [806, 438] on div "03" at bounding box center [802, 439] width 48 height 28
click at [863, 408] on div "50" at bounding box center [859, 411] width 48 height 28
click at [1056, 501] on span "Active" at bounding box center [954, 511] width 361 height 24
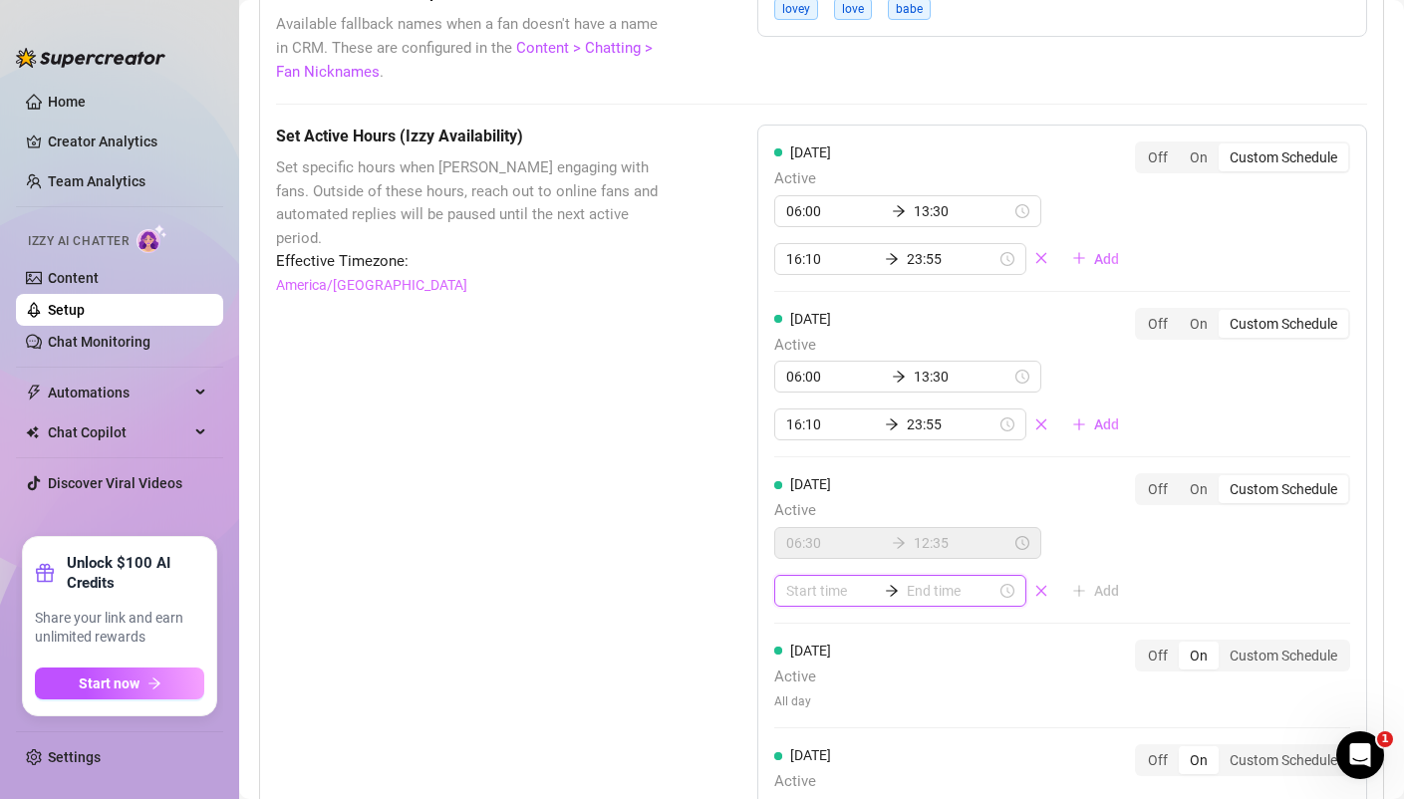
click at [813, 597] on input at bounding box center [831, 591] width 90 height 22
click at [808, 388] on div "14" at bounding box center [802, 391] width 48 height 28
click at [863, 440] on div "55" at bounding box center [859, 439] width 48 height 28
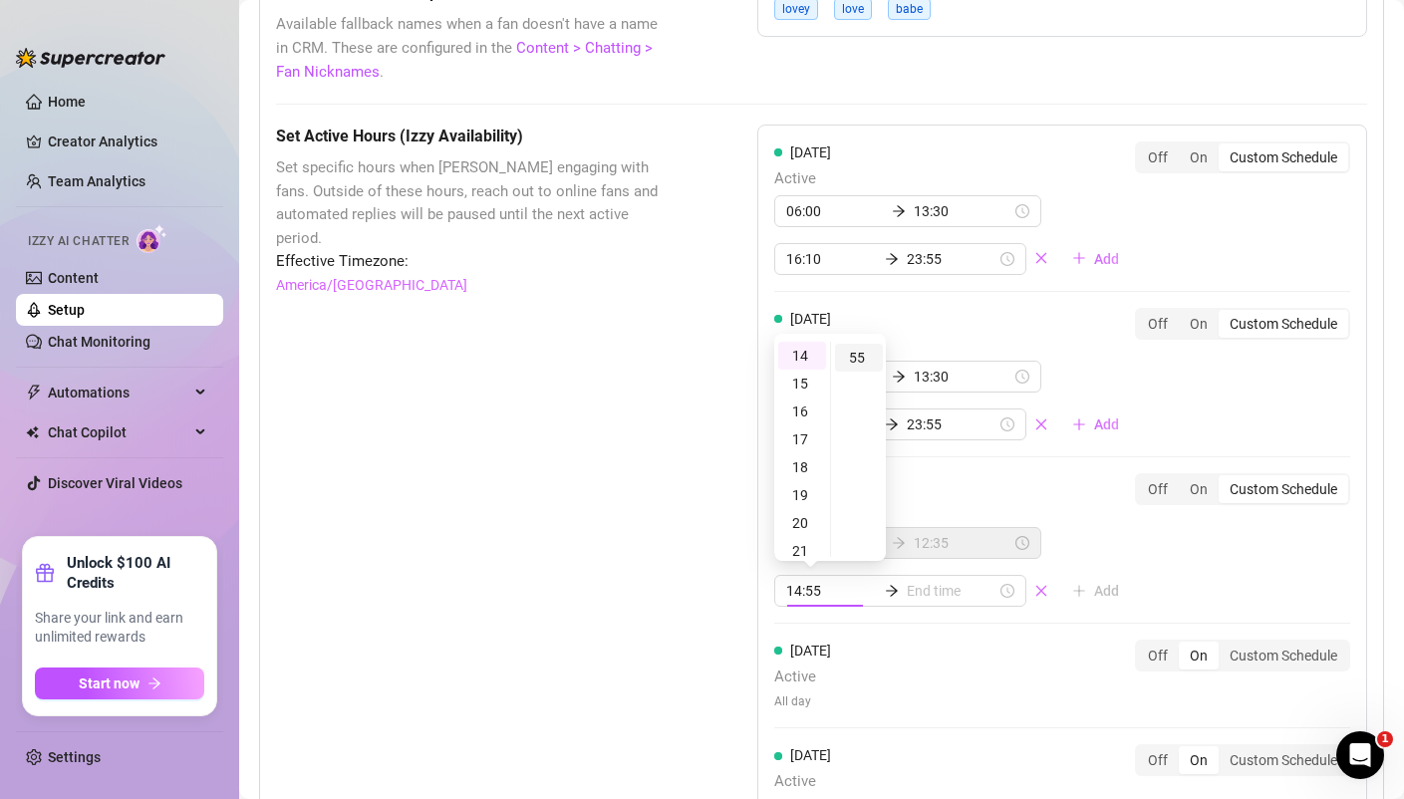
scroll to position [307, 0]
click at [916, 596] on input at bounding box center [952, 591] width 90 height 22
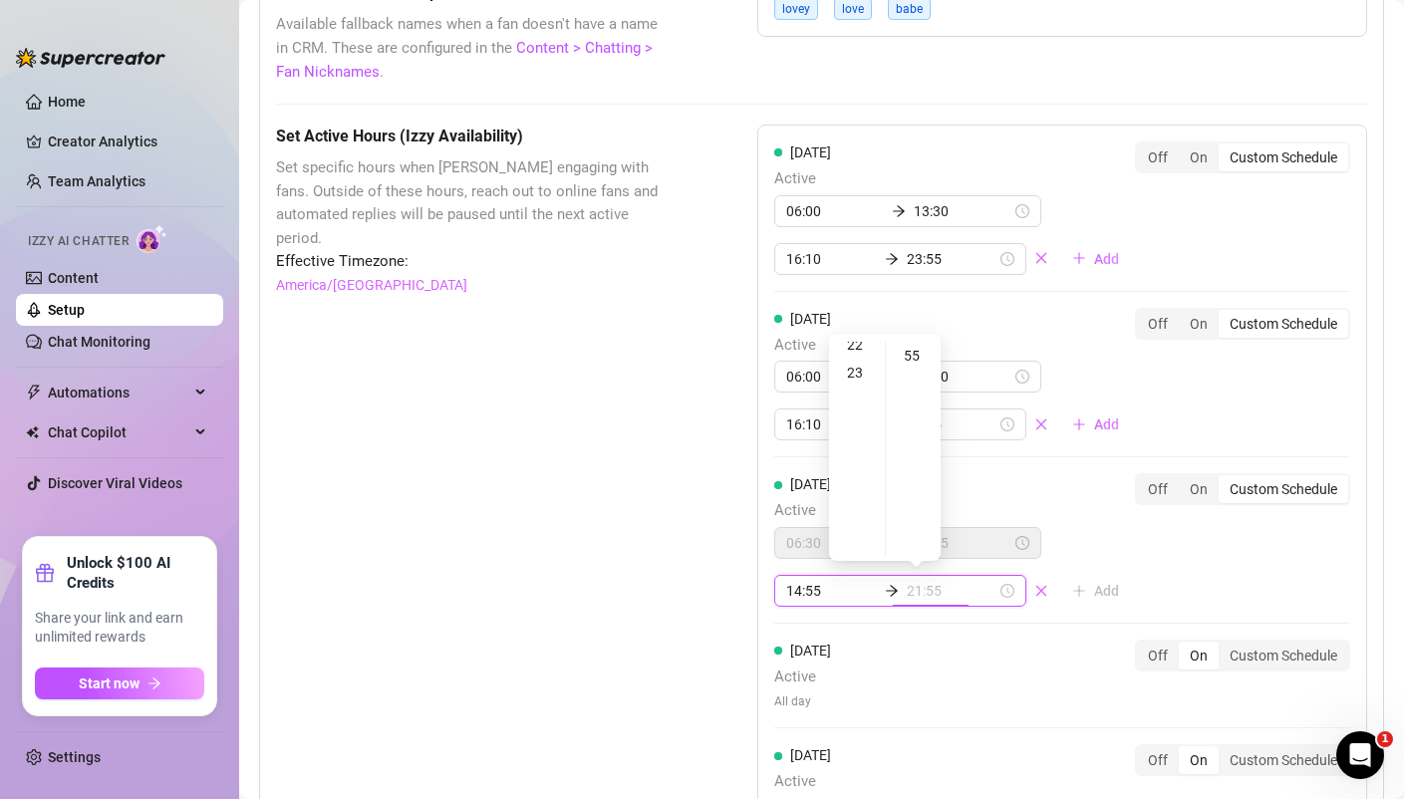
scroll to position [642, 0]
click at [858, 353] on div "23" at bounding box center [857, 356] width 48 height 28
click at [919, 359] on div "55" at bounding box center [914, 356] width 48 height 28
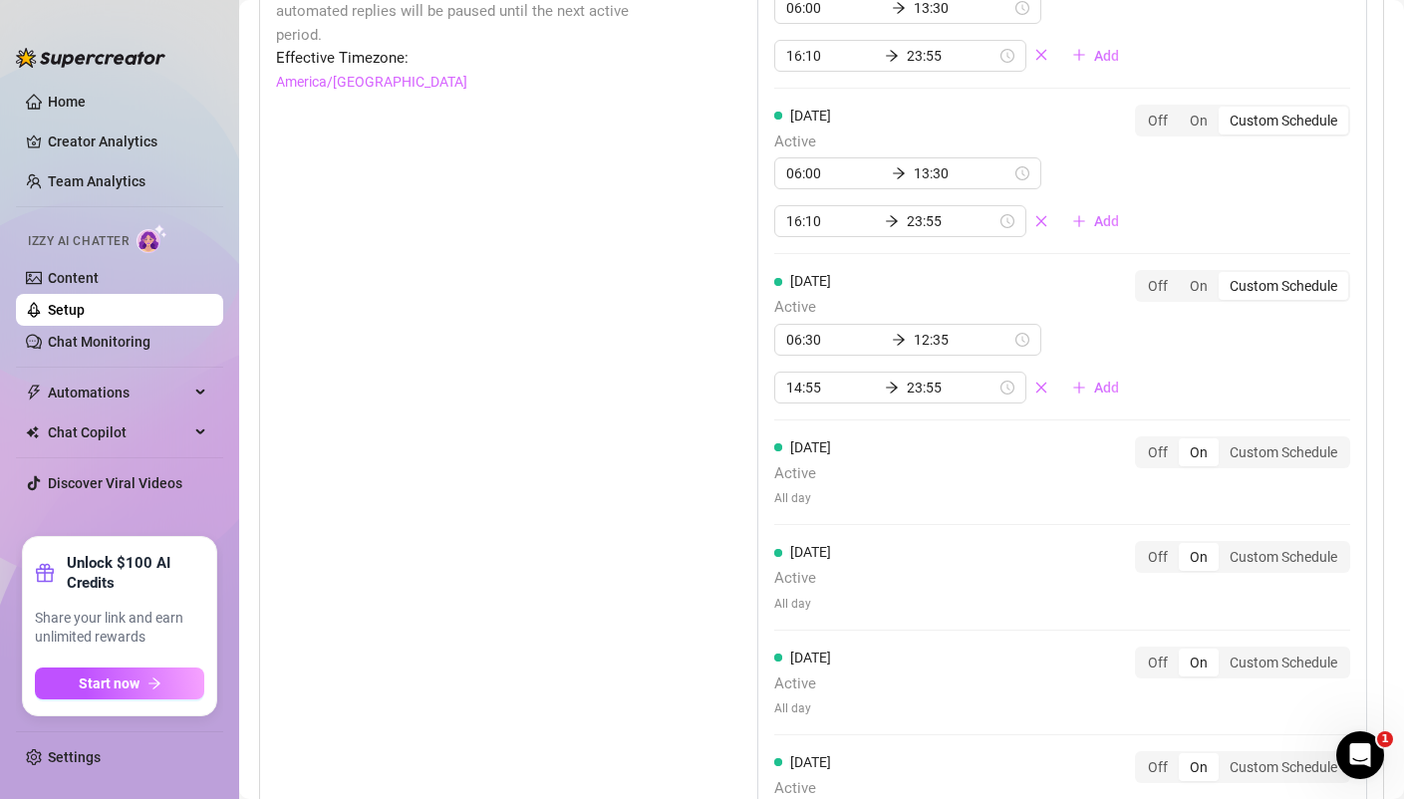
scroll to position [1924, 0]
click at [1268, 454] on div "Custom Schedule" at bounding box center [1283, 451] width 130 height 28
click at [1223, 440] on input "Custom Schedule" at bounding box center [1223, 440] width 0 height 0
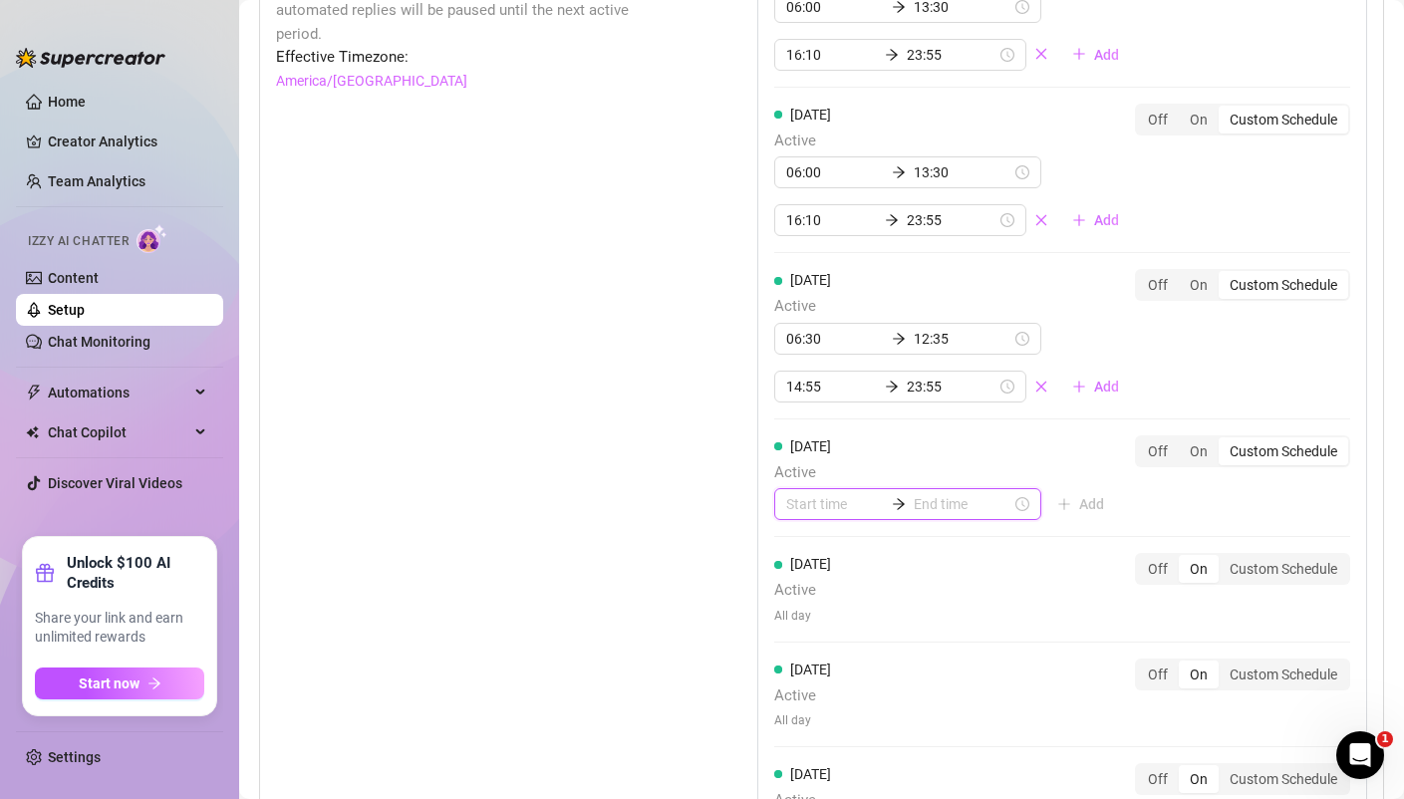
click at [813, 512] on input at bounding box center [835, 504] width 98 height 22
click at [807, 592] on div "01" at bounding box center [802, 586] width 48 height 28
click at [858, 674] on div "20" at bounding box center [859, 669] width 48 height 28
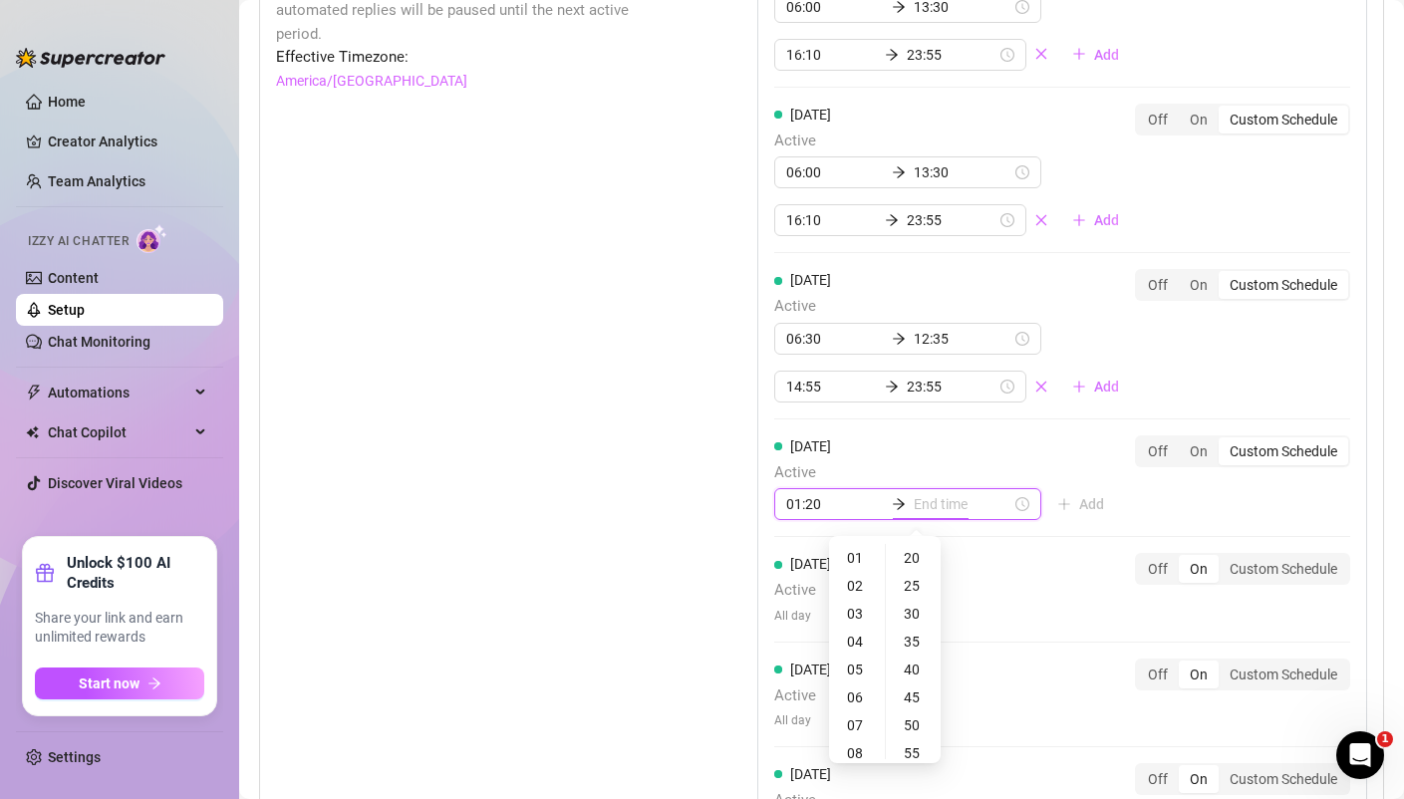
click at [918, 505] on input at bounding box center [962, 504] width 98 height 22
click at [867, 583] on div "12" at bounding box center [857, 588] width 48 height 28
click at [917, 562] on div "20" at bounding box center [914, 558] width 48 height 28
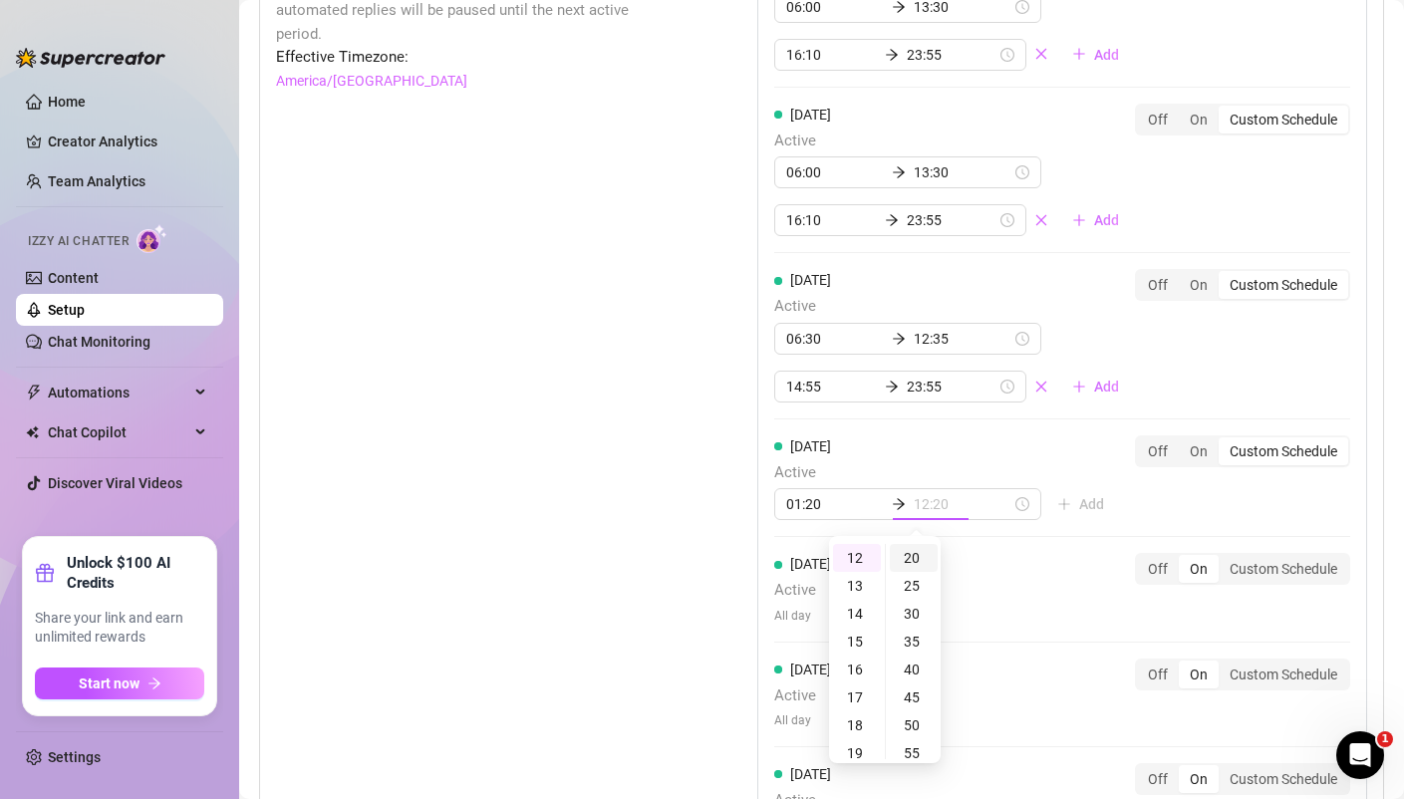
click at [916, 558] on div "20" at bounding box center [914, 558] width 48 height 28
click at [909, 551] on div "20" at bounding box center [914, 558] width 48 height 28
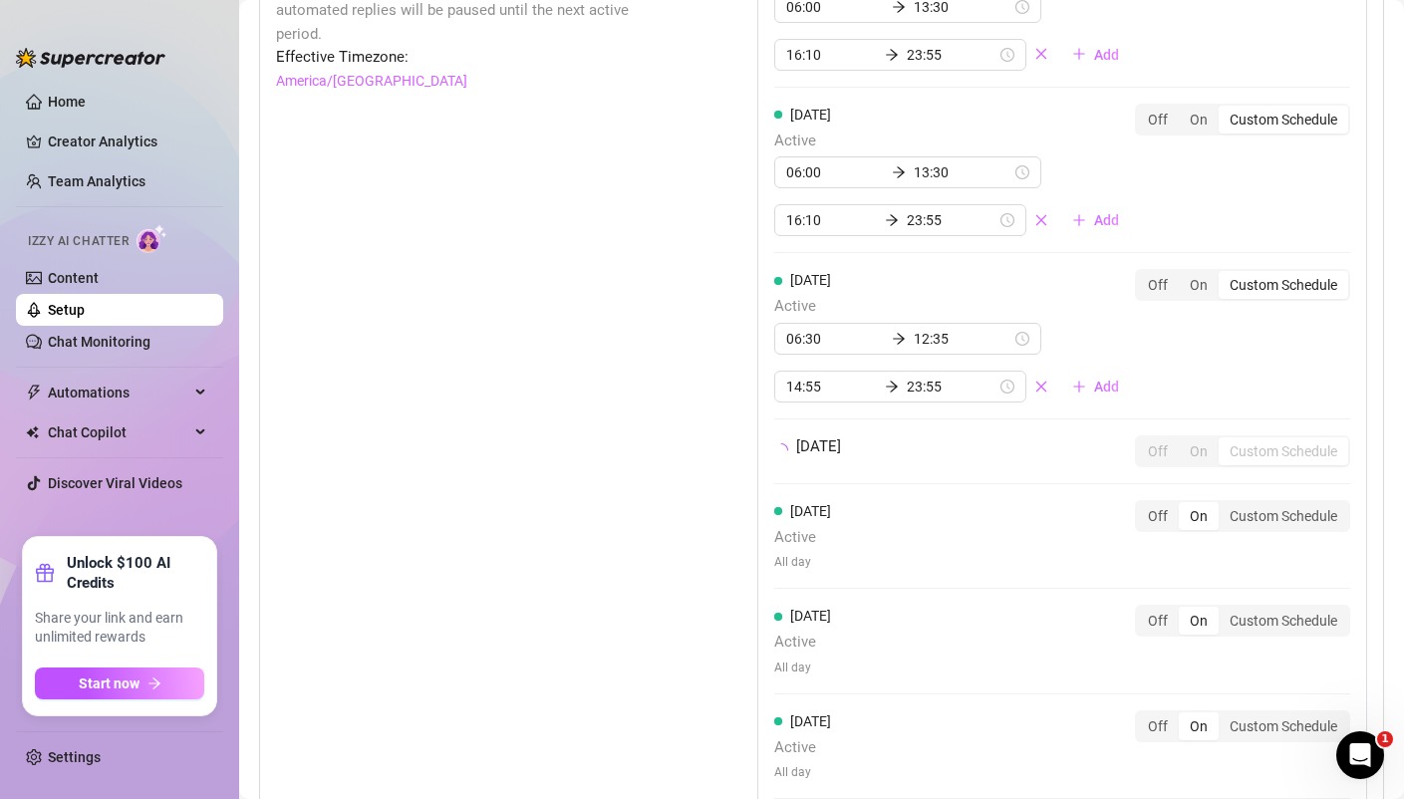
click at [1010, 573] on div "Friday Active All day Off On Custom Schedule" at bounding box center [1062, 544] width 576 height 89
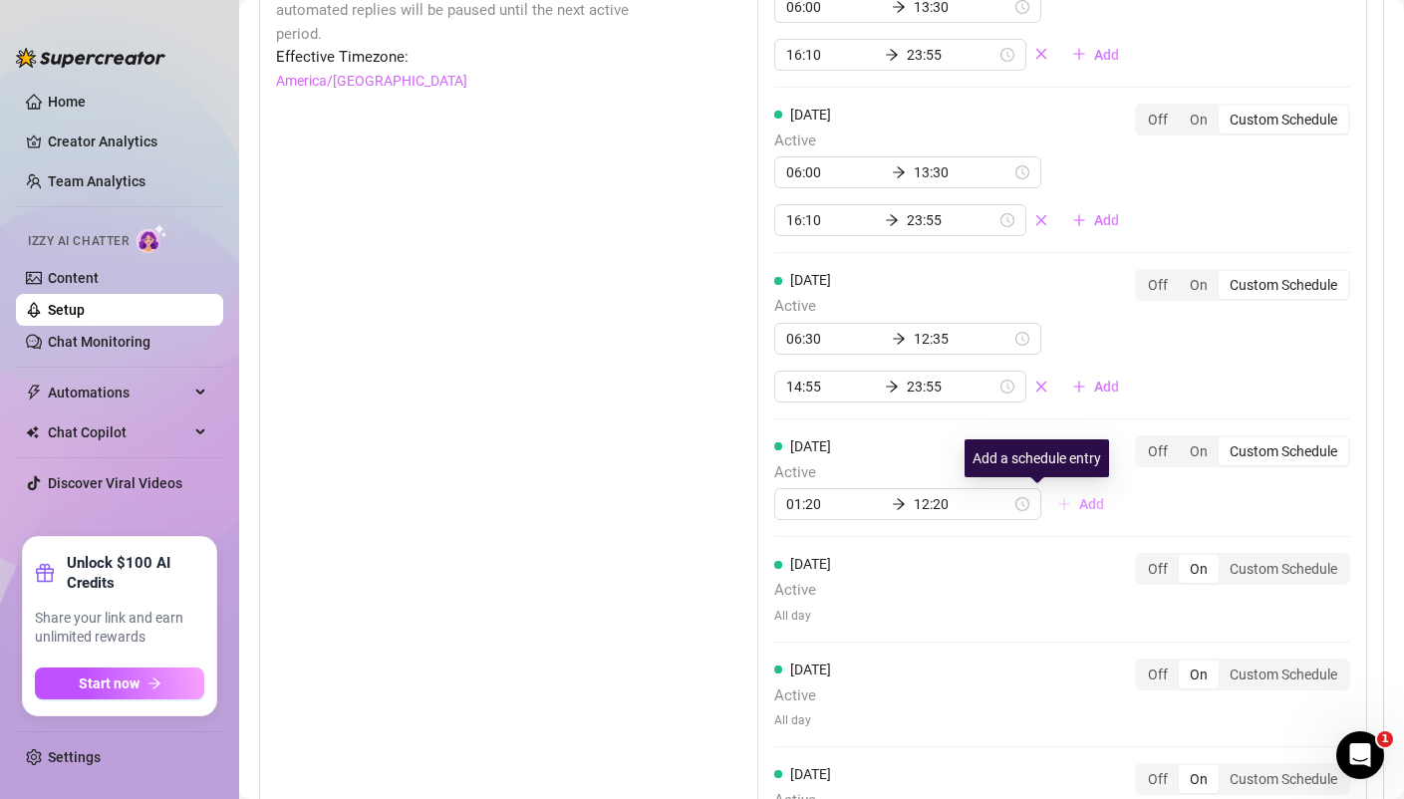
click at [1079, 508] on span "Add" at bounding box center [1091, 504] width 25 height 16
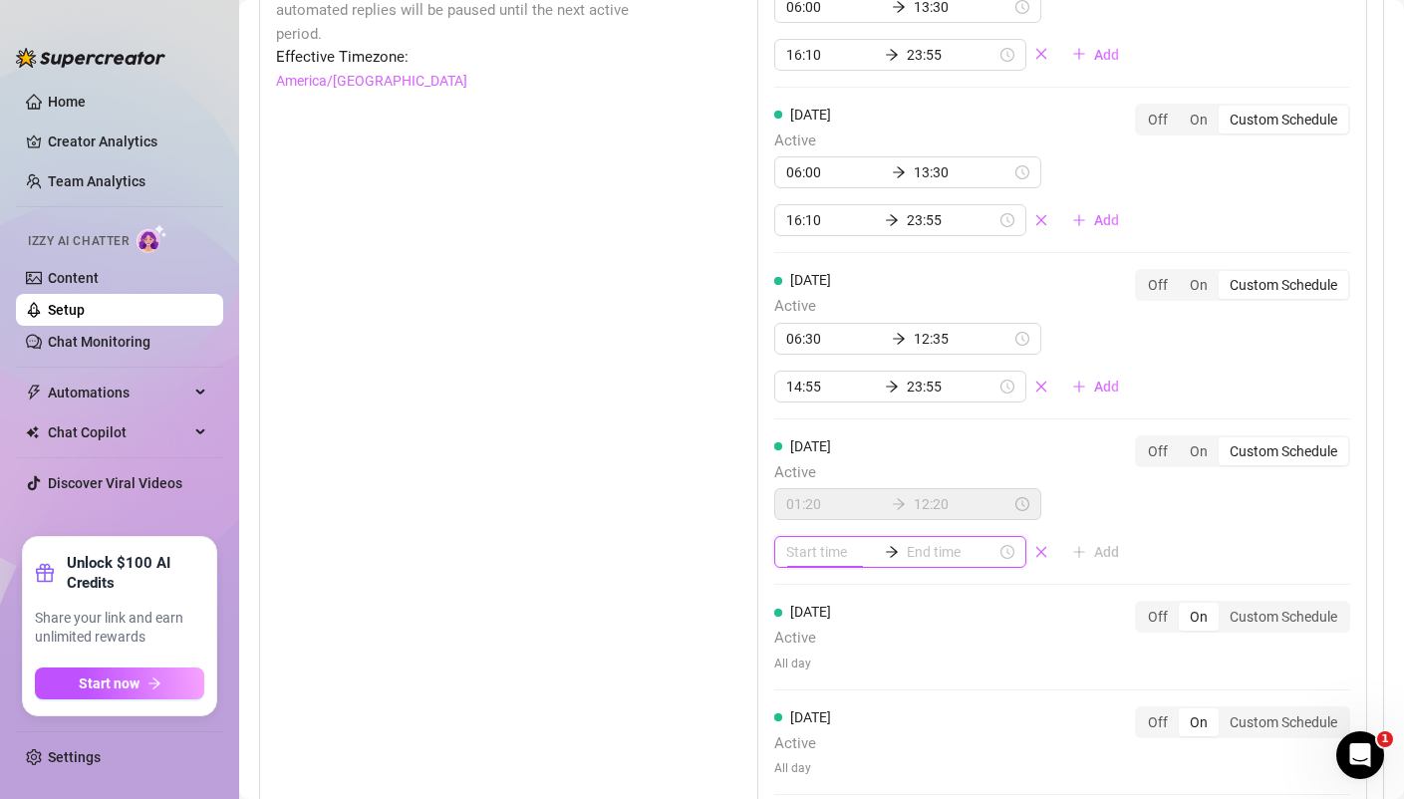
click at [798, 552] on input at bounding box center [831, 552] width 90 height 22
click at [803, 475] on div "15" at bounding box center [802, 476] width 48 height 28
click at [859, 481] on div "30" at bounding box center [859, 485] width 48 height 28
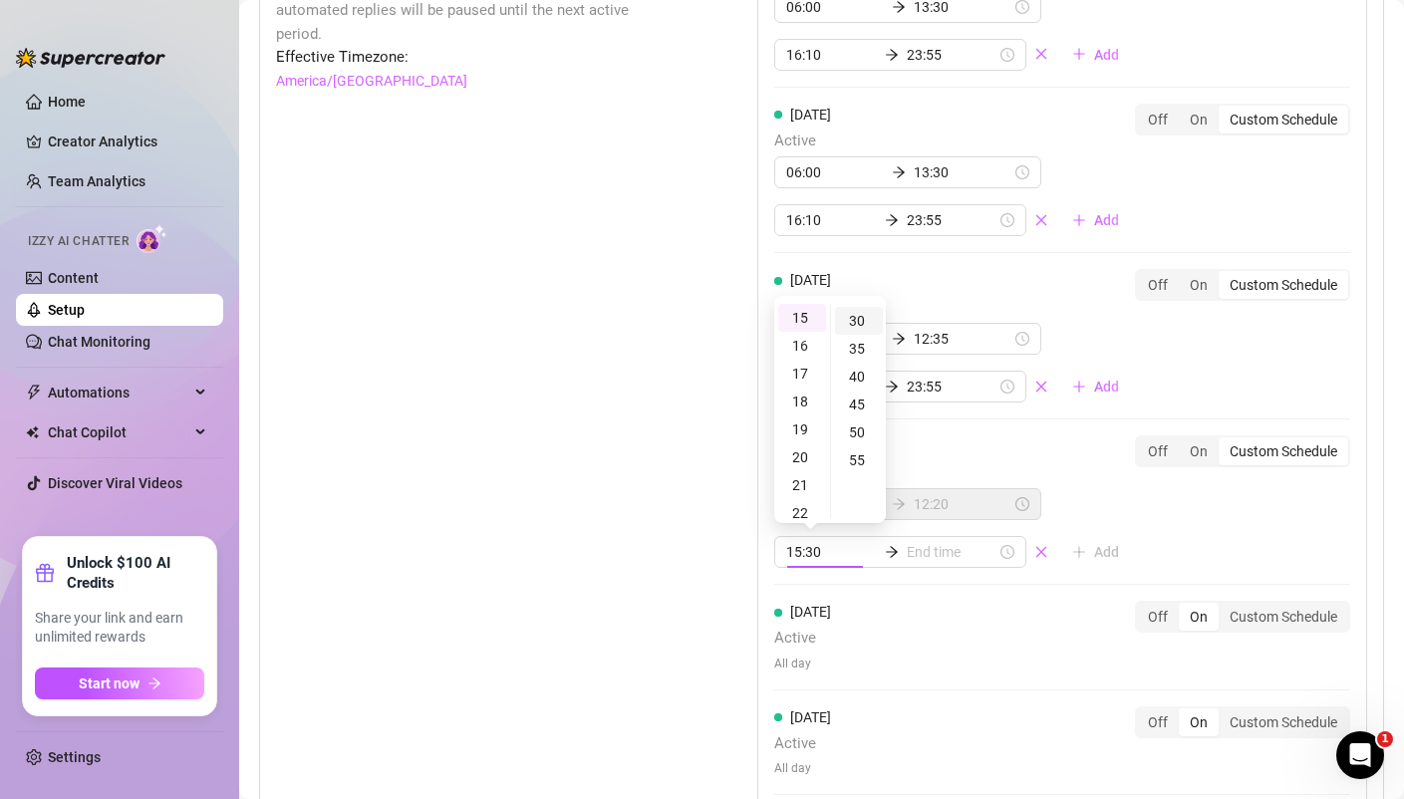
scroll to position [167, 0]
click at [858, 346] on div "35" at bounding box center [859, 346] width 48 height 28
click at [934, 608] on div "Friday Active All day Off On Custom Schedule" at bounding box center [1062, 637] width 576 height 72
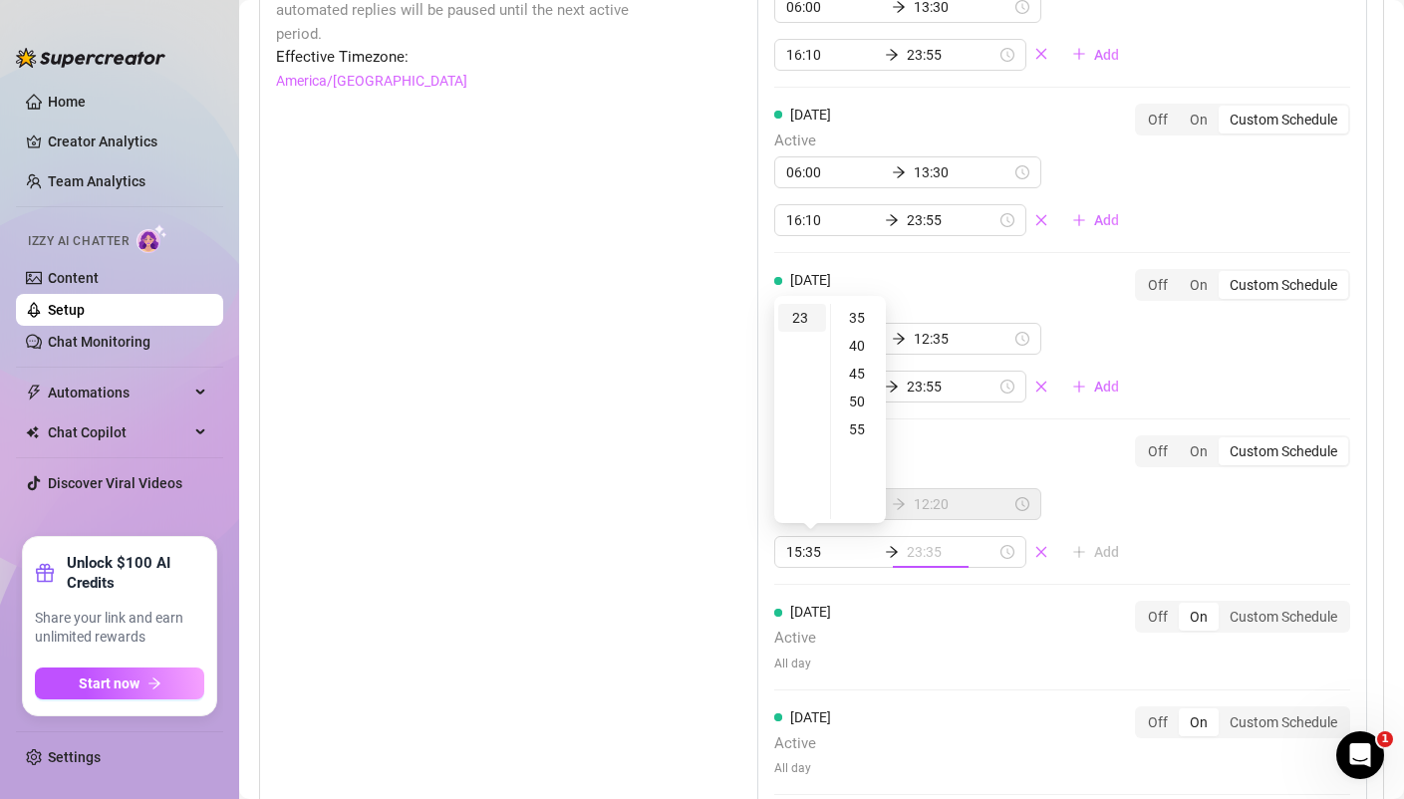
click at [797, 313] on div "23" at bounding box center [802, 318] width 48 height 28
click at [862, 426] on div "55" at bounding box center [859, 429] width 48 height 28
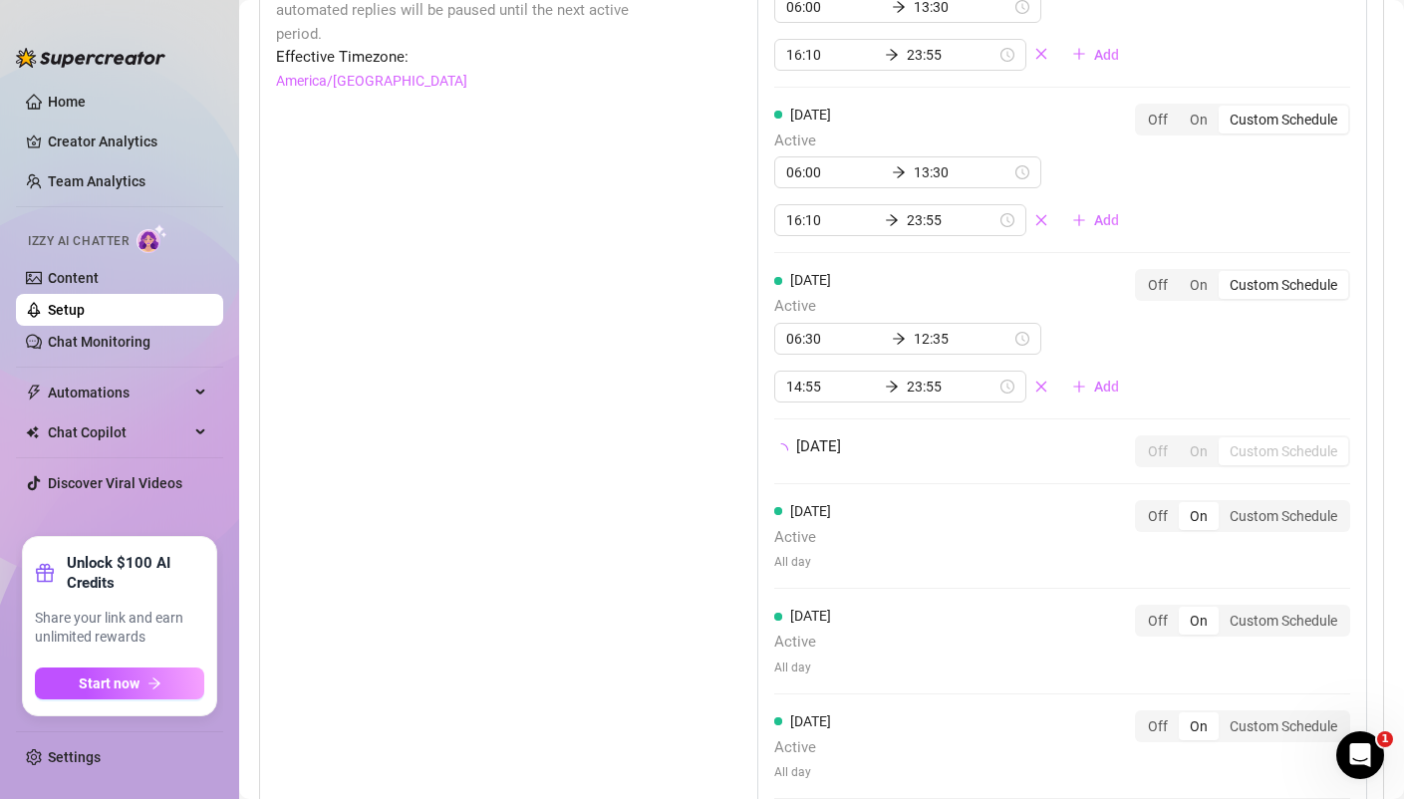
click at [1138, 519] on div "Monday Active 06:00 13:30 16:10 23:55 Add Off On Custom Schedule Tuesday Active…" at bounding box center [1062, 368] width 610 height 896
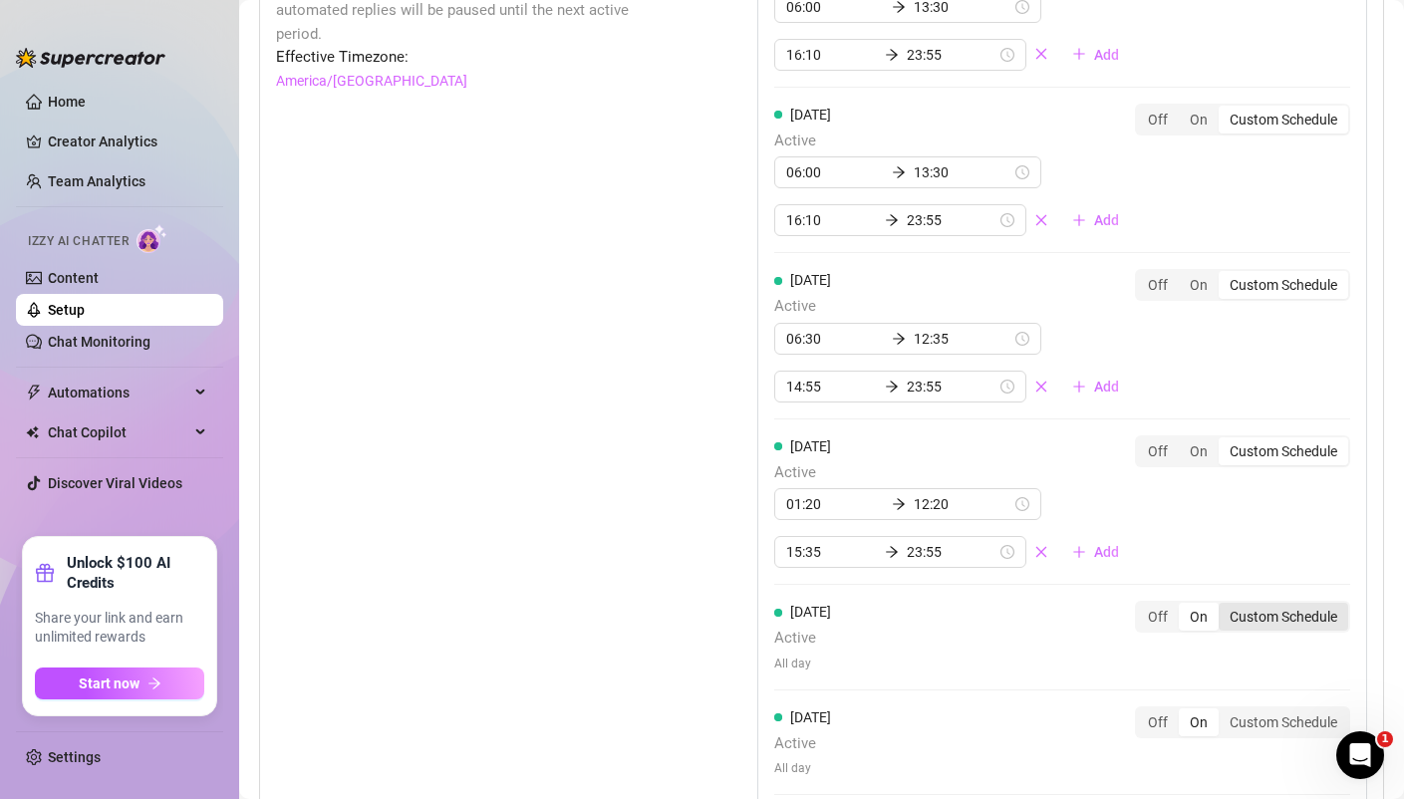
click at [1281, 606] on div "Custom Schedule" at bounding box center [1283, 617] width 130 height 28
click at [1223, 606] on input "Custom Schedule" at bounding box center [1223, 606] width 0 height 0
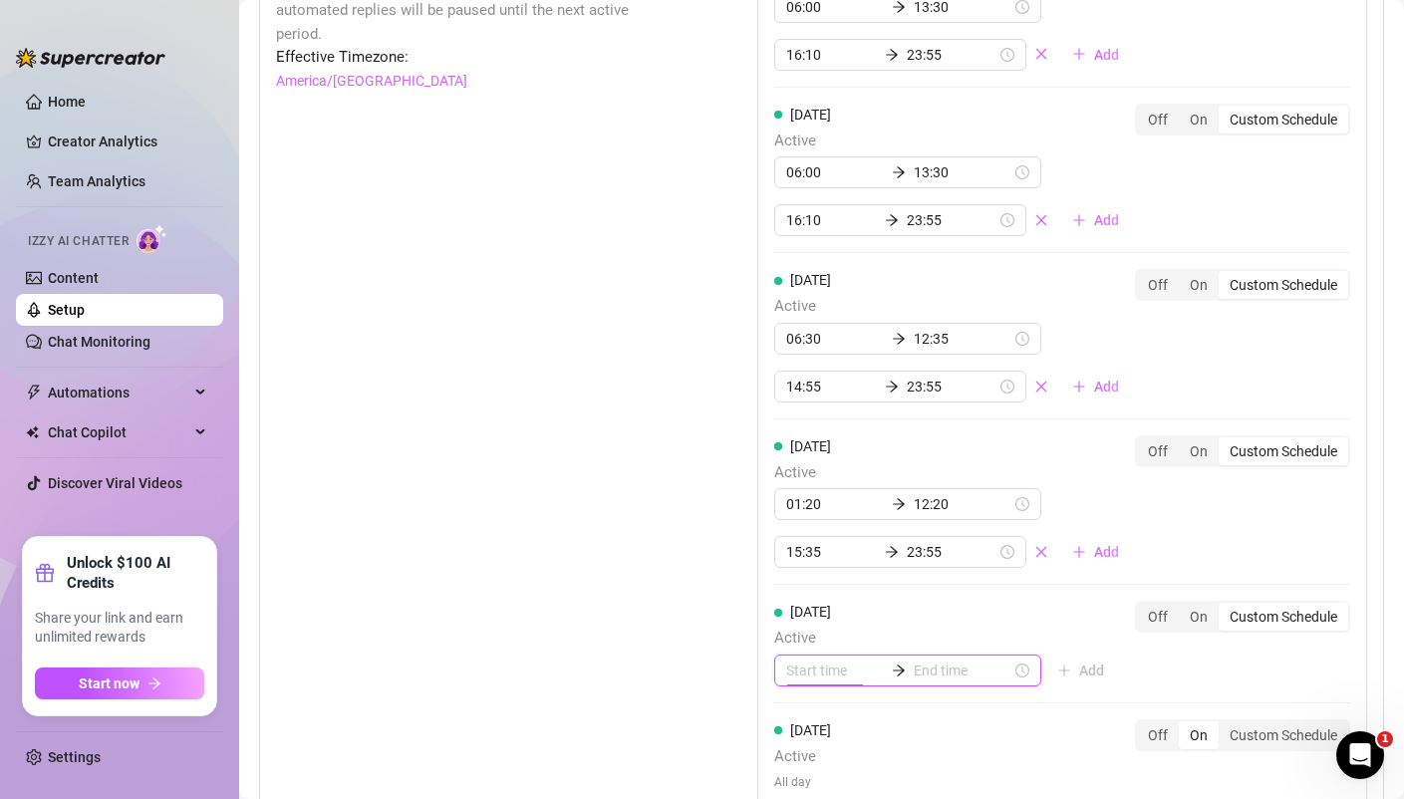
click at [832, 660] on input at bounding box center [835, 670] width 98 height 22
click at [810, 437] on div "00" at bounding box center [802, 435] width 48 height 28
click at [860, 430] on div "00" at bounding box center [859, 435] width 48 height 28
click at [862, 429] on div "00" at bounding box center [859, 435] width 48 height 28
click at [801, 446] on div "00" at bounding box center [802, 435] width 48 height 28
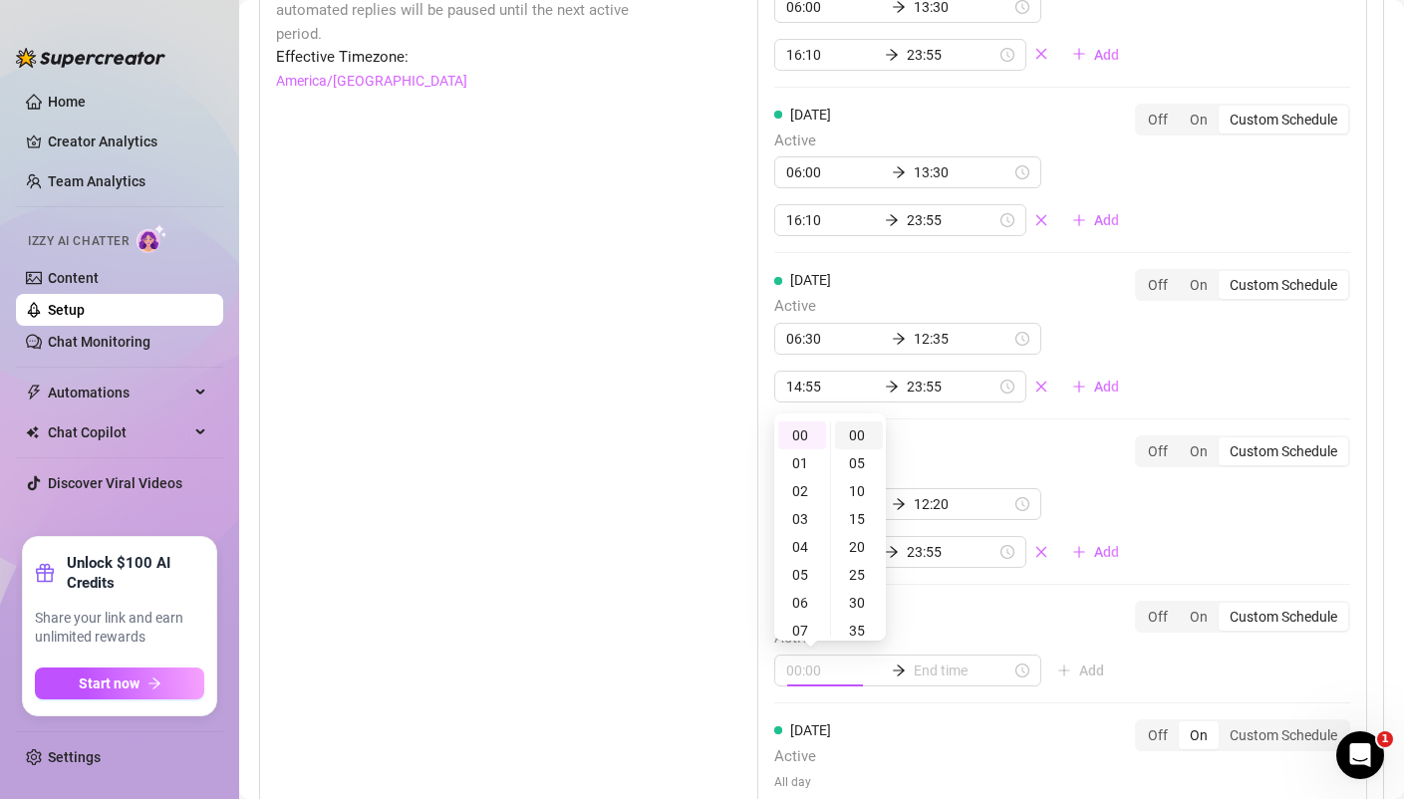
click at [872, 439] on div "00" at bounding box center [859, 435] width 48 height 28
click at [988, 604] on div "Friday Active 00:00 Add" at bounding box center [947, 644] width 346 height 86
click at [931, 667] on input at bounding box center [962, 670] width 98 height 22
click at [810, 618] on div "12" at bounding box center [802, 623] width 48 height 28
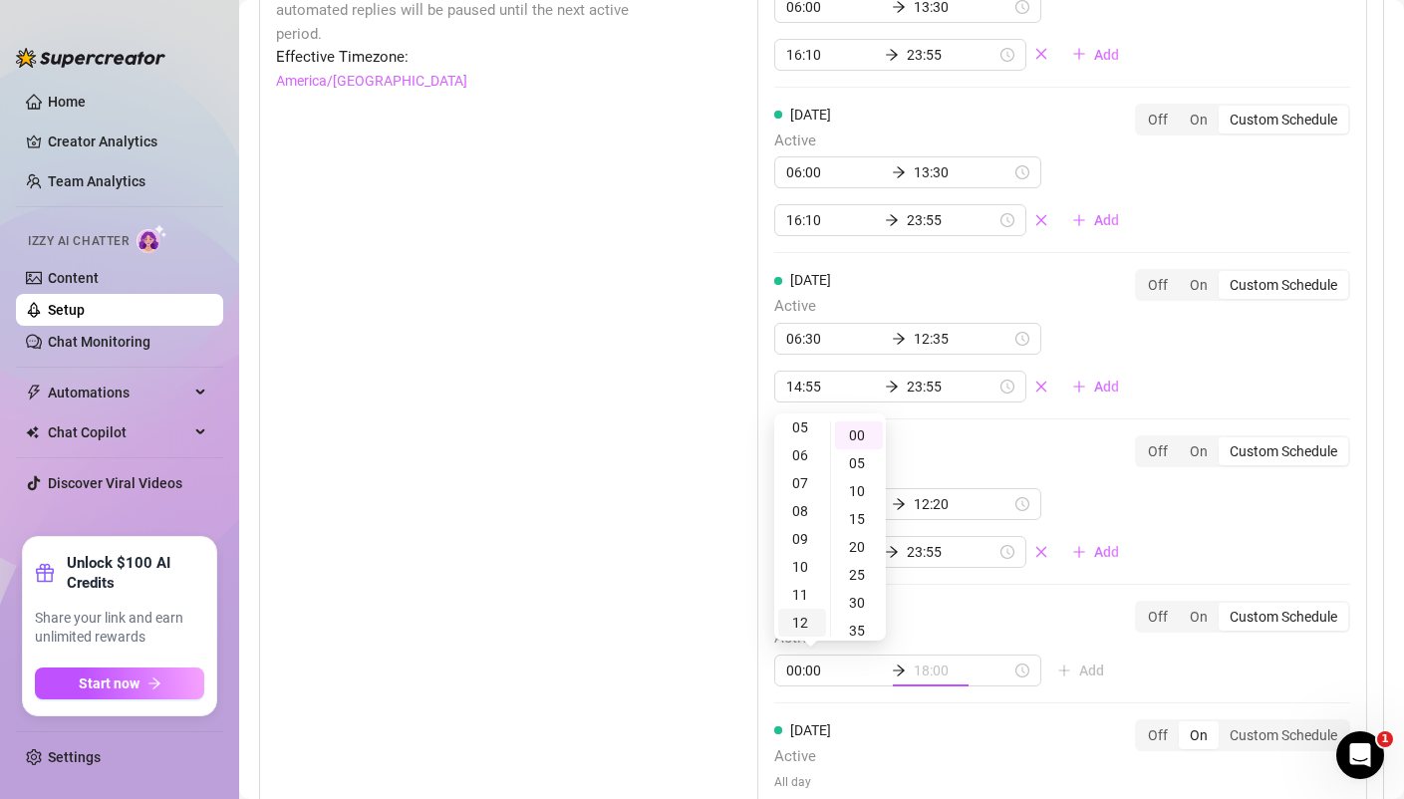
scroll to position [335, 0]
click at [858, 602] on div "30" at bounding box center [859, 603] width 48 height 28
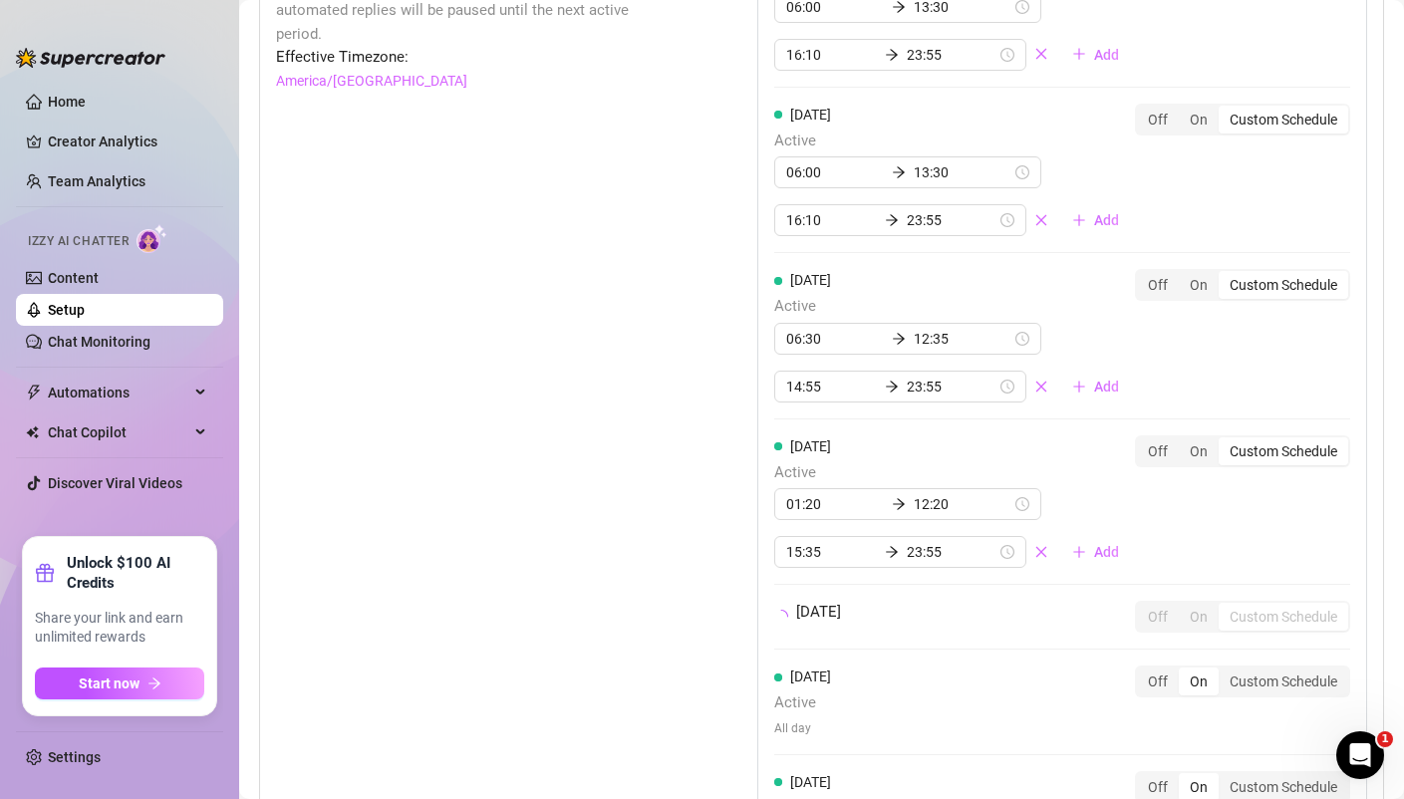
click at [972, 603] on div "Friday Off On Custom Schedule" at bounding box center [1062, 617] width 576 height 32
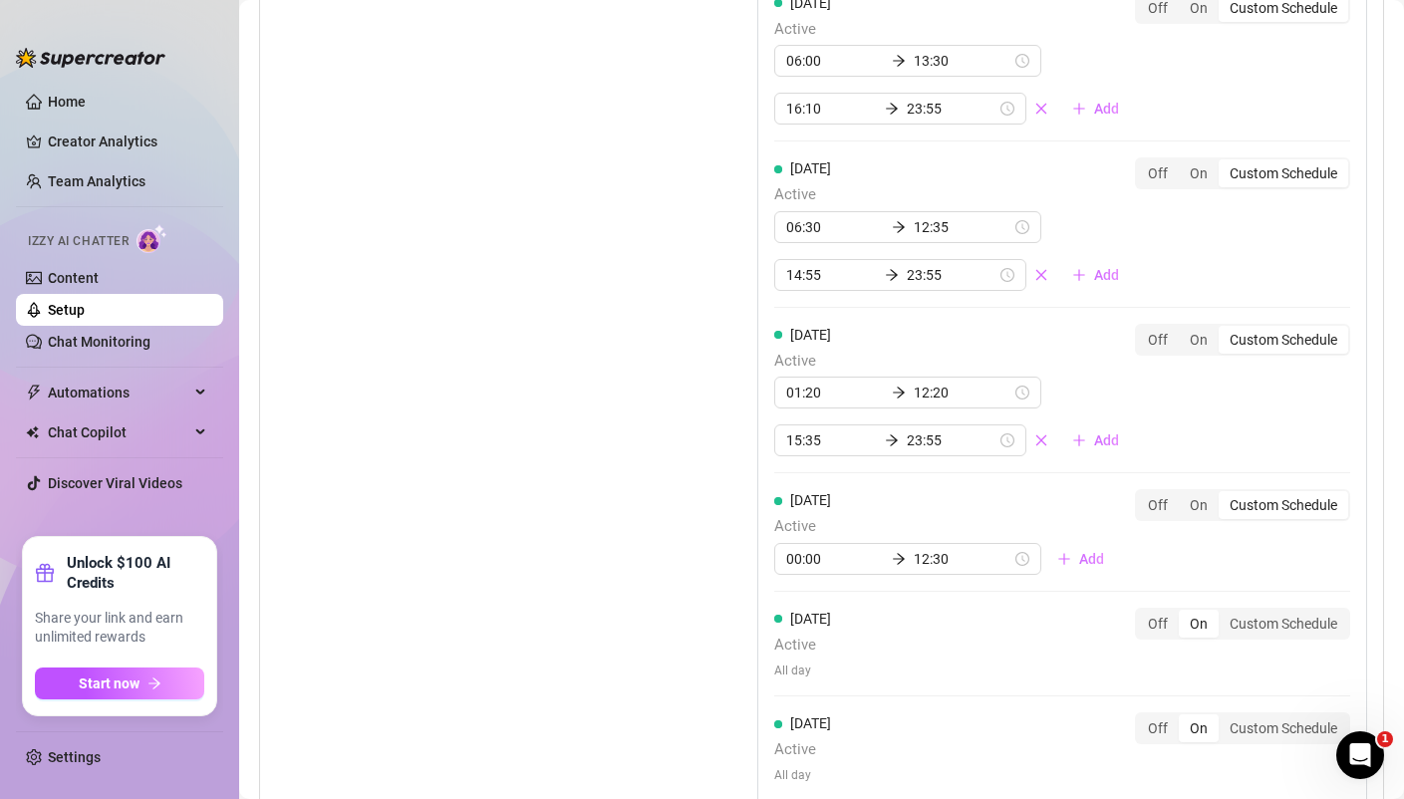
scroll to position [2044, 0]
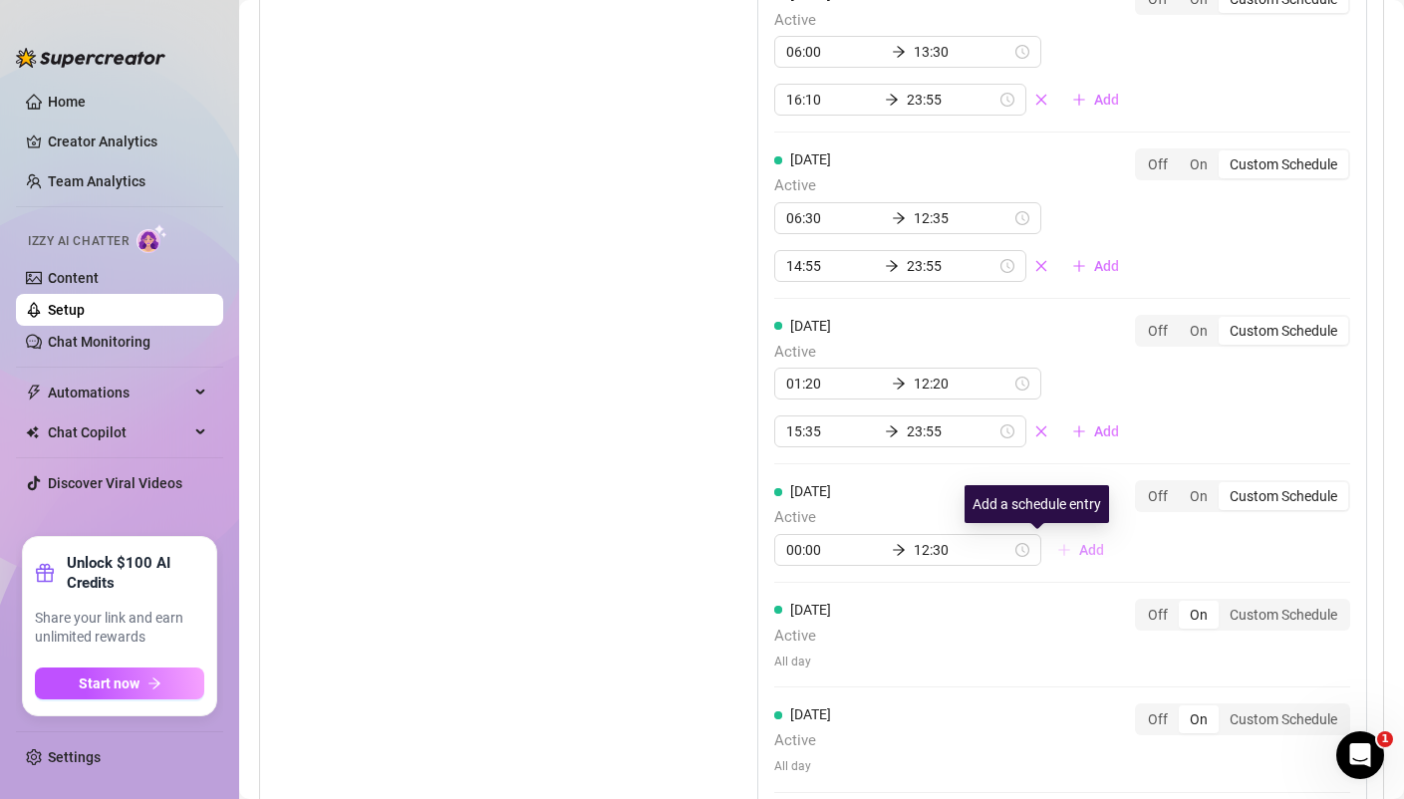
click at [1079, 553] on span "Add" at bounding box center [1091, 550] width 25 height 16
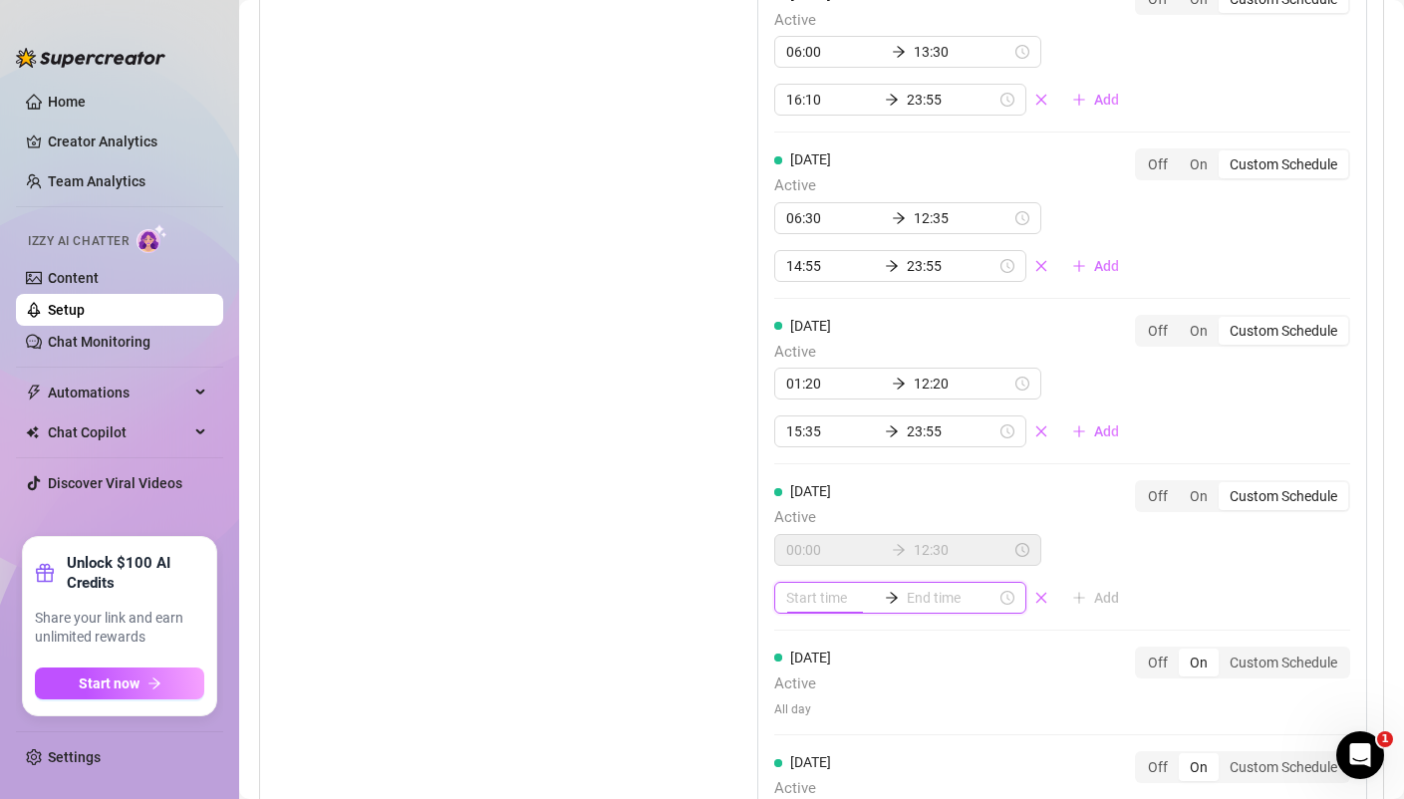
click at [829, 603] on input at bounding box center [831, 598] width 90 height 22
click at [807, 469] on div "15" at bounding box center [802, 474] width 48 height 28
click at [804, 390] on div "16" at bounding box center [802, 391] width 48 height 28
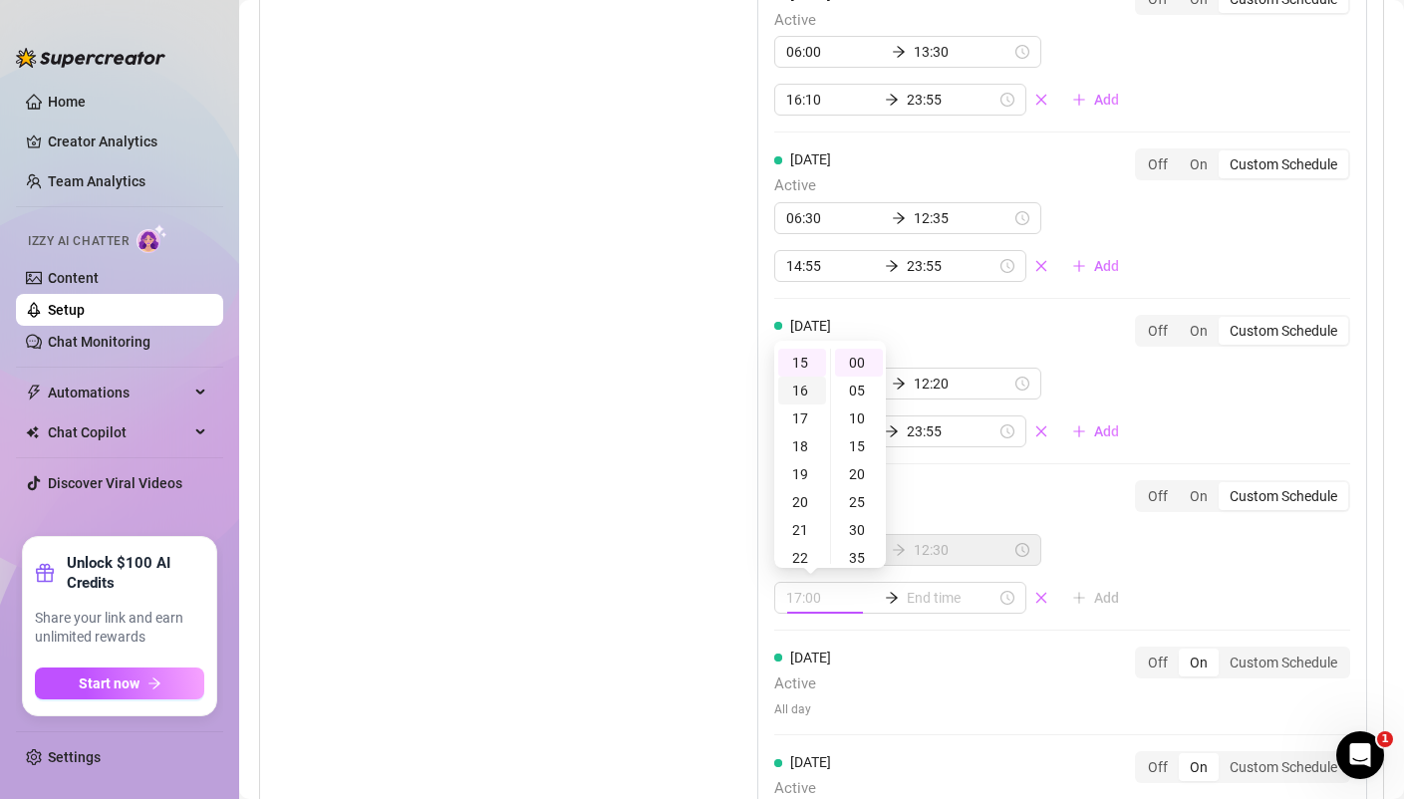
scroll to position [446, 0]
click at [797, 413] on div "18" at bounding box center [802, 418] width 48 height 28
click at [859, 500] on div "25" at bounding box center [859, 502] width 48 height 28
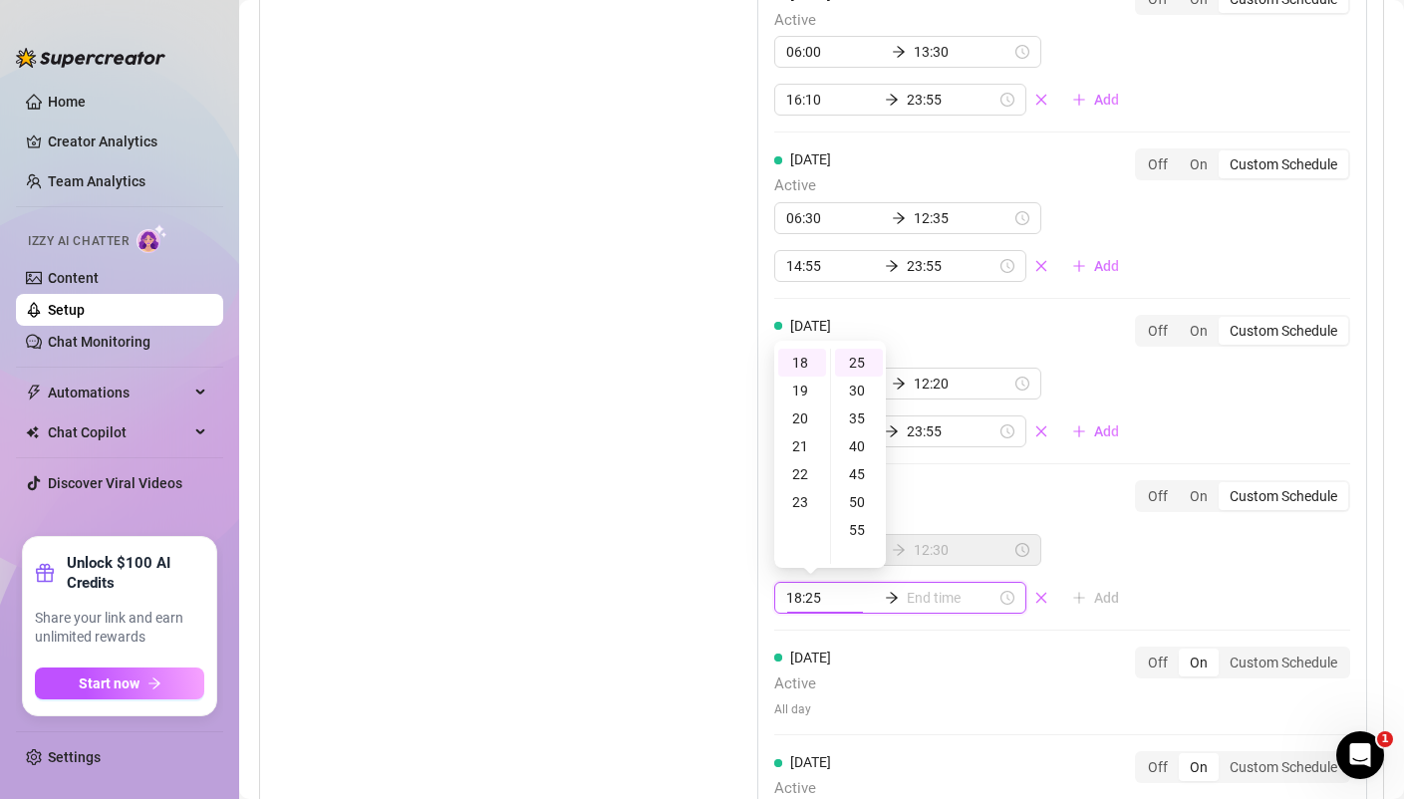
click at [957, 643] on div "Monday Active 06:00 13:30 16:10 23:55 Add Off On Custom Schedule Tuesday Active…" at bounding box center [1062, 329] width 610 height 1058
click at [806, 501] on div "23" at bounding box center [802, 502] width 48 height 28
click at [865, 527] on div "55" at bounding box center [859, 530] width 48 height 28
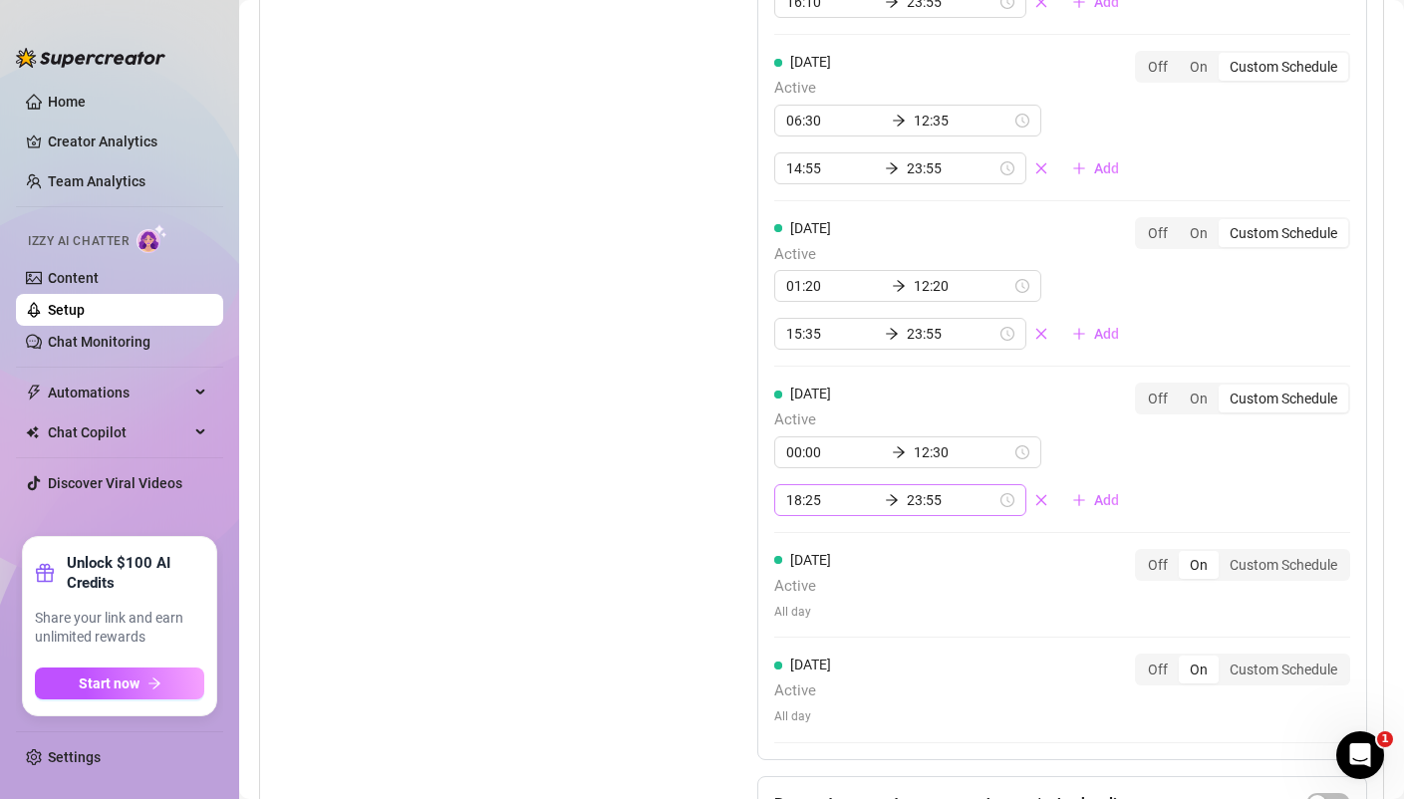
scroll to position [2156, 0]
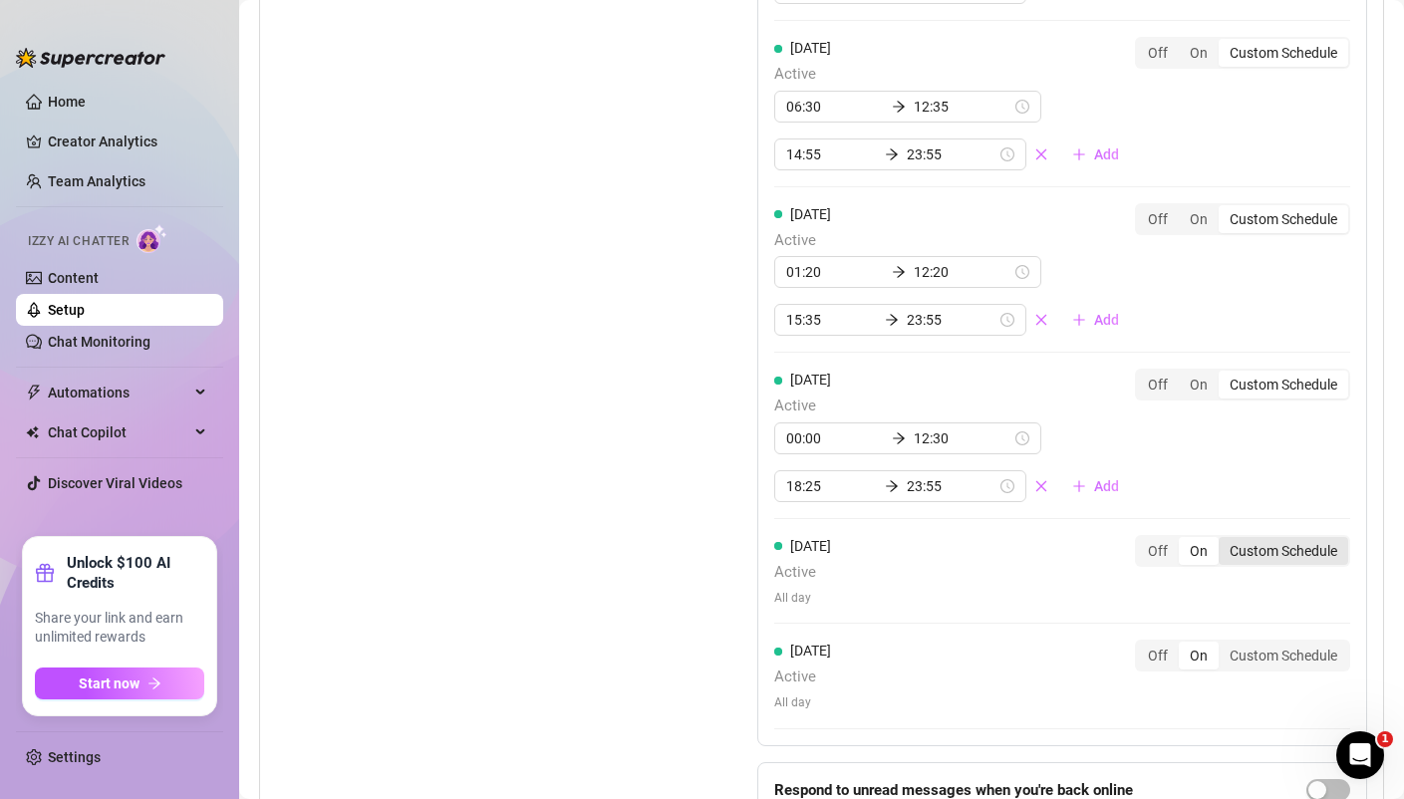
click at [1268, 555] on div "Custom Schedule" at bounding box center [1283, 551] width 130 height 28
click at [1223, 540] on input "Custom Schedule" at bounding box center [1223, 540] width 0 height 0
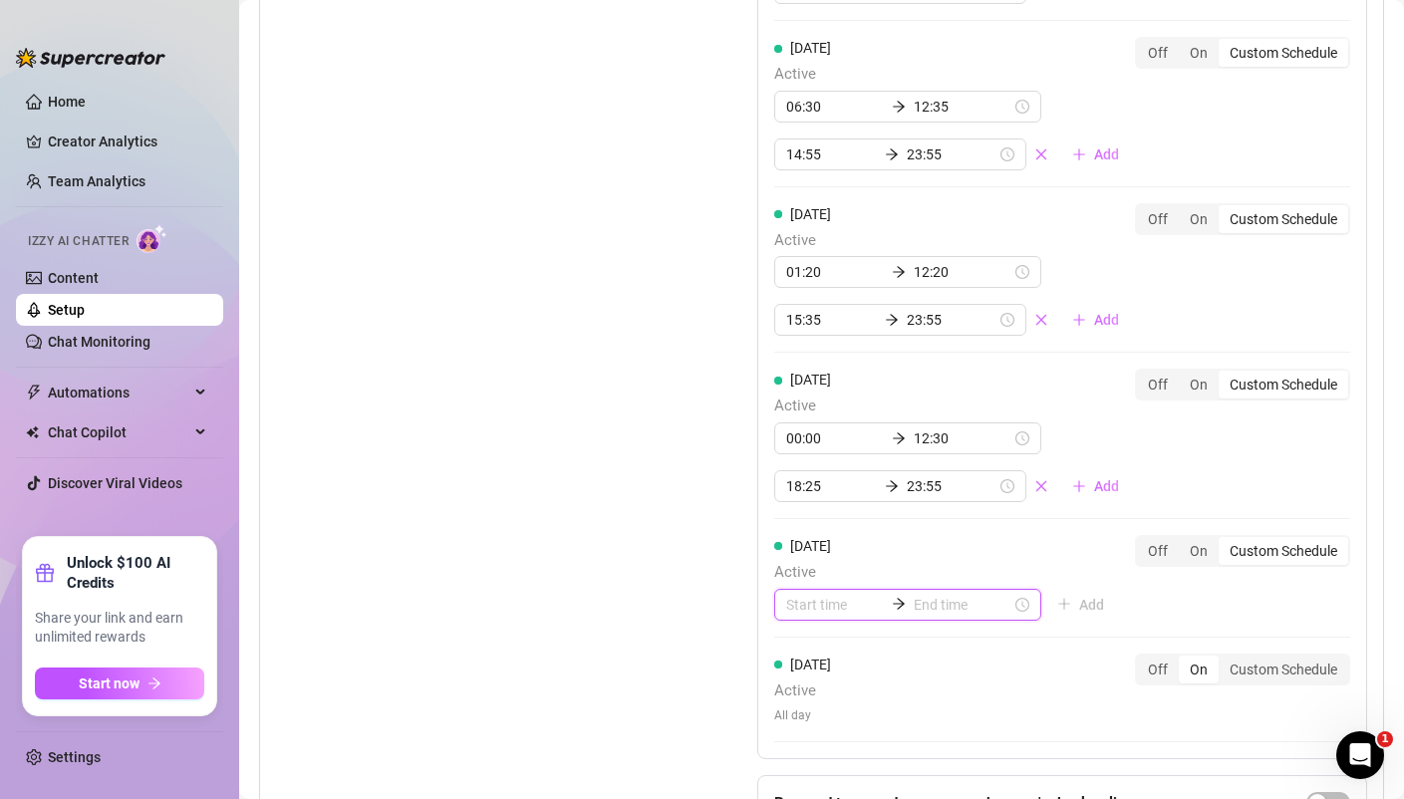
click at [836, 603] on input at bounding box center [835, 605] width 98 height 22
click at [802, 367] on div "00" at bounding box center [802, 370] width 48 height 28
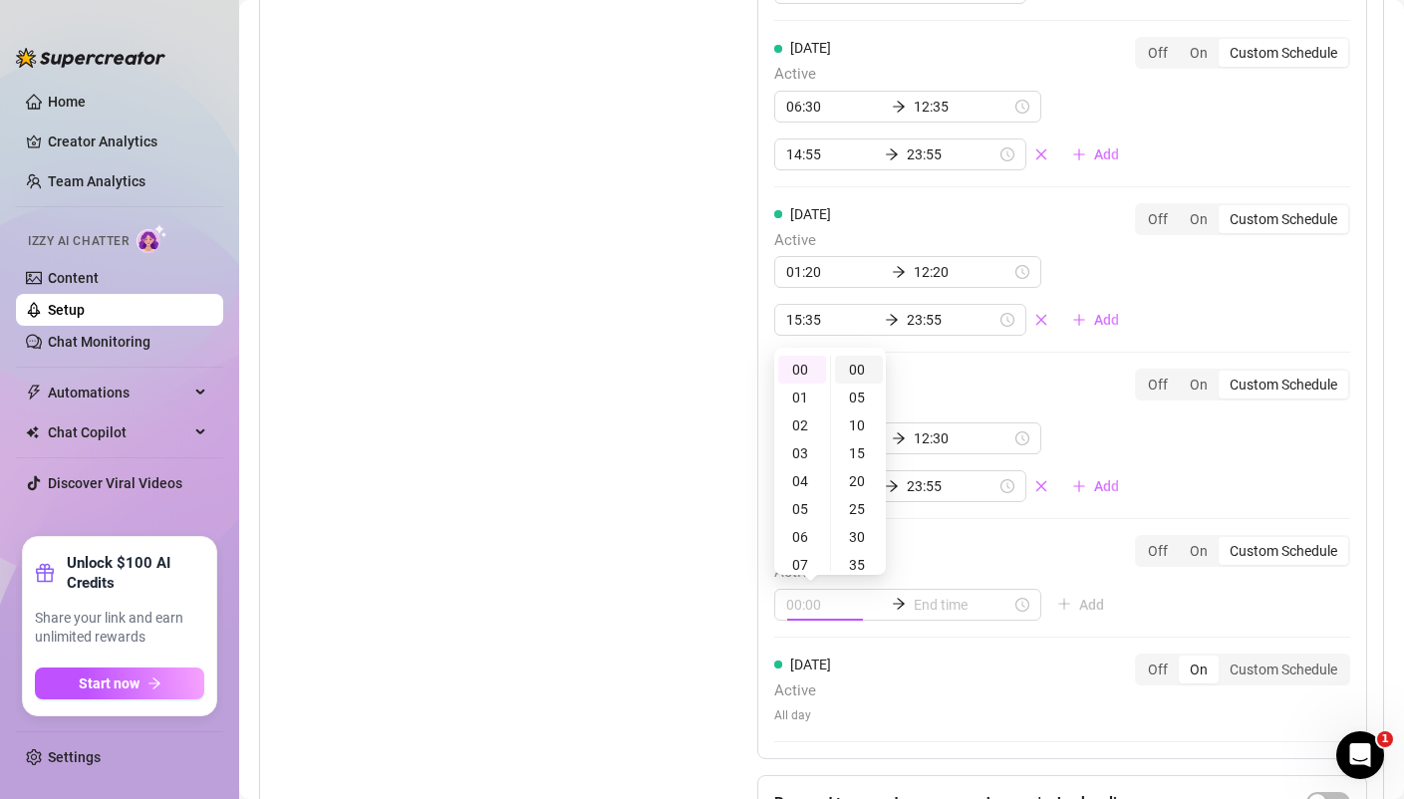
click at [870, 365] on div "00" at bounding box center [859, 370] width 48 height 28
click at [856, 378] on div "00" at bounding box center [859, 370] width 48 height 28
click at [952, 562] on span "Active" at bounding box center [947, 573] width 346 height 24
click at [920, 603] on input at bounding box center [962, 605] width 98 height 22
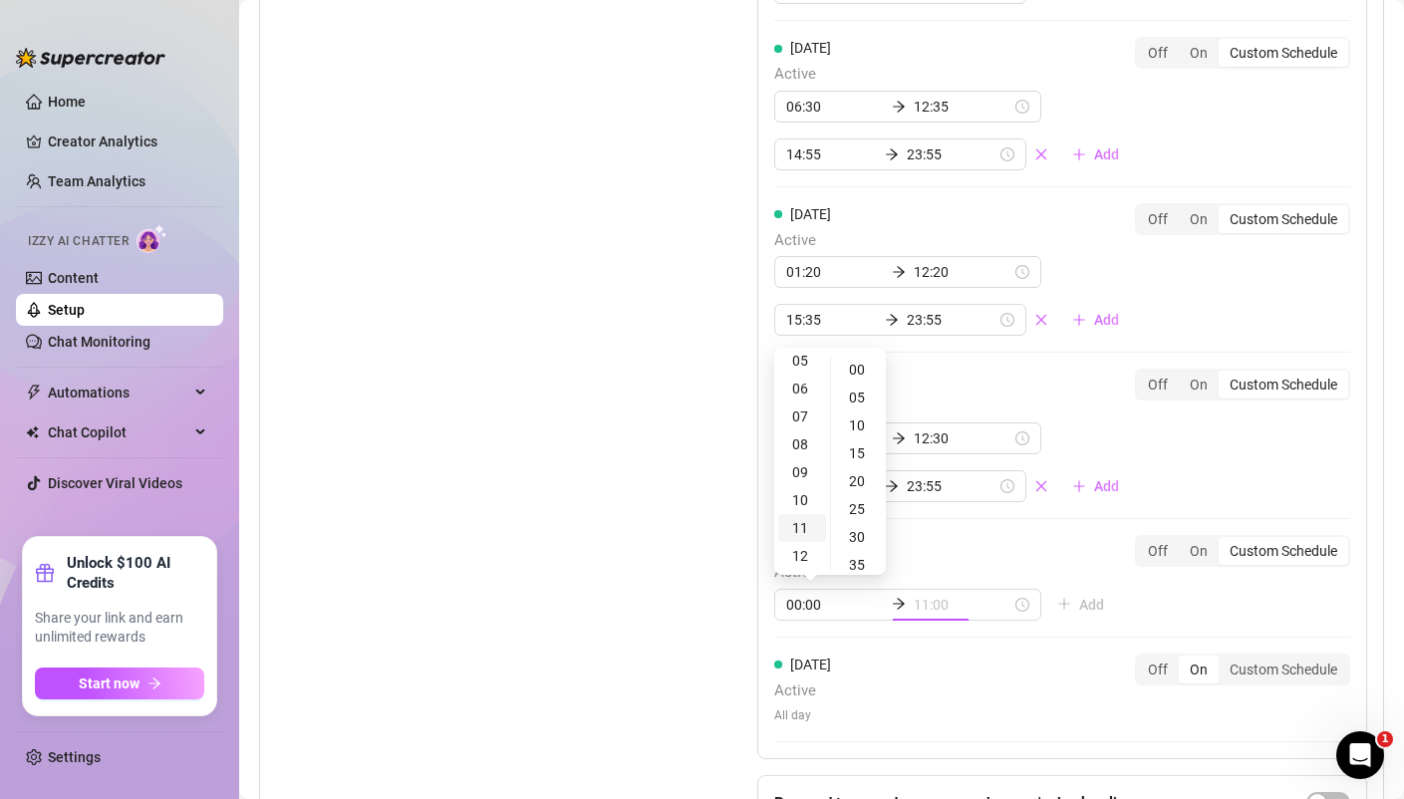
click at [800, 523] on div "11" at bounding box center [802, 528] width 48 height 28
click at [860, 394] on div "30" at bounding box center [859, 388] width 48 height 28
click at [1004, 526] on div "Monday Active 06:00 13:30 16:10 23:55 Add Off On Custom Schedule Tuesday Active…" at bounding box center [1062, 223] width 610 height 1071
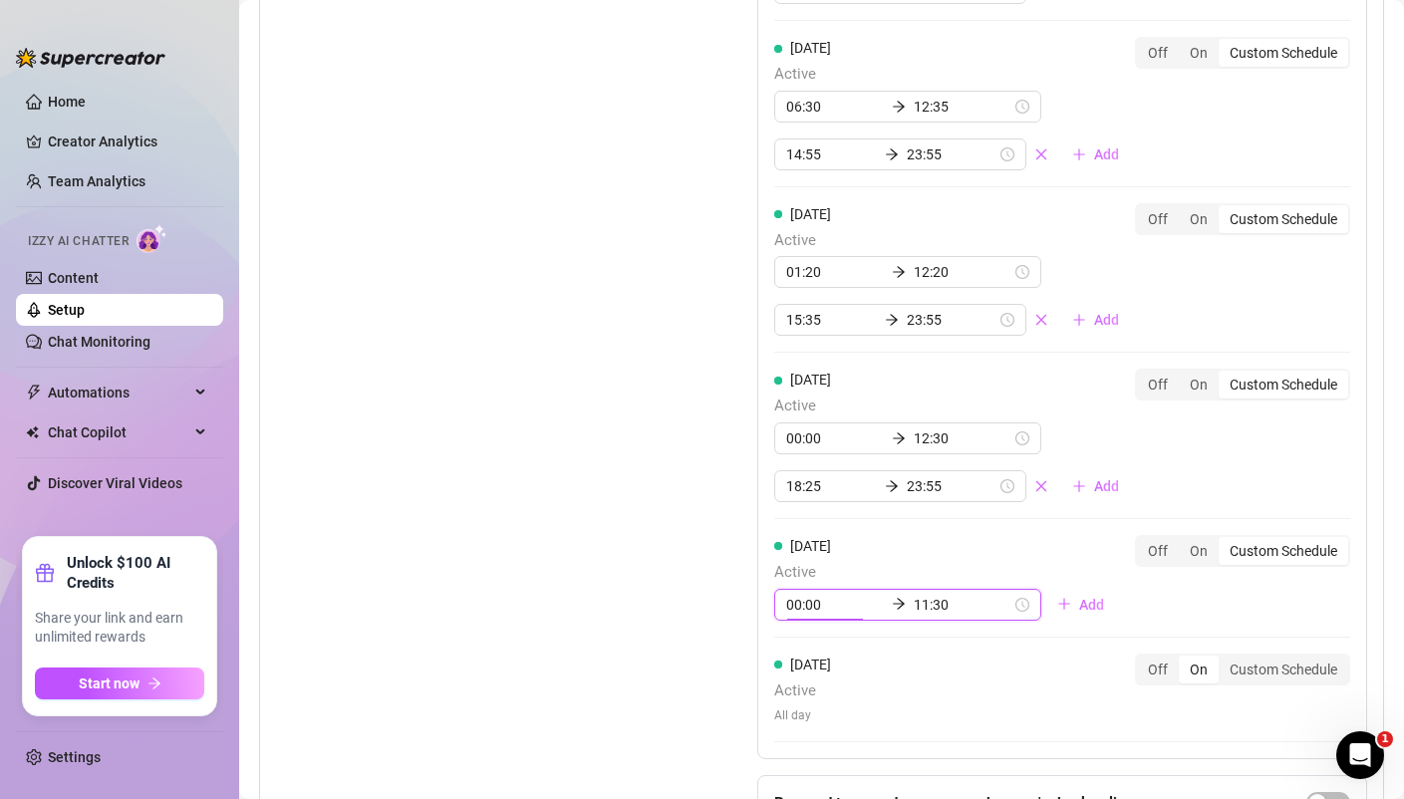
click at [832, 602] on input "00:00" at bounding box center [835, 605] width 98 height 22
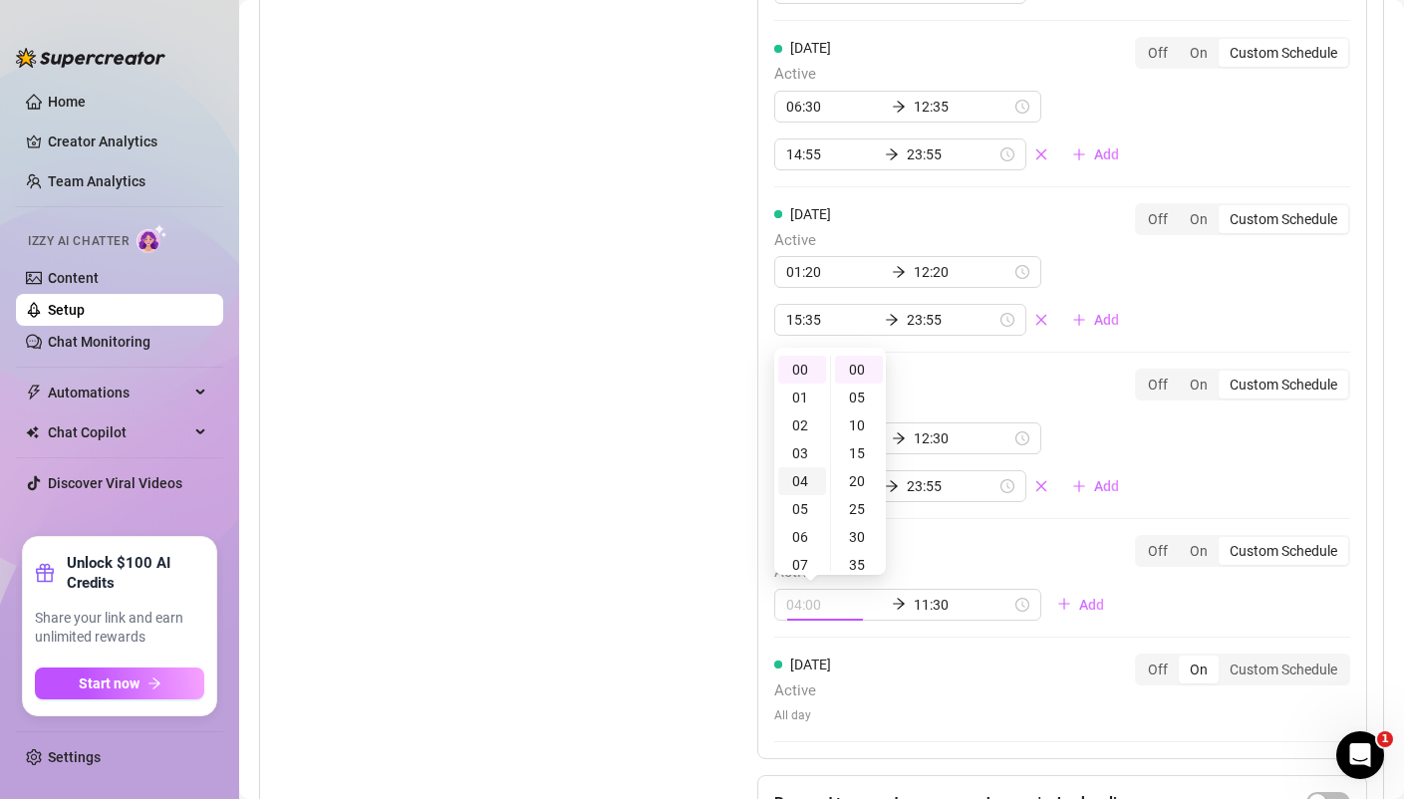
click at [814, 478] on div "04" at bounding box center [802, 481] width 48 height 28
click at [857, 367] on div "00" at bounding box center [859, 370] width 48 height 28
click at [991, 381] on div "Friday Active 00:00 12:30 18:25 23:55 Add" at bounding box center [954, 435] width 361 height 133
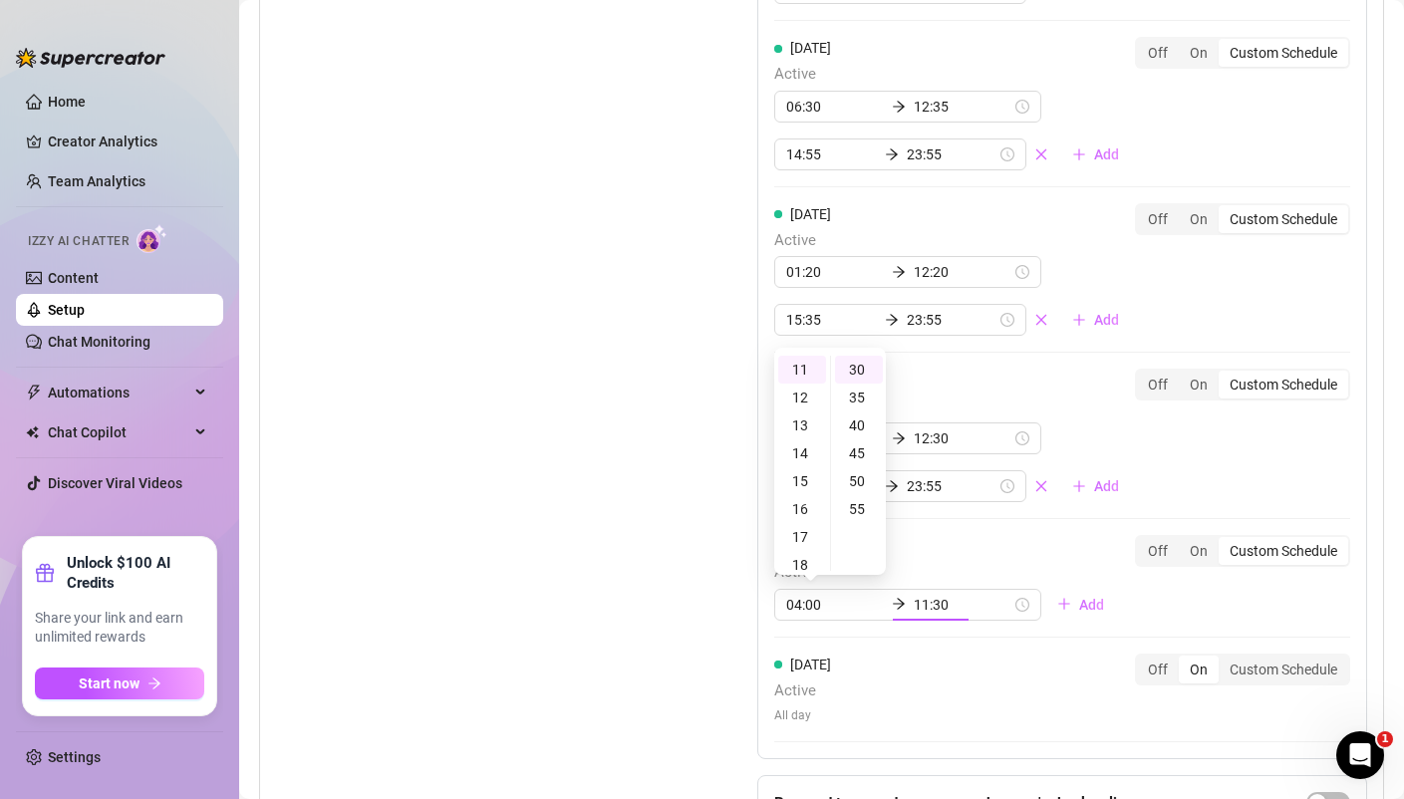
click at [991, 381] on div "Friday Active 00:00 12:30 18:25 23:55 Add" at bounding box center [954, 435] width 361 height 133
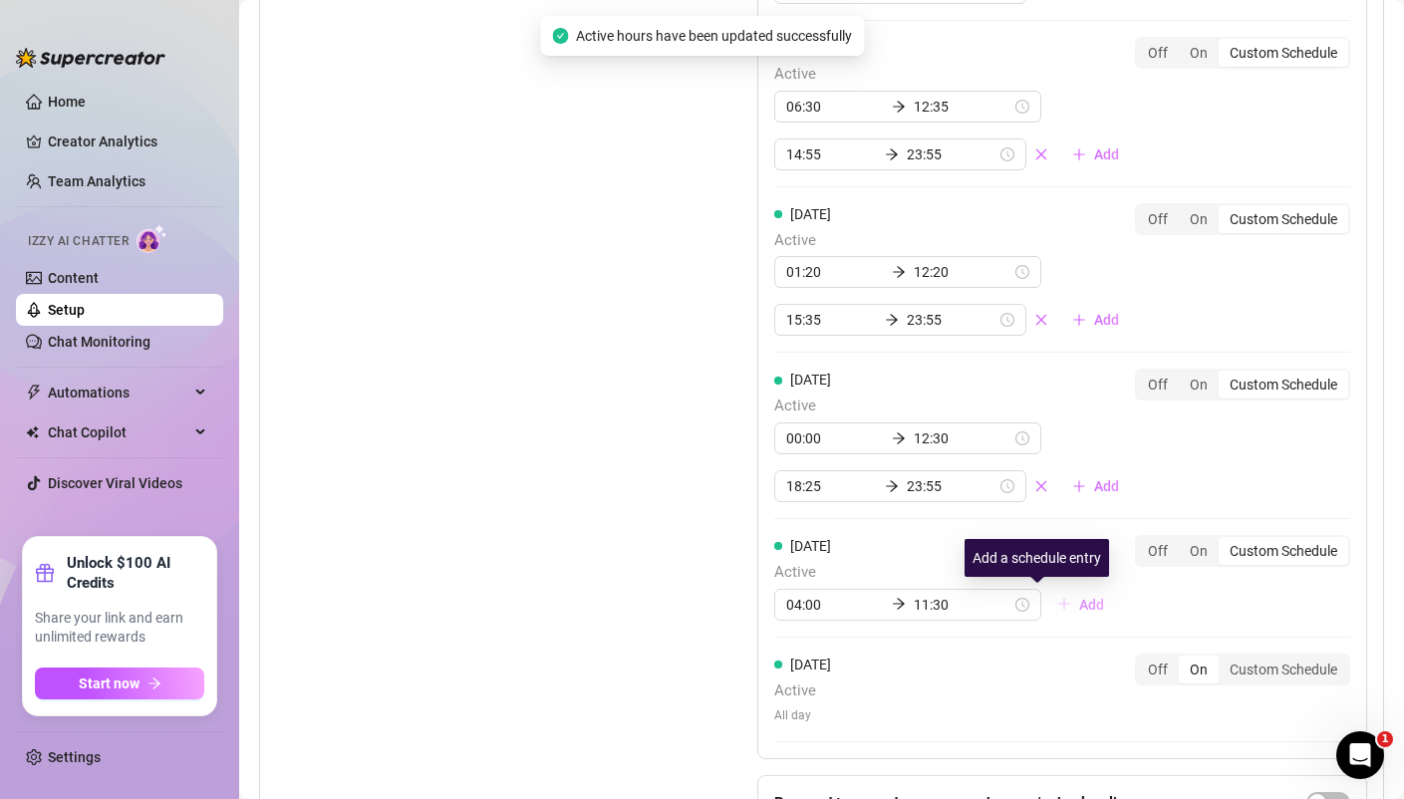
click at [1041, 592] on button "Add" at bounding box center [1080, 605] width 79 height 32
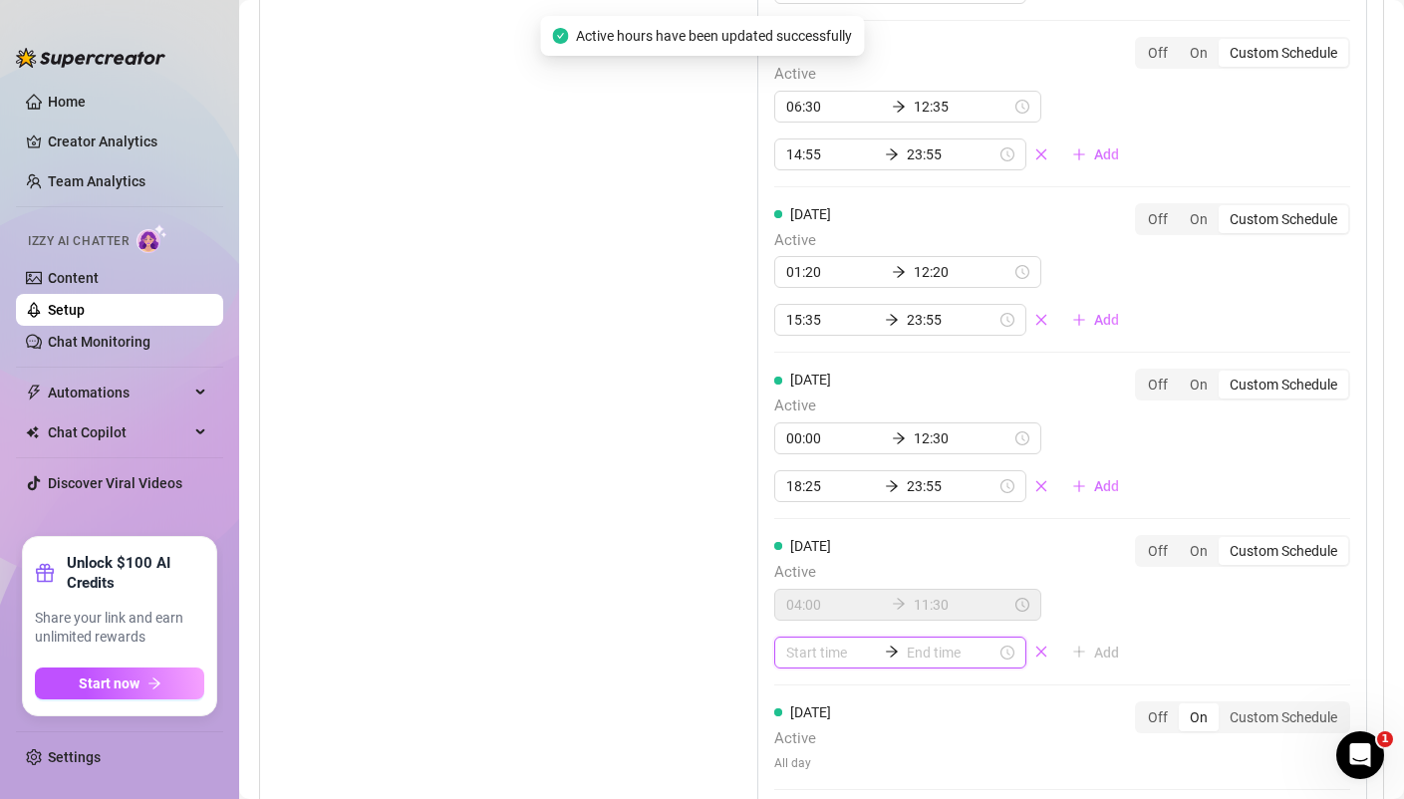
click at [829, 647] on input at bounding box center [831, 653] width 90 height 22
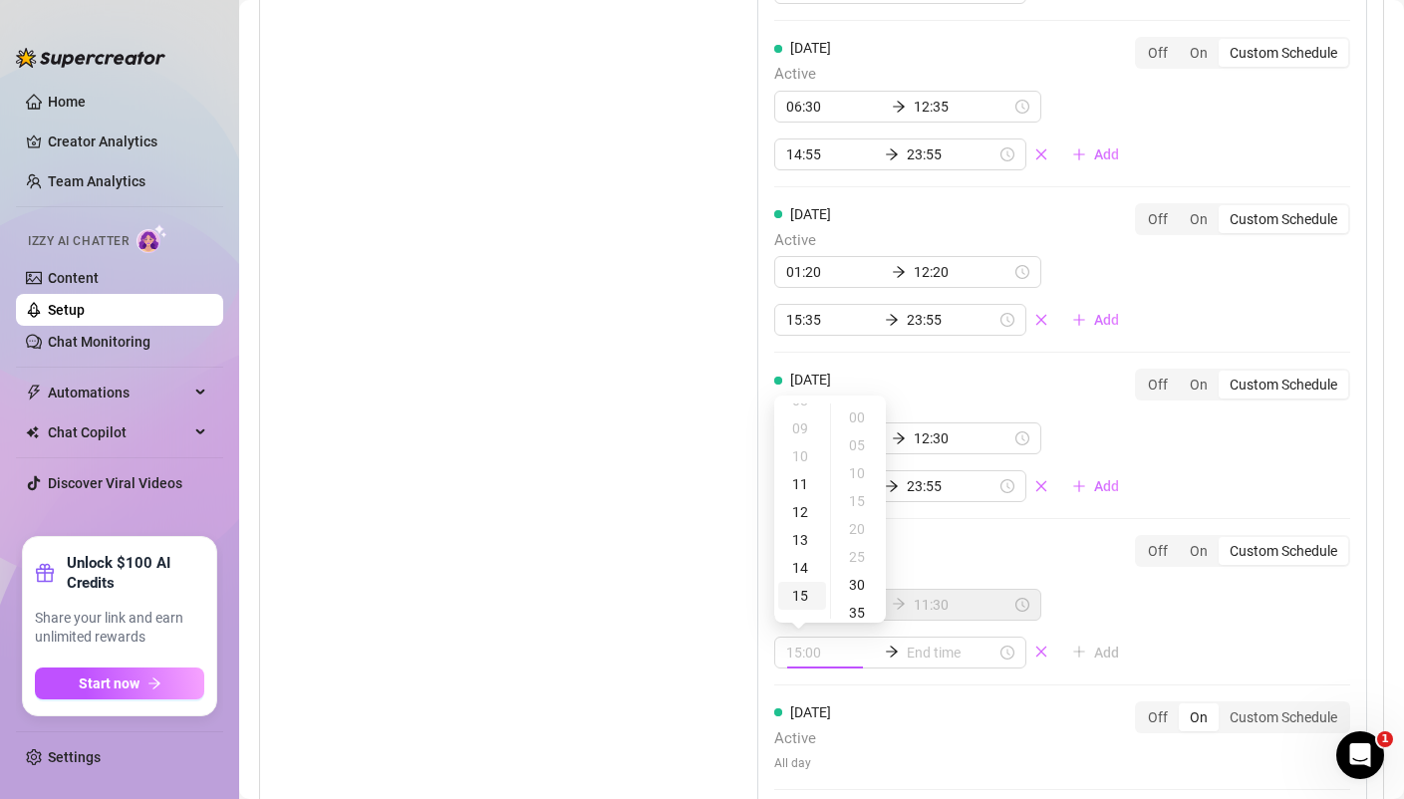
click at [811, 593] on div "15" at bounding box center [802, 596] width 48 height 28
click at [855, 581] on div "30" at bounding box center [859, 585] width 48 height 28
click at [910, 654] on input at bounding box center [952, 653] width 90 height 22
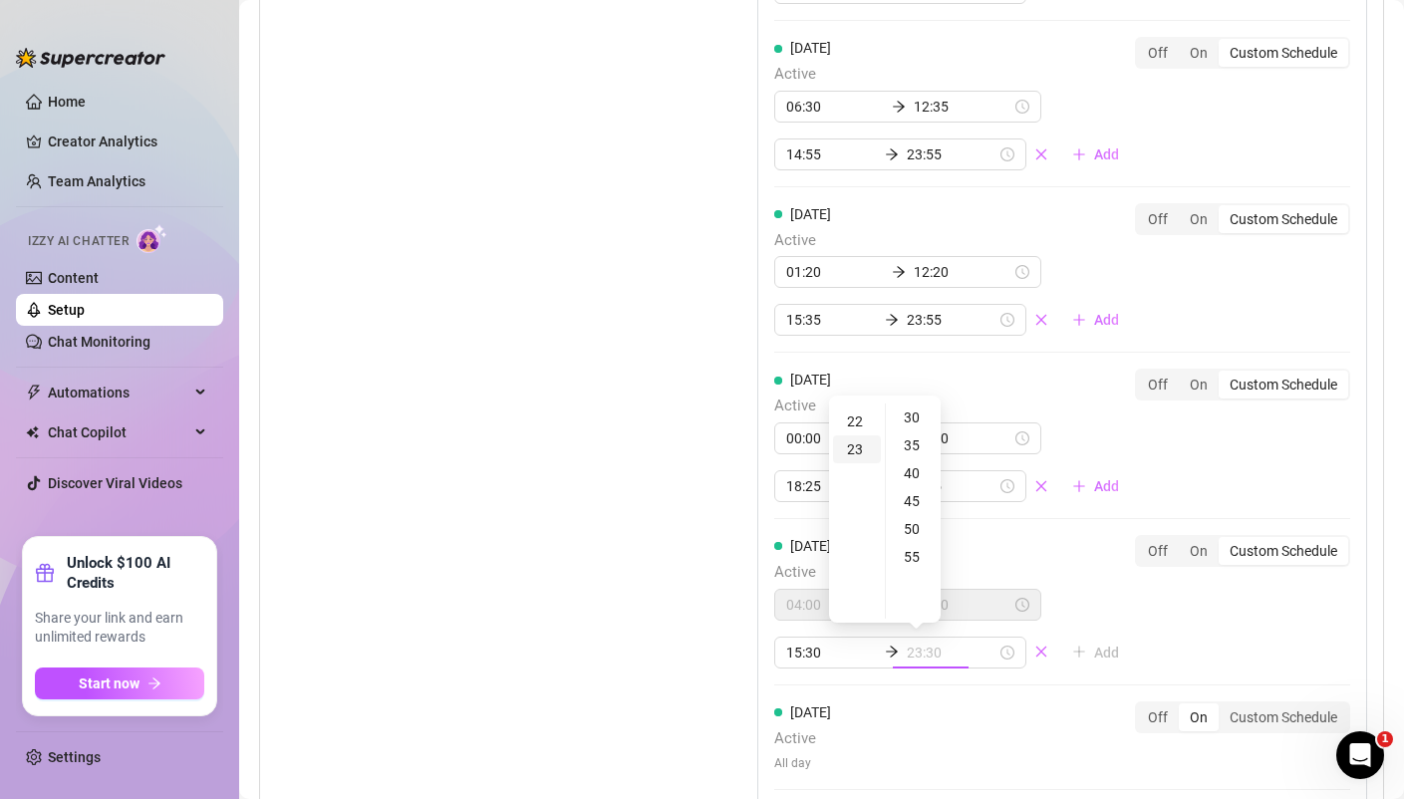
click at [860, 445] on div "23" at bounding box center [857, 449] width 48 height 28
click at [913, 547] on div "55" at bounding box center [914, 557] width 48 height 28
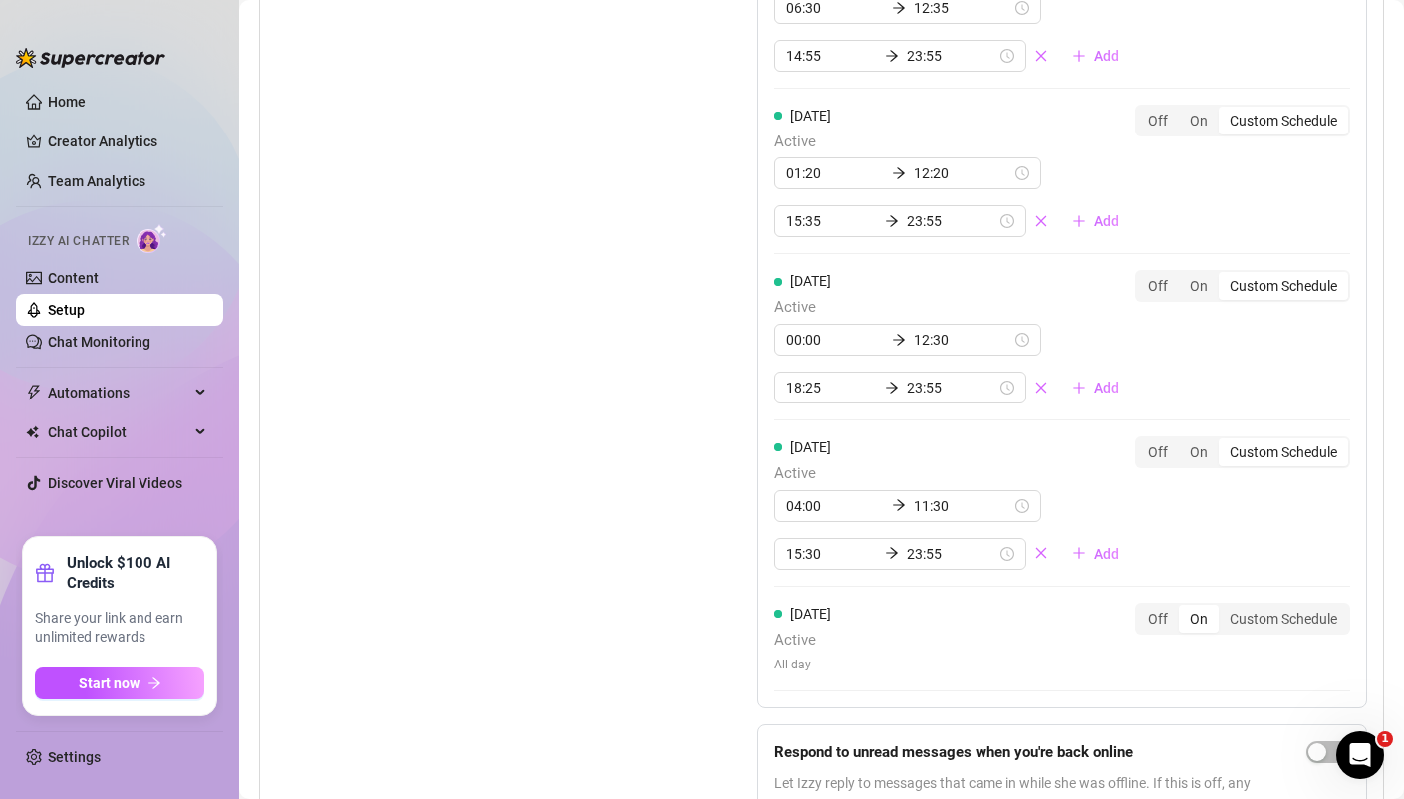
scroll to position [2255, 0]
click at [1276, 622] on div "Custom Schedule" at bounding box center [1283, 618] width 130 height 28
click at [1223, 607] on input "Custom Schedule" at bounding box center [1223, 607] width 0 height 0
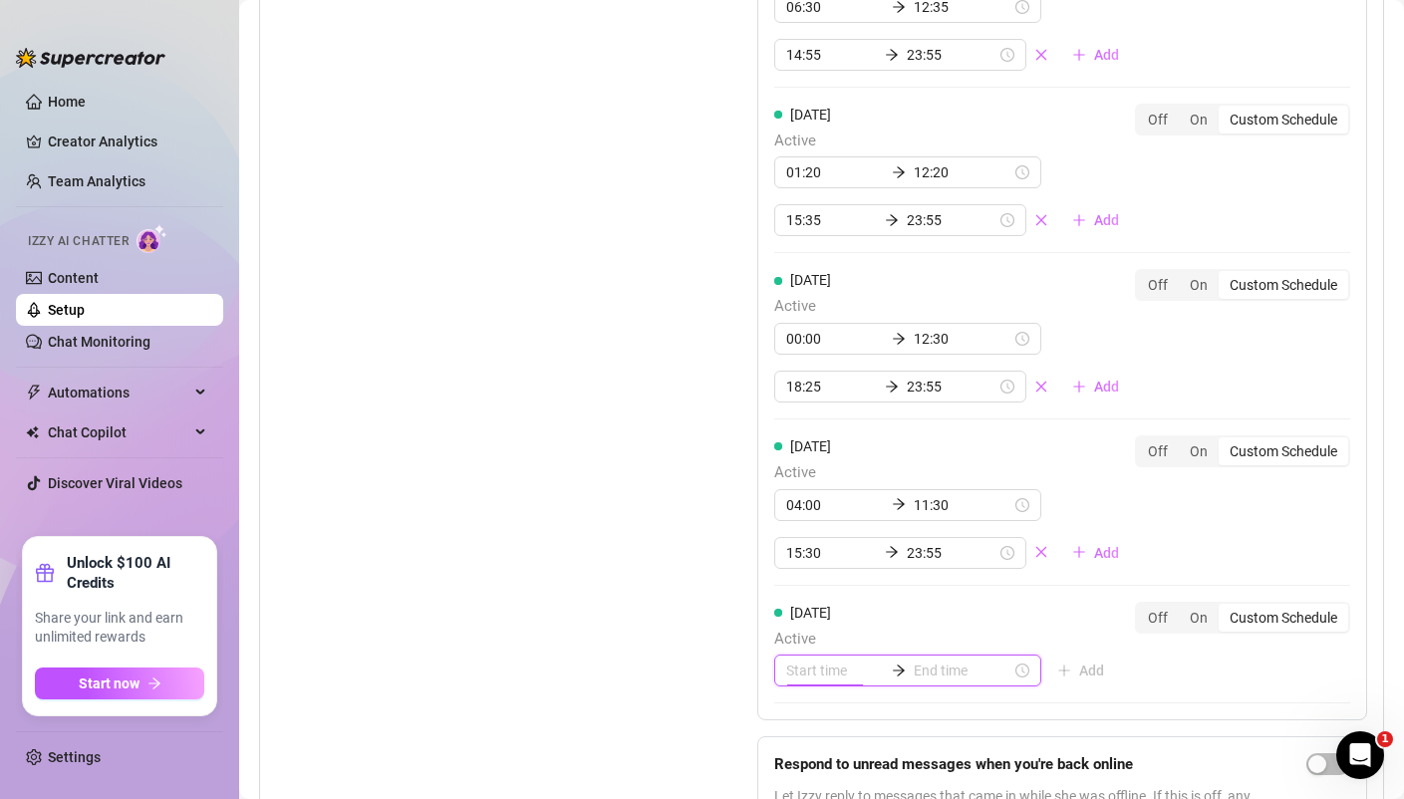
click at [803, 671] on input at bounding box center [835, 670] width 98 height 22
click at [807, 434] on div "00" at bounding box center [802, 435] width 48 height 28
click at [859, 469] on div "10" at bounding box center [859, 459] width 48 height 28
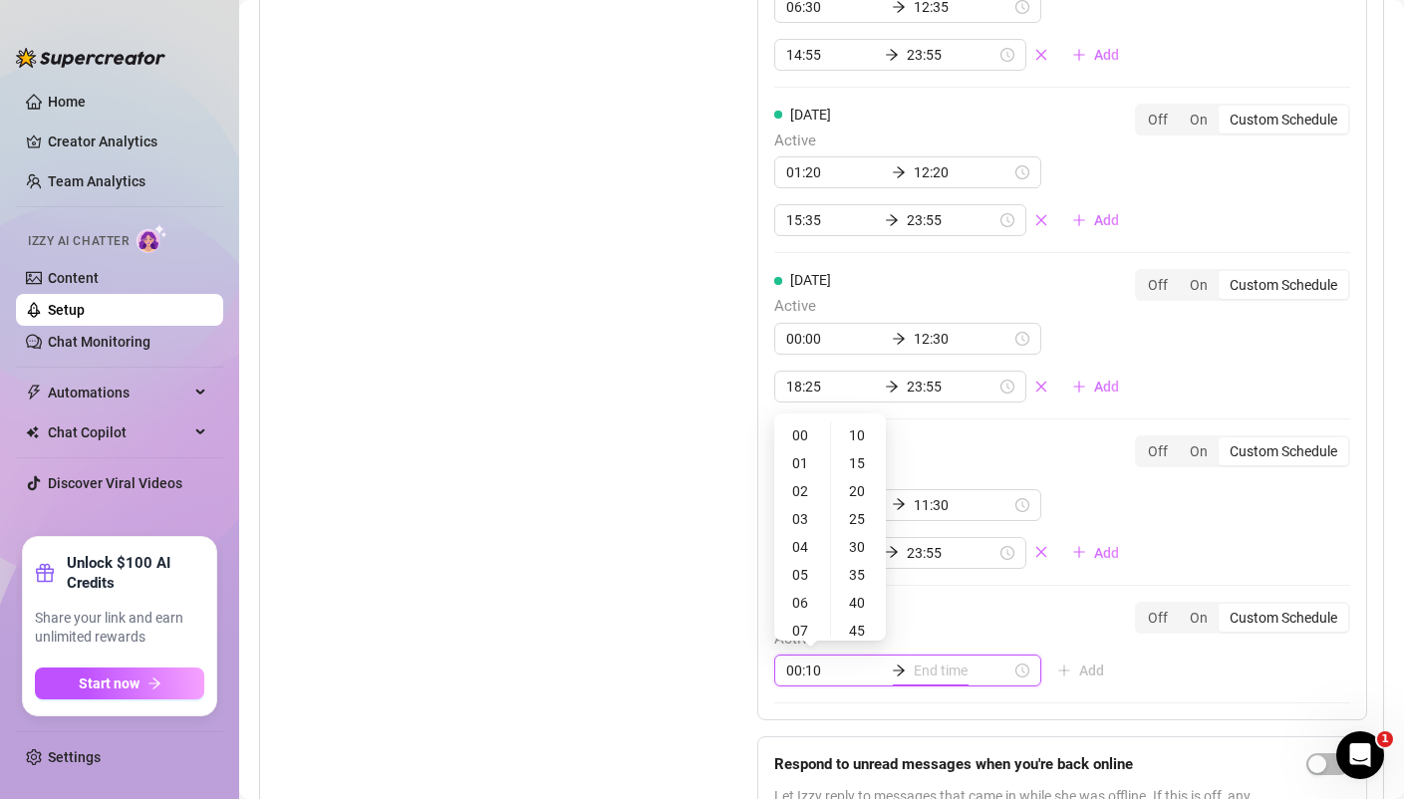
click at [928, 621] on div "Sunday Active 00:10 Add" at bounding box center [947, 645] width 346 height 86
click at [808, 503] on div "10" at bounding box center [802, 509] width 48 height 28
click at [866, 520] on div "25" at bounding box center [859, 519] width 48 height 28
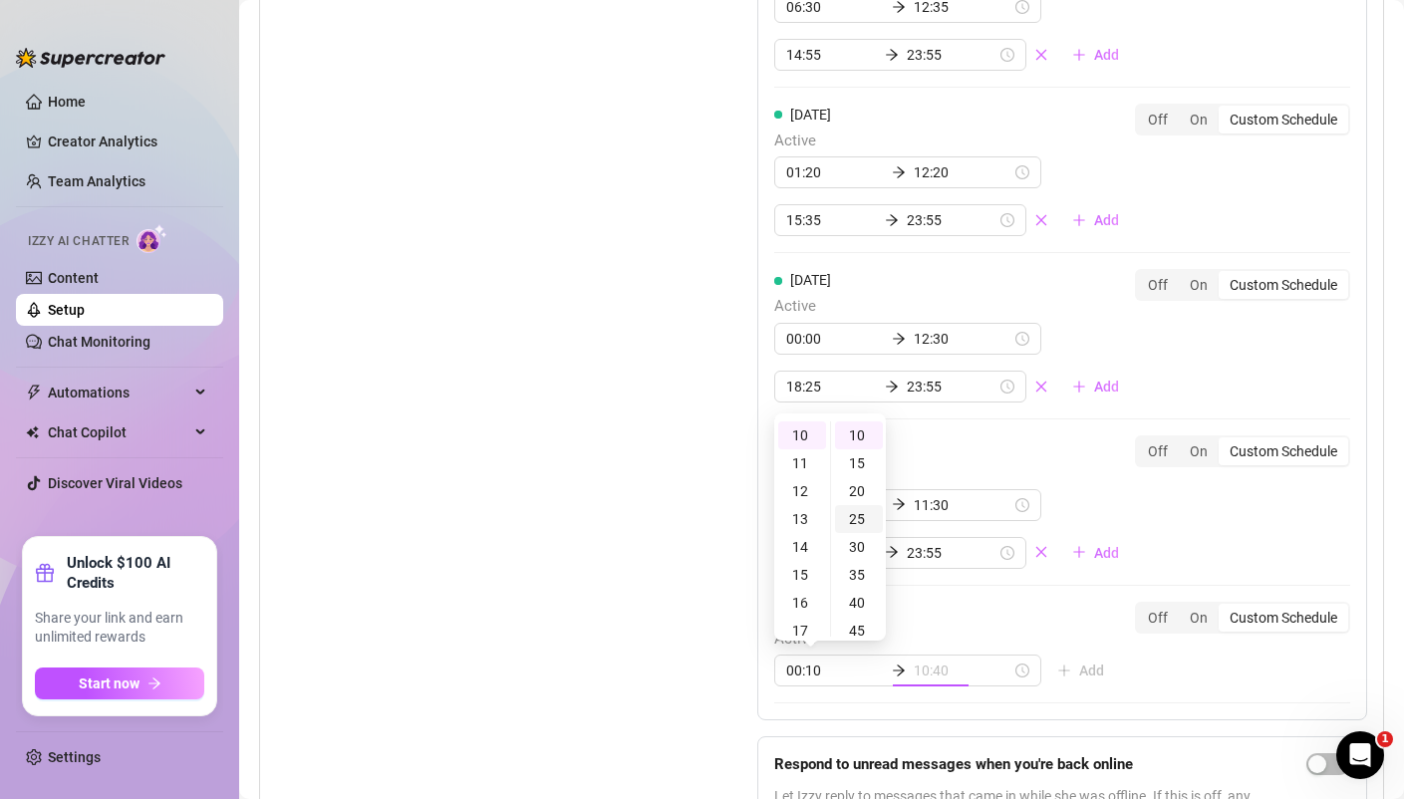
scroll to position [139, 0]
click at [1035, 612] on div "Sunday Active 00:10 10:25 Add Off On Custom Schedule" at bounding box center [1062, 645] width 576 height 86
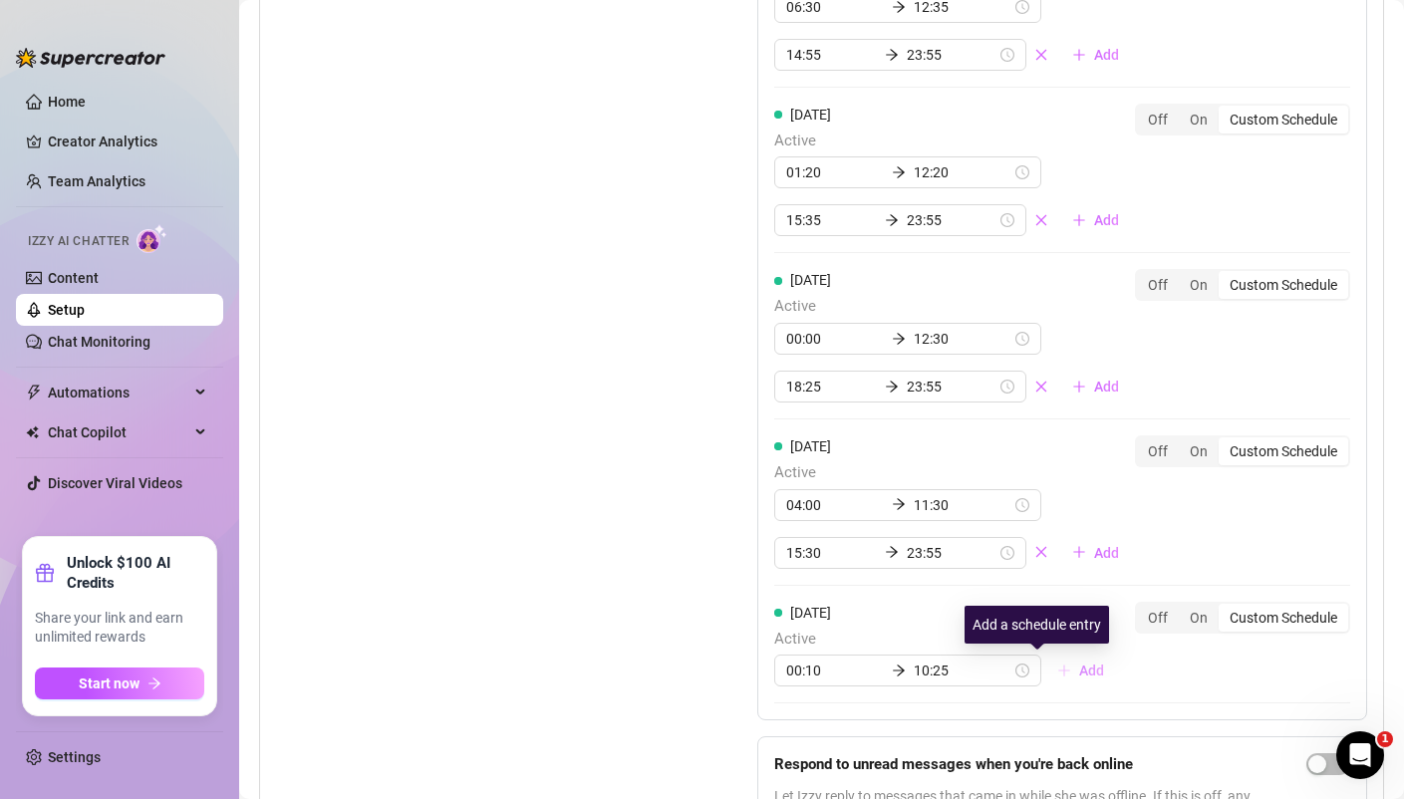
click at [1079, 668] on span "Add" at bounding box center [1091, 670] width 25 height 16
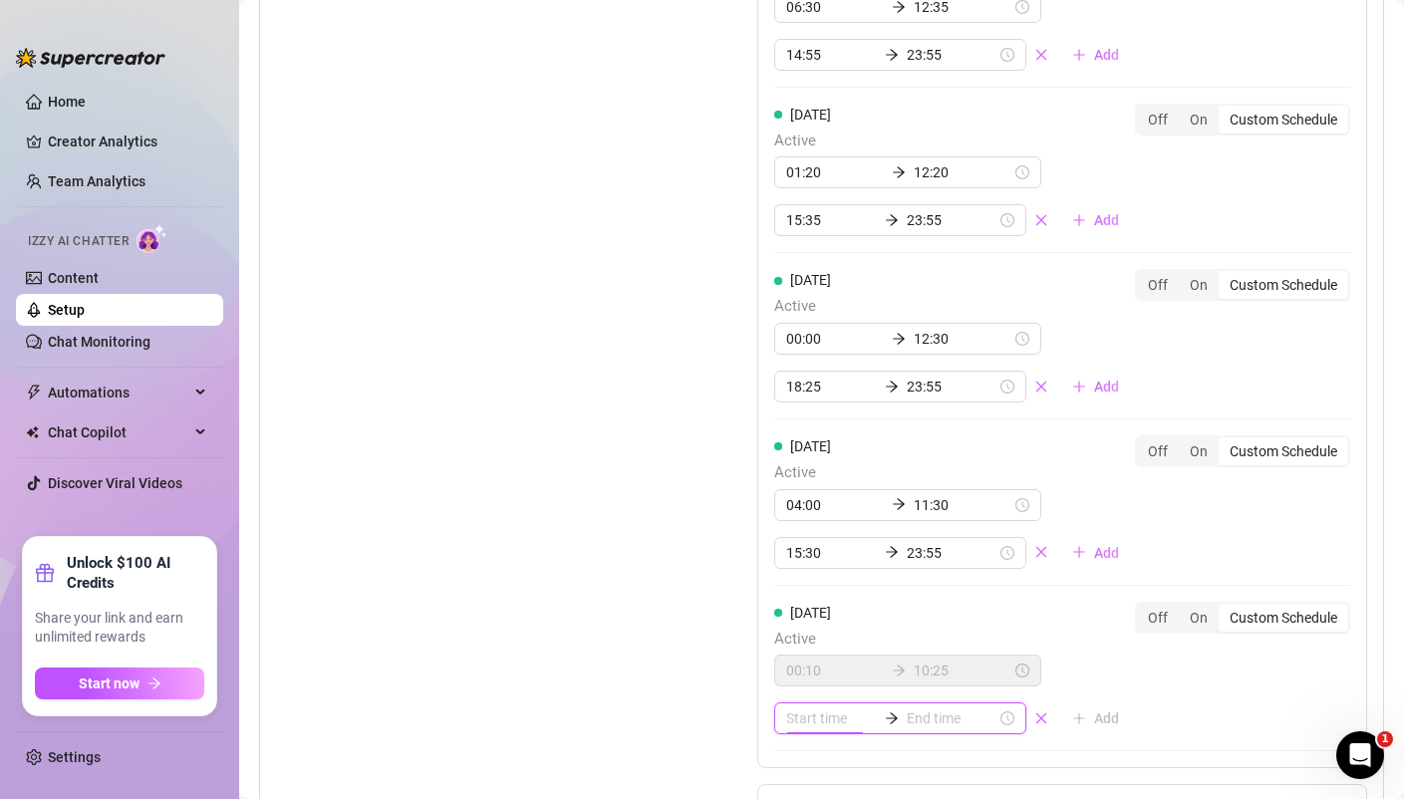
click at [826, 708] on input at bounding box center [831, 718] width 90 height 22
click at [804, 600] on div "15" at bounding box center [802, 601] width 48 height 28
click at [857, 599] on div "20" at bounding box center [859, 595] width 48 height 28
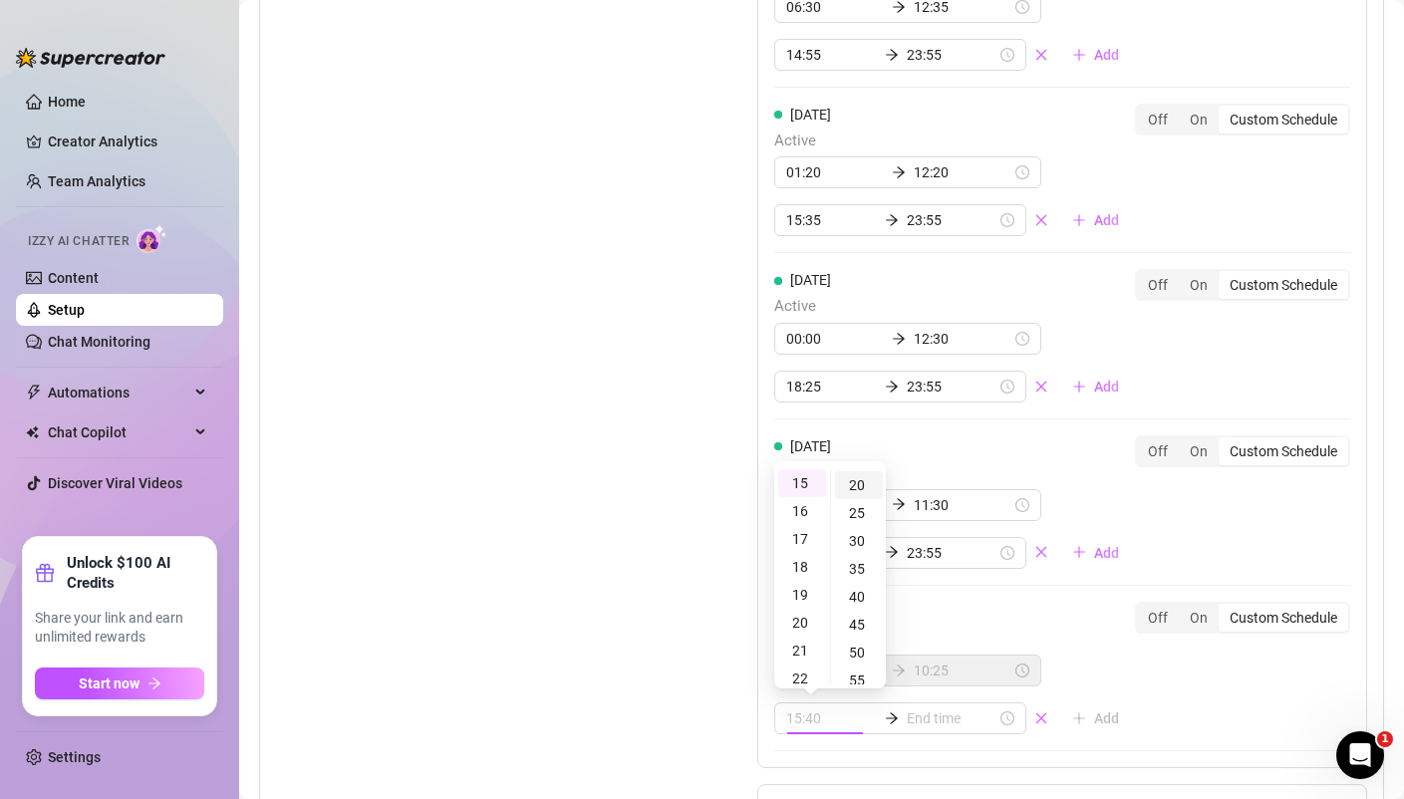
scroll to position [112, 0]
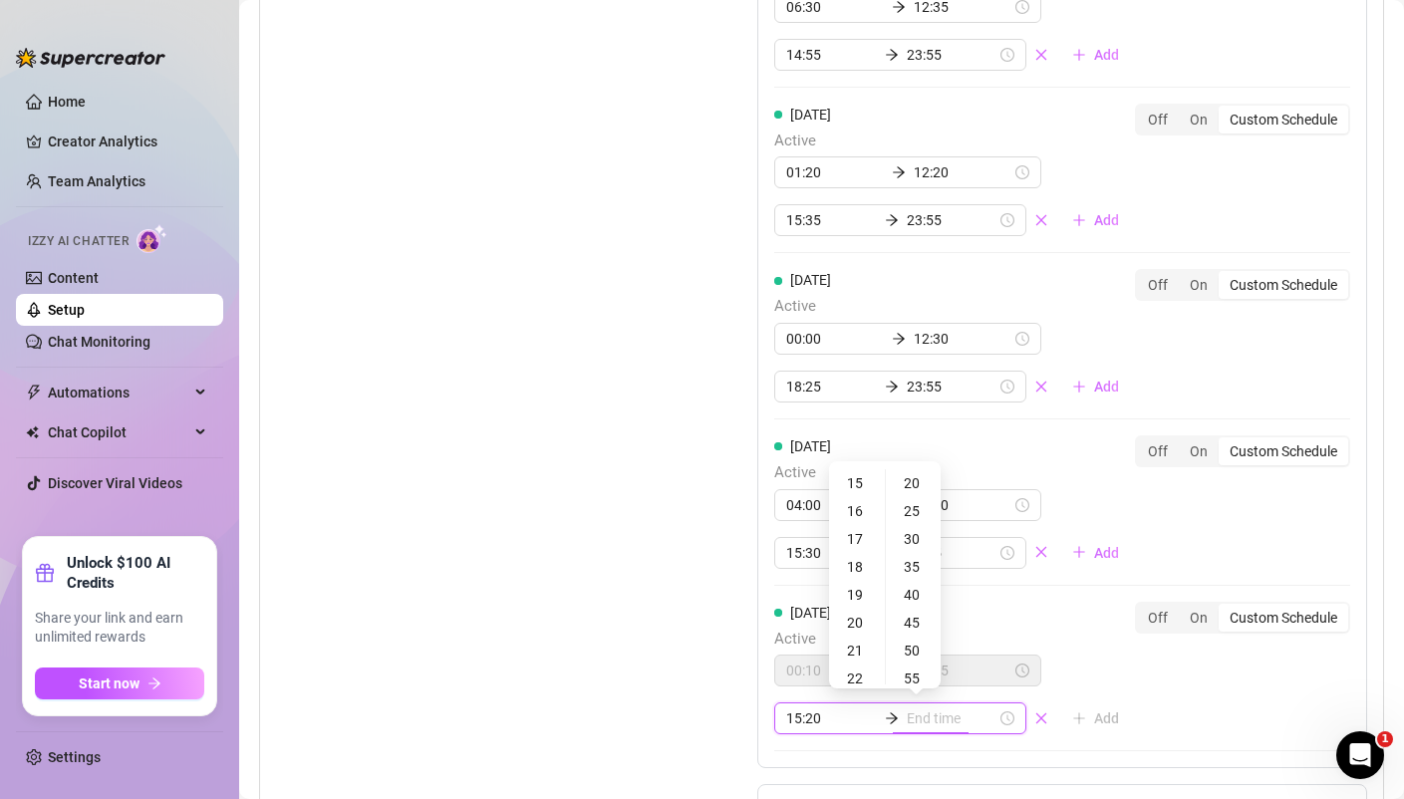
click at [930, 717] on input at bounding box center [952, 718] width 90 height 22
click at [863, 521] on div "09" at bounding box center [857, 526] width 48 height 28
click at [915, 489] on div "20" at bounding box center [914, 483] width 48 height 28
click at [1064, 461] on span "Active" at bounding box center [954, 473] width 361 height 24
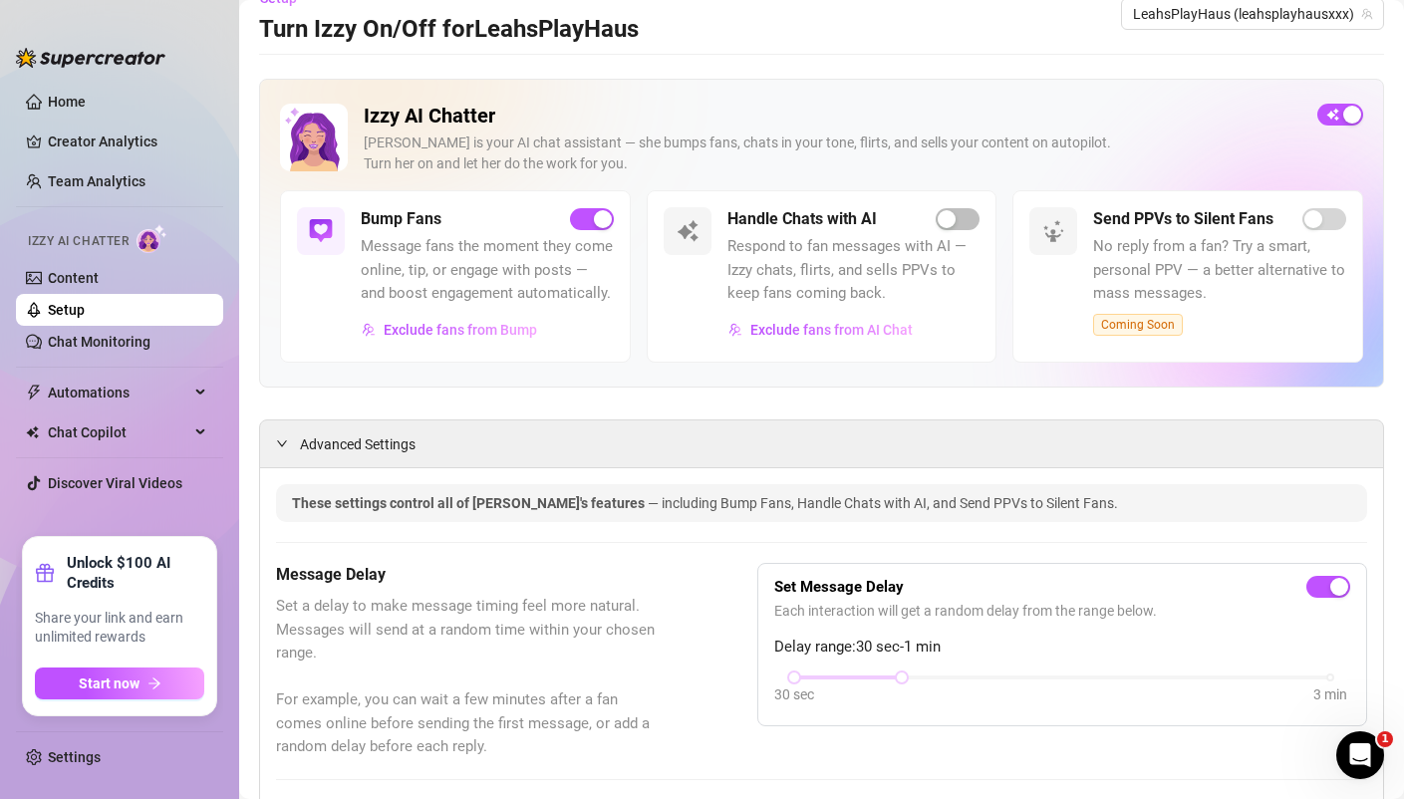
scroll to position [37, 0]
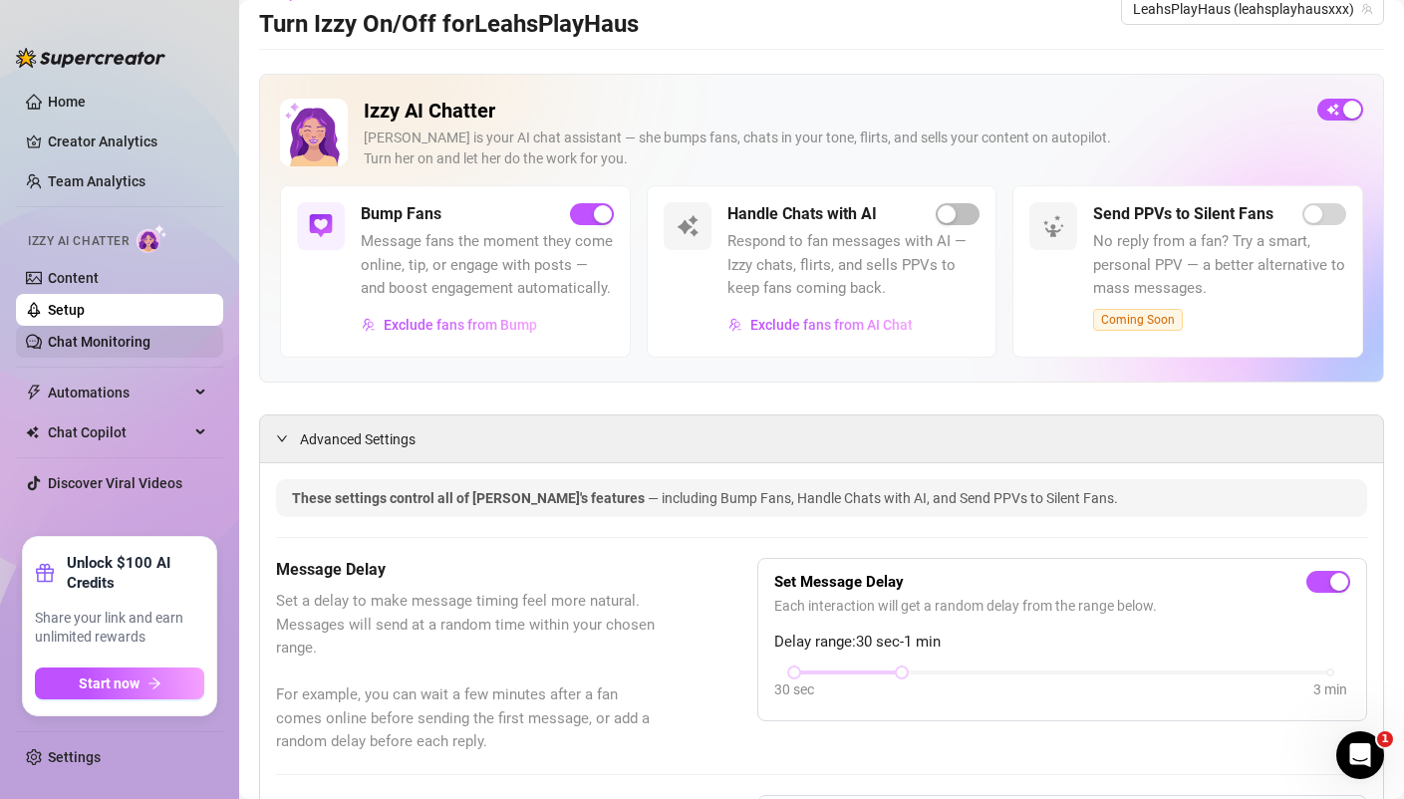
click at [108, 341] on link "Chat Monitoring" at bounding box center [99, 342] width 103 height 16
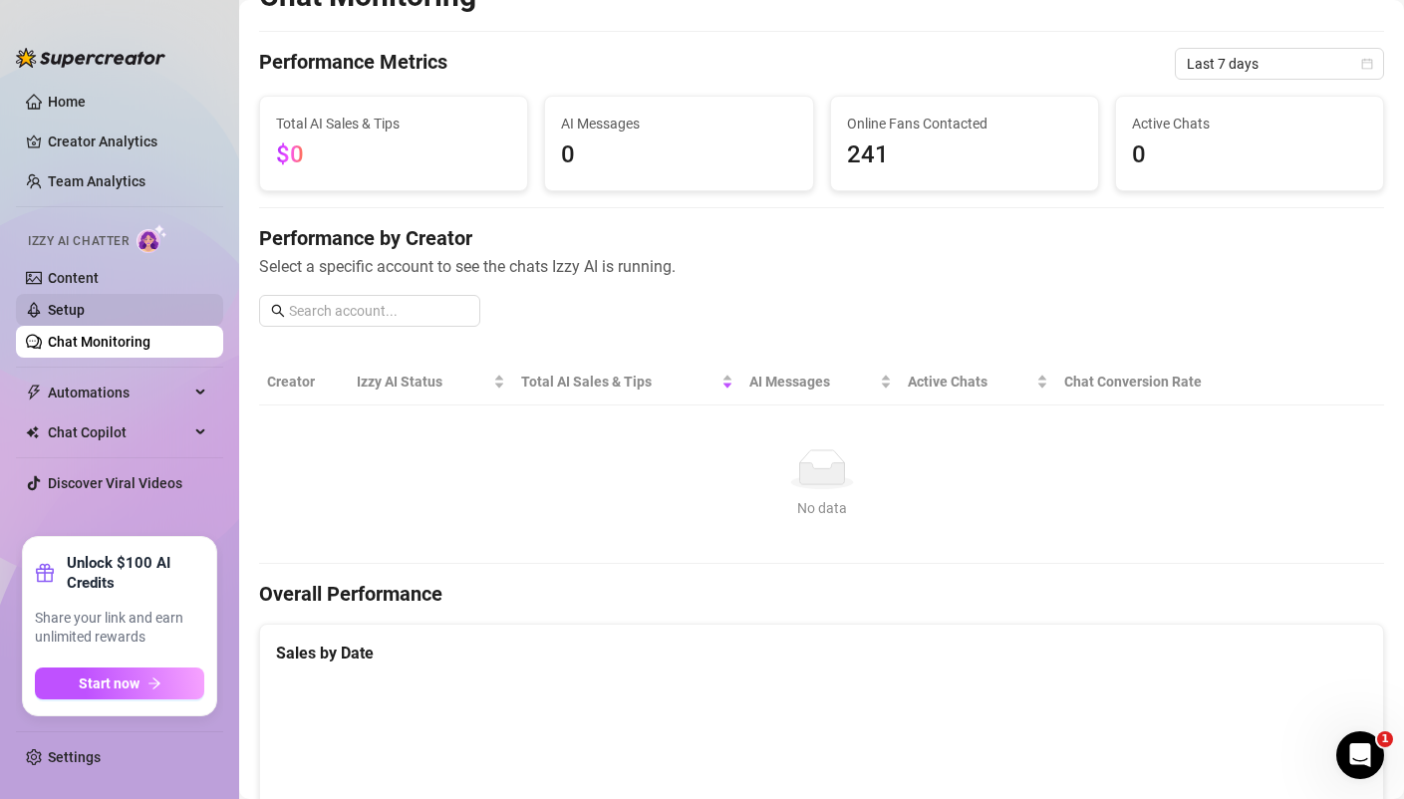
click at [79, 303] on link "Setup" at bounding box center [66, 310] width 37 height 16
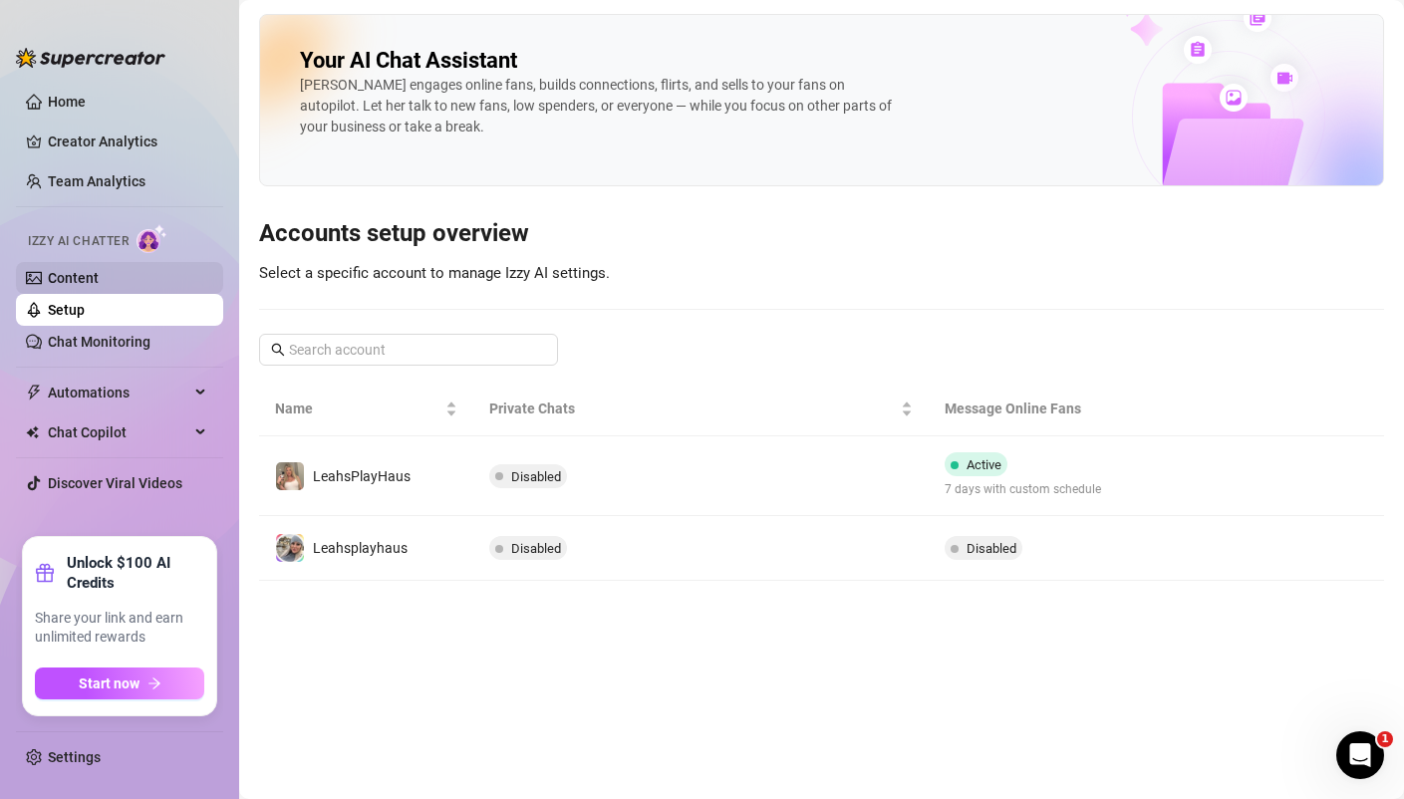
click at [96, 270] on link "Content" at bounding box center [73, 278] width 51 height 16
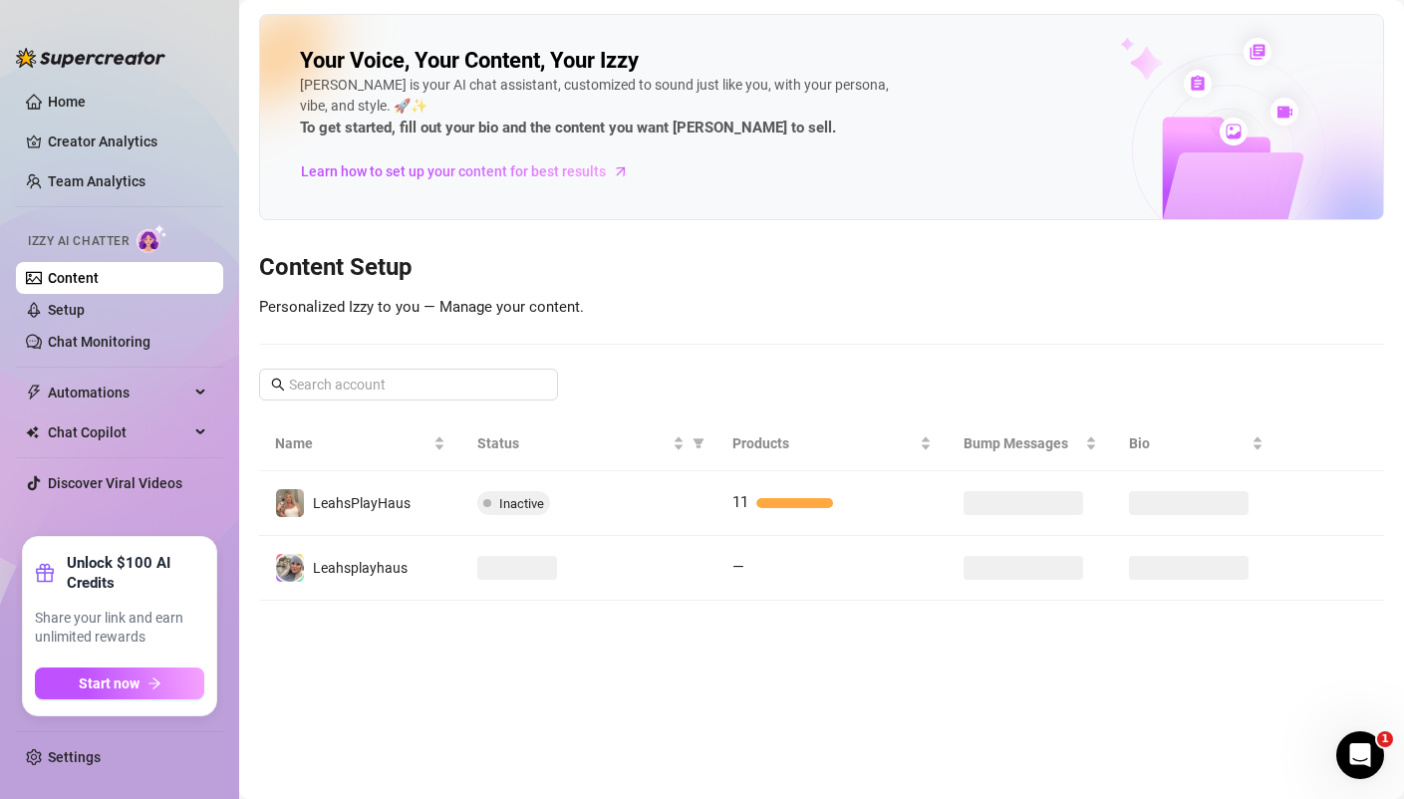
click at [96, 270] on link "Content" at bounding box center [73, 278] width 51 height 16
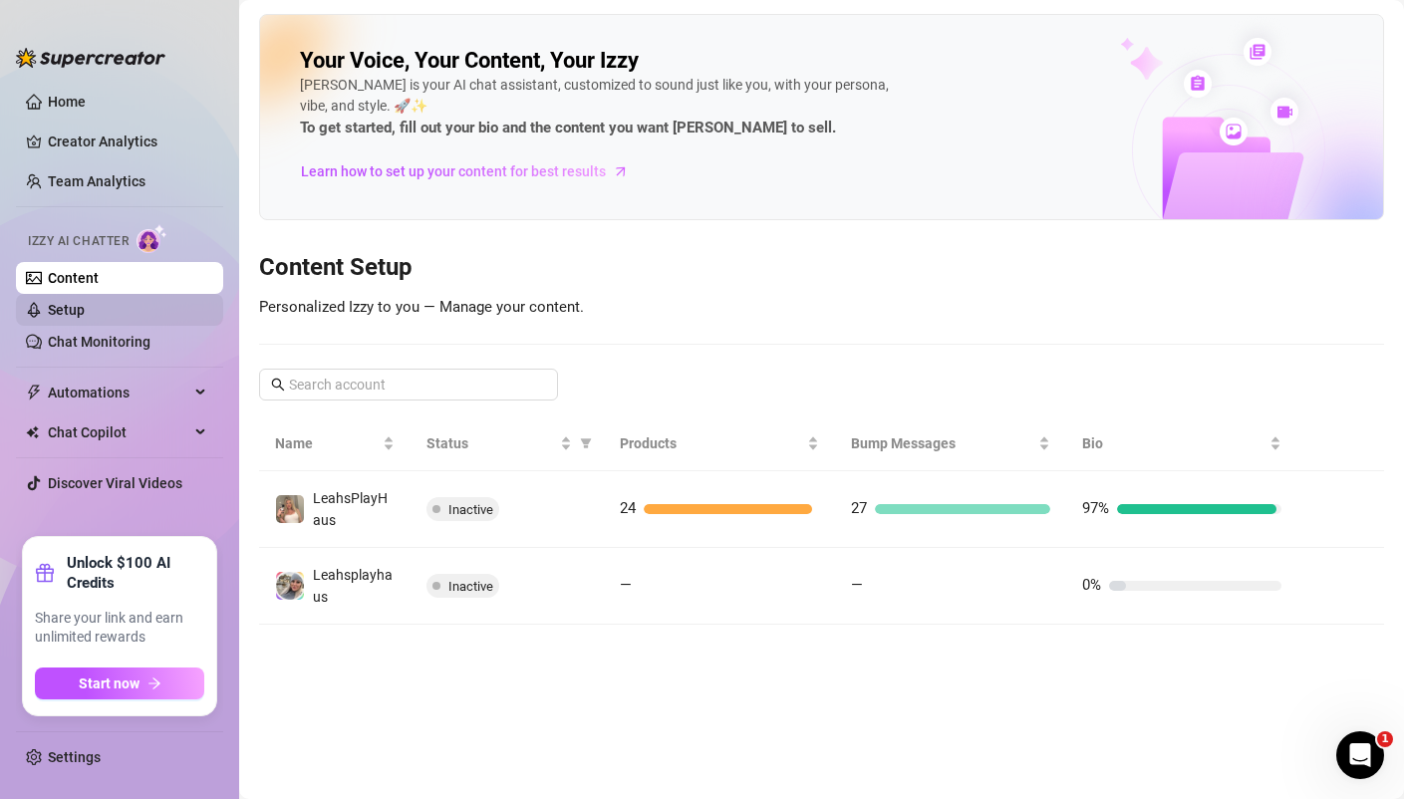
click at [85, 310] on link "Setup" at bounding box center [66, 310] width 37 height 16
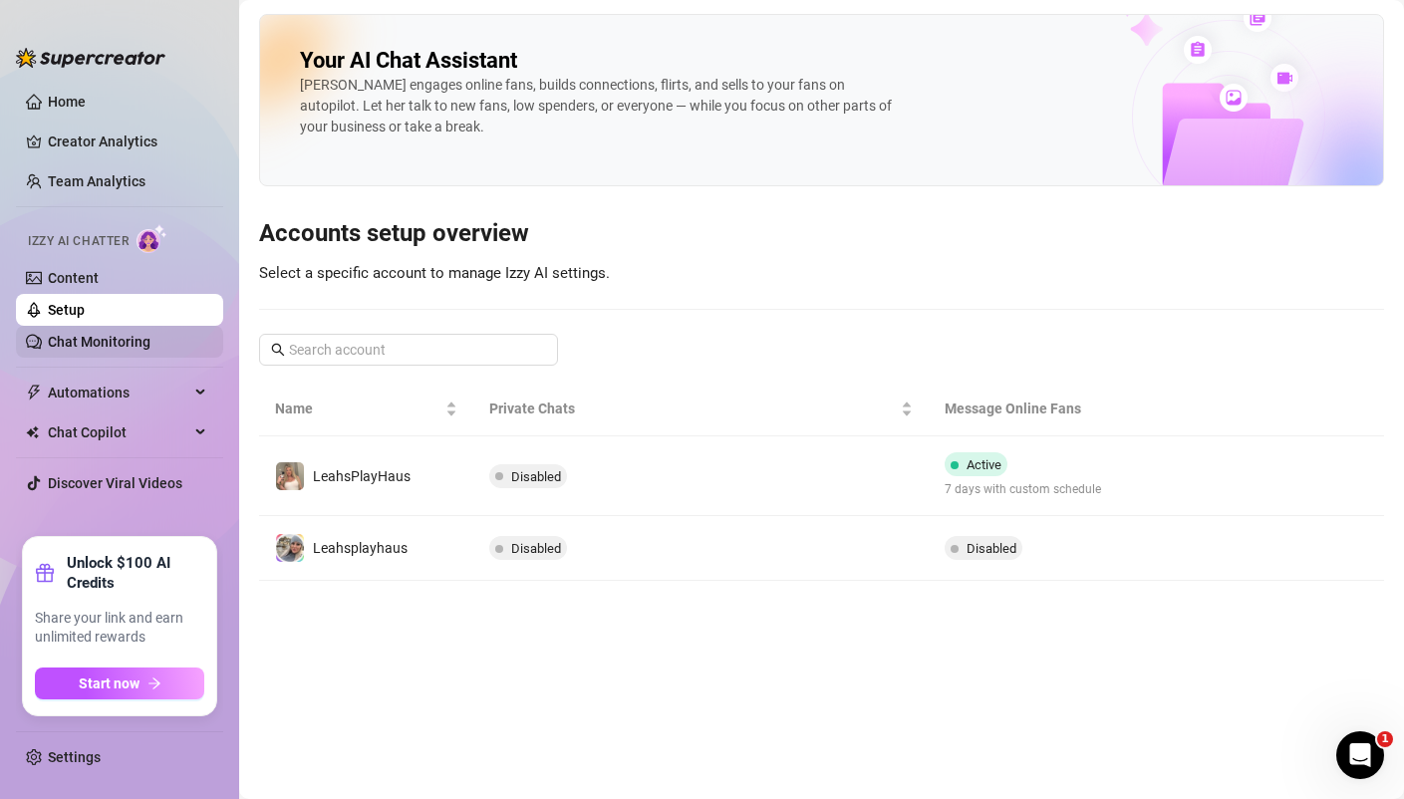
click at [107, 338] on link "Chat Monitoring" at bounding box center [99, 342] width 103 height 16
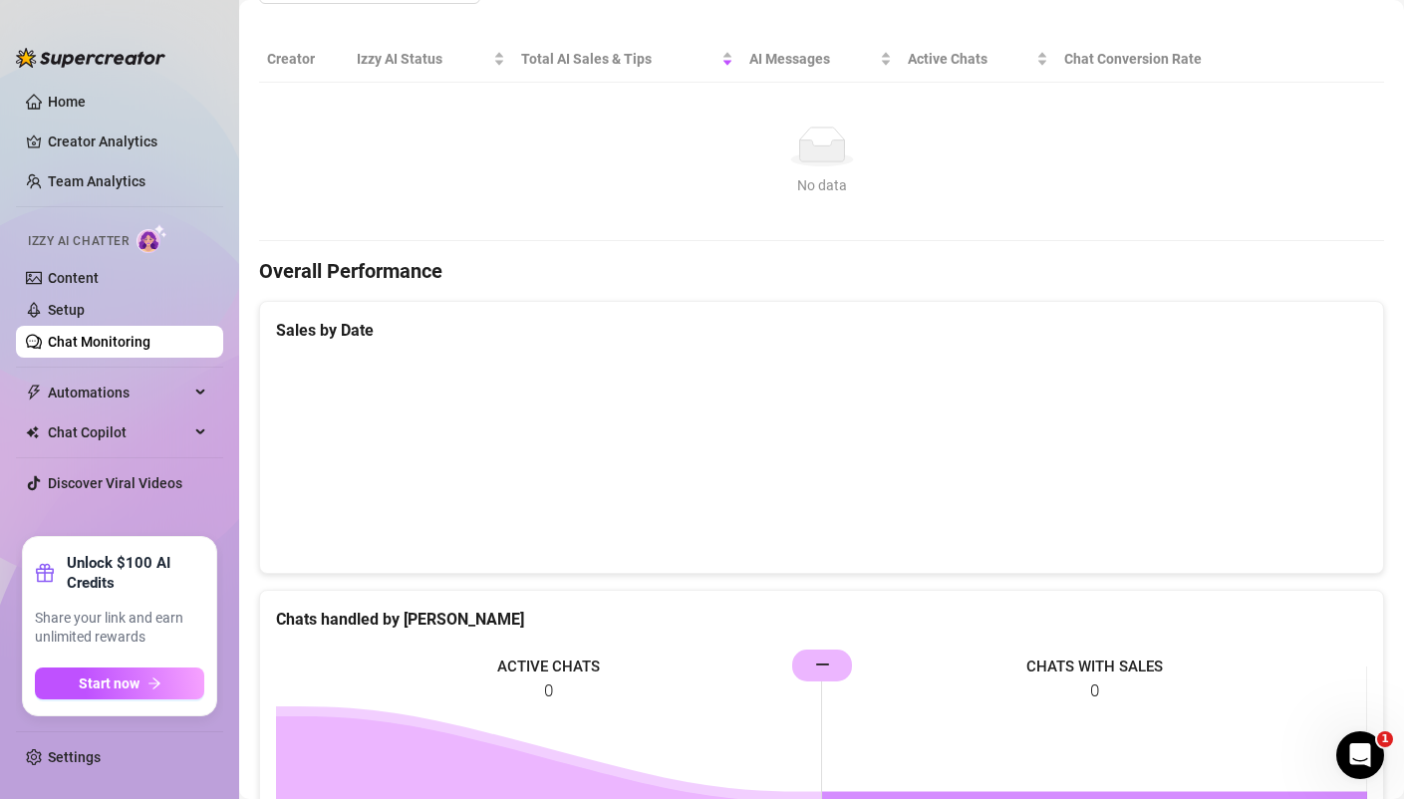
scroll to position [704, 0]
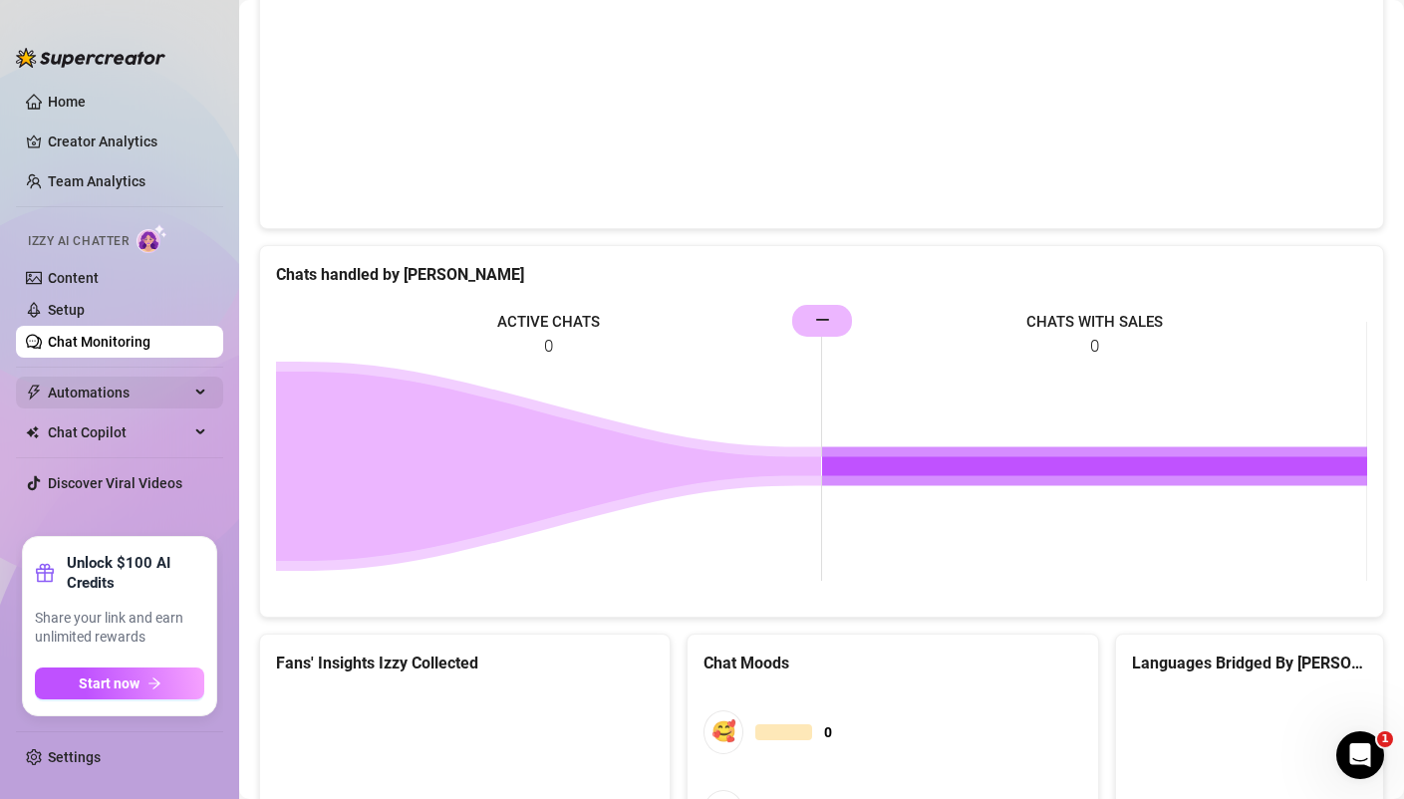
click at [84, 392] on span "Automations" at bounding box center [118, 393] width 141 height 32
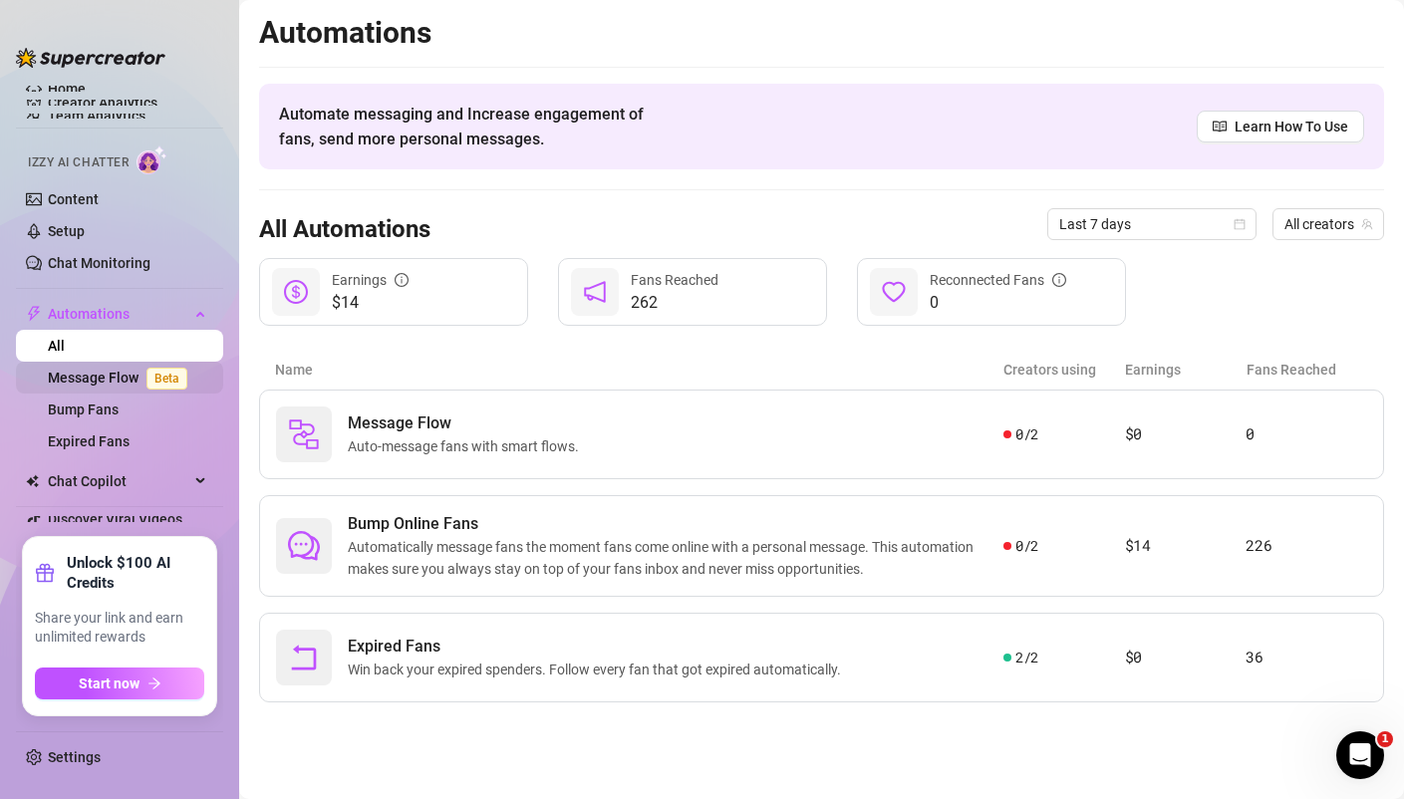
click at [99, 375] on link "Message Flow Beta" at bounding box center [121, 378] width 147 height 16
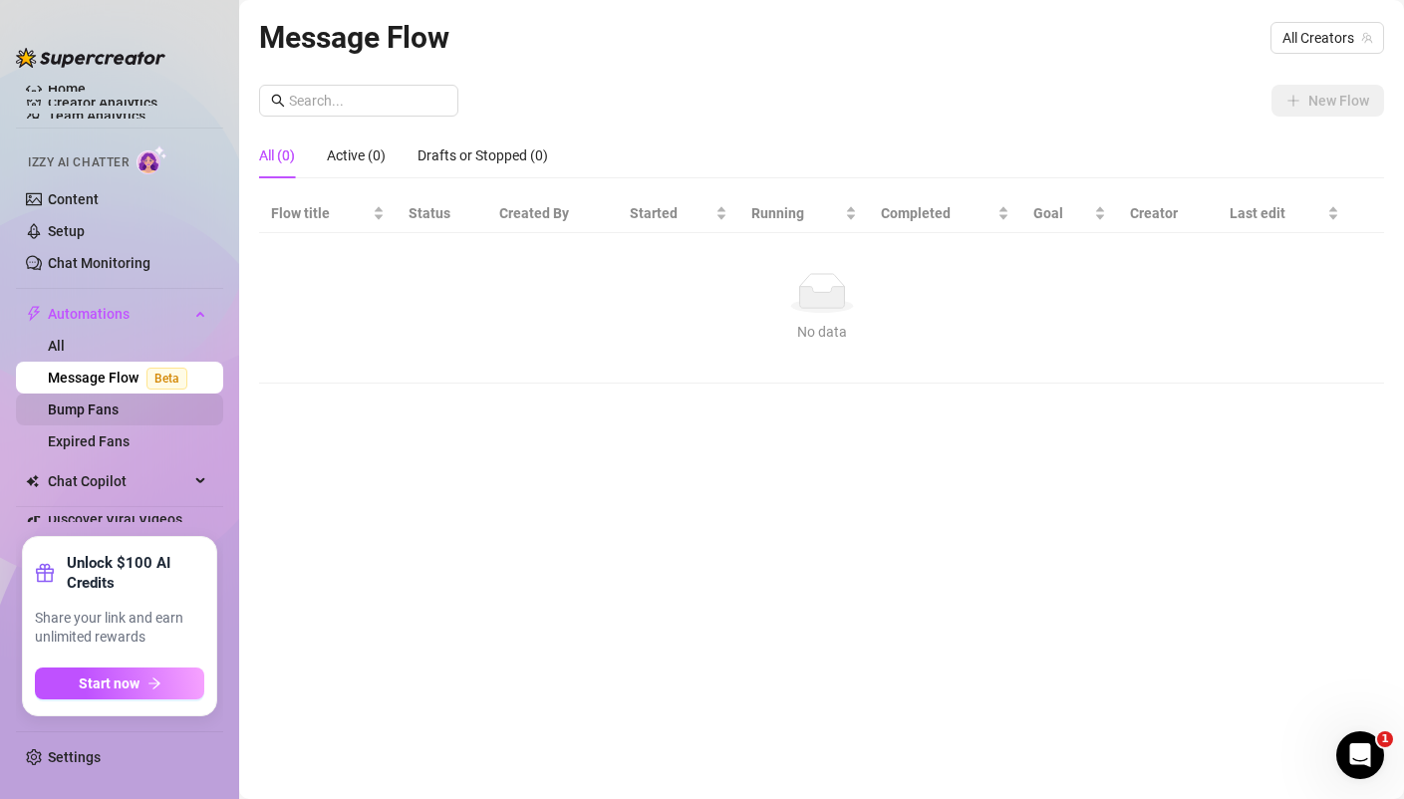
click at [72, 403] on link "Bump Fans" at bounding box center [83, 409] width 71 height 16
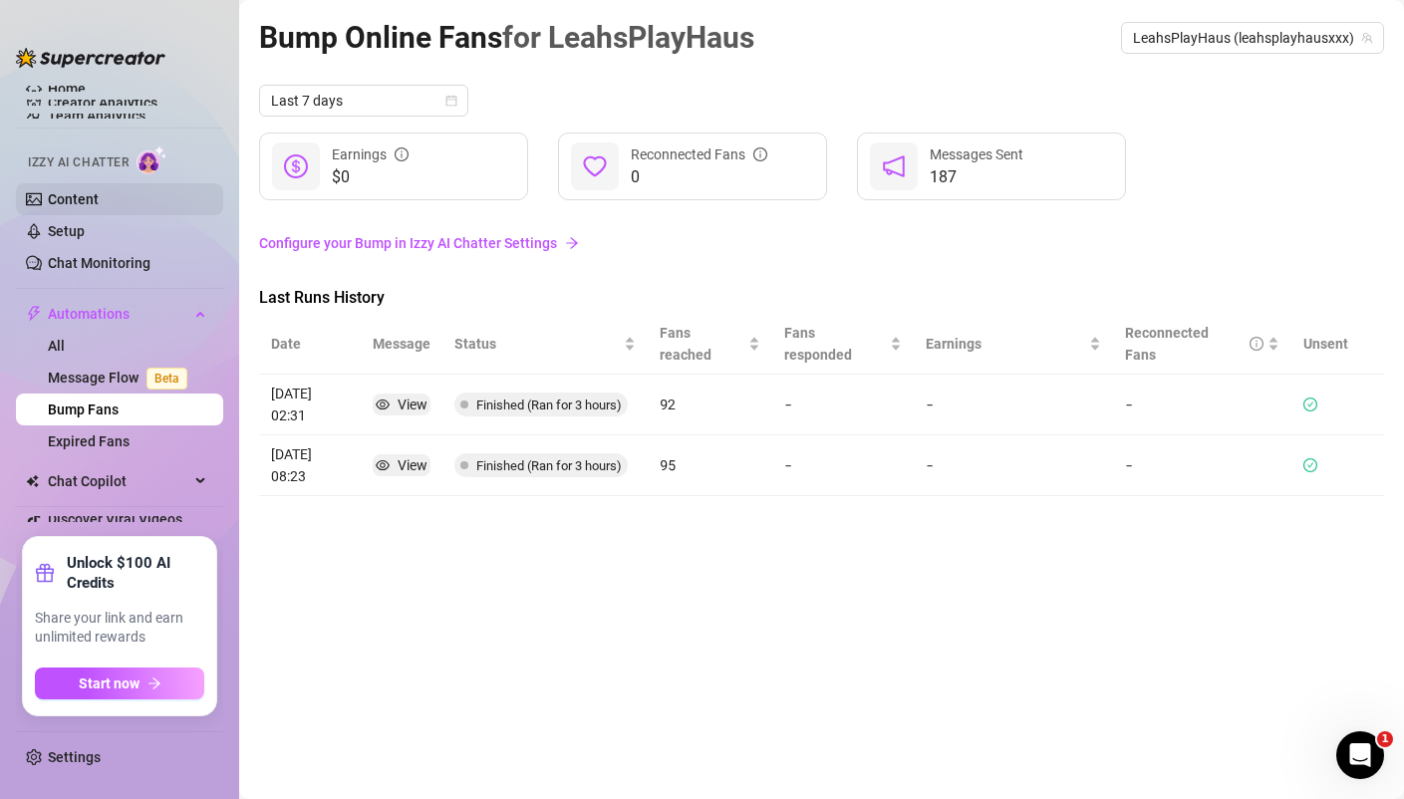
click at [66, 191] on link "Content" at bounding box center [73, 199] width 51 height 16
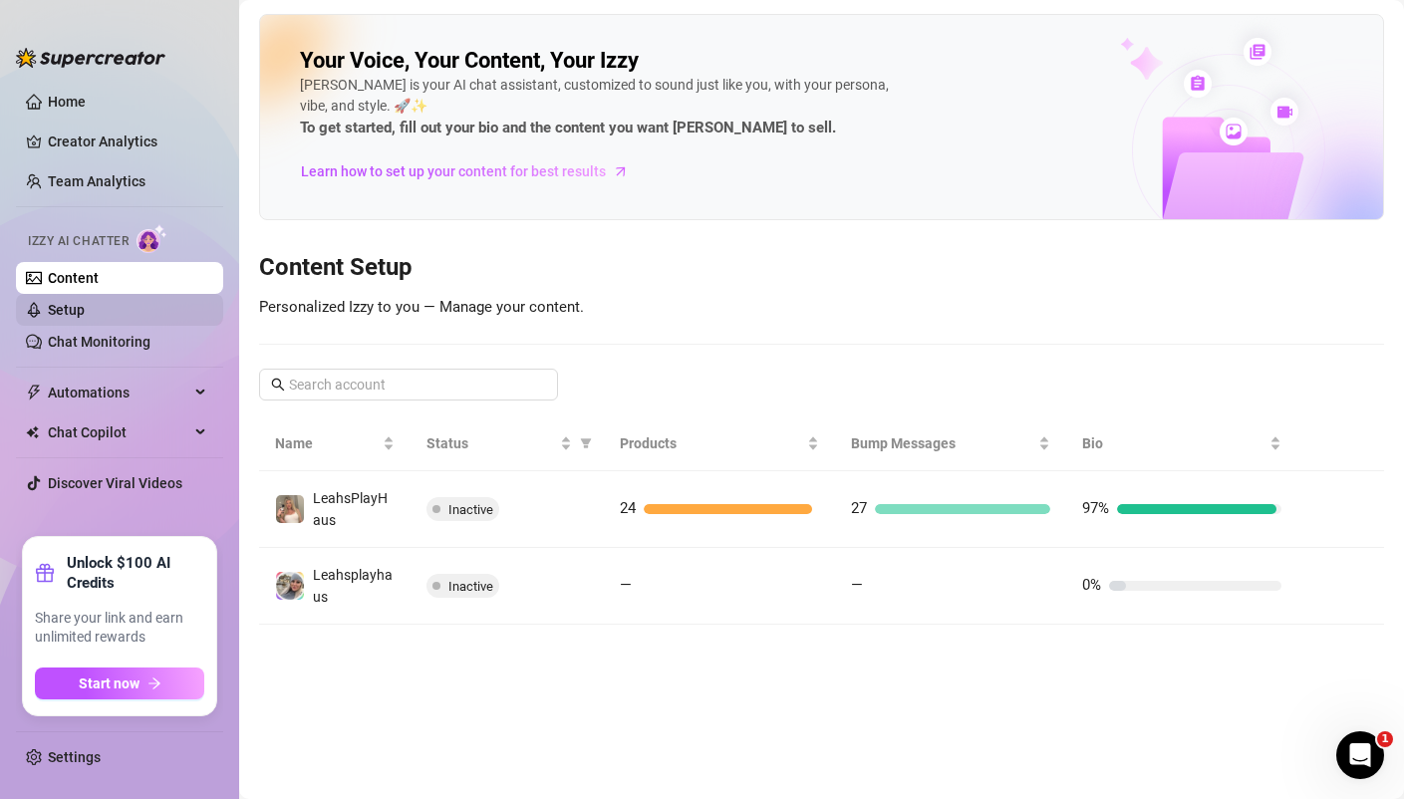
click at [81, 302] on link "Setup" at bounding box center [66, 310] width 37 height 16
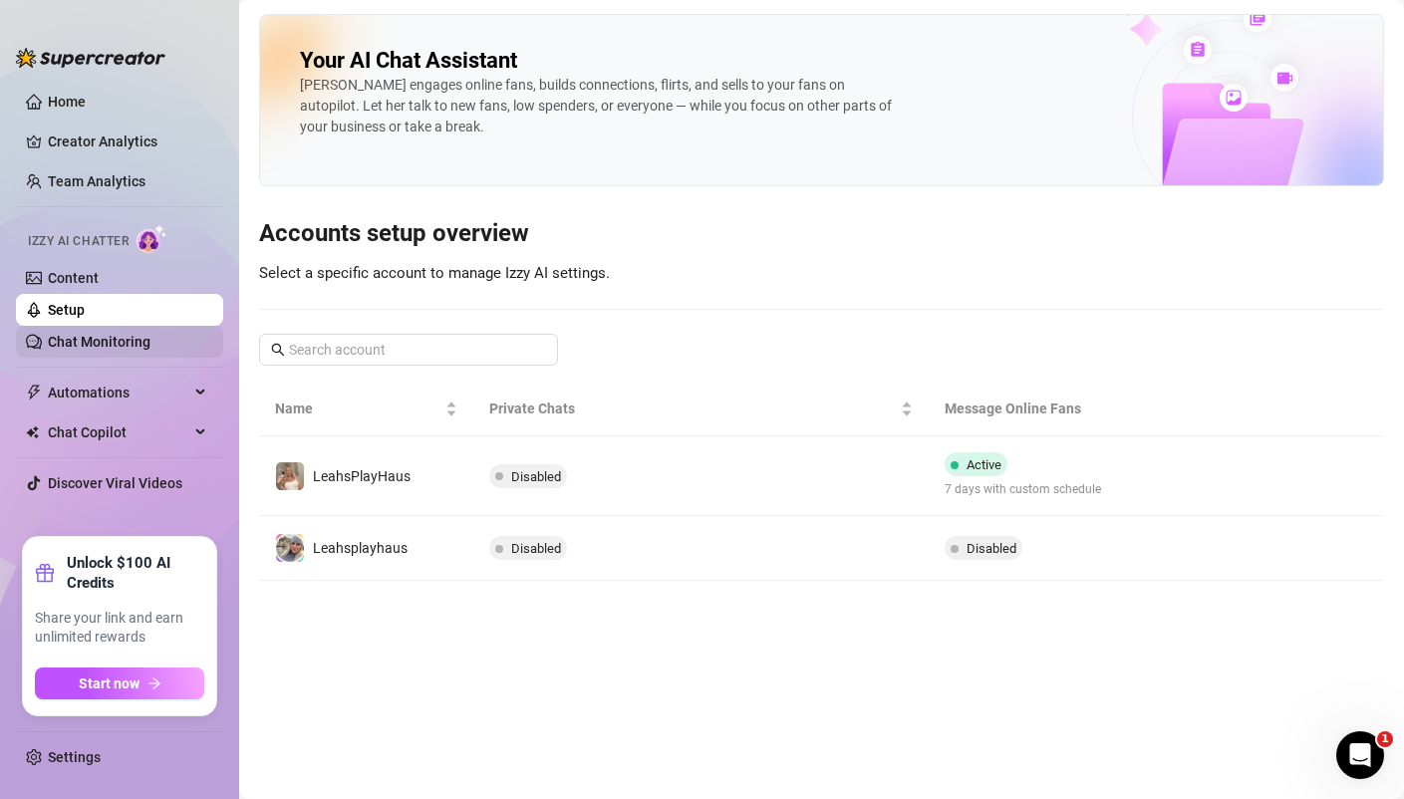
click at [85, 342] on link "Chat Monitoring" at bounding box center [99, 342] width 103 height 16
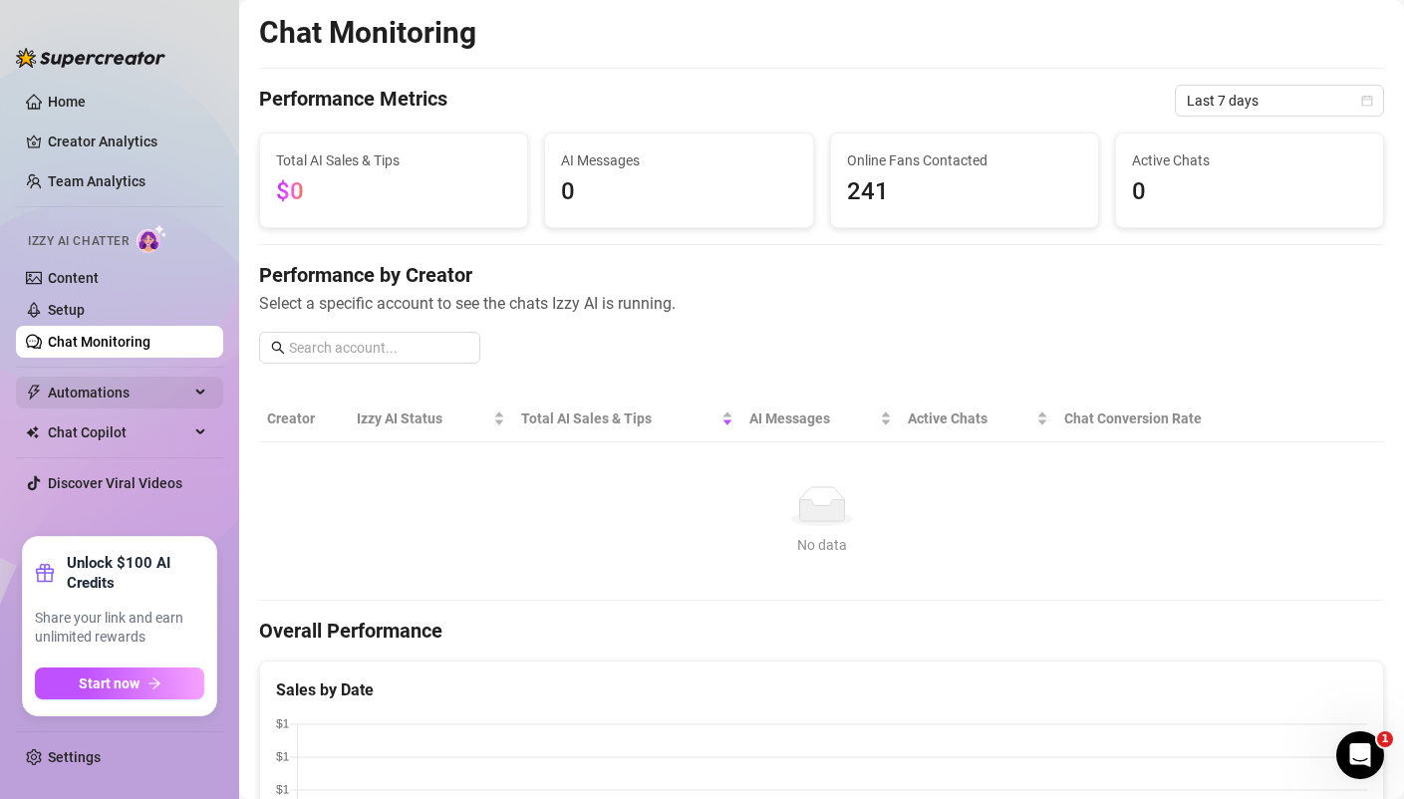
click at [83, 393] on span "Automations" at bounding box center [118, 393] width 141 height 32
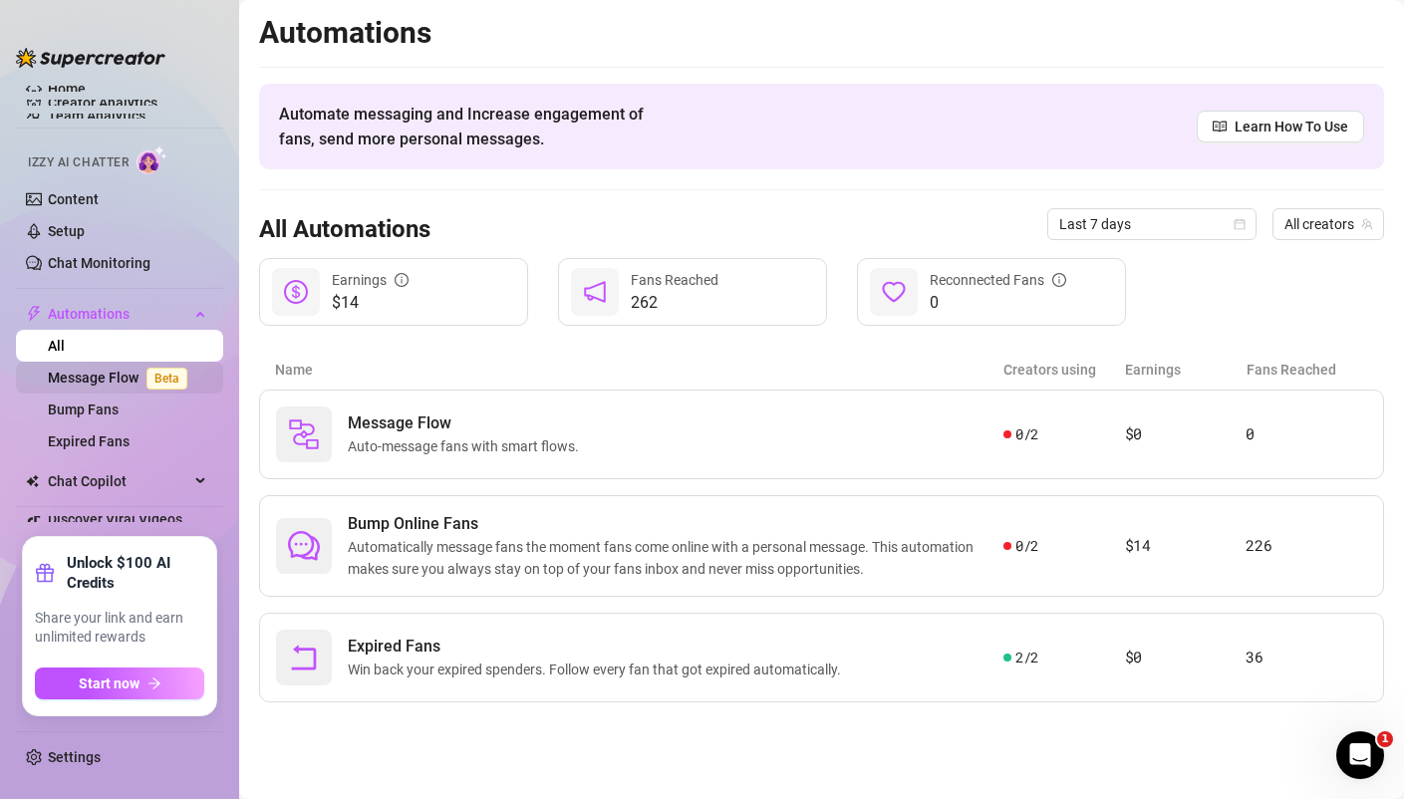
click at [115, 380] on link "Message Flow Beta" at bounding box center [121, 378] width 147 height 16
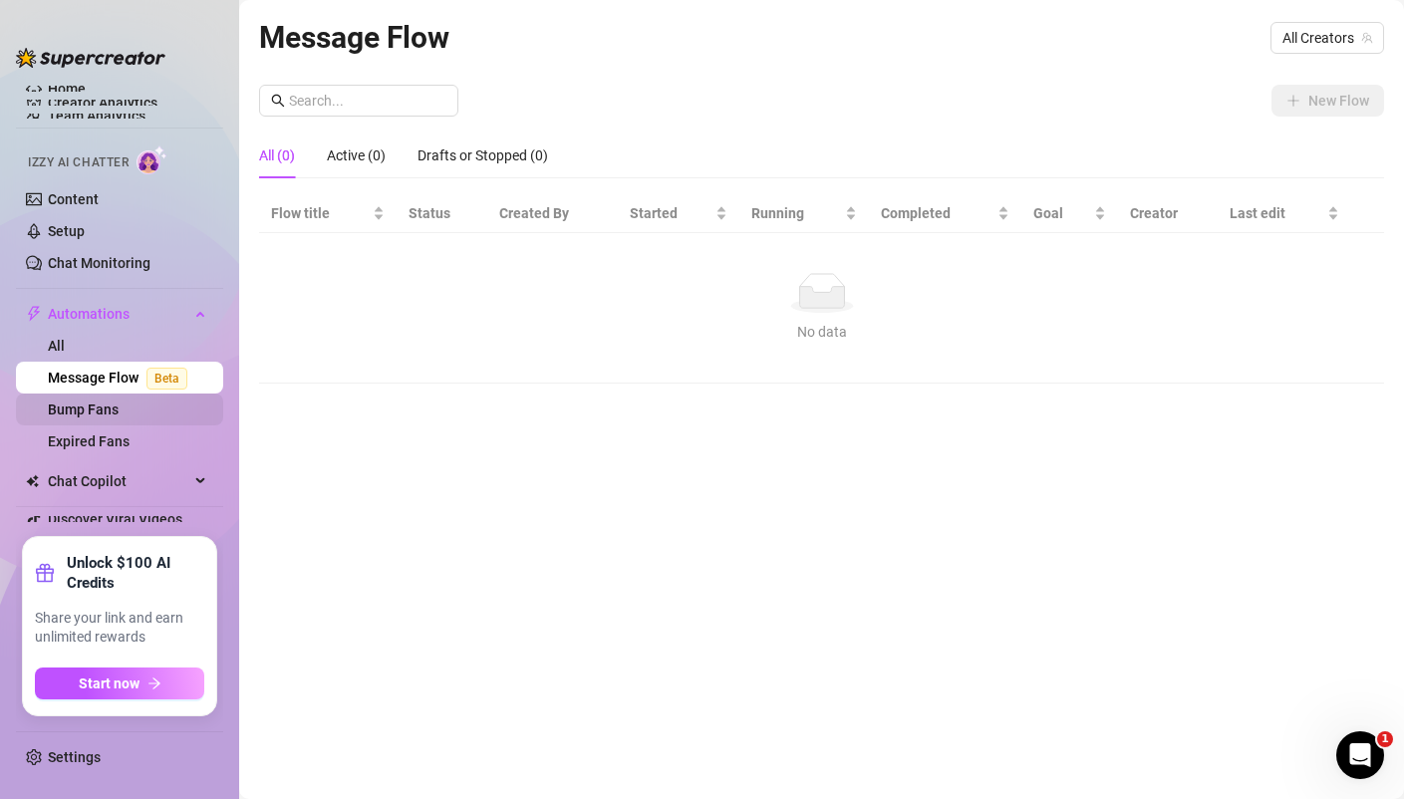
click at [107, 405] on link "Bump Fans" at bounding box center [83, 409] width 71 height 16
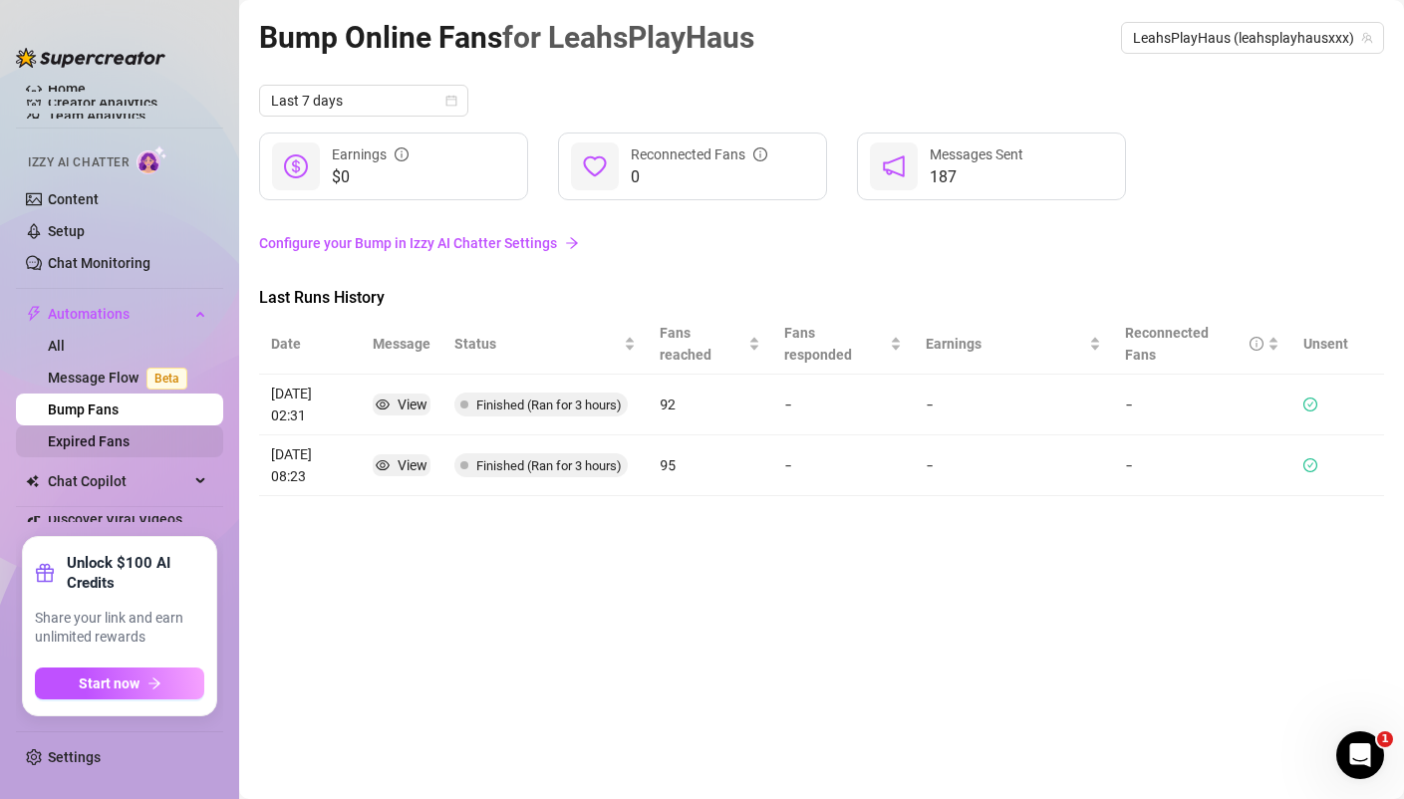
click at [92, 440] on link "Expired Fans" at bounding box center [89, 441] width 82 height 16
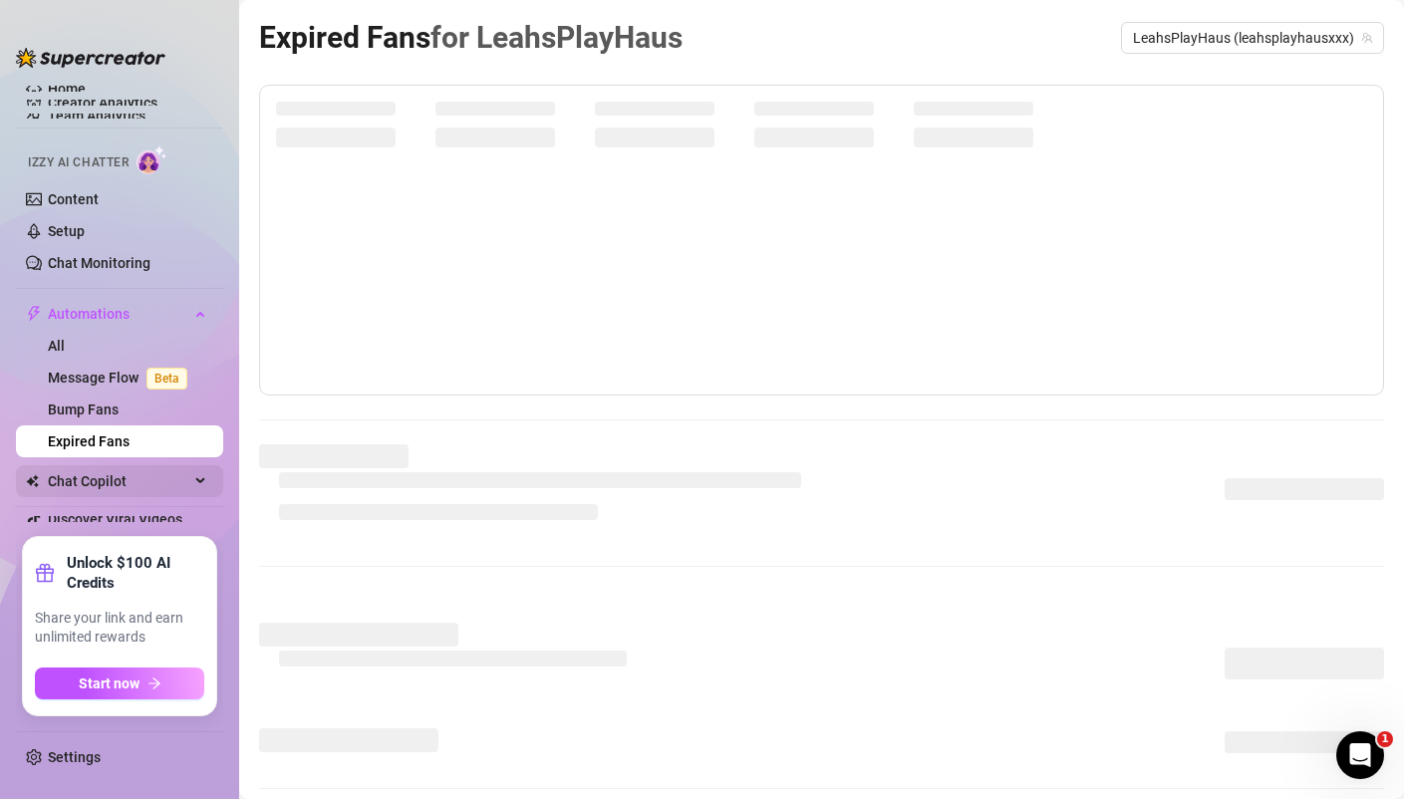
click at [87, 481] on span "Chat Copilot" at bounding box center [118, 481] width 141 height 32
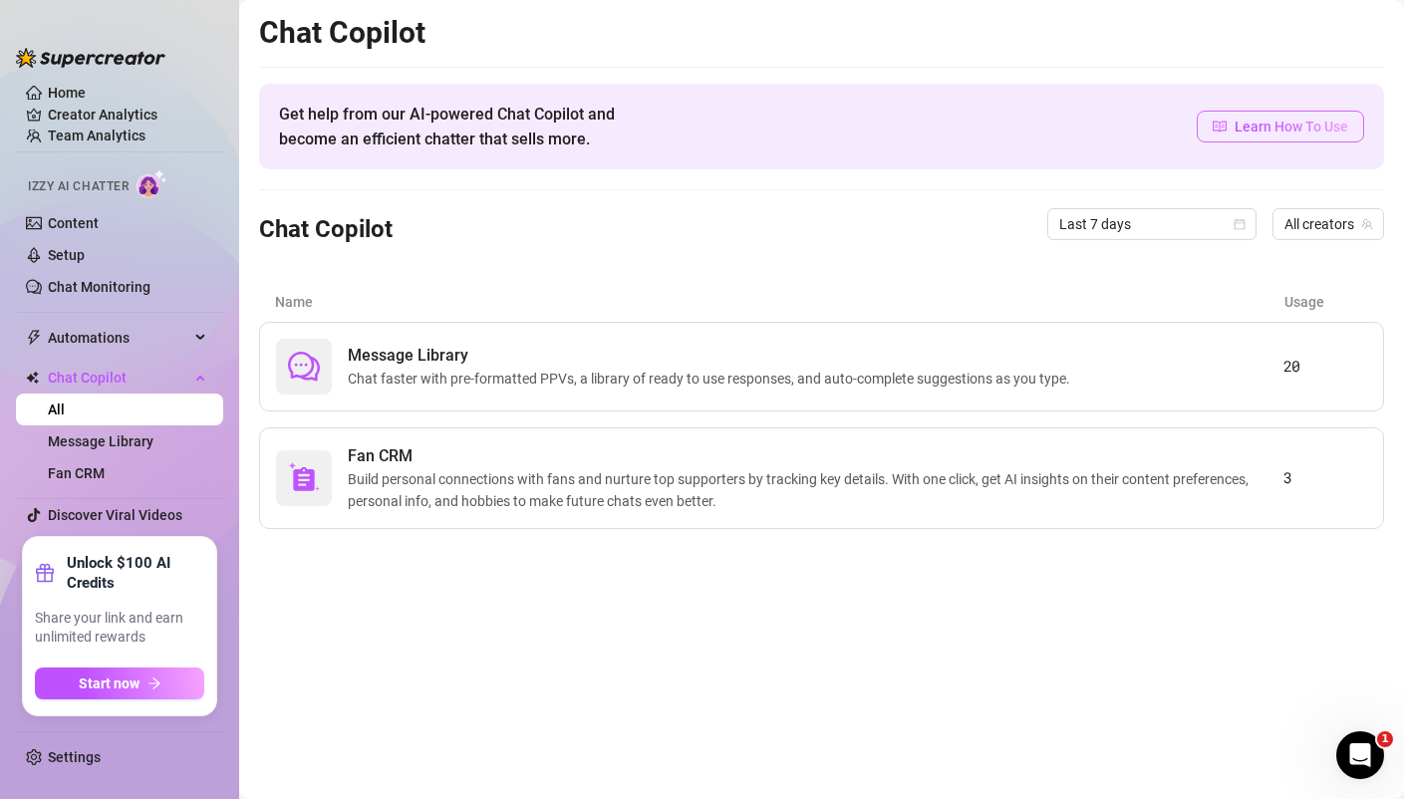
click at [1269, 129] on span "Learn How To Use" at bounding box center [1291, 127] width 114 height 22
click at [1300, 123] on span "Learn How To Use" at bounding box center [1291, 127] width 114 height 22
click at [576, 475] on span "Build personal connections with fans and nurture top supporters by tracking key…" at bounding box center [815, 490] width 935 height 44
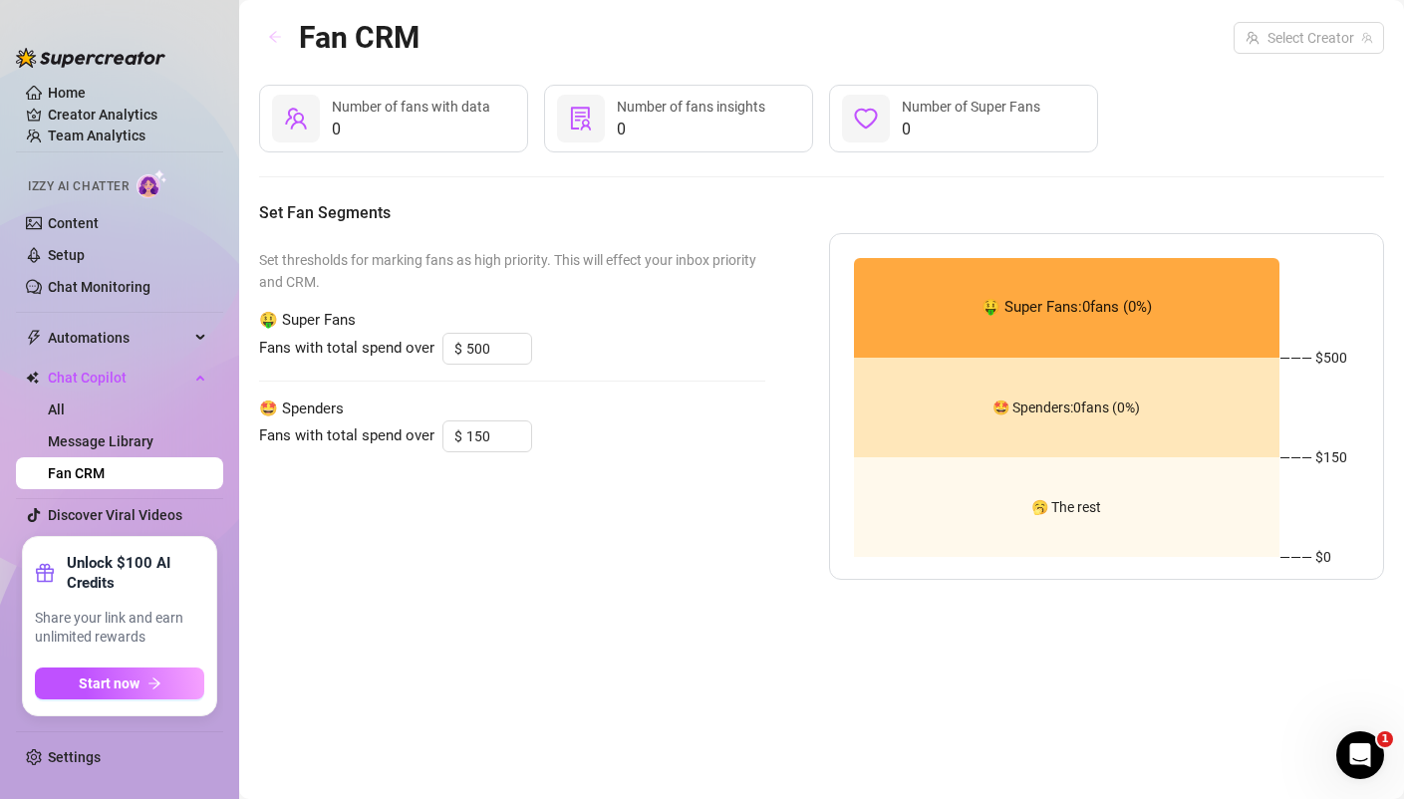
click at [278, 30] on icon "arrow-left" at bounding box center [275, 37] width 14 height 14
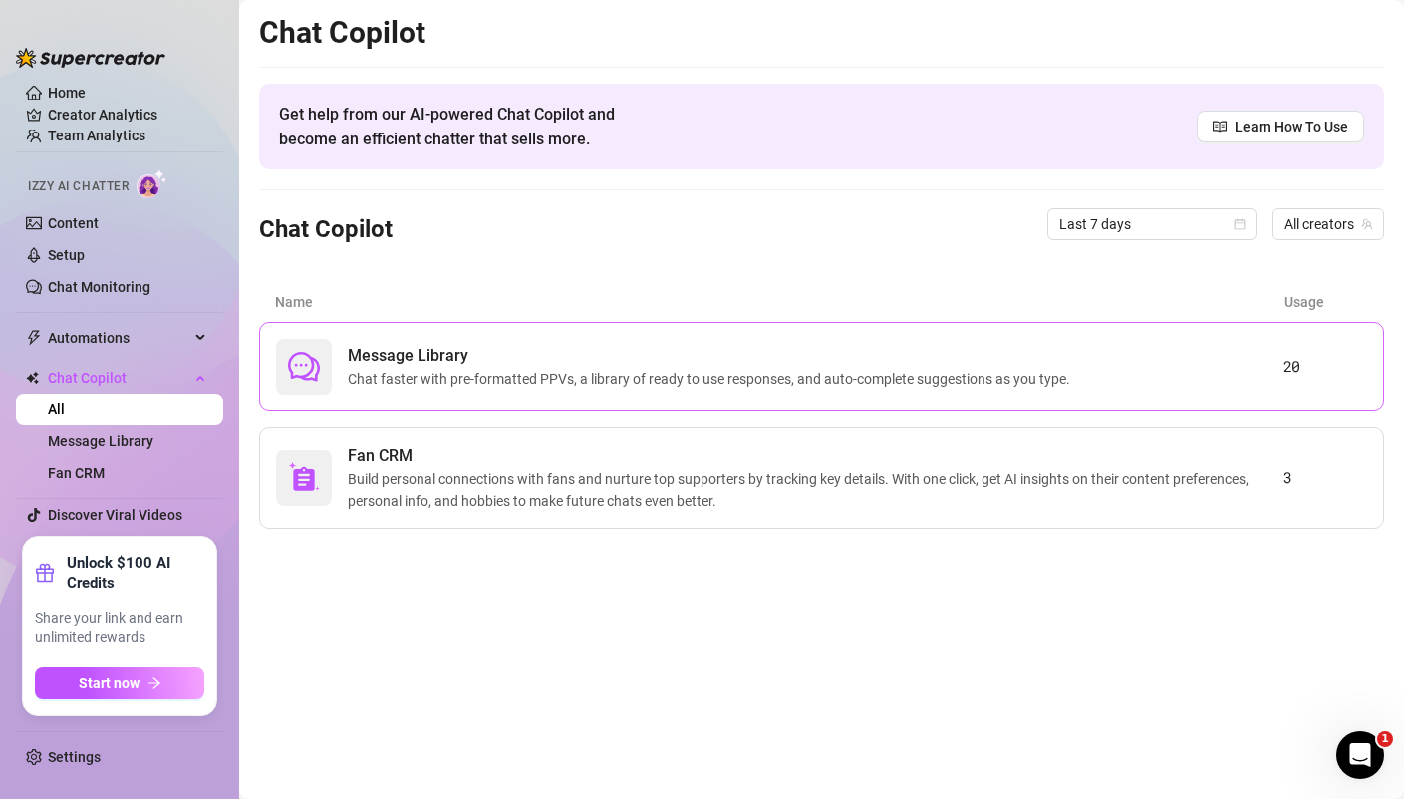
click at [394, 344] on span "Message Library" at bounding box center [713, 356] width 730 height 24
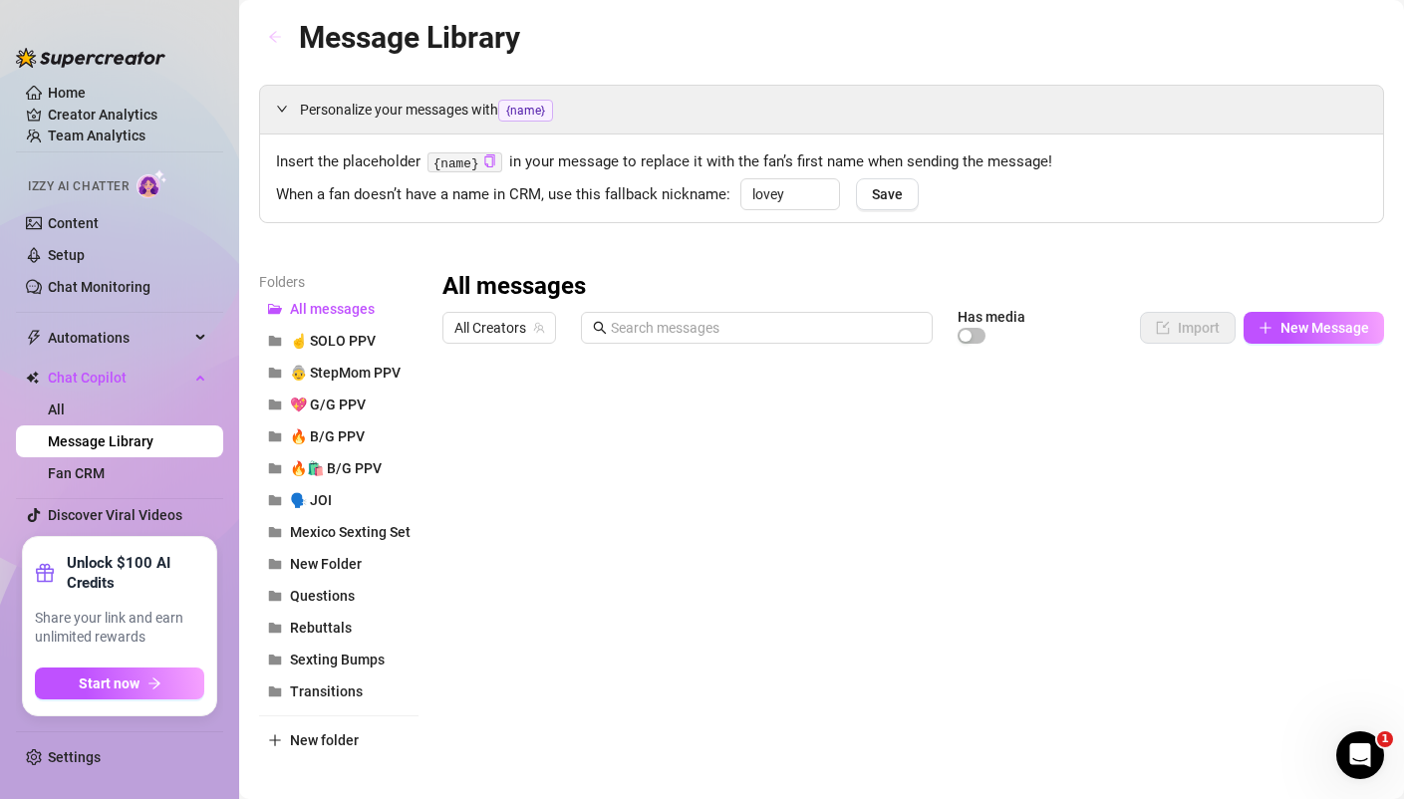
click at [276, 32] on icon "arrow-left" at bounding box center [275, 37] width 14 height 14
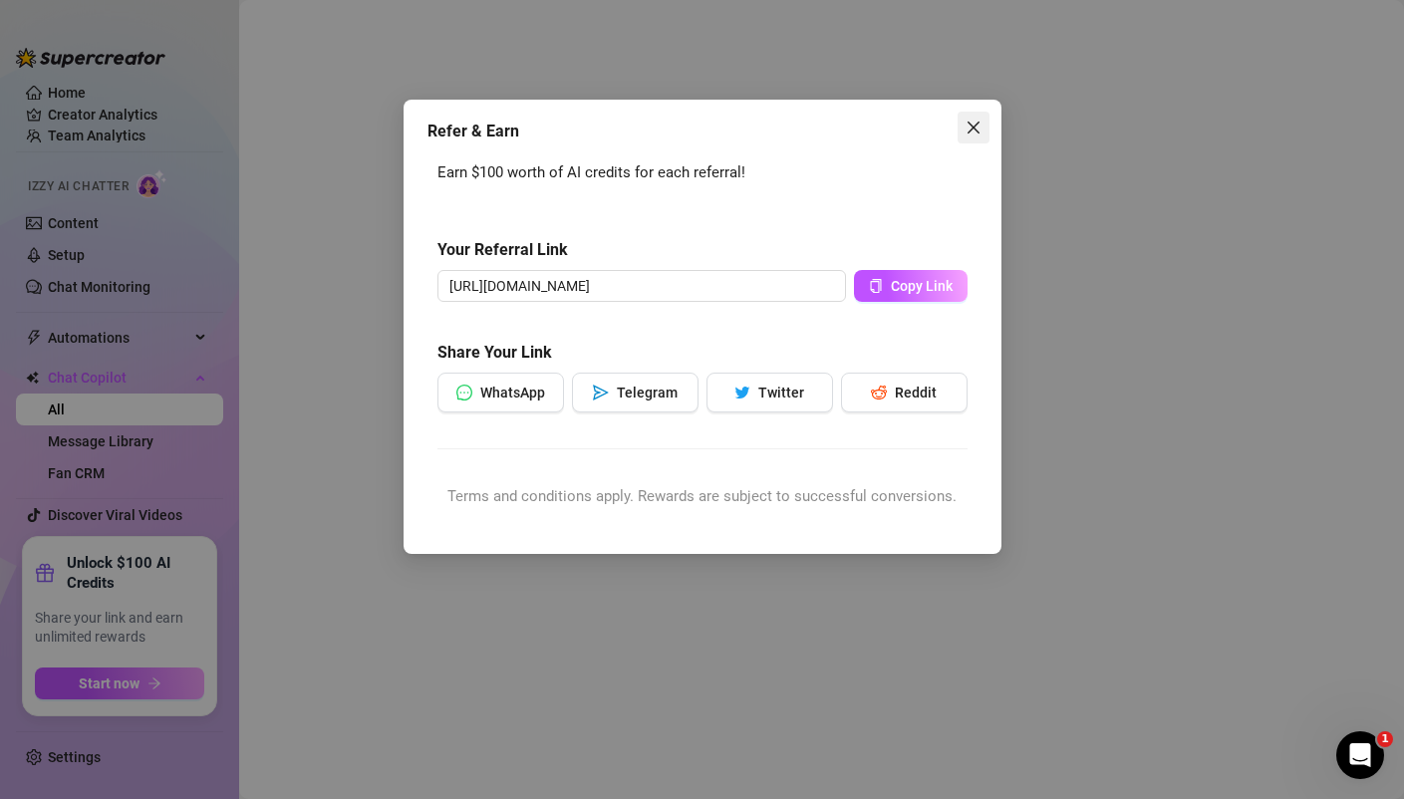
click at [977, 120] on icon "close" at bounding box center [973, 128] width 16 height 16
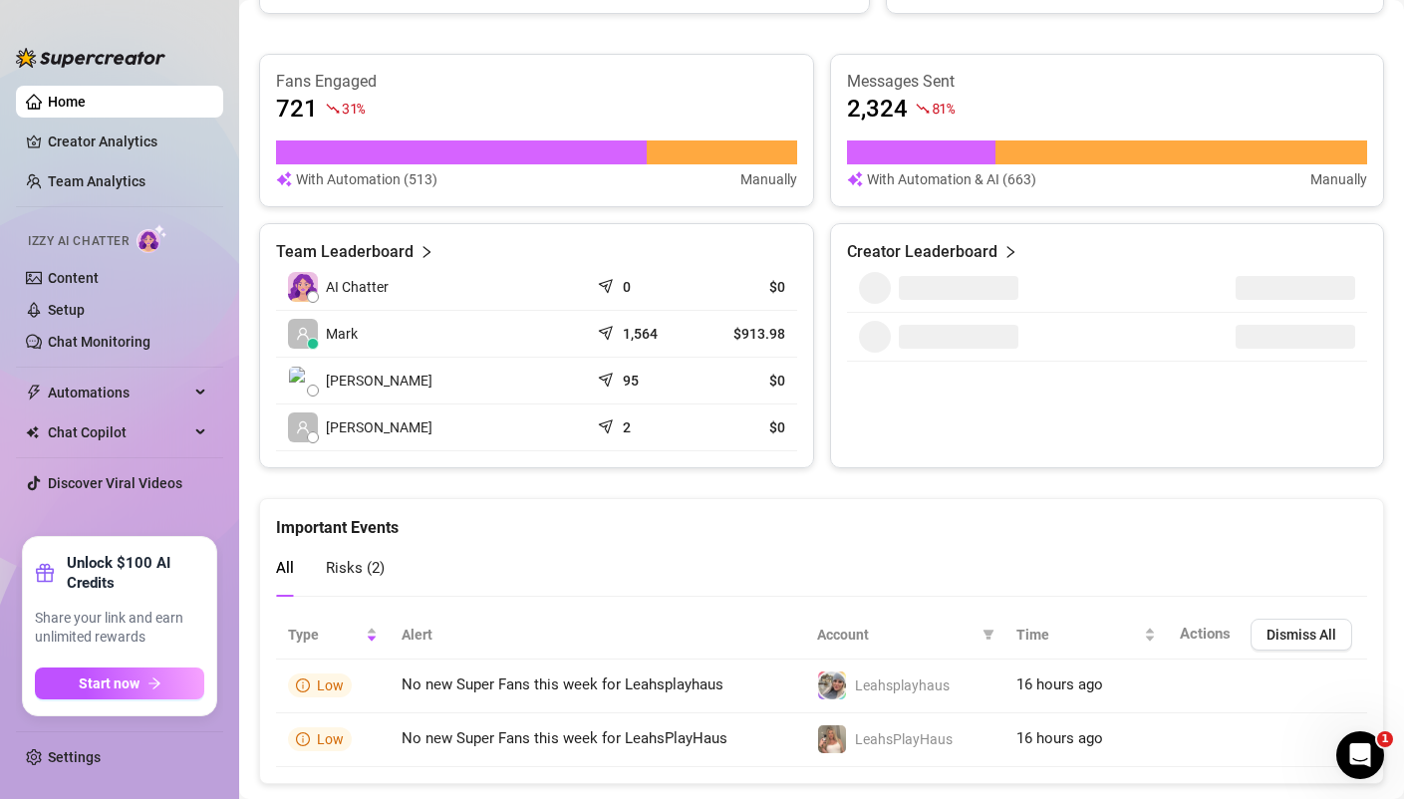
scroll to position [839, 0]
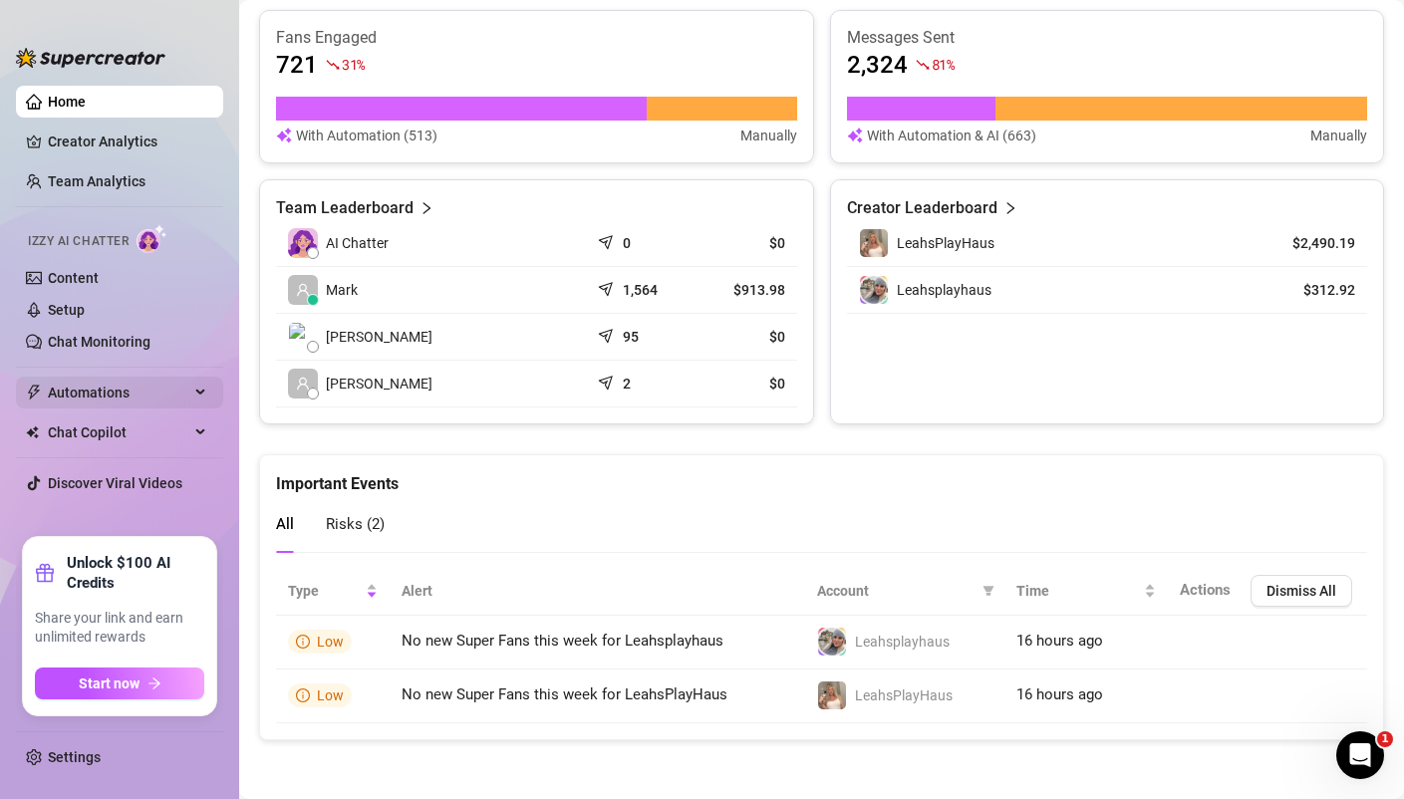
click at [108, 397] on span "Automations" at bounding box center [118, 393] width 141 height 32
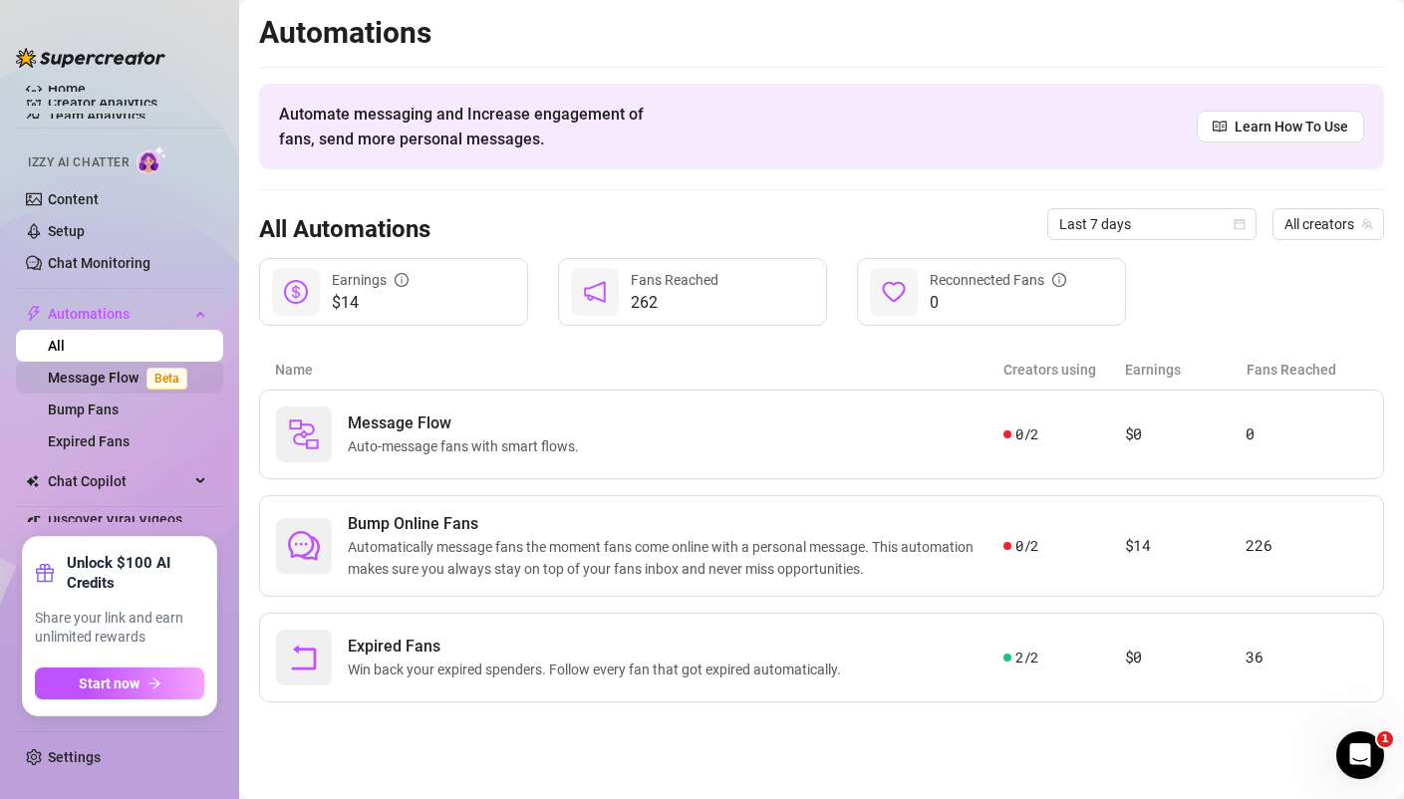
click at [106, 376] on link "Message Flow Beta" at bounding box center [121, 378] width 147 height 16
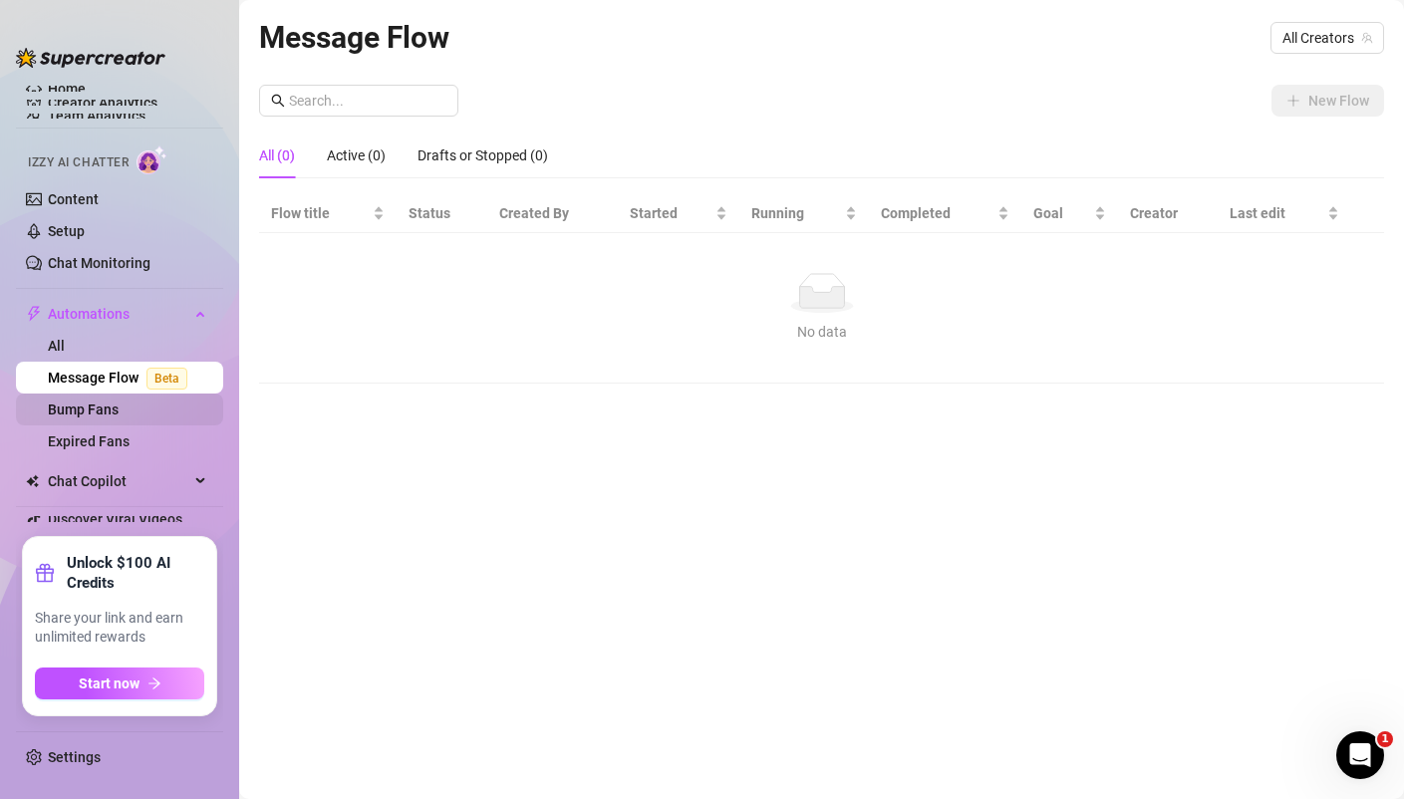
click at [94, 413] on link "Bump Fans" at bounding box center [83, 409] width 71 height 16
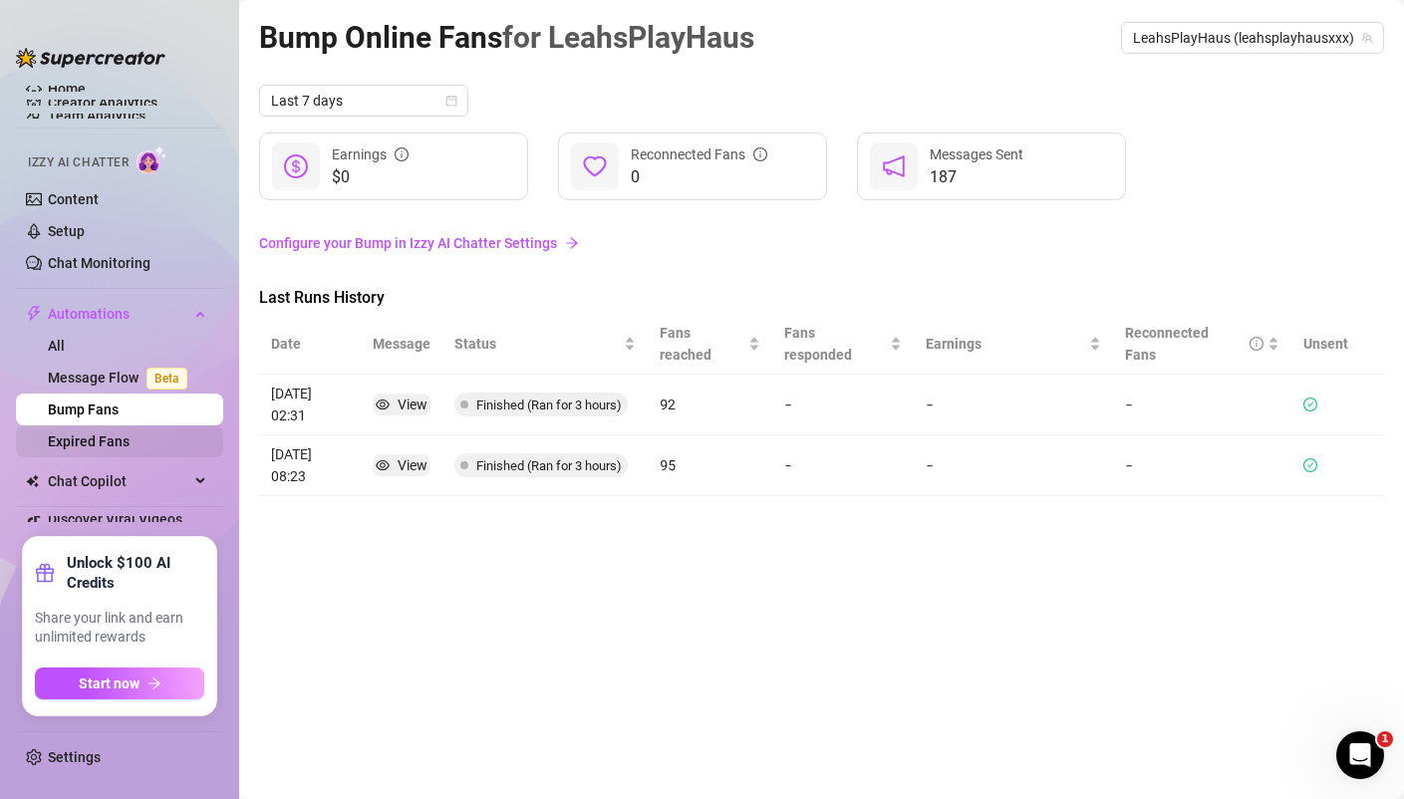
click at [93, 439] on link "Expired Fans" at bounding box center [89, 441] width 82 height 16
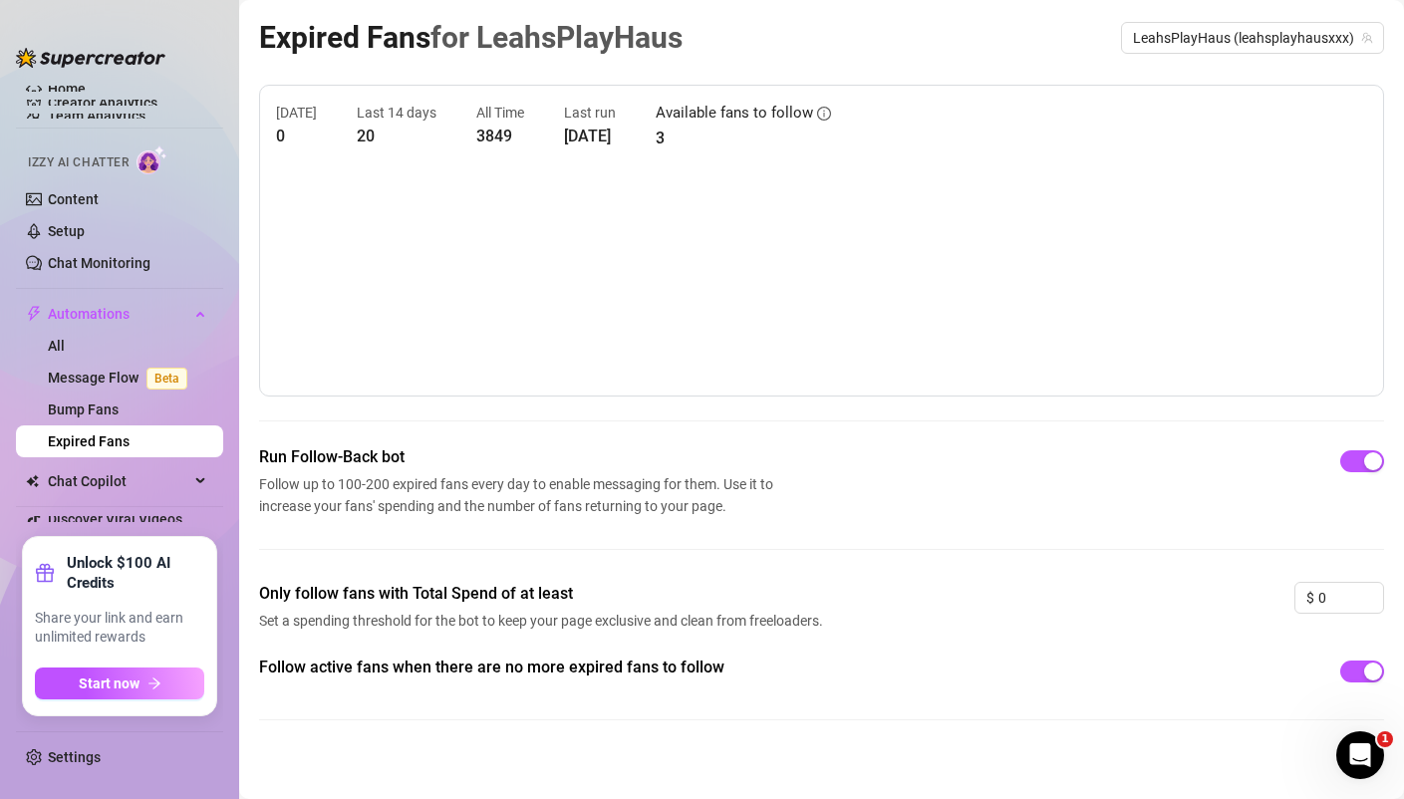
scroll to position [13, 0]
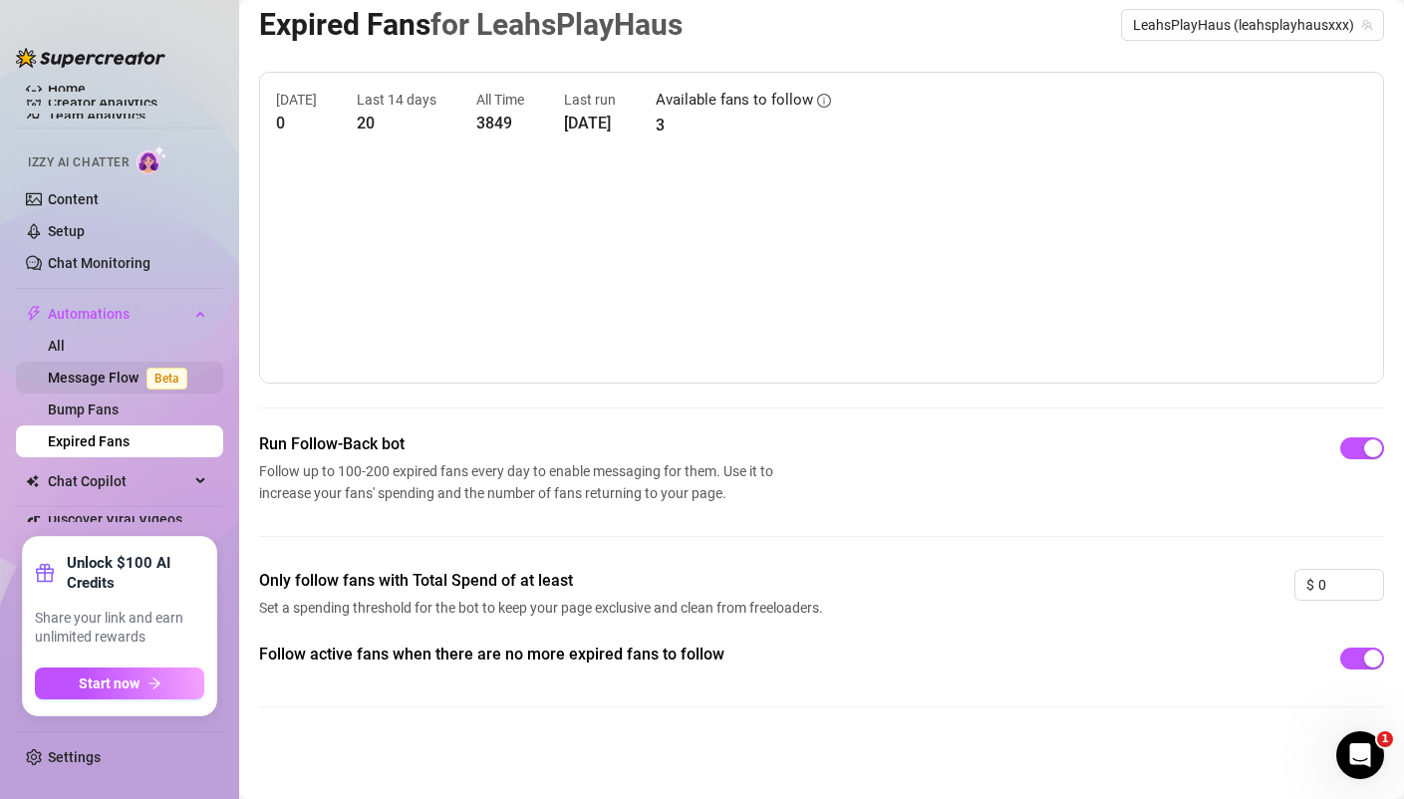
click at [116, 372] on link "Message Flow Beta" at bounding box center [121, 378] width 147 height 16
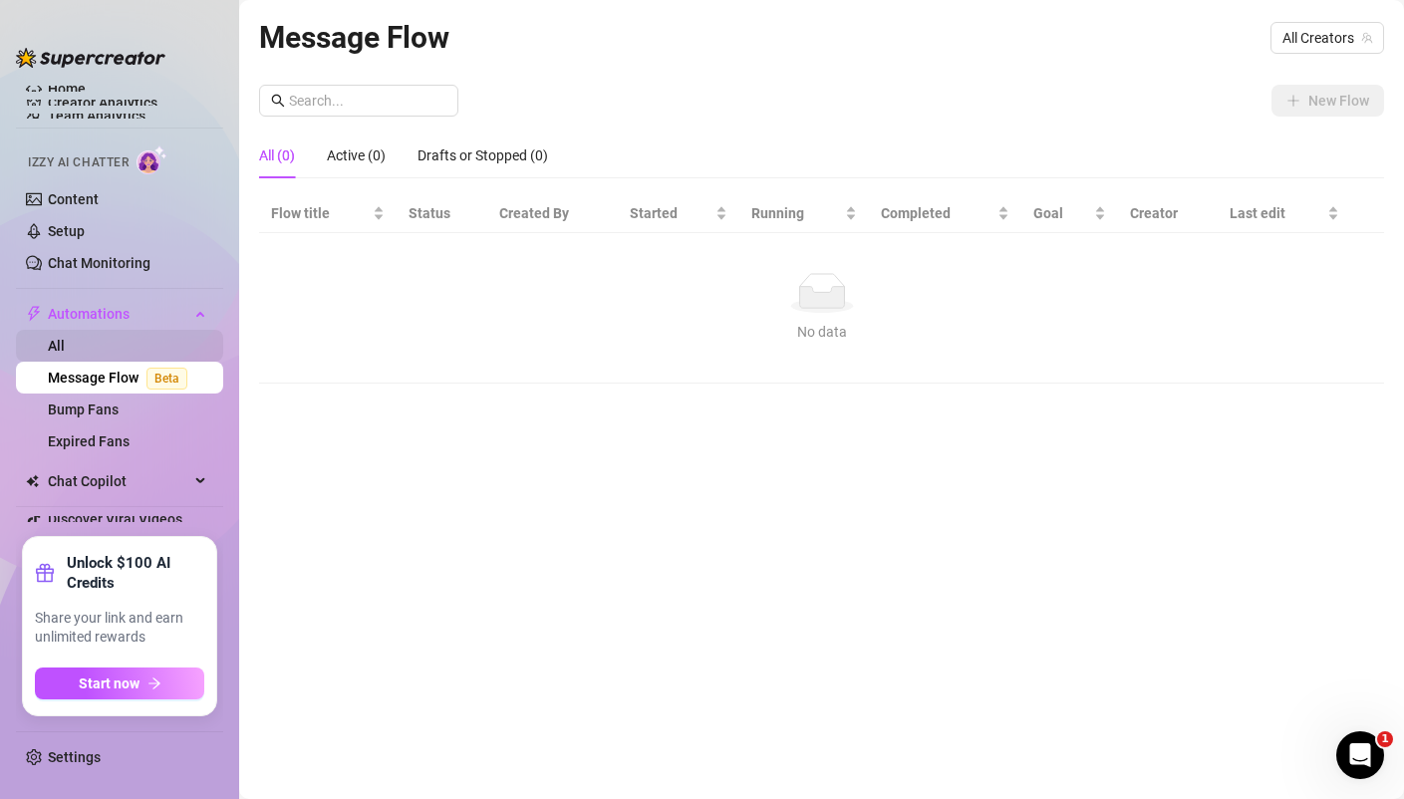
click at [65, 343] on link "All" at bounding box center [56, 346] width 17 height 16
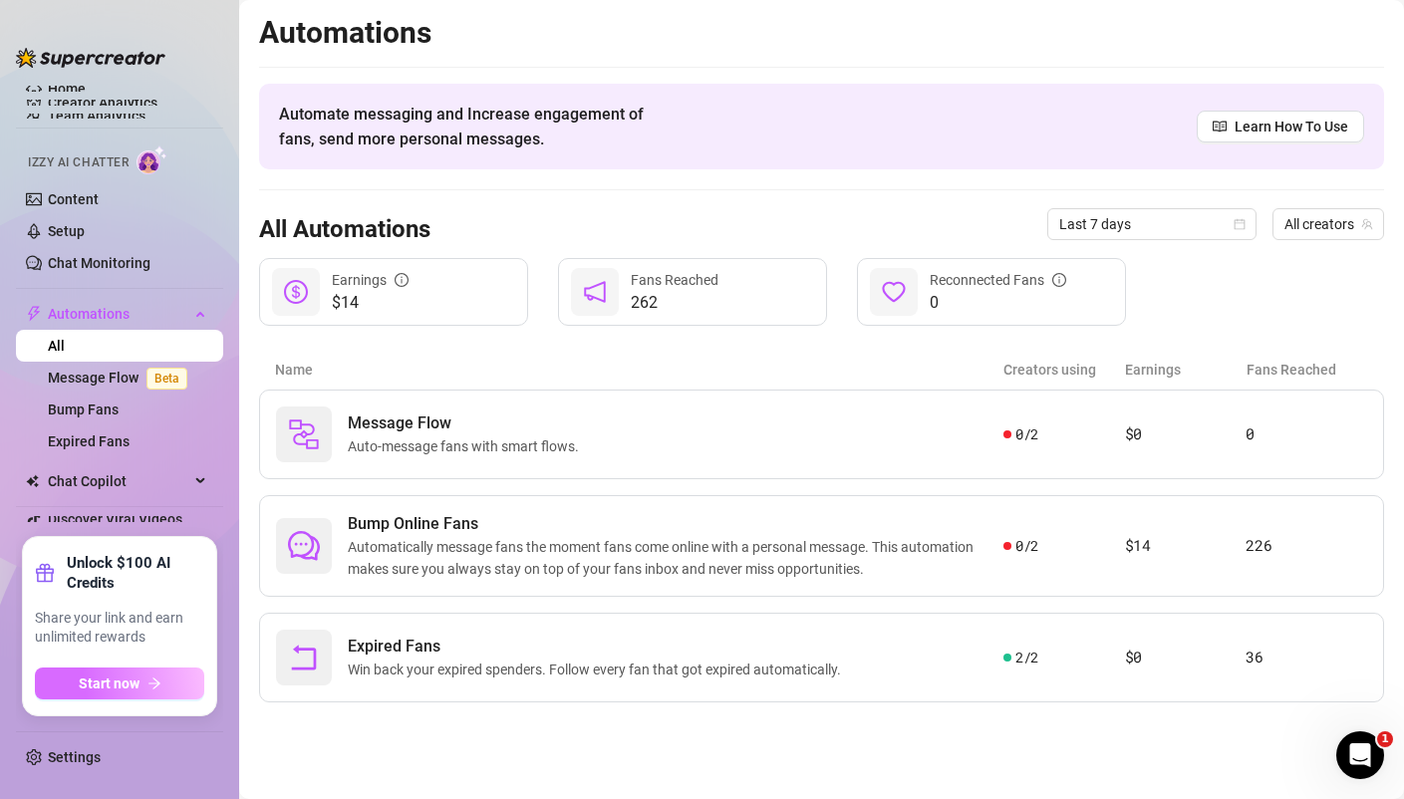
click at [147, 679] on icon "arrow-right" at bounding box center [154, 683] width 14 height 14
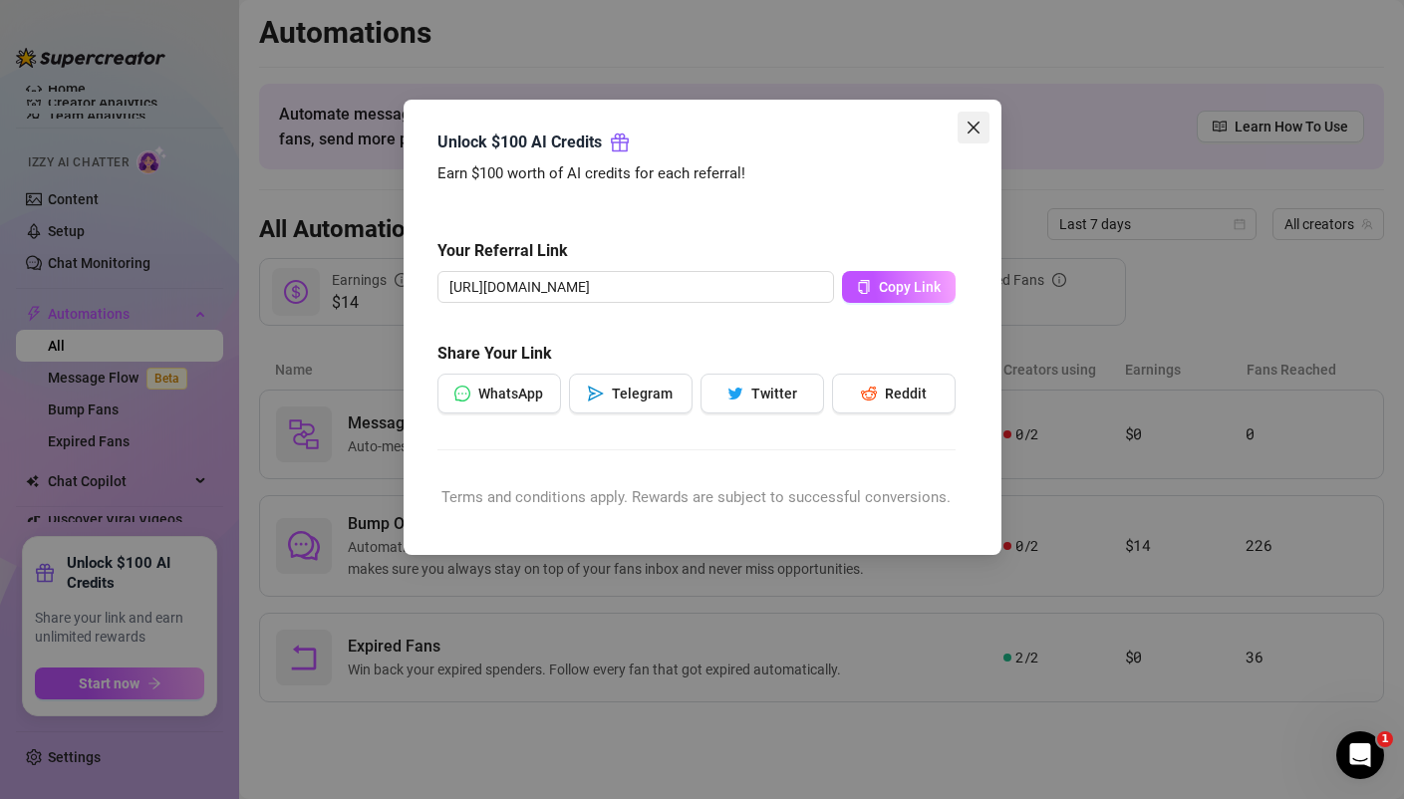
click at [972, 124] on icon "close" at bounding box center [973, 128] width 16 height 16
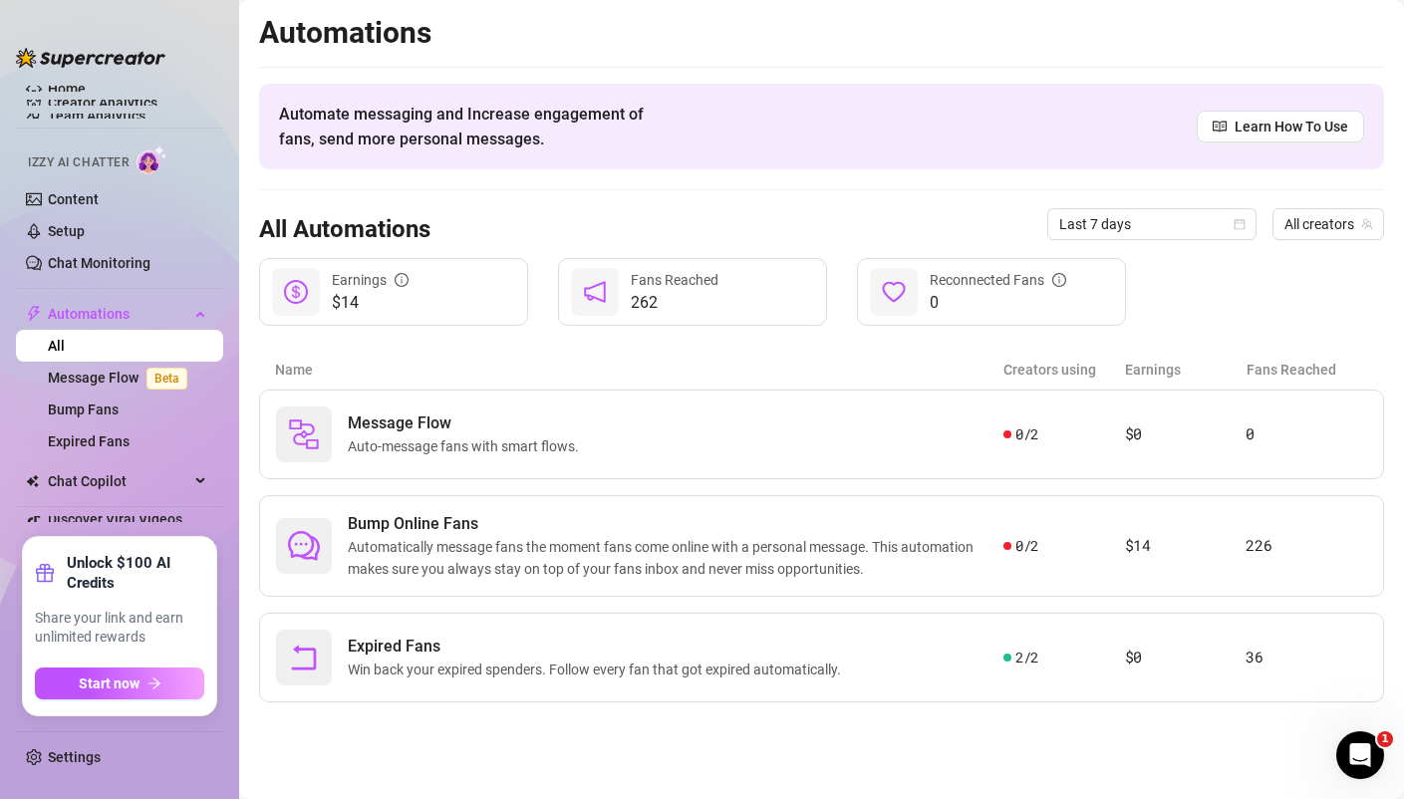
drag, startPoint x: 85, startPoint y: 525, endPoint x: 84, endPoint y: 581, distance: 55.8
click at [85, 582] on div "Home Creator Analytics Team Analytics Izzy AI Chatter Content Setup Chat Monito…" at bounding box center [119, 399] width 207 height 763
click at [103, 470] on span "Chat Copilot" at bounding box center [118, 481] width 141 height 32
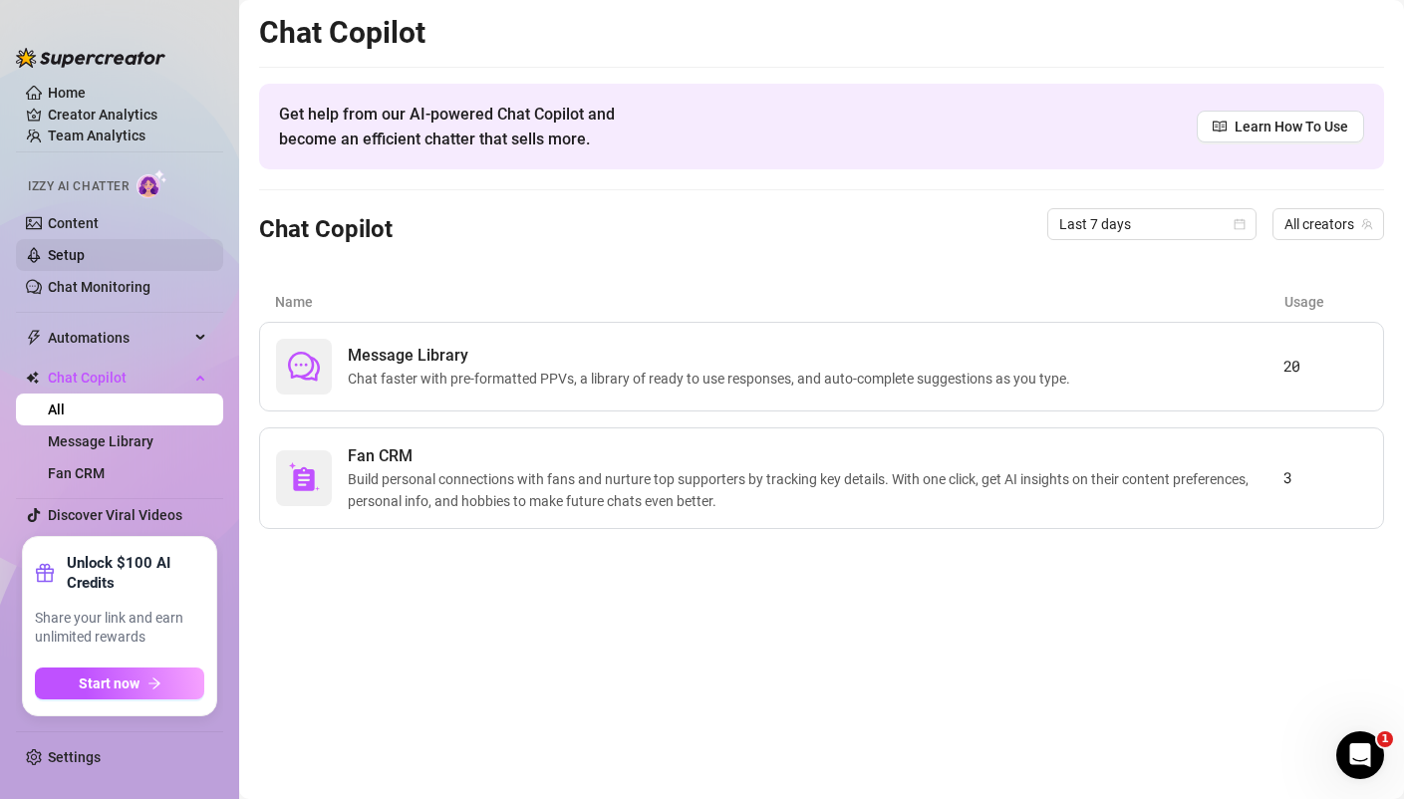
click at [85, 253] on link "Setup" at bounding box center [66, 255] width 37 height 16
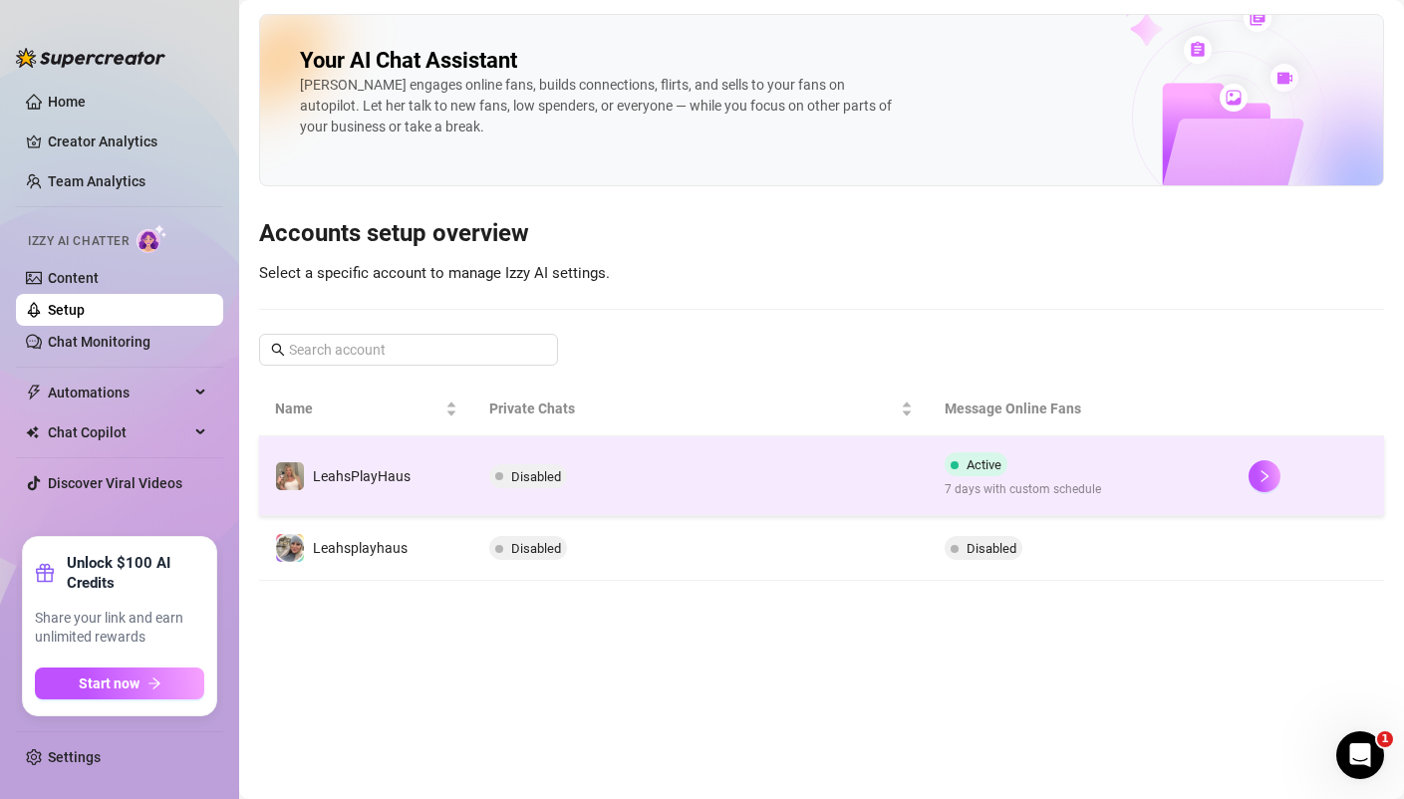
click at [982, 463] on span "Active" at bounding box center [983, 464] width 35 height 15
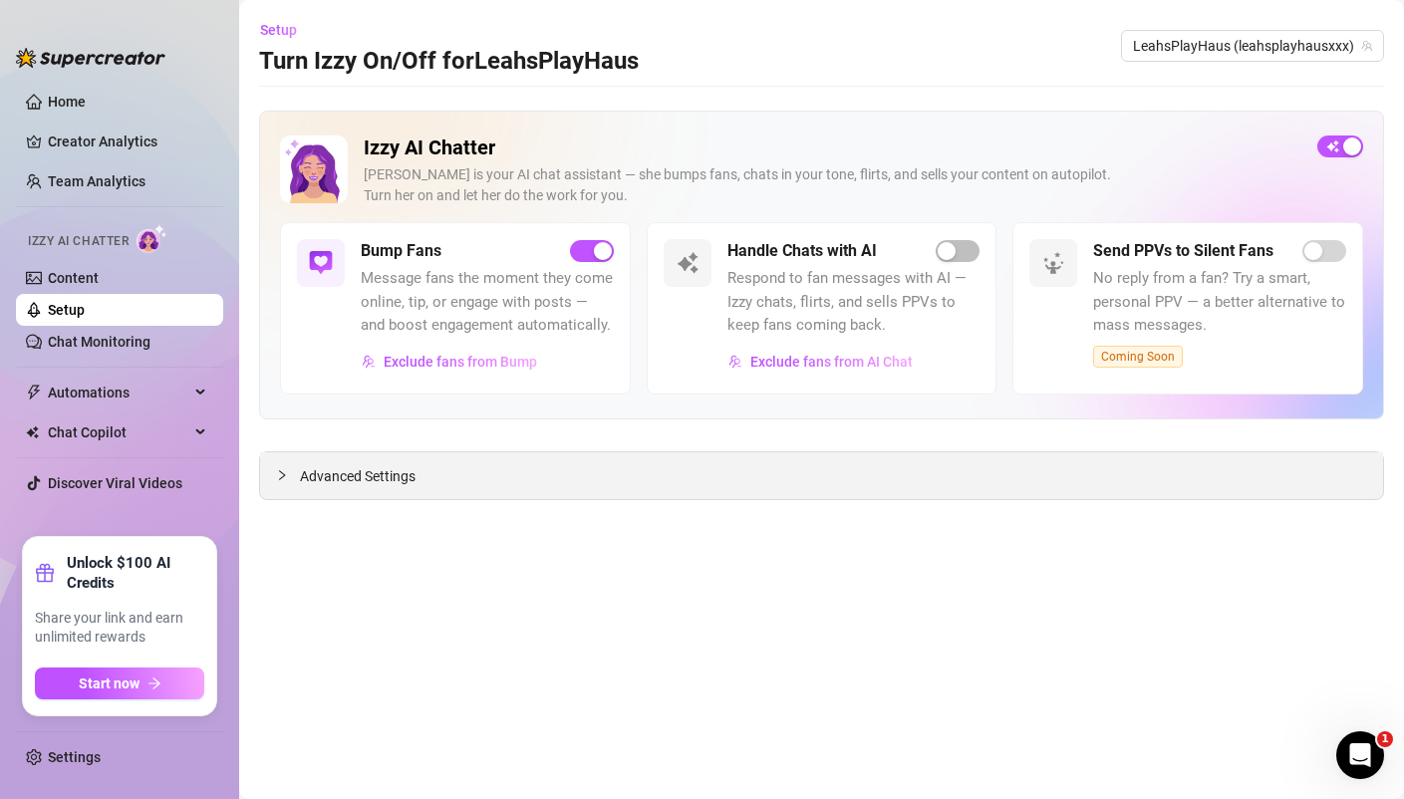
click at [379, 479] on span "Advanced Settings" at bounding box center [358, 476] width 116 height 22
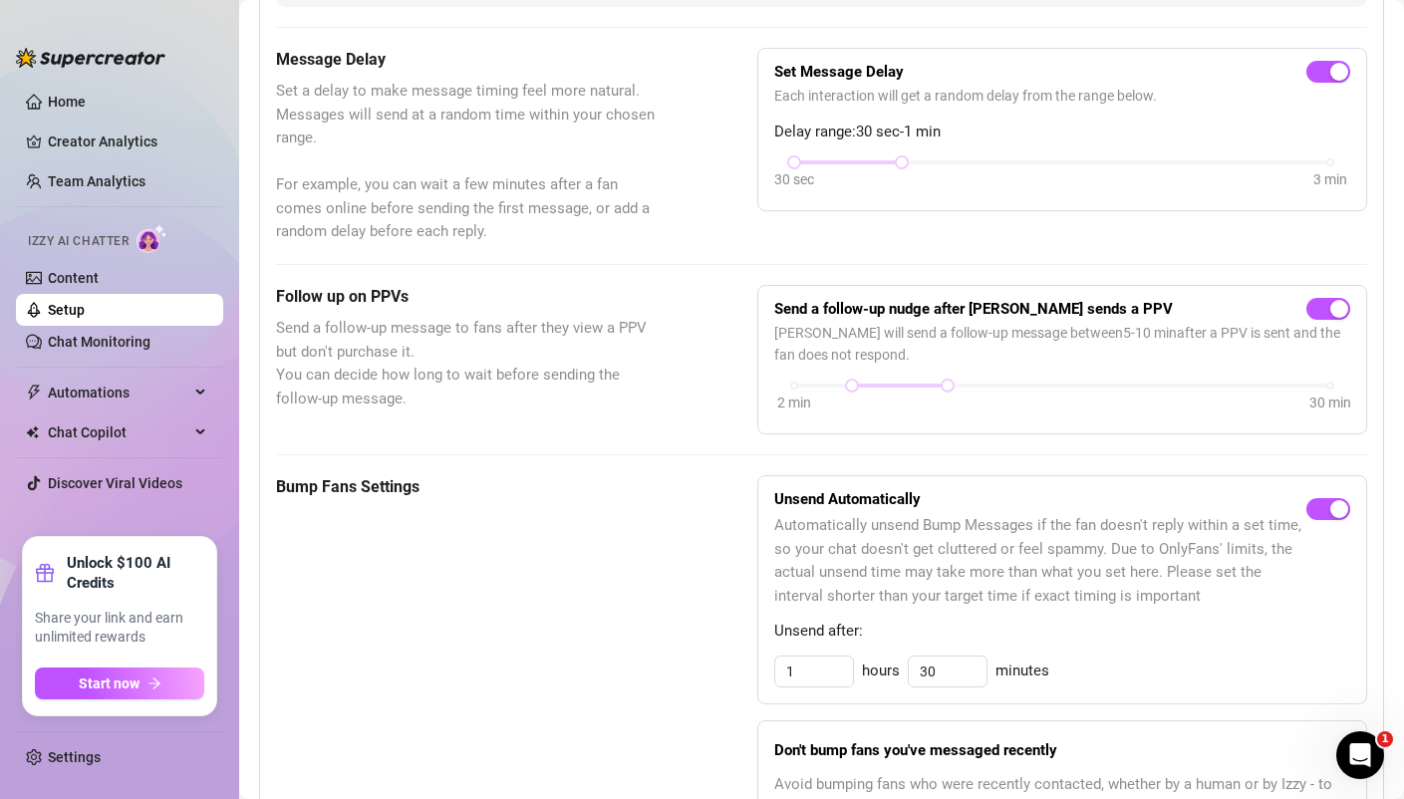
scroll to position [522, 0]
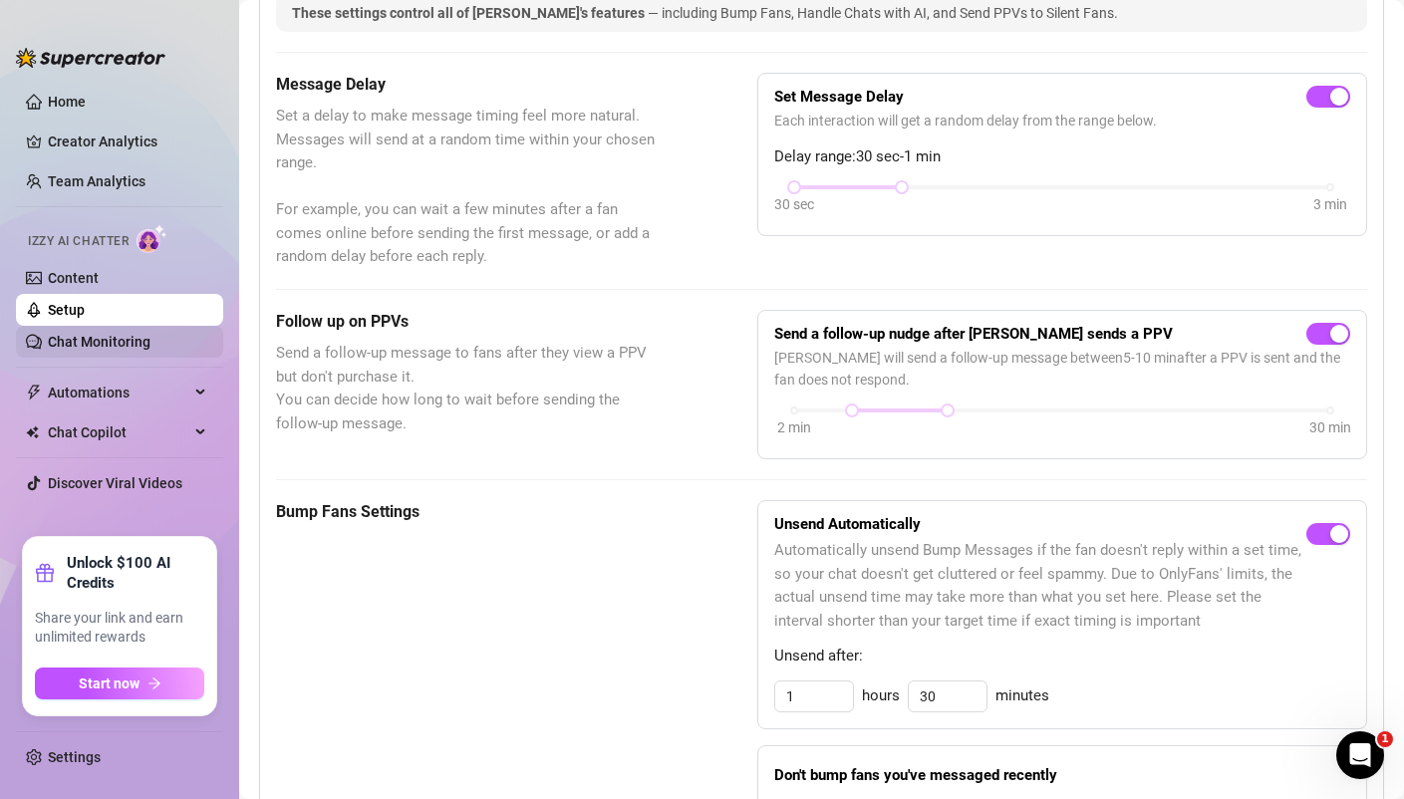
click at [102, 346] on link "Chat Monitoring" at bounding box center [99, 342] width 103 height 16
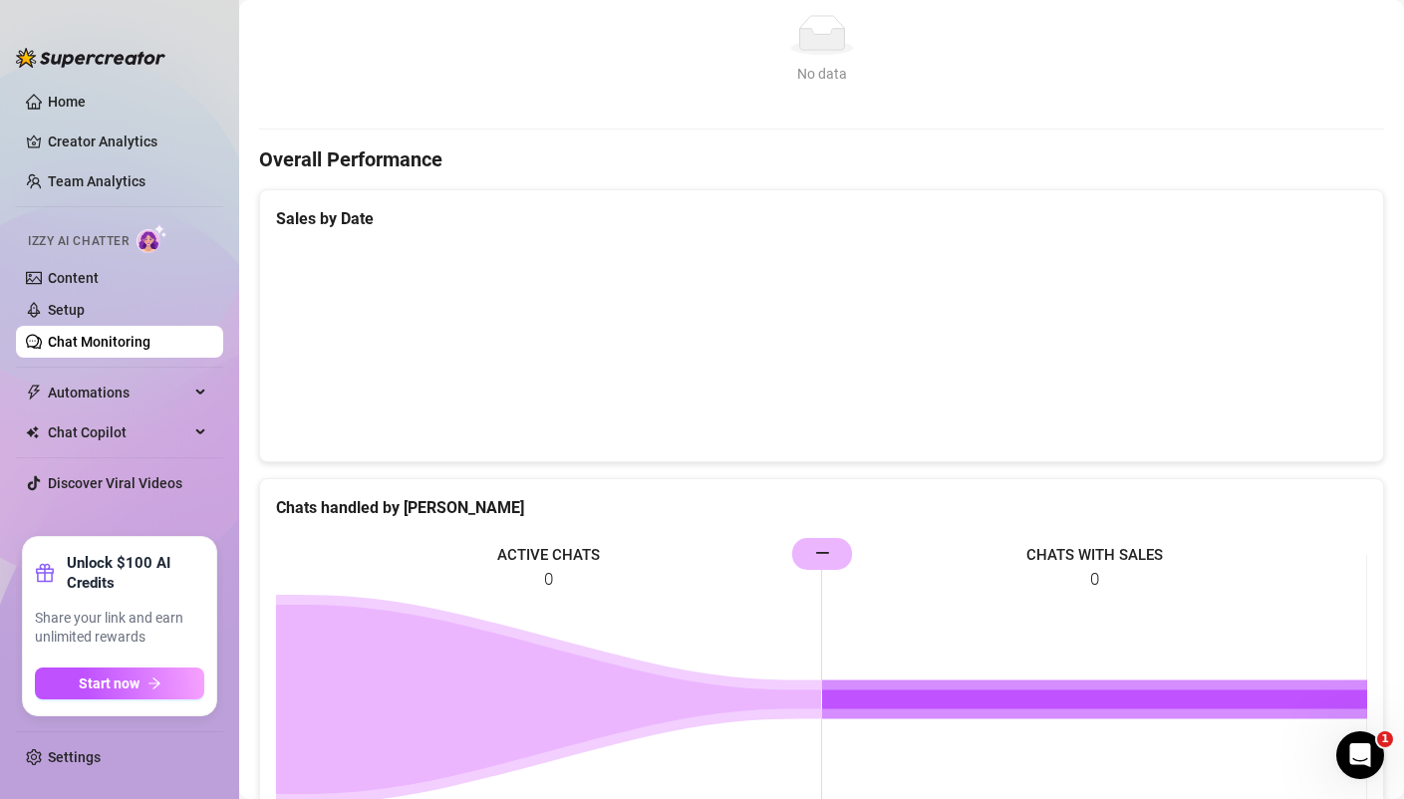
scroll to position [522, 0]
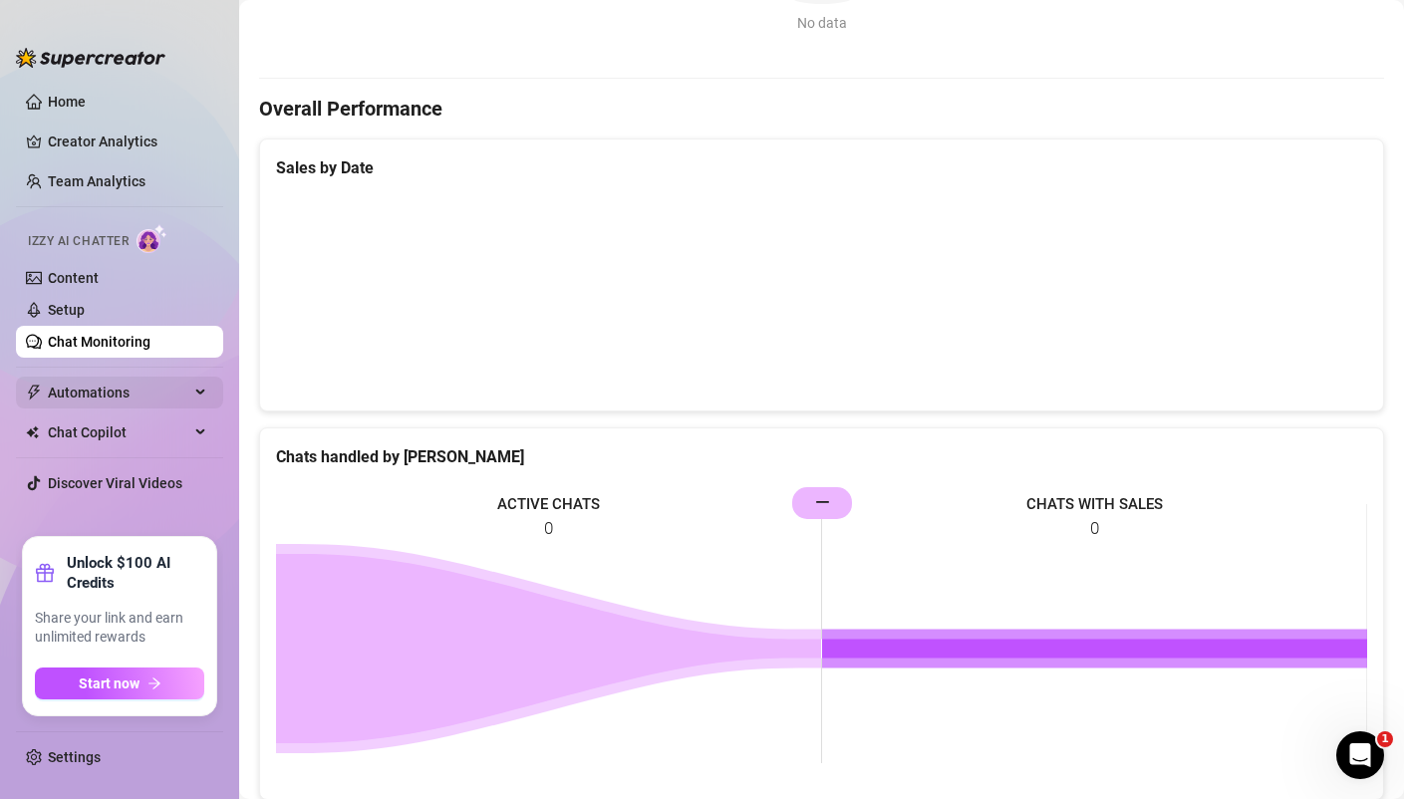
click at [69, 395] on span "Automations" at bounding box center [118, 393] width 141 height 32
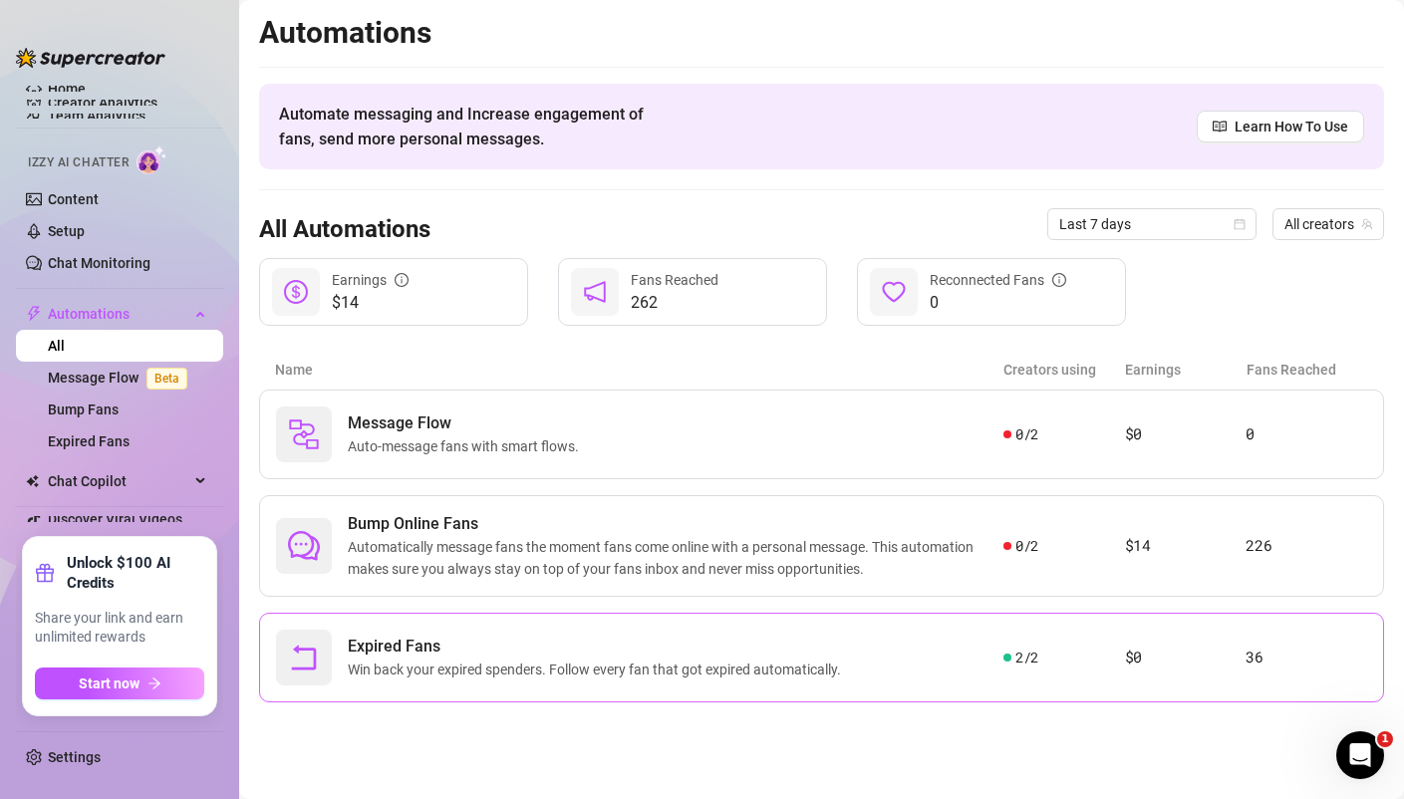
click at [435, 674] on span "Win back your expired spenders. Follow every fan that got expired automatically." at bounding box center [598, 669] width 501 height 22
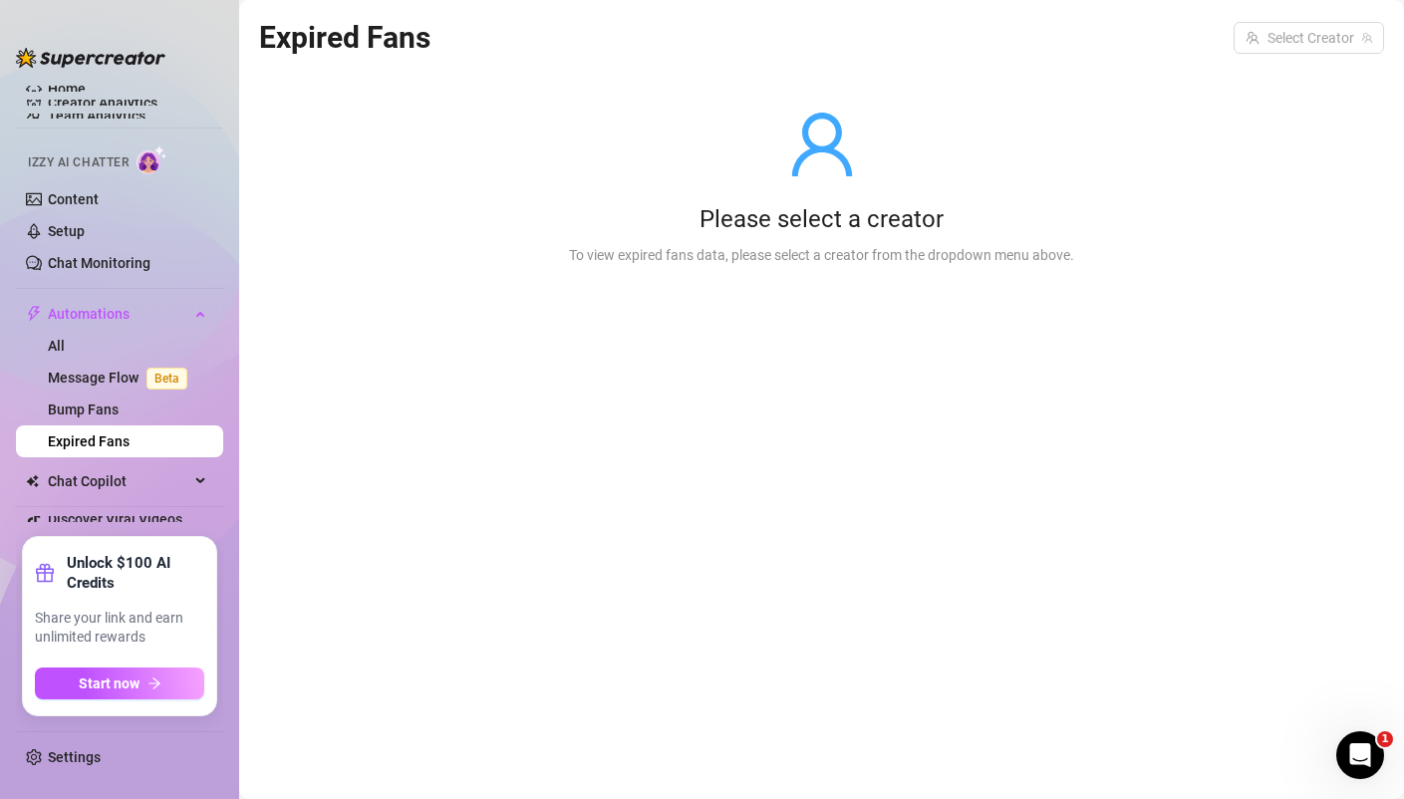
click at [806, 147] on icon "user" at bounding box center [822, 145] width 72 height 72
click at [860, 188] on div "Please select a creator To view expired fans data, please select a creator from…" at bounding box center [821, 187] width 569 height 253
click at [833, 174] on icon "user" at bounding box center [822, 145] width 72 height 72
click at [1298, 34] on input "search" at bounding box center [1299, 38] width 109 height 30
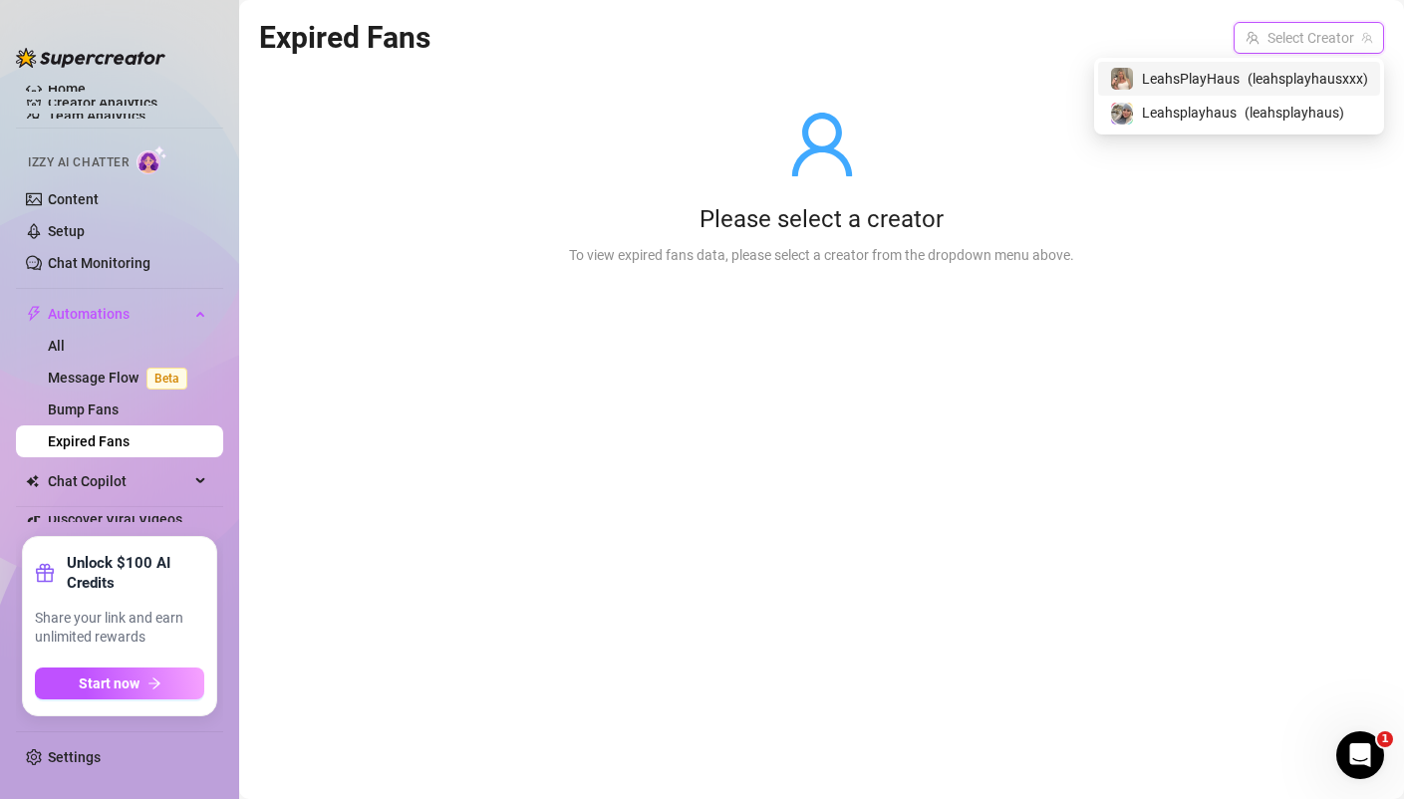
click at [1164, 74] on span "LeahsPlayHaus" at bounding box center [1191, 79] width 98 height 22
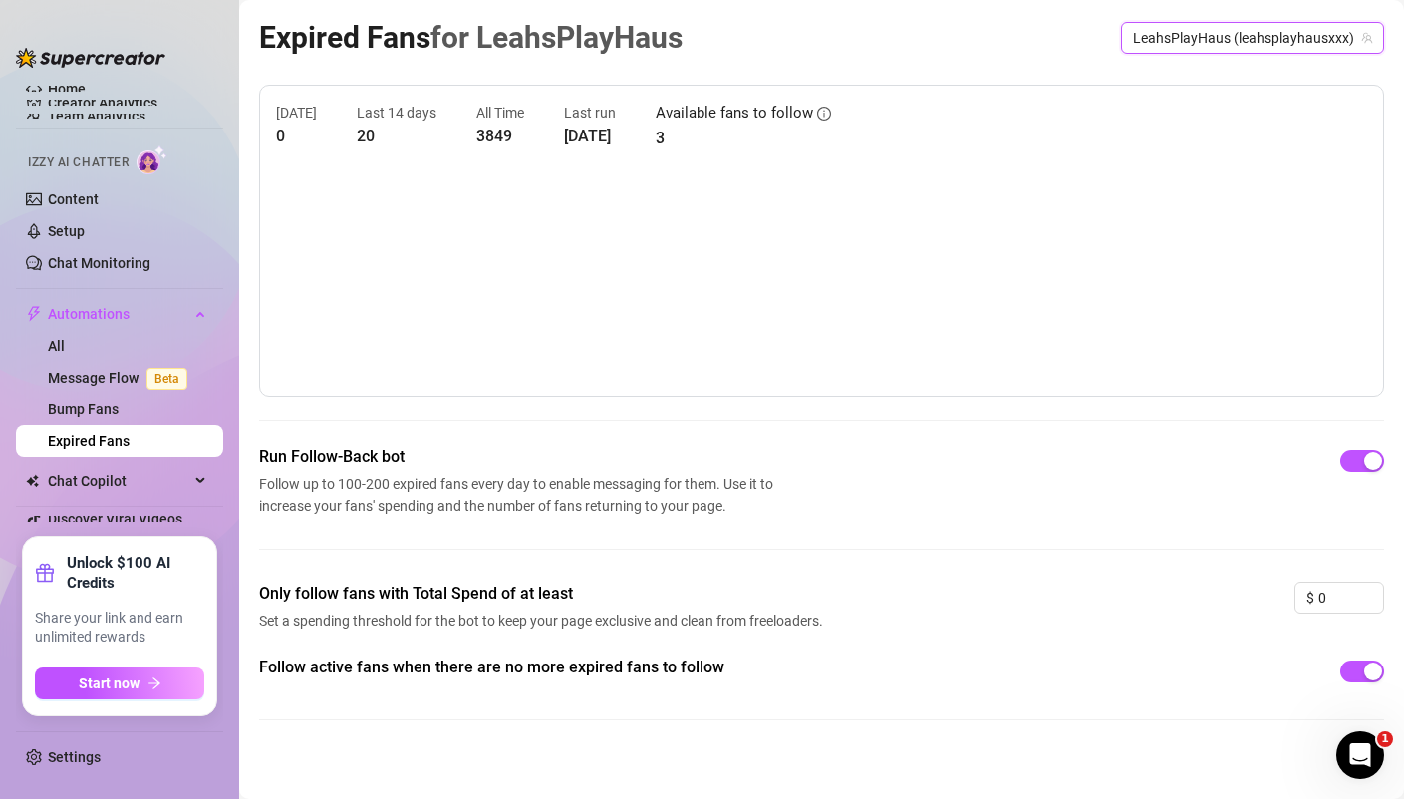
scroll to position [13, 0]
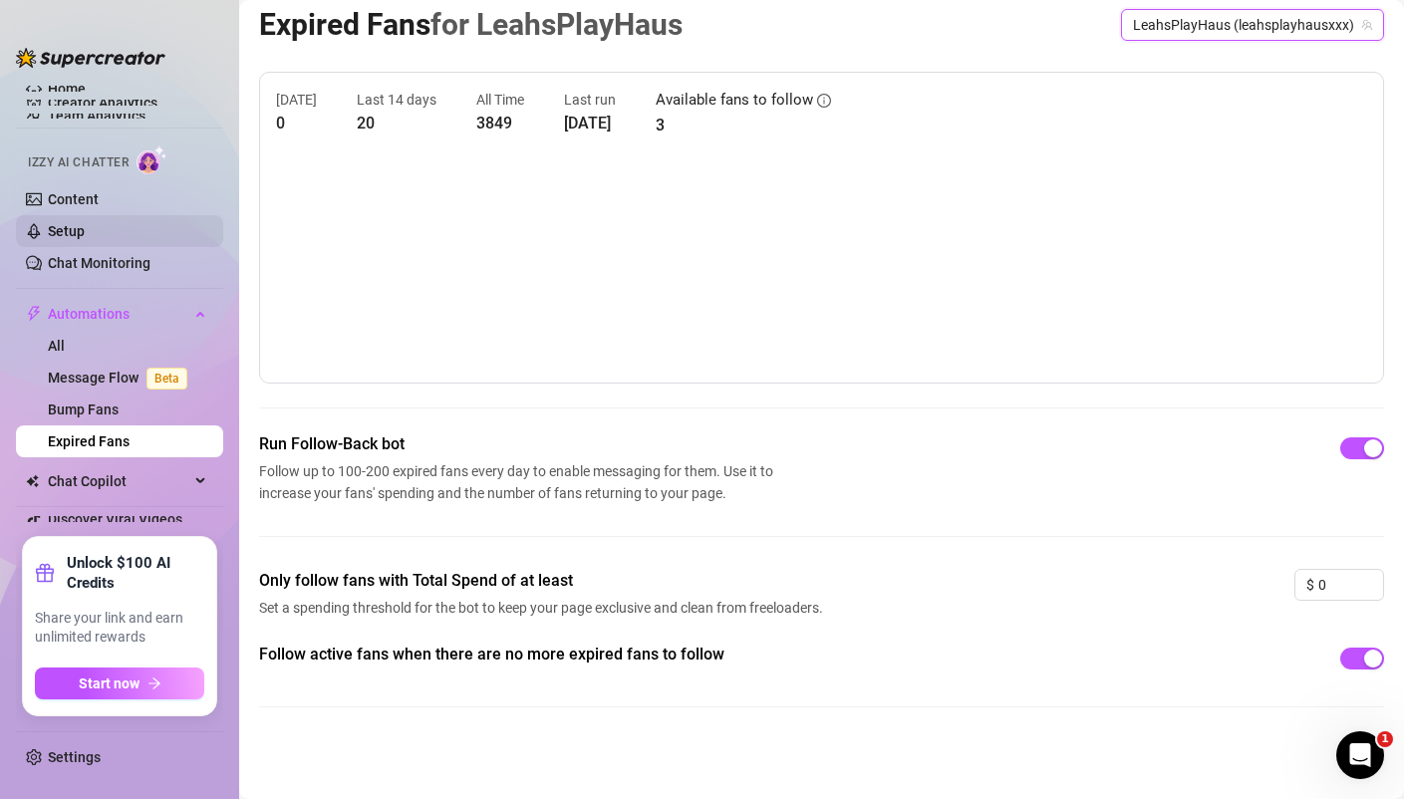
click at [85, 223] on link "Setup" at bounding box center [66, 231] width 37 height 16
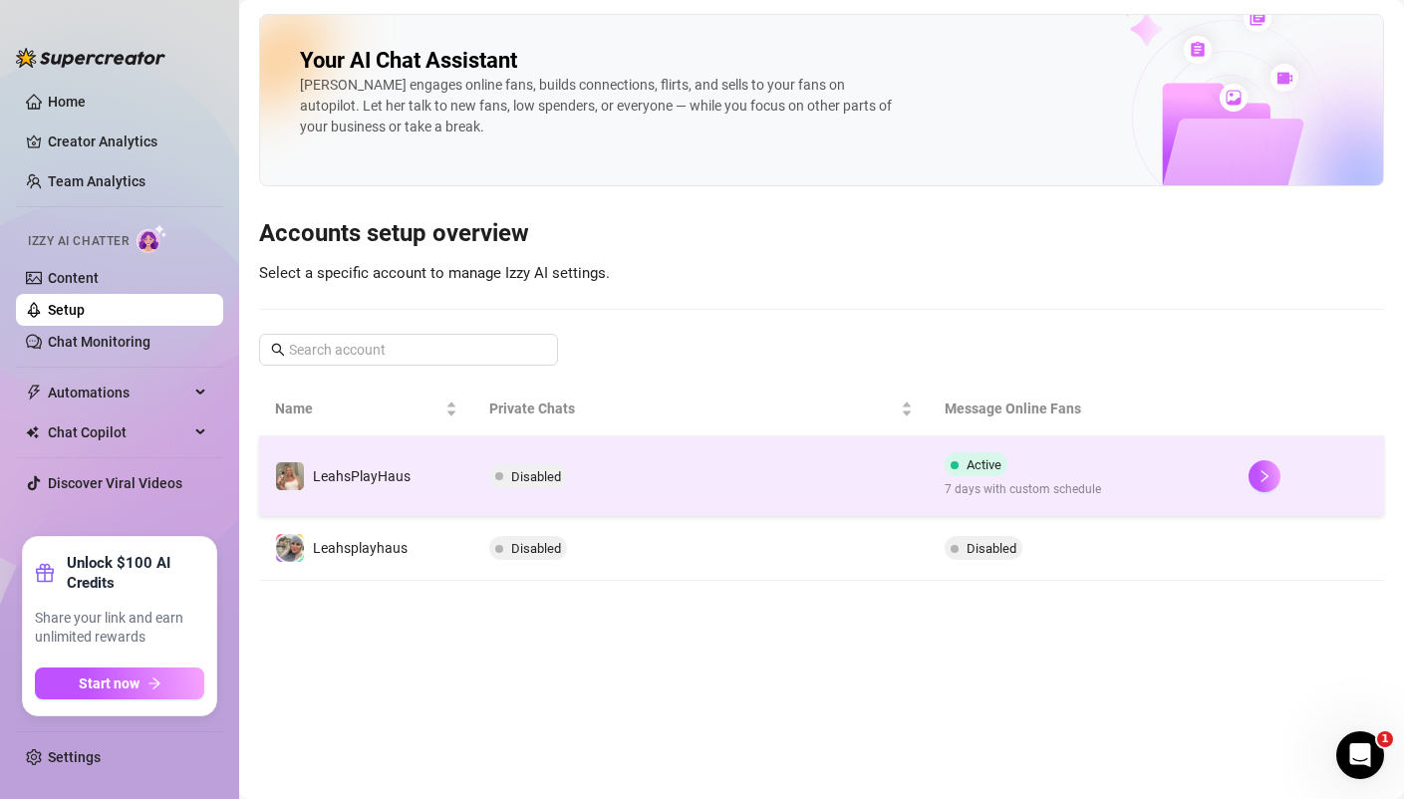
click at [529, 484] on span "Disabled" at bounding box center [528, 476] width 78 height 24
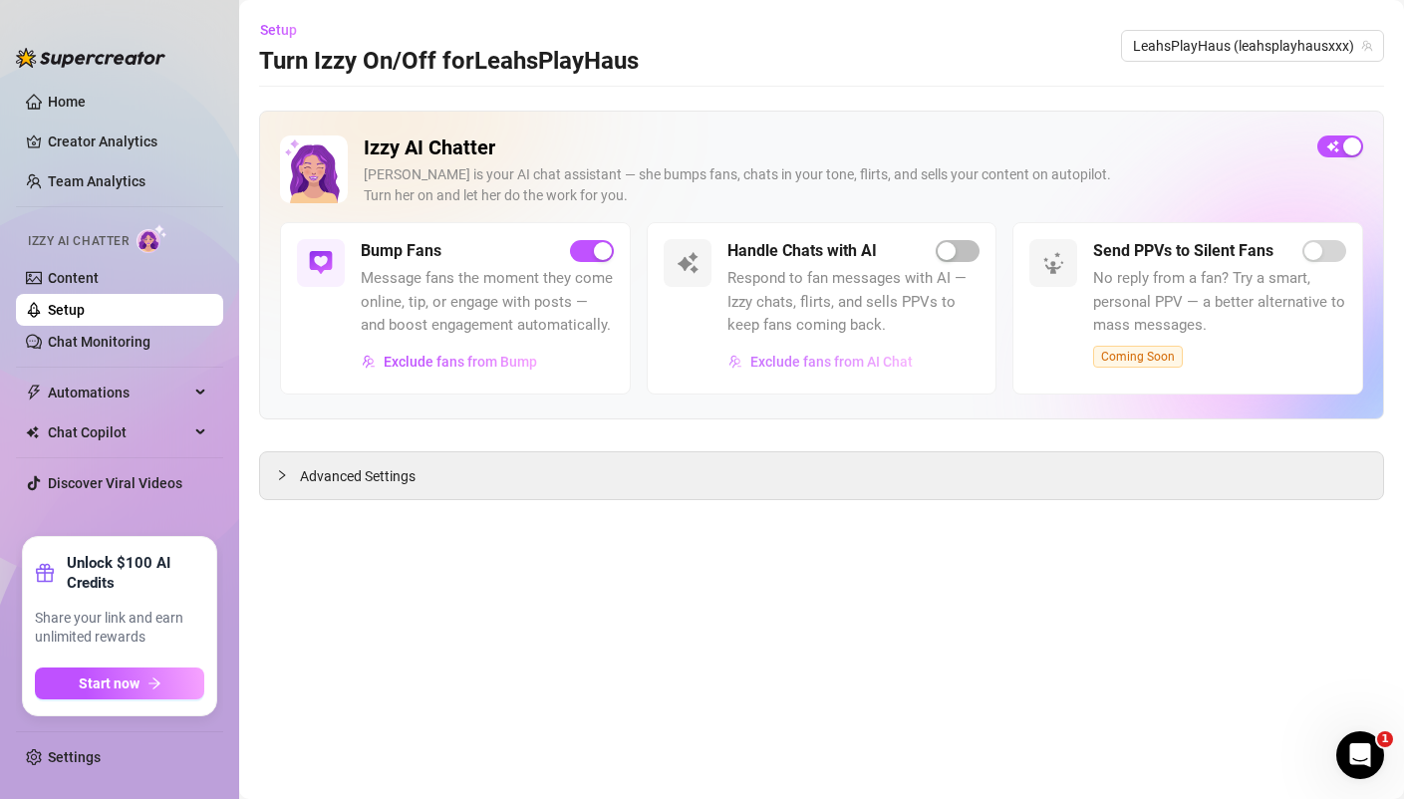
click at [802, 363] on span "Exclude fans from AI Chat" at bounding box center [831, 362] width 162 height 16
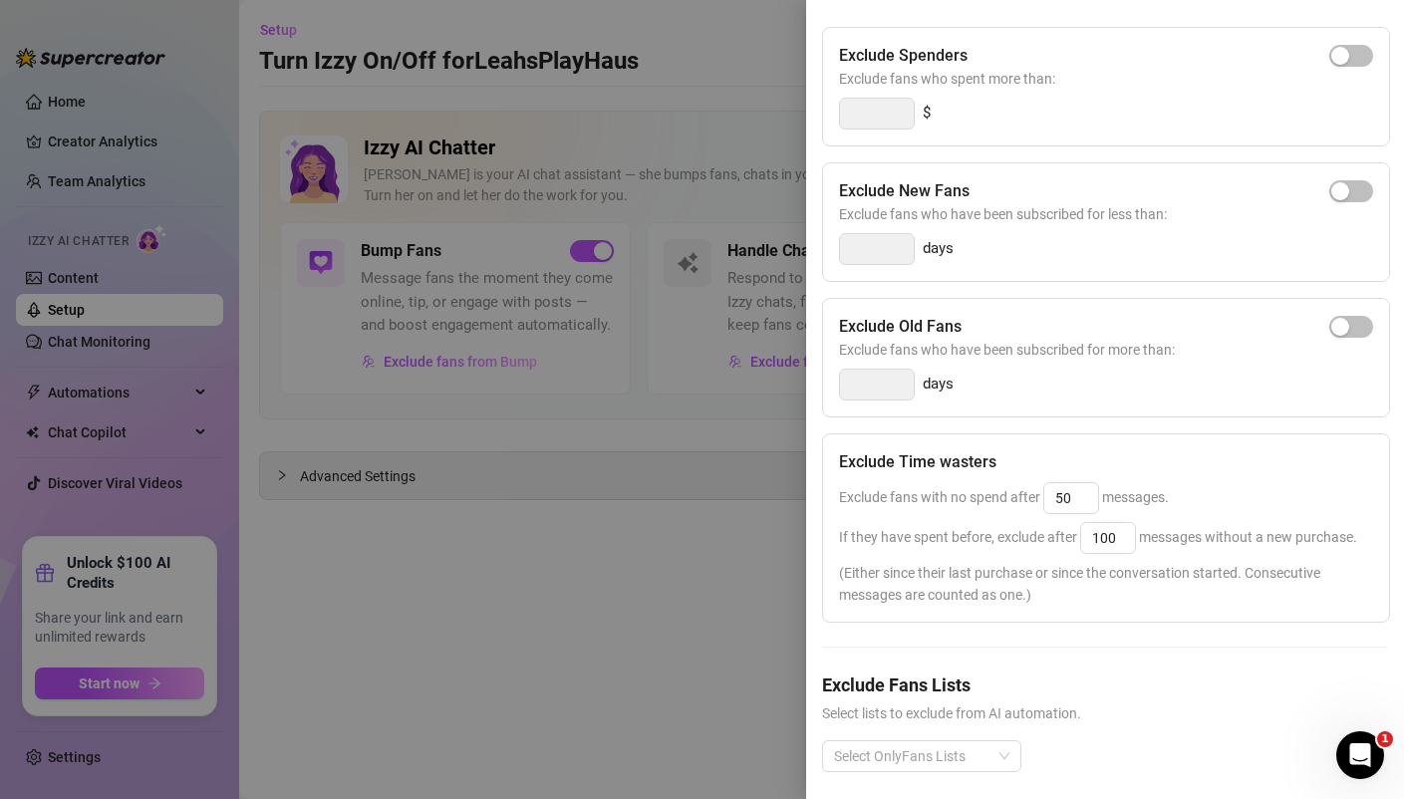
scroll to position [226, 0]
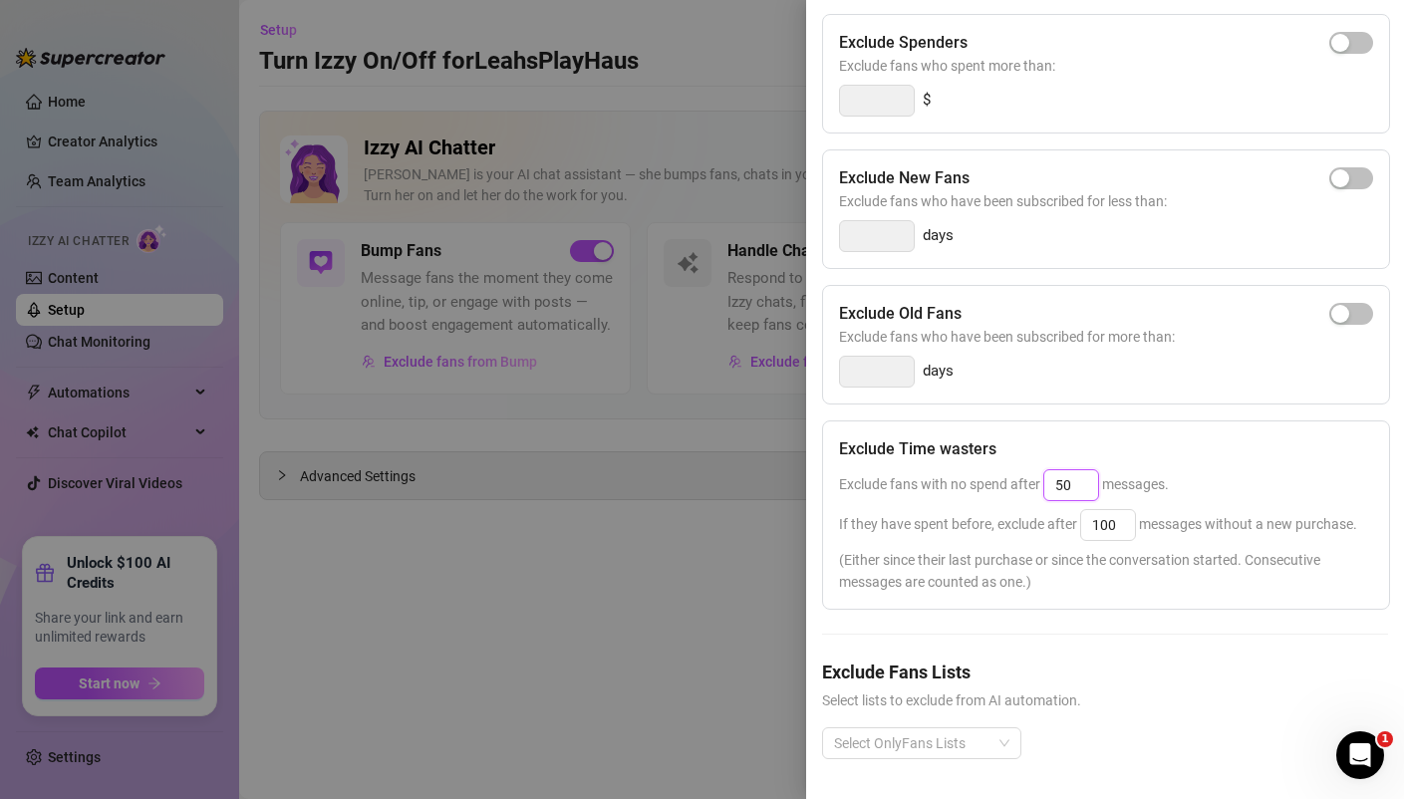
click at [1082, 484] on input "50" at bounding box center [1071, 485] width 54 height 30
type input "5"
type input "25"
click at [1120, 522] on input "100" at bounding box center [1108, 525] width 54 height 30
type input "1"
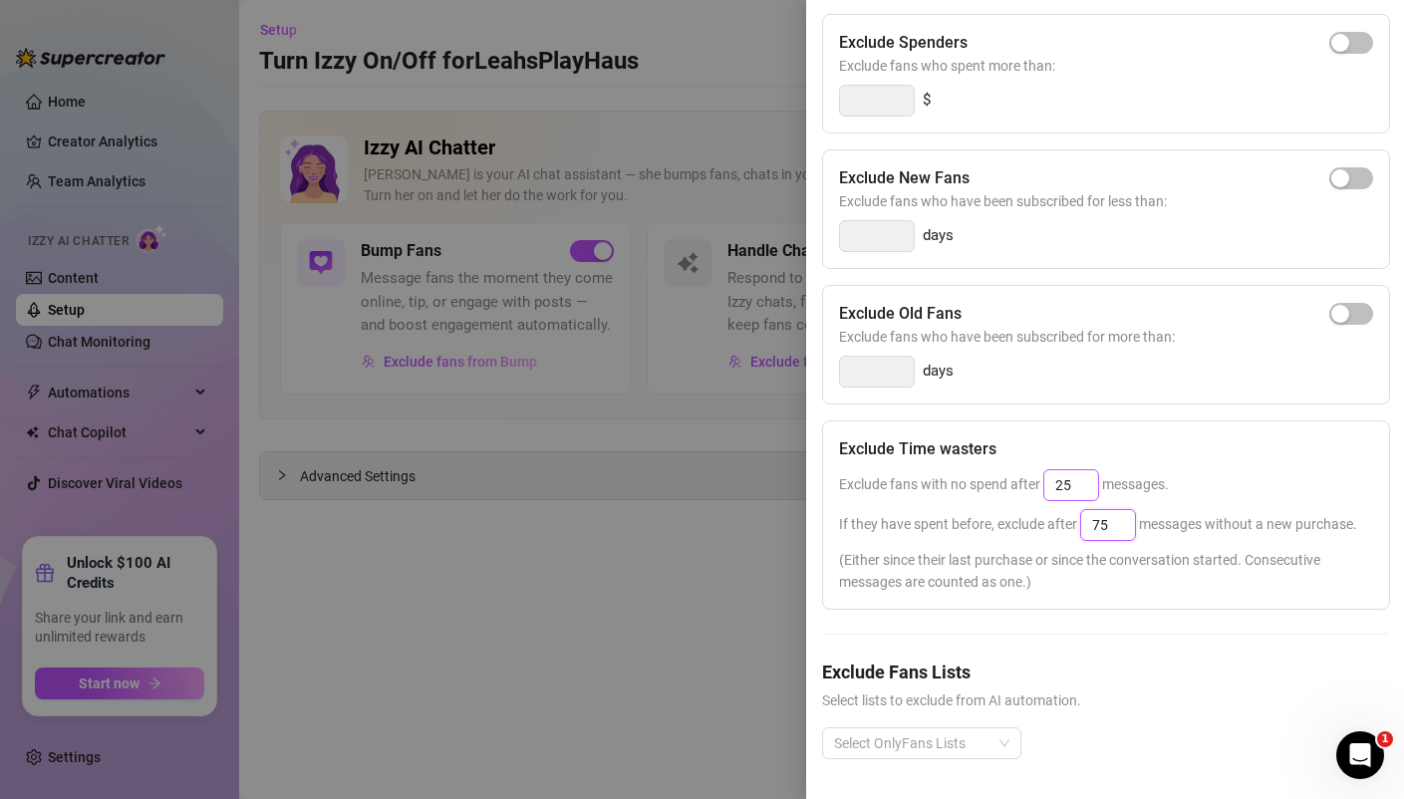
type input "75"
click at [1075, 487] on input "25" at bounding box center [1071, 485] width 54 height 30
type input "2"
click at [932, 750] on div at bounding box center [911, 743] width 170 height 28
type input "30"
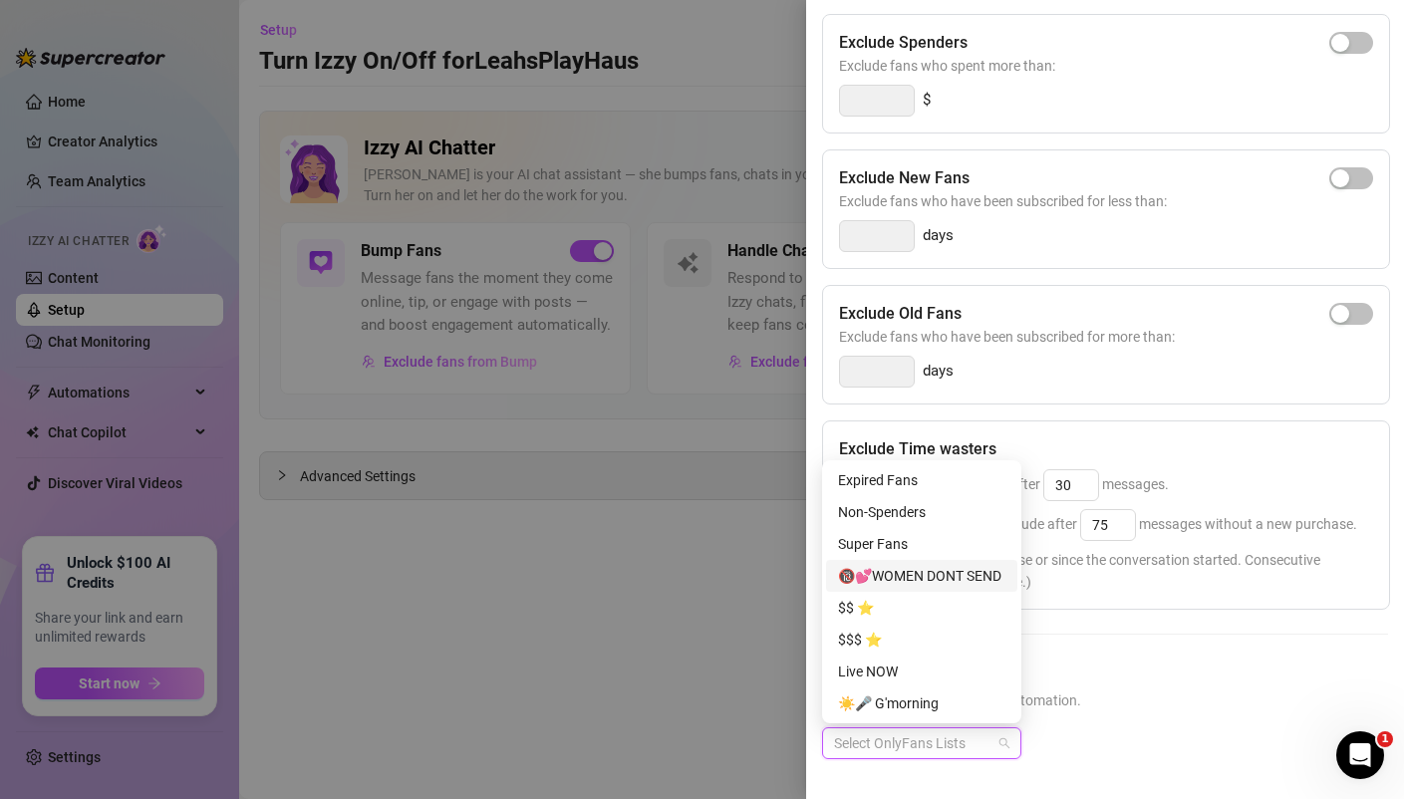
click at [981, 580] on div "🔞💕WOMEN DONT SEND" at bounding box center [921, 576] width 167 height 22
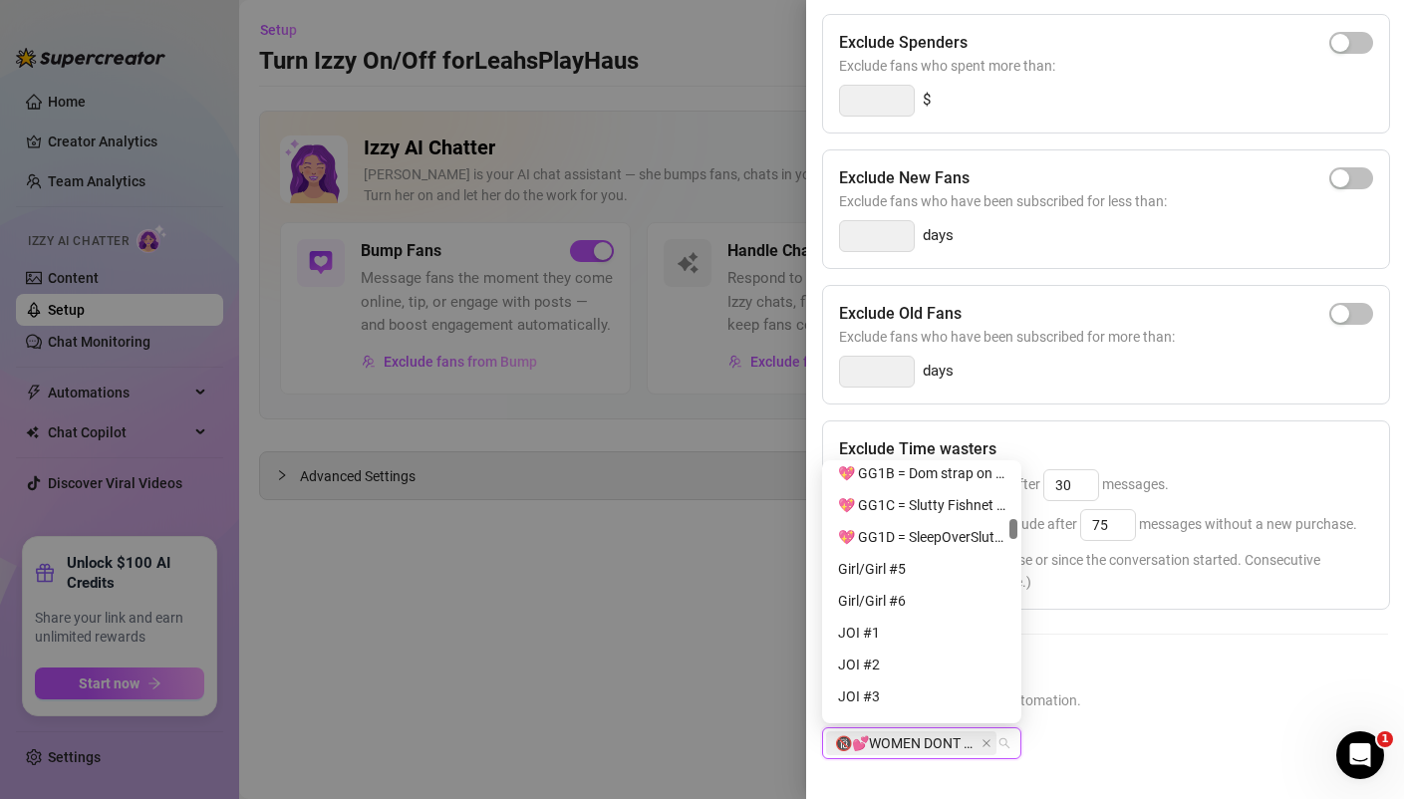
scroll to position [993, 0]
click at [1177, 658] on h5 "Exclude Fans Lists" at bounding box center [1105, 671] width 566 height 27
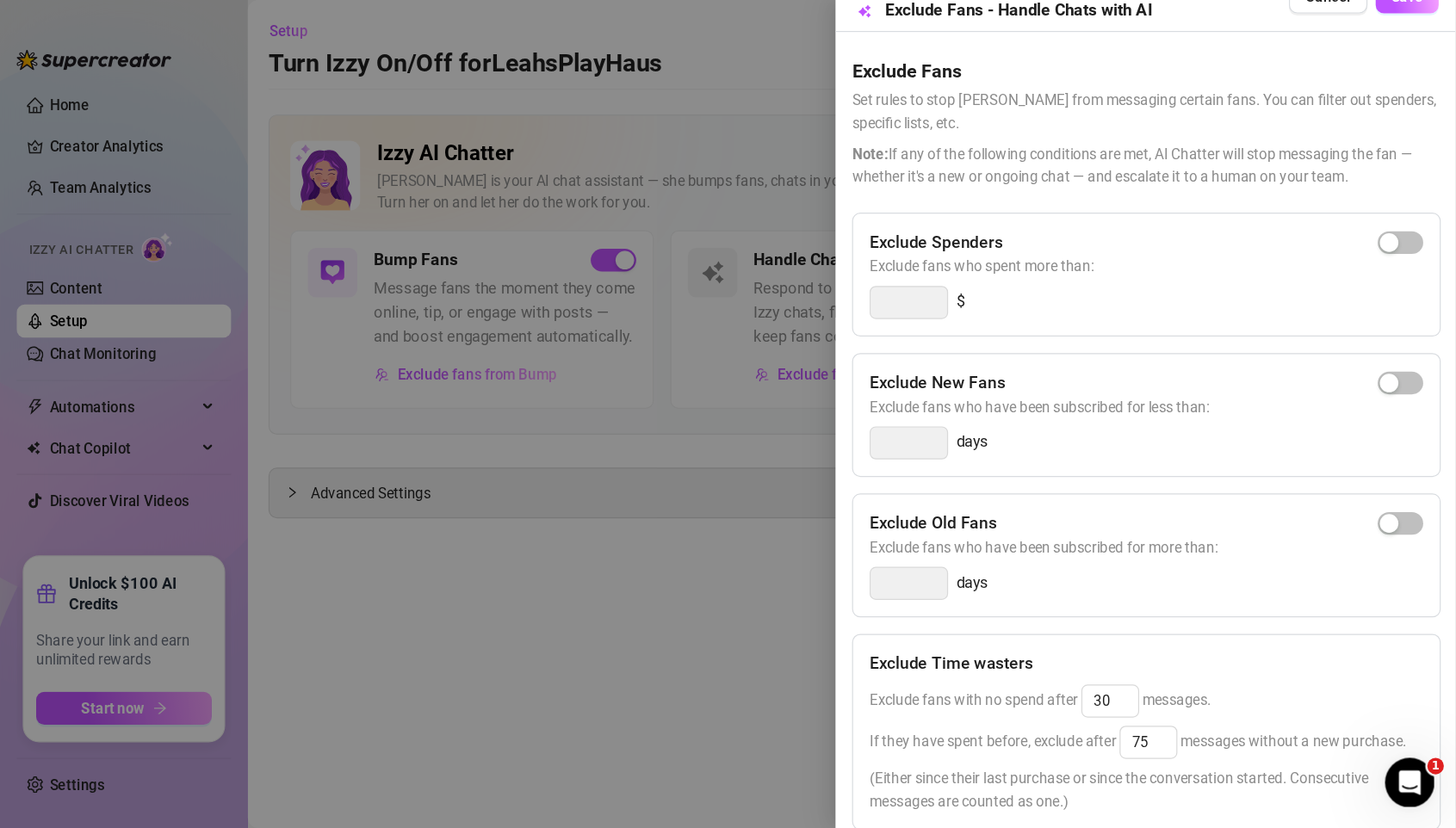
scroll to position [0, 0]
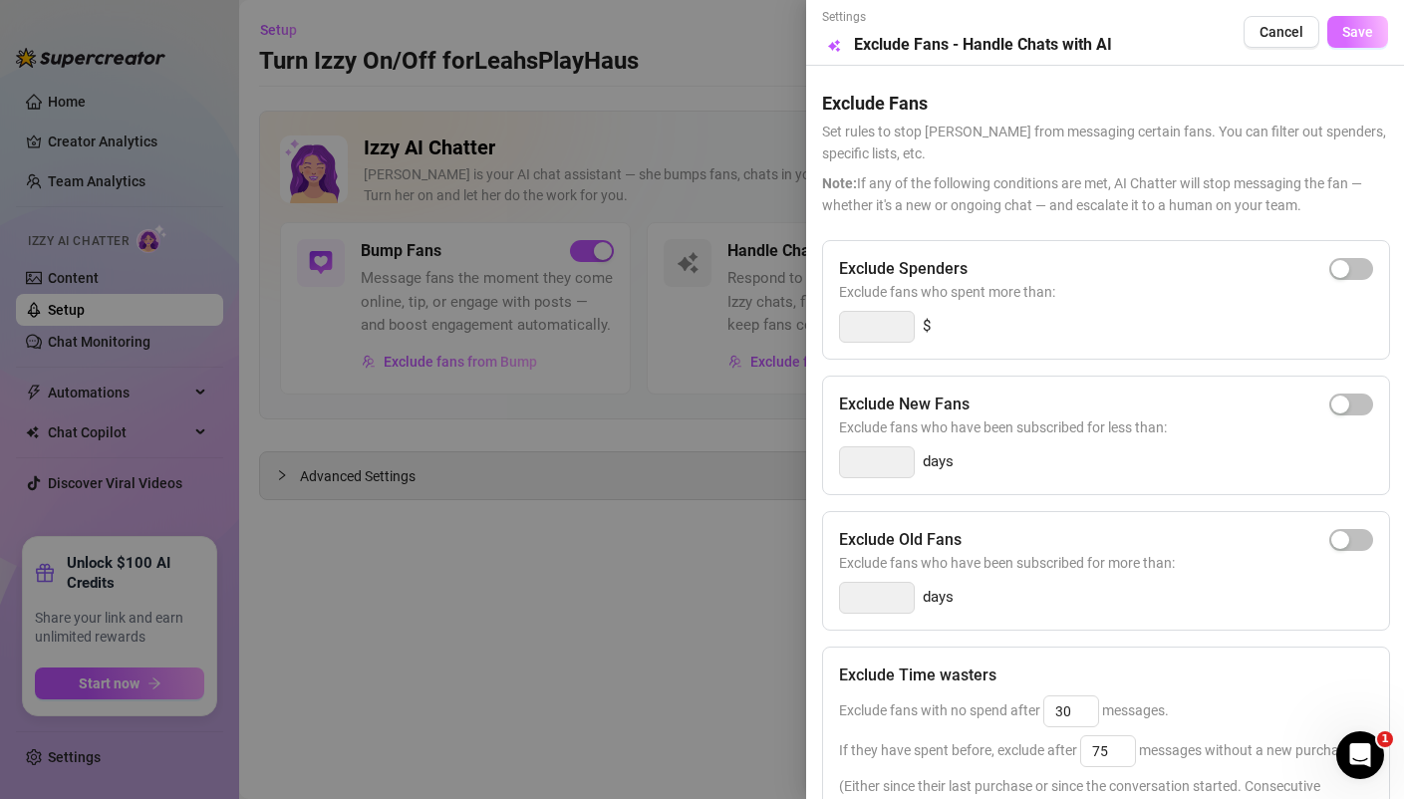
click at [1353, 27] on span "Save" at bounding box center [1357, 32] width 31 height 16
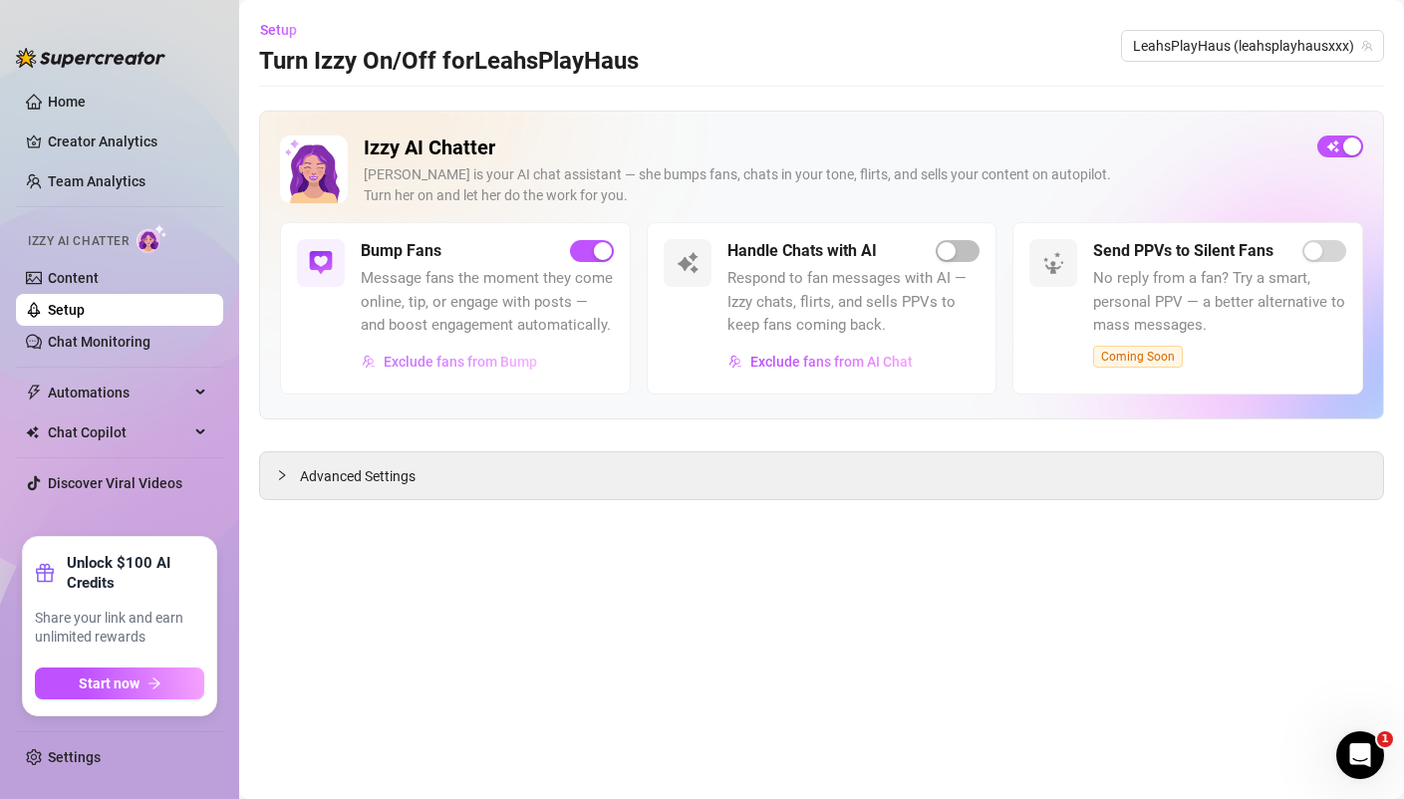
click at [501, 364] on span "Exclude fans from Bump" at bounding box center [460, 362] width 153 height 16
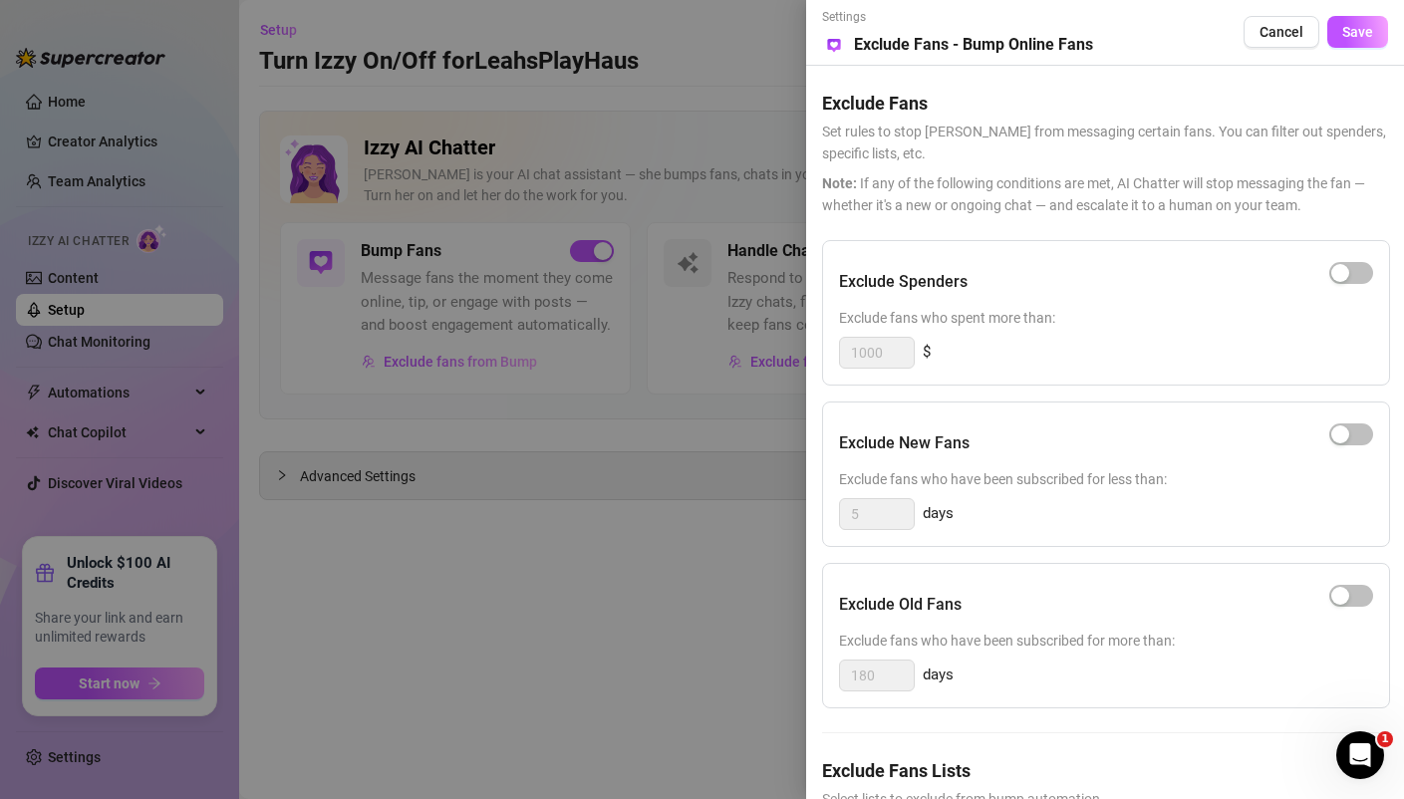
click at [921, 768] on h5 "Exclude Fans Lists" at bounding box center [1105, 770] width 566 height 27
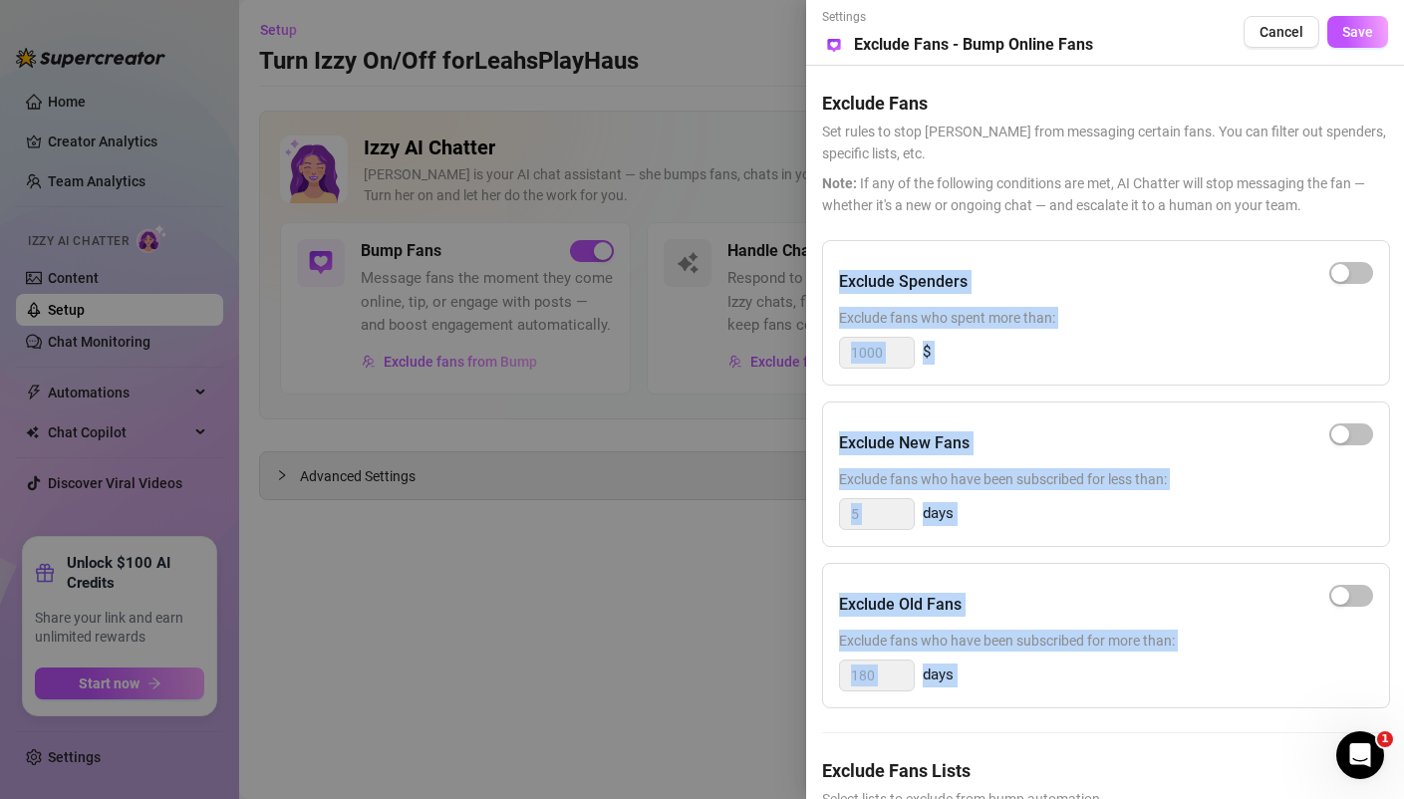
drag, startPoint x: 1180, startPoint y: 222, endPoint x: 1112, endPoint y: 747, distance: 529.5
click at [1112, 747] on div "Exclude Fans Set rules to stop [PERSON_NAME] from messaging certain fans. You c…" at bounding box center [1105, 482] width 566 height 832
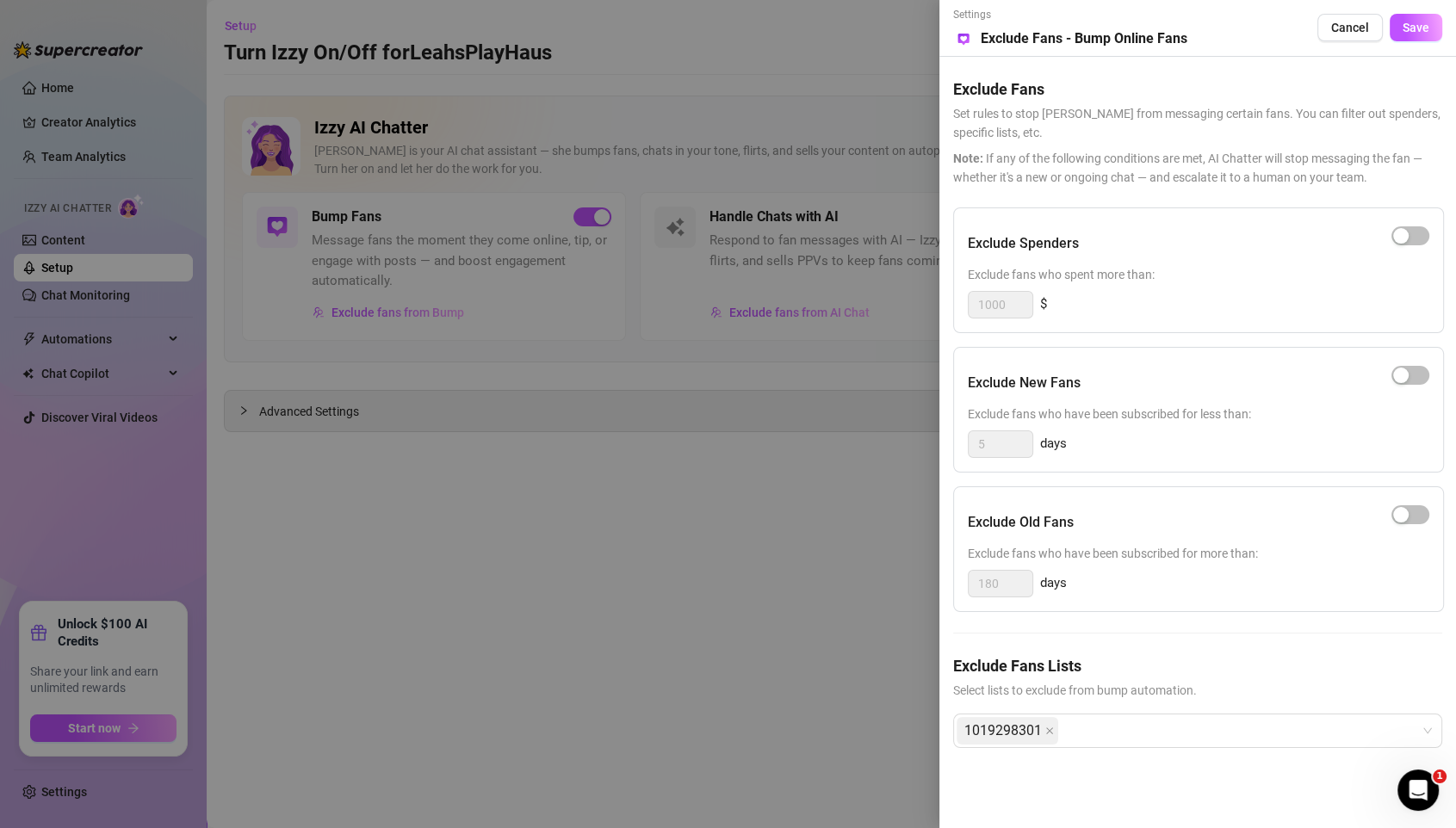
click at [1170, 677] on div "Exclude Fans Lists Select lists to exclude from bump automation." at bounding box center [1198, 677] width 489 height 46
click at [1059, 690] on div "1019298301" at bounding box center [1009, 731] width 105 height 31
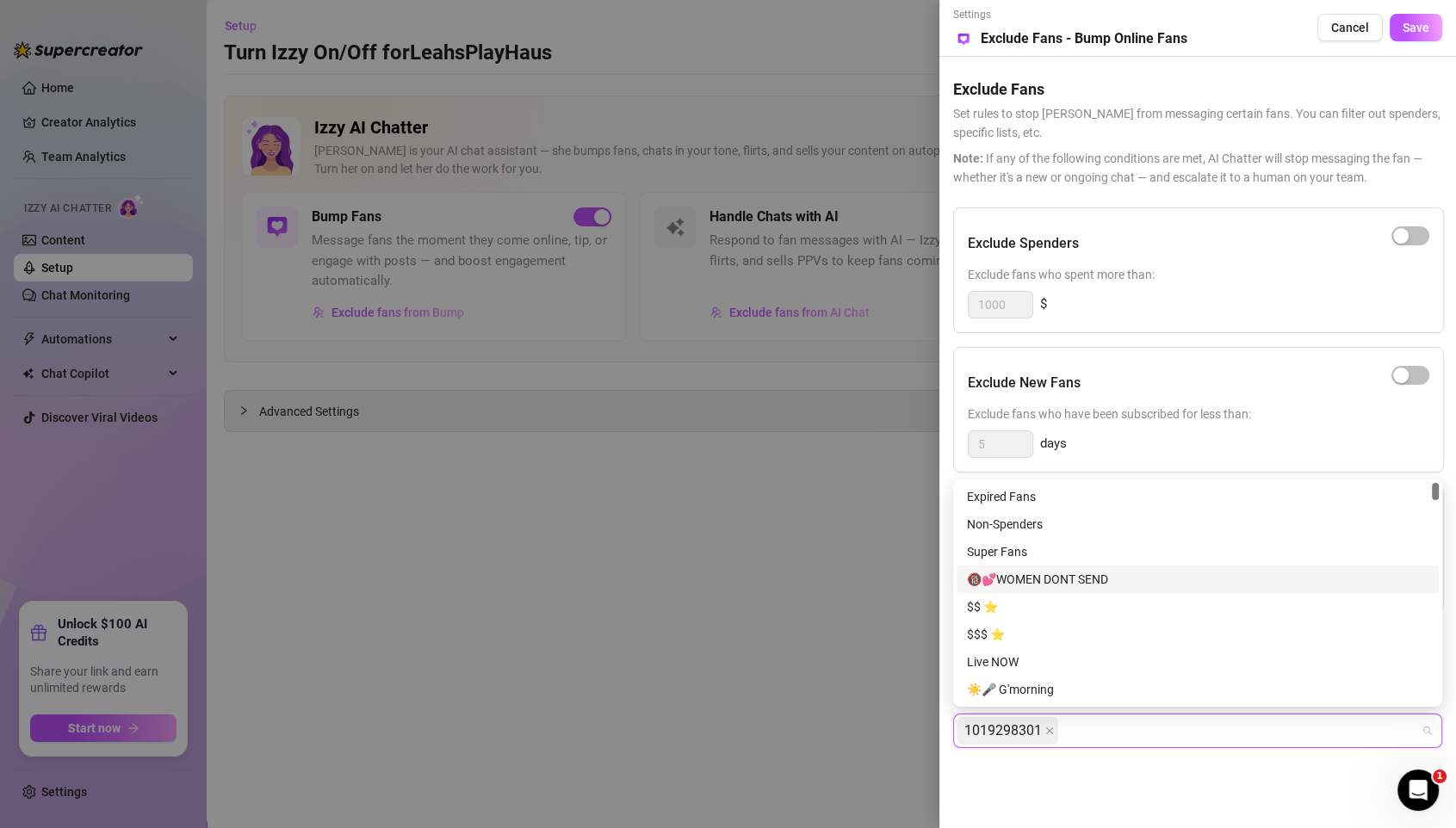
click at [1050, 578] on div "🔞💕WOMEN DONT SEND" at bounding box center [1198, 579] width 461 height 19
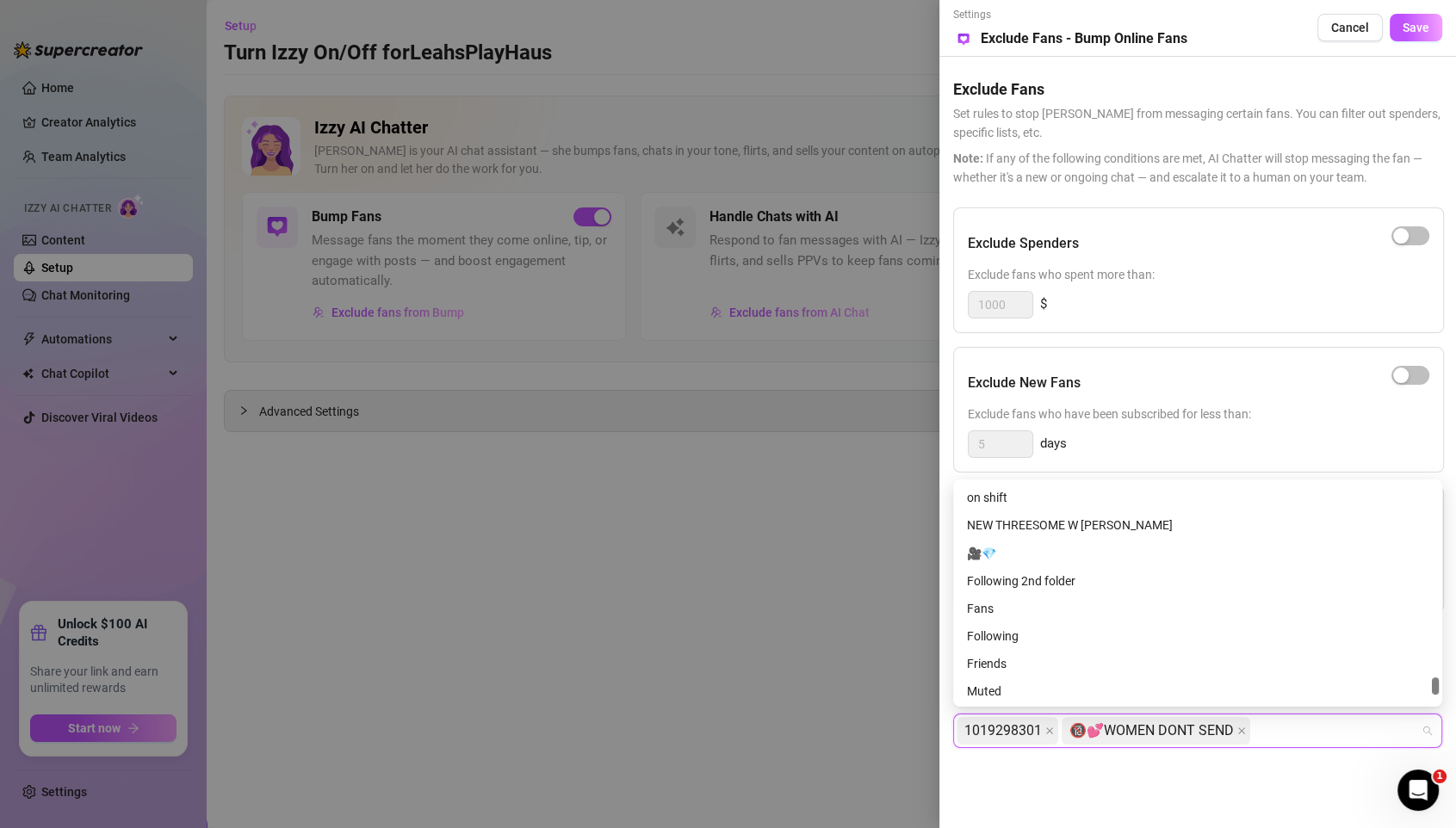
scroll to position [3691, 0]
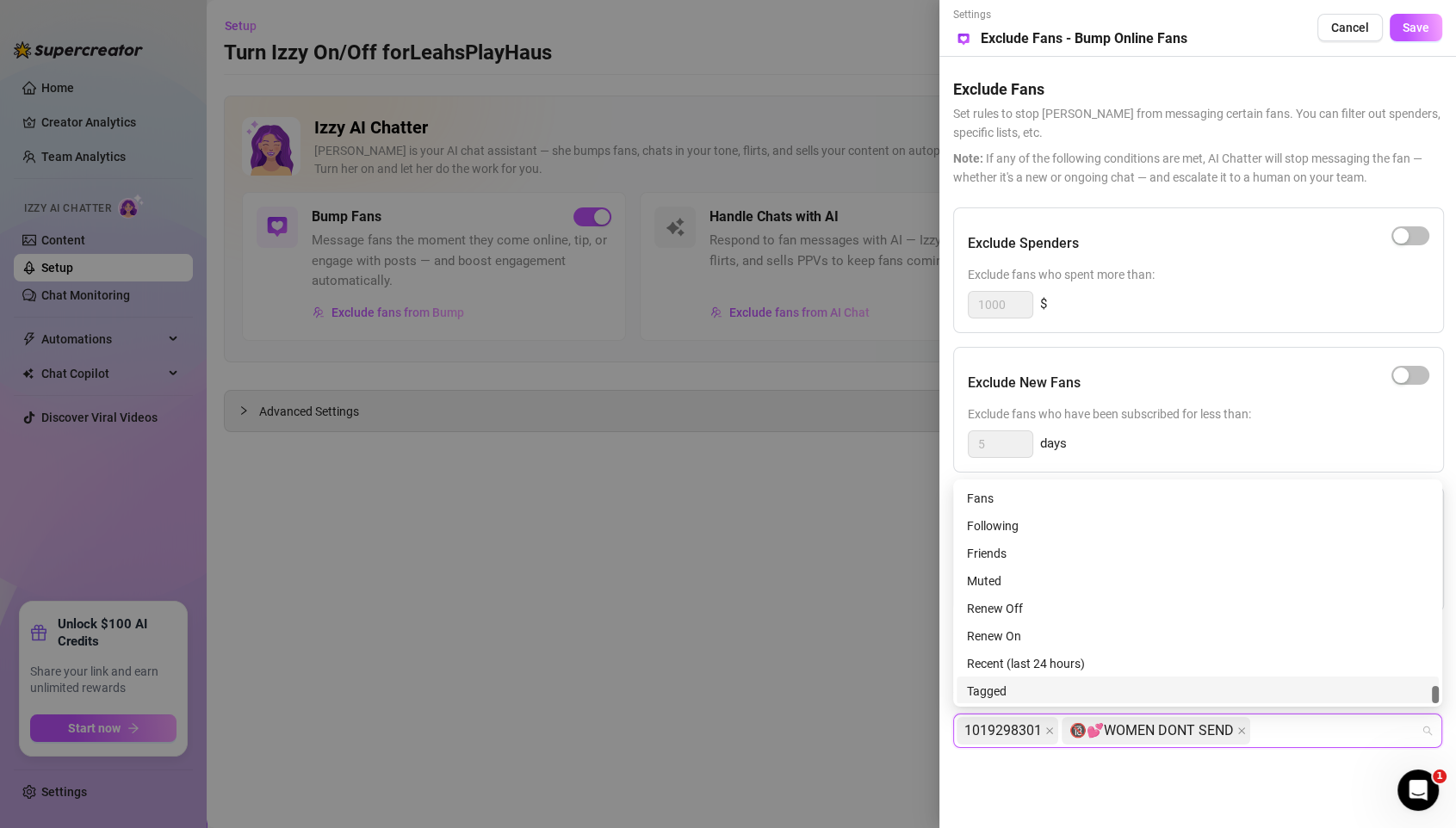
click at [1028, 690] on div "Settings Preview Exclude Fans - Bump Online Fans Cancel Save Exclude Fans Set r…" at bounding box center [1198, 414] width 517 height 828
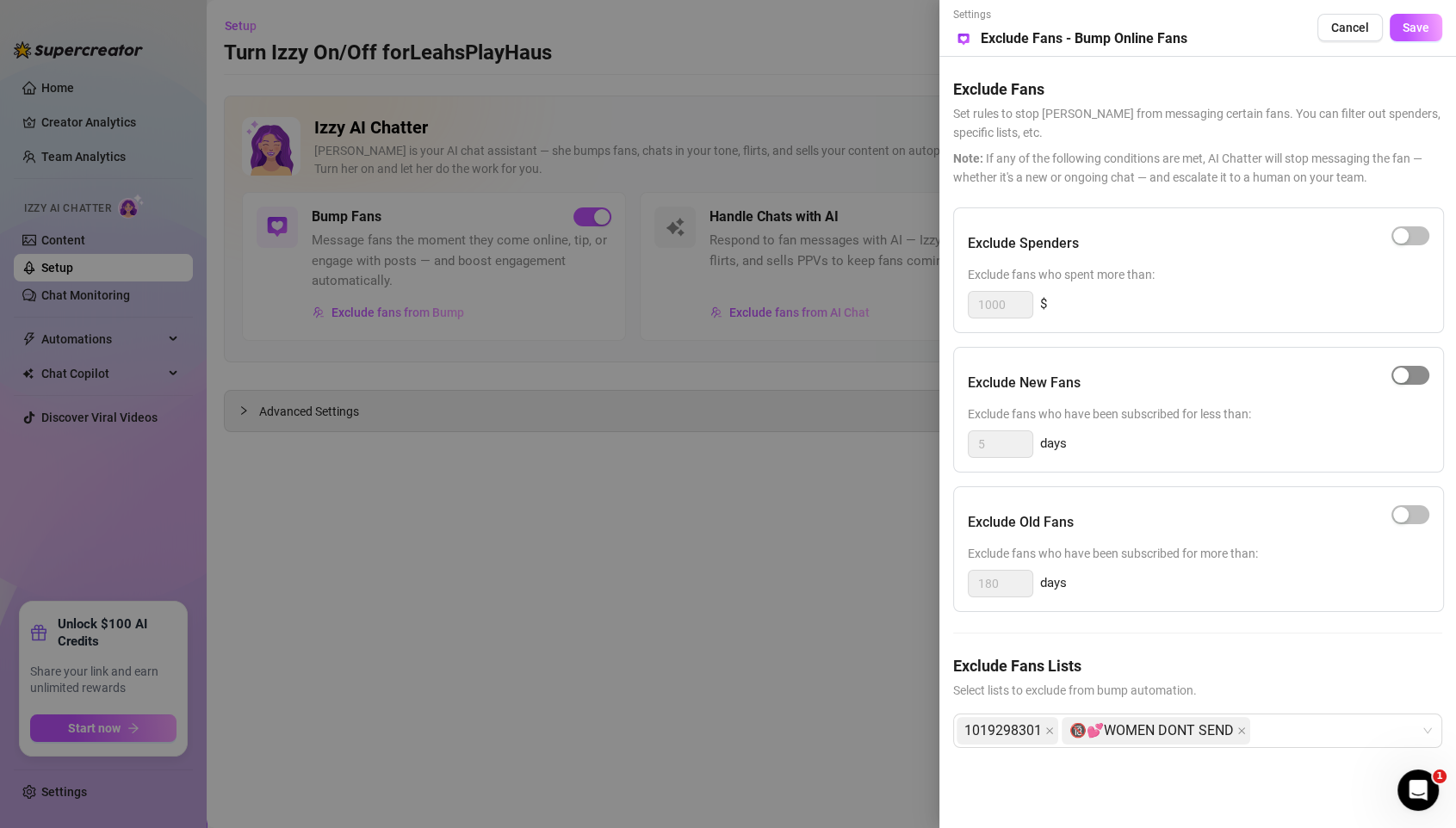
click at [1212, 372] on div "button" at bounding box center [1401, 375] width 16 height 16
click at [997, 441] on input "5" at bounding box center [1001, 444] width 64 height 26
type input "1"
click at [1201, 337] on div "Exclude Spenders Exclude fans who spent more than: 1000 $ Exclude New Fans Excl…" at bounding box center [1198, 491] width 489 height 568
click at [1212, 30] on span "Save" at bounding box center [1415, 28] width 27 height 14
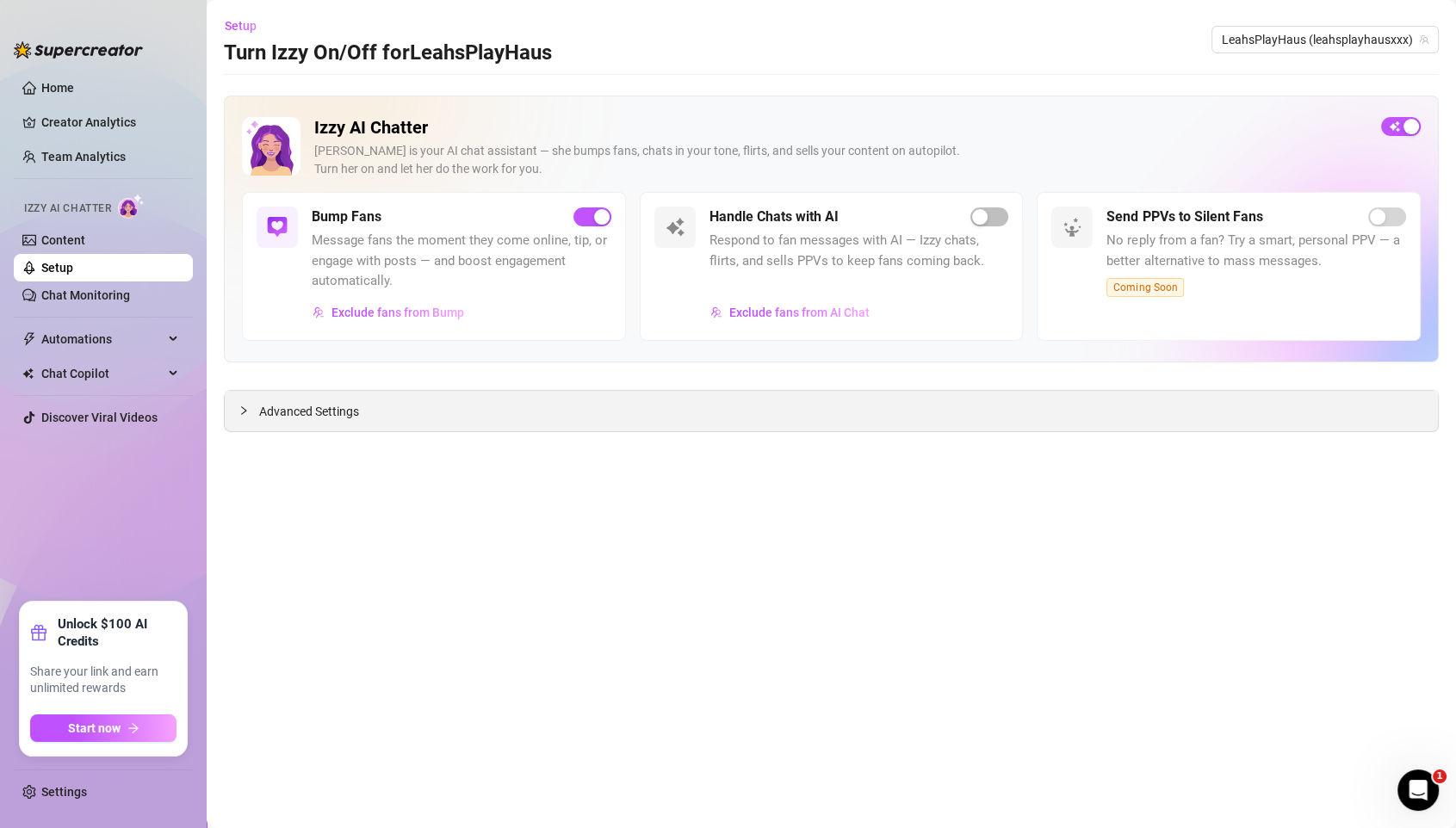
click at [312, 413] on span "Advanced Settings" at bounding box center [309, 411] width 100 height 19
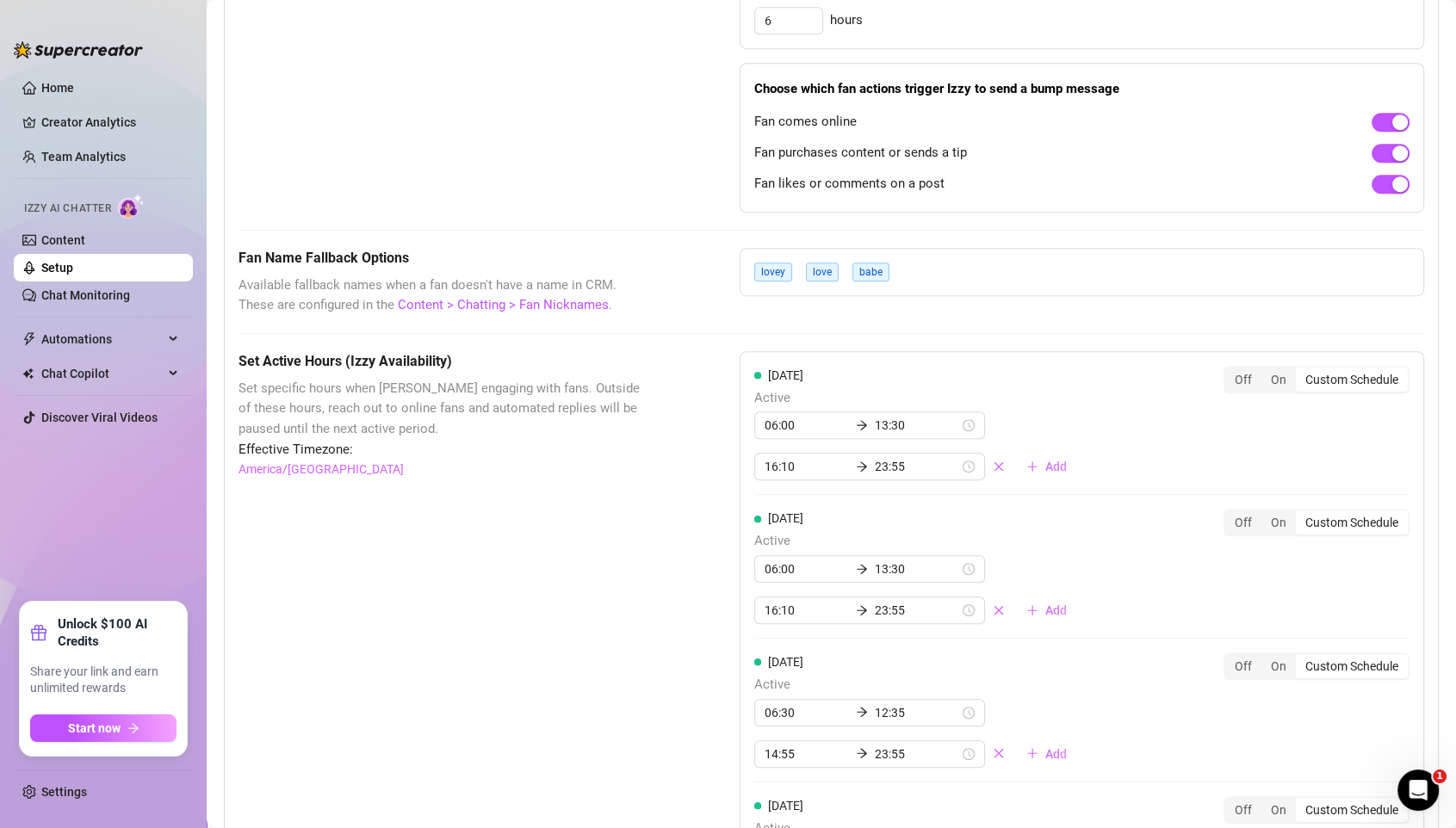
scroll to position [1149, 0]
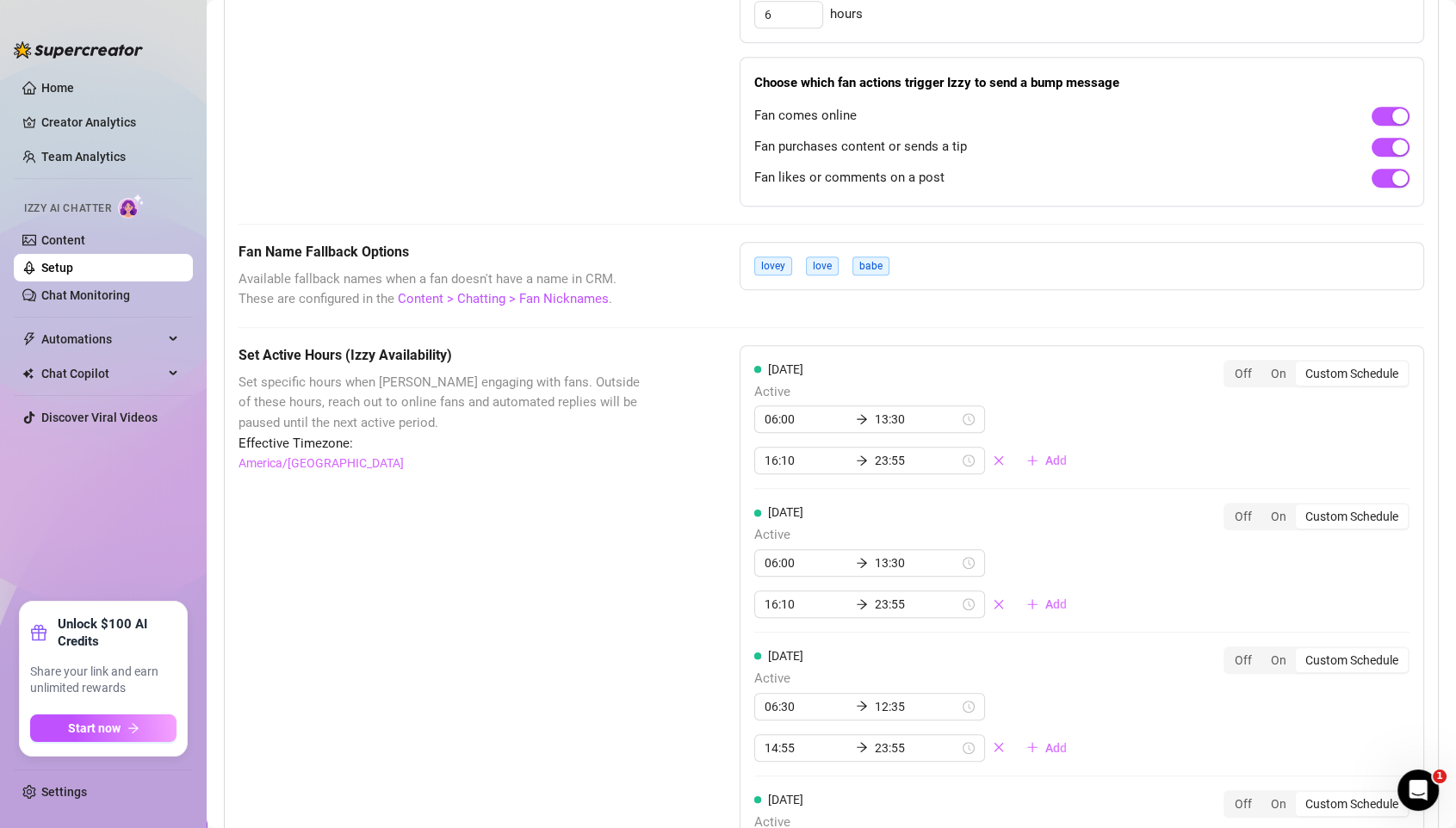
click at [918, 253] on div "lovey love babe" at bounding box center [1082, 266] width 684 height 48
click at [924, 242] on div "lovey love babe" at bounding box center [1082, 266] width 684 height 48
click at [920, 256] on div "lovey love babe" at bounding box center [1082, 266] width 684 height 48
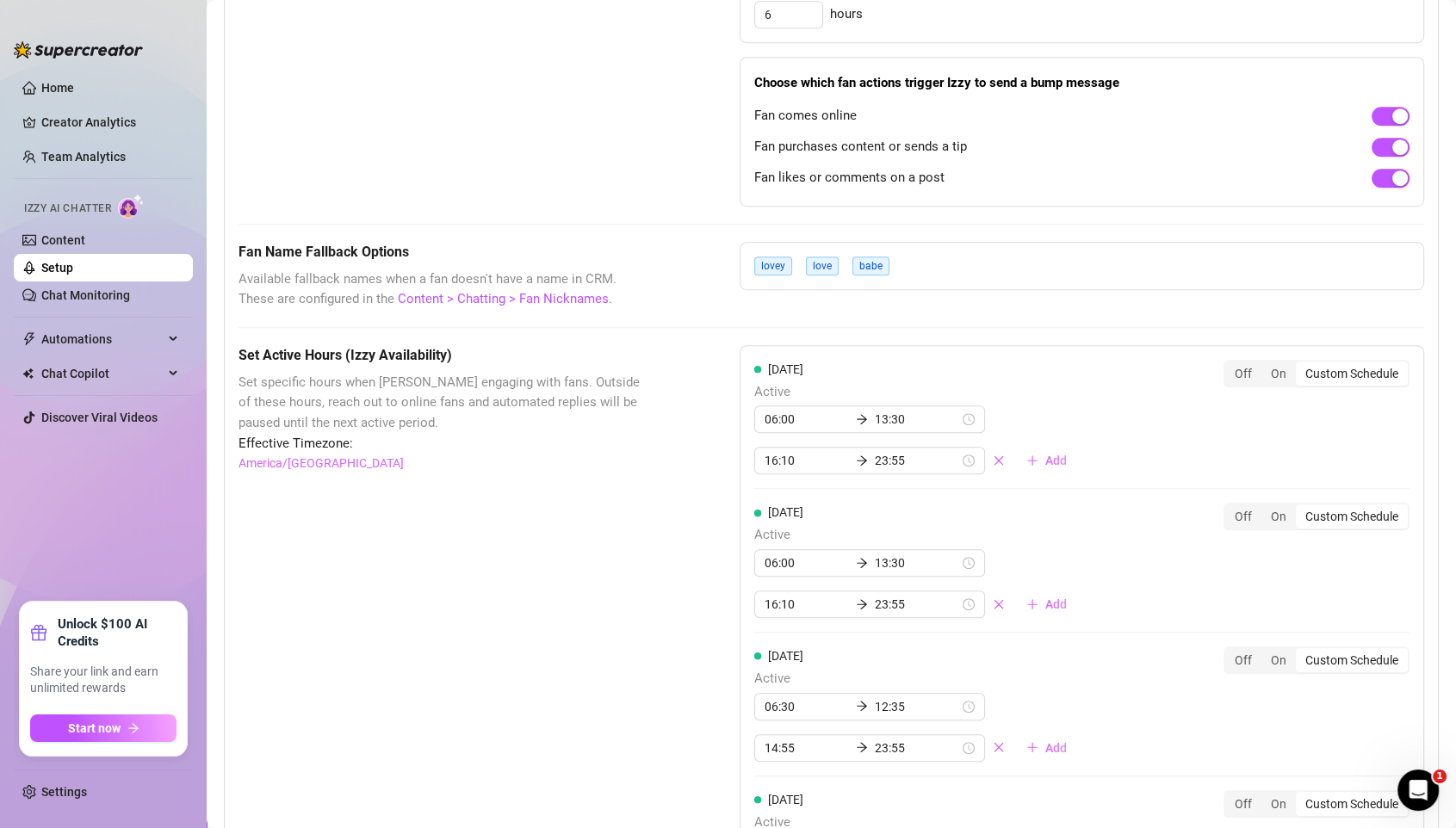
click at [906, 242] on div "lovey love babe" at bounding box center [1082, 266] width 684 height 48
click at [830, 257] on span "love" at bounding box center [822, 266] width 33 height 19
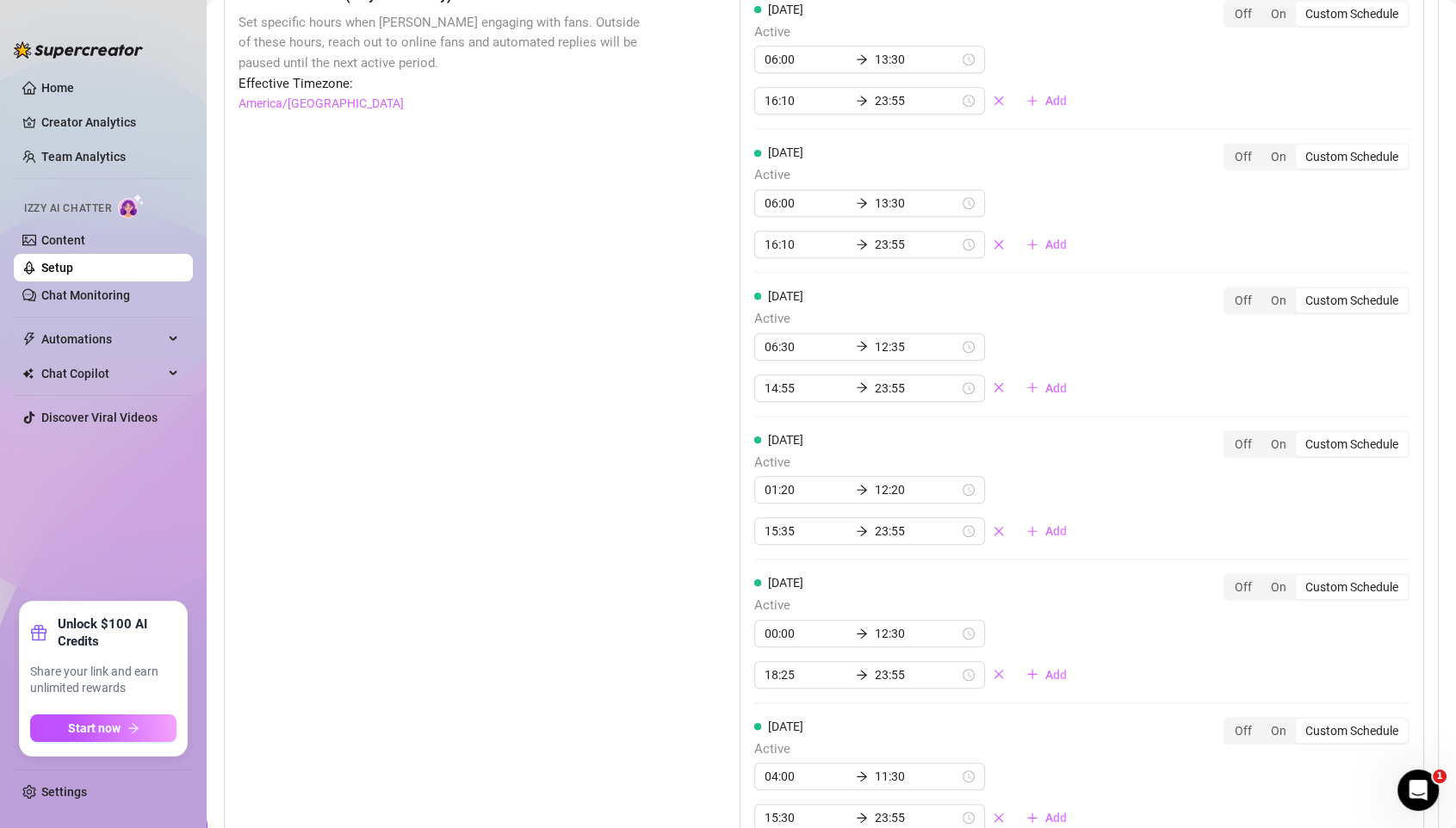
scroll to position [1806, 0]
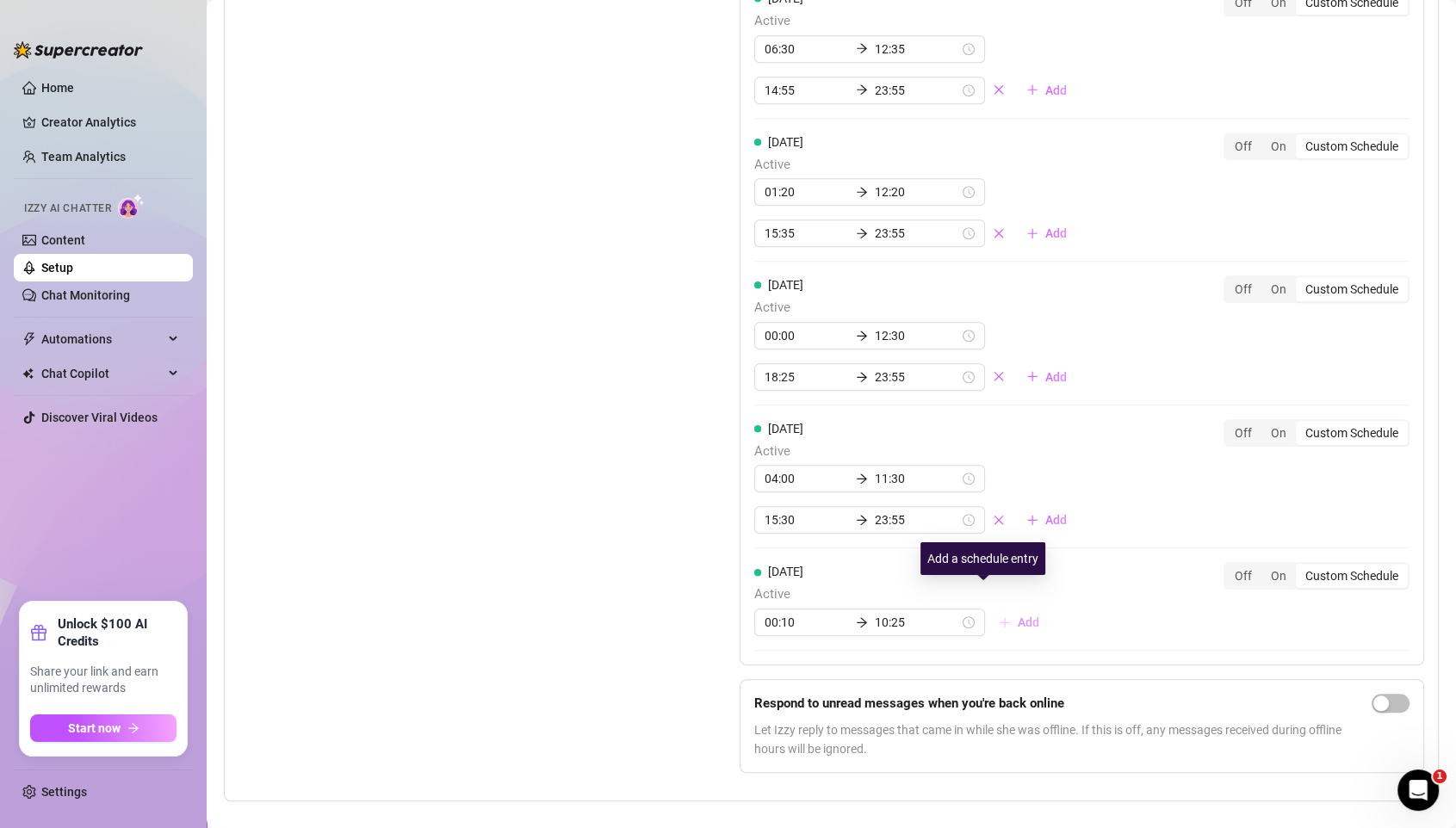
click at [1017, 615] on span "Add" at bounding box center [1027, 622] width 22 height 14
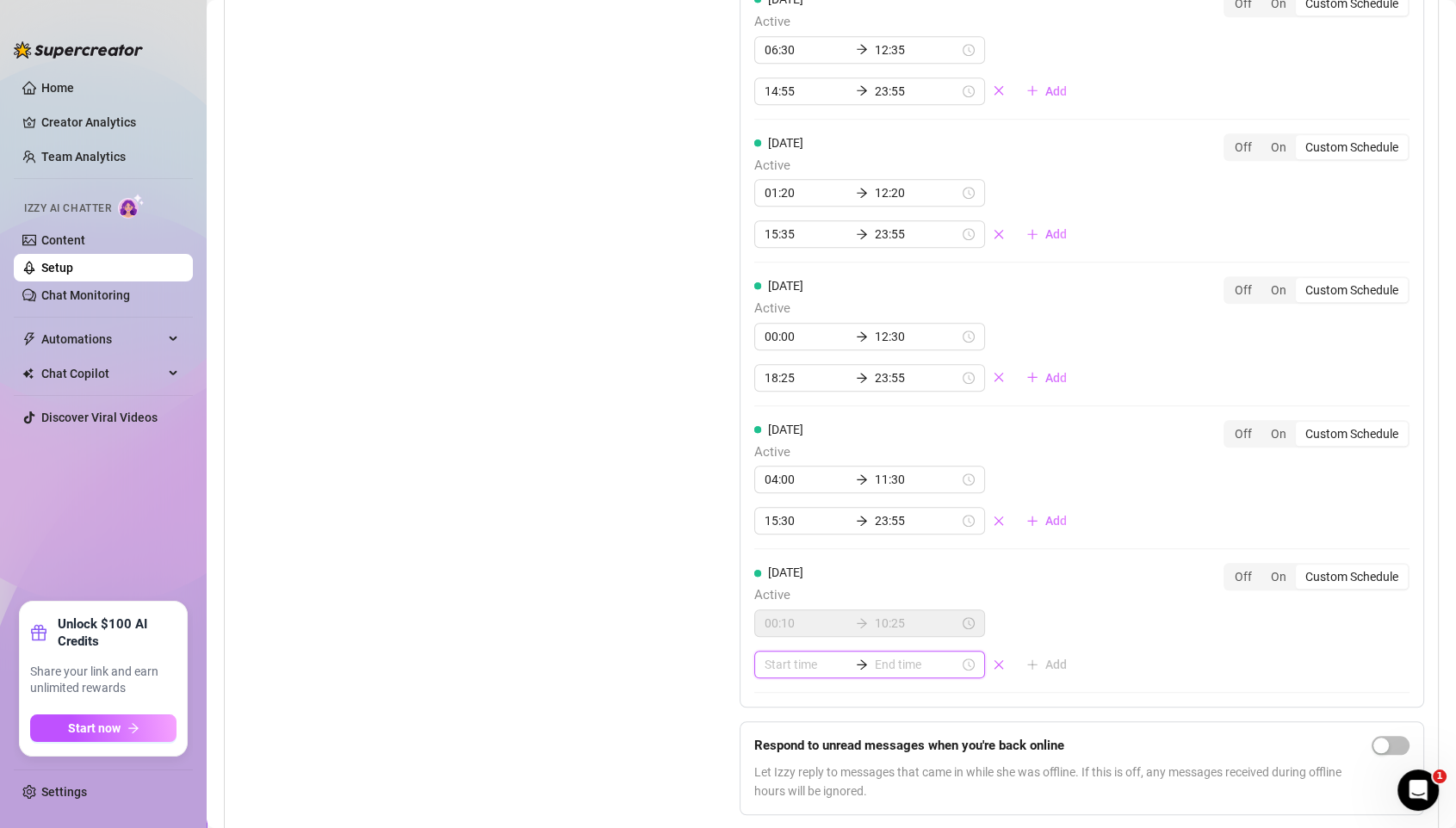
click at [806, 655] on input at bounding box center [807, 665] width 85 height 19
type input "06:00"
type input "15:00"
click at [785, 470] on div "15" at bounding box center [778, 478] width 41 height 24
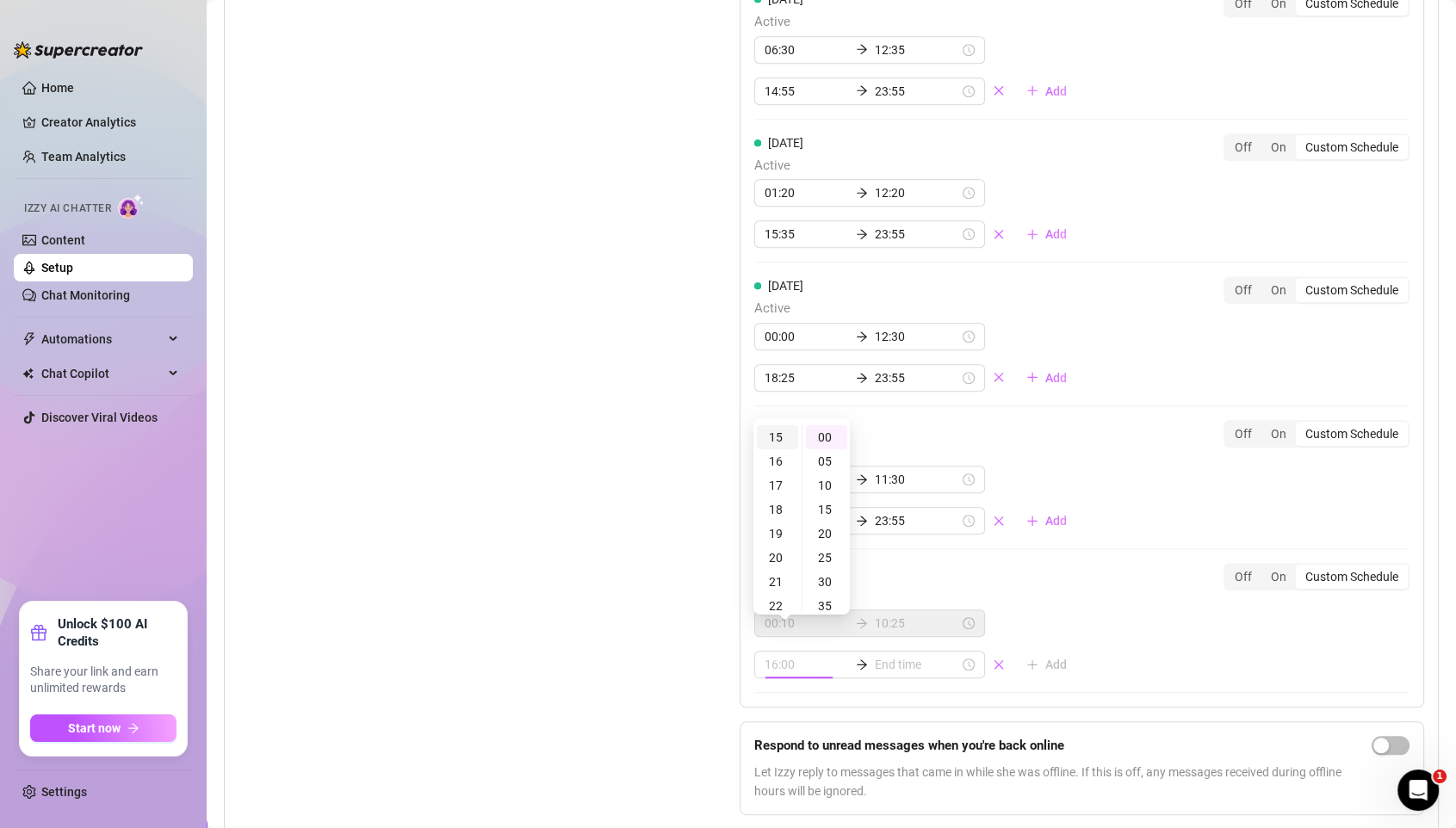
scroll to position [361, 0]
click at [828, 490] on div "10" at bounding box center [826, 486] width 41 height 24
type input "15:10"
click at [876, 655] on input at bounding box center [917, 665] width 85 height 19
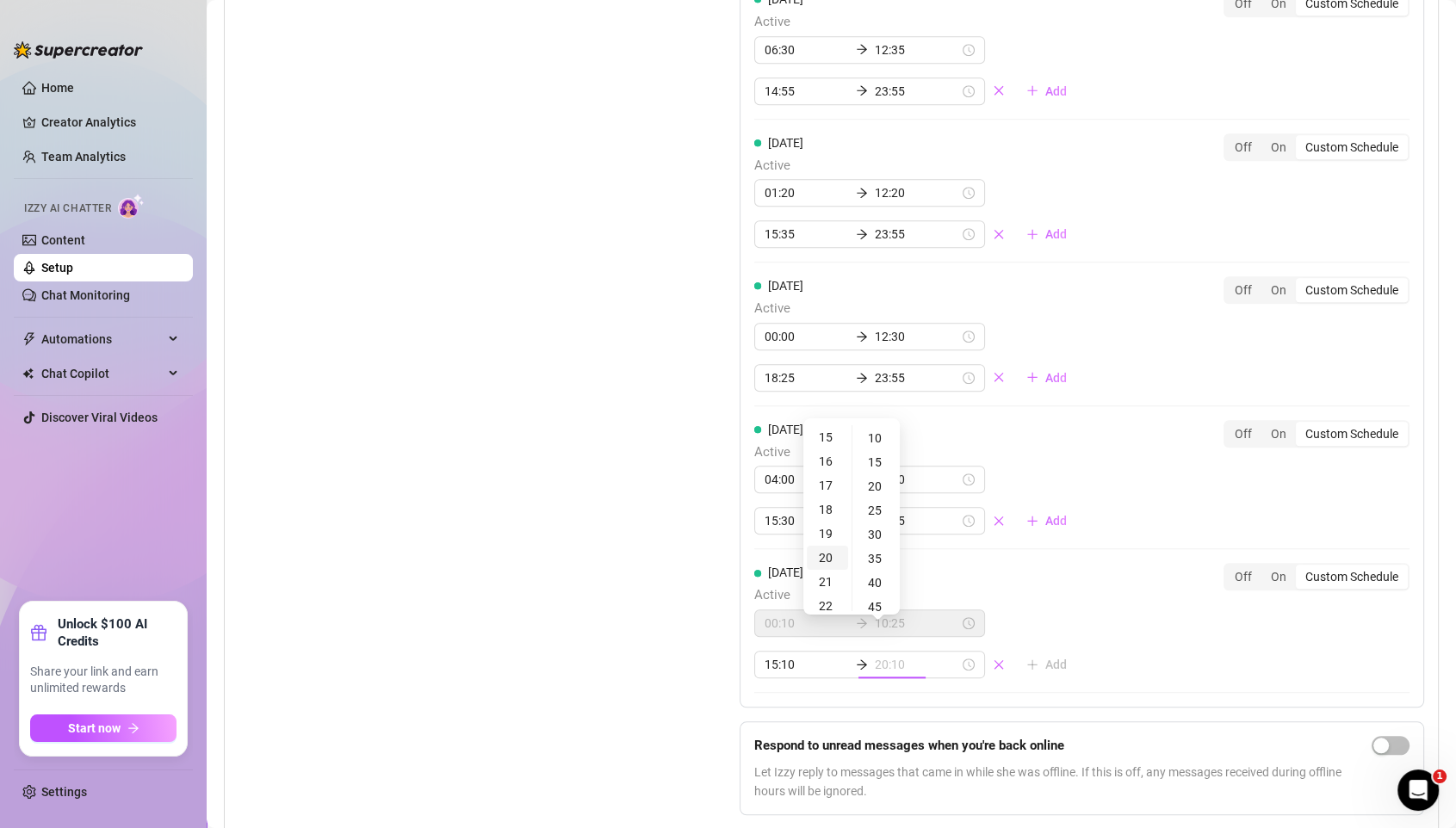
click at [833, 556] on div "20" at bounding box center [827, 558] width 41 height 24
click at [870, 580] on div "40" at bounding box center [876, 583] width 41 height 24
type input "20:40"
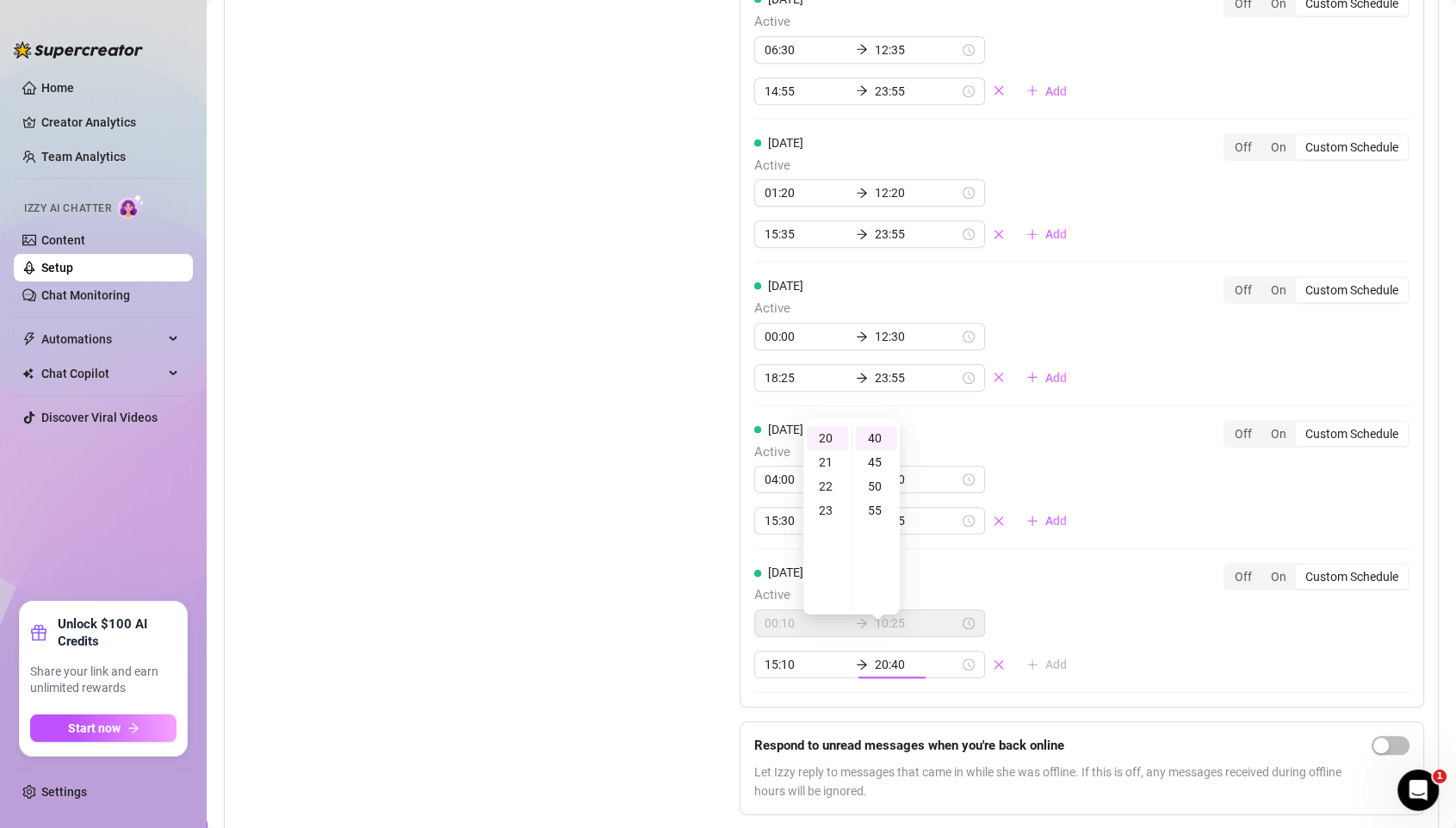
click at [1064, 587] on div "[DATE] Active 00:10 10:25 15:10 20:40 Add Off On Custom Schedule" at bounding box center [1082, 620] width 655 height 115
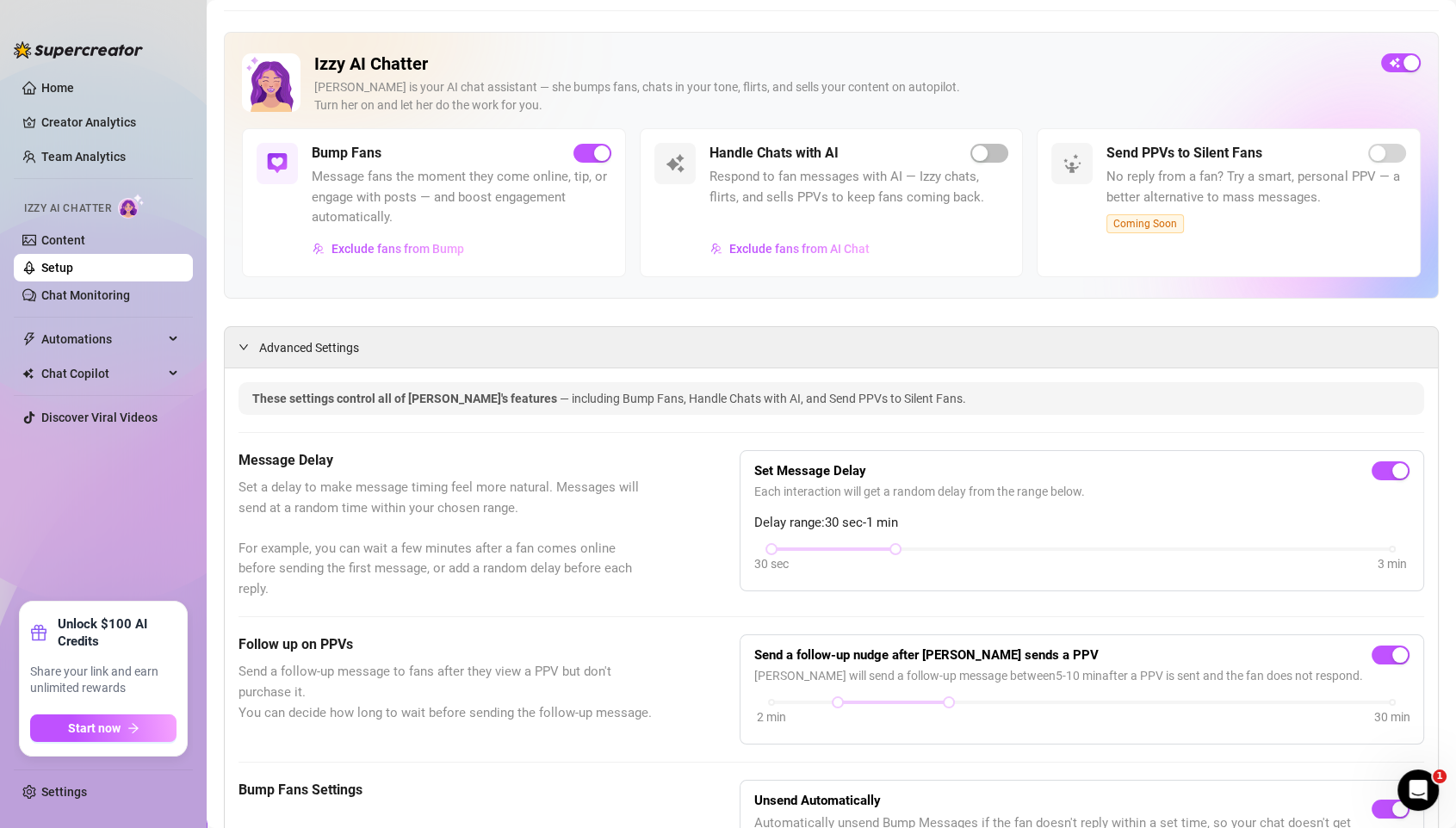
scroll to position [0, 0]
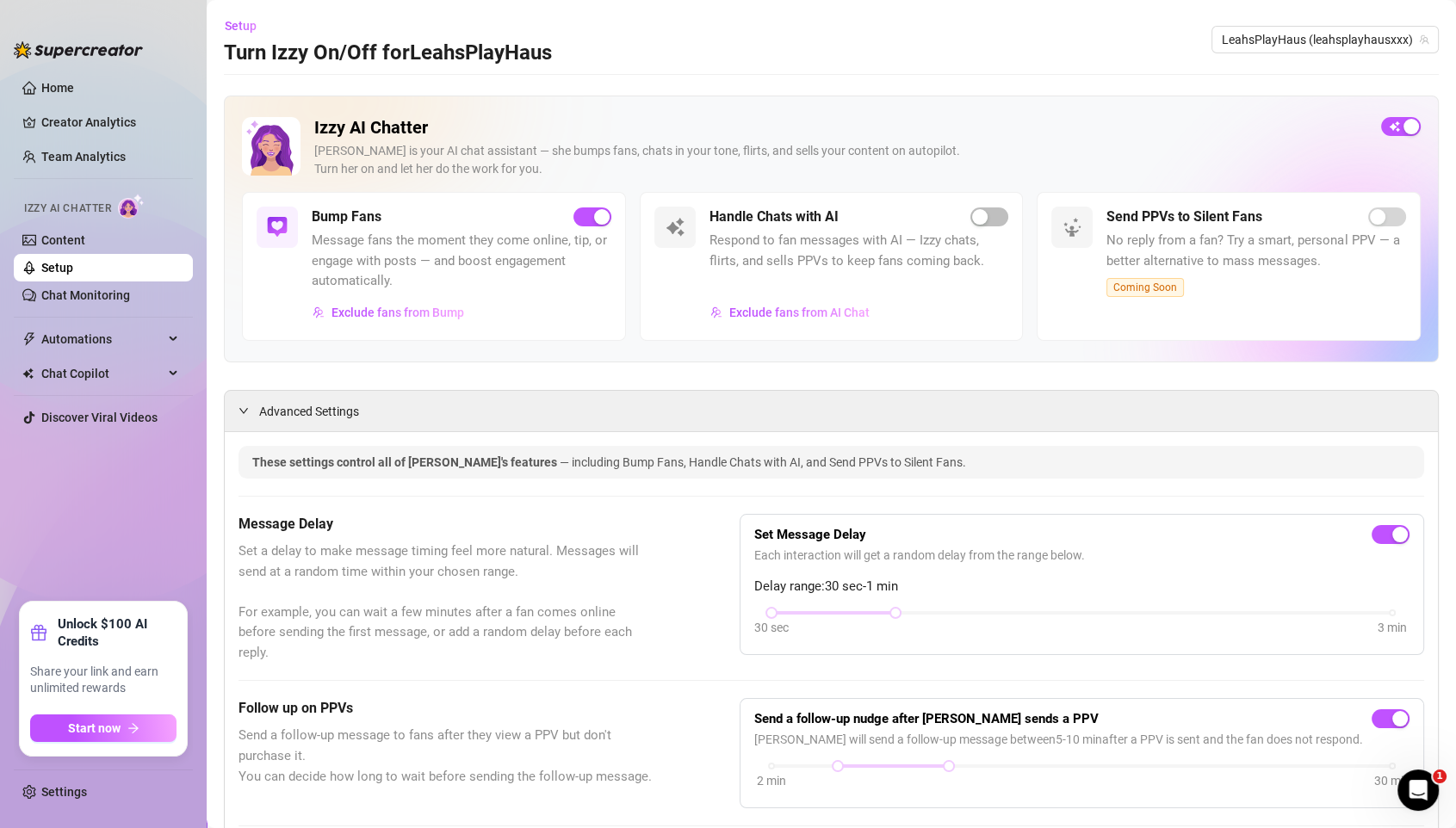
click at [1141, 283] on span "Coming Soon" at bounding box center [1145, 288] width 78 height 19
click at [989, 214] on button "button" at bounding box center [989, 217] width 38 height 19
click at [79, 244] on link "Content" at bounding box center [63, 240] width 44 height 14
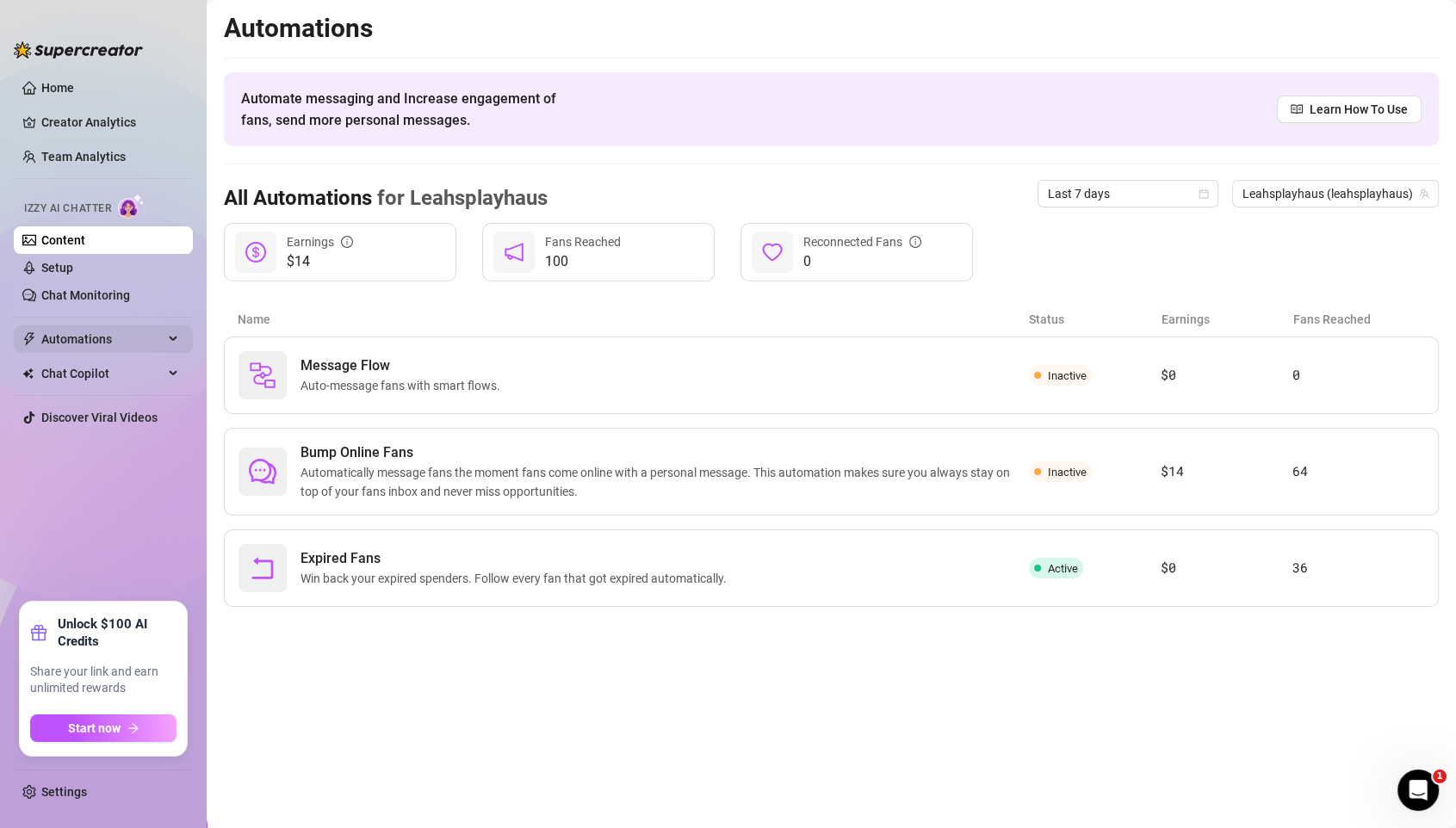
click at [73, 341] on span "Automations" at bounding box center [102, 340] width 122 height 28
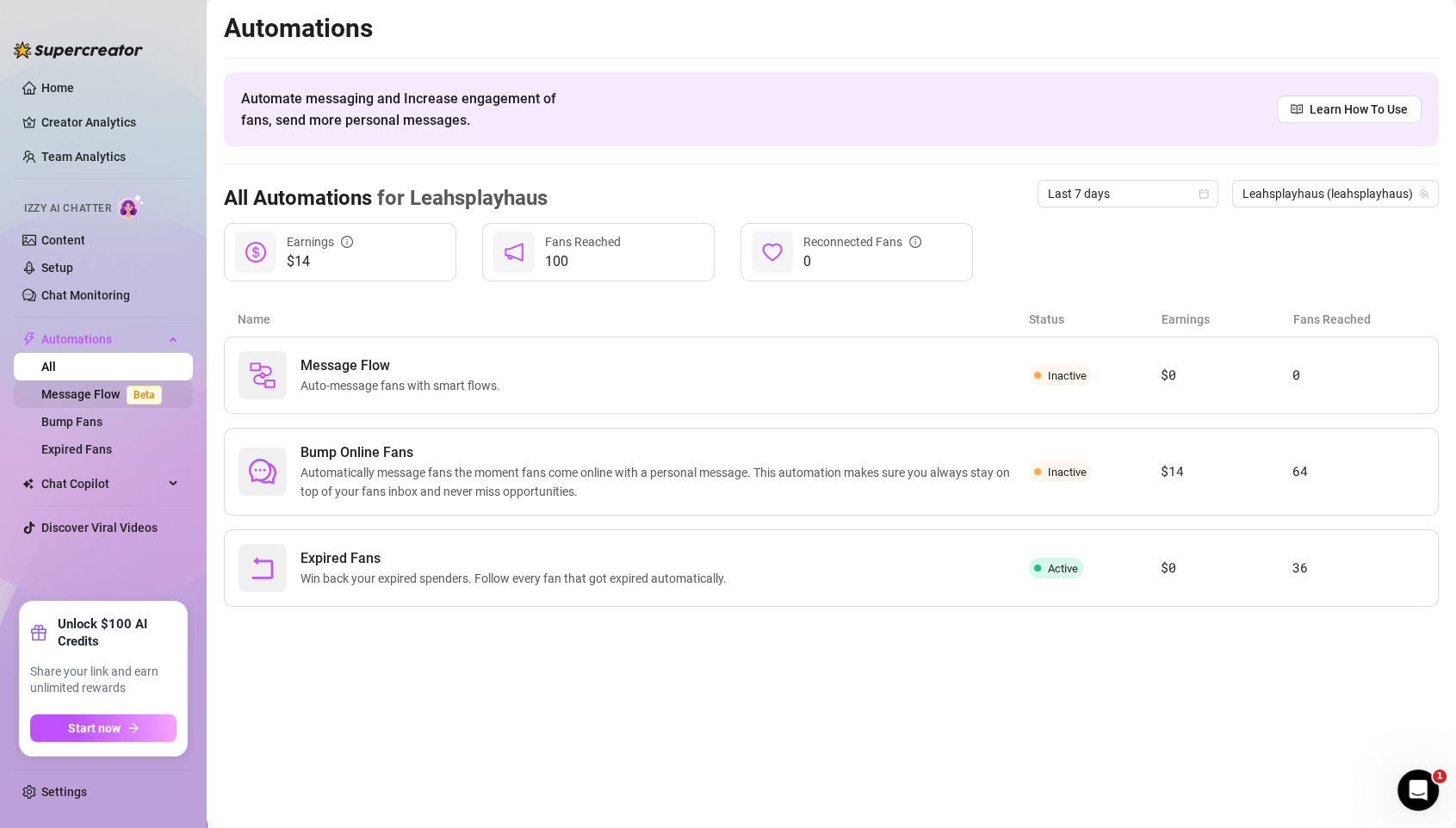
click at [94, 387] on link "Message Flow Beta" at bounding box center [105, 394] width 127 height 14
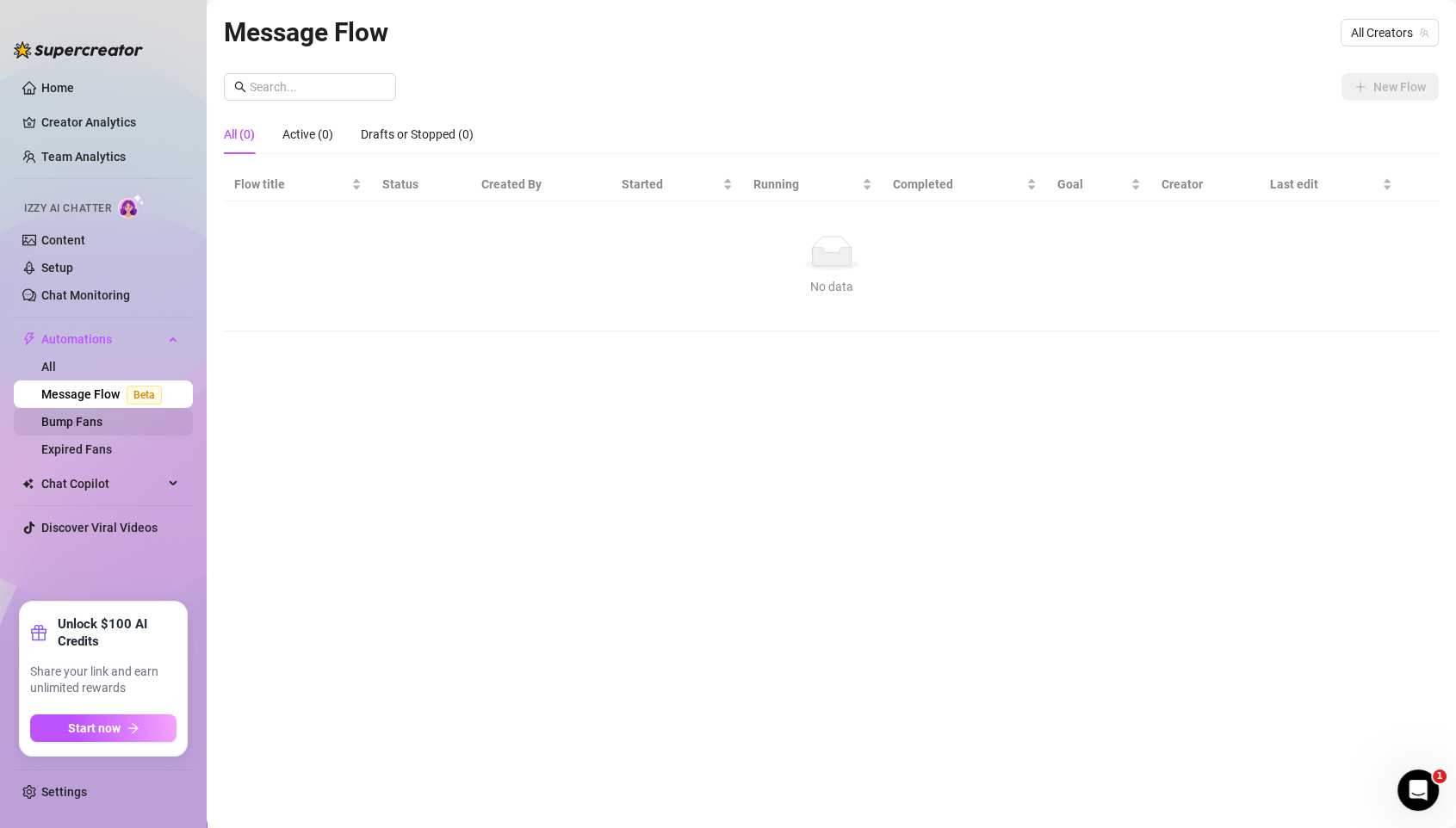
click at [97, 417] on link "Bump Fans" at bounding box center [72, 422] width 61 height 14
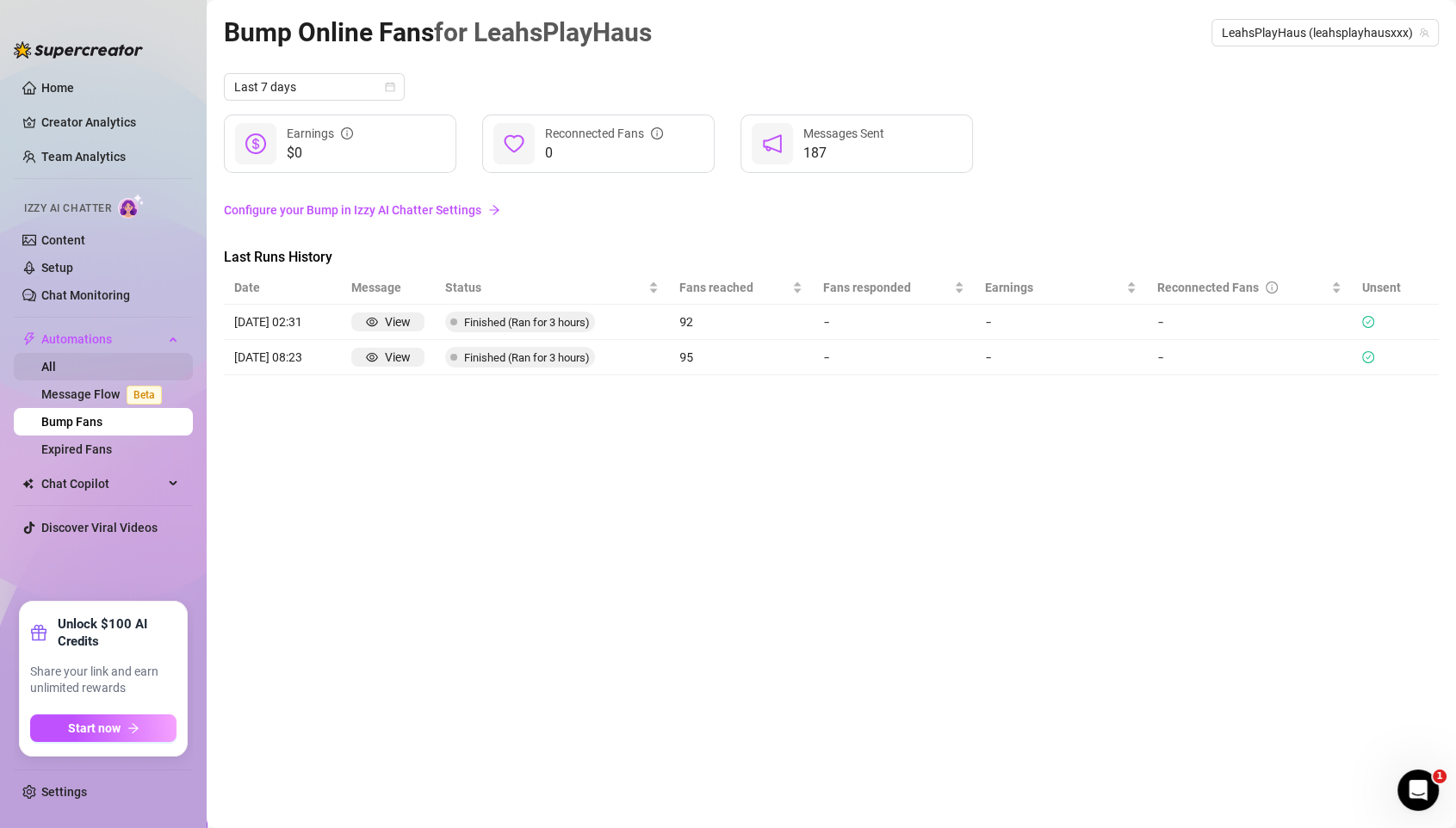
click at [56, 360] on link "All" at bounding box center [48, 366] width 15 height 14
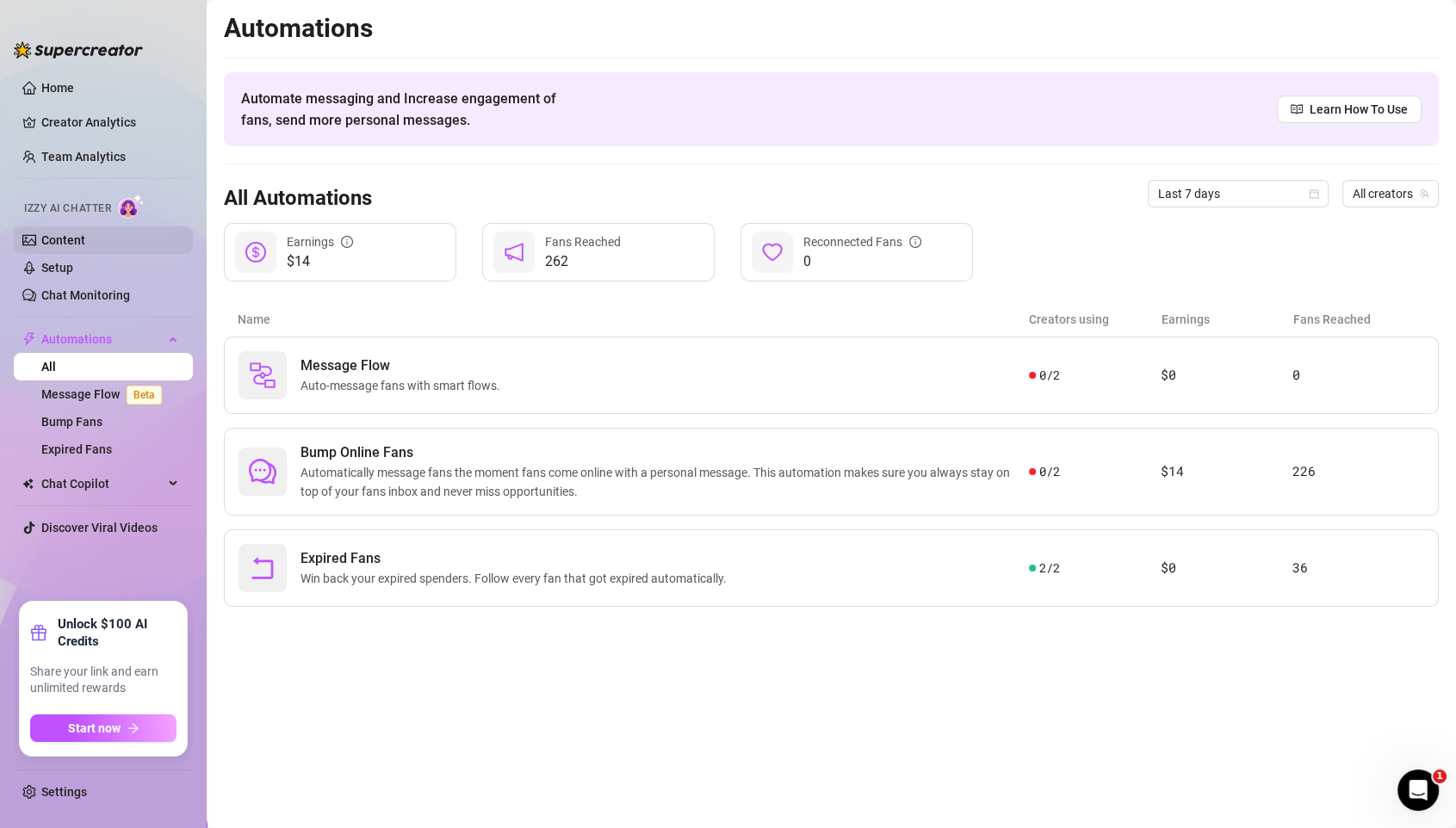
click at [69, 233] on link "Content" at bounding box center [63, 240] width 44 height 14
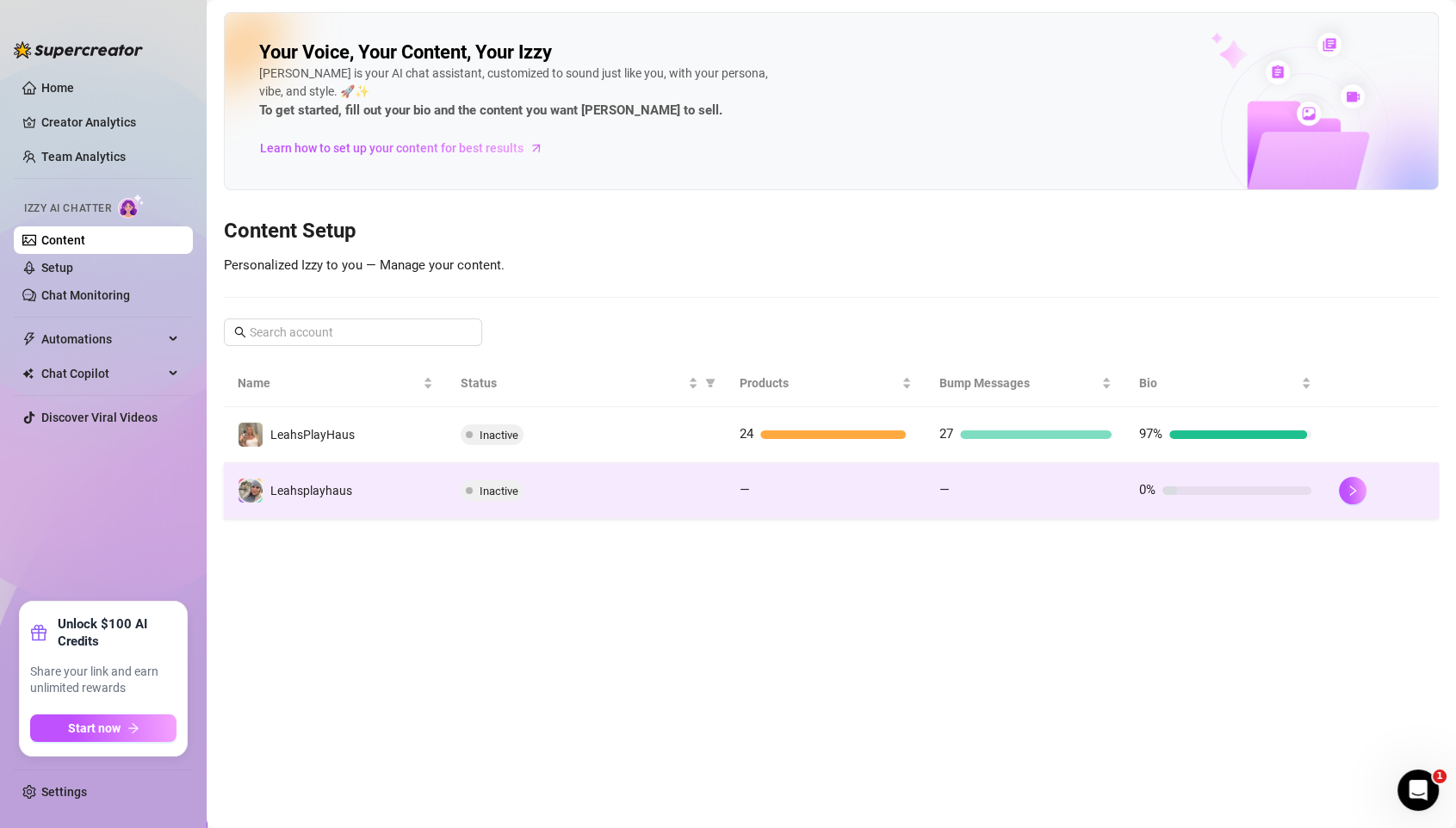
click at [542, 497] on div "Inactive" at bounding box center [586, 491] width 251 height 21
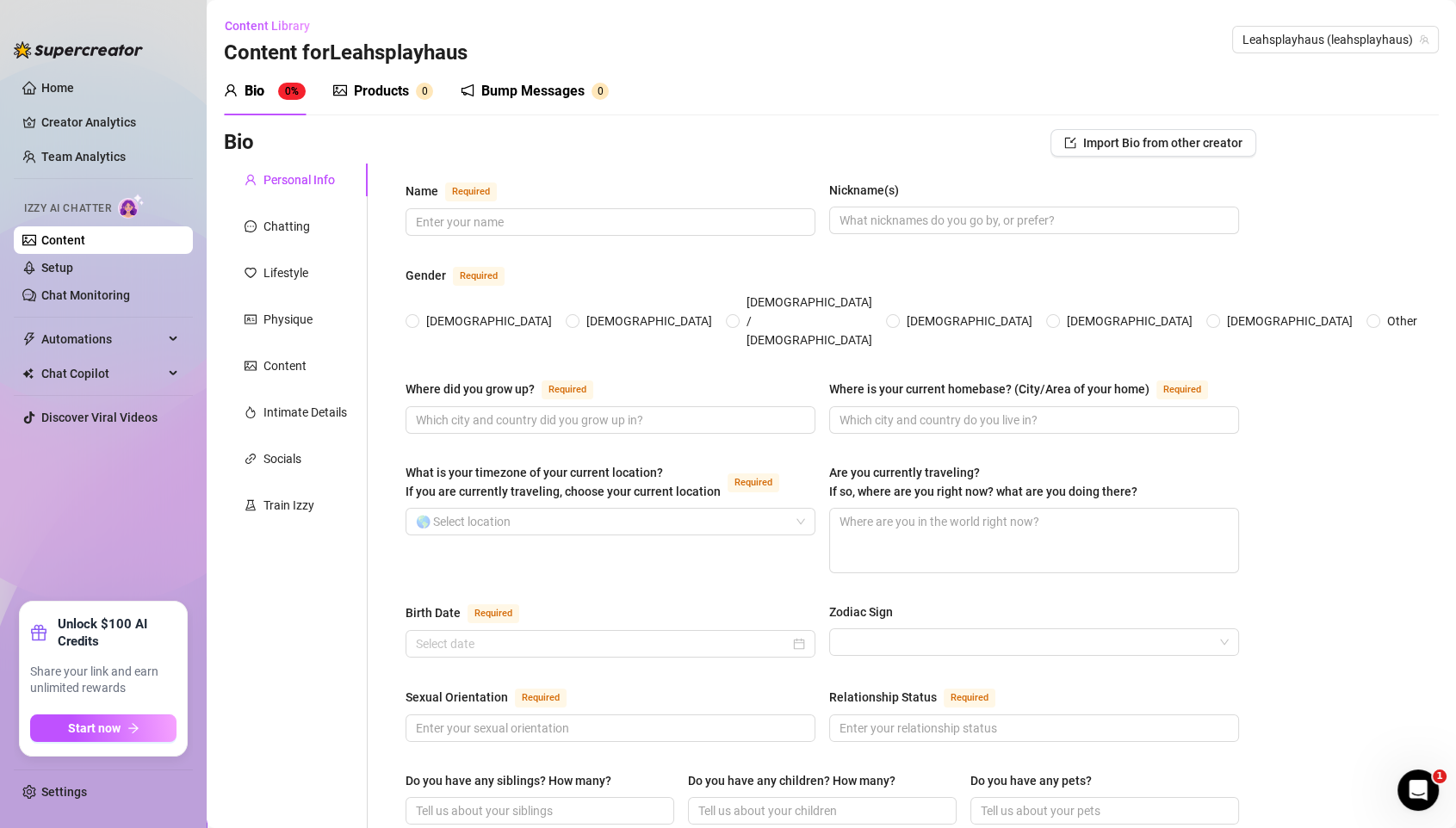
click at [378, 81] on div "Products" at bounding box center [381, 92] width 55 height 21
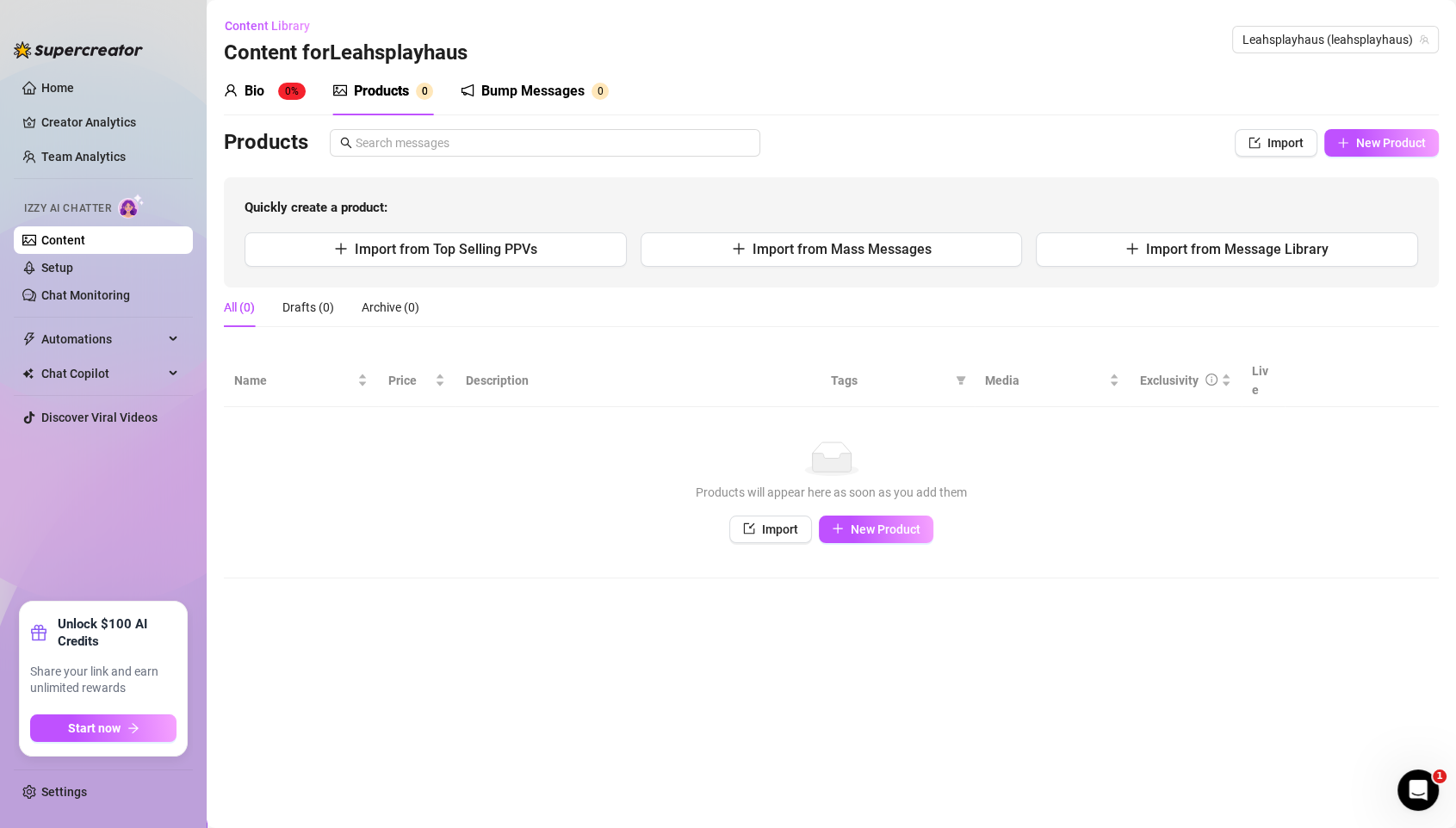
click at [265, 89] on div "Bio 0%" at bounding box center [264, 92] width 82 height 21
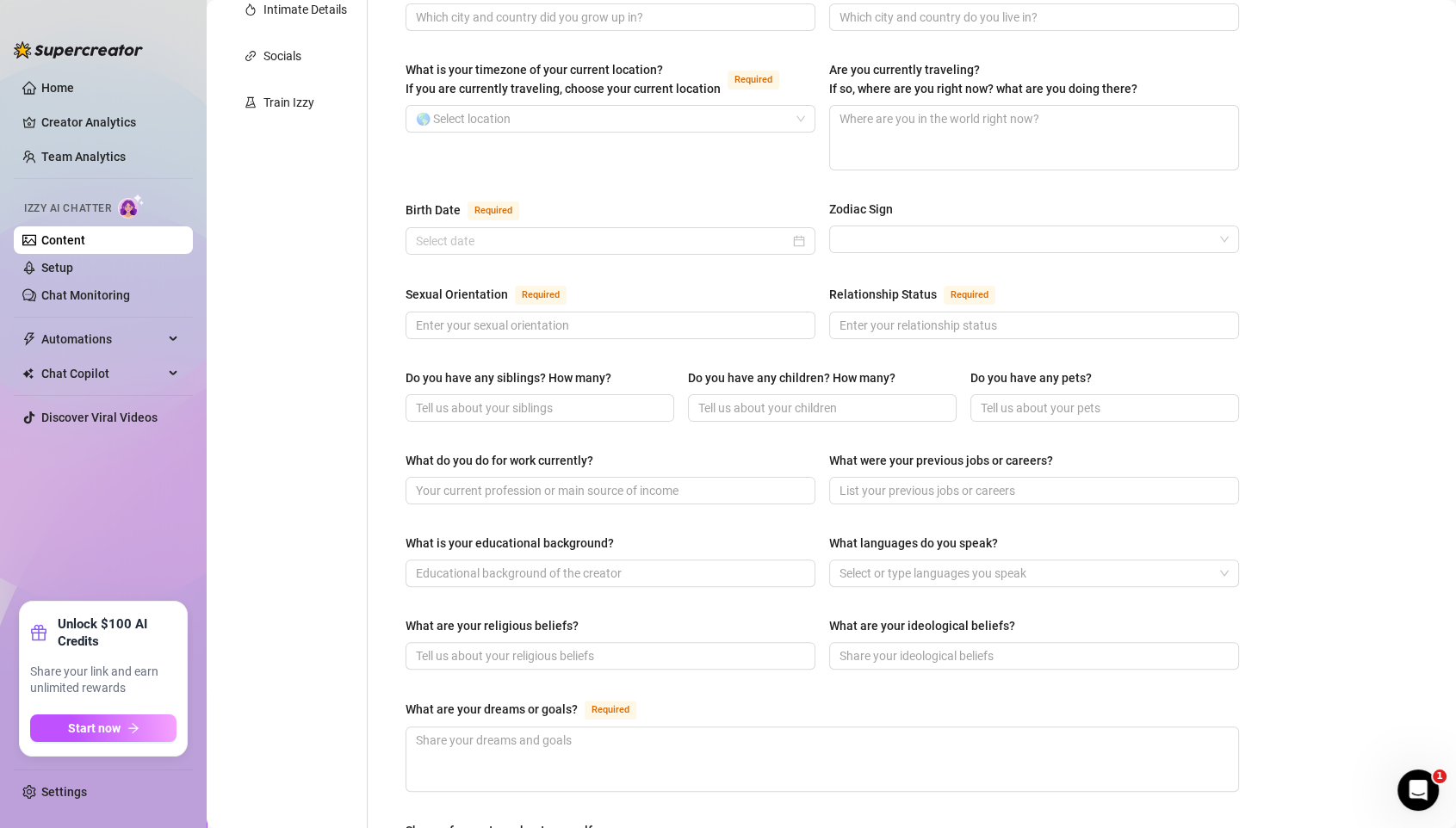
scroll to position [420, 0]
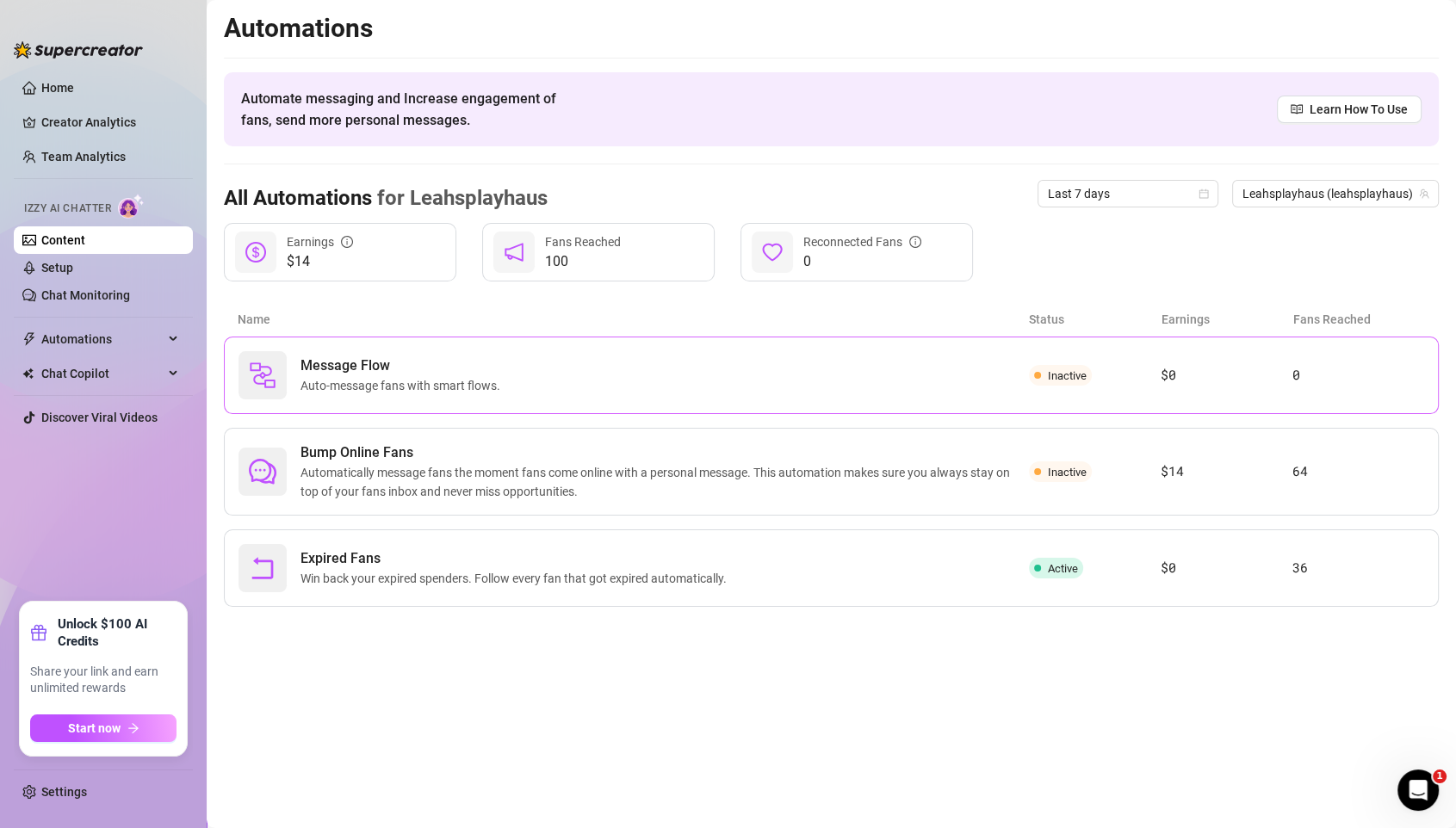
click at [441, 363] on span "Message Flow" at bounding box center [404, 366] width 207 height 21
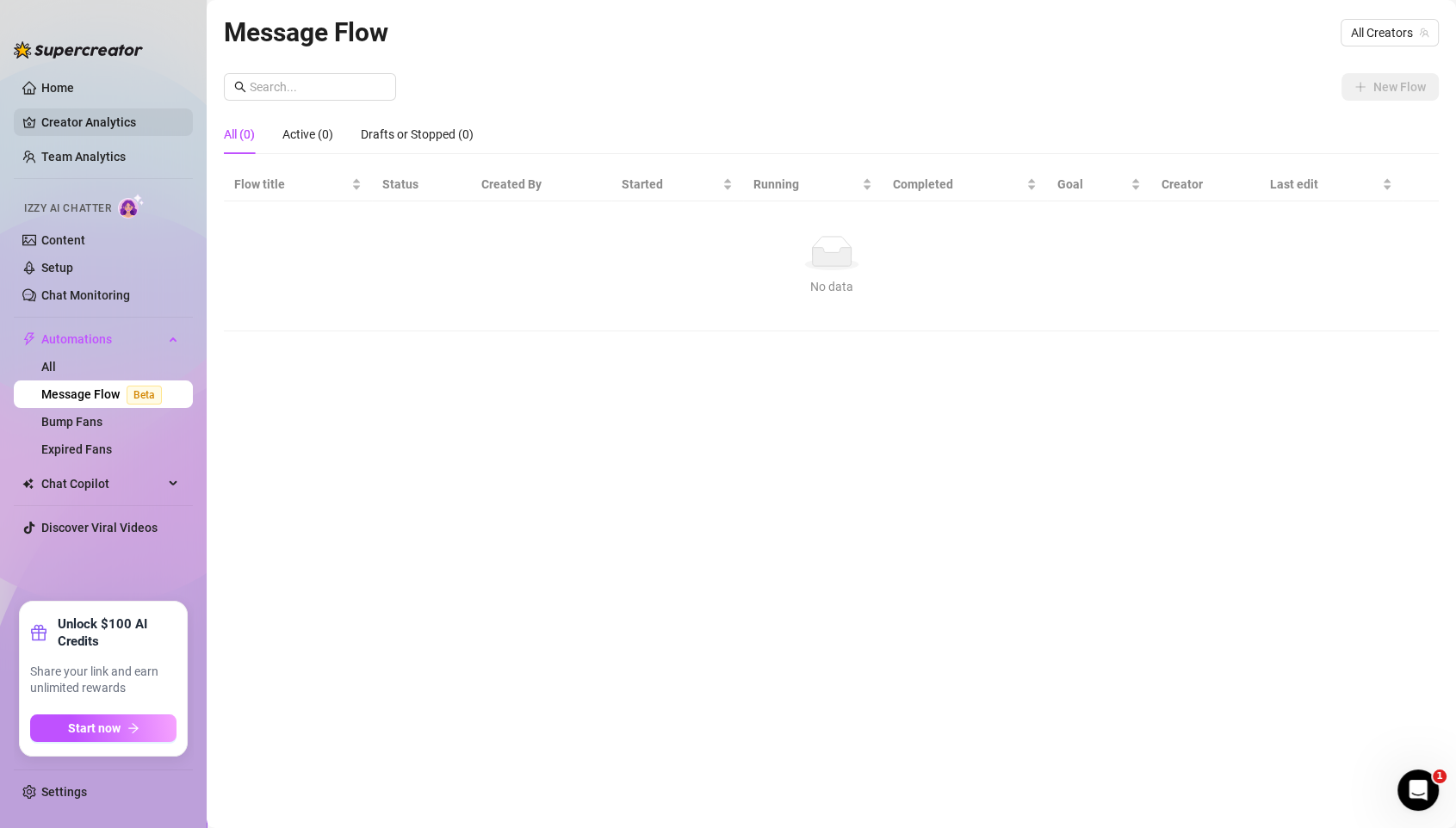
click at [129, 118] on link "Creator Analytics" at bounding box center [110, 123] width 137 height 28
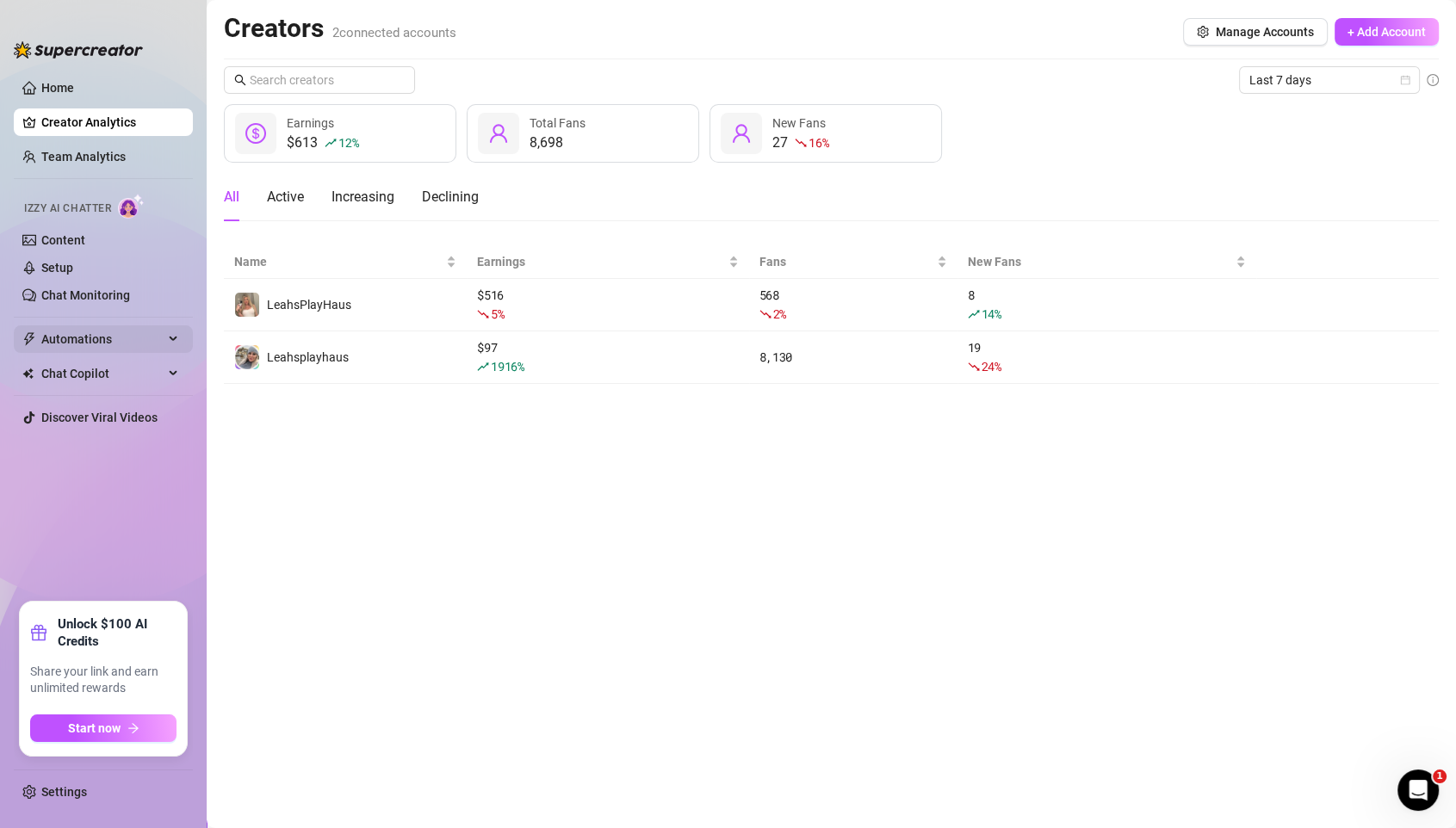
click at [111, 341] on span "Automations" at bounding box center [102, 340] width 122 height 28
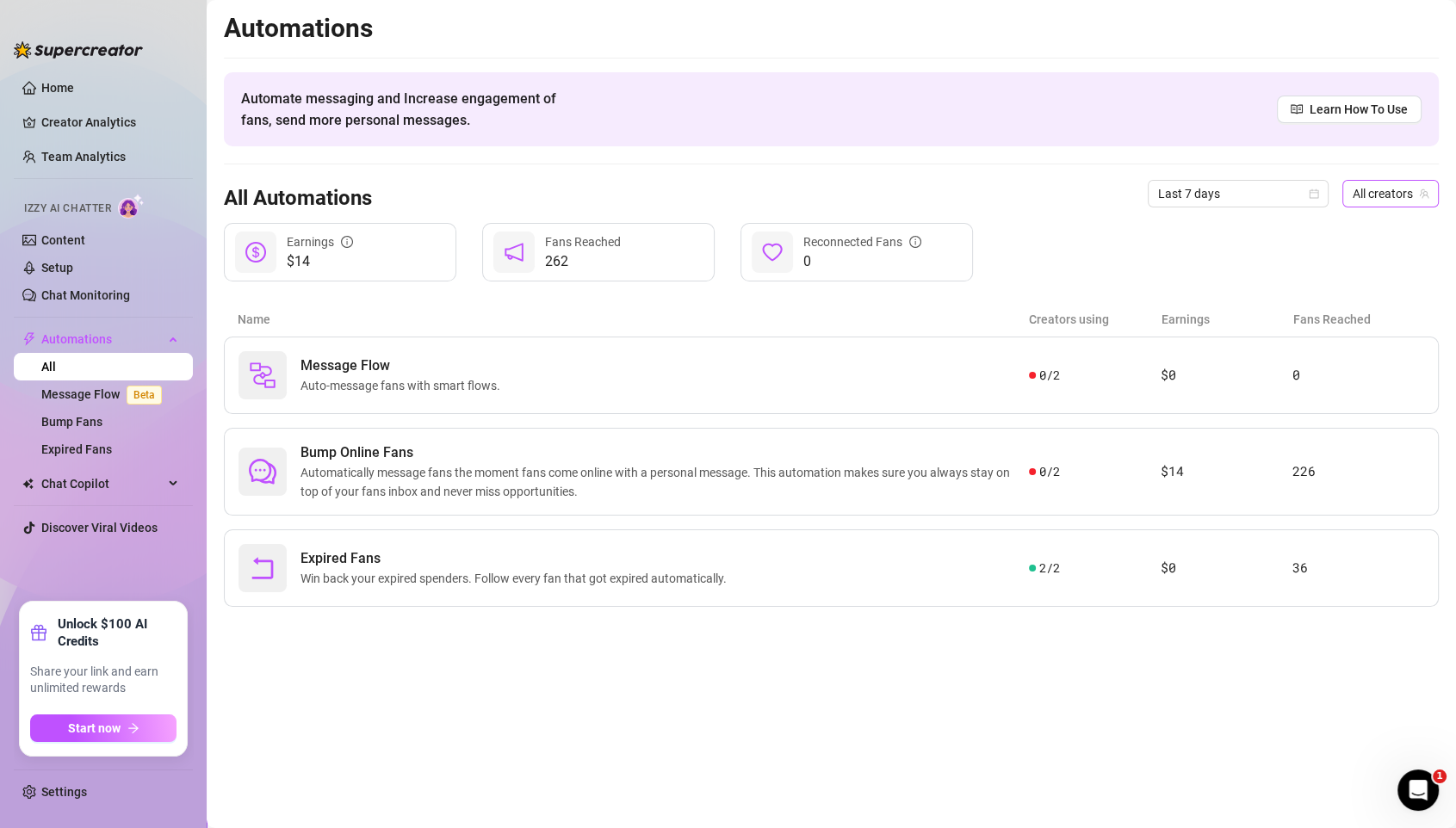
click at [1212, 194] on span "All creators" at bounding box center [1390, 194] width 76 height 26
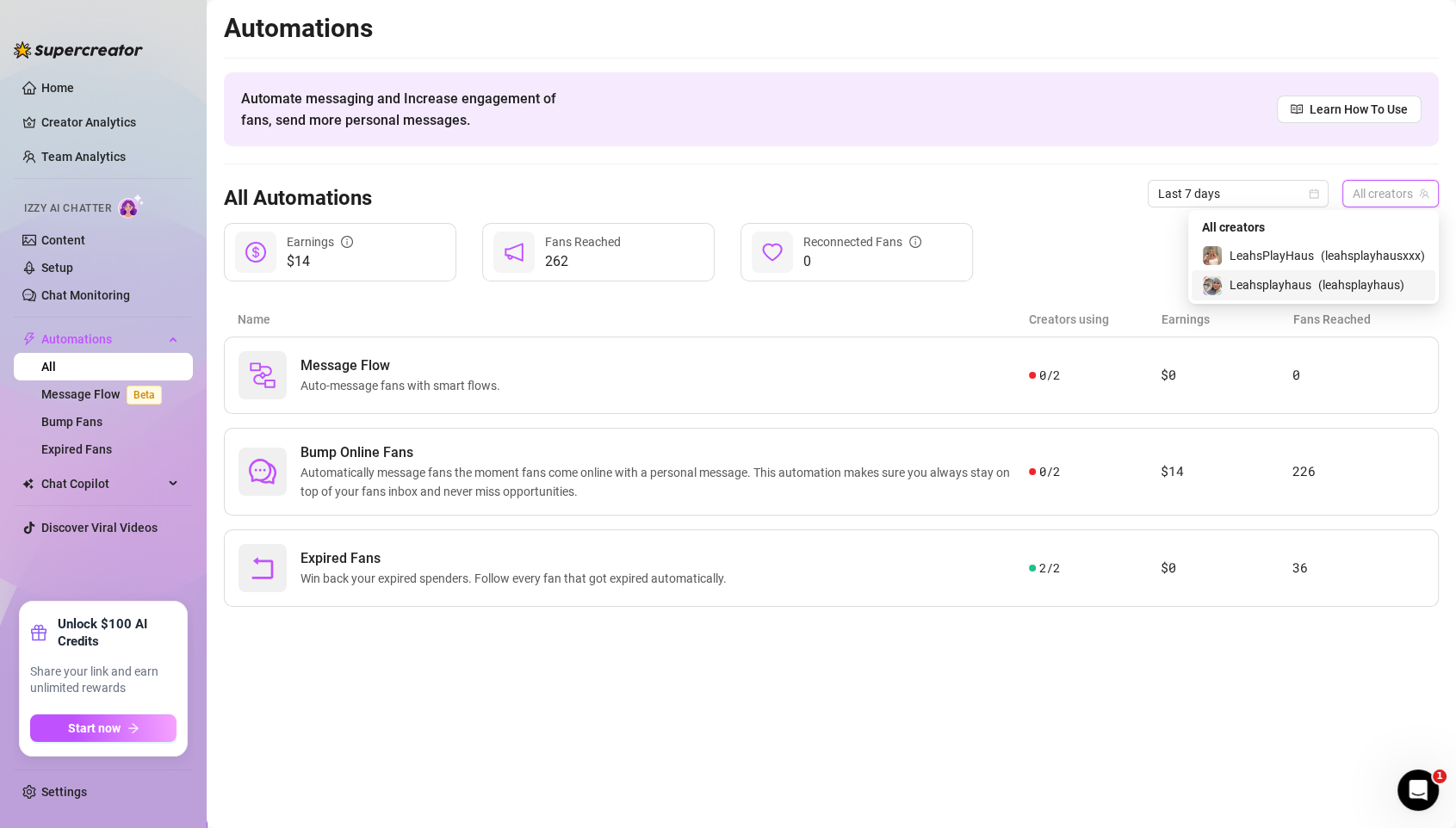
click at [1212, 287] on span "Leahsplayhaus" at bounding box center [1270, 285] width 82 height 19
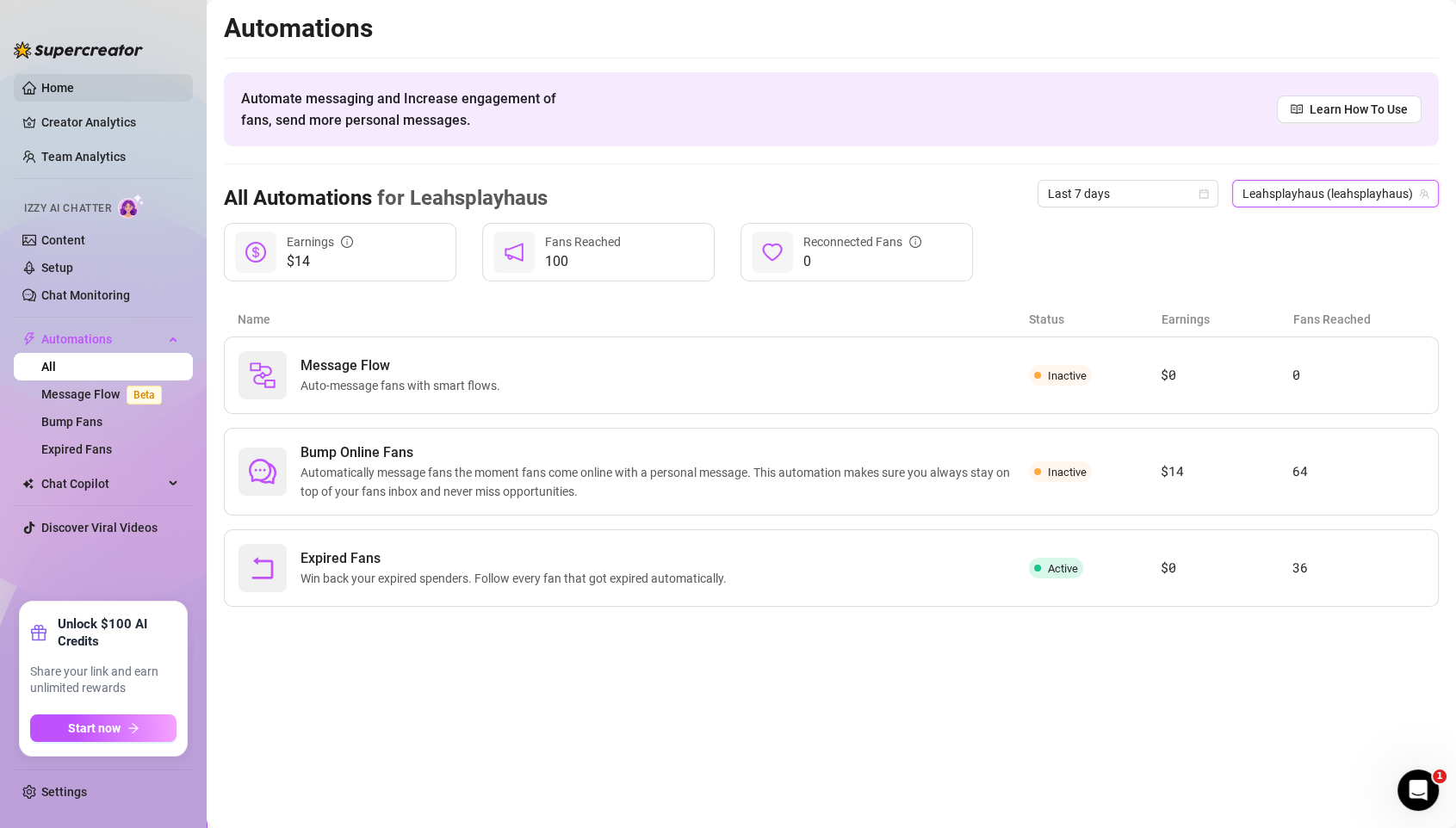
click at [74, 89] on link "Home" at bounding box center [58, 88] width 33 height 14
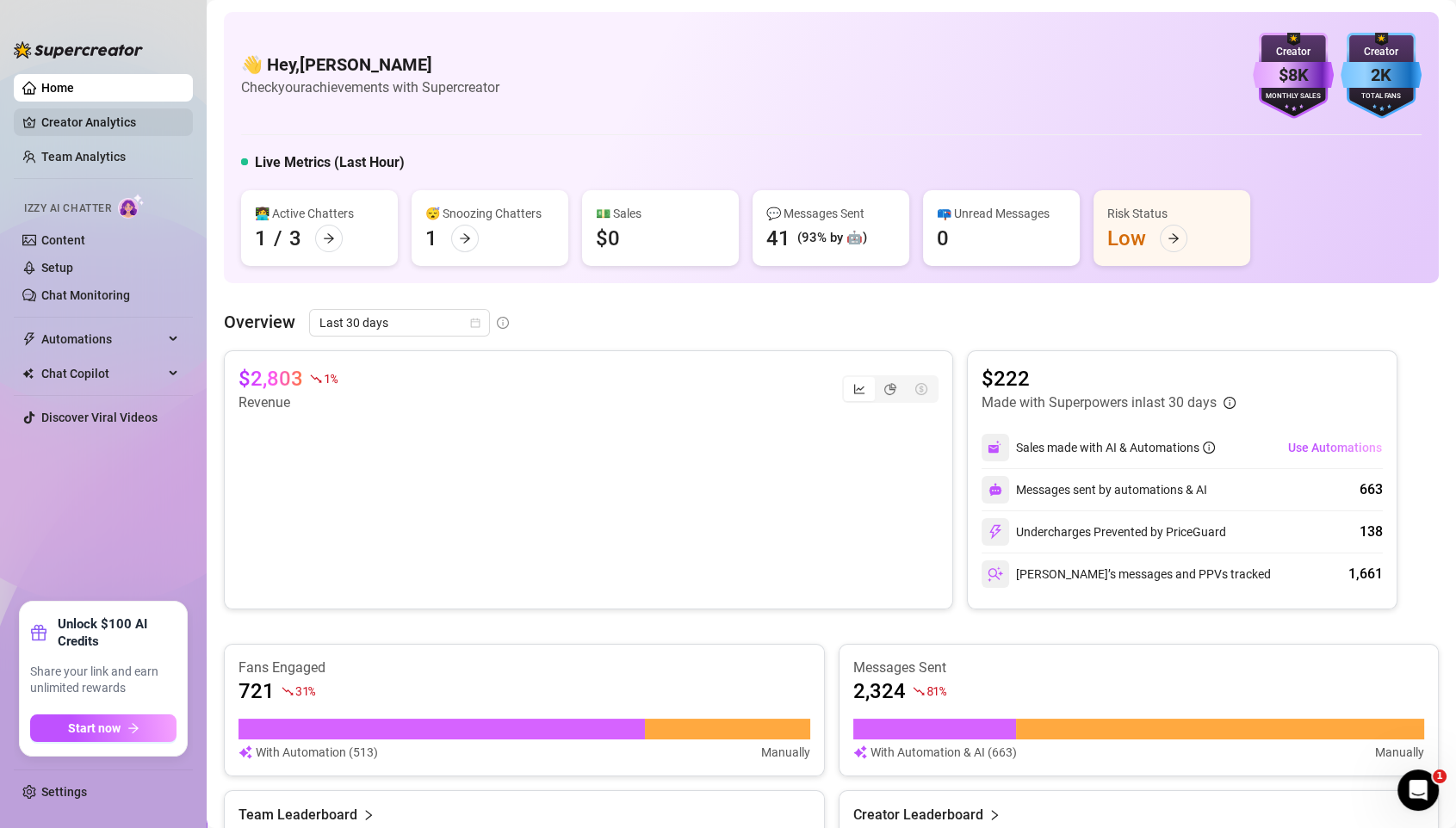
click at [110, 127] on link "Creator Analytics" at bounding box center [110, 123] width 137 height 28
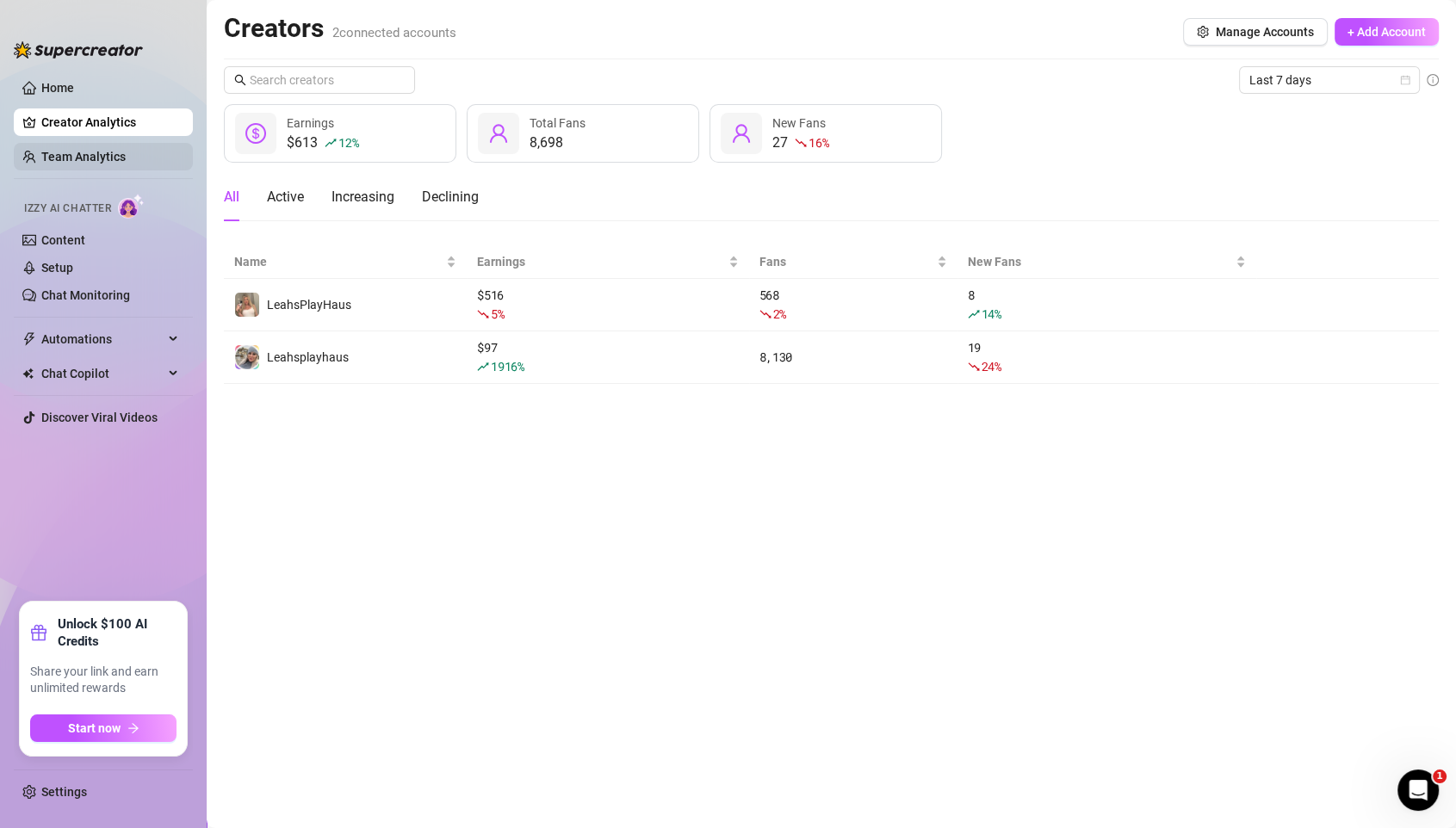
click at [113, 150] on link "Team Analytics" at bounding box center [84, 156] width 85 height 14
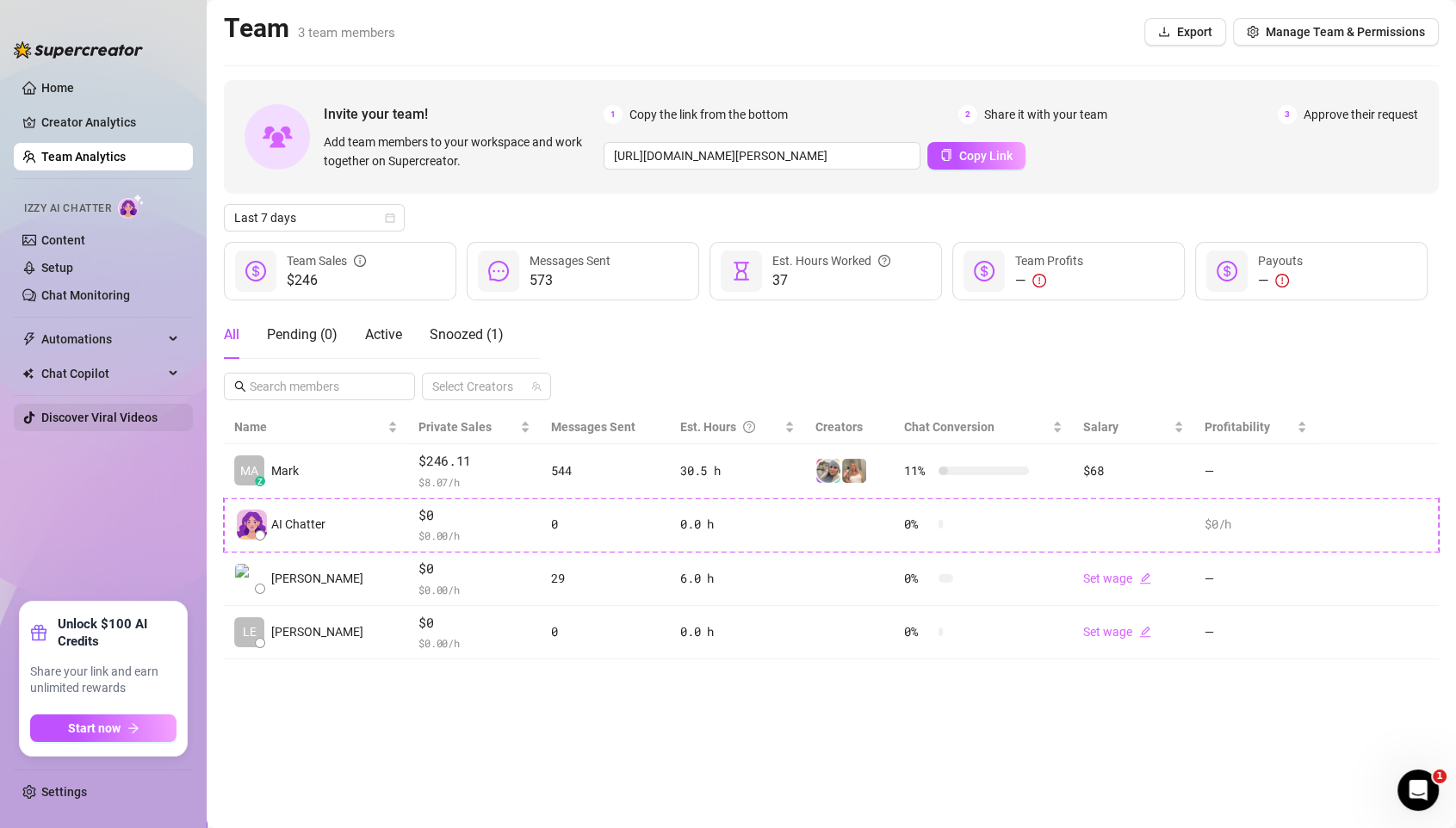
click at [106, 413] on link "Discover Viral Videos" at bounding box center [99, 417] width 116 height 14
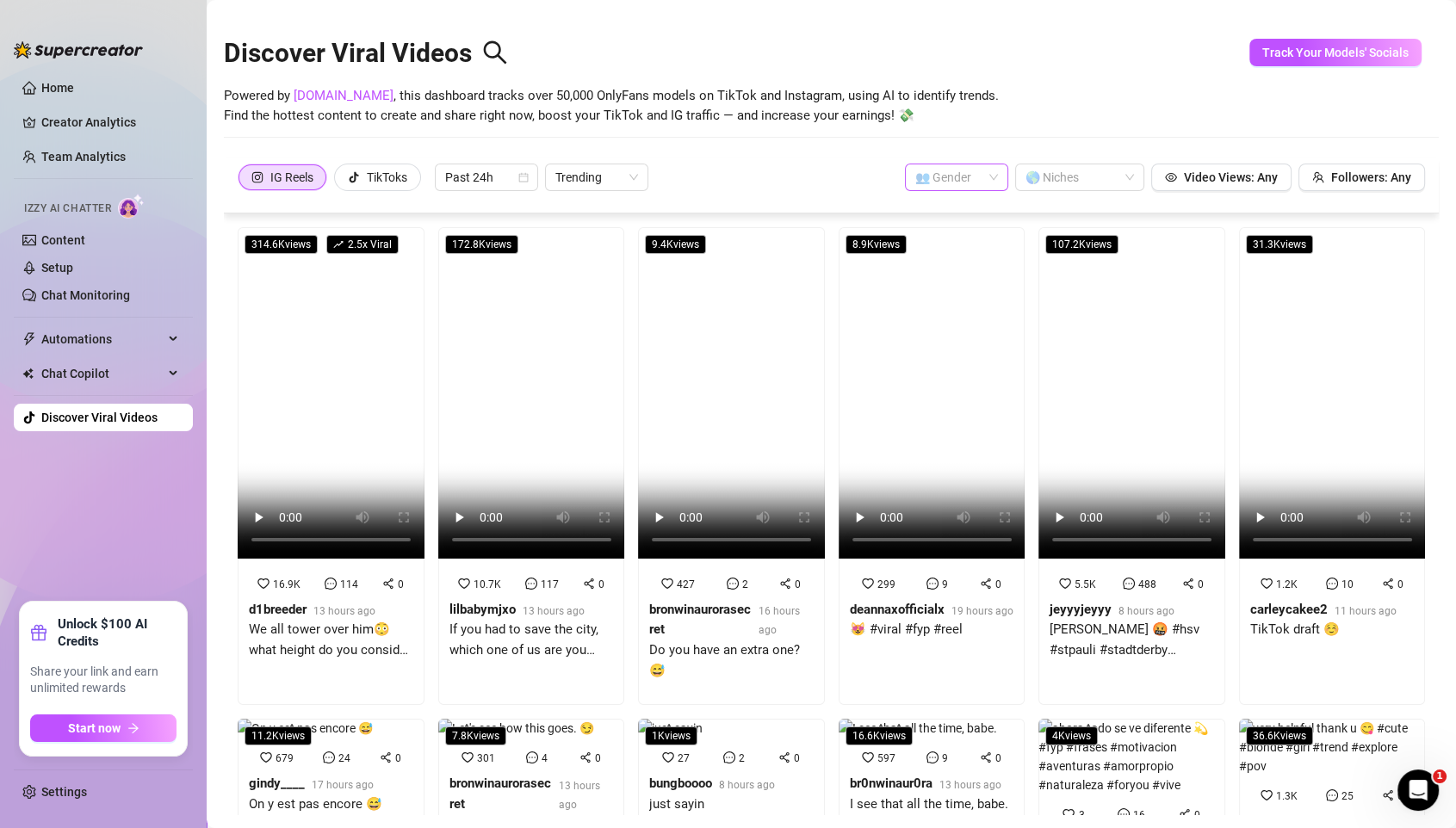
click at [956, 177] on input "search" at bounding box center [949, 177] width 67 height 26
click at [957, 210] on div "👩 [DEMOGRAPHIC_DATA]" at bounding box center [960, 212] width 76 height 19
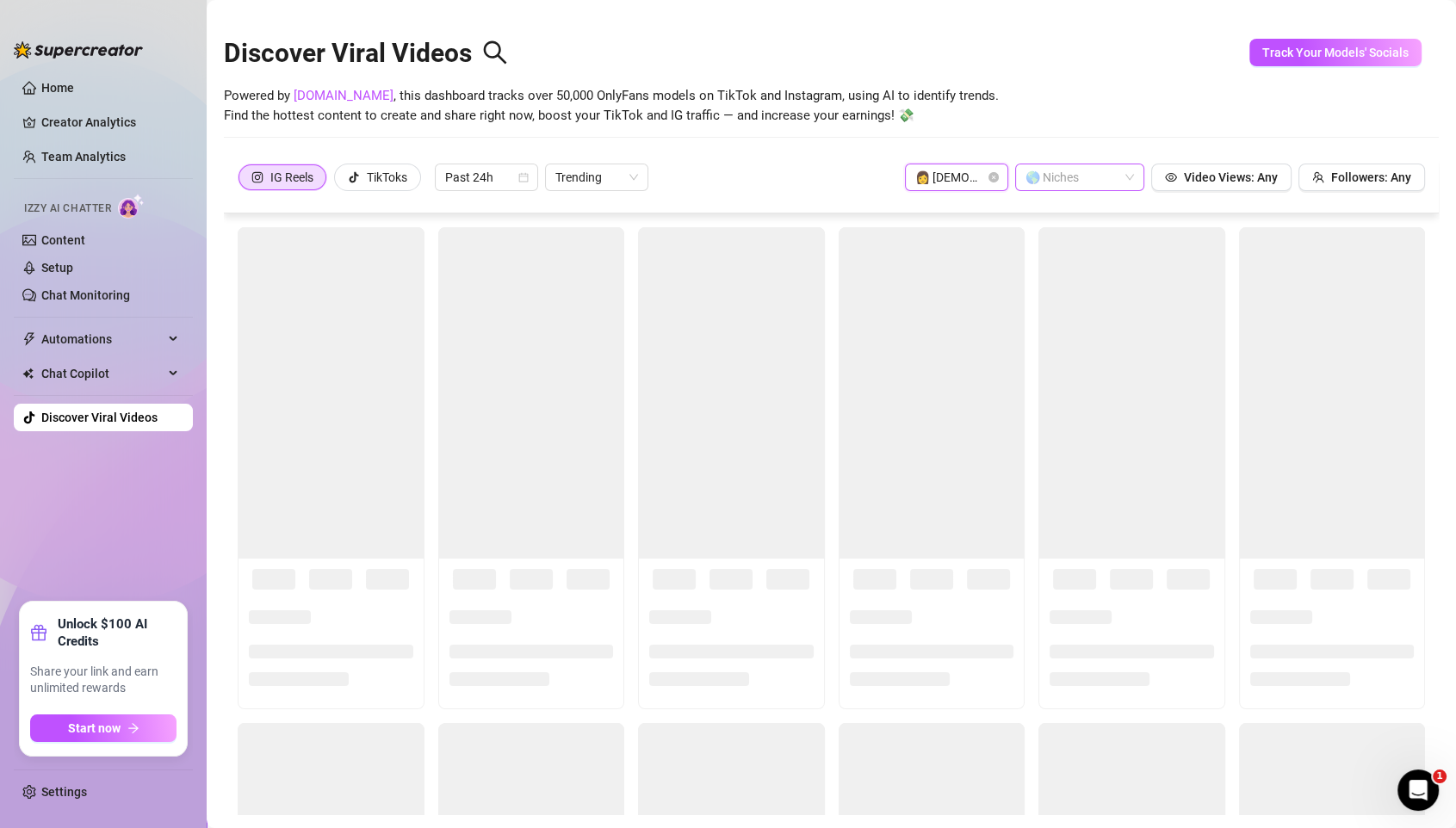
click at [1108, 175] on div at bounding box center [1070, 177] width 105 height 24
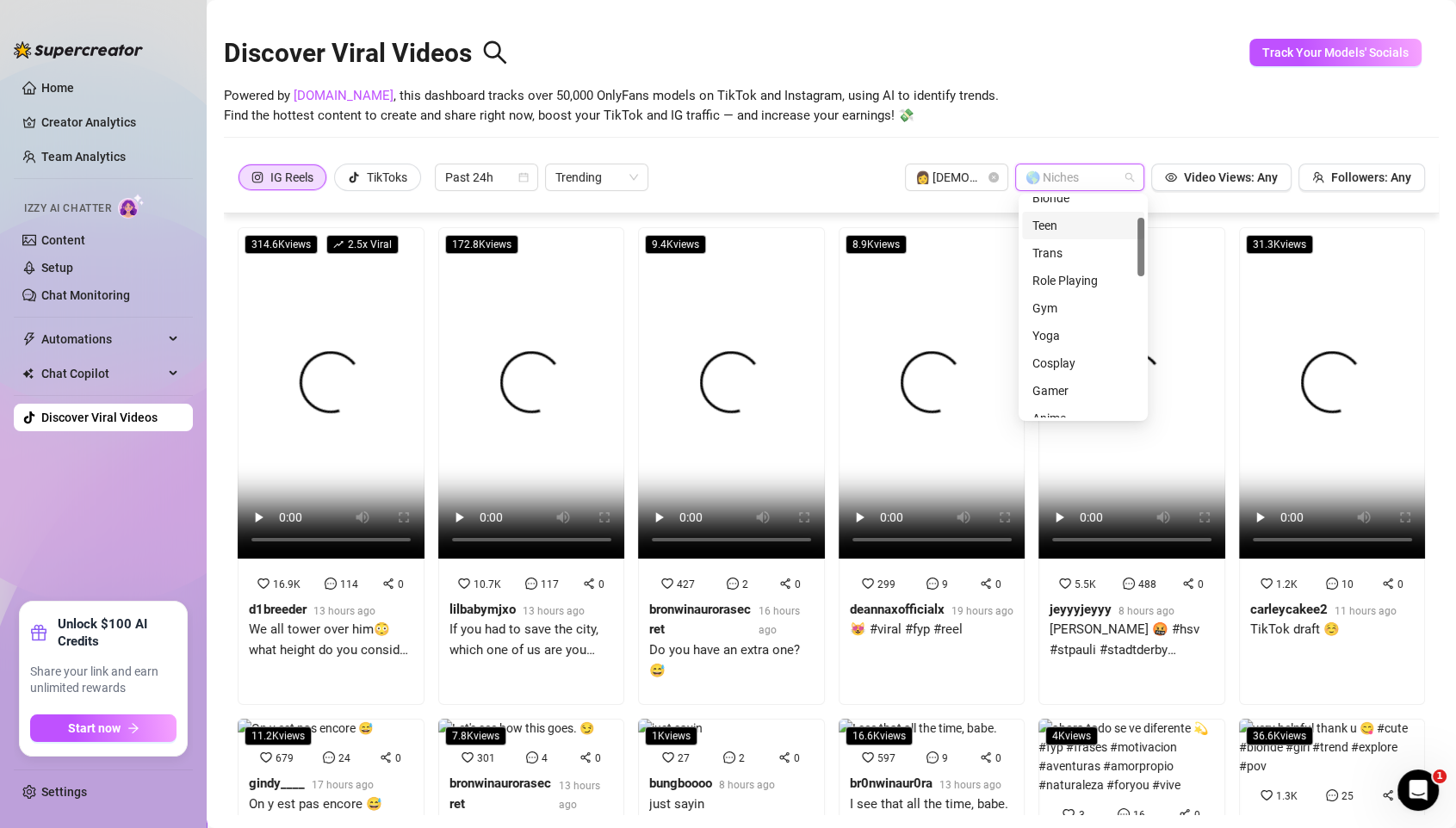
scroll to position [91, 0]
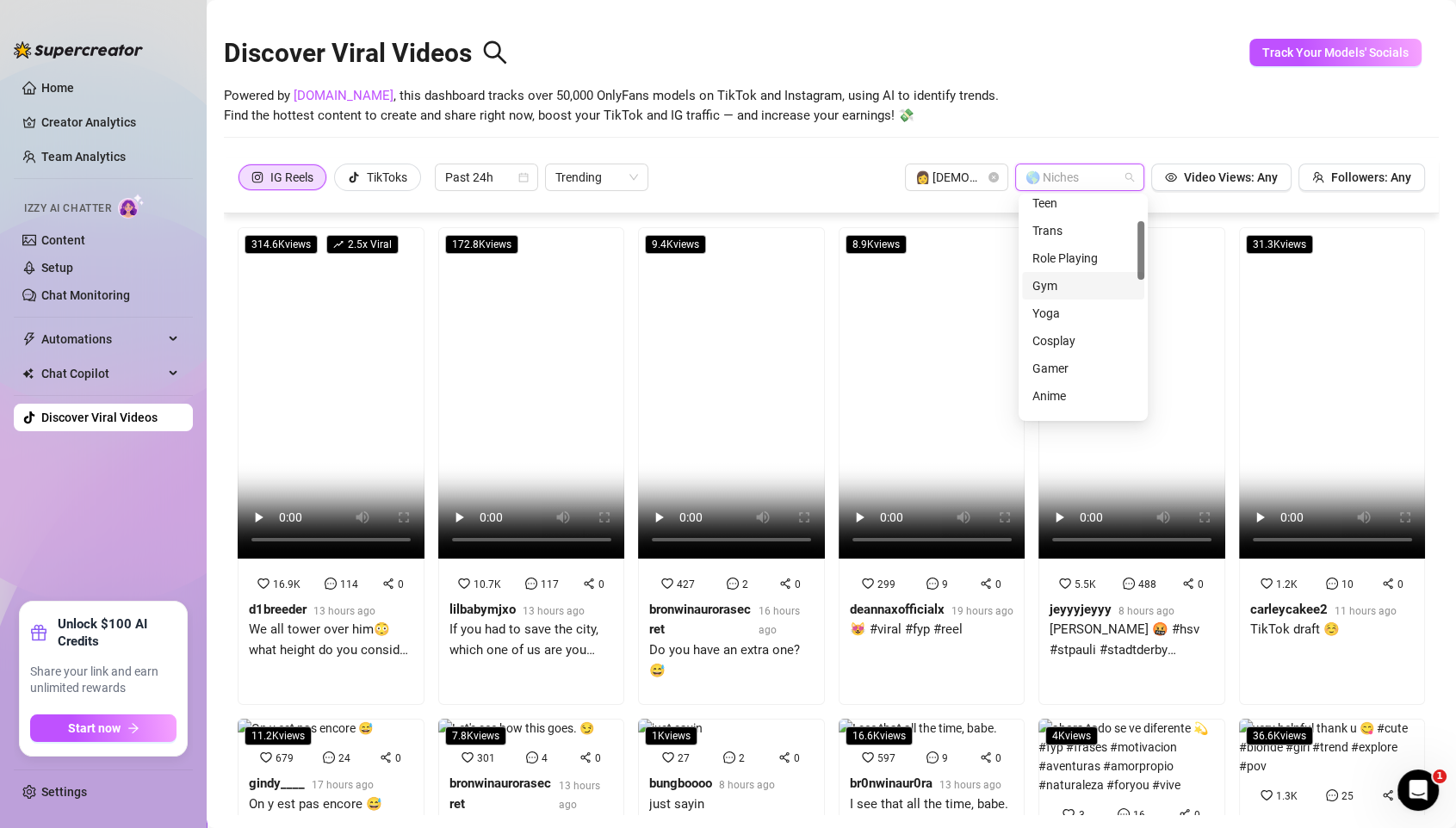
click at [1051, 290] on div "Gym" at bounding box center [1083, 286] width 102 height 19
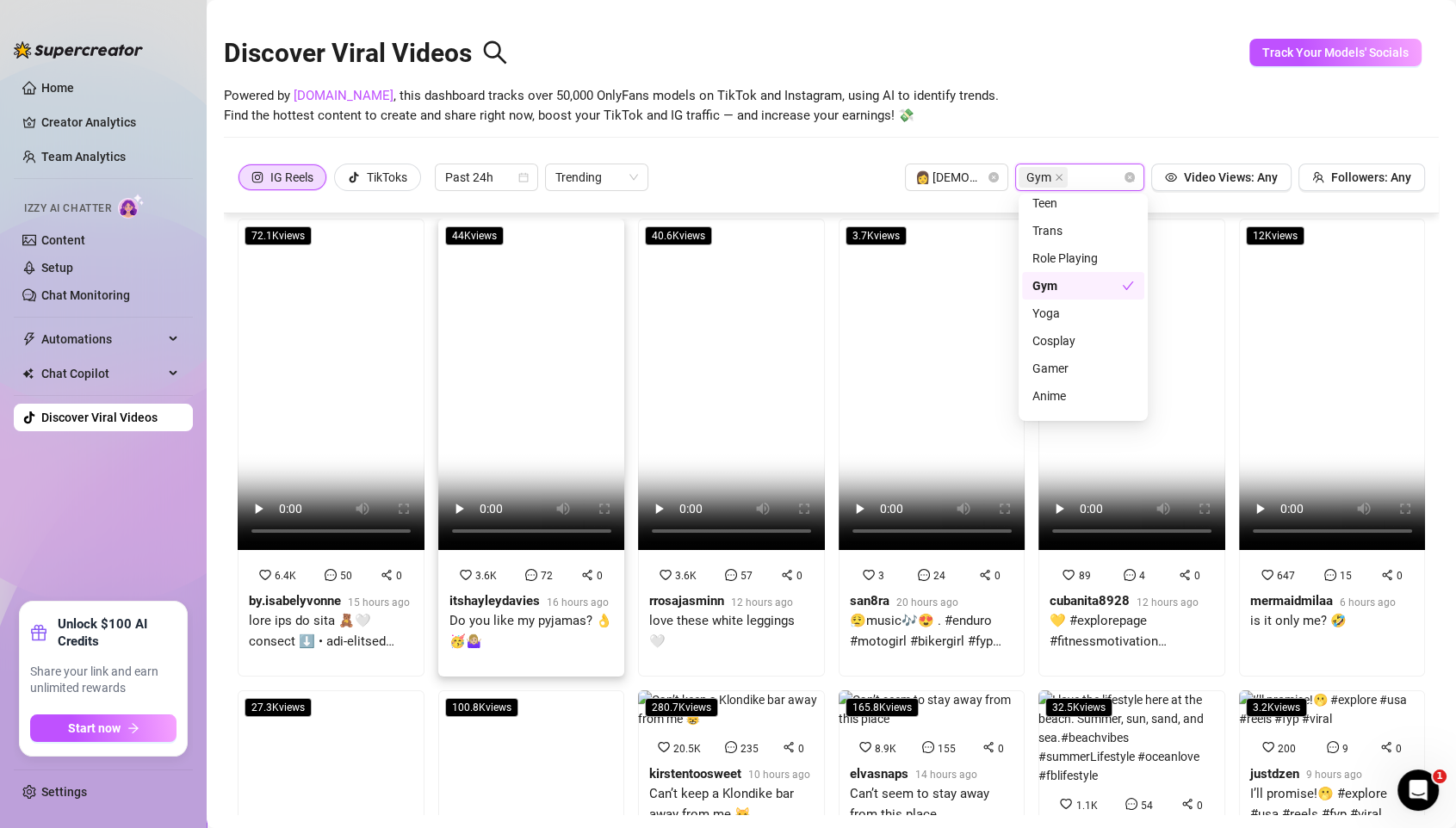
scroll to position [10, 0]
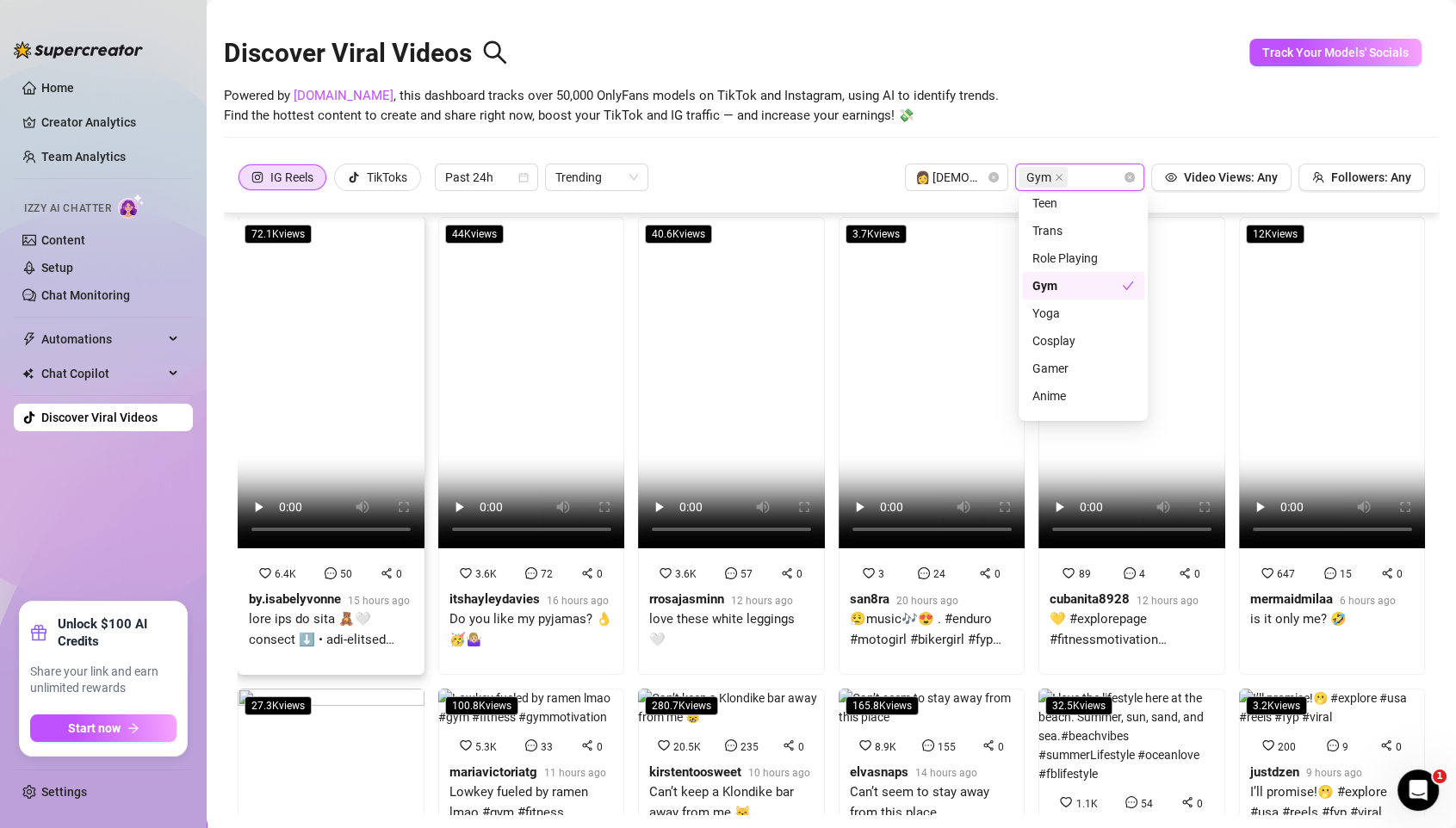
click at [303, 347] on video at bounding box center [331, 383] width 187 height 332
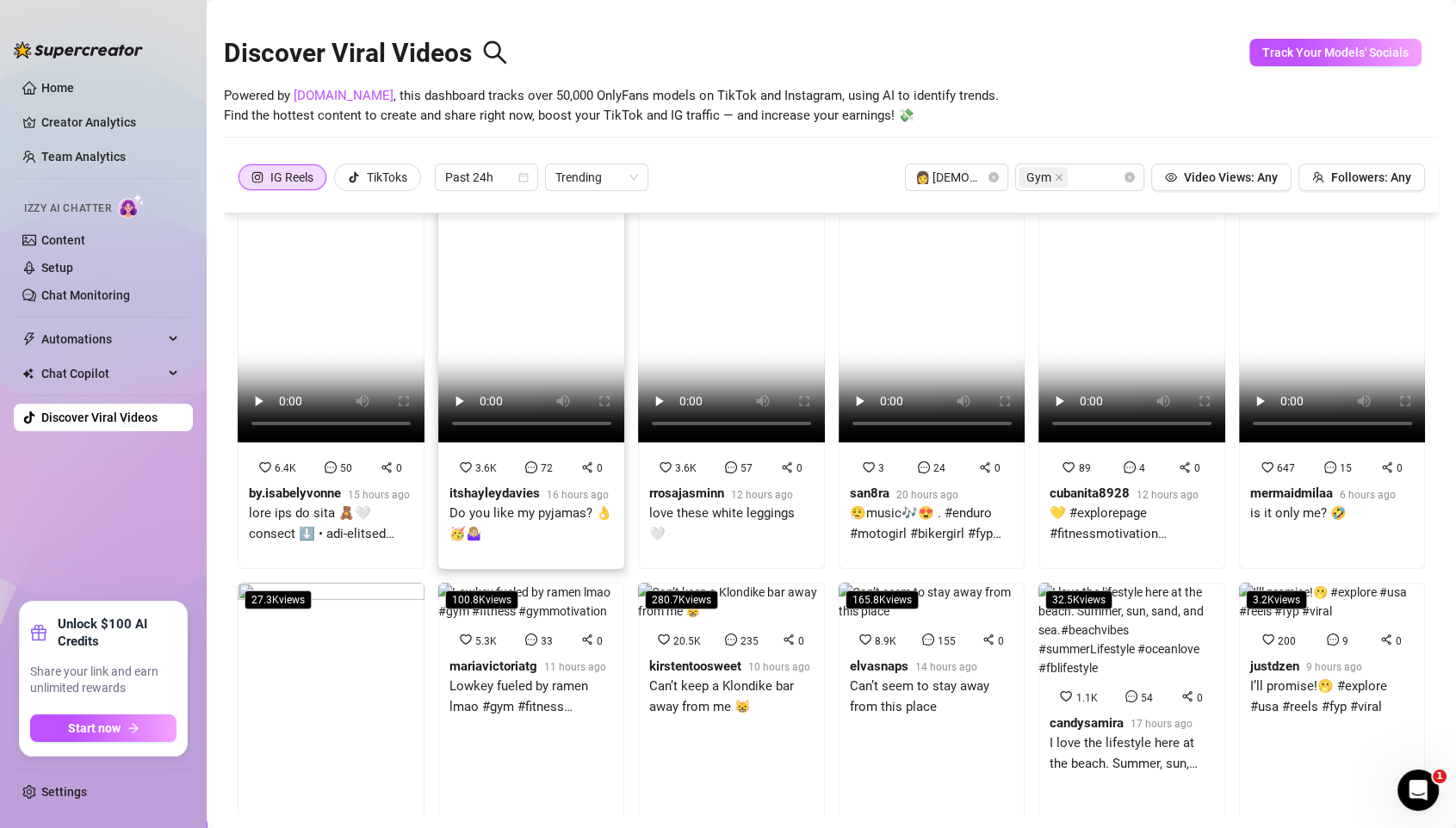
scroll to position [127, 0]
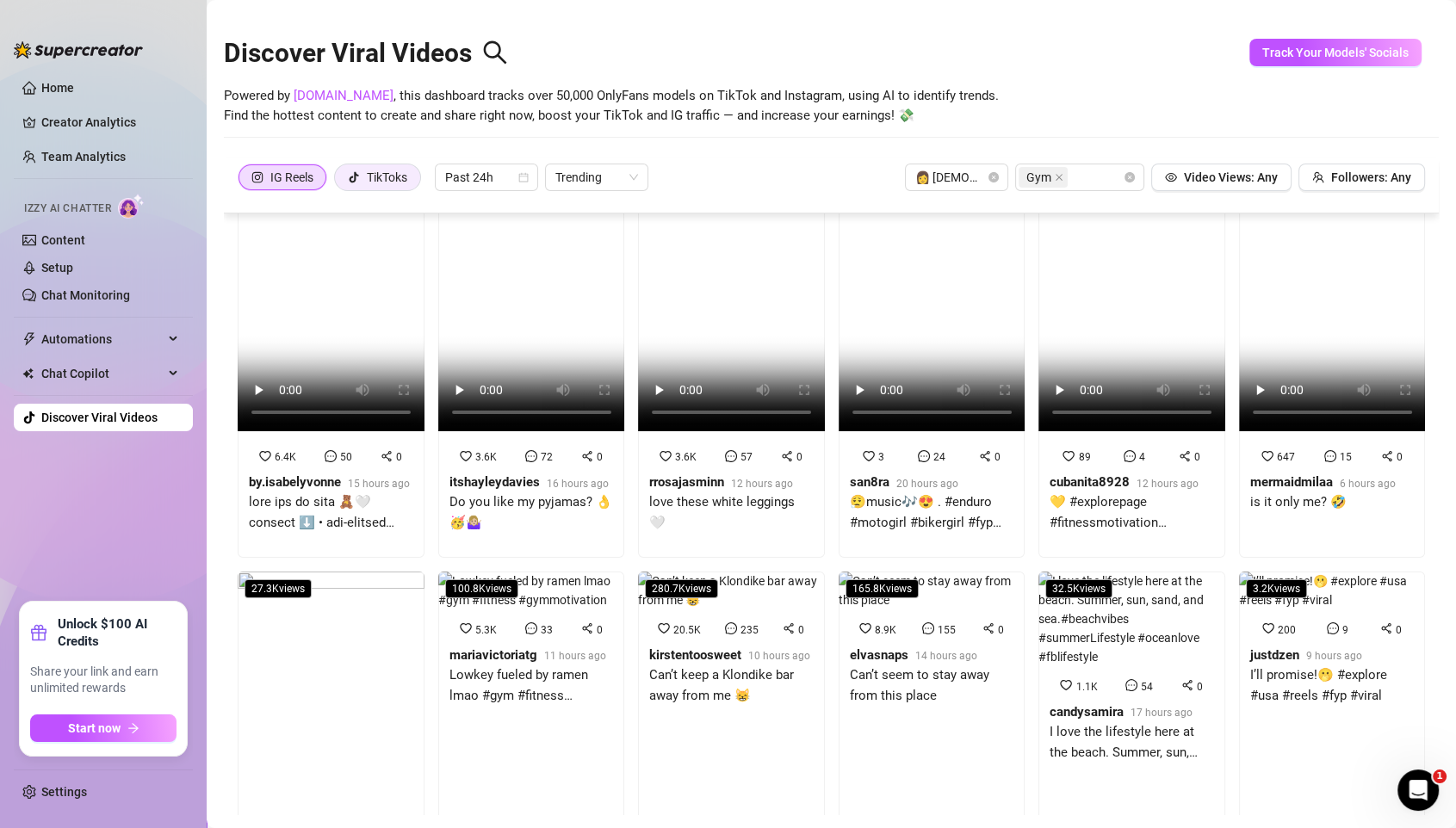
click at [385, 175] on div "TikToks" at bounding box center [386, 177] width 41 height 26
click at [339, 182] on input "TikToks" at bounding box center [339, 182] width 0 height 0
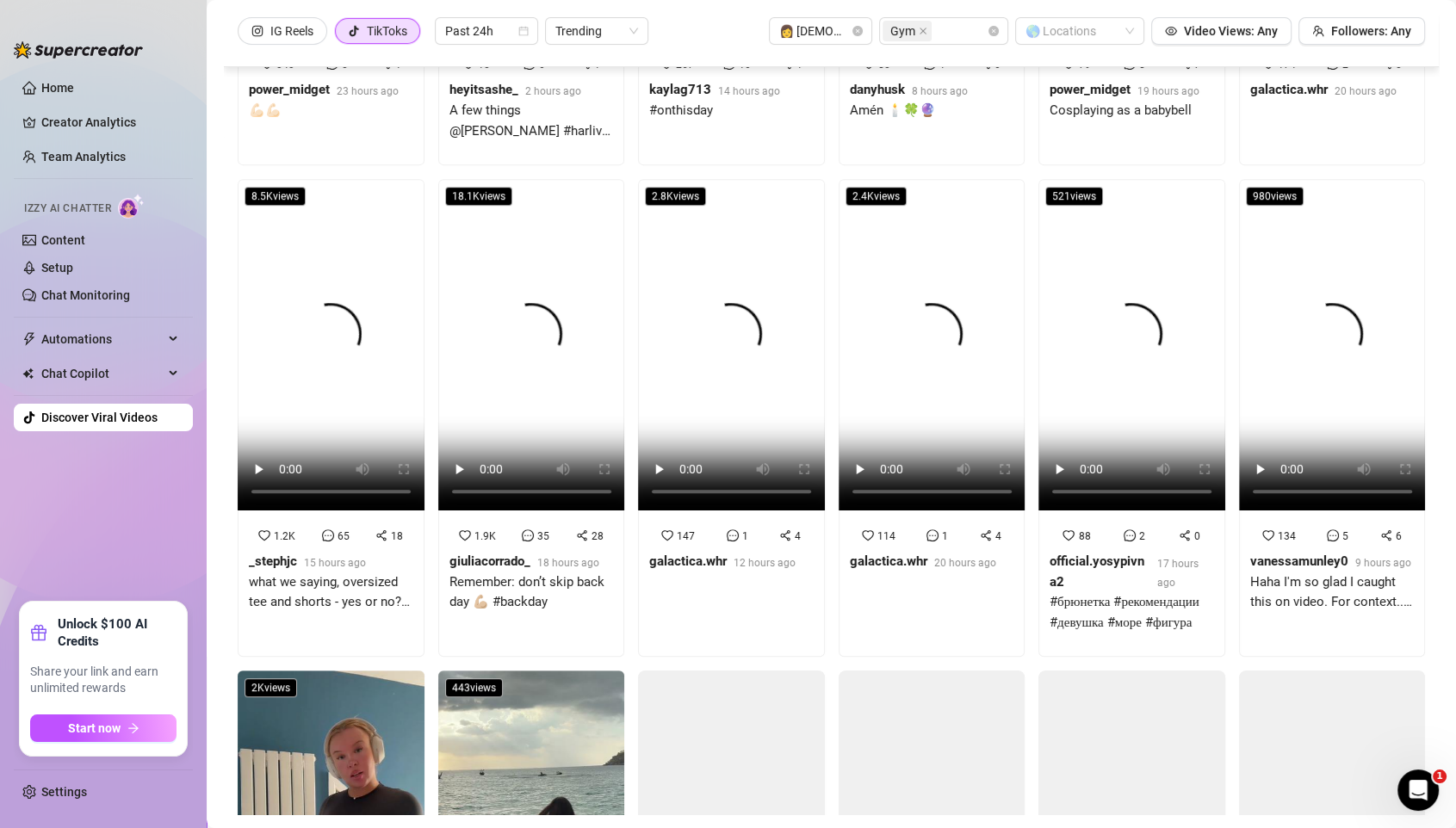
scroll to position [857, 0]
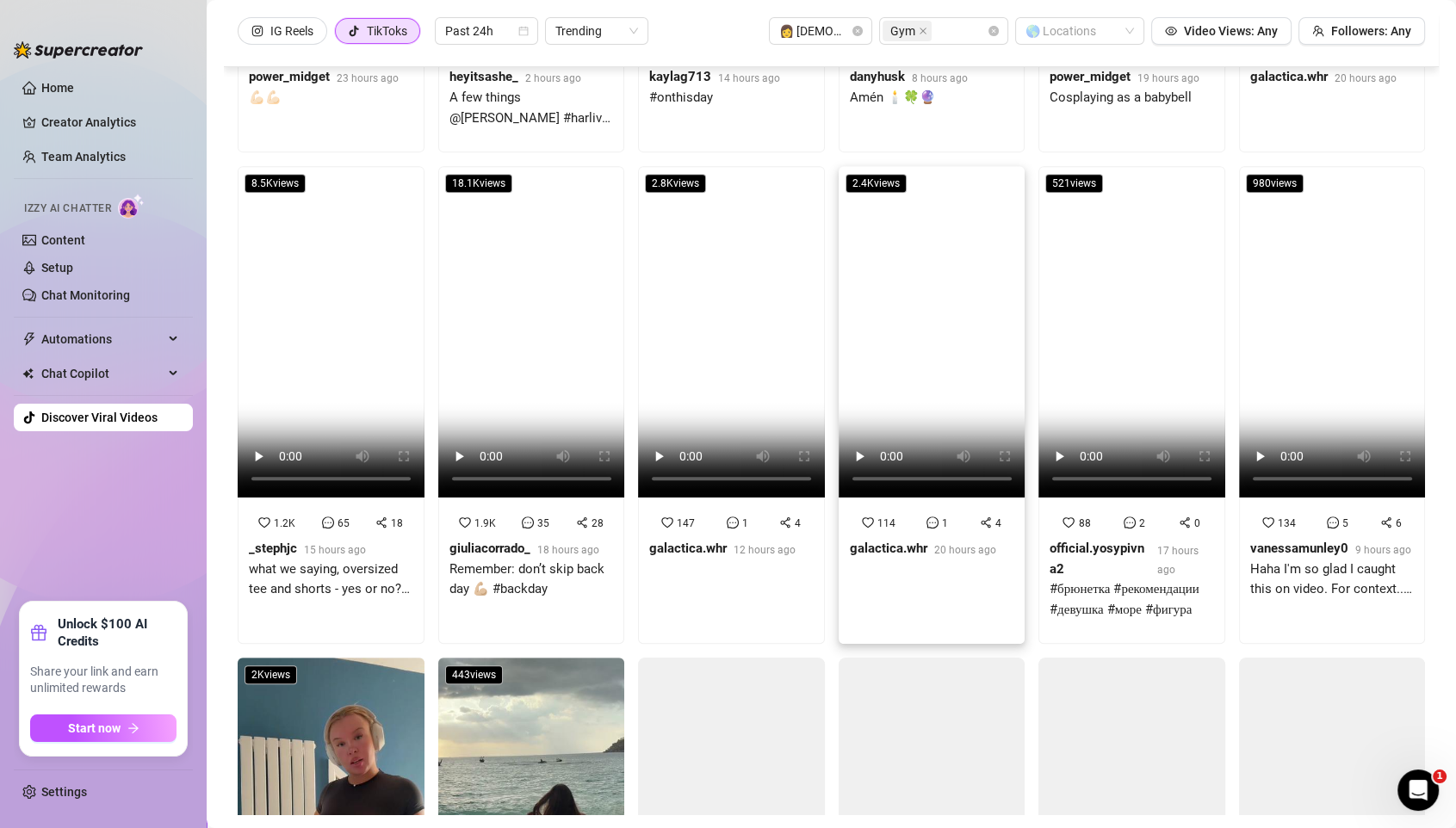
click at [925, 271] on video at bounding box center [931, 332] width 187 height 332
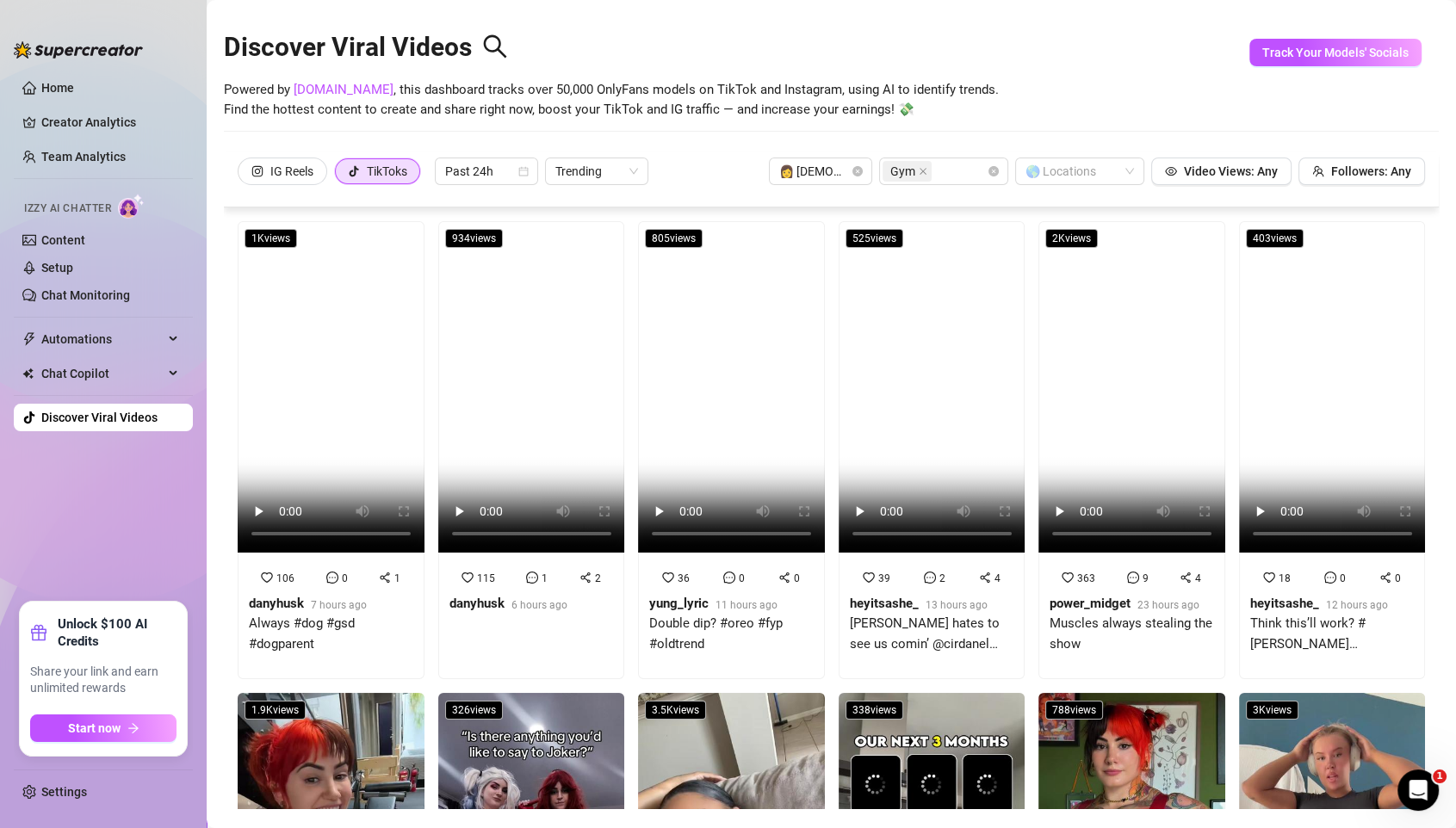
scroll to position [0, 0]
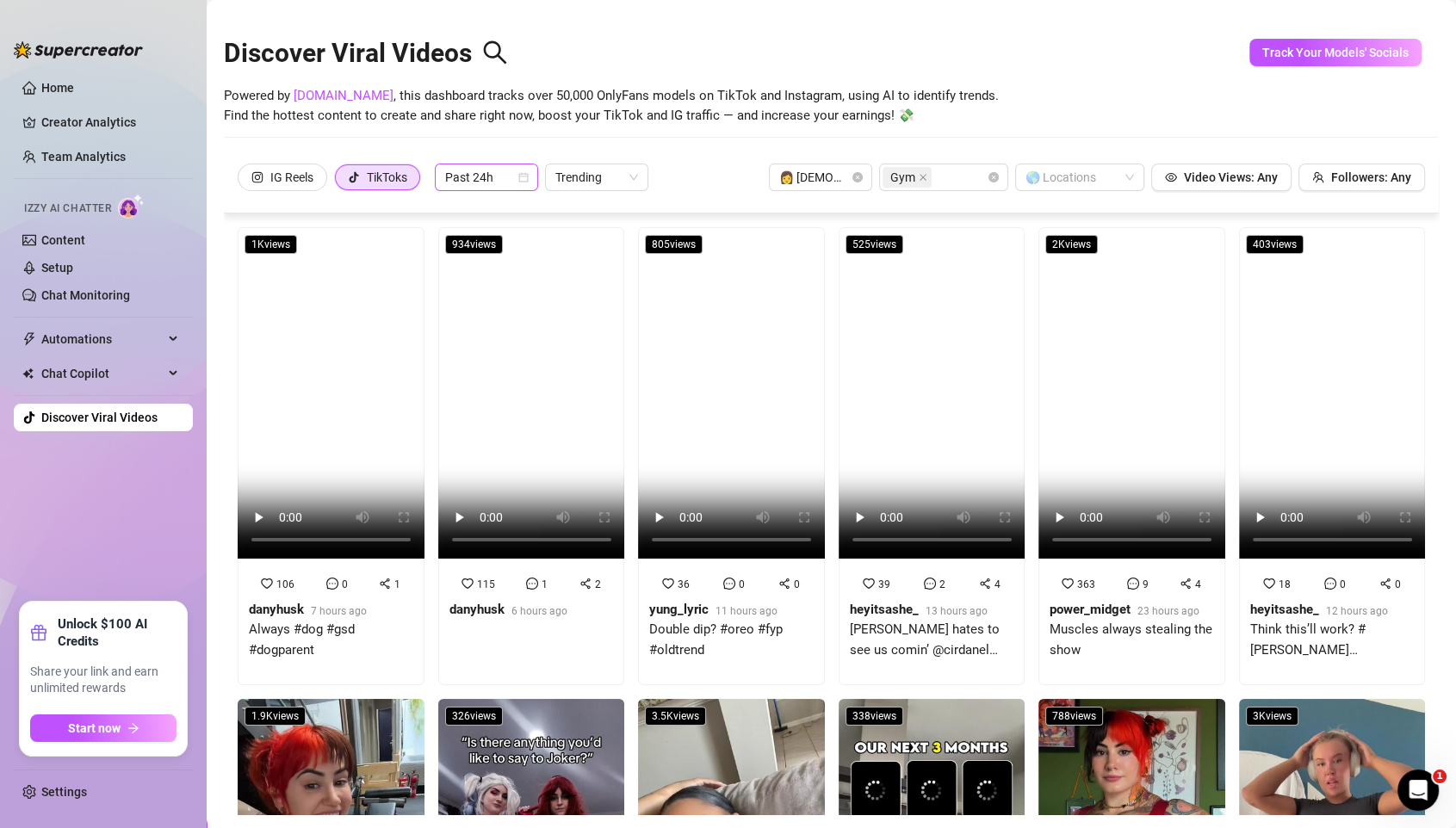
click at [468, 175] on span "Past 24h" at bounding box center [486, 177] width 83 height 26
click at [494, 261] on div "Past Month" at bounding box center [487, 267] width 76 height 19
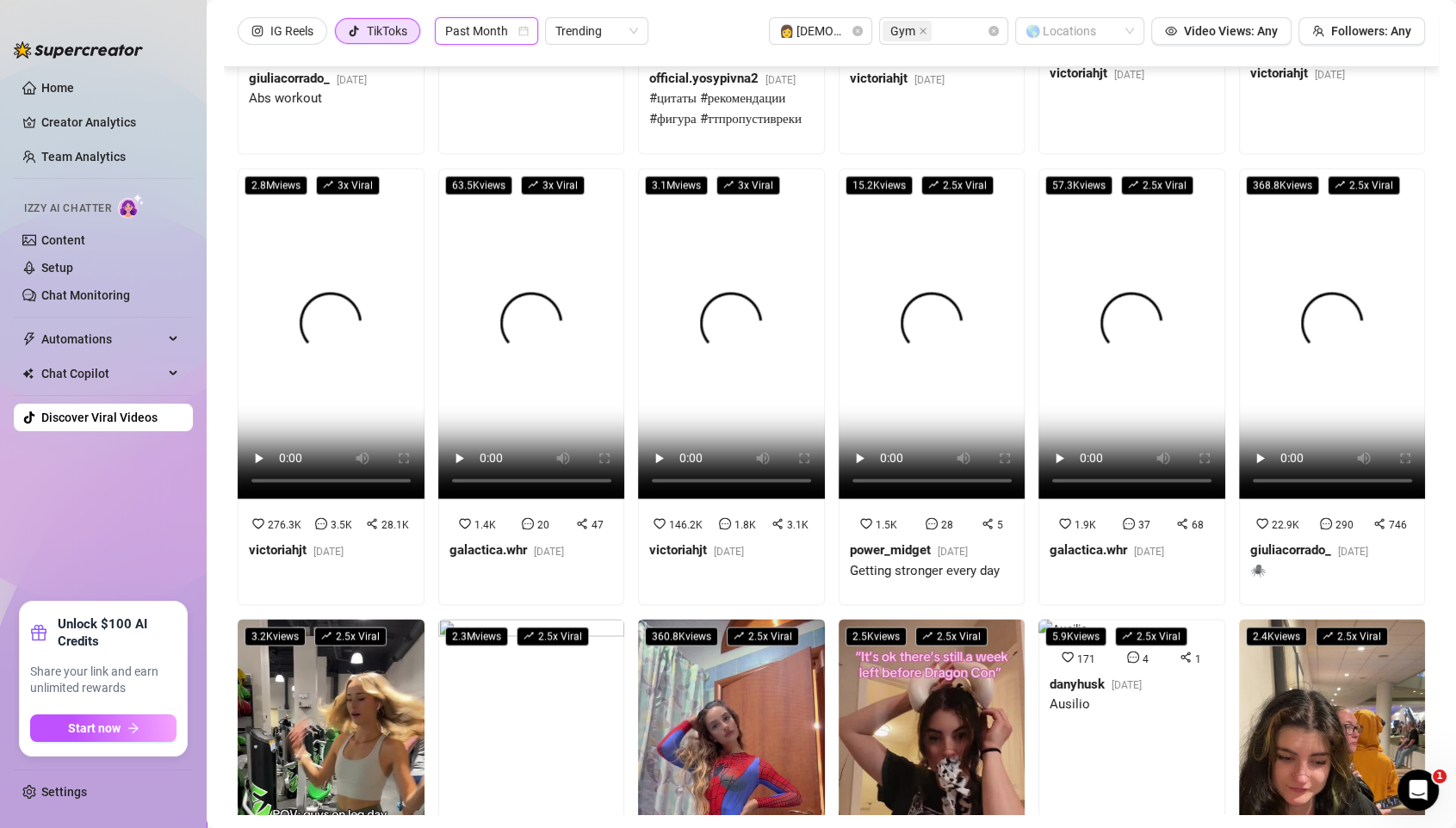
scroll to position [3240, 0]
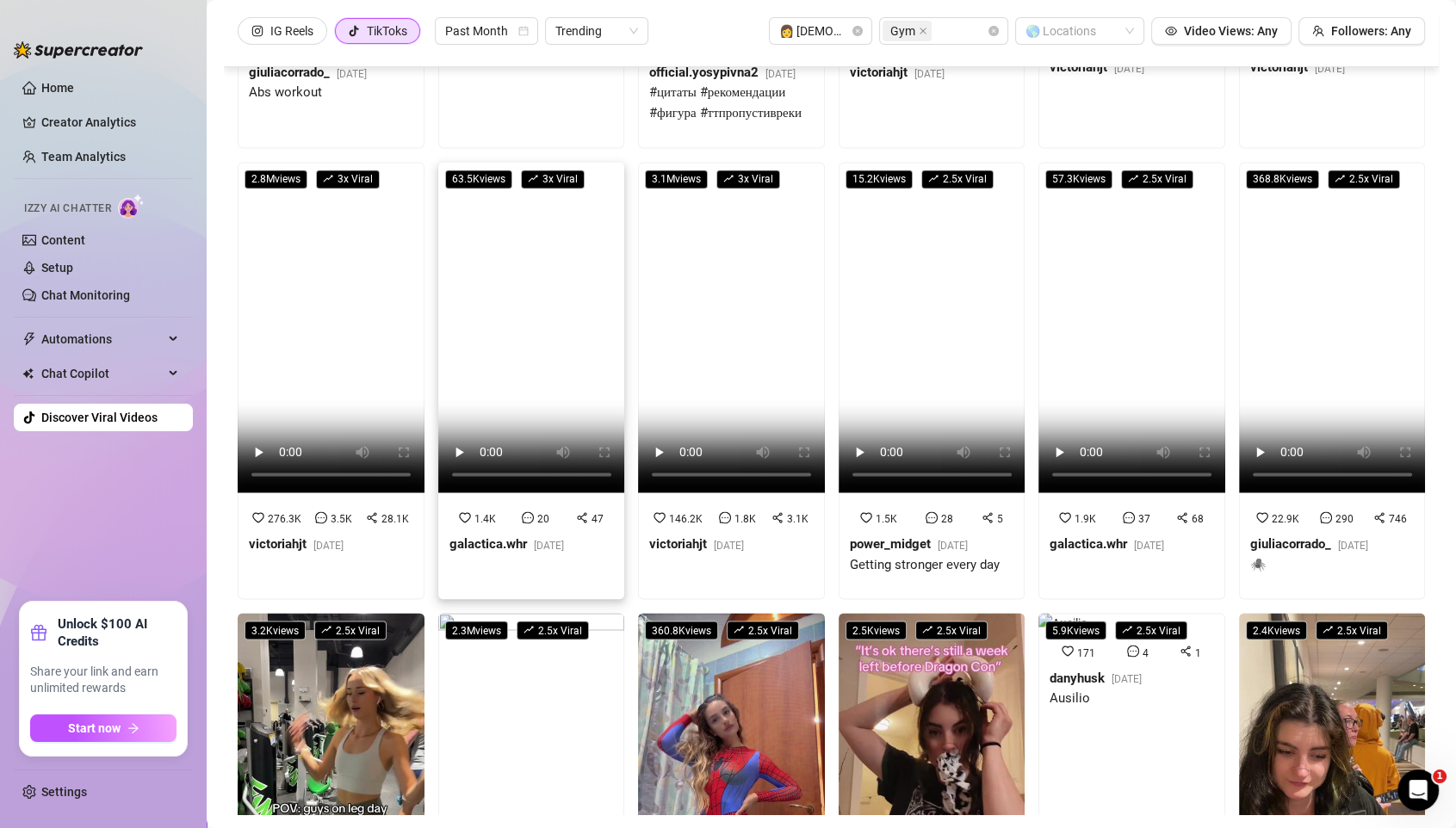
click at [535, 309] on video at bounding box center [531, 328] width 187 height 332
click at [60, 690] on link "Settings" at bounding box center [64, 793] width 46 height 14
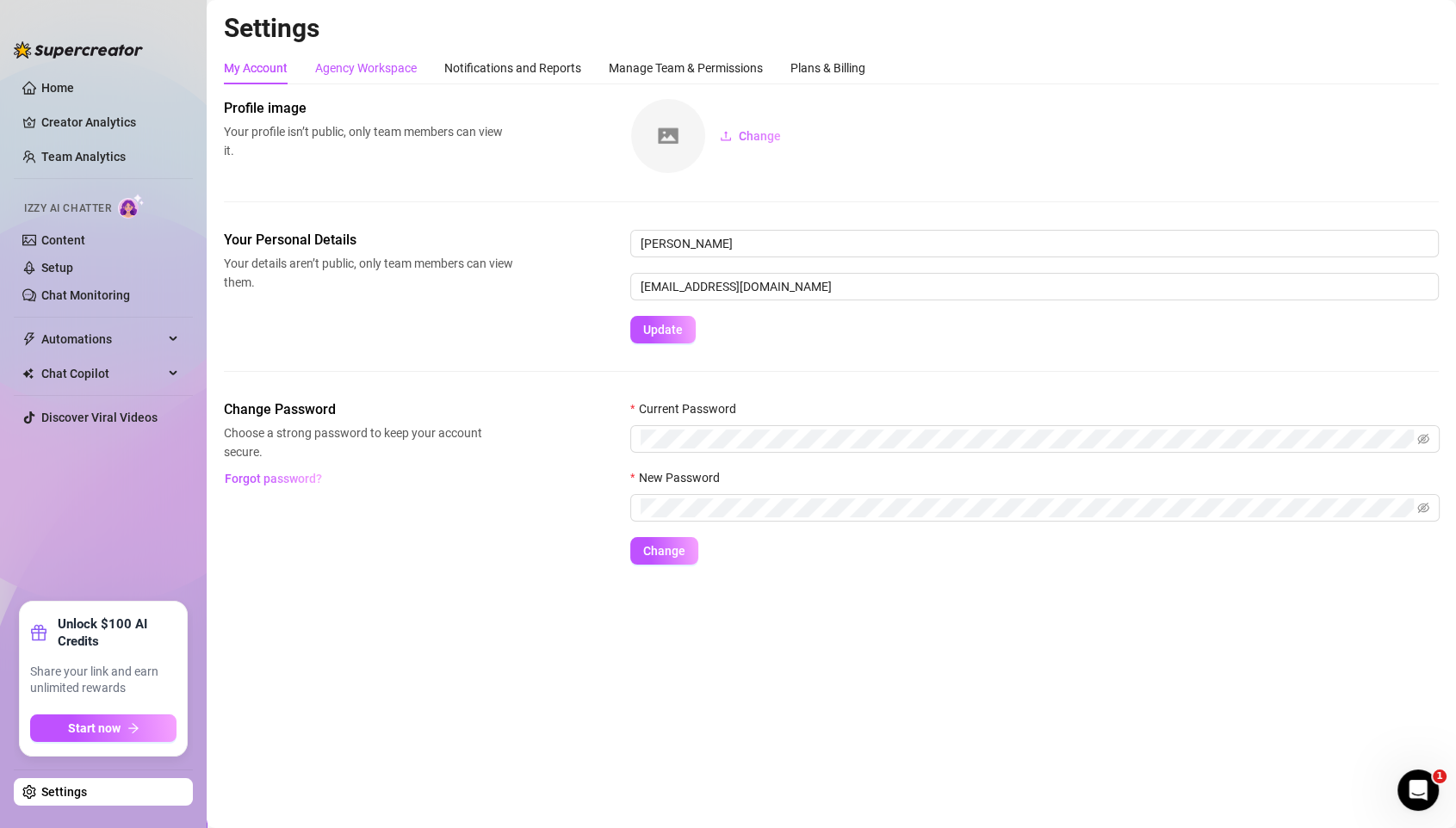
click at [348, 72] on div "Agency Workspace" at bounding box center [366, 68] width 102 height 19
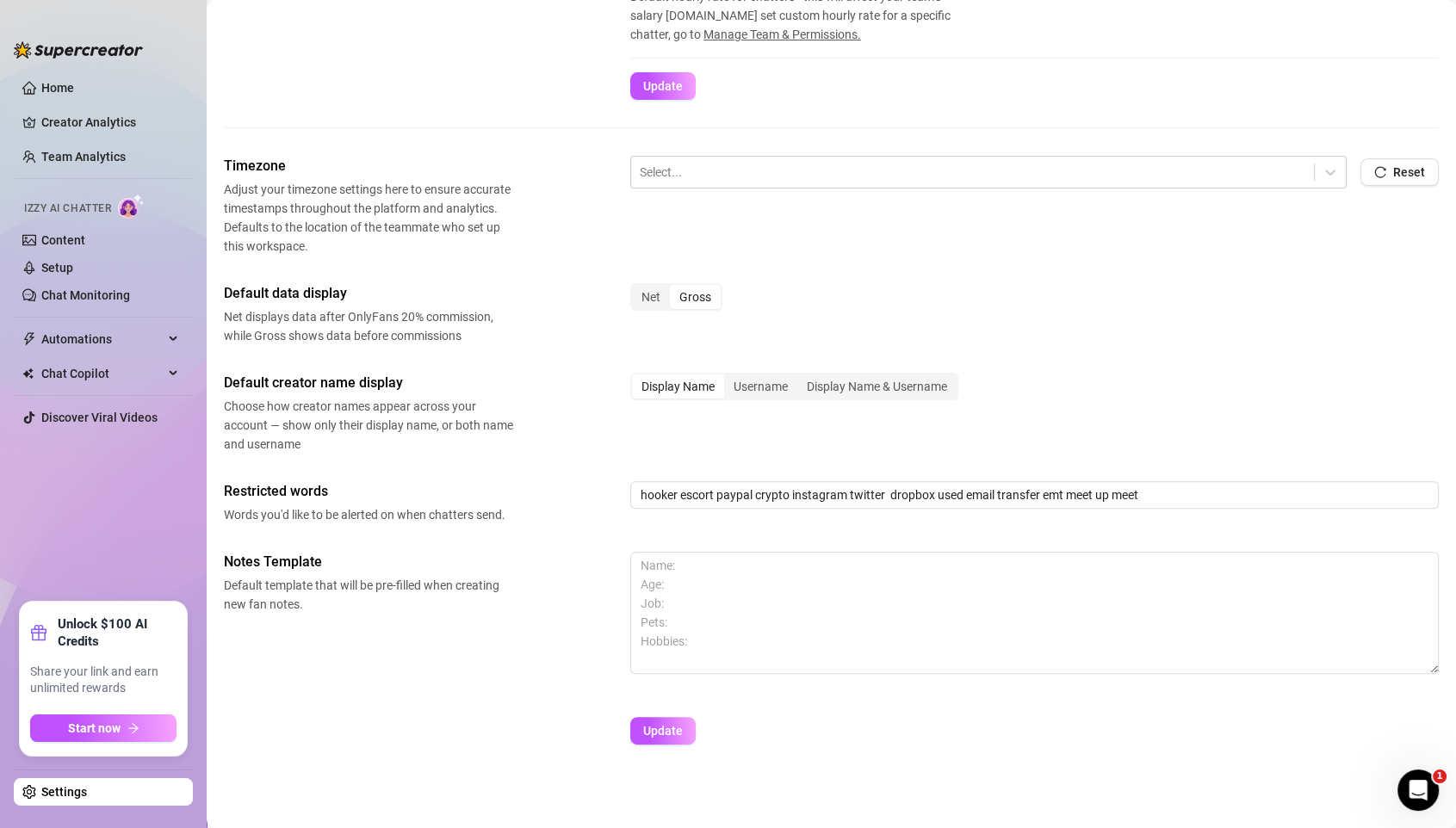
scroll to position [463, 0]
click at [650, 165] on div at bounding box center [972, 171] width 665 height 22
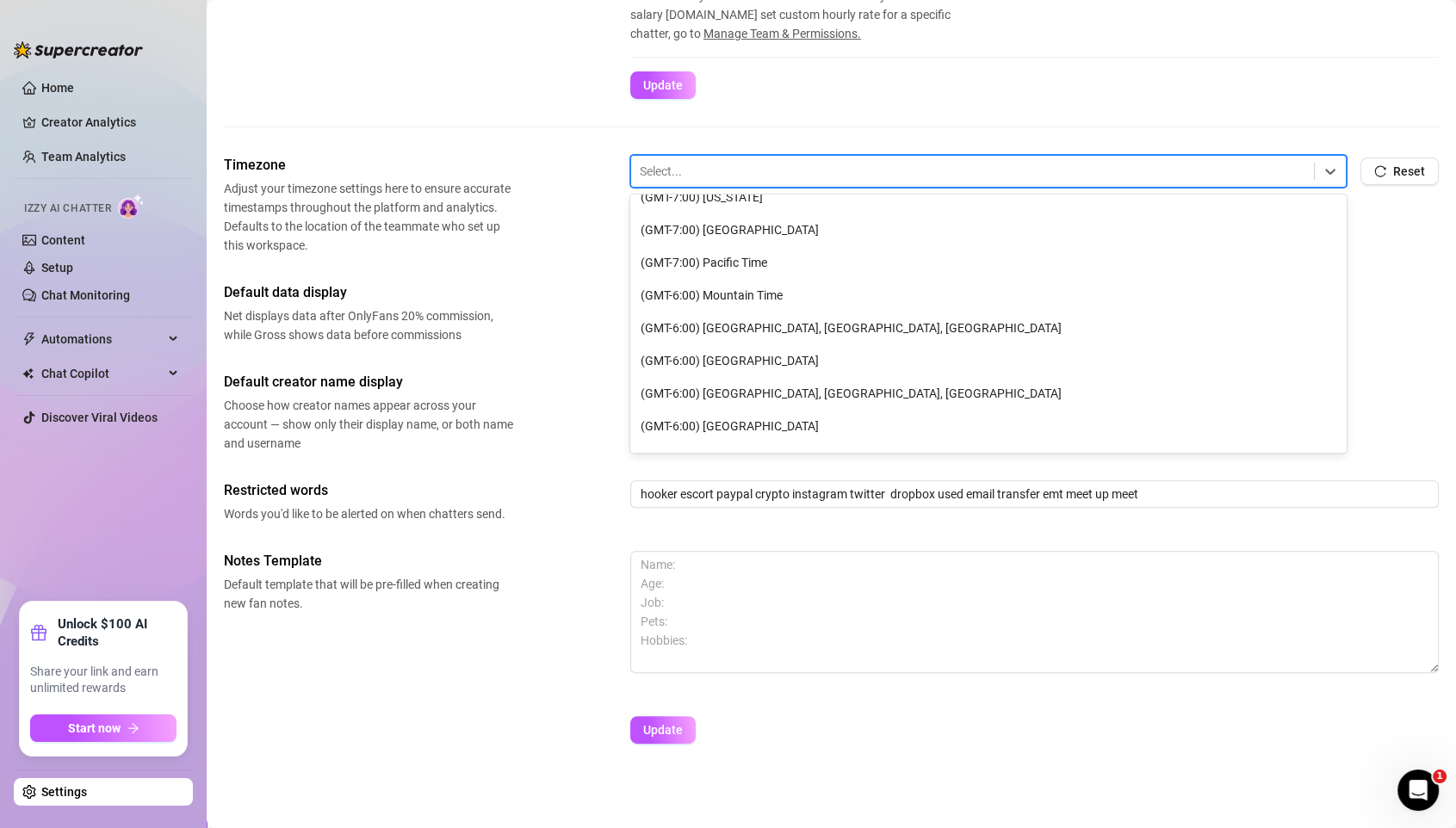
scroll to position [175, 0]
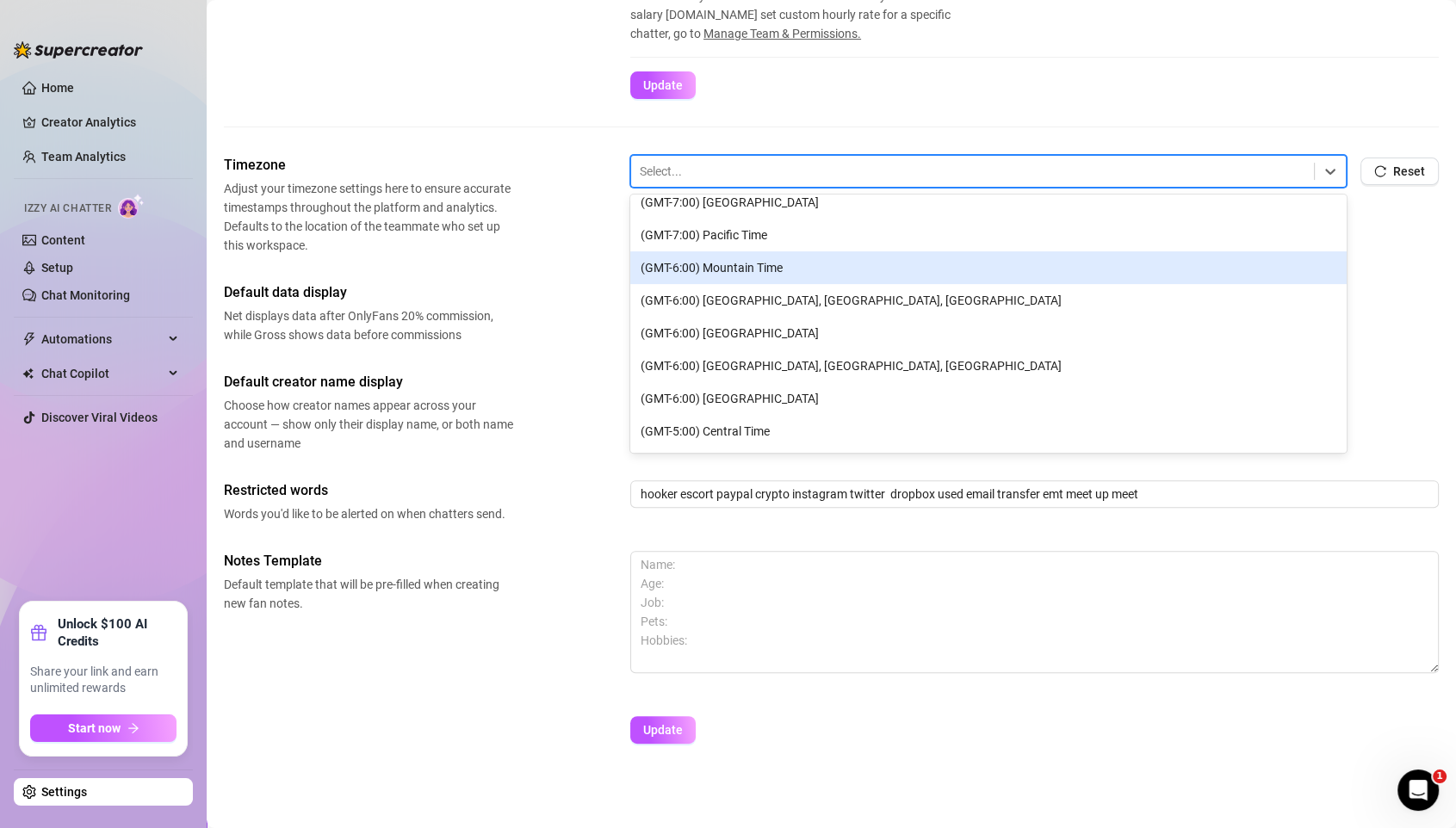
click at [690, 264] on div "(GMT-6:00) Mountain Time" at bounding box center [988, 268] width 716 height 33
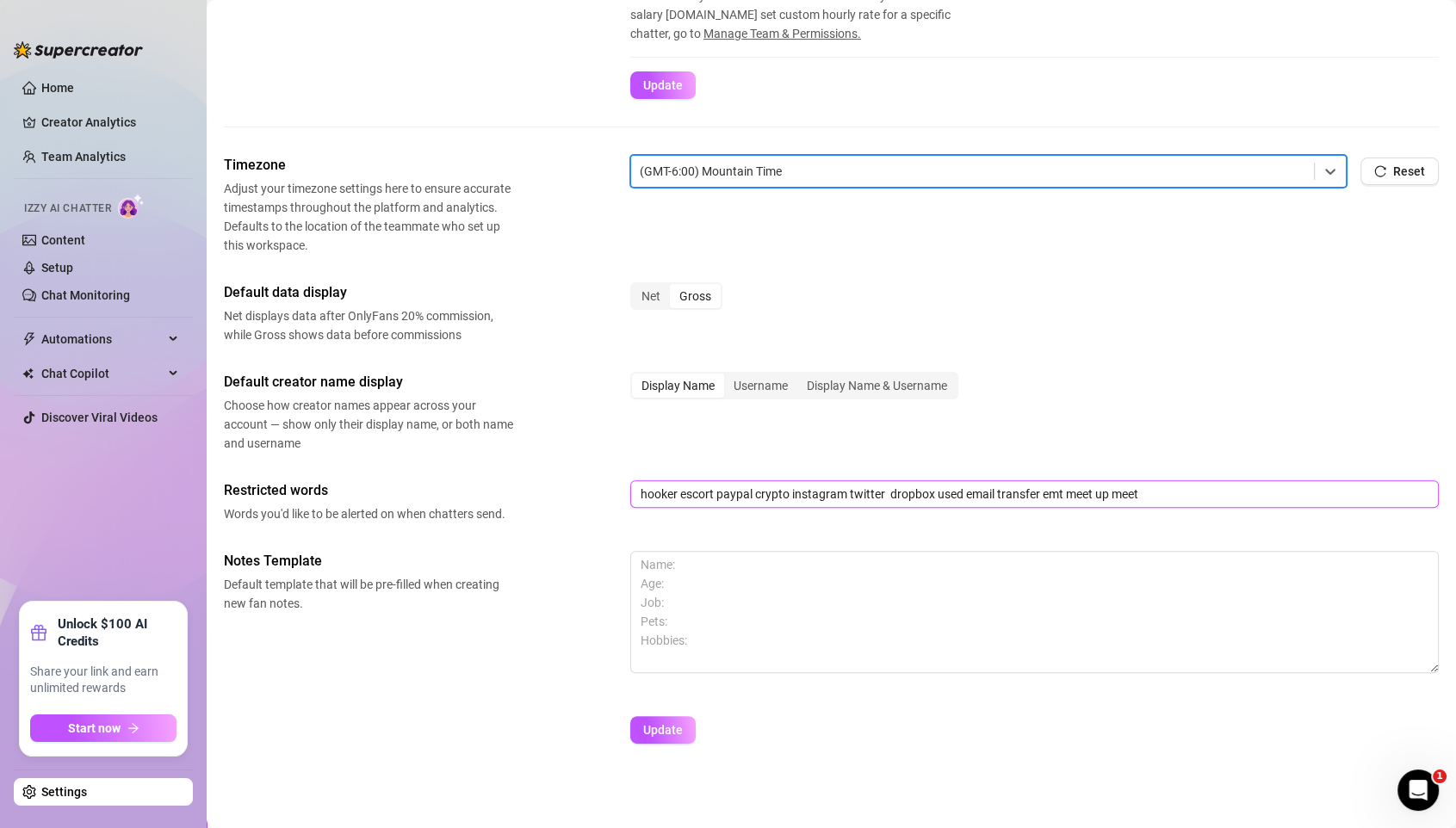
click at [1167, 494] on input "hooker escort paypal crypto instagram twitter dropbox used email transfer emt m…" at bounding box center [1033, 494] width 808 height 28
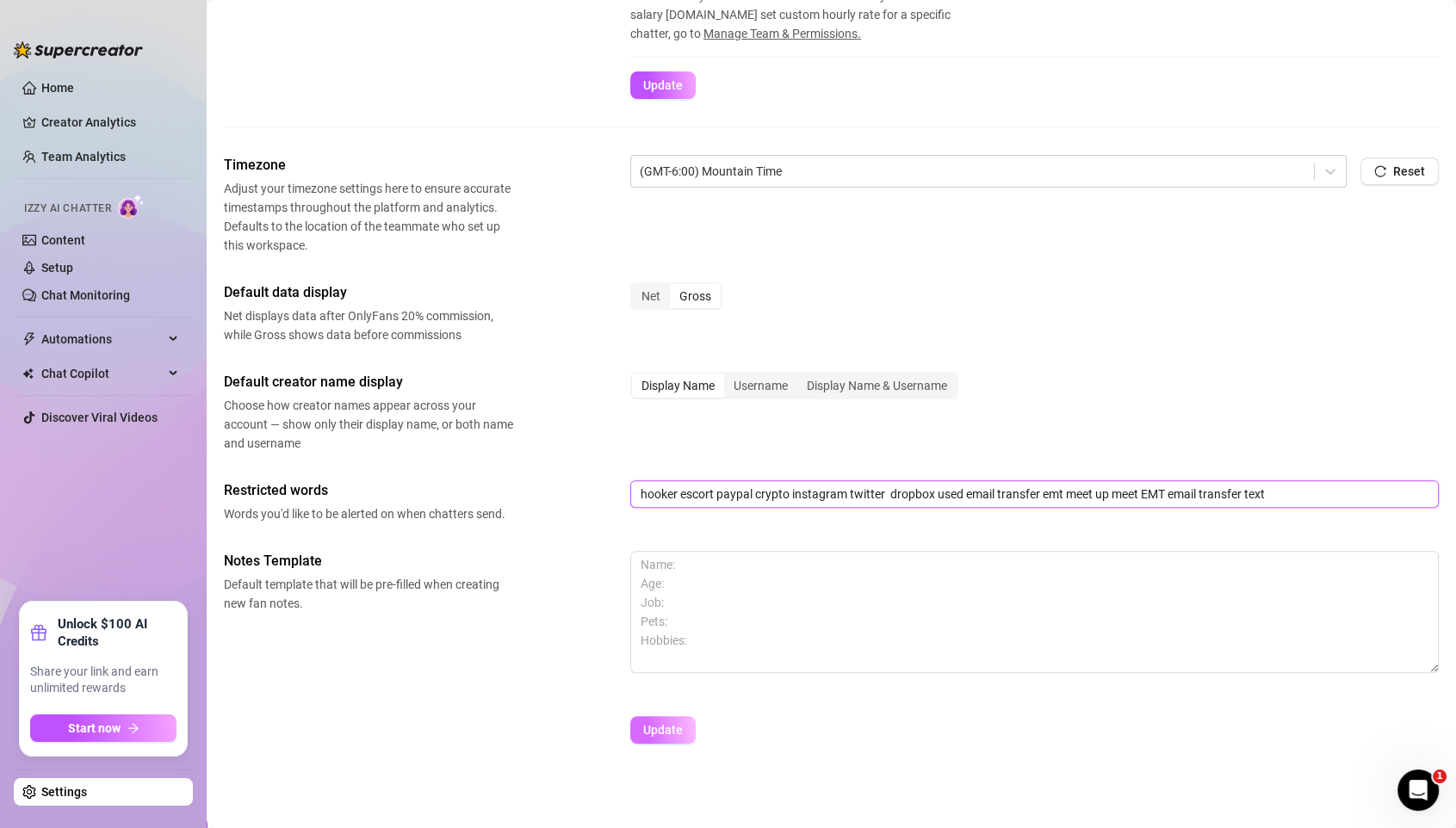
type input "hooker escort paypal crypto instagram twitter dropbox used email transfer emt m…"
click at [662, 690] on span "Update" at bounding box center [663, 730] width 40 height 14
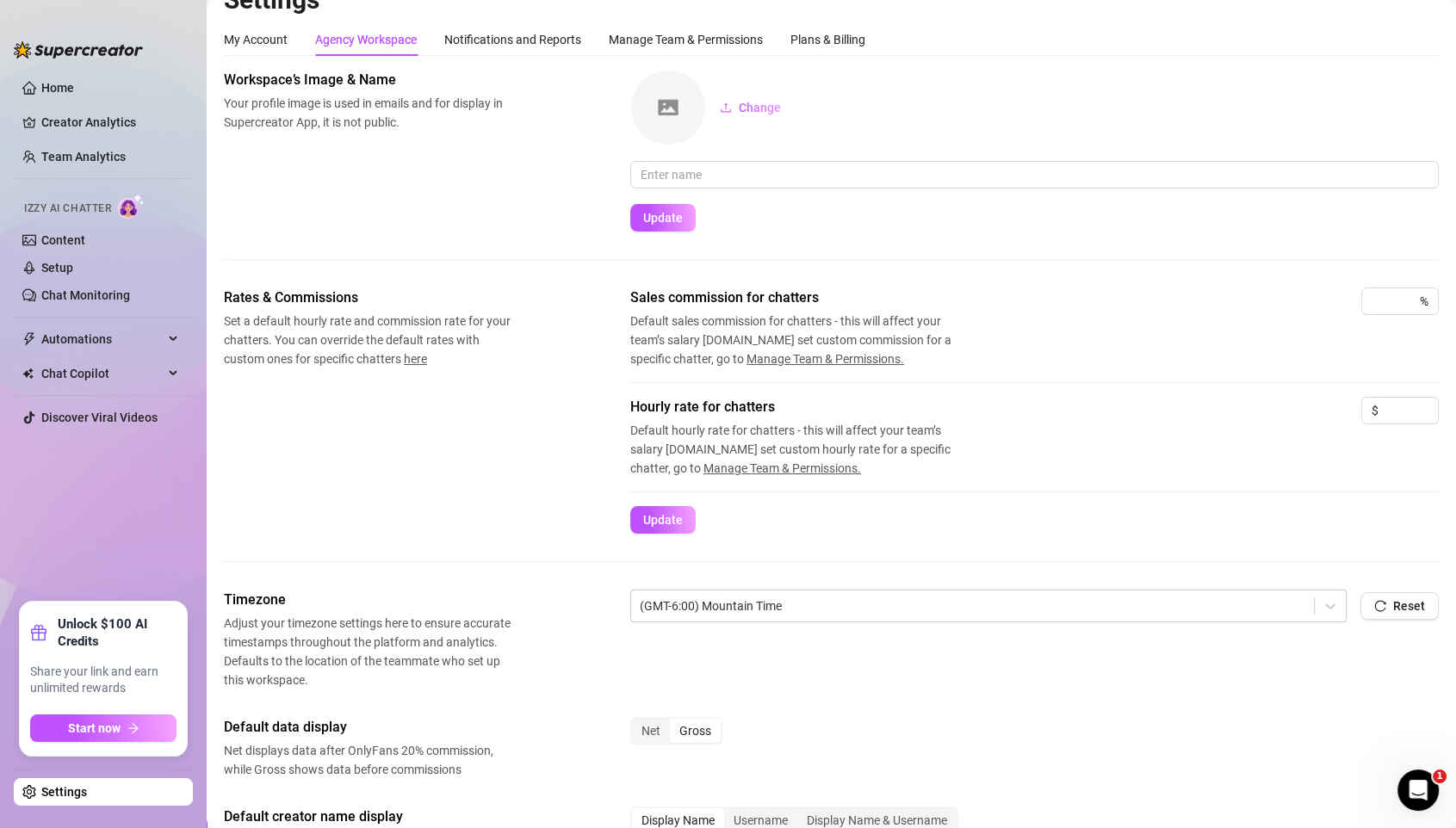
scroll to position [0, 0]
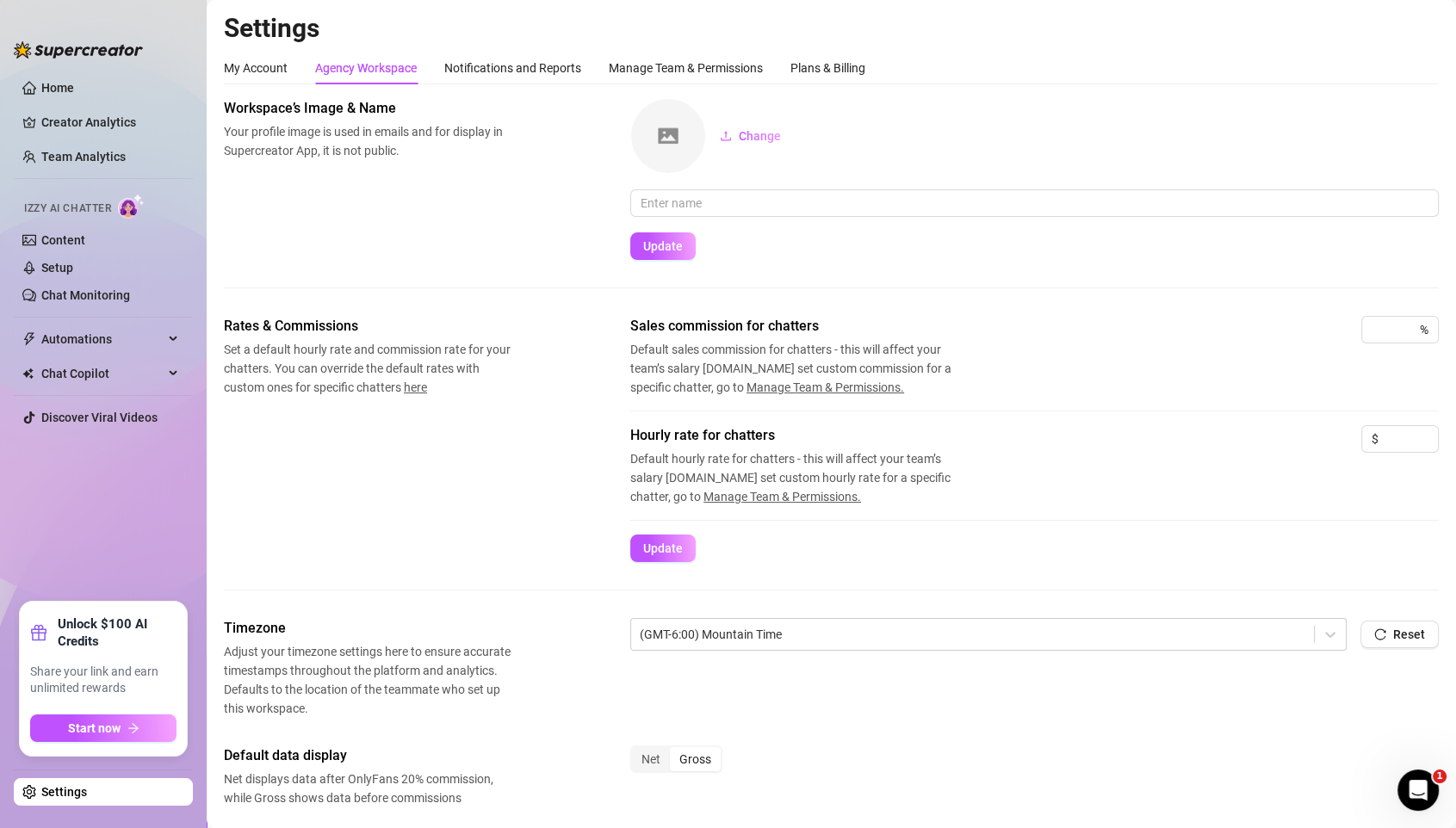
click at [837, 388] on span "Manage Team & Permissions." at bounding box center [825, 387] width 157 height 14
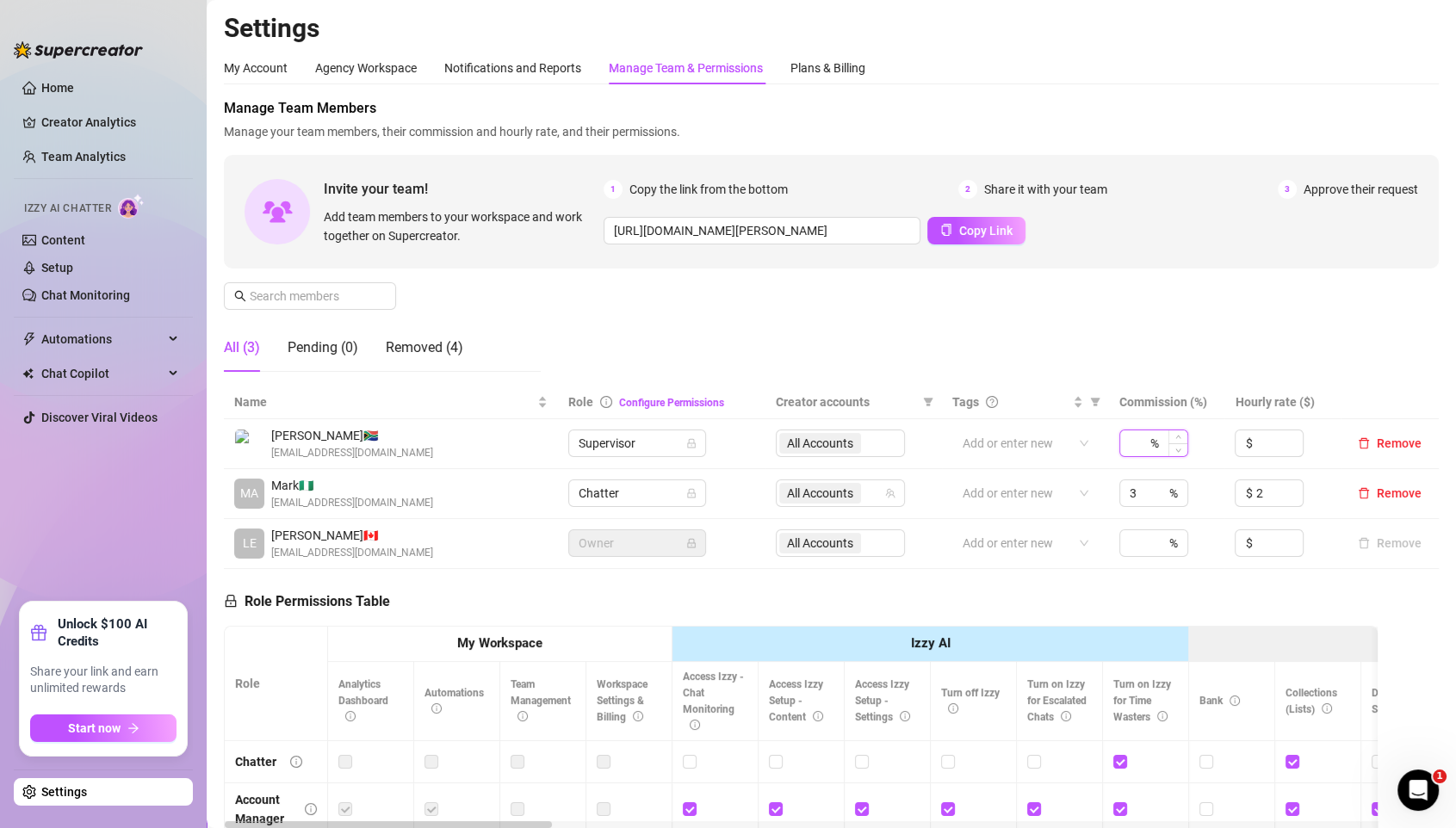
click at [1147, 443] on input at bounding box center [1138, 443] width 17 height 26
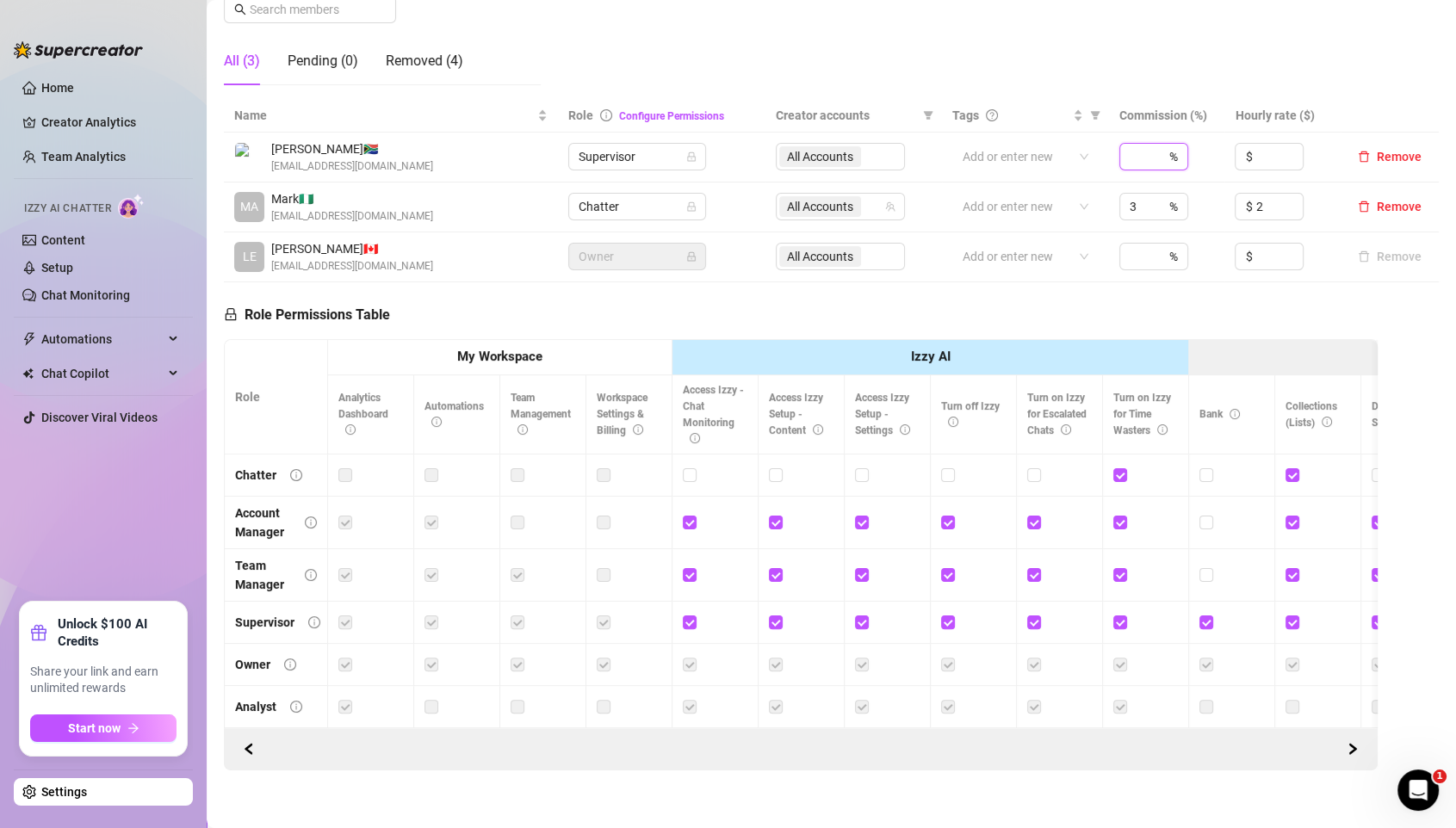
scroll to position [296, 0]
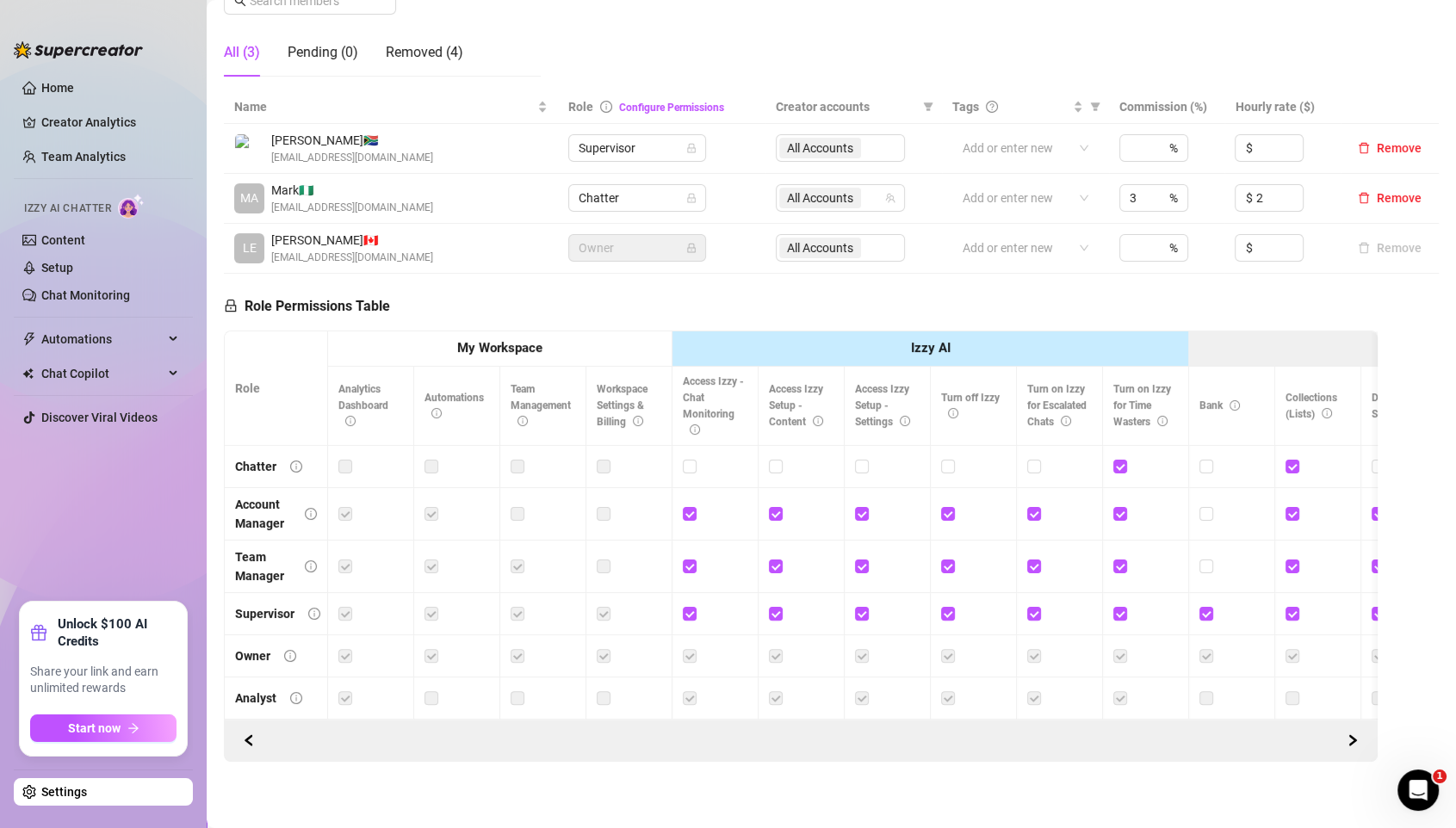
click at [169, 511] on ul "Home Creator Analytics Team Analytics Izzy AI Chatter Content Setup Chat Monito…" at bounding box center [103, 331] width 179 height 528
click at [425, 48] on div "Removed (4)" at bounding box center [424, 53] width 78 height 21
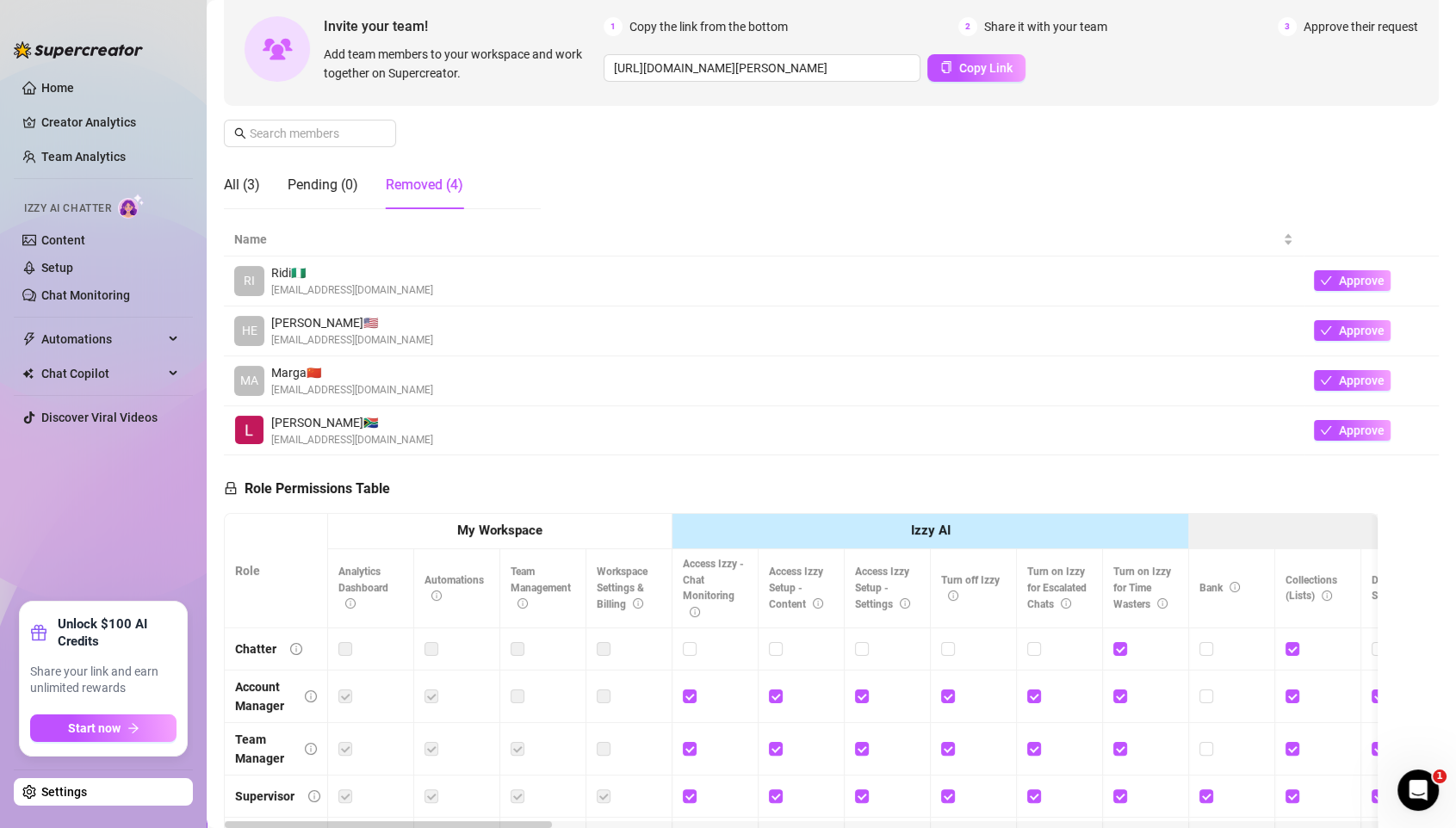
scroll to position [153, 0]
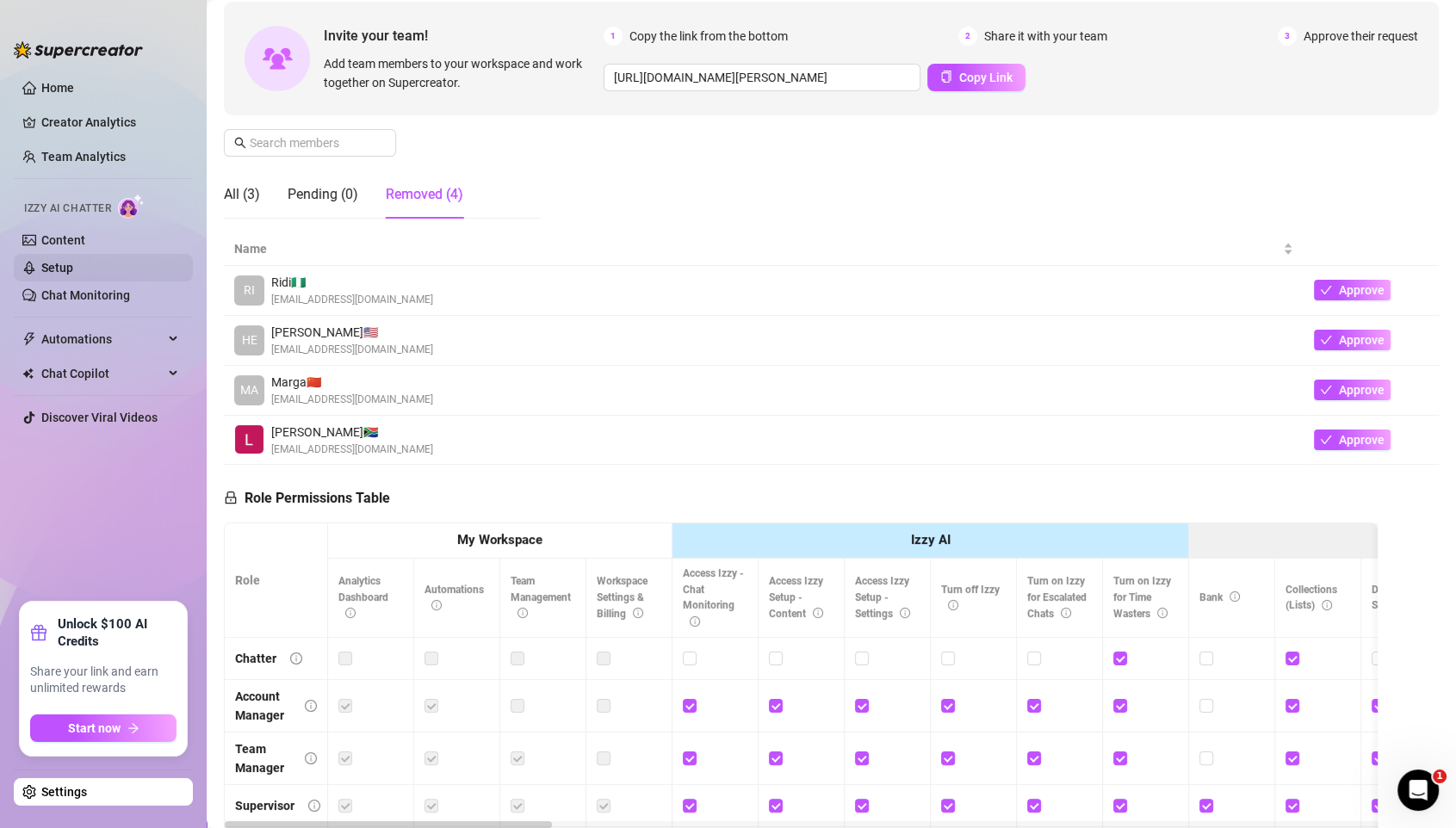
click at [70, 261] on link "Setup" at bounding box center [57, 268] width 32 height 14
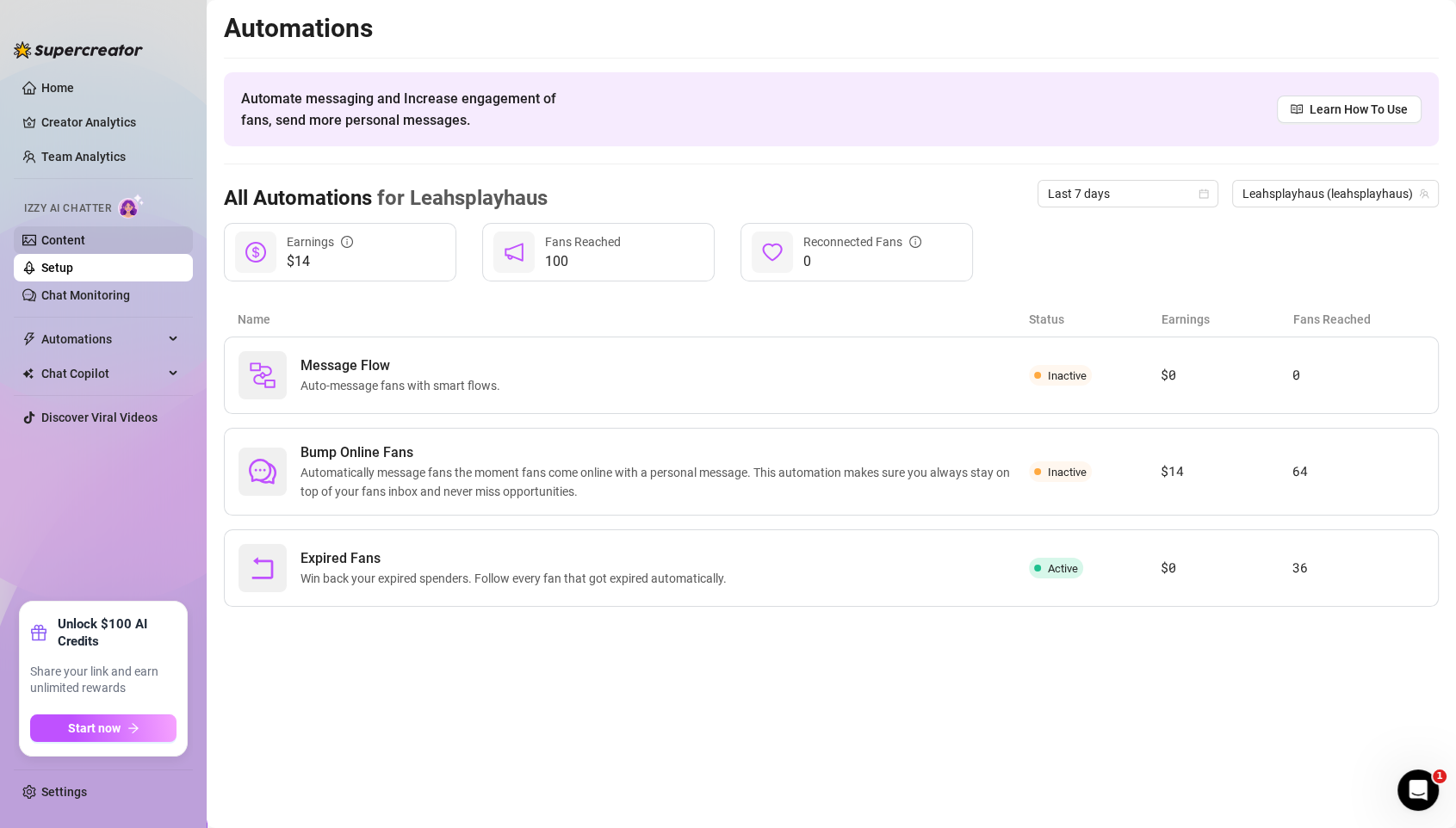
click at [86, 235] on link "Content" at bounding box center [63, 240] width 44 height 14
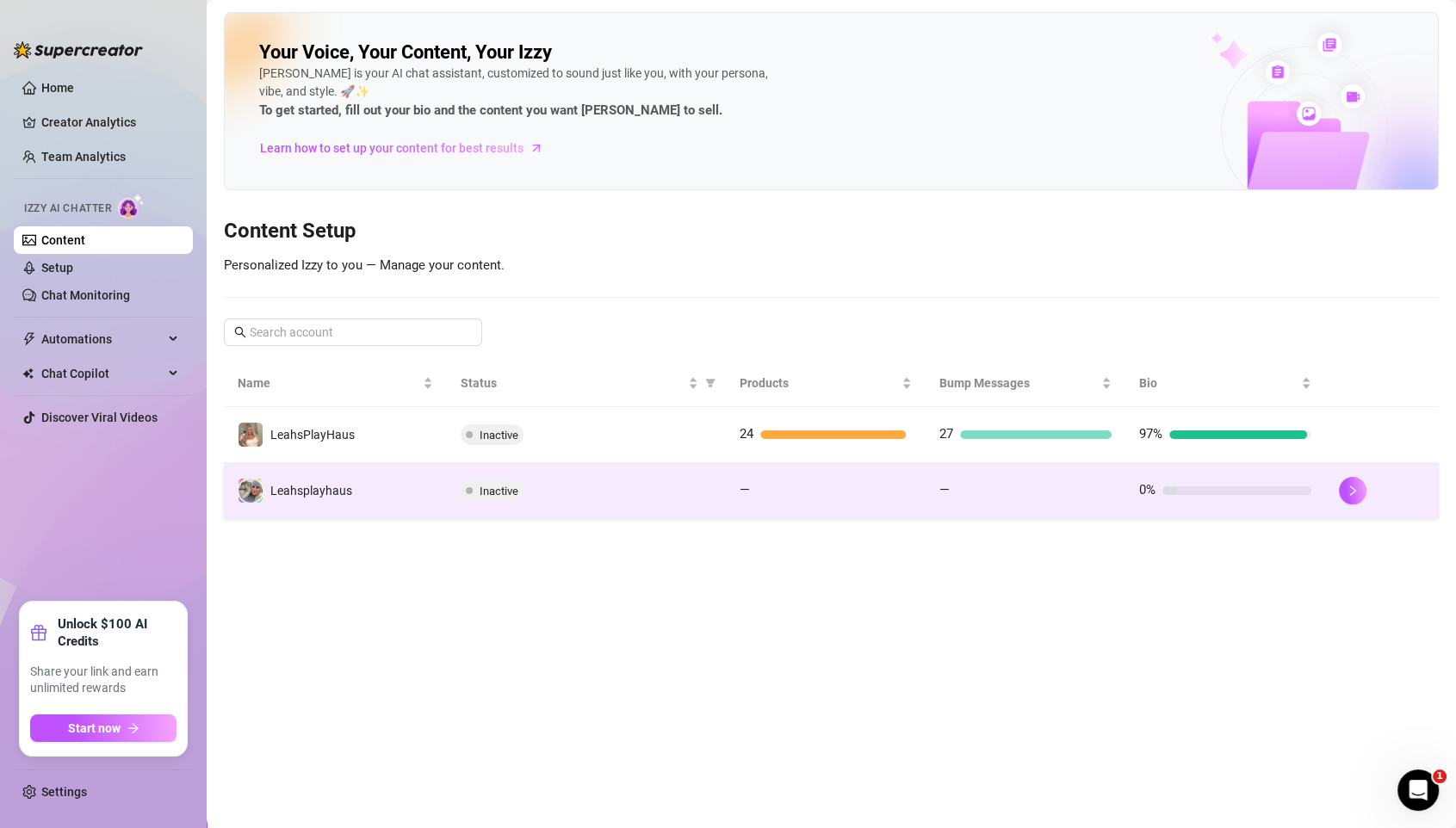
click at [353, 485] on td "Leahsplayhaus" at bounding box center [335, 491] width 223 height 56
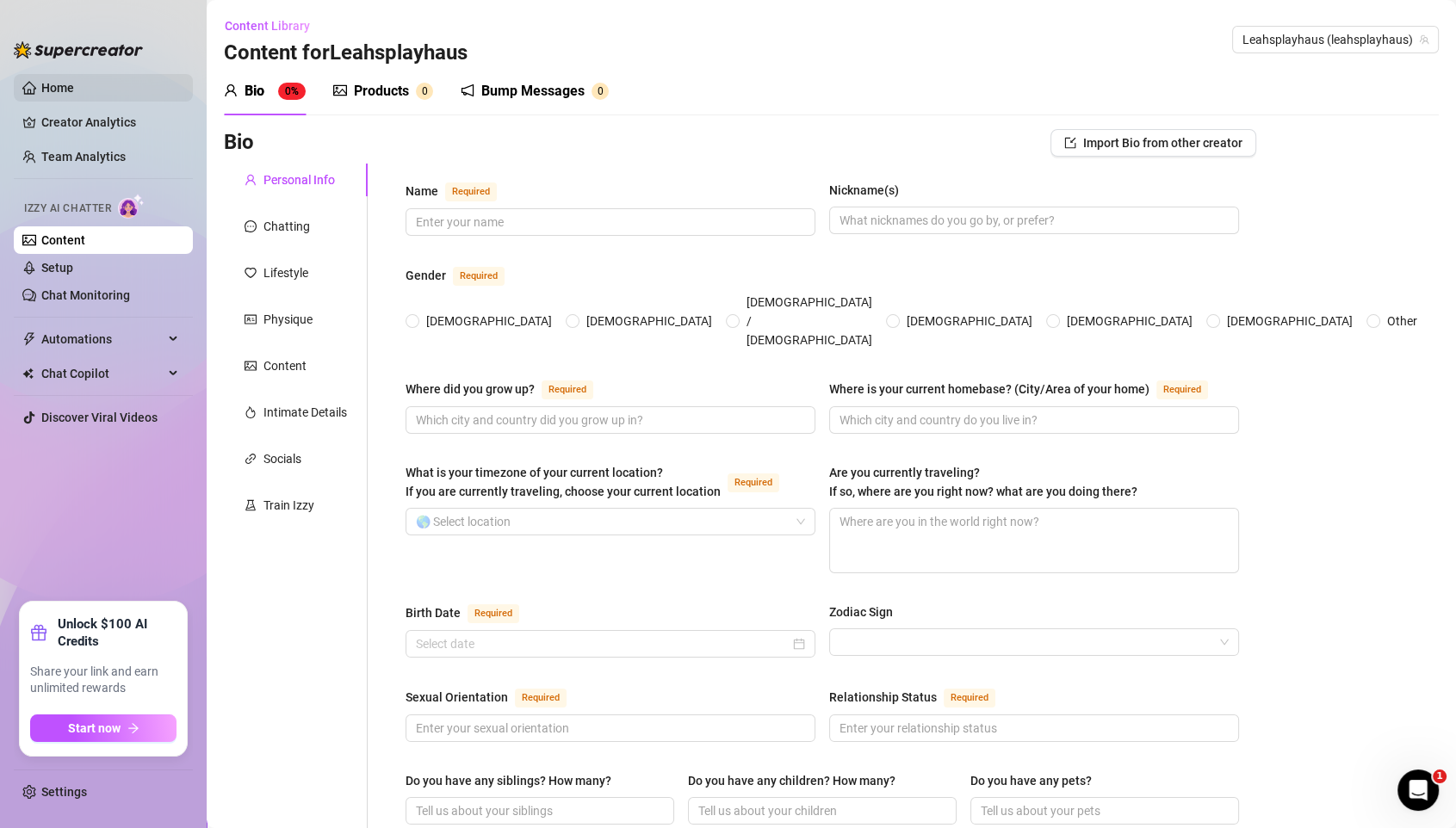
click at [60, 81] on link "Home" at bounding box center [58, 88] width 33 height 14
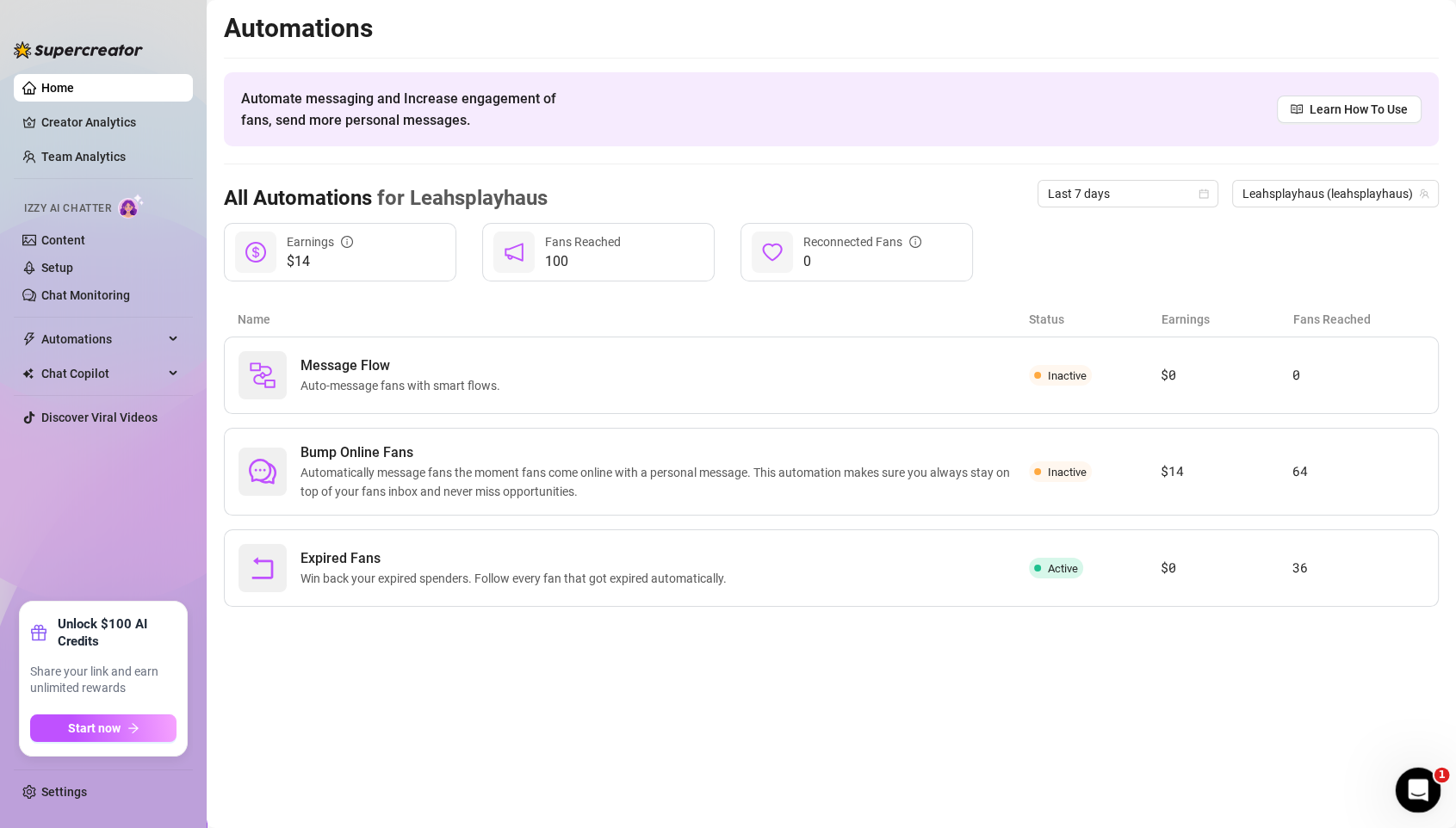
drag, startPoint x: 1415, startPoint y: 786, endPoint x: 2625, endPoint y: 1552, distance: 1432.1
click at [1212, 690] on icon "Open Intercom Messenger" at bounding box center [1415, 788] width 29 height 29
click at [65, 690] on link "Settings" at bounding box center [64, 793] width 46 height 14
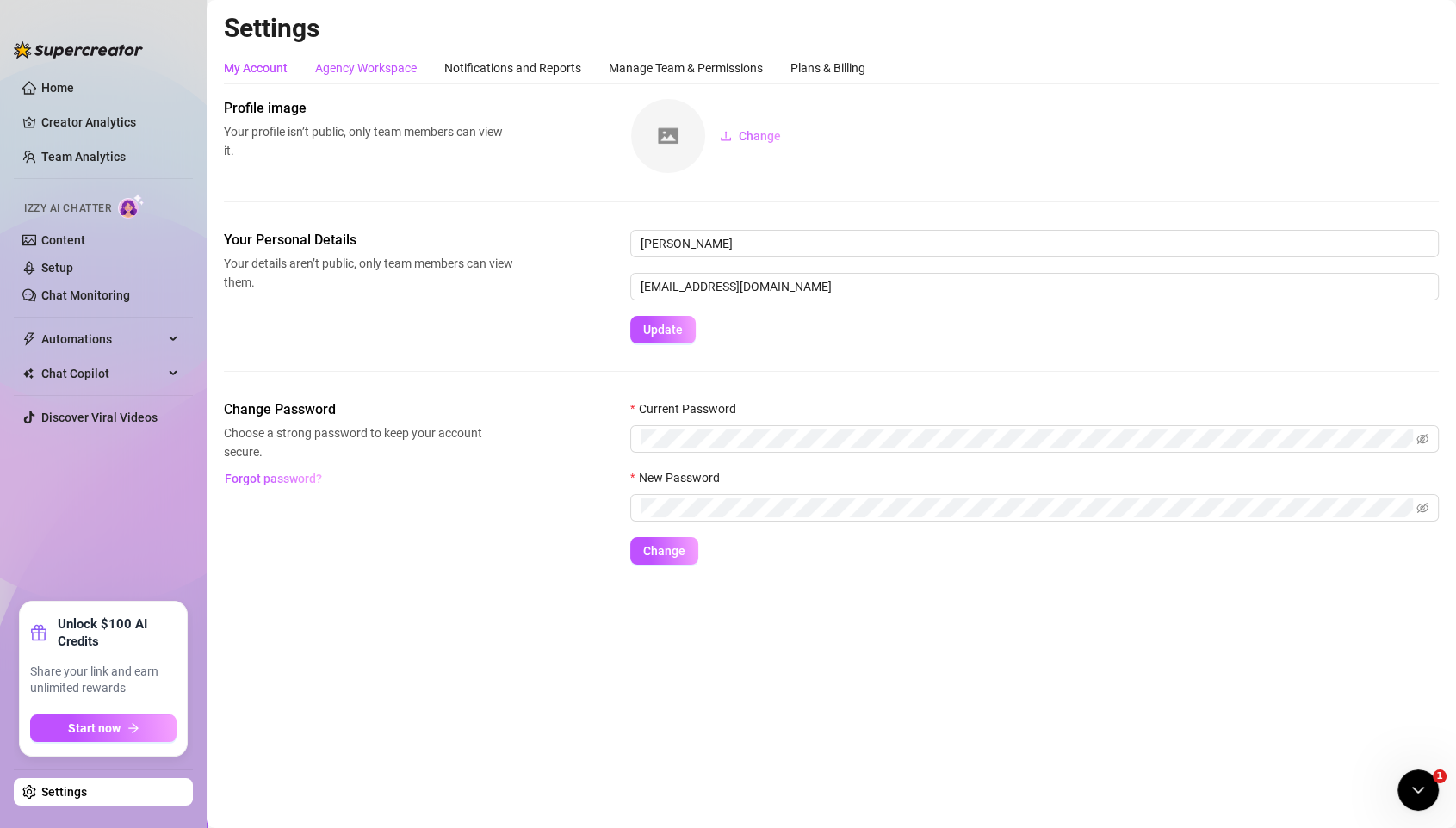
click at [347, 67] on div "Agency Workspace" at bounding box center [366, 68] width 102 height 19
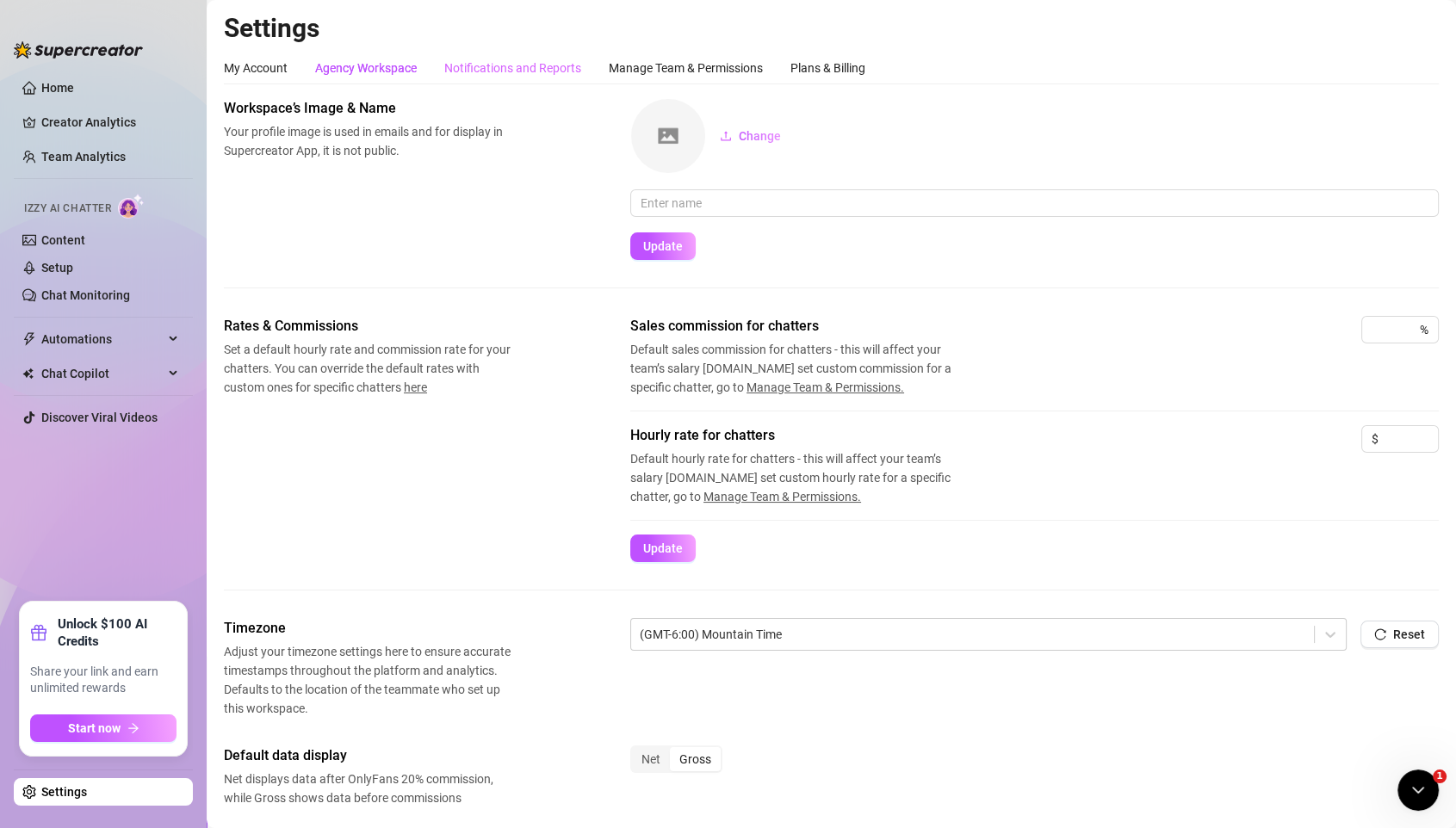
click at [526, 54] on div "Notifications and Reports" at bounding box center [512, 68] width 137 height 33
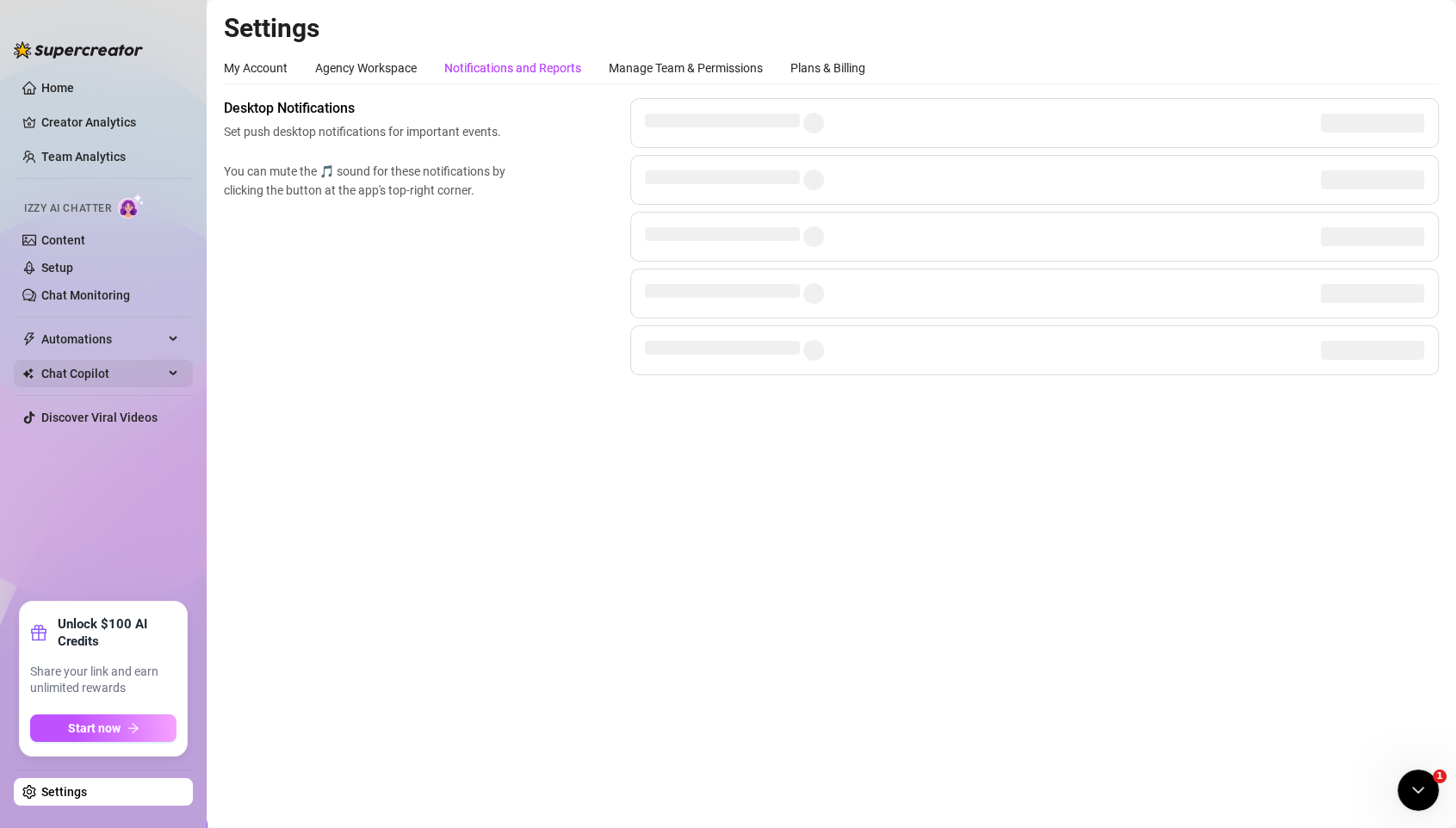
click at [131, 368] on span "Chat Copilot" at bounding box center [102, 373] width 122 height 28
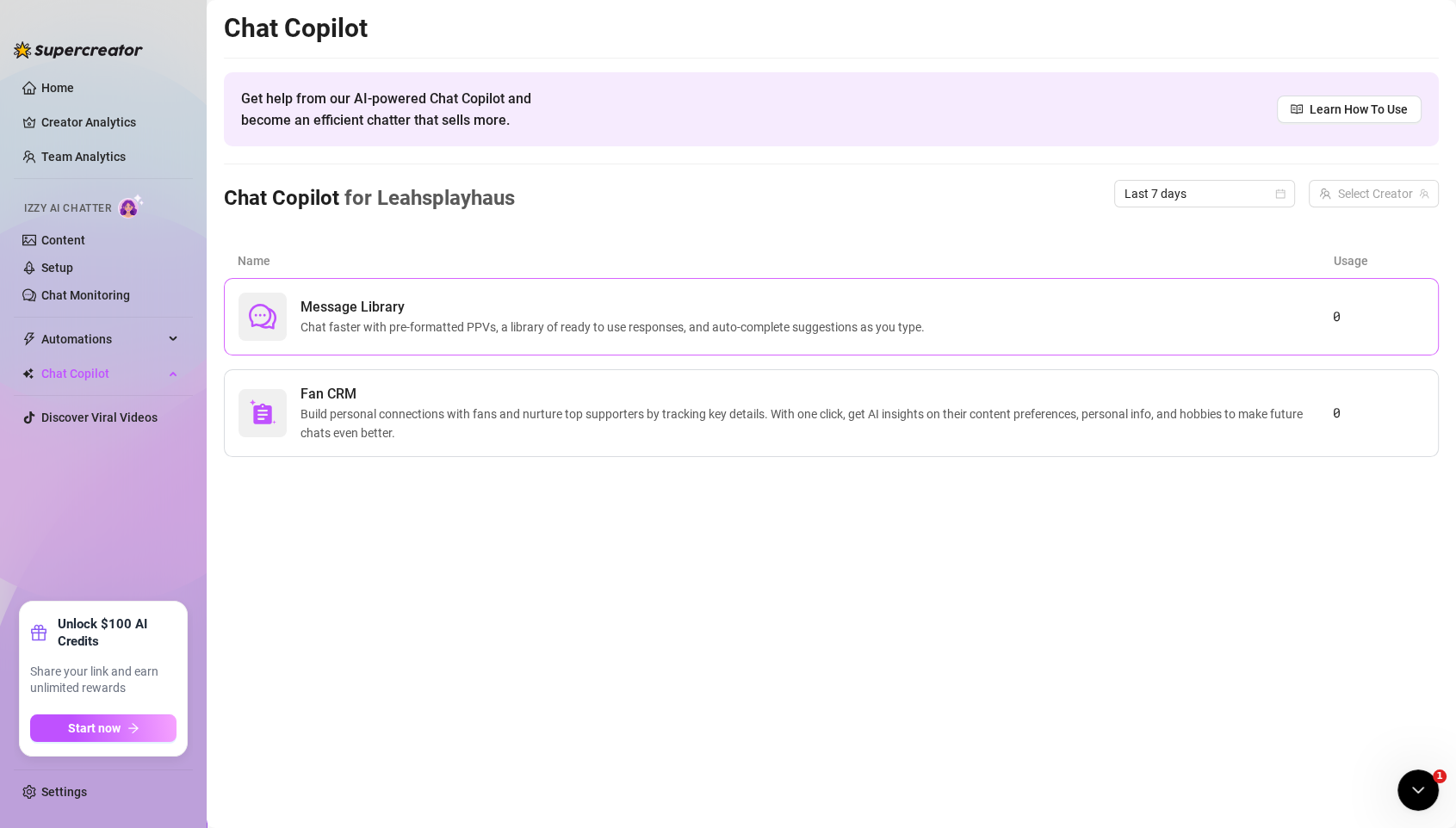
click at [522, 334] on span "Chat faster with pre-formatted PPVs, a library of ready to use responses, and a…" at bounding box center [616, 328] width 631 height 19
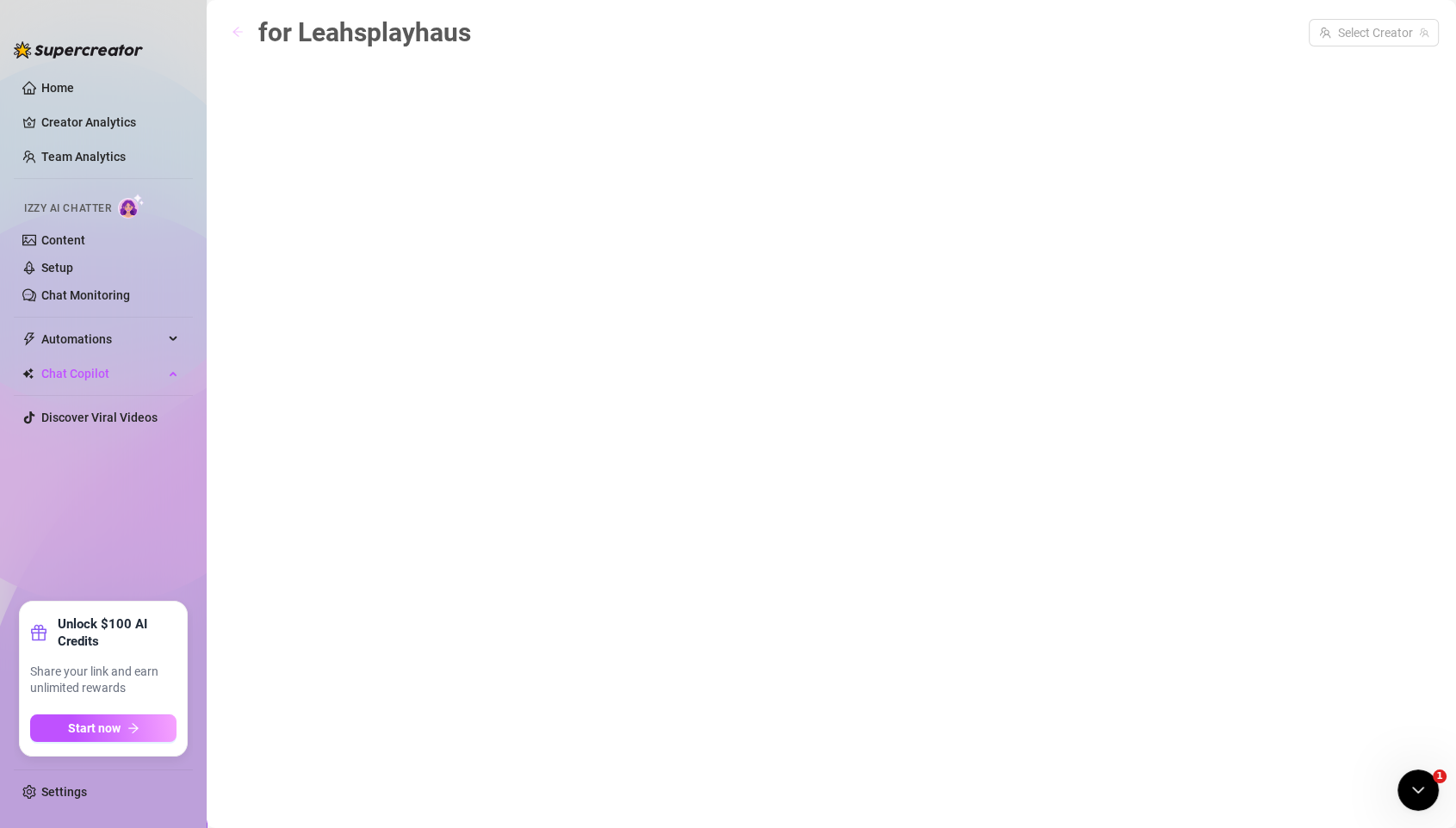
click at [242, 31] on icon "arrow-left" at bounding box center [238, 32] width 10 height 10
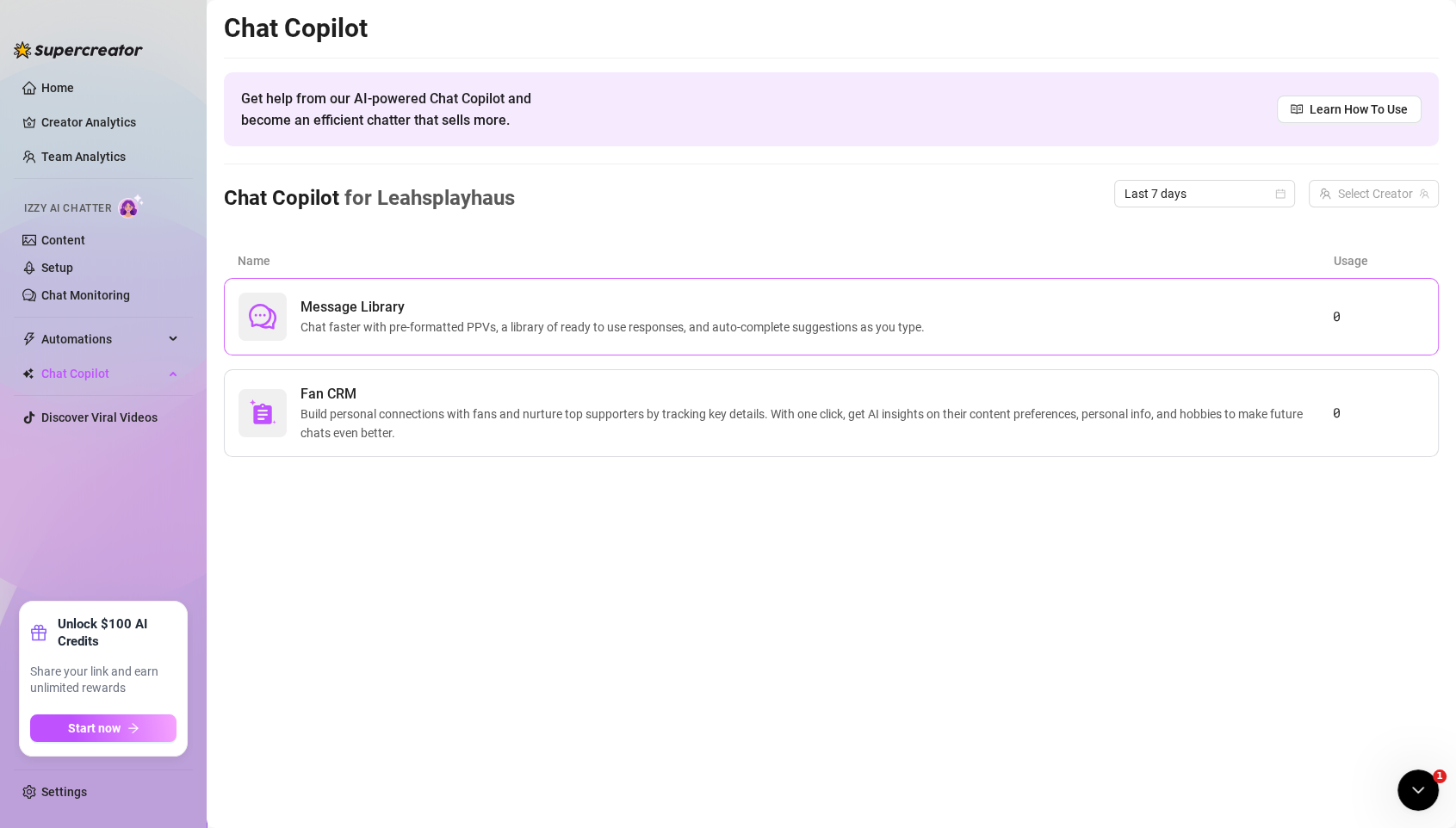
click at [407, 304] on span "Message Library" at bounding box center [616, 308] width 631 height 21
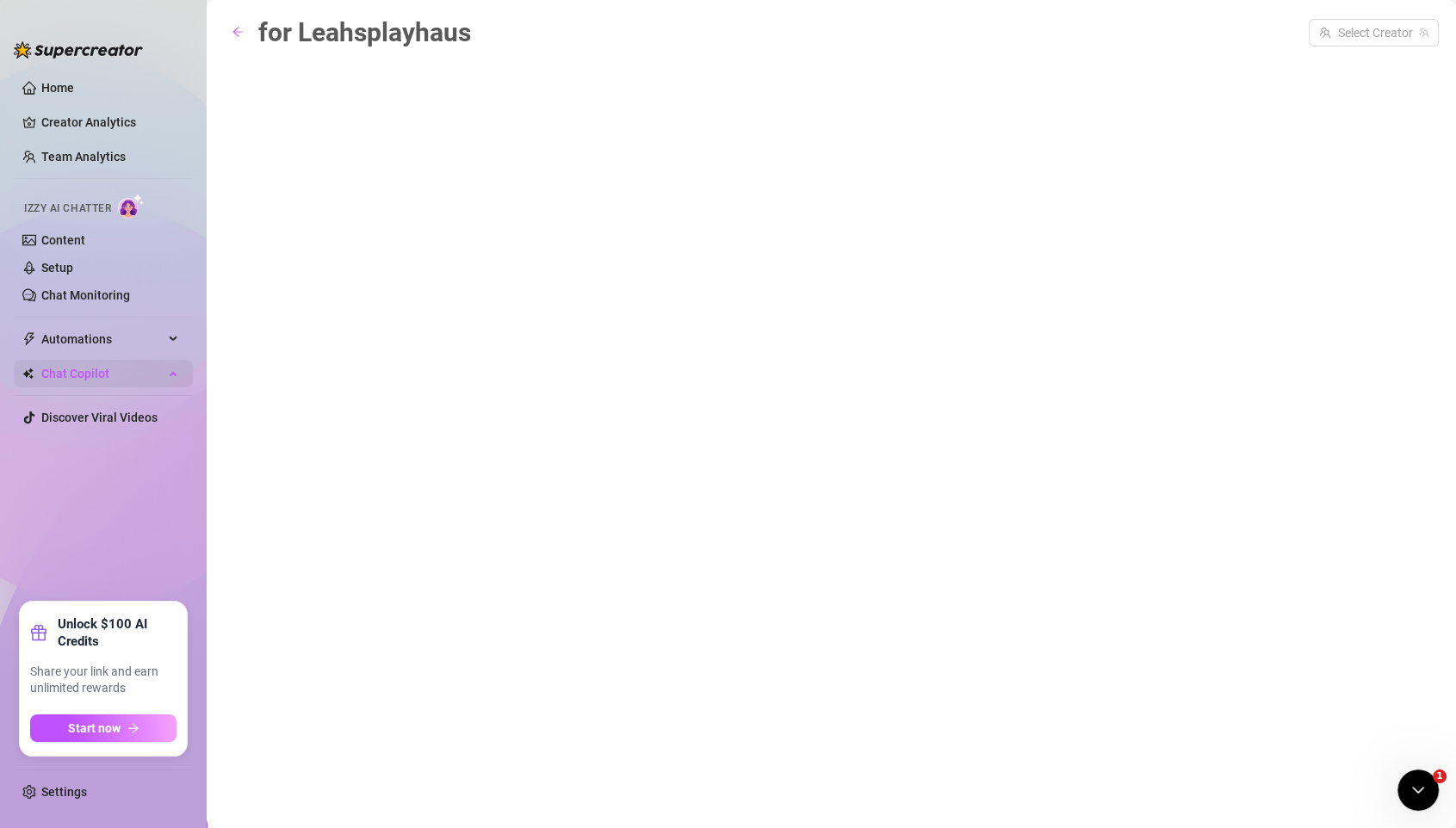
click at [90, 371] on span "Chat Copilot" at bounding box center [102, 373] width 122 height 28
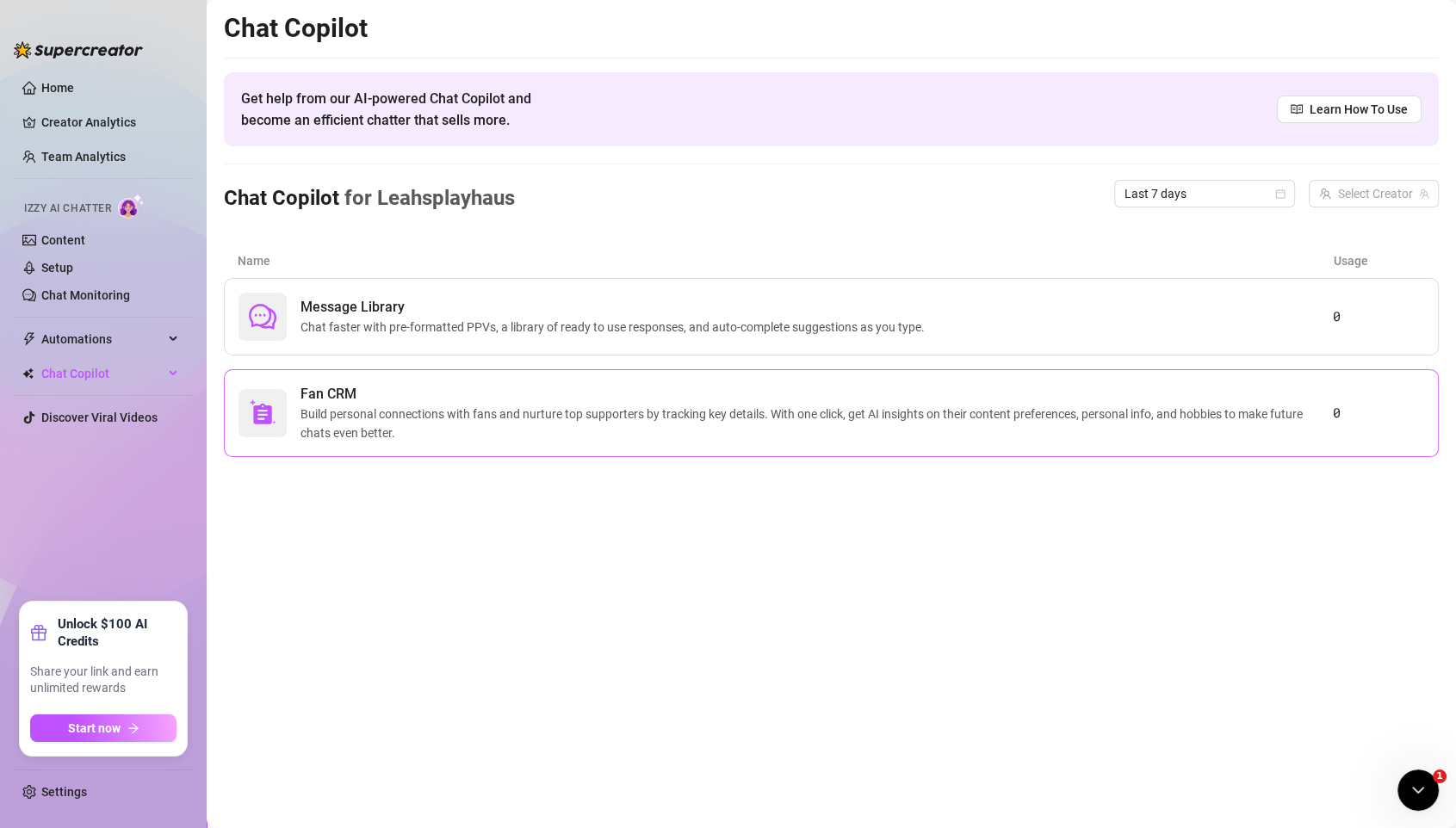
click at [711, 420] on span "Build personal connections with fans and nurture top supporters by tracking key…" at bounding box center [817, 424] width 1032 height 38
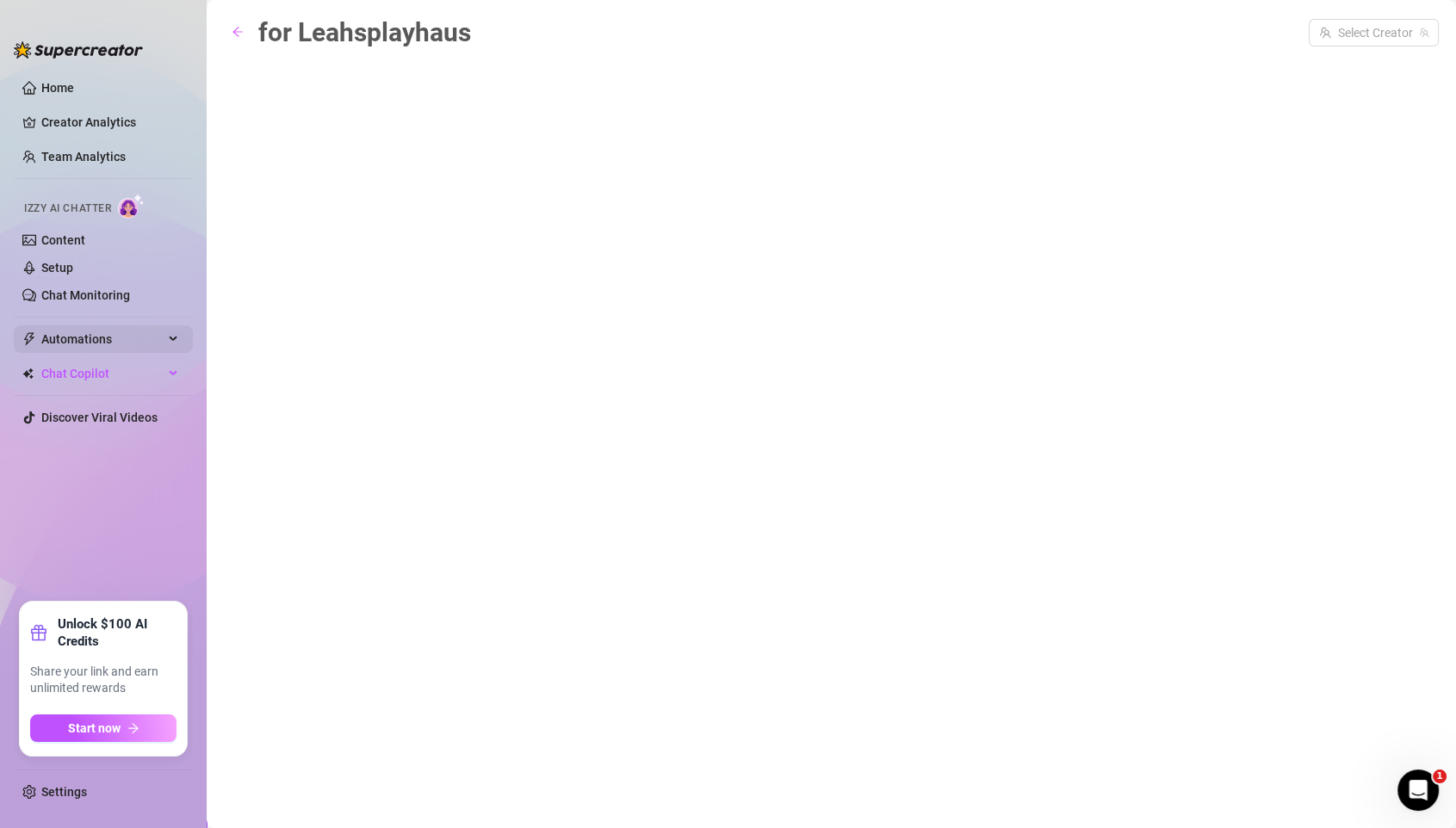
click at [77, 346] on span "Automations" at bounding box center [102, 340] width 122 height 28
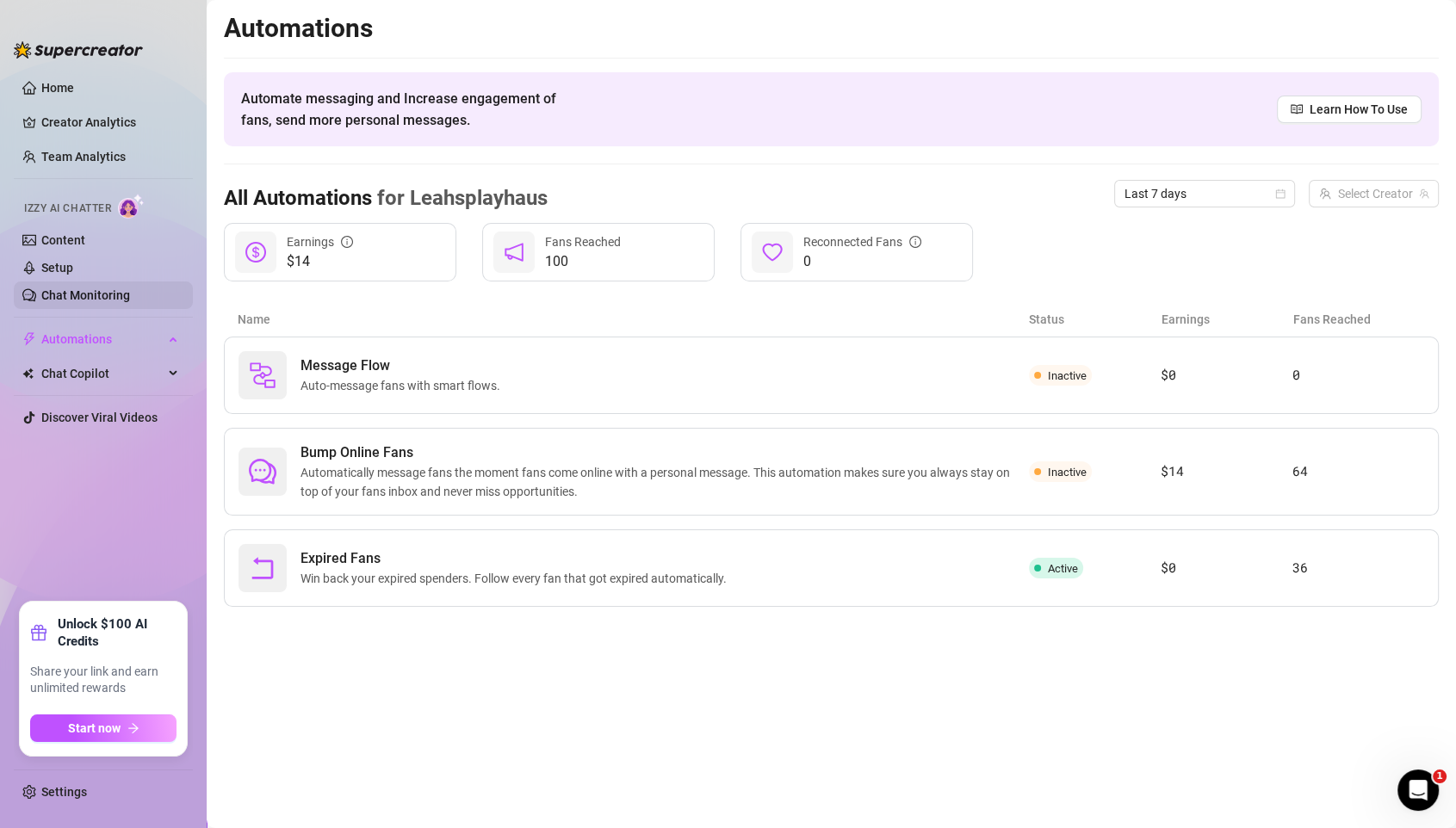
click at [79, 302] on link "Chat Monitoring" at bounding box center [86, 296] width 89 height 14
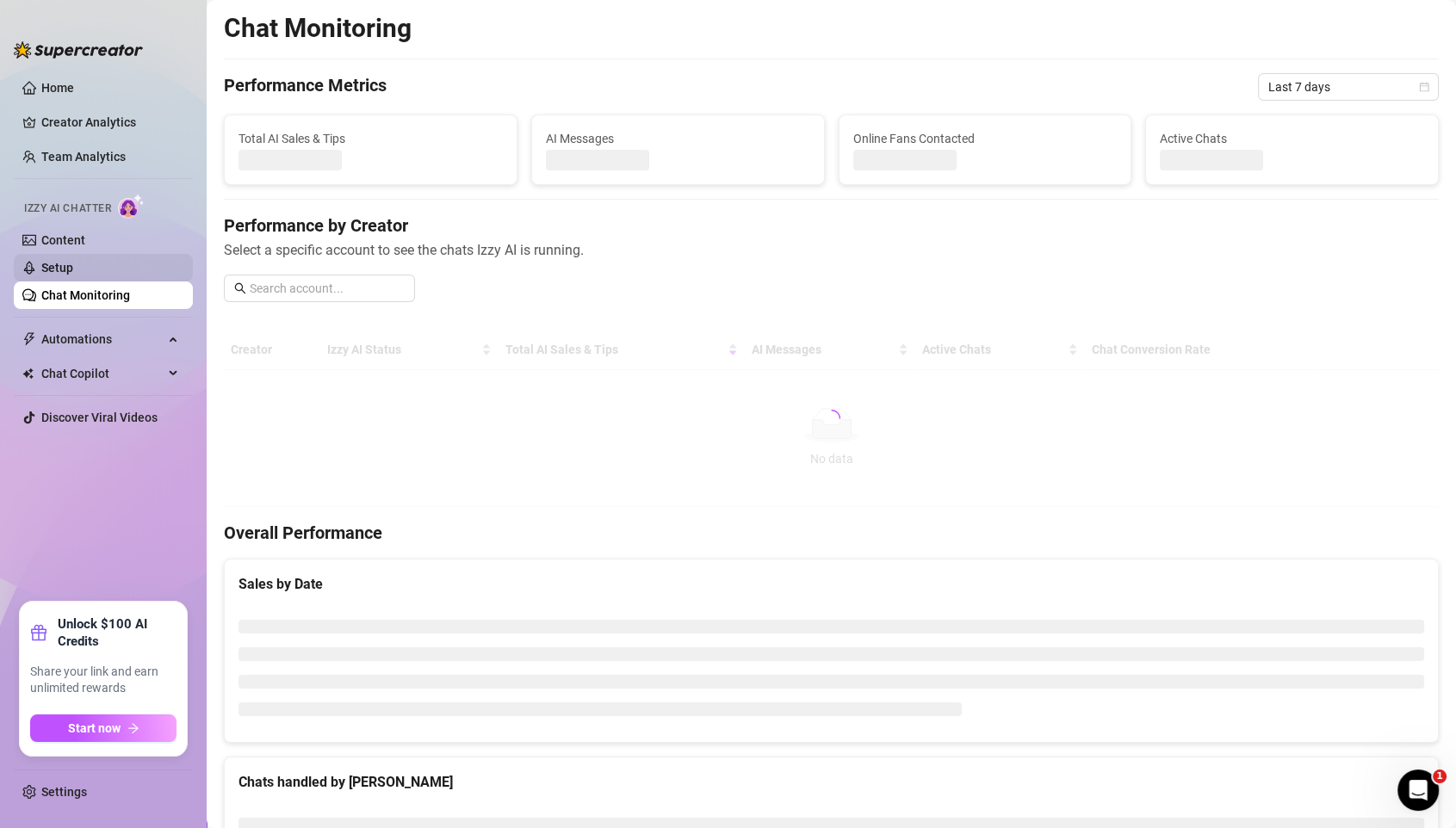
click at [73, 261] on link "Setup" at bounding box center [57, 268] width 32 height 14
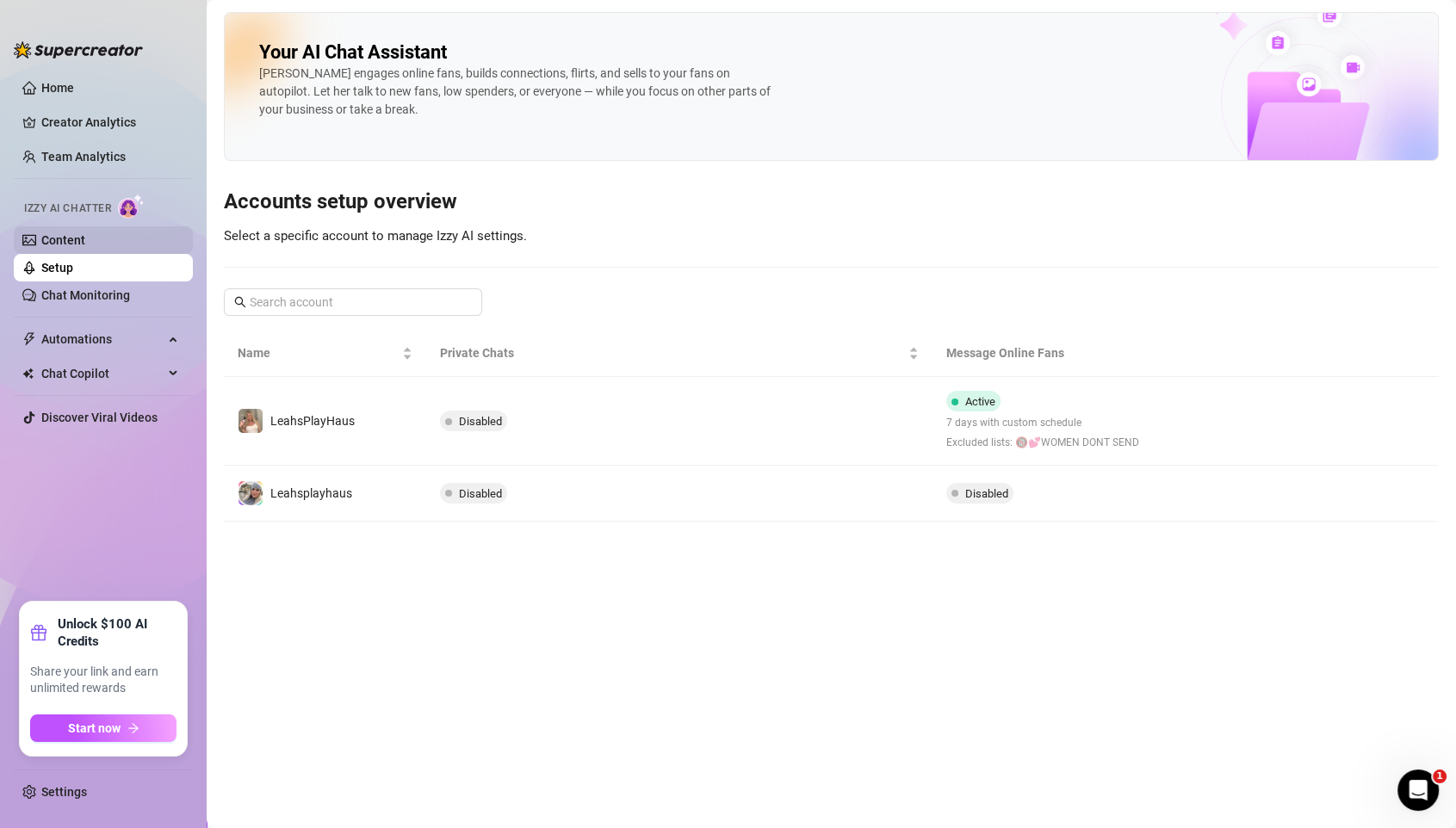
click at [79, 233] on link "Content" at bounding box center [63, 240] width 44 height 14
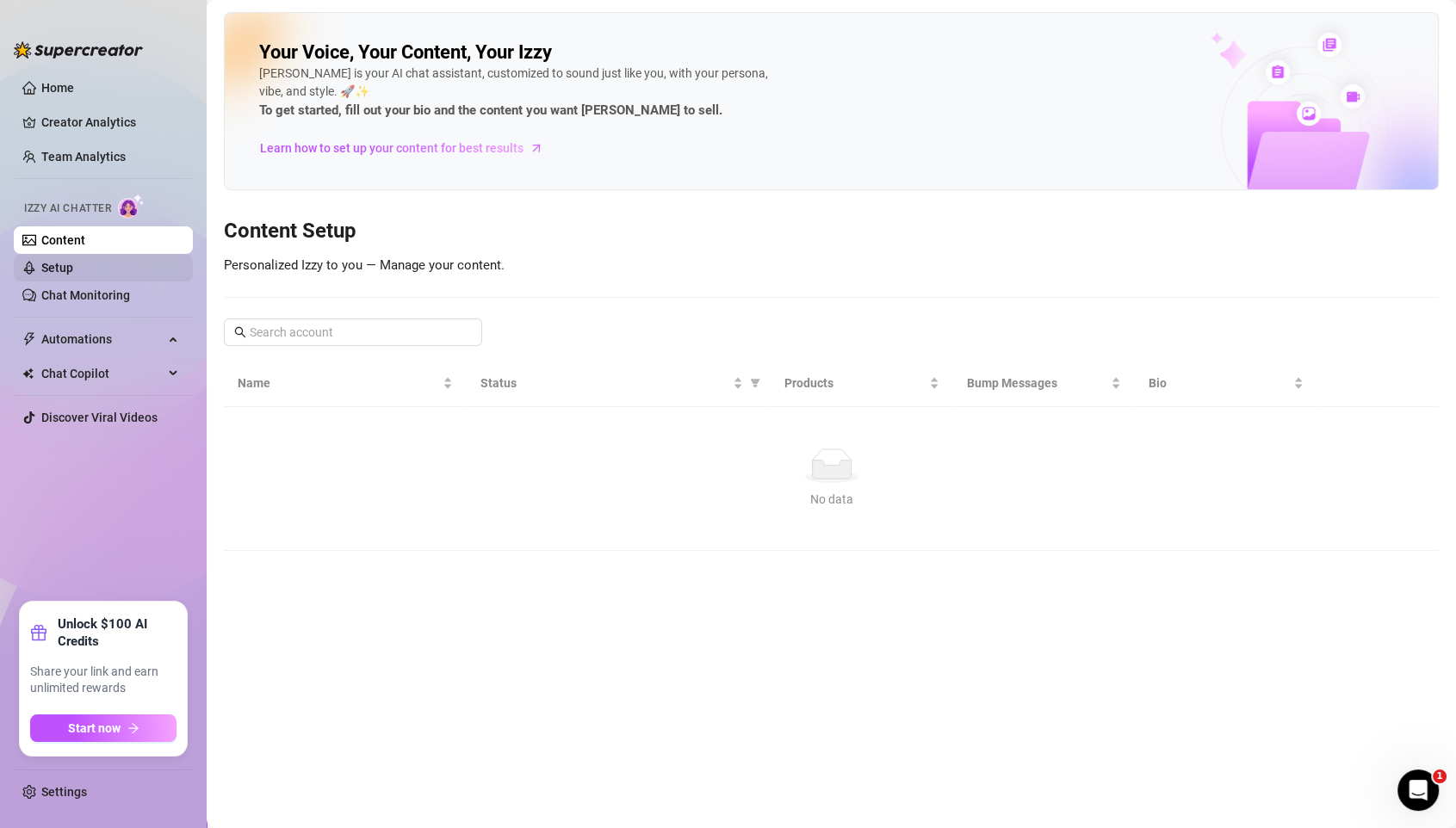
click at [71, 271] on link "Setup" at bounding box center [57, 268] width 32 height 14
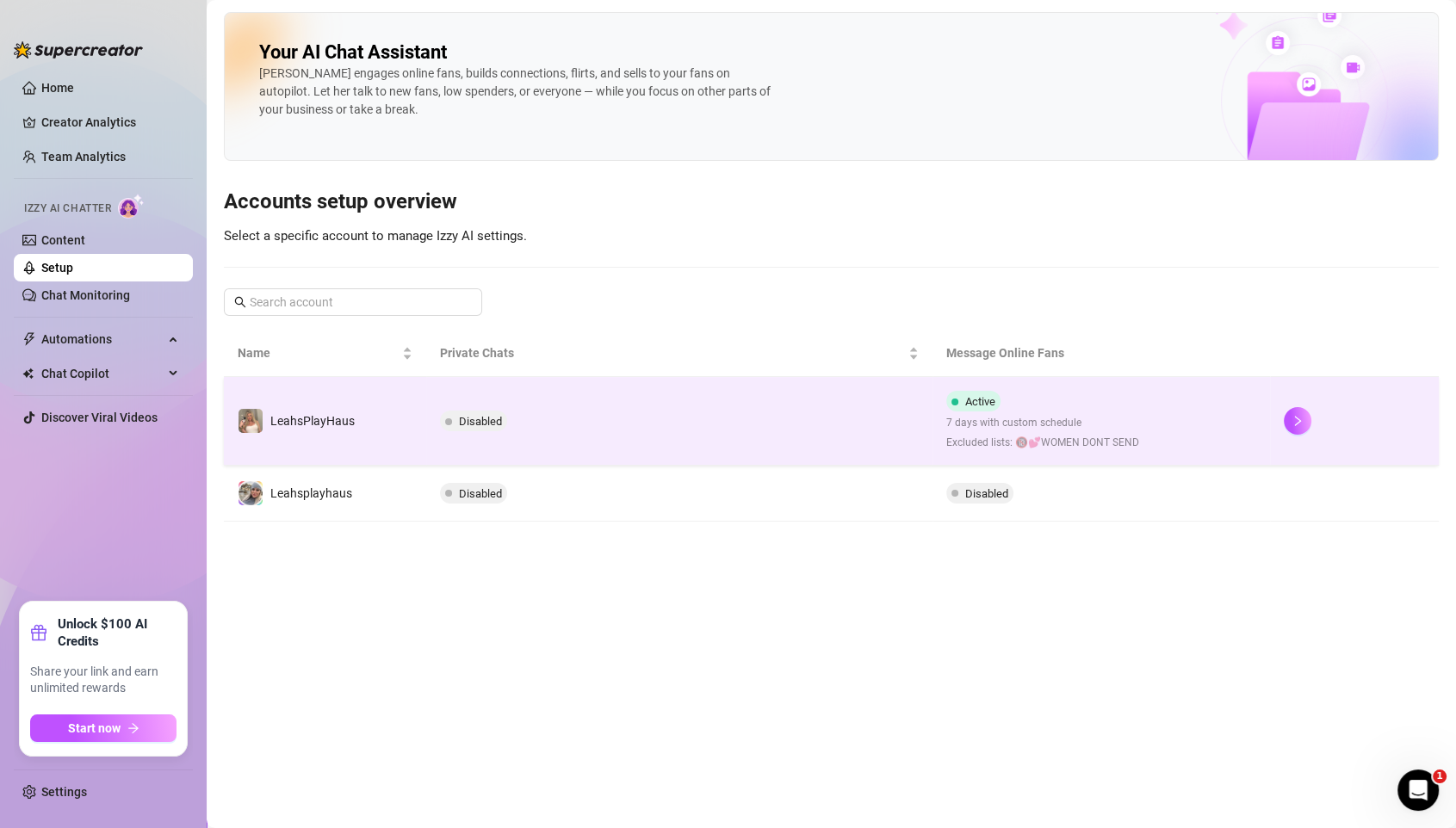
click at [467, 416] on span "Disabled" at bounding box center [480, 421] width 43 height 13
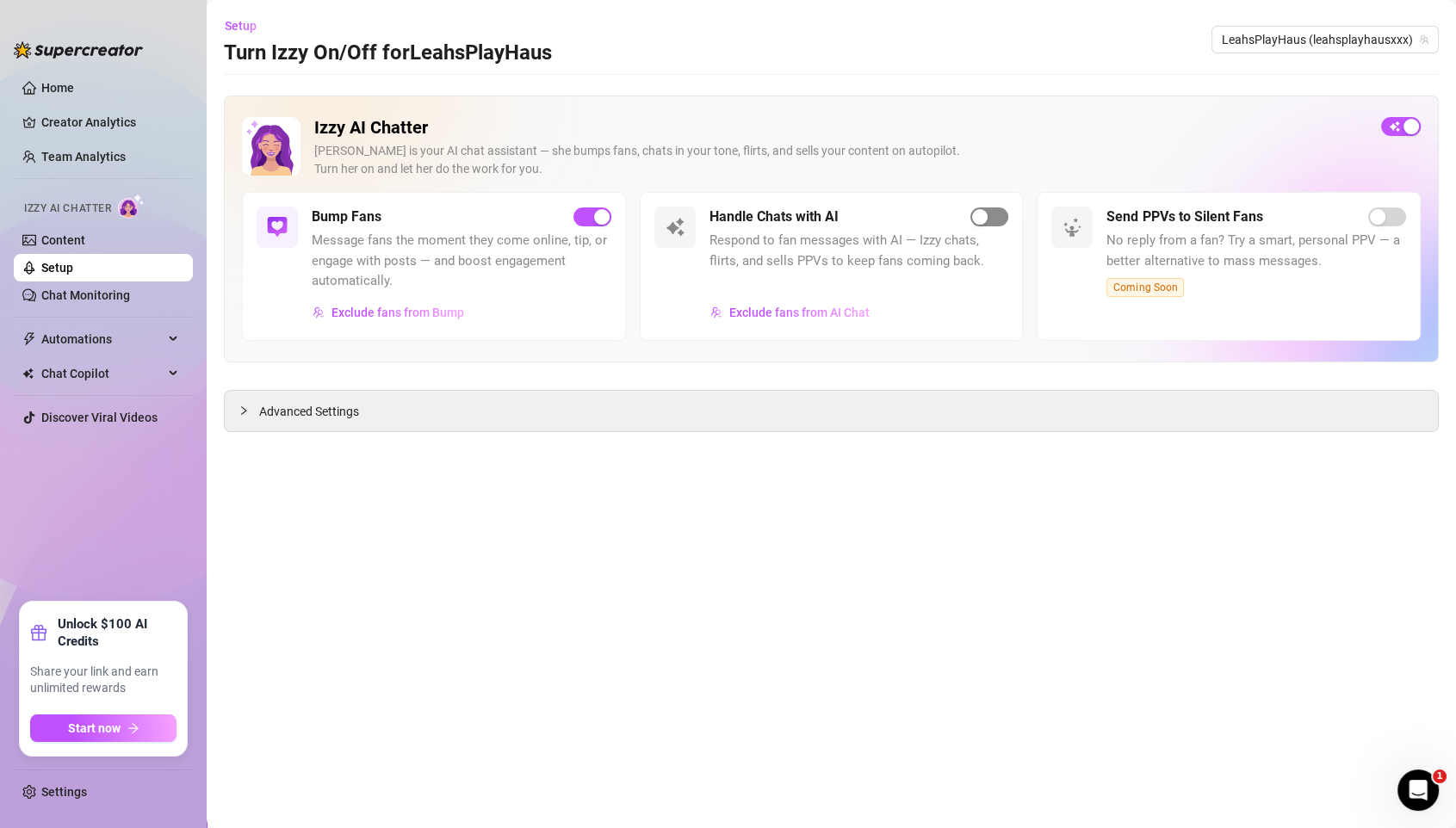
click at [997, 211] on span "button" at bounding box center [989, 217] width 38 height 19
click at [408, 309] on span "Exclude fans from Bump" at bounding box center [397, 313] width 132 height 14
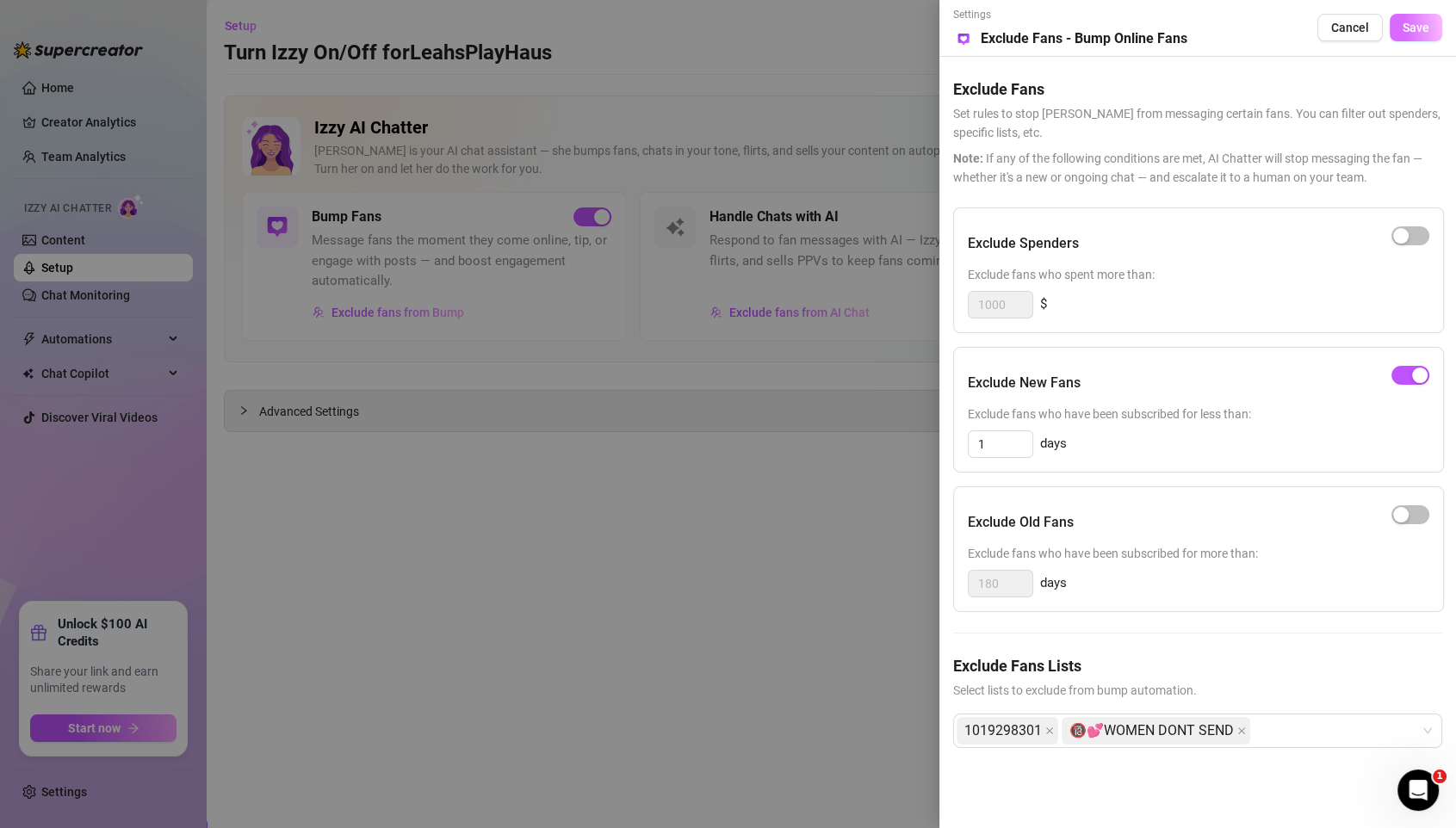
click at [1212, 22] on span "Save" at bounding box center [1415, 28] width 27 height 14
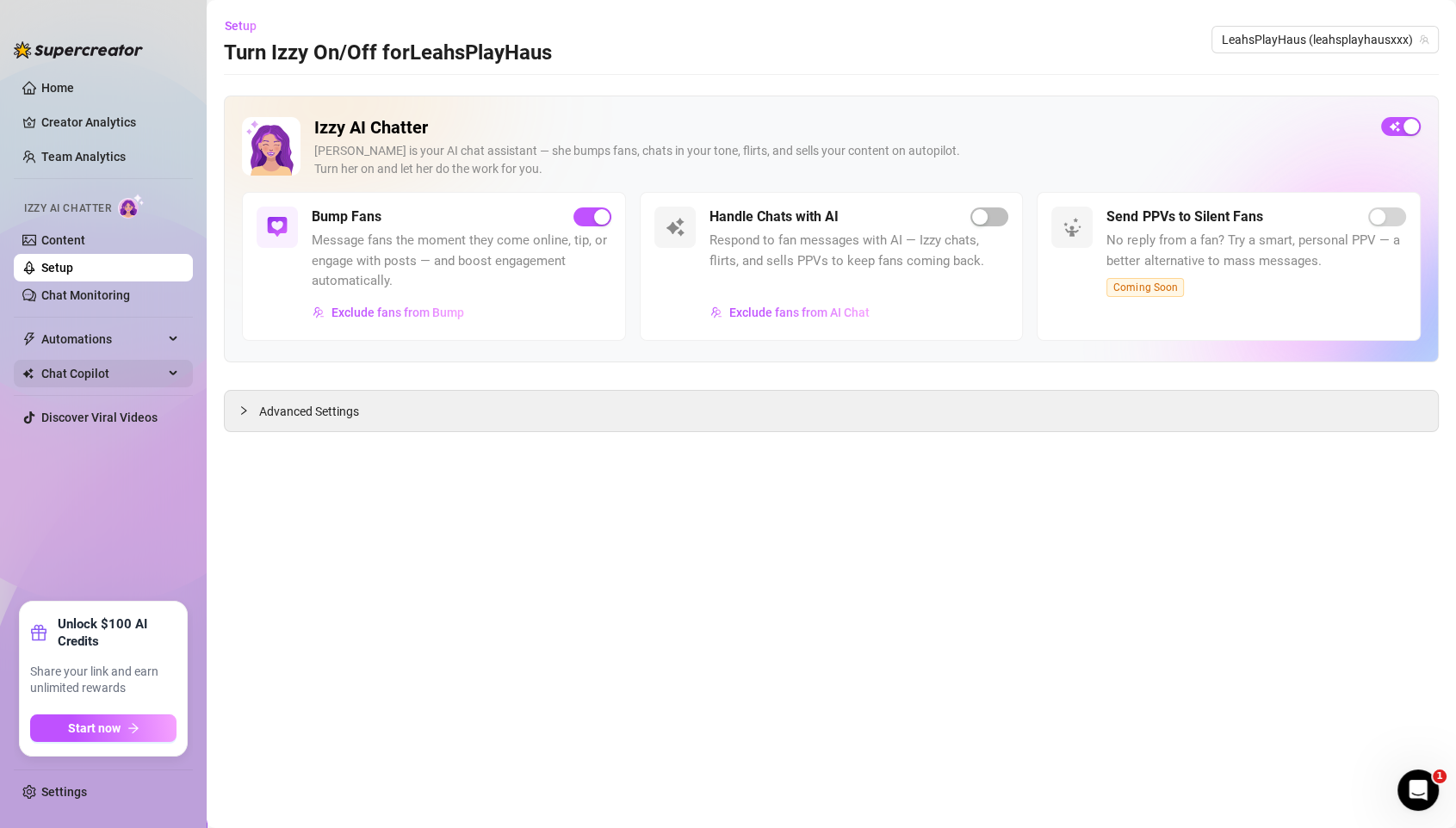
click at [107, 364] on span "Chat Copilot" at bounding box center [102, 373] width 122 height 28
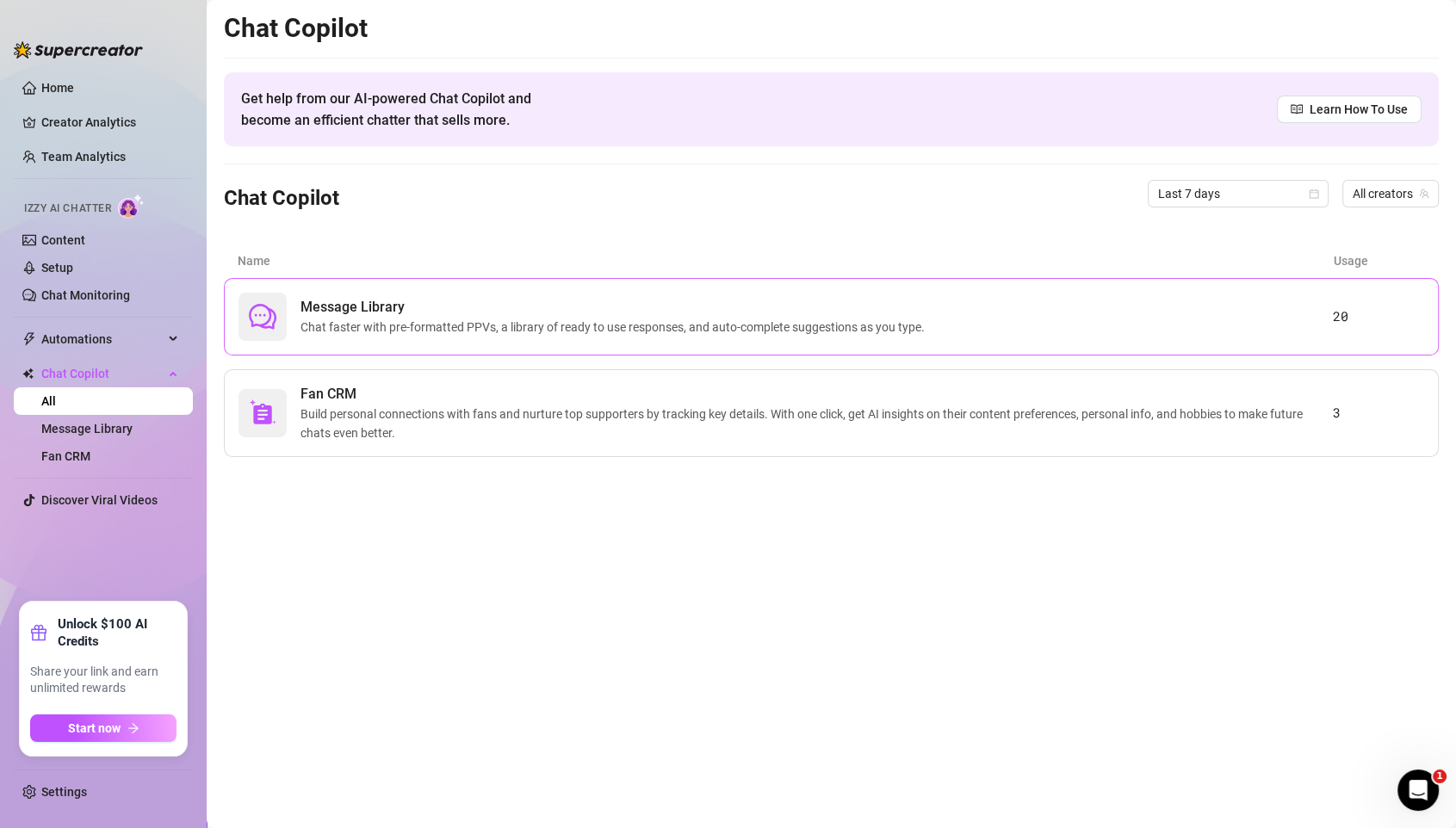
click at [371, 308] on span "Message Library" at bounding box center [616, 308] width 631 height 21
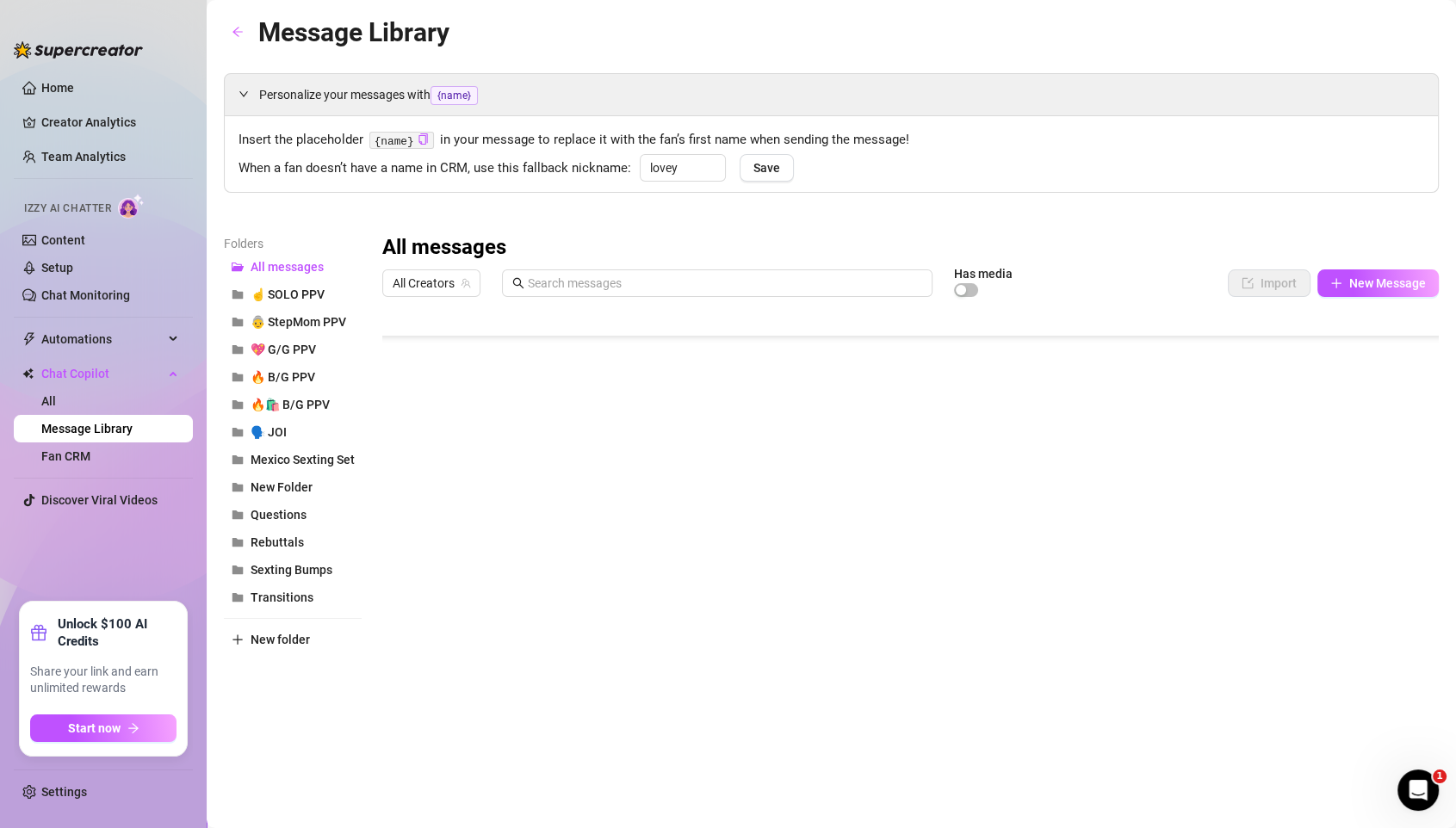
scroll to position [424, 0]
click at [316, 288] on span "☝️ SOLO PPV" at bounding box center [288, 295] width 74 height 14
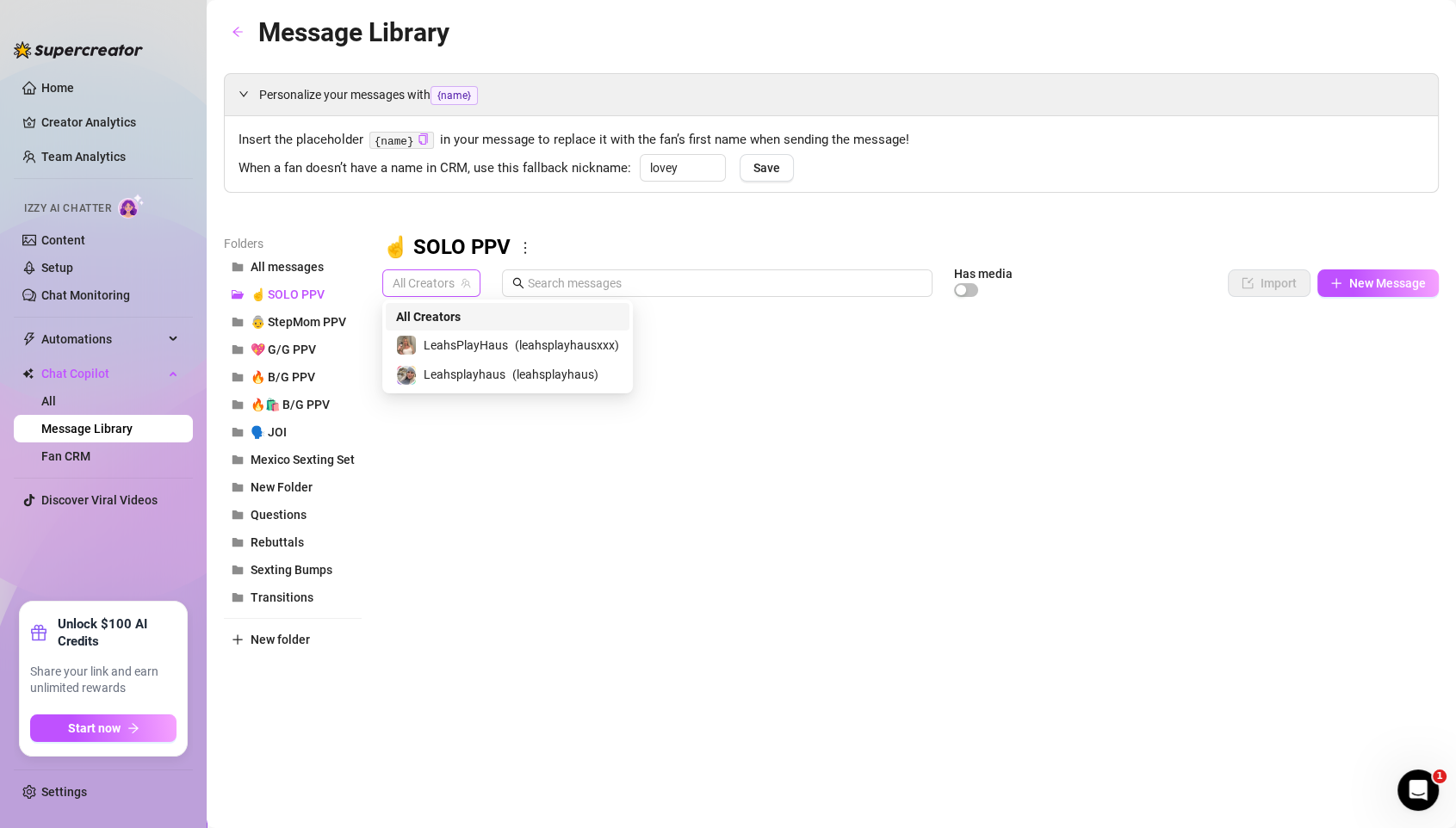
click at [436, 280] on span "All Creators" at bounding box center [431, 283] width 78 height 26
click at [473, 377] on span "Leahsplayhaus" at bounding box center [464, 374] width 82 height 19
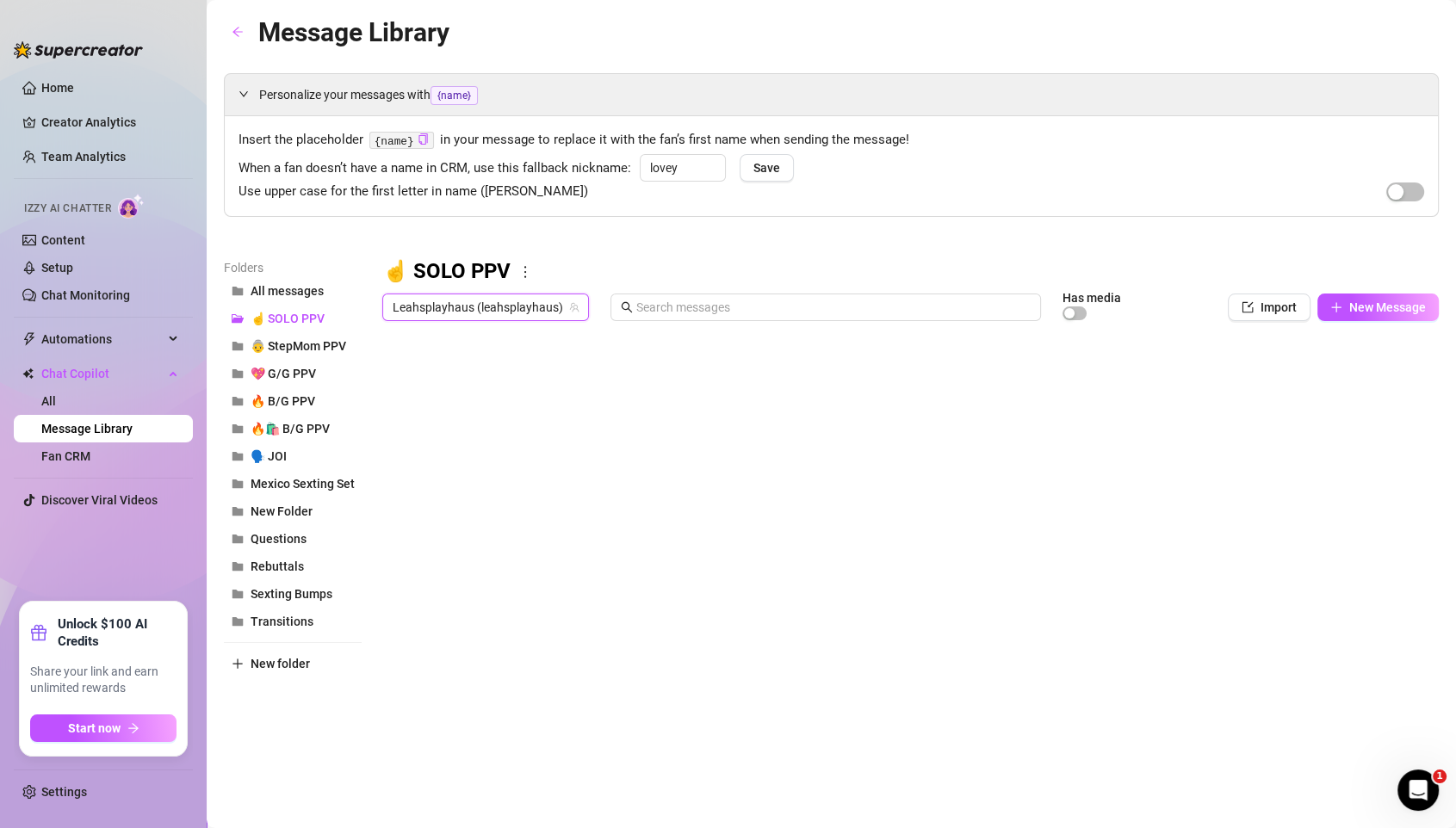
click at [1212, 373] on div at bounding box center [910, 521] width 1056 height 384
click at [1212, 373] on div at bounding box center [910, 521] width 1056 height 384
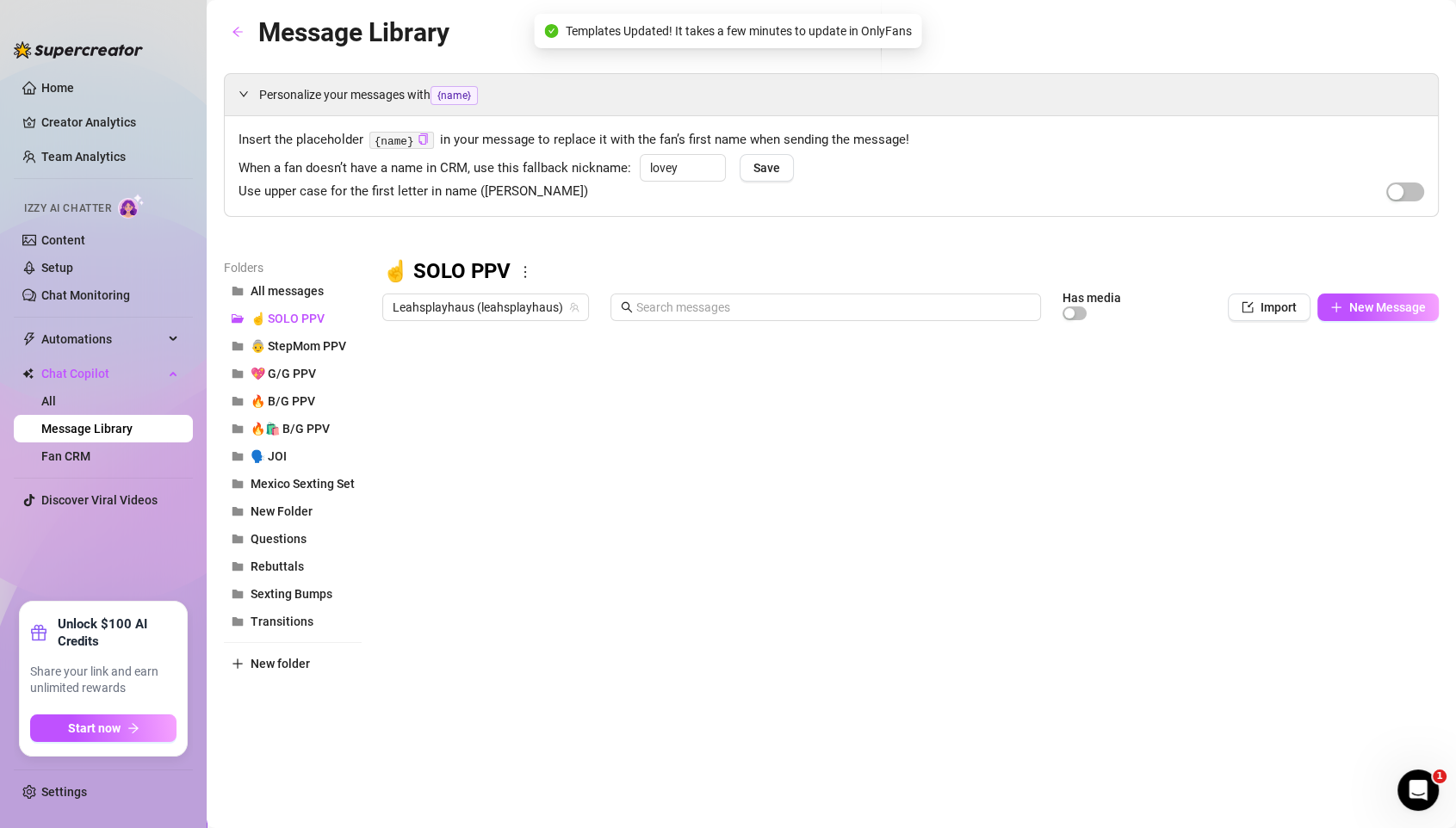
click at [1212, 373] on div at bounding box center [910, 521] width 1056 height 384
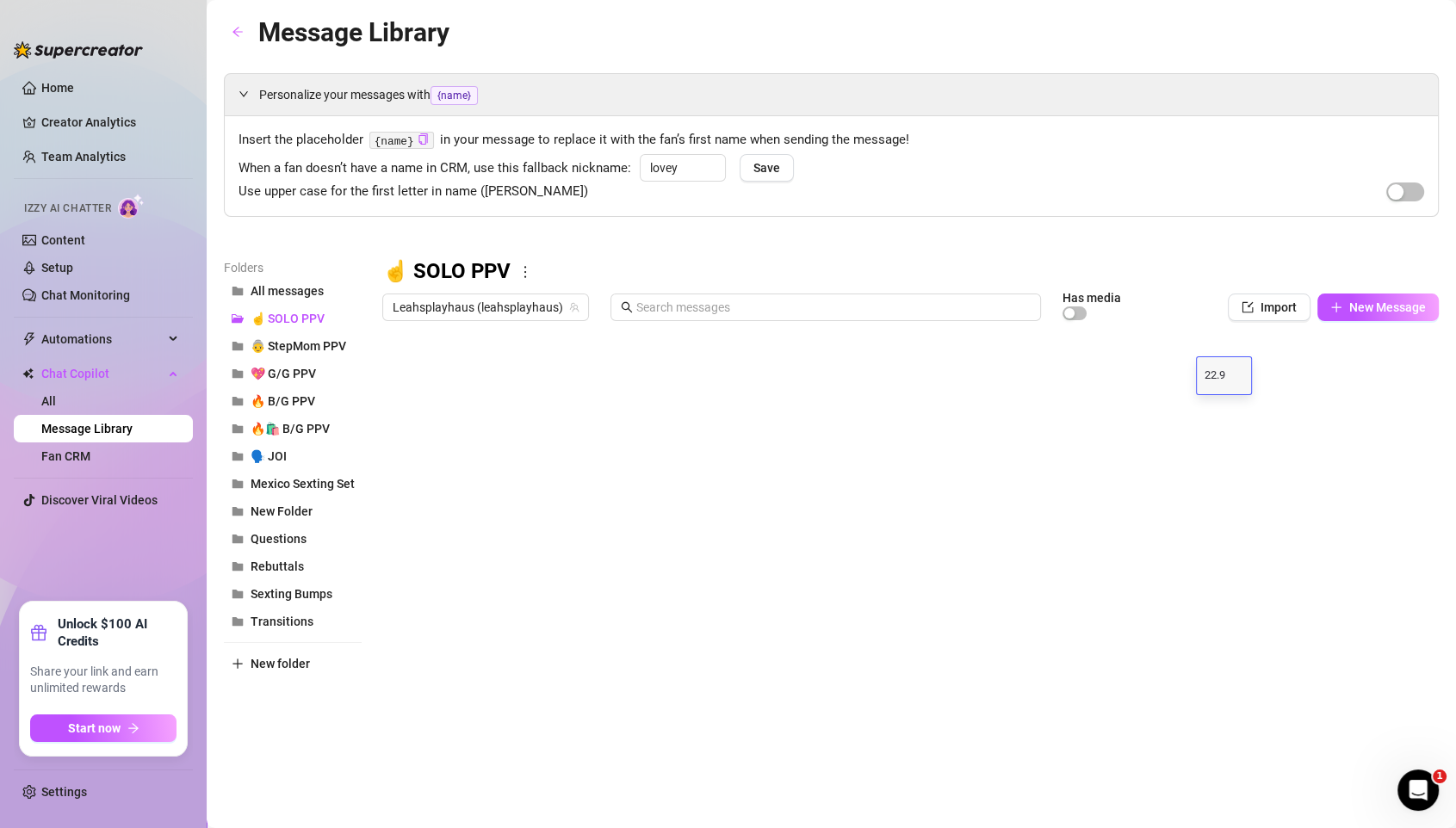
type textarea "22.99"
click at [1212, 403] on div at bounding box center [910, 521] width 1056 height 384
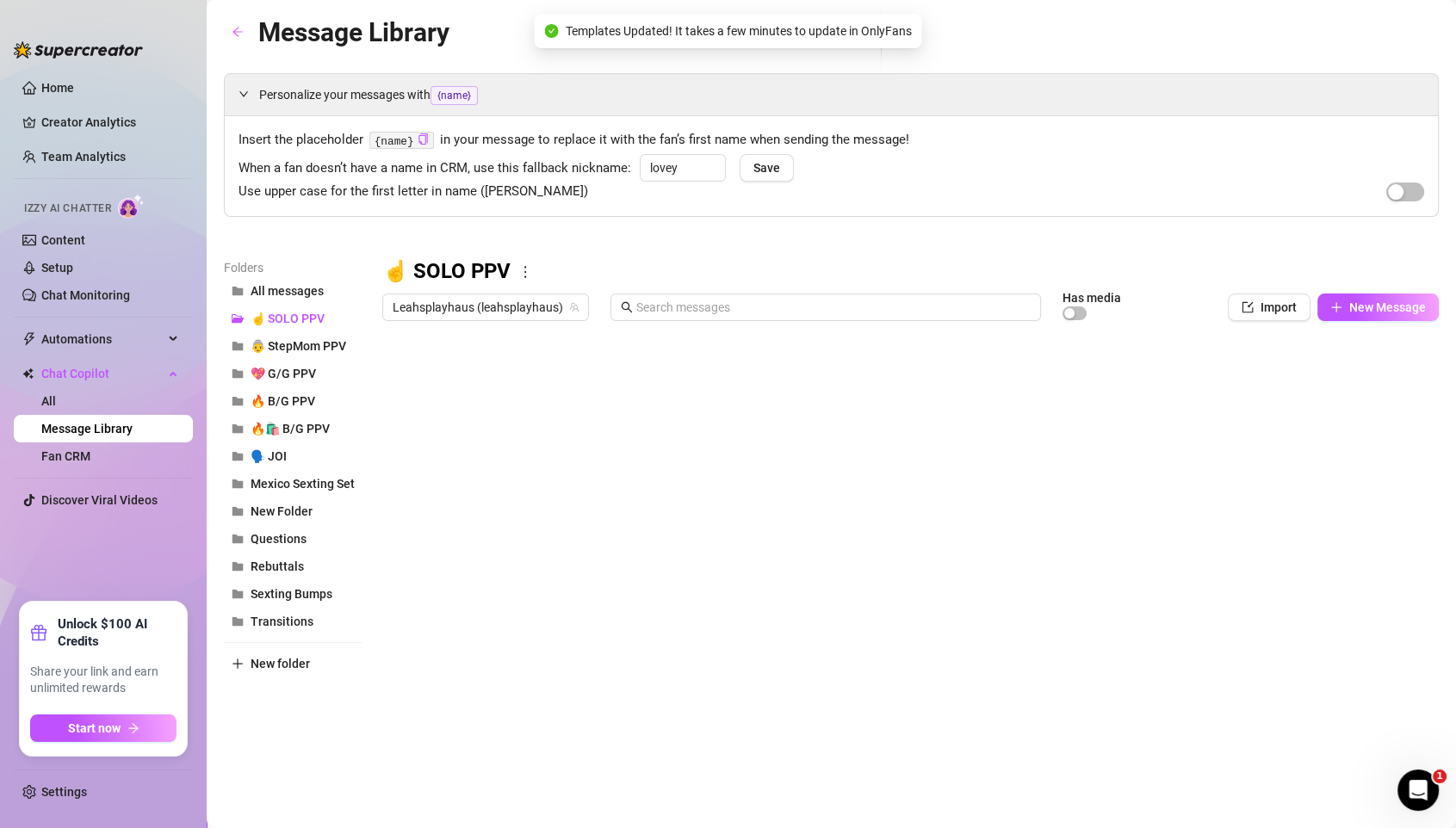
click at [1212, 403] on div at bounding box center [910, 521] width 1056 height 384
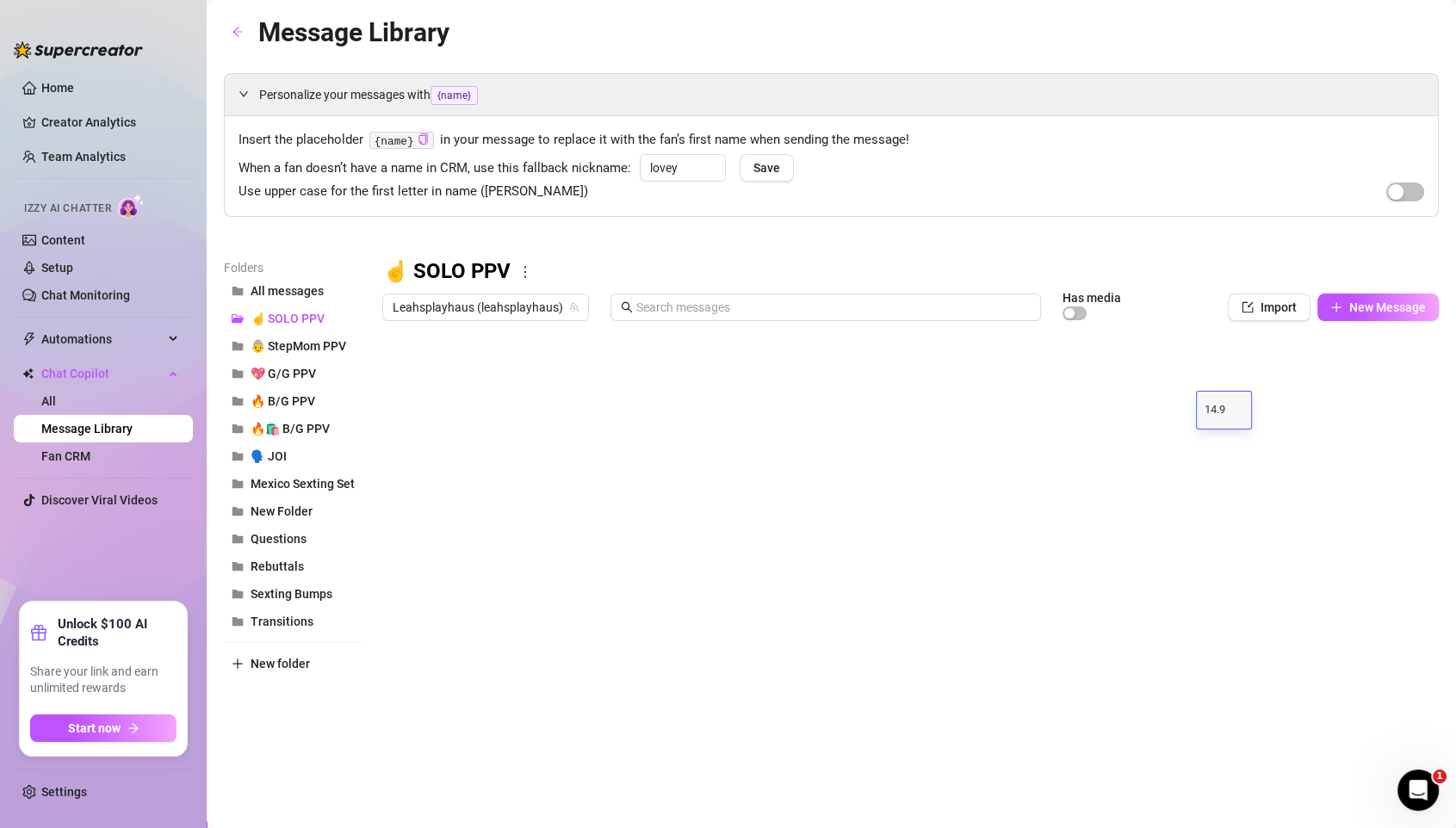
type textarea "14.99"
click at [1212, 443] on div at bounding box center [910, 521] width 1056 height 384
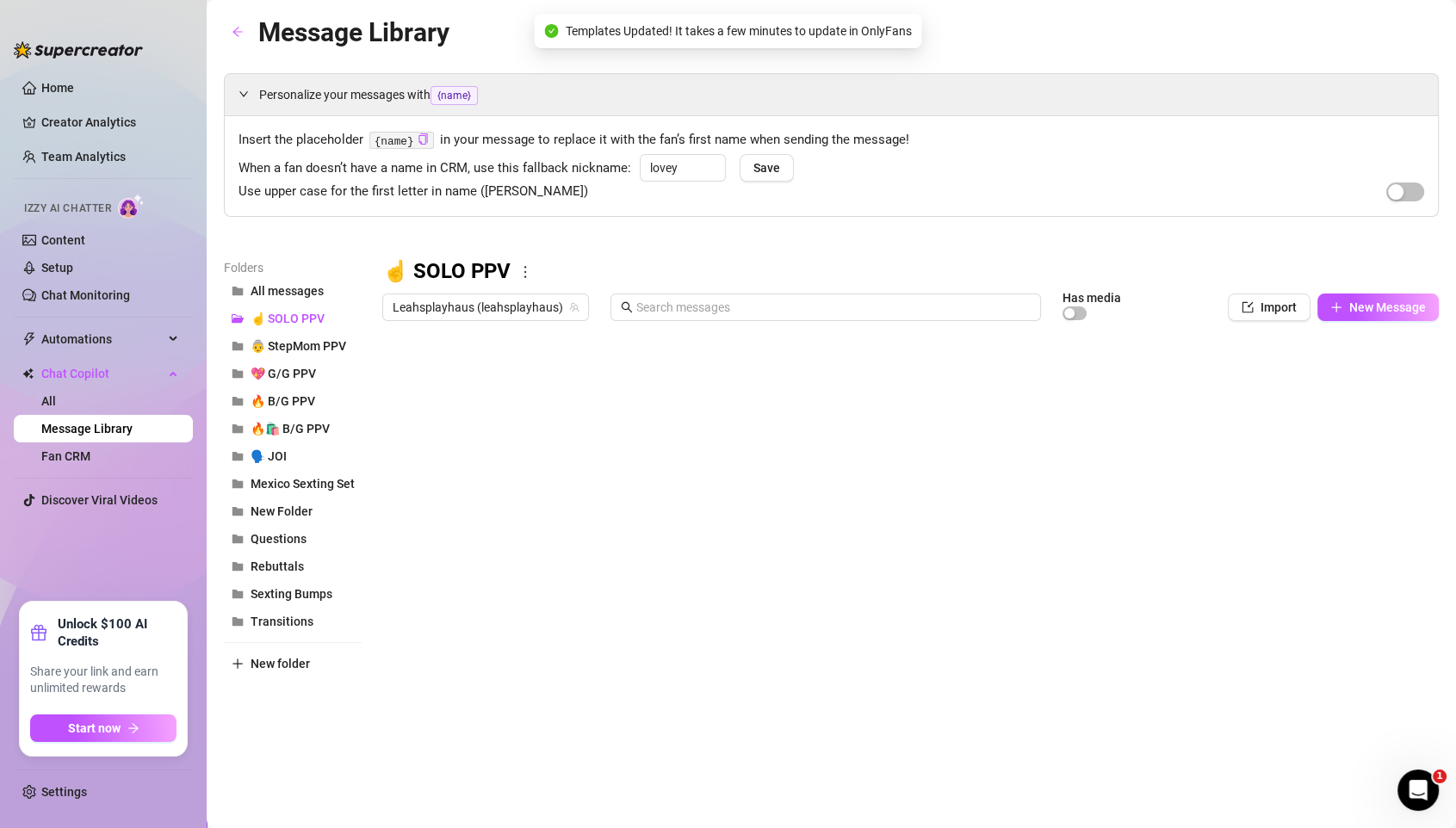
click at [1212, 442] on div at bounding box center [910, 521] width 1056 height 384
type textarea "1"
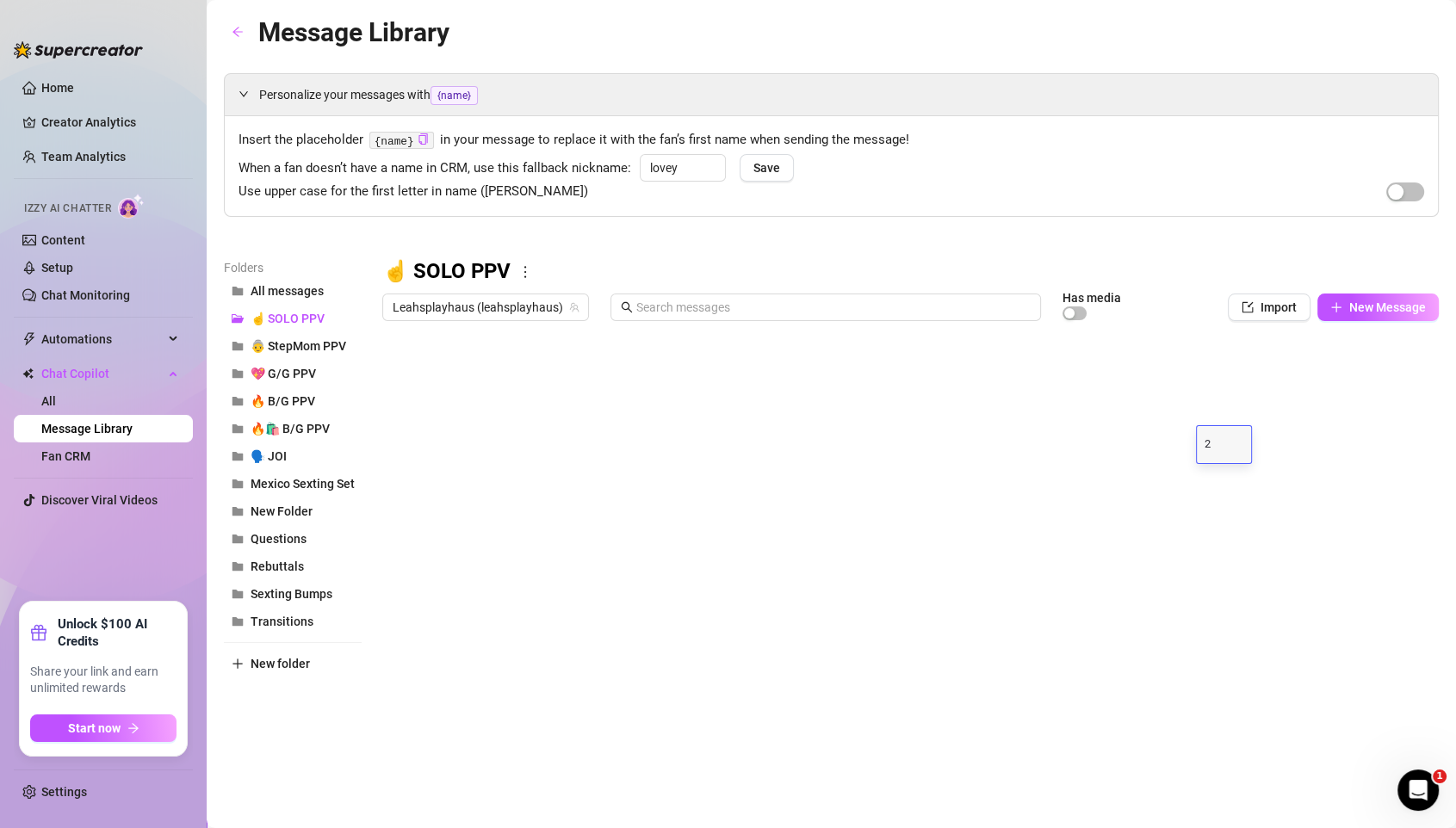
type textarea "25"
click at [1212, 475] on div at bounding box center [910, 521] width 1056 height 384
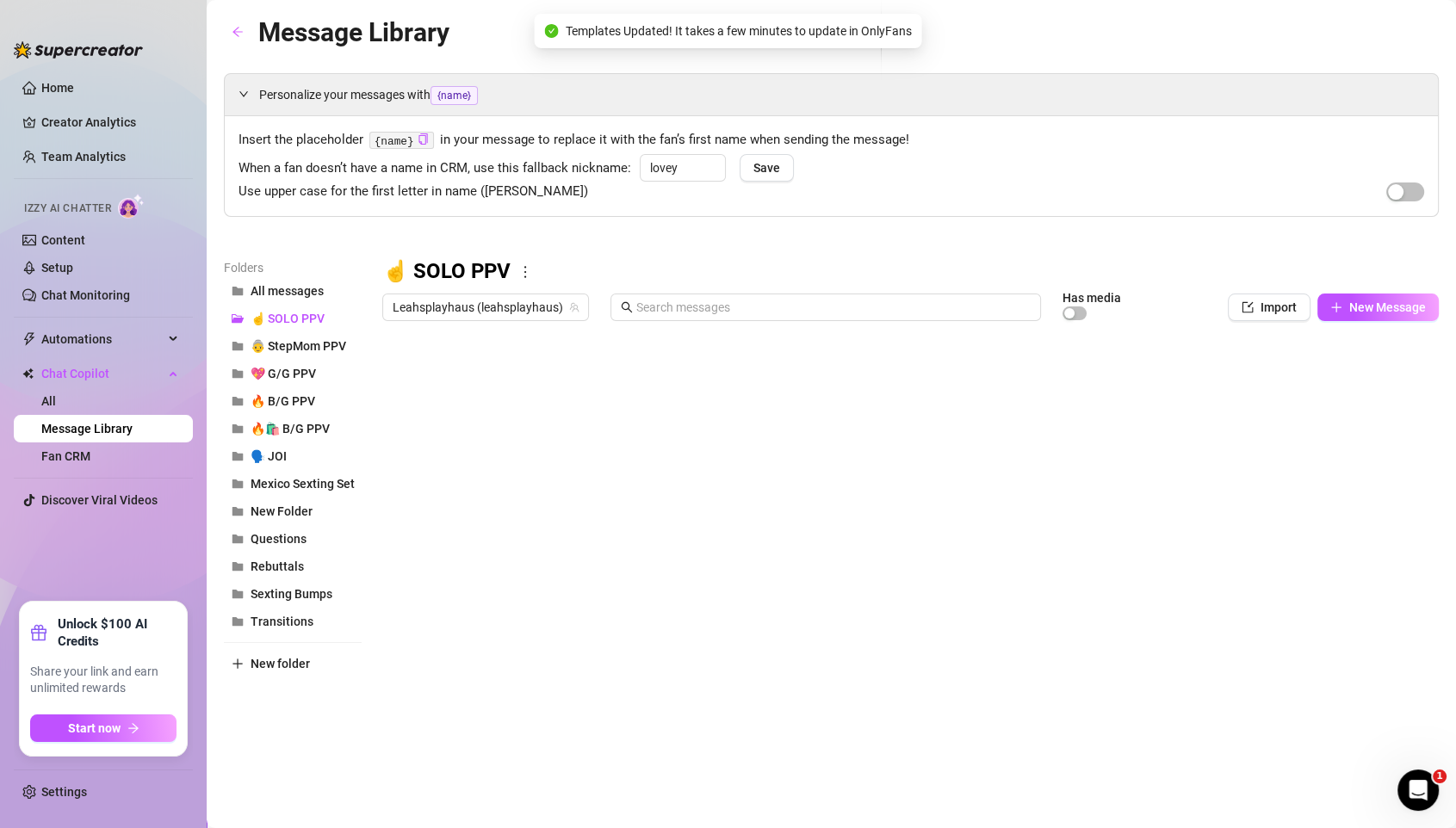
click at [1212, 475] on div at bounding box center [910, 521] width 1056 height 384
type textarea "2"
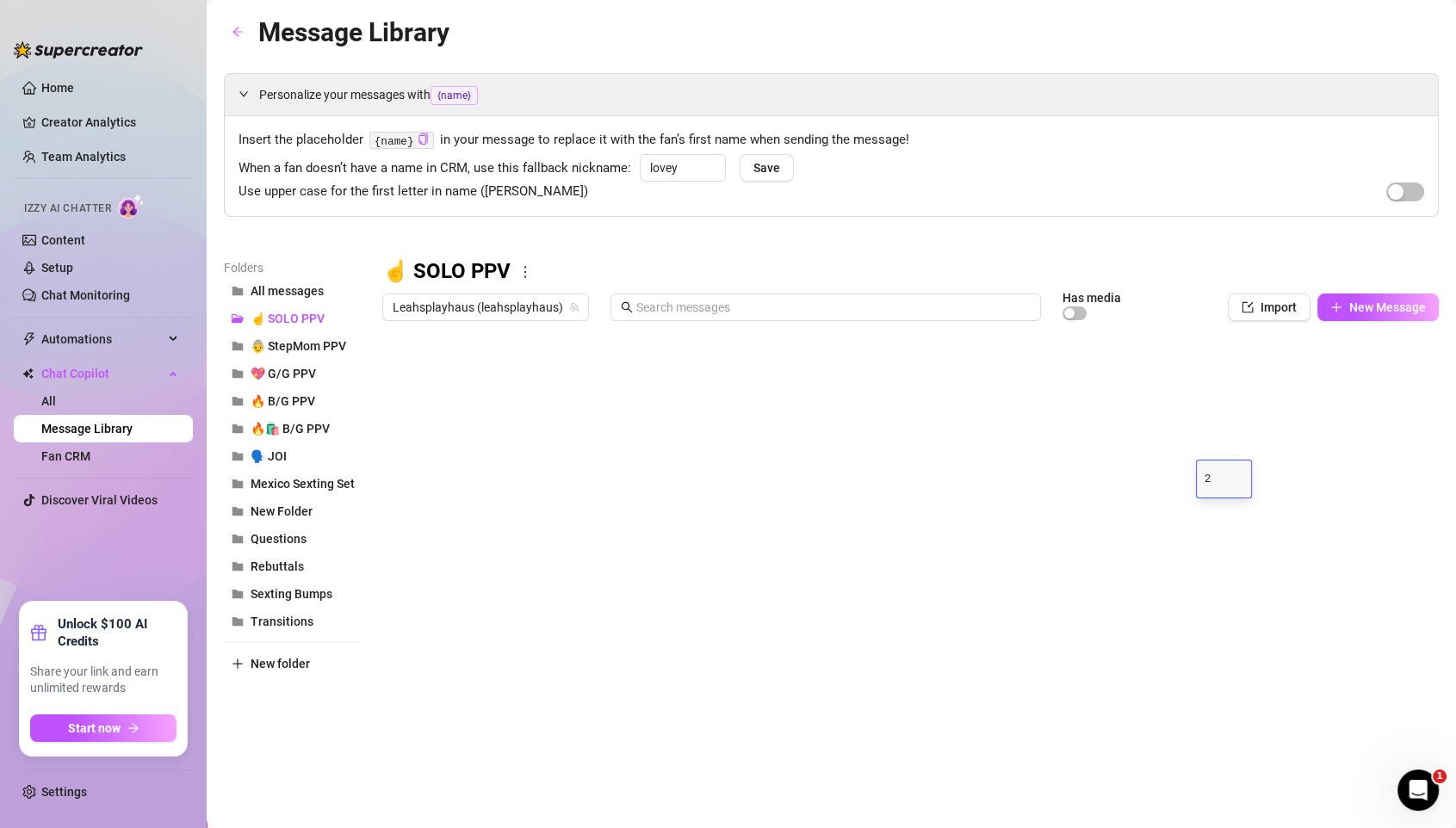
type textarea "22"
click at [1212, 515] on div at bounding box center [910, 521] width 1056 height 384
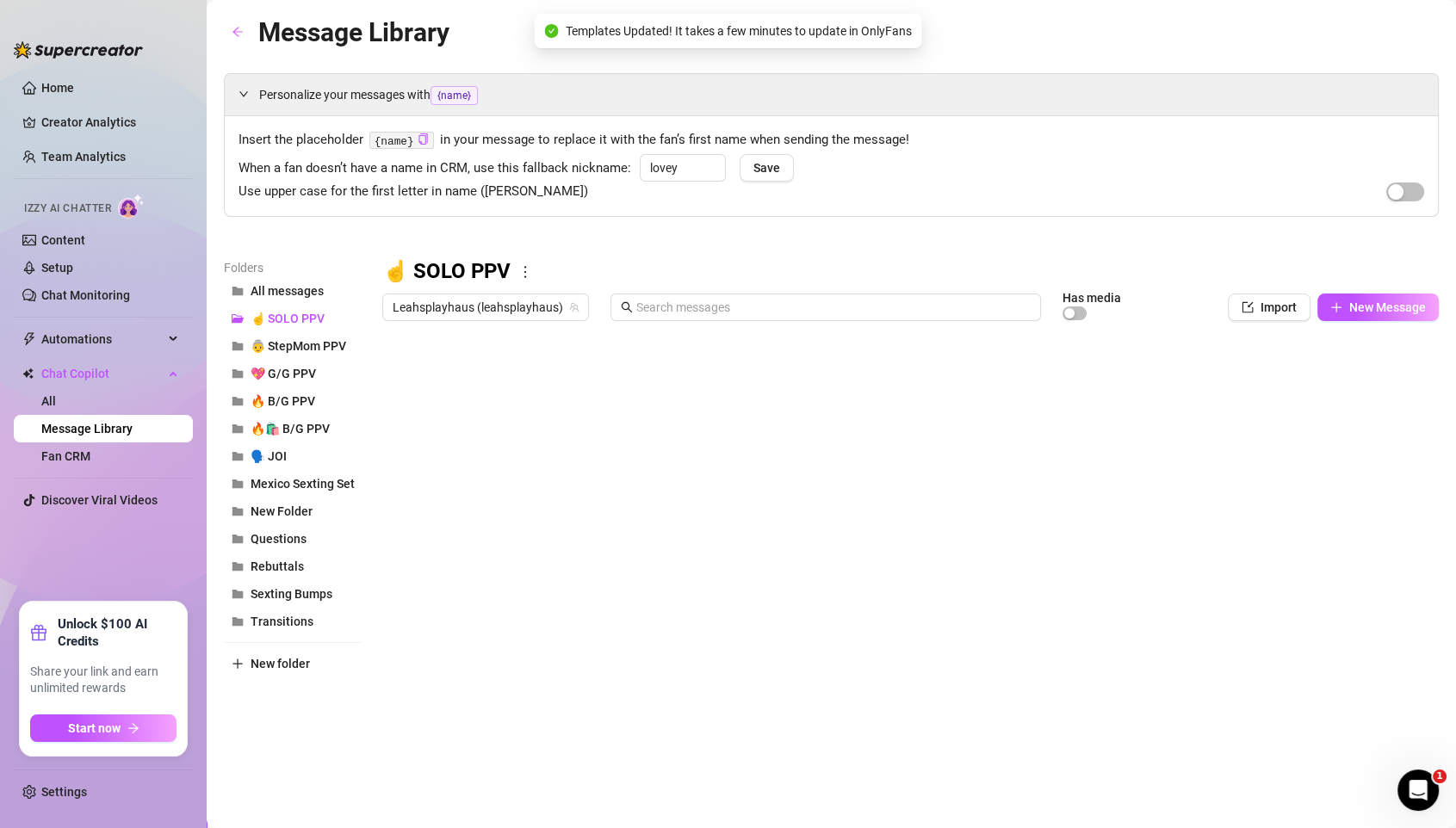
click at [1212, 515] on div at bounding box center [910, 521] width 1056 height 384
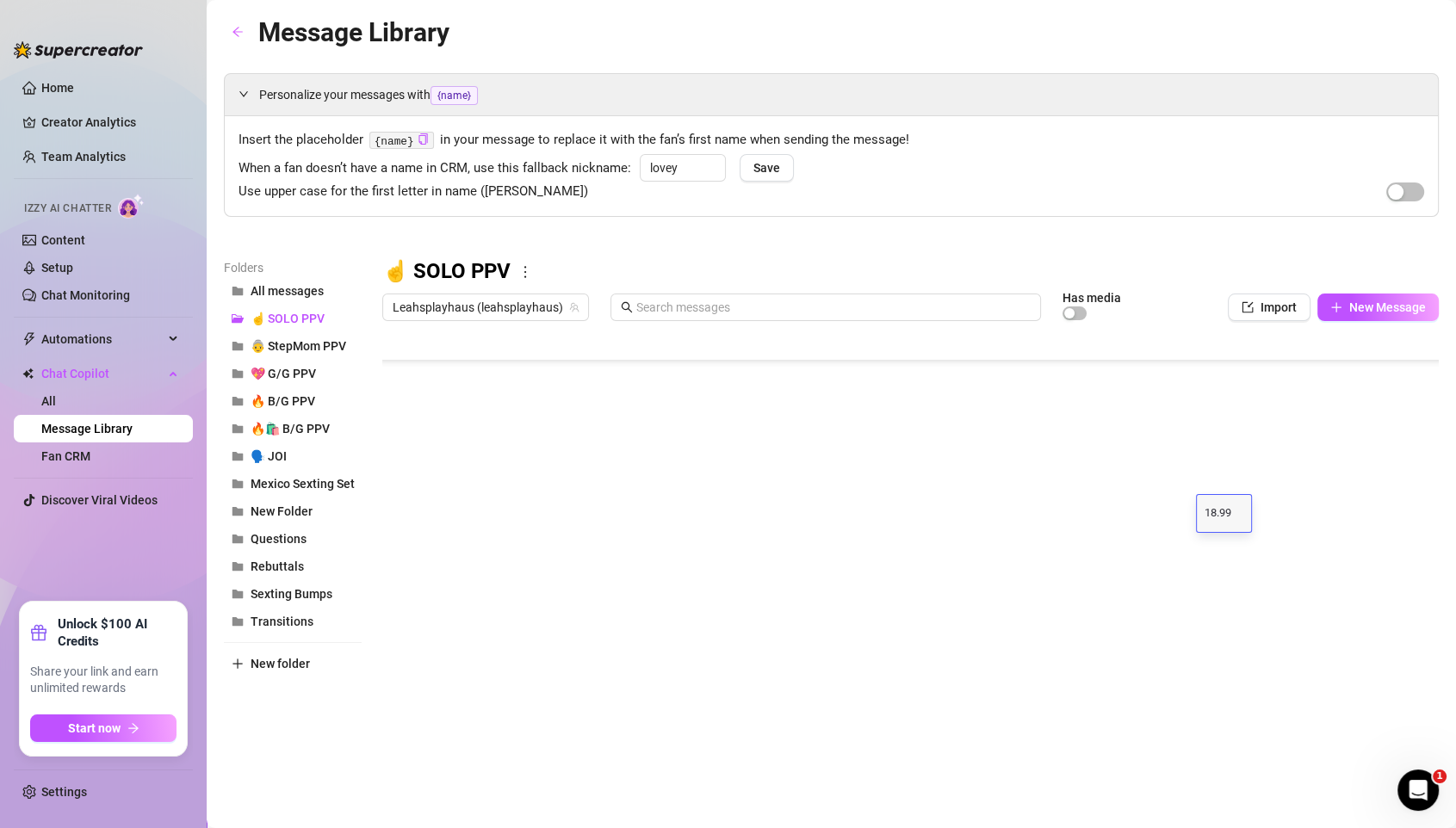
scroll to position [131, 0]
click at [1212, 481] on div at bounding box center [910, 521] width 1056 height 384
type textarea "9.99"
click at [1212, 523] on div at bounding box center [910, 521] width 1056 height 384
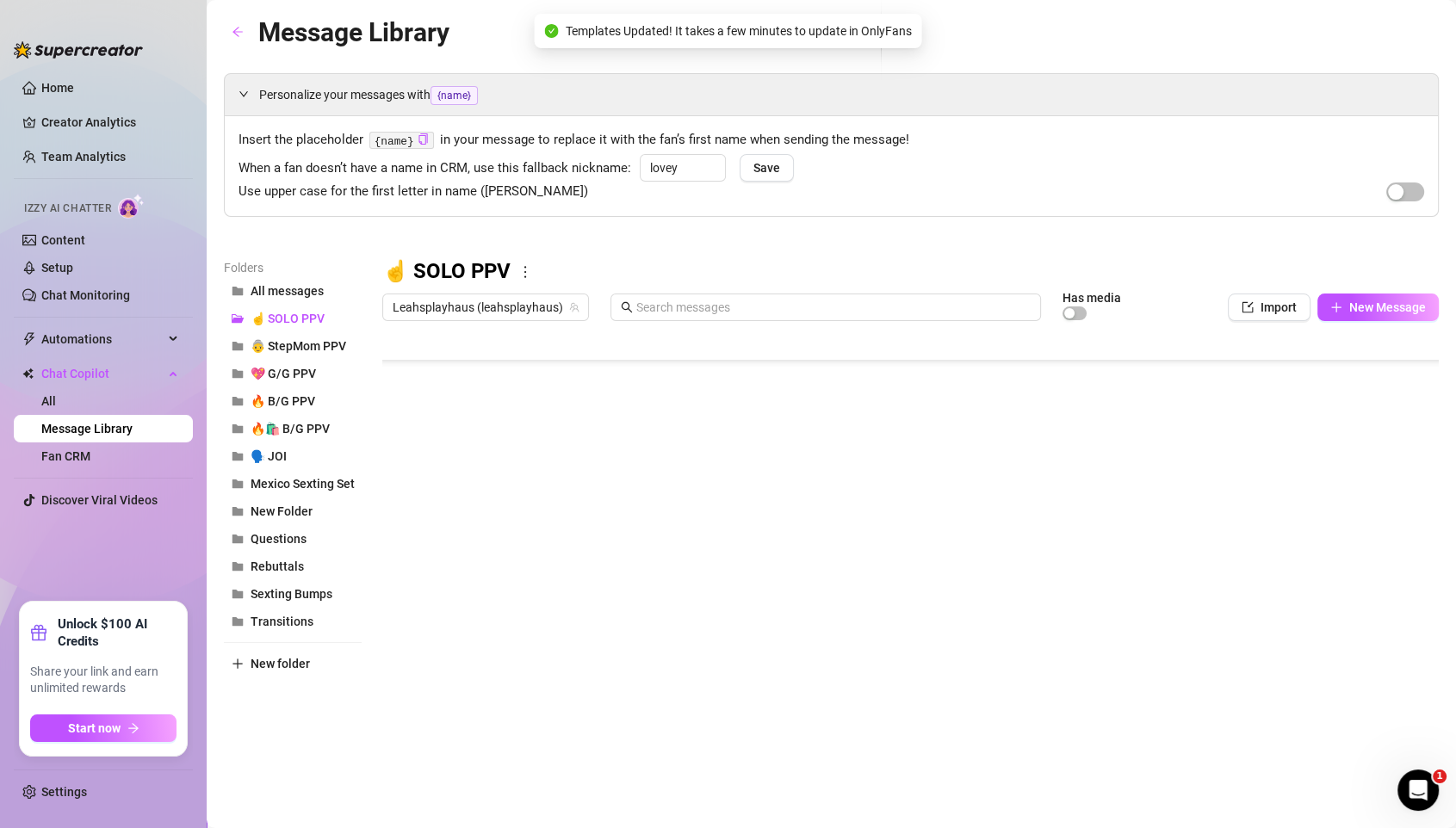
click at [1212, 523] on div at bounding box center [910, 521] width 1056 height 384
type textarea "7"
type textarea "9.99"
click at [1212, 550] on div at bounding box center [910, 521] width 1056 height 384
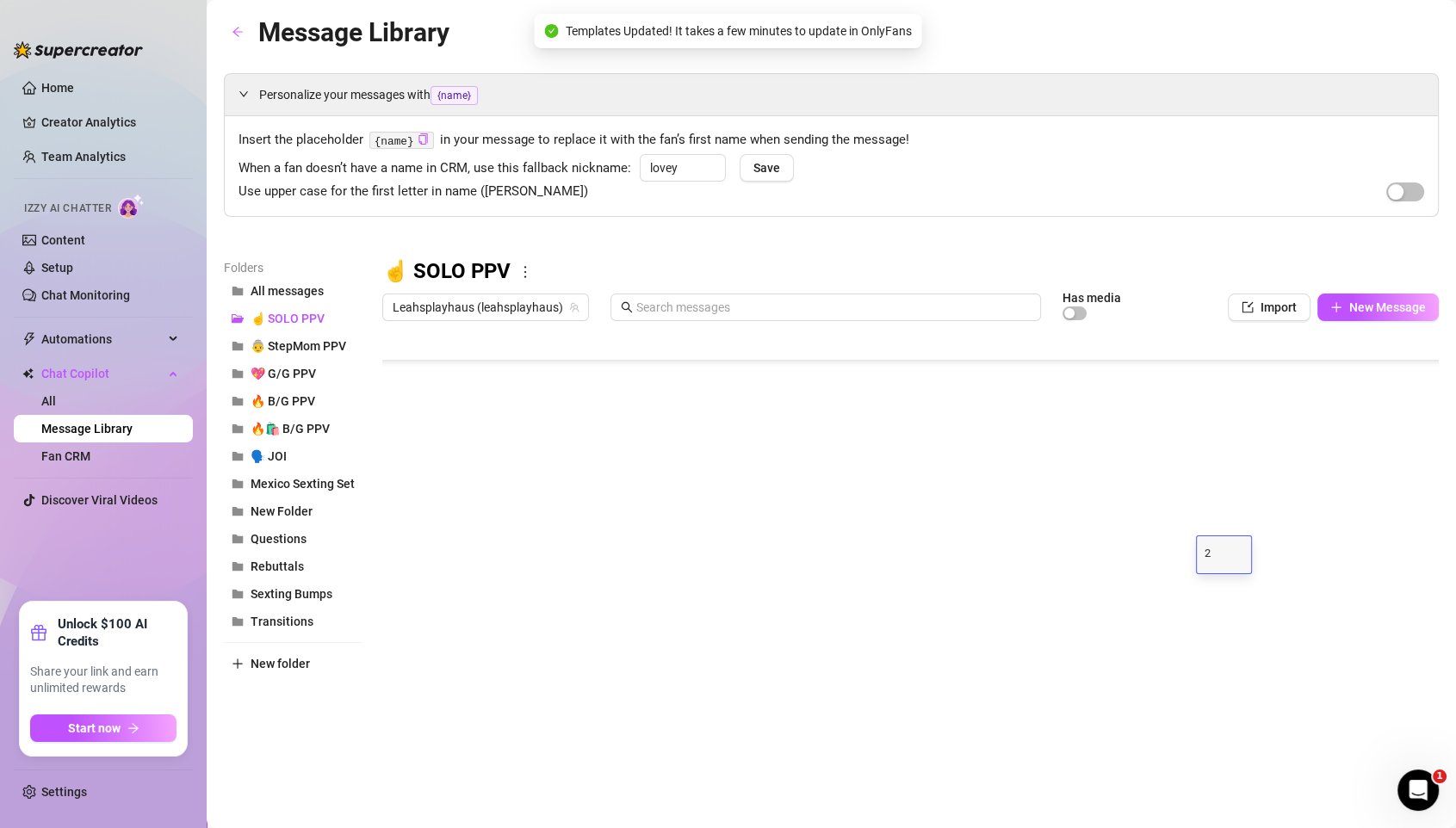
type textarea "21"
click at [1212, 589] on div at bounding box center [910, 521] width 1056 height 384
click at [1212, 589] on textarea "4.99" at bounding box center [1224, 589] width 40 height 16
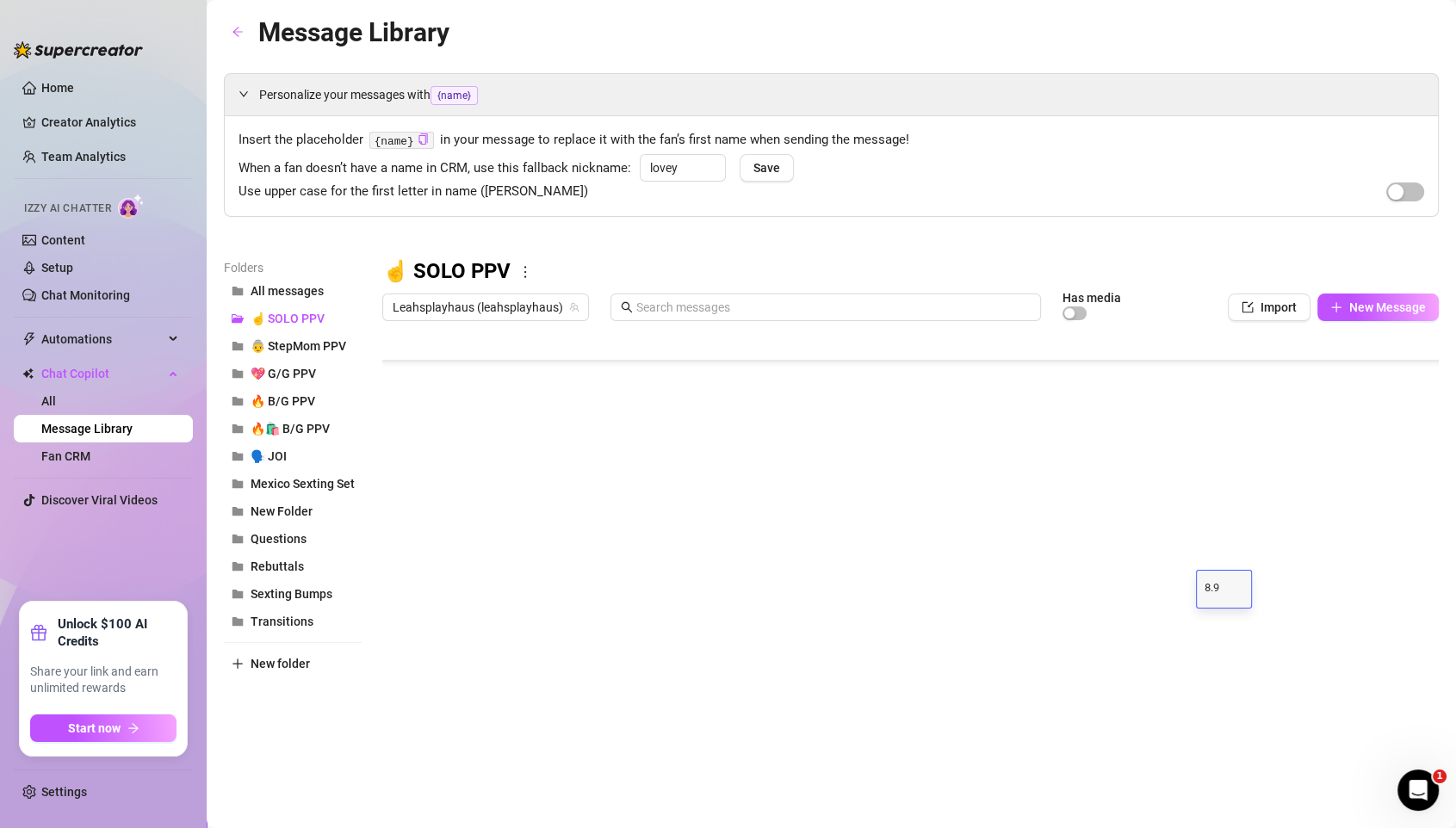
type textarea "8.99"
click at [1212, 621] on div at bounding box center [910, 521] width 1056 height 384
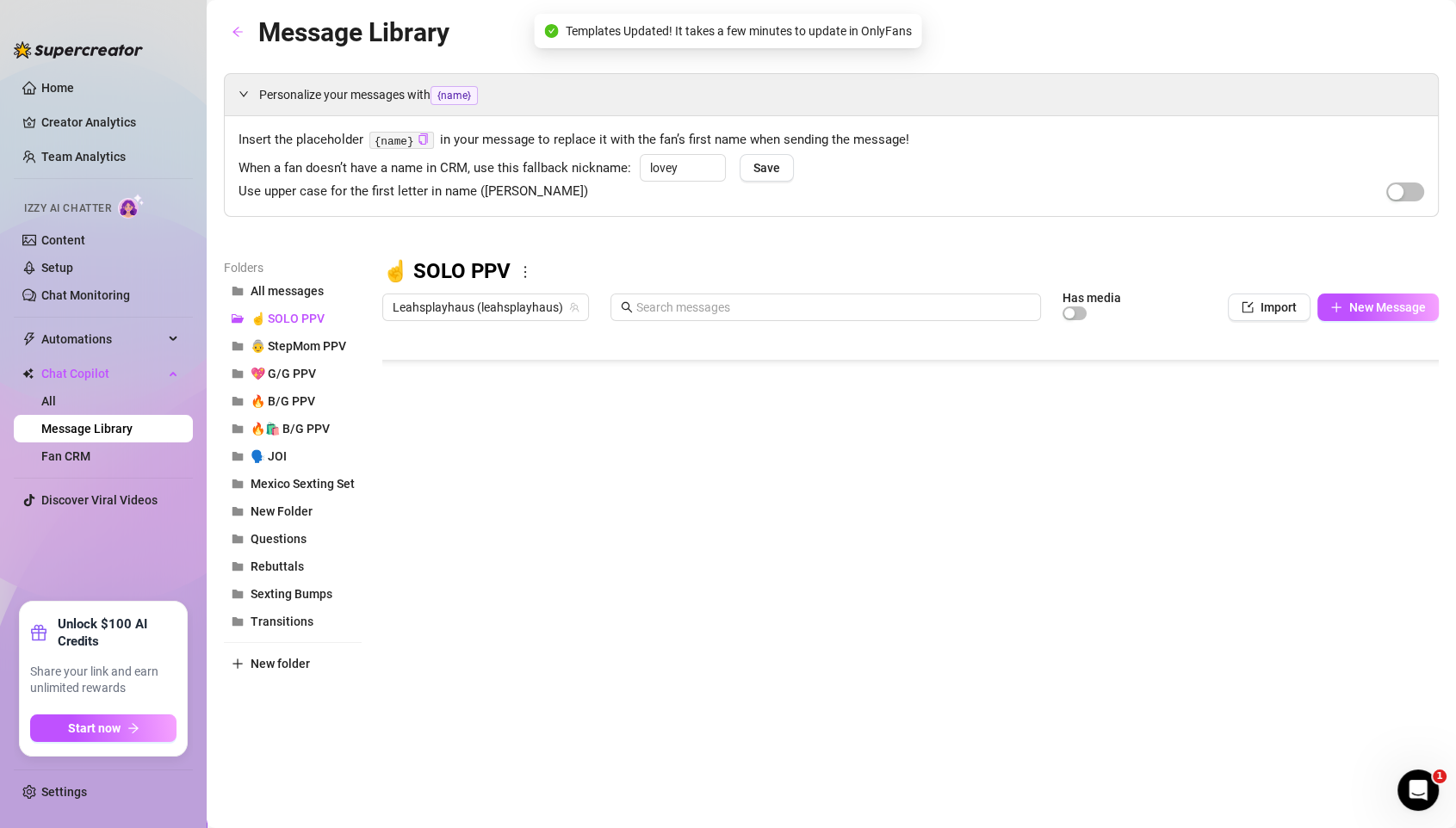
click at [1212, 621] on div at bounding box center [910, 521] width 1056 height 384
type textarea "49.99"
click at [1212, 656] on div at bounding box center [910, 521] width 1056 height 384
type textarea "18.99"
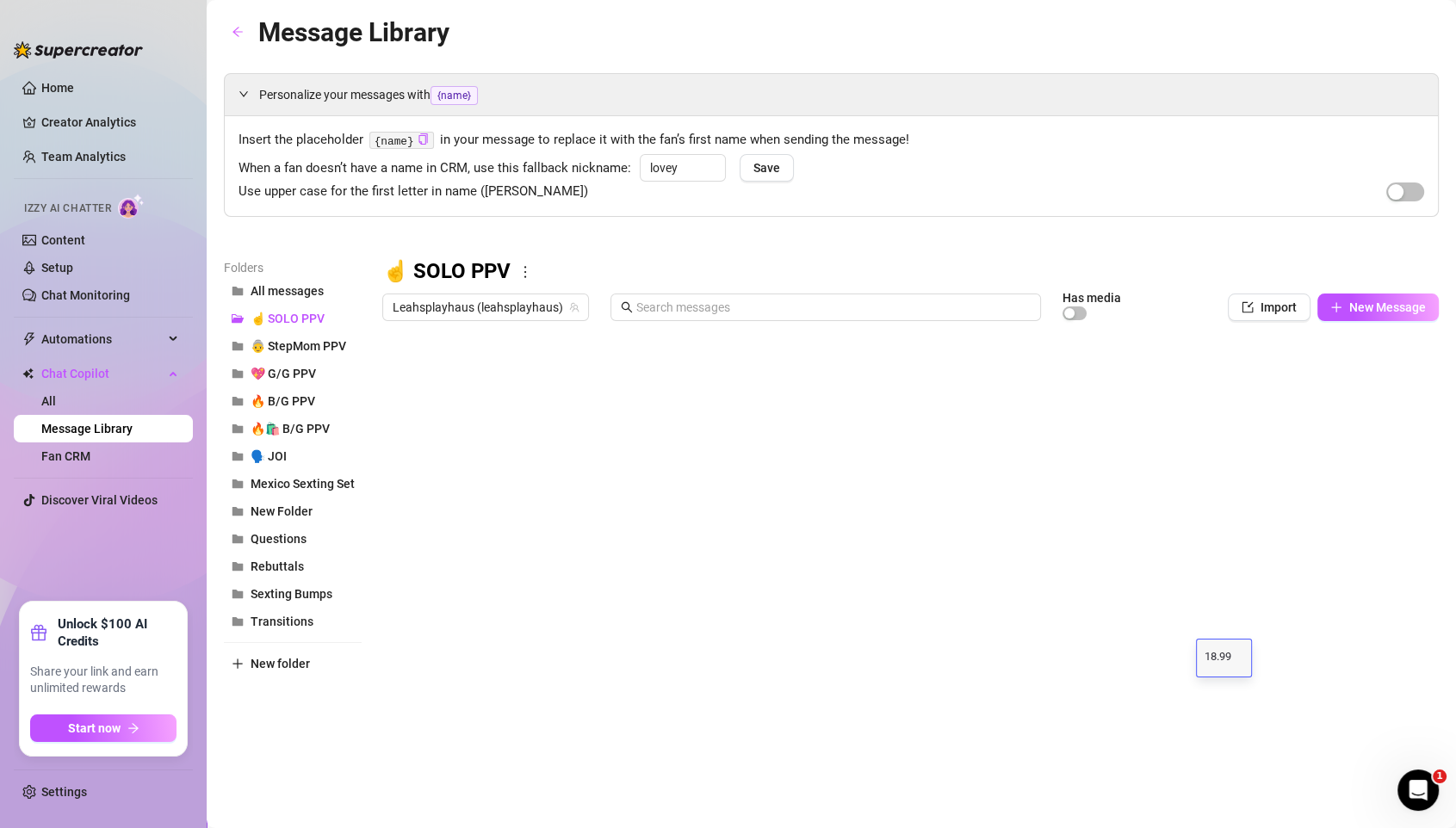
scroll to position [207, 0]
click at [289, 341] on span "👵 StepMom PPV" at bounding box center [298, 346] width 96 height 14
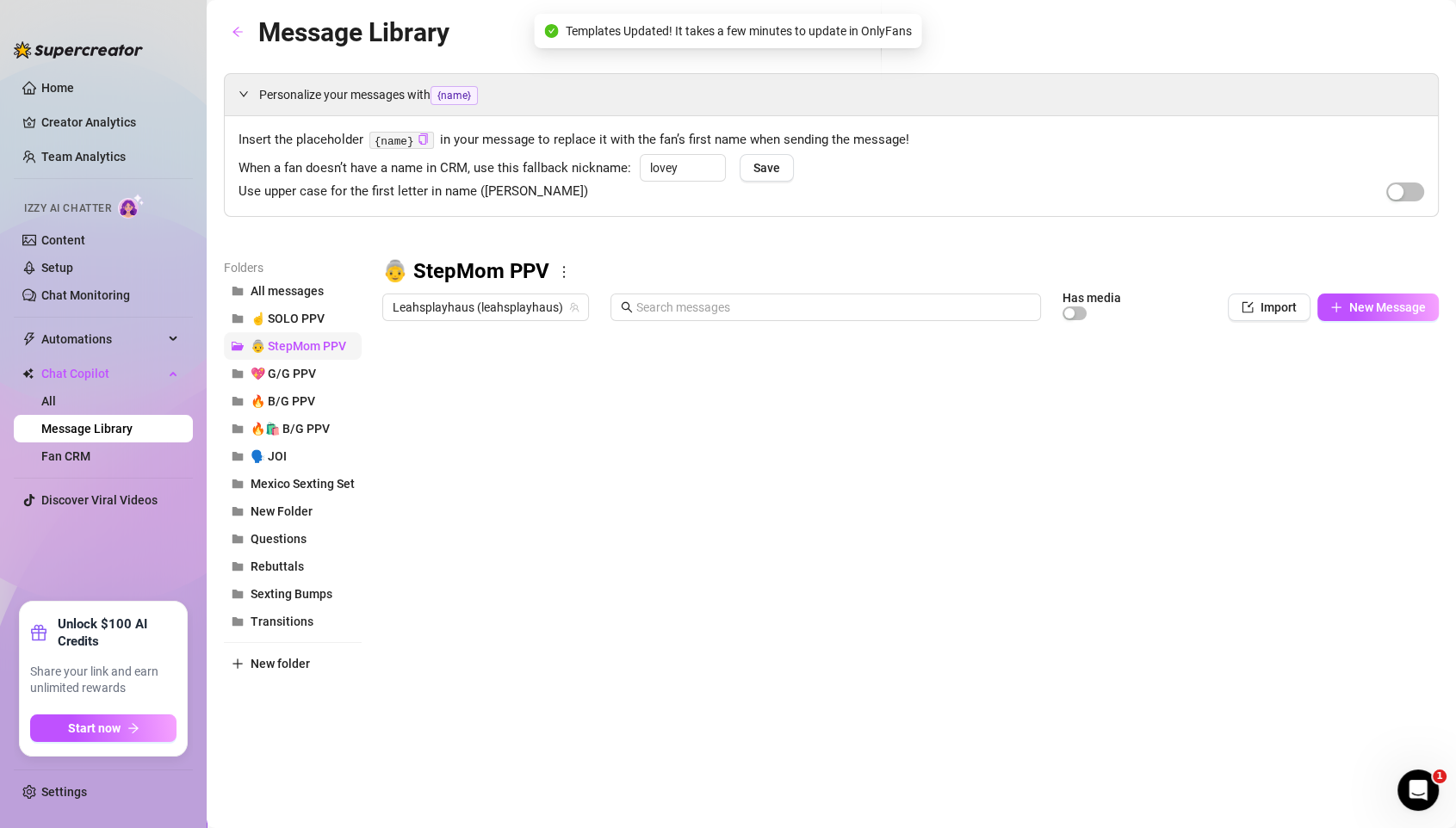
scroll to position [0, 0]
click at [299, 361] on button "💖 G/G PPV" at bounding box center [292, 373] width 137 height 28
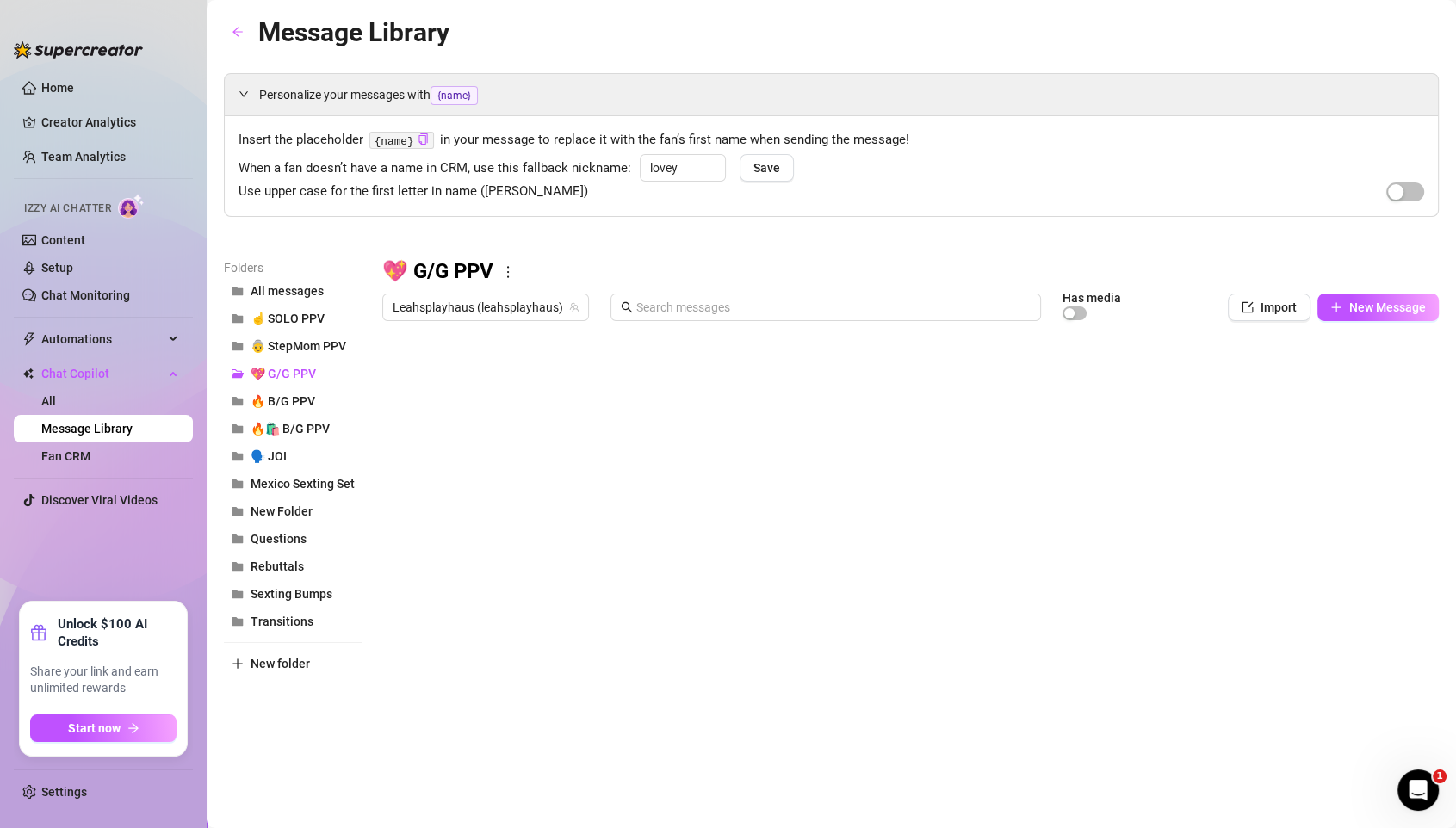
click at [1212, 620] on div at bounding box center [910, 521] width 1056 height 384
type textarea "12.99"
click at [1212, 580] on div at bounding box center [910, 521] width 1056 height 384
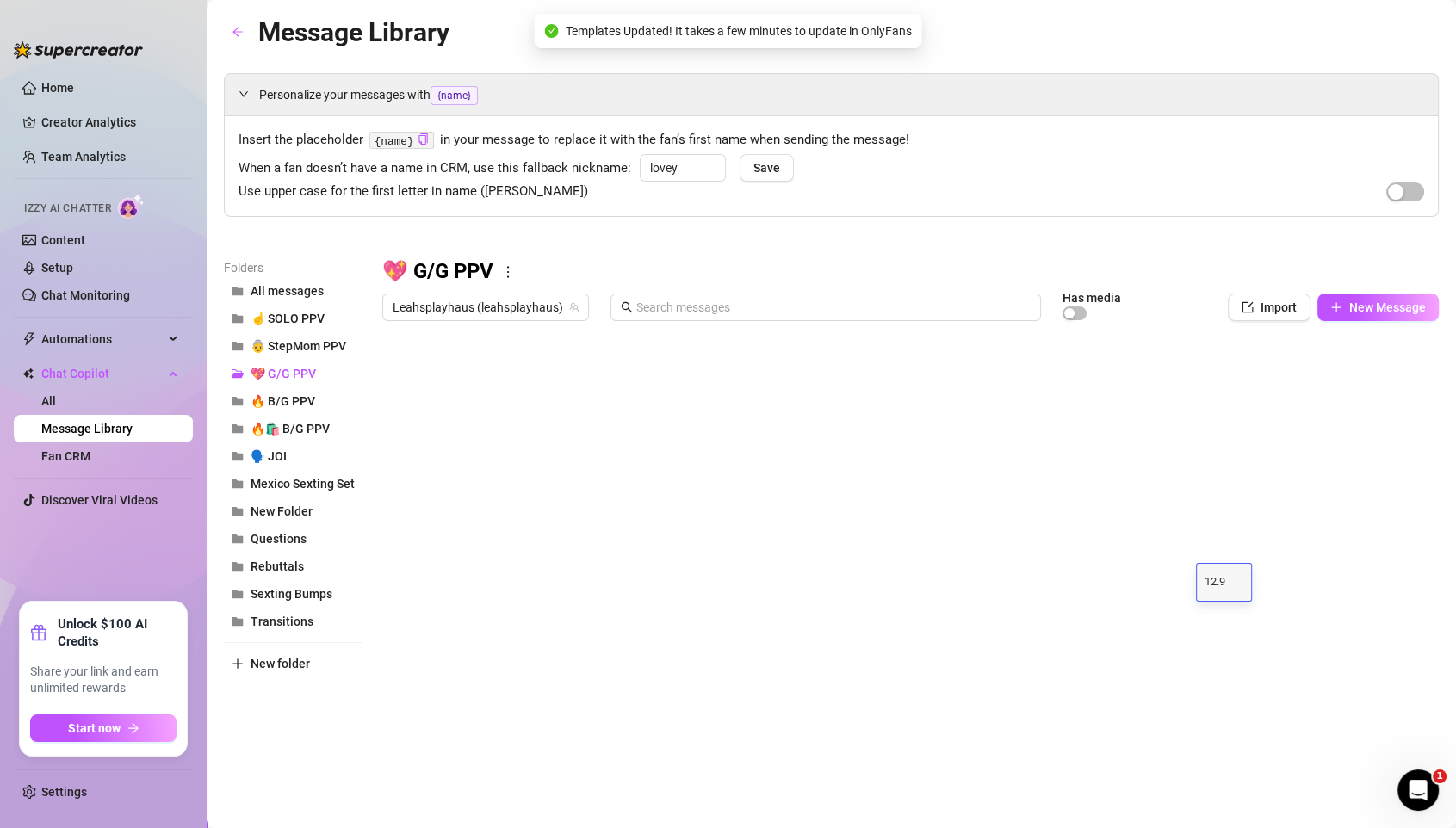
type textarea "12.99"
click at [1212, 367] on div at bounding box center [910, 521] width 1056 height 384
type textarea "1"
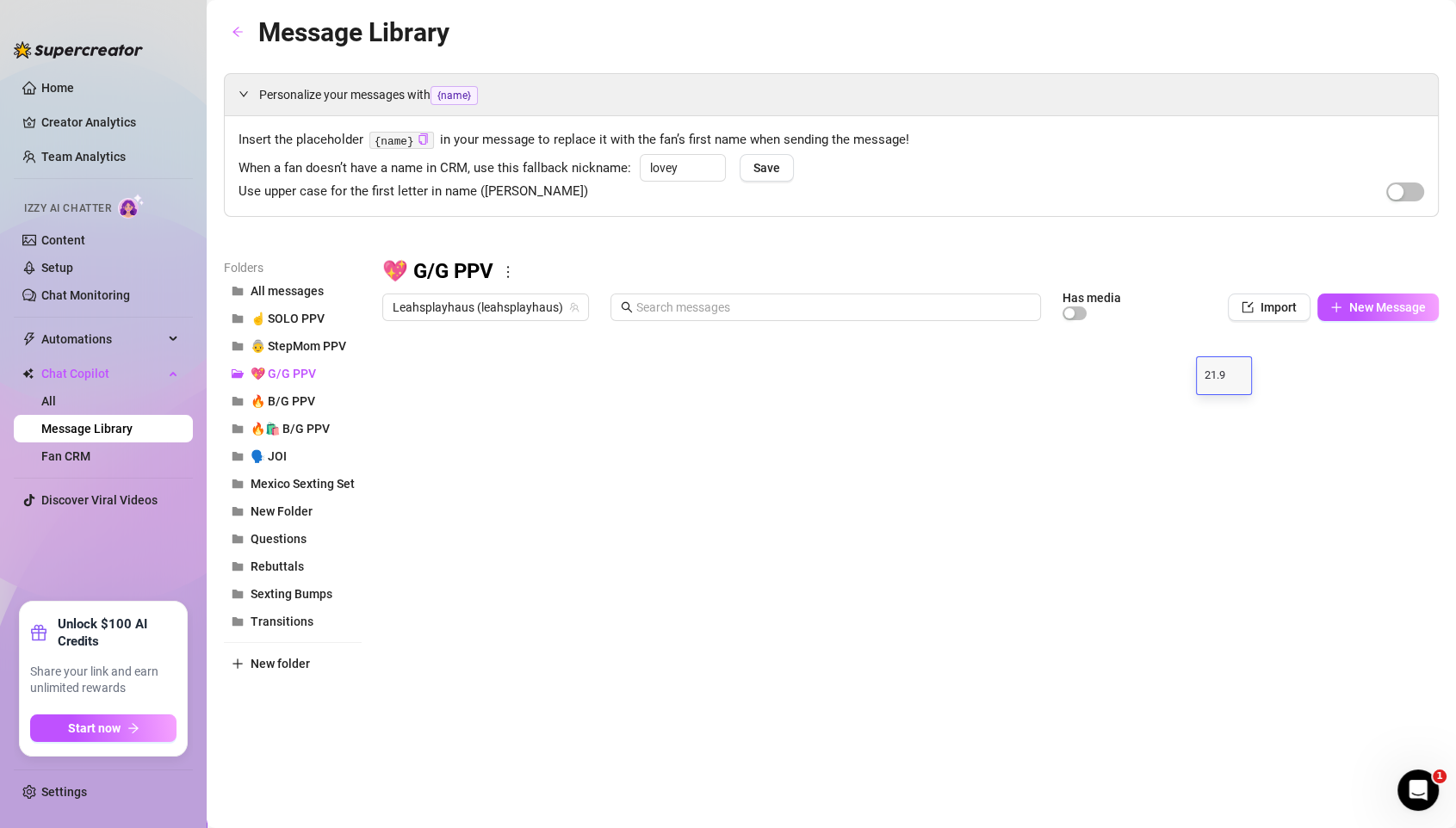
type textarea "21.99"
click at [1212, 511] on div at bounding box center [910, 521] width 1056 height 384
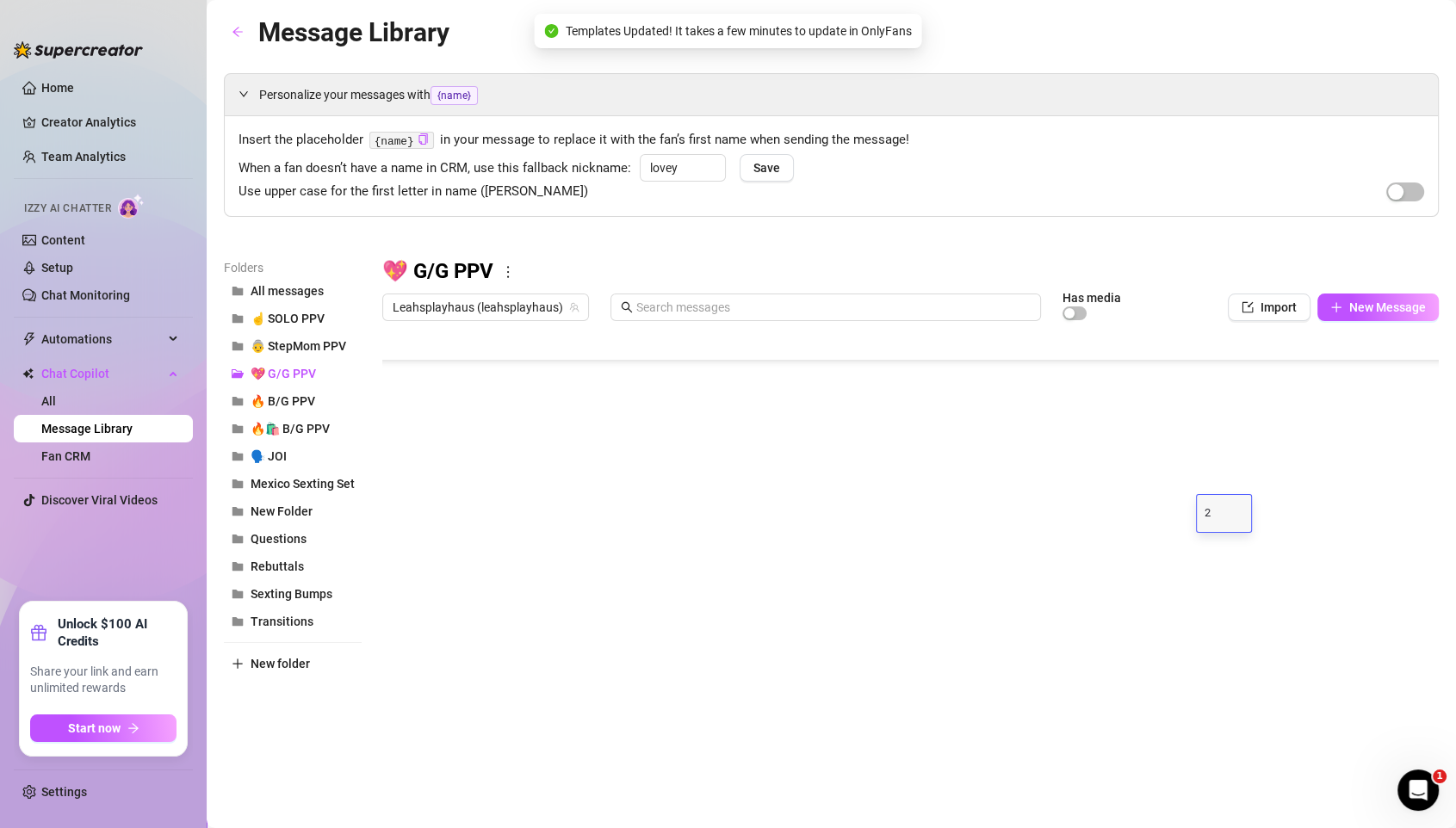
type textarea "22"
click at [1212, 475] on div at bounding box center [910, 521] width 1056 height 384
click at [1212, 475] on textarea "12.99" at bounding box center [1224, 480] width 40 height 16
type textarea "21"
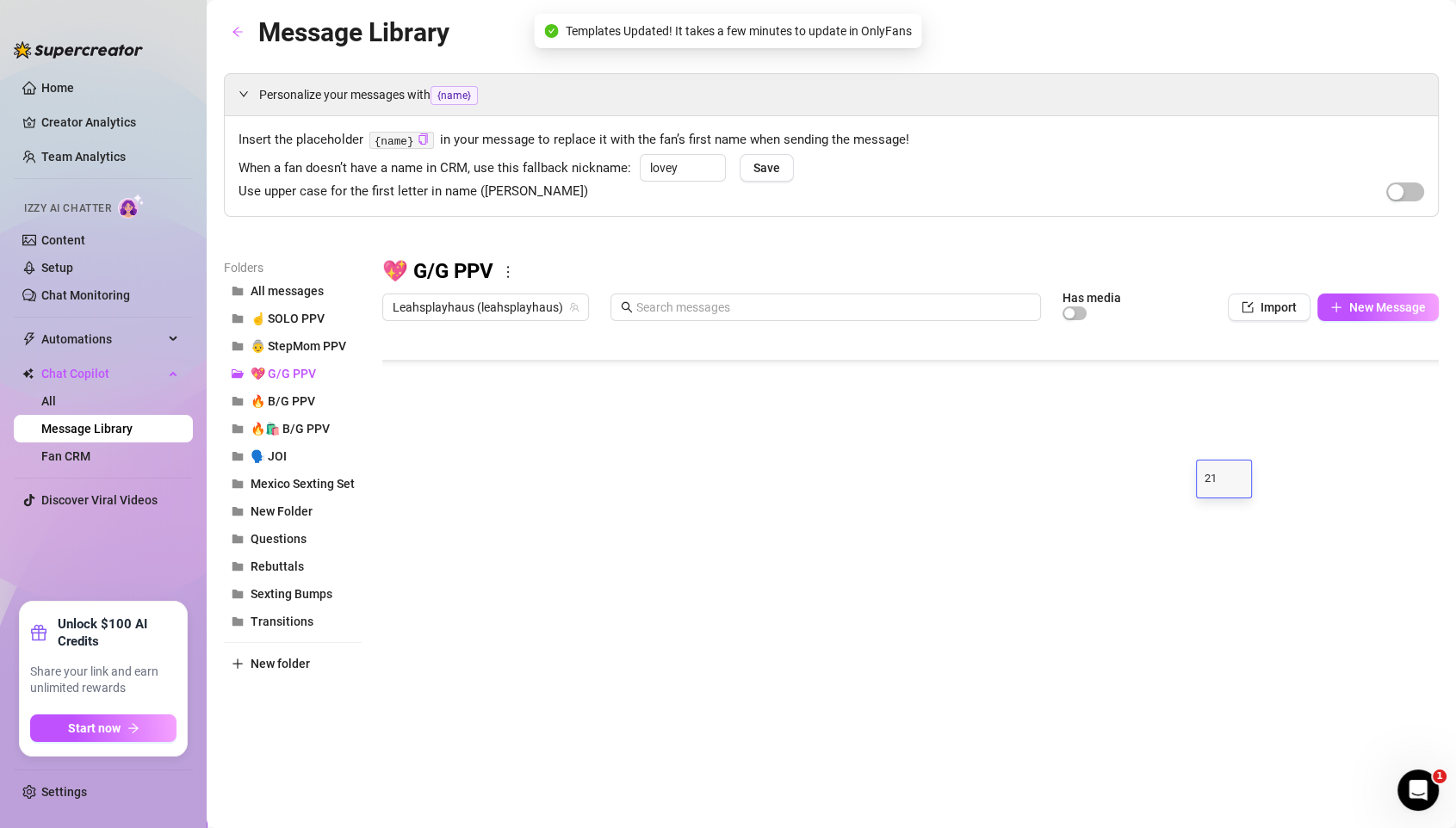
click at [1212, 443] on div at bounding box center [910, 521] width 1056 height 384
type textarea "21"
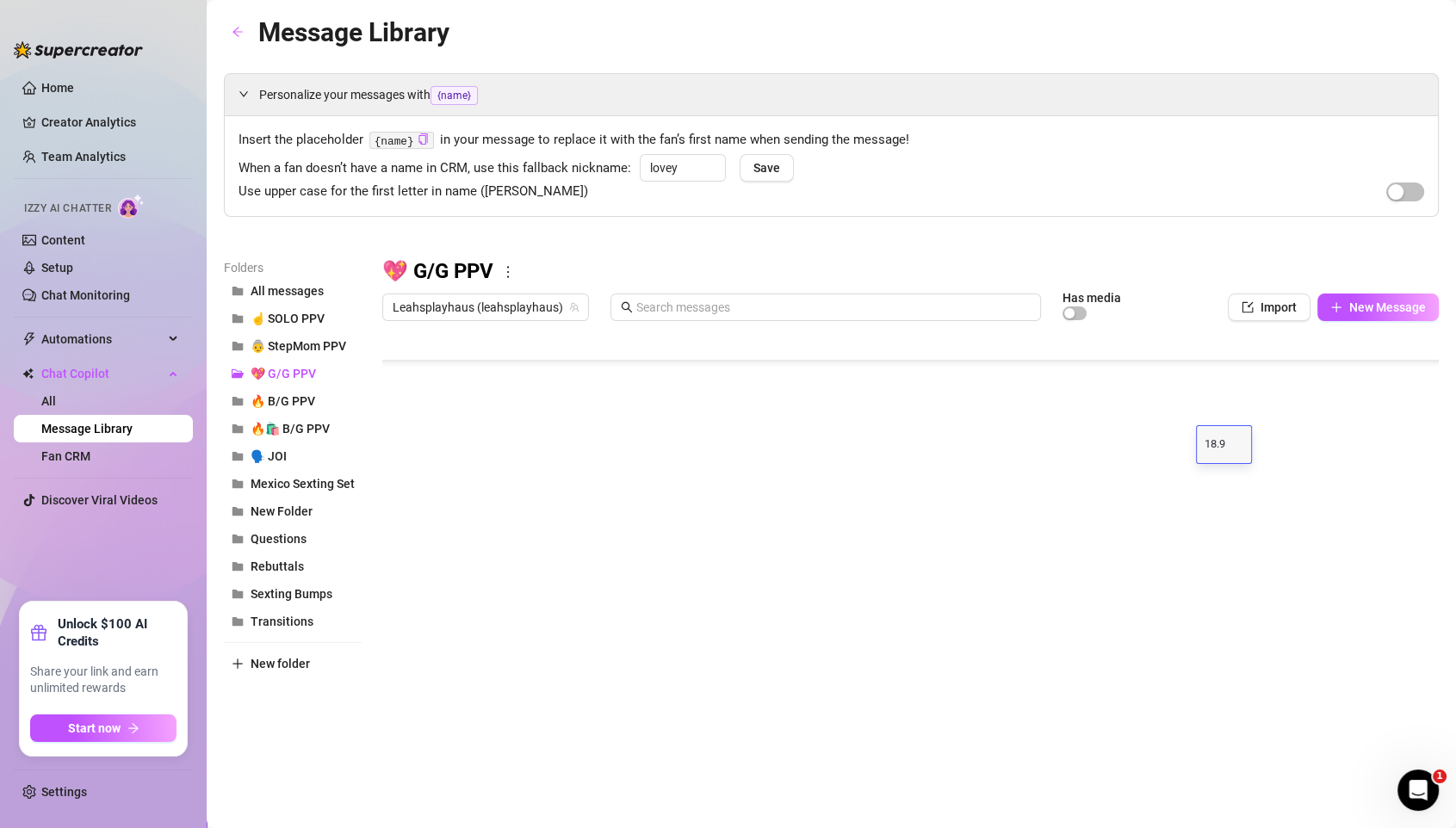
type textarea "18.99"
click at [1212, 612] on div at bounding box center [910, 521] width 1056 height 384
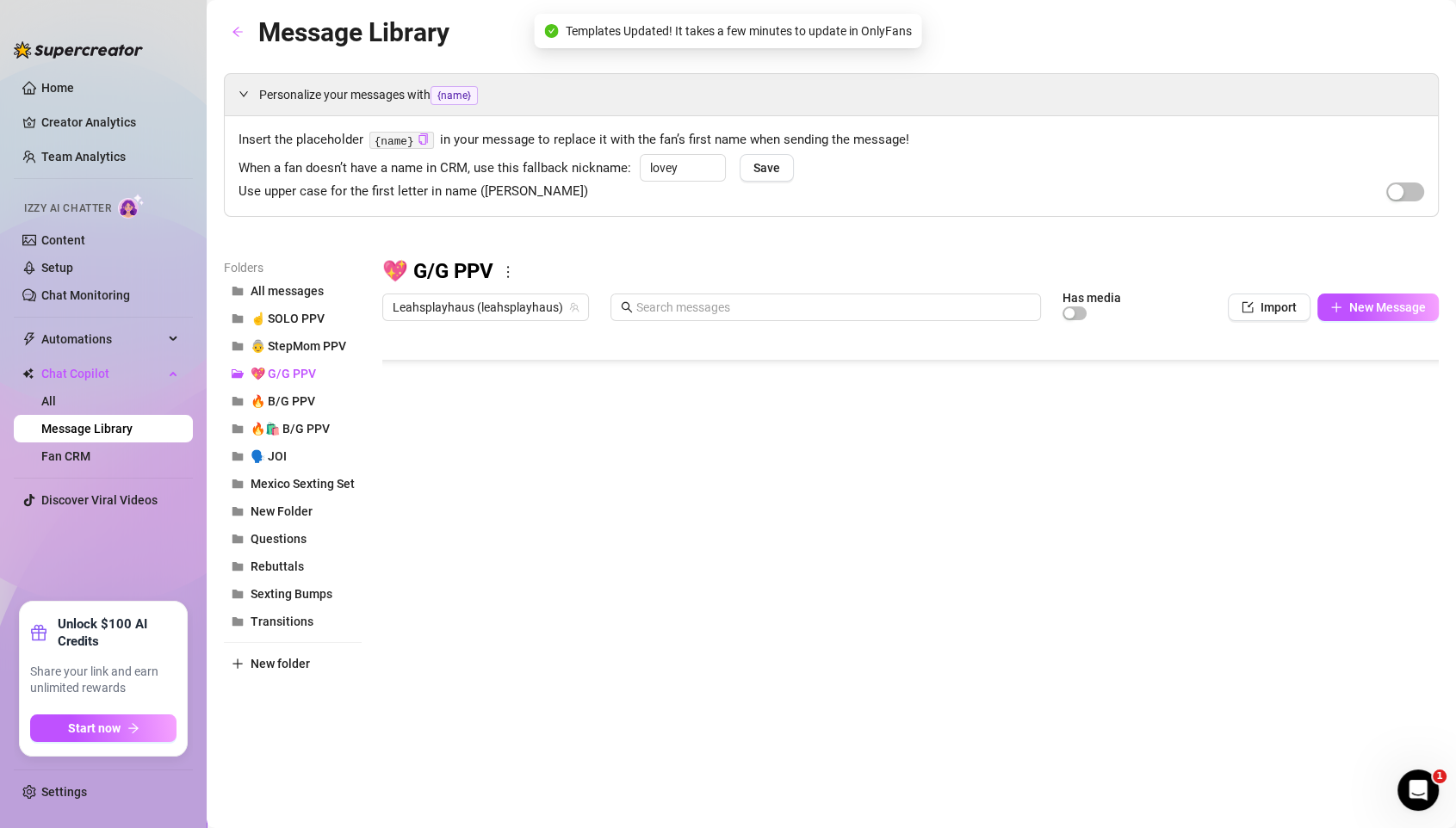
click at [1212, 608] on div at bounding box center [910, 521] width 1056 height 384
click at [1212, 608] on div "14.99 14.99" at bounding box center [1224, 619] width 40 height 29
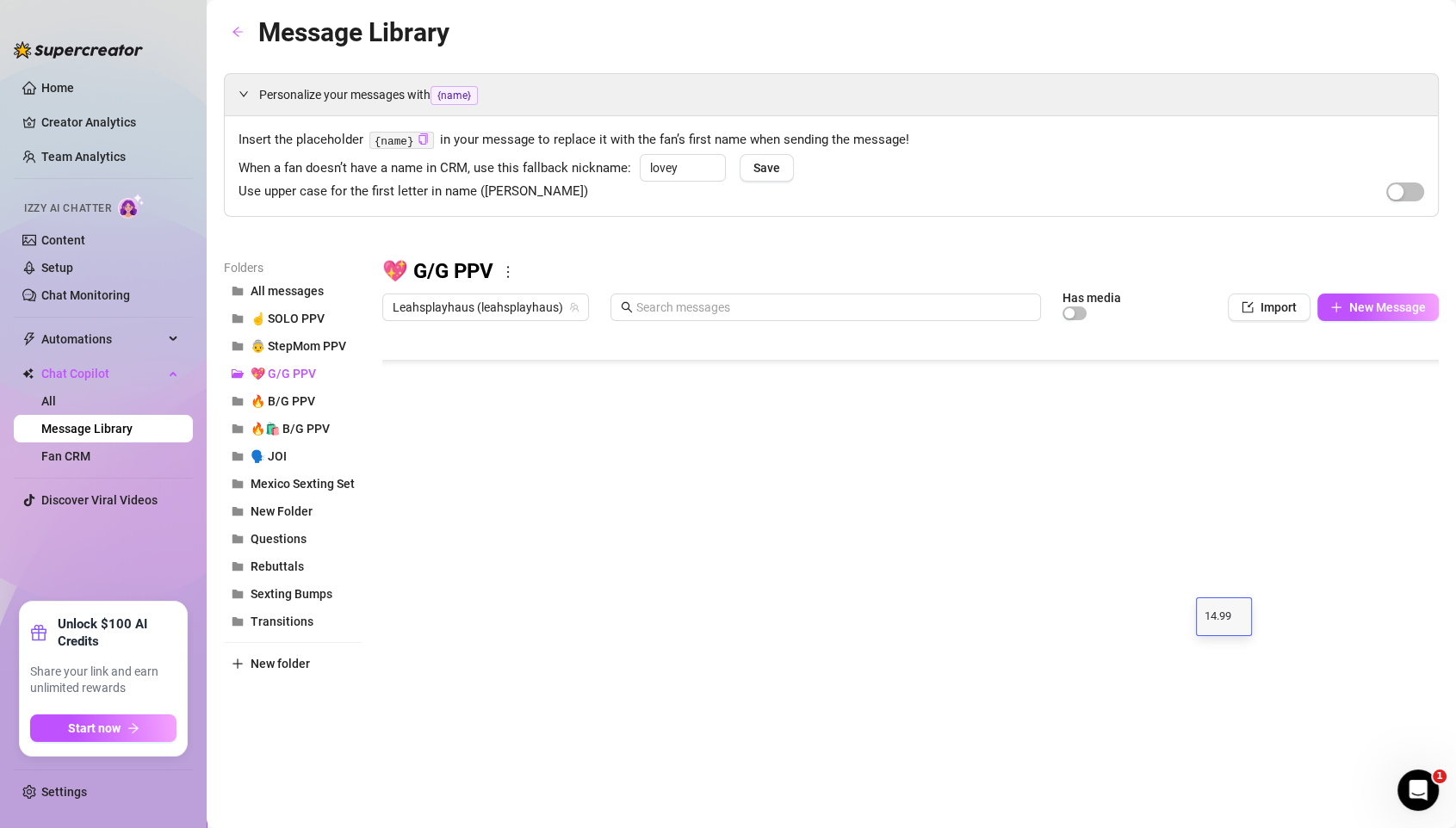
click at [1212, 579] on div at bounding box center [910, 521] width 1056 height 384
click at [294, 401] on span "🔥 B/G PPV" at bounding box center [283, 401] width 65 height 14
click at [293, 422] on span "🔥🛍️ B/G PPV" at bounding box center [290, 429] width 79 height 14
click at [287, 454] on button "🗣️ JOI" at bounding box center [292, 456] width 137 height 28
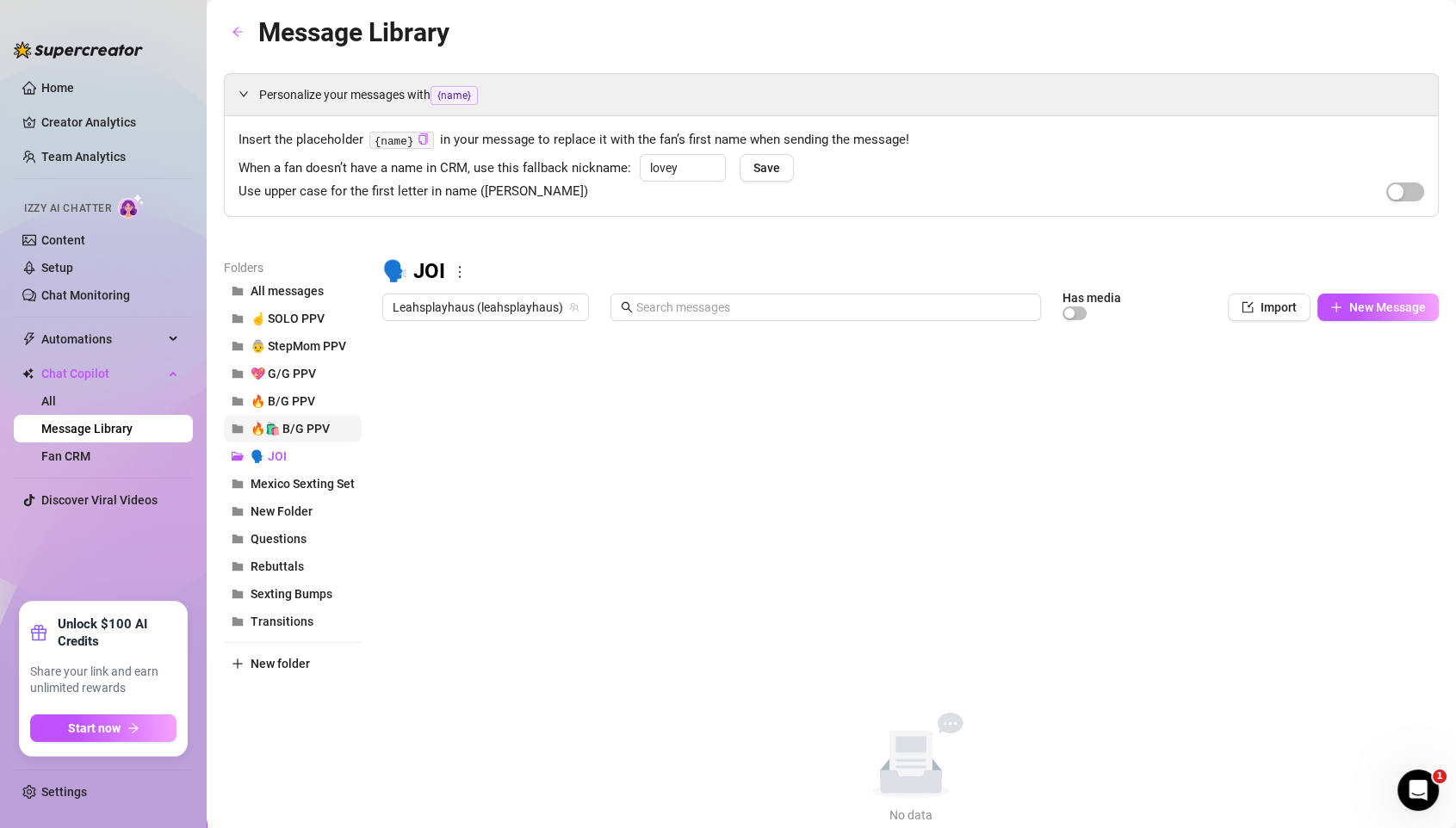
click at [290, 417] on button "🔥🛍️ B/G PPV" at bounding box center [292, 429] width 137 height 28
click at [299, 389] on button "🔥 B/G PPV" at bounding box center [292, 401] width 137 height 28
click at [299, 363] on button "💖 G/G PPV" at bounding box center [292, 373] width 137 height 28
click at [308, 339] on span "👵 StepMom PPV" at bounding box center [298, 346] width 96 height 14
click at [297, 315] on span "☝️ SOLO PPV" at bounding box center [288, 319] width 74 height 14
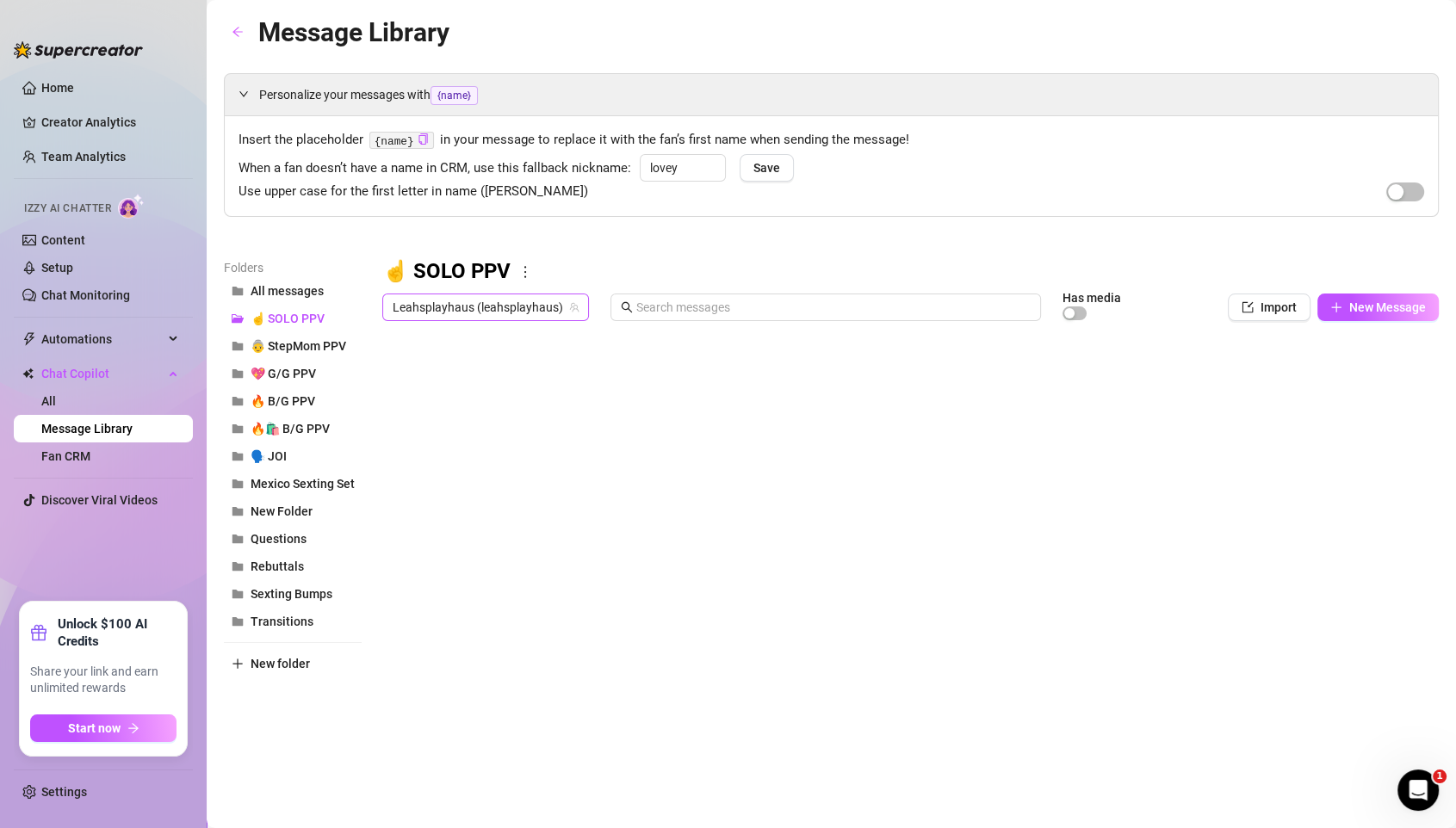
click at [452, 301] on span "Leahsplayhaus (leahsplayhaus)" at bounding box center [485, 308] width 186 height 26
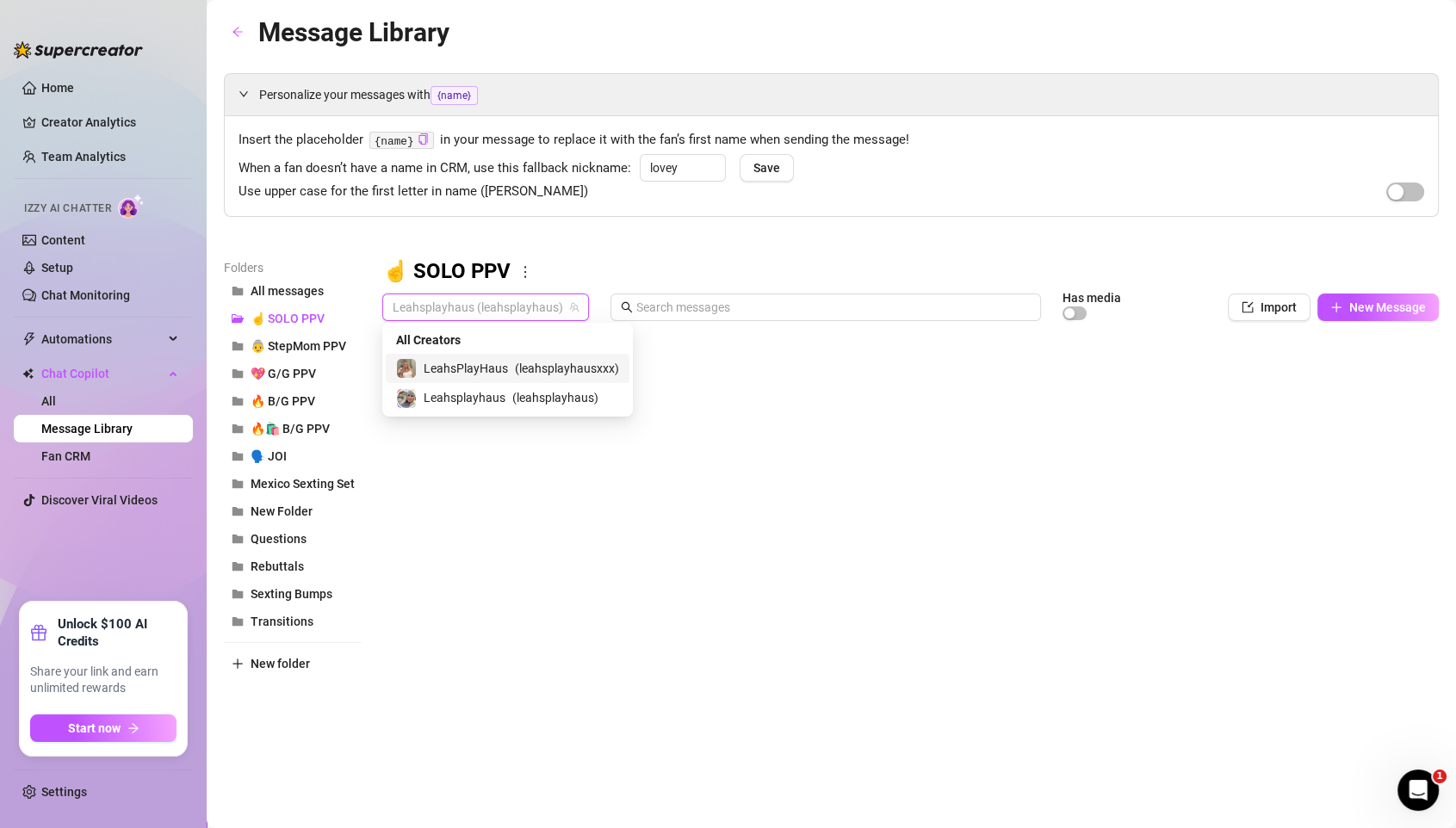
click at [486, 370] on span "LeahsPlayHaus" at bounding box center [466, 368] width 85 height 19
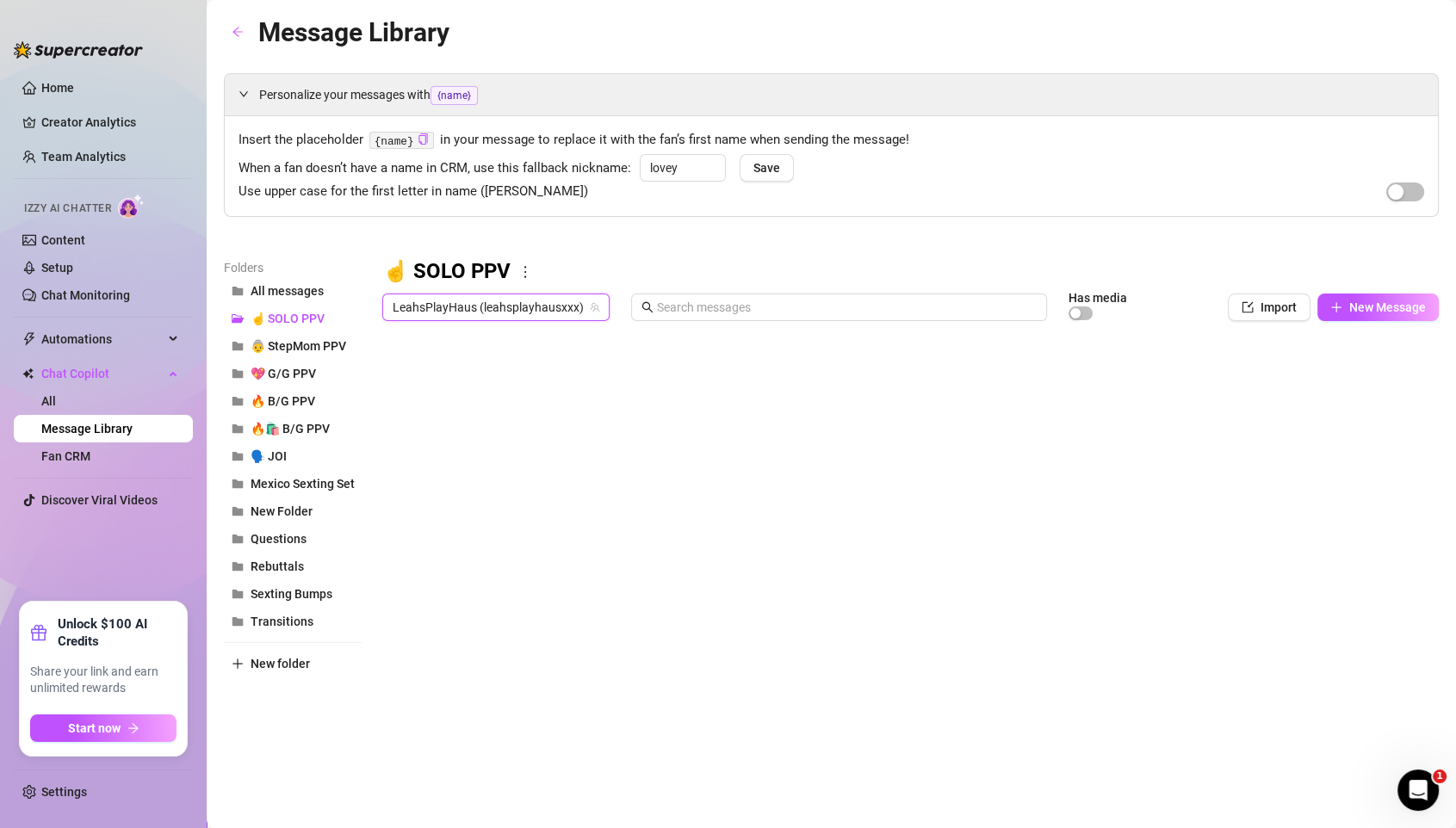
click at [1212, 377] on div at bounding box center [910, 521] width 1056 height 384
type textarea "12.99"
click at [1212, 404] on div at bounding box center [910, 521] width 1056 height 384
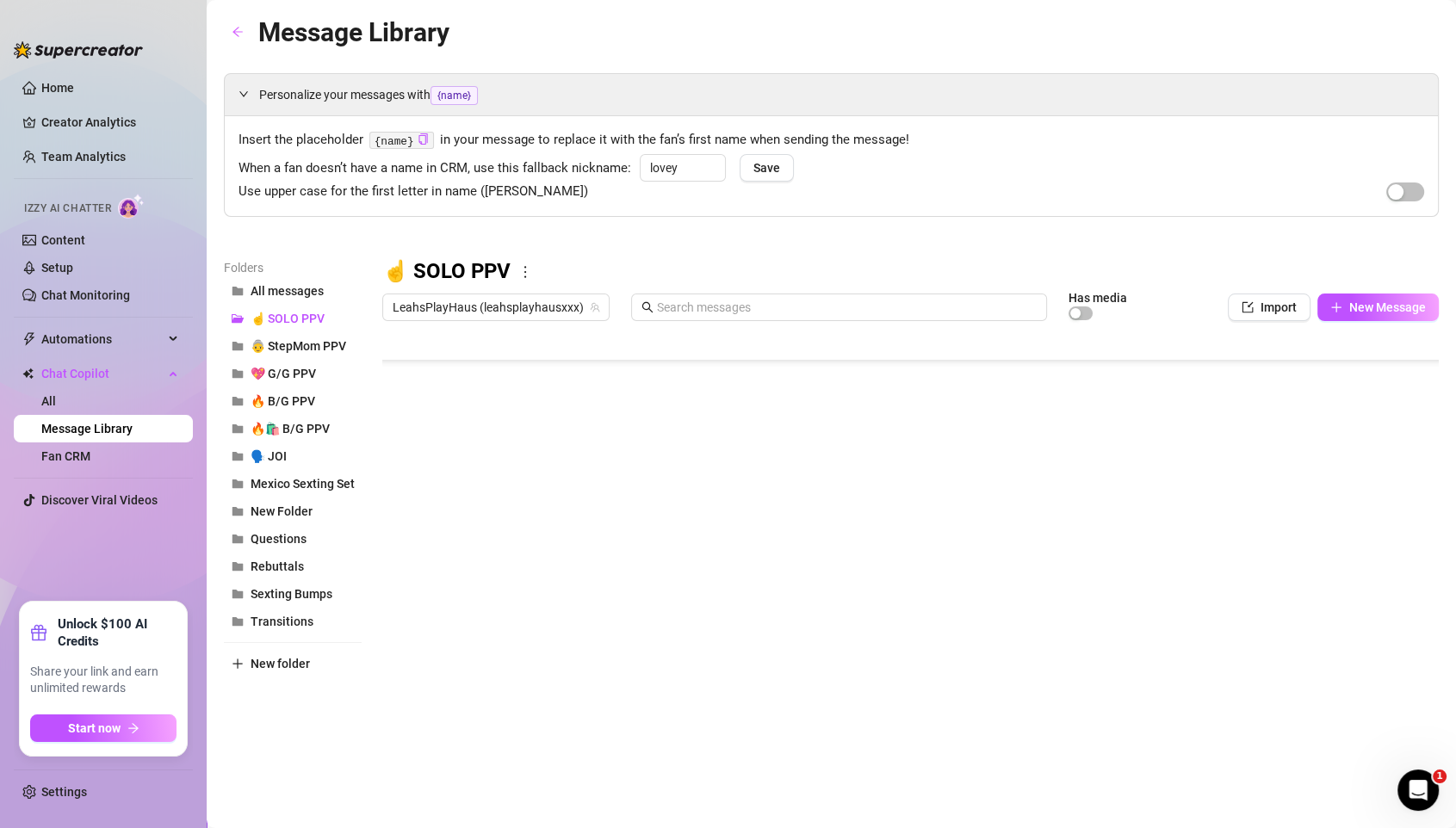
click at [1212, 619] on div at bounding box center [910, 521] width 1056 height 384
type textarea "2"
type textarea "4"
type textarea "24.99"
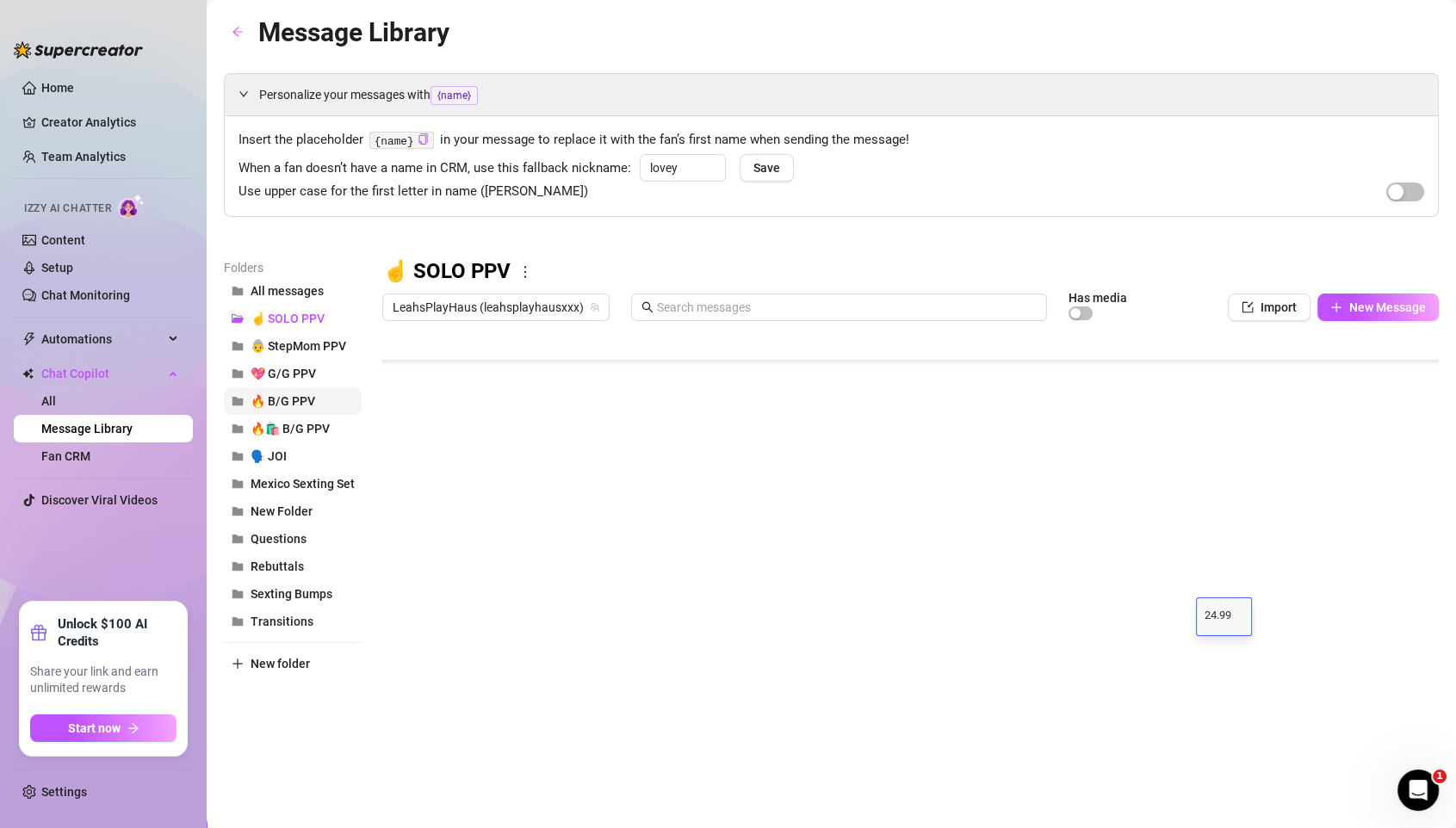
click at [297, 397] on span "🔥 B/G PPV" at bounding box center [283, 401] width 65 height 14
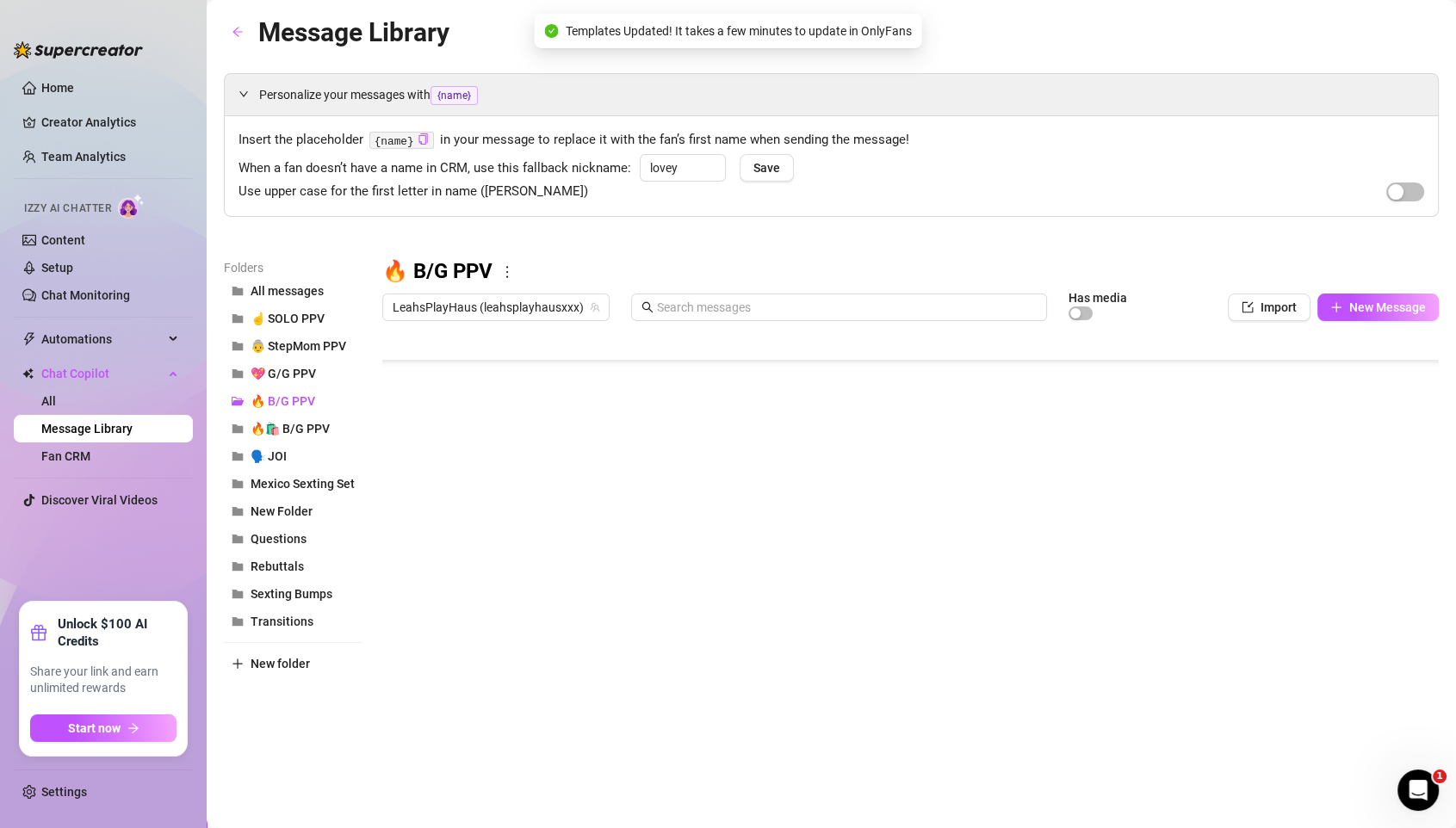
click at [1212, 373] on div at bounding box center [910, 521] width 1056 height 384
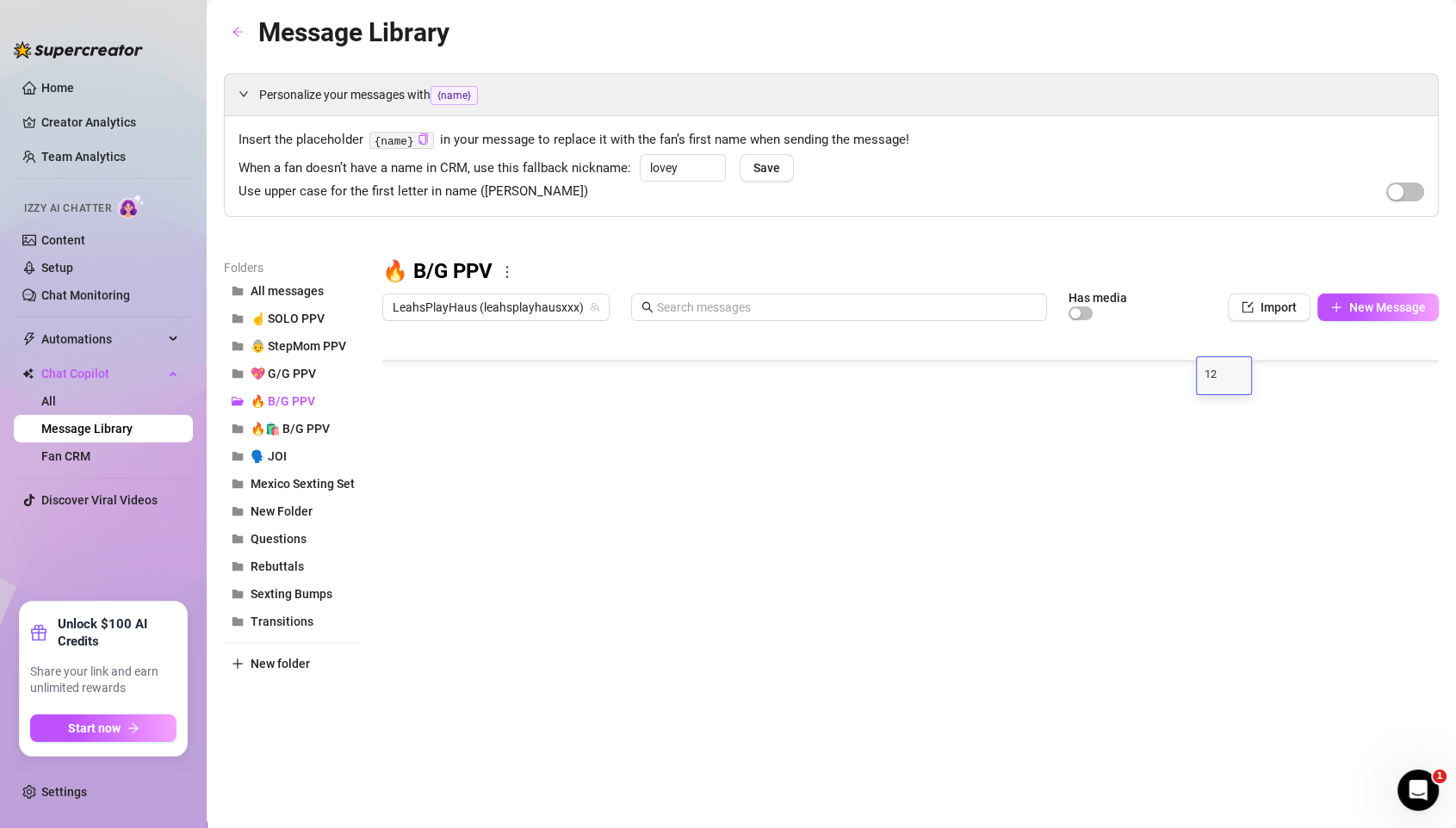
type textarea "12."
type textarea "99"
type textarea "12.99"
click at [1212, 404] on div at bounding box center [910, 521] width 1056 height 384
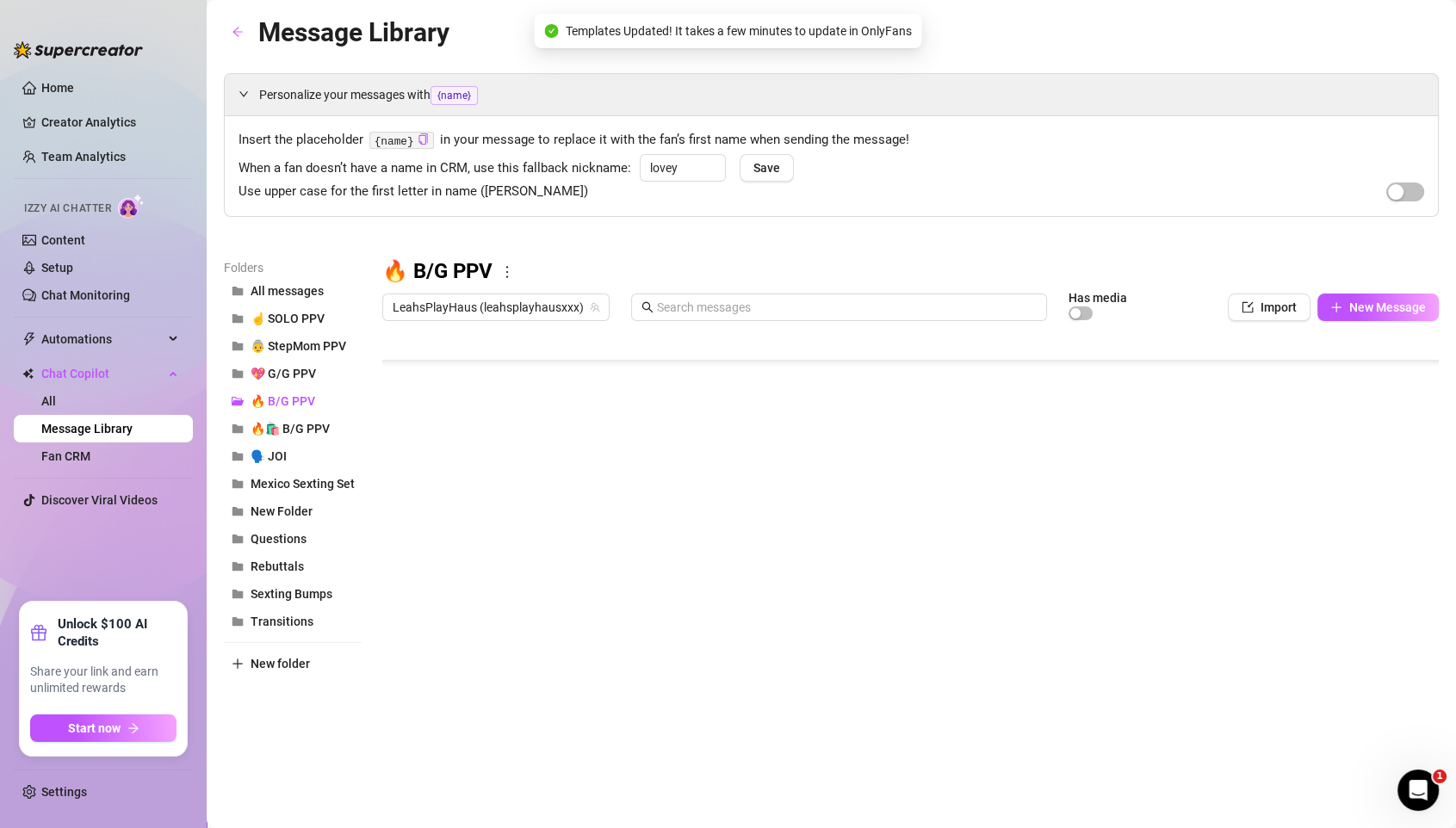
click at [1212, 404] on div at bounding box center [910, 521] width 1056 height 384
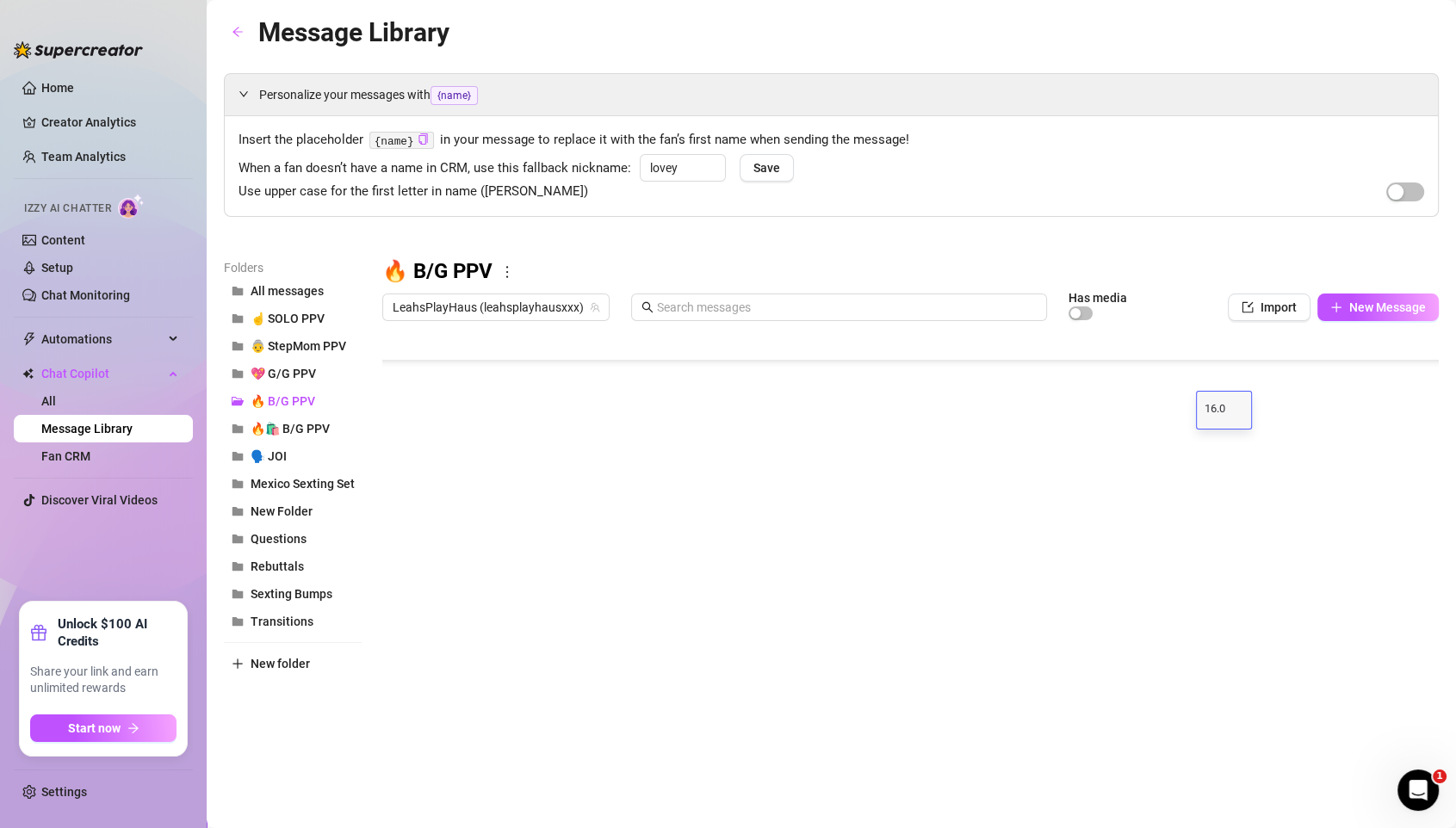
type textarea "16.00"
click at [1212, 436] on div at bounding box center [910, 521] width 1056 height 384
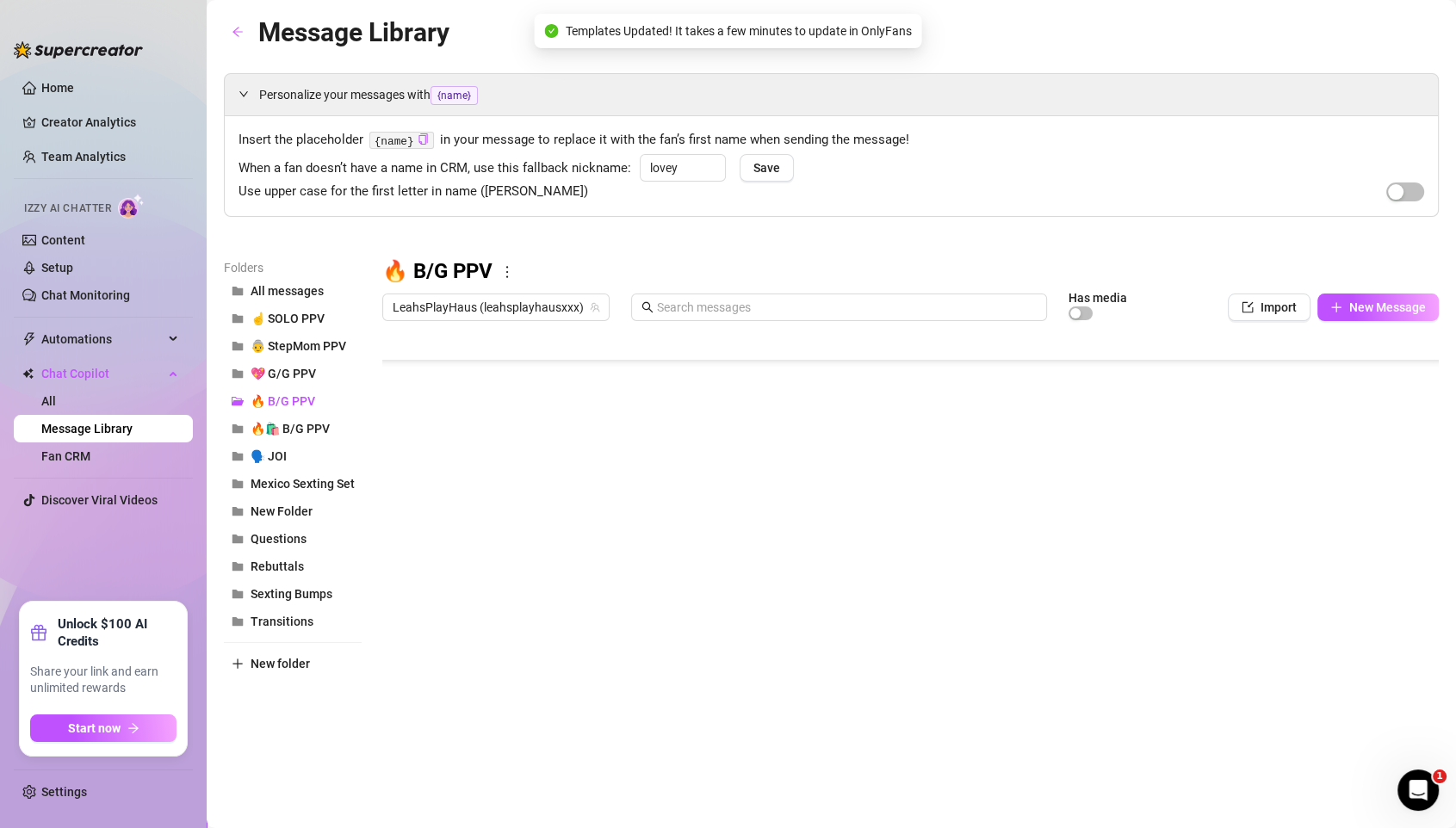
click at [1212, 445] on div at bounding box center [910, 521] width 1056 height 384
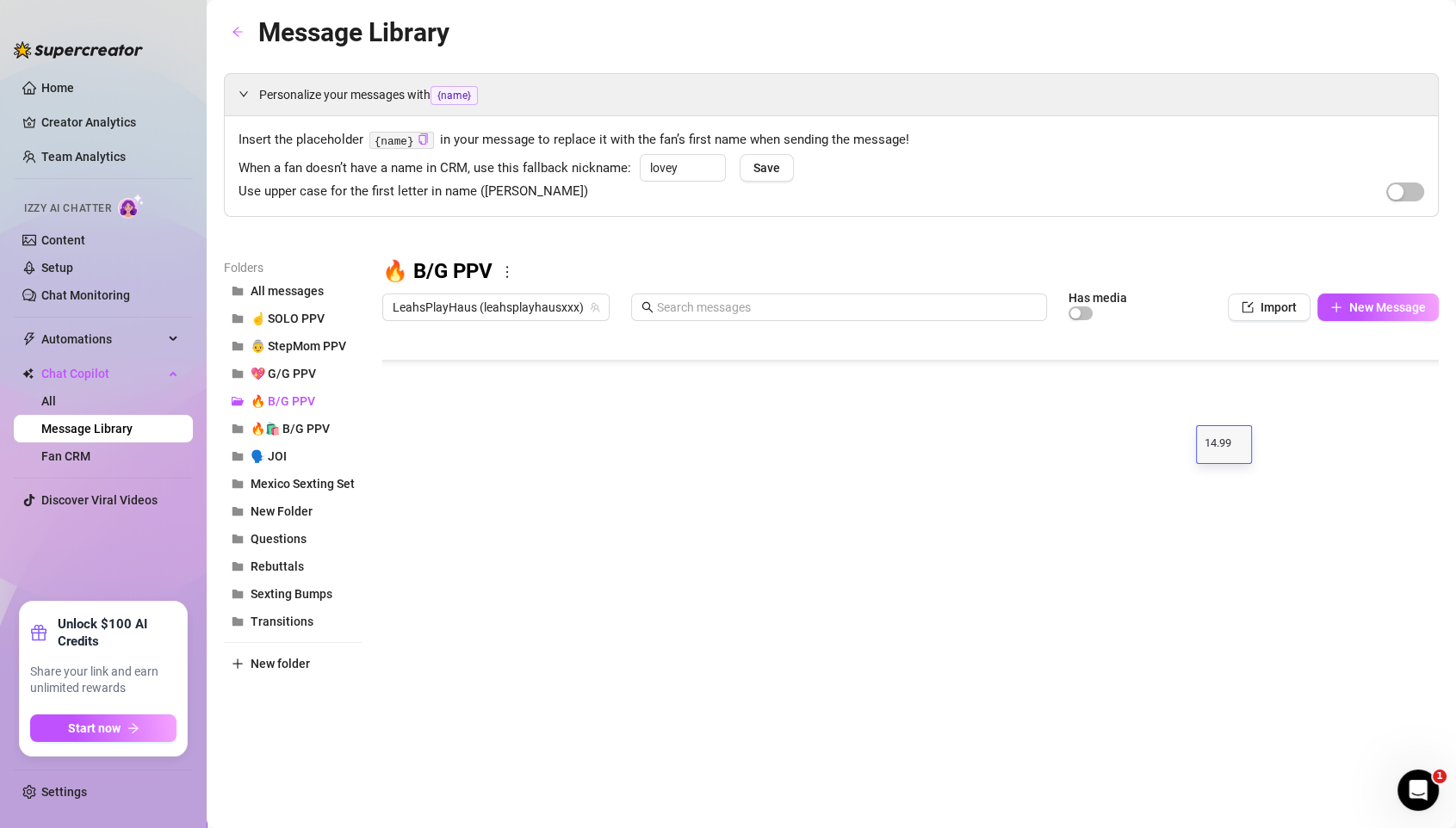
scroll to position [267, 0]
click at [1212, 484] on div at bounding box center [910, 521] width 1056 height 384
type textarea "21.99"
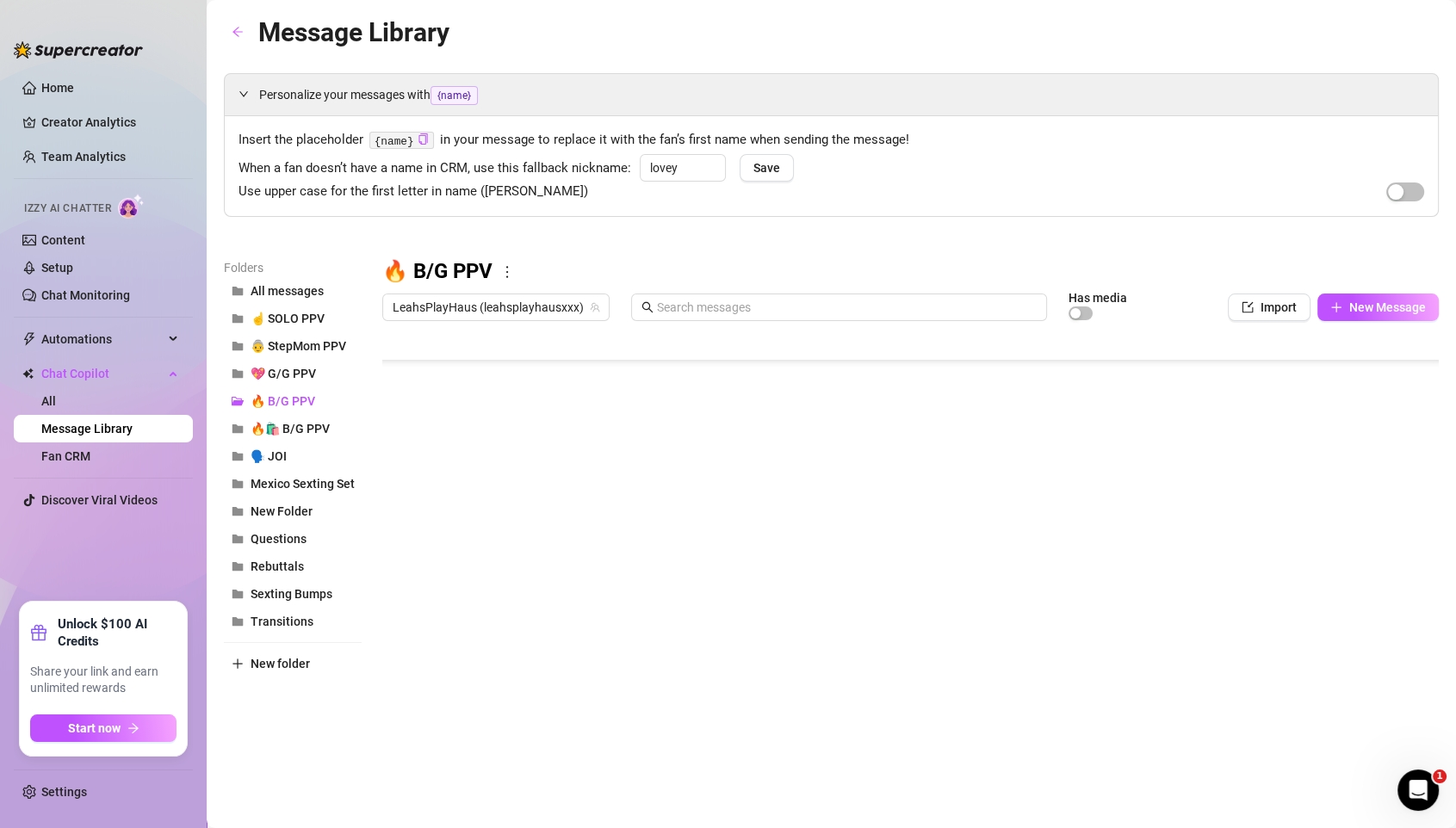
click at [1212, 613] on div at bounding box center [910, 521] width 1056 height 384
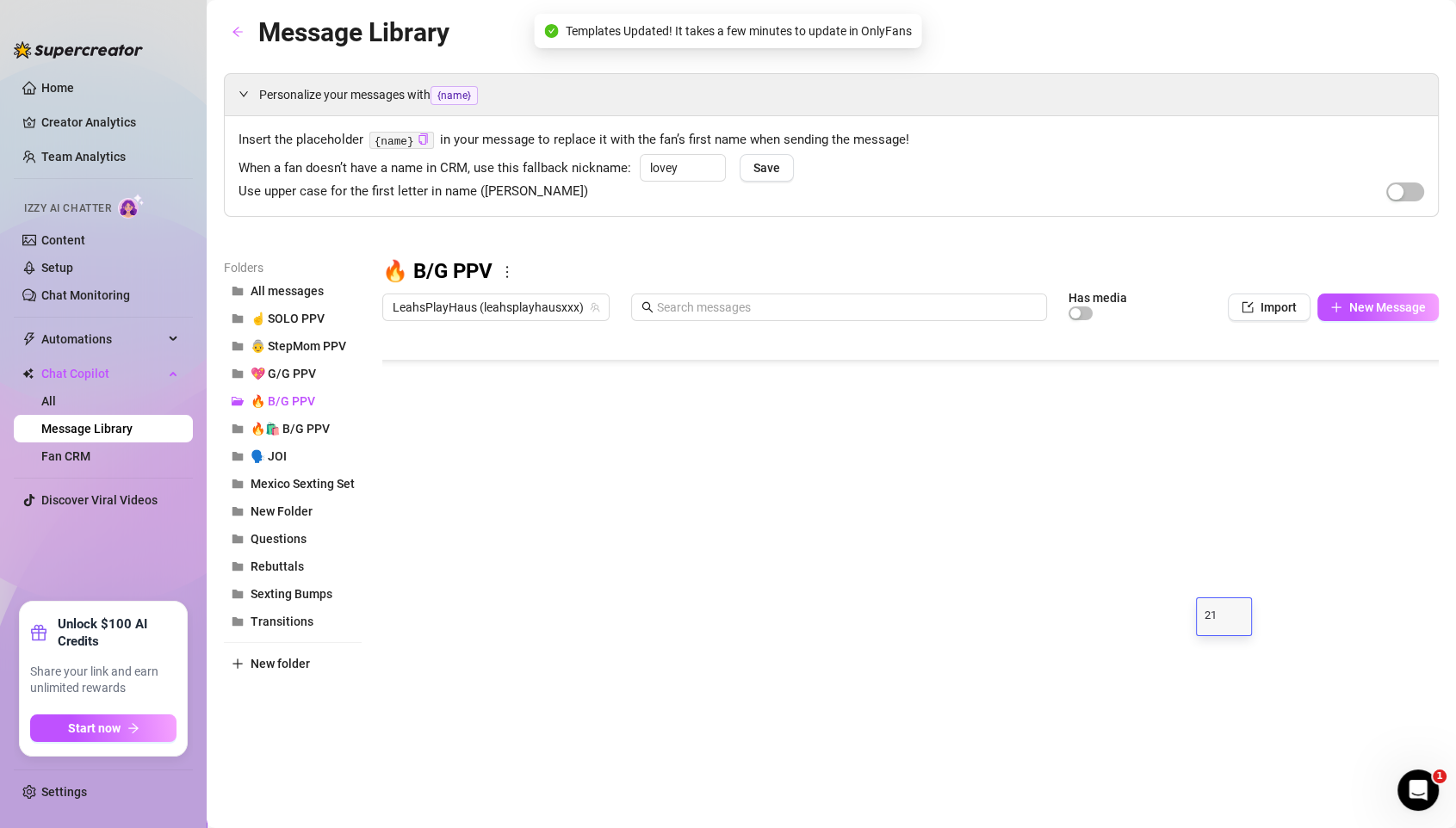
type textarea "2"
type textarea "24.00"
click at [1212, 572] on div at bounding box center [910, 521] width 1056 height 384
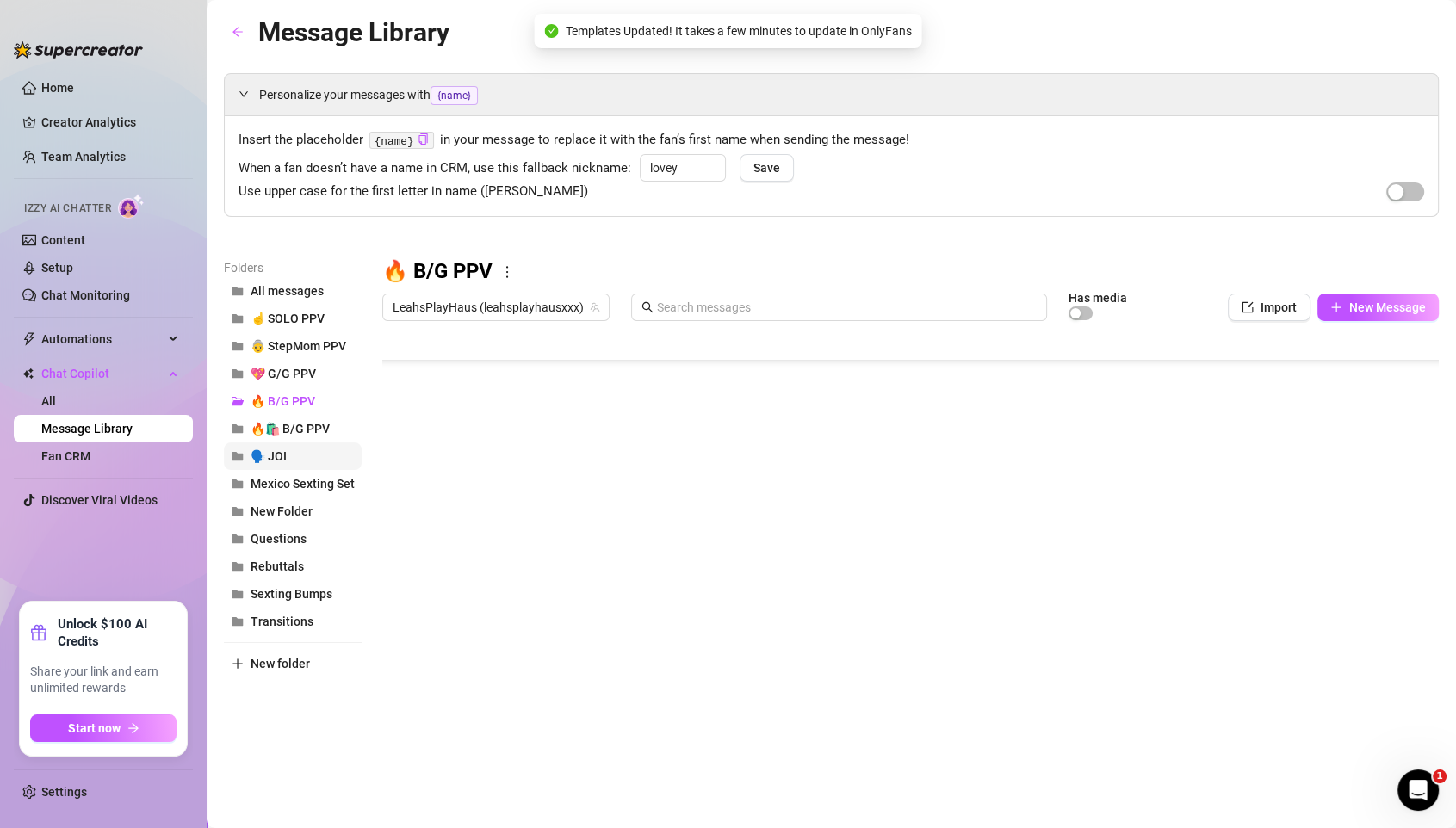
click at [287, 455] on button "🗣️ JOI" at bounding box center [292, 456] width 137 height 28
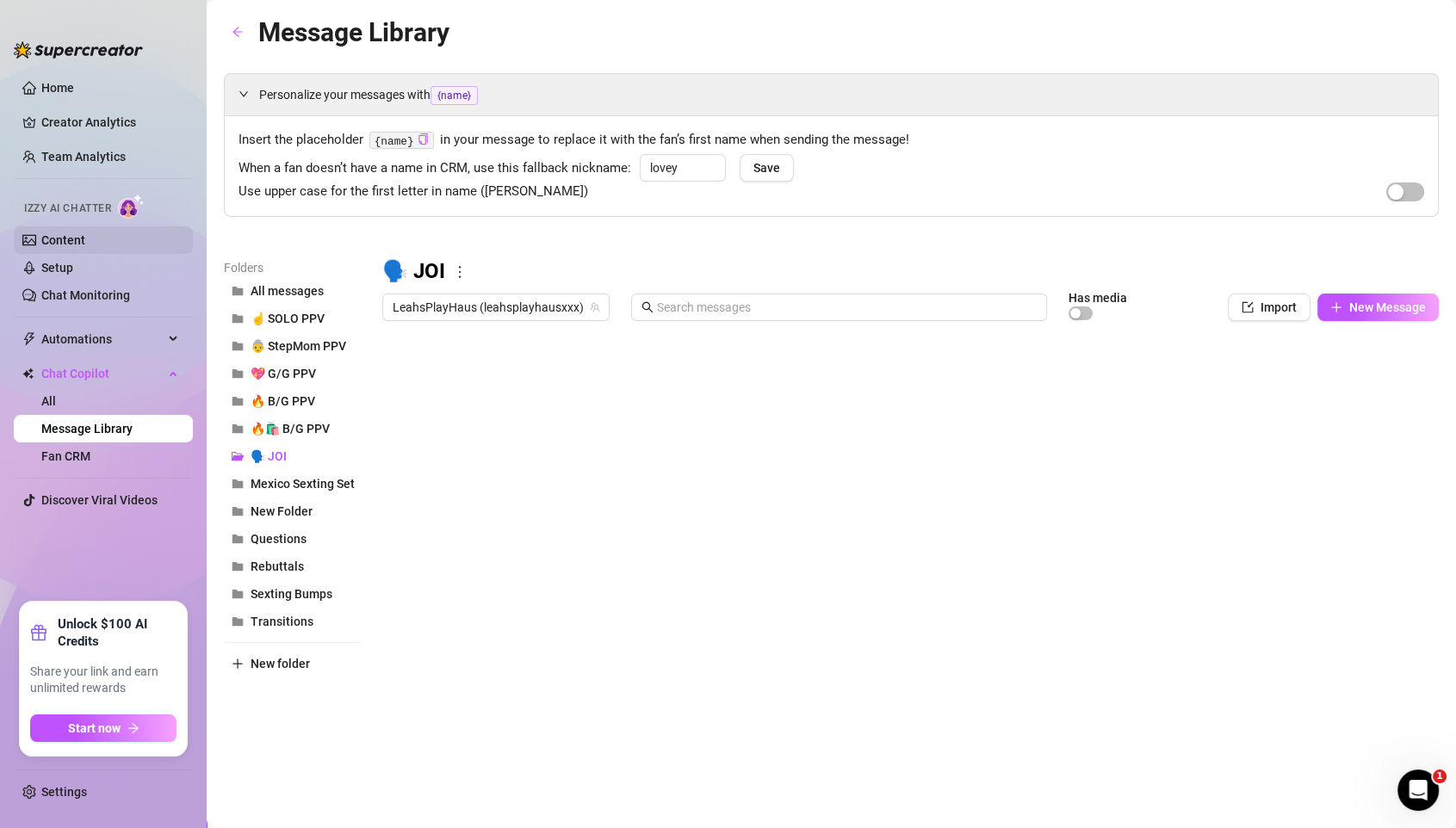
click at [67, 238] on link "Content" at bounding box center [63, 240] width 44 height 14
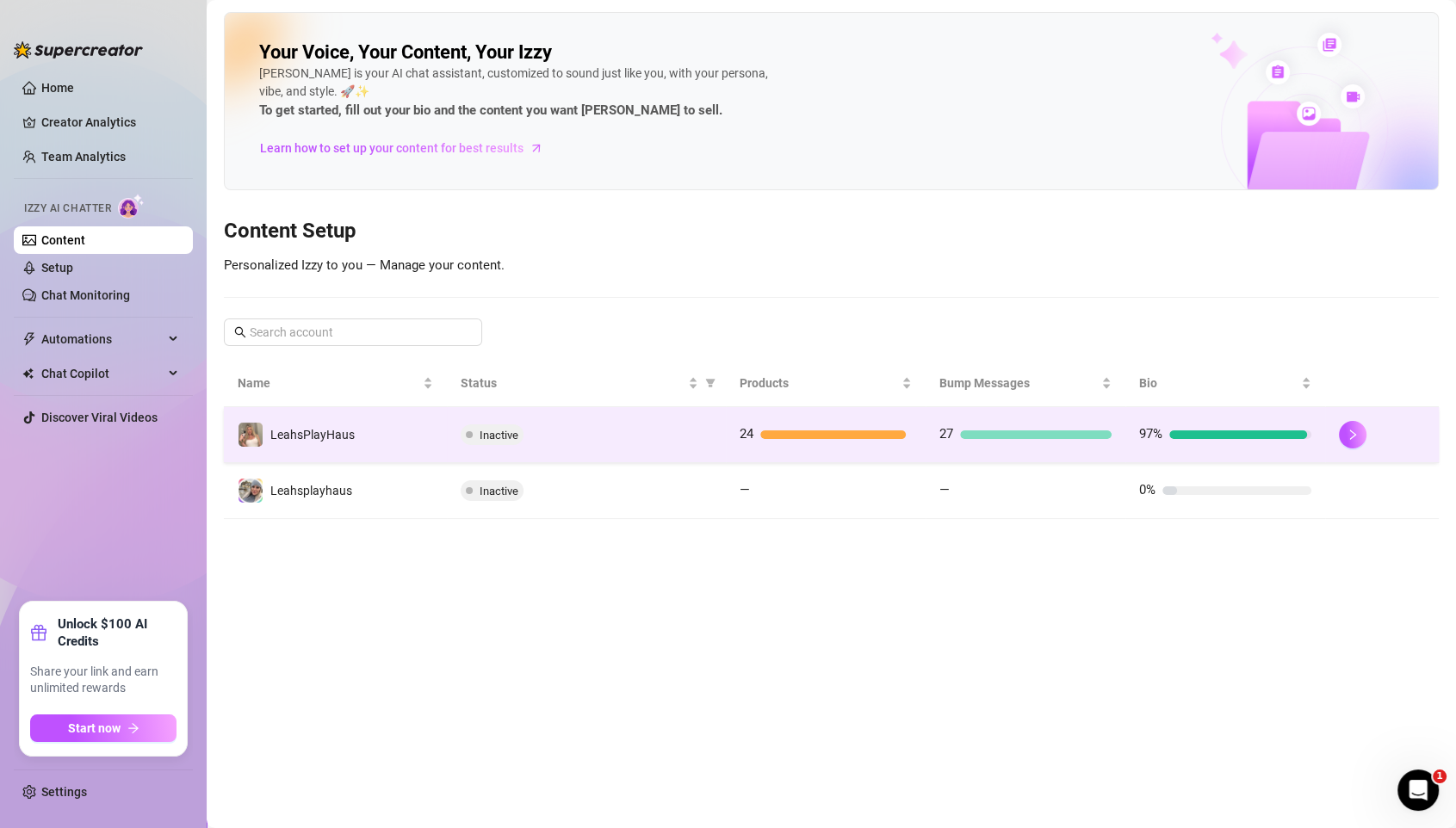
click at [973, 419] on td "27" at bounding box center [1025, 435] width 200 height 56
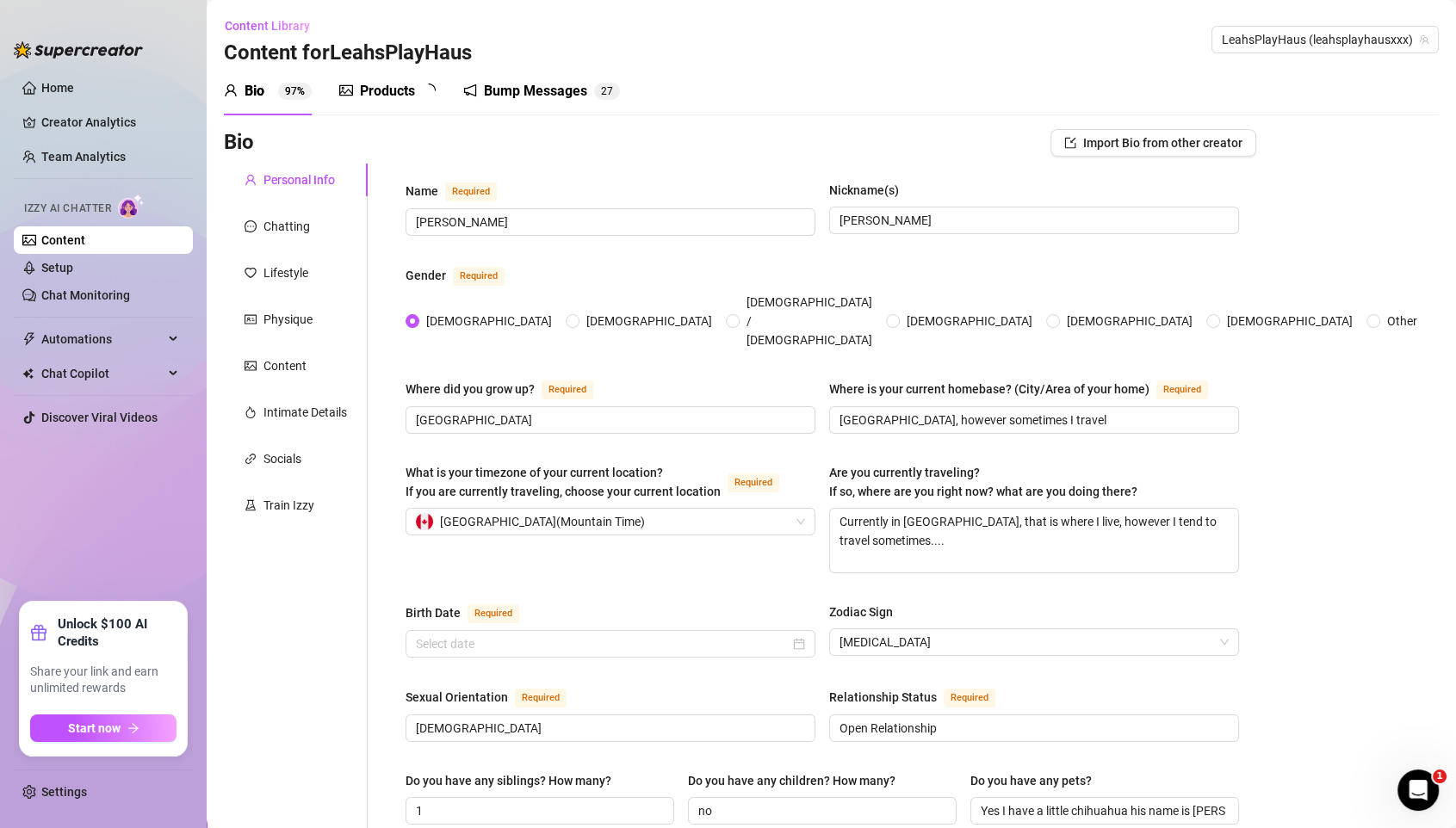
radio input "true"
type input "[DATE]"
click at [411, 87] on div "Products" at bounding box center [387, 92] width 55 height 21
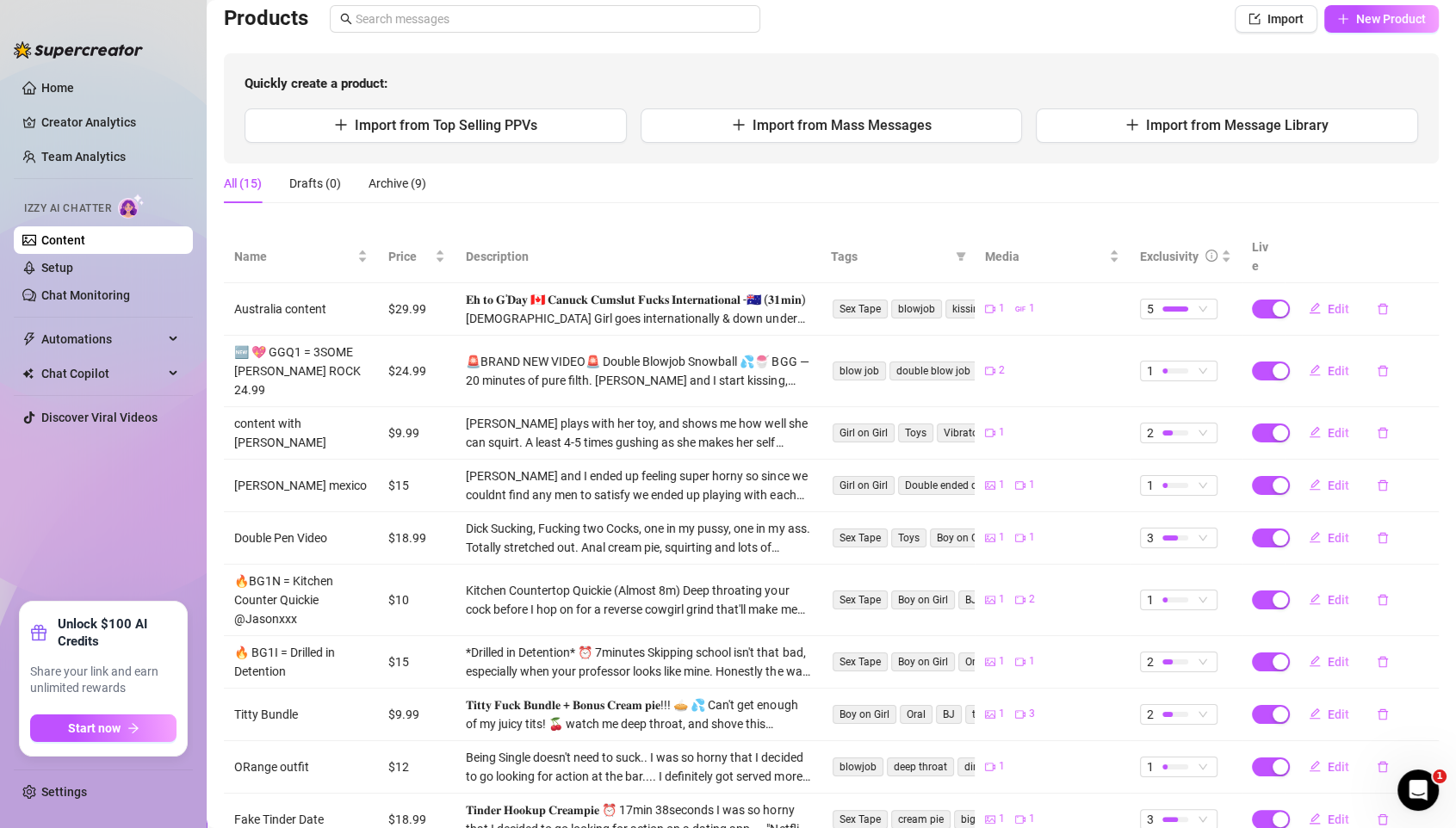
scroll to position [199, 0]
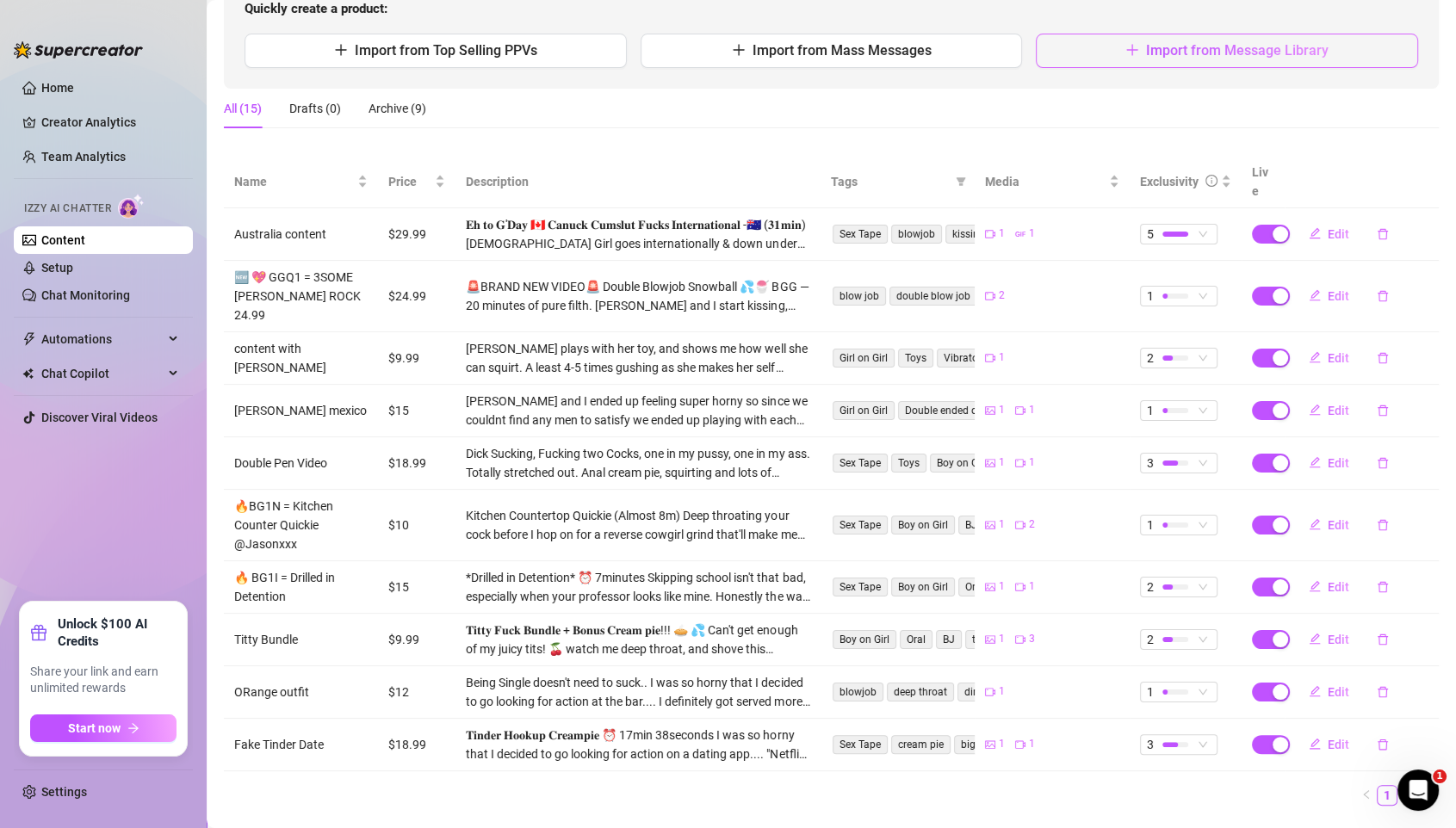
click at [1157, 59] on button "Import from Message Library" at bounding box center [1226, 51] width 382 height 35
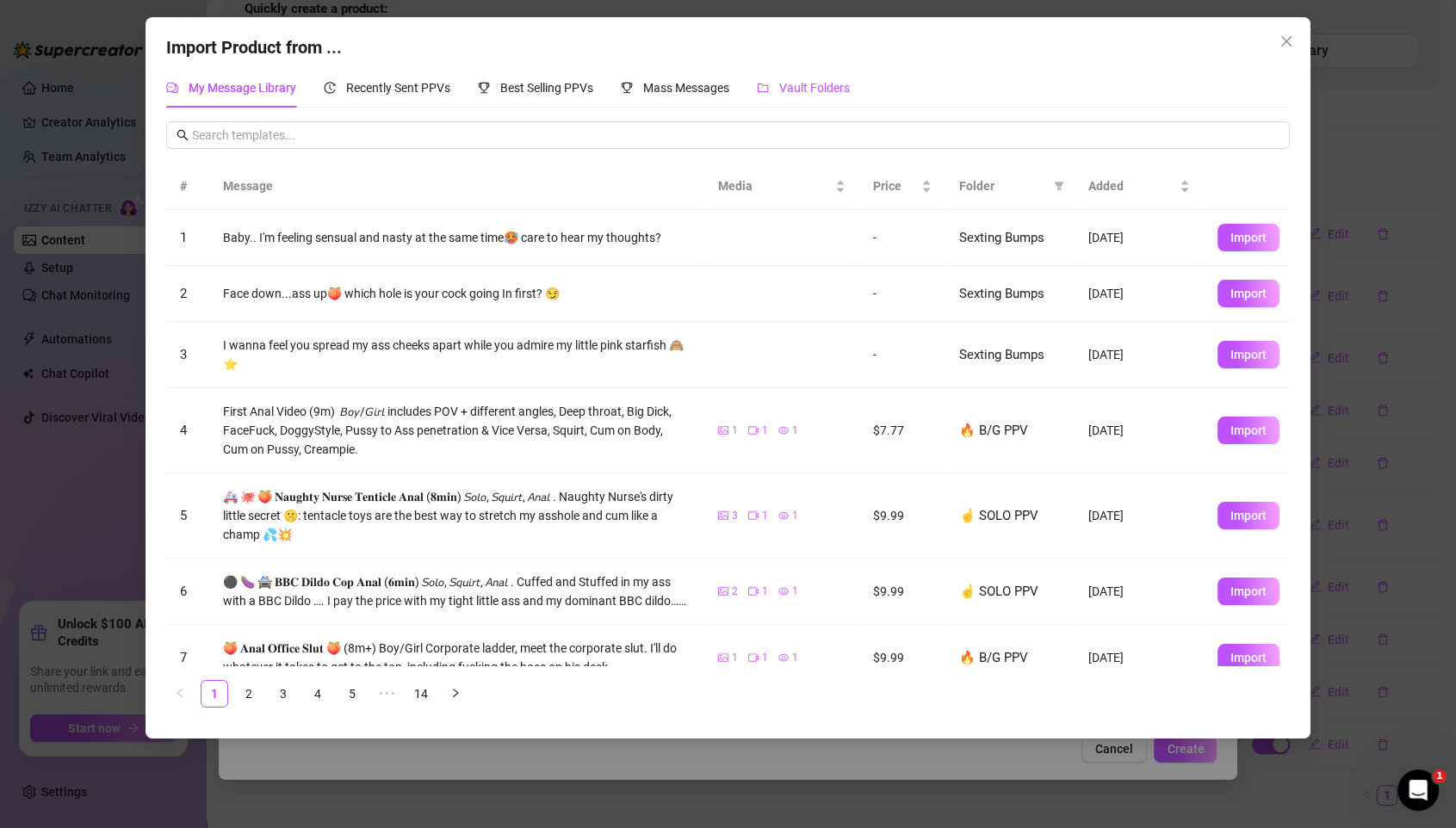
click at [812, 91] on span "Vault Folders" at bounding box center [815, 88] width 71 height 14
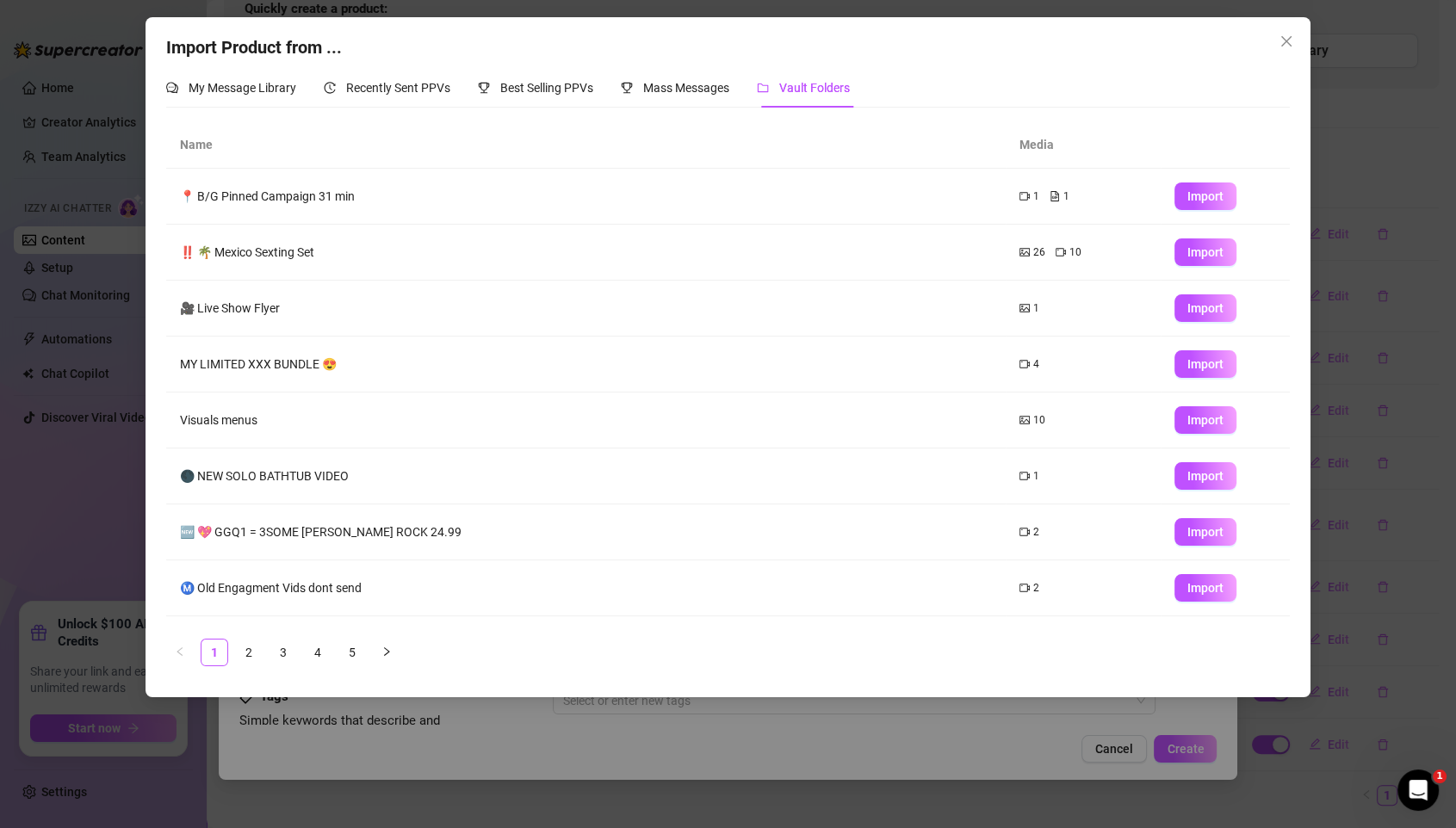
scroll to position [100, 0]
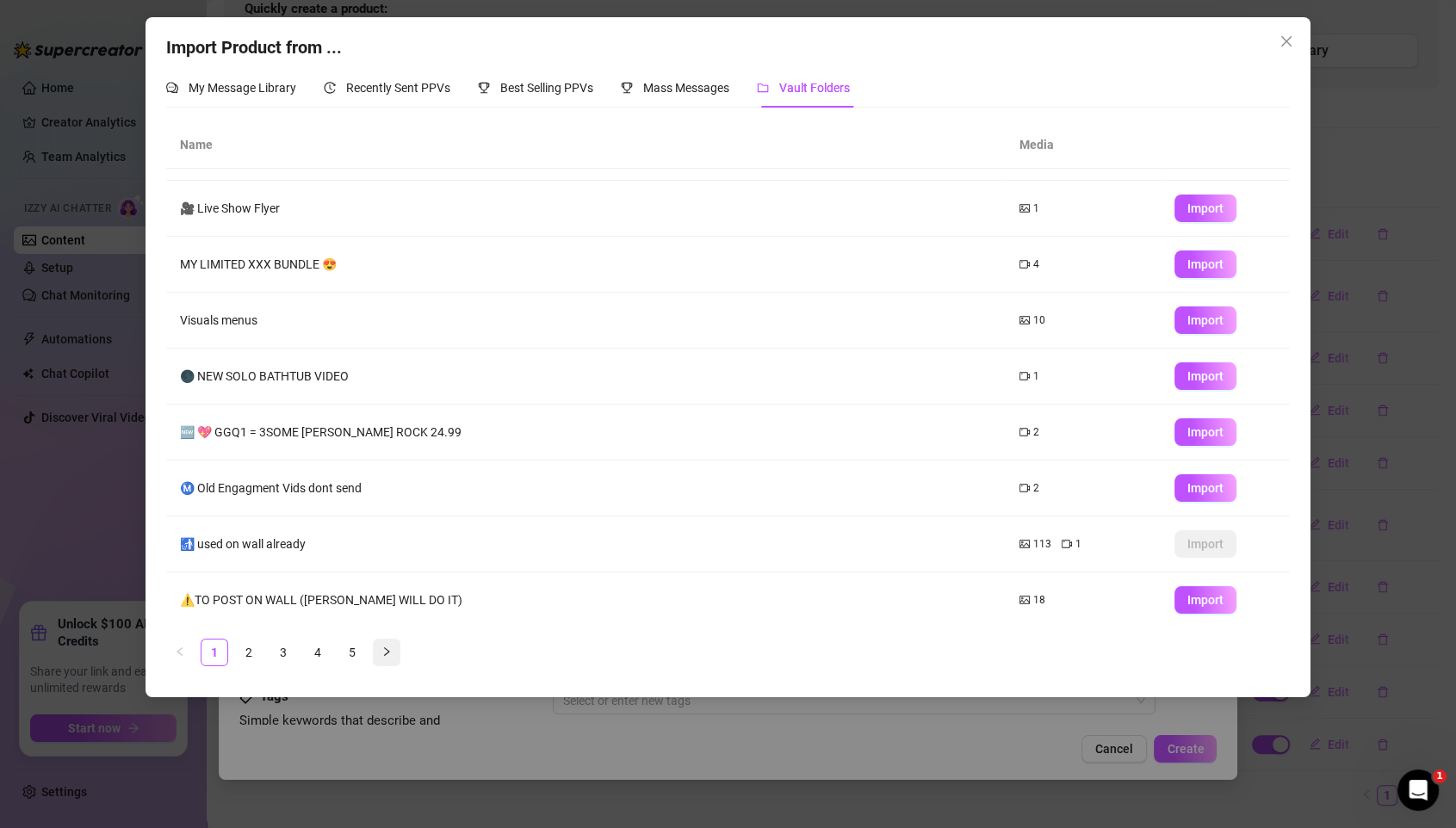
click at [386, 655] on icon "right" at bounding box center [386, 652] width 10 height 10
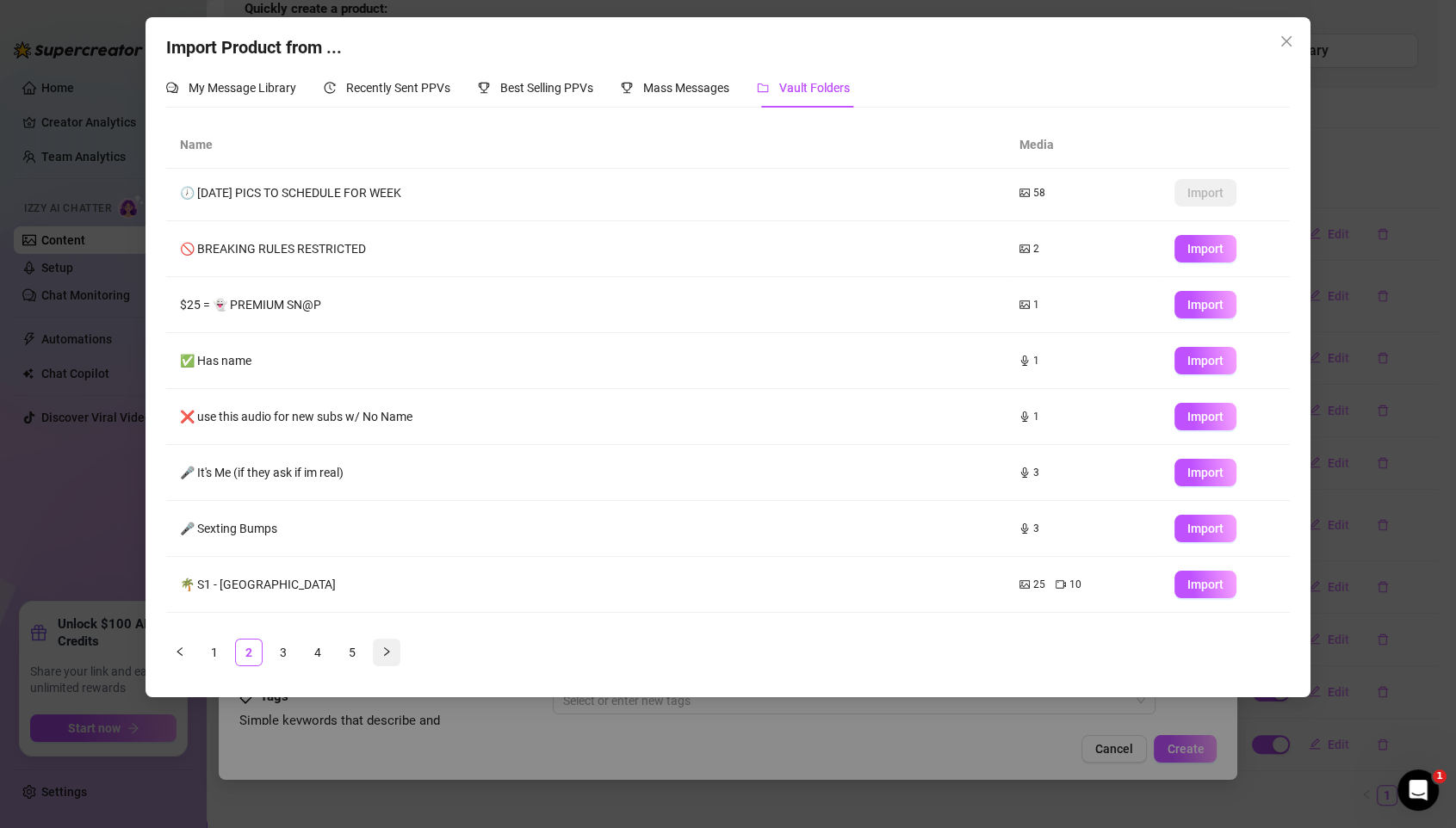
scroll to position [0, 0]
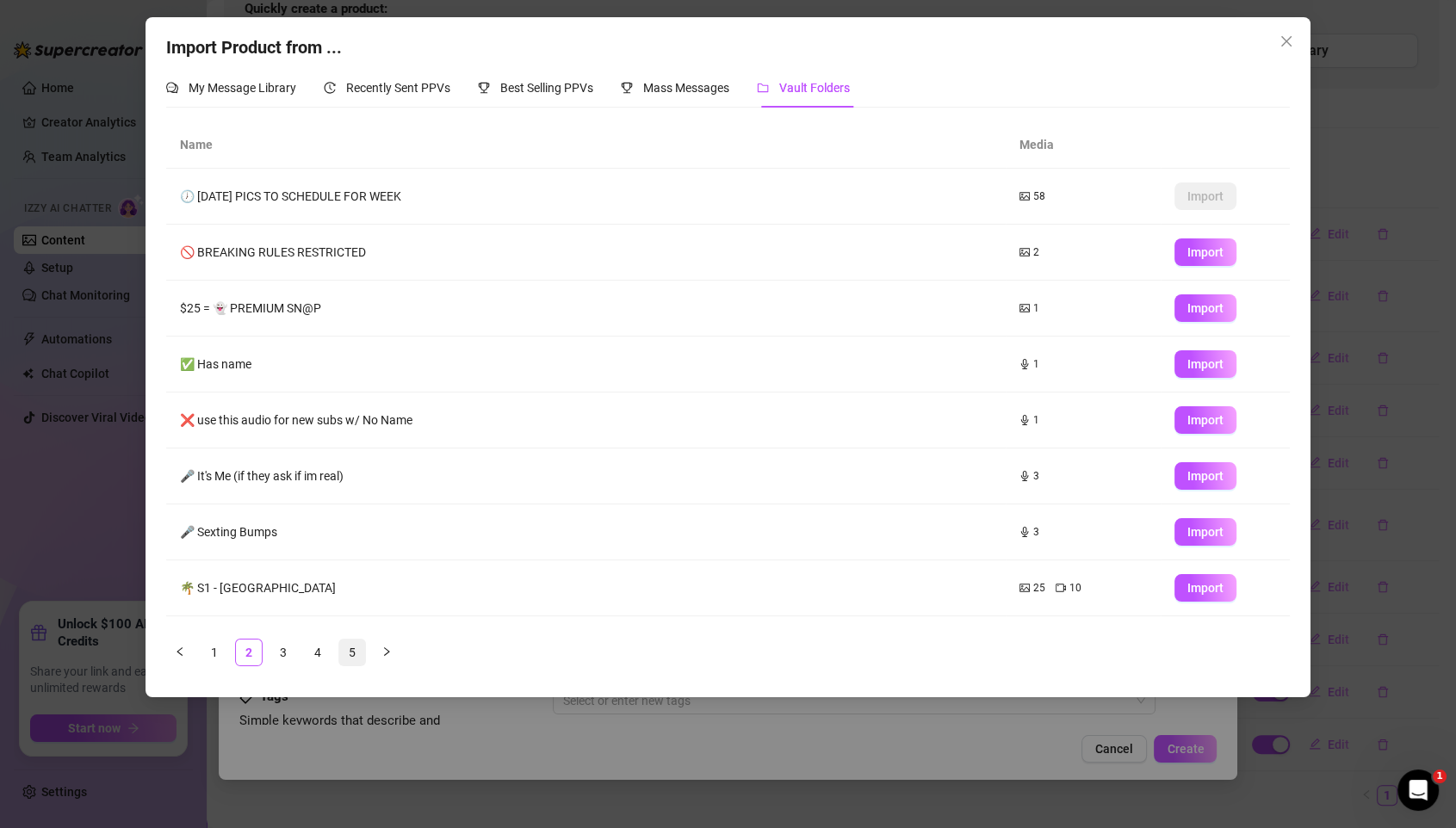
click at [353, 653] on link "5" at bounding box center [352, 653] width 26 height 26
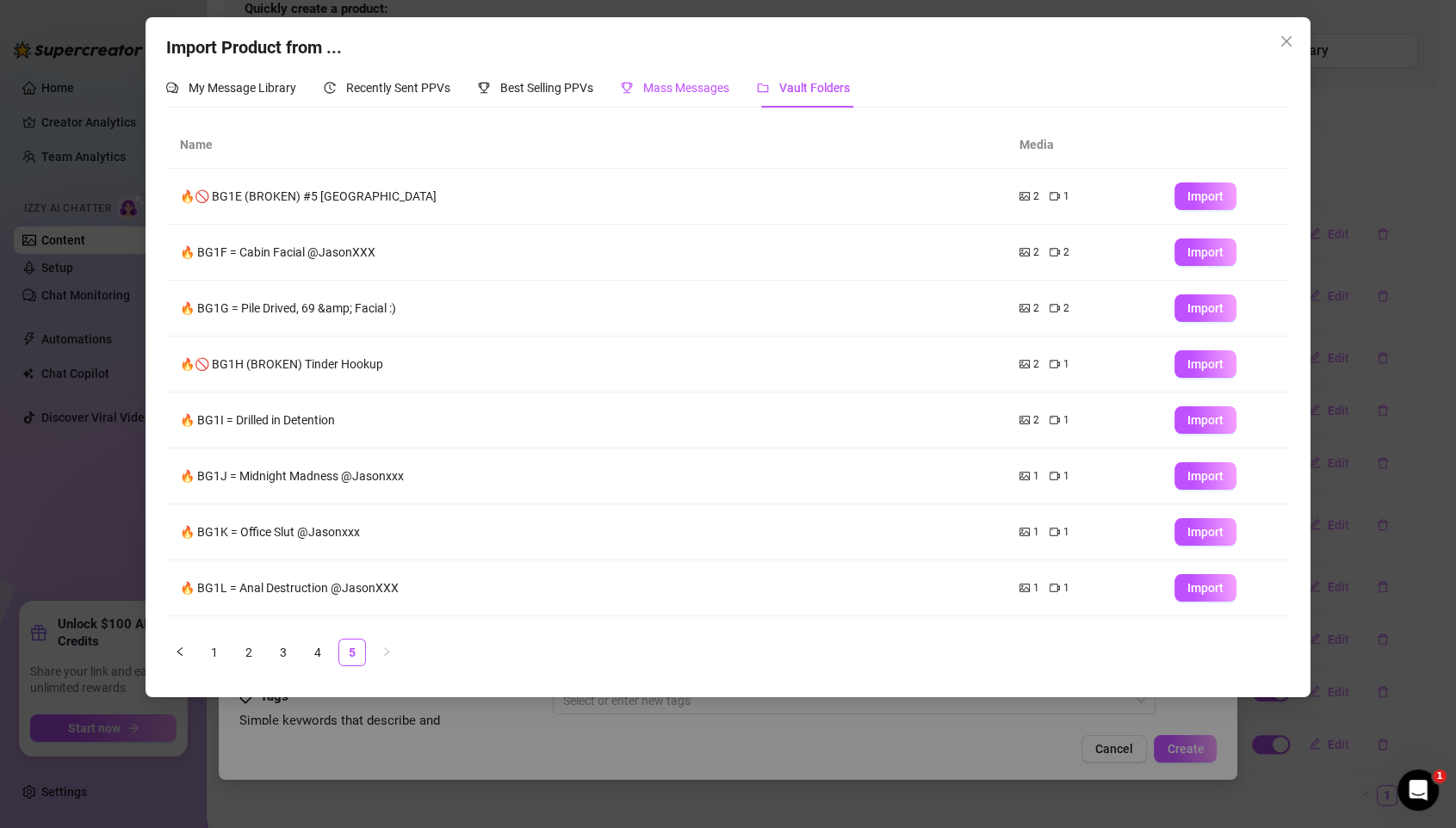
click at [673, 93] on span "Mass Messages" at bounding box center [686, 88] width 86 height 14
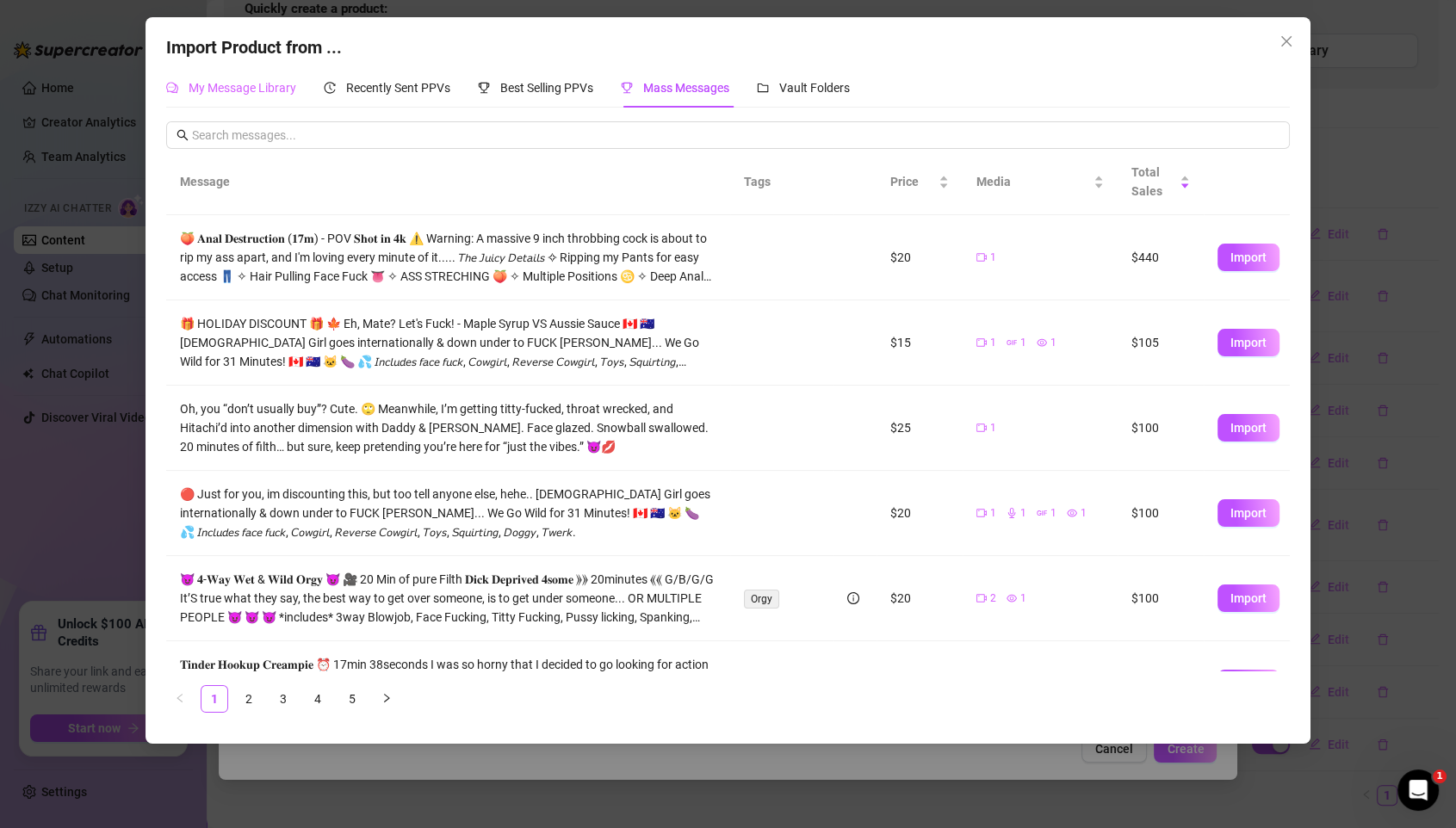
click at [264, 77] on div "My Message Library" at bounding box center [231, 88] width 130 height 40
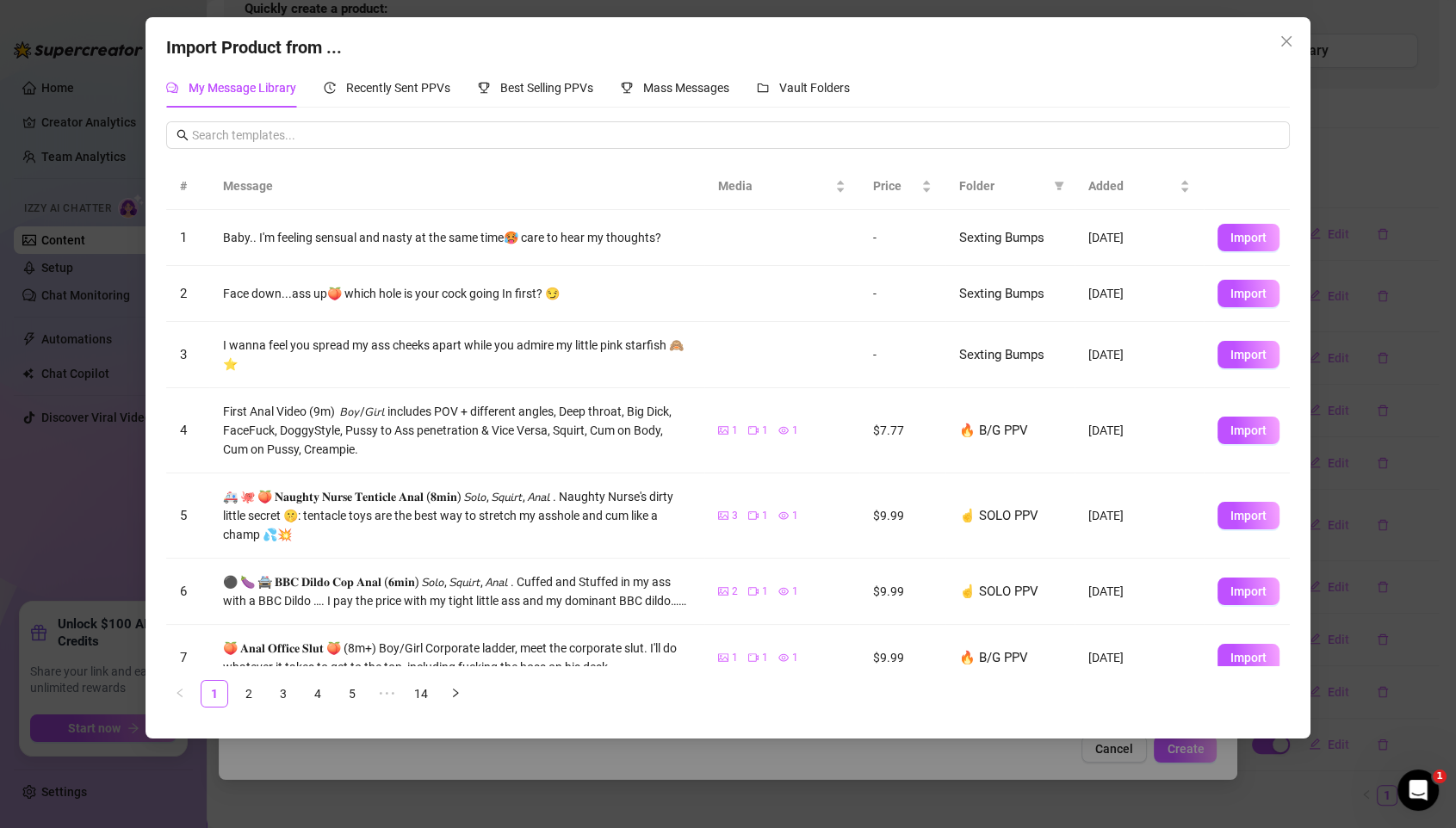
scroll to position [229, 0]
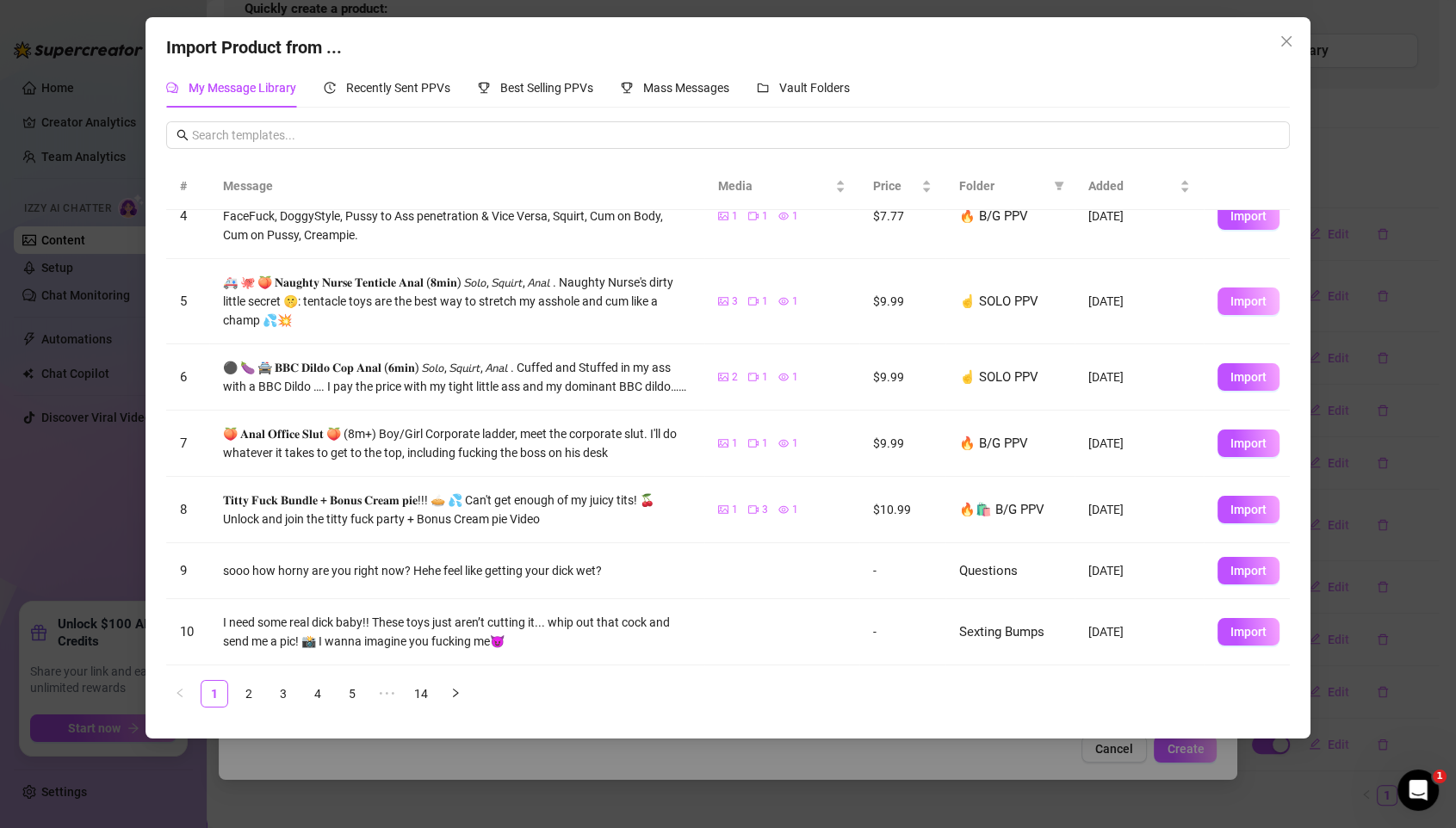
click at [1212, 288] on button "Import" at bounding box center [1249, 302] width 62 height 28
type textarea "🚑 🐙 🍑 𝐍𝐚𝐮𝐠𝐡𝐭𝐲 𝐍𝐮𝐫𝐬𝐞 𝐓𝐞𝐧𝐭𝐢𝐜𝐥𝐞 𝐀𝐧𝐚𝐥 (𝟖𝐦𝐢𝐧) 𝘚𝘰𝘭𝘰, 𝘚𝘲𝘶𝘪𝘳𝘵, 𝘈𝘯𝘢𝘭 . Naughty Nurse's d…"
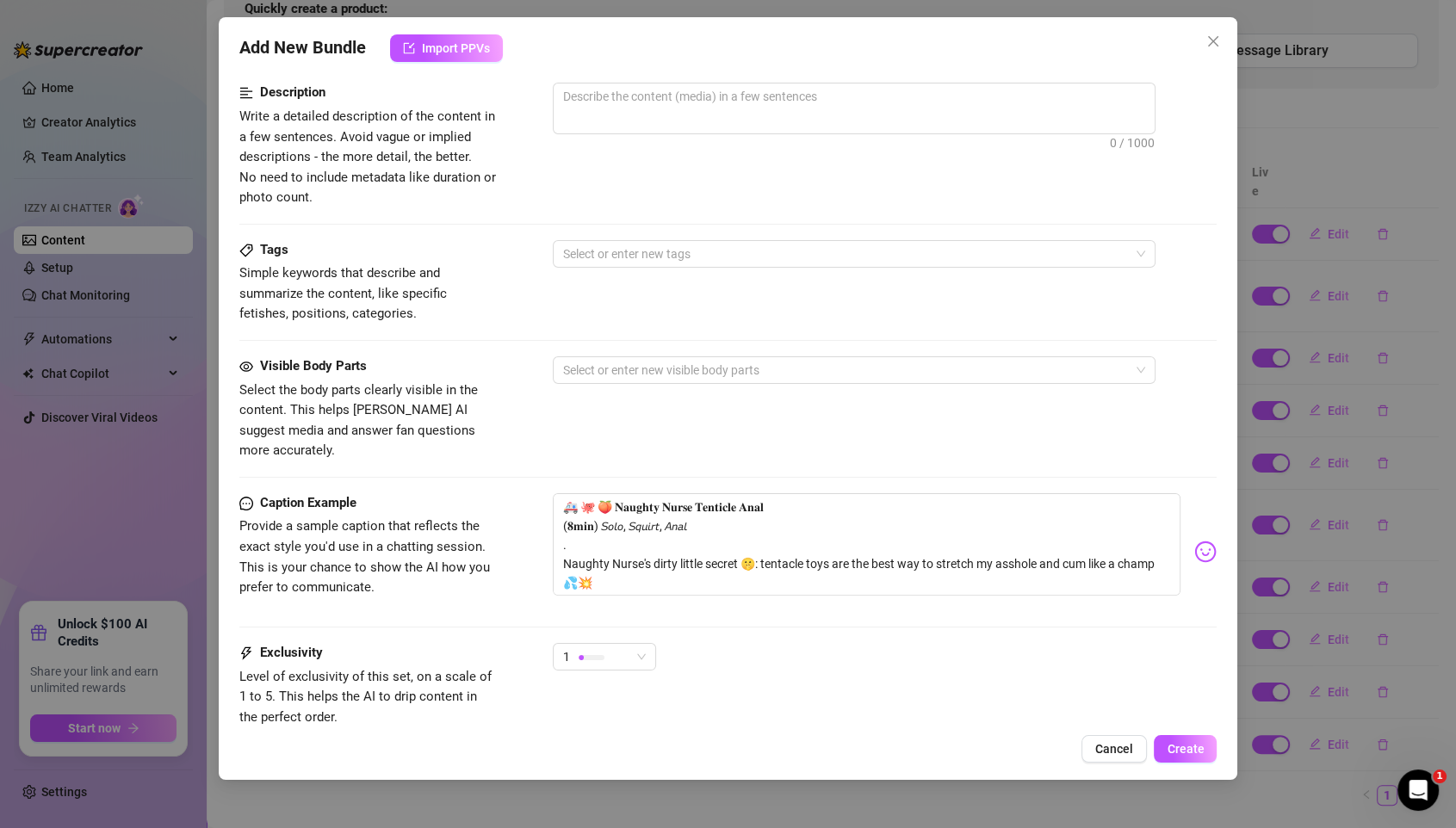
scroll to position [798, 0]
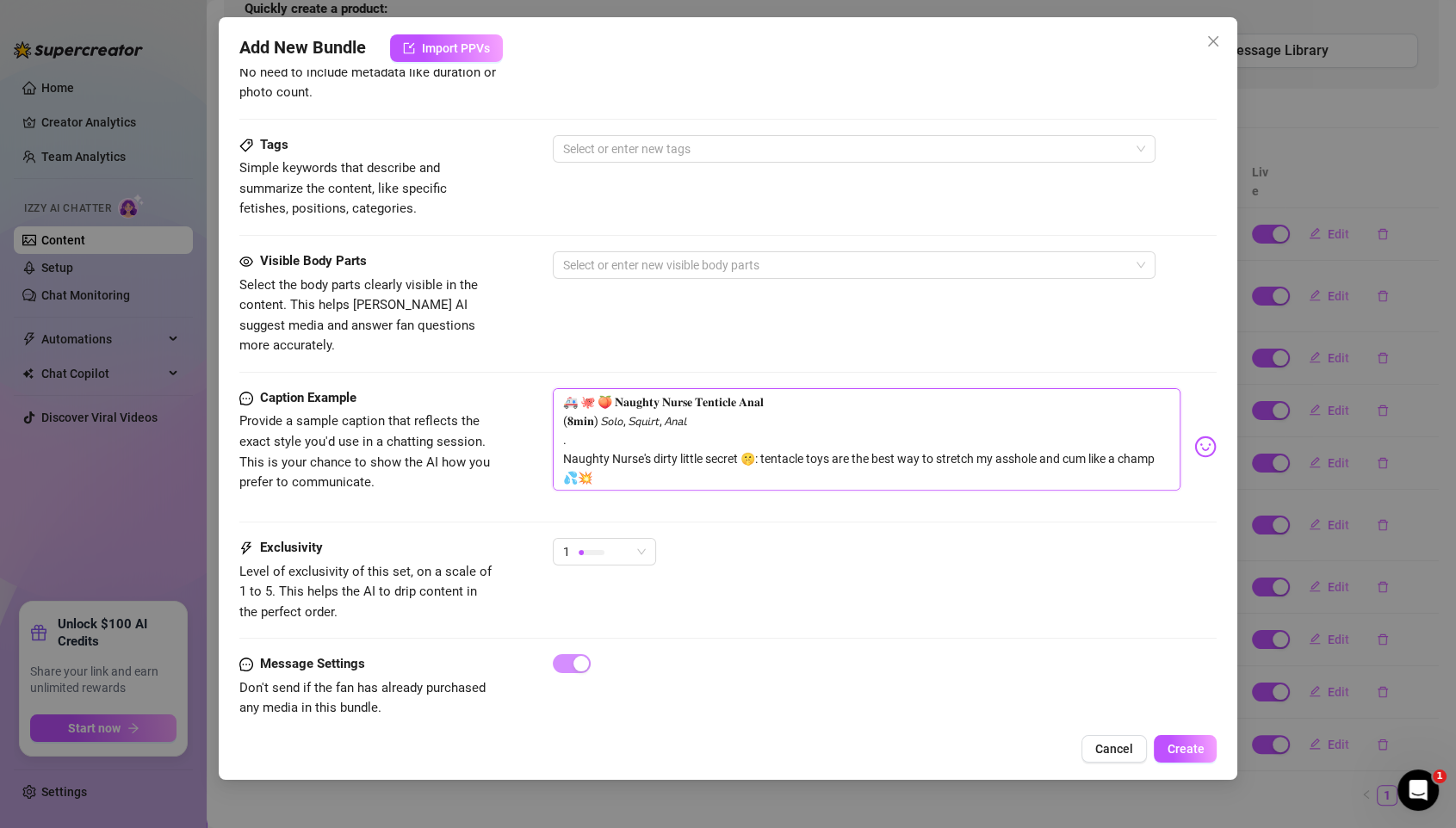
drag, startPoint x: 607, startPoint y: 466, endPoint x: 512, endPoint y: 363, distance: 140.1
click at [512, 388] on div "Caption Example Provide a sample caption that reflects the exact style you'd us…" at bounding box center [728, 447] width 978 height 118
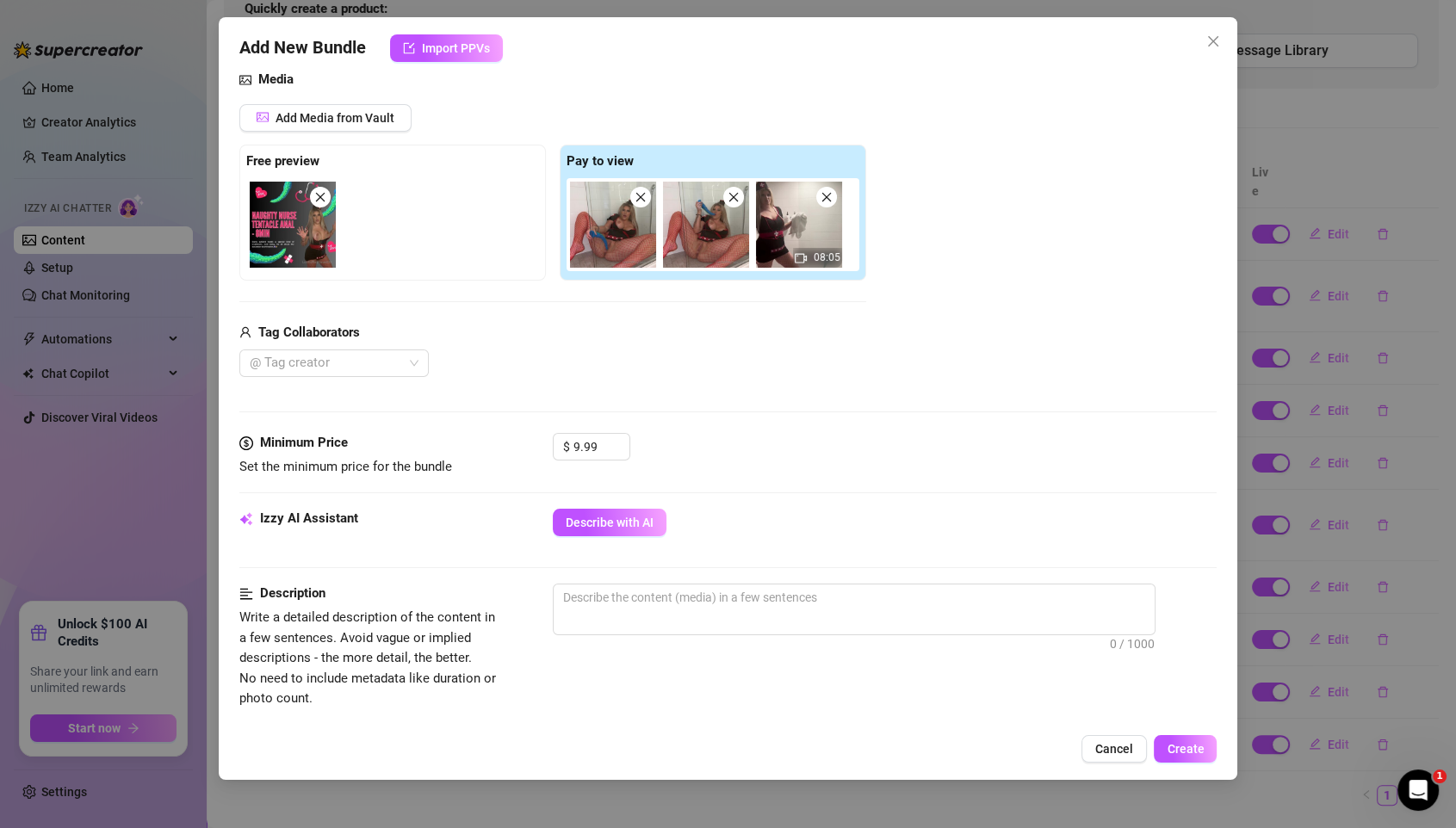
scroll to position [178, 0]
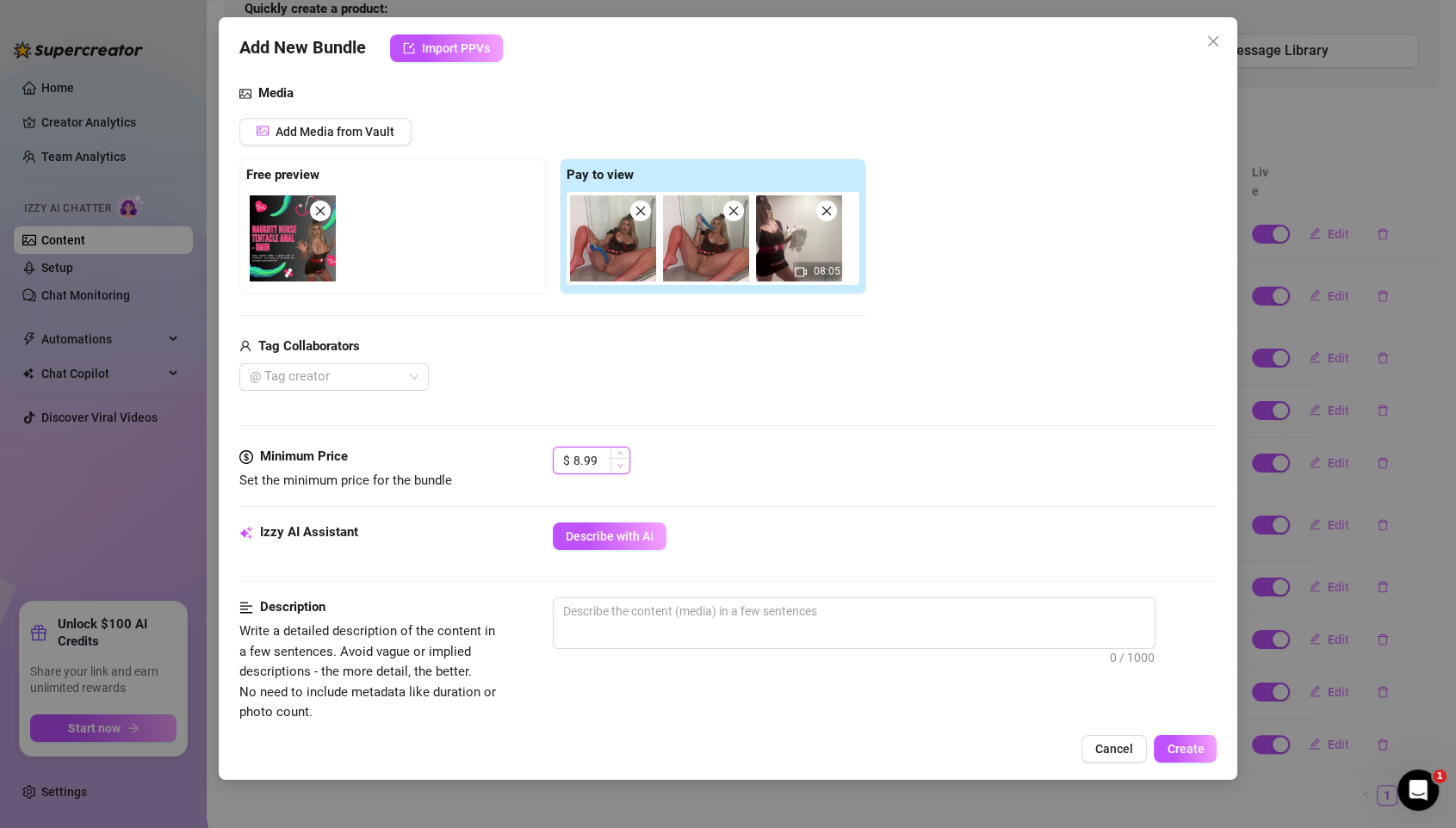
click at [613, 461] on span "Decrease Value" at bounding box center [620, 466] width 19 height 16
type input "8"
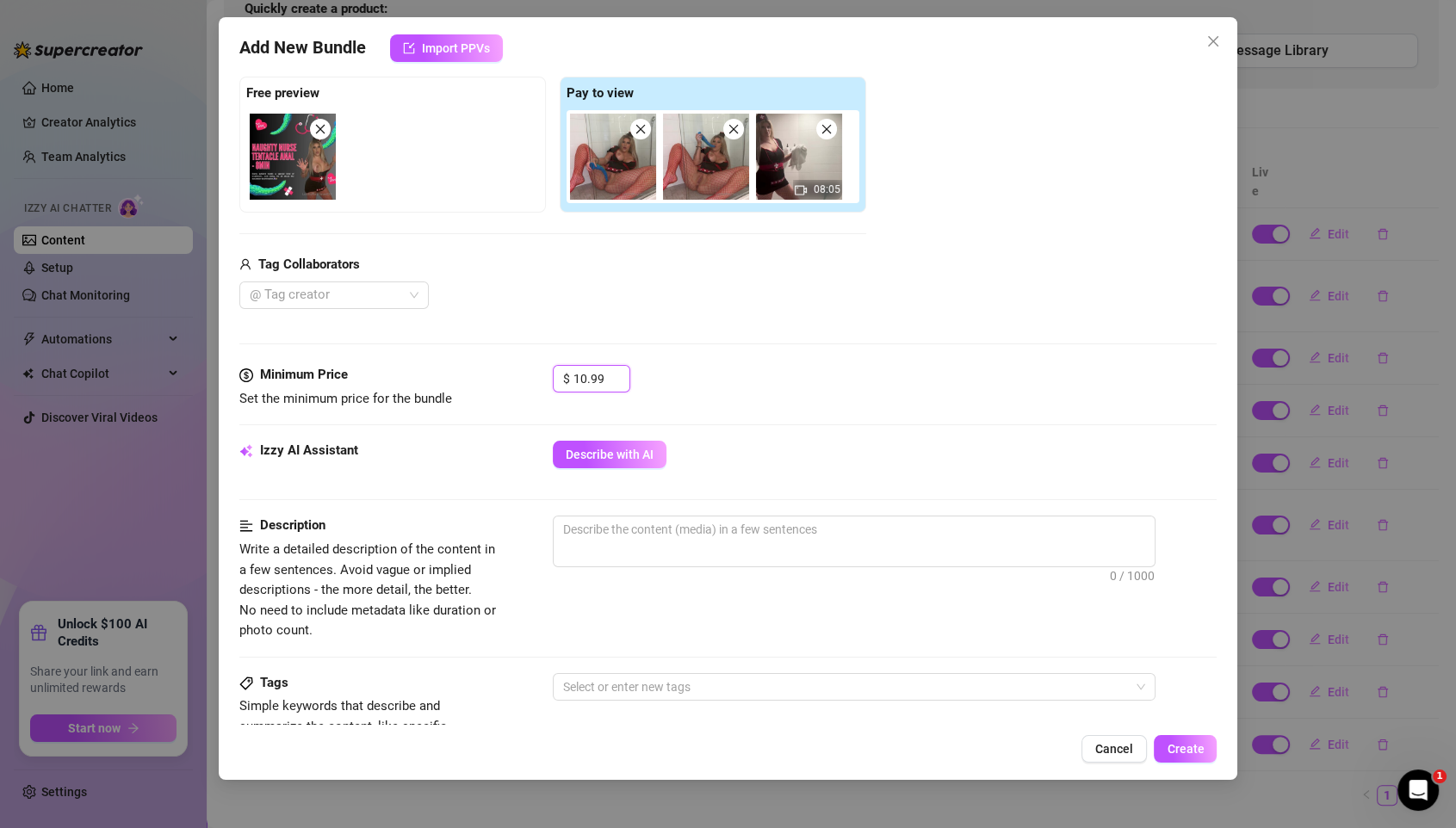
scroll to position [269, 0]
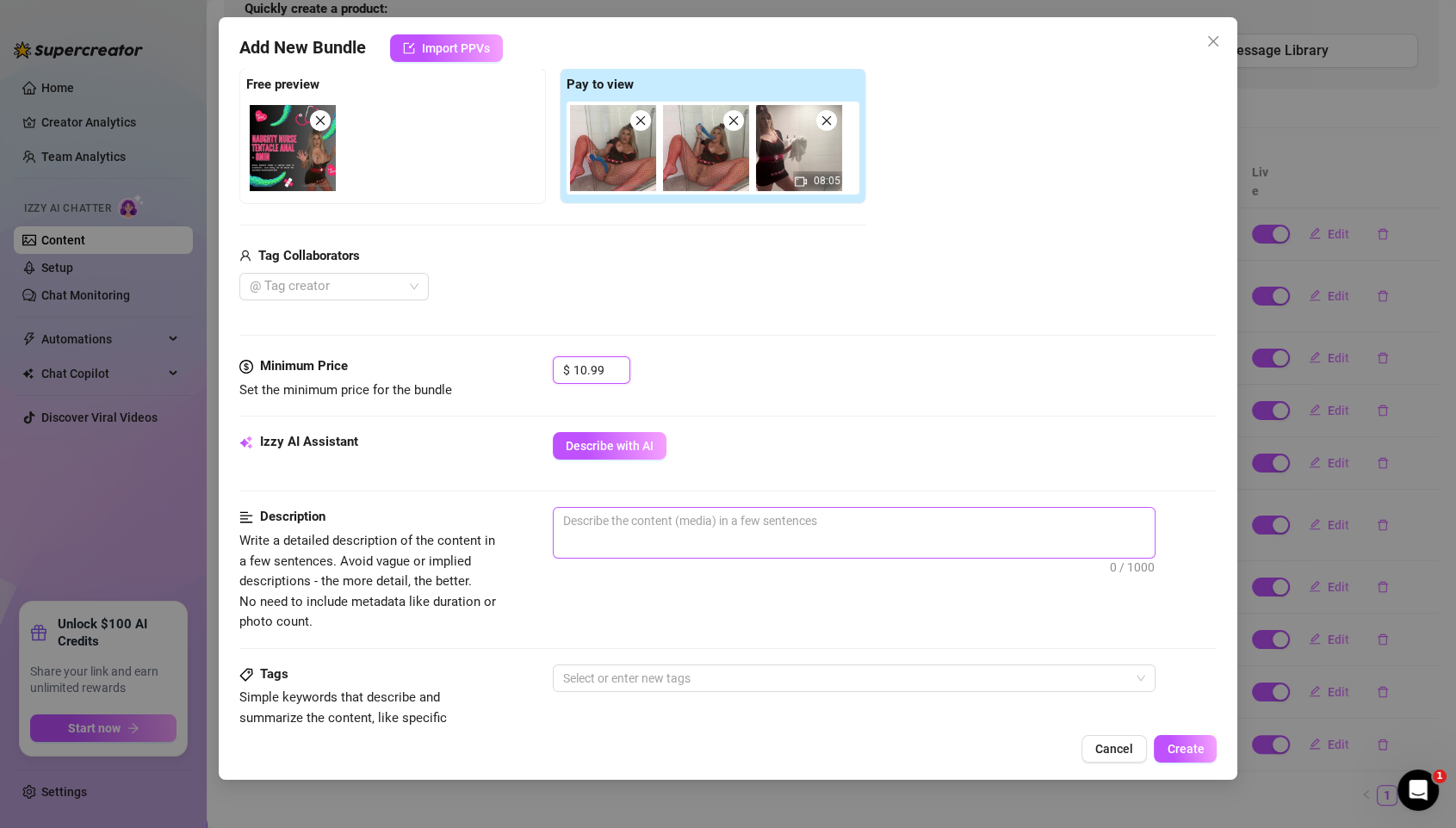
type input "10.99"
click at [599, 525] on textarea at bounding box center [854, 521] width 601 height 26
paste textarea "🚑 🐙 🍑 𝐍𝐚𝐮𝐠𝐡𝐭𝐲 𝐍𝐮𝐫𝐬𝐞 𝐓𝐞𝐧𝐭𝐢𝐜𝐥𝐞 𝐀𝐧𝐚𝐥 (𝟖𝐦𝐢𝐧) 𝘚𝘰𝘭𝘰, 𝘚𝘲𝘶𝘪𝘳𝘵, 𝘈𝘯𝘢𝘭 . Naughty Nurse's d…"
type textarea "🚑 🐙 🍑 𝐍𝐚𝐮𝐠𝐡𝐭𝐲 𝐍𝐮𝐫𝐬𝐞 𝐓𝐞𝐧𝐭𝐢𝐜𝐥𝐞 𝐀𝐧𝐚𝐥 (𝟖𝐦𝐢𝐧) 𝘚𝘰𝘭𝘰, 𝘚𝘲𝘶𝘪𝘳𝘵, 𝘈𝘯𝘢𝘭 . Naughty Nurse's d…"
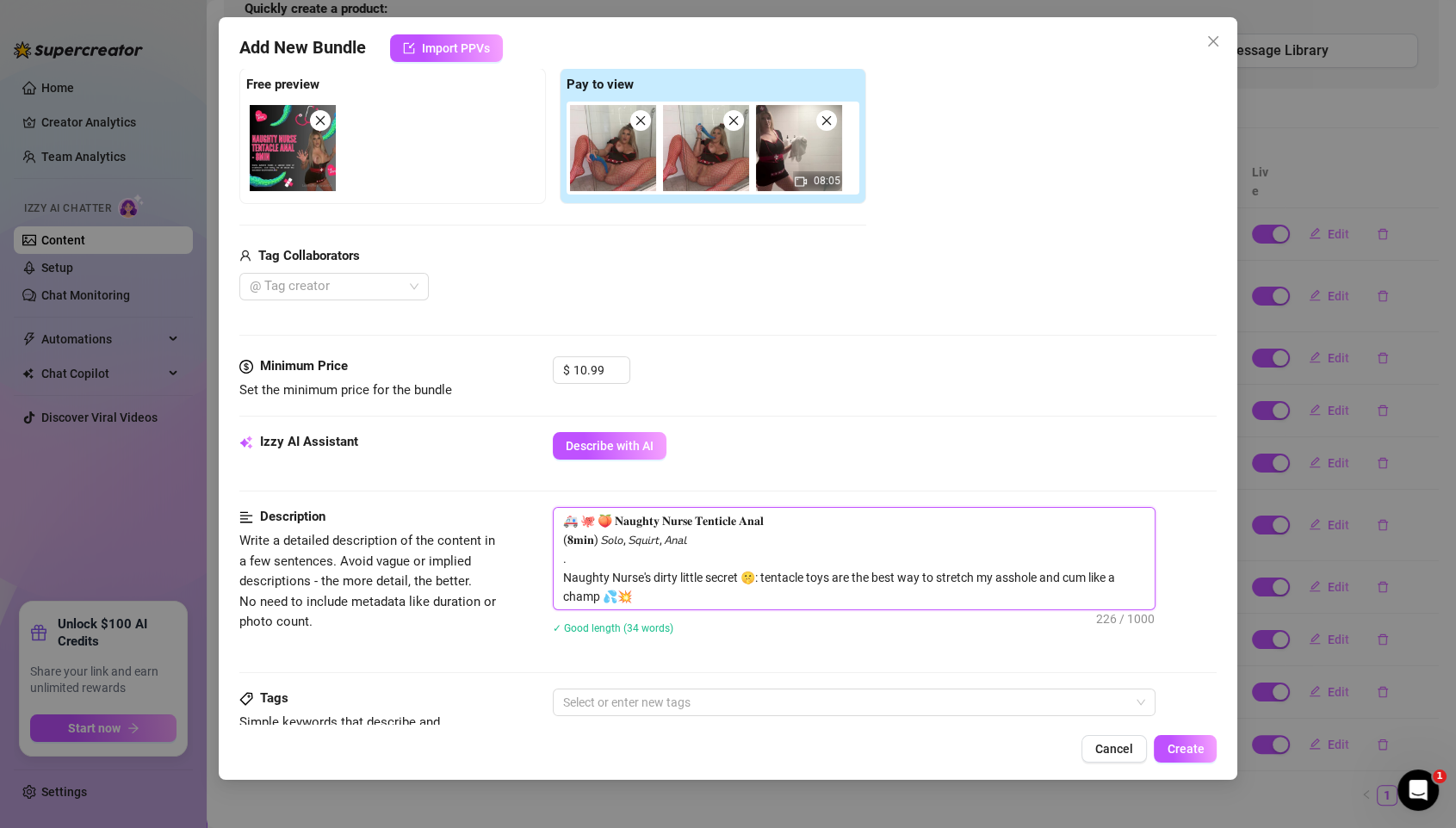
scroll to position [0, 0]
drag, startPoint x: 719, startPoint y: 551, endPoint x: 502, endPoint y: 487, distance: 226.2
click at [503, 489] on form "Account LeahsPlayHaus (@leahsplayhausxxx) Name Name is for your internal organi…" at bounding box center [728, 563] width 978 height 1484
type textarea "Naughty Nurse's dirty little secret 🤫: tentacle toys are the best way to stretc…"
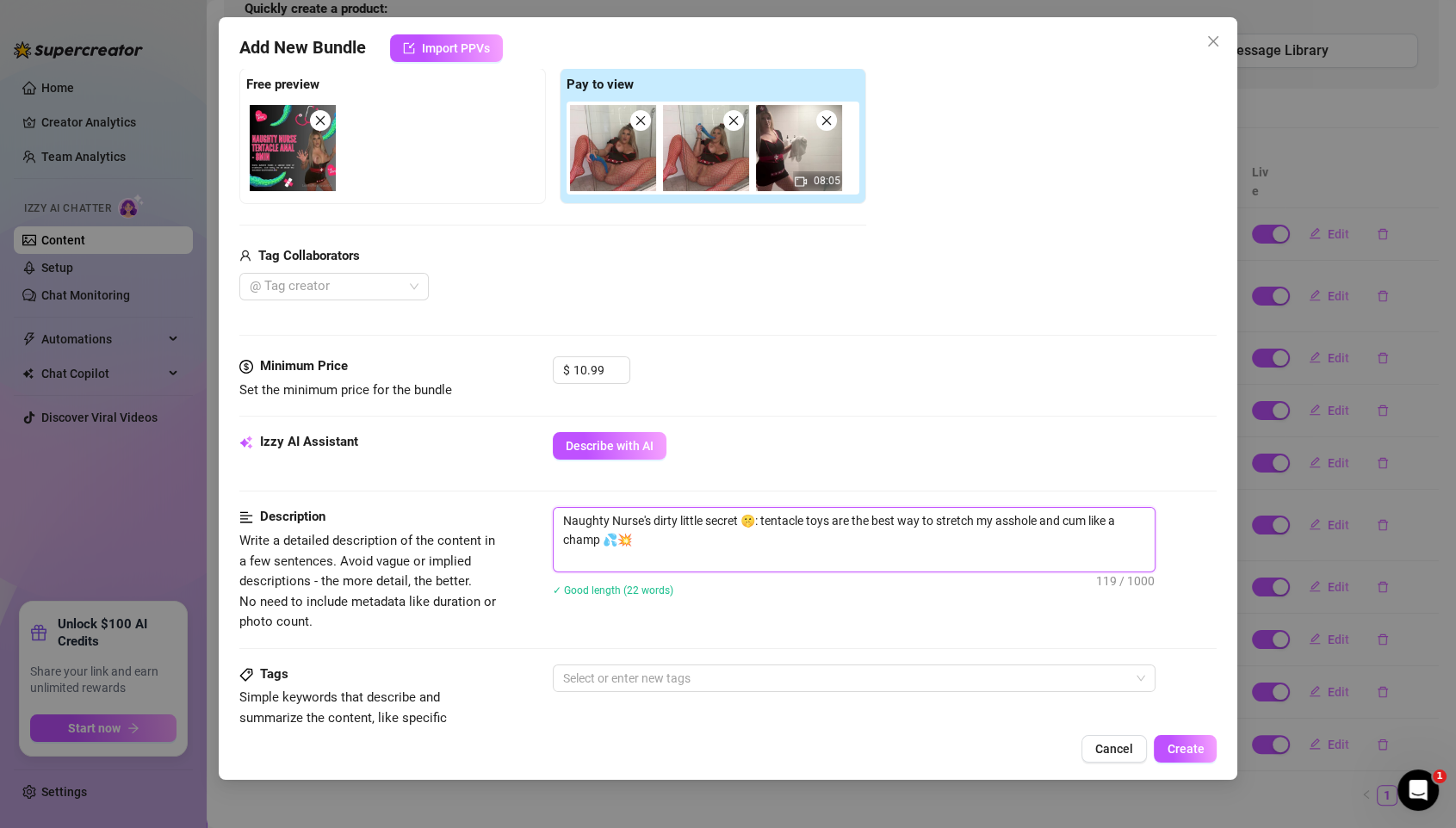
click at [721, 547] on textarea "Naughty Nurse's dirty little secret 🤫: tentacle toys are the best way to stretc…" at bounding box center [854, 540] width 601 height 64
type textarea "Naughty Nurse's dirty little secret 🤫: tentacle toys are the best way to stretc…"
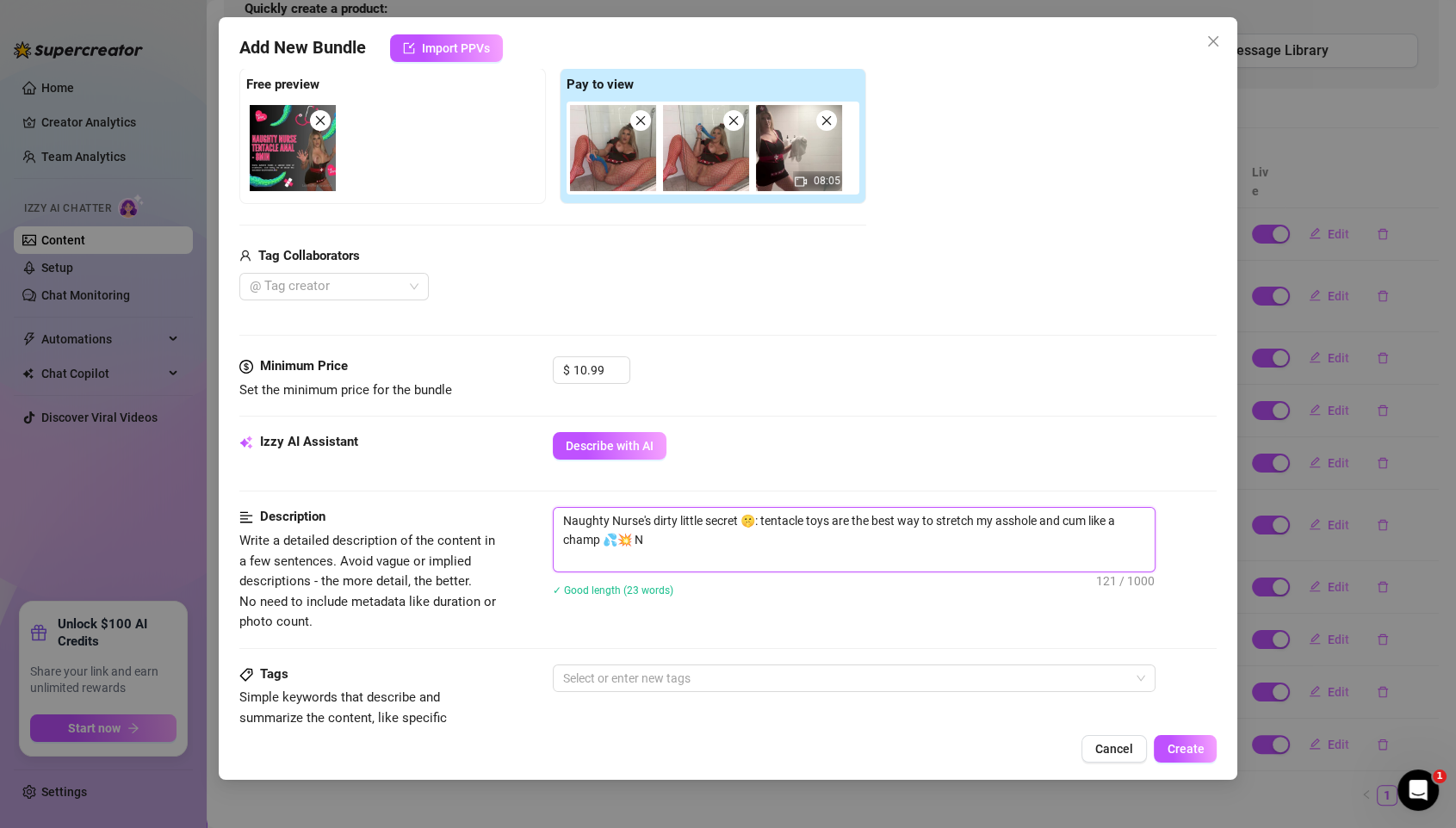
type textarea "Naughty Nurse's dirty little secret 🤫: tentacle toys are the best way to stretc…"
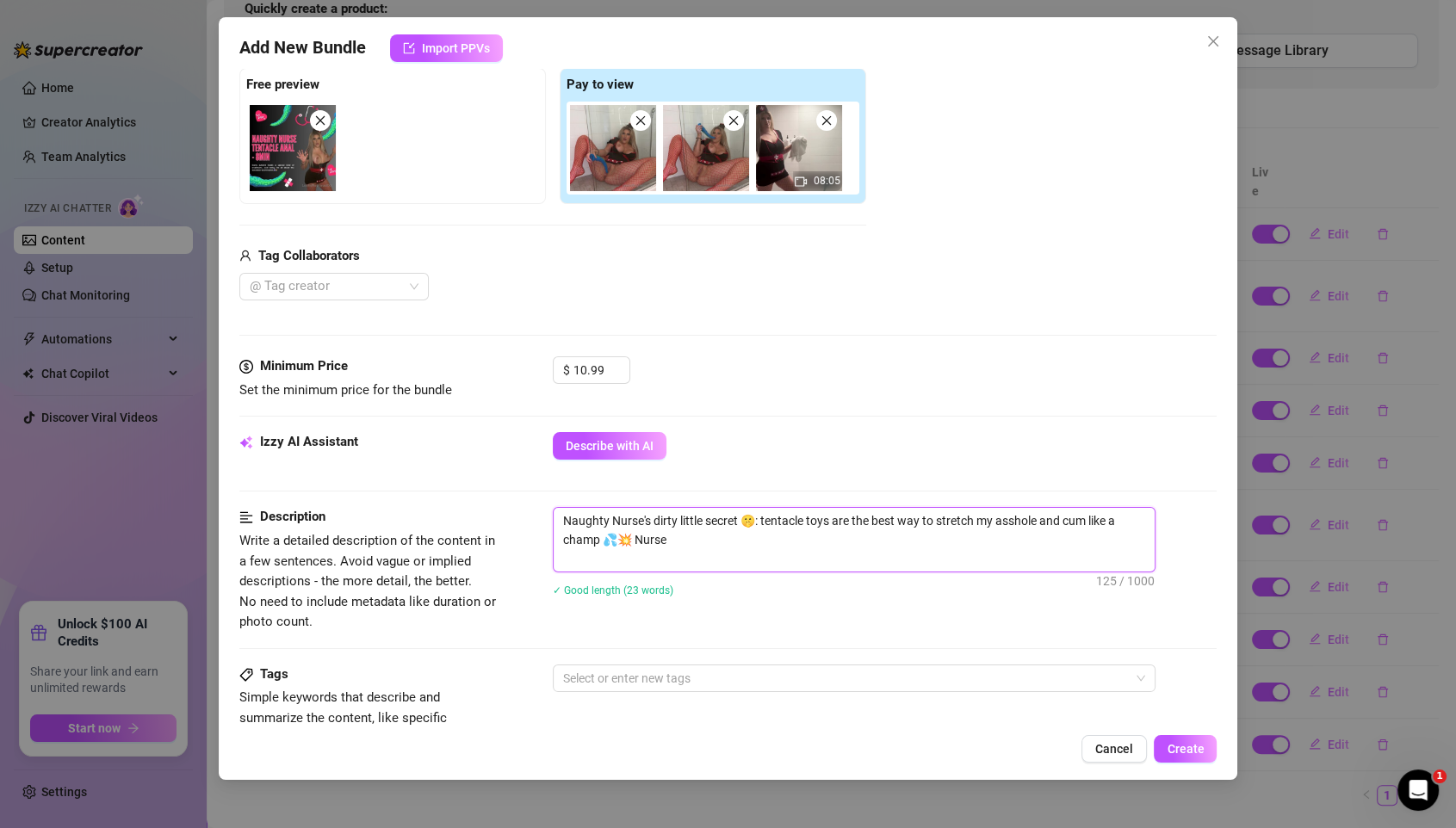
type textarea "Naughty Nurse's dirty little secret 🤫: tentacle toys are the best way to stretc…"
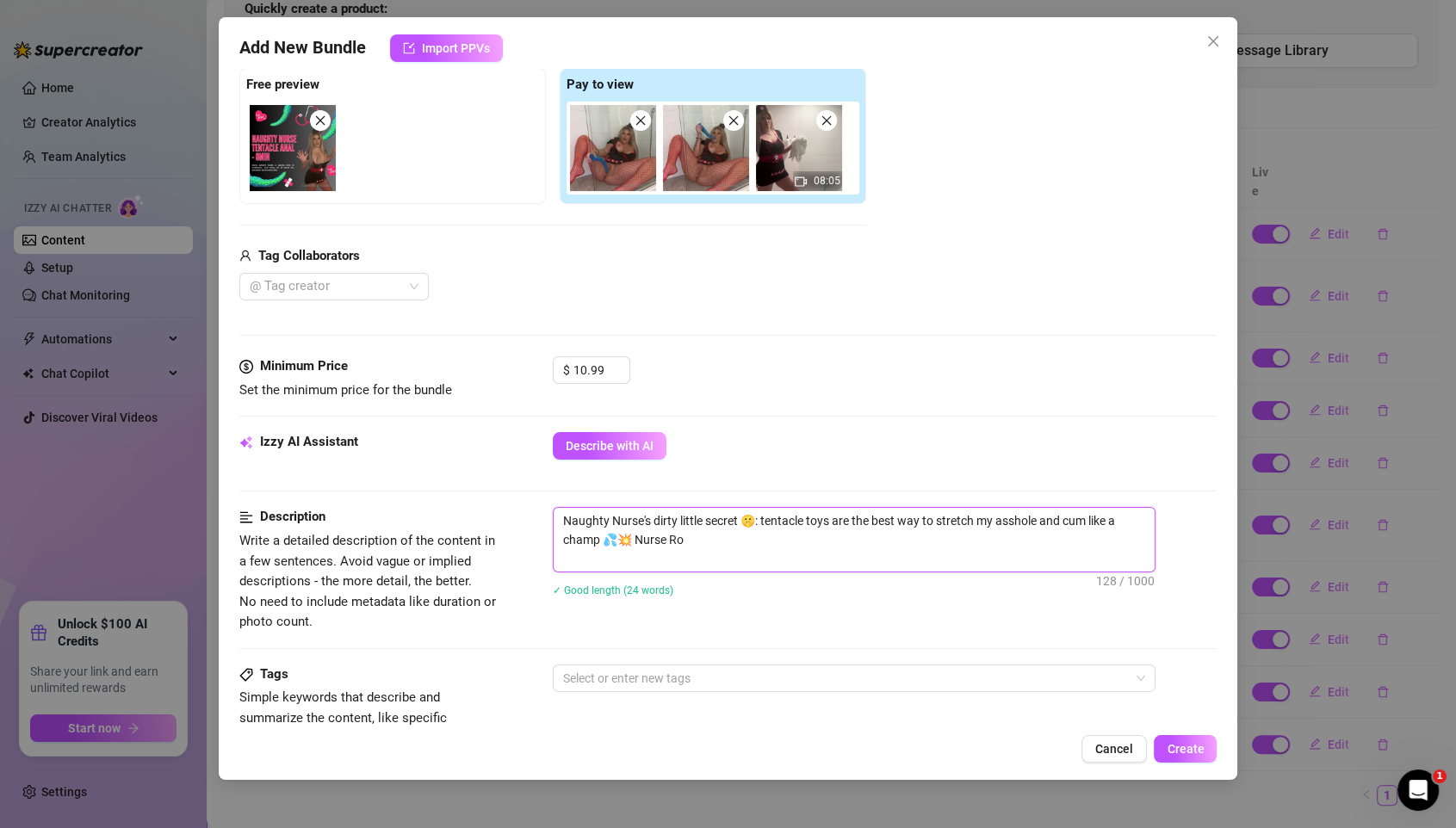
type textarea "Naughty Nurse's dirty little secret 🤫: tentacle toys are the best way to stretc…"
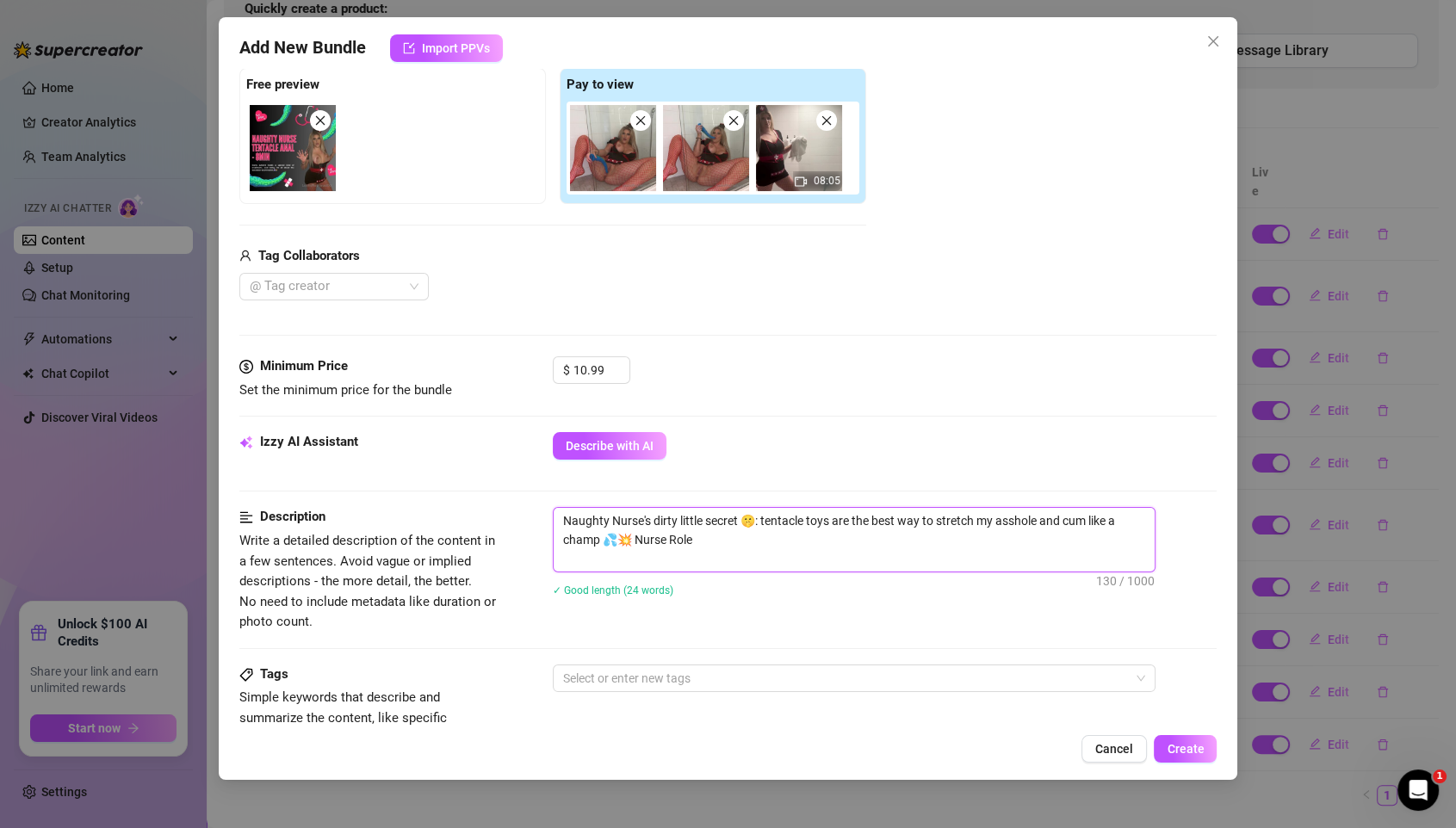
type textarea "Naughty Nurse's dirty little secret 🤫: tentacle toys are the best way to stretc…"
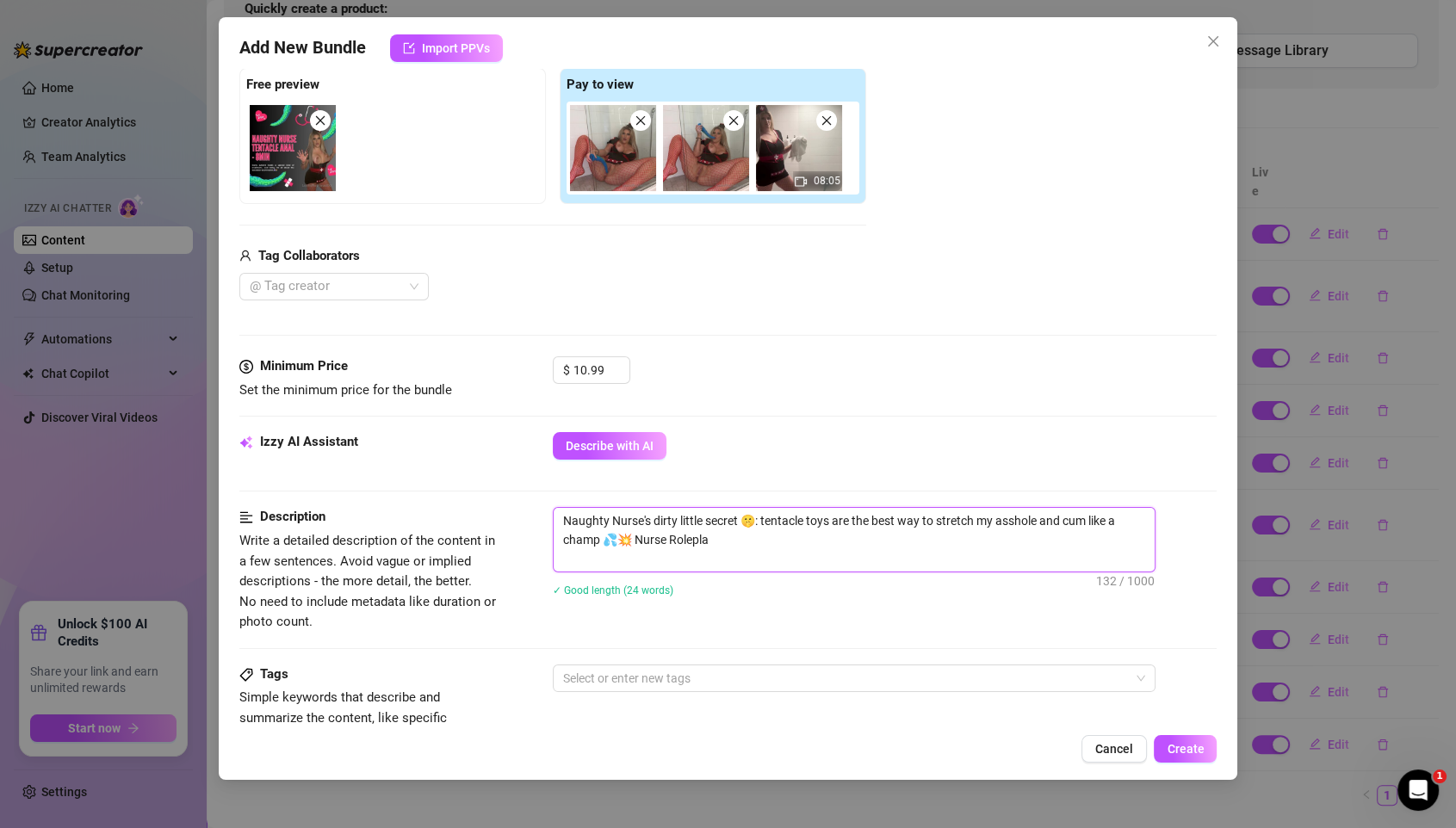
type textarea "Naughty Nurse's dirty little secret 🤫: tentacle toys are the best way to stretc…"
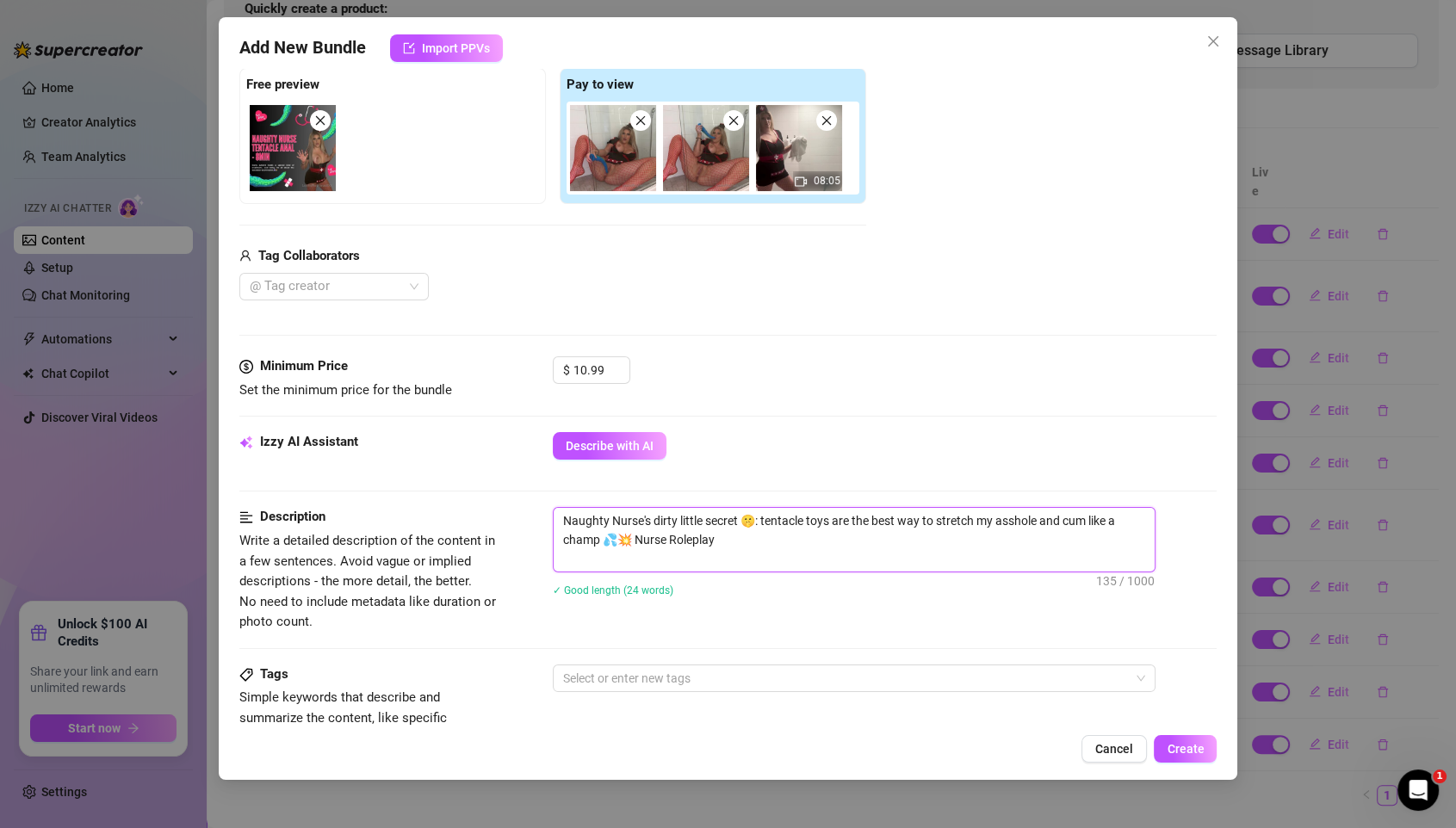
type textarea "Naughty Nurse's dirty little secret 🤫: tentacle toys are the best way to stretc…"
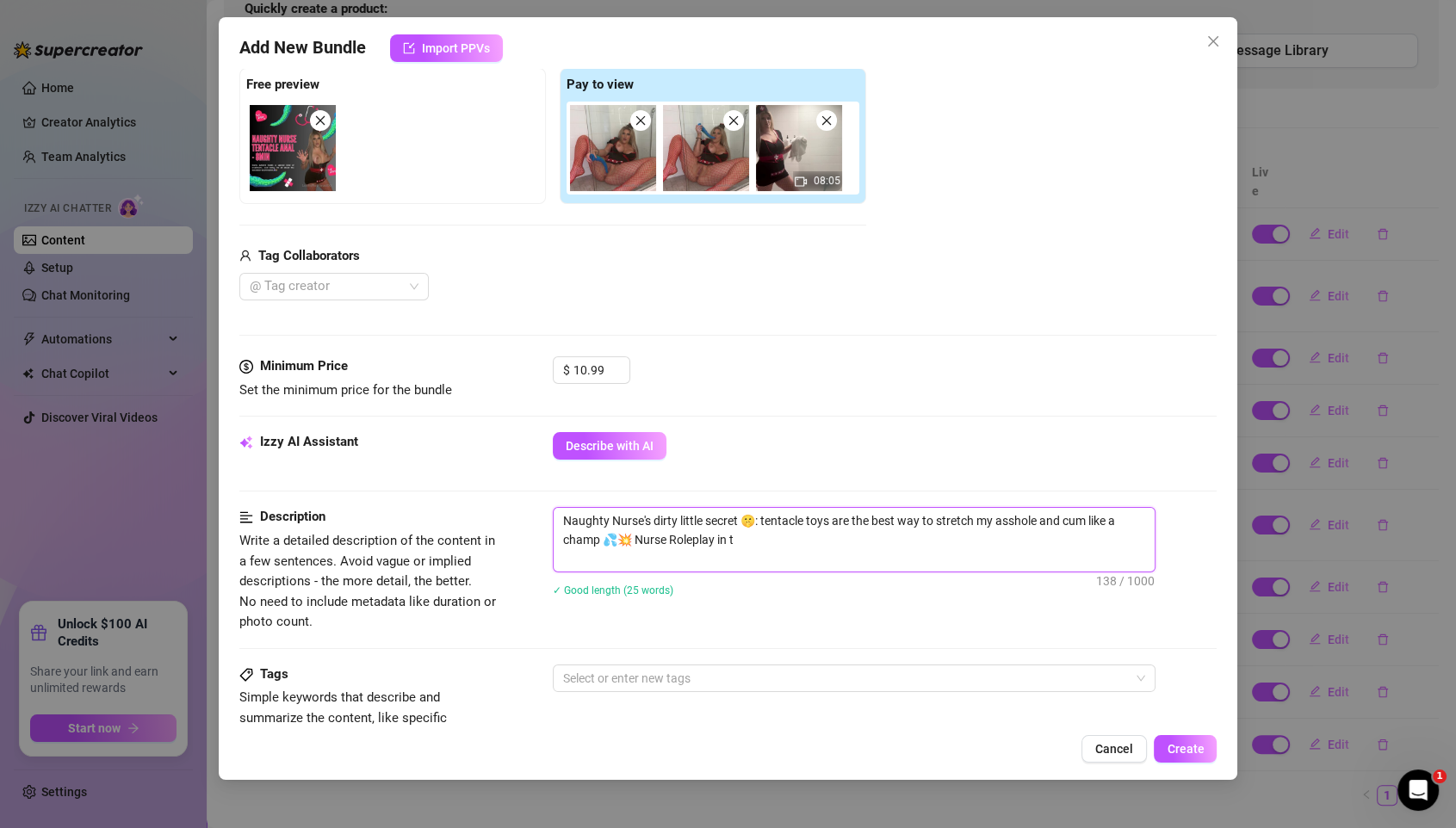
type textarea "Naughty Nurse's dirty little secret 🤫: tentacle toys are the best way to stretc…"
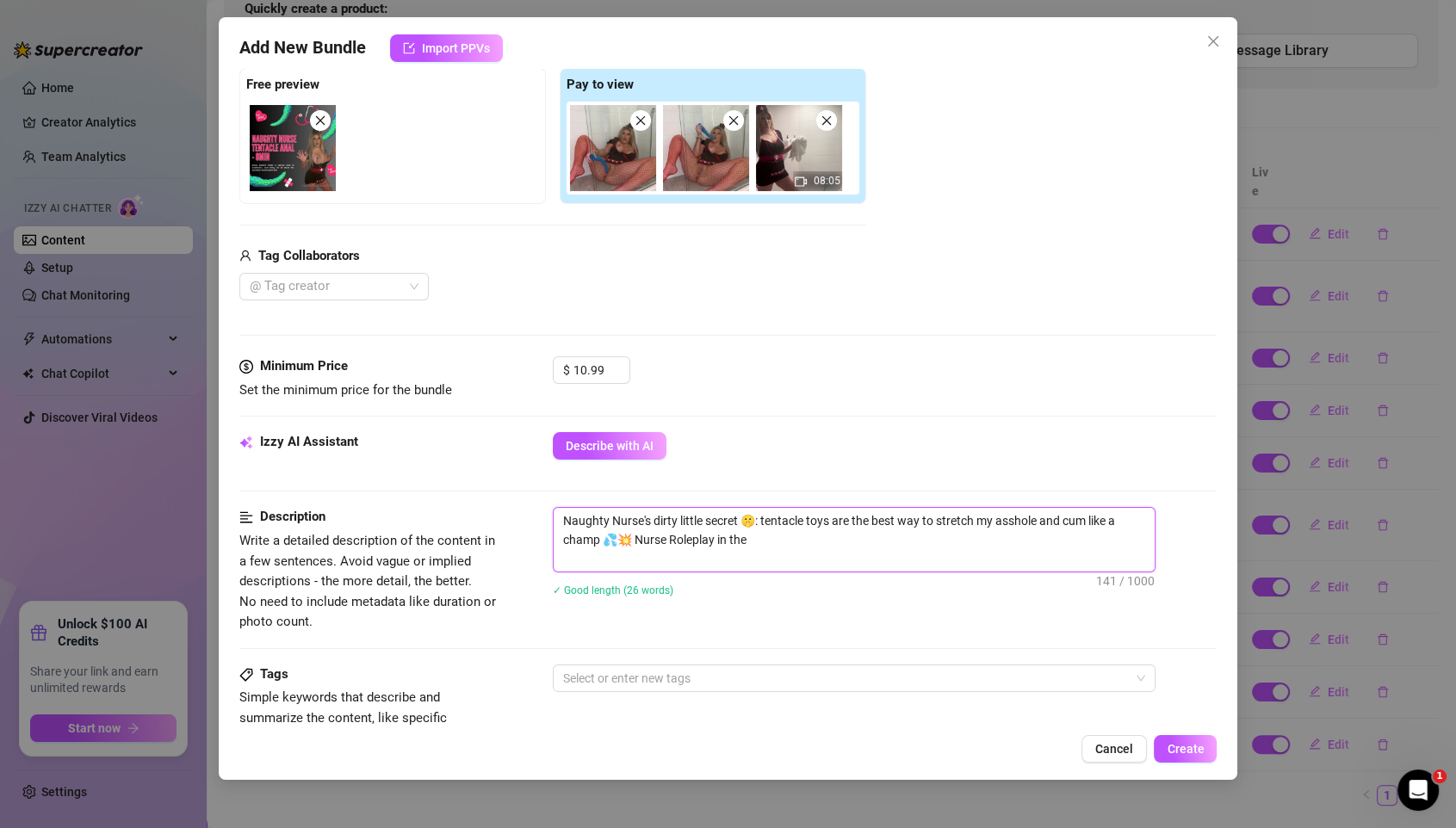
type textarea "Naughty Nurse's dirty little secret 🤫: tentacle toys are the best way to stretc…"
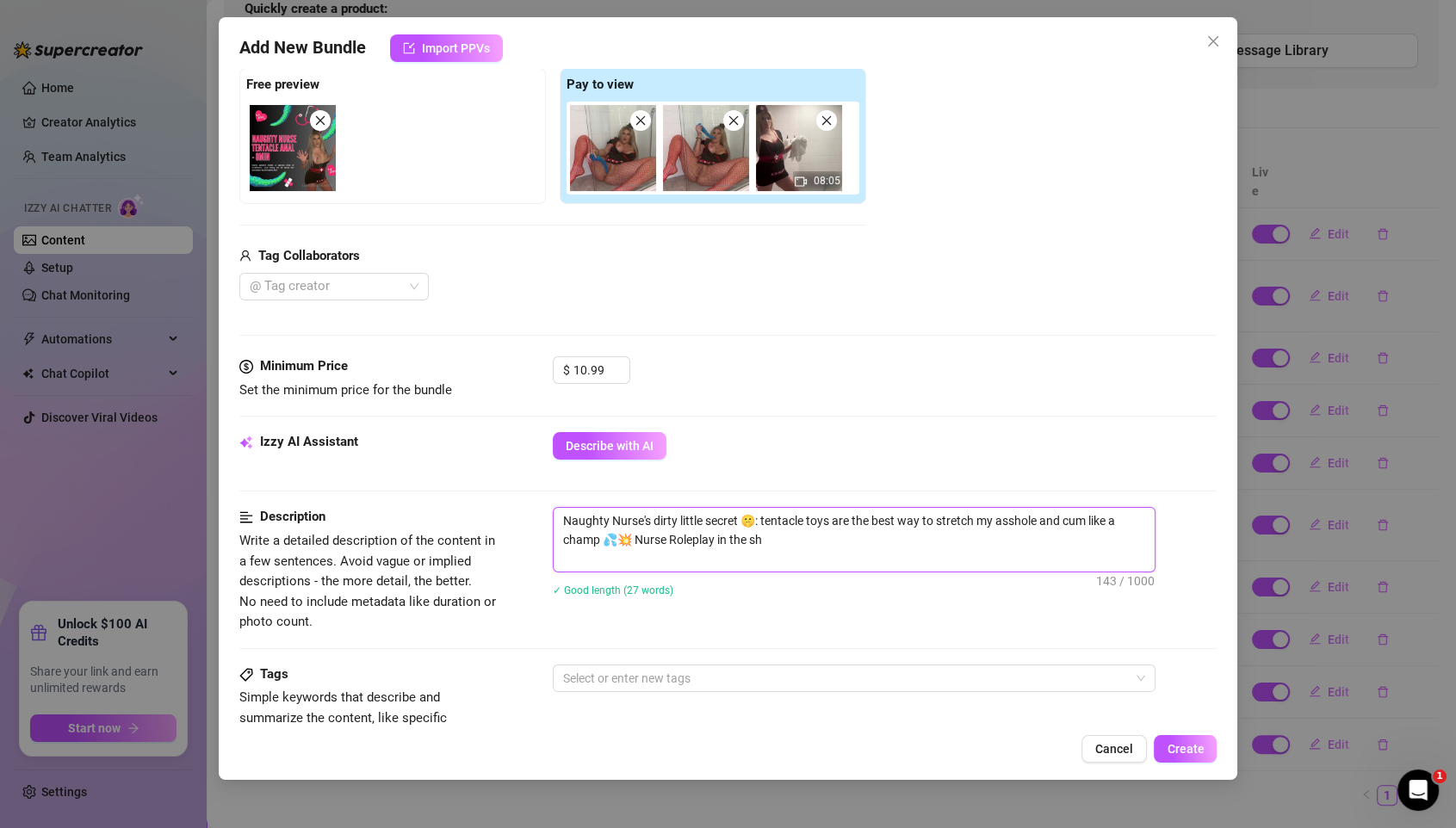
type textarea "Naughty Nurse's dirty little secret 🤫: tentacle toys are the best way to stretc…"
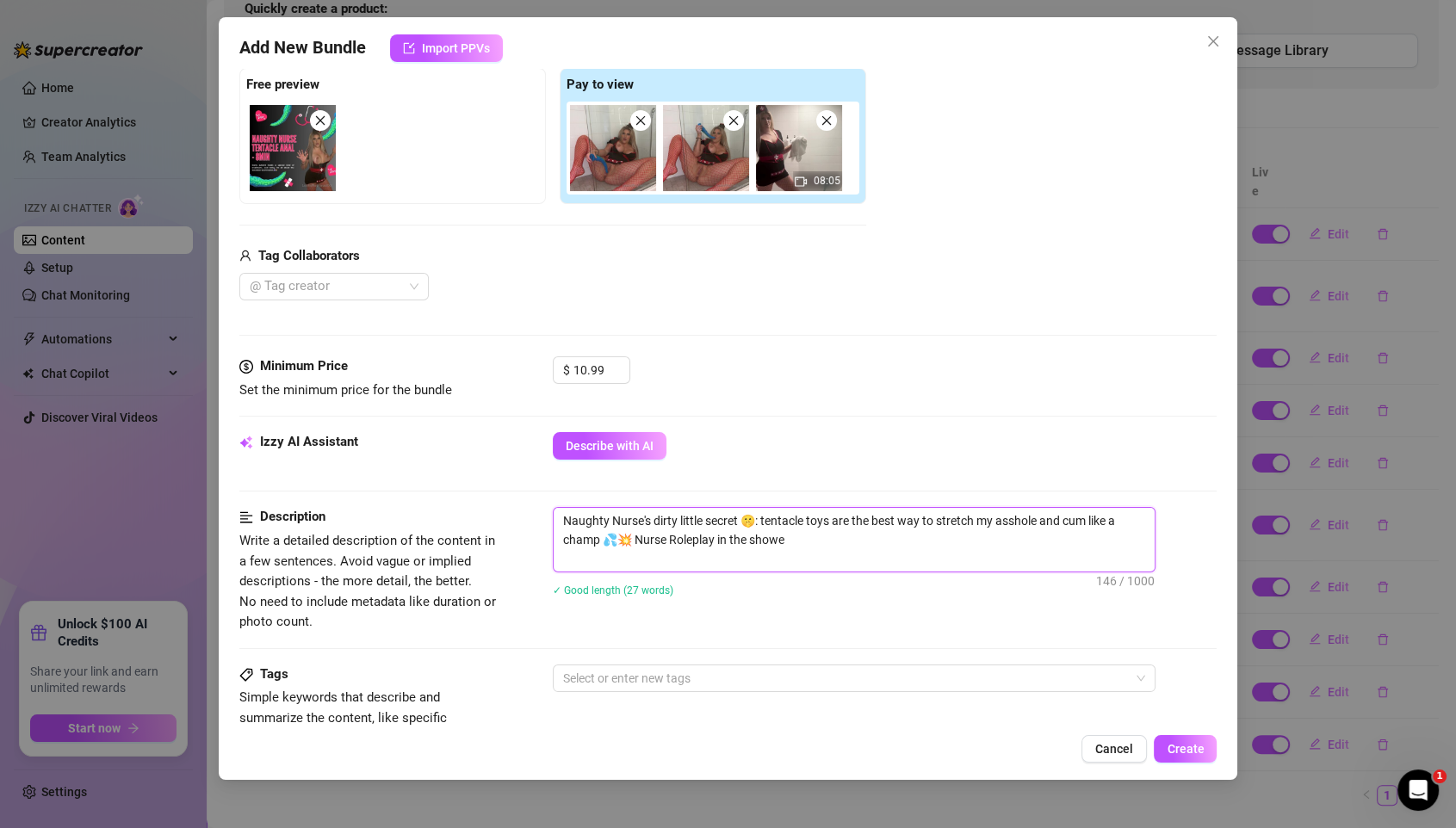
type textarea "Naughty Nurse's dirty little secret 🤫: tentacle toys are the best way to stretc…"
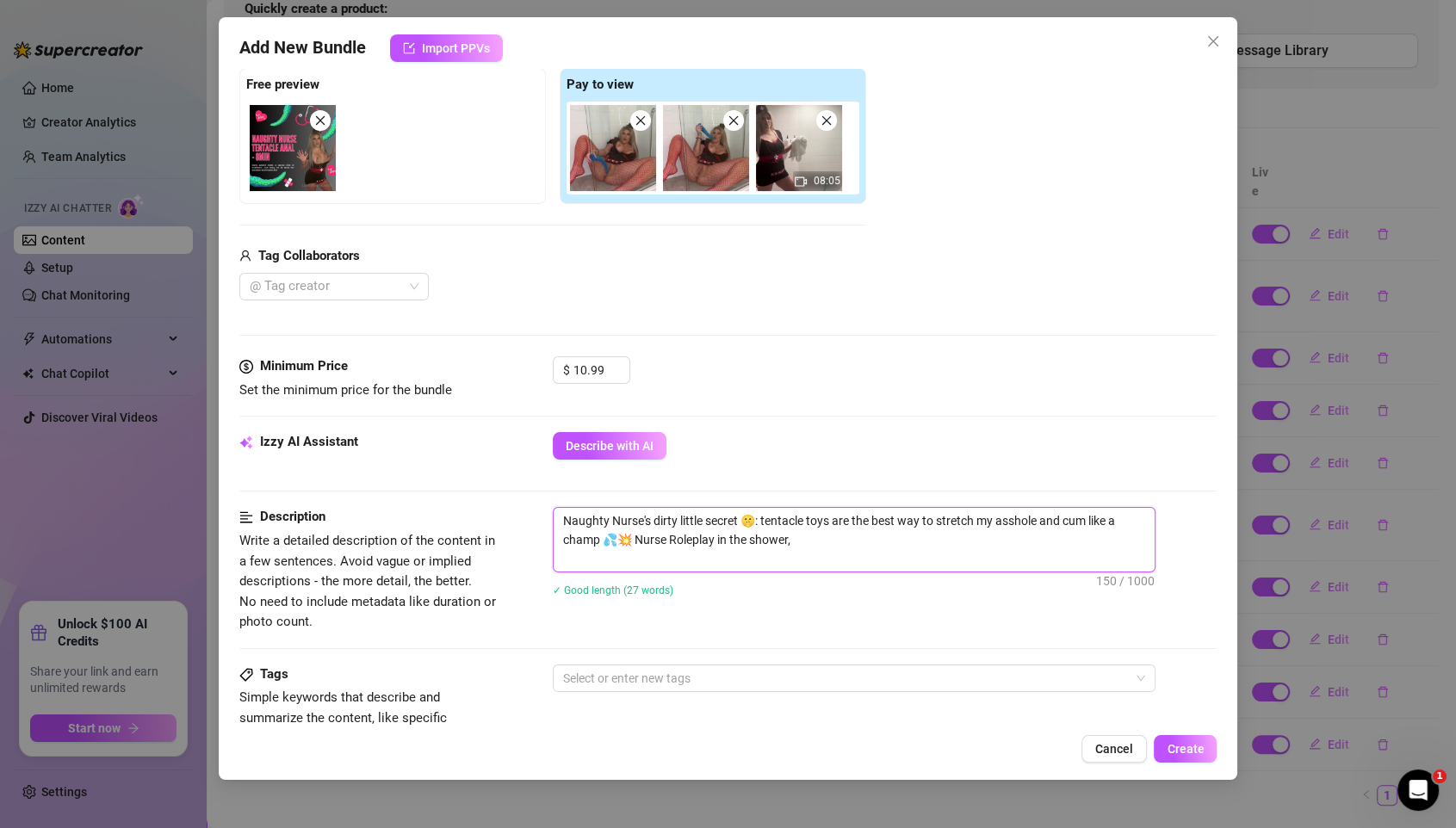
type textarea "Naughty Nurse's dirty little secret 🤫: tentacle toys are the best way to stretc…"
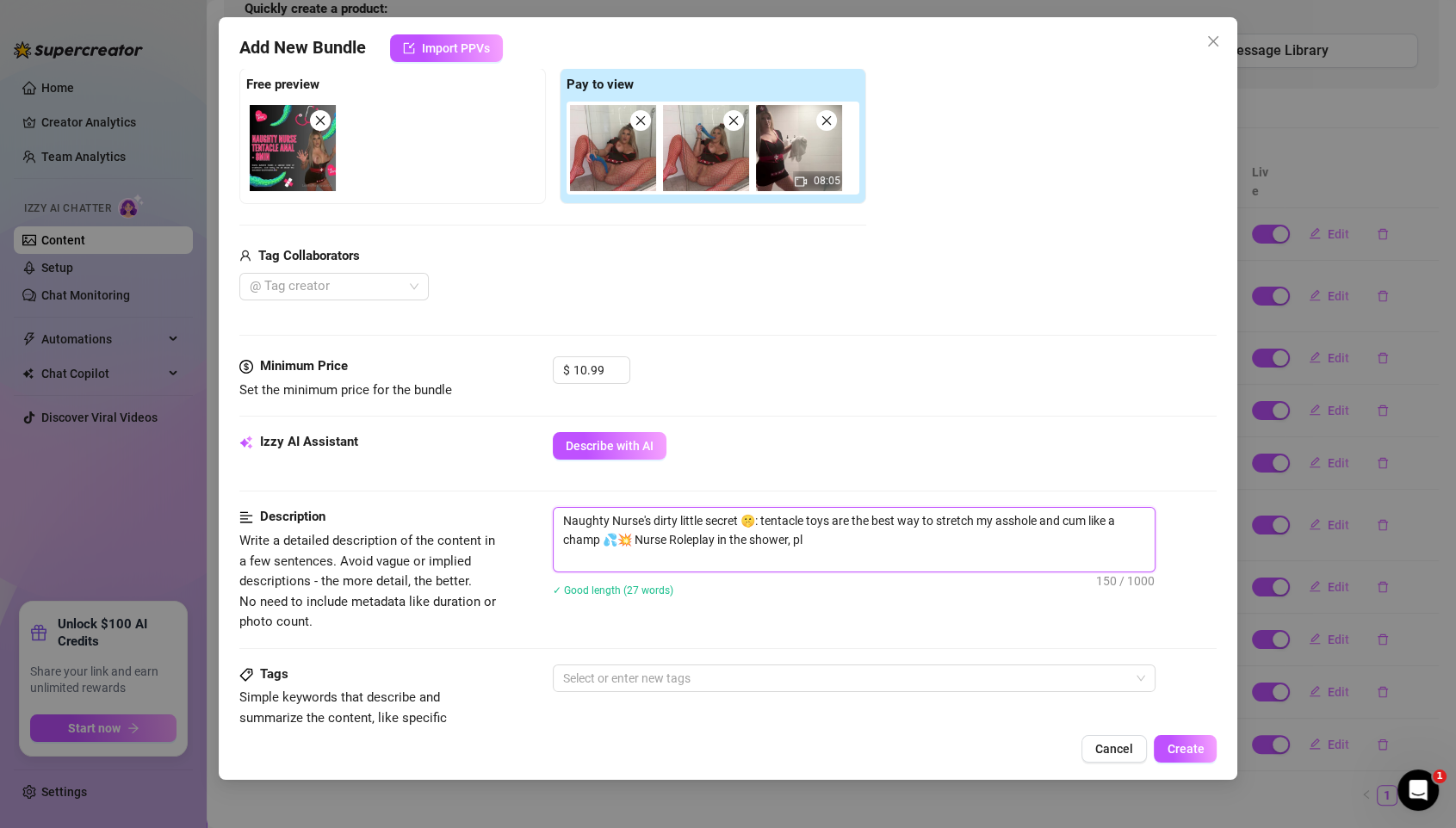
type textarea "Naughty Nurse's dirty little secret 🤫: tentacle toys are the best way to stretc…"
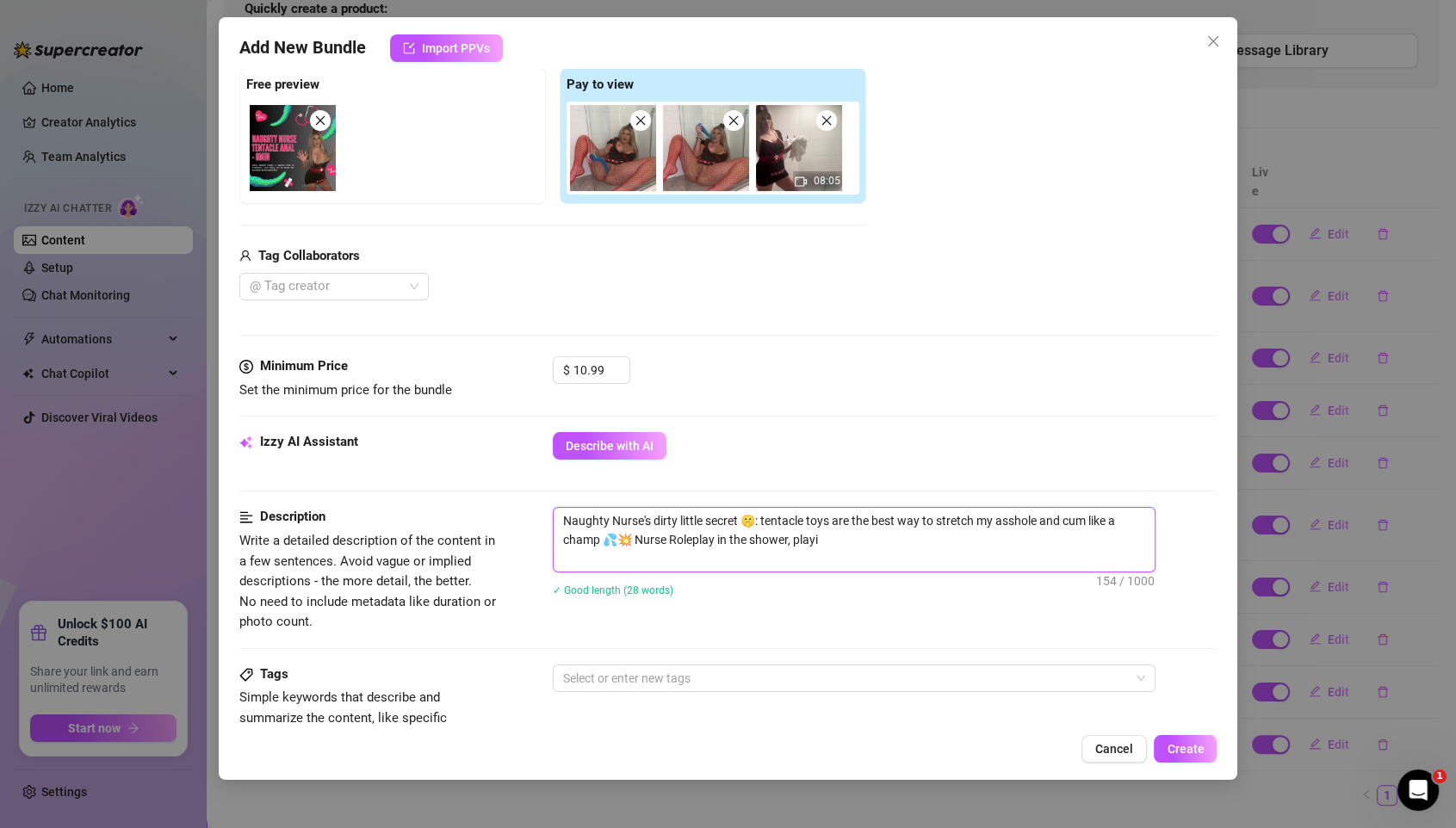
type textarea "Naughty Nurse's dirty little secret 🤫: tentacle toys are the best way to stretc…"
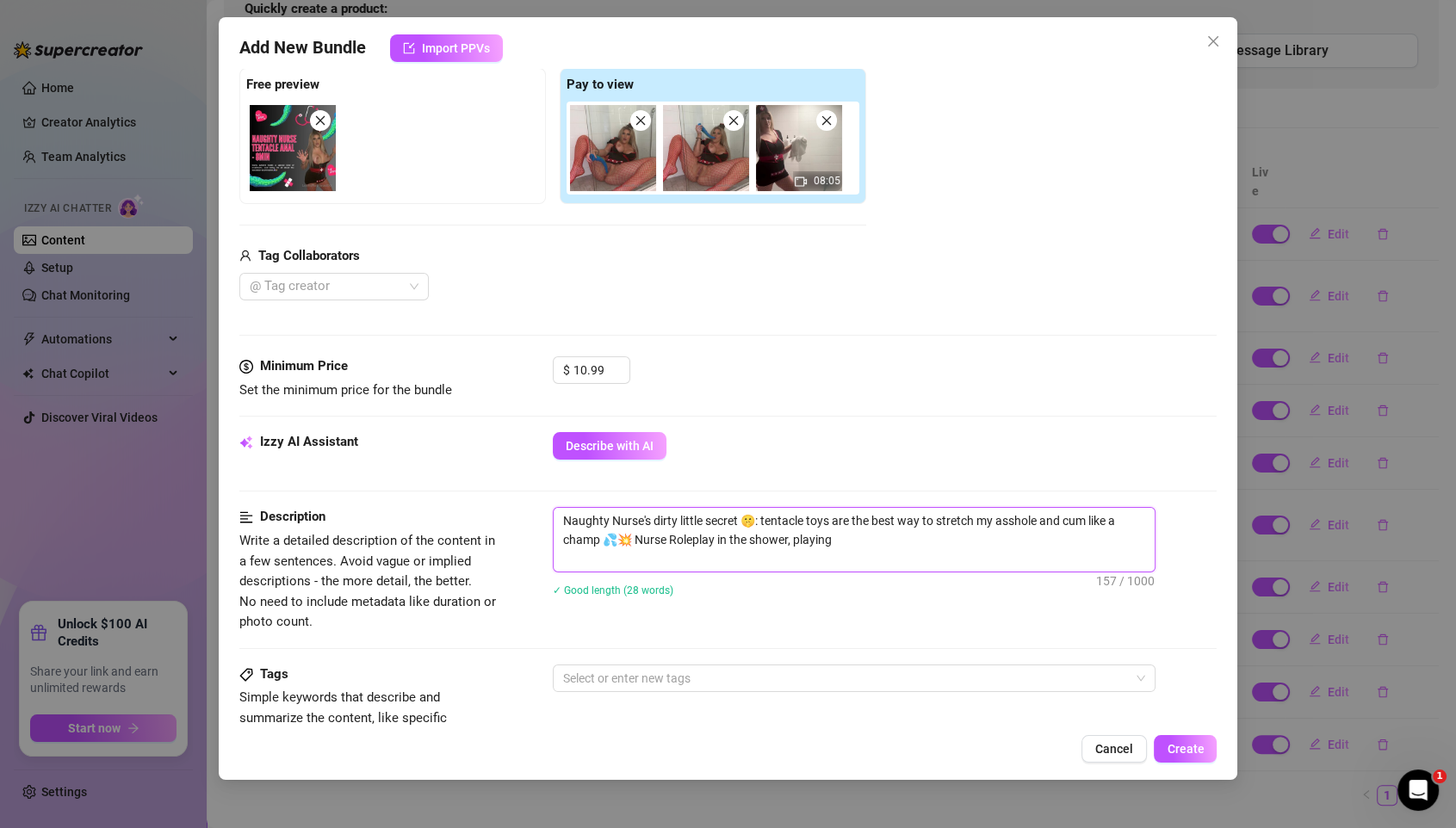
type textarea "Naughty Nurse's dirty little secret 🤫: tentacle toys are the best way to stretc…"
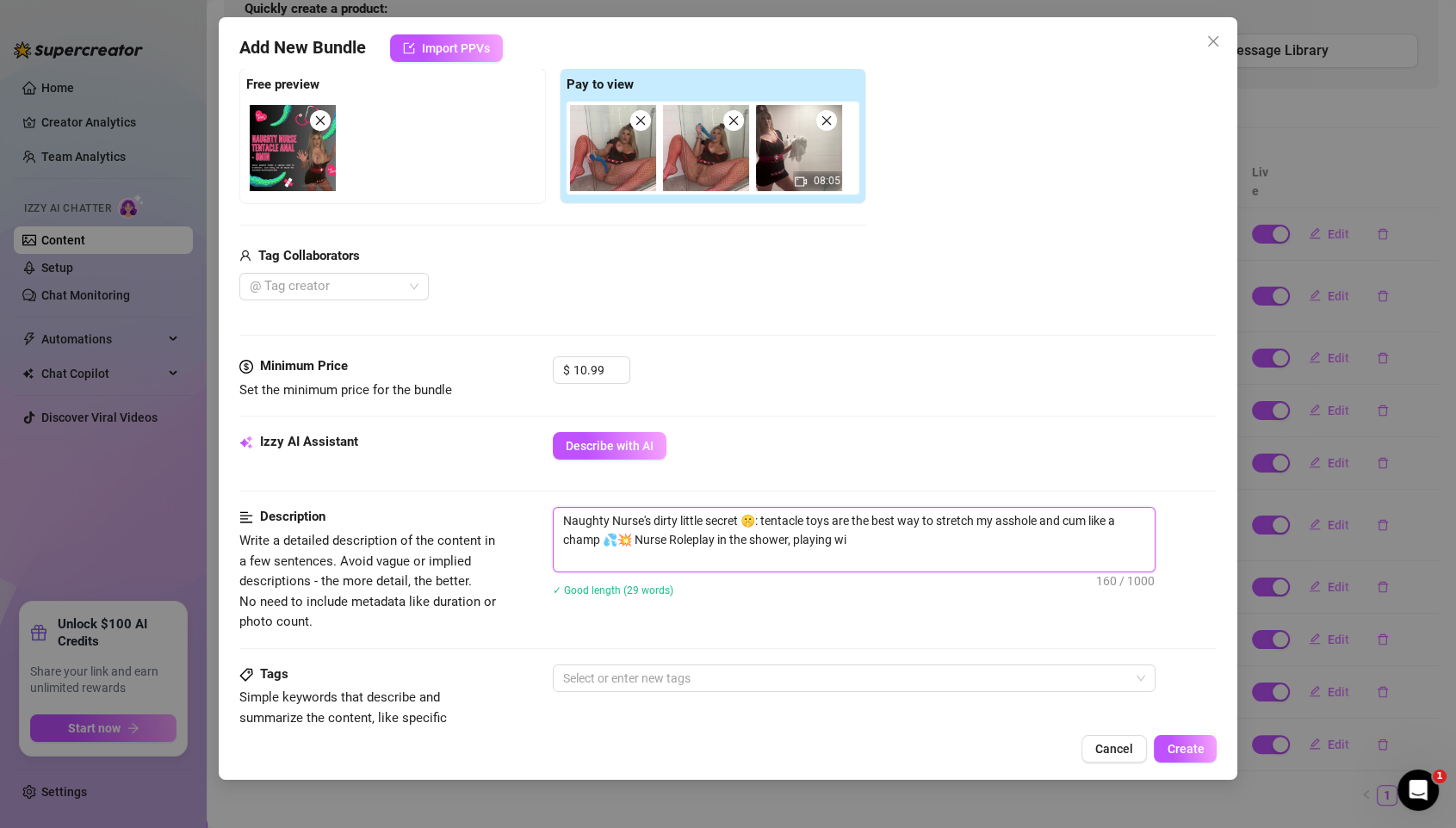
type textarea "Naughty Nurse's dirty little secret 🤫: tentacle toys are the best way to stretc…"
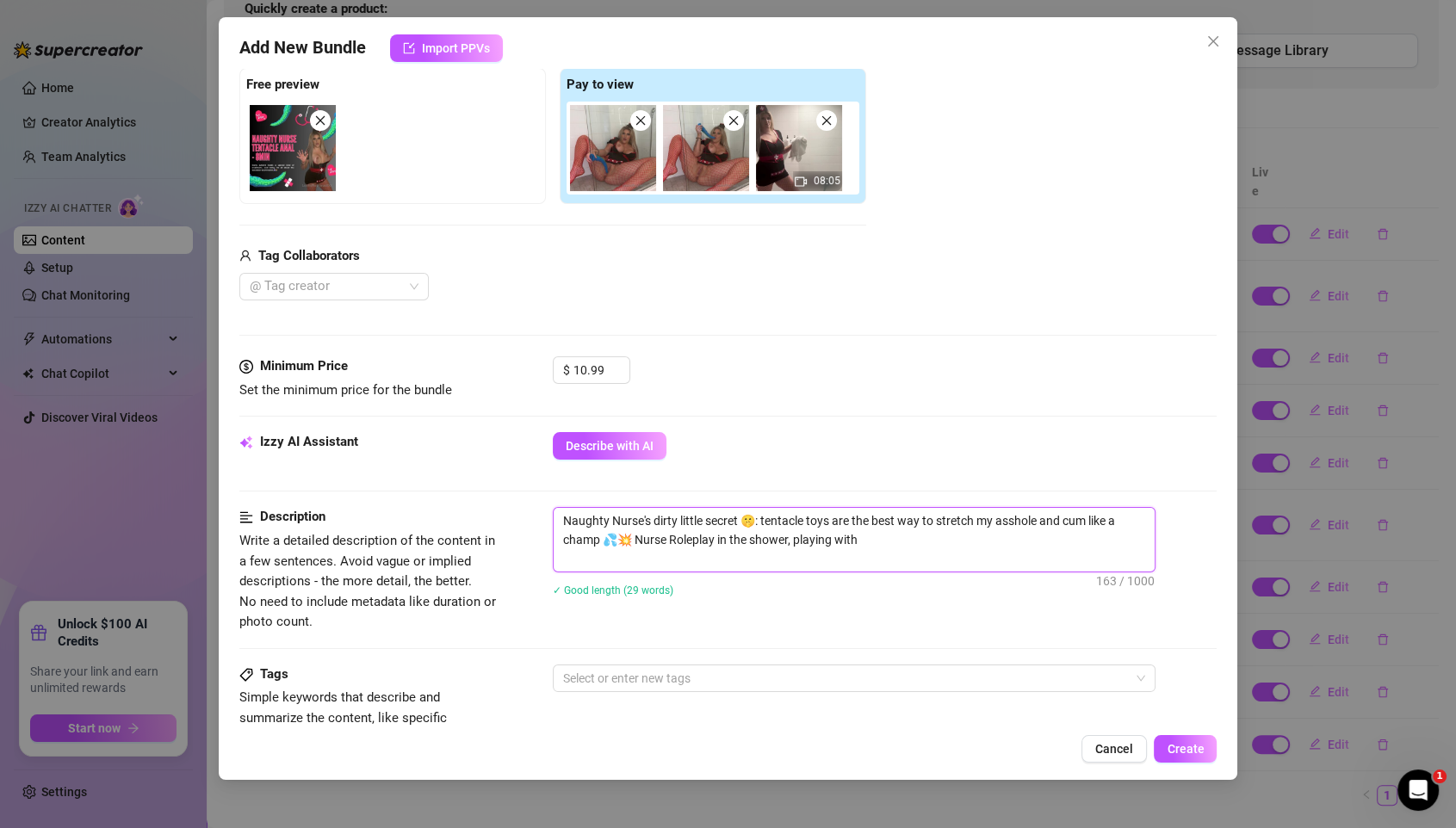
type textarea "Naughty Nurse's dirty little secret 🤫: tentacle toys are the best way to stretc…"
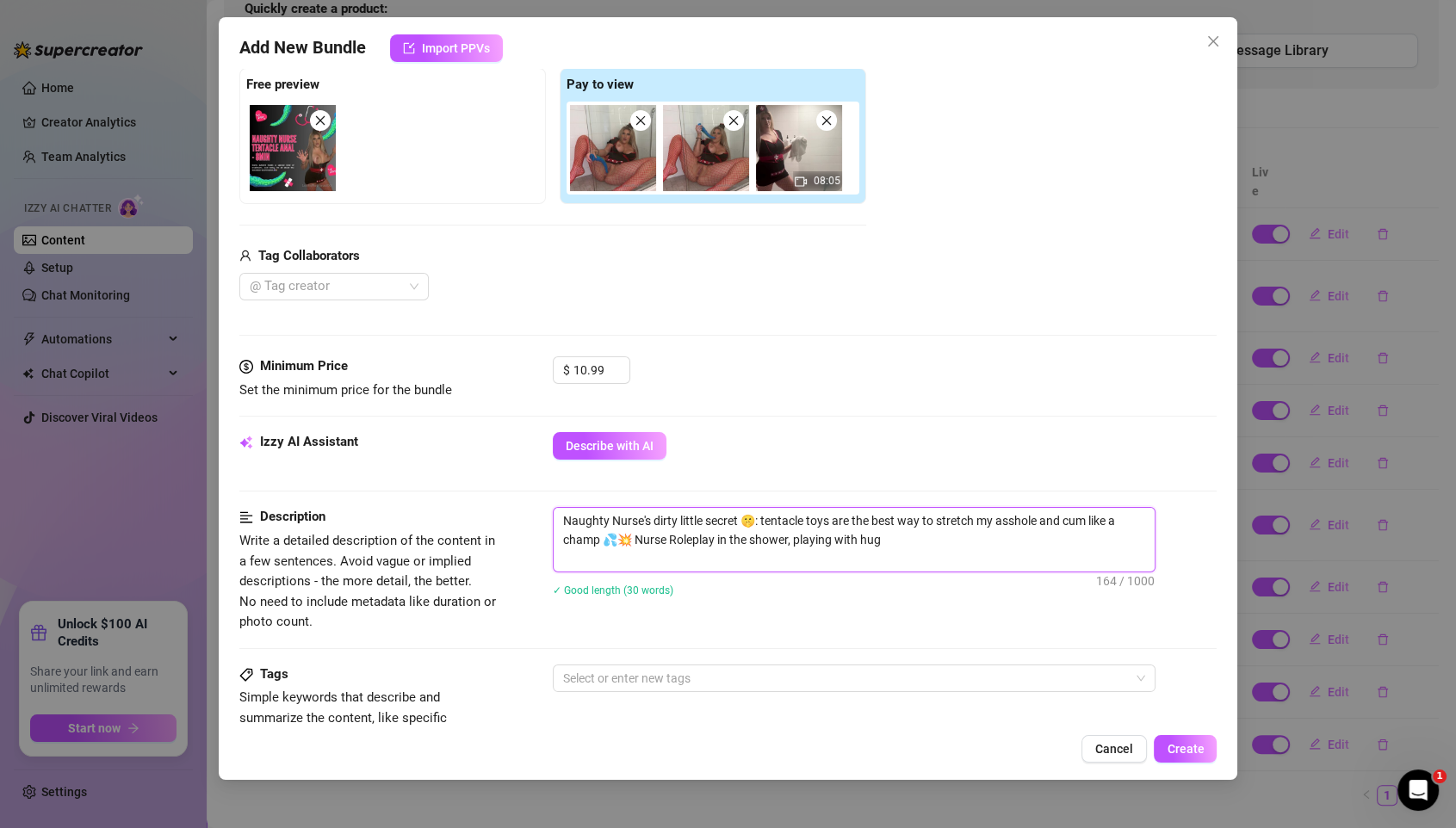
type textarea "Naughty Nurse's dirty little secret 🤫: tentacle toys are the best way to stretc…"
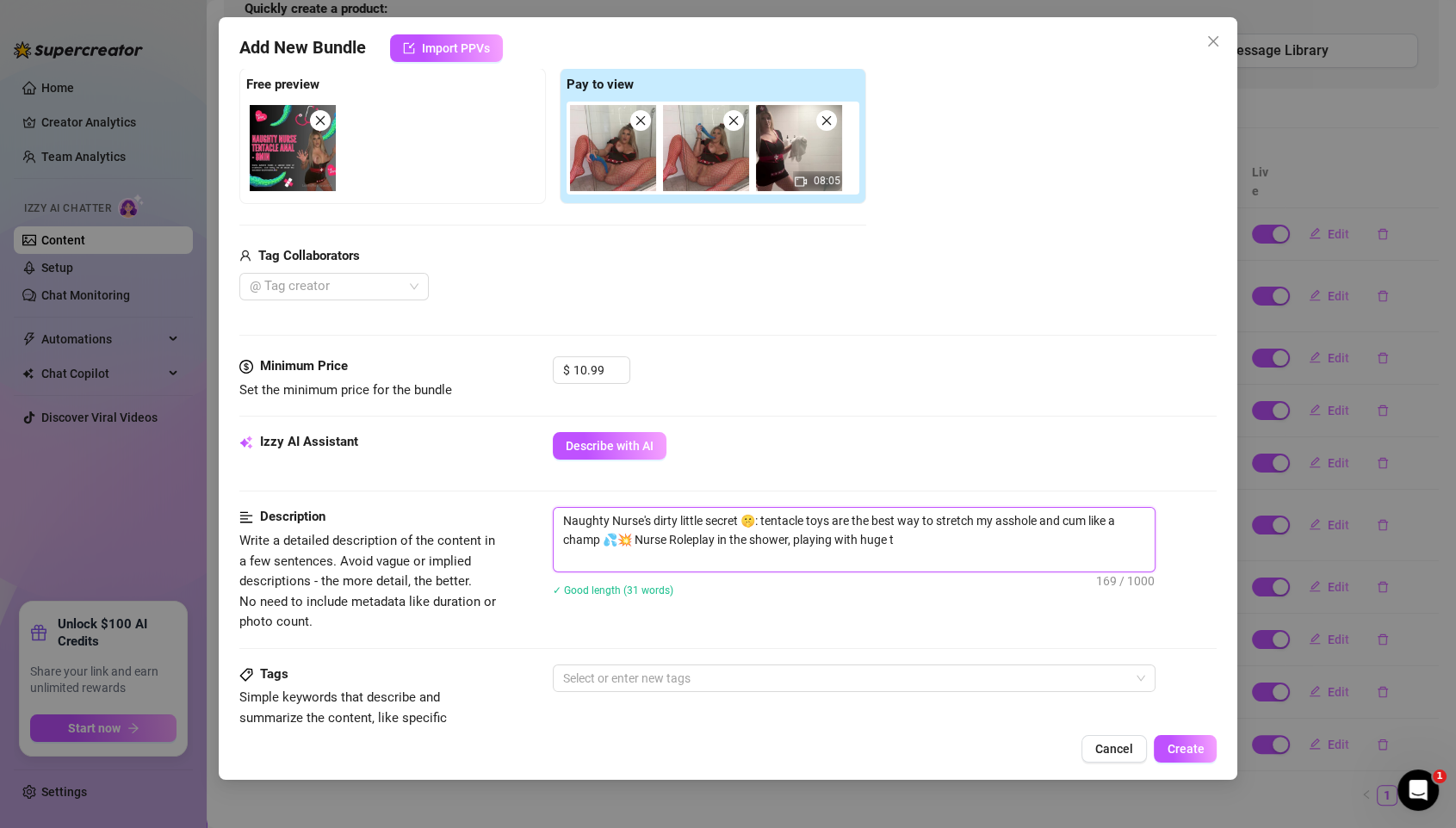
type textarea "Naughty Nurse's dirty little secret 🤫: tentacle toys are the best way to stretc…"
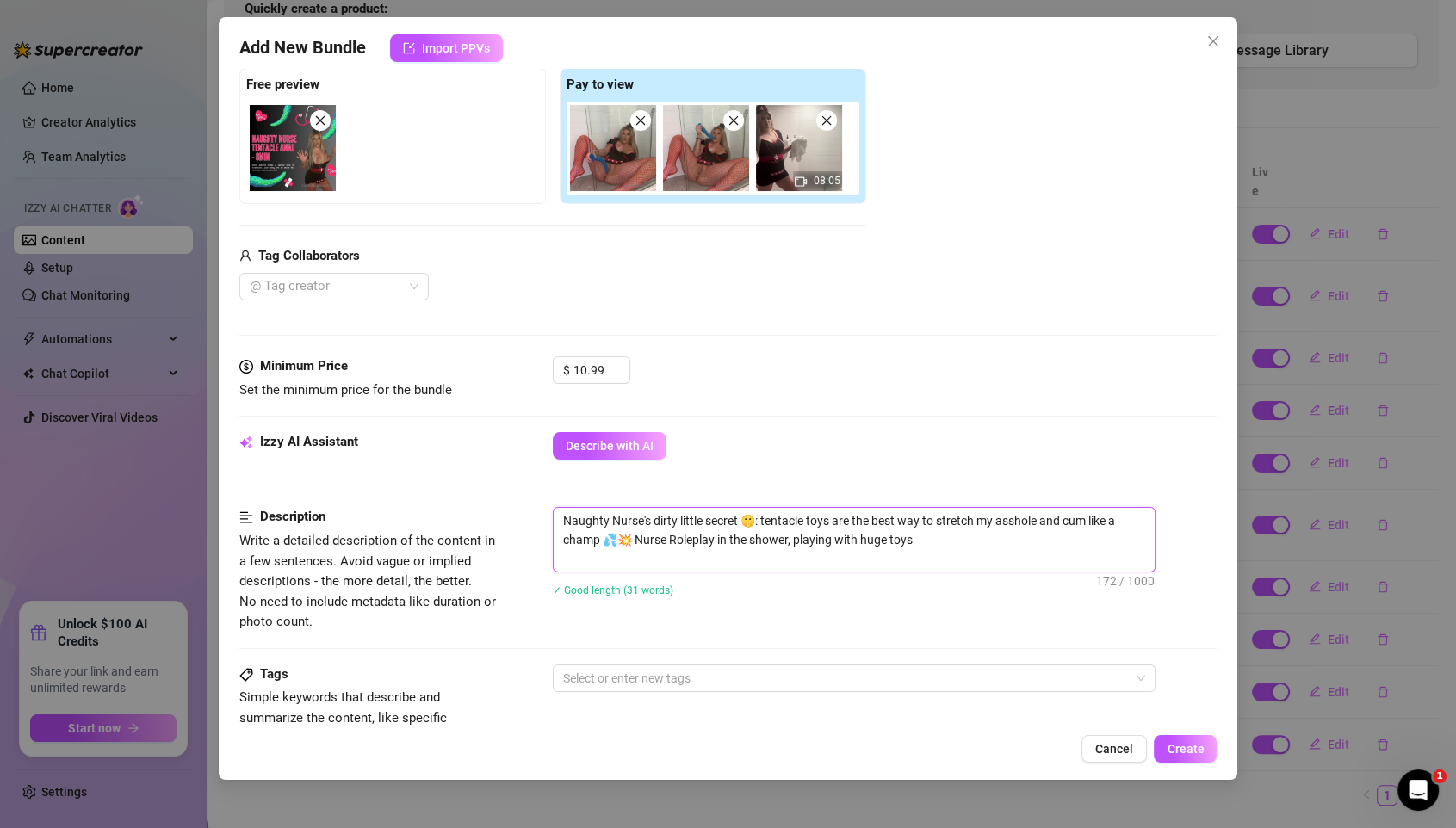
type textarea "Naughty Nurse's dirty little secret 🤫: tentacle toys are the best way to stretc…"
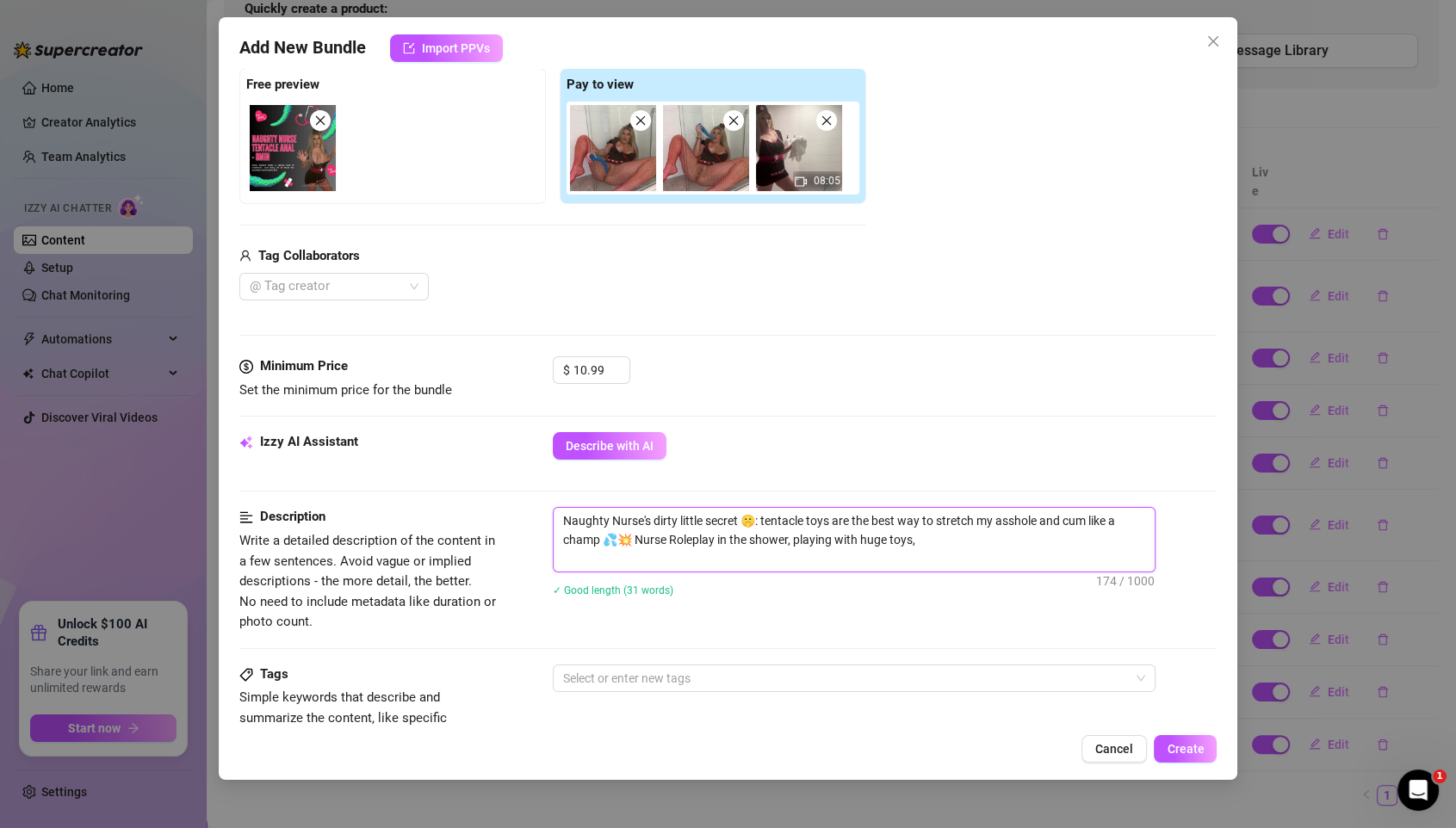
type textarea "Naughty Nurse's dirty little secret 🤫: tentacle toys are the best way to stretc…"
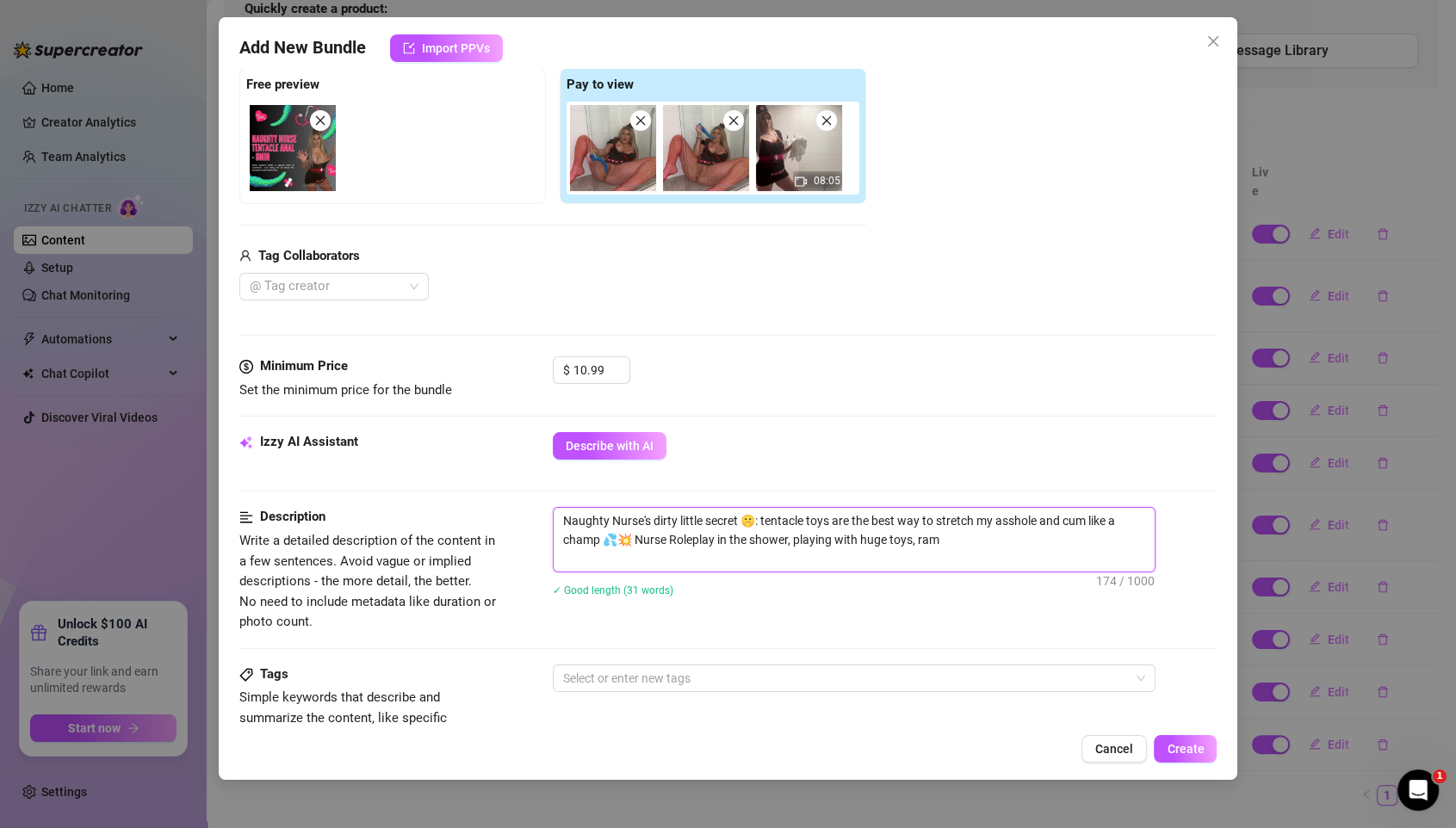
type textarea "Naughty Nurse's dirty little secret 🤫: tentacle toys are the best way to stretc…"
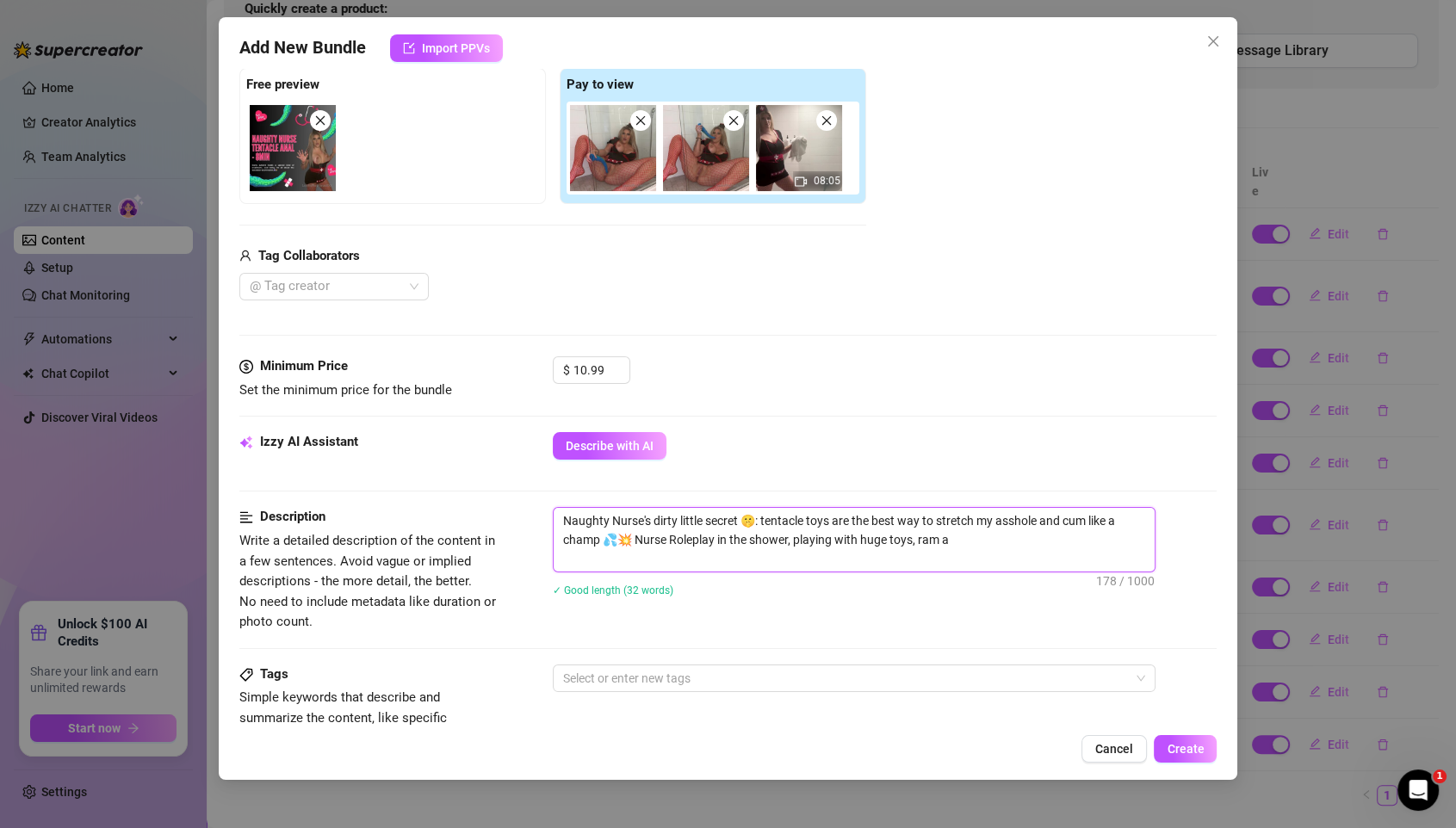
type textarea "Naughty Nurse's dirty little secret 🤫: tentacle toys are the best way to stretc…"
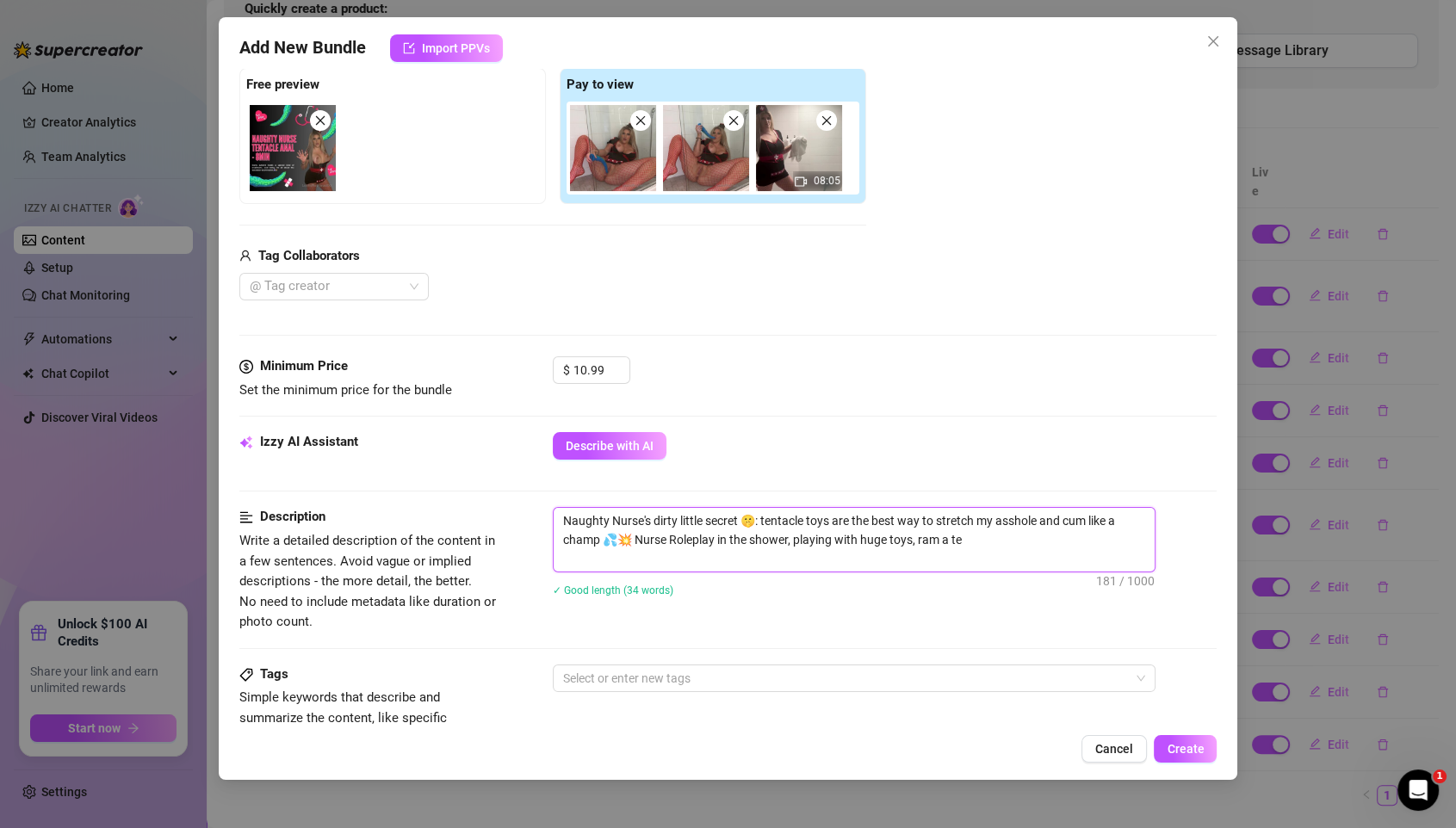
type textarea "Naughty Nurse's dirty little secret 🤫: tentacle toys are the best way to stretc…"
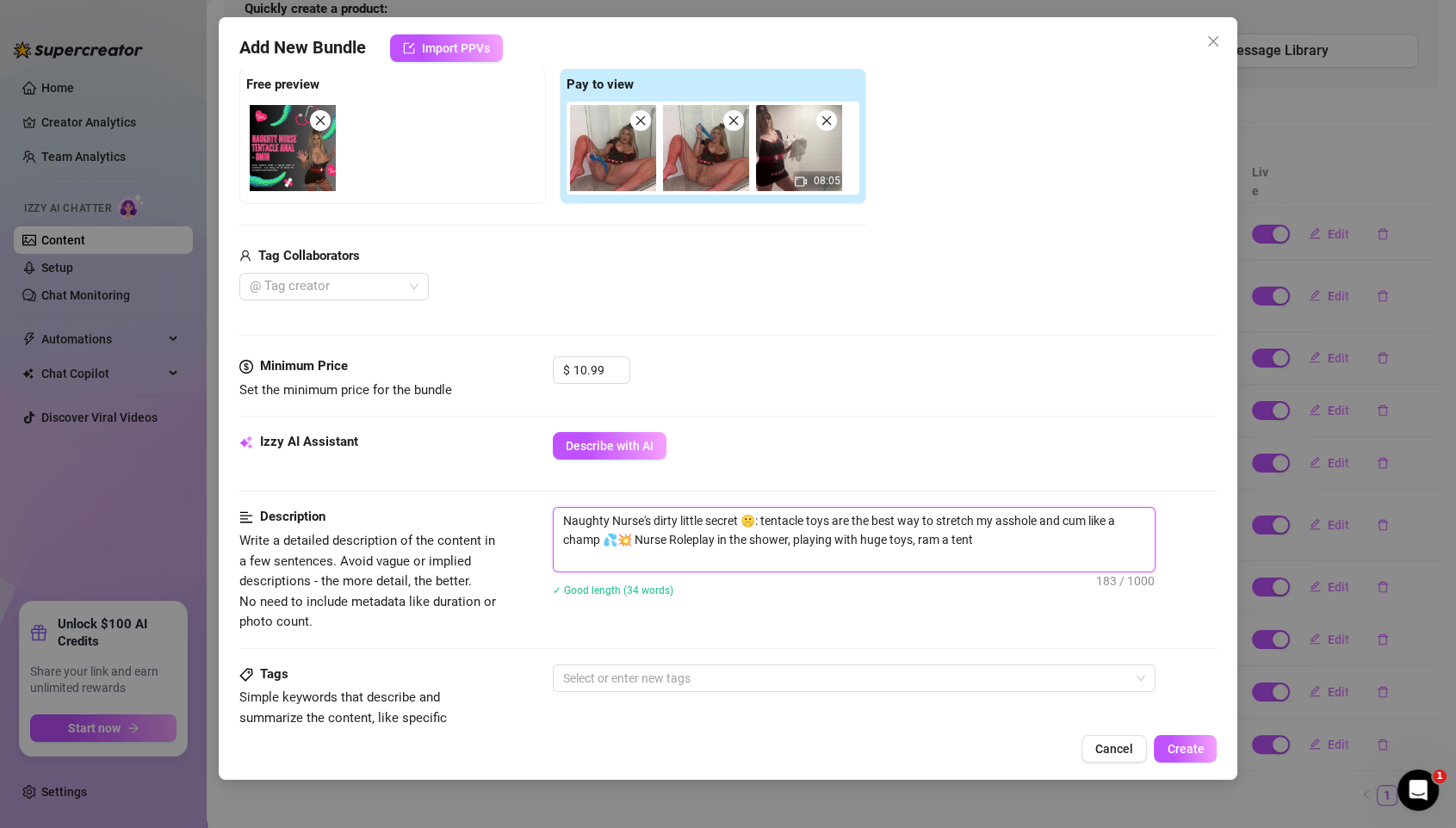
type textarea "Naughty Nurse's dirty little secret 🤫: tentacle toys are the best way to stretc…"
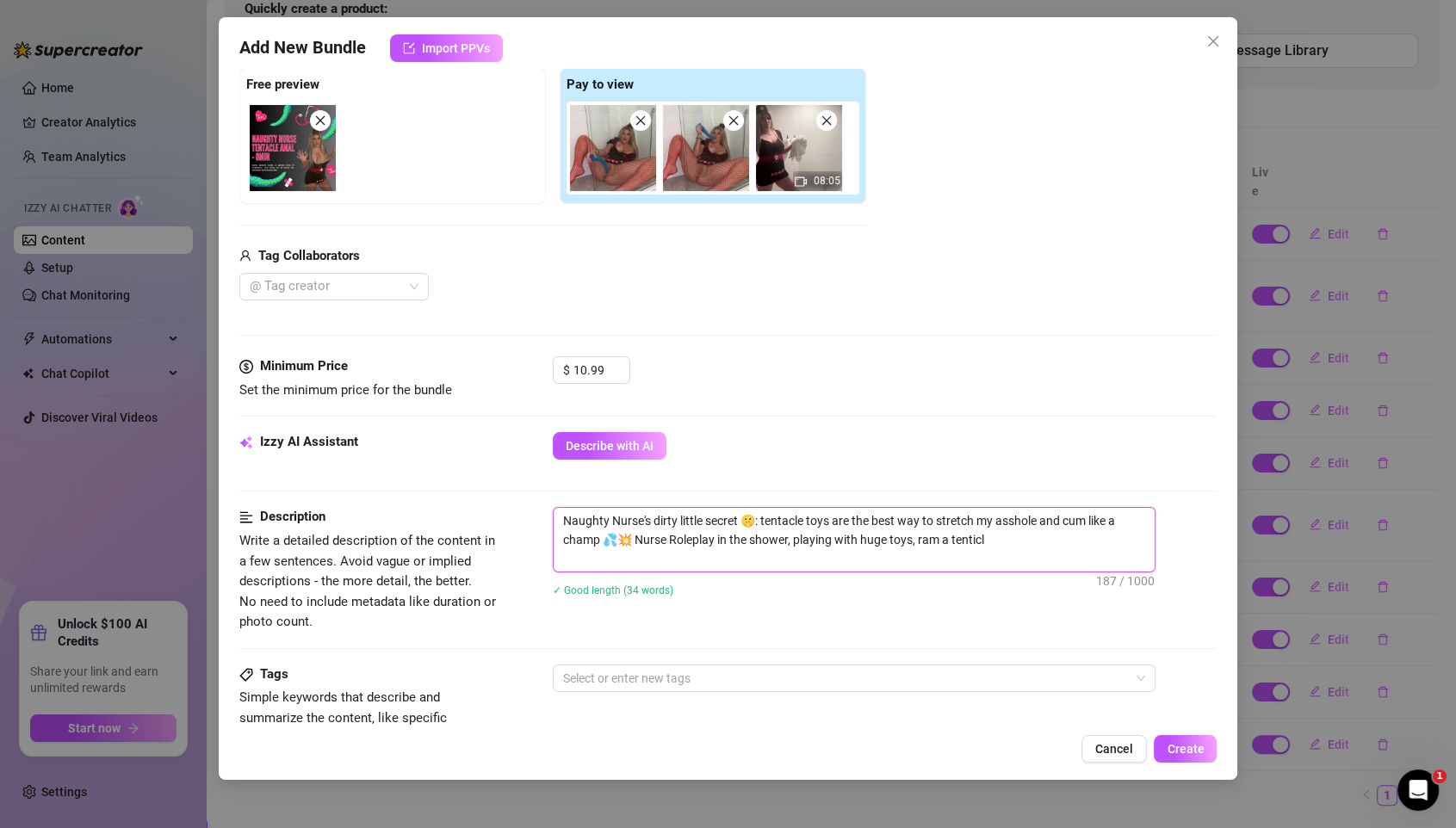
type textarea "Naughty Nurse's dirty little secret 🤫: tentacle toys are the best way to stretc…"
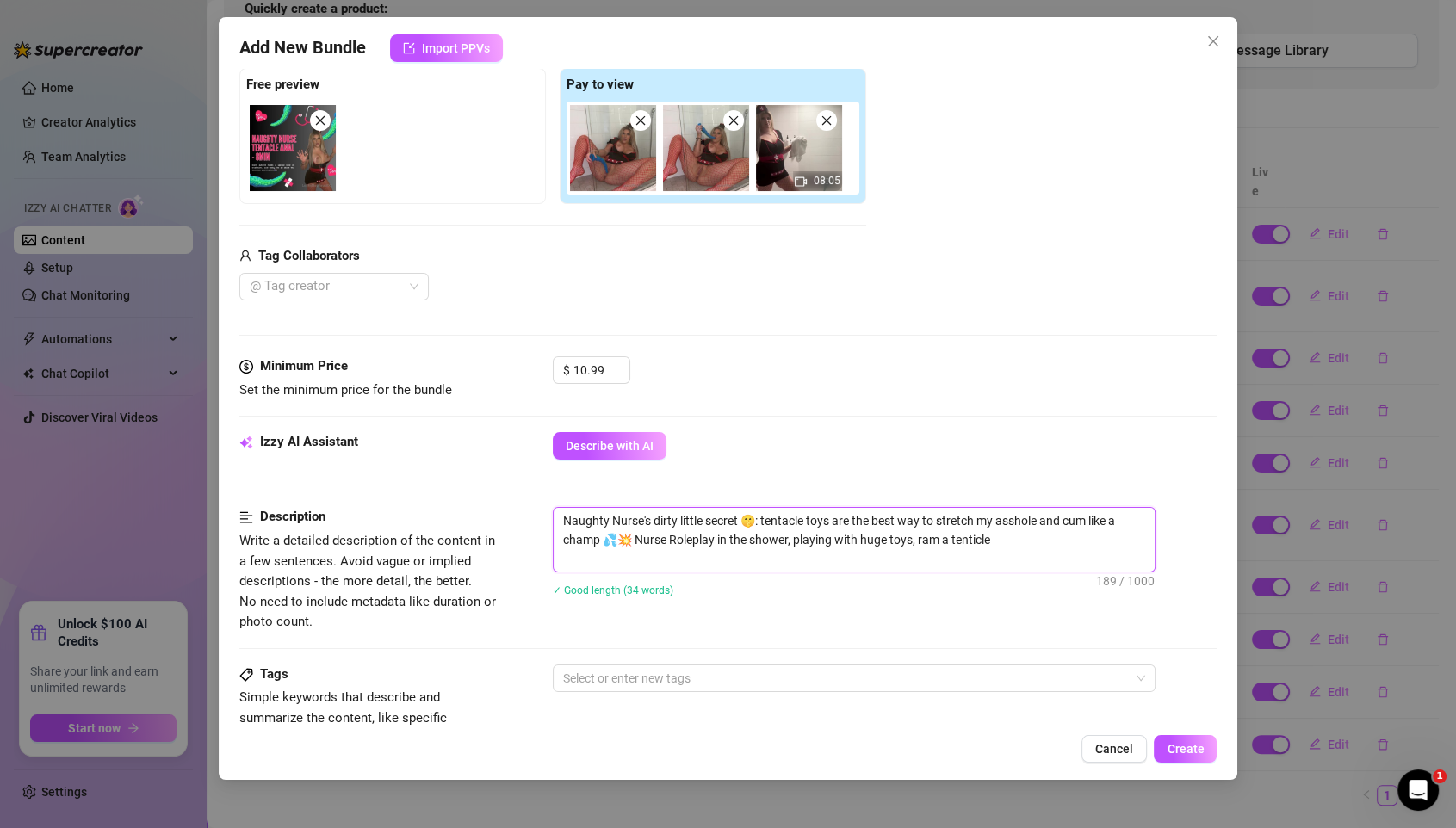
type textarea "Naughty Nurse's dirty little secret 🤫: tentacle toys are the best way to stretc…"
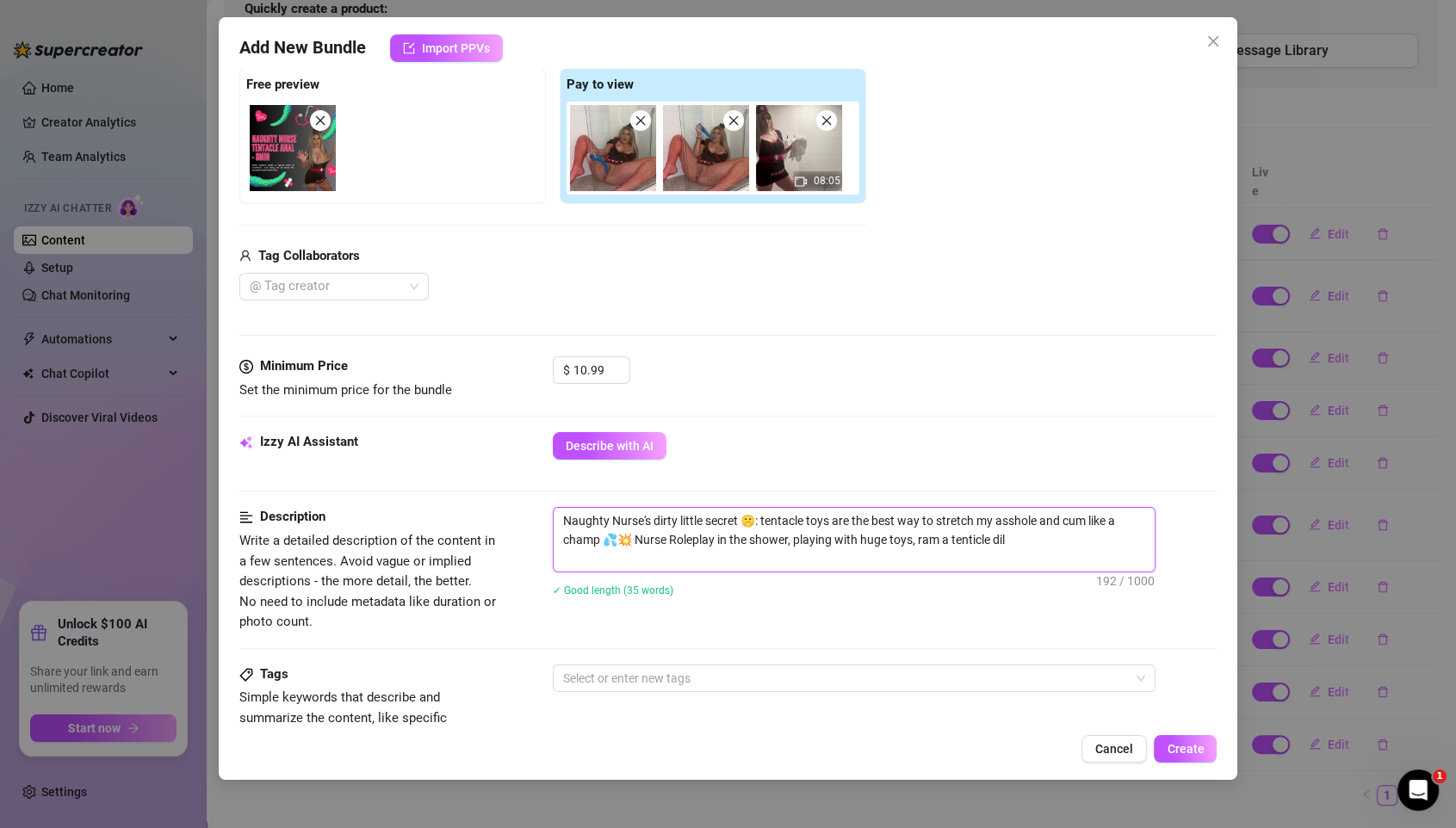
type textarea "Naughty Nurse's dirty little secret 🤫: tentacle toys are the best way to stretc…"
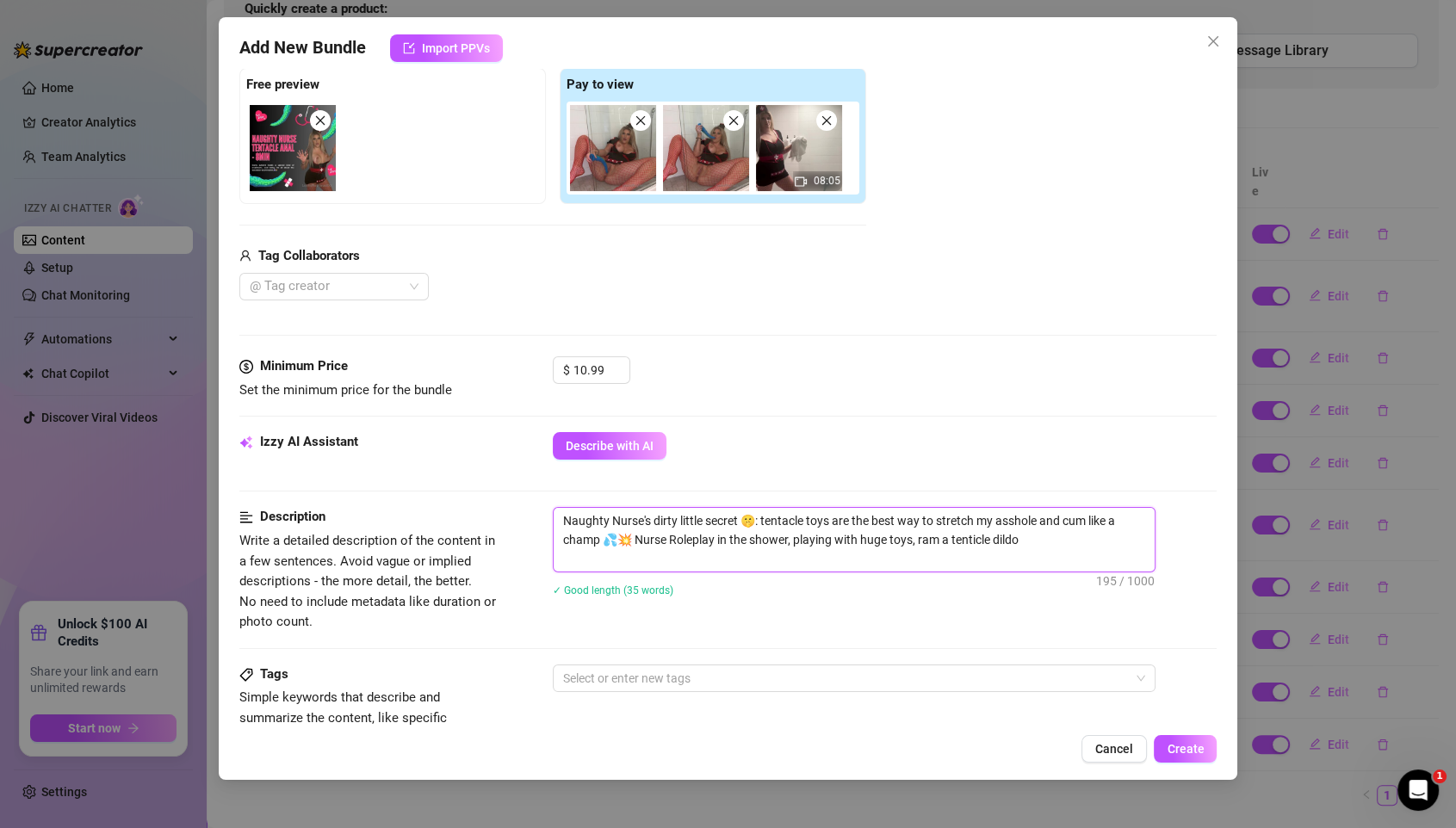
type textarea "Naughty Nurse's dirty little secret 🤫: tentacle toys are the best way to stretc…"
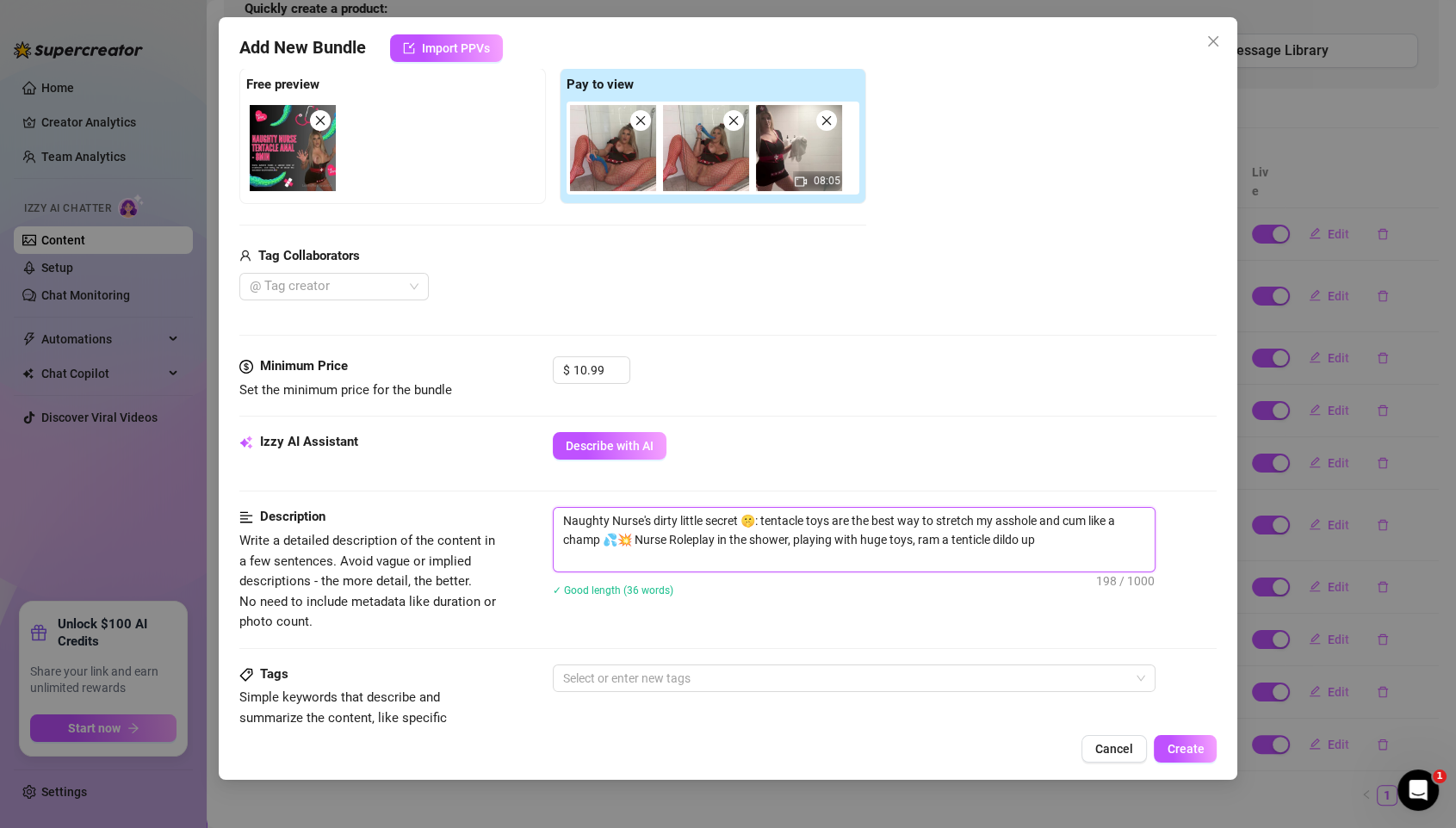
type textarea "Naughty Nurse's dirty little secret 🤫: tentacle toys are the best way to stretc…"
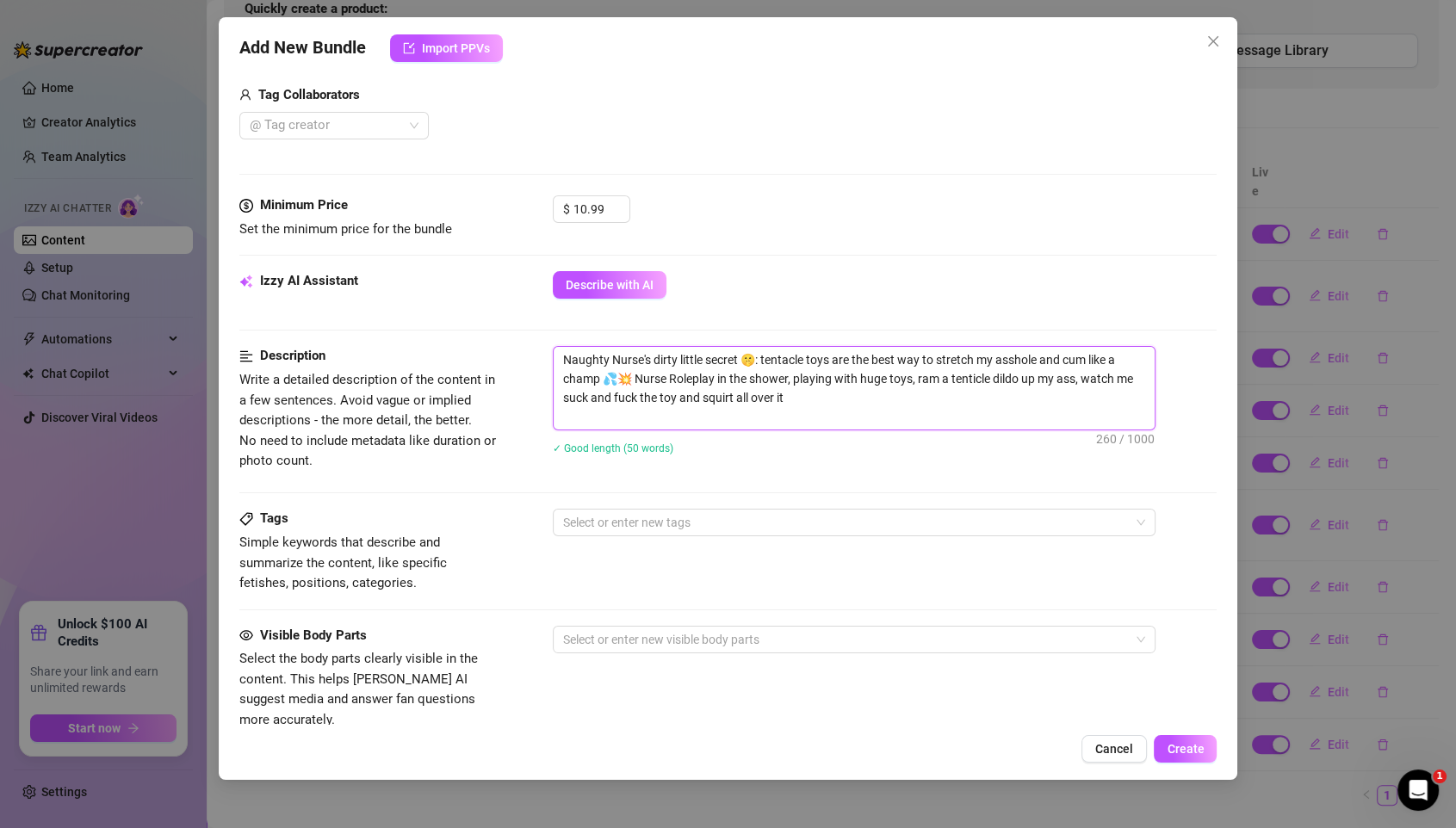
scroll to position [447, 0]
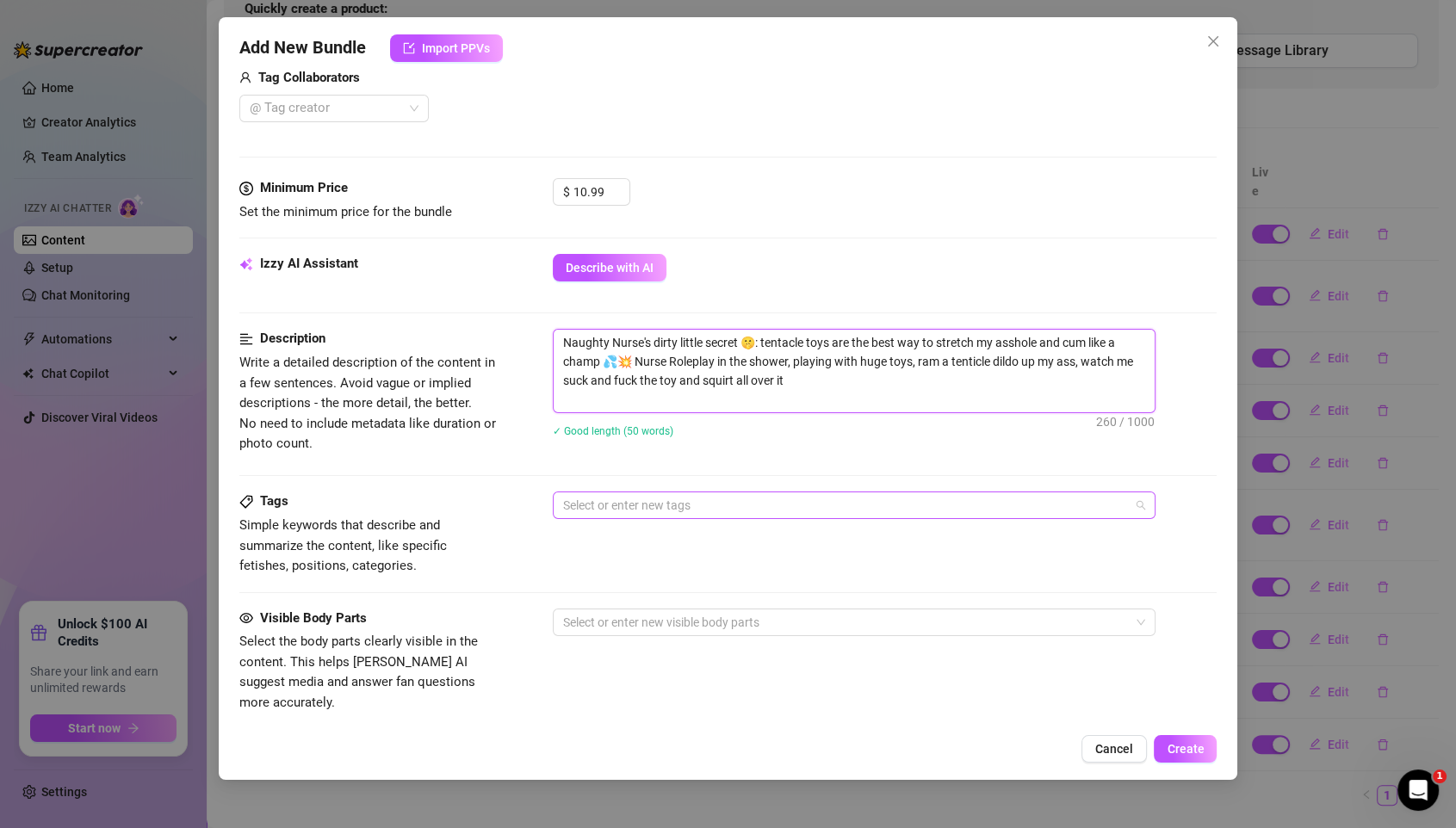
click at [651, 506] on div at bounding box center [845, 506] width 577 height 24
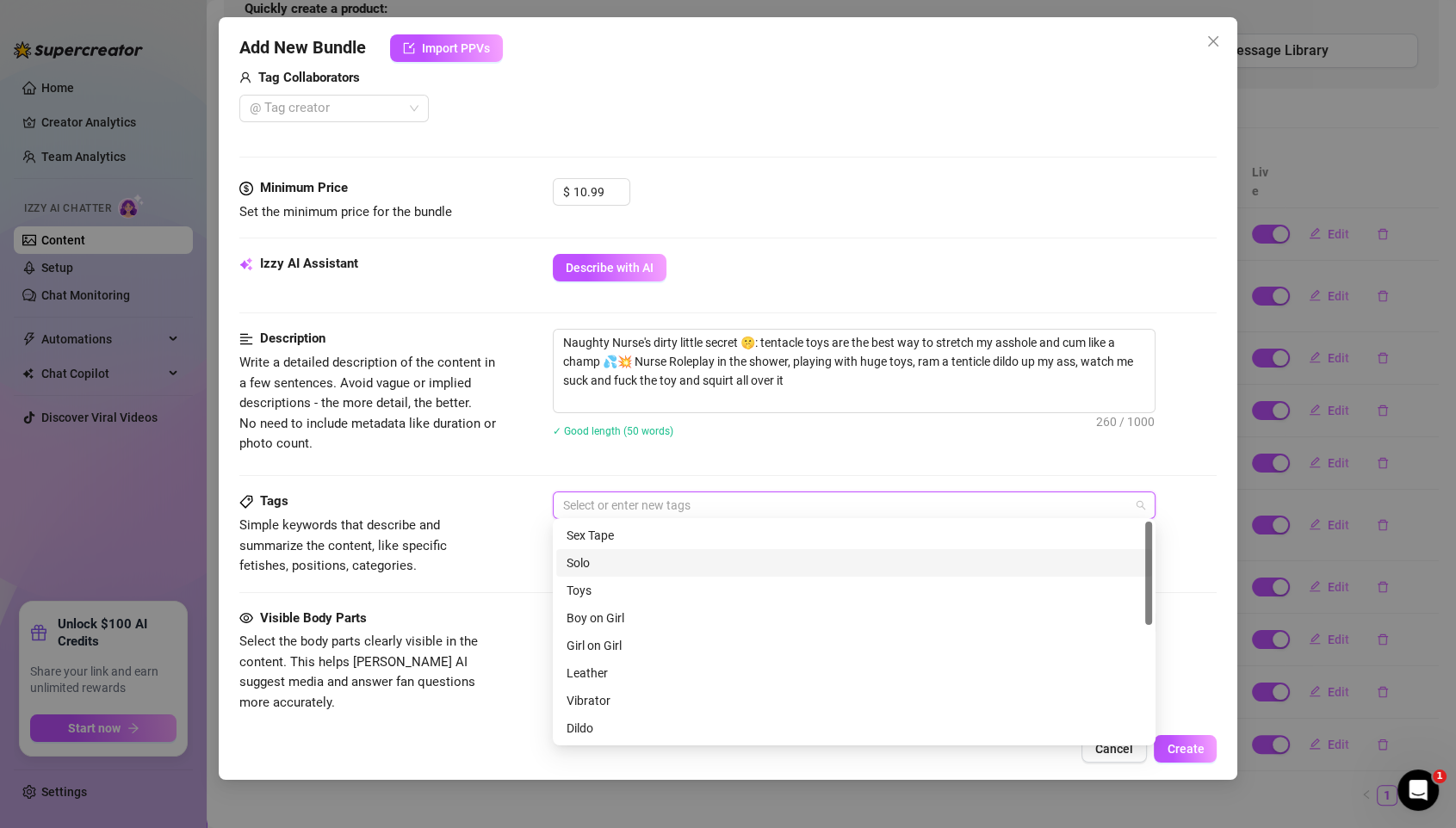
click at [608, 555] on div "Solo" at bounding box center [853, 564] width 575 height 19
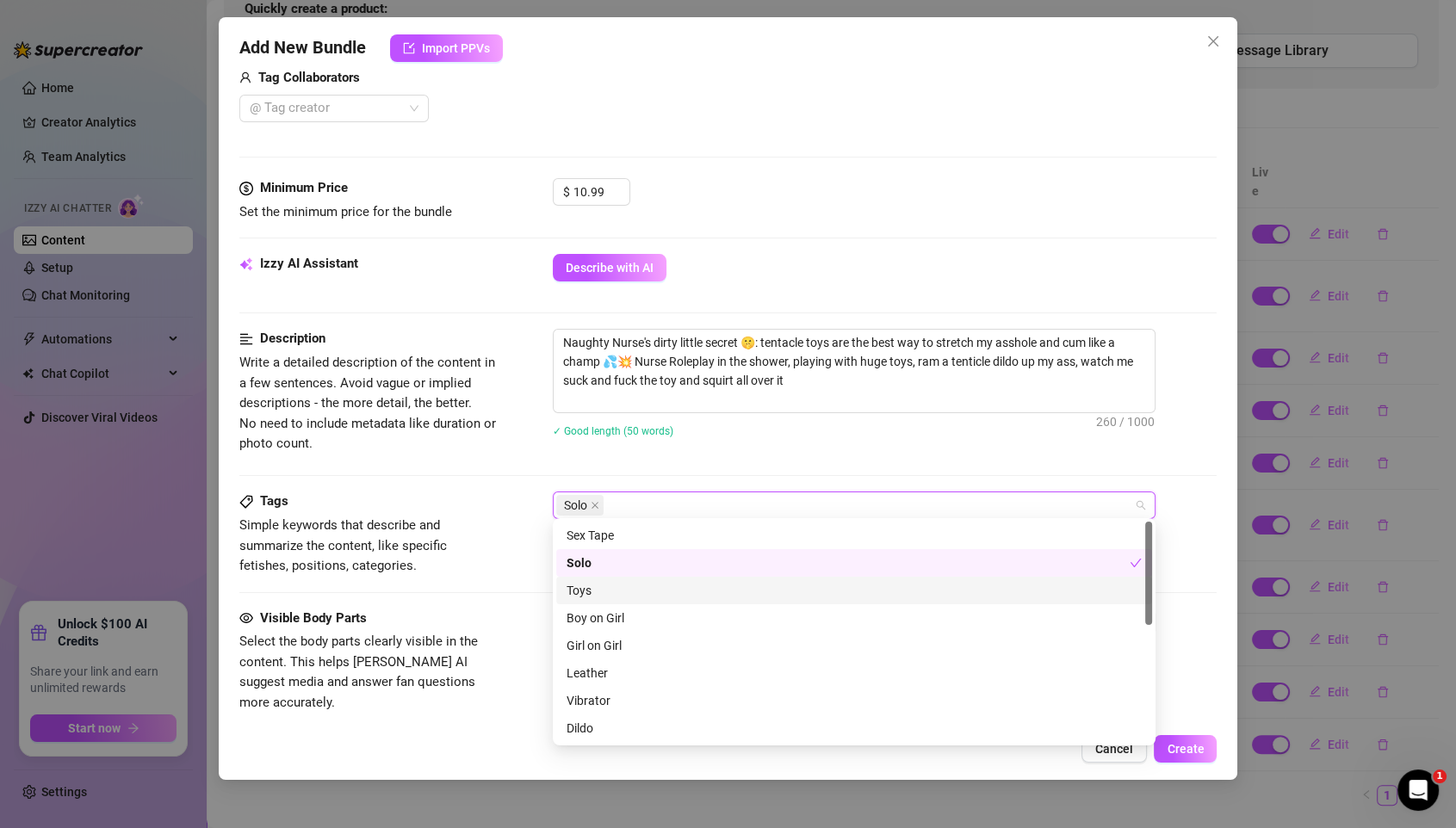
click at [592, 581] on div "Toys" at bounding box center [853, 590] width 575 height 19
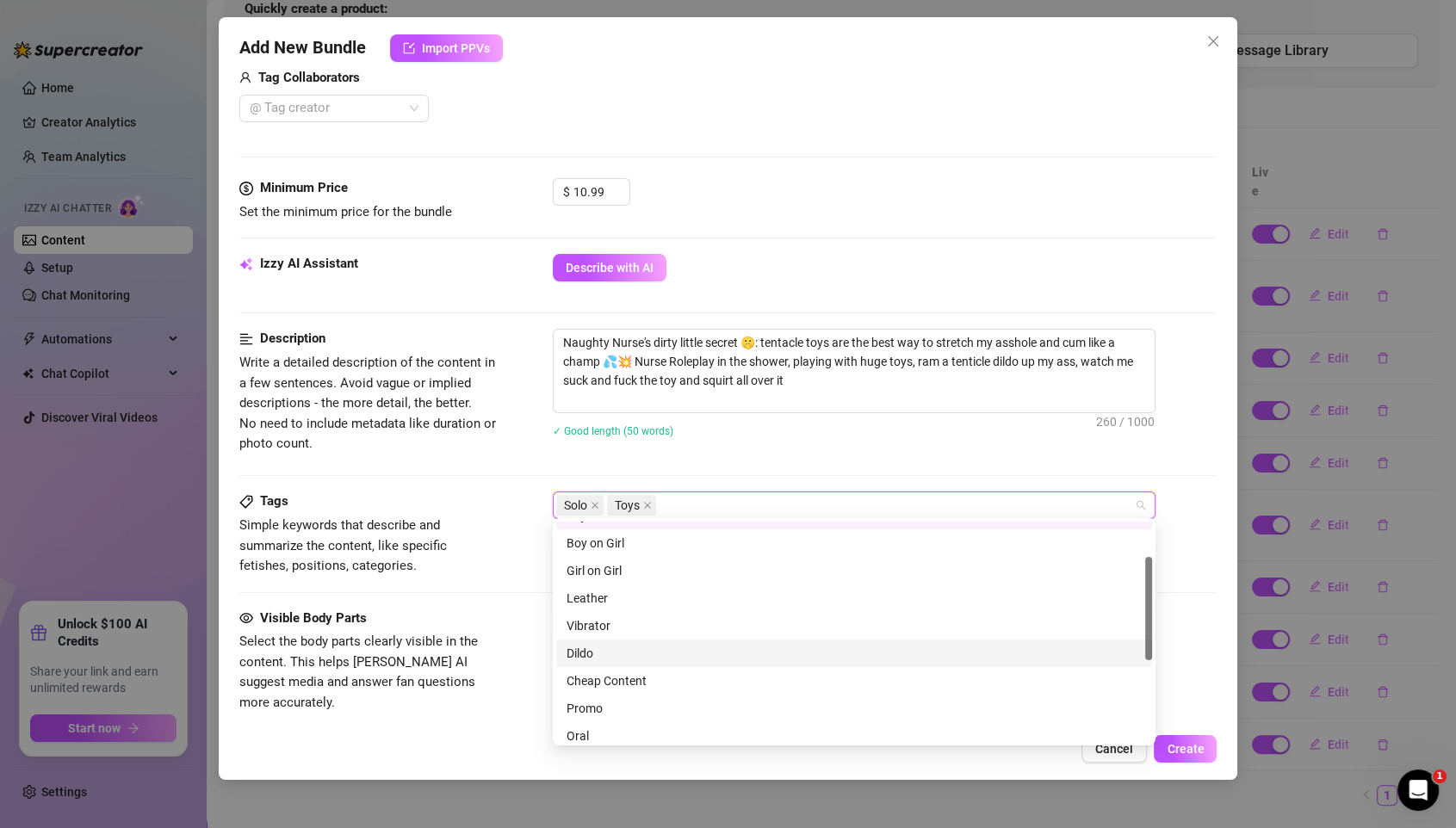
click at [592, 652] on div "Dildo" at bounding box center [853, 653] width 575 height 19
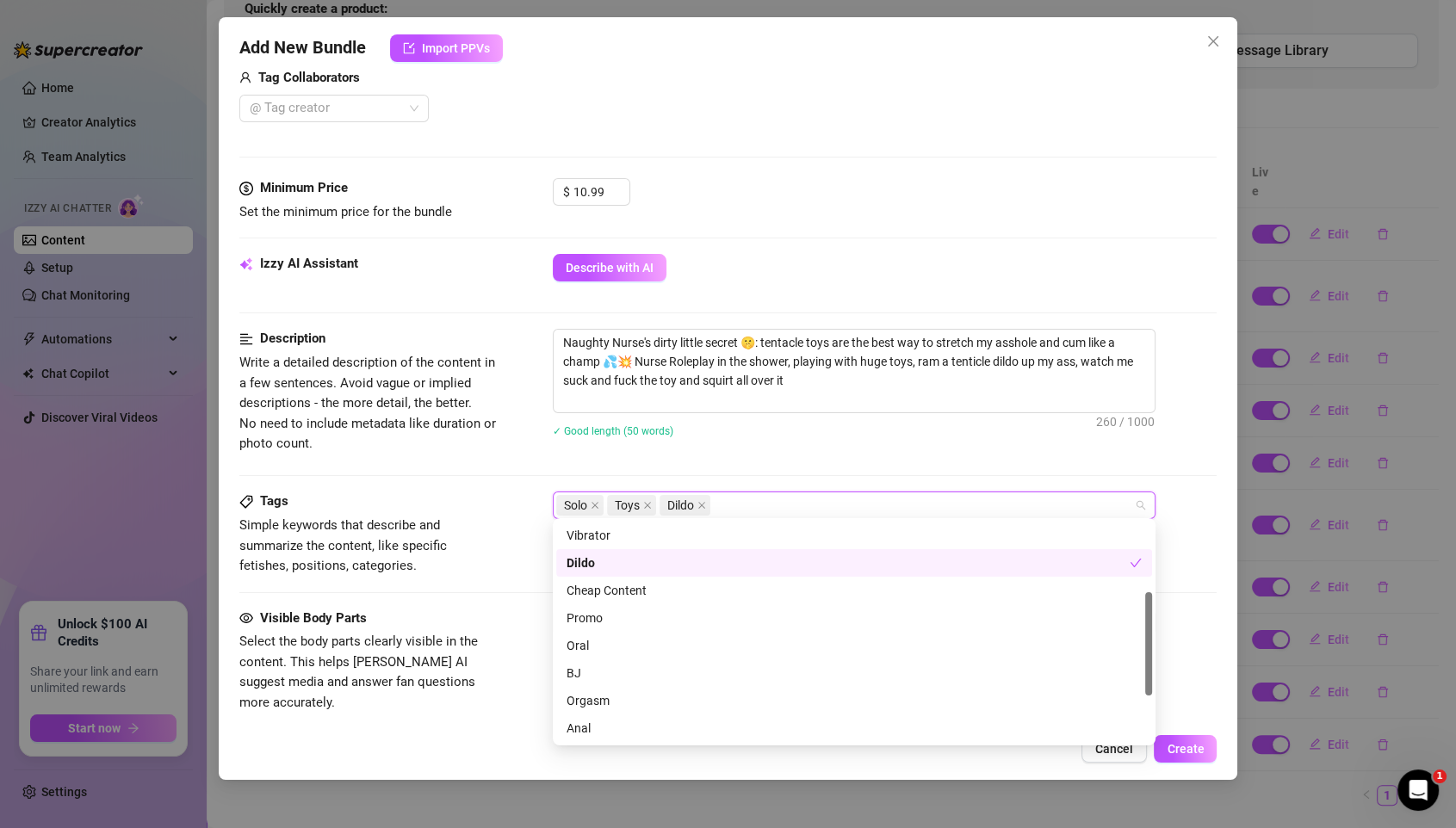
scroll to position [171, 0]
click at [620, 689] on div "Orgasm" at bounding box center [853, 695] width 575 height 19
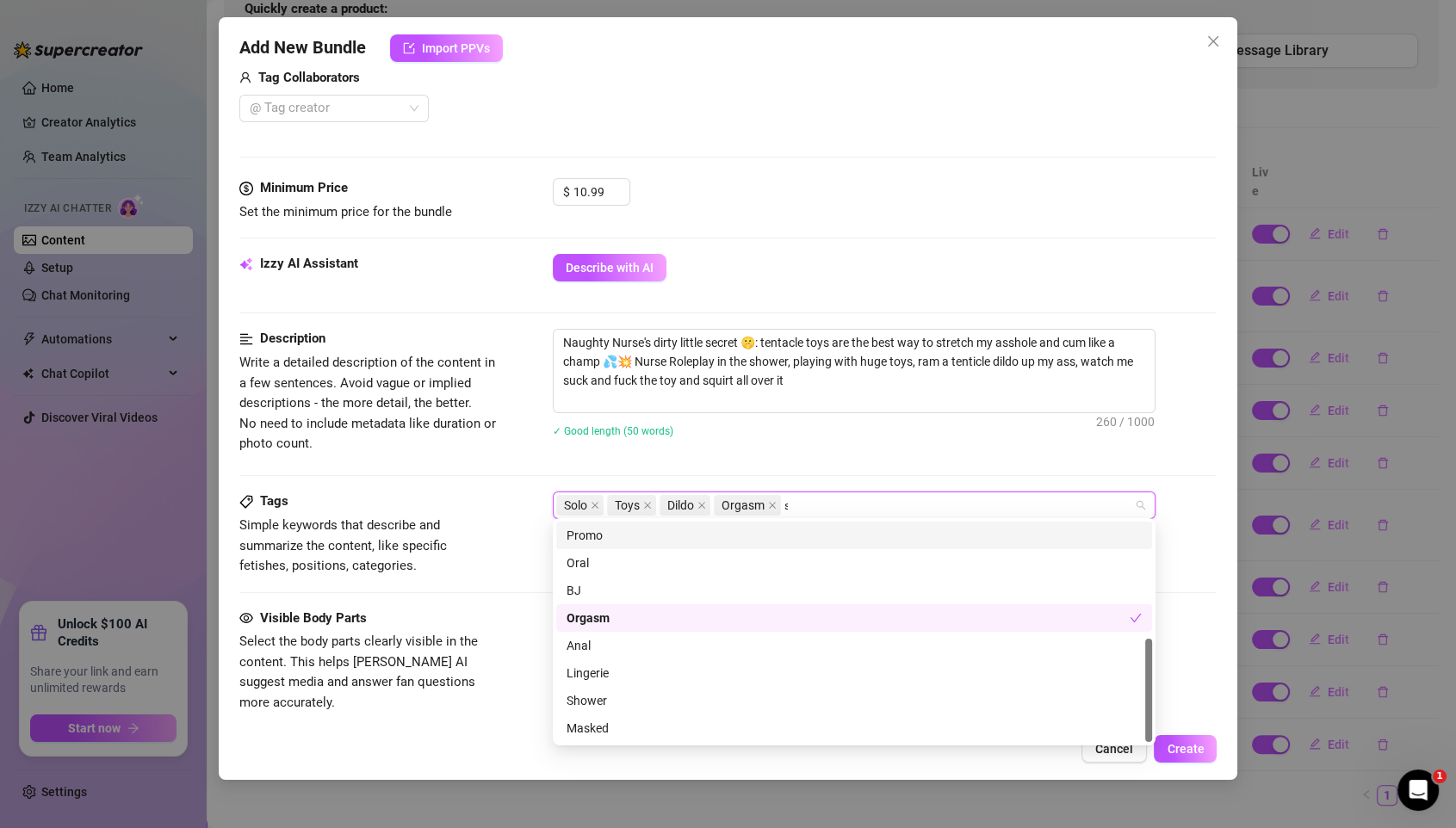
scroll to position [0, 0]
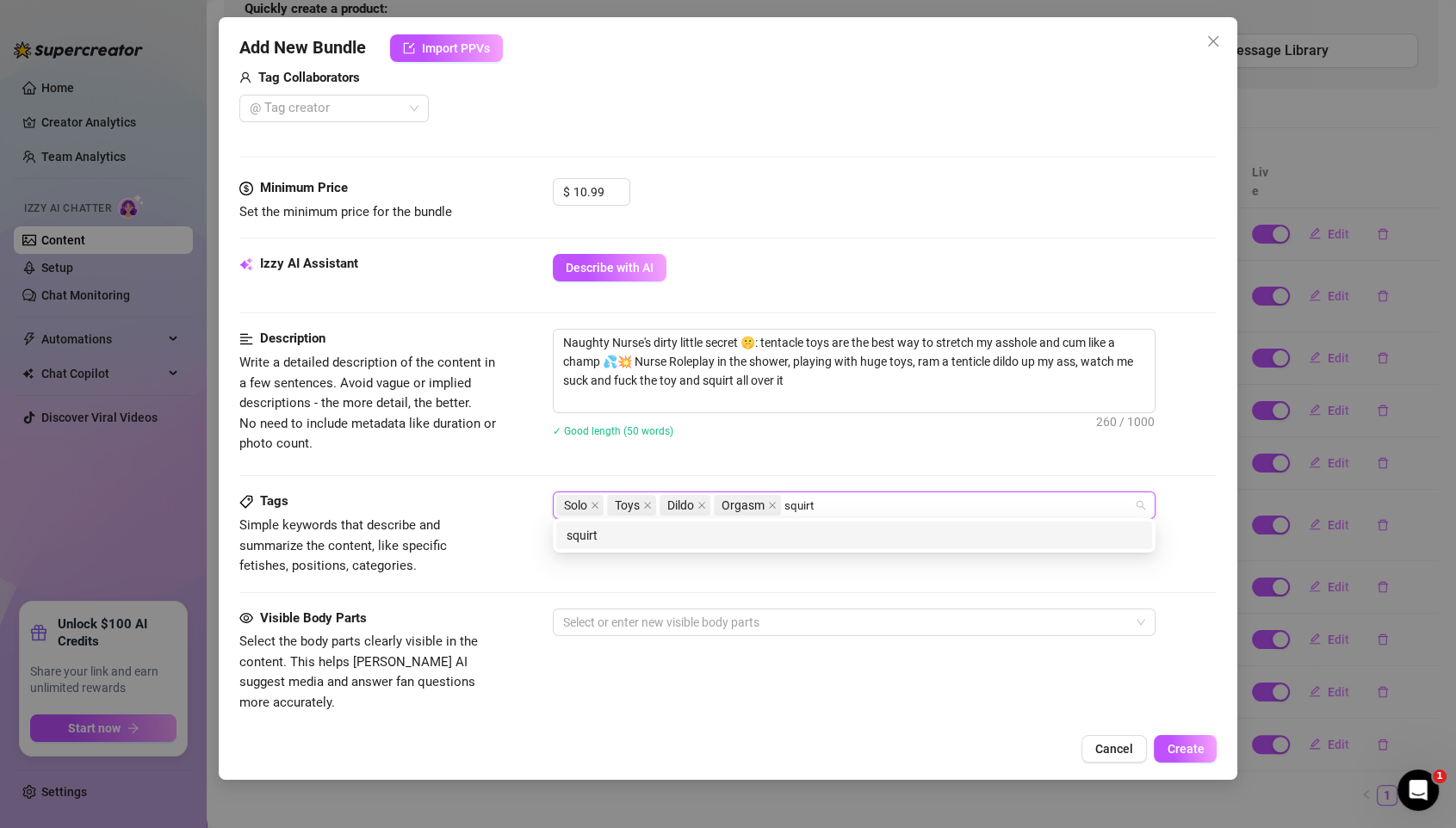
click at [654, 531] on div "squirt" at bounding box center [853, 536] width 575 height 19
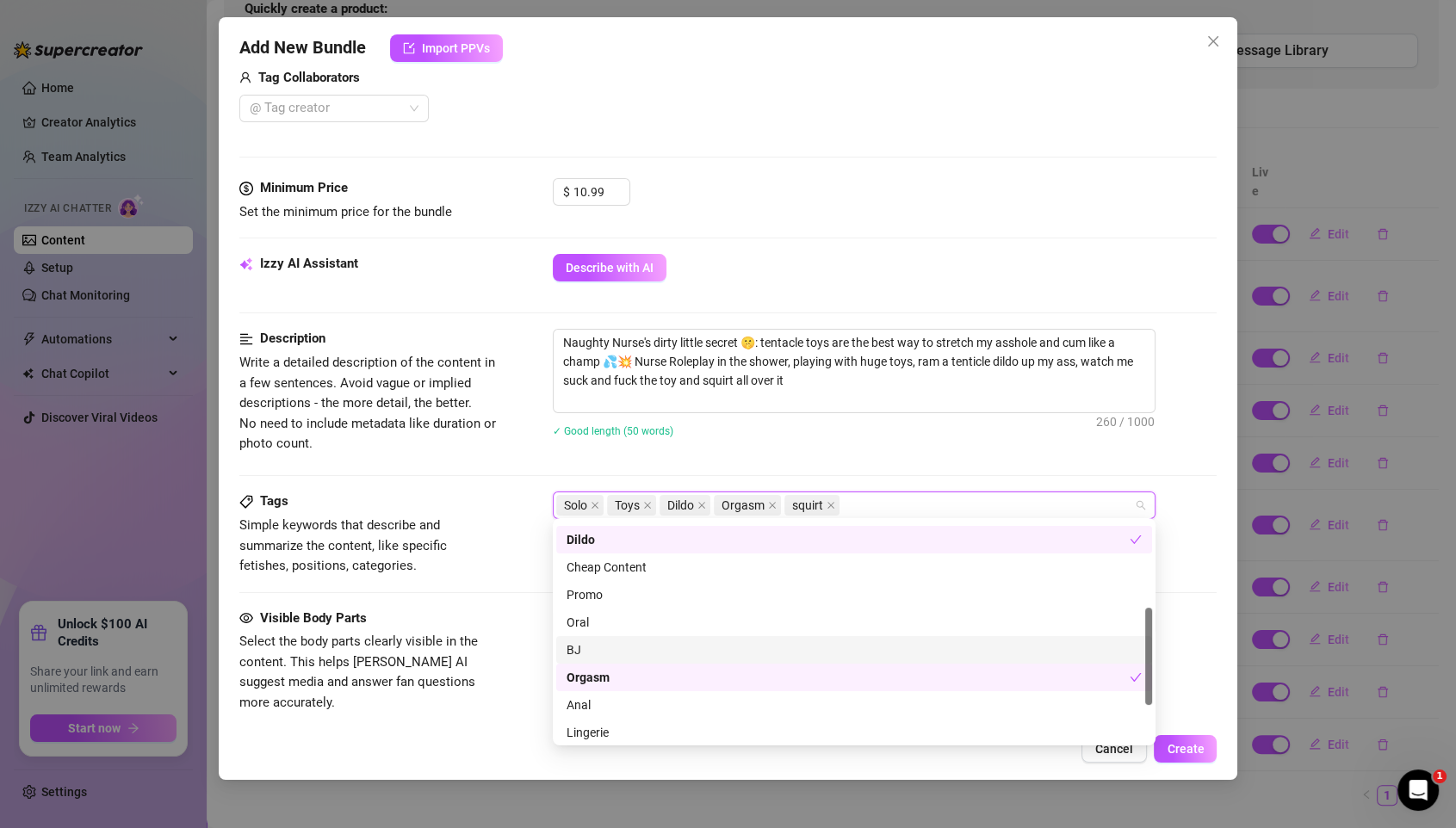
scroll to position [192, 0]
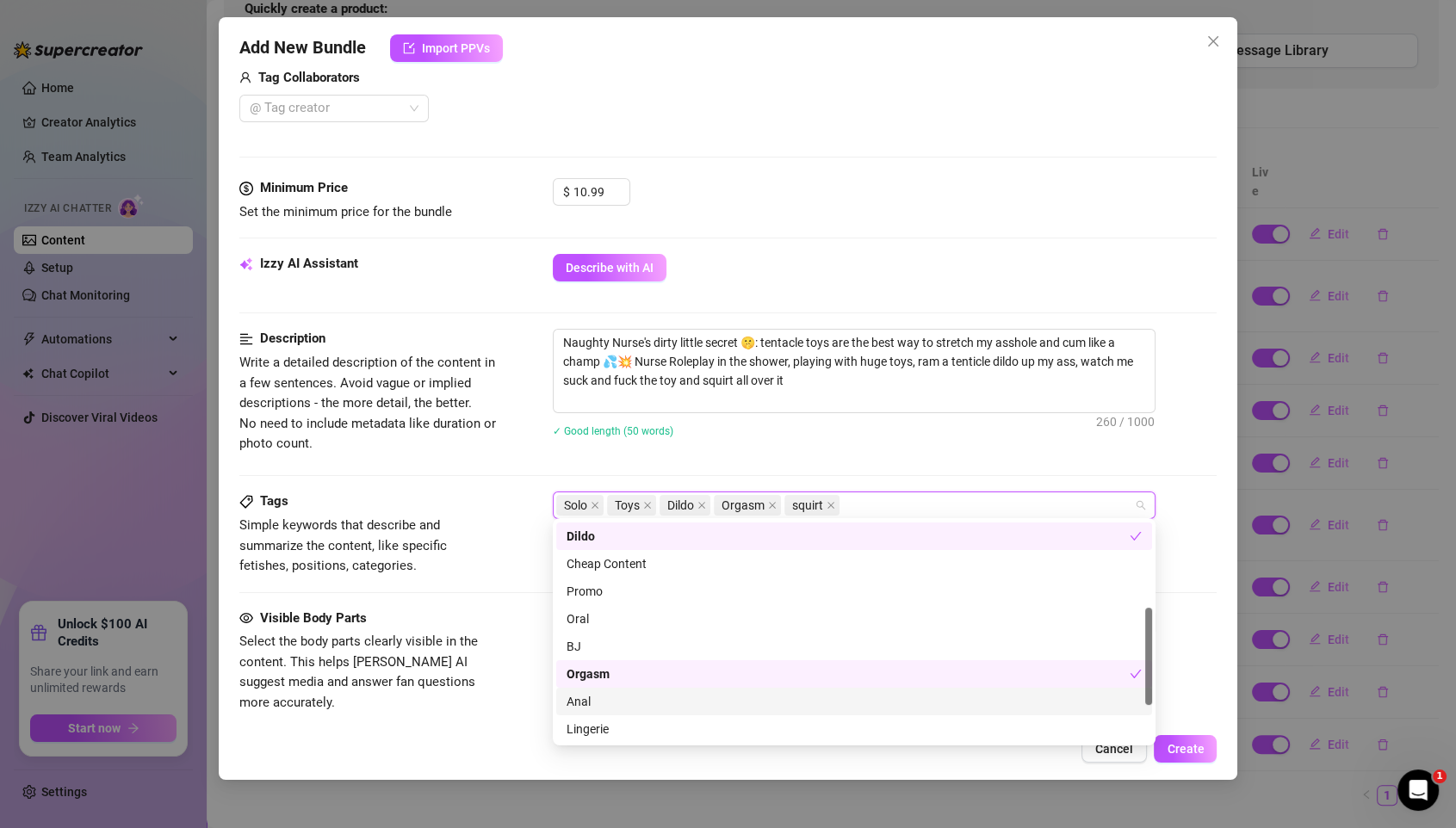
click at [585, 690] on div "Anal" at bounding box center [853, 702] width 575 height 19
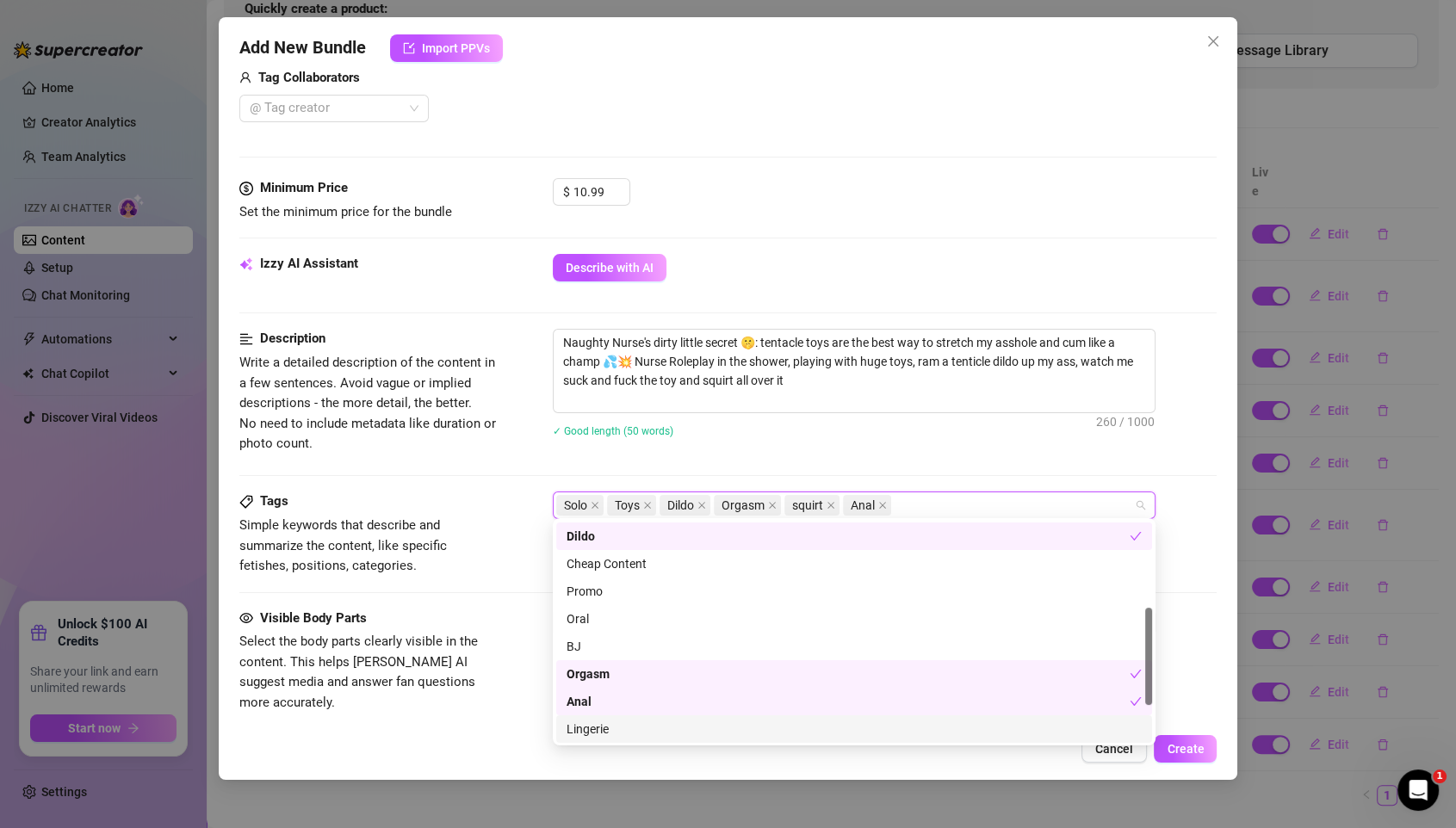
click at [601, 690] on div "Lingerie" at bounding box center [853, 729] width 575 height 19
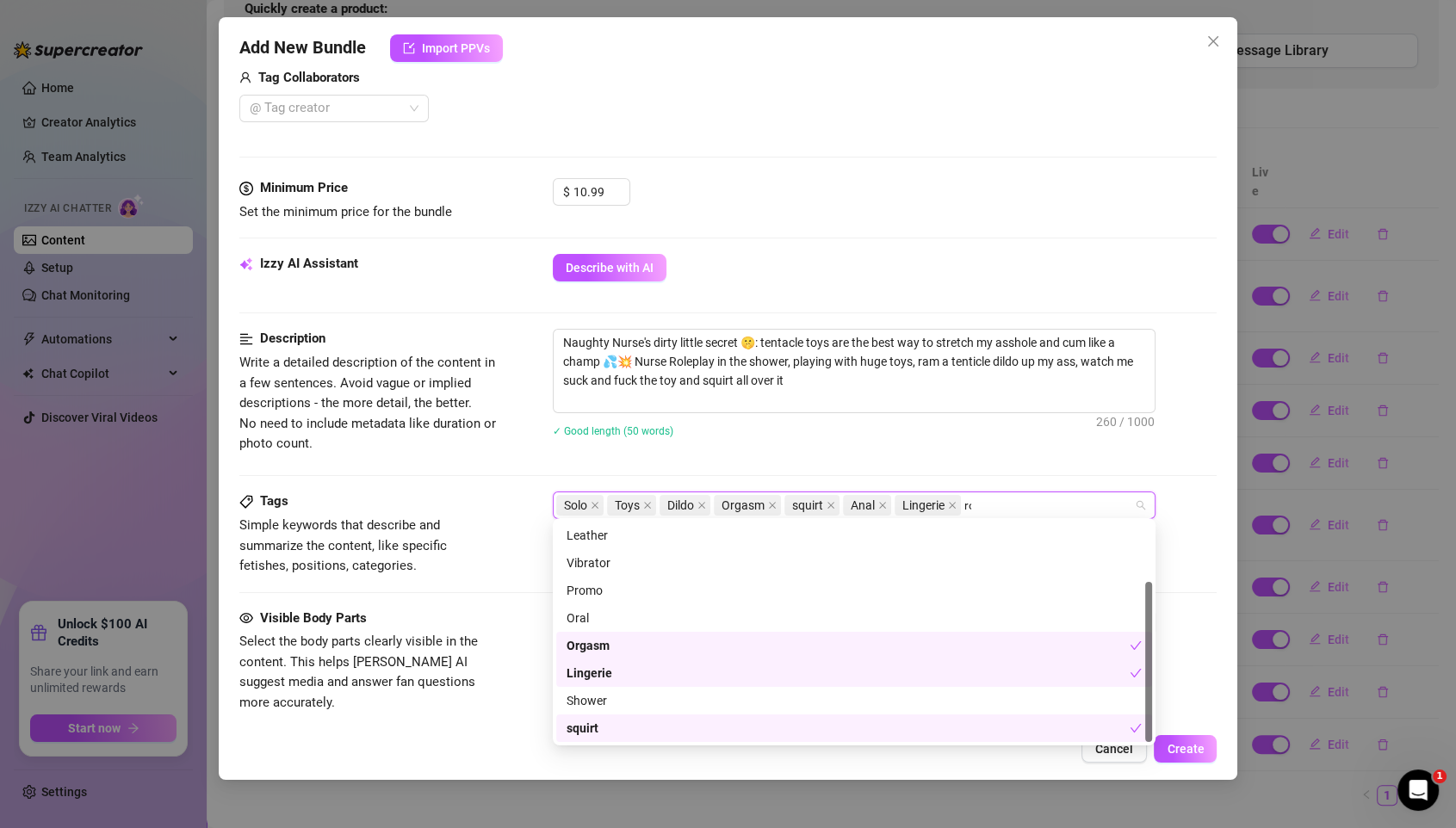
scroll to position [0, 0]
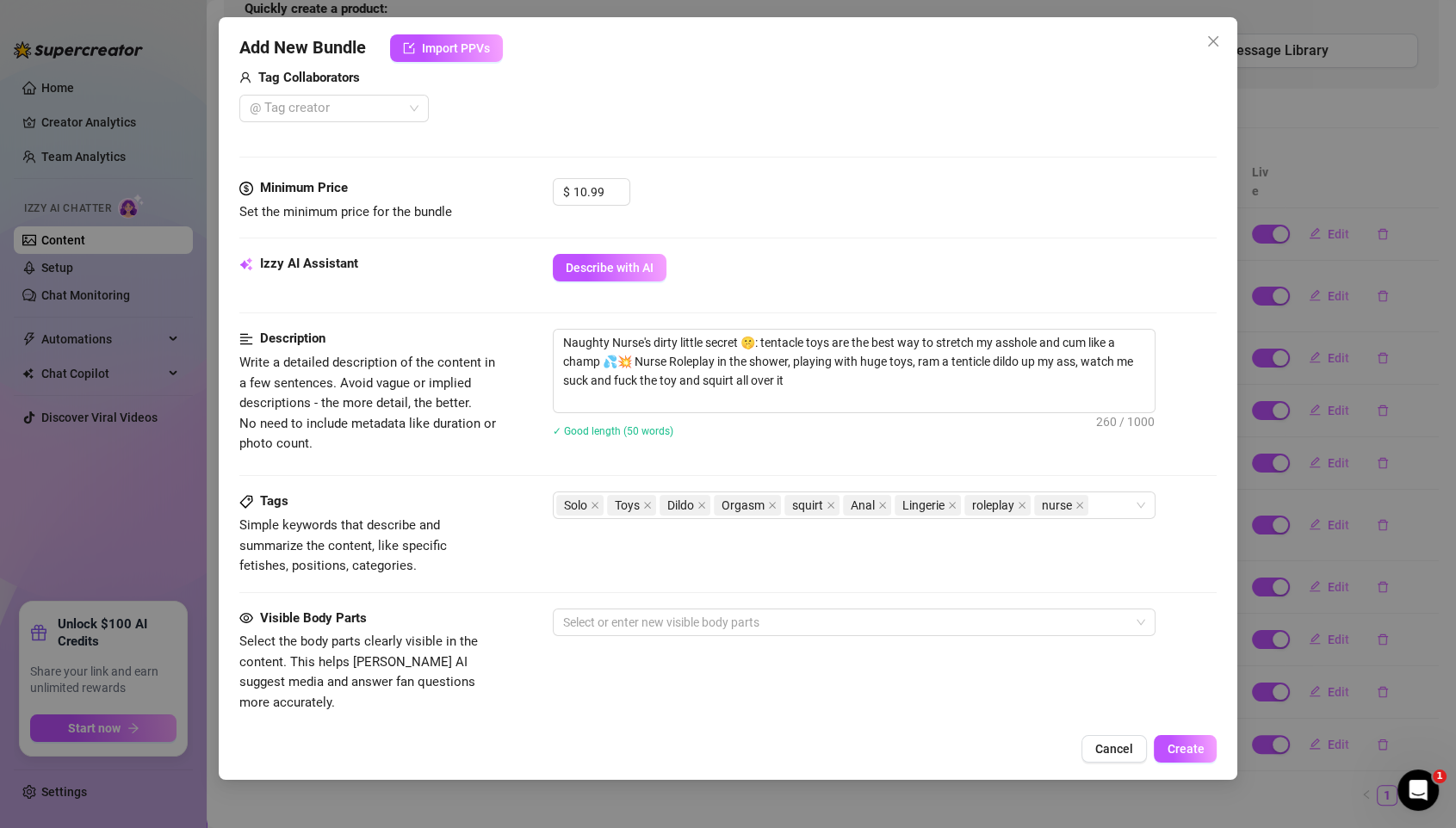
click at [919, 441] on div "Naughty Nurse's dirty little secret 🤫: tentacle toys are the best way to stretc…" at bounding box center [885, 394] width 664 height 131
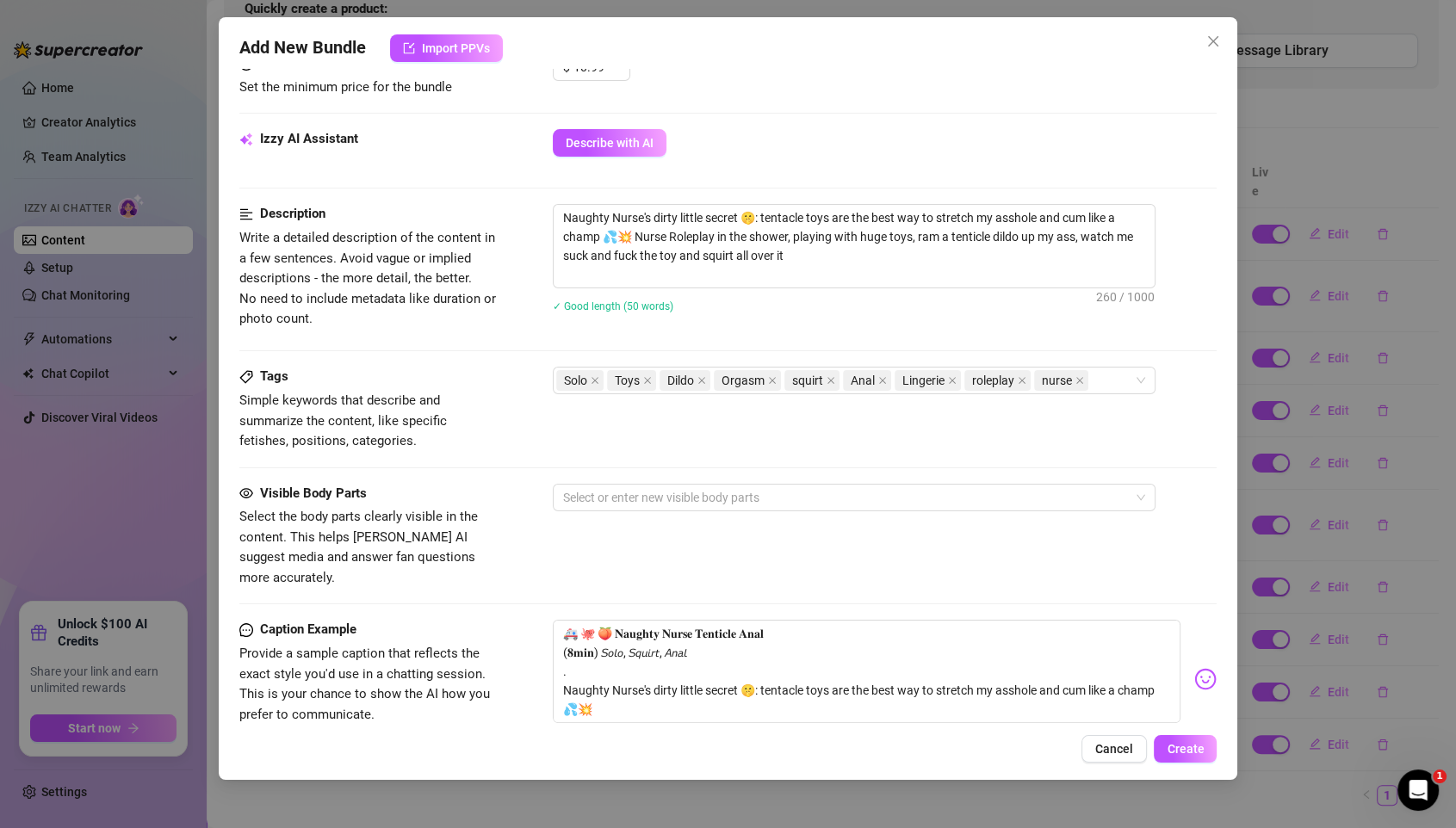
scroll to position [580, 0]
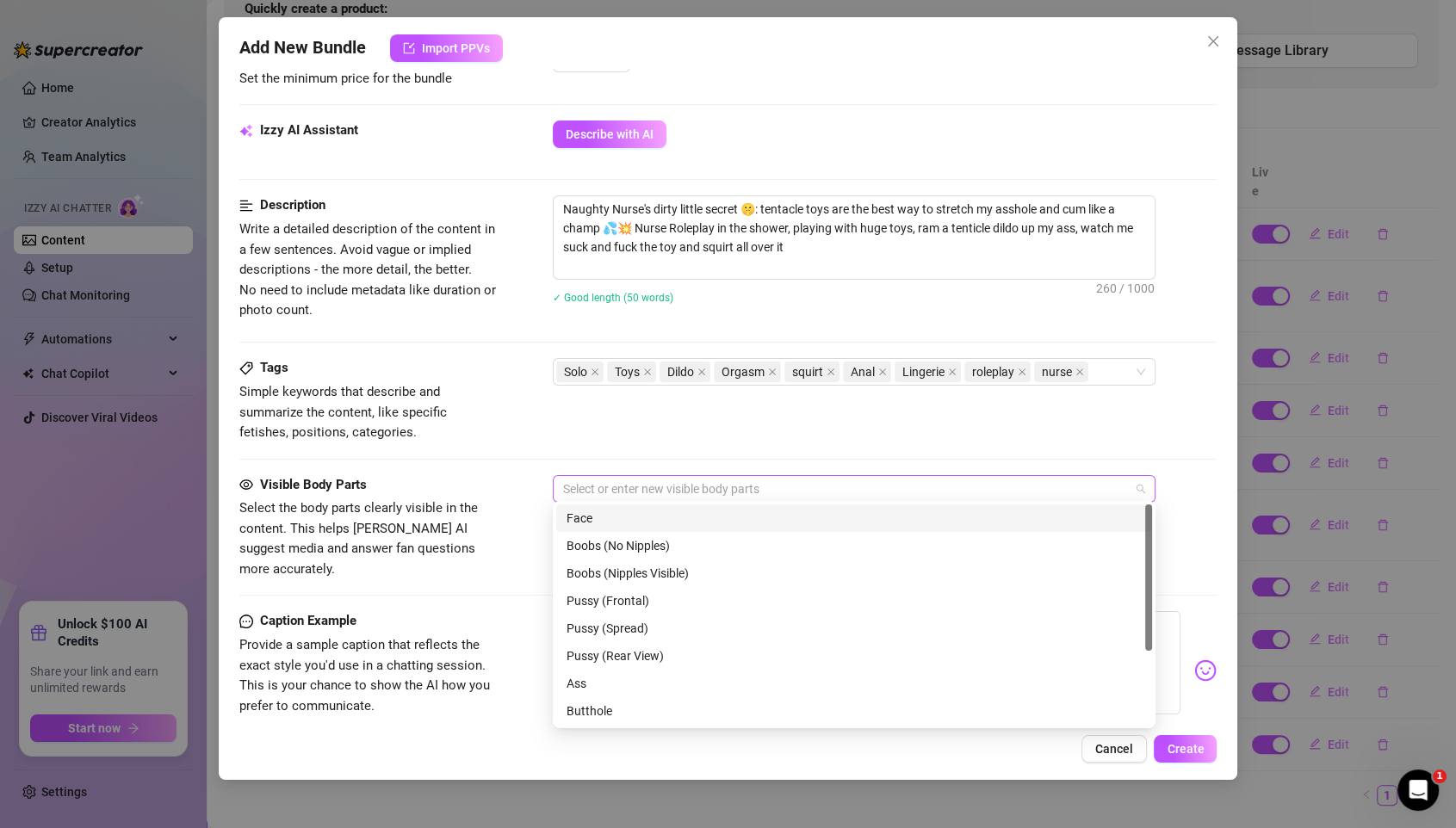
click at [622, 477] on div at bounding box center [845, 489] width 577 height 24
click at [588, 519] on div "Face" at bounding box center [853, 519] width 575 height 19
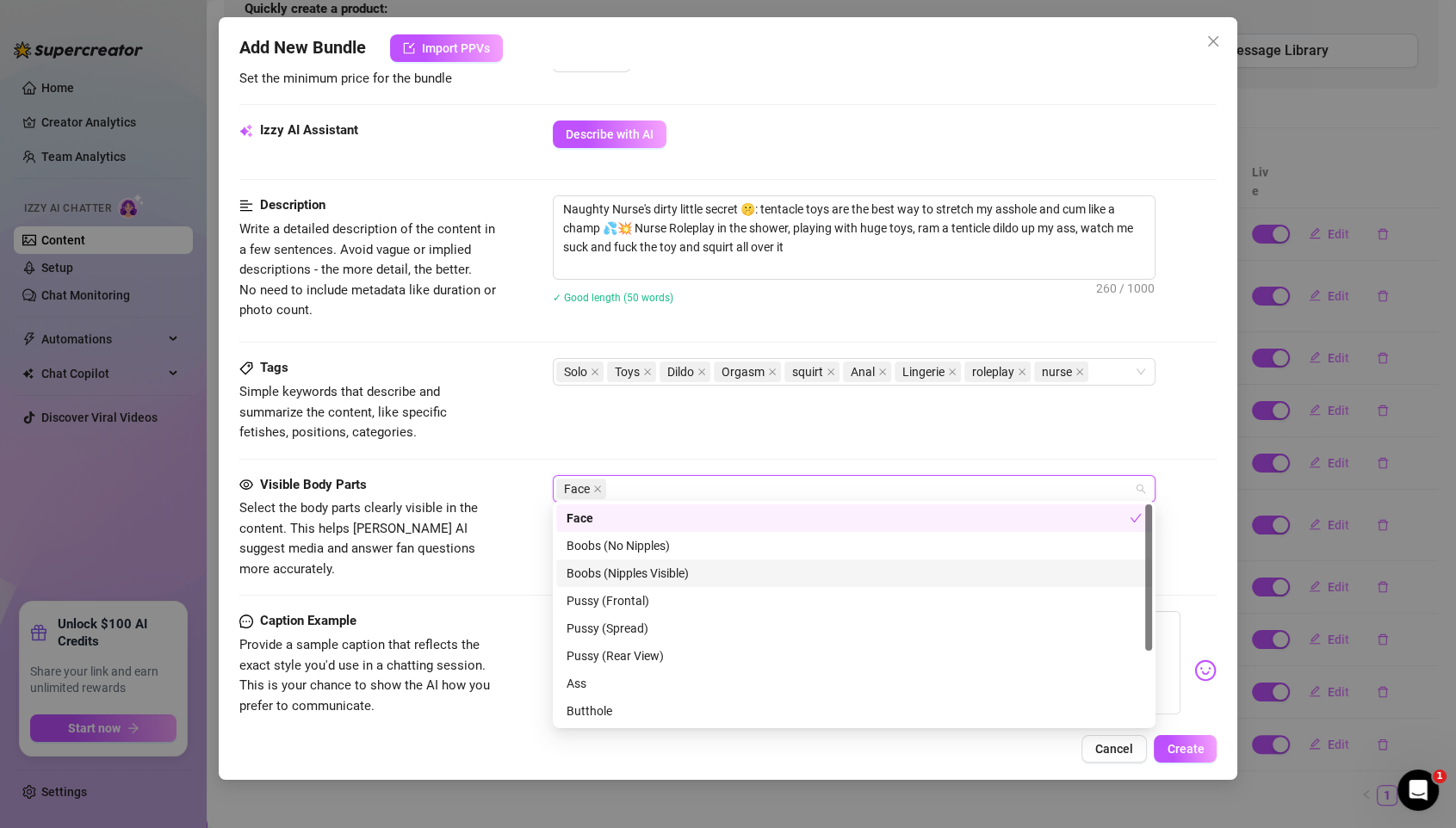
click at [594, 580] on div "Boobs (Nipples Visible)" at bounding box center [853, 573] width 575 height 19
click at [601, 598] on div "Pussy (Frontal)" at bounding box center [853, 601] width 575 height 19
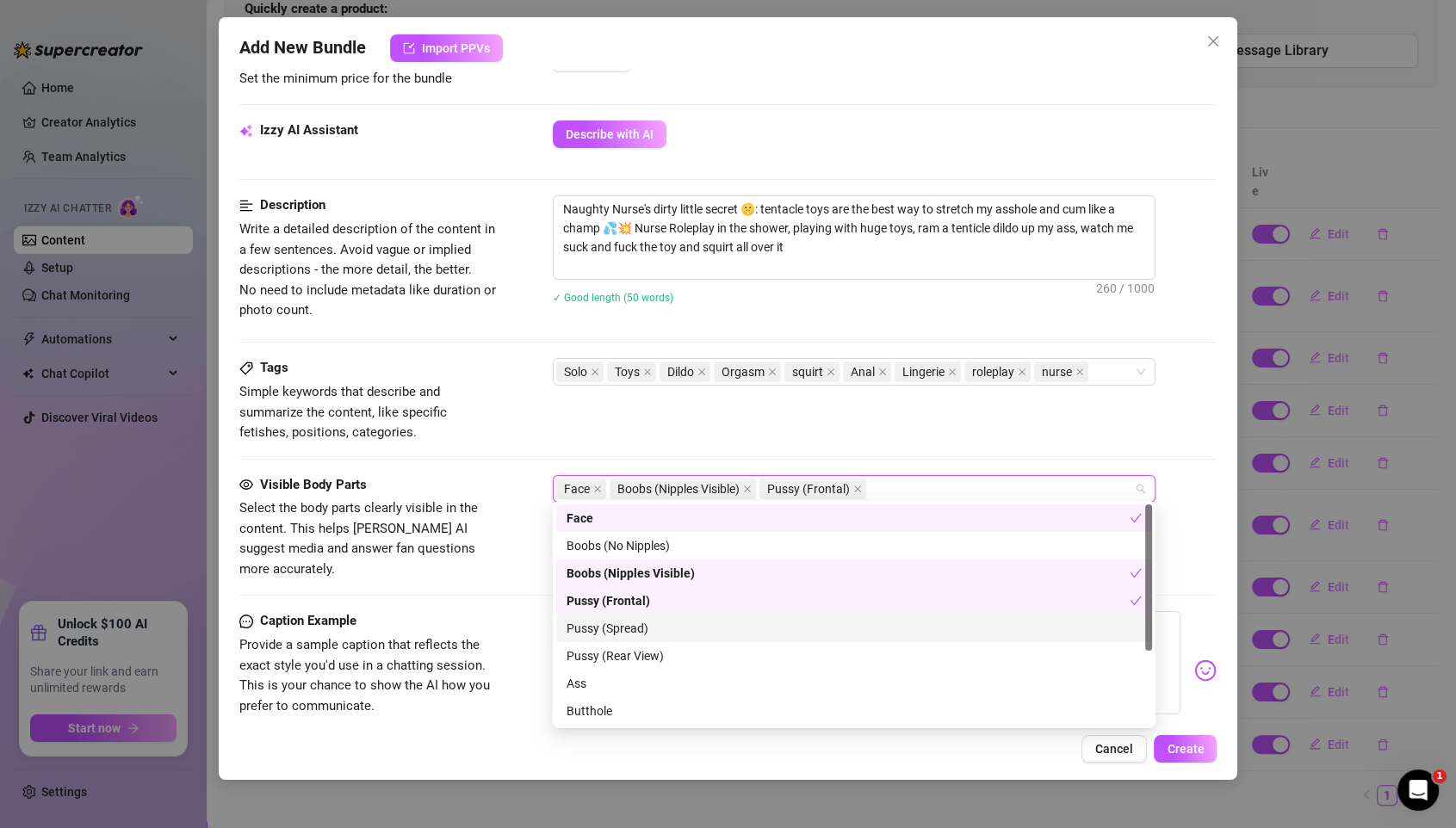
click at [604, 626] on div "Pussy (Spread)" at bounding box center [853, 628] width 575 height 19
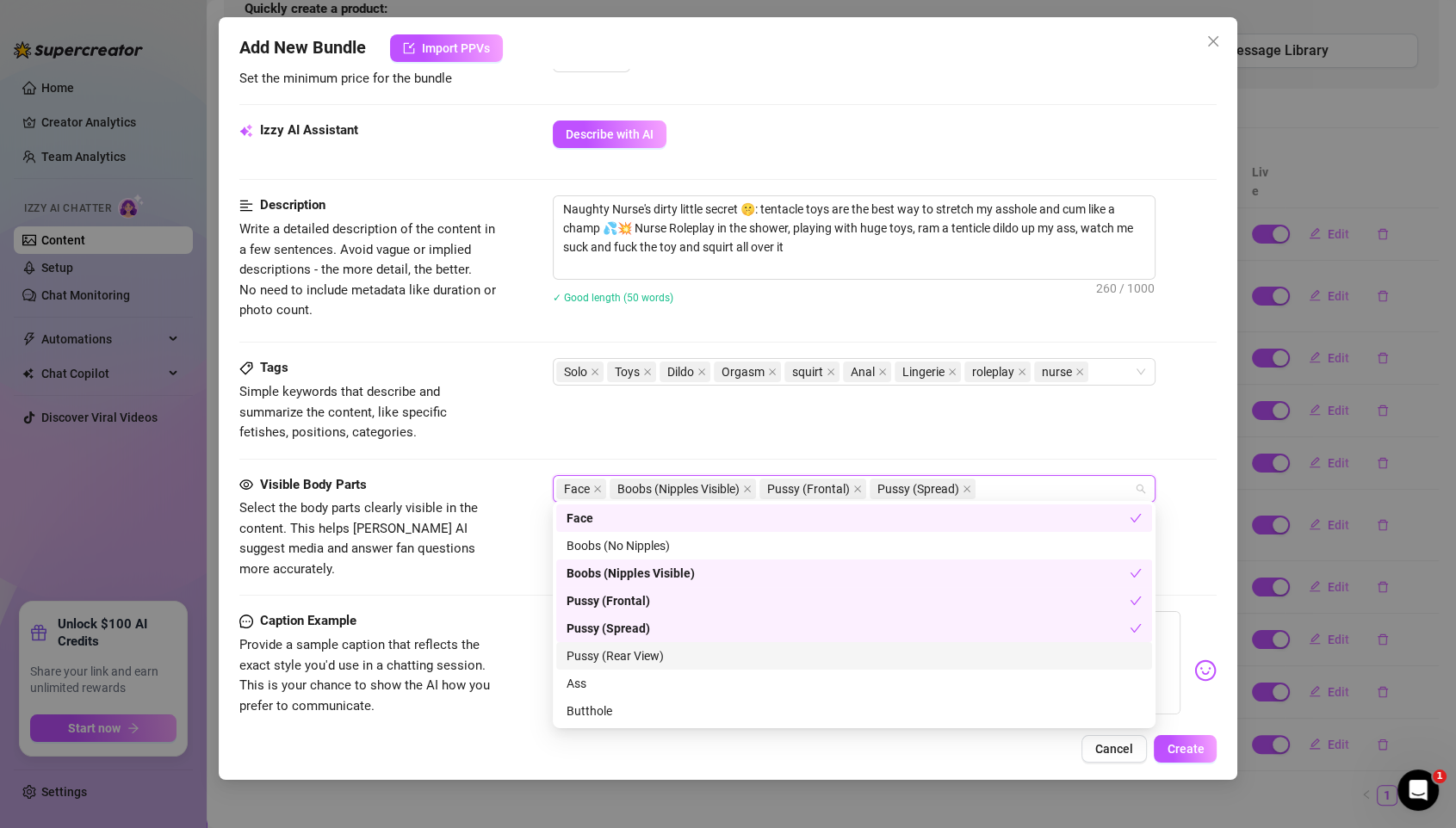
click at [602, 647] on div "Pussy (Rear View)" at bounding box center [853, 656] width 575 height 19
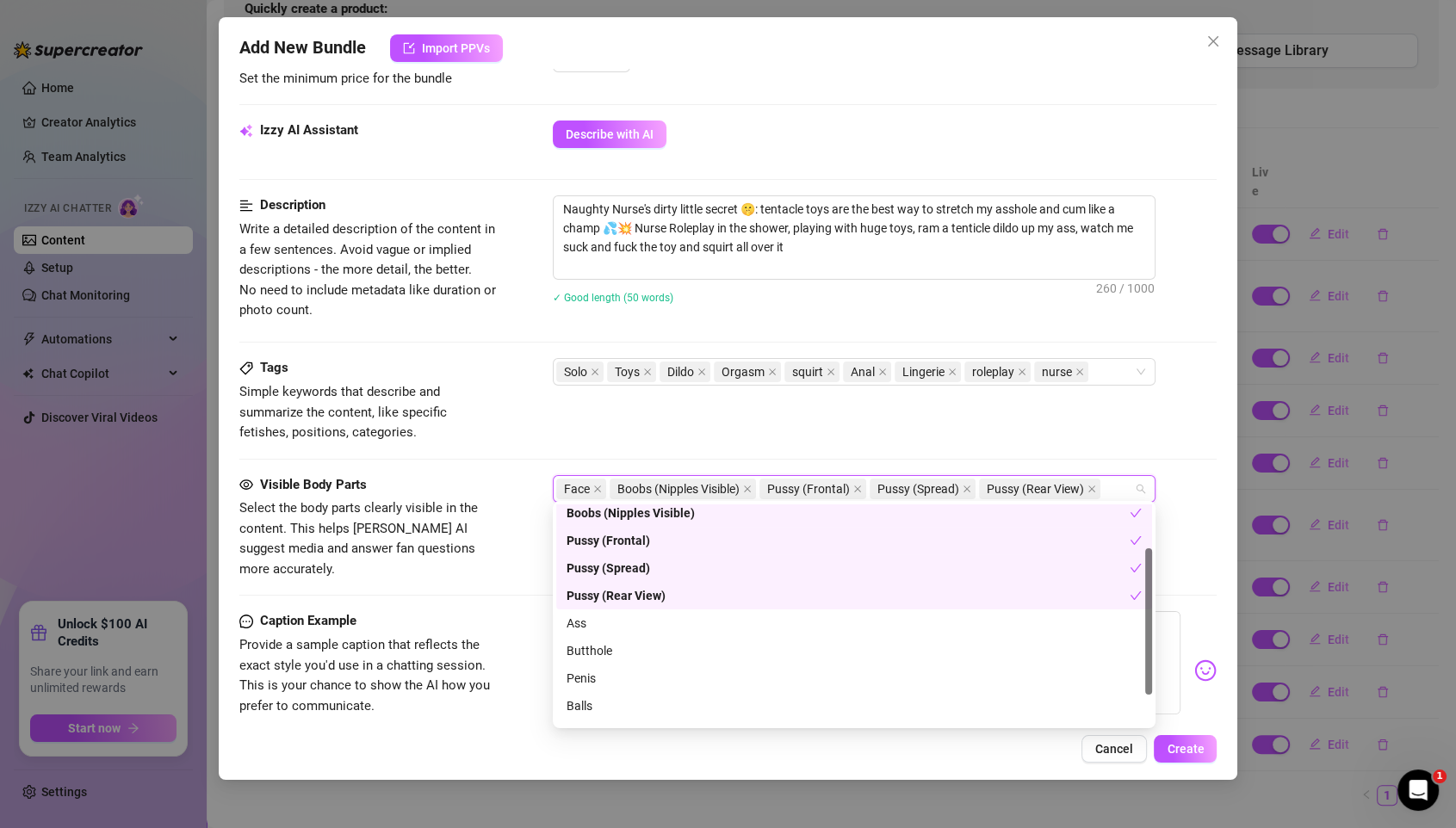
scroll to position [65, 0]
click at [580, 625] on div "Ass" at bounding box center [853, 619] width 575 height 19
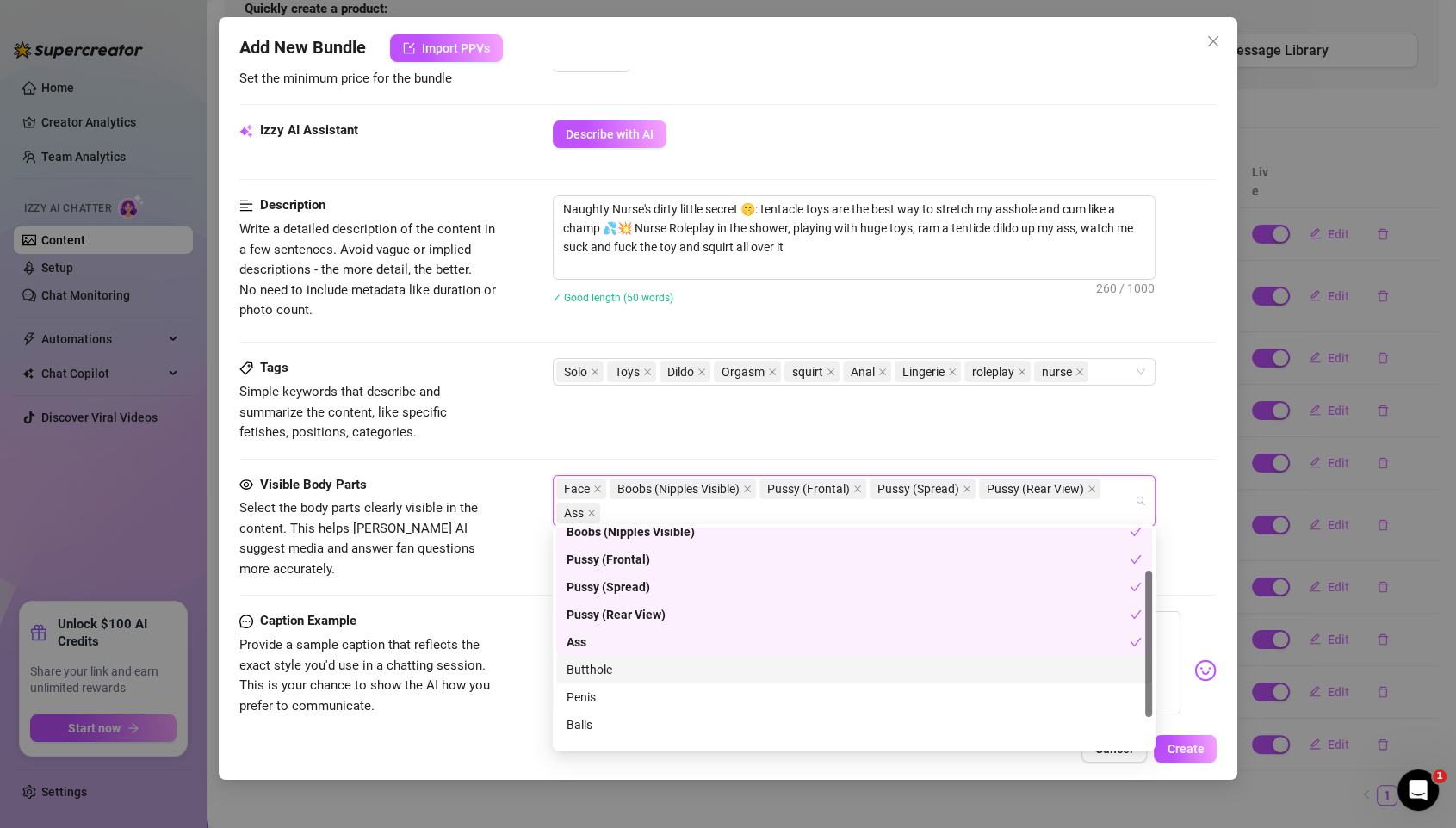
click at [601, 669] on div "Butthole" at bounding box center [853, 670] width 575 height 19
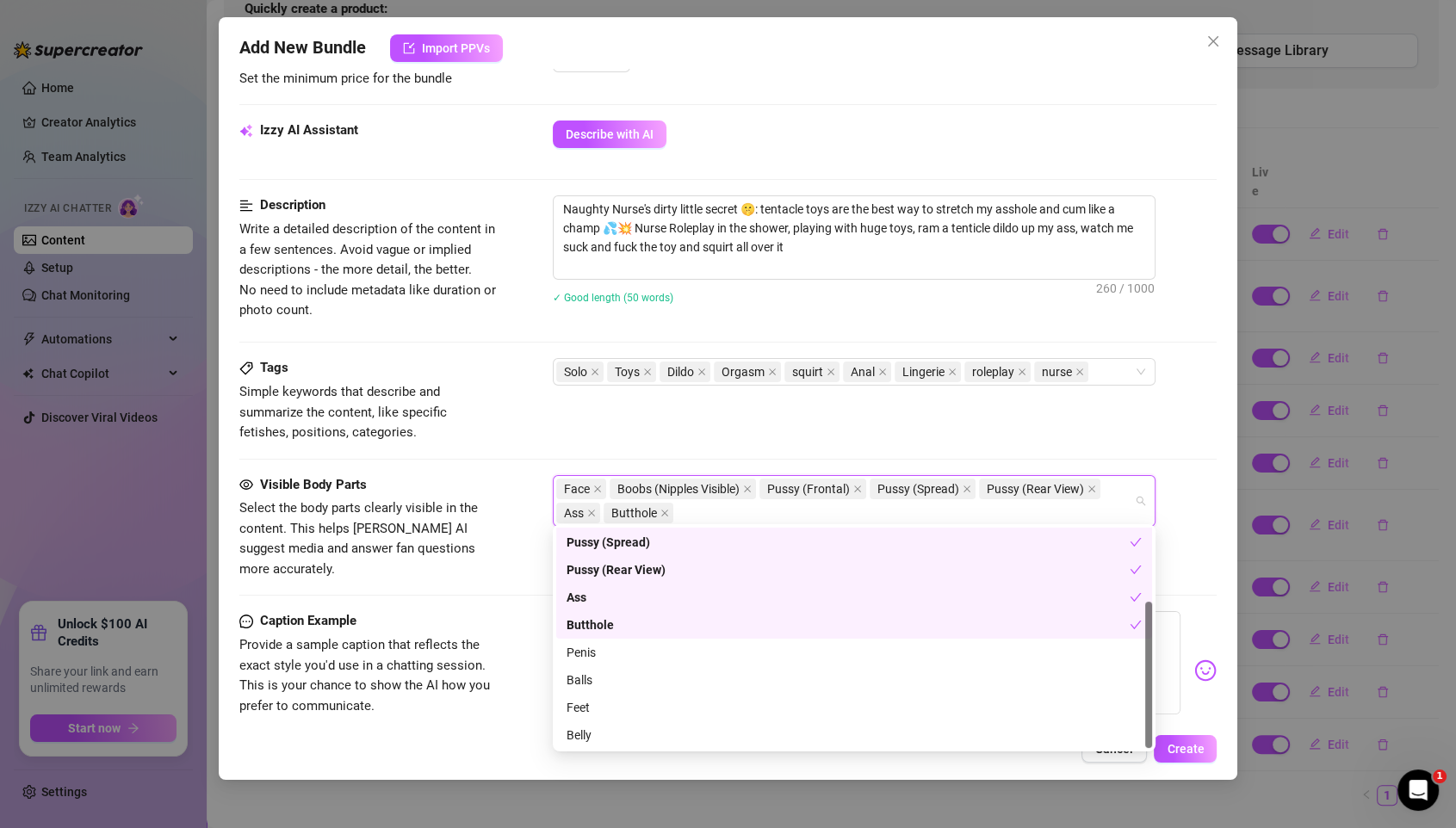
click at [690, 437] on div "Tags Simple keywords that describe and summarize the content, like specific fet…" at bounding box center [728, 400] width 978 height 85
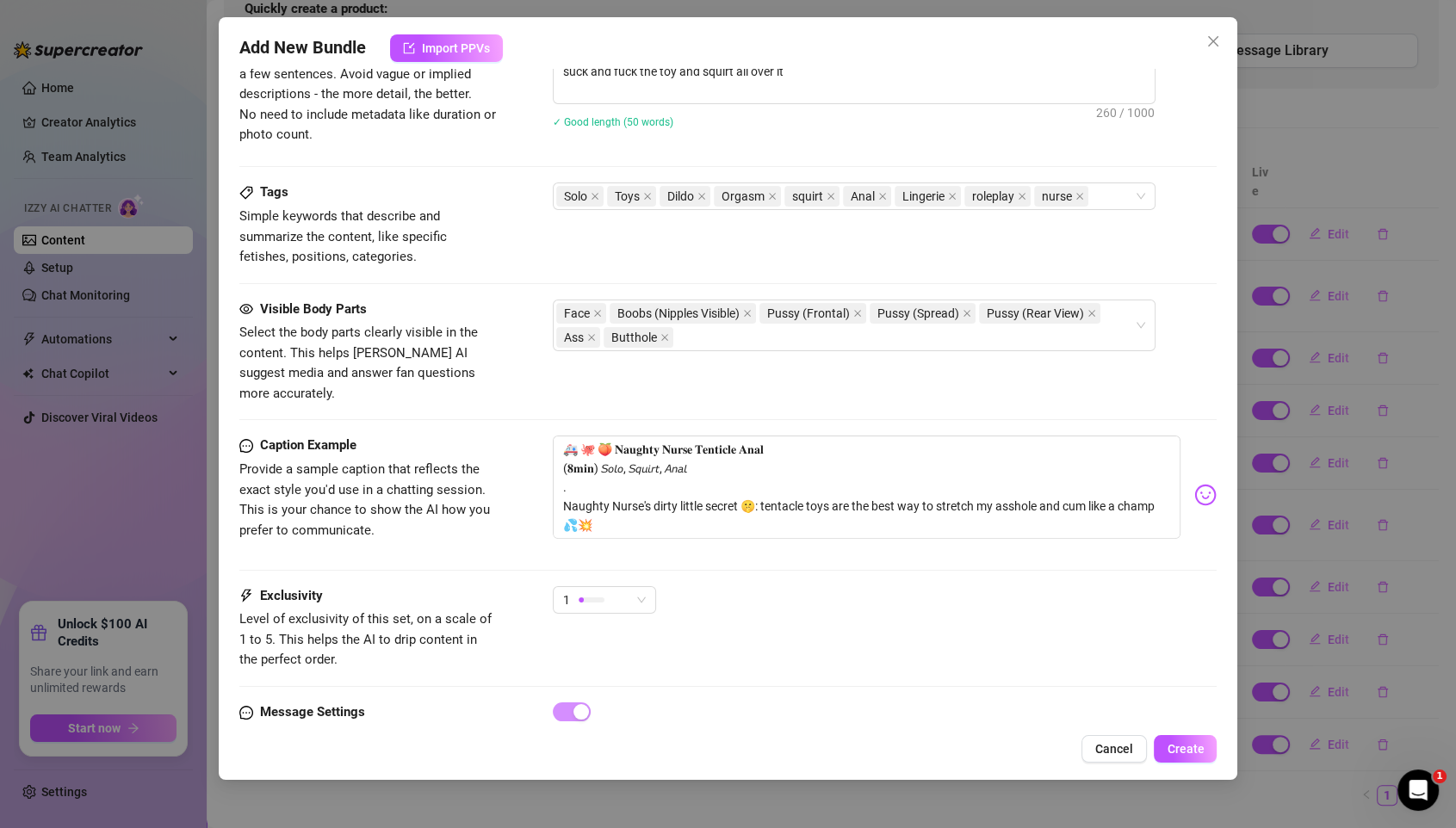
scroll to position [802, 0]
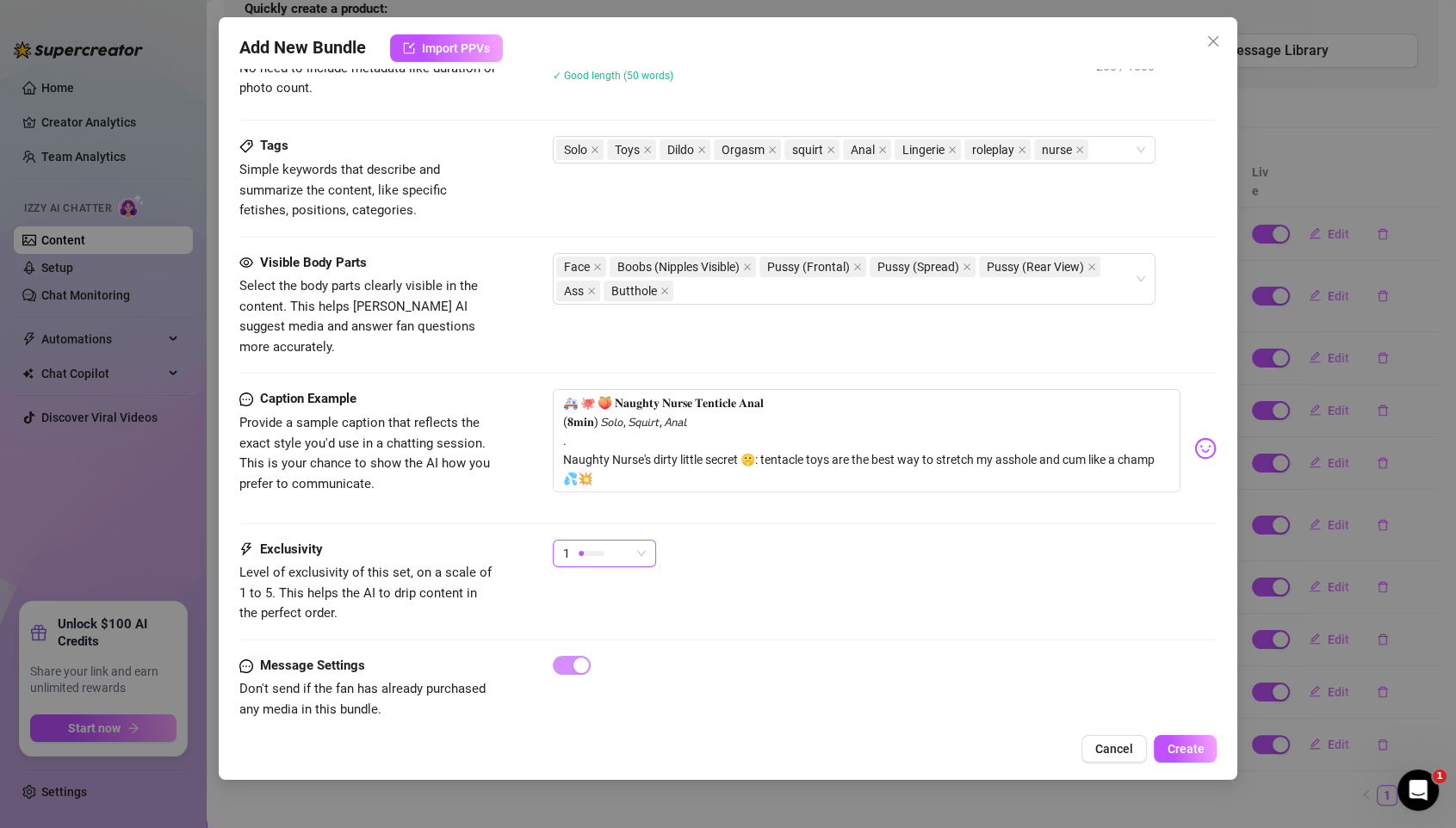
click at [601, 545] on div at bounding box center [591, 553] width 26 height 16
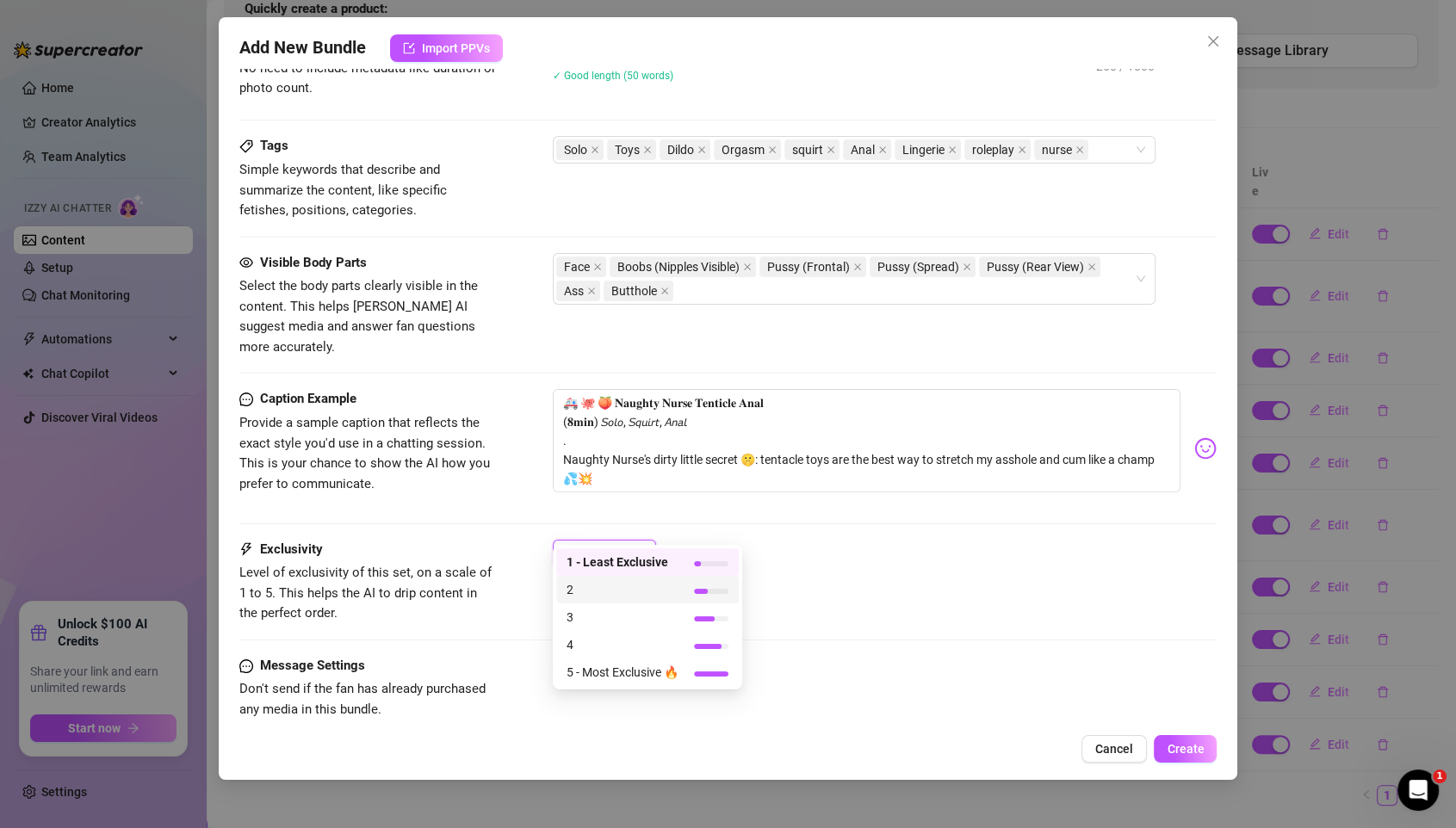
click at [591, 592] on span "2" at bounding box center [622, 589] width 112 height 19
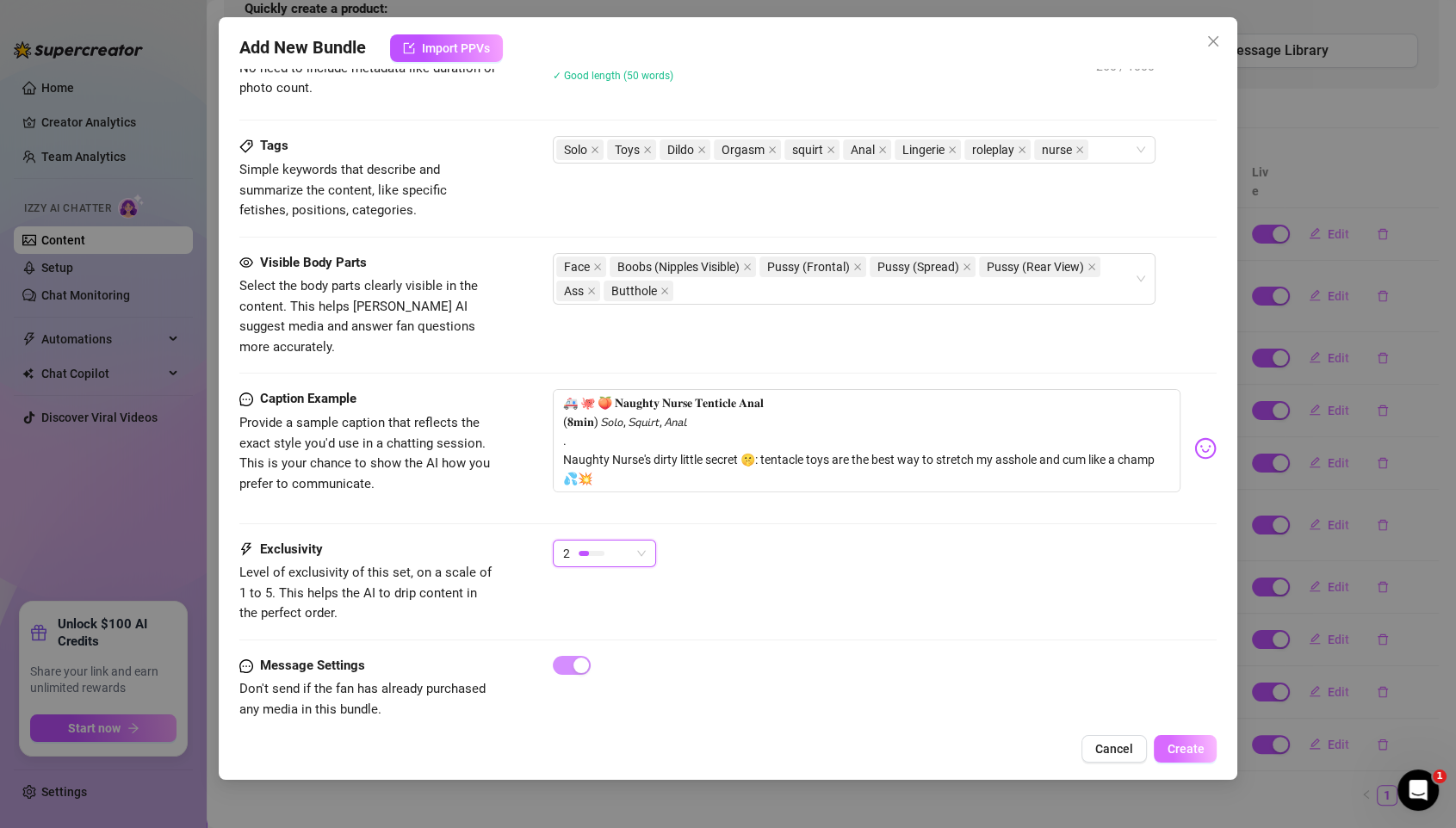
click at [1190, 690] on span "Create" at bounding box center [1185, 749] width 37 height 14
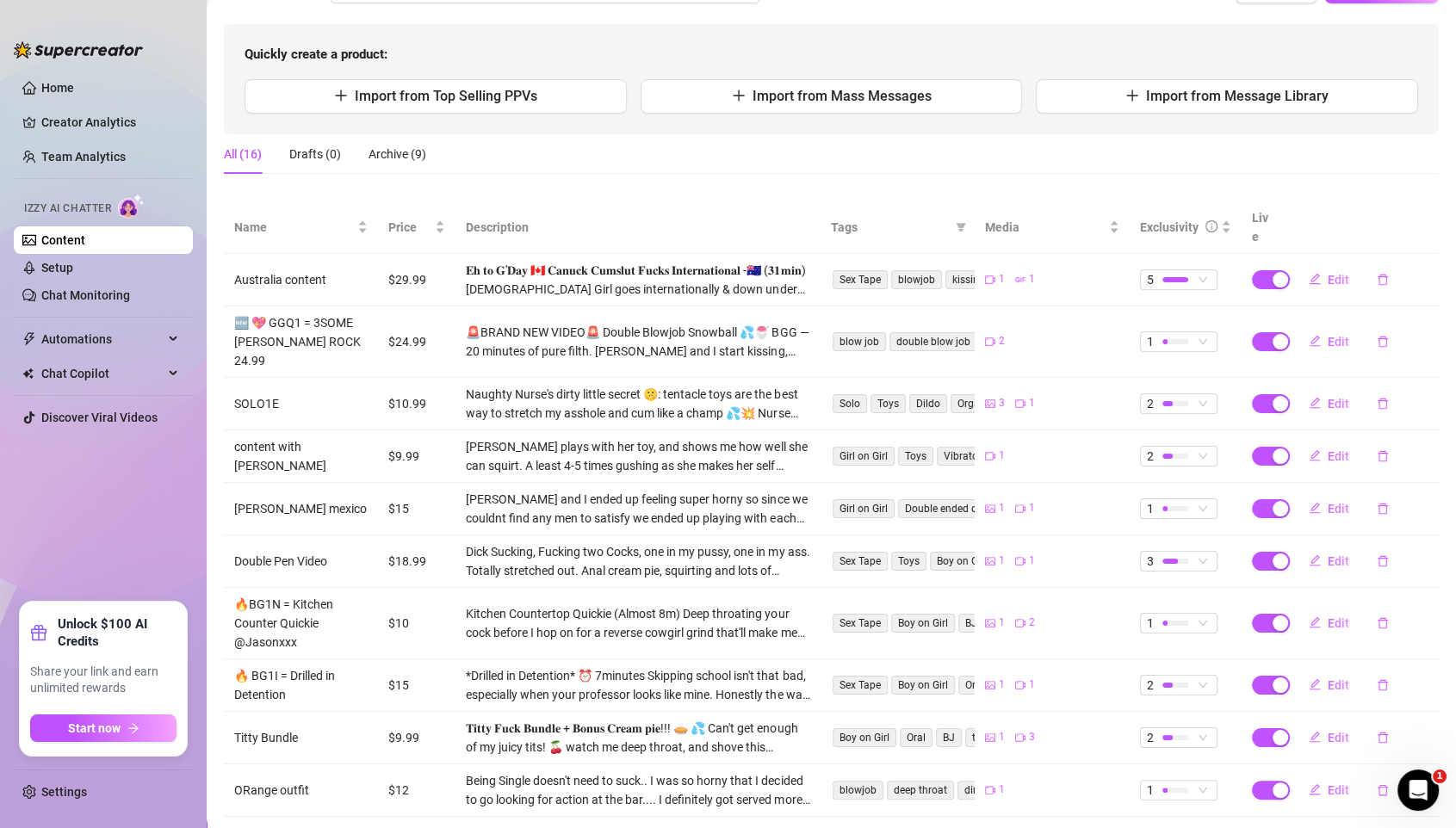
scroll to position [151, 0]
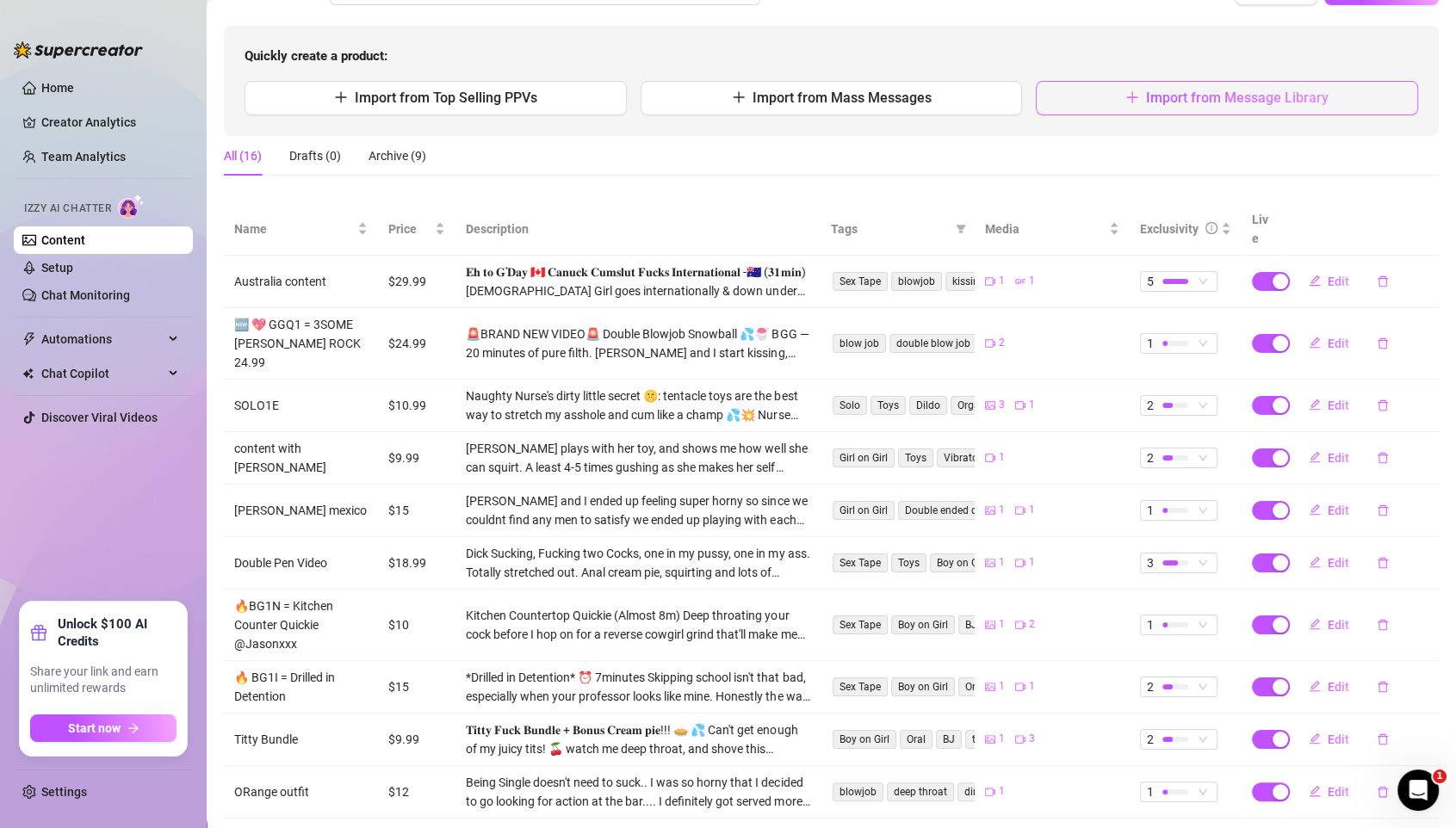
click at [1212, 86] on button "Import from Message Library" at bounding box center [1226, 99] width 382 height 35
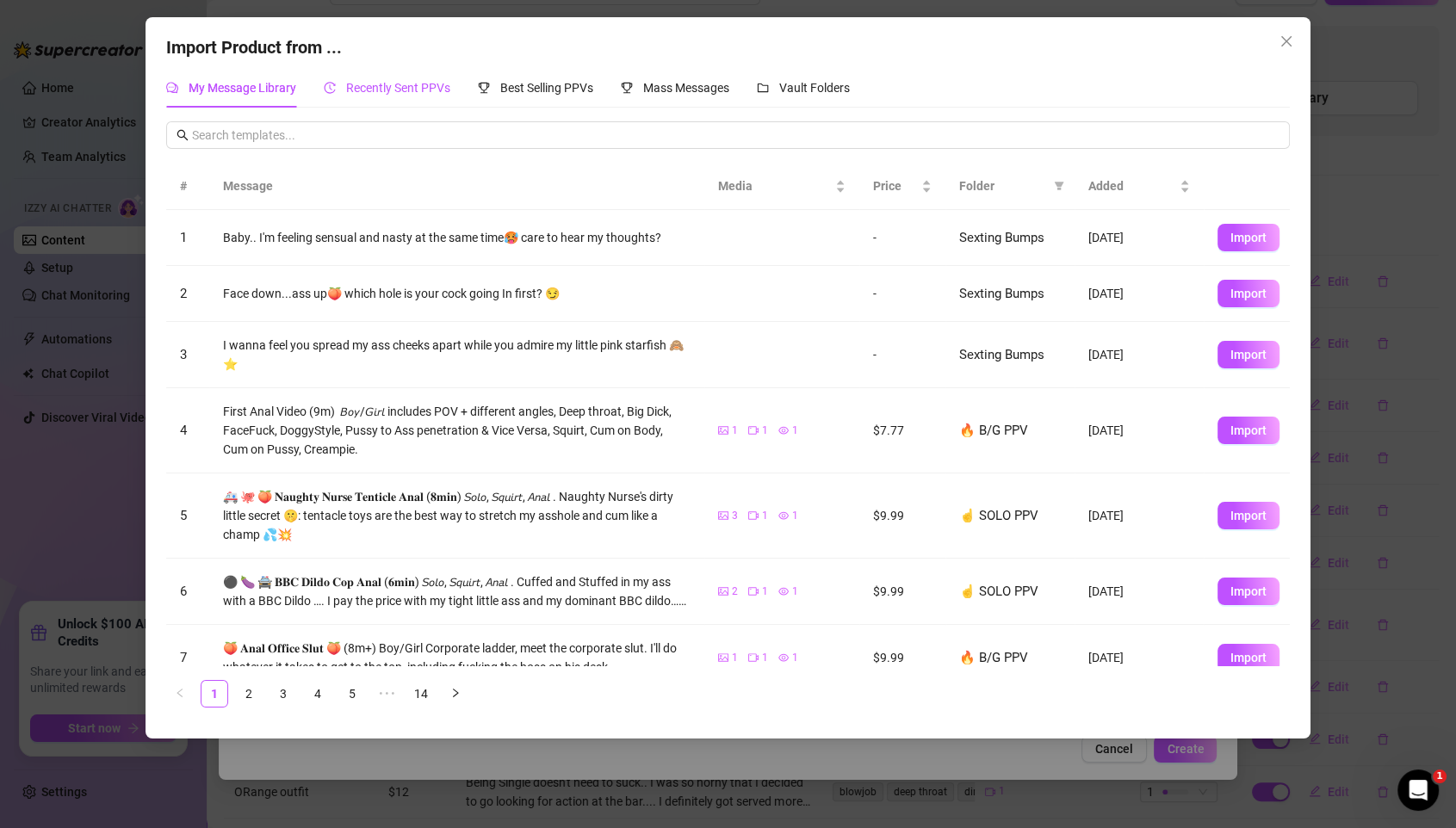
click at [398, 86] on span "Recently Sent PPVs" at bounding box center [397, 88] width 105 height 14
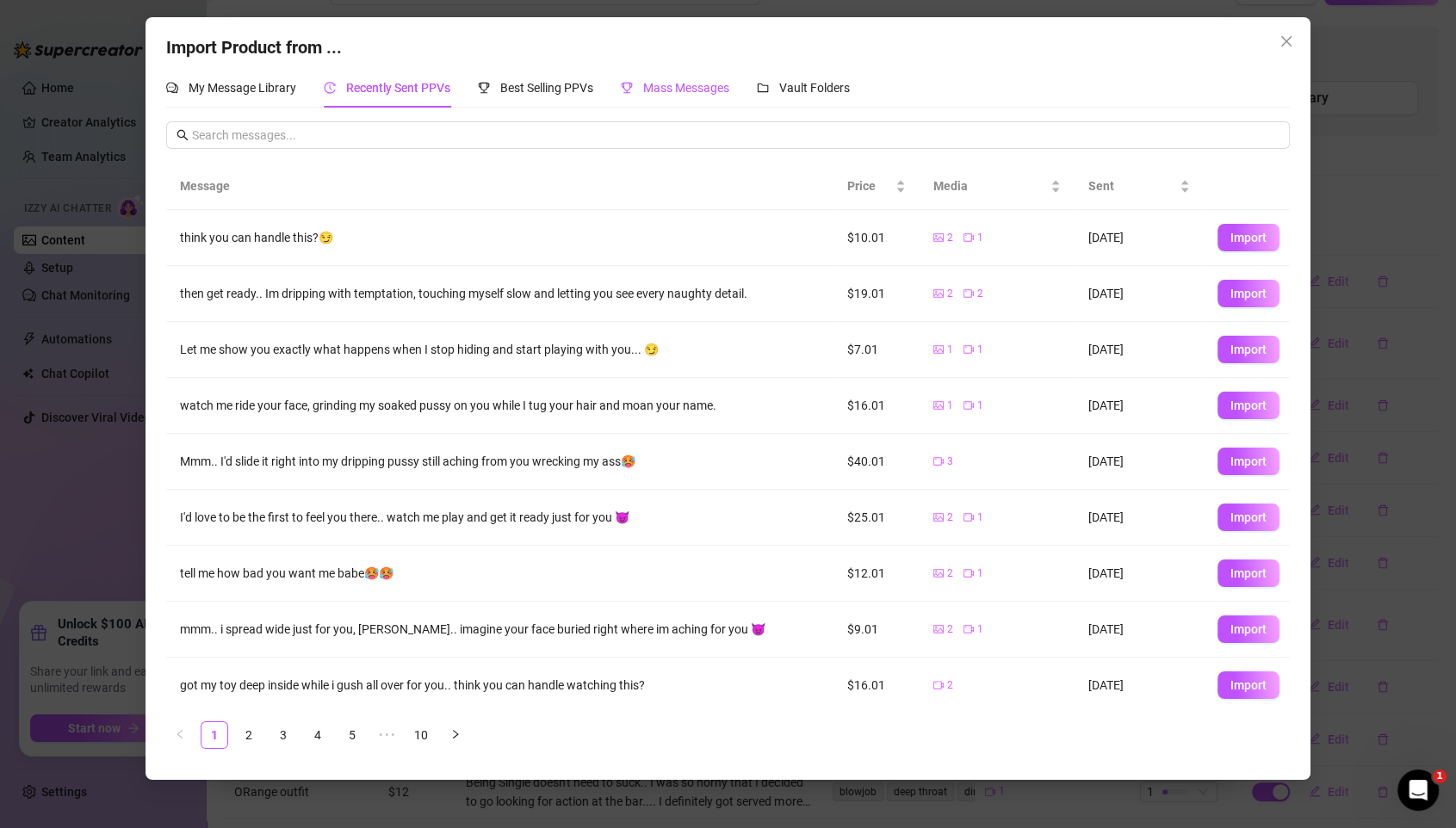
click at [693, 89] on span "Mass Messages" at bounding box center [686, 88] width 86 height 14
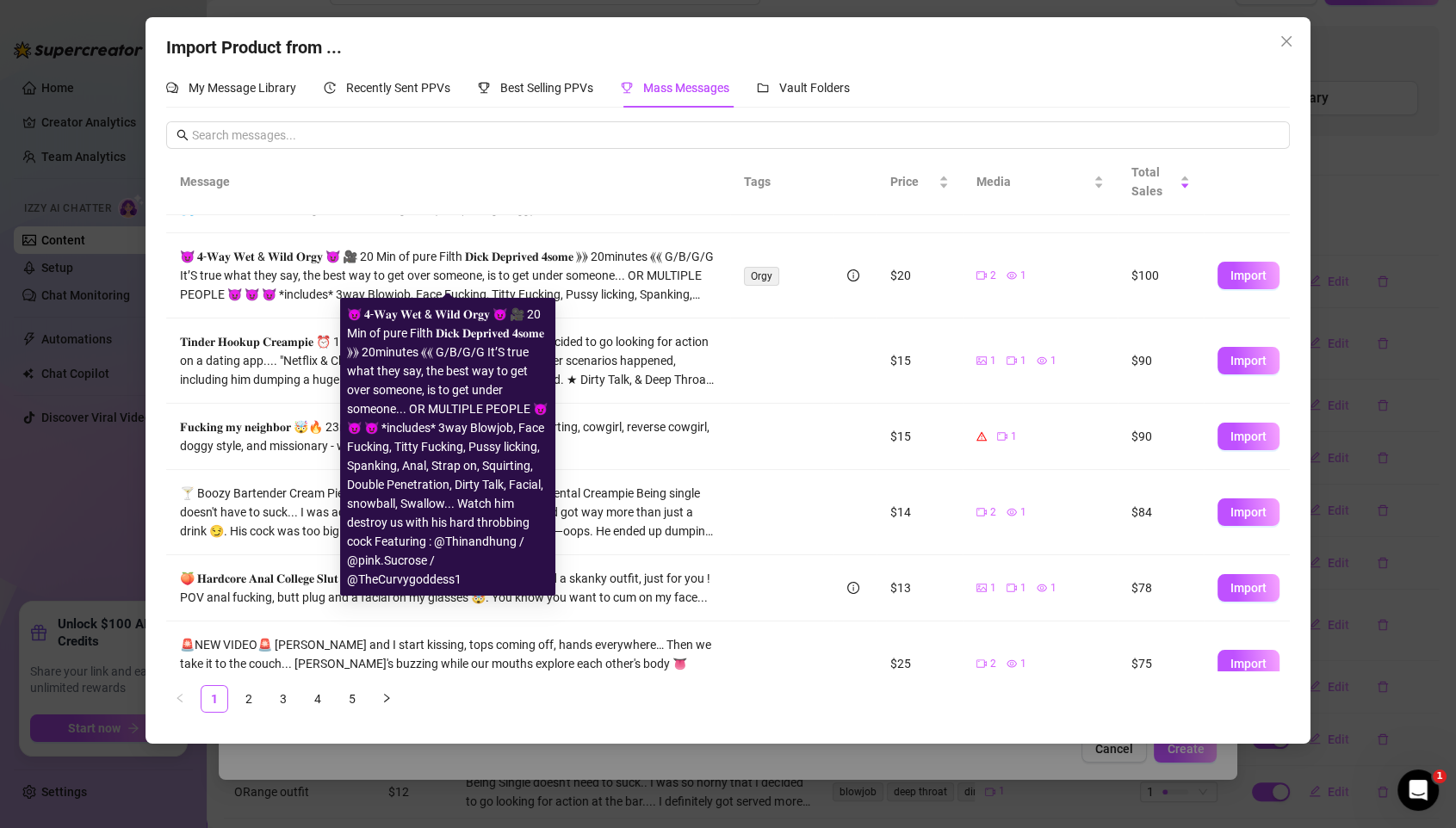
scroll to position [354, 0]
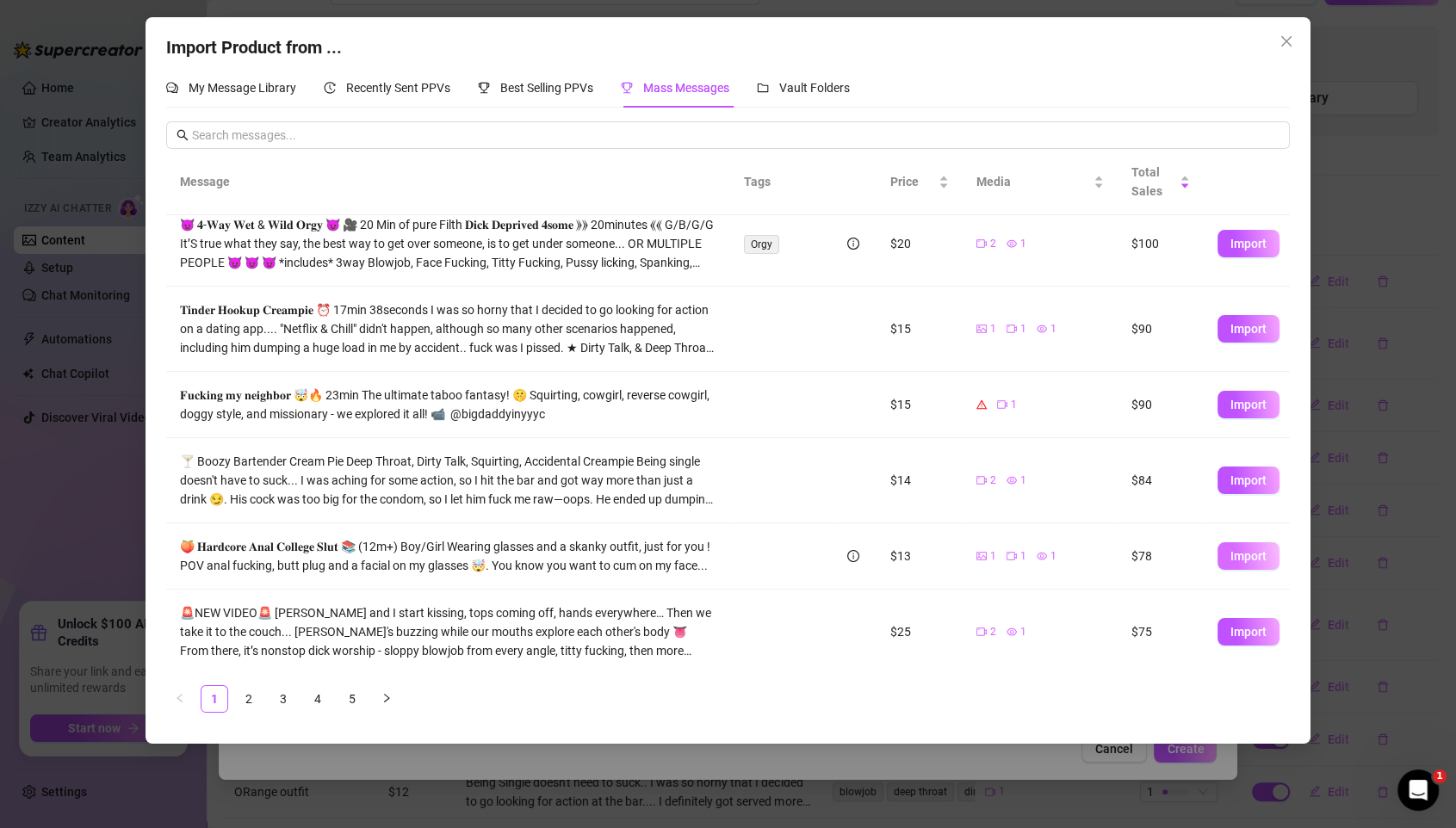
click at [1212, 550] on span "Import" at bounding box center [1249, 557] width 36 height 14
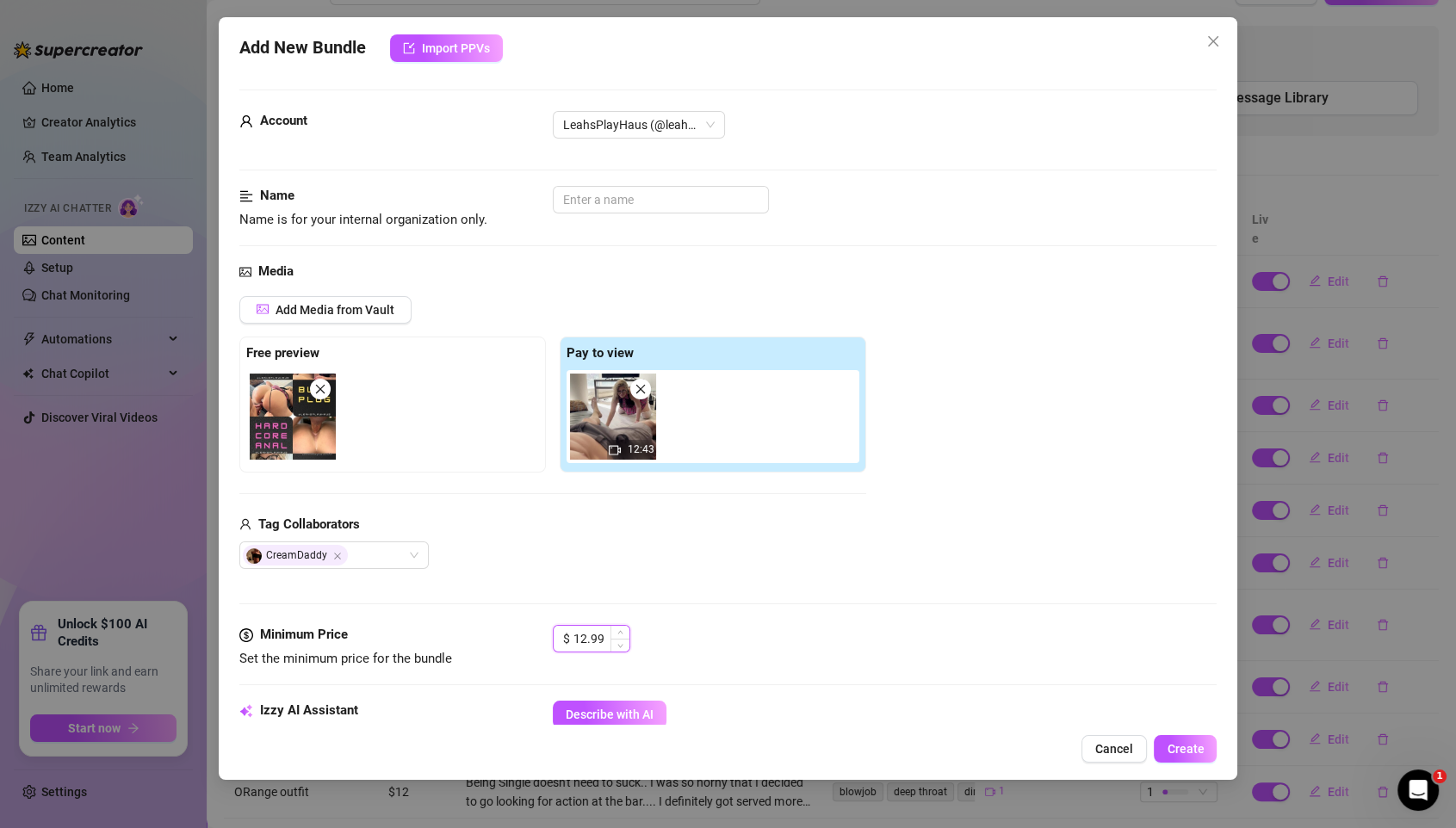
click at [607, 646] on input "12.99" at bounding box center [601, 639] width 56 height 26
click at [656, 186] on input "text" at bounding box center [661, 200] width 216 height 28
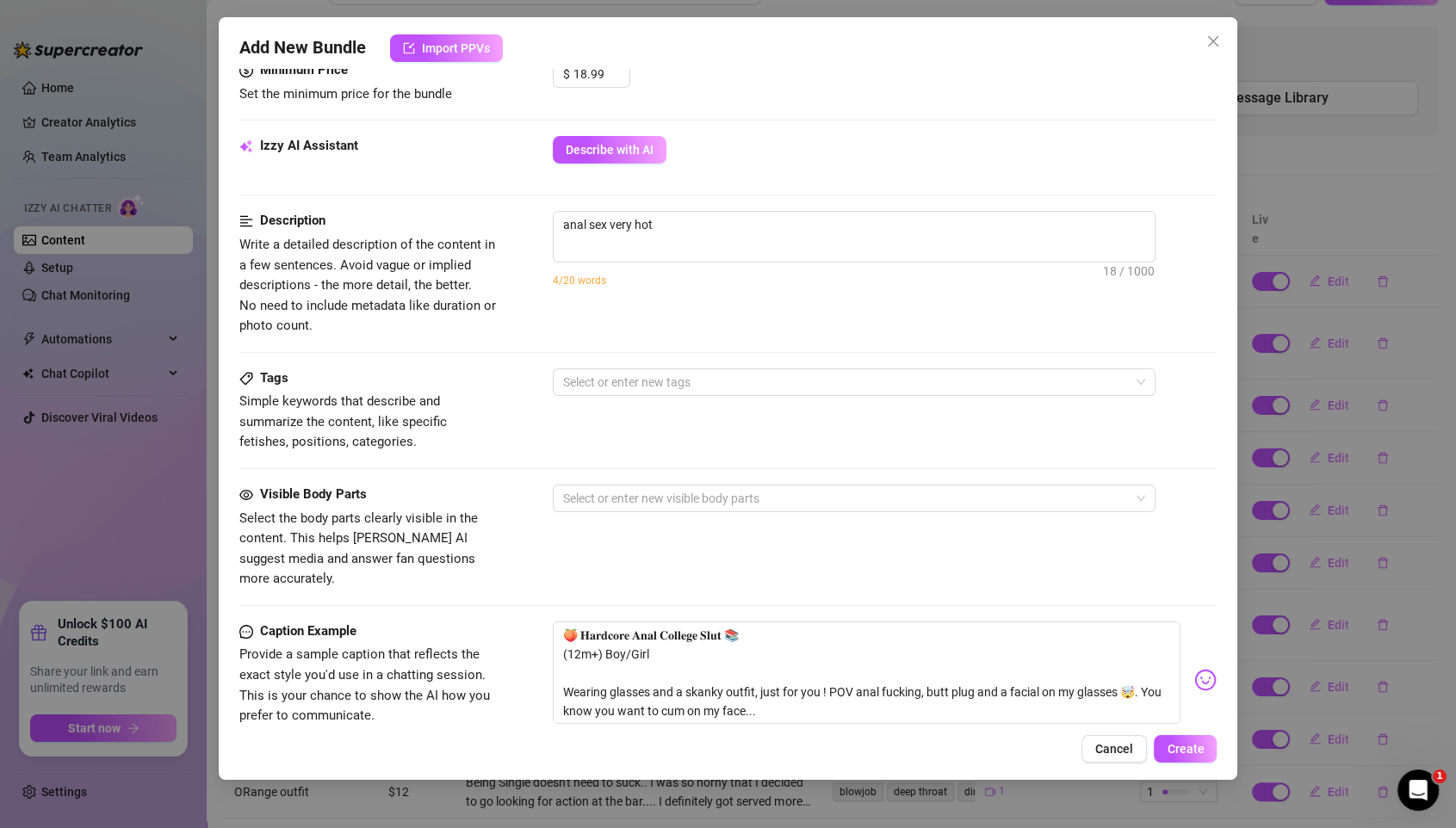
scroll to position [798, 0]
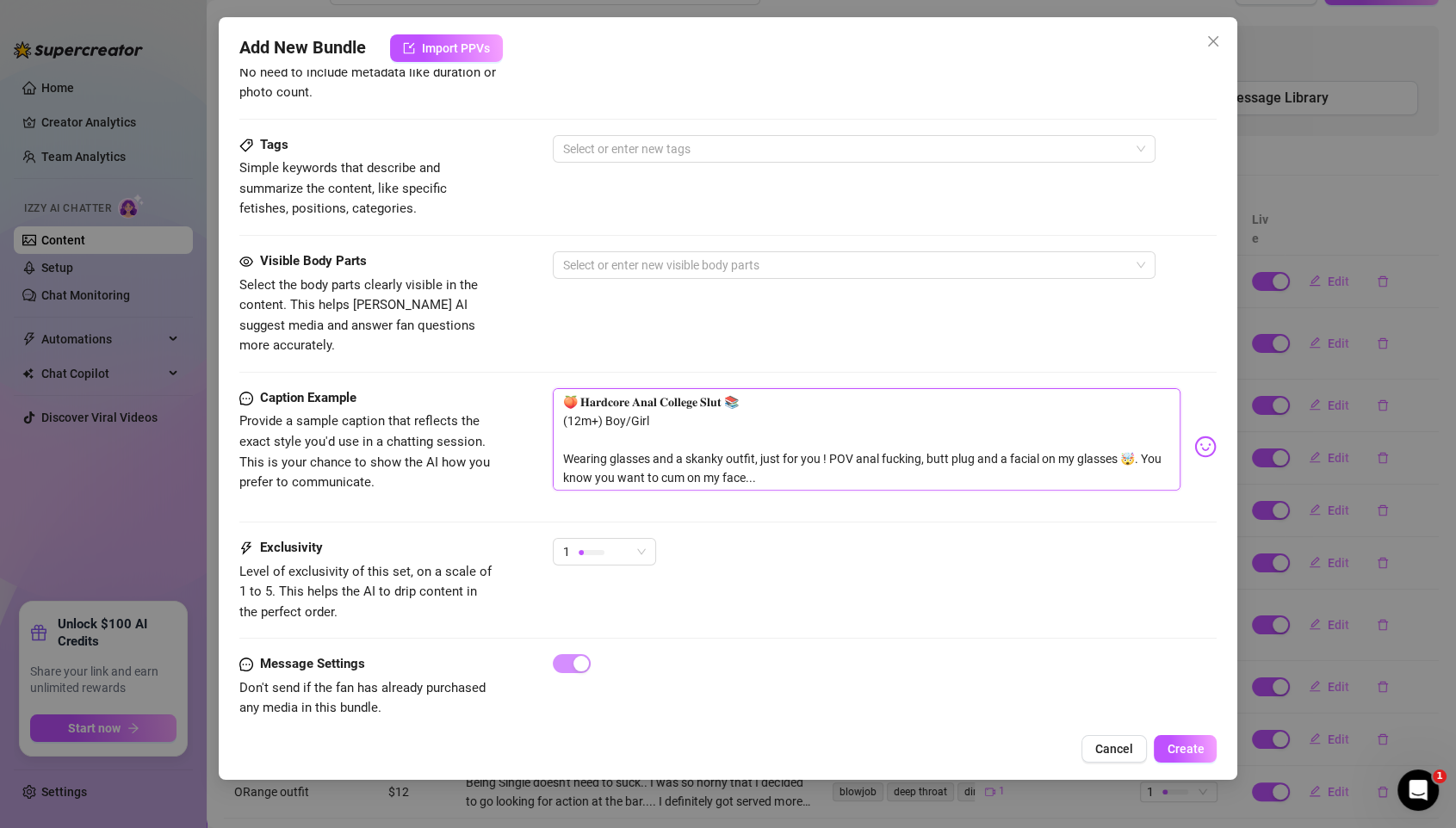
drag, startPoint x: 781, startPoint y: 455, endPoint x: 531, endPoint y: 431, distance: 251.1
click at [531, 431] on div "Caption Example Provide a sample caption that reflects the exact style you'd us…" at bounding box center [728, 447] width 978 height 118
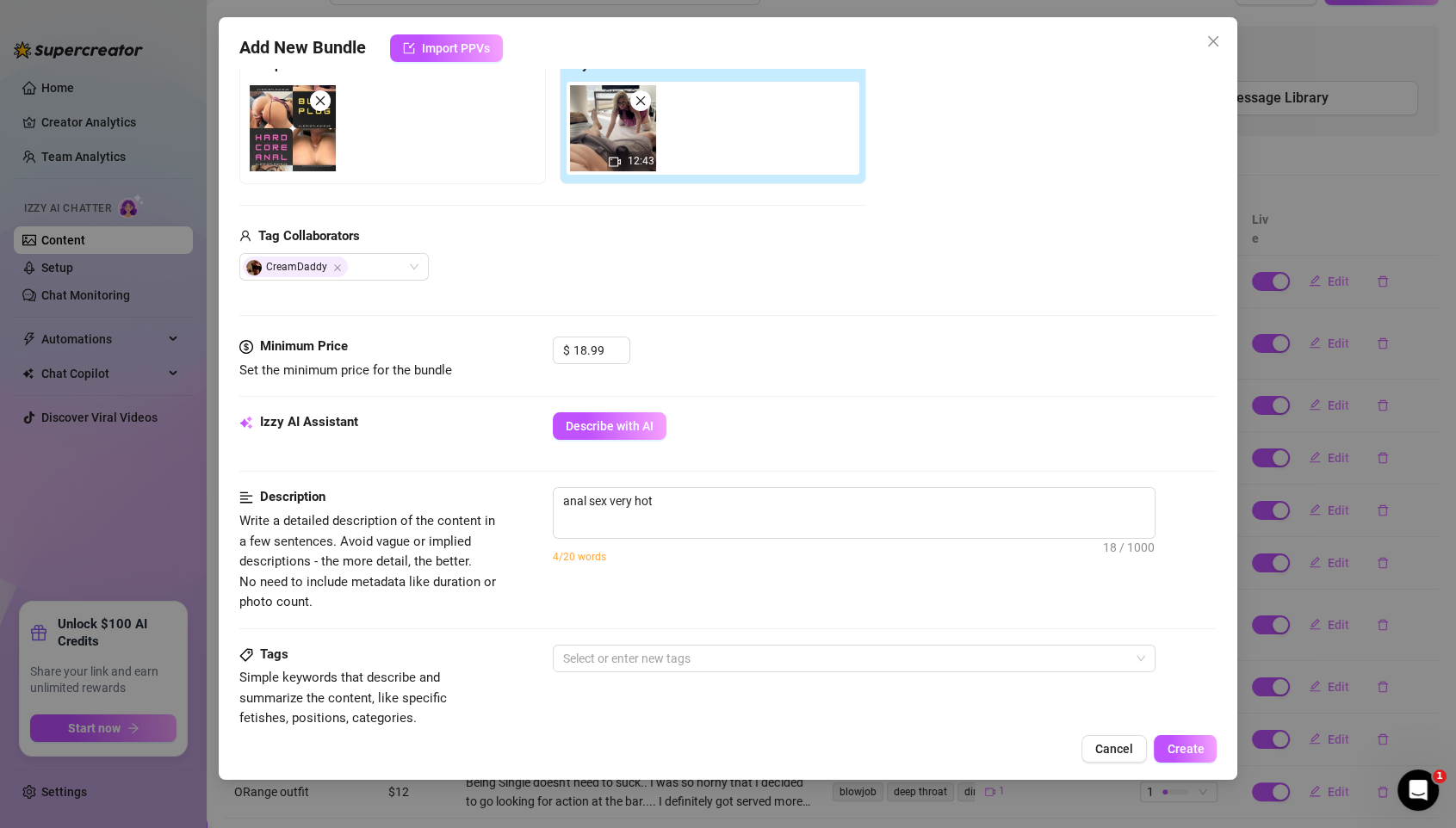
scroll to position [280, 0]
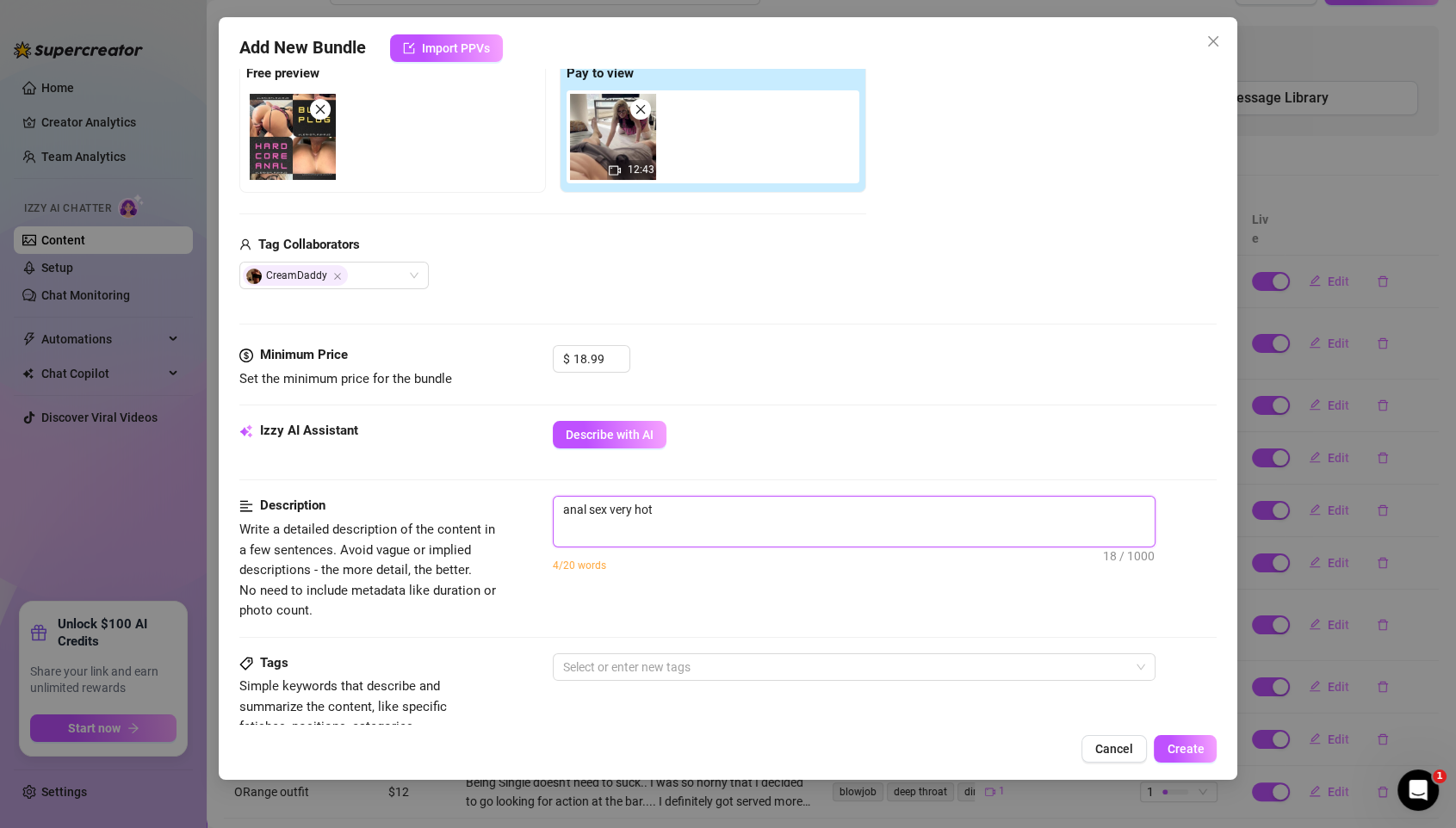
drag, startPoint x: 698, startPoint y: 504, endPoint x: 405, endPoint y: 443, distance: 299.3
click at [420, 448] on form "Account LeahsPlayHaus (@leahsplayhausxxx) Name Name is for your internal organi…" at bounding box center [728, 539] width 978 height 1459
paste textarea "Wearing glasses and a skanky outfit, just for you ! POV anal fucking, butt plug…"
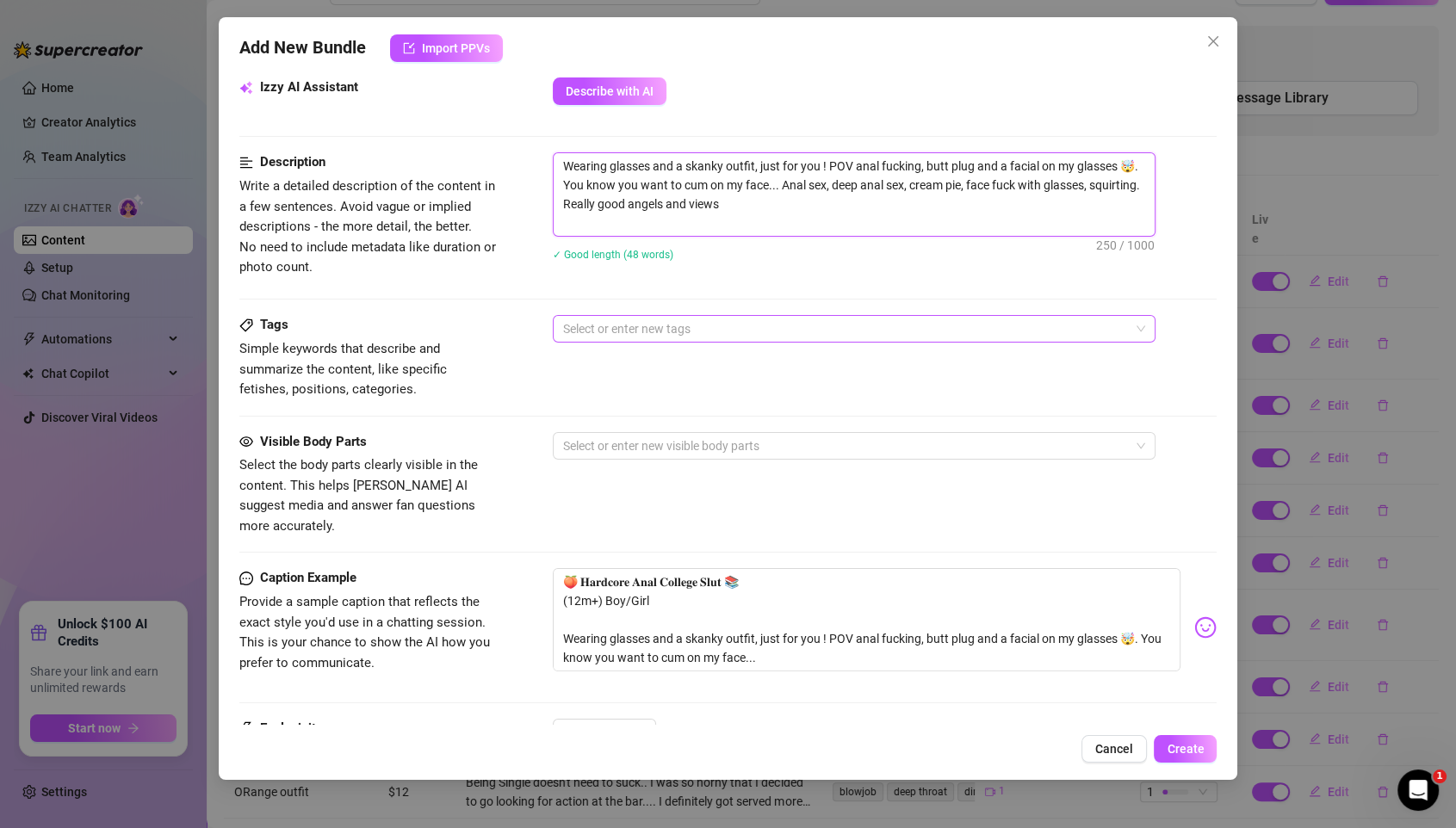
scroll to position [626, 0]
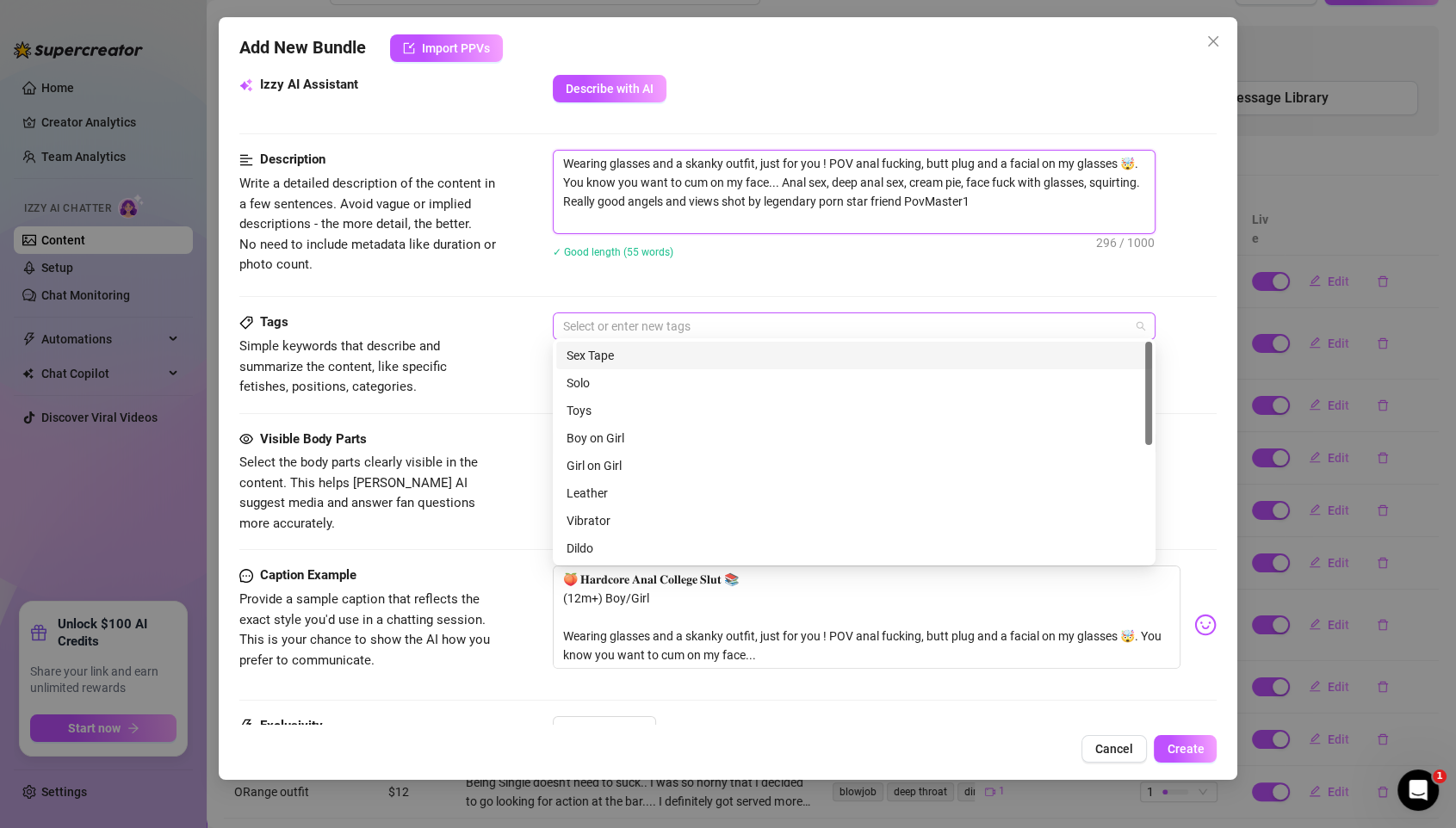
click at [627, 322] on div at bounding box center [845, 327] width 577 height 24
click at [624, 356] on div "Sex Tape" at bounding box center [853, 355] width 575 height 19
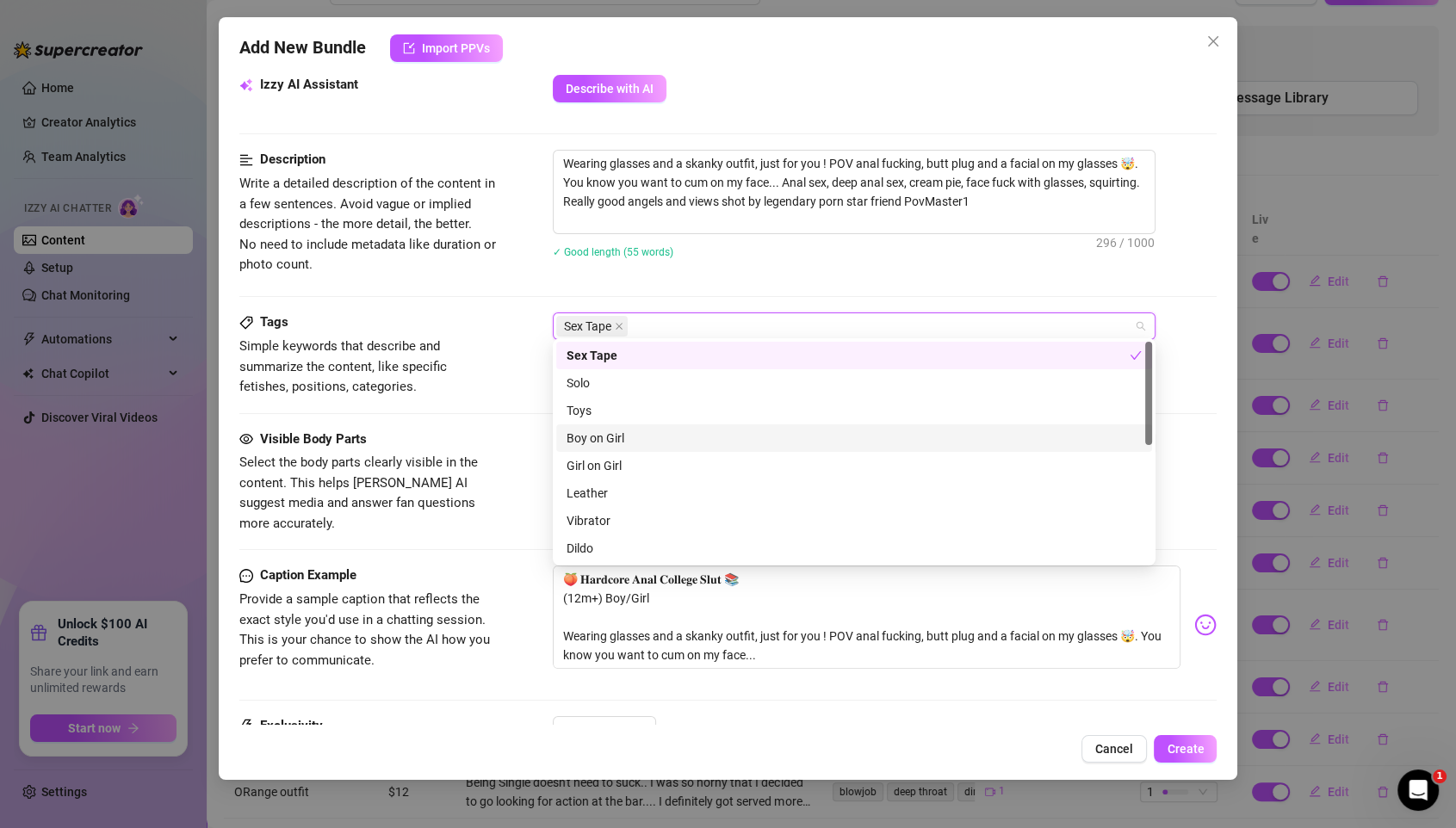
click at [625, 443] on div "Boy on Girl" at bounding box center [853, 438] width 575 height 19
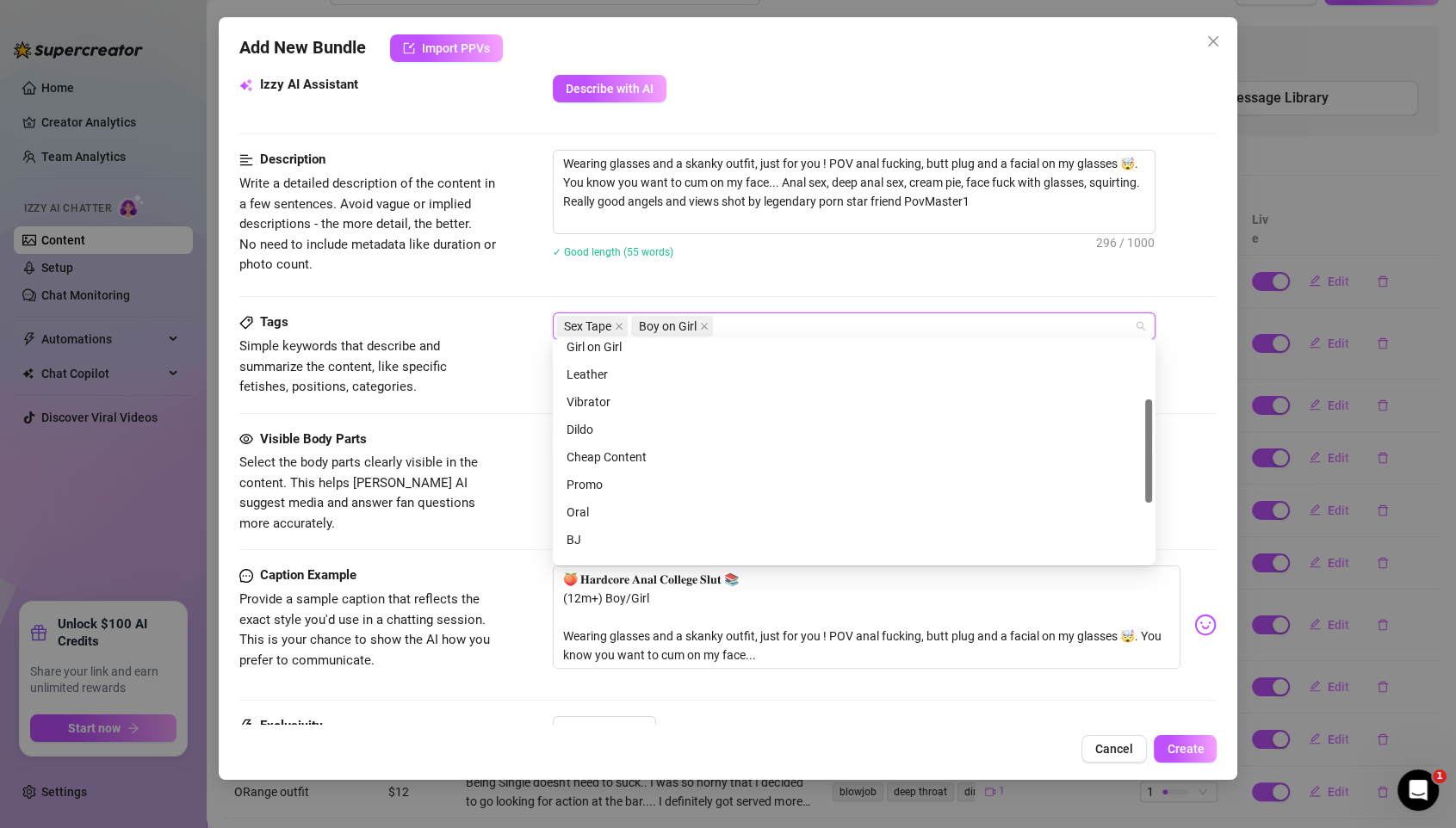
scroll to position [121, 0]
click at [601, 514] on div "Oral" at bounding box center [853, 510] width 575 height 19
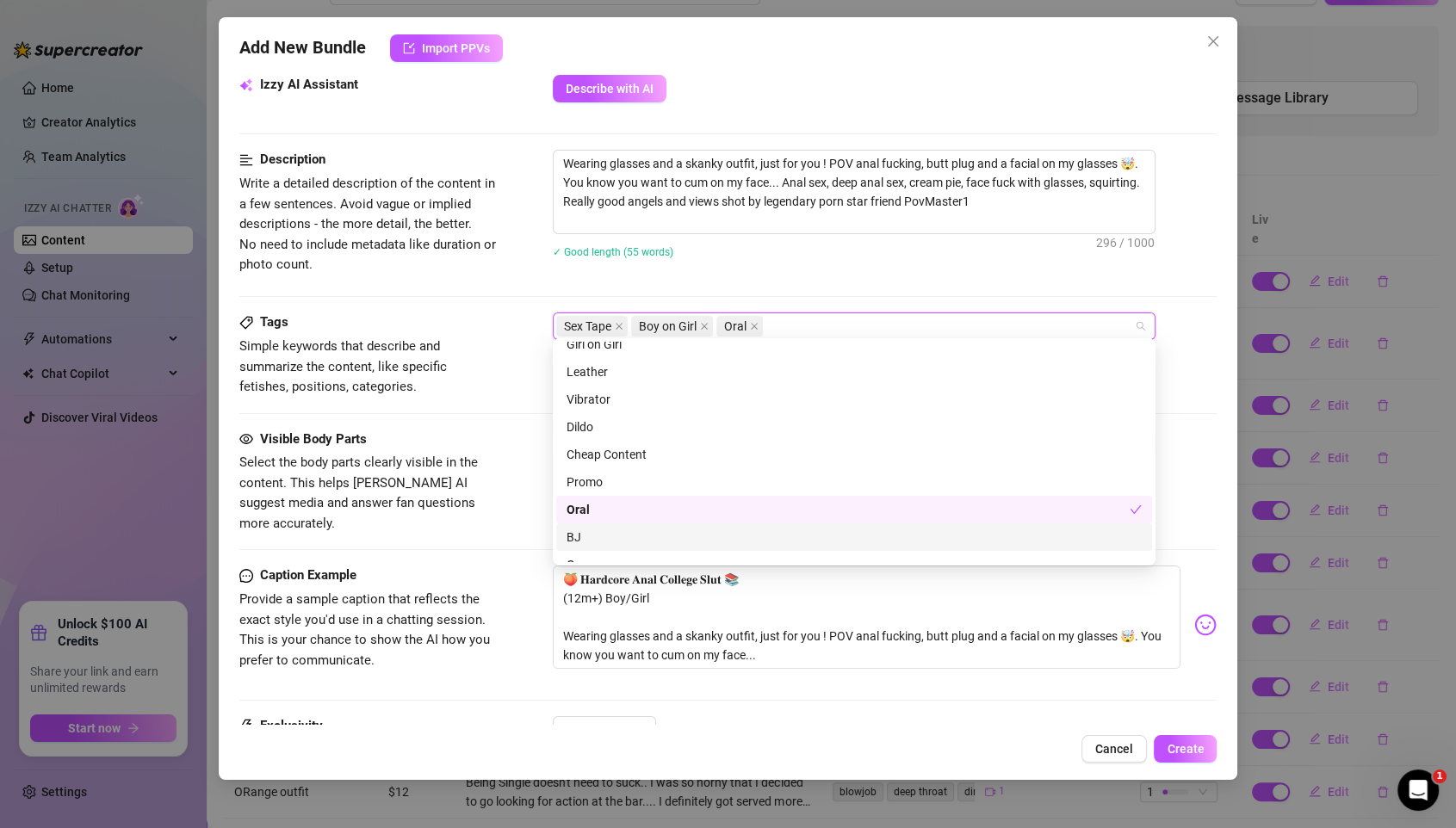
click at [590, 529] on div "BJ" at bounding box center [853, 538] width 575 height 19
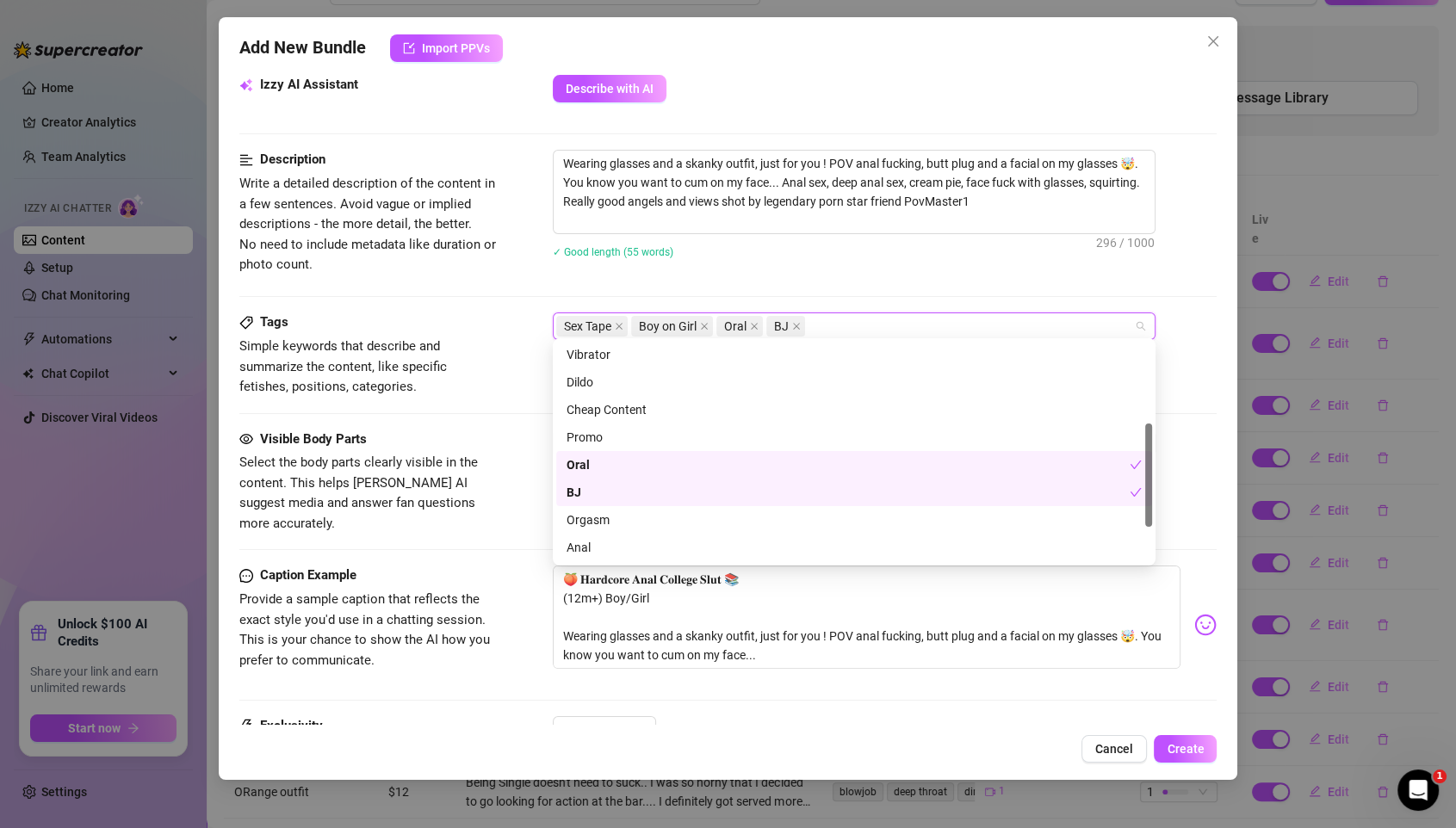
scroll to position [187, 0]
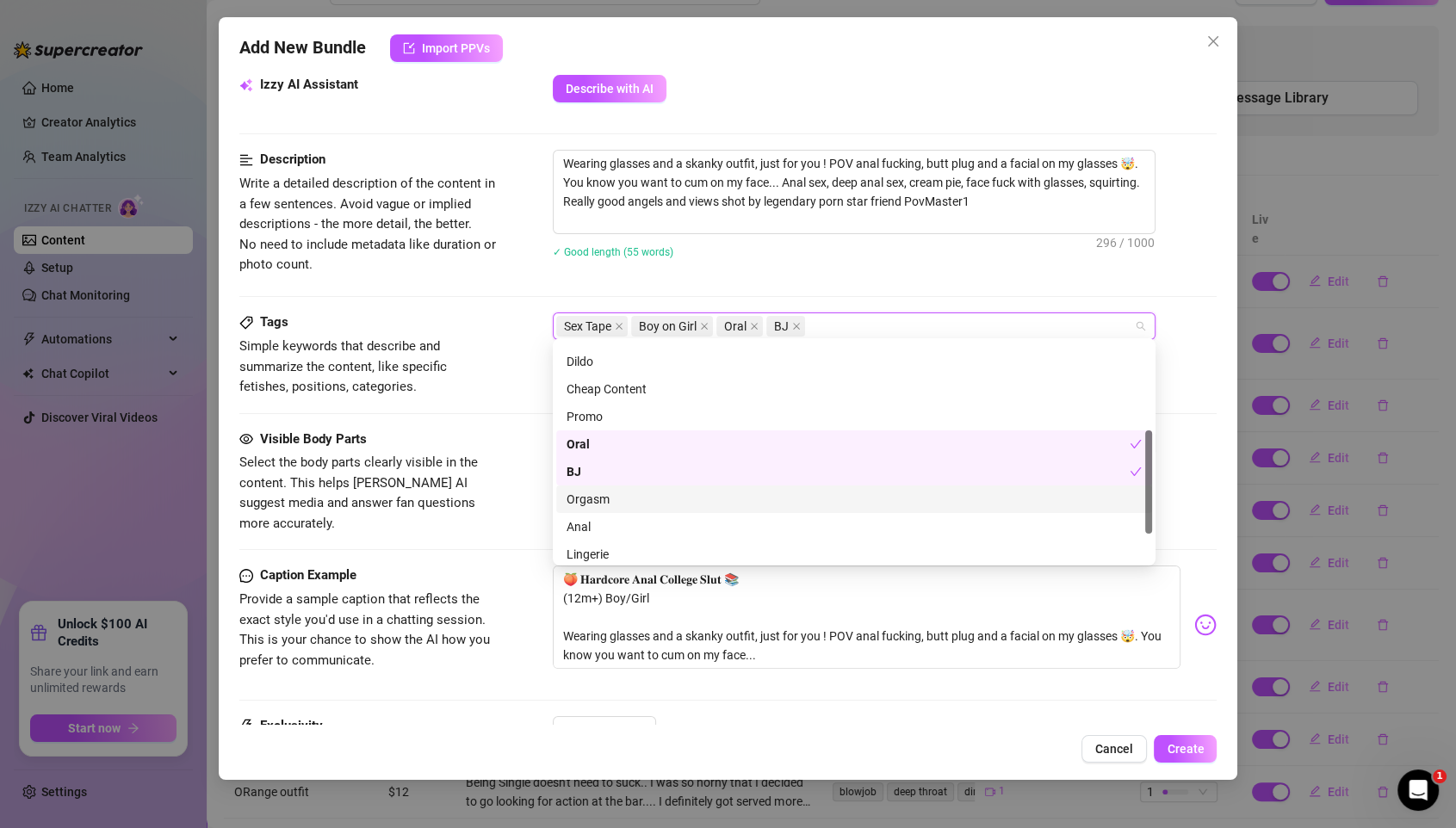
click at [606, 498] on div "Orgasm" at bounding box center [853, 500] width 575 height 19
click at [597, 521] on div "Anal" at bounding box center [853, 527] width 575 height 19
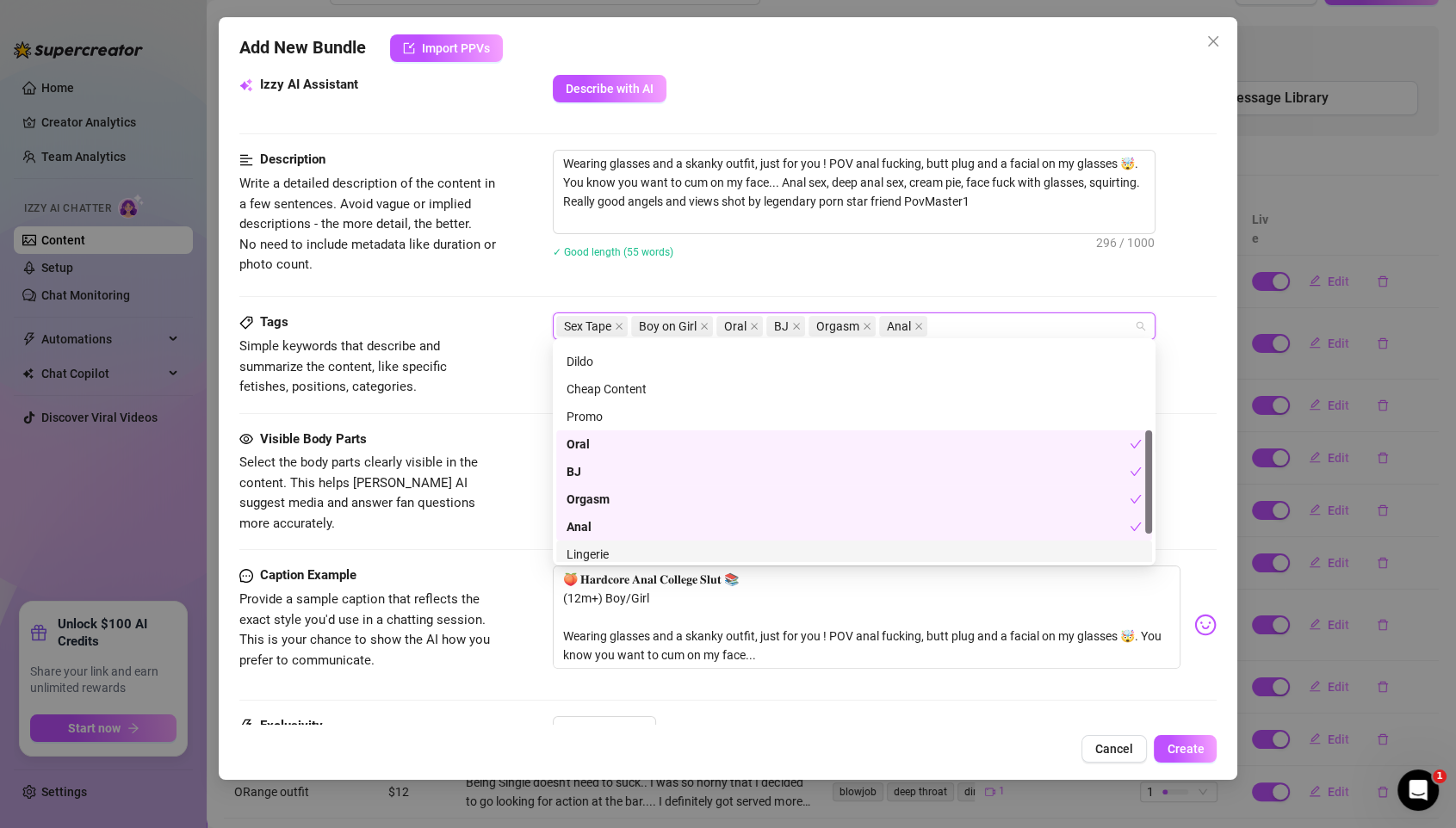
click at [613, 547] on div "Lingerie" at bounding box center [853, 555] width 575 height 19
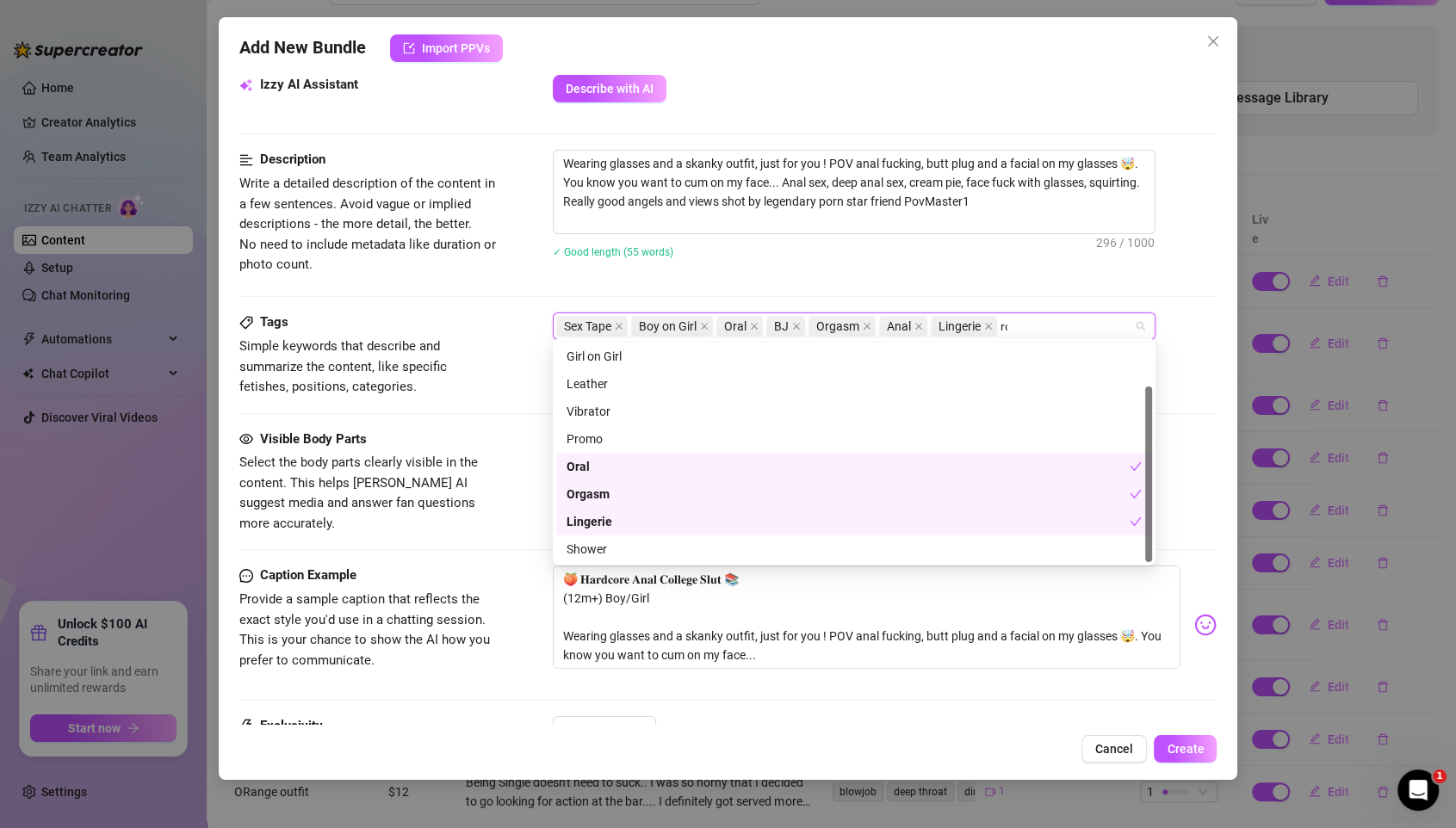
scroll to position [0, 0]
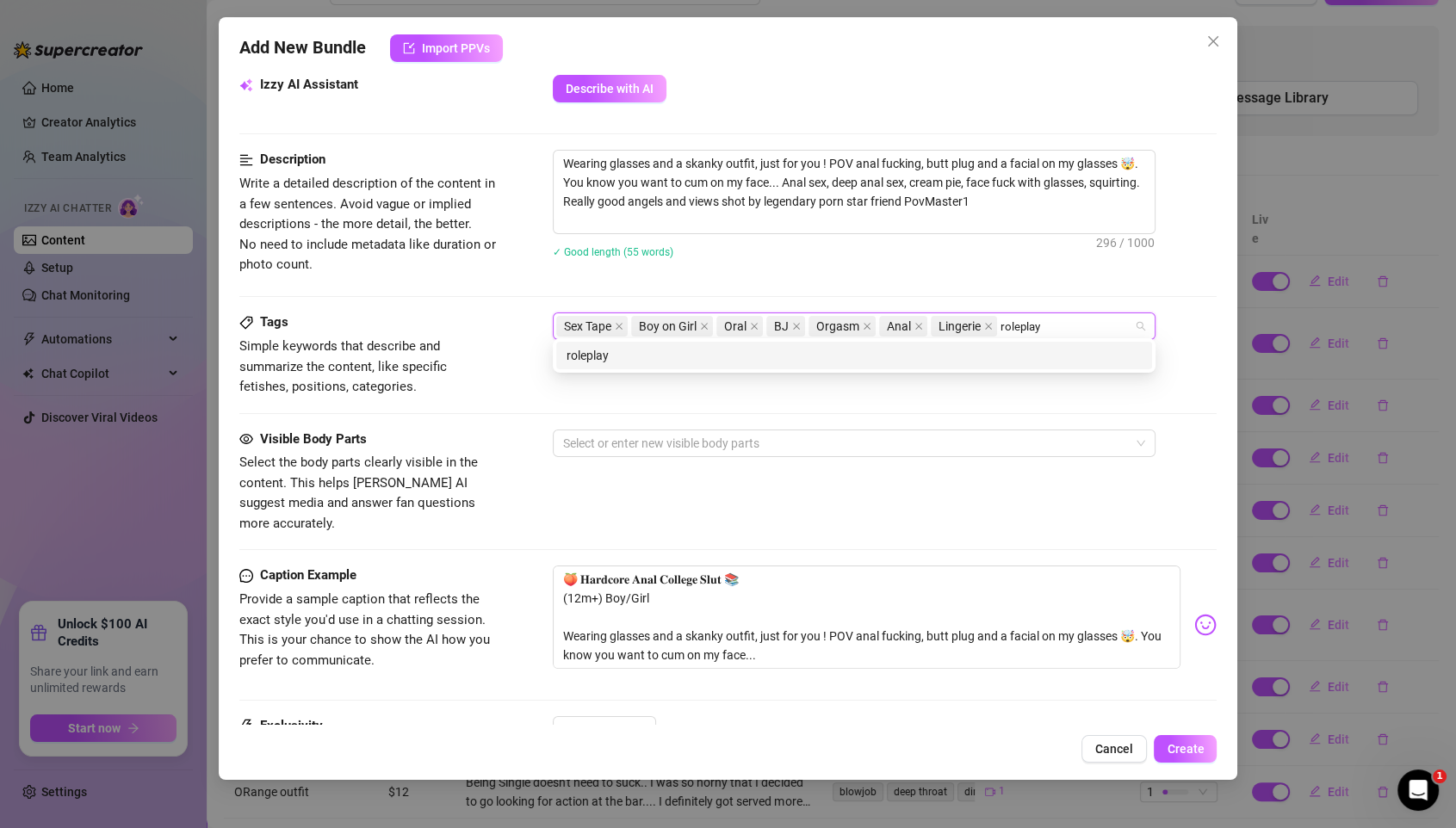
click at [603, 355] on div "roleplay" at bounding box center [853, 355] width 575 height 19
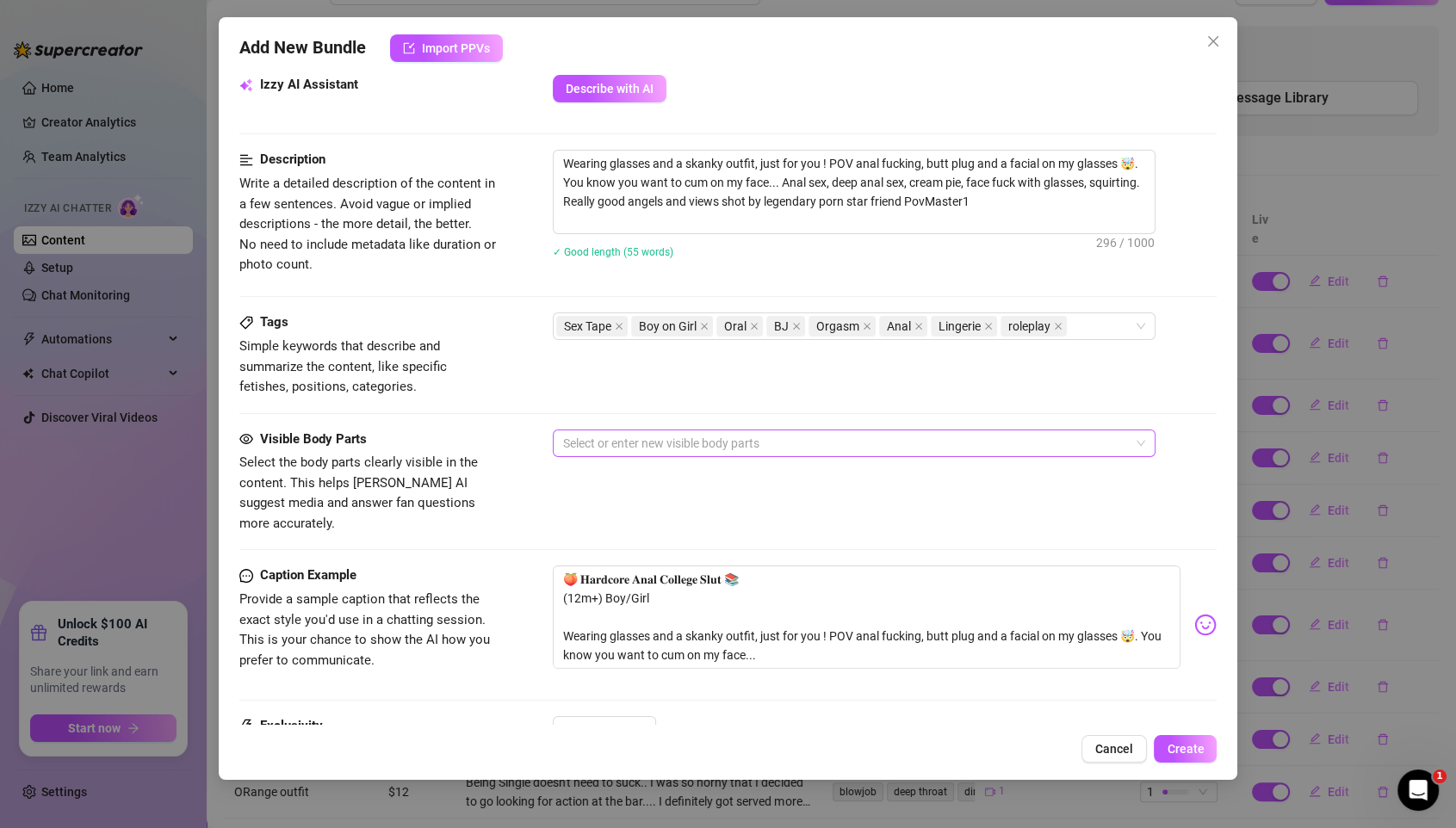
click at [682, 440] on div at bounding box center [845, 443] width 577 height 24
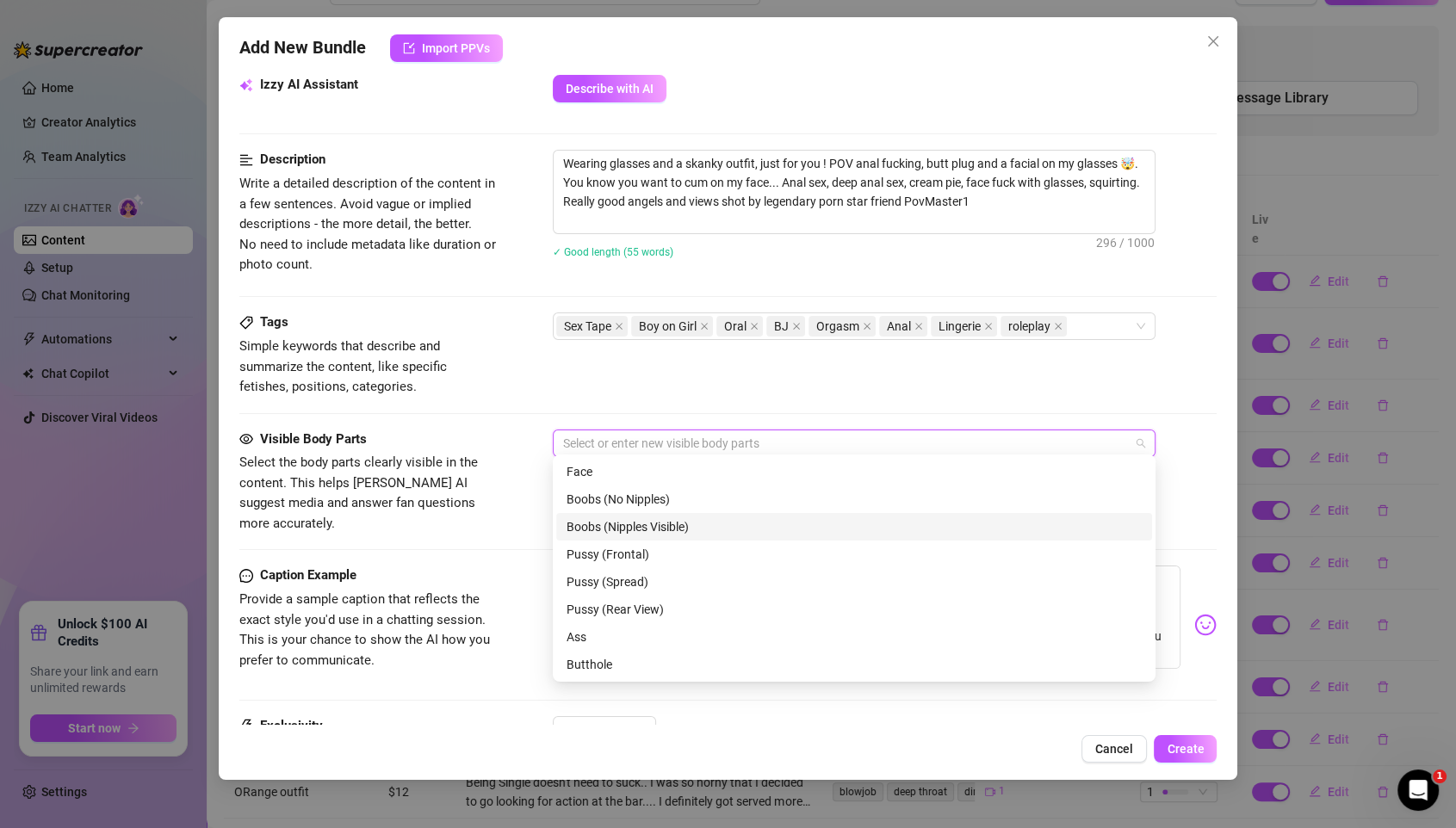
click at [619, 531] on div "Boobs (Nipples Visible)" at bounding box center [853, 527] width 575 height 19
click at [626, 552] on div "Pussy (Frontal)" at bounding box center [853, 555] width 575 height 19
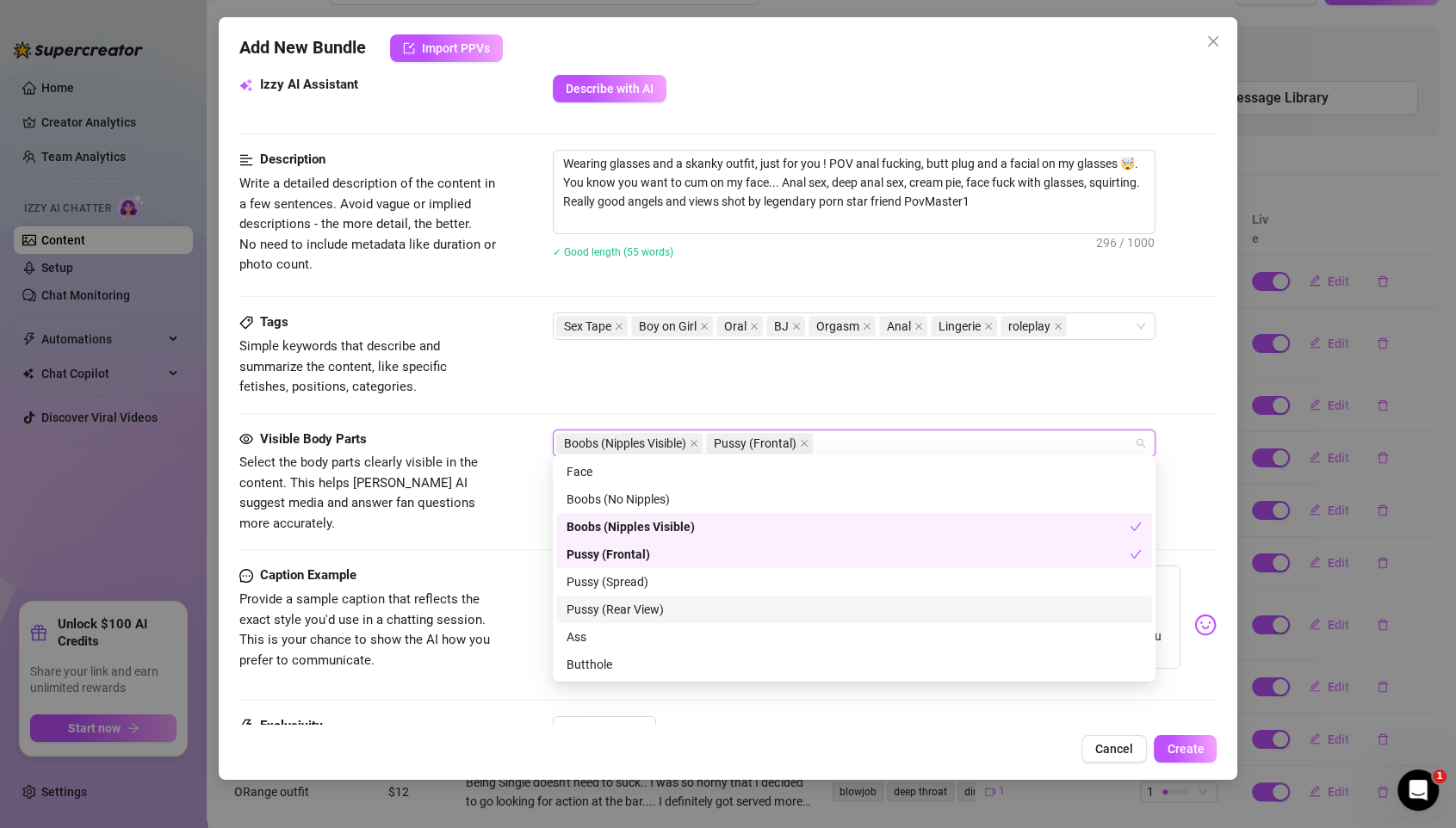
click at [607, 611] on div "Pussy (Rear View)" at bounding box center [853, 609] width 575 height 19
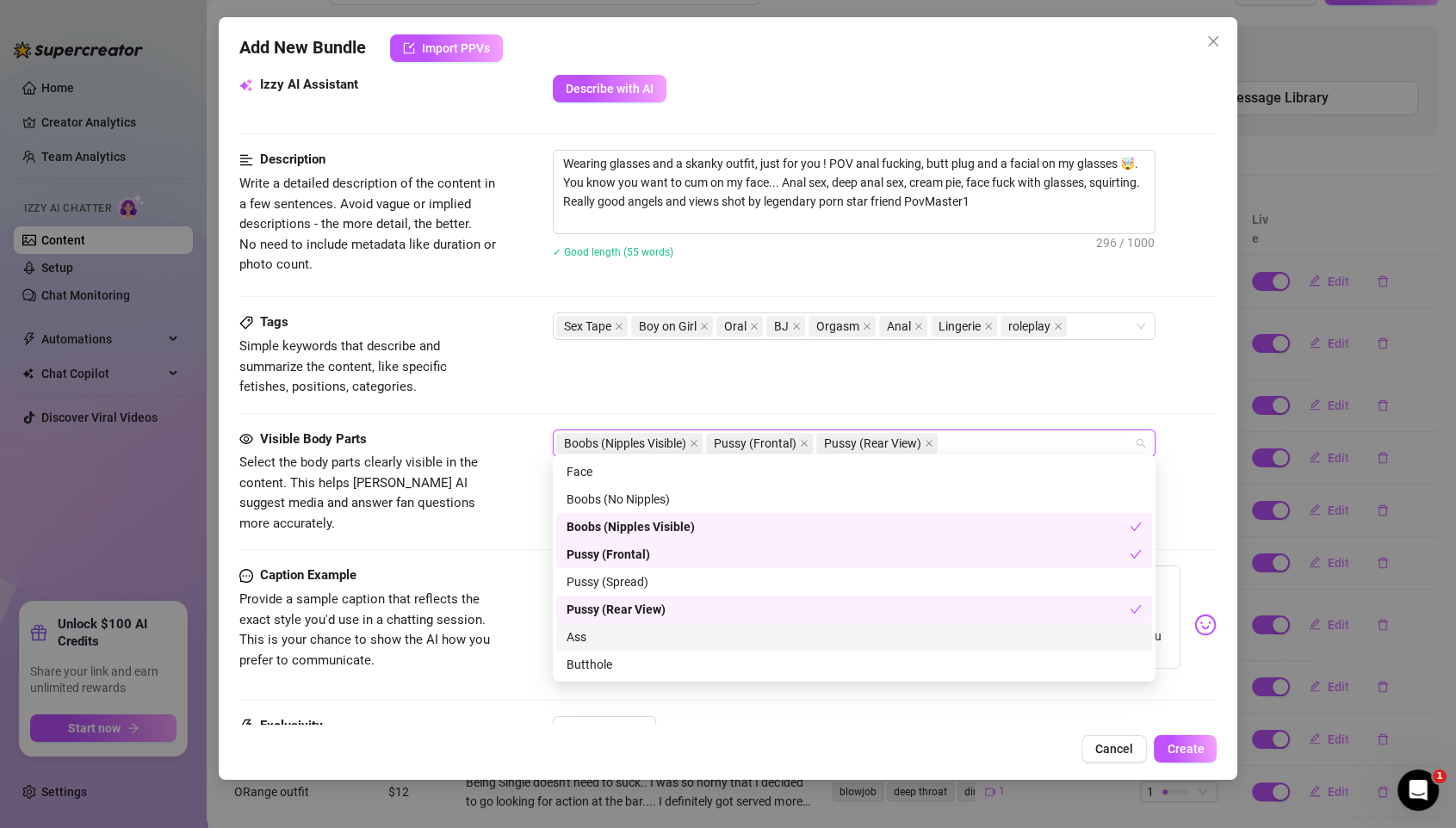
click at [593, 641] on div "Ass" at bounding box center [853, 637] width 575 height 19
click at [600, 662] on div "Butthole" at bounding box center [853, 665] width 575 height 19
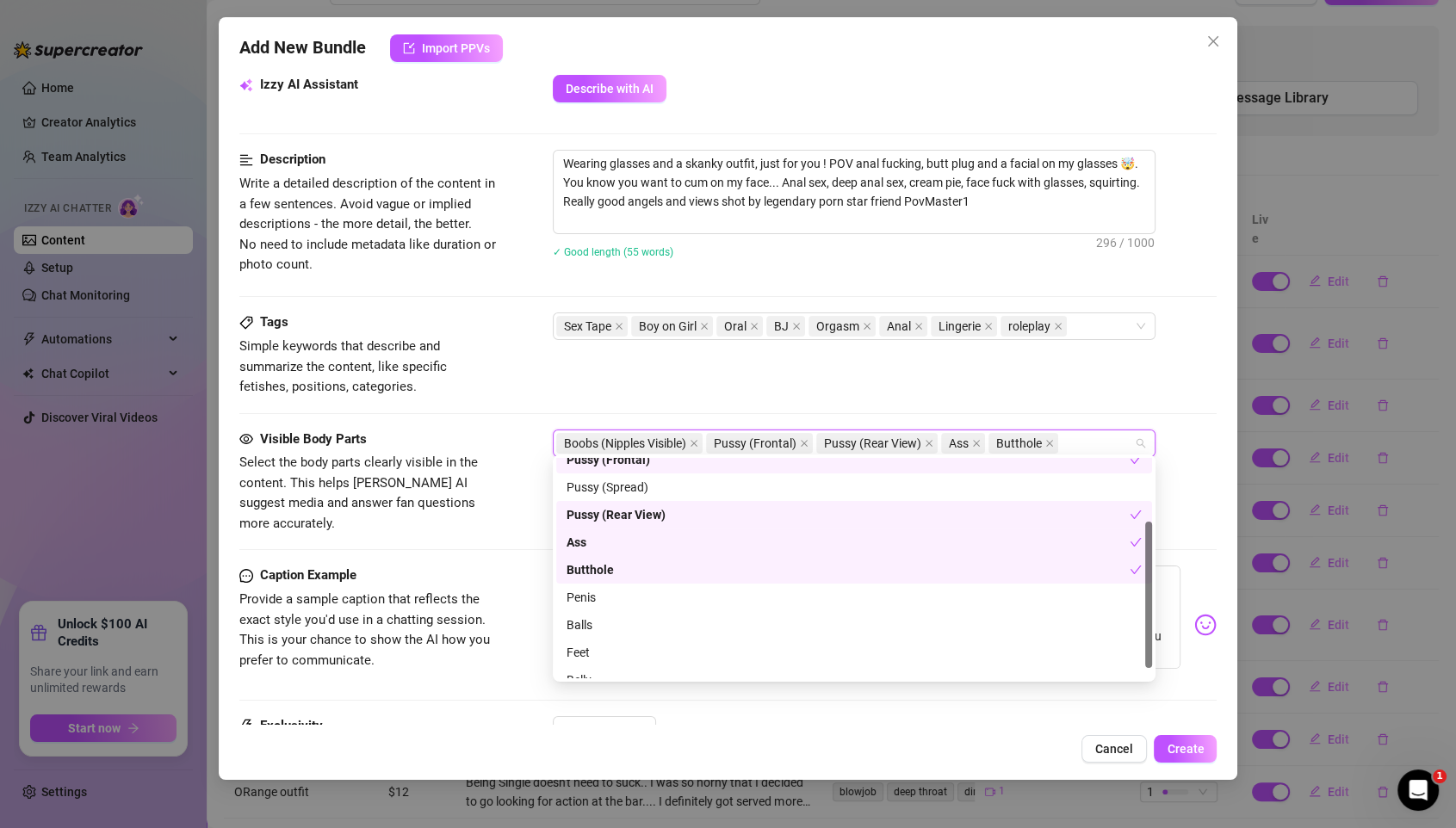
scroll to position [95, 0]
click at [596, 599] on div "Penis" at bounding box center [853, 597] width 575 height 19
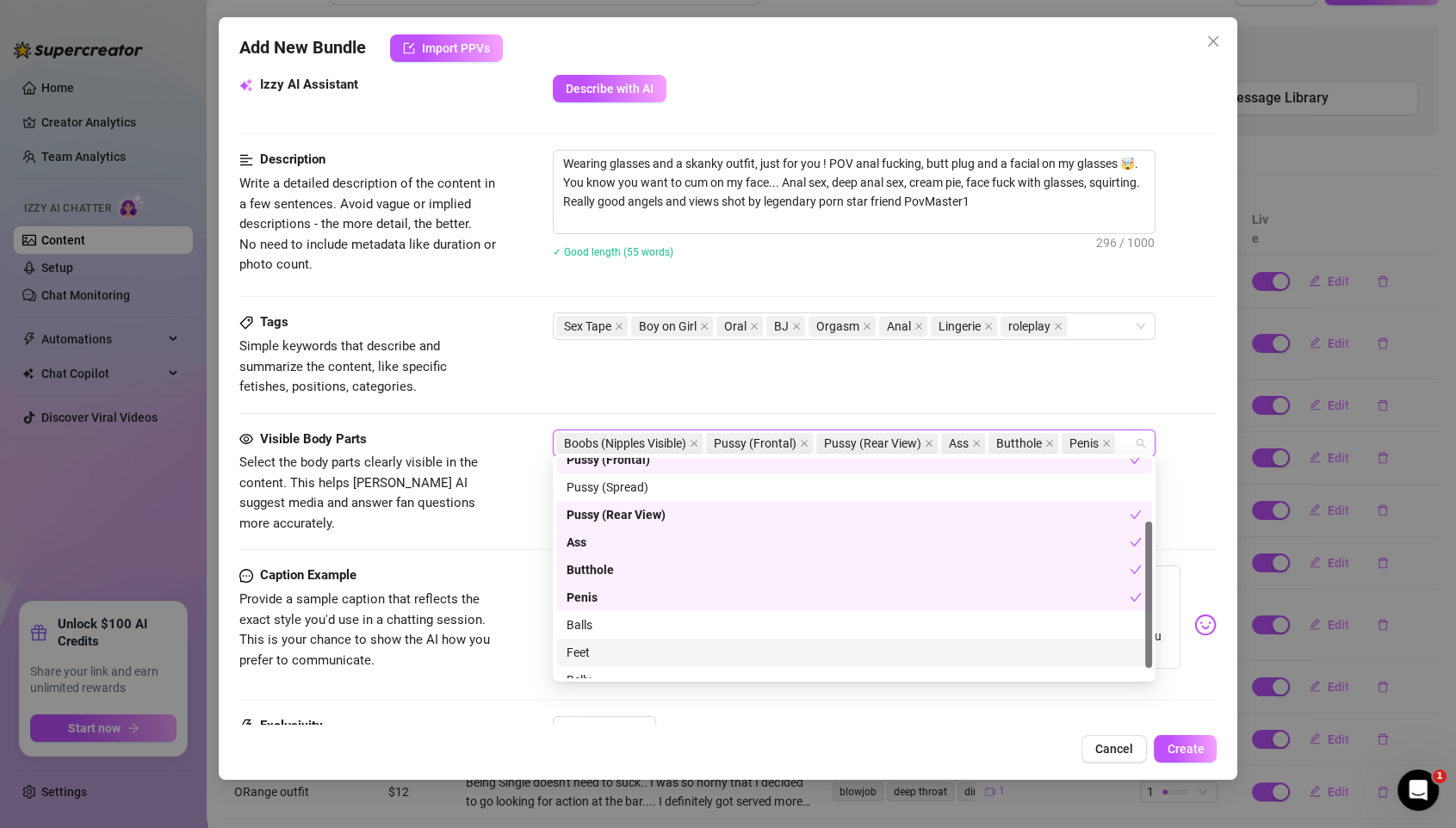
scroll to position [110, 0]
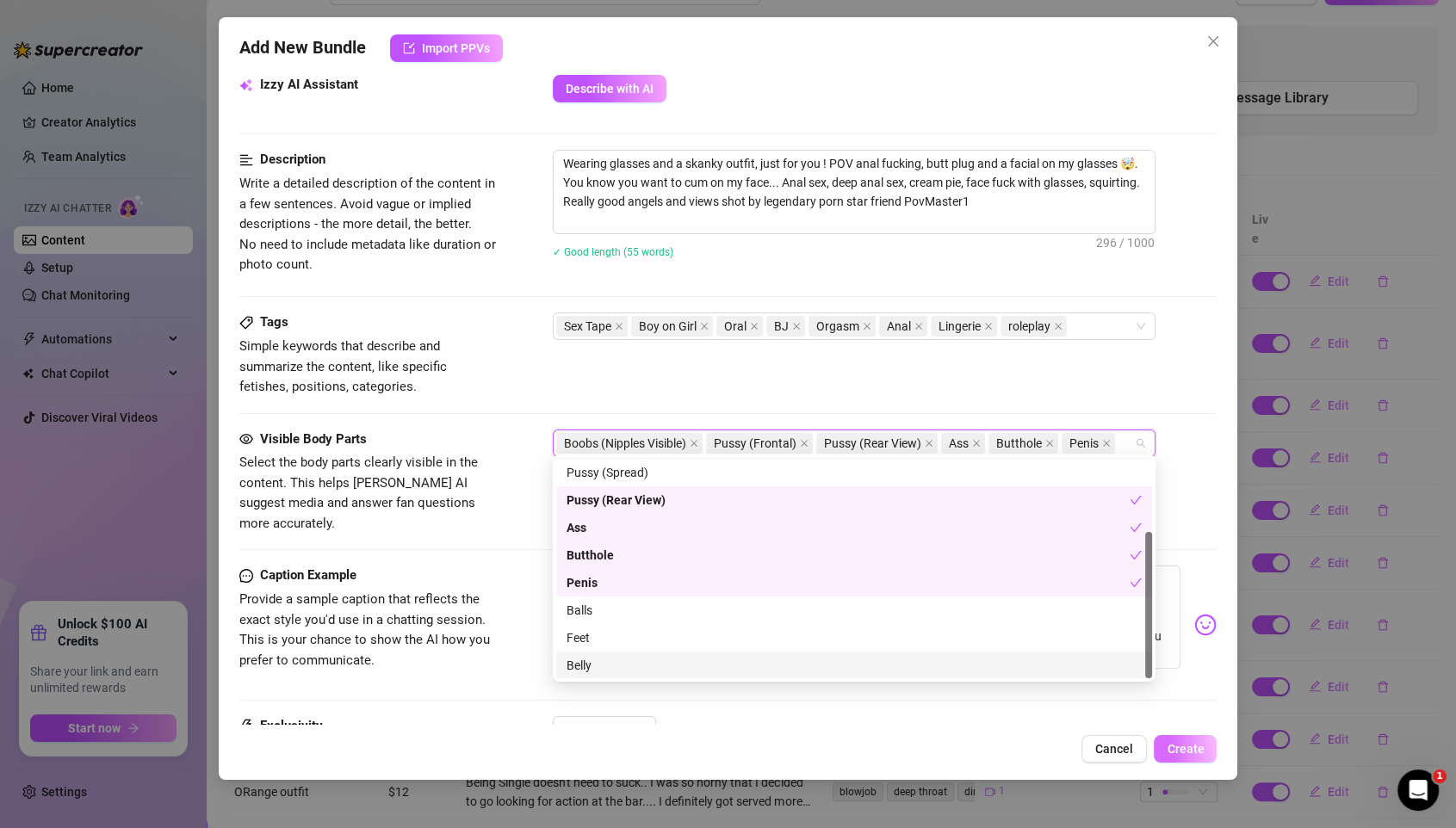
click at [1174, 690] on span "Create" at bounding box center [1185, 749] width 37 height 14
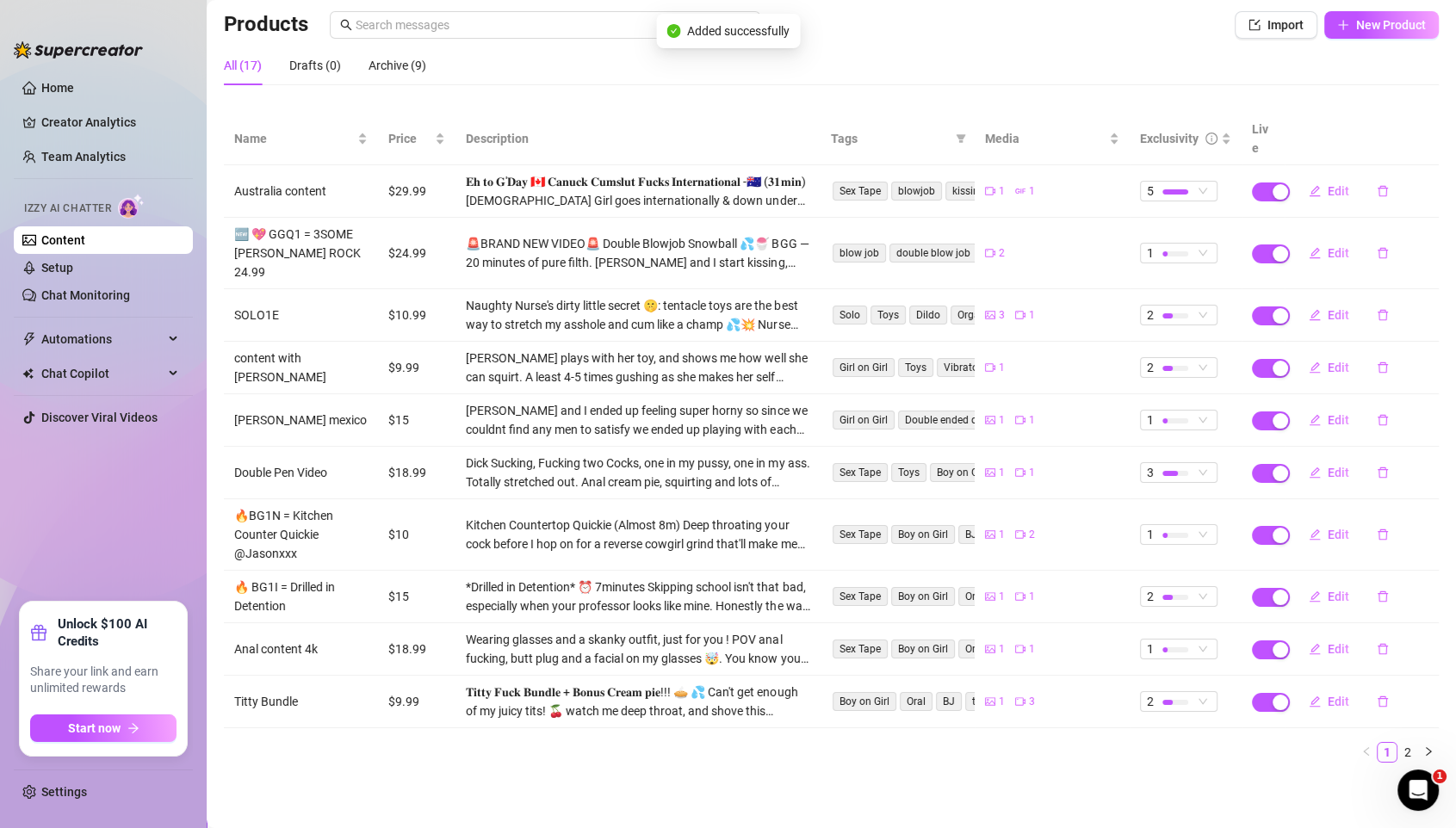
scroll to position [76, 0]
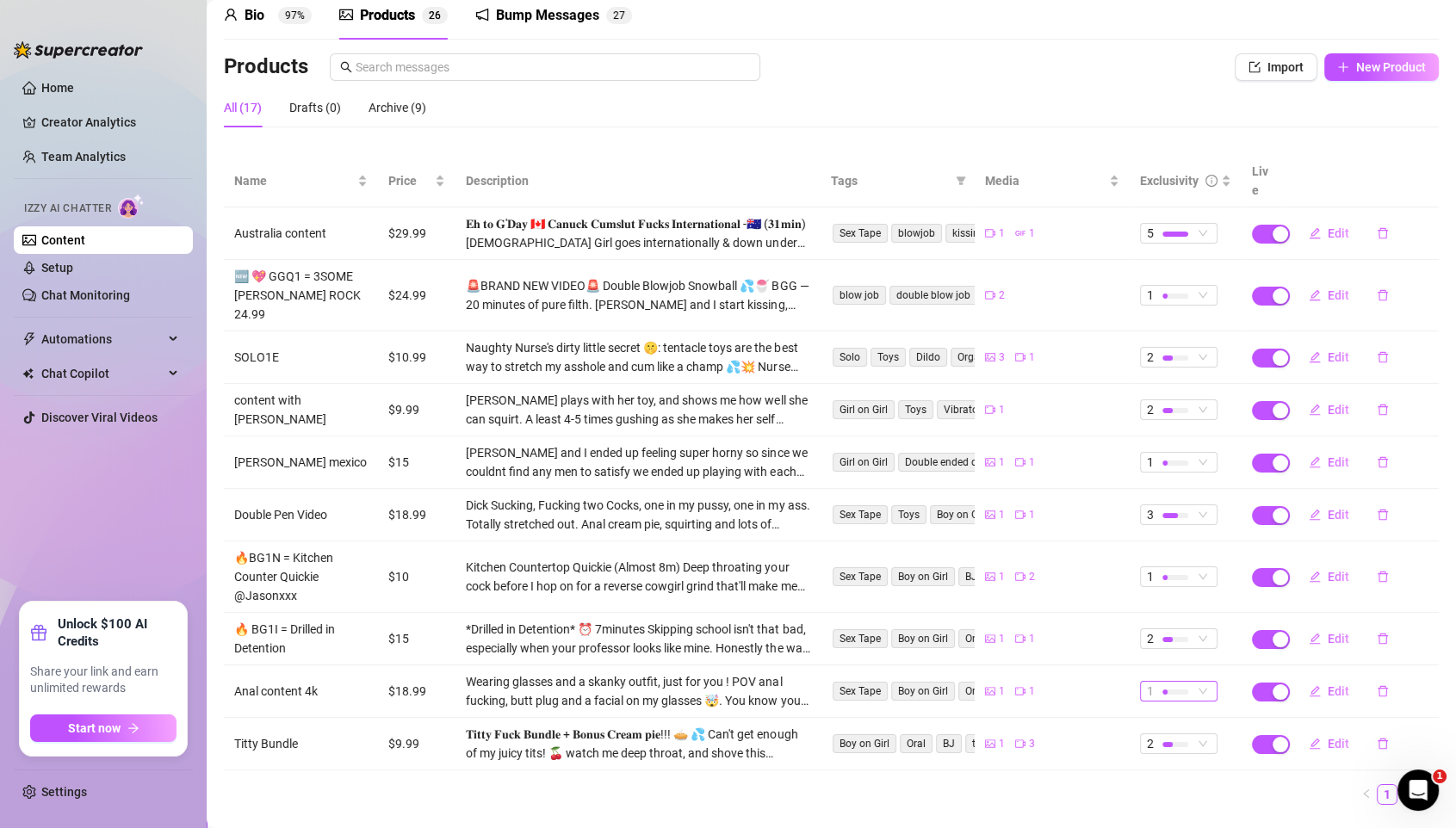
click at [1167, 690] on div at bounding box center [1175, 692] width 26 height 5
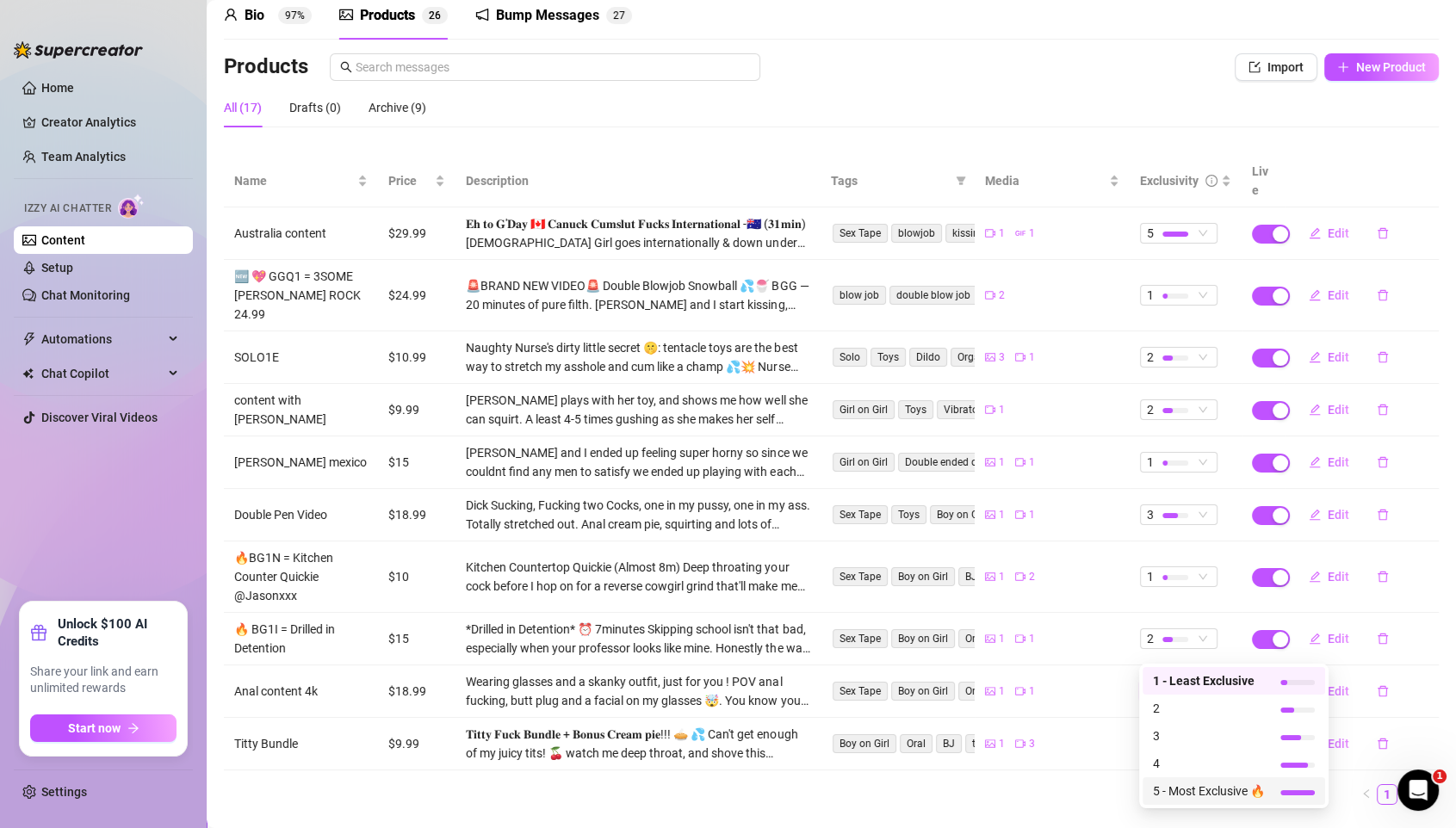
click at [1198, 690] on span "5 - Most Exclusive 🔥" at bounding box center [1209, 792] width 112 height 19
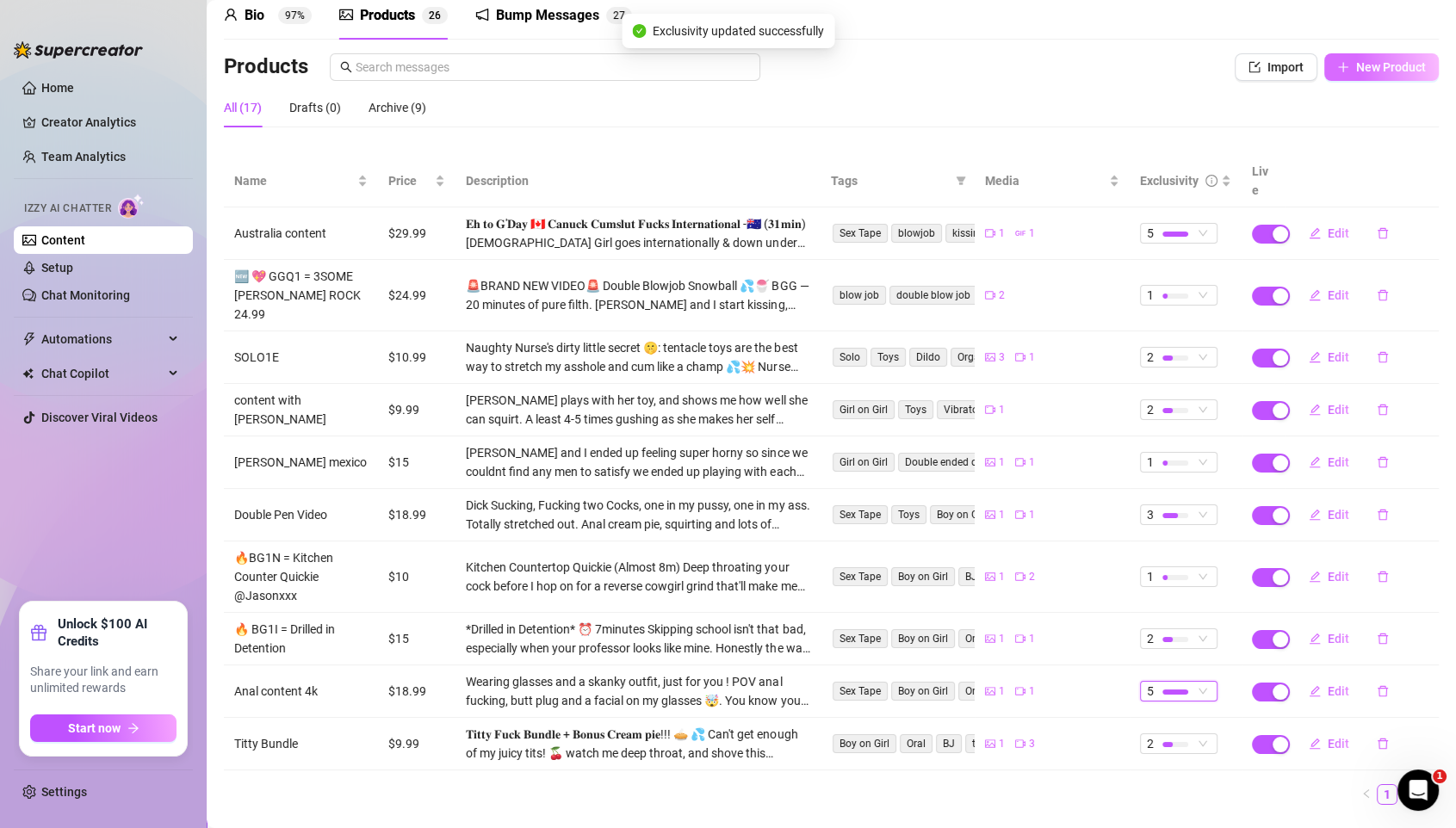
click at [1212, 64] on span "New Product" at bounding box center [1390, 67] width 70 height 14
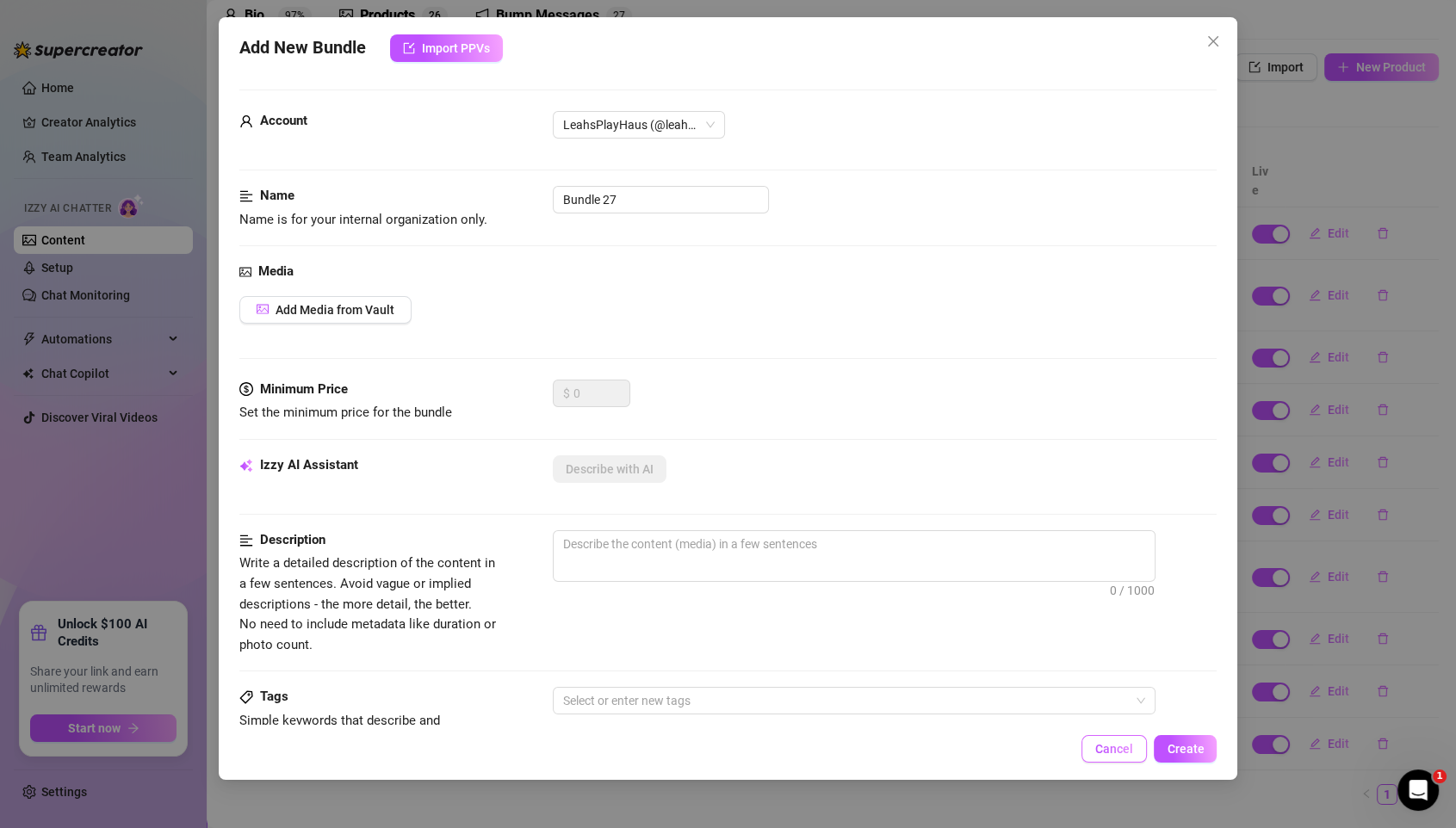
click at [1118, 690] on span "Cancel" at bounding box center [1114, 749] width 38 height 14
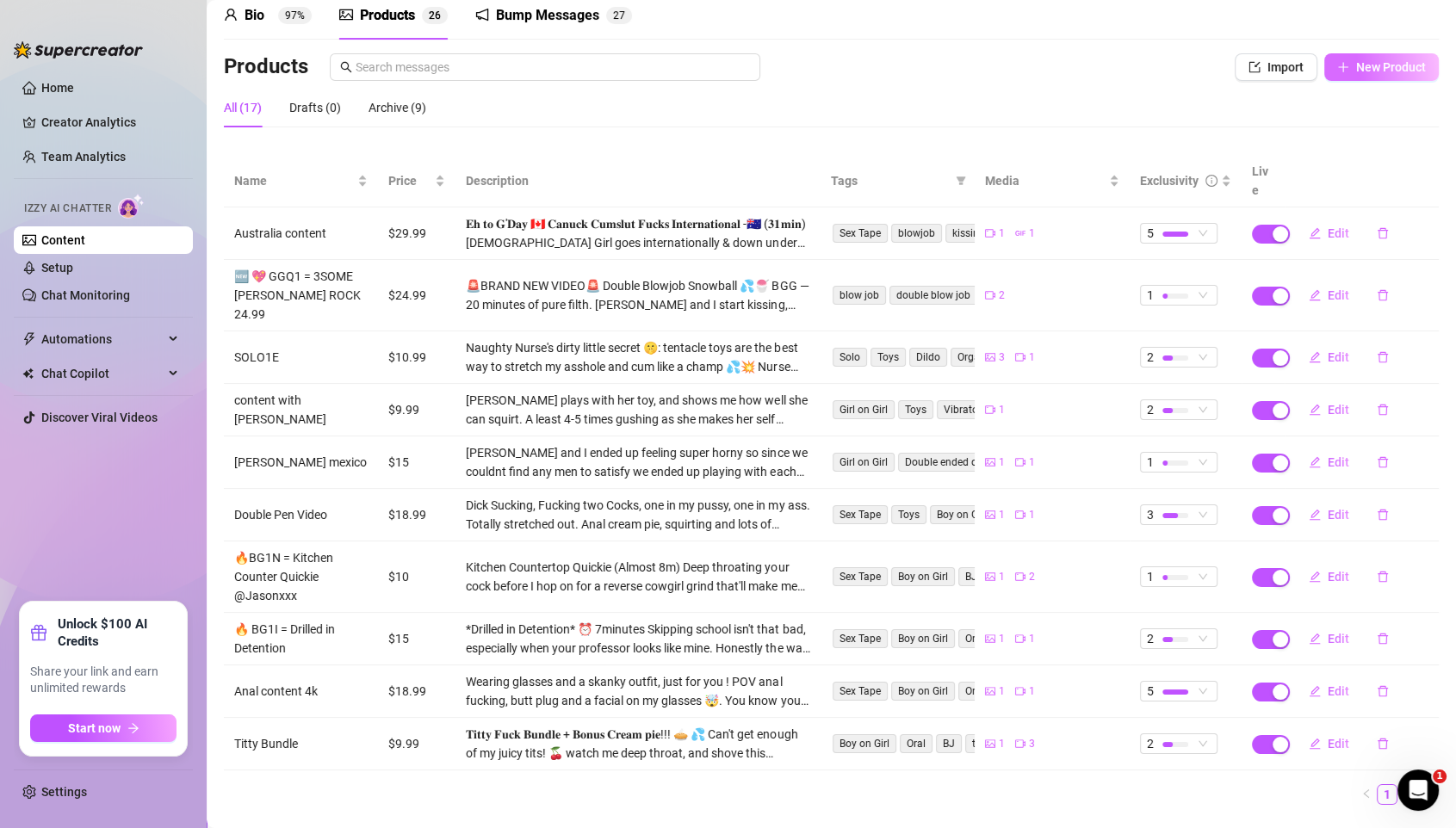
click at [1212, 58] on button "New Product" at bounding box center [1381, 67] width 114 height 28
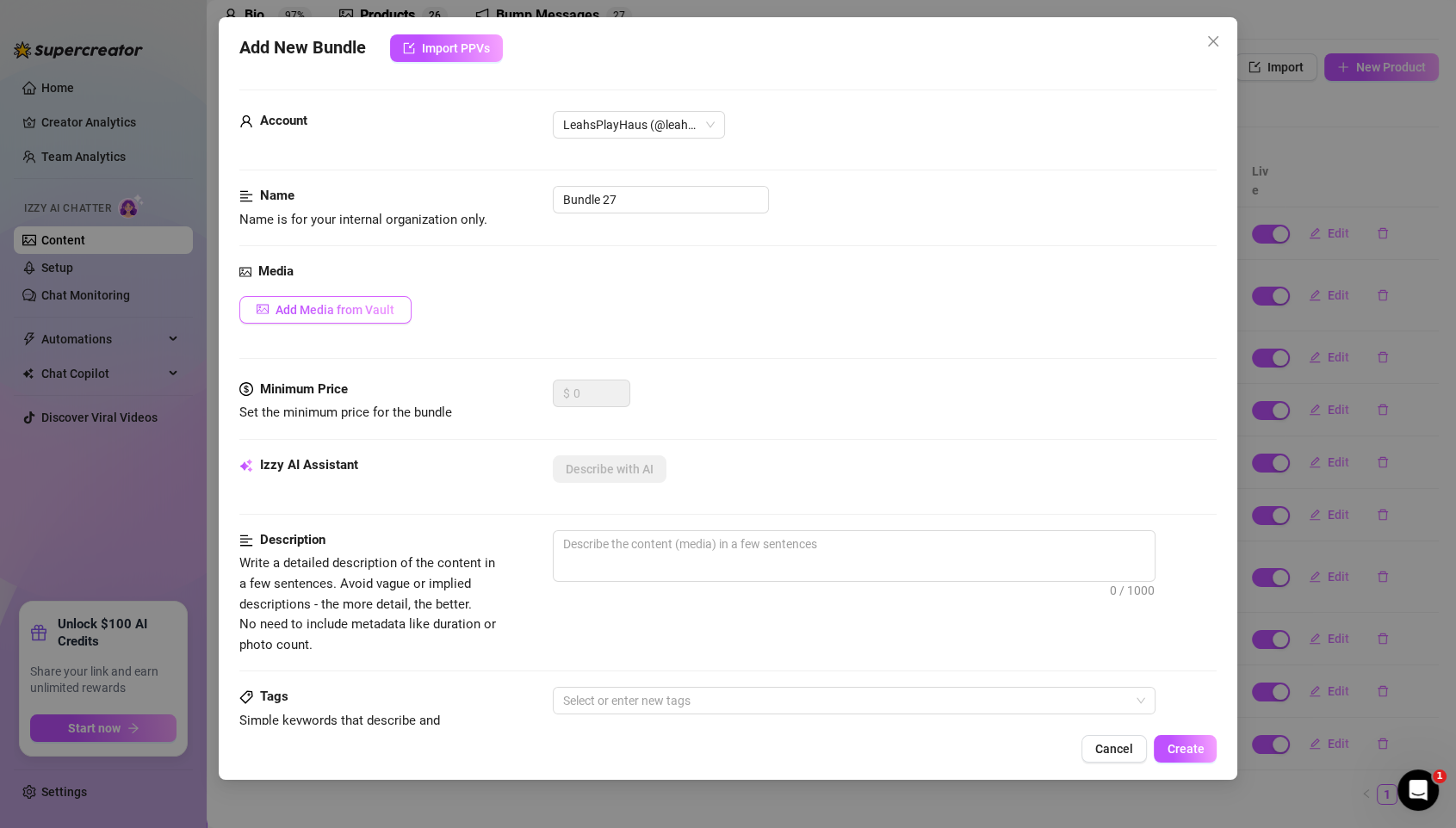
click at [334, 303] on span "Add Media from Vault" at bounding box center [334, 310] width 118 height 14
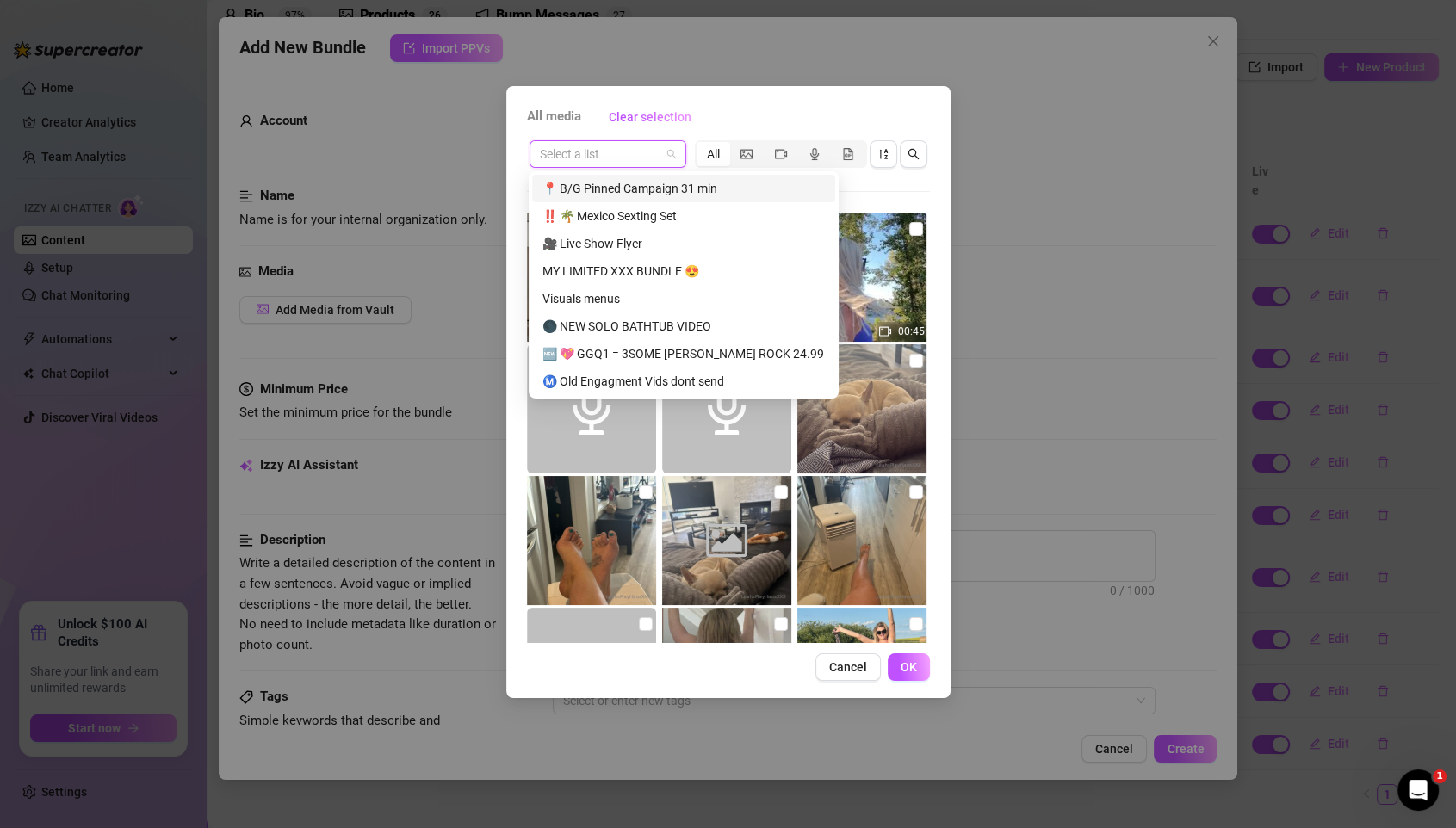
click at [602, 150] on input "search" at bounding box center [600, 154] width 120 height 26
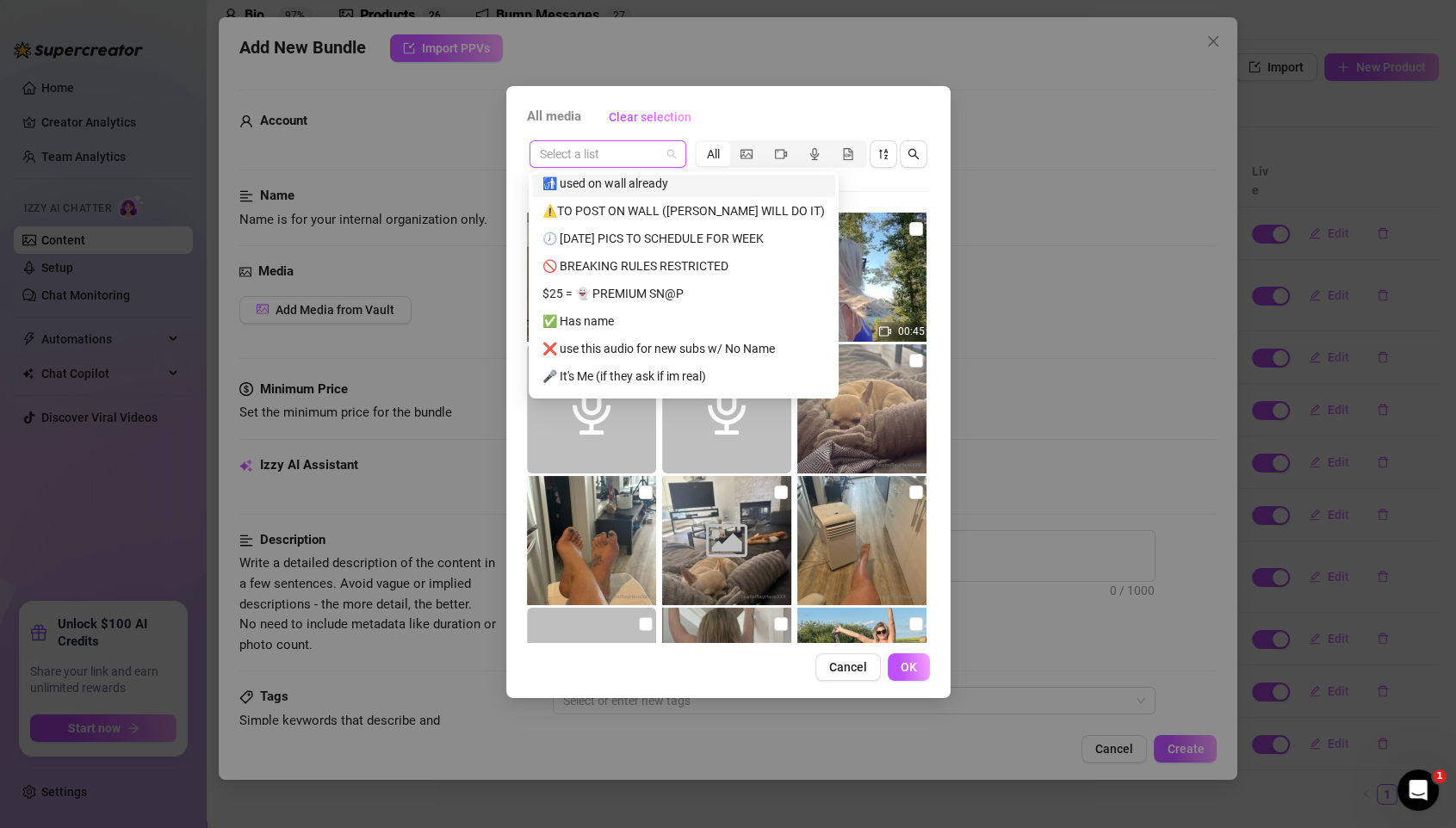
scroll to position [331, 0]
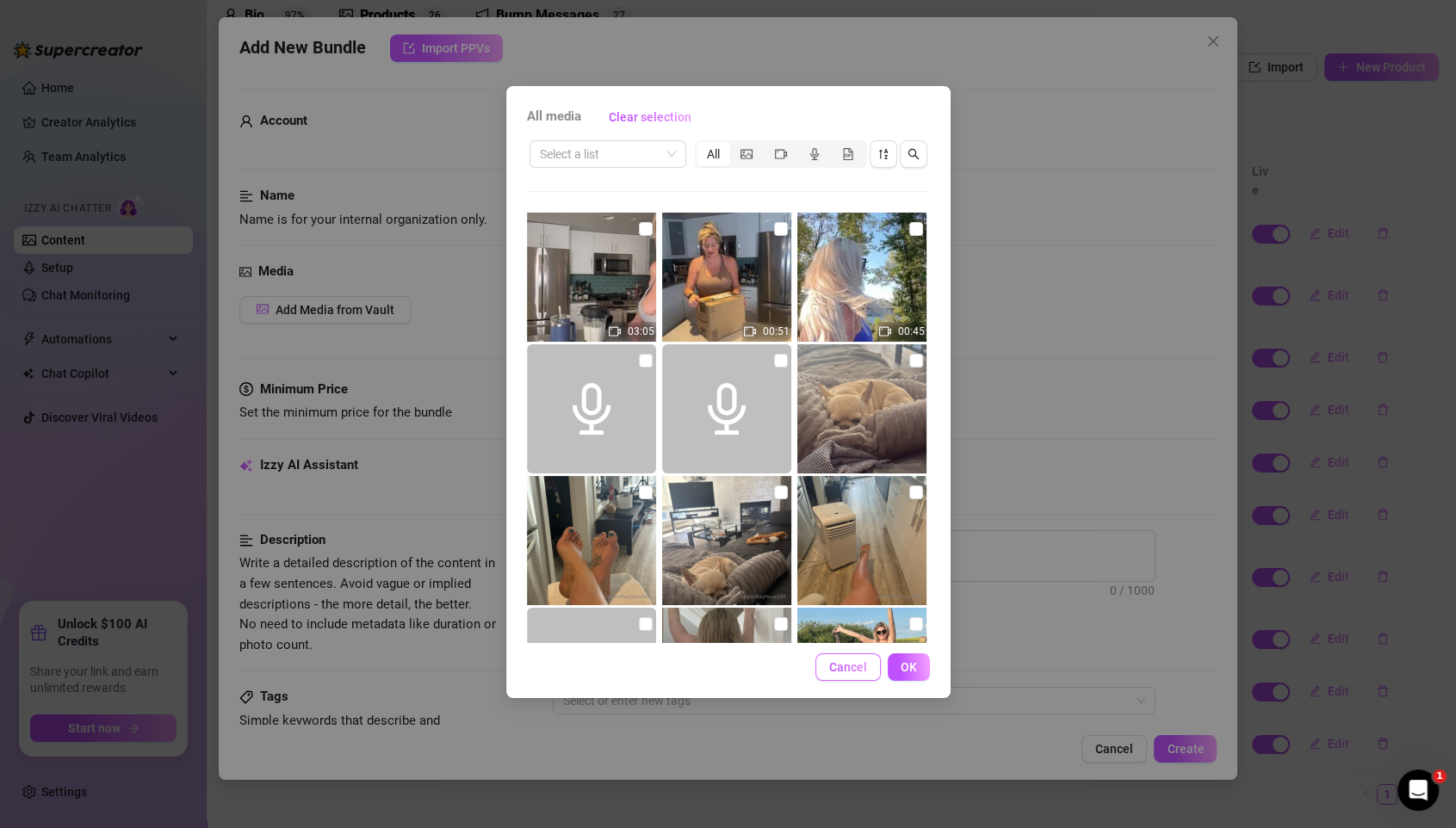
click at [841, 666] on span "Cancel" at bounding box center [848, 667] width 38 height 14
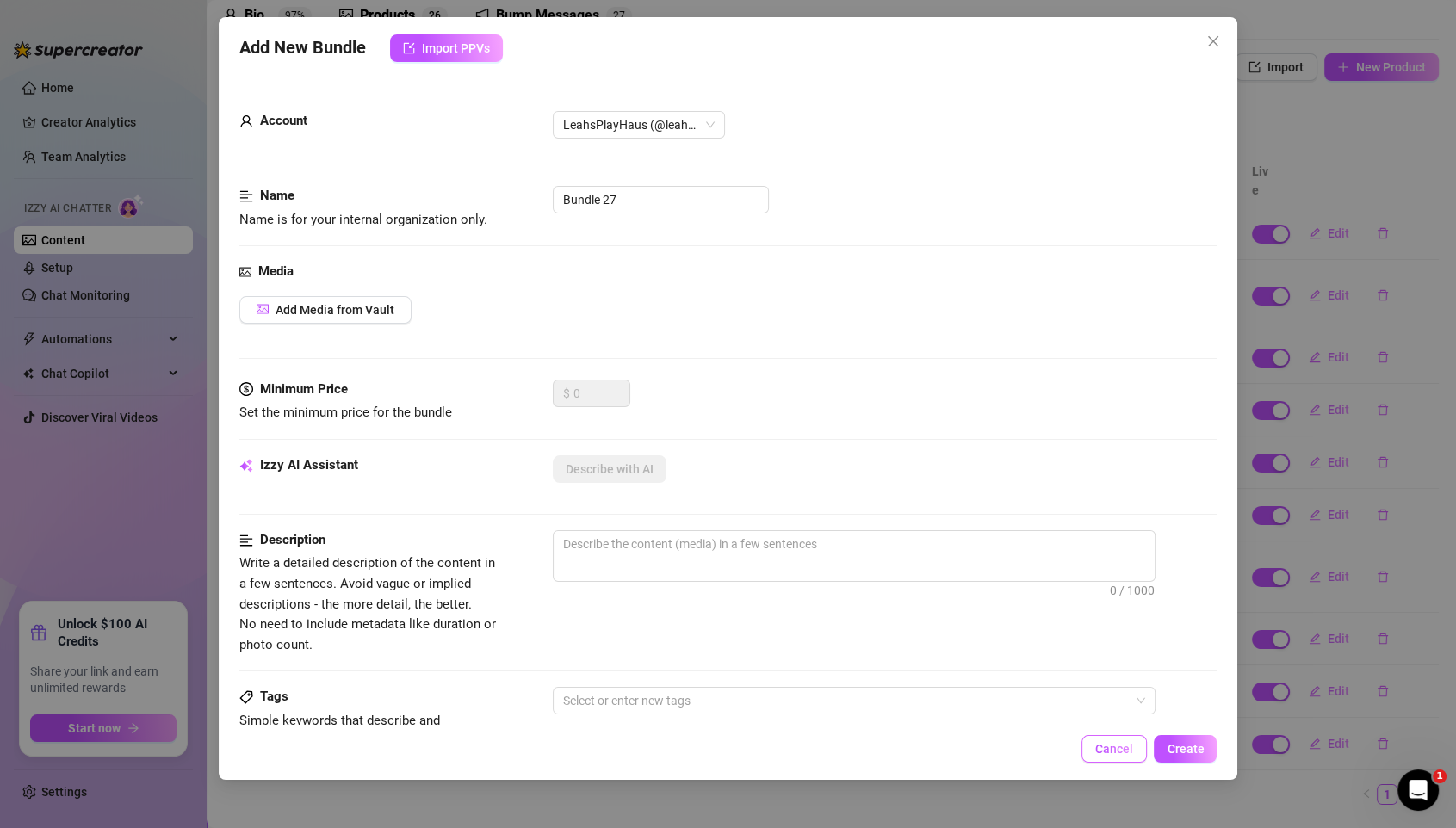
click at [1125, 690] on button "Cancel" at bounding box center [1114, 749] width 66 height 28
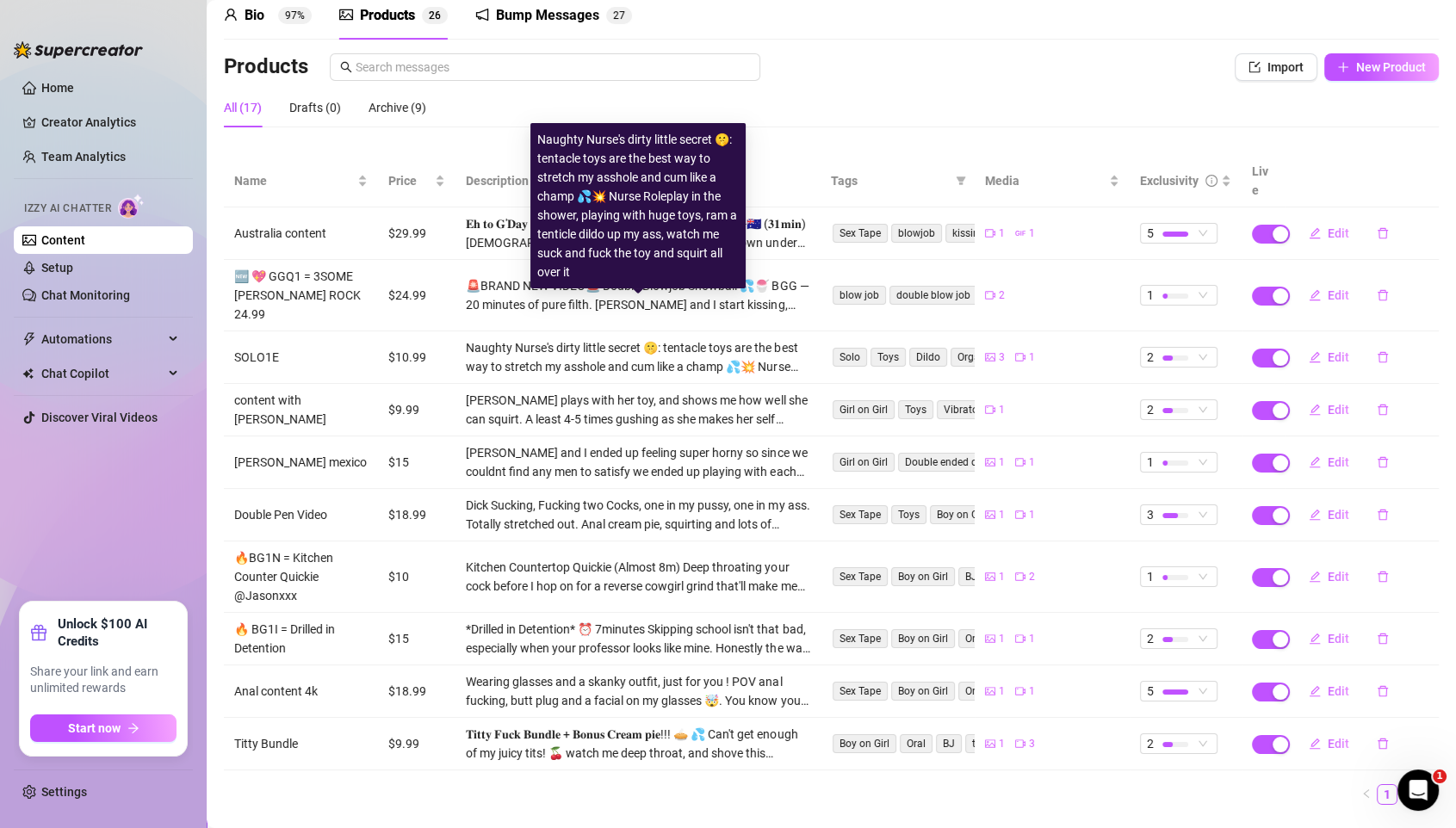
scroll to position [0, 0]
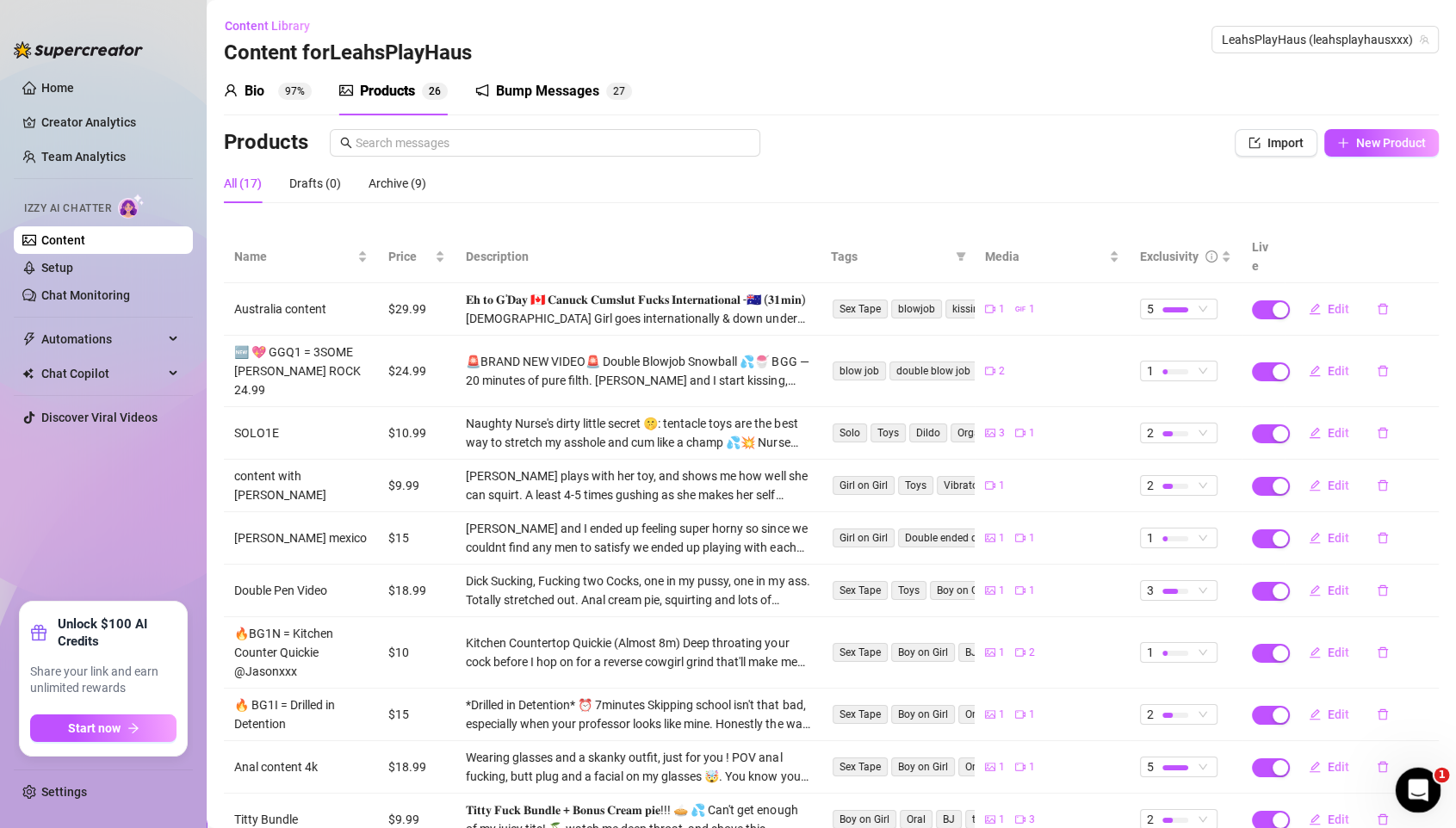
click at [1212, 690] on div "Open Intercom Messenger" at bounding box center [1415, 788] width 57 height 57
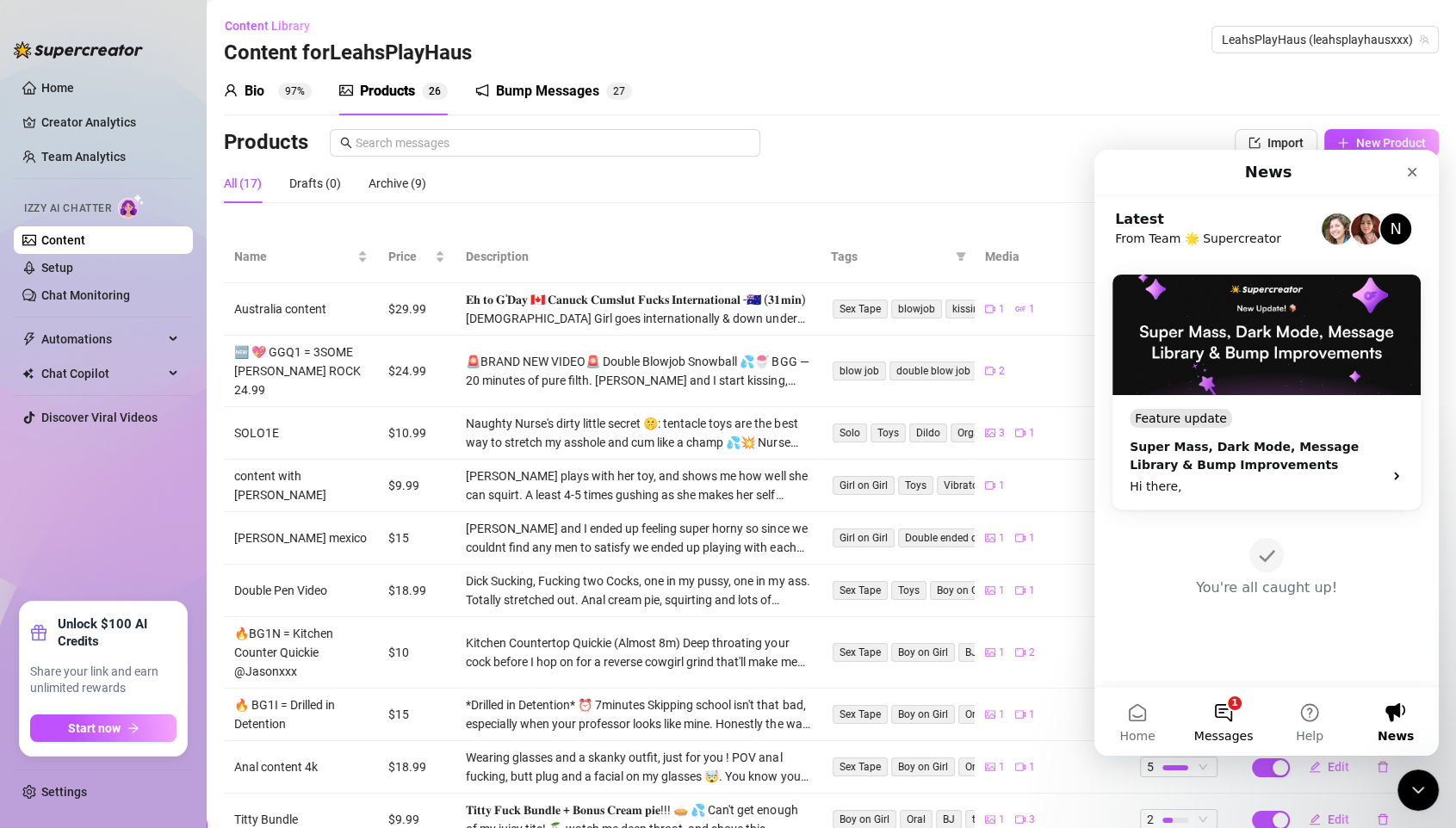
click at [1212, 690] on button "1 Messages" at bounding box center [1224, 722] width 86 height 69
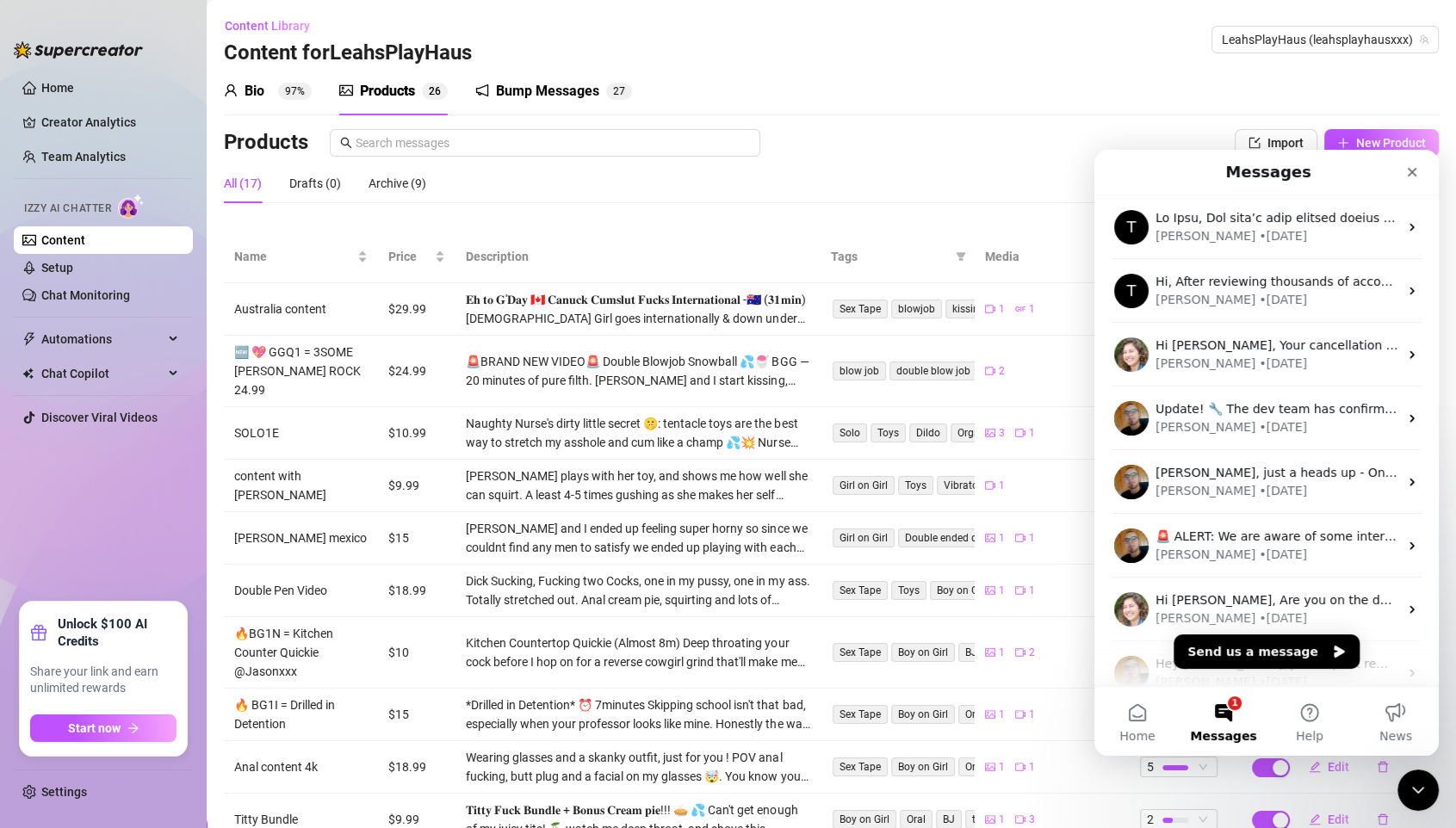
click at [848, 147] on div "Products" at bounding box center [693, 143] width 939 height 28
drag, startPoint x: 575, startPoint y: 87, endPoint x: 254, endPoint y: 186, distance: 335.9
click at [575, 87] on div "Bump Messages" at bounding box center [548, 92] width 104 height 21
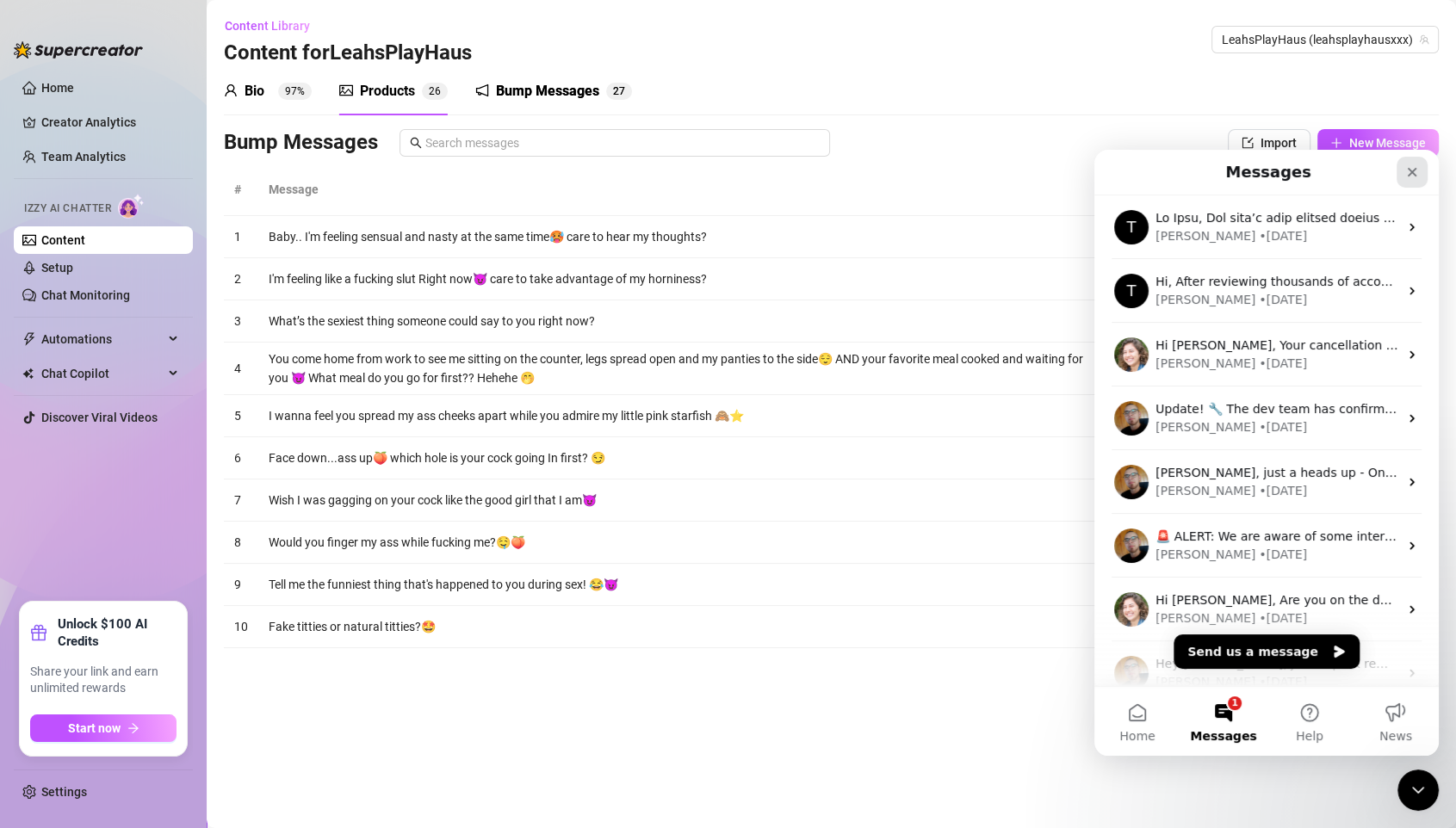
click at [1212, 169] on icon "Close" at bounding box center [1412, 172] width 10 height 10
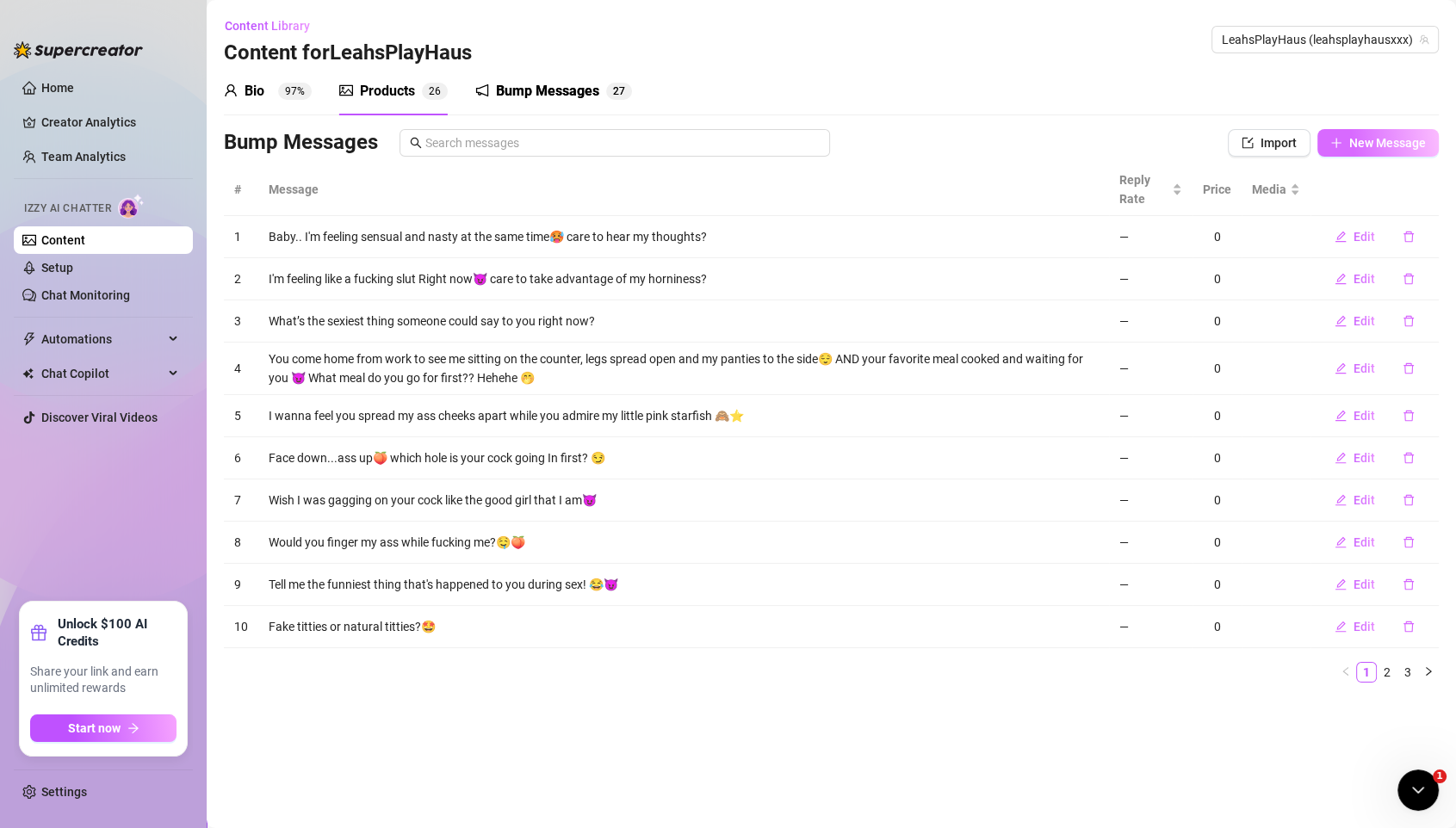
click at [1212, 134] on button "New Message" at bounding box center [1377, 143] width 121 height 28
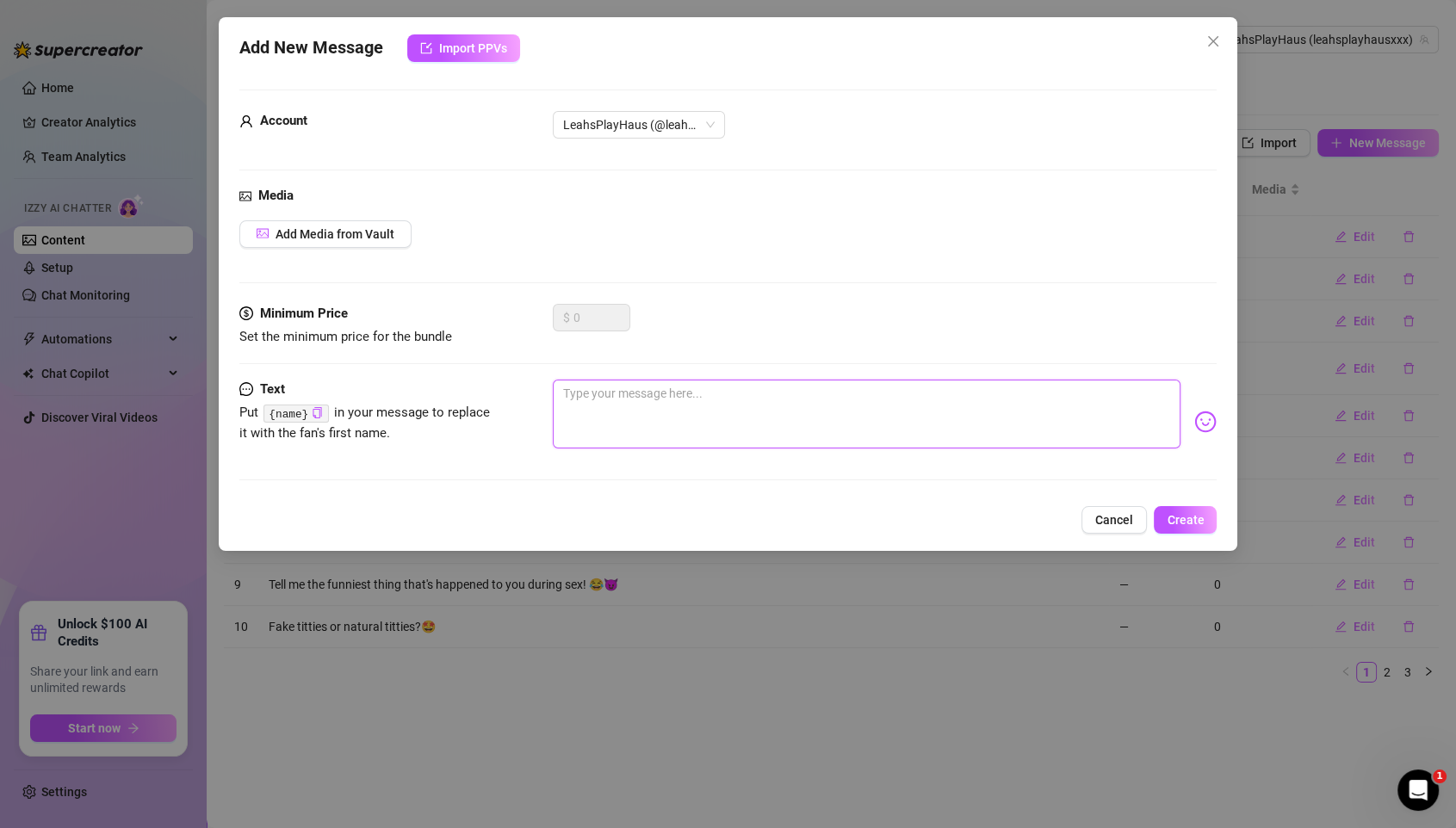
click at [721, 412] on textarea at bounding box center [867, 414] width 628 height 69
paste textarea "How often do you undress me with your eyes at work? 😌"
click at [1191, 523] on span "Create" at bounding box center [1185, 520] width 37 height 14
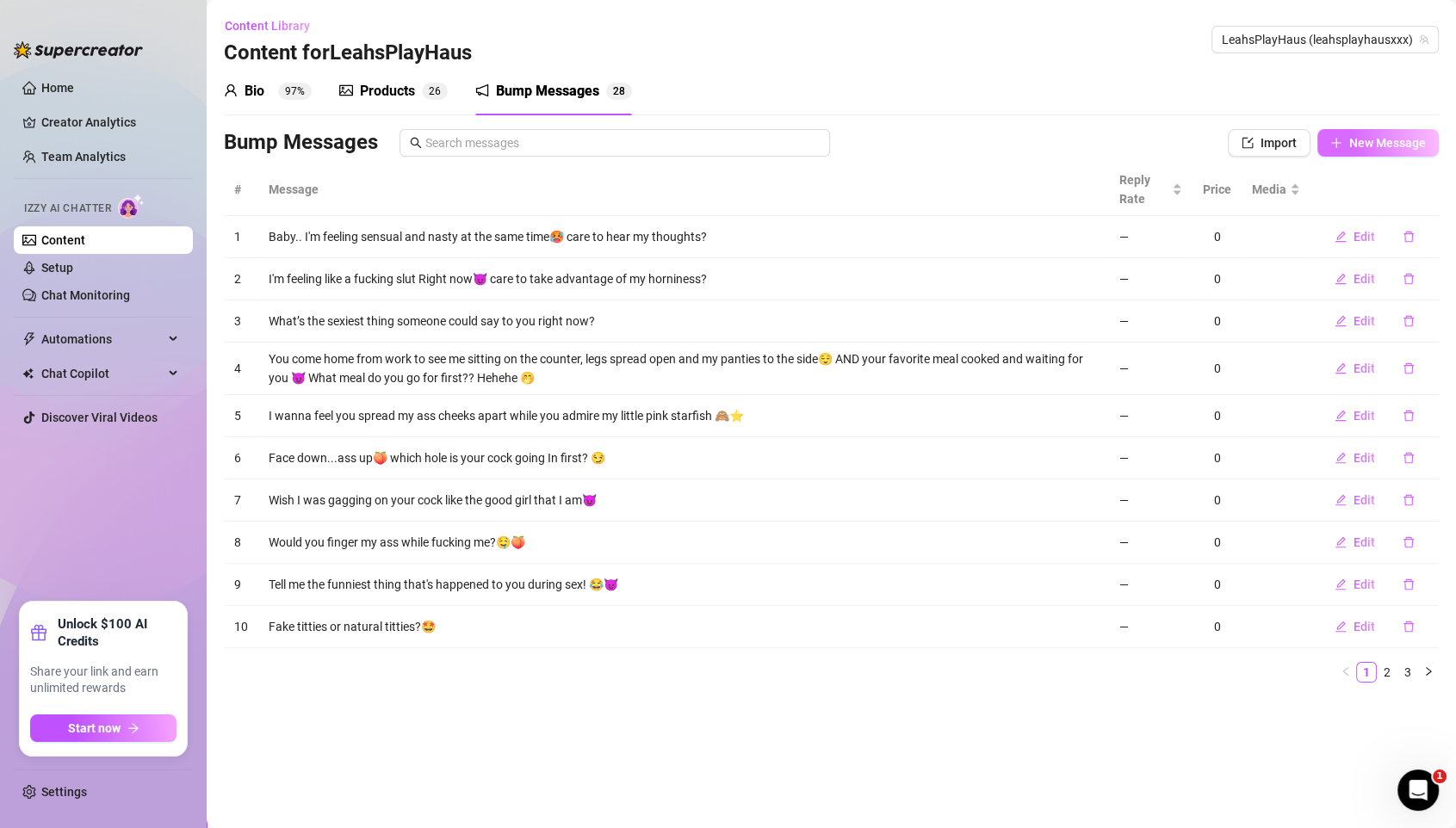
click at [1212, 136] on span "New Message" at bounding box center [1387, 143] width 77 height 14
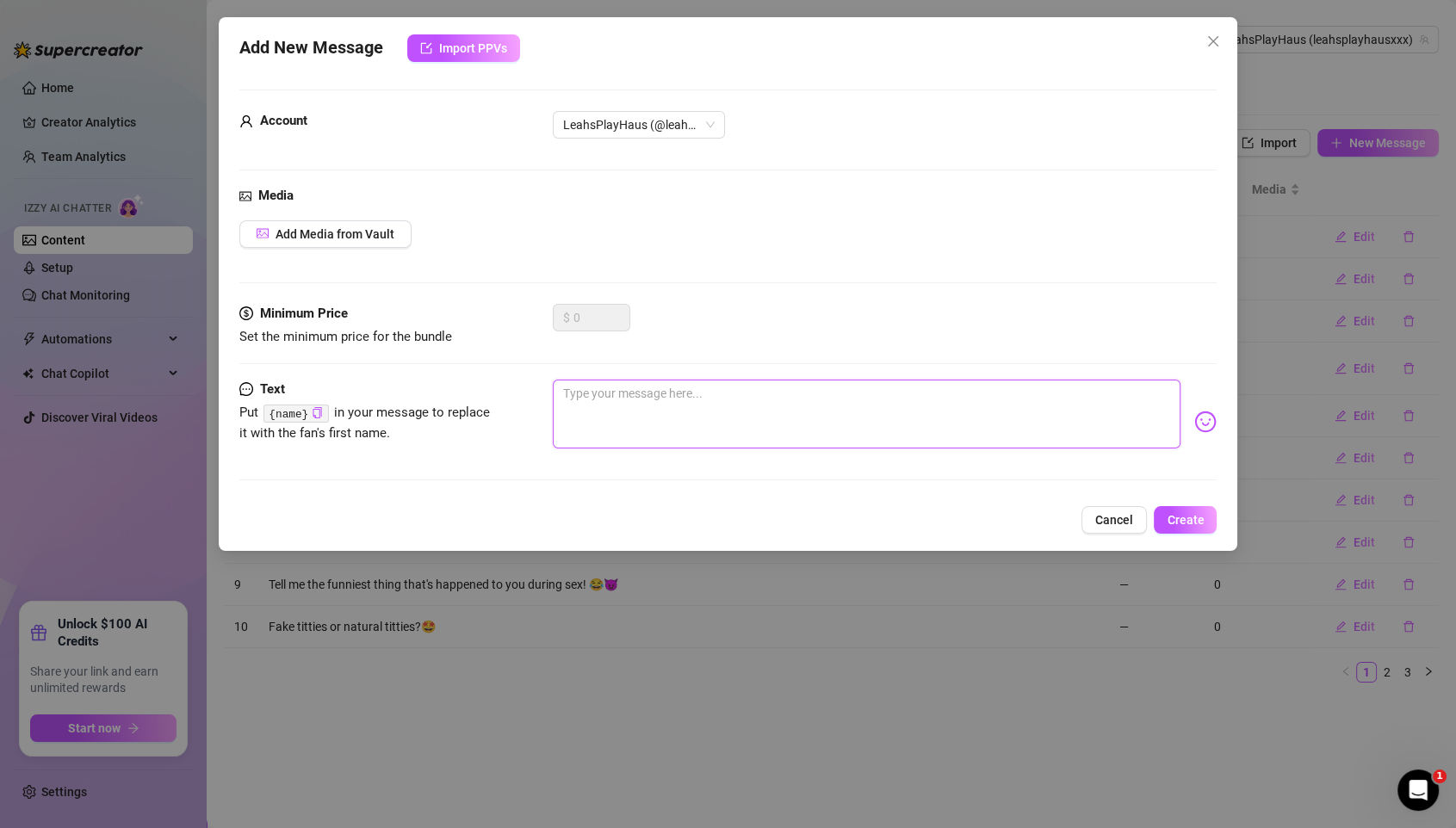
click at [753, 417] on textarea at bounding box center [867, 414] width 628 height 69
paste textarea "I'm in the mood to trace the veins on your dick with my tongue 👅"
click at [1192, 508] on button "Create" at bounding box center [1185, 520] width 63 height 28
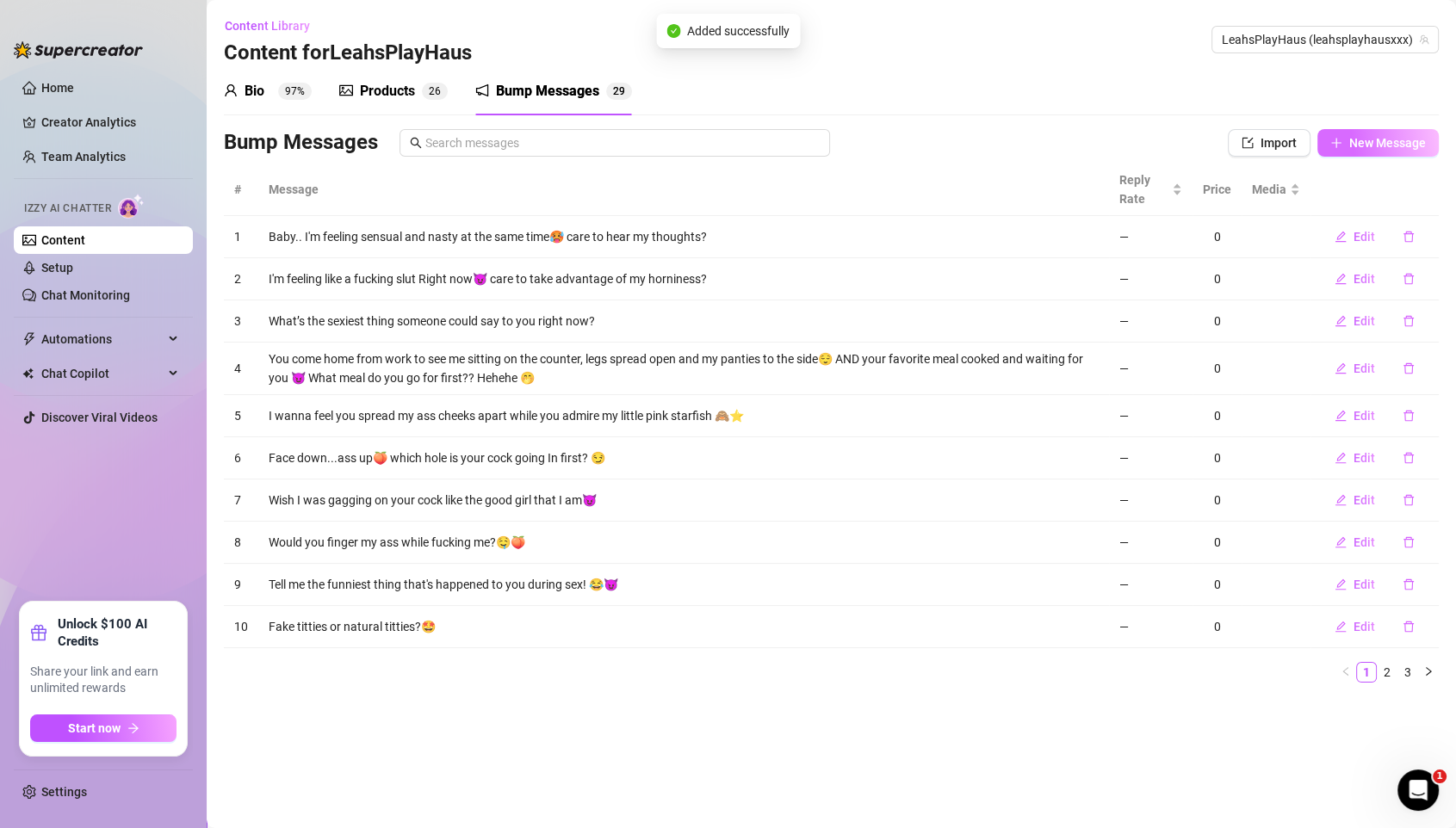
click at [1212, 139] on span "New Message" at bounding box center [1387, 143] width 77 height 14
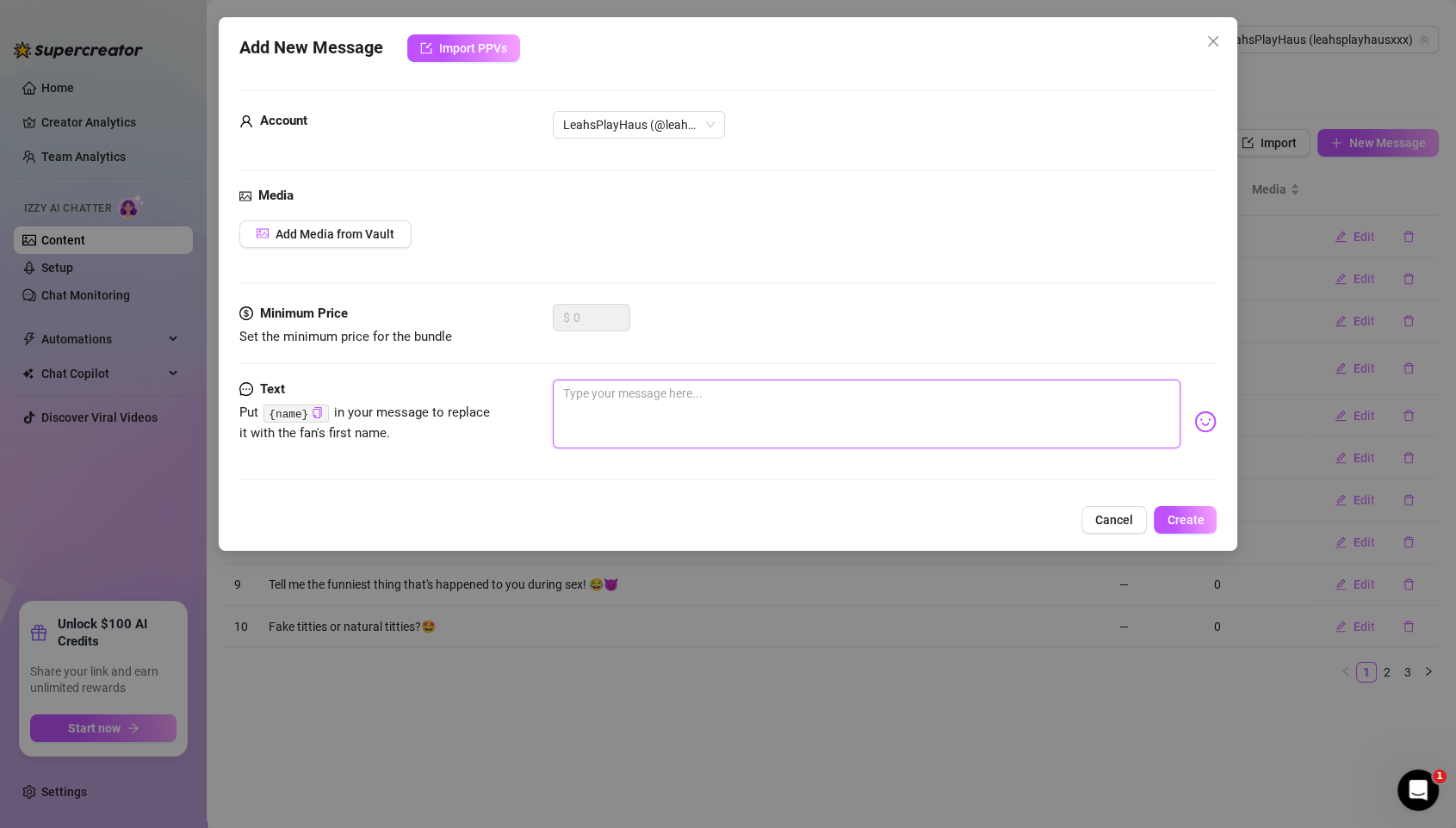
click at [762, 389] on textarea at bounding box center [867, 414] width 628 height 69
paste textarea "Did you subscribe to my page just to lurke from a distance or are you gonna get…"
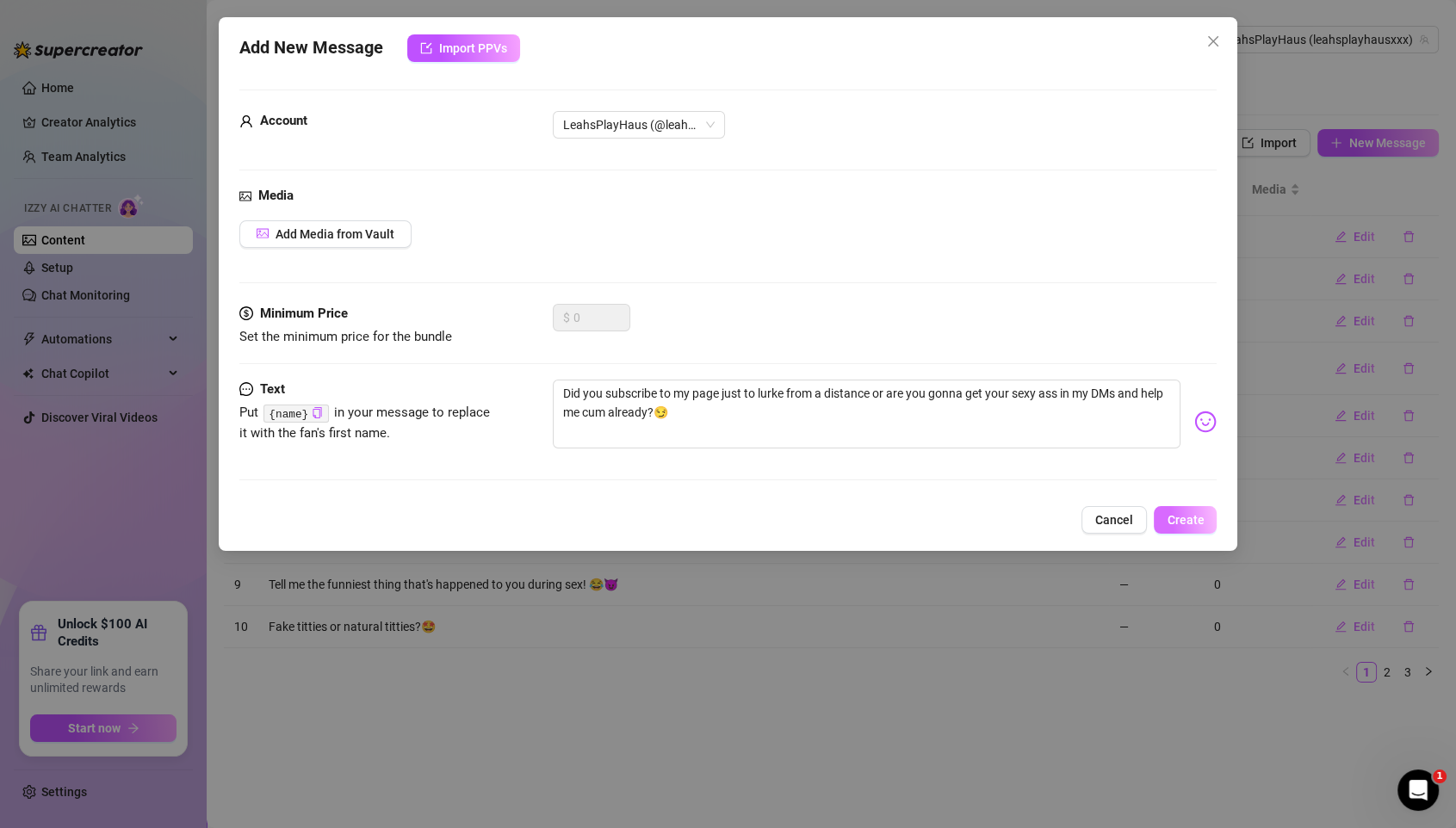
click at [1194, 513] on span "Create" at bounding box center [1185, 520] width 37 height 14
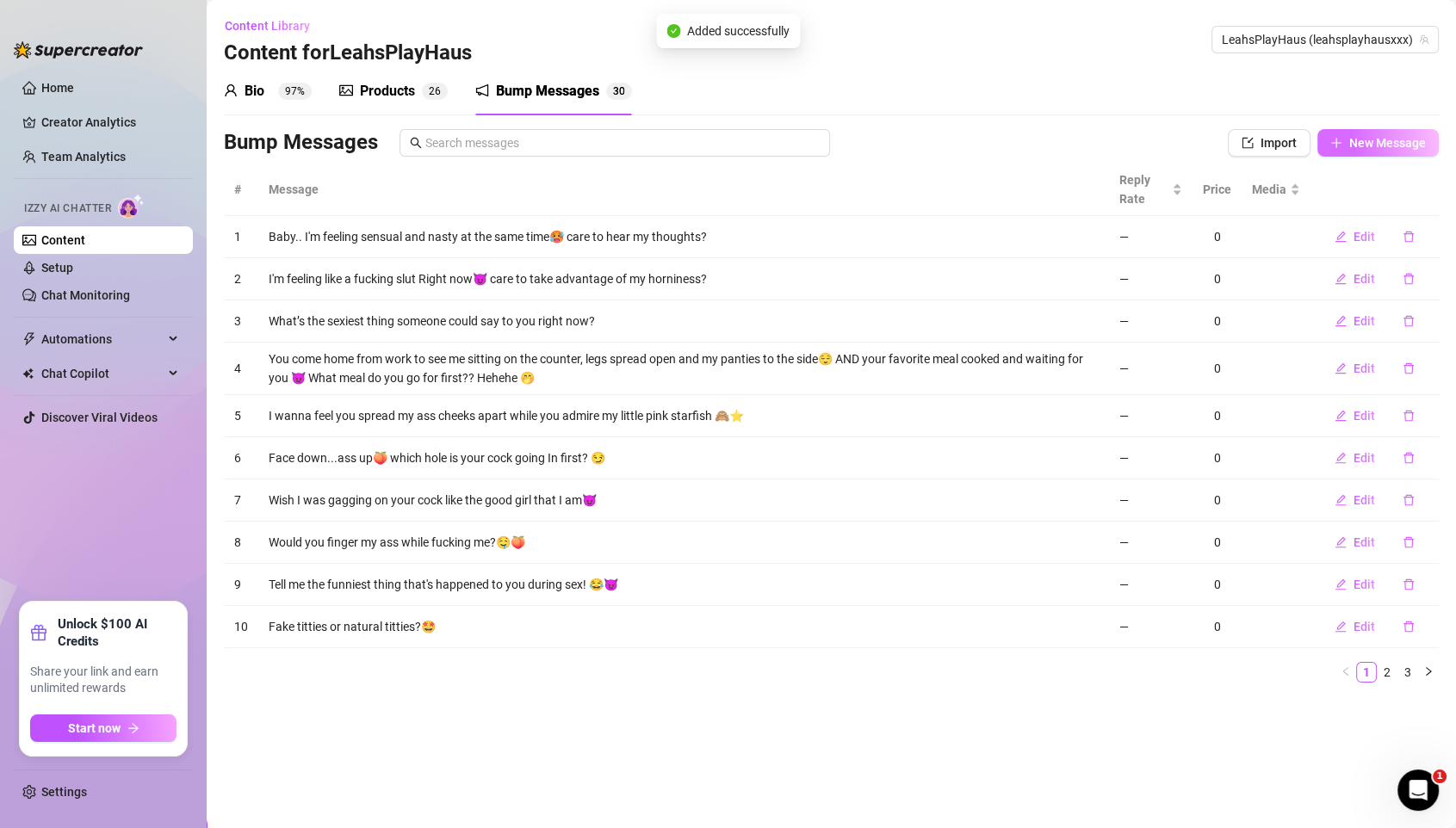
click at [1212, 146] on span "New Message" at bounding box center [1387, 143] width 77 height 14
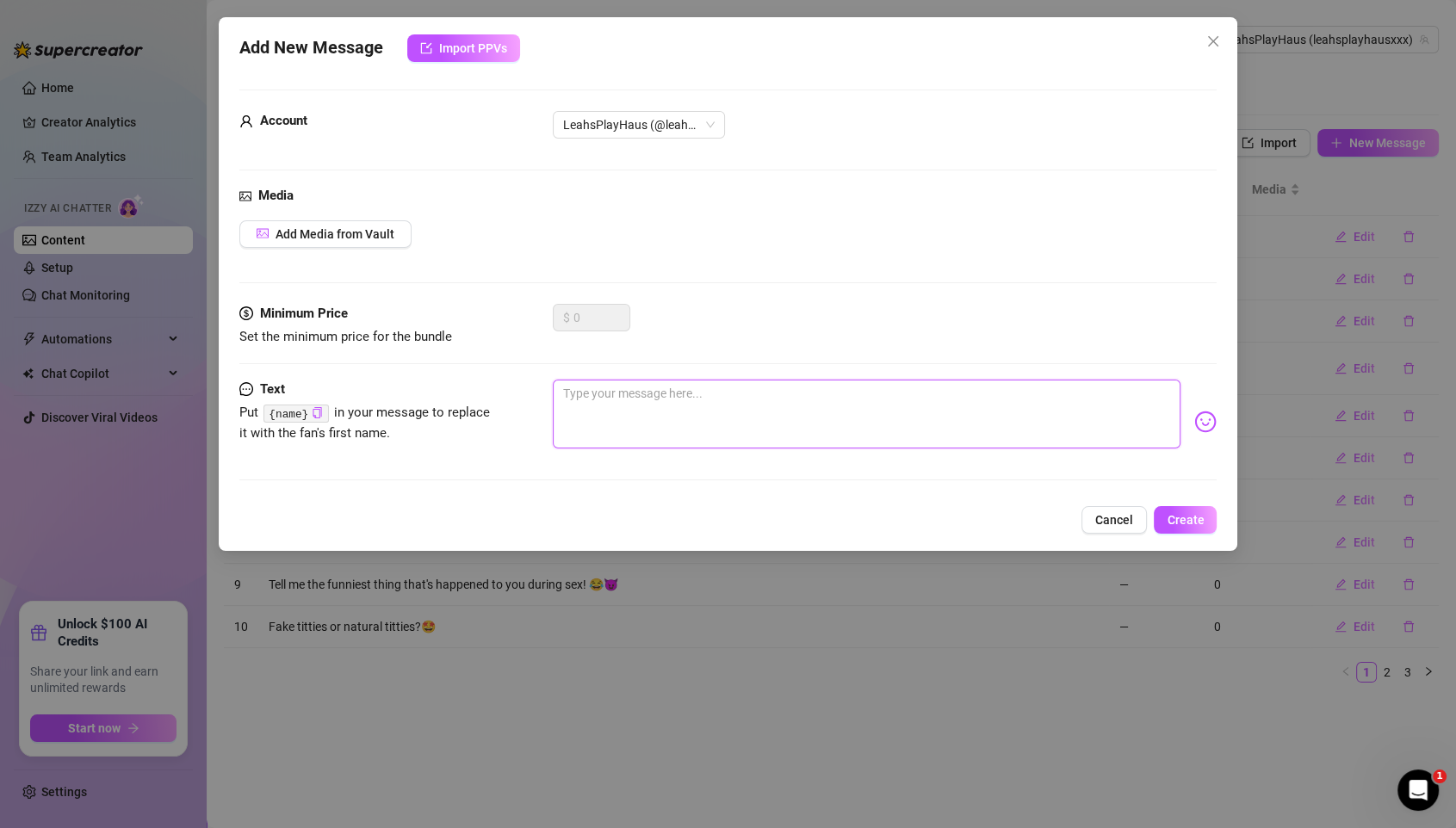
click at [606, 407] on textarea at bounding box center [867, 414] width 628 height 69
click at [646, 395] on textarea at bounding box center [867, 414] width 628 height 69
paste textarea "Tell me something dirty you’d say to me in bed😈"
click at [1181, 514] on span "Create" at bounding box center [1185, 520] width 37 height 14
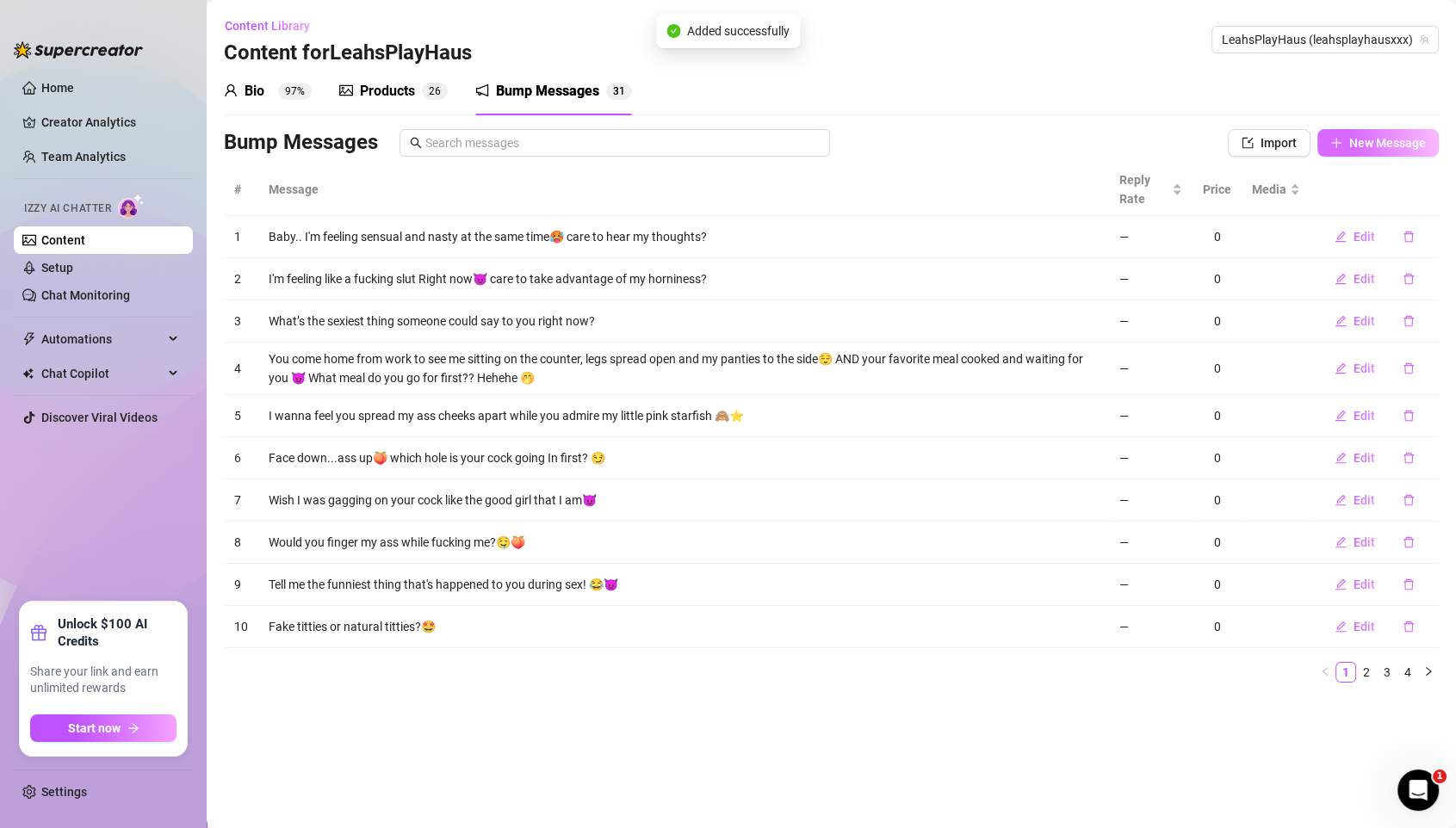
click at [1212, 148] on span "New Message" at bounding box center [1387, 143] width 77 height 14
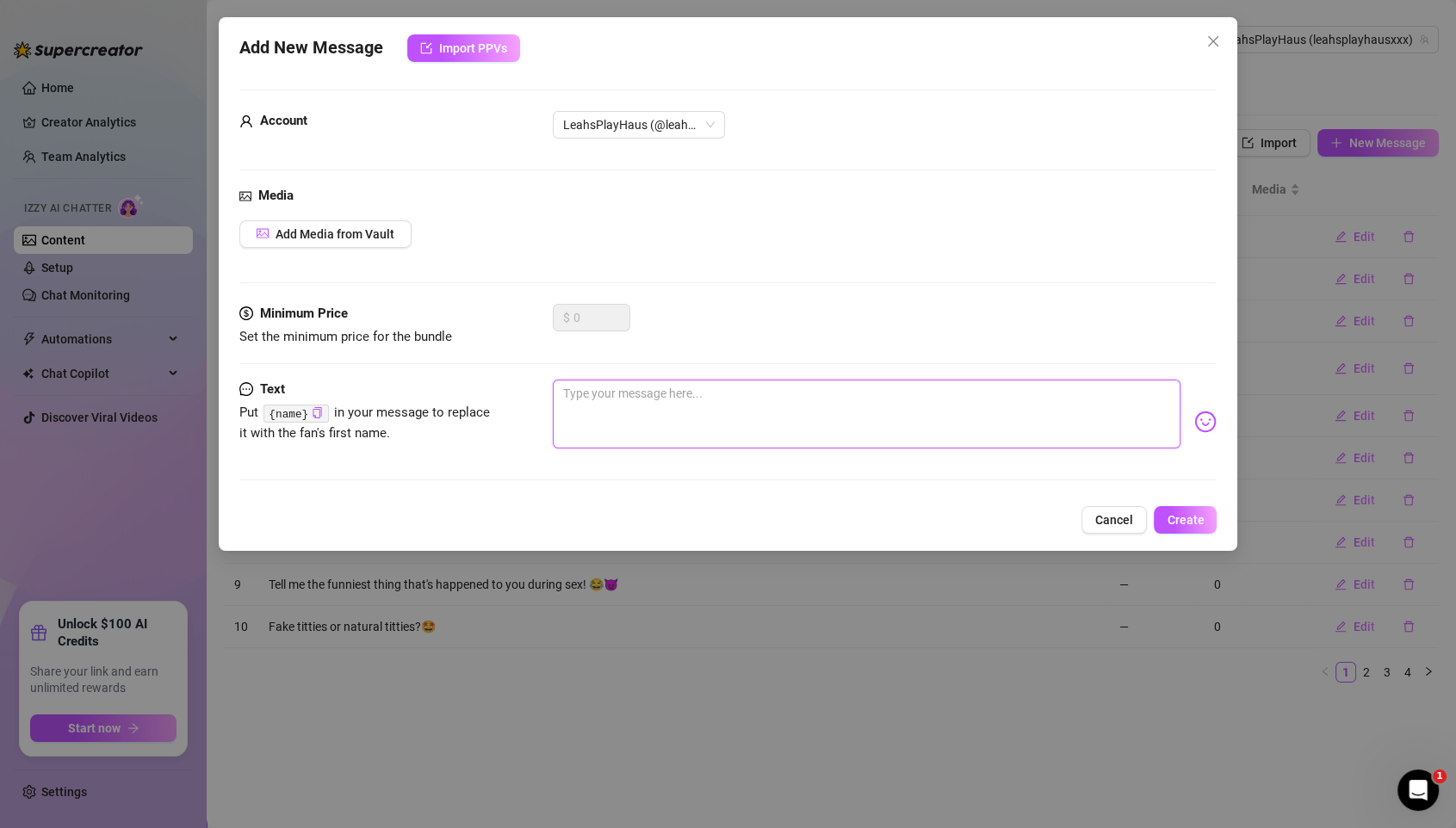
click at [593, 397] on textarea at bounding box center [867, 414] width 628 height 69
click at [701, 419] on textarea at bounding box center [867, 414] width 628 height 69
paste textarea "How about you drop me a tip and let me send you something personal? ;)"
click at [1181, 514] on span "Create" at bounding box center [1185, 520] width 37 height 14
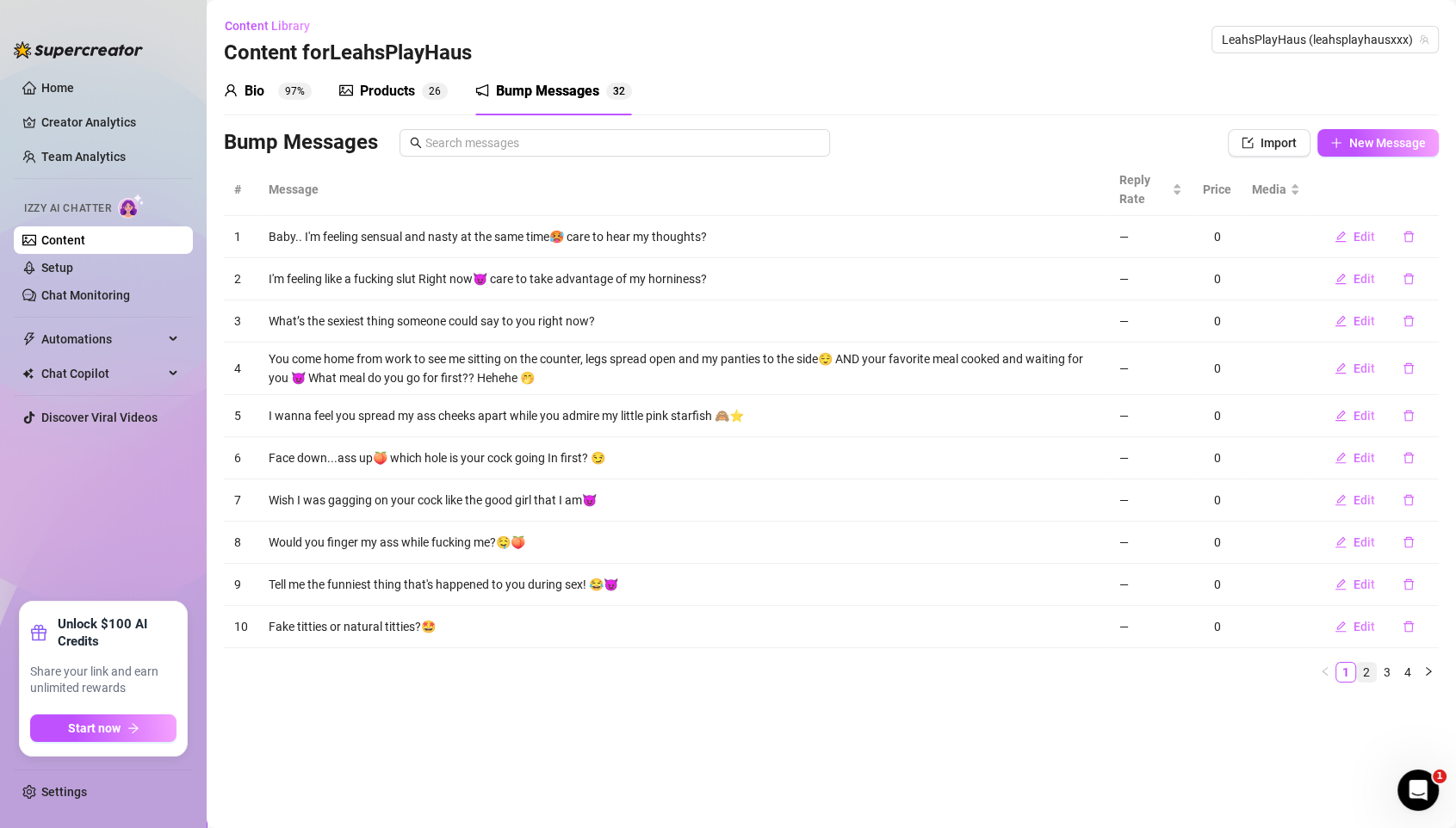
click at [1212, 665] on link "2" at bounding box center [1366, 672] width 19 height 19
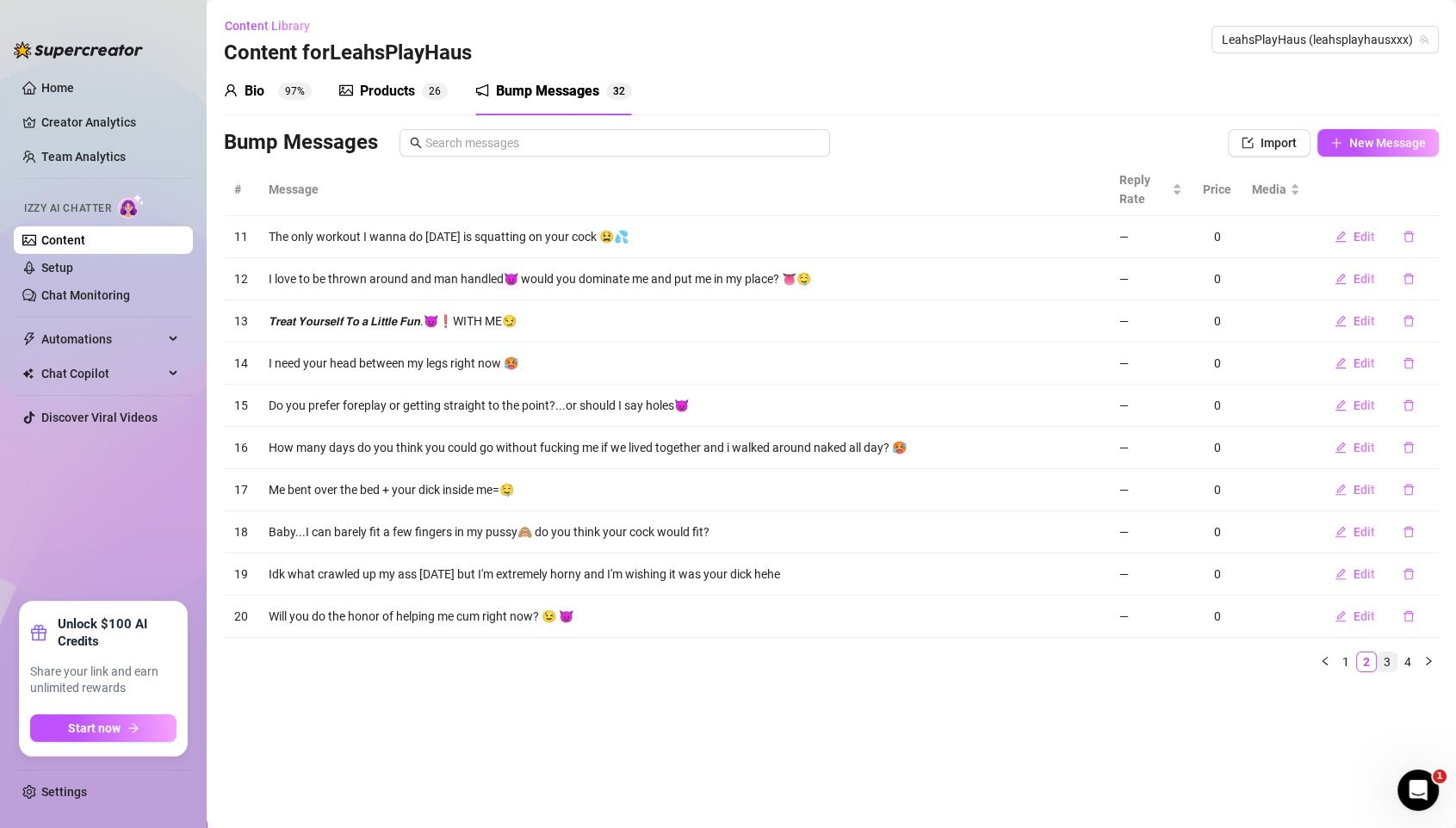
click at [1212, 661] on link "3" at bounding box center [1387, 662] width 19 height 19
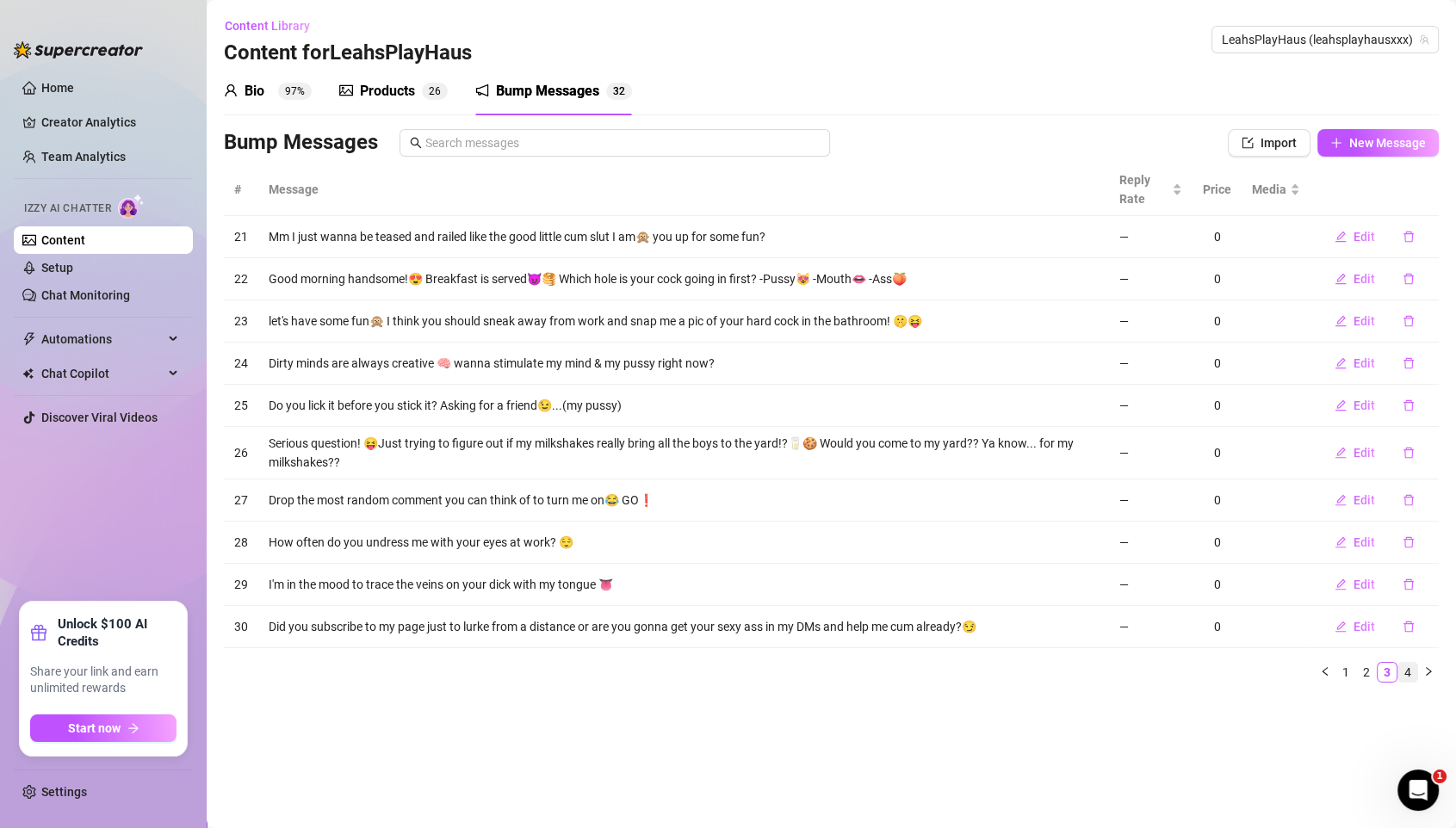
click at [1212, 663] on link "4" at bounding box center [1408, 672] width 19 height 19
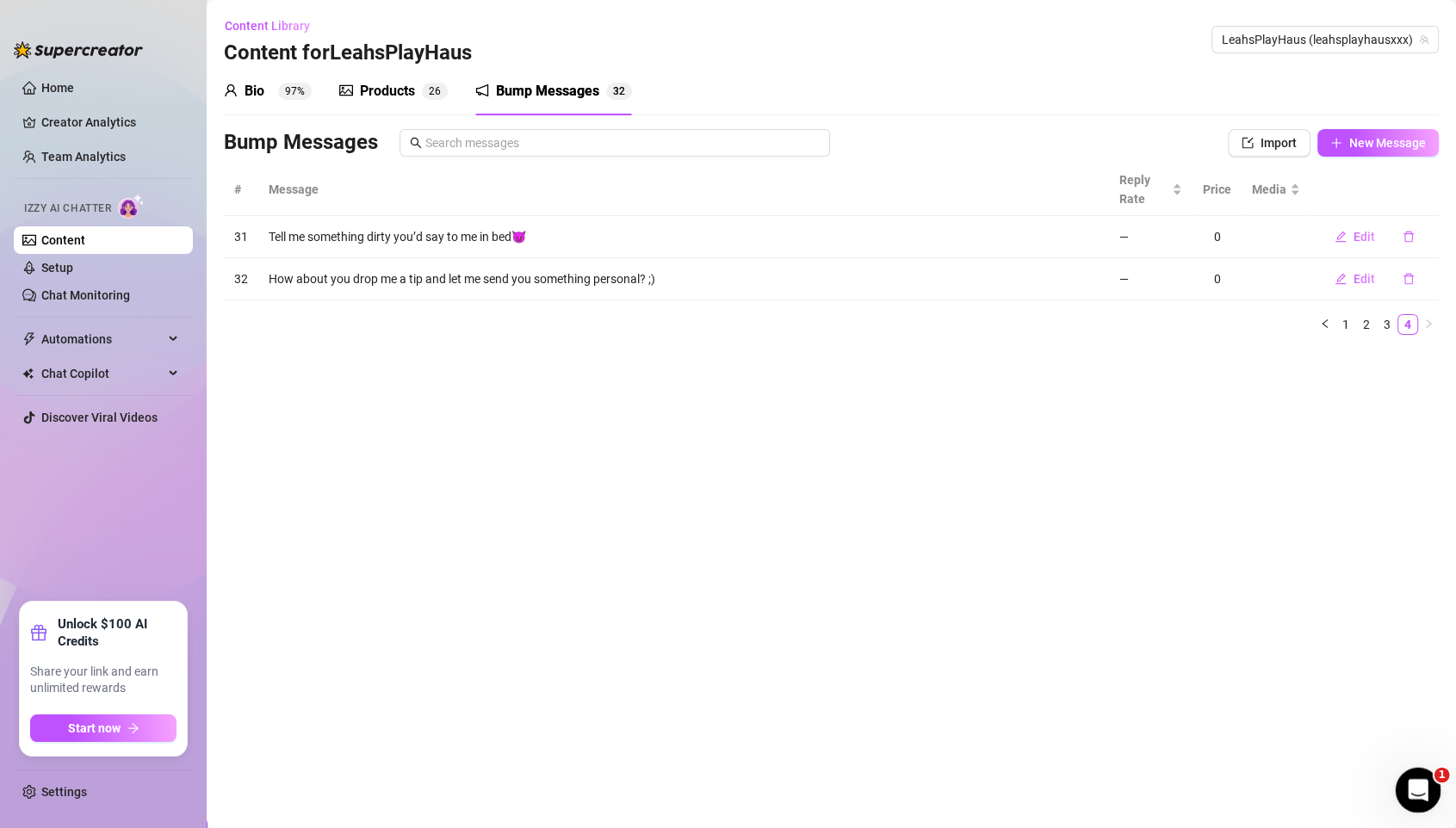
click at [1212, 690] on icon "Open Intercom Messenger" at bounding box center [1415, 788] width 29 height 29
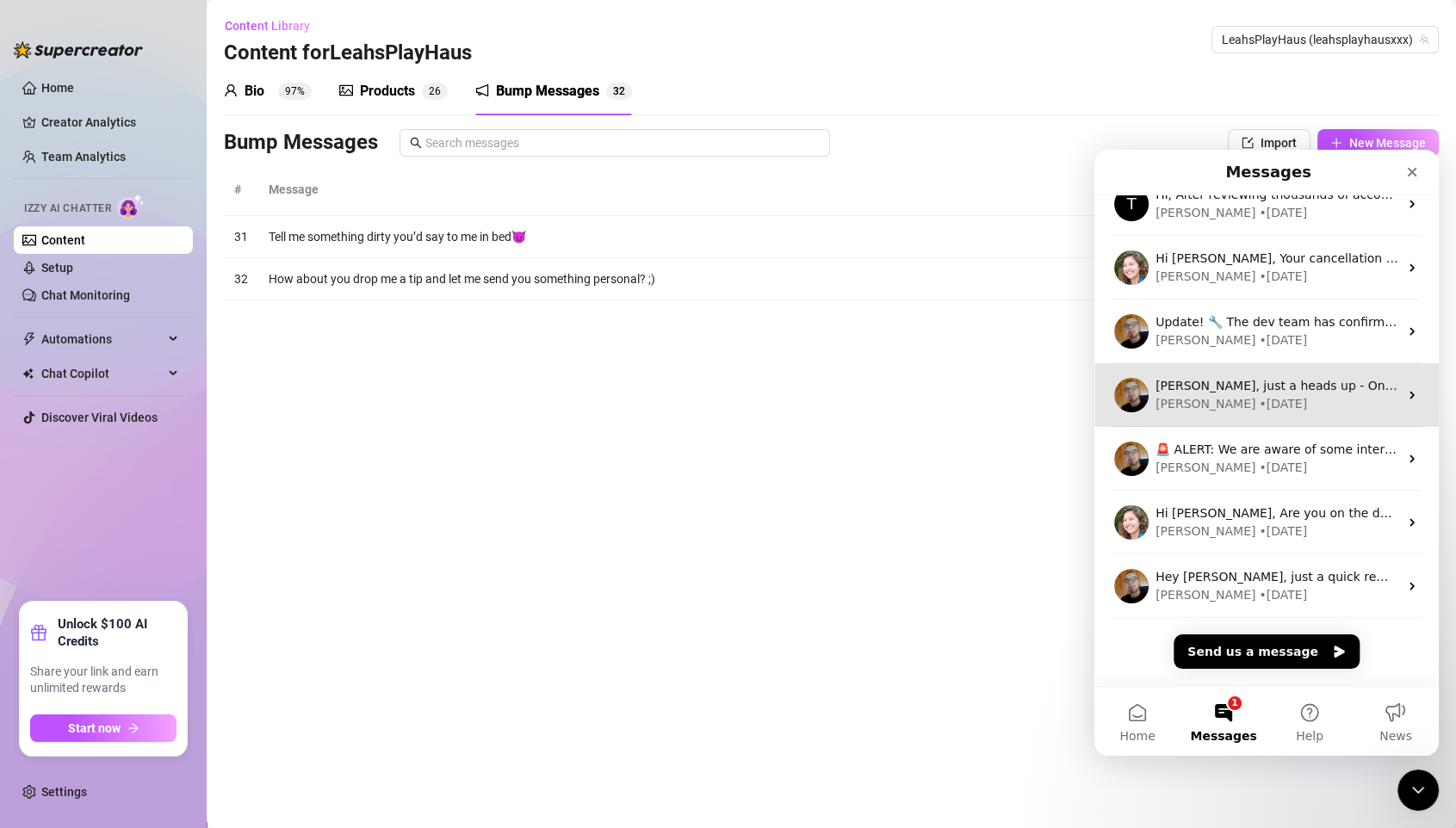
scroll to position [86, 0]
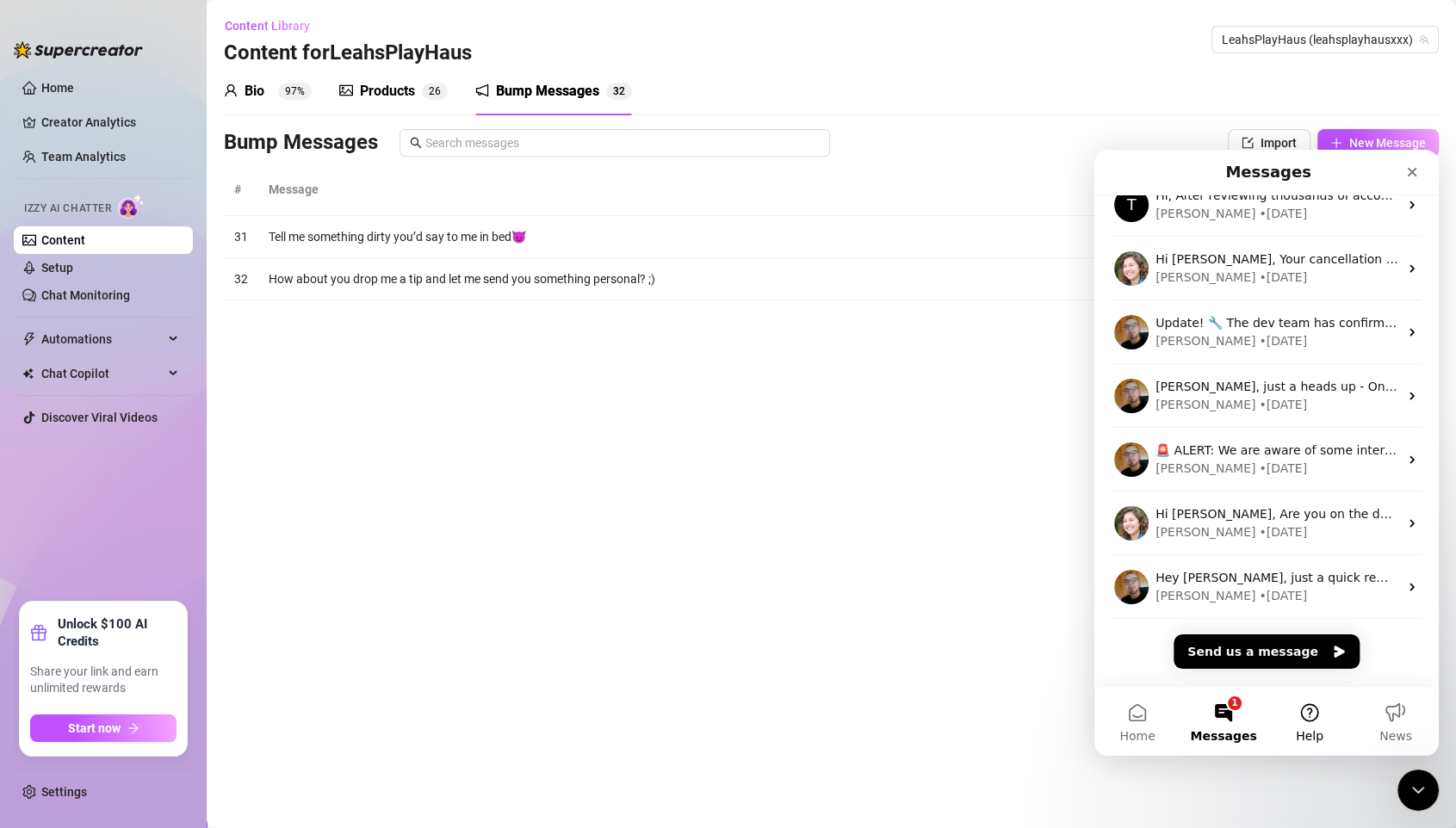
click at [1212, 690] on button "Help" at bounding box center [1309, 722] width 86 height 69
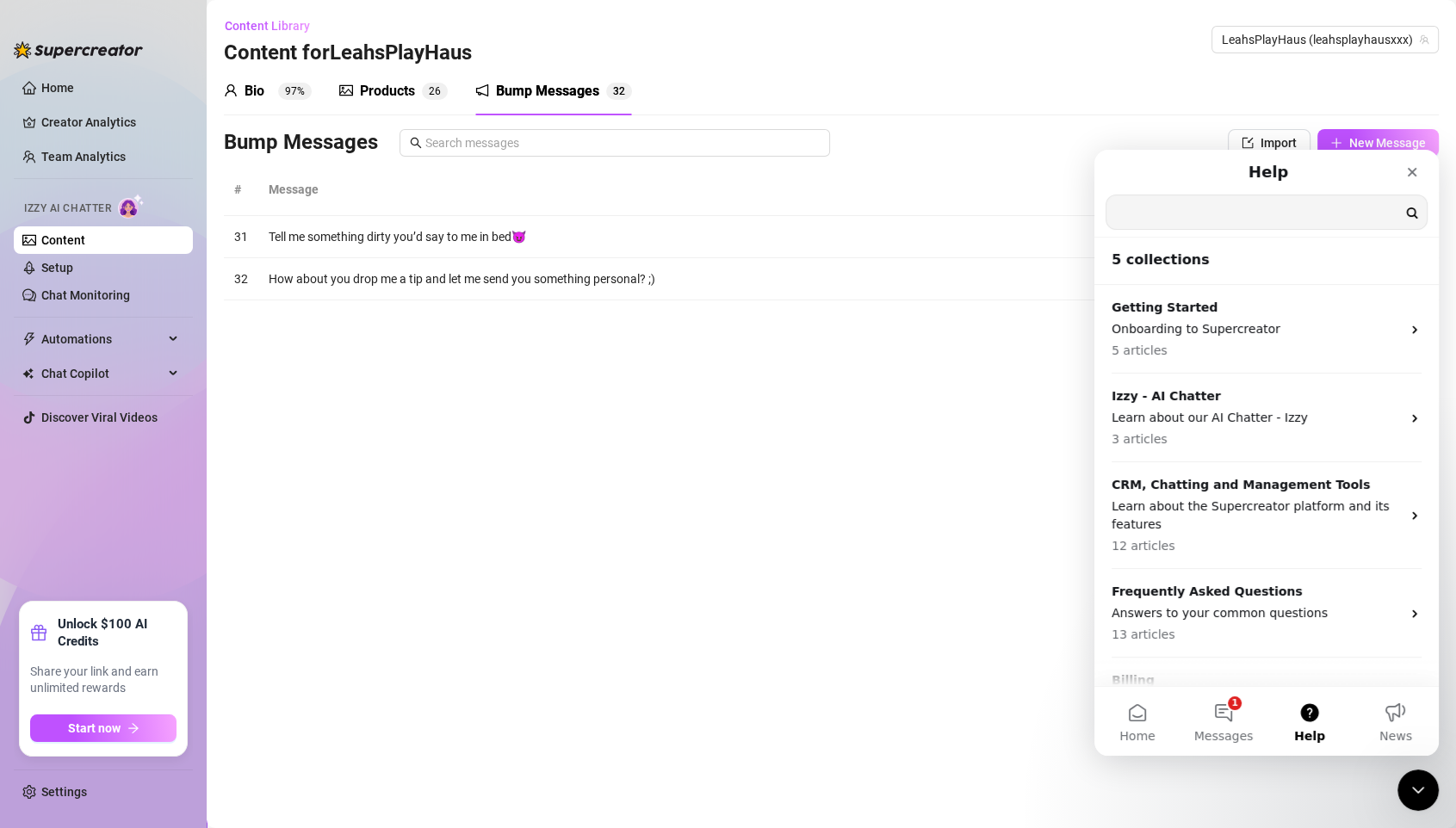
click at [1212, 207] on input "Search for help" at bounding box center [1266, 212] width 321 height 34
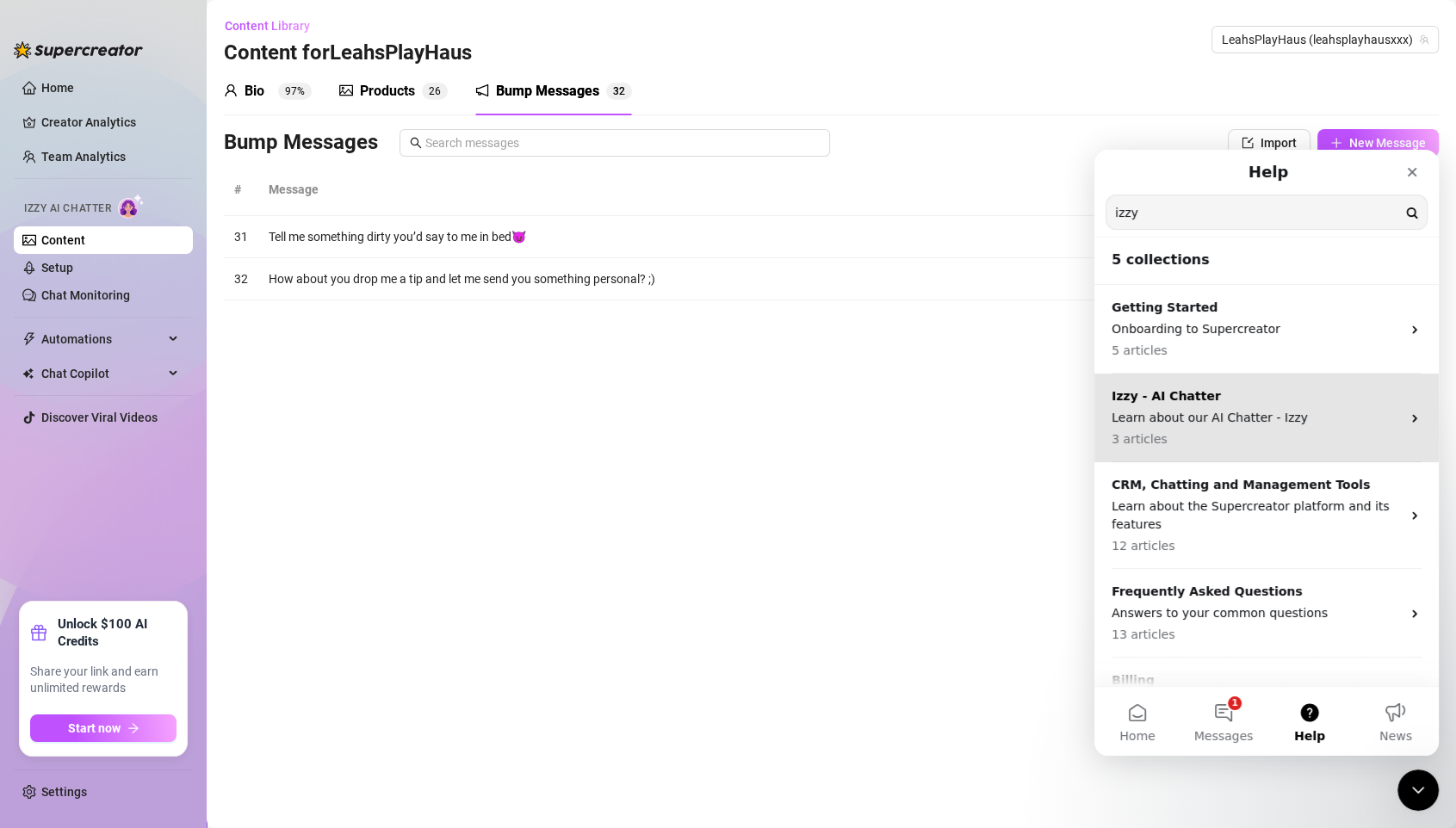
drag, startPoint x: 1198, startPoint y: 397, endPoint x: 1993, endPoint y: 398, distance: 795.0
click at [1198, 397] on p "Izzy - AI Chatter" at bounding box center [1256, 396] width 289 height 18
click at [1150, 396] on p "Izzy - AI Chatter" at bounding box center [1256, 396] width 289 height 18
click at [1208, 402] on p "Izzy - AI Chatter" at bounding box center [1256, 396] width 289 height 18
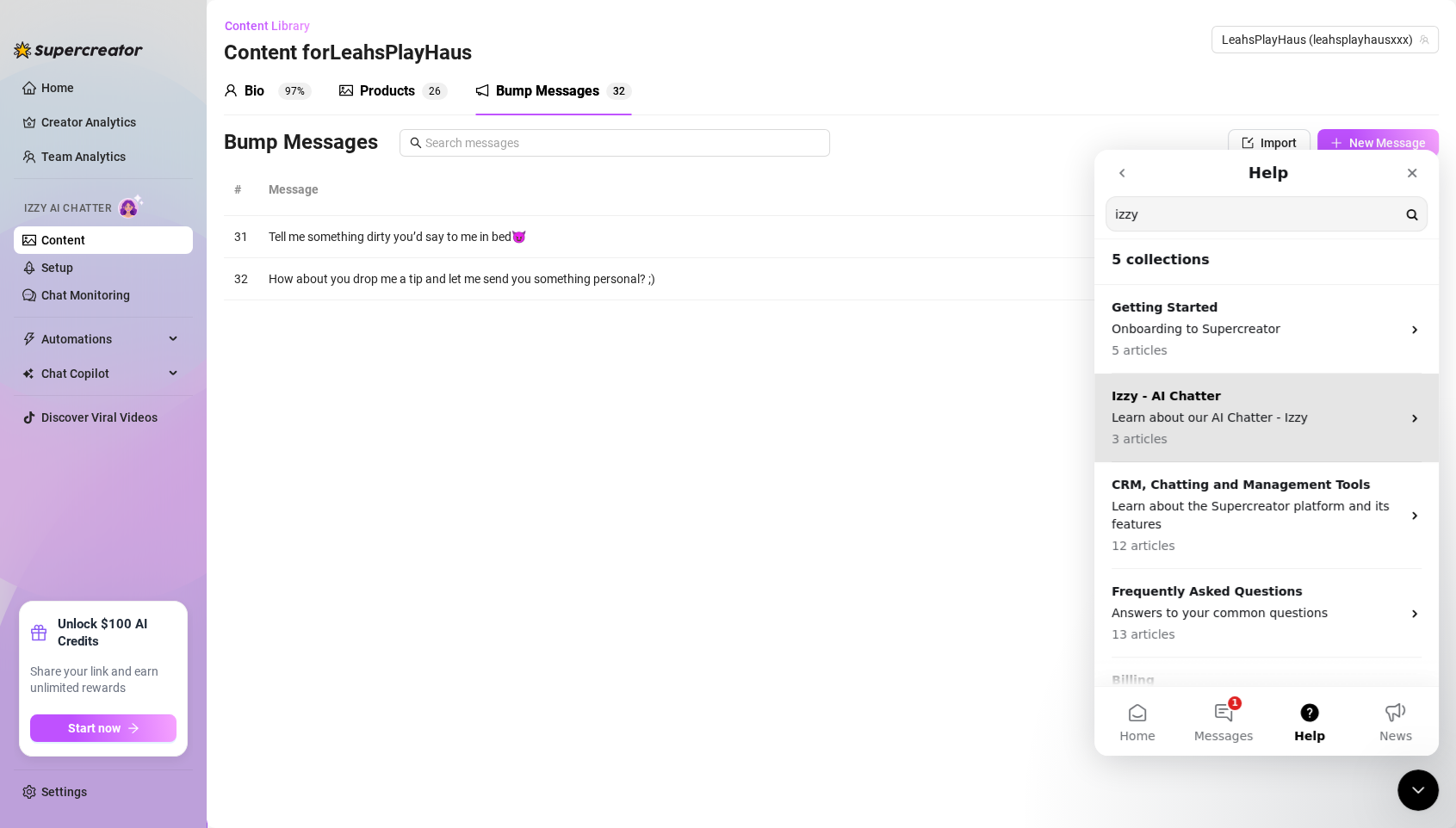
click at [1157, 394] on p "Izzy - AI Chatter" at bounding box center [1256, 396] width 289 height 18
click at [1188, 413] on p "Learn about our AI Chatter - Izzy" at bounding box center [1256, 417] width 289 height 18
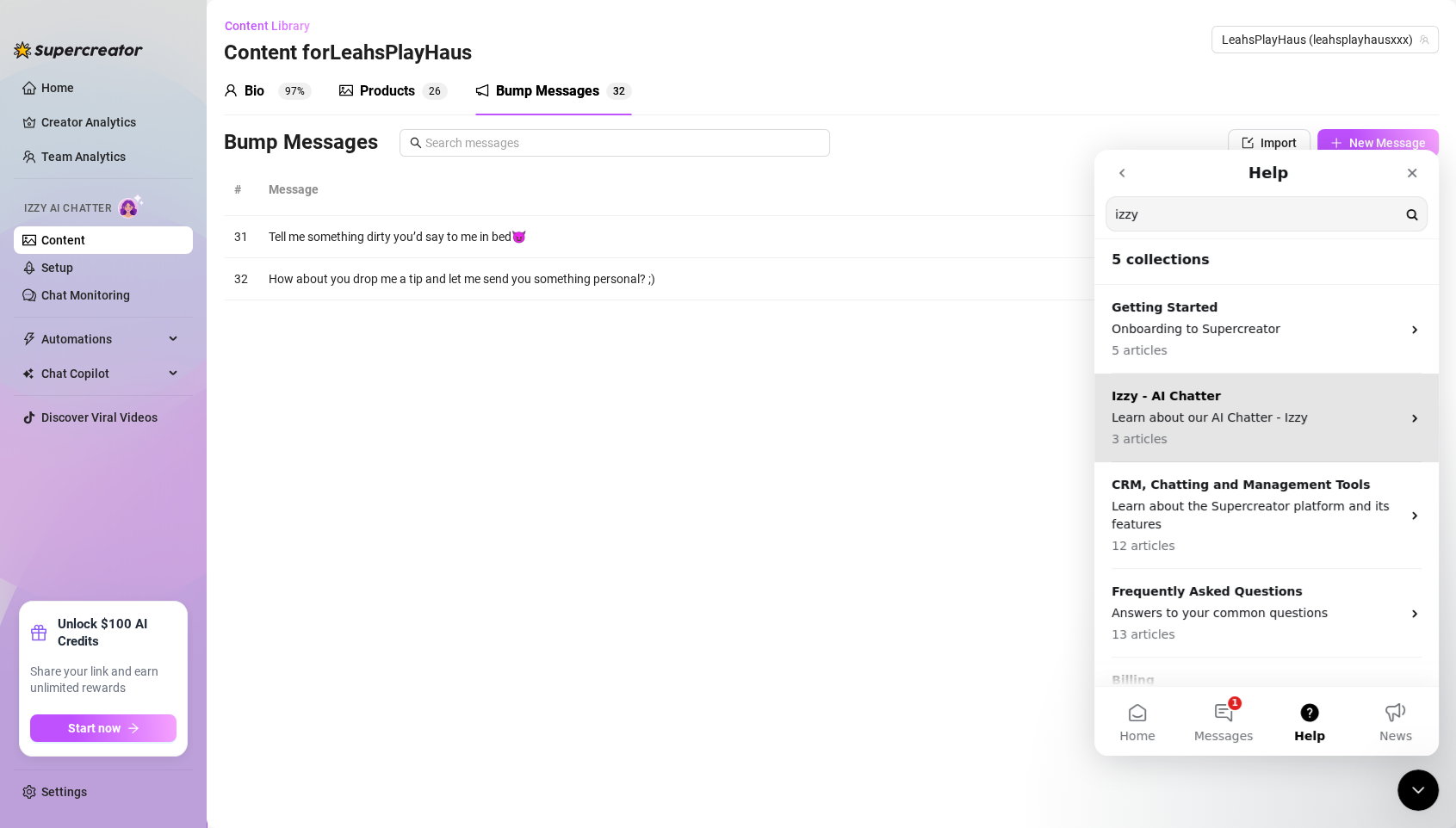
click at [1188, 413] on p "Learn about our AI Chatter - Izzy" at bounding box center [1256, 417] width 289 height 18
click at [1212, 412] on icon "Intercom messenger" at bounding box center [1415, 418] width 14 height 14
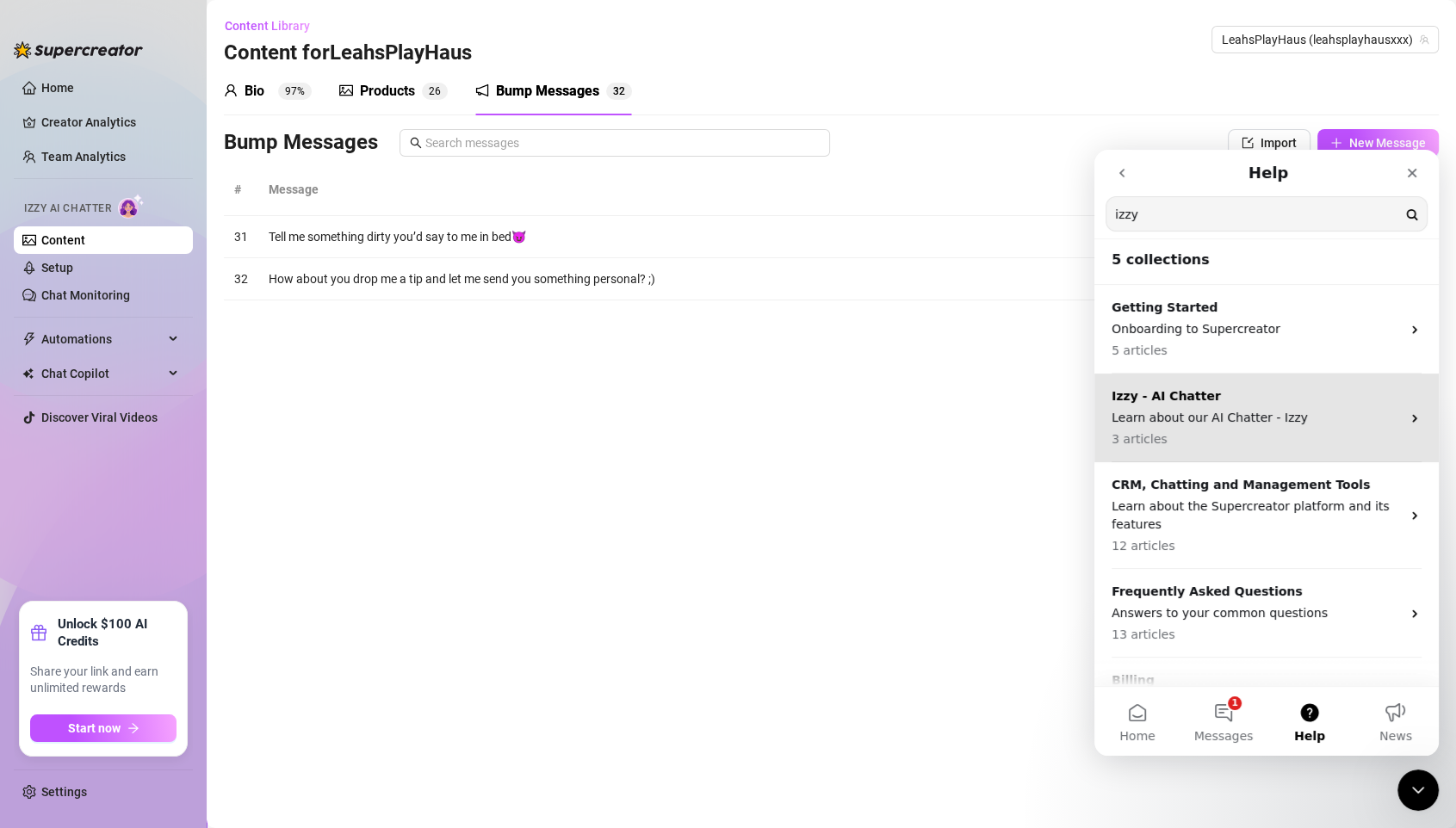
click at [1142, 439] on span "3 articles" at bounding box center [1139, 439] width 56 height 18
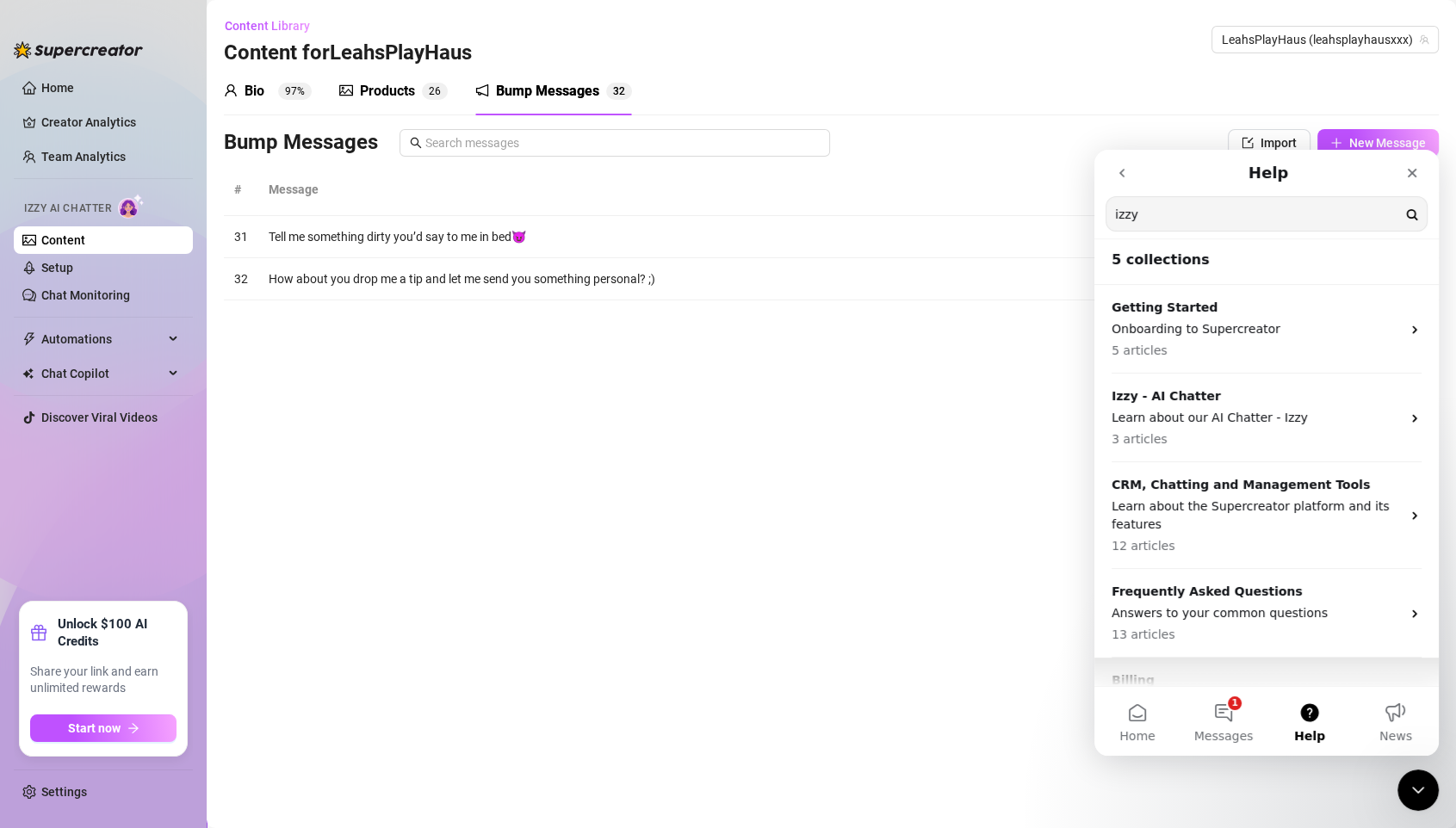
click at [1177, 690] on p "2 articles" at bounding box center [1256, 723] width 289 height 18
drag, startPoint x: 1177, startPoint y: 654, endPoint x: 1314, endPoint y: 292, distance: 387.1
click at [1177, 690] on p "2 articles" at bounding box center [1256, 723] width 289 height 18
click at [75, 150] on link "Team Analytics" at bounding box center [84, 156] width 85 height 14
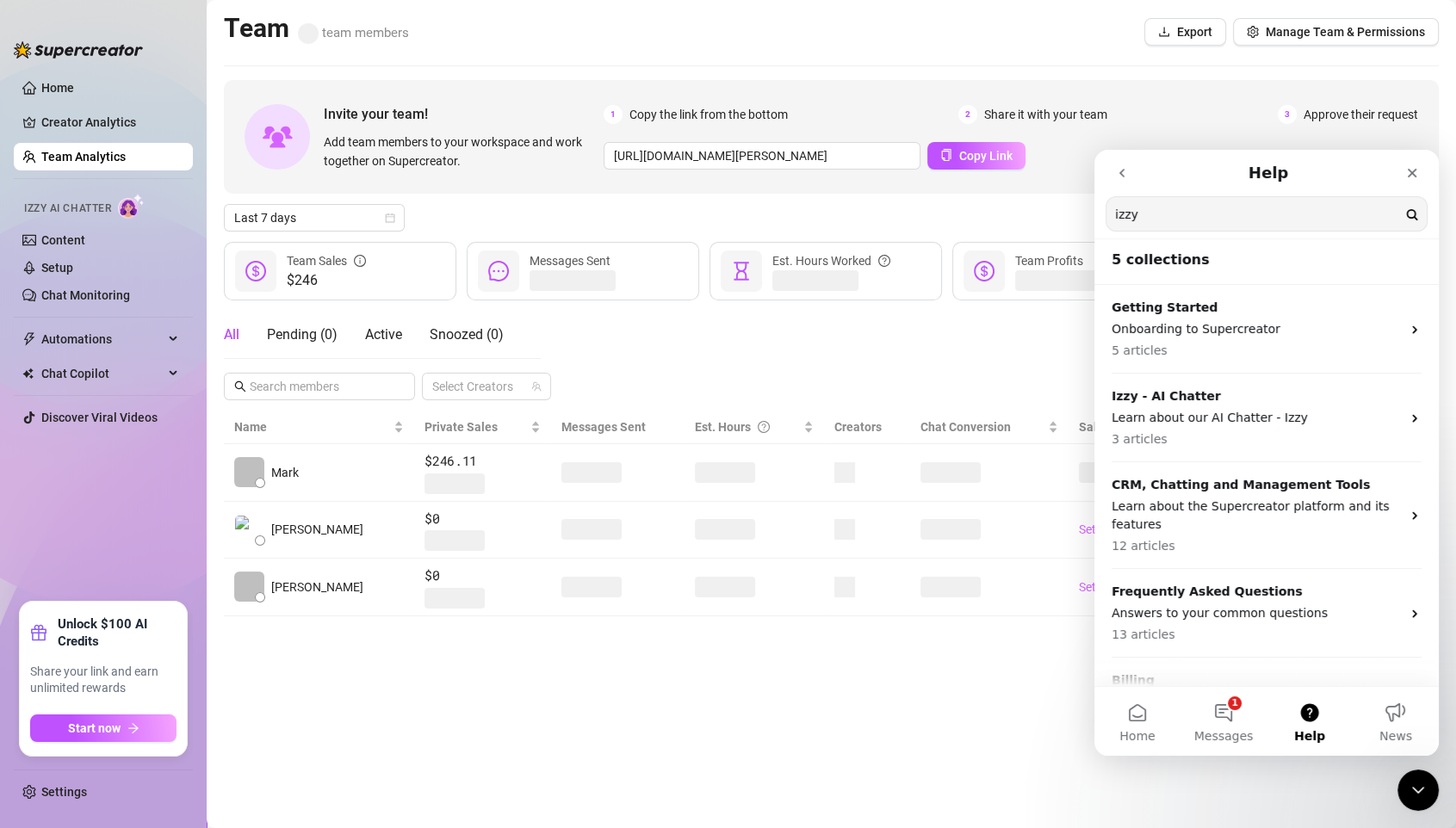
click at [1121, 174] on icon "go back" at bounding box center [1122, 173] width 5 height 9
drag, startPoint x: 1121, startPoint y: 174, endPoint x: 1703, endPoint y: 180, distance: 582.0
click at [1121, 174] on icon "go back" at bounding box center [1122, 173] width 5 height 9
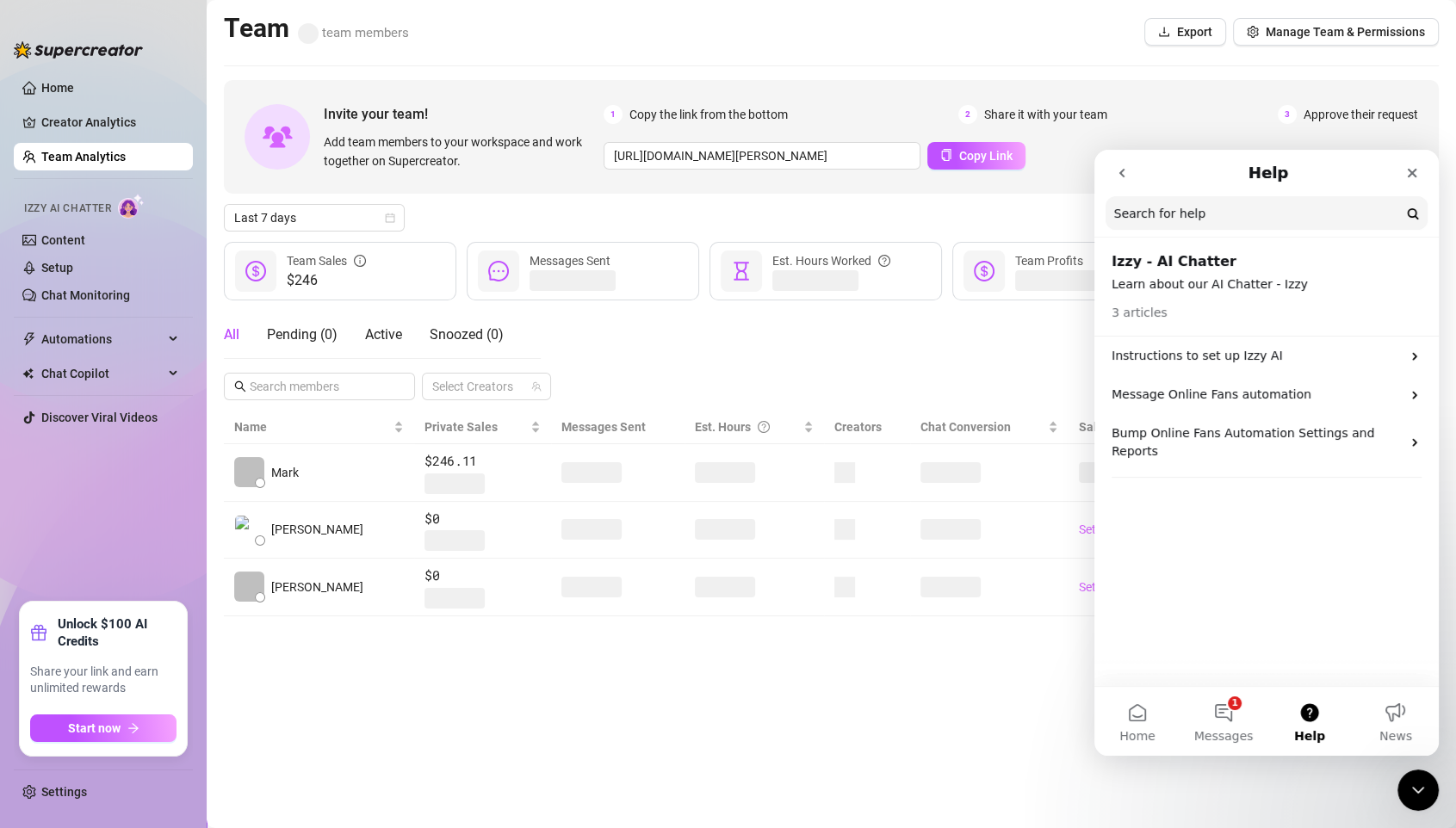
scroll to position [60, 0]
click at [58, 81] on link "Home" at bounding box center [58, 88] width 33 height 14
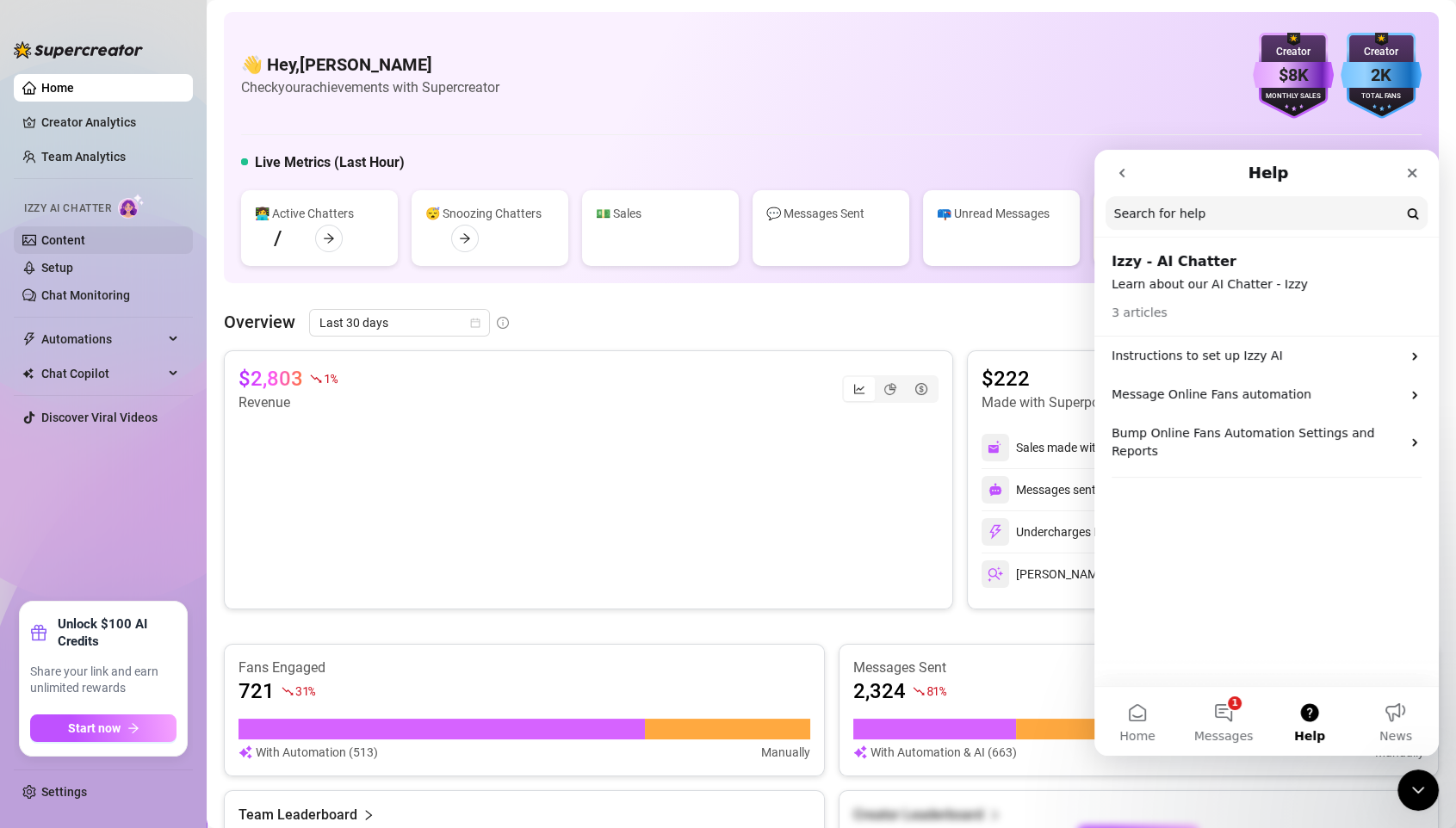
click at [62, 247] on link "Content" at bounding box center [63, 240] width 44 height 14
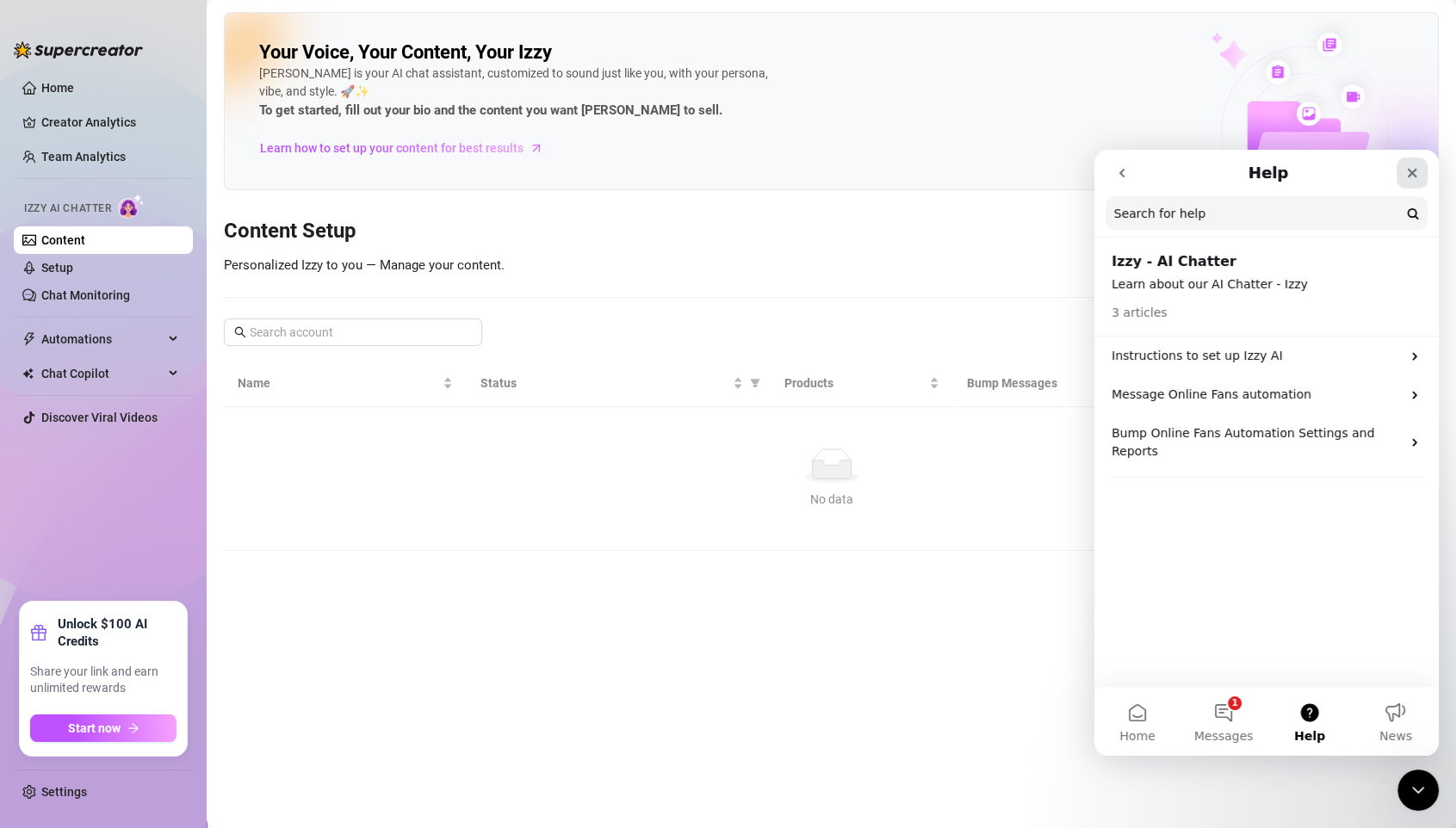
click at [1212, 169] on div "Close" at bounding box center [1412, 173] width 31 height 31
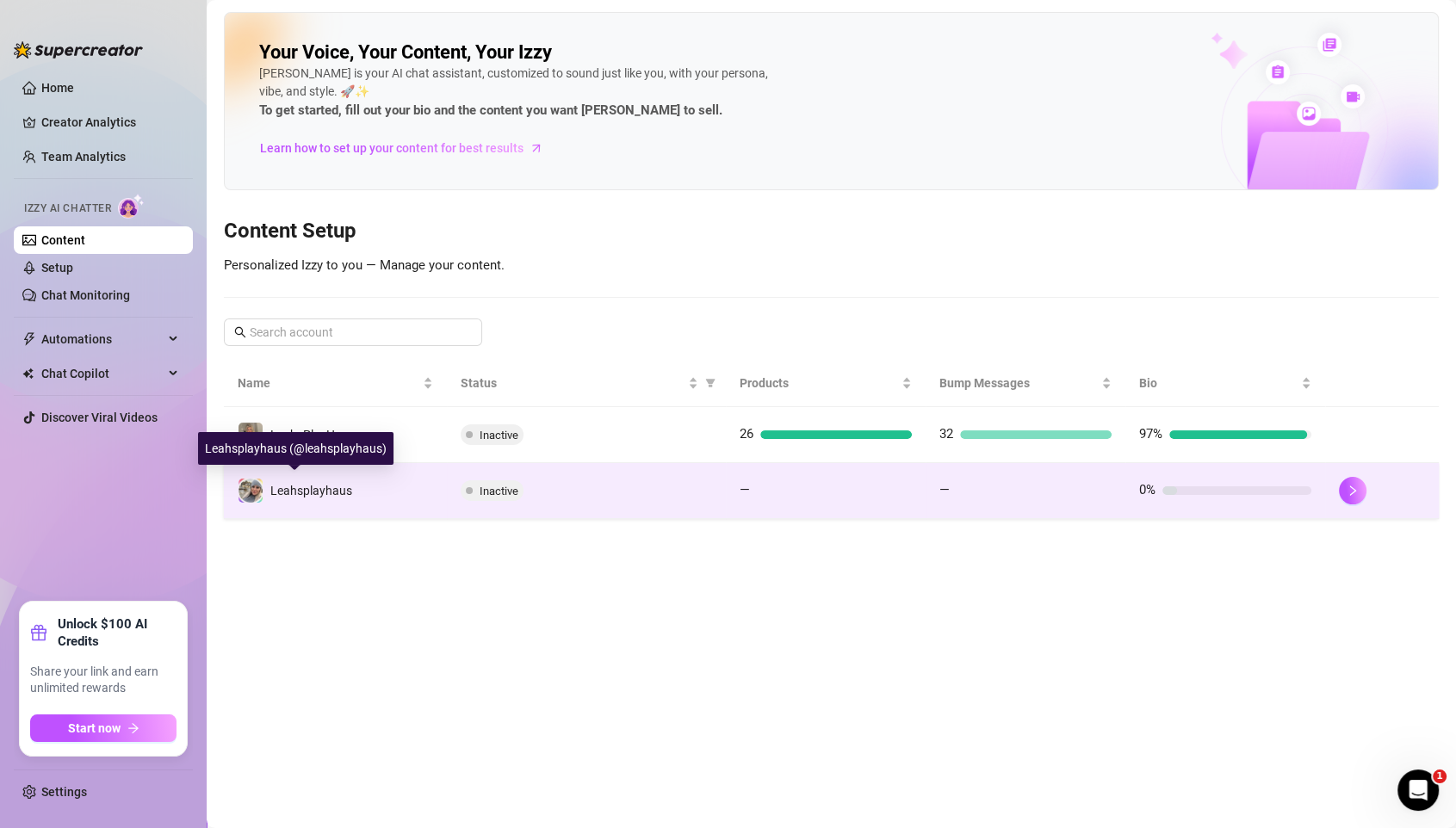
click at [294, 500] on div "Leahsplayhaus" at bounding box center [295, 491] width 114 height 26
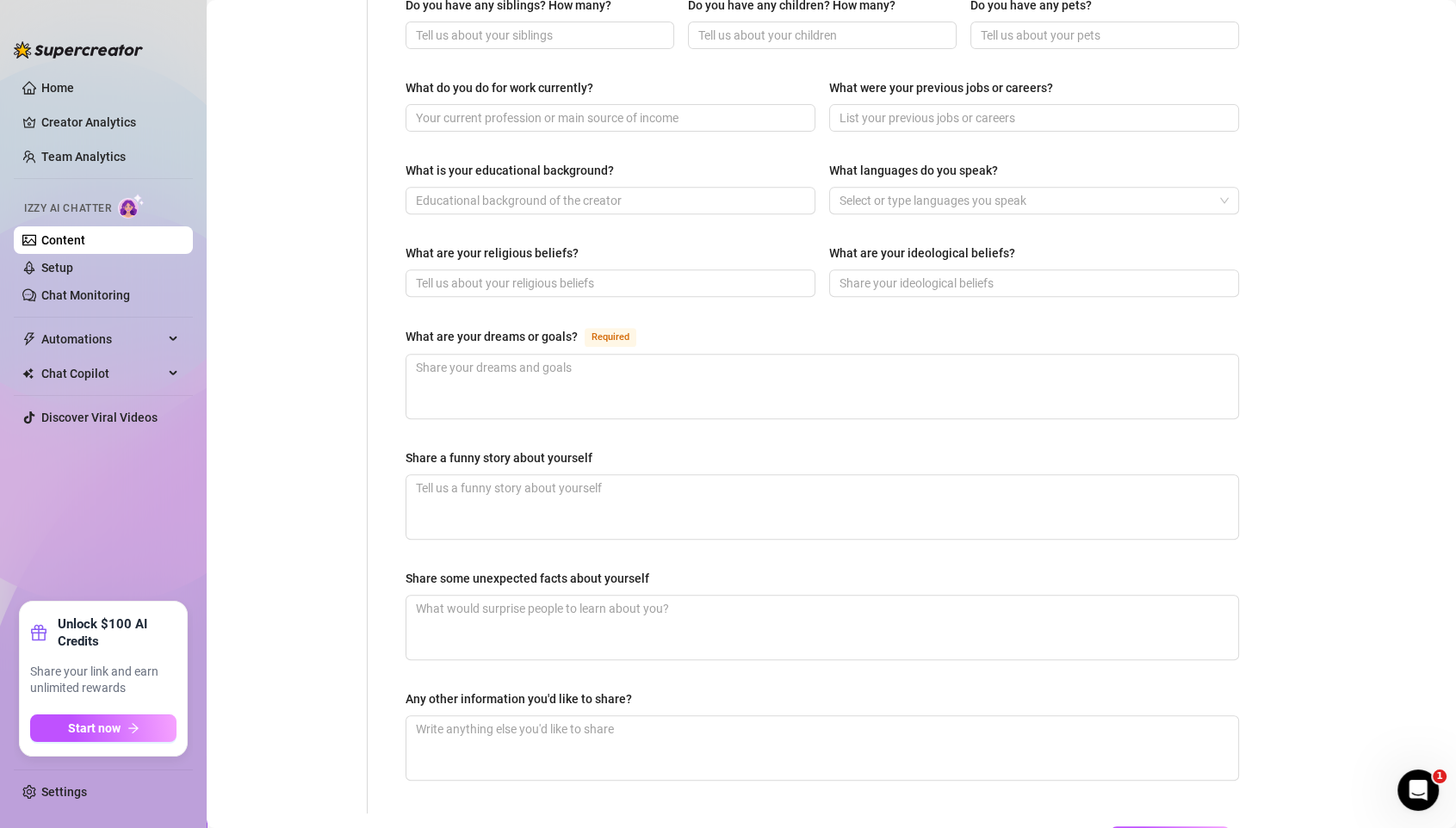
scroll to position [842, 0]
